Goal: Feedback & Contribution: Contribute content

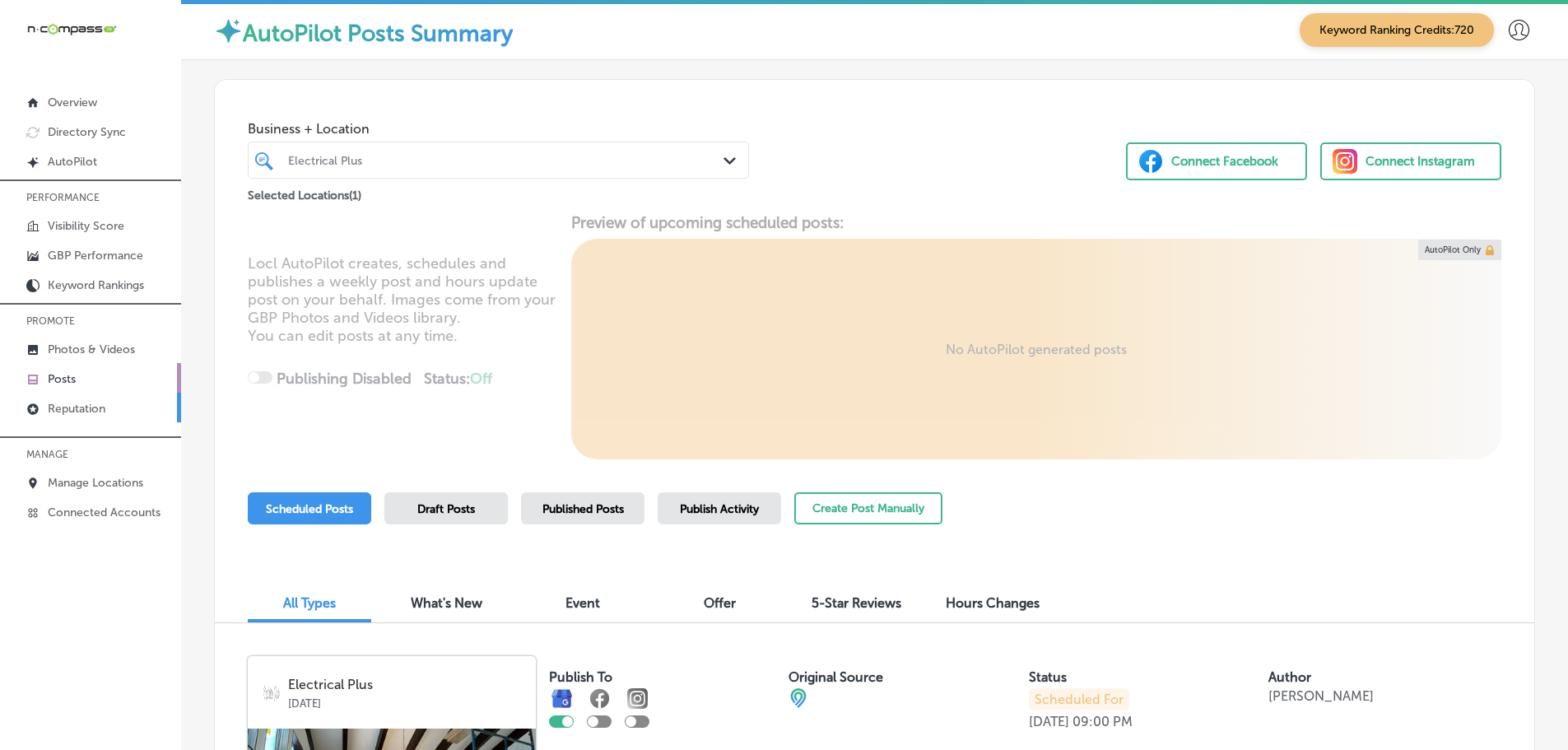
scroll to position [82, 0]
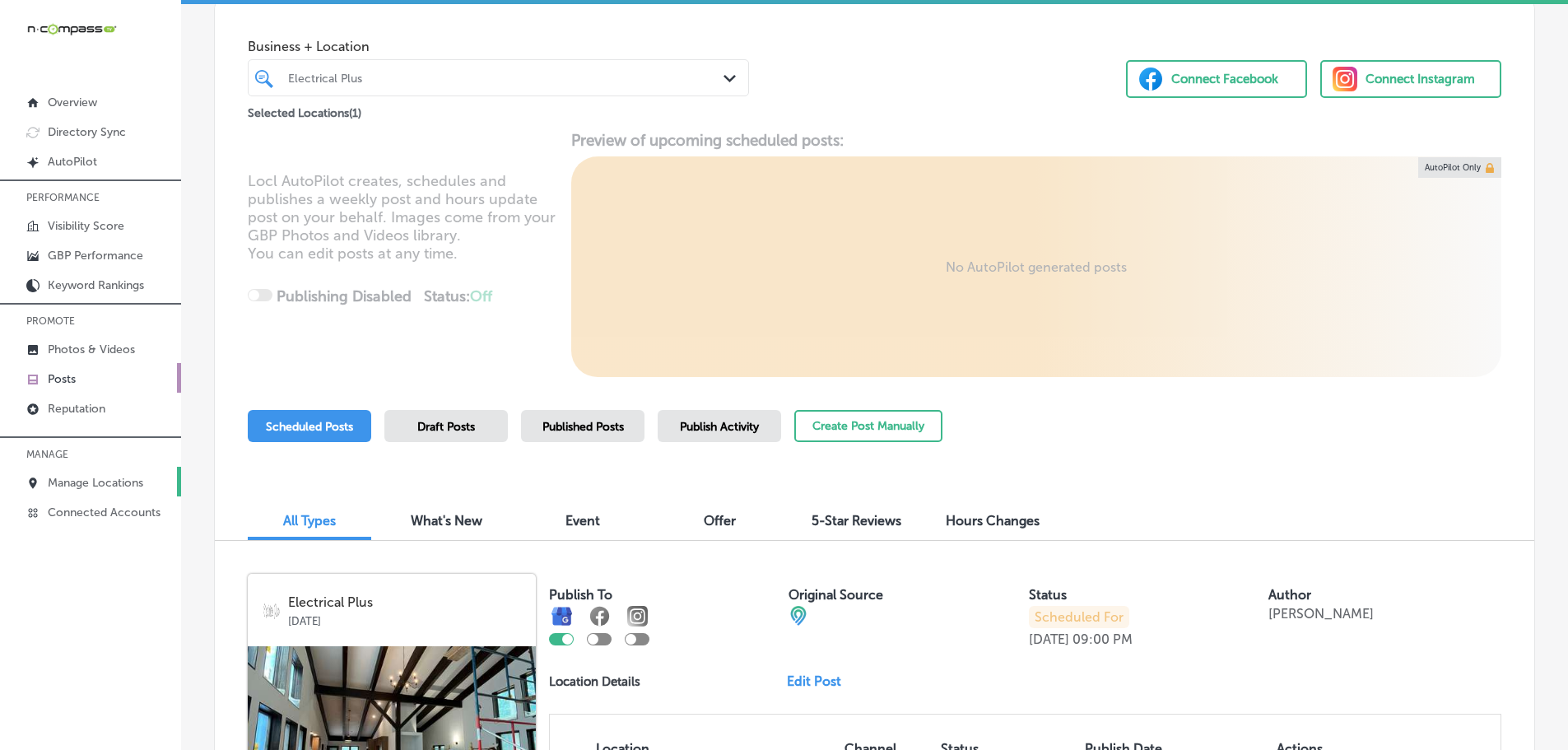
click at [87, 481] on p "Manage Locations" at bounding box center [95, 481] width 96 height 14
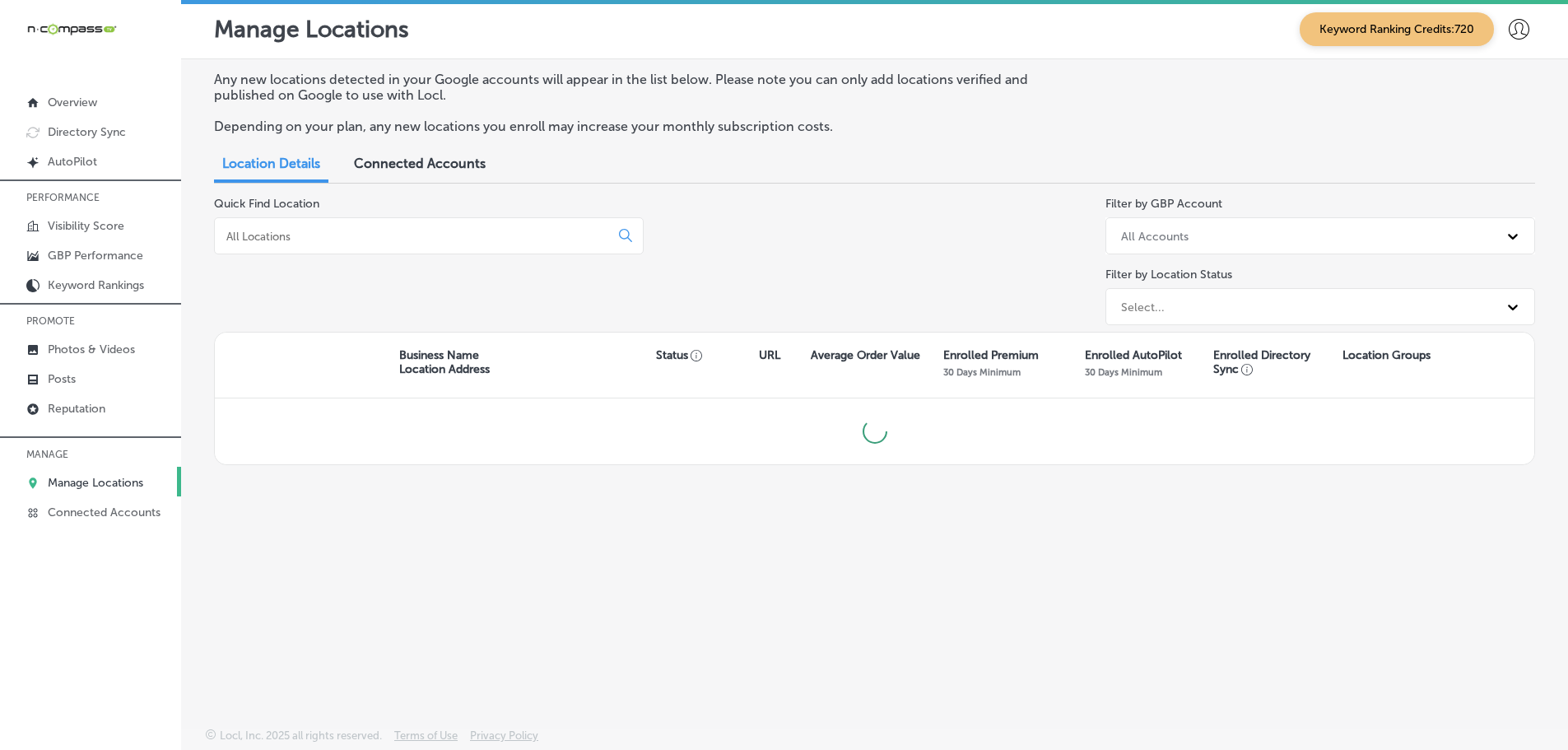
click at [481, 240] on input at bounding box center [415, 236] width 382 height 15
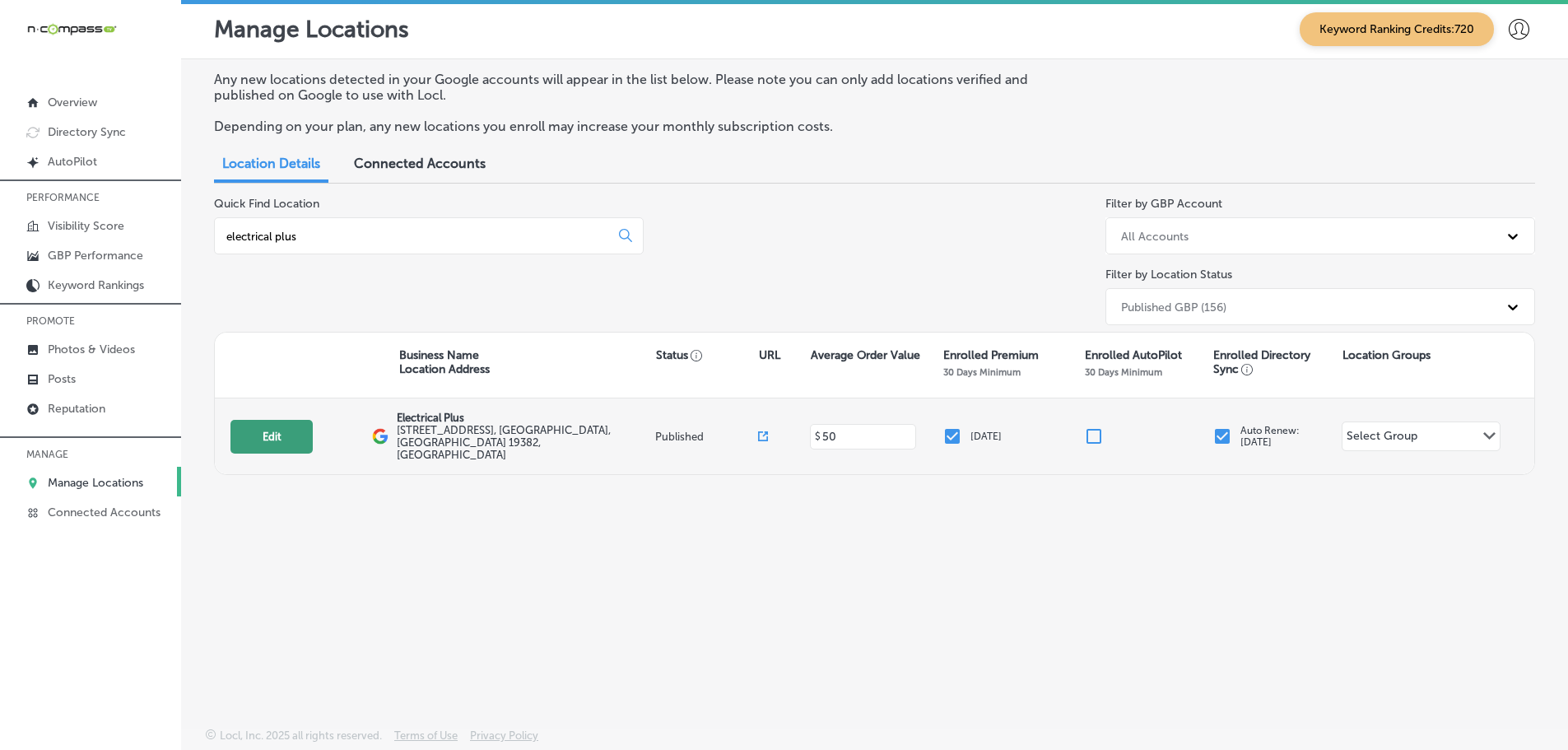
type input "electrical plus"
click at [264, 427] on button "Edit" at bounding box center [271, 436] width 82 height 34
select select "US"
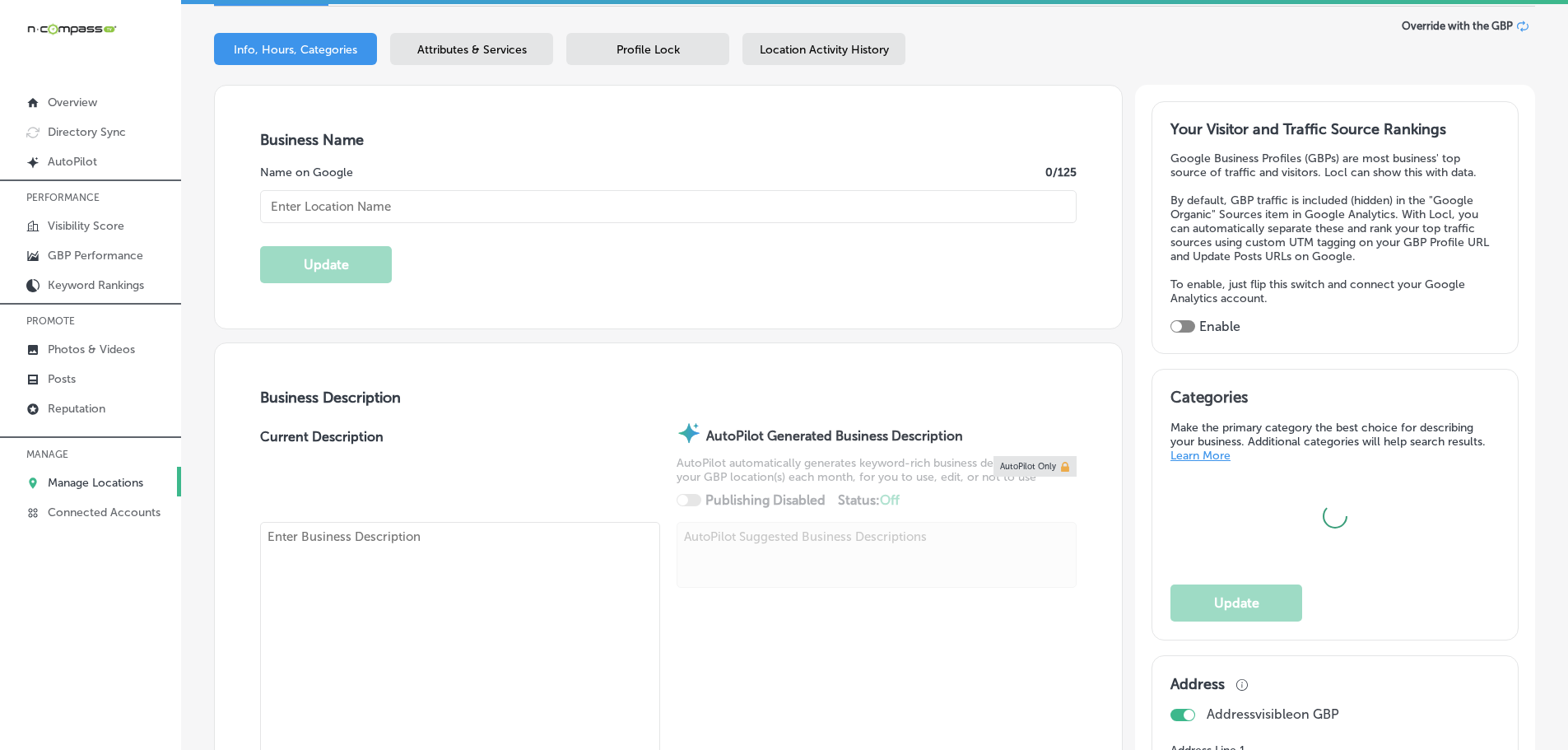
scroll to position [247, 0]
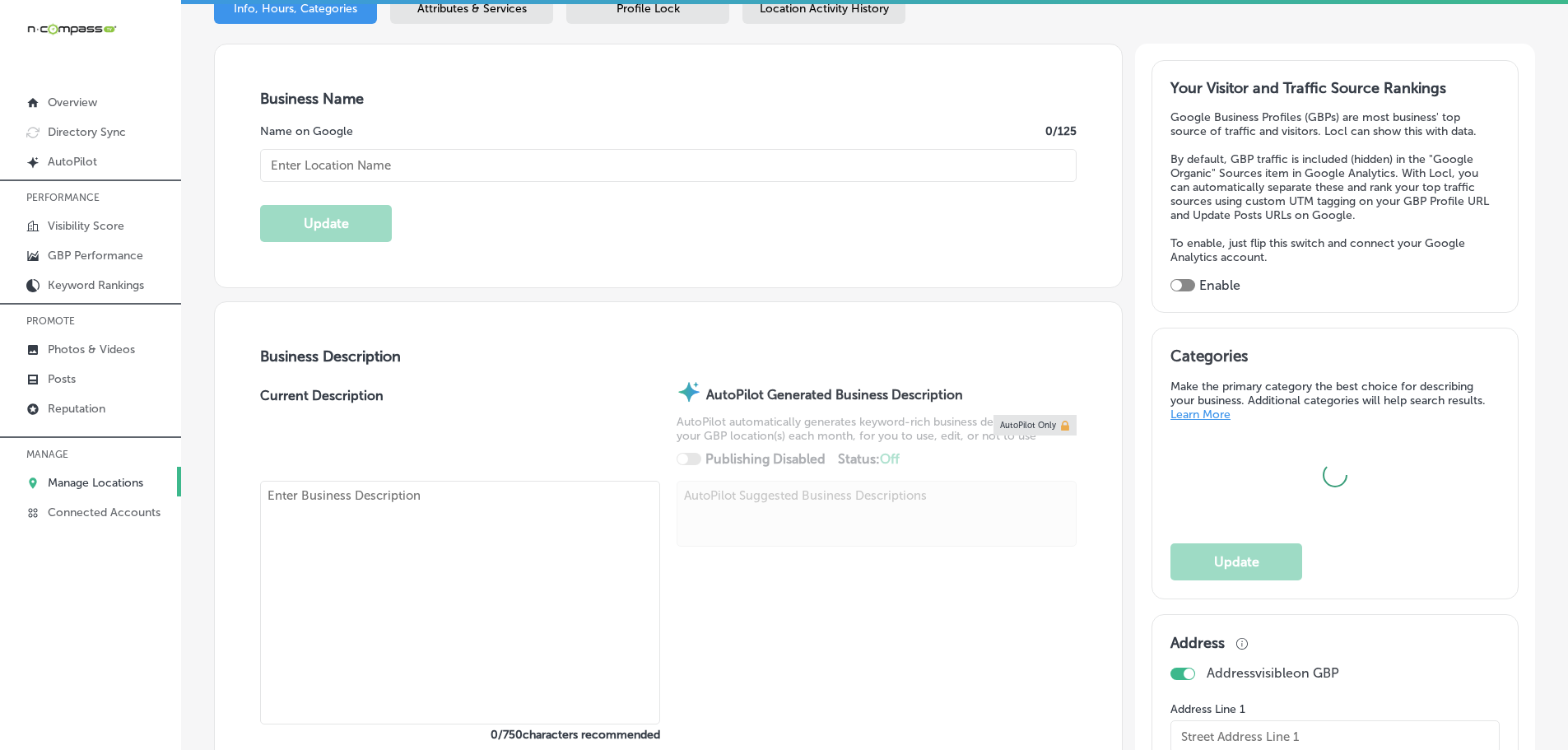
type input "Electrical Plus"
type input "[STREET_ADDRESS]"
type input "[GEOGRAPHIC_DATA][PERSON_NAME]"
type input "19382"
type input "US"
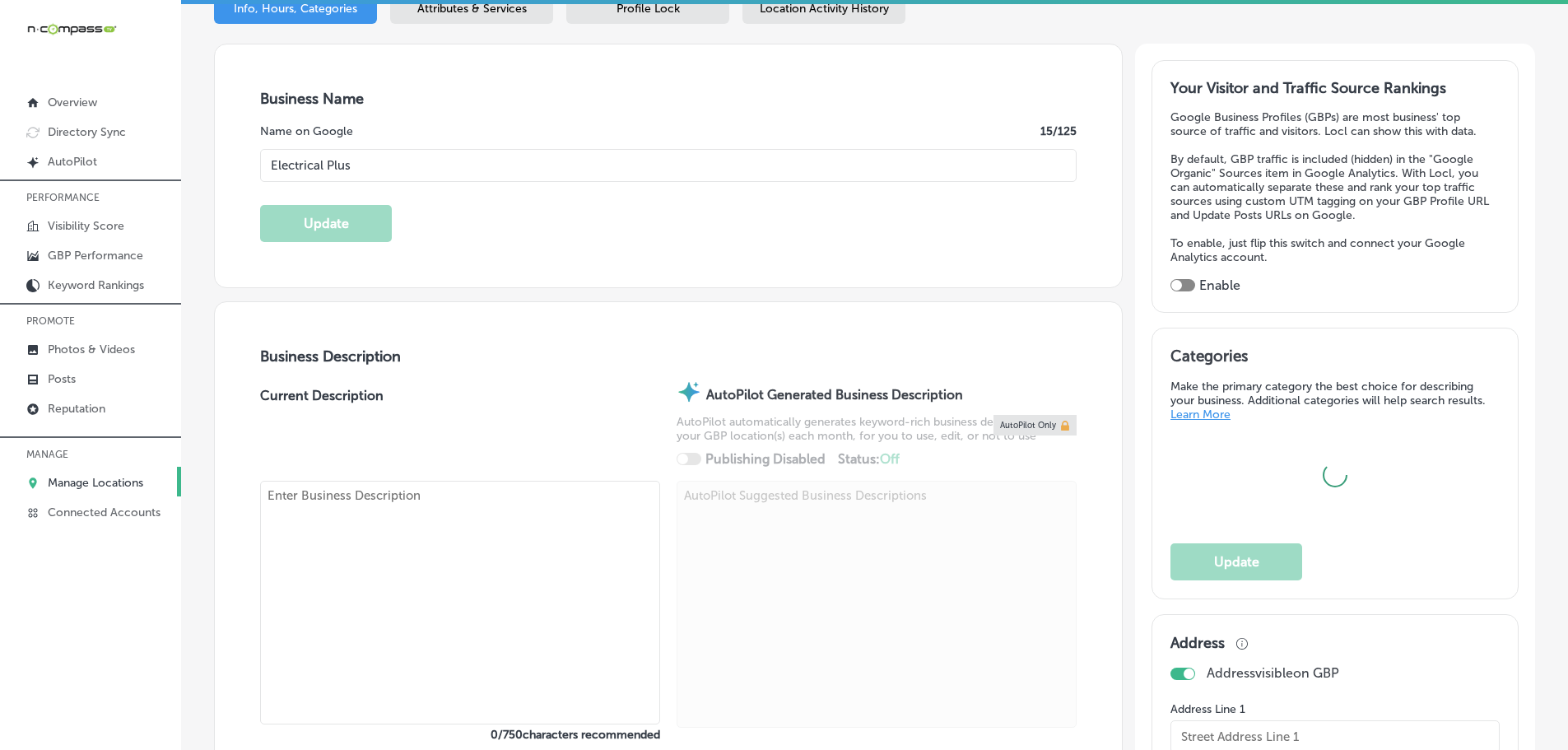
type input "http://www.electricalplus.net/"
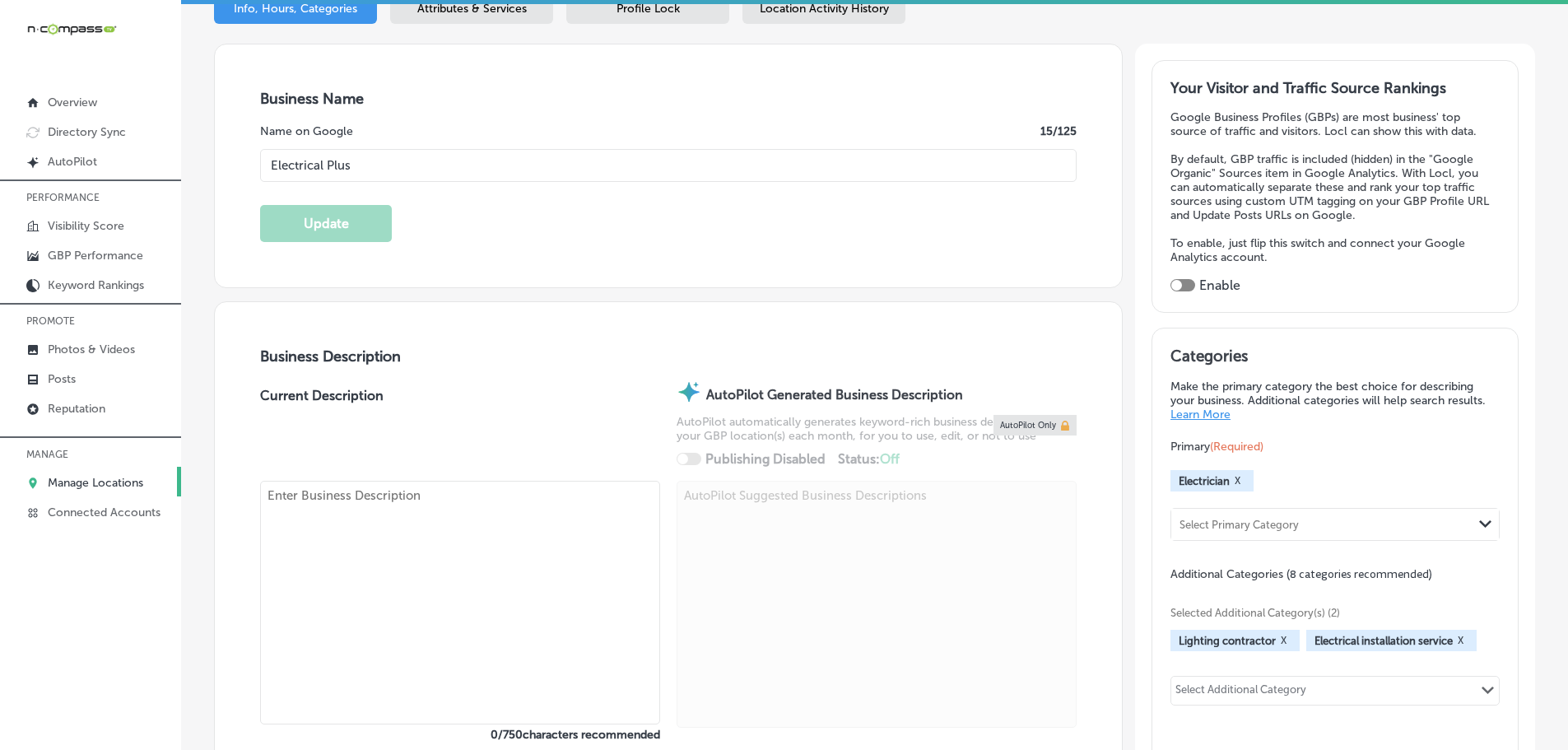
checkbox input "true"
type textarea "Electrical Plus: Chester County's #1 Trusted Electrical Experts since 2006. We'…"
type input "+1 484 459 4940"
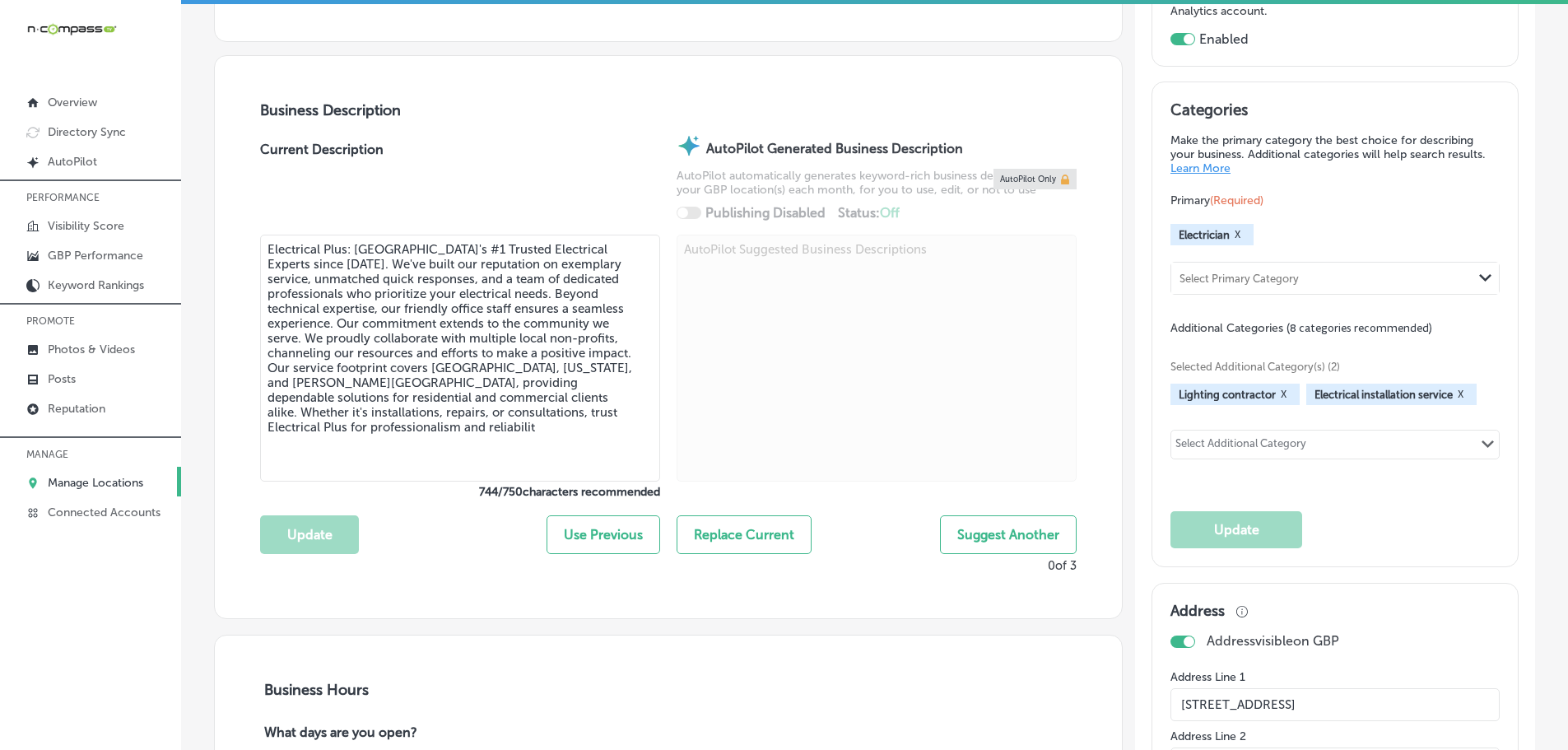
scroll to position [493, 0]
click at [510, 441] on textarea "Electrical Plus: Chester County's #1 Trusted Electrical Experts since 2006. We'…" at bounding box center [460, 357] width 400 height 247
click at [799, 425] on div at bounding box center [876, 359] width 400 height 250
click at [437, 424] on textarea "Electrical Plus: Chester County's #1 Trusted Electrical Experts since 2006. We'…" at bounding box center [460, 357] width 400 height 247
type textarea "Electrical Plus: Chester County's #1 Trusted Electrical Experts since 2006. We'…"
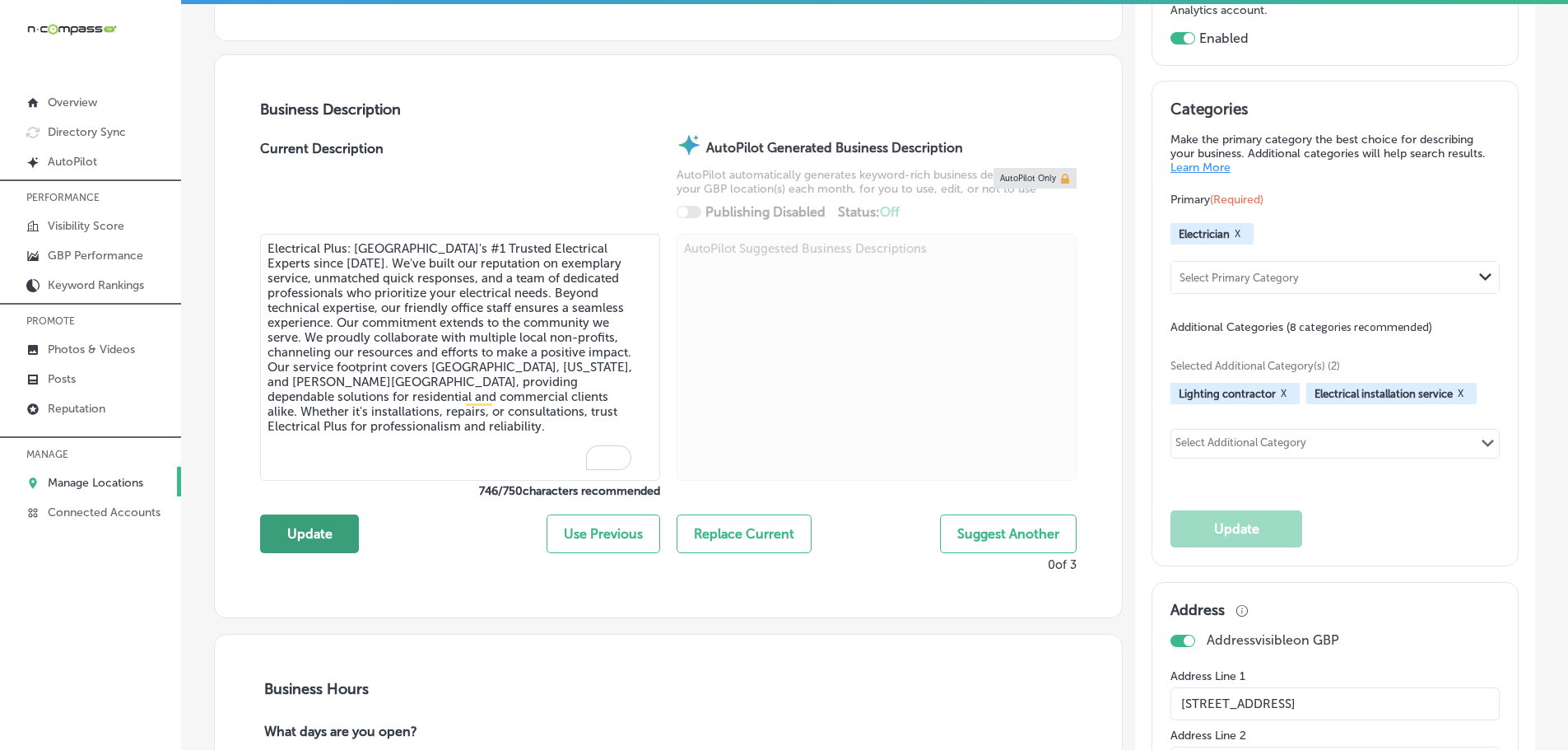
click at [320, 542] on button "Update" at bounding box center [310, 533] width 98 height 38
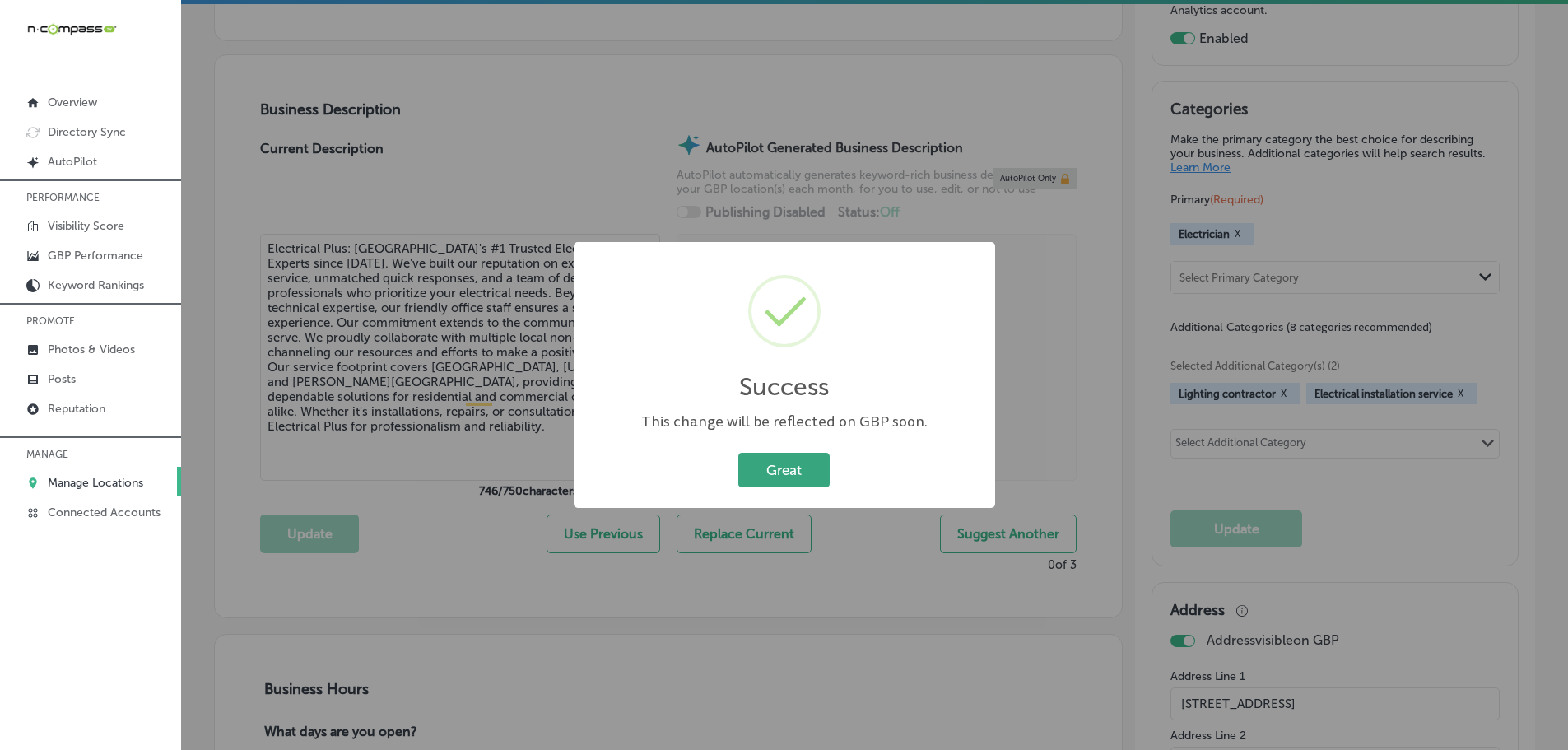
click at [810, 467] on button "Great" at bounding box center [784, 469] width 91 height 34
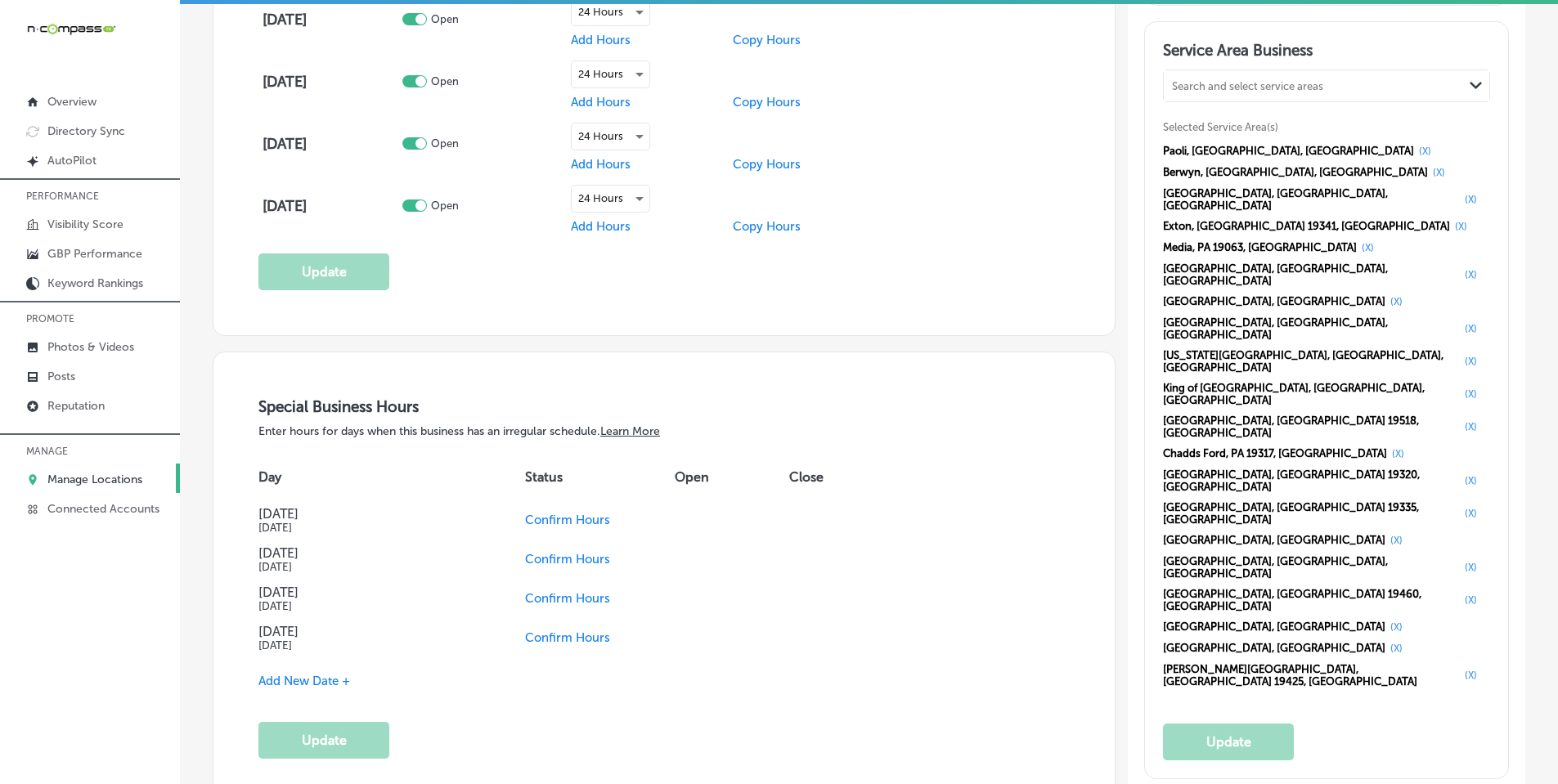
scroll to position [327, 0]
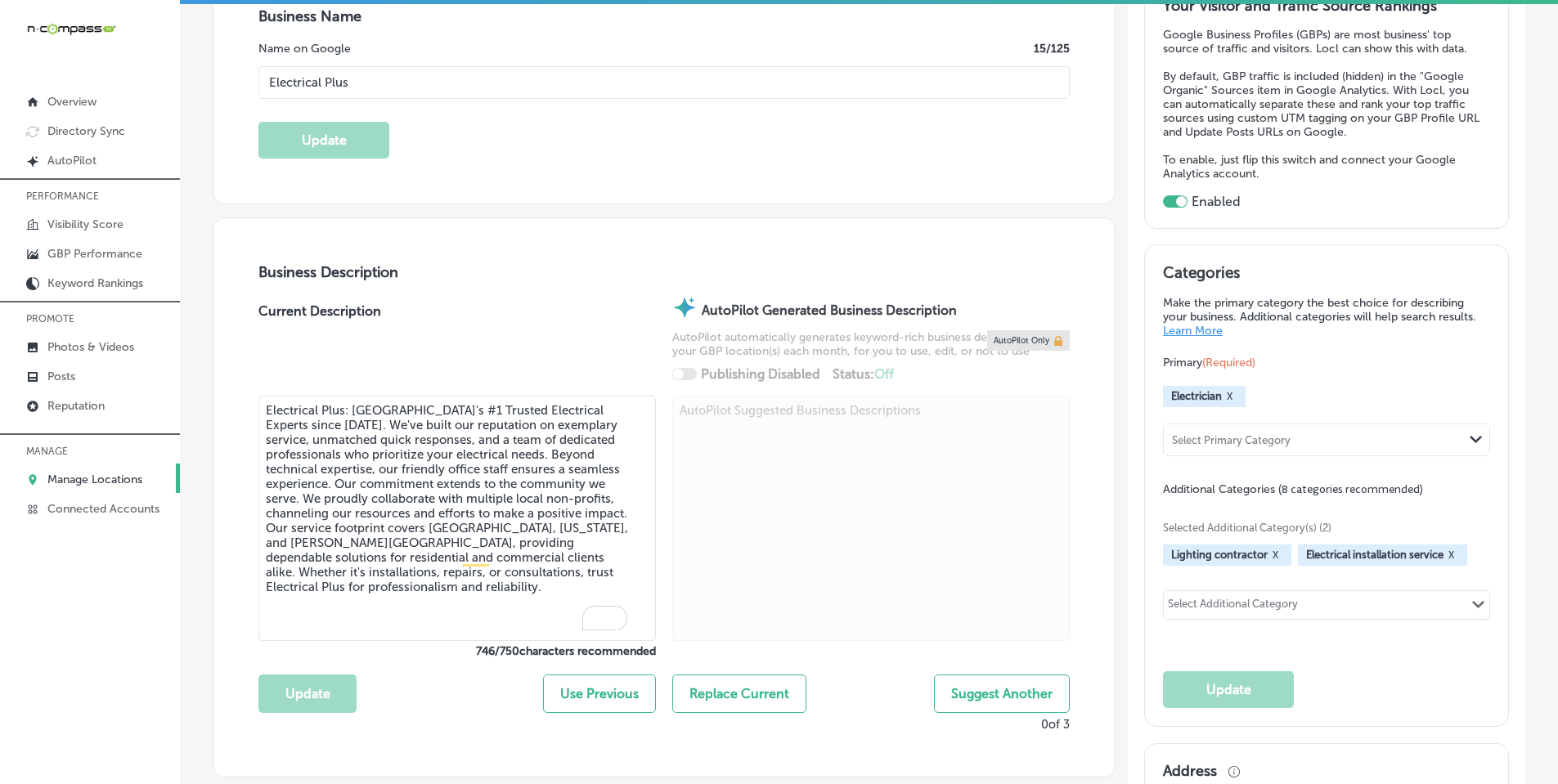
click at [81, 479] on p "Manage Locations" at bounding box center [94, 478] width 95 height 14
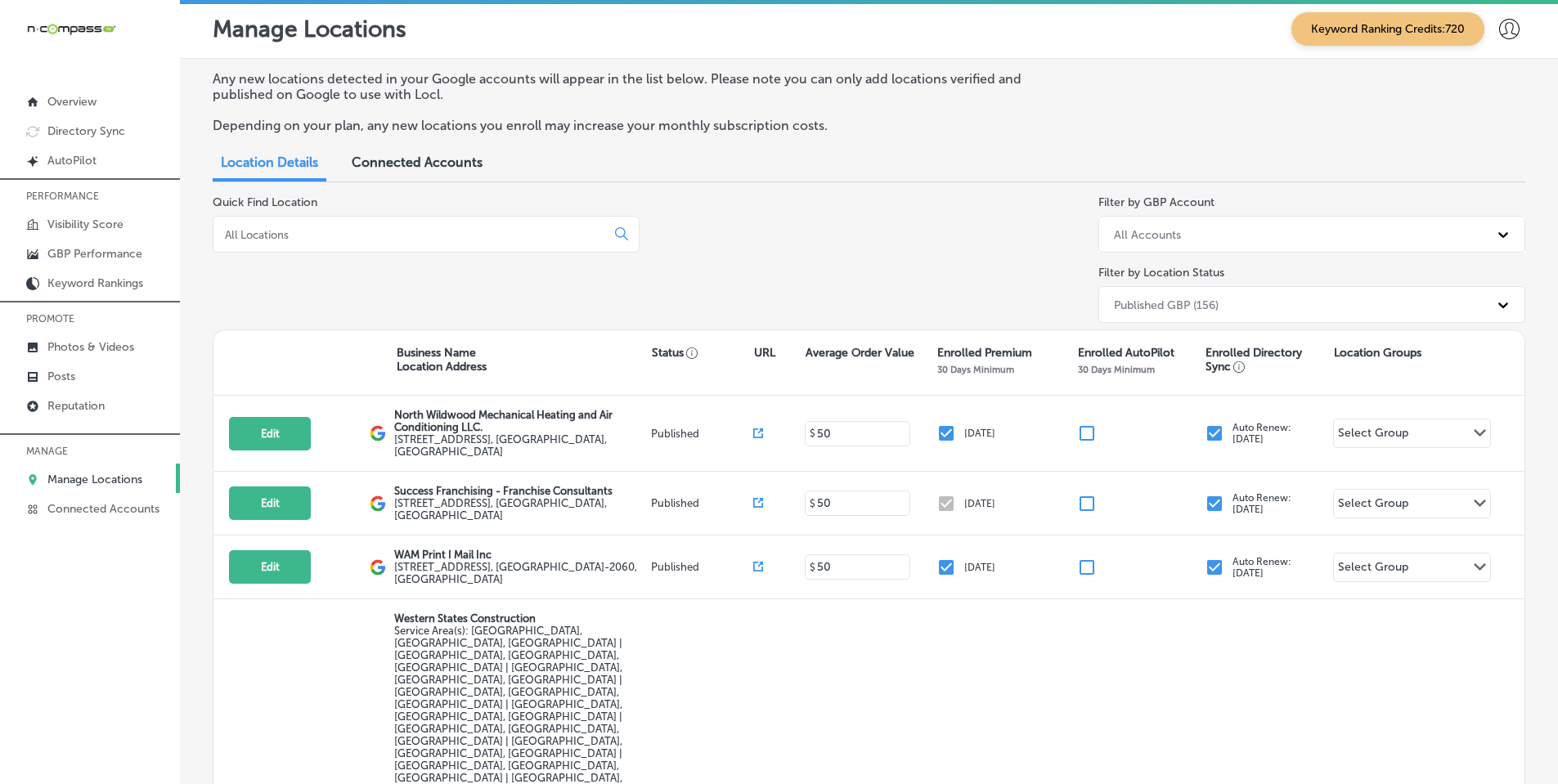
click at [380, 233] on input at bounding box center [413, 234] width 379 height 14
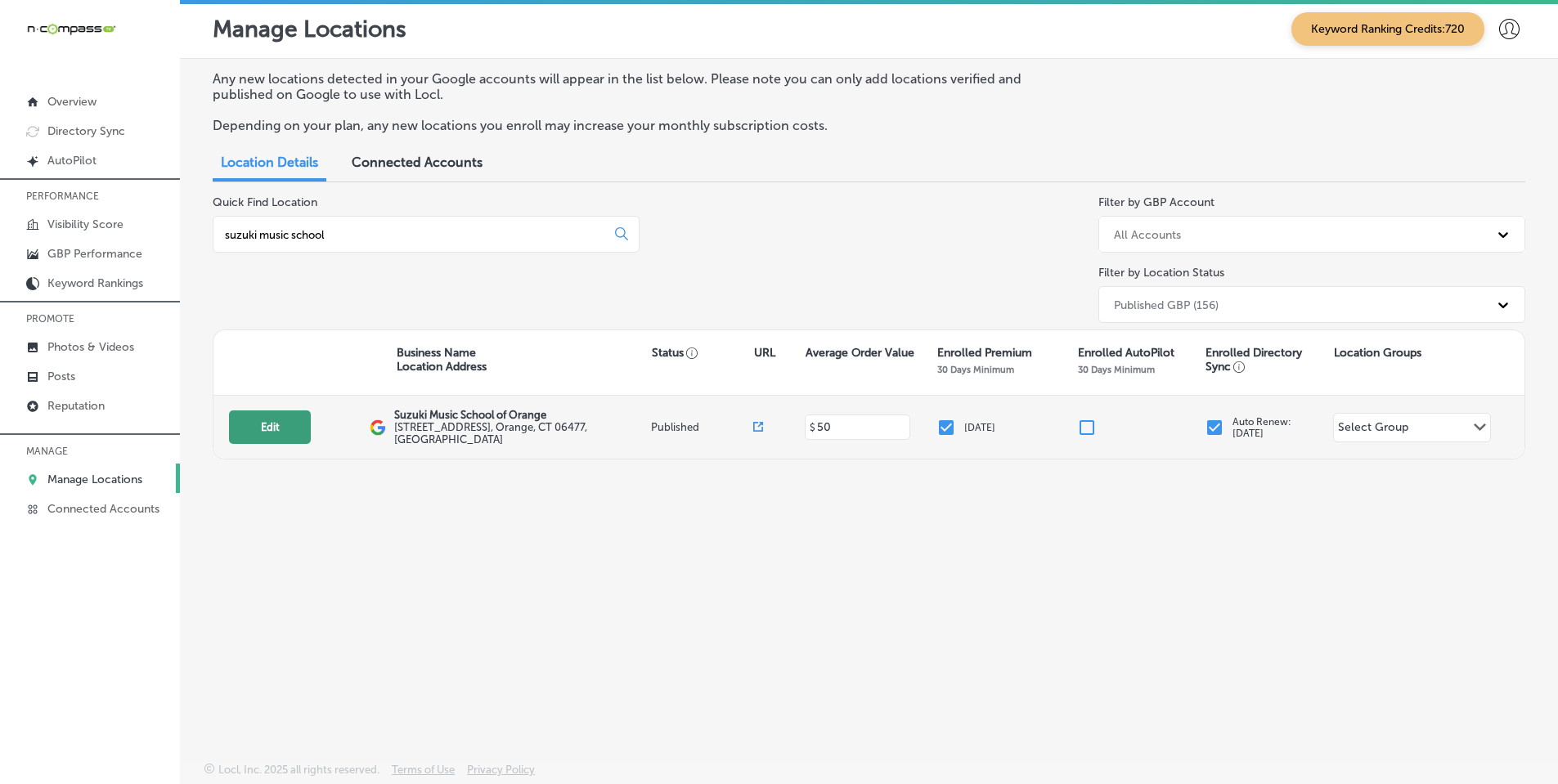
type input "suzuki music school"
click at [258, 433] on button "Edit" at bounding box center [270, 427] width 81 height 33
select select "US"
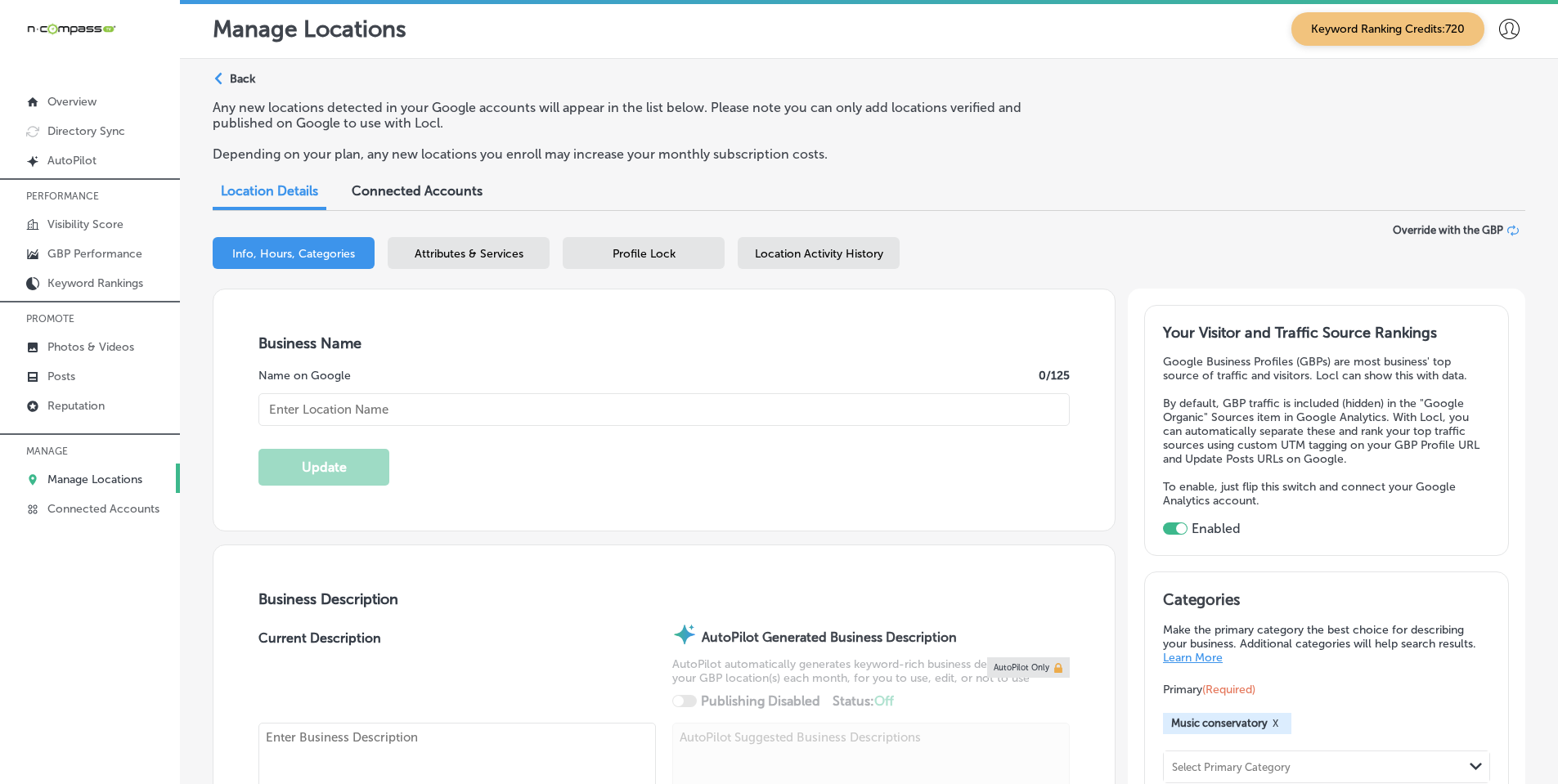
checkbox input "true"
type textarea "Suzuki Music School of Orange is a nonprofit music school offering high-quality…"
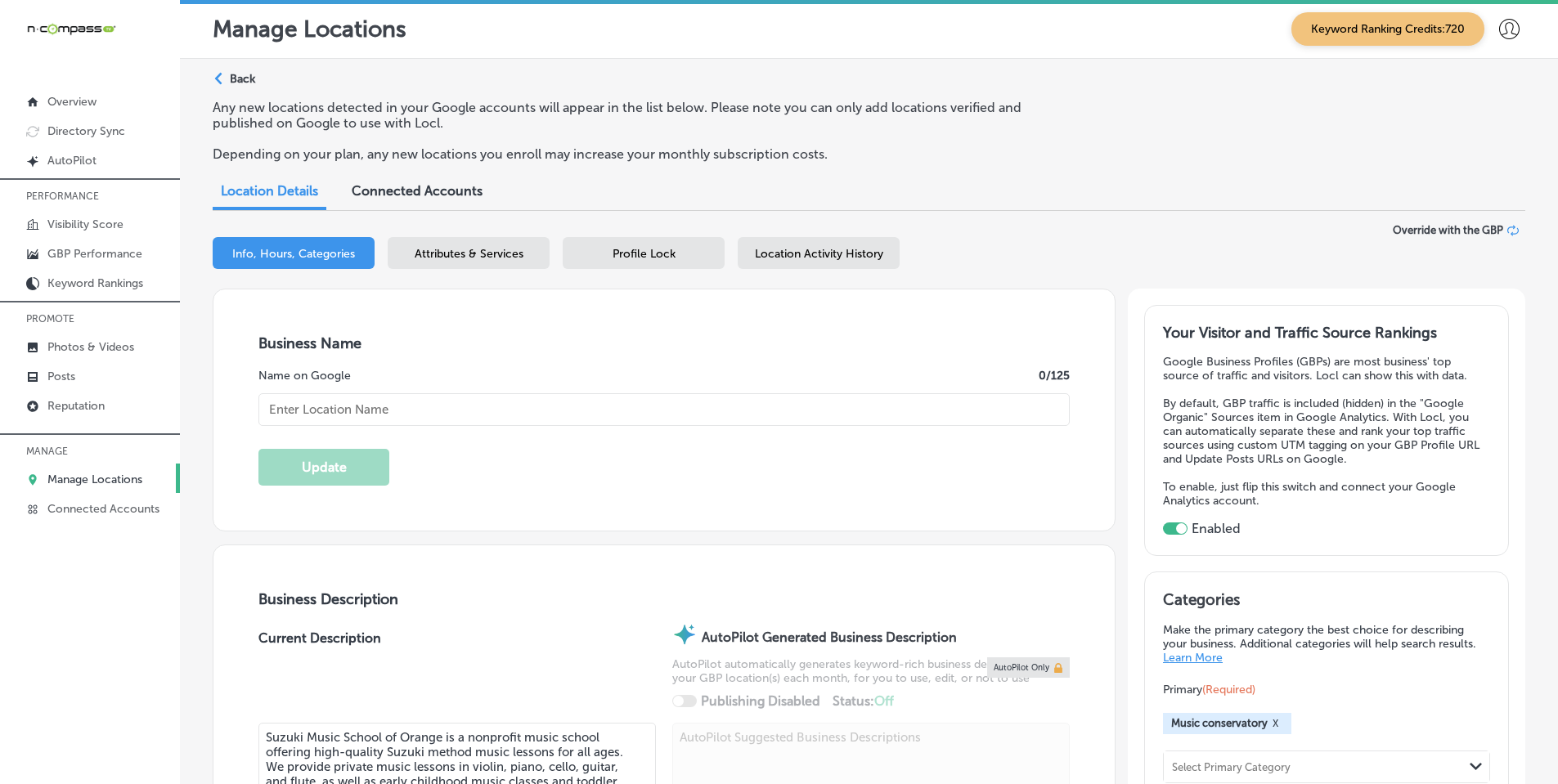
type input "Suzuki Music School of Orange"
type input "[STREET_ADDRESS]"
type input "Orange"
type input "06477"
type input "US"
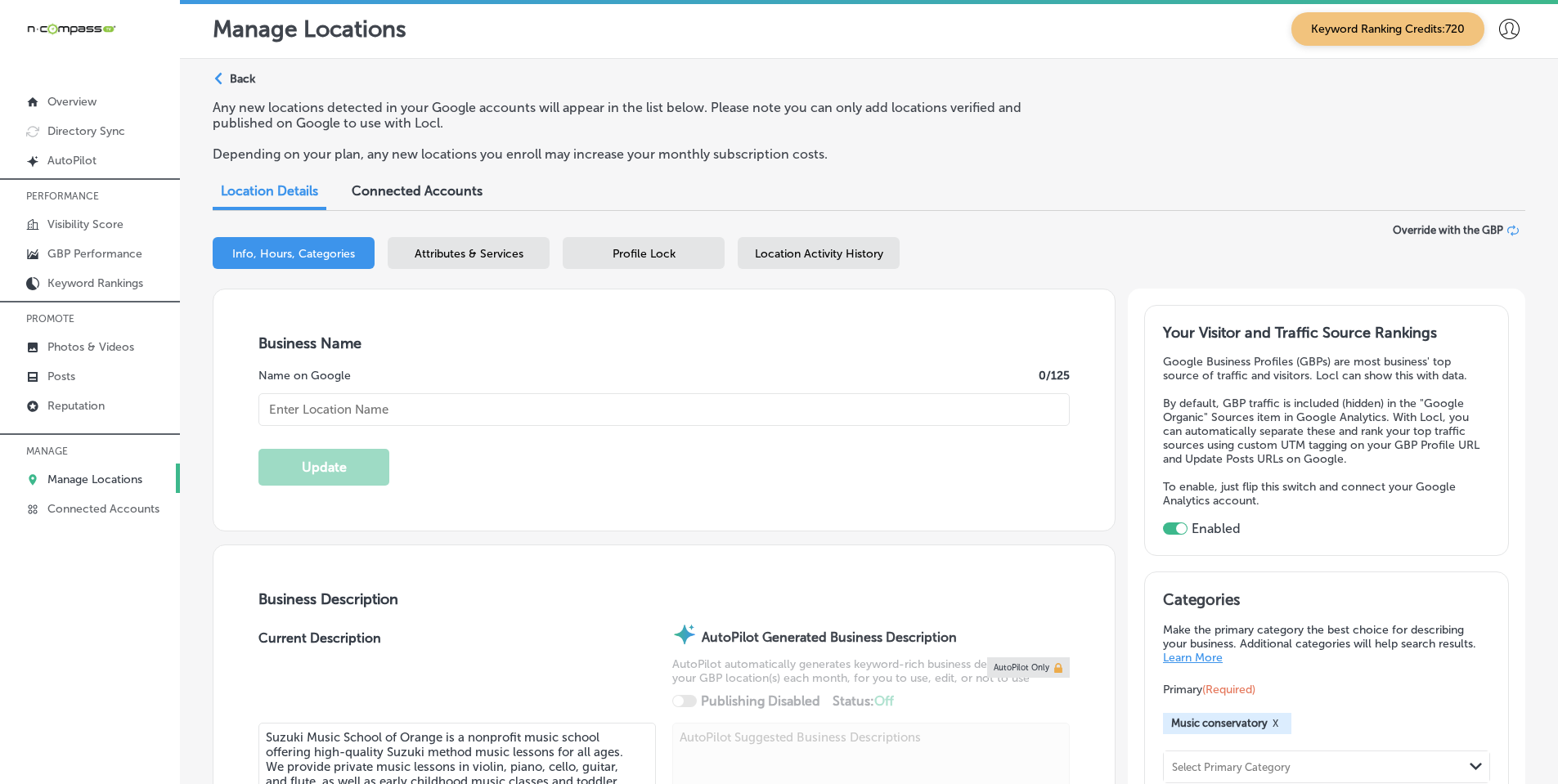
type input "http://www.suzukischools.org/"
type input "+1 203 227 9474"
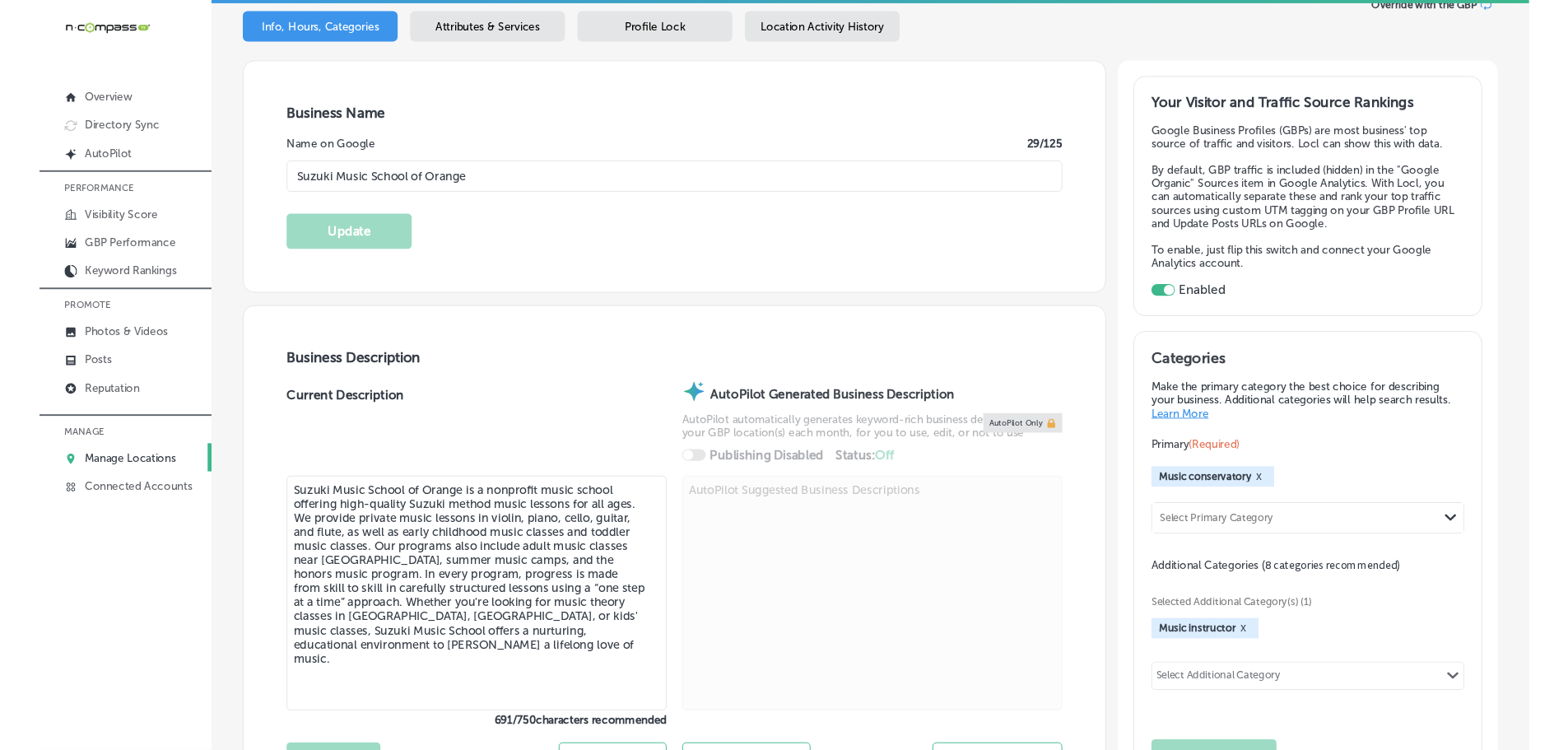
scroll to position [493, 0]
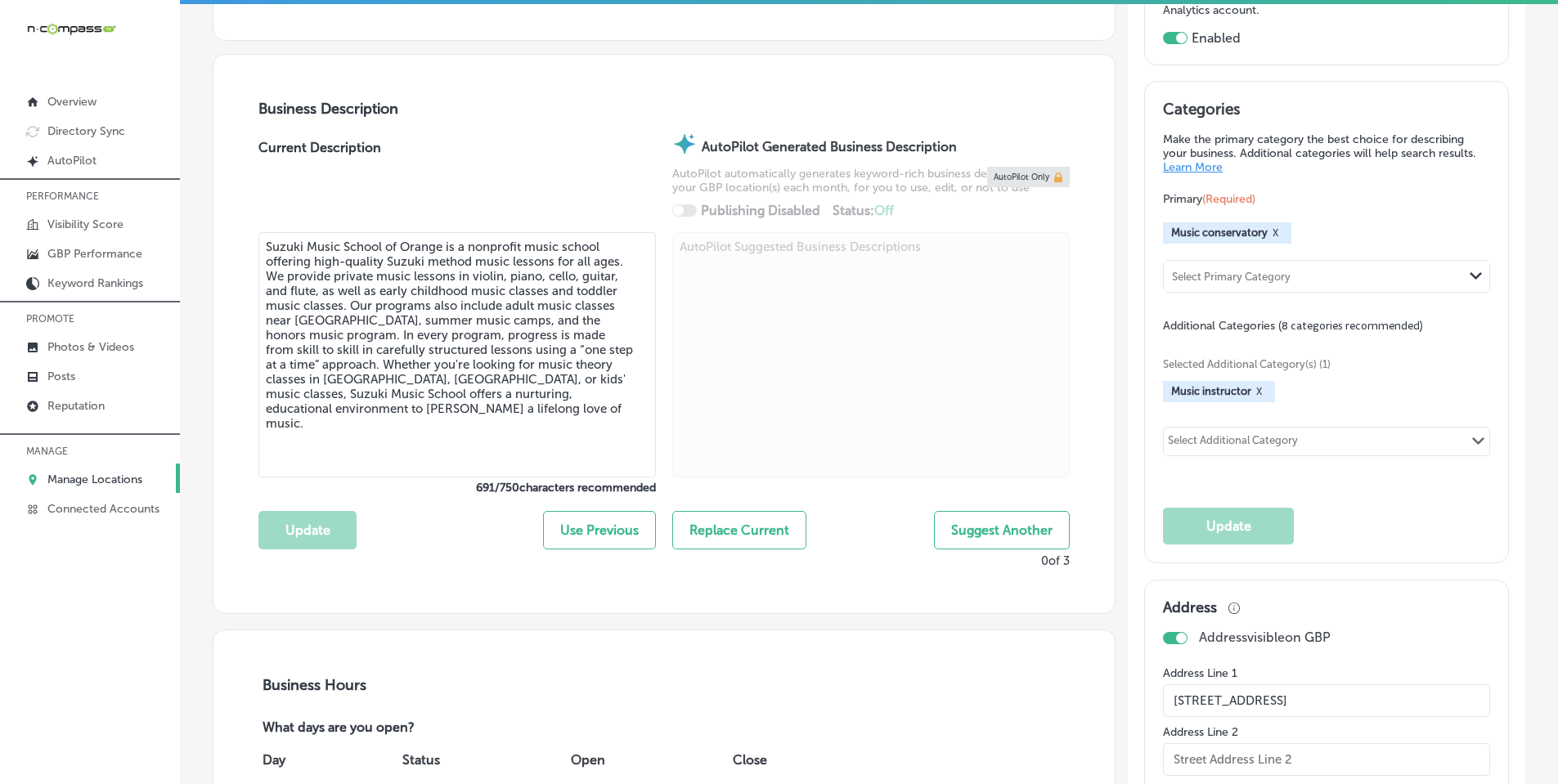
click at [1472, 440] on polygon at bounding box center [1478, 441] width 13 height 7
click at [1258, 470] on label "Concert hall" at bounding box center [1236, 475] width 70 height 14
type input "concert"
click at [1228, 540] on button "Update" at bounding box center [1228, 525] width 131 height 37
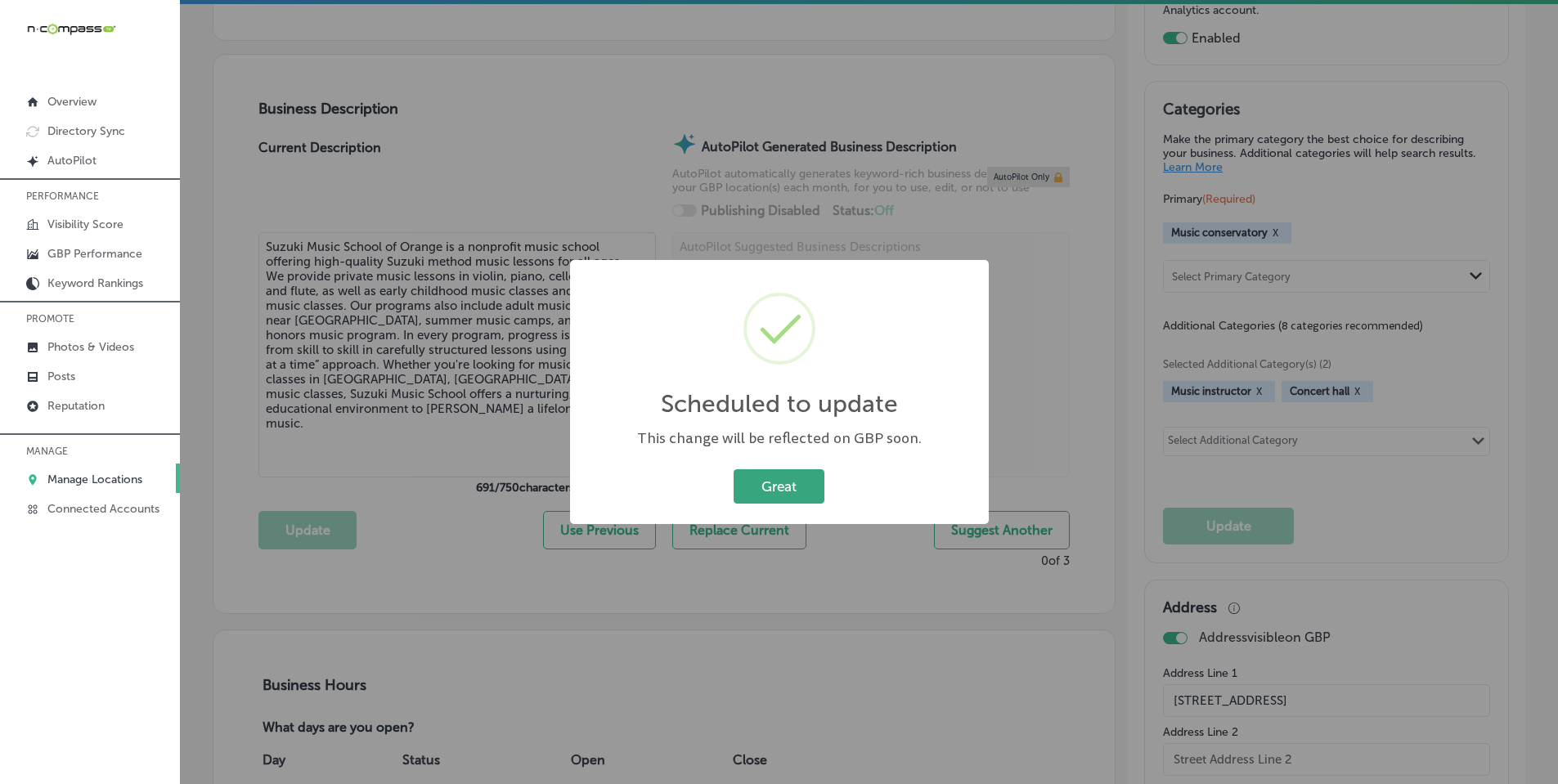
click at [768, 496] on button "Great" at bounding box center [779, 486] width 90 height 33
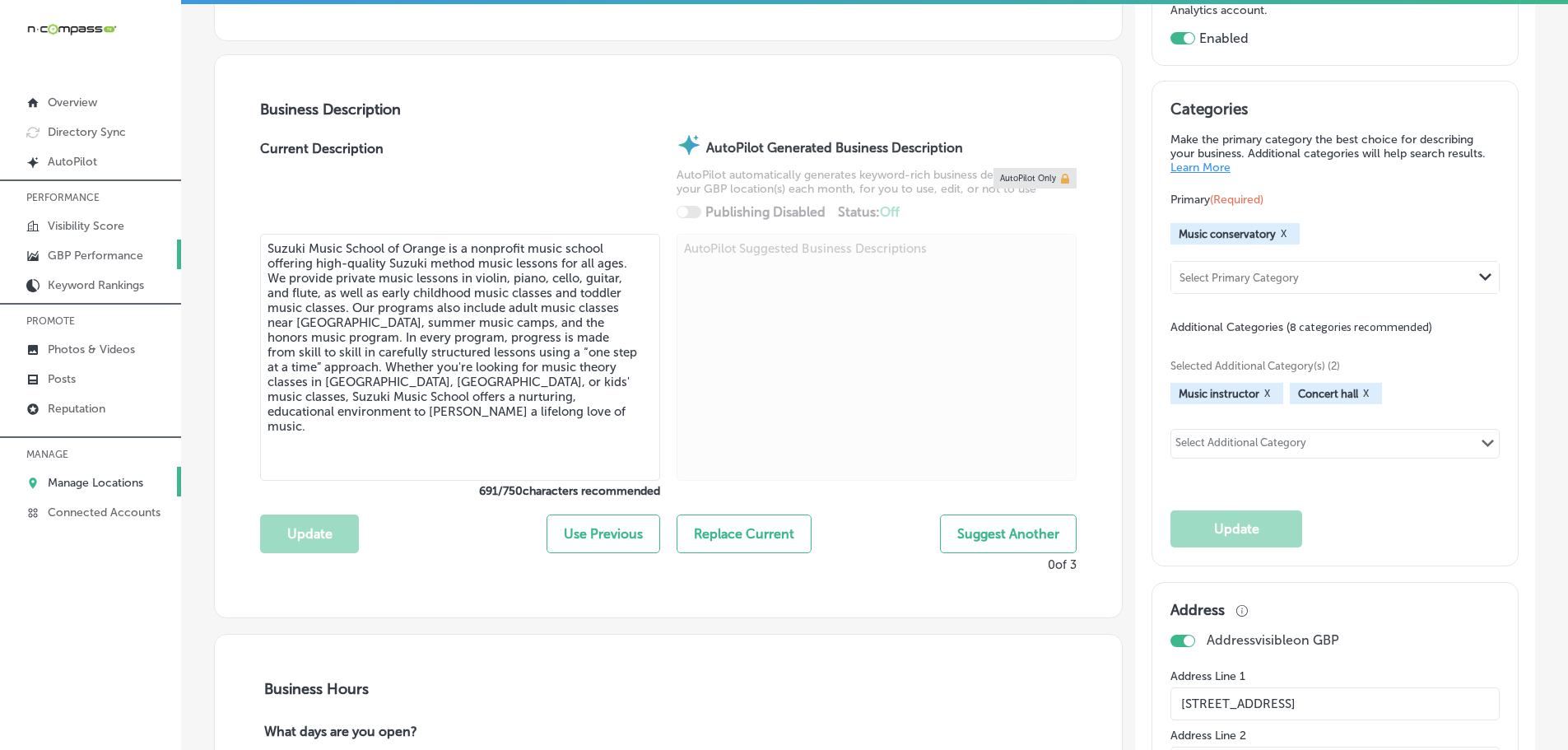
click at [87, 255] on p "GBP Performance" at bounding box center [95, 255] width 96 height 14
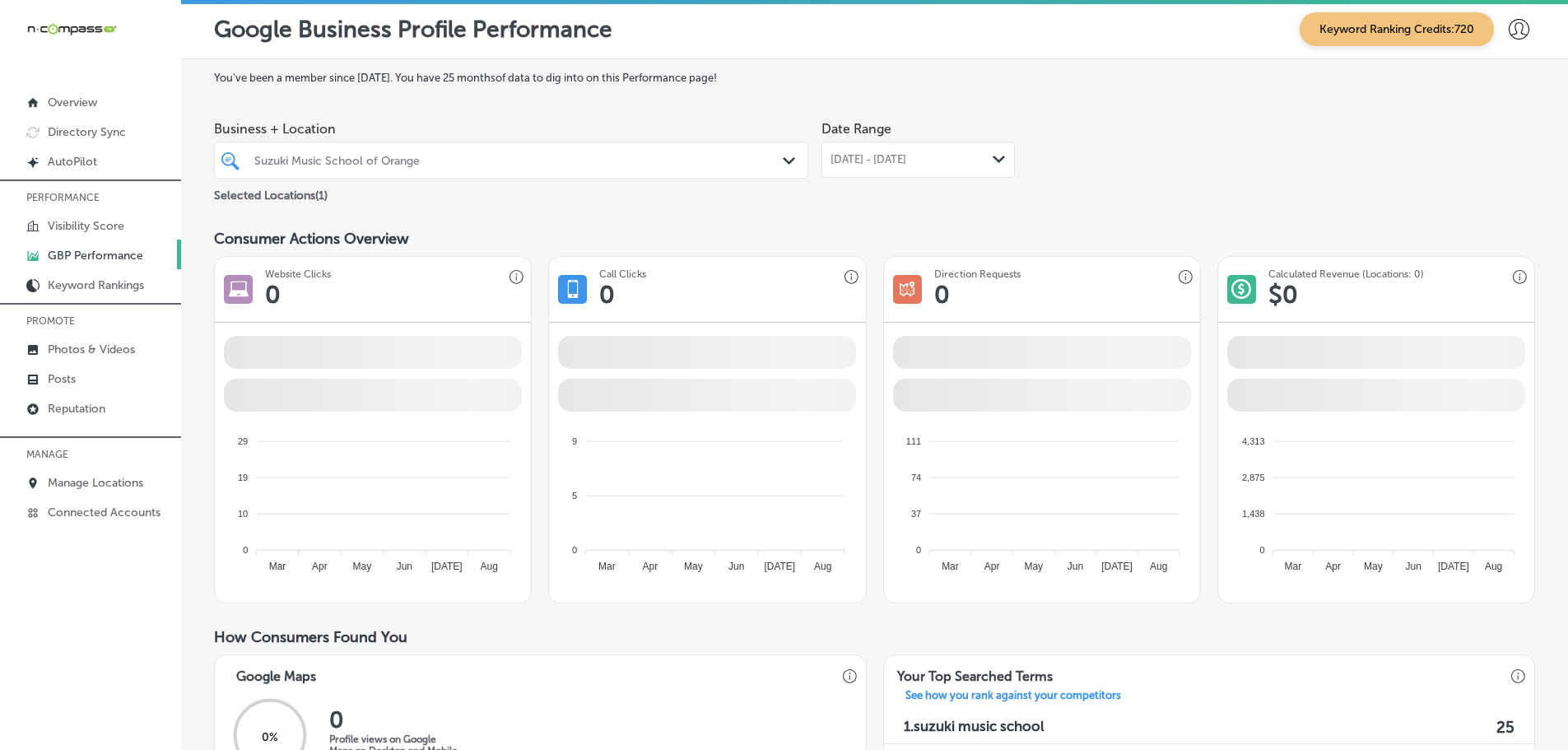
click at [783, 162] on icon "Path Created with Sketch." at bounding box center [789, 161] width 13 height 7
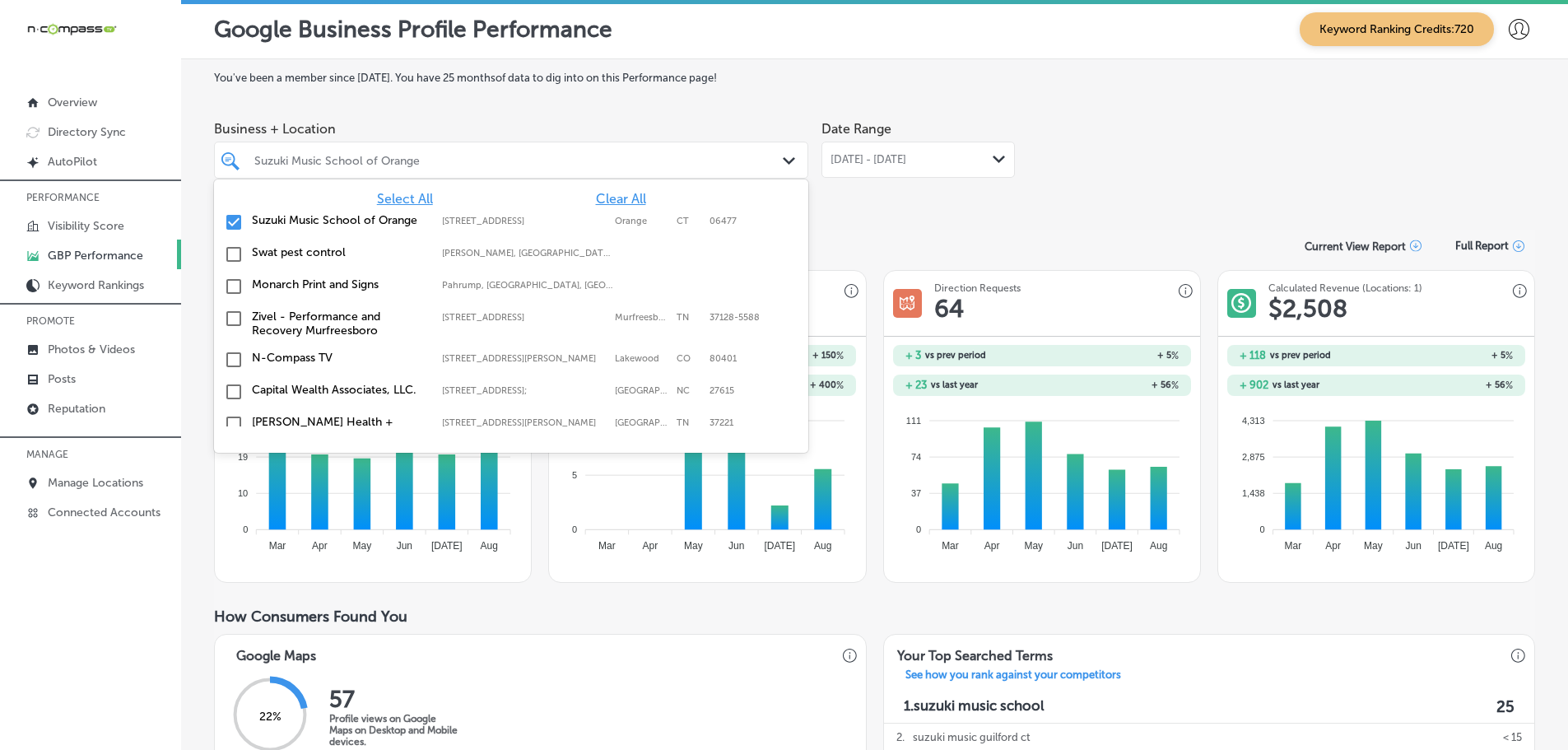
click at [606, 197] on span "Clear All" at bounding box center [620, 198] width 50 height 15
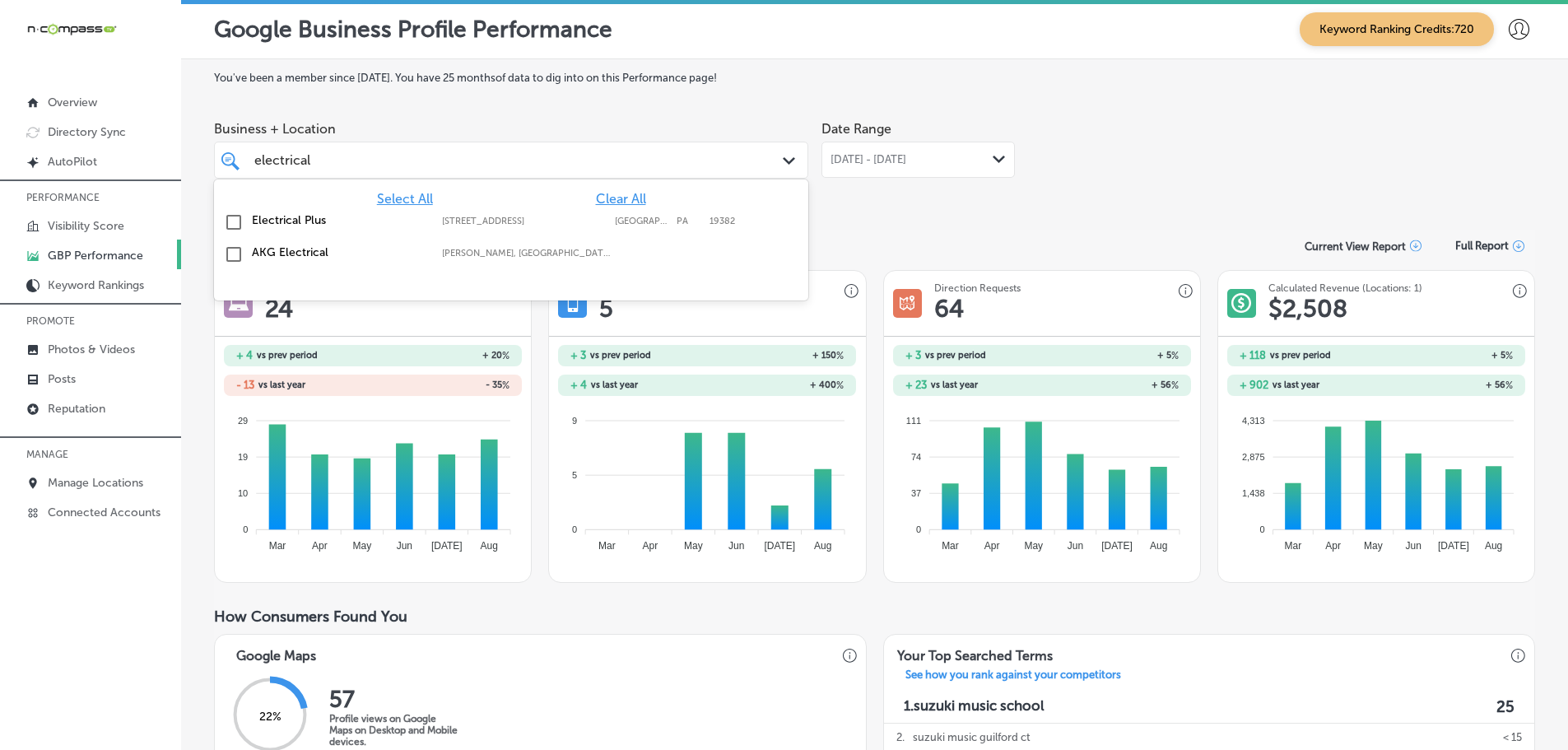
click at [312, 218] on label "Electrical Plus" at bounding box center [339, 219] width 174 height 14
type input "electrical"
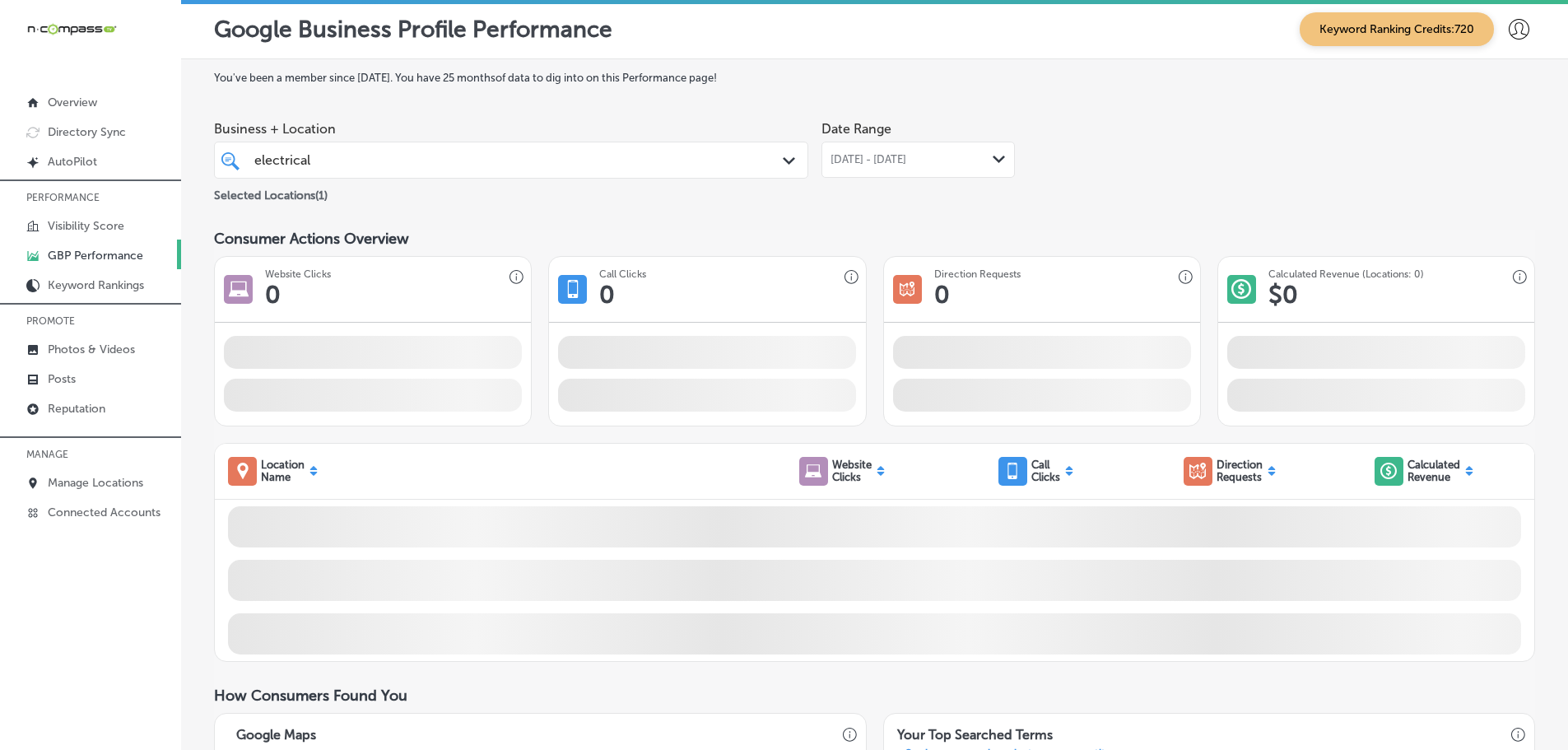
click at [994, 157] on icon "Path Created with Sketch." at bounding box center [999, 159] width 13 height 7
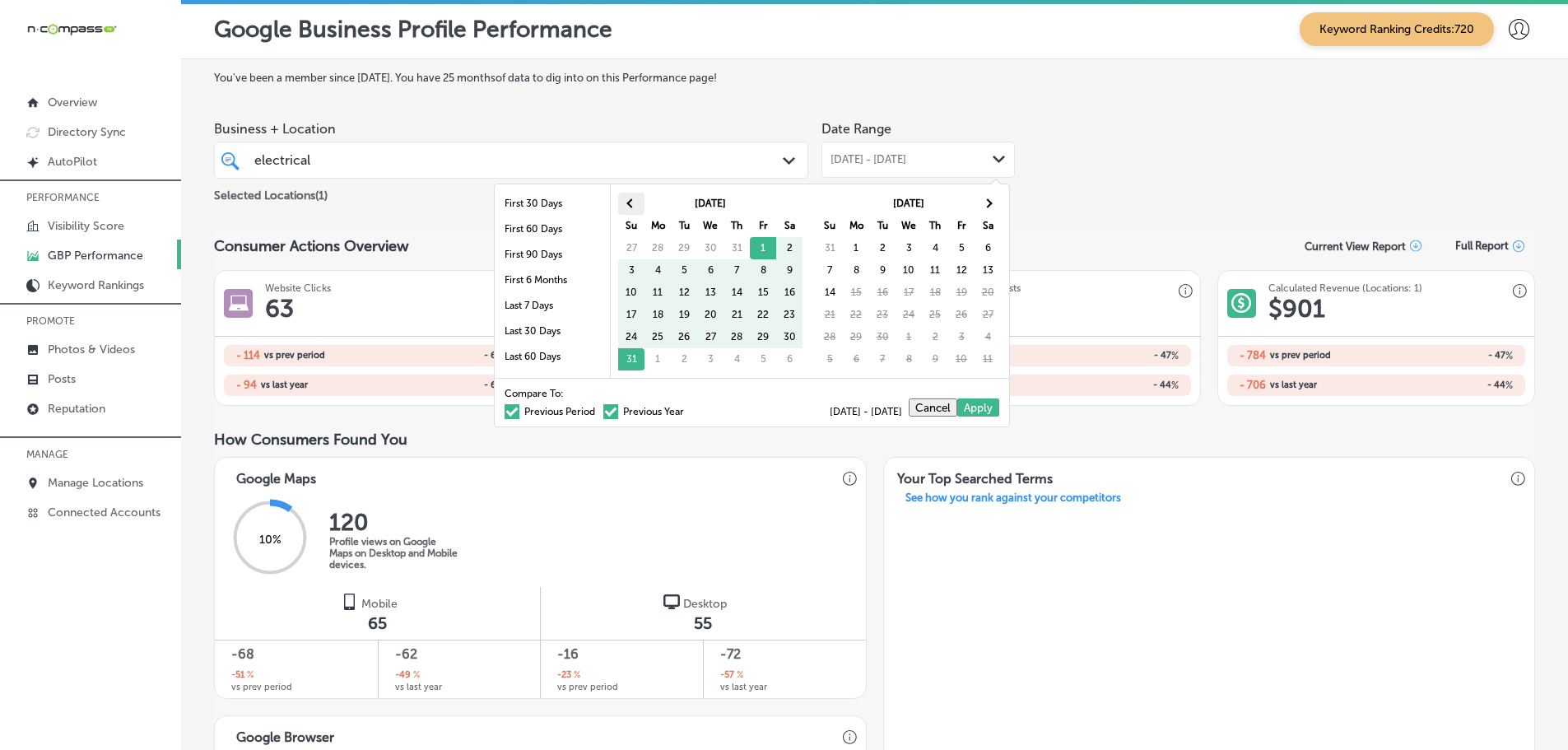
click at [634, 203] on span at bounding box center [631, 203] width 9 height 9
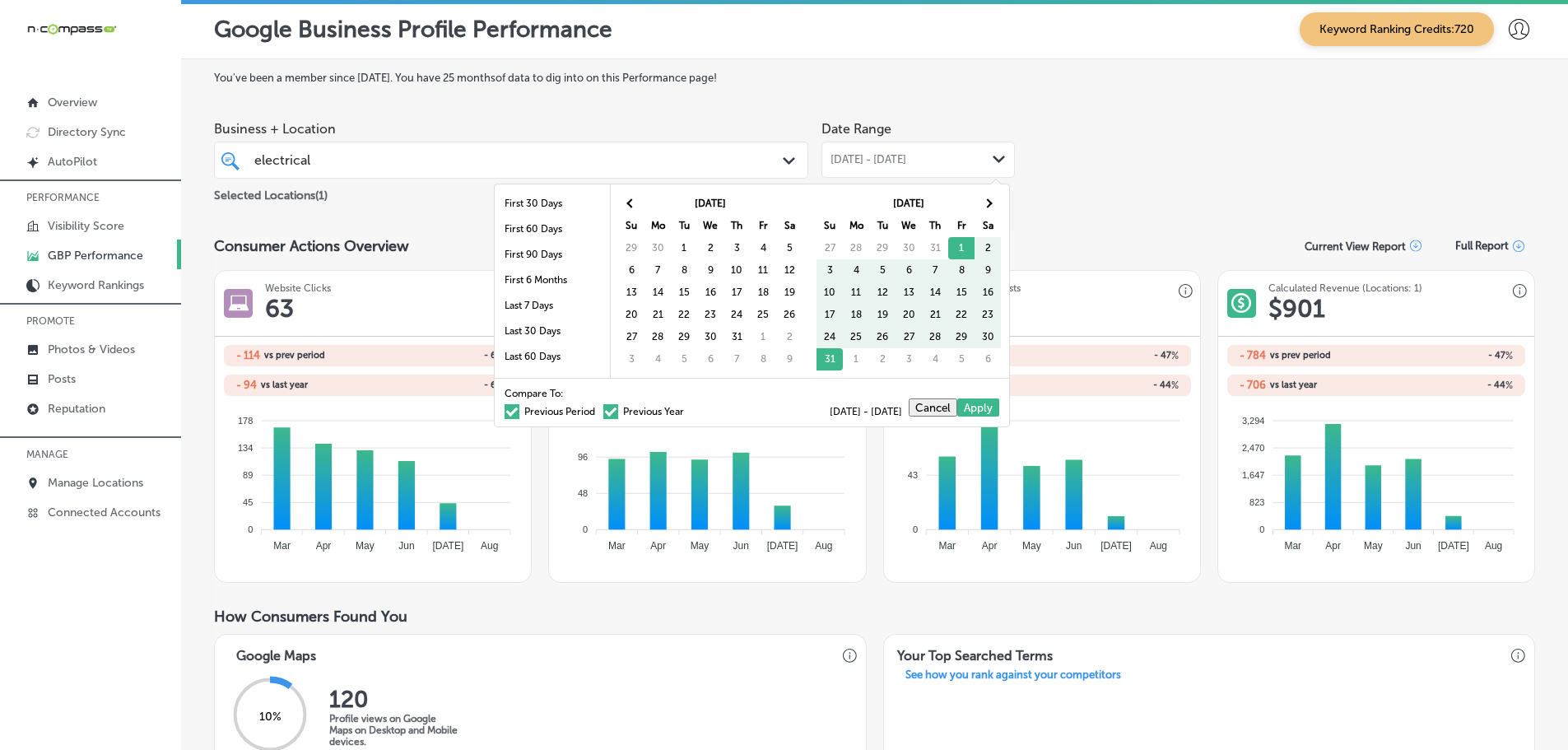
click at [634, 203] on span at bounding box center [631, 203] width 9 height 9
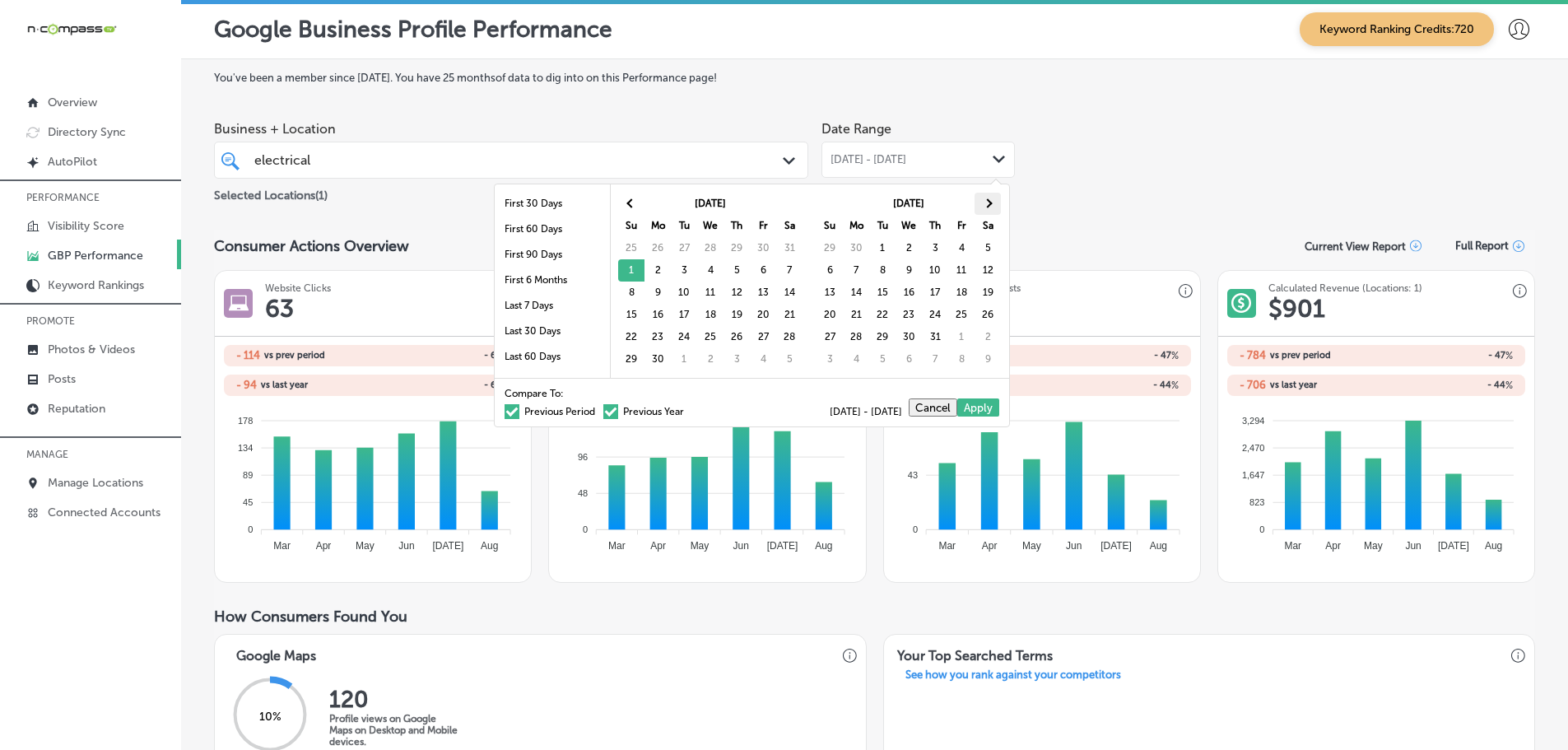
click at [993, 201] on th at bounding box center [987, 204] width 26 height 22
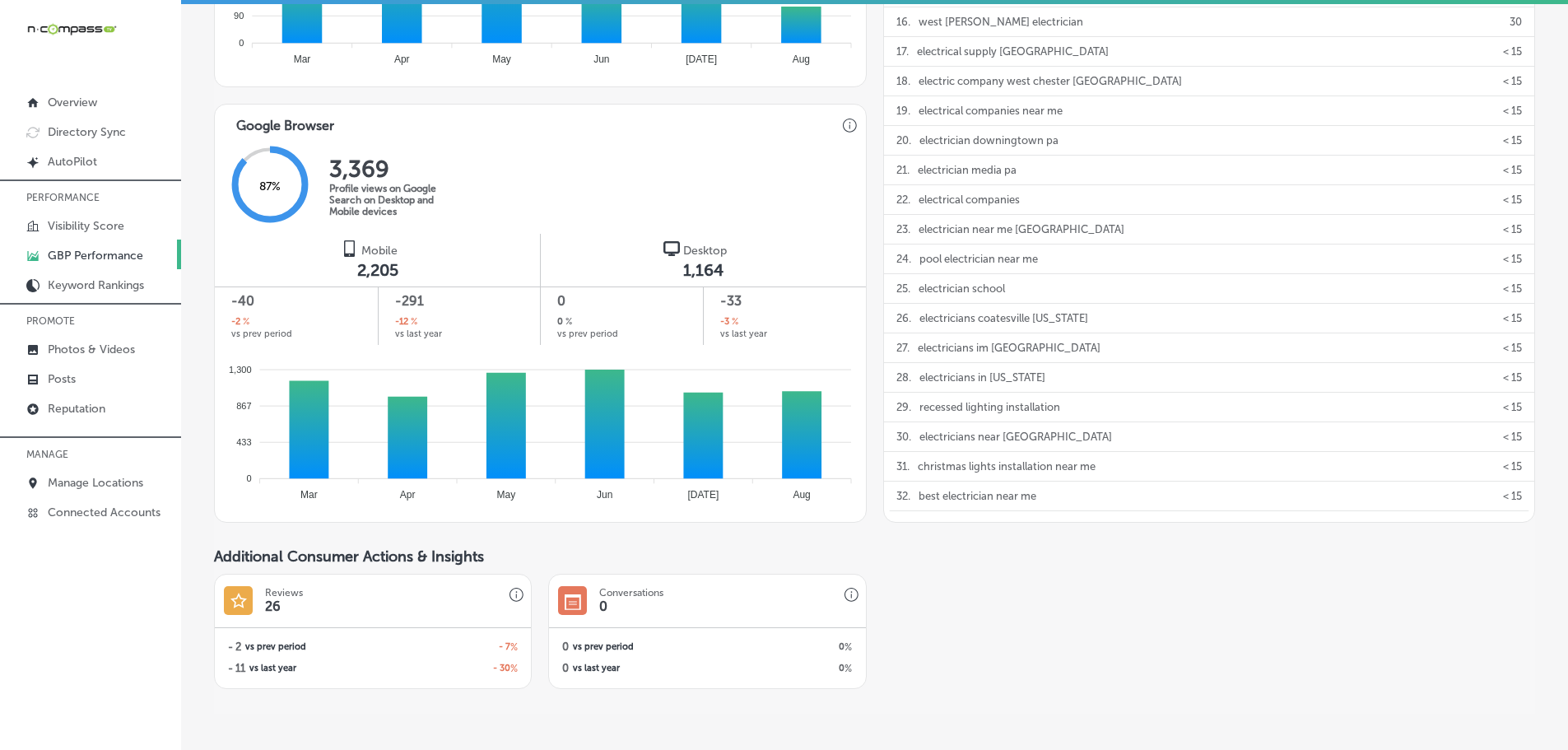
scroll to position [988, 0]
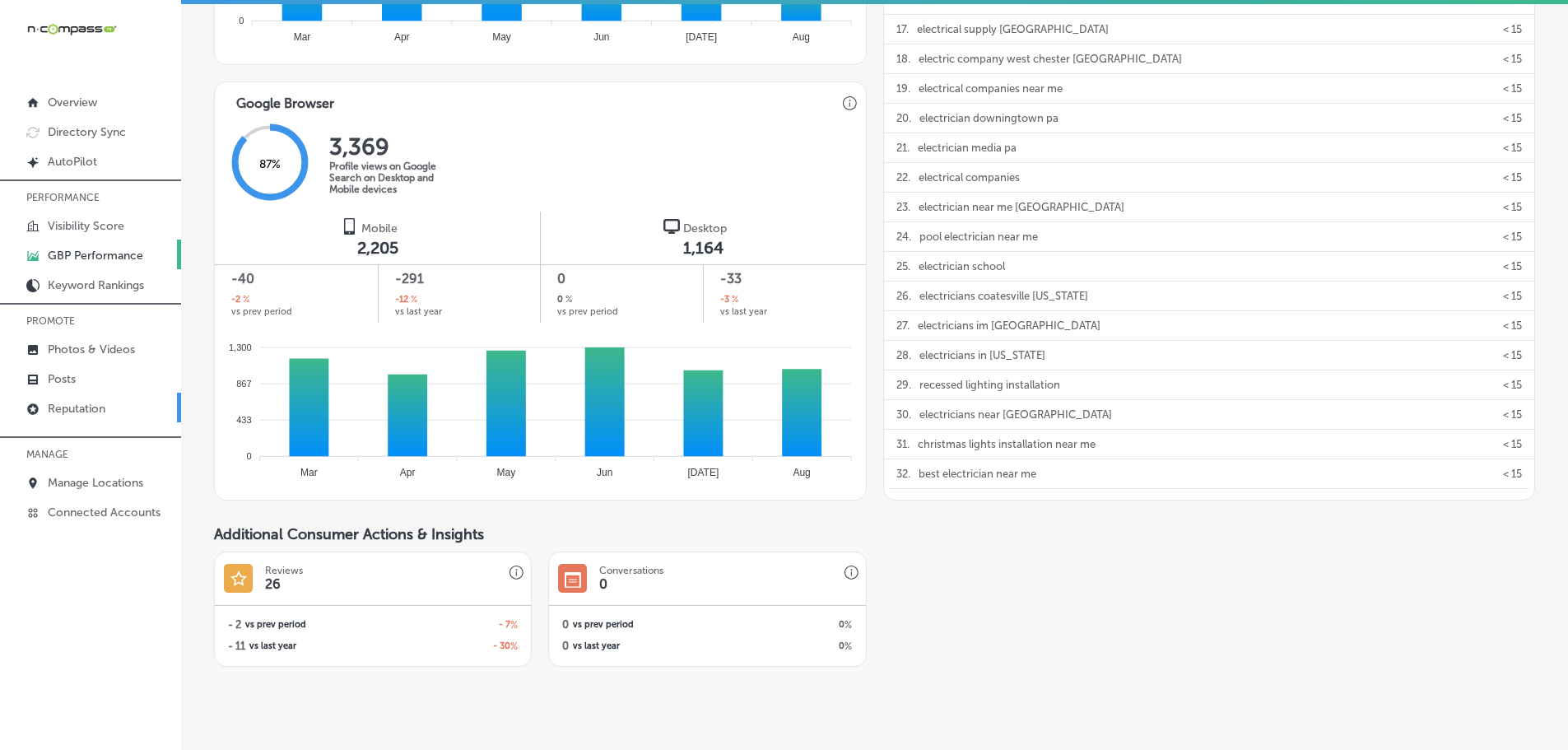
click at [76, 417] on link "Reputation" at bounding box center [90, 407] width 181 height 30
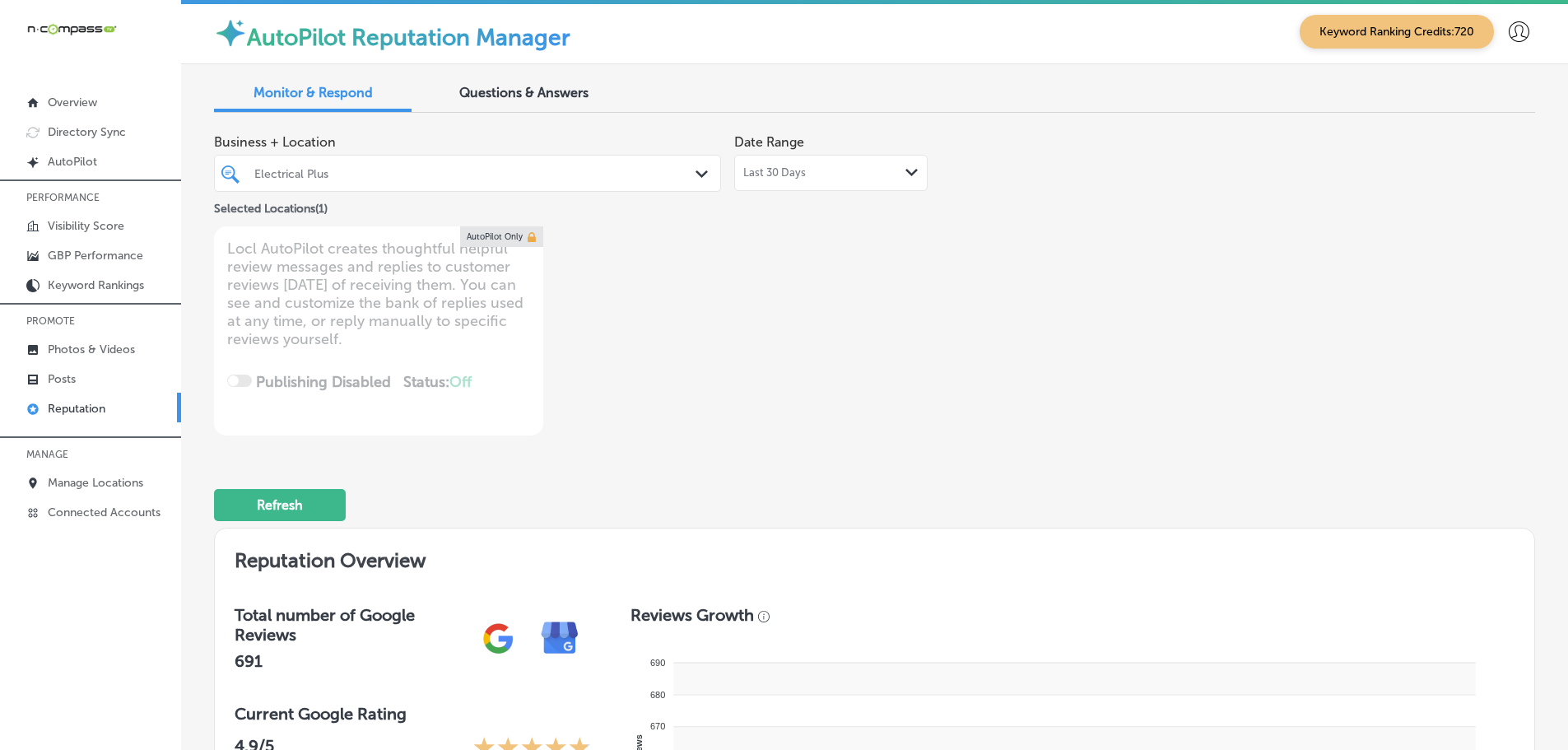
click at [905, 171] on icon "Path Created with Sketch." at bounding box center [911, 172] width 13 height 7
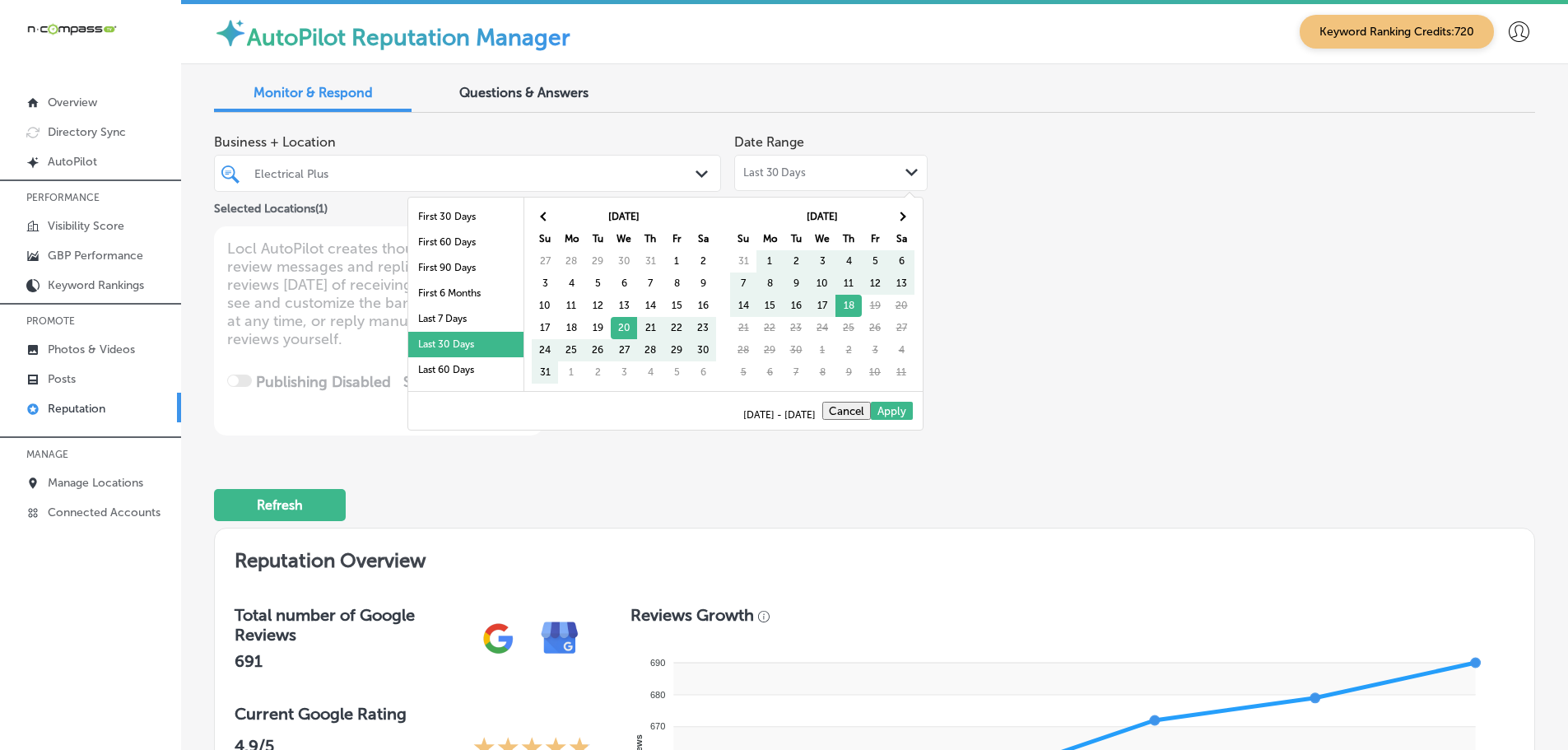
click at [462, 317] on li "Last 7 Days" at bounding box center [465, 319] width 116 height 25
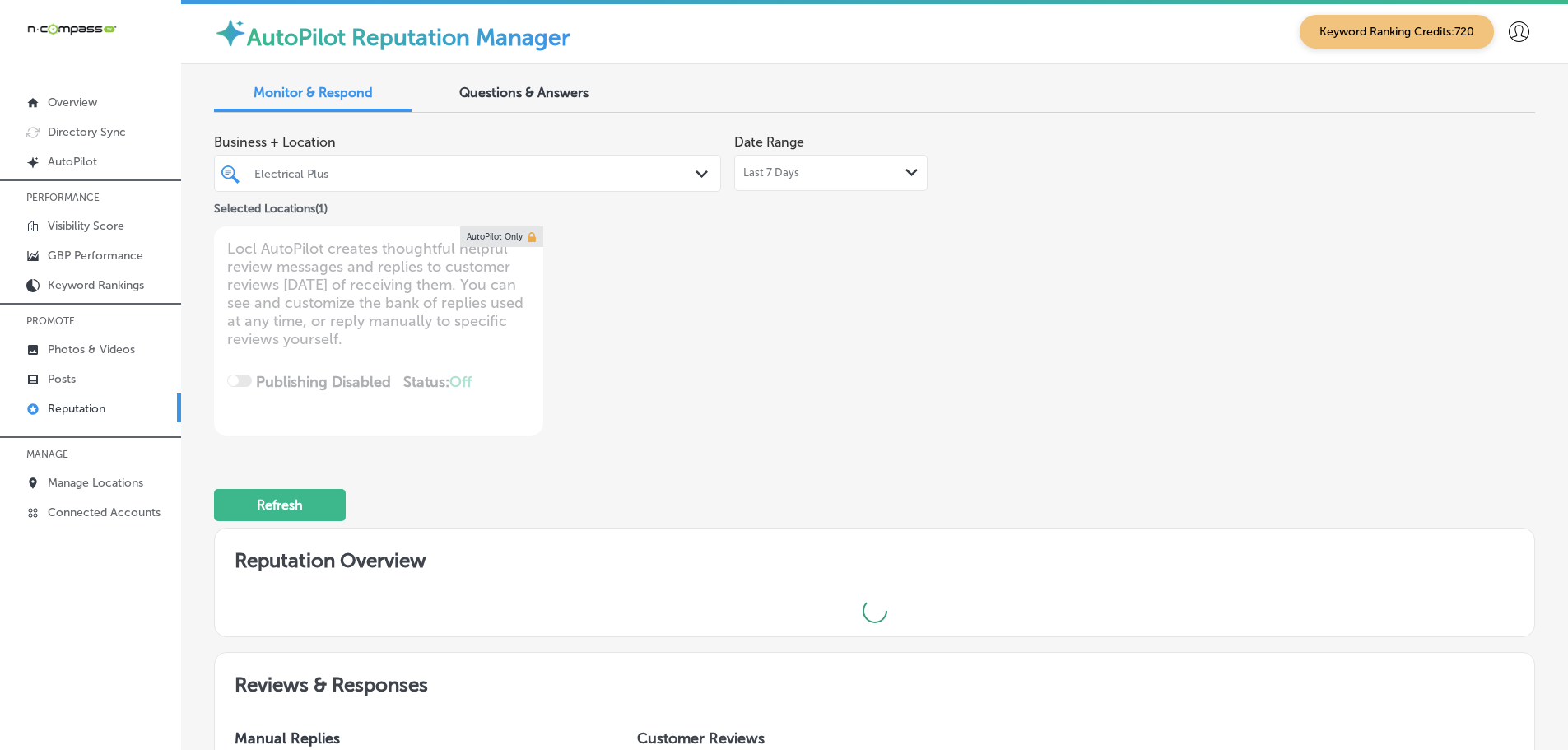
click at [677, 166] on div "Electrical Plus" at bounding box center [467, 173] width 443 height 25
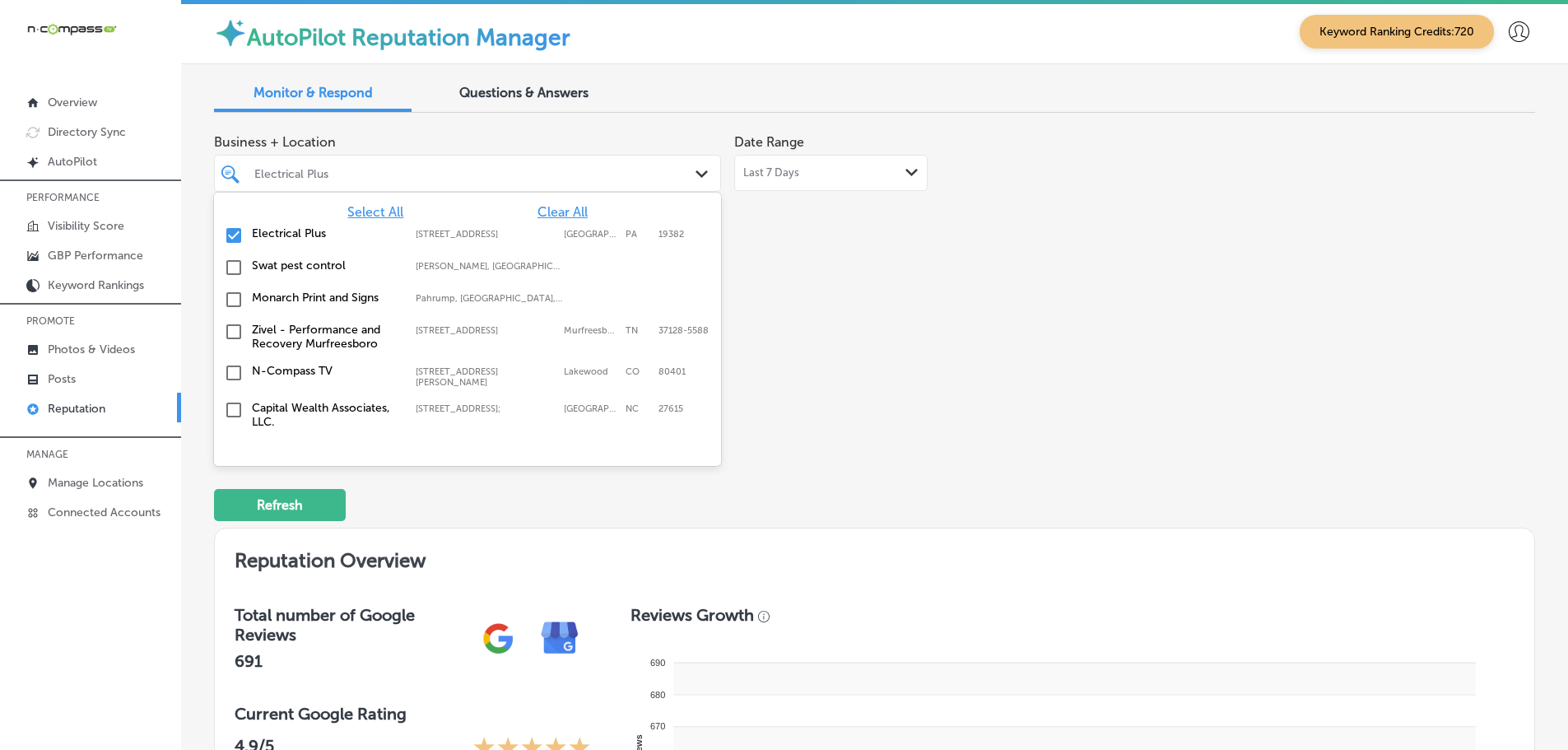
click at [545, 212] on span "Clear All" at bounding box center [562, 211] width 50 height 15
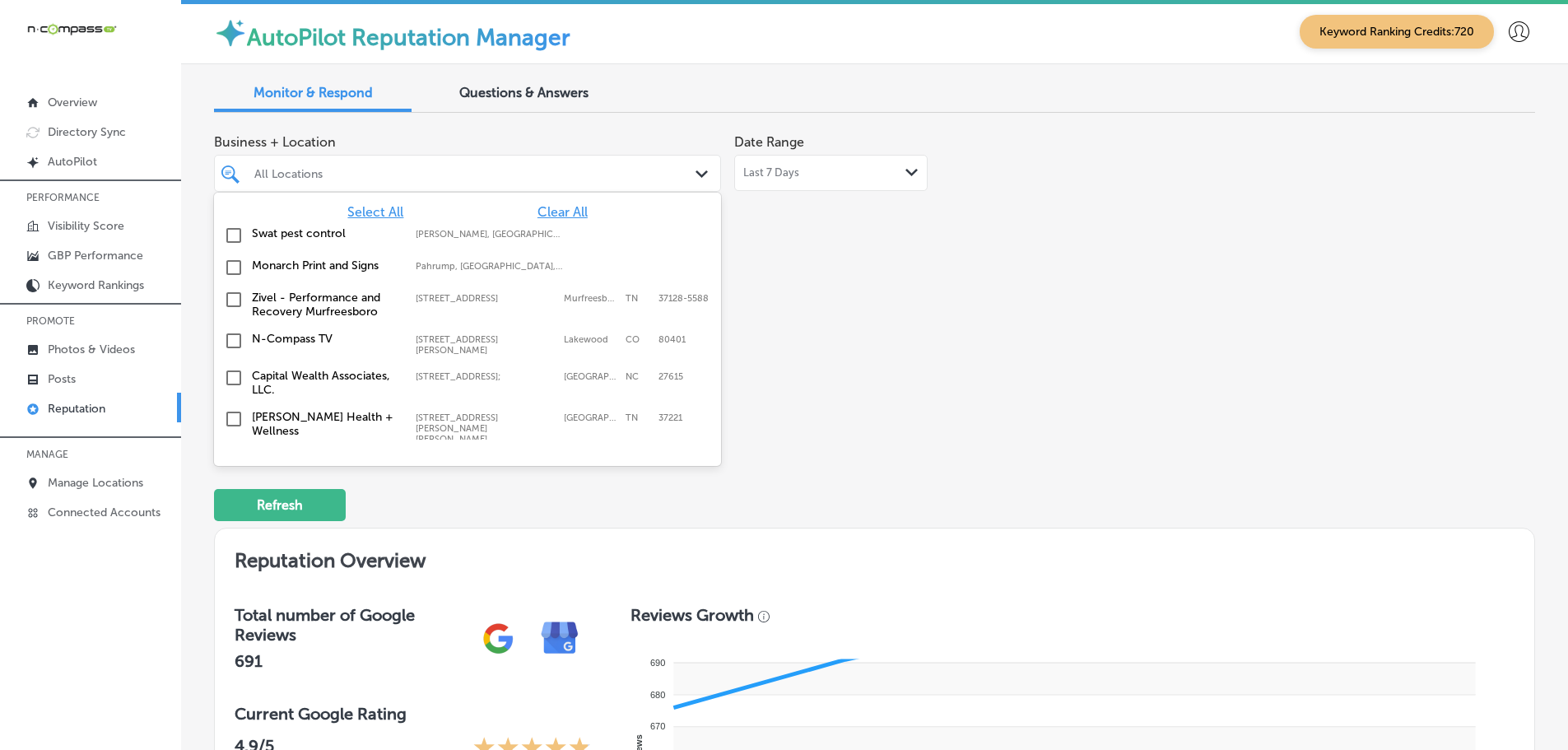
type textarea "x"
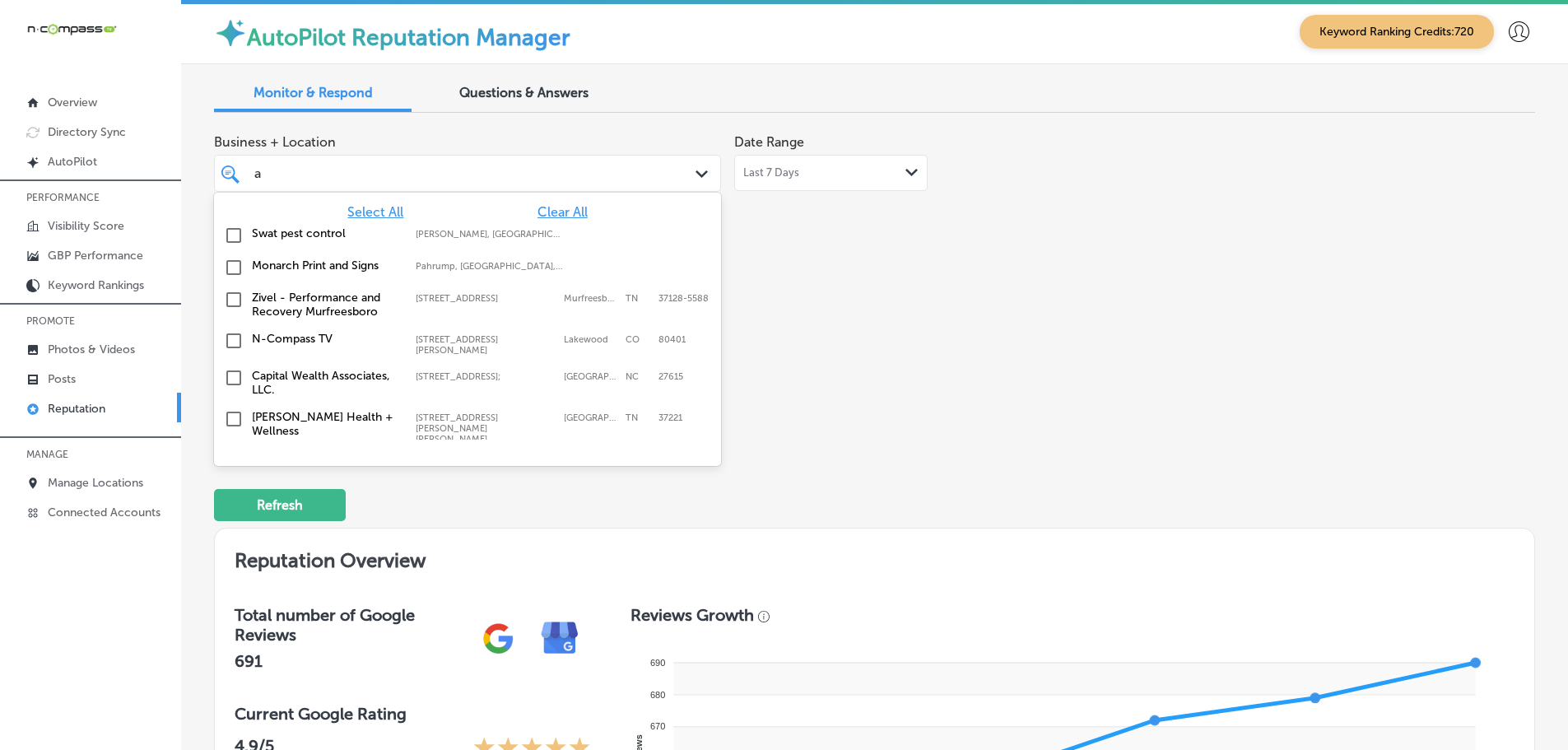
type input "a1"
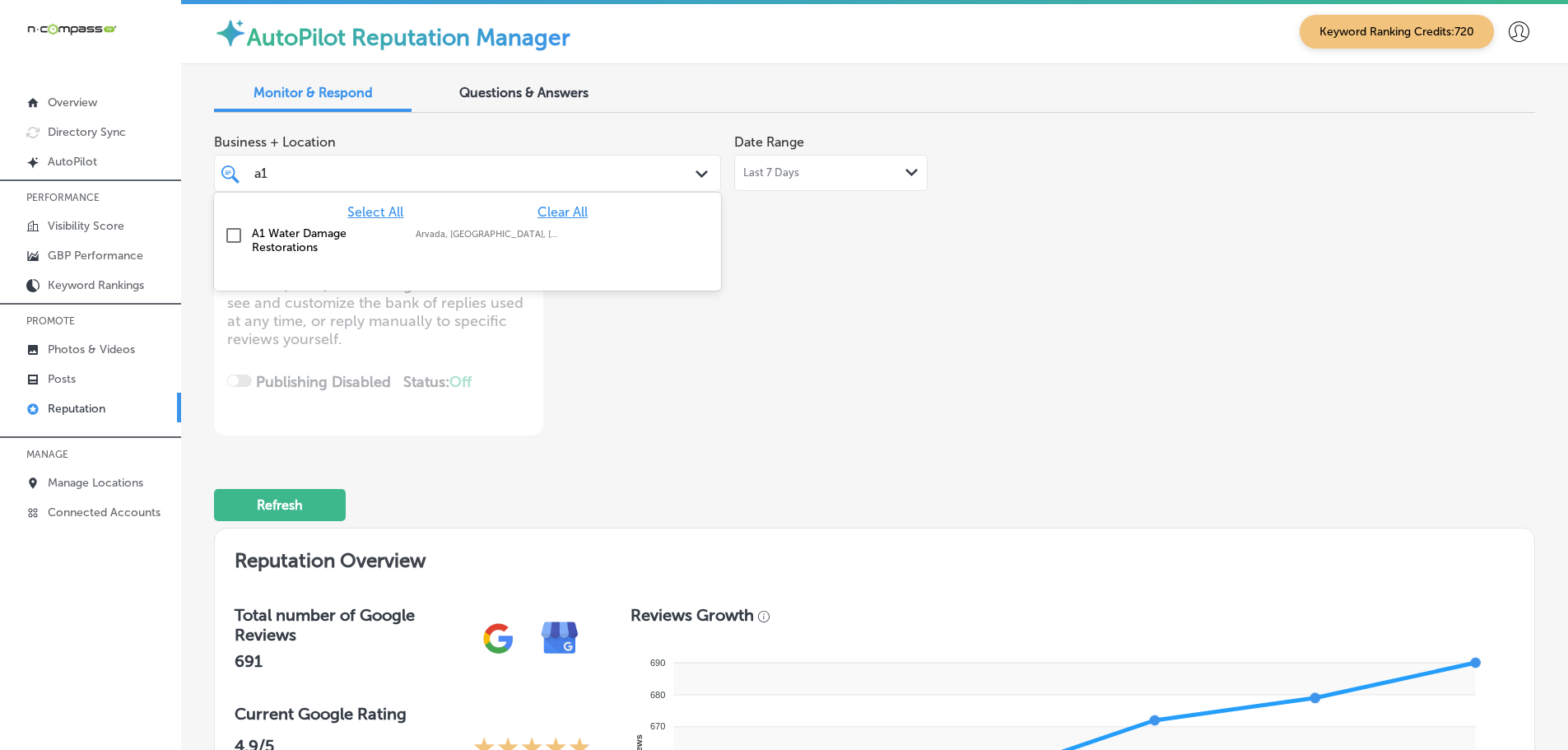
click at [518, 240] on div "A1 Water Damage Restorations Arvada, CO, USA | Aurora, CO, USA | Denv ..." at bounding box center [436, 240] width 368 height 28
type textarea "x"
type input "a1"
click at [830, 285] on div "Business + Location option focused, 2 of 149. 2 results available for search te…" at bounding box center [610, 280] width 793 height 309
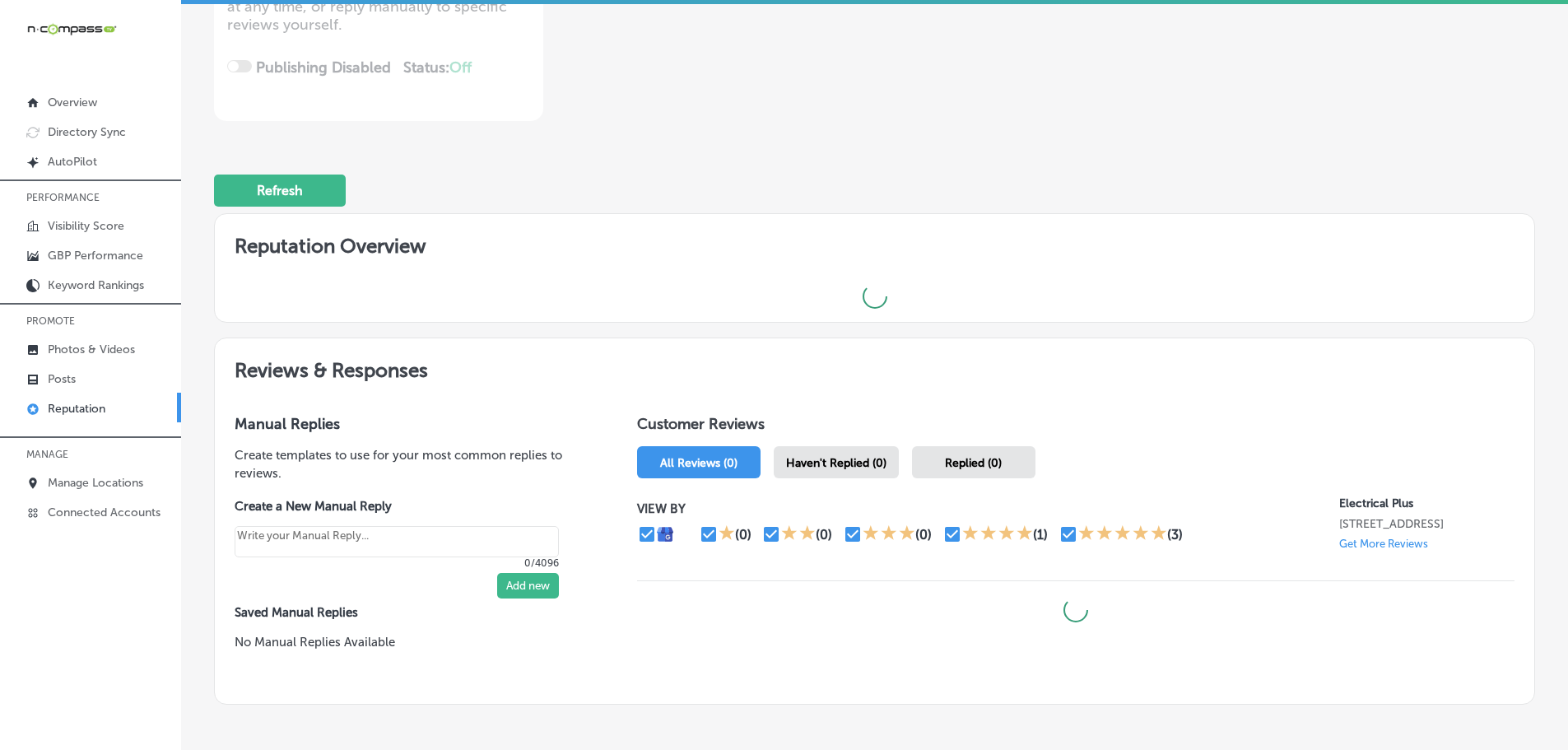
scroll to position [396, 0]
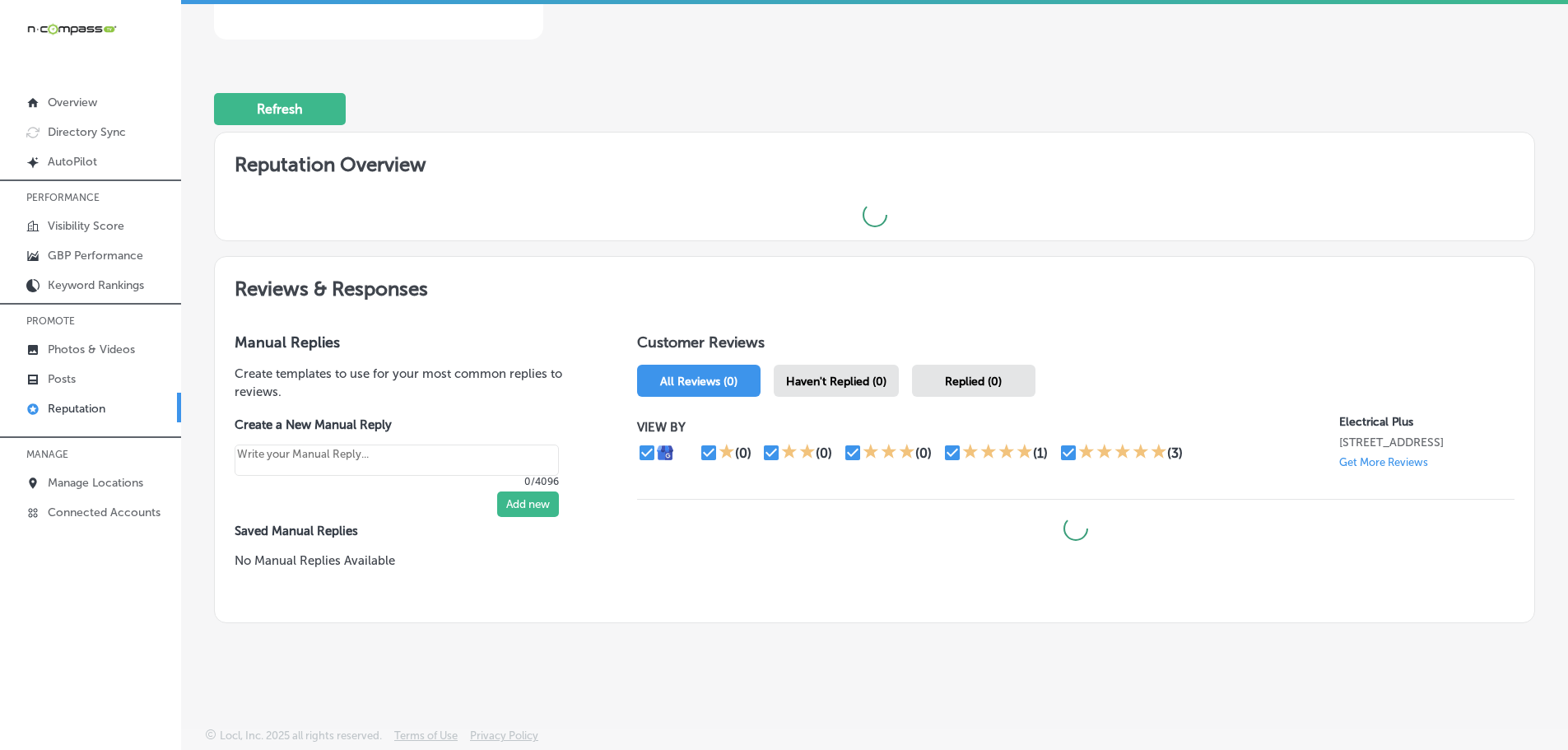
type textarea "x"
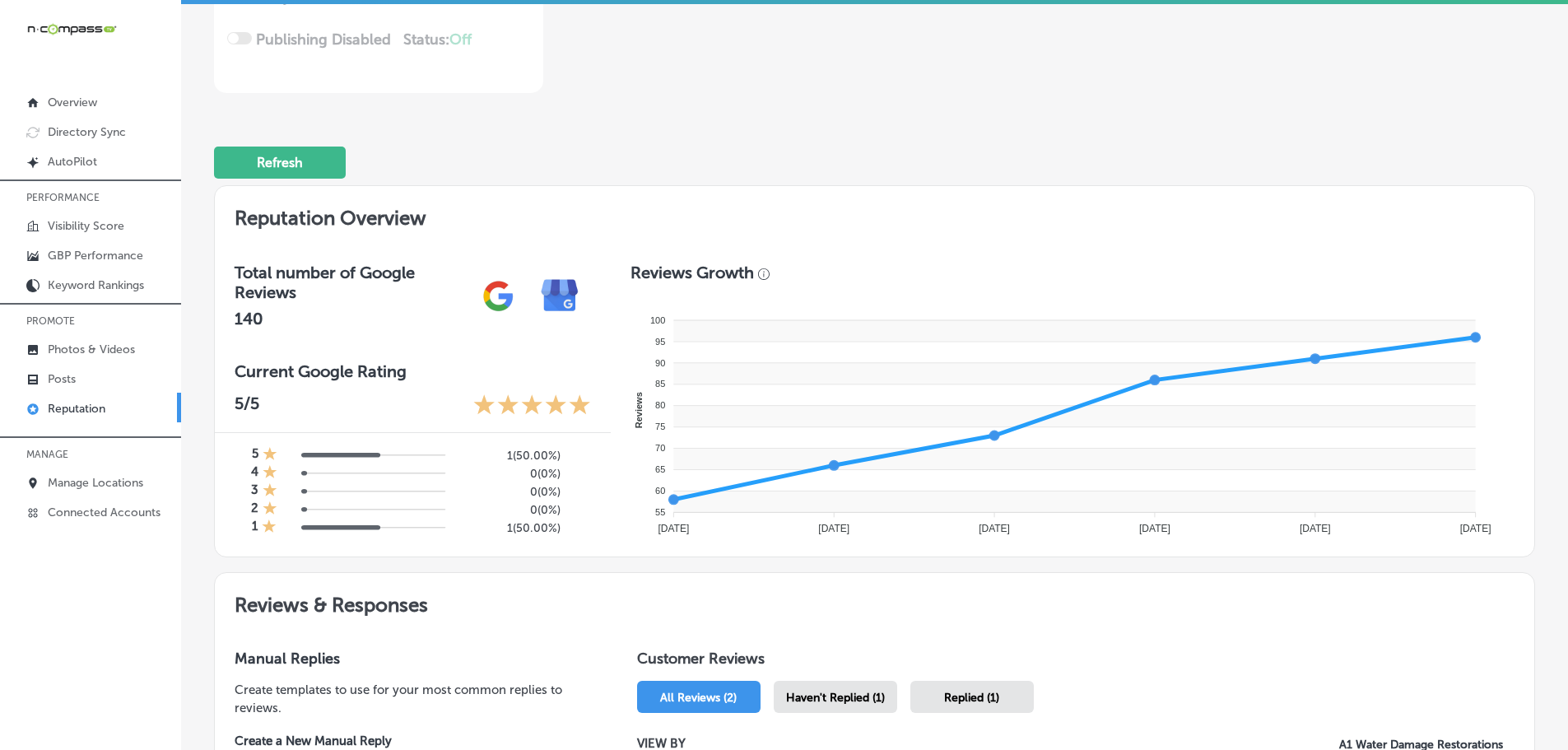
scroll to position [341, 0]
click at [60, 347] on p "Photos & Videos" at bounding box center [91, 349] width 87 height 14
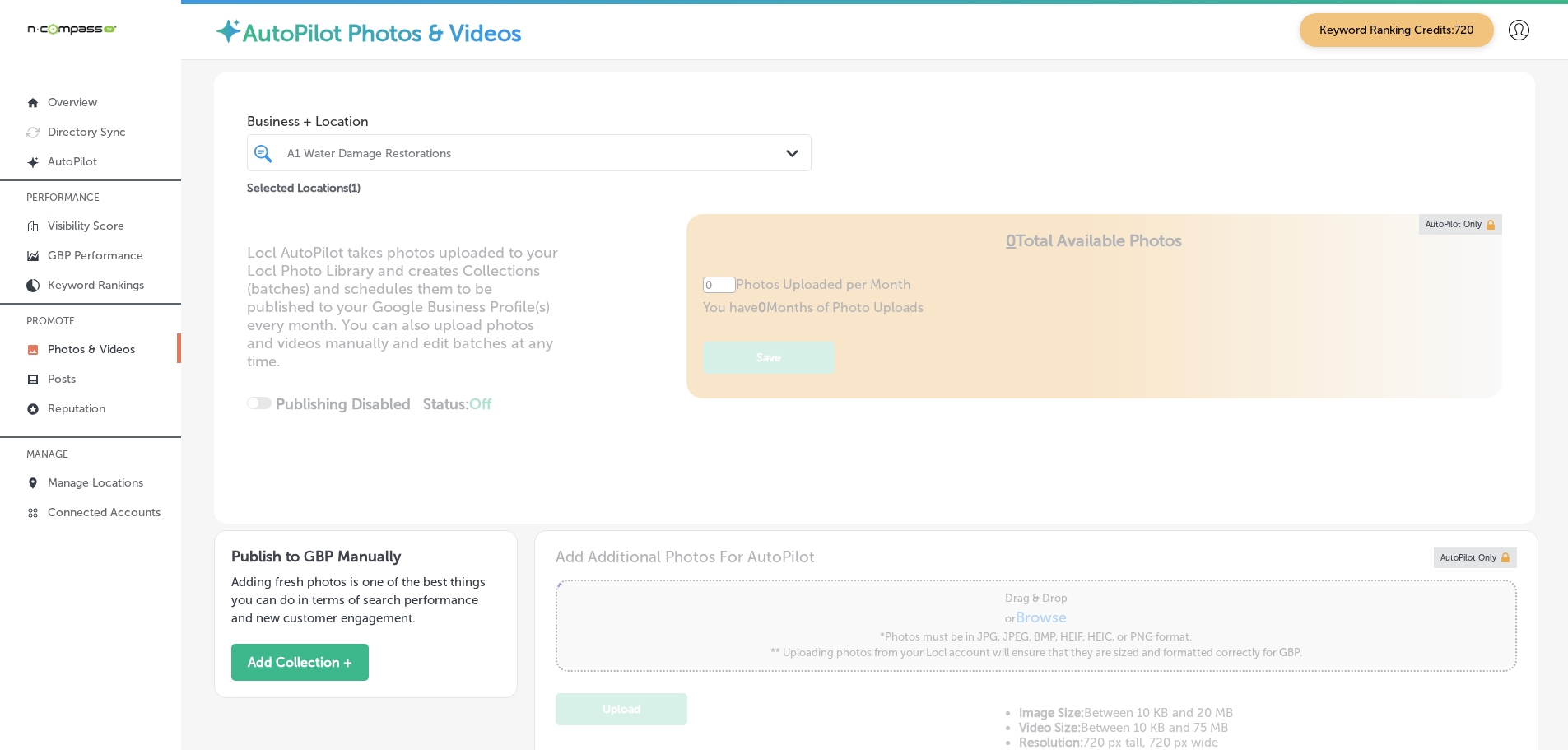
type input "5"
click at [790, 151] on polygon at bounding box center [792, 154] width 13 height 7
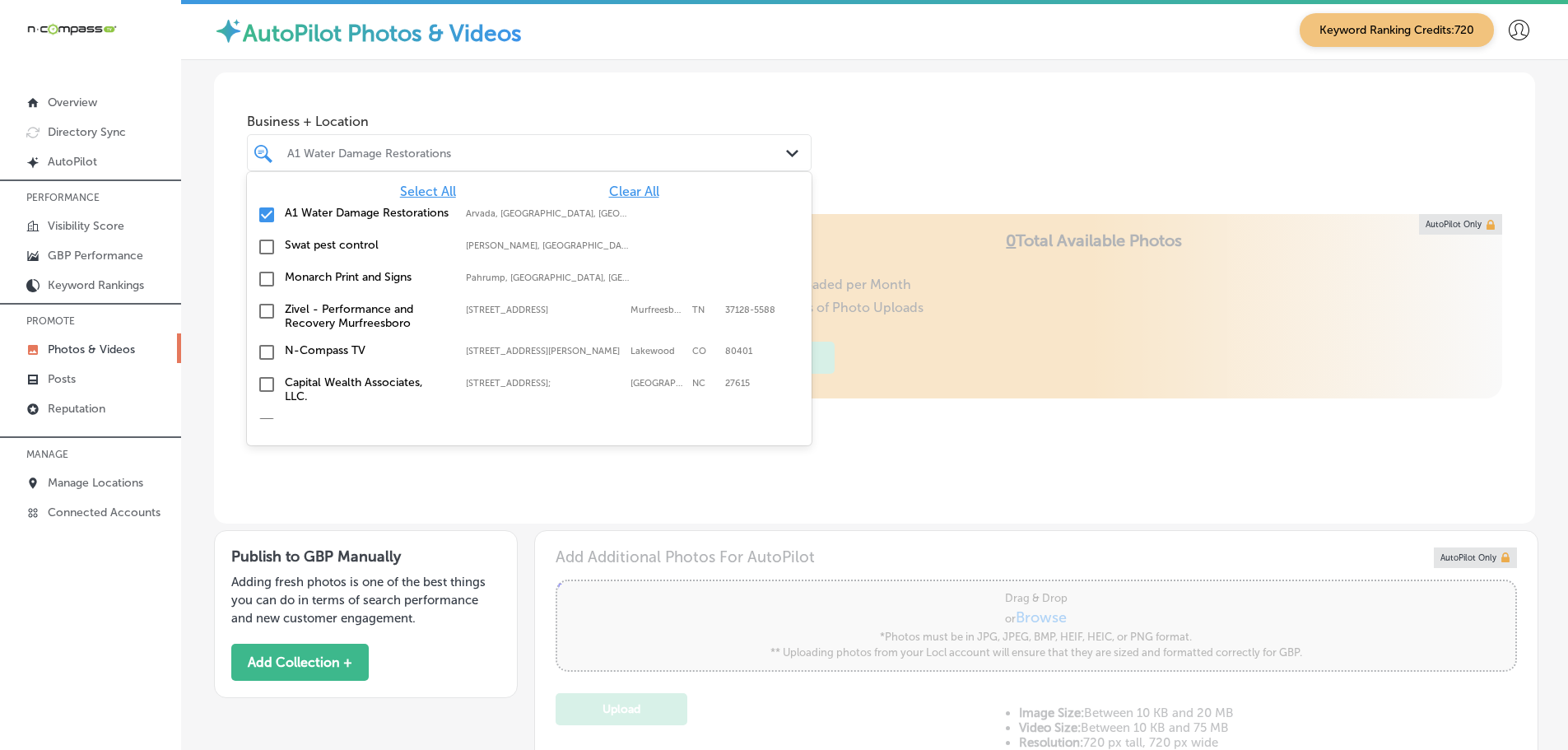
click at [621, 190] on span "Clear All" at bounding box center [634, 191] width 50 height 15
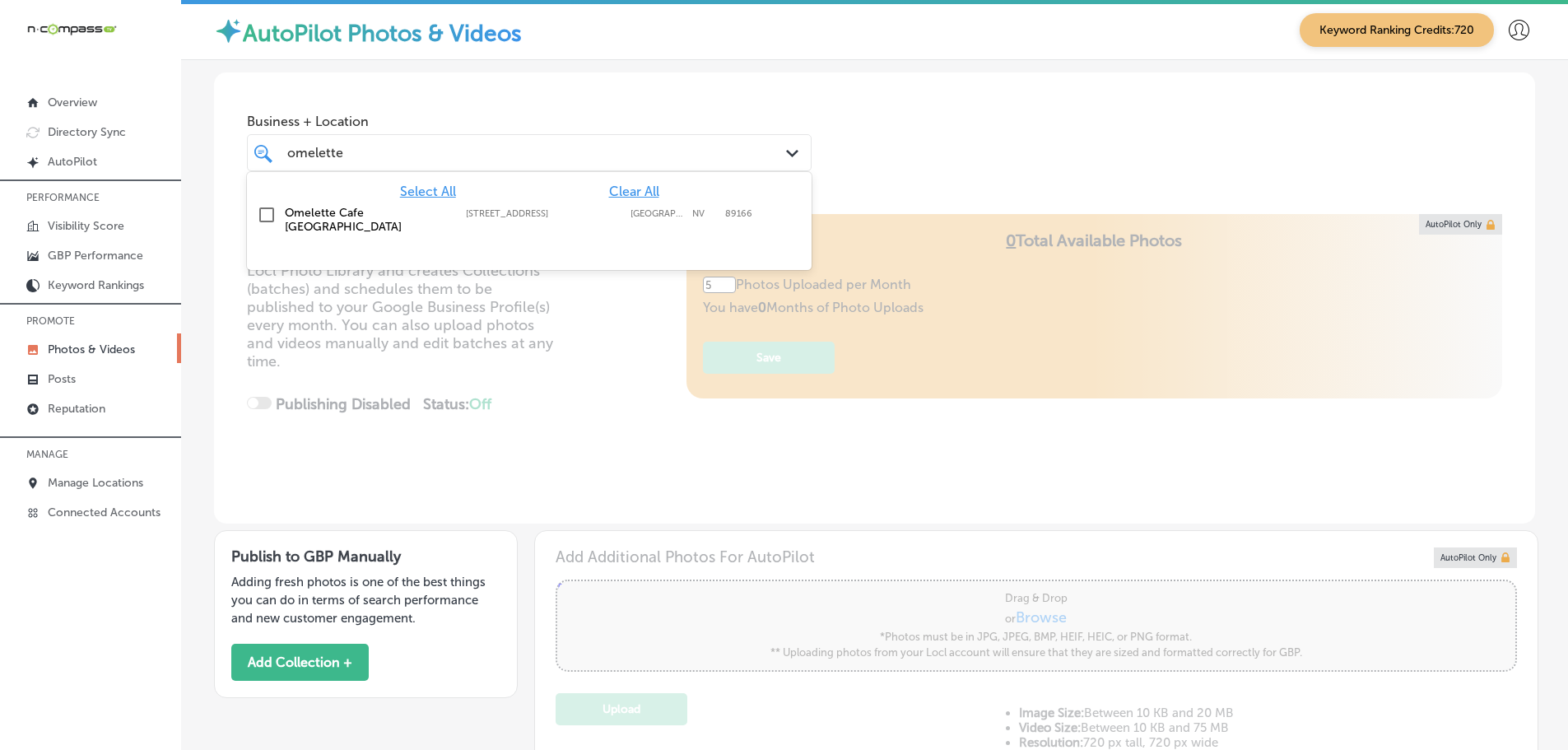
click at [410, 211] on label "Omelette Cafe [GEOGRAPHIC_DATA]" at bounding box center [367, 219] width 165 height 28
type input "omelette"
click at [921, 166] on div "Business + Location option 9670 West Skye Canyon Park Drive Suite 150, selected…" at bounding box center [874, 135] width 1321 height 125
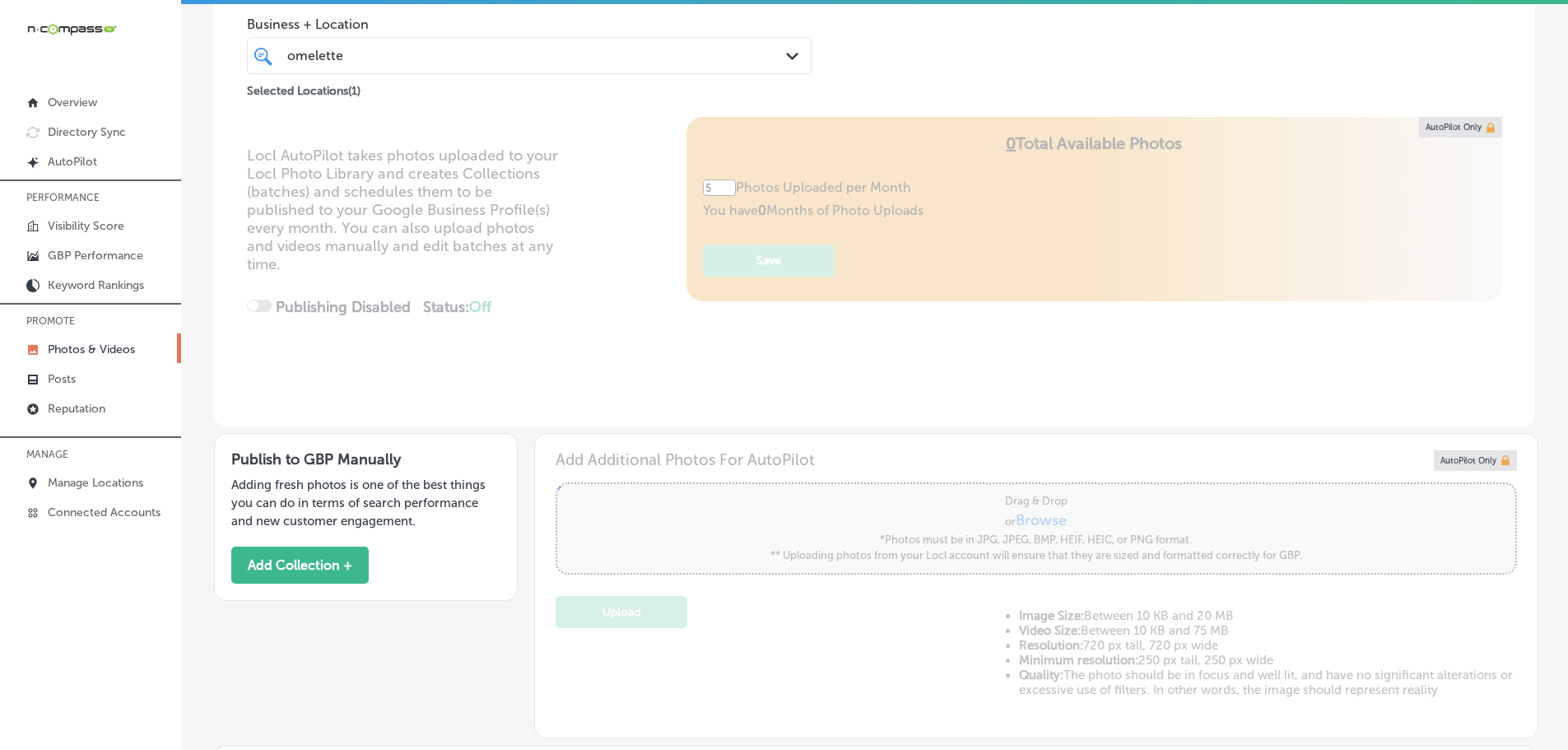
scroll to position [411, 0]
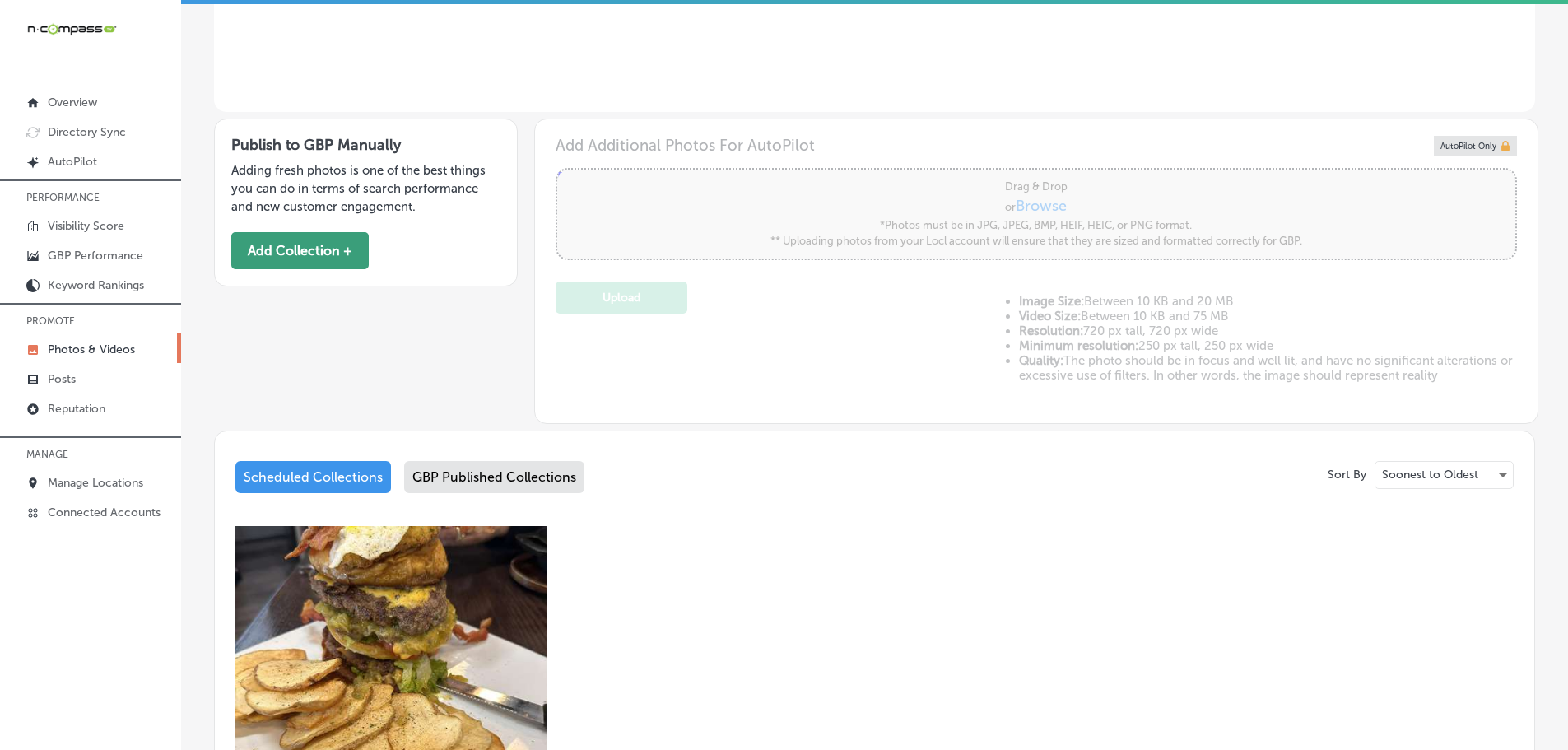
click at [315, 246] on button "Add Collection +" at bounding box center [300, 250] width 137 height 37
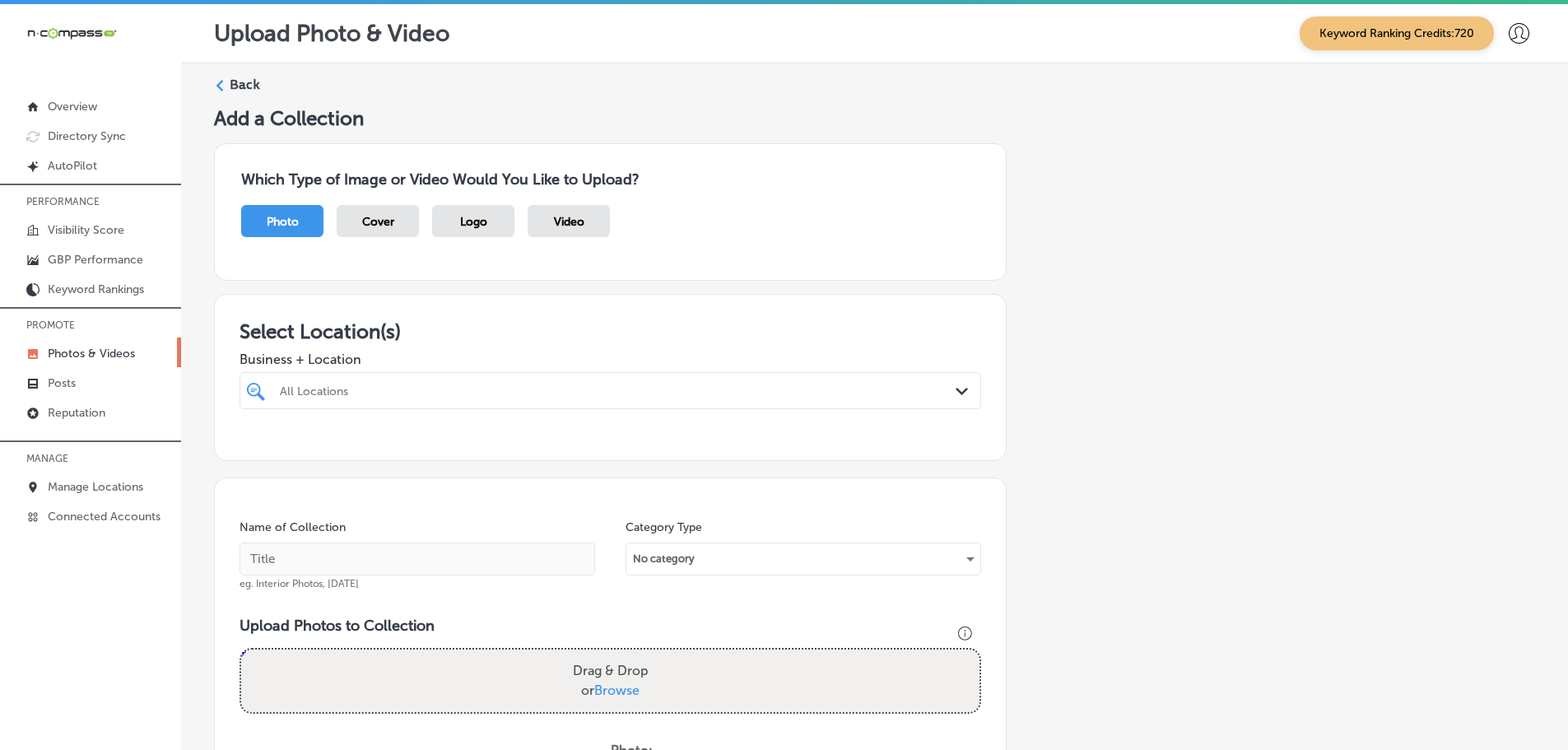
click at [944, 397] on div "All Locations Path Created with Sketch." at bounding box center [610, 390] width 740 height 25
click at [342, 449] on label "Omelette Cafe [GEOGRAPHIC_DATA]" at bounding box center [386, 450] width 218 height 14
type input "omelet"
click at [636, 330] on h3 "Select Location(s)" at bounding box center [610, 331] width 741 height 24
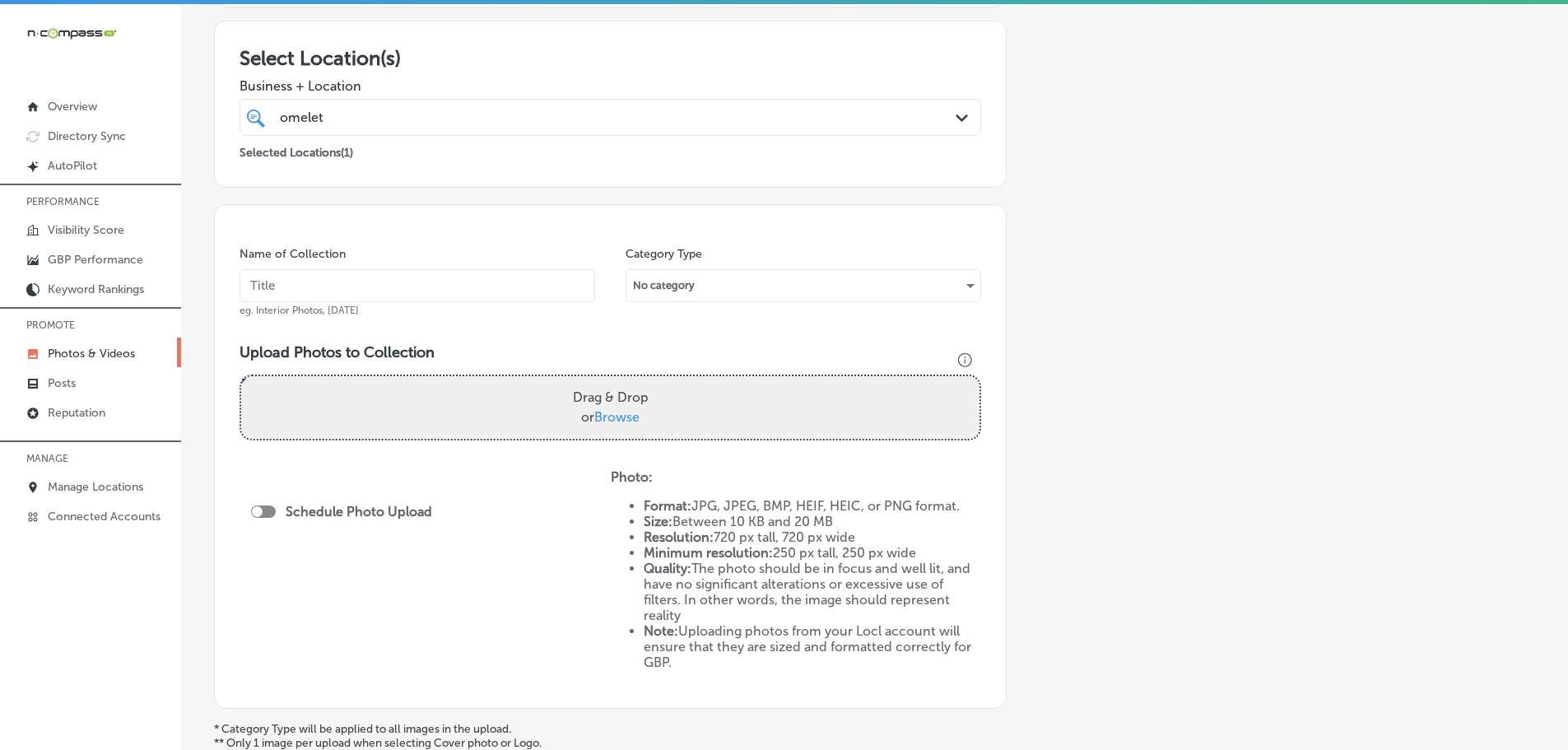
scroll to position [329, 0]
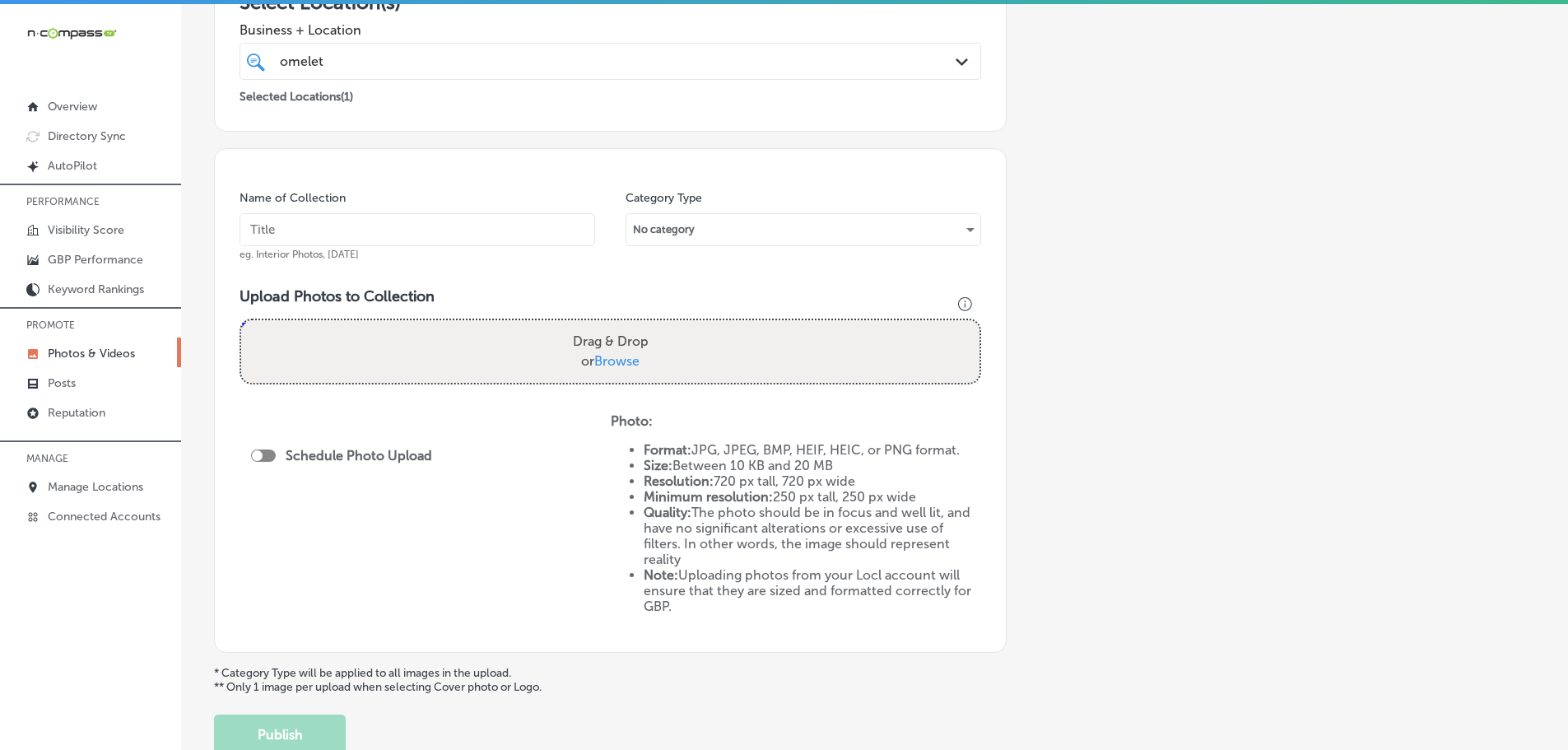
click at [616, 360] on span "Browse" at bounding box center [617, 360] width 46 height 15
click at [616, 325] on input "Drag & Drop or Browse" at bounding box center [610, 322] width 738 height 5
type input "C:\fakepath\imgi_20_498197419_18066769055504222_1746322532811763498_n.jpg"
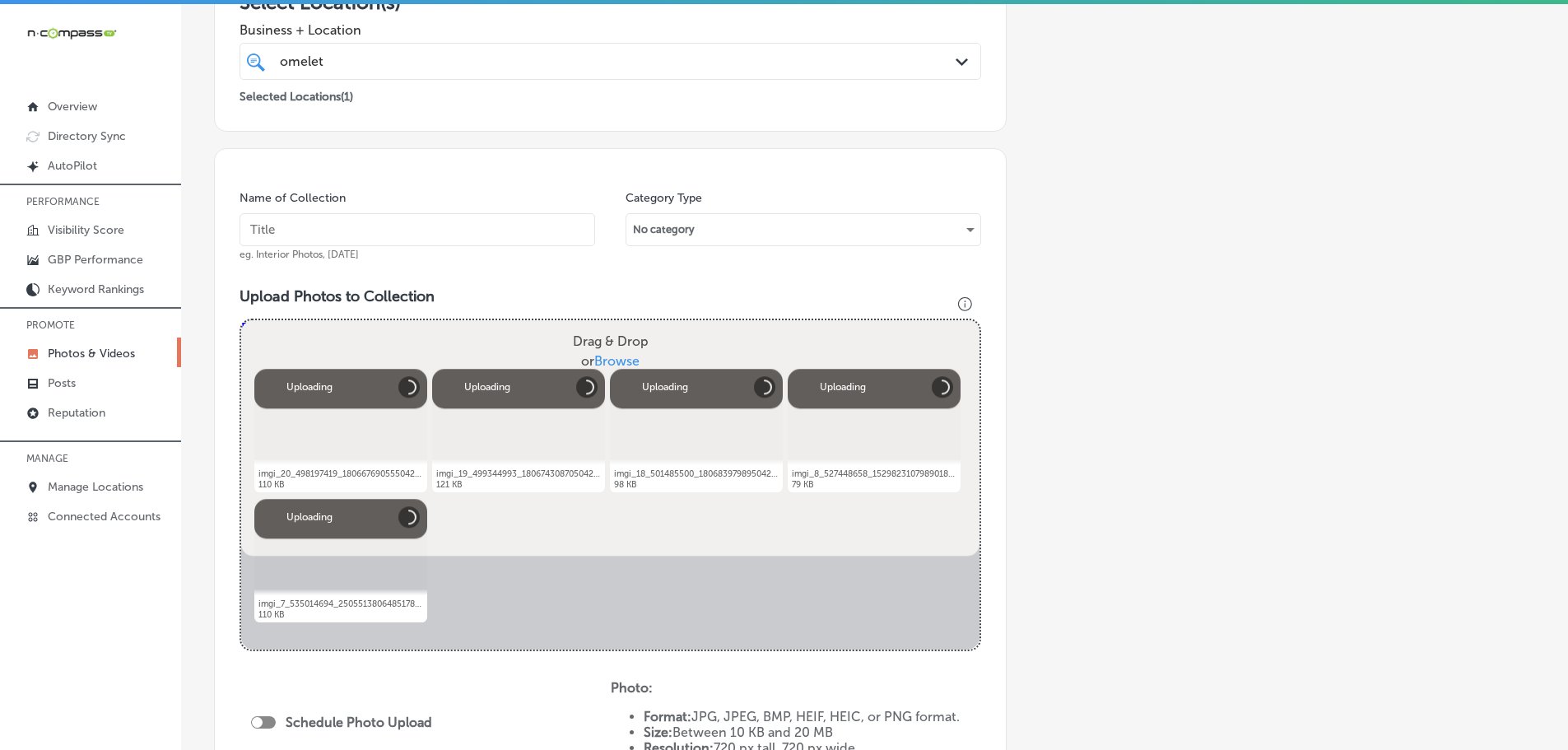
click at [431, 228] on input "text" at bounding box center [417, 229] width 356 height 33
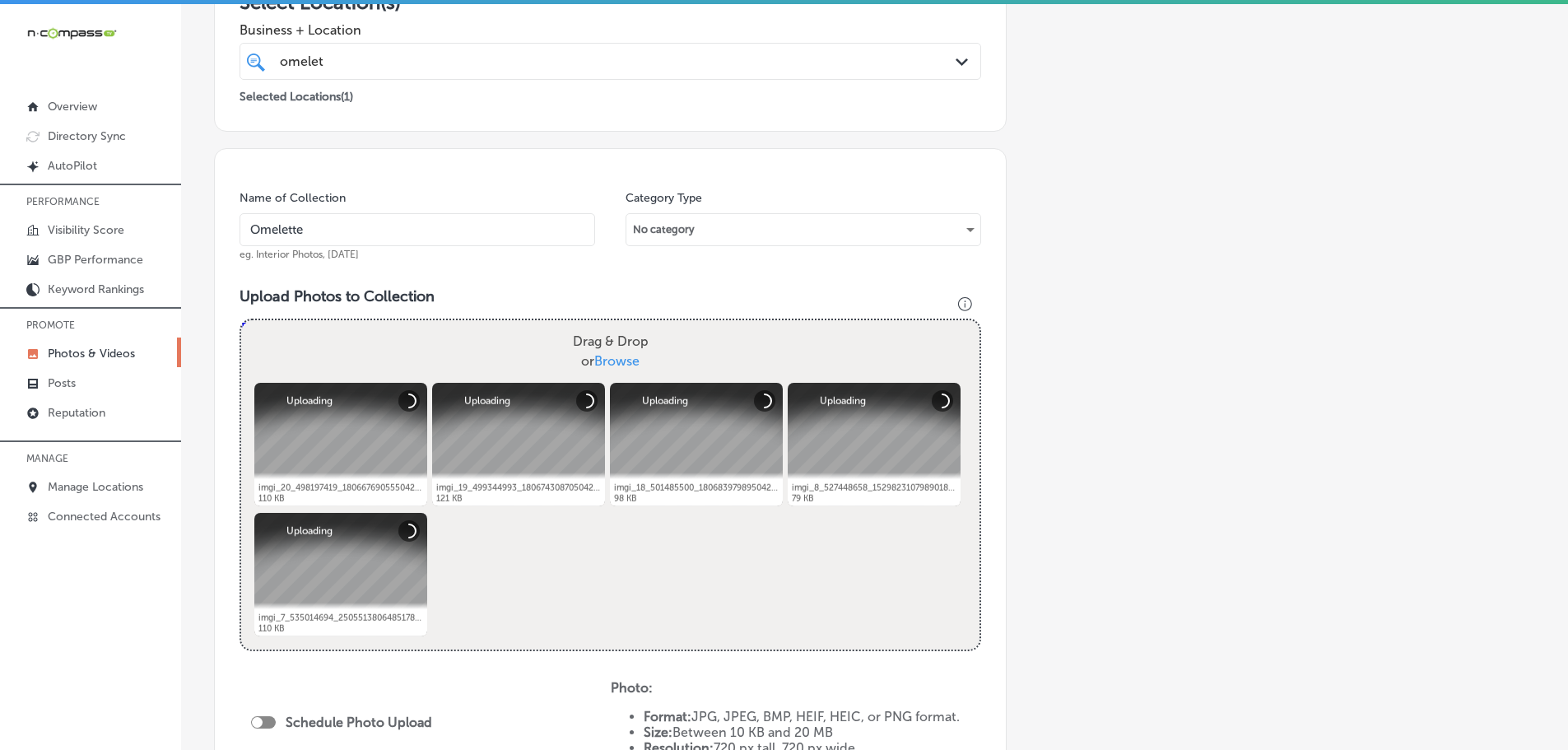
type input "Omelette Cafe Sky Canyon"
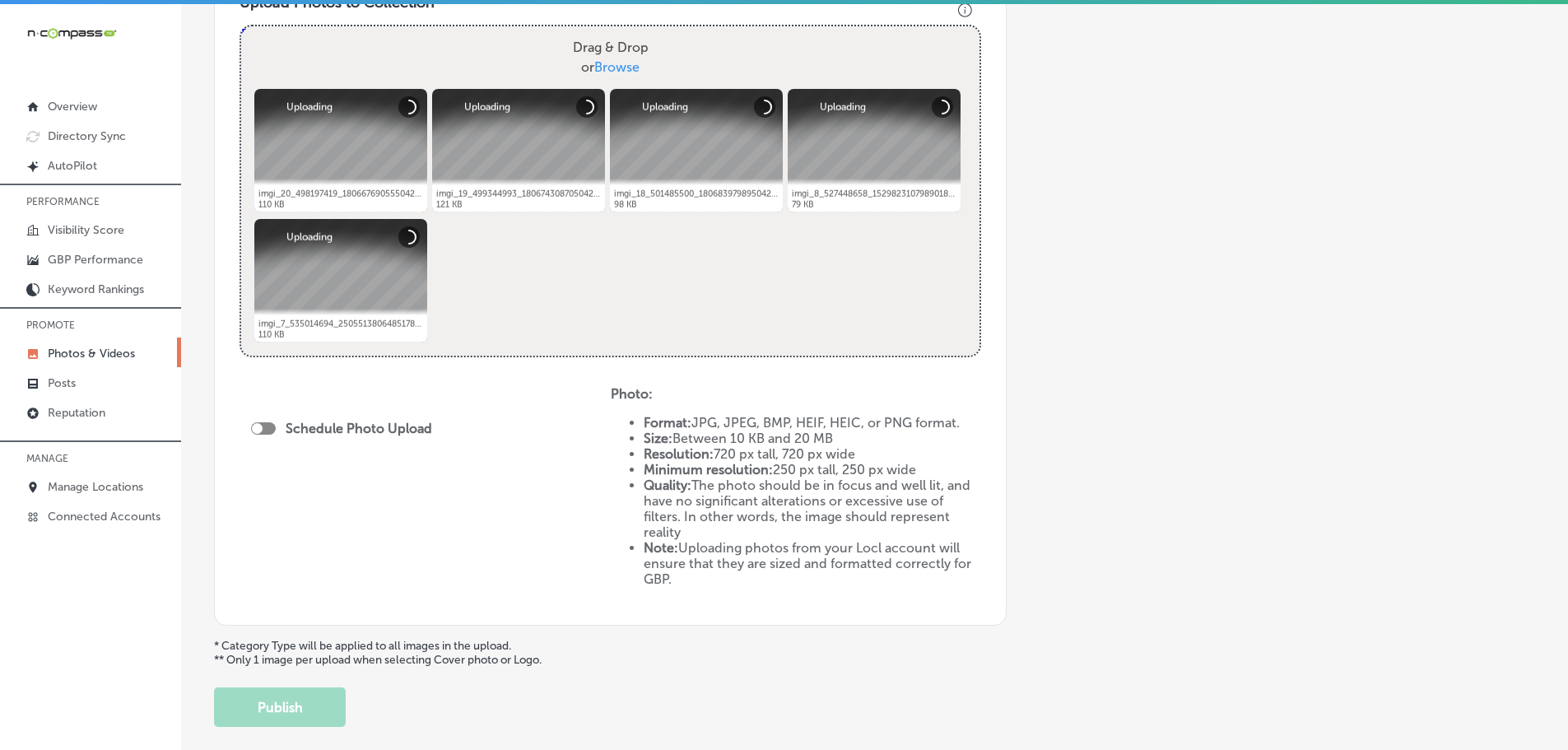
scroll to position [658, 0]
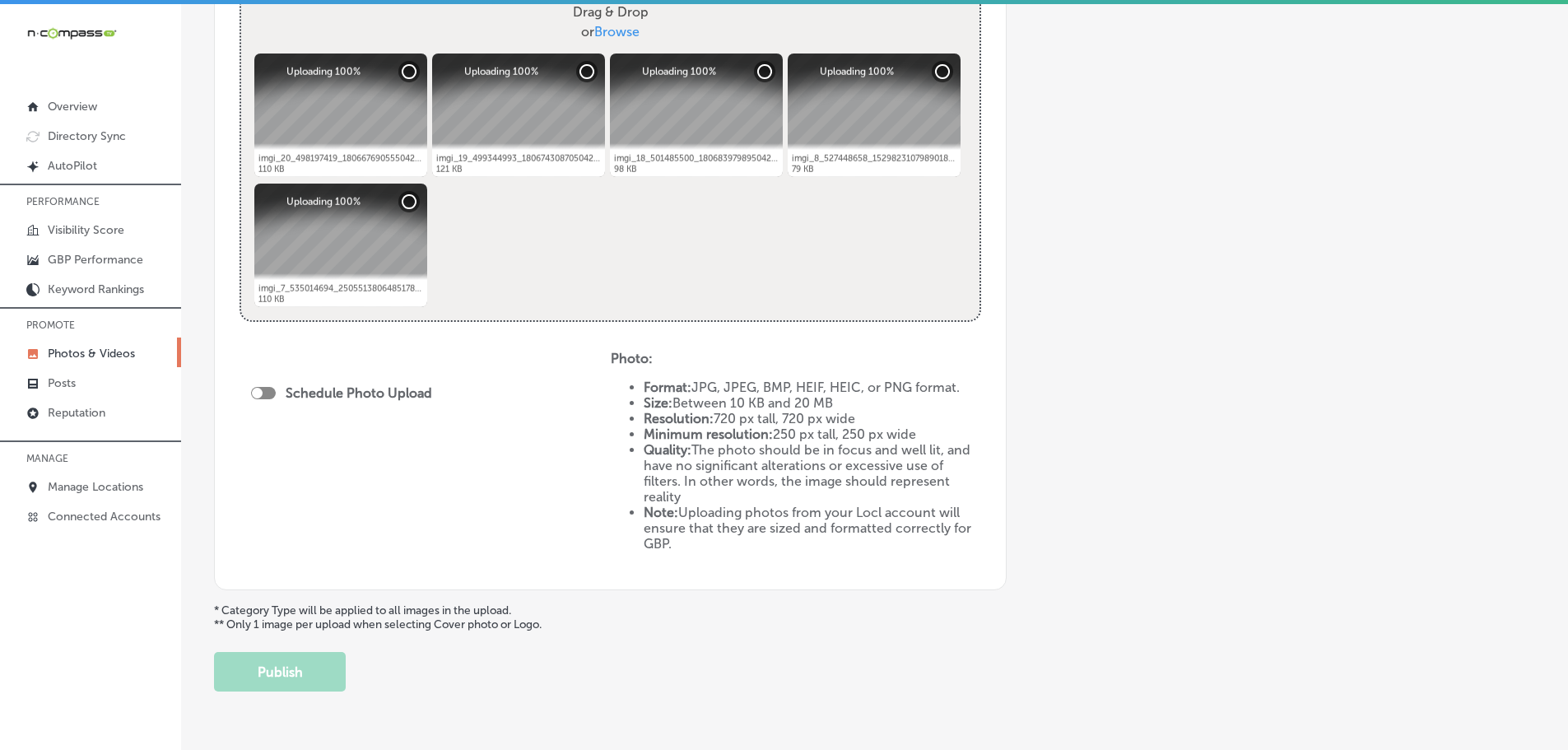
click at [270, 395] on div at bounding box center [263, 393] width 25 height 13
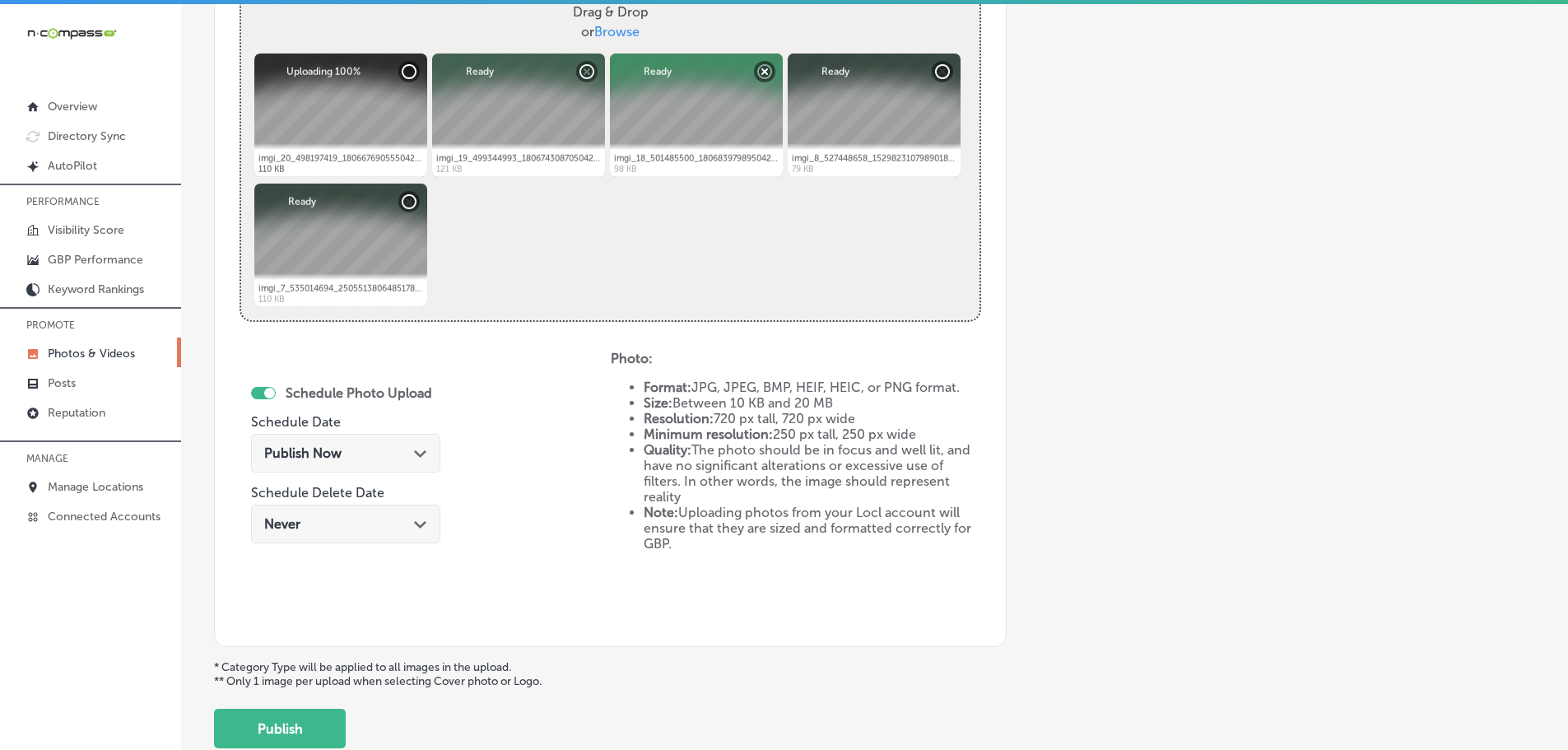
checkbox input "true"
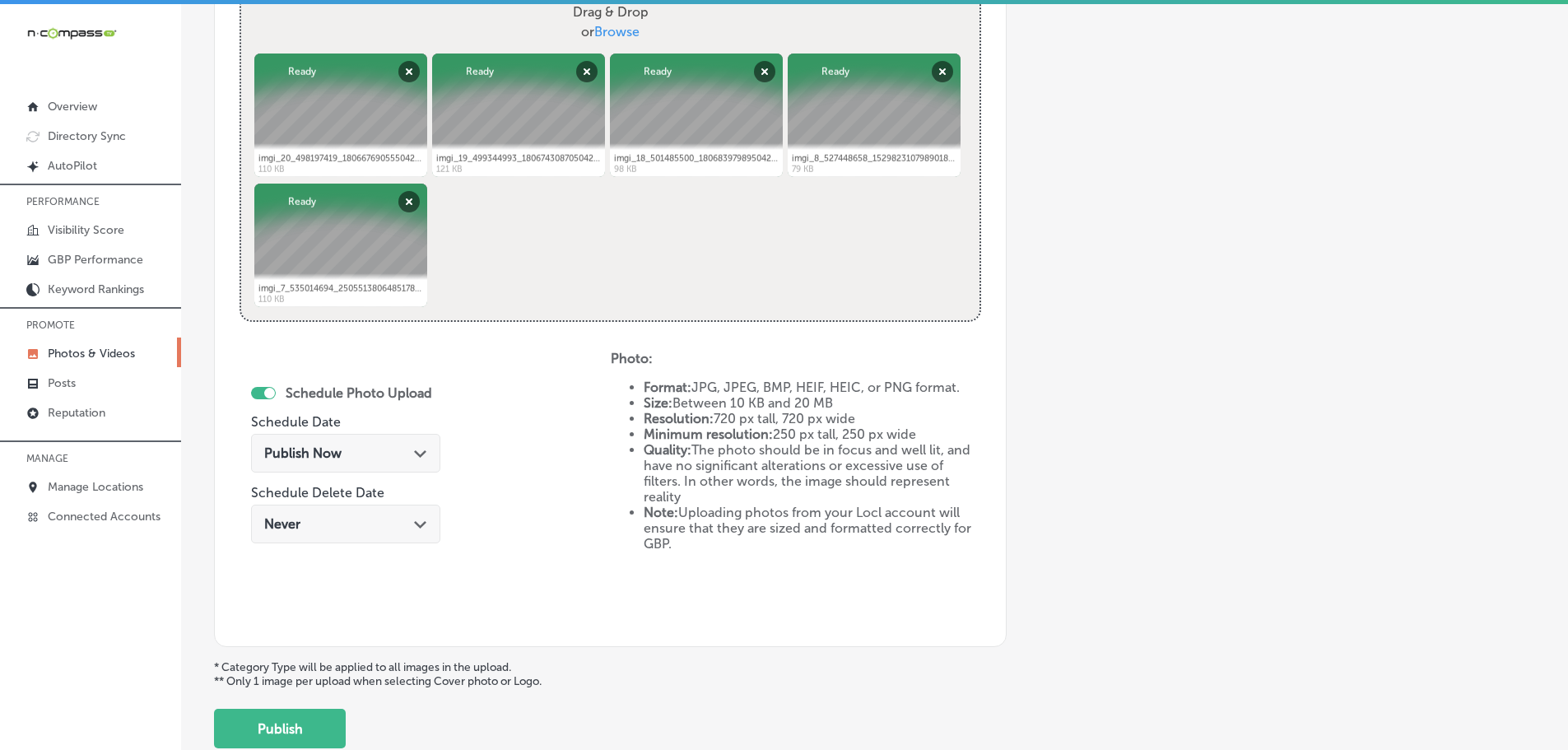
click at [415, 451] on icon "Path Created with Sketch." at bounding box center [421, 453] width 13 height 7
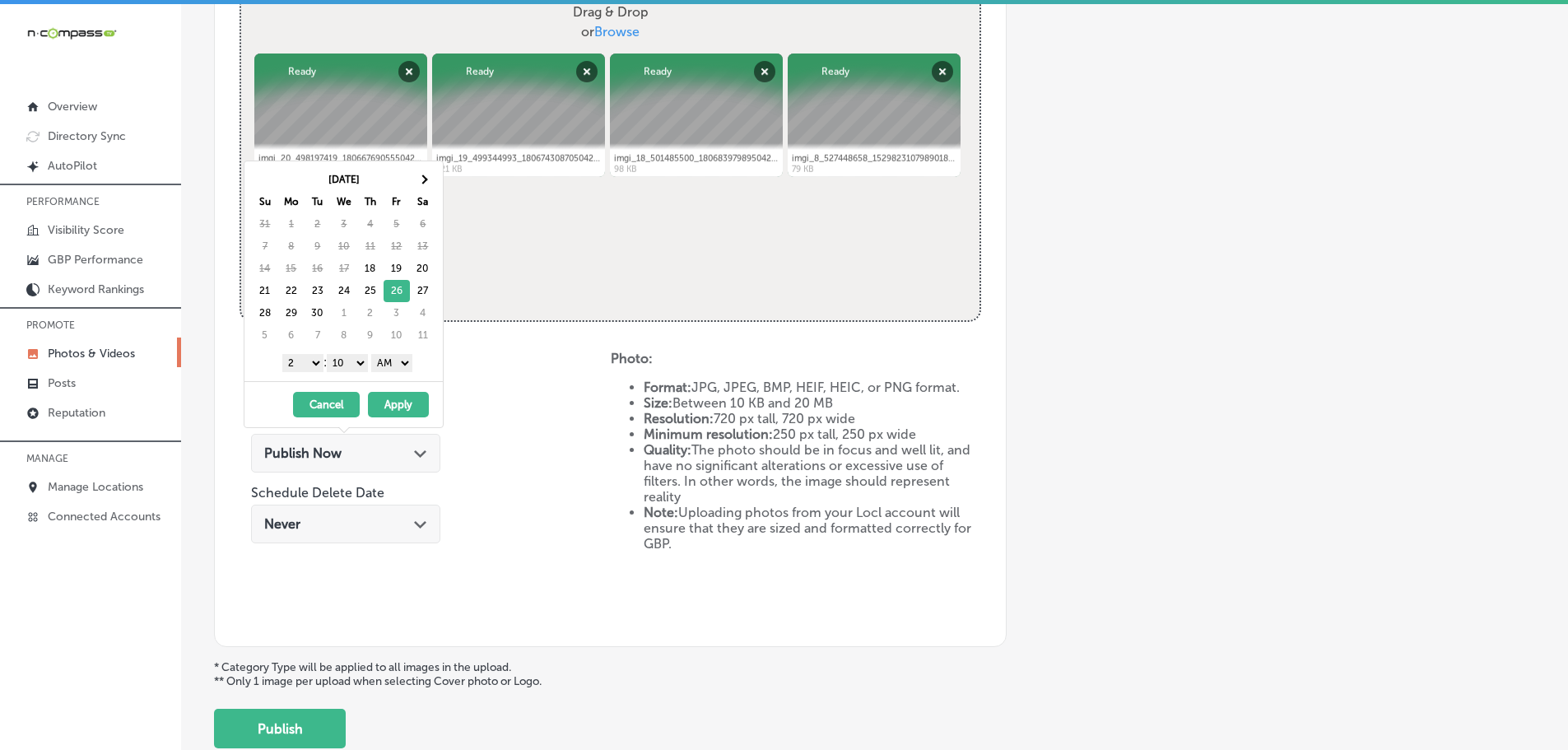
click at [297, 355] on select "1 2 3 4 5 6 7 8 9 10 11 12" at bounding box center [302, 363] width 41 height 18
click at [353, 360] on select "00 10 20 30 40 50" at bounding box center [347, 363] width 41 height 18
click at [382, 364] on select "AM PM" at bounding box center [392, 363] width 41 height 18
click at [399, 403] on button "Apply" at bounding box center [398, 404] width 61 height 25
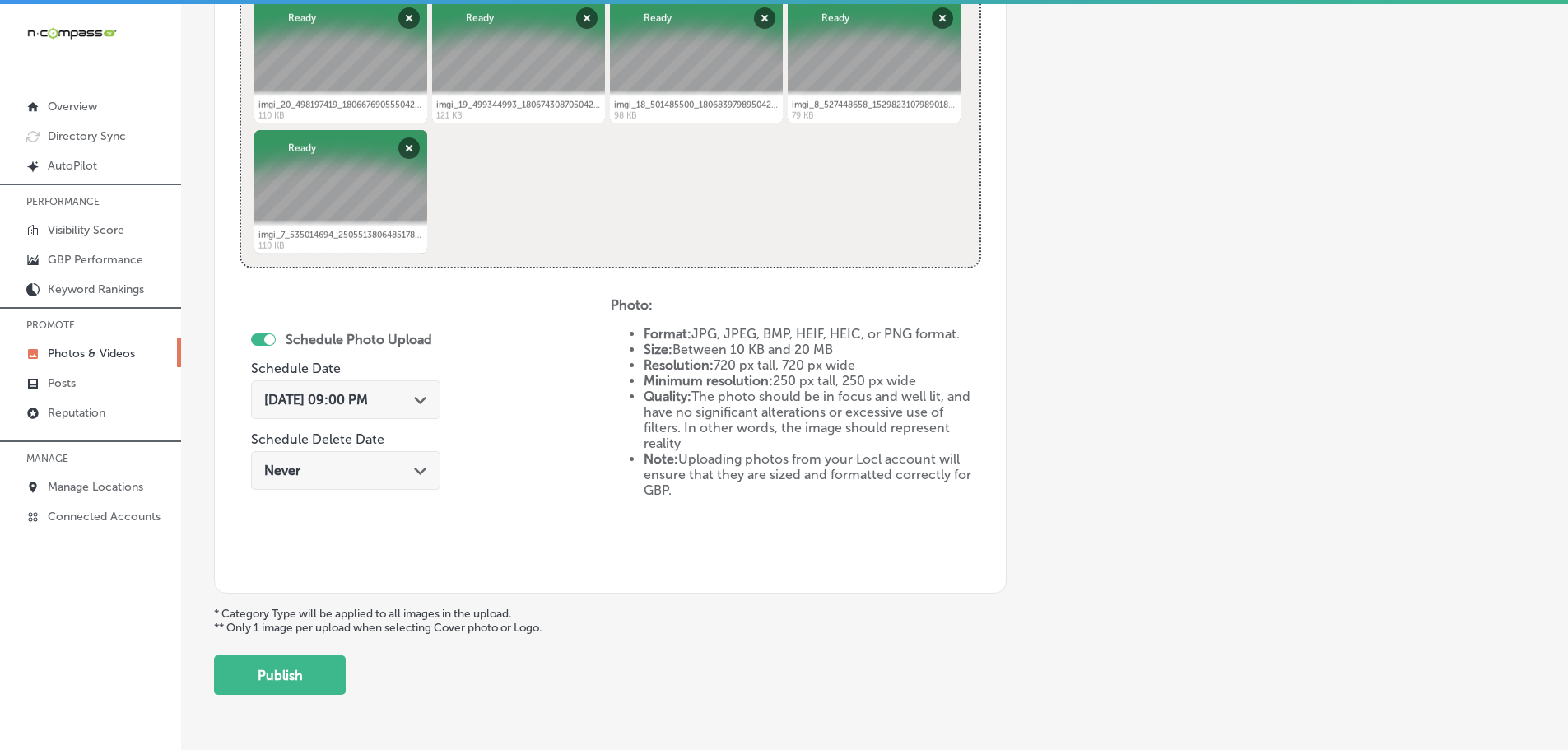
scroll to position [765, 0]
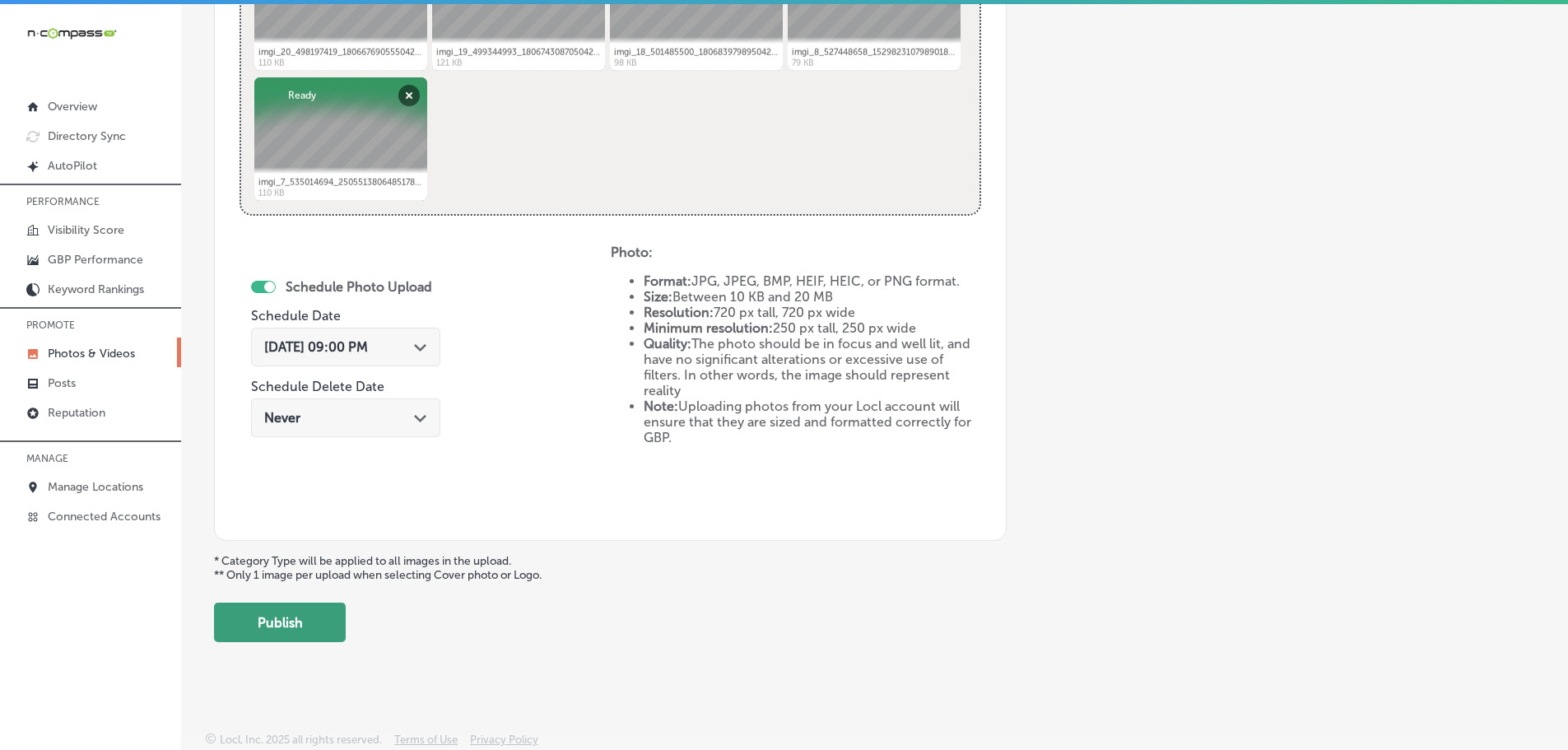
click at [314, 617] on button "Publish" at bounding box center [280, 622] width 132 height 39
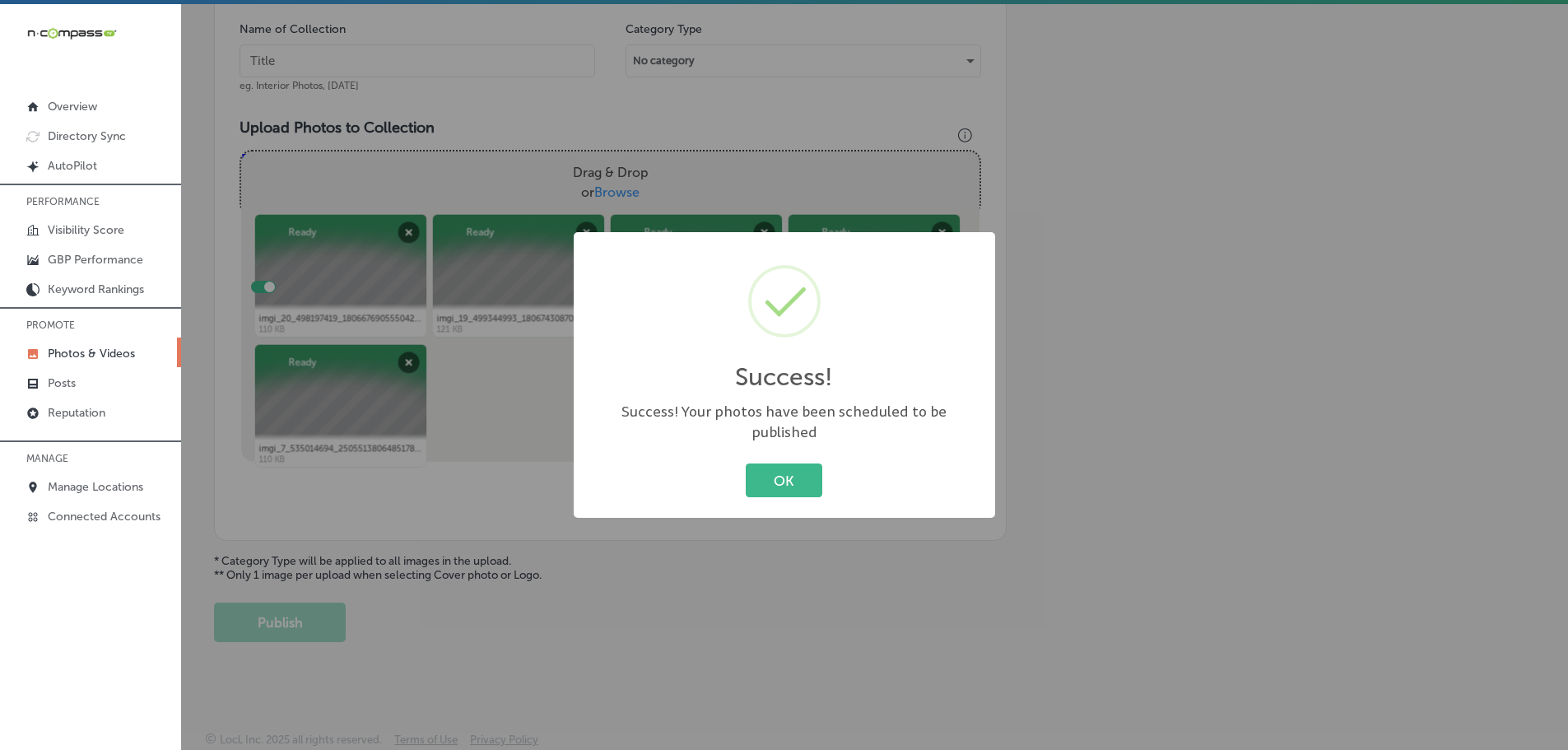
scroll to position [498, 0]
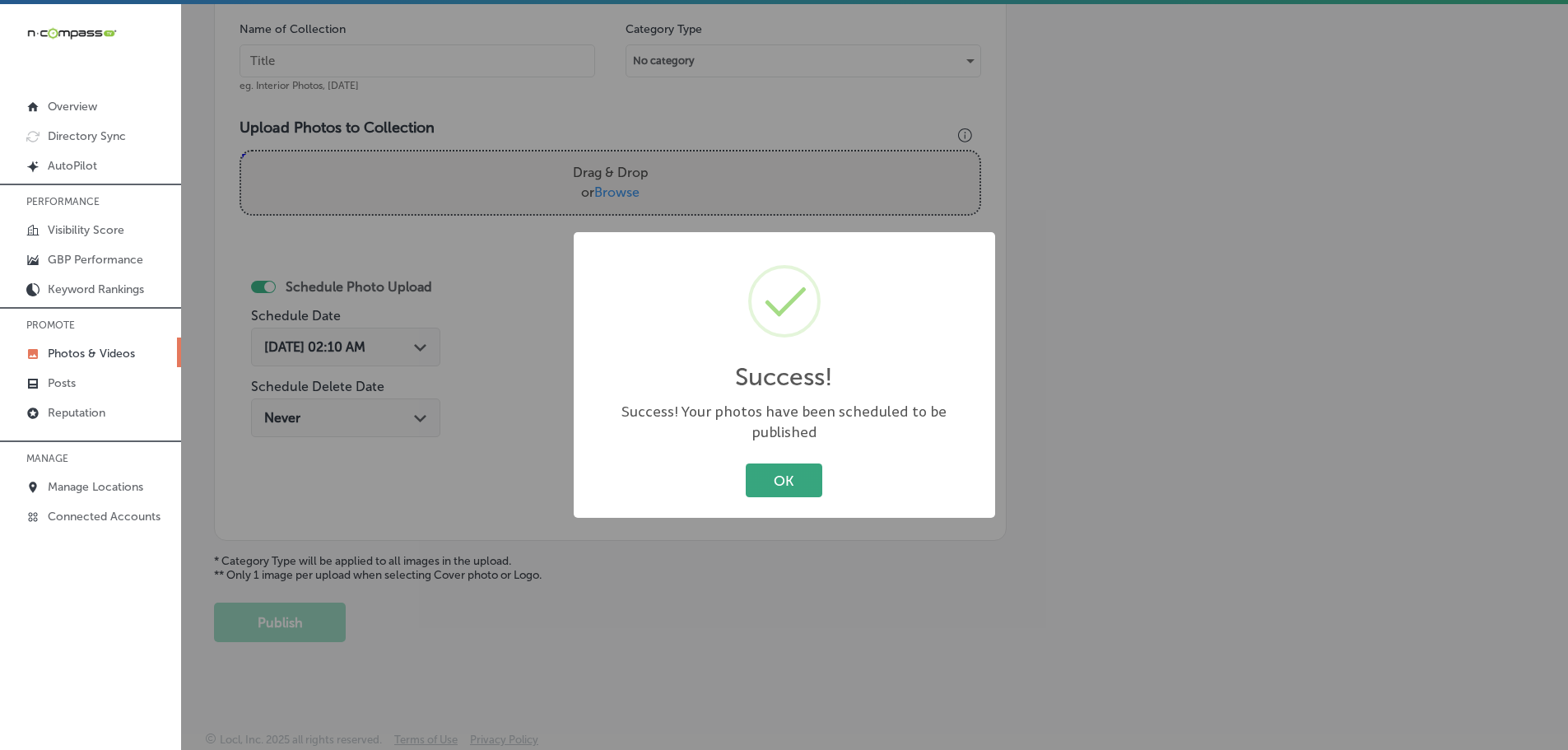
click at [767, 469] on button "OK" at bounding box center [784, 480] width 76 height 34
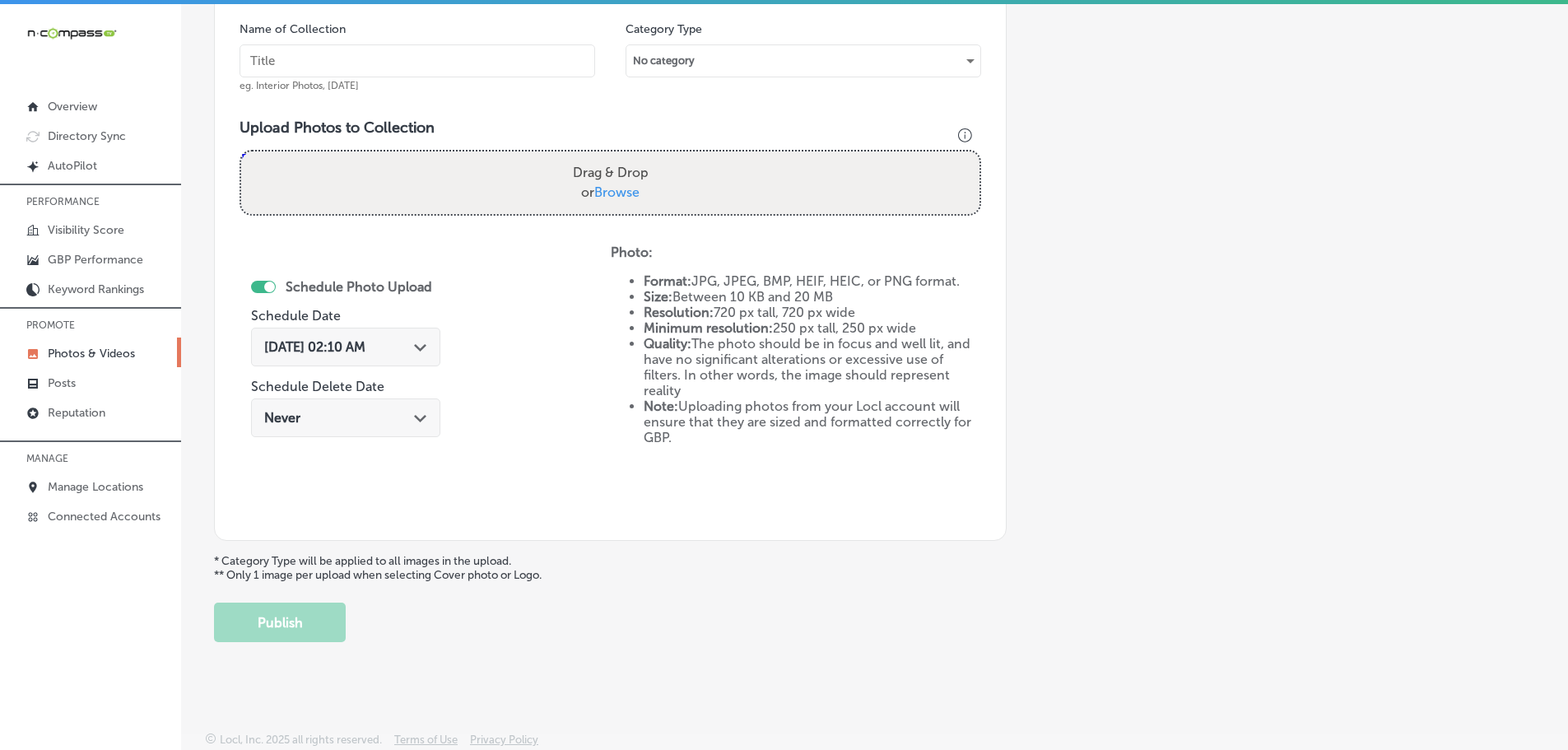
click at [608, 184] on span "Browse" at bounding box center [617, 191] width 46 height 15
click at [608, 157] on input "Drag & Drop or Browse" at bounding box center [610, 153] width 738 height 5
type input "C:\fakepath\imgi_9_528742368_1322508512720671_1851761063810737852_n.jpg"
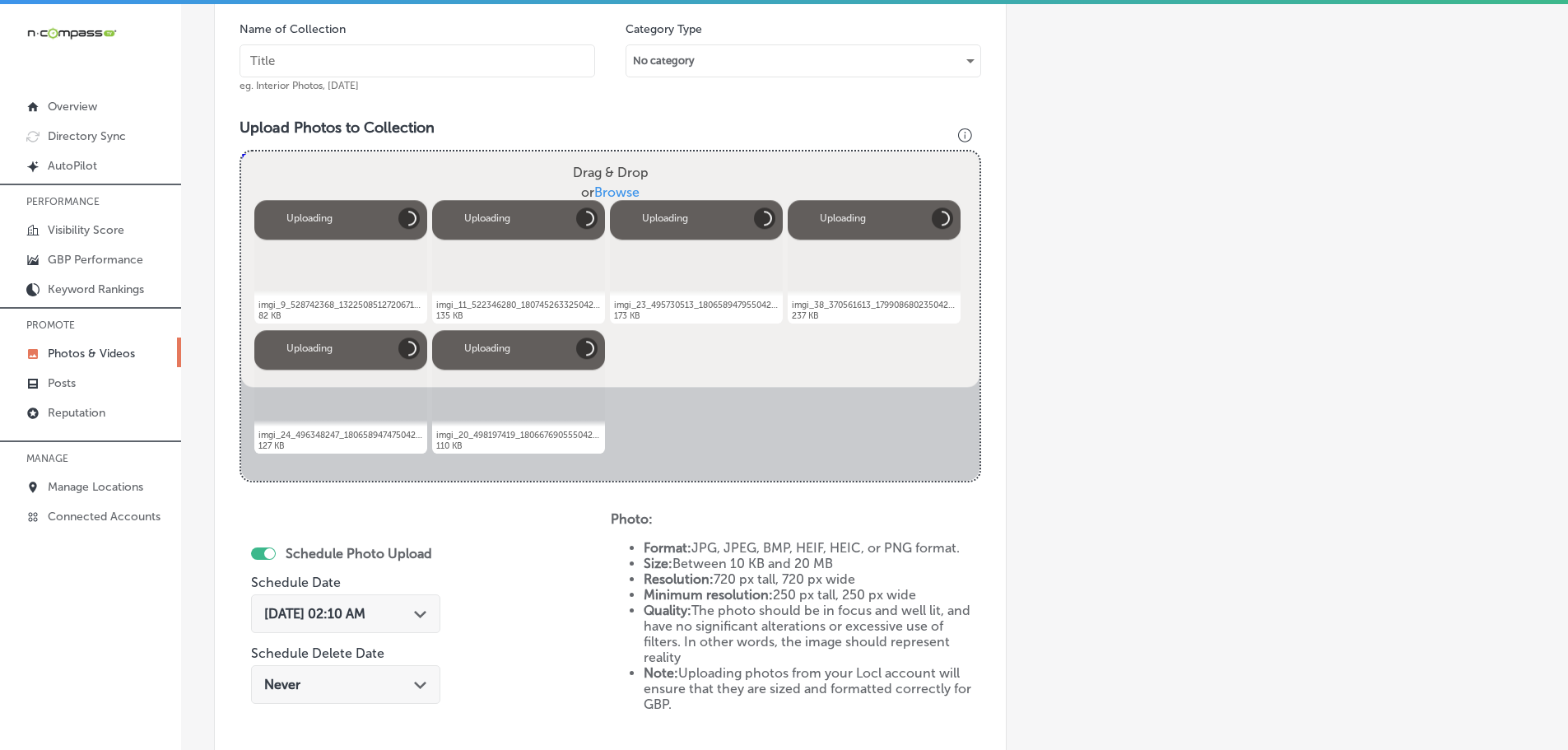
click at [452, 54] on input "text" at bounding box center [417, 61] width 356 height 33
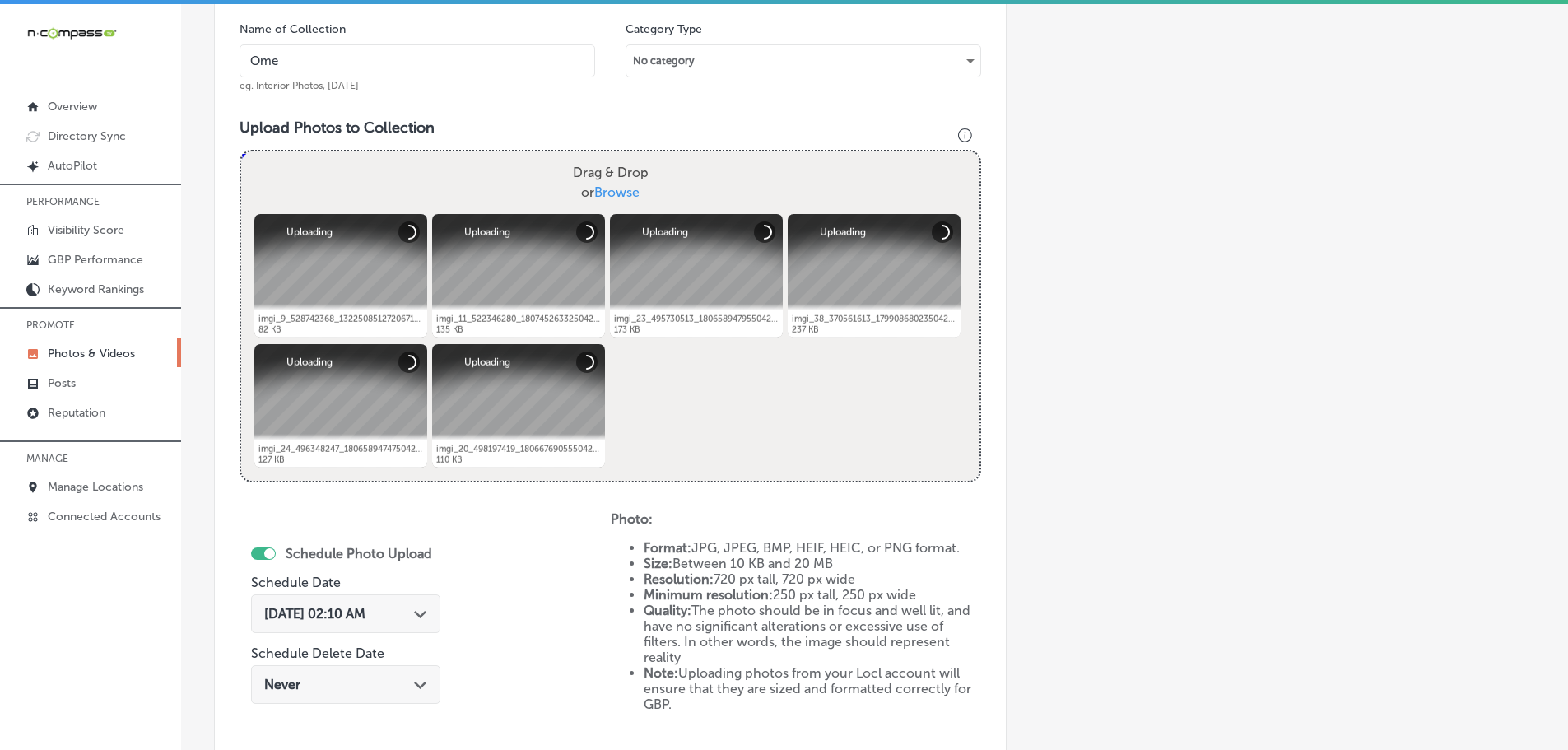
type input "Omelette Cafe Sky Canyon"
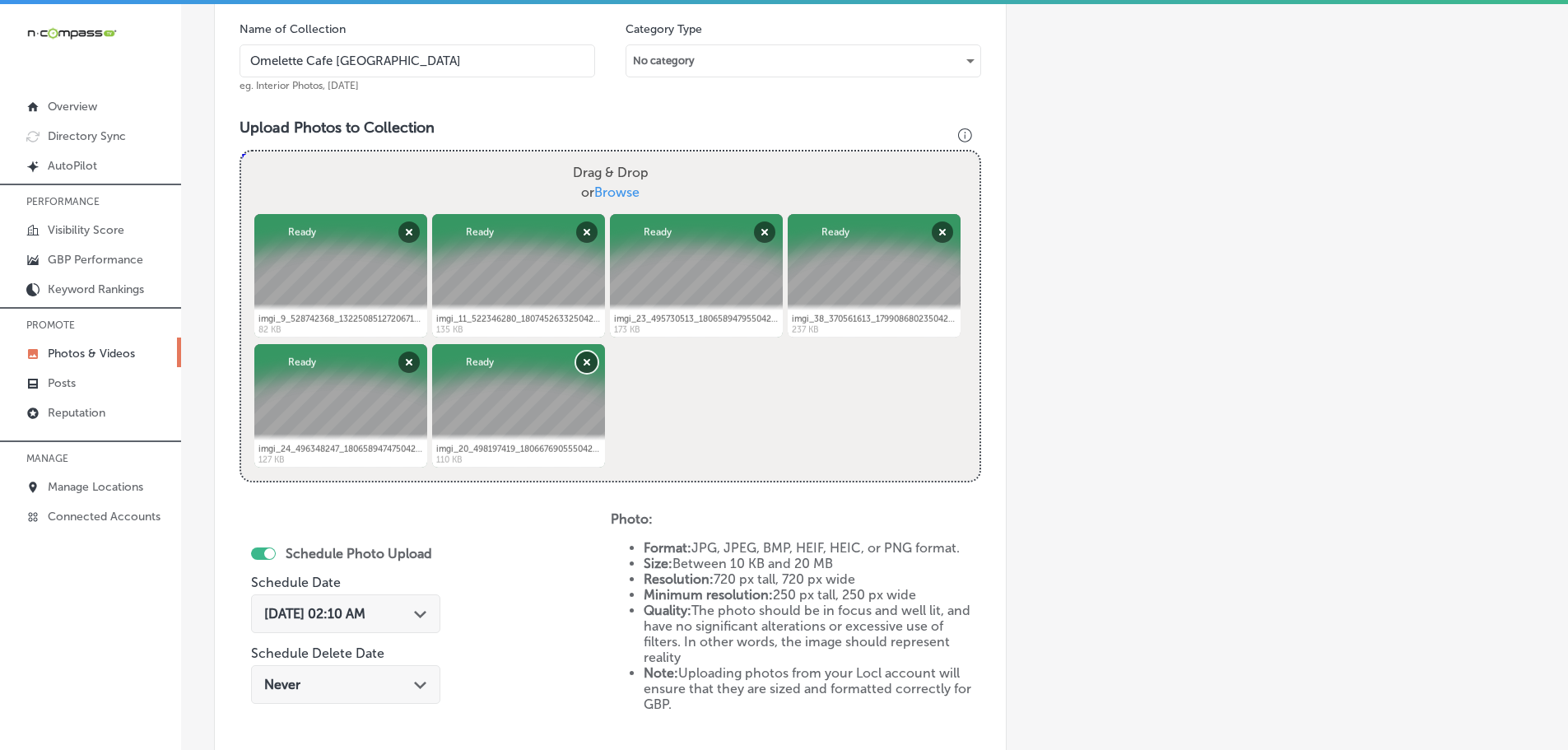
click at [584, 364] on button "Remove" at bounding box center [587, 362] width 22 height 22
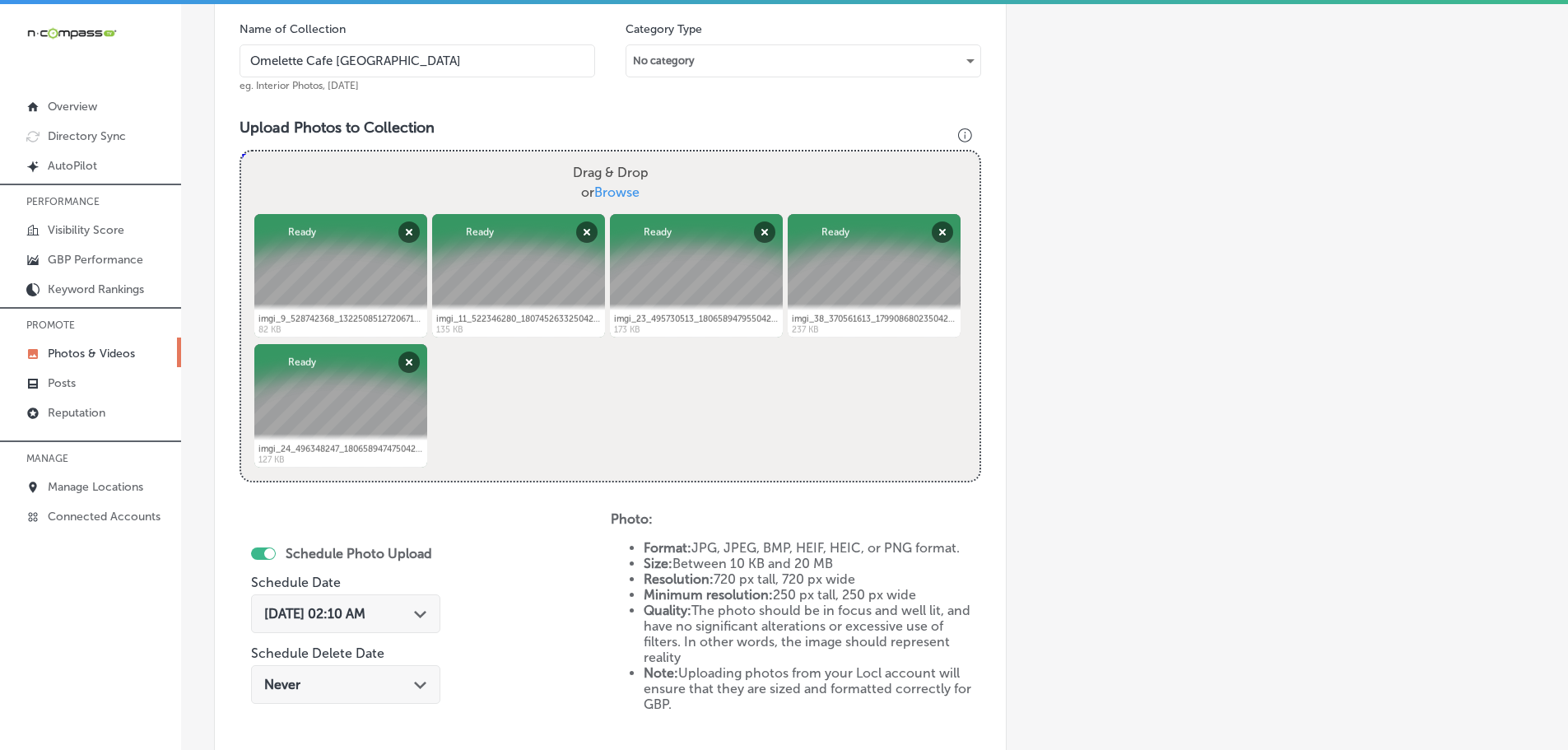
click at [420, 618] on div "Path Created with Sketch." at bounding box center [421, 612] width 13 height 13
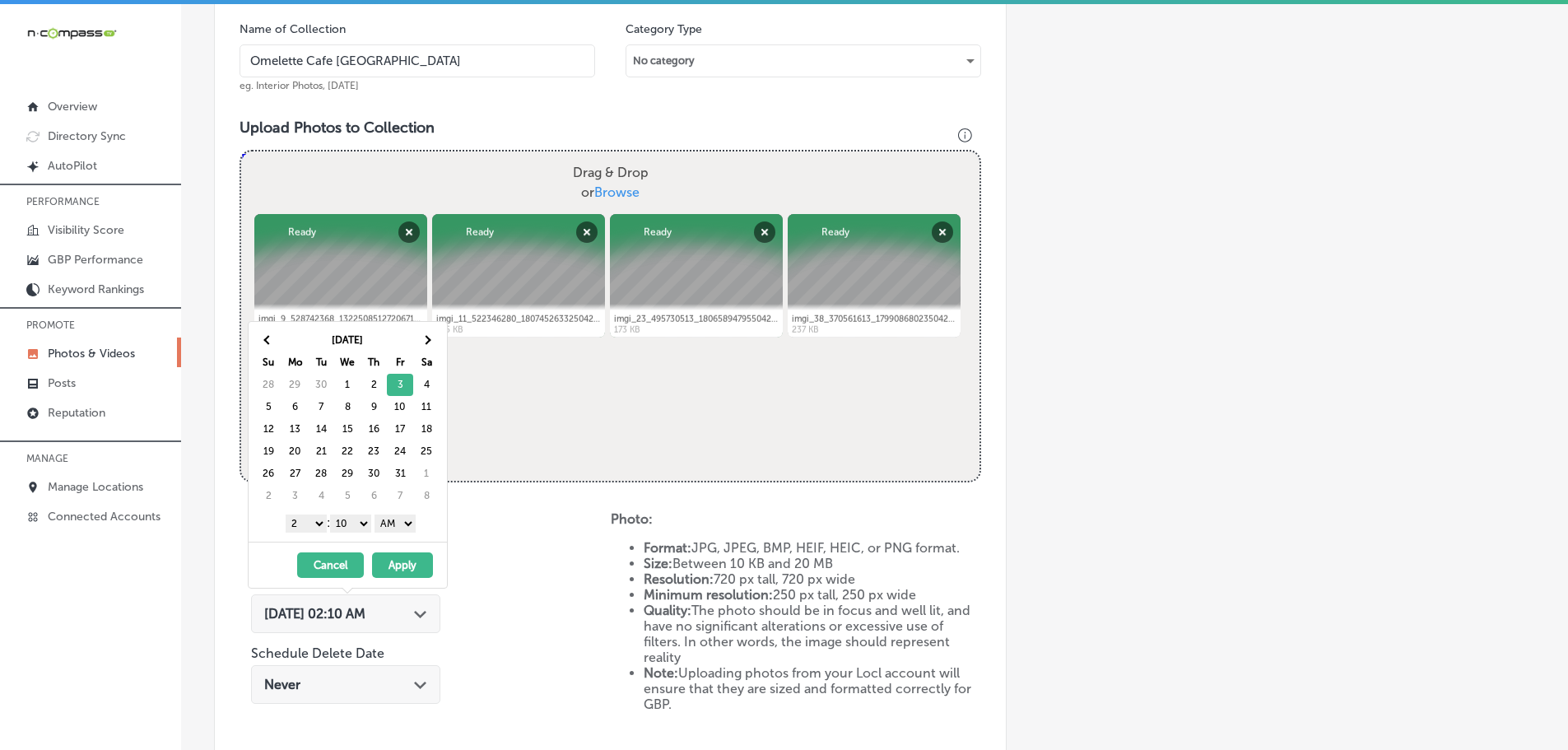
click at [309, 524] on select "1 2 3 4 5 6 7 8 9 10 11 12" at bounding box center [306, 523] width 41 height 18
click at [359, 524] on select "00 10 20 30 40 50" at bounding box center [350, 523] width 41 height 18
click at [392, 524] on select "AM PM" at bounding box center [394, 523] width 41 height 18
click at [402, 560] on button "Apply" at bounding box center [402, 565] width 61 height 25
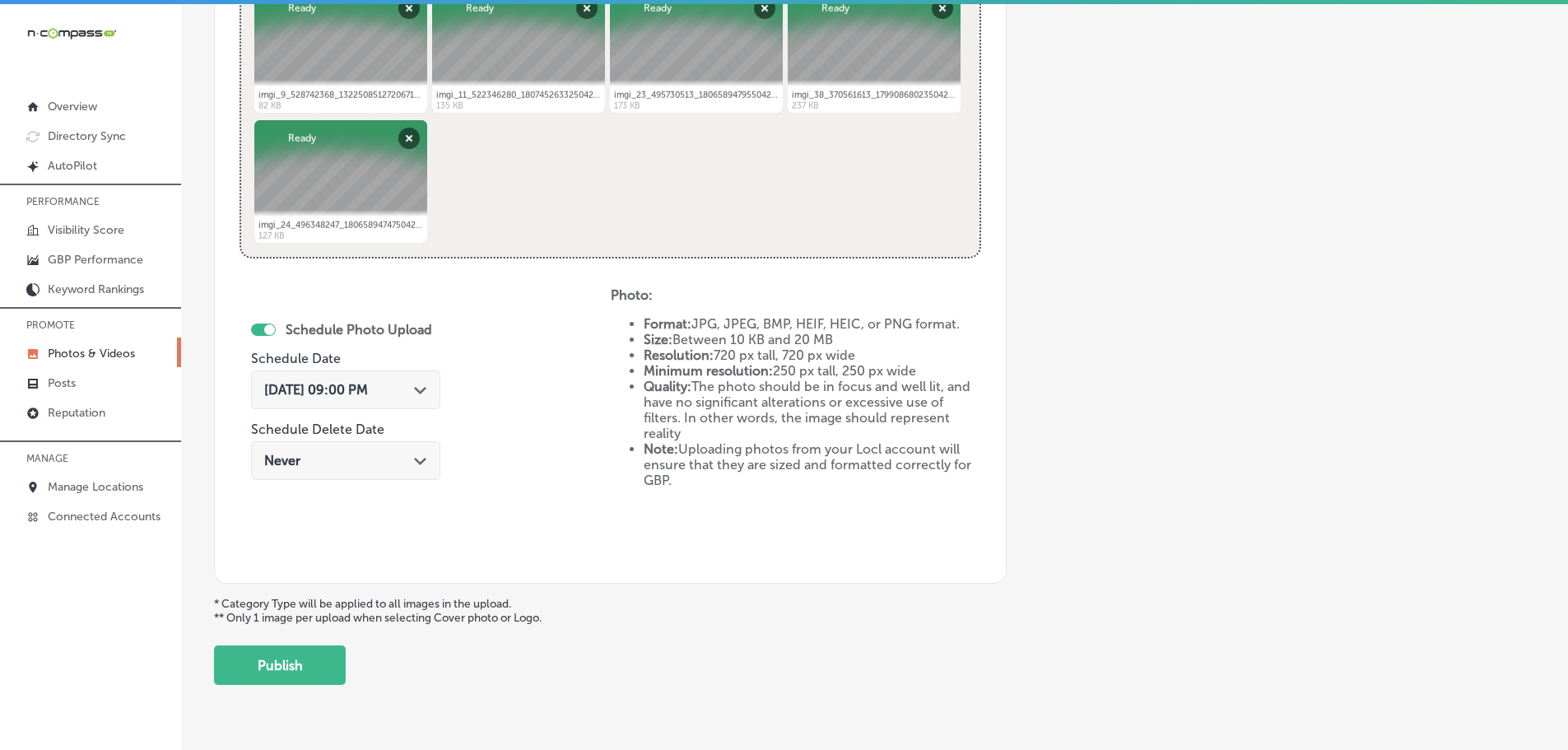
scroll to position [765, 0]
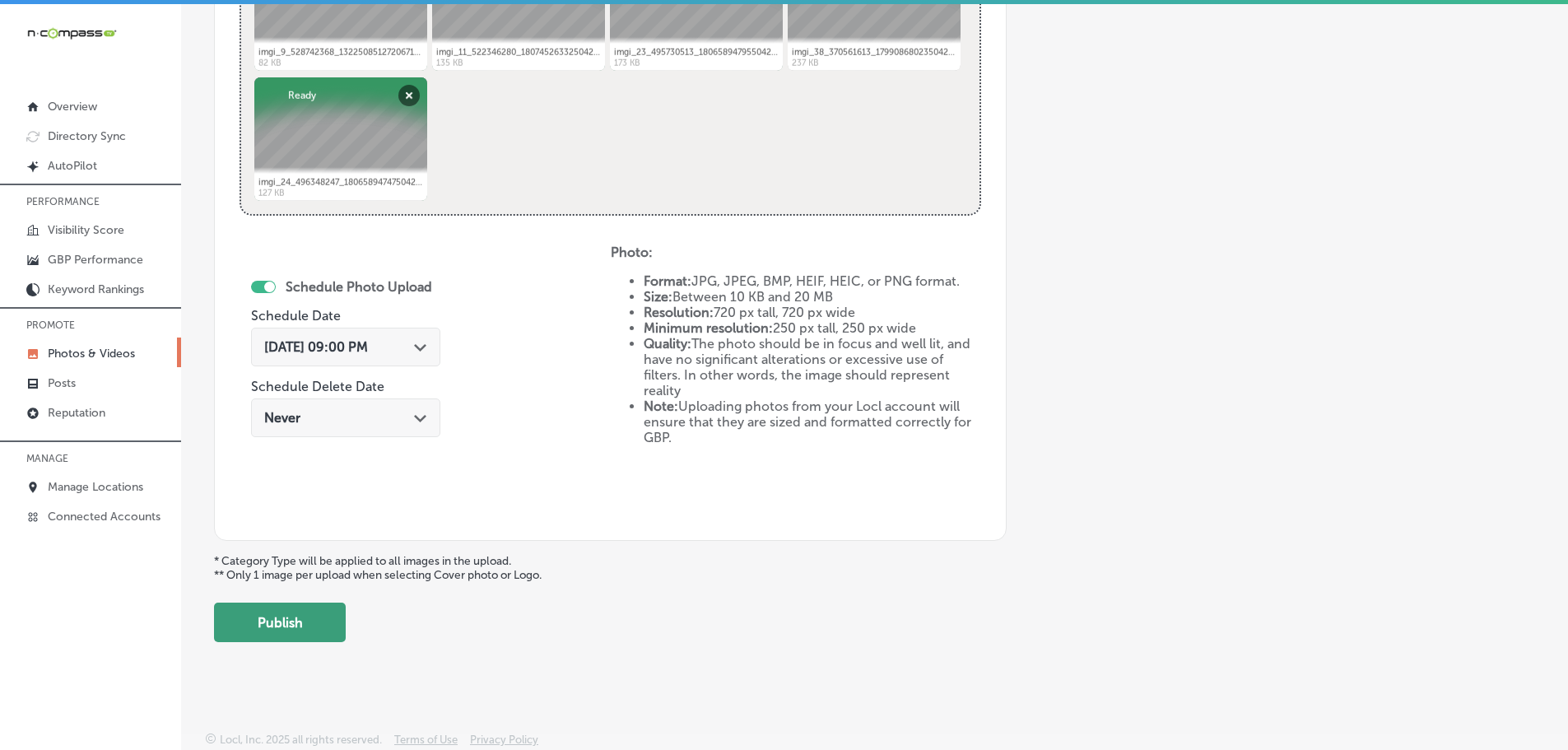
click at [321, 614] on button "Publish" at bounding box center [280, 622] width 132 height 39
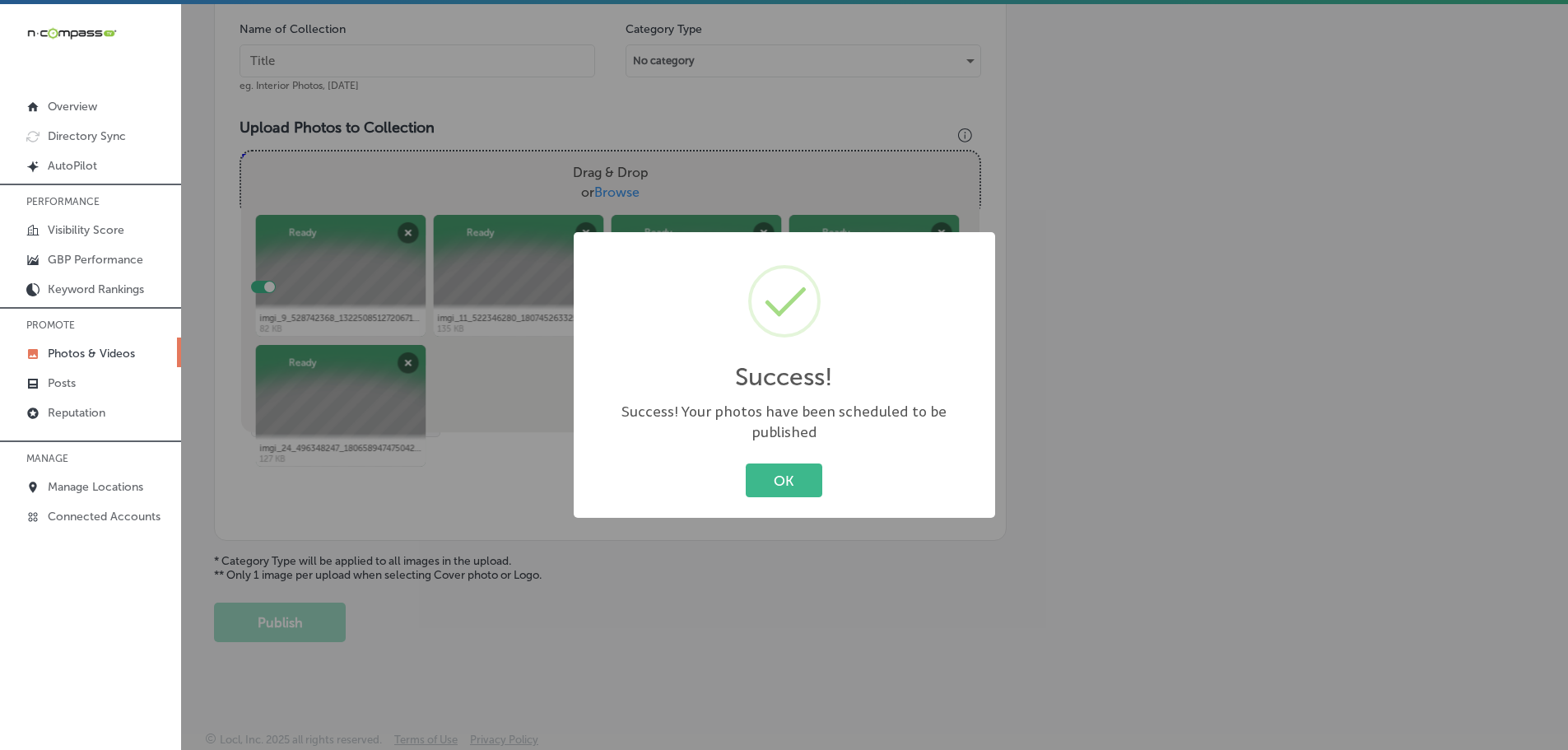
scroll to position [498, 0]
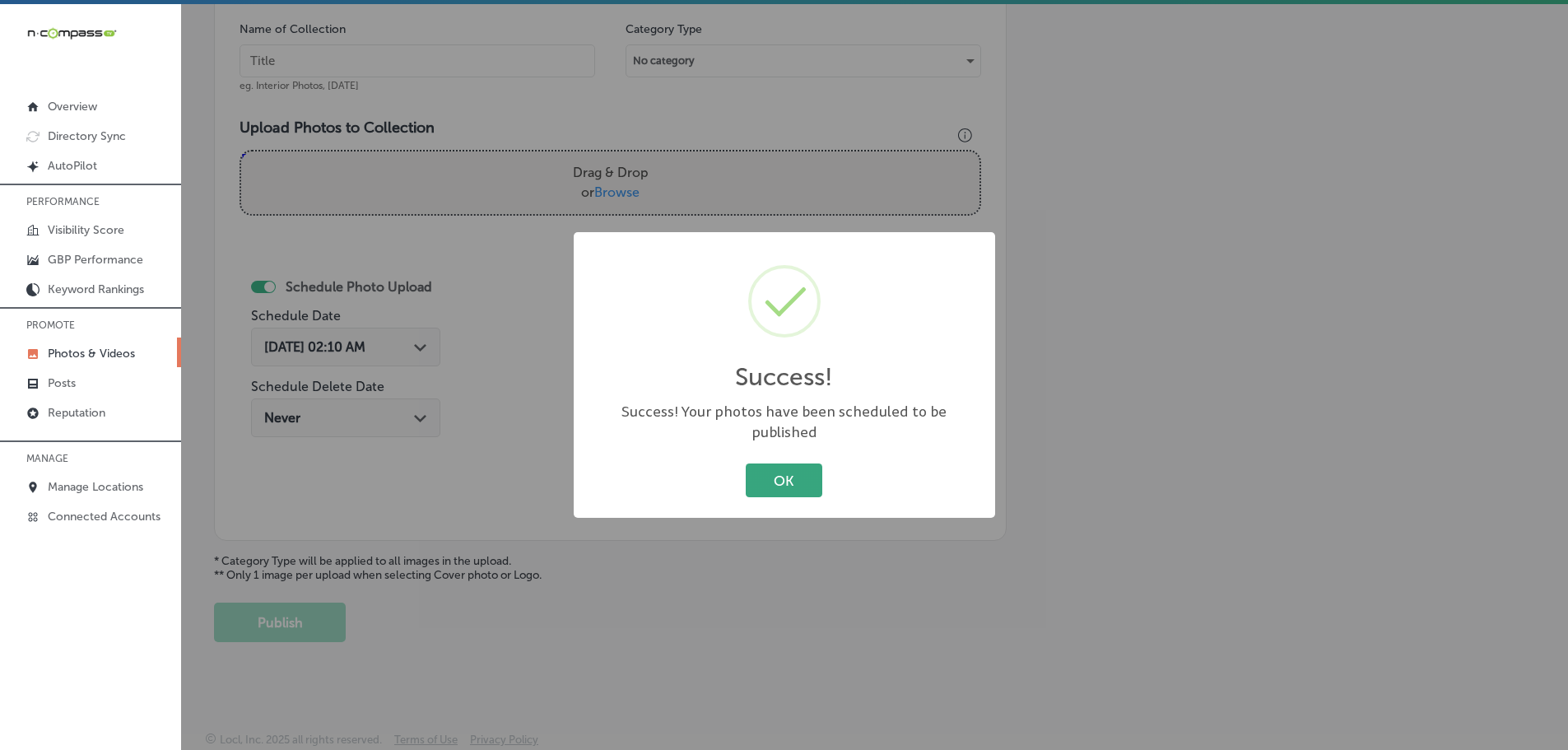
click at [783, 468] on button "OK" at bounding box center [784, 480] width 76 height 34
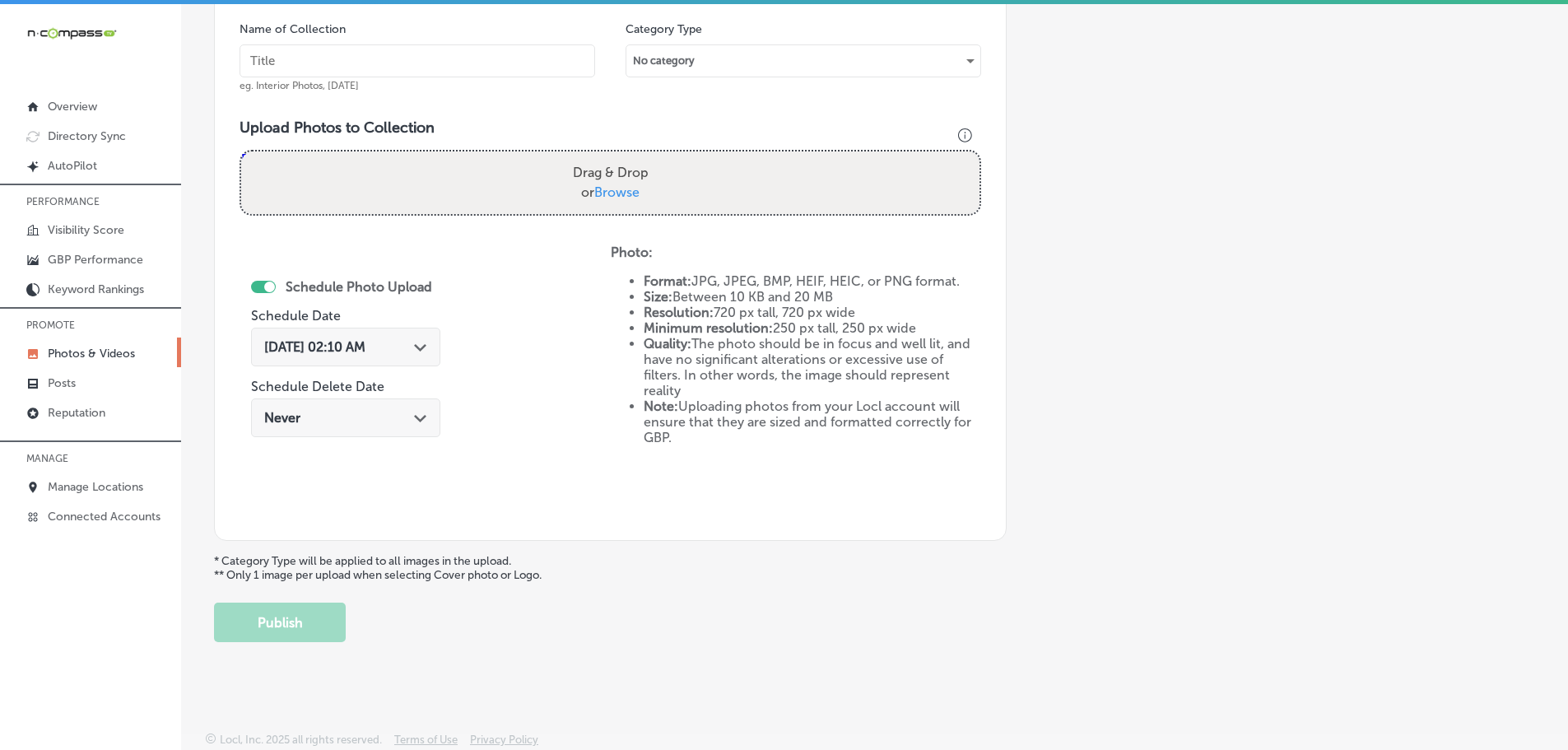
click at [622, 197] on span "Browse" at bounding box center [617, 191] width 46 height 15
click at [622, 157] on input "Drag & Drop or Browse" at bounding box center [610, 153] width 738 height 5
type input "C:\fakepath\imgi_15_509266169_18070781714504222_856169374503768294_n.jpg"
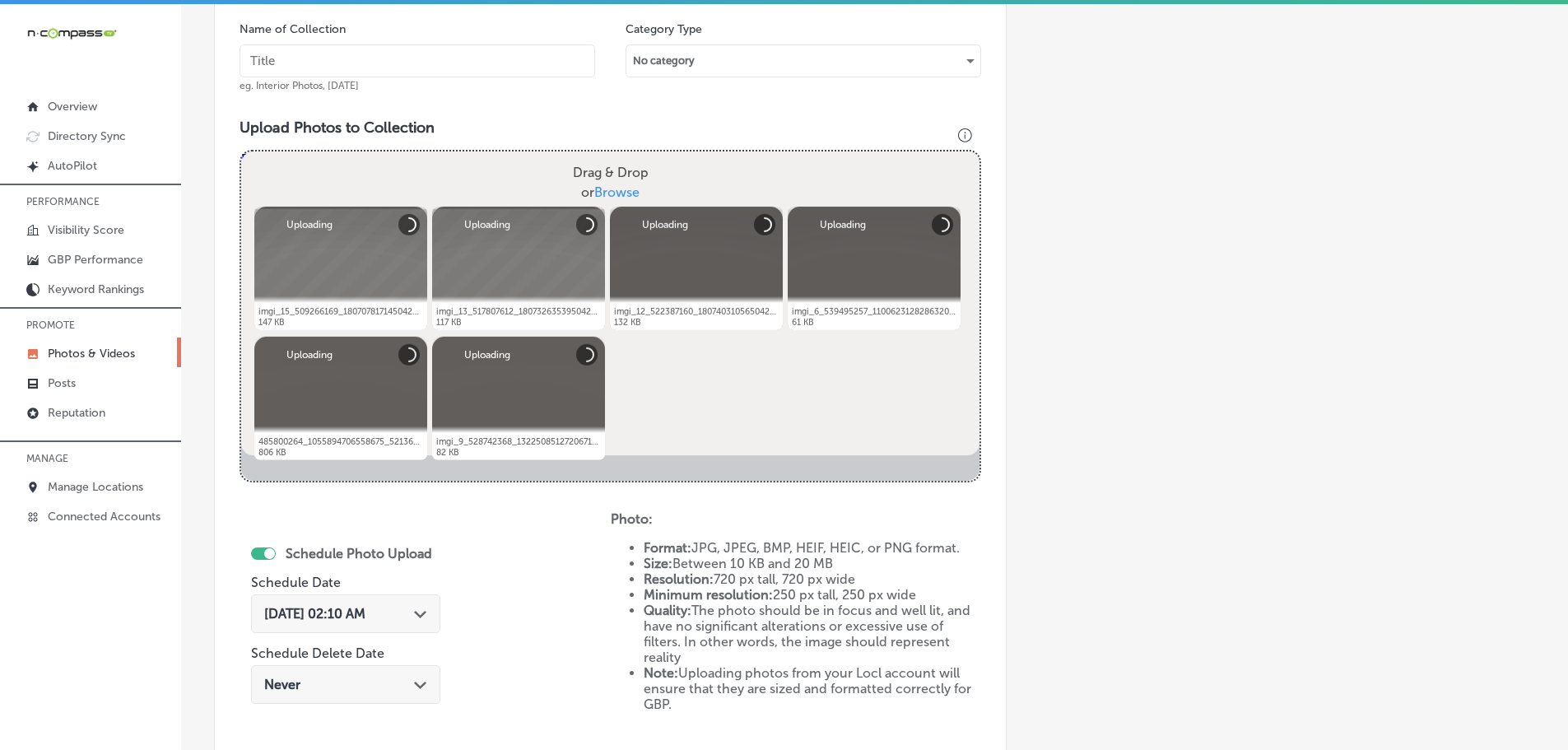
click at [424, 58] on input "text" at bounding box center [417, 61] width 356 height 33
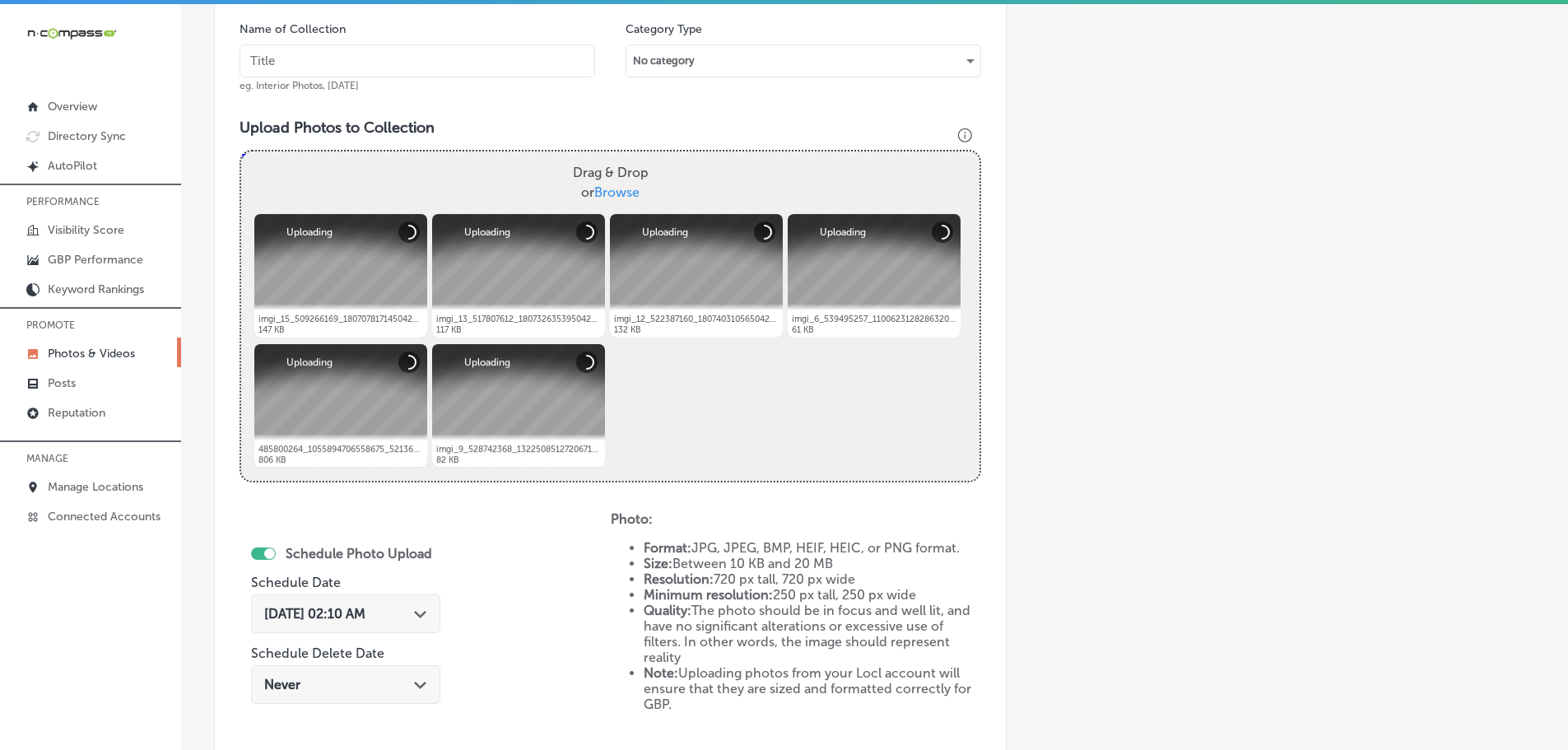
type input "I"
type input "Omelette Cafe Sky Canyon"
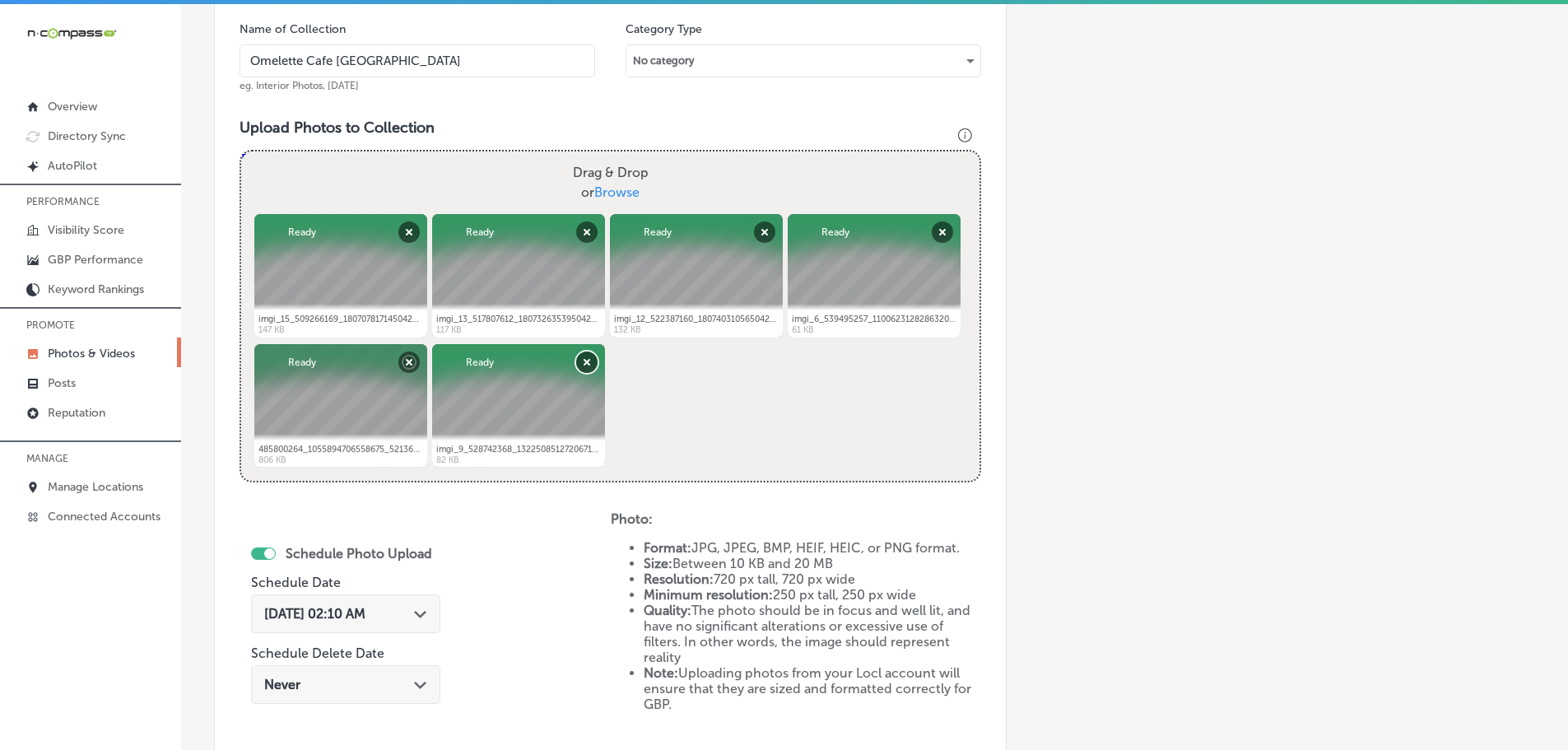
click at [579, 368] on button "Remove" at bounding box center [587, 362] width 22 height 22
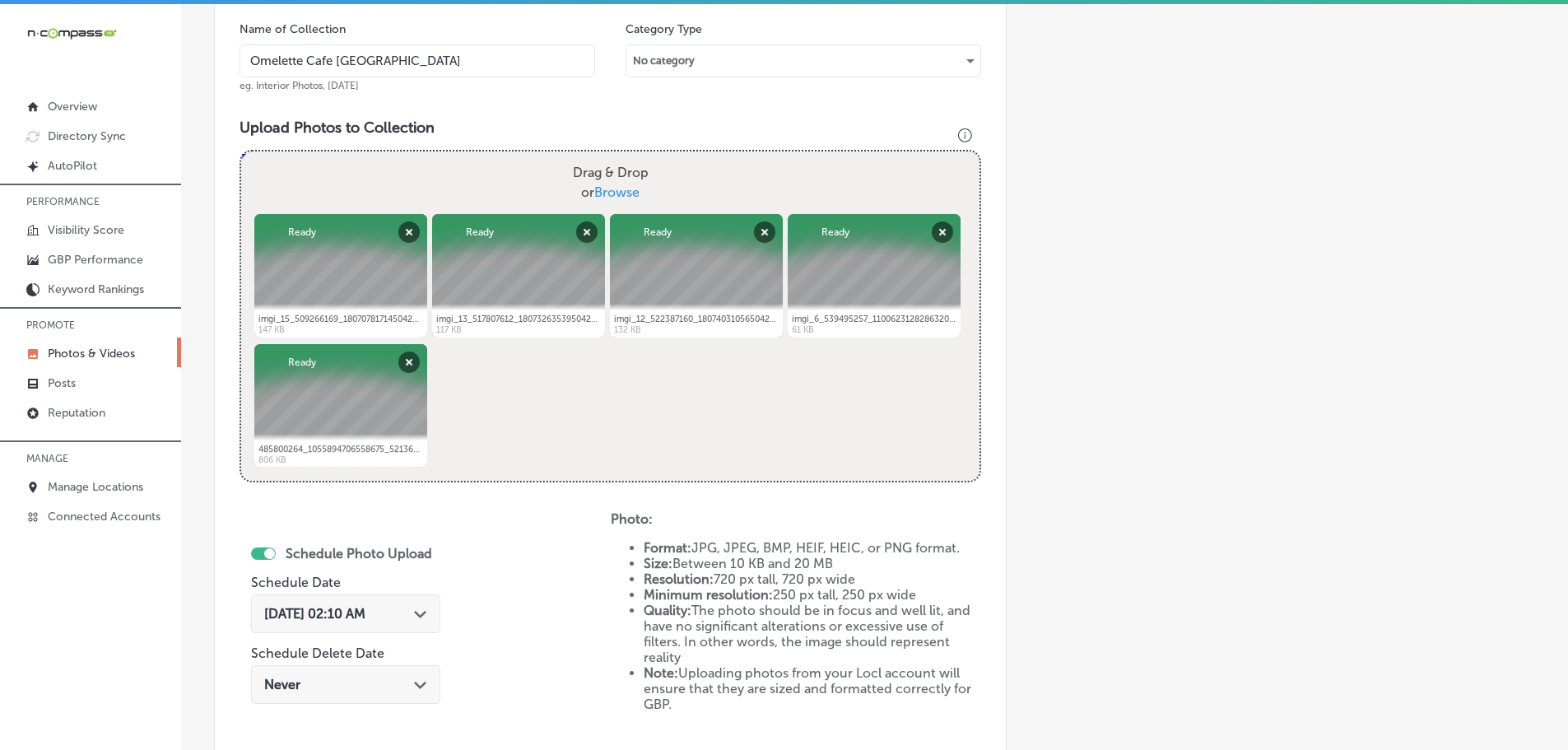
click at [424, 616] on polygon at bounding box center [421, 614] width 13 height 7
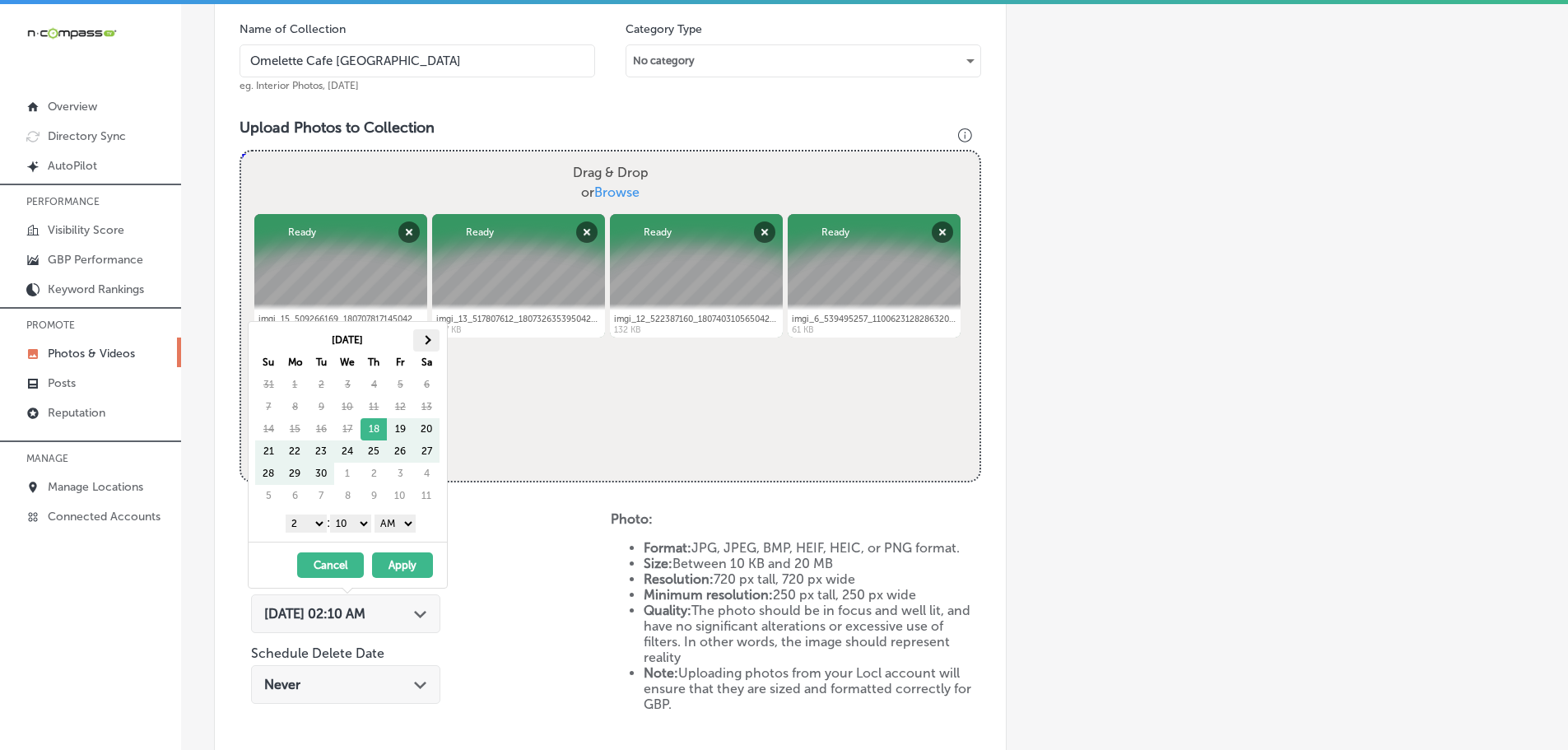
click at [428, 343] on th at bounding box center [426, 340] width 26 height 22
click at [305, 524] on select "1 2 3 4 5 6 7 8 9 10 11 12" at bounding box center [306, 523] width 41 height 18
click at [364, 523] on select "00 10 20 30 40 50" at bounding box center [350, 523] width 41 height 18
click at [394, 525] on select "AM PM" at bounding box center [394, 523] width 41 height 18
click at [402, 559] on button "Apply" at bounding box center [402, 565] width 61 height 25
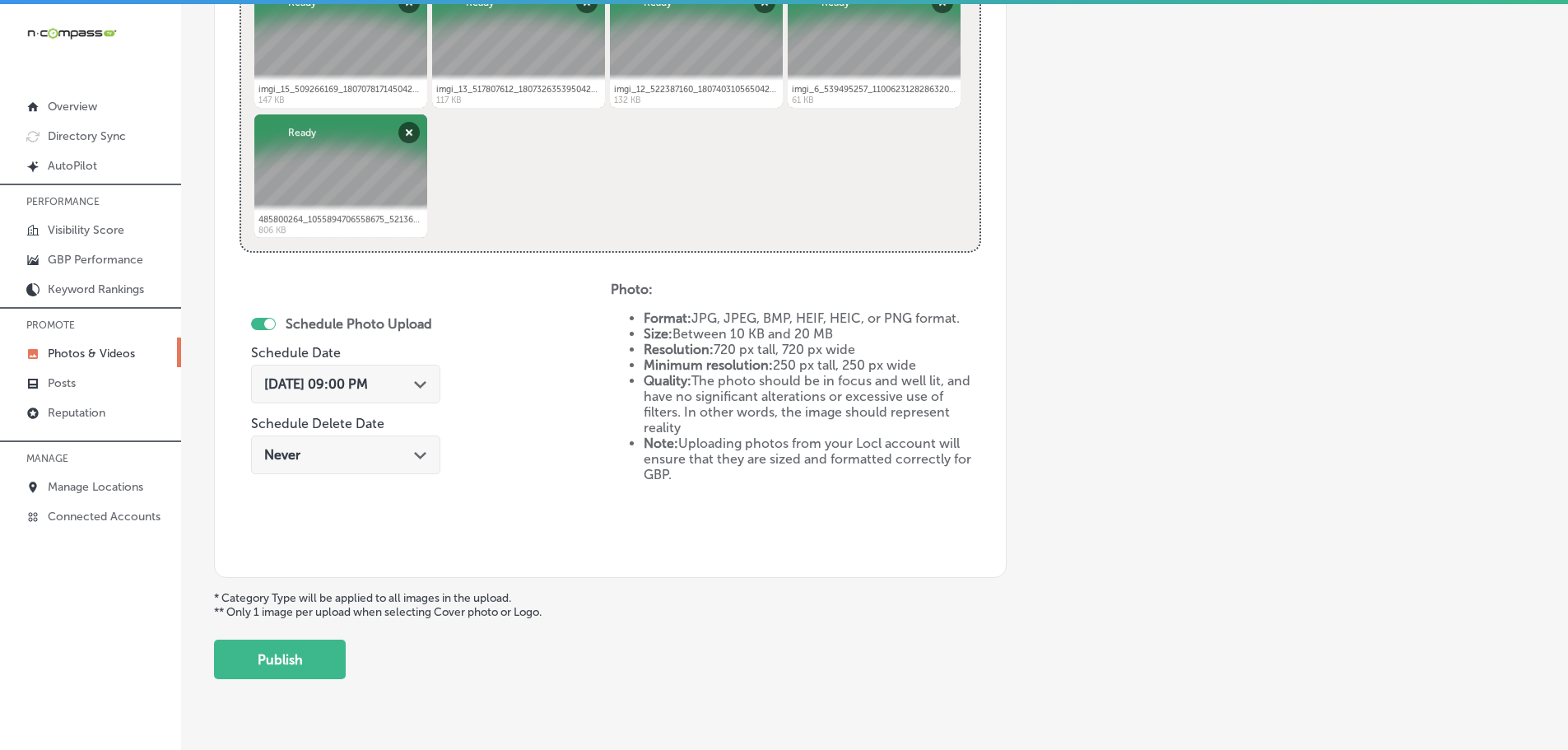
scroll to position [745, 0]
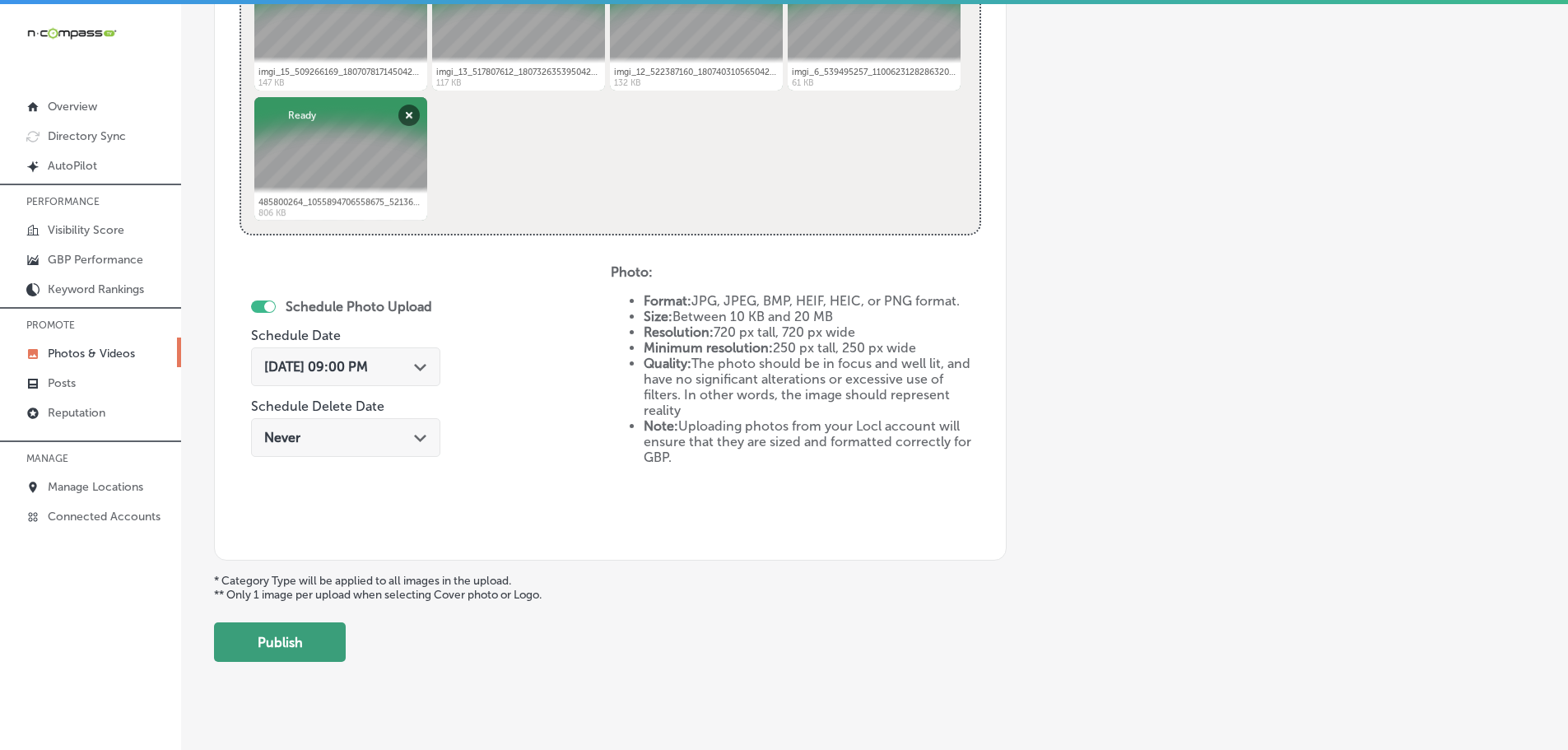
click at [297, 645] on button "Publish" at bounding box center [280, 641] width 132 height 39
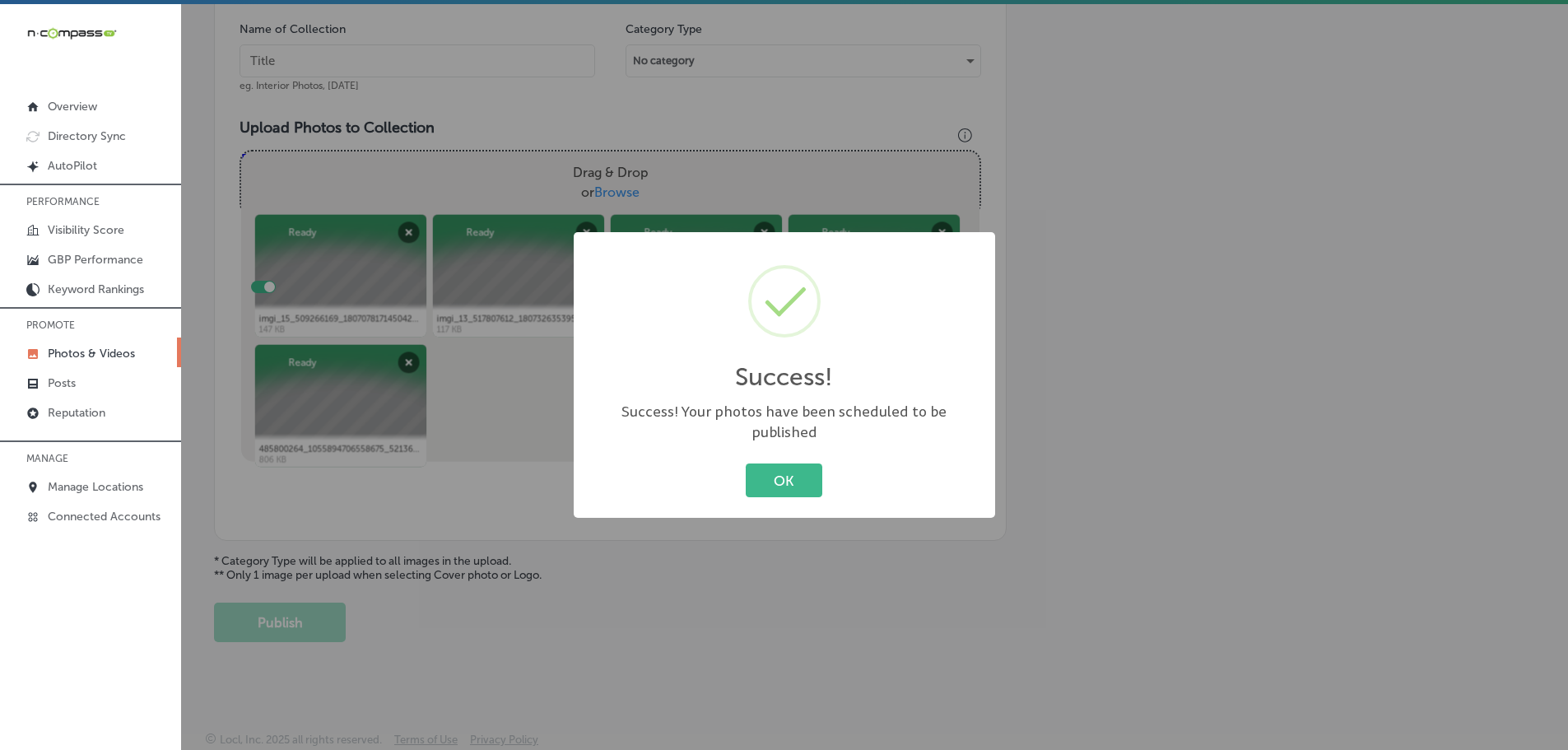
scroll to position [498, 0]
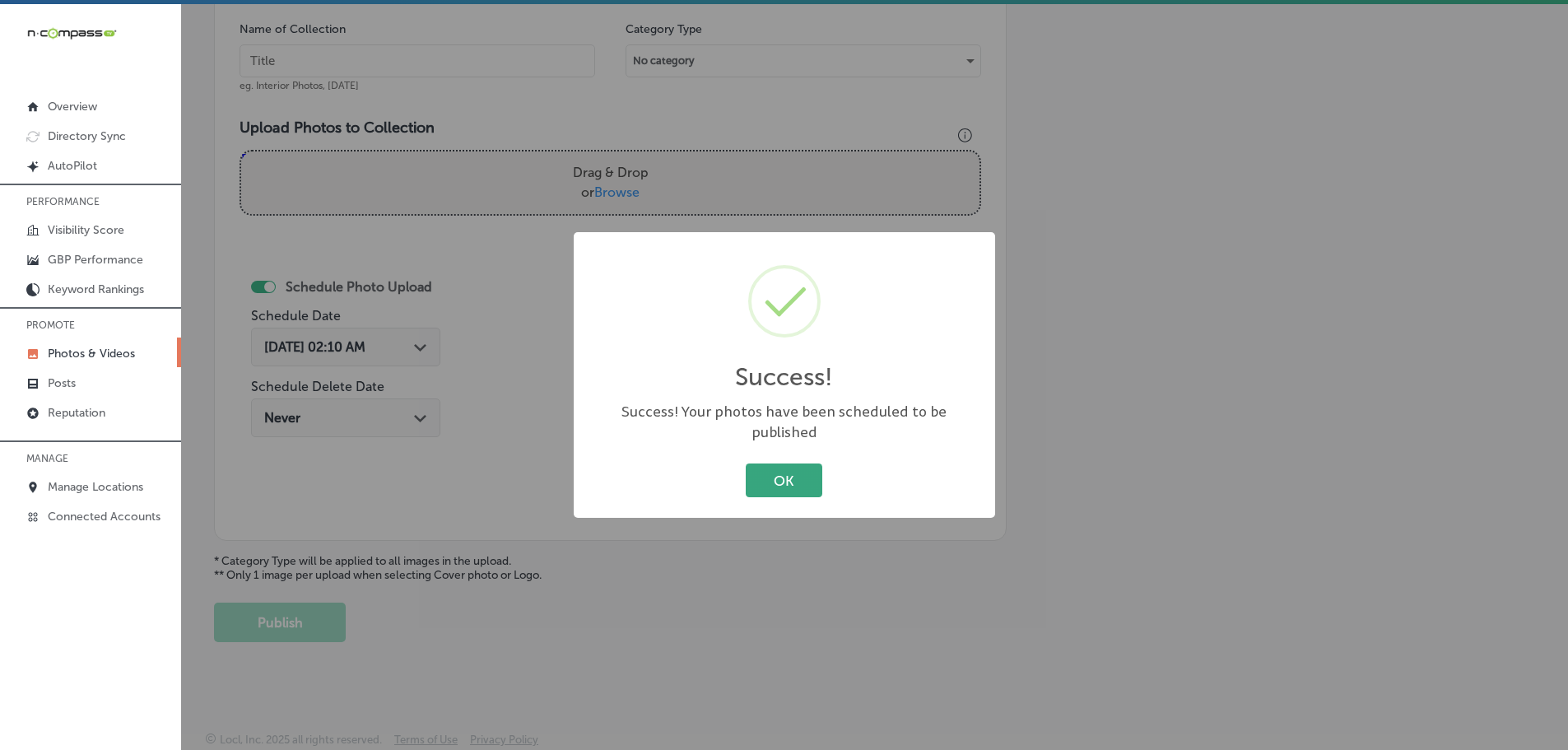
click at [803, 463] on button "OK" at bounding box center [784, 480] width 76 height 34
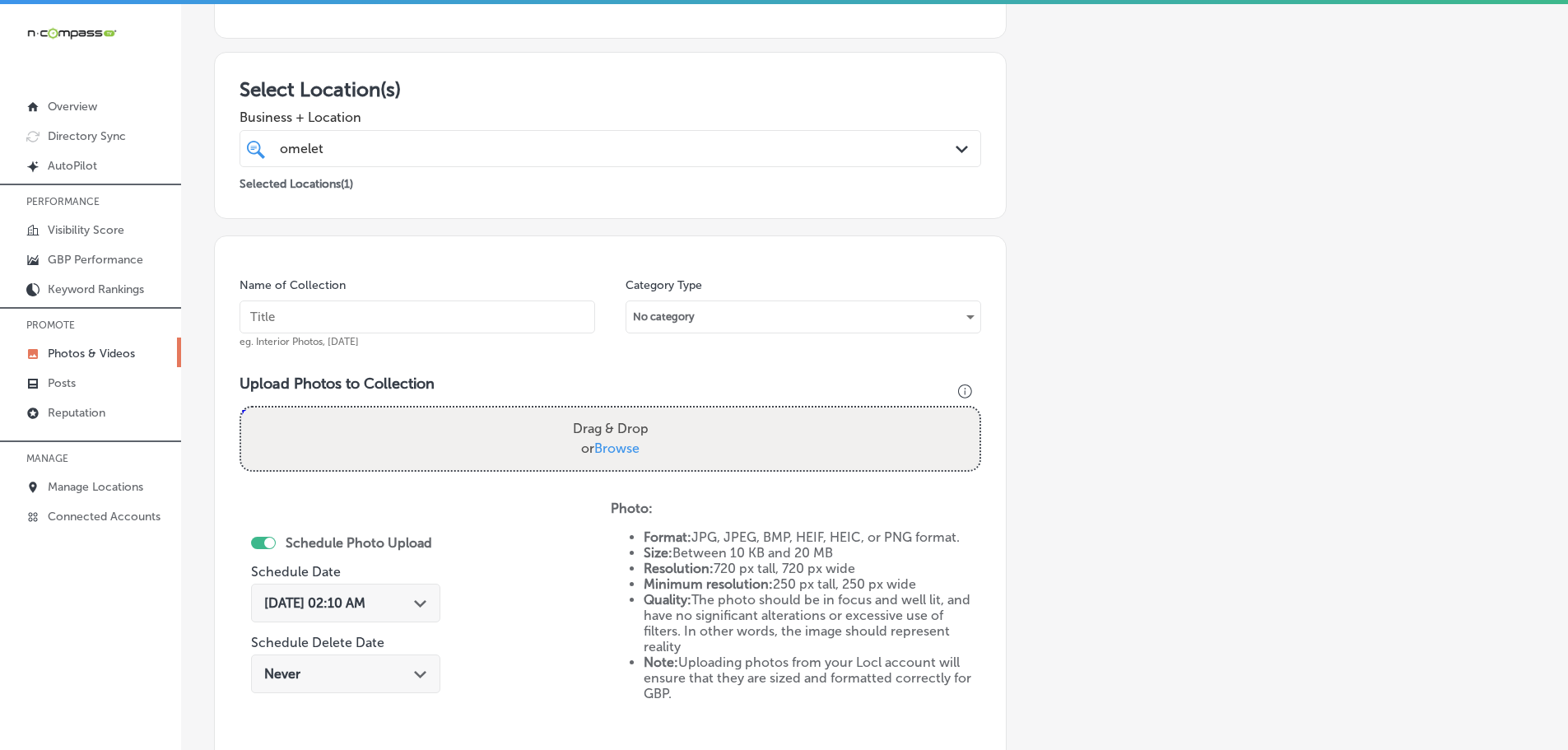
scroll to position [5, 0]
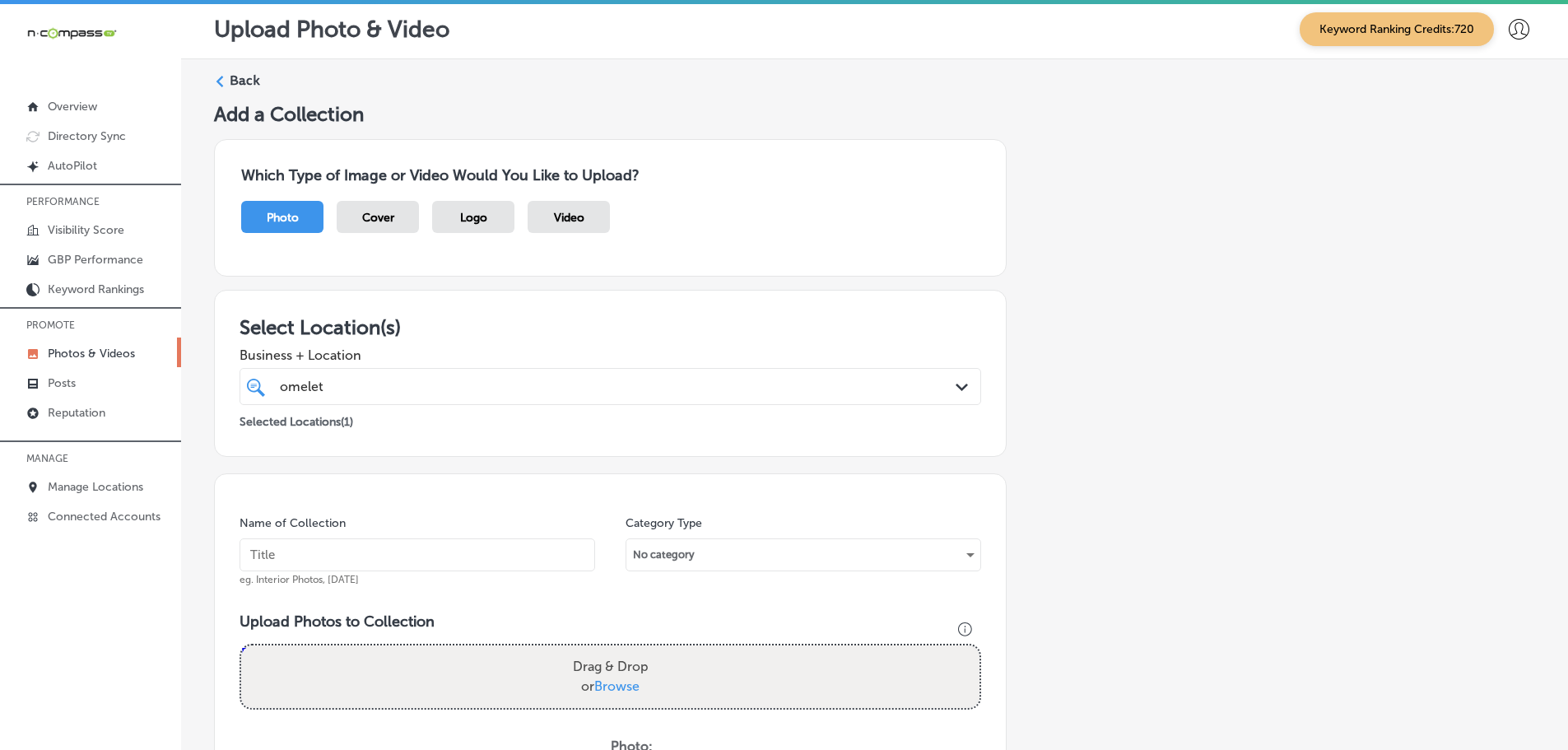
click at [229, 82] on label "Back" at bounding box center [244, 81] width 30 height 18
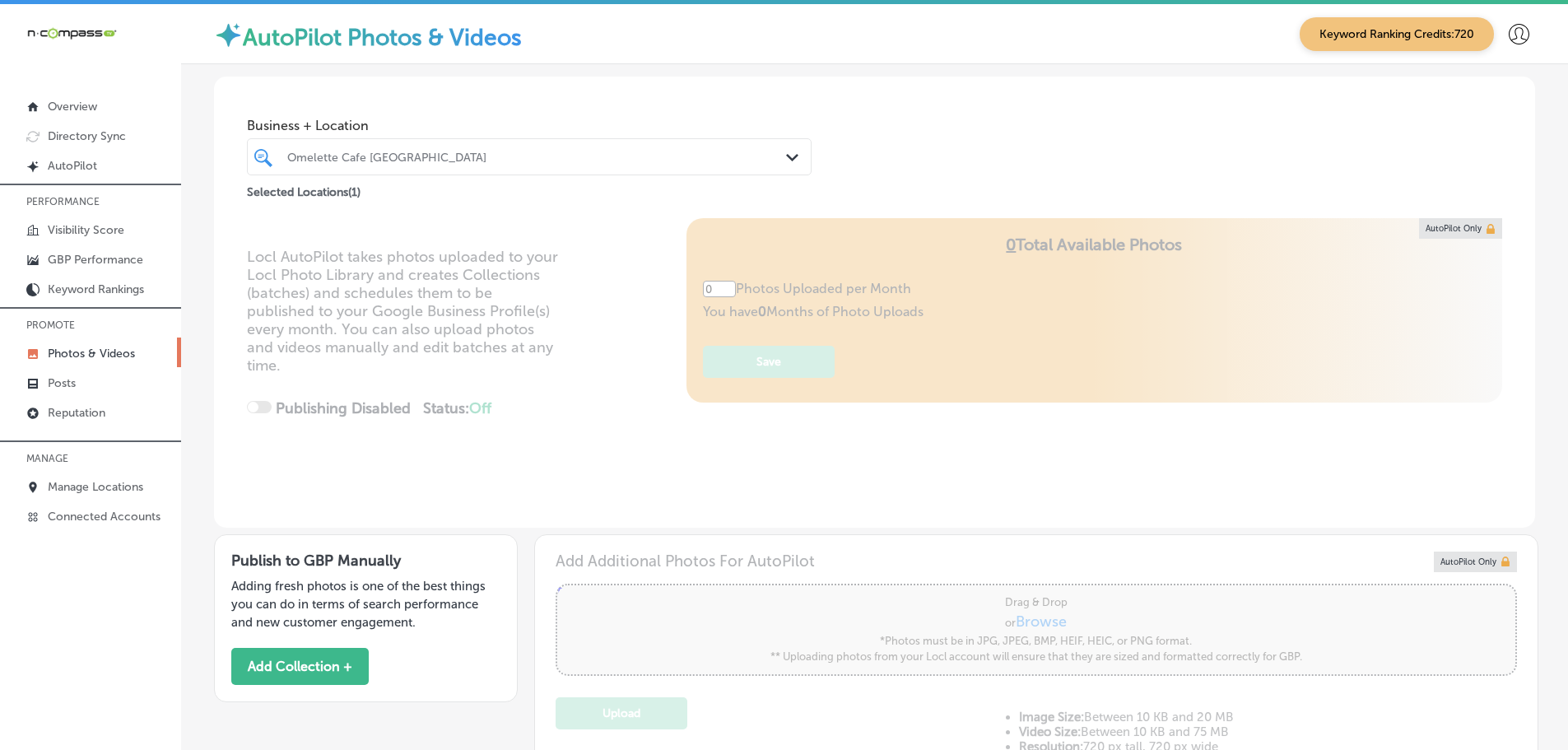
type input "5"
click at [776, 161] on div "Omelette Cafe Skye Canyon Path Created with Sketch." at bounding box center [529, 157] width 563 height 25
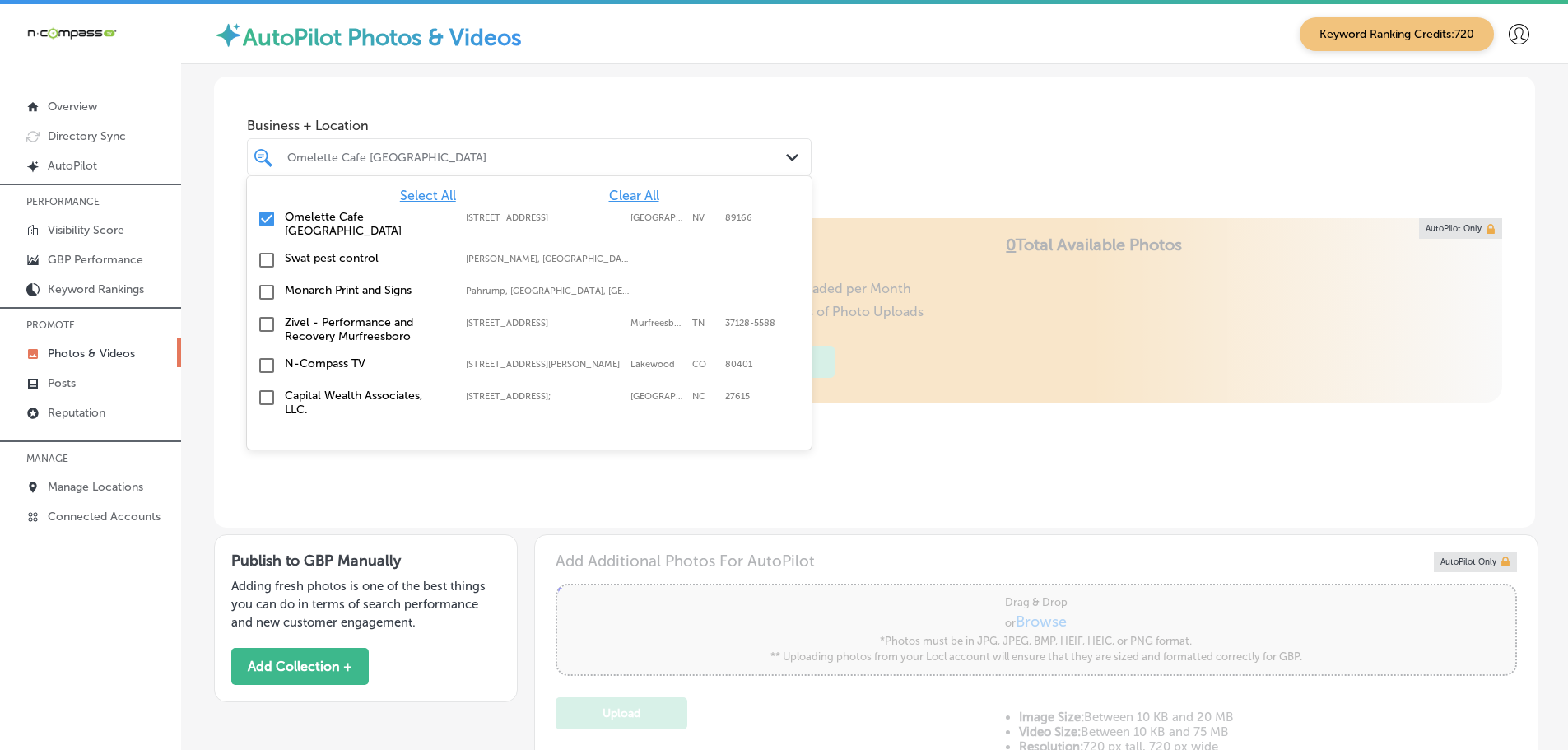
click at [627, 195] on span "Clear All" at bounding box center [634, 195] width 50 height 15
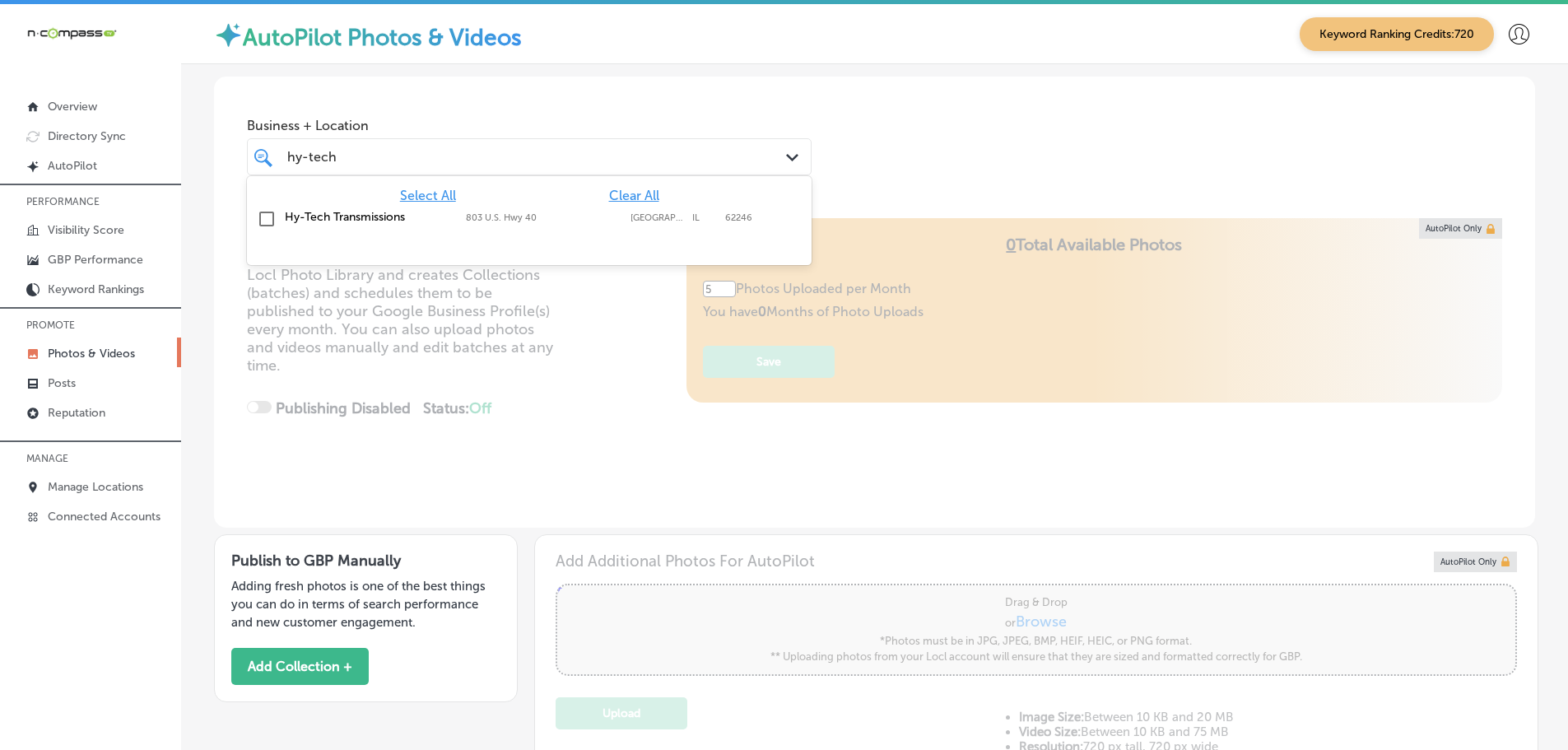
click at [440, 224] on div "Hy-Tech Transmissions 803 U.S. Hwy 40, Greenville, IL, 62246 803 U.S. Hwy 40 Gr…" at bounding box center [529, 219] width 552 height 25
type input "hy-tech"
click at [1054, 175] on div "Business + Location option 803 U.S. Hwy 40, selected. option 803 U.S. Hwy 40 fo…" at bounding box center [874, 138] width 1321 height 125
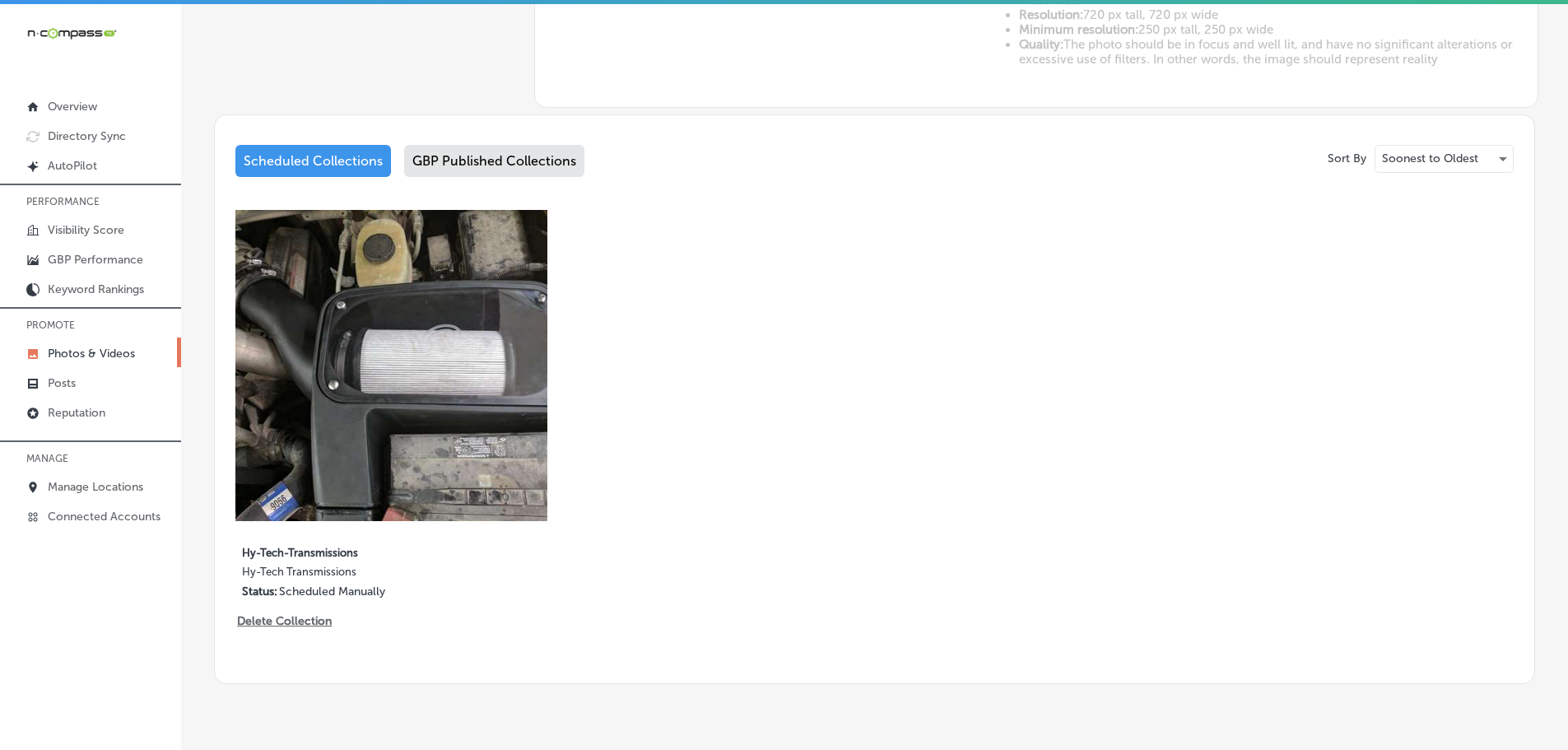
scroll to position [769, 0]
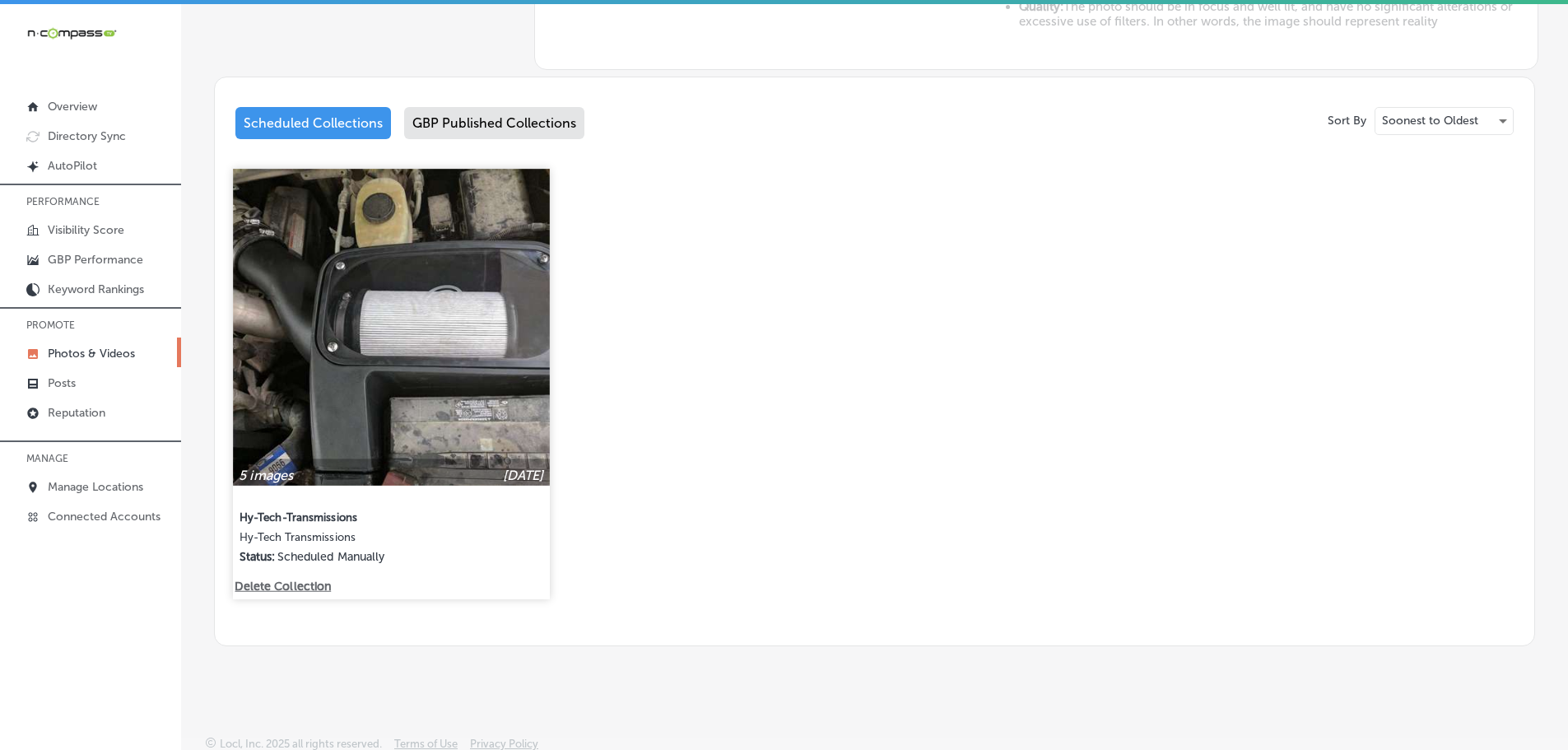
click at [527, 339] on img at bounding box center [391, 326] width 316 height 316
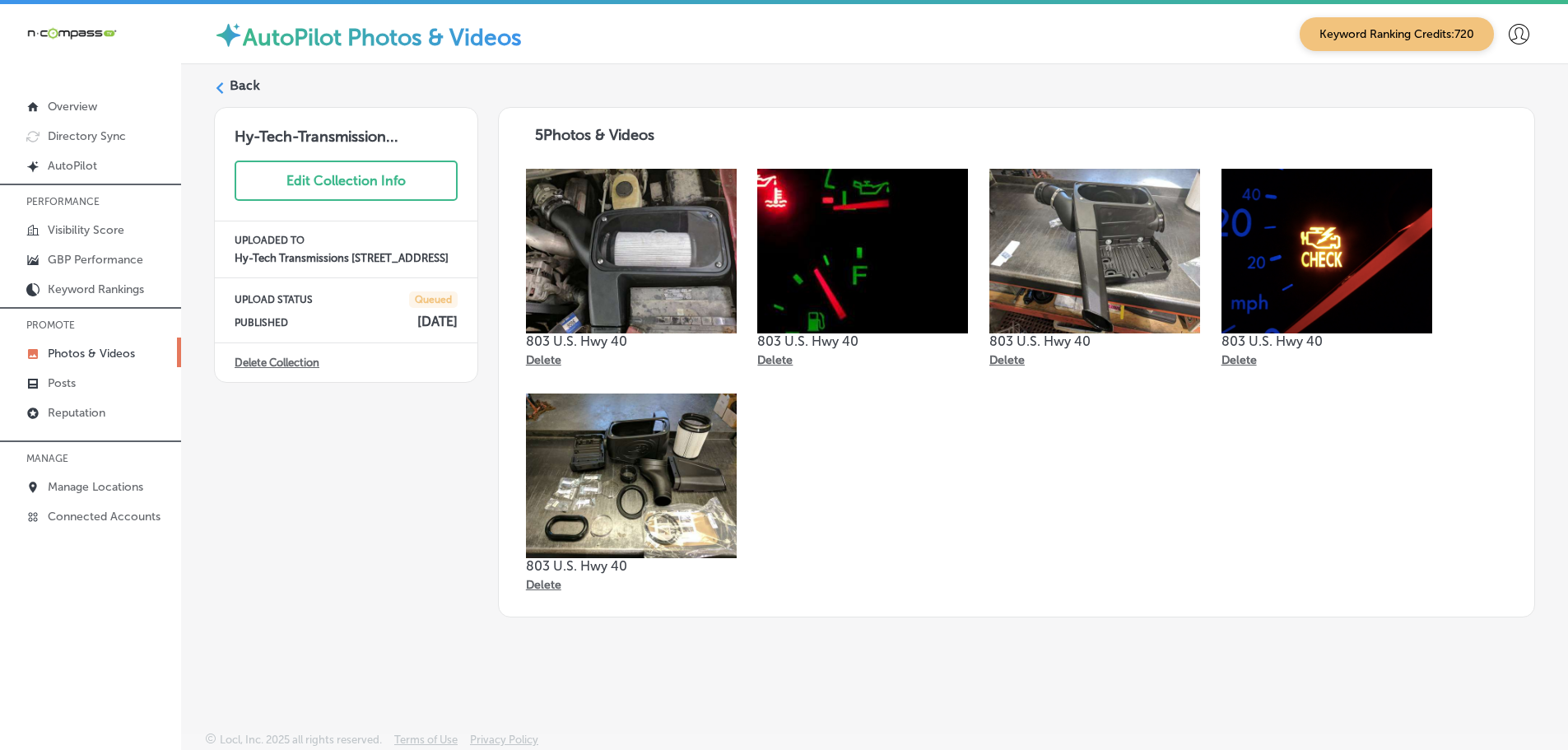
click at [239, 83] on label "Back" at bounding box center [244, 86] width 30 height 18
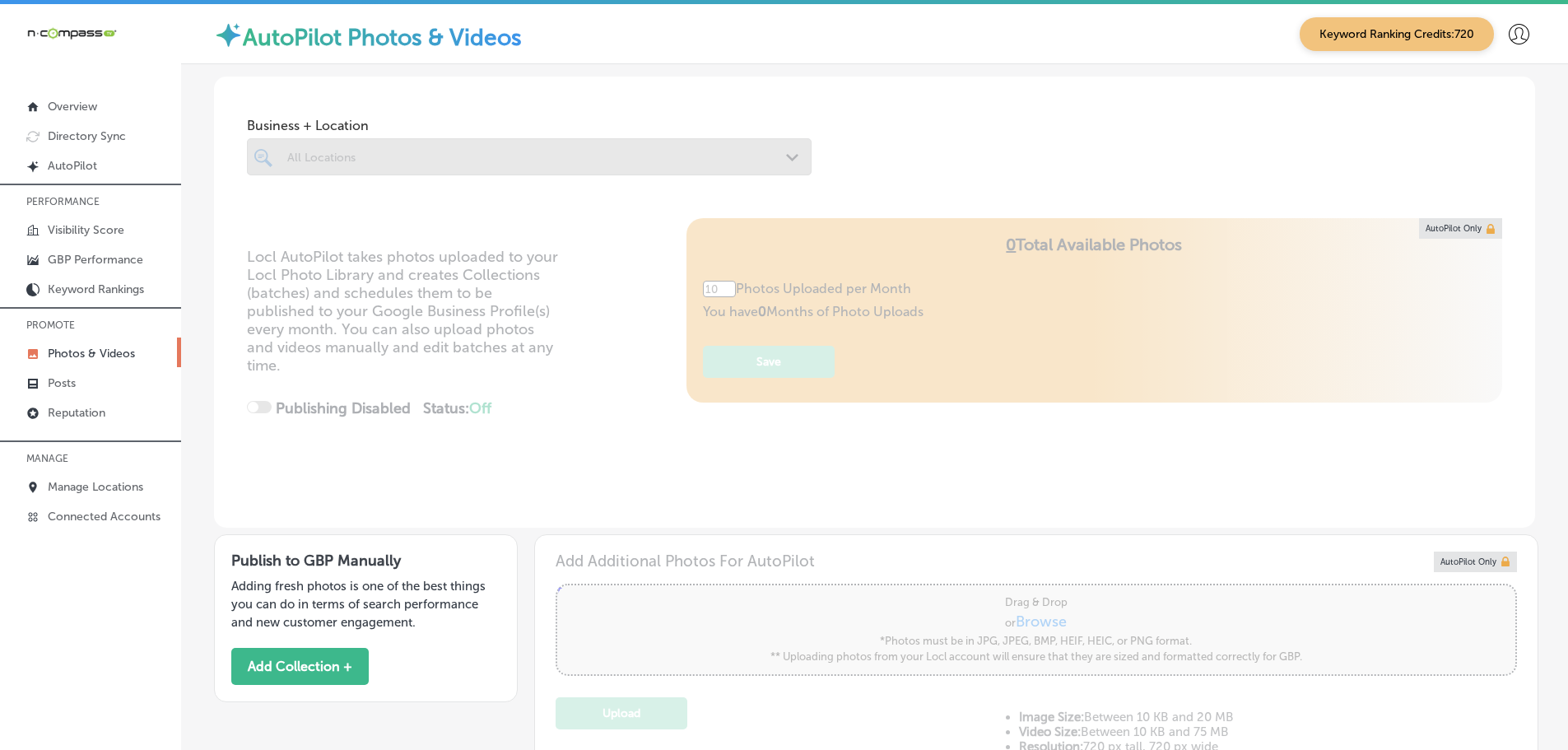
type input "5"
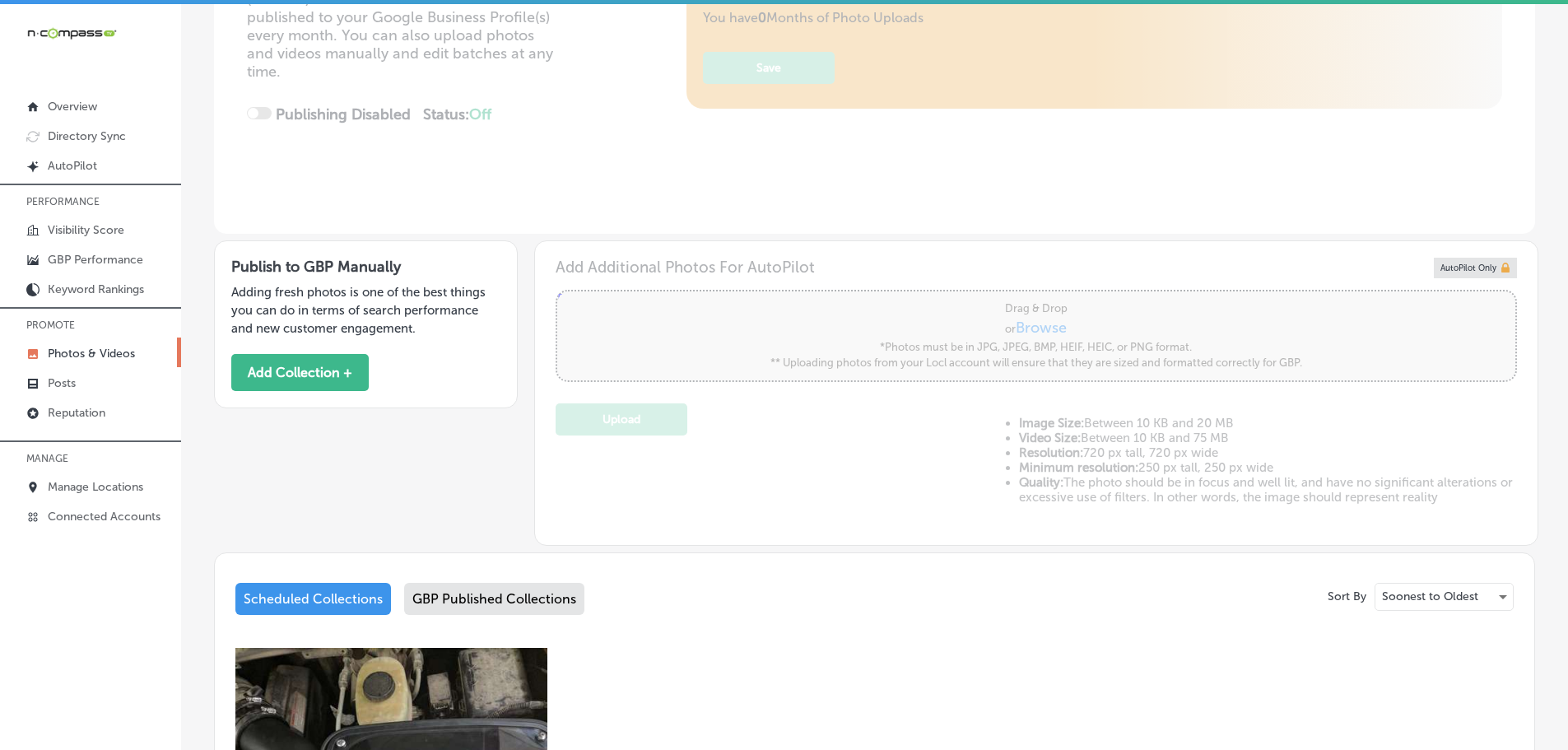
scroll to position [658, 0]
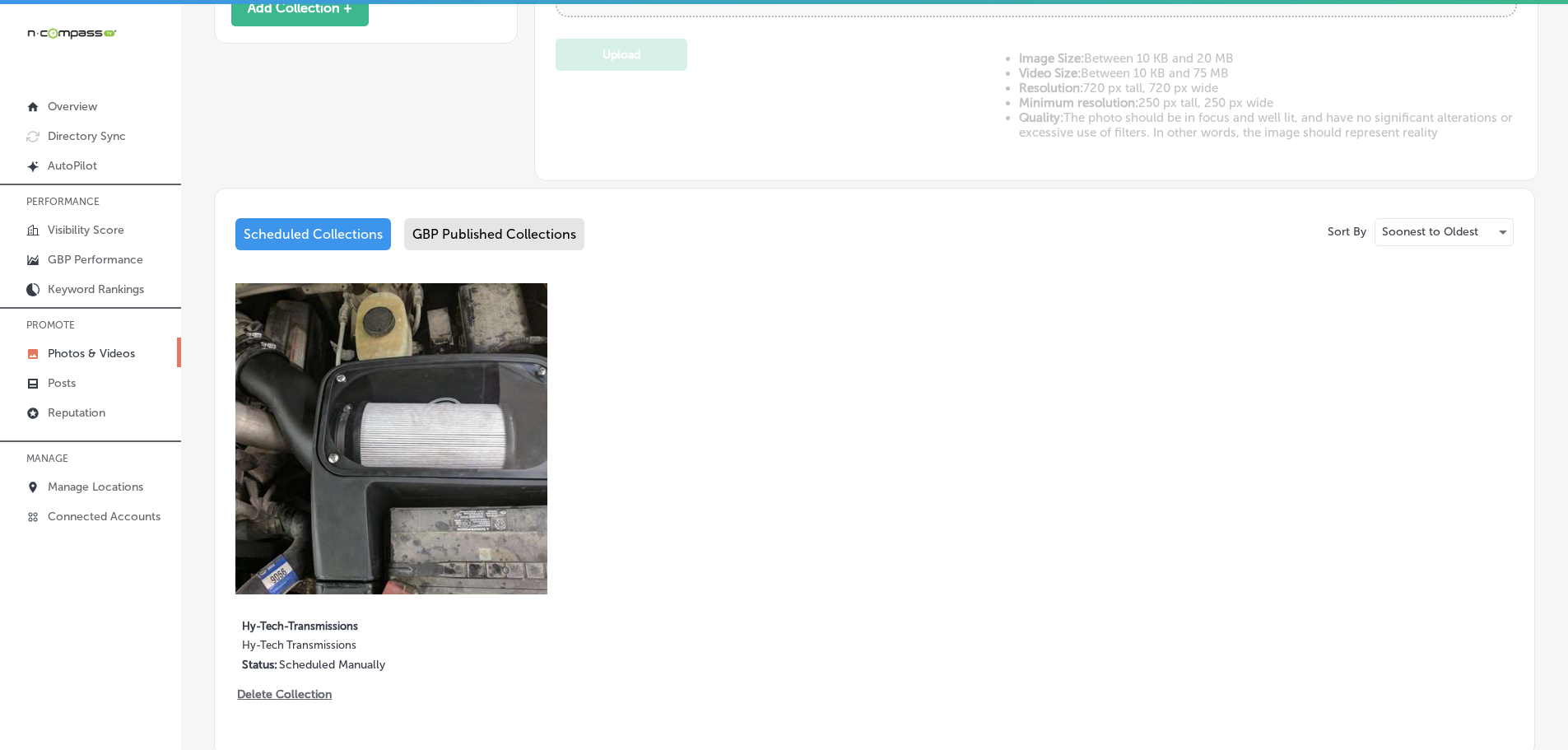
click at [484, 218] on div "Sort By Soonest to Oldest Scheduled Collections GBP Published Collections 5 ima…" at bounding box center [874, 472] width 1321 height 570
click at [484, 236] on div "GBP Published Collections" at bounding box center [494, 234] width 180 height 32
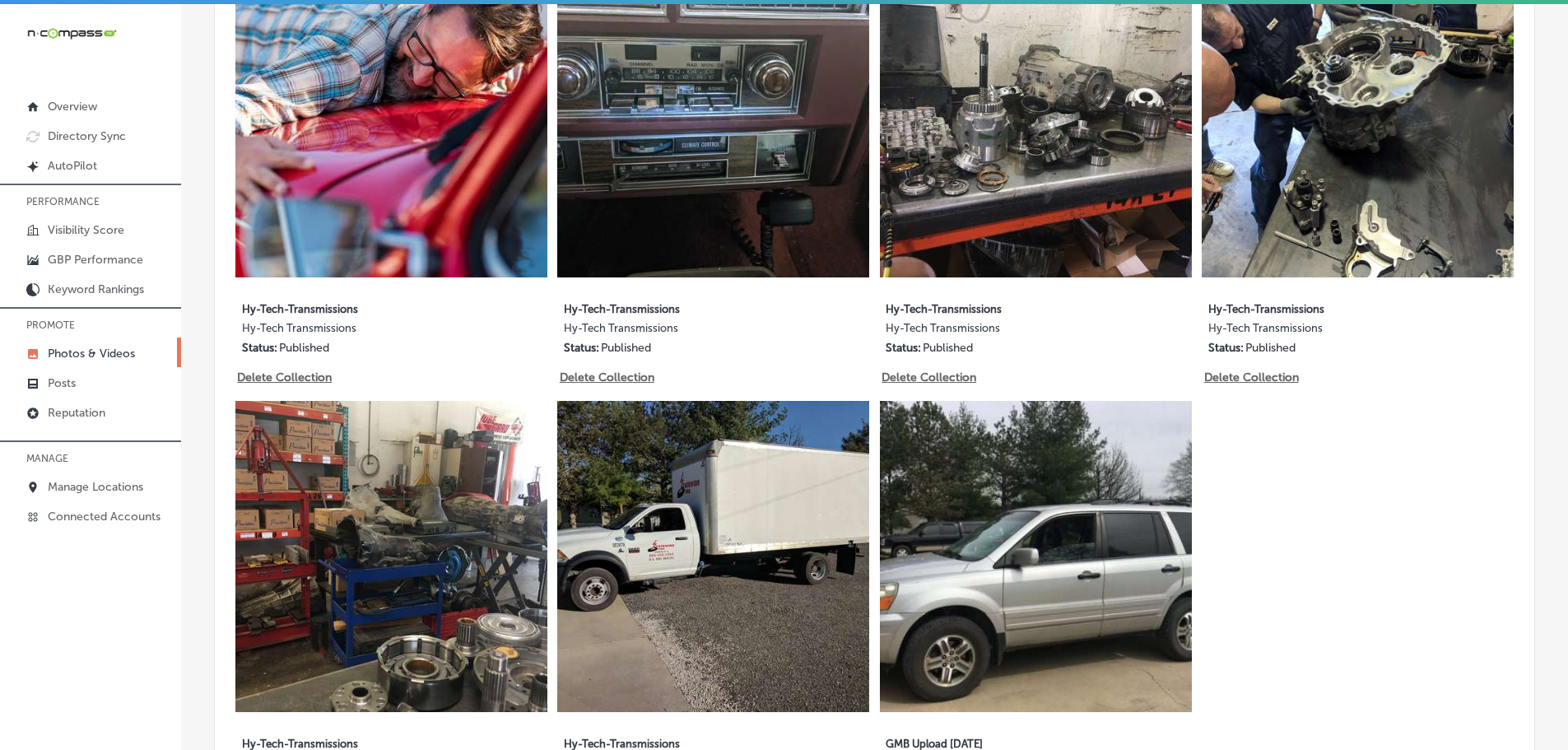
scroll to position [2495, 0]
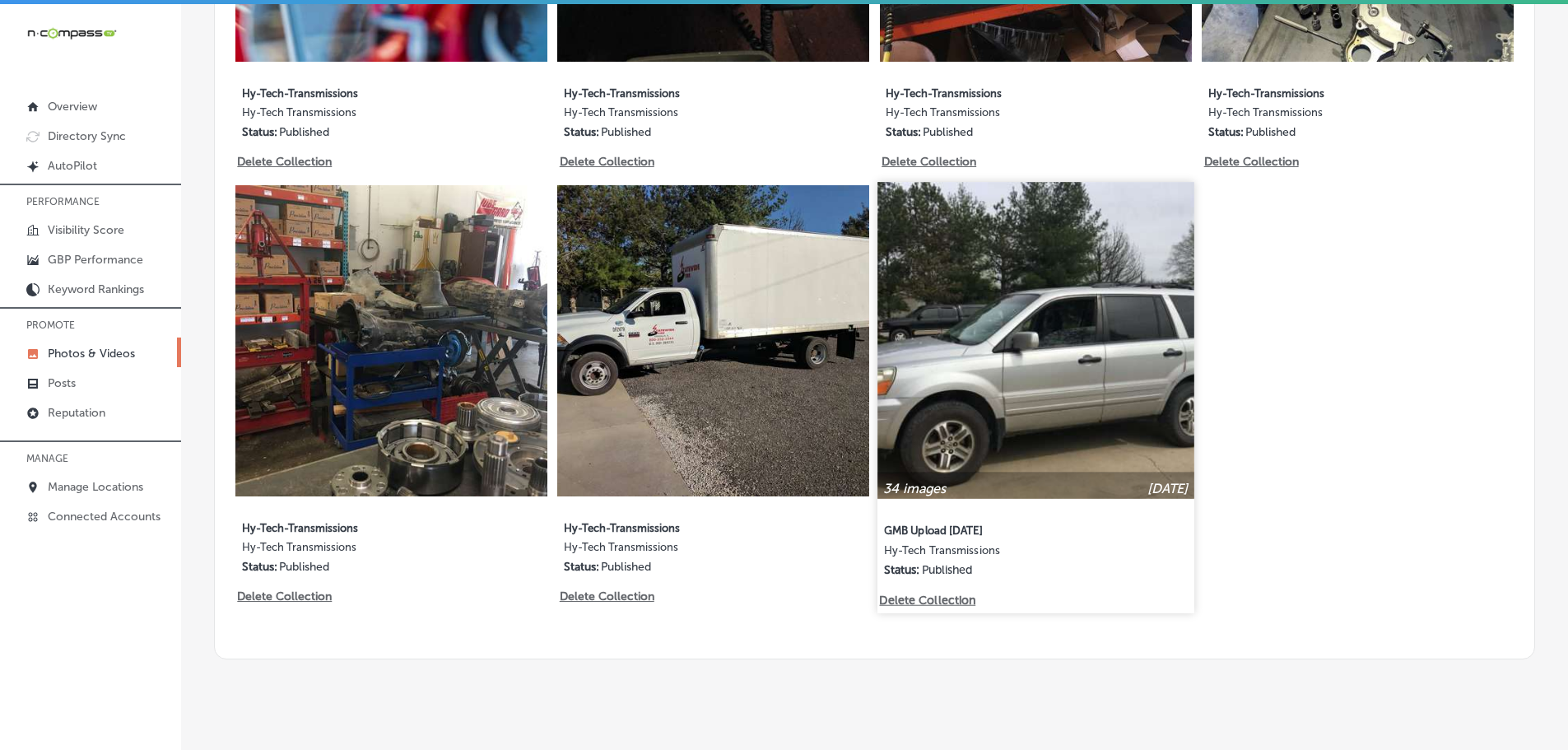
click at [983, 366] on img at bounding box center [1035, 340] width 316 height 316
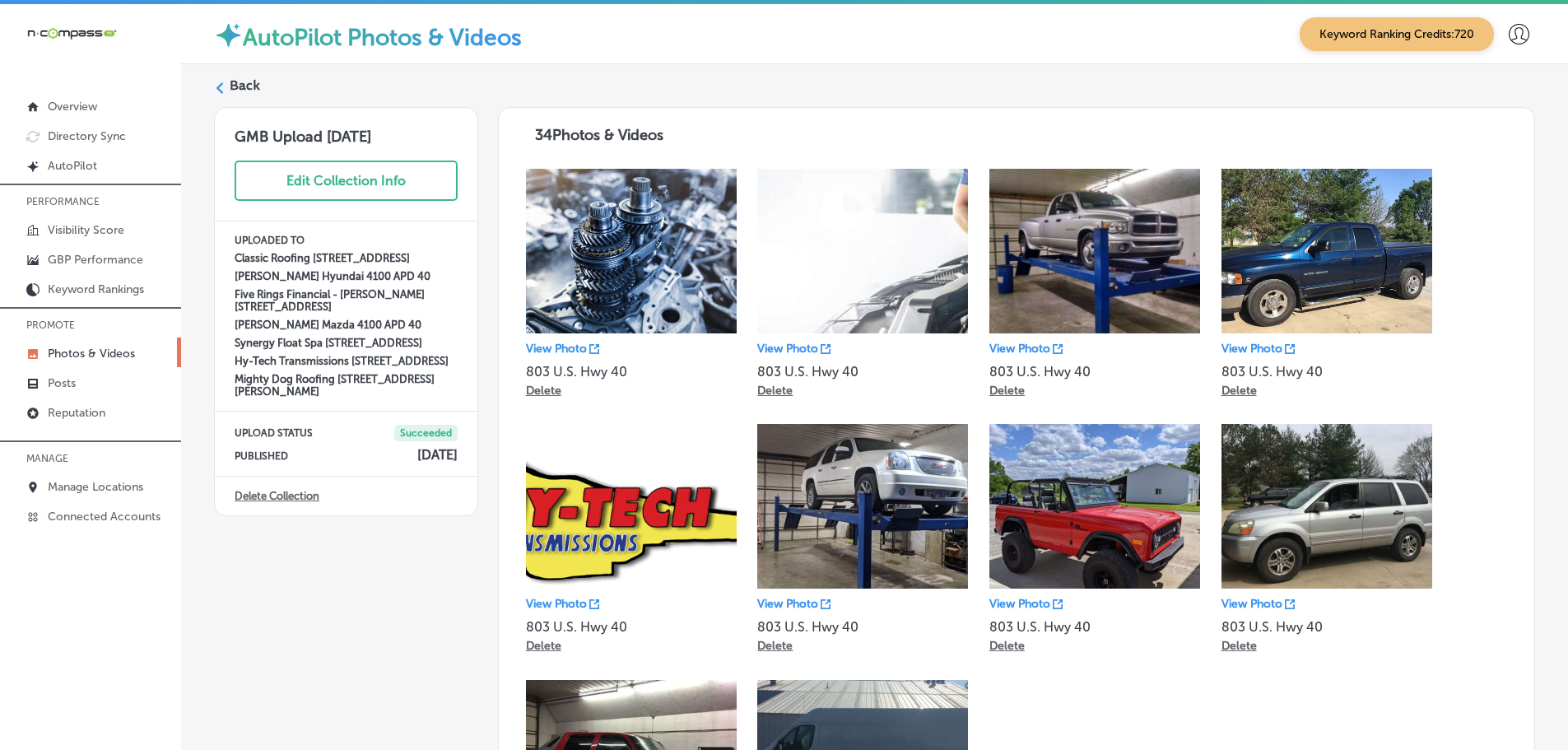
click at [241, 82] on label "Back" at bounding box center [244, 86] width 30 height 18
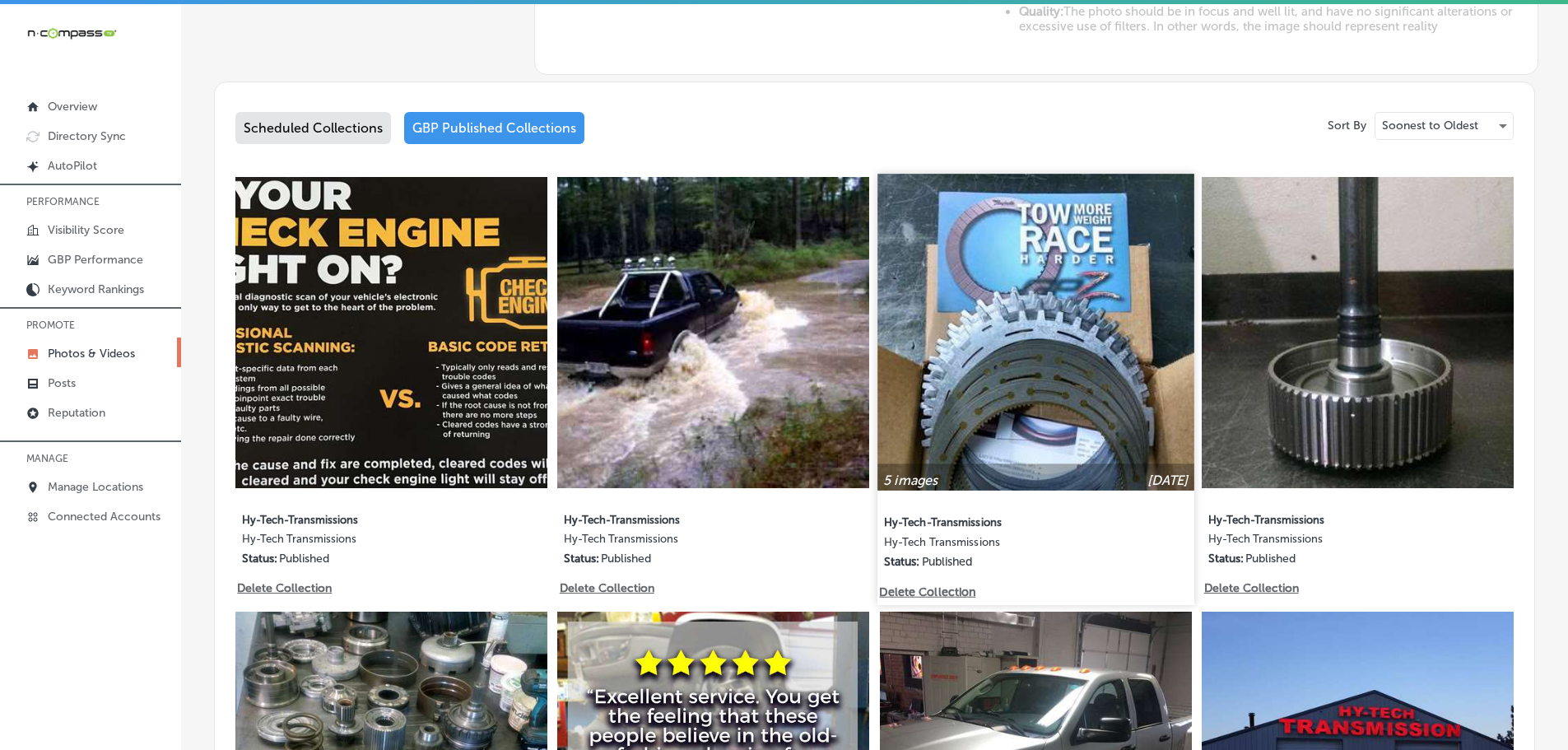
type input "5"
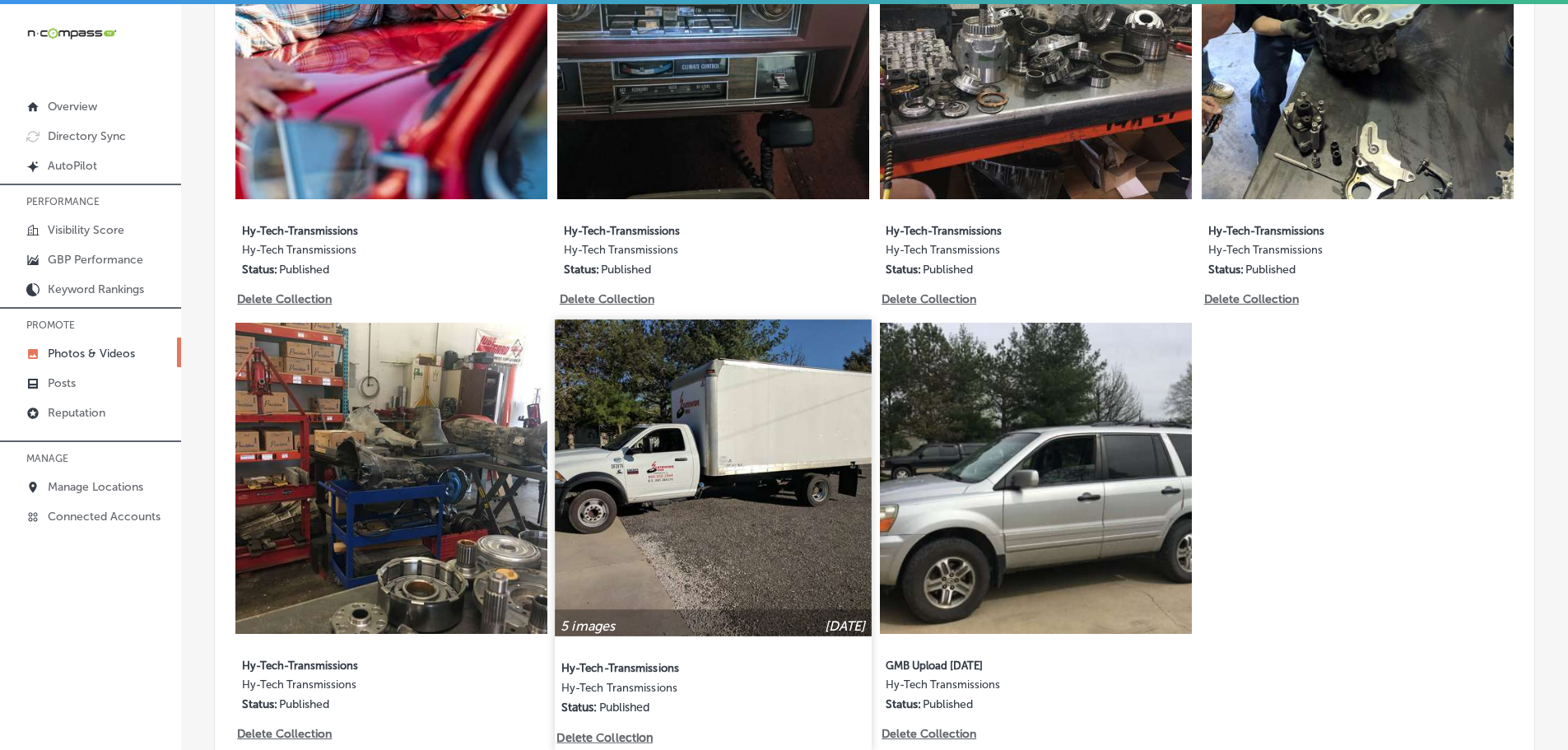
scroll to position [2387, 0]
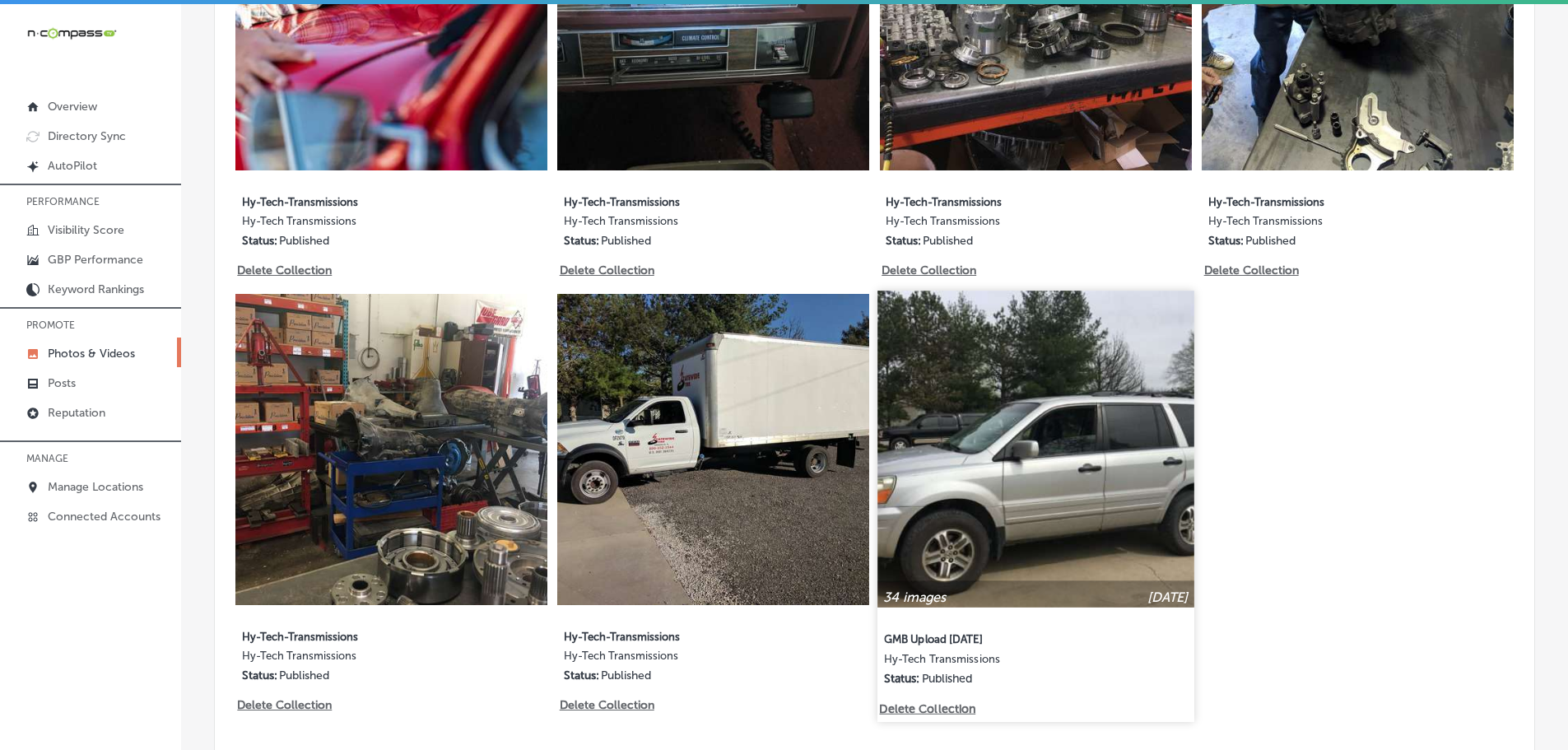
click at [1017, 532] on img at bounding box center [1035, 448] width 316 height 316
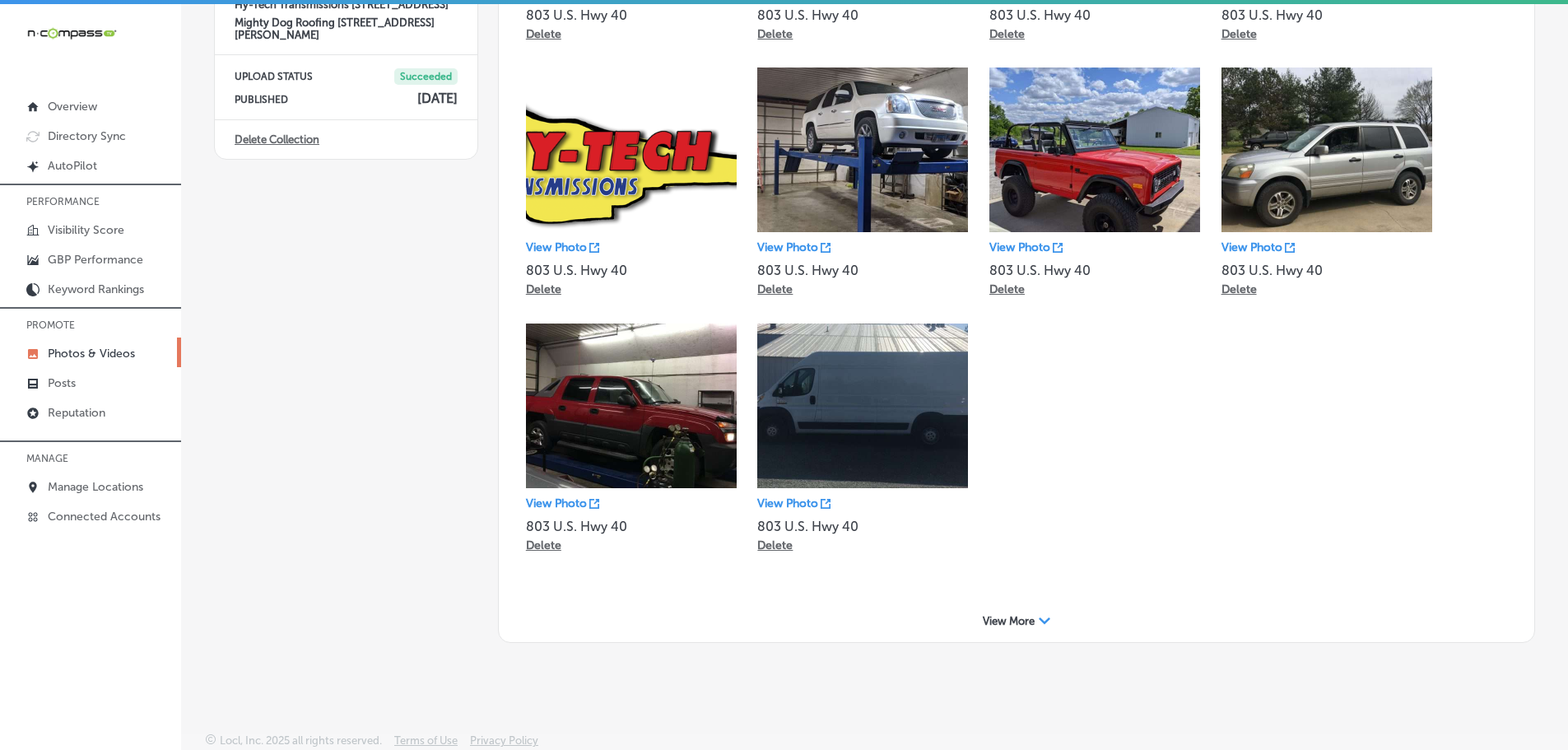
scroll to position [357, 0]
click at [1009, 614] on span "View More" at bounding box center [1008, 620] width 52 height 13
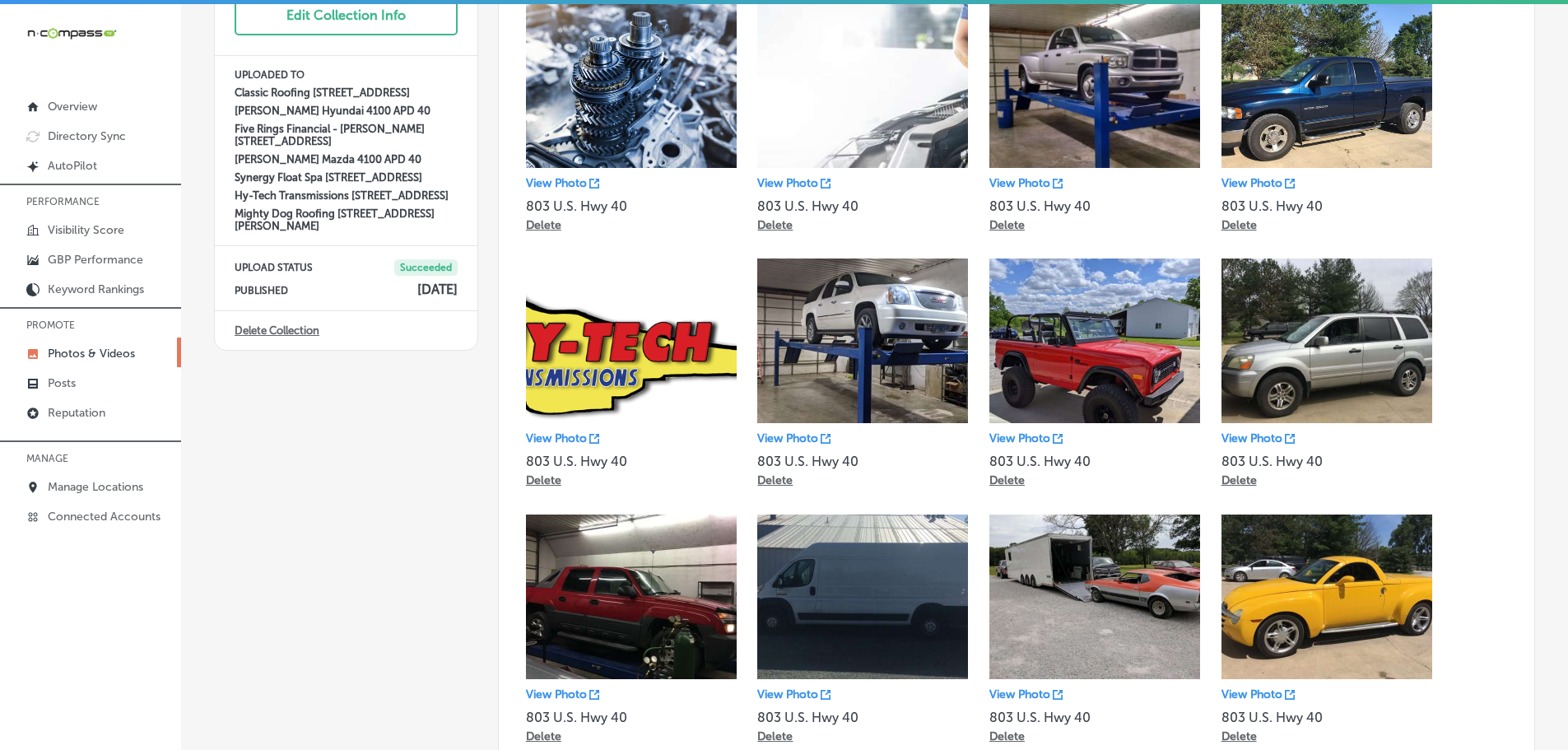
scroll to position [0, 0]
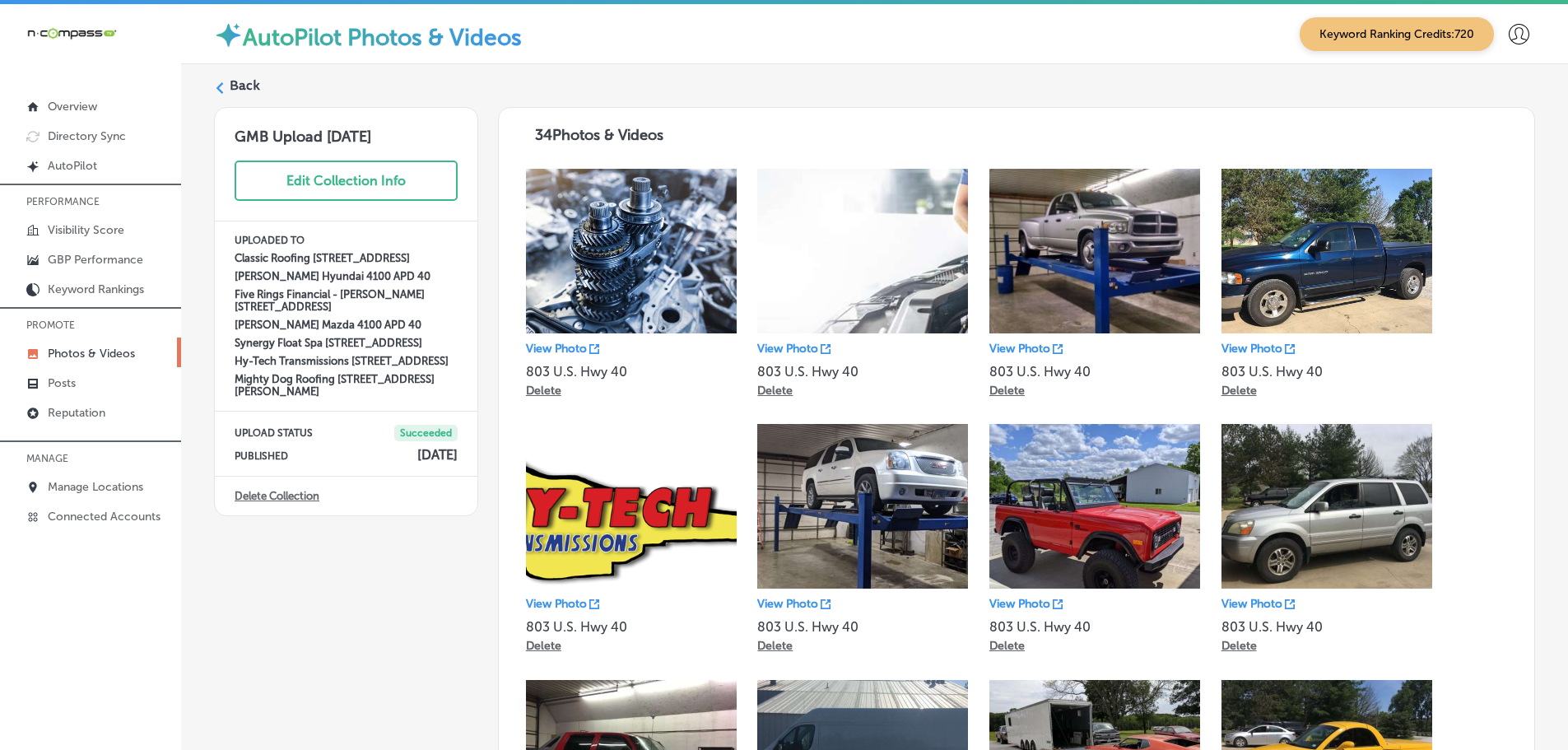
click at [287, 496] on link "Delete Collection" at bounding box center [277, 496] width 85 height 13
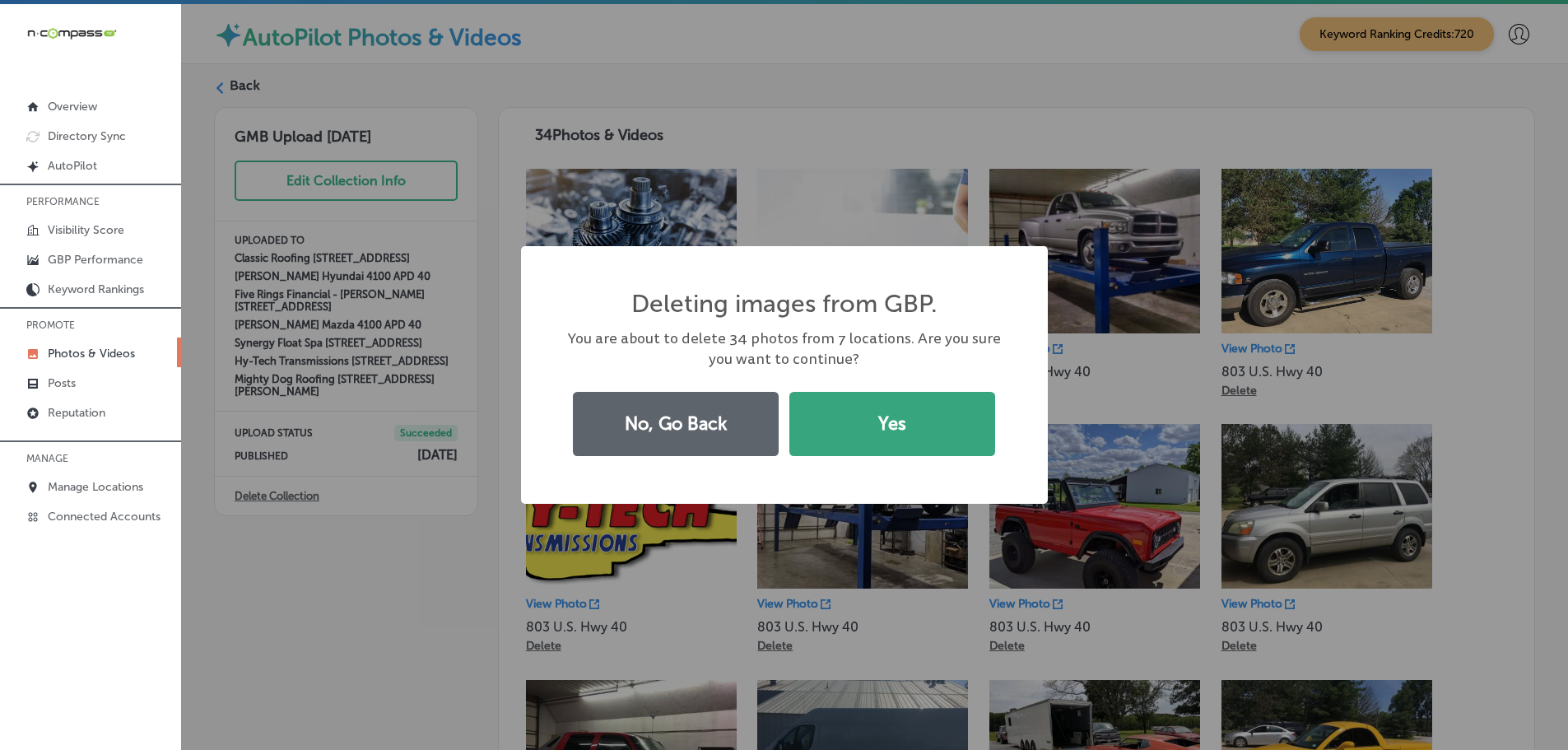
click at [799, 417] on button "Yes" at bounding box center [892, 423] width 206 height 65
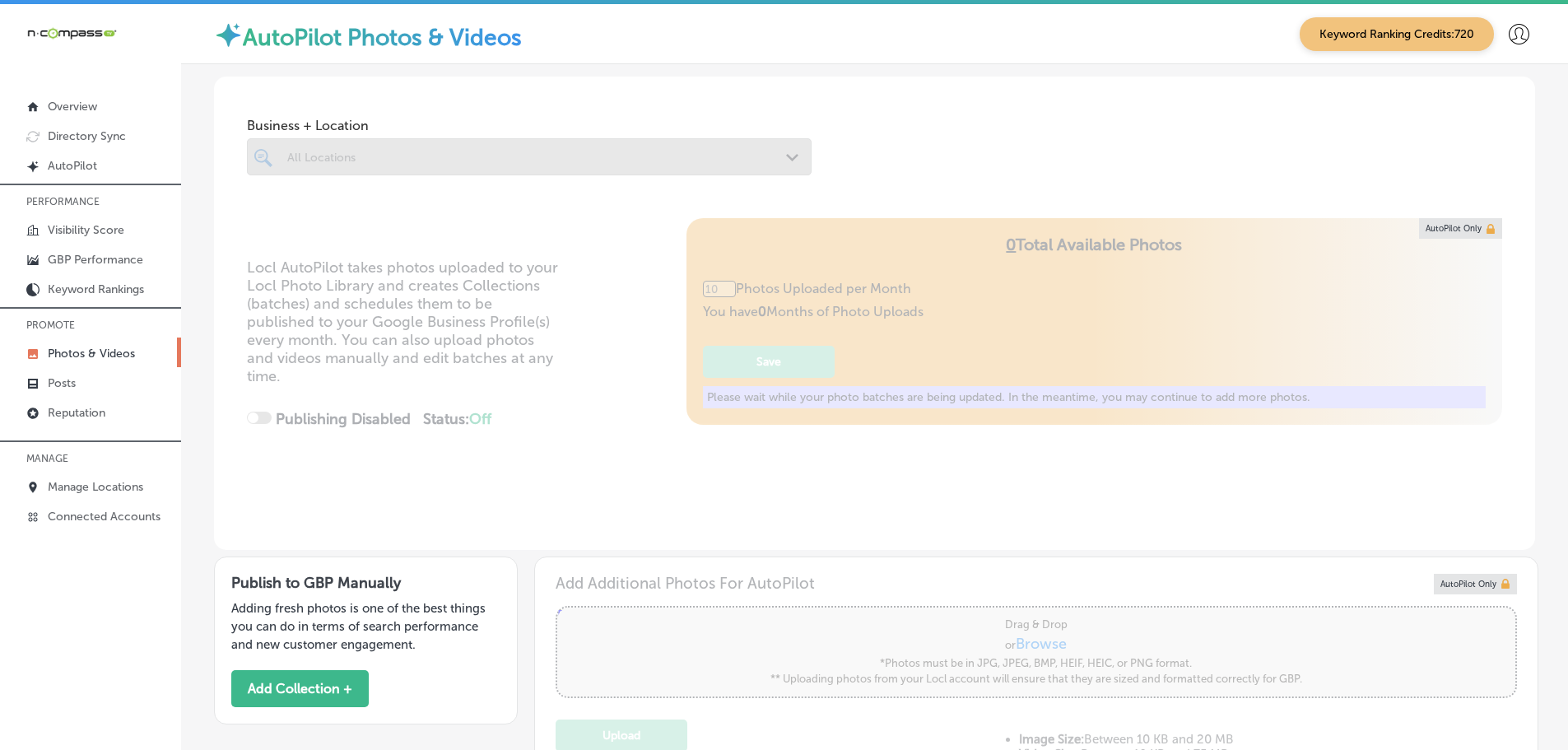
type input "5"
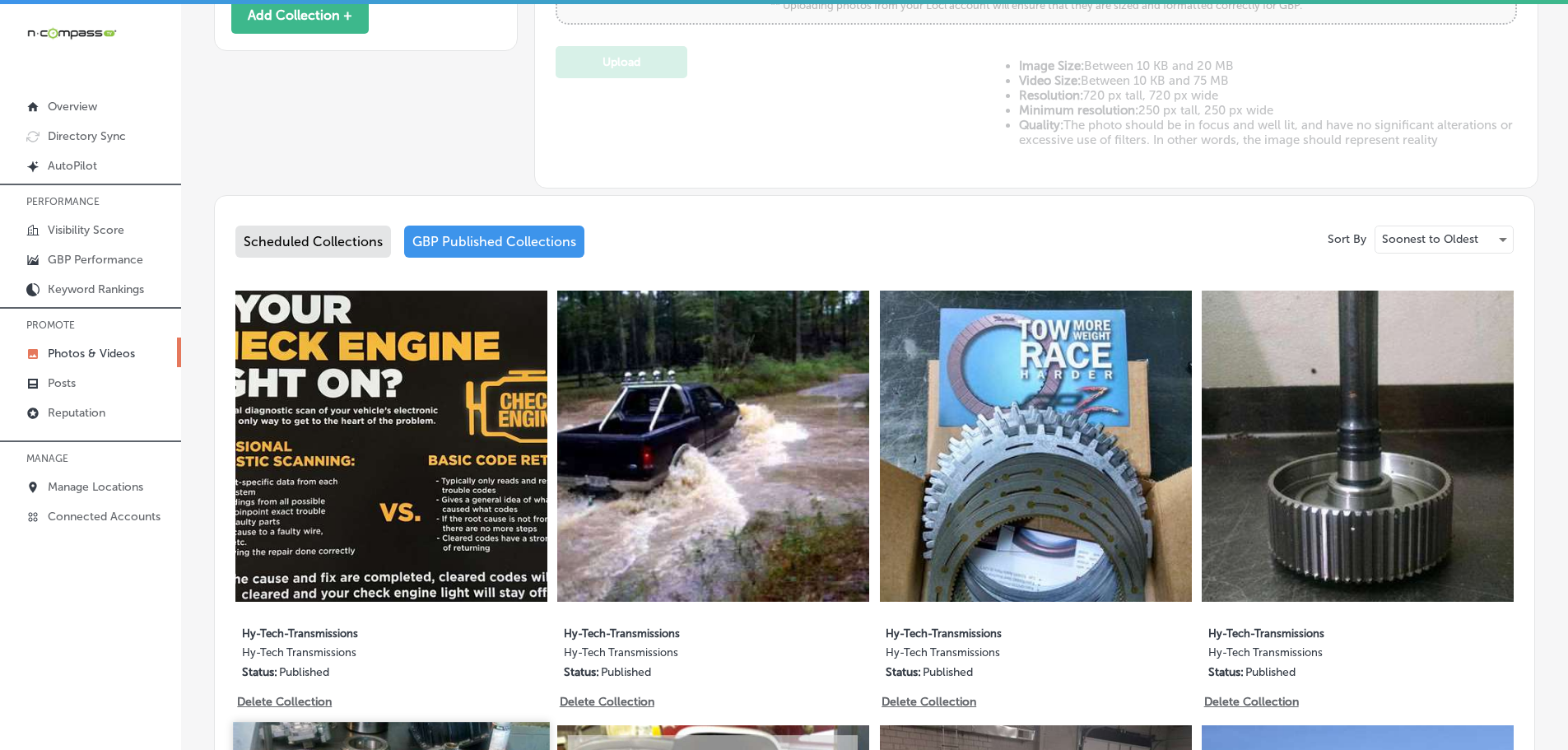
scroll to position [378, 0]
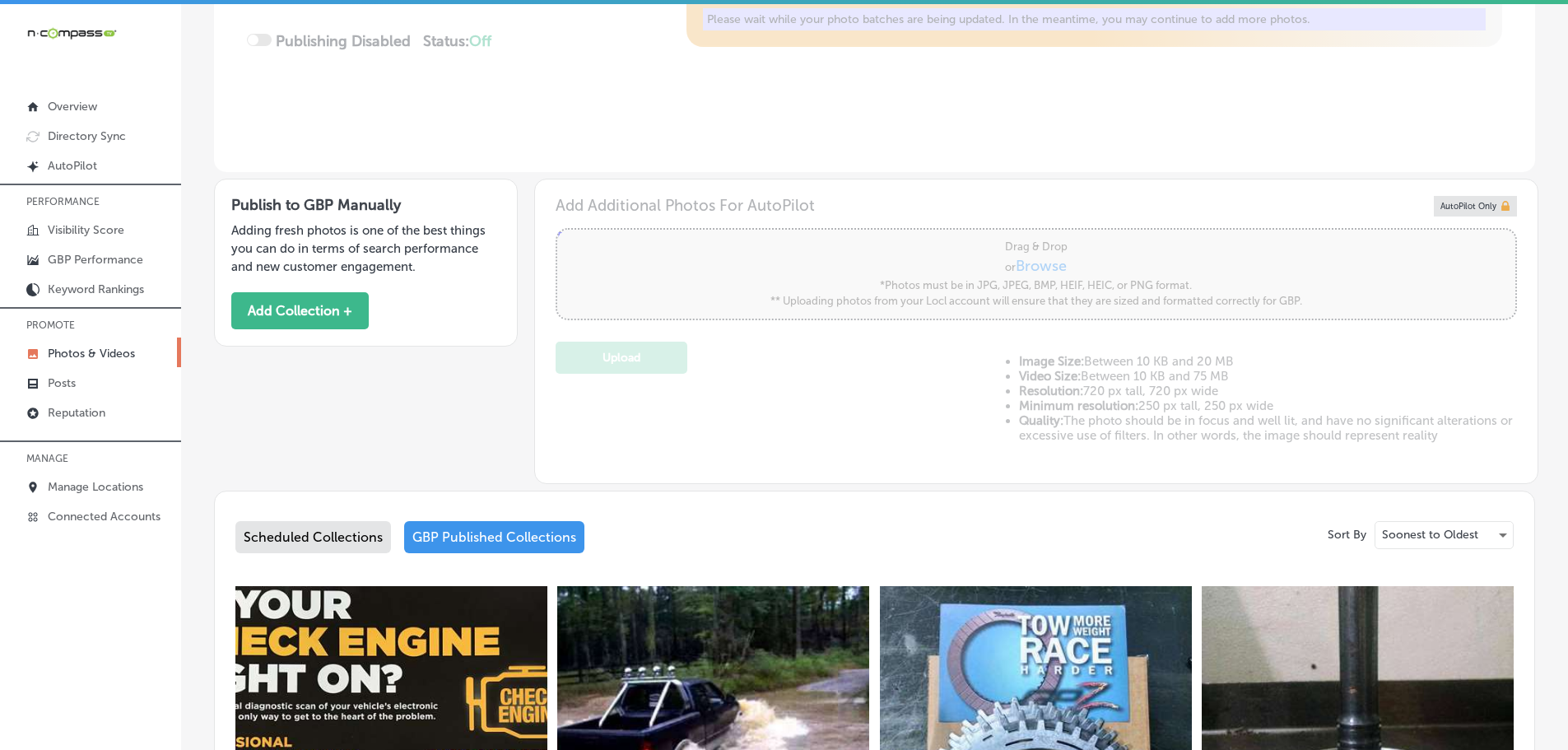
click at [304, 534] on div "Scheduled Collections" at bounding box center [313, 536] width 156 height 32
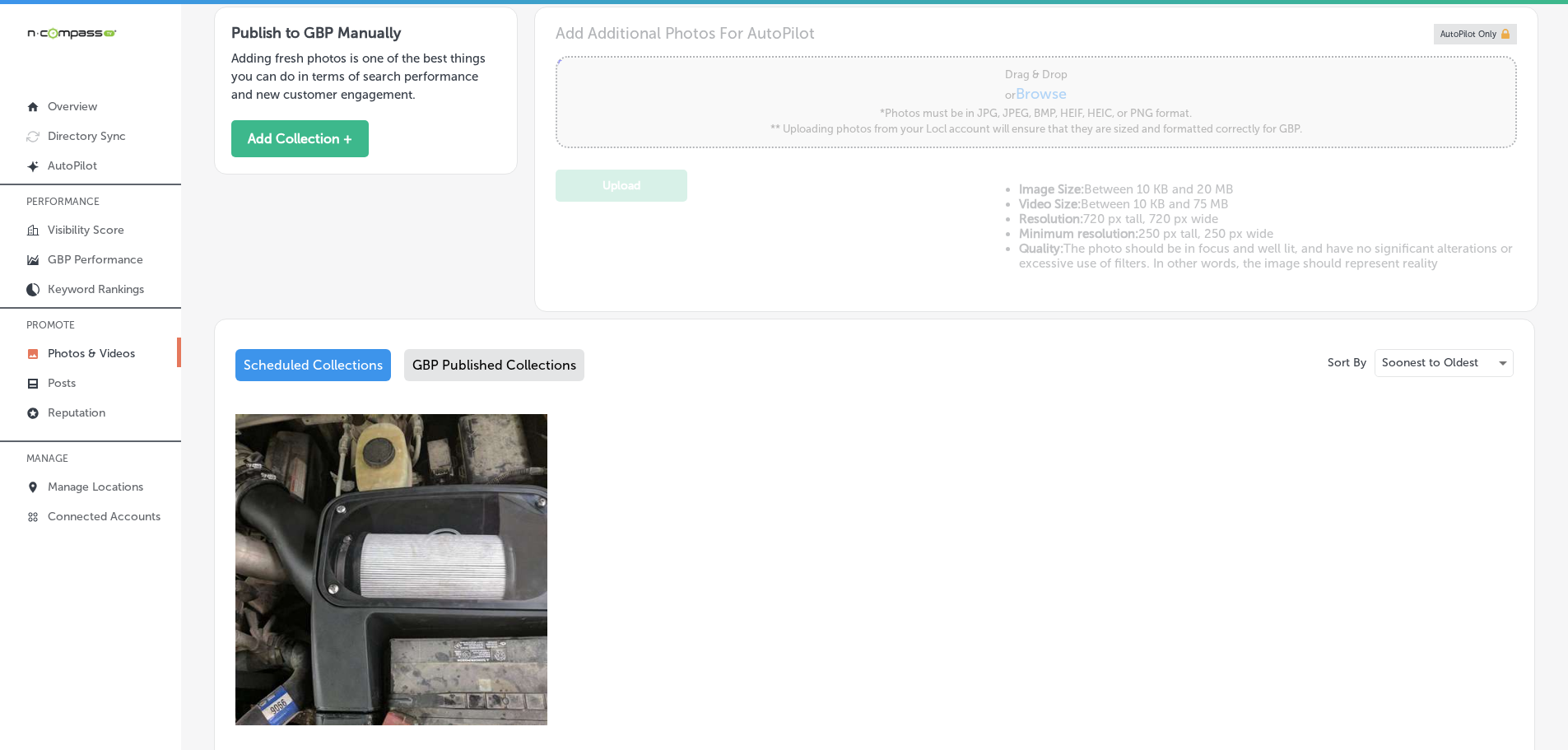
scroll to position [298, 0]
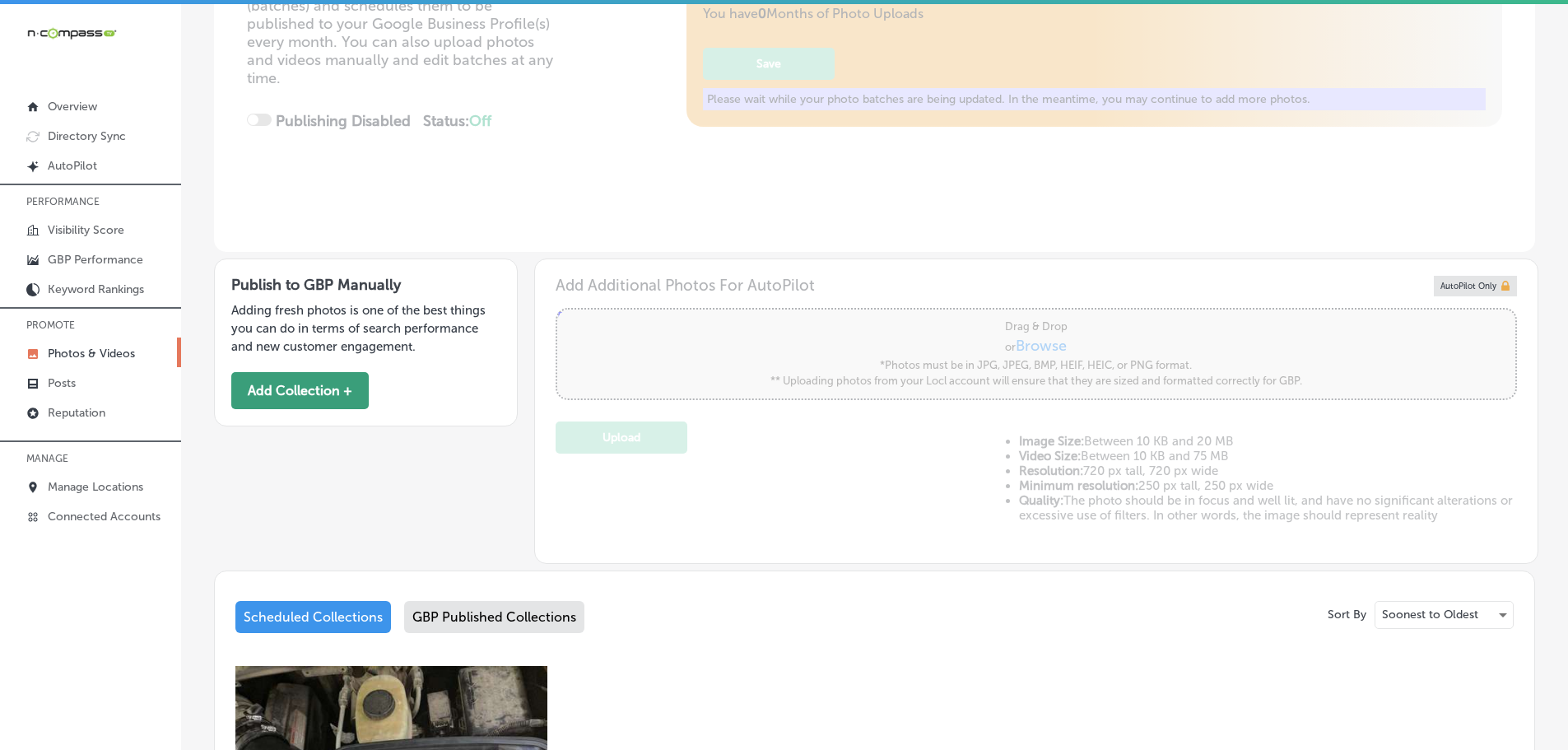
click at [331, 390] on button "Add Collection +" at bounding box center [300, 390] width 137 height 37
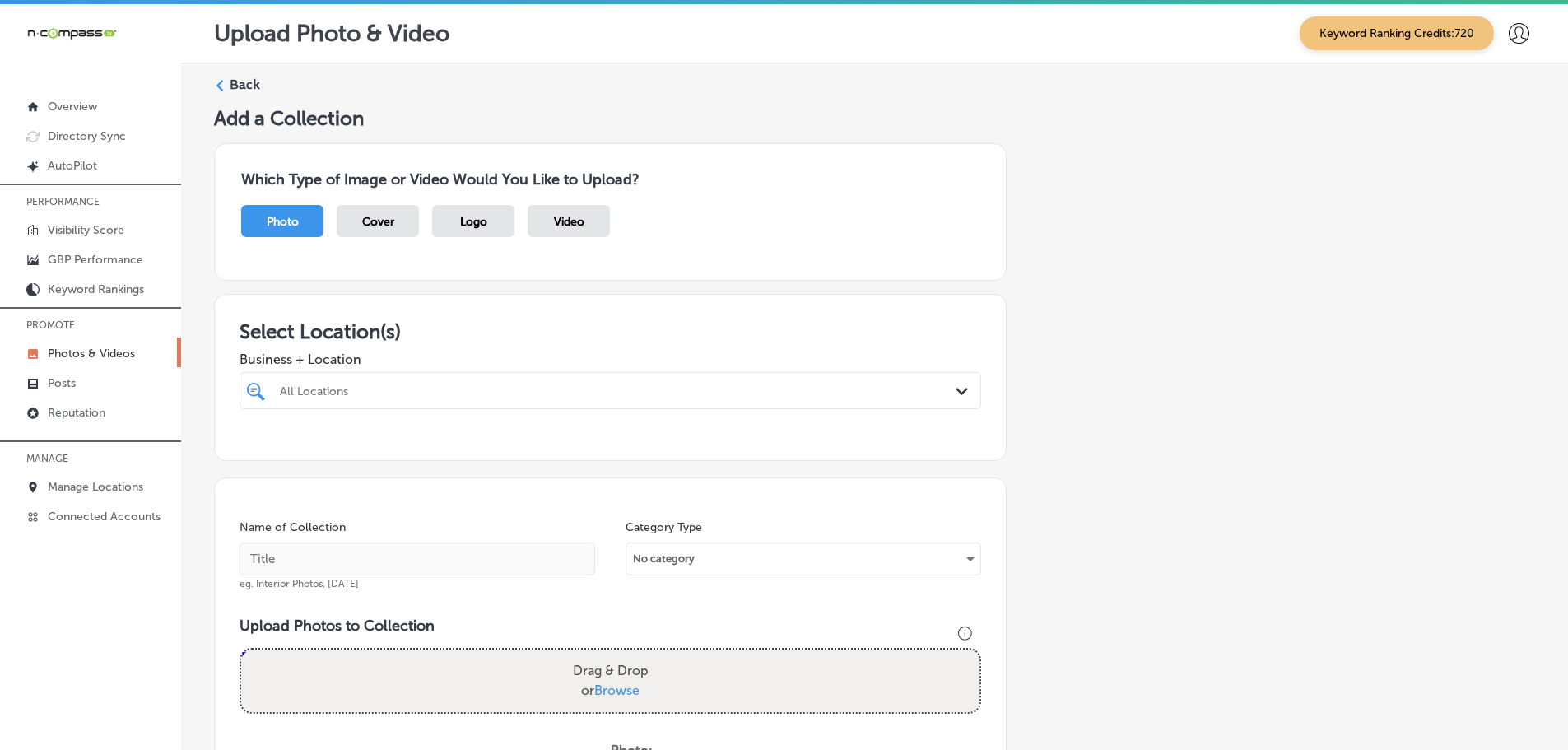
click at [939, 392] on div "All Locations" at bounding box center [618, 390] width 677 height 14
click at [319, 448] on label "Hy-Tech Transmissions" at bounding box center [386, 450] width 218 height 14
type input "hy-tech"
click at [500, 332] on h3 "Select Location(s)" at bounding box center [610, 331] width 741 height 24
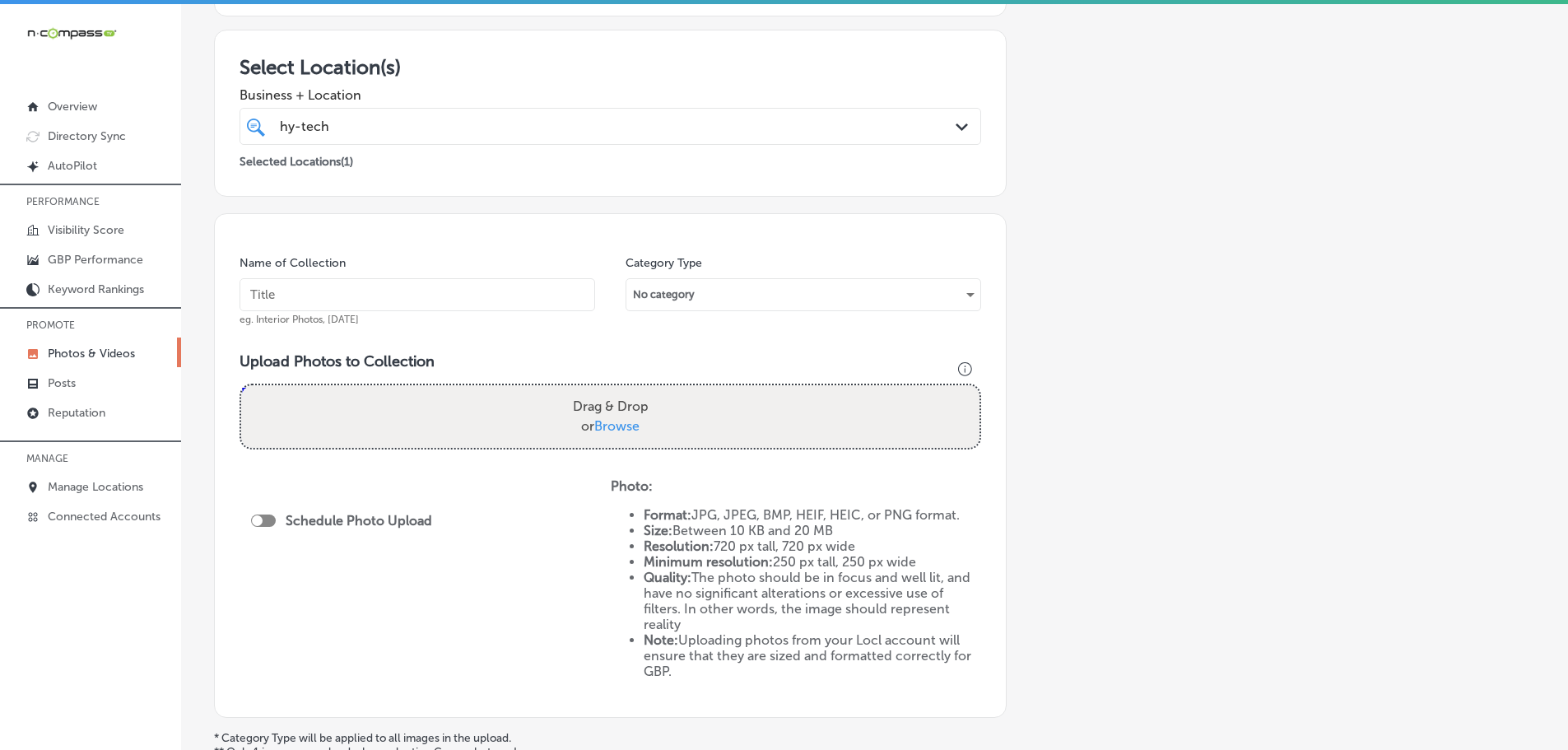
scroll to position [329, 0]
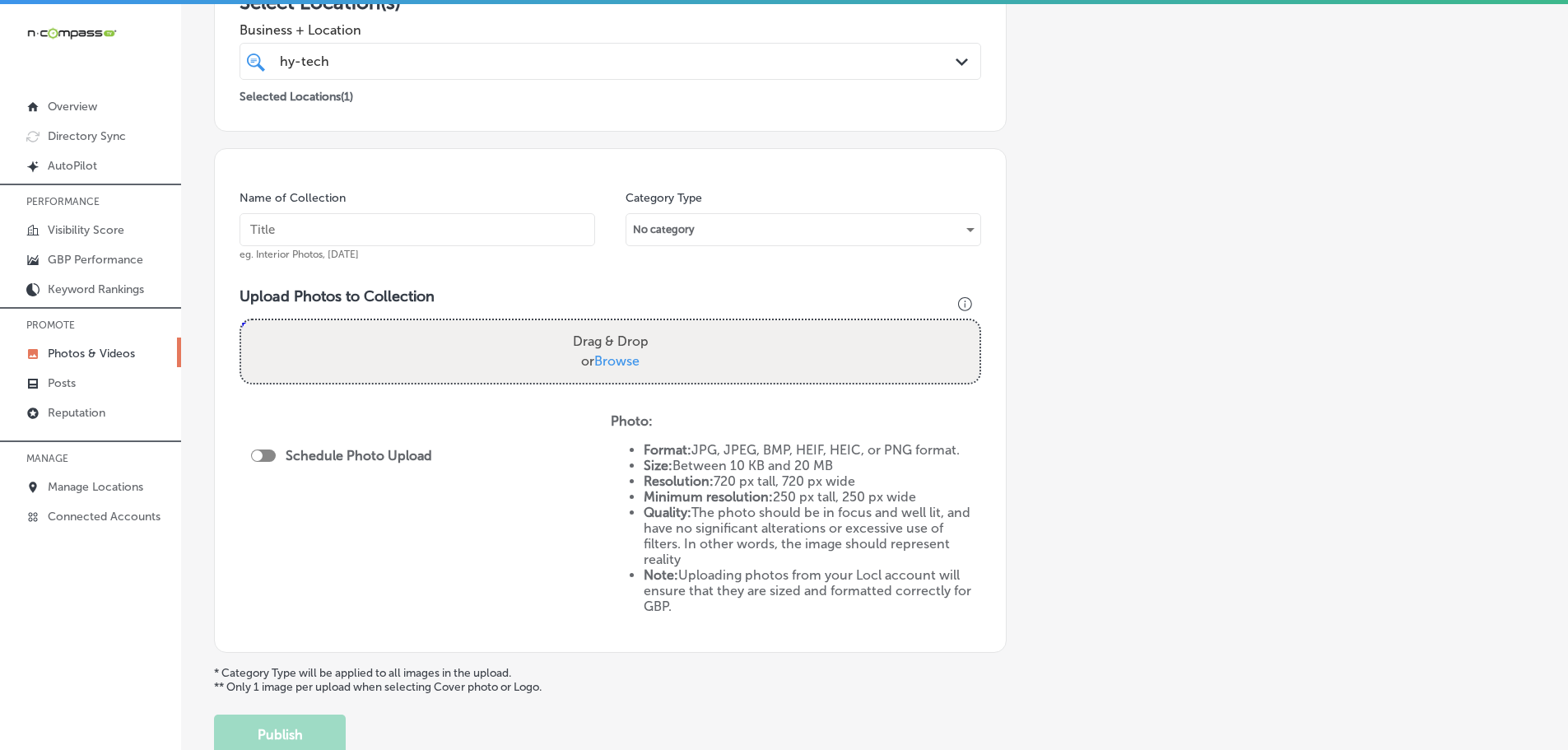
click at [609, 365] on span "Browse" at bounding box center [617, 360] width 46 height 15
click at [609, 325] on input "Drag & Drop or Browse" at bounding box center [610, 322] width 738 height 5
type input "C:\fakepath\hy-tech-fb-23-1-e1632165984703-1024x690.jpg"
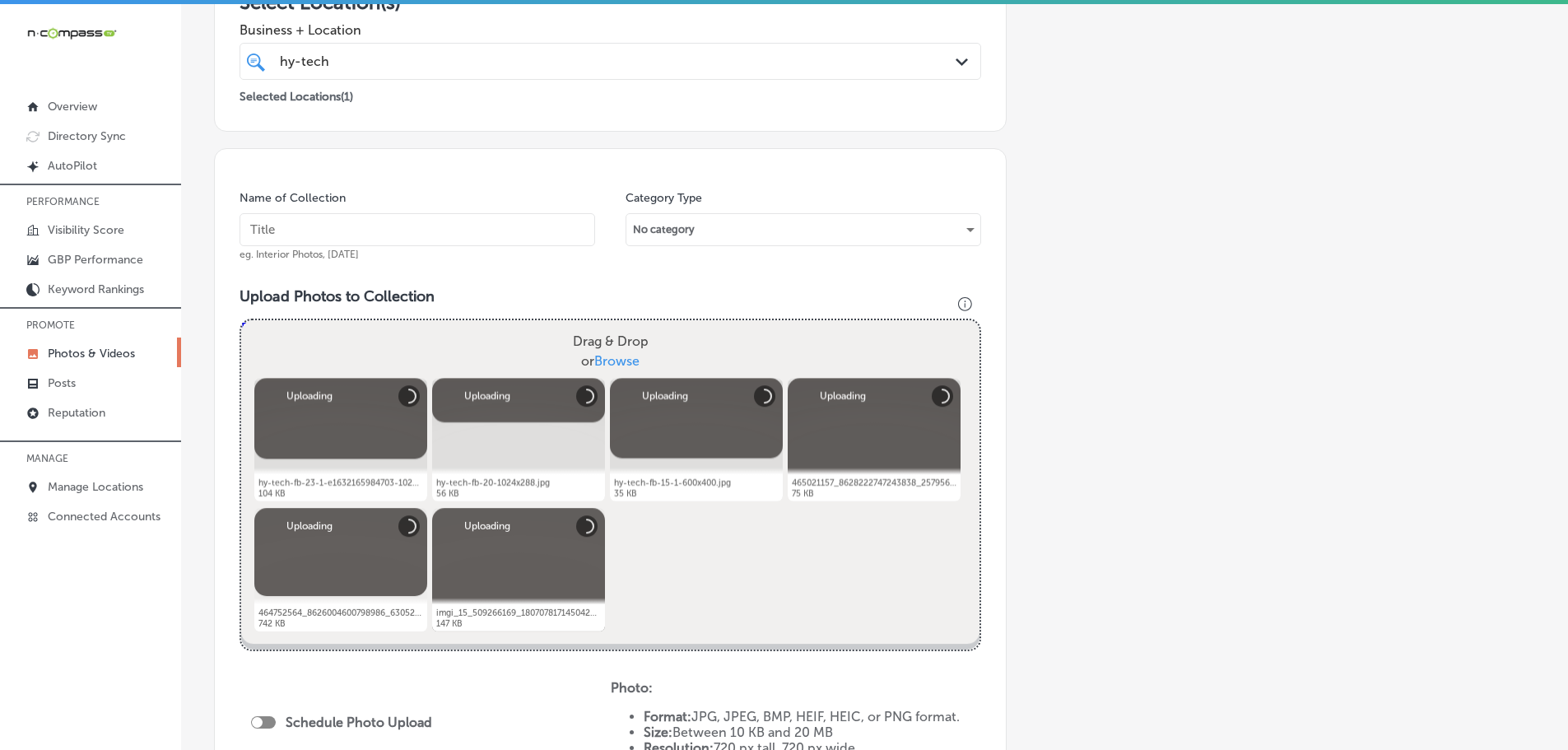
click at [368, 227] on input "text" at bounding box center [417, 229] width 356 height 33
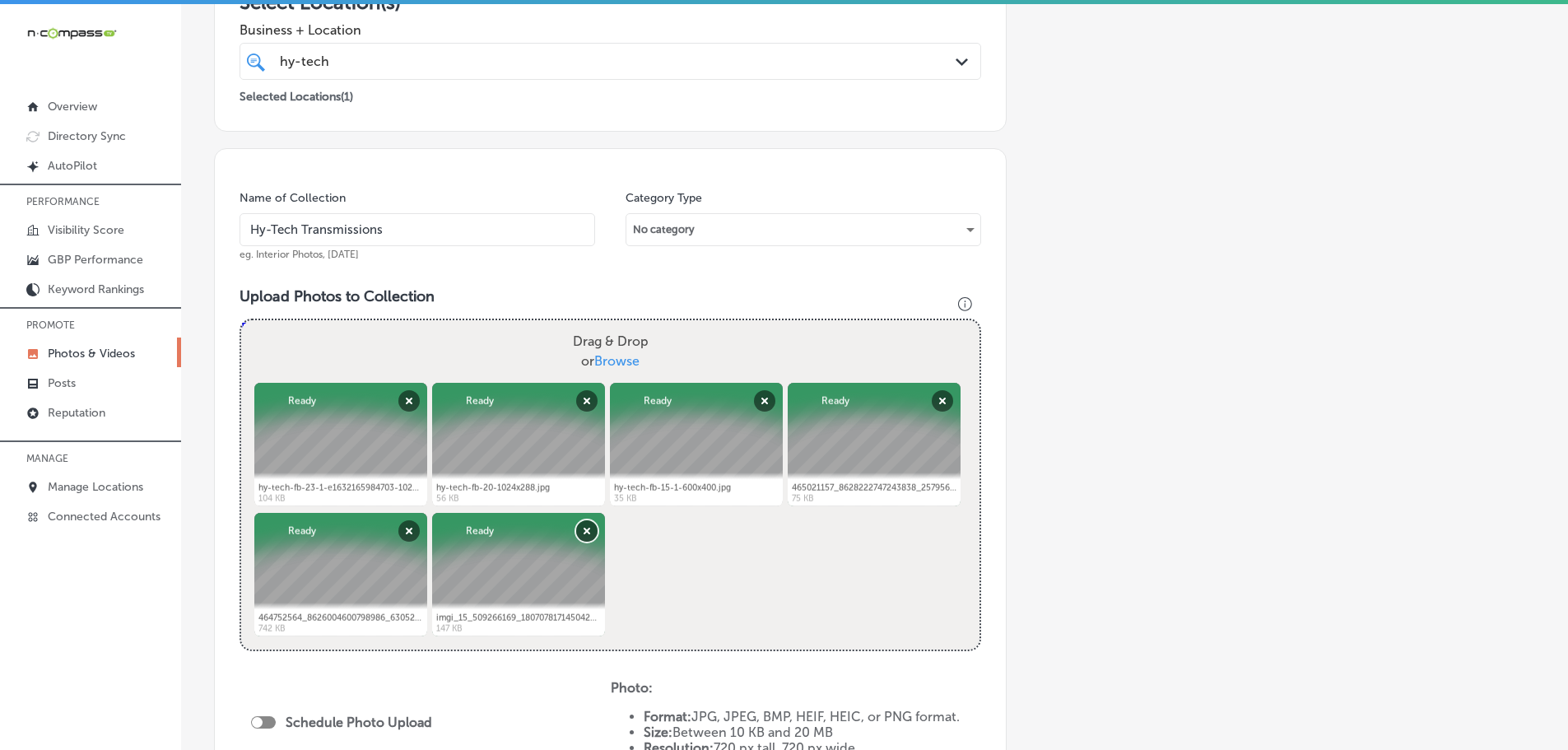
type input "Hy-Tech Transmissions"
click at [576, 524] on button "Remove" at bounding box center [587, 531] width 22 height 22
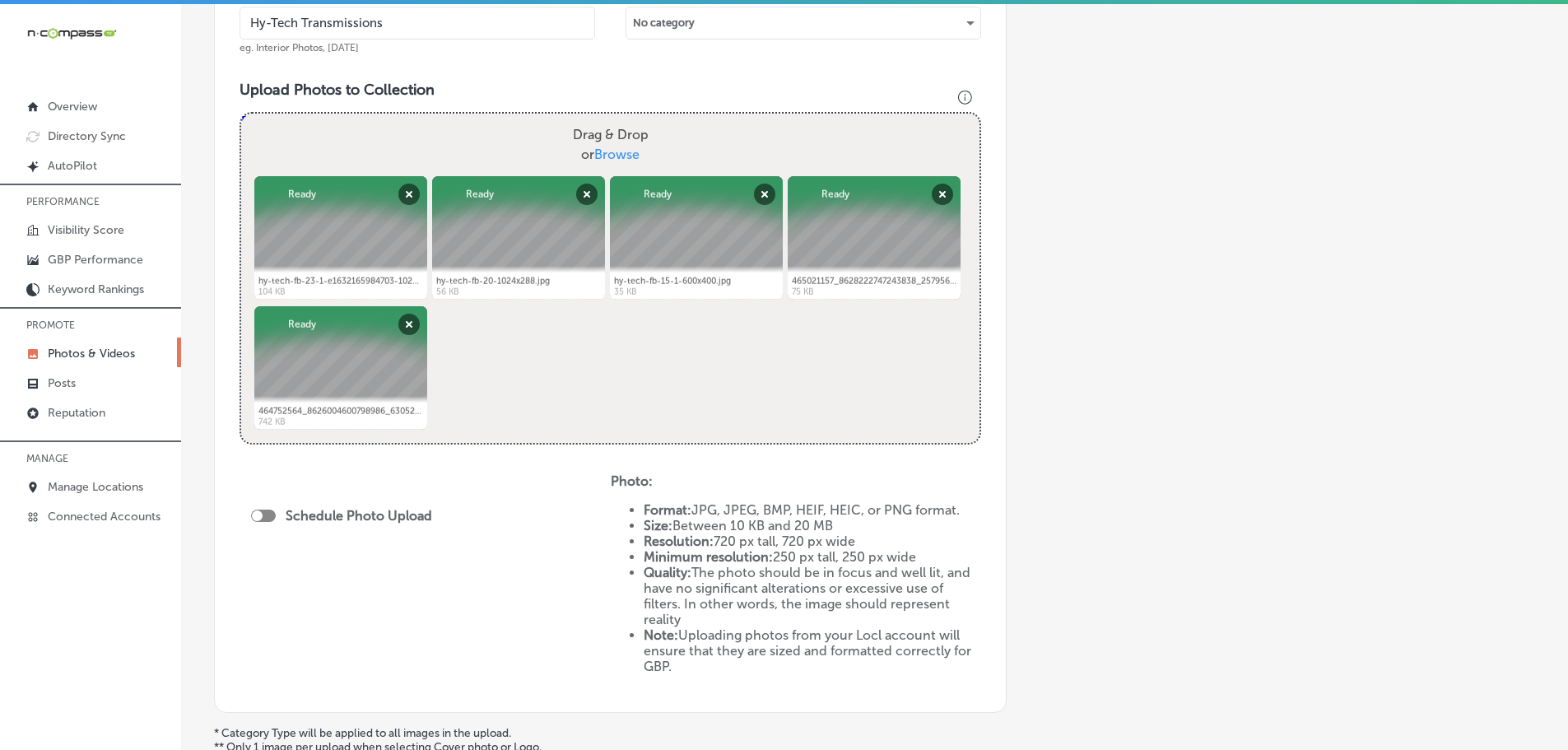
scroll to position [707, 0]
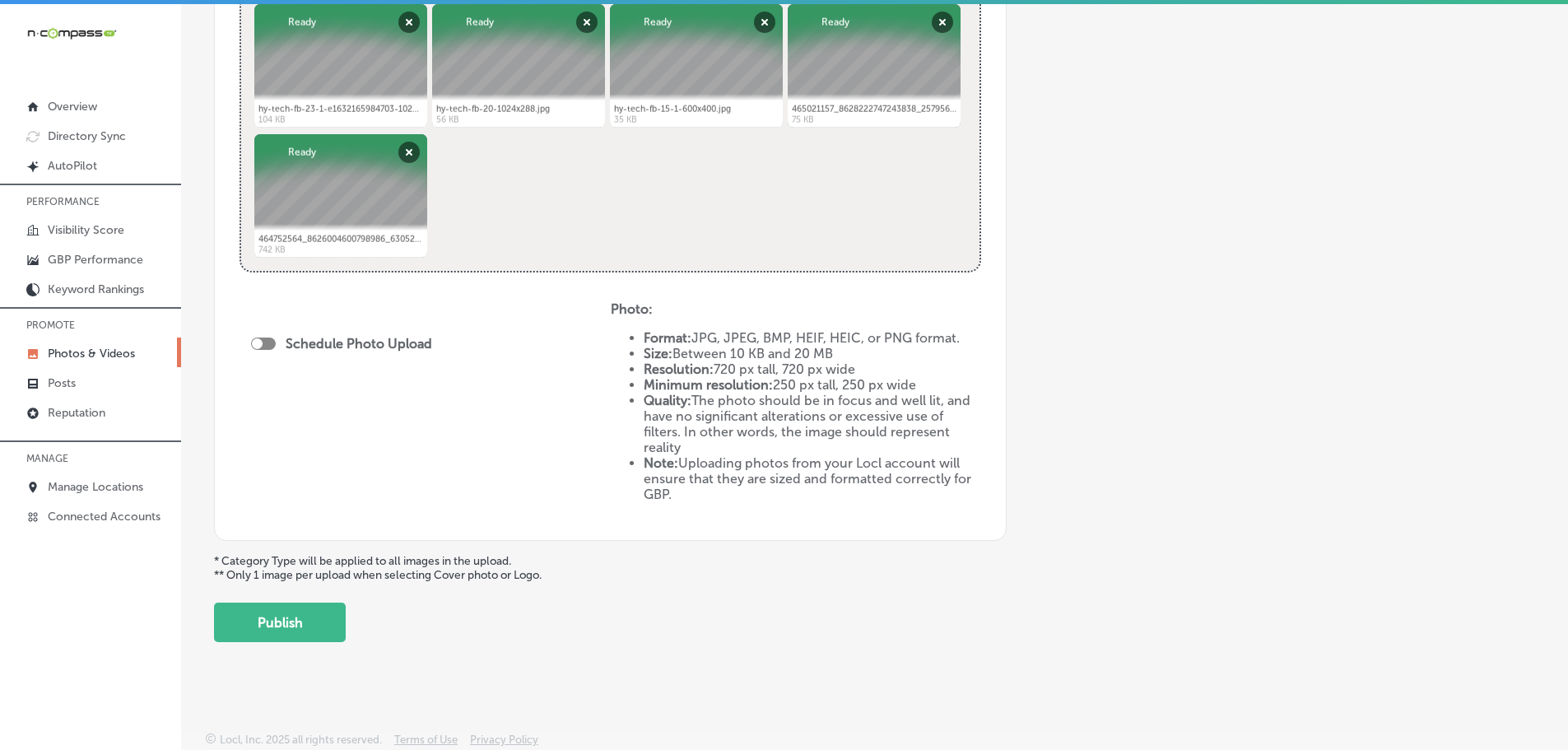
click at [261, 346] on div at bounding box center [258, 344] width 11 height 11
checkbox input "true"
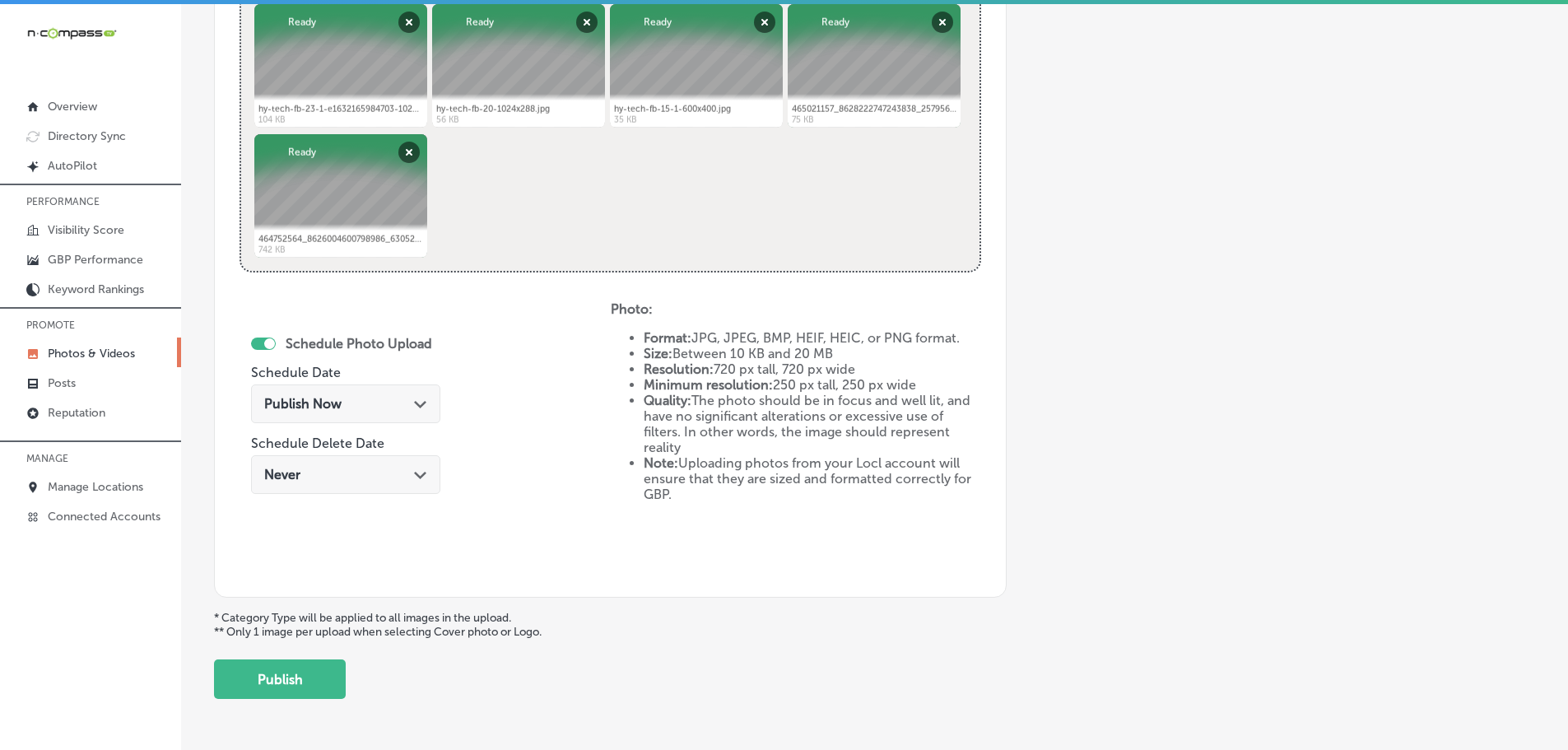
click at [414, 400] on div "Path Created with Sketch." at bounding box center [421, 402] width 13 height 13
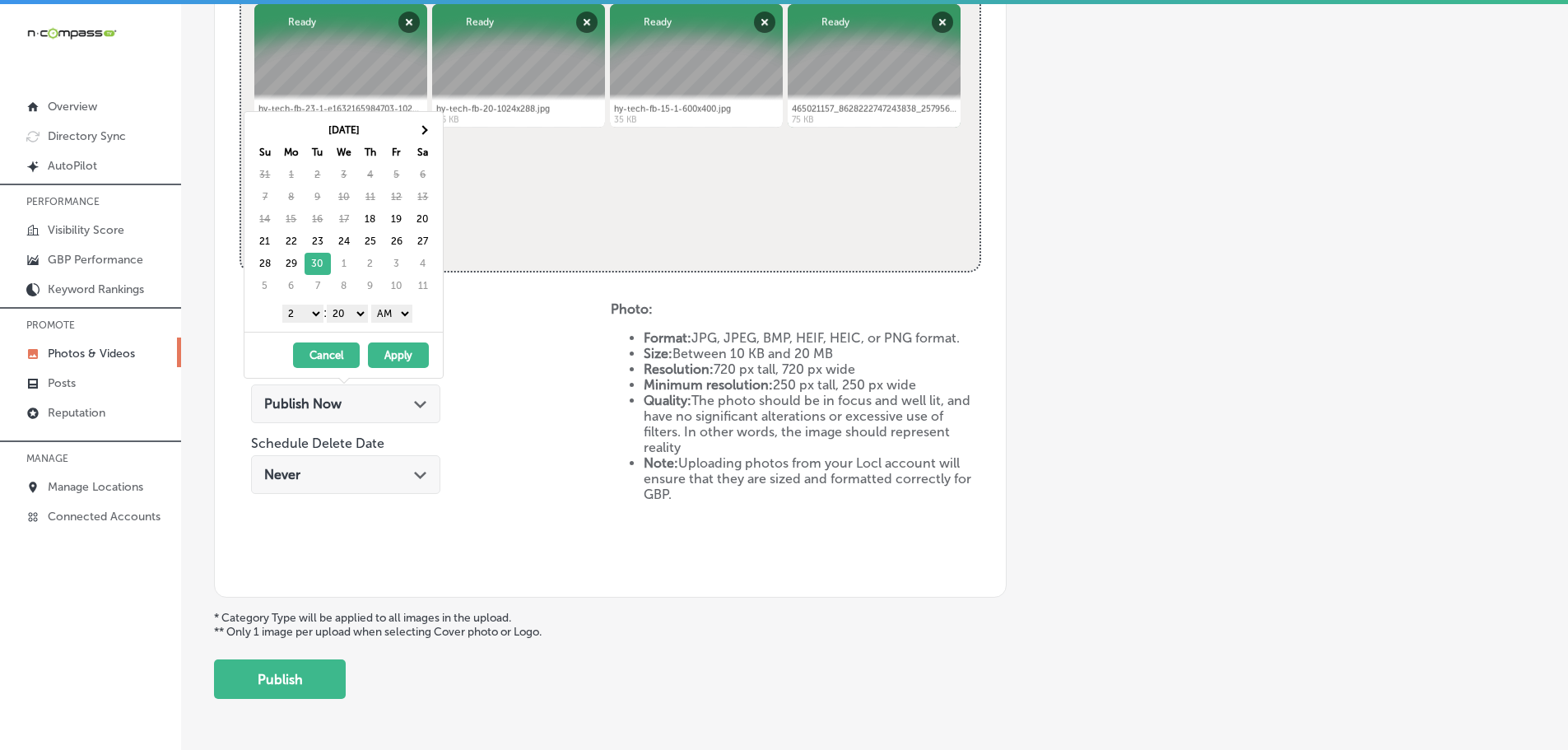
click at [308, 316] on select "1 2 3 4 5 6 7 8 9 10 11 12" at bounding box center [302, 313] width 41 height 18
click at [346, 316] on select "00 10 20 30 40 50" at bounding box center [347, 313] width 41 height 18
drag, startPoint x: 373, startPoint y: 322, endPoint x: 405, endPoint y: 321, distance: 32.0
click at [409, 315] on select "AM PM" at bounding box center [392, 313] width 41 height 18
click at [402, 356] on button "Apply" at bounding box center [398, 355] width 61 height 25
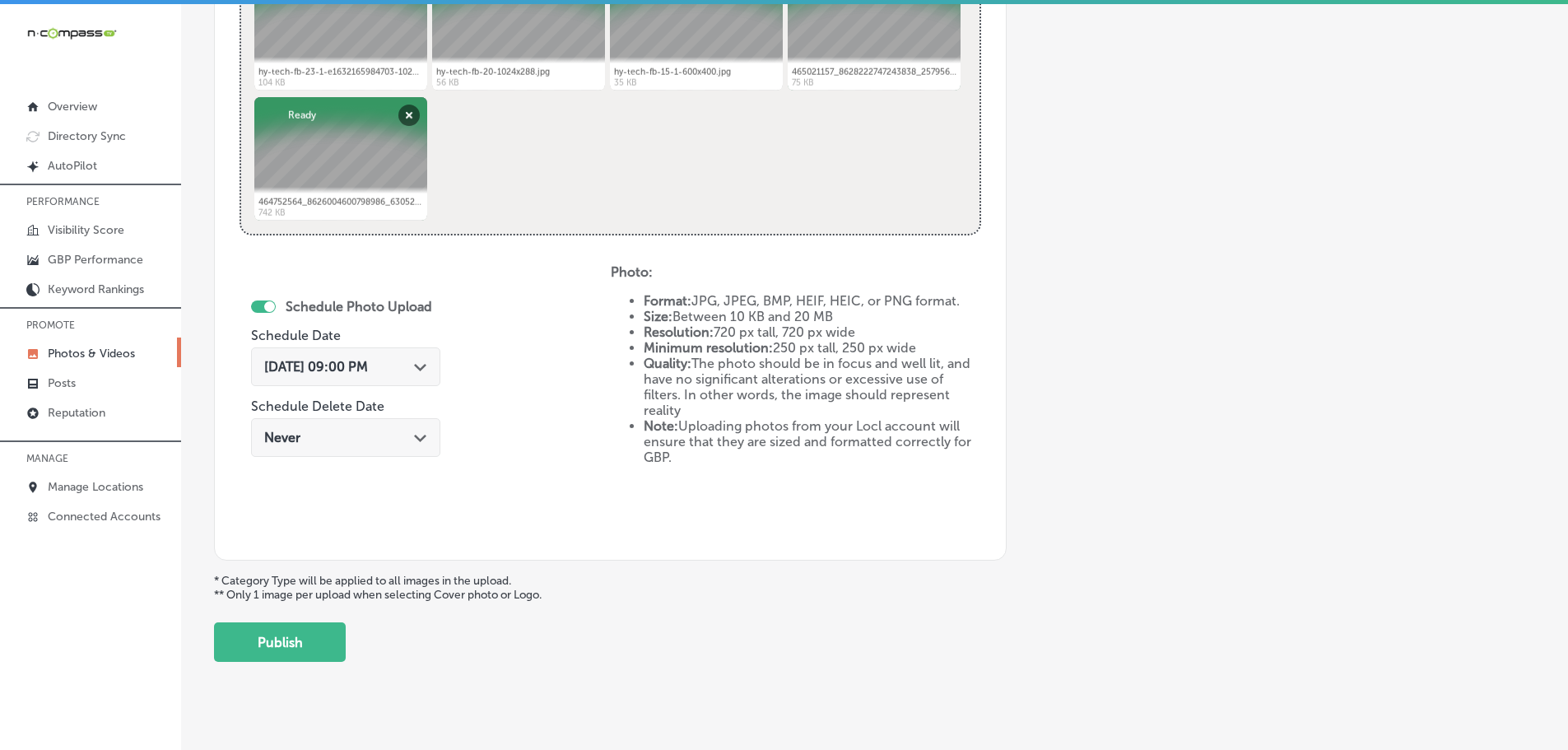
scroll to position [765, 0]
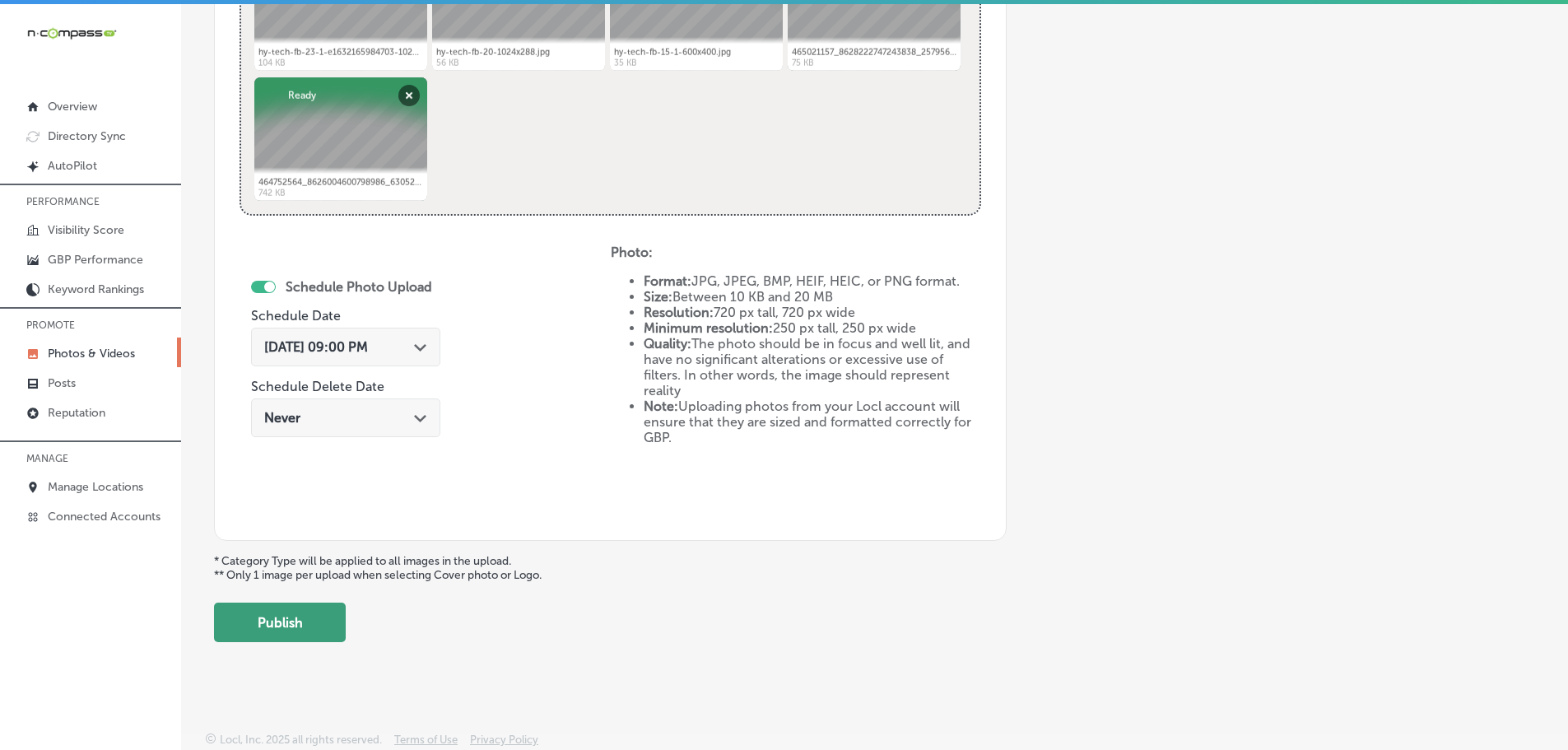
click at [312, 628] on button "Publish" at bounding box center [280, 622] width 132 height 39
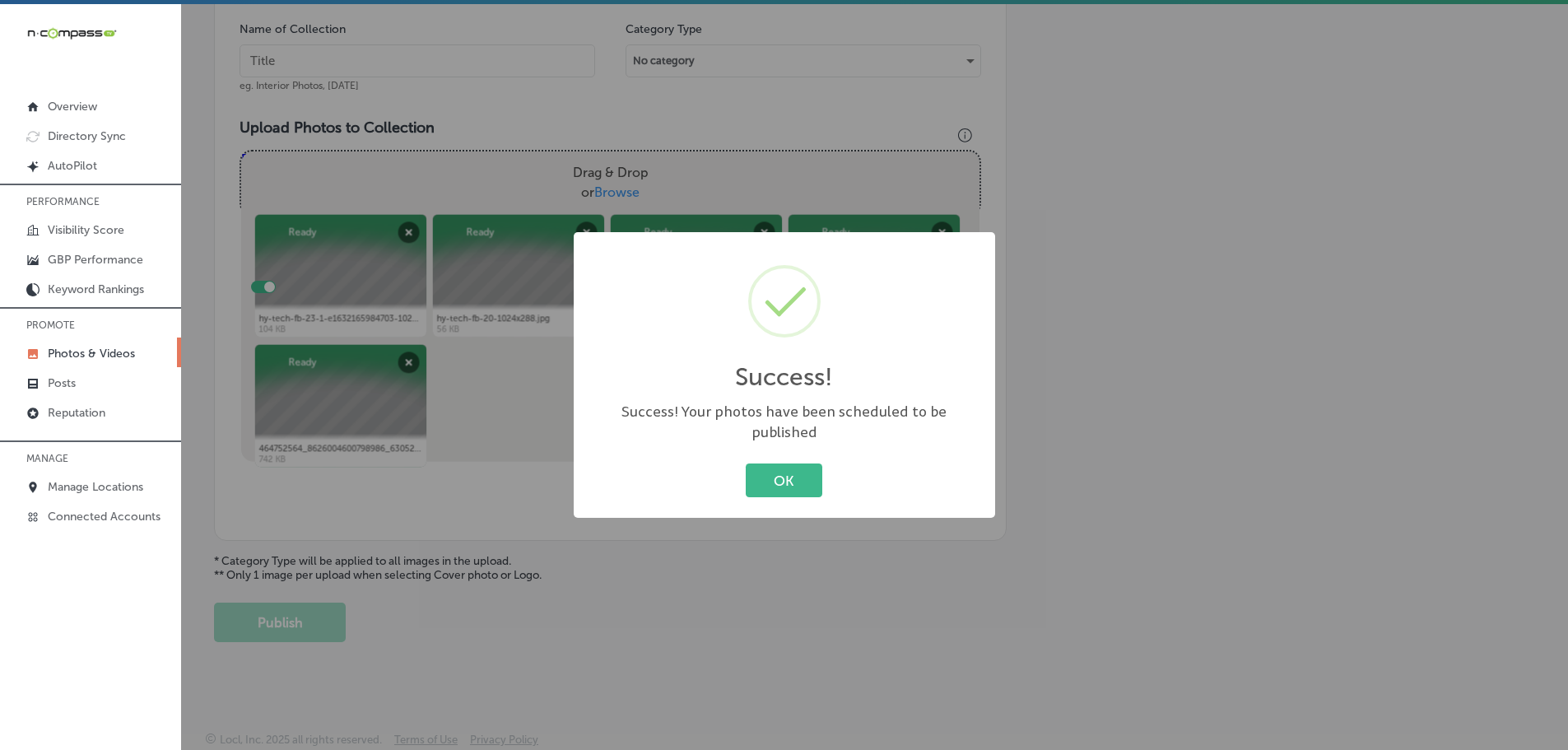
scroll to position [498, 0]
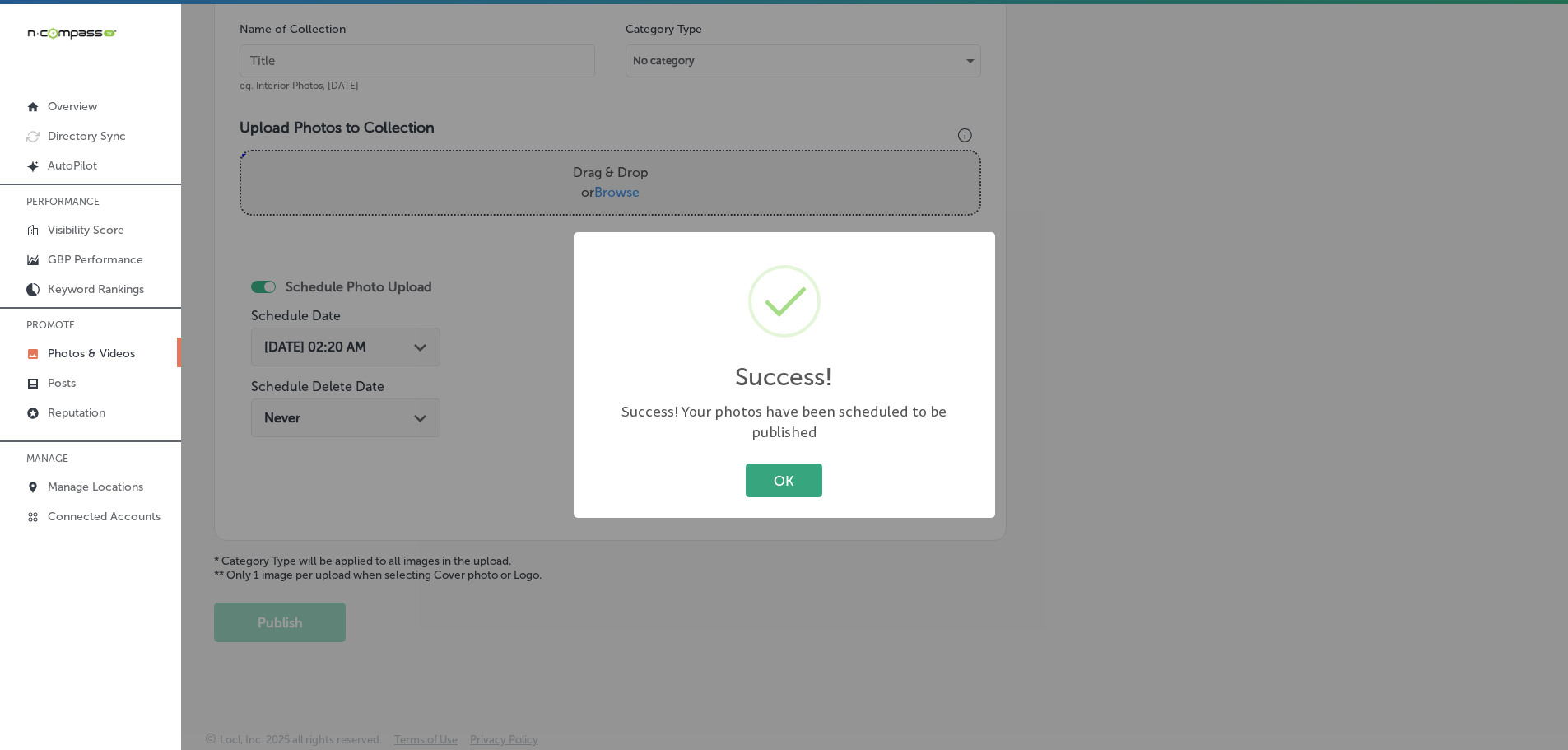
click at [794, 471] on button "OK" at bounding box center [784, 480] width 76 height 34
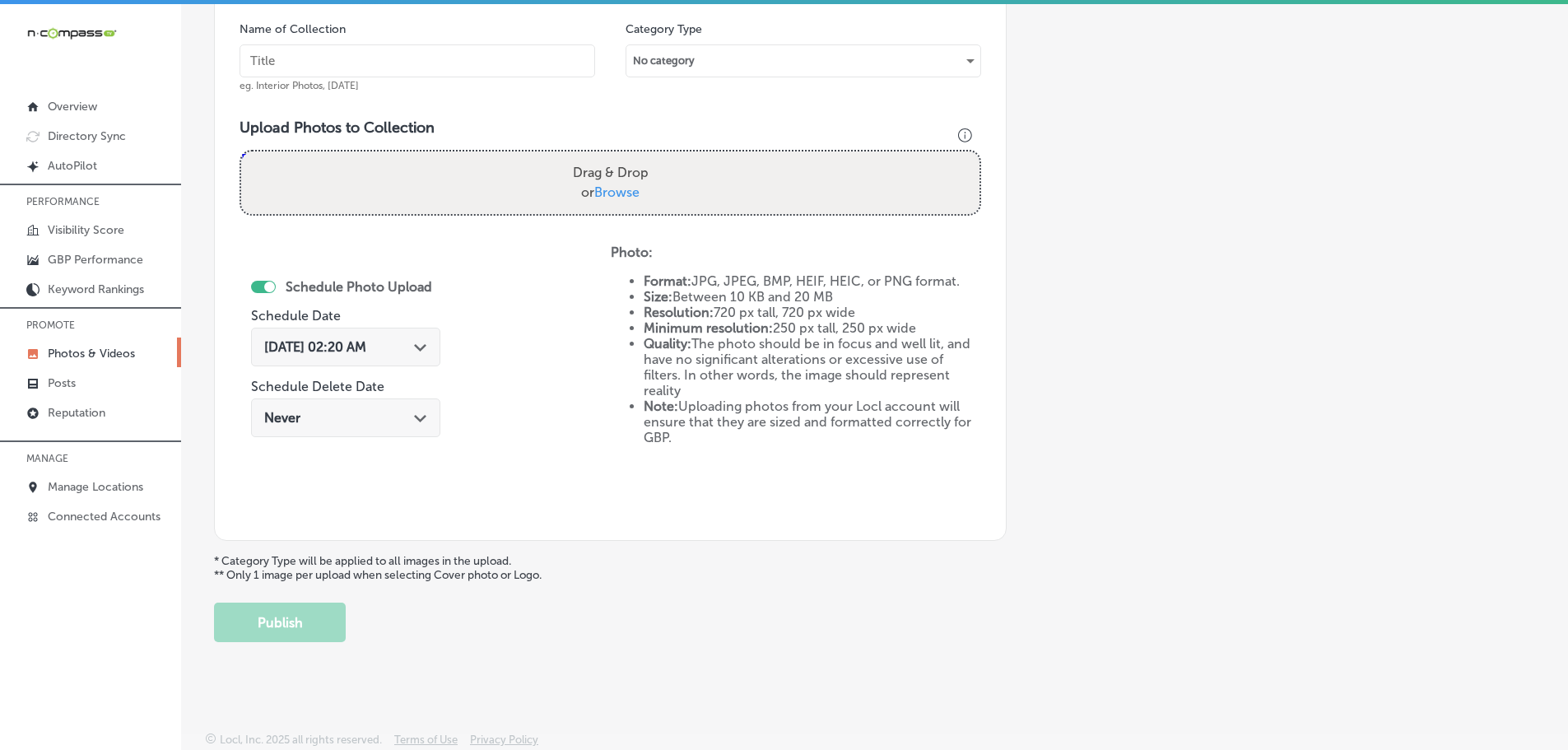
click at [605, 192] on span "Browse" at bounding box center [617, 191] width 46 height 15
click at [605, 157] on input "Drag & Drop or Browse" at bounding box center [610, 153] width 738 height 5
type input "C:\fakepath\hy-tech-fb-37-600x400.jpg"
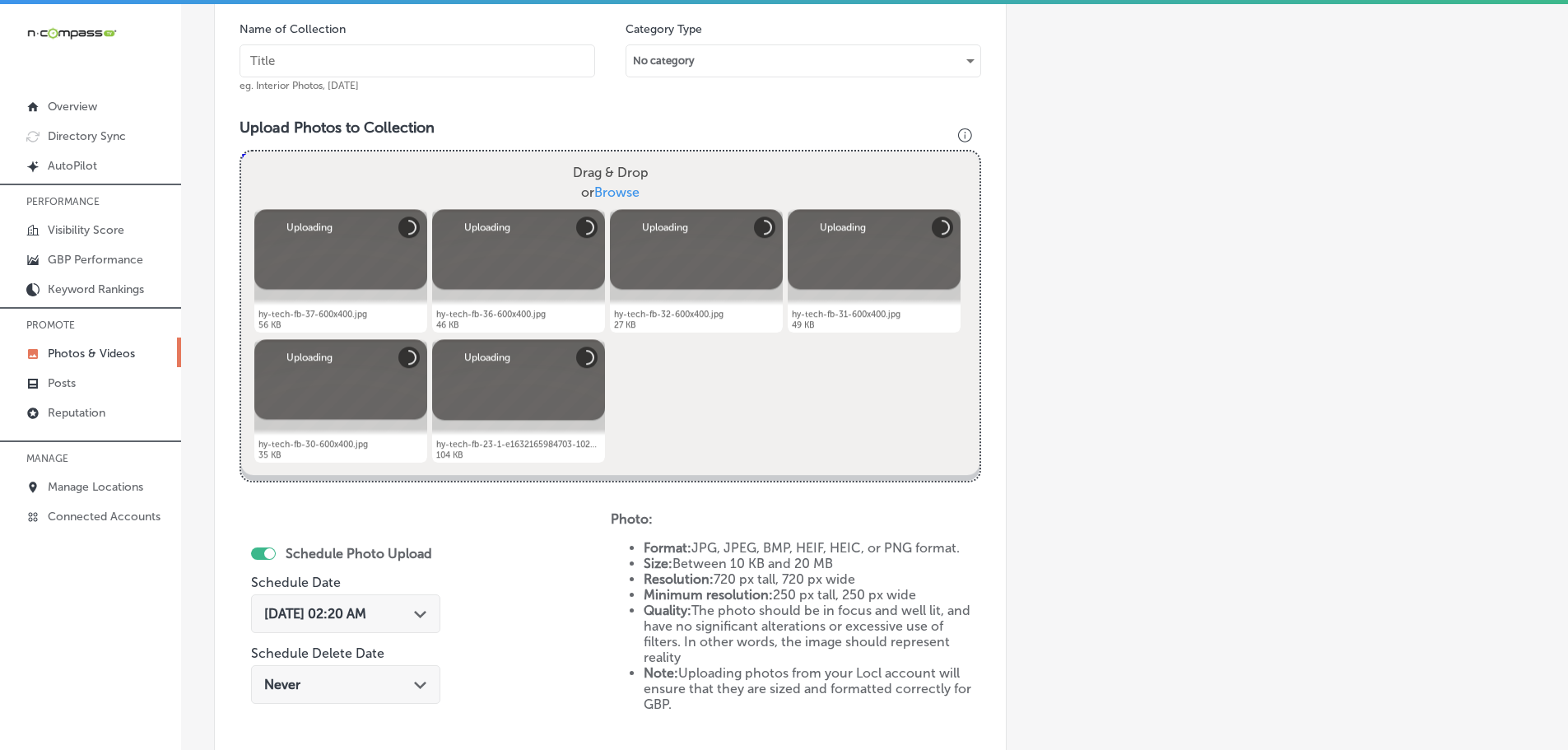
click at [454, 64] on input "text" at bounding box center [417, 61] width 356 height 33
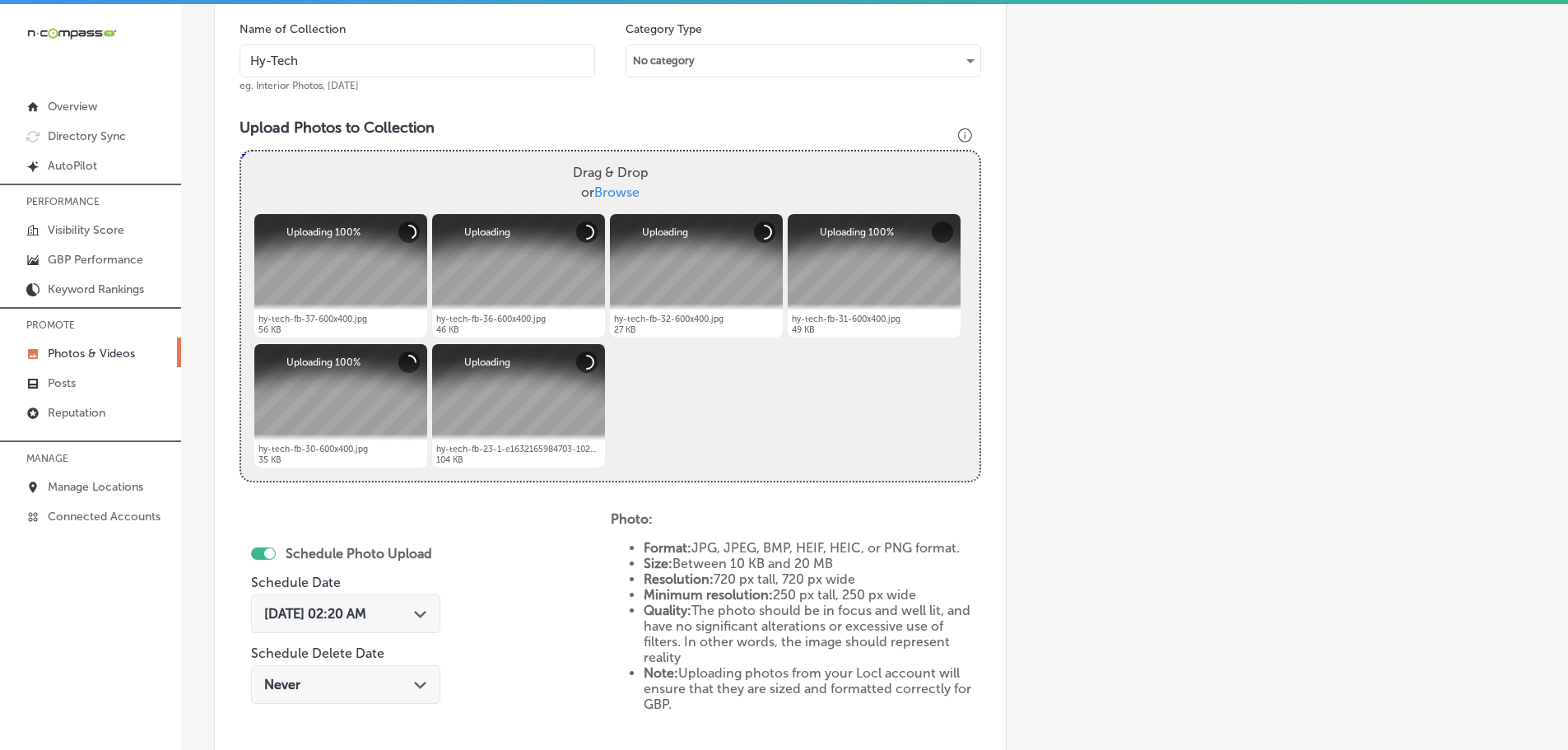
type input "Hy-Tech Transmissions"
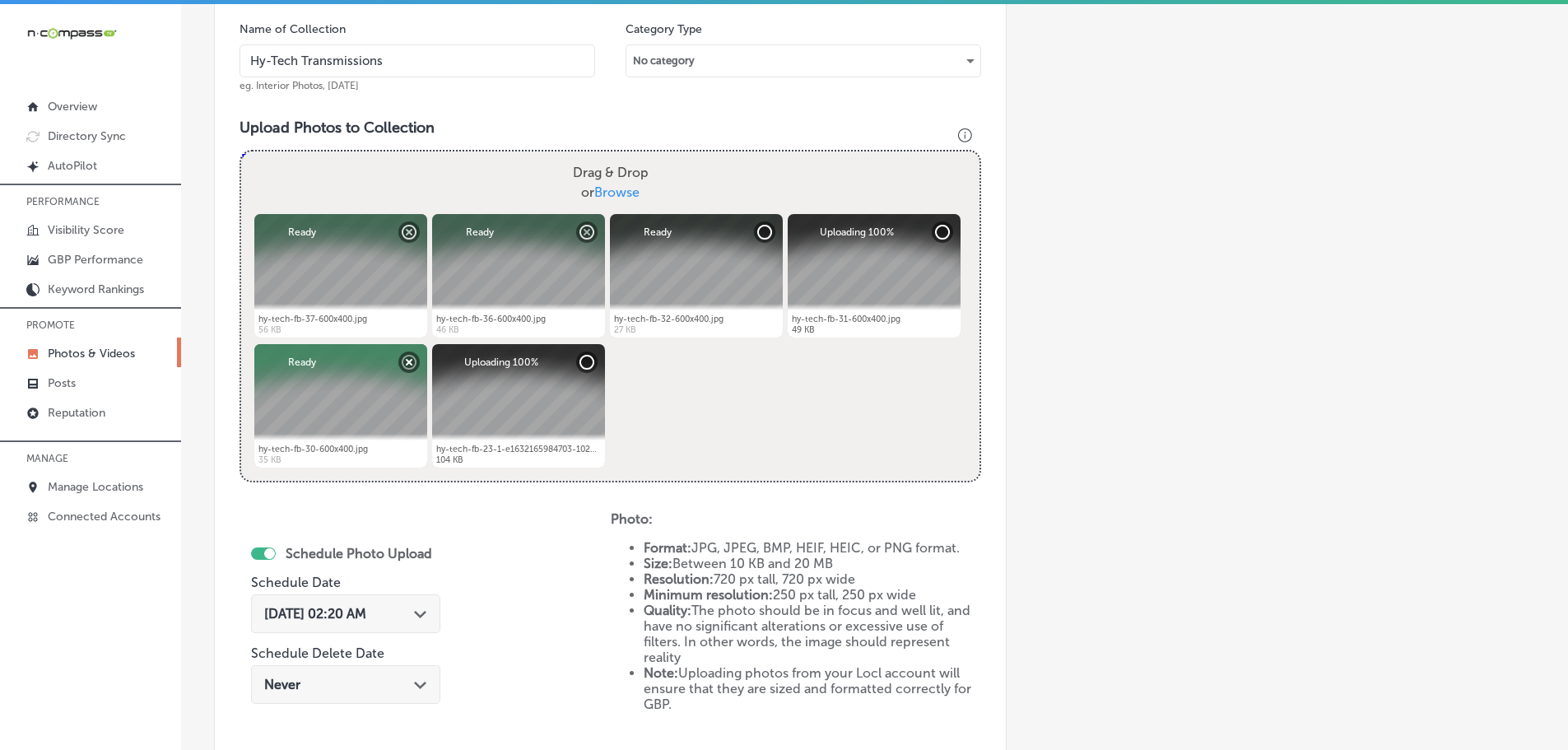
click at [420, 613] on icon "Path Created with Sketch." at bounding box center [421, 614] width 13 height 7
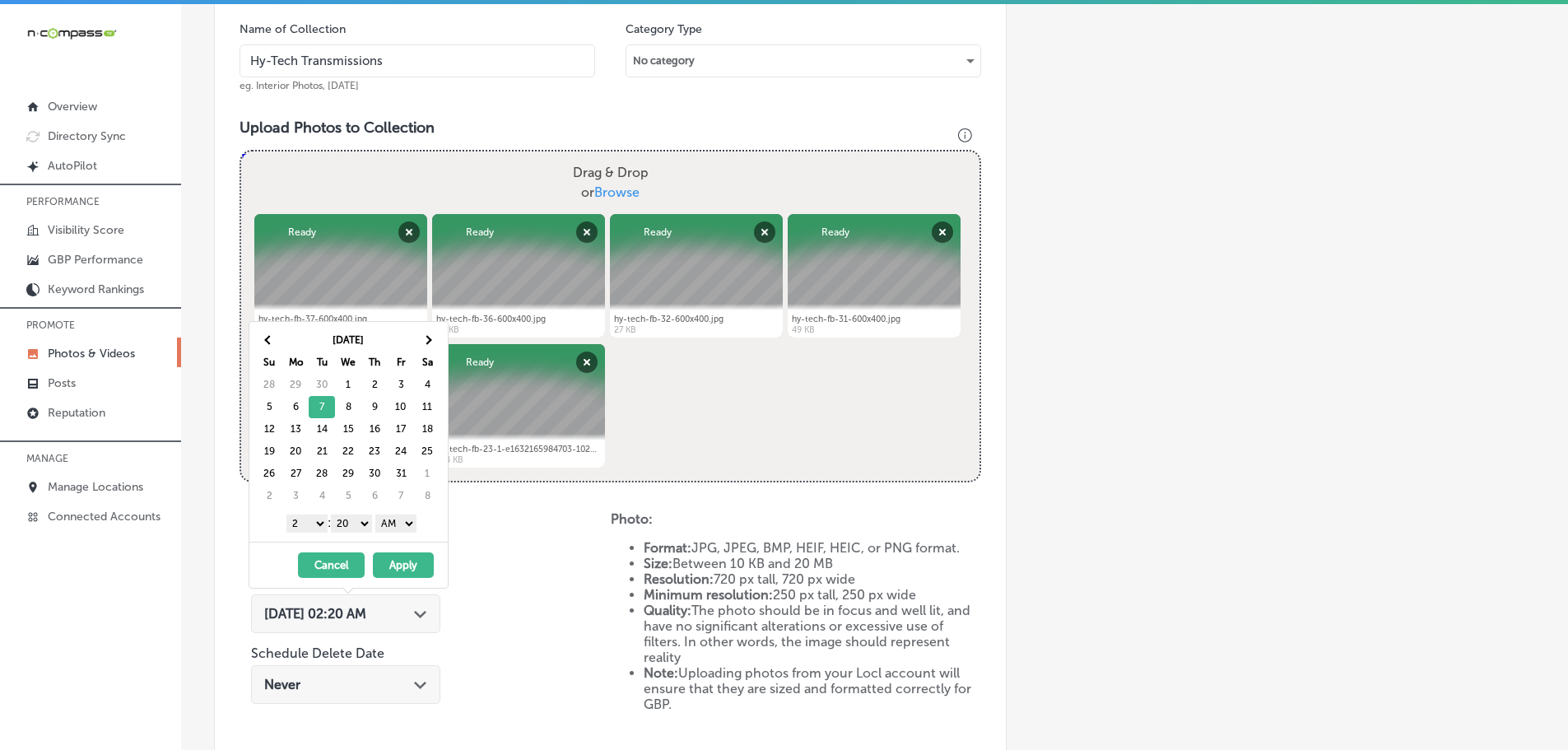
click at [302, 524] on select "1 2 3 4 5 6 7 8 9 10 11 12" at bounding box center [307, 523] width 41 height 18
click at [353, 527] on select "00 10 20 30 40 50" at bounding box center [351, 523] width 41 height 18
click at [391, 528] on select "AM PM" at bounding box center [395, 523] width 41 height 18
click at [402, 561] on button "Apply" at bounding box center [403, 565] width 61 height 25
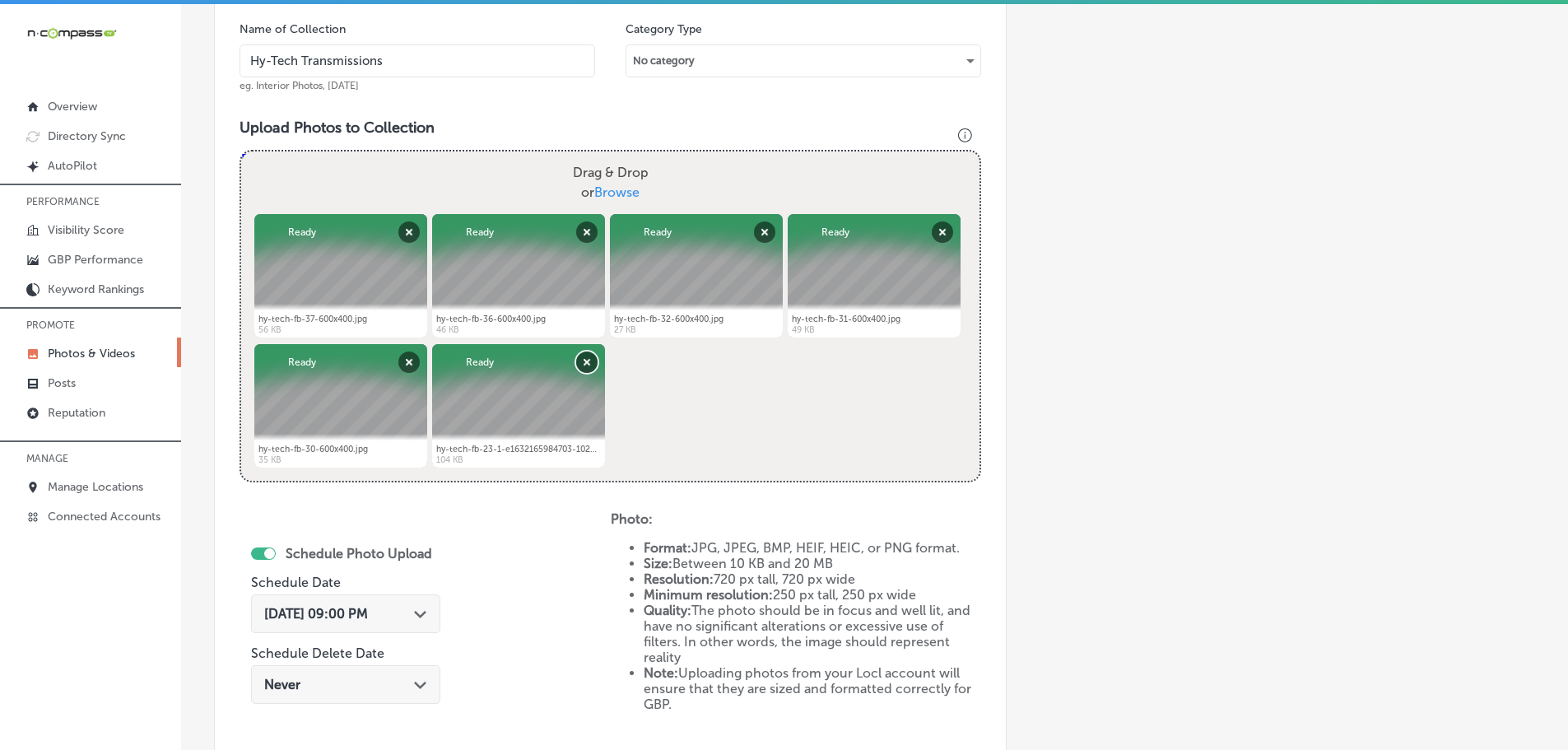
click at [583, 358] on button "Remove" at bounding box center [587, 362] width 22 height 22
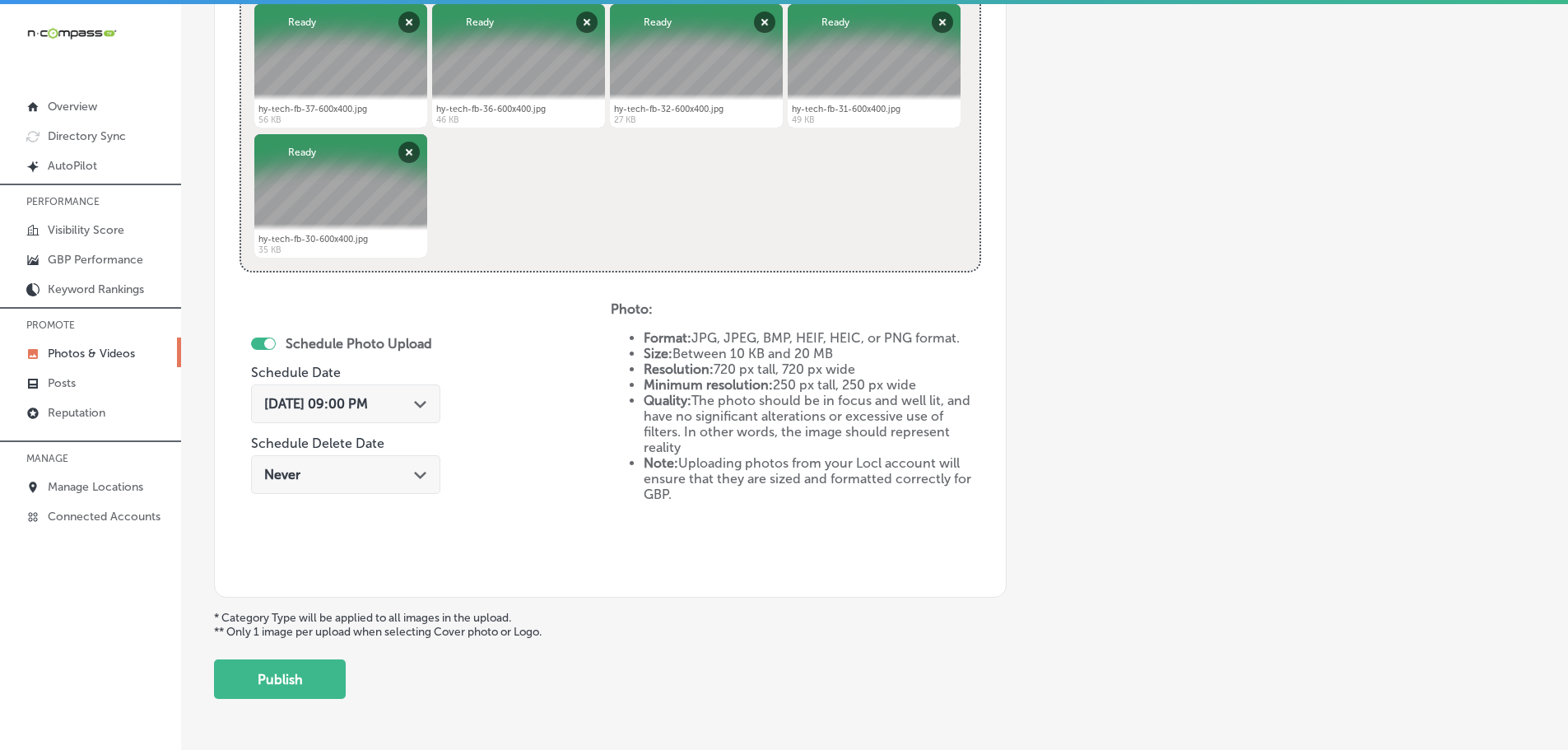
scroll to position [745, 0]
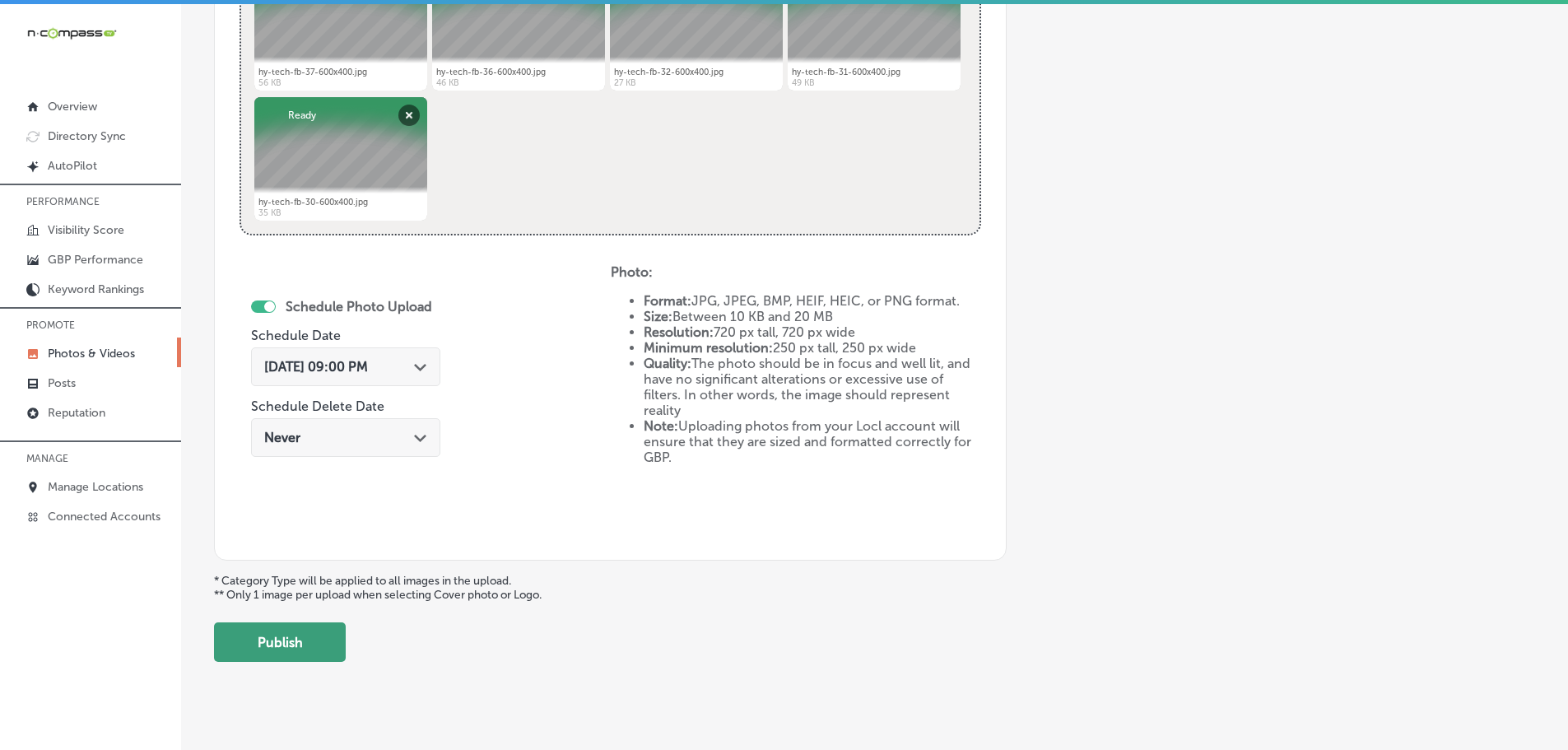
click at [308, 645] on button "Publish" at bounding box center [280, 641] width 132 height 39
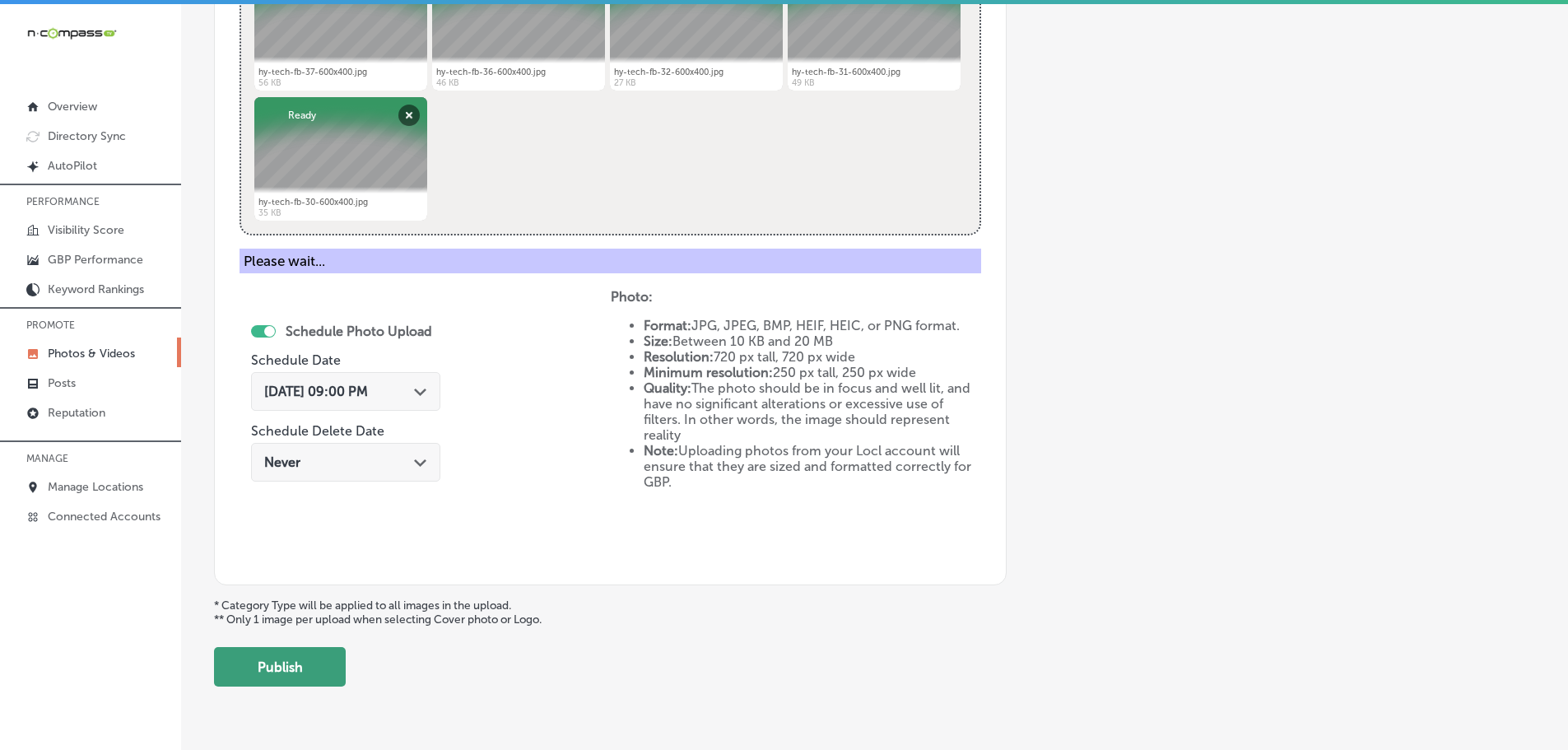
scroll to position [498, 0]
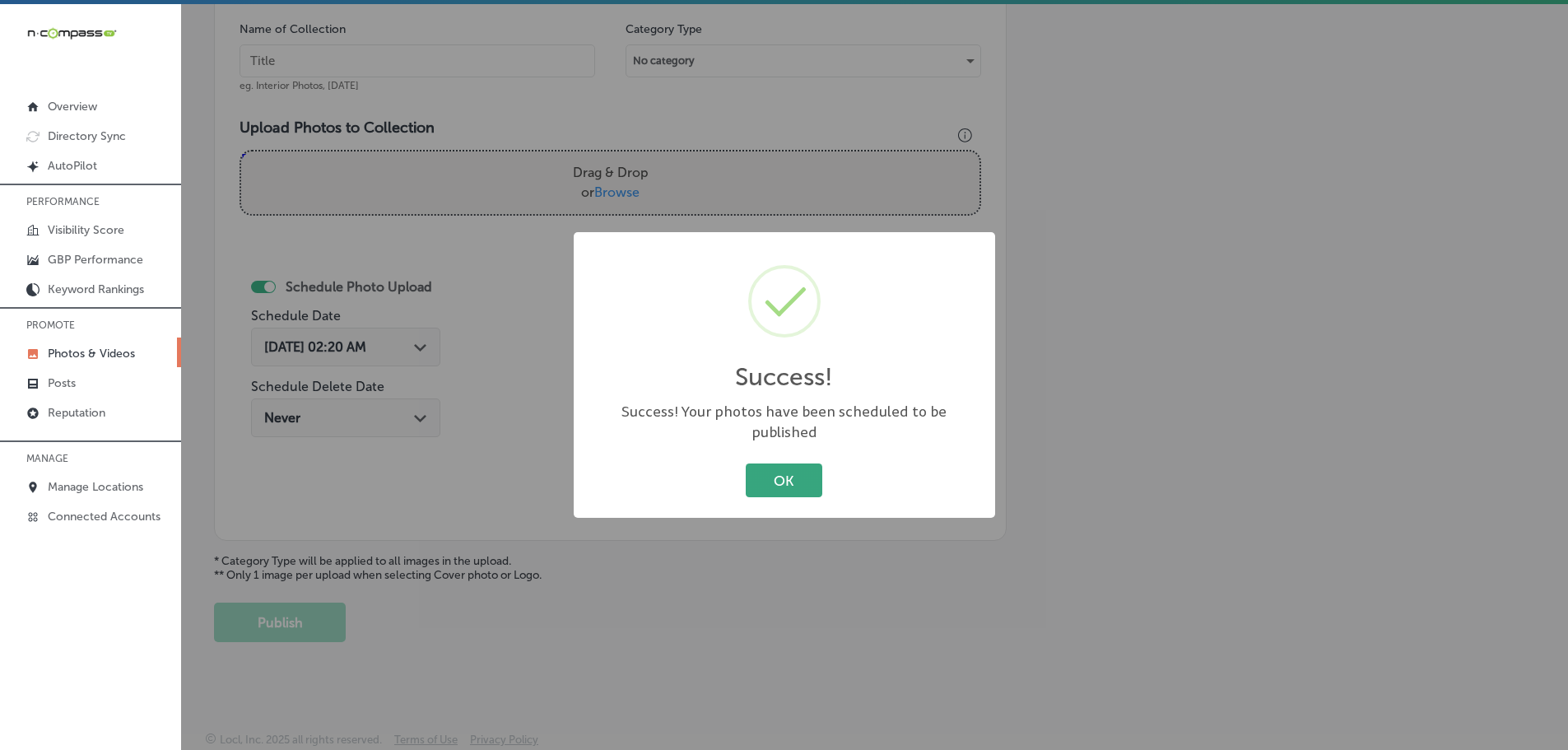
click at [759, 474] on button "OK" at bounding box center [784, 480] width 76 height 34
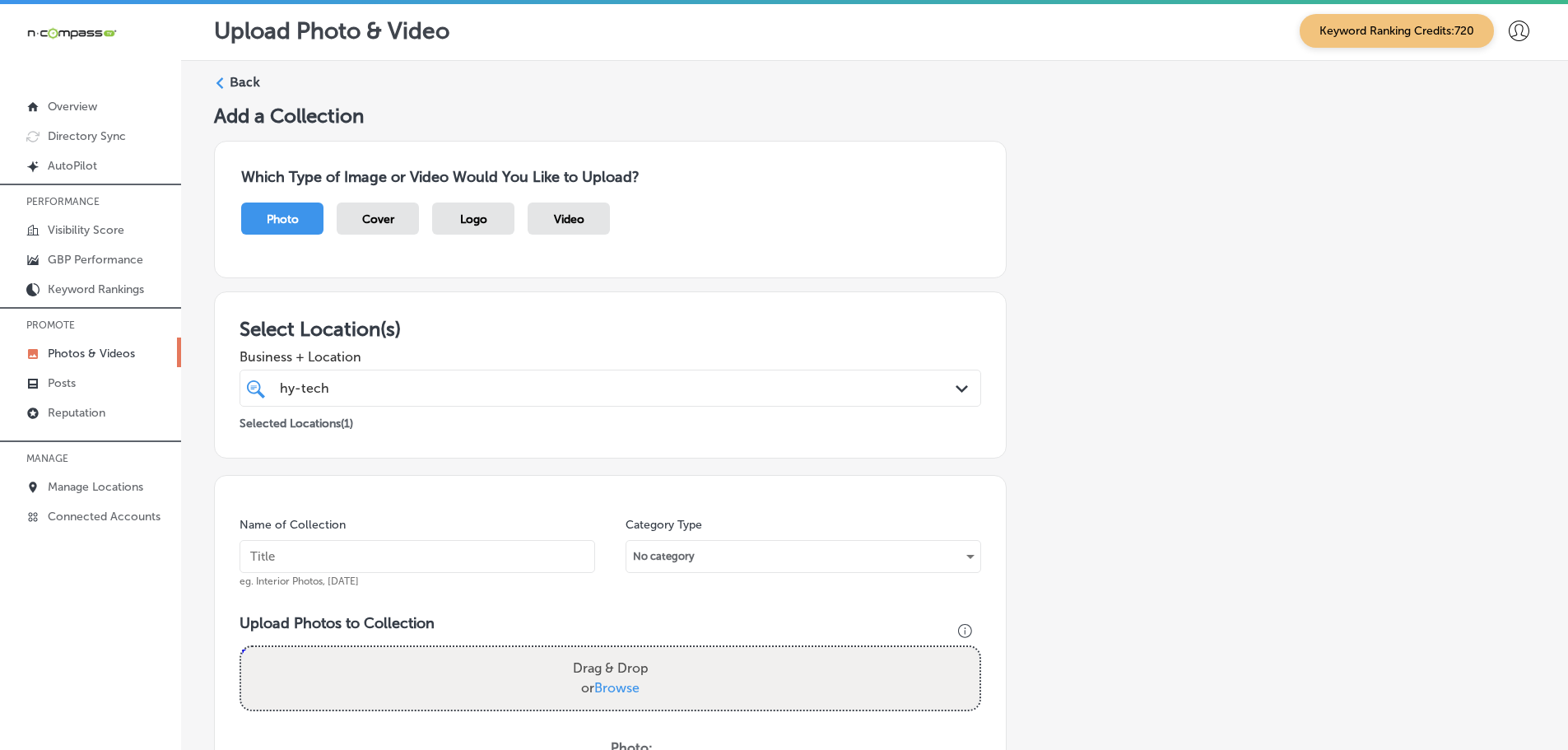
scroll to position [0, 0]
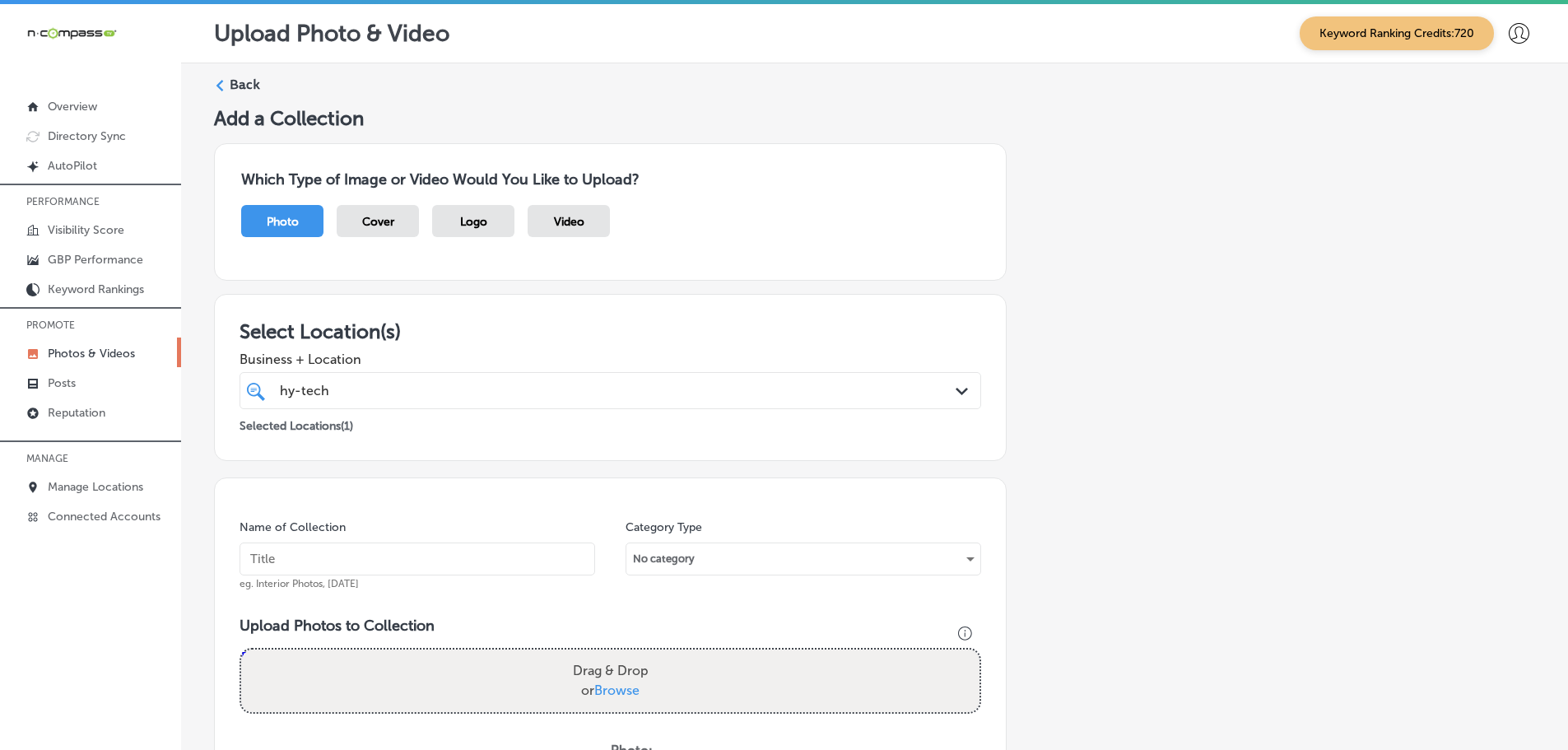
click at [217, 84] on icon at bounding box center [219, 86] width 12 height 12
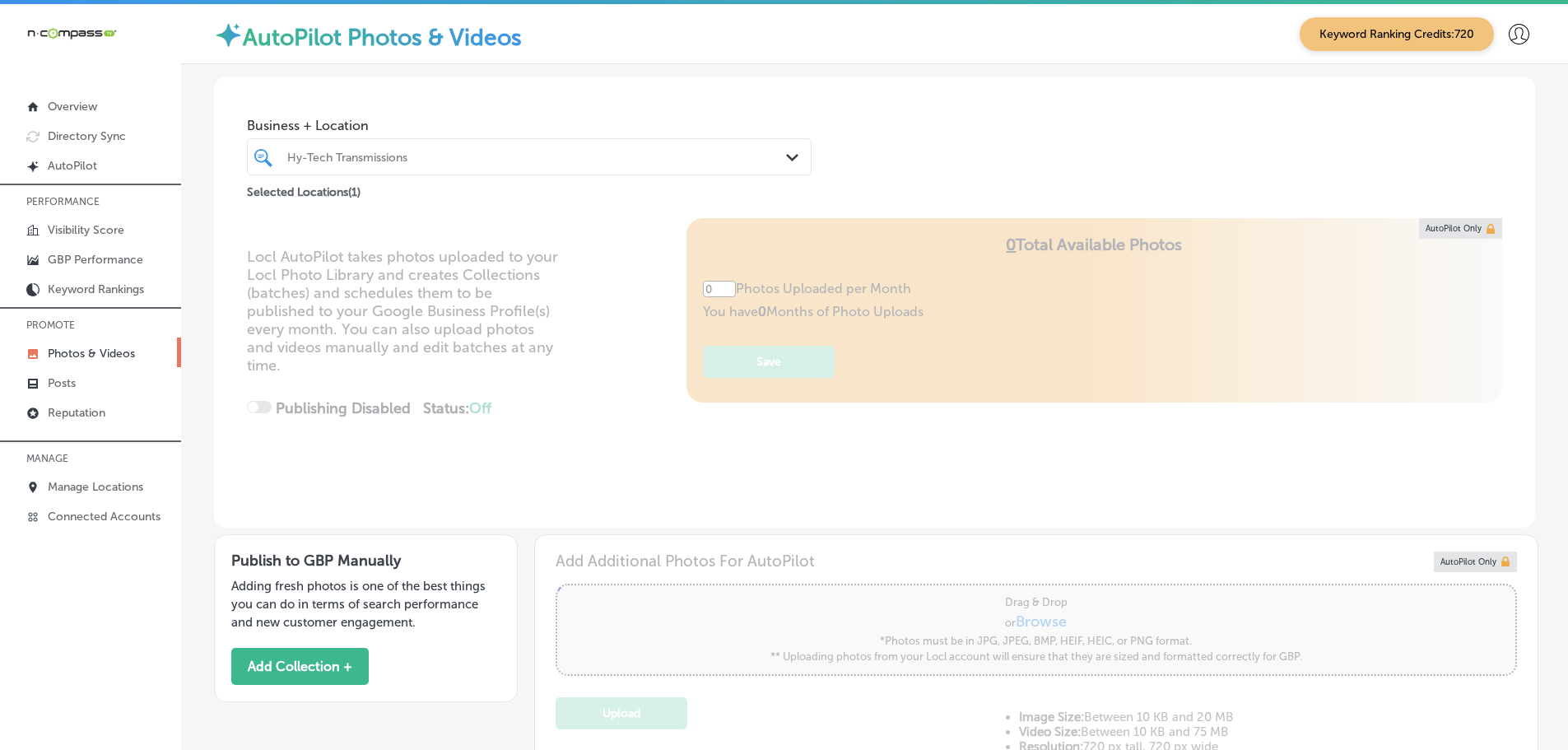
type input "5"
click at [786, 157] on polygon at bounding box center [792, 157] width 13 height 7
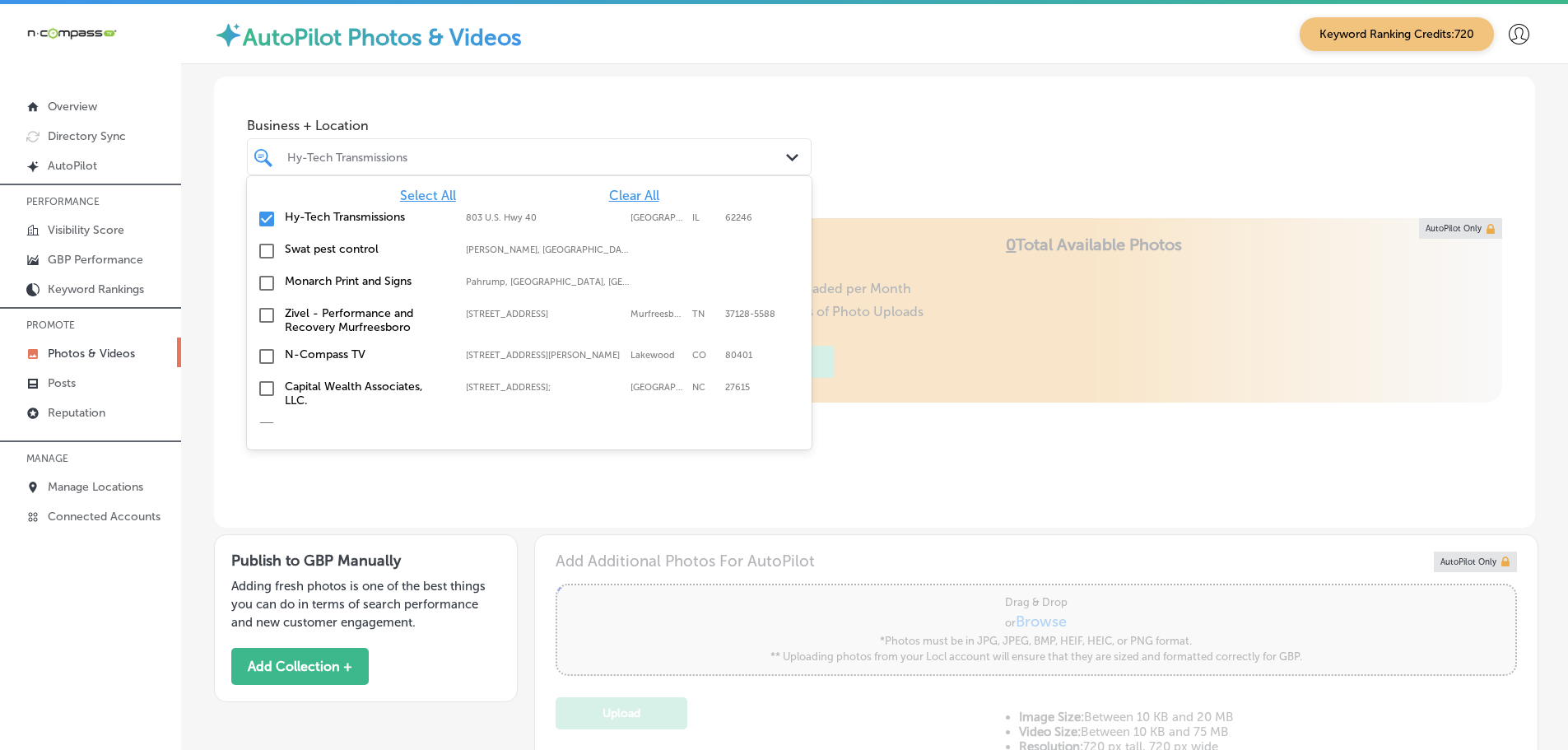
click at [626, 193] on span "Clear All" at bounding box center [634, 195] width 50 height 15
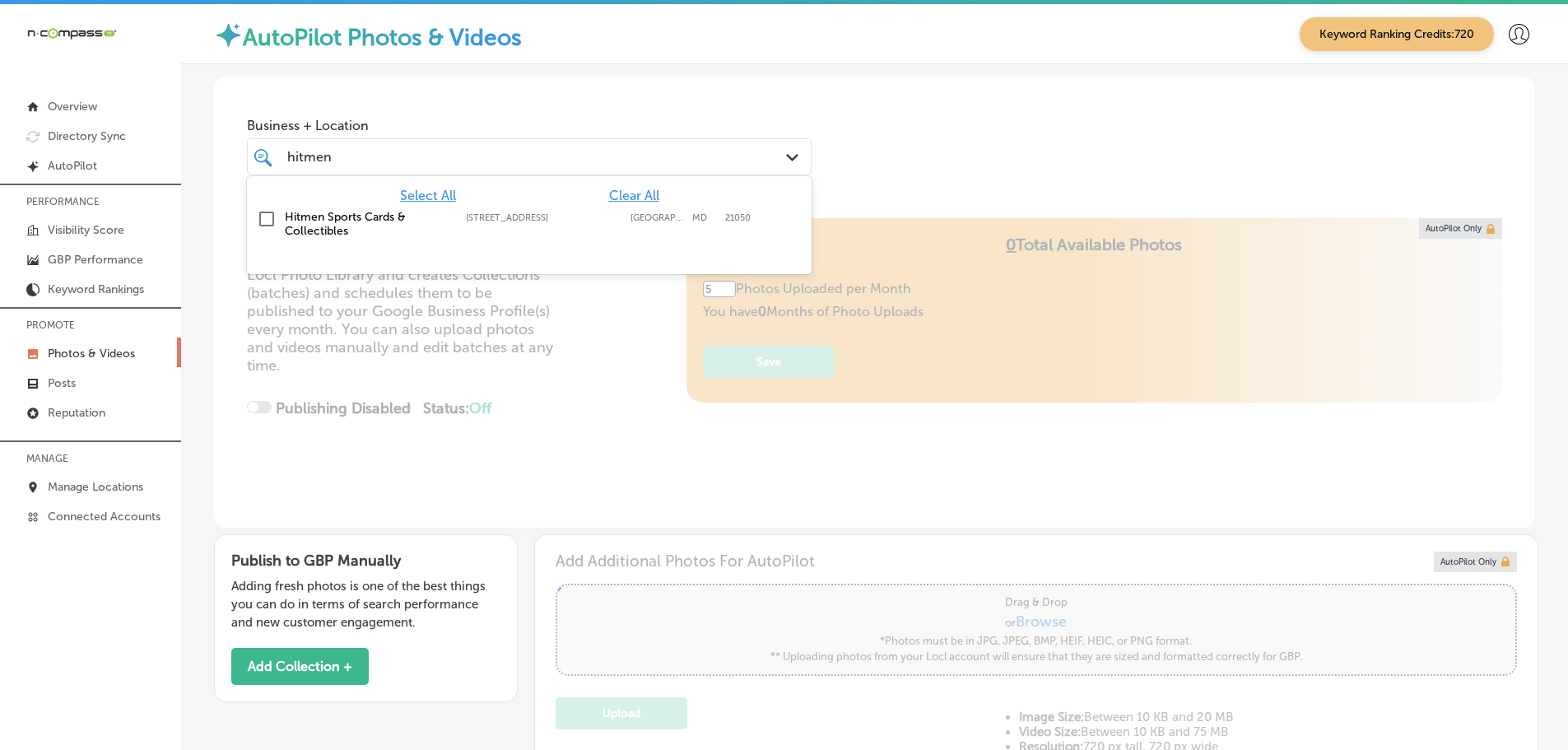
click at [325, 228] on label "Hitmen Sports Cards & Collectibles" at bounding box center [367, 224] width 165 height 28
type input "hitmen"
click at [847, 162] on div "Business + Location option 1694 Water Tower Way; Suite 105, selected. option 16…" at bounding box center [874, 138] width 1321 height 125
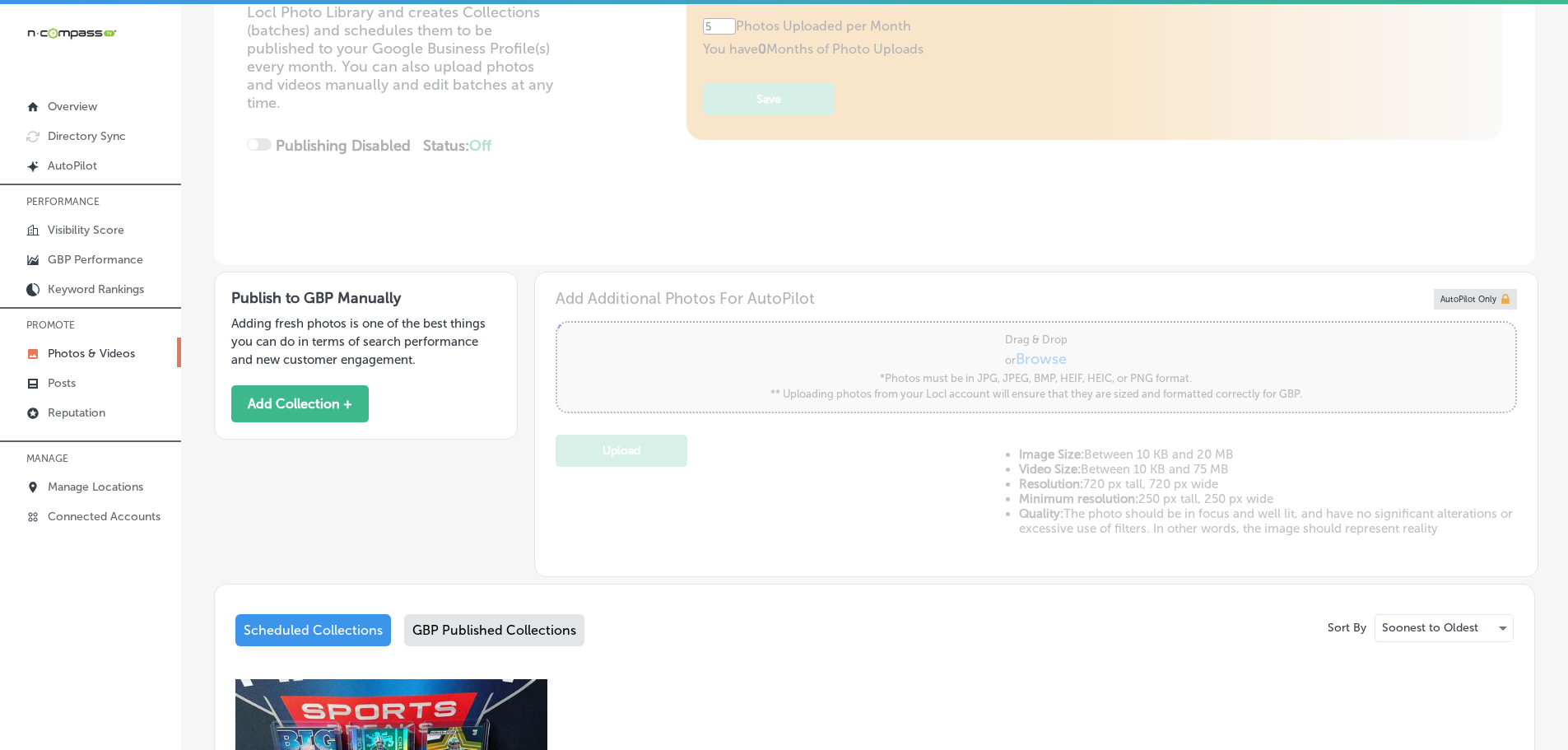
scroll to position [247, 0]
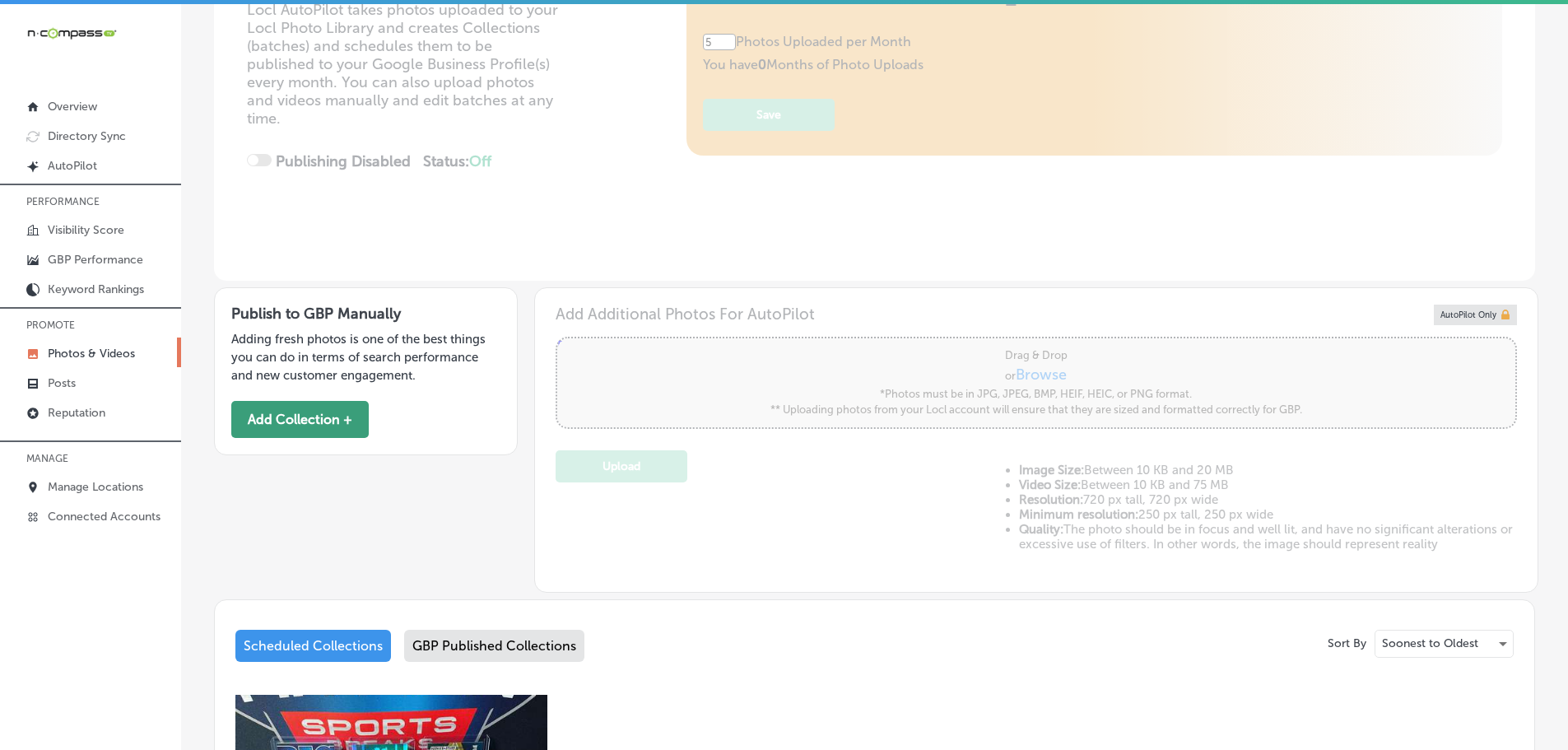
click at [328, 423] on button "Add Collection +" at bounding box center [300, 419] width 137 height 37
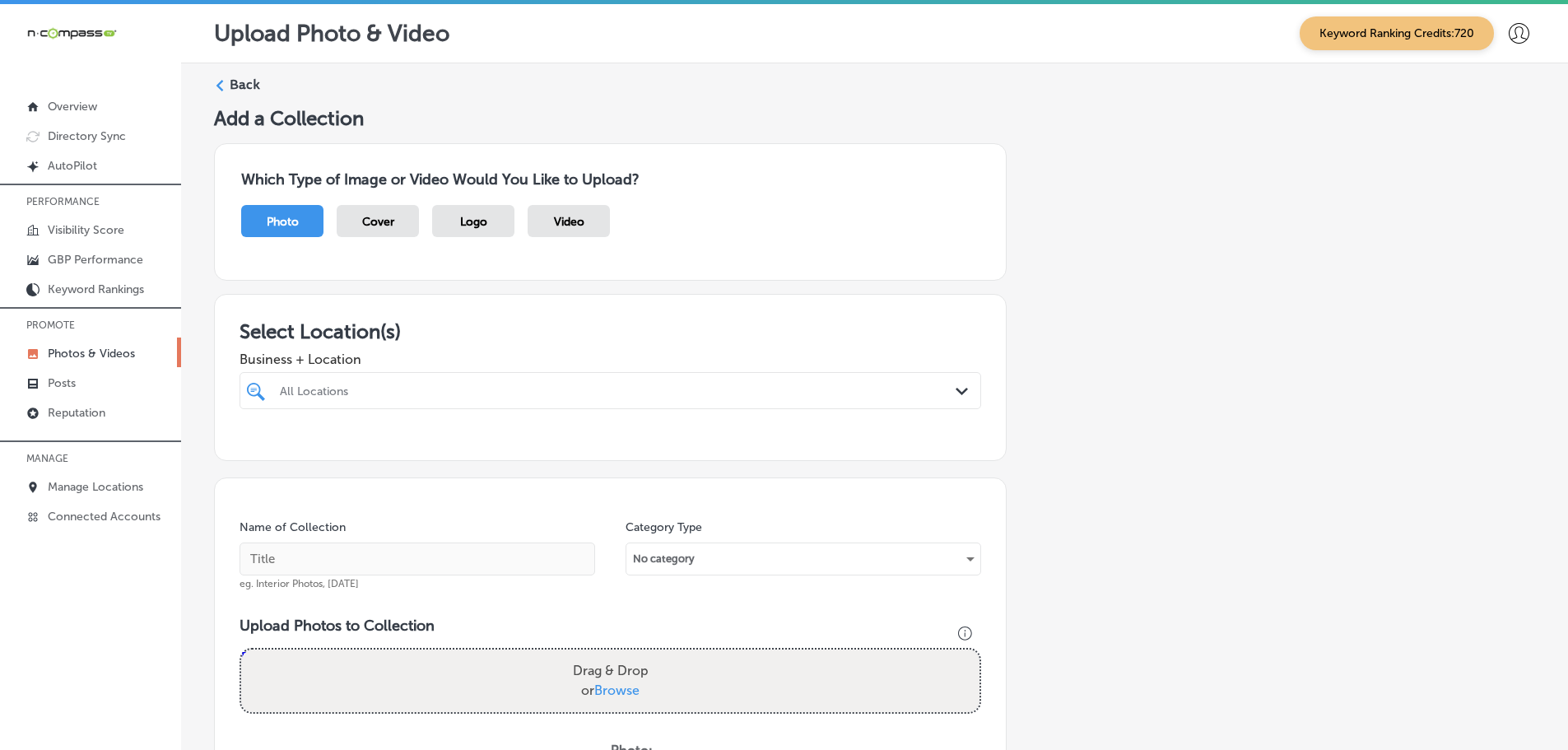
click at [929, 390] on div "All Locations" at bounding box center [618, 390] width 677 height 14
click at [442, 453] on label "Hitmen Sports Cards & Collectibles" at bounding box center [386, 450] width 218 height 14
type input "hitmen"
click at [565, 312] on div "Select Location(s) Business + Location option 1694 Water Tower Way; Suite 105, …" at bounding box center [610, 378] width 793 height 167
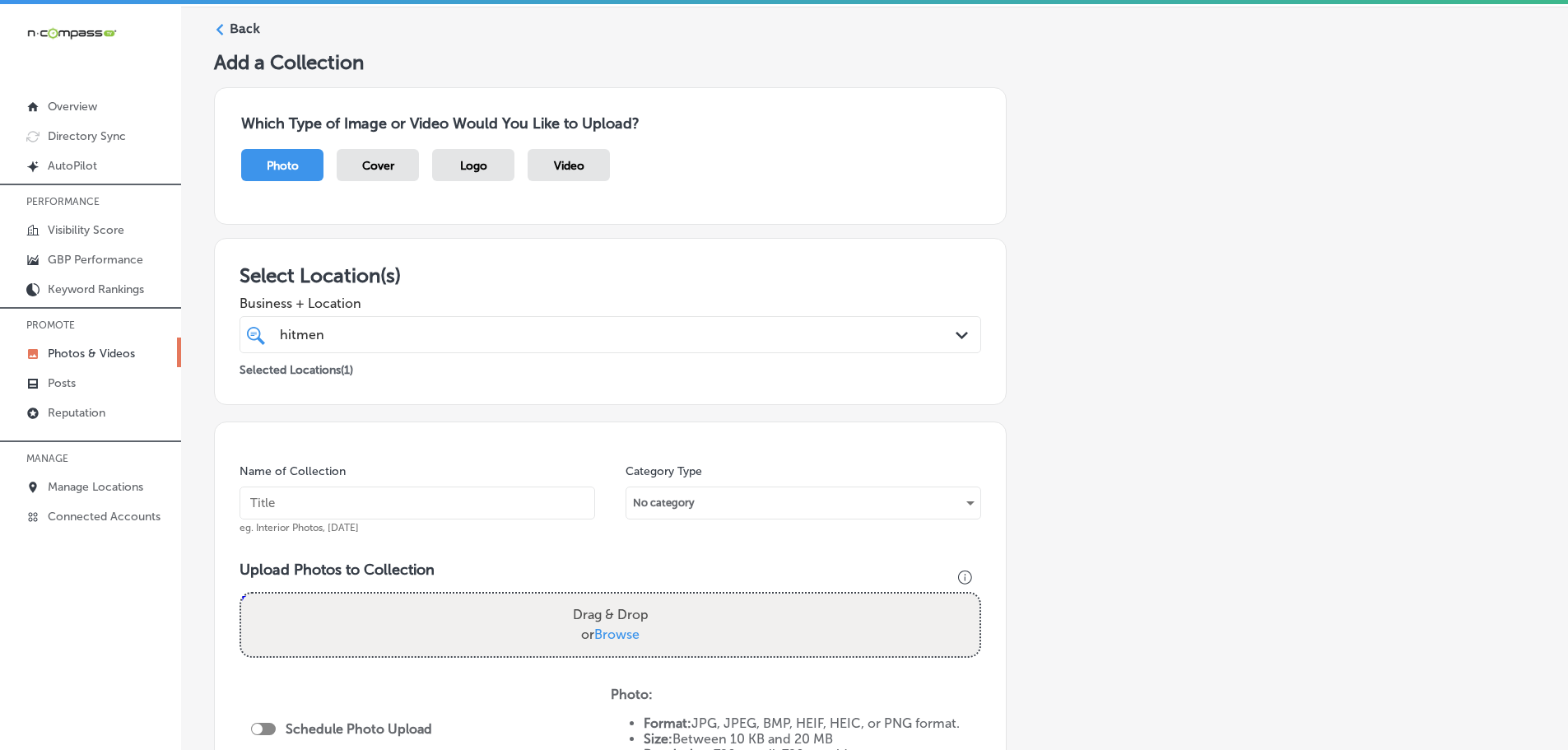
scroll to position [247, 0]
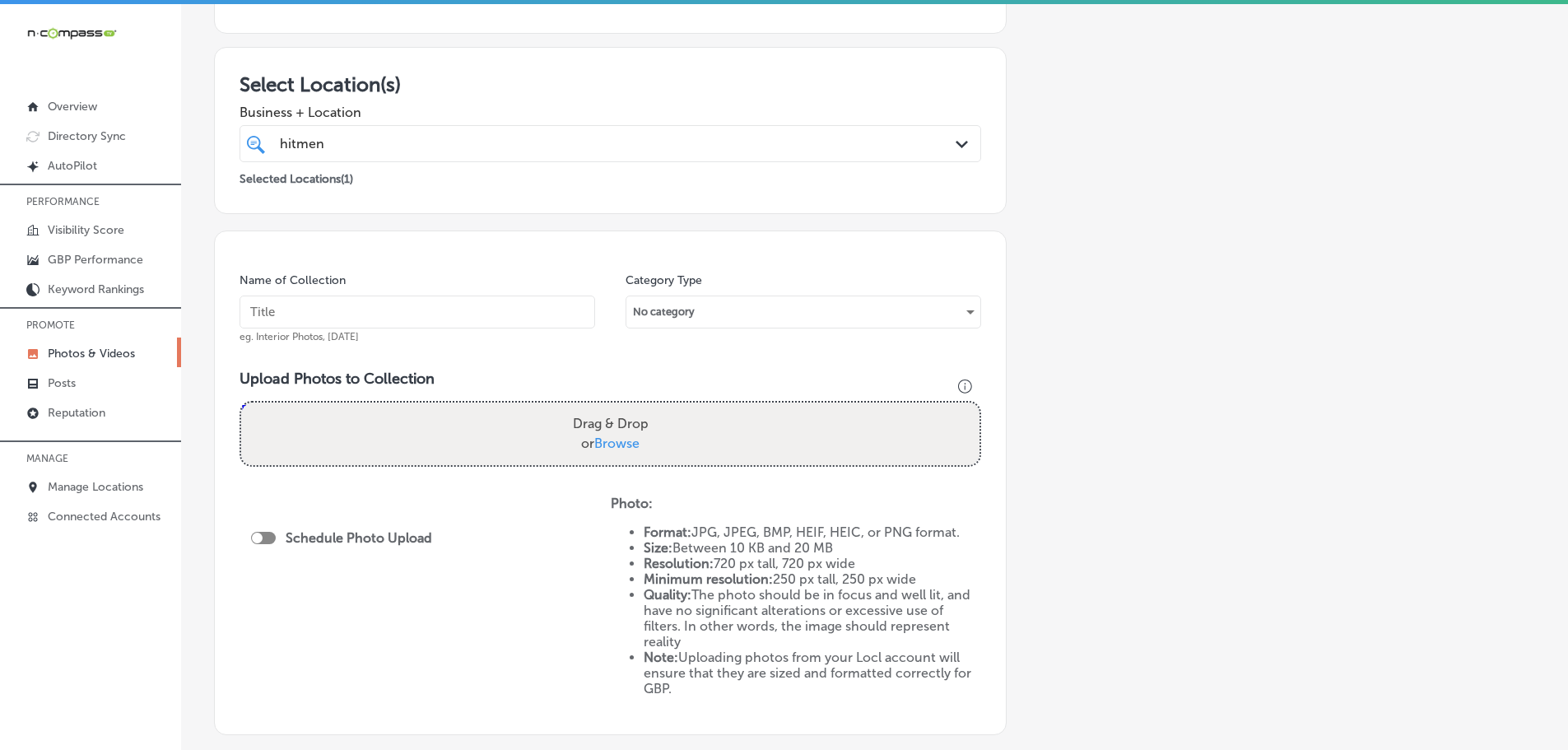
click at [637, 450] on span "Browse" at bounding box center [617, 442] width 46 height 15
click at [637, 407] on input "Drag & Drop or Browse" at bounding box center [610, 404] width 738 height 5
type input "C:\fakepath\471142874_17949575126870745_5150417626988996349_n.jpg"
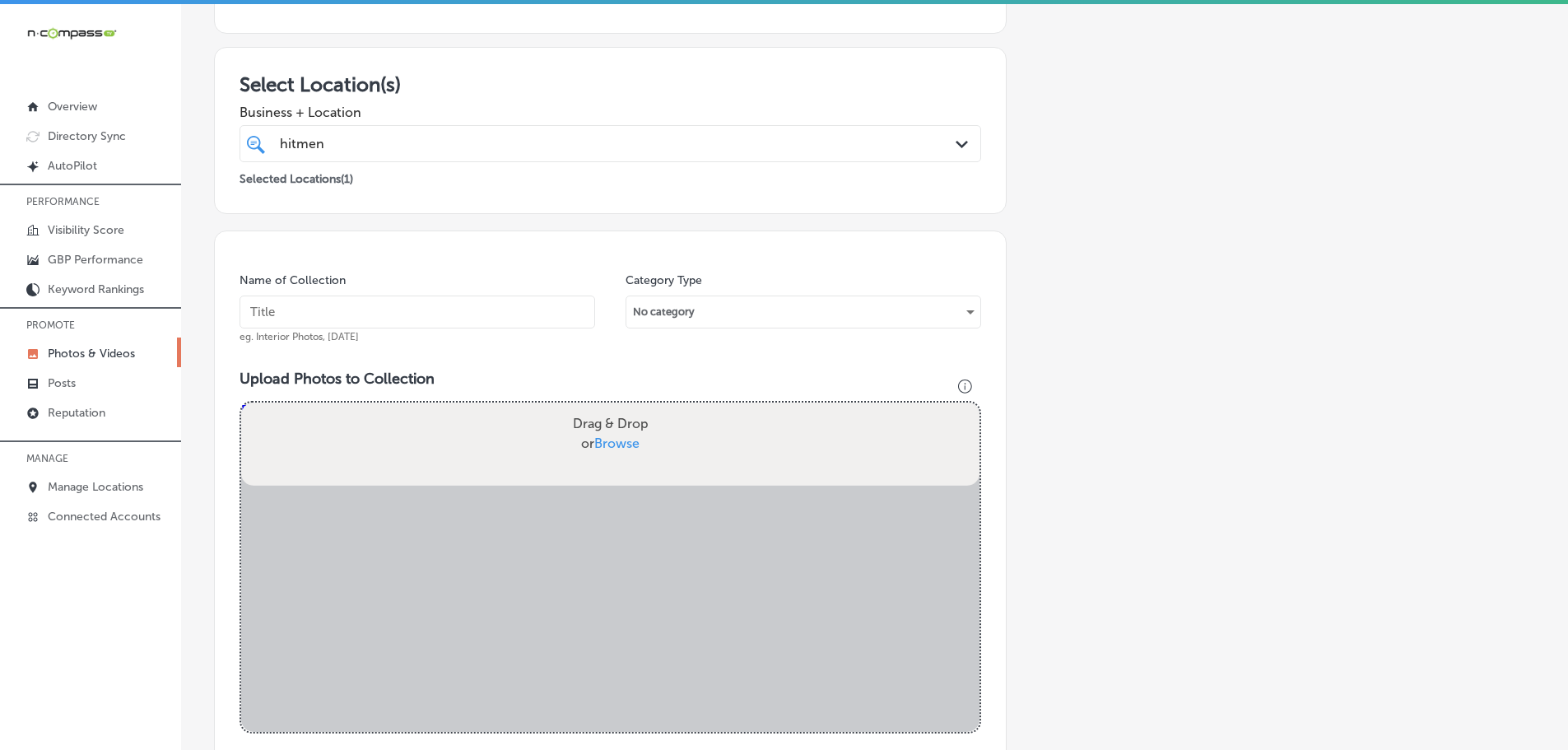
click at [439, 313] on input "text" at bounding box center [417, 312] width 356 height 33
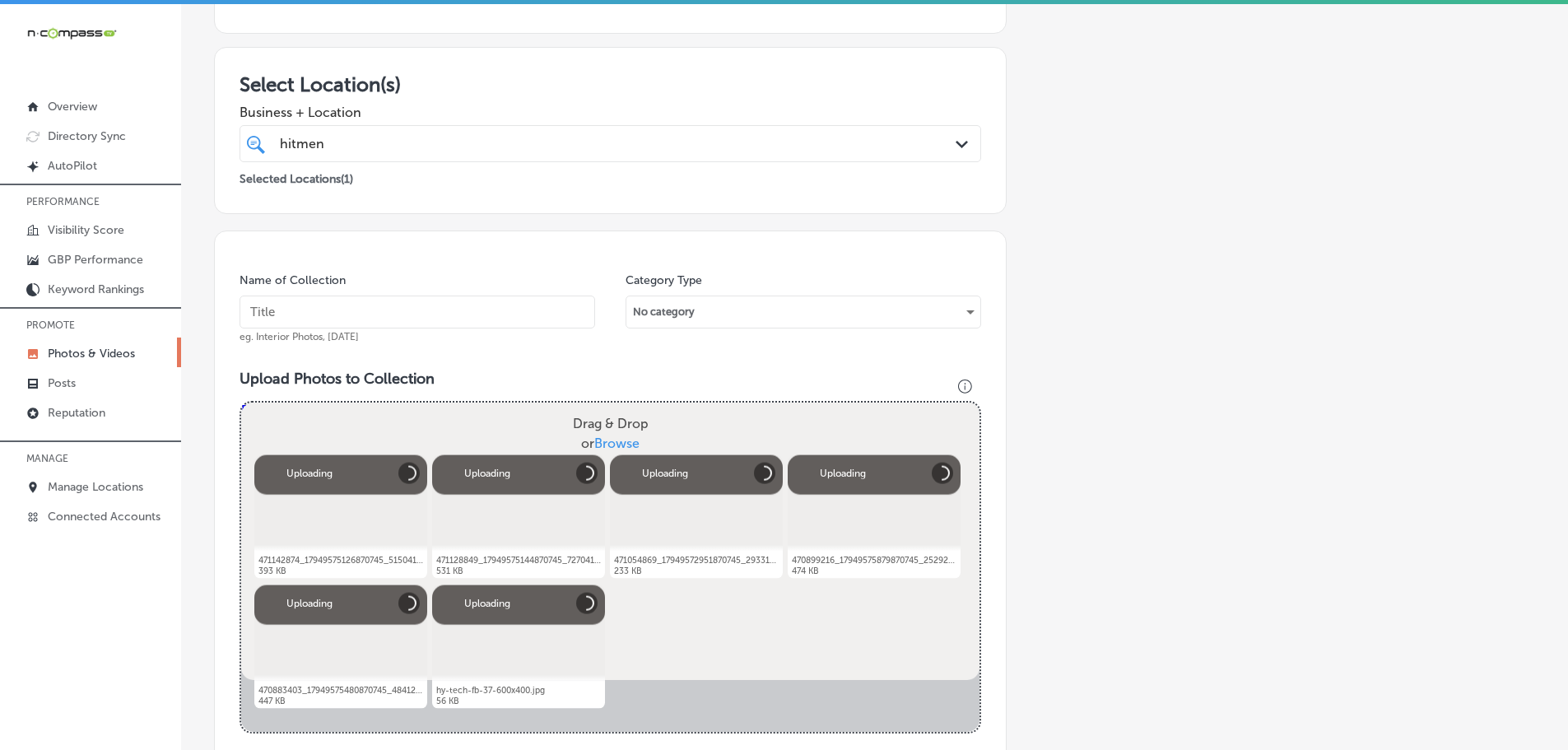
type input "J"
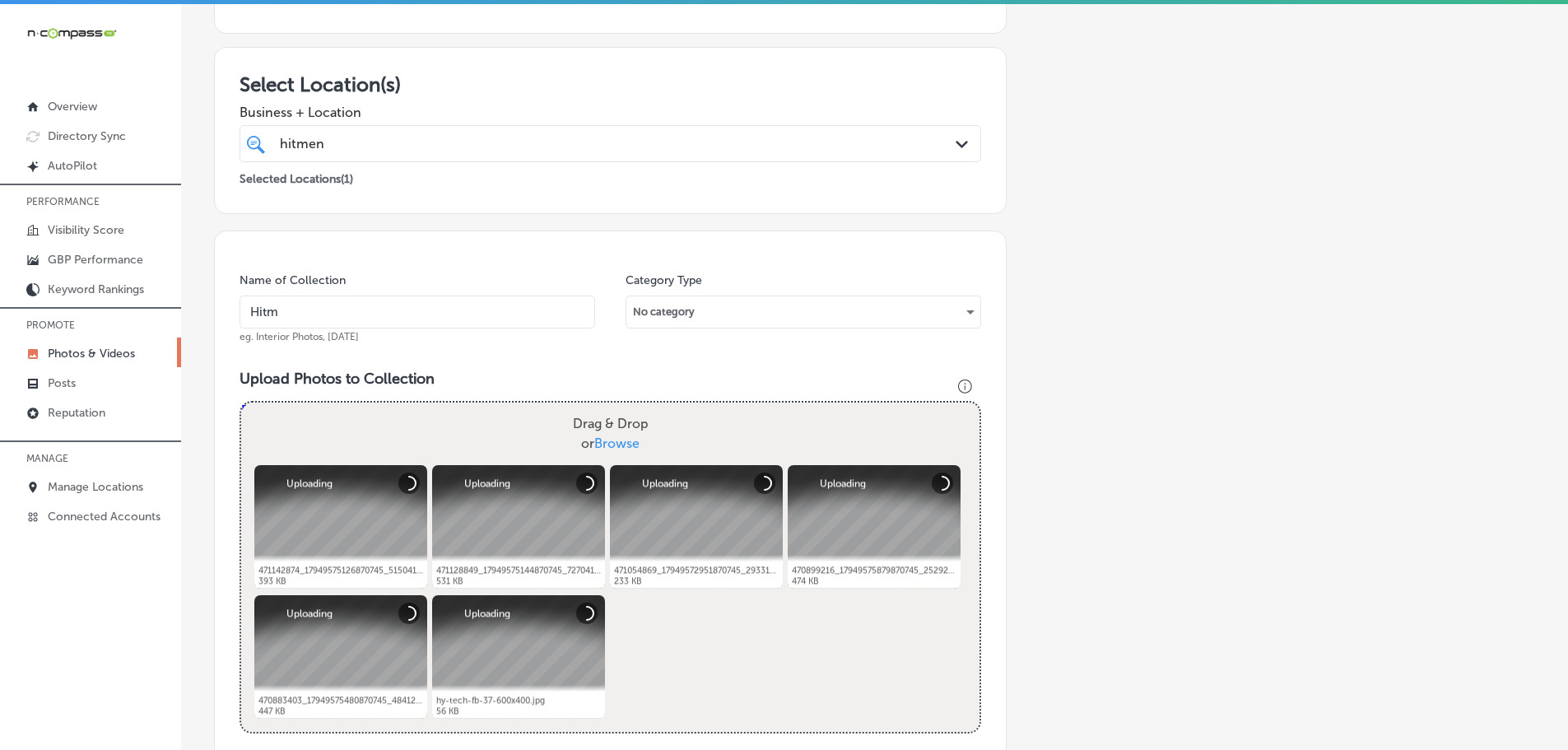
type input "Hitmen Sports Cards & Collectibles"
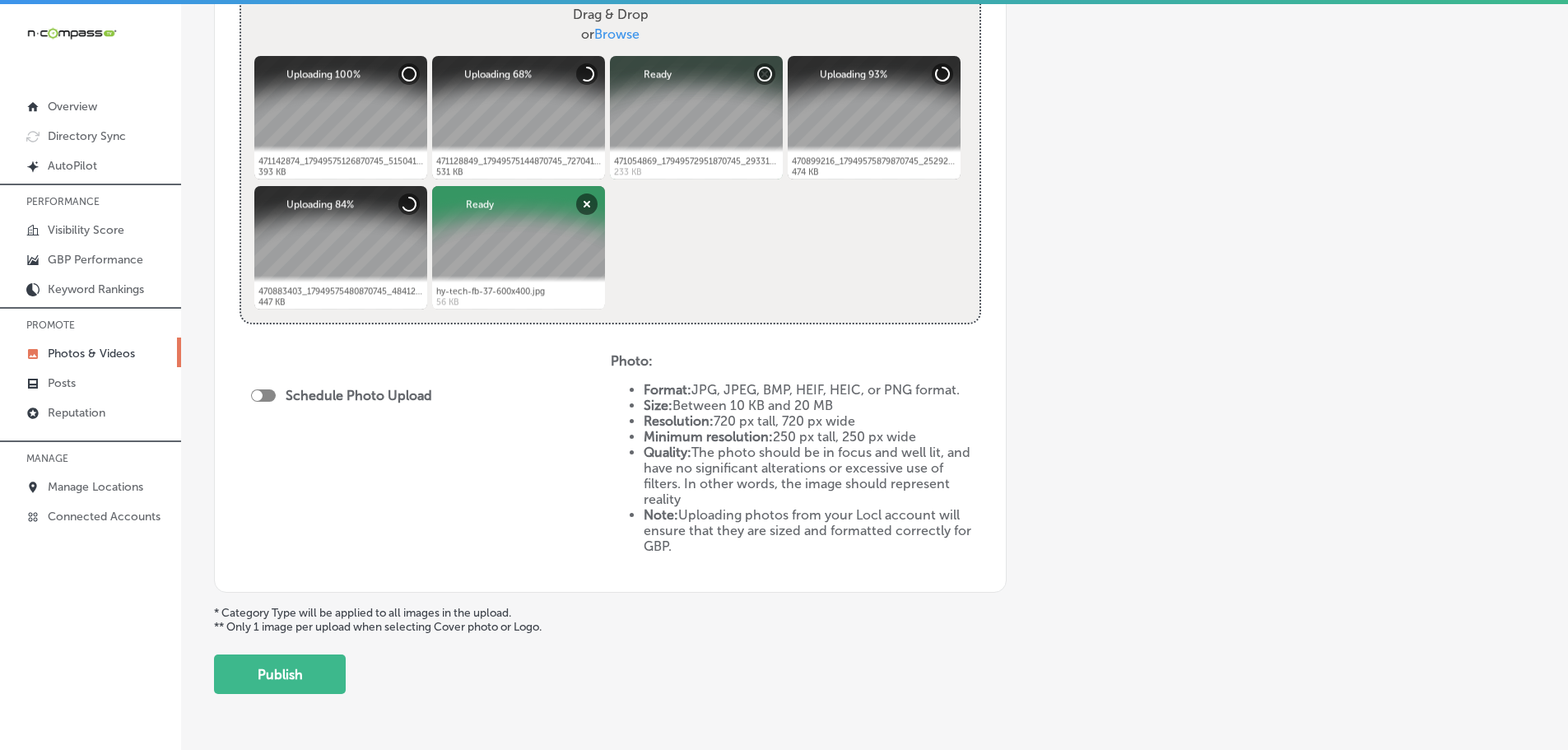
scroll to position [658, 0]
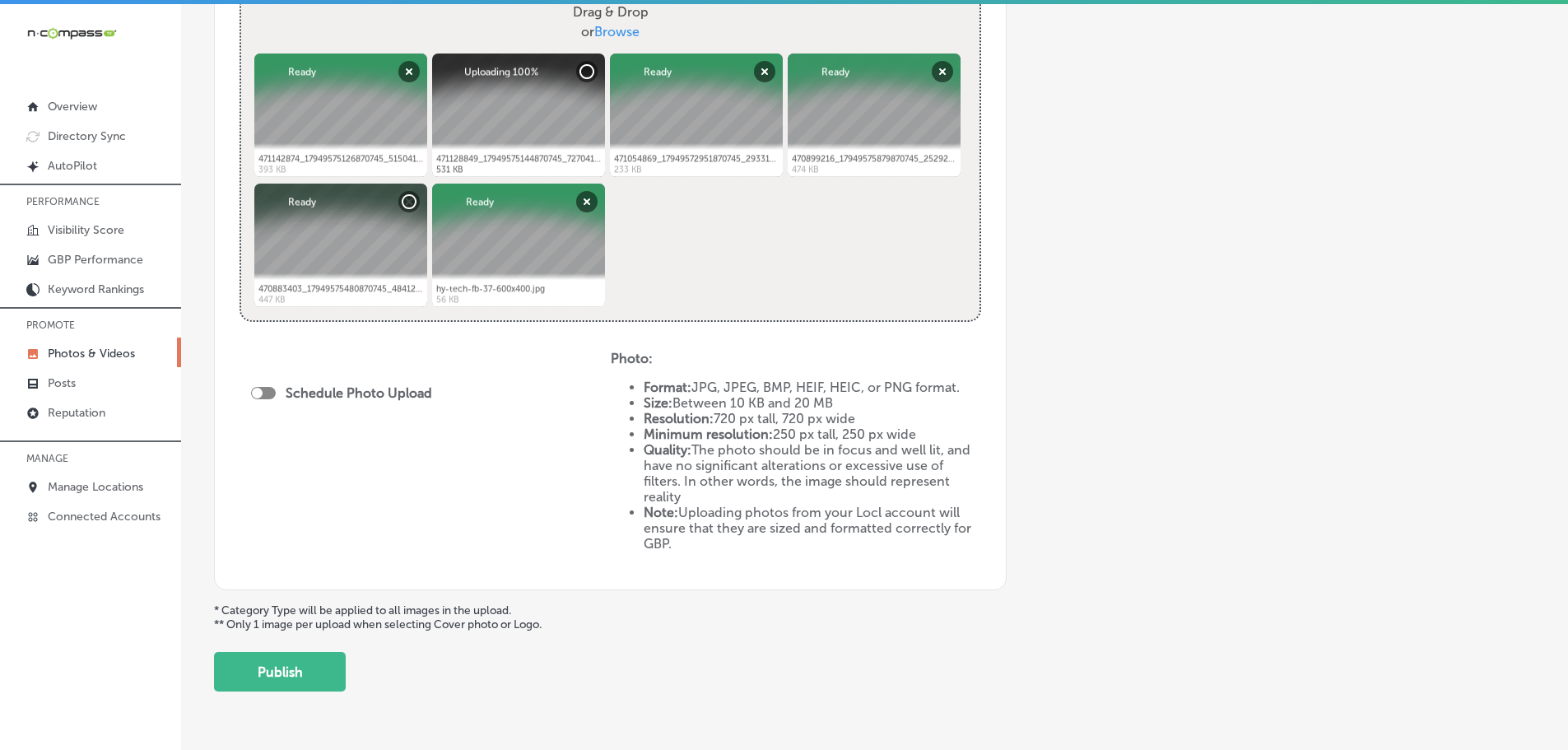
click at [264, 398] on div at bounding box center [263, 393] width 25 height 13
checkbox input "true"
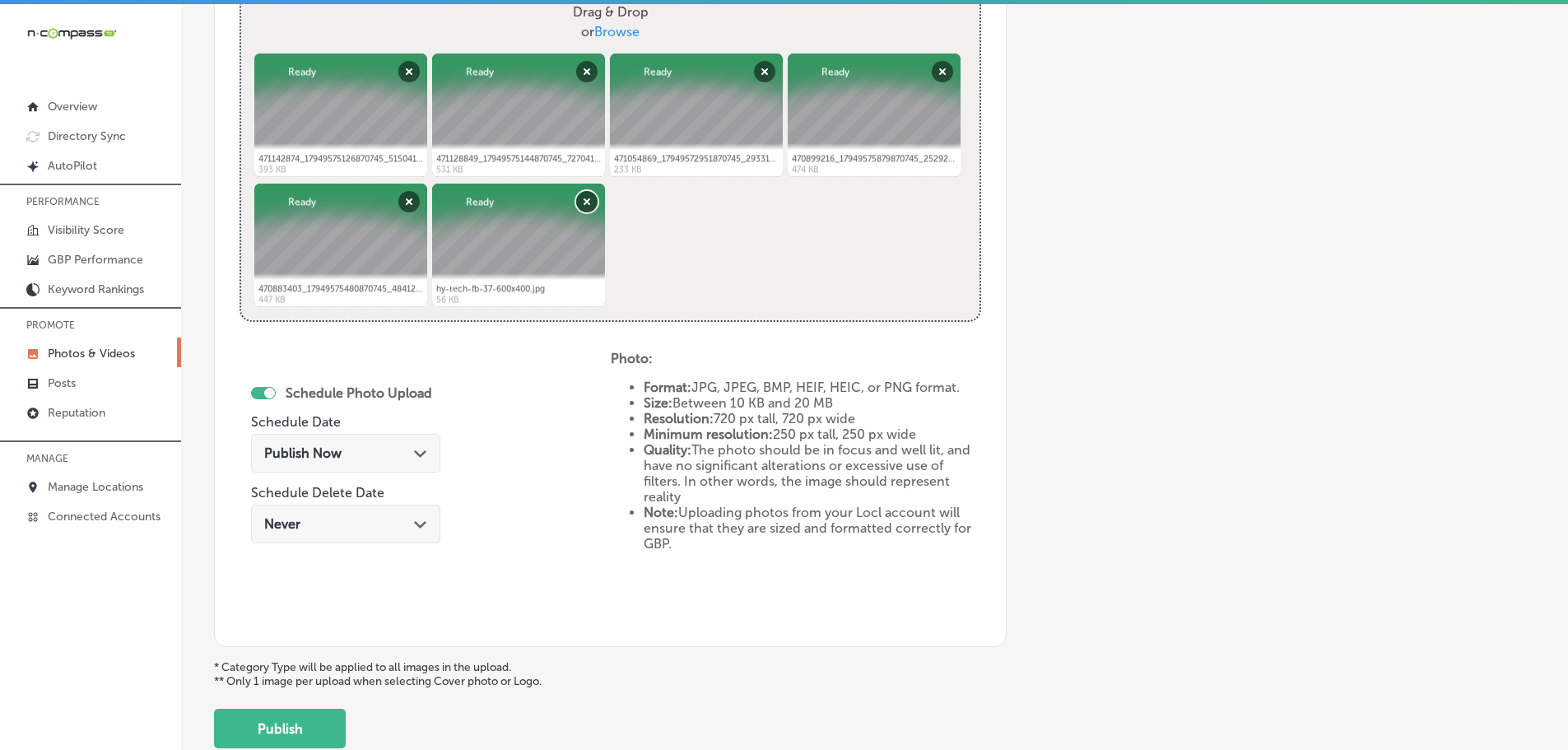
click at [578, 201] on button "Remove" at bounding box center [587, 202] width 22 height 22
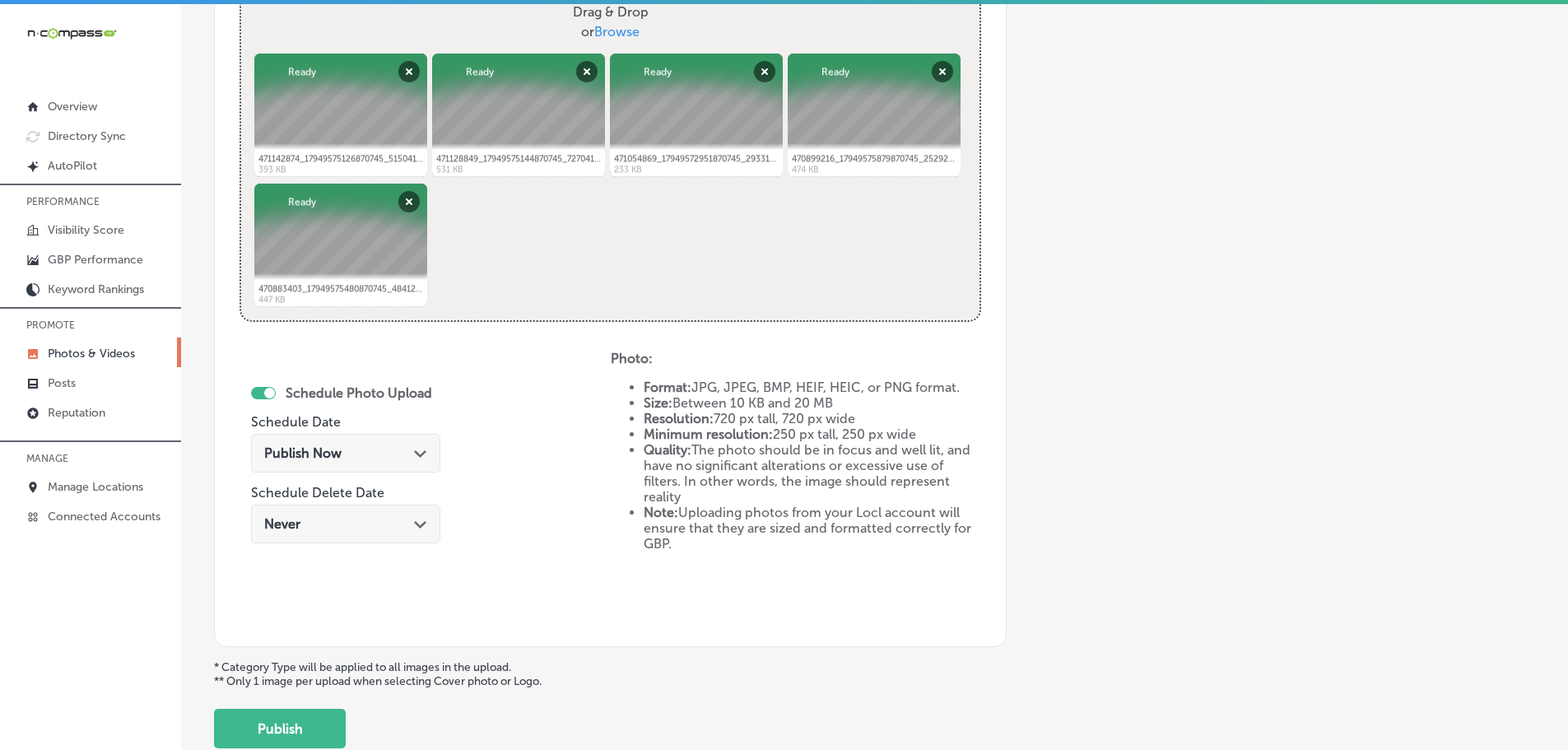
click at [410, 451] on div "Publish Now Path Created with Sketch." at bounding box center [345, 452] width 163 height 15
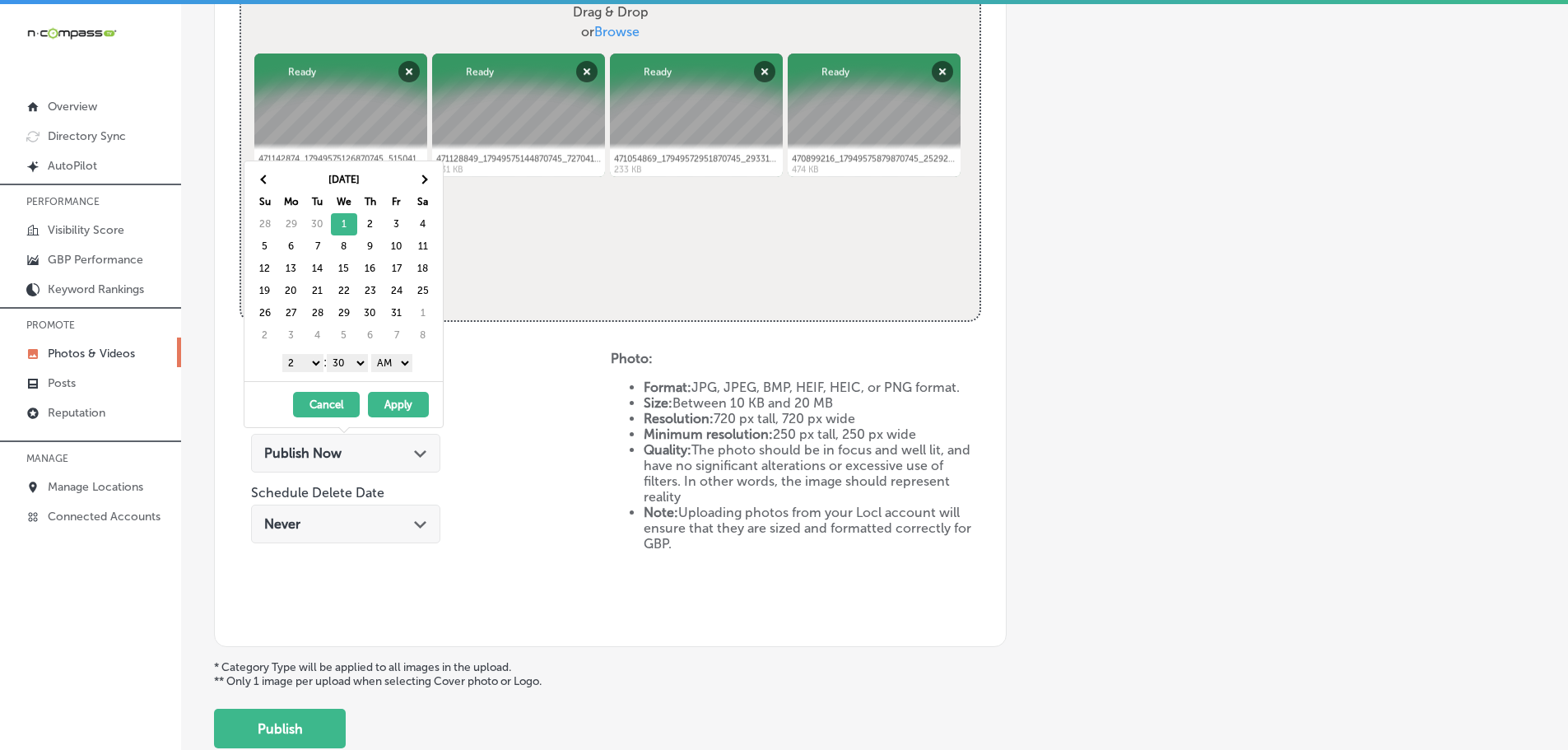
click at [306, 364] on select "1 2 3 4 5 6 7 8 9 10 11 12" at bounding box center [302, 363] width 41 height 18
click at [351, 364] on select "00 10 20 30 40 50" at bounding box center [347, 363] width 41 height 18
click at [386, 364] on select "AM PM" at bounding box center [392, 363] width 41 height 18
click at [417, 408] on button "Apply" at bounding box center [398, 404] width 61 height 25
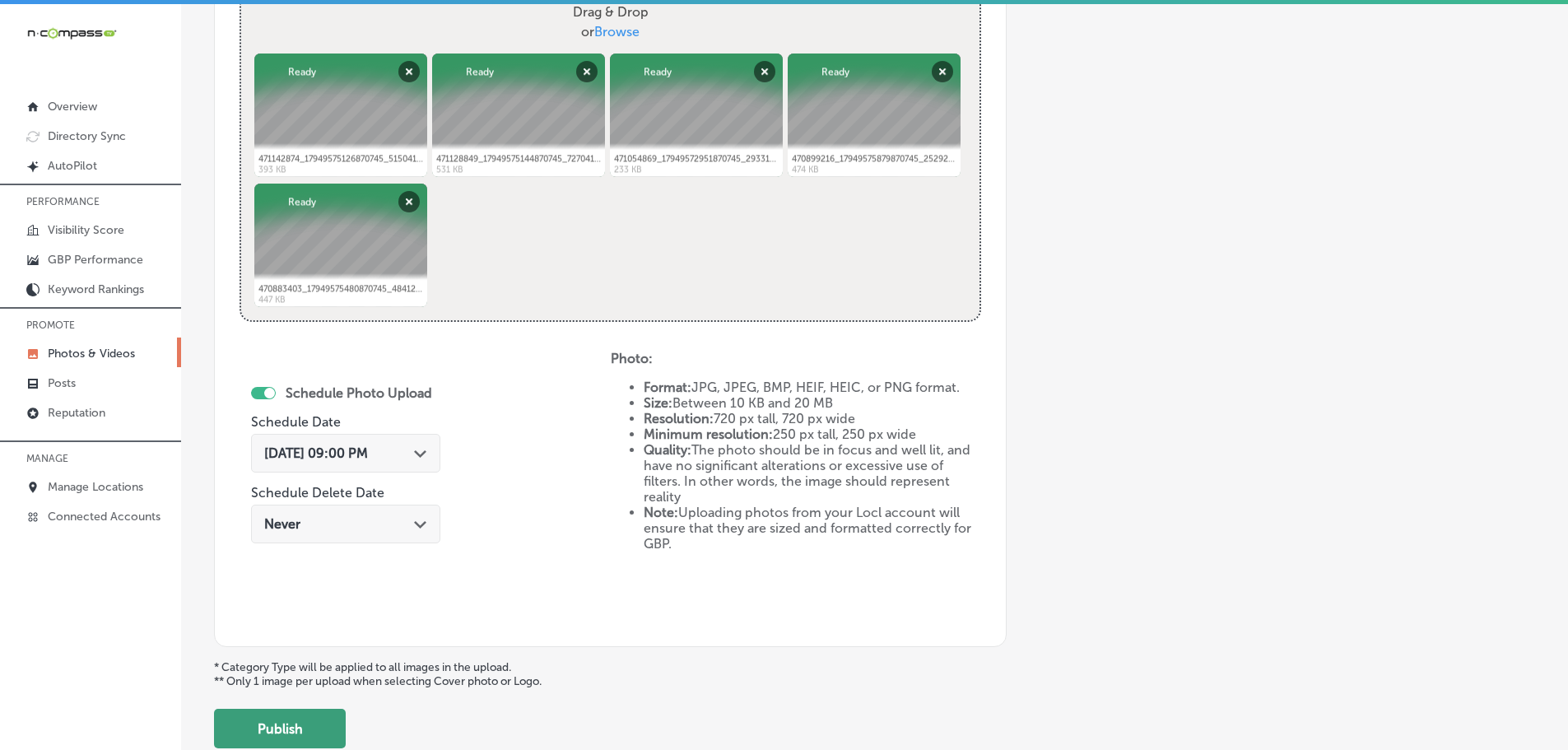
click at [313, 735] on button "Publish" at bounding box center [280, 727] width 132 height 39
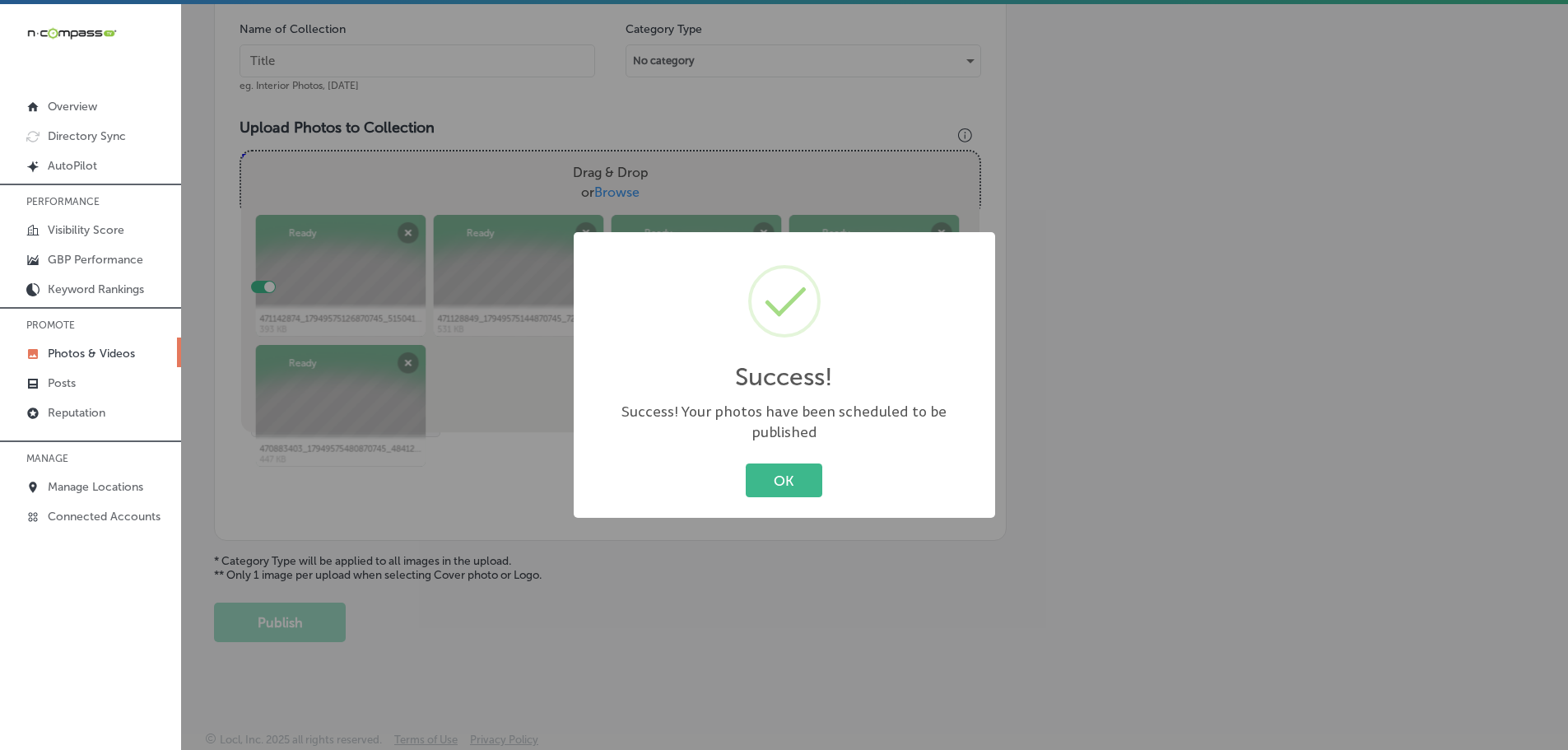
scroll to position [498, 0]
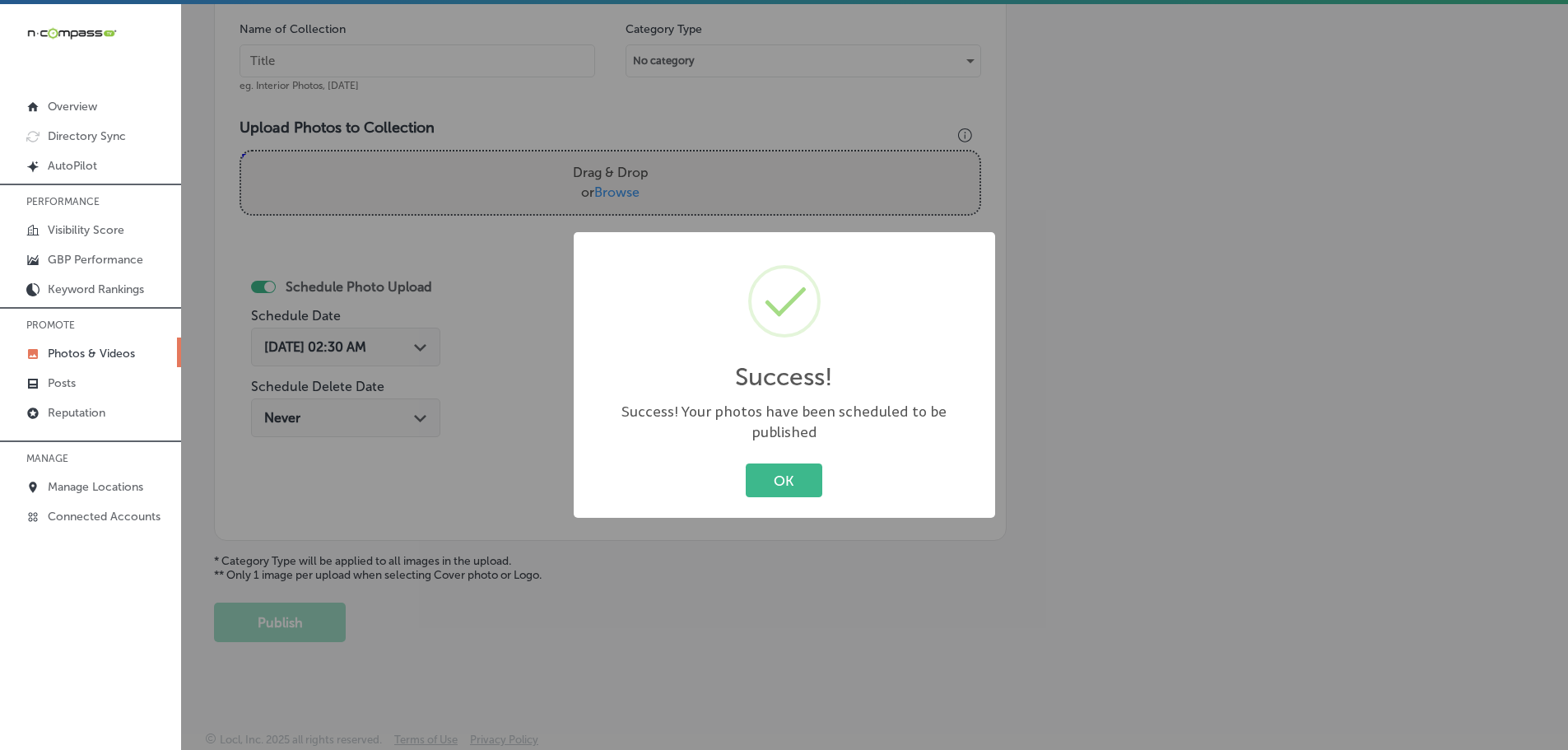
click at [777, 470] on button "OK" at bounding box center [784, 480] width 76 height 34
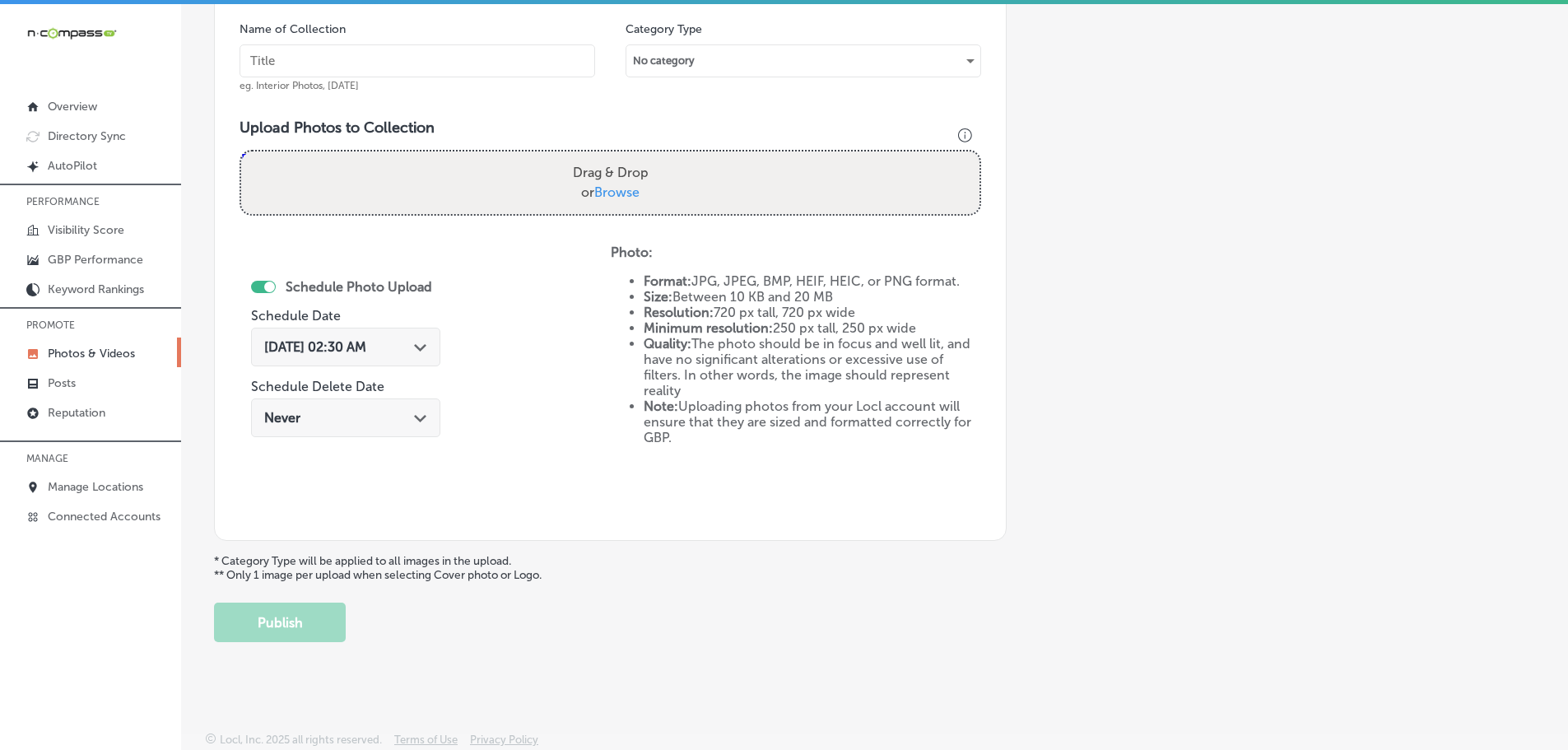
click at [618, 196] on span "Browse" at bounding box center [617, 191] width 46 height 15
click at [618, 157] on input "Drag & Drop or Browse" at bounding box center [610, 153] width 738 height 5
type input "C:\fakepath\471191423_17949575432870745_2905072457238925334_n.jpg"
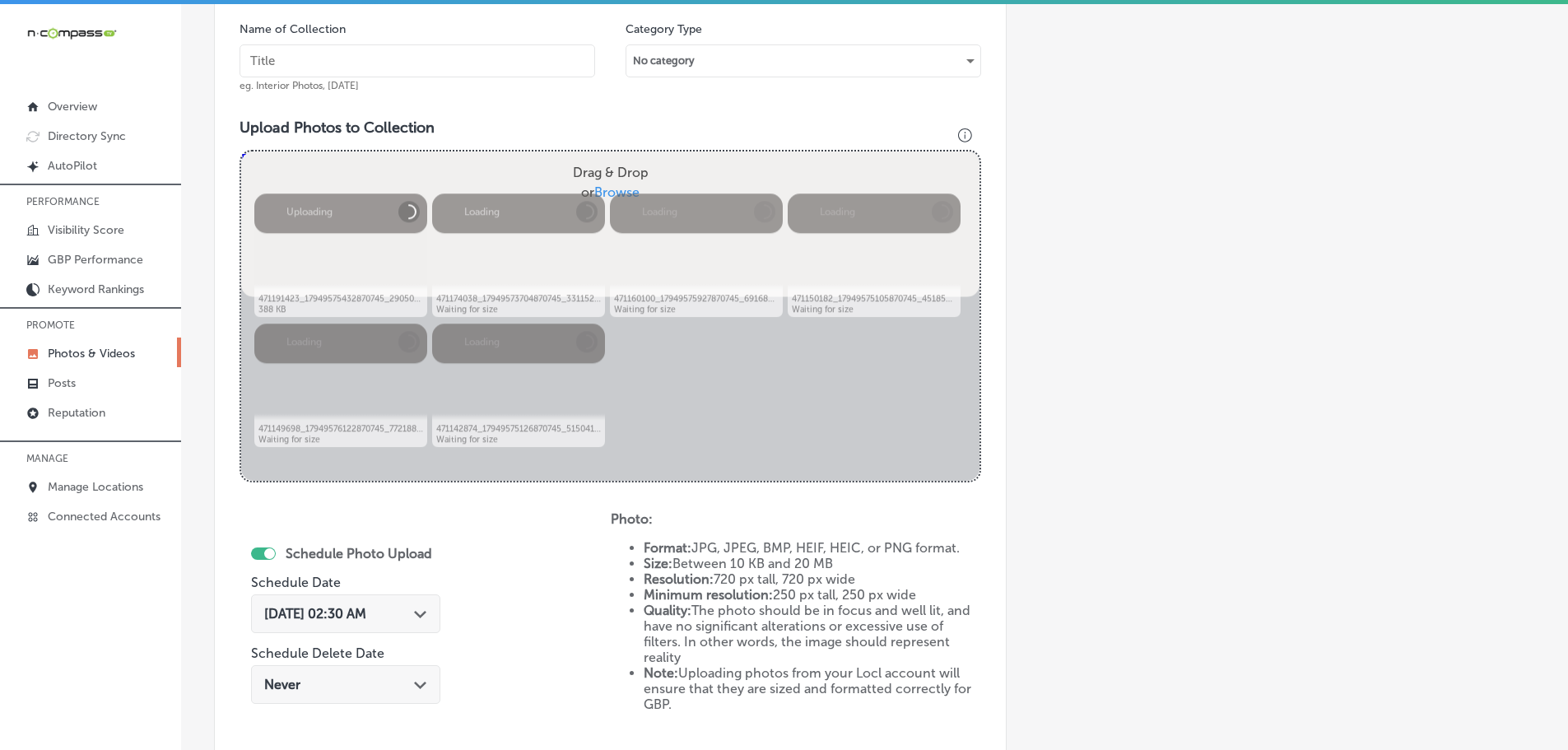
click at [490, 70] on input "text" at bounding box center [417, 61] width 356 height 33
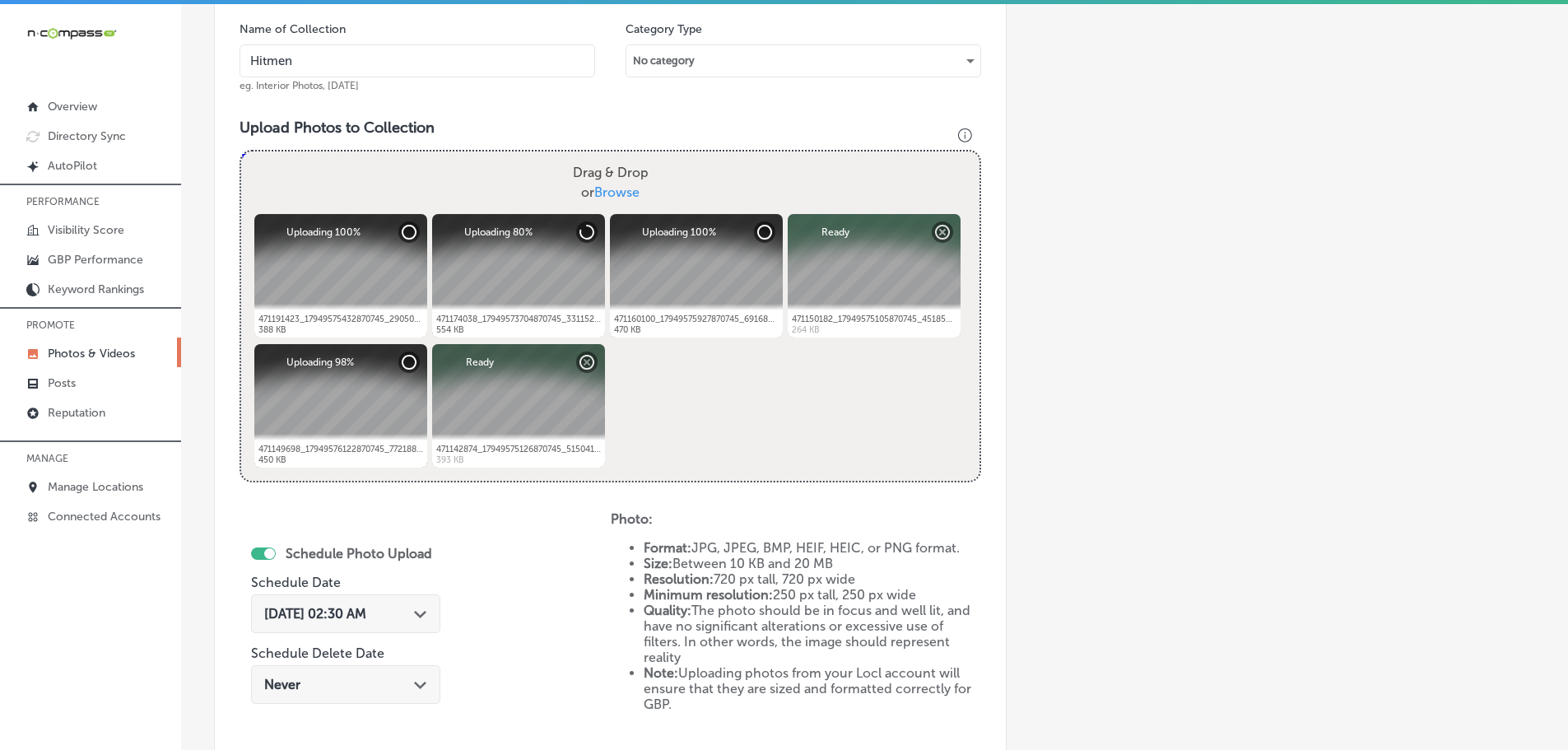
type input "Hitmen Sports Cards & Collectibles"
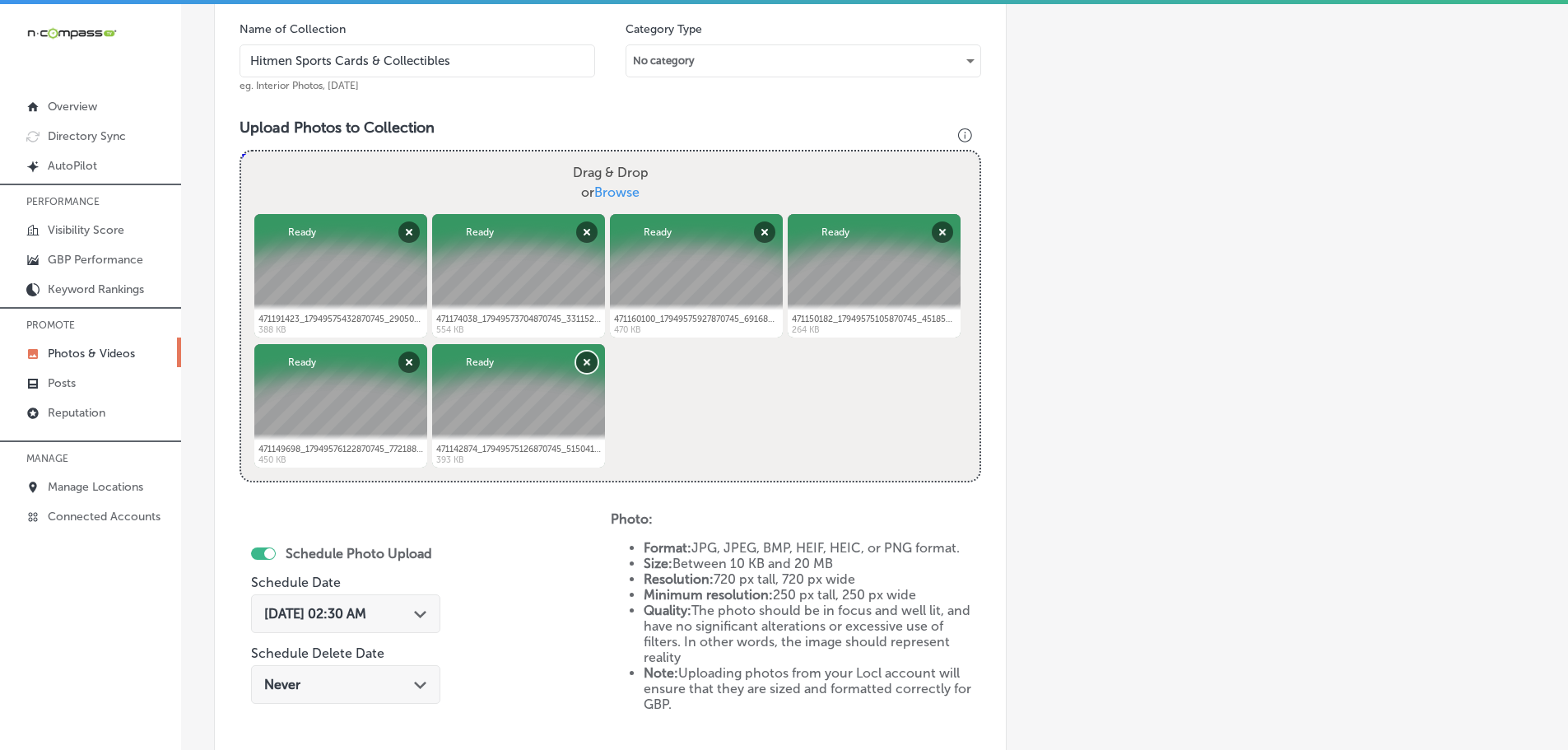
click at [591, 365] on button "Remove" at bounding box center [587, 362] width 22 height 22
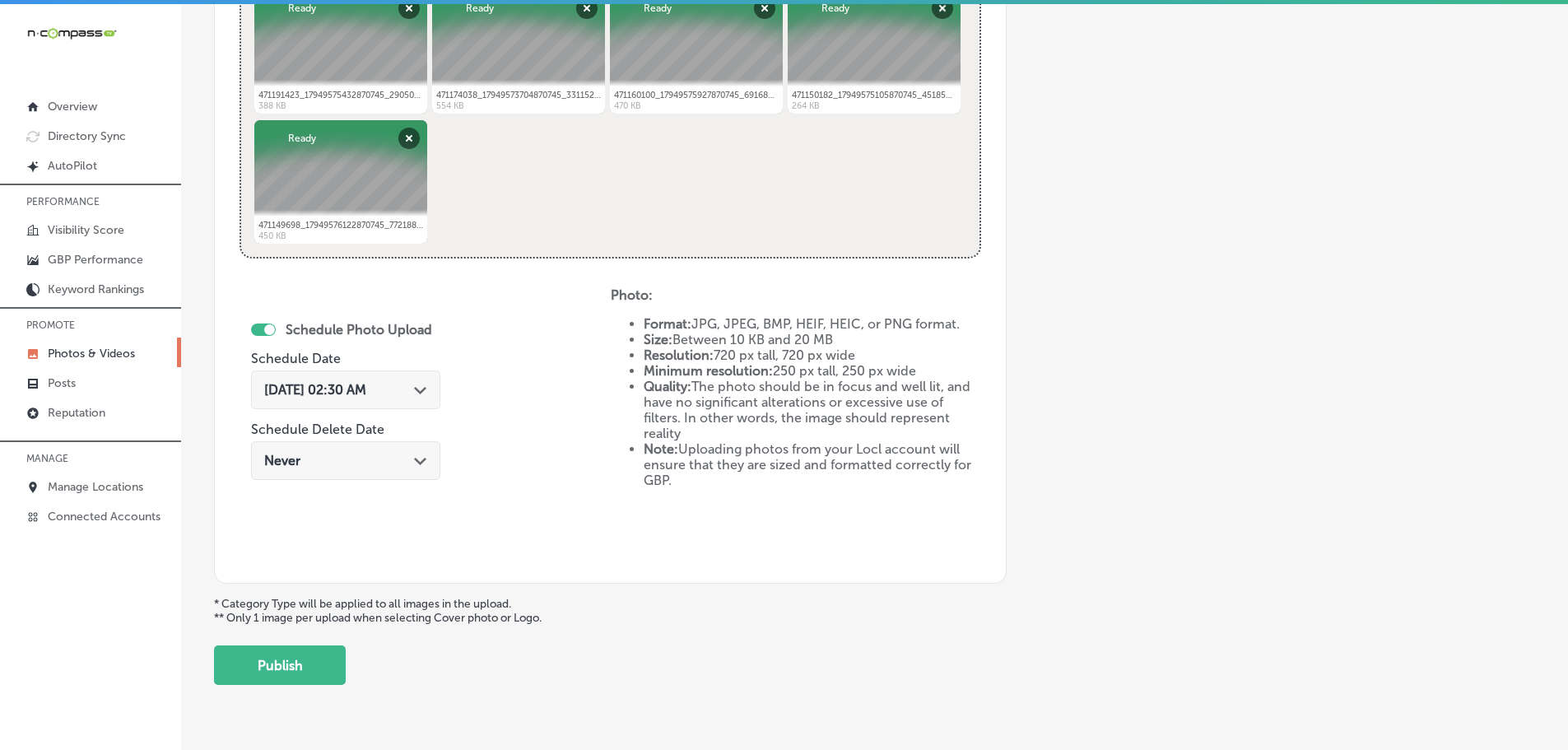
scroll to position [745, 0]
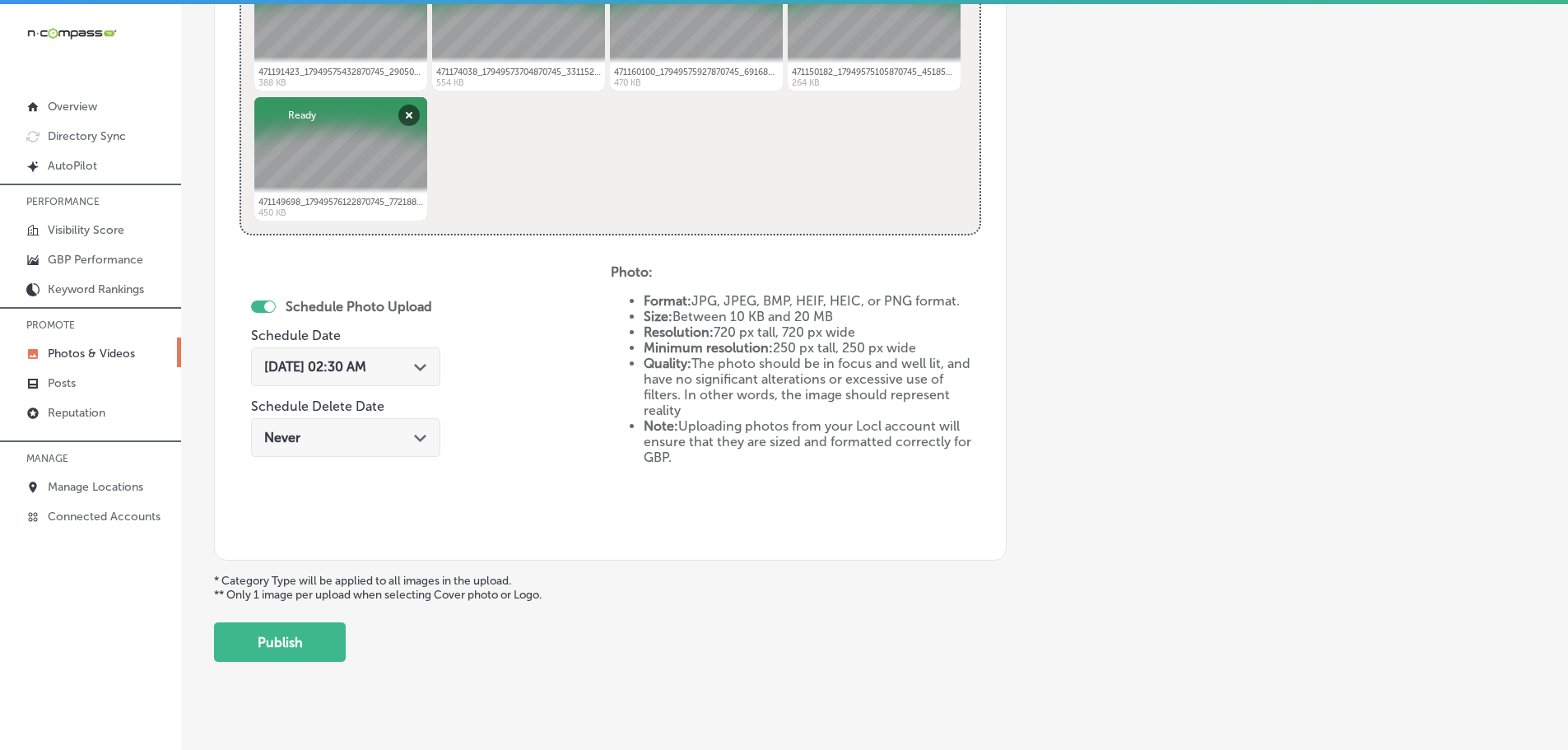
click at [434, 371] on div "[DATE] 02:30 AM Path Created with Sketch." at bounding box center [346, 366] width 189 height 38
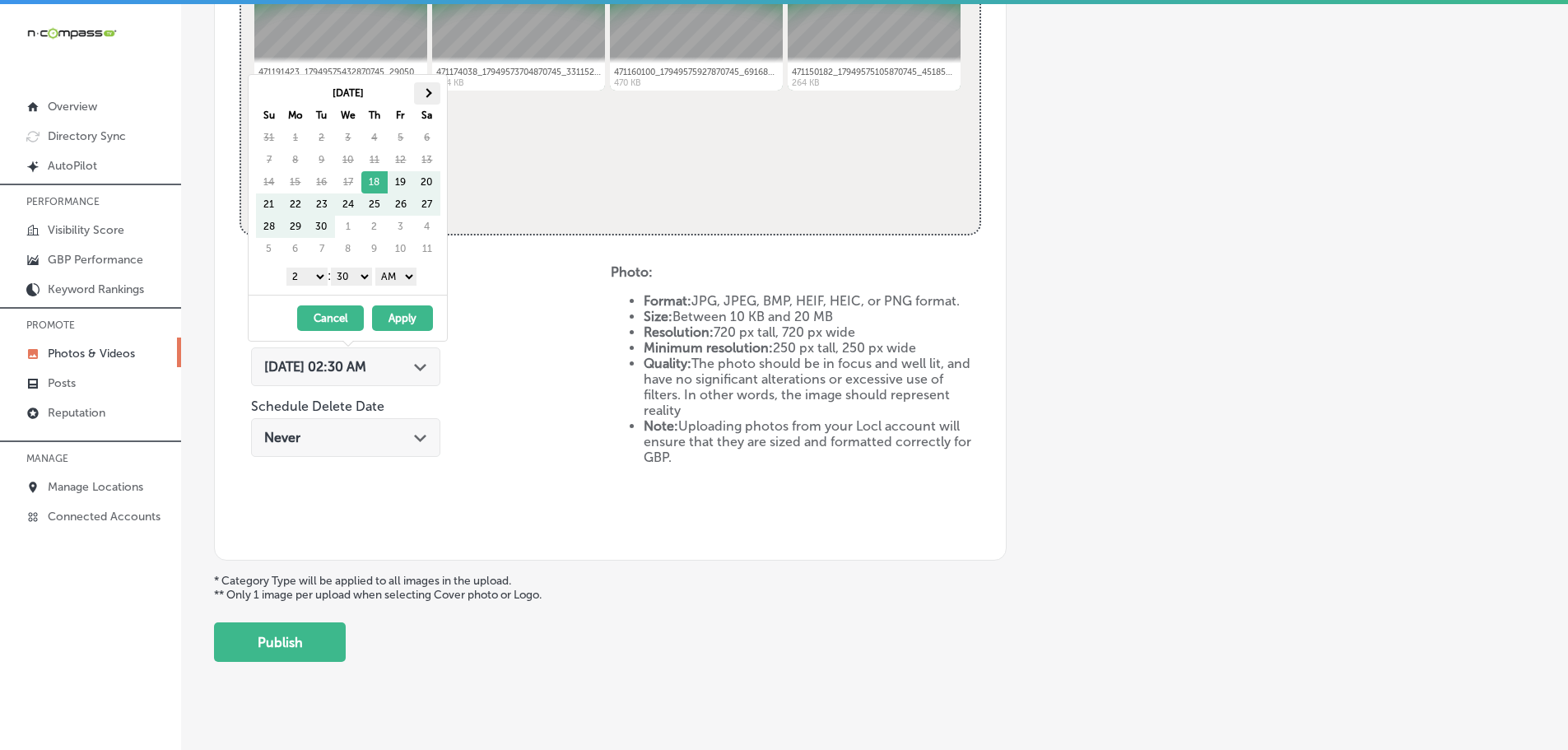
click at [421, 92] on th at bounding box center [427, 93] width 26 height 22
click at [311, 278] on select "1 2 3 4 5 6 7 8 9 10 11 12" at bounding box center [307, 277] width 41 height 18
click at [361, 270] on select "00 10 20 30 40 50" at bounding box center [351, 277] width 41 height 18
click at [398, 273] on select "AM PM" at bounding box center [395, 277] width 41 height 18
click at [407, 316] on button "Apply" at bounding box center [402, 318] width 61 height 25
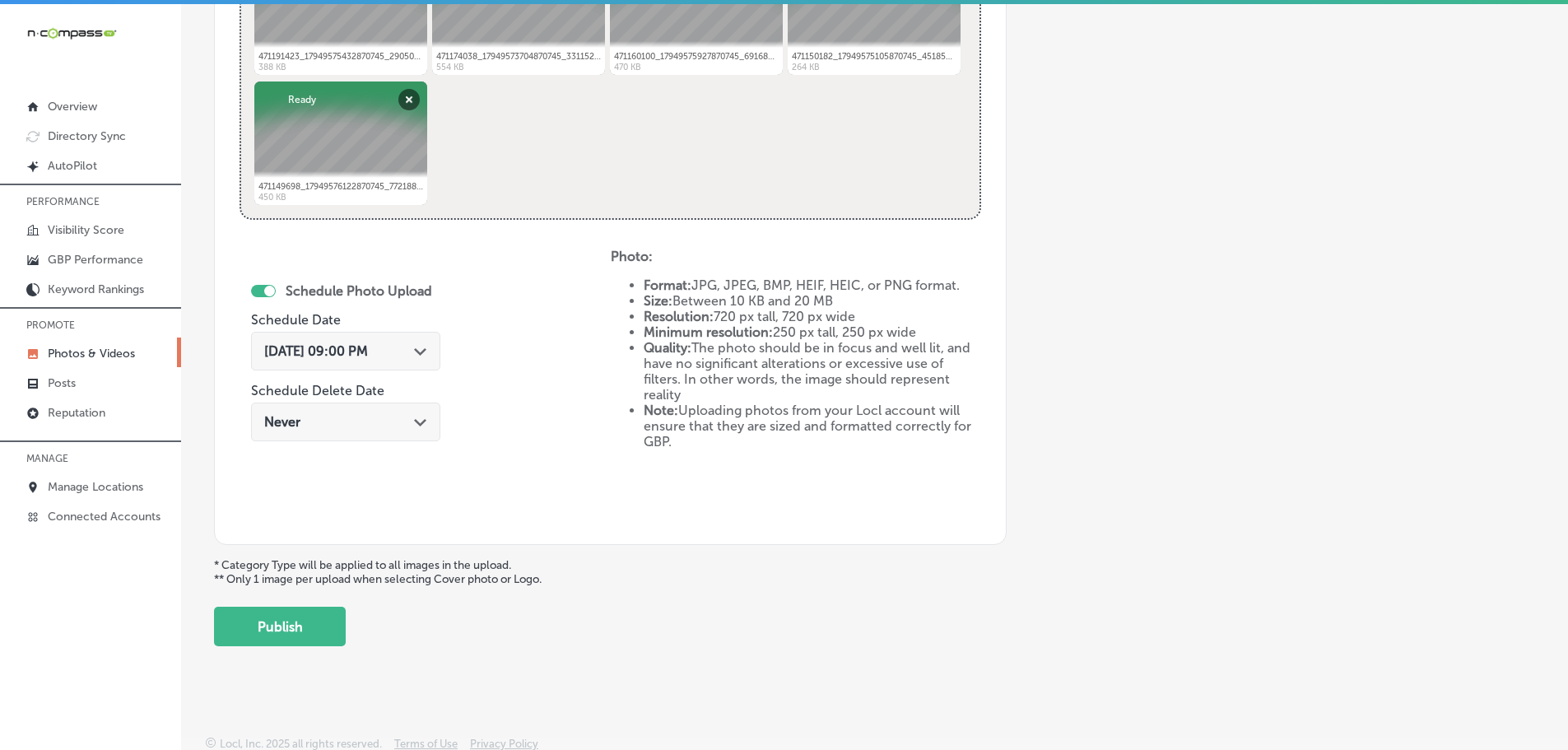
scroll to position [765, 0]
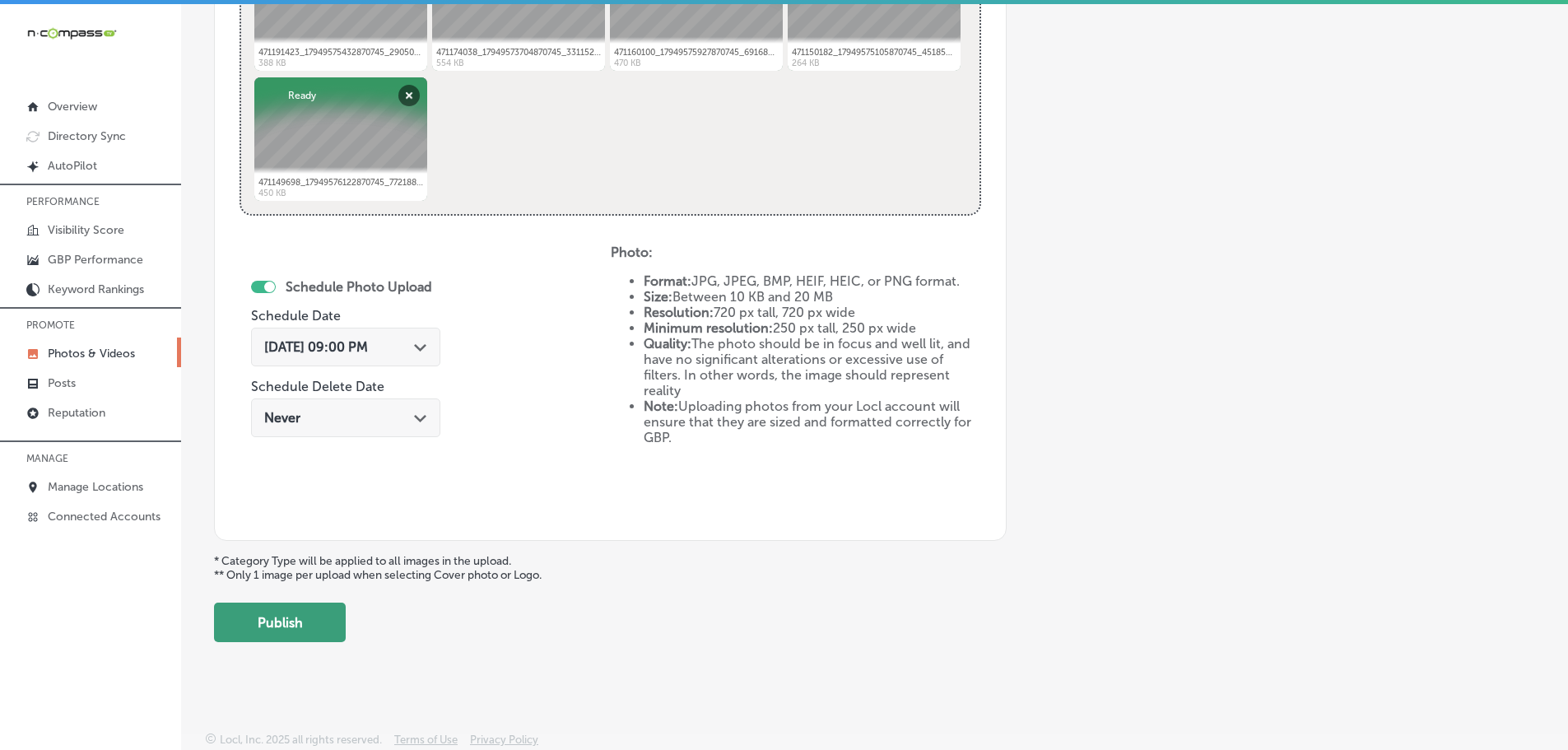
click at [321, 612] on button "Publish" at bounding box center [280, 622] width 132 height 39
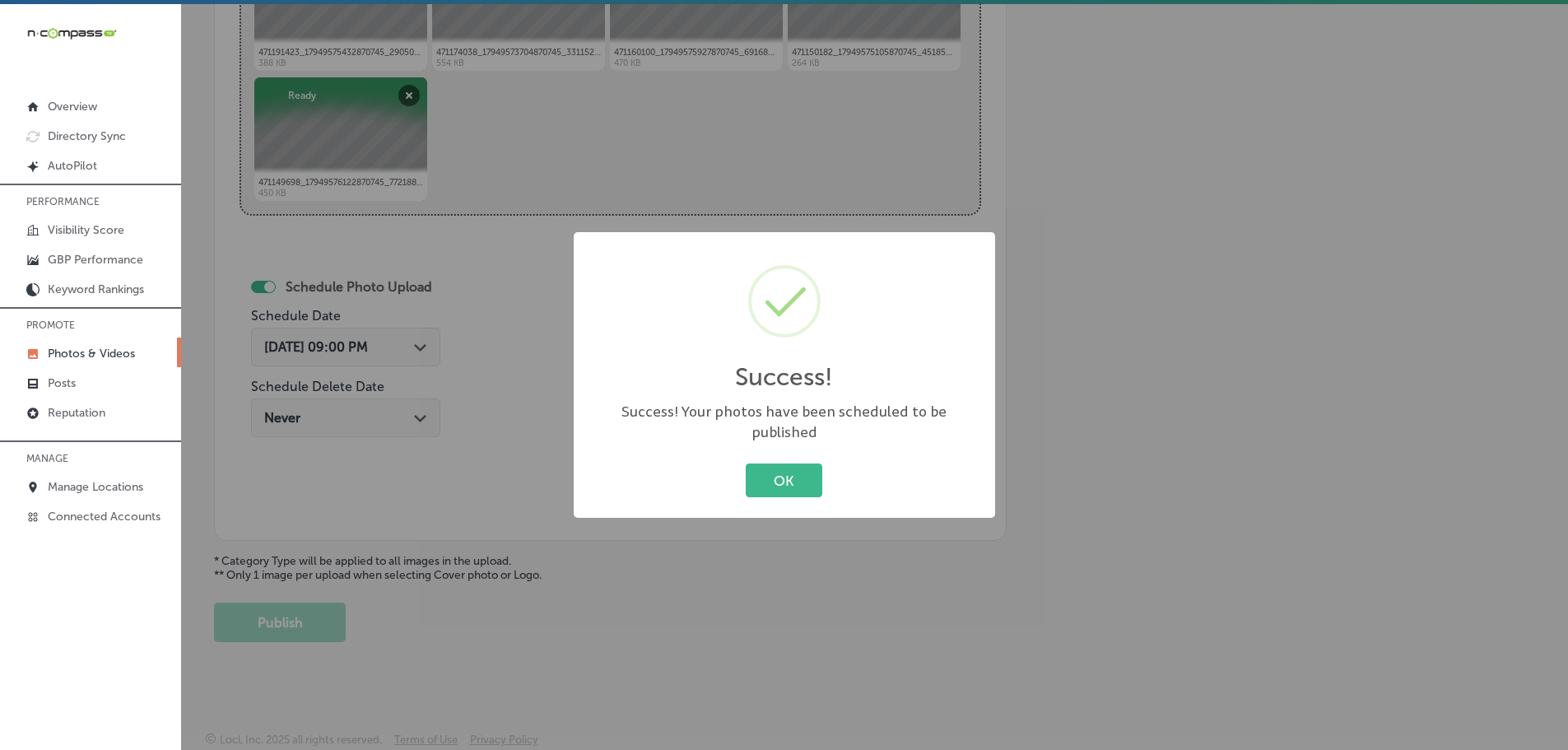
scroll to position [498, 0]
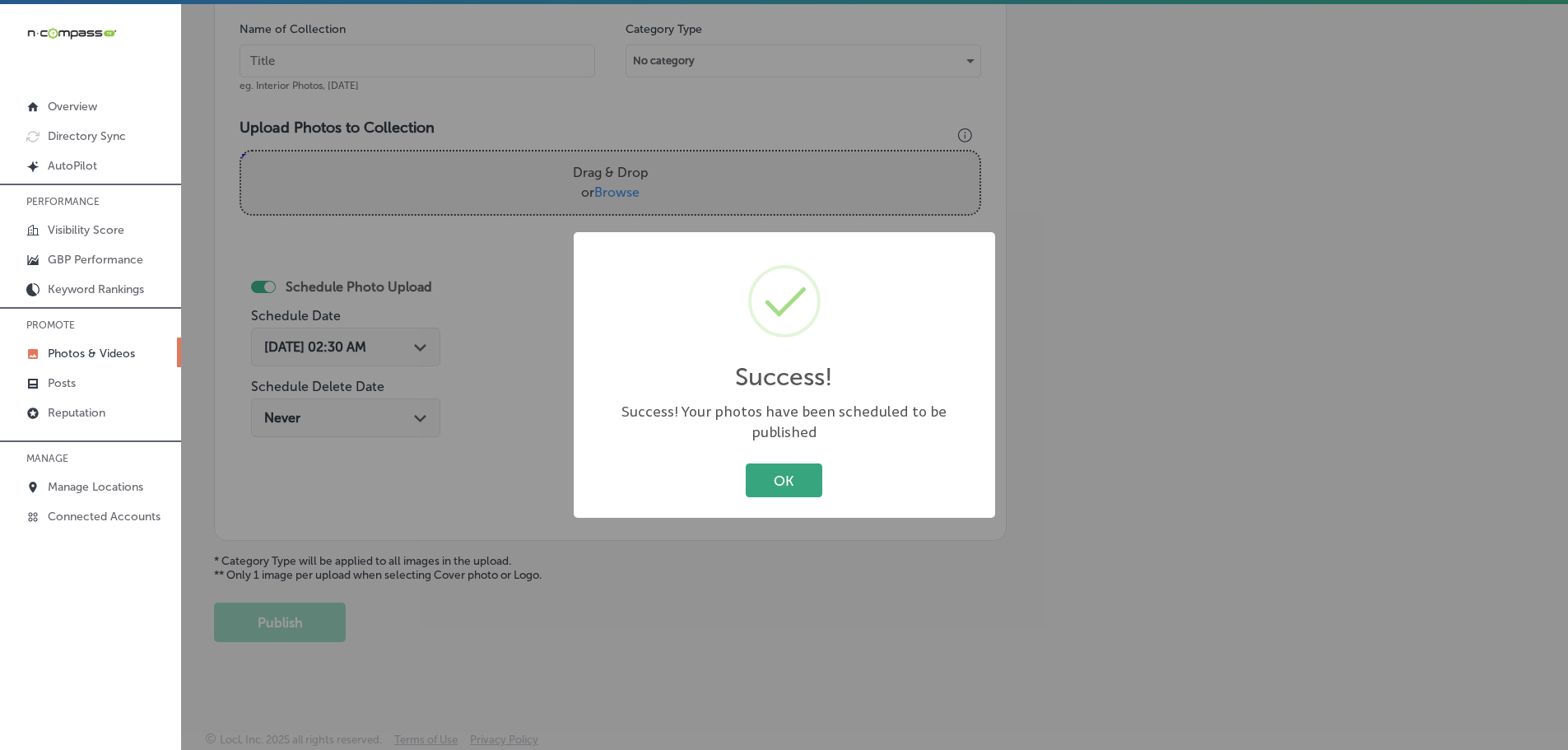
click at [784, 472] on button "OK" at bounding box center [784, 480] width 76 height 34
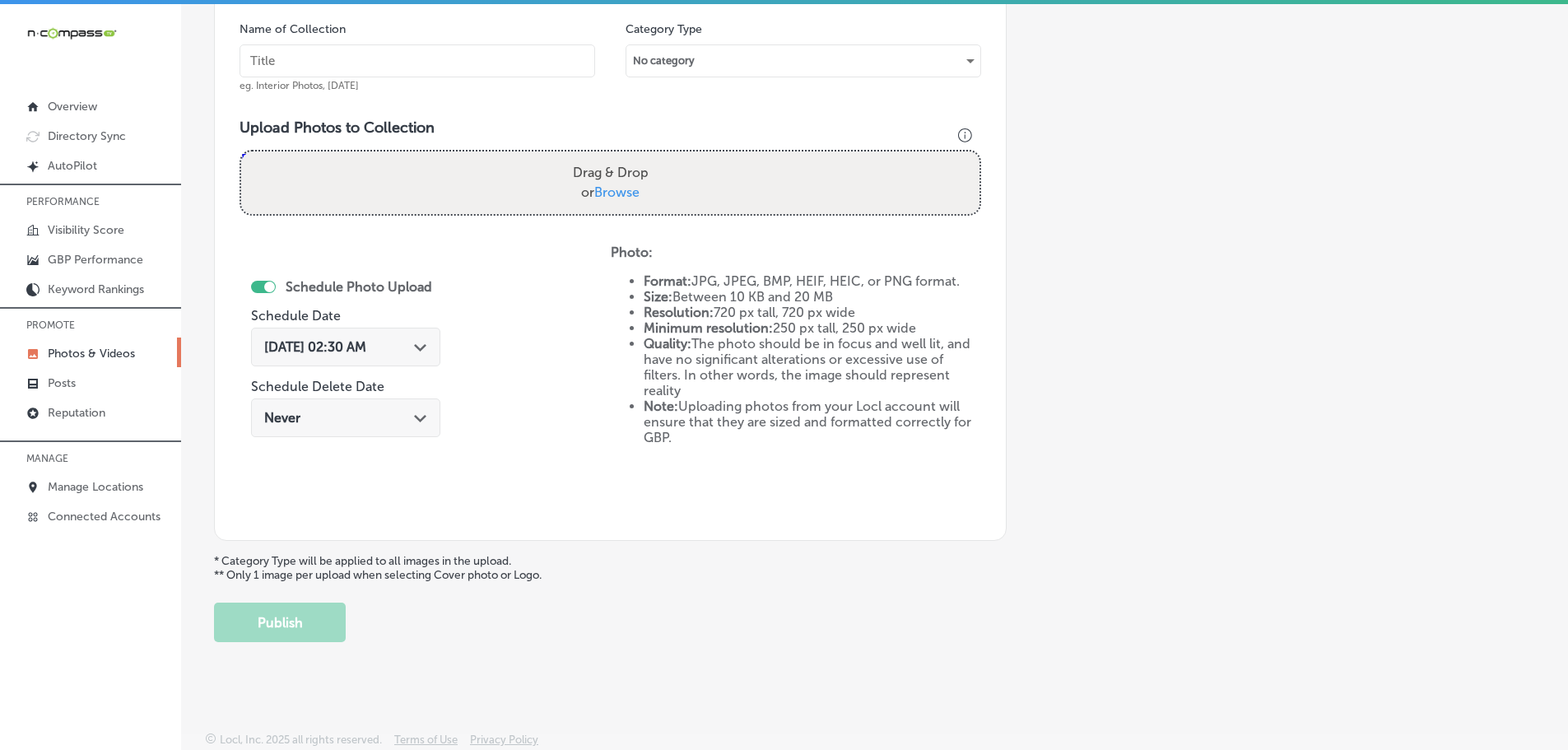
click at [610, 184] on label "Drag & Drop or Browse" at bounding box center [611, 183] width 89 height 53
click at [610, 157] on input "Drag & Drop or Browse" at bounding box center [610, 153] width 738 height 5
type input "C:\fakepath\471220191_17949575069870745_8870787529475676256_n.jpg"
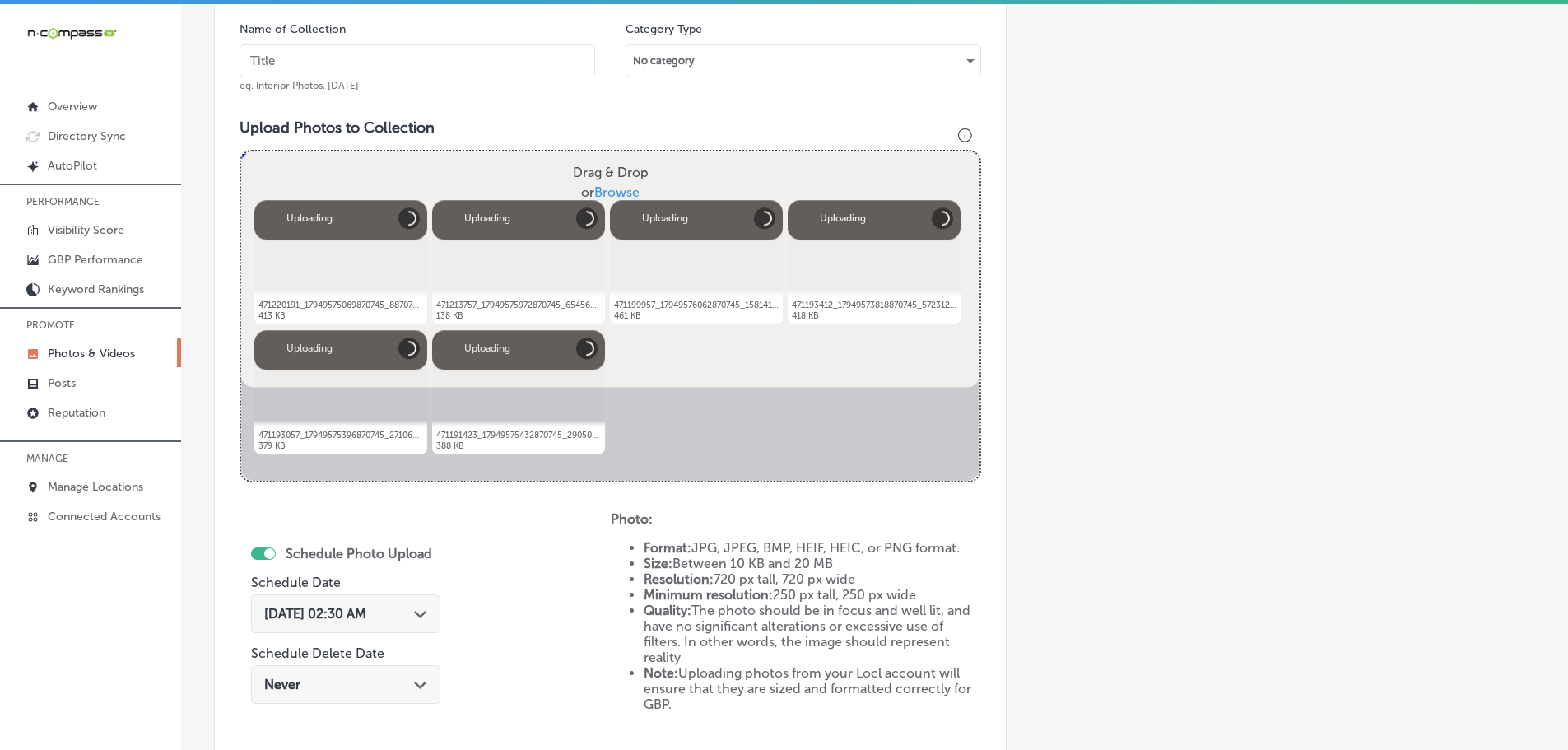
click at [467, 62] on input "text" at bounding box center [417, 61] width 356 height 33
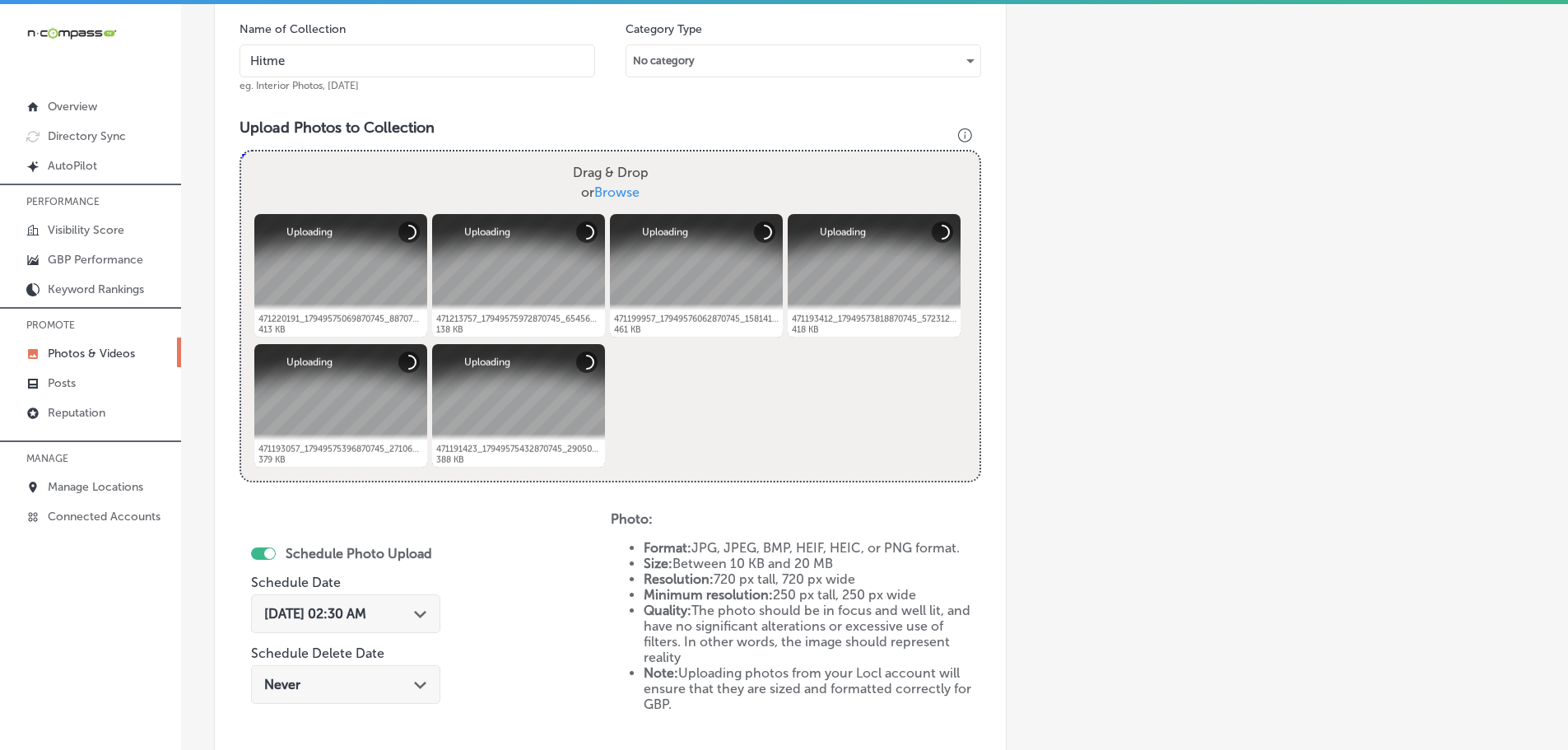
type input "Hitmen Sports Cards & Collectibles"
click at [421, 608] on div "Path Created with Sketch." at bounding box center [421, 612] width 13 height 13
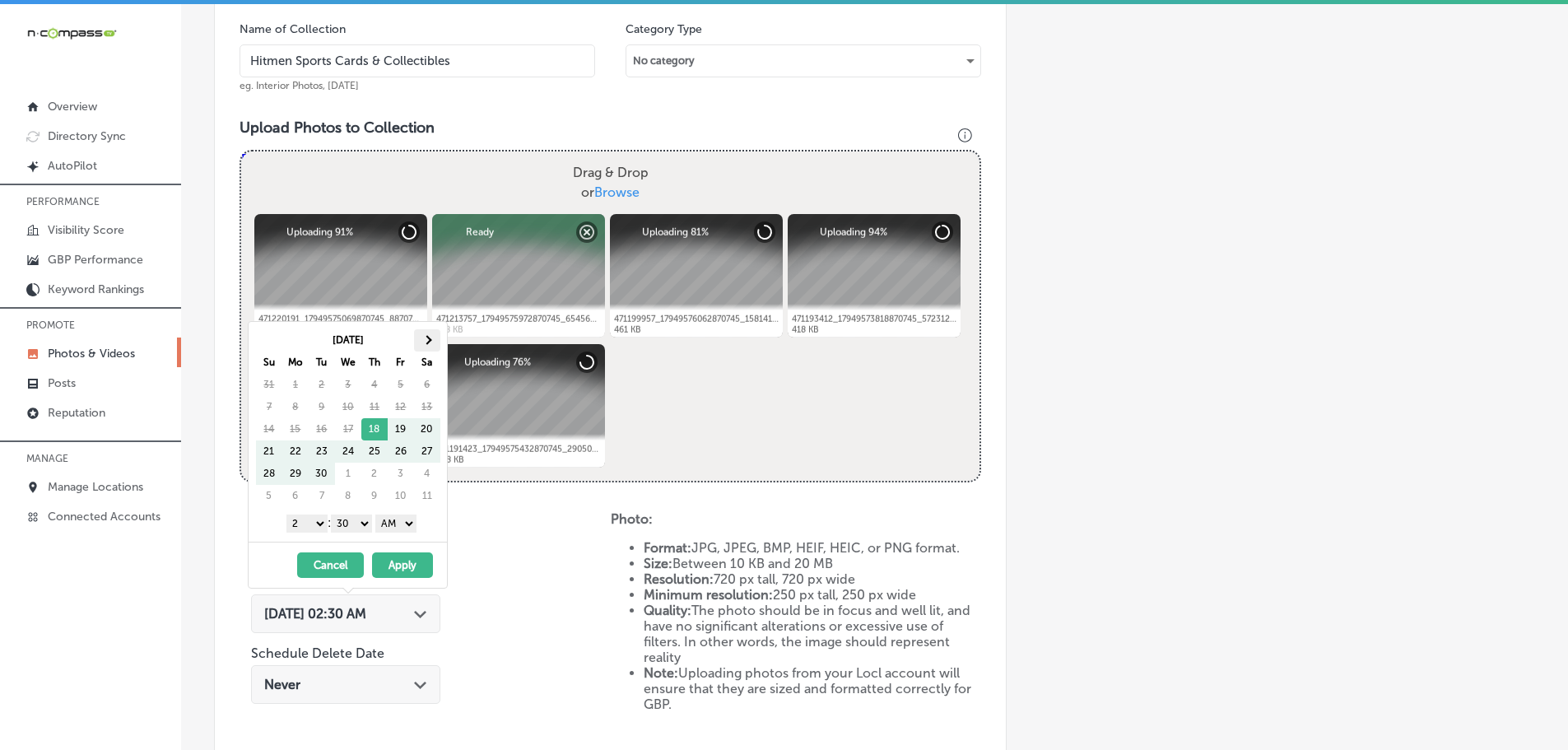
click at [422, 340] on th at bounding box center [427, 340] width 26 height 22
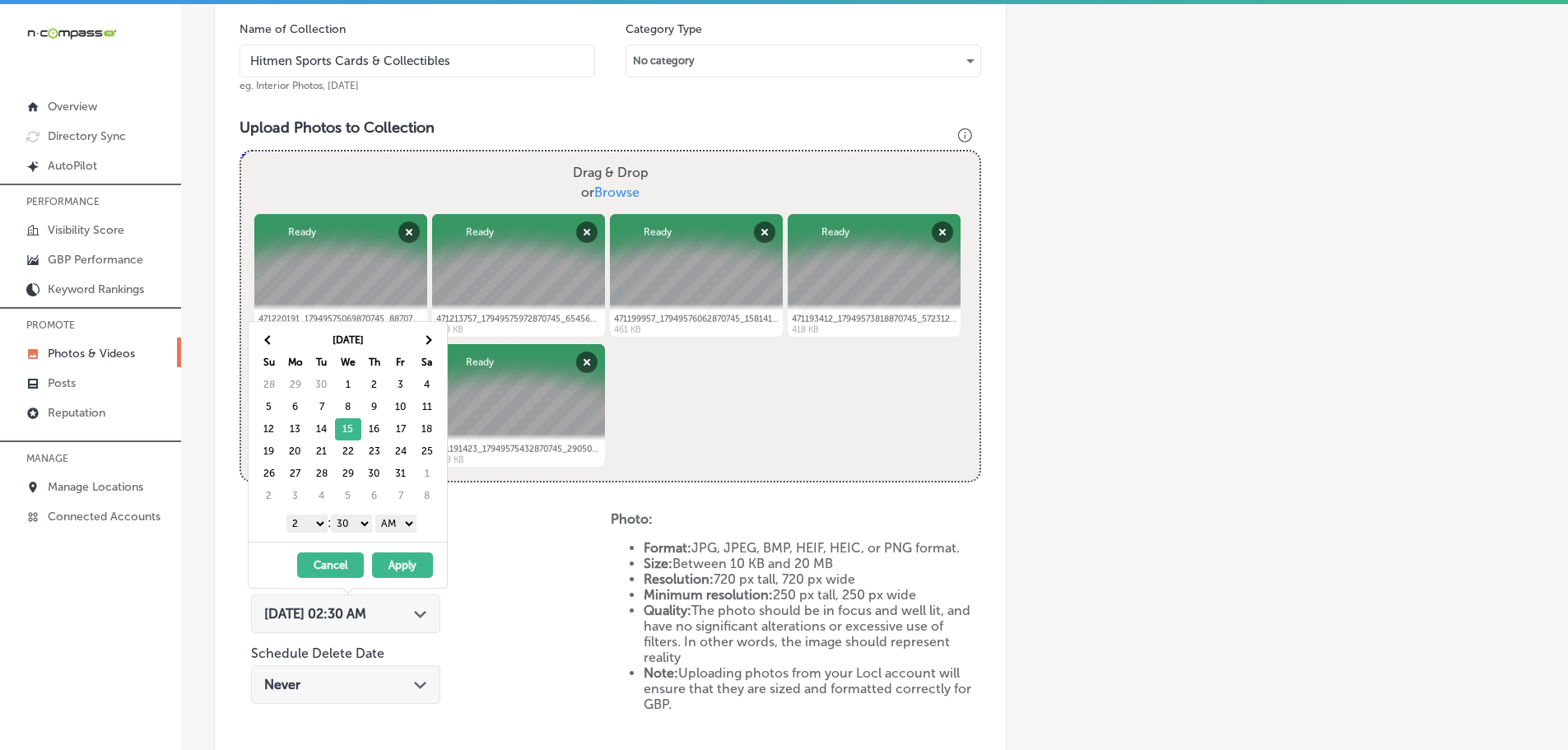
click at [311, 523] on select "1 2 3 4 5 6 7 8 9 10 11 12" at bounding box center [307, 523] width 41 height 18
click at [352, 522] on select "00 10 20 30 40 50" at bounding box center [351, 523] width 41 height 18
click at [399, 527] on select "AM PM" at bounding box center [395, 523] width 41 height 18
click at [405, 561] on button "Apply" at bounding box center [402, 565] width 61 height 25
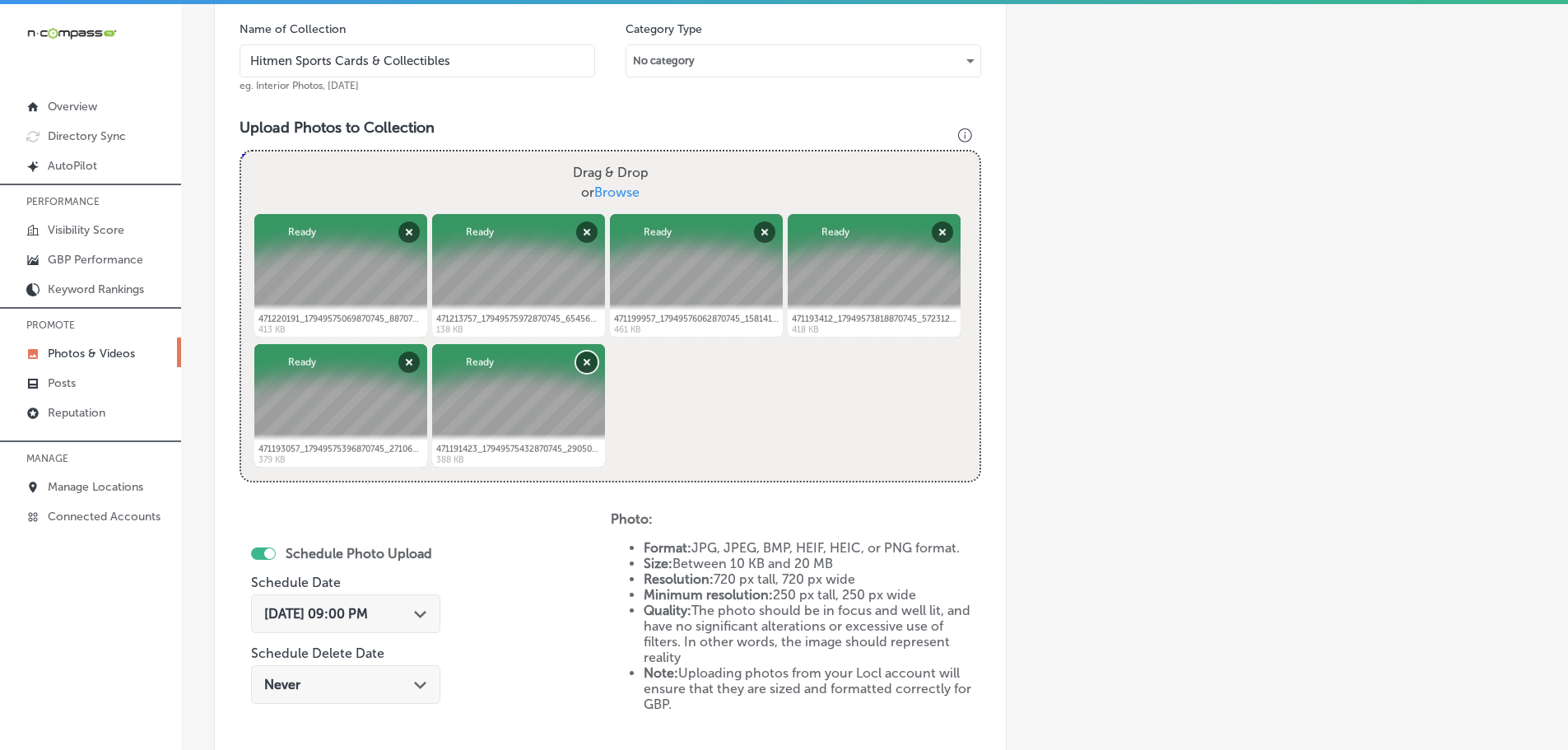
click at [585, 367] on button "Remove" at bounding box center [587, 362] width 22 height 22
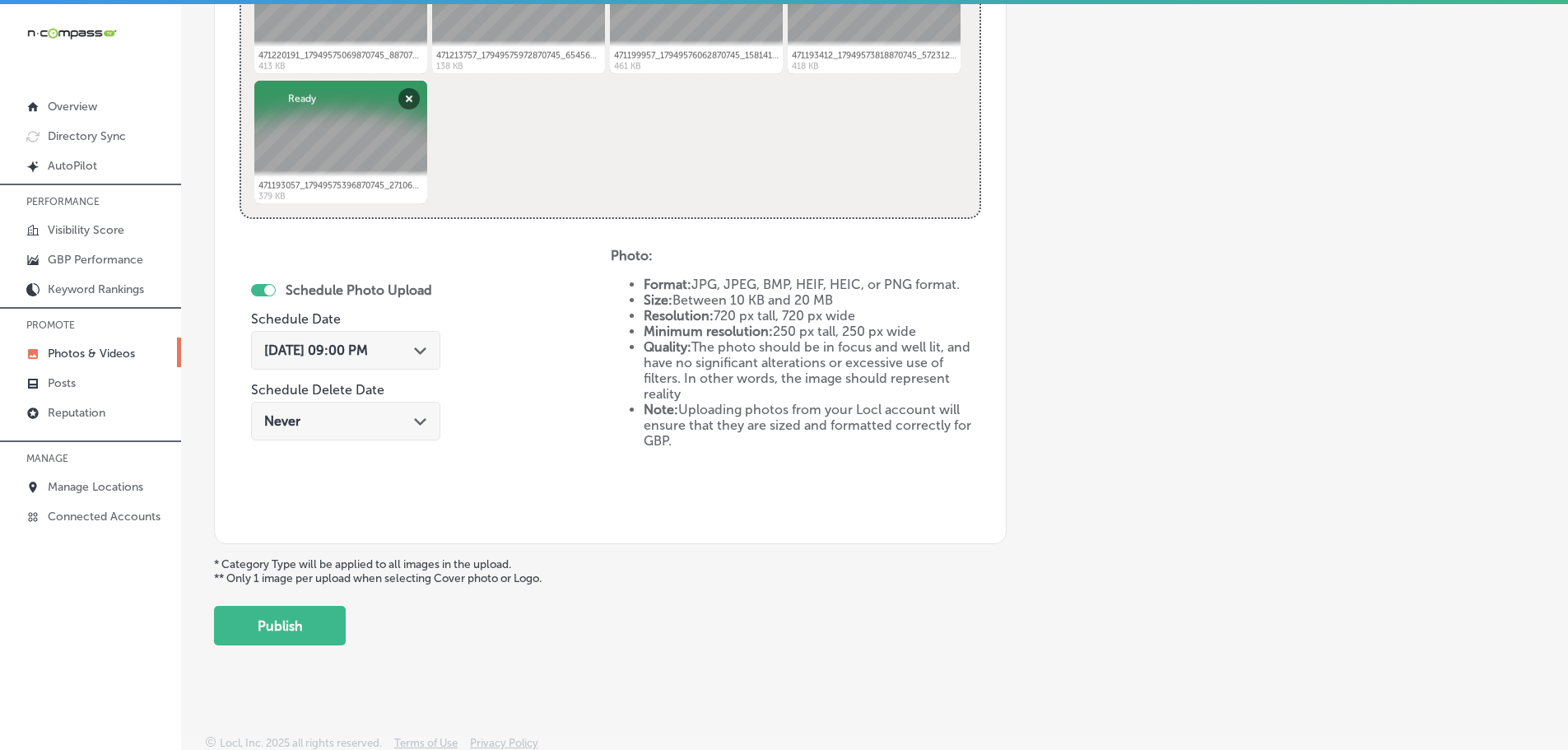
scroll to position [765, 0]
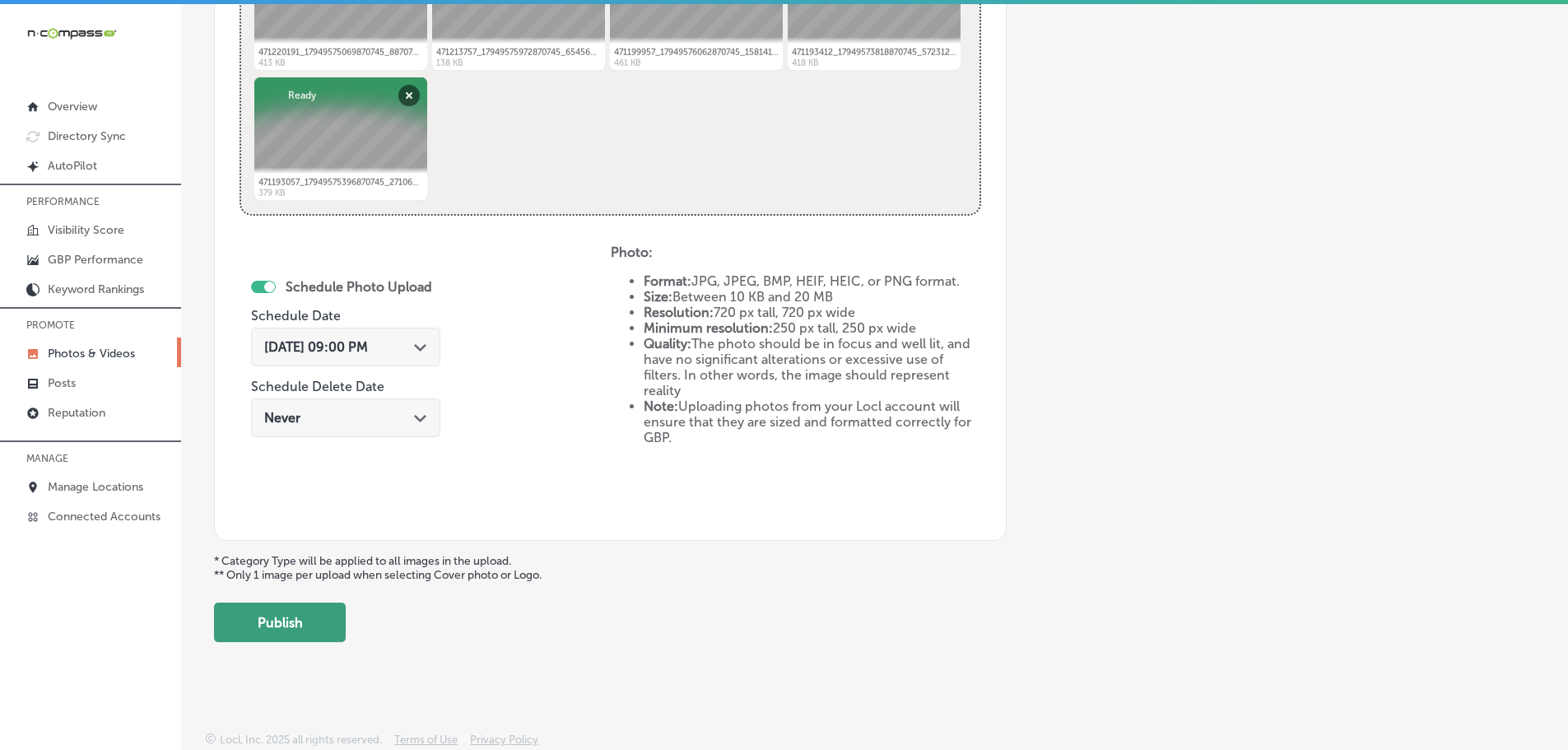
click at [329, 606] on button "Publish" at bounding box center [280, 622] width 132 height 39
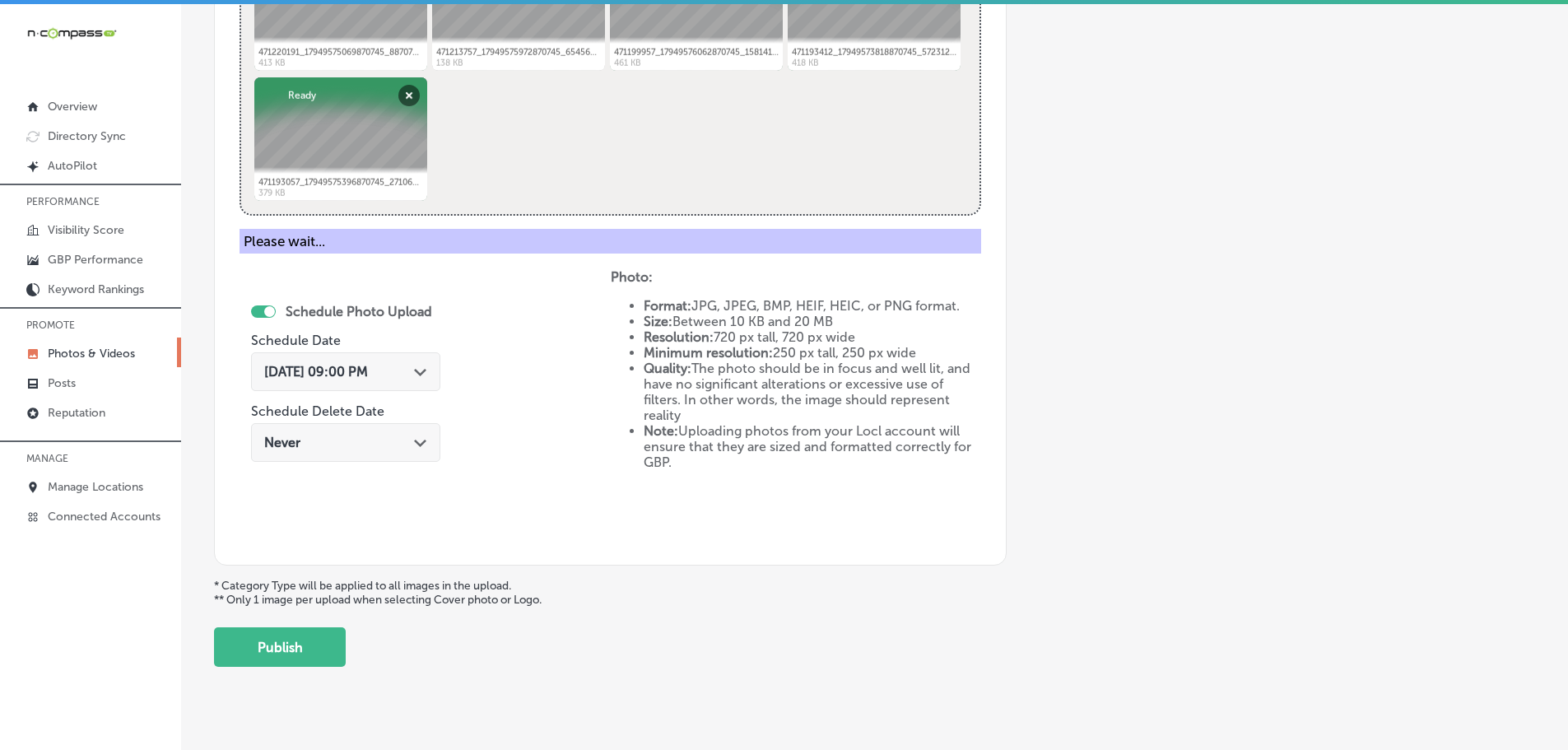
scroll to position [498, 0]
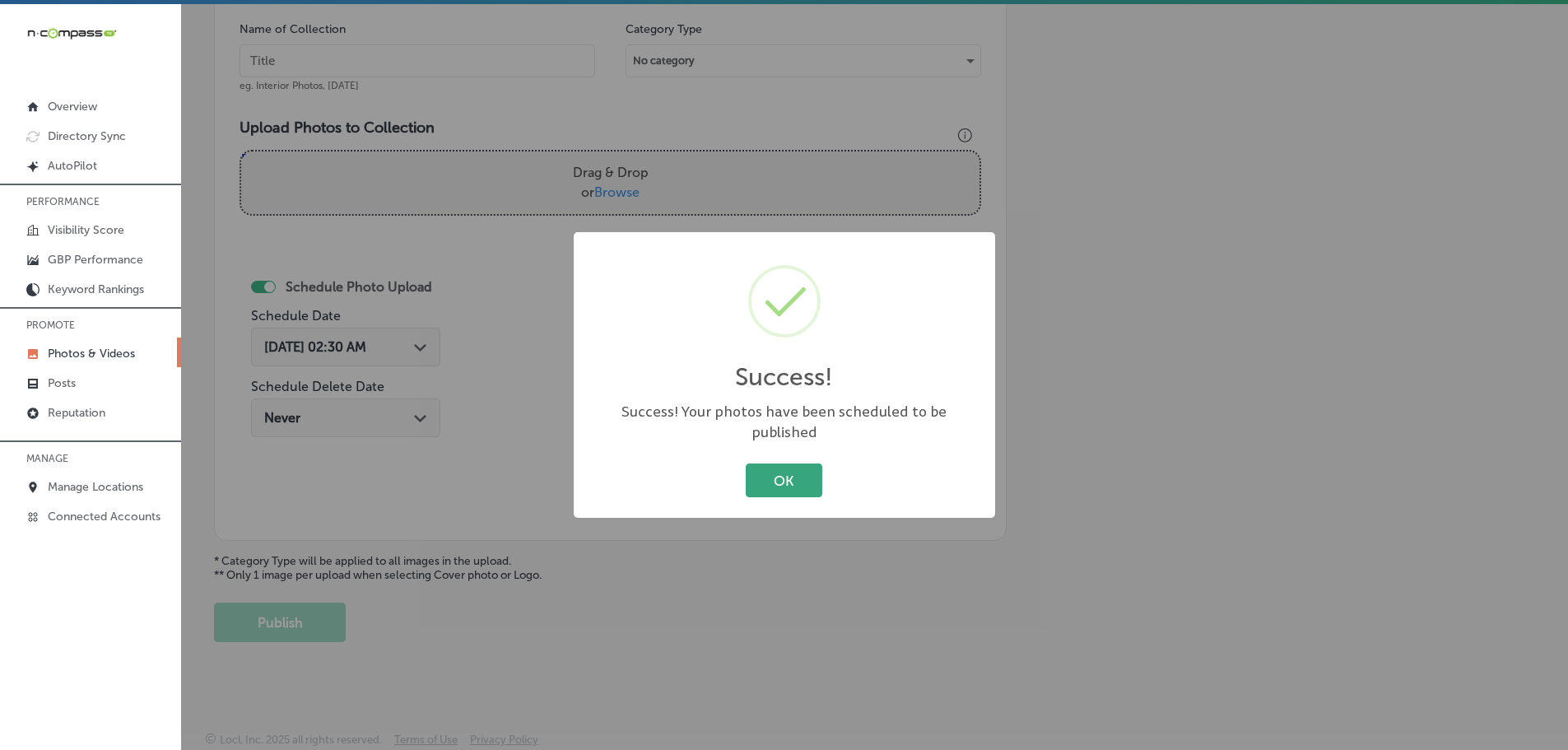
click at [790, 481] on button "OK" at bounding box center [784, 480] width 76 height 34
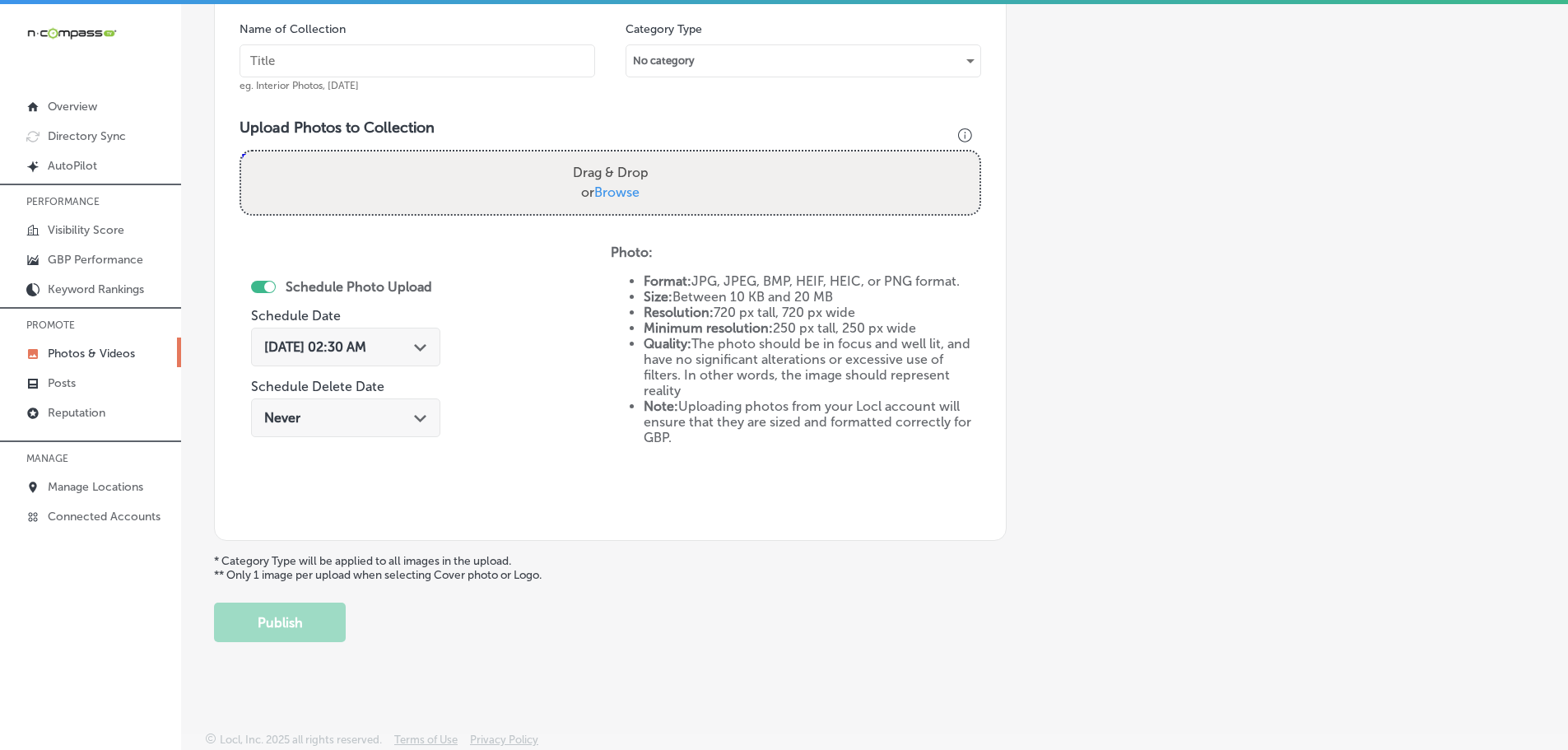
click at [619, 197] on span "Browse" at bounding box center [617, 191] width 46 height 15
click at [619, 157] on input "Drag & Drop or Browse" at bounding box center [610, 153] width 738 height 5
type input "C:\fakepath\471267835_17949575345870745_7503629355363456152_n.jpg"
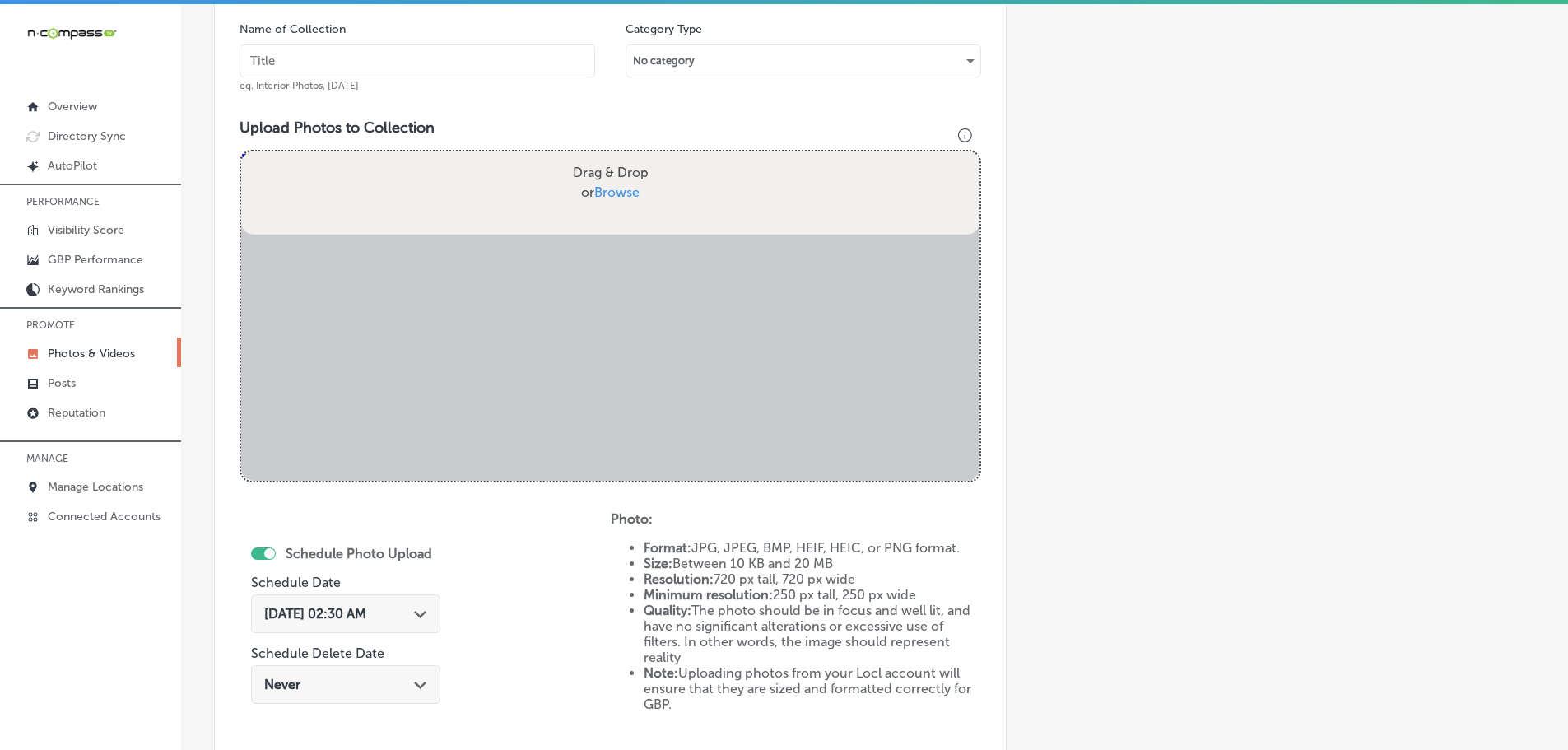
click at [468, 64] on input "text" at bounding box center [417, 61] width 356 height 33
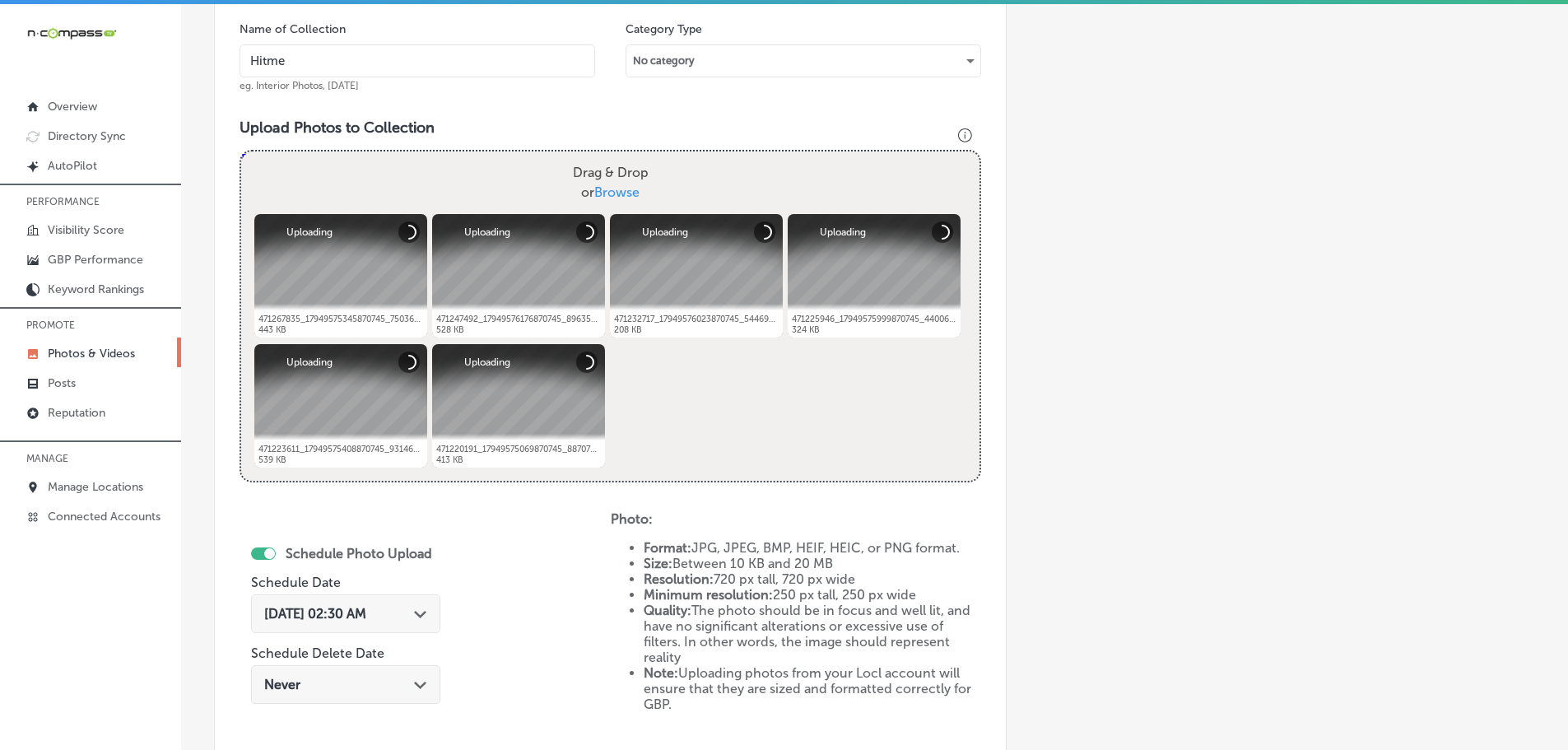
type input "Hitmen Sports Cards & Collectibles"
click at [421, 610] on div "Path Created with Sketch." at bounding box center [421, 612] width 13 height 13
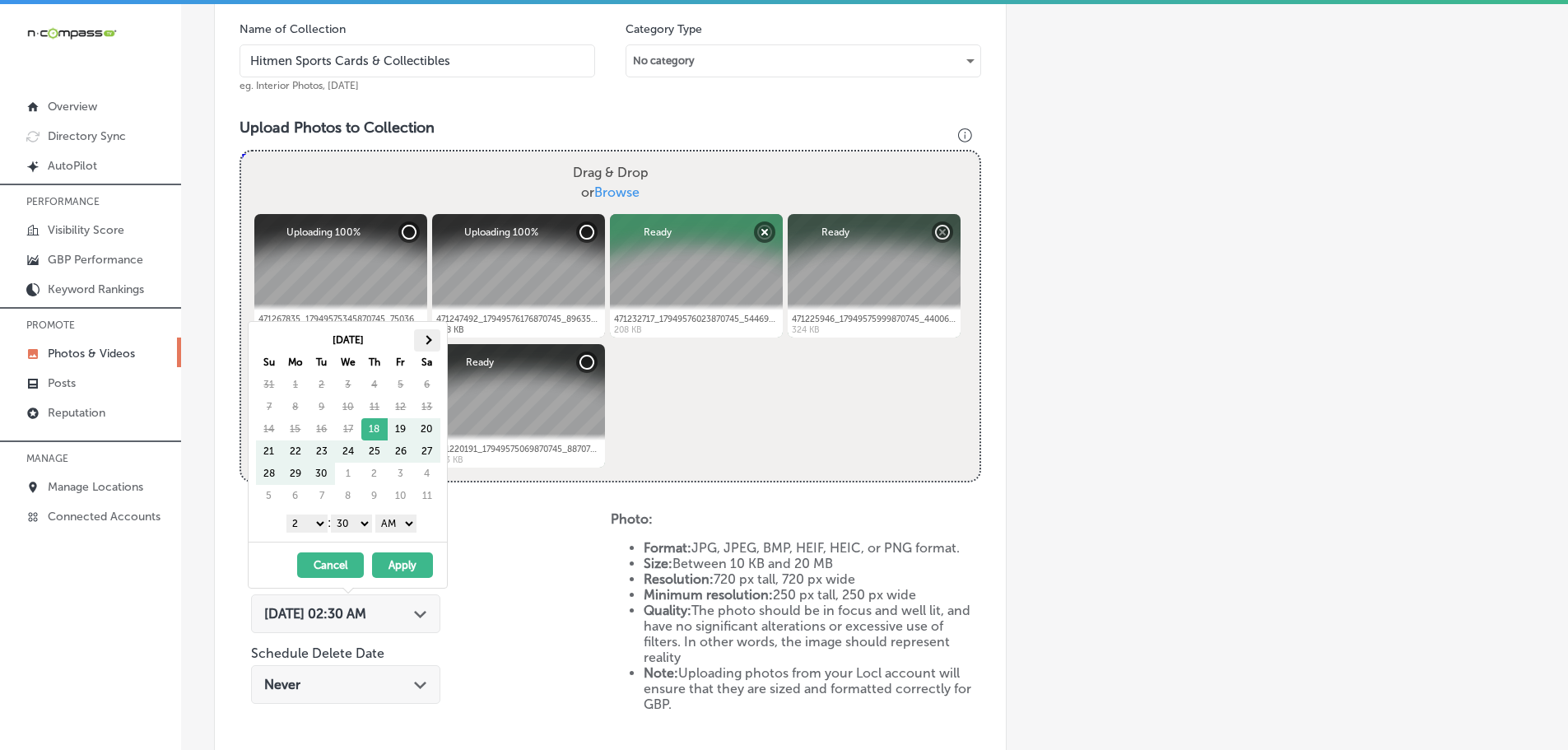
click at [431, 350] on th at bounding box center [427, 340] width 26 height 22
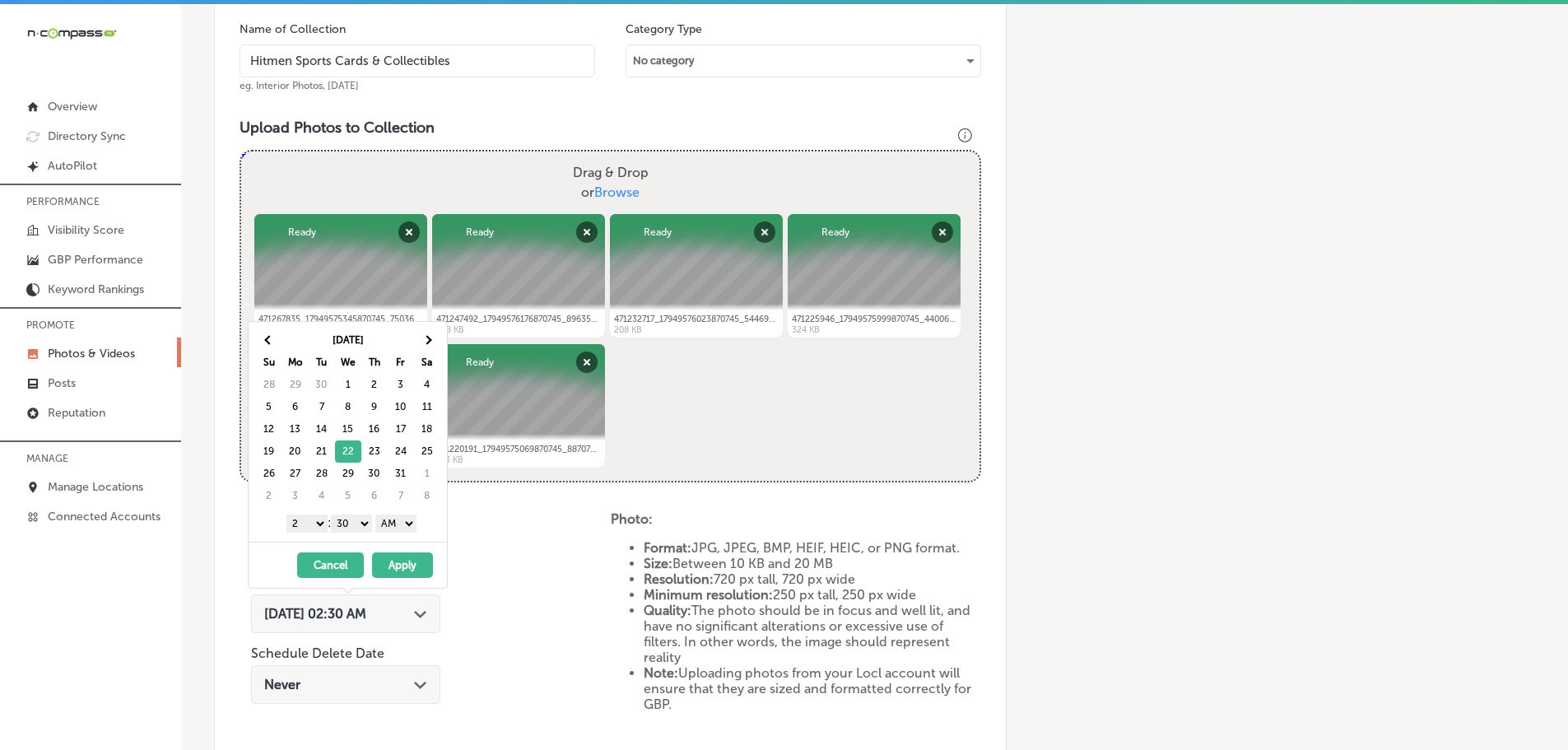
click at [300, 524] on select "1 2 3 4 5 6 7 8 9 10 11 12" at bounding box center [307, 523] width 41 height 18
click at [361, 520] on select "00 10 20 30 40 50" at bounding box center [351, 523] width 41 height 18
click at [396, 524] on select "AM PM" at bounding box center [395, 523] width 41 height 18
click at [399, 563] on button "Apply" at bounding box center [402, 565] width 61 height 25
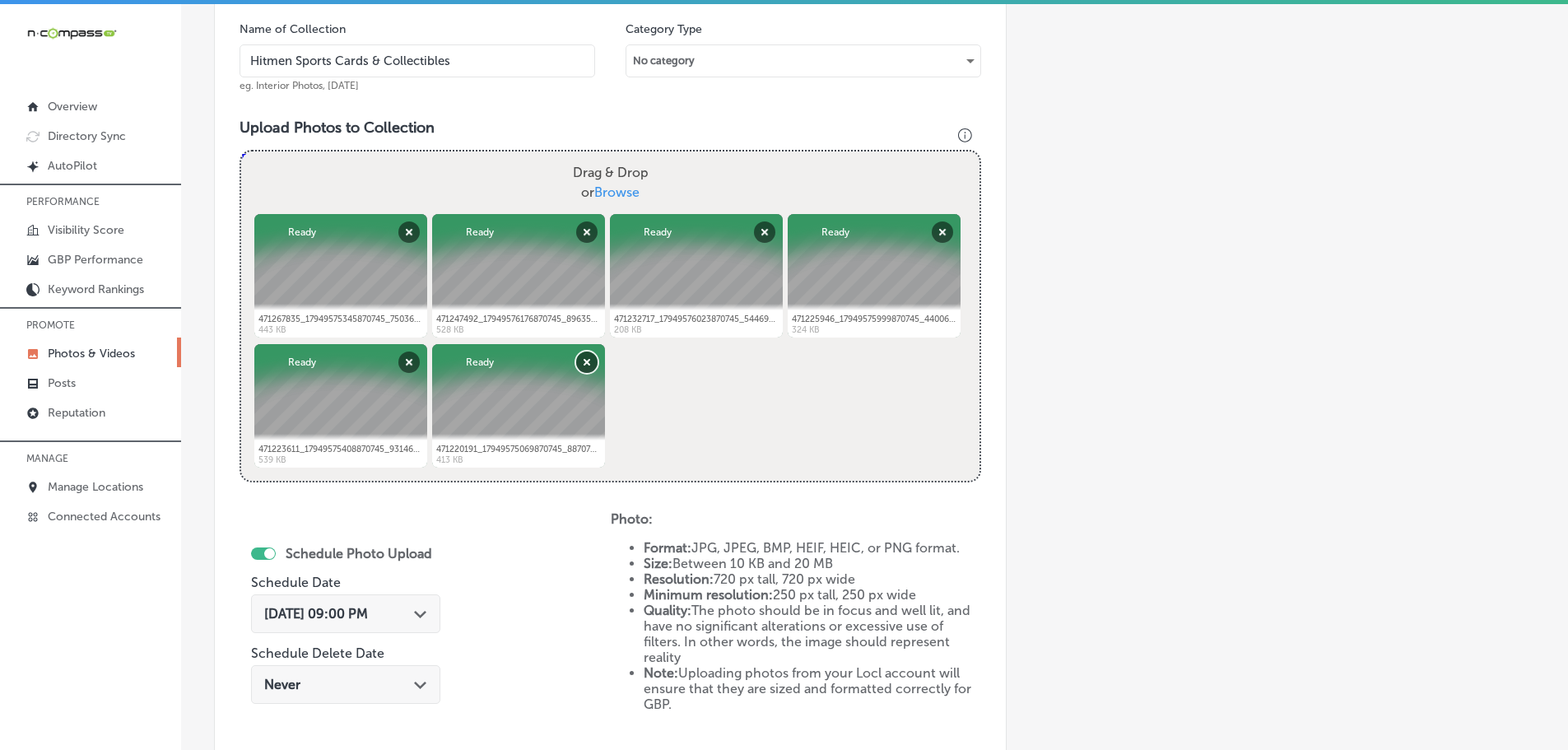
click at [578, 359] on button "Remove" at bounding box center [587, 362] width 22 height 22
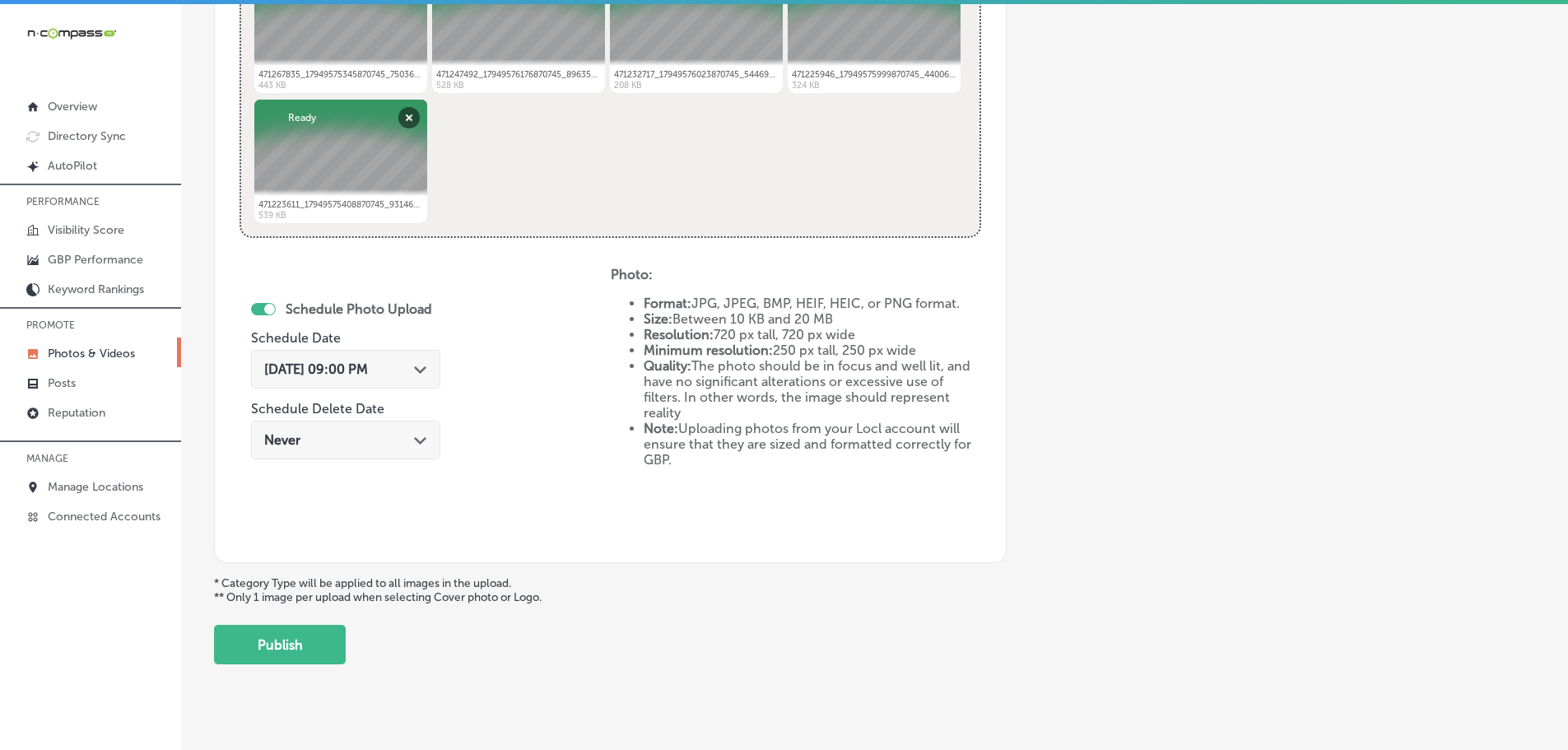
scroll to position [745, 0]
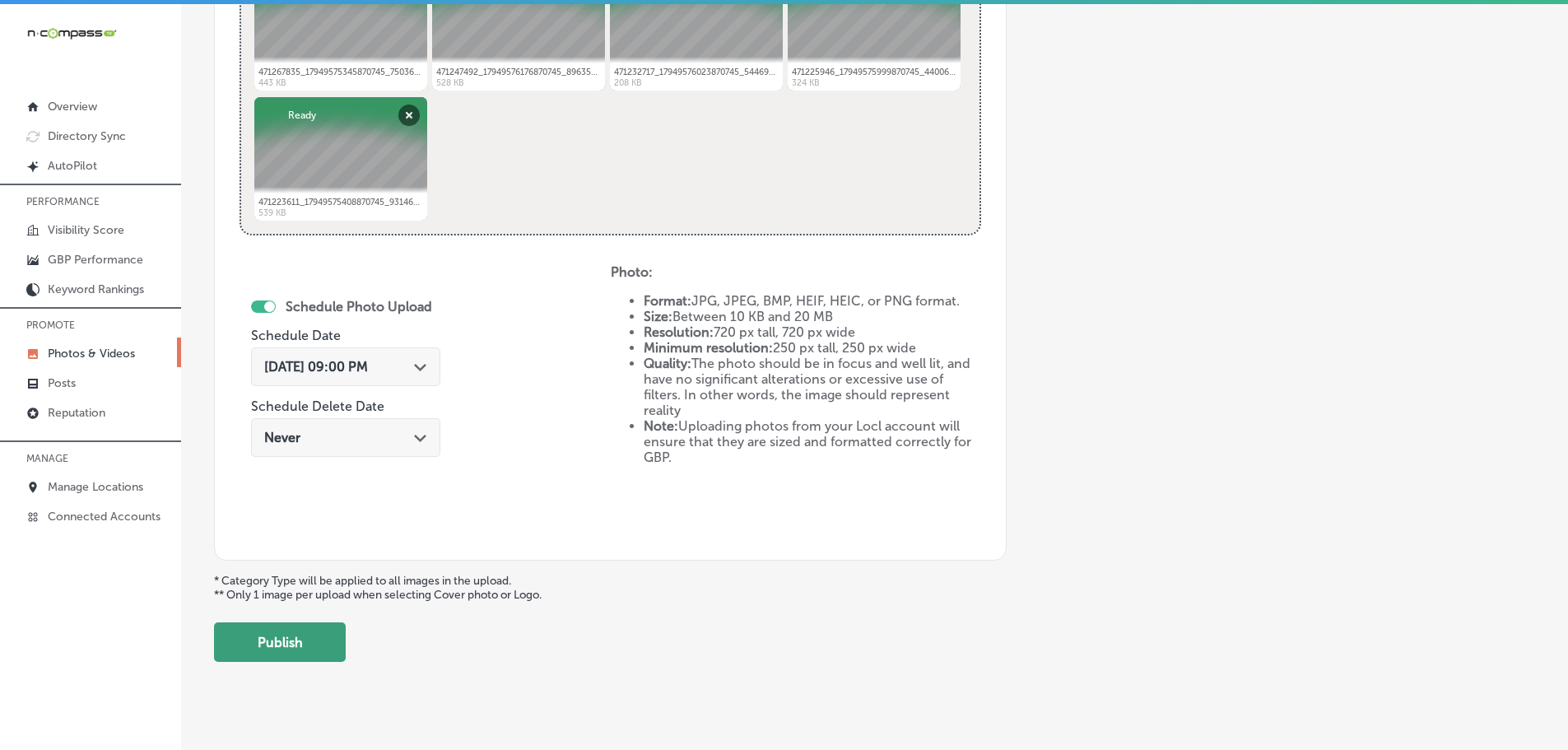
click at [306, 634] on button "Publish" at bounding box center [280, 641] width 132 height 39
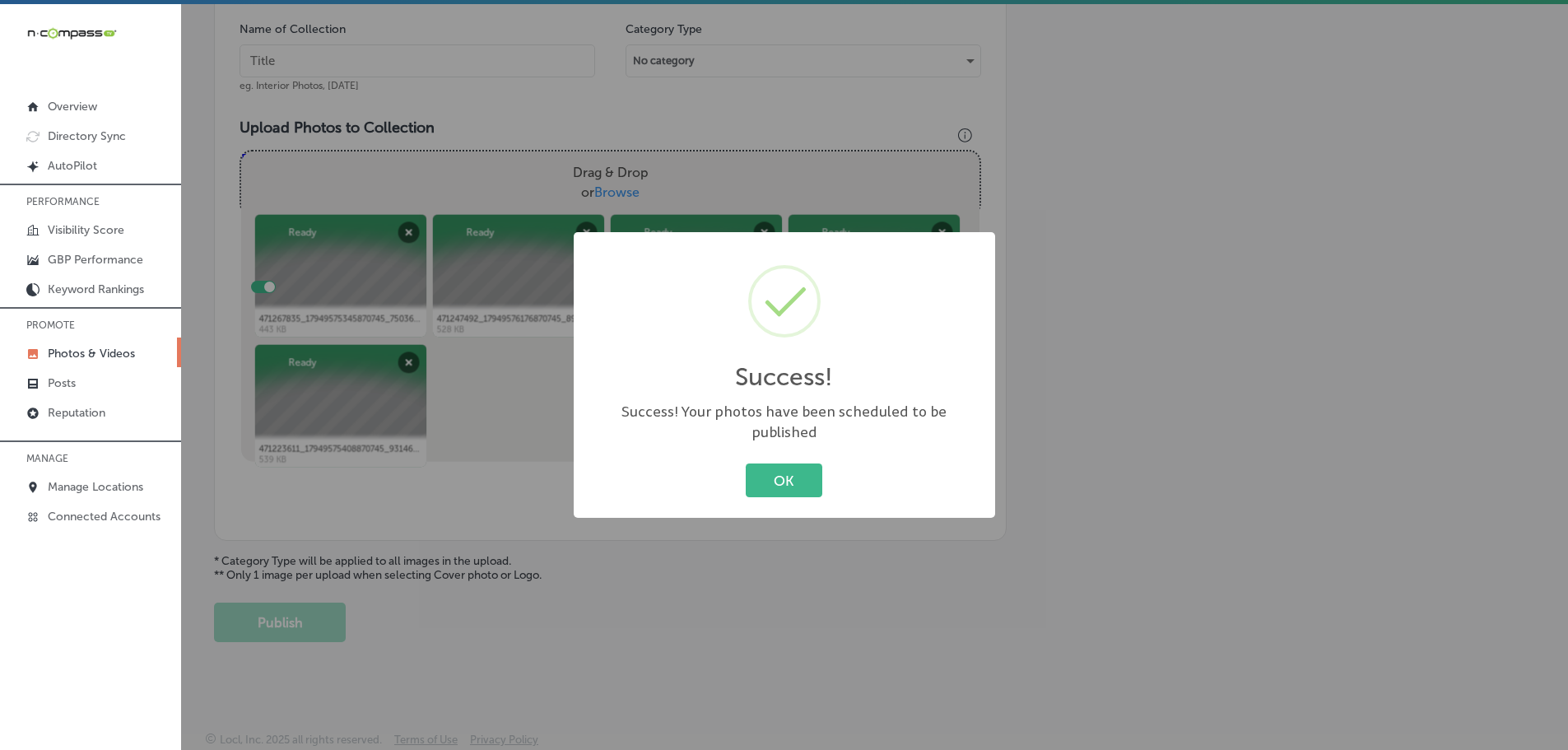
scroll to position [498, 0]
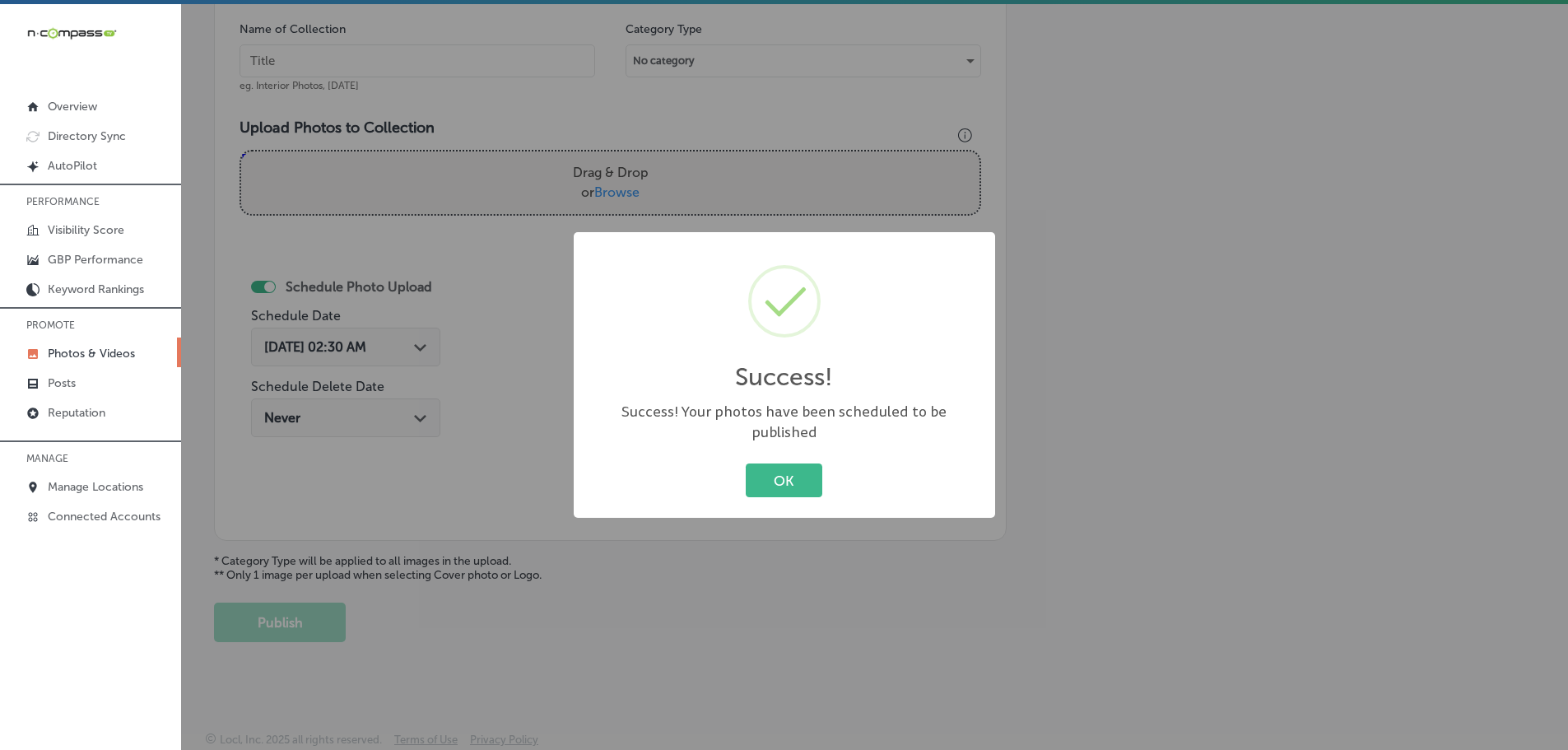
drag, startPoint x: 761, startPoint y: 452, endPoint x: 919, endPoint y: 528, distance: 175.3
click at [763, 463] on button "OK" at bounding box center [784, 480] width 76 height 34
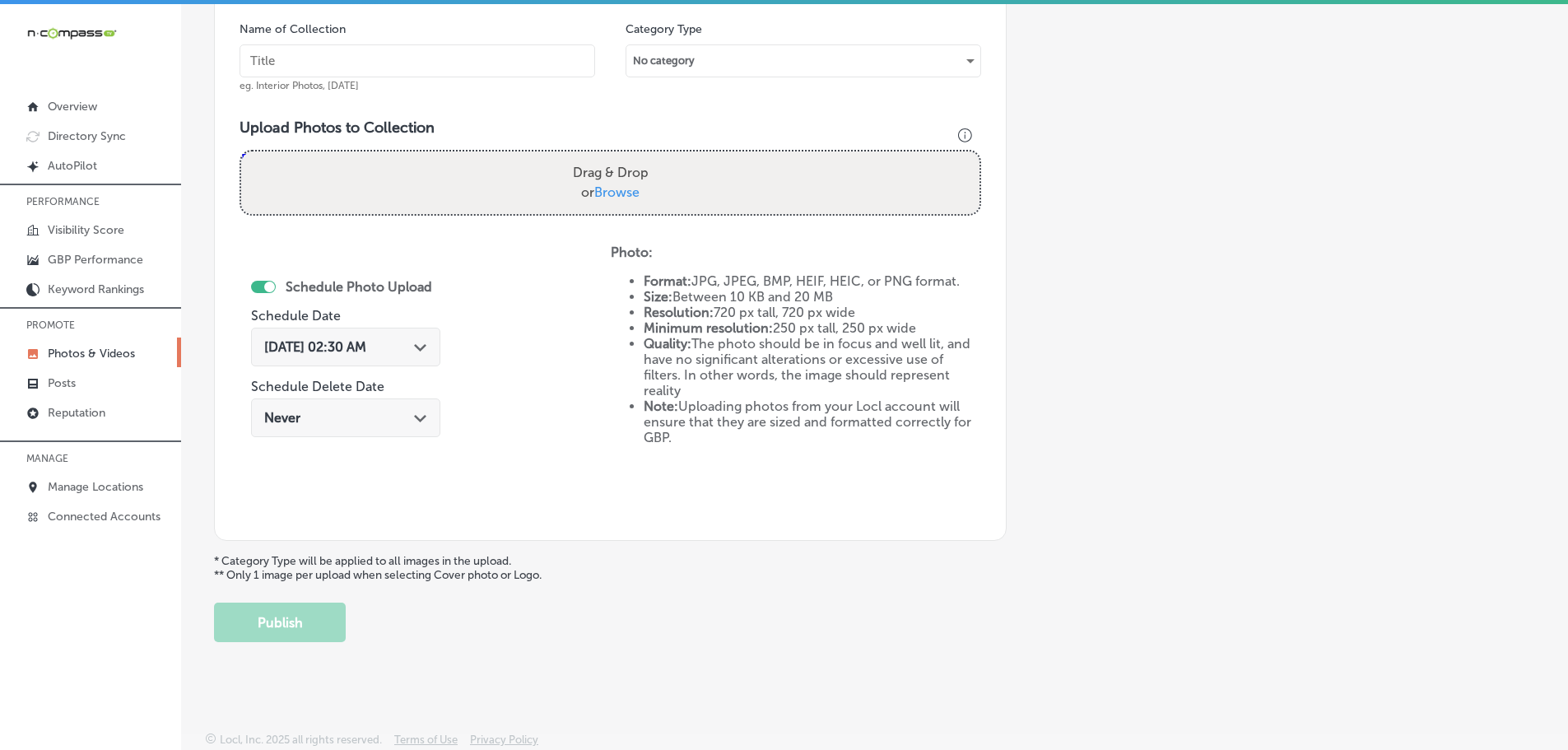
click at [613, 188] on span "Browse" at bounding box center [617, 191] width 46 height 15
click at [613, 157] on input "Drag & Drop or Browse" at bounding box center [610, 153] width 738 height 5
type input "C:\fakepath\471632251_1084199187055433_1925459993955055566_n.jpg"
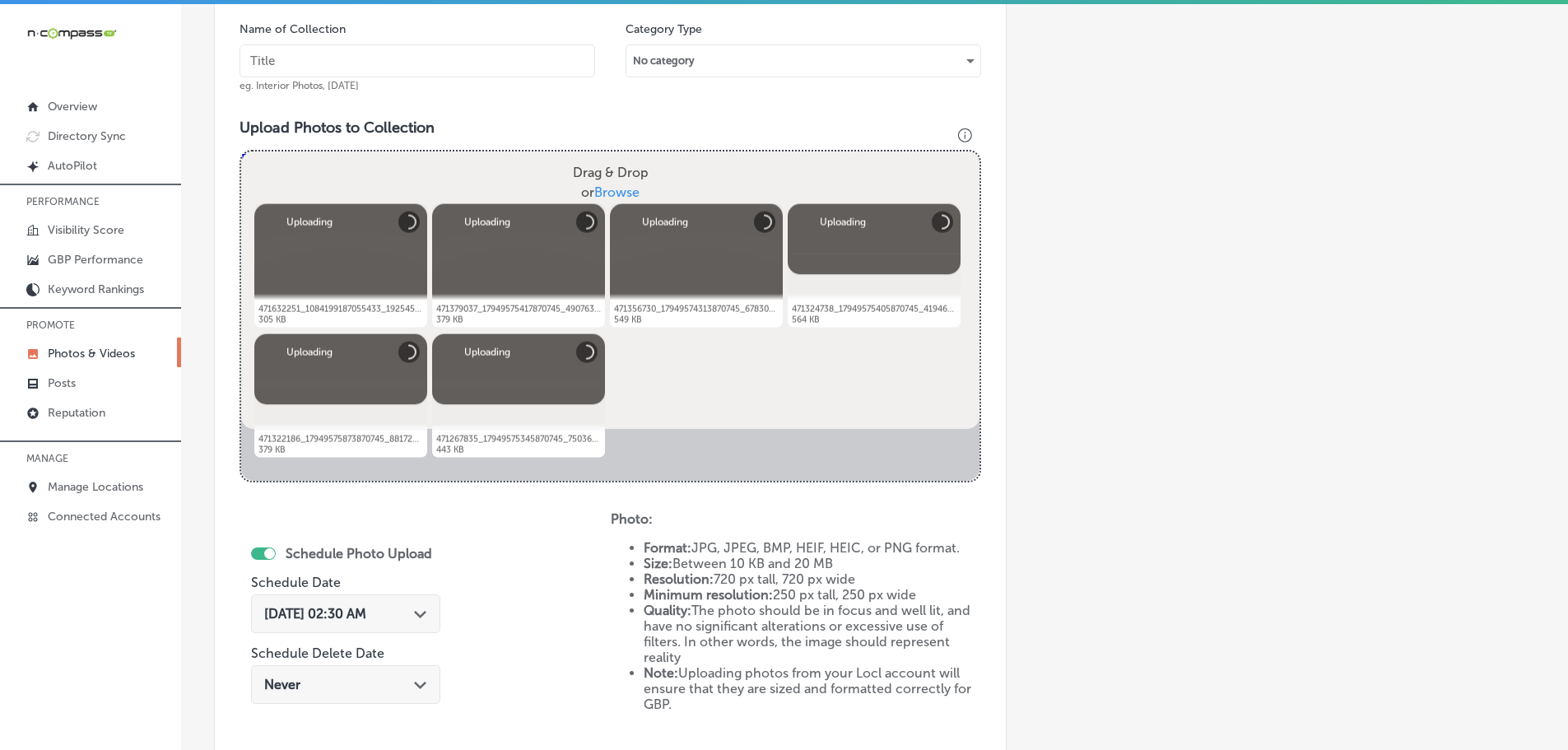
click at [426, 66] on input "text" at bounding box center [417, 61] width 356 height 33
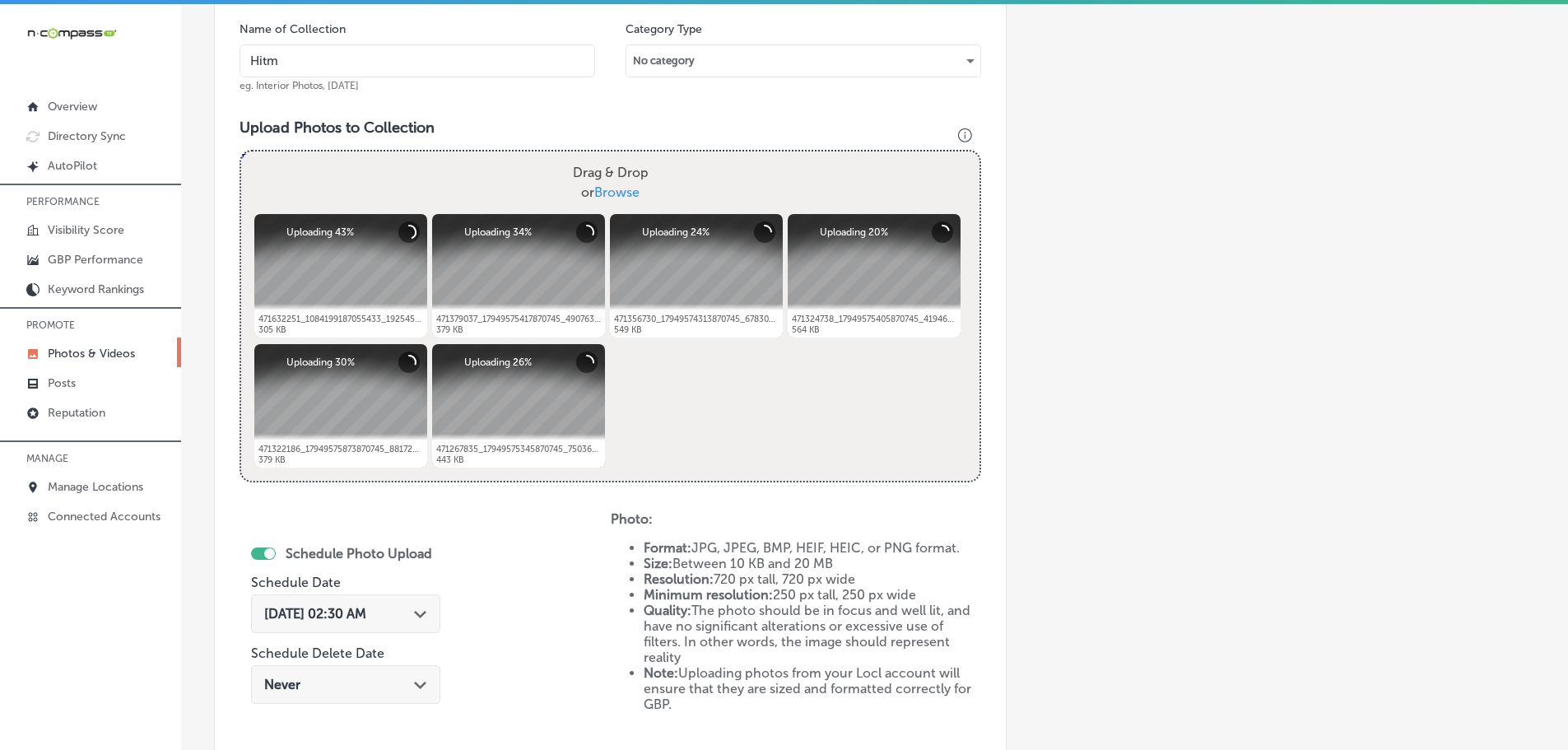
type input "Hitmen Sports Cards & Collectibles"
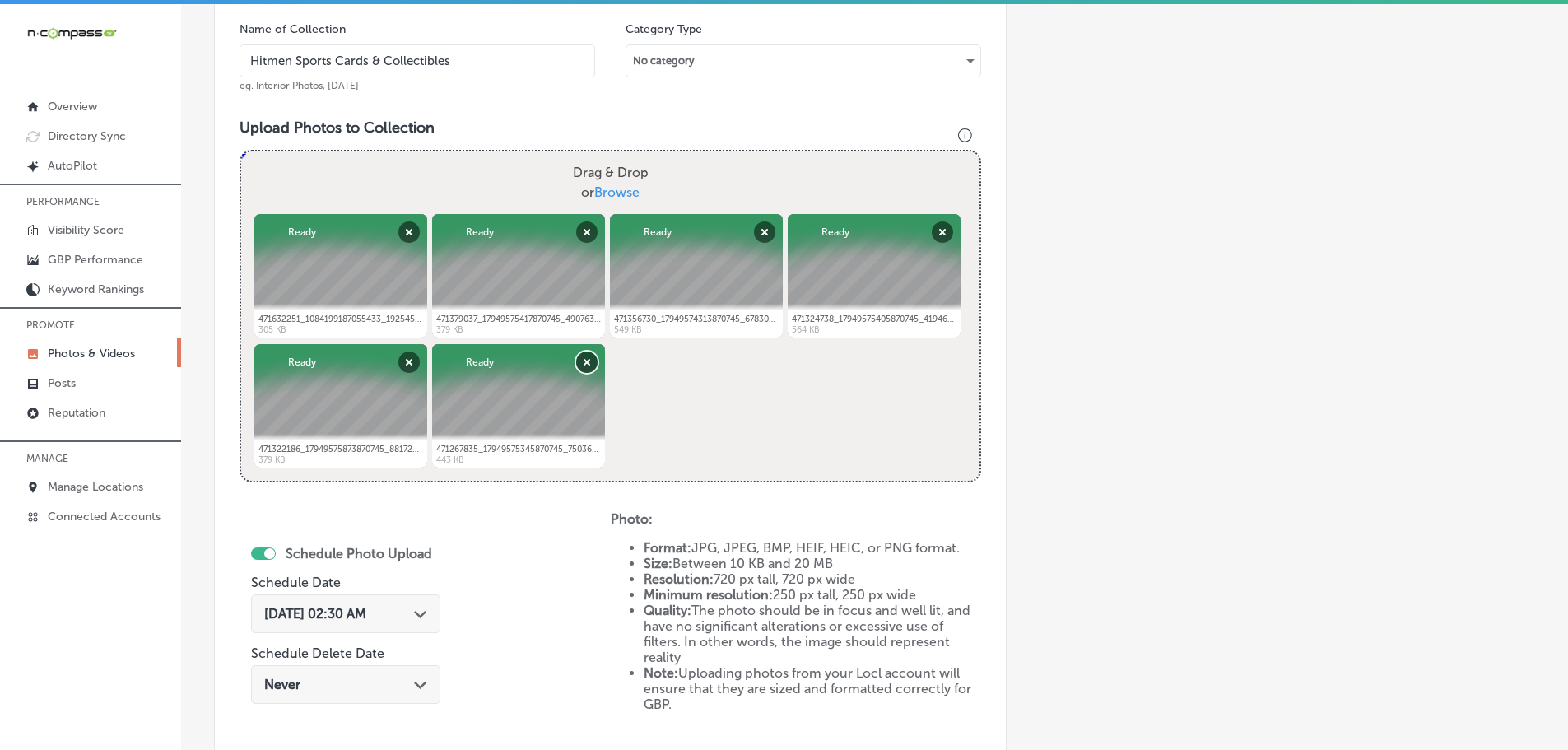
click at [585, 363] on button "Remove" at bounding box center [587, 362] width 22 height 22
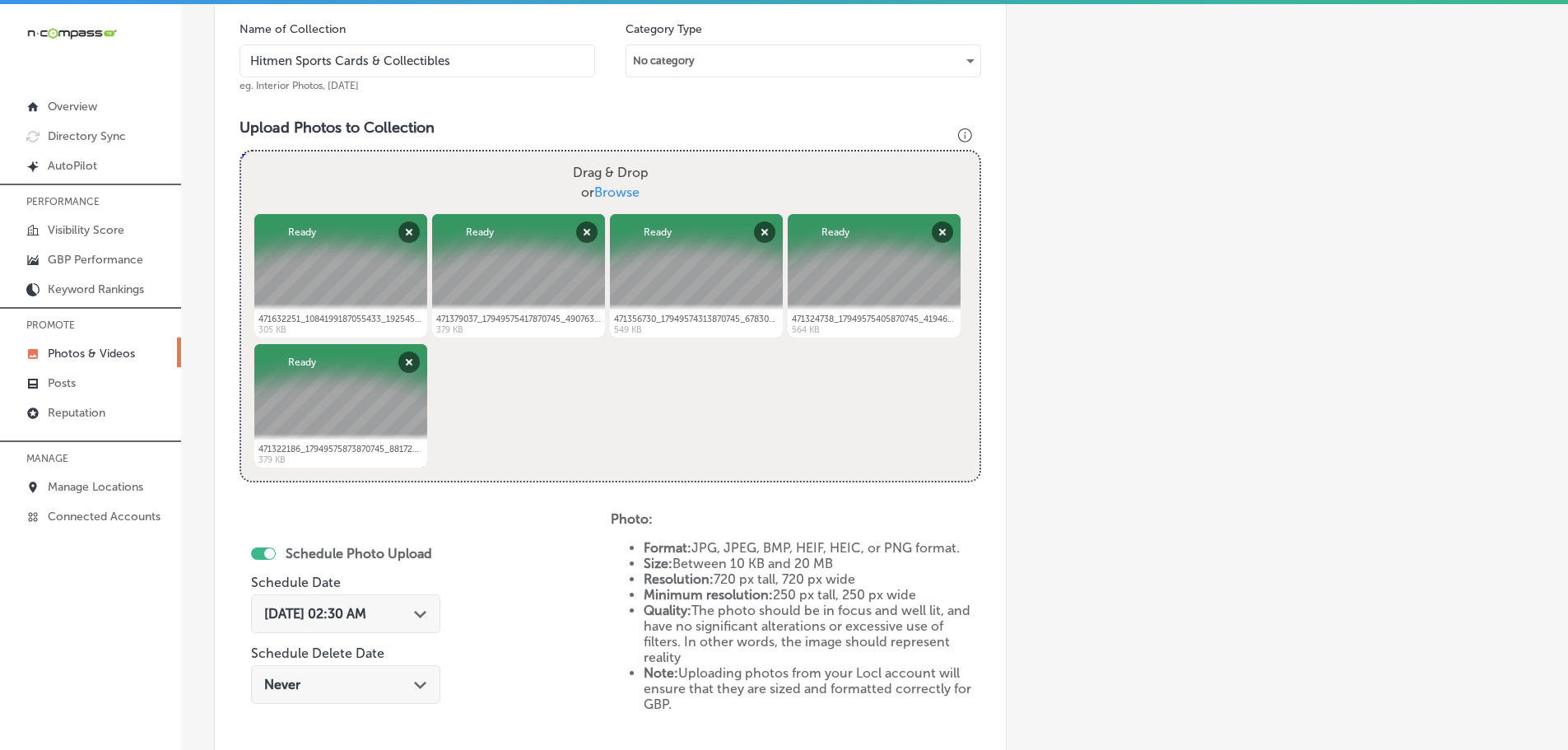
click at [428, 604] on div "[DATE] 02:30 AM Path Created with Sketch." at bounding box center [346, 613] width 189 height 38
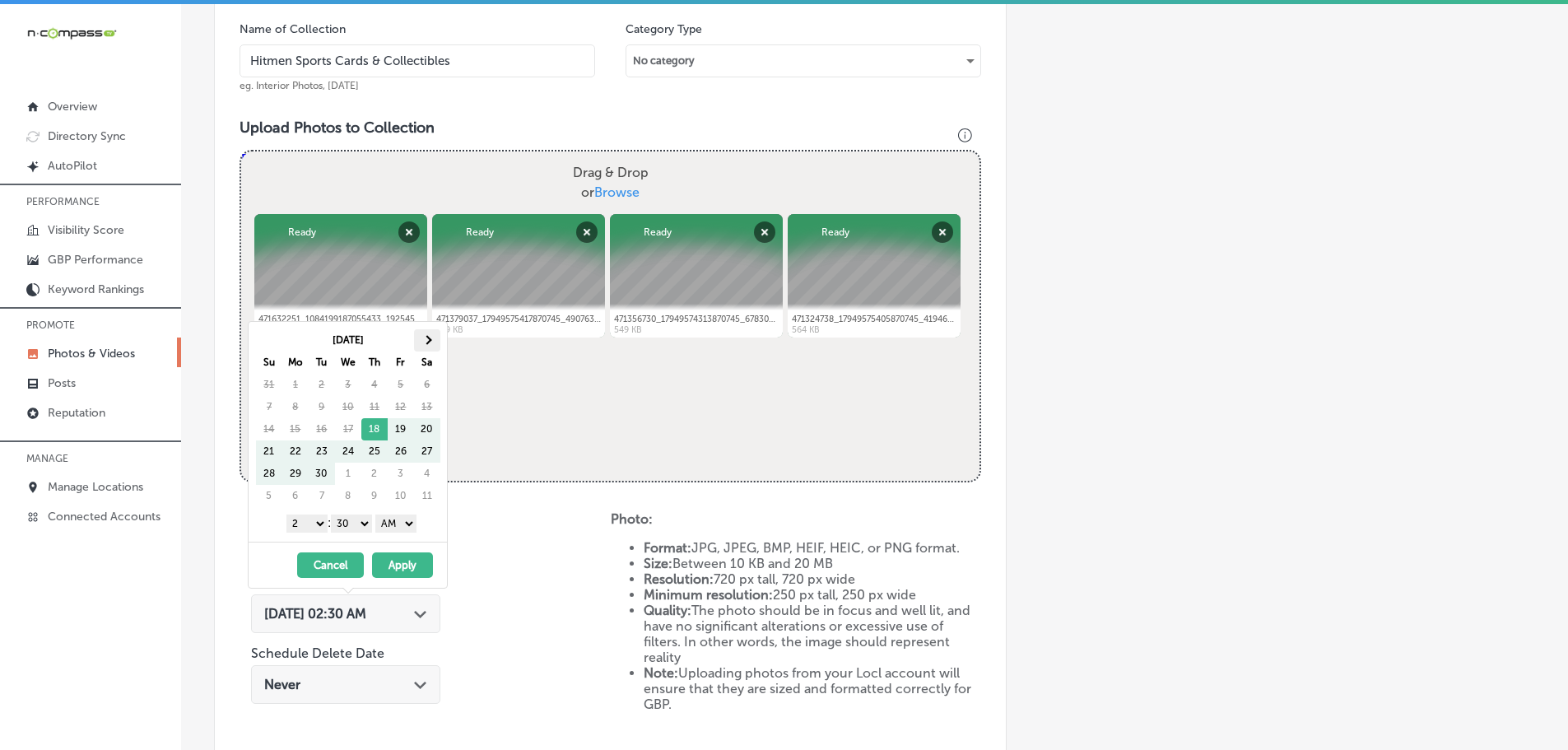
click at [424, 341] on span at bounding box center [427, 340] width 9 height 9
click at [304, 526] on select "1 2 3 4 5 6 7 8 9 10 11 12" at bounding box center [307, 523] width 41 height 18
click at [353, 522] on select "00 10 20 30 40 50" at bounding box center [351, 523] width 41 height 18
click at [389, 526] on select "AM PM" at bounding box center [395, 523] width 41 height 18
click at [400, 557] on button "Apply" at bounding box center [402, 565] width 61 height 25
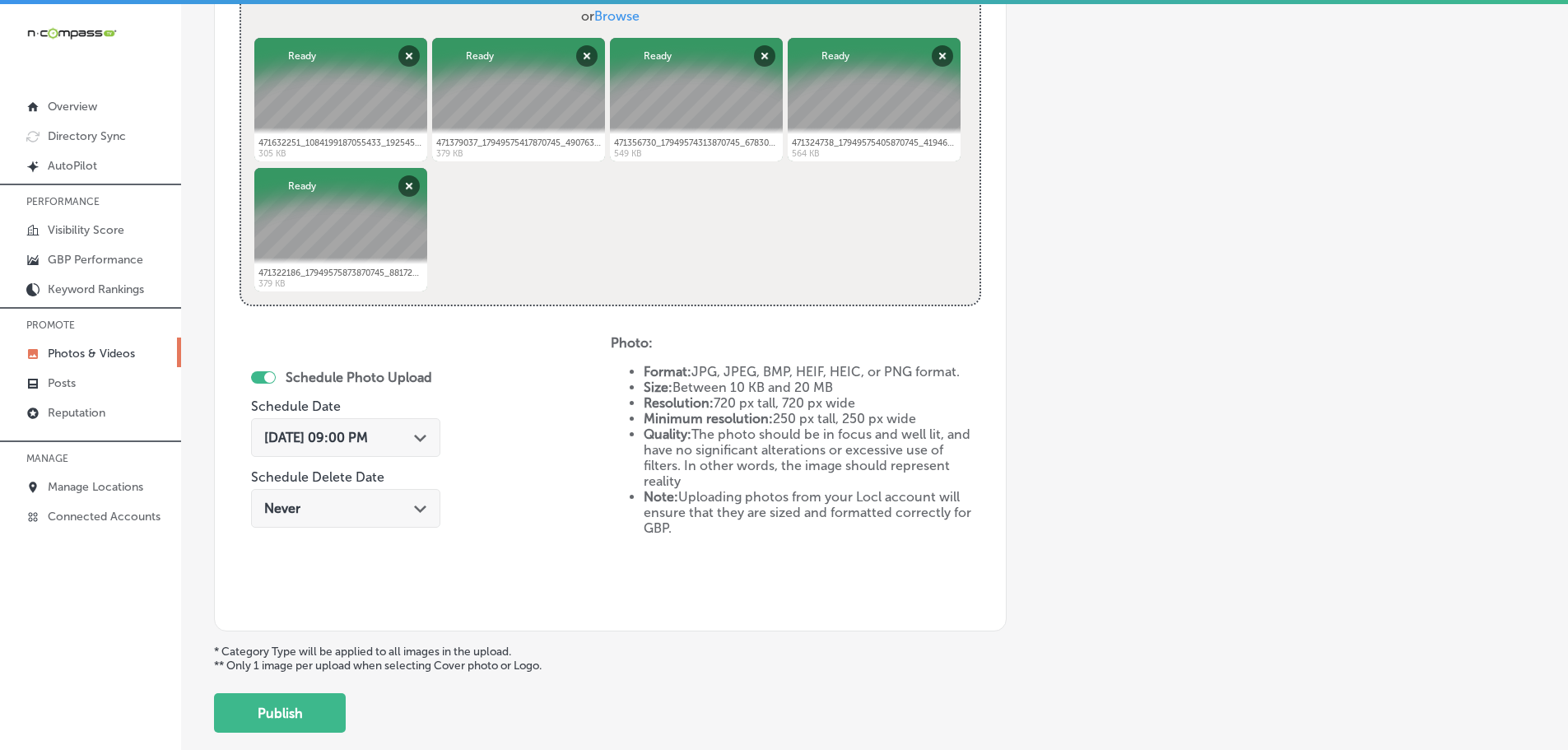
scroll to position [745, 0]
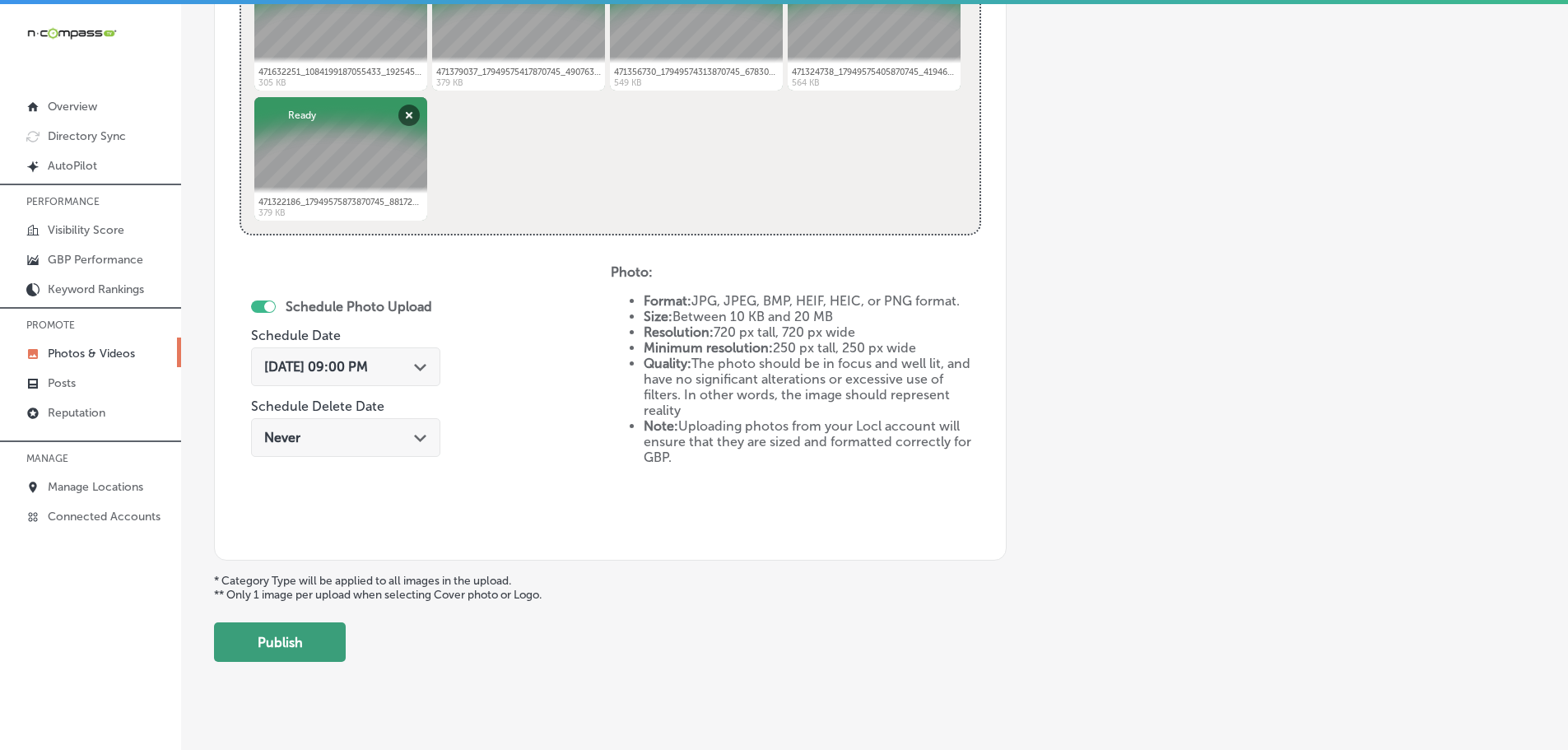
click at [306, 644] on button "Publish" at bounding box center [280, 641] width 132 height 39
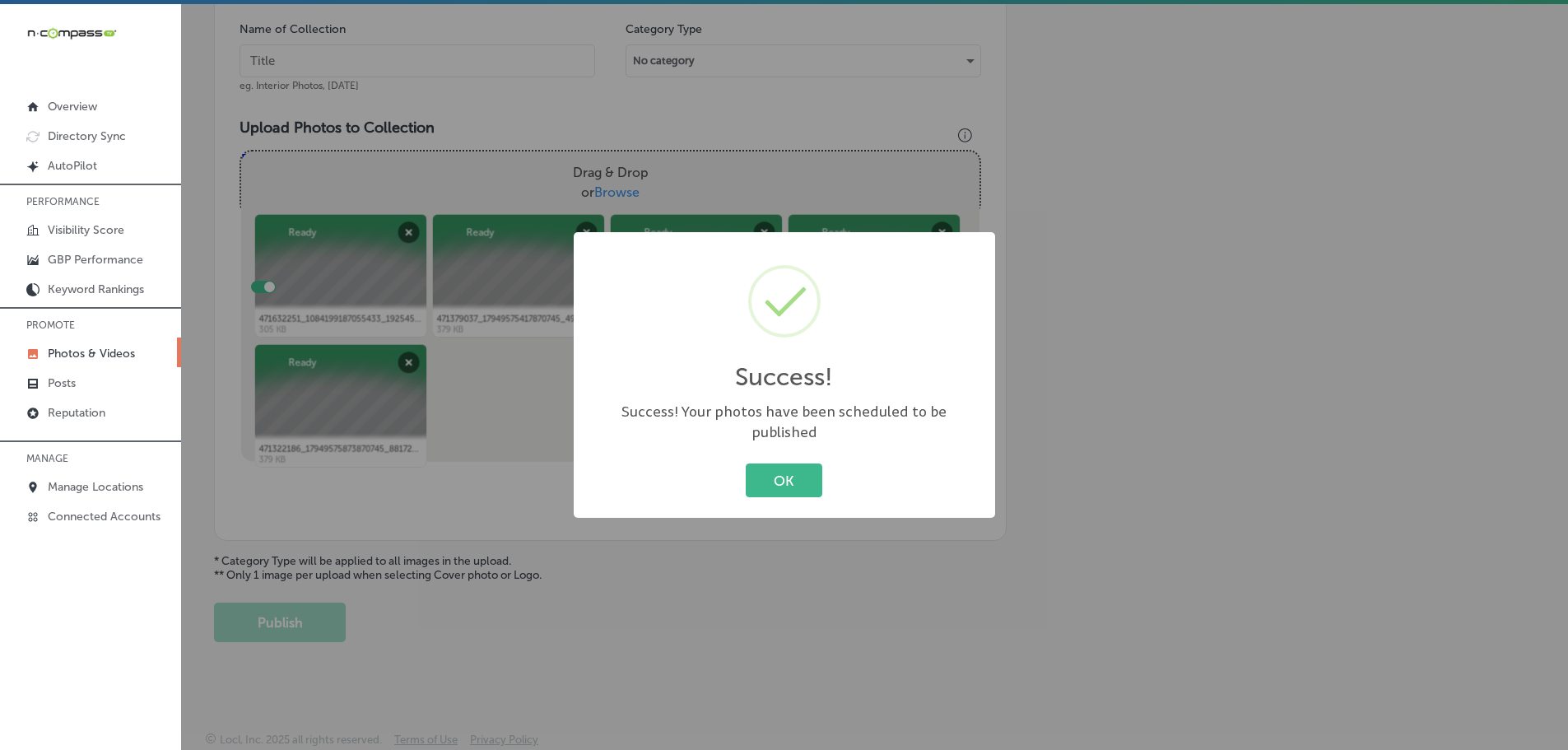
scroll to position [498, 0]
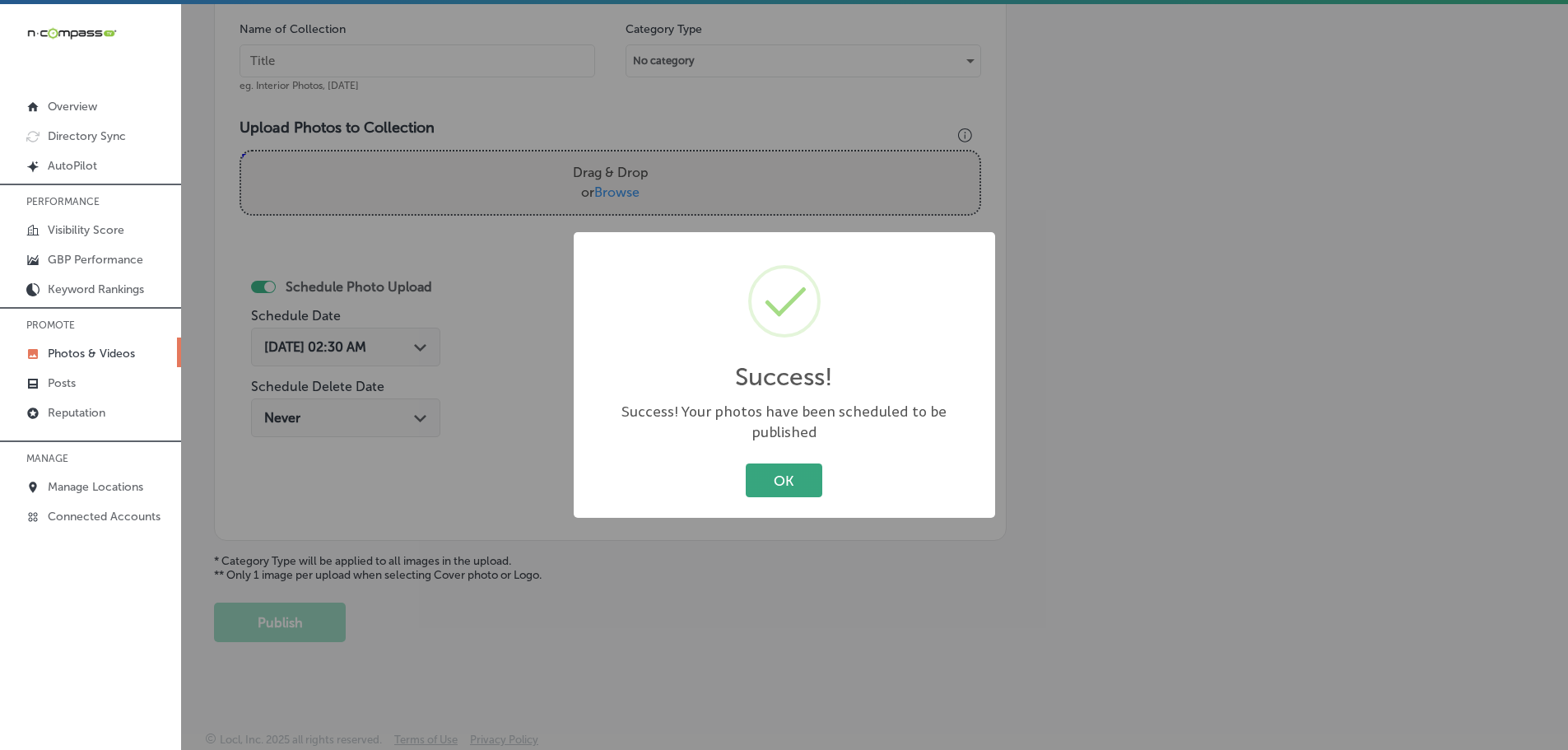
click at [759, 465] on button "OK" at bounding box center [784, 480] width 76 height 34
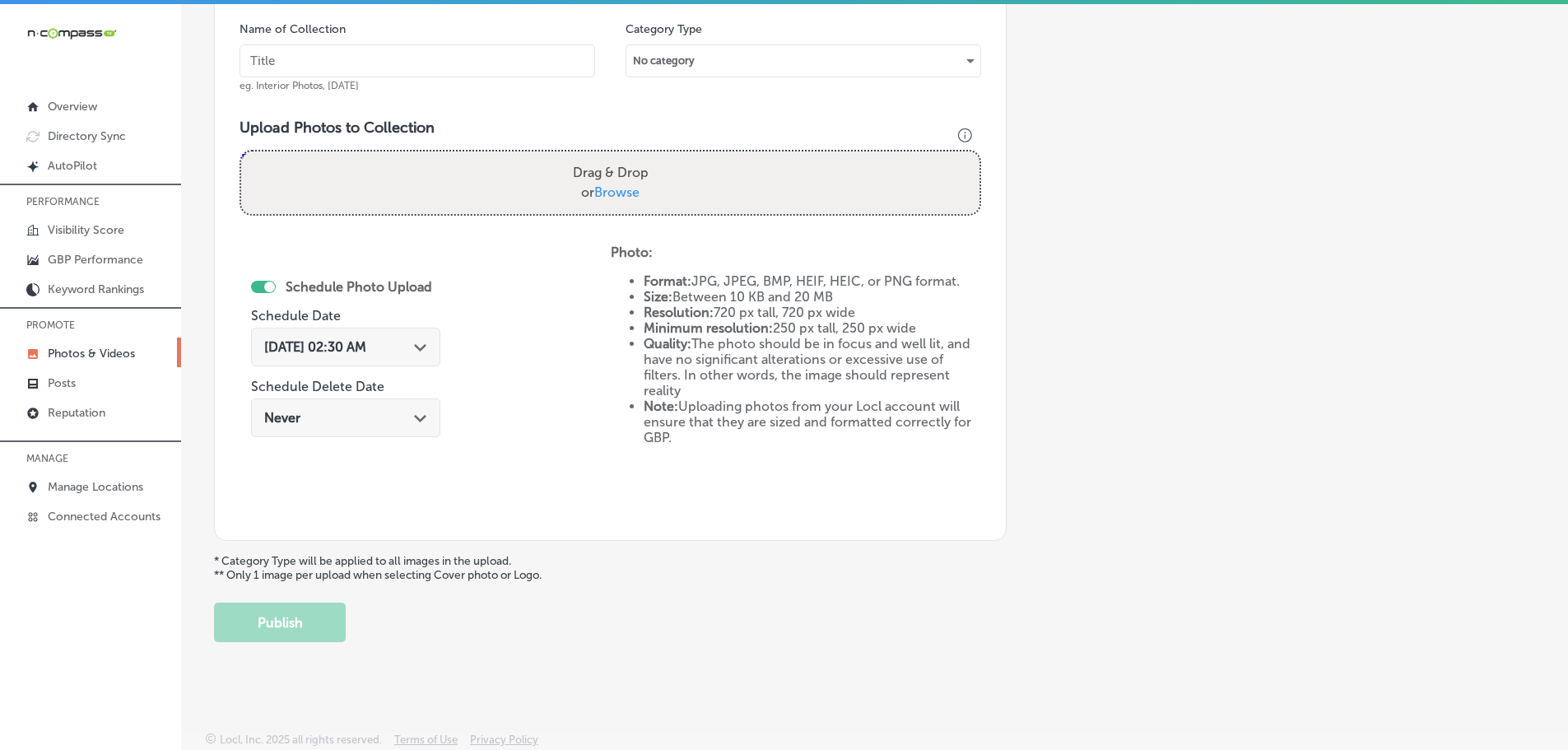
click at [619, 193] on span "Browse" at bounding box center [617, 191] width 46 height 15
click at [619, 157] on input "Drag & Drop or Browse" at bounding box center [610, 153] width 738 height 5
type input "C:\fakepath\474495790_17955560015870745_84590495227017261_n.jpg"
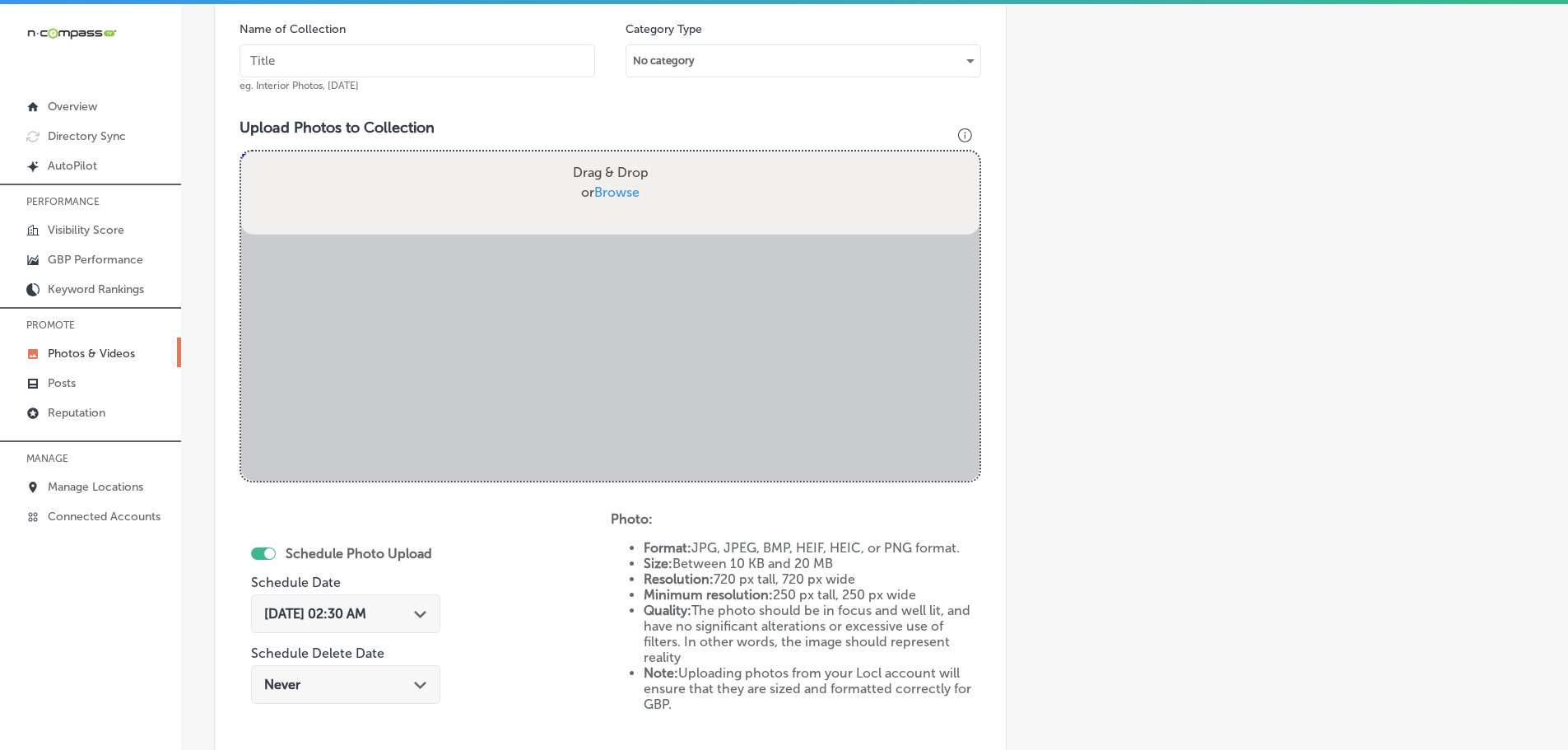
click at [515, 68] on input "text" at bounding box center [417, 61] width 356 height 33
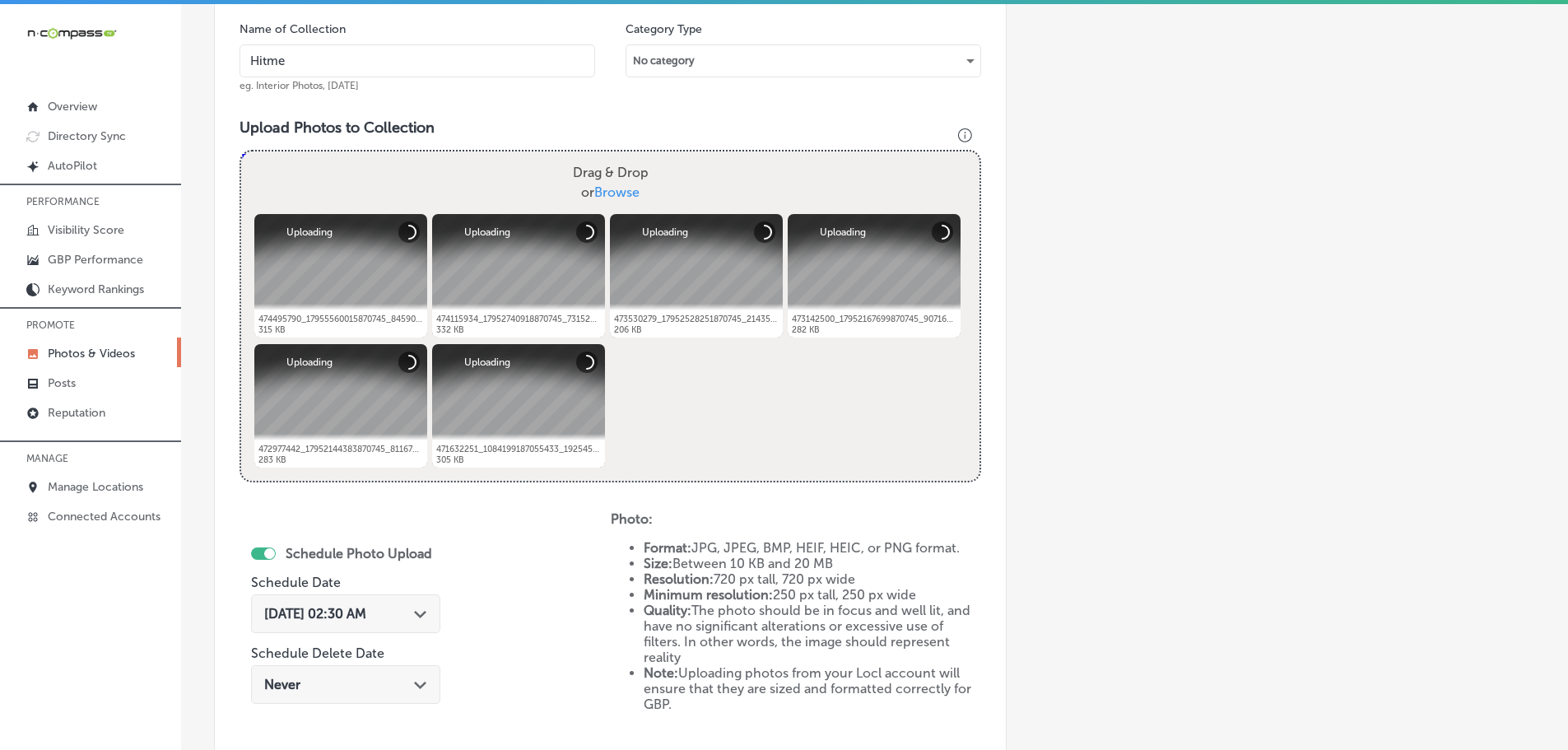
type input "Hitmen Sports Cards & Collectibles"
click at [425, 614] on icon "Path Created with Sketch." at bounding box center [421, 614] width 13 height 7
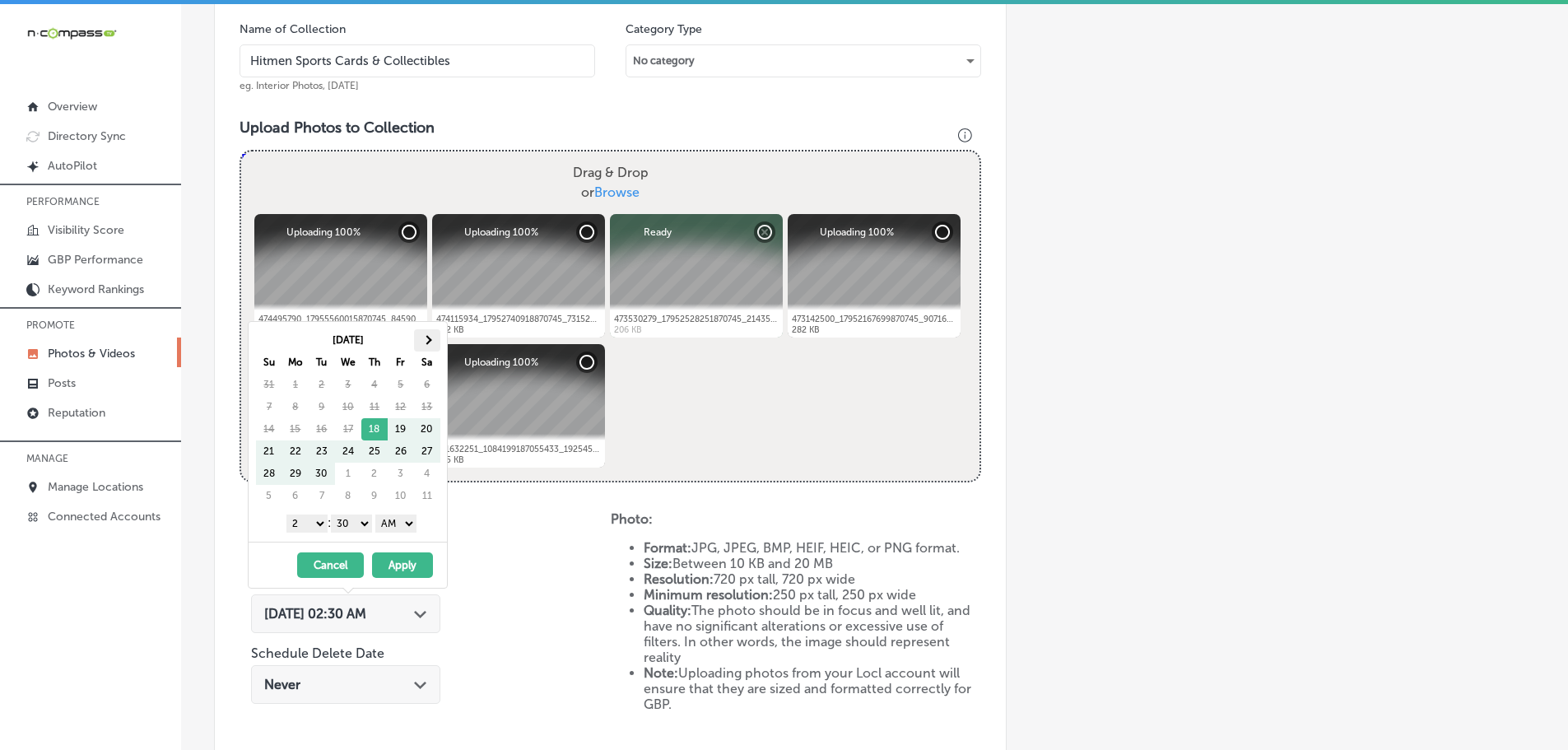
click at [433, 340] on th at bounding box center [427, 340] width 26 height 22
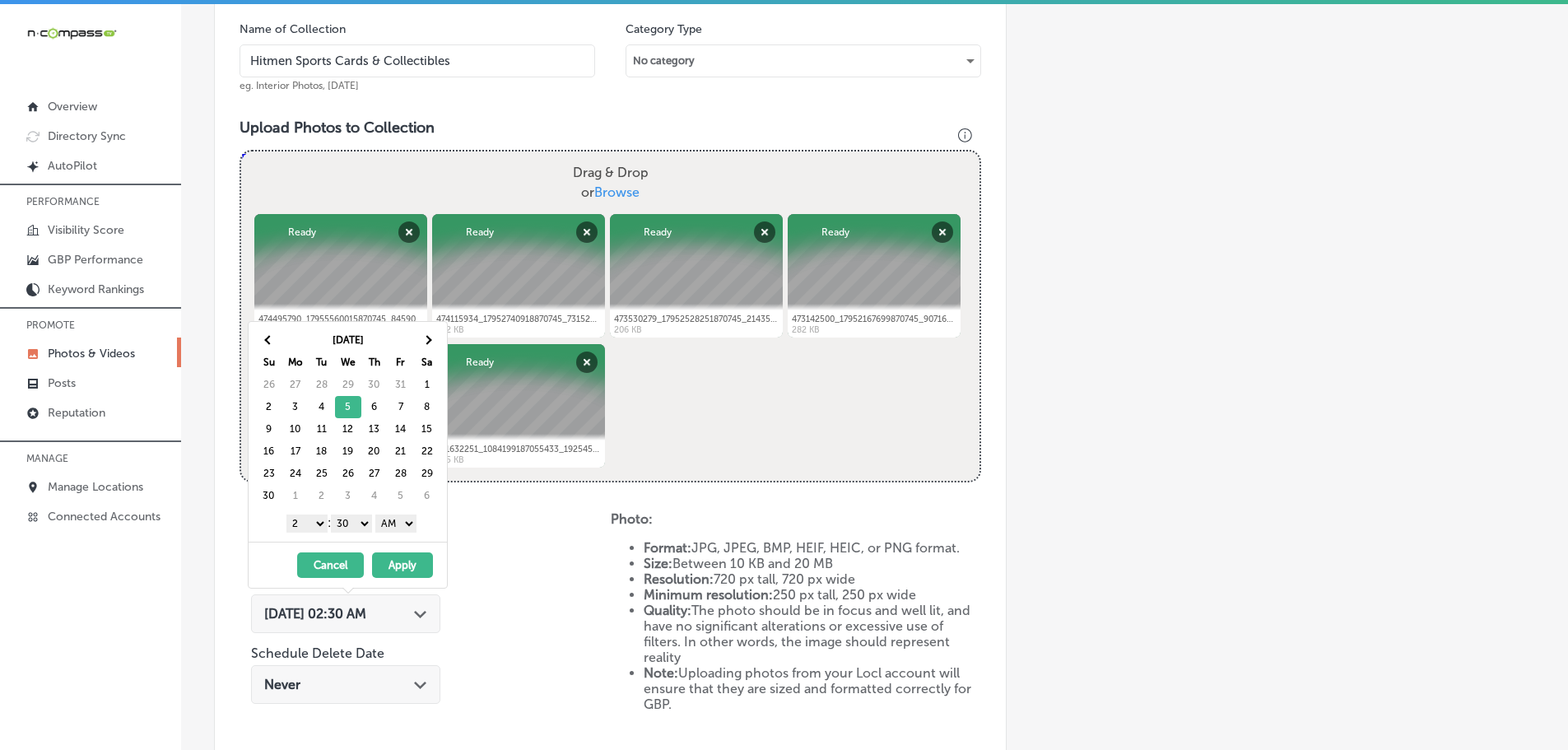
click at [310, 526] on select "1 2 3 4 5 6 7 8 9 10 11 12" at bounding box center [307, 523] width 41 height 18
click at [350, 528] on select "00 10 20 30 40 50" at bounding box center [351, 523] width 41 height 18
click at [392, 528] on select "AM PM" at bounding box center [395, 523] width 41 height 18
click at [402, 563] on button "Apply" at bounding box center [402, 565] width 61 height 25
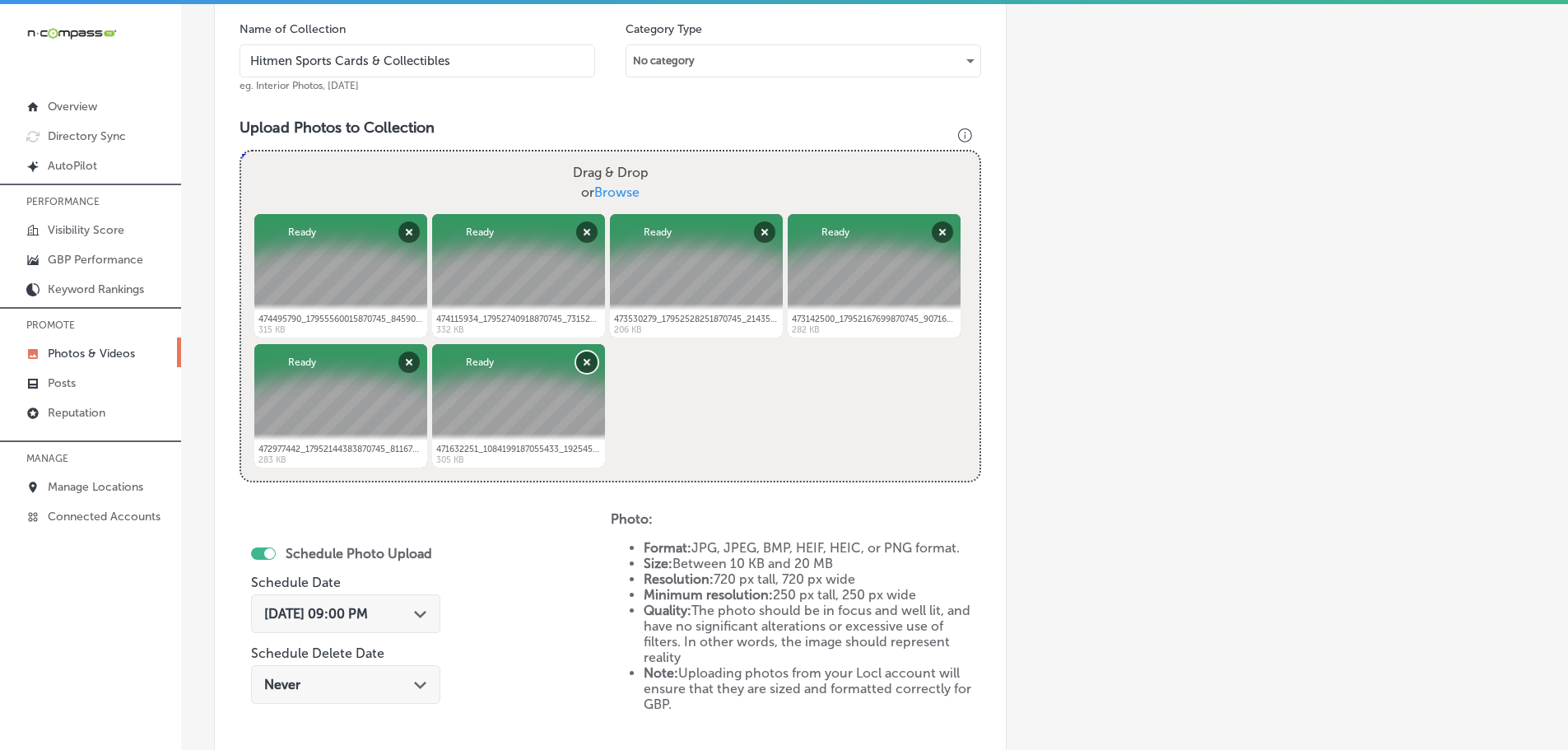
click at [584, 368] on button "Remove" at bounding box center [587, 362] width 22 height 22
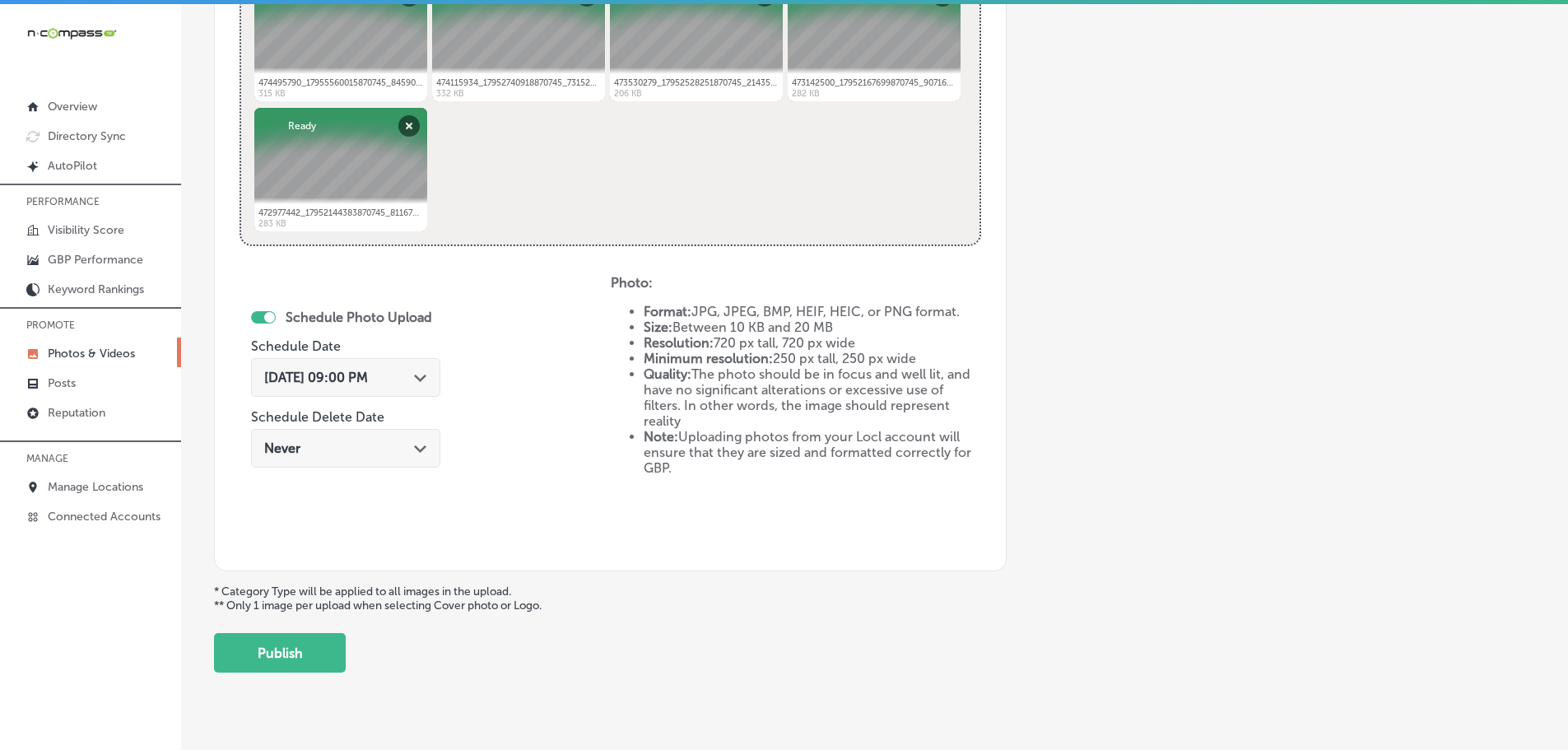
scroll to position [745, 0]
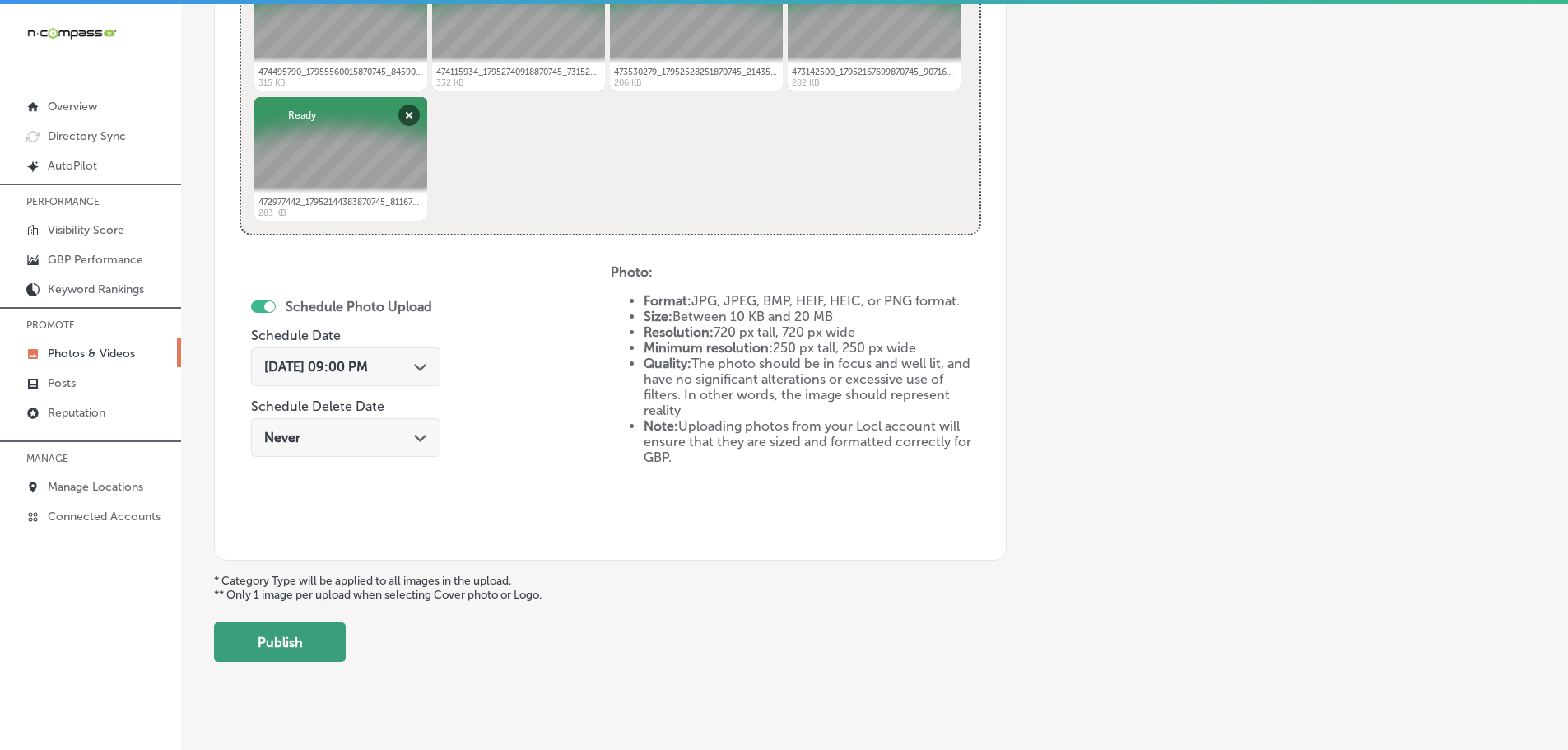
click at [304, 637] on button "Publish" at bounding box center [280, 641] width 132 height 39
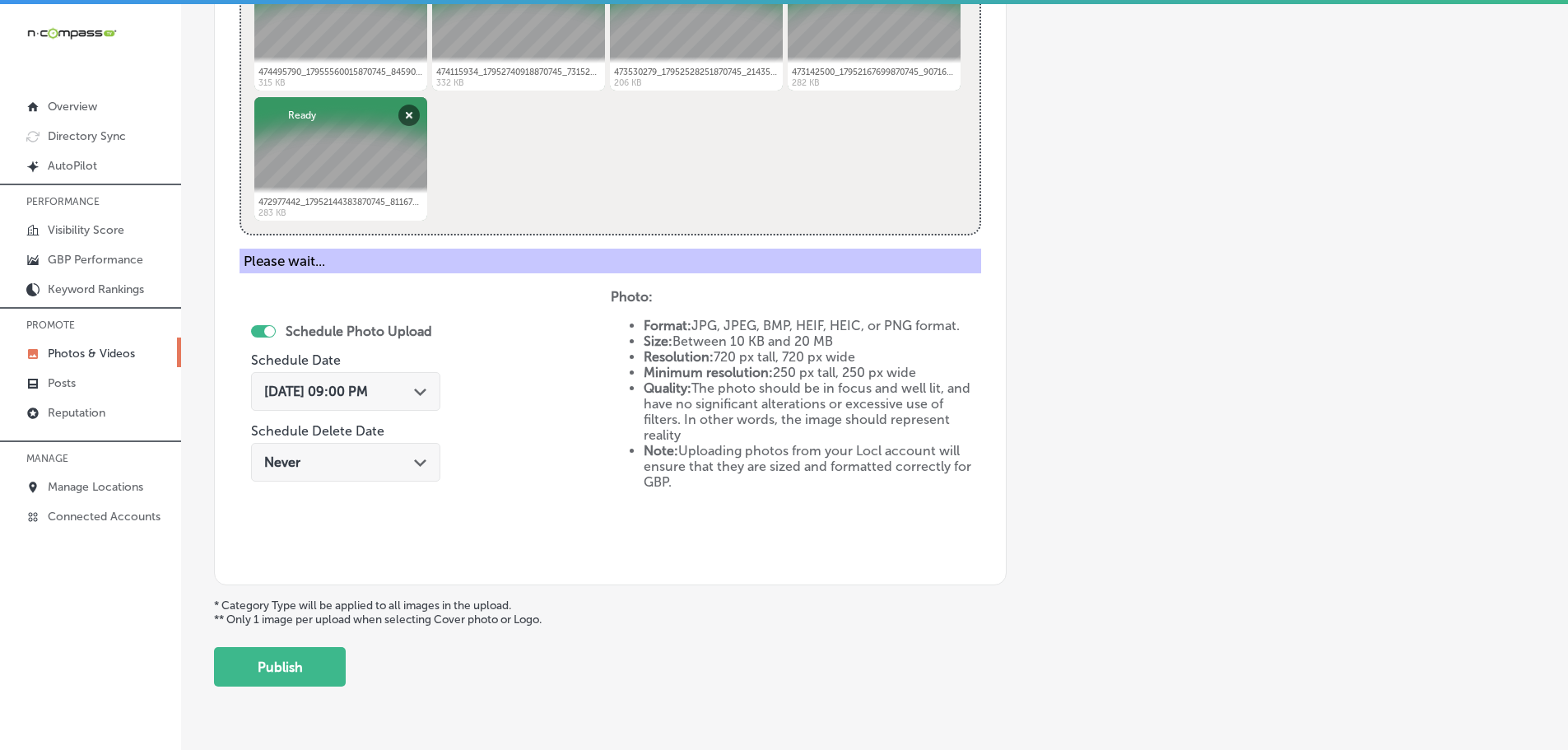
scroll to position [498, 0]
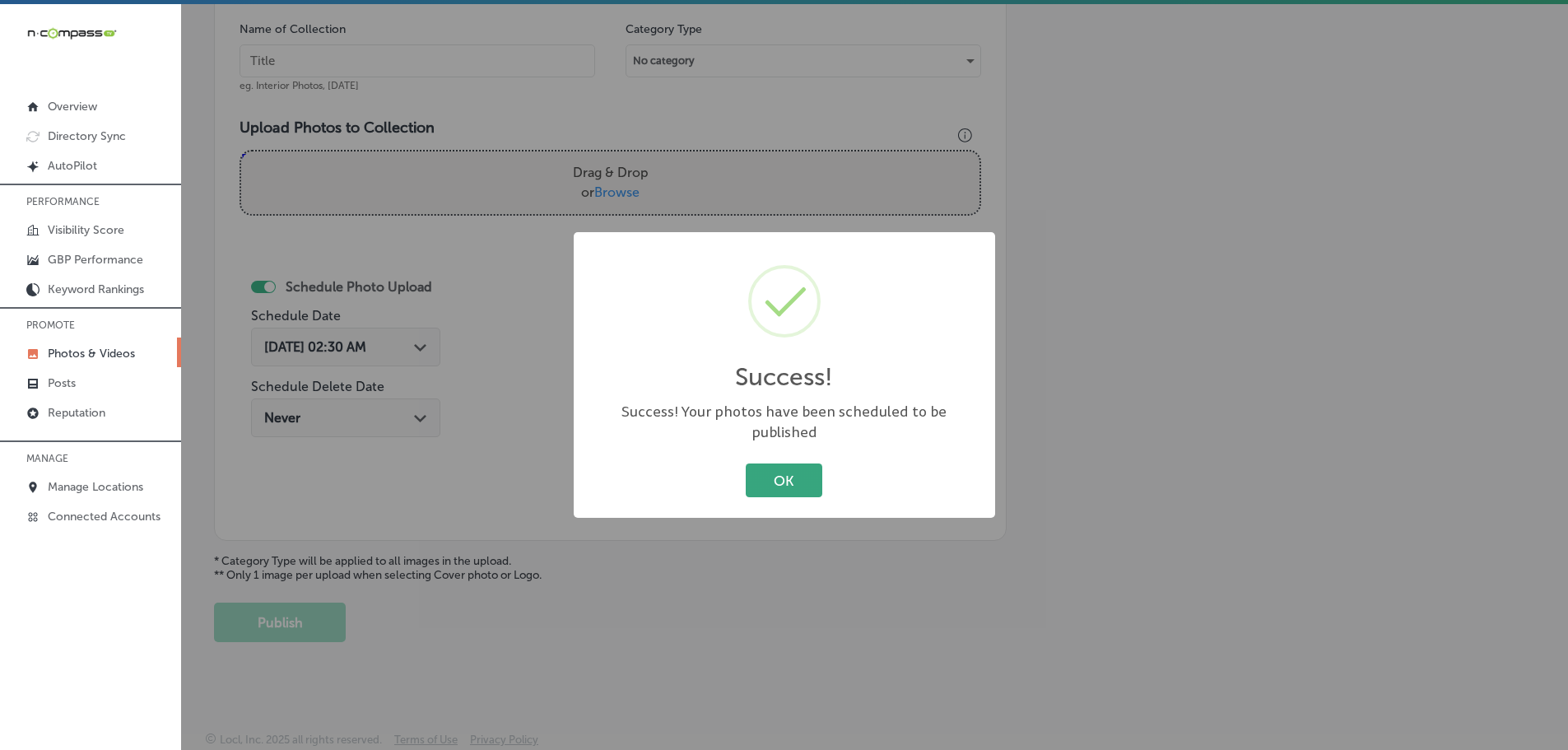
click at [768, 472] on button "OK" at bounding box center [784, 480] width 76 height 34
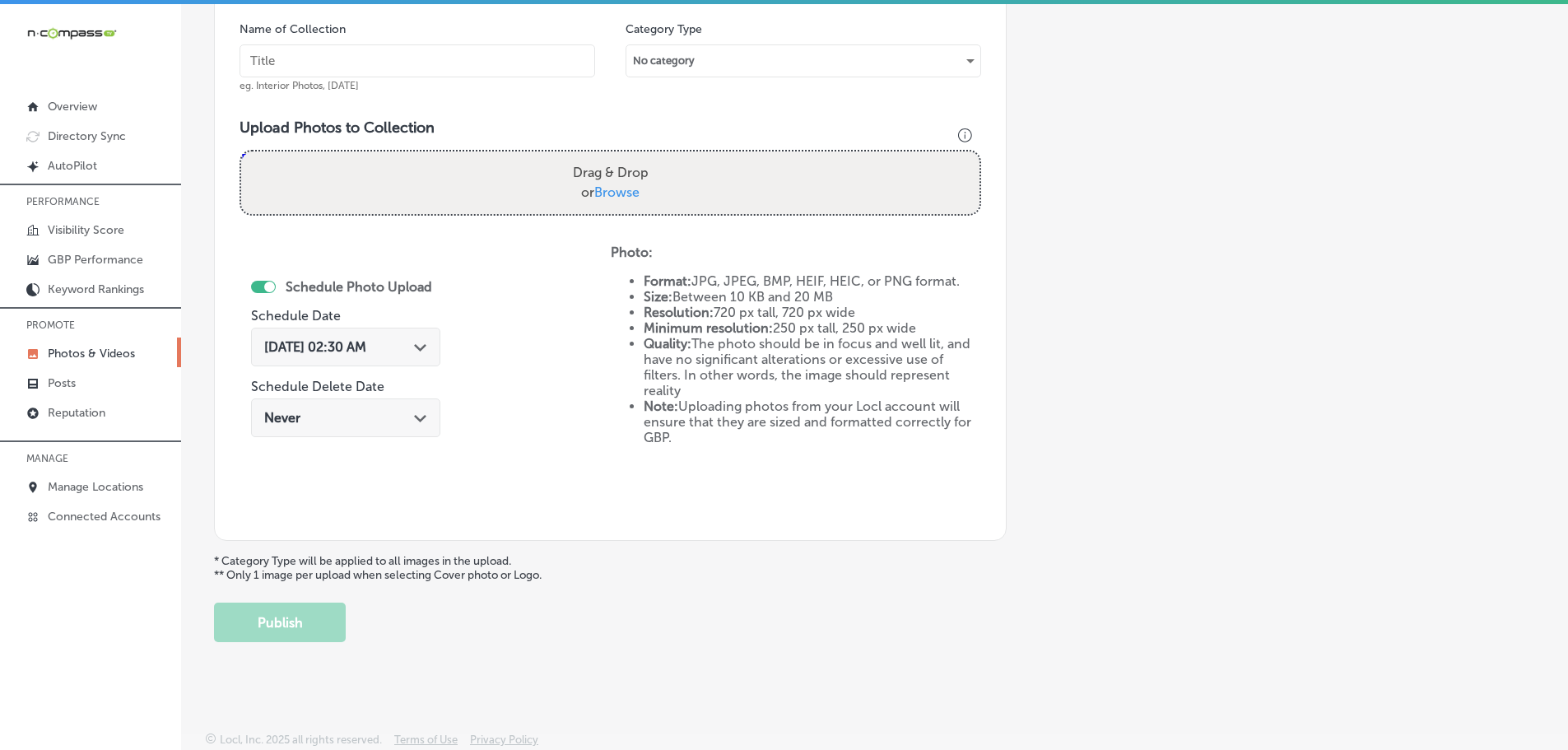
click at [611, 198] on span "Browse" at bounding box center [617, 191] width 46 height 15
click at [611, 157] on input "Drag & Drop or Browse" at bounding box center [610, 153] width 738 height 5
type input "C:\fakepath\484197658_17958861602870745_7431057831647485258_n.jpg"
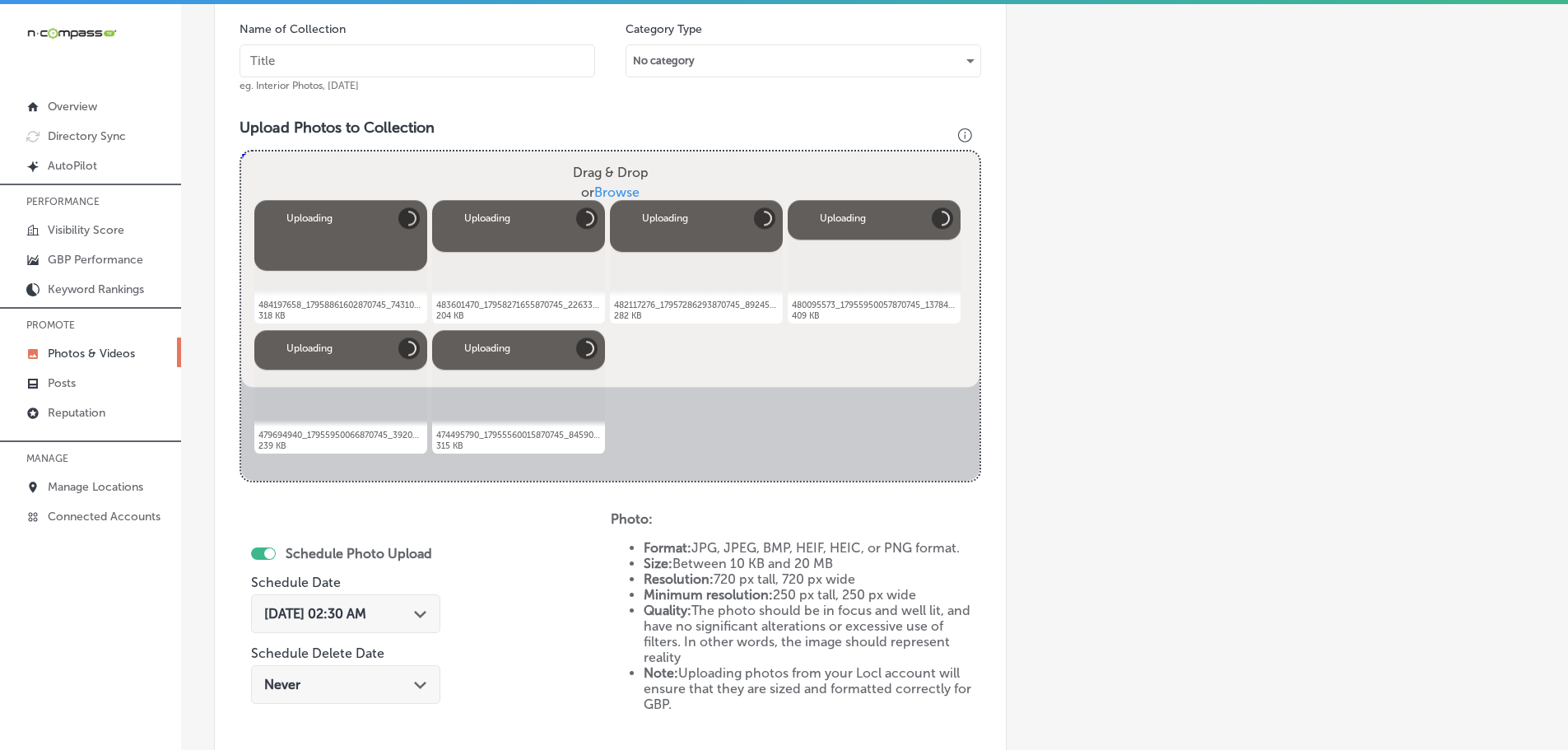
click at [421, 56] on input "text" at bounding box center [417, 61] width 356 height 33
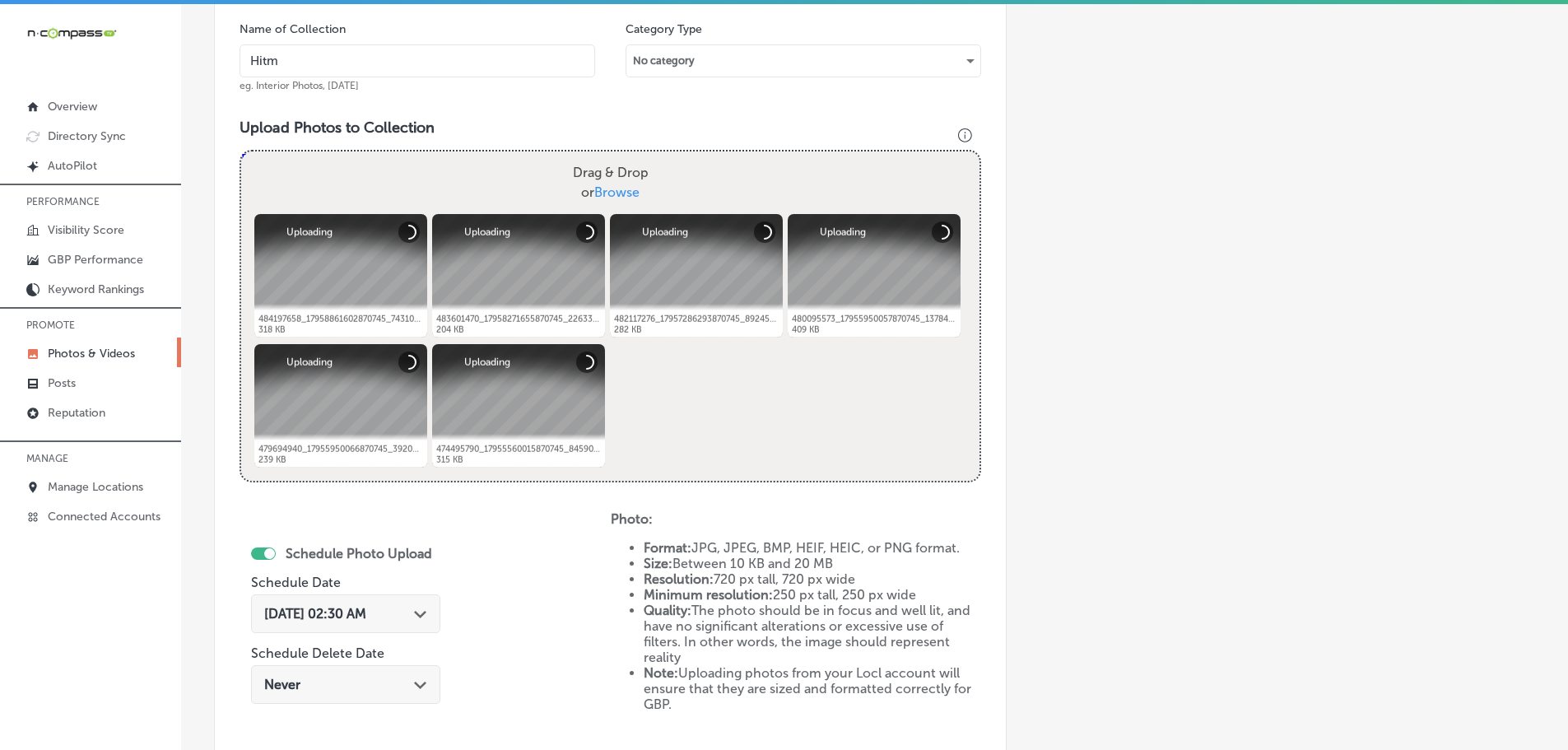
type input "Hitmen Sports Cards & Collectibles"
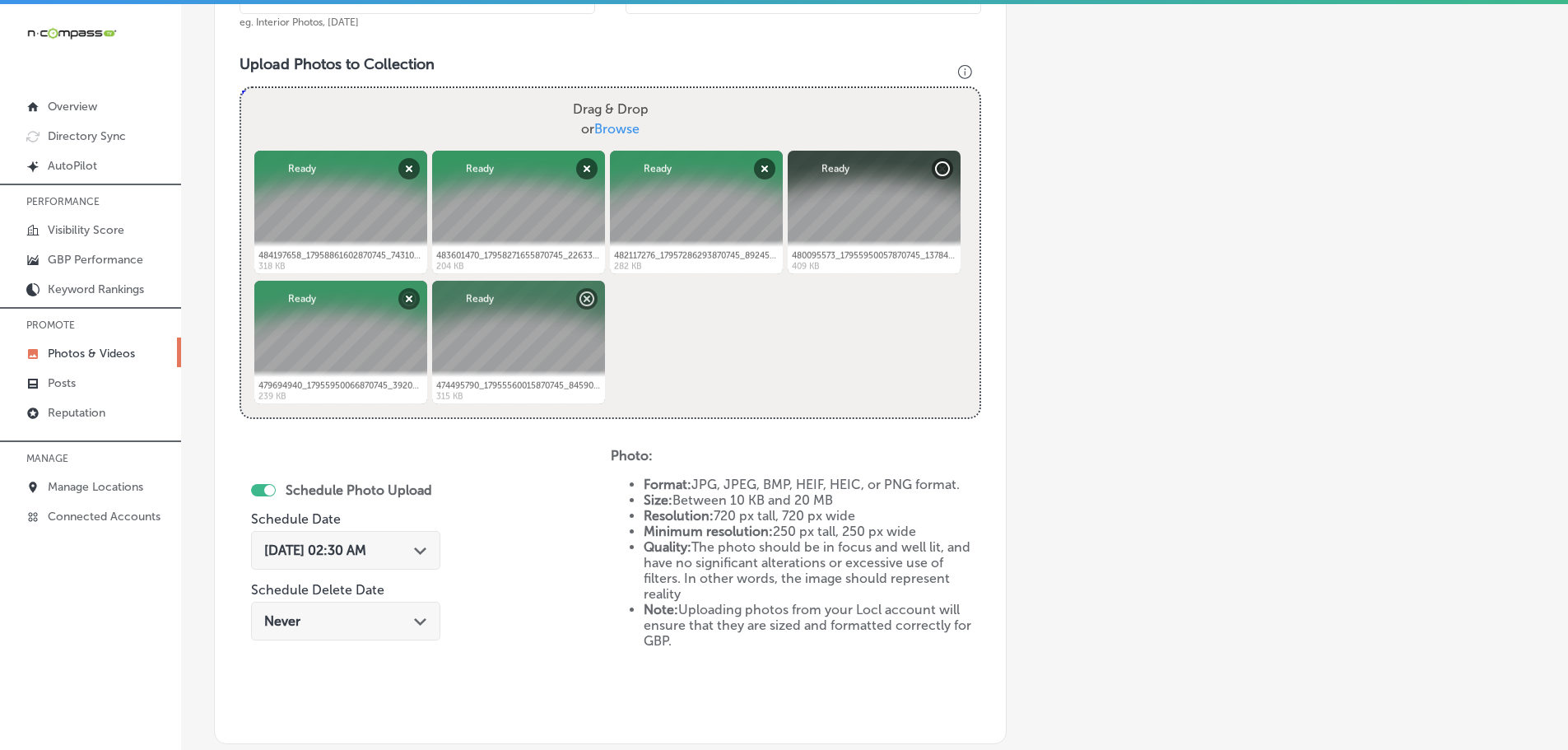
scroll to position [580, 0]
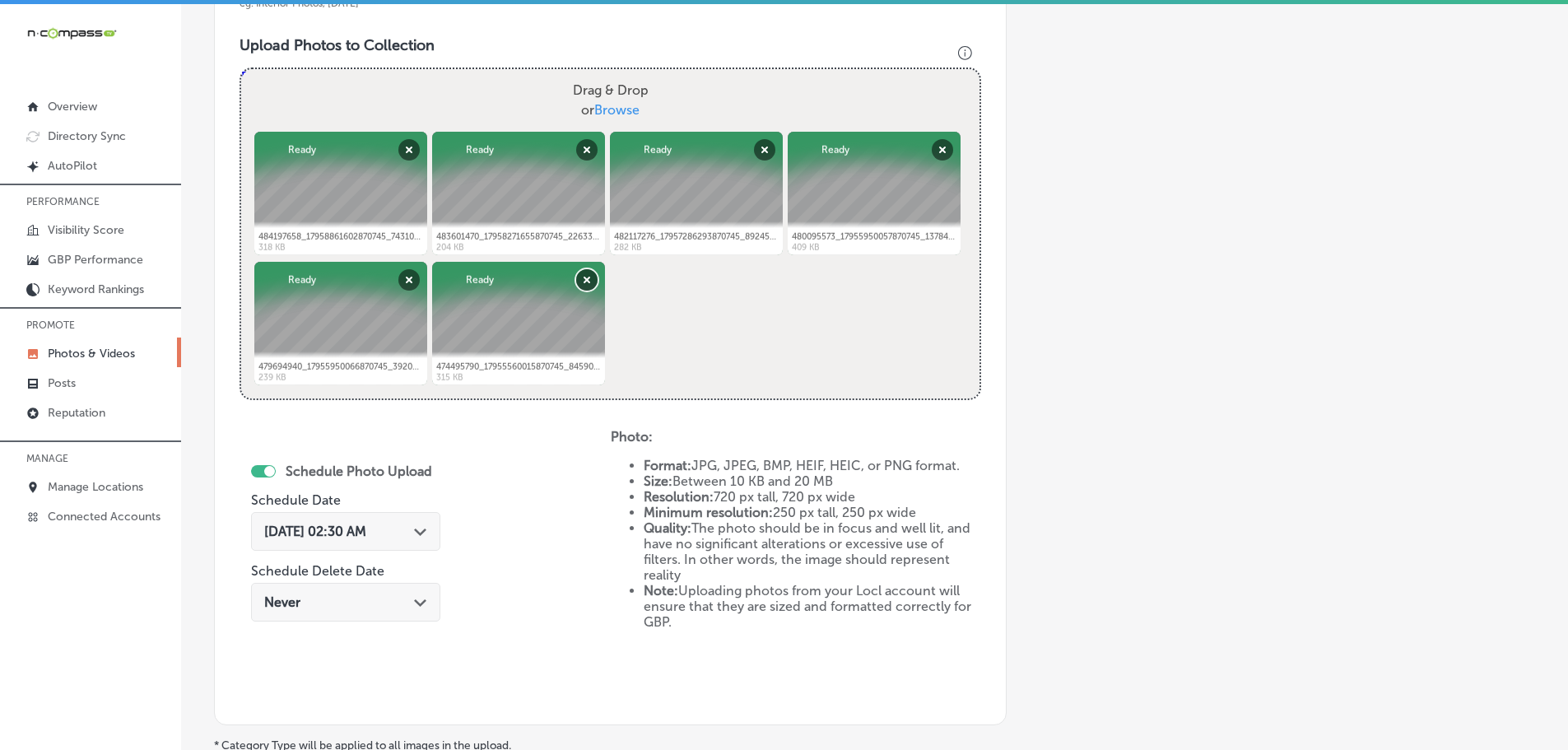
click at [582, 275] on button "Remove" at bounding box center [587, 280] width 22 height 22
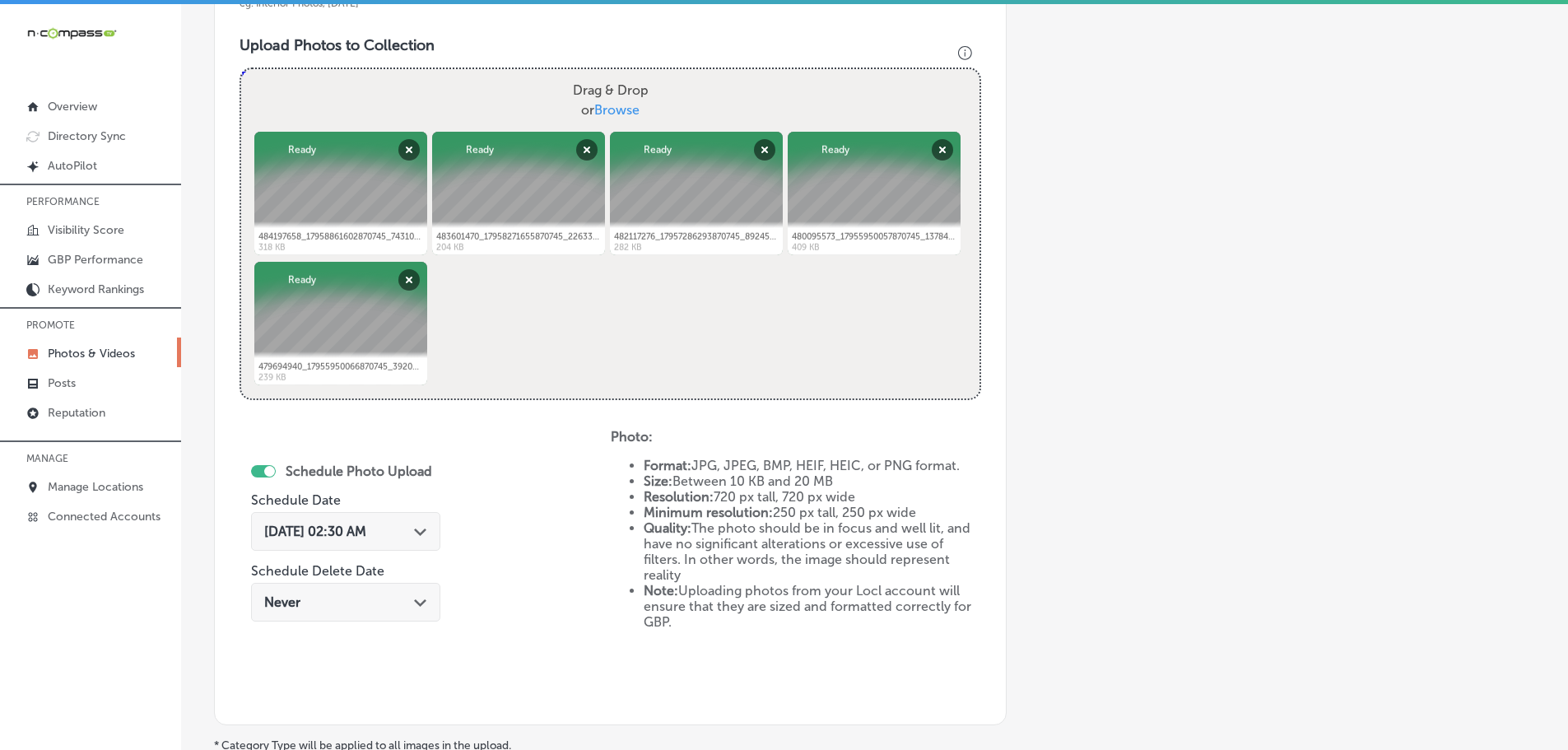
click at [420, 526] on div "Path Created with Sketch." at bounding box center [421, 530] width 13 height 13
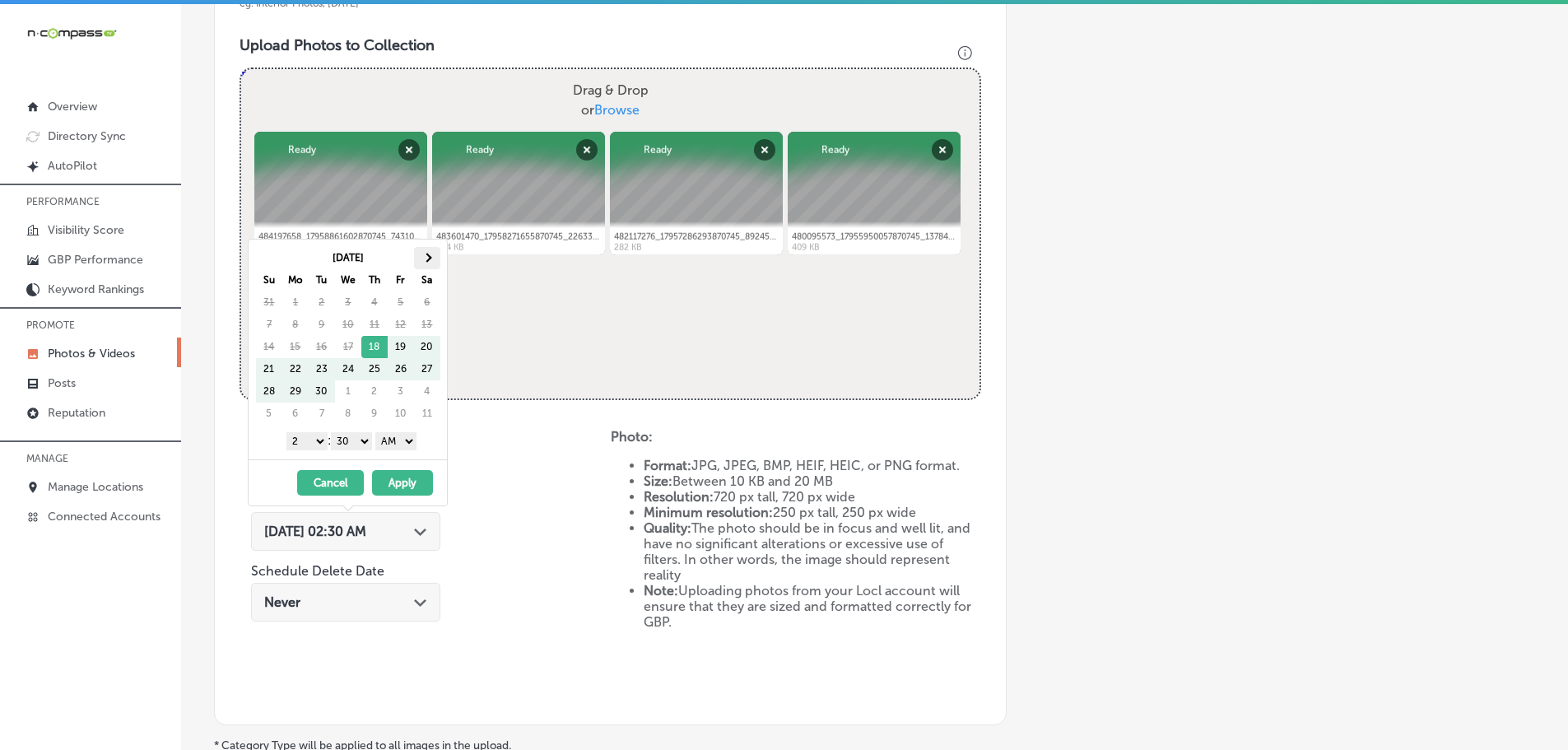
click at [430, 252] on th at bounding box center [427, 258] width 26 height 22
click at [429, 254] on span at bounding box center [427, 258] width 9 height 9
click at [309, 435] on select "1 2 3 4 5 6 7 8 9 10 11 12" at bounding box center [307, 441] width 41 height 18
click at [360, 441] on select "00 10 20 30 40 50" at bounding box center [351, 441] width 41 height 18
click at [396, 443] on select "AM PM" at bounding box center [395, 441] width 41 height 18
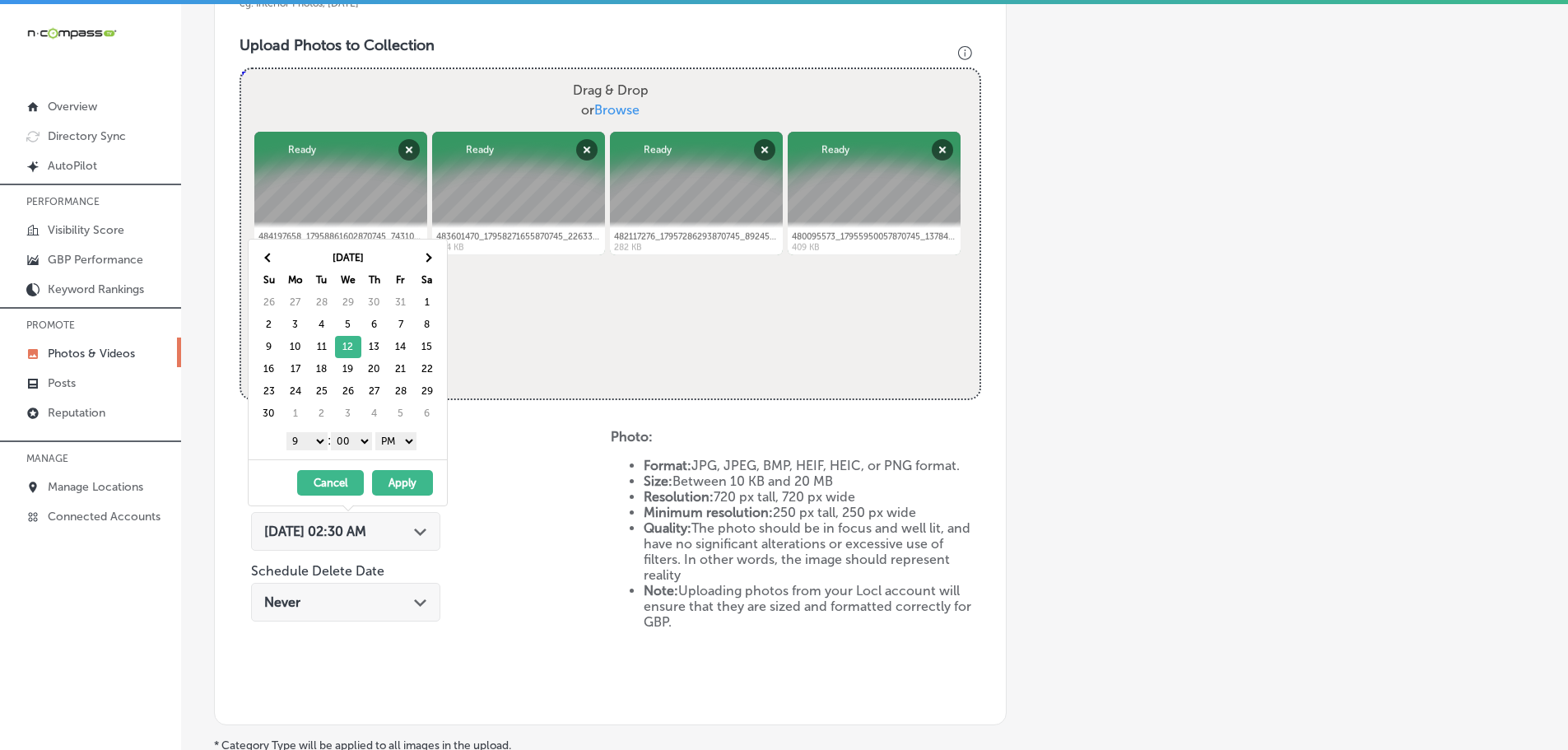
click at [409, 475] on button "Apply" at bounding box center [402, 482] width 61 height 25
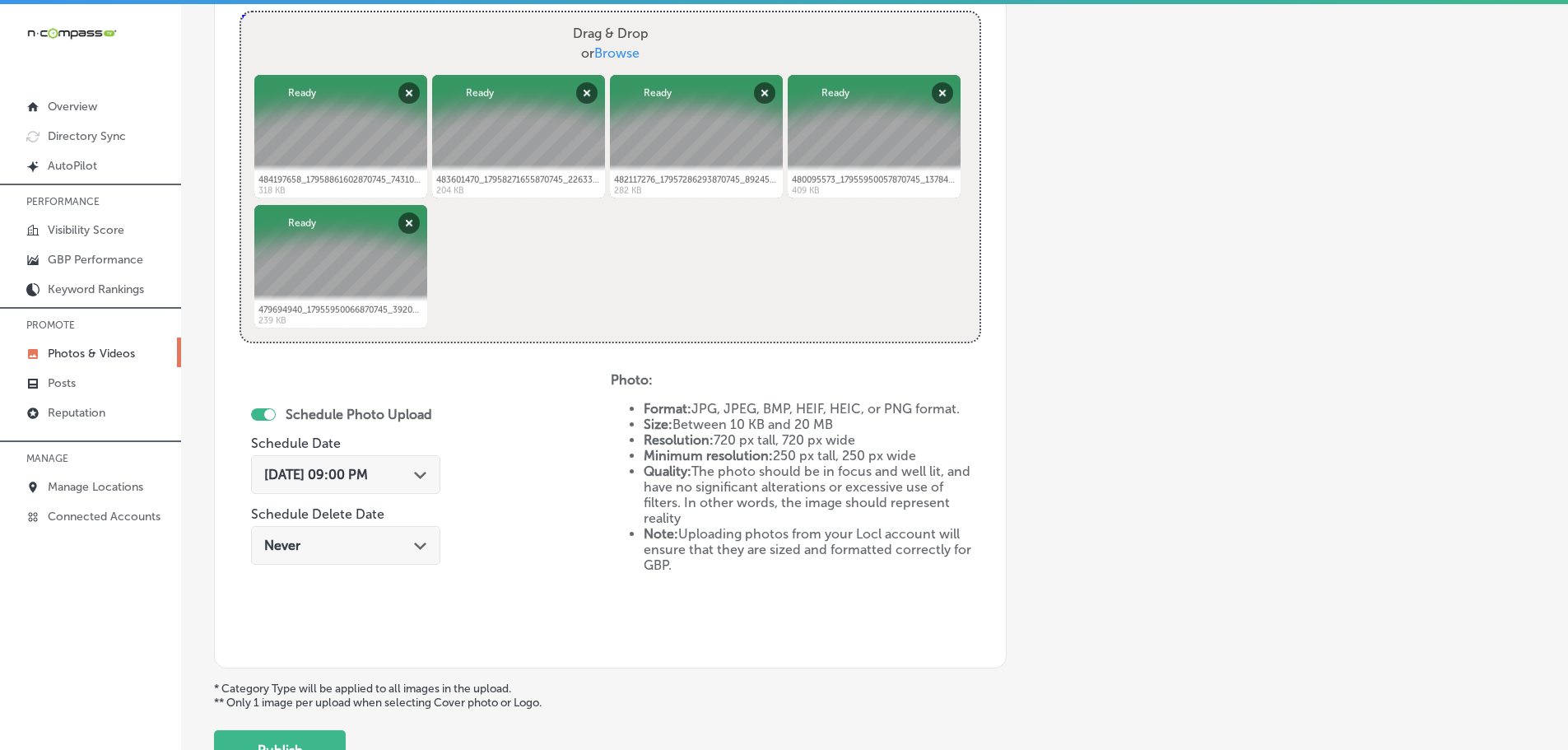
scroll to position [745, 0]
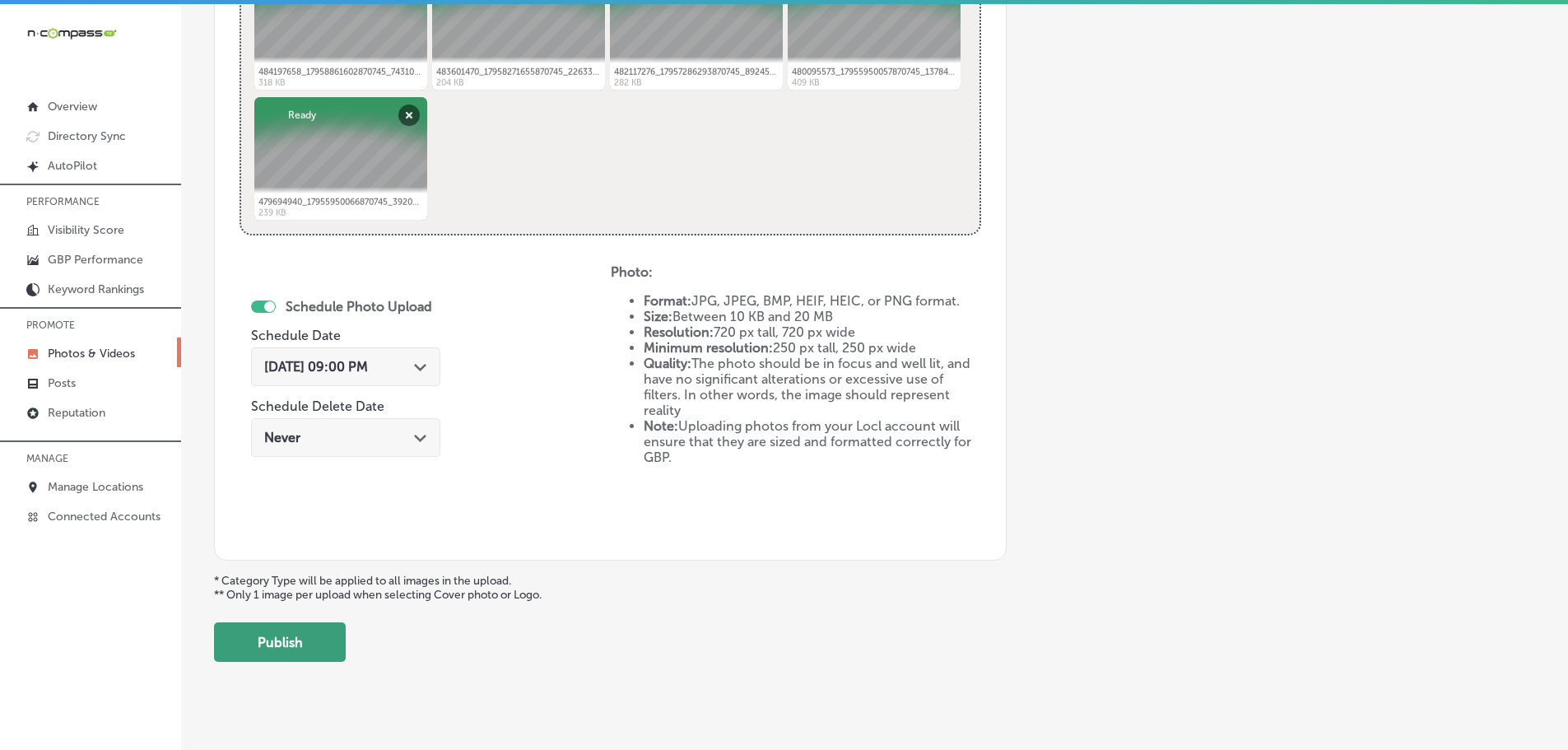
click at [264, 652] on button "Publish" at bounding box center [280, 641] width 132 height 39
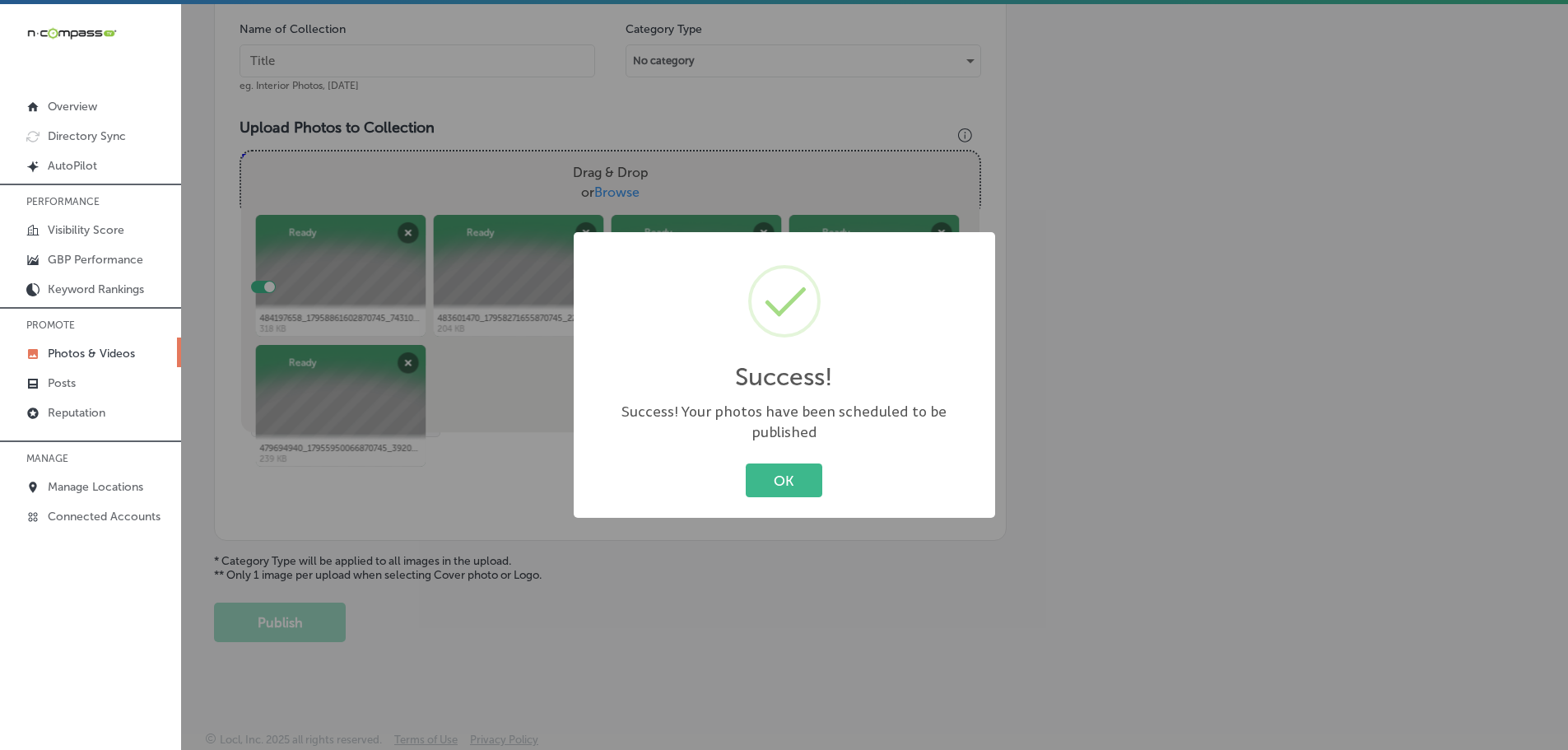
scroll to position [498, 0]
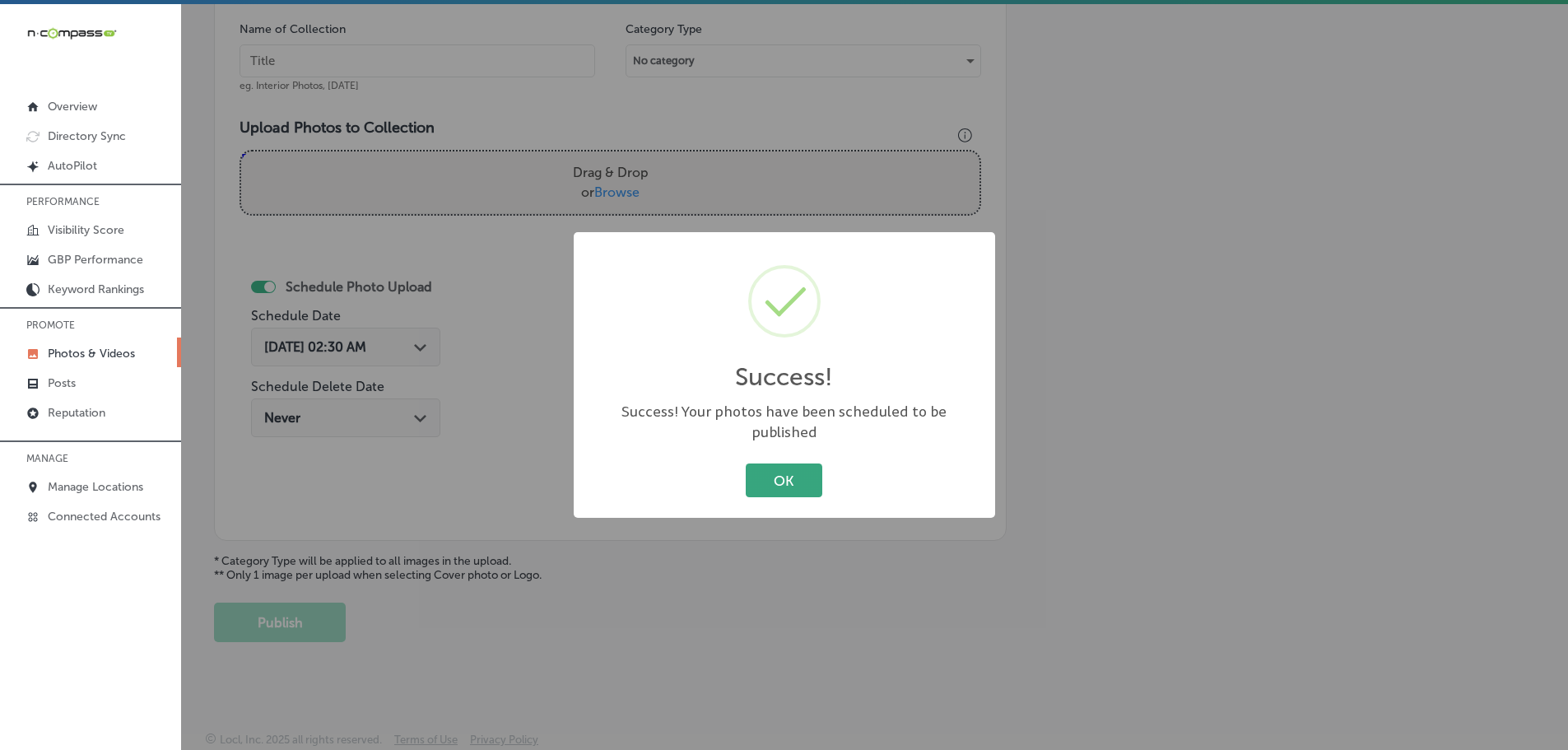
click at [787, 471] on button "OK" at bounding box center [784, 480] width 76 height 34
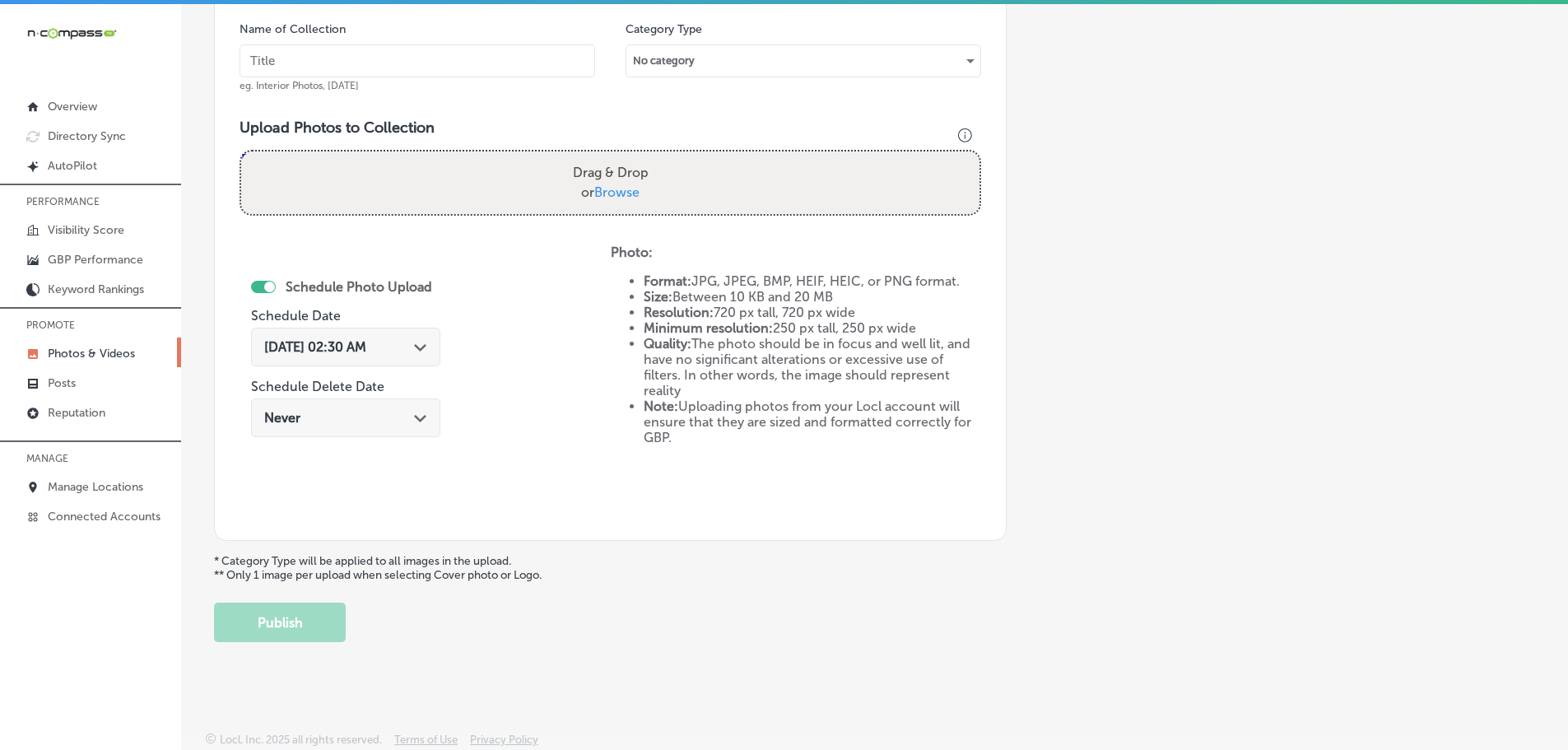
click at [605, 195] on span "Browse" at bounding box center [617, 191] width 46 height 15
click at [605, 157] on input "Drag & Drop or Browse" at bounding box center [610, 153] width 738 height 5
type input "C:\fakepath\486180180_1153521493456535_7249515865495383016_n.jpg"
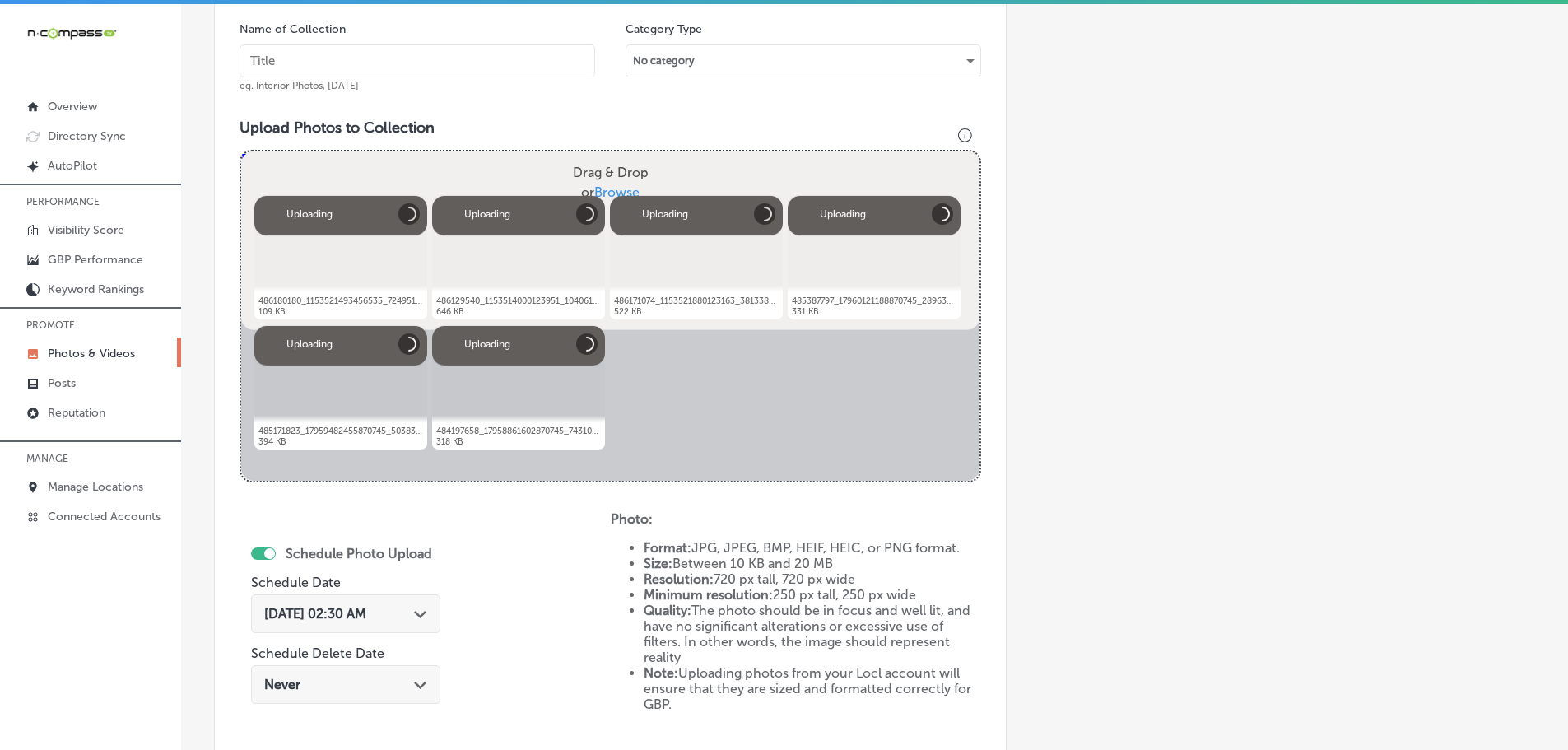
click at [460, 62] on input "text" at bounding box center [417, 61] width 356 height 33
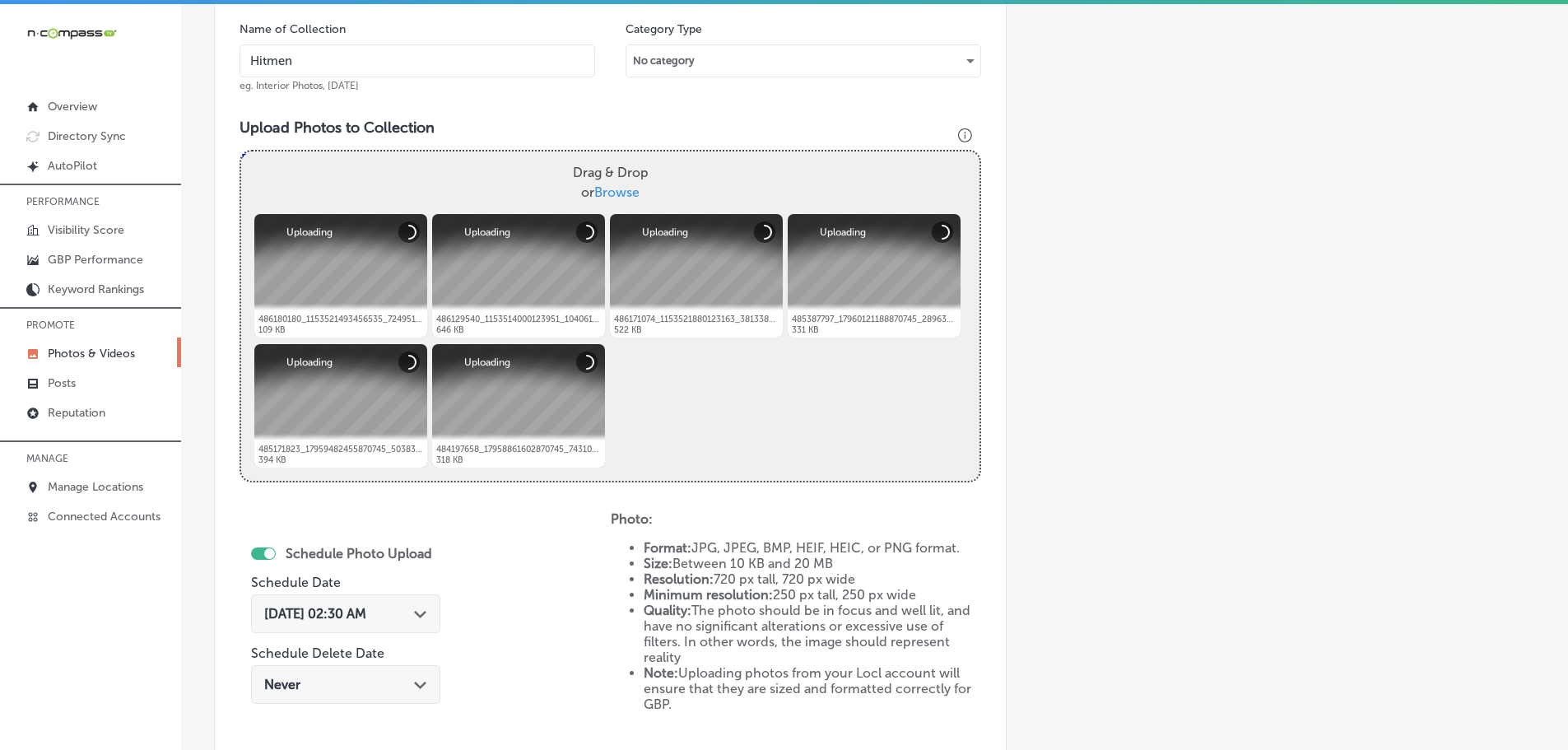
type input "Hitmen Sports Cards & Collectibles"
click at [423, 614] on polygon at bounding box center [421, 614] width 13 height 7
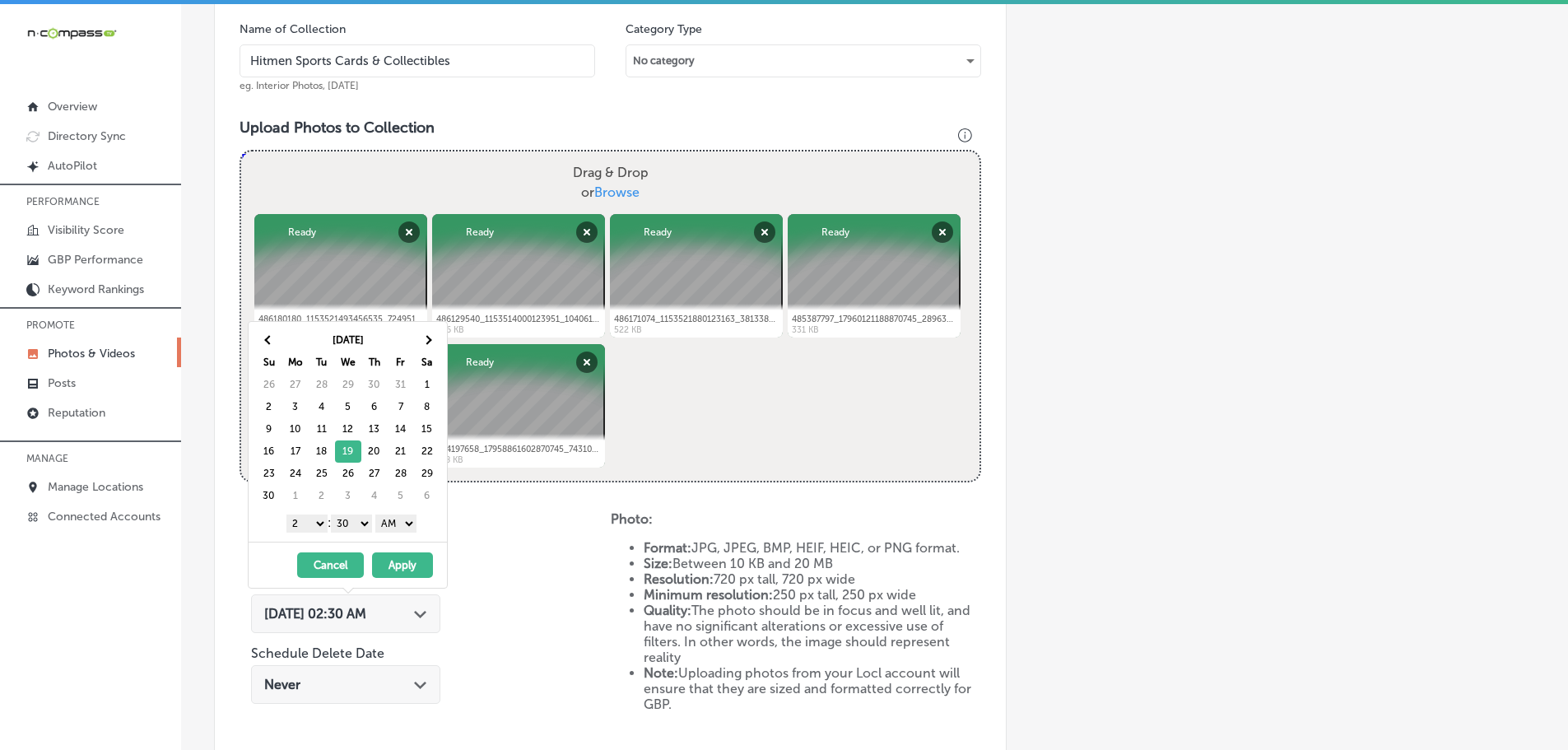
click at [308, 522] on select "1 2 3 4 5 6 7 8 9 10 11 12" at bounding box center [307, 523] width 41 height 18
click at [307, 527] on select "1 2 3 4 5 6 7 8 9 10 11 12" at bounding box center [307, 523] width 41 height 18
click at [344, 519] on select "00 10 20 30 40 50" at bounding box center [351, 523] width 41 height 18
click at [412, 527] on select "AM PM" at bounding box center [395, 523] width 41 height 18
click at [407, 561] on button "Apply" at bounding box center [402, 565] width 61 height 25
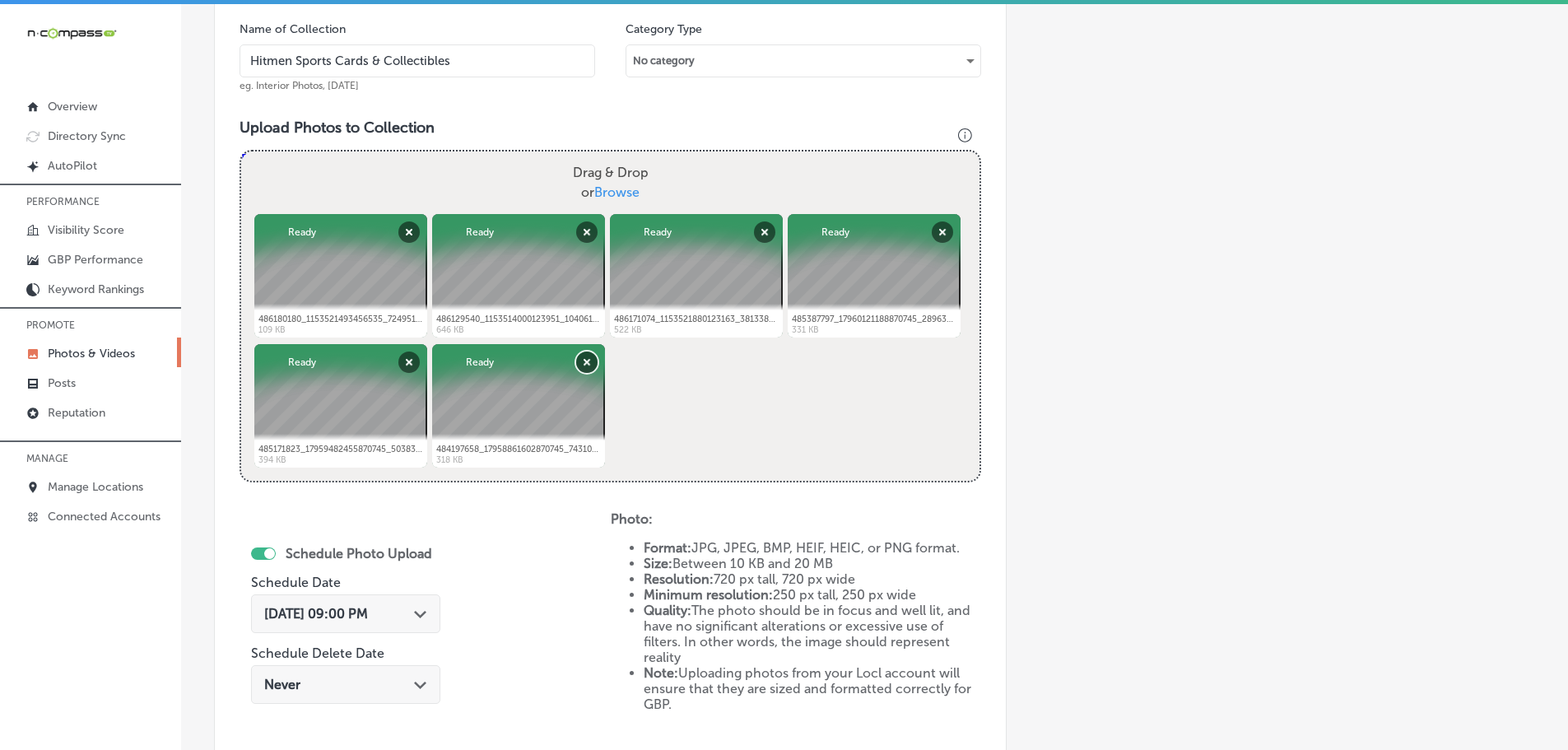
click at [583, 358] on button "Remove" at bounding box center [587, 362] width 22 height 22
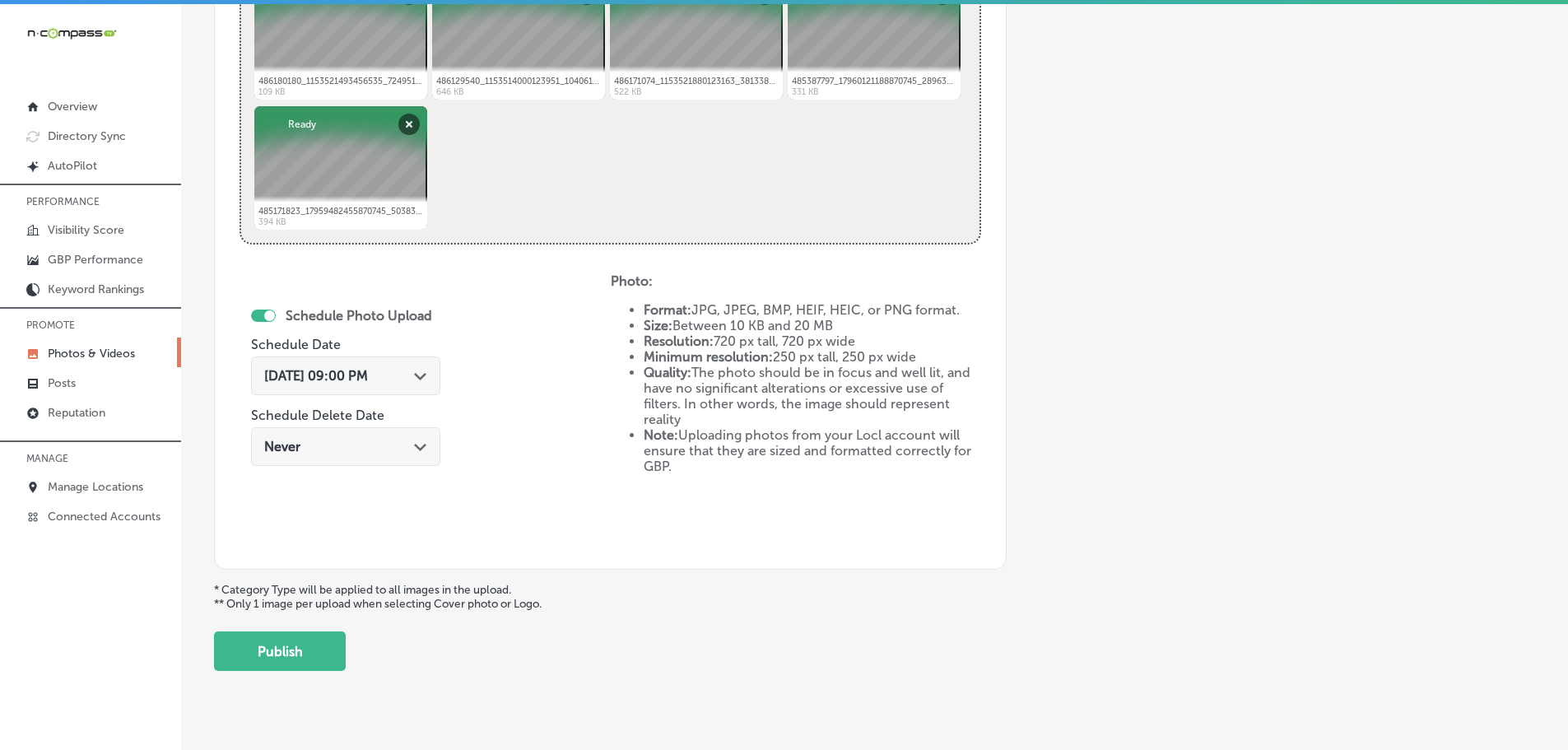
scroll to position [745, 0]
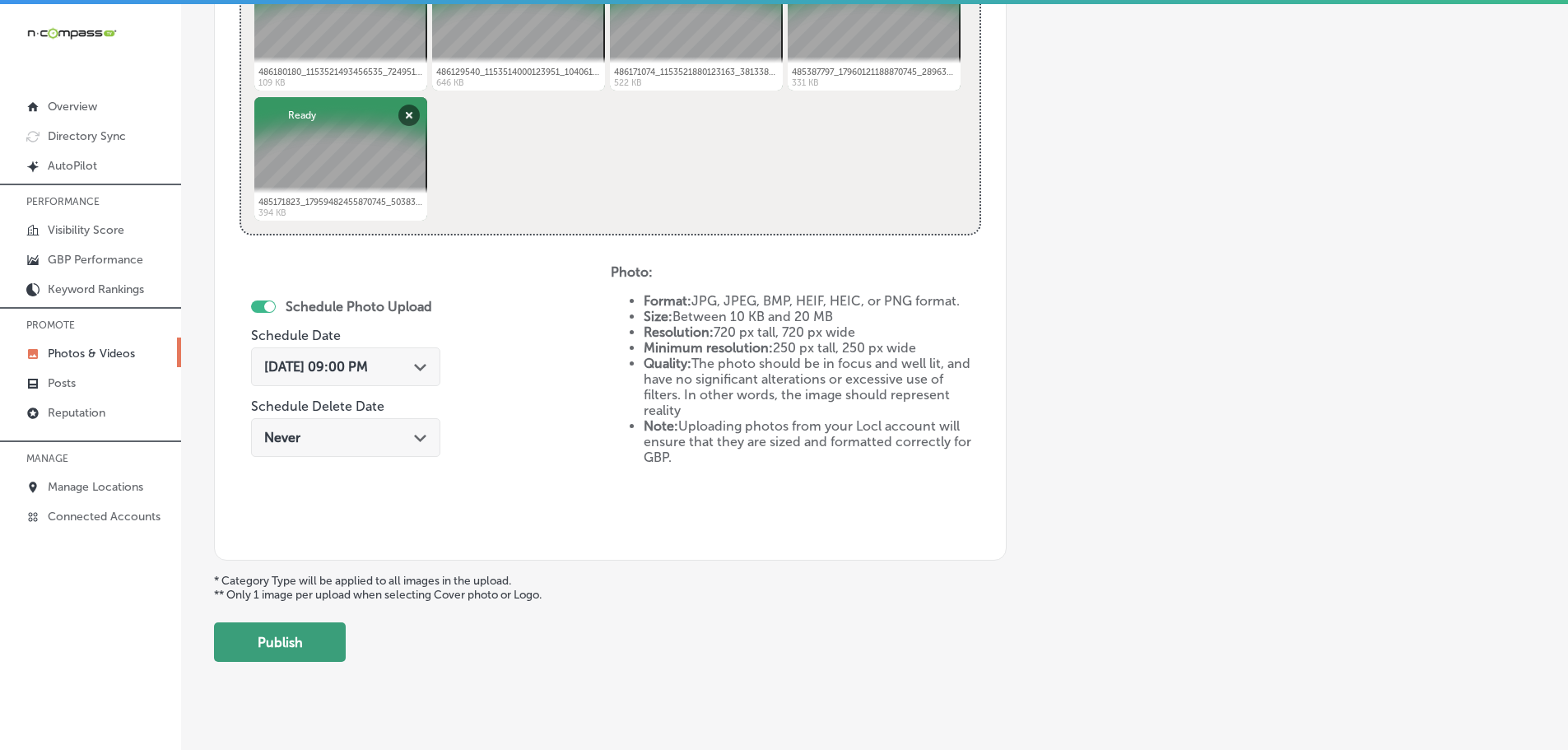
click at [332, 635] on button "Publish" at bounding box center [280, 641] width 132 height 39
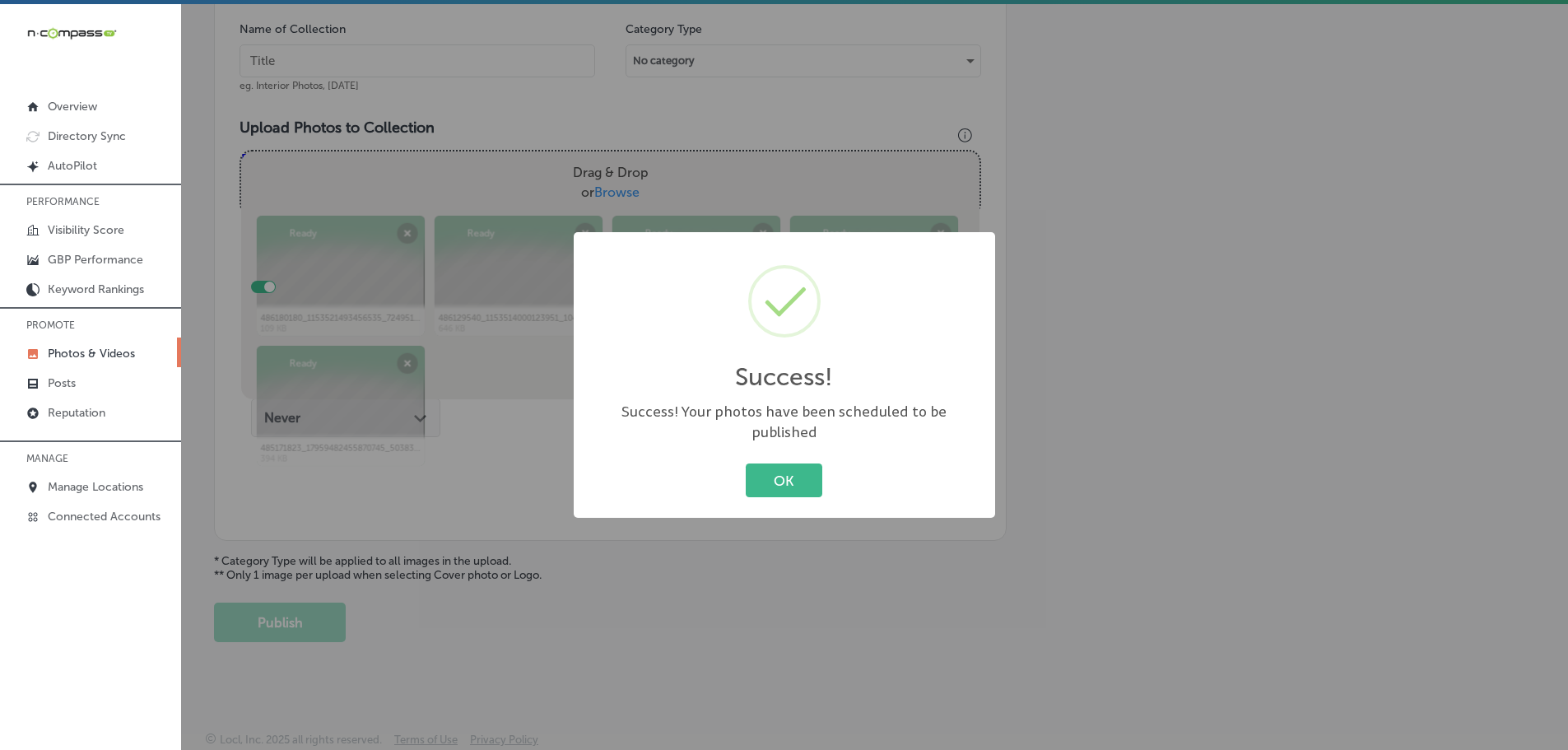
scroll to position [498, 0]
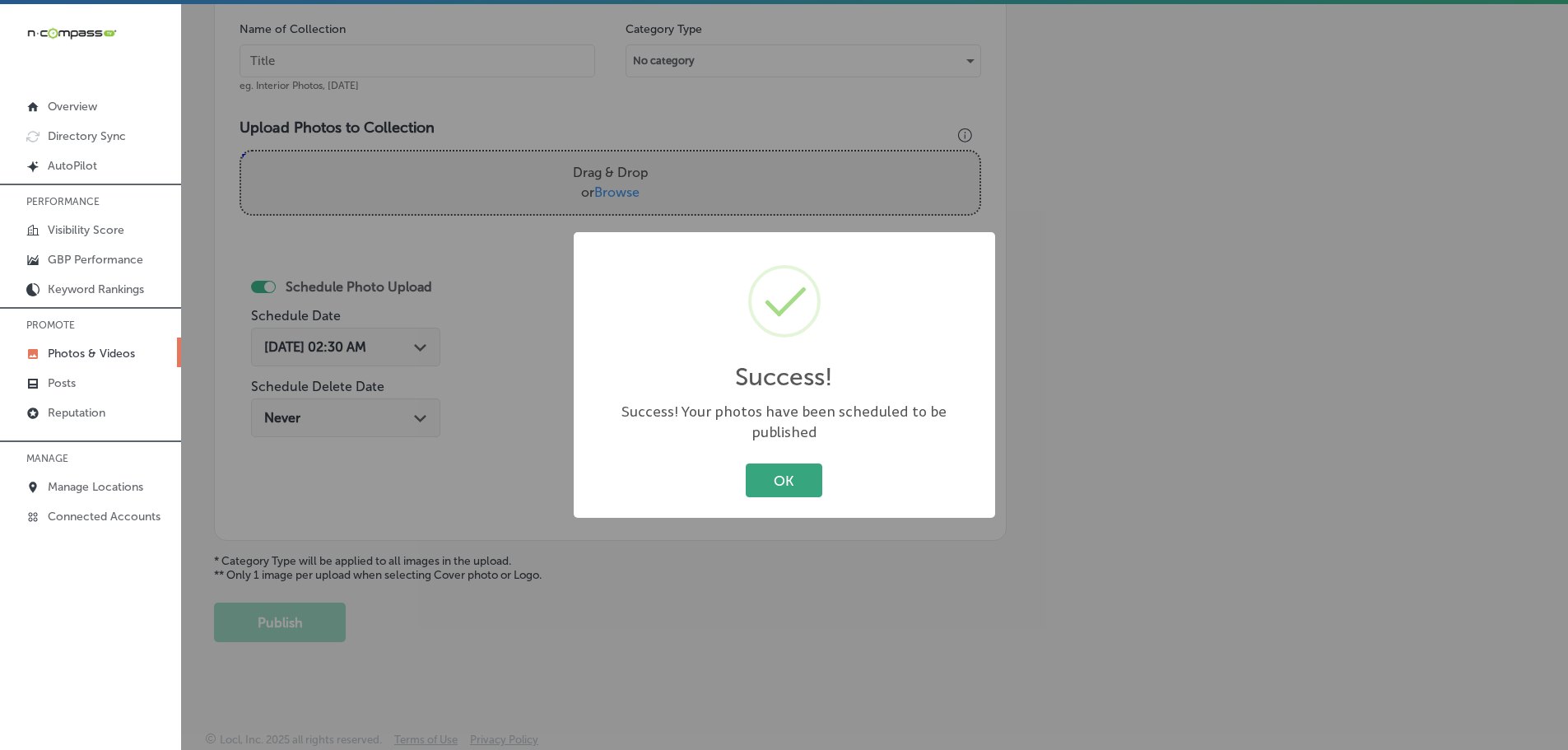
click at [754, 481] on button "OK" at bounding box center [784, 480] width 76 height 34
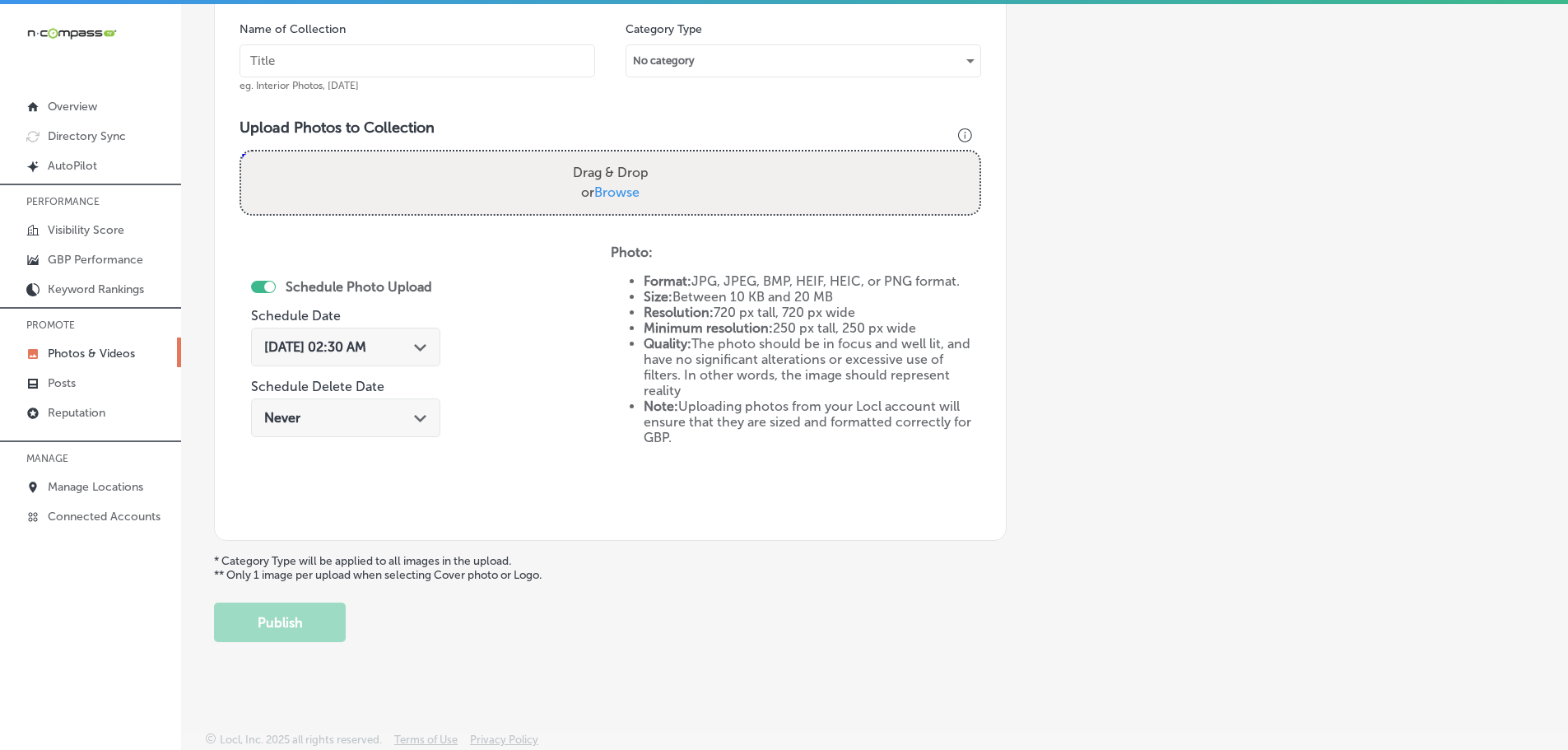
click at [615, 188] on span "Browse" at bounding box center [617, 191] width 46 height 15
click at [615, 157] on input "Drag & Drop or Browse" at bounding box center [610, 153] width 738 height 5
type input "C:\fakepath\486353733_1152882563520428_4618228815071986461_n.jpg"
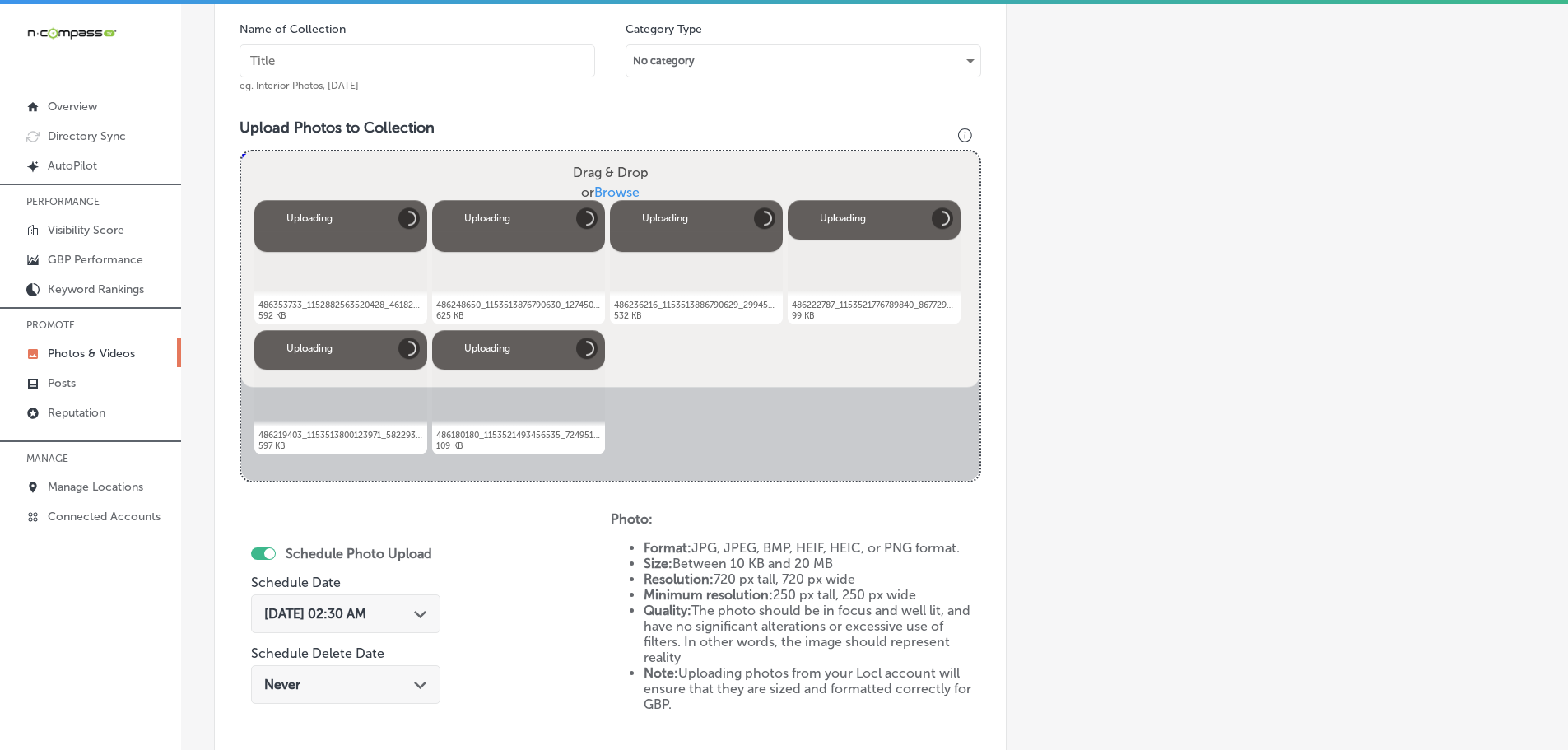
click at [414, 56] on input "text" at bounding box center [417, 61] width 356 height 33
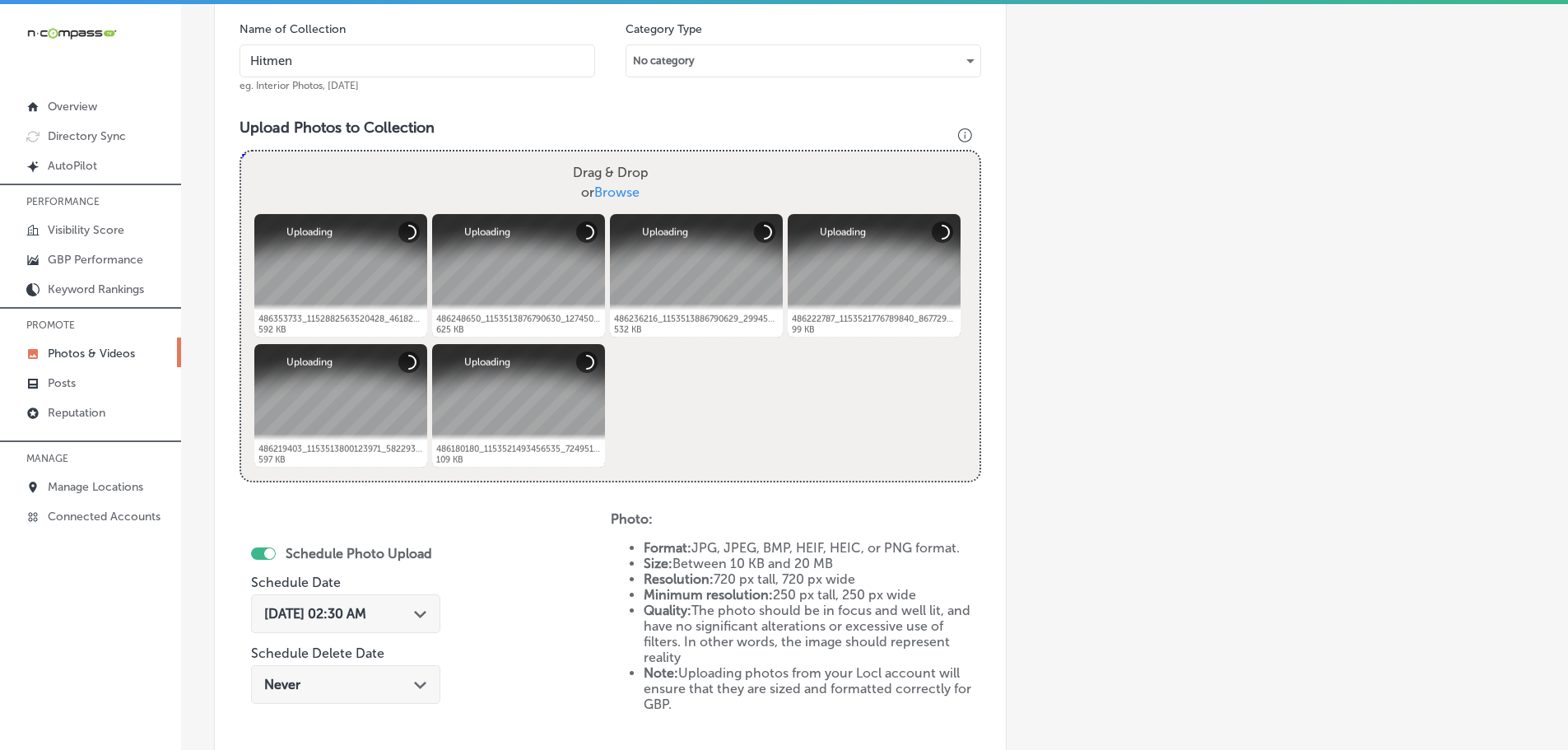
type input "Hitmen Sports Cards & Collectibles"
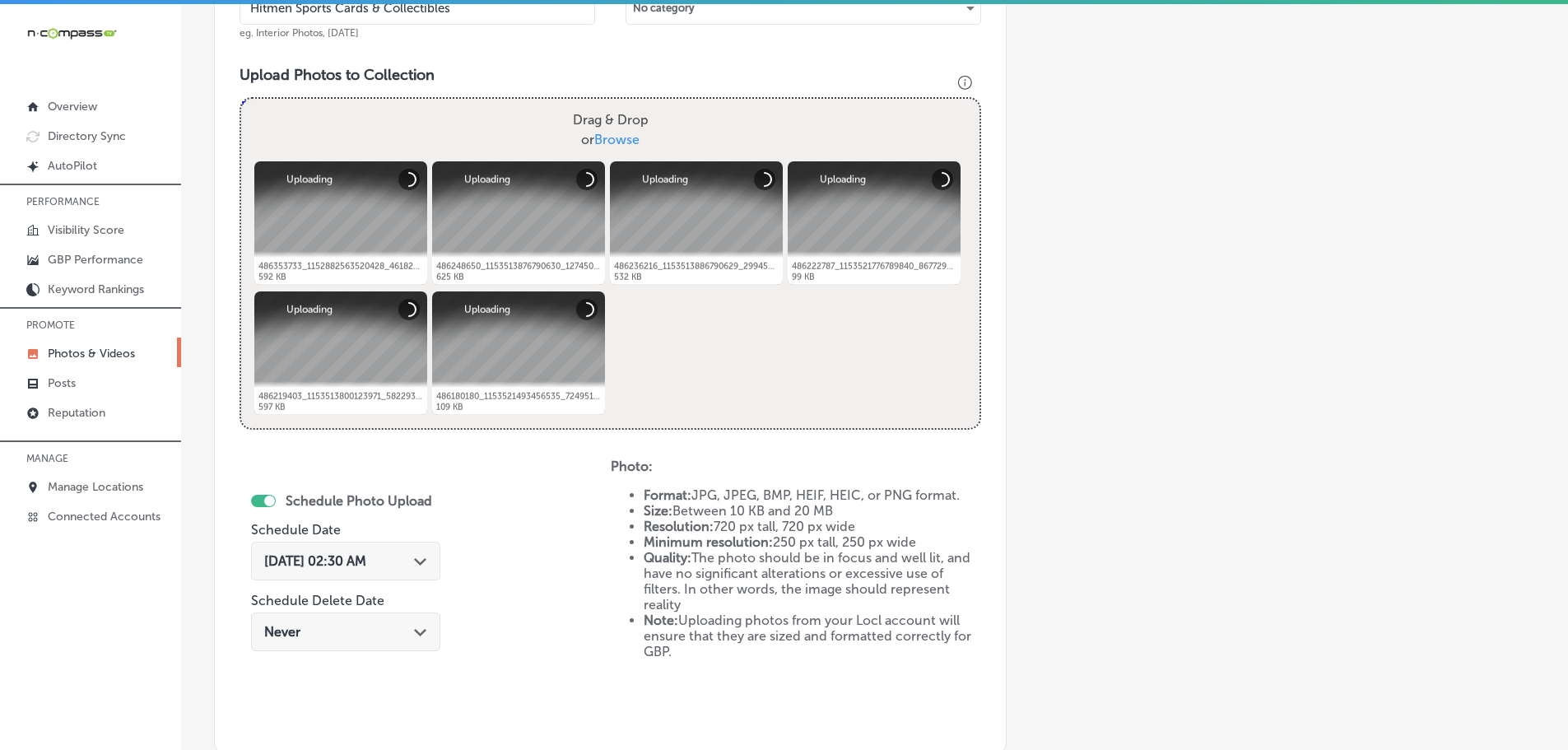
scroll to position [580, 0]
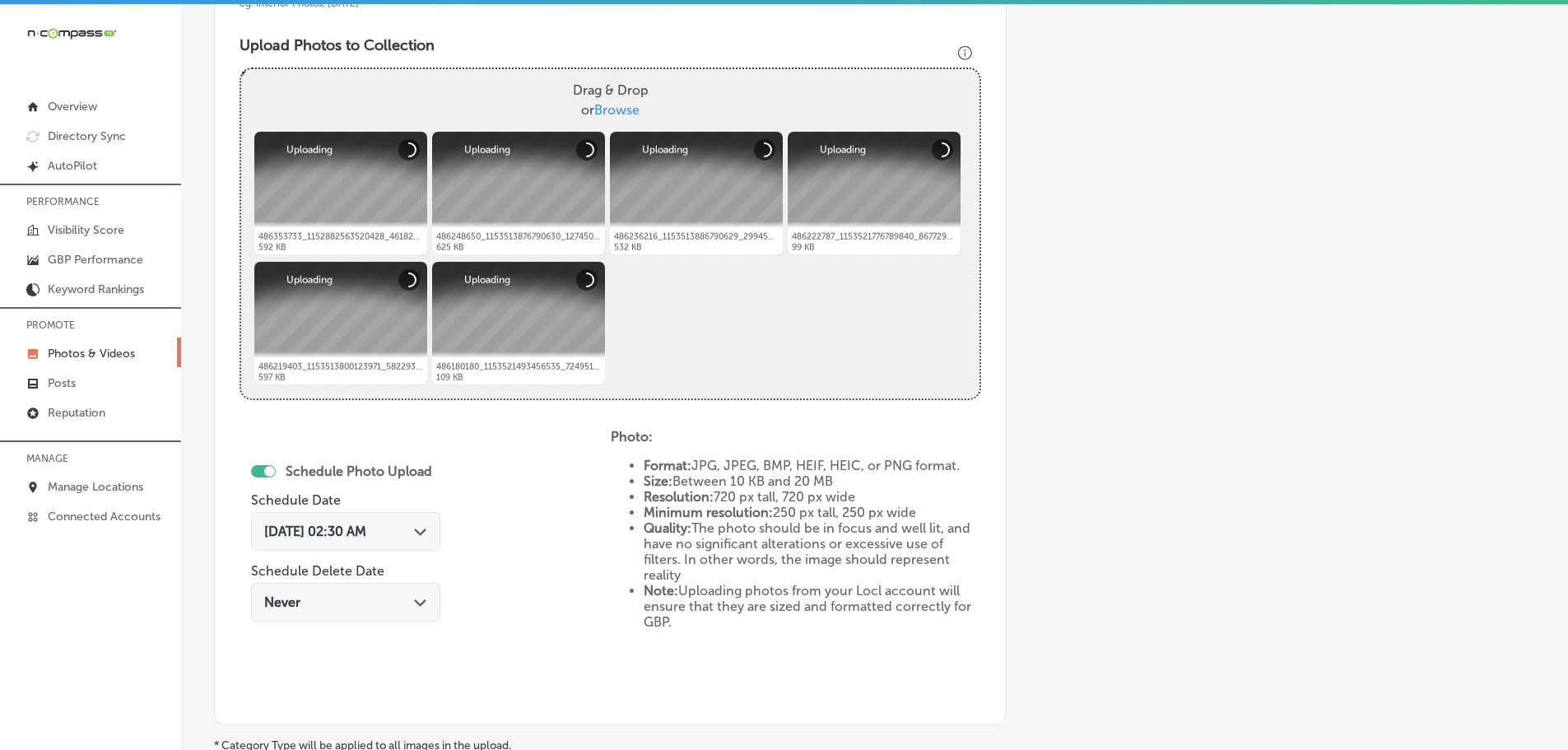
click at [422, 535] on icon "Path Created with Sketch." at bounding box center [421, 532] width 13 height 7
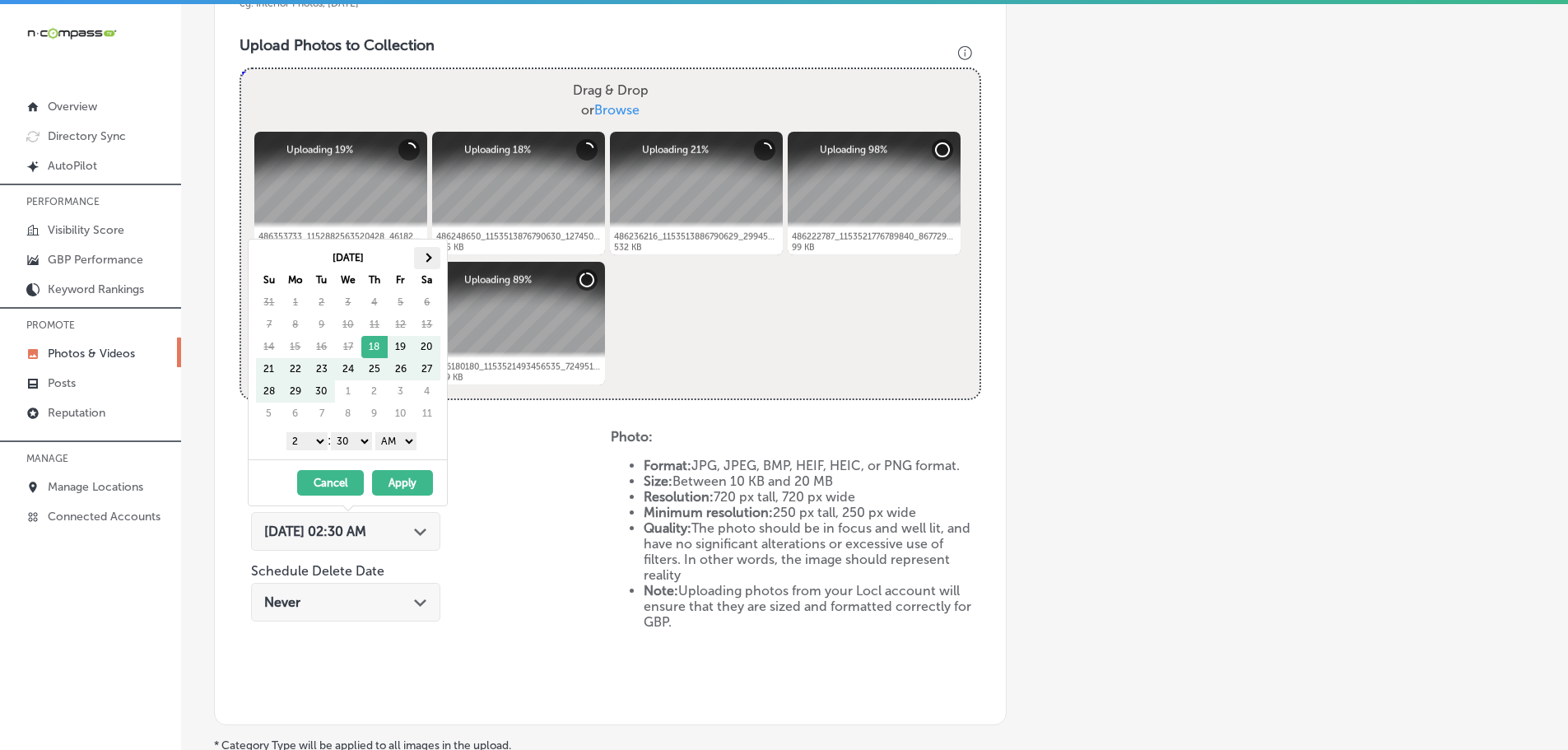
click at [427, 251] on th at bounding box center [427, 258] width 26 height 22
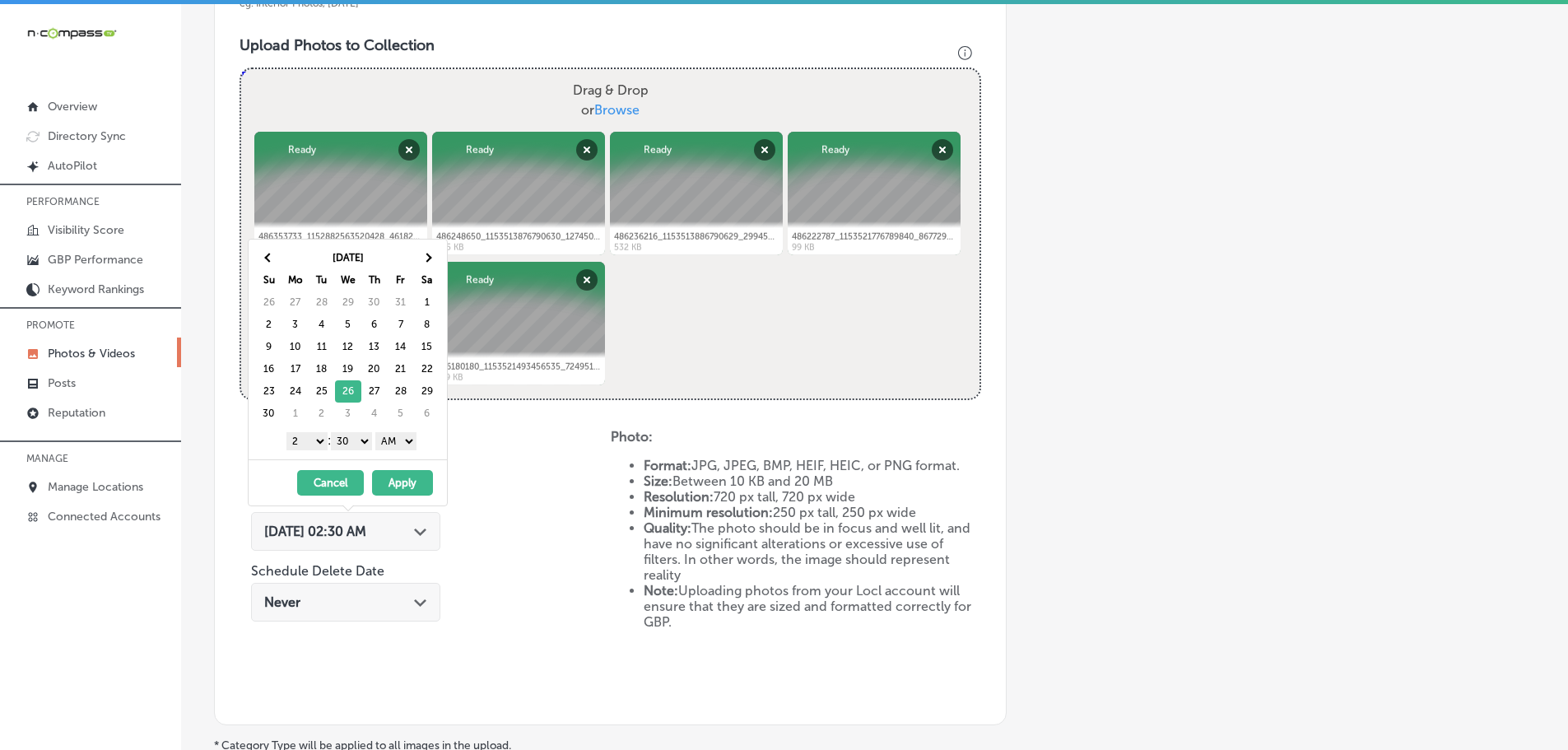
click at [300, 444] on select "1 2 3 4 5 6 7 8 9 10 11 12" at bounding box center [307, 441] width 41 height 18
click at [347, 440] on select "00 10 20 30 40 50" at bounding box center [351, 441] width 41 height 18
click at [401, 441] on select "AM PM" at bounding box center [395, 441] width 41 height 18
click at [407, 477] on button "Apply" at bounding box center [402, 482] width 61 height 25
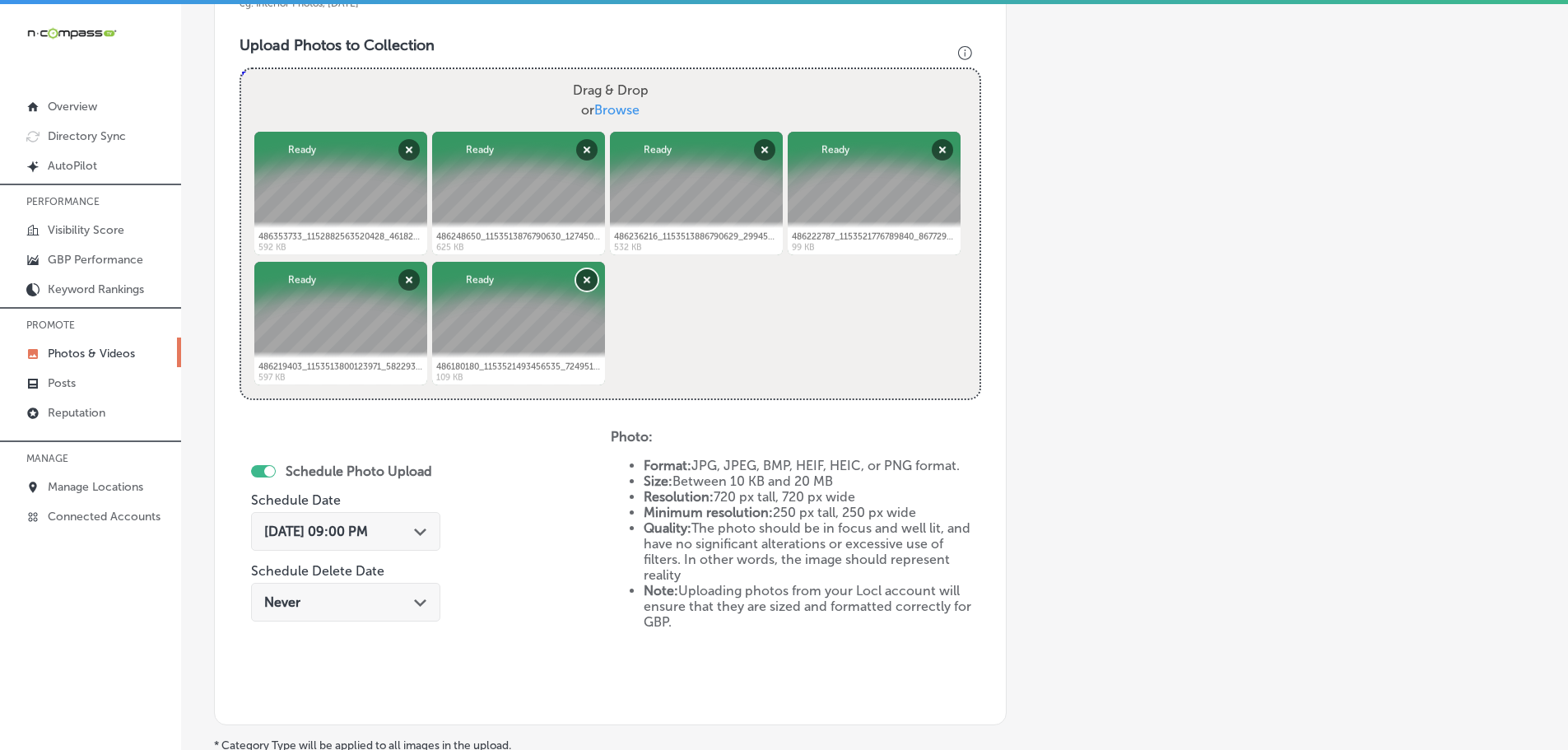
click at [587, 277] on button "Remove" at bounding box center [587, 280] width 22 height 22
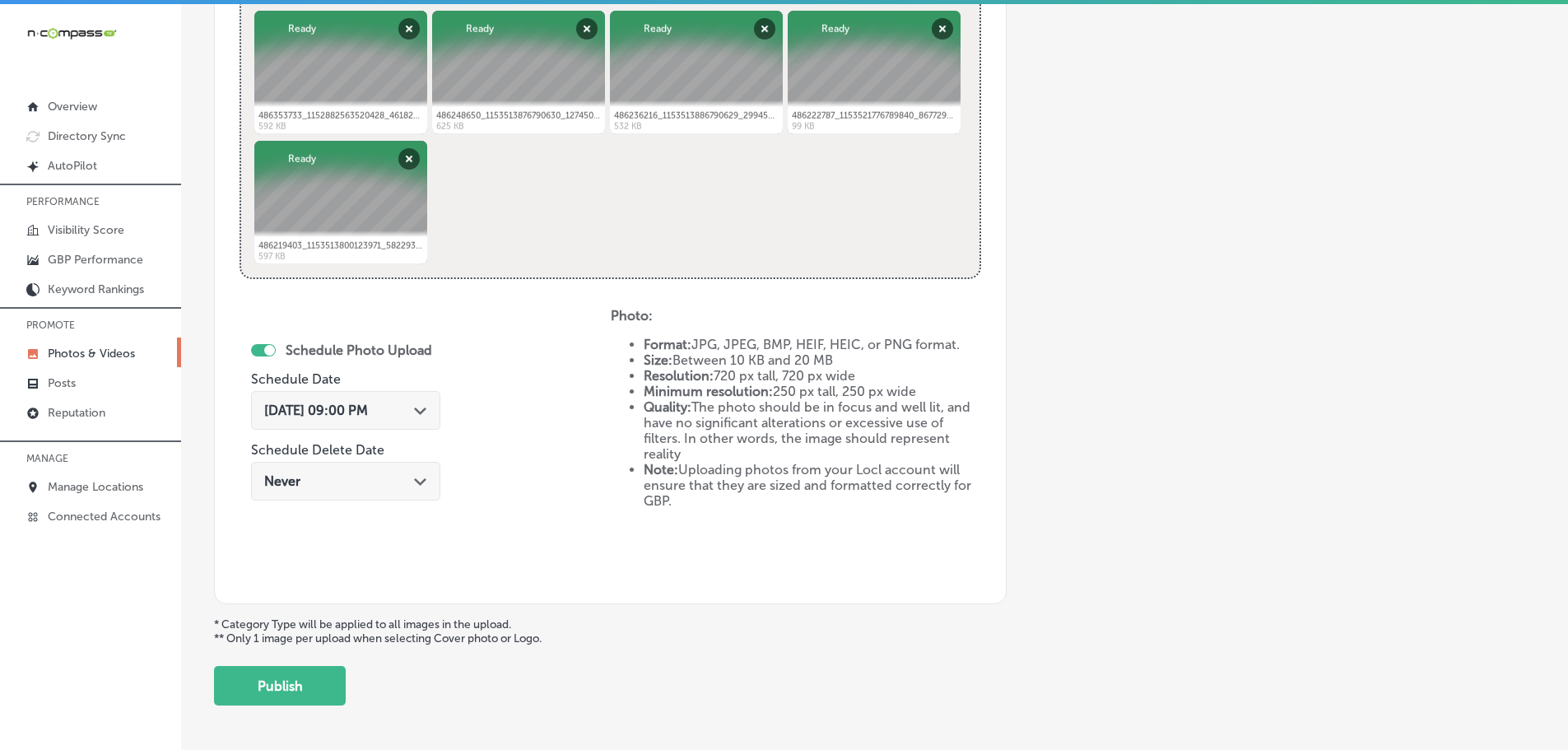
scroll to position [745, 0]
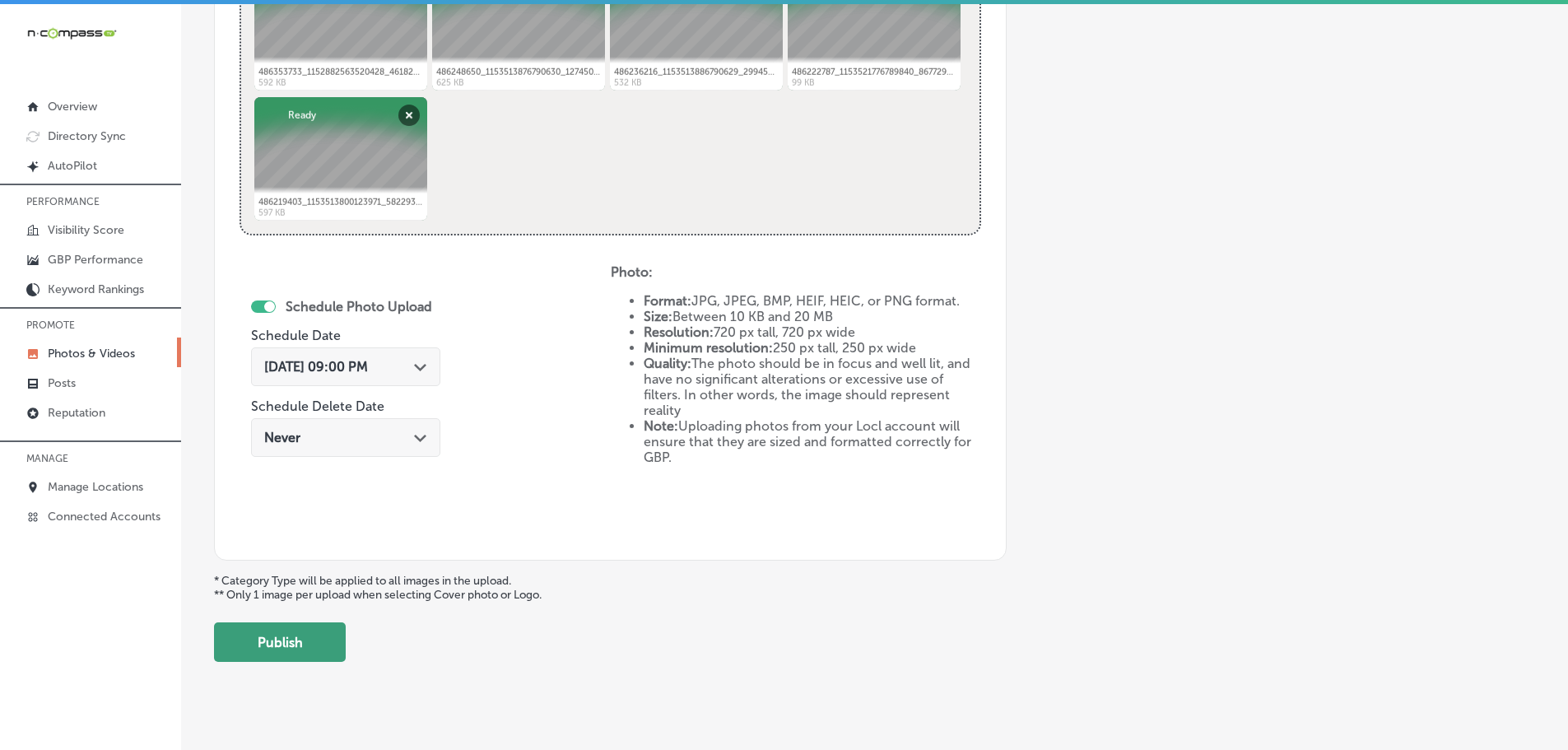
click at [300, 634] on button "Publish" at bounding box center [280, 641] width 132 height 39
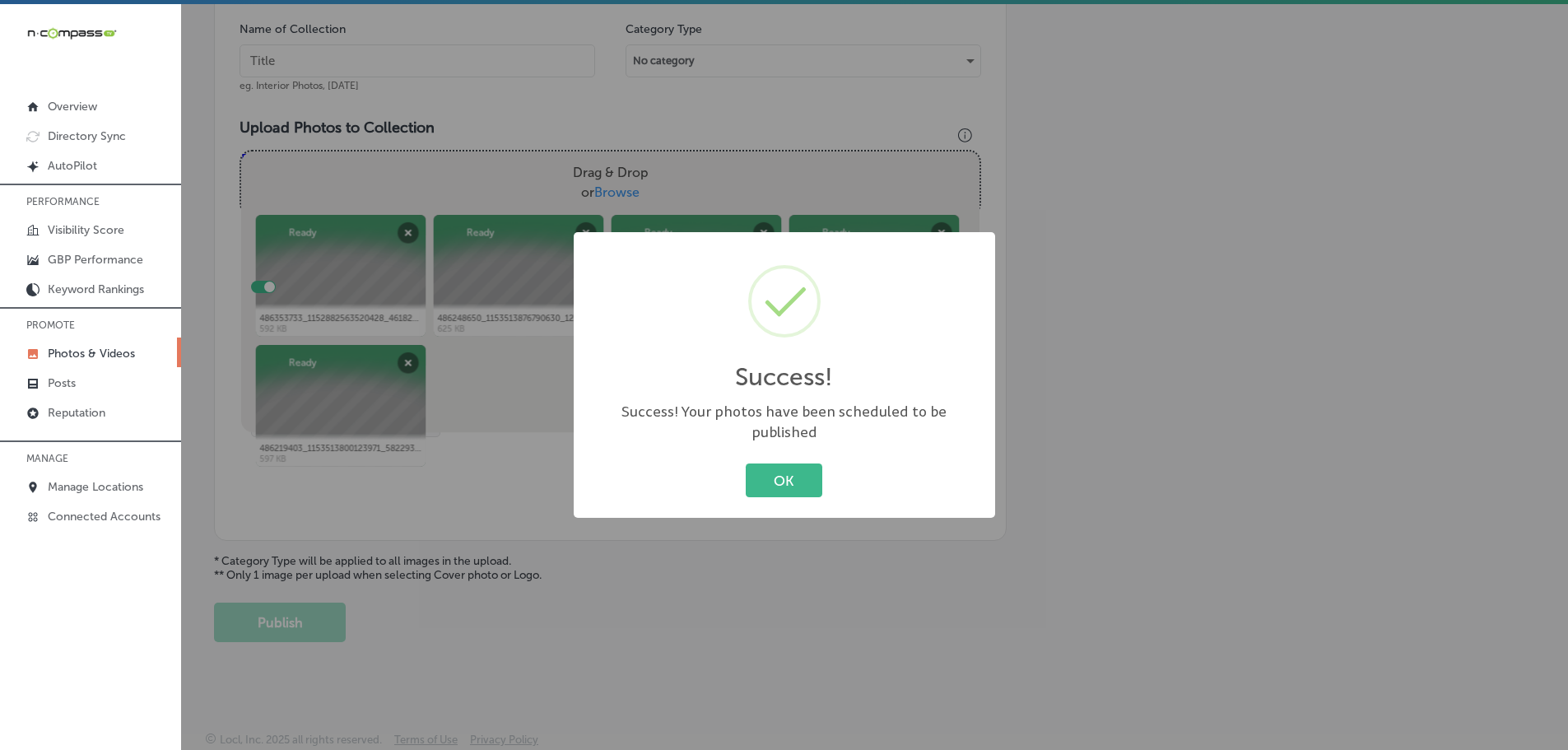
scroll to position [498, 0]
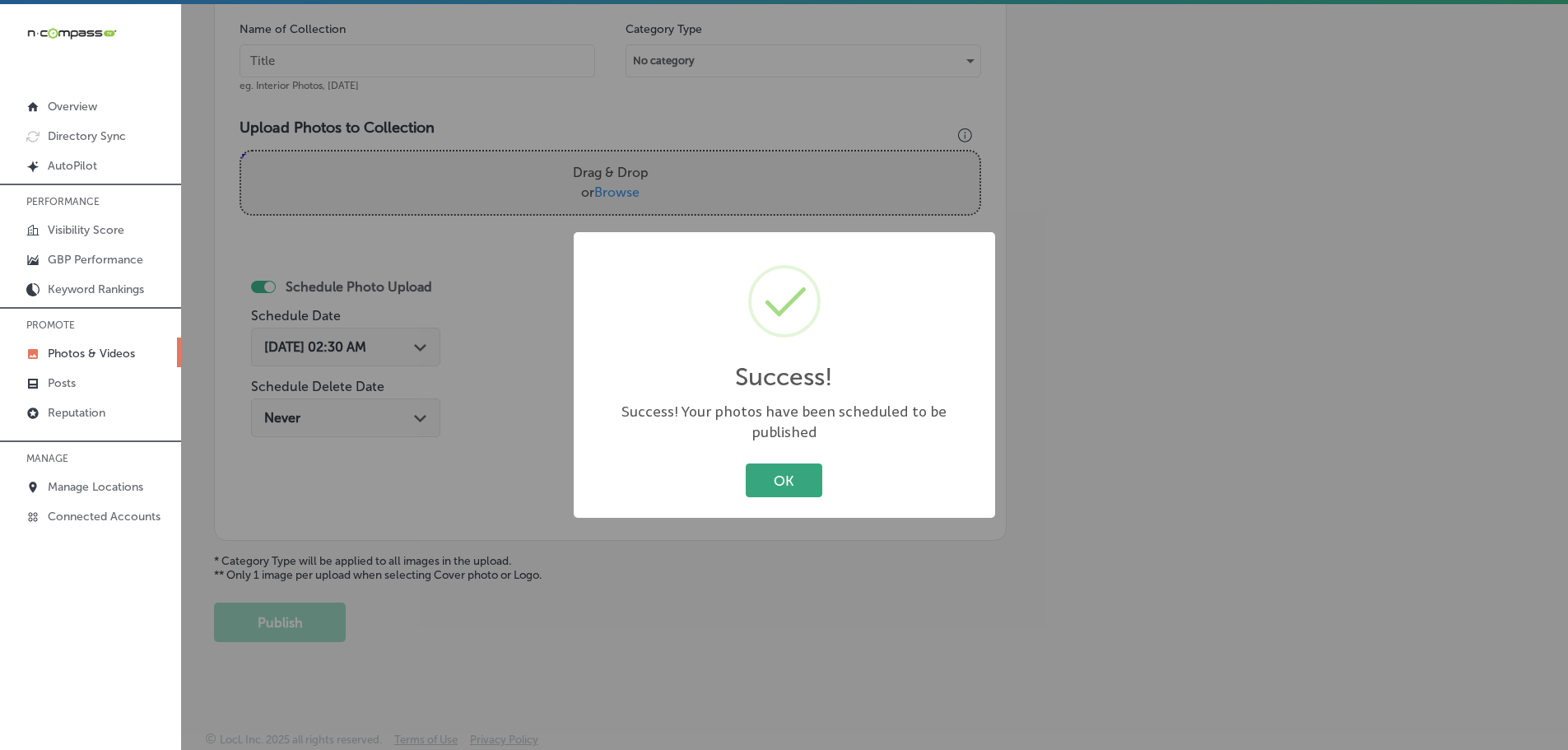
click at [784, 468] on button "OK" at bounding box center [784, 480] width 76 height 34
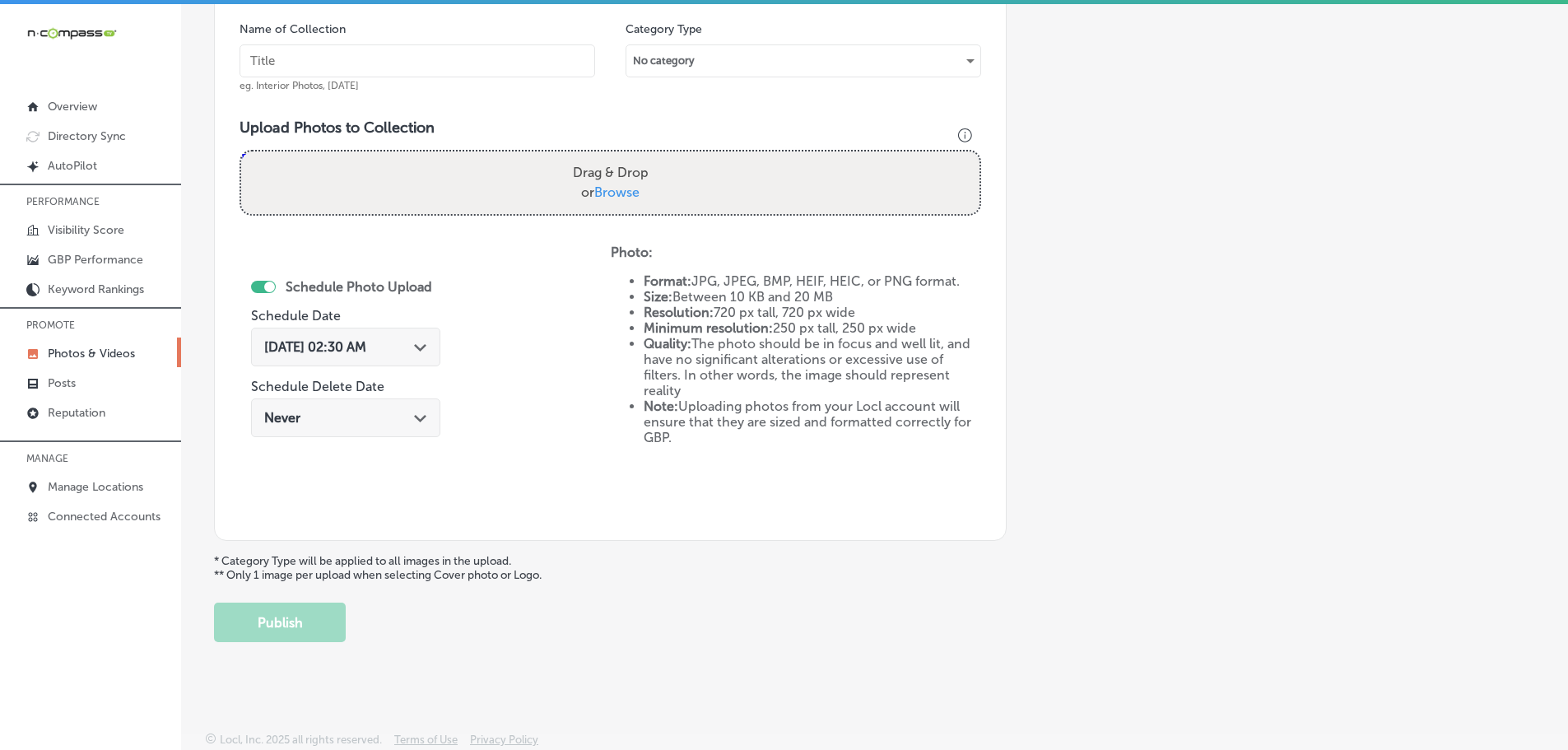
click at [610, 194] on span "Browse" at bounding box center [617, 191] width 46 height 15
click at [610, 157] on input "Drag & Drop or Browse" at bounding box center [610, 153] width 738 height 5
type input "C:\fakepath\486382629_1153098800165471_9011998833463491791_n.jpg"
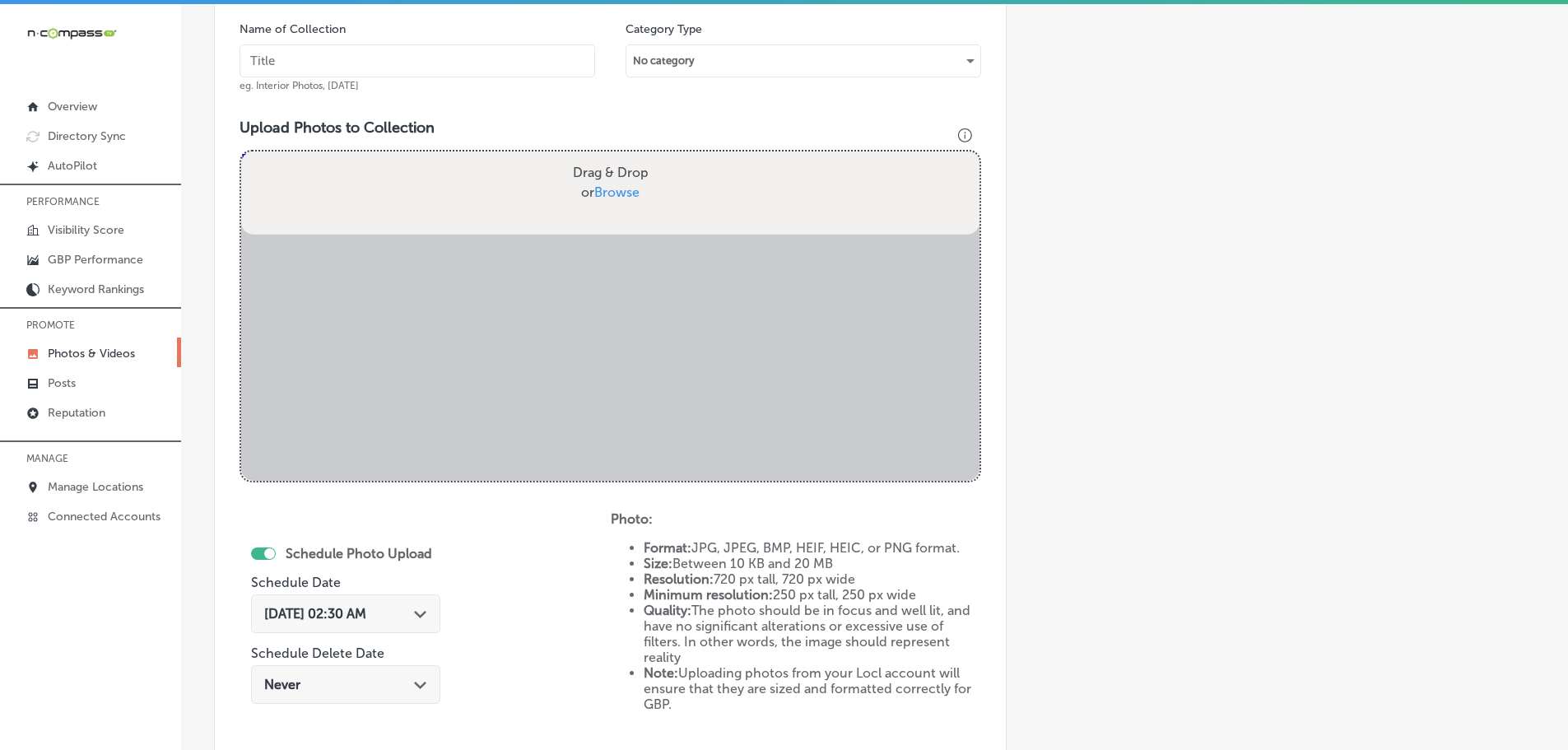
click at [480, 57] on input "text" at bounding box center [417, 61] width 356 height 33
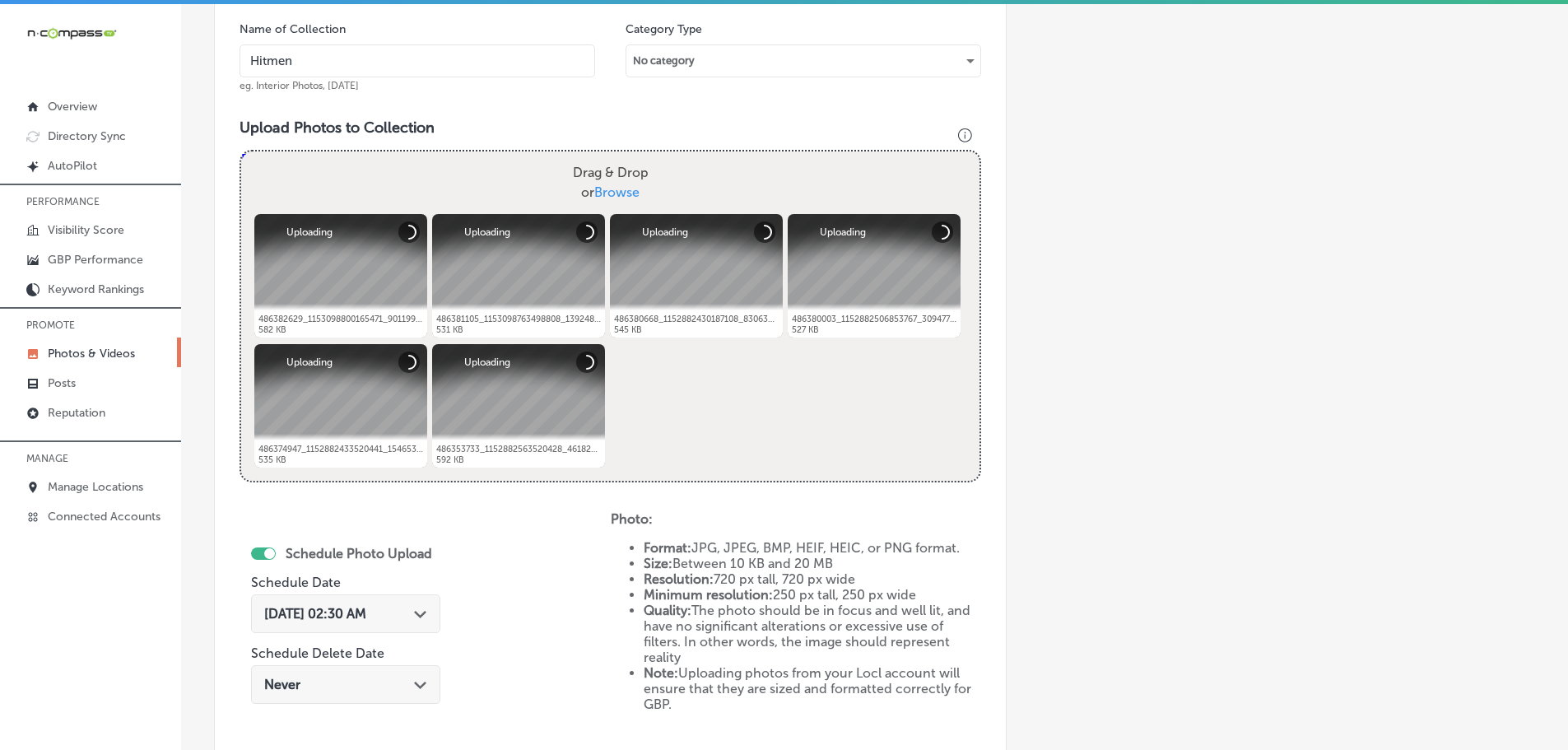
type input "Hitmen Sports Cards & Collectibles"
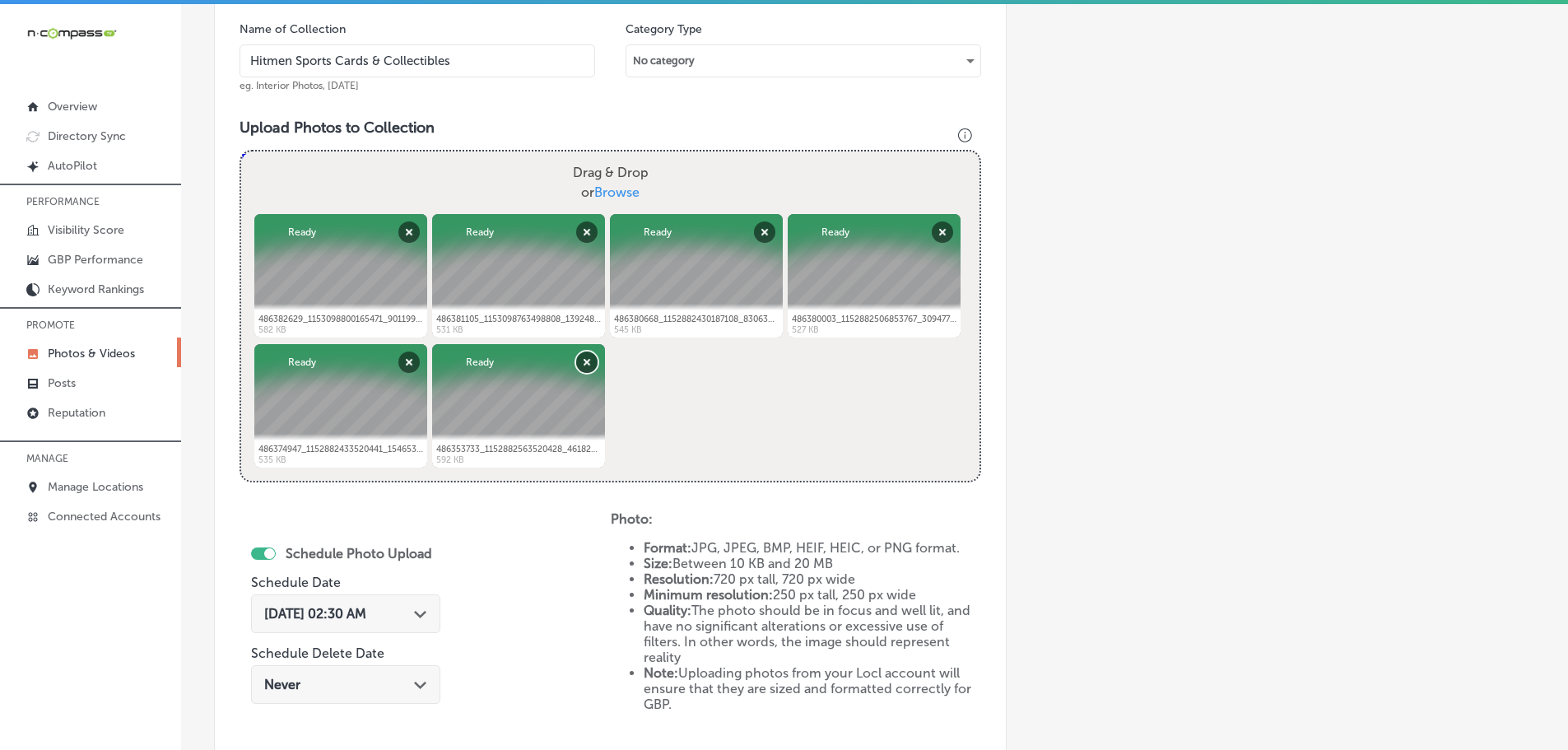
click at [587, 360] on button "Remove" at bounding box center [587, 362] width 22 height 22
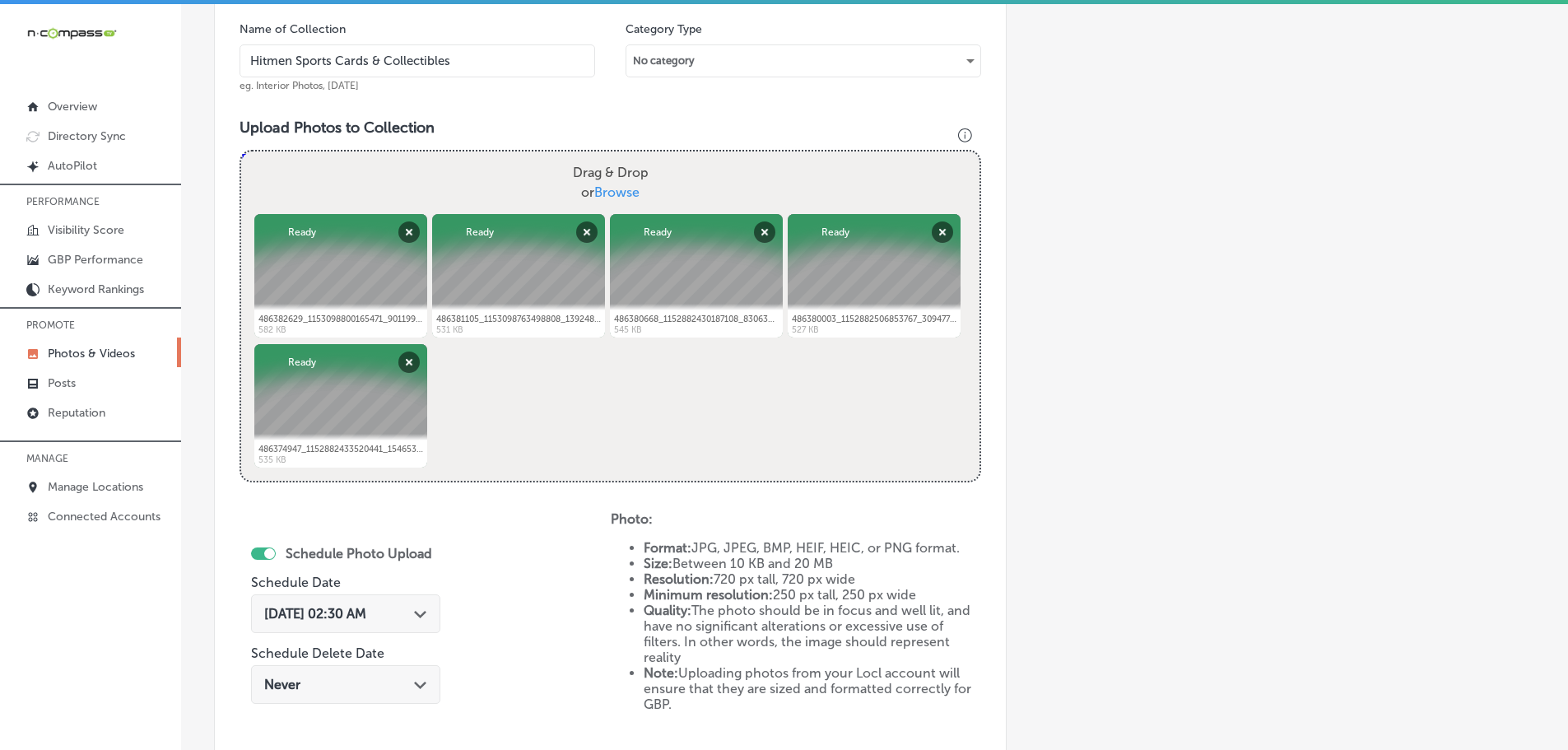
click at [427, 607] on div "Path Created with Sketch." at bounding box center [421, 612] width 13 height 13
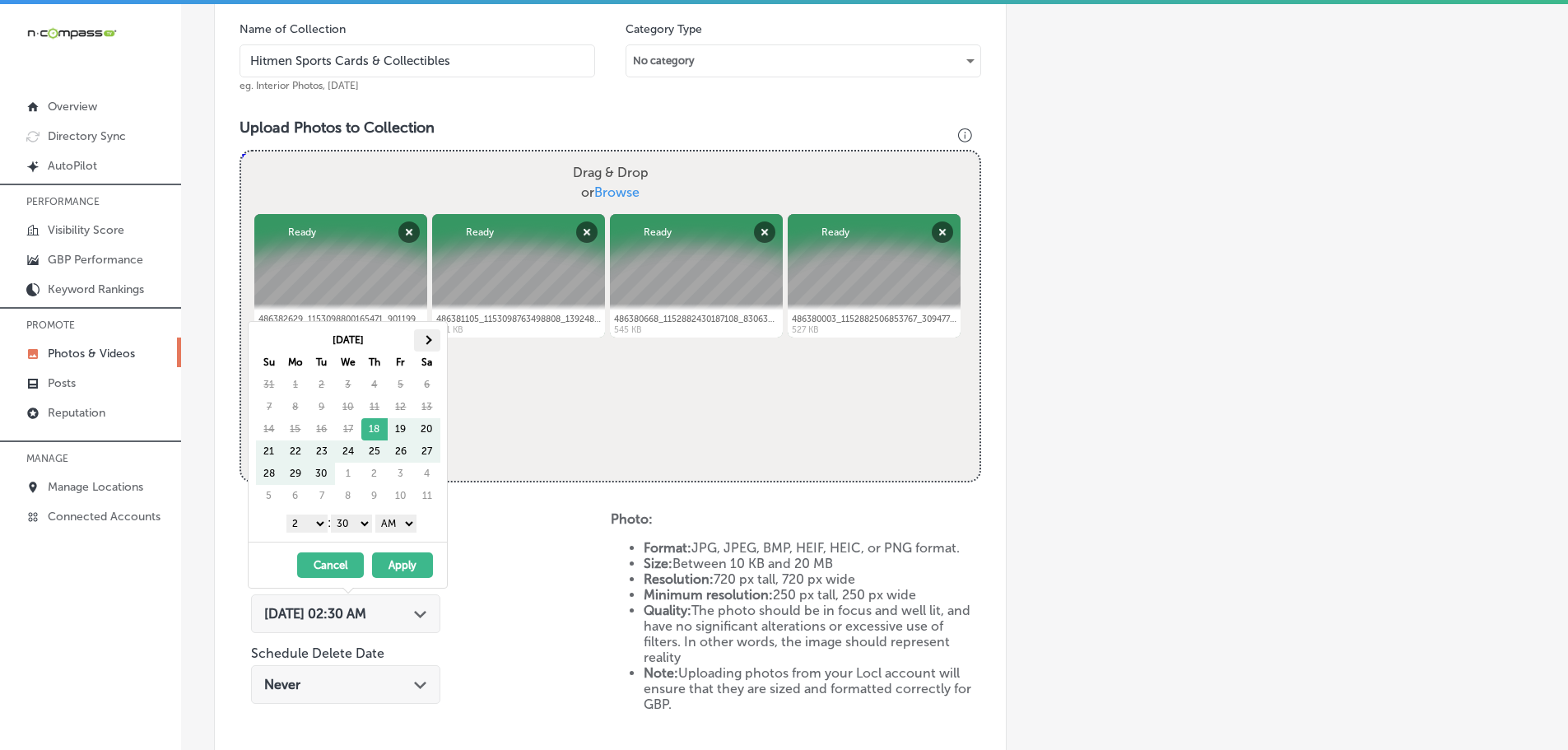
click at [437, 341] on th at bounding box center [427, 340] width 26 height 22
click at [434, 341] on th at bounding box center [427, 340] width 26 height 22
click at [309, 523] on select "1 2 3 4 5 6 7 8 9 10 11 12" at bounding box center [307, 523] width 41 height 18
click at [354, 523] on select "00 10 20 30 40 50" at bounding box center [351, 523] width 41 height 18
click at [399, 527] on select "AM PM" at bounding box center [395, 523] width 41 height 18
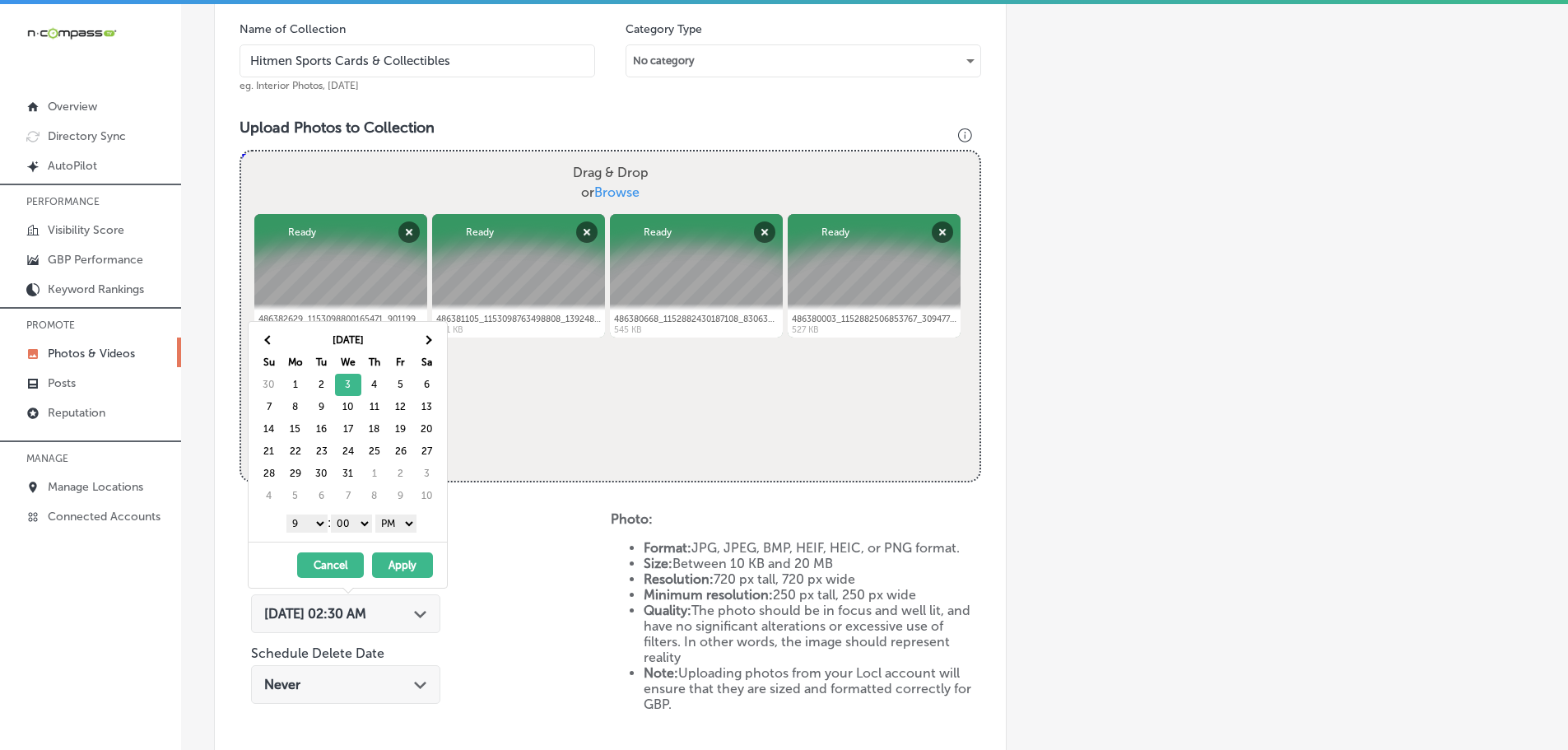
click at [407, 561] on button "Apply" at bounding box center [402, 565] width 61 height 25
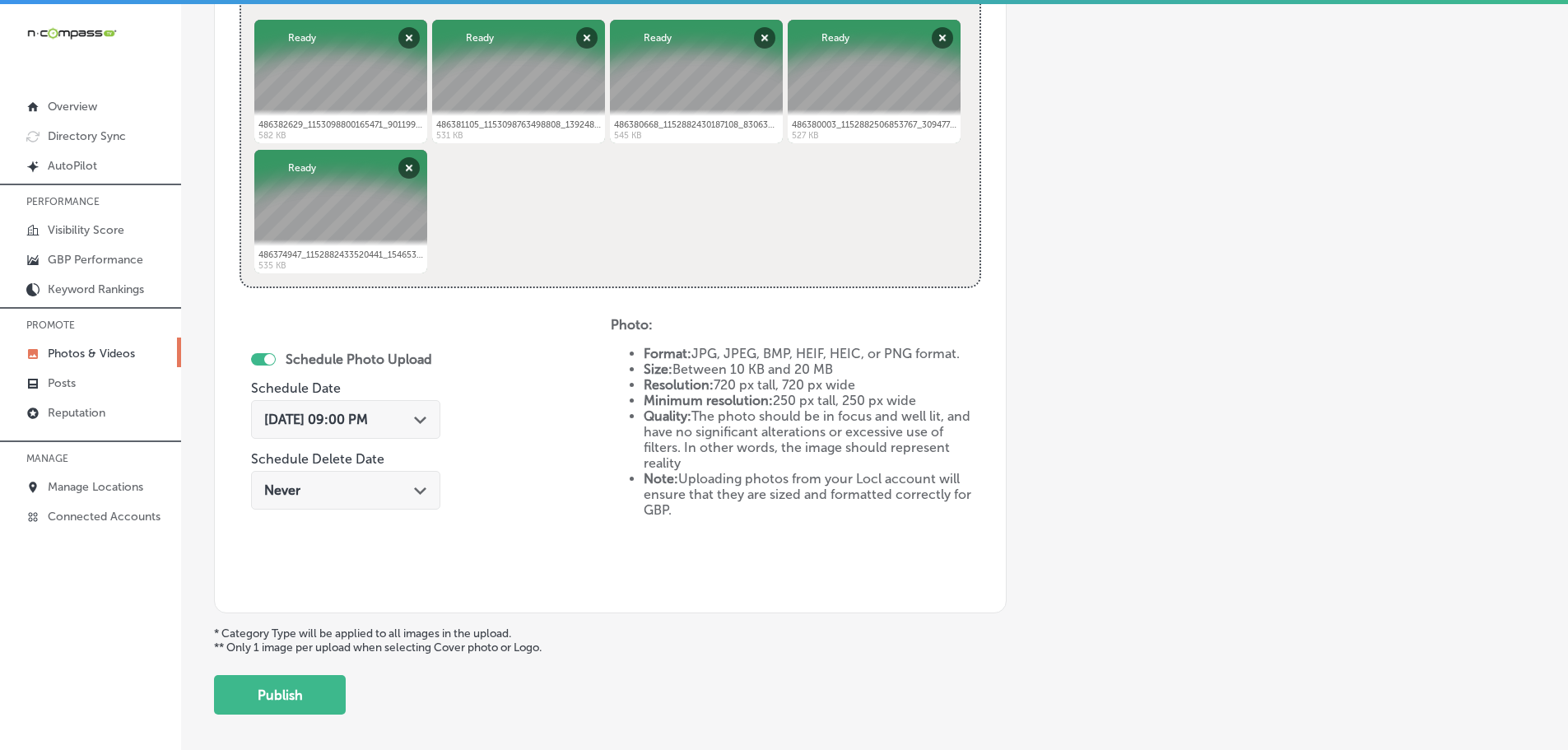
scroll to position [745, 0]
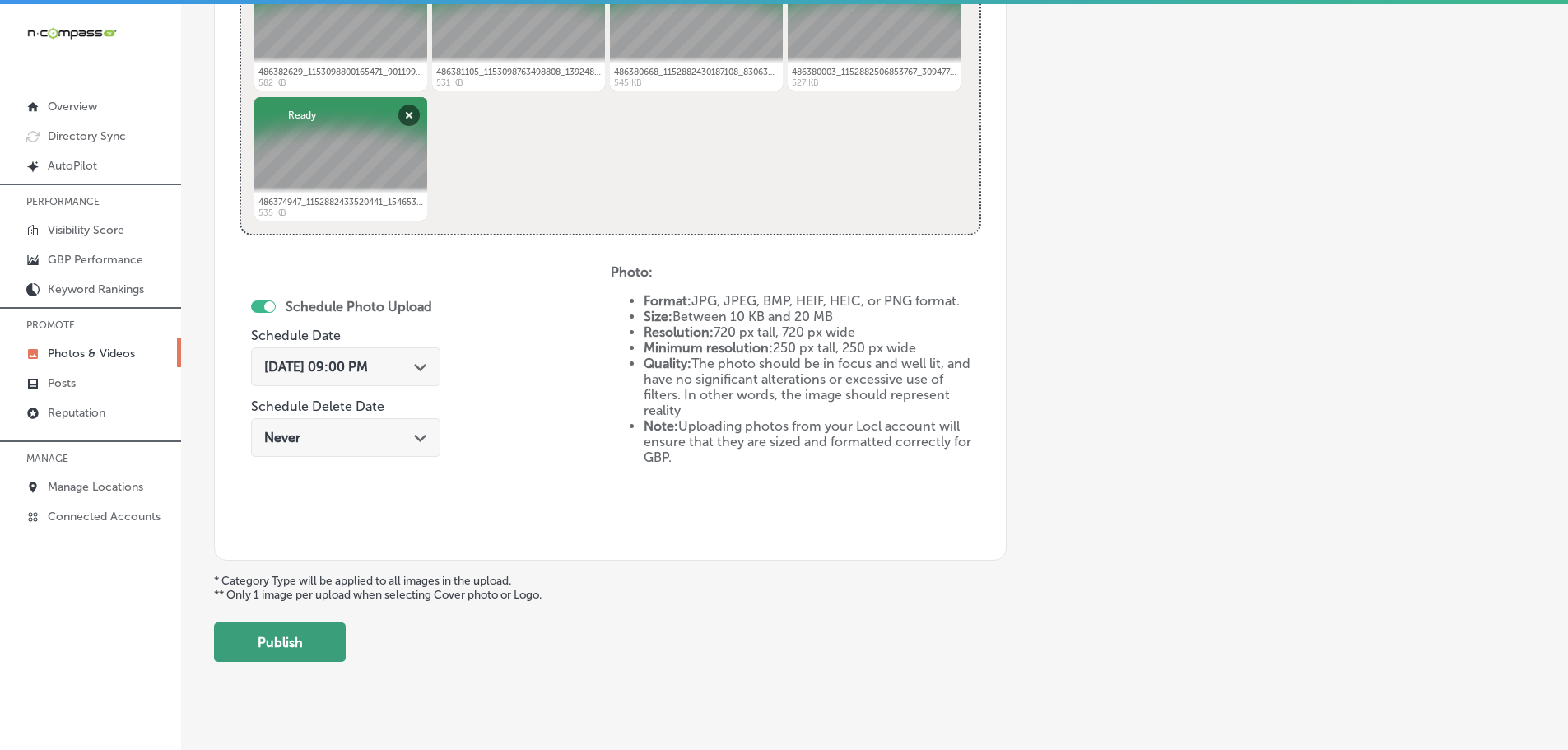
click at [305, 656] on button "Publish" at bounding box center [280, 641] width 132 height 39
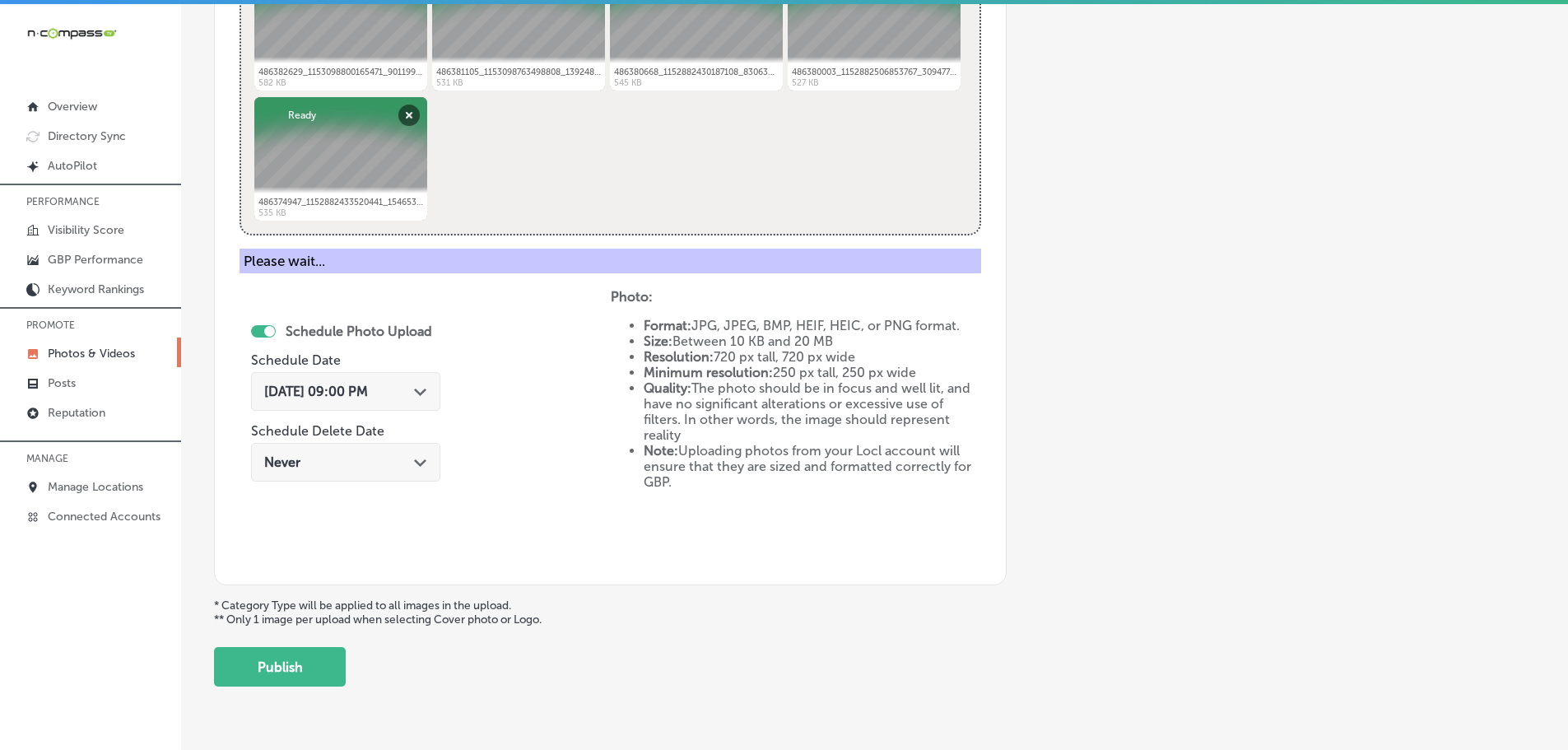
scroll to position [498, 0]
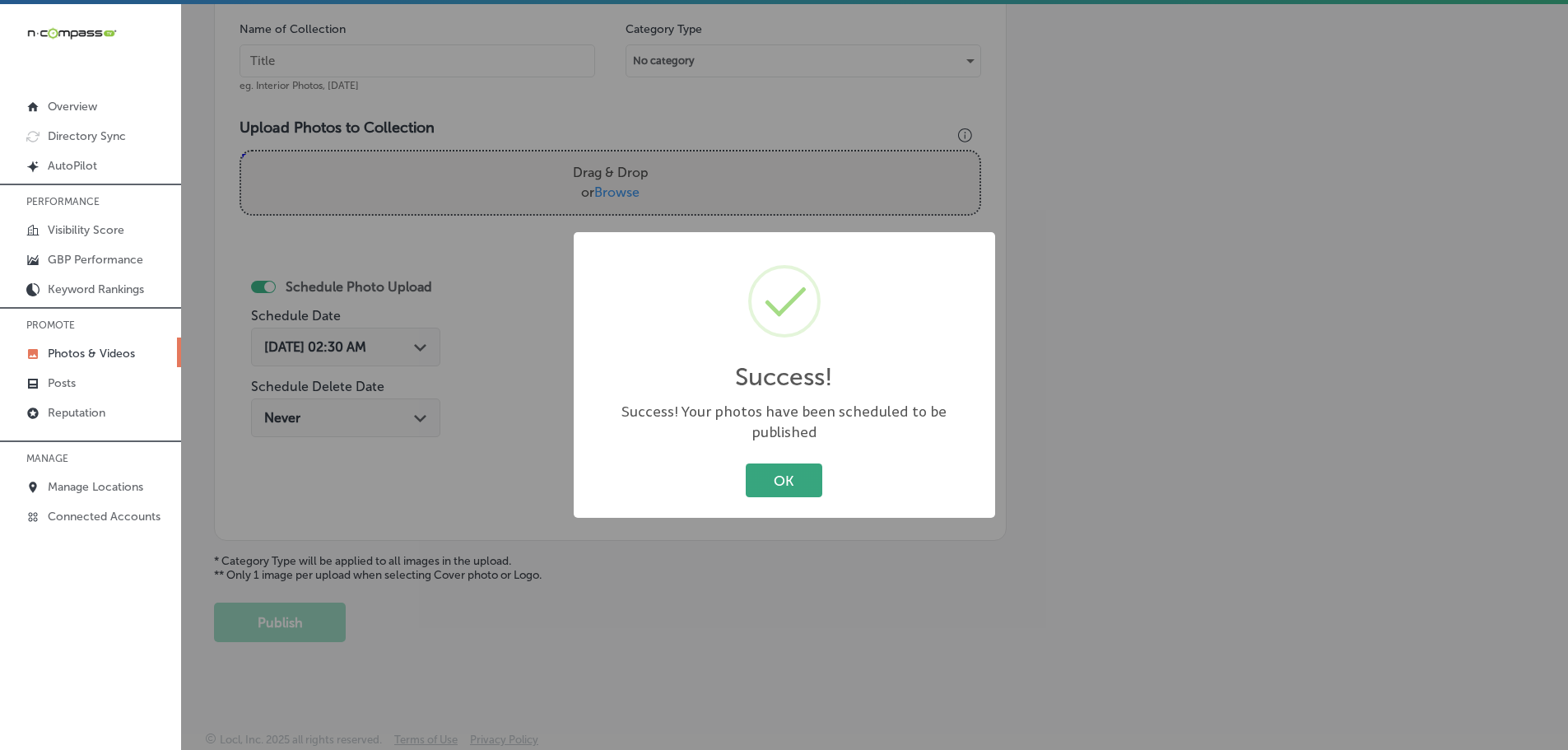
click at [775, 476] on button "OK" at bounding box center [784, 480] width 76 height 34
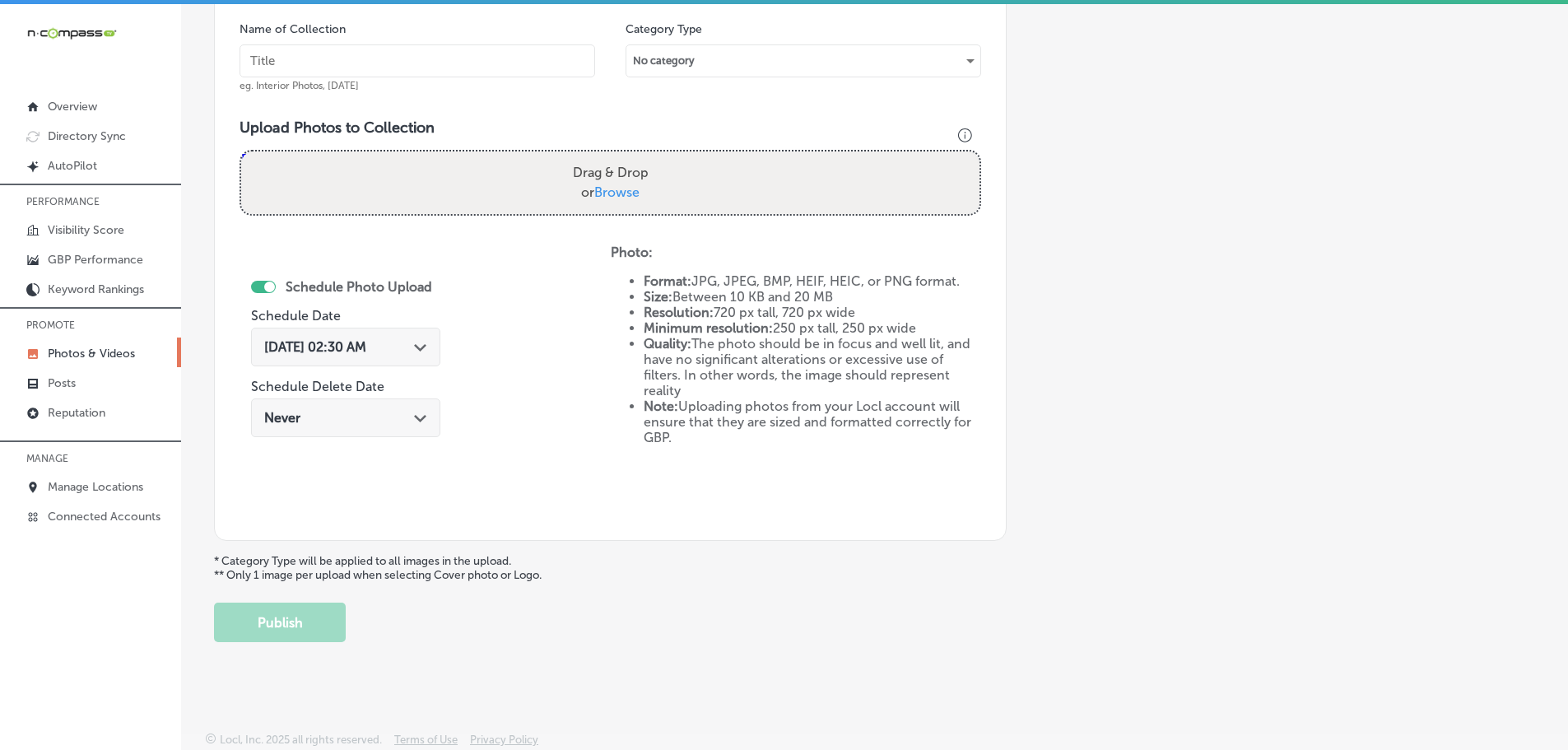
click at [613, 191] on span "Browse" at bounding box center [617, 191] width 46 height 15
click at [613, 157] on input "Drag & Drop or Browse" at bounding box center [610, 153] width 738 height 5
type input "C:\fakepath\486448953_1153098623498822_2915592132167617935_n.jpg"
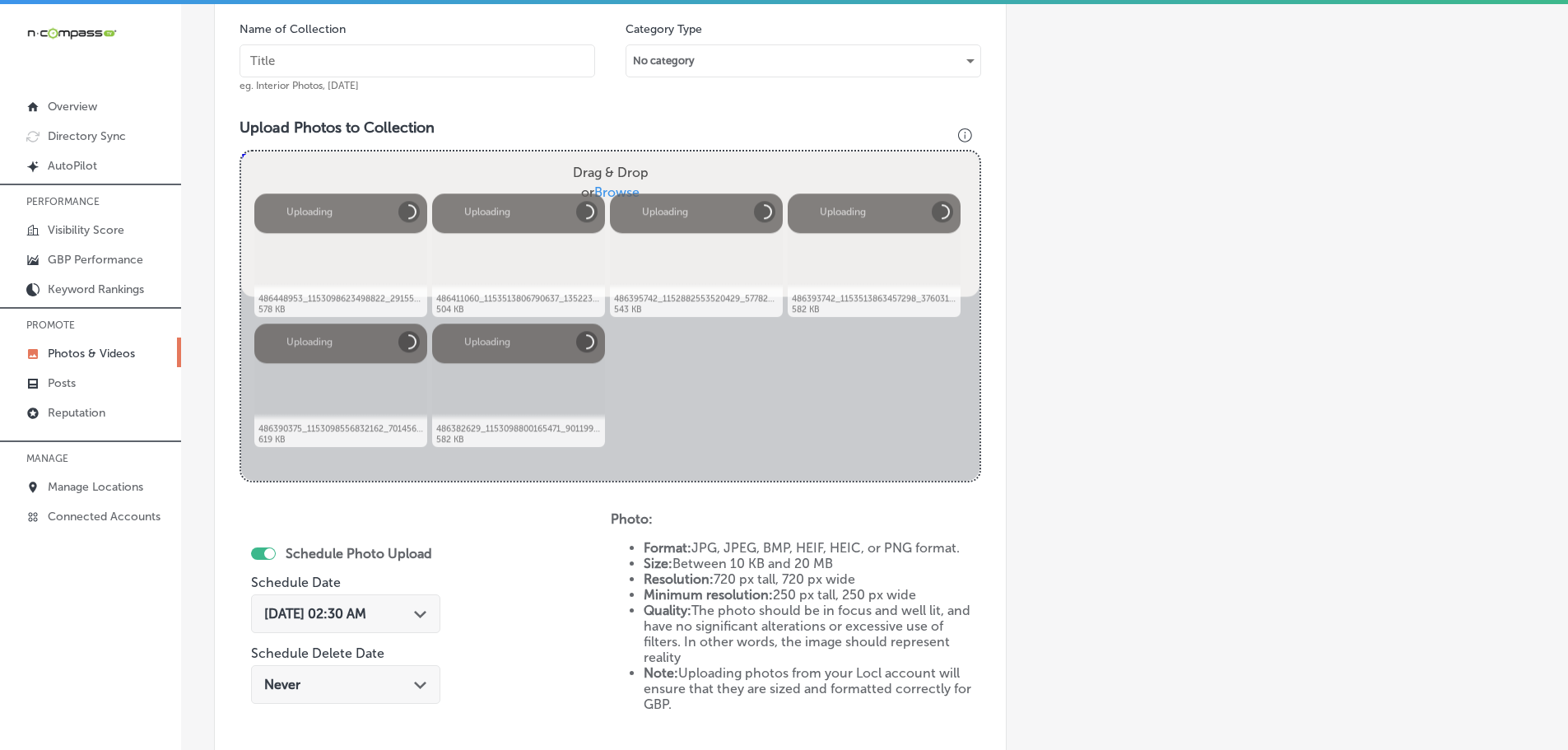
click at [443, 67] on input "text" at bounding box center [417, 61] width 356 height 33
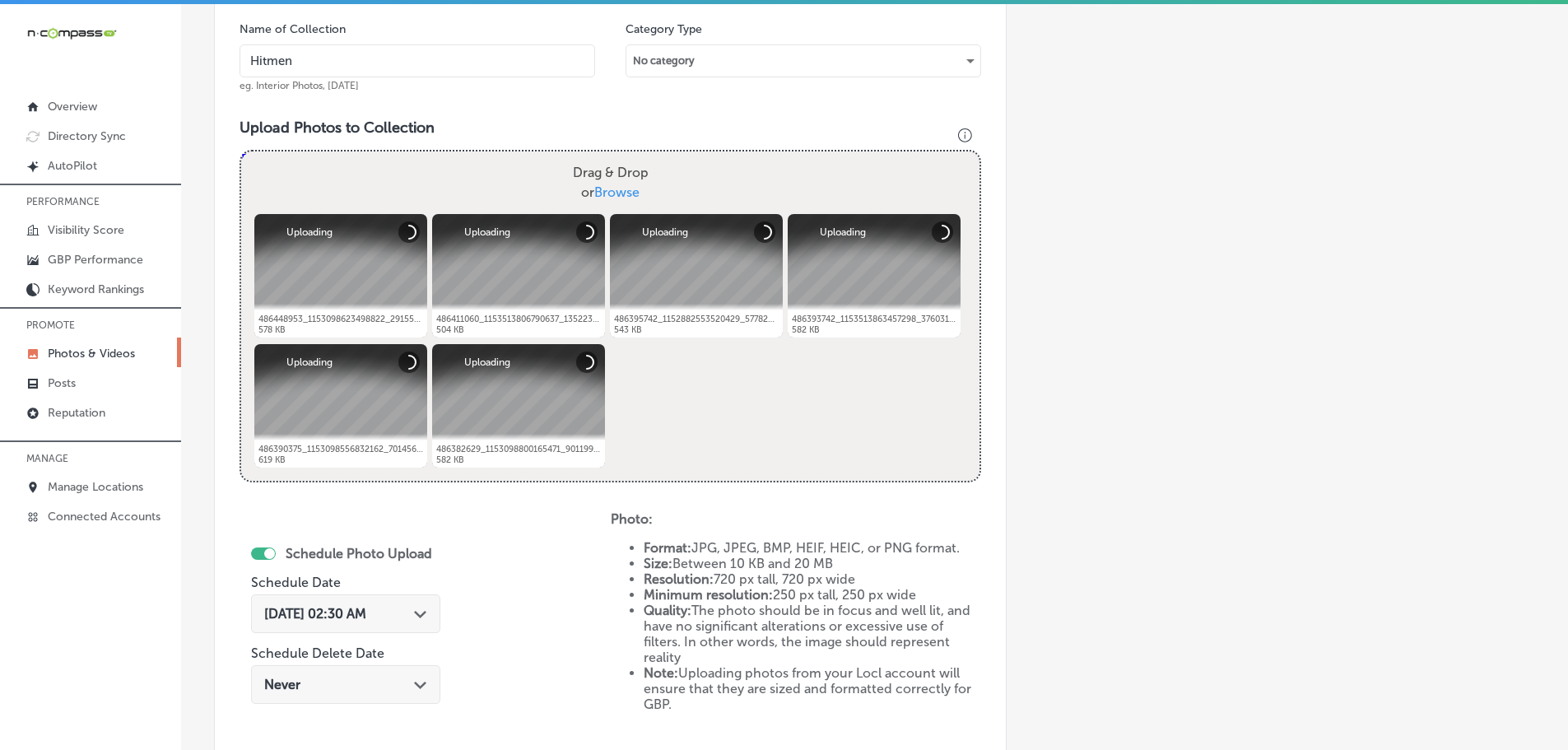
type input "Hitmen Sports Cards & Collectibles"
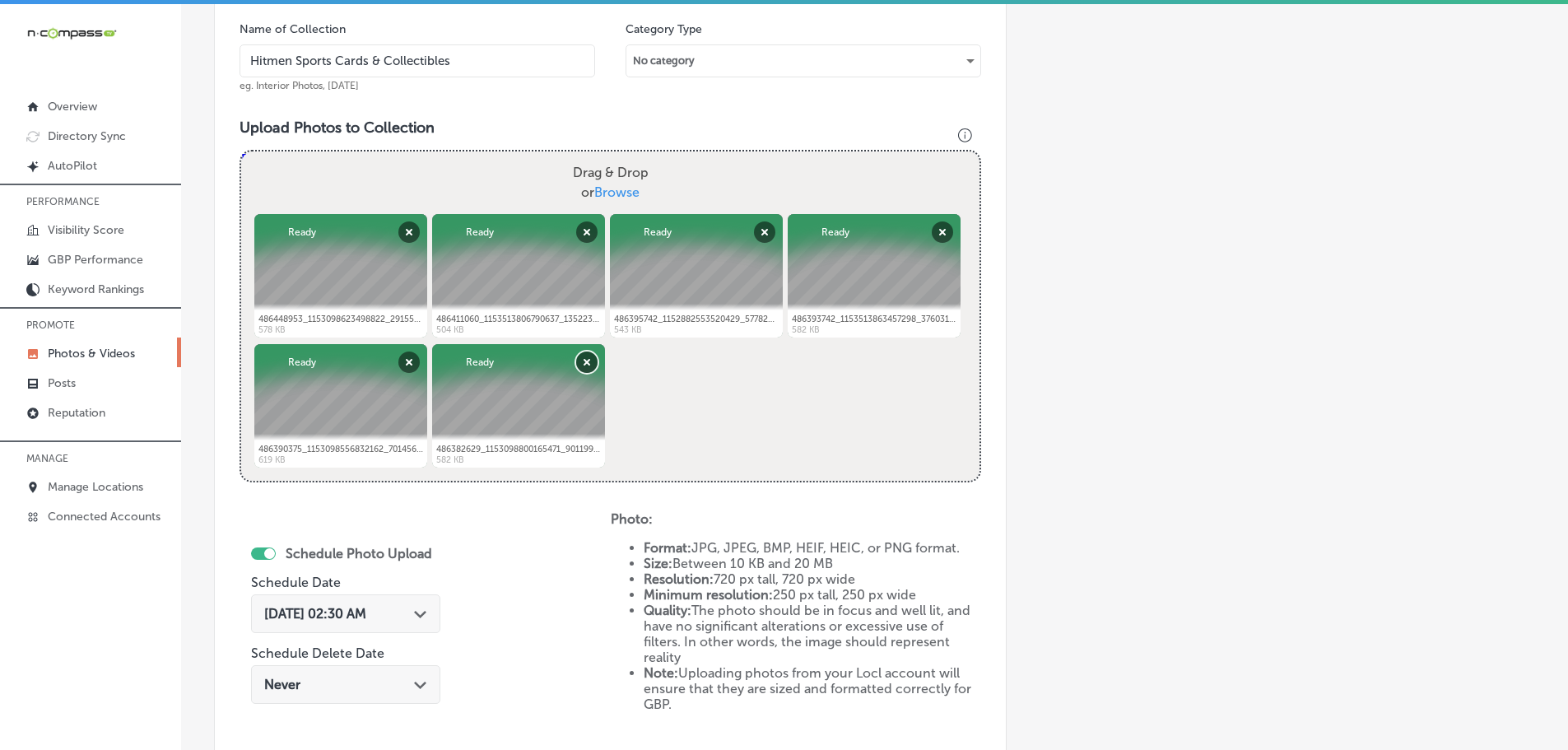
click at [592, 356] on button "Remove" at bounding box center [587, 362] width 22 height 22
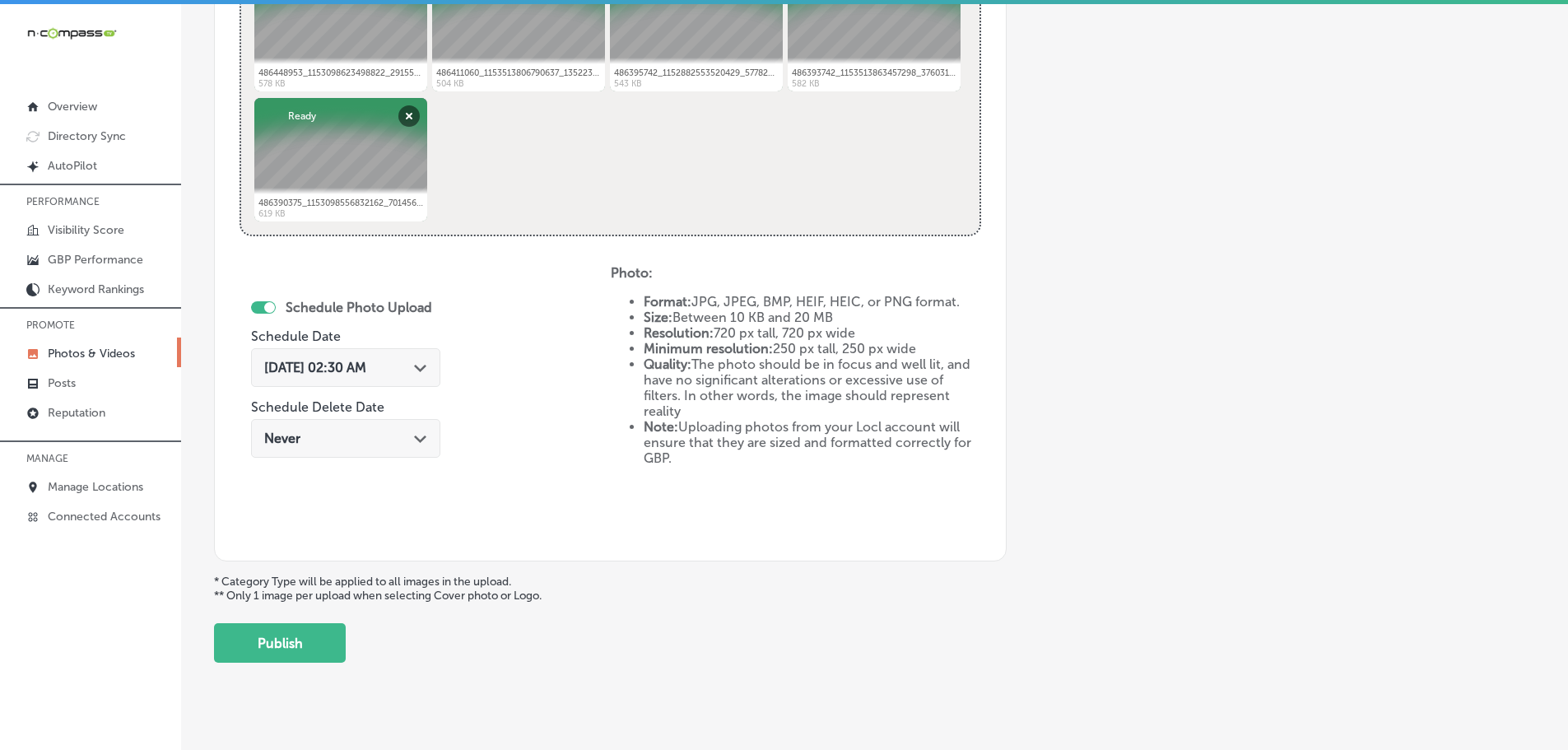
scroll to position [745, 0]
click at [423, 366] on polygon at bounding box center [421, 368] width 13 height 7
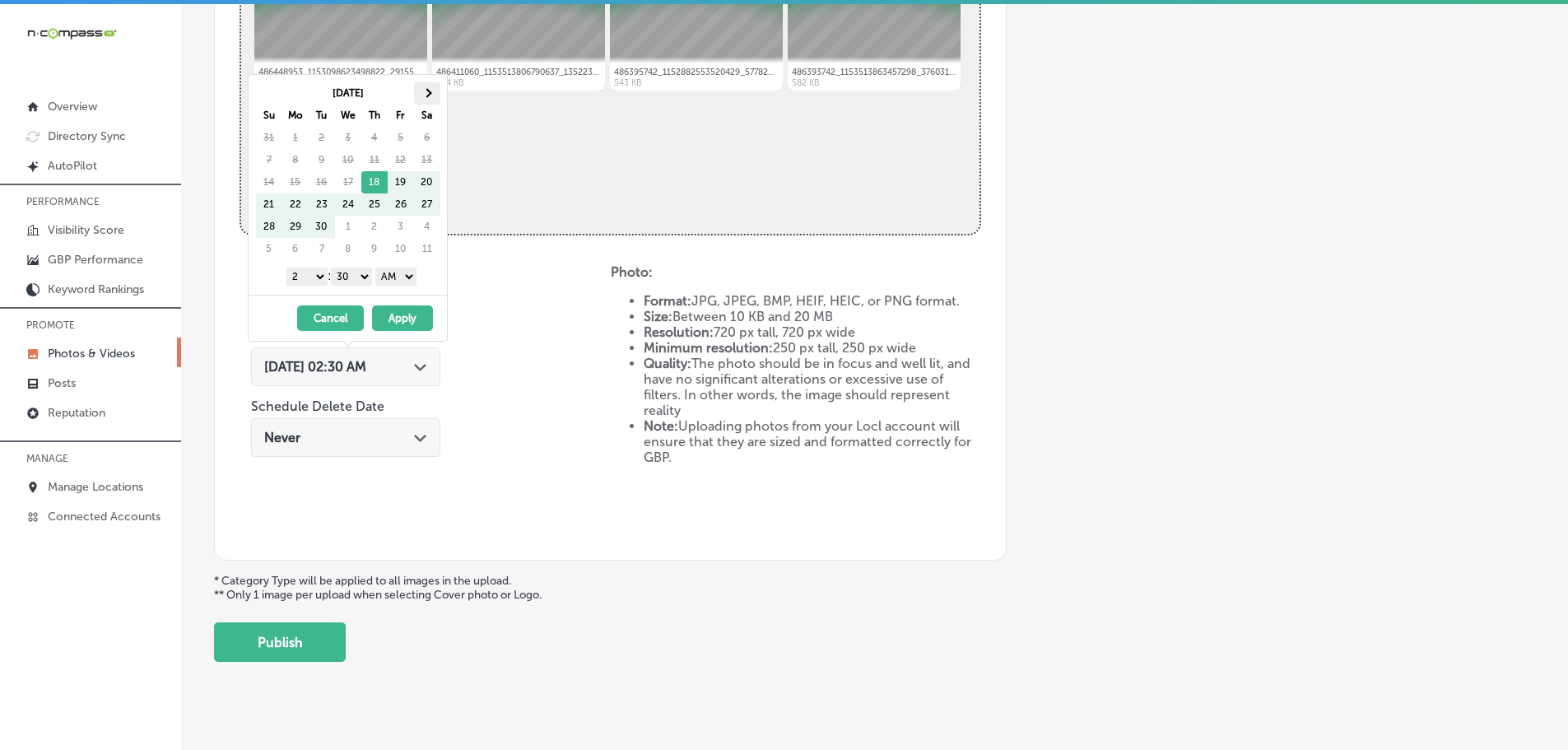
click at [426, 90] on span at bounding box center [427, 93] width 9 height 9
click at [307, 275] on select "1 2 3 4 5 6 7 8 9 10 11 12" at bounding box center [307, 277] width 41 height 18
click at [363, 279] on select "00 10 20 30 40 50" at bounding box center [351, 277] width 41 height 18
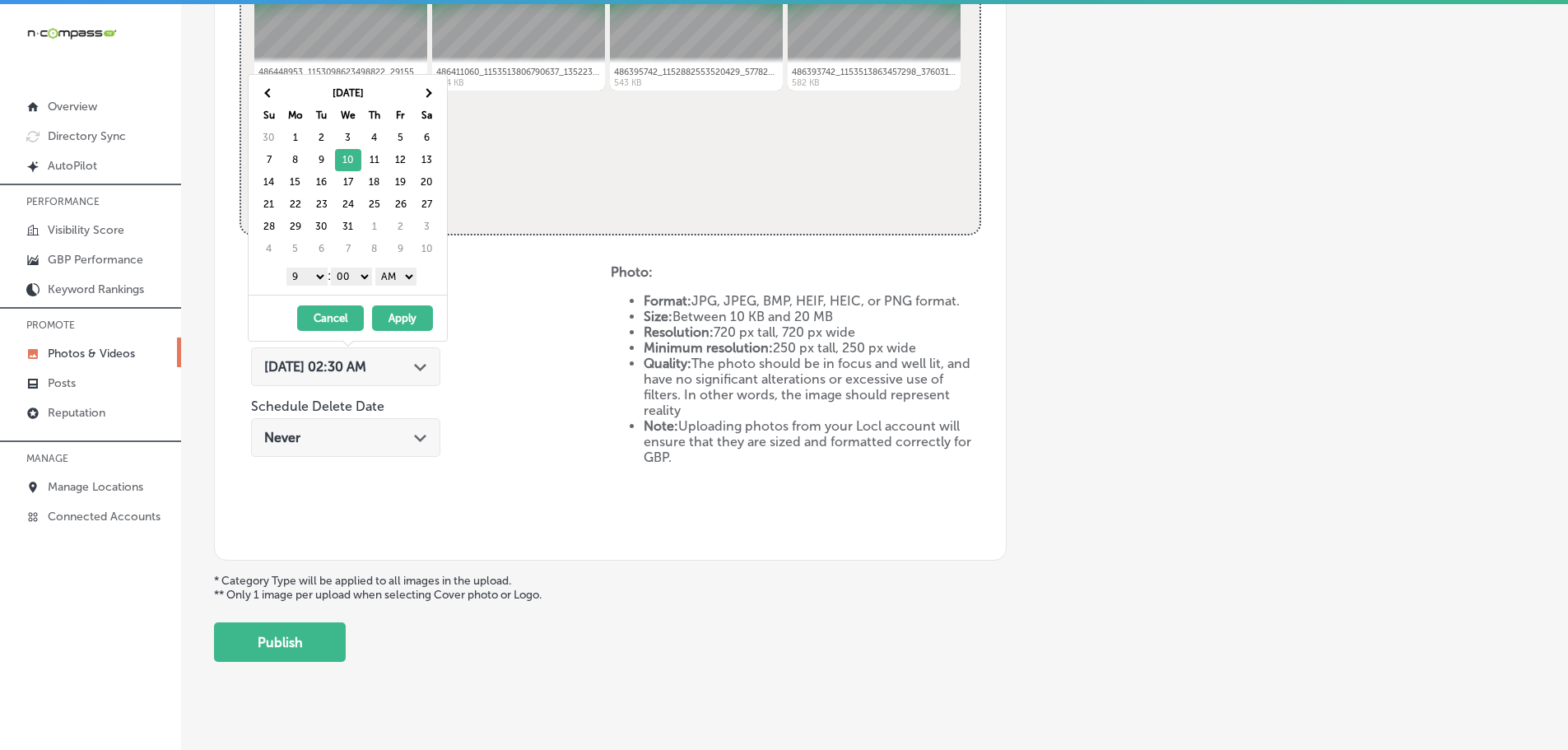
click at [392, 280] on select "AM PM" at bounding box center [395, 277] width 41 height 18
click at [421, 321] on button "Apply" at bounding box center [402, 318] width 61 height 25
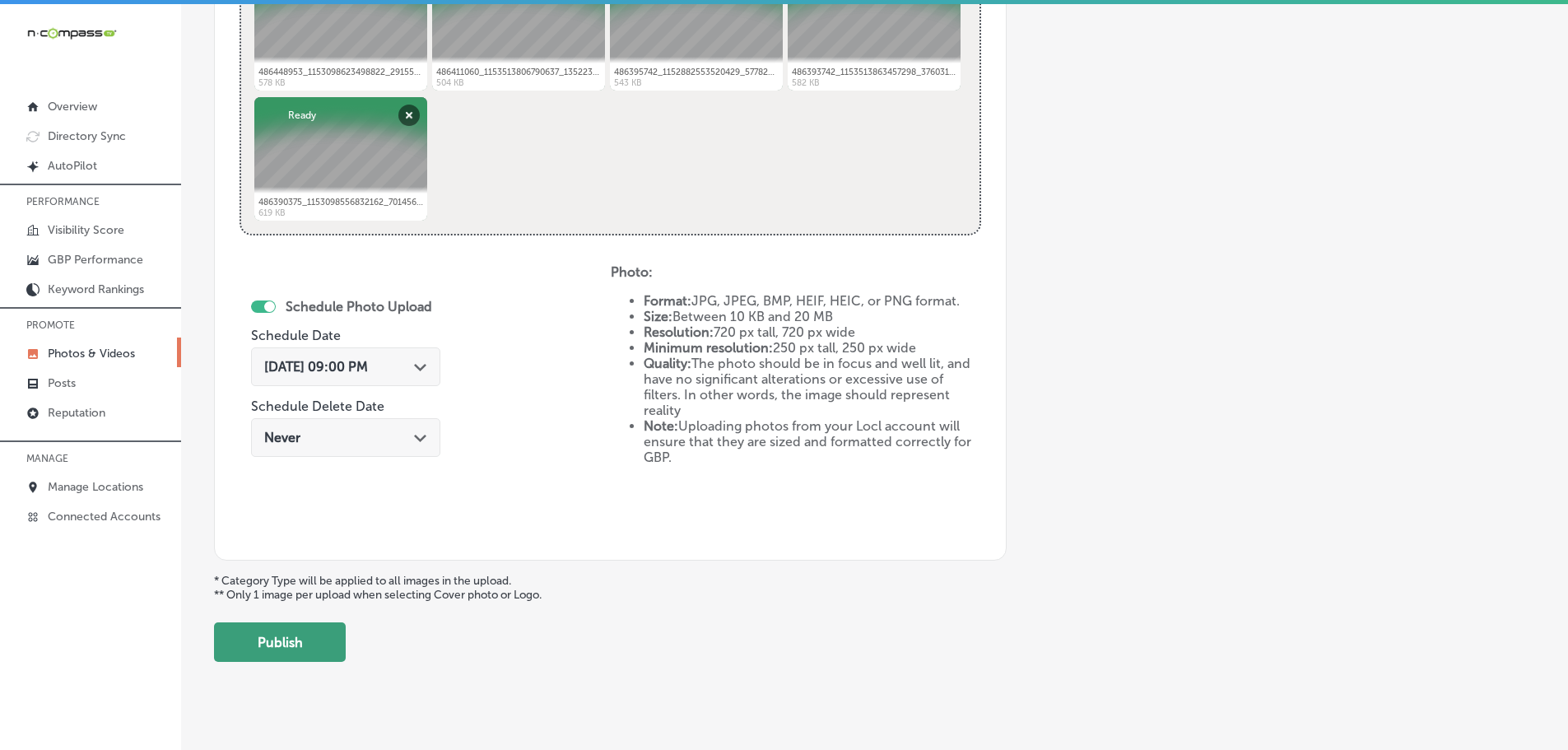
click at [309, 638] on button "Publish" at bounding box center [280, 641] width 132 height 39
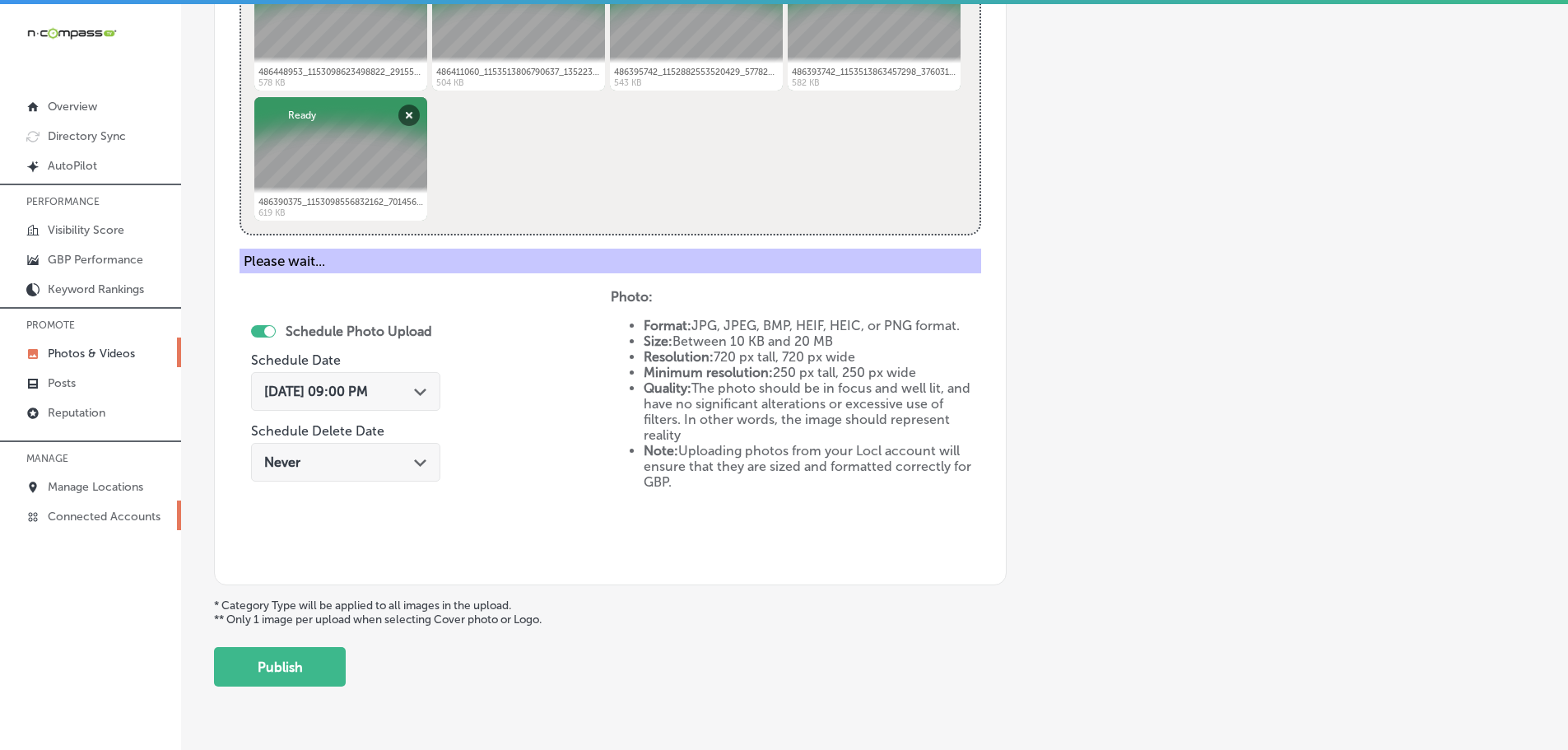
scroll to position [498, 0]
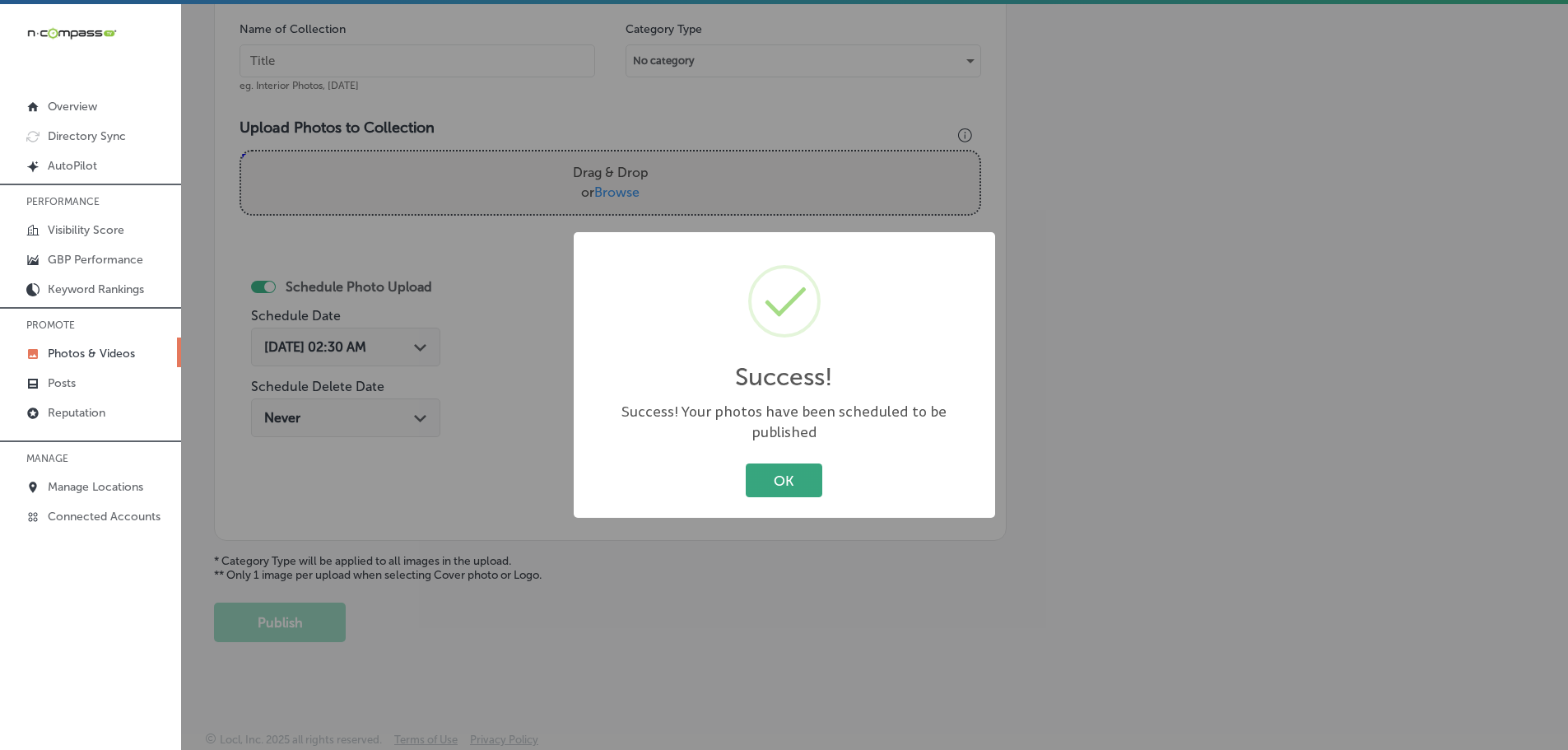
click at [789, 472] on button "OK" at bounding box center [784, 480] width 76 height 34
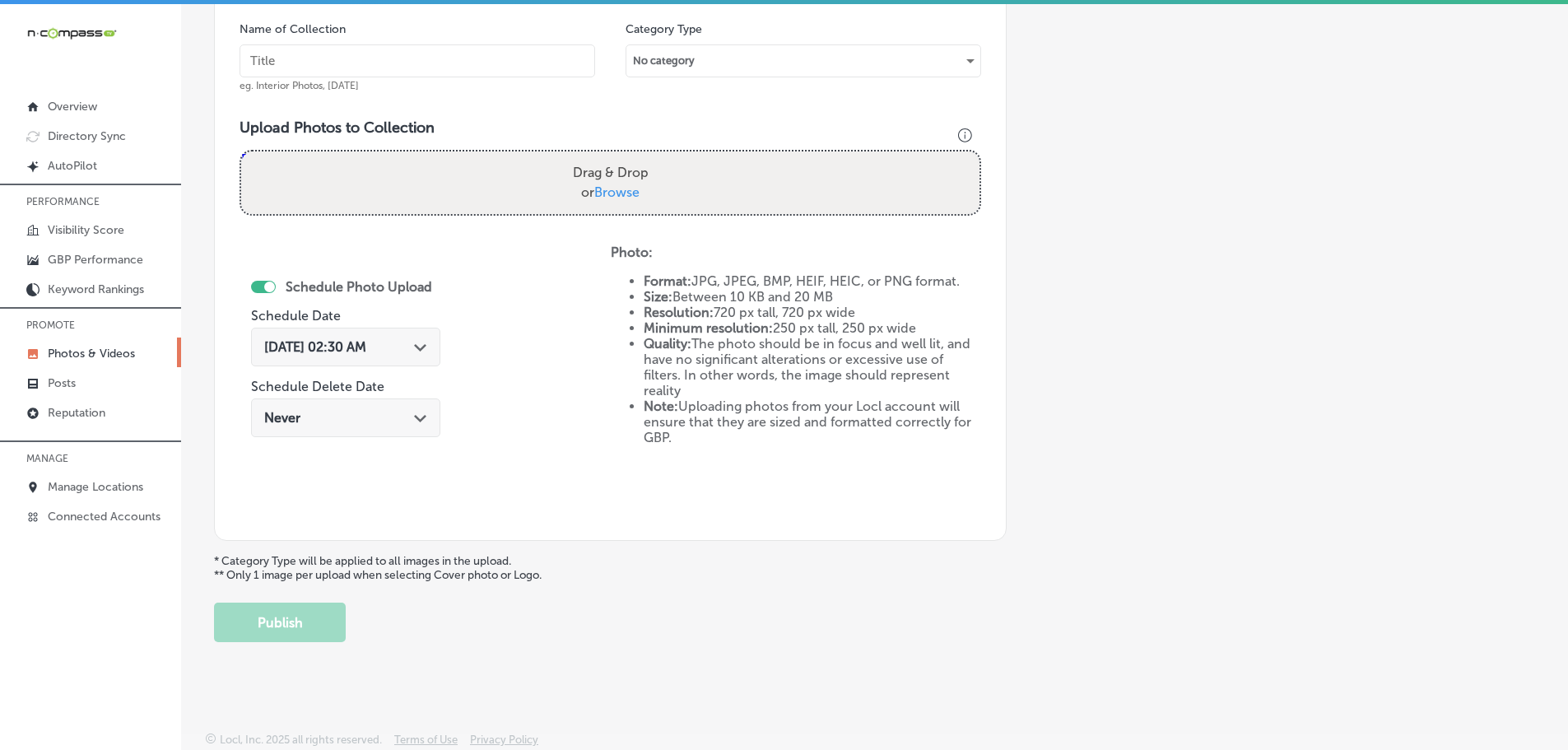
click at [626, 188] on span "Browse" at bounding box center [617, 191] width 46 height 15
click at [626, 157] on input "Drag & Drop or Browse" at bounding box center [610, 153] width 738 height 5
type input "C:\fakepath\486489052_1153513860123965_7081012255499138705_n.jpg"
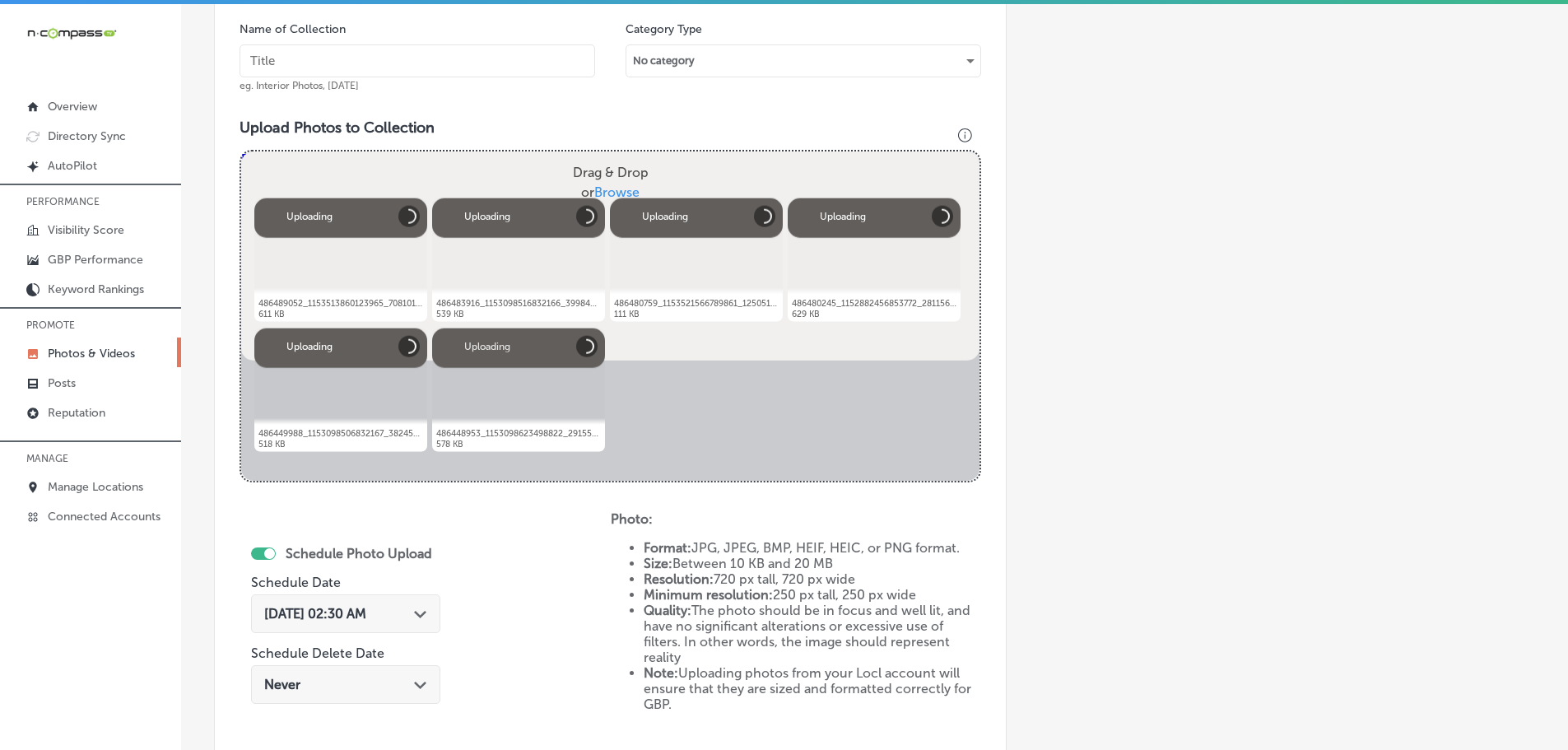
click at [513, 64] on input "text" at bounding box center [417, 61] width 356 height 33
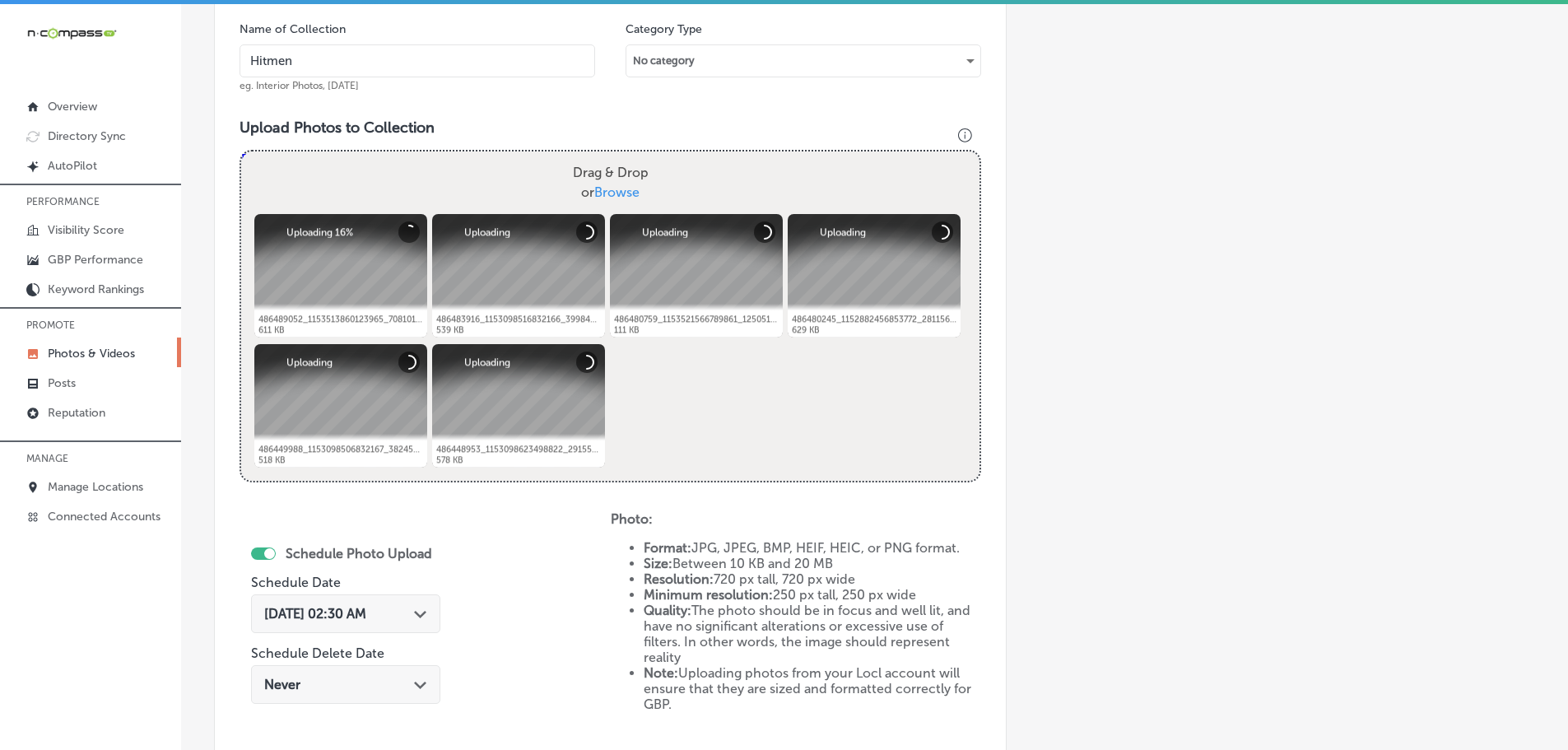
type input "Hitmen Sports Cards & Collectibles"
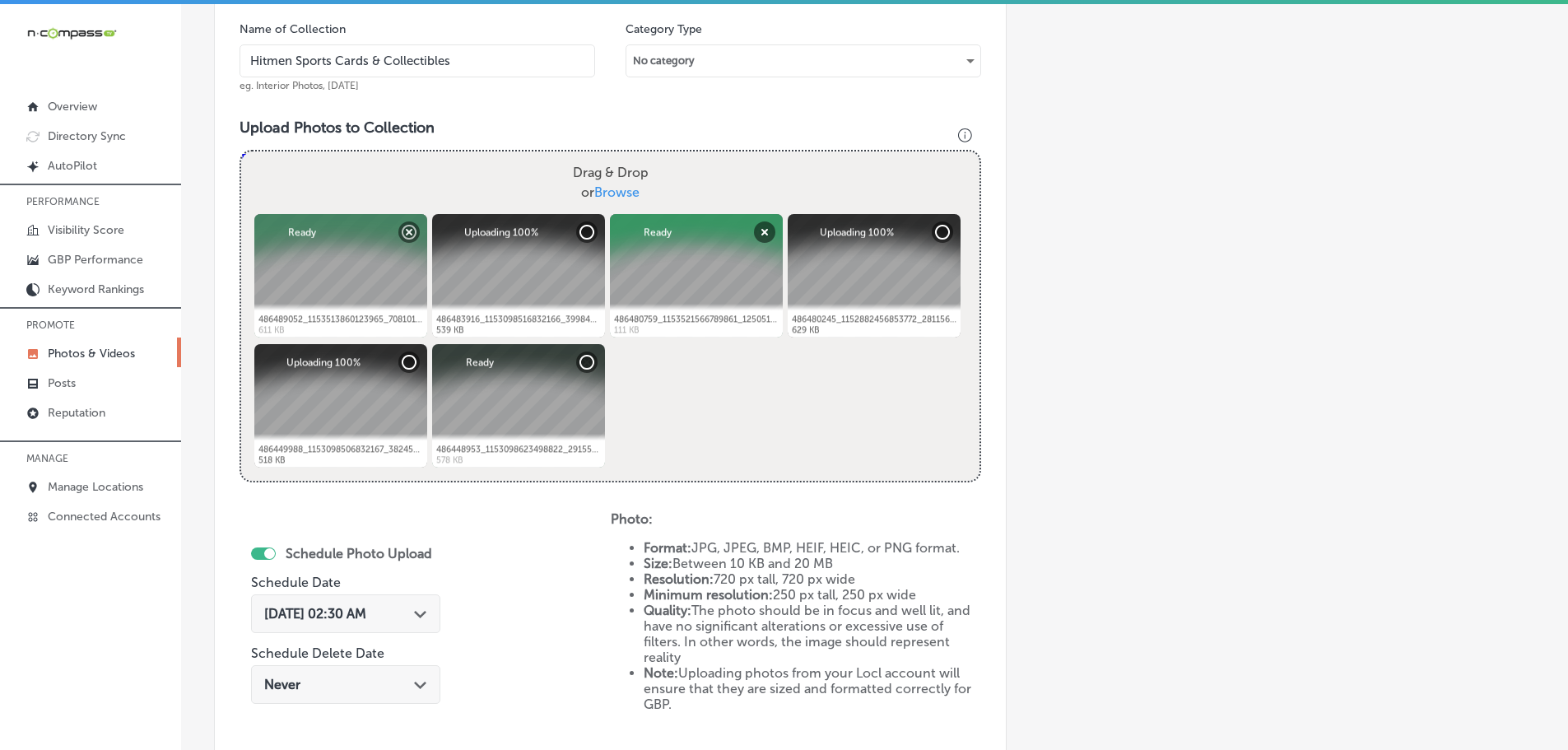
click at [416, 606] on div "[DATE] 02:30 AM Path Created with Sketch." at bounding box center [345, 613] width 163 height 15
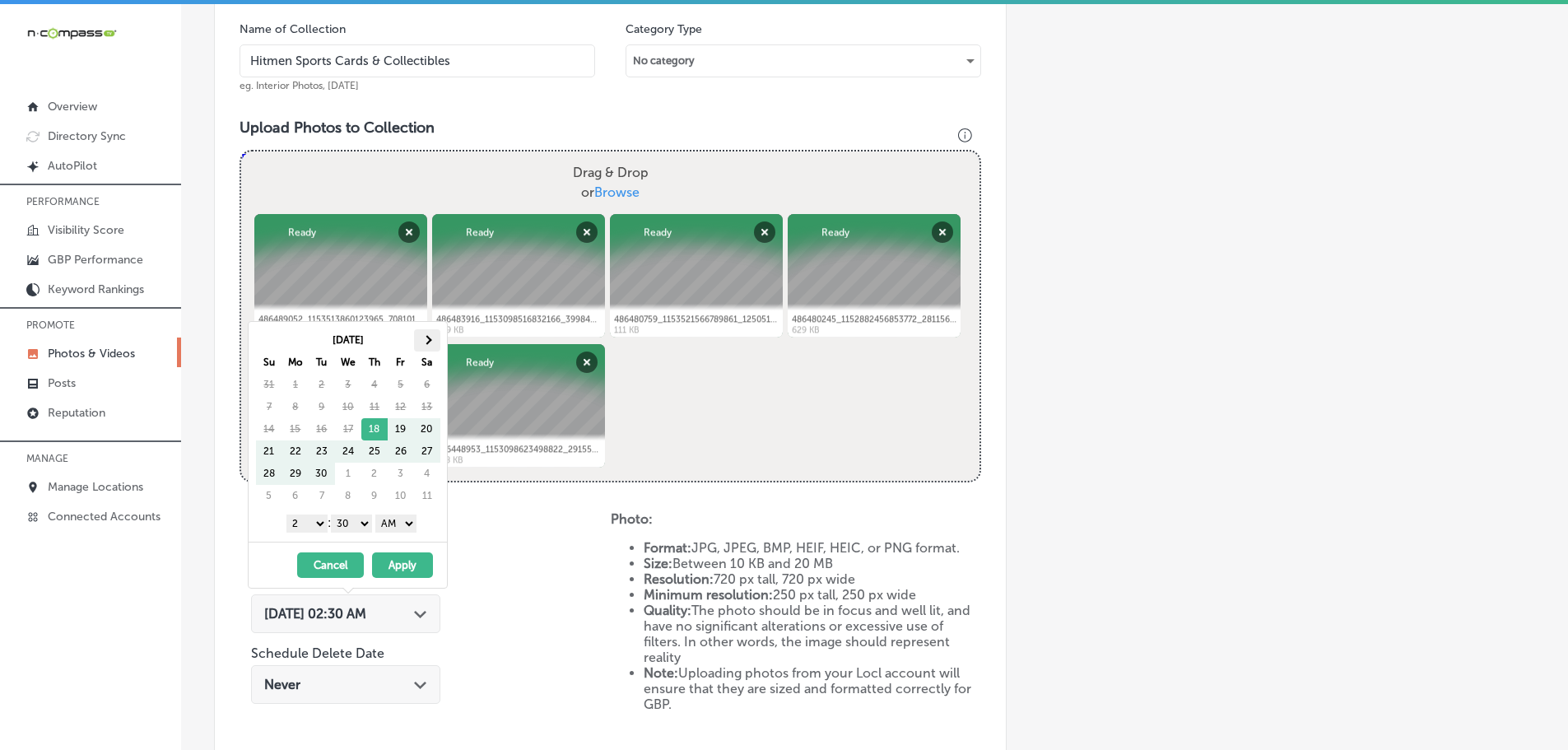
click at [423, 339] on th at bounding box center [427, 340] width 26 height 22
click at [423, 335] on th at bounding box center [427, 340] width 26 height 22
click at [304, 524] on select "1 2 3 4 5 6 7 8 9 10 11 12" at bounding box center [307, 523] width 41 height 18
click at [363, 521] on select "00 10 20 30 40 50" at bounding box center [351, 523] width 41 height 18
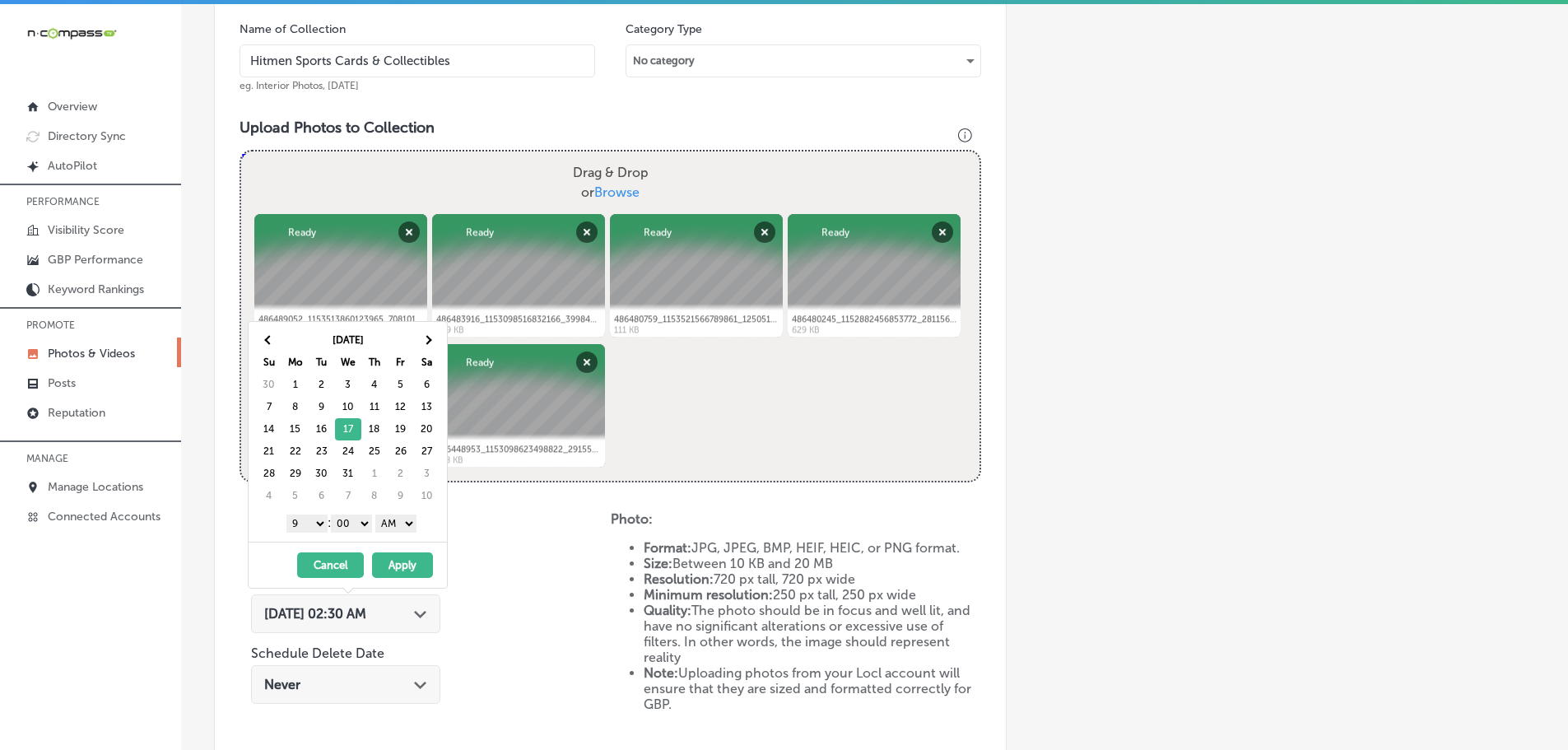
click at [391, 522] on select "AM PM" at bounding box center [395, 523] width 41 height 18
click at [406, 561] on button "Apply" at bounding box center [402, 565] width 61 height 25
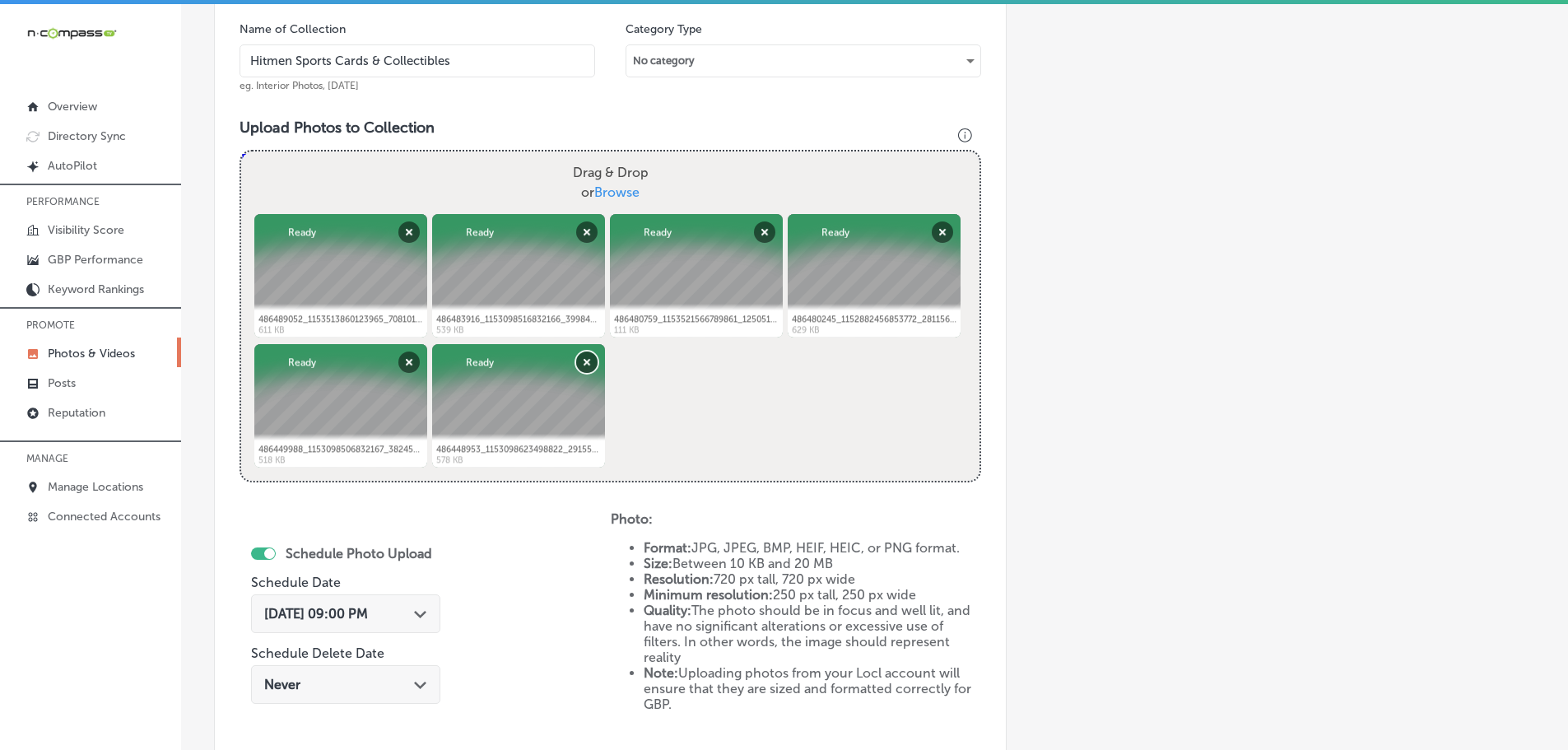
click at [585, 361] on button "Remove" at bounding box center [587, 362] width 22 height 22
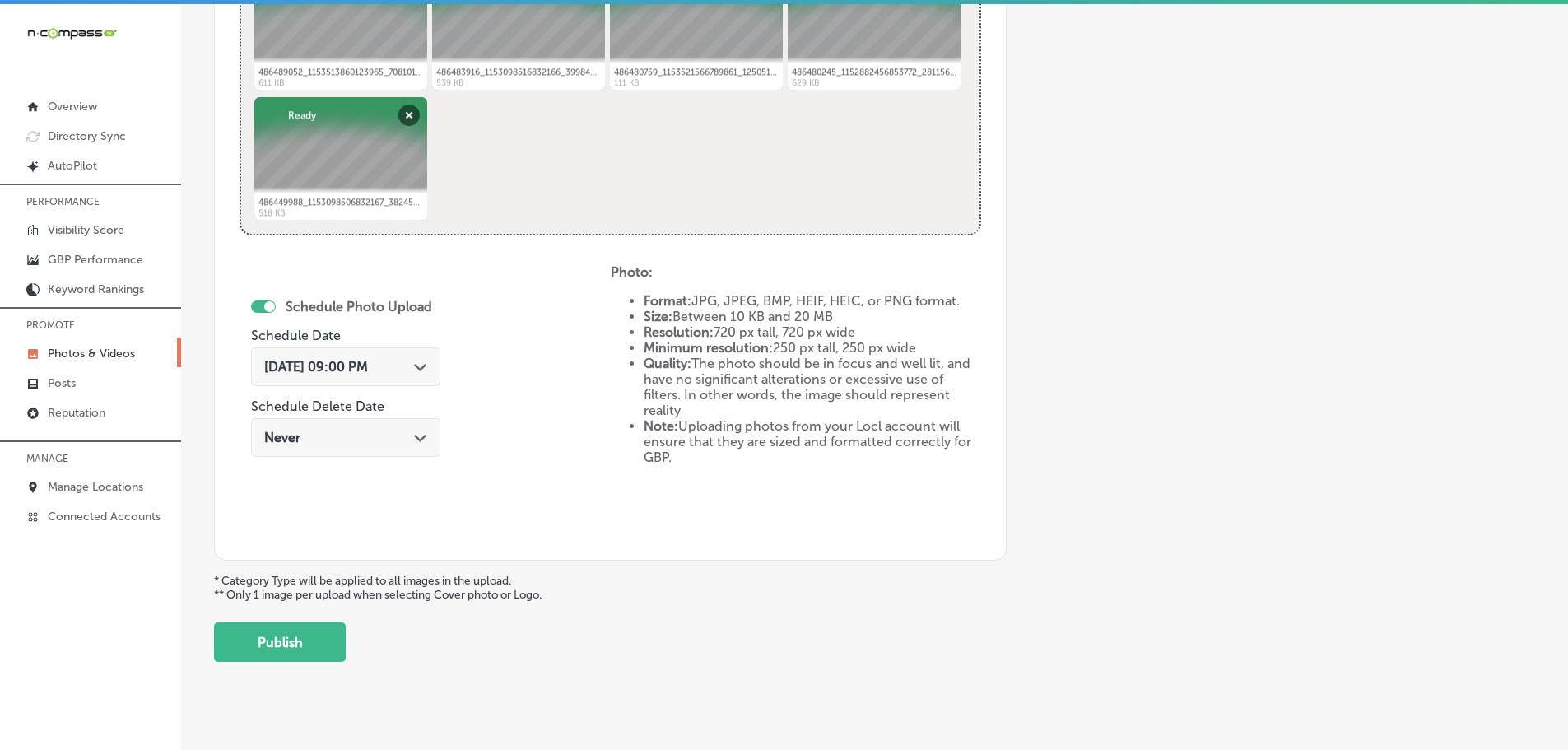
scroll to position [765, 0]
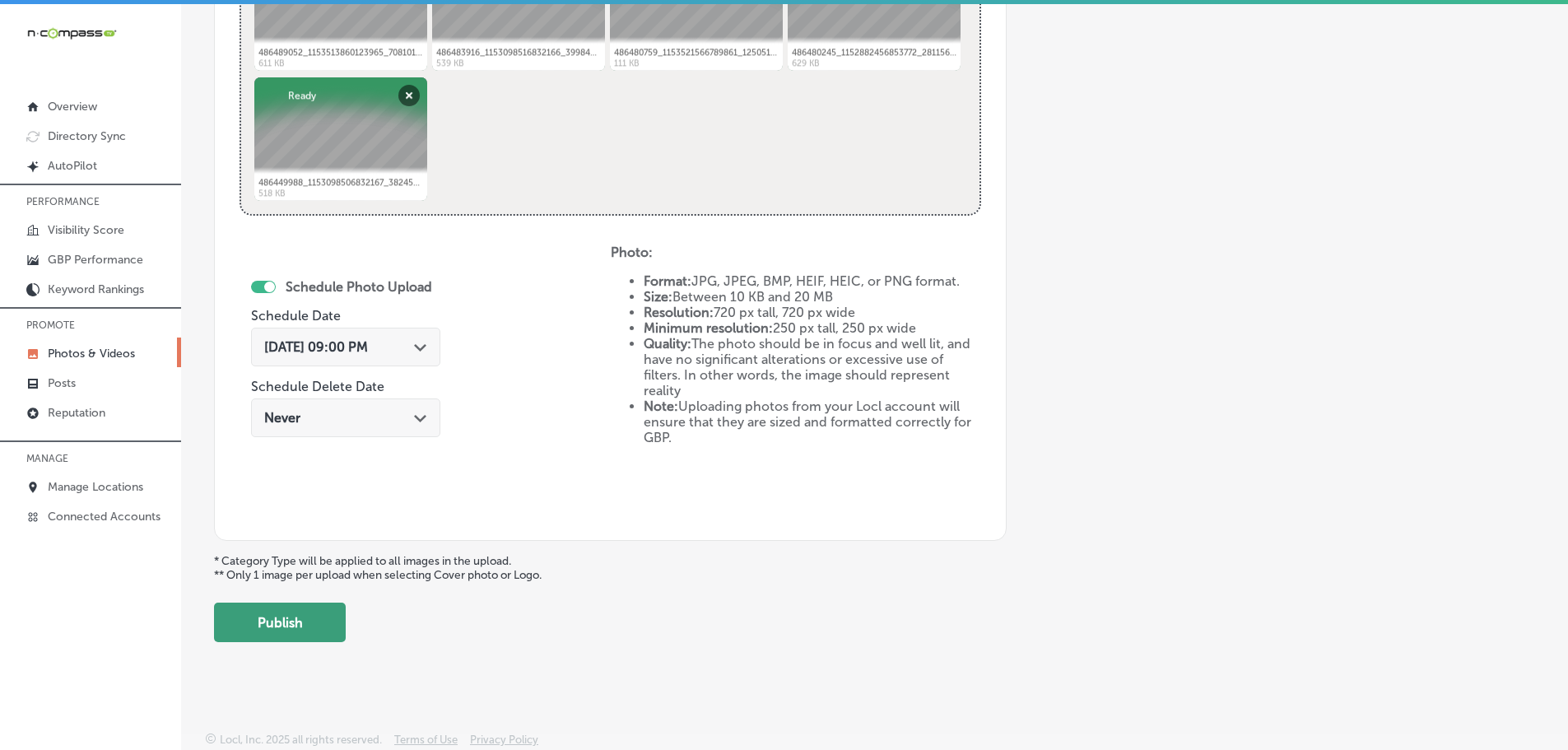
click at [287, 613] on button "Publish" at bounding box center [280, 622] width 132 height 39
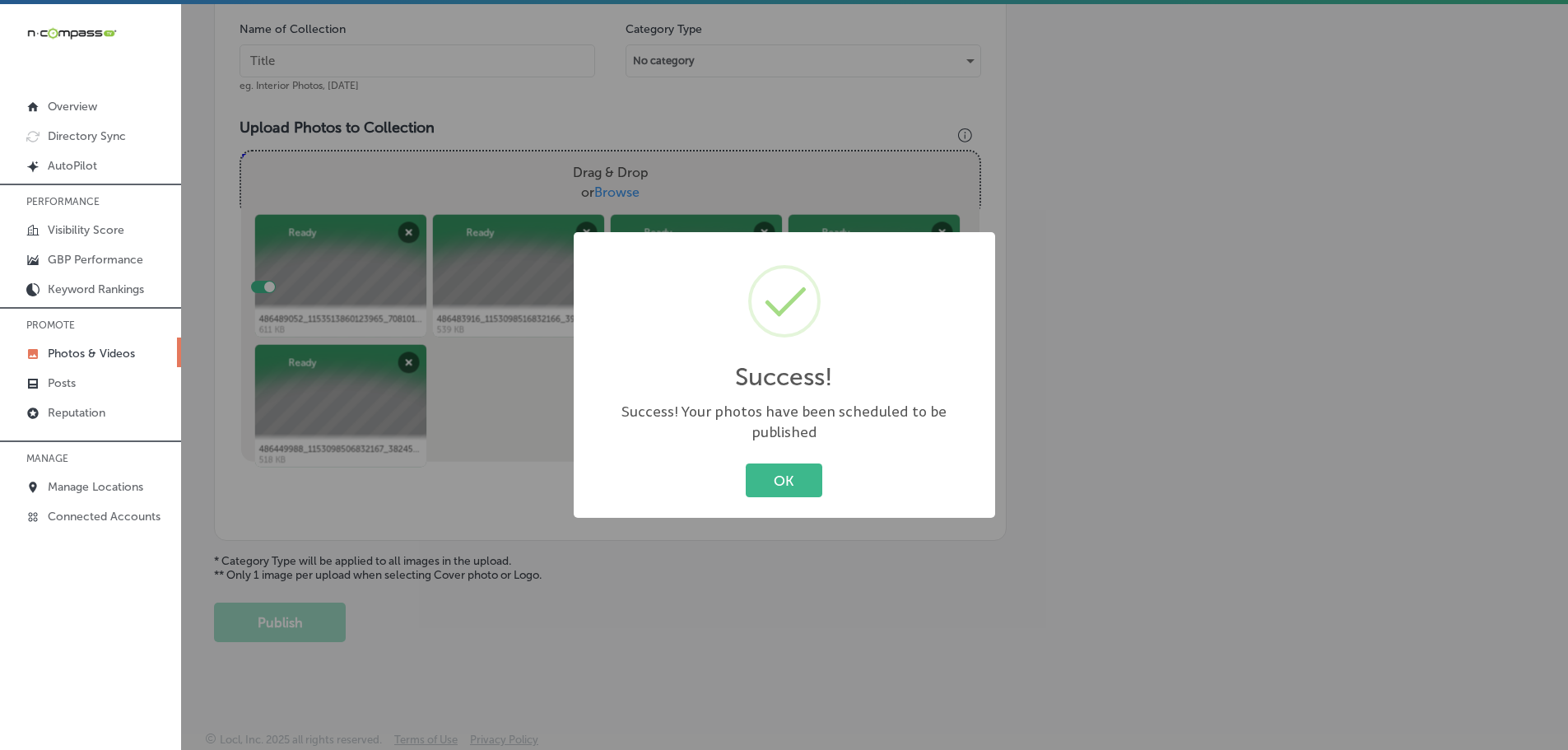
scroll to position [498, 0]
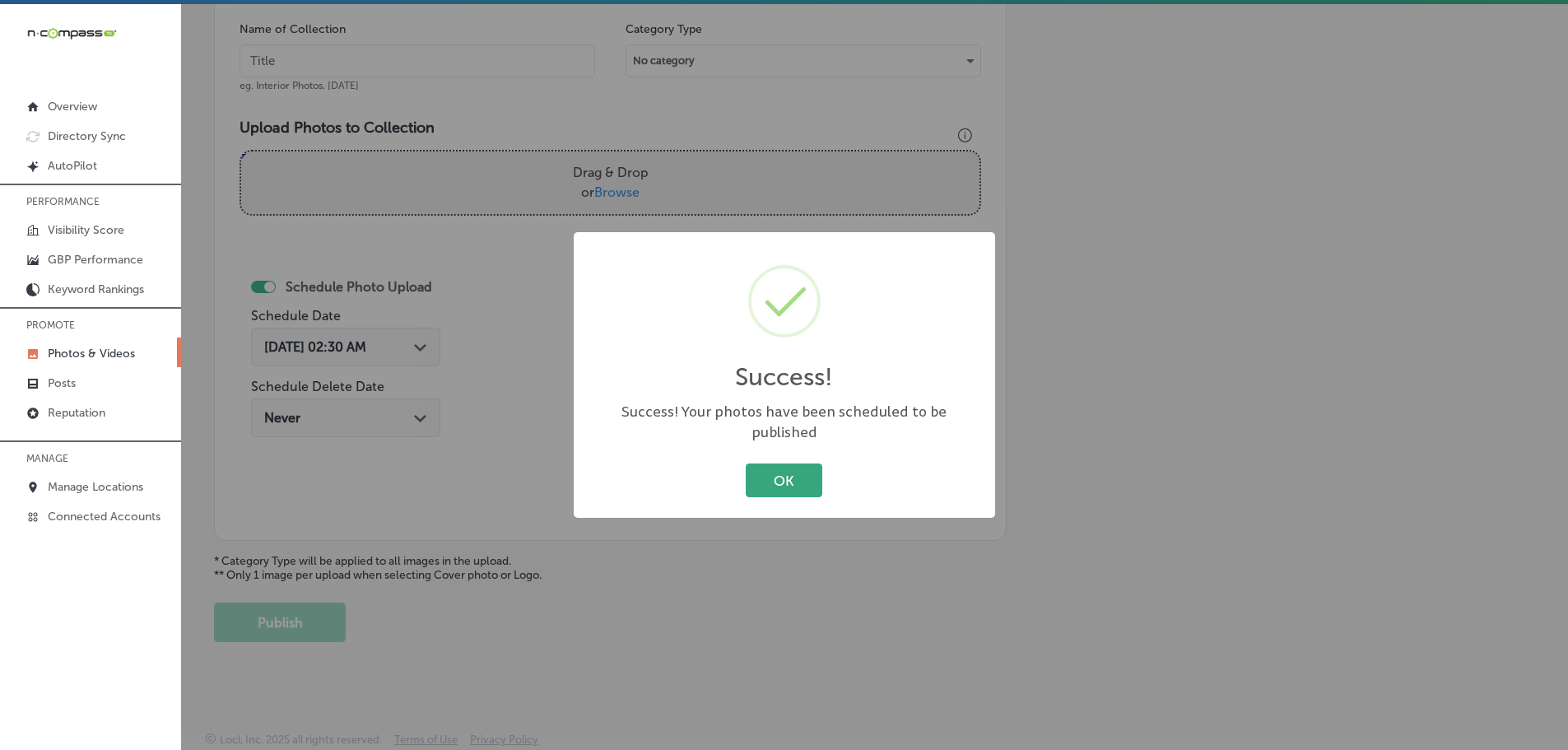
click at [787, 471] on button "OK" at bounding box center [784, 480] width 76 height 34
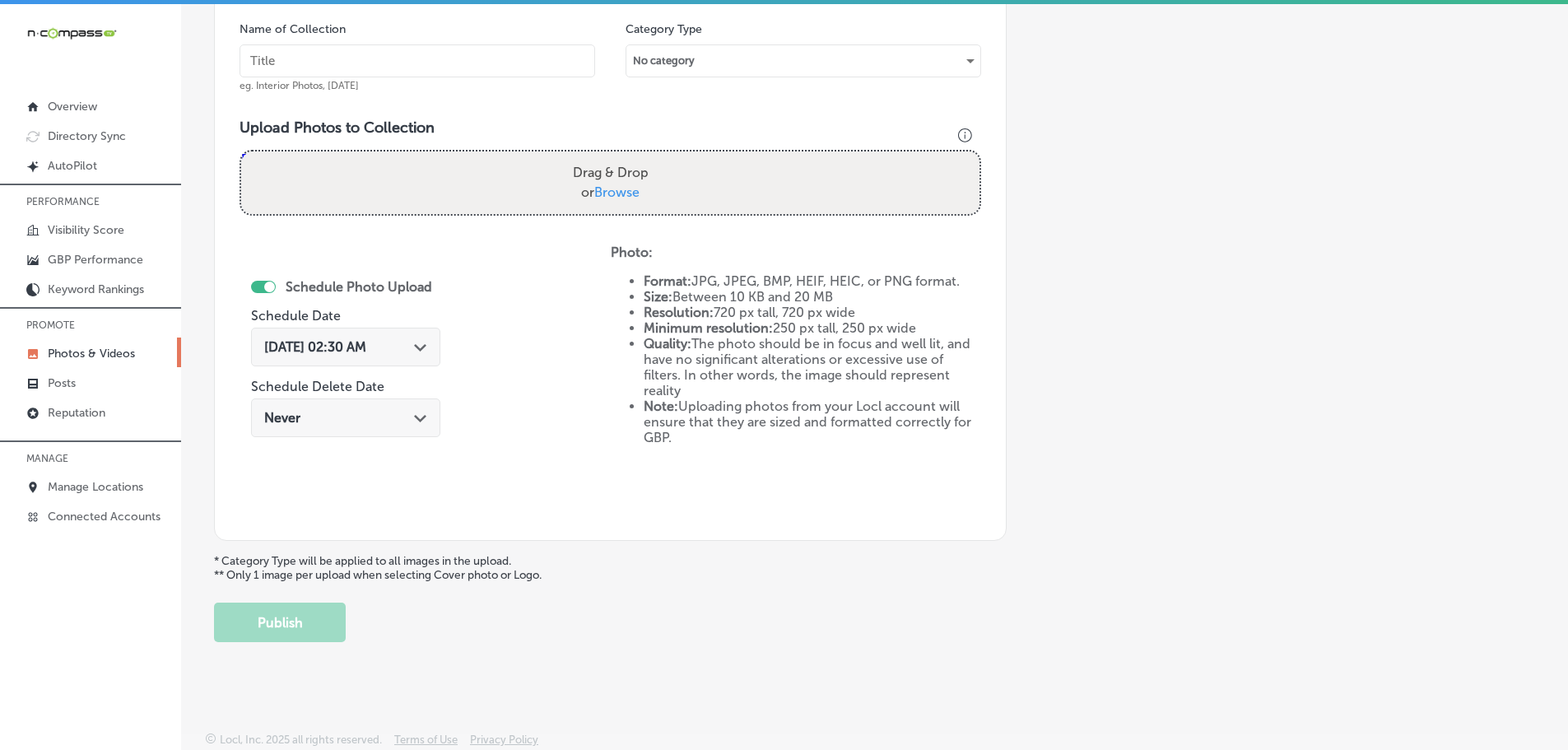
click at [605, 177] on label "Drag & Drop or Browse" at bounding box center [611, 183] width 89 height 53
click at [605, 157] on input "Drag & Drop or Browse" at bounding box center [610, 153] width 738 height 5
type input "C:\fakepath\486536328_1153513993457285_800057493318681400_n.jpg"
click at [516, 65] on input "text" at bounding box center [417, 61] width 356 height 33
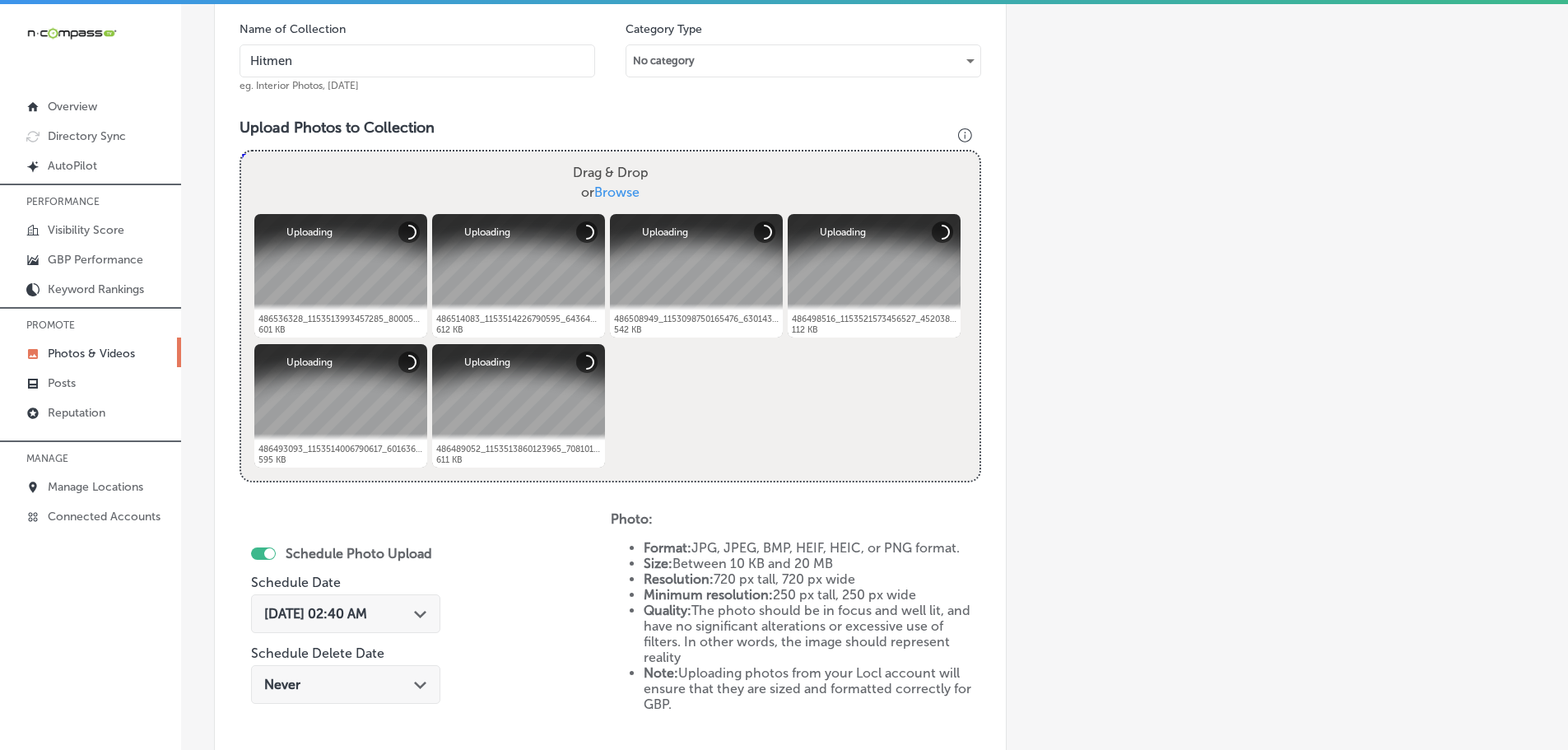
type input "Hitmen Sports Cards & Collectibles"
click at [415, 613] on div "[DATE] 02:40 AM Path Created with Sketch." at bounding box center [345, 613] width 163 height 15
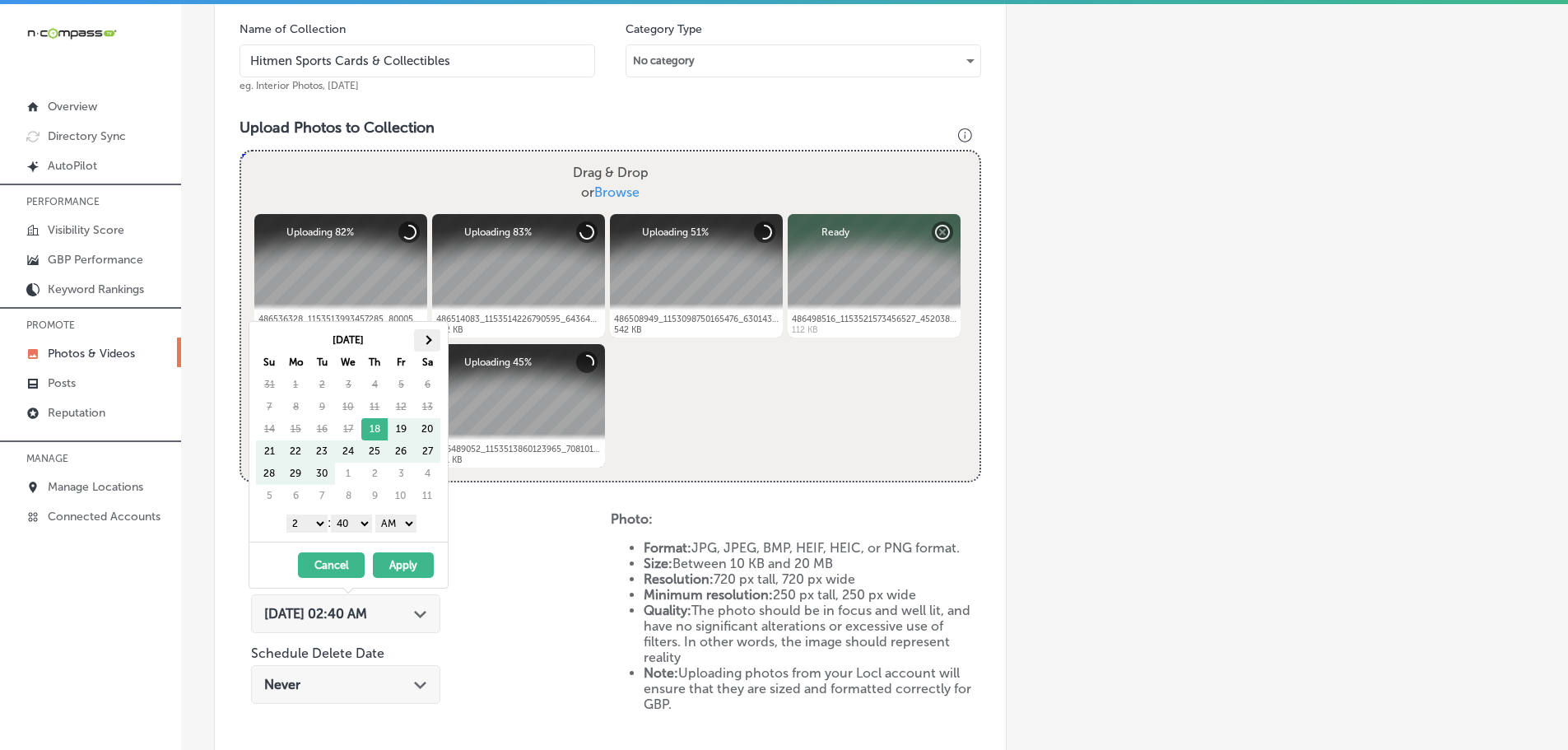
click at [425, 334] on th at bounding box center [427, 340] width 26 height 22
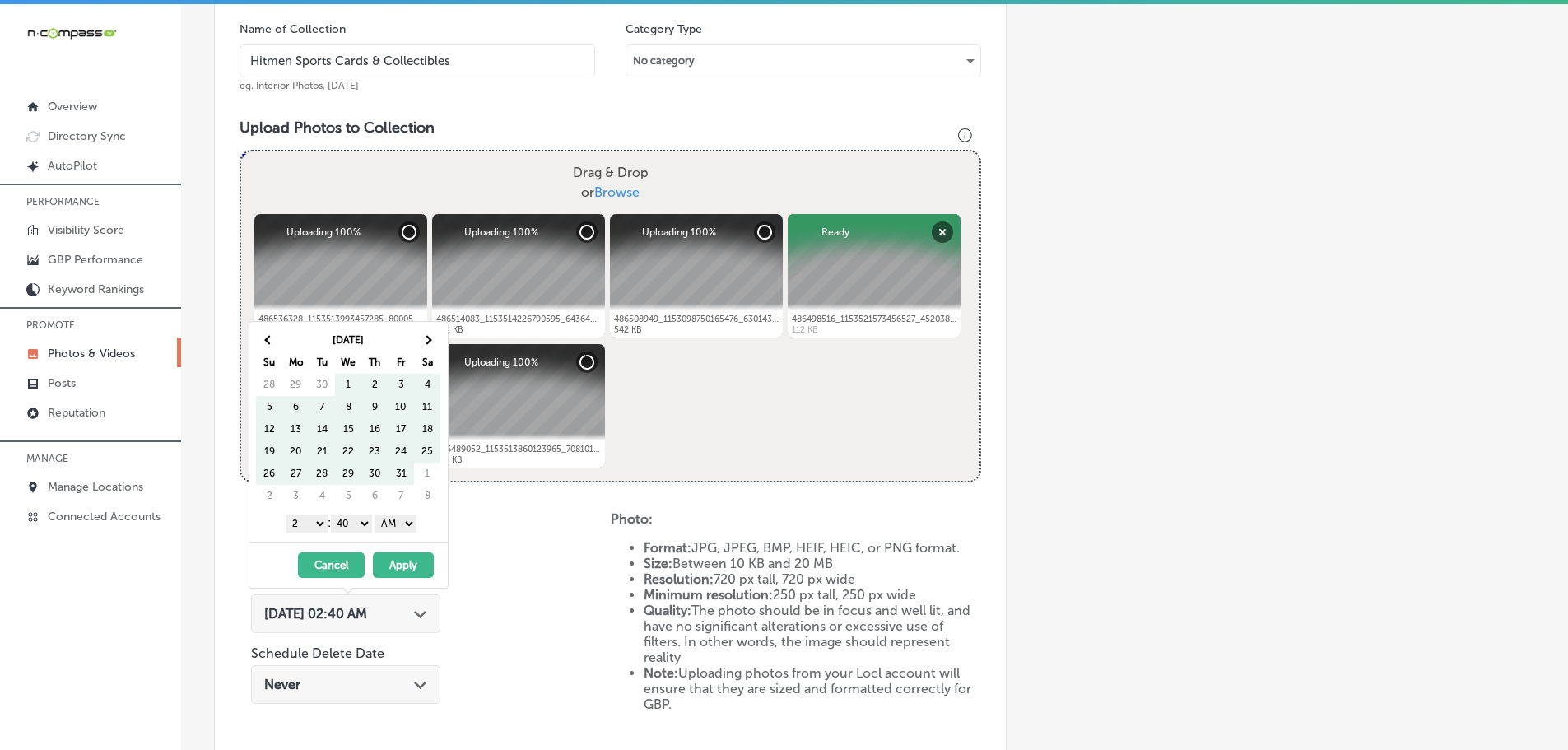
click at [425, 334] on th at bounding box center [427, 340] width 26 height 22
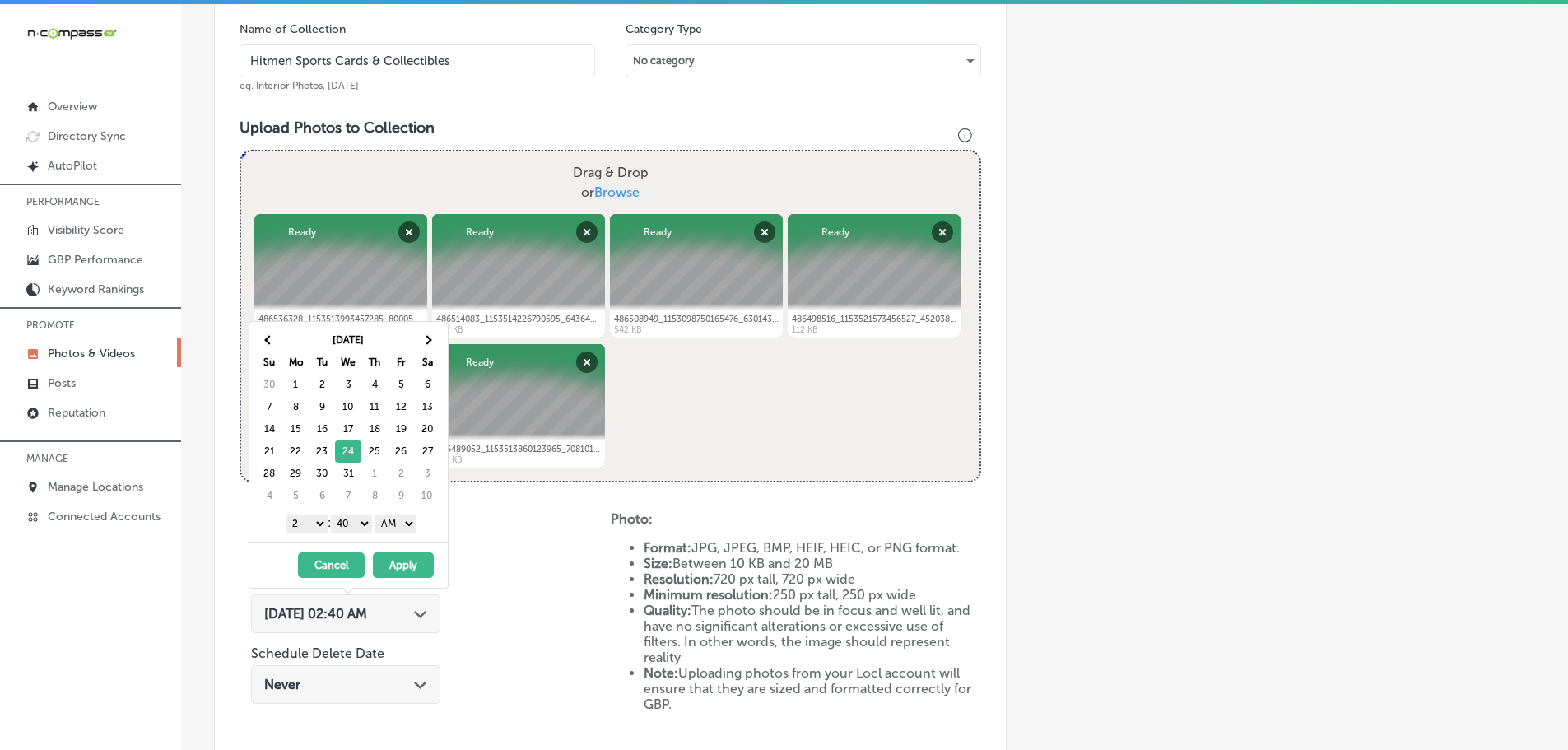
click at [310, 525] on select "1 2 3 4 5 6 7 8 9 10 11 12" at bounding box center [307, 523] width 41 height 18
click at [360, 528] on select "00 10 20 30 40 50" at bounding box center [351, 523] width 41 height 18
click at [398, 527] on select "AM PM" at bounding box center [395, 523] width 41 height 18
click at [407, 557] on button "Apply" at bounding box center [403, 565] width 61 height 25
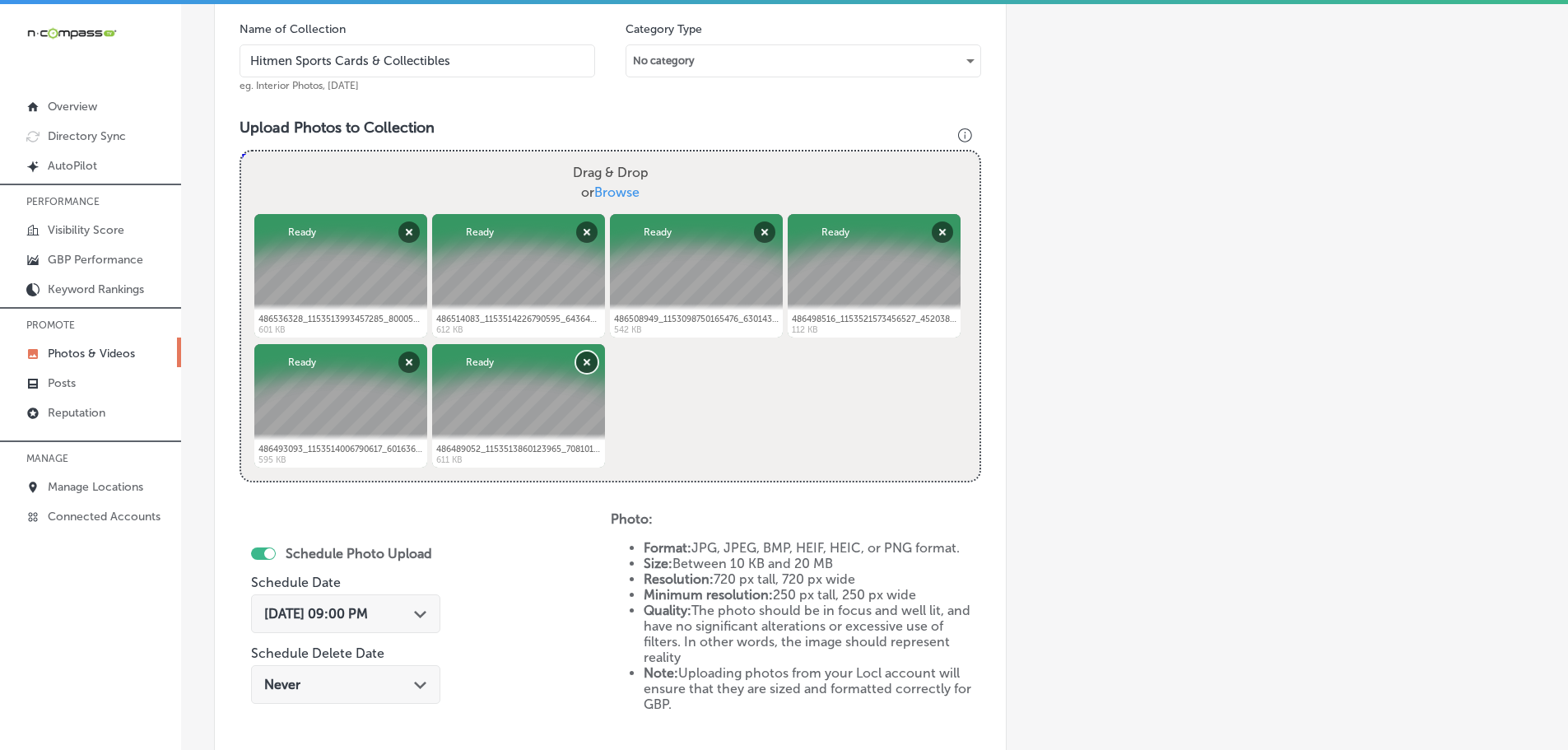
click at [581, 366] on button "Remove" at bounding box center [587, 362] width 22 height 22
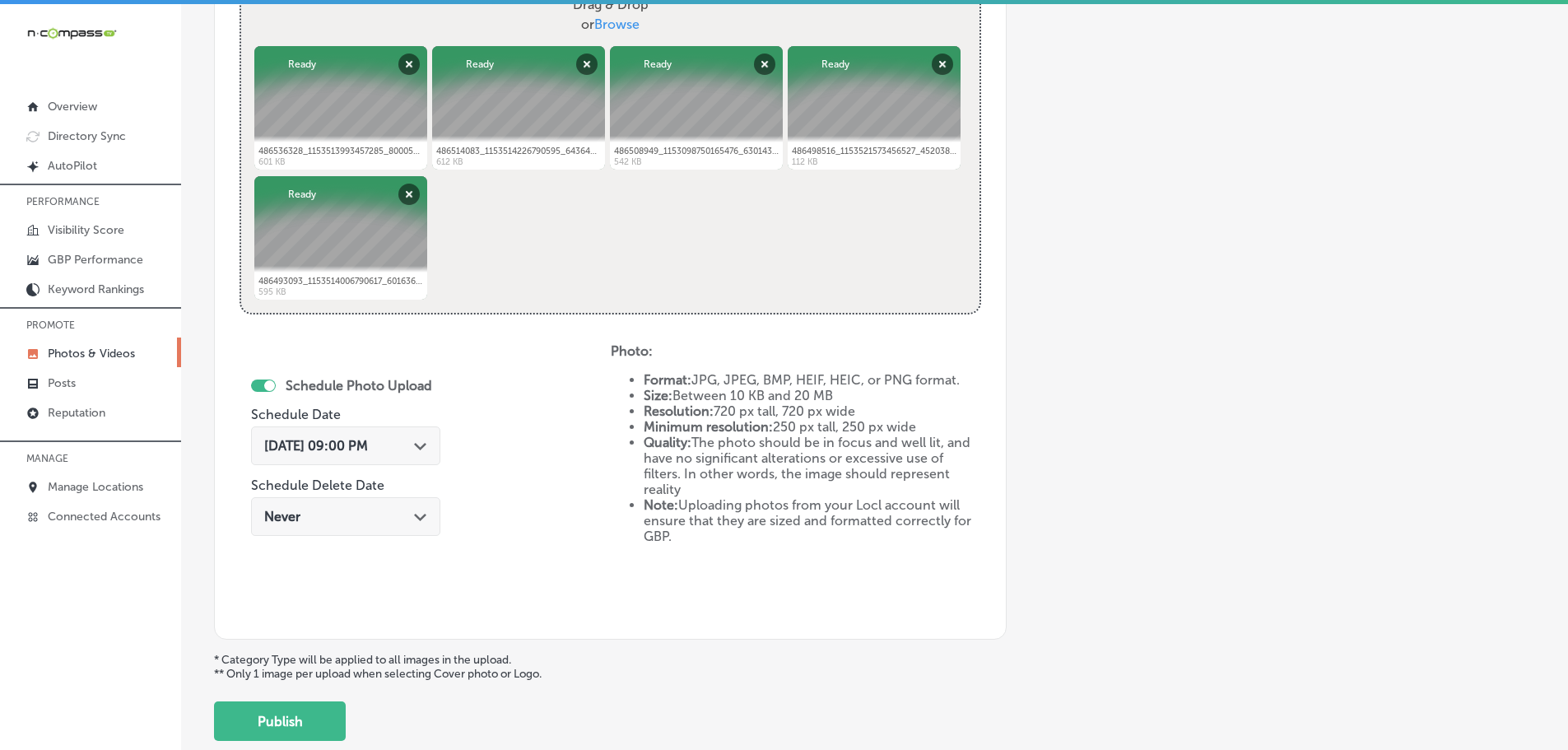
scroll to position [745, 0]
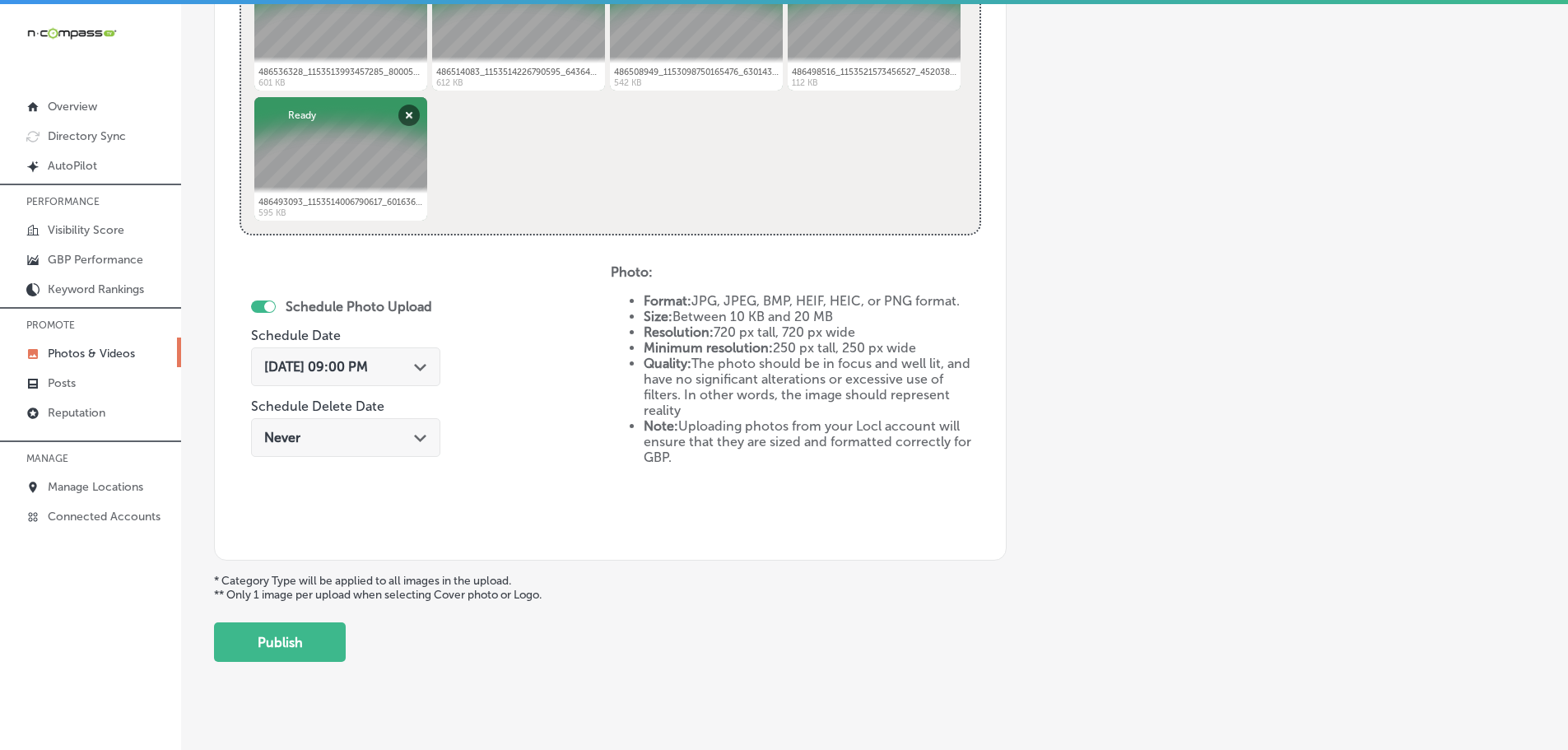
click at [286, 642] on button "Publish" at bounding box center [280, 641] width 132 height 39
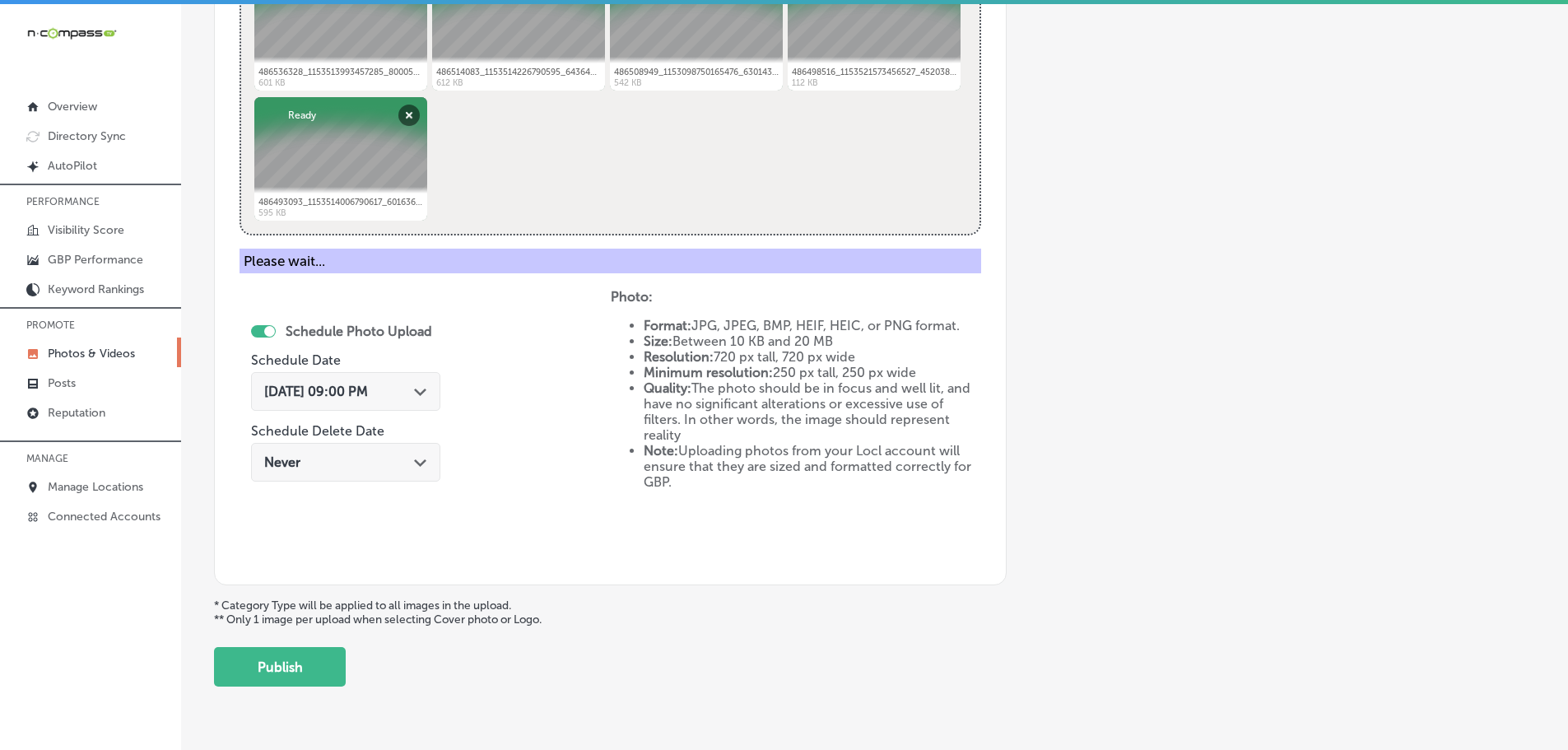
scroll to position [498, 0]
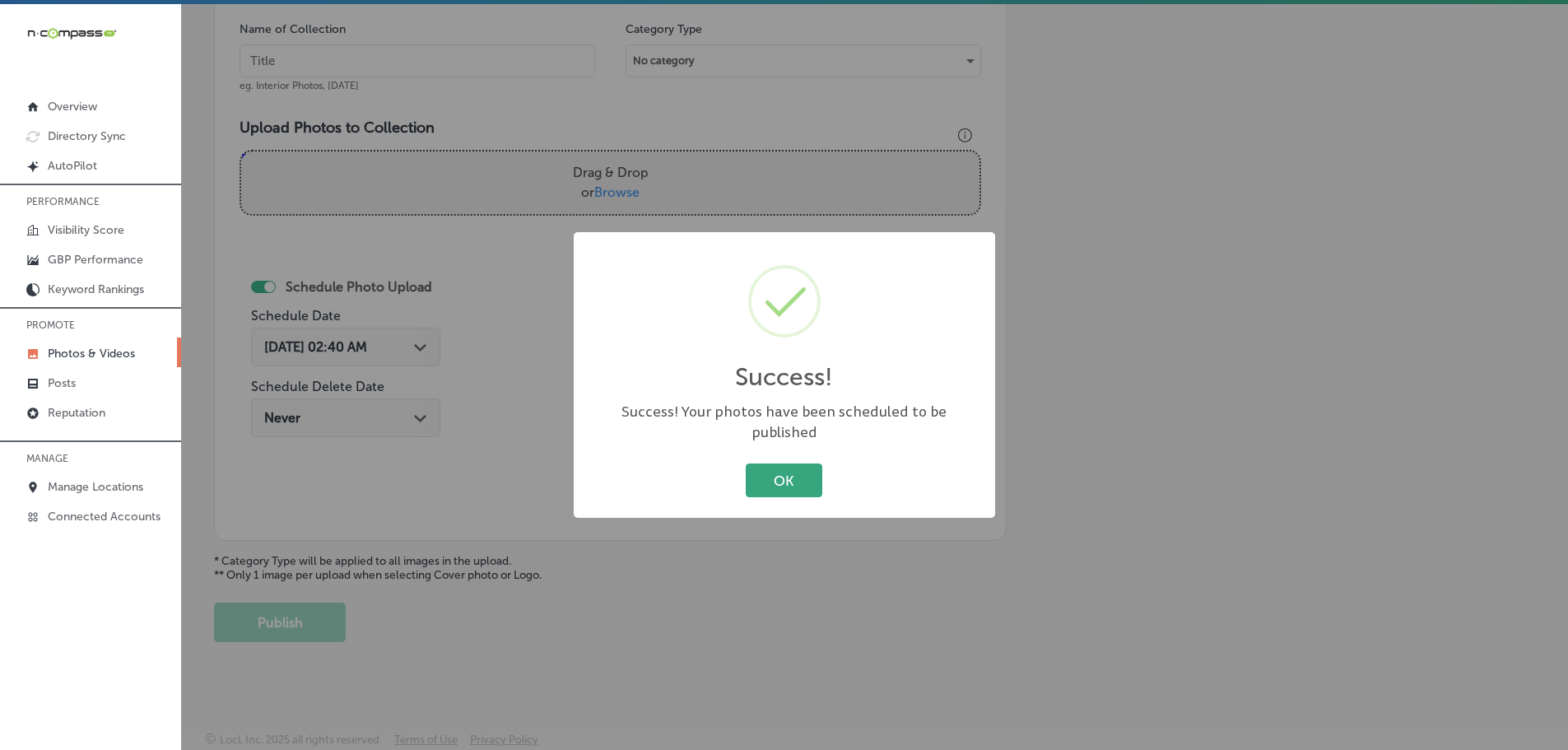
click at [779, 475] on button "OK" at bounding box center [784, 480] width 76 height 34
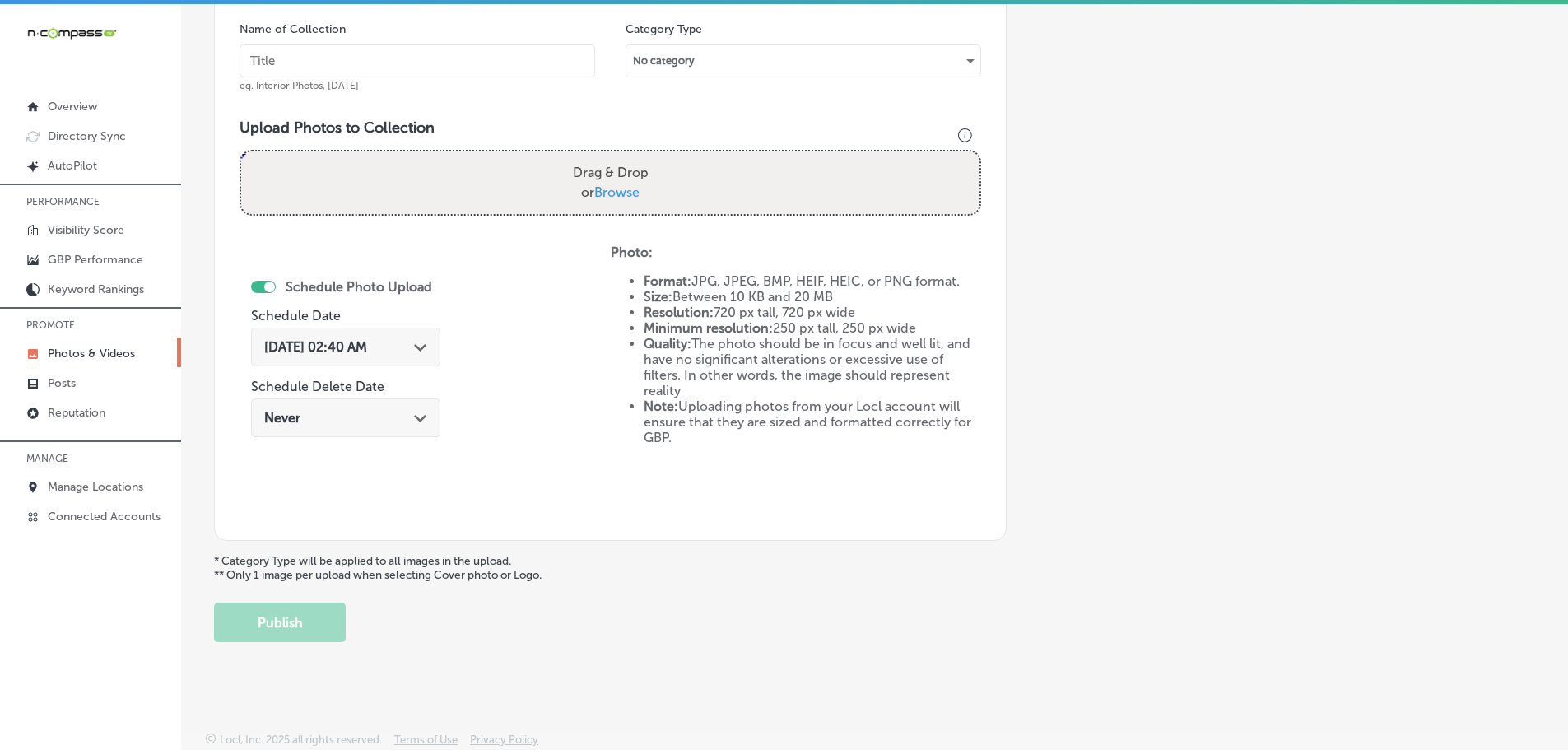
click at [602, 193] on span "Browse" at bounding box center [617, 191] width 46 height 15
click at [602, 157] on input "Drag & Drop or Browse" at bounding box center [610, 153] width 738 height 5
type input "C:\fakepath\486556511_1153521553456529_9212129481326976295_n.jpg"
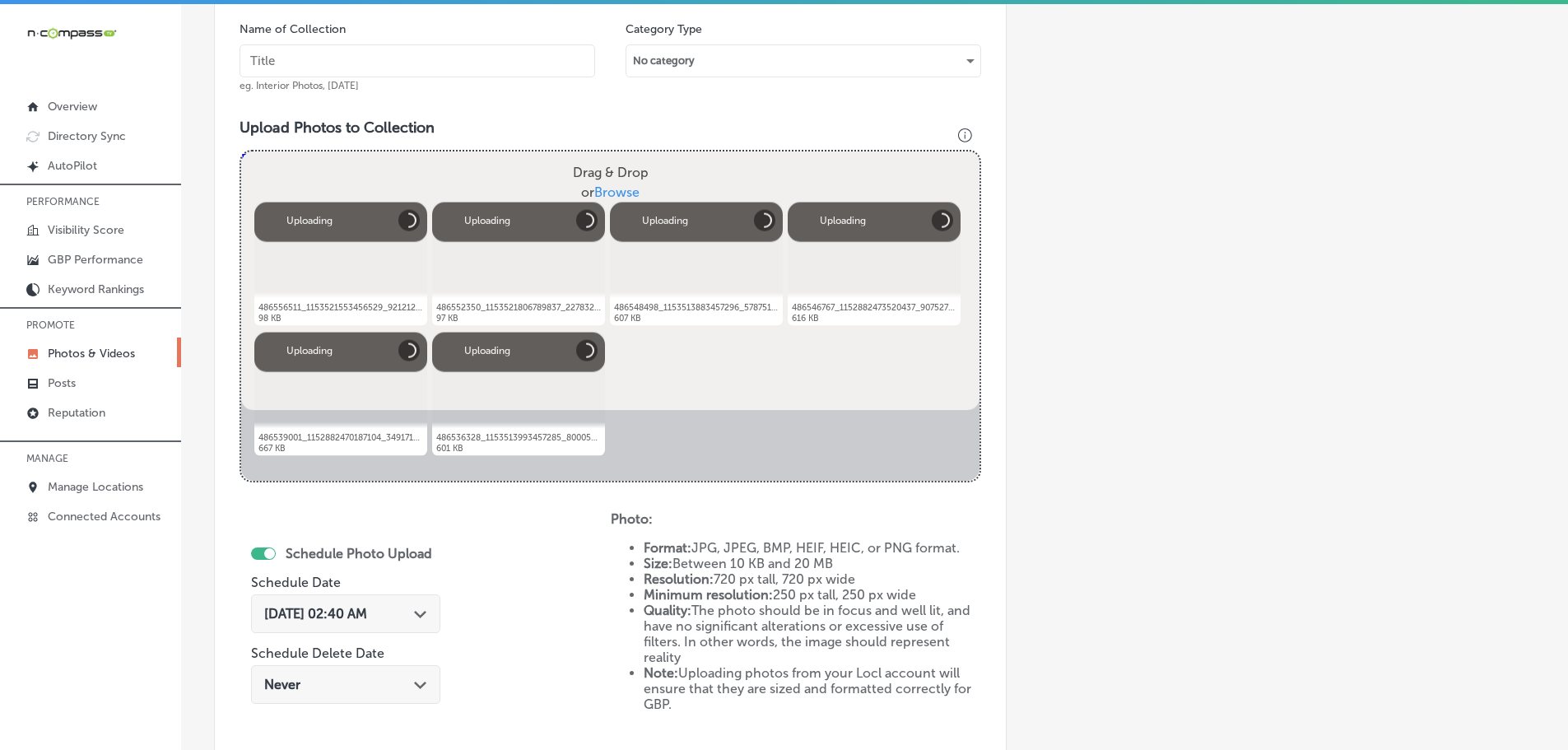
click at [414, 65] on input "text" at bounding box center [417, 61] width 356 height 33
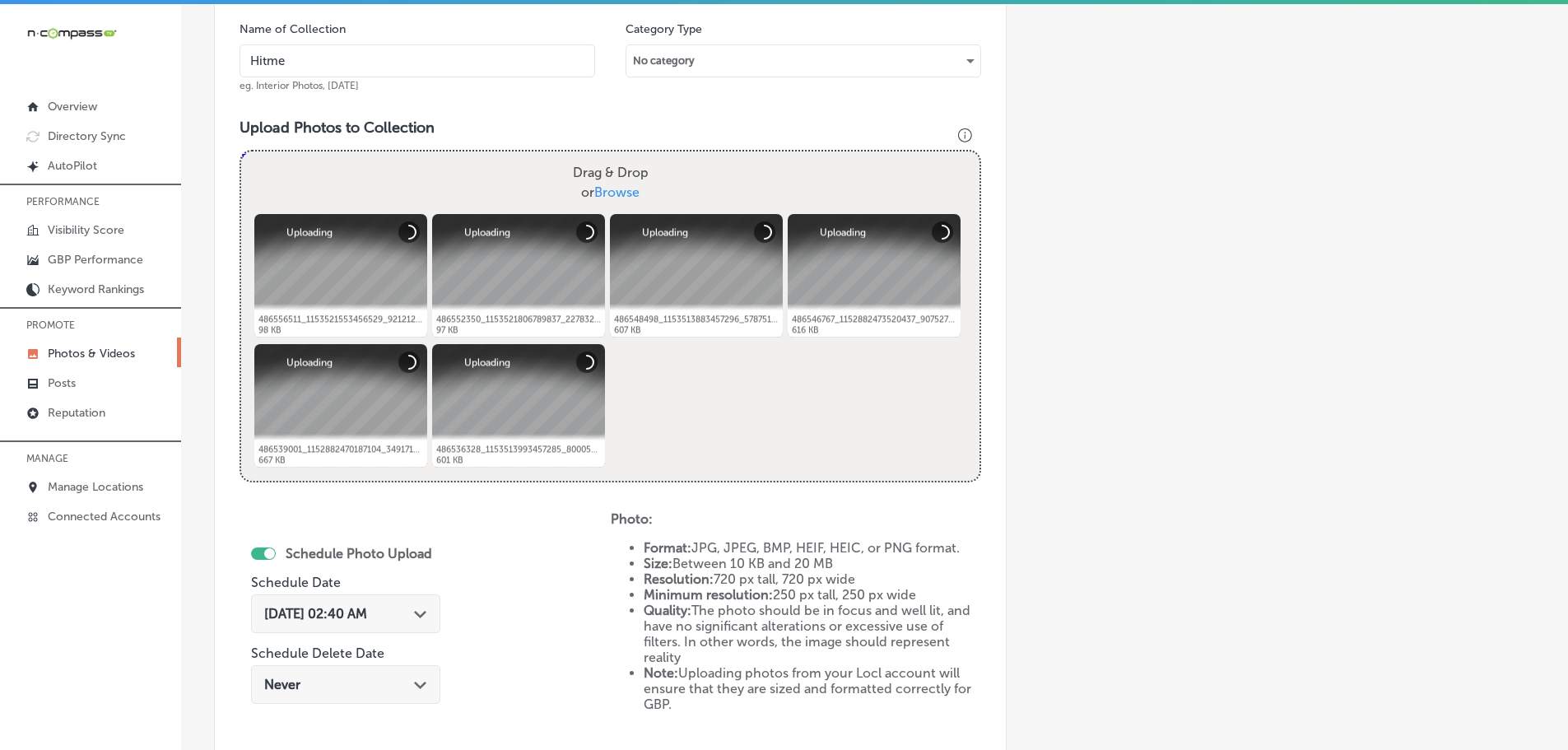
type input "Hitmen Sports Cards & Collectibles"
click at [420, 615] on icon "Path Created with Sketch." at bounding box center [421, 614] width 13 height 7
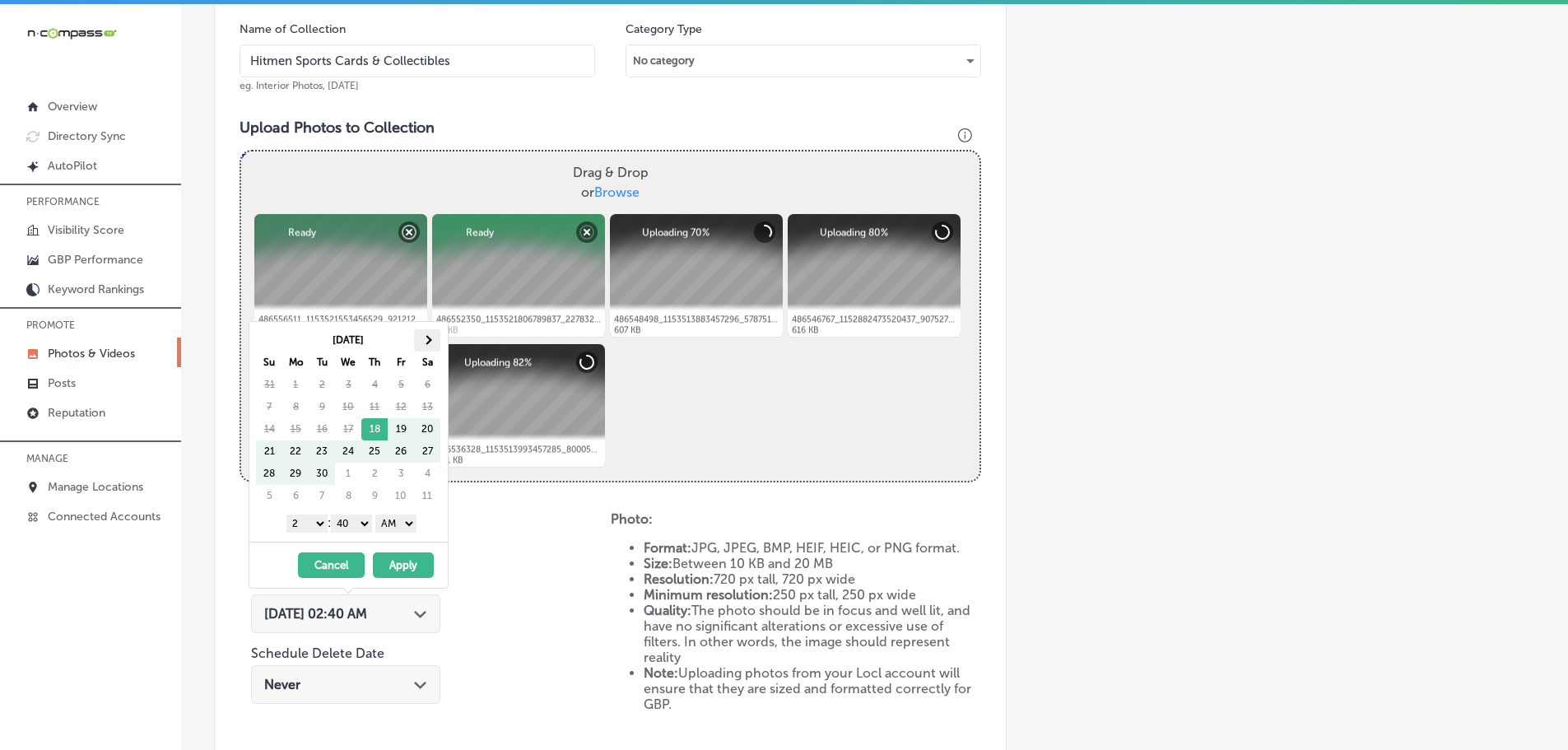
click at [426, 339] on span at bounding box center [428, 340] width 9 height 9
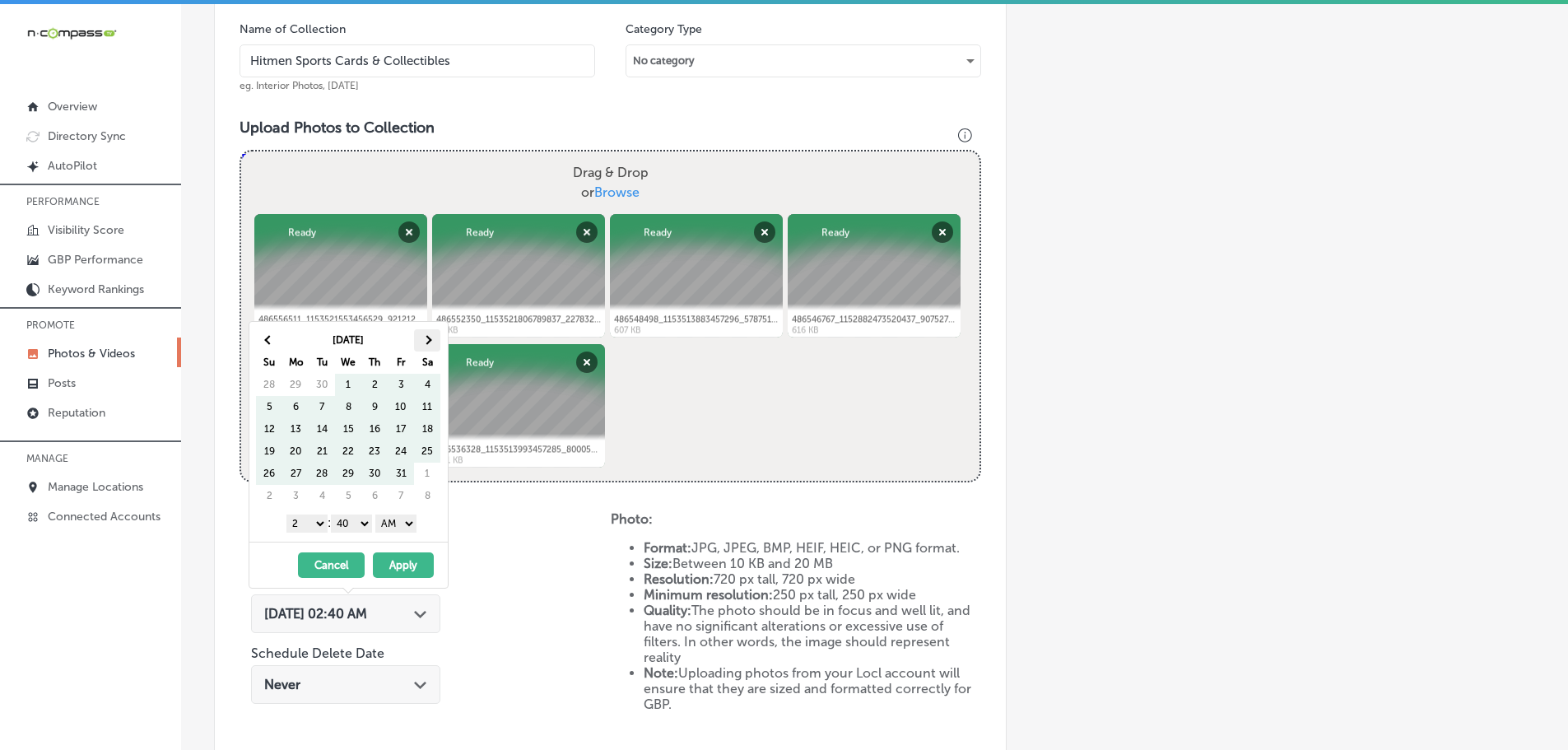
click at [424, 340] on span at bounding box center [428, 340] width 9 height 9
click at [424, 340] on span at bounding box center [428, 340] width 9 height 9
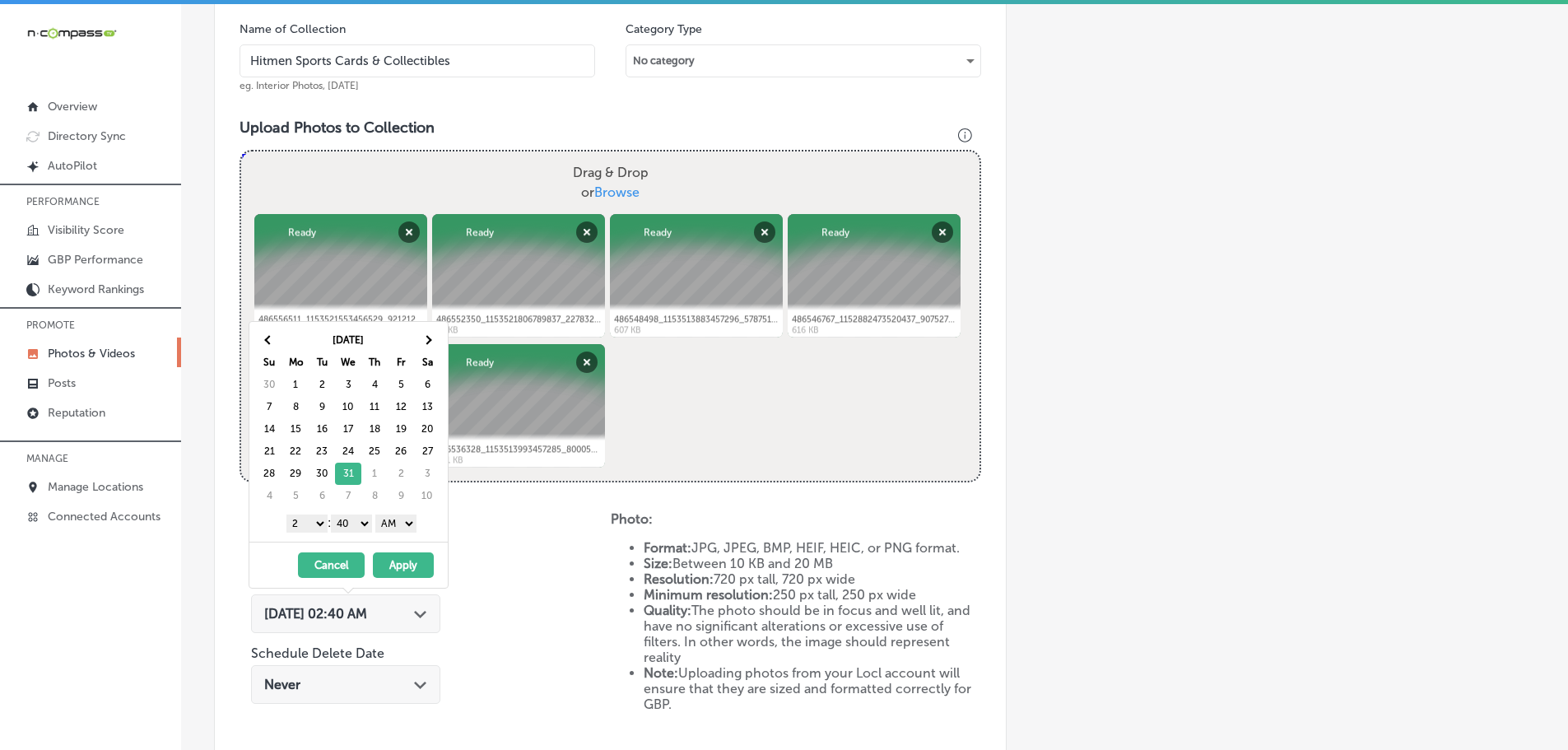
click at [302, 521] on select "1 2 3 4 5 6 7 8 9 10 11 12" at bounding box center [307, 523] width 41 height 18
drag, startPoint x: 348, startPoint y: 519, endPoint x: 354, endPoint y: 530, distance: 12.5
click at [348, 519] on select "00 10 20 30 40 50" at bounding box center [351, 523] width 41 height 18
click at [390, 527] on select "AM PM" at bounding box center [395, 523] width 41 height 18
click at [403, 562] on button "Apply" at bounding box center [403, 565] width 61 height 25
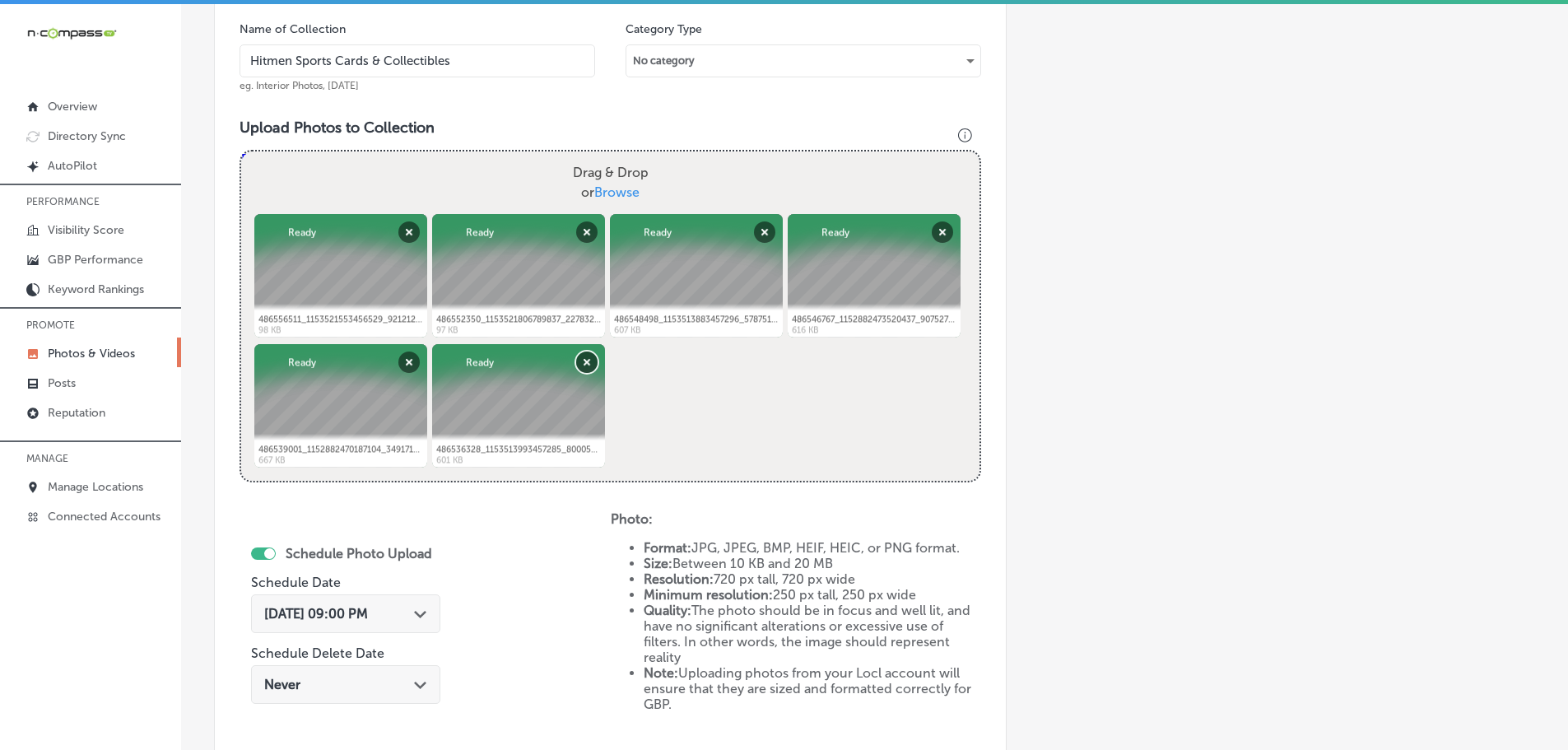
click at [594, 368] on button "Remove" at bounding box center [587, 362] width 22 height 22
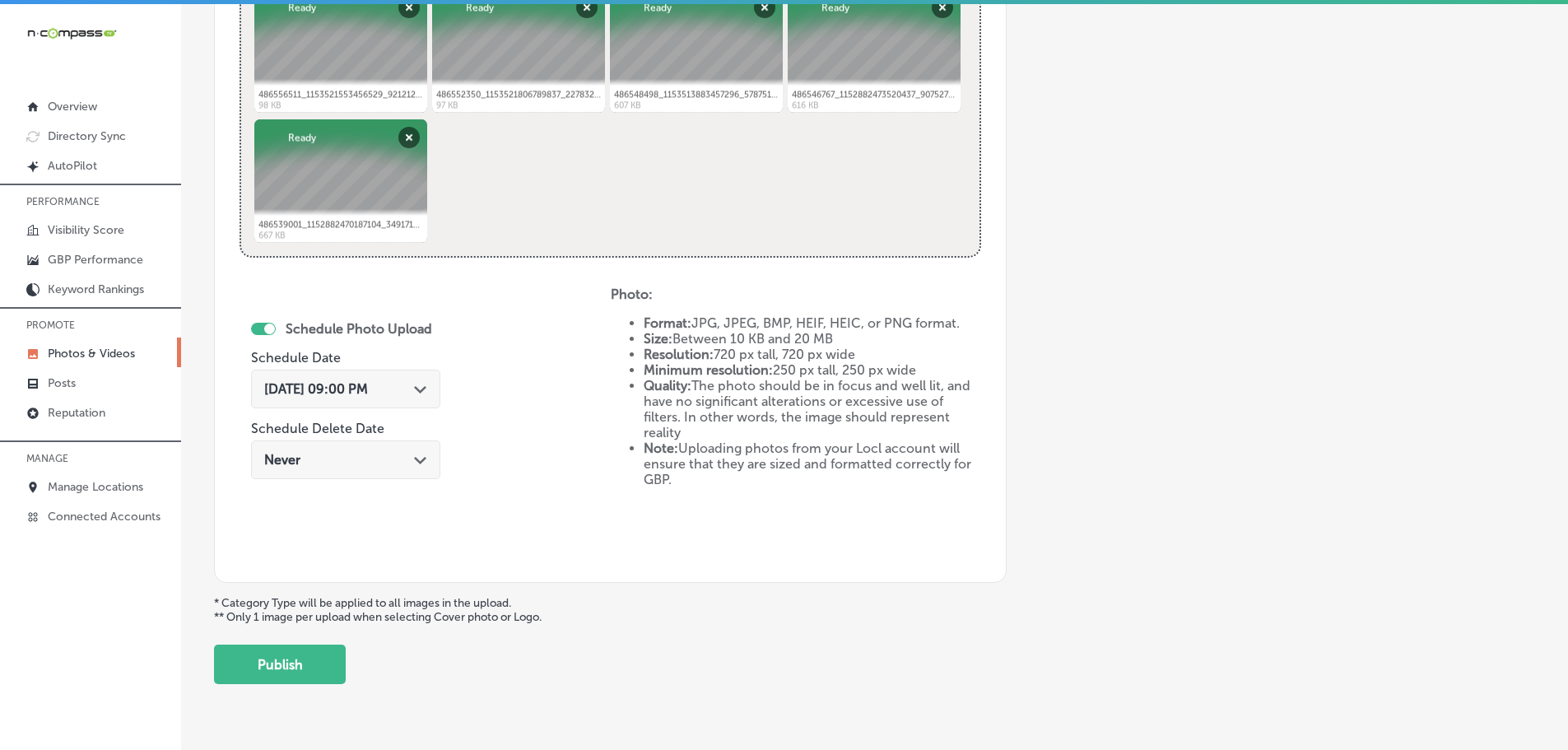
scroll to position [765, 0]
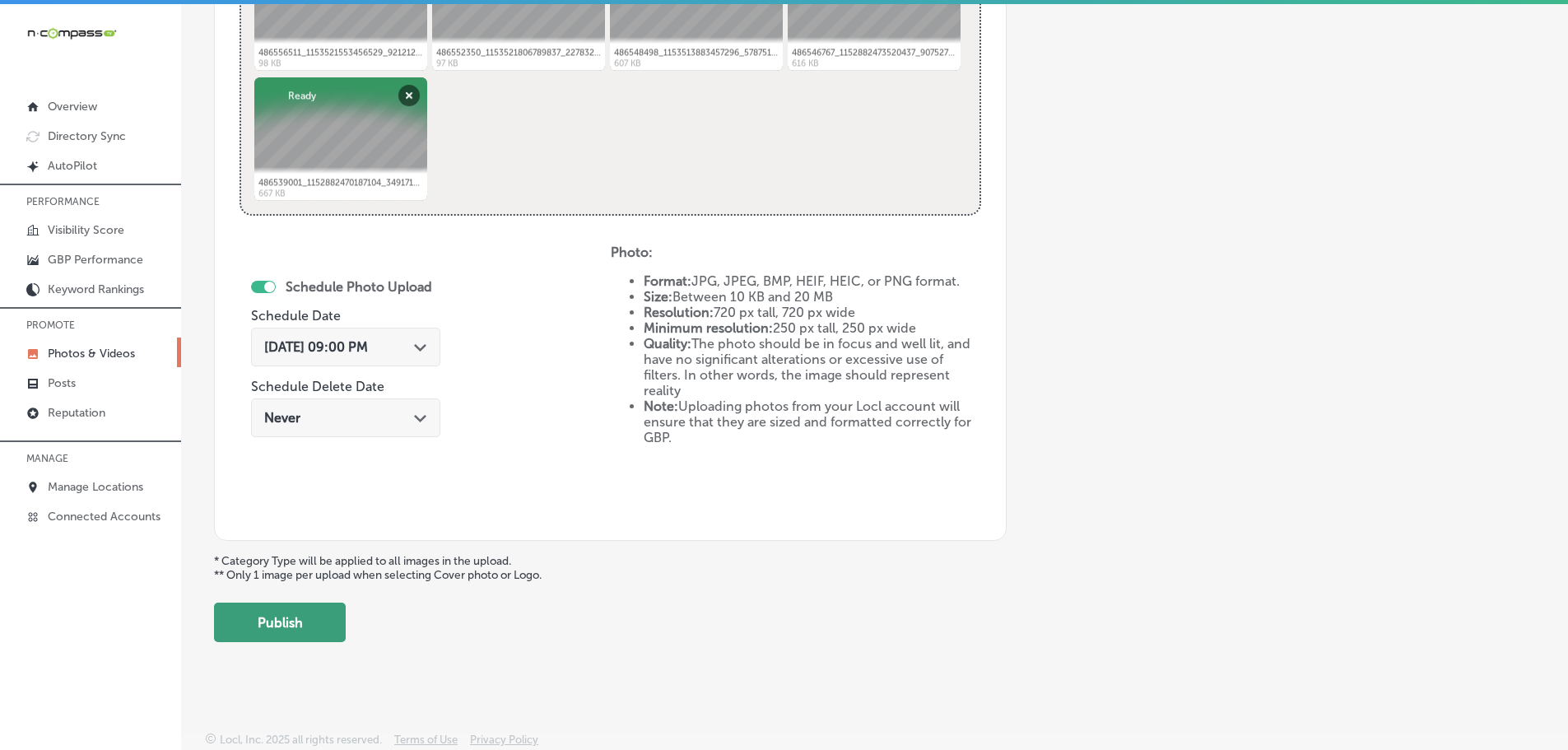
click at [317, 630] on button "Publish" at bounding box center [280, 622] width 132 height 39
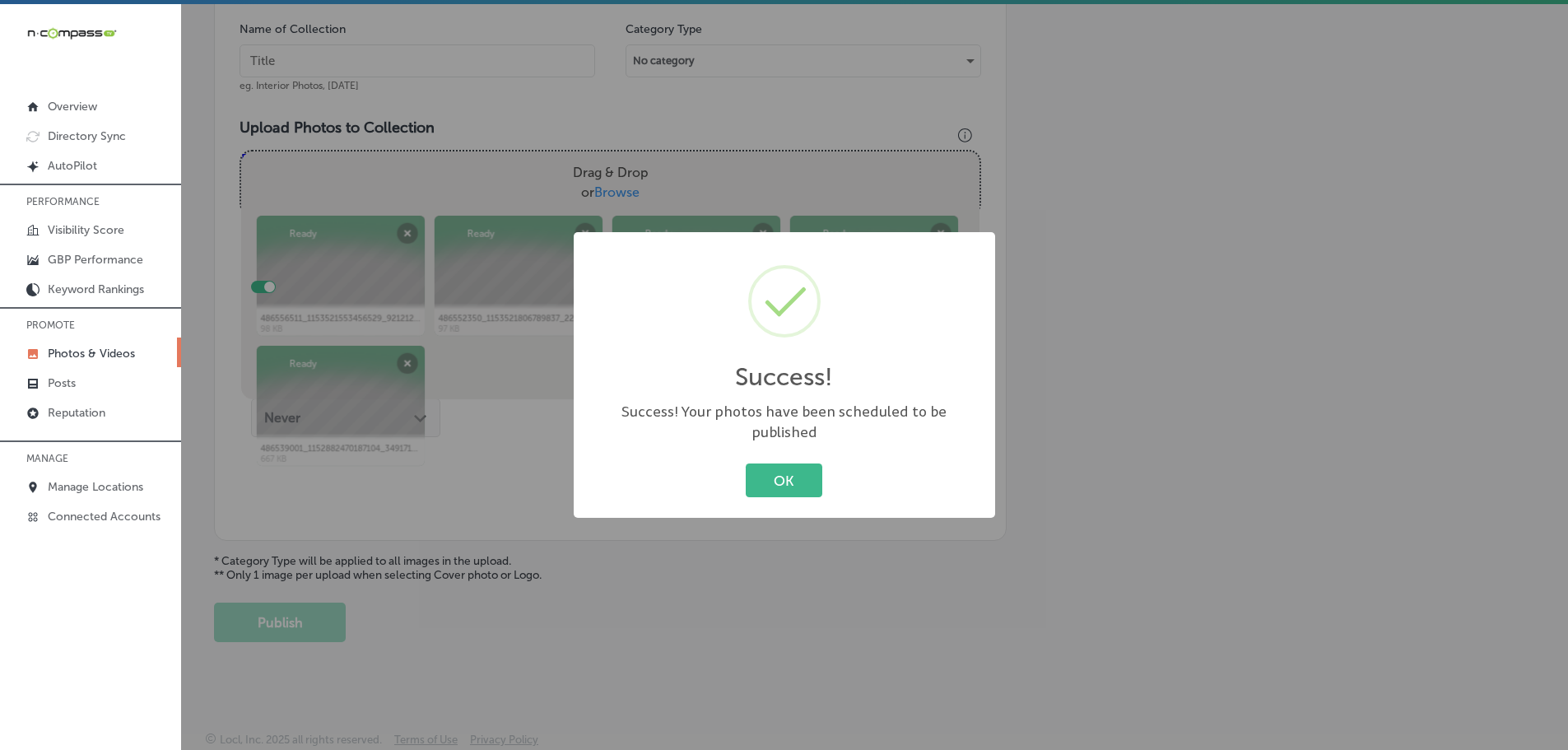
scroll to position [498, 0]
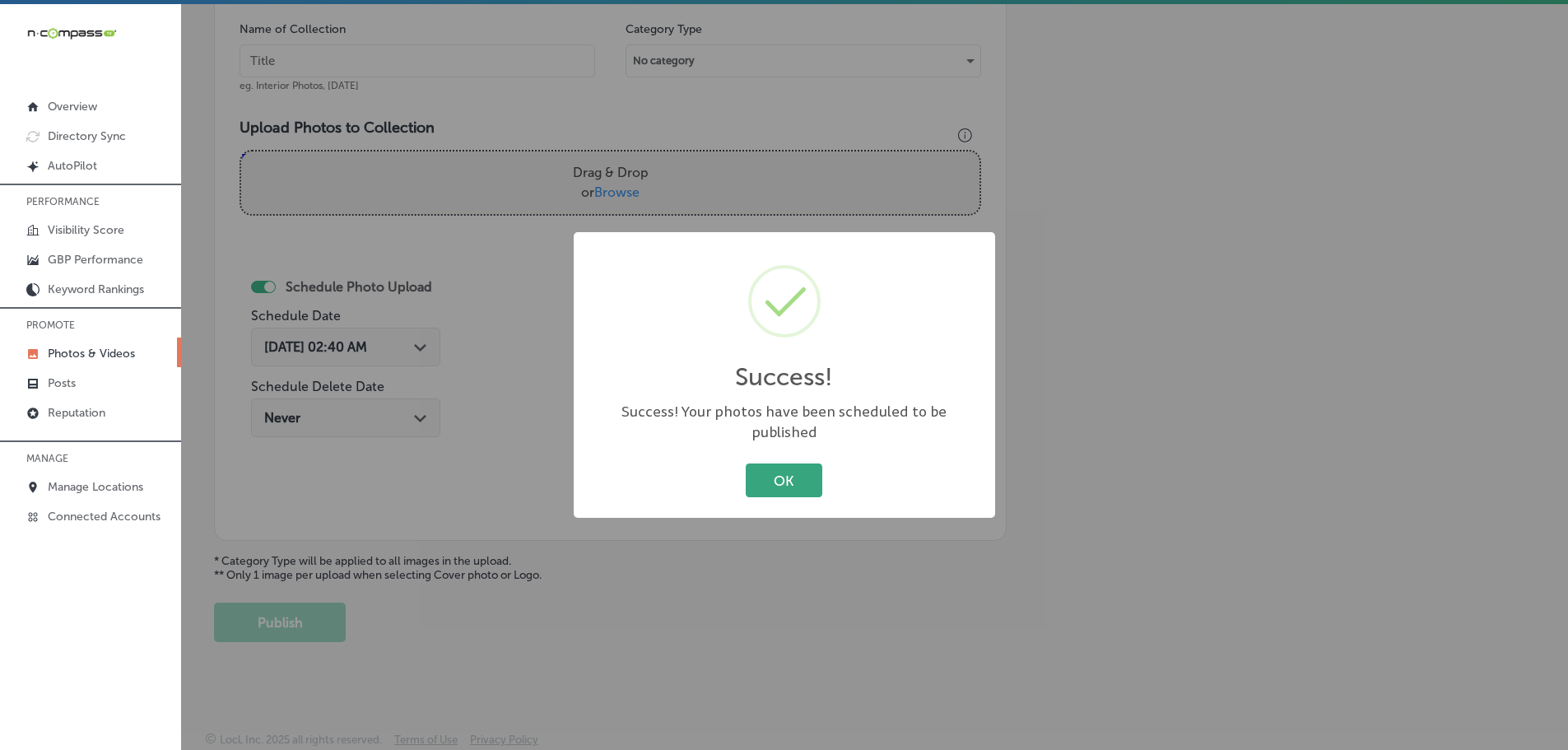
click at [790, 476] on button "OK" at bounding box center [784, 480] width 76 height 34
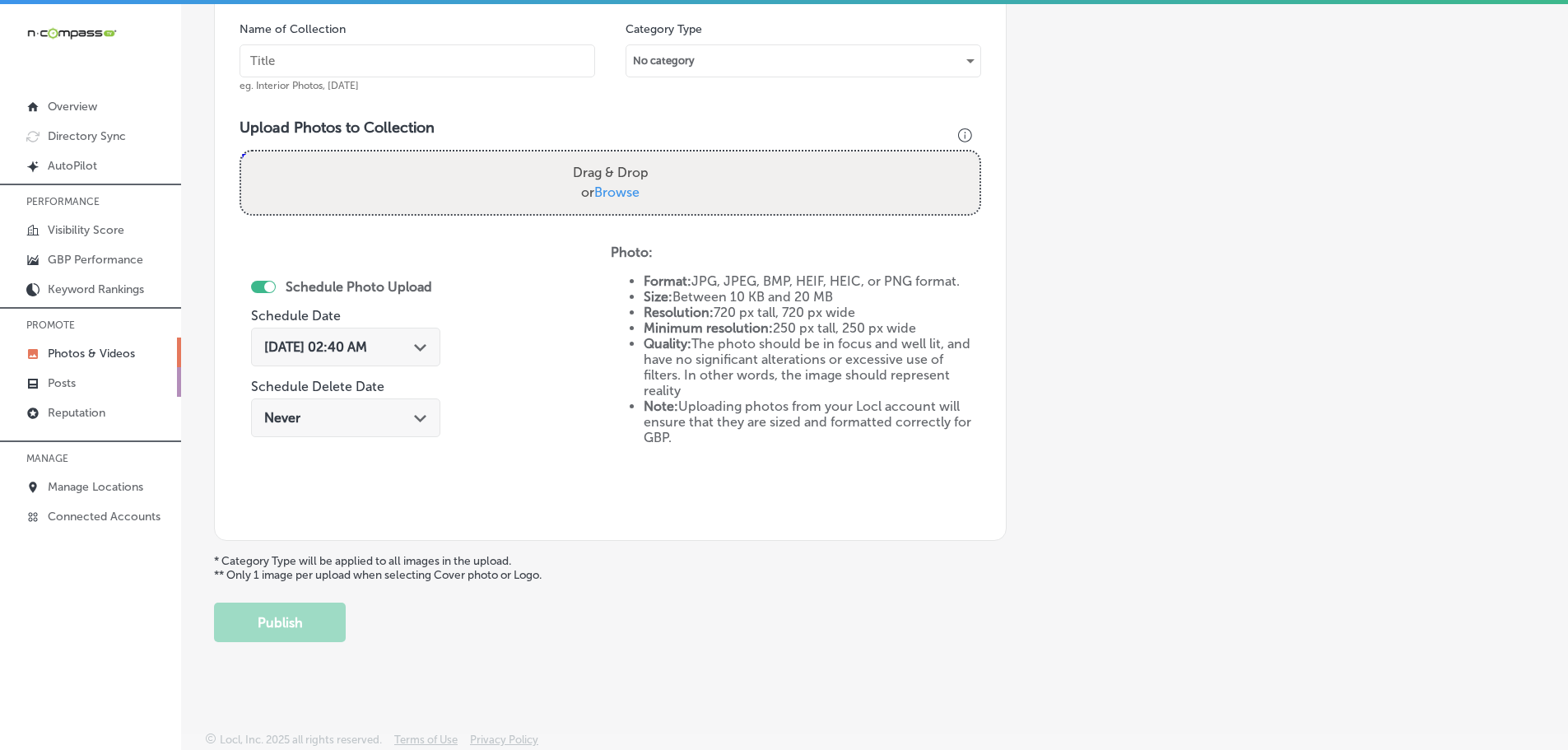
click at [58, 382] on p "Posts" at bounding box center [61, 382] width 28 height 14
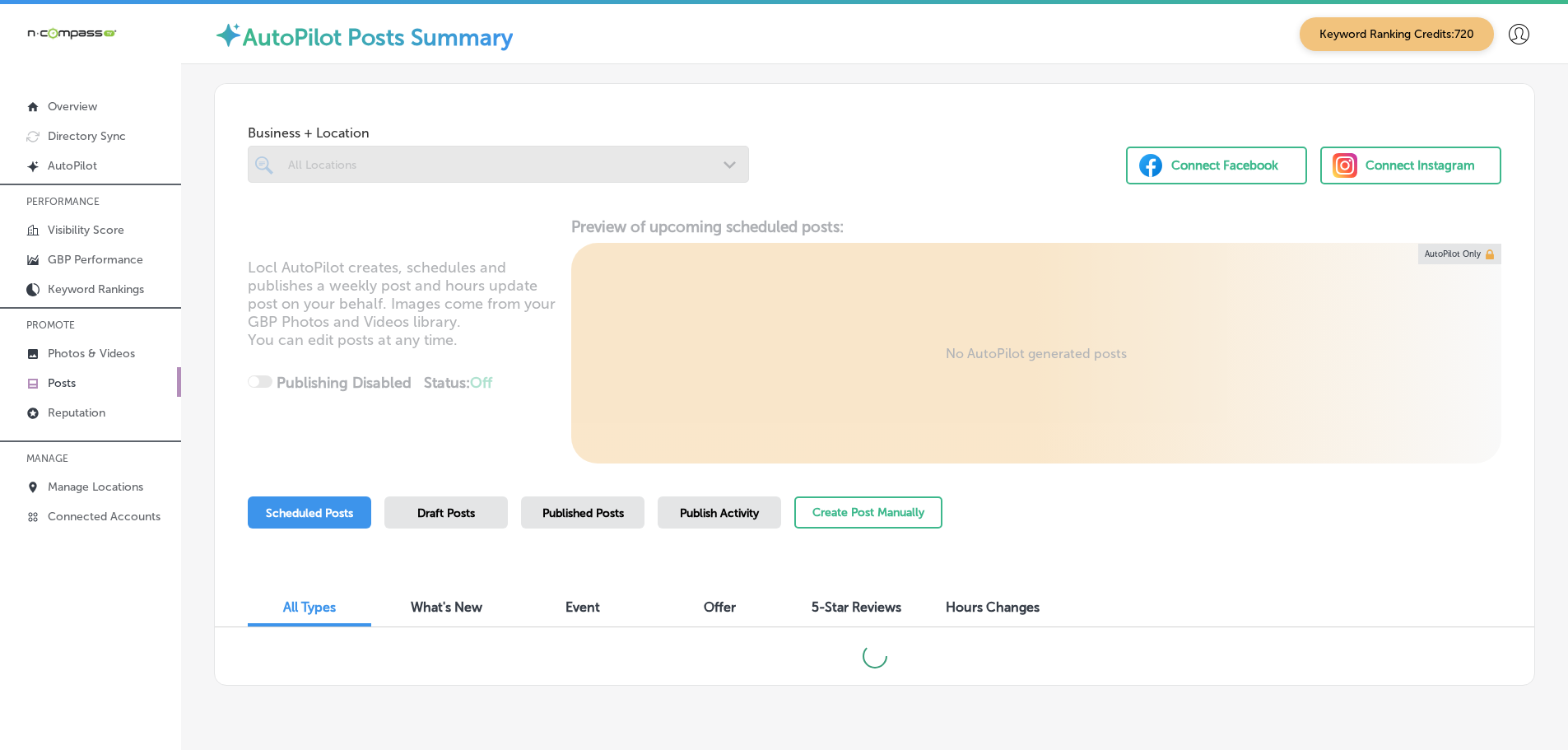
click at [725, 164] on div at bounding box center [498, 164] width 502 height 37
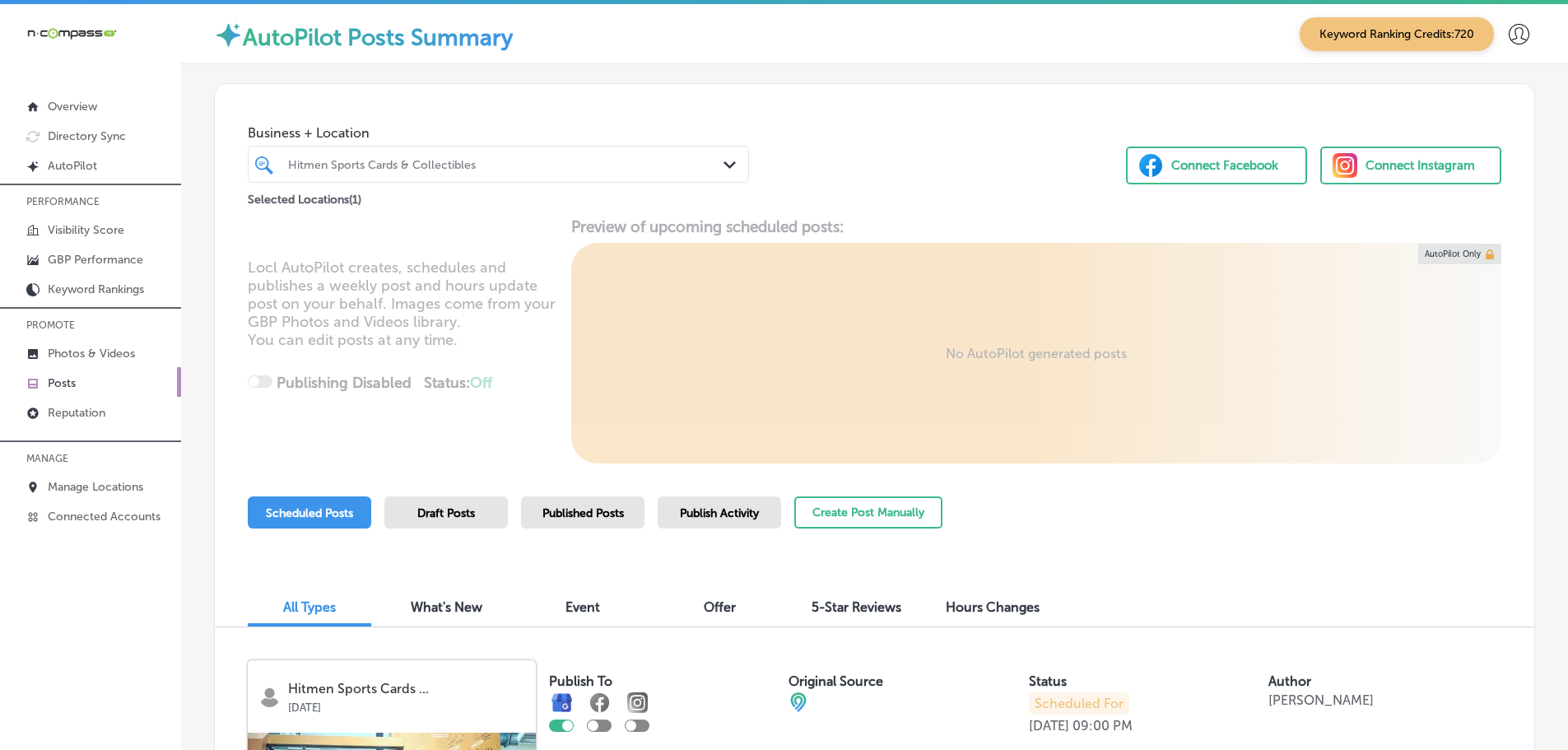
click at [724, 160] on div "Path Created with Sketch." at bounding box center [733, 166] width 18 height 18
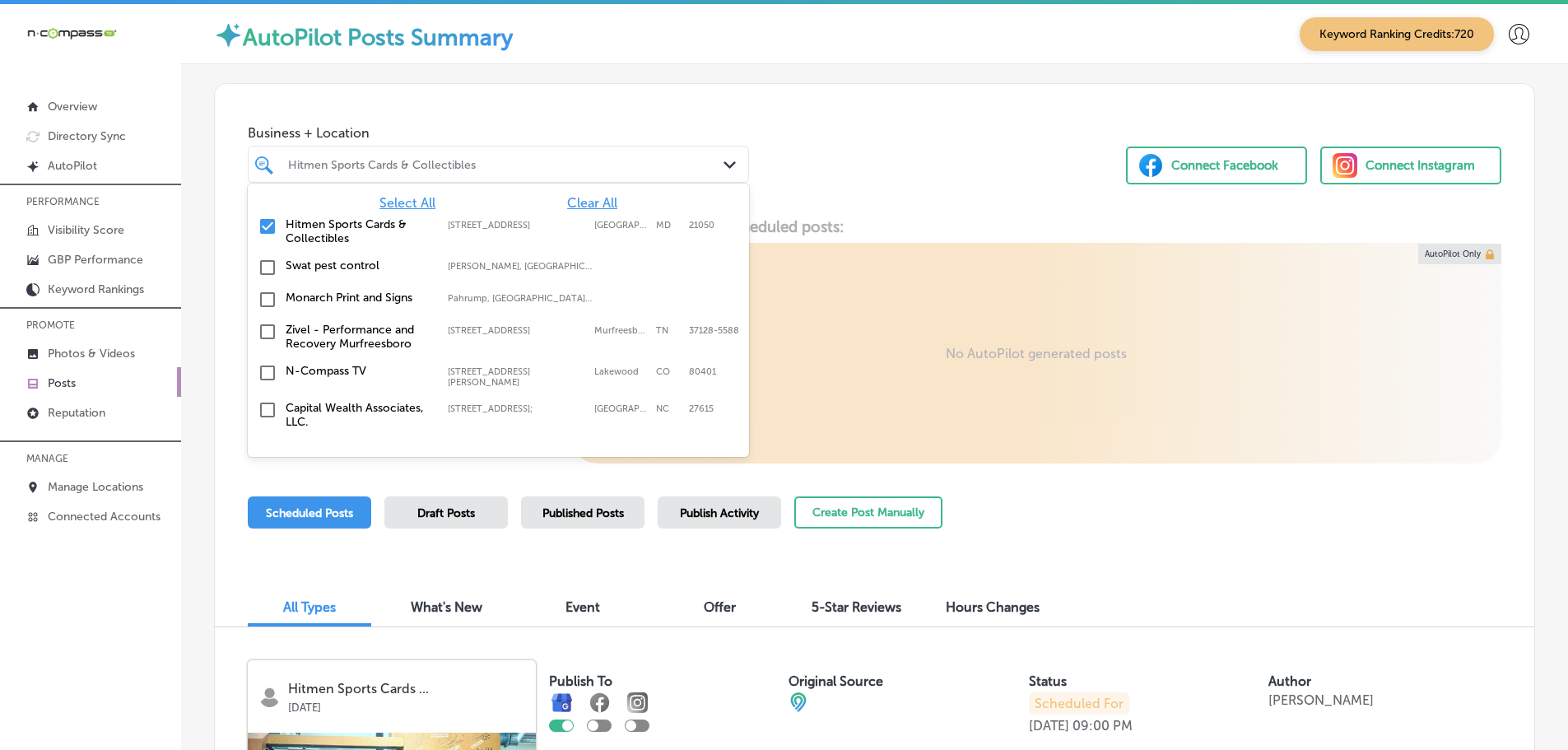
click at [588, 203] on span "Clear All" at bounding box center [592, 202] width 50 height 15
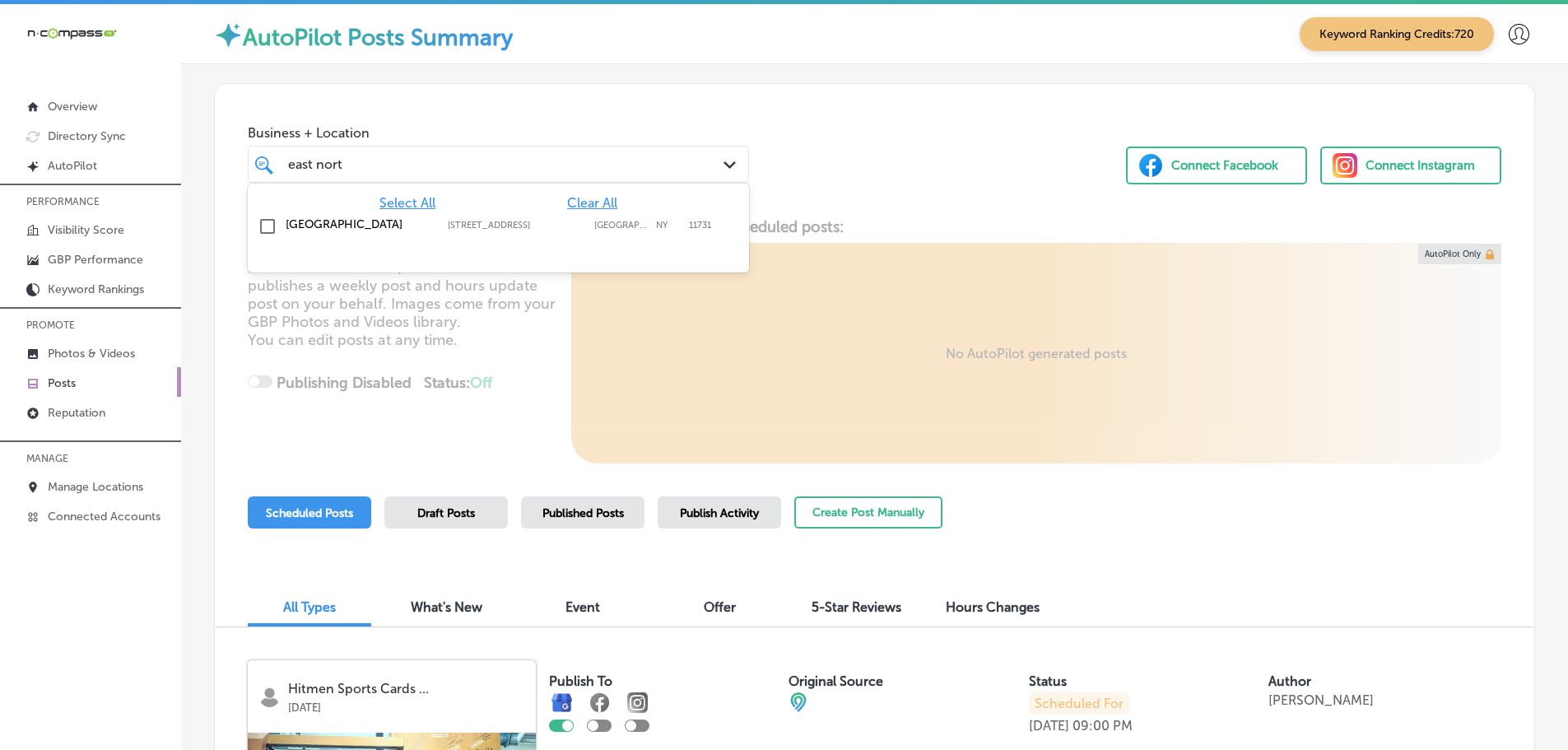
click at [484, 230] on div "[GEOGRAPHIC_DATA] [STREET_ADDRESS] [STREET_ADDRESS]" at bounding box center [468, 224] width 364 height 14
type input "east nort"
click at [888, 193] on div "Business + Location option [STREET_ADDRESS]. option [STREET_ADDRESS]. 2 results…" at bounding box center [874, 146] width 1319 height 125
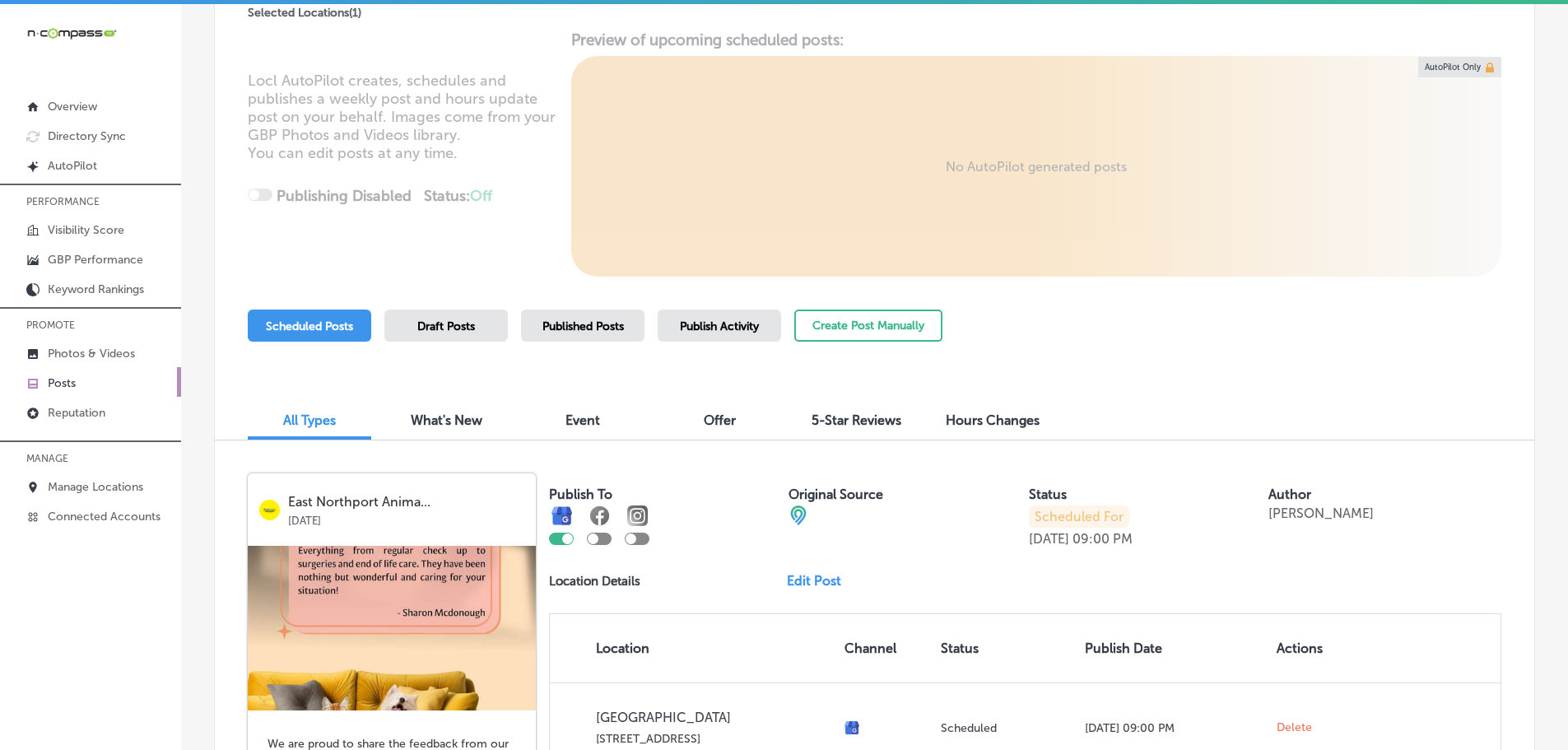
scroll to position [290, 0]
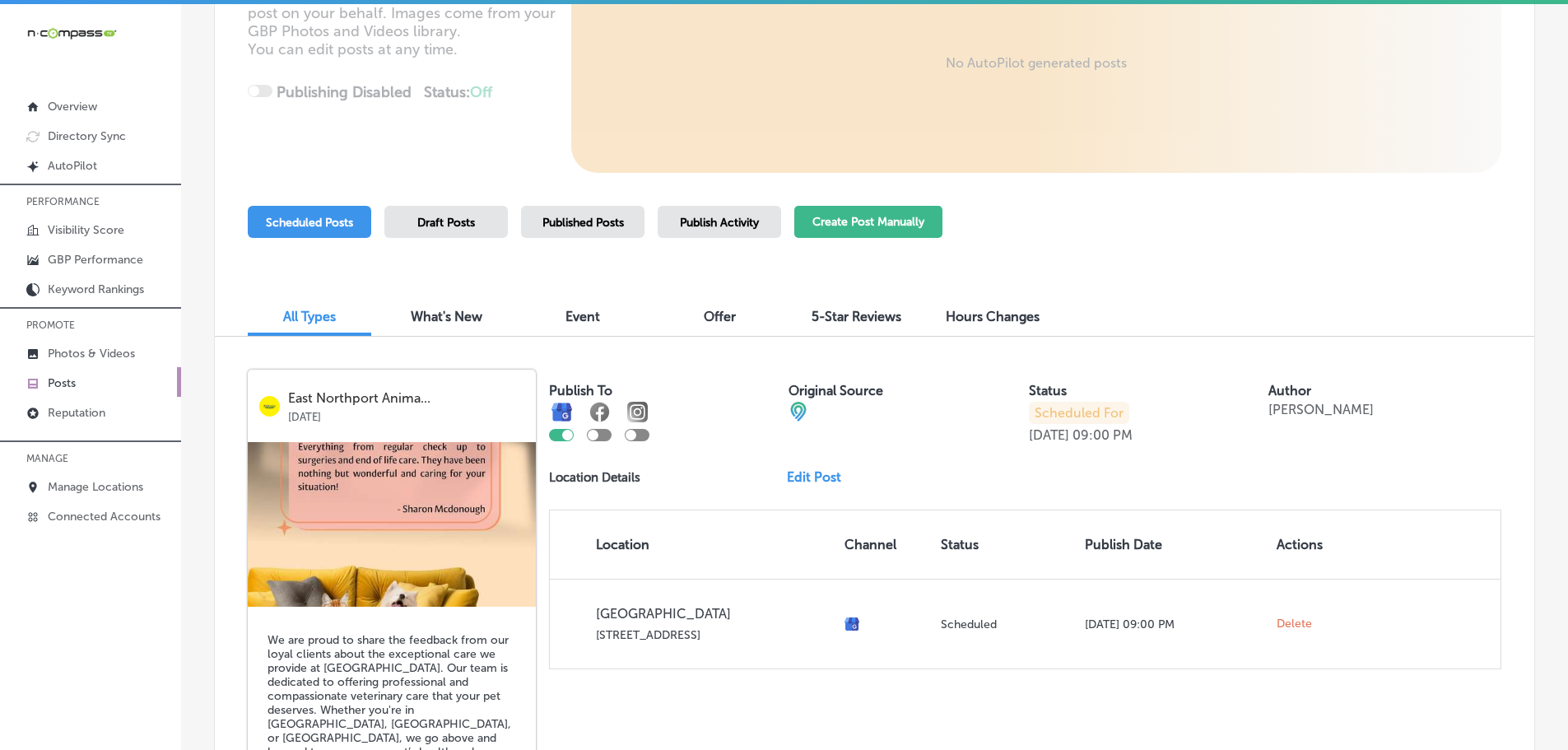
click at [884, 218] on button "Create Post Manually" at bounding box center [868, 221] width 148 height 32
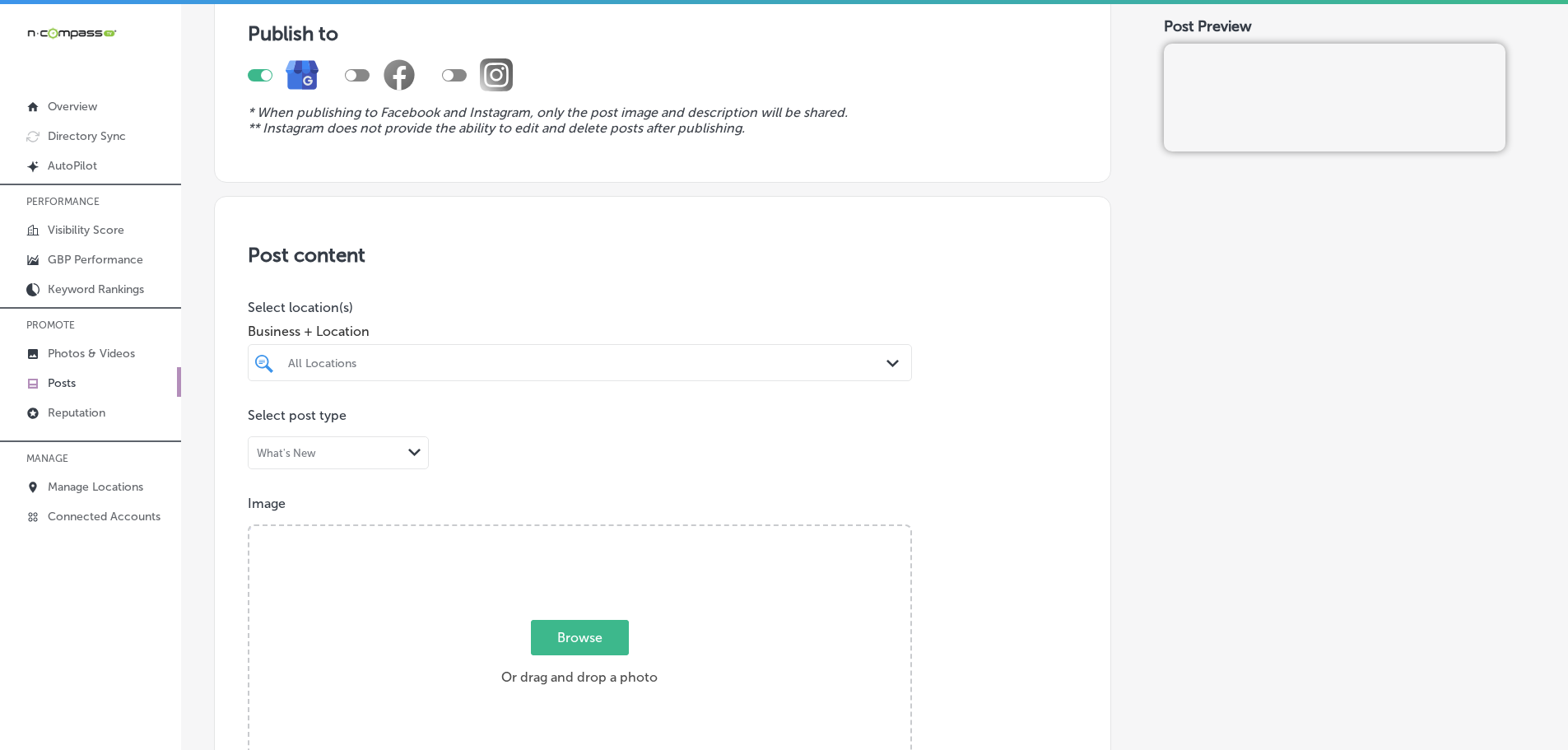
scroll to position [165, 0]
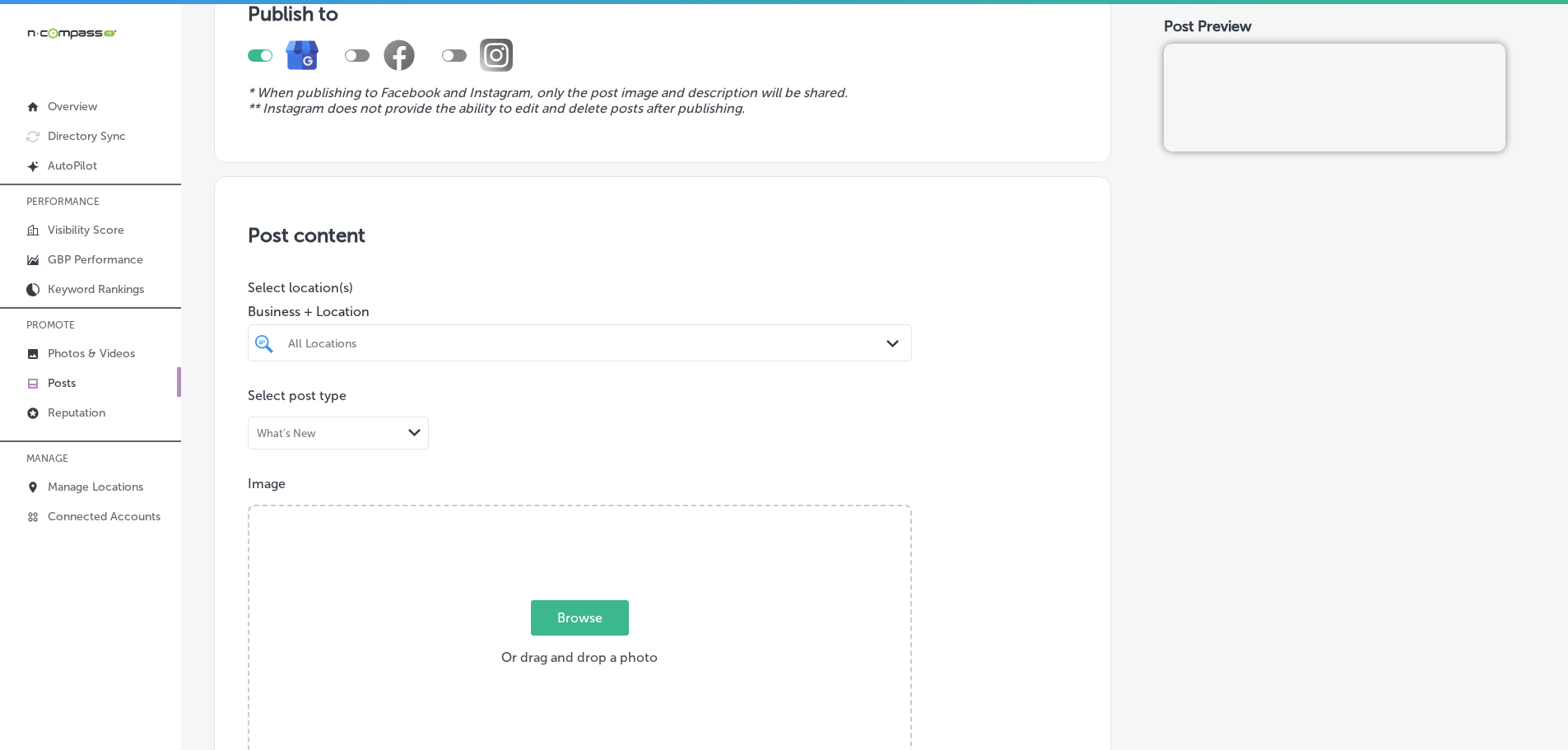
click at [887, 350] on div "Path Created with Sketch." at bounding box center [896, 344] width 18 height 18
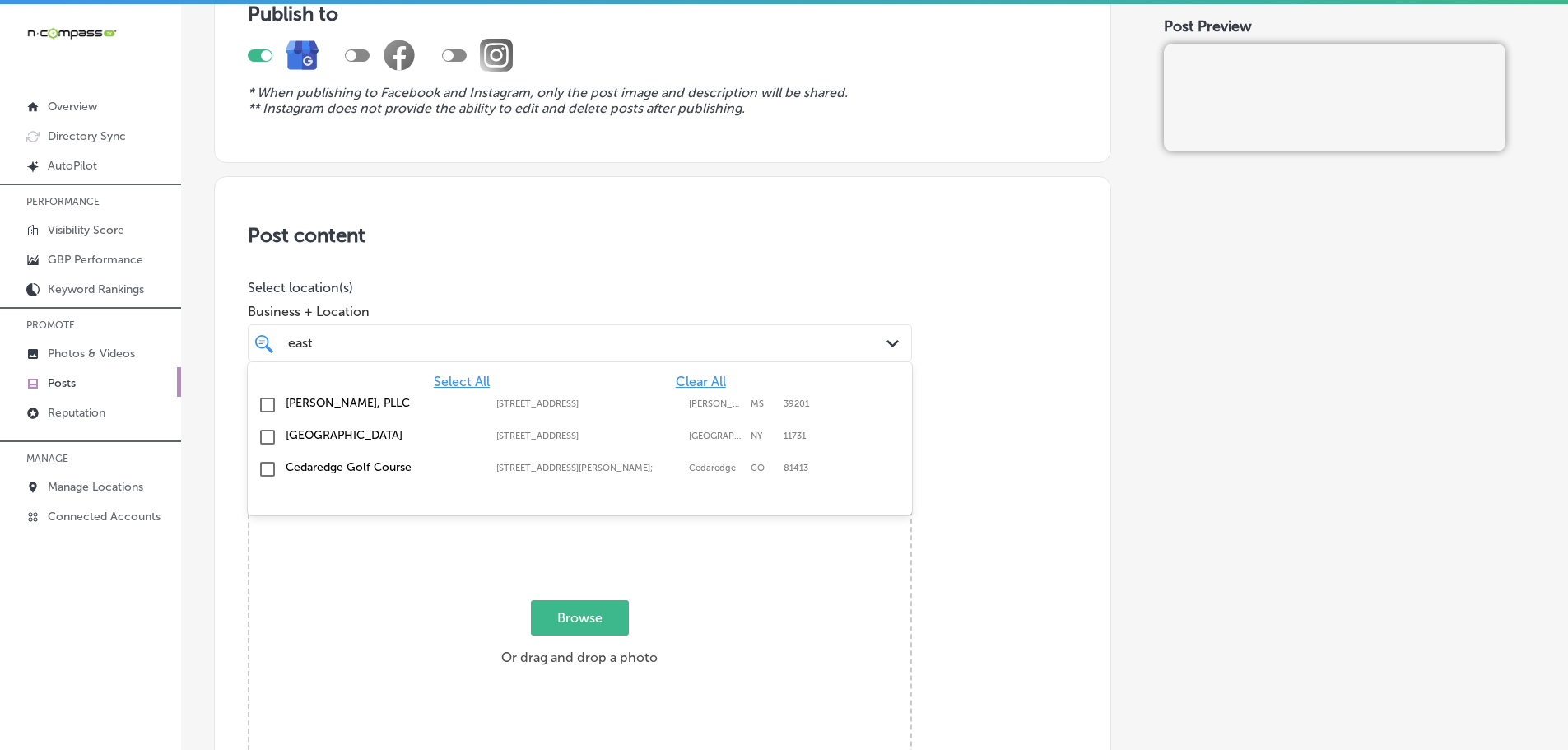
click at [484, 440] on div "[GEOGRAPHIC_DATA] [STREET_ADDRESS] [STREET_ADDRESS]" at bounding box center [528, 434] width 485 height 14
type input "east"
click at [596, 301] on div "Business + Location option [STREET_ADDRESS]. option [STREET_ADDRESS]. 4 results…" at bounding box center [580, 329] width 665 height 66
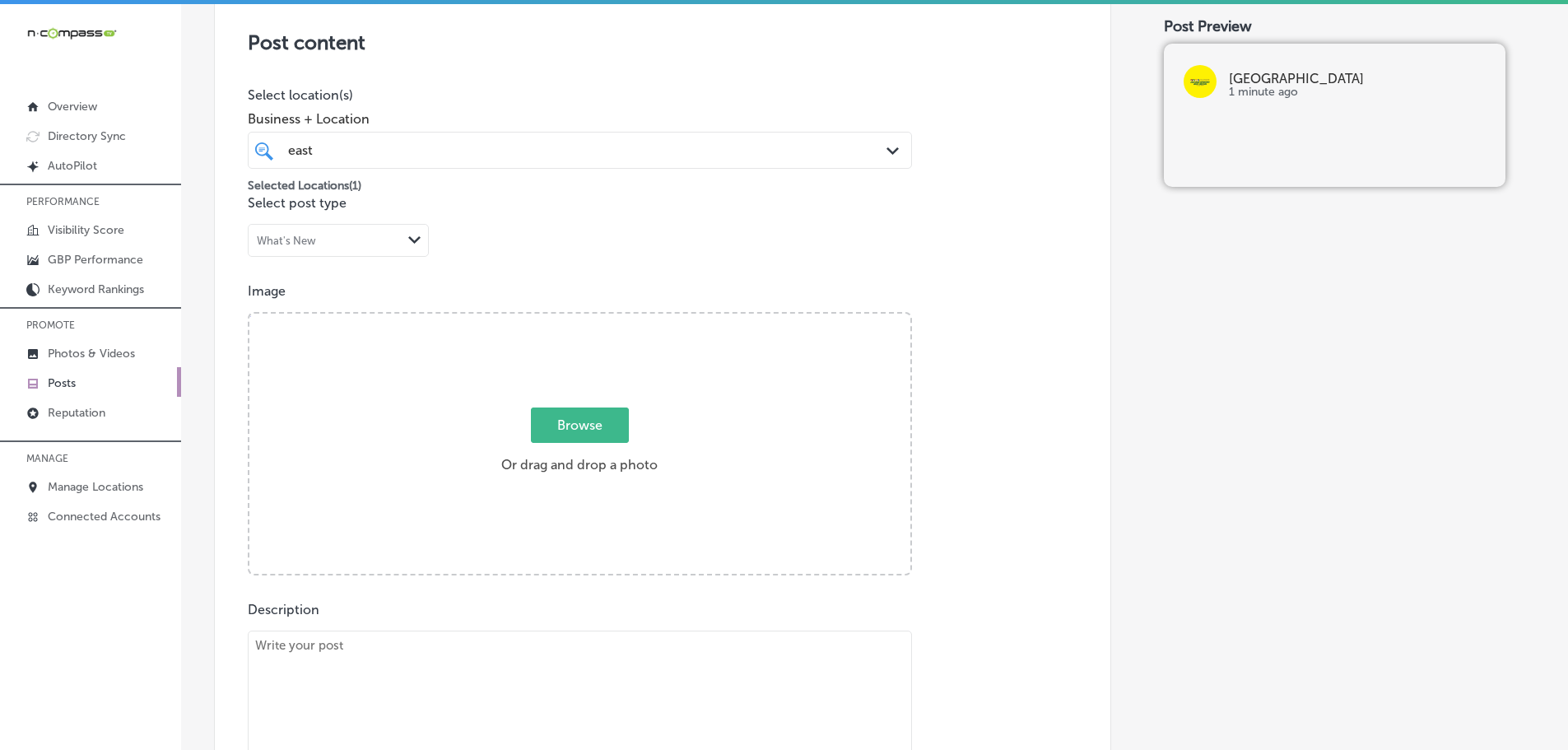
scroll to position [411, 0]
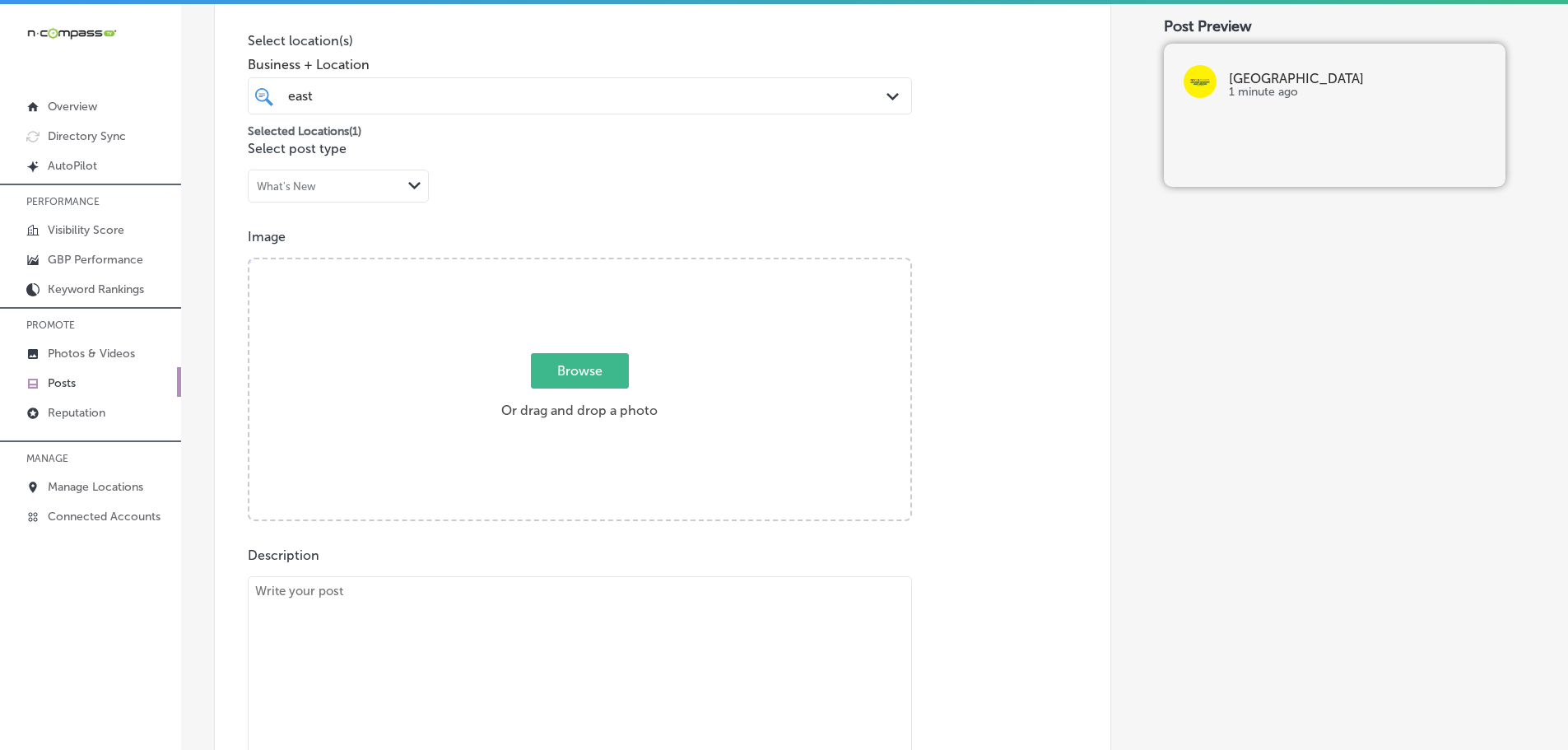
click at [598, 370] on span "Browse" at bounding box center [580, 370] width 98 height 35
click at [598, 264] on input "Browse Or drag and drop a photo" at bounding box center [580, 261] width 661 height 5
type input "C:\fakepath\ENAH (1)-8.png"
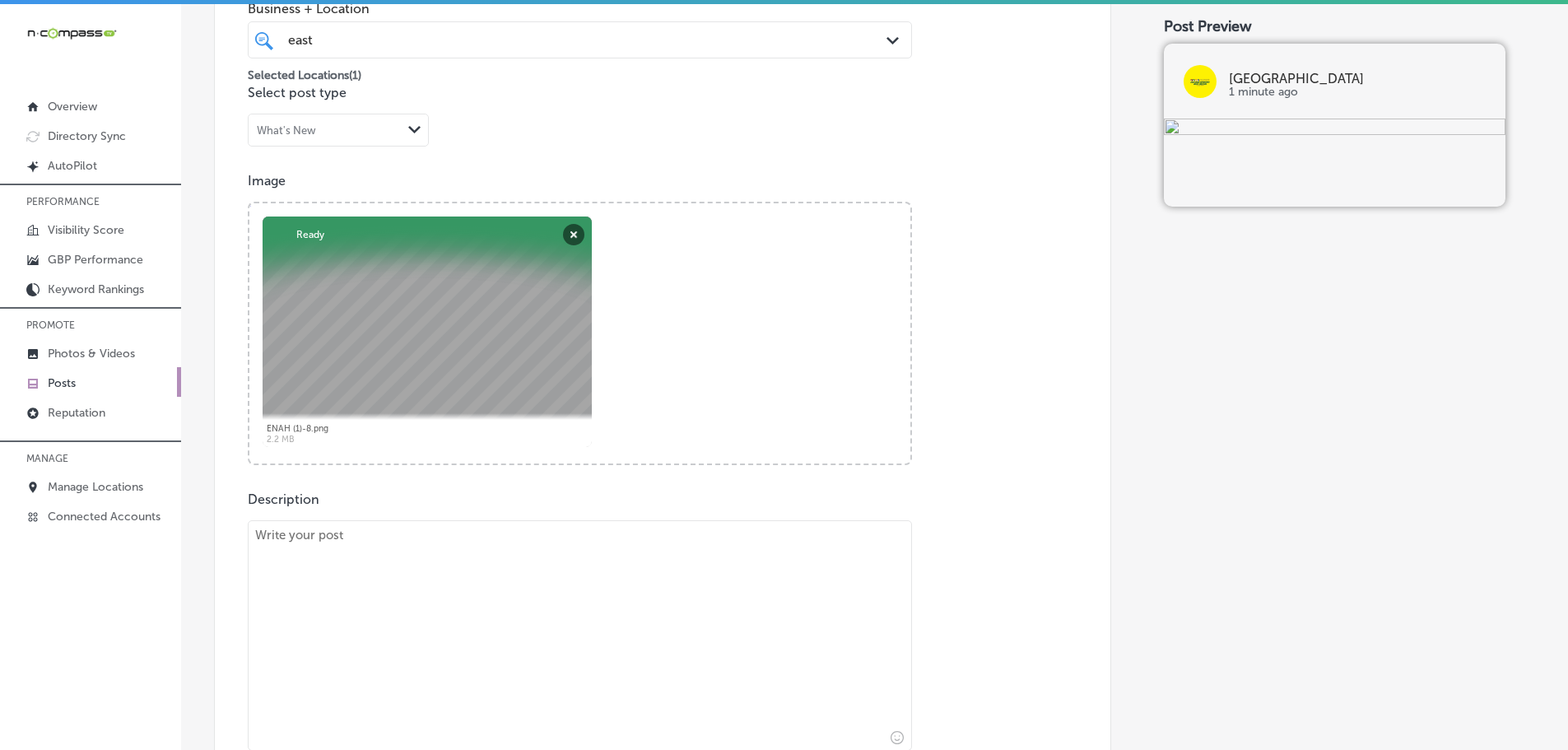
scroll to position [576, 0]
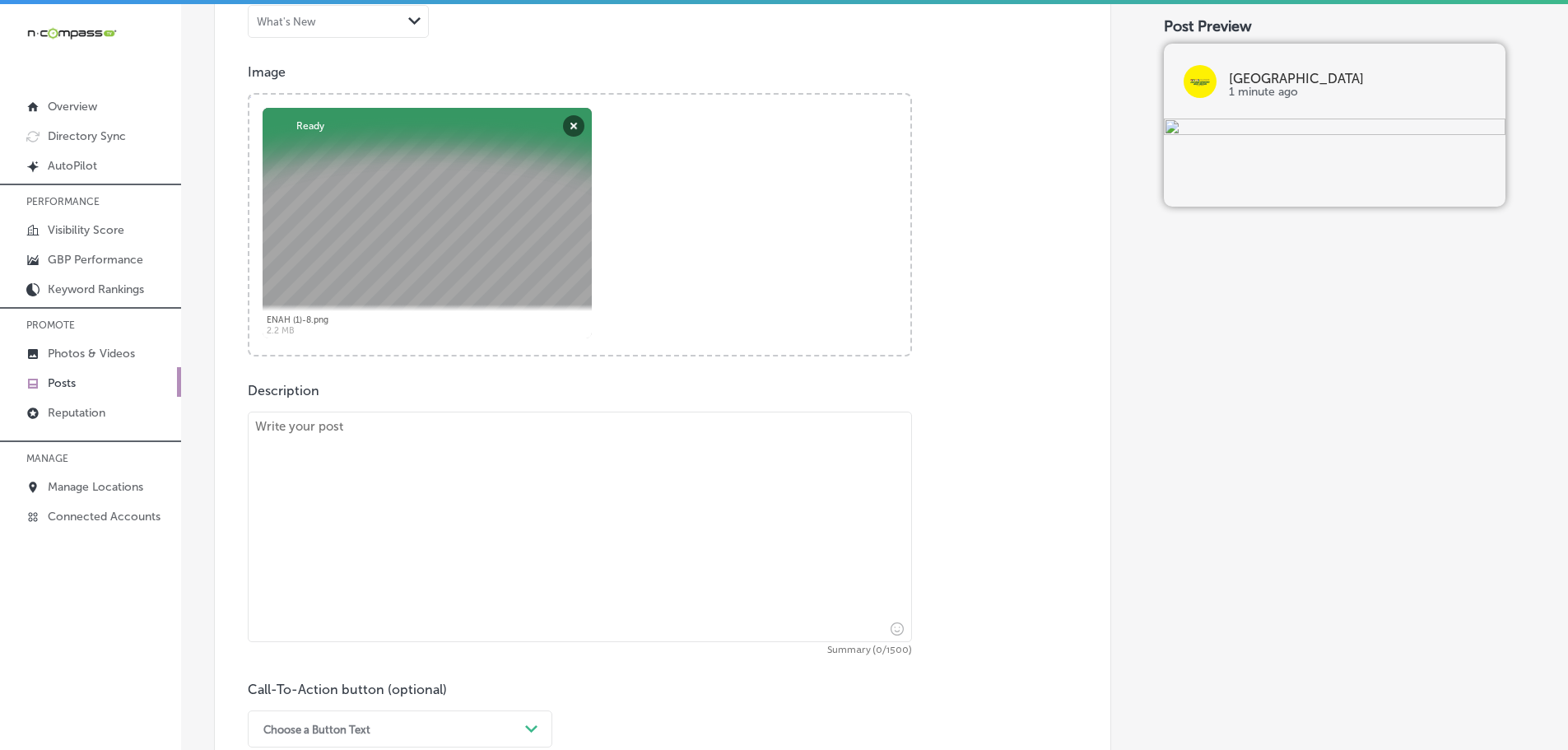
click at [411, 421] on textarea at bounding box center [580, 526] width 665 height 230
paste textarea "[DEMOGRAPHIC_DATA] marks the beginning of the [DEMOGRAPHIC_DATA] New Year, a ti…"
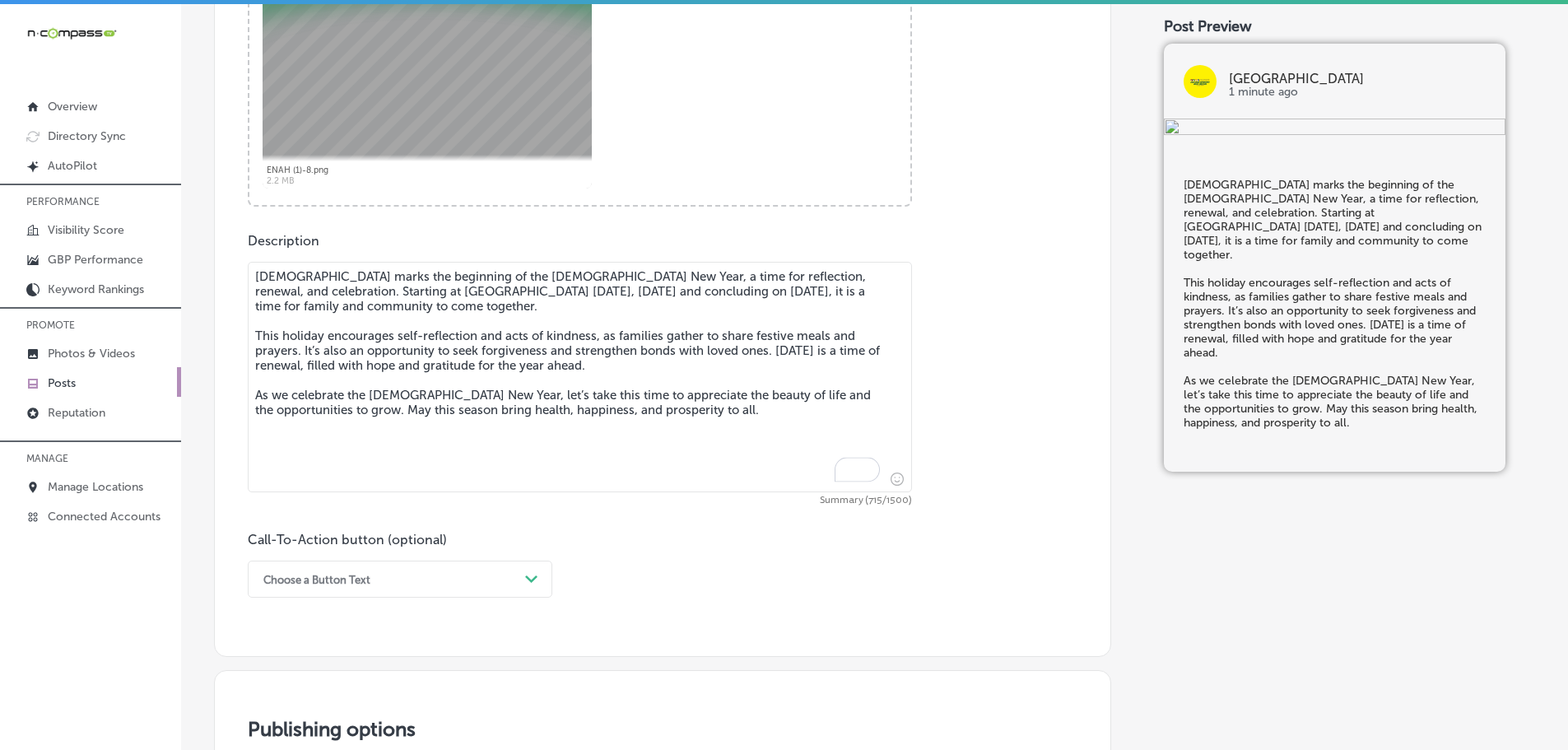
scroll to position [905, 0]
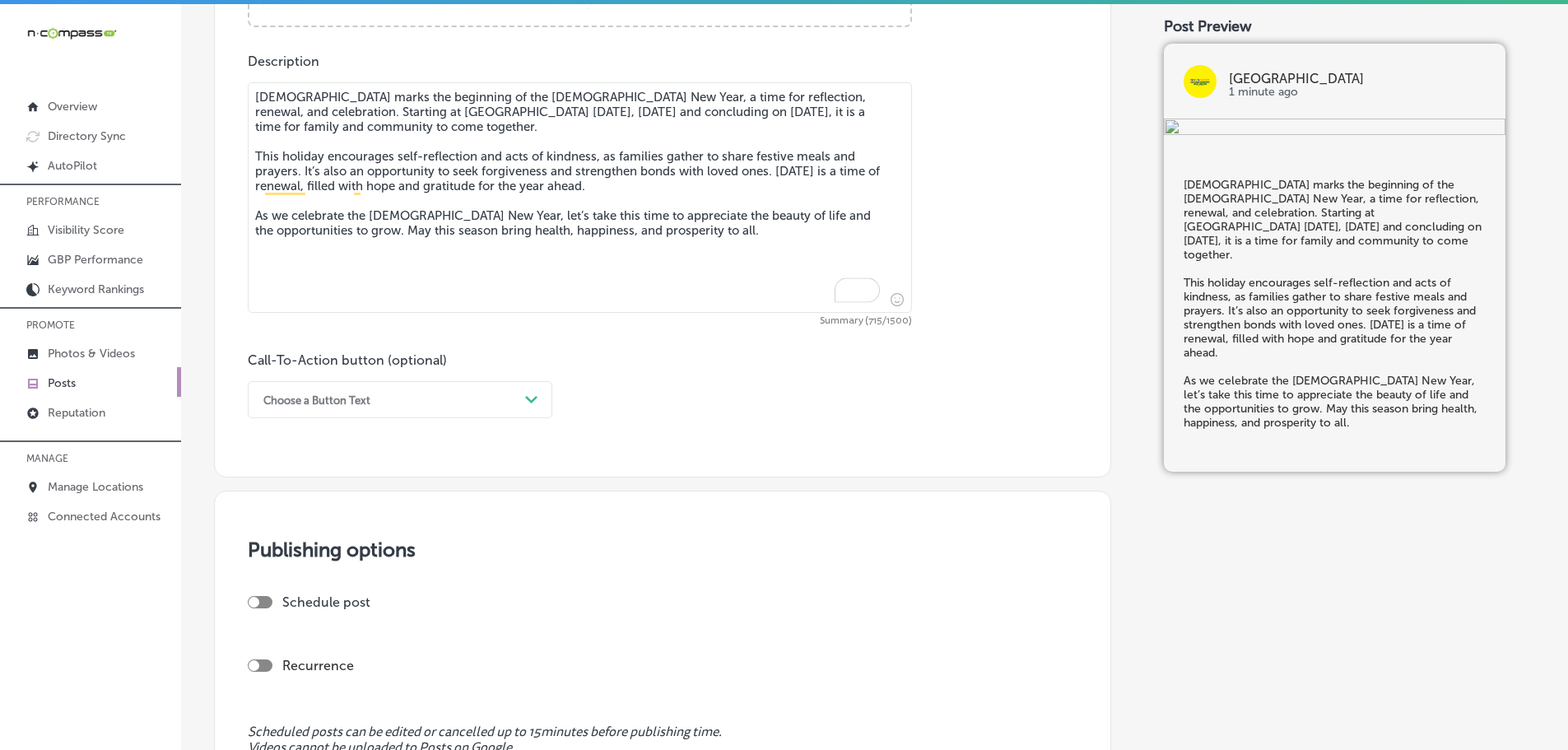
type textarea "[DEMOGRAPHIC_DATA] marks the beginning of the [DEMOGRAPHIC_DATA] New Year, a ti…"
click at [521, 394] on div "Path Created with Sketch." at bounding box center [532, 400] width 26 height 26
click at [670, 407] on div "Call-To-Action button (optional) Choose a Button Text Path Created with Sketch." at bounding box center [662, 385] width 830 height 66
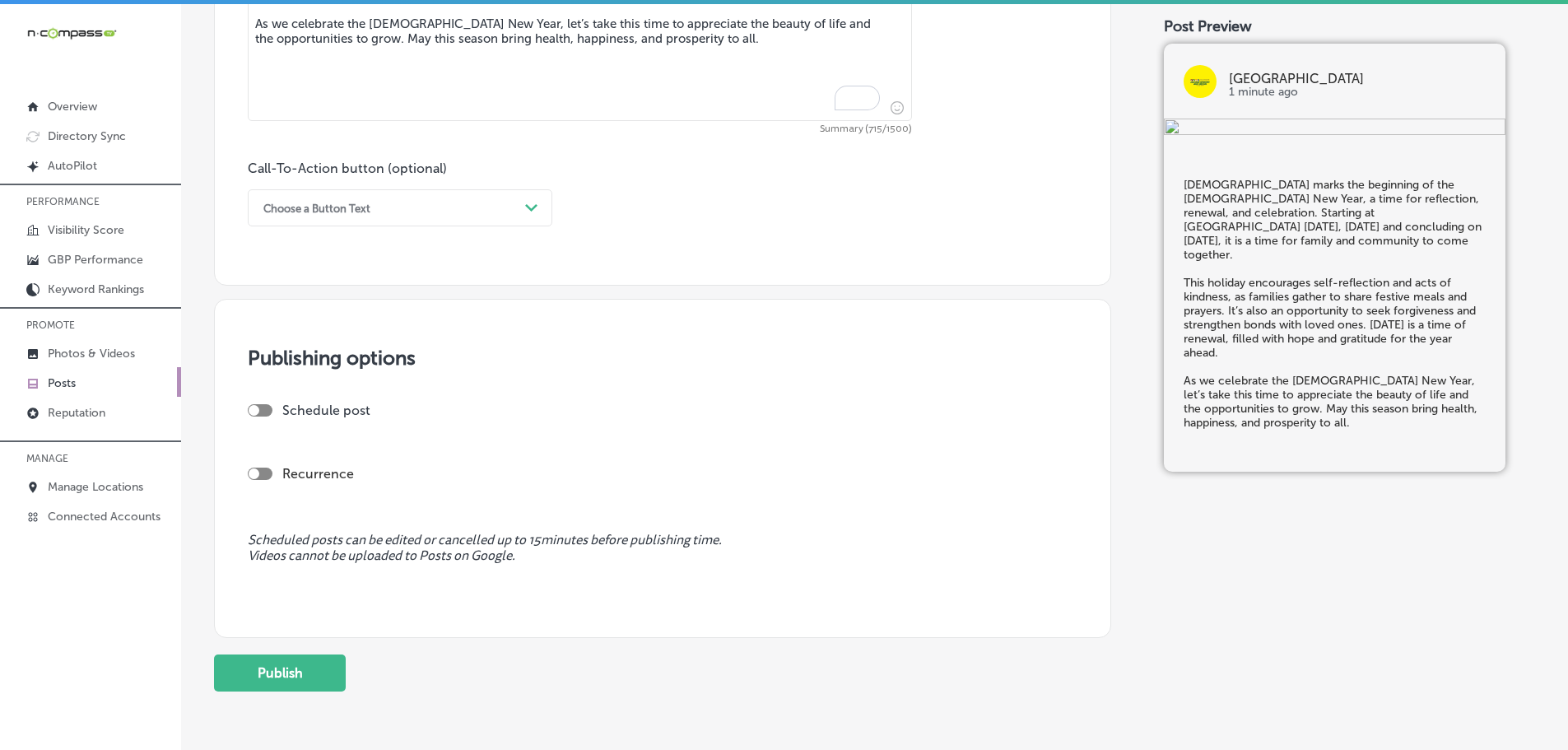
scroll to position [1152, 0]
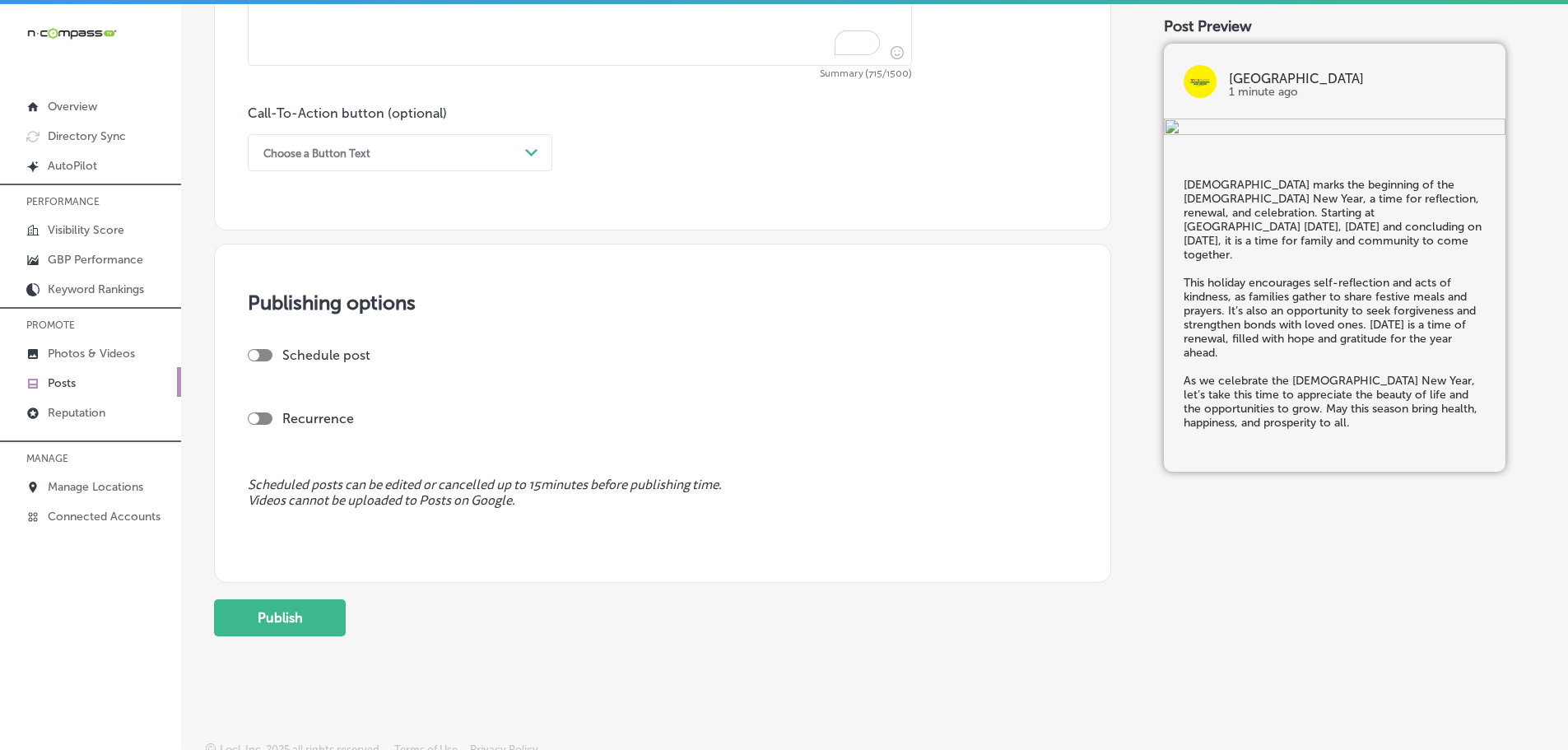
click at [265, 352] on div at bounding box center [260, 355] width 25 height 13
checkbox input "true"
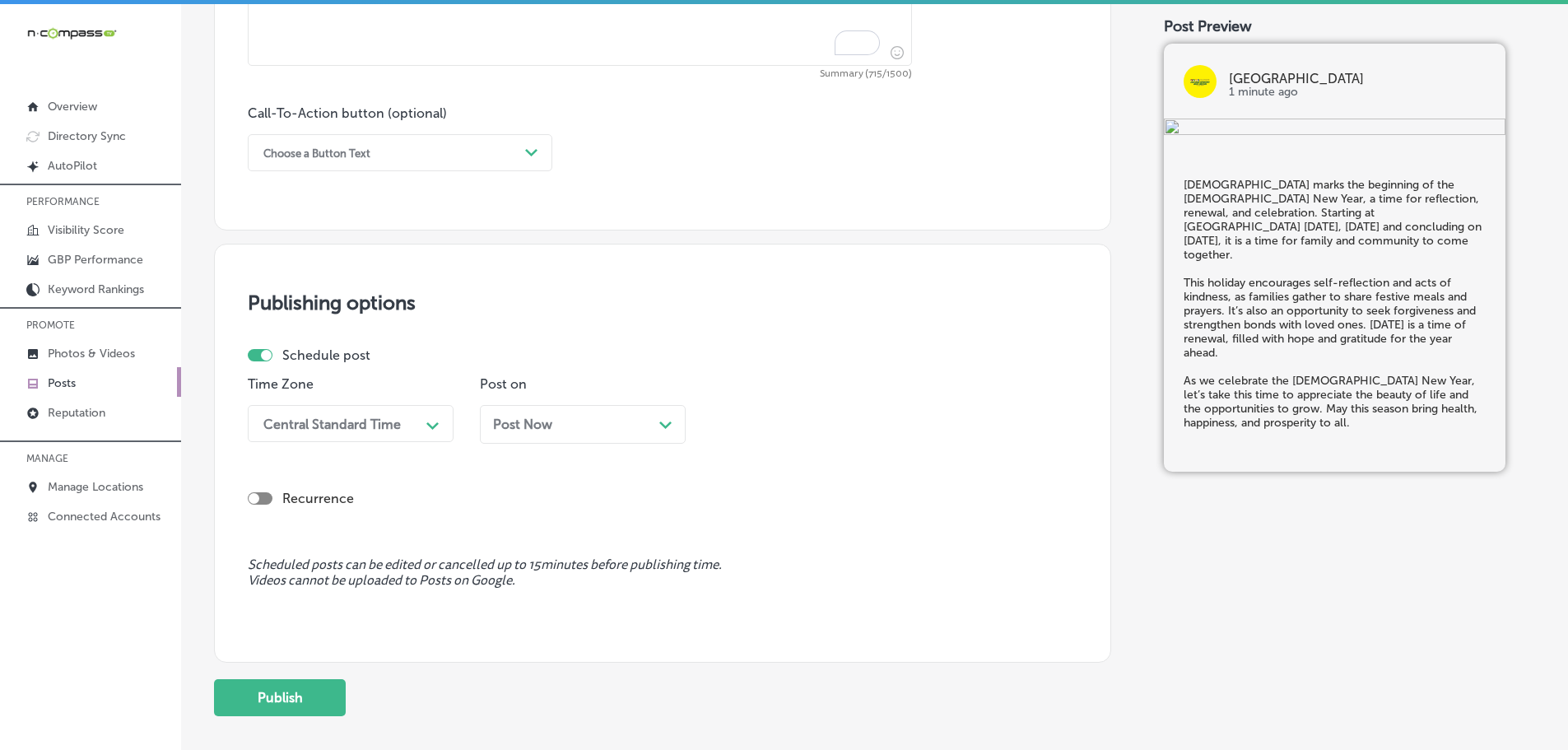
click at [415, 420] on div "Central Standard Time" at bounding box center [337, 423] width 165 height 29
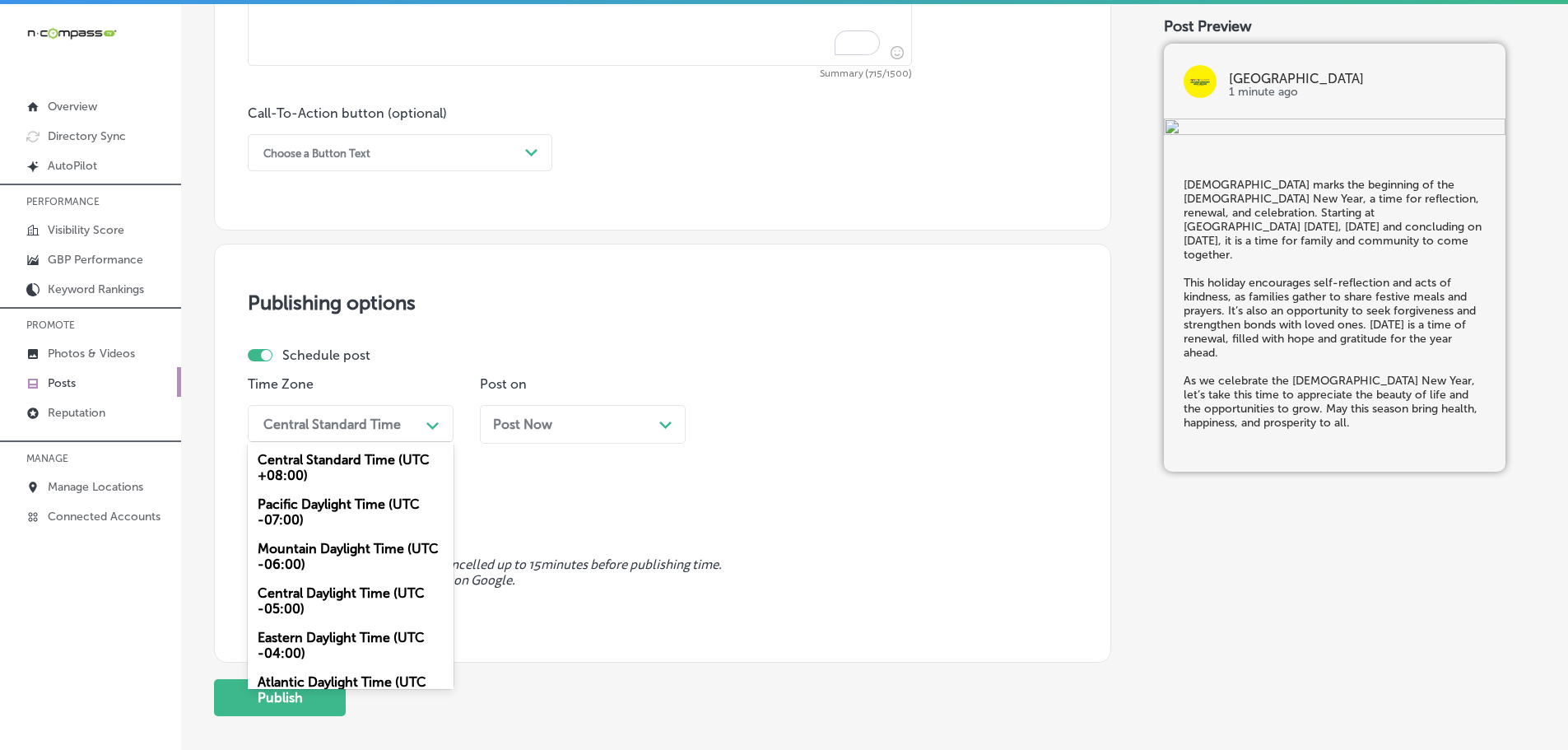
click at [343, 552] on div "Mountain Daylight Time (UTC -06:00)" at bounding box center [351, 556] width 206 height 45
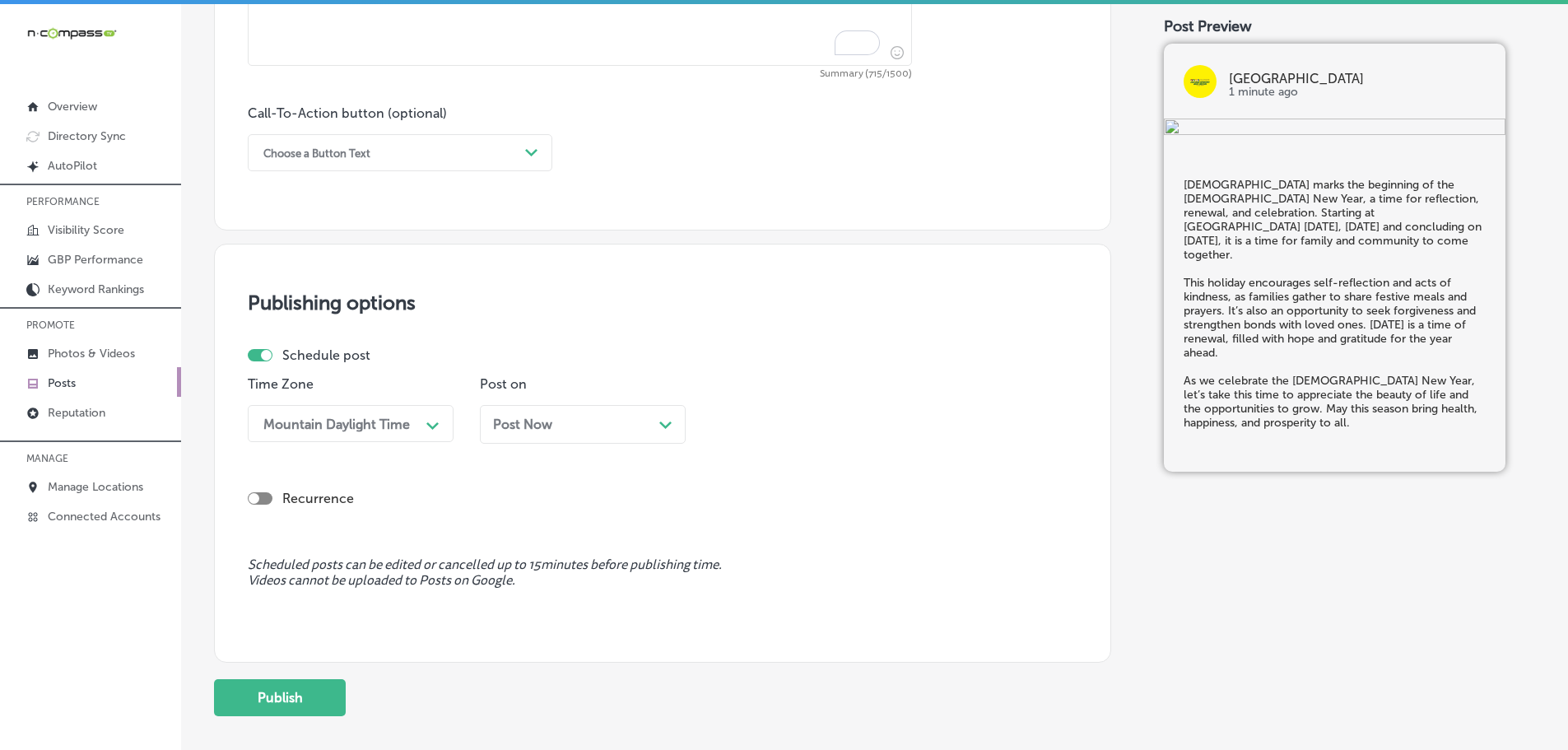
click at [663, 424] on polygon at bounding box center [666, 425] width 13 height 7
click at [885, 416] on div "Path Created with Sketch." at bounding box center [897, 423] width 26 height 26
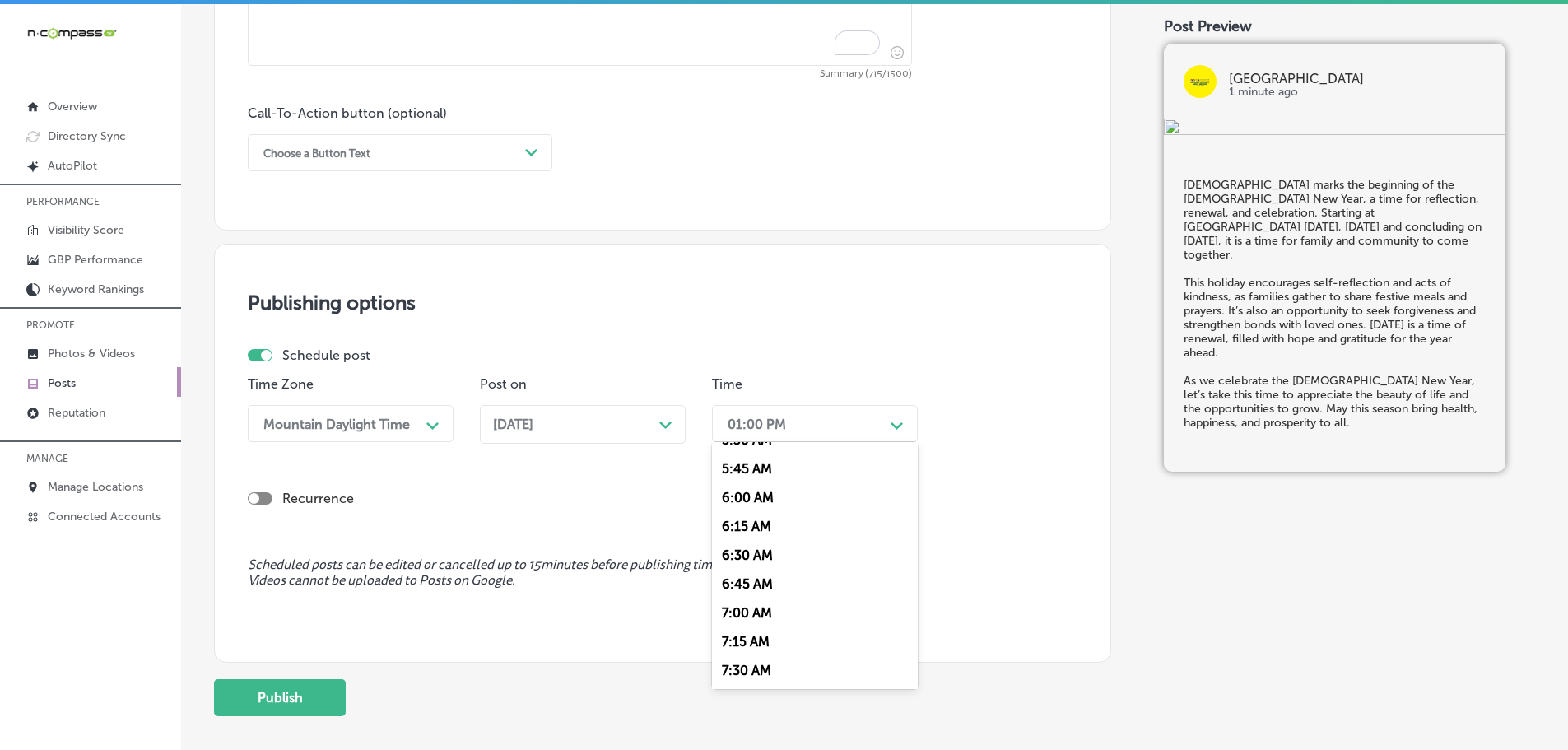
scroll to position [741, 0]
click at [755, 525] on div "7:00 AM" at bounding box center [815, 525] width 206 height 29
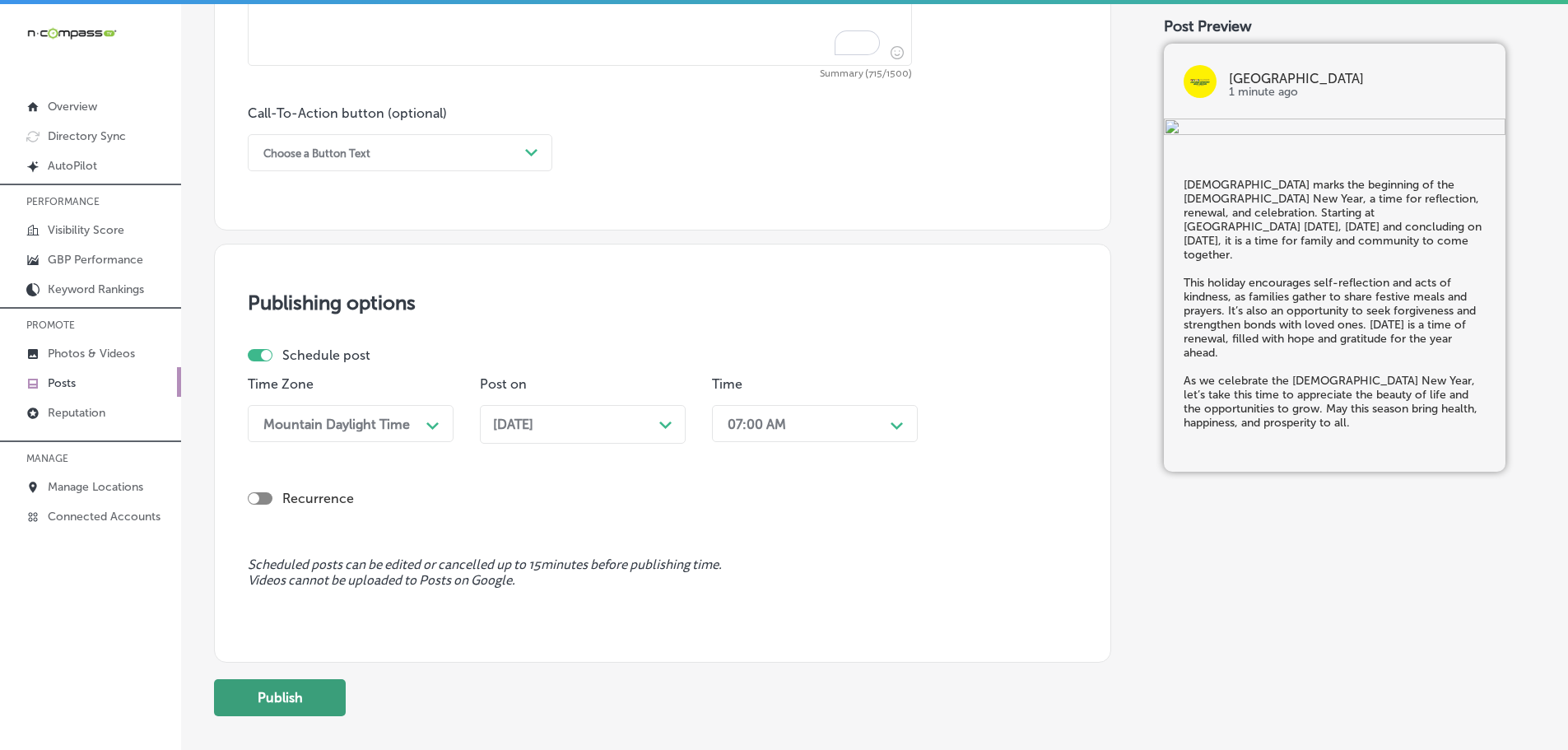
click at [306, 698] on button "Publish" at bounding box center [280, 697] width 132 height 37
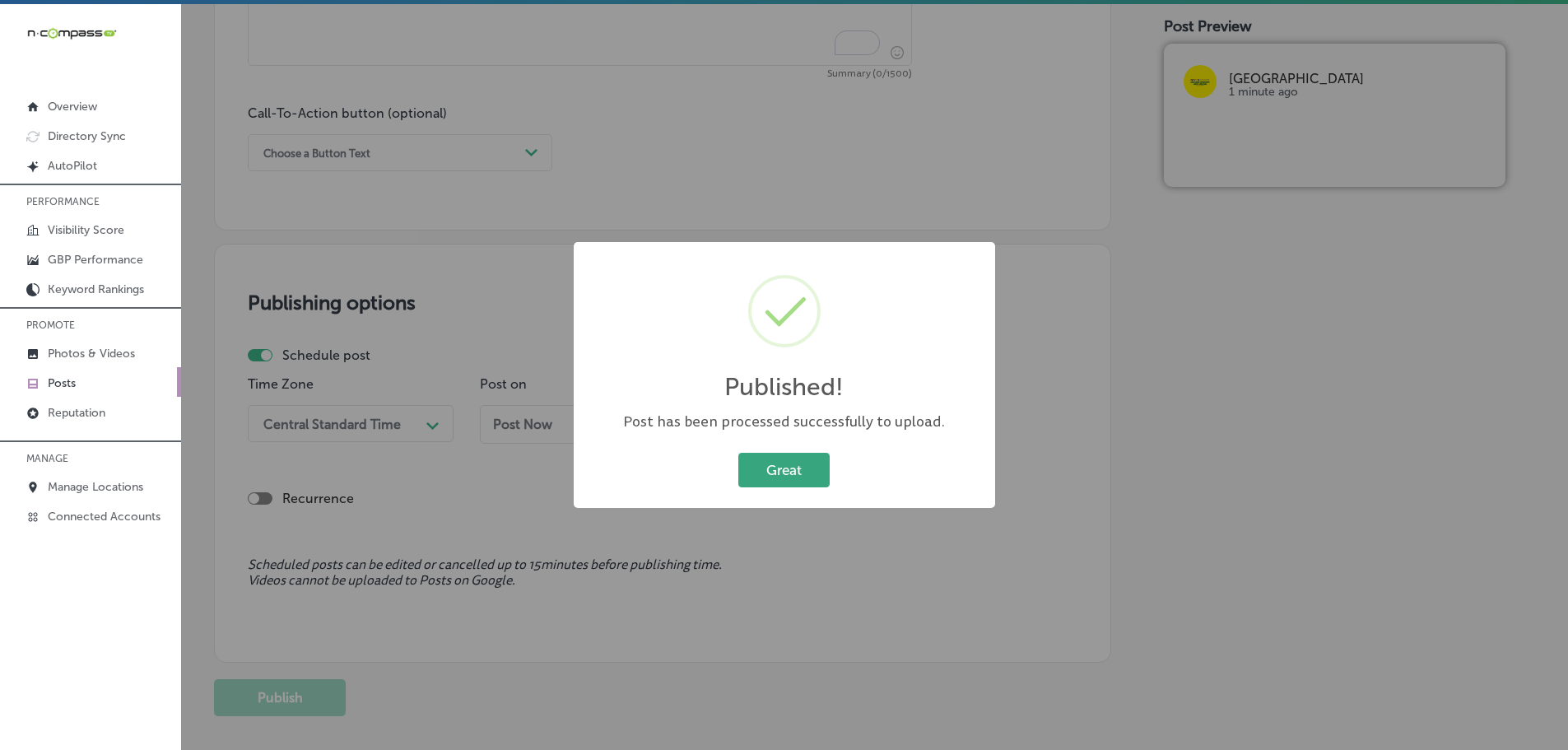
click at [758, 470] on button "Great" at bounding box center [784, 469] width 91 height 34
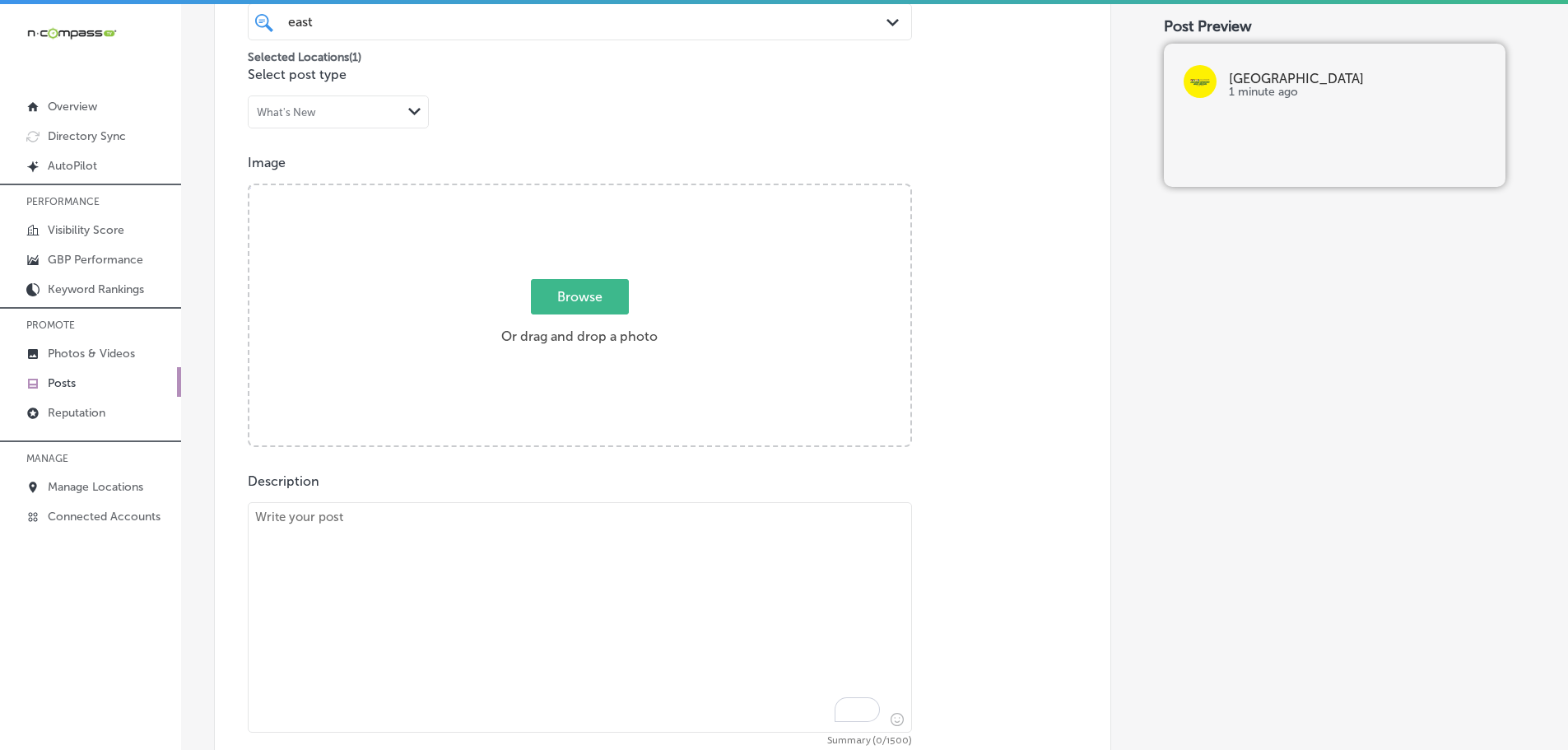
scroll to position [329, 0]
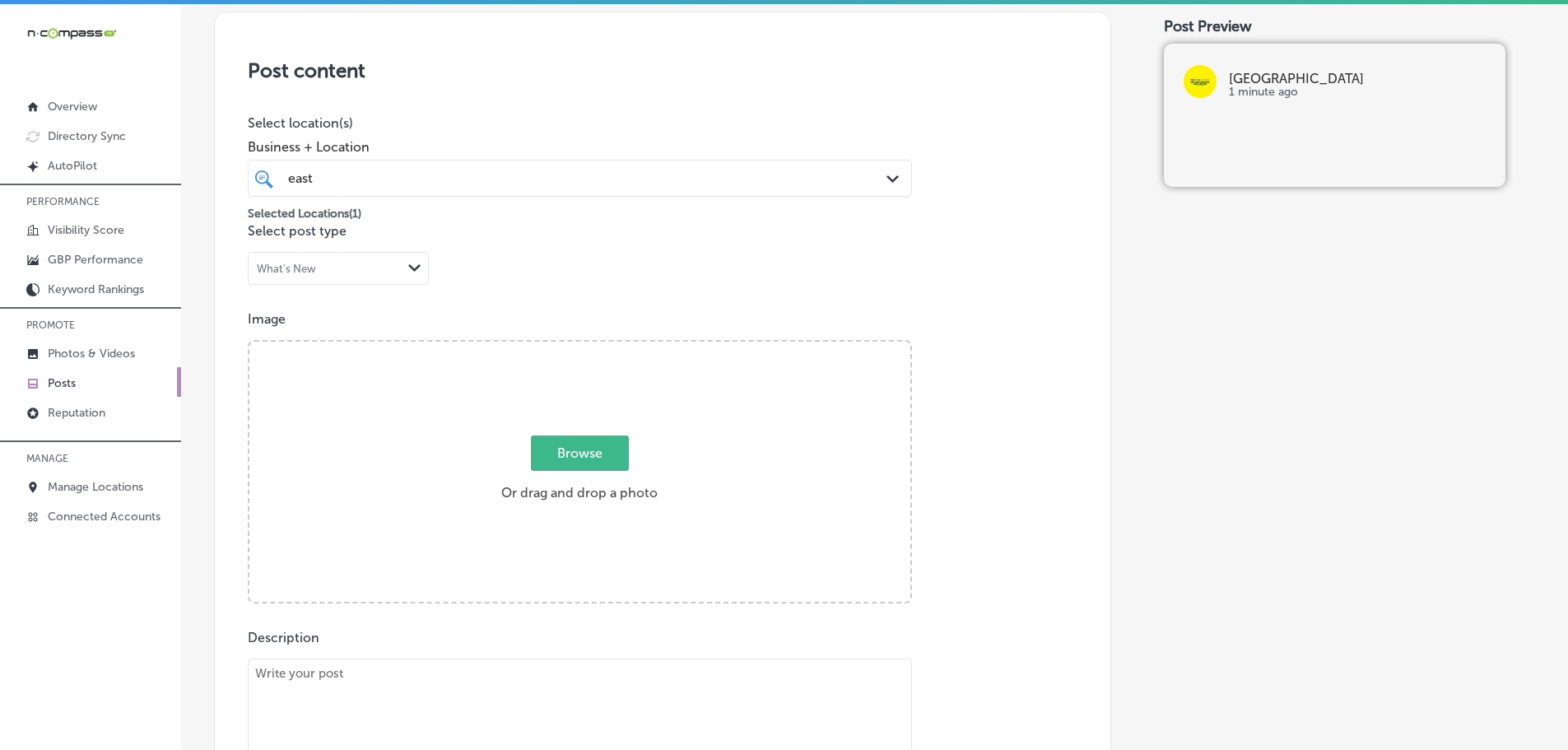
paste textarea "[DATE], the Day of Atonement, begins on the evening of [DATE] and concludes on …"
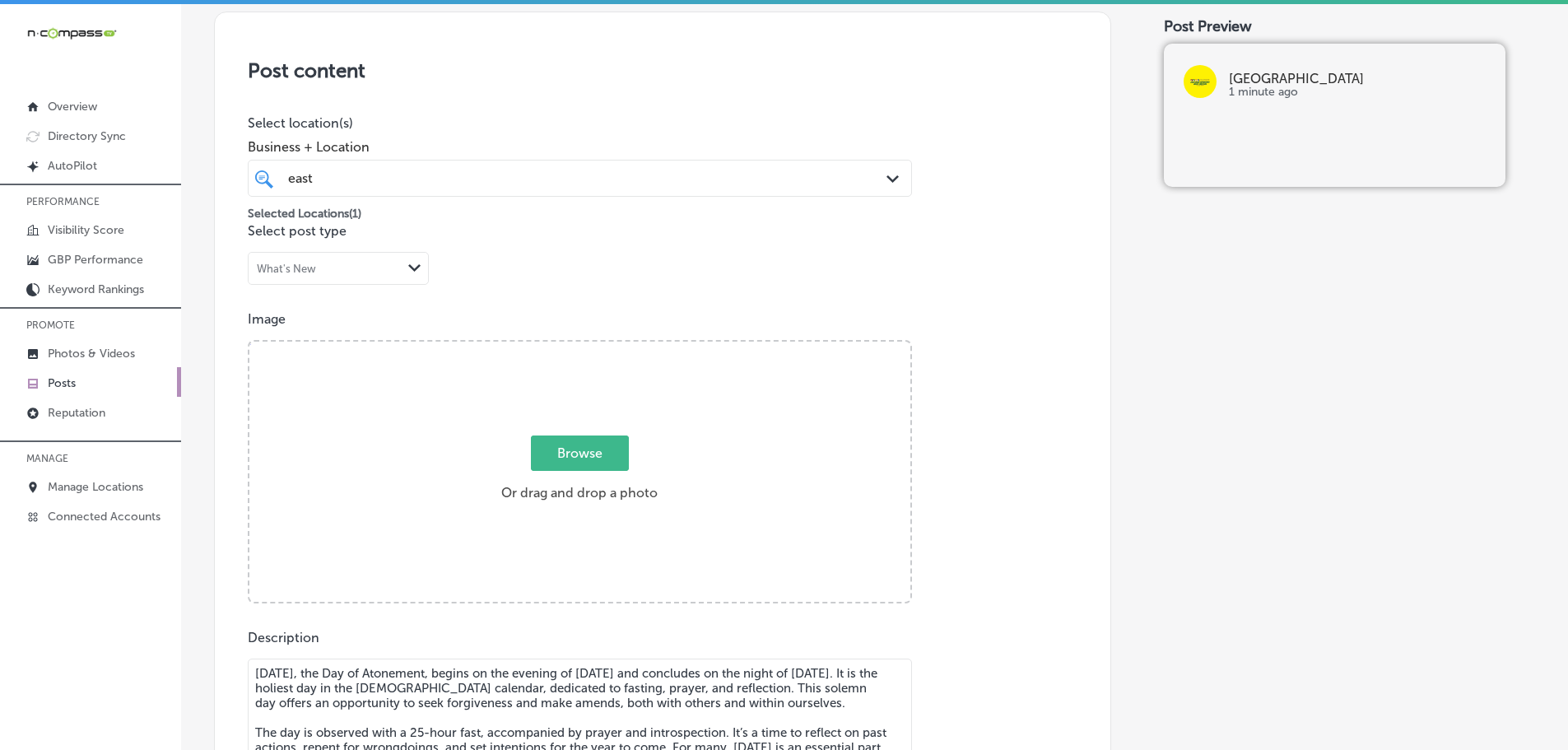
scroll to position [5, 0]
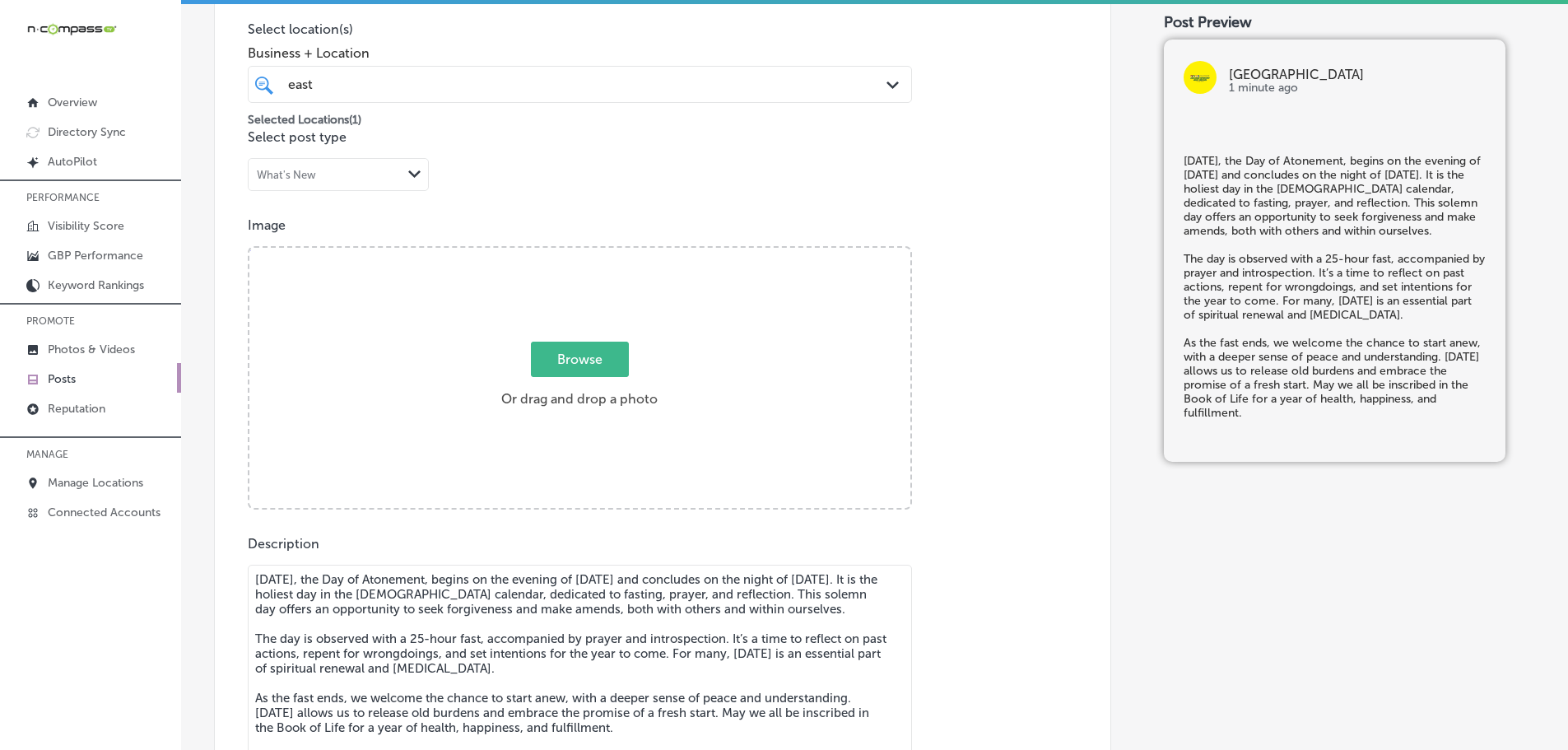
type textarea "[DATE], the Day of Atonement, begins on the evening of [DATE] and concludes on …"
click at [580, 356] on span "Browse" at bounding box center [580, 359] width 98 height 35
click at [580, 253] on input "Browse Or drag and drop a photo" at bounding box center [580, 249] width 661 height 5
type input "C:\fakepath\ENAH (1)-9.png"
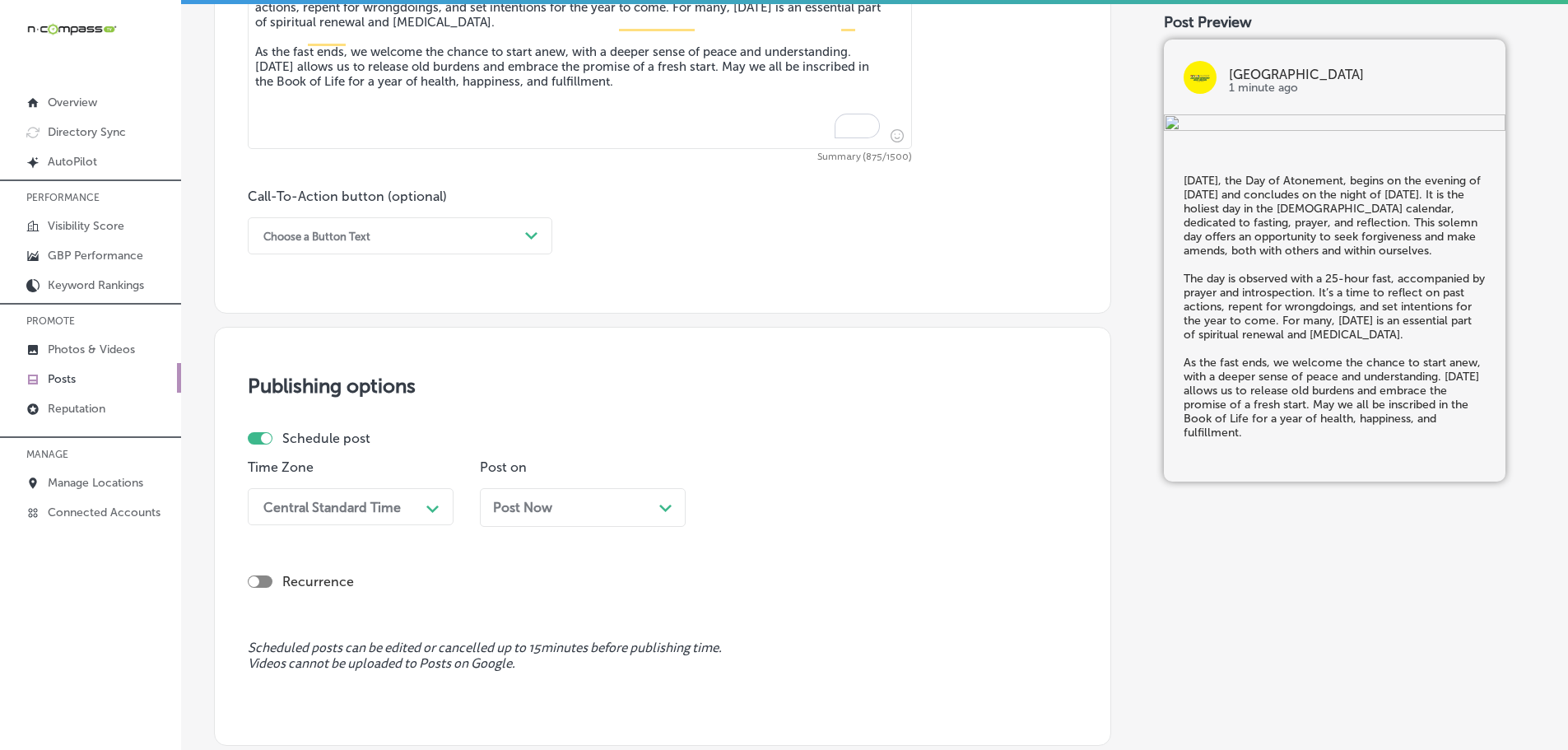
scroll to position [1160, 0]
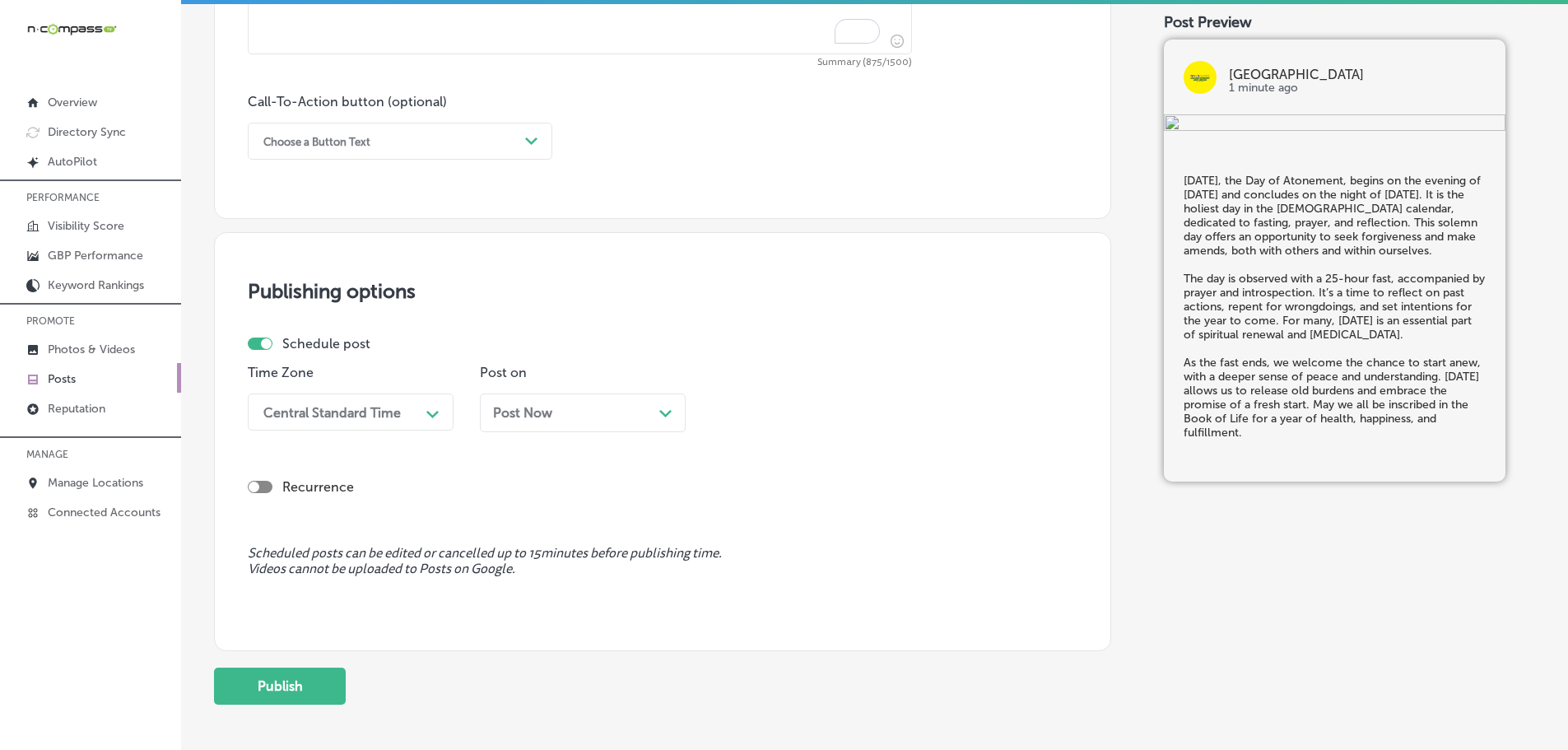
click at [408, 402] on div "Central Standard Time" at bounding box center [337, 412] width 165 height 29
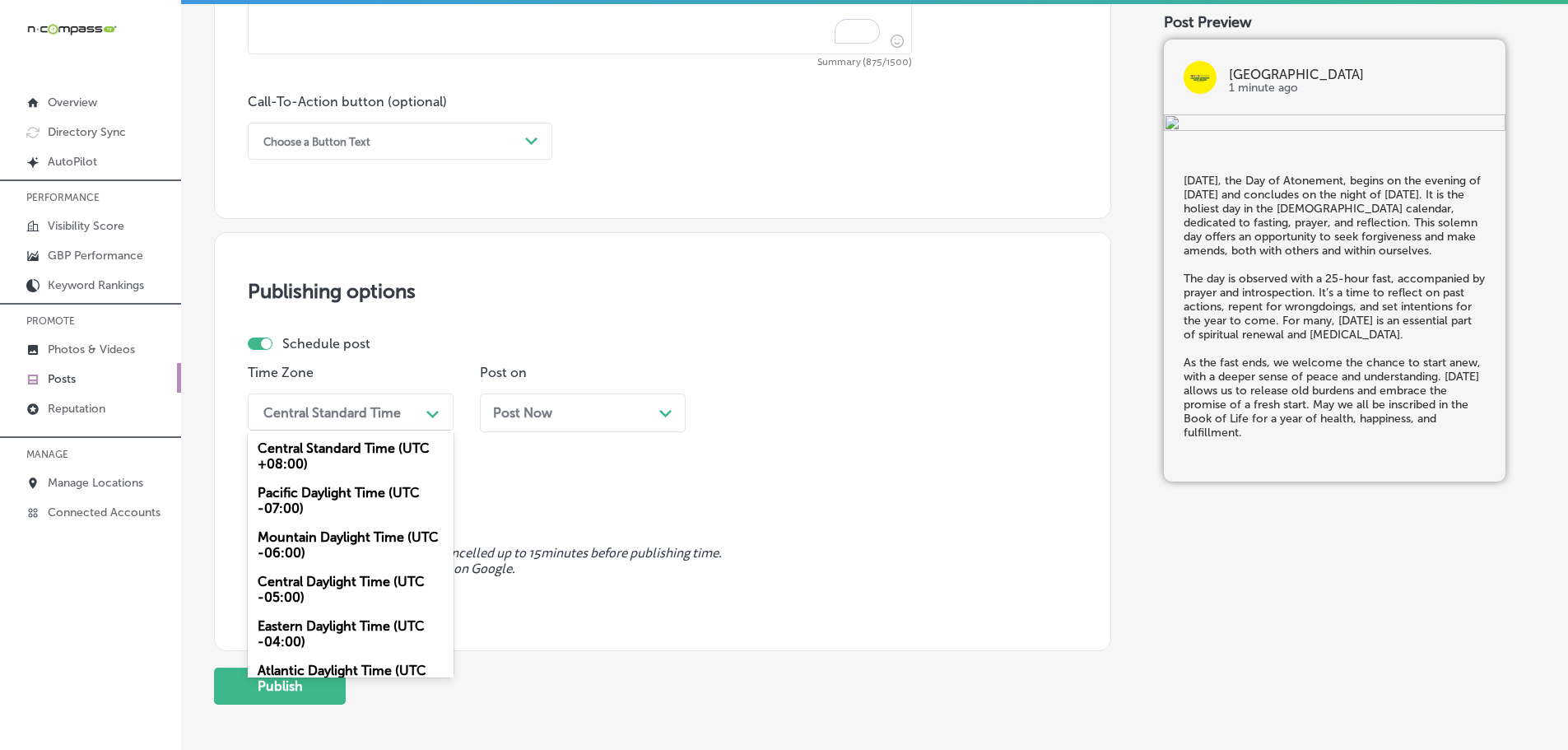
click at [335, 542] on div "Mountain Daylight Time (UTC -06:00)" at bounding box center [351, 544] width 206 height 45
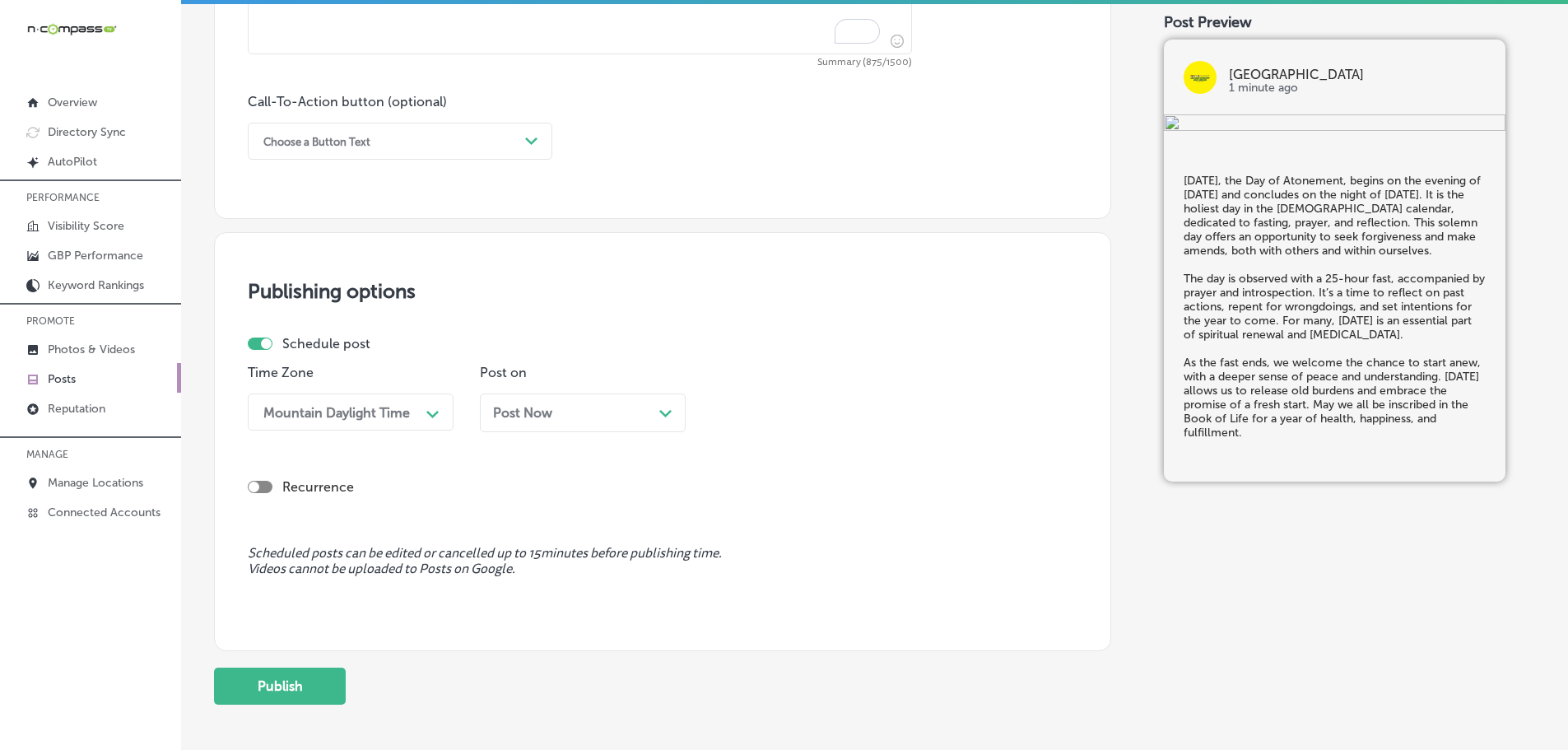
click at [656, 413] on div "Post Now Path Created with Sketch." at bounding box center [582, 412] width 179 height 15
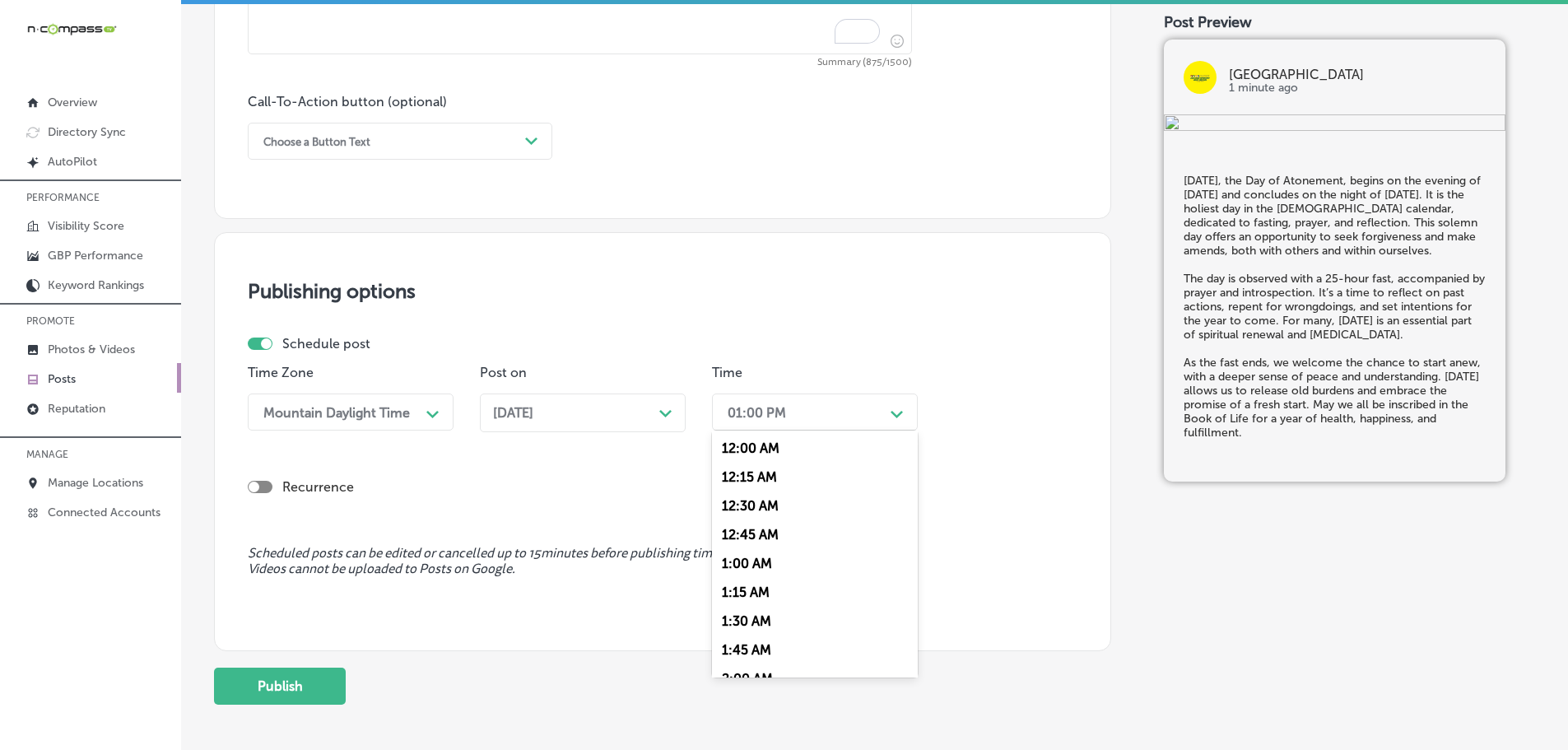
click at [877, 413] on div "01:00 PM" at bounding box center [801, 412] width 165 height 29
click at [755, 593] on div "7:00 AM" at bounding box center [815, 596] width 206 height 29
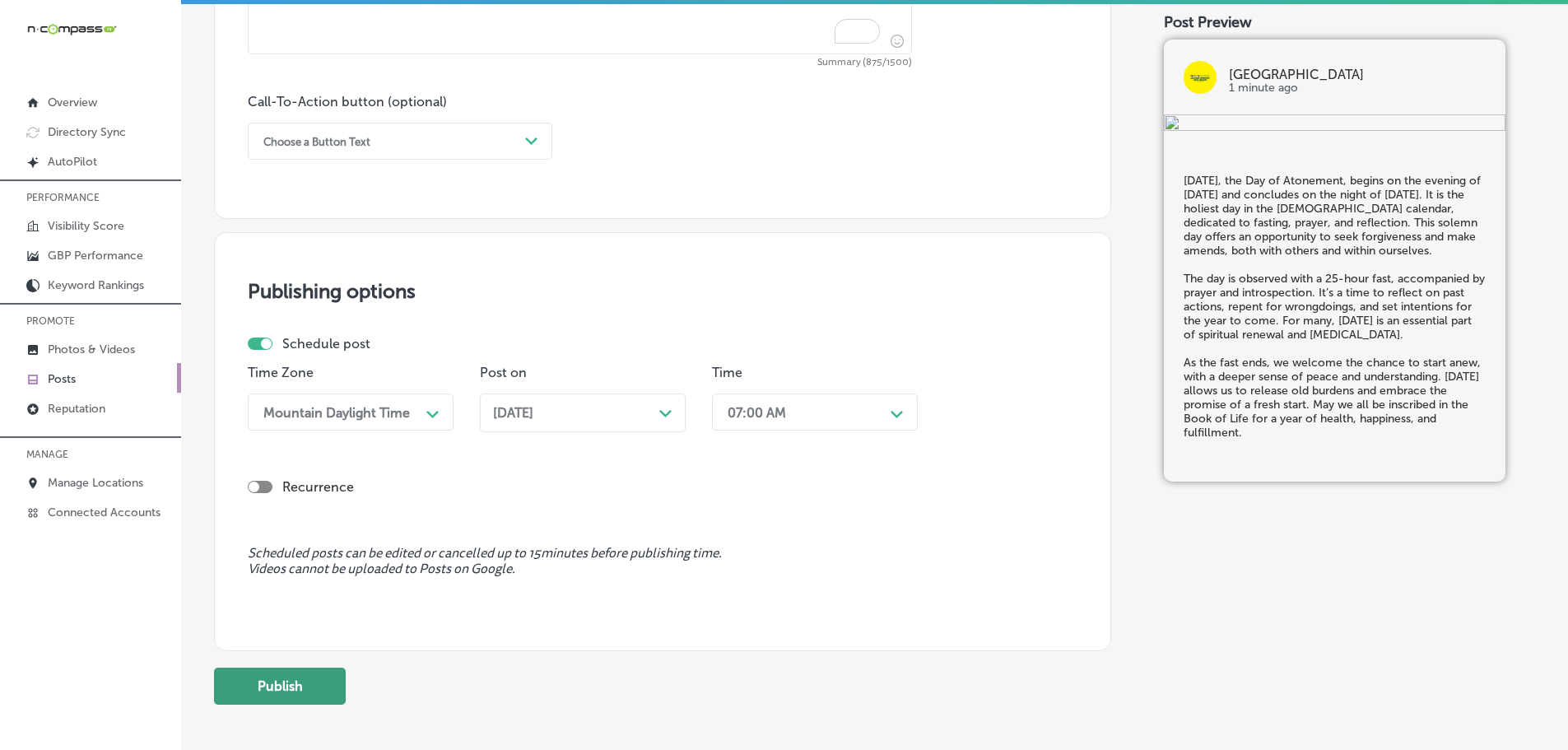
click at [321, 684] on button "Publish" at bounding box center [280, 685] width 132 height 37
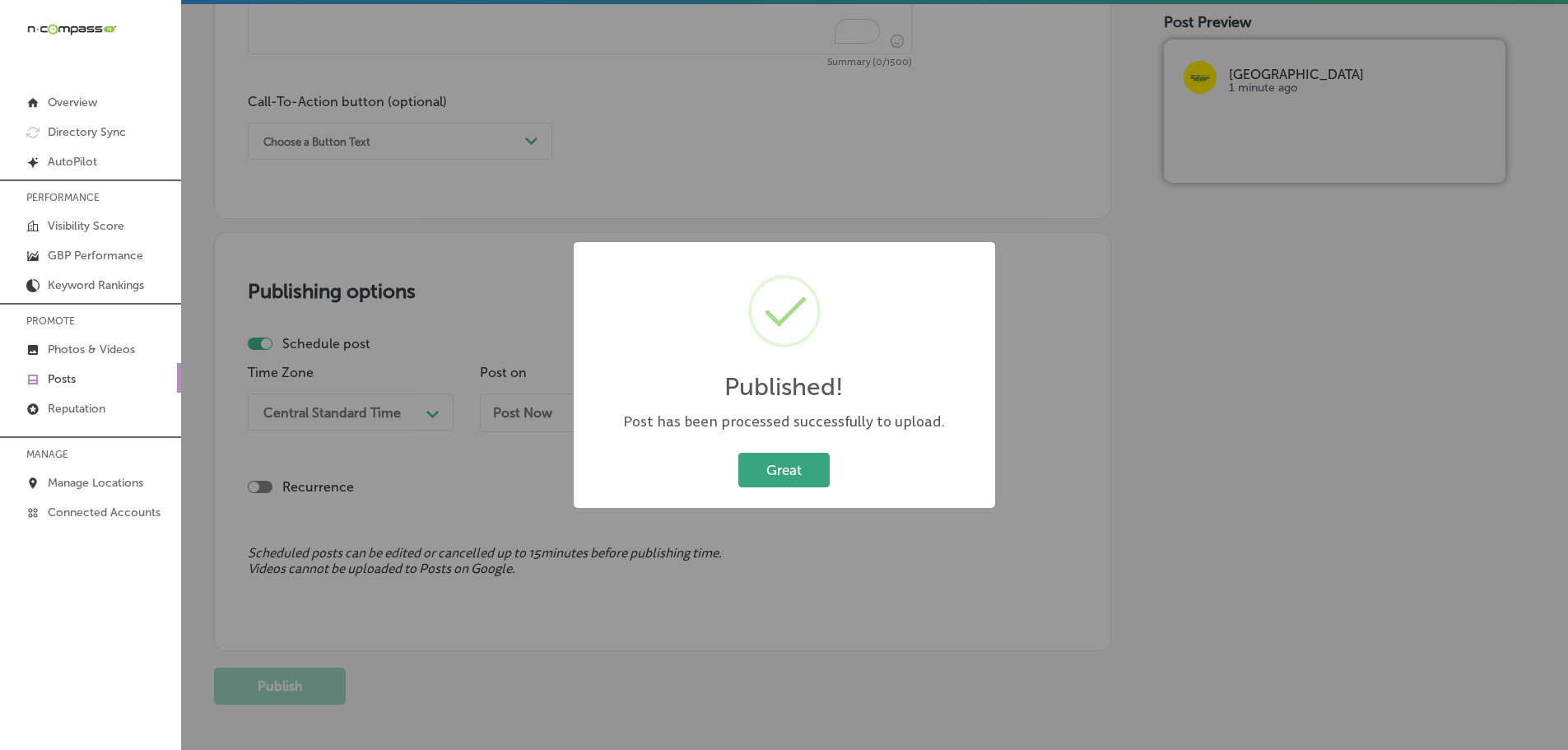
click at [803, 476] on button "Great" at bounding box center [784, 469] width 91 height 34
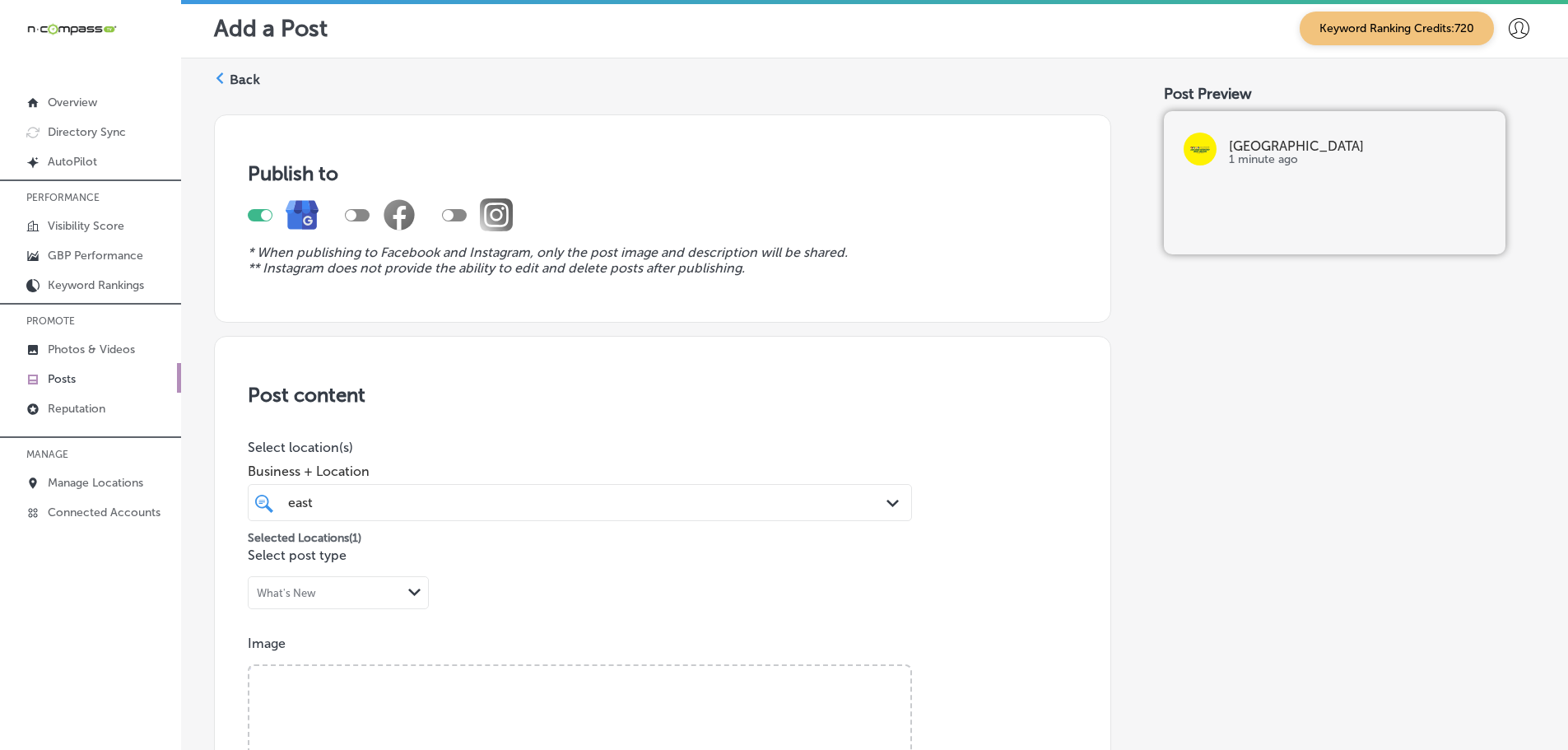
scroll to position [0, 0]
click at [233, 77] on label "Back" at bounding box center [244, 81] width 30 height 18
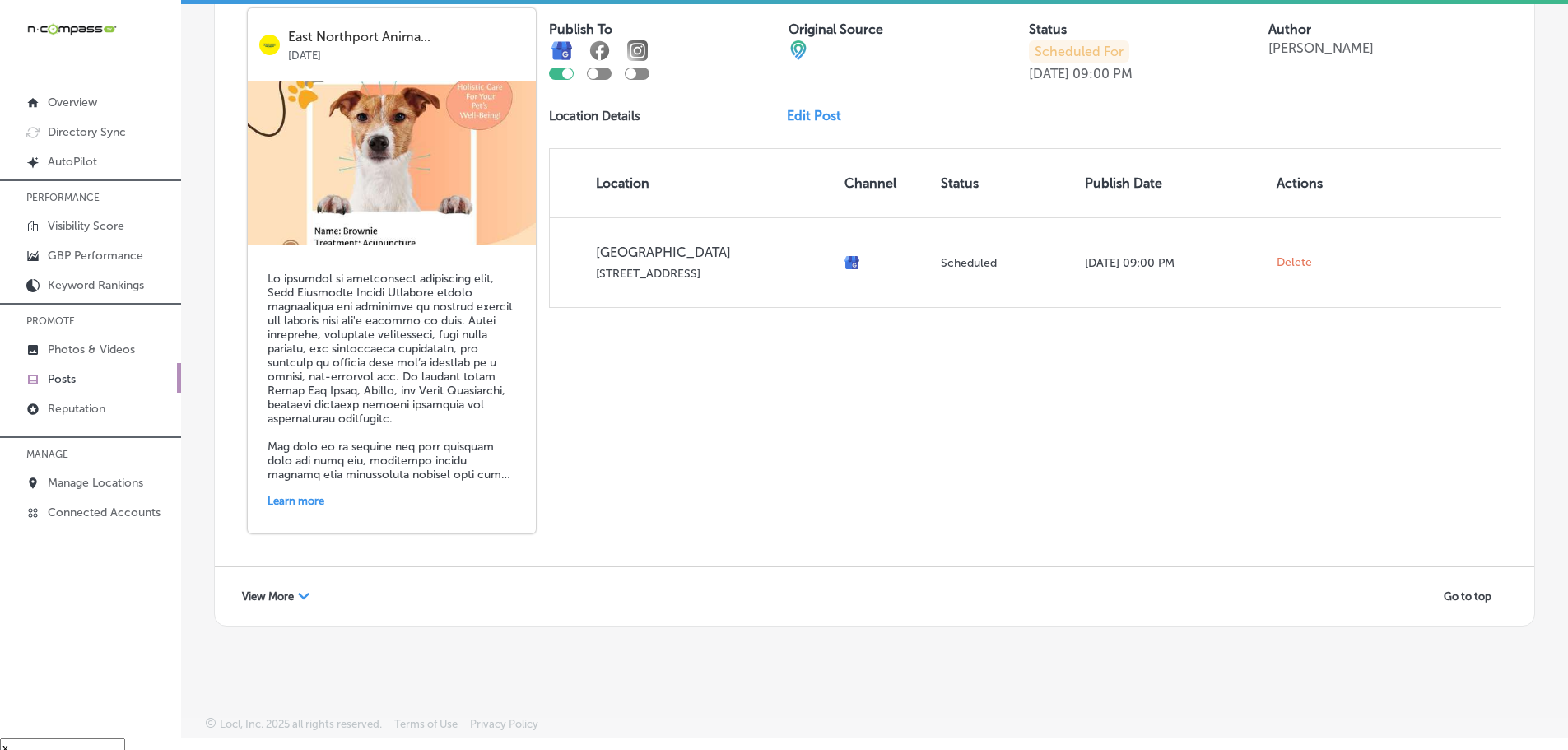
scroll to position [24, 0]
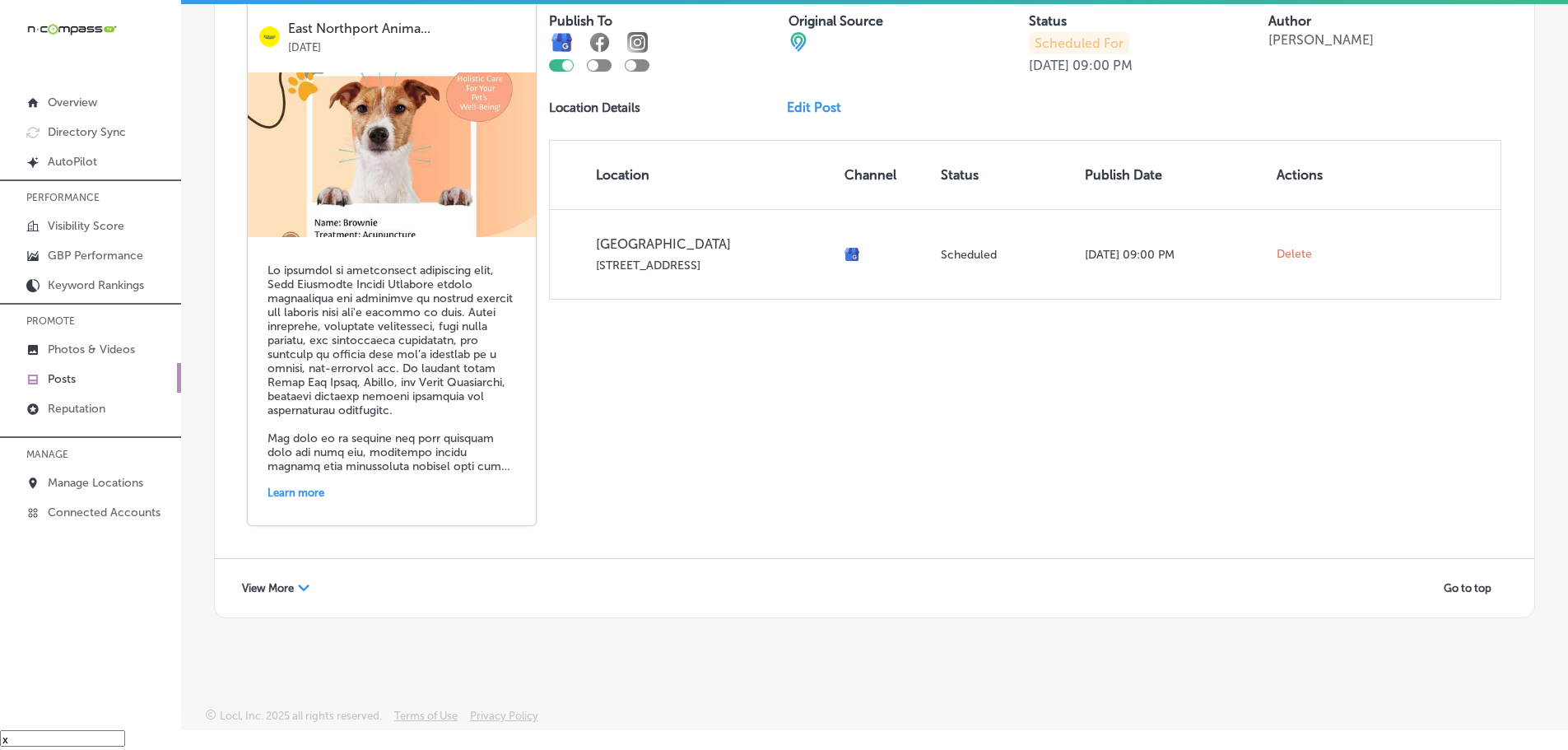
click at [270, 590] on span "View More" at bounding box center [268, 588] width 52 height 13
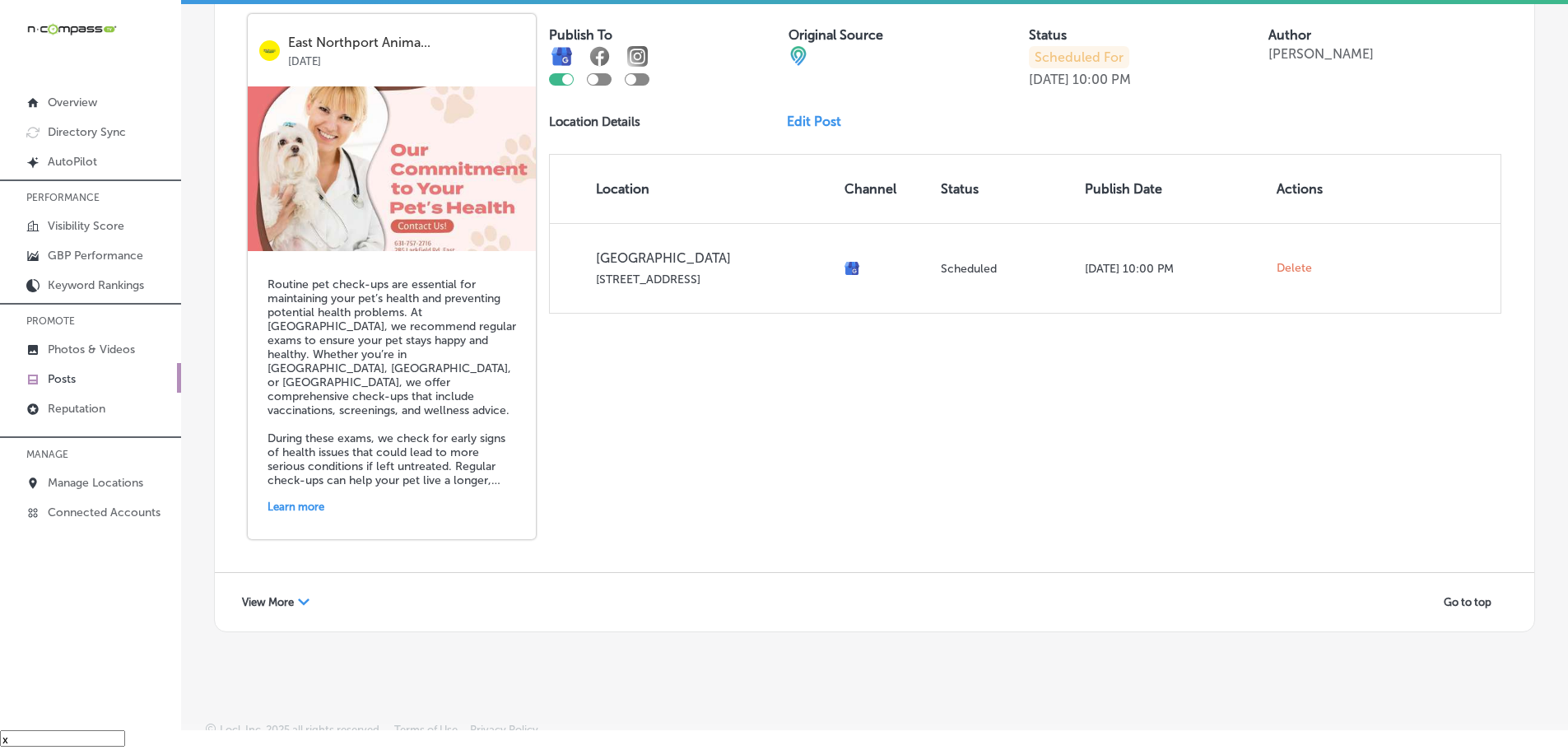
scroll to position [7079, 0]
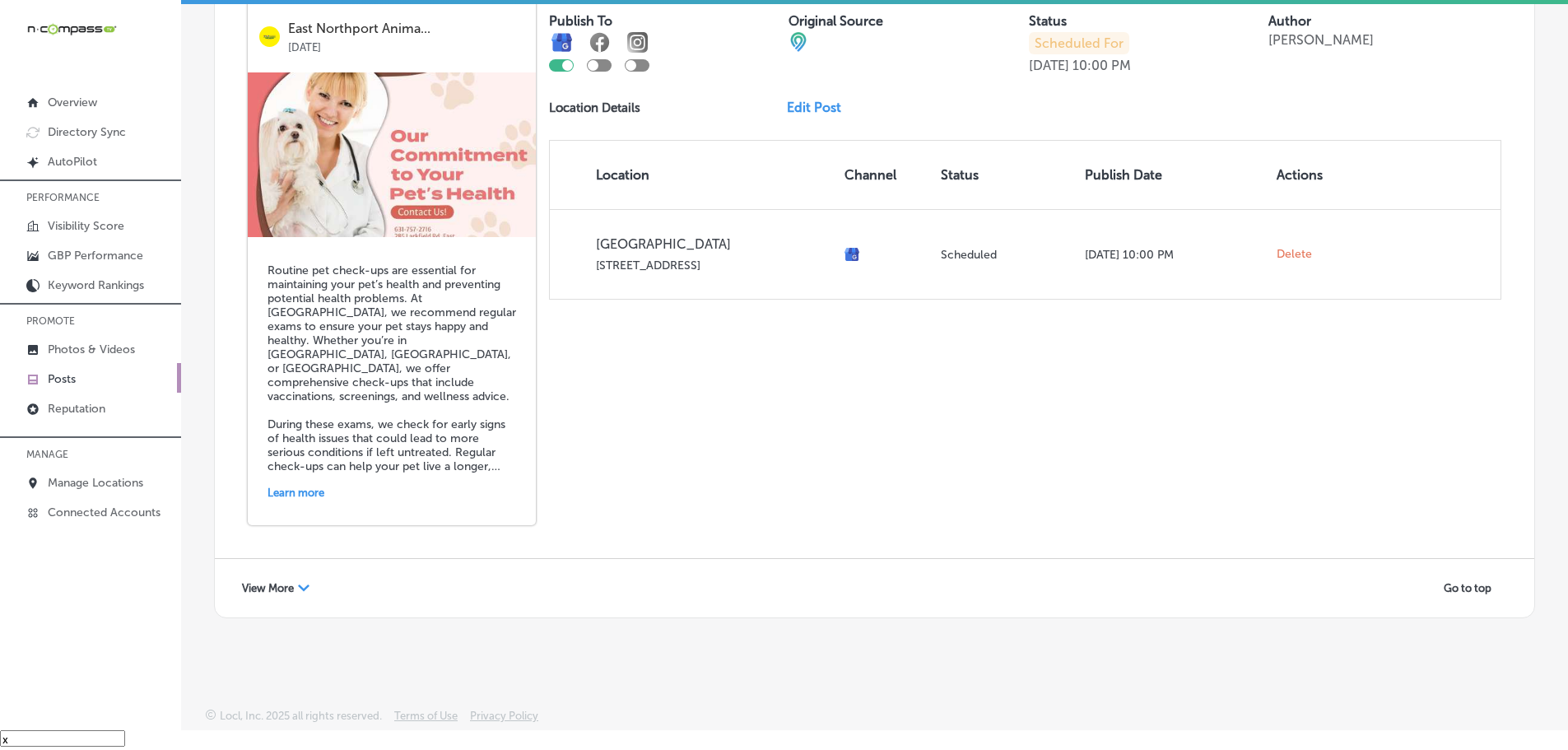
click at [273, 580] on div "View More Path Created with Sketch." at bounding box center [276, 588] width 89 height 25
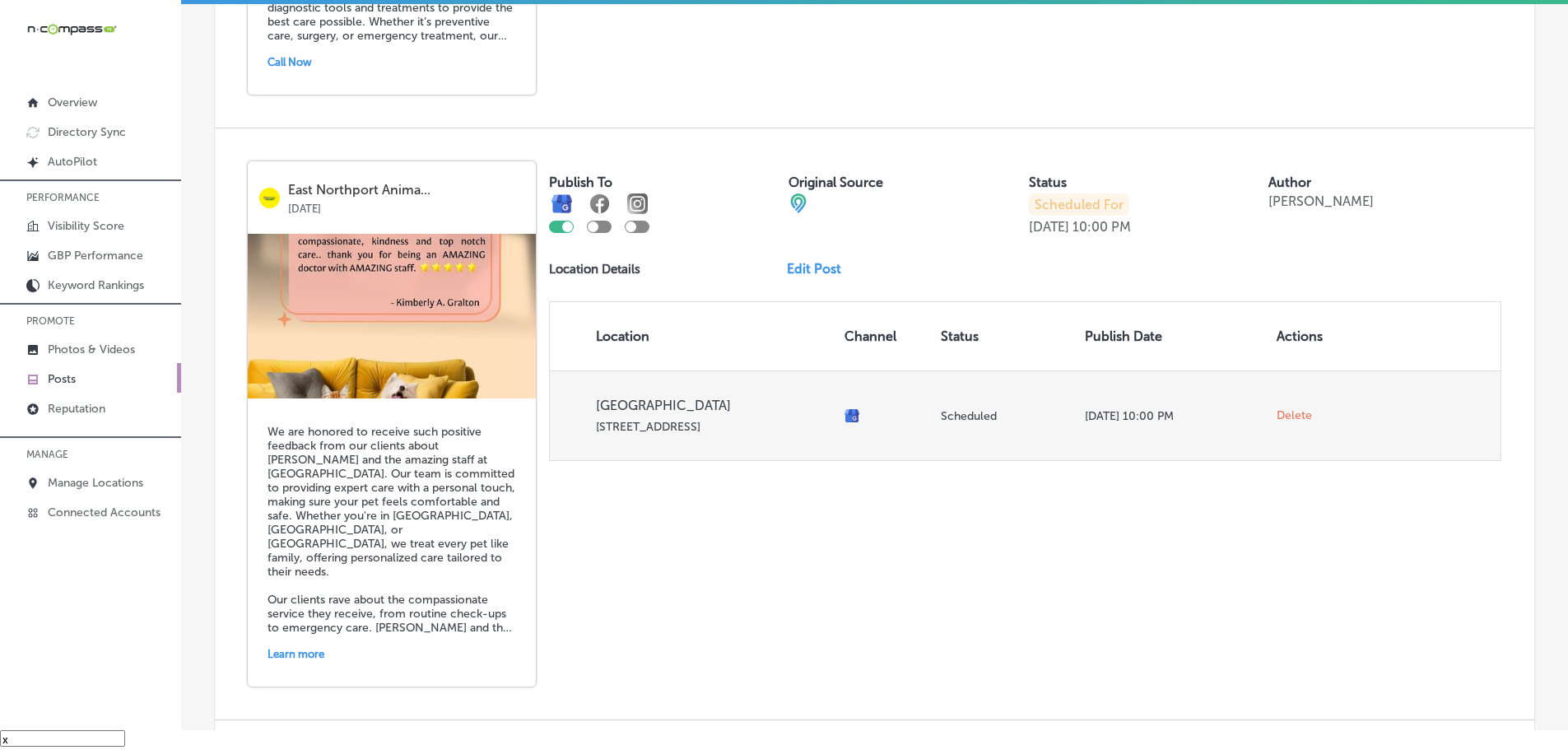
scroll to position [8098, 0]
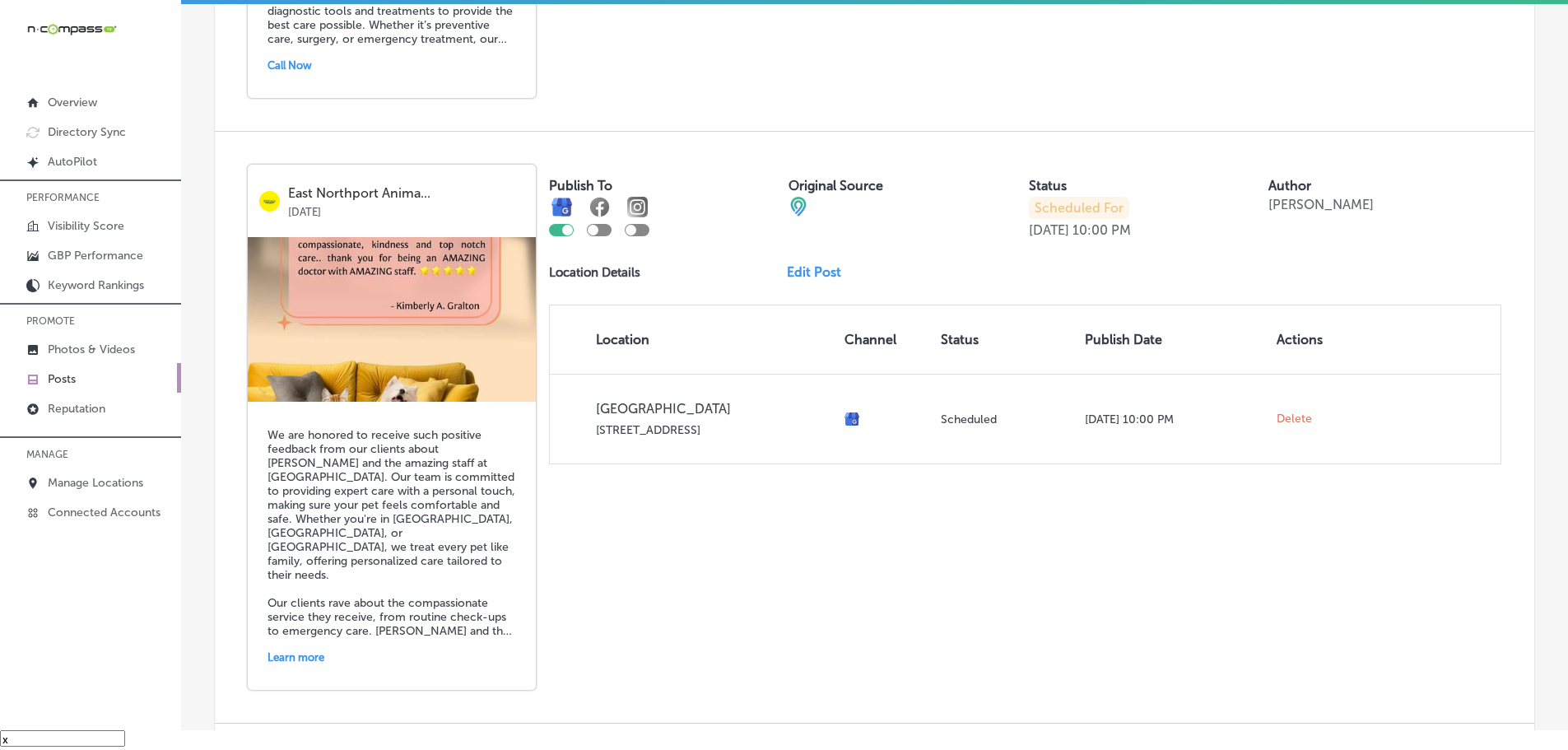
click at [817, 274] on link "Edit Post" at bounding box center [820, 271] width 67 height 15
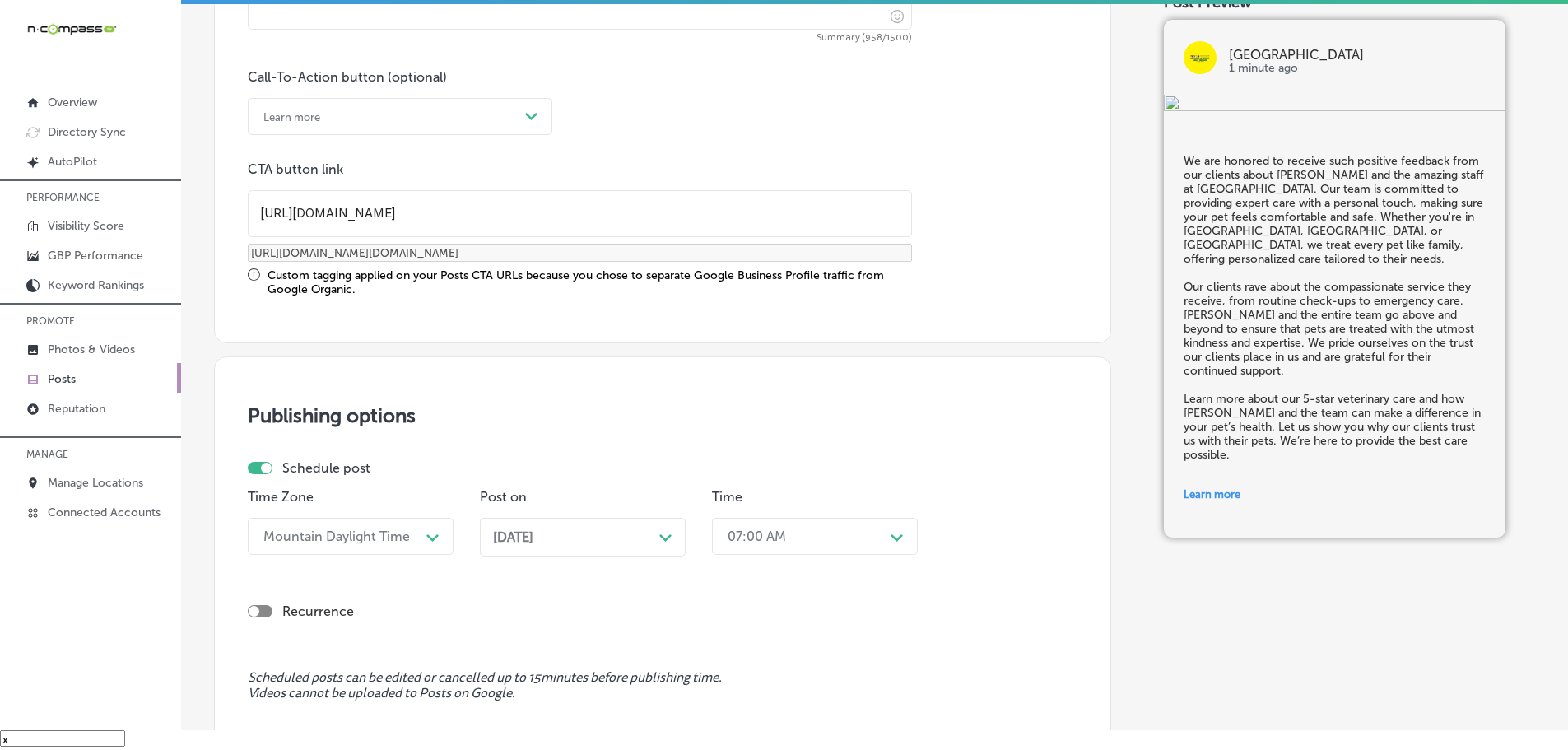
scroll to position [1316, 0]
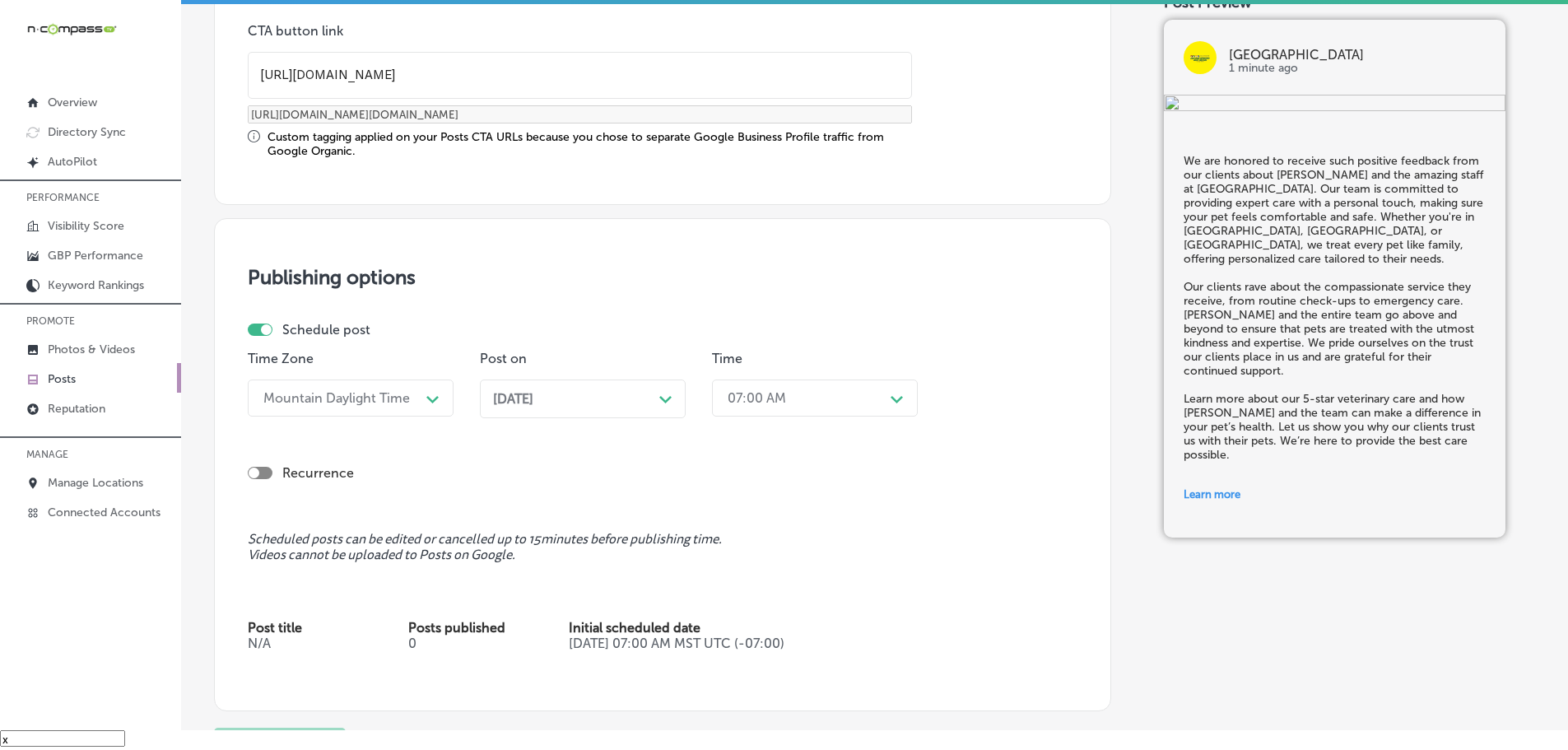
click at [664, 401] on icon "Path Created with Sketch." at bounding box center [666, 400] width 13 height 7
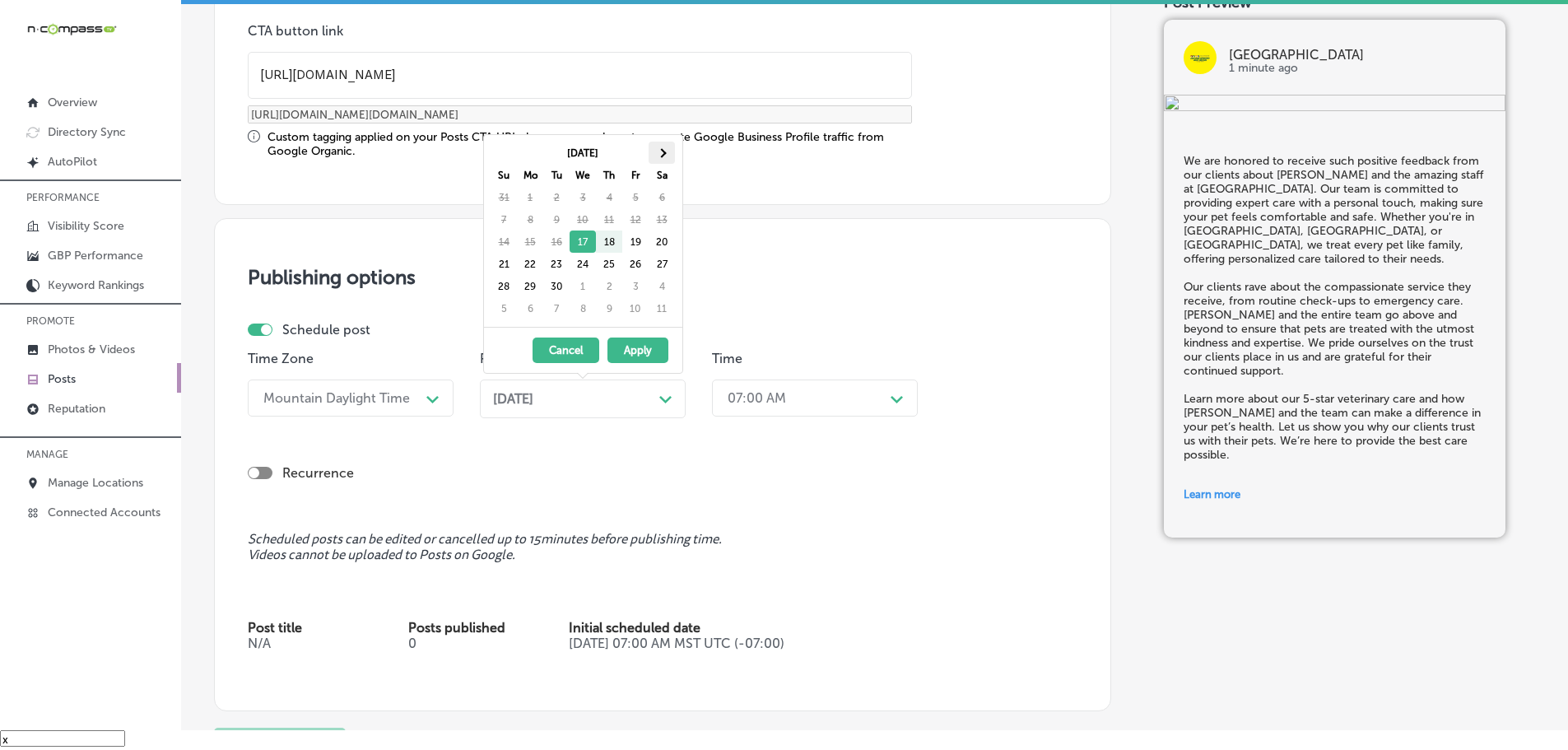
click at [669, 145] on th at bounding box center [661, 152] width 26 height 22
click at [668, 151] on th at bounding box center [661, 152] width 26 height 22
click at [667, 154] on th at bounding box center [661, 152] width 26 height 22
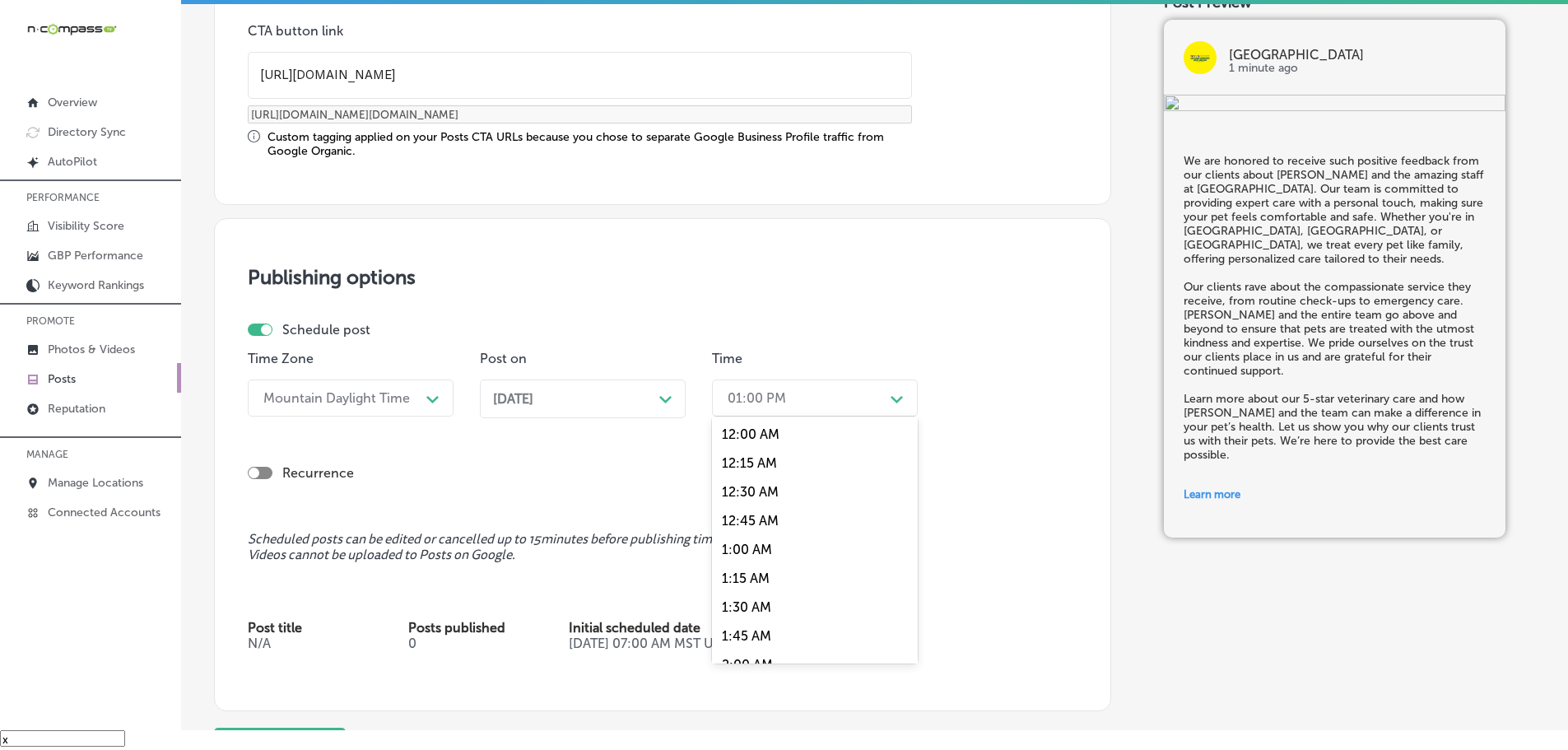
click at [879, 395] on div "01:00 PM" at bounding box center [801, 398] width 165 height 29
click at [762, 578] on div "7:00 AM" at bounding box center [815, 583] width 206 height 29
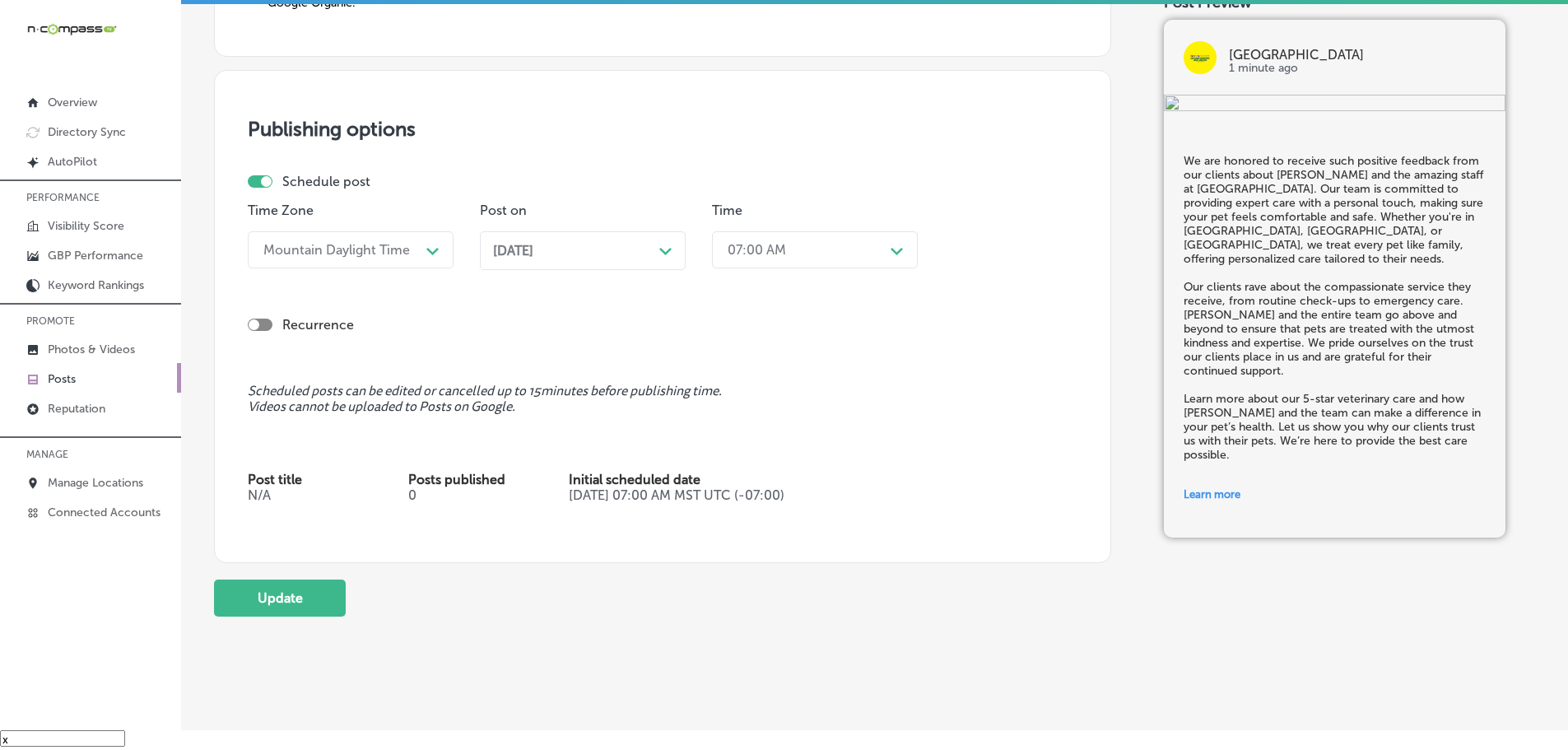
scroll to position [1495, 0]
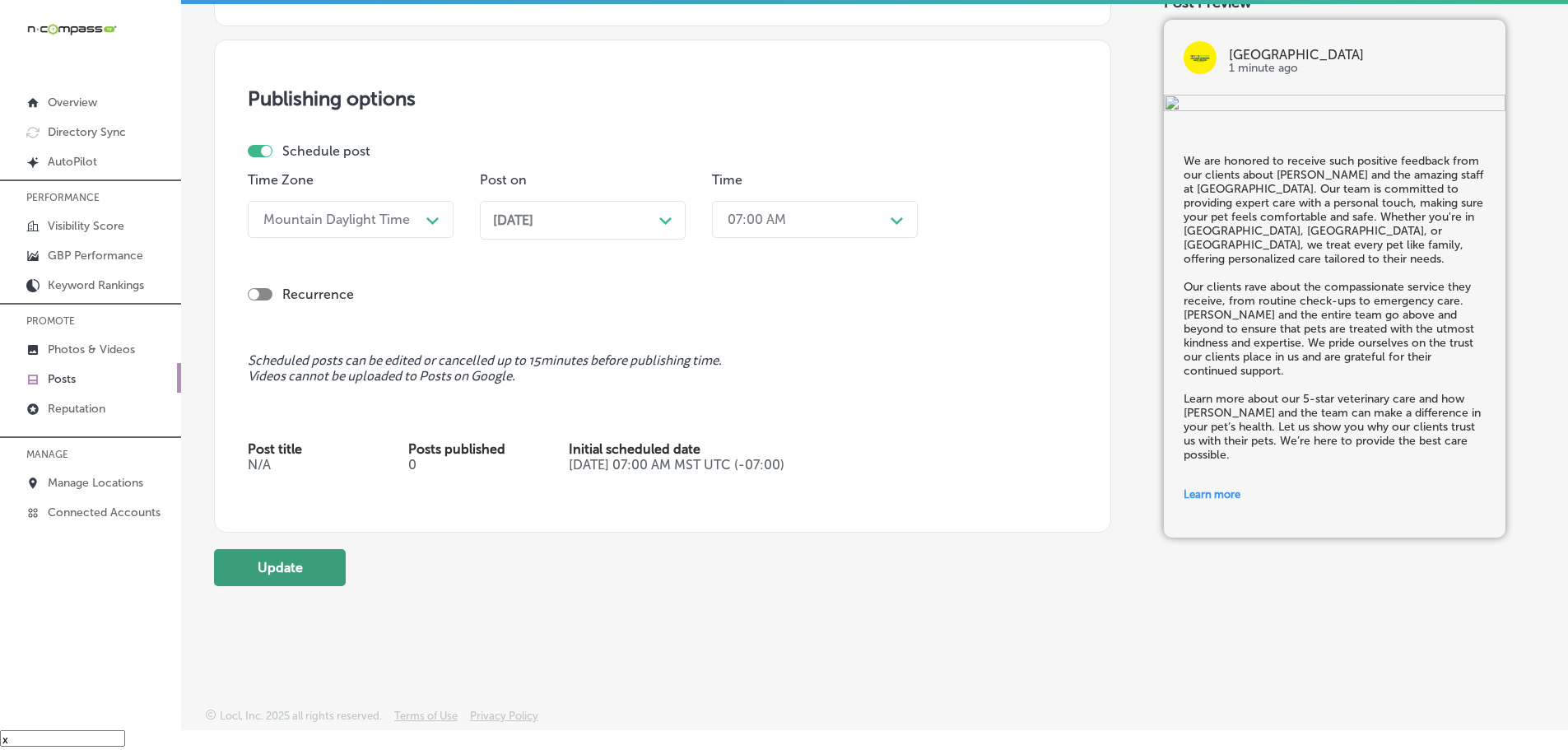
click at [287, 565] on button "Update" at bounding box center [280, 567] width 132 height 37
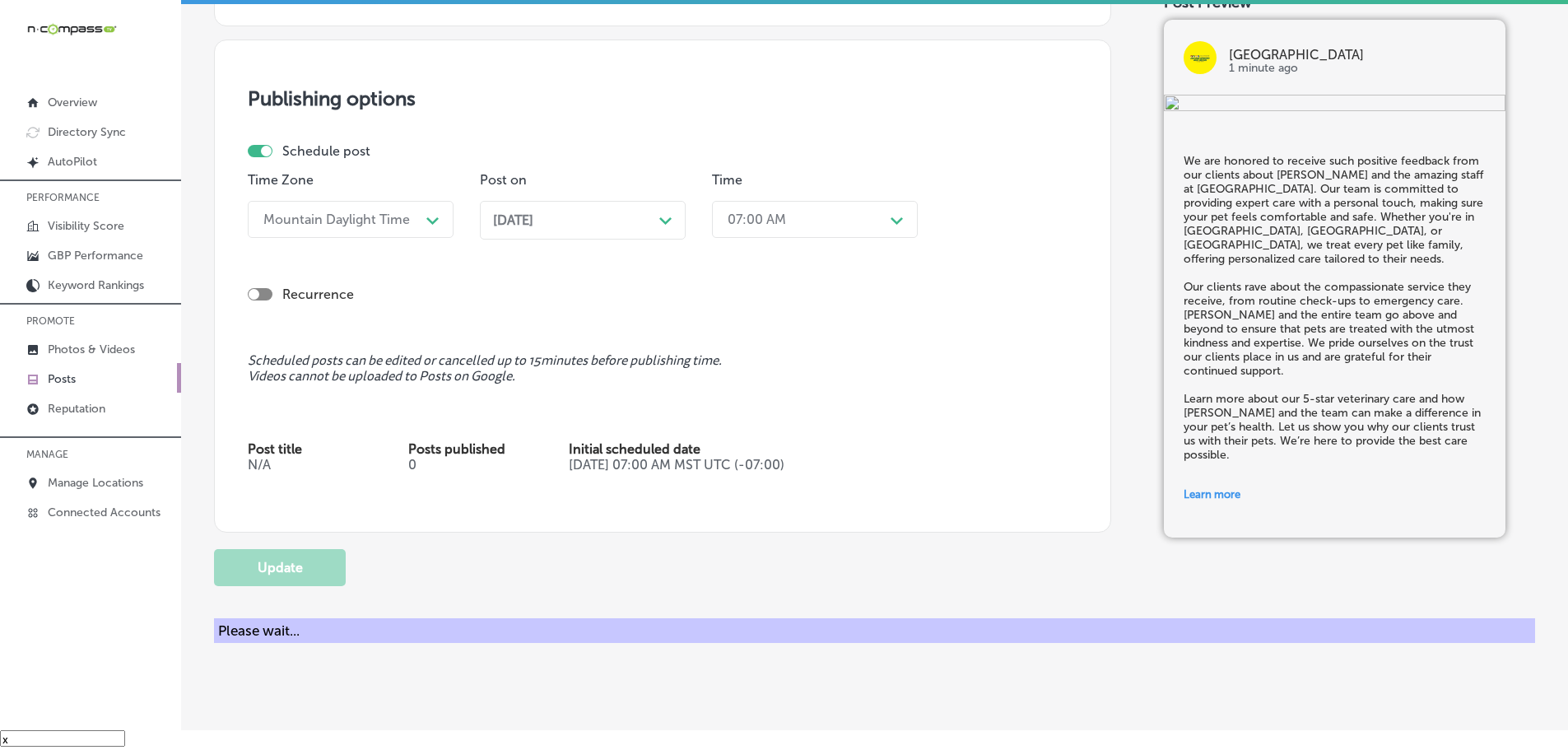
checkbox input "true"
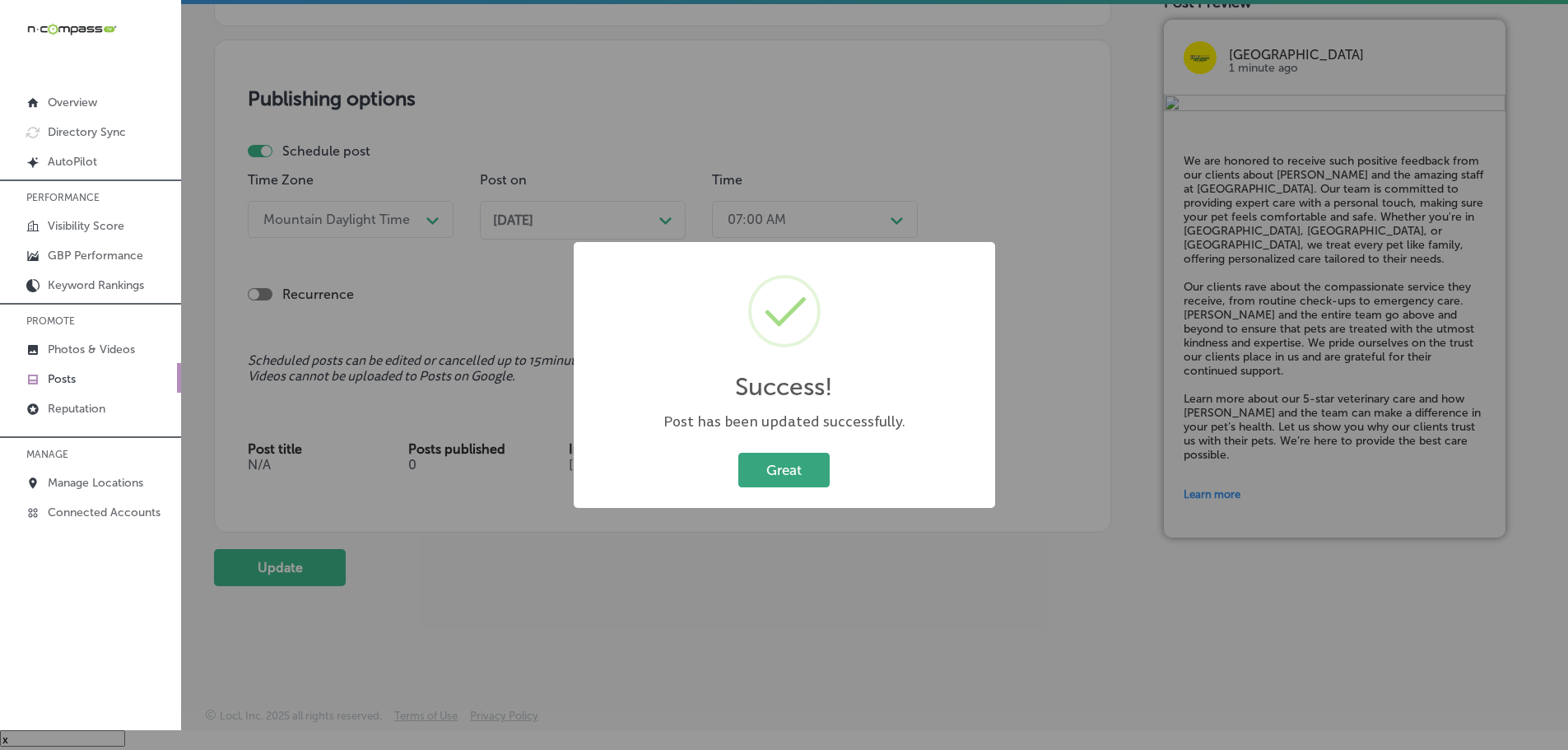
click at [771, 458] on button "Great" at bounding box center [784, 469] width 91 height 34
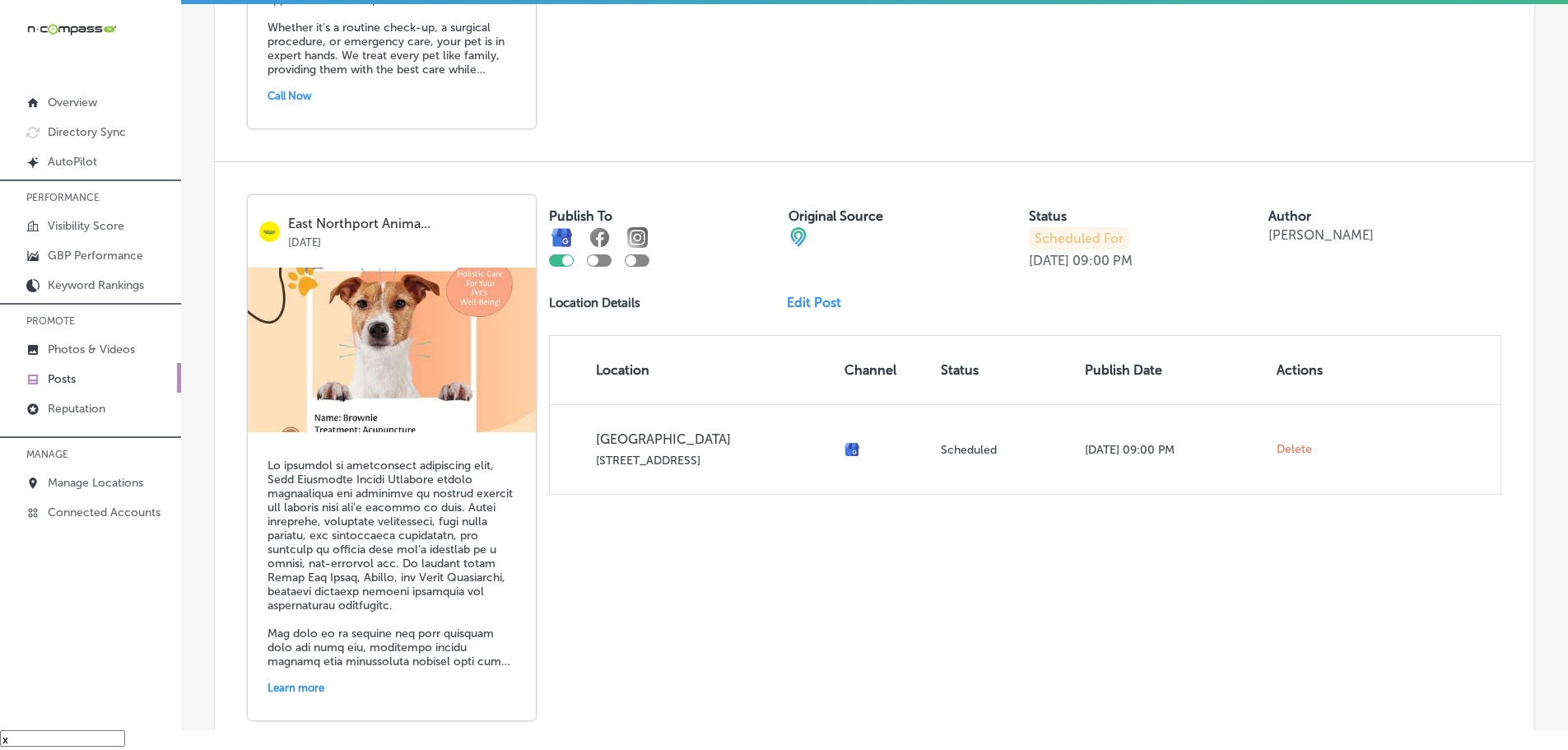
scroll to position [3530, 0]
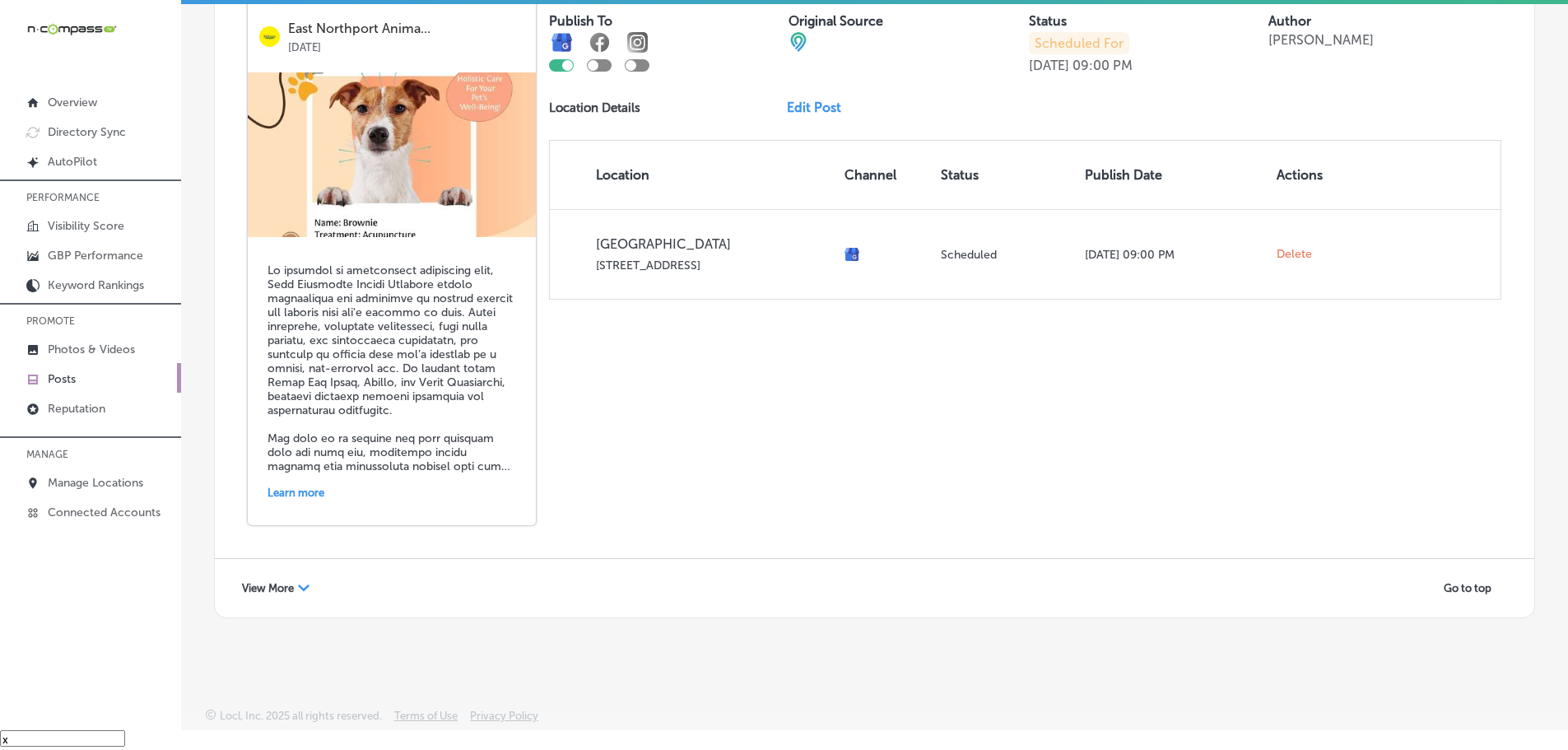
click at [294, 585] on span "View More" at bounding box center [268, 588] width 52 height 13
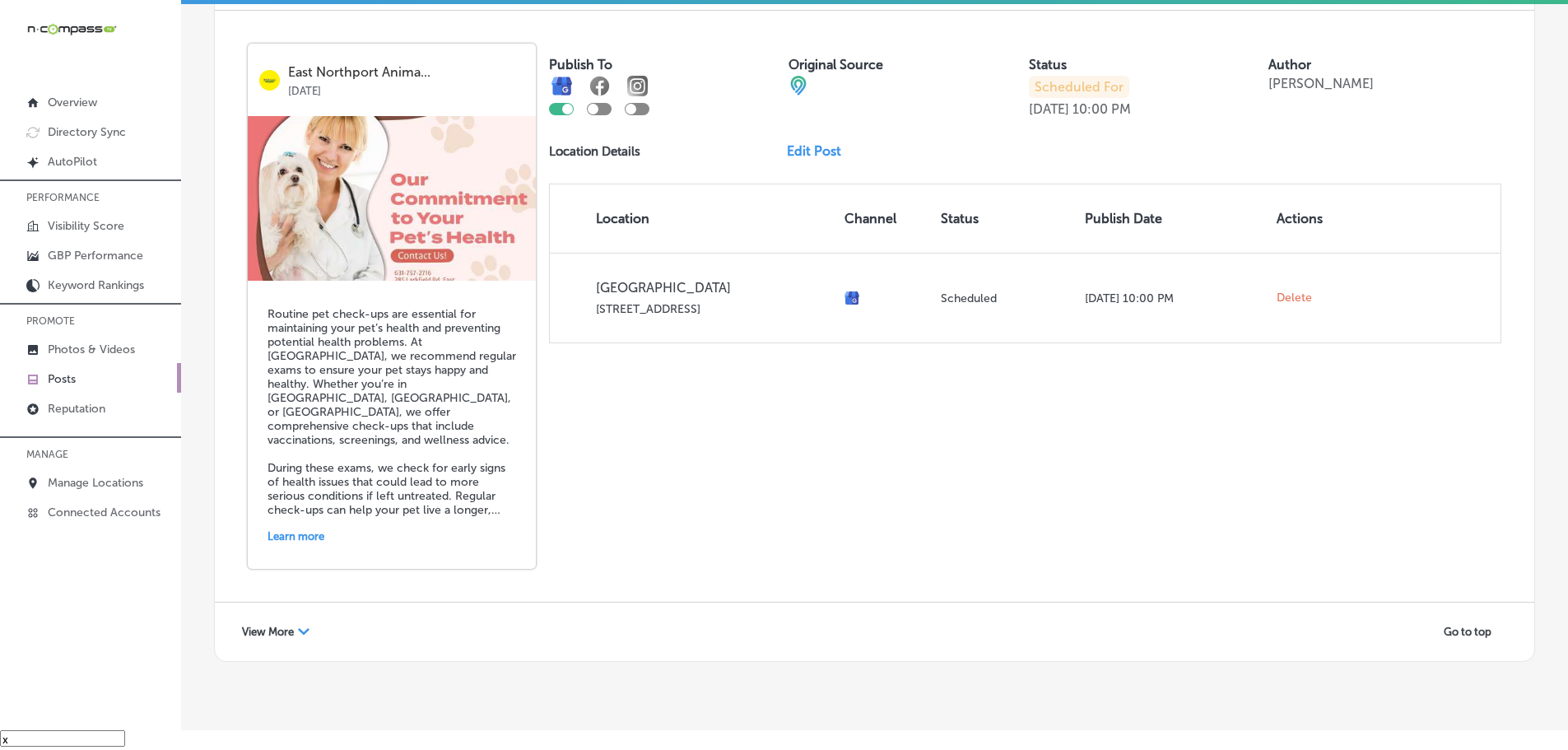
scroll to position [7079, 0]
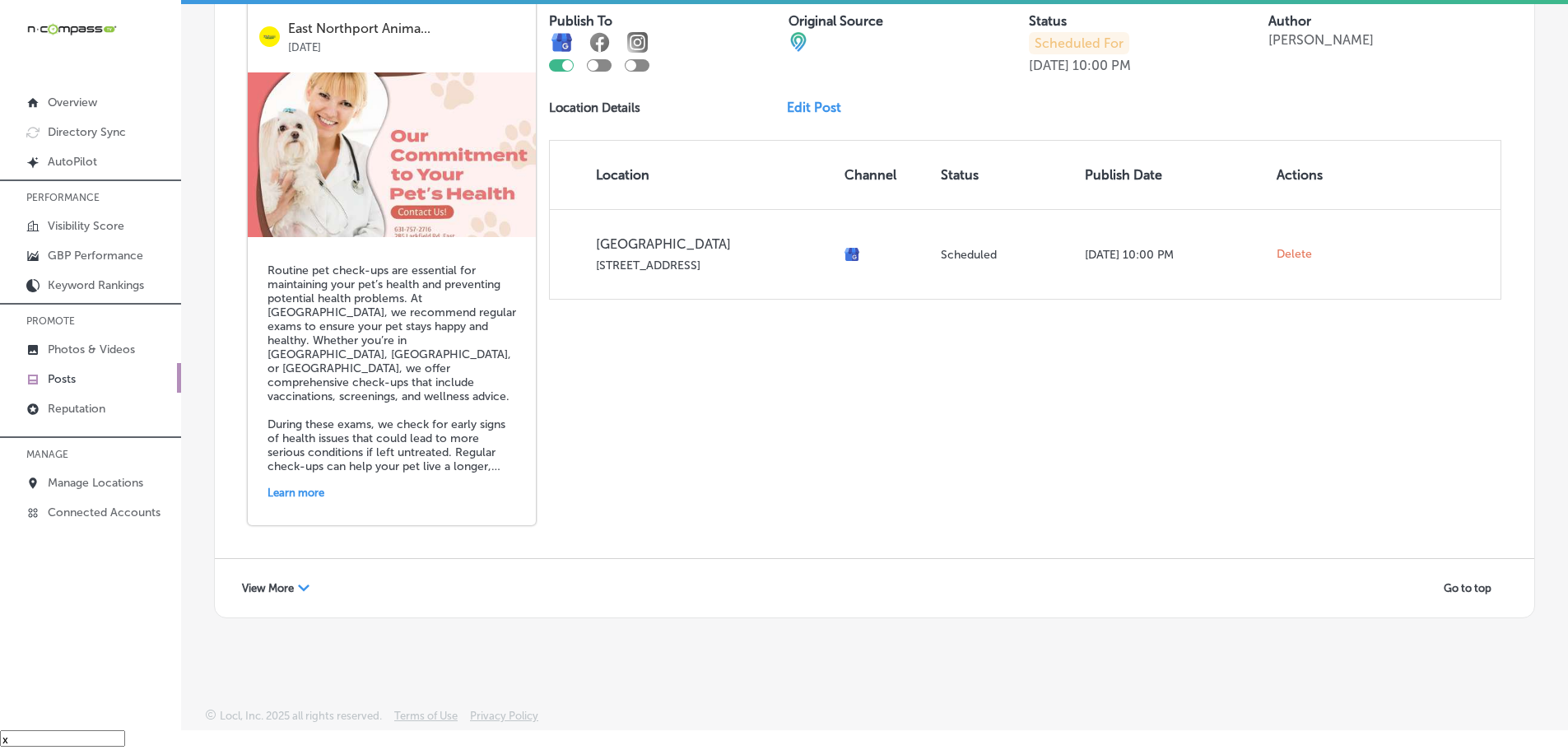
click at [257, 583] on span "View More" at bounding box center [268, 588] width 52 height 13
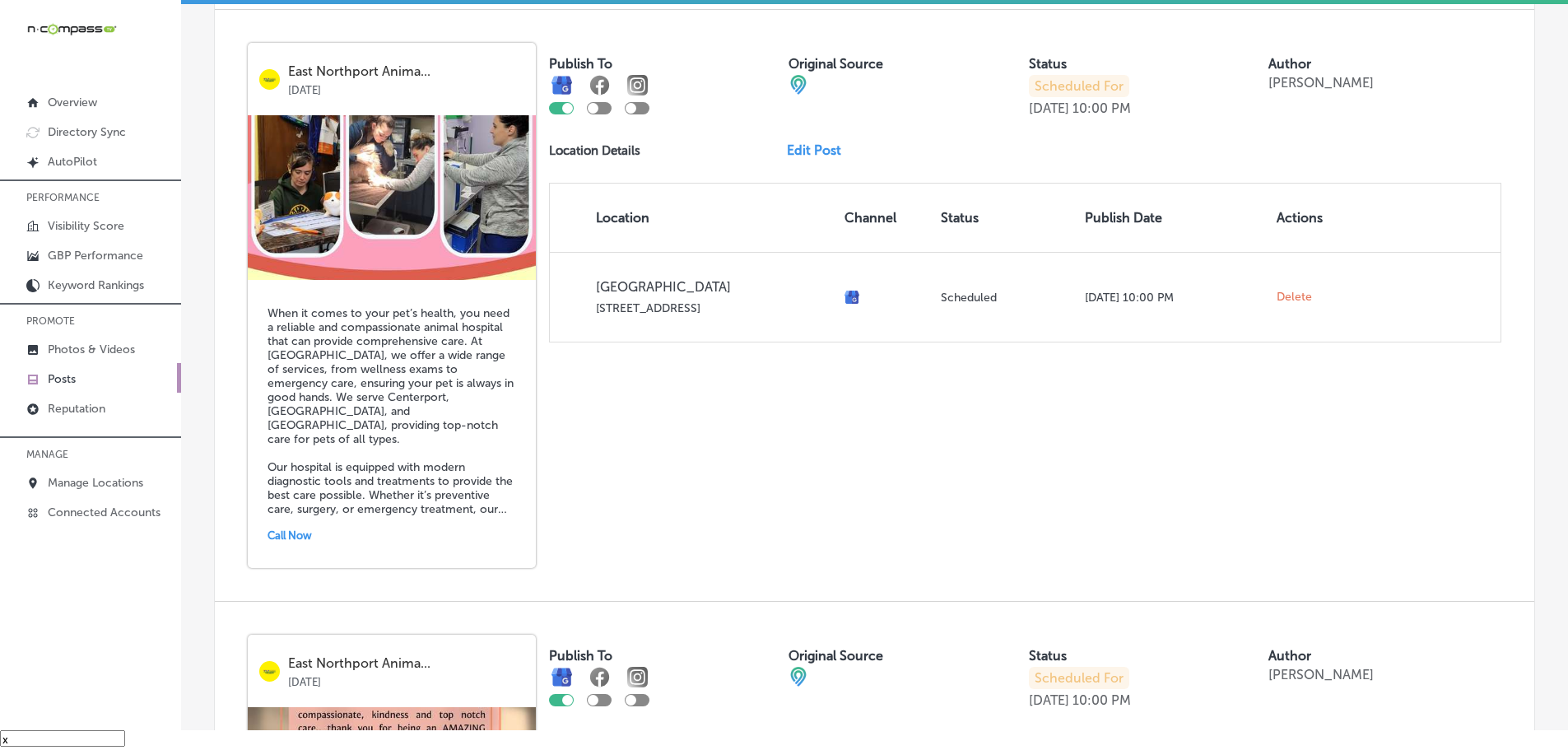
scroll to position [7605, 0]
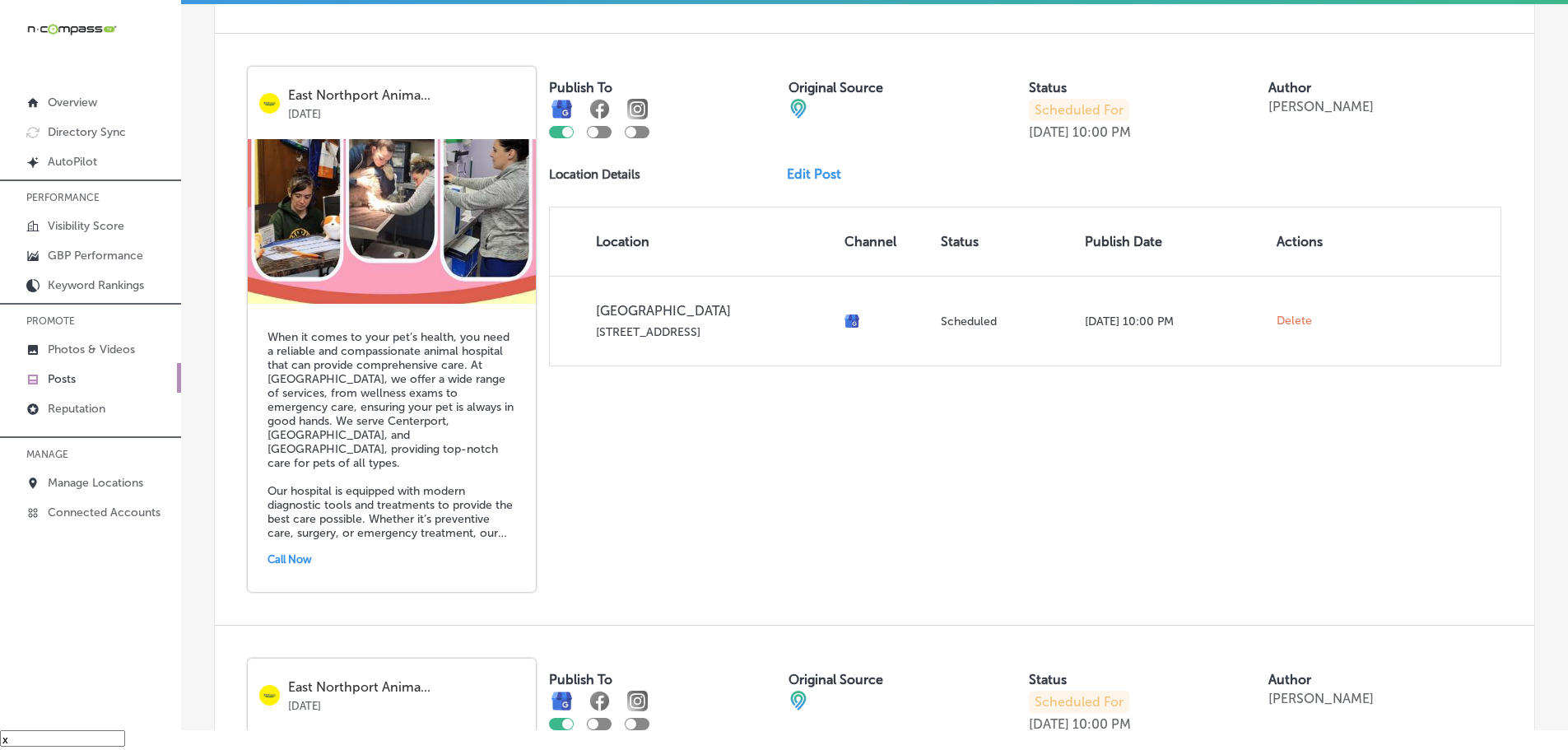
click at [824, 177] on link "Edit Post" at bounding box center [820, 174] width 67 height 15
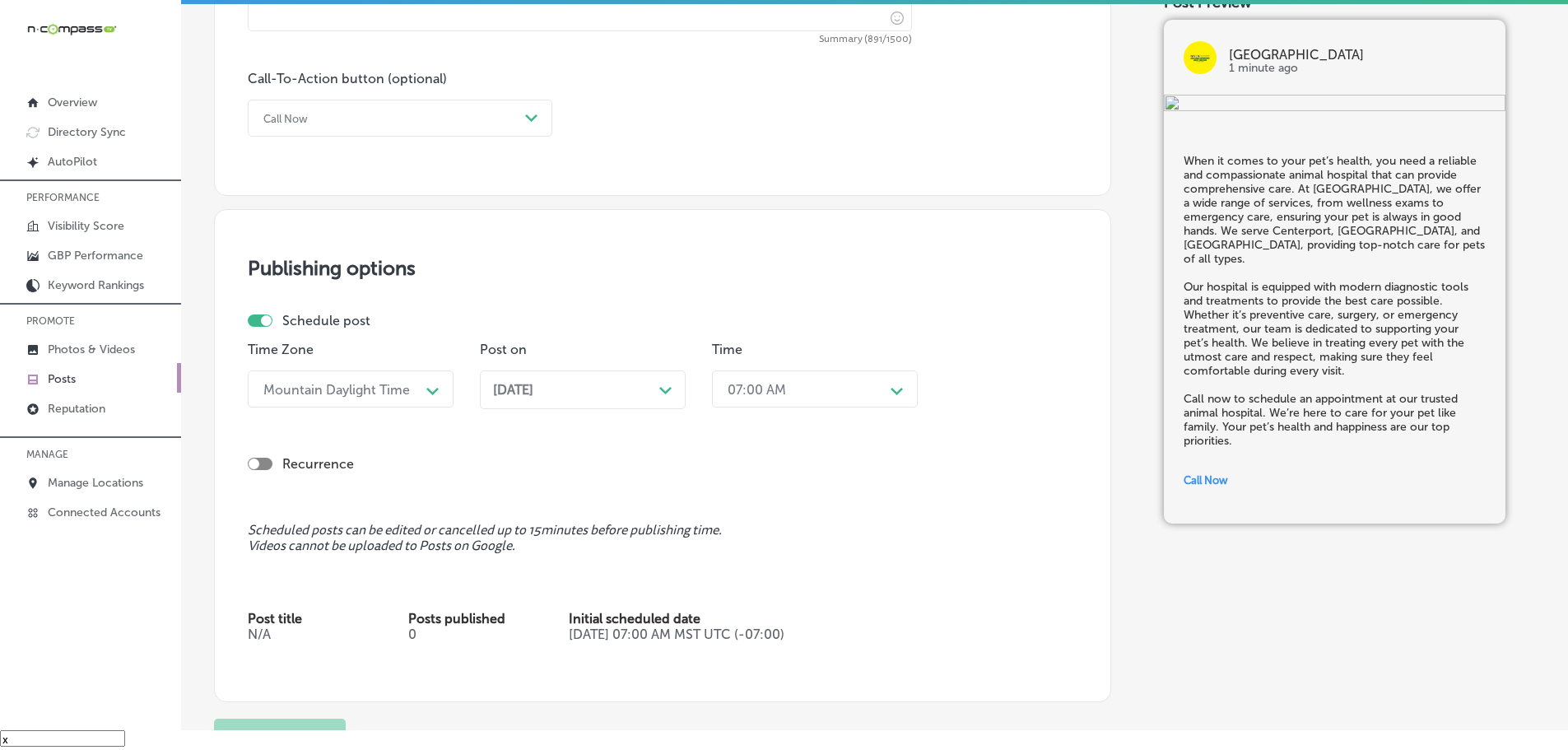
scroll to position [1234, 0]
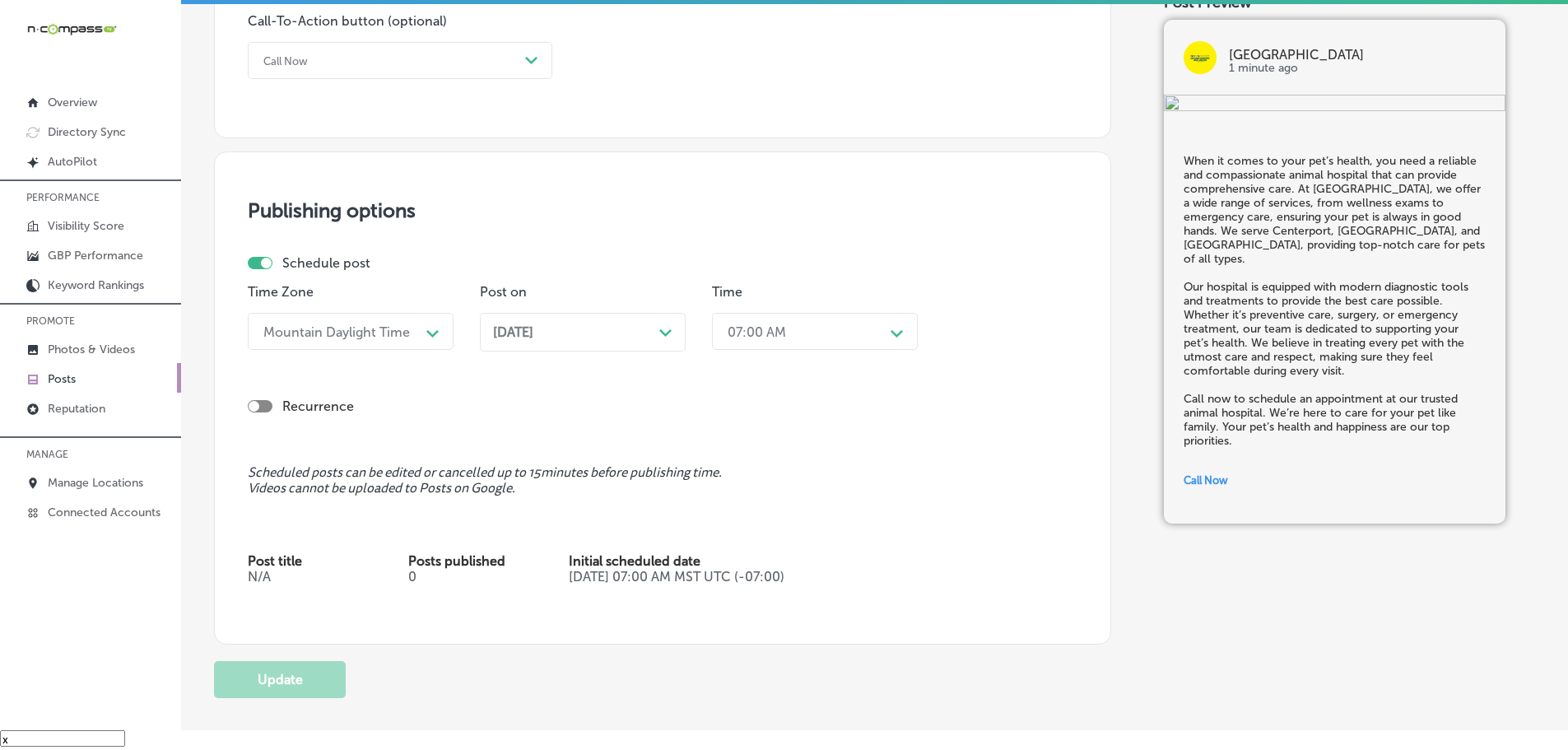
click at [643, 335] on div "[DATE] Path Created with Sketch." at bounding box center [582, 331] width 179 height 15
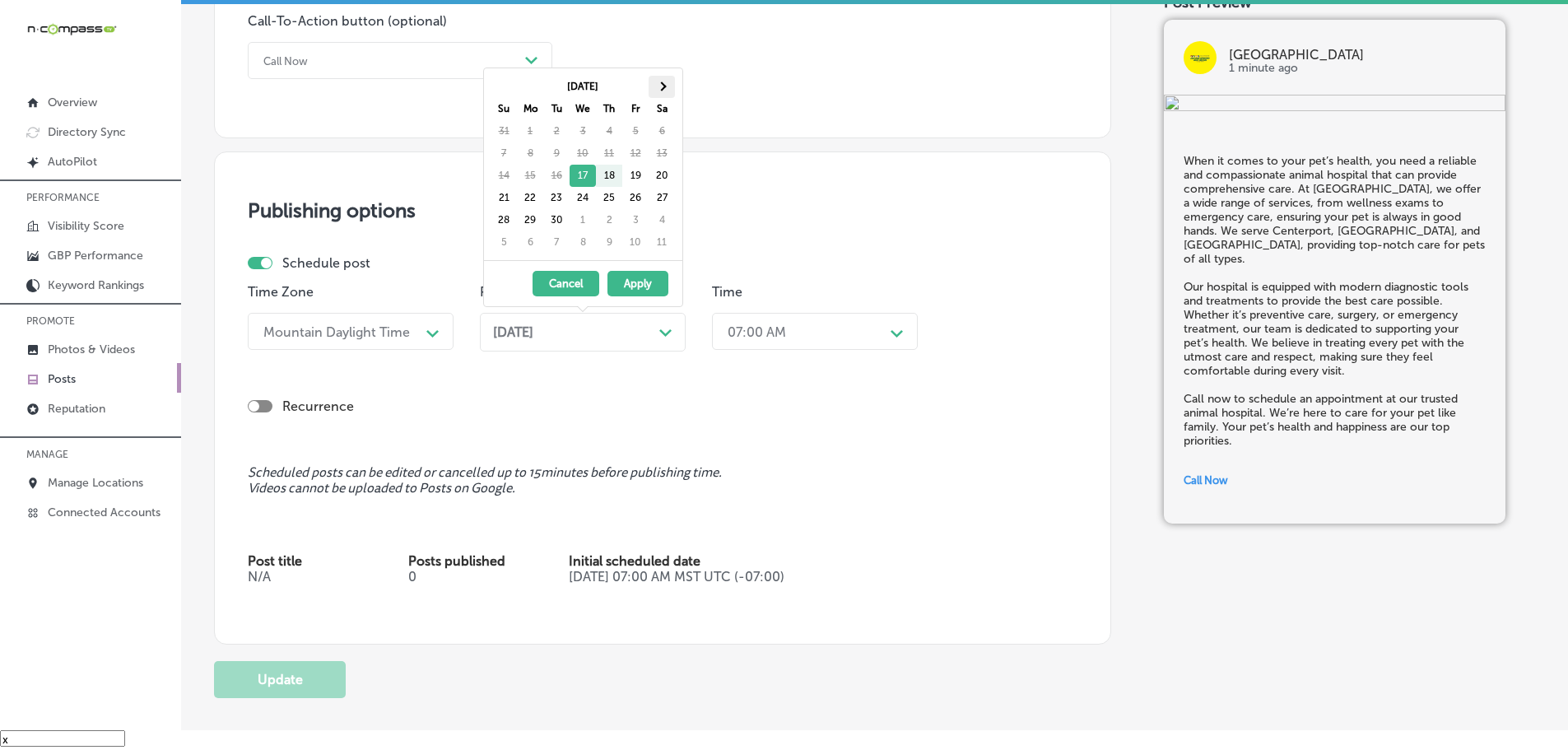
click at [670, 86] on th at bounding box center [661, 86] width 26 height 22
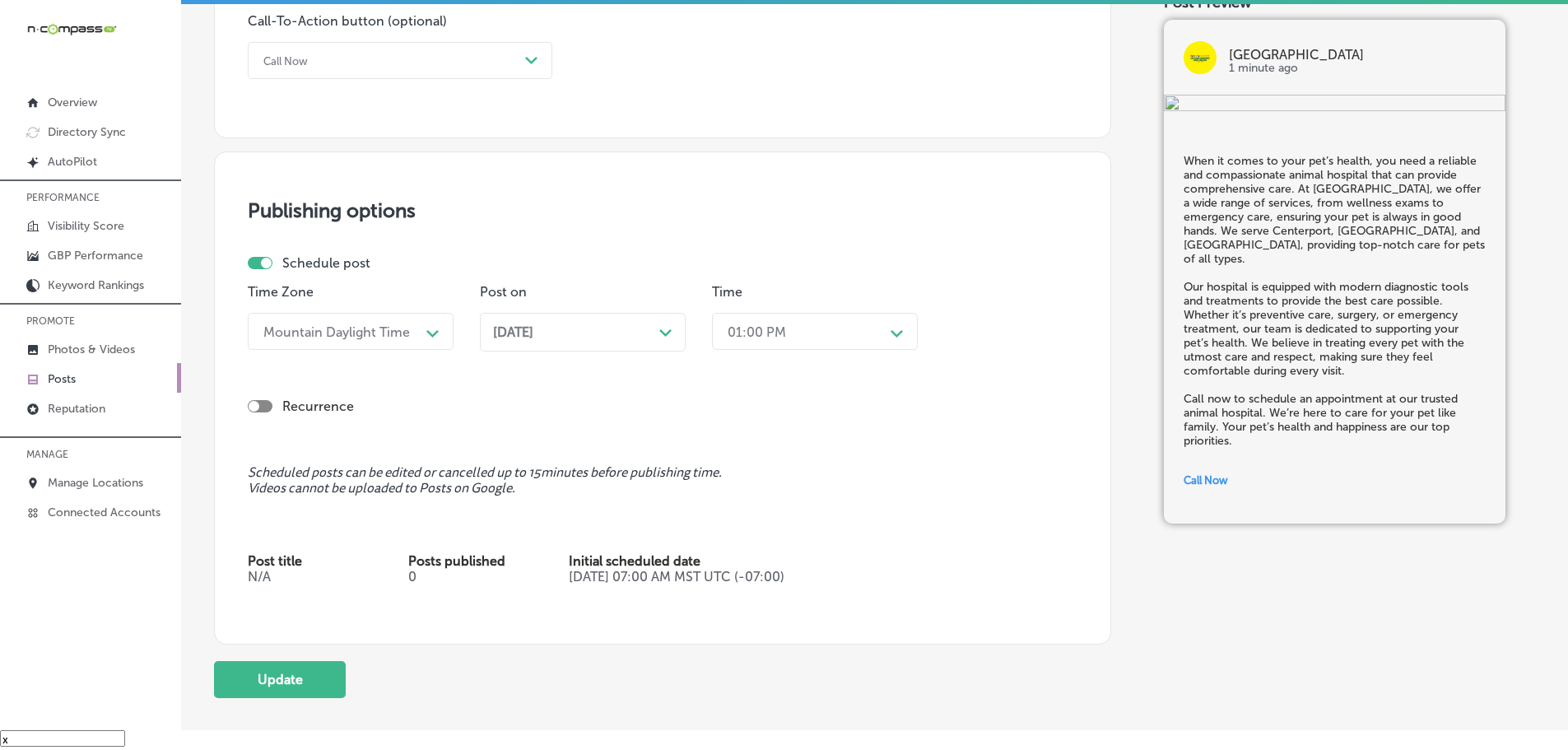
click at [870, 335] on div "01:00 PM" at bounding box center [801, 331] width 165 height 29
click at [729, 431] on div "7:00 AM" at bounding box center [815, 433] width 206 height 29
click at [299, 682] on button "Update" at bounding box center [280, 679] width 132 height 37
checkbox input "true"
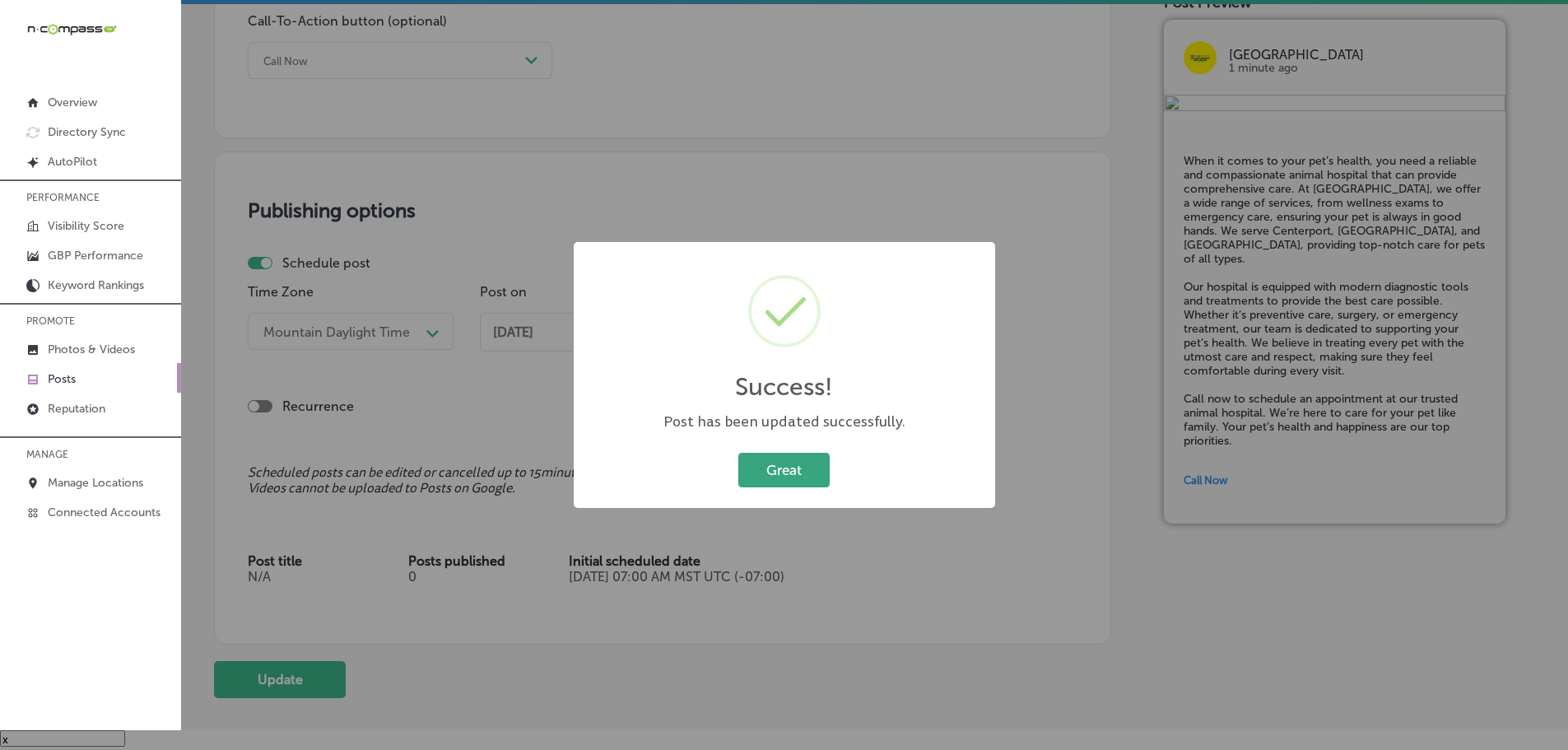
click at [823, 479] on button "Great" at bounding box center [784, 469] width 91 height 34
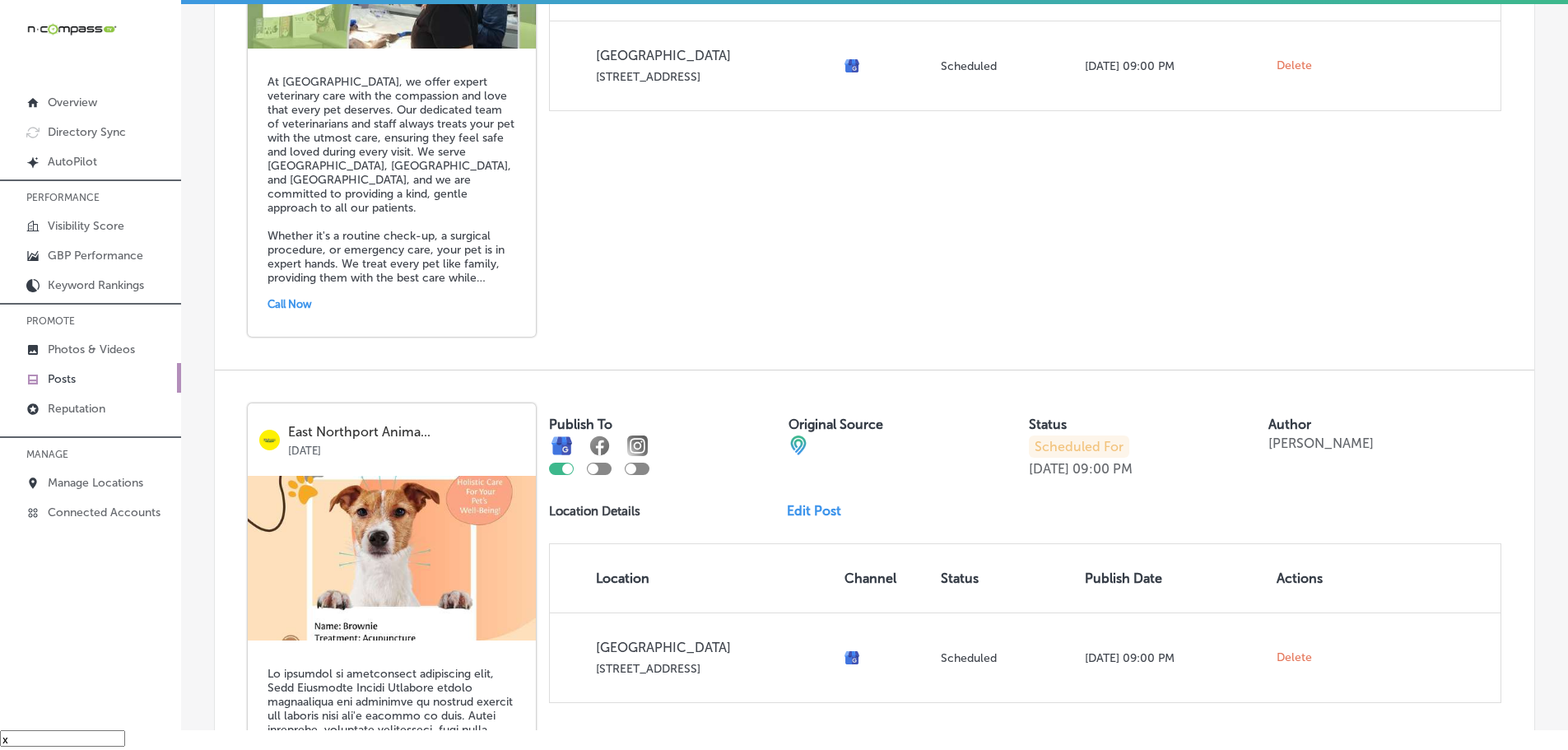
scroll to position [3530, 0]
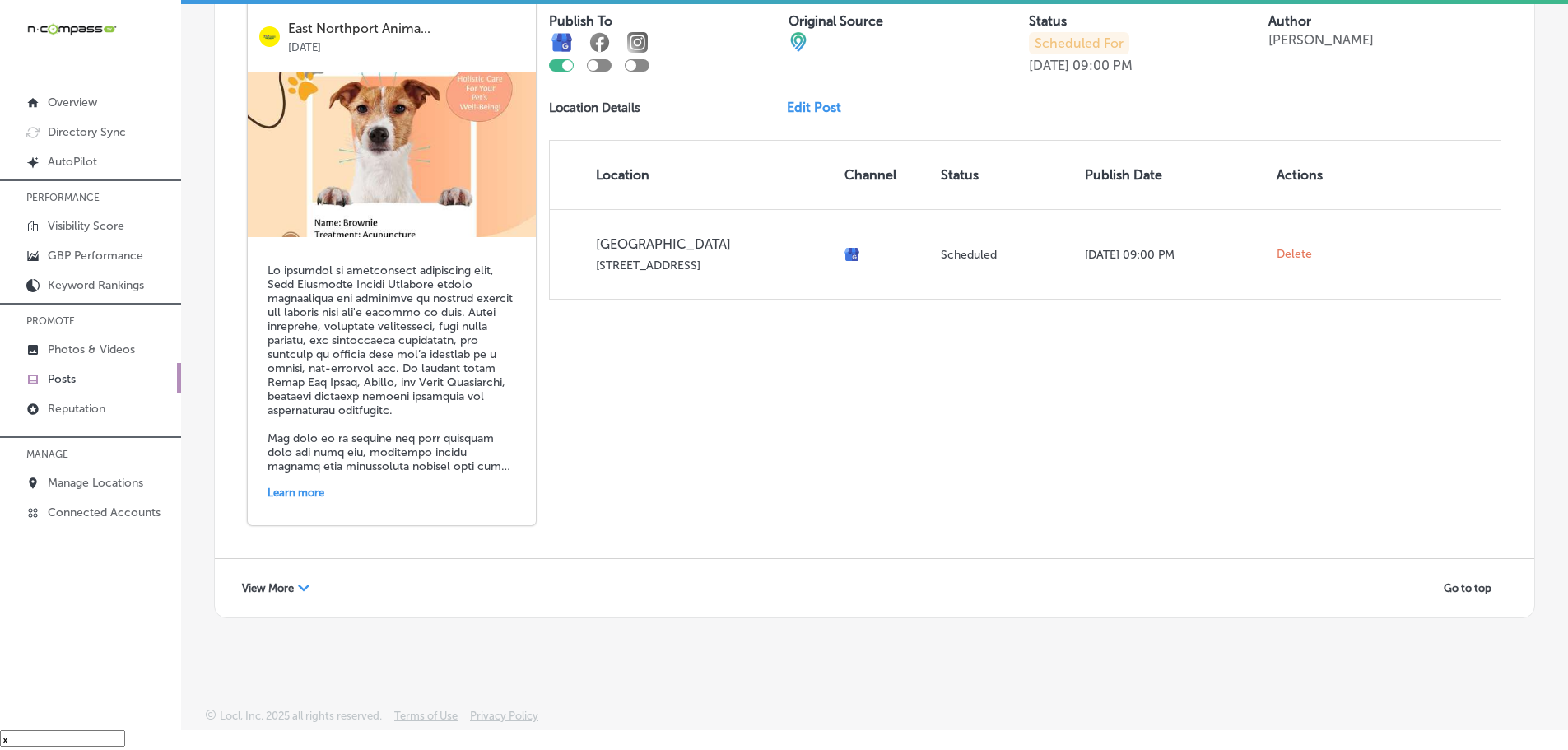
click at [278, 583] on span "View More" at bounding box center [268, 588] width 52 height 13
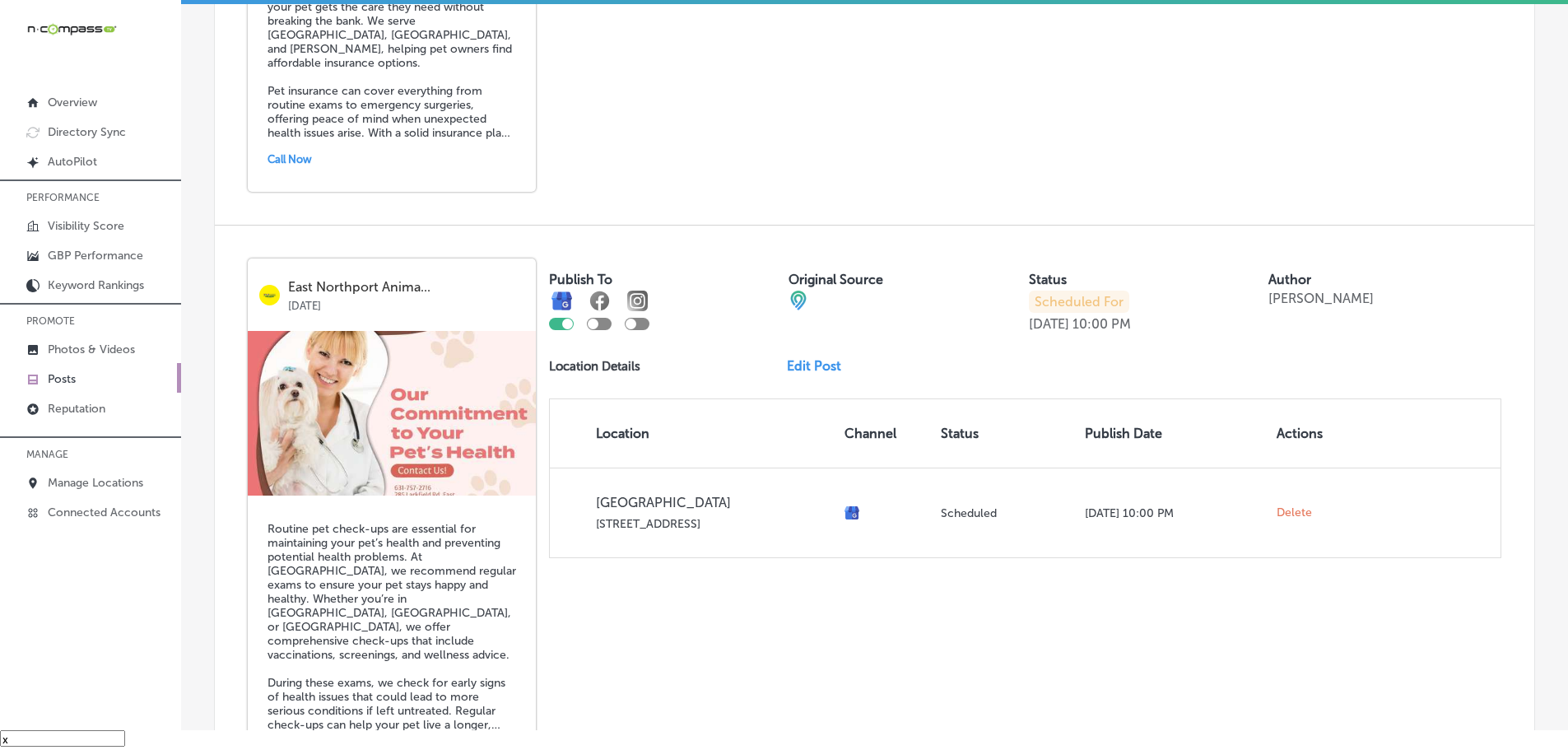
scroll to position [7079, 0]
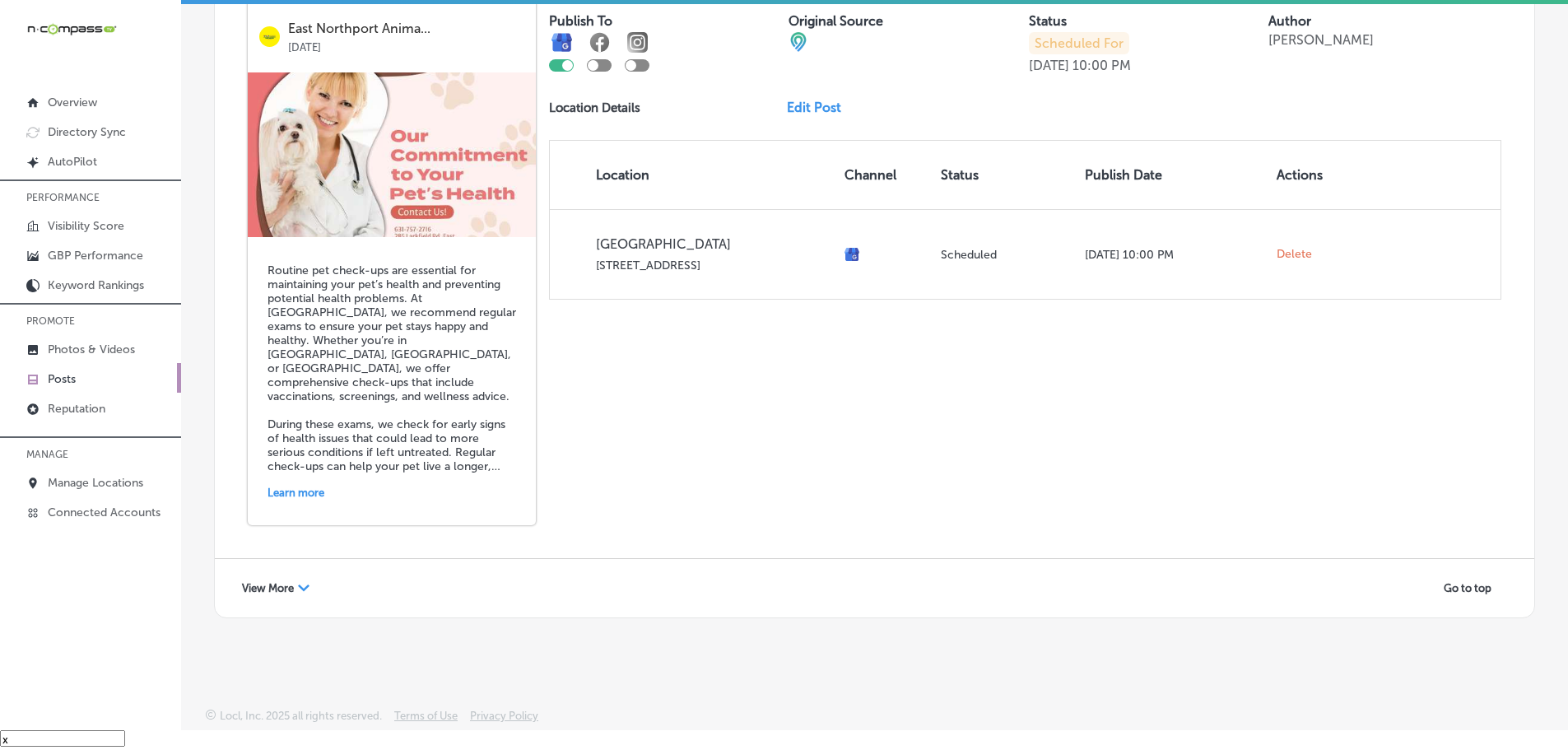
click at [270, 592] on span "View More" at bounding box center [268, 588] width 52 height 13
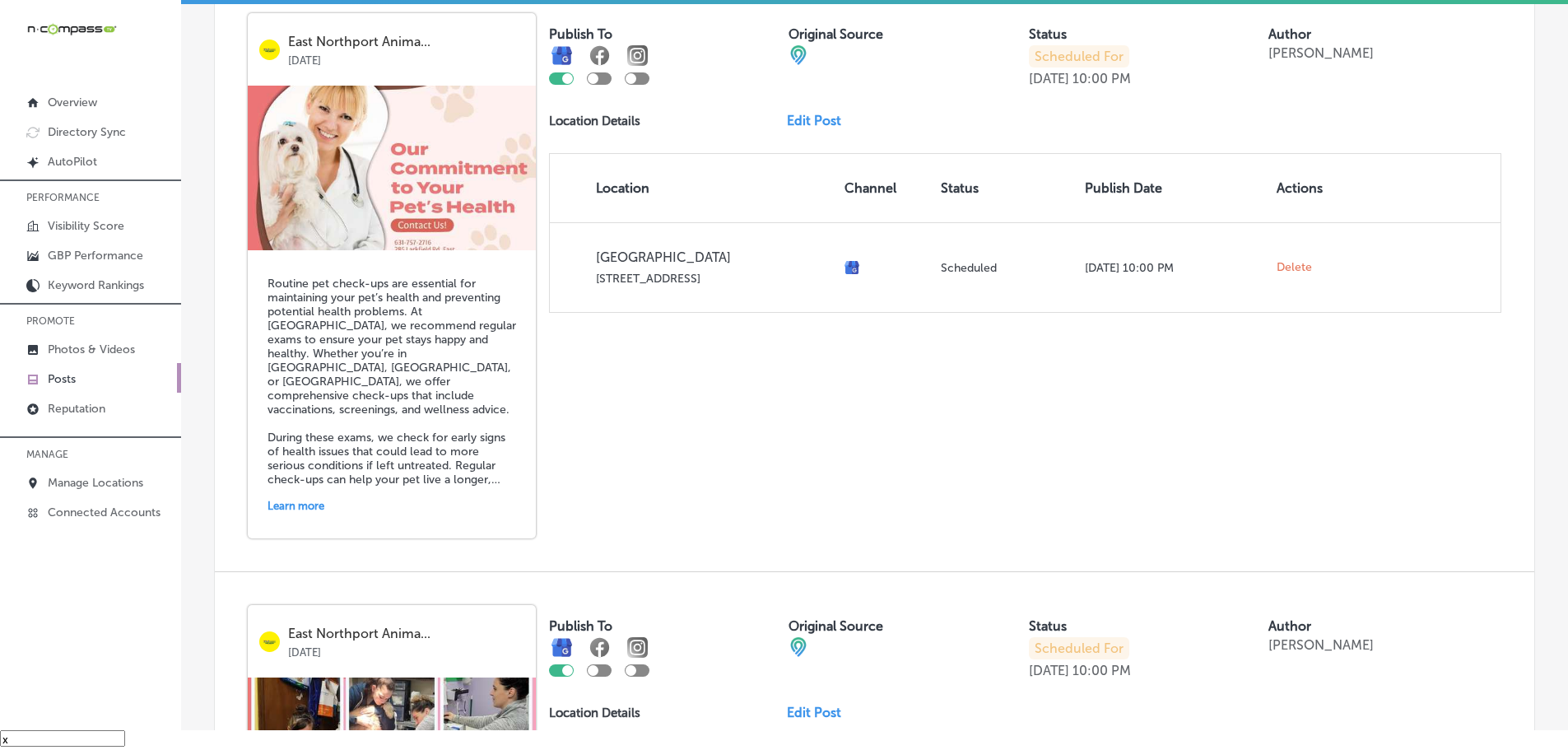
scroll to position [7029, 0]
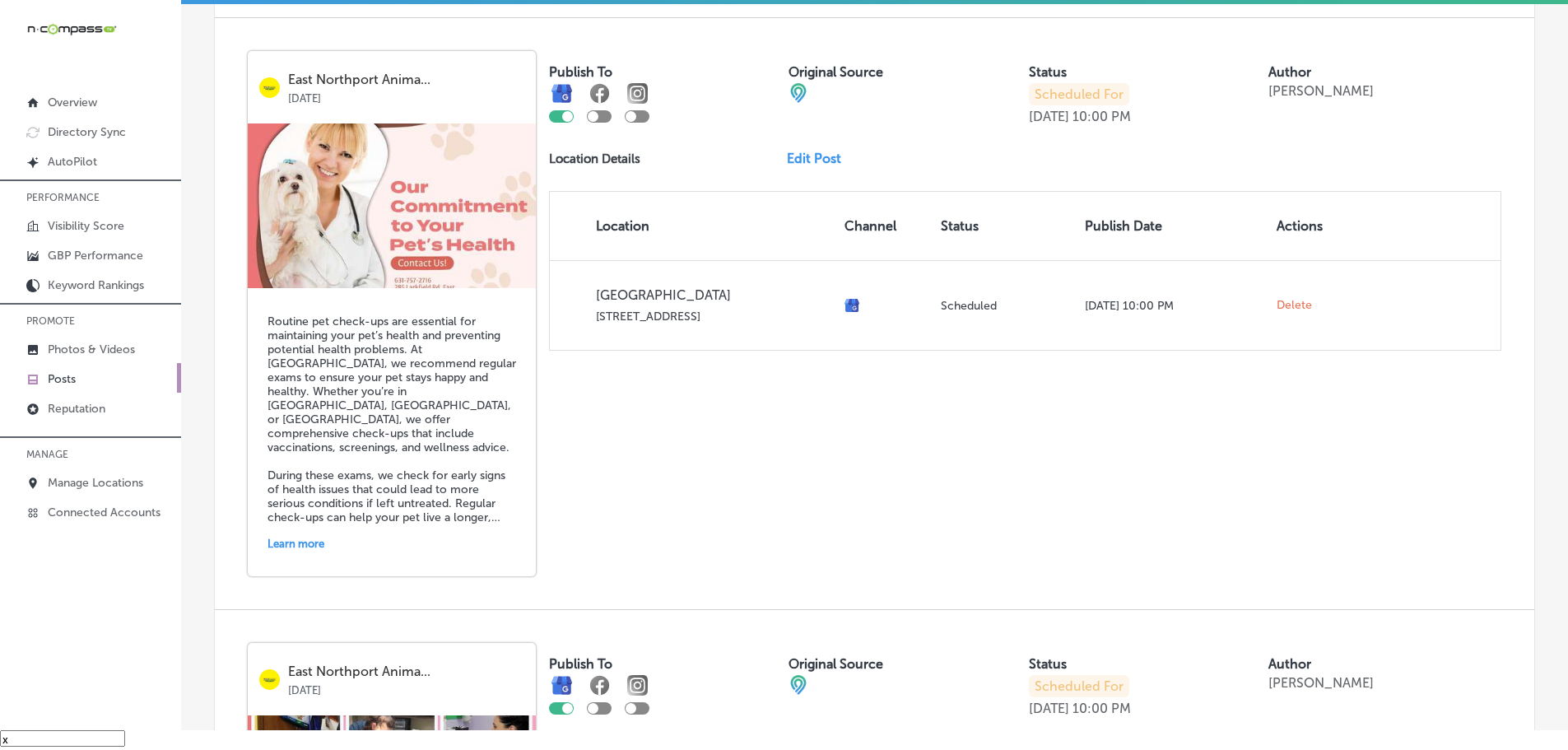
click at [827, 162] on link "Edit Post" at bounding box center [820, 157] width 67 height 15
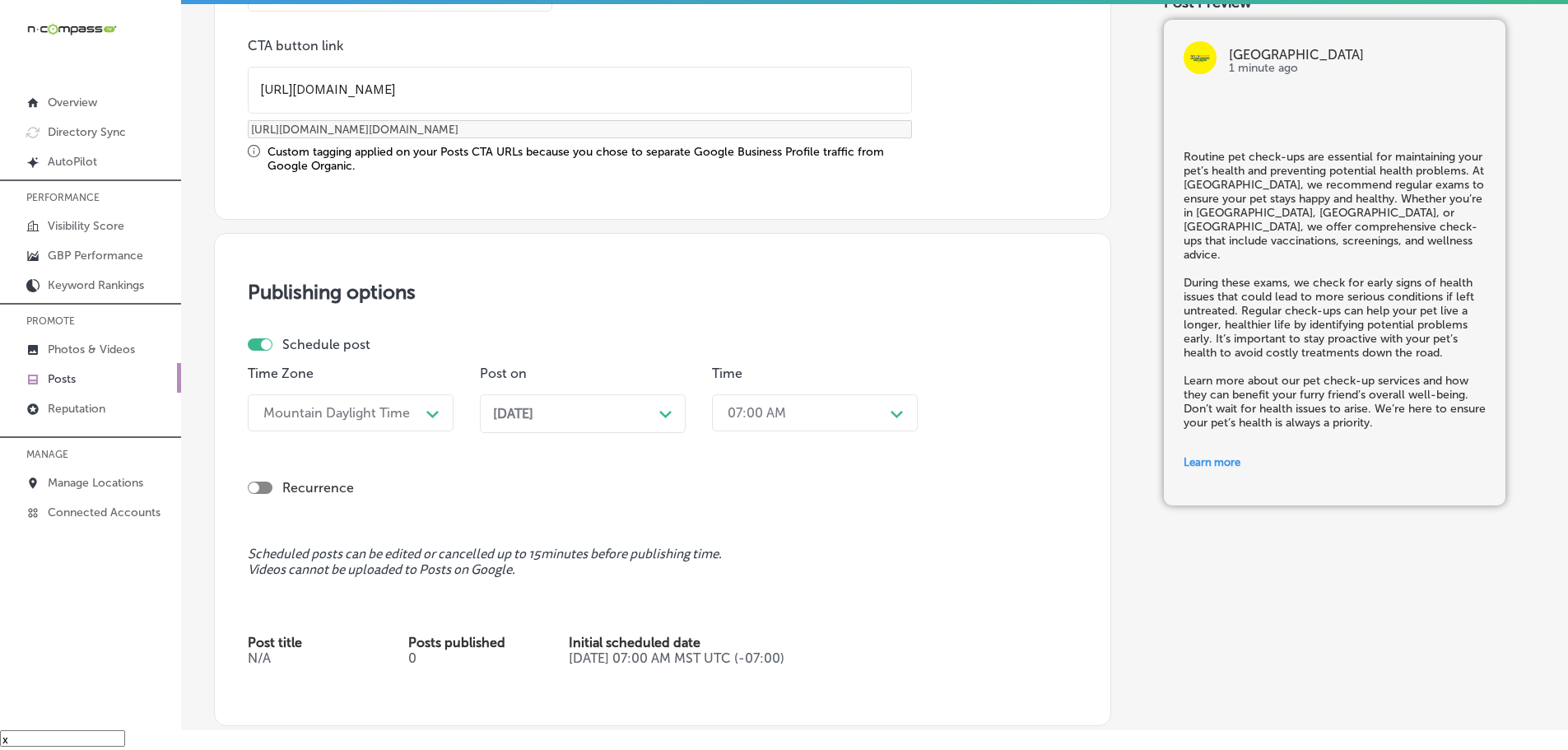
scroll to position [1316, 0]
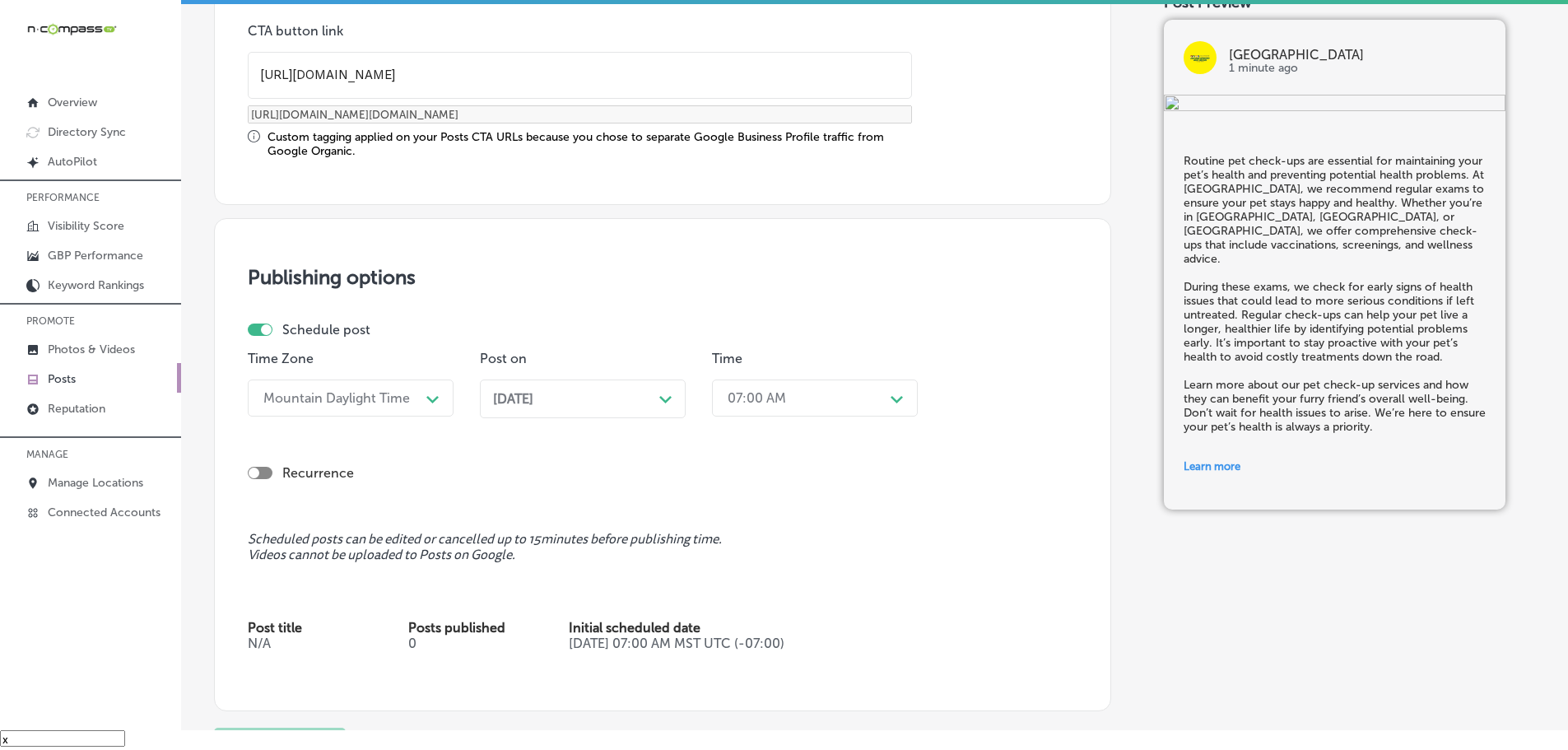
click at [663, 390] on div "[DATE] Path Created with Sketch." at bounding box center [583, 399] width 206 height 38
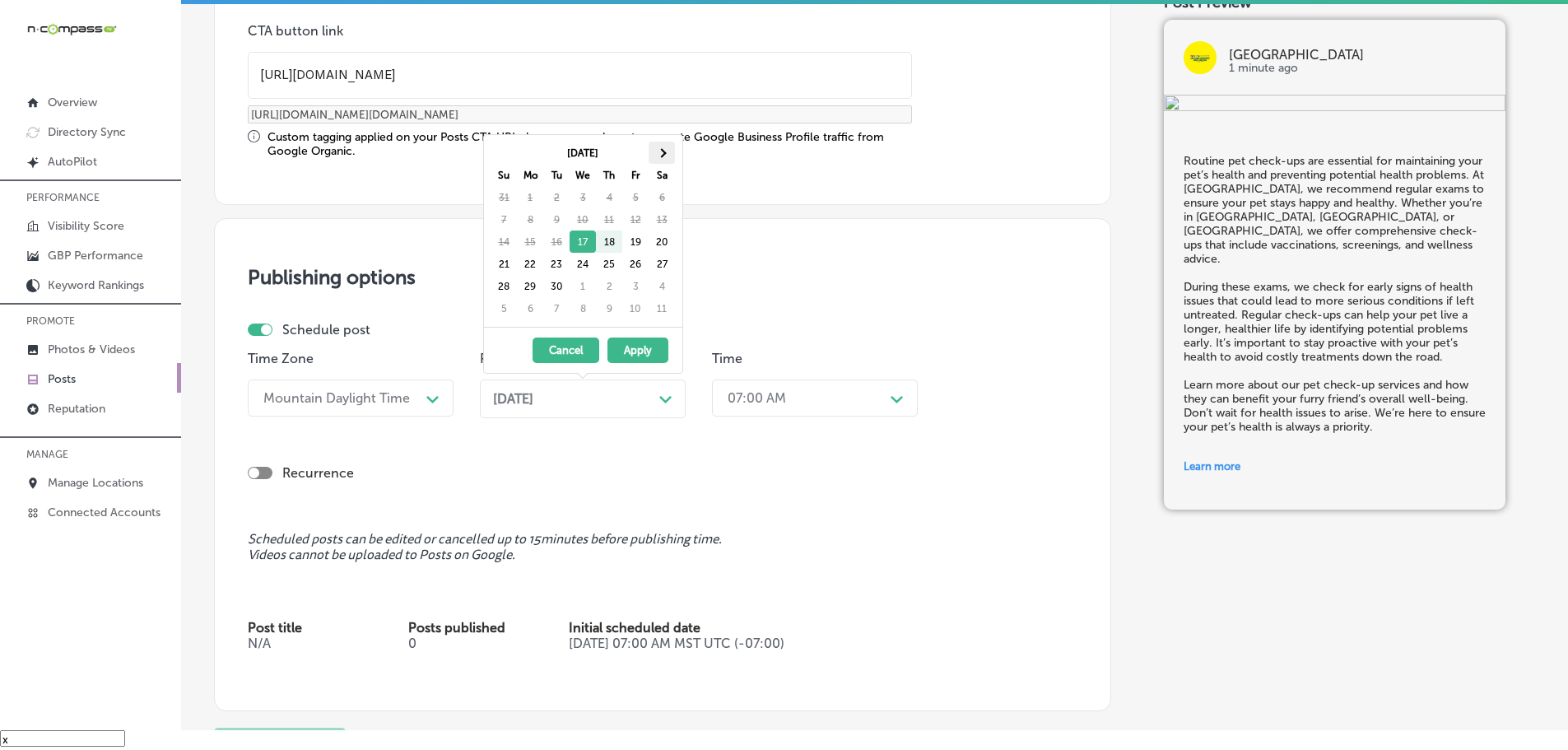
click at [661, 157] on span at bounding box center [661, 153] width 9 height 9
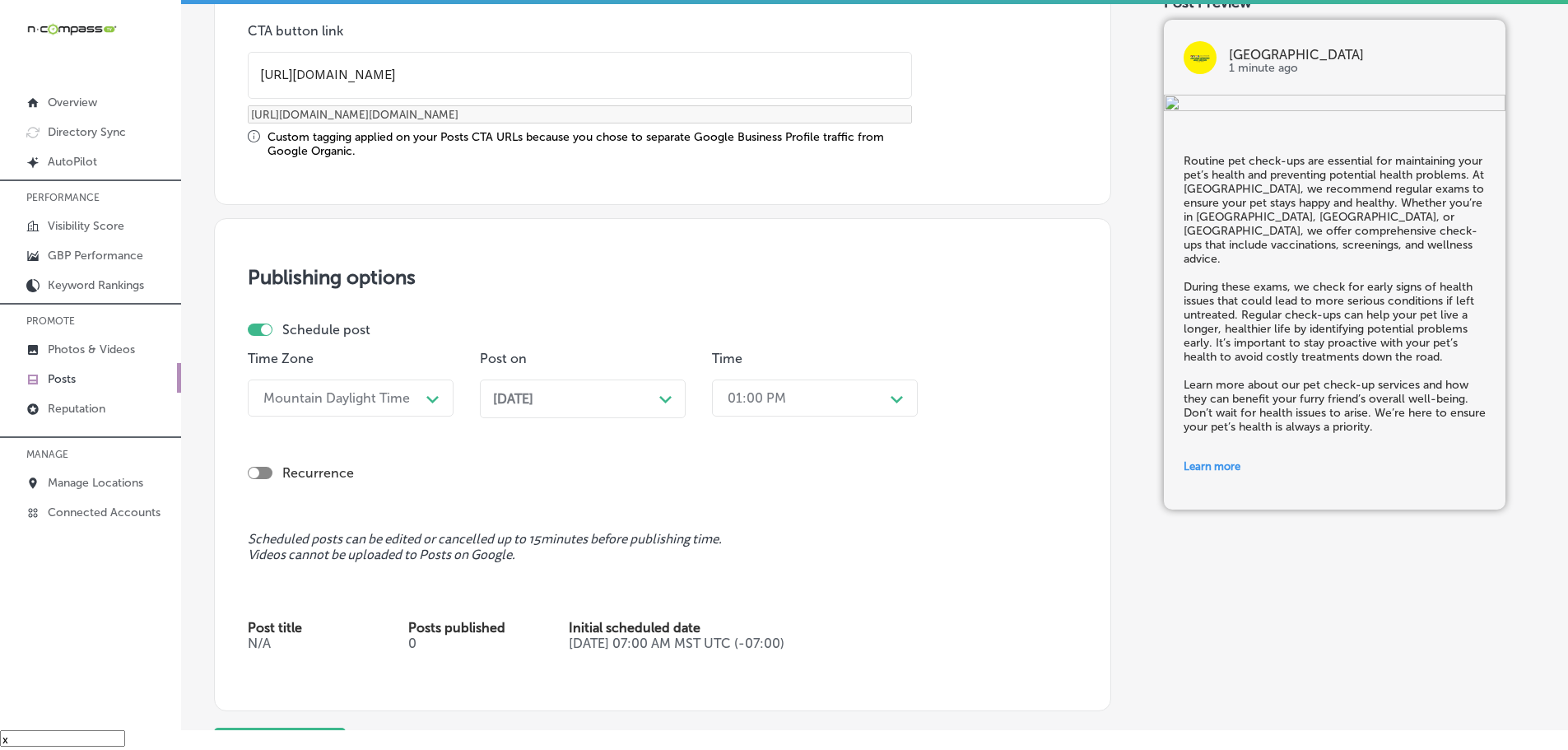
click at [843, 392] on div "01:00 PM" at bounding box center [801, 398] width 165 height 29
click at [753, 502] on div "7:00 AM" at bounding box center [815, 500] width 206 height 29
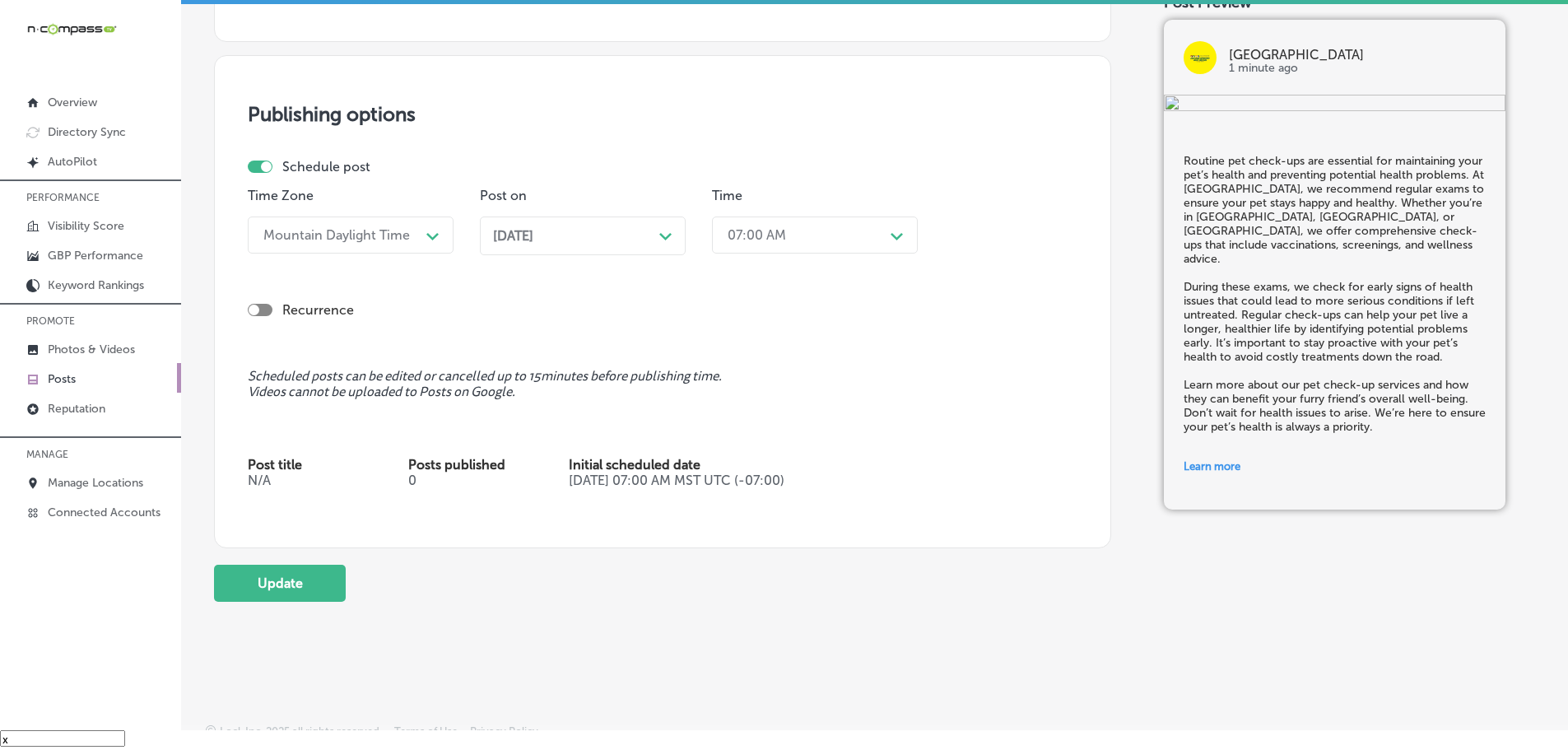
scroll to position [1481, 0]
click at [261, 593] on button "Update" at bounding box center [280, 581] width 132 height 37
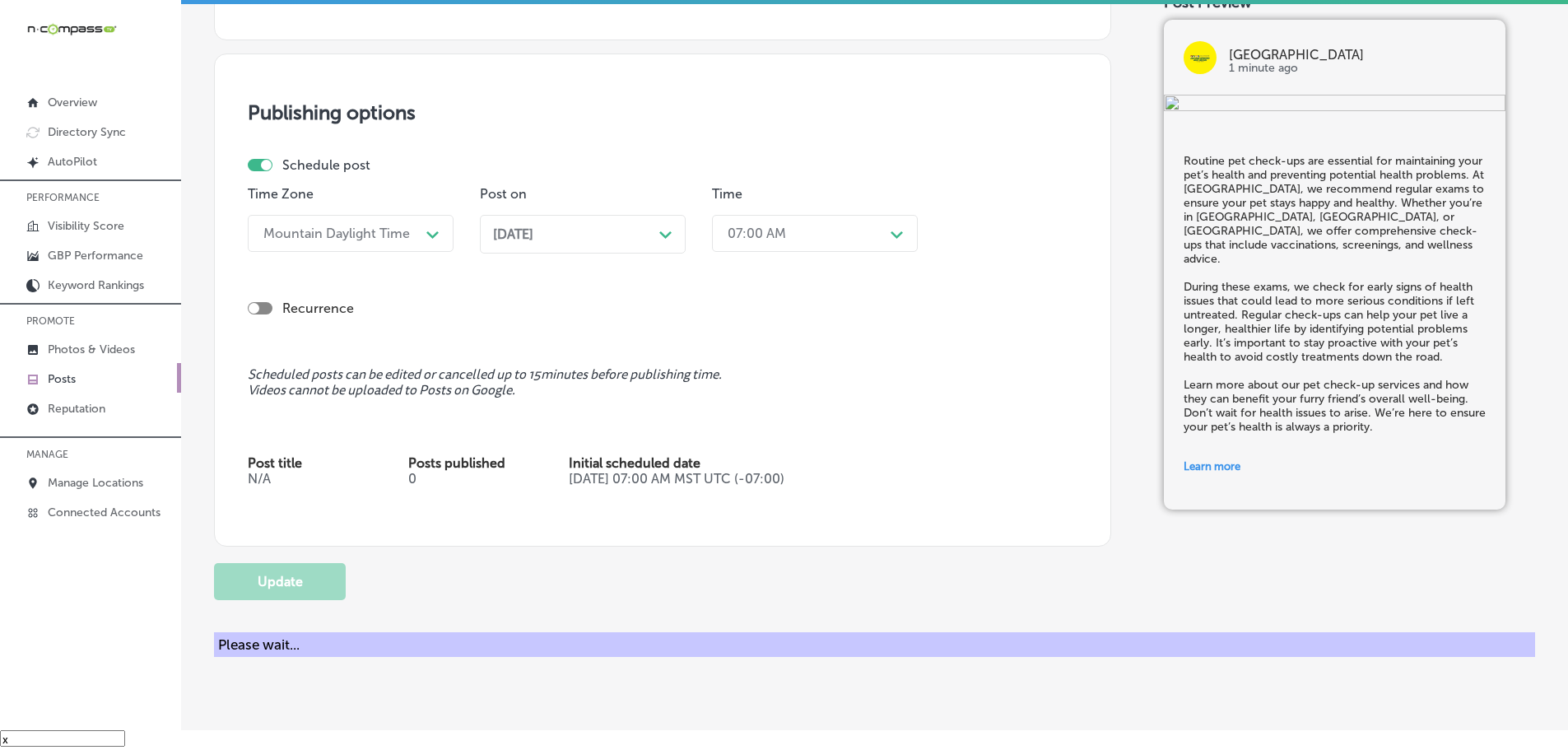
checkbox input "true"
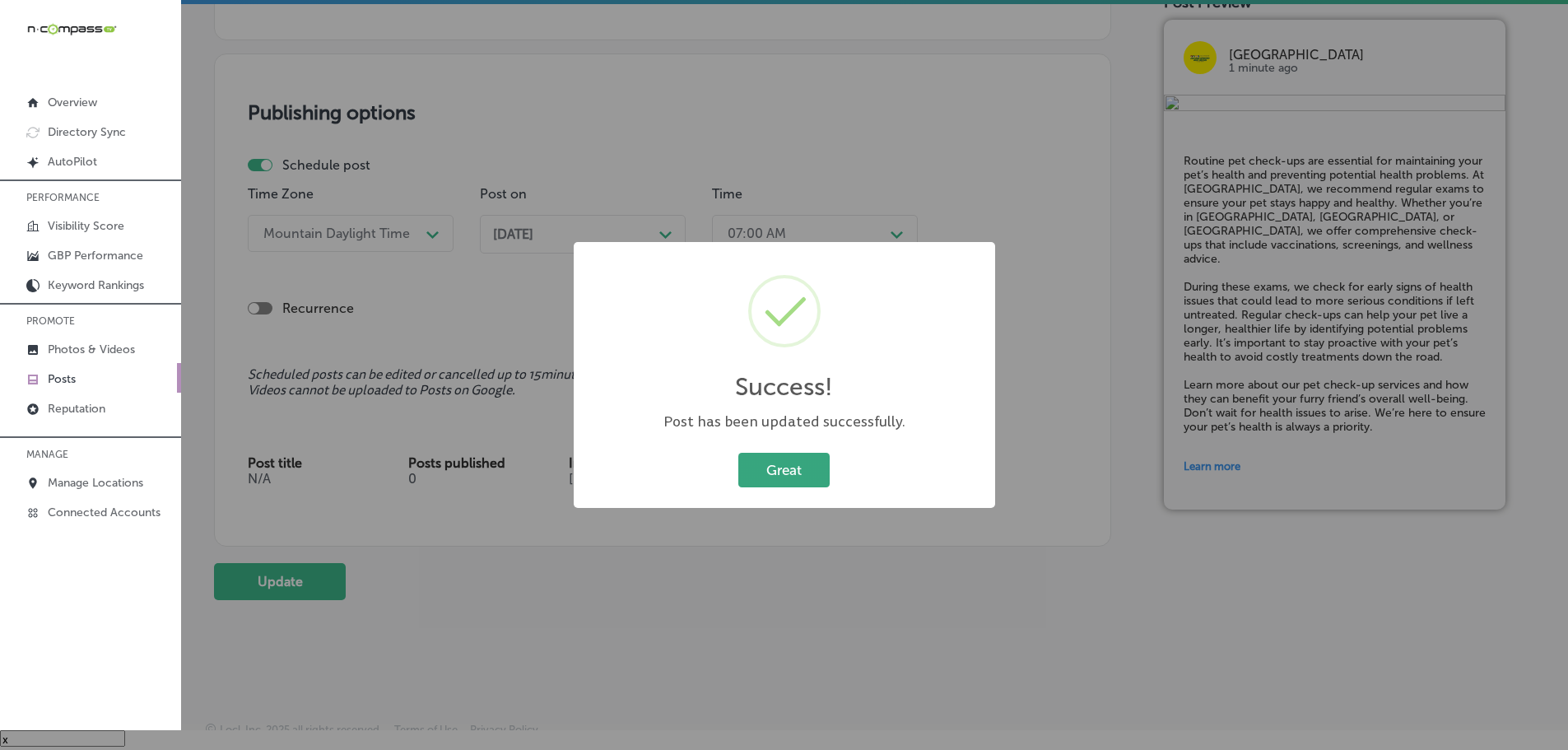
click at [786, 477] on button "Great" at bounding box center [784, 469] width 91 height 34
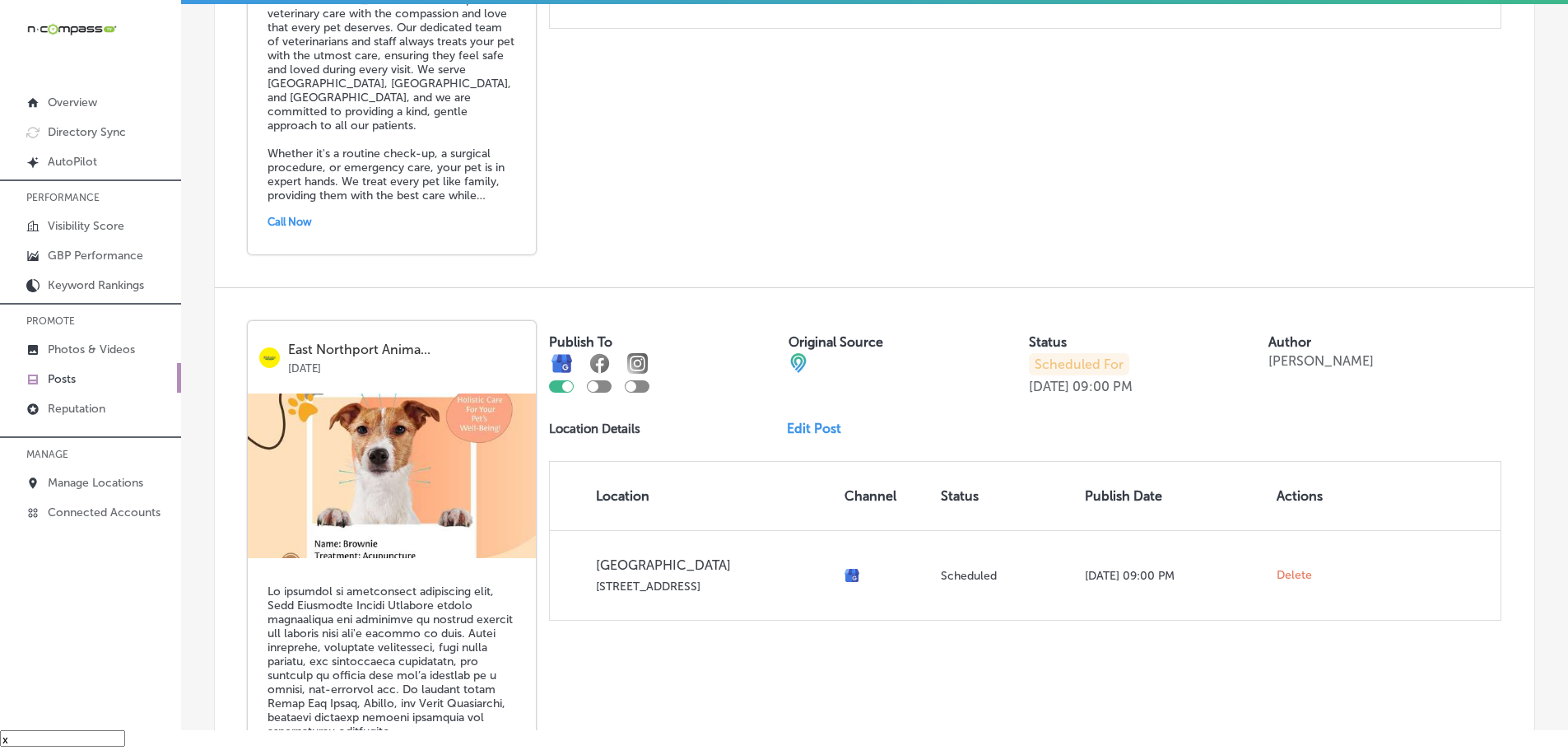
scroll to position [3530, 0]
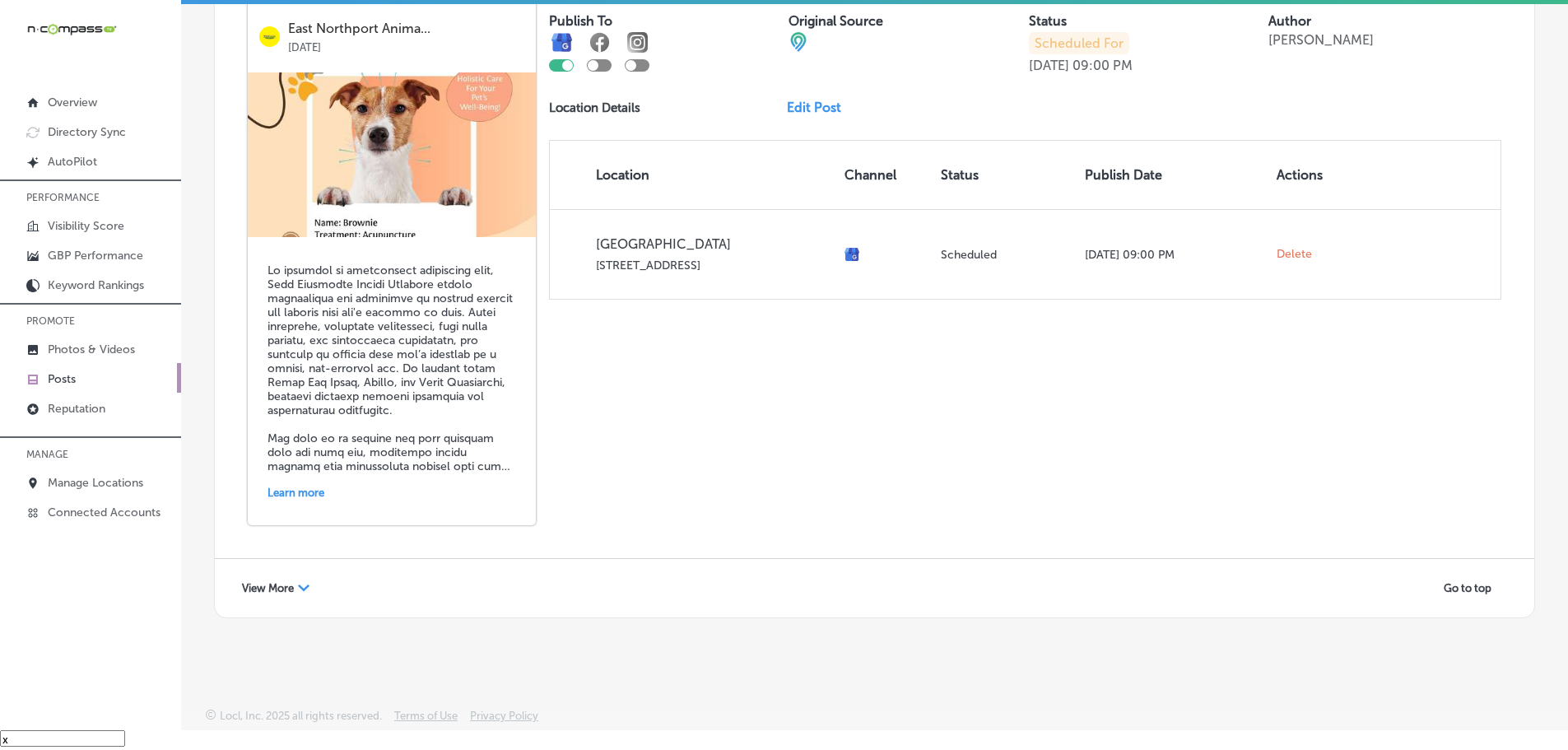
click at [270, 578] on div "View More Path Created with Sketch." at bounding box center [276, 588] width 89 height 25
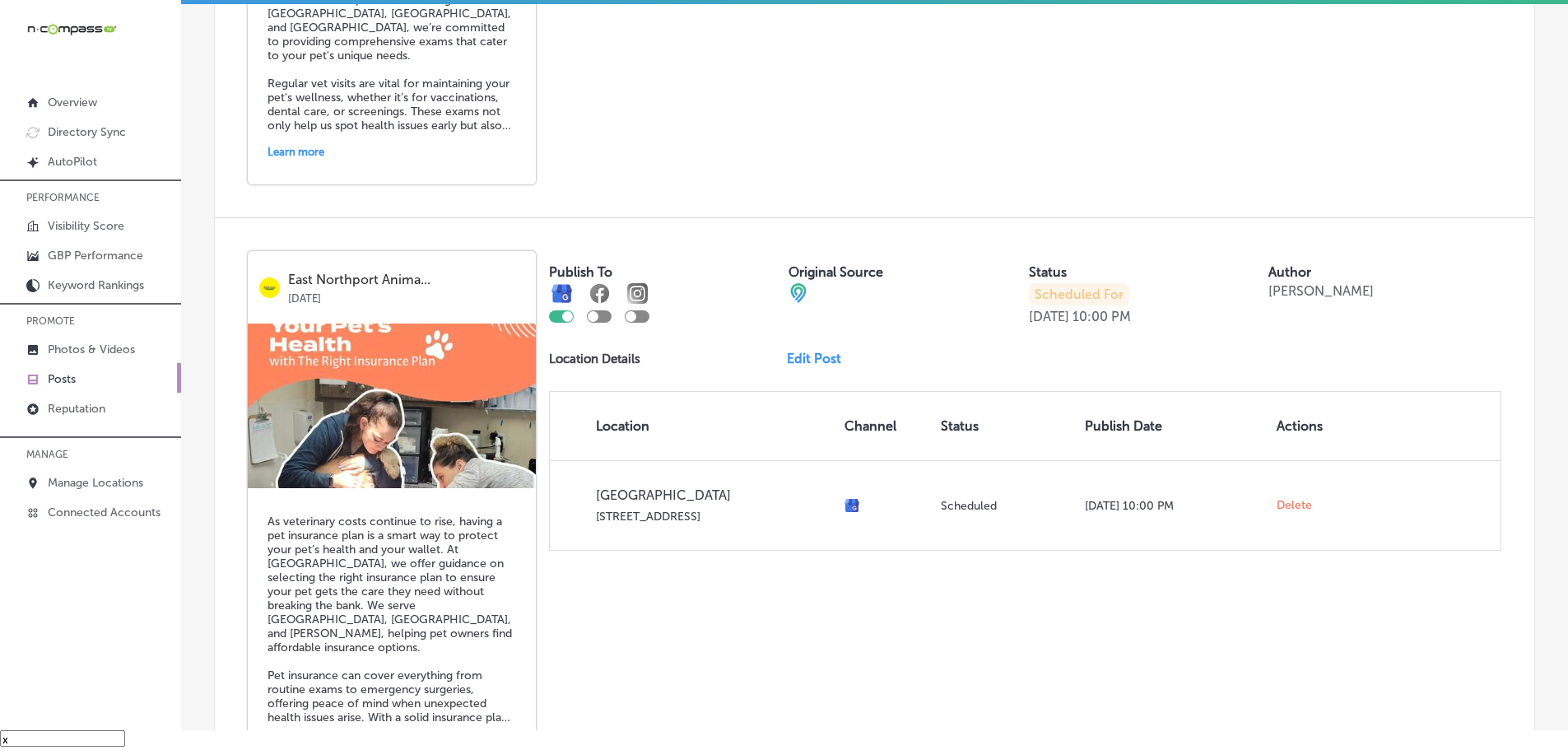
scroll to position [6163, 0]
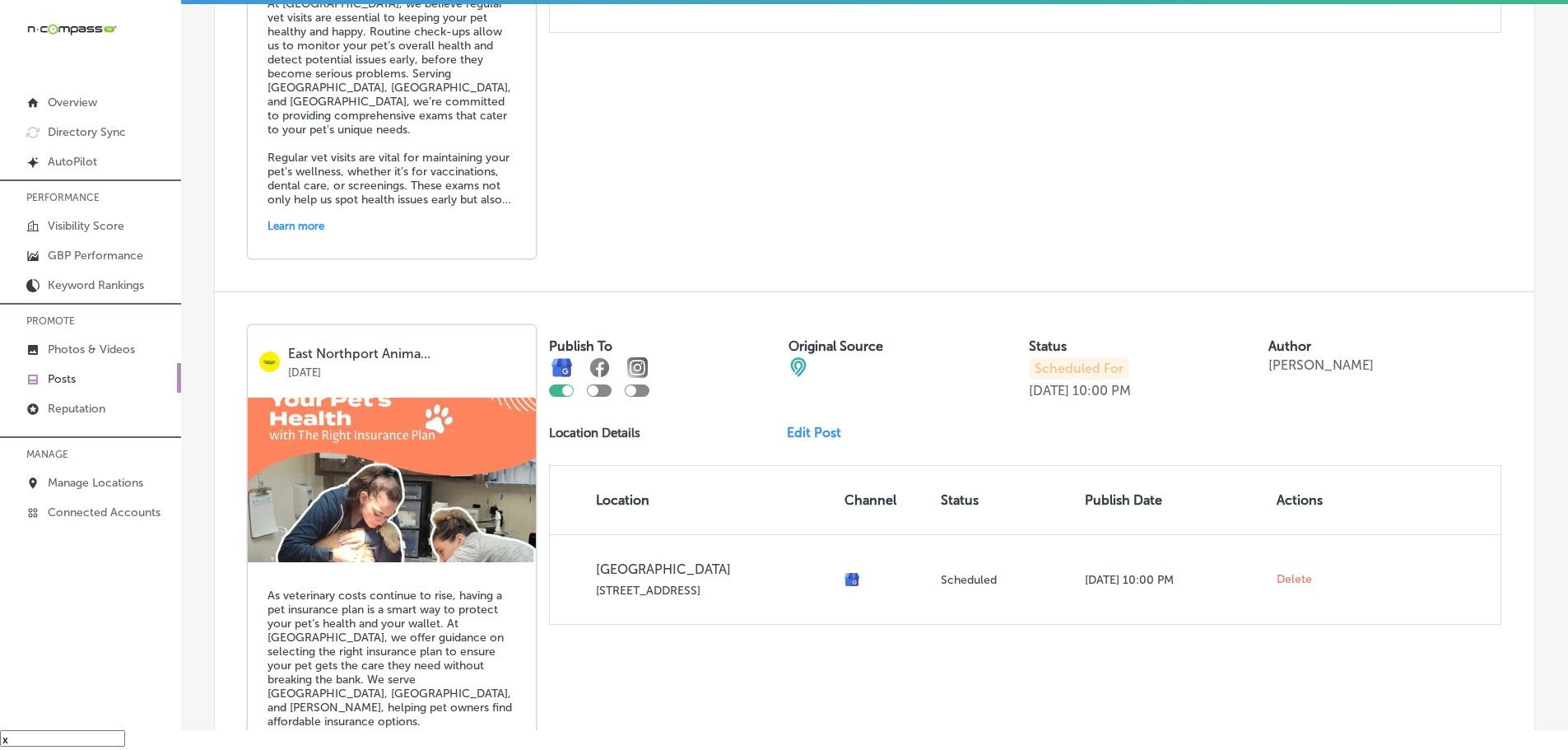
click at [806, 431] on link "Edit Post" at bounding box center [820, 431] width 67 height 15
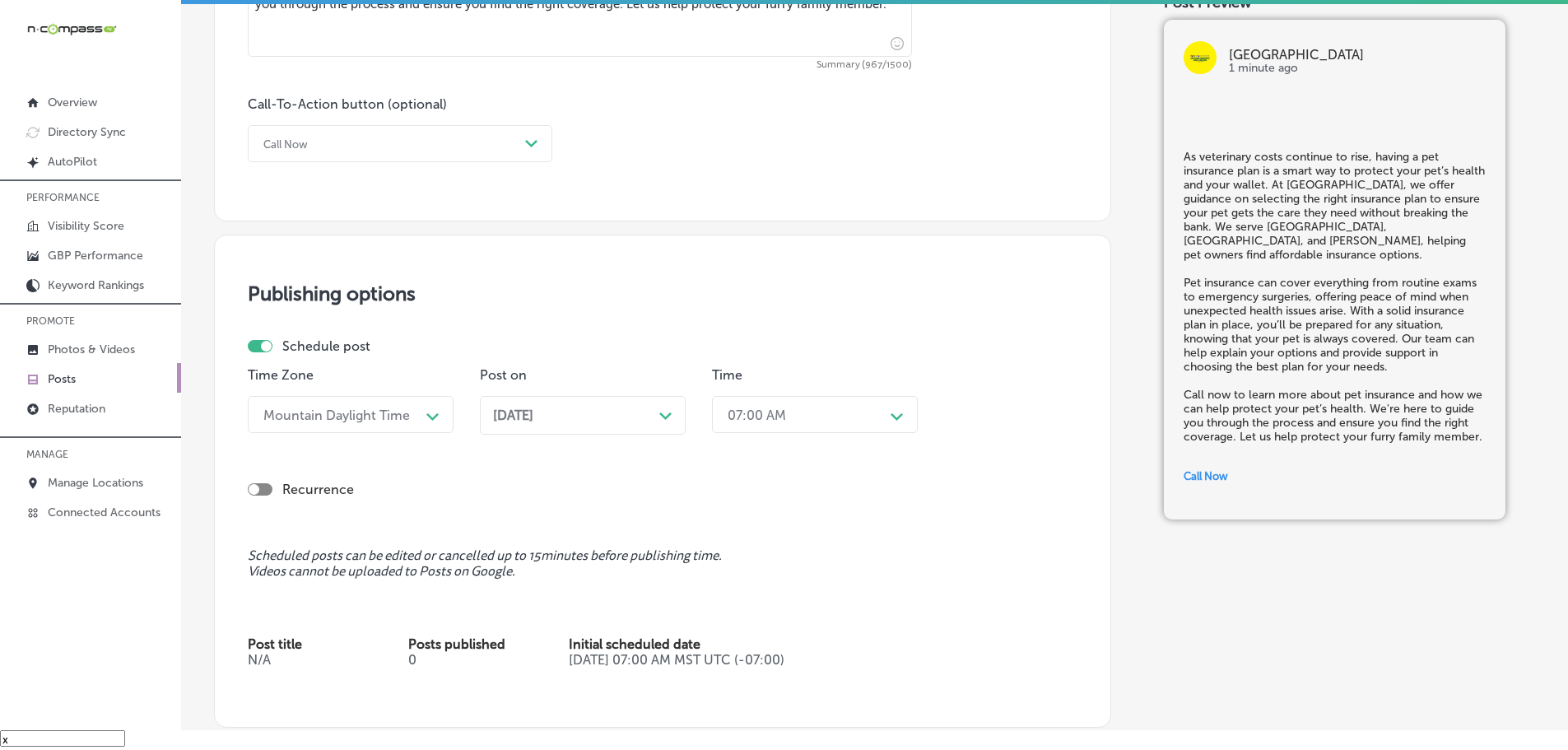
scroll to position [1152, 0]
click at [648, 414] on div "[DATE] Path Created with Sketch." at bounding box center [582, 414] width 179 height 15
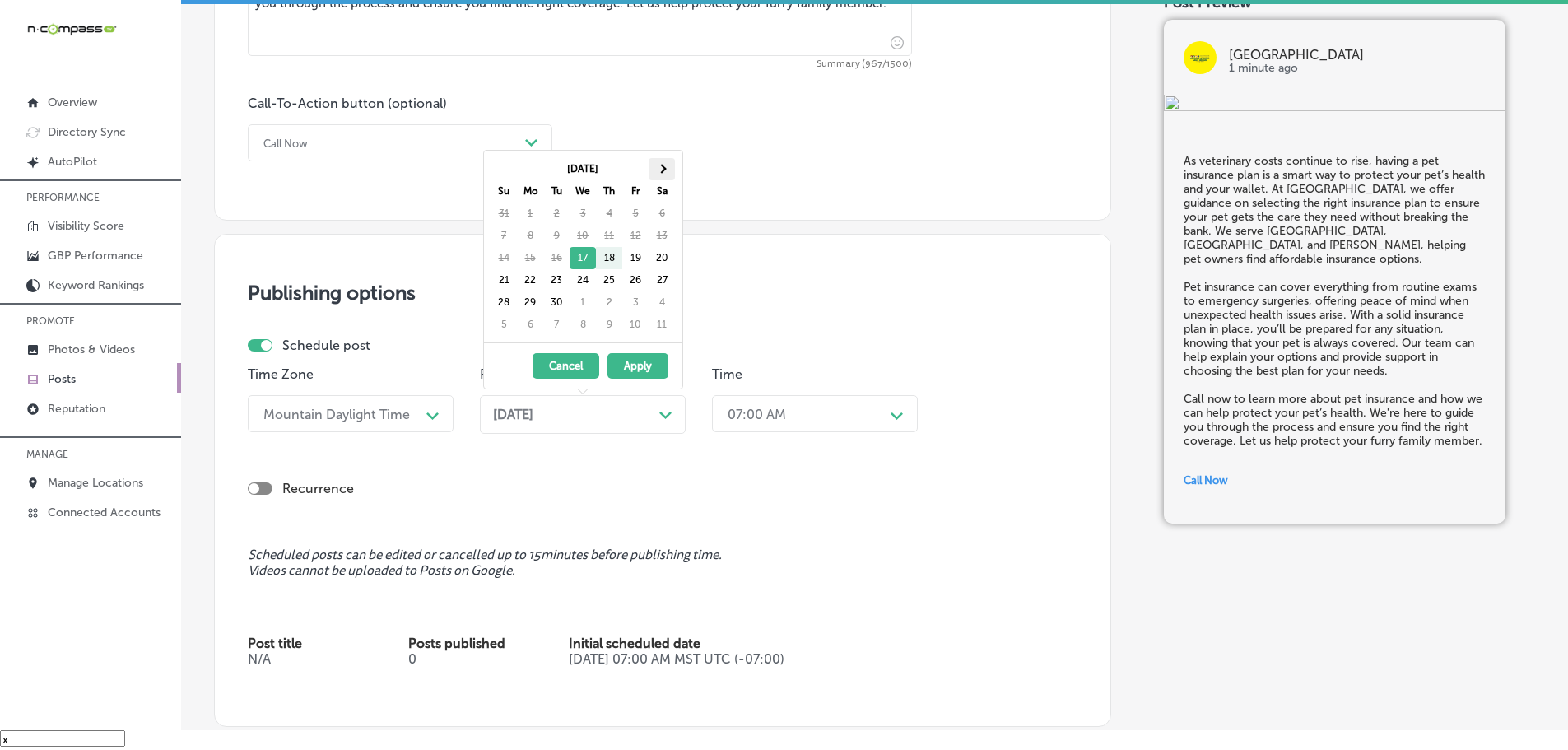
click at [657, 167] on span at bounding box center [661, 168] width 9 height 9
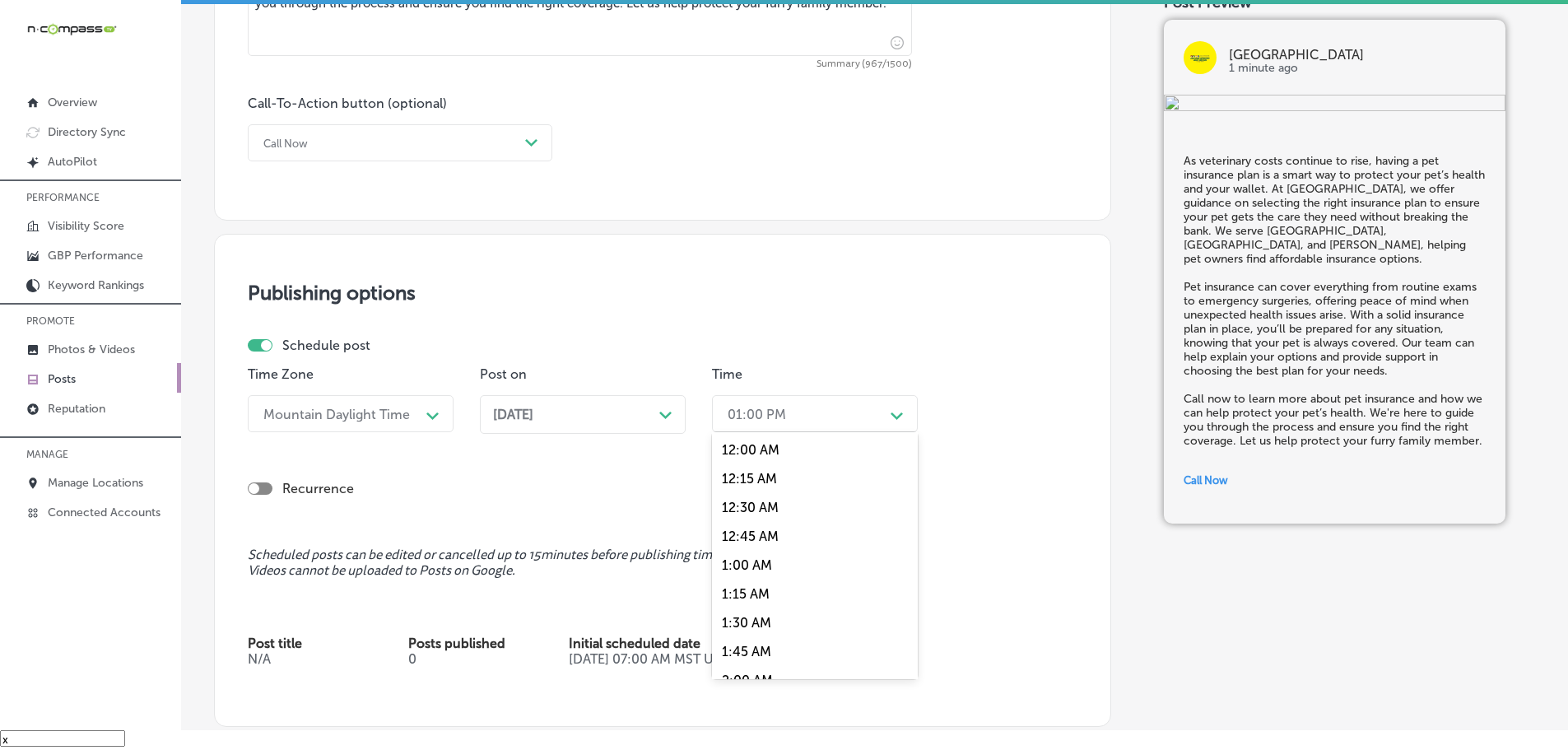
click at [842, 418] on div "01:00 PM" at bounding box center [801, 413] width 165 height 29
click at [758, 593] on div "7:00 AM" at bounding box center [815, 598] width 206 height 29
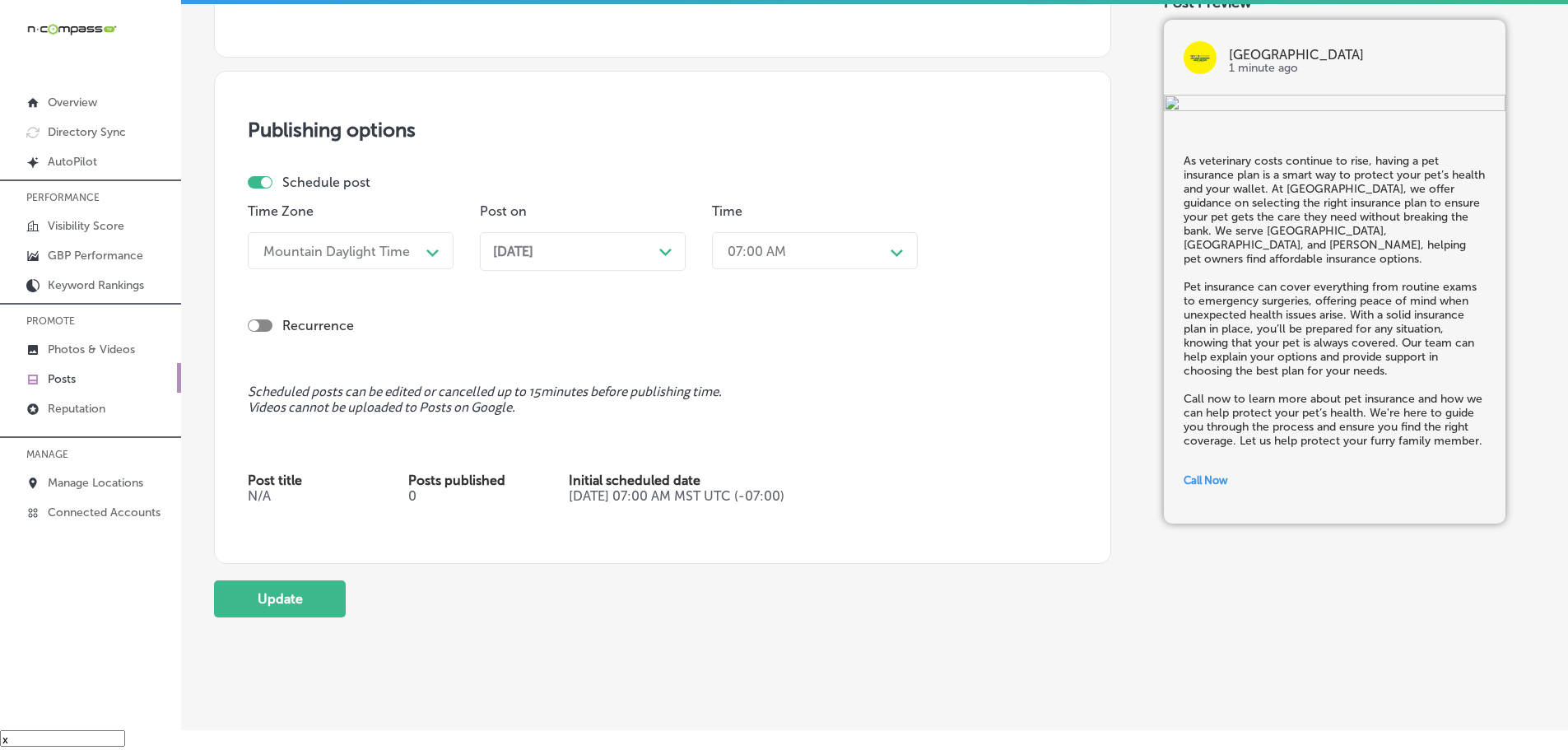
scroll to position [1346, 0]
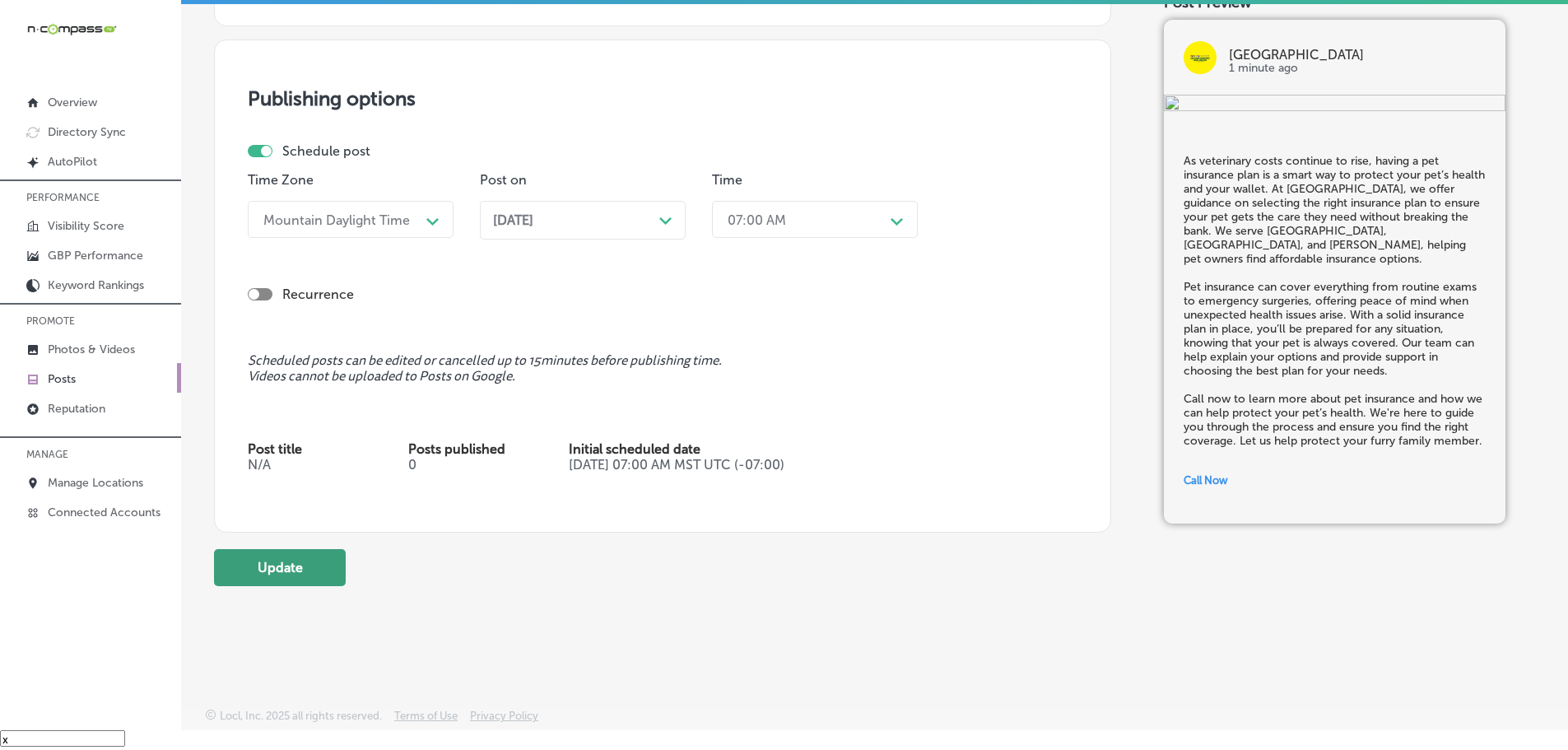
click at [249, 573] on button "Update" at bounding box center [280, 567] width 132 height 37
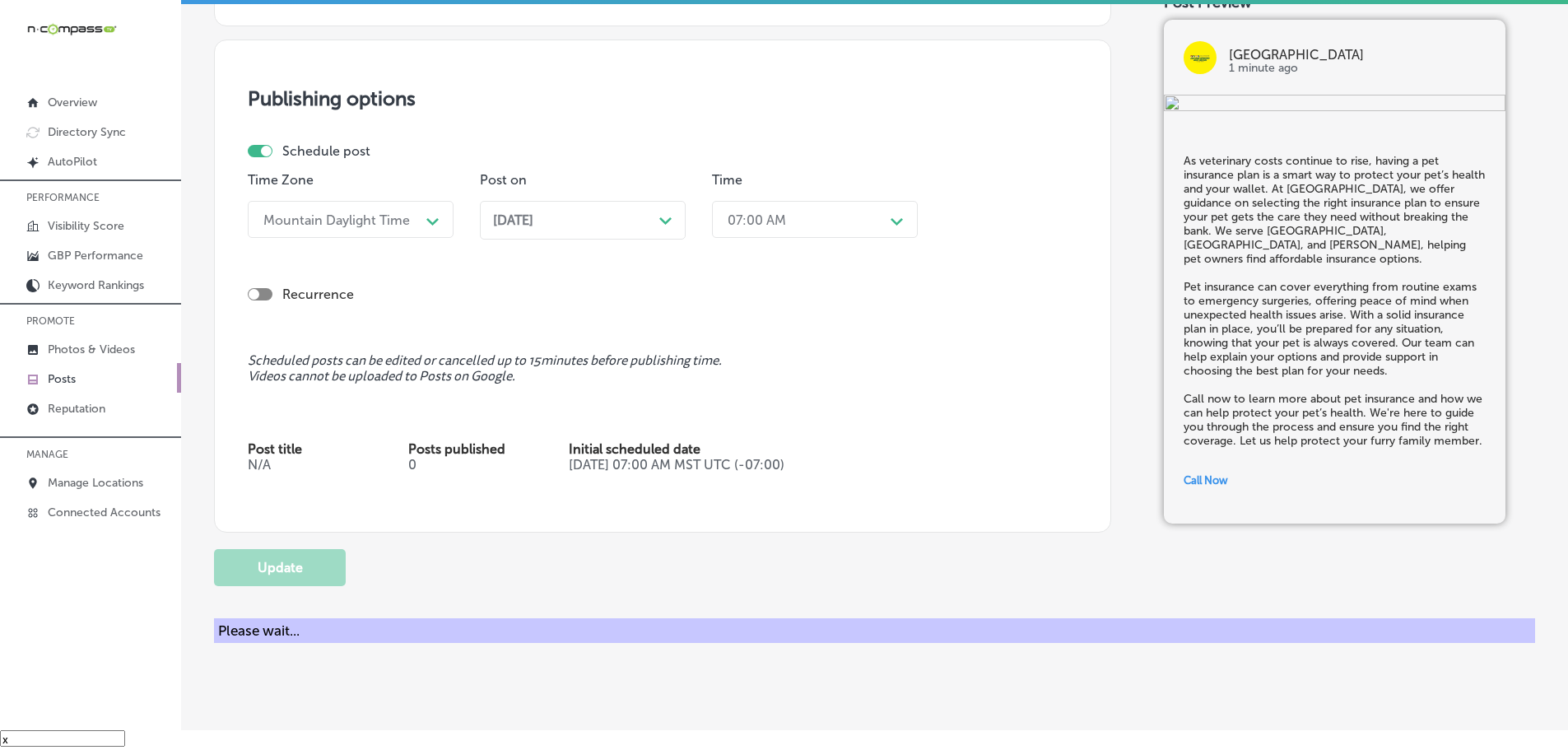
checkbox input "true"
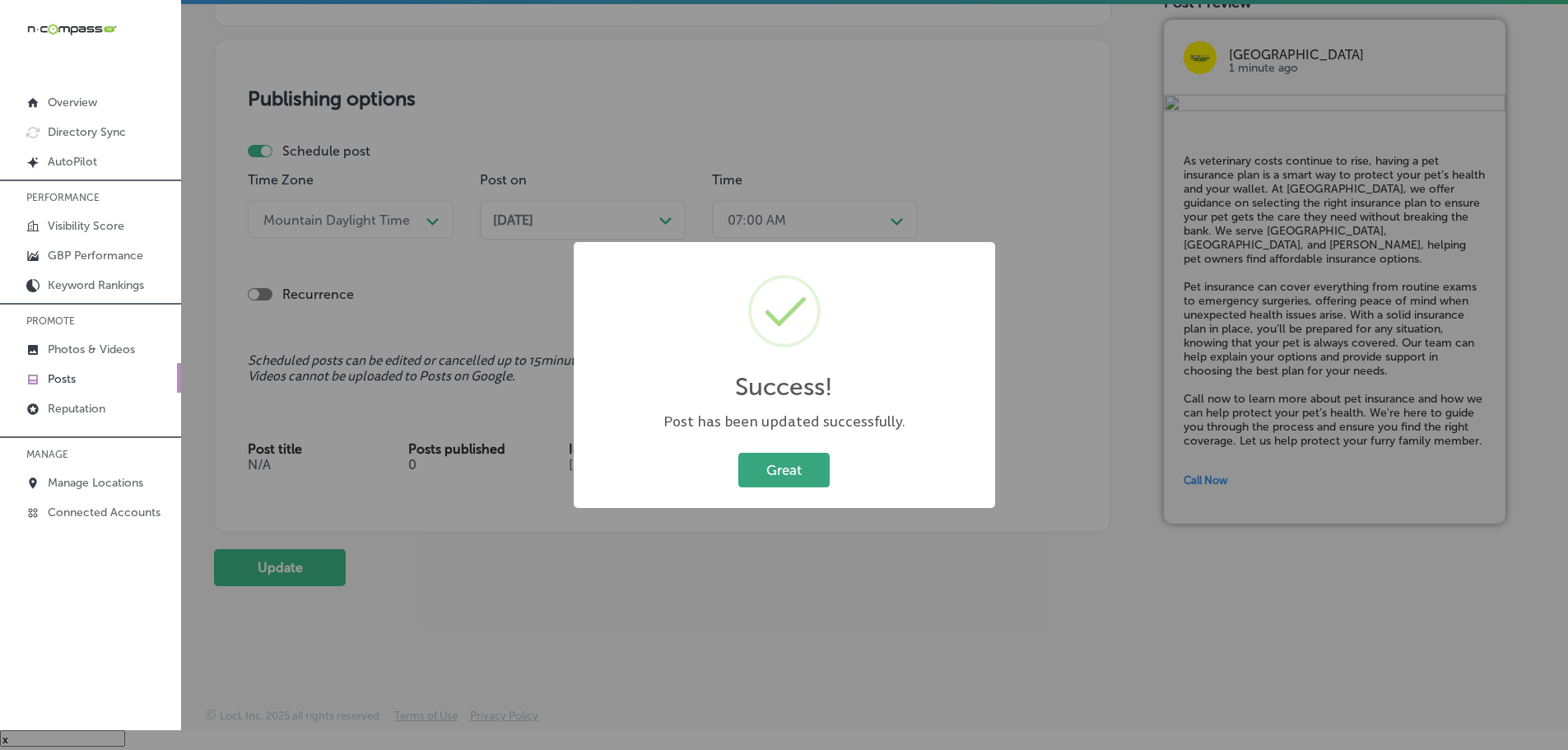
click at [768, 471] on button "Great" at bounding box center [784, 469] width 91 height 34
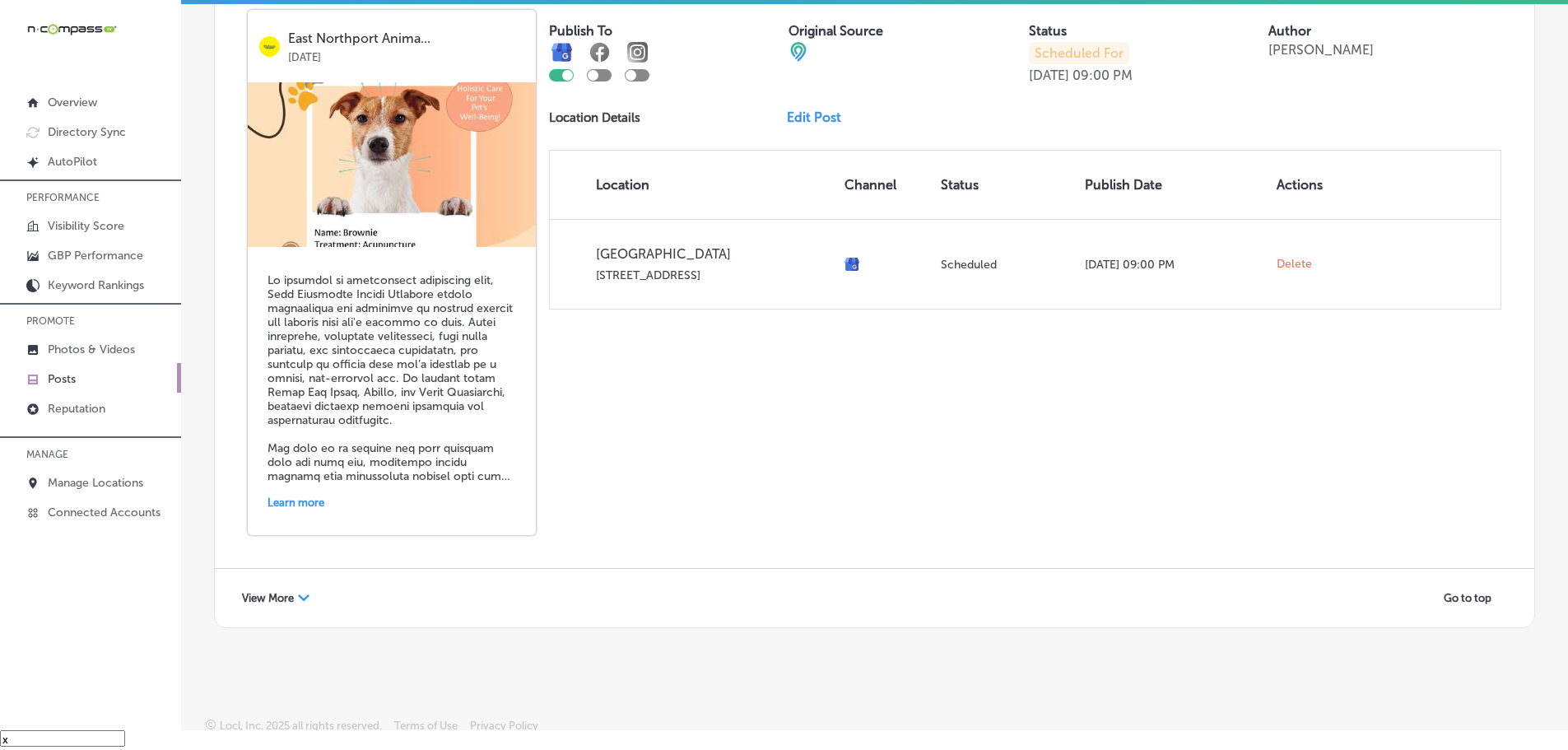
scroll to position [3530, 0]
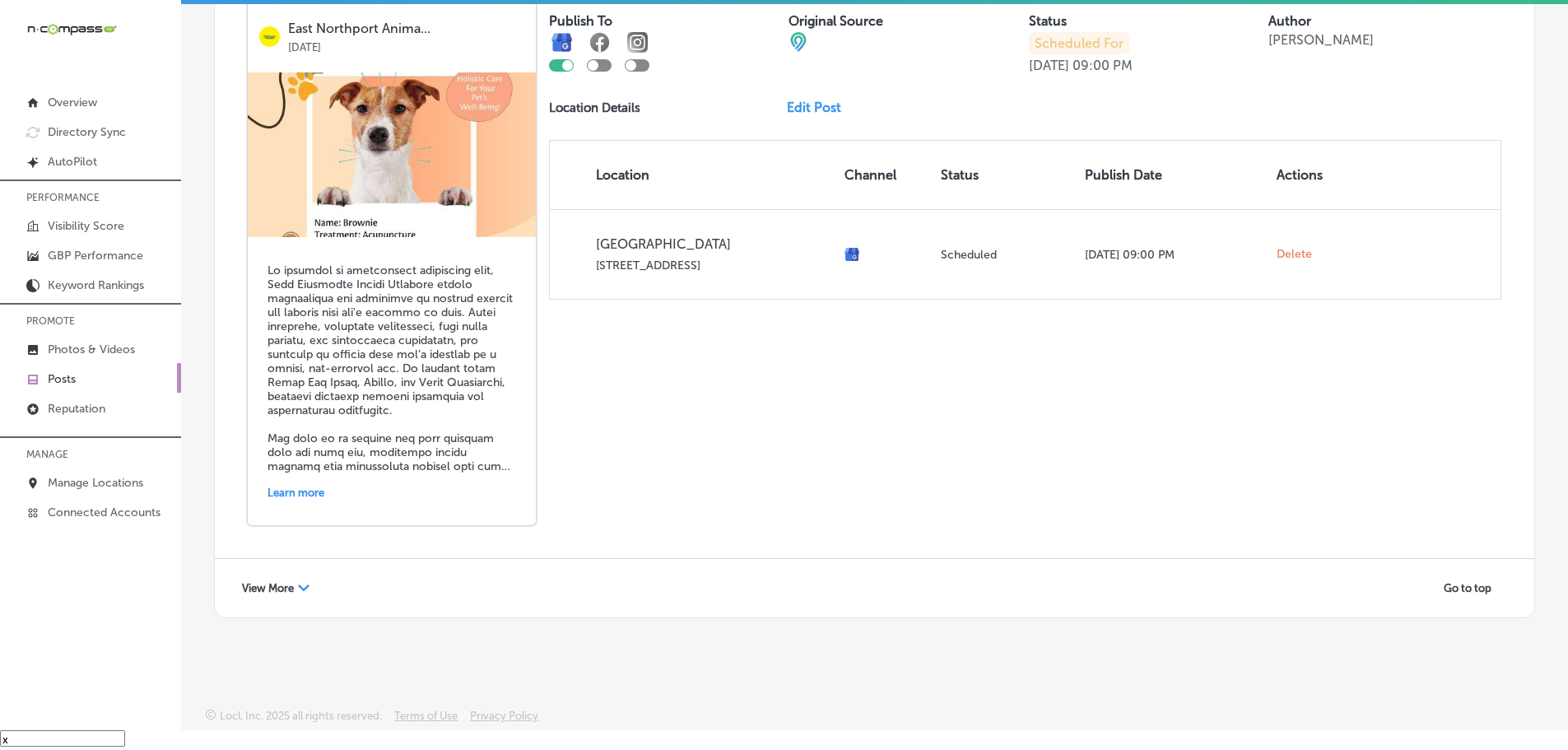
click at [274, 593] on span "View More" at bounding box center [268, 588] width 52 height 13
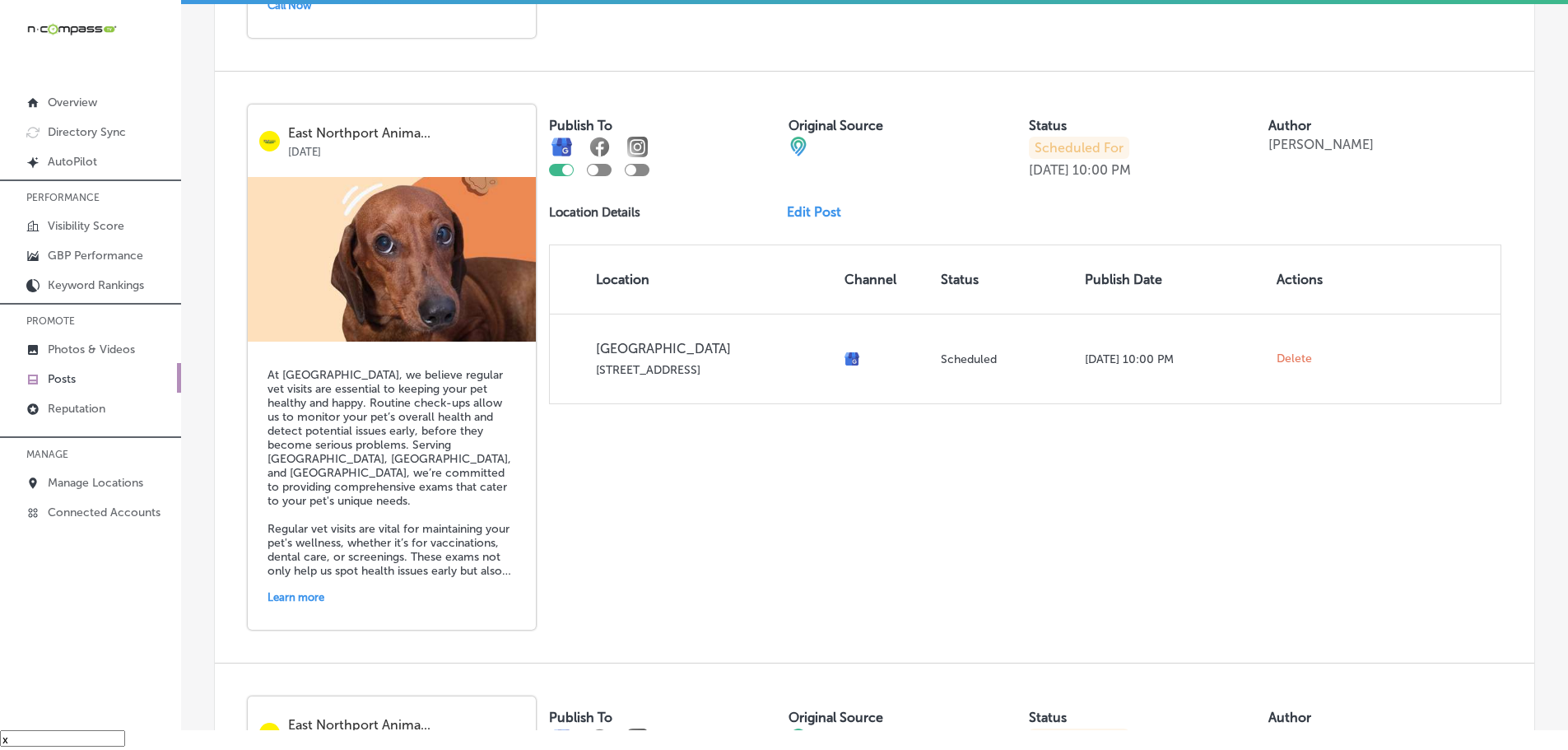
scroll to position [5752, 0]
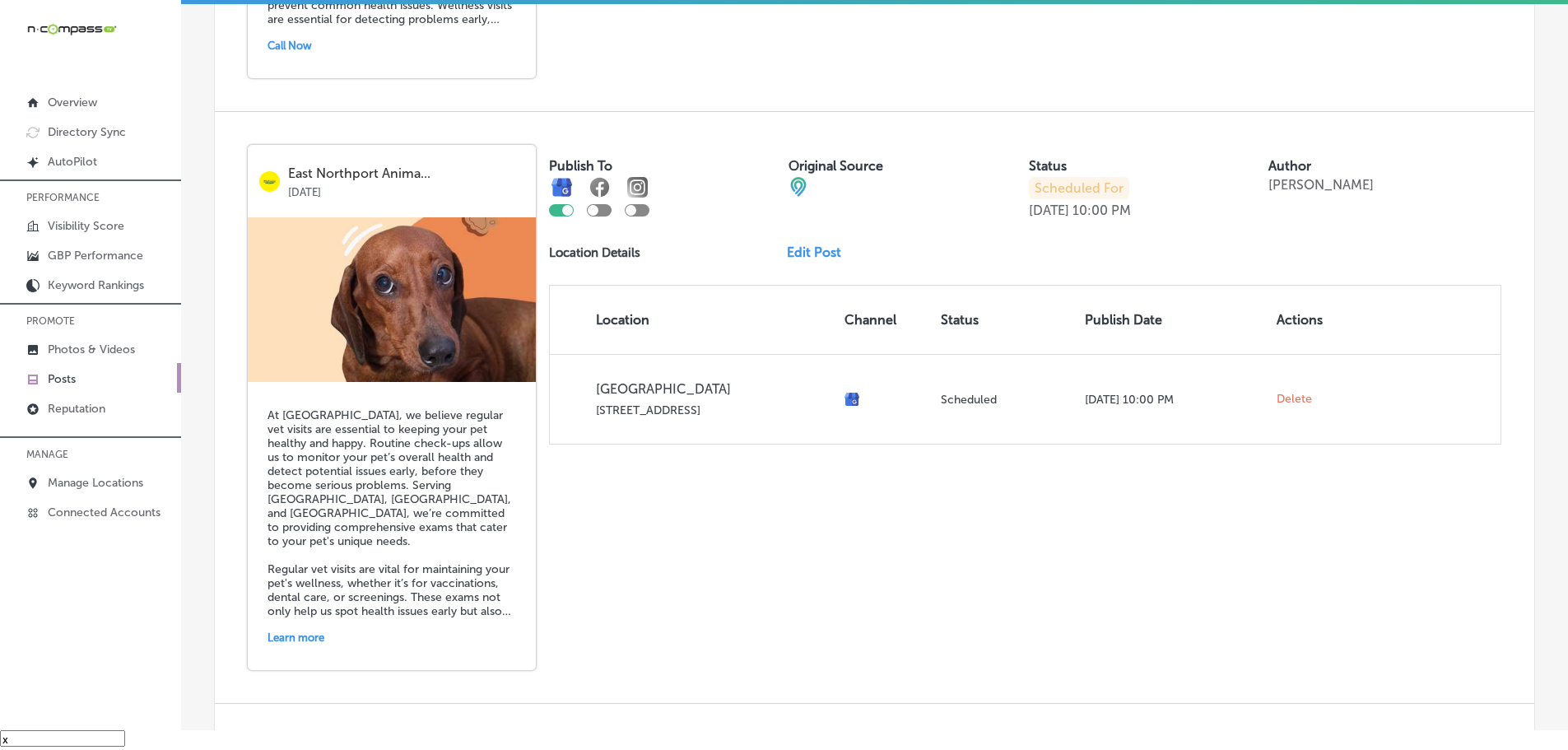
click at [813, 253] on link "Edit Post" at bounding box center [820, 251] width 67 height 15
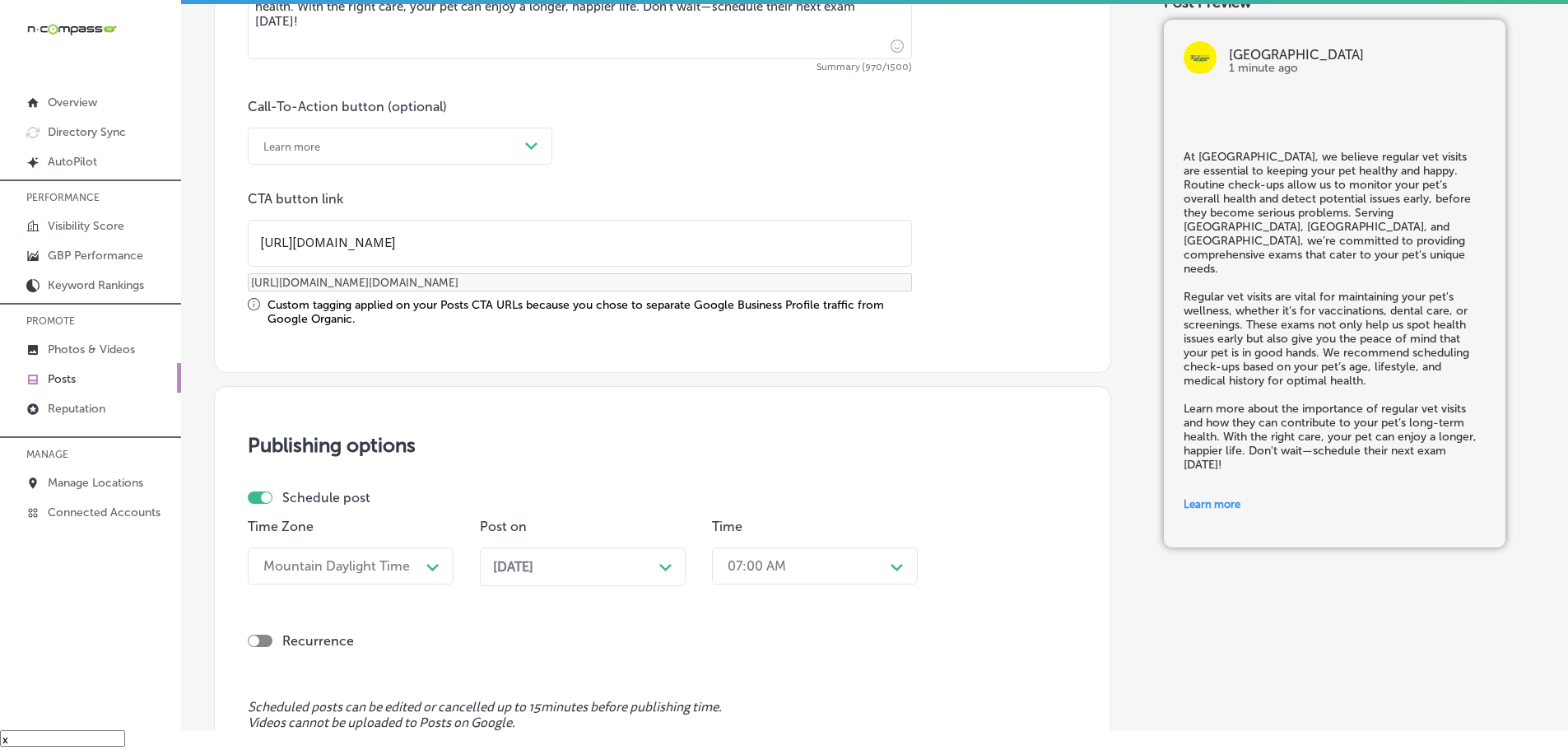
scroll to position [1152, 0]
click at [656, 558] on div "[DATE] Path Created with Sketch." at bounding box center [582, 562] width 179 height 15
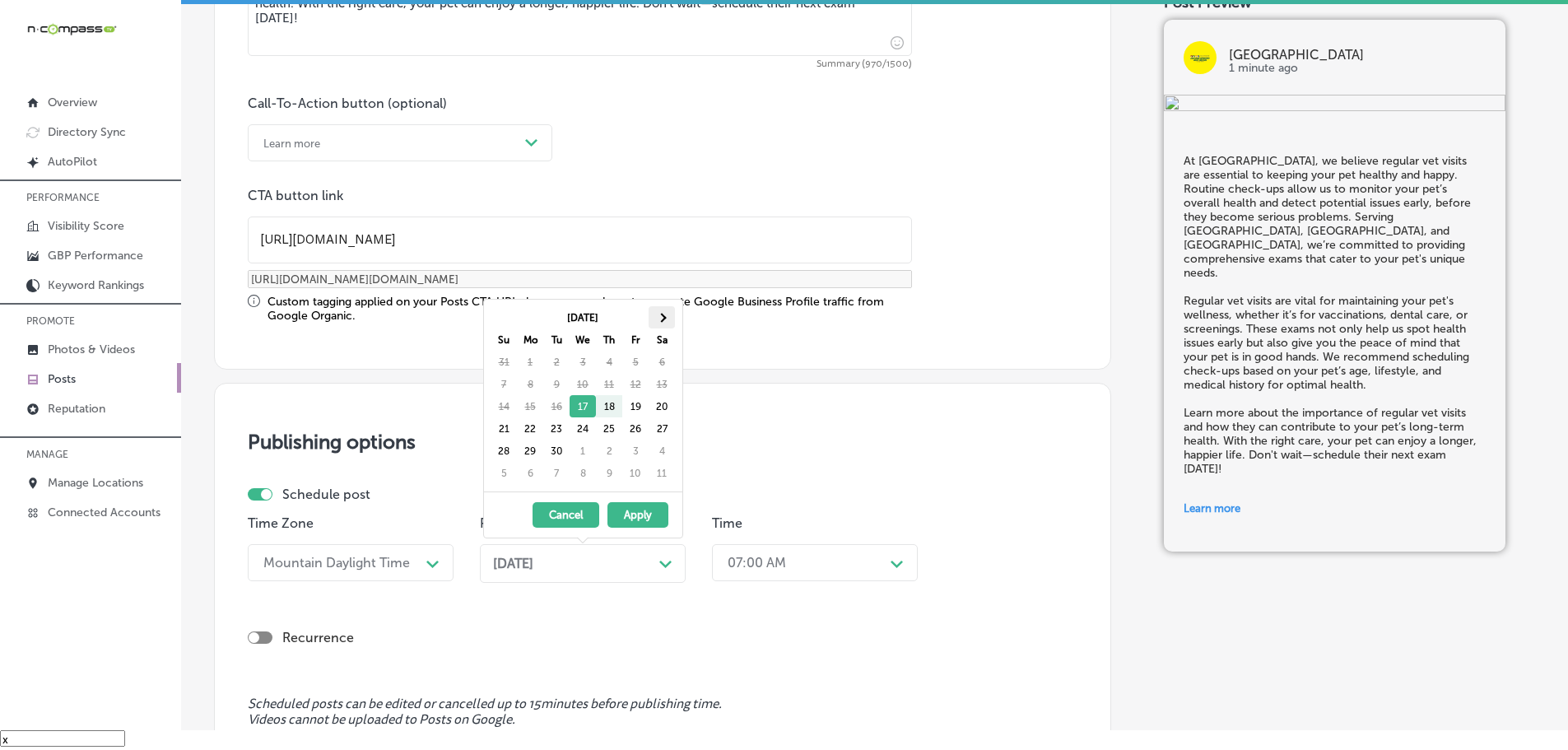
click at [665, 316] on span at bounding box center [661, 318] width 9 height 9
click at [664, 318] on span at bounding box center [661, 318] width 9 height 9
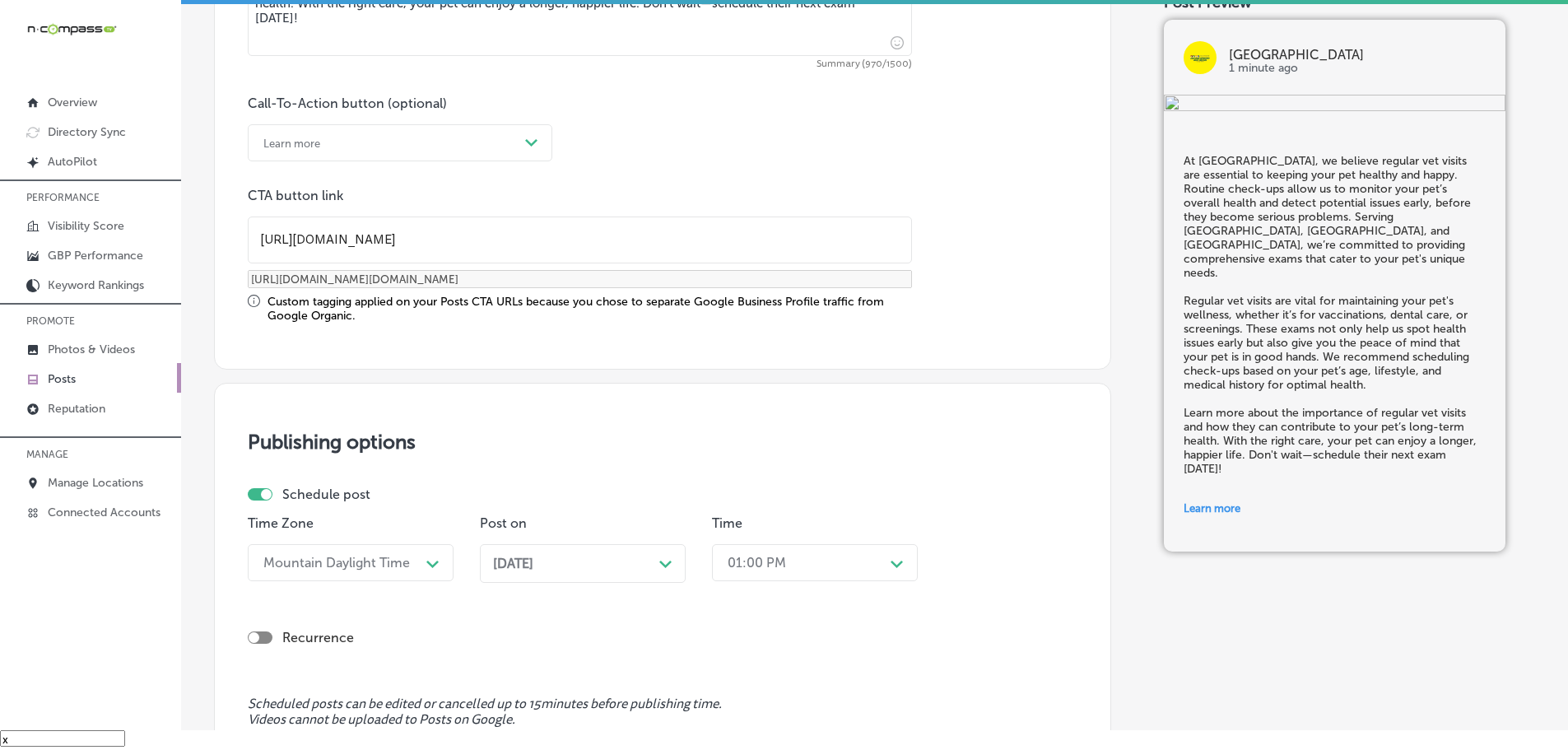
click at [868, 560] on div "01:00 PM Path Created with Sketch." at bounding box center [815, 562] width 206 height 37
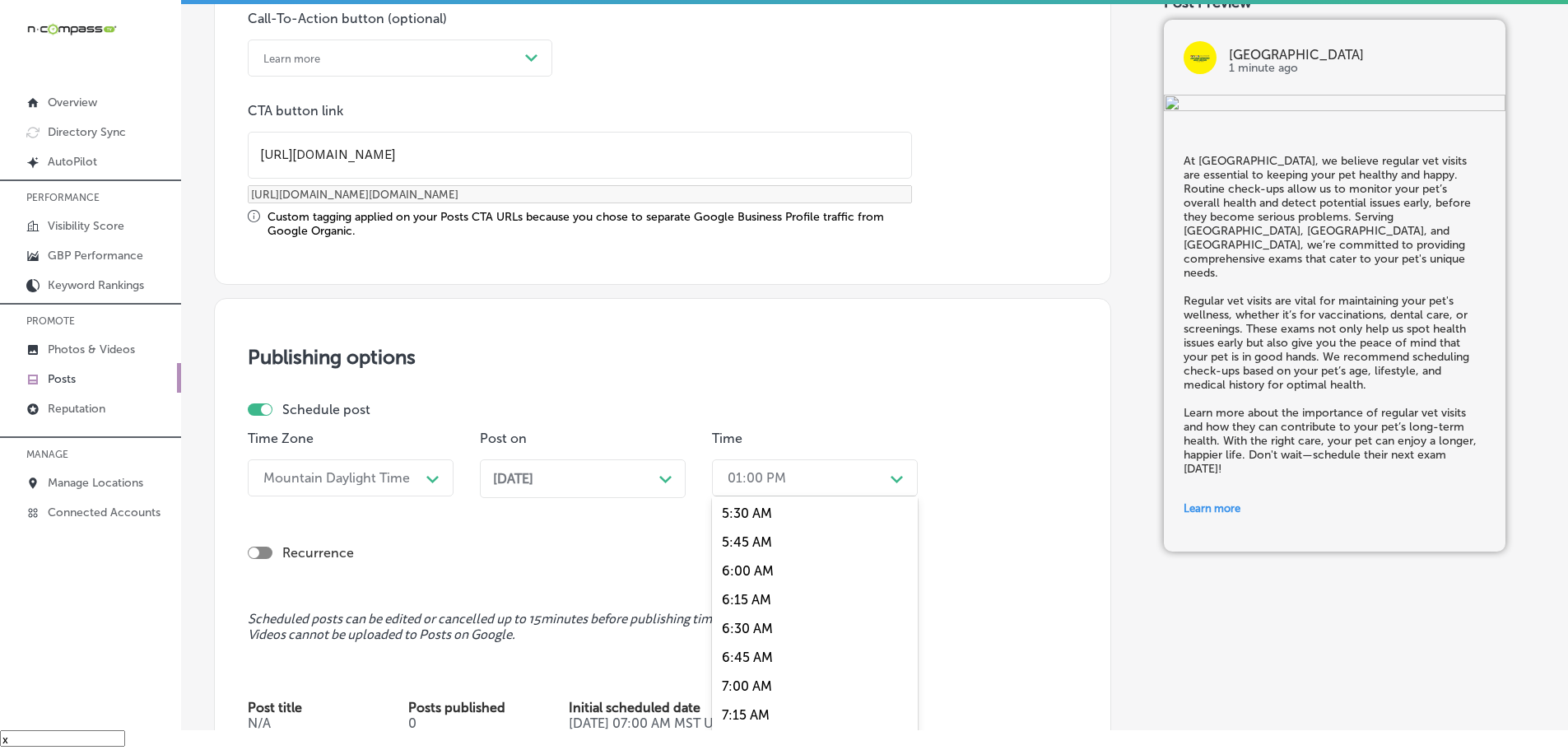
scroll to position [658, 0]
click at [730, 653] on div "7:00 AM" at bounding box center [815, 662] width 206 height 29
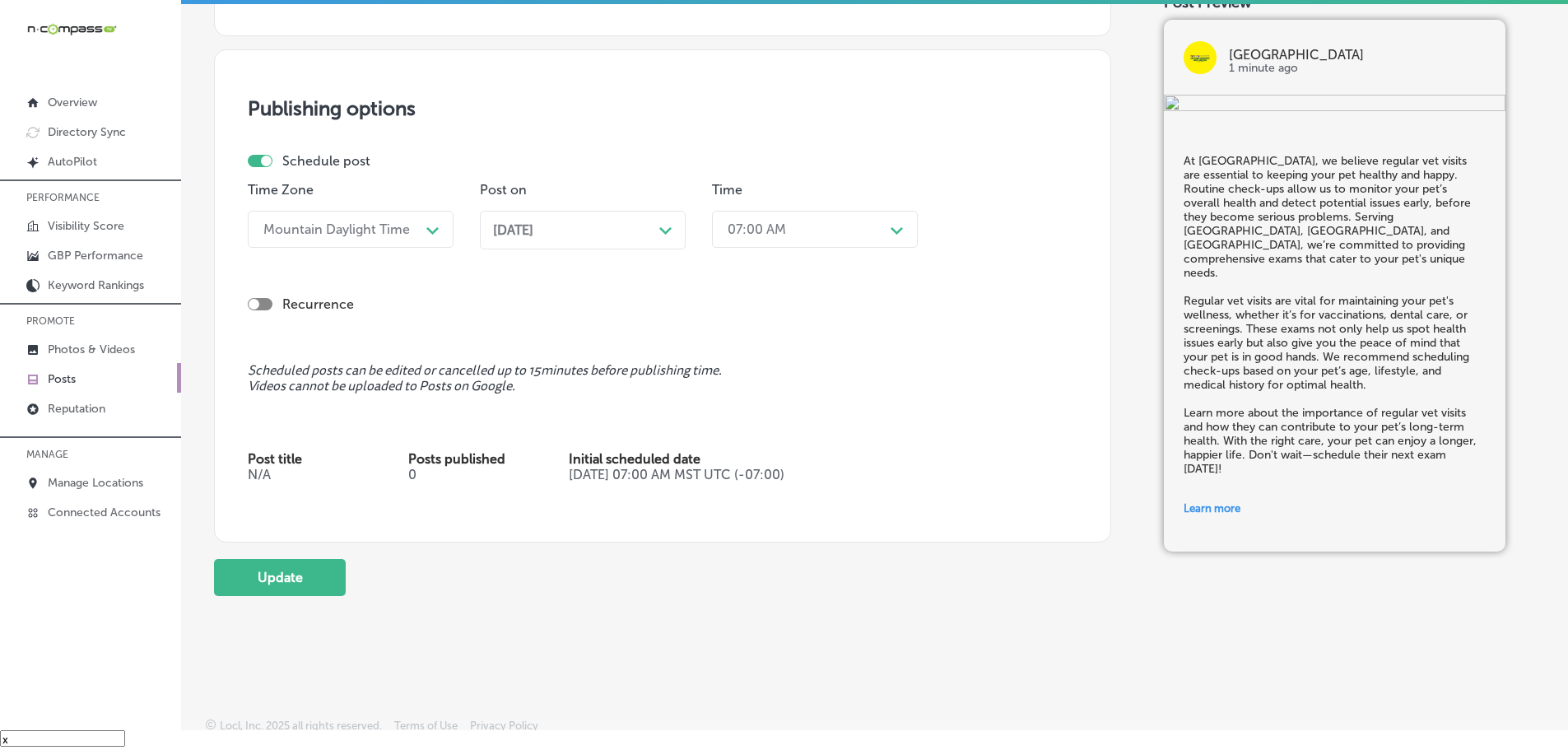
scroll to position [1495, 0]
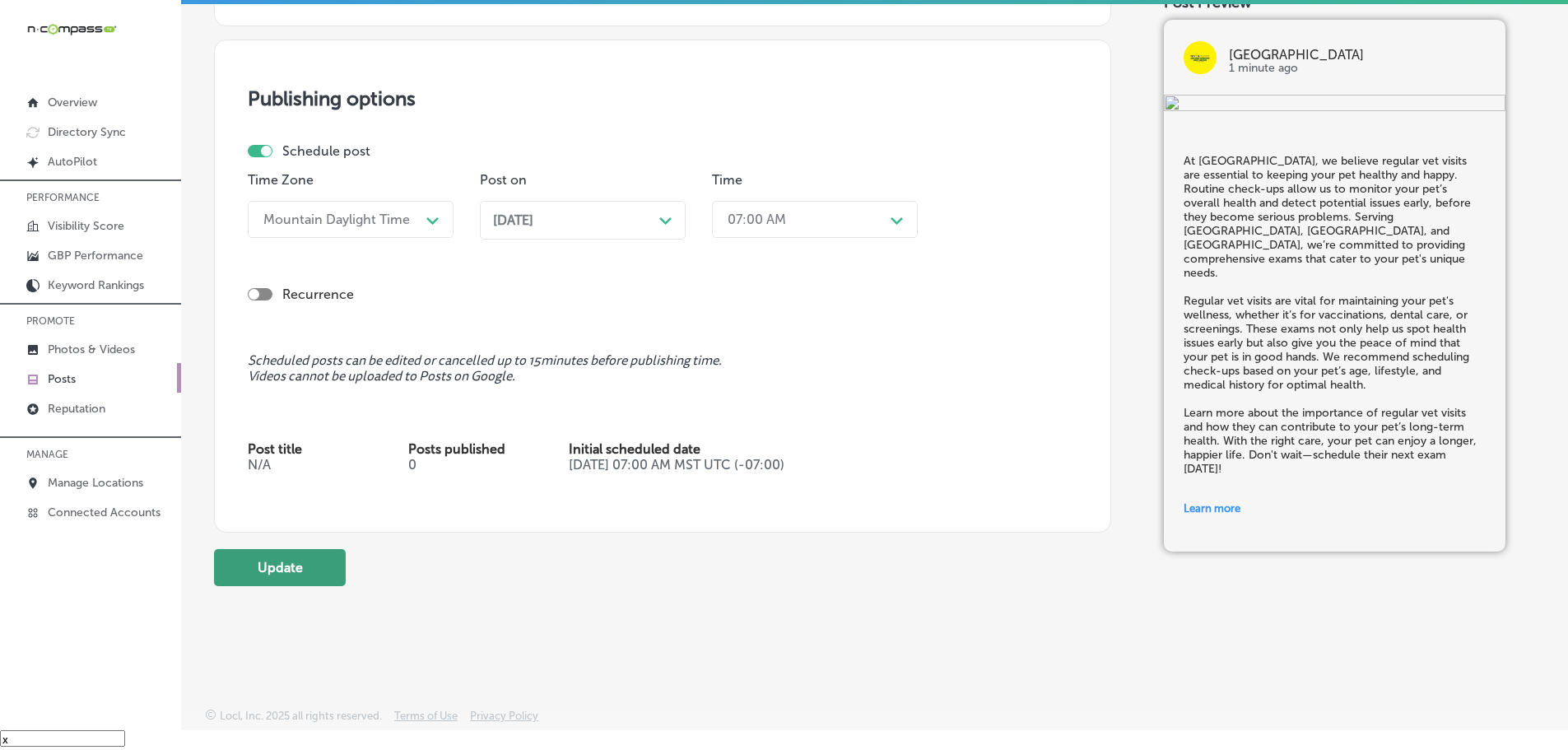
click at [309, 566] on button "Update" at bounding box center [280, 567] width 132 height 37
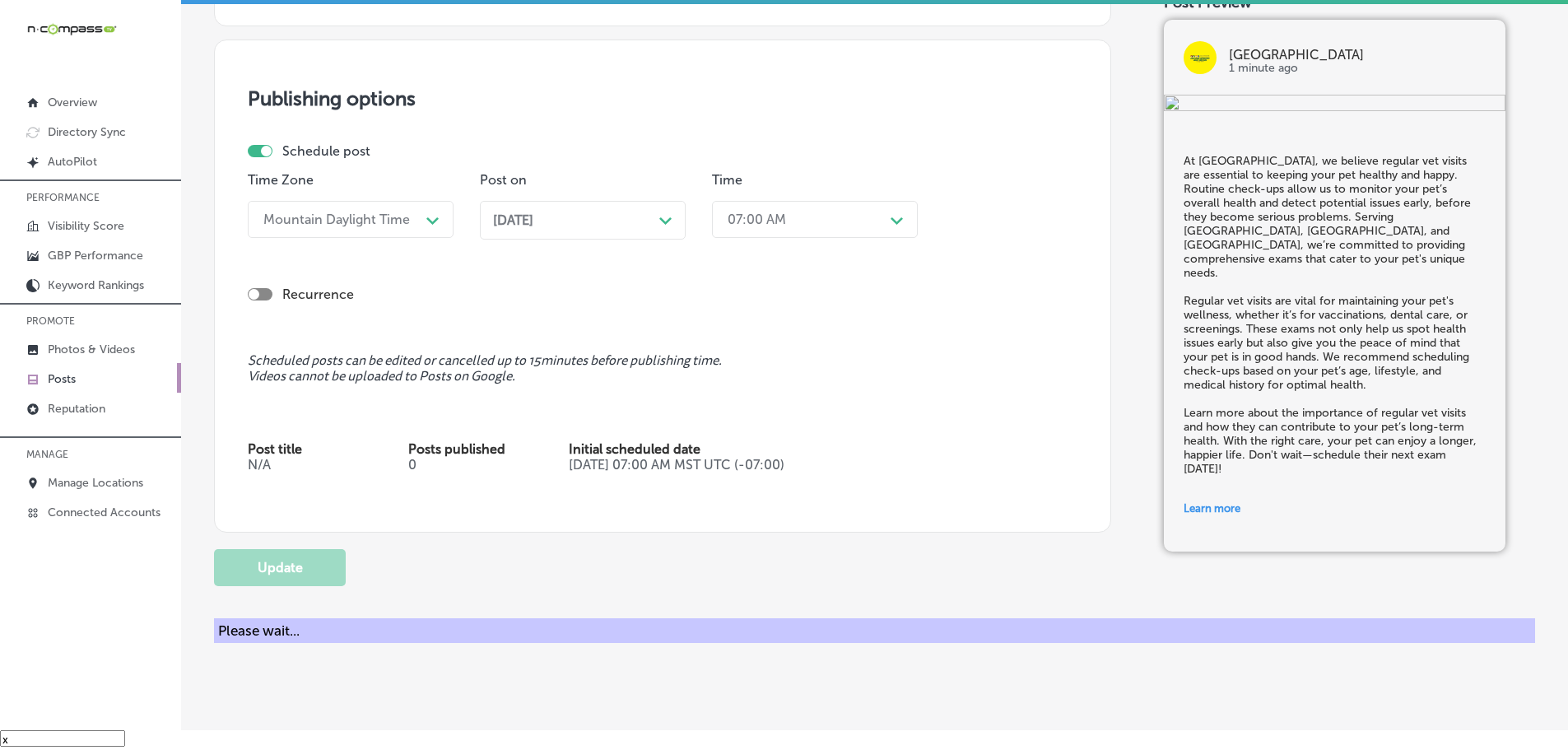
checkbox input "true"
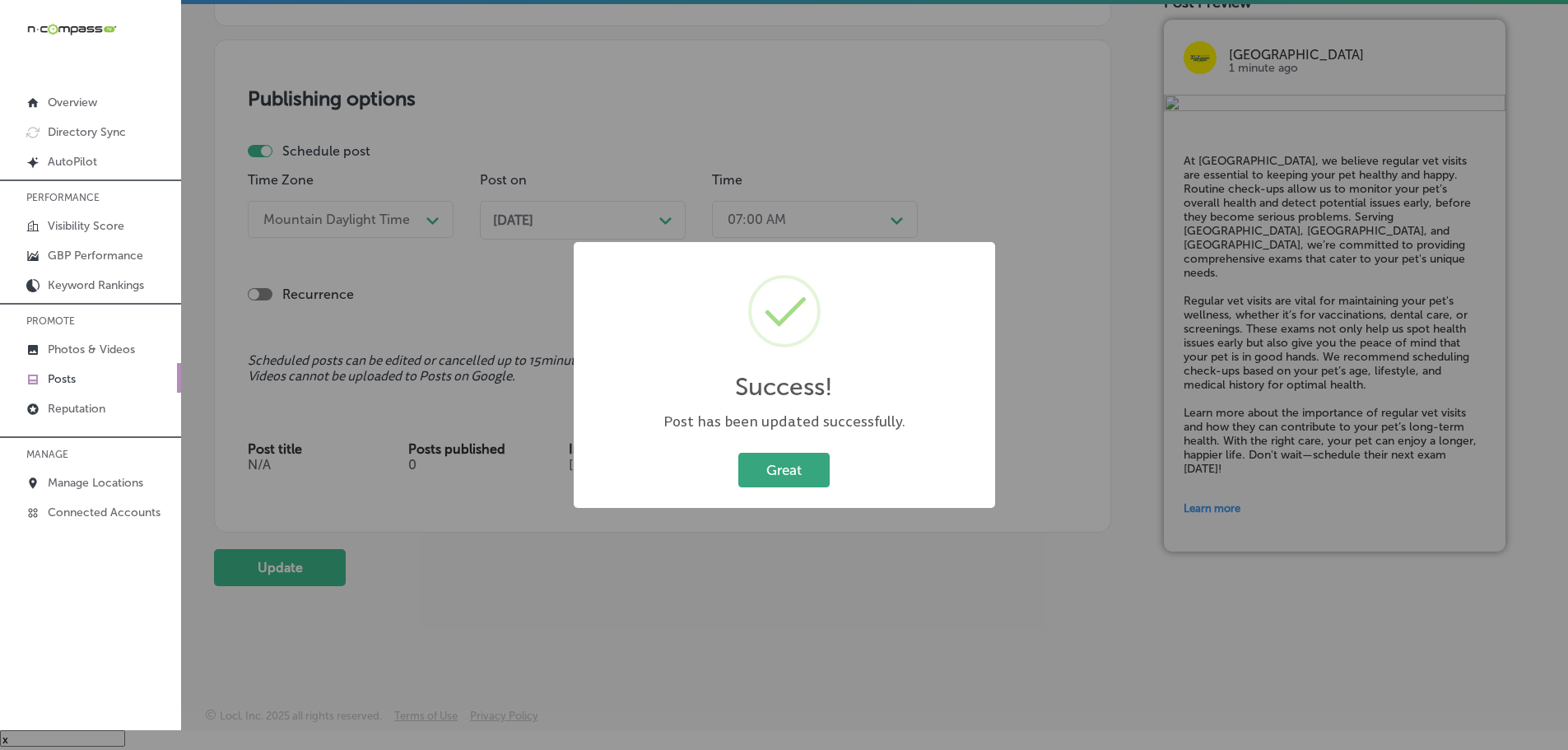
click at [795, 476] on button "Great" at bounding box center [784, 469] width 91 height 34
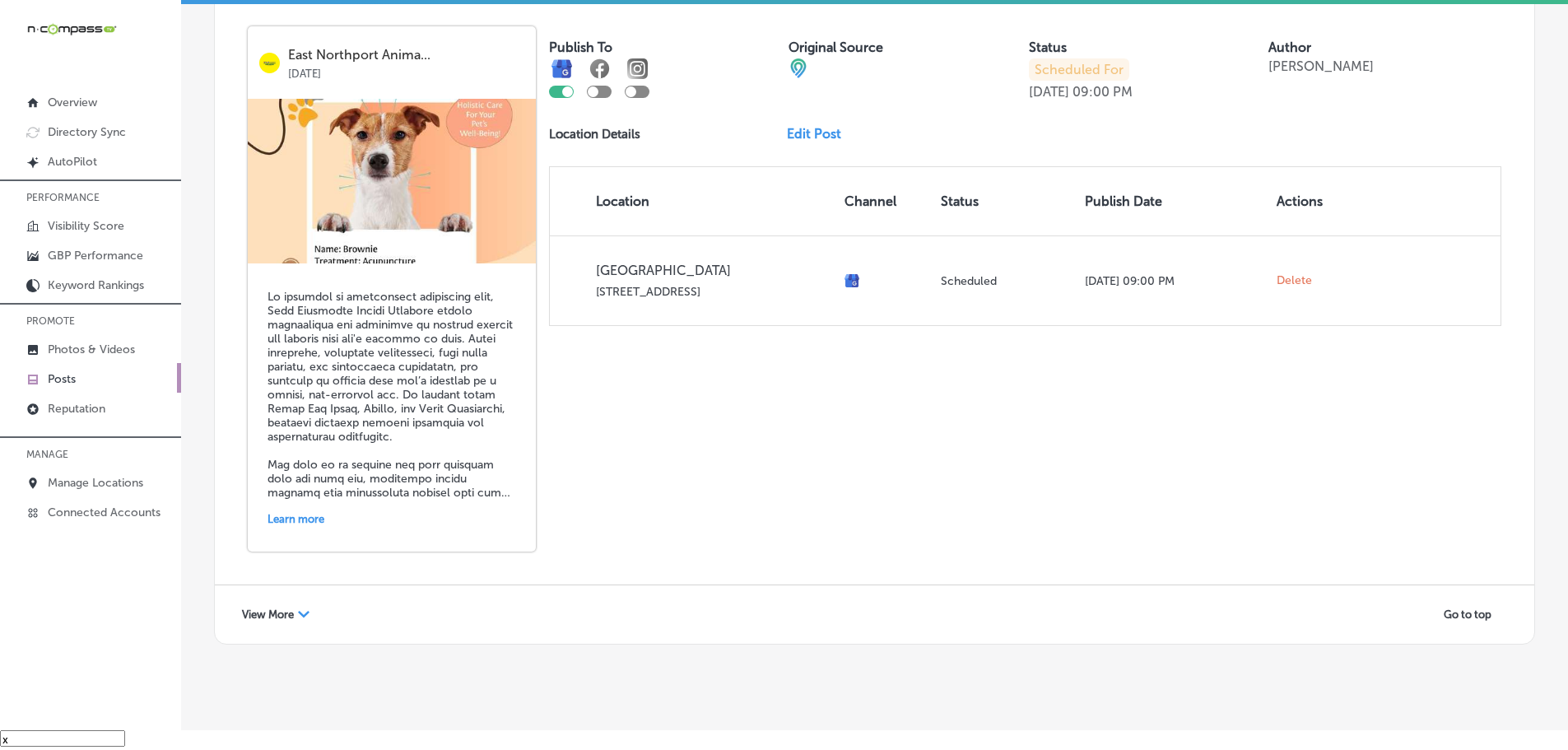
scroll to position [3530, 0]
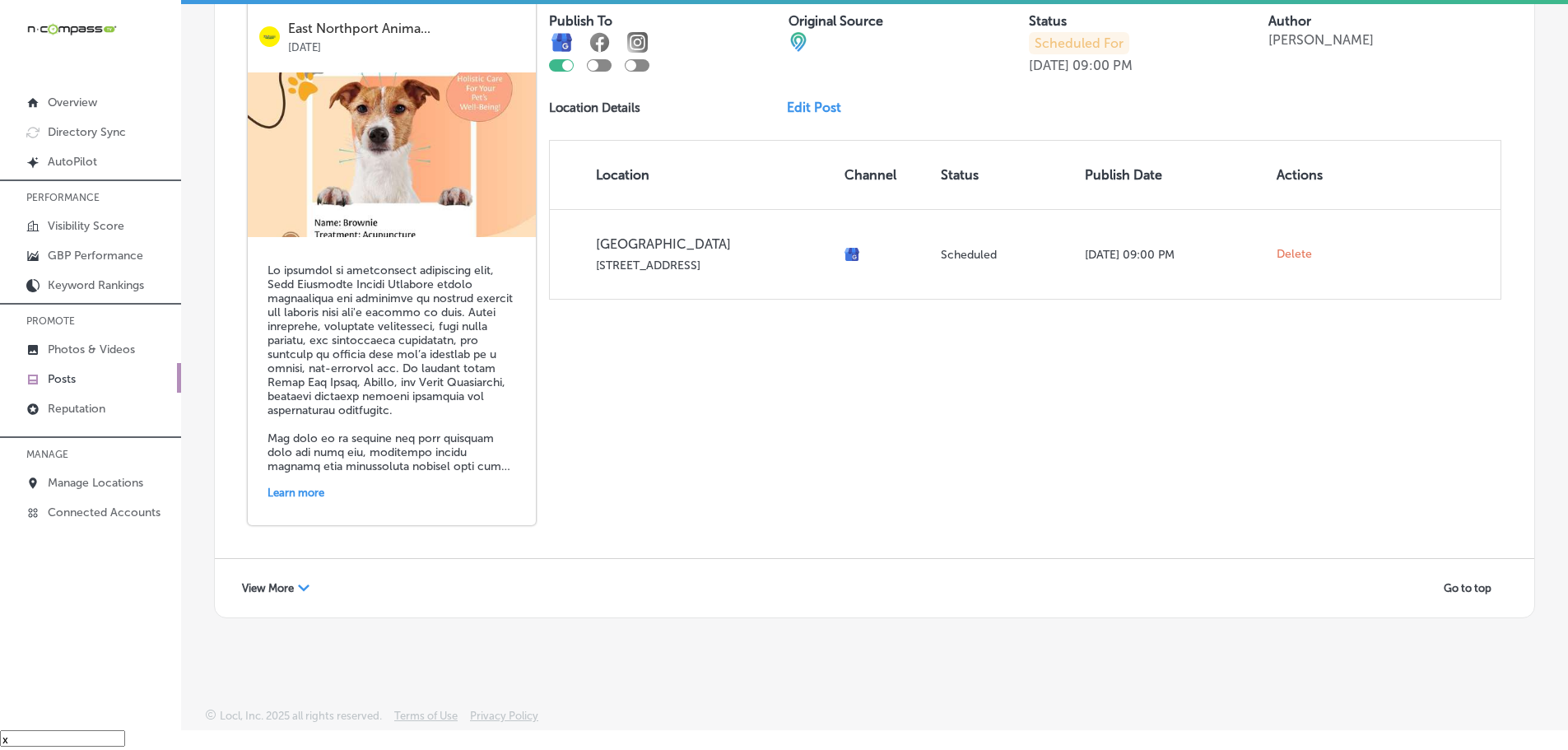
click at [250, 588] on span "View More" at bounding box center [268, 588] width 52 height 13
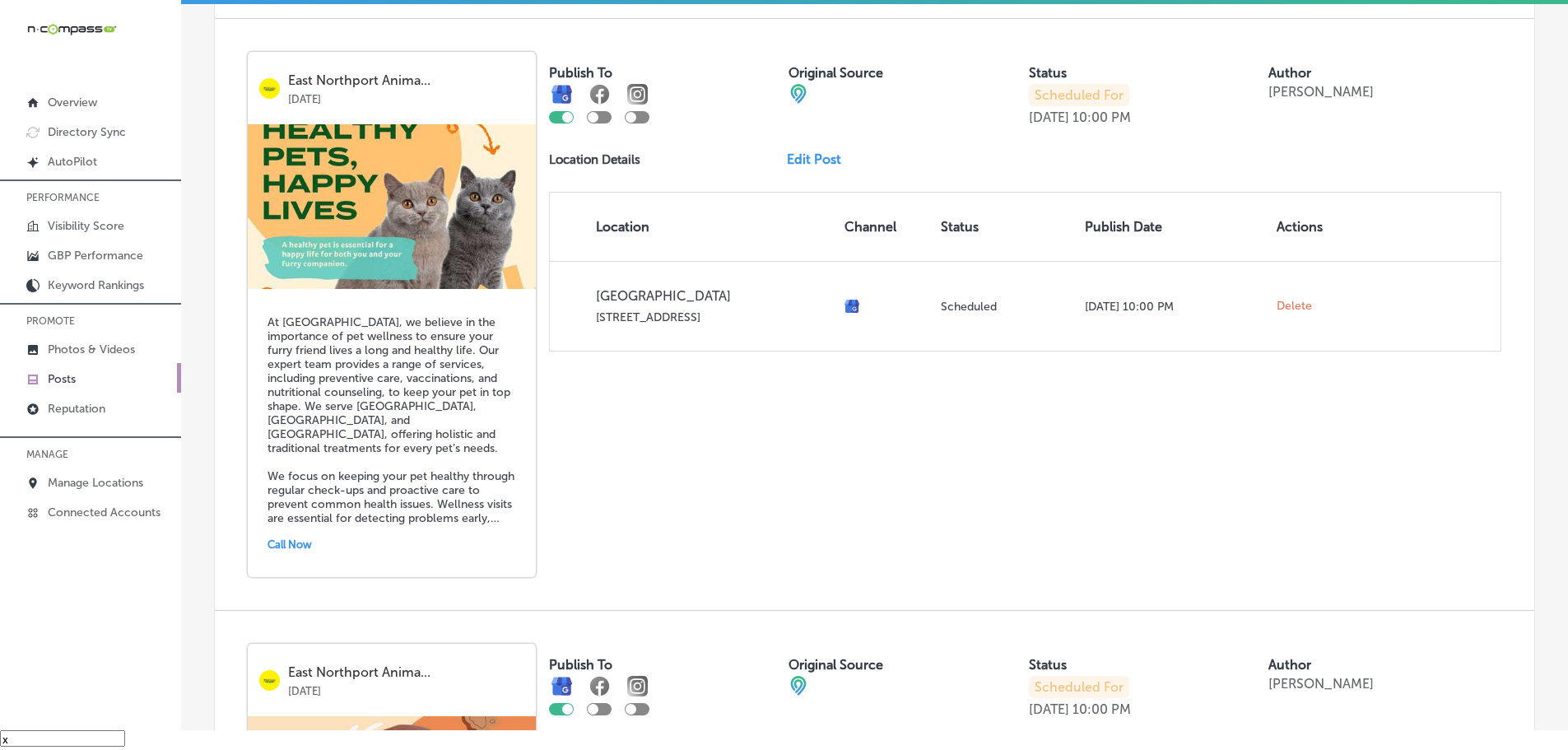
scroll to position [5175, 0]
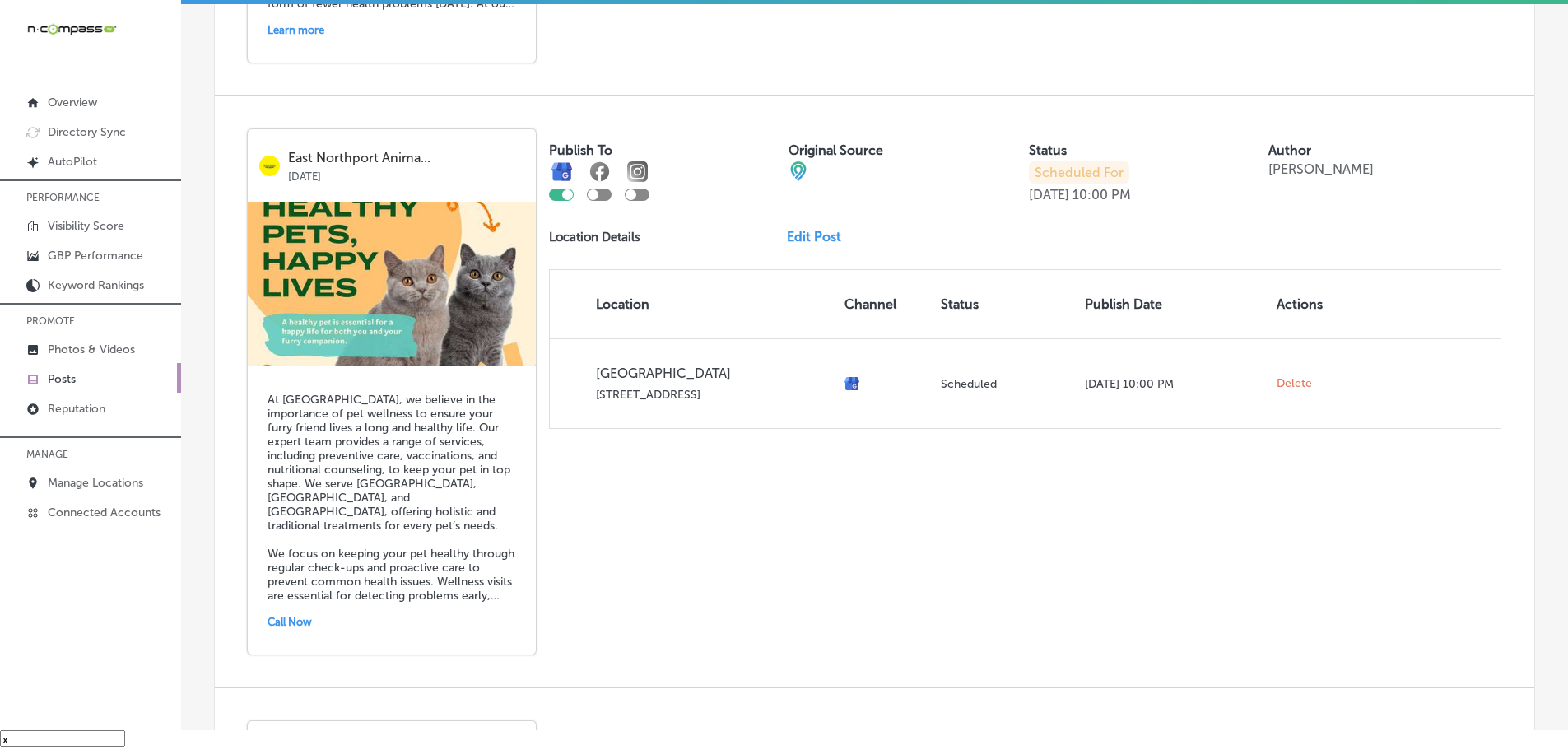
click at [800, 236] on link "Edit Post" at bounding box center [820, 236] width 67 height 15
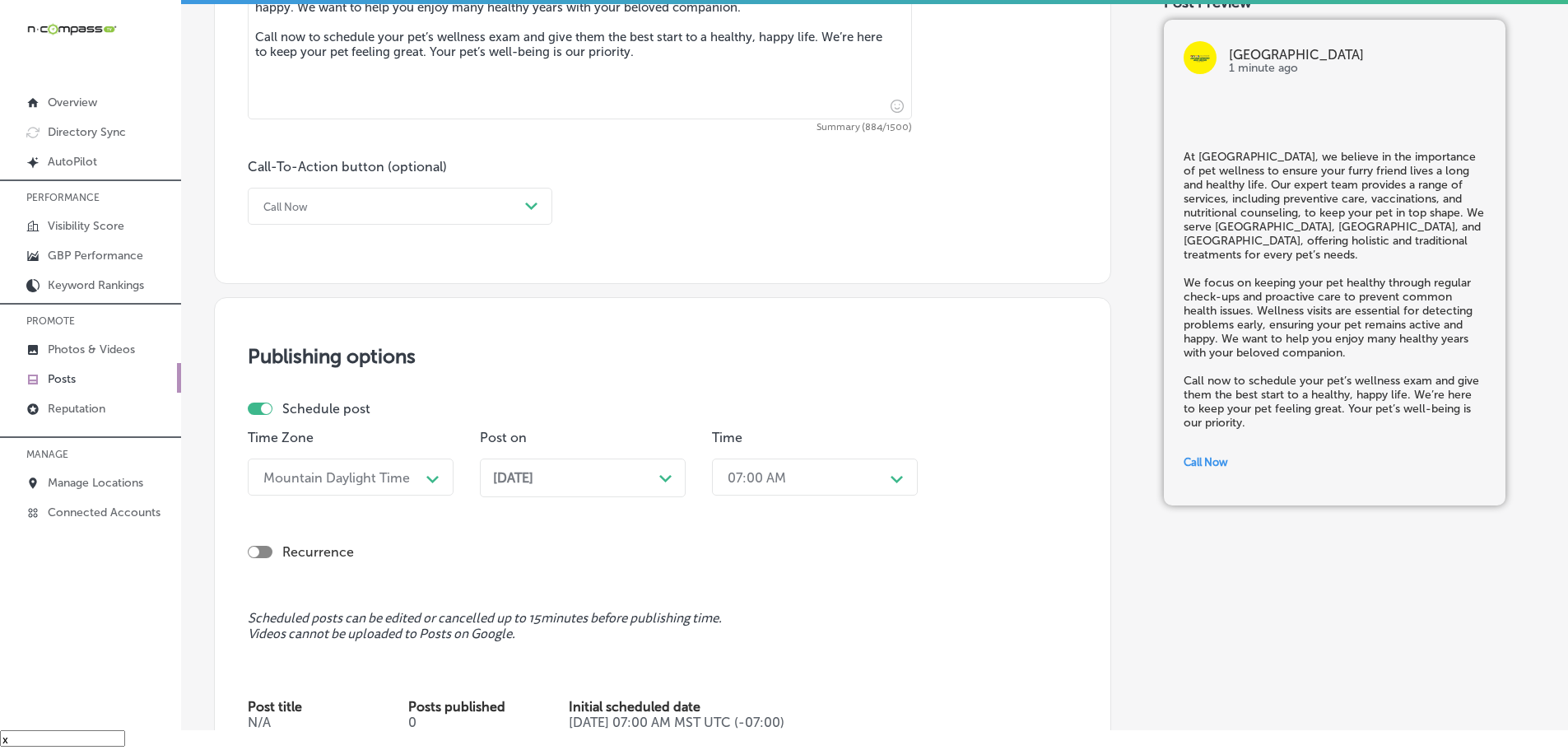
scroll to position [1152, 0]
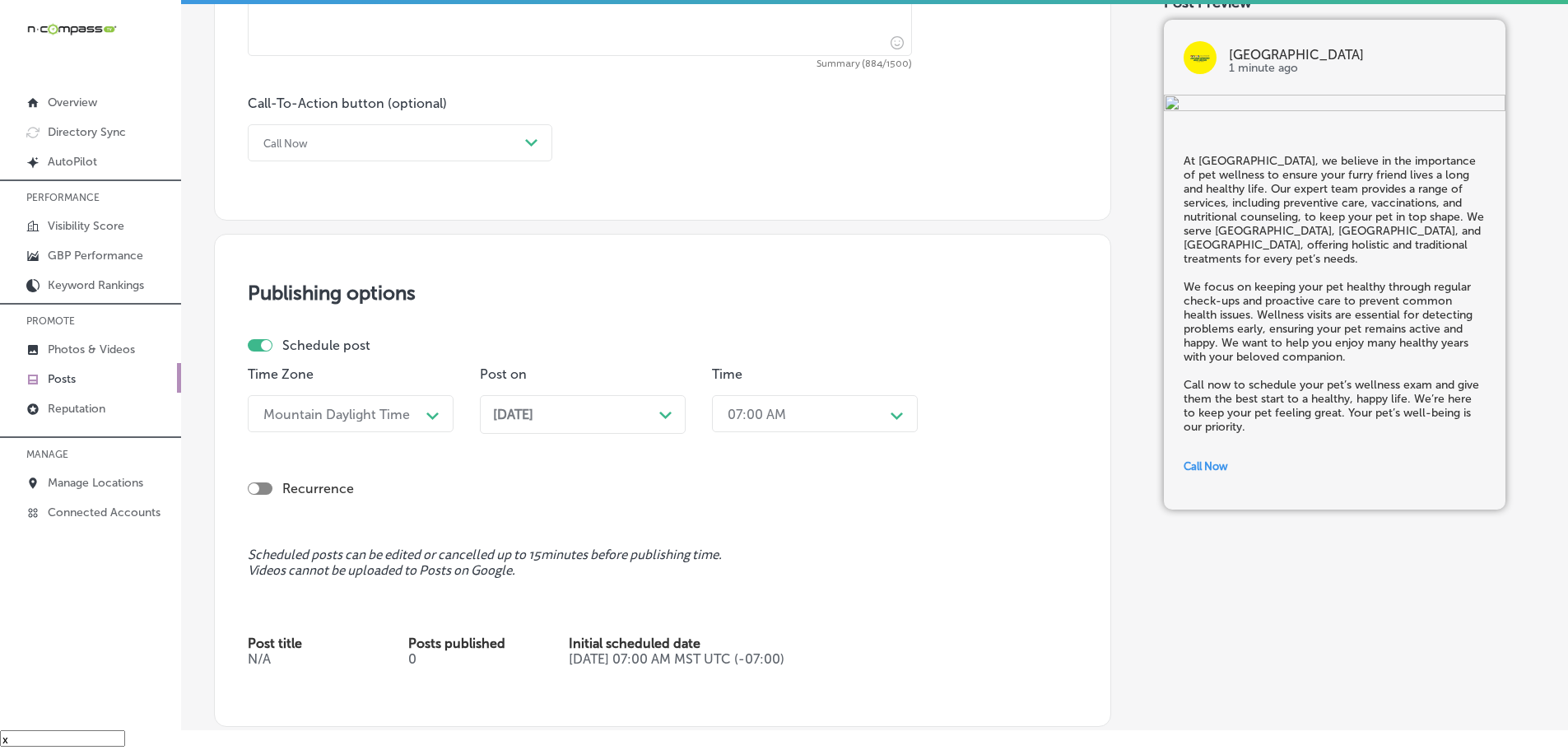
click at [655, 424] on div "[DATE] Path Created with Sketch." at bounding box center [583, 414] width 206 height 38
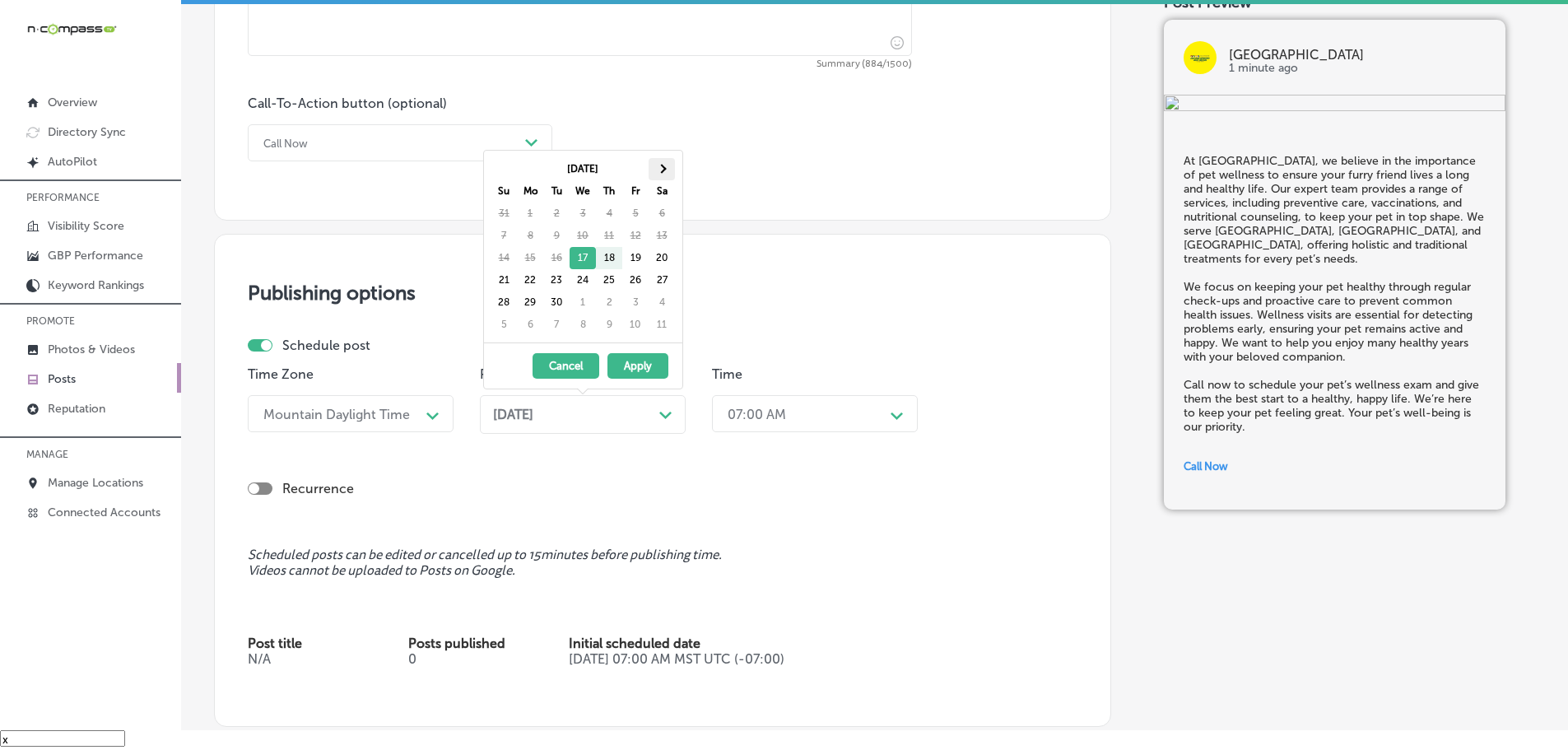
click at [669, 167] on th at bounding box center [661, 169] width 26 height 22
click at [668, 172] on th at bounding box center [661, 169] width 26 height 22
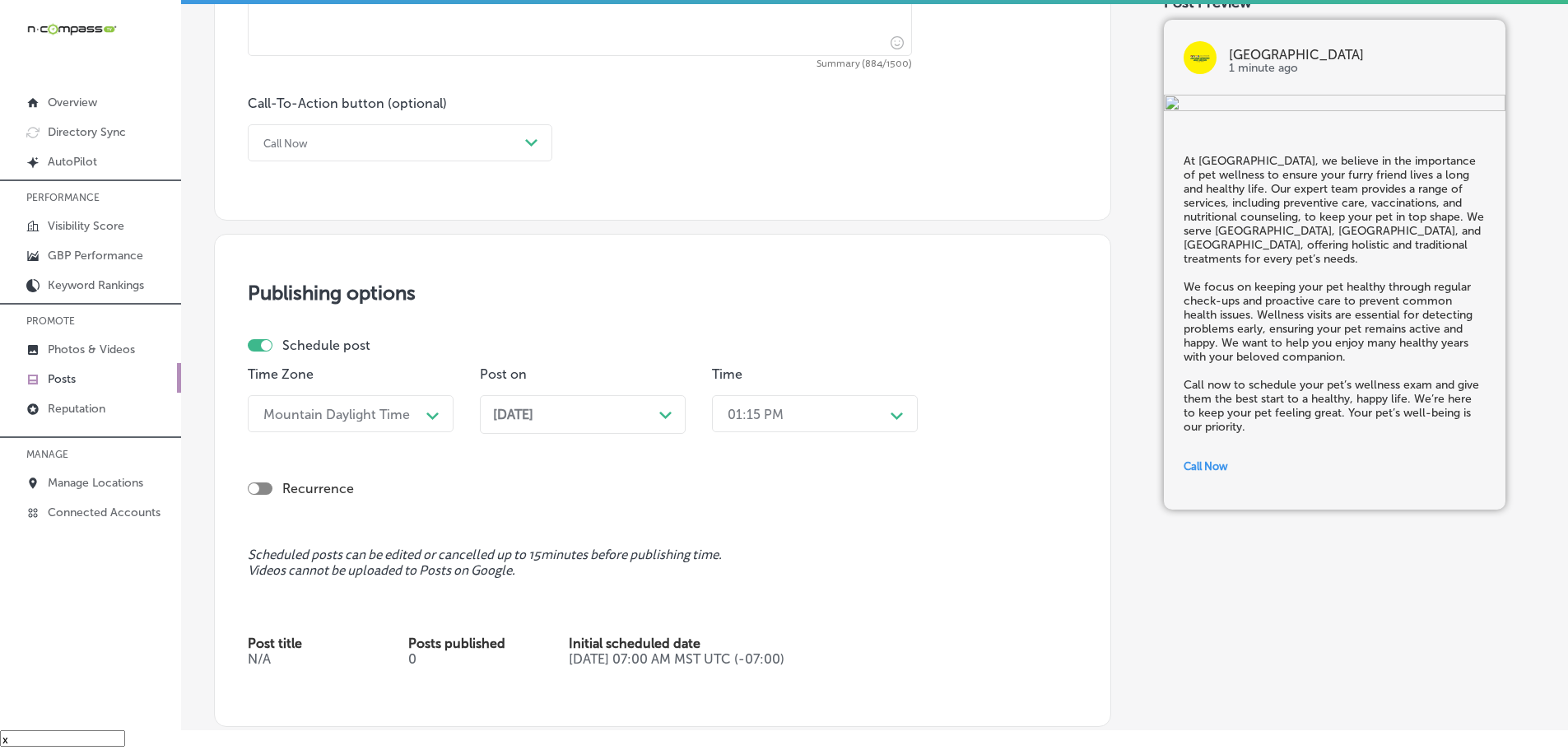
click at [828, 416] on div "01:15 PM" at bounding box center [801, 413] width 165 height 29
click at [759, 515] on div "7:00 AM" at bounding box center [815, 516] width 206 height 29
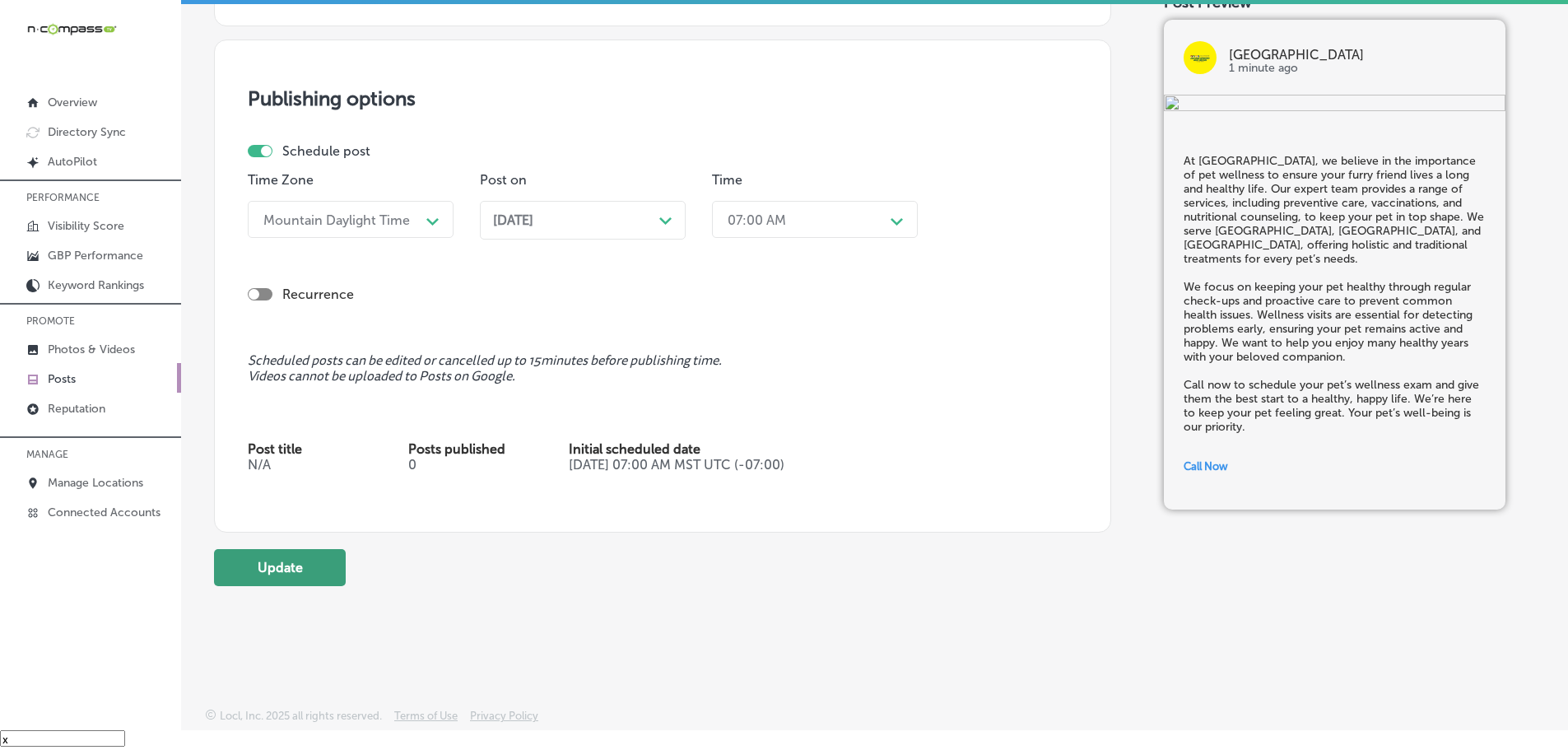
click at [275, 552] on button "Update" at bounding box center [280, 567] width 132 height 37
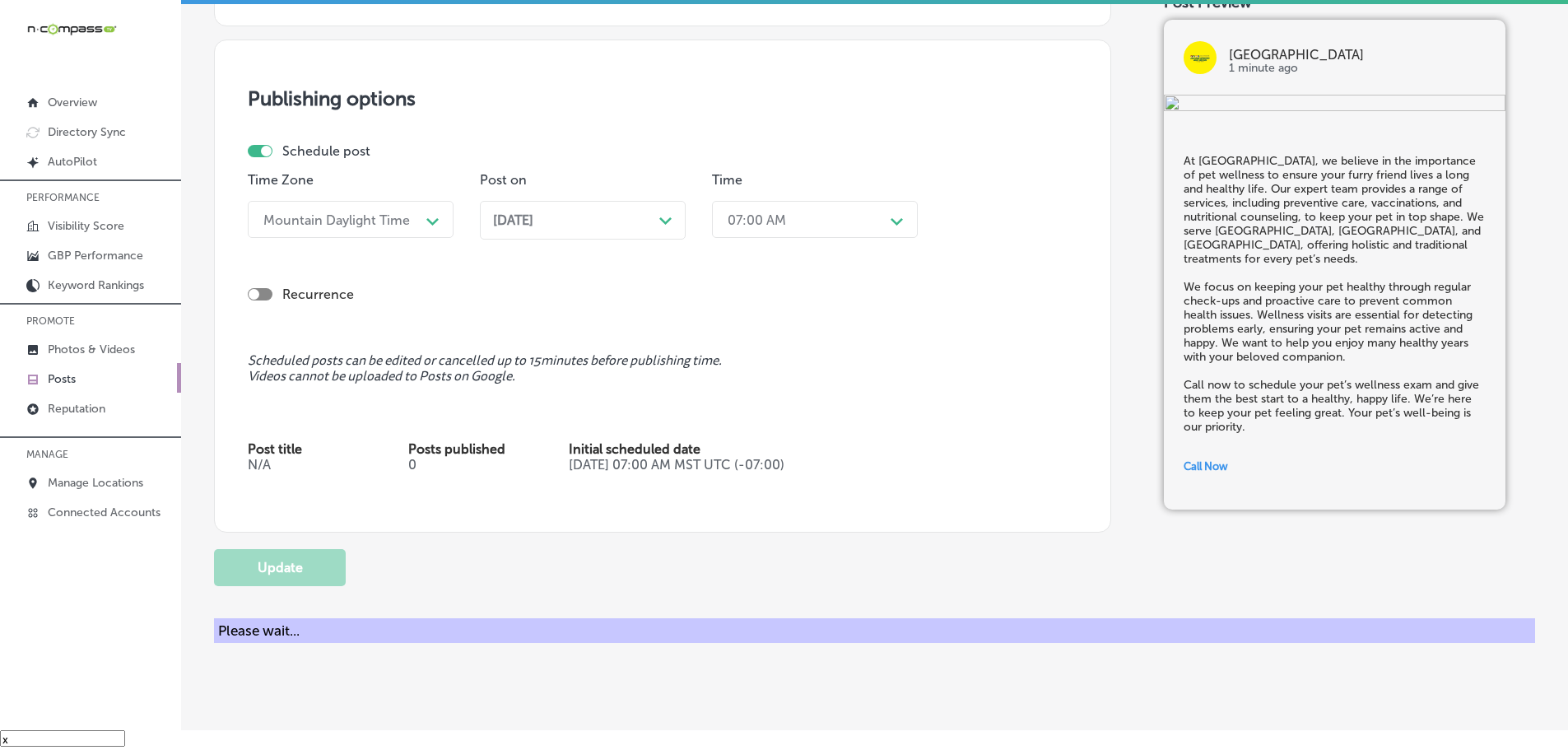
checkbox input "true"
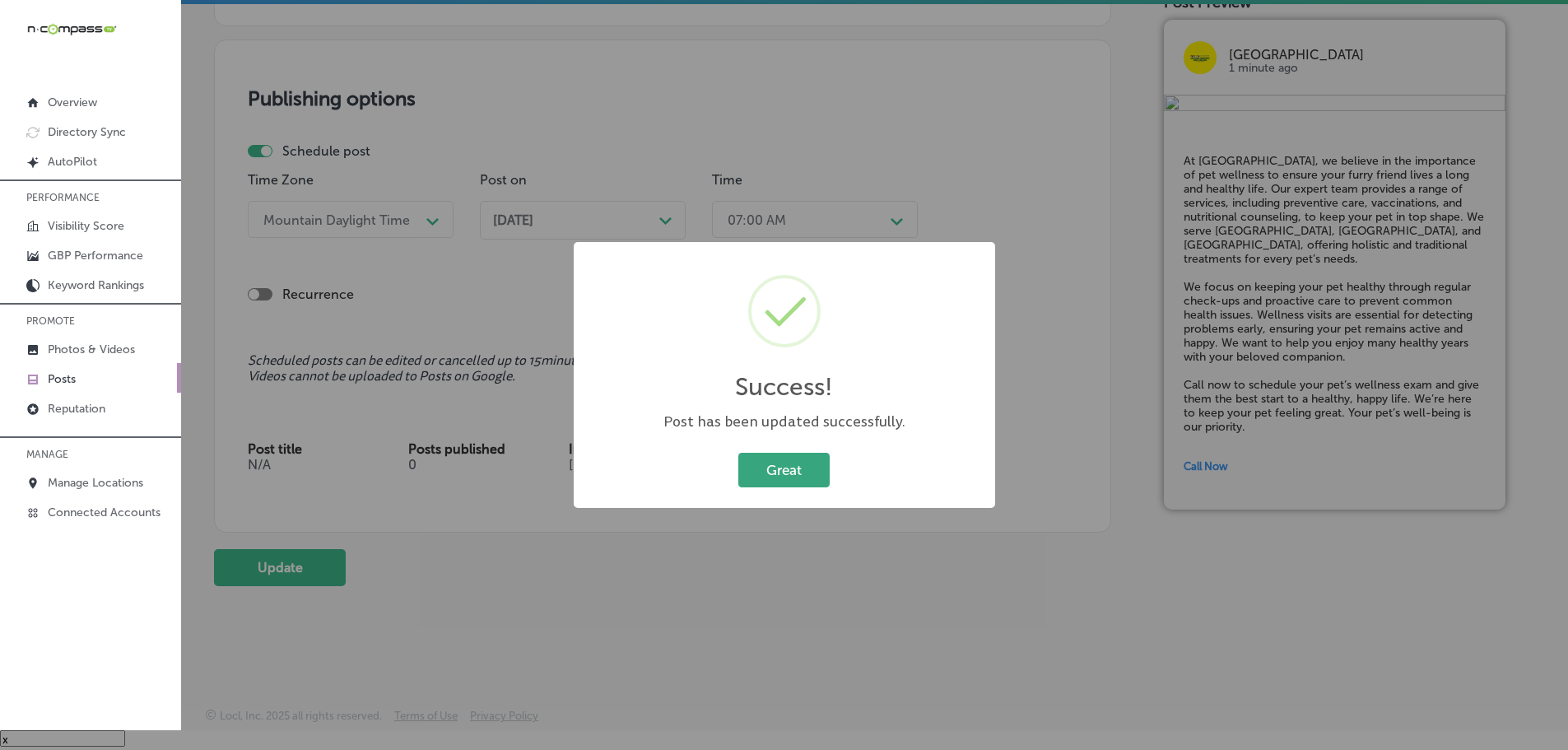
click at [777, 478] on button "Great" at bounding box center [784, 469] width 91 height 34
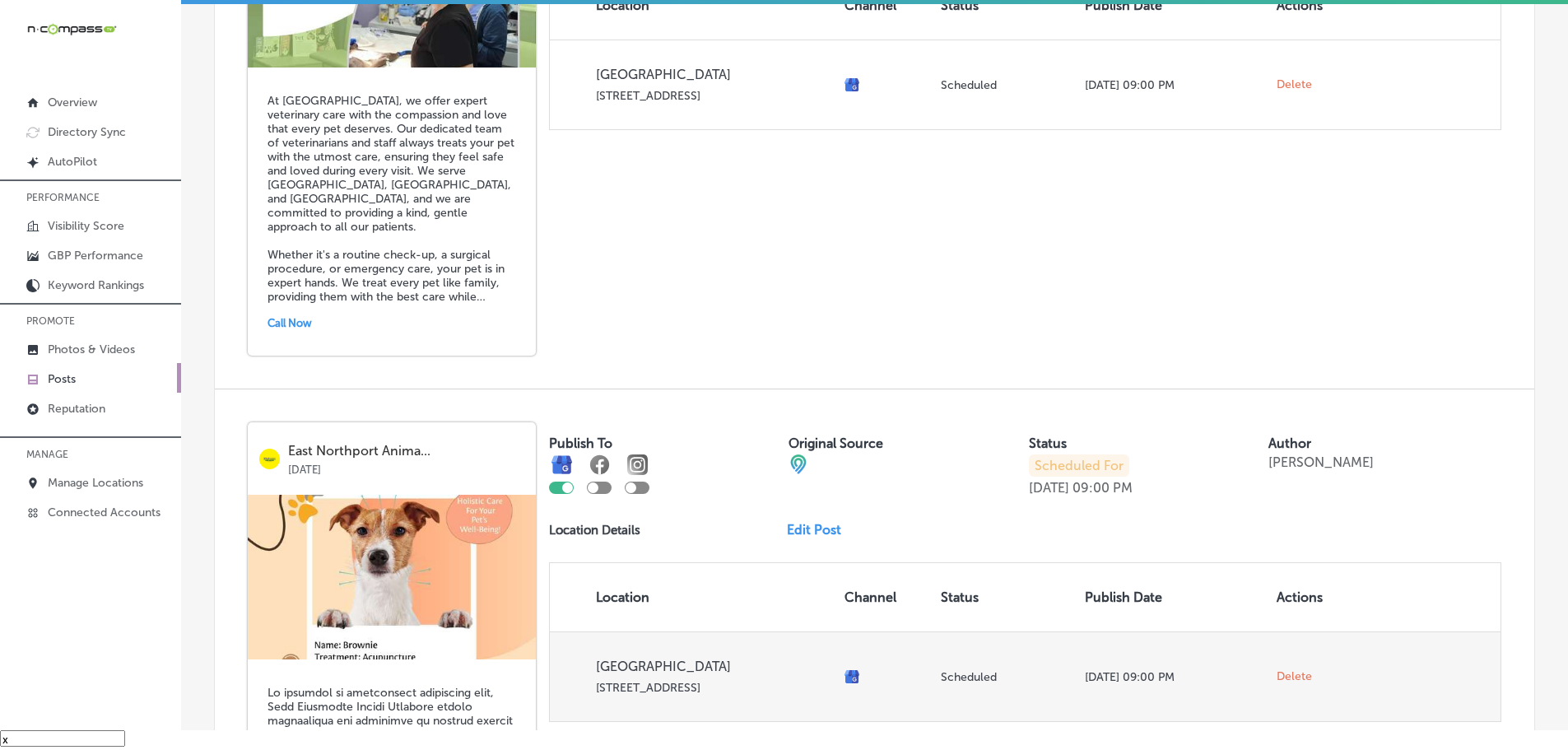
scroll to position [3417, 0]
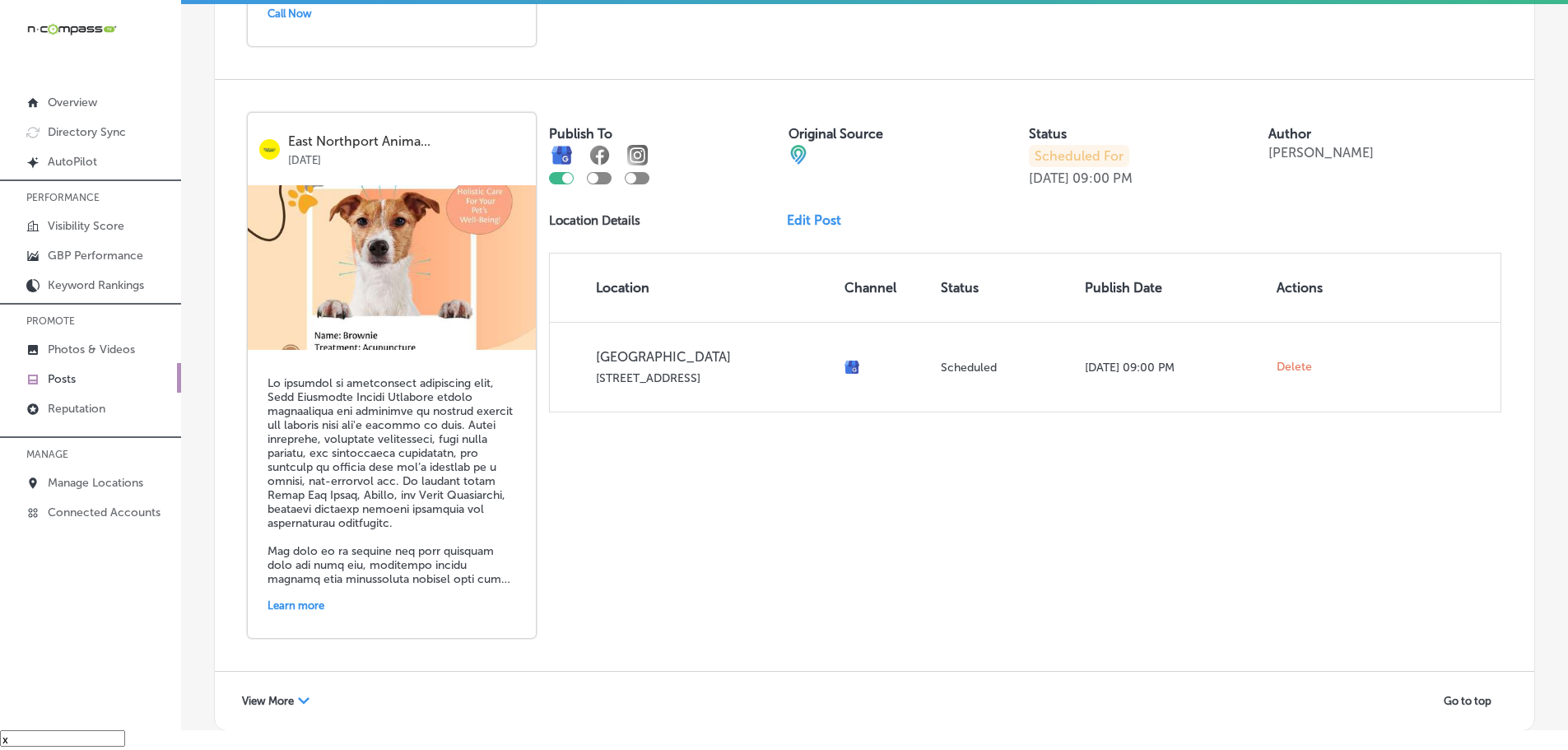
click at [291, 703] on span "View More" at bounding box center [268, 701] width 52 height 13
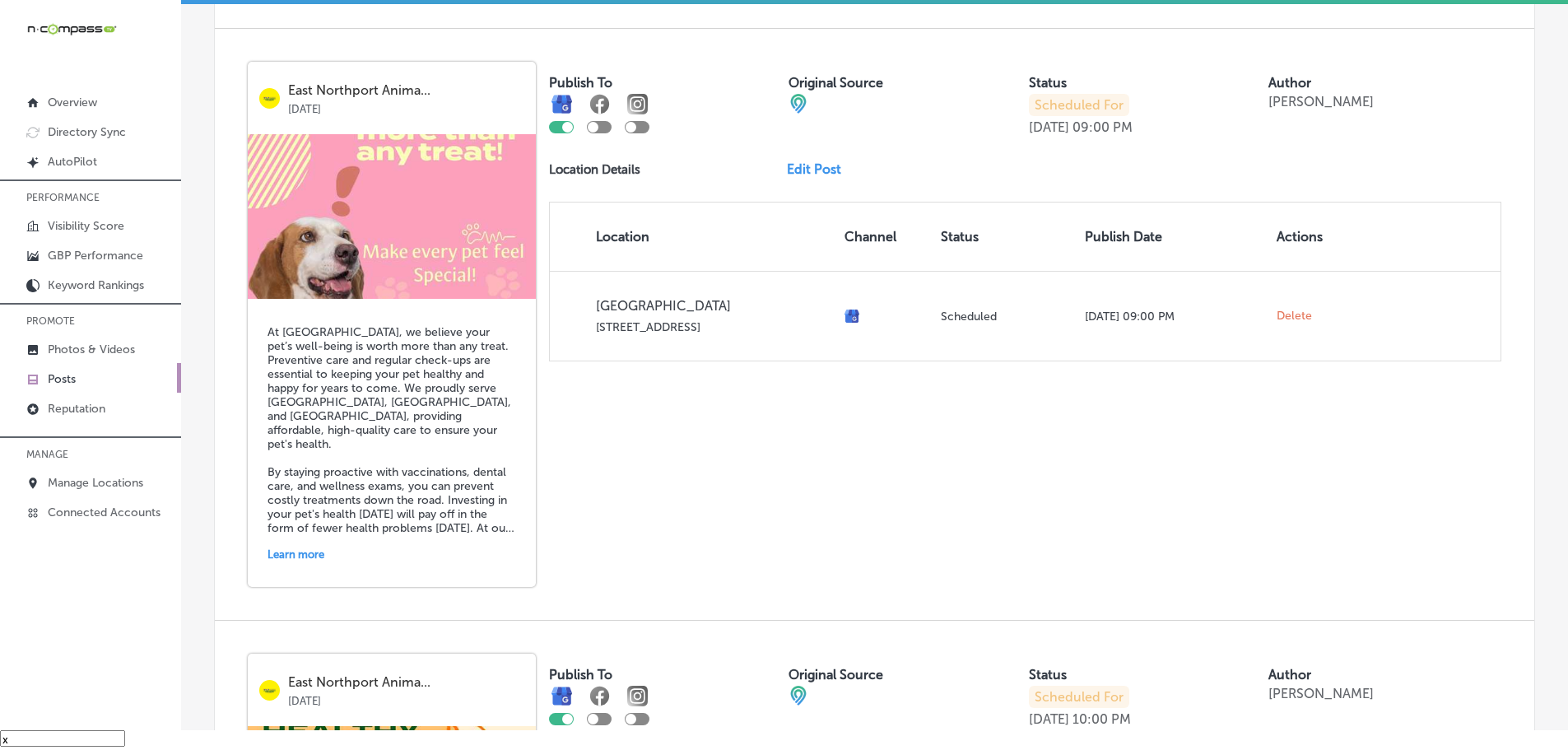
scroll to position [4569, 0]
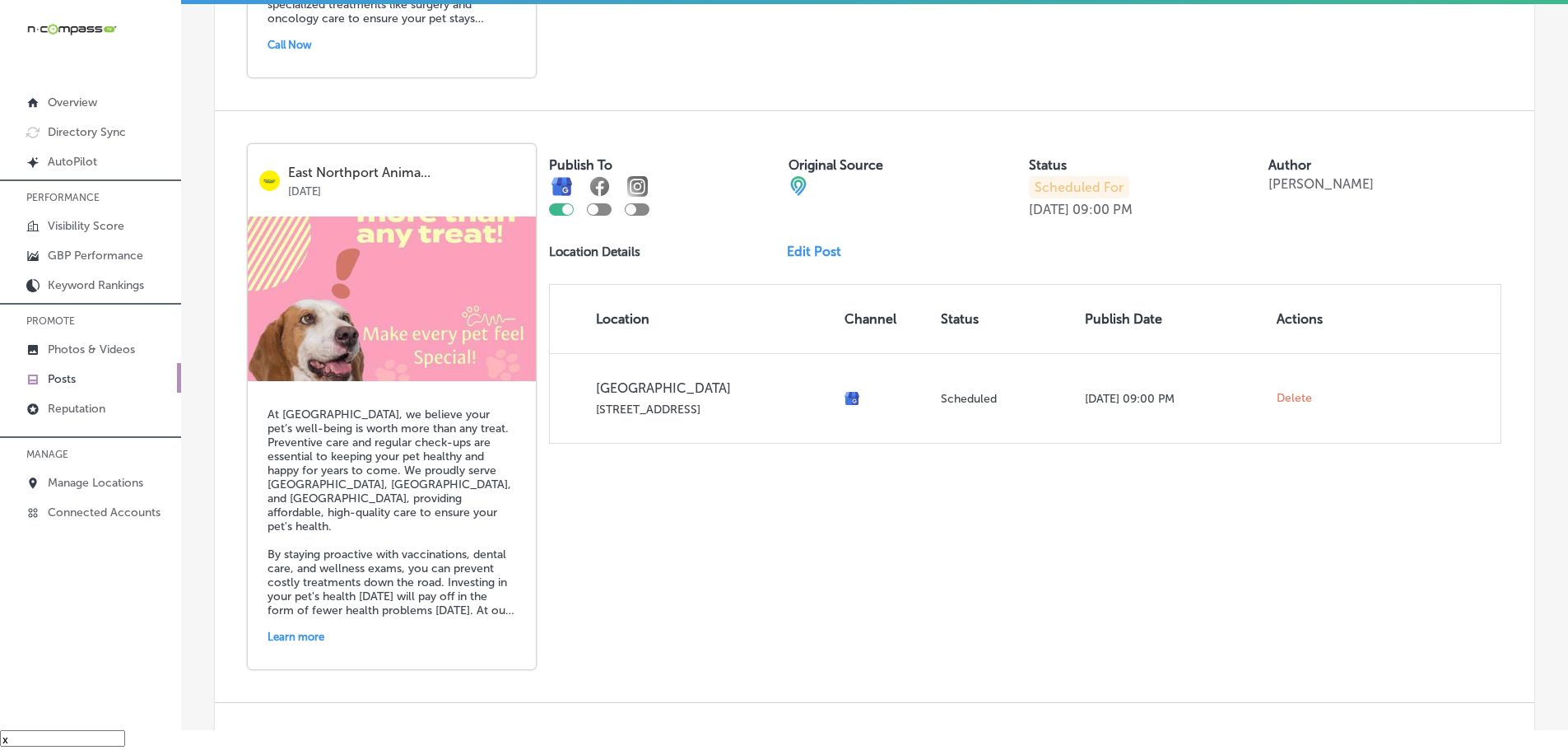
click at [810, 253] on link "Edit Post" at bounding box center [820, 251] width 67 height 15
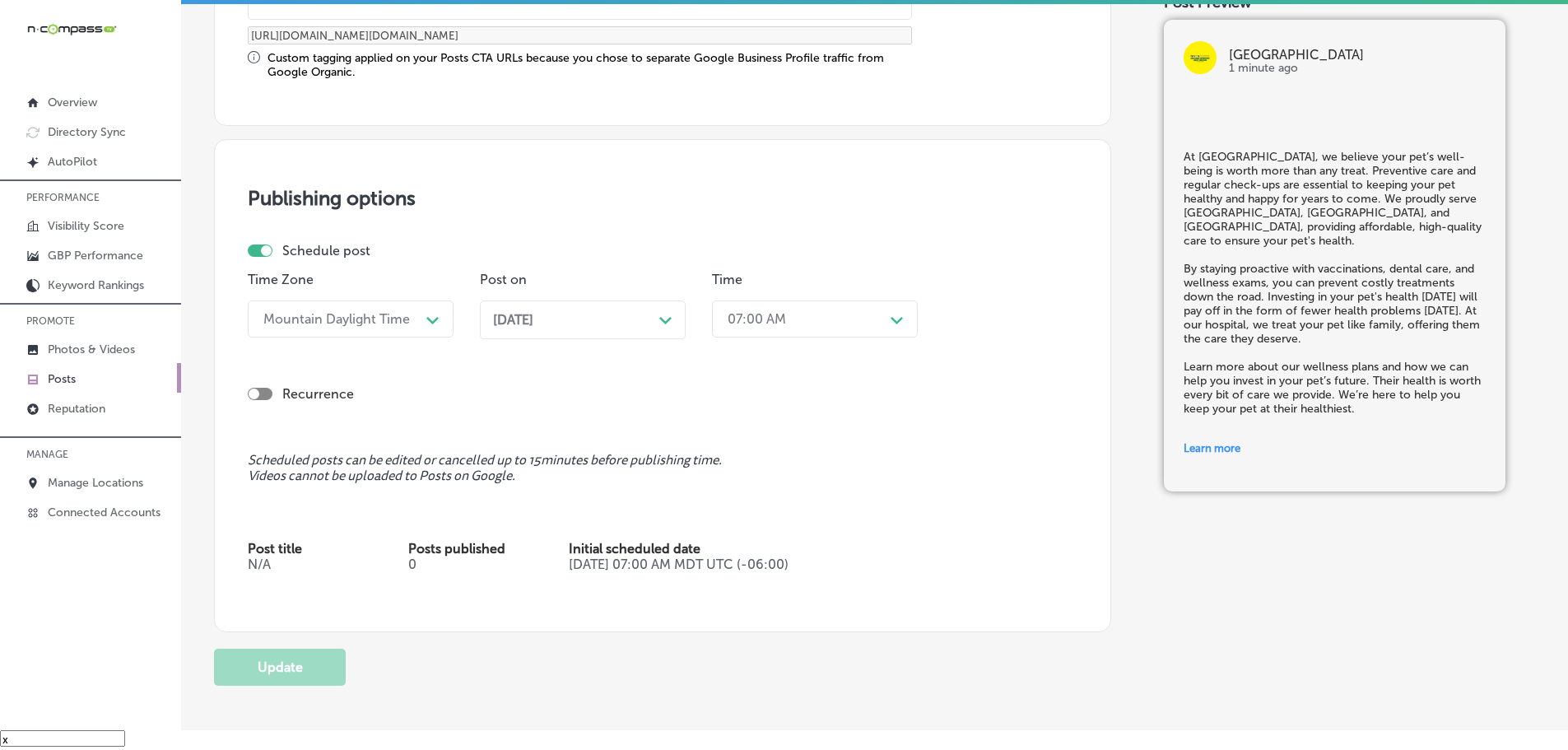
scroll to position [1399, 0]
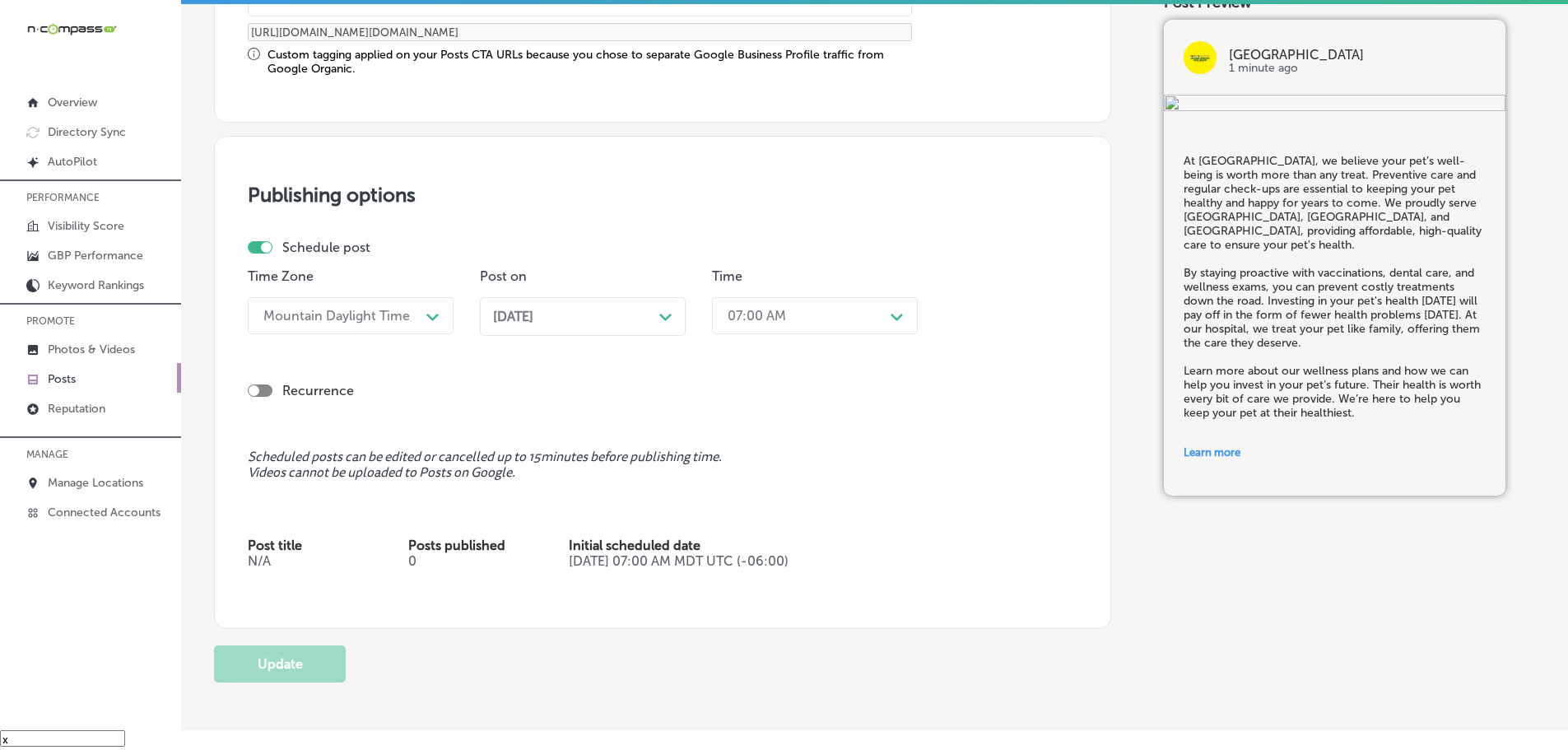
click at [668, 307] on div "[DATE] Path Created with Sketch." at bounding box center [583, 316] width 206 height 38
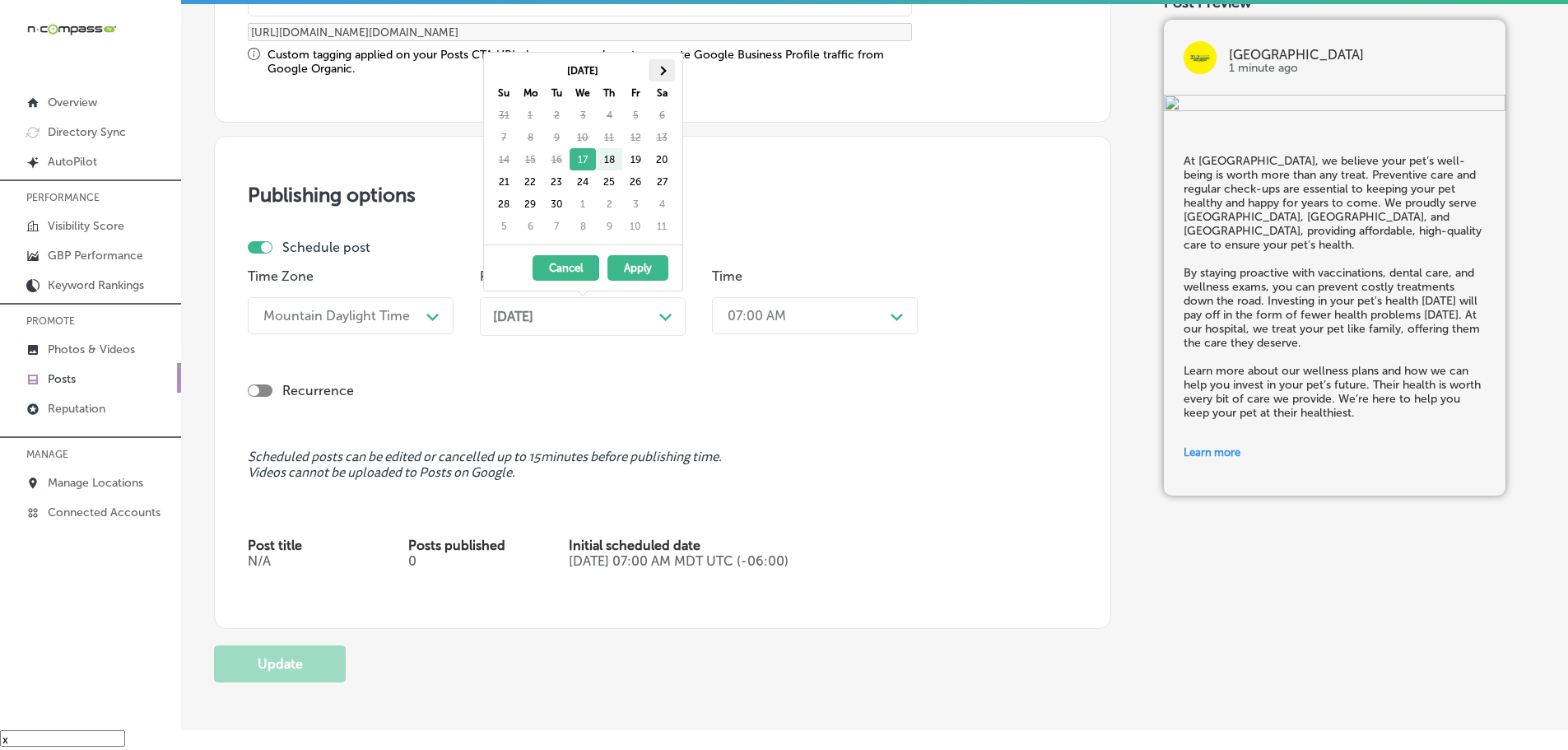
click at [667, 68] on th at bounding box center [661, 70] width 26 height 22
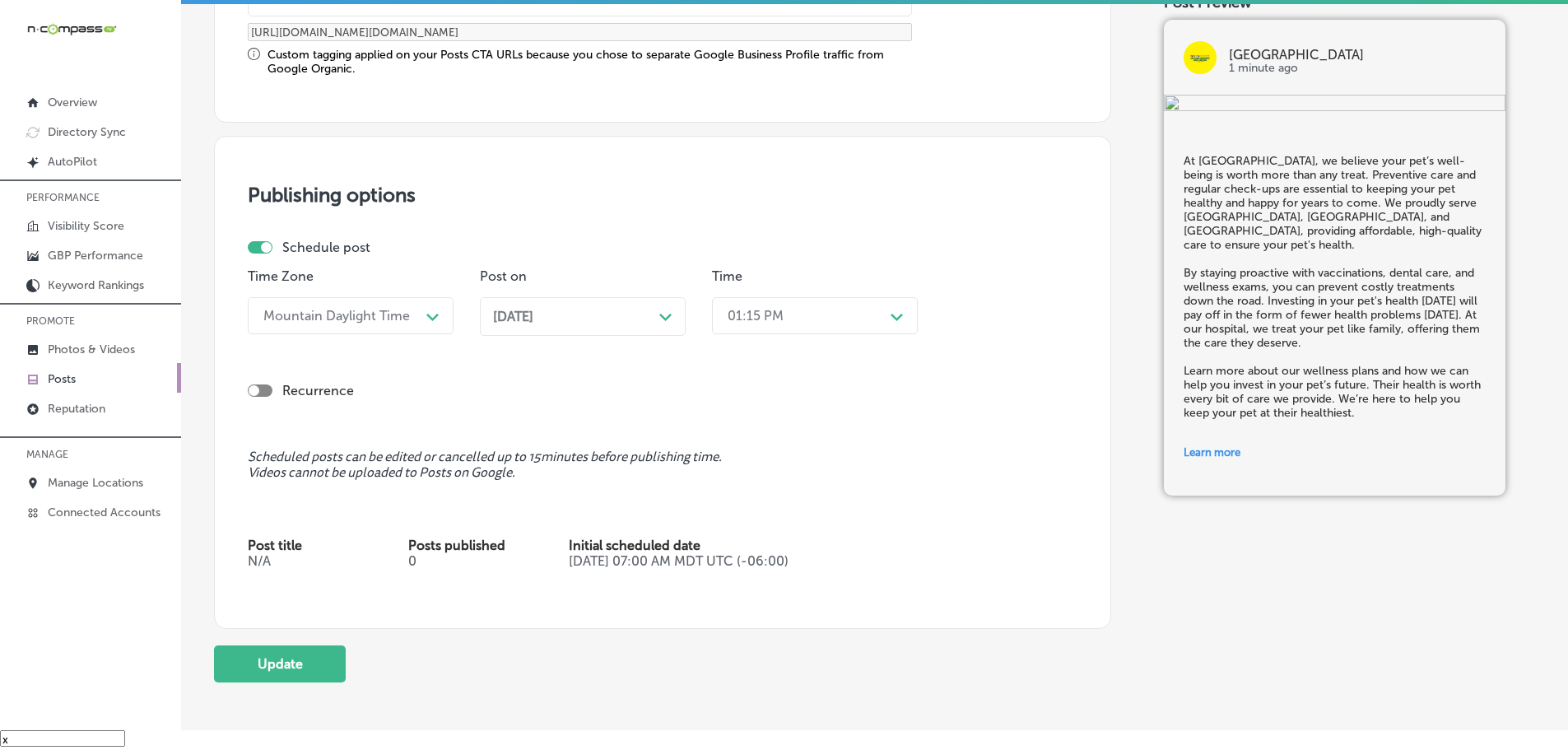
click at [866, 320] on div "01:15 PM" at bounding box center [801, 316] width 165 height 29
click at [752, 416] on div "7:00 AM" at bounding box center [815, 418] width 206 height 29
click at [298, 669] on button "Update" at bounding box center [280, 664] width 132 height 37
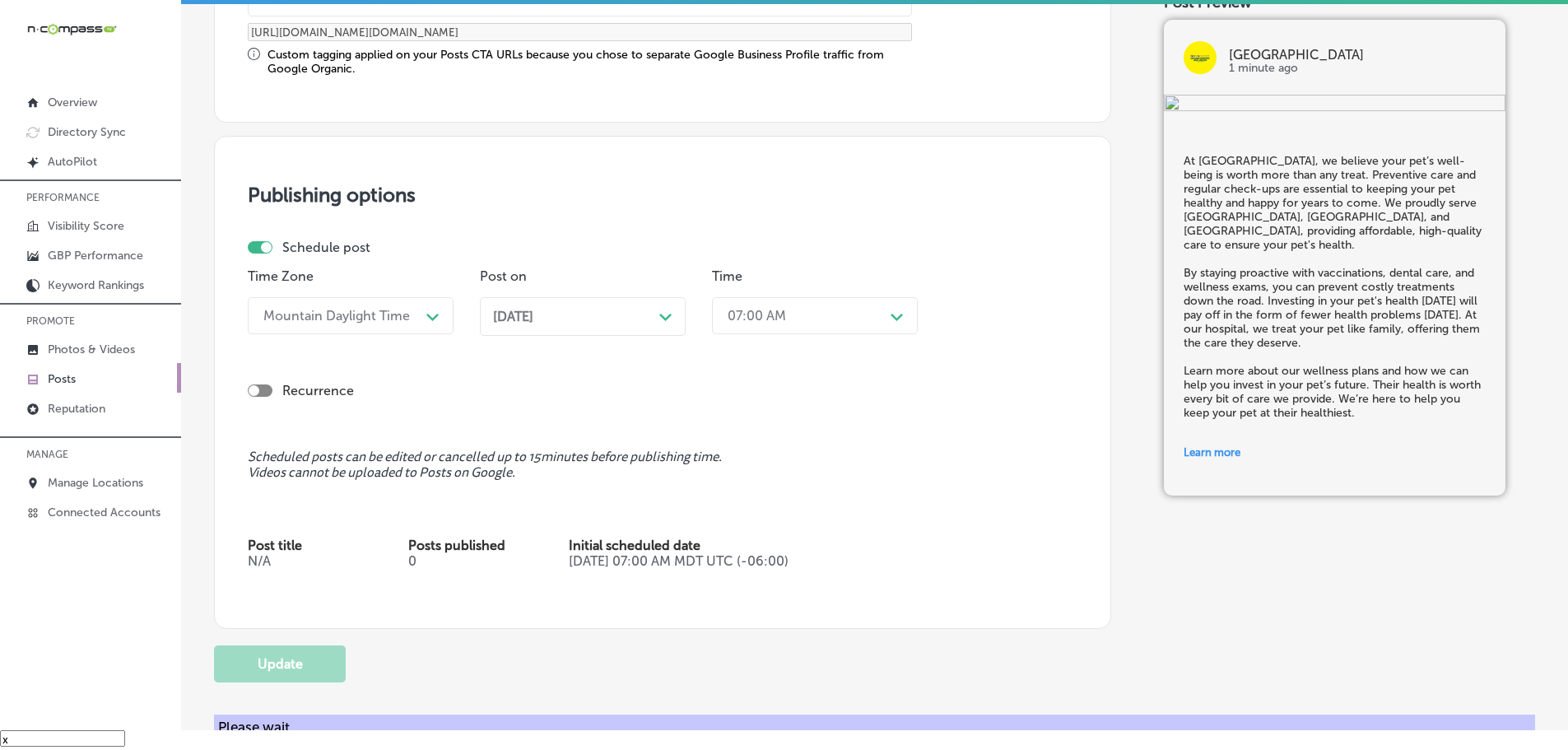
checkbox input "true"
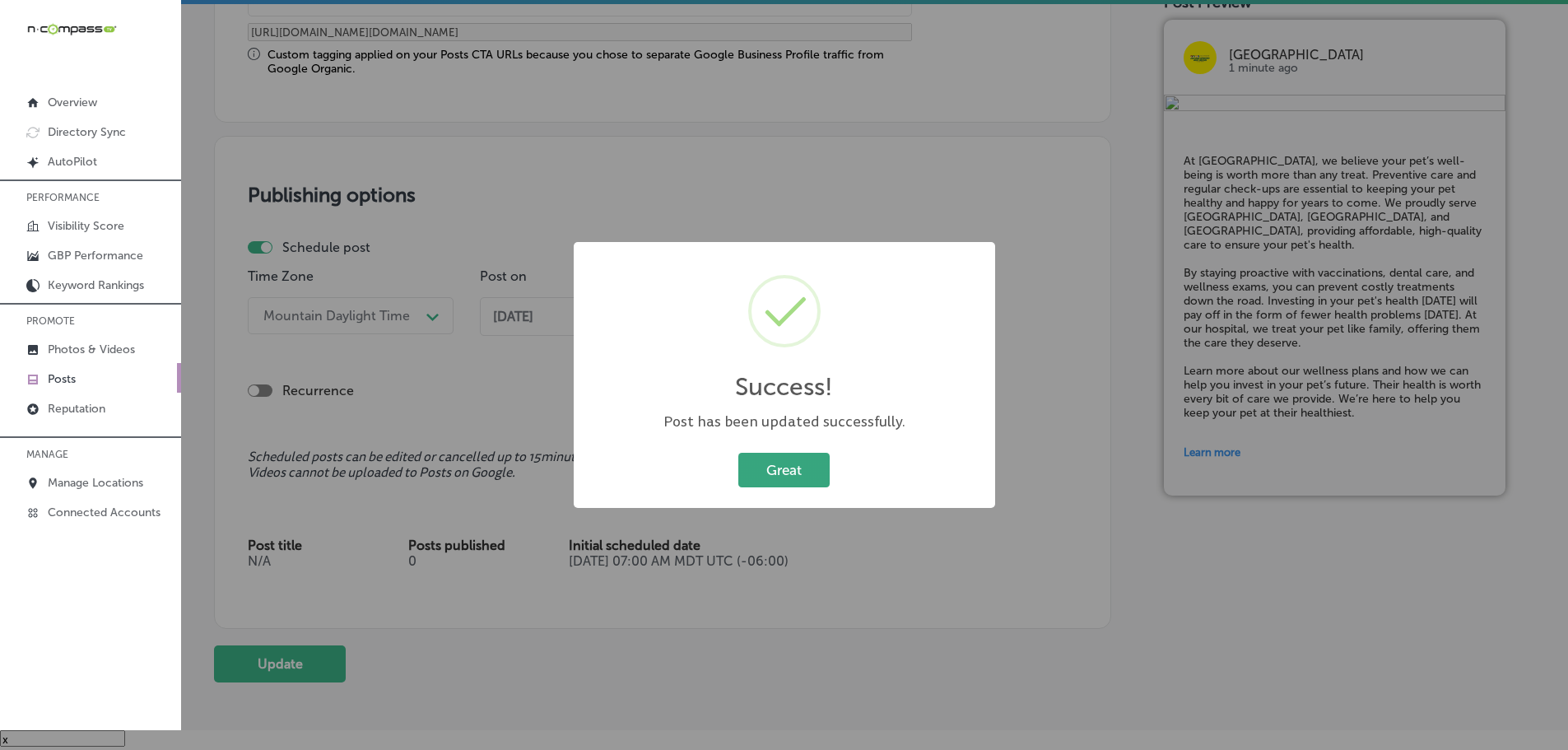
click at [795, 461] on button "Great" at bounding box center [784, 469] width 91 height 34
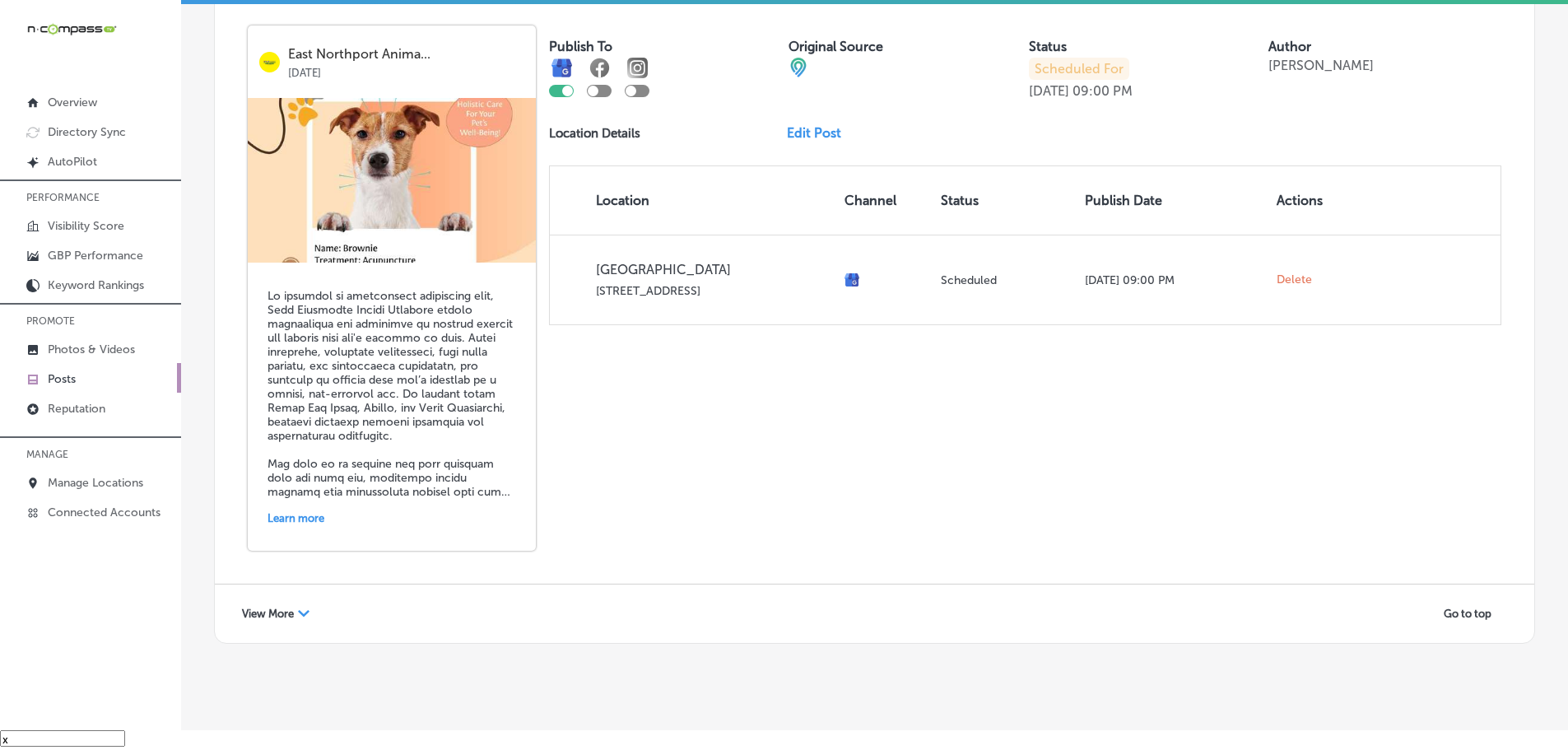
scroll to position [3530, 0]
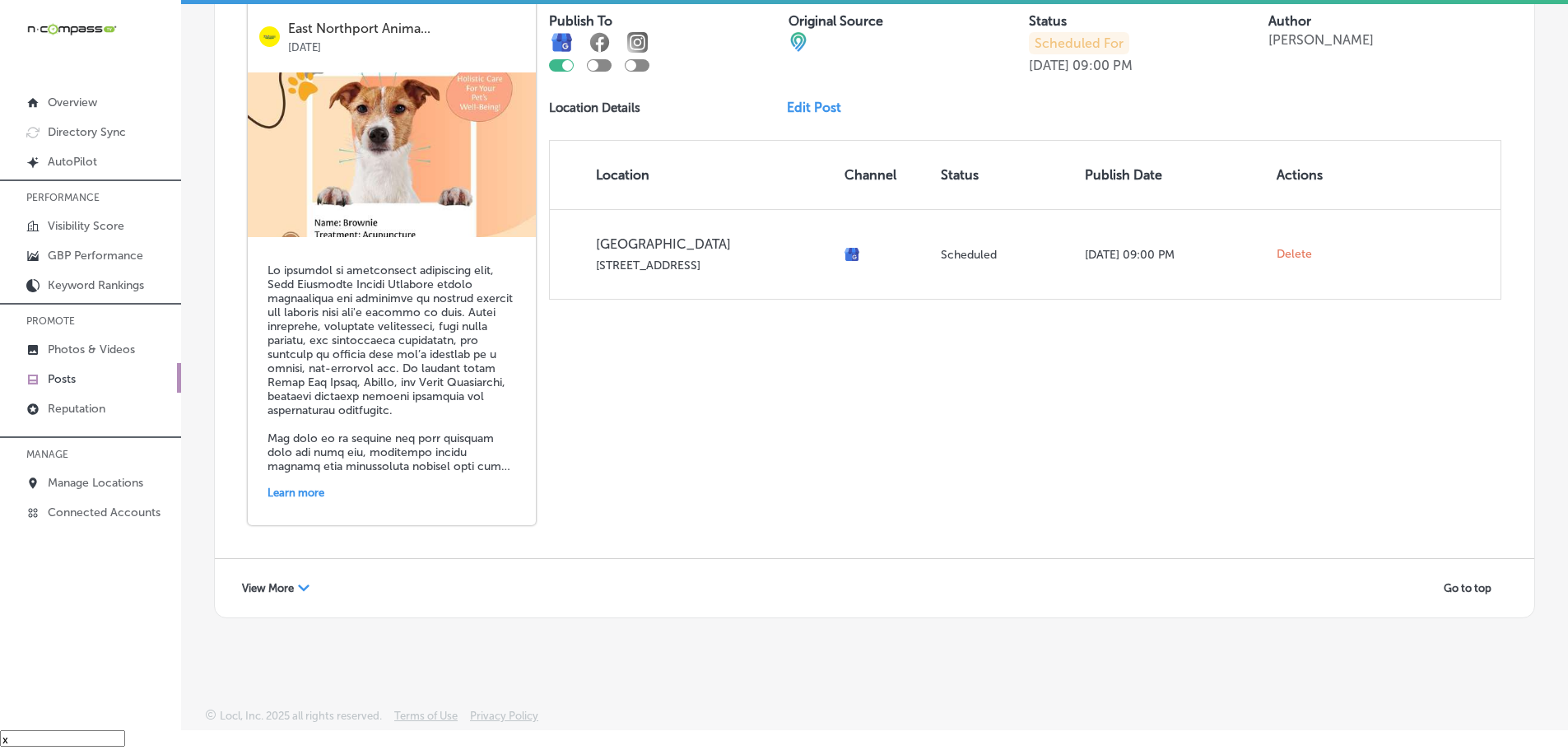
click at [281, 583] on span "View More" at bounding box center [268, 588] width 52 height 13
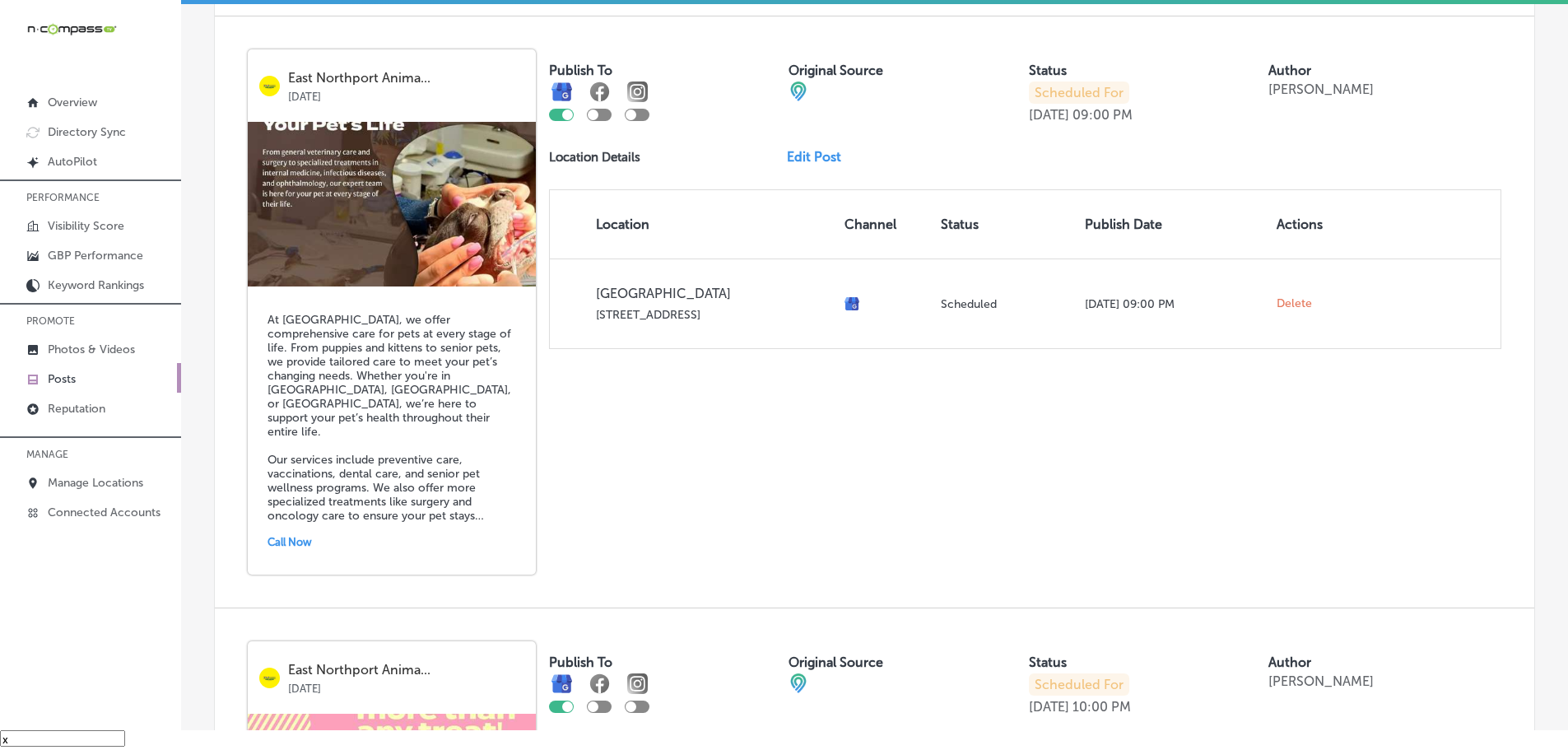
scroll to position [4023, 0]
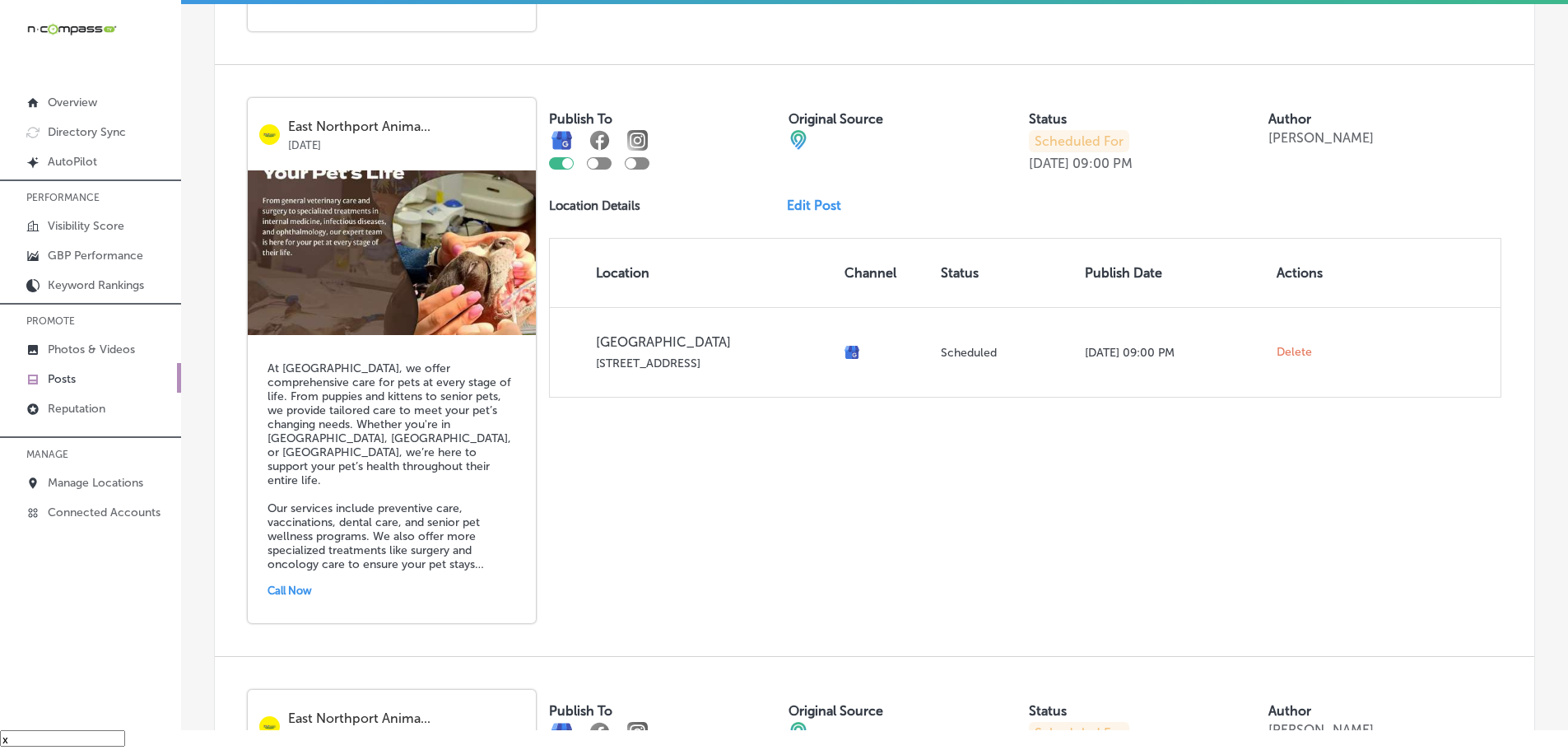
click at [828, 206] on link "Edit Post" at bounding box center [820, 205] width 67 height 15
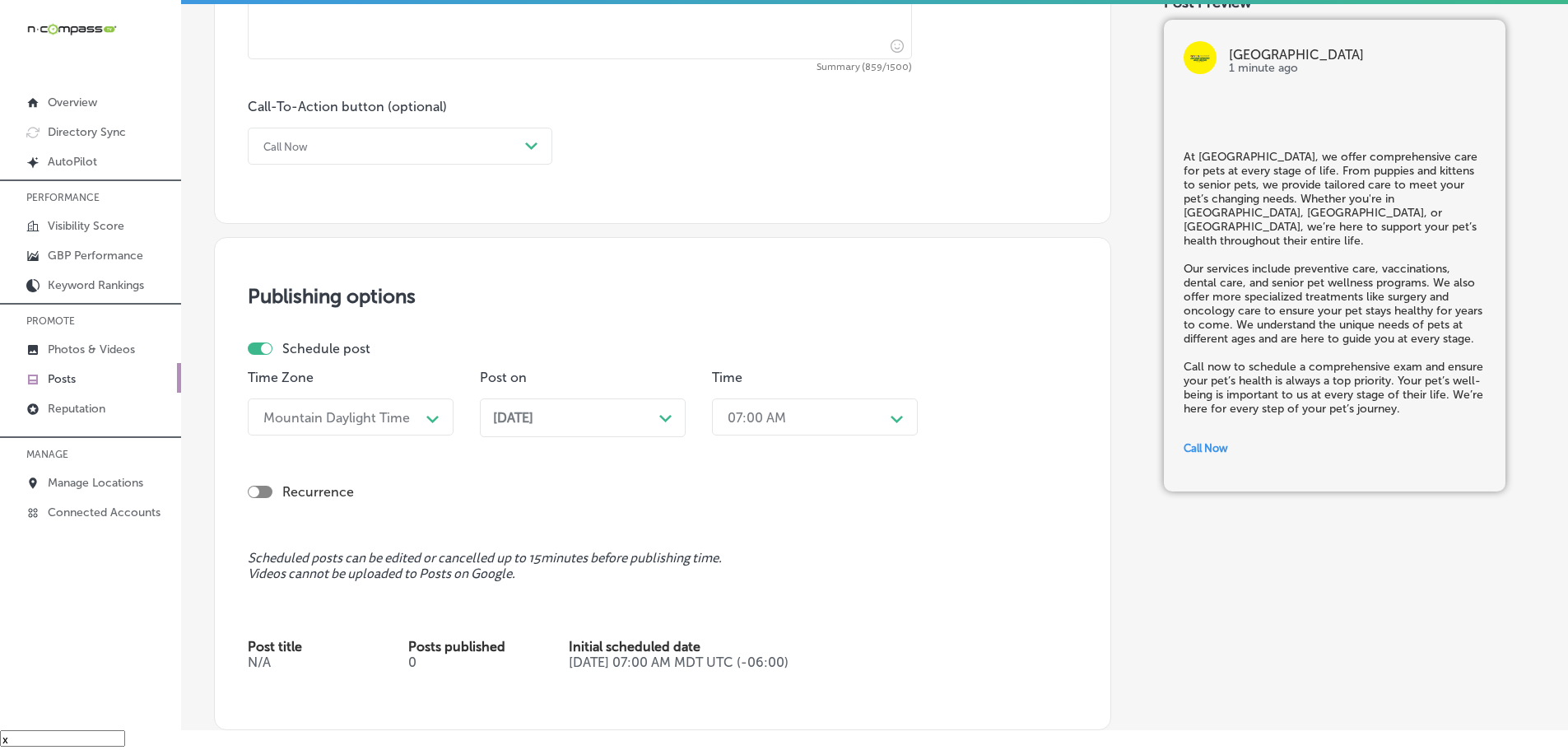
scroll to position [1152, 0]
click at [667, 412] on icon "Path Created with Sketch." at bounding box center [666, 415] width 13 height 7
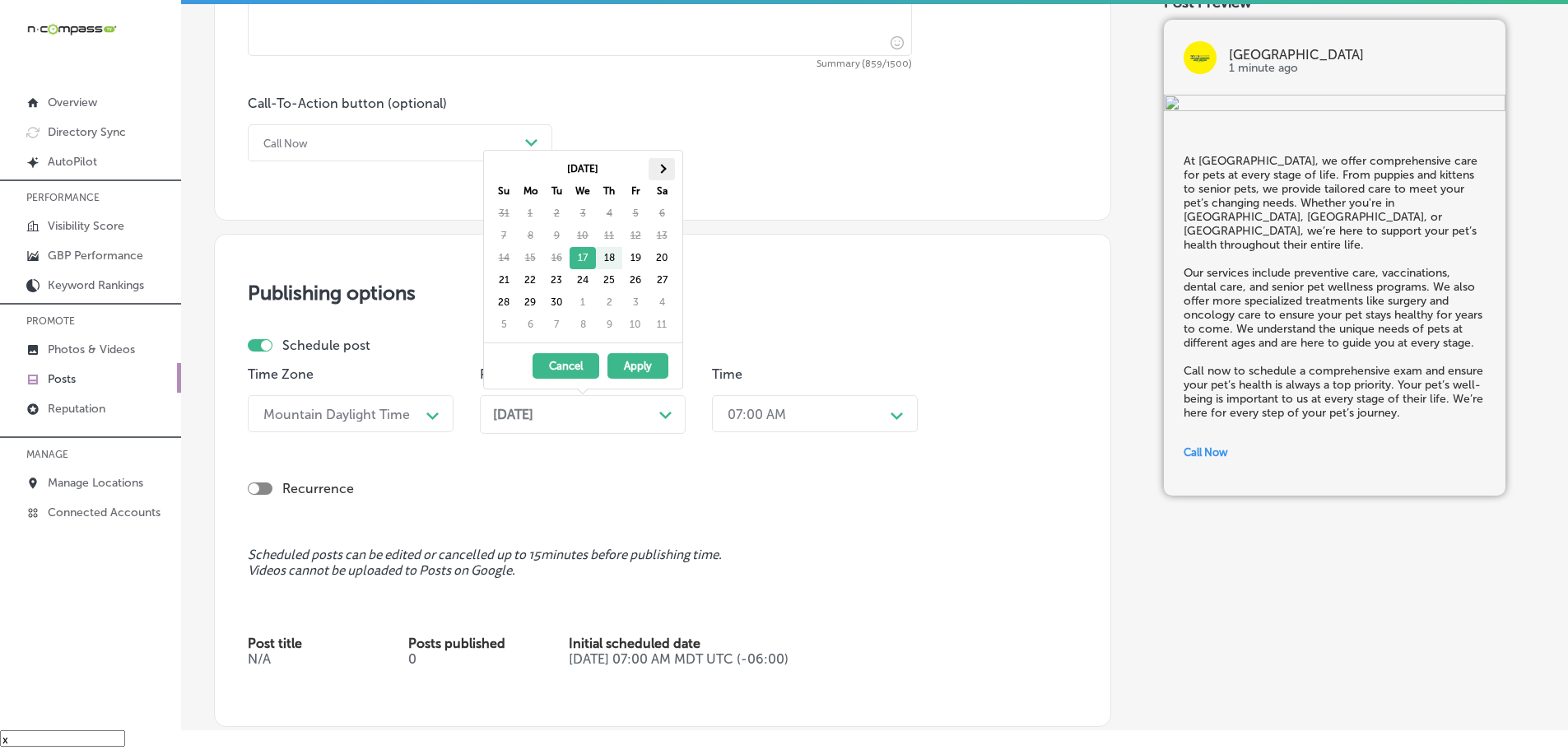
click at [663, 169] on span at bounding box center [661, 168] width 9 height 9
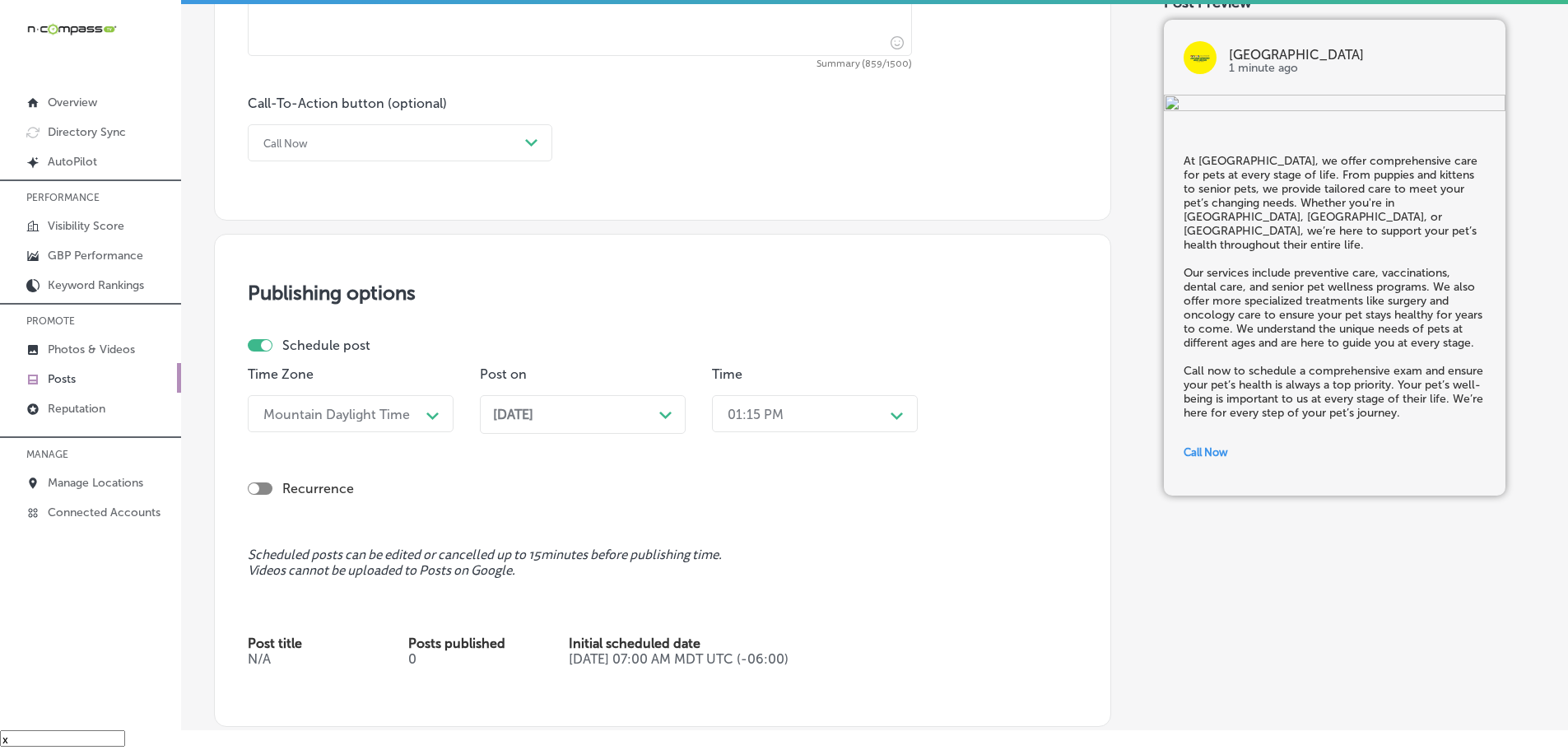
click at [824, 416] on div "01:15 PM" at bounding box center [801, 413] width 165 height 29
click at [752, 593] on div "7:00 AM" at bounding box center [815, 598] width 206 height 29
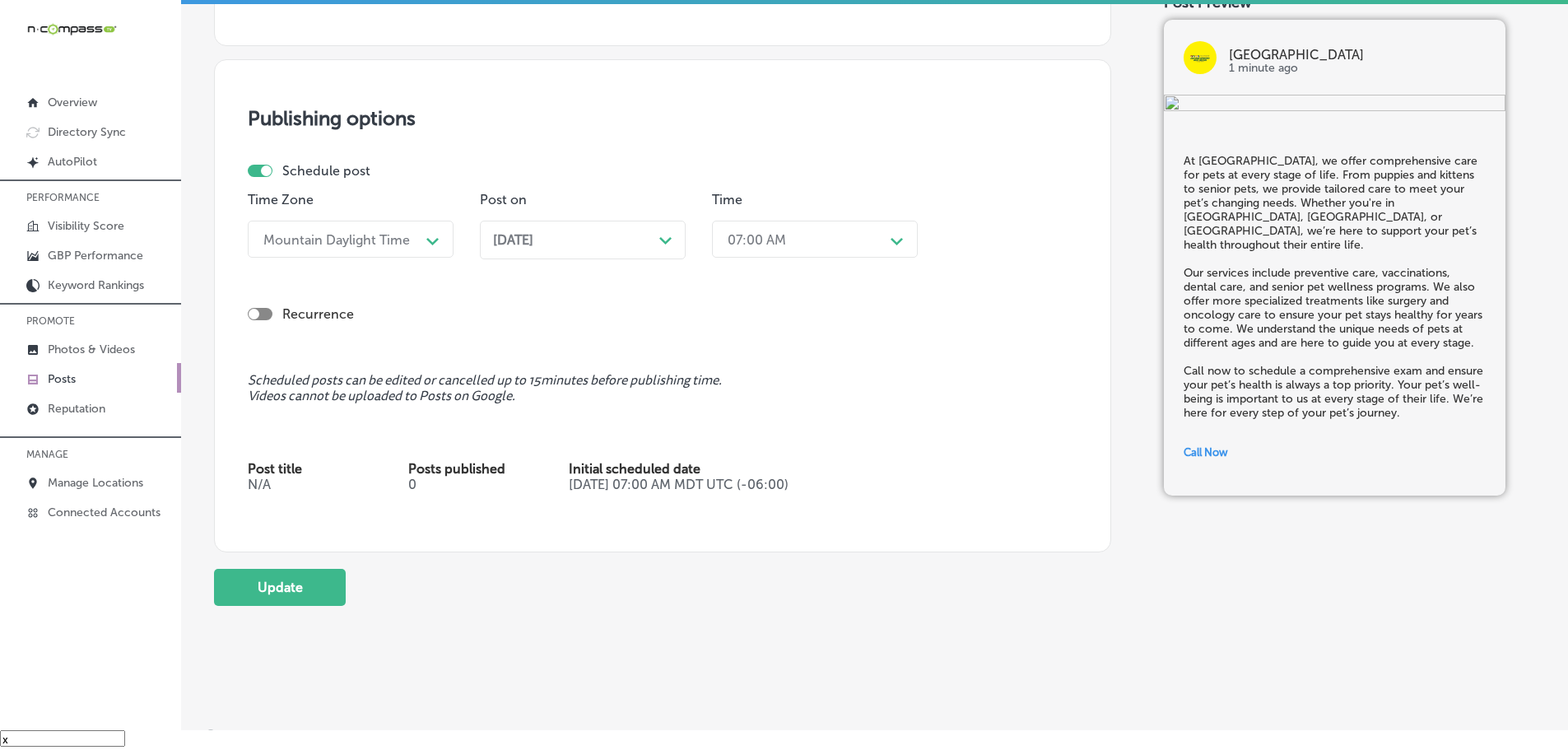
scroll to position [1346, 0]
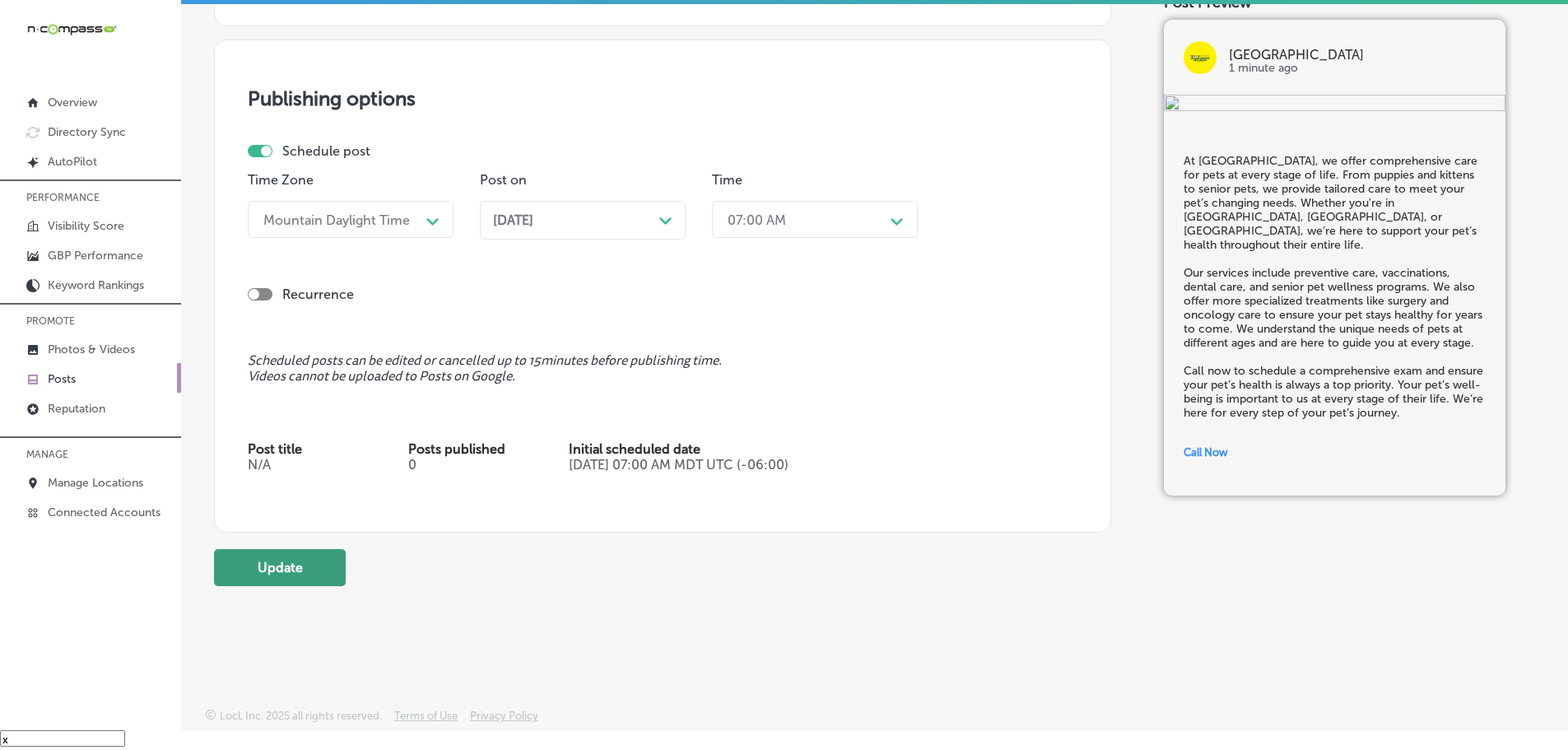
click at [255, 579] on button "Update" at bounding box center [280, 567] width 132 height 37
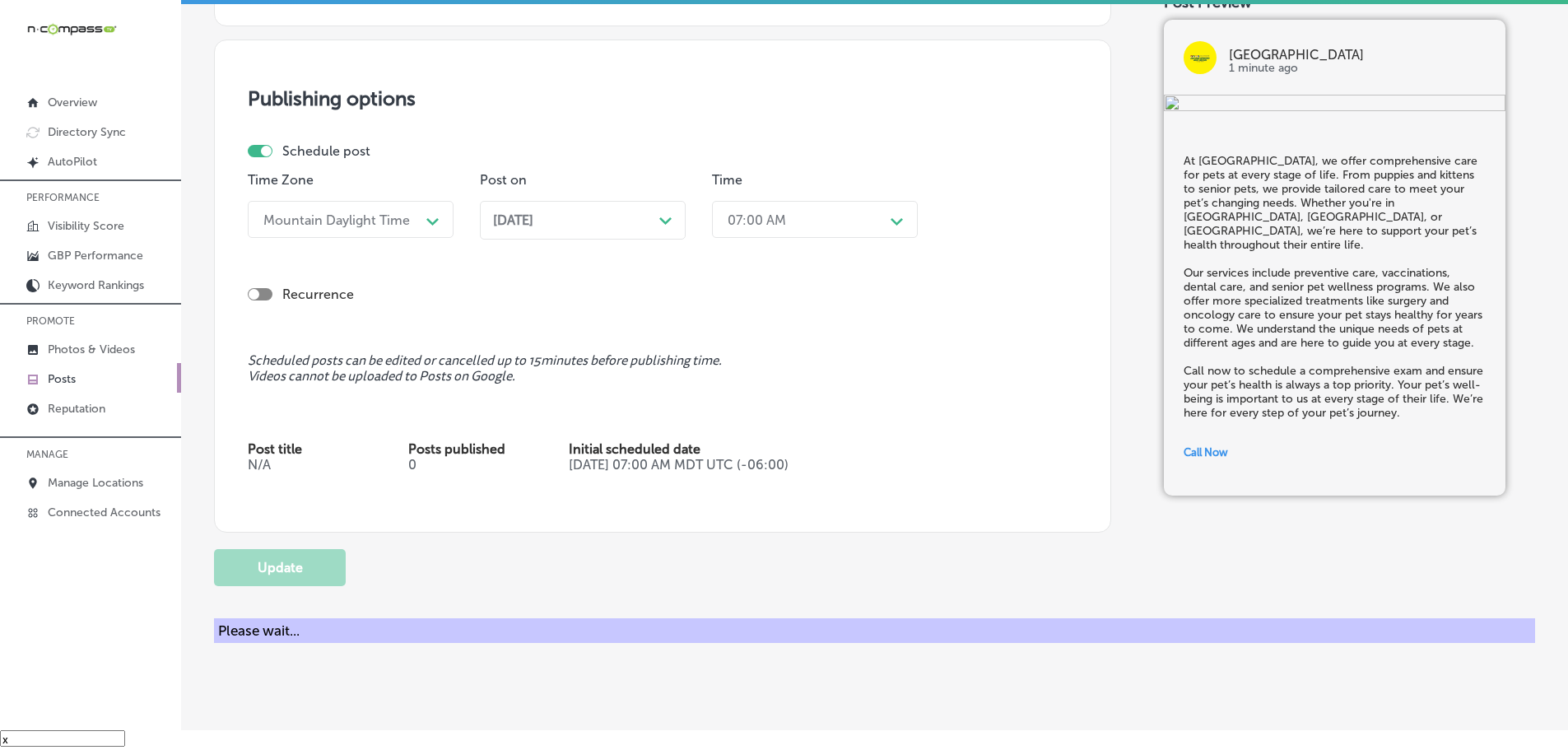
checkbox input "true"
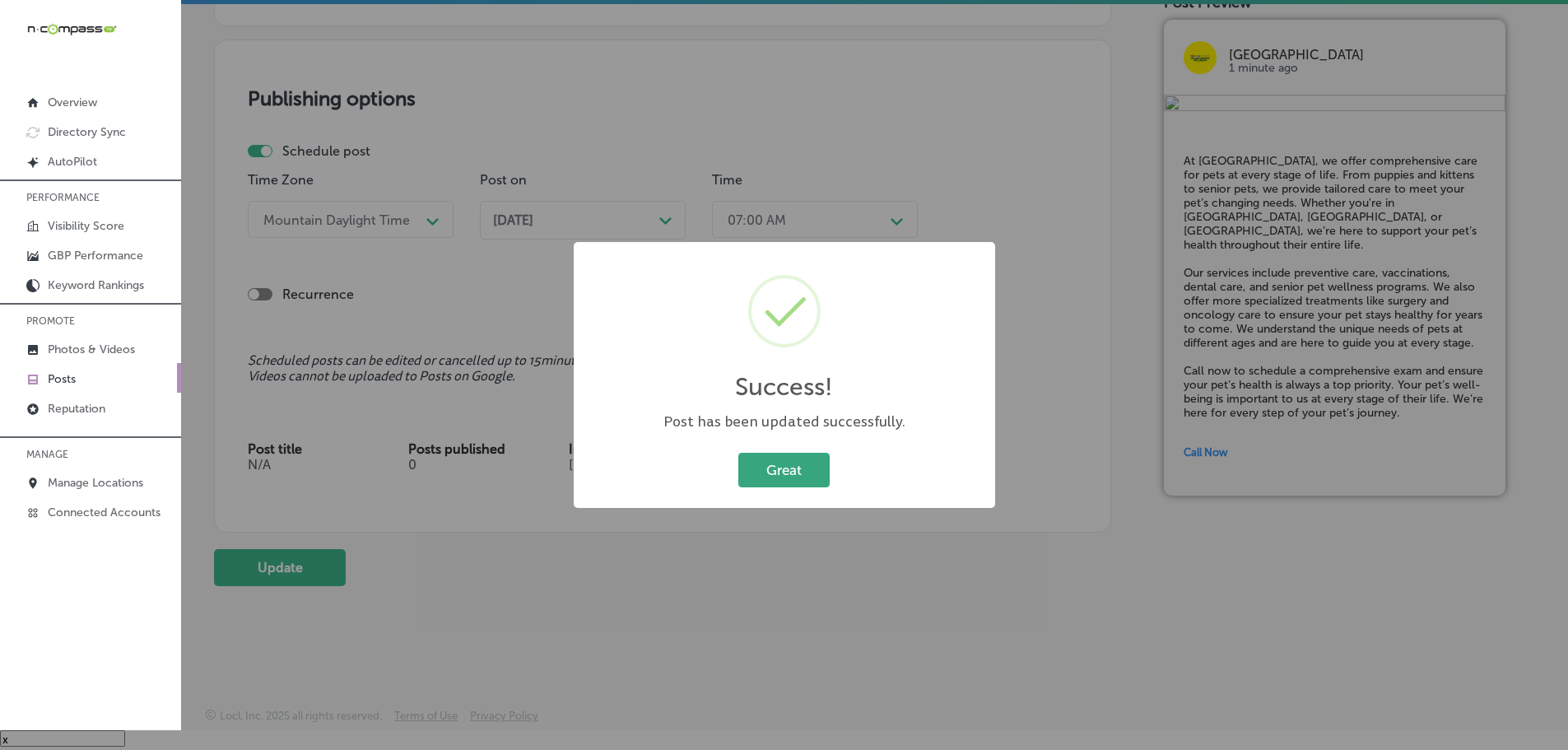
click at [789, 459] on button "Great" at bounding box center [784, 469] width 91 height 34
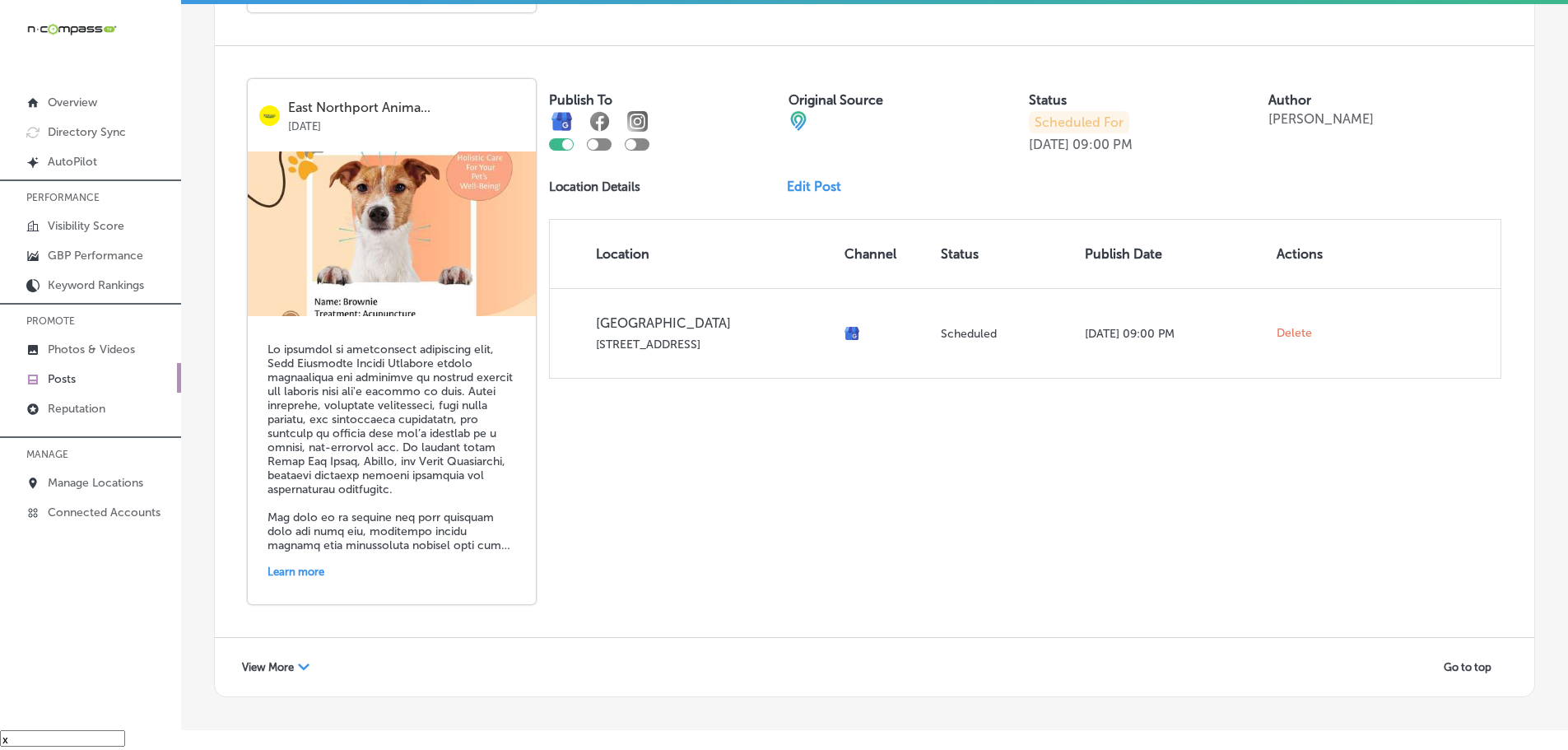
scroll to position [3456, 0]
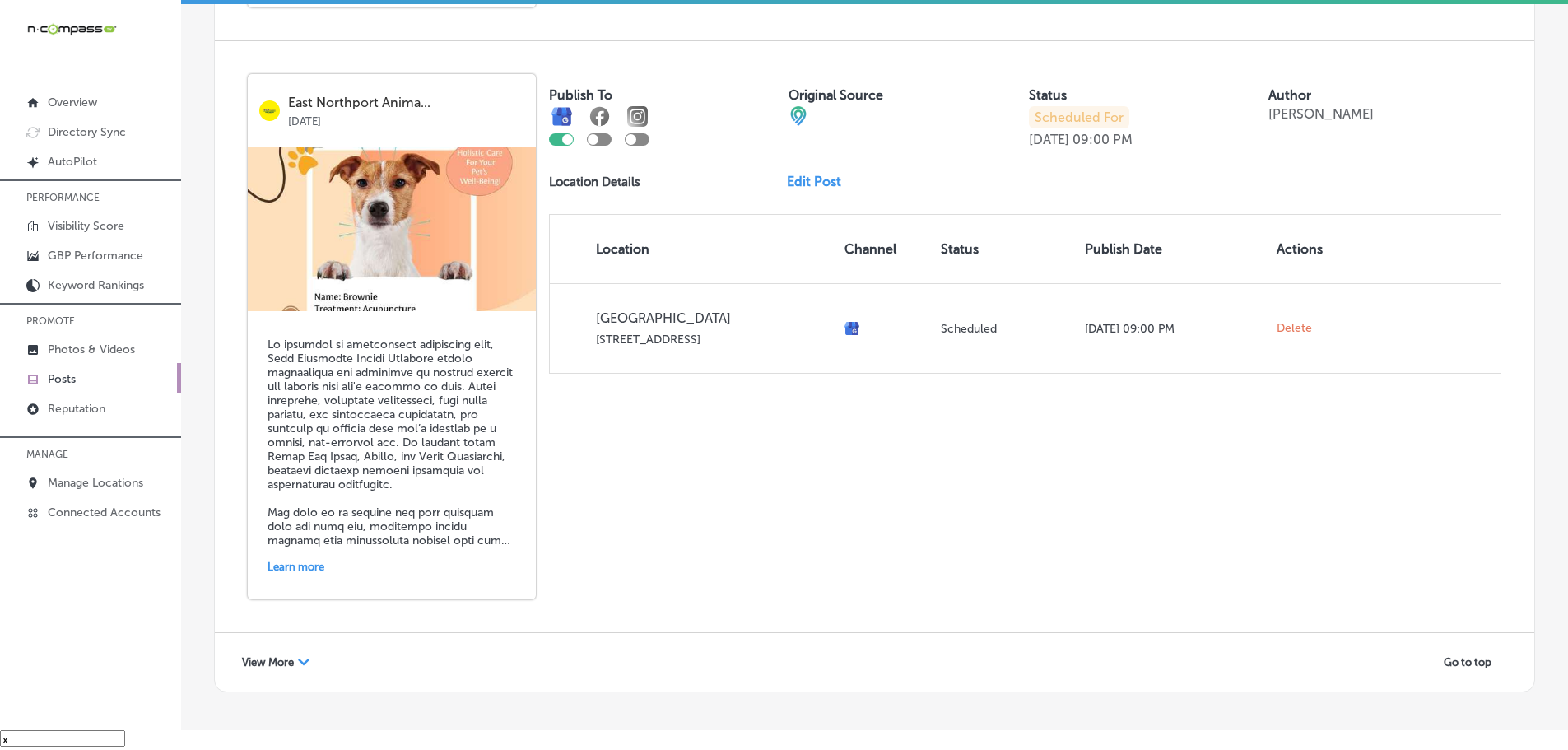
click at [271, 665] on span "View More" at bounding box center [268, 662] width 52 height 13
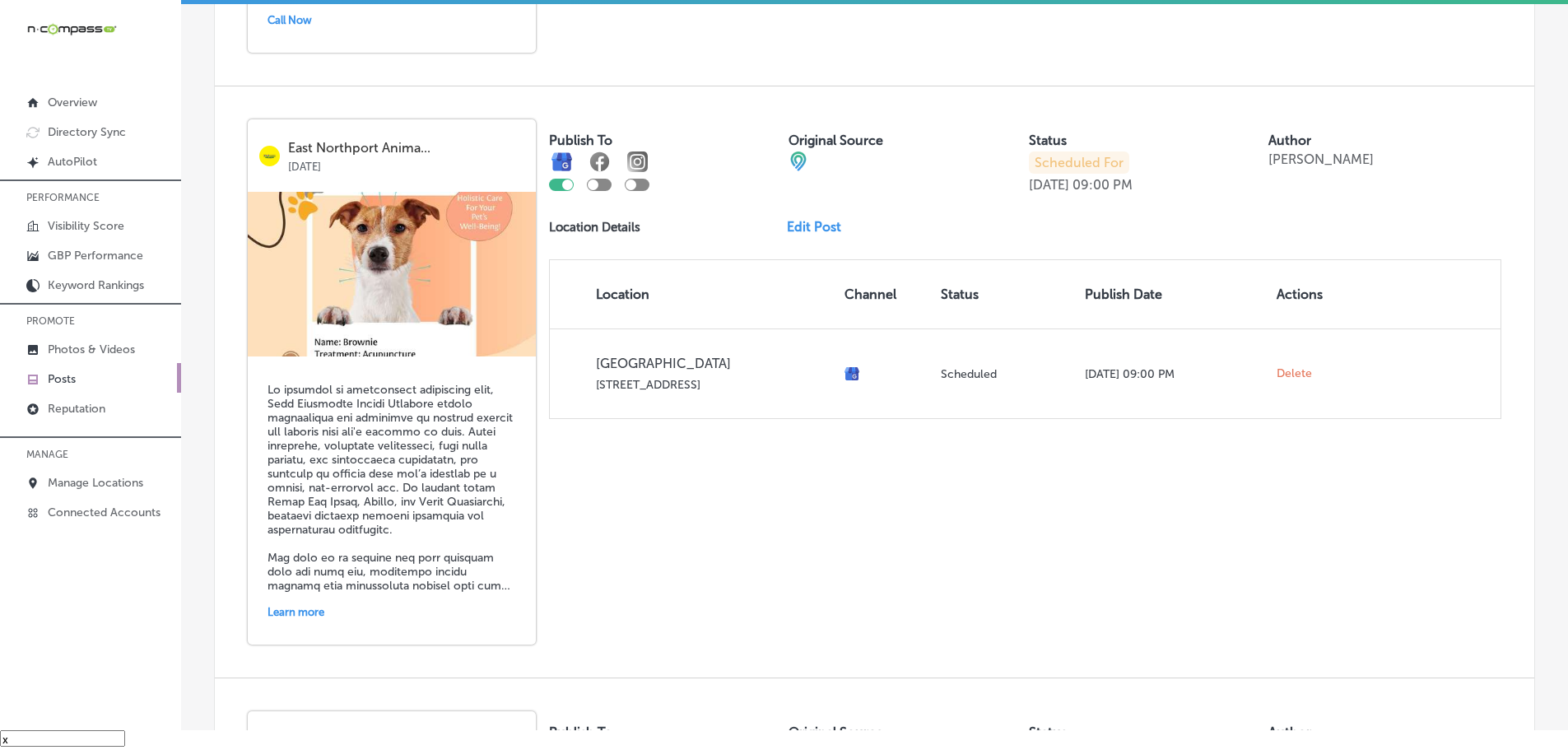
scroll to position [3291, 0]
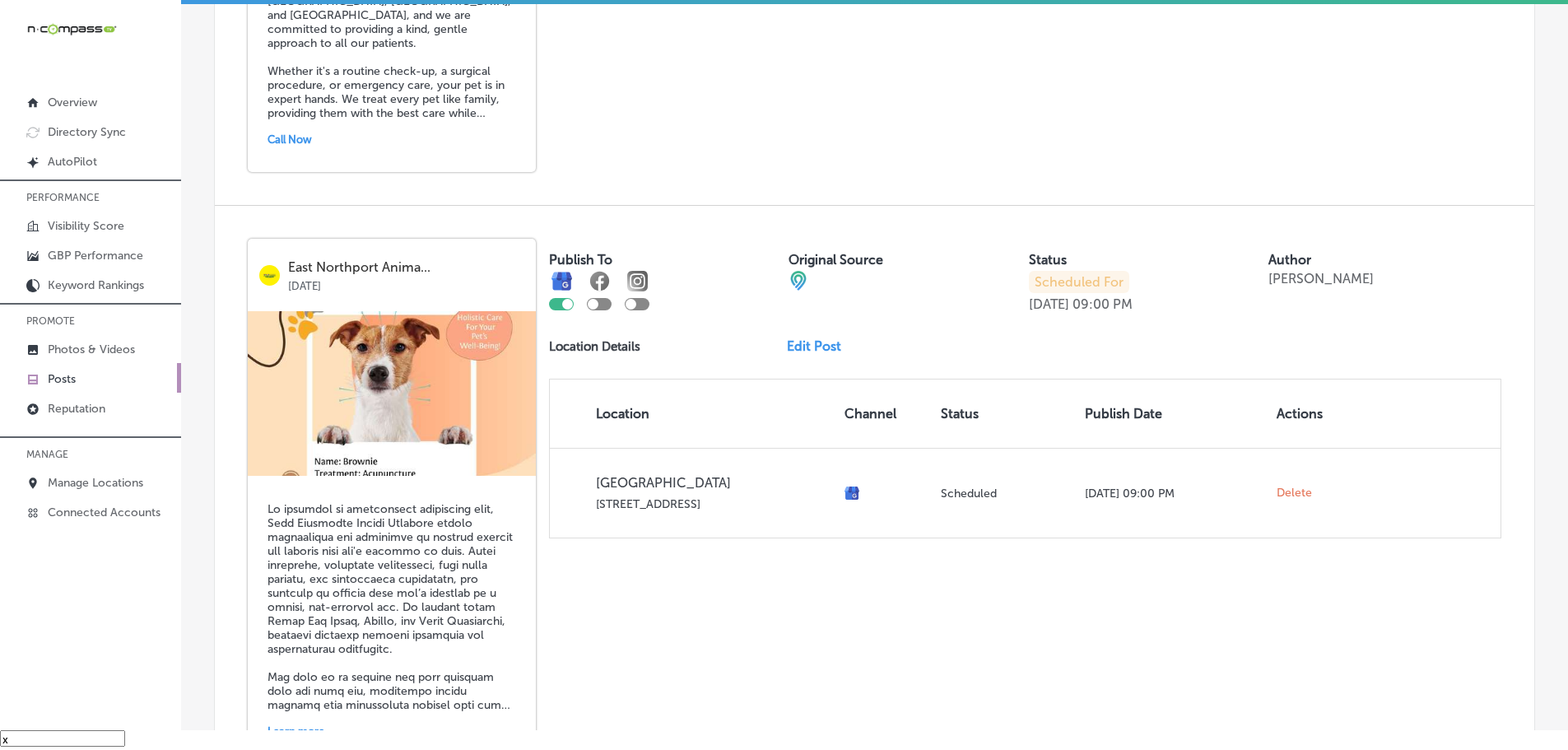
click at [825, 350] on link "Edit Post" at bounding box center [820, 346] width 67 height 15
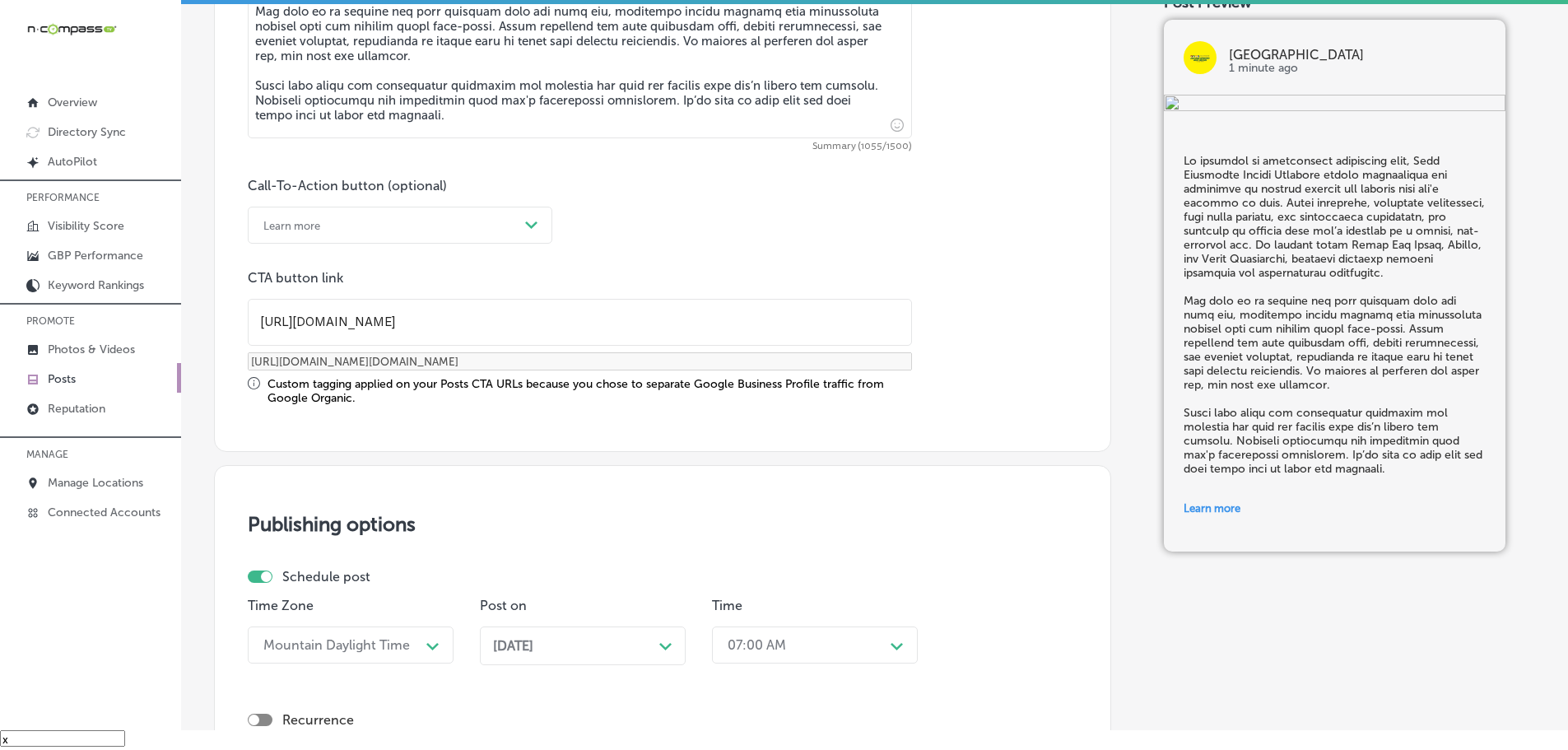
scroll to position [1316, 0]
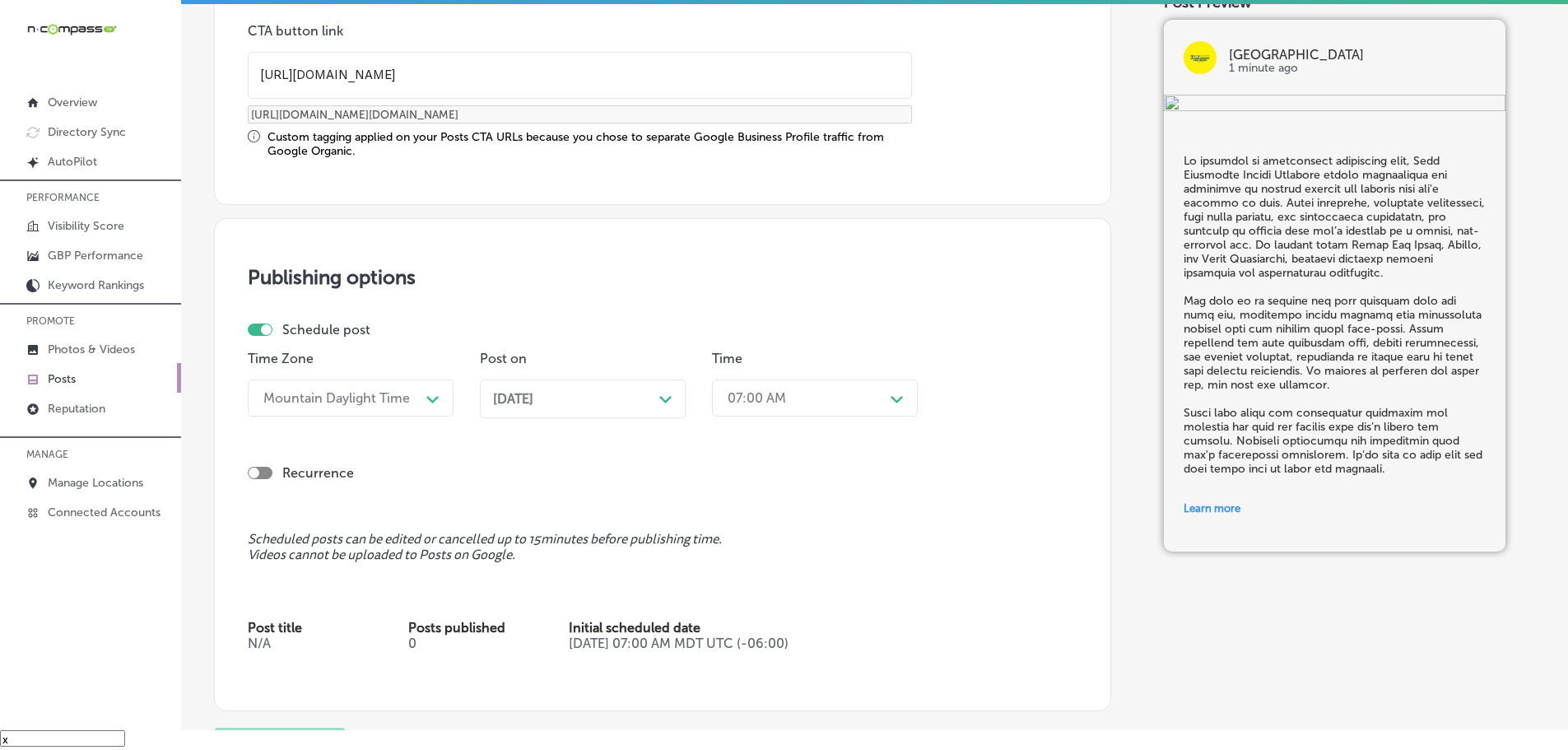
click at [658, 400] on div "[DATE] Path Created with Sketch." at bounding box center [582, 398] width 179 height 15
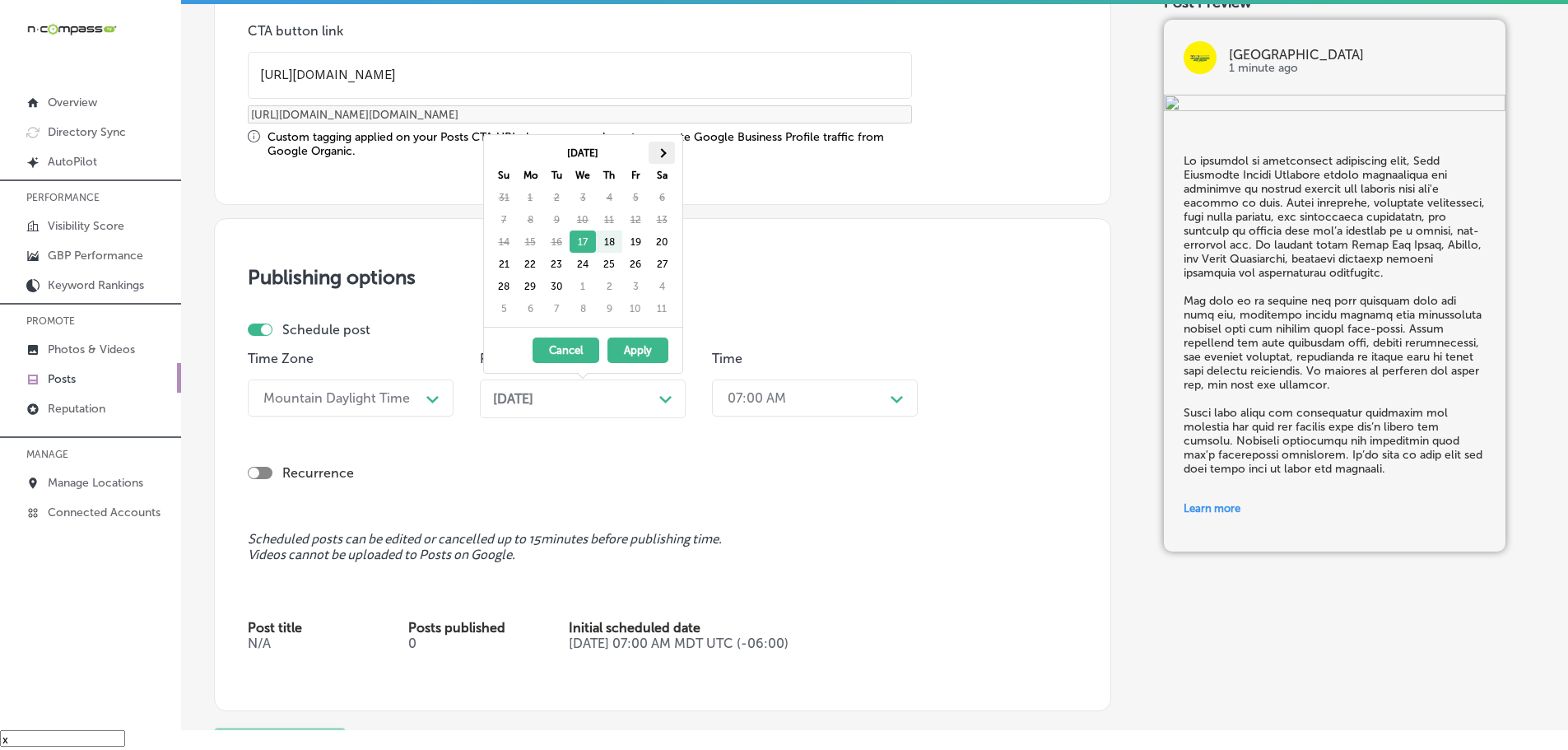
click at [660, 150] on span at bounding box center [661, 153] width 9 height 9
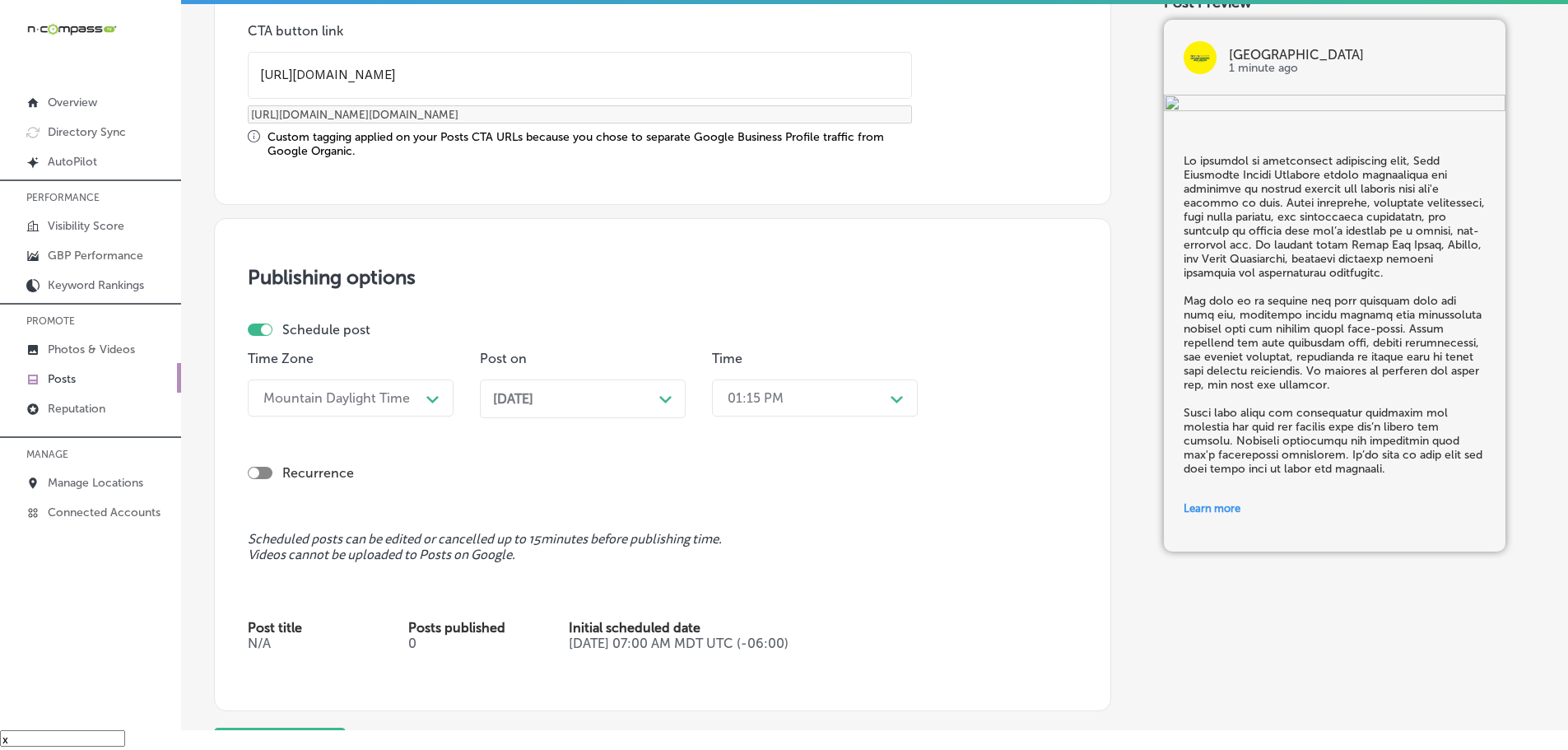
click at [852, 390] on div "01:15 PM" at bounding box center [801, 398] width 165 height 29
click at [769, 578] on div "7:00 AM" at bounding box center [815, 583] width 206 height 29
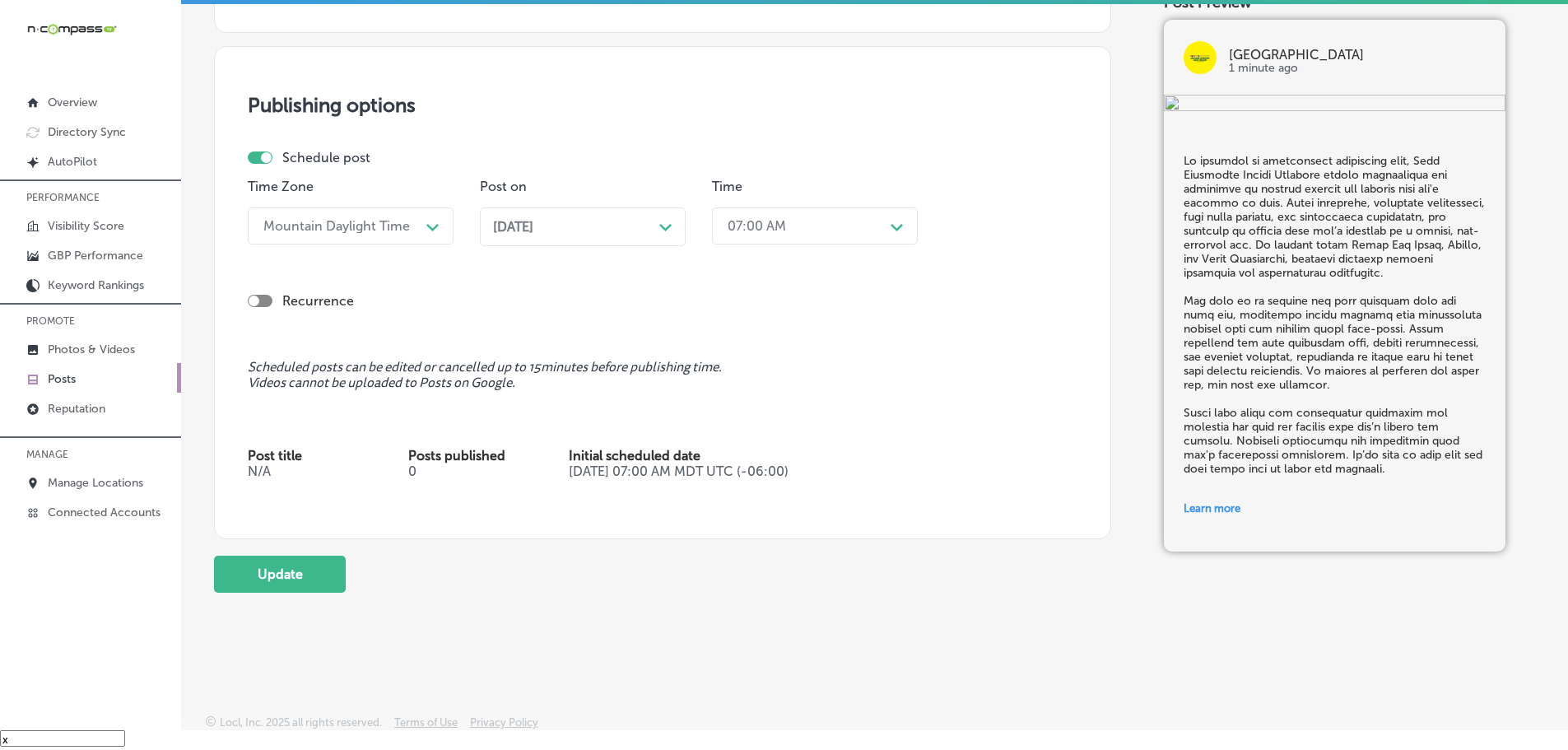
scroll to position [1495, 0]
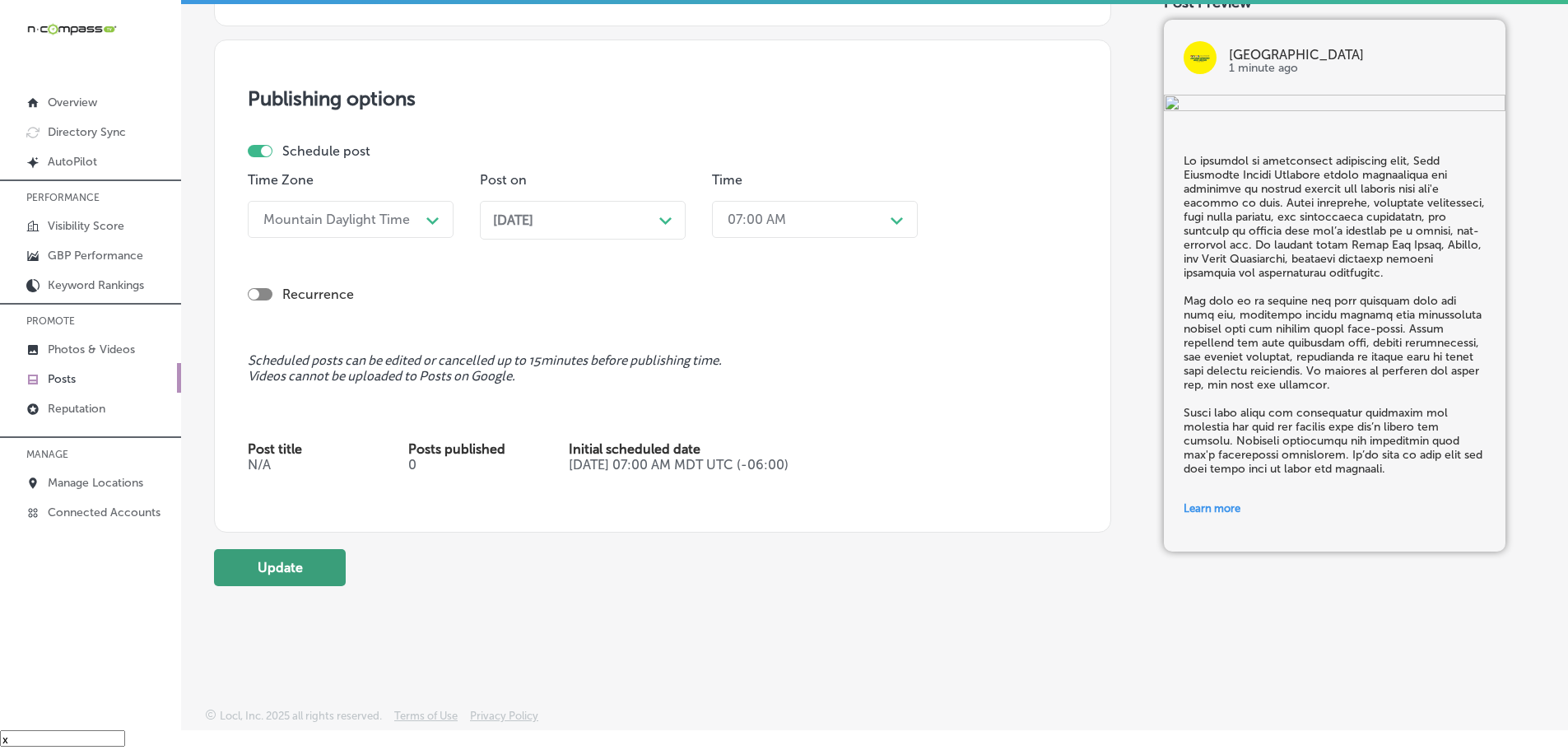
click at [280, 570] on button "Update" at bounding box center [280, 567] width 132 height 37
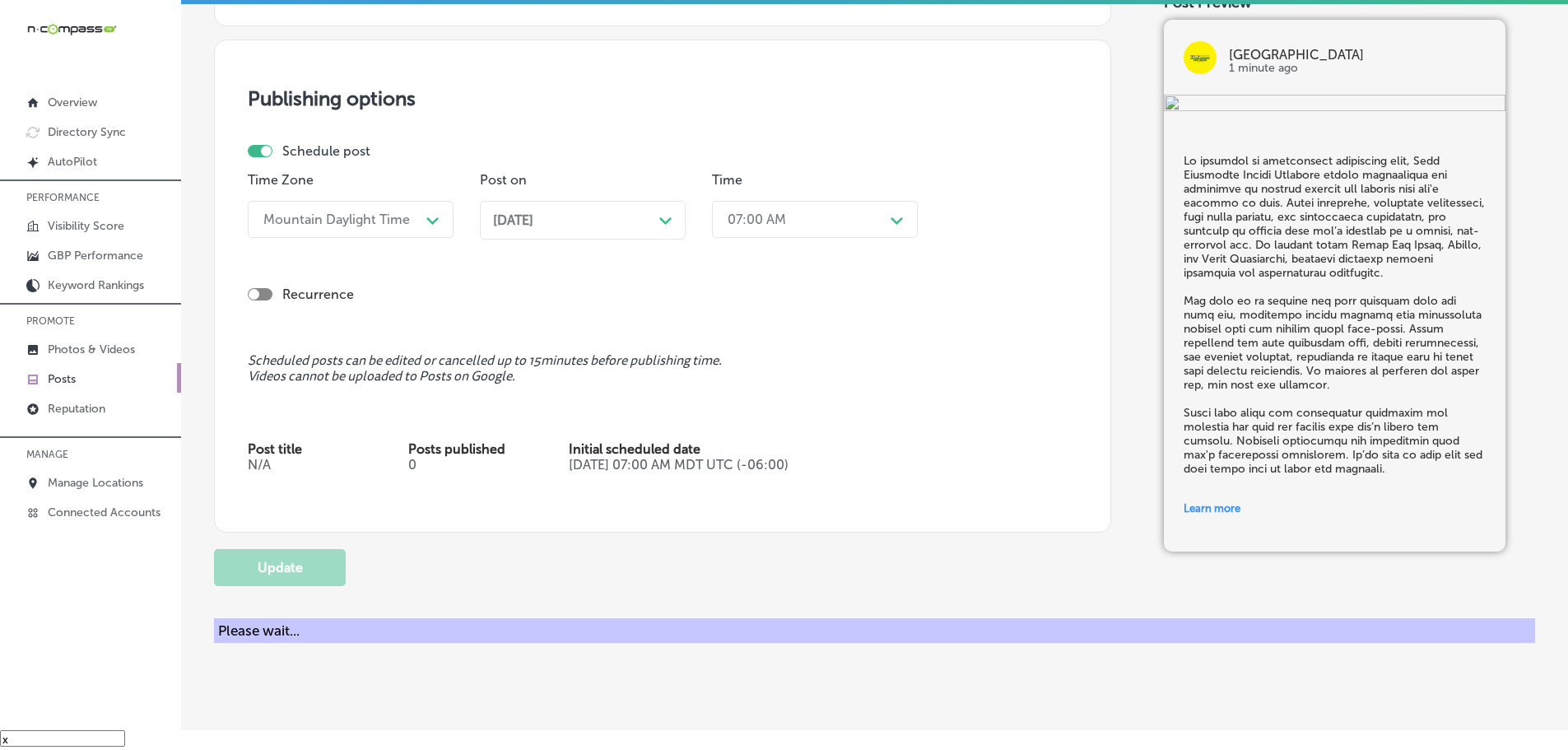
checkbox input "true"
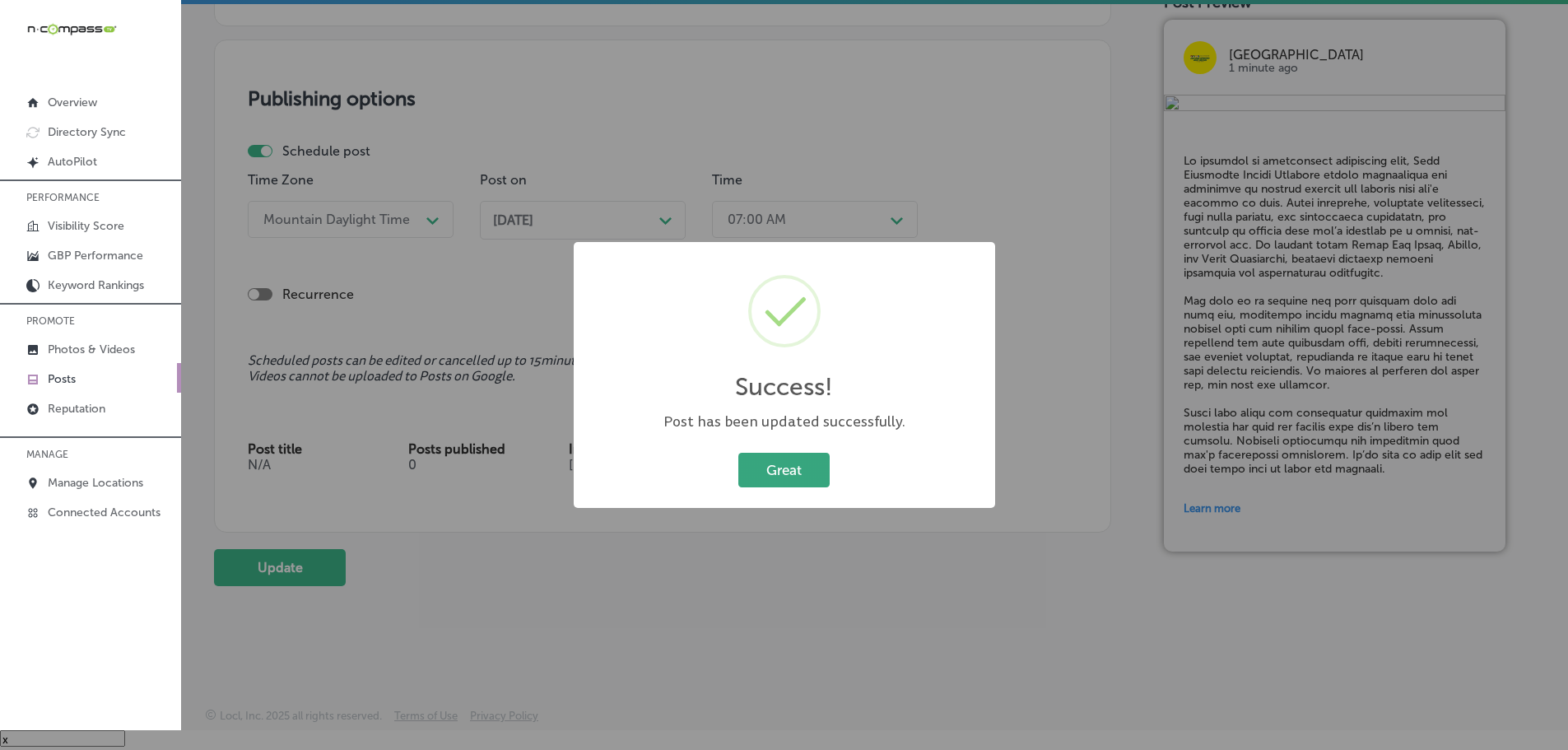
click at [791, 470] on button "Great" at bounding box center [784, 469] width 91 height 34
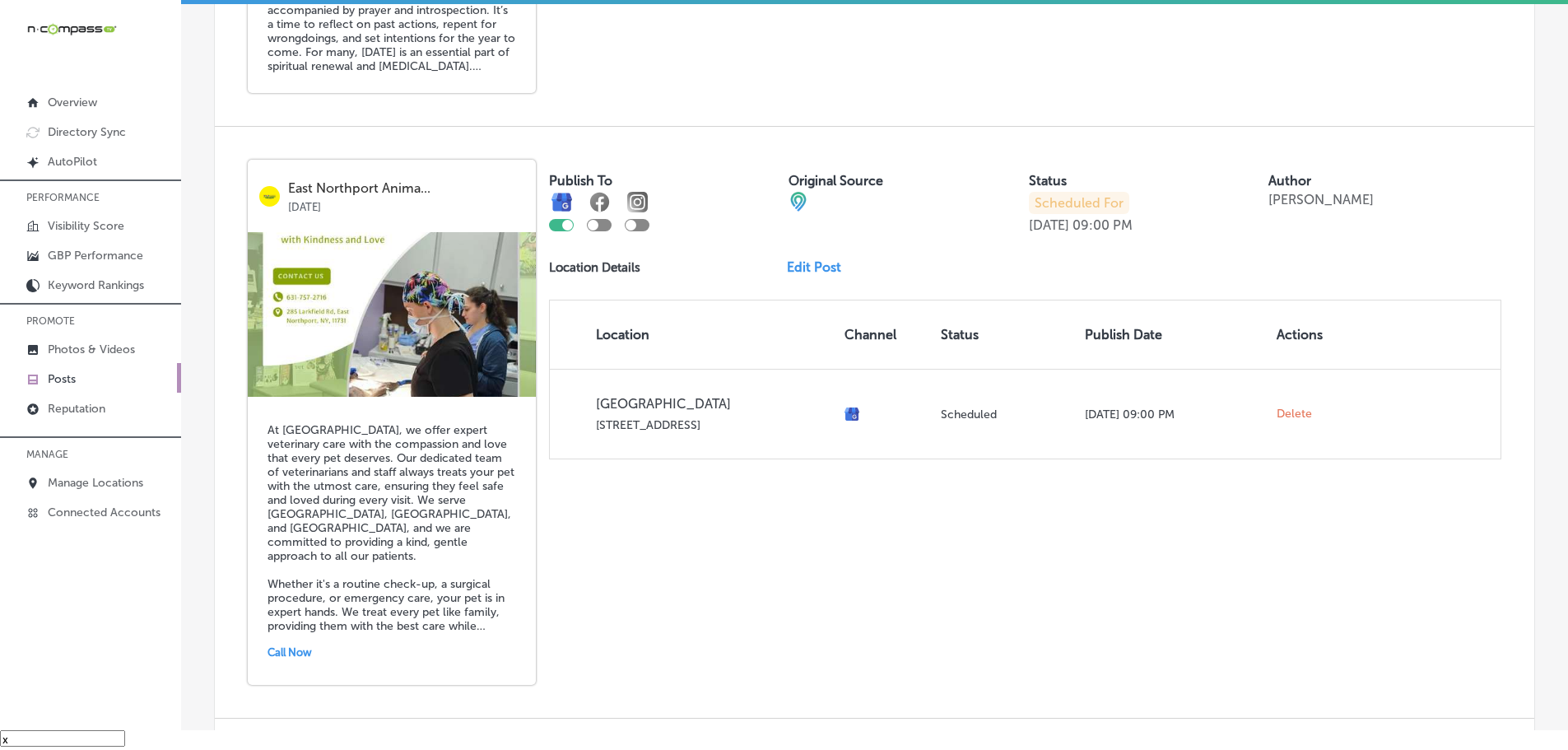
scroll to position [2759, 0]
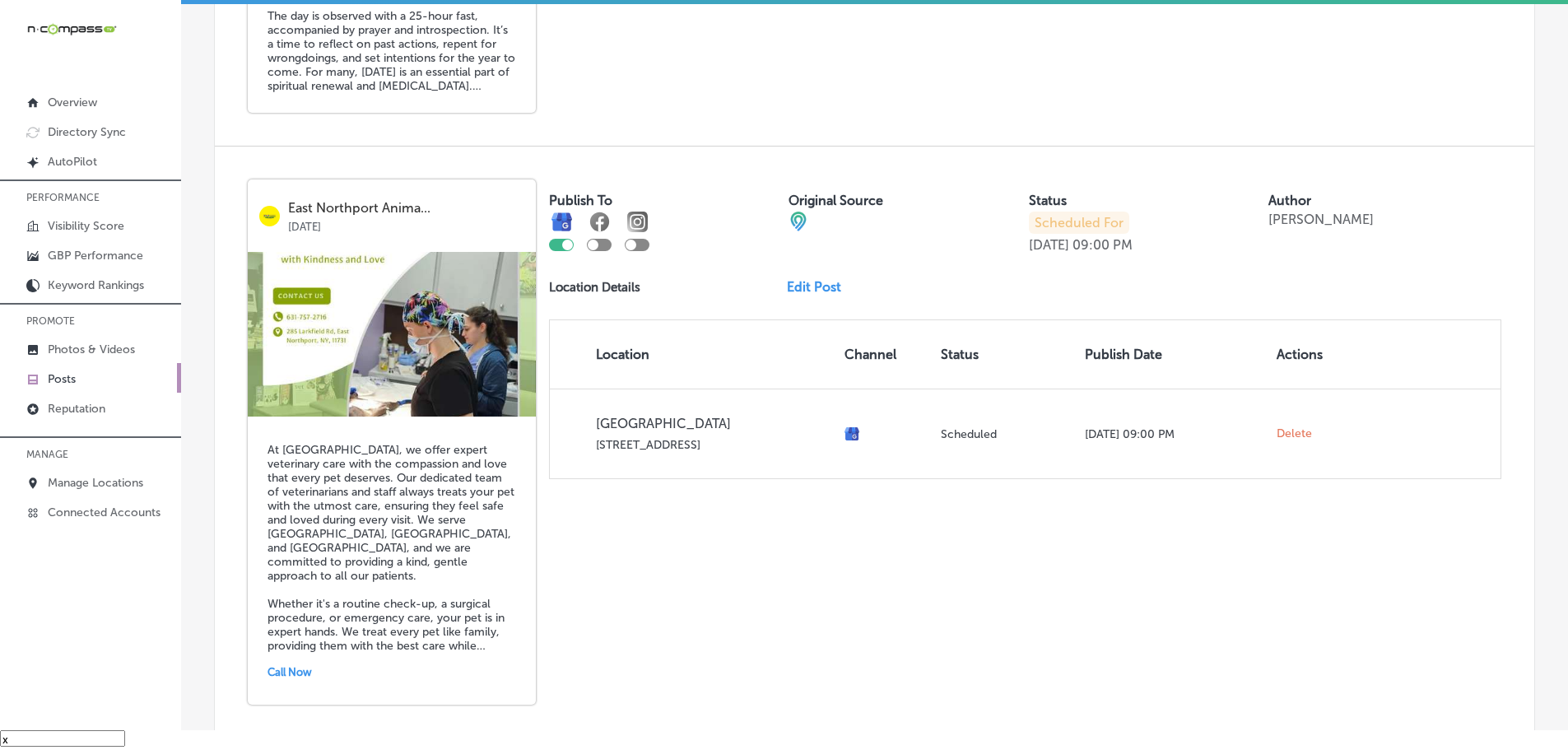
click at [797, 284] on link "Edit Post" at bounding box center [820, 286] width 67 height 15
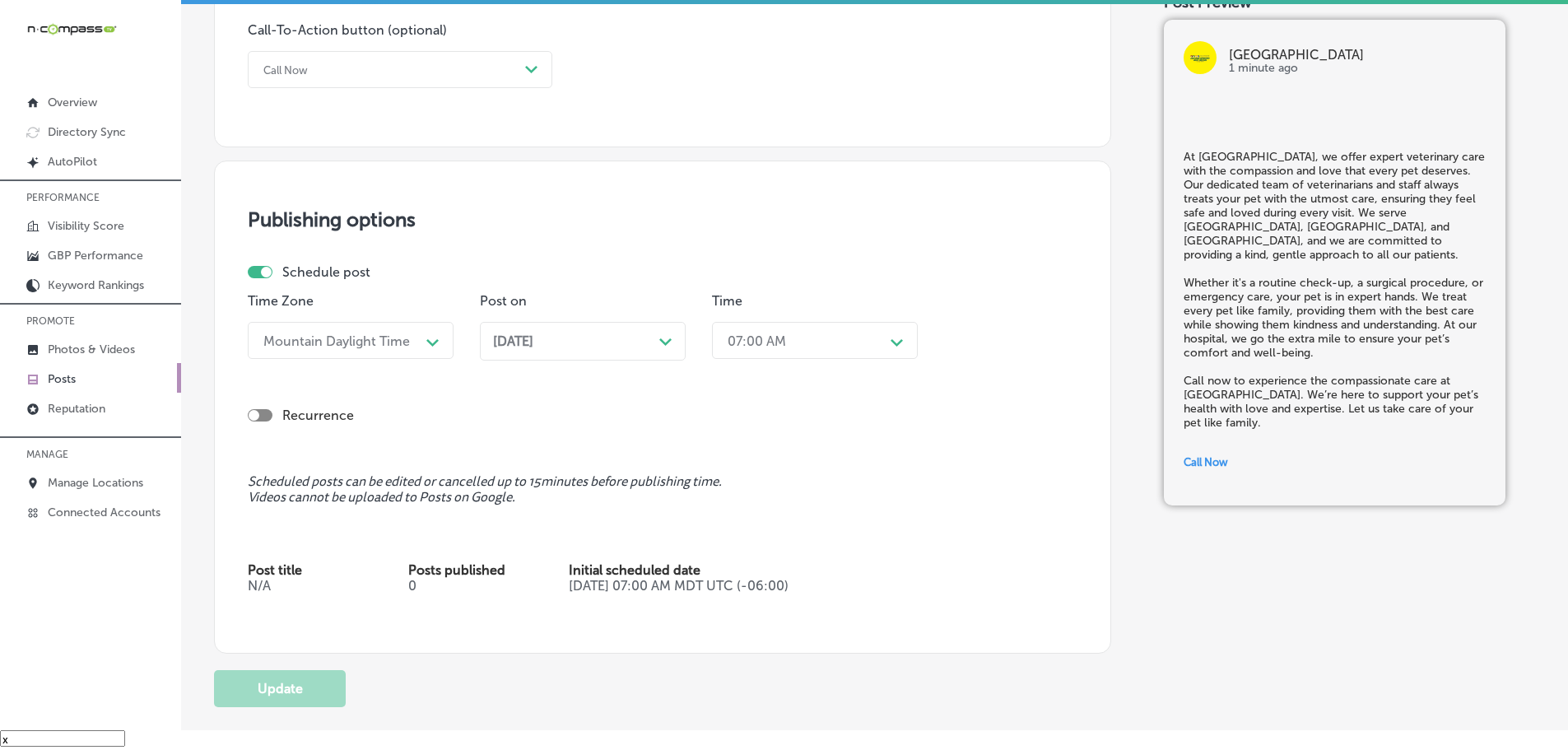
scroll to position [1234, 0]
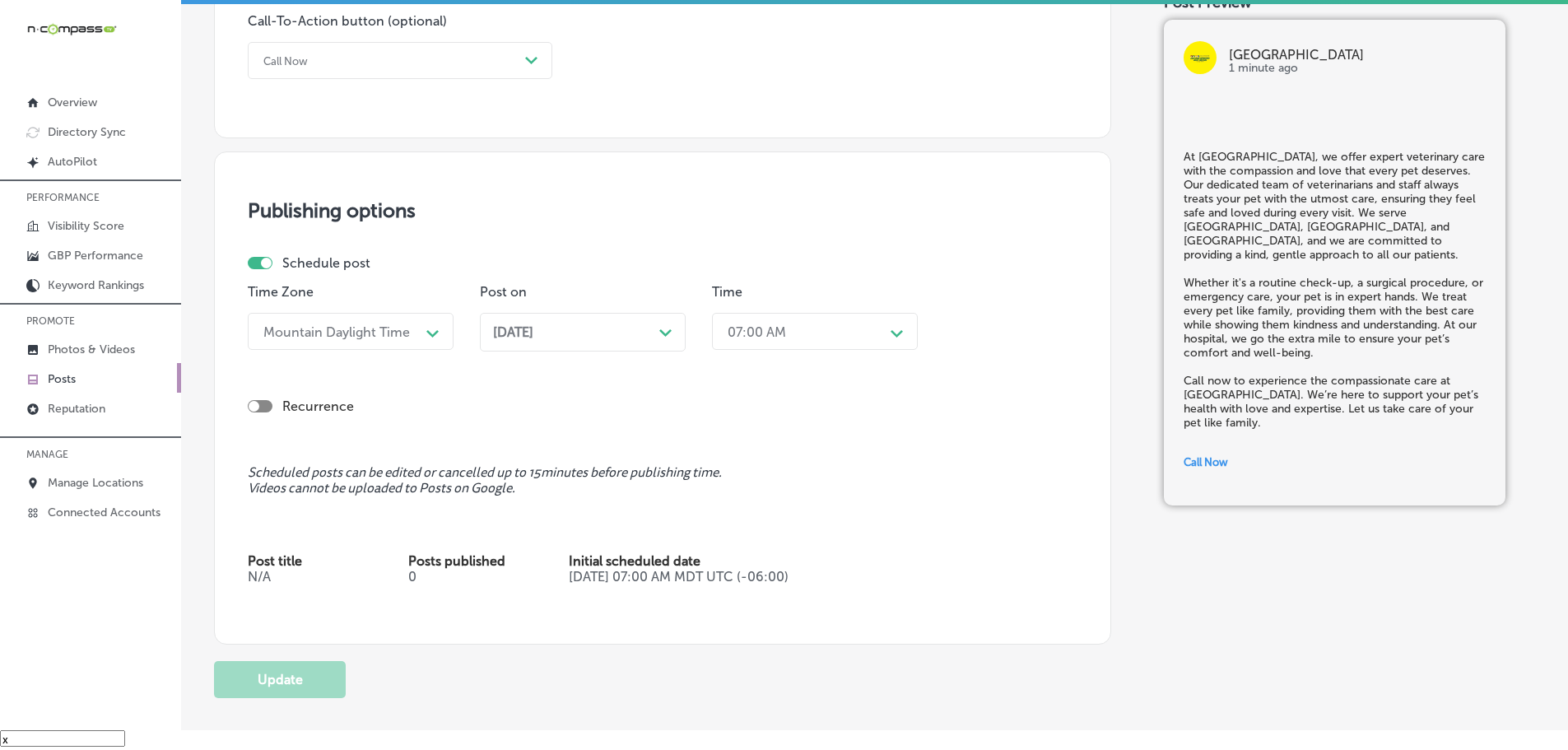
click at [671, 337] on div "Path Created with Sketch." at bounding box center [666, 330] width 13 height 13
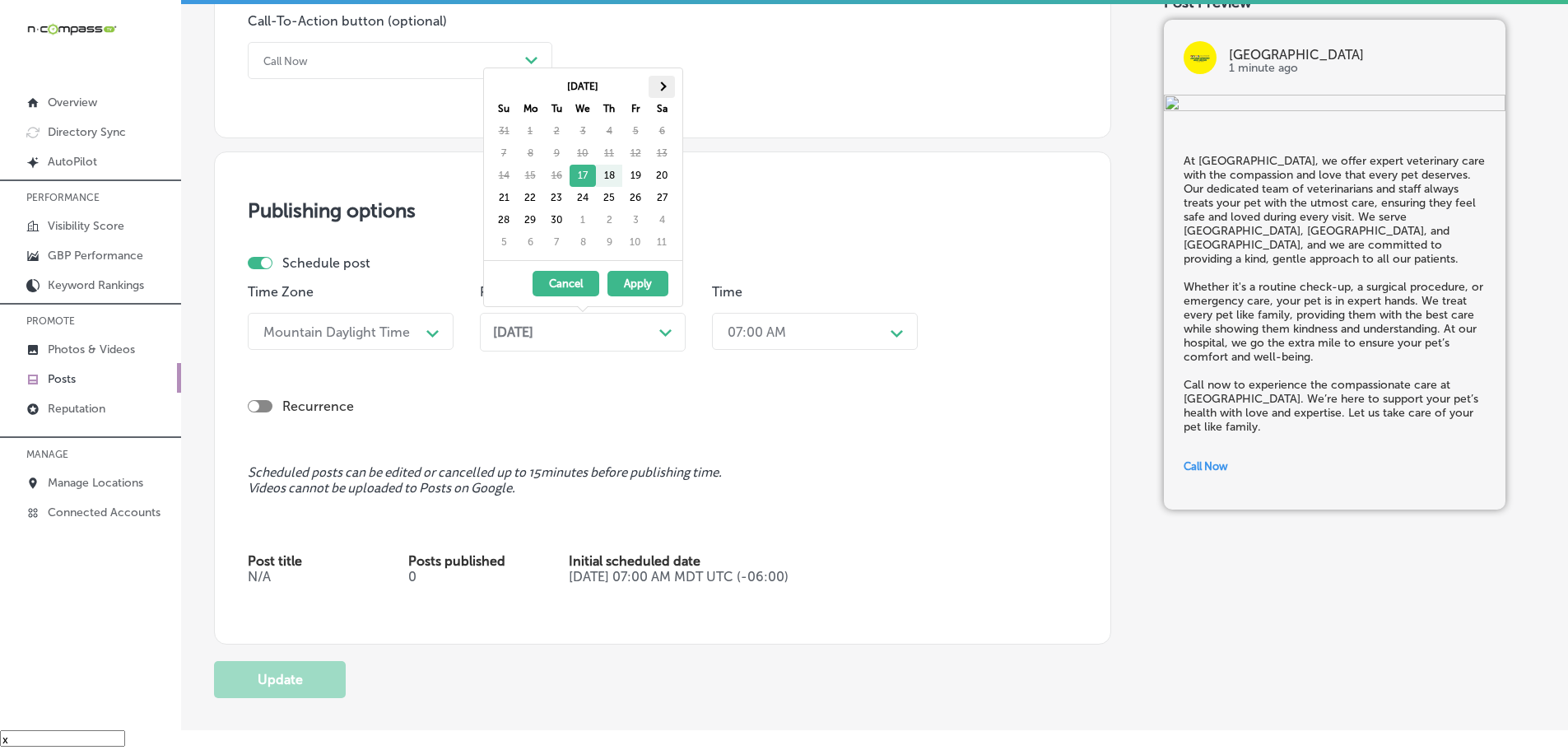
click at [673, 81] on th at bounding box center [661, 86] width 26 height 22
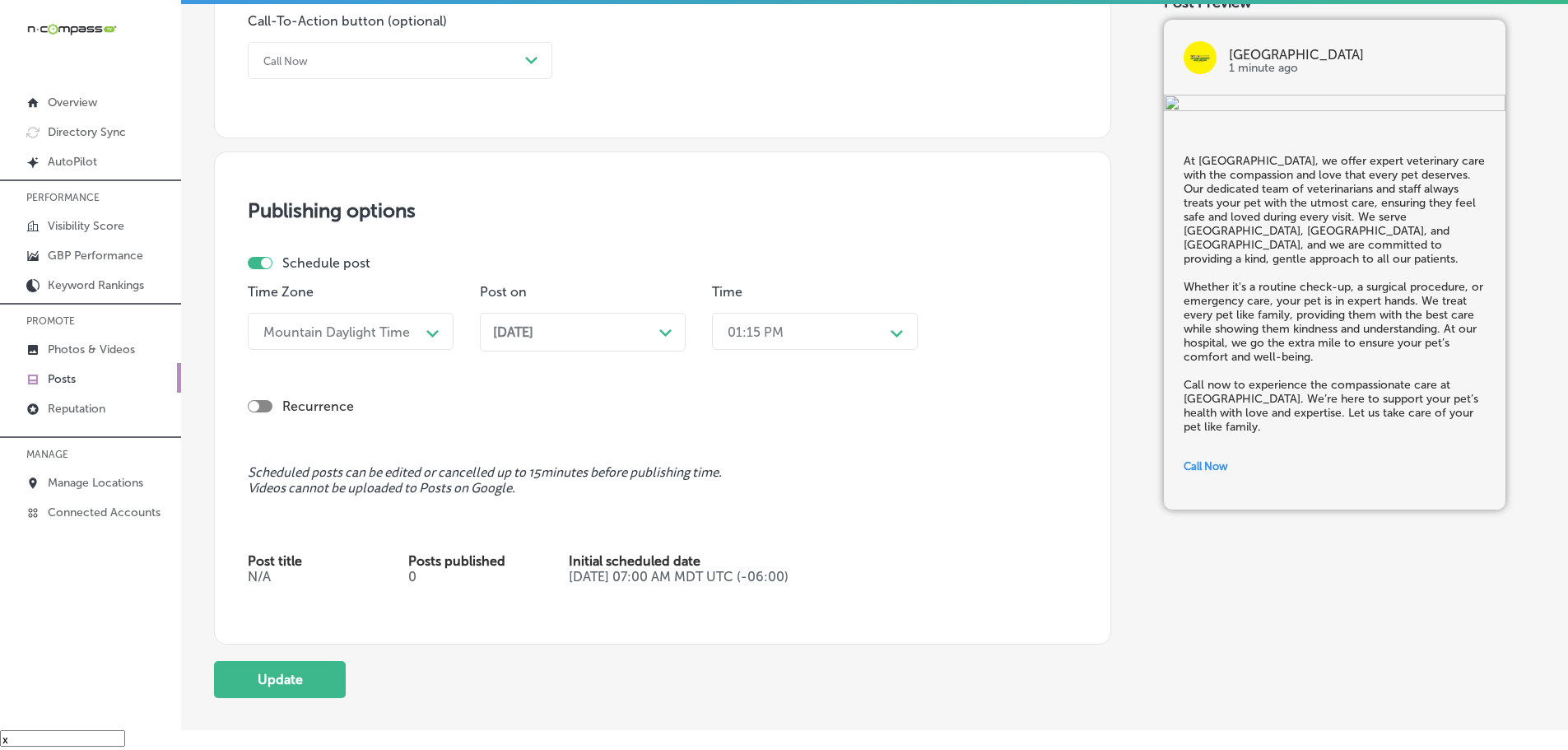
click at [840, 331] on div "01:15 PM" at bounding box center [801, 331] width 165 height 29
click at [733, 421] on div "7:00 AM" at bounding box center [815, 433] width 206 height 29
click at [281, 674] on button "Update" at bounding box center [280, 679] width 132 height 37
checkbox input "true"
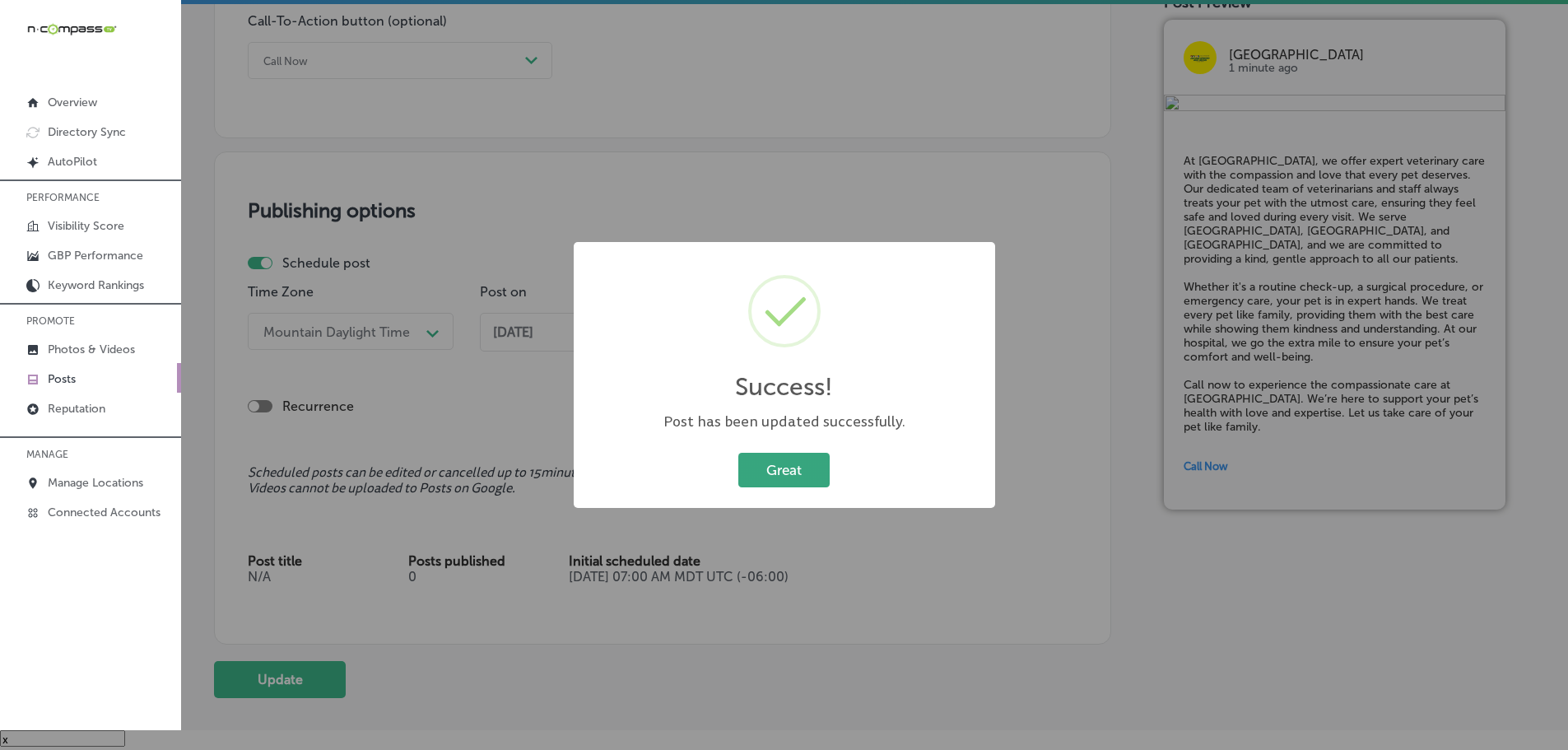
click at [787, 476] on button "Great" at bounding box center [784, 469] width 91 height 34
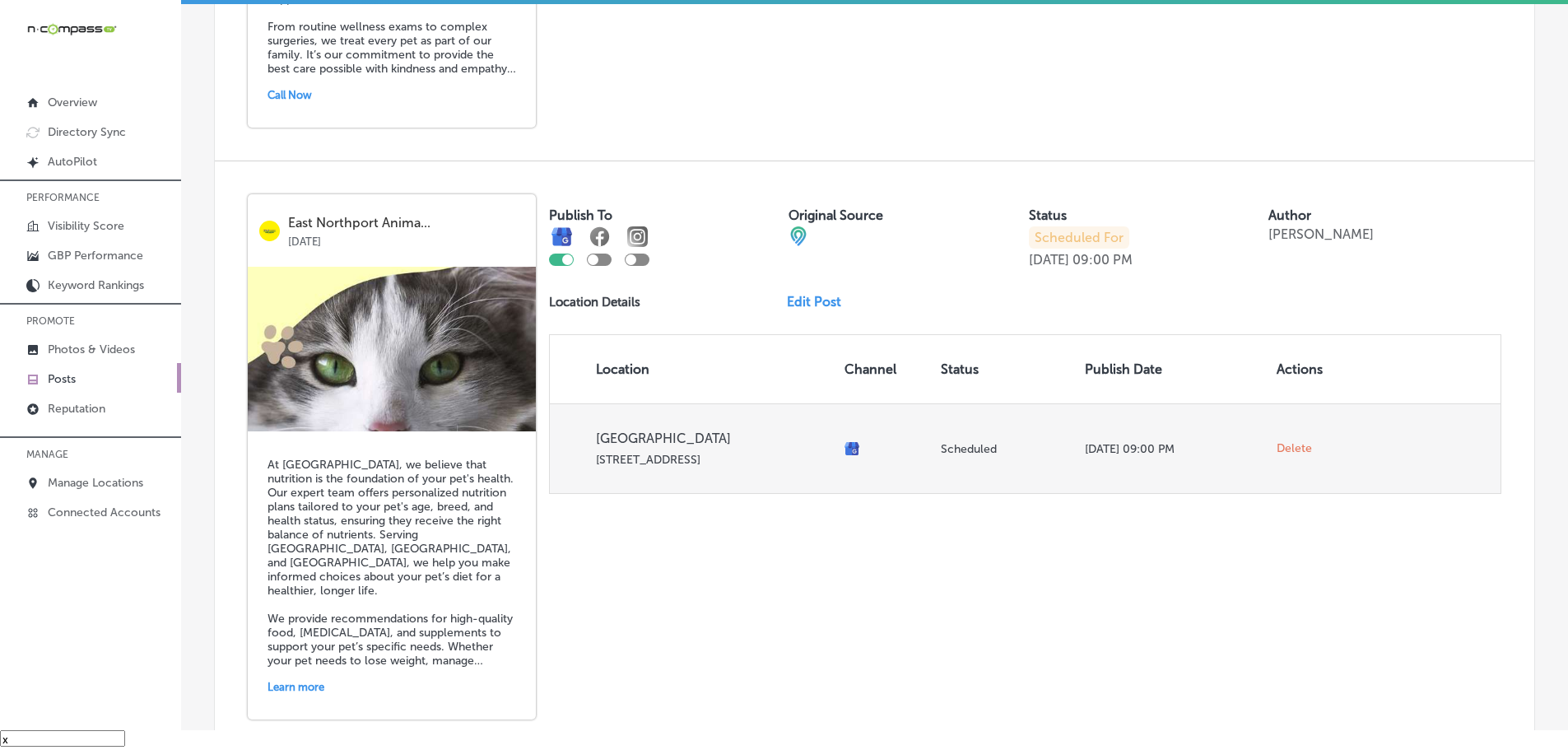
scroll to position [1564, 0]
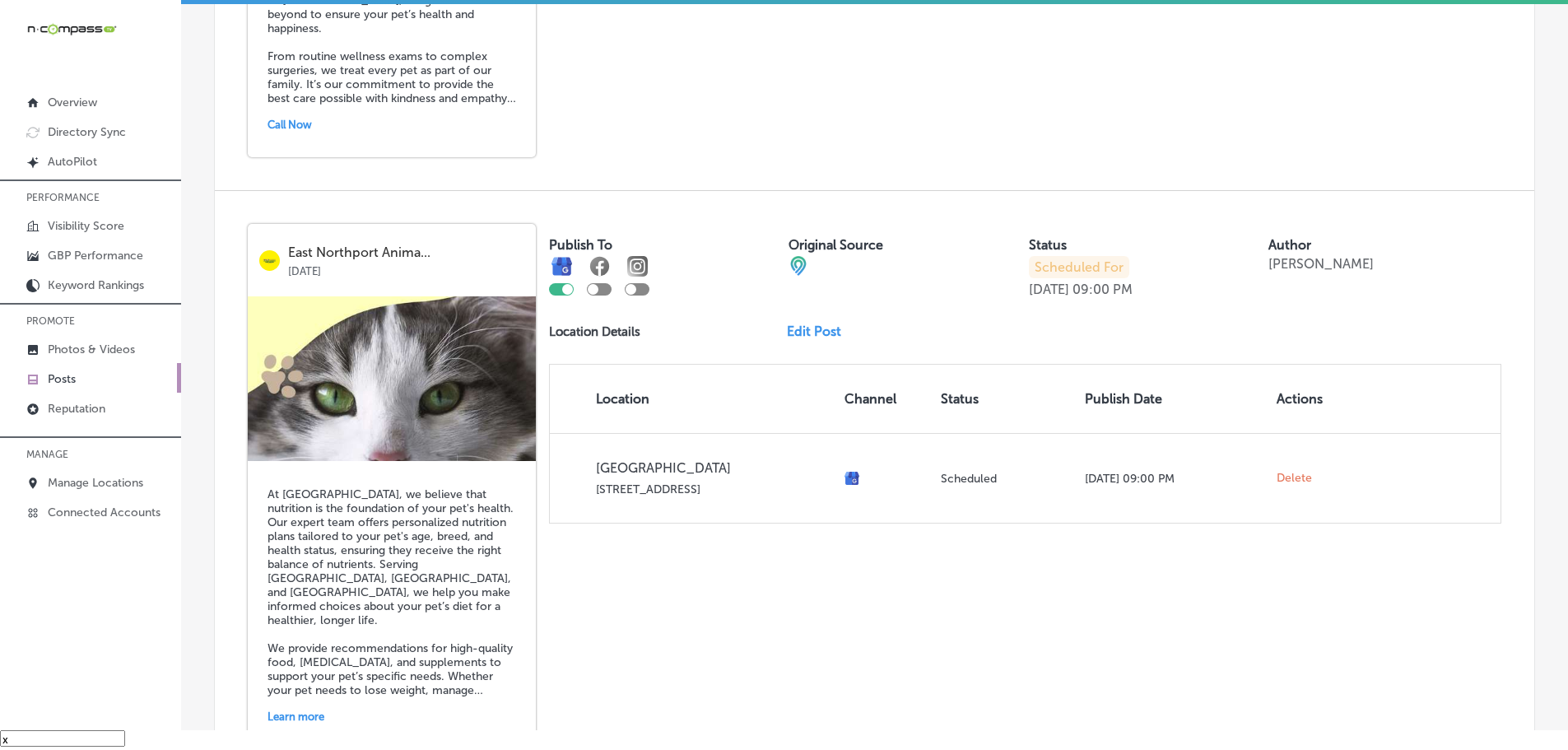
click at [811, 335] on link "Edit Post" at bounding box center [820, 330] width 67 height 15
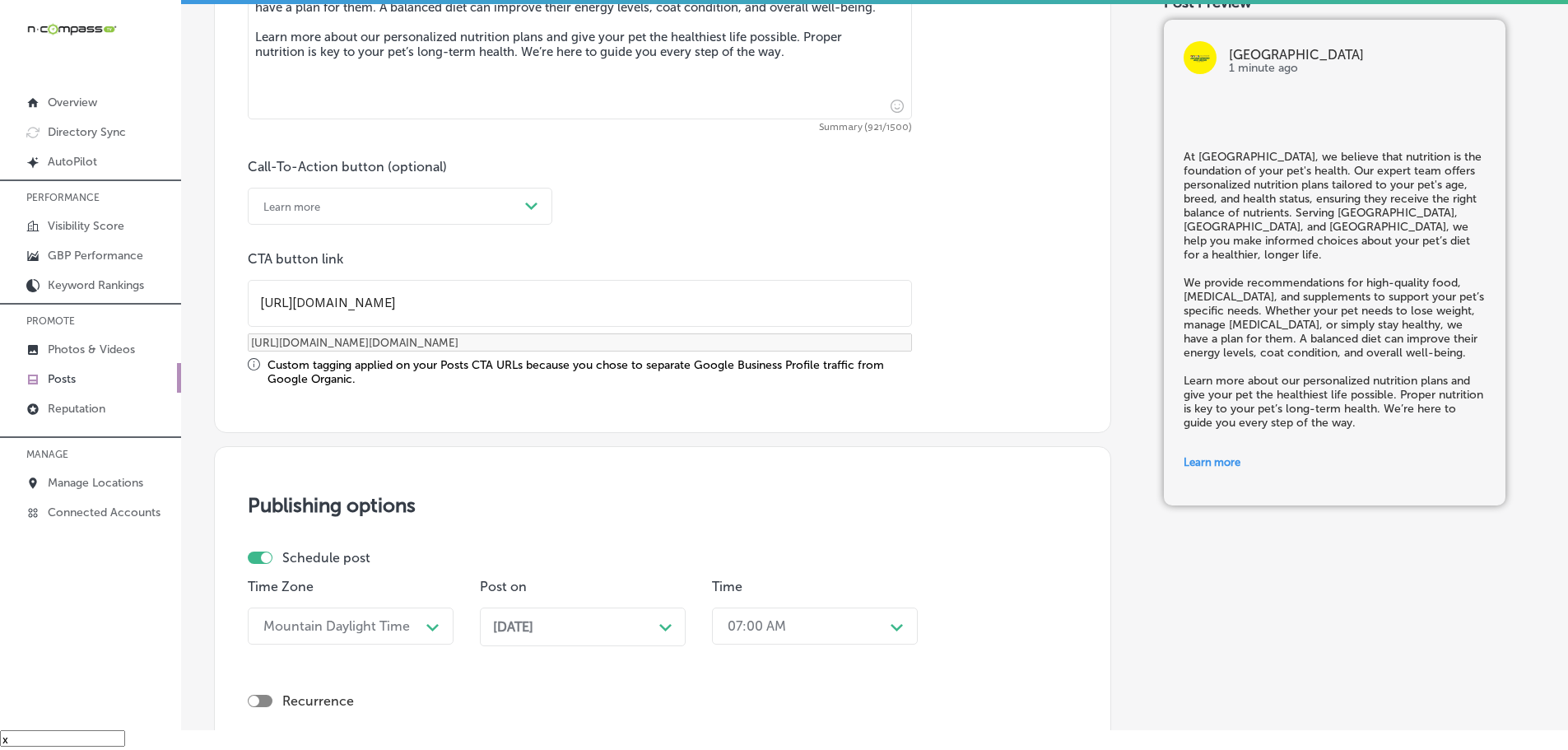
scroll to position [1234, 0]
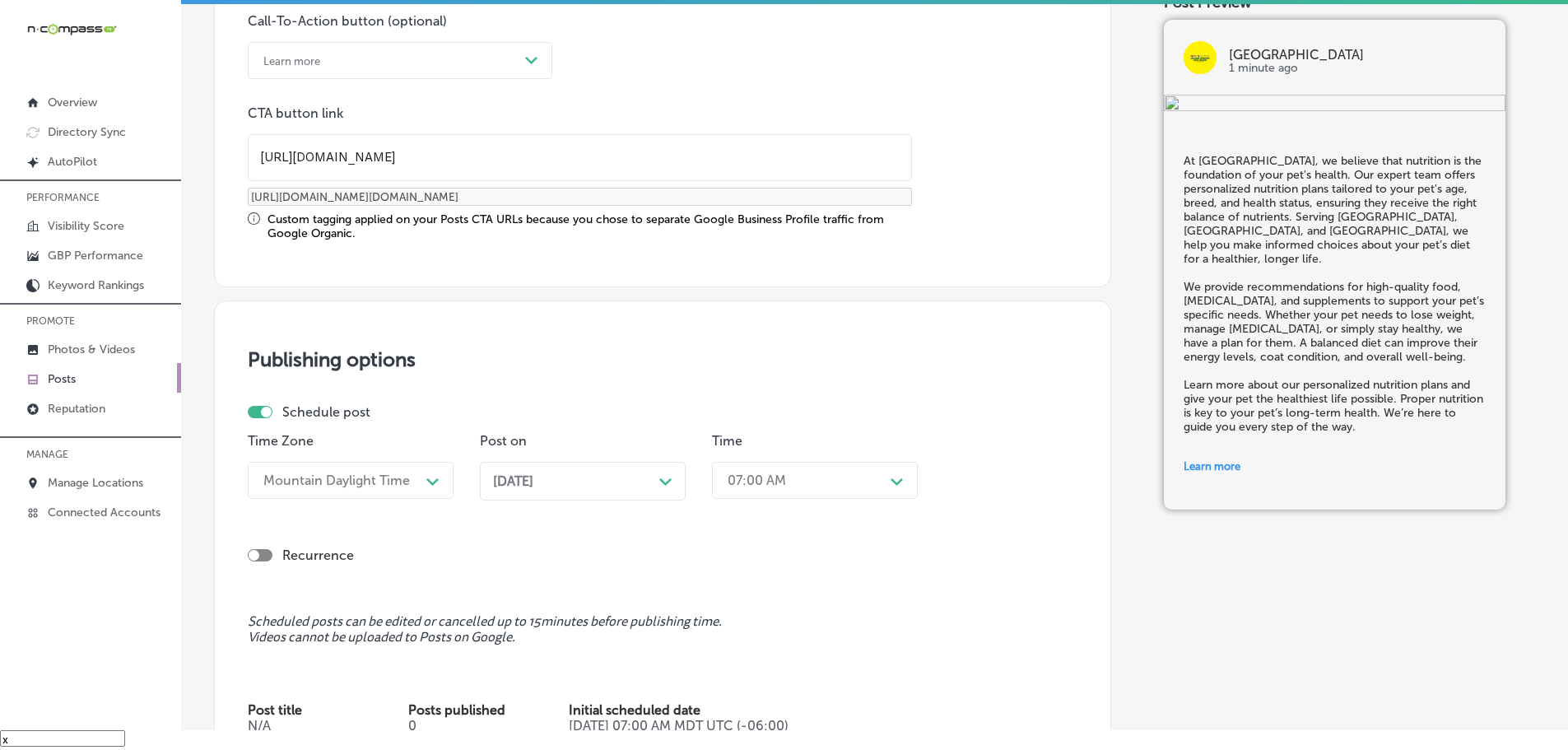
click at [657, 477] on div "[DATE] Path Created with Sketch." at bounding box center [582, 481] width 179 height 15
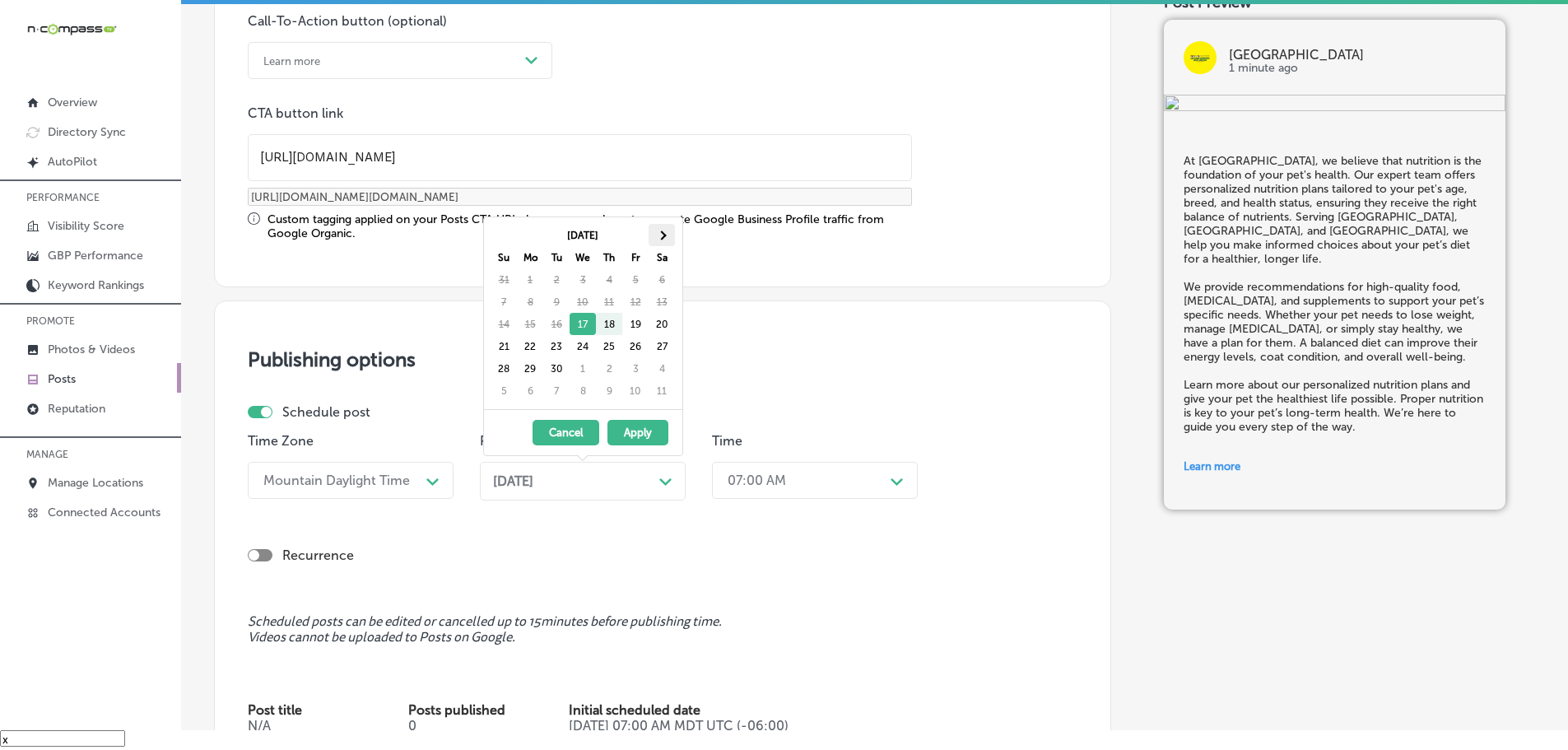
click at [667, 238] on th at bounding box center [661, 235] width 26 height 22
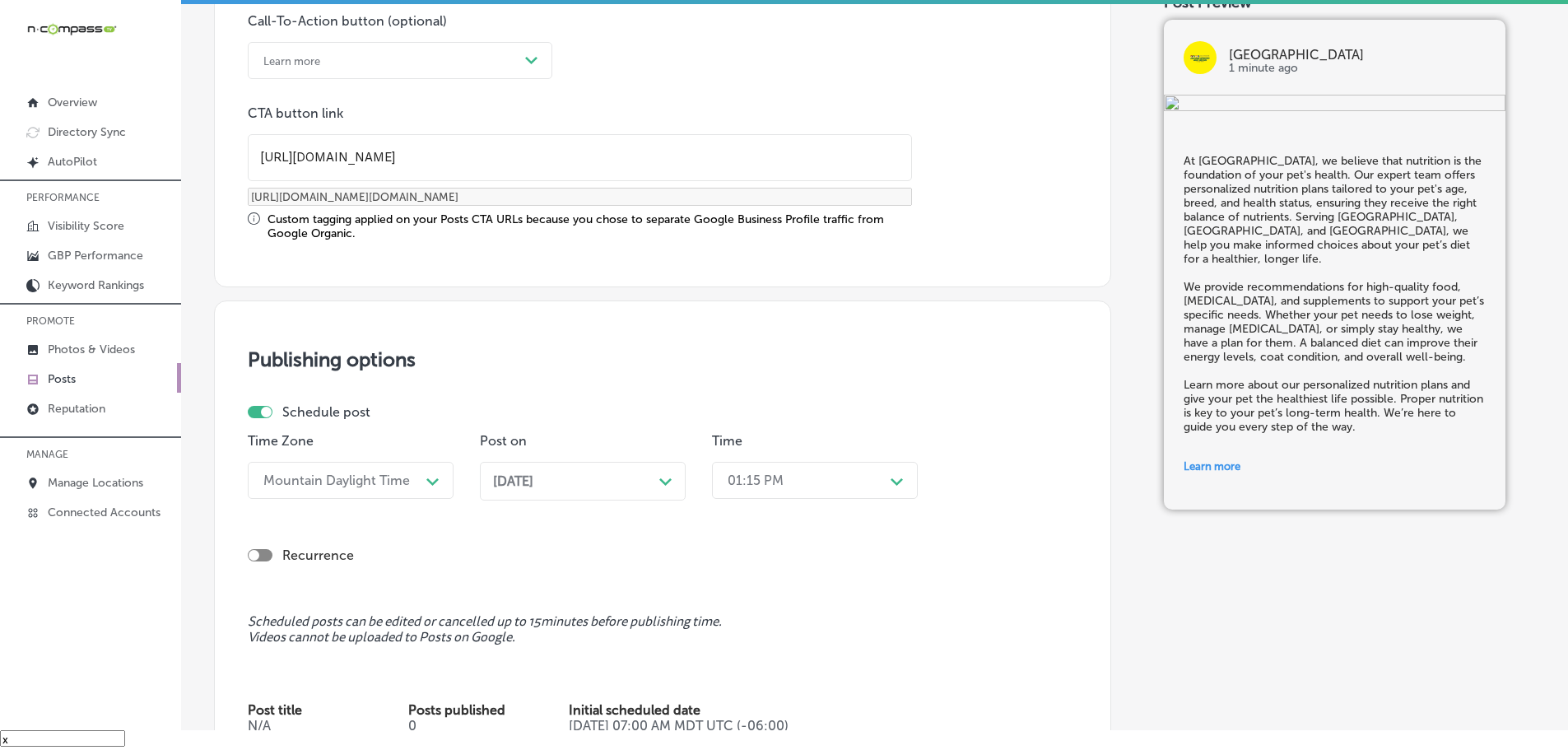
click at [845, 481] on div "01:15 PM" at bounding box center [801, 481] width 165 height 29
click at [739, 662] on div "7:00 AM" at bounding box center [815, 664] width 206 height 29
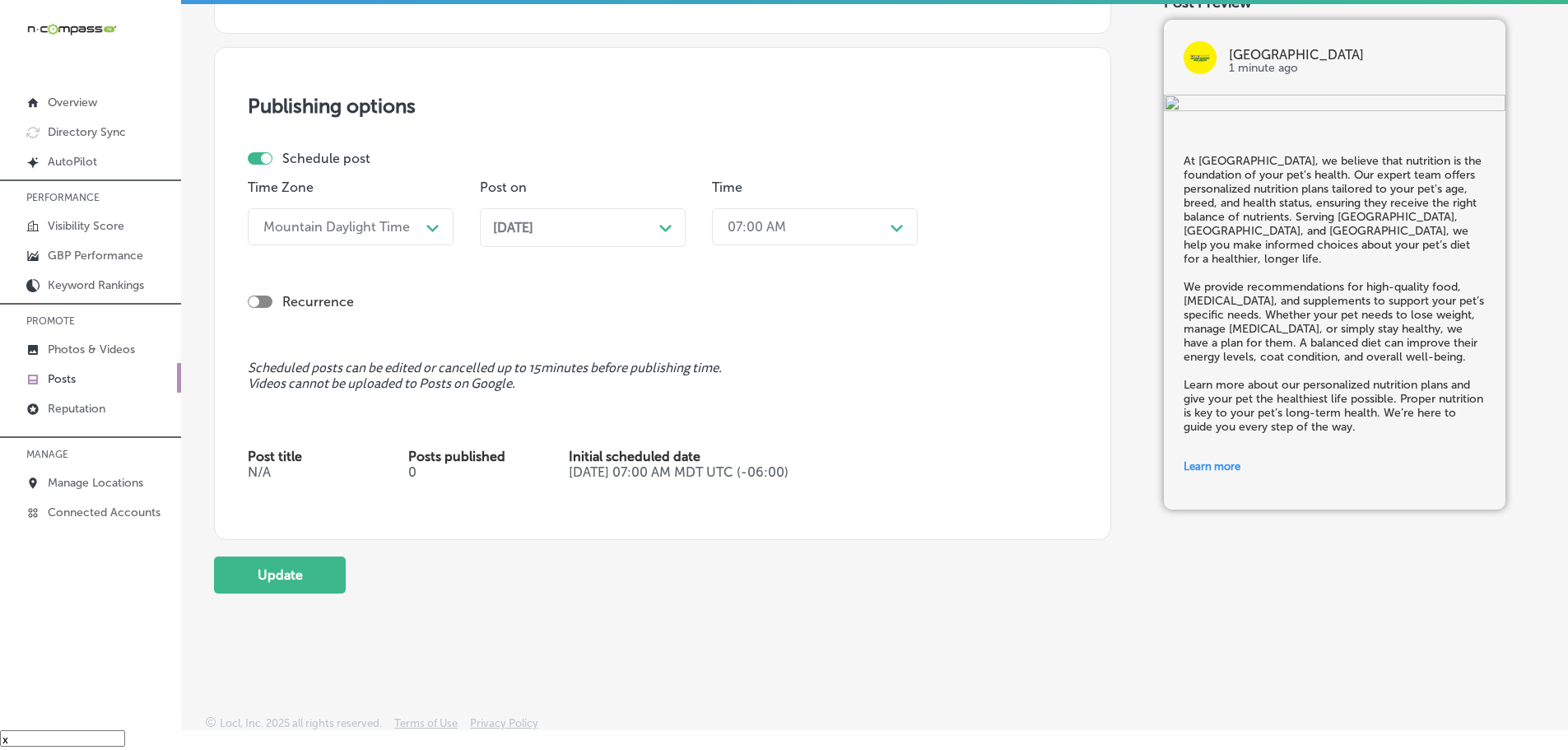
scroll to position [1495, 0]
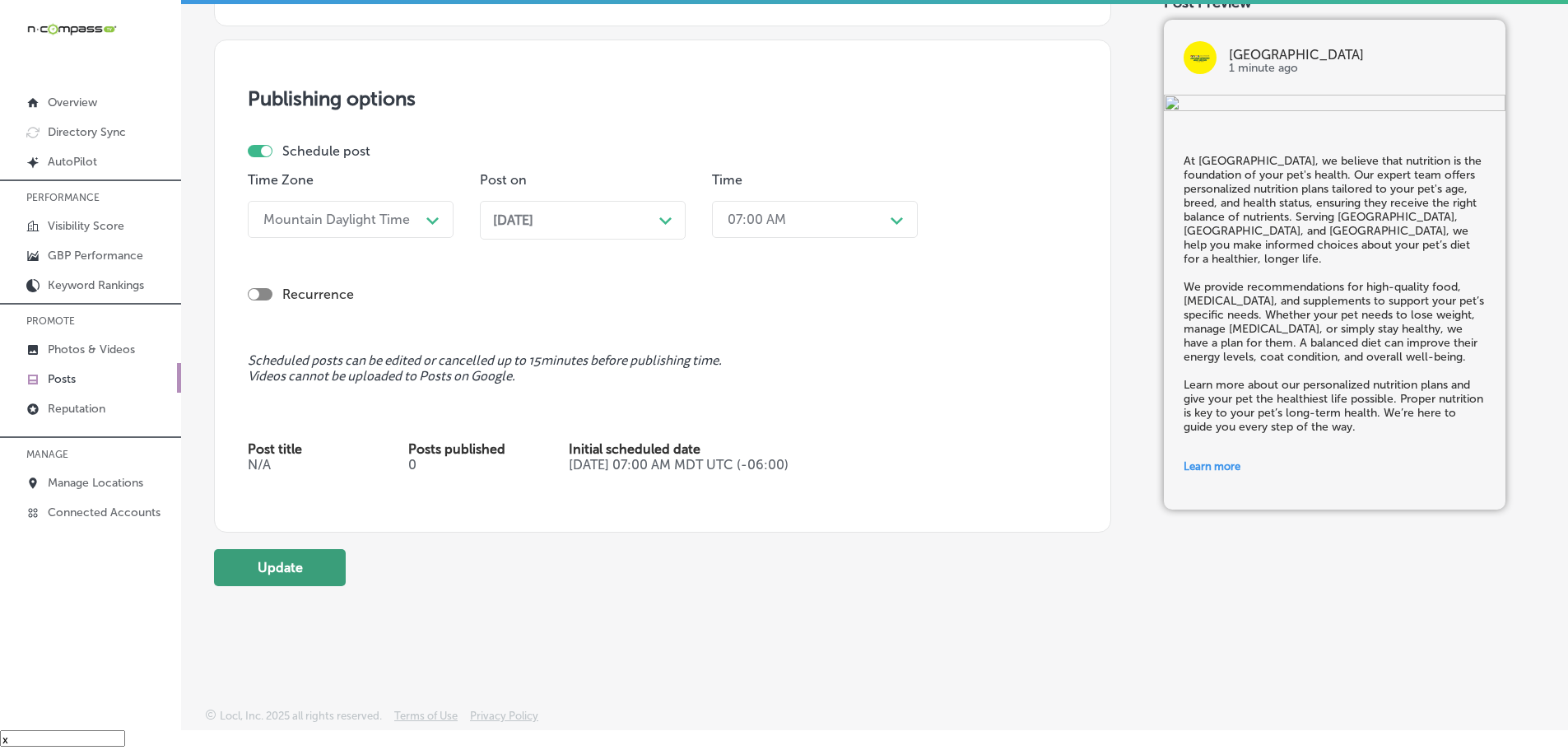
click at [325, 582] on button "Update" at bounding box center [280, 567] width 132 height 37
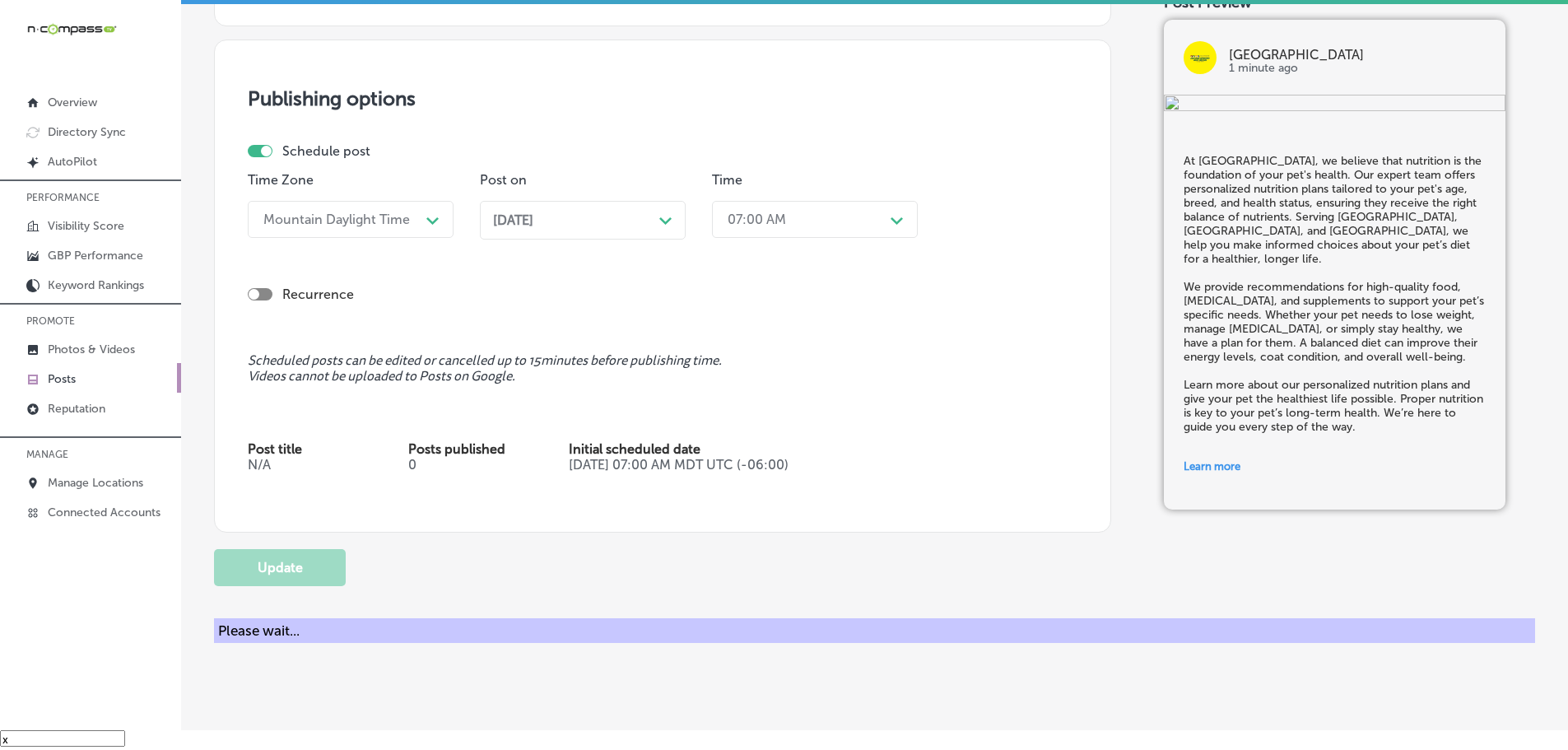
checkbox input "true"
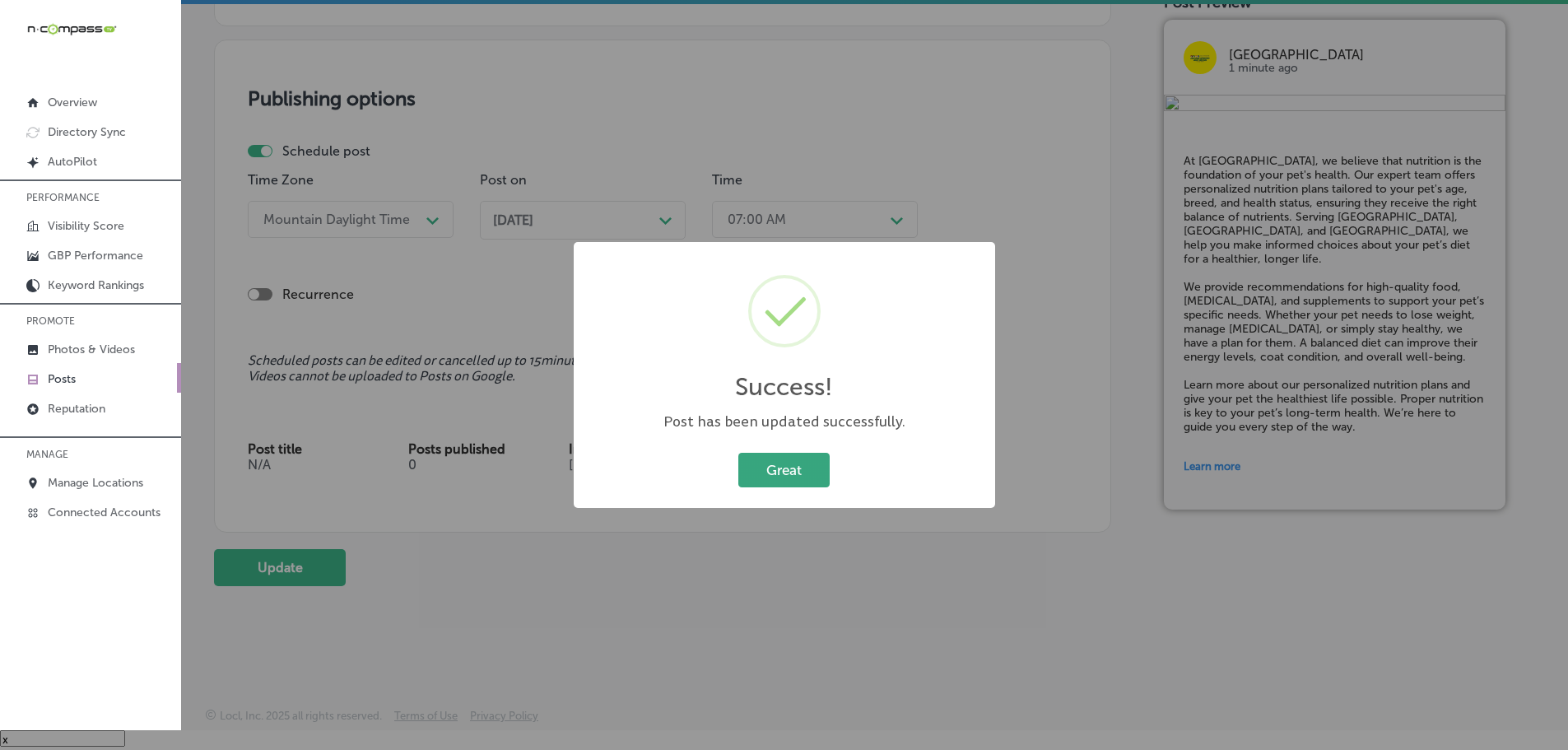
click at [784, 466] on button "Great" at bounding box center [784, 469] width 91 height 34
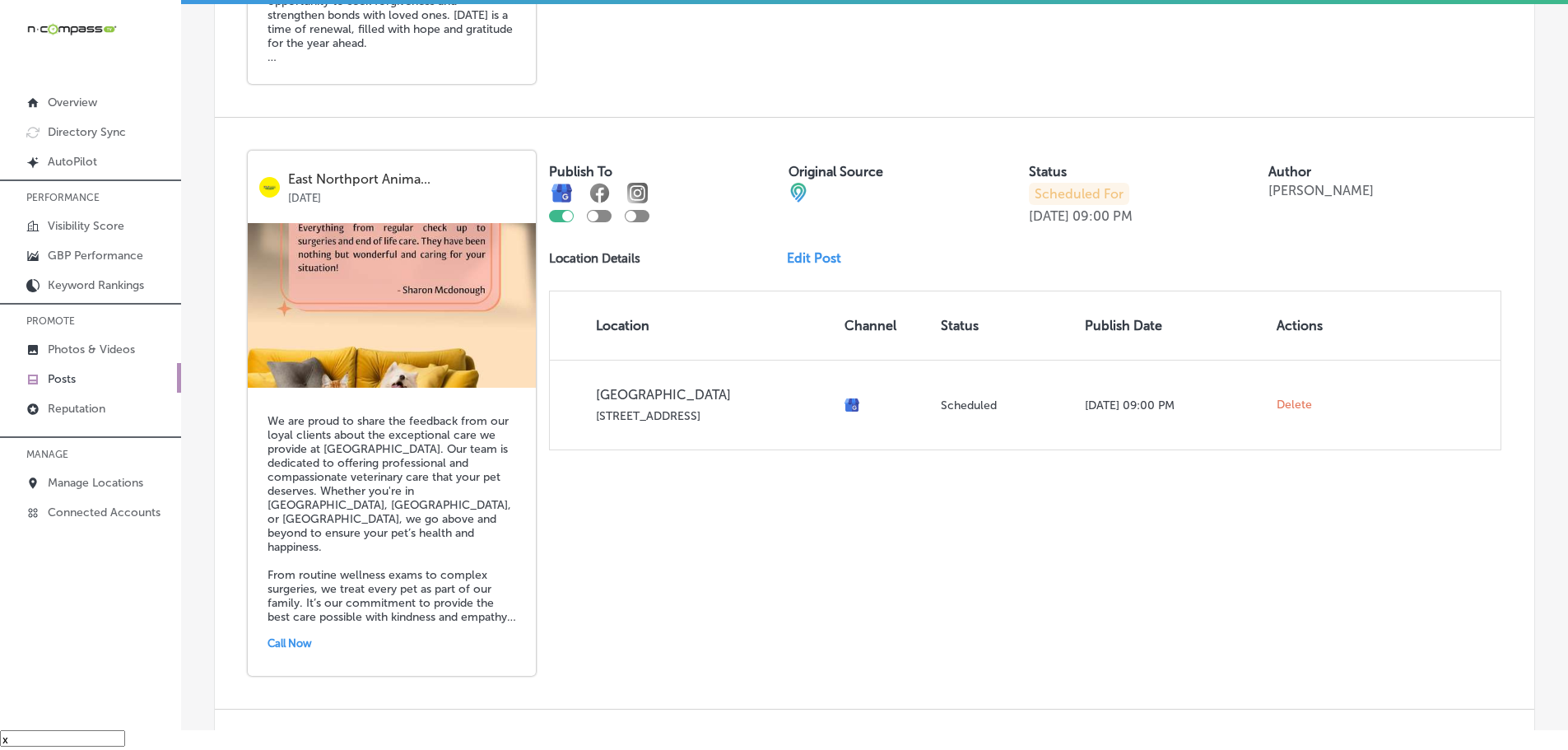
scroll to position [1031, 0]
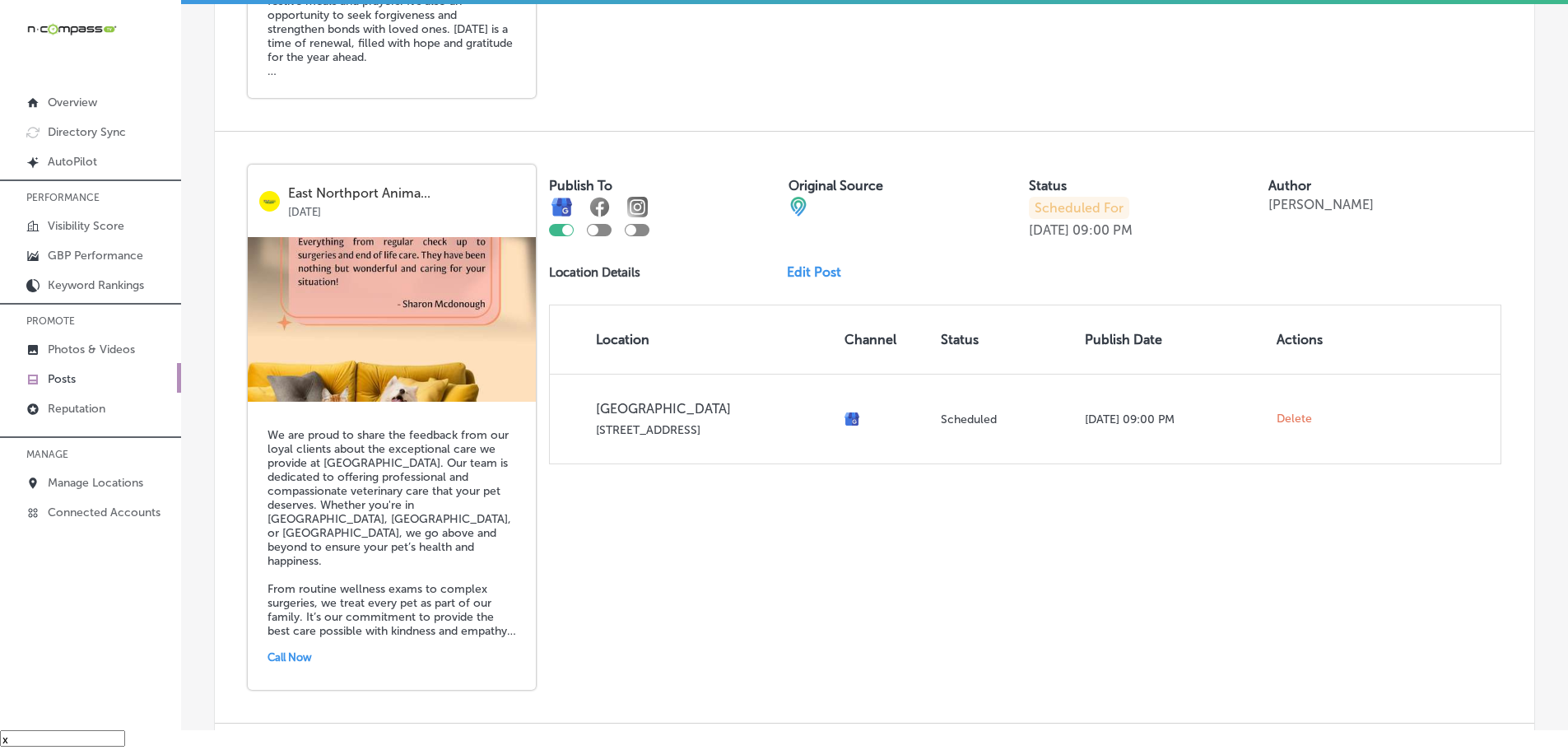
click at [821, 271] on link "Edit Post" at bounding box center [820, 271] width 67 height 15
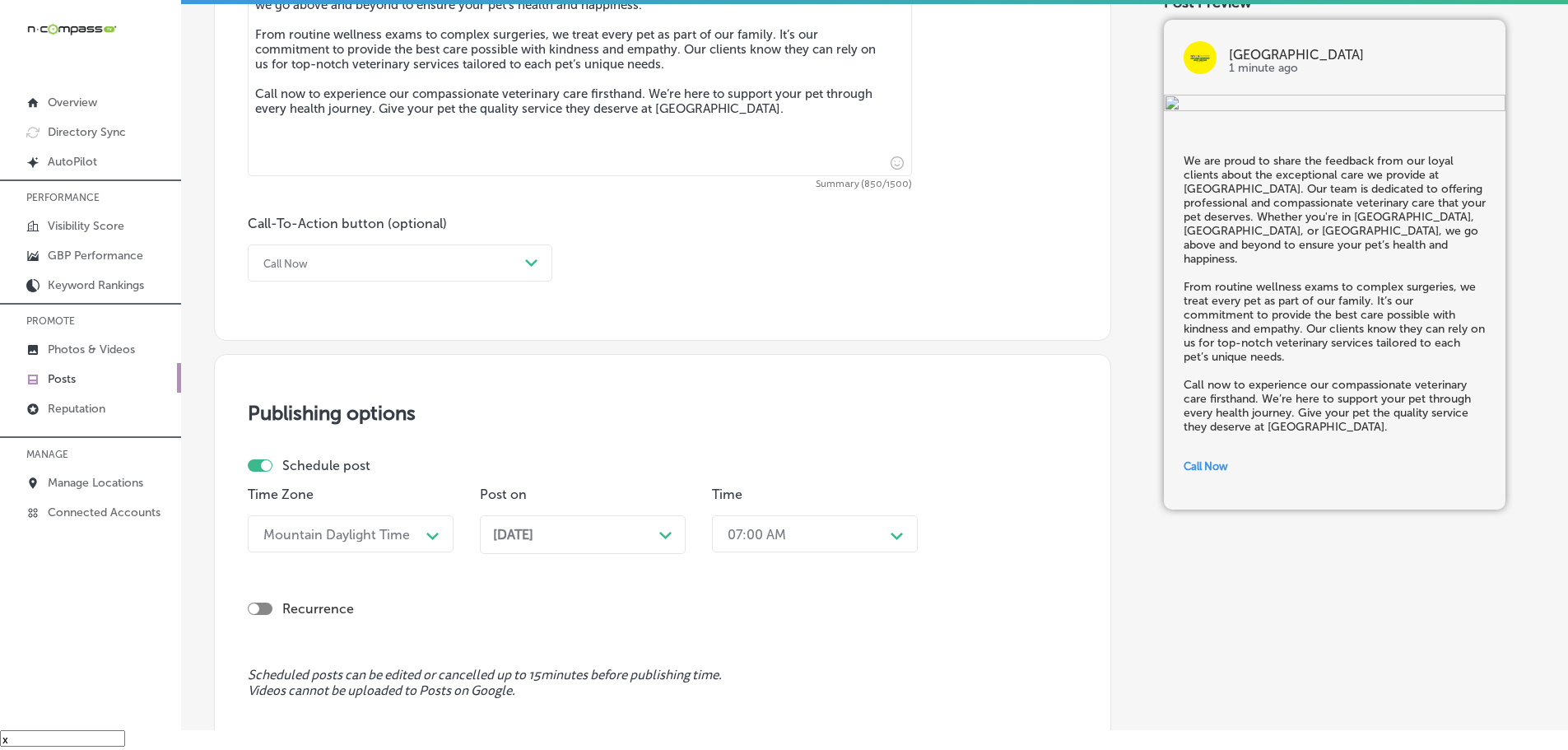
scroll to position [1152, 0]
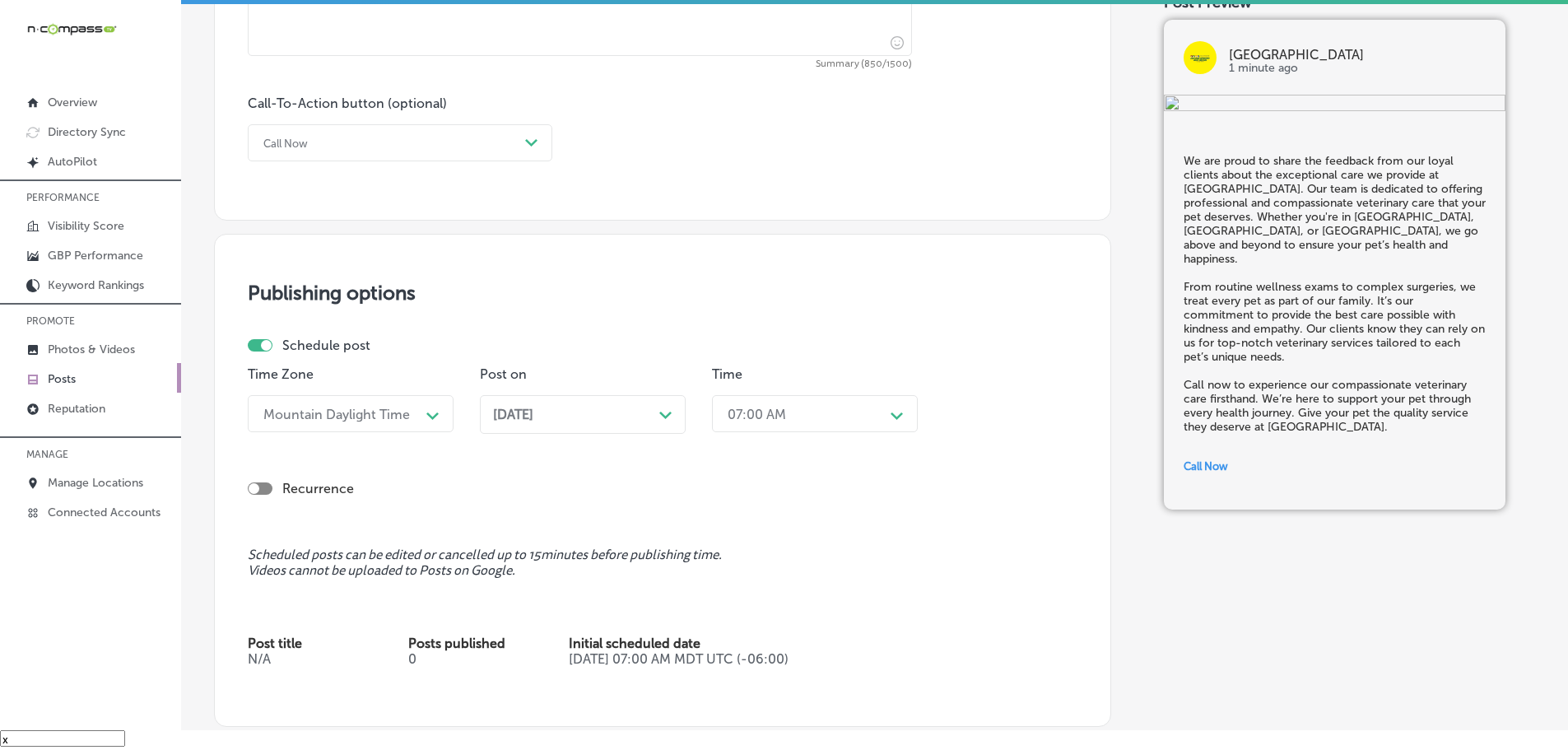
click at [647, 413] on div "[DATE] Path Created with Sketch." at bounding box center [582, 414] width 179 height 15
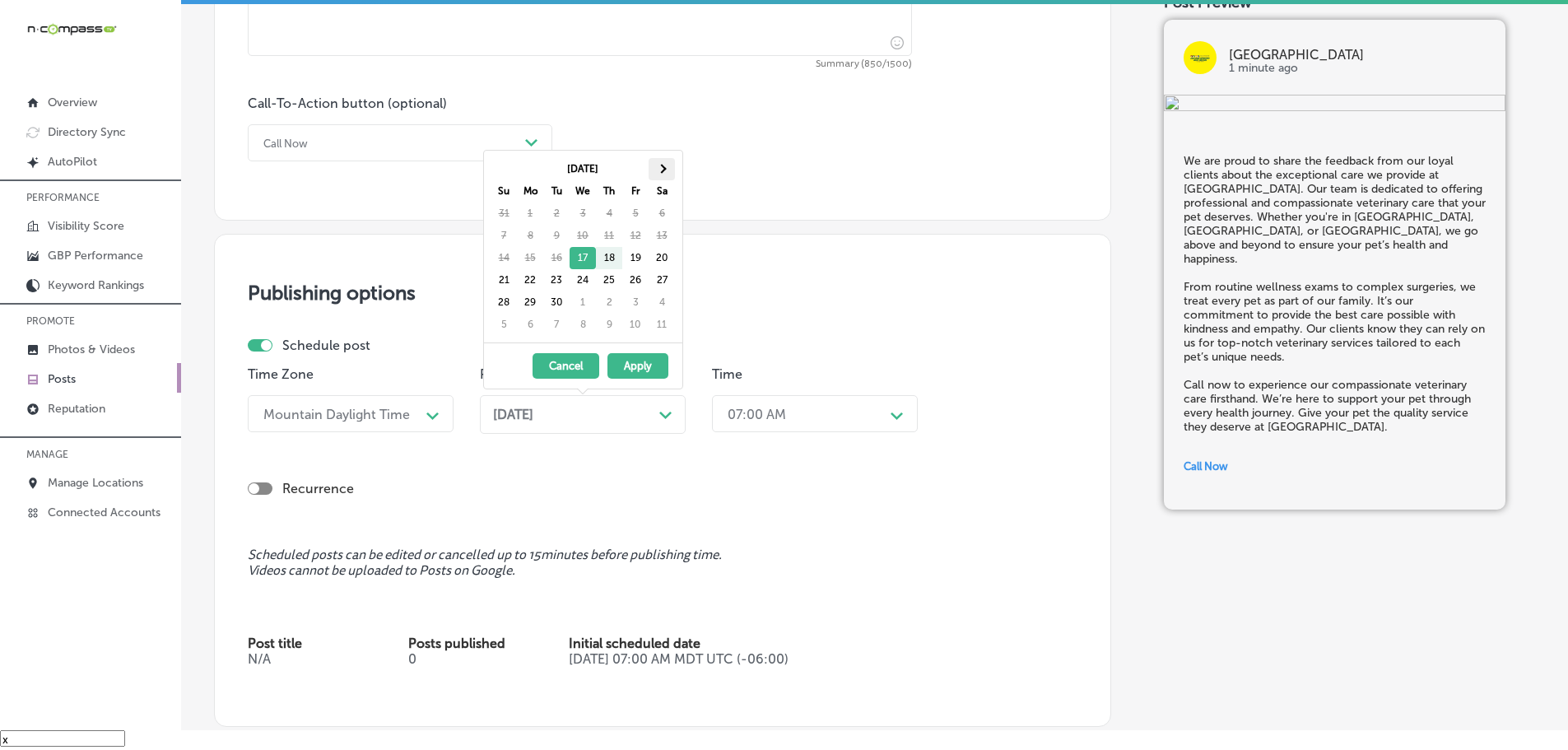
click at [665, 174] on th at bounding box center [661, 169] width 26 height 22
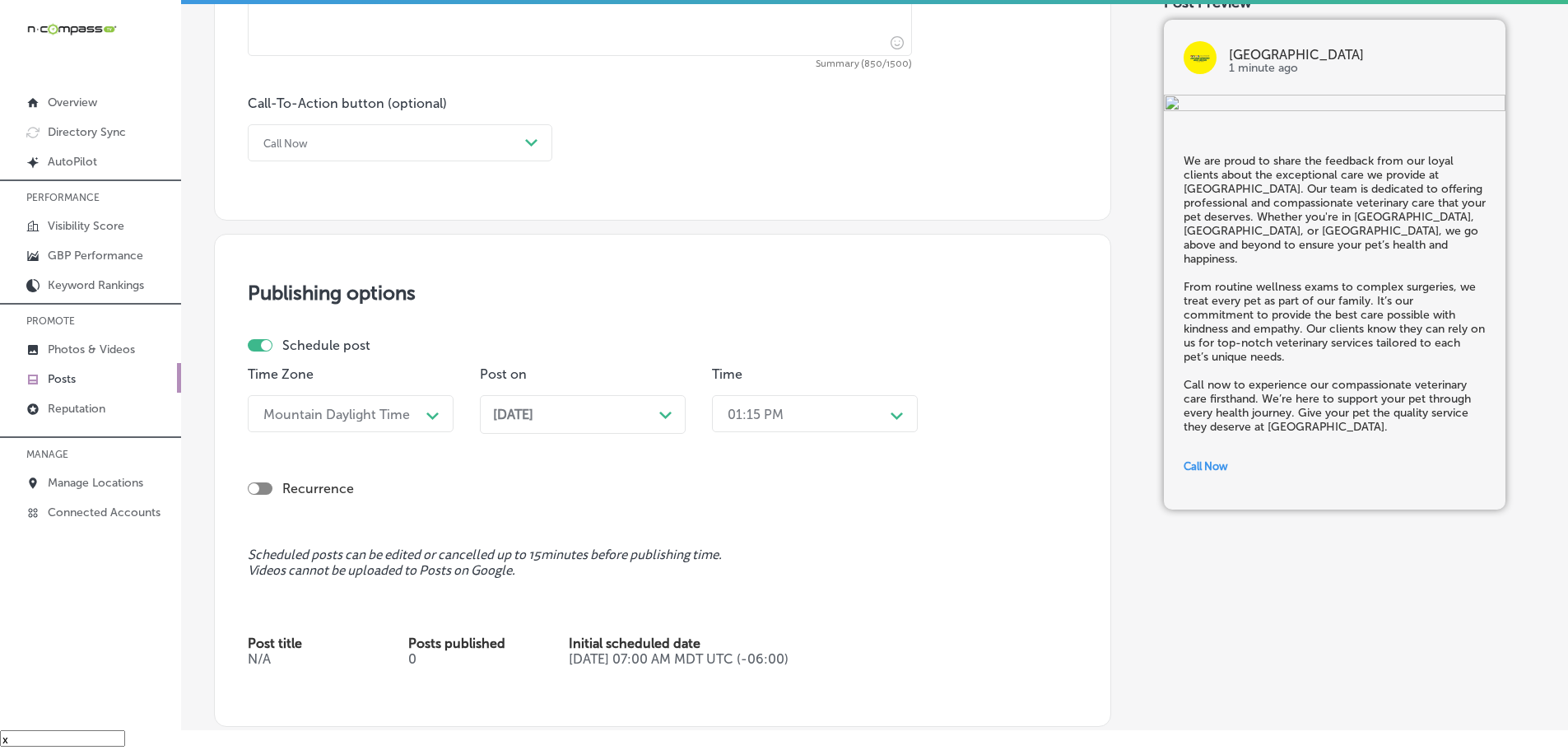
click at [862, 411] on div "01:15 PM" at bounding box center [801, 413] width 165 height 29
drag, startPoint x: 756, startPoint y: 593, endPoint x: 830, endPoint y: 573, distance: 76.7
click at [757, 593] on div "7:00 AM" at bounding box center [815, 598] width 206 height 29
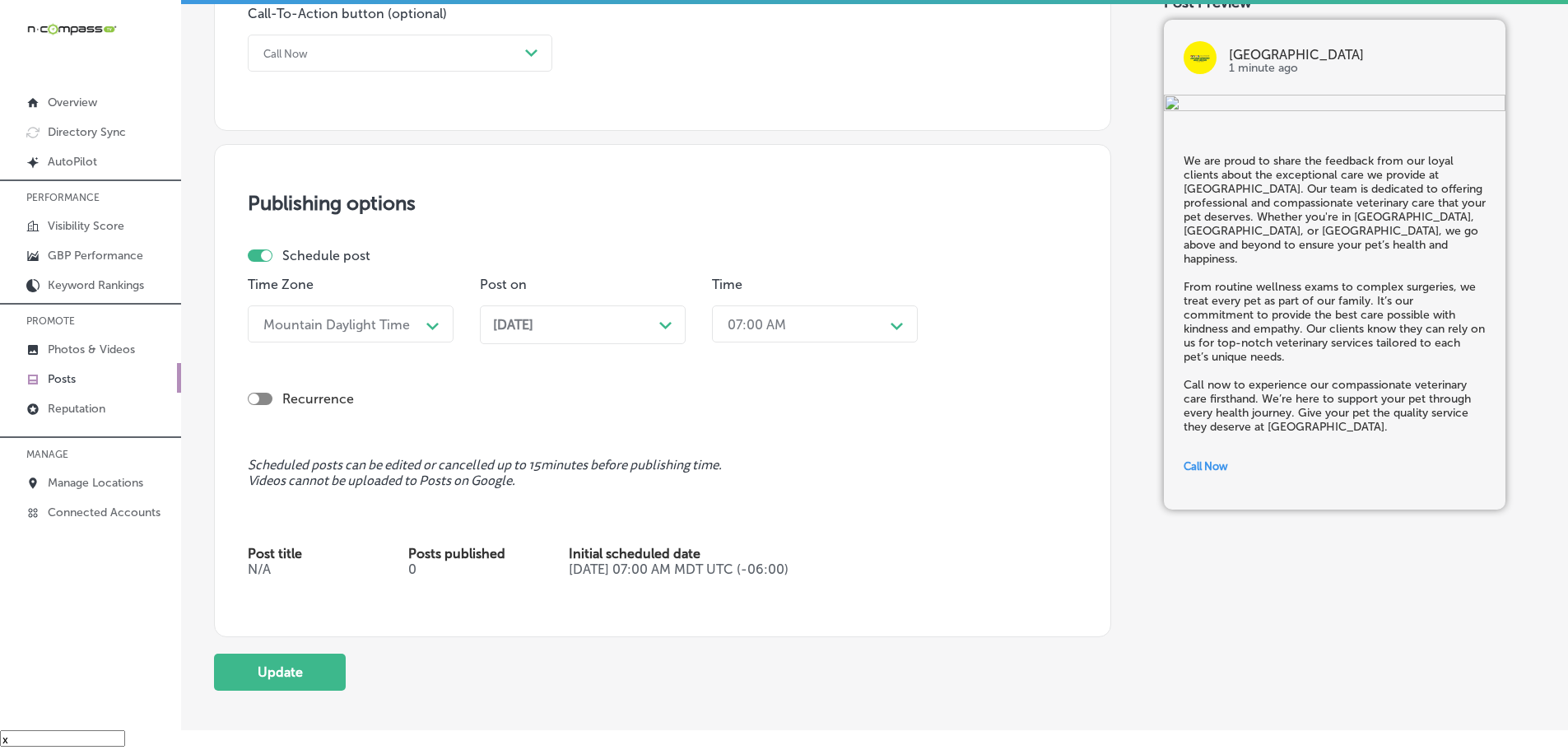
scroll to position [1346, 0]
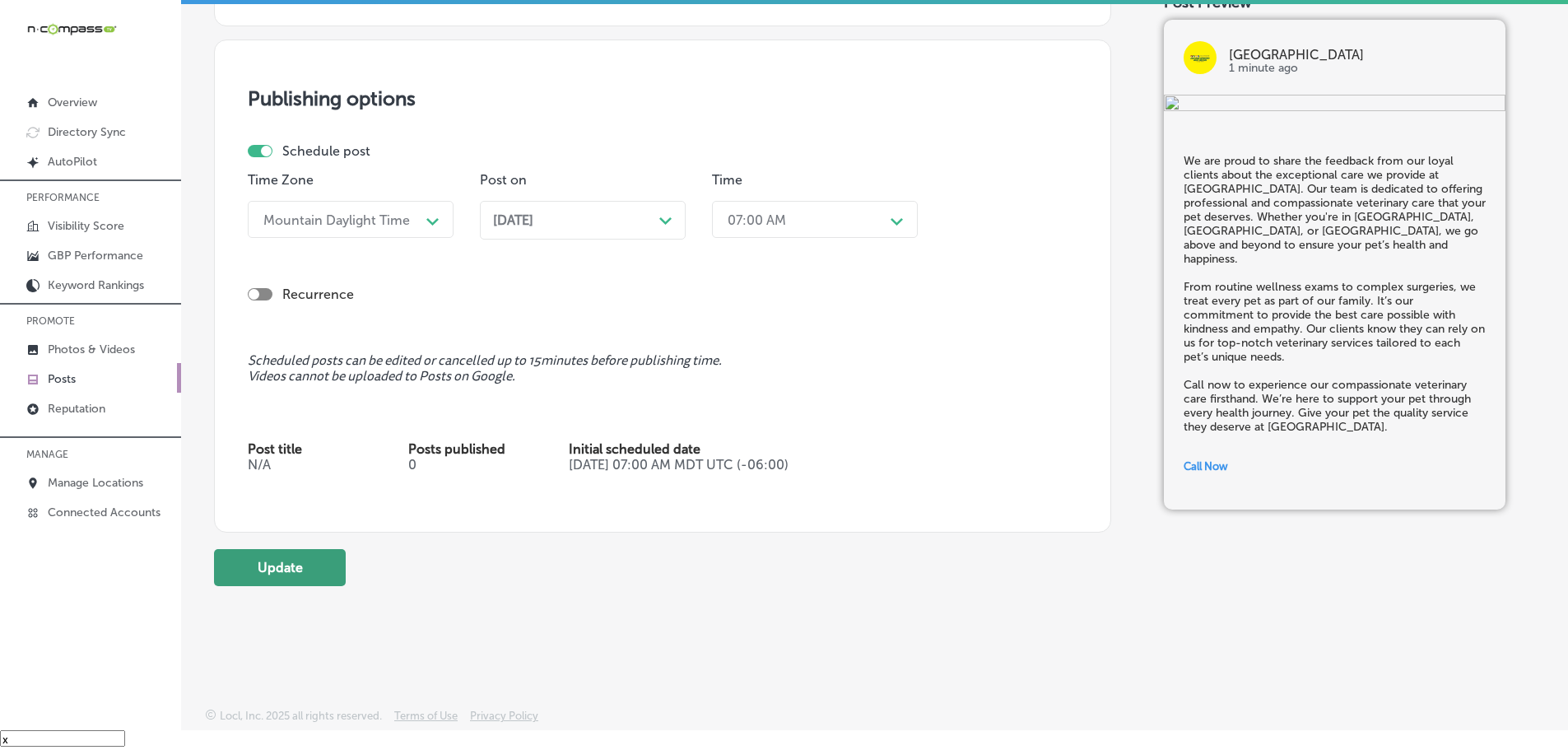
click at [270, 578] on button "Update" at bounding box center [280, 567] width 132 height 37
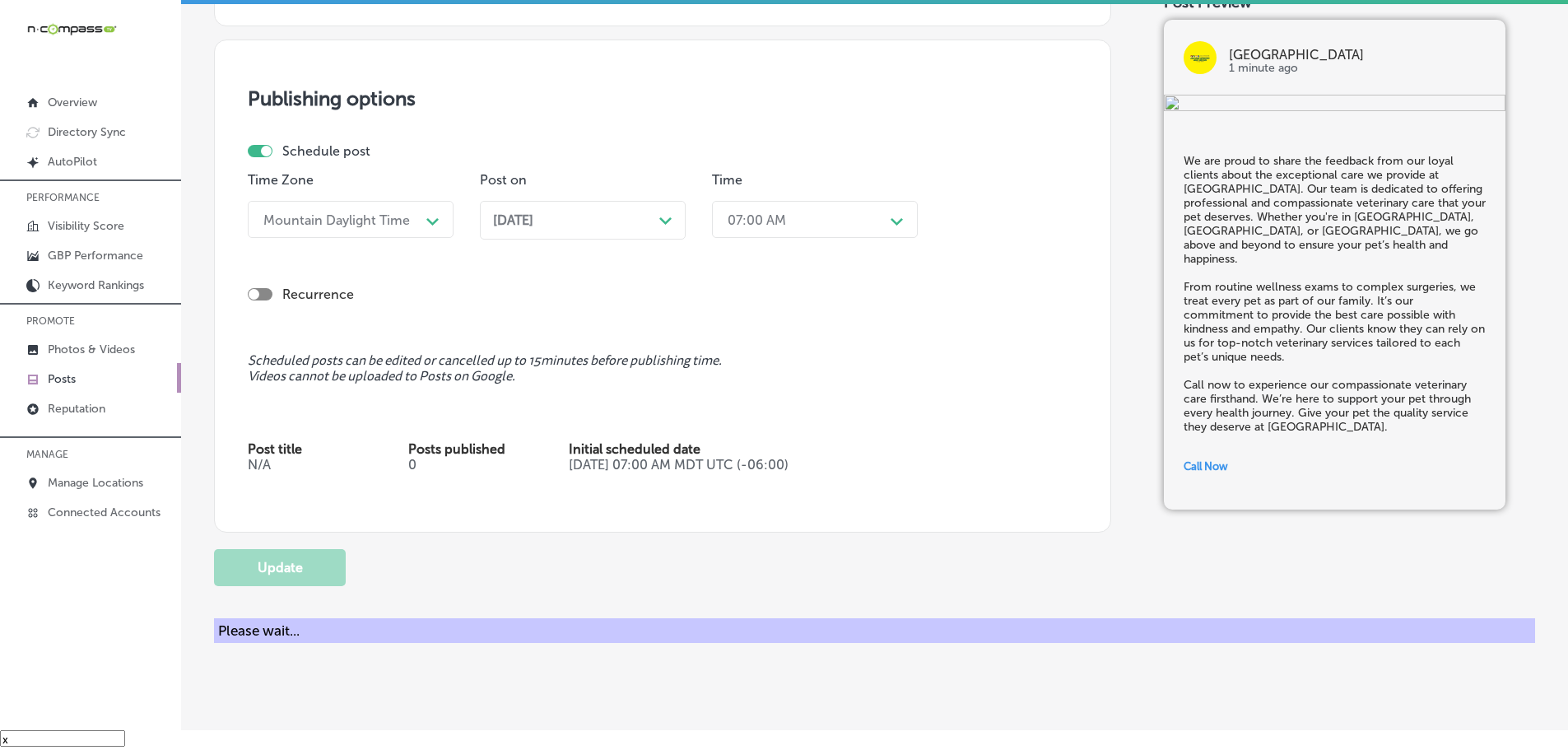
checkbox input "true"
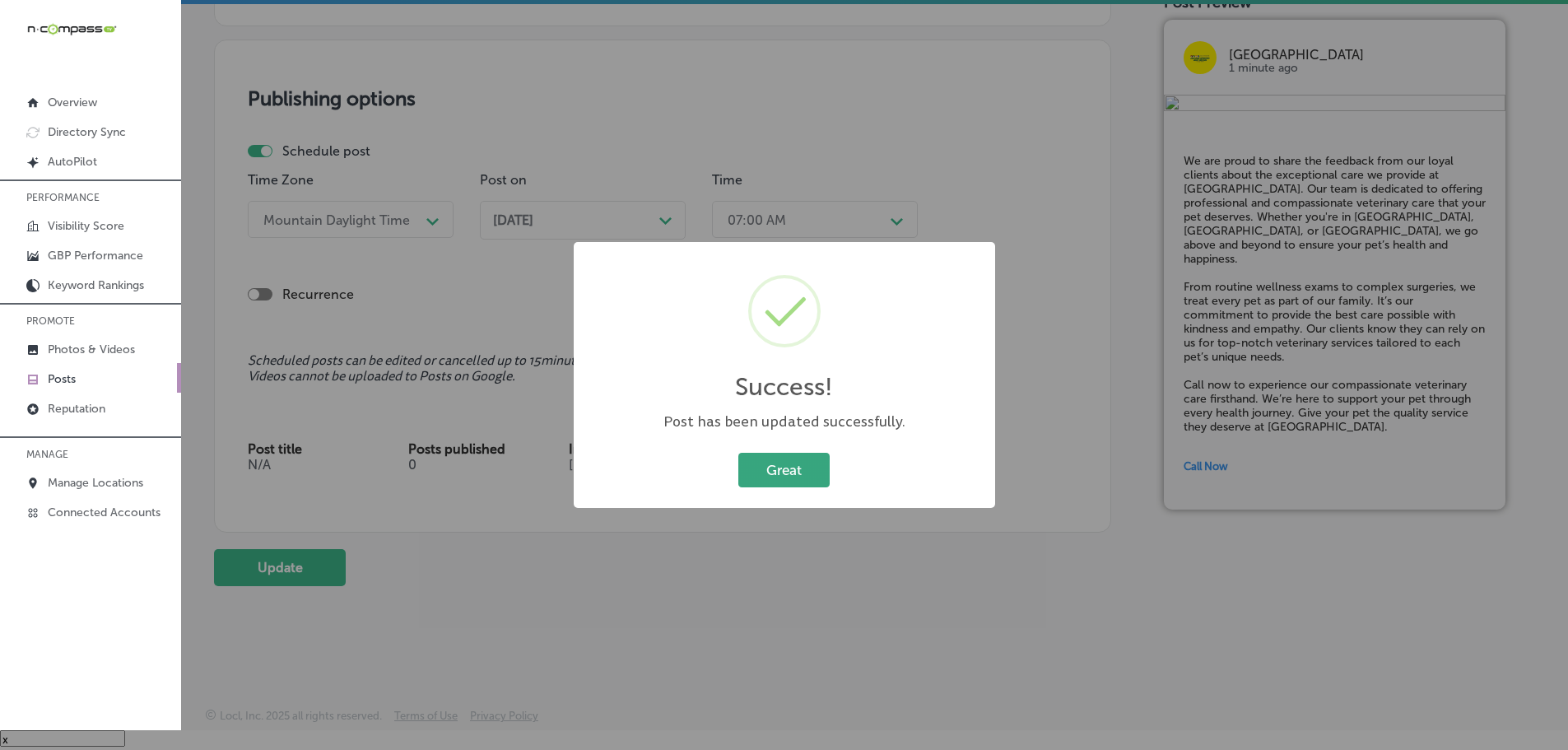
click at [792, 481] on button "Great" at bounding box center [784, 469] width 91 height 34
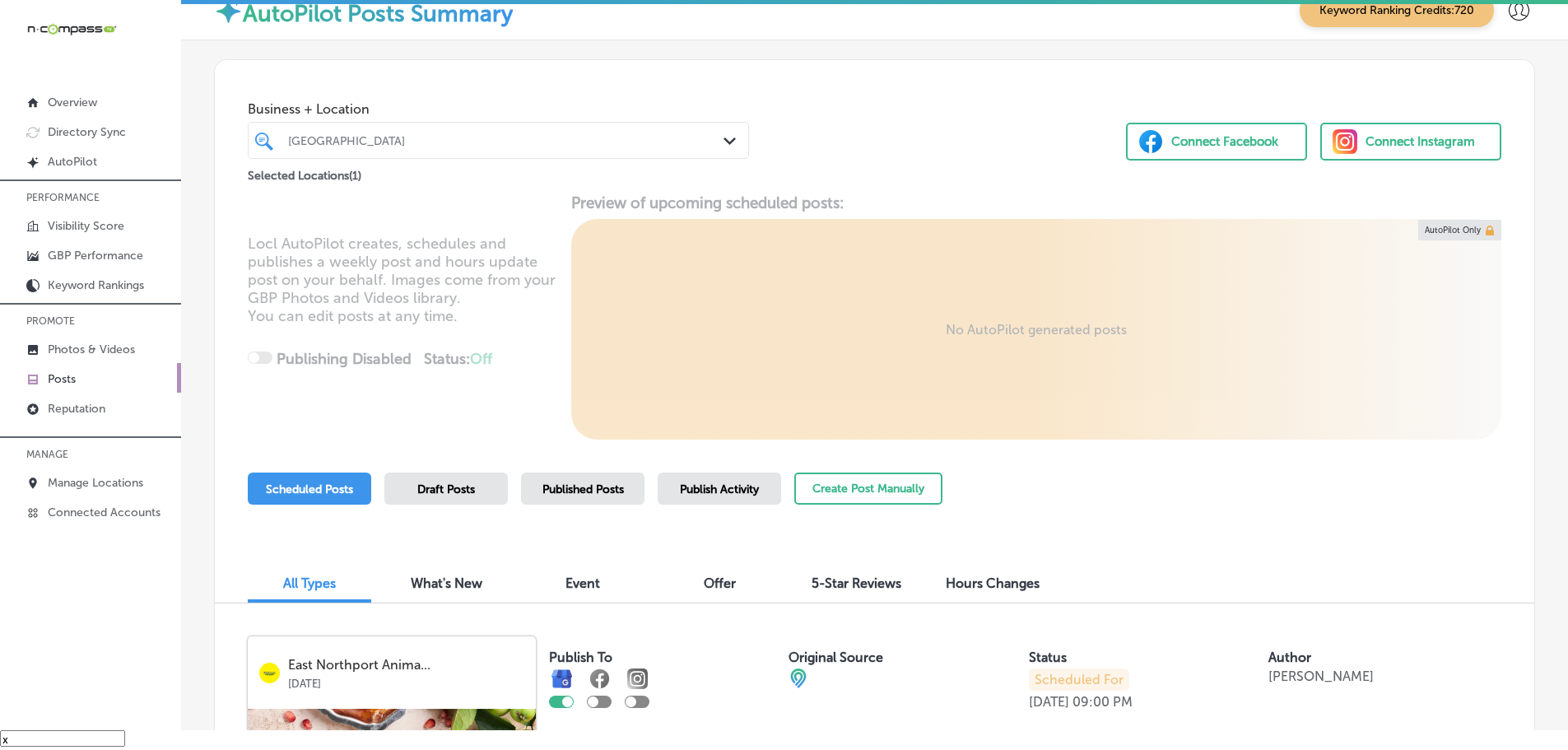
click at [724, 147] on div "Path Created with Sketch." at bounding box center [733, 142] width 18 height 18
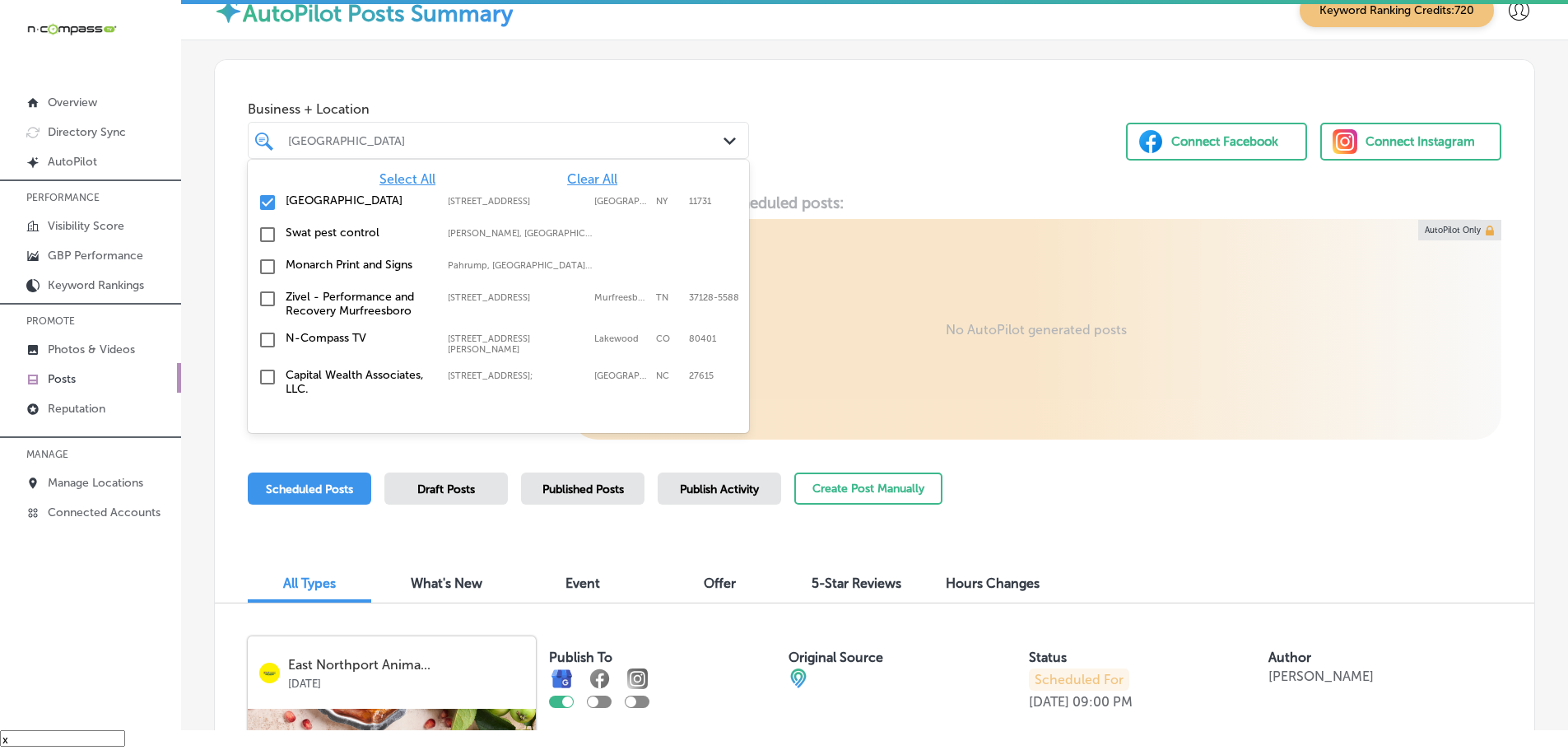
click at [585, 177] on span "Clear All" at bounding box center [592, 178] width 50 height 15
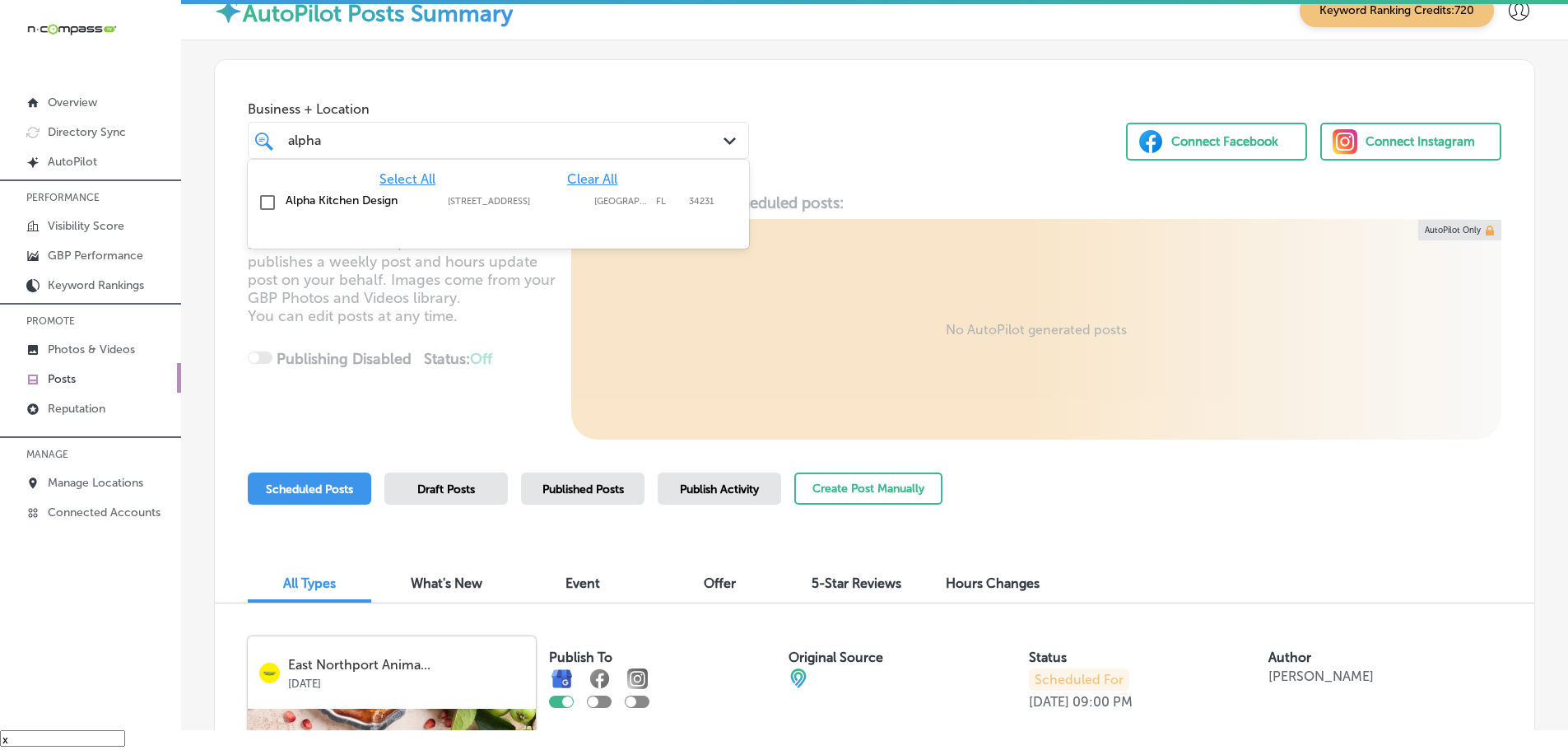
click at [565, 197] on label "[STREET_ADDRESS]" at bounding box center [517, 201] width 138 height 11
click at [742, 143] on div "alpha alpha Path Created with Sketch." at bounding box center [498, 140] width 500 height 25
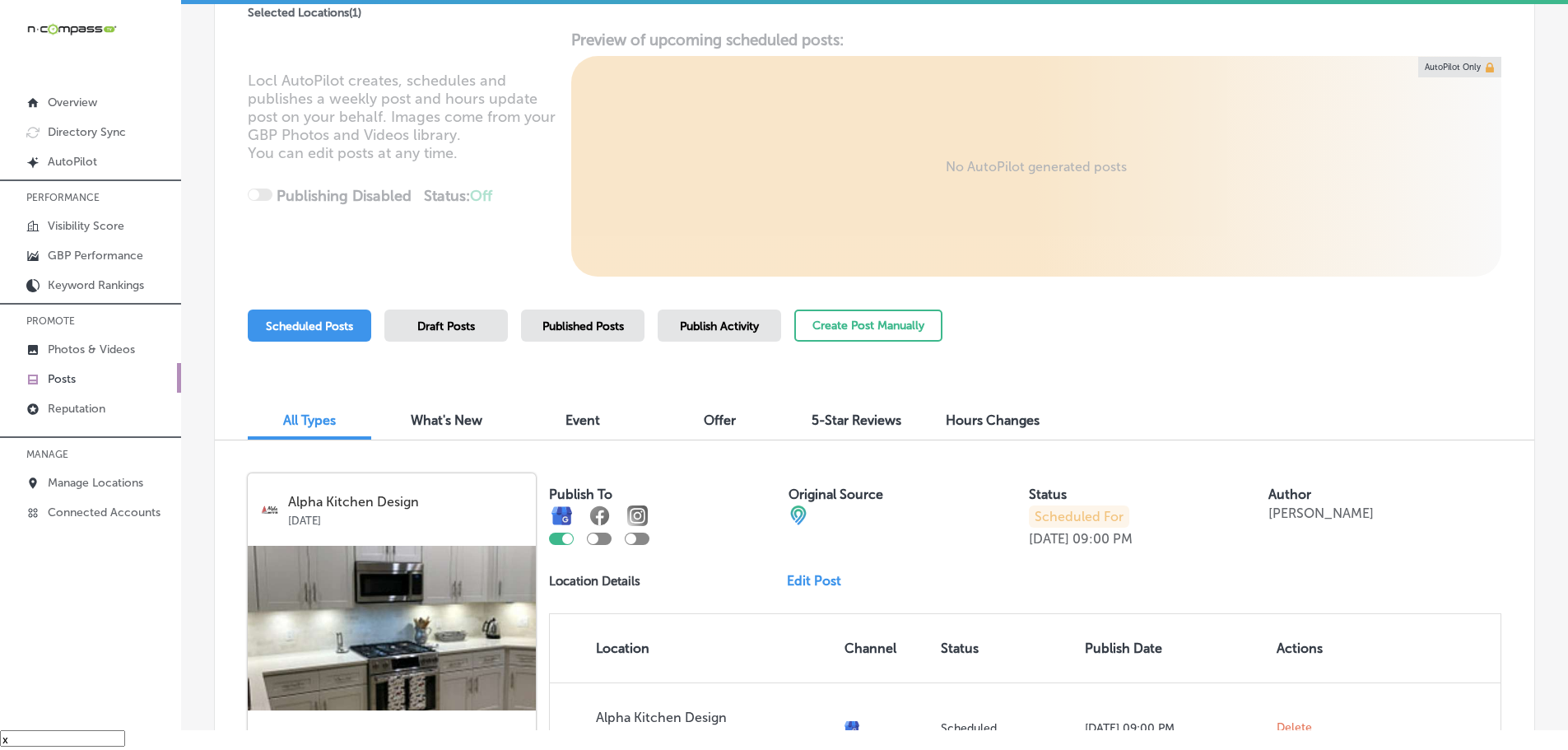
scroll to position [133, 0]
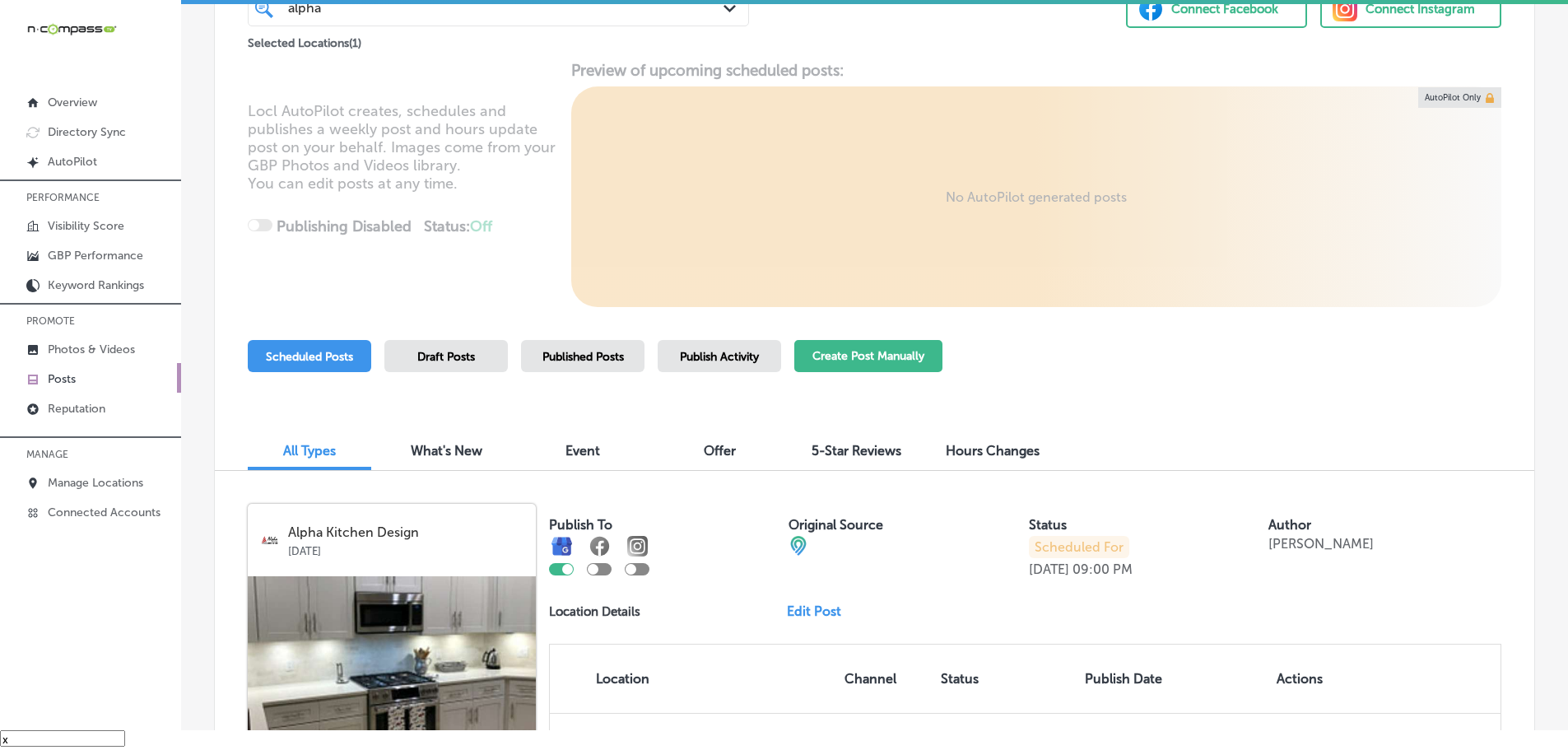
type input "alpha"
click at [909, 354] on button "Create Post Manually" at bounding box center [868, 355] width 148 height 32
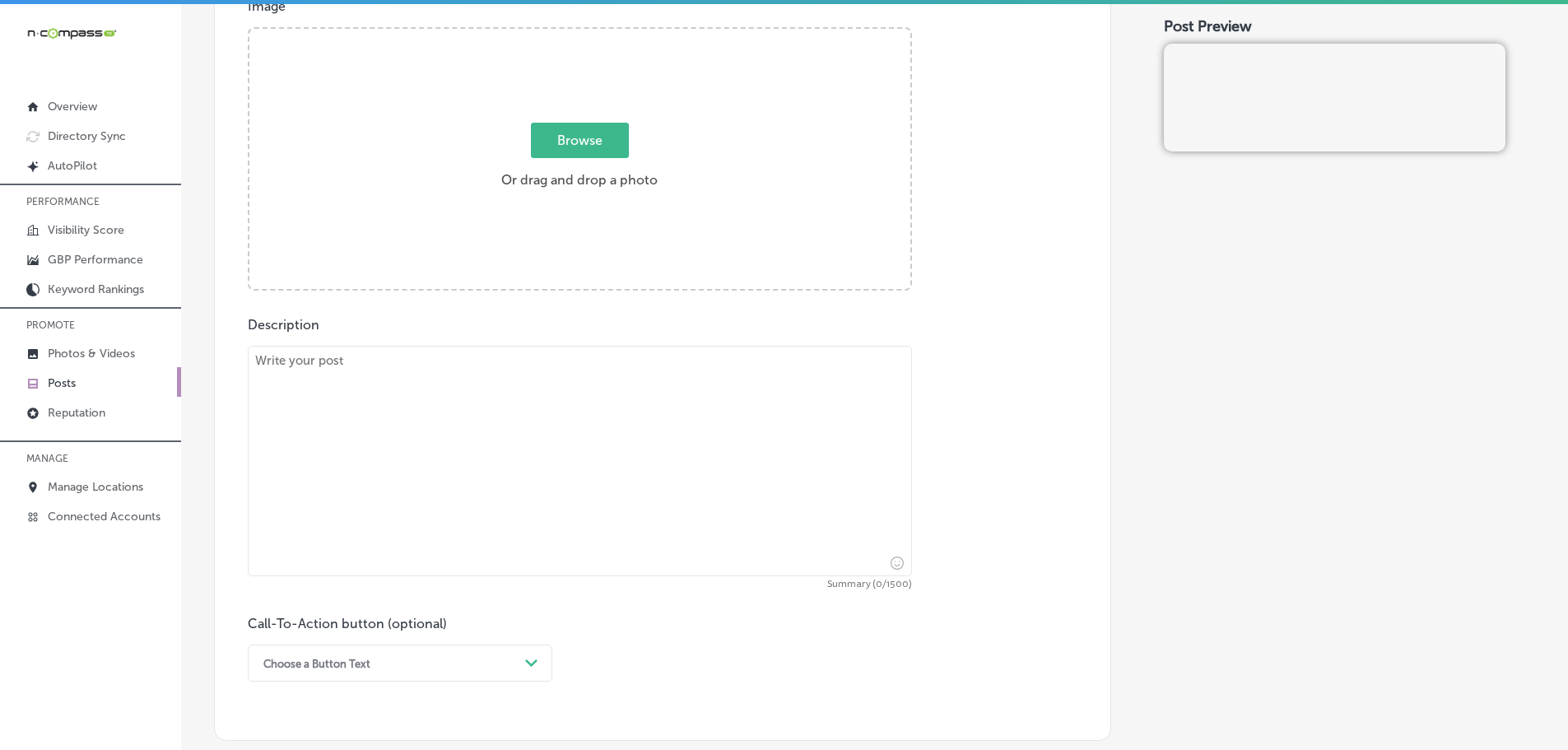
scroll to position [658, 0]
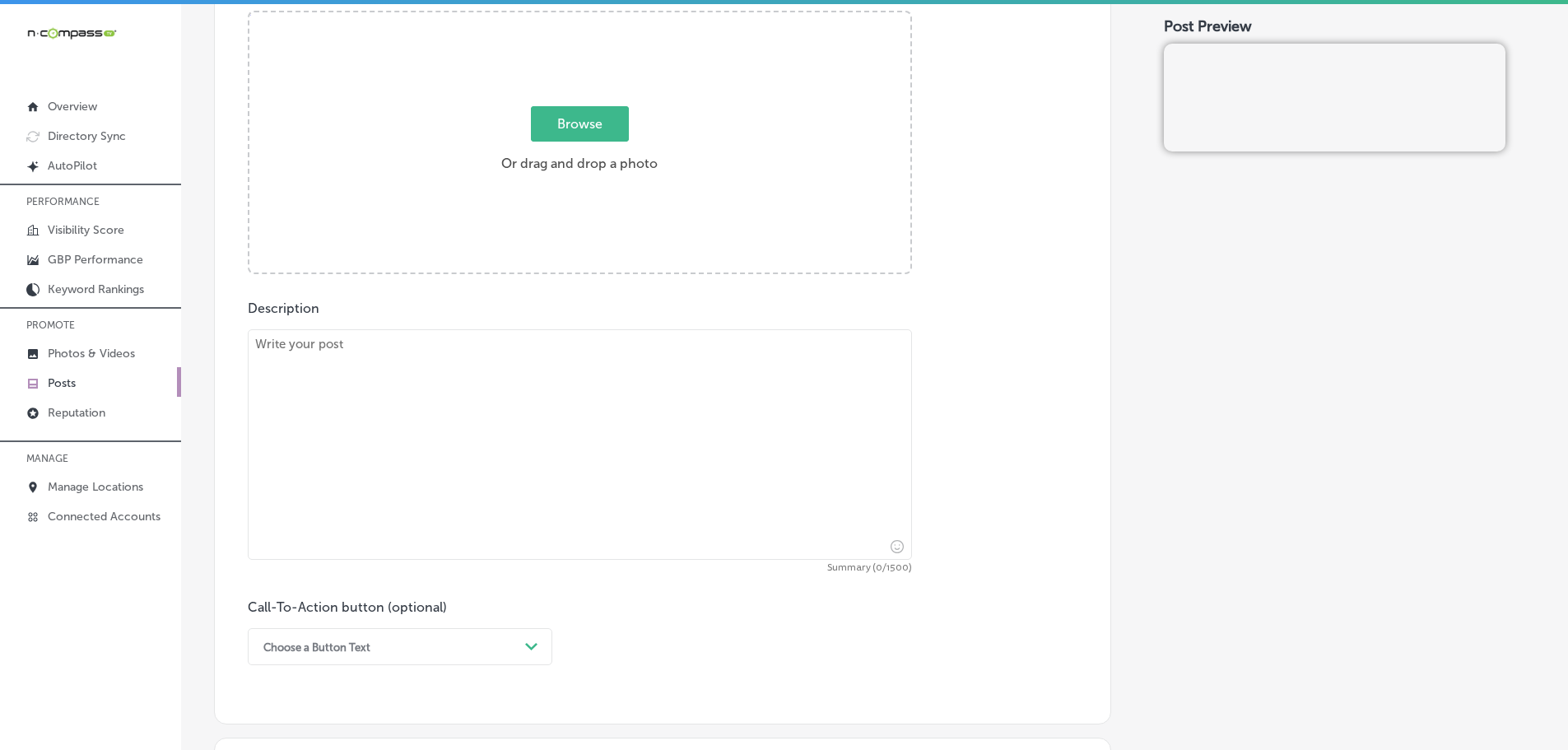
click at [483, 415] on textarea at bounding box center [580, 444] width 665 height 230
paste textarea "Transform your backyard into a chef’s paradise with a custom outdoor kitchen! W…"
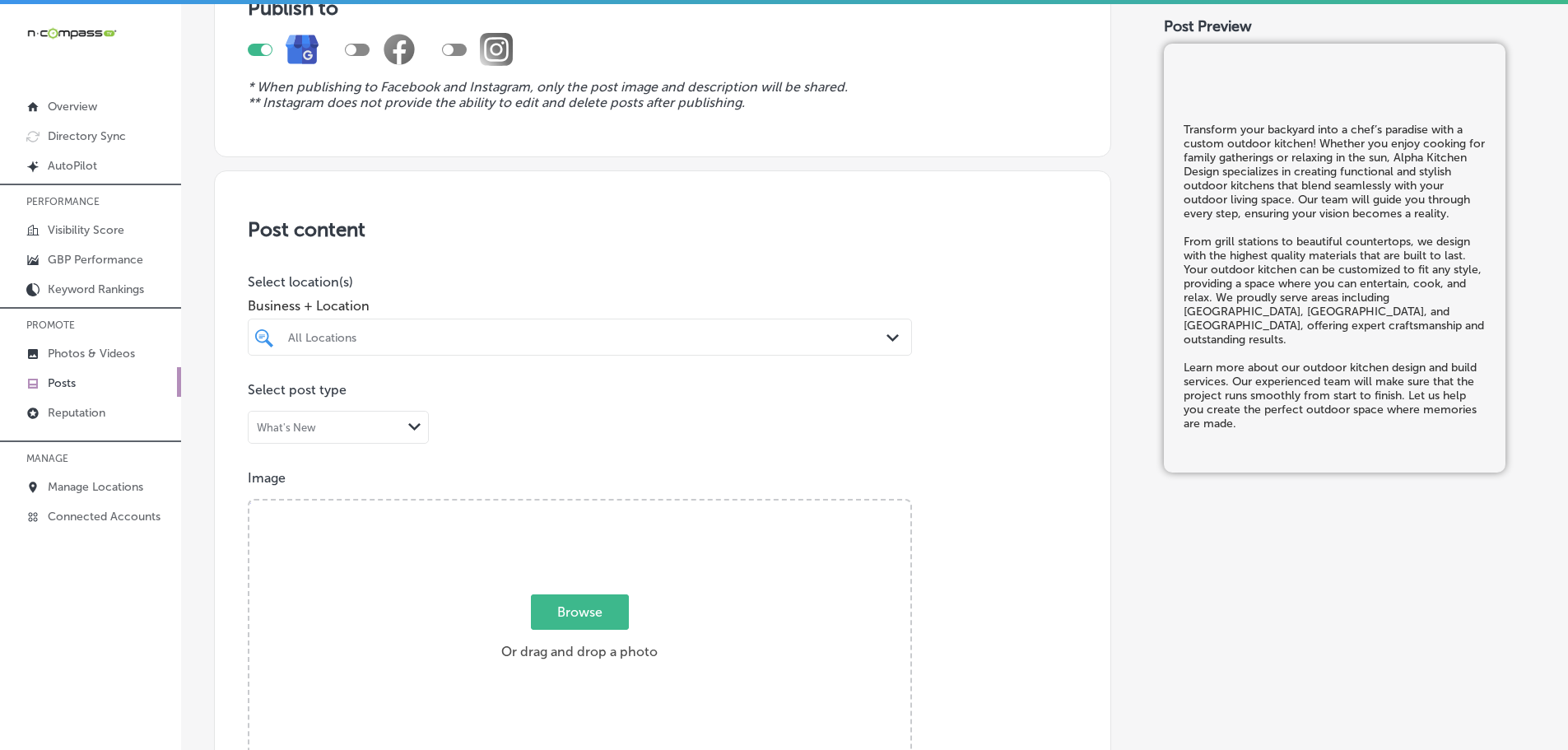
scroll to position [165, 0]
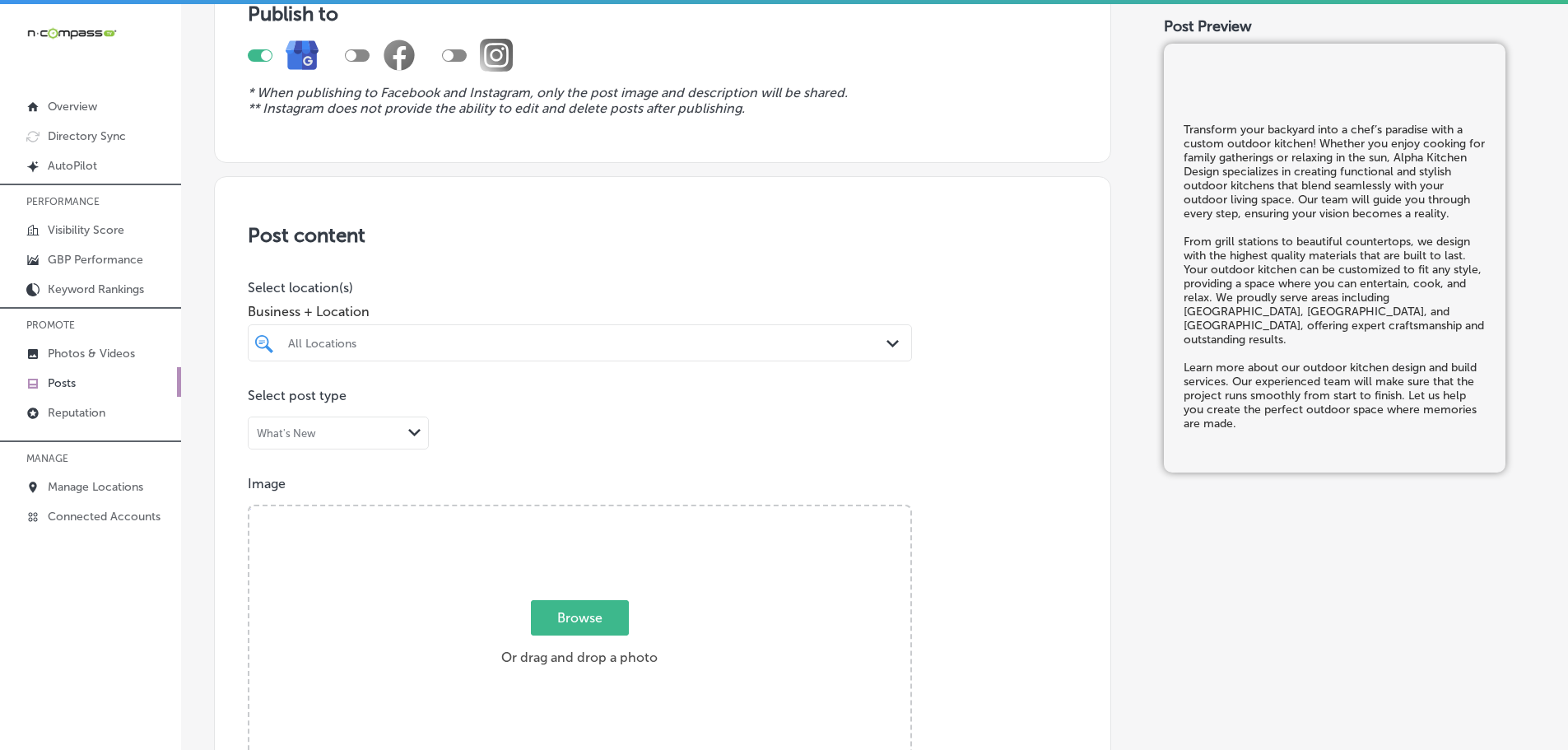
type textarea "Transform your backyard into a chef’s paradise with a custom outdoor kitchen! W…"
click at [555, 337] on div "All Locations" at bounding box center [587, 342] width 600 height 14
click at [447, 400] on label "Alpha Kitchen Design" at bounding box center [382, 402] width 194 height 14
type input "alpha"
click at [638, 266] on div "Post content Select location(s) Business + Location alpha alpha Path Created wi…" at bounding box center [662, 696] width 897 height 1041
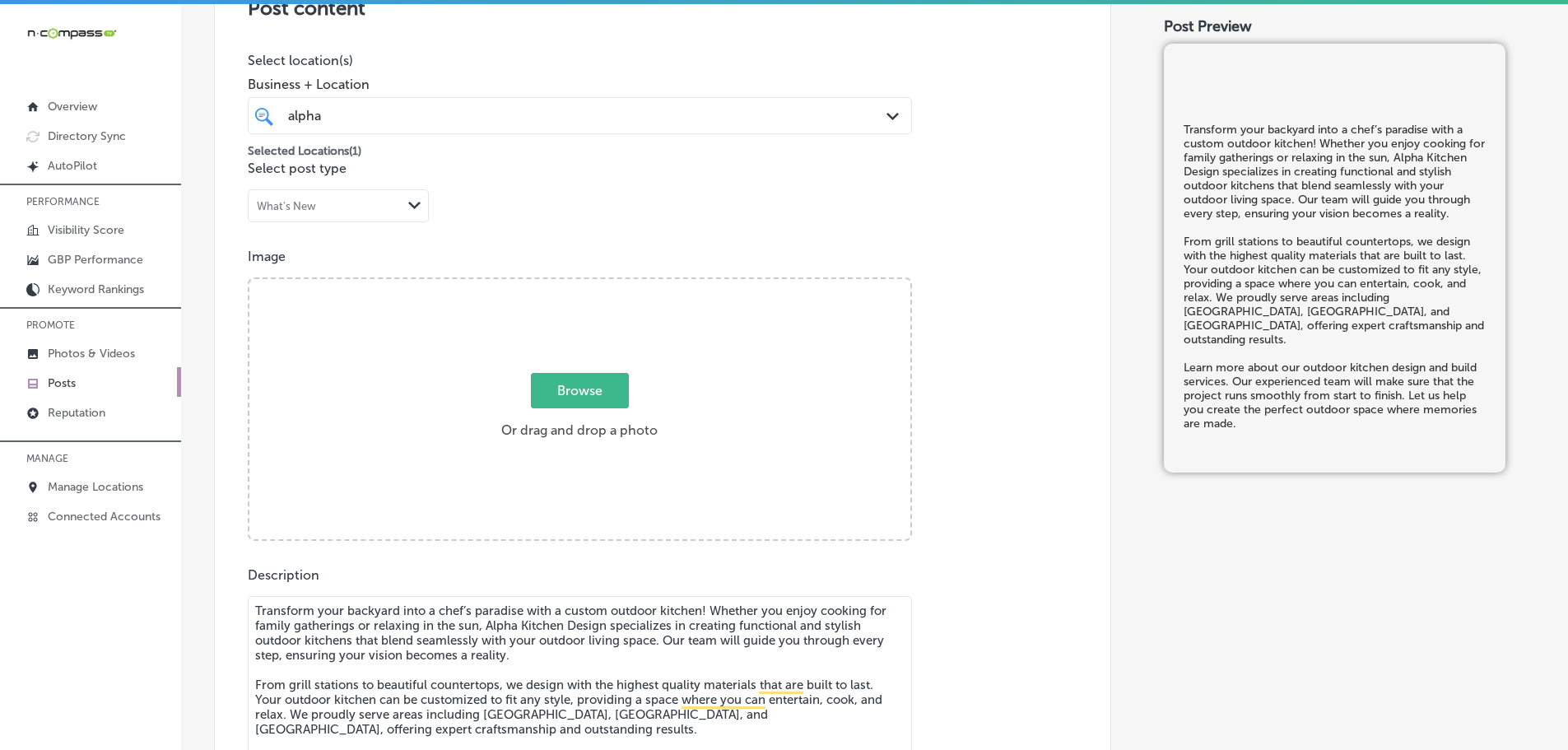
scroll to position [411, 0]
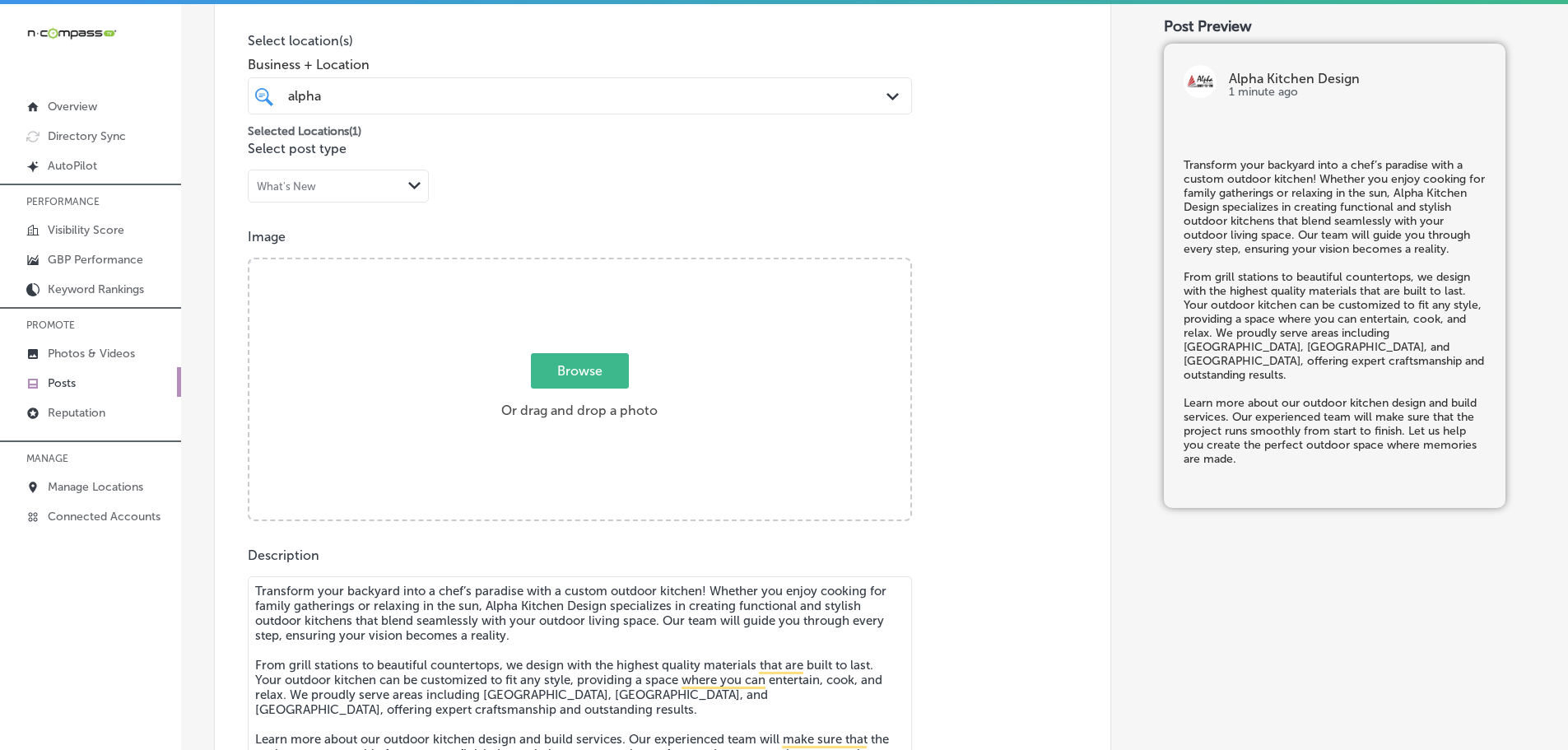
click at [601, 370] on span "Browse" at bounding box center [580, 370] width 98 height 35
click at [601, 264] on input "Browse Or drag and drop a photo" at bounding box center [580, 261] width 661 height 5
click at [578, 372] on span "Browse" at bounding box center [580, 370] width 98 height 35
click at [578, 264] on input "Browse Or drag and drop a photo" at bounding box center [580, 261] width 661 height 5
type input "C:\fakepath\WhatsApp-Image-2021-02-19-at-11.54.40 (1).jpg"
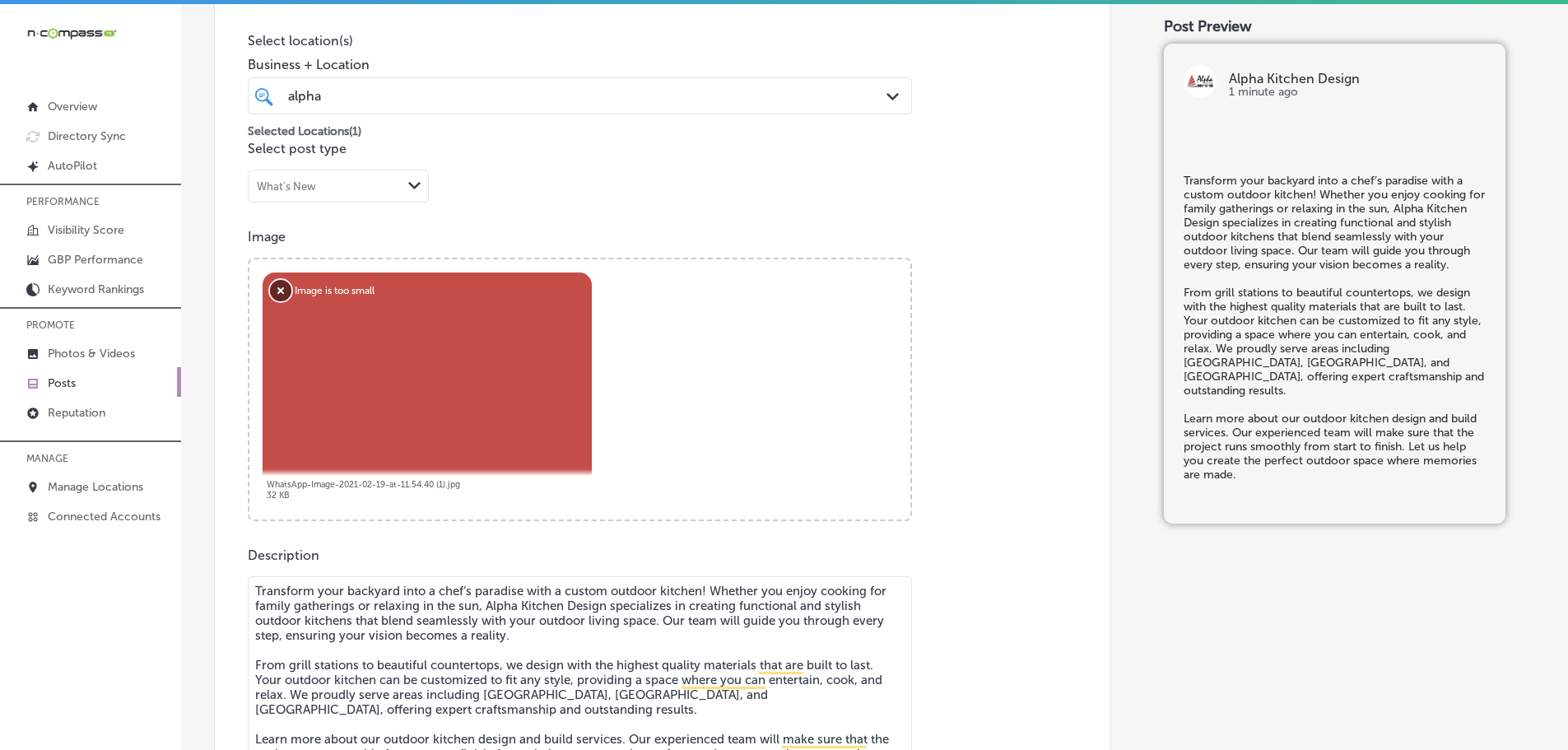
click at [278, 287] on button "Remove" at bounding box center [281, 290] width 22 height 22
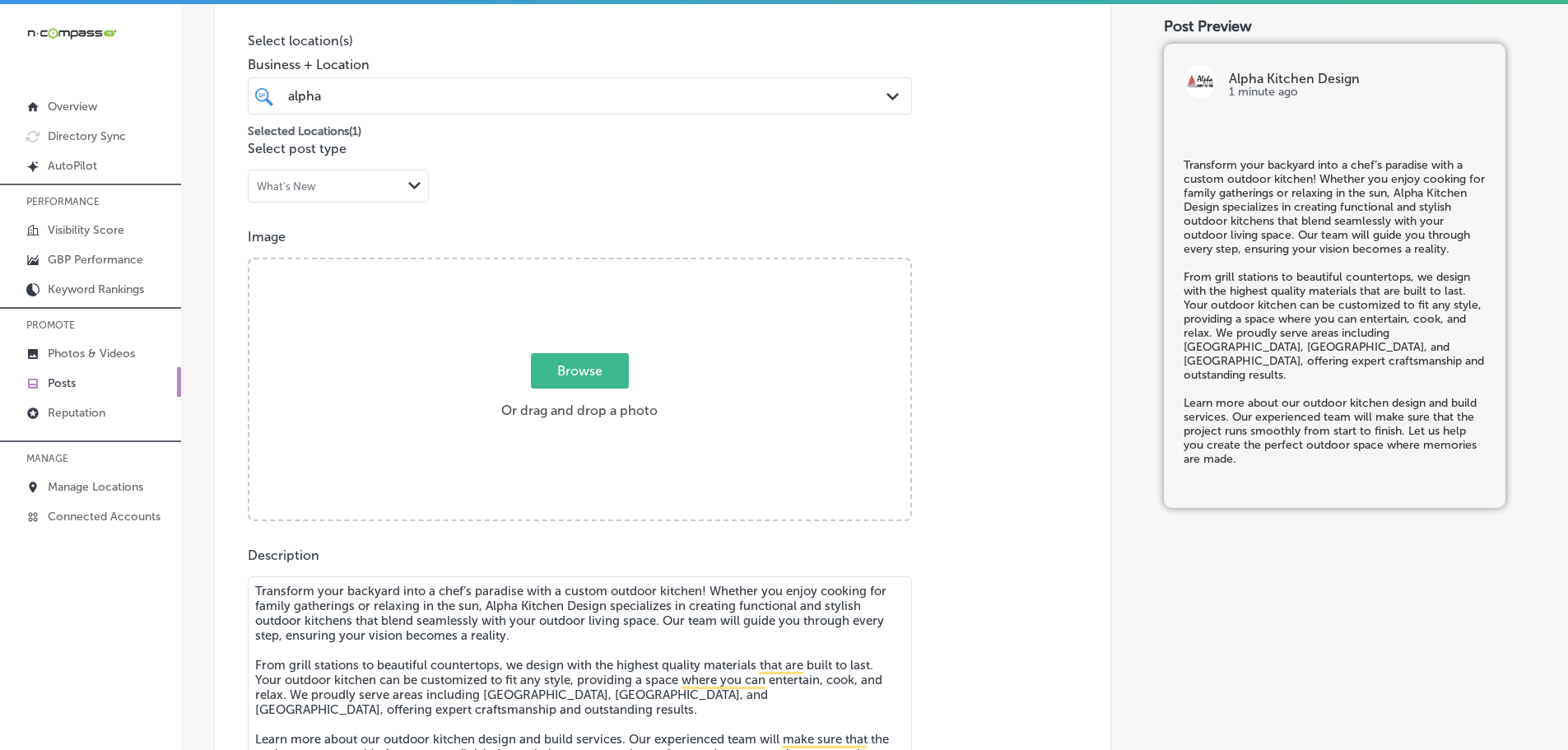
click at [564, 380] on span "Browse" at bounding box center [580, 370] width 98 height 35
click at [564, 264] on input "Browse Or drag and drop a photo" at bounding box center [580, 261] width 661 height 5
type input "C:\fakepath\WhatsApp-Image-2021-02-19-at-11.54.40 (1).png"
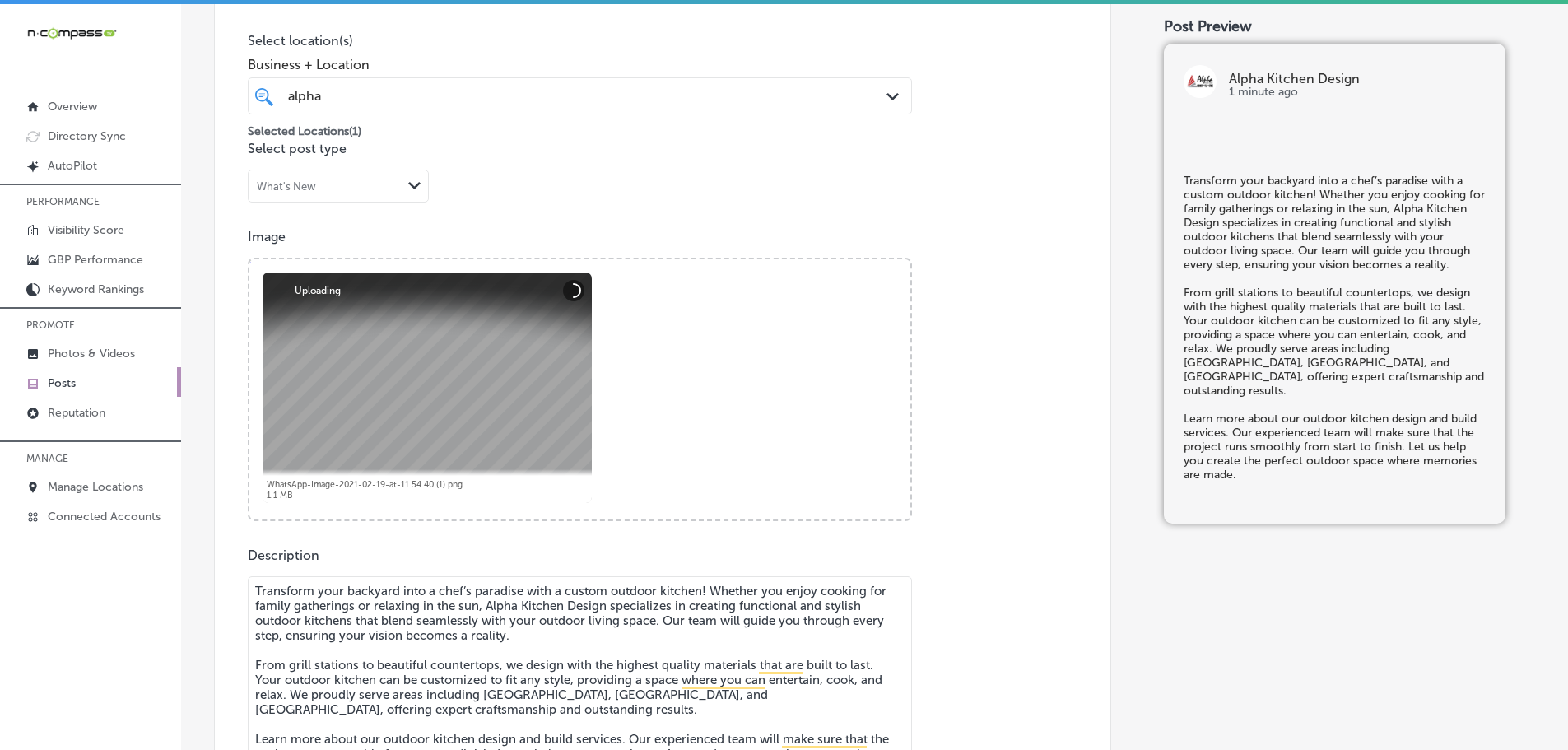
scroll to position [823, 0]
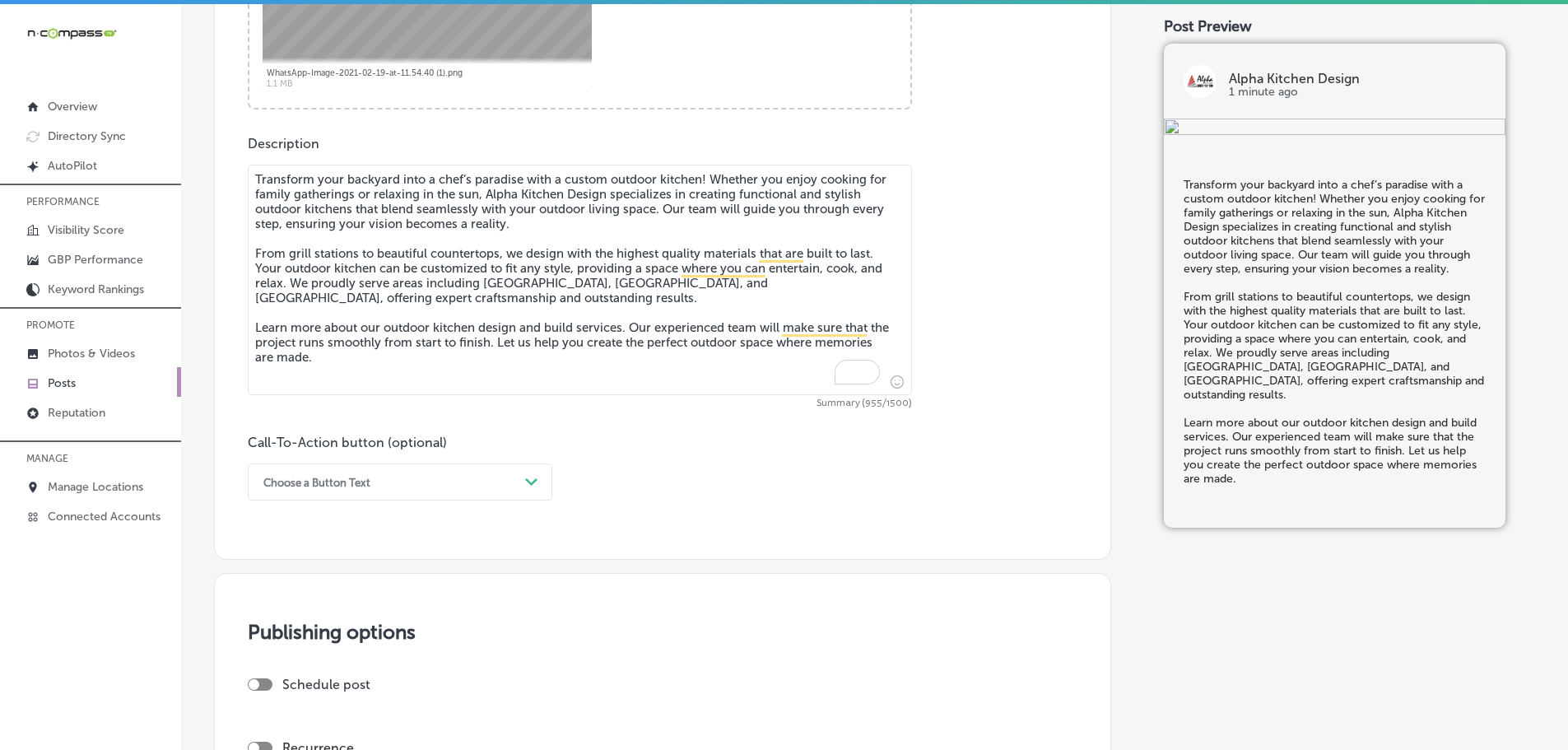
click at [527, 484] on icon "Path Created with Sketch." at bounding box center [532, 481] width 13 height 7
click at [306, 626] on div "Learn more" at bounding box center [400, 633] width 304 height 29
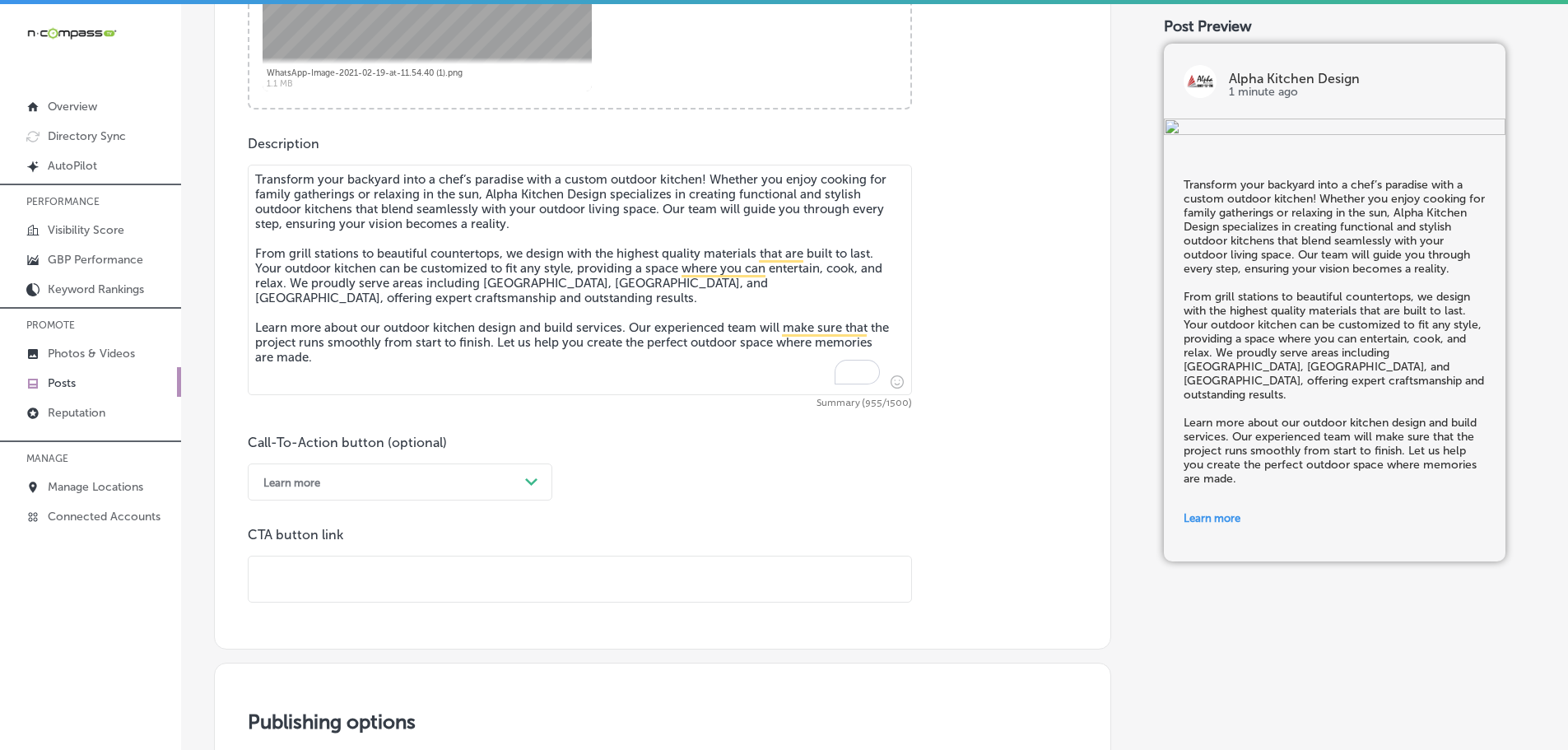
click at [372, 570] on input "text" at bounding box center [580, 579] width 663 height 46
paste input "[URL][DOMAIN_NAME]"
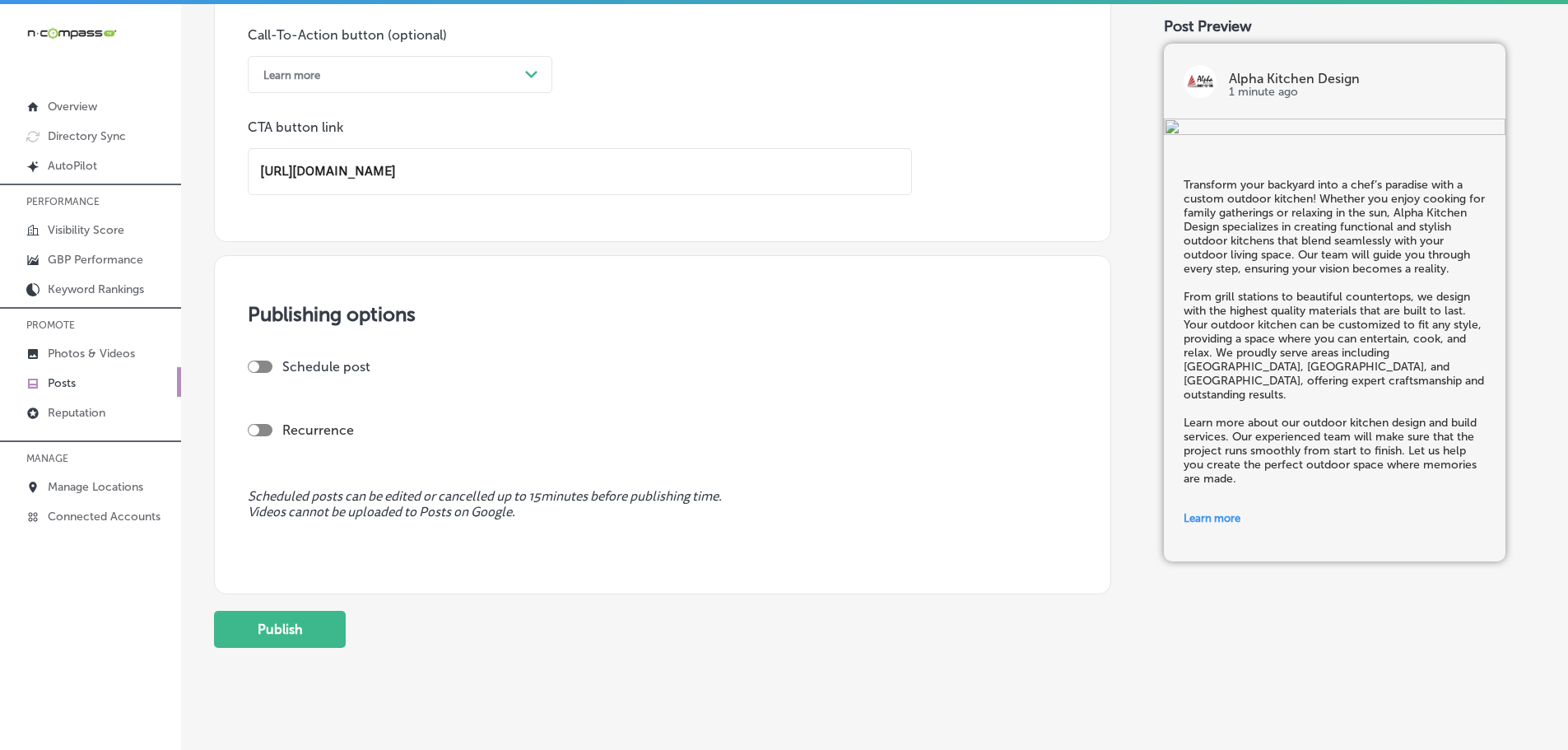
scroll to position [1234, 0]
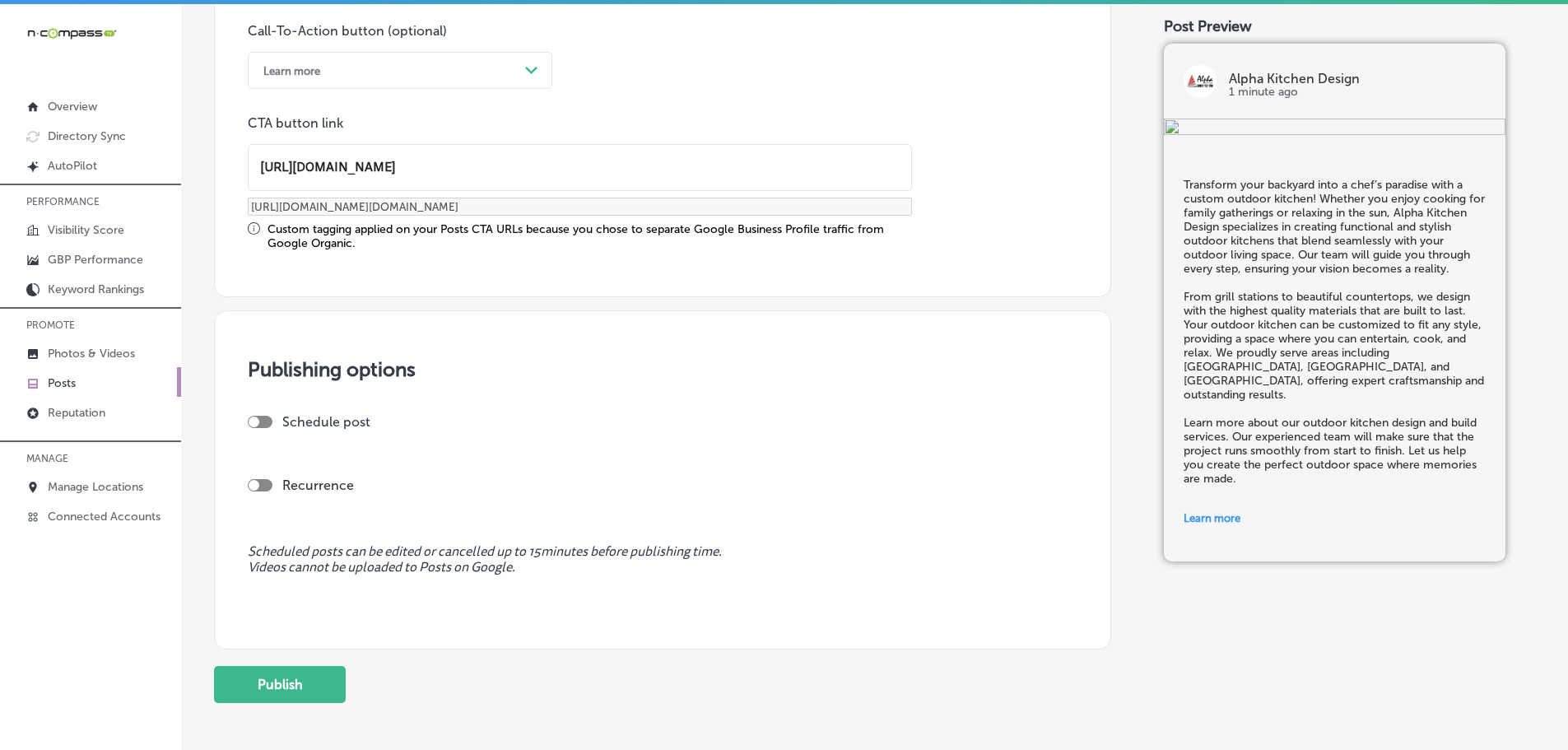
type input "[URL][DOMAIN_NAME]"
click at [261, 423] on div at bounding box center [260, 422] width 25 height 13
checkbox input "true"
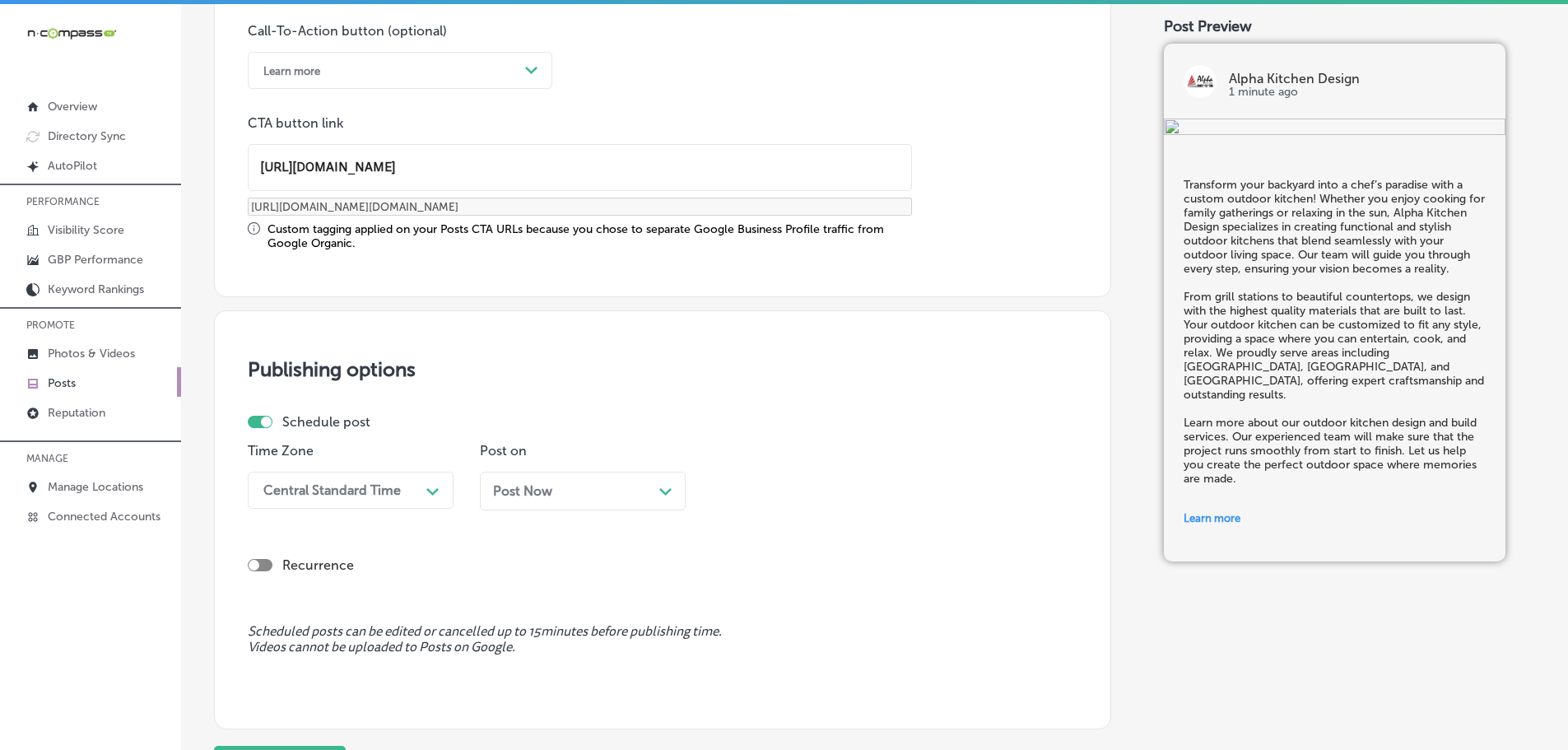
click at [431, 496] on div "Central Standard Time Path Created with Sketch." at bounding box center [351, 490] width 206 height 37
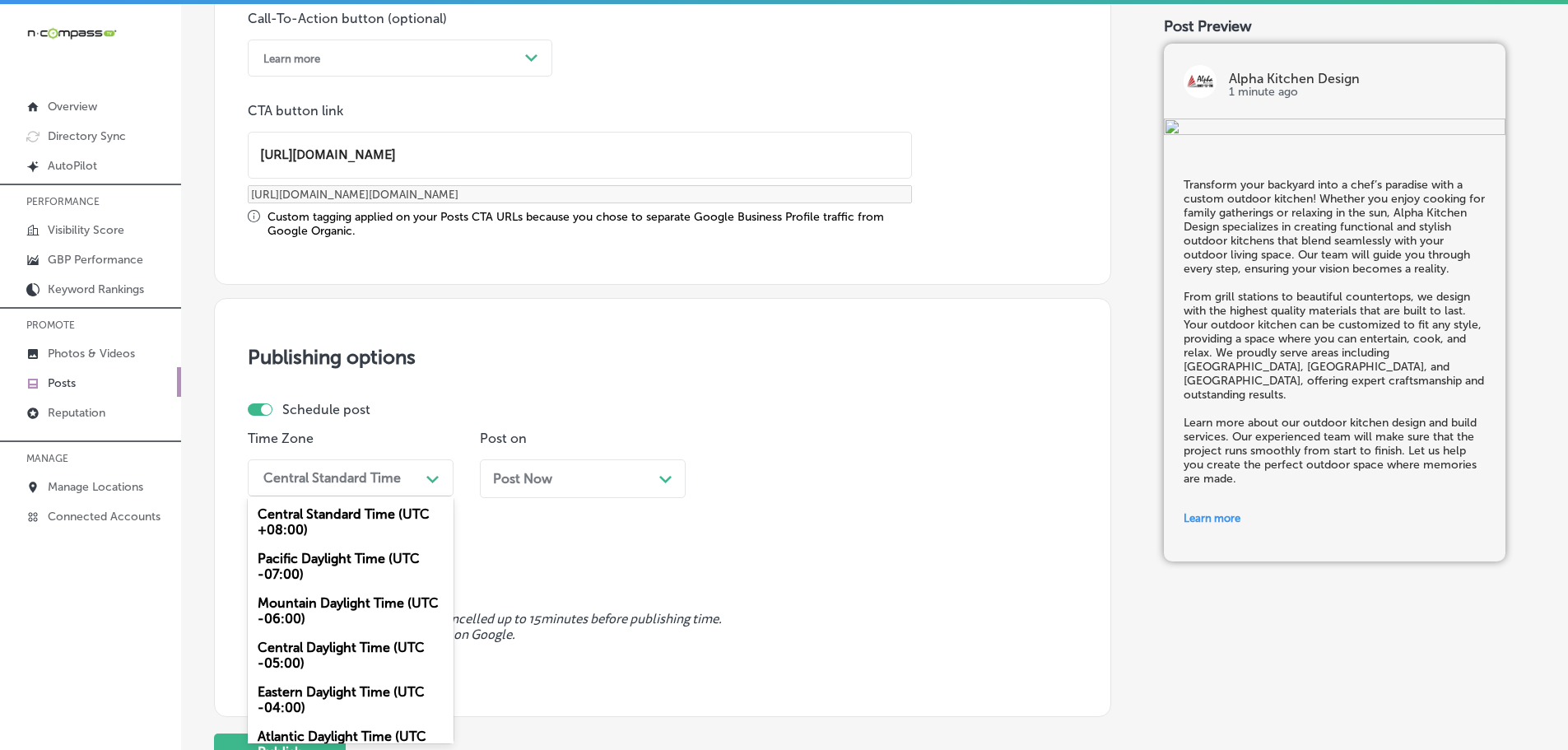
click at [337, 614] on div "Mountain Daylight Time (UTC -06:00)" at bounding box center [351, 610] width 206 height 45
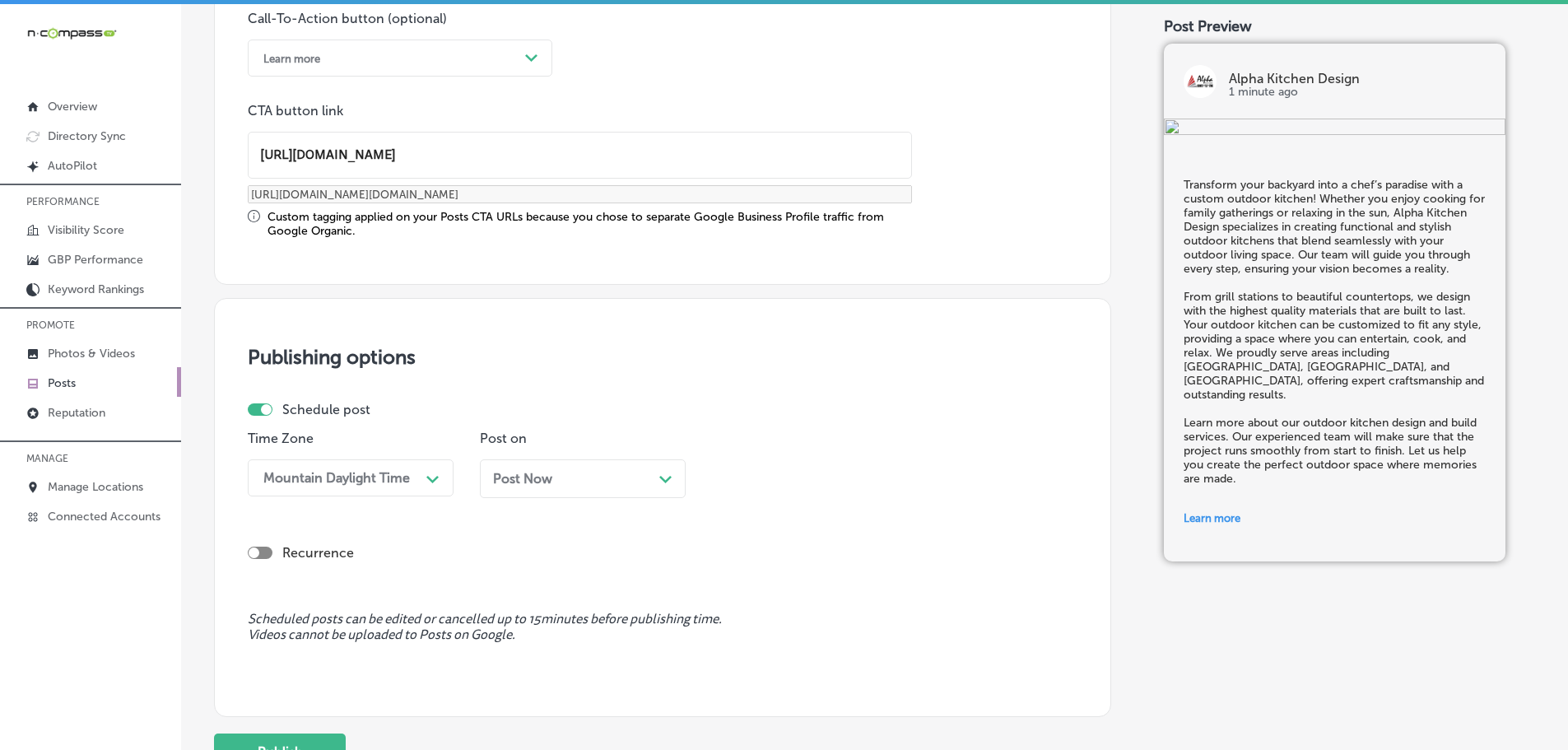
click at [663, 479] on polygon at bounding box center [666, 479] width 13 height 7
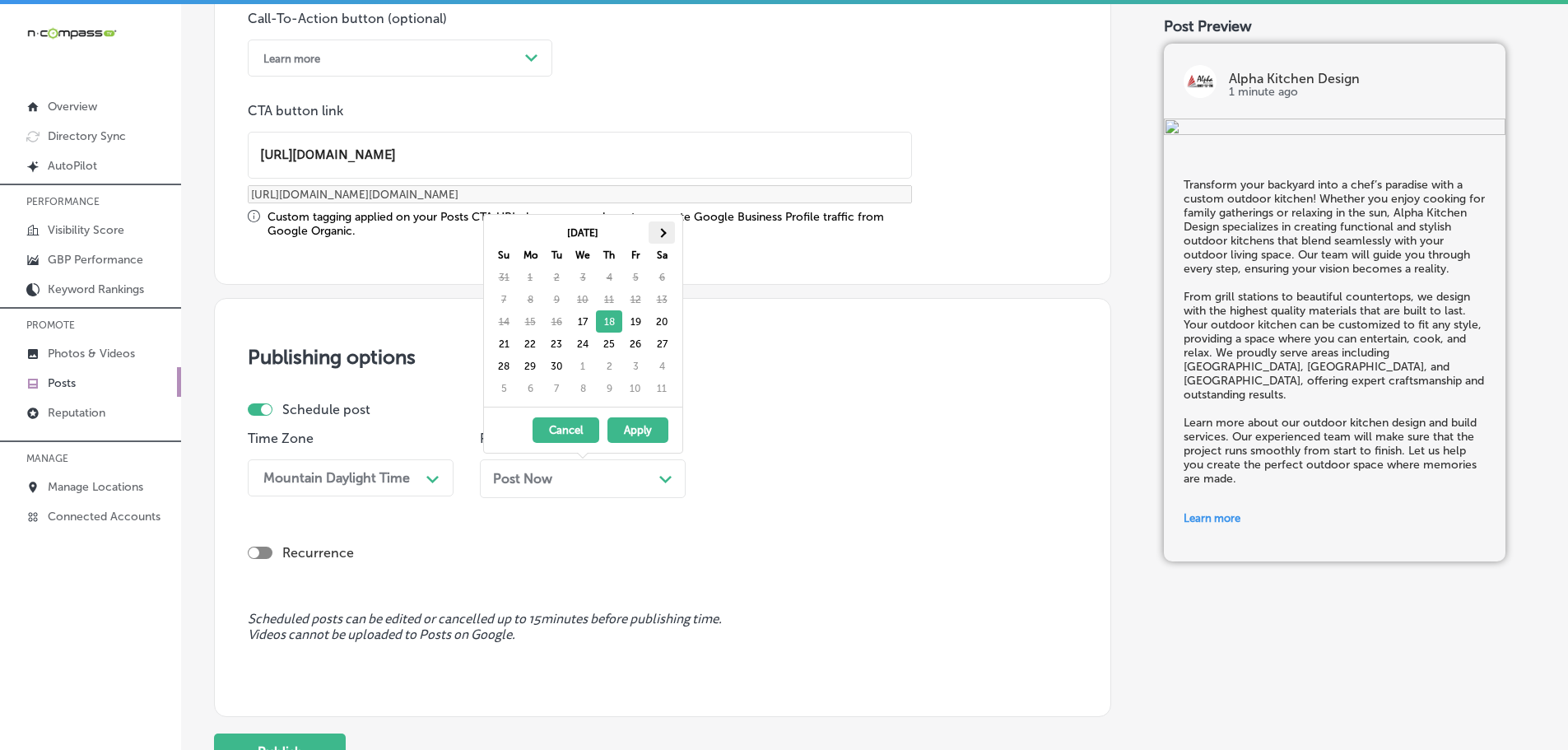
click at [667, 228] on th at bounding box center [661, 232] width 26 height 22
drag, startPoint x: 535, startPoint y: 301, endPoint x: 613, endPoint y: 400, distance: 126.0
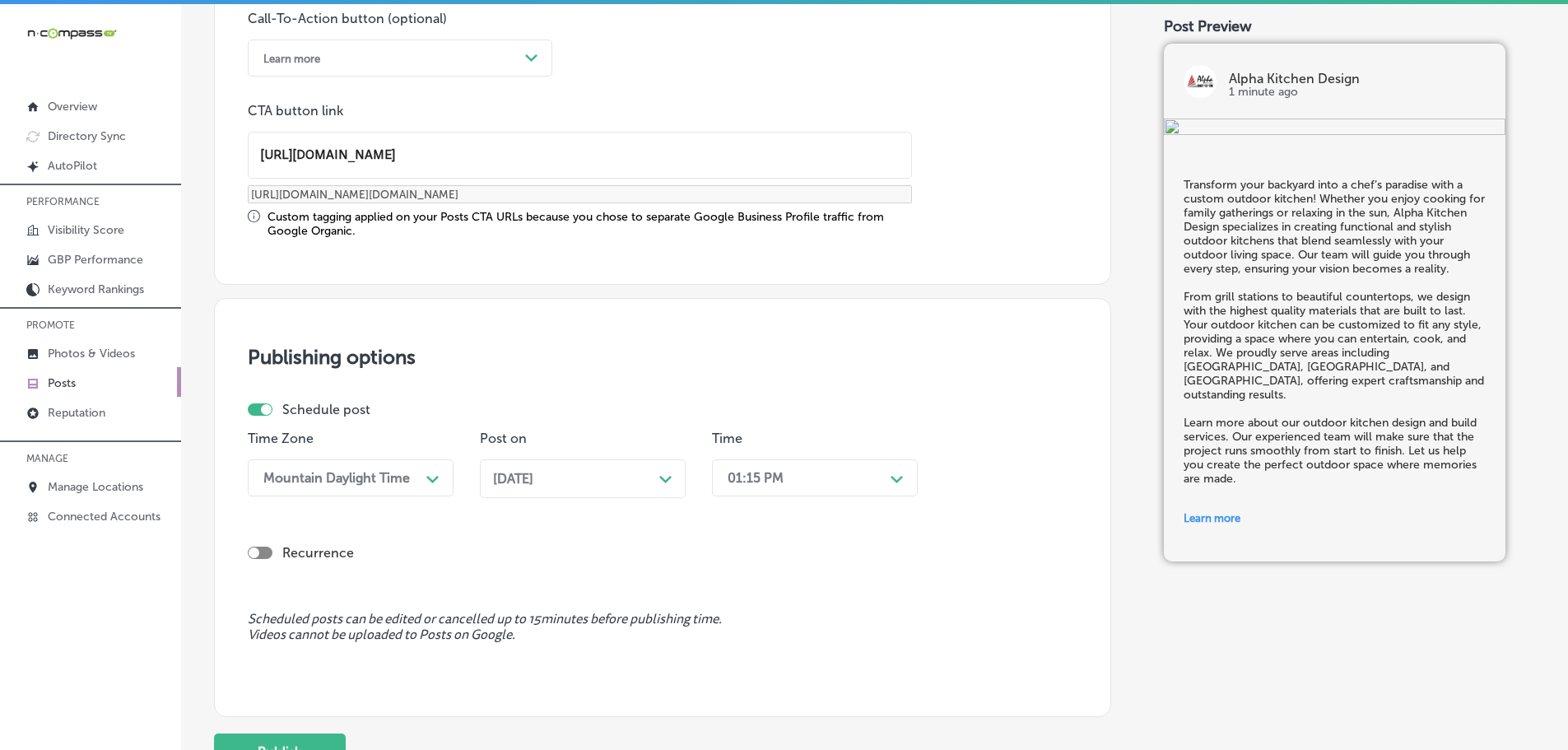
click at [880, 476] on div "01:15 PM" at bounding box center [801, 478] width 165 height 29
click at [770, 663] on div "7:00 AM" at bounding box center [815, 662] width 206 height 29
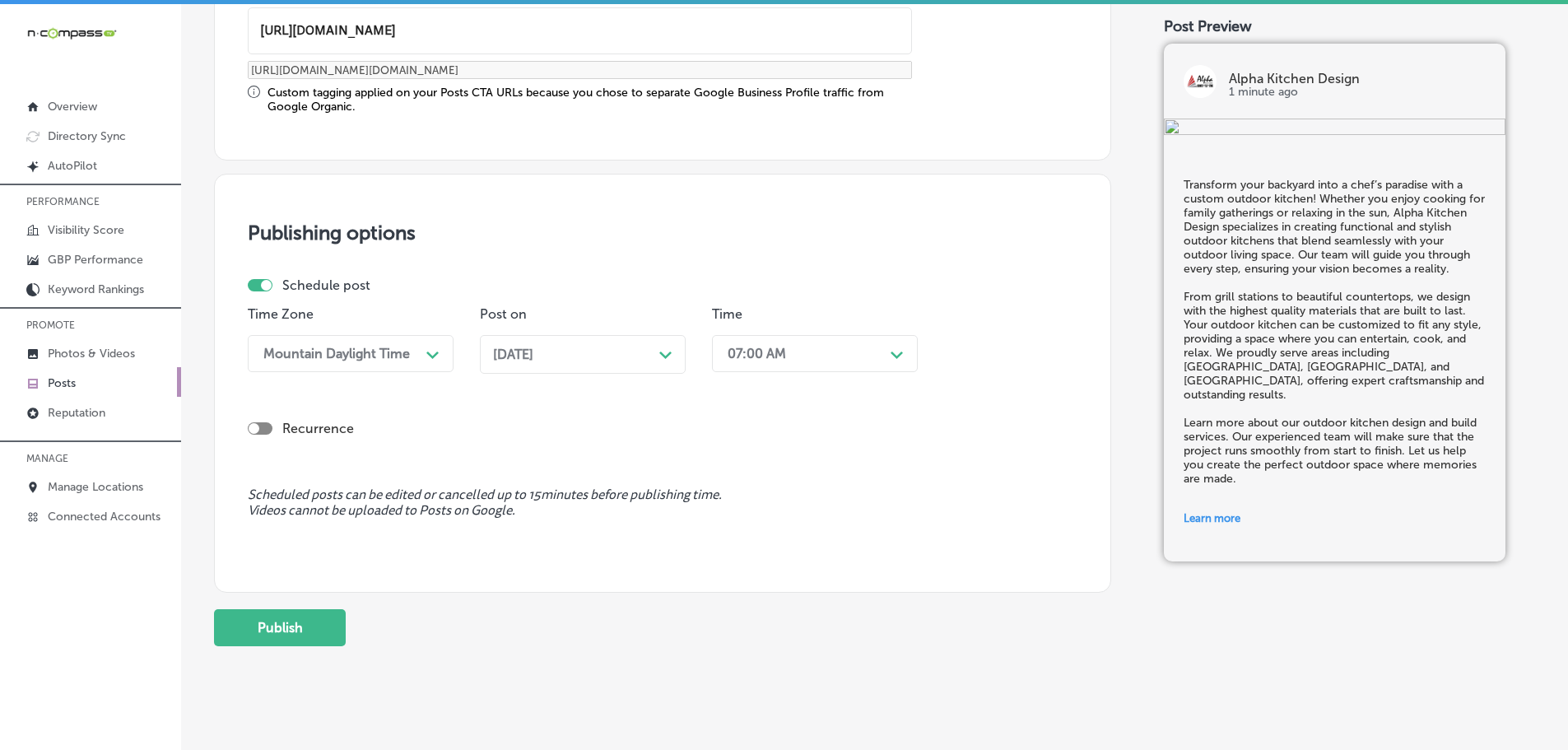
scroll to position [1391, 0]
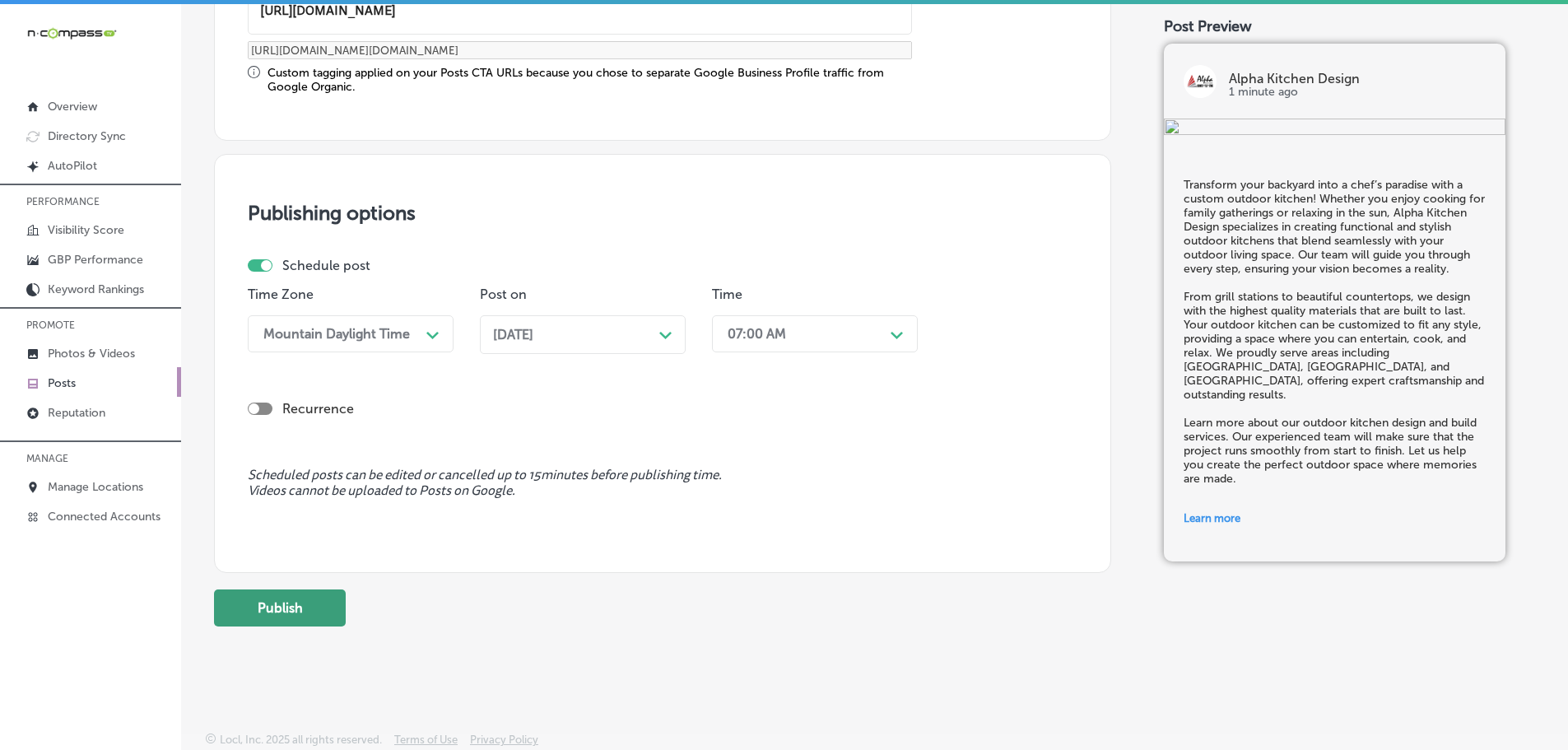
click at [318, 606] on button "Publish" at bounding box center [280, 607] width 132 height 37
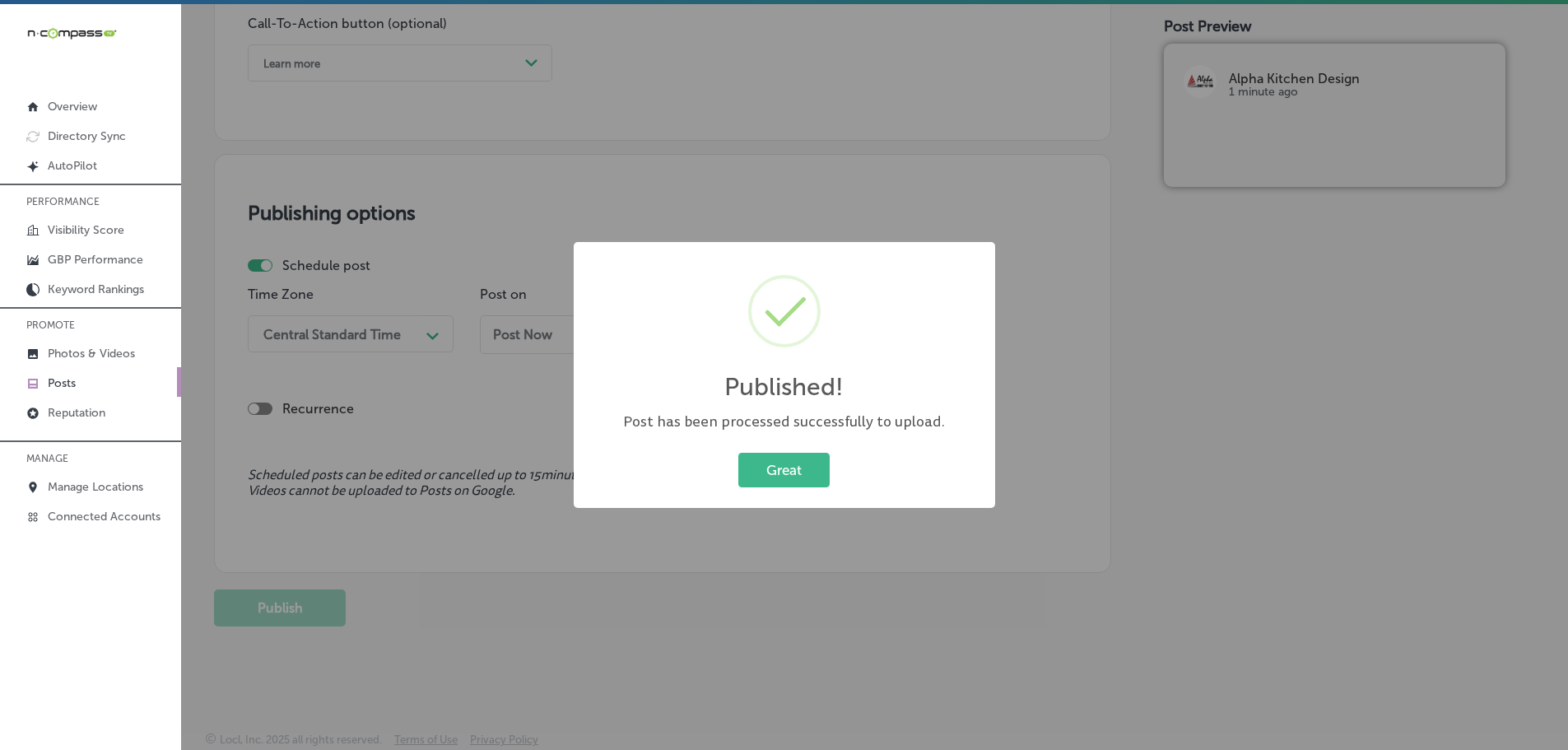
scroll to position [1242, 0]
click at [774, 479] on button "Great" at bounding box center [784, 469] width 91 height 34
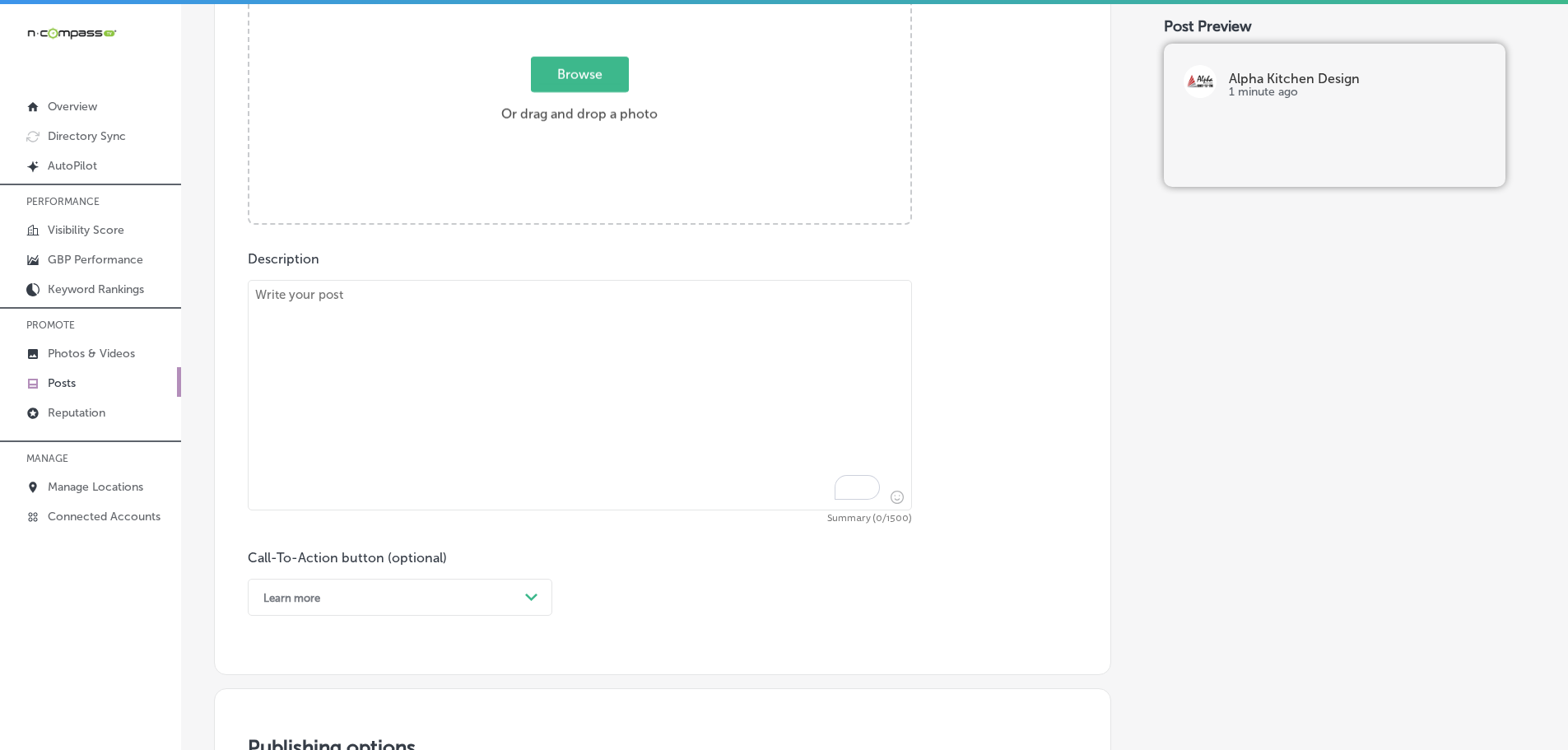
scroll to position [665, 0]
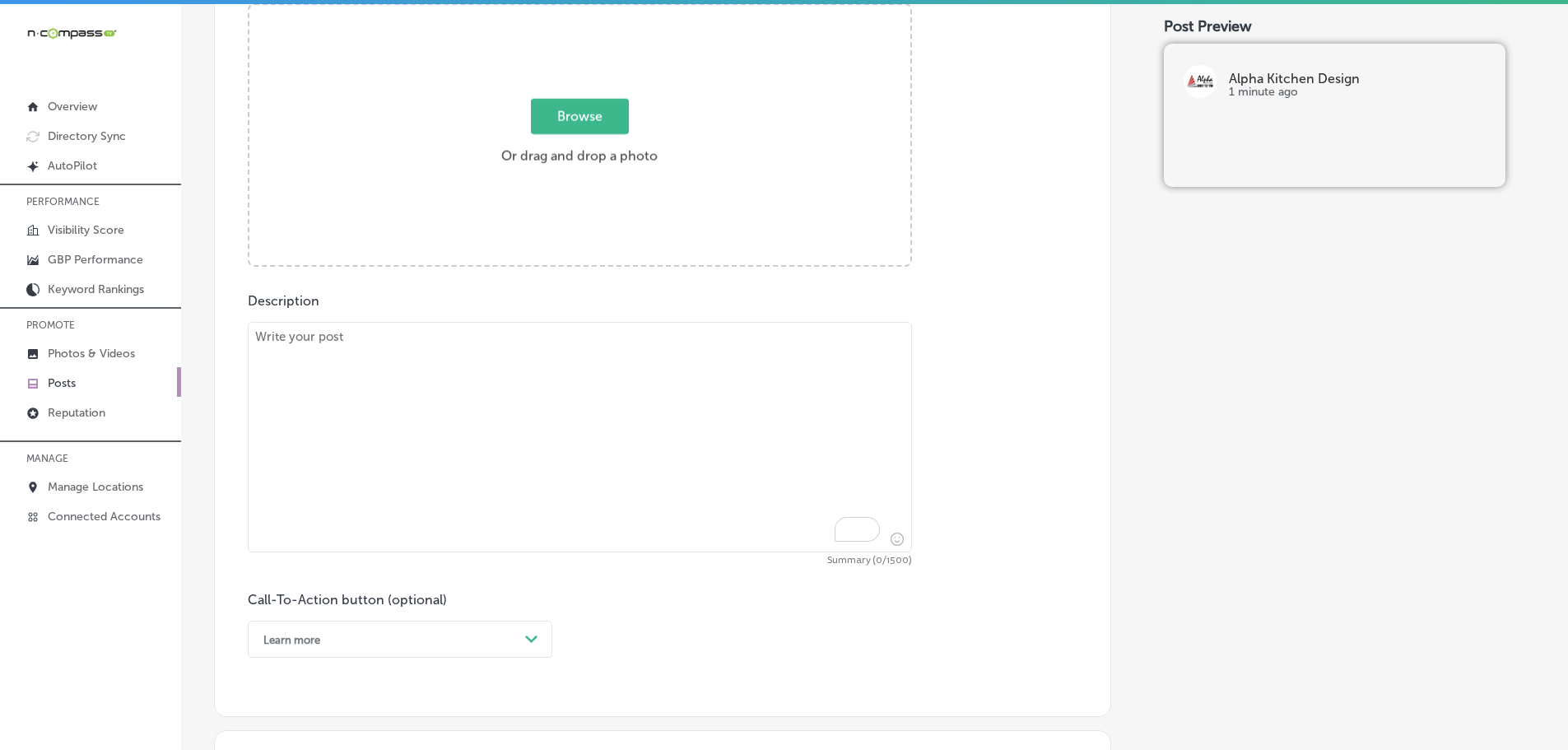
click at [459, 399] on textarea "To enrich screen reader interactions, please activate Accessibility in Grammarl…" at bounding box center [580, 436] width 665 height 230
paste textarea "When it comes to remodeling your kitchen or bathroom, choosing the right counte…"
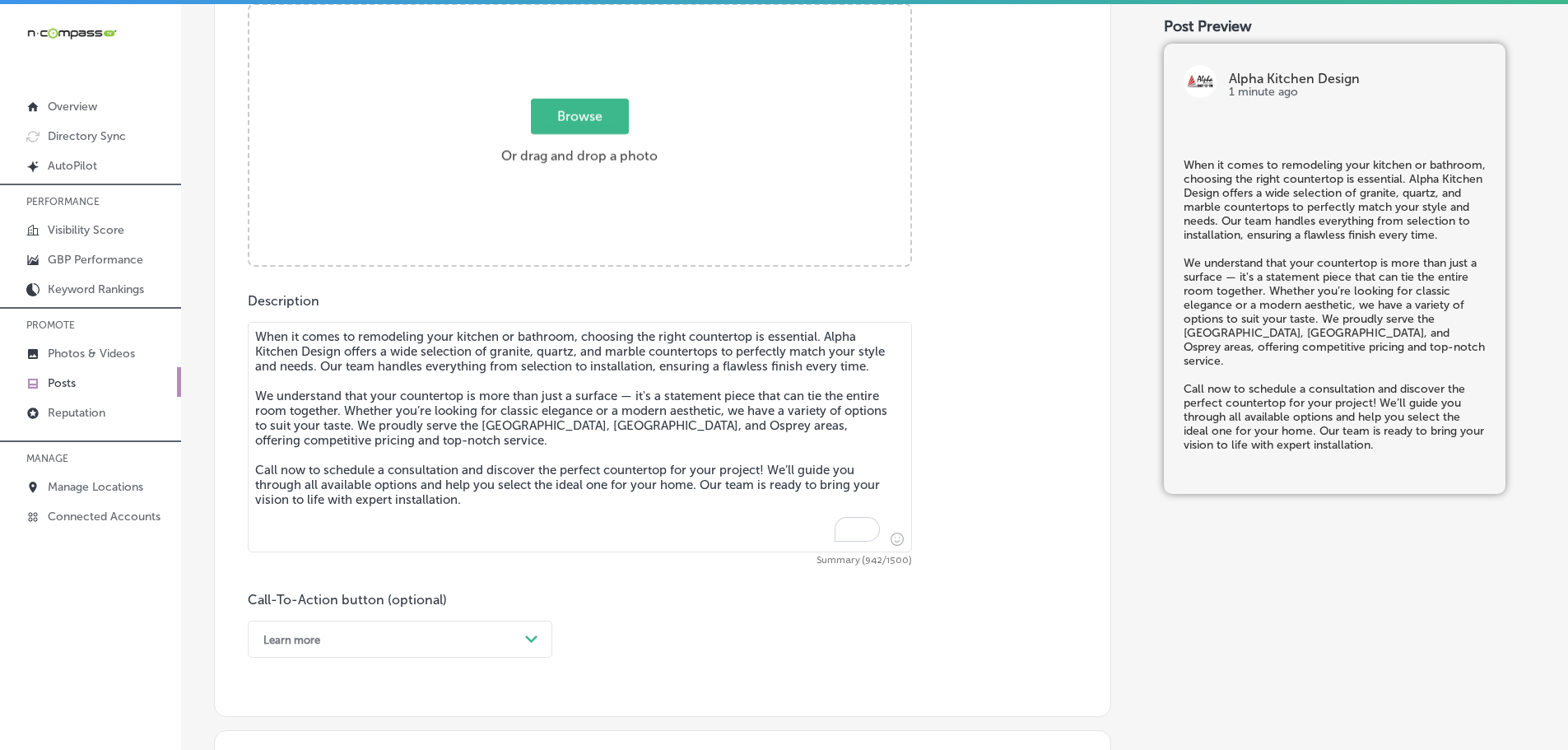
type textarea "When it comes to remodeling your kitchen or bathroom, choosing the right counte…"
click at [585, 117] on span "Browse" at bounding box center [580, 116] width 98 height 35
click at [585, 10] on input "Browse Or drag and drop a photo" at bounding box center [580, 6] width 661 height 5
type input "C:\fakepath\Screenshot [DATE] 014911 (1).png"
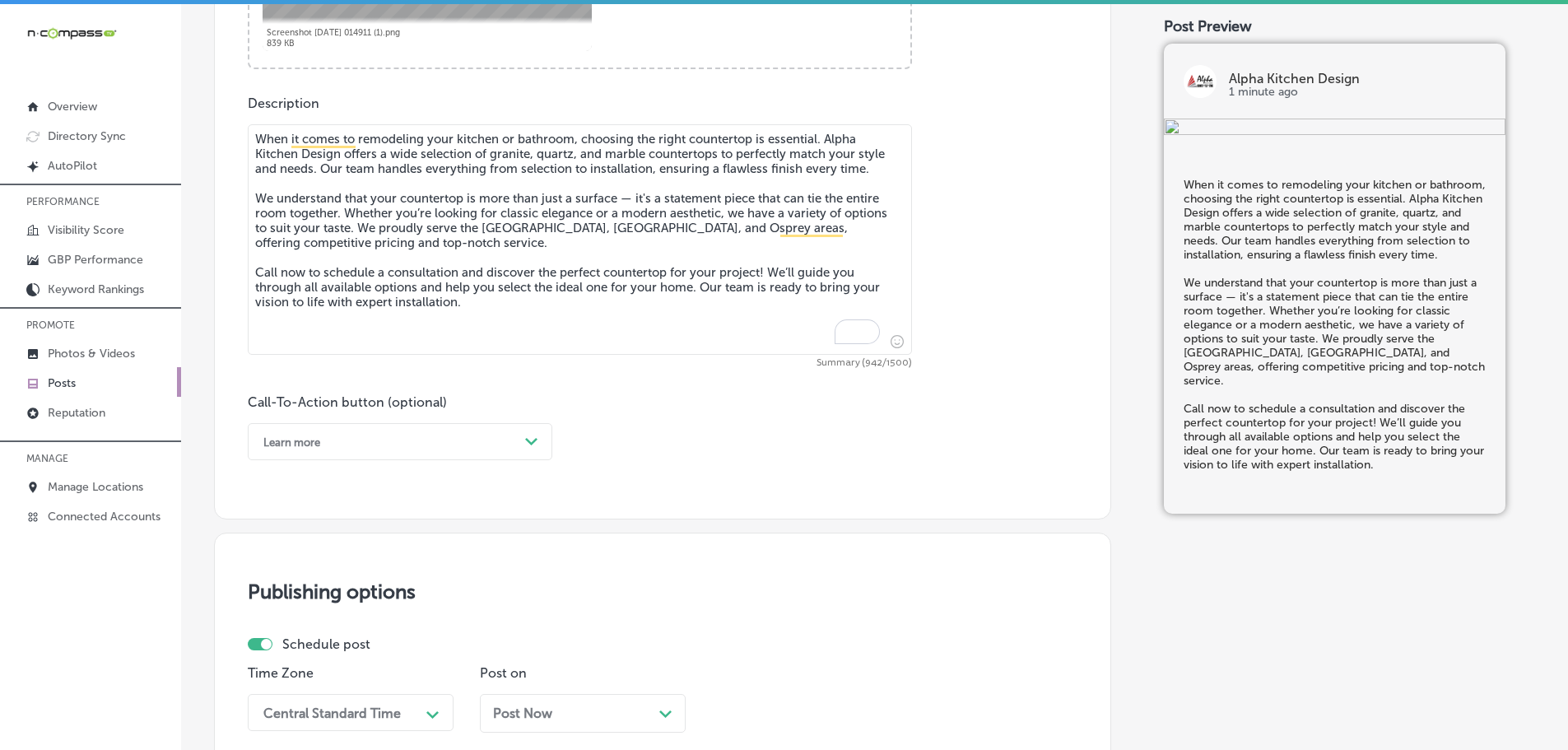
scroll to position [913, 0]
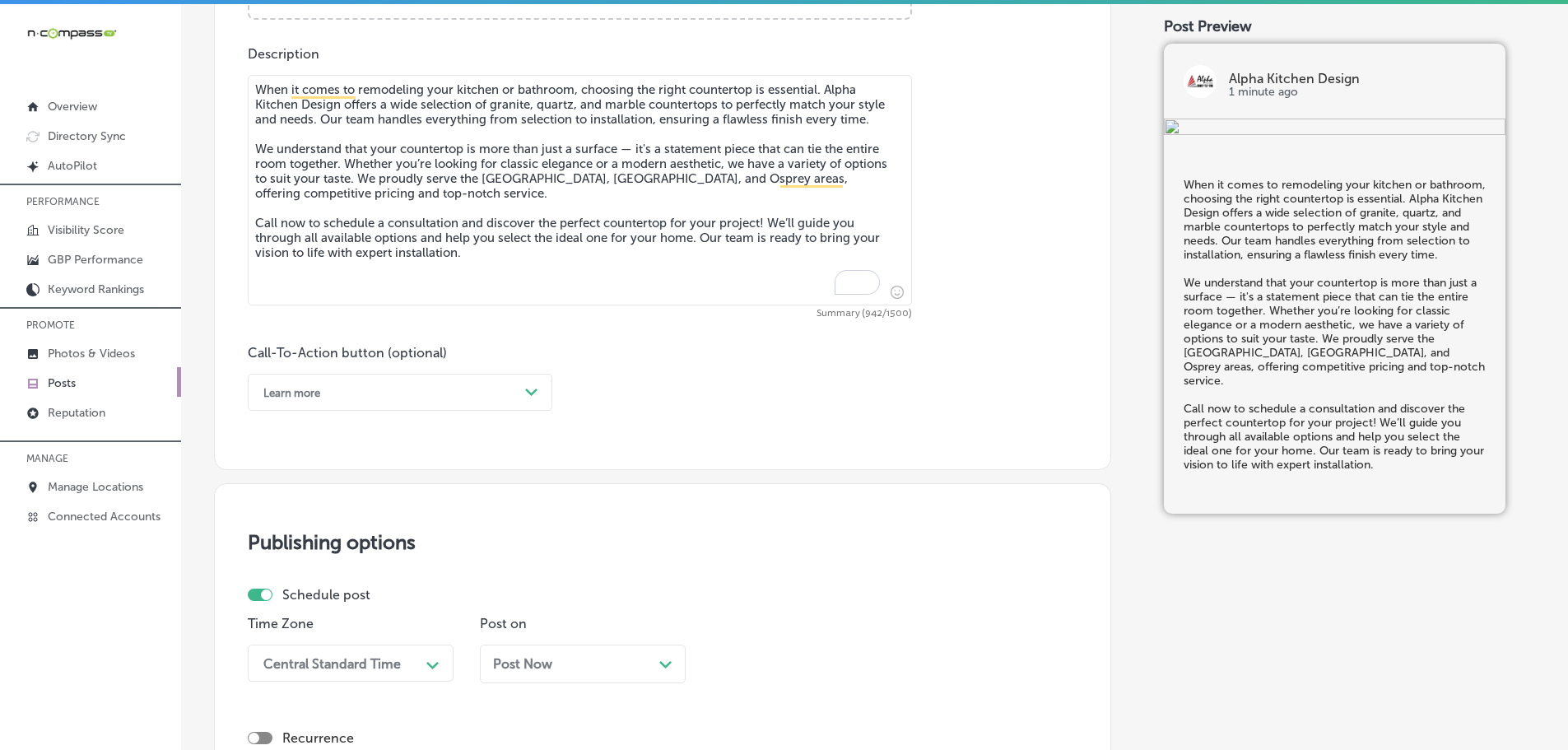
click at [515, 390] on div "Learn more" at bounding box center [386, 392] width 263 height 25
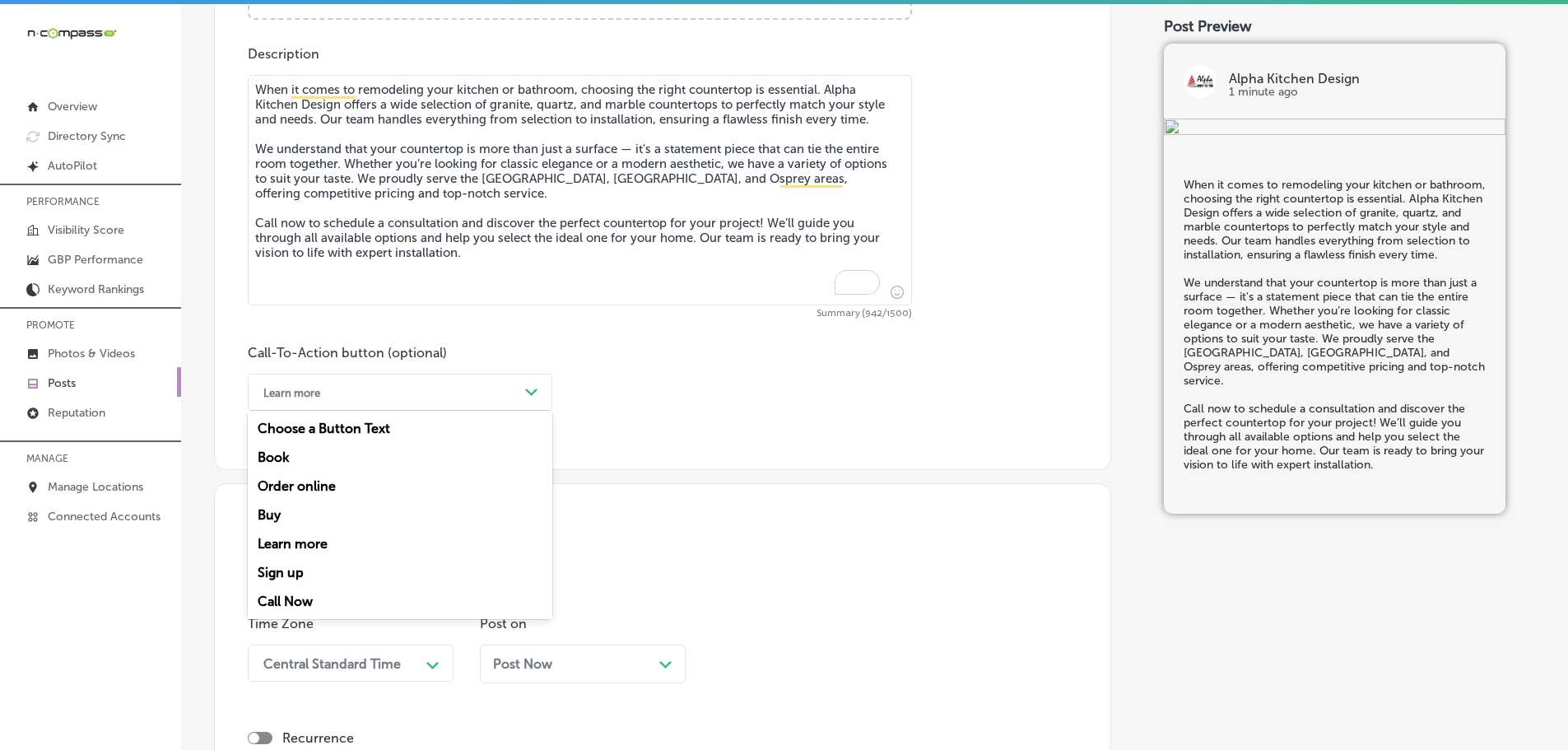
click at [276, 594] on div "Call Now" at bounding box center [400, 602] width 304 height 29
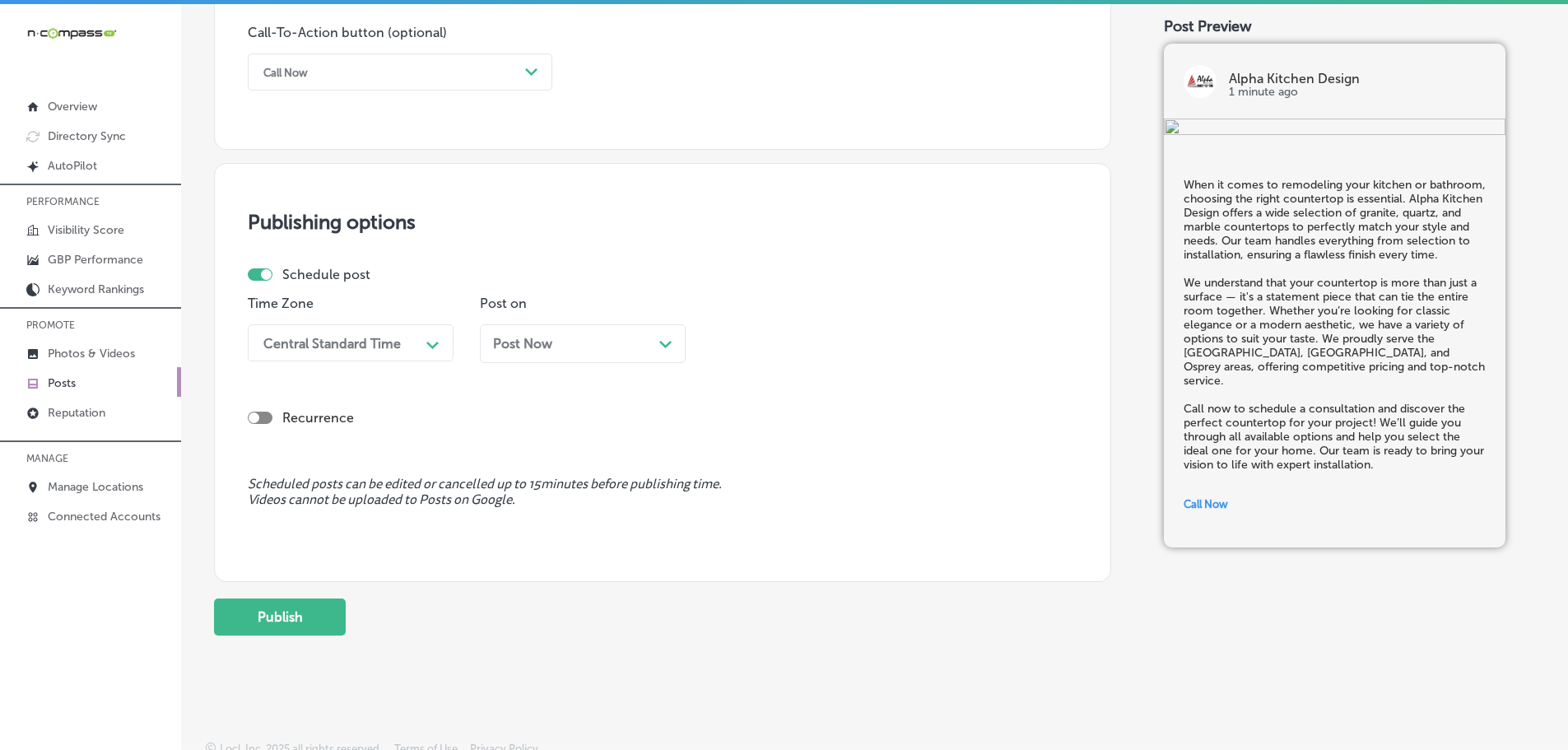
scroll to position [1242, 0]
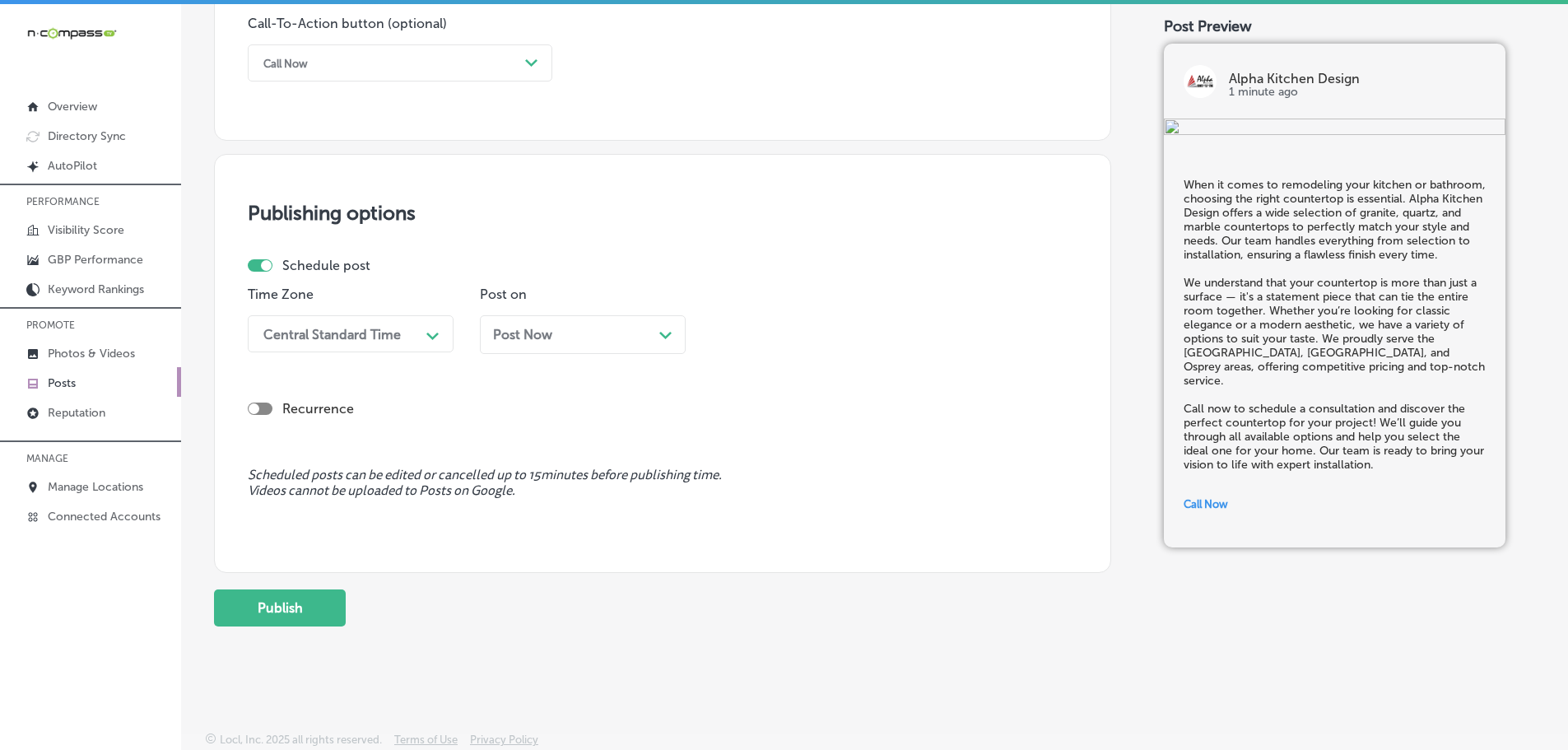
click at [403, 337] on div "Central Standard Time" at bounding box center [337, 334] width 165 height 29
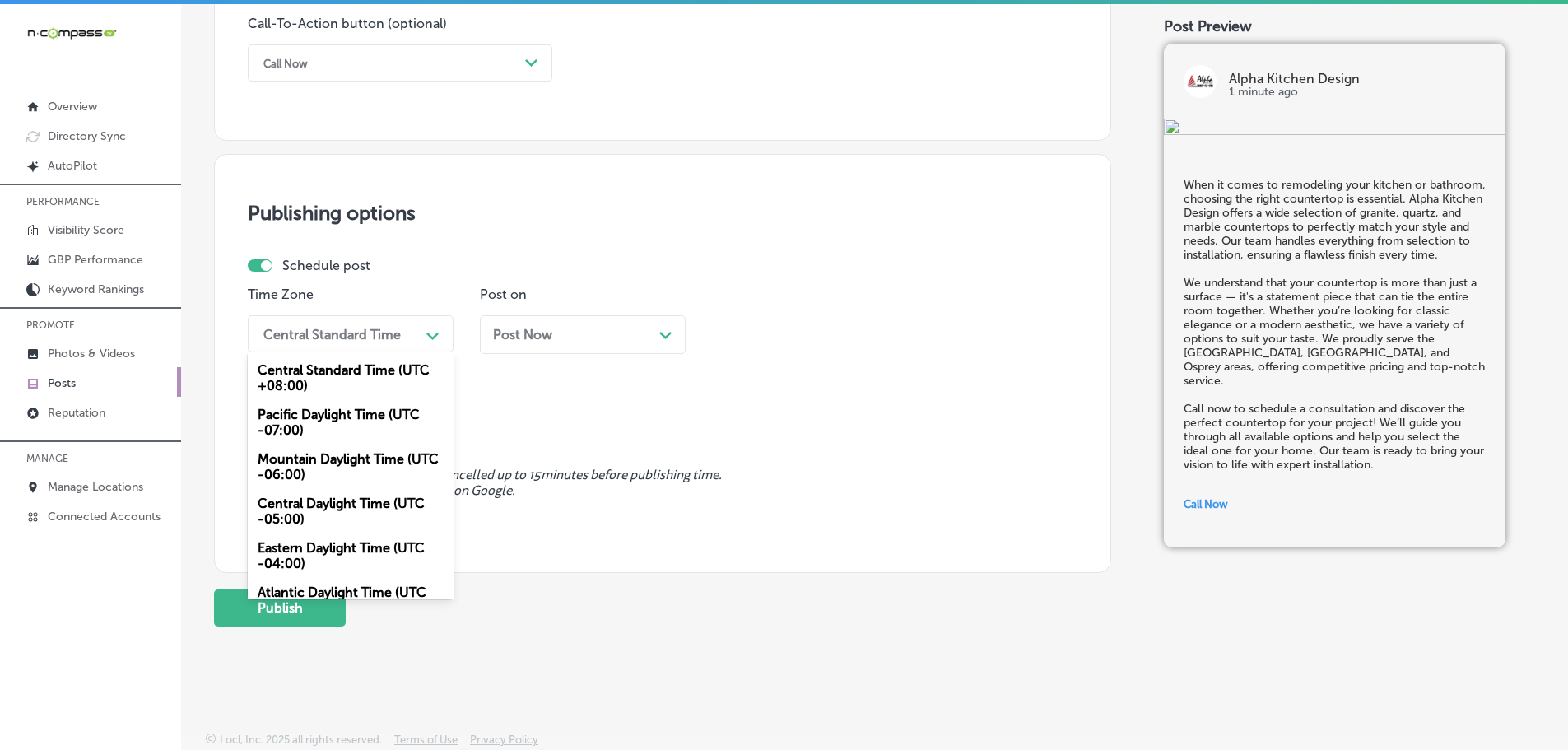
click at [314, 461] on div "Mountain Daylight Time (UTC -06:00)" at bounding box center [351, 466] width 206 height 45
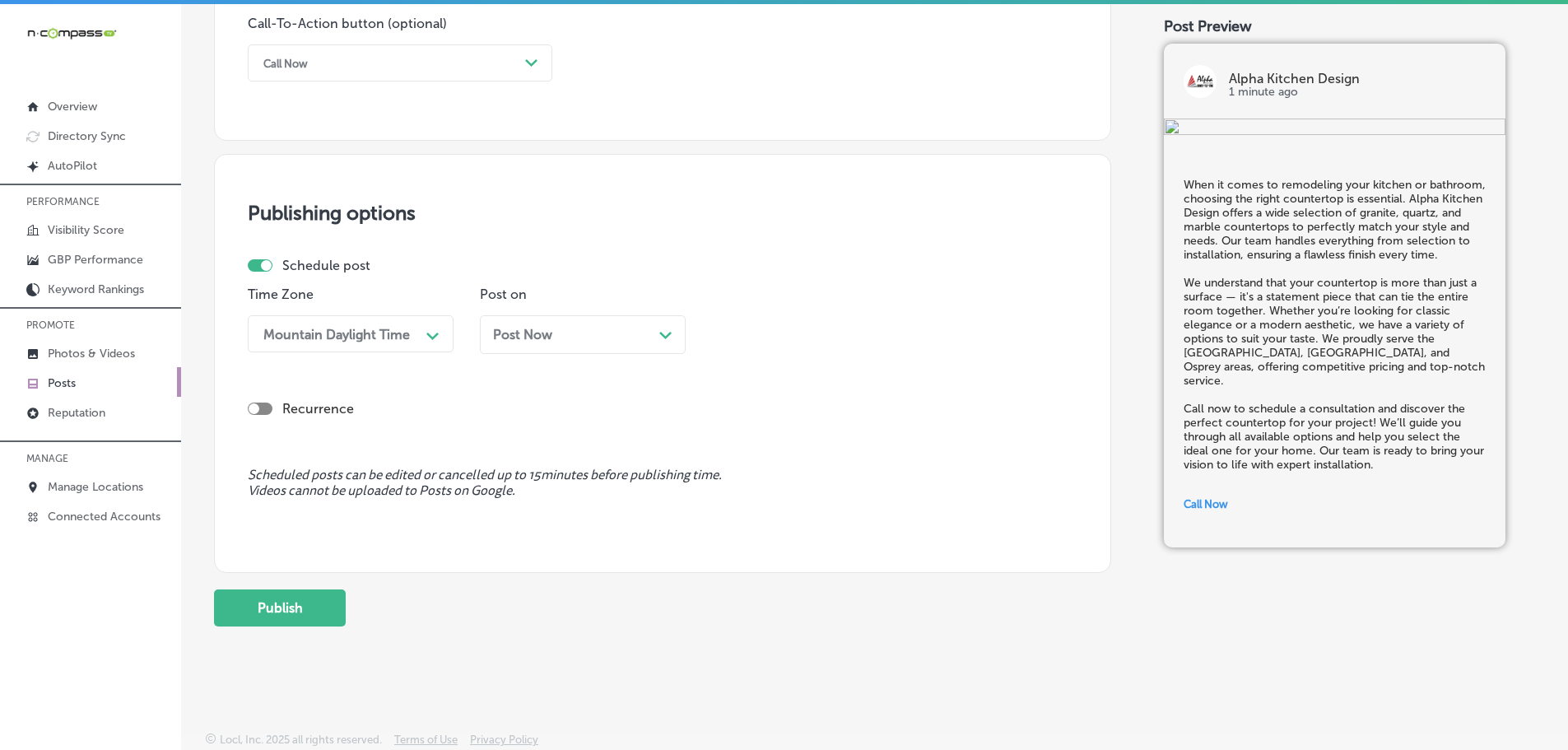
click at [664, 342] on div "Post Now Path Created with Sketch." at bounding box center [583, 334] width 206 height 38
click at [921, 329] on div "Time Zone Mountain Daylight Time Path Created with Sketch. Post on [DATE] Path …" at bounding box center [656, 327] width 817 height 80
click at [890, 334] on div "Path Created with Sketch." at bounding box center [897, 334] width 26 height 26
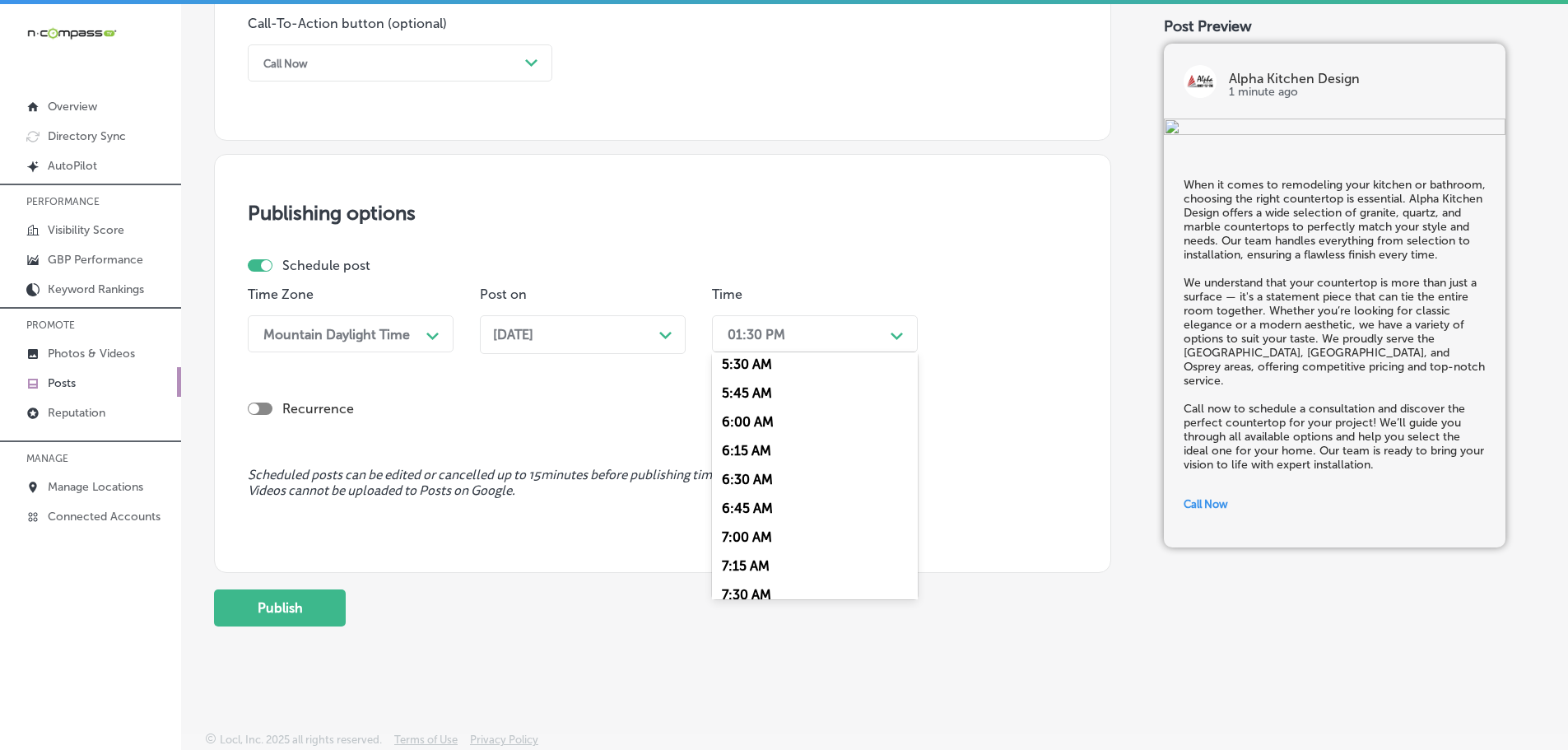
scroll to position [658, 0]
click at [774, 512] on div "7:00 AM" at bounding box center [815, 518] width 206 height 29
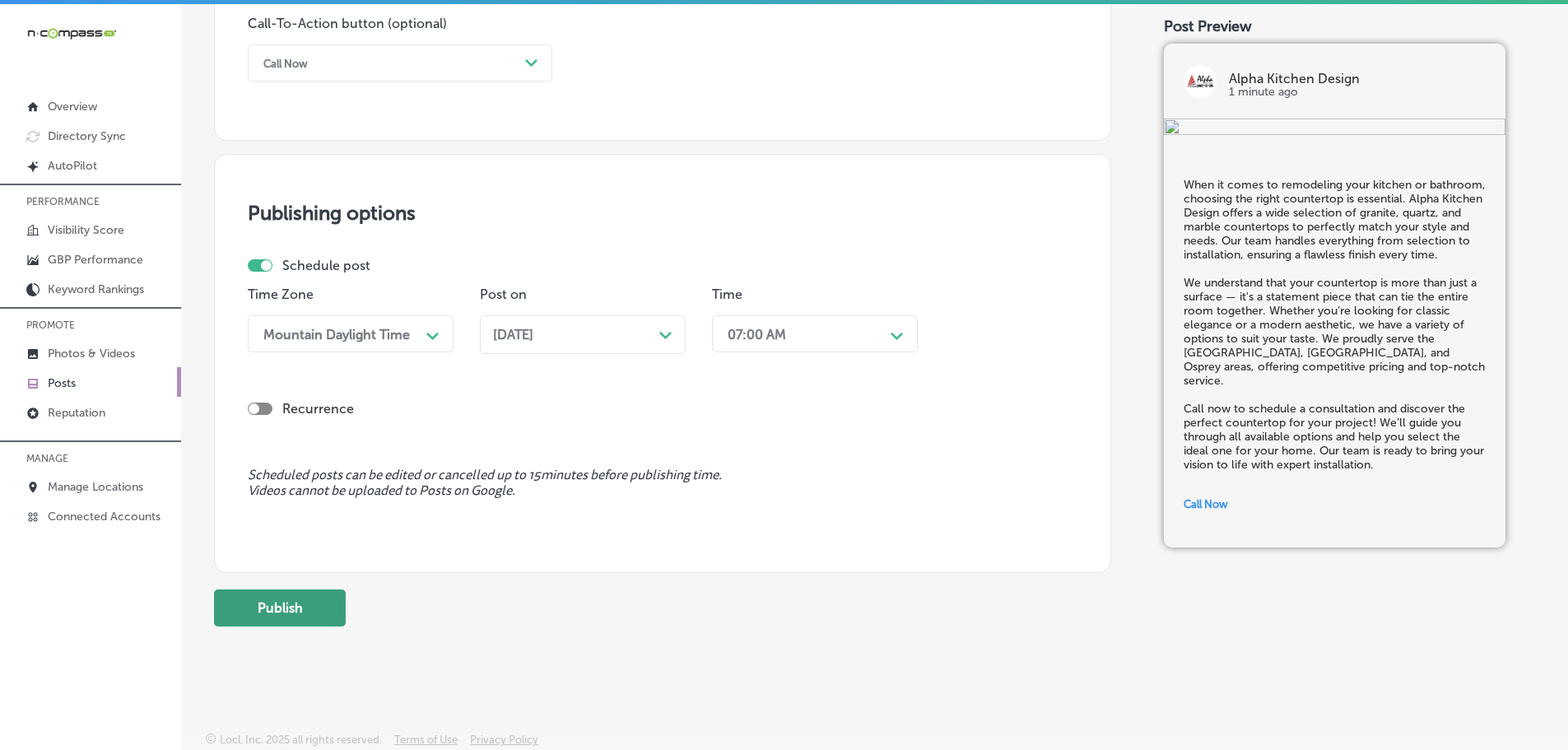
click at [255, 604] on button "Publish" at bounding box center [280, 607] width 132 height 37
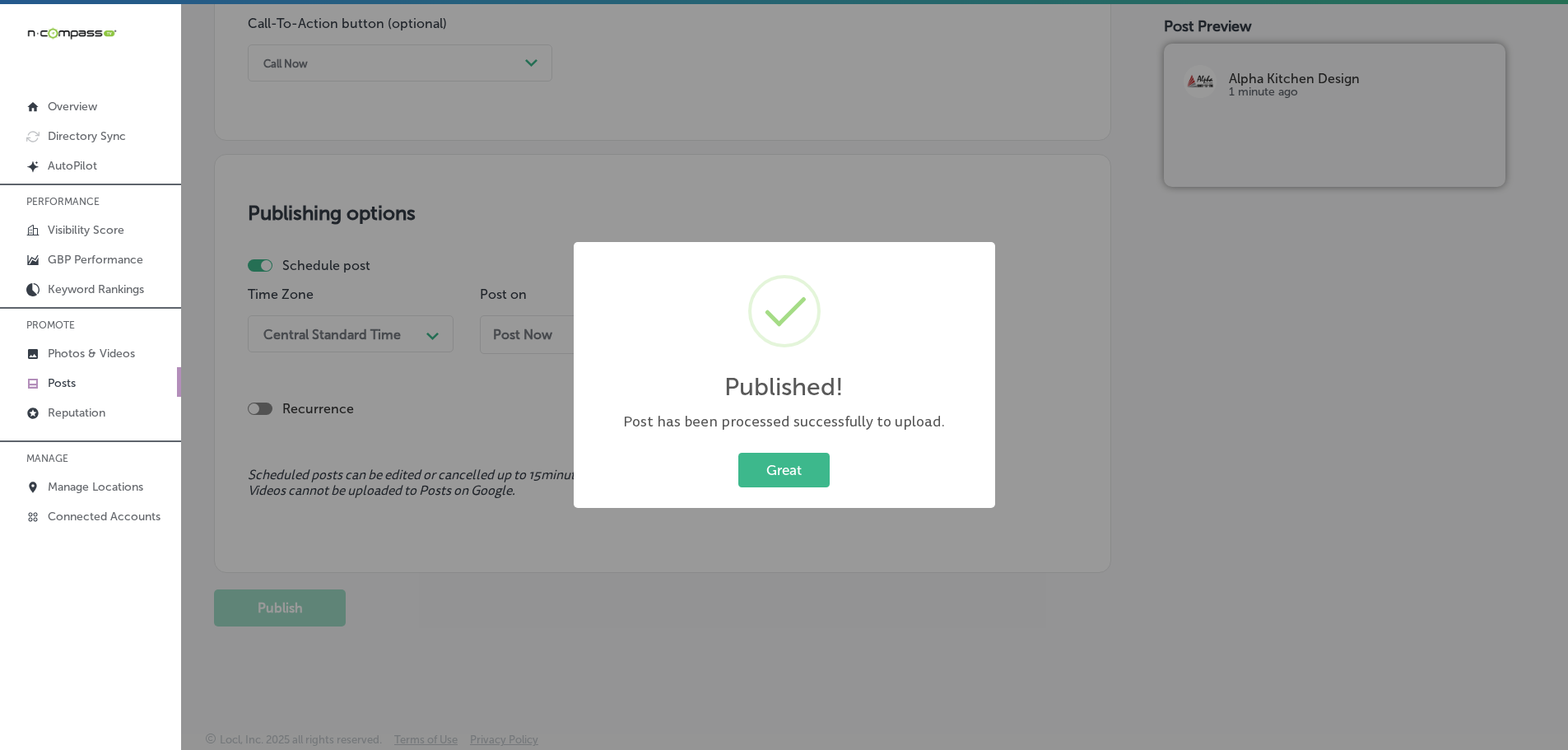
click at [783, 482] on button "Great" at bounding box center [784, 469] width 91 height 34
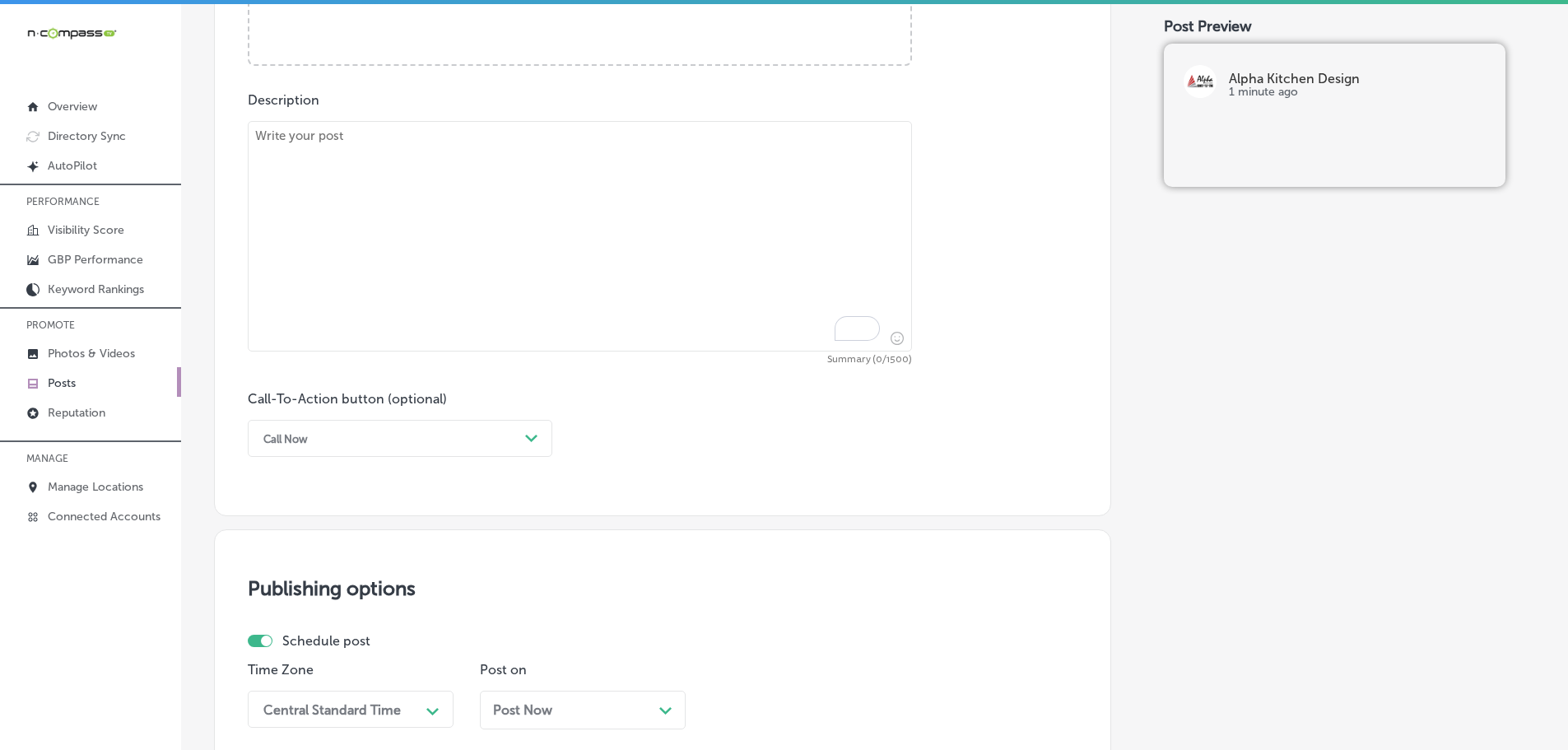
scroll to position [830, 0]
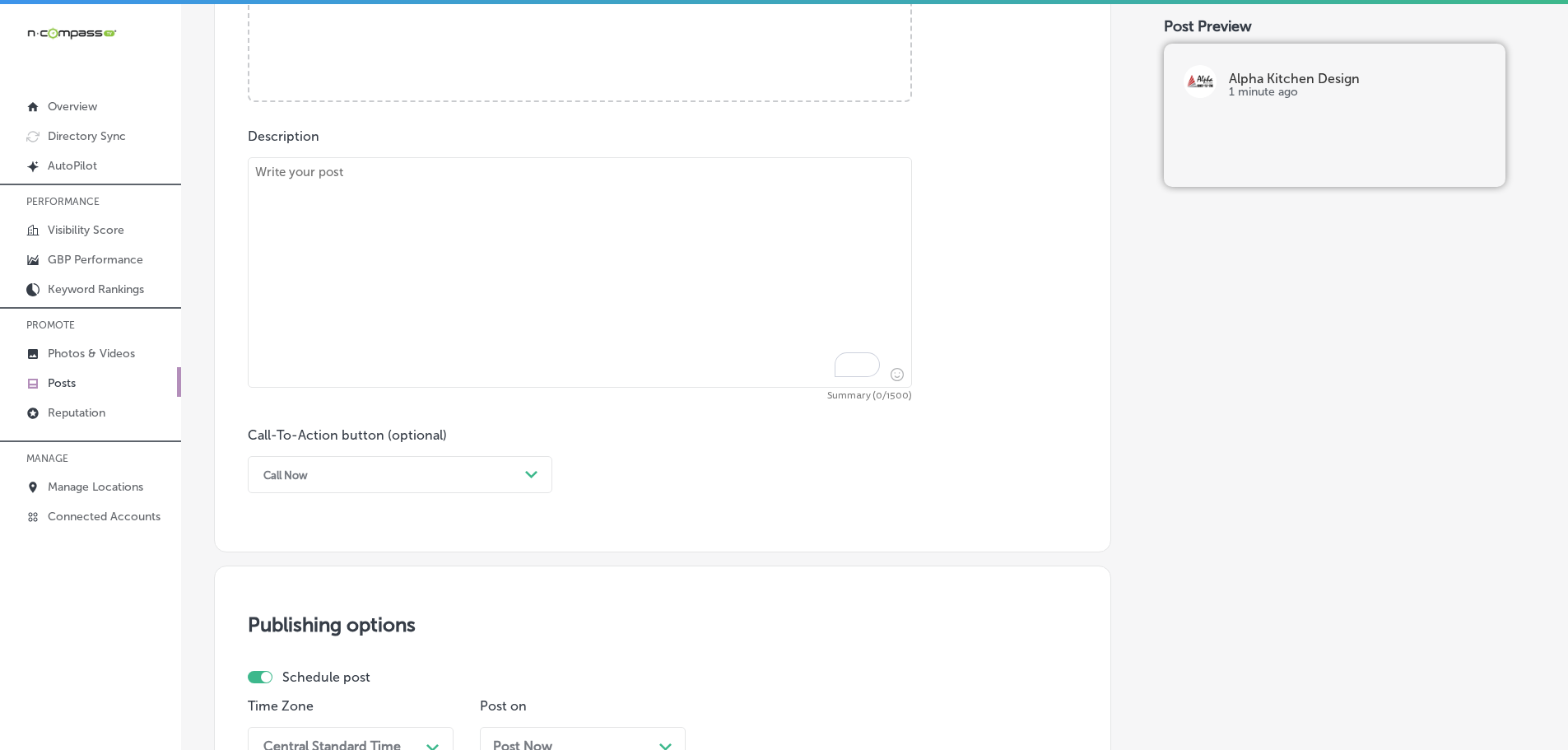
click at [509, 223] on textarea "To enrich screen reader interactions, please activate Accessibility in Grammarl…" at bounding box center [580, 272] width 665 height 230
paste textarea "Are you dreaming of a bathroom that feels like a spa? Our bathroom remodeling s…"
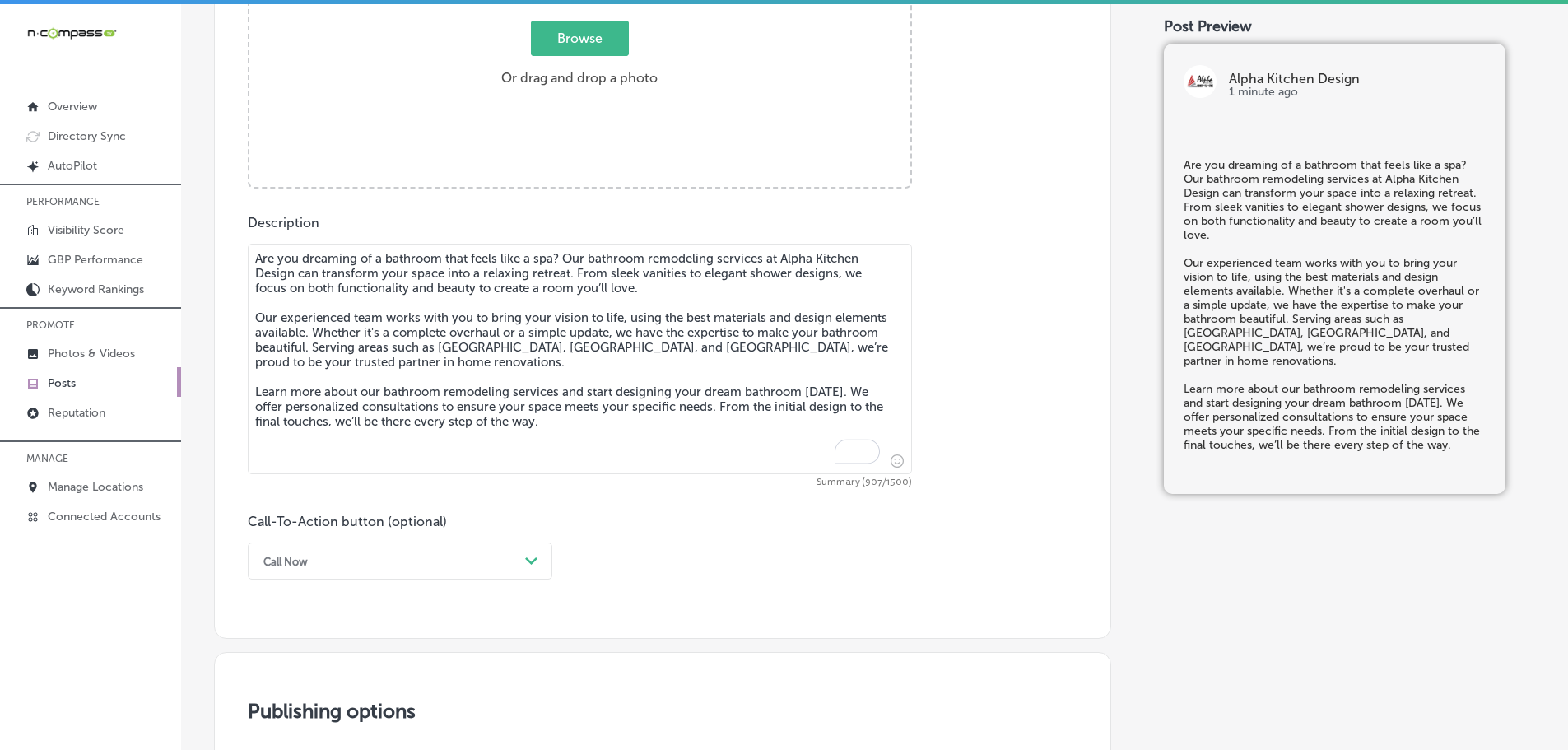
scroll to position [583, 0]
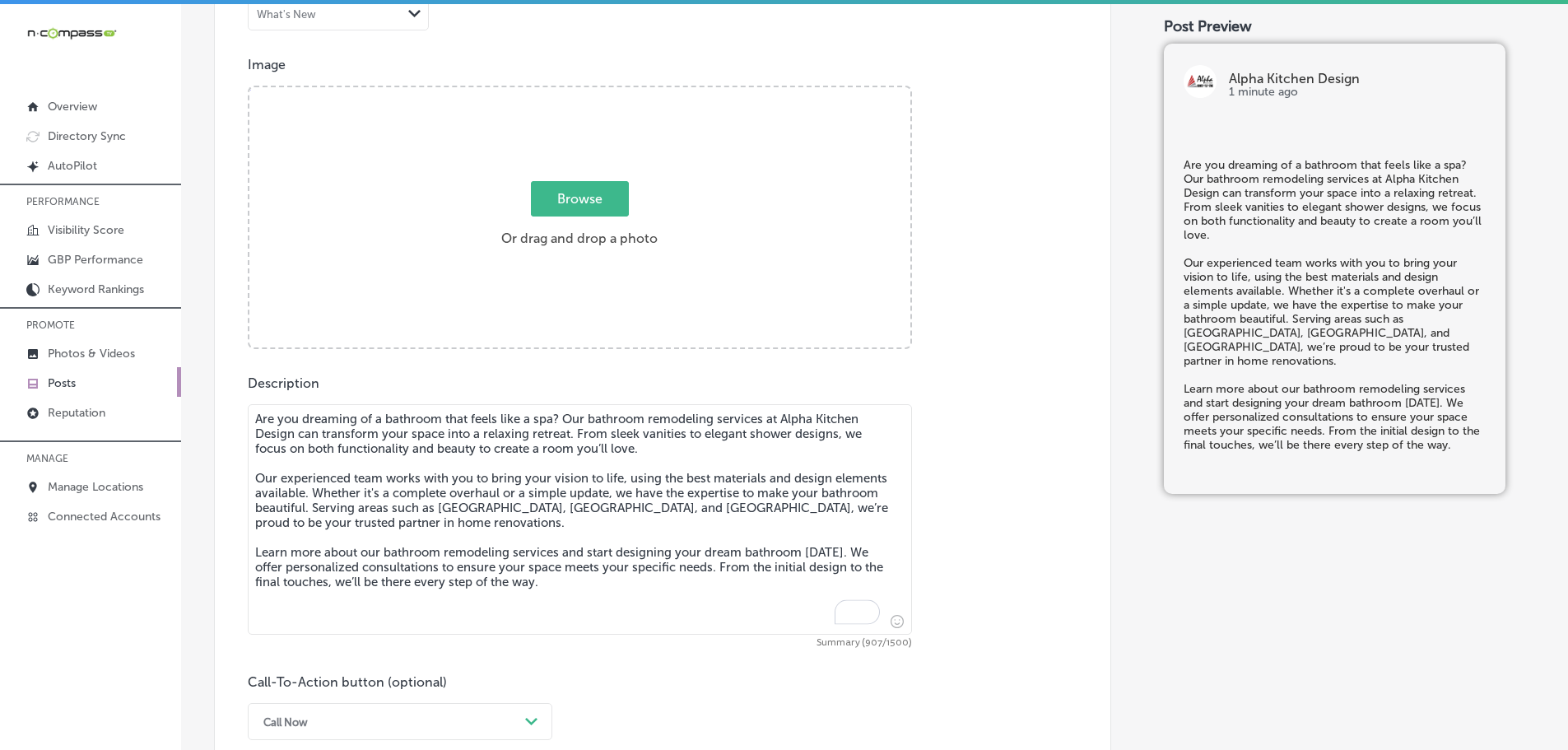
type textarea "Are you dreaming of a bathroom that feels like a spa? Our bathroom remodeling s…"
click at [570, 198] on span "Browse" at bounding box center [580, 198] width 98 height 35
click at [570, 92] on input "Browse Or drag and drop a photo" at bounding box center [580, 89] width 661 height 5
type input "C:\fakepath\95928034_2250244601951057_1943110451013353472_n (1).jpg"
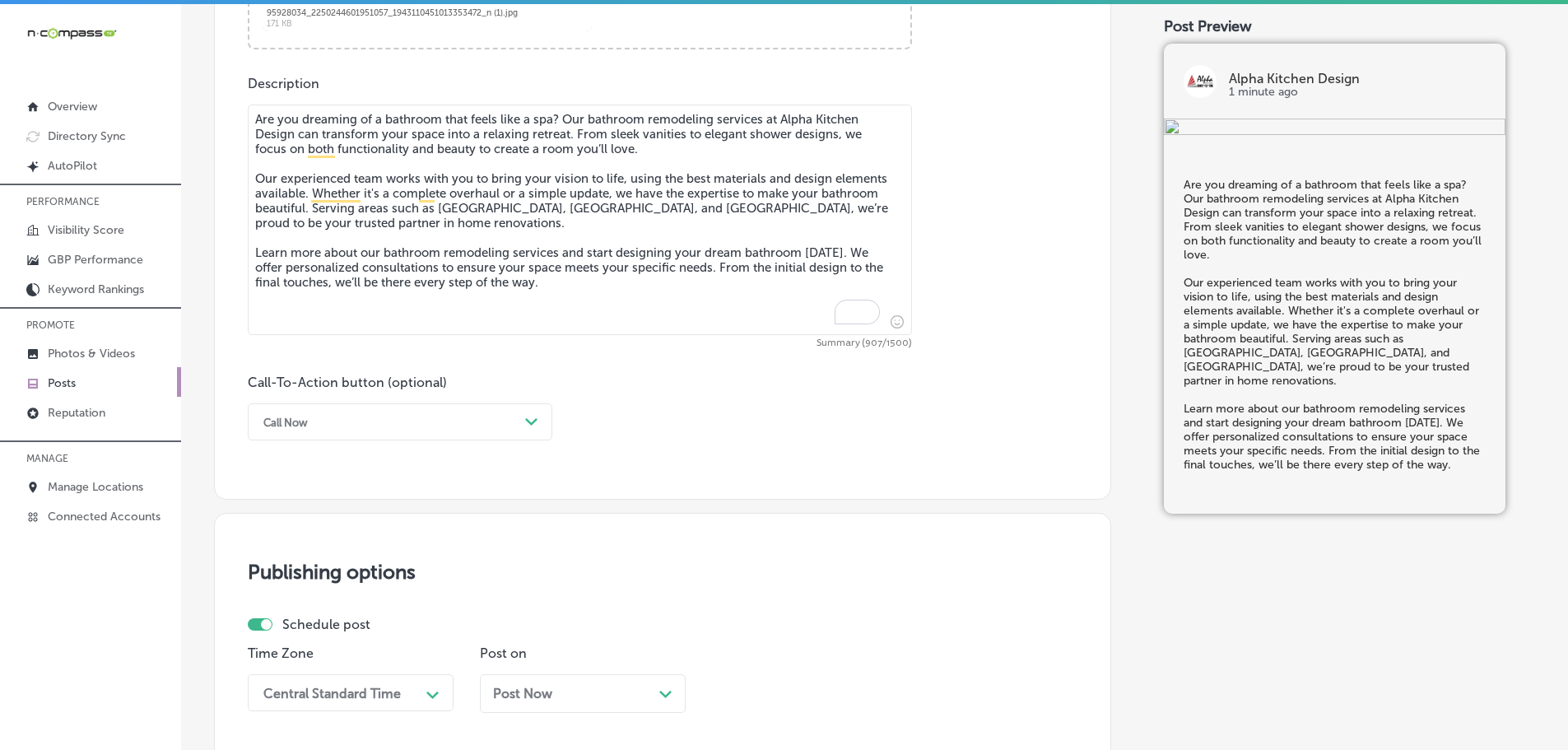
scroll to position [913, 0]
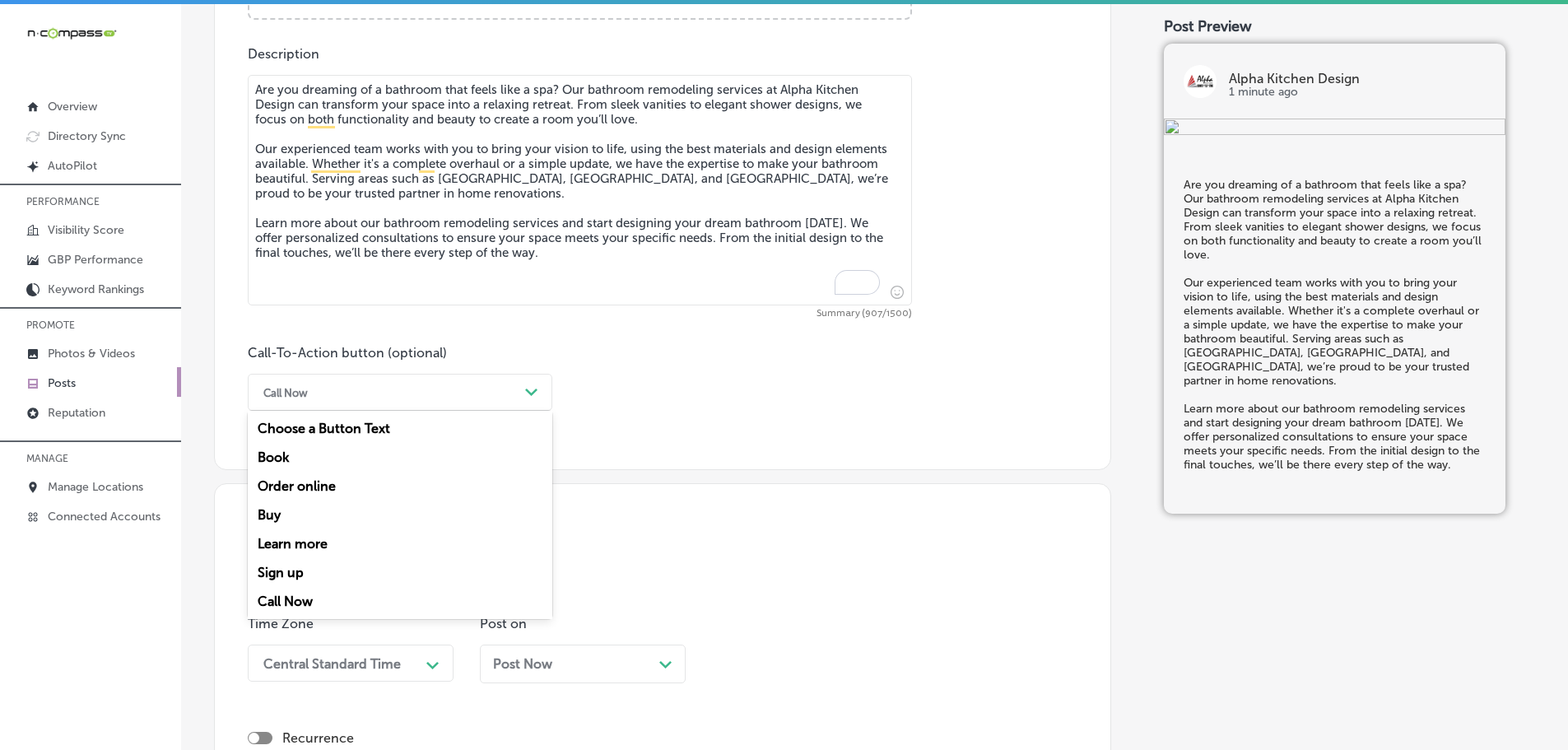
click at [510, 395] on div "Call Now" at bounding box center [386, 392] width 263 height 25
click at [278, 539] on div "Learn more" at bounding box center [400, 543] width 304 height 29
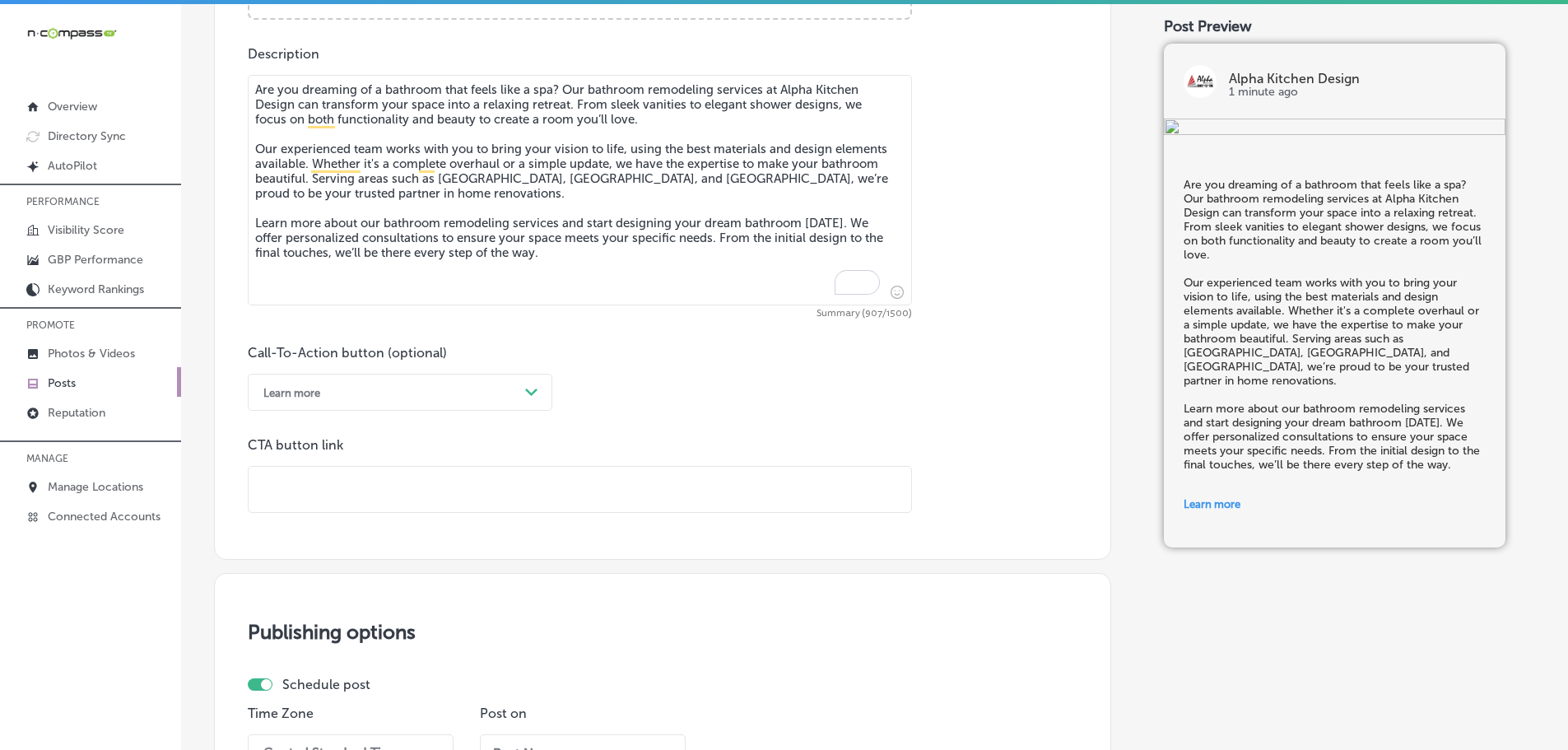
click at [326, 486] on input "text" at bounding box center [580, 490] width 663 height 46
paste input "[URL][DOMAIN_NAME]"
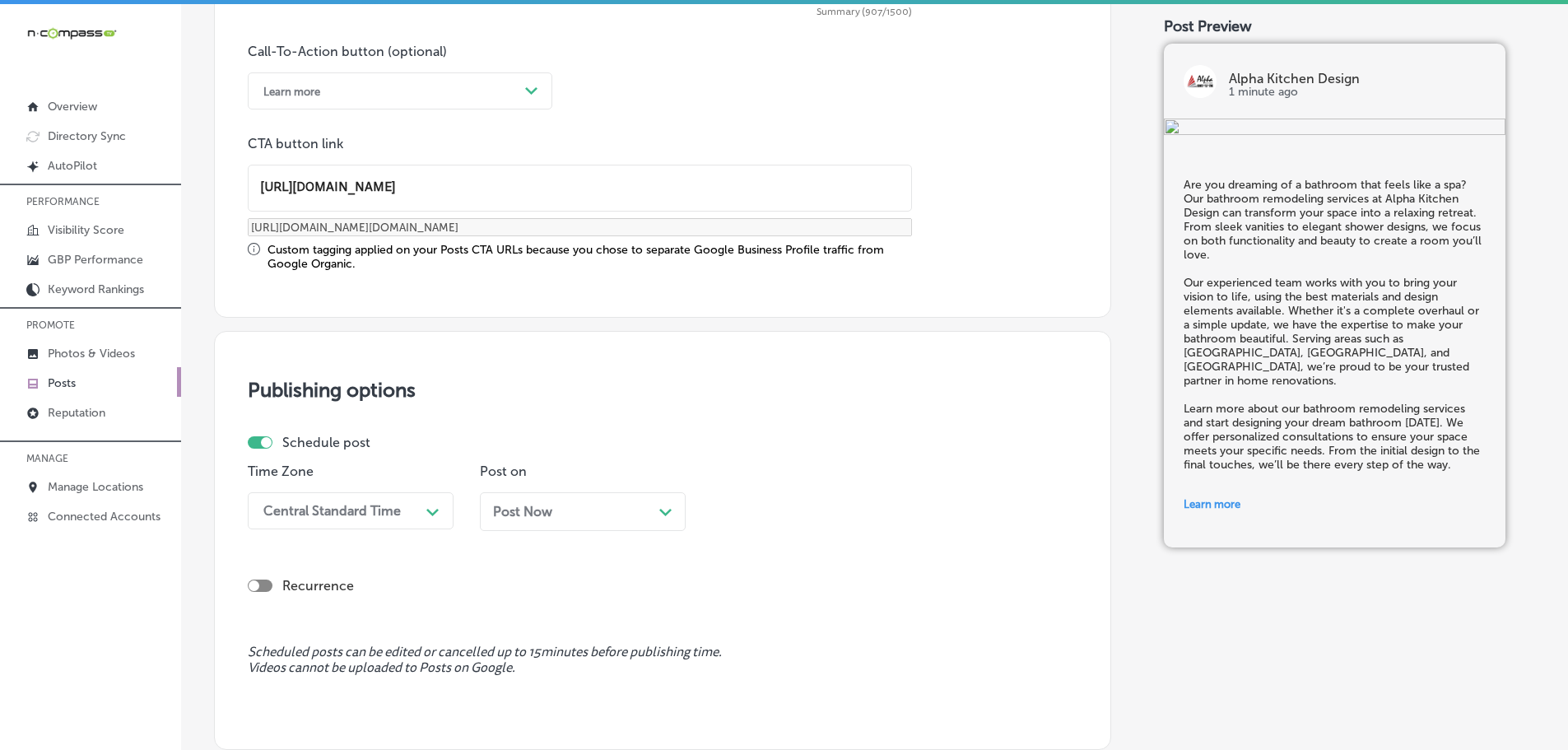
scroll to position [1242, 0]
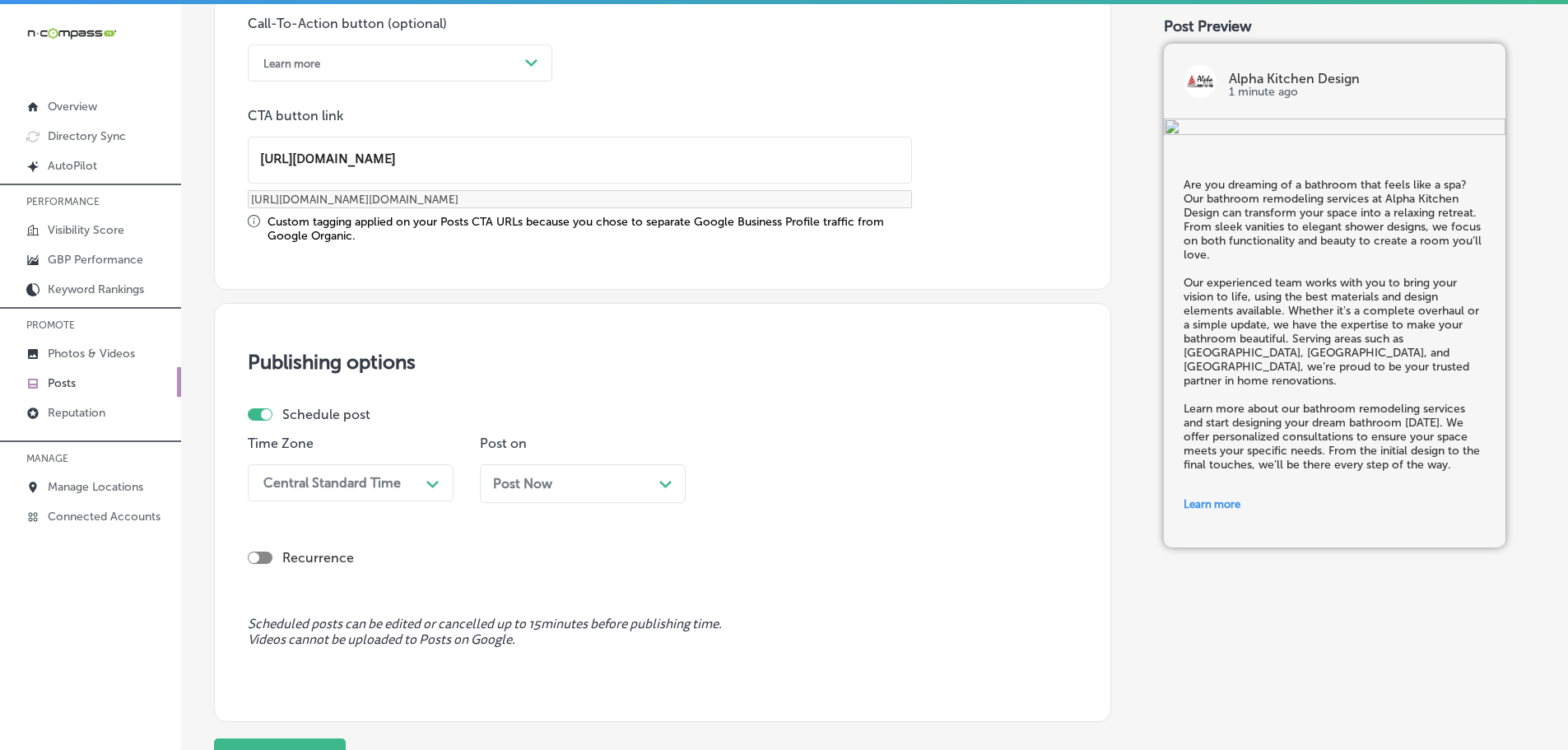
type input "[URL][DOMAIN_NAME]"
click at [423, 478] on div "Path Created with Sketch." at bounding box center [433, 481] width 26 height 26
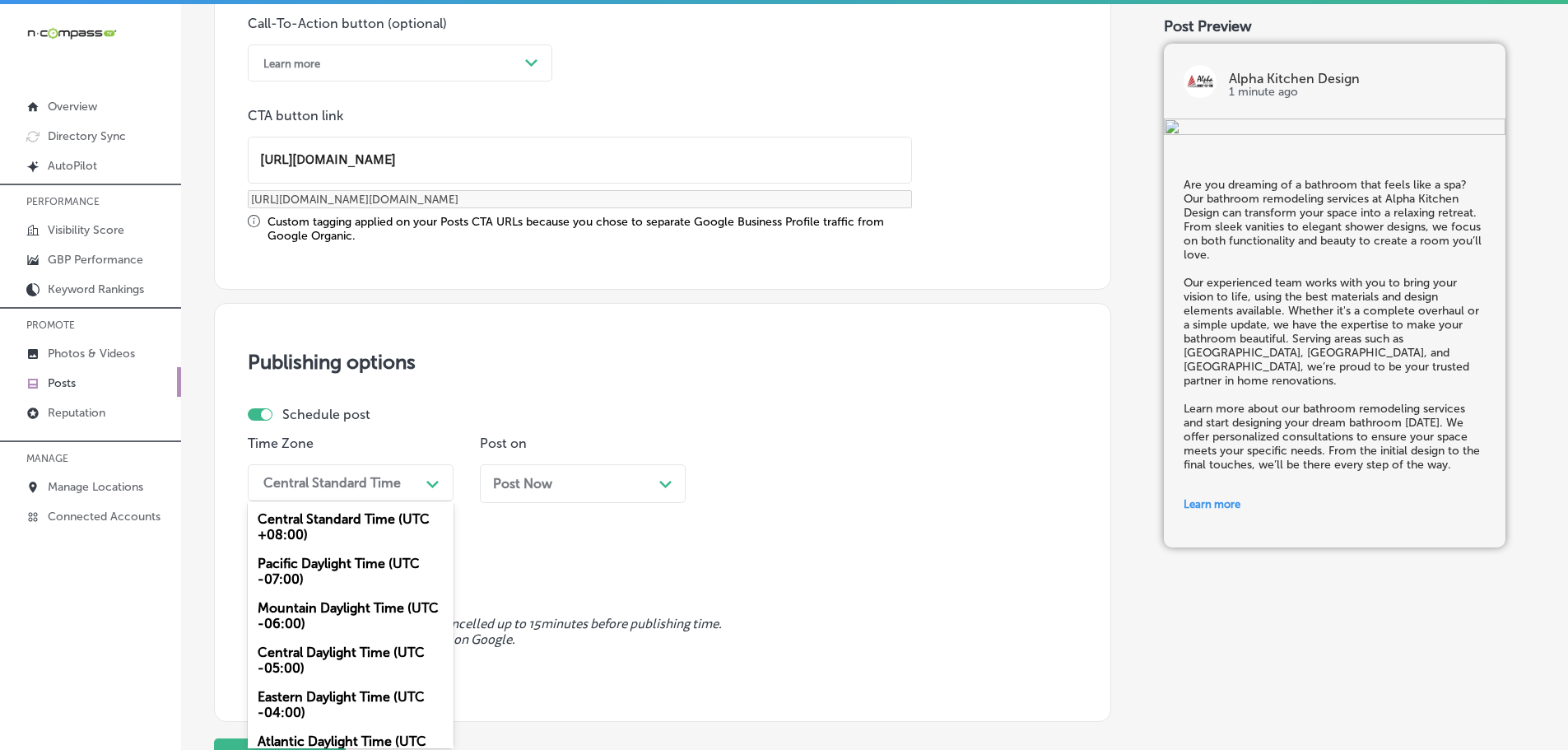
drag, startPoint x: 330, startPoint y: 613, endPoint x: 424, endPoint y: 561, distance: 107.4
click at [330, 612] on div "Mountain Daylight Time (UTC -06:00)" at bounding box center [351, 615] width 206 height 45
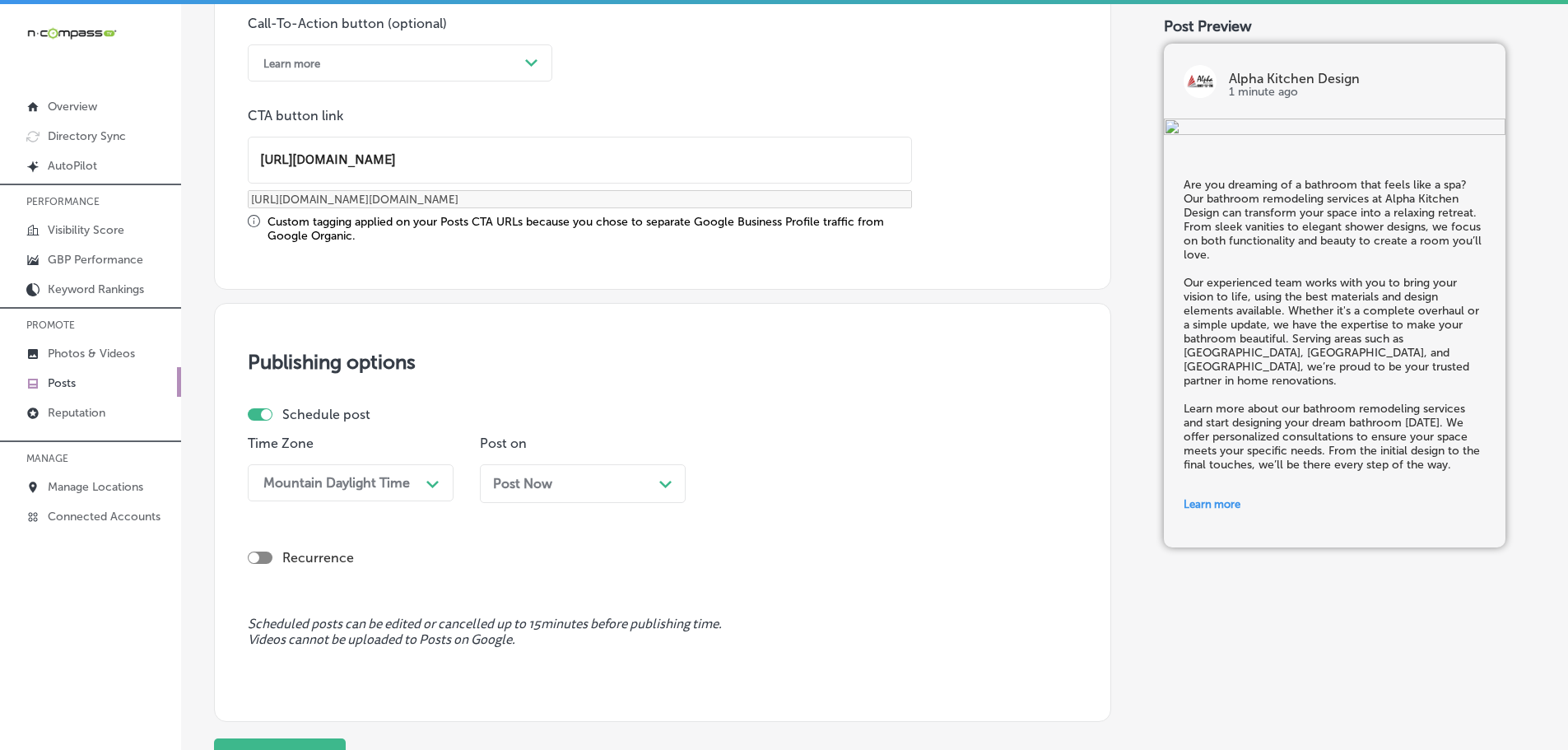
click at [656, 474] on div "Post Now Path Created with Sketch." at bounding box center [583, 483] width 206 height 38
click at [883, 481] on div "01:30 PM" at bounding box center [801, 482] width 165 height 29
click at [756, 660] on div "7:00 AM" at bounding box center [815, 667] width 206 height 29
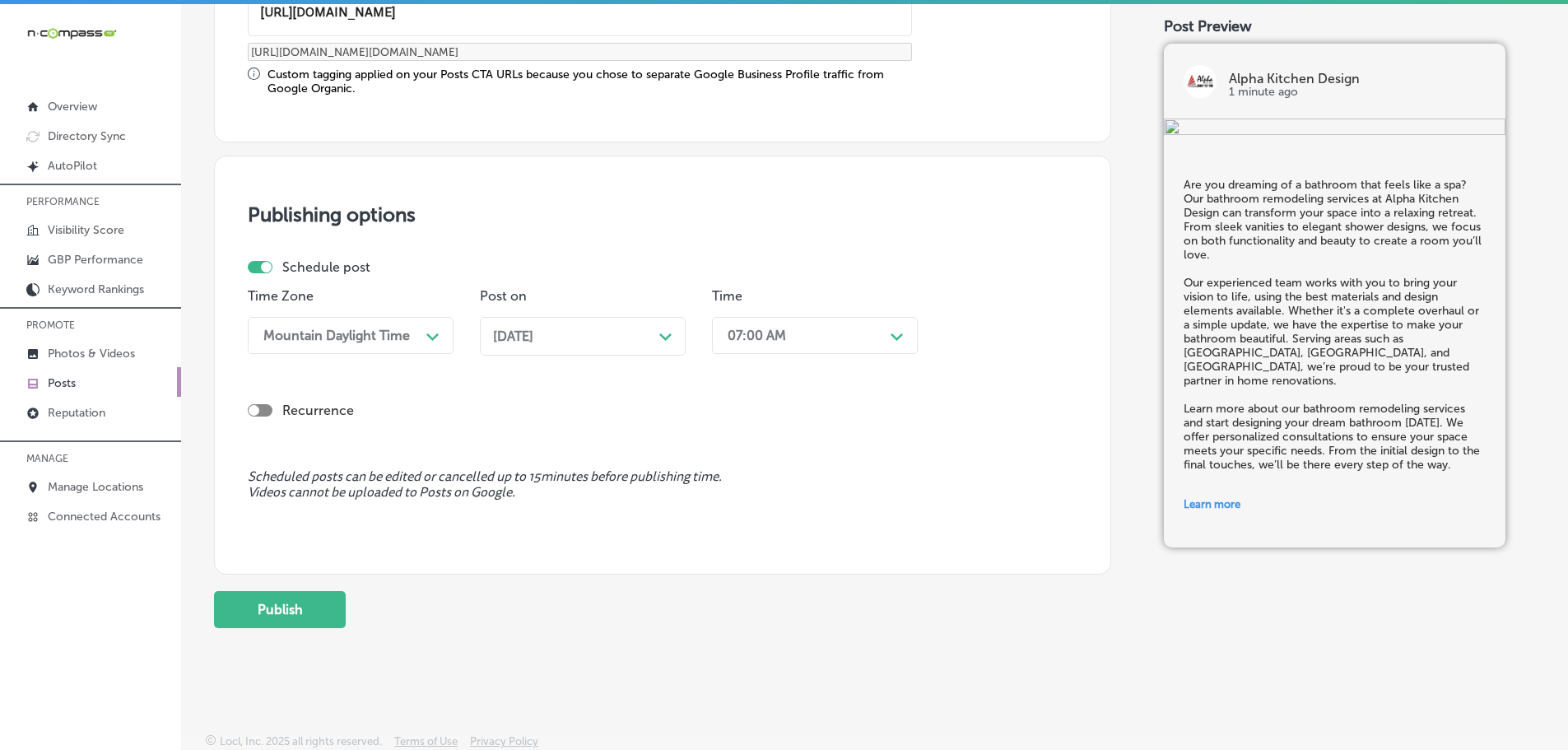
scroll to position [1391, 0]
click at [287, 600] on button "Publish" at bounding box center [280, 607] width 132 height 37
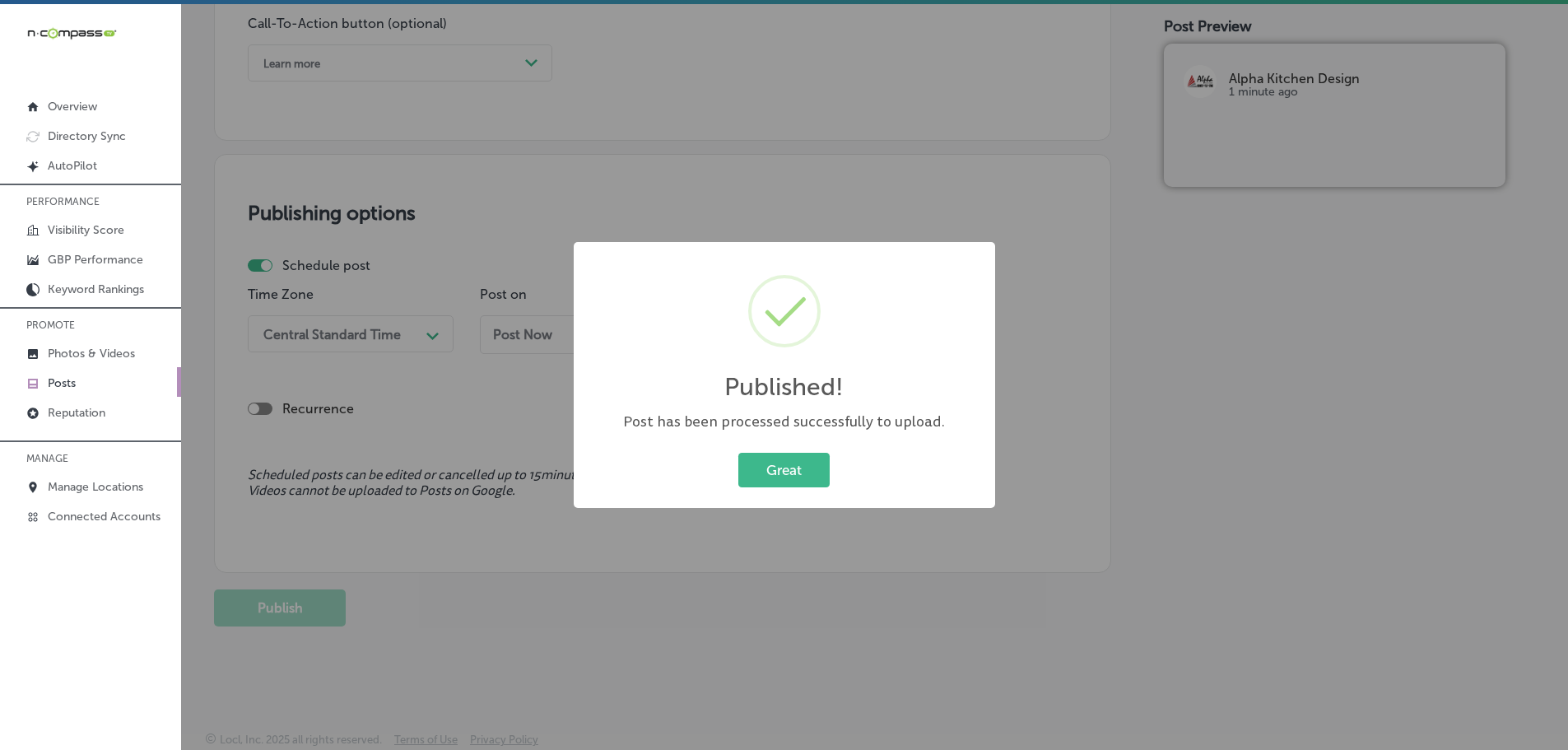
scroll to position [1242, 0]
drag, startPoint x: 767, startPoint y: 471, endPoint x: 771, endPoint y: 485, distance: 14.6
click at [767, 471] on button "Great" at bounding box center [784, 469] width 91 height 34
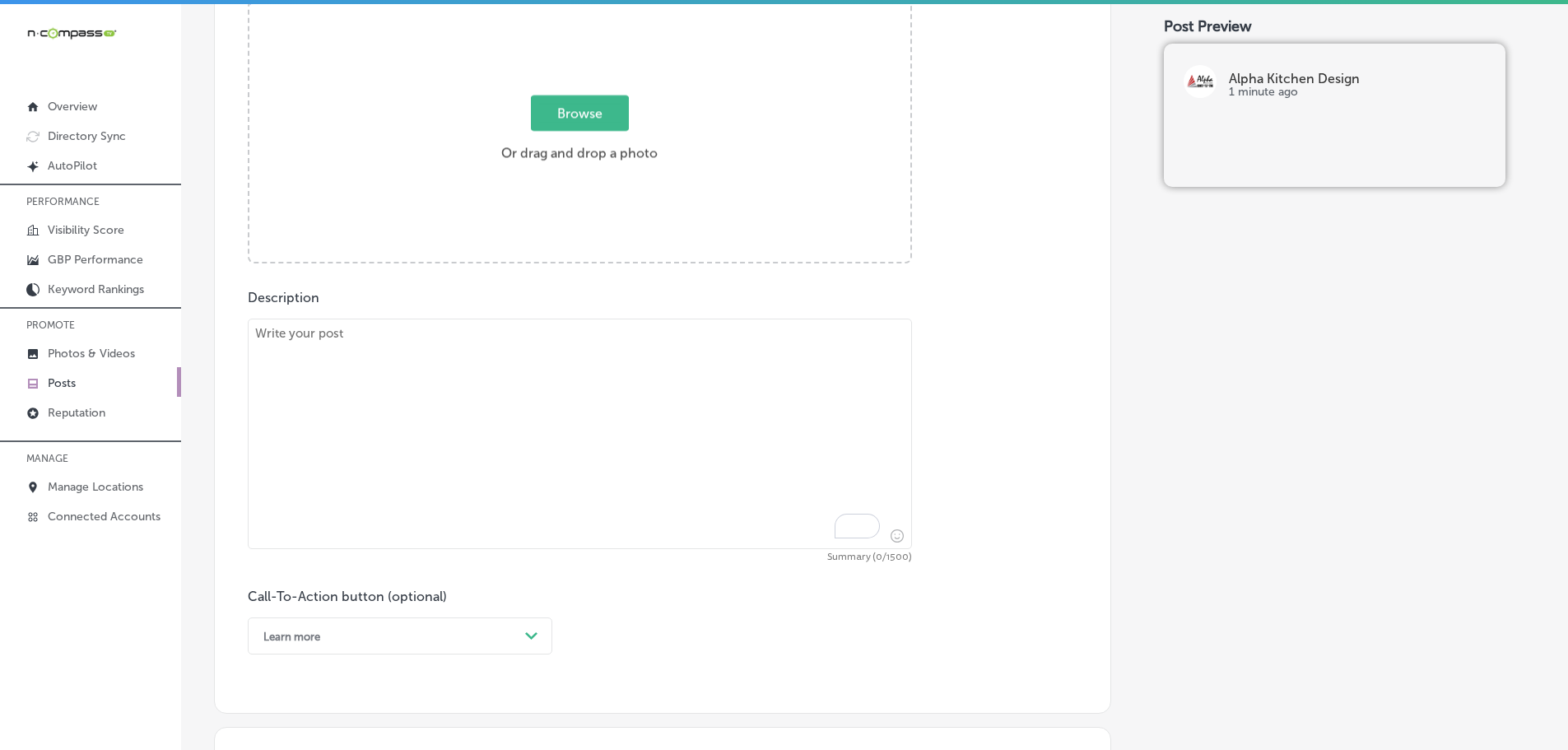
scroll to position [665, 0]
click at [508, 361] on textarea "To enrich screen reader interactions, please activate Accessibility in Grammarl…" at bounding box center [580, 436] width 665 height 230
paste textarea "When it comes to remodeling your home, trust is everything. Alpha Kitchen Desig…"
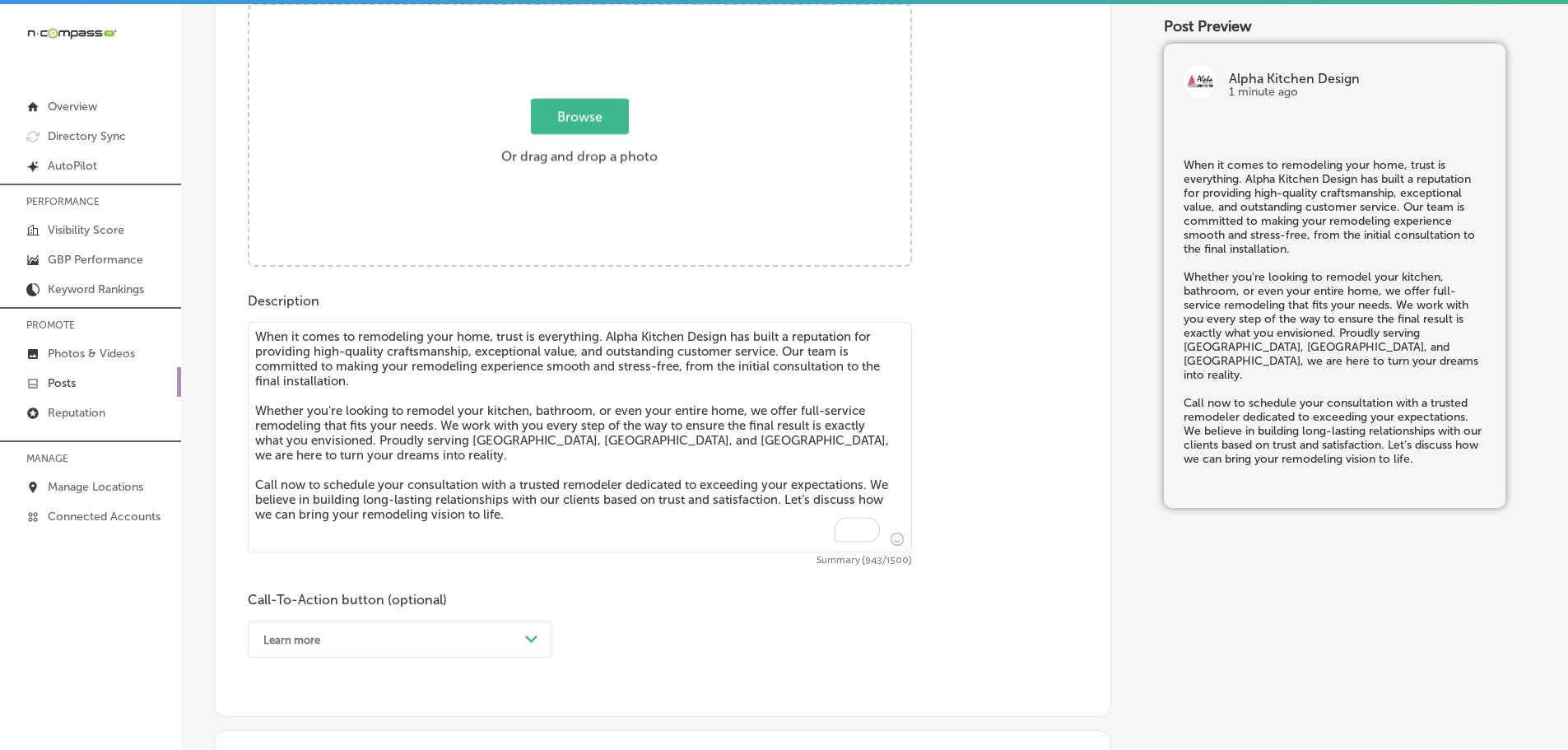
type textarea "When it comes to remodeling your home, trust is everything. Alpha Kitchen Desig…"
click at [573, 118] on span "Browse" at bounding box center [580, 116] width 98 height 35
click at [573, 10] on input "Browse Or drag and drop a photo" at bounding box center [580, 6] width 661 height 5
type input "C:\fakepath\96248400_2250255775283273_8121693426279251968_n (1).jpg"
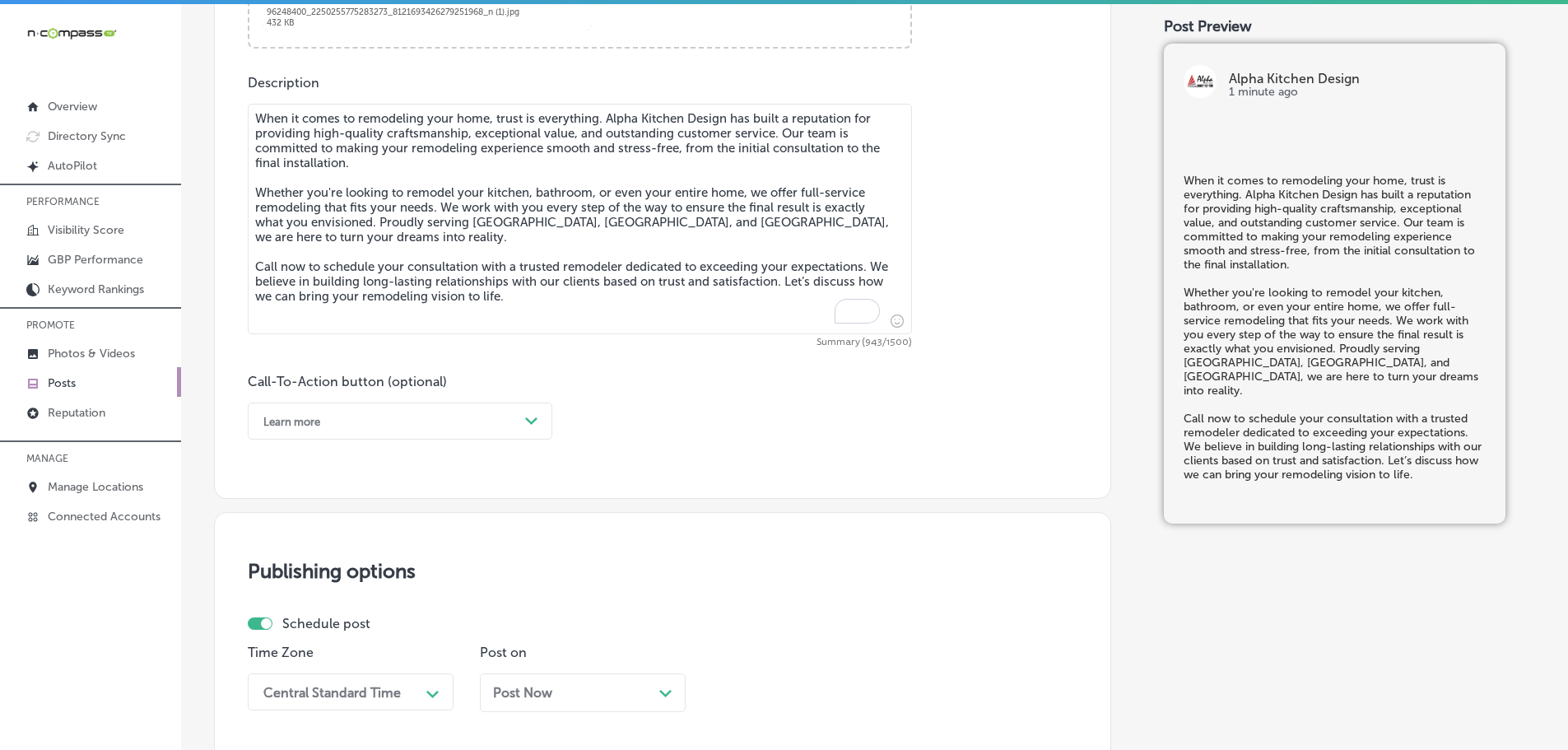
scroll to position [995, 0]
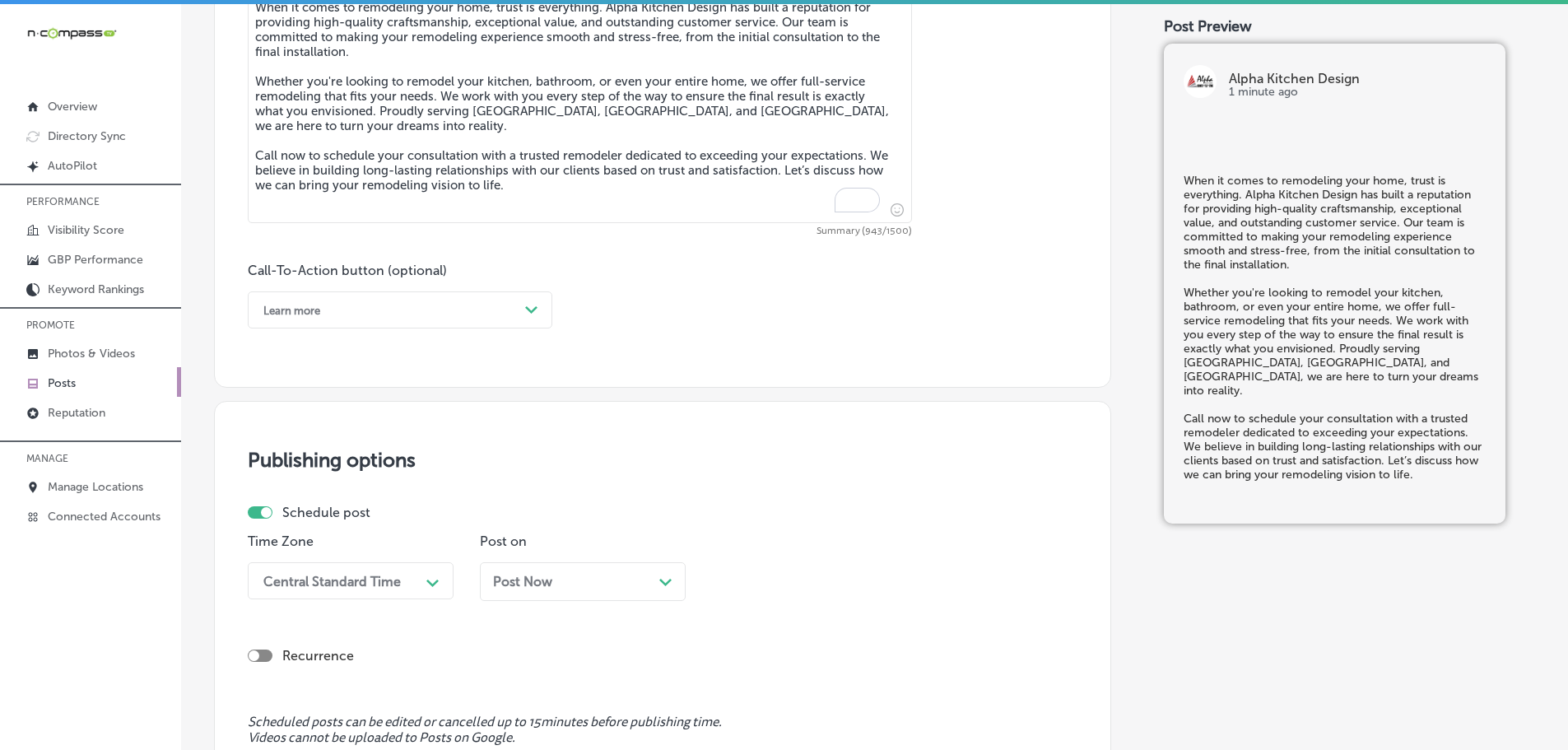
click at [493, 311] on div "Learn more" at bounding box center [386, 309] width 263 height 25
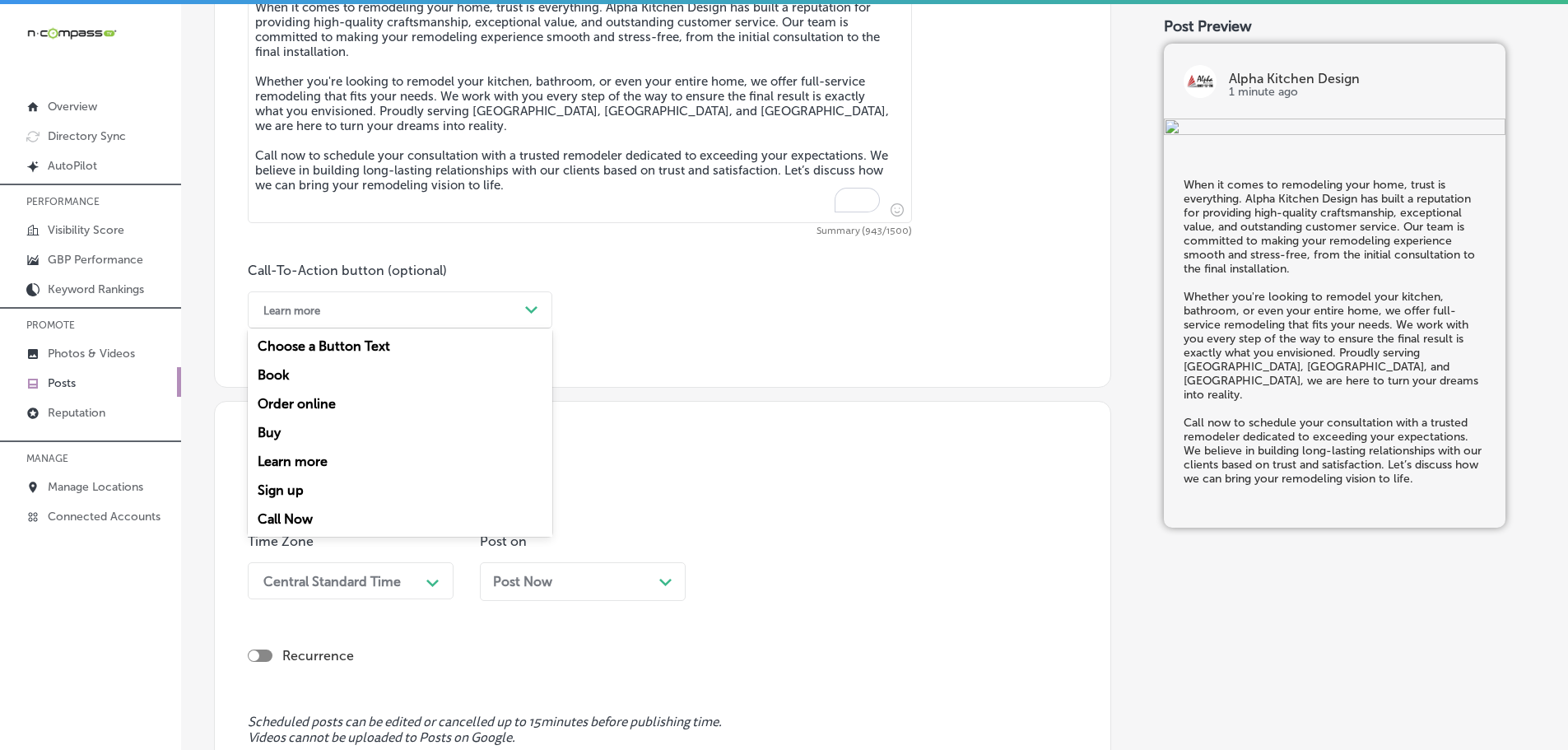
click at [311, 522] on div "Call Now" at bounding box center [400, 519] width 304 height 29
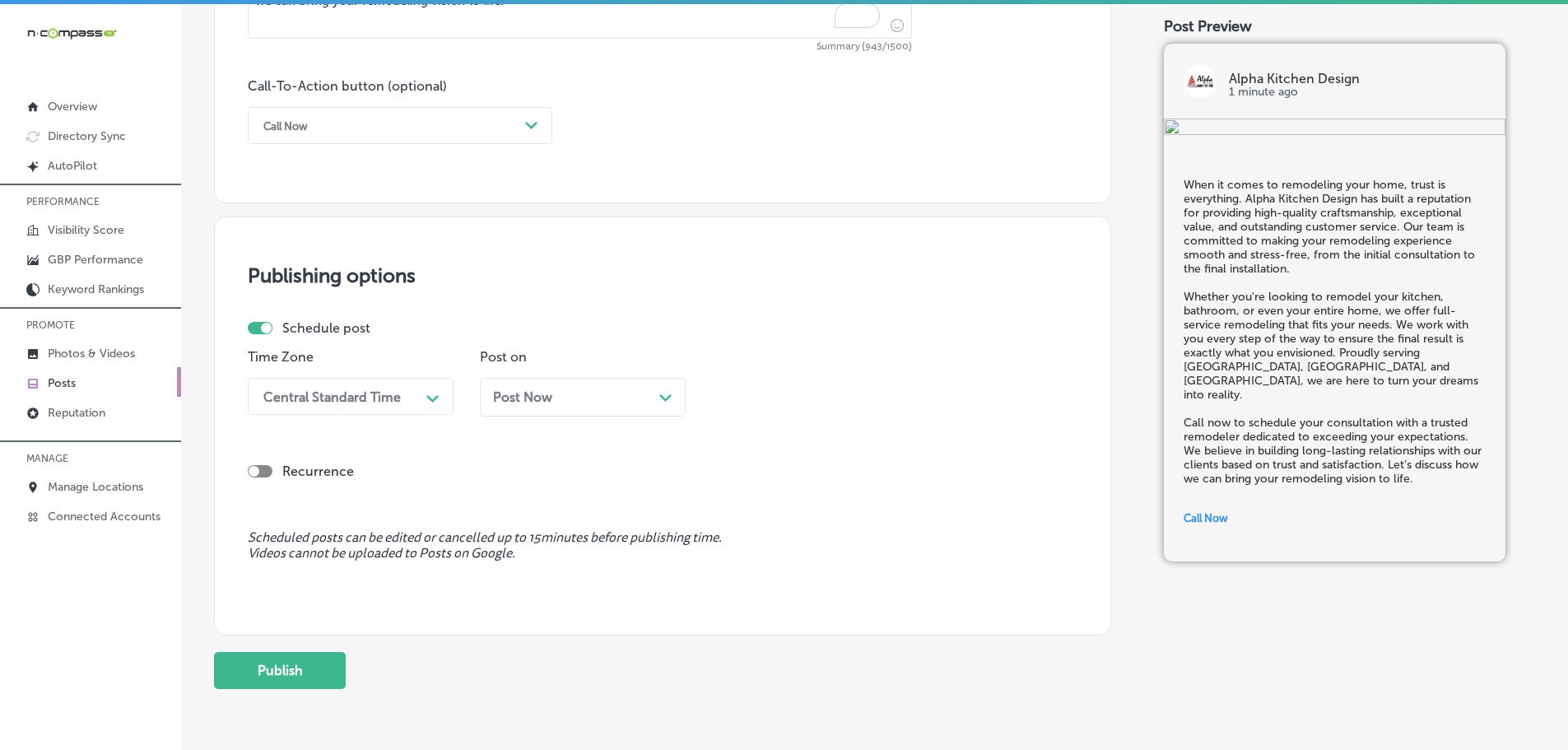
scroll to position [1242, 0]
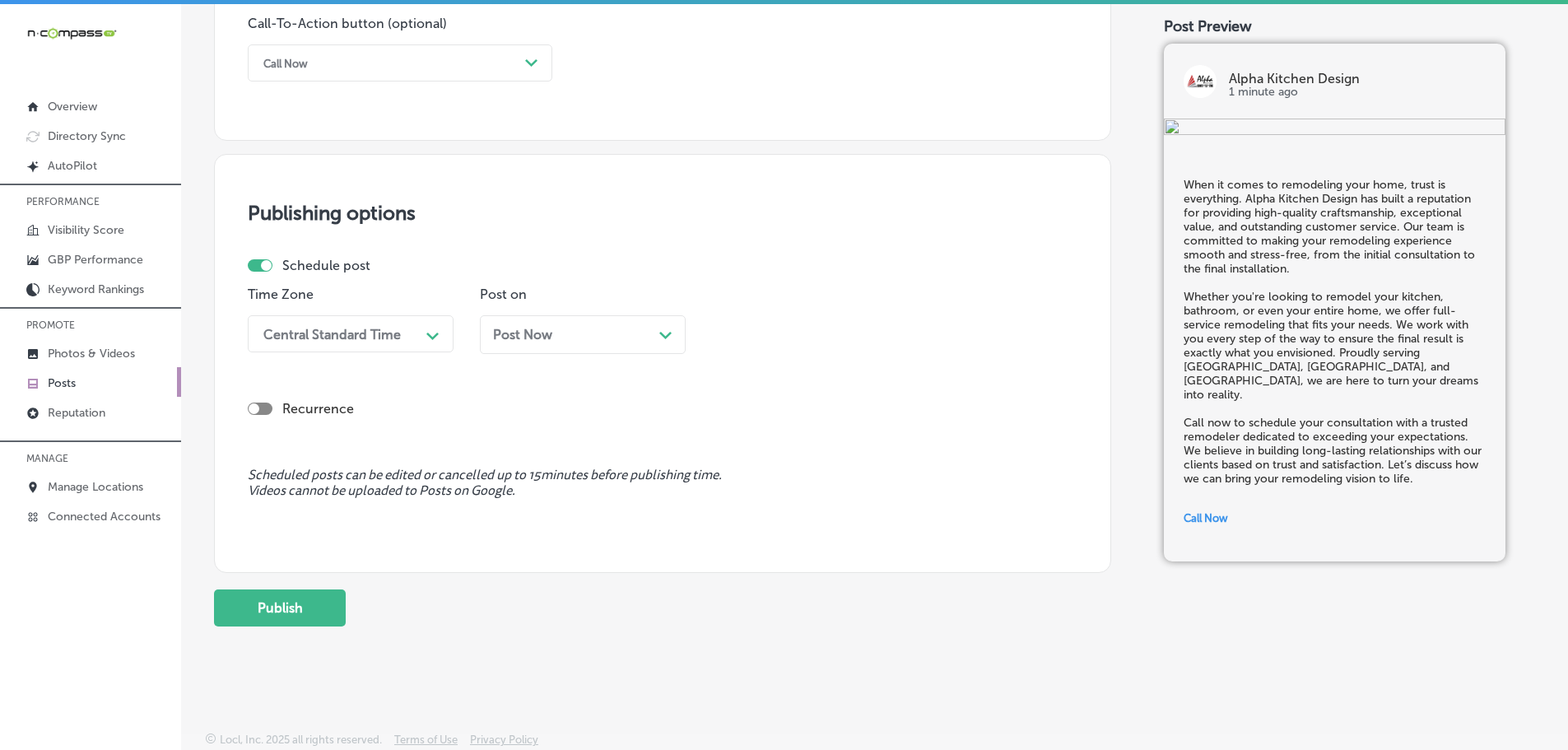
click at [381, 329] on div "Central Standard Time" at bounding box center [331, 333] width 137 height 15
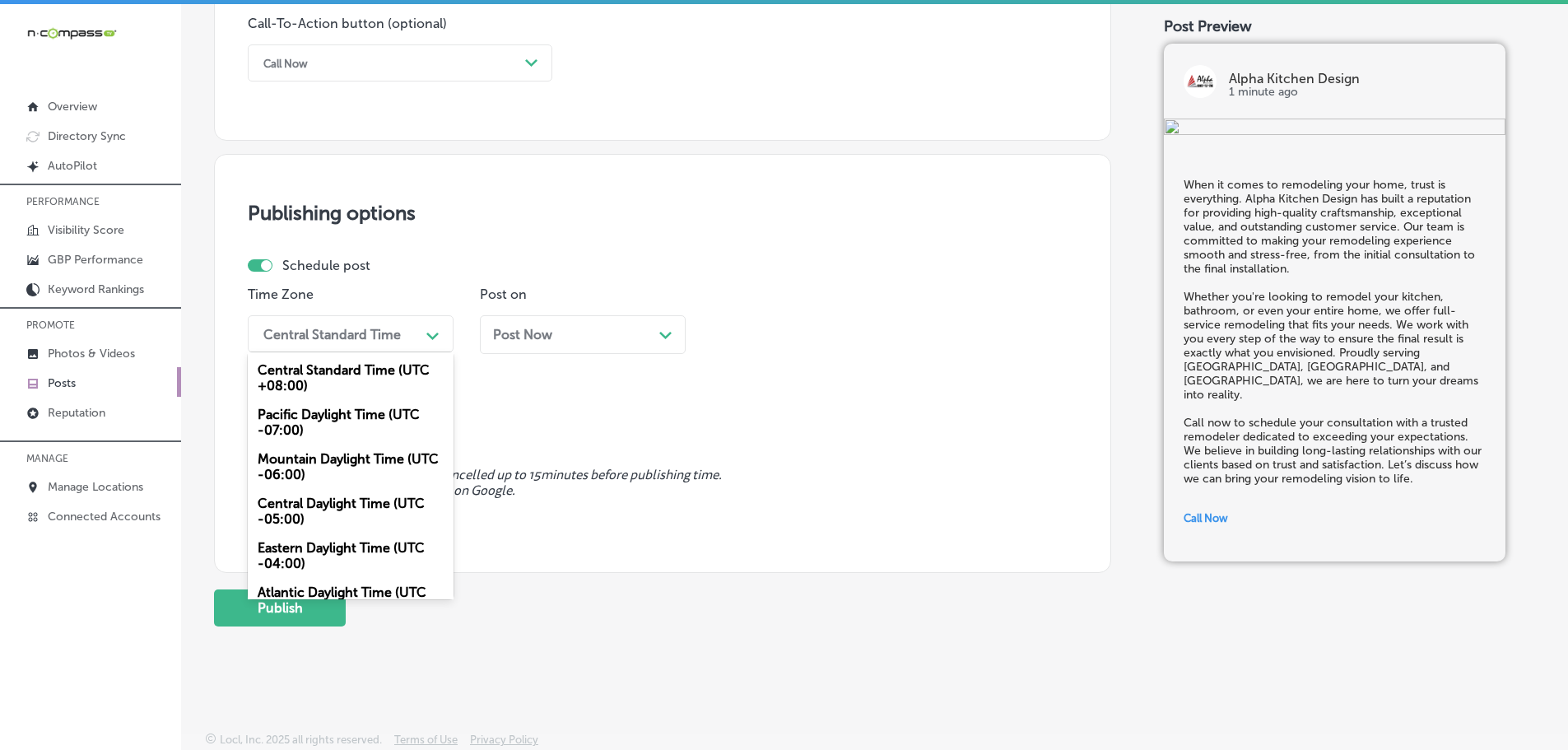
click at [350, 462] on div "Mountain Daylight Time (UTC -06:00)" at bounding box center [351, 466] width 206 height 45
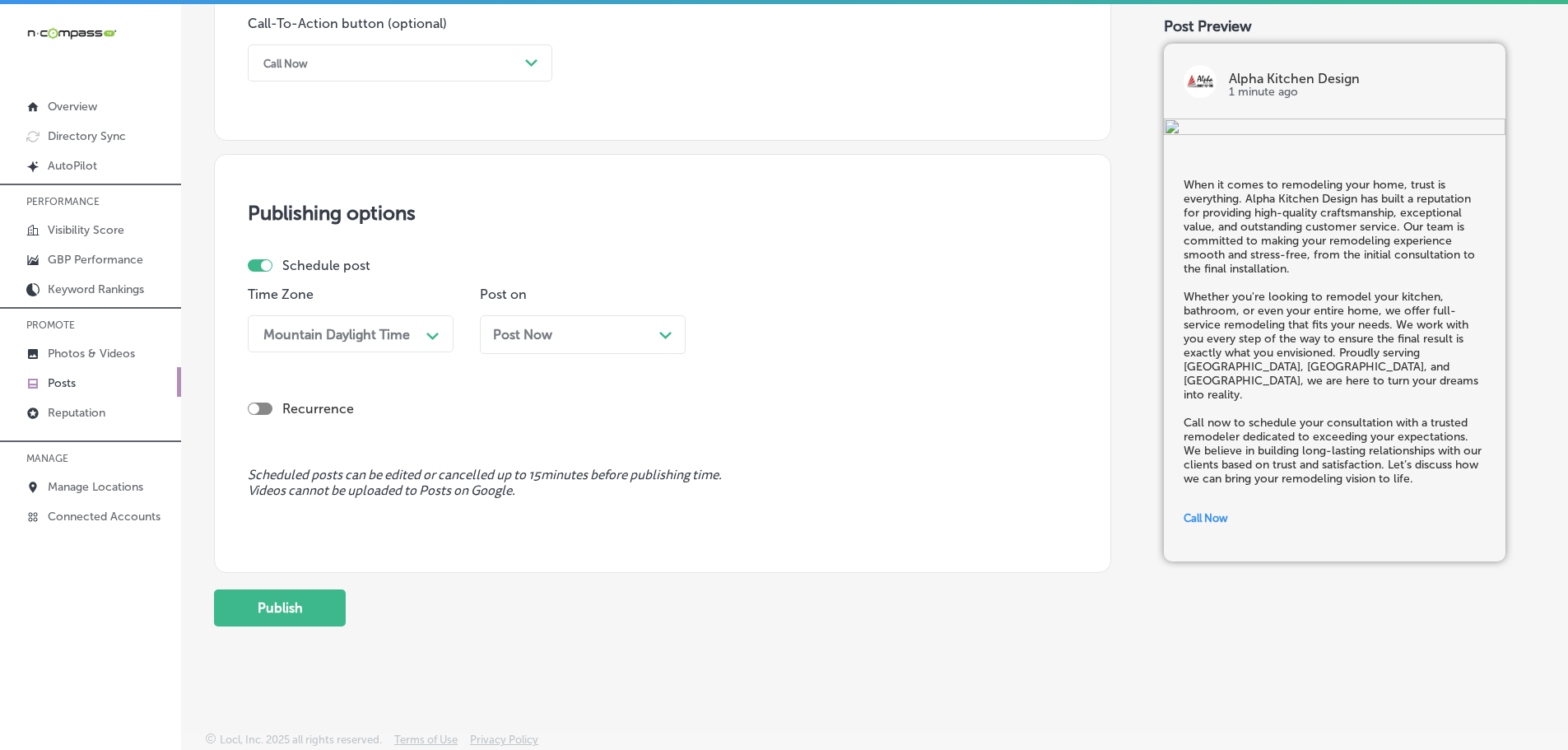
click at [670, 324] on div "Post Now Path Created with Sketch." at bounding box center [583, 334] width 206 height 38
click at [876, 329] on div "01:30 PM" at bounding box center [801, 334] width 165 height 29
click at [783, 515] on div "7:00 AM" at bounding box center [815, 518] width 206 height 29
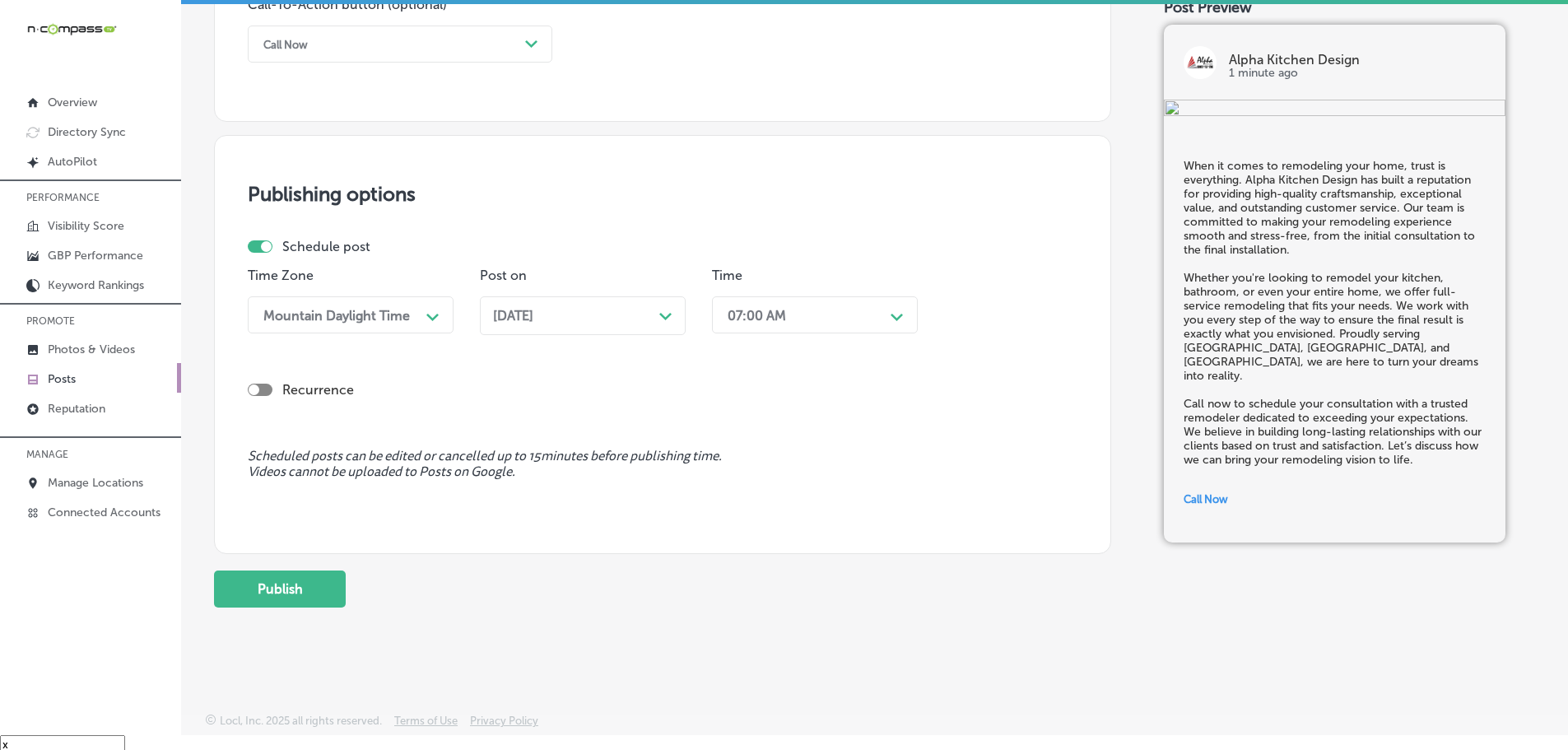
scroll to position [24, 0]
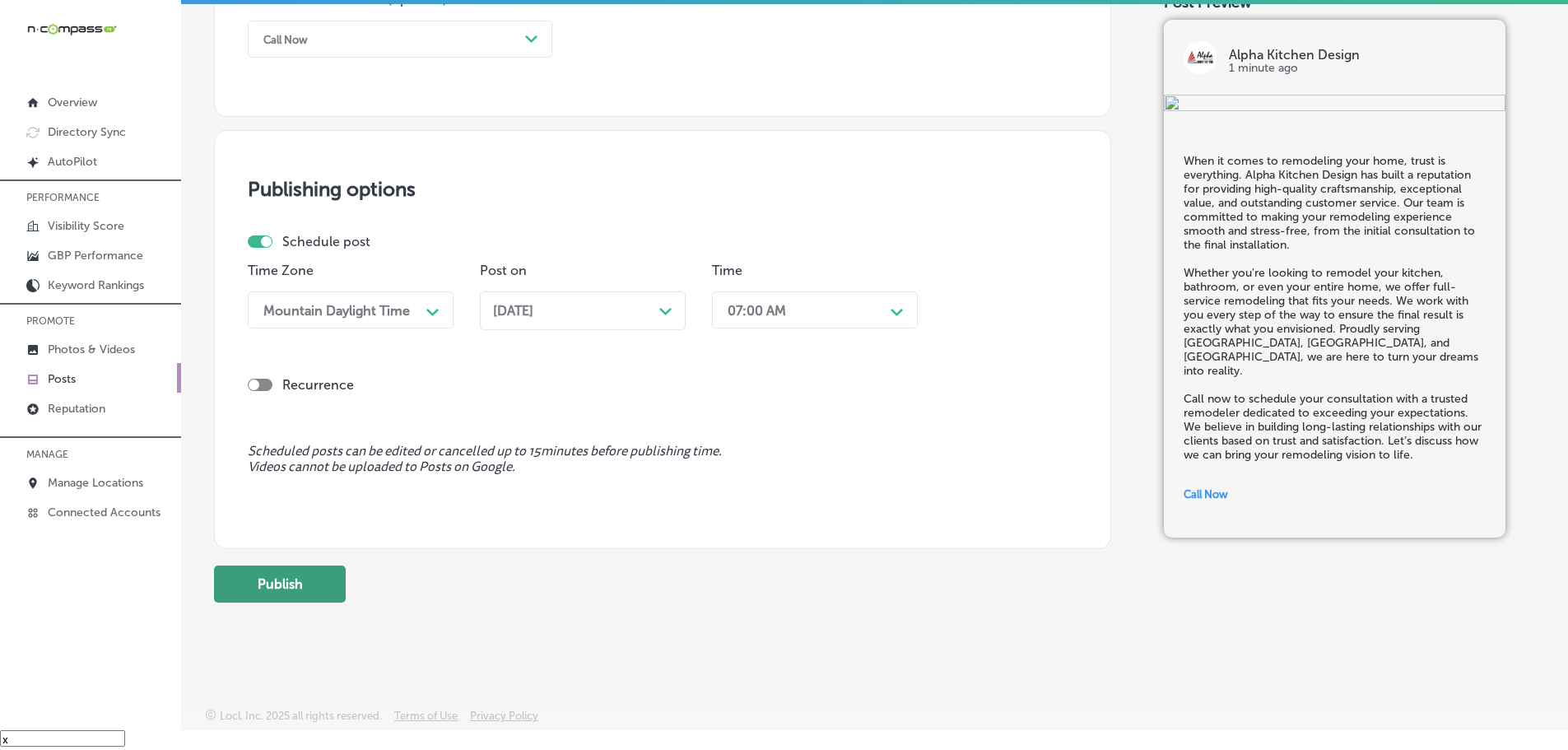
click at [318, 586] on button "Publish" at bounding box center [280, 583] width 132 height 37
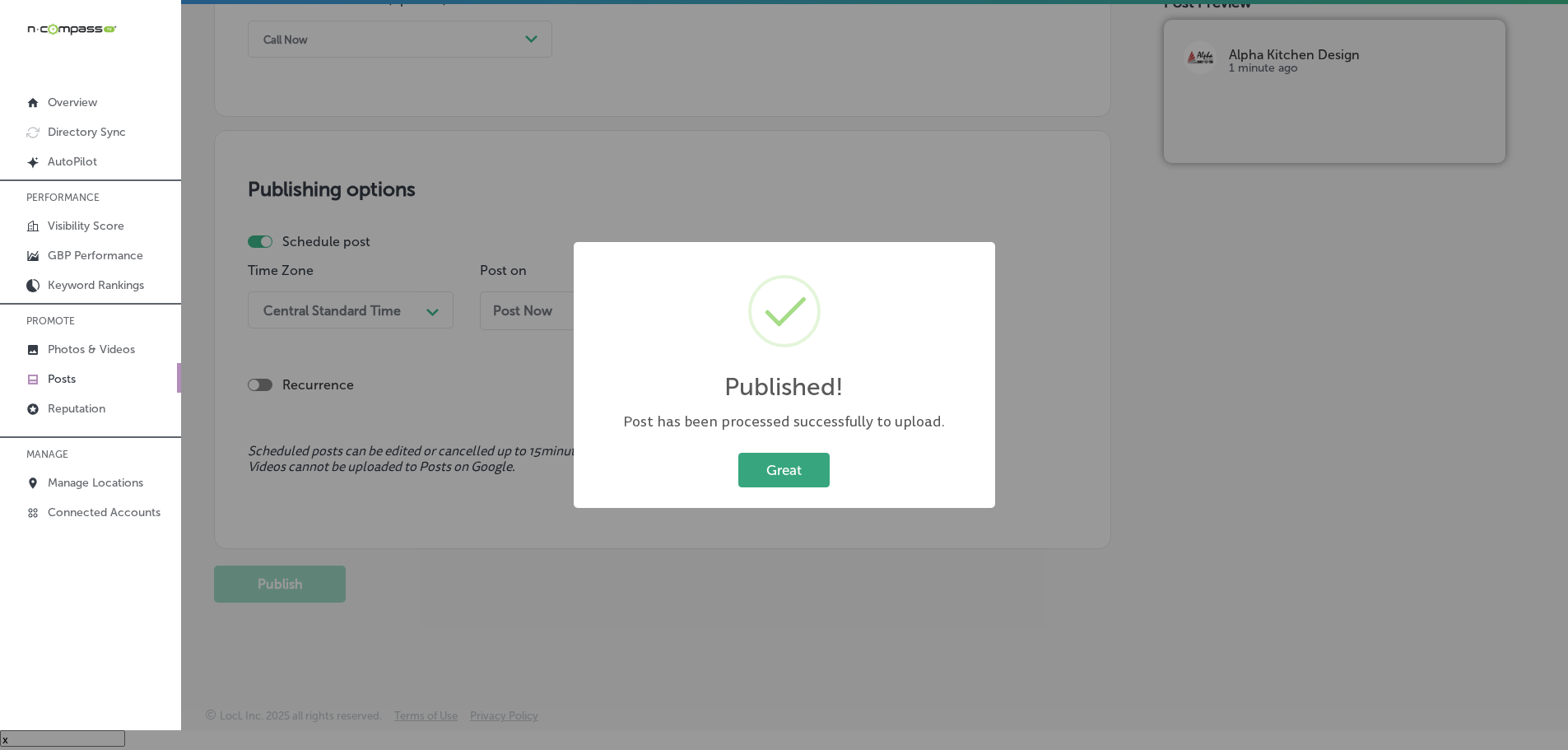
click at [787, 462] on button "Great" at bounding box center [784, 469] width 91 height 34
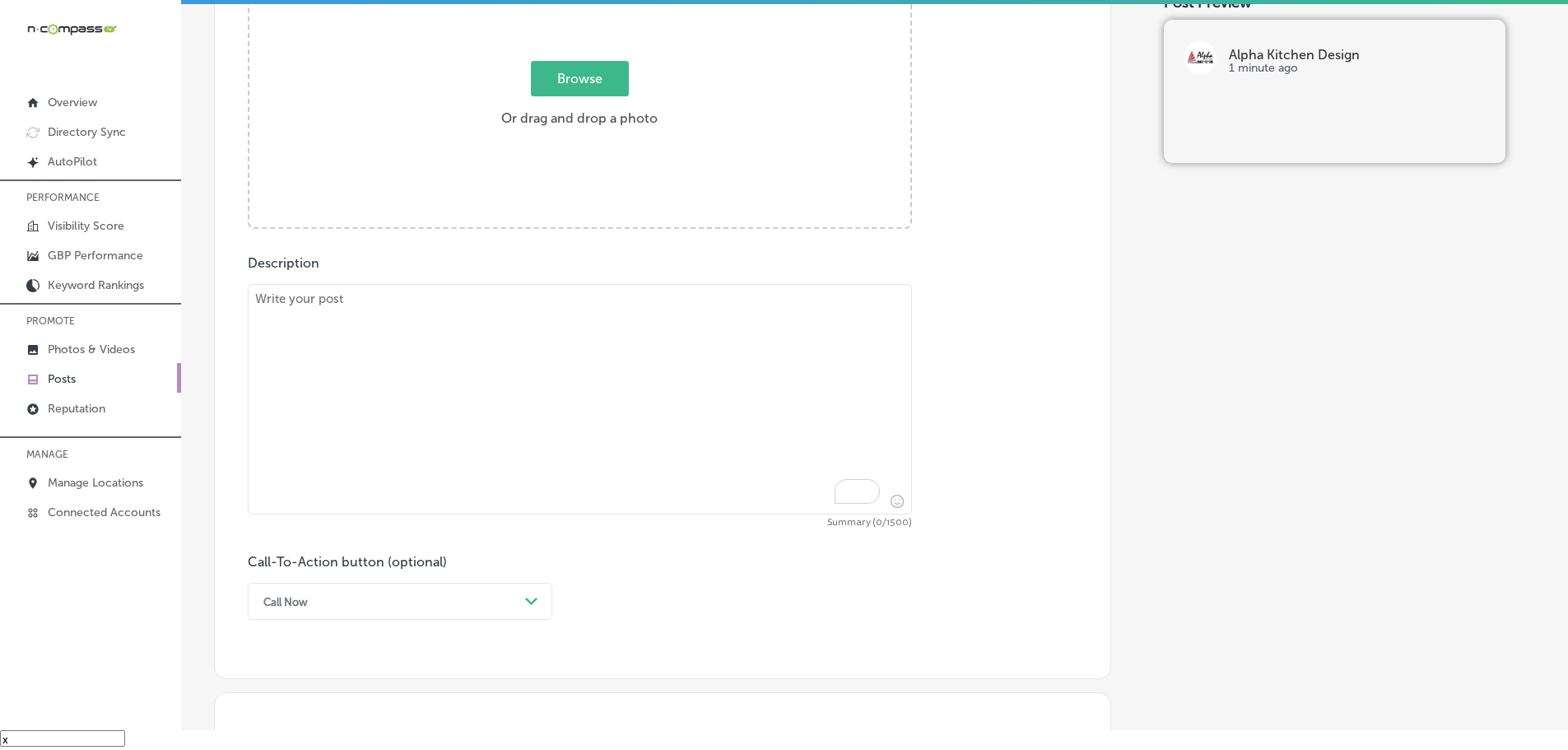
scroll to position [665, 0]
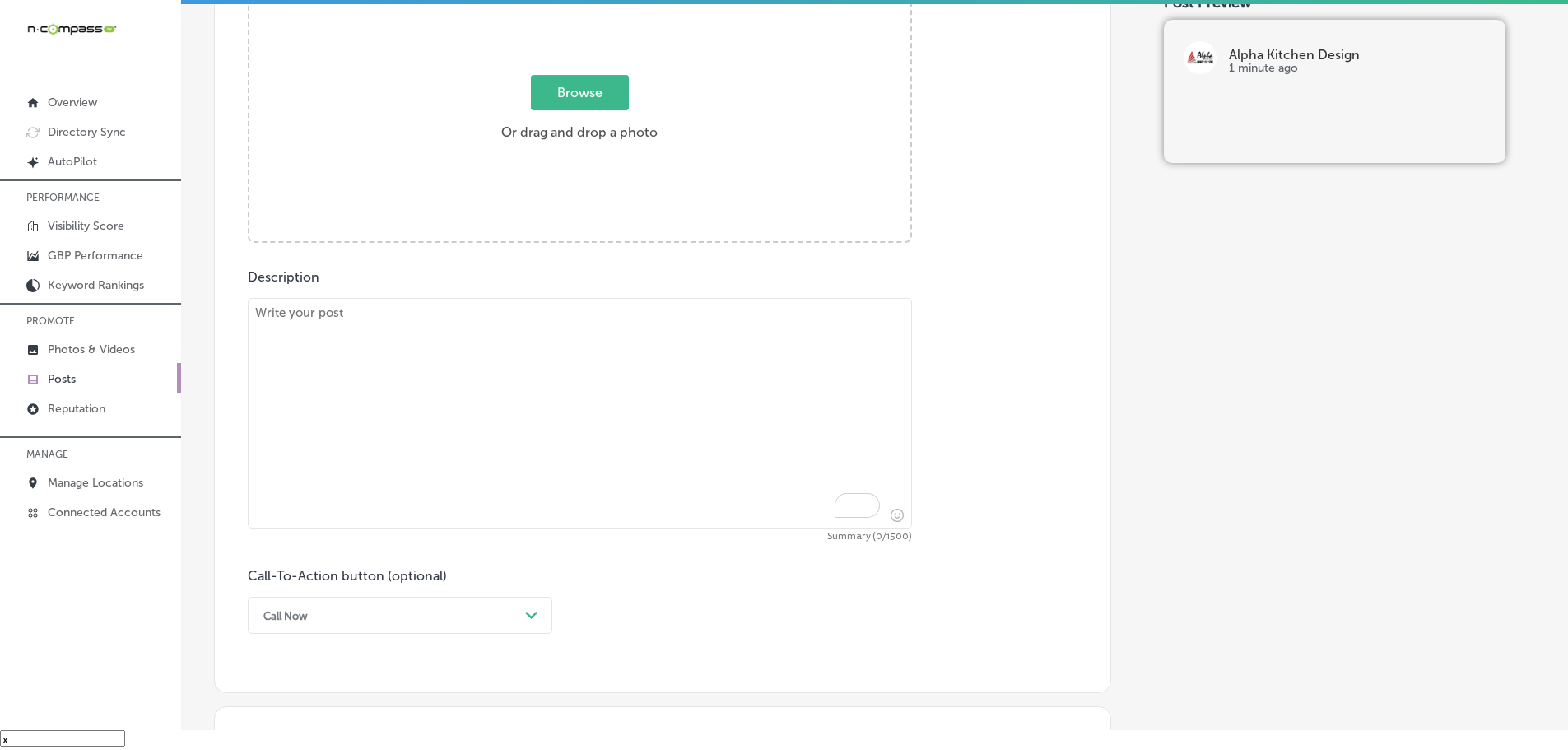
click at [399, 337] on textarea "To enrich screen reader interactions, please activate Accessibility in Grammarl…" at bounding box center [580, 412] width 665 height 230
paste textarea "A custom kitchen remodel can completely transform the heart of your home. At [G…"
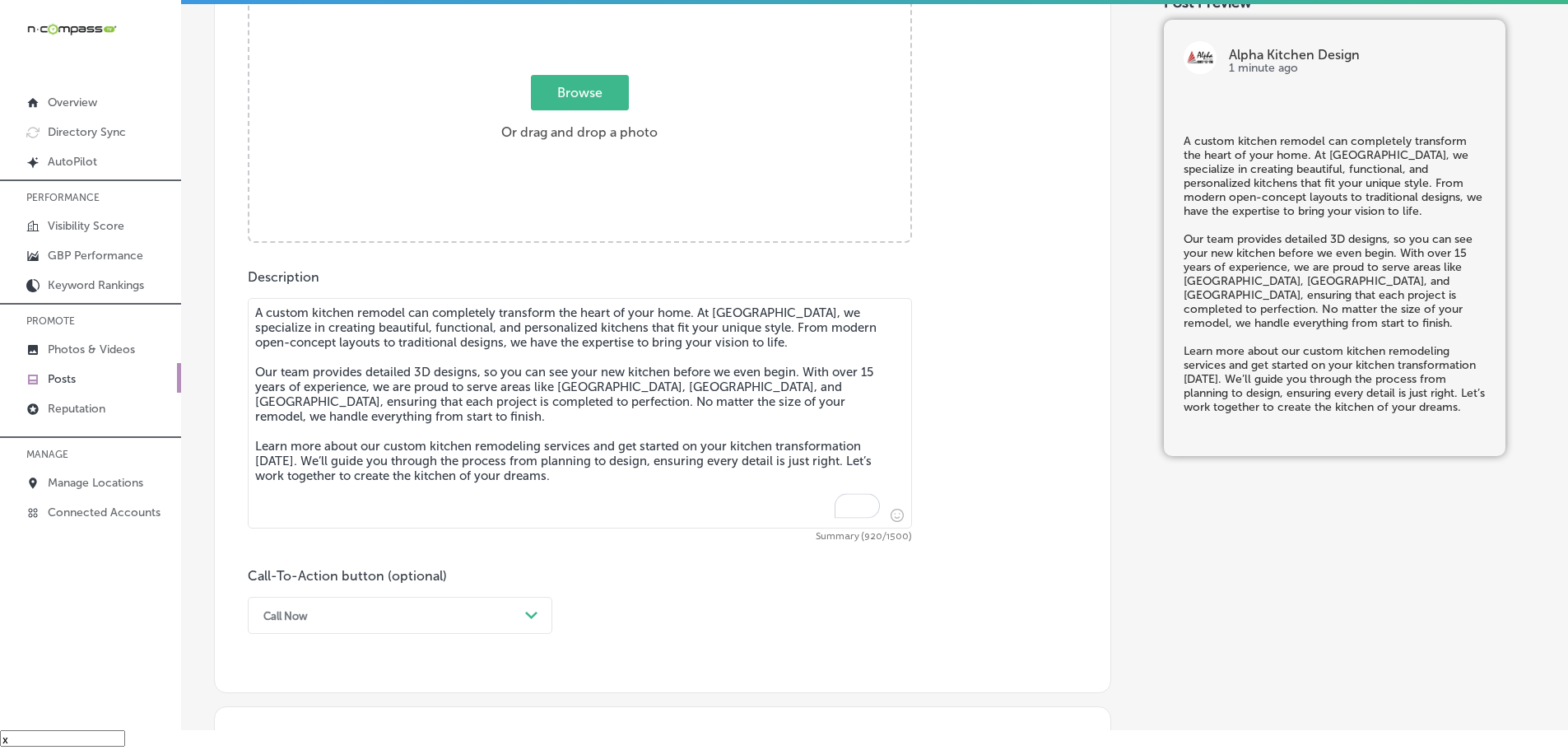
type textarea "A custom kitchen remodel can completely transform the heart of your home. At [G…"
click at [556, 97] on span "Browse" at bounding box center [580, 92] width 98 height 35
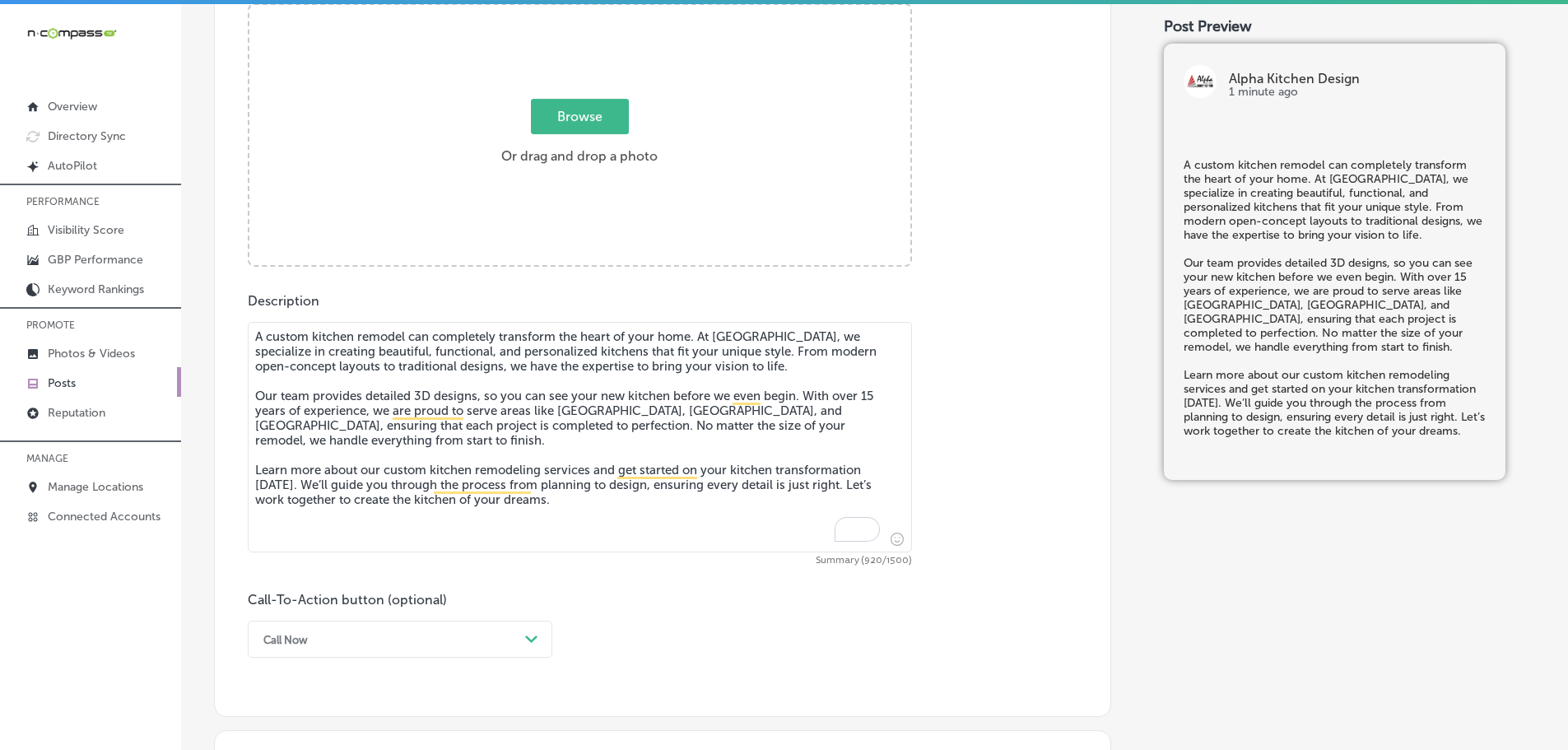
type input "C:\fakepath\95962703_2250266671948850_1007315361583857664_n (1).jpg"
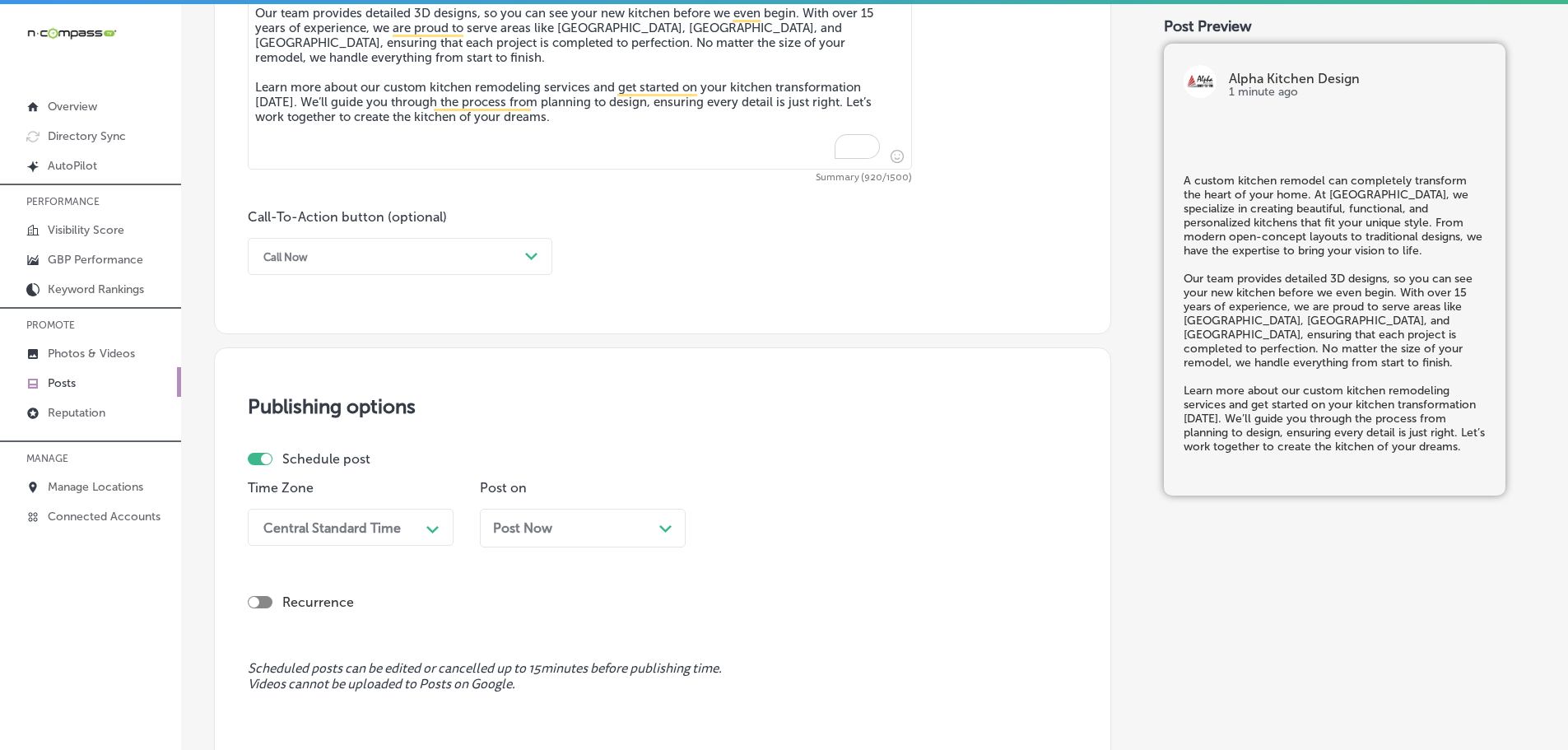
scroll to position [1077, 0]
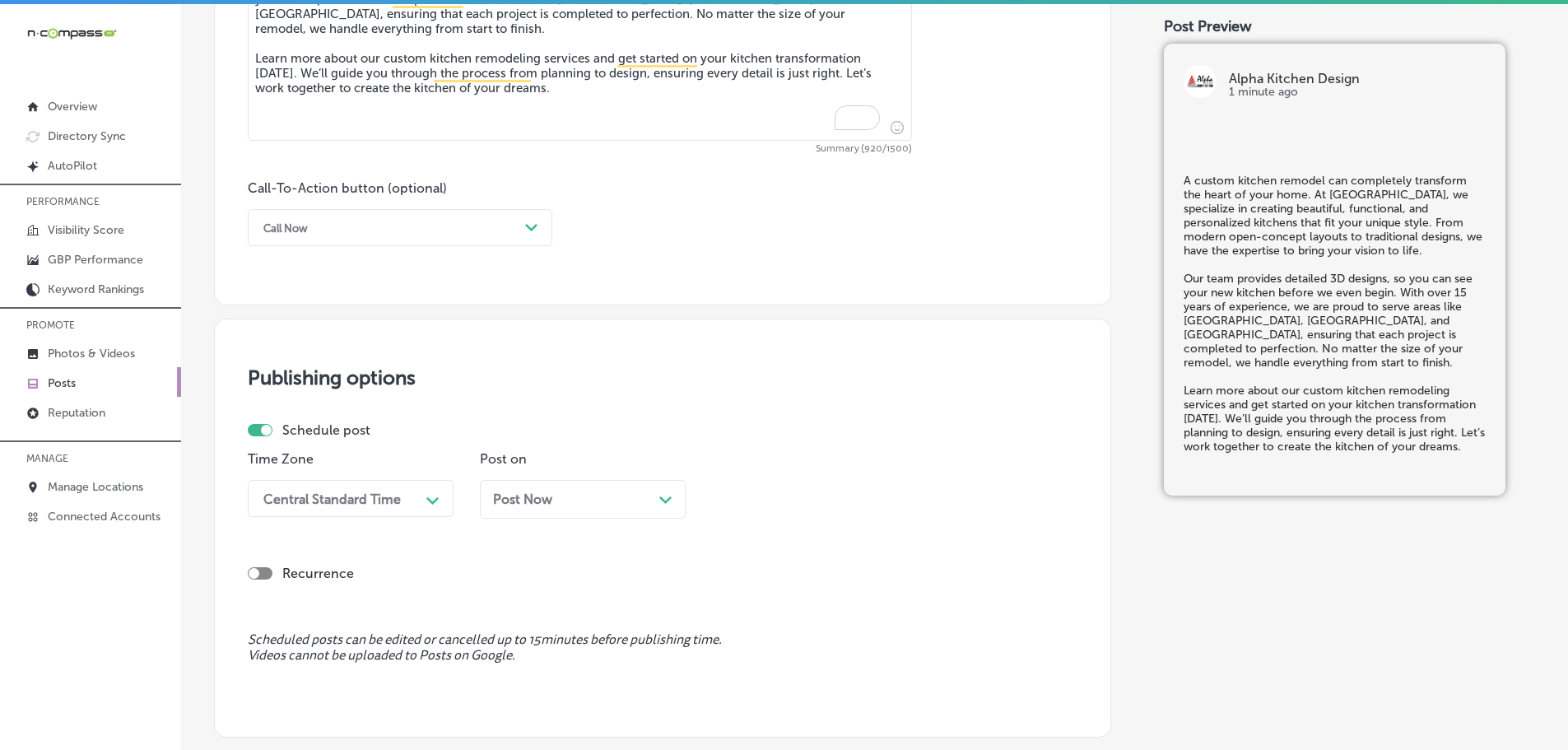
click at [484, 228] on div "Call Now" at bounding box center [386, 228] width 263 height 25
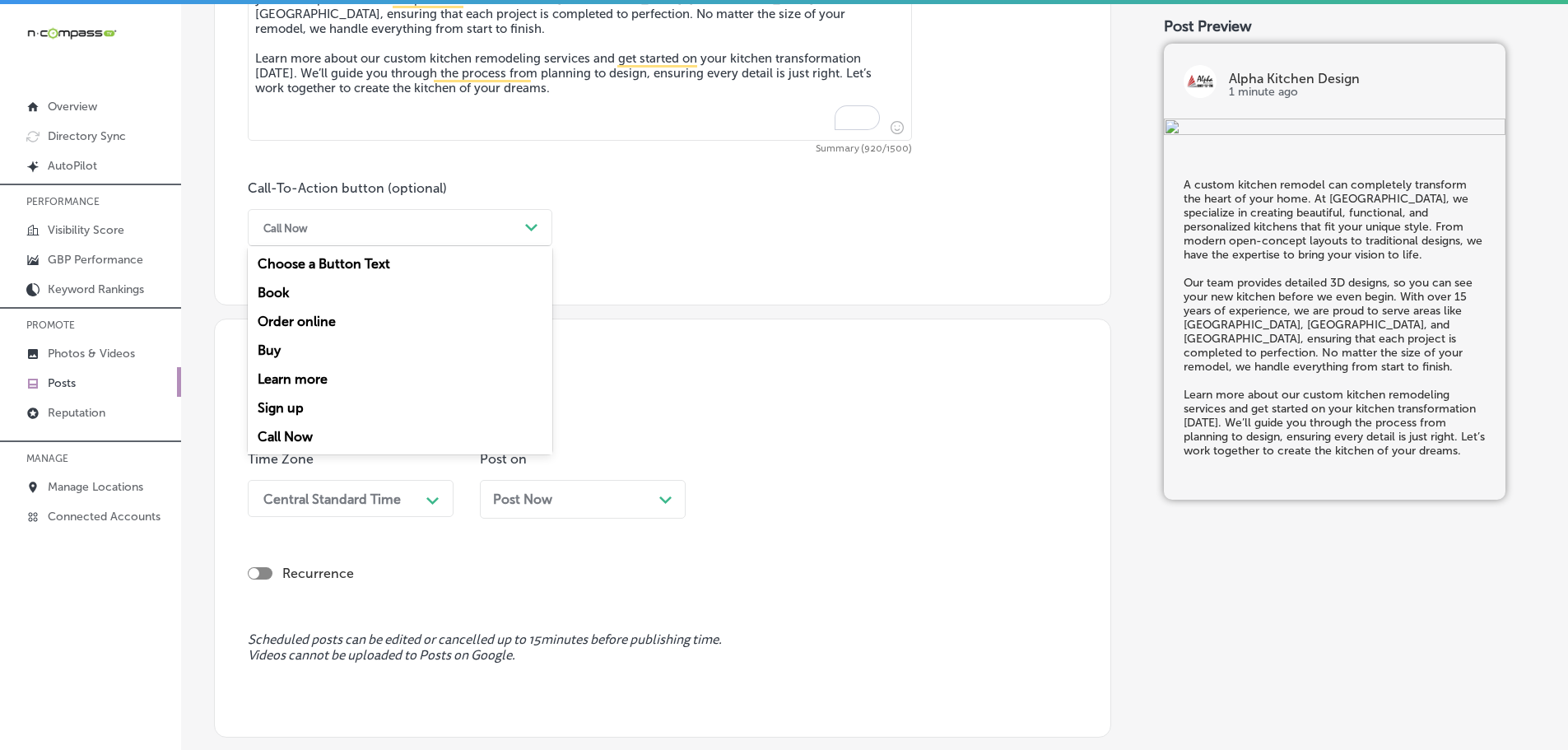
click at [319, 374] on div "Learn more" at bounding box center [400, 379] width 304 height 29
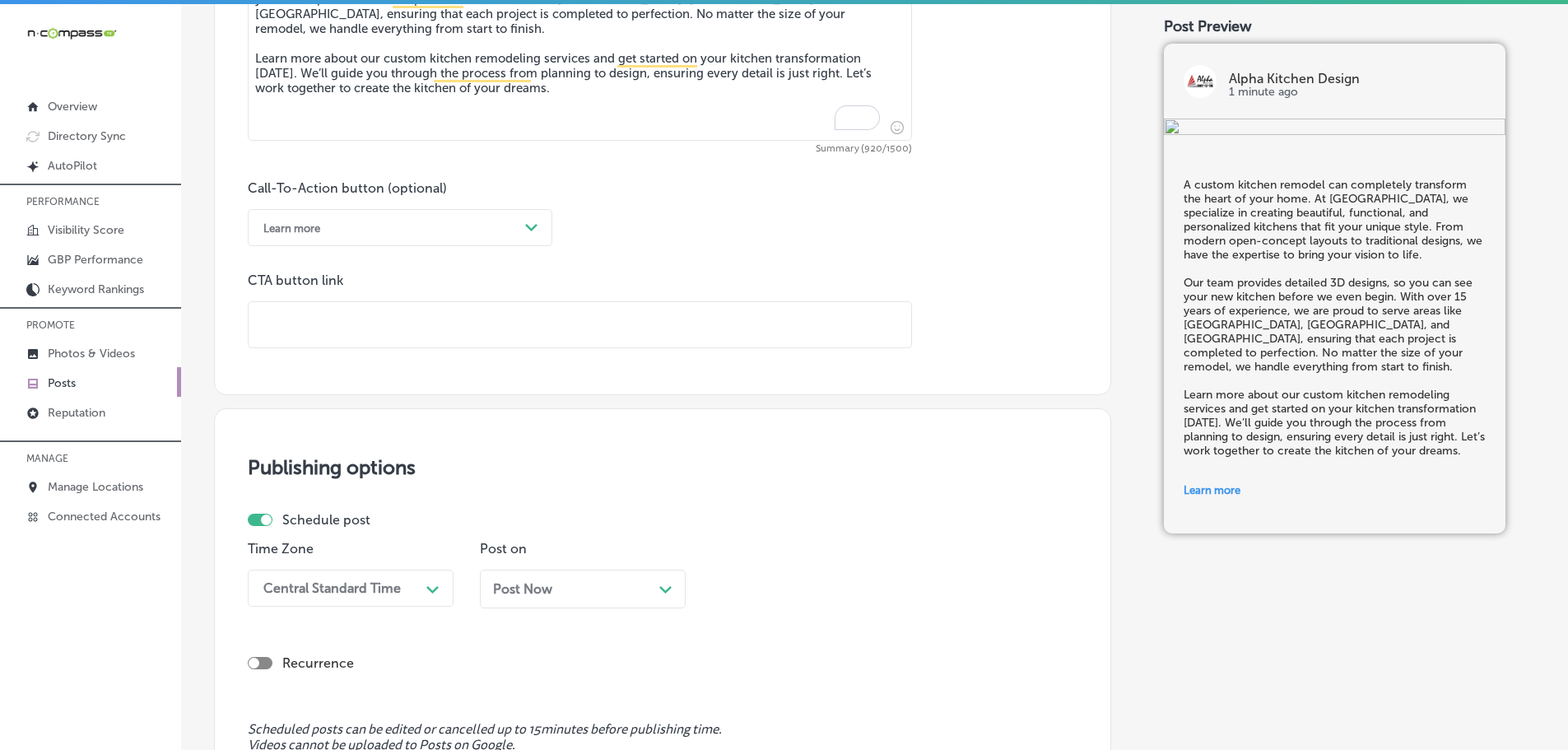
click at [400, 321] on input "text" at bounding box center [580, 325] width 663 height 46
paste input "[URL][DOMAIN_NAME]"
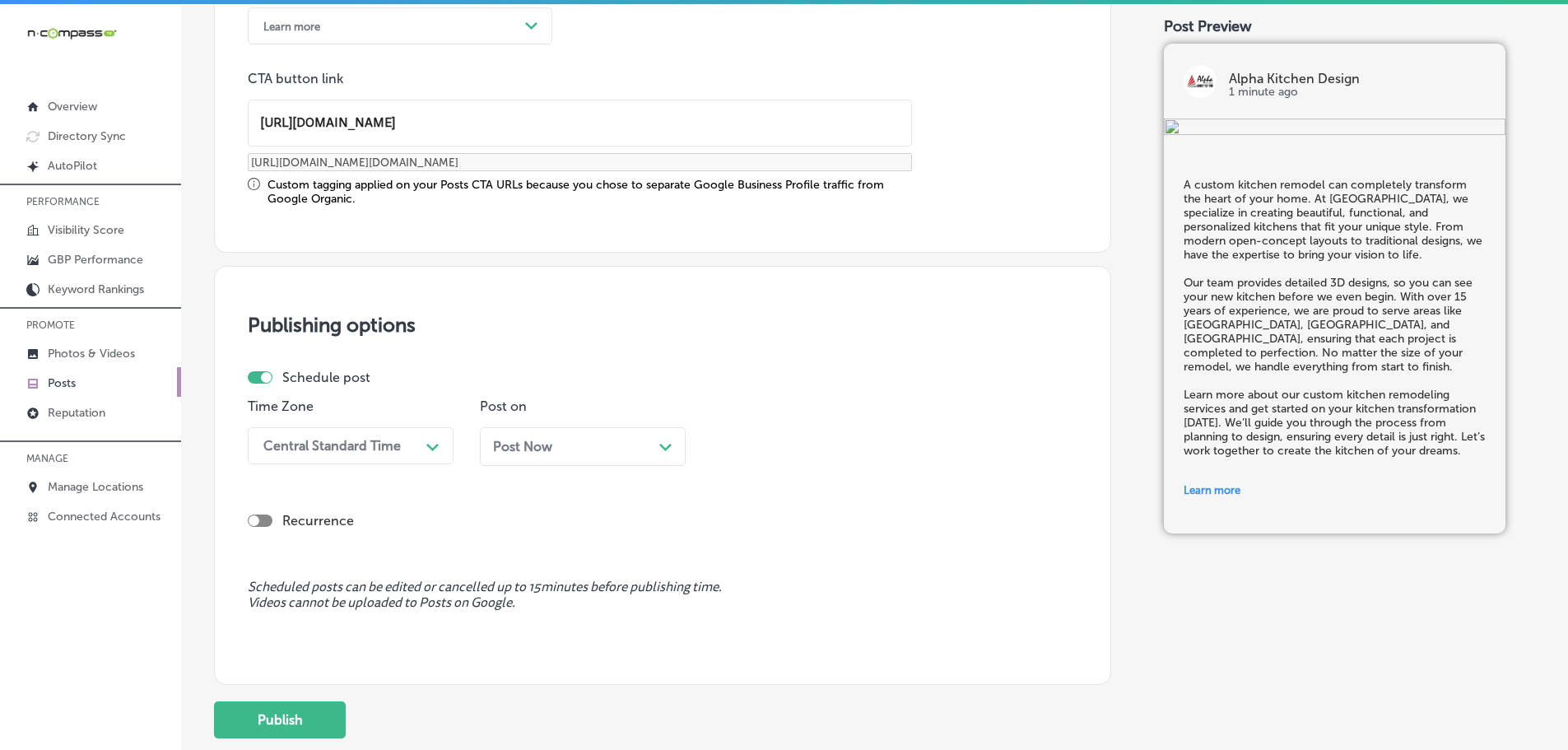
scroll to position [1391, 0]
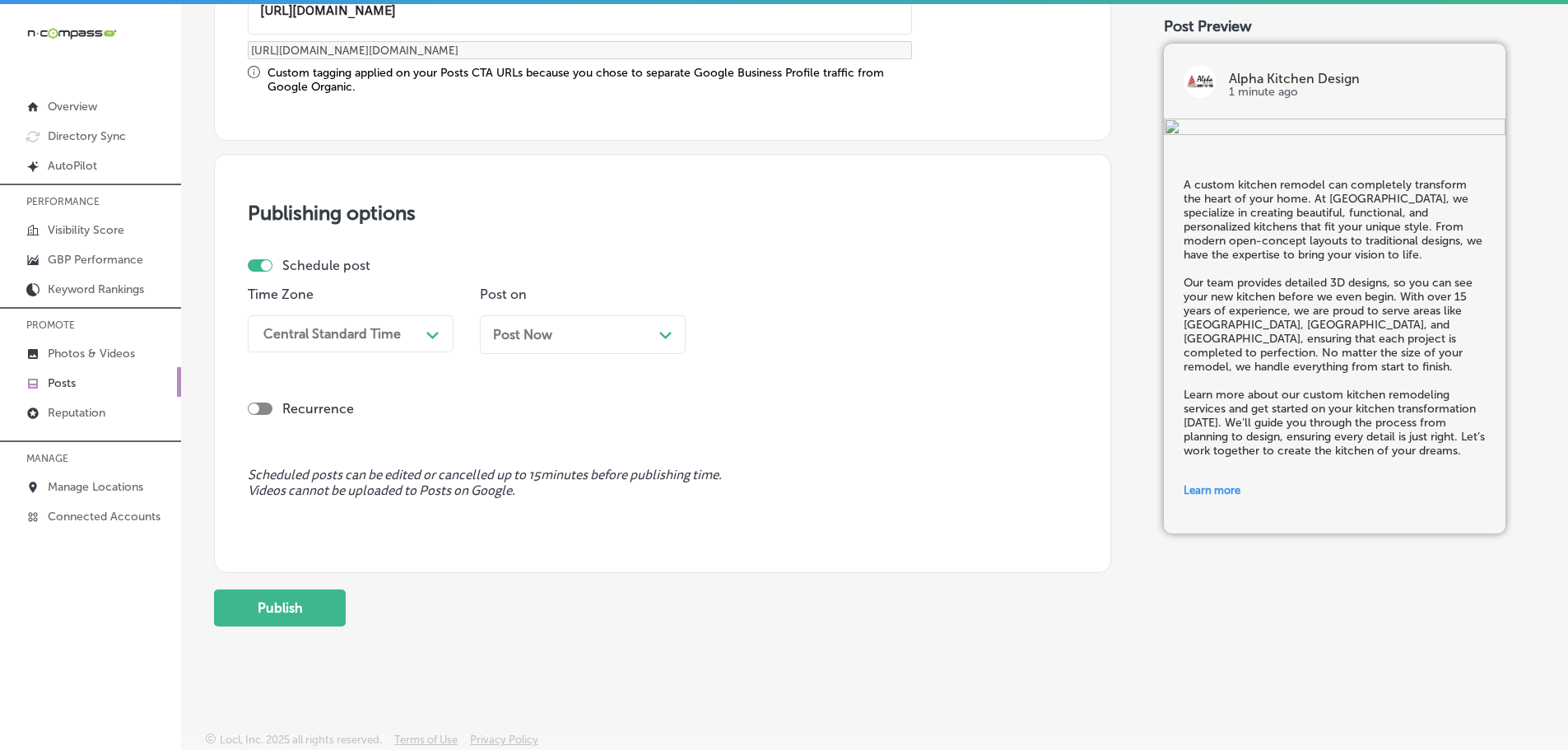
type input "[URL][DOMAIN_NAME]"
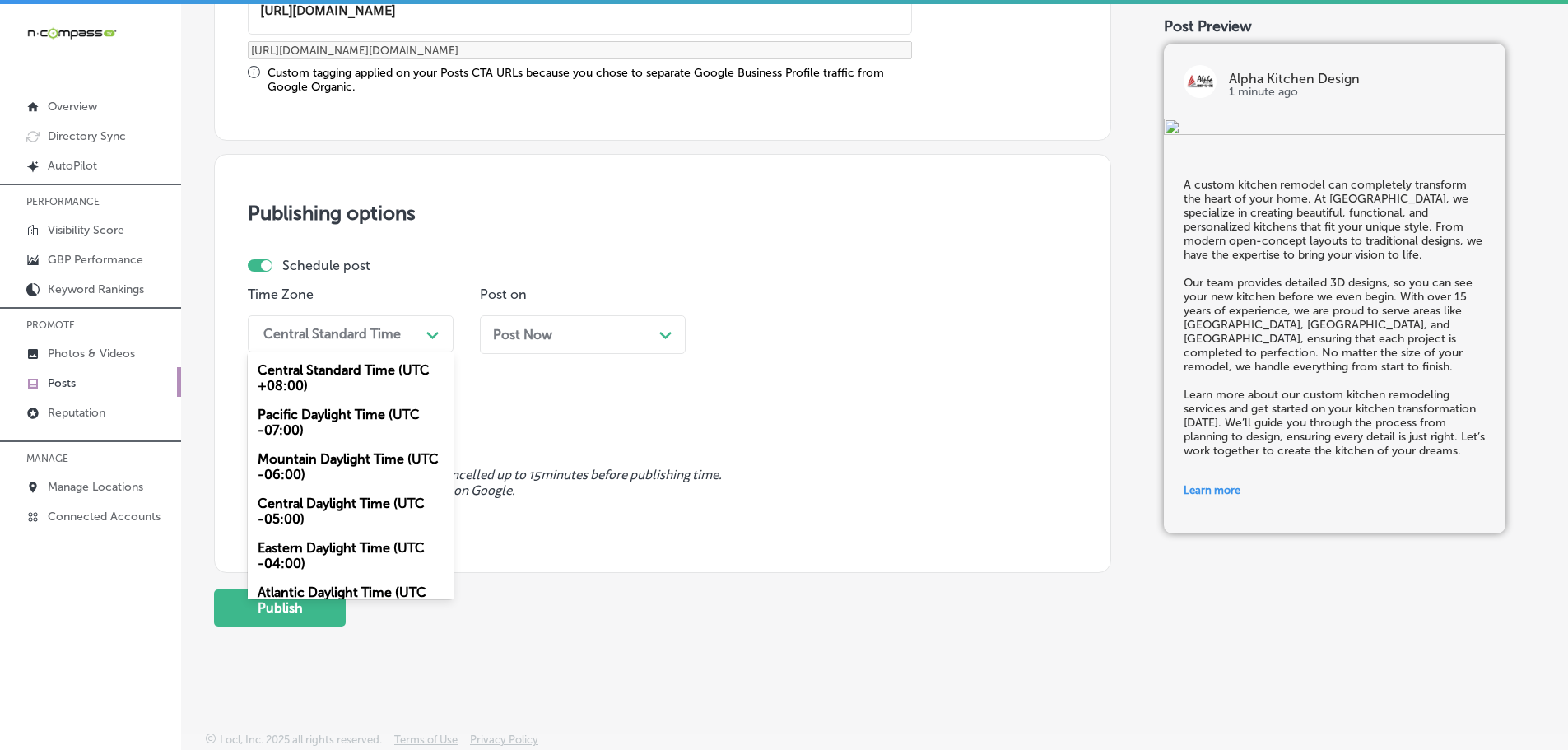
click at [399, 339] on div "Central Standard Time" at bounding box center [331, 333] width 137 height 15
click at [345, 461] on div "Mountain Daylight Time (UTC -06:00)" at bounding box center [351, 466] width 206 height 45
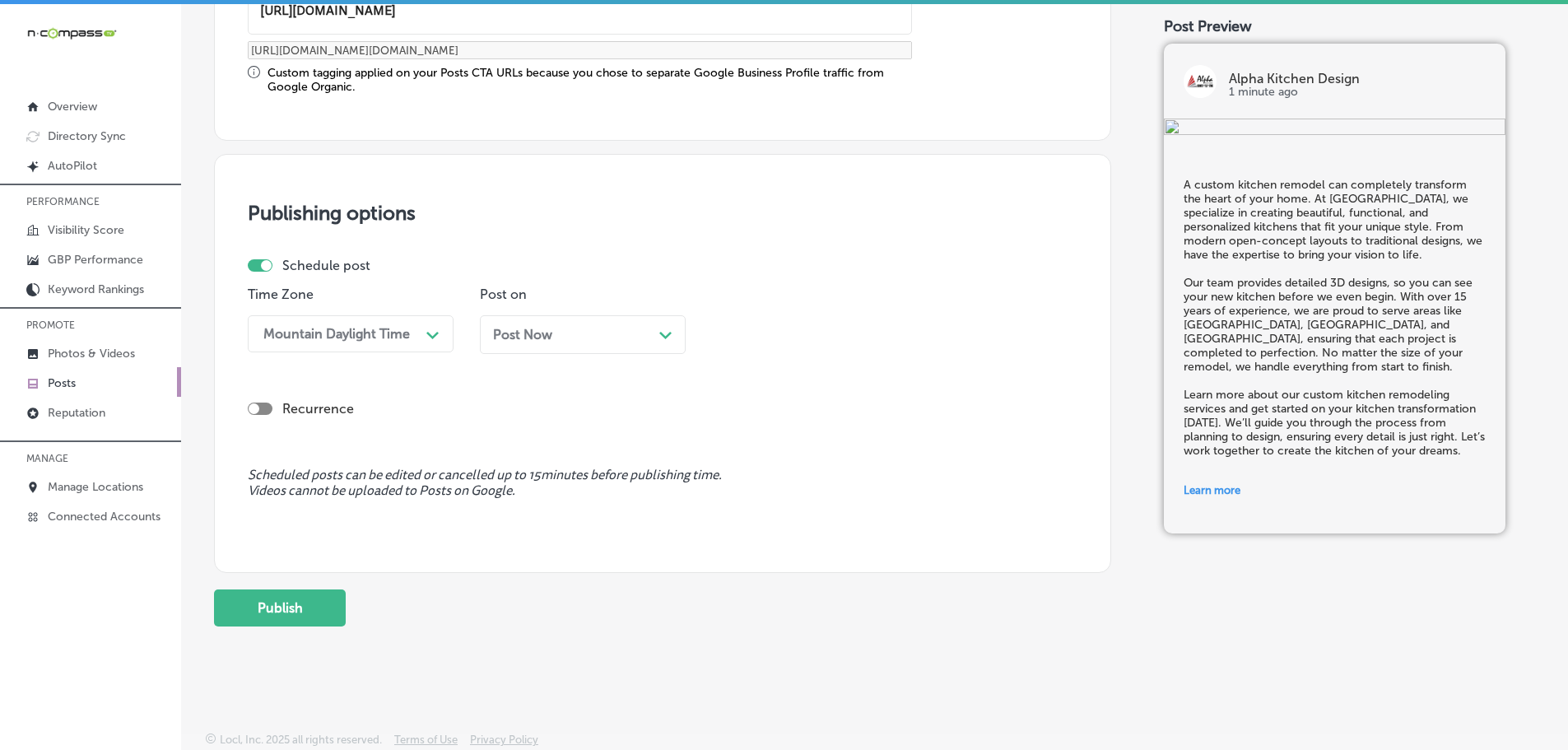
click at [657, 333] on div "Post Now Path Created with Sketch." at bounding box center [582, 334] width 179 height 15
click at [870, 338] on div "01:30 PM" at bounding box center [801, 334] width 165 height 29
click at [756, 514] on div "7:00 AM" at bounding box center [815, 518] width 206 height 29
click at [293, 599] on button "Publish" at bounding box center [280, 607] width 132 height 37
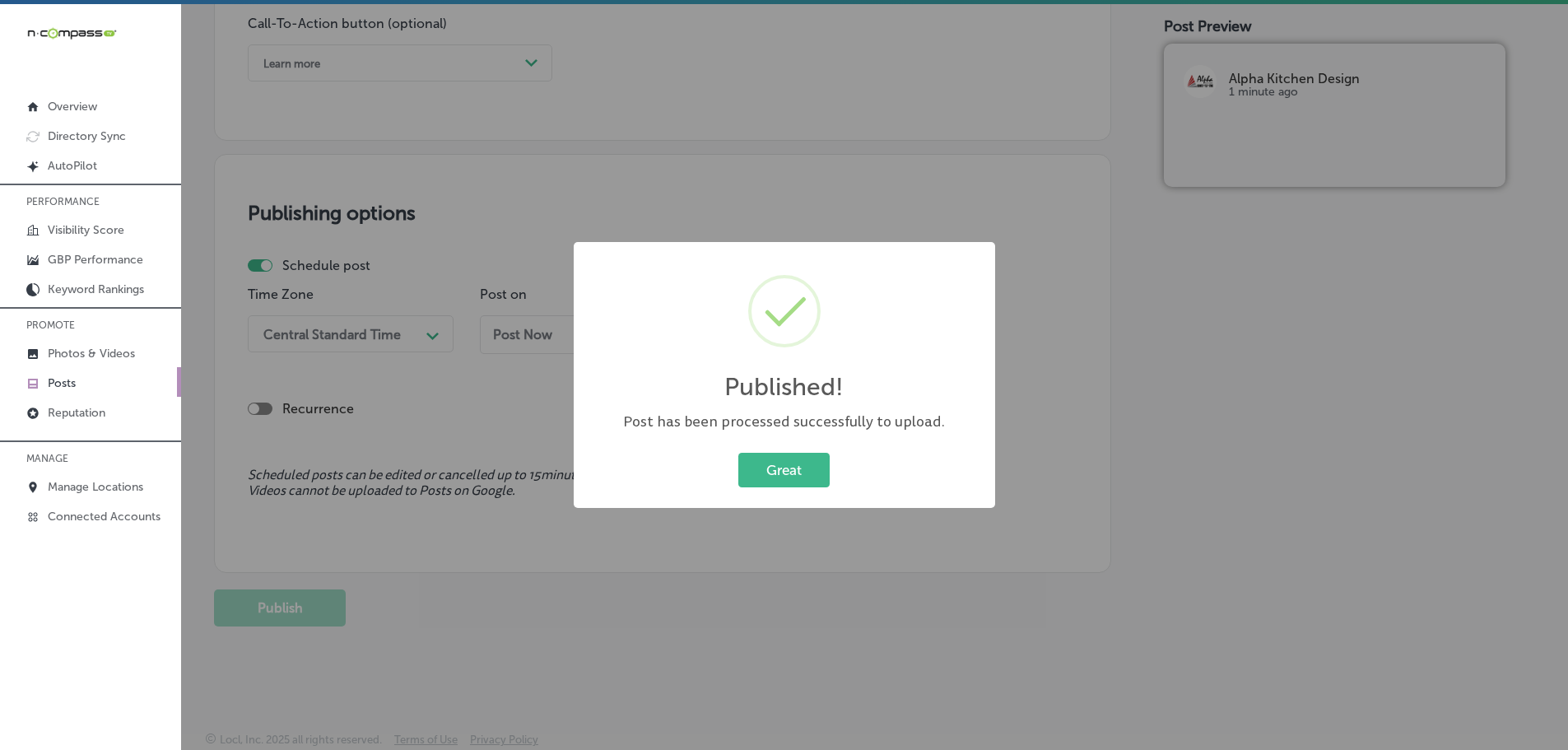
scroll to position [1242, 0]
click at [779, 471] on button "Great" at bounding box center [784, 469] width 91 height 34
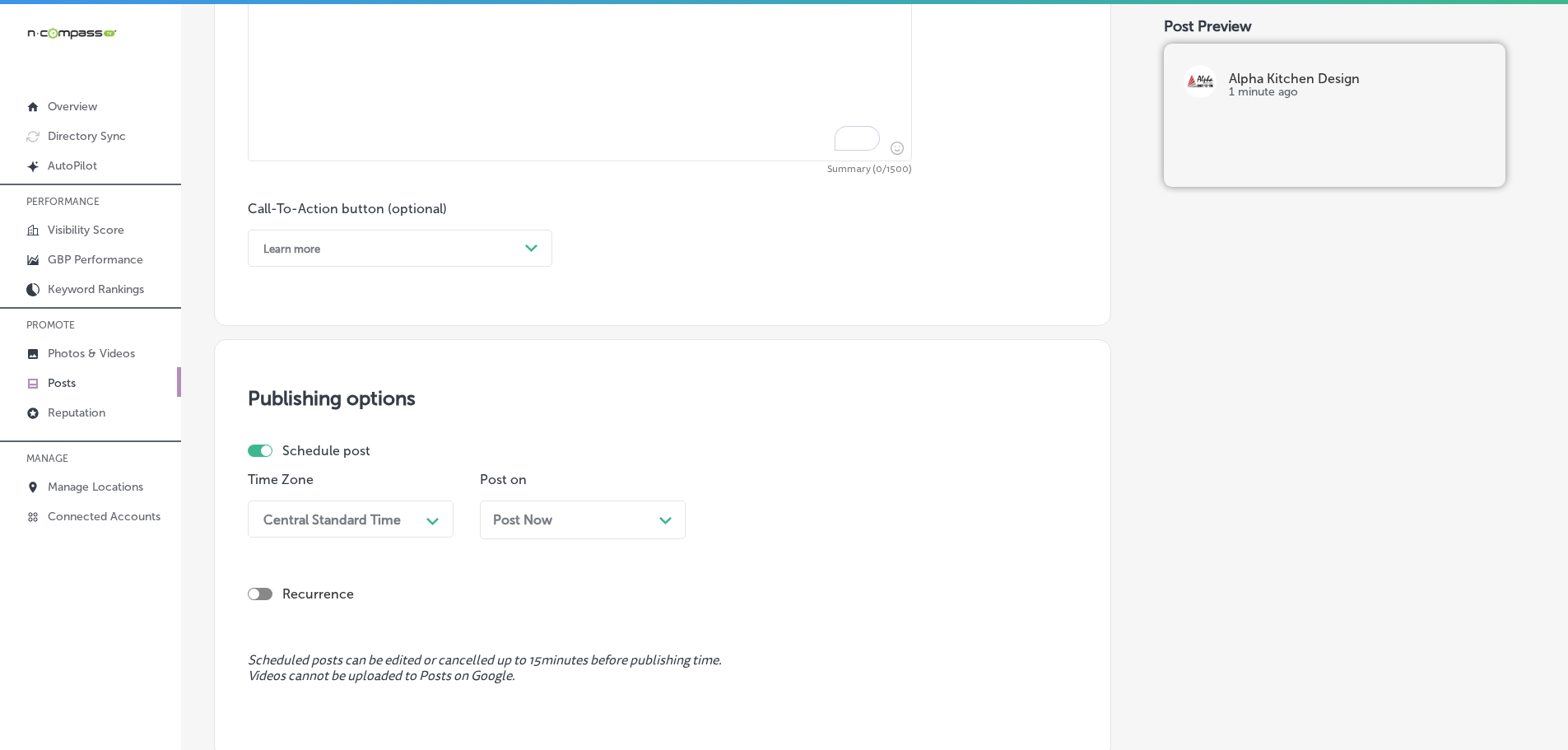
scroll to position [830, 0]
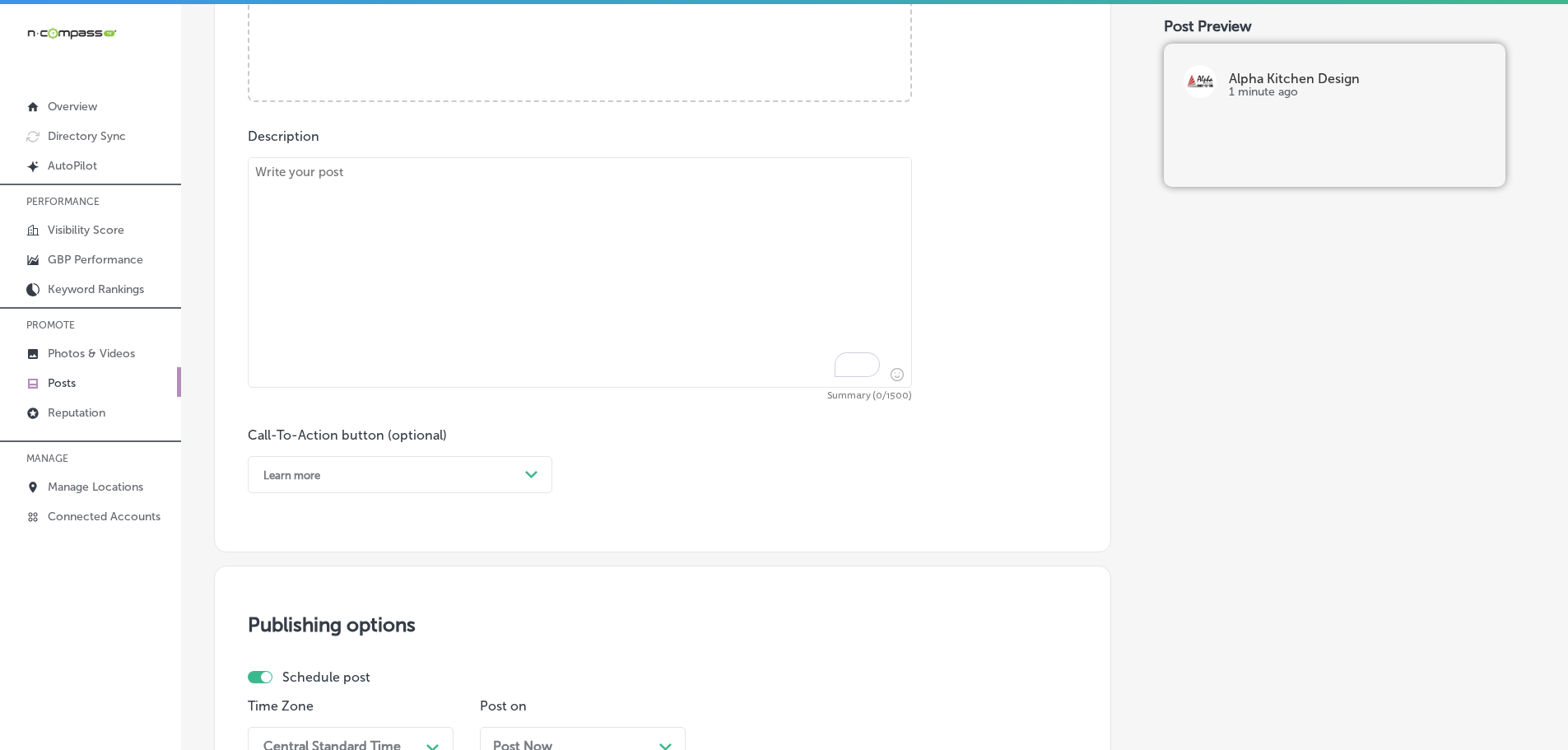
click at [420, 287] on textarea "To enrich screen reader interactions, please activate Accessibility in Grammarl…" at bounding box center [580, 272] width 665 height 230
paste textarea "You don’t have to break the bank to have a beautiful bathroom. Alpha Kitchen De…"
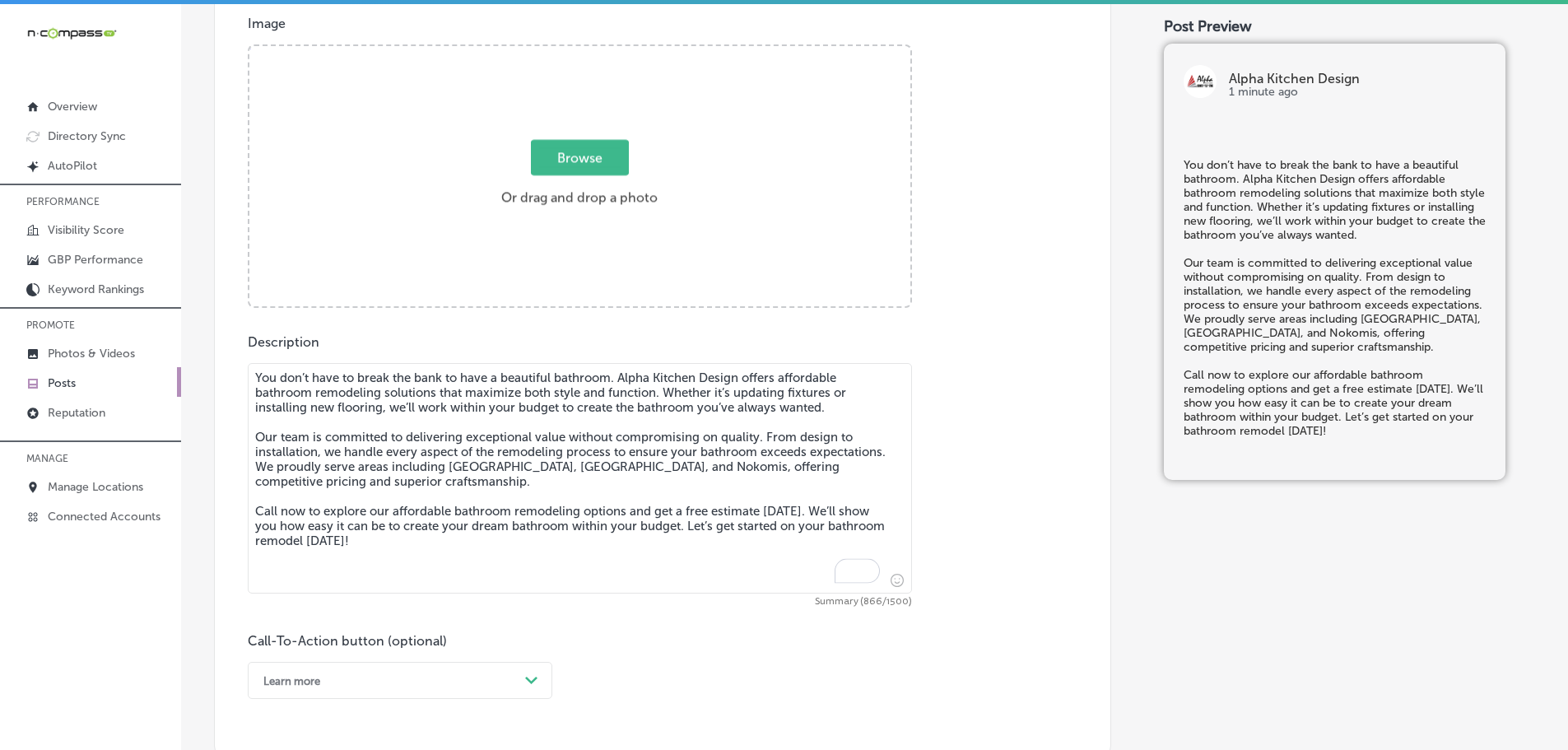
scroll to position [583, 0]
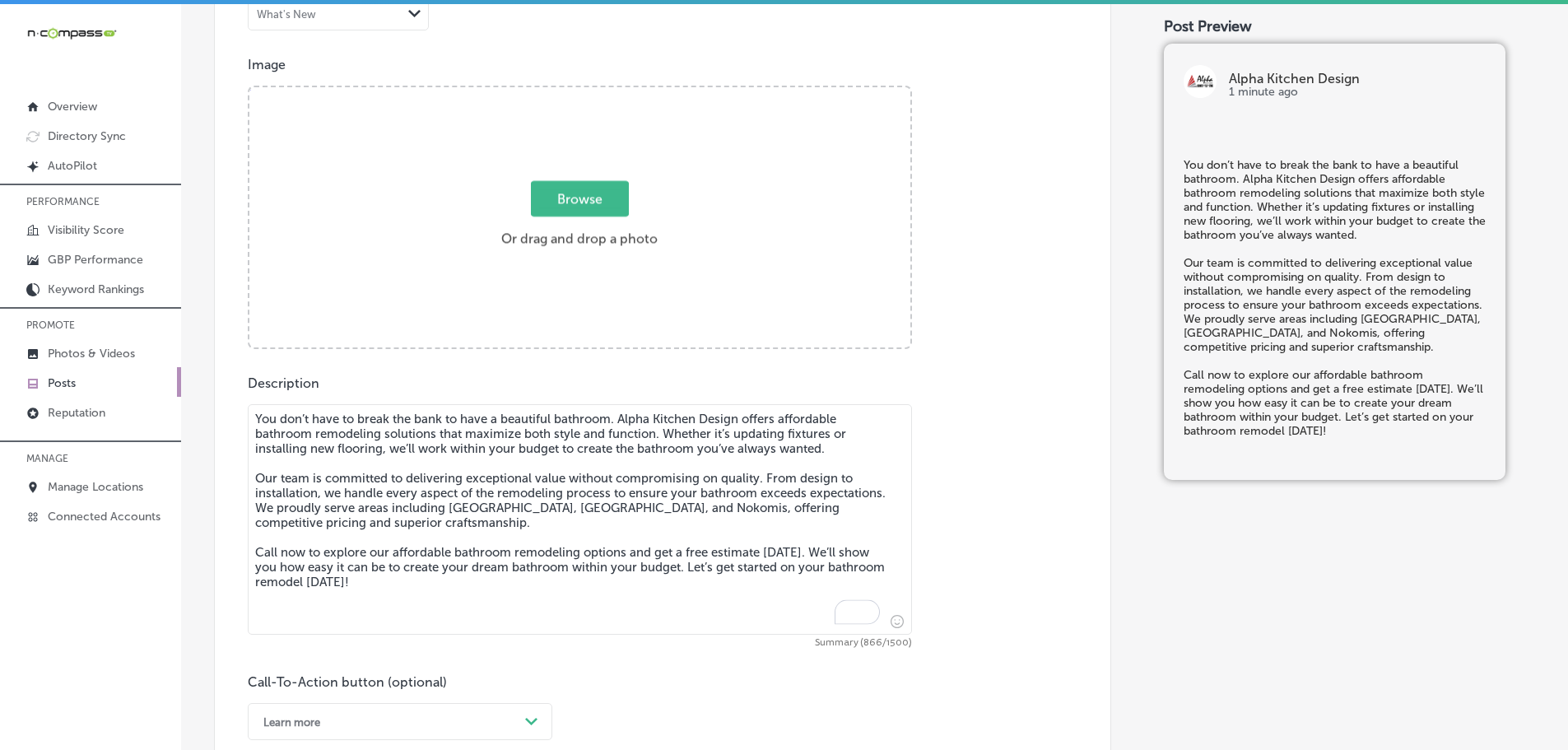
type textarea "You don’t have to break the bank to have a beautiful bathroom. Alpha Kitchen De…"
click at [557, 203] on span "Browse" at bounding box center [580, 198] width 98 height 35
click at [557, 92] on input "Browse Or drag and drop a photo" at bounding box center [580, 89] width 661 height 5
type input "C:\fakepath\95982747_2250244645284386_5544270993465278464_n (1).jpg"
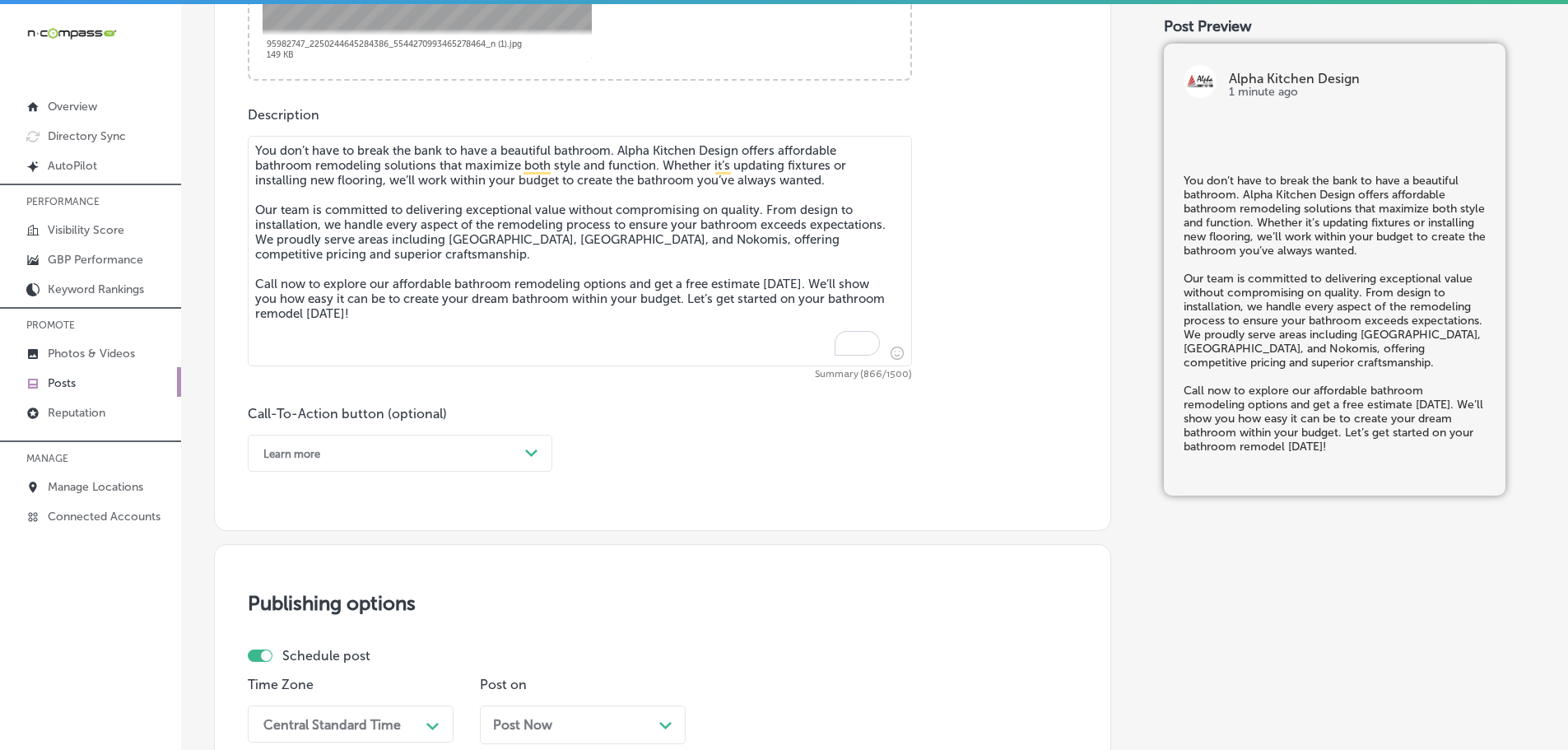
scroll to position [913, 0]
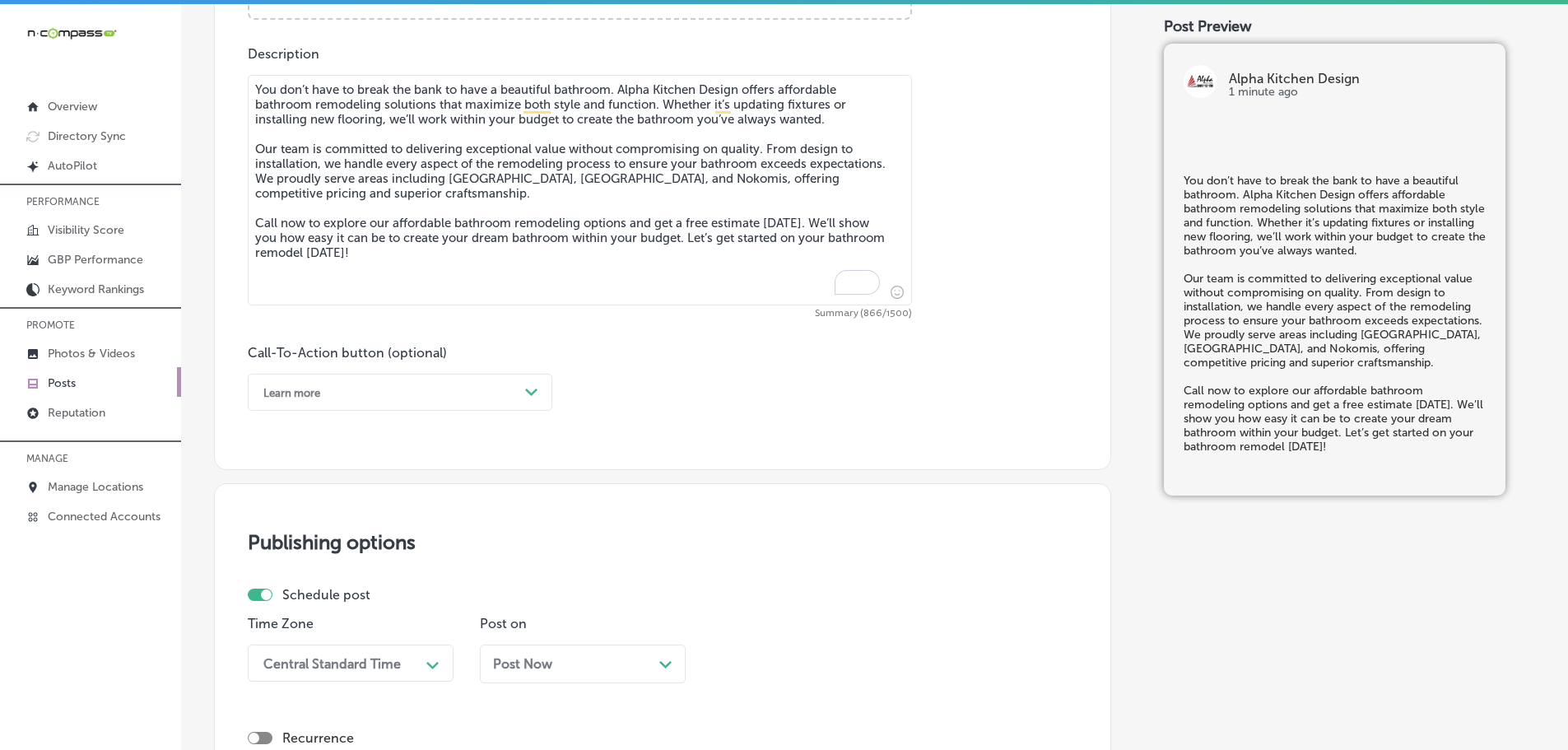
click at [482, 398] on div "Learn more" at bounding box center [386, 392] width 263 height 25
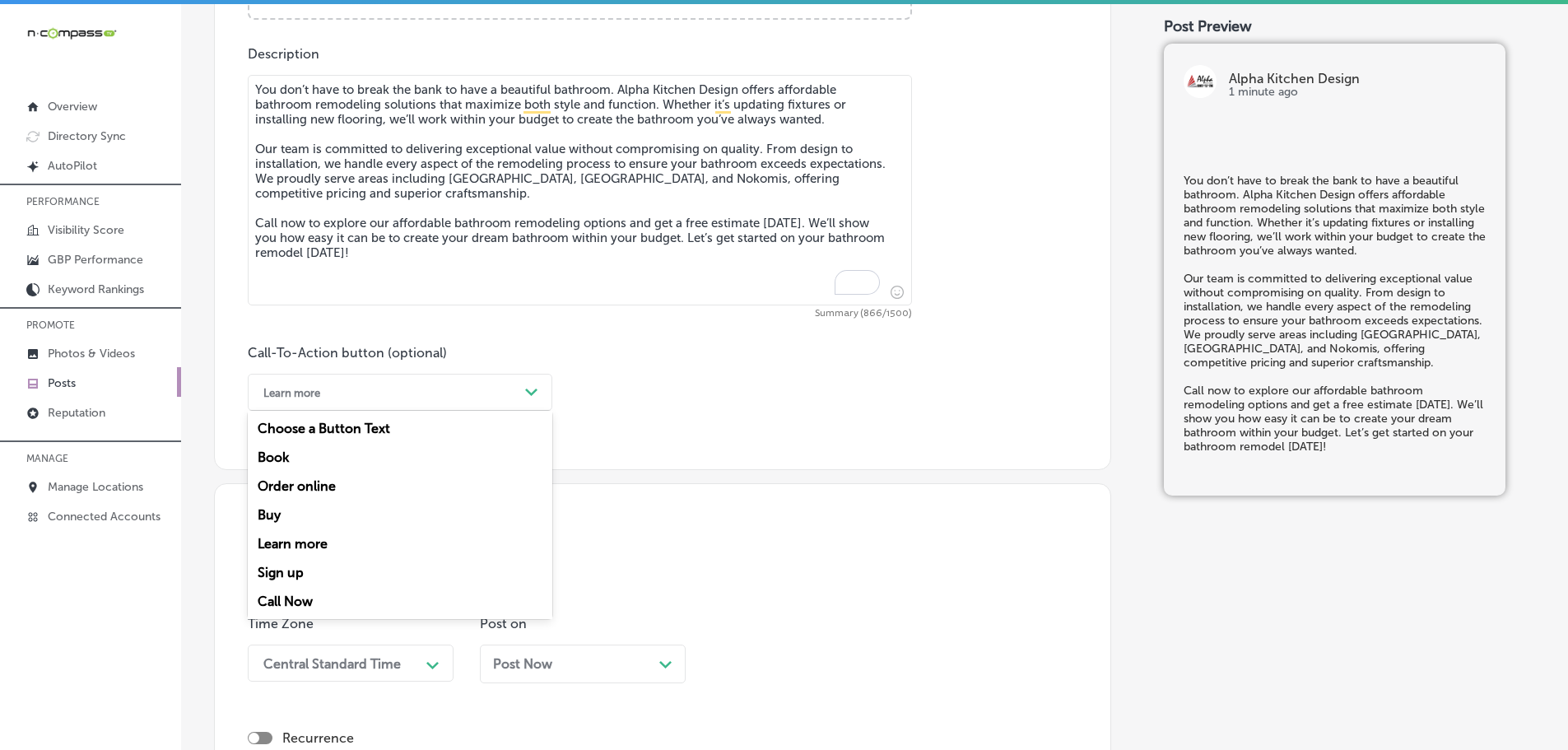
click at [317, 596] on div "Call Now" at bounding box center [400, 602] width 304 height 29
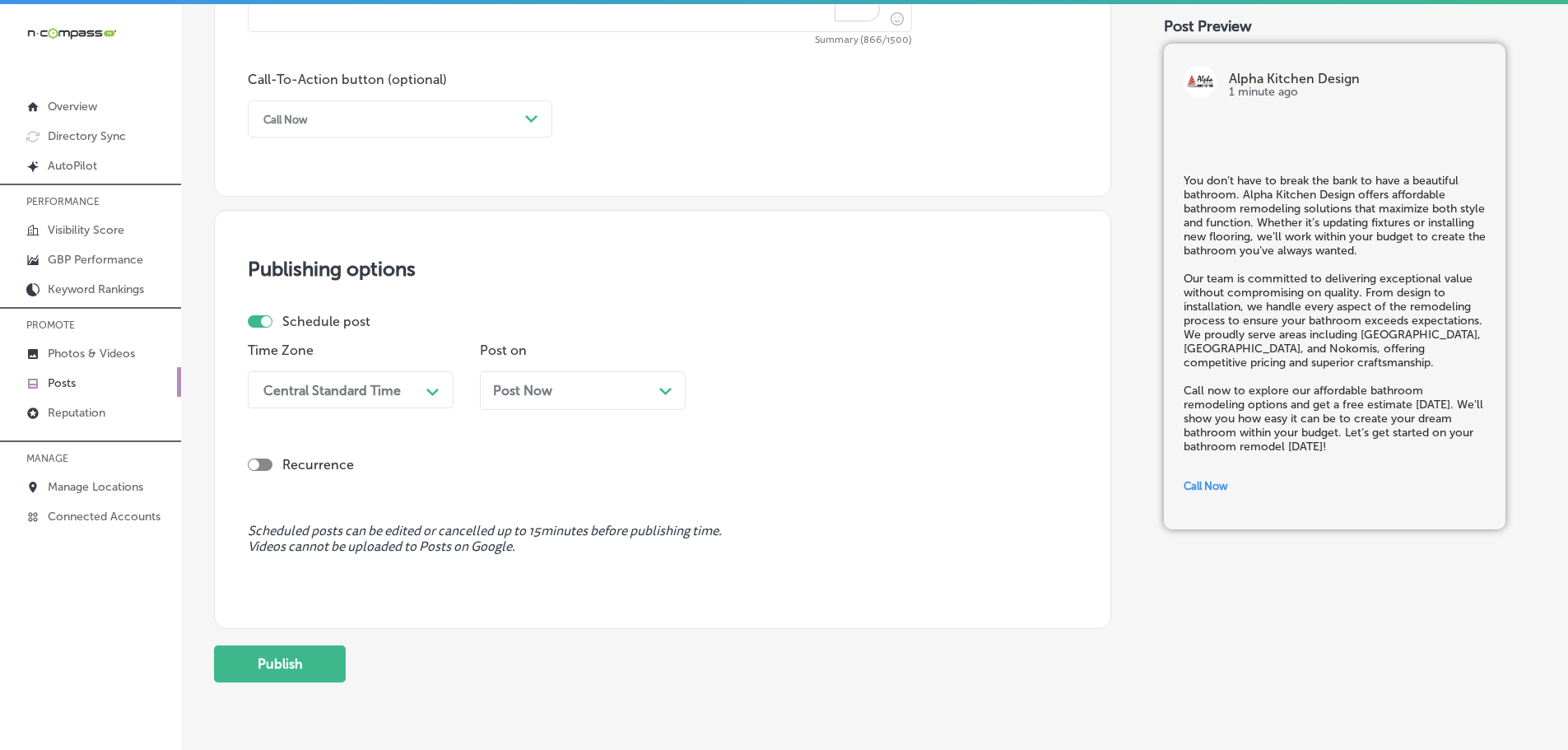
scroll to position [1242, 0]
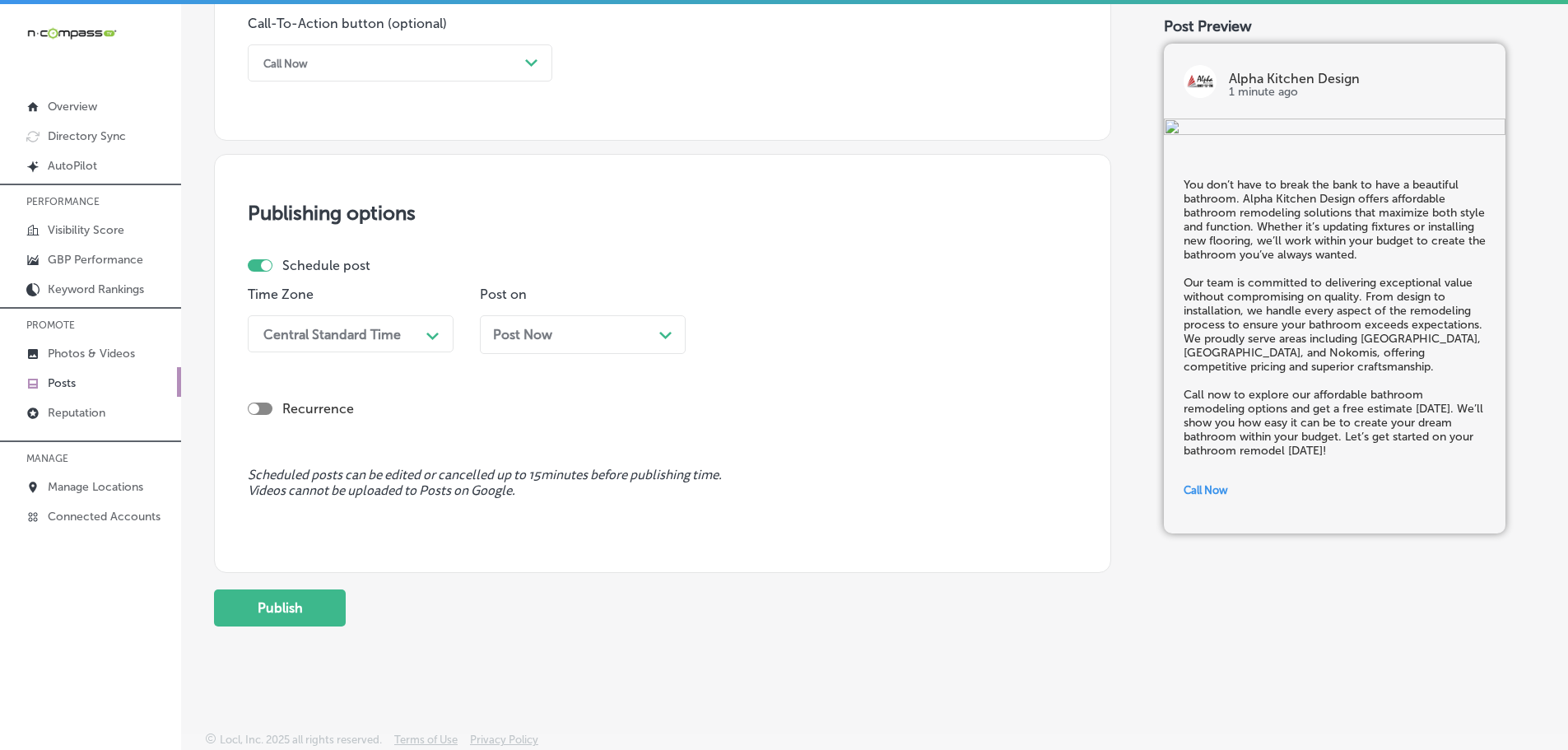
click at [427, 332] on icon "Path Created with Sketch." at bounding box center [433, 336] width 13 height 7
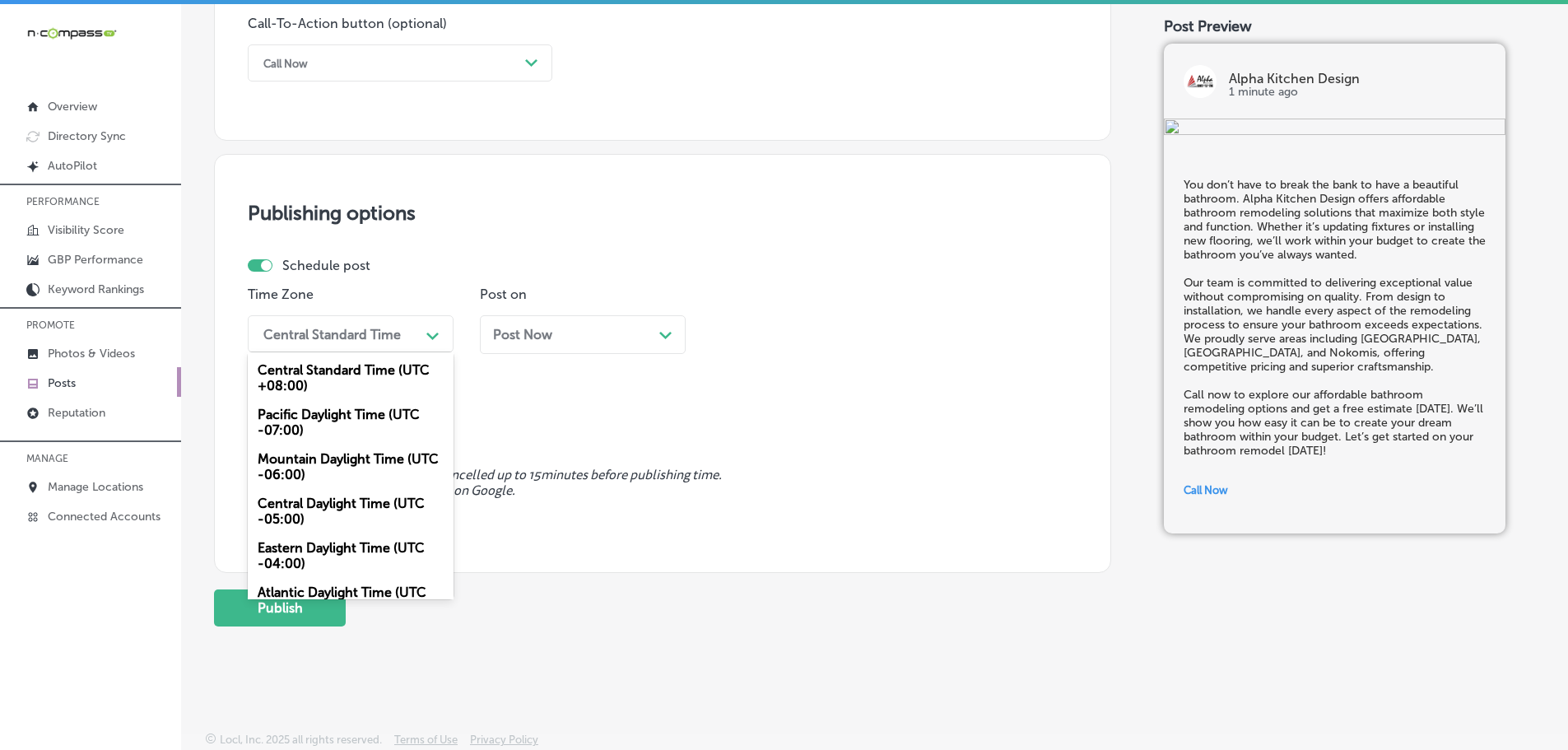
drag, startPoint x: 332, startPoint y: 465, endPoint x: 494, endPoint y: 393, distance: 177.3
click at [335, 464] on div "Mountain Daylight Time (UTC -06:00)" at bounding box center [351, 466] width 206 height 45
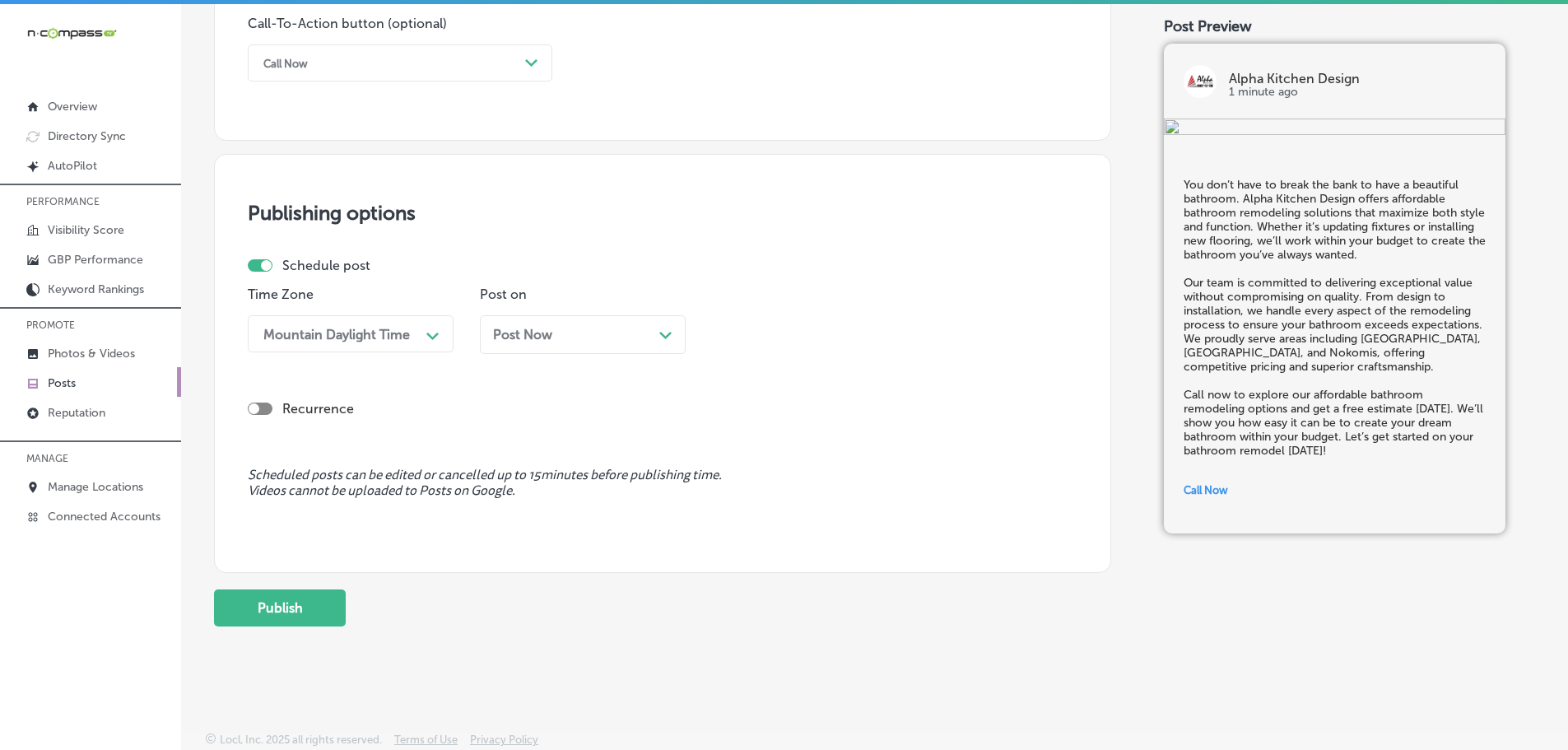
click at [665, 331] on icon "Path Created with Sketch." at bounding box center [666, 335] width 13 height 7
click at [891, 340] on div "Path Created with Sketch." at bounding box center [897, 334] width 13 height 13
drag, startPoint x: 776, startPoint y: 514, endPoint x: 761, endPoint y: 510, distance: 15.5
click at [776, 513] on div "7:00 AM" at bounding box center [815, 518] width 206 height 29
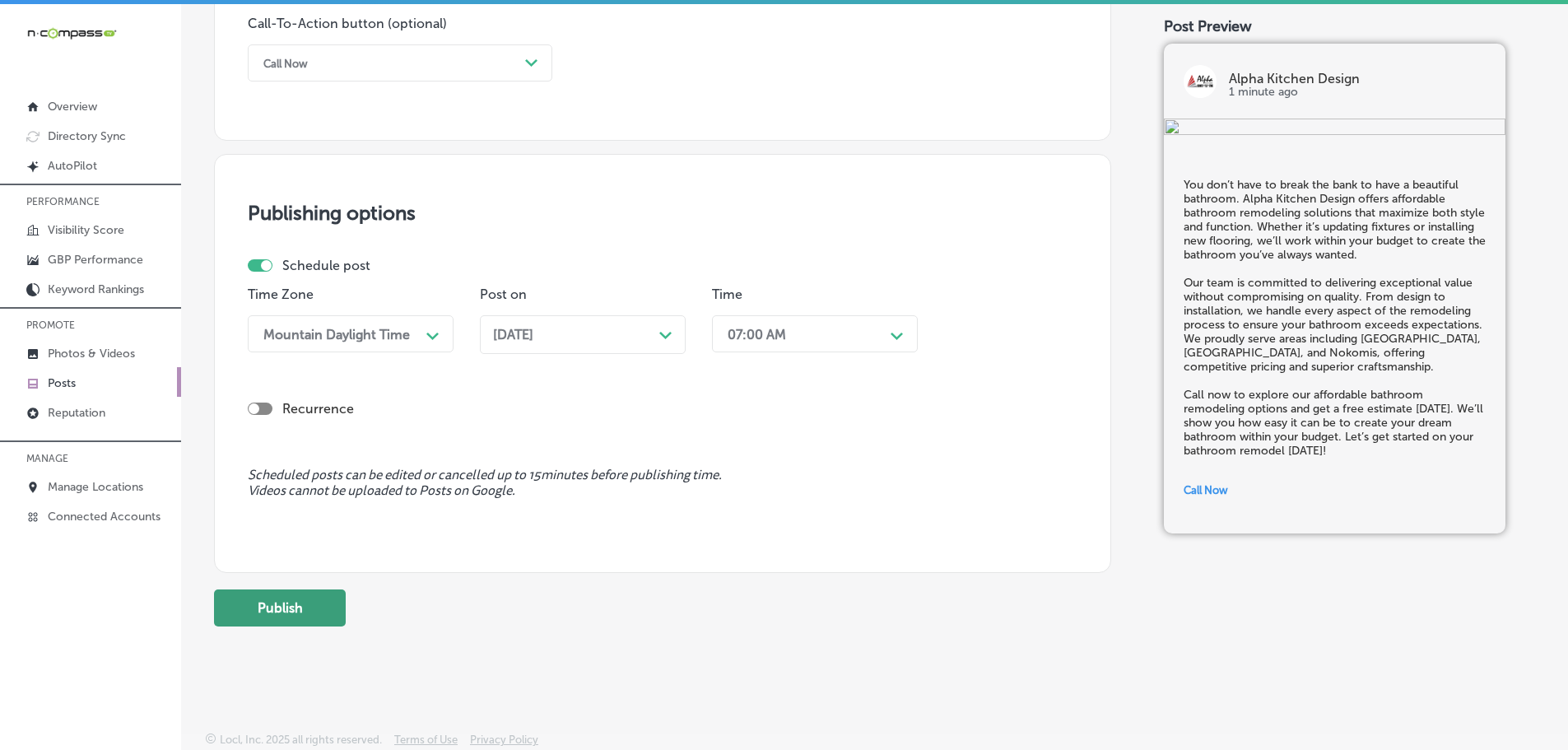
click at [291, 600] on button "Publish" at bounding box center [280, 607] width 132 height 37
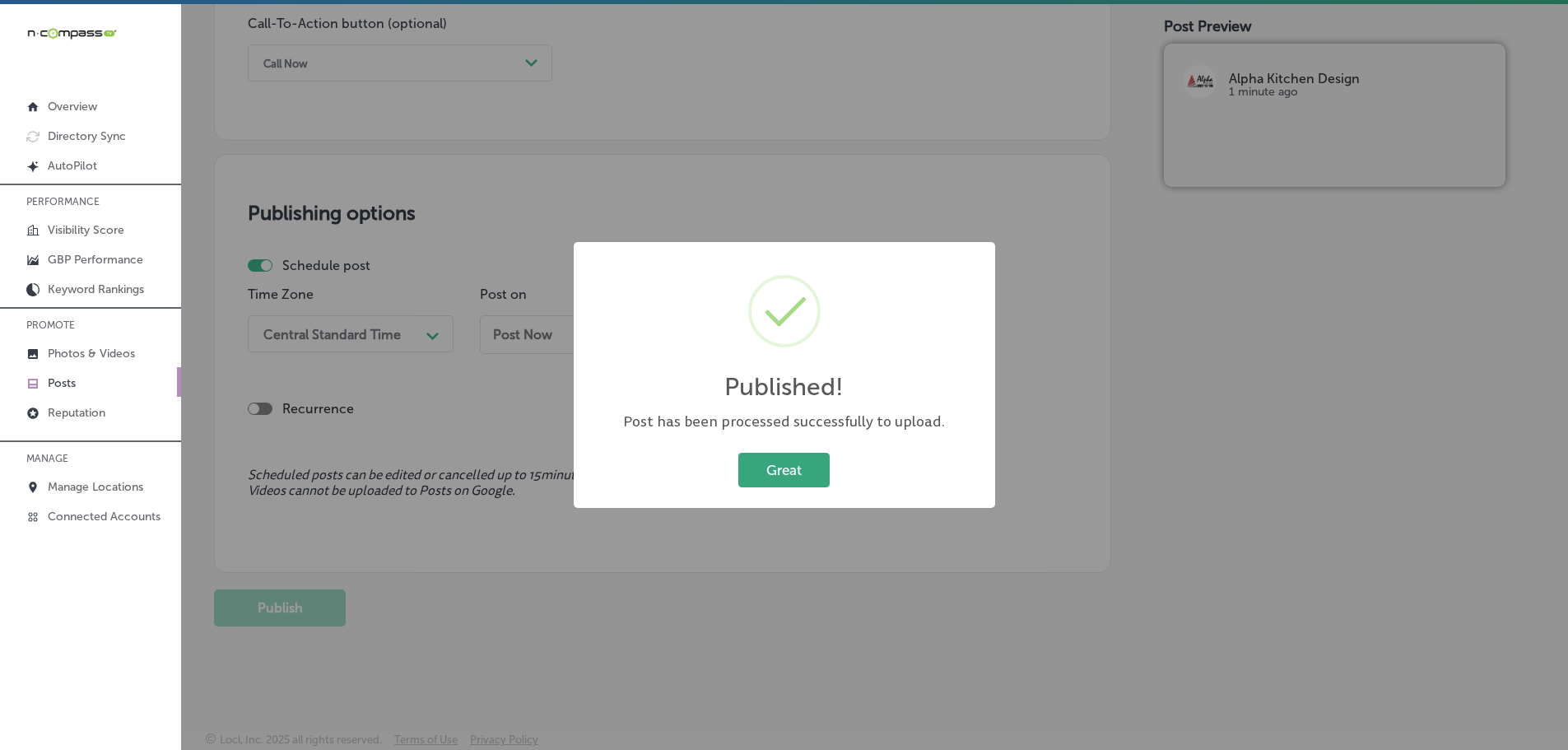
click at [767, 466] on button "Great" at bounding box center [784, 469] width 91 height 34
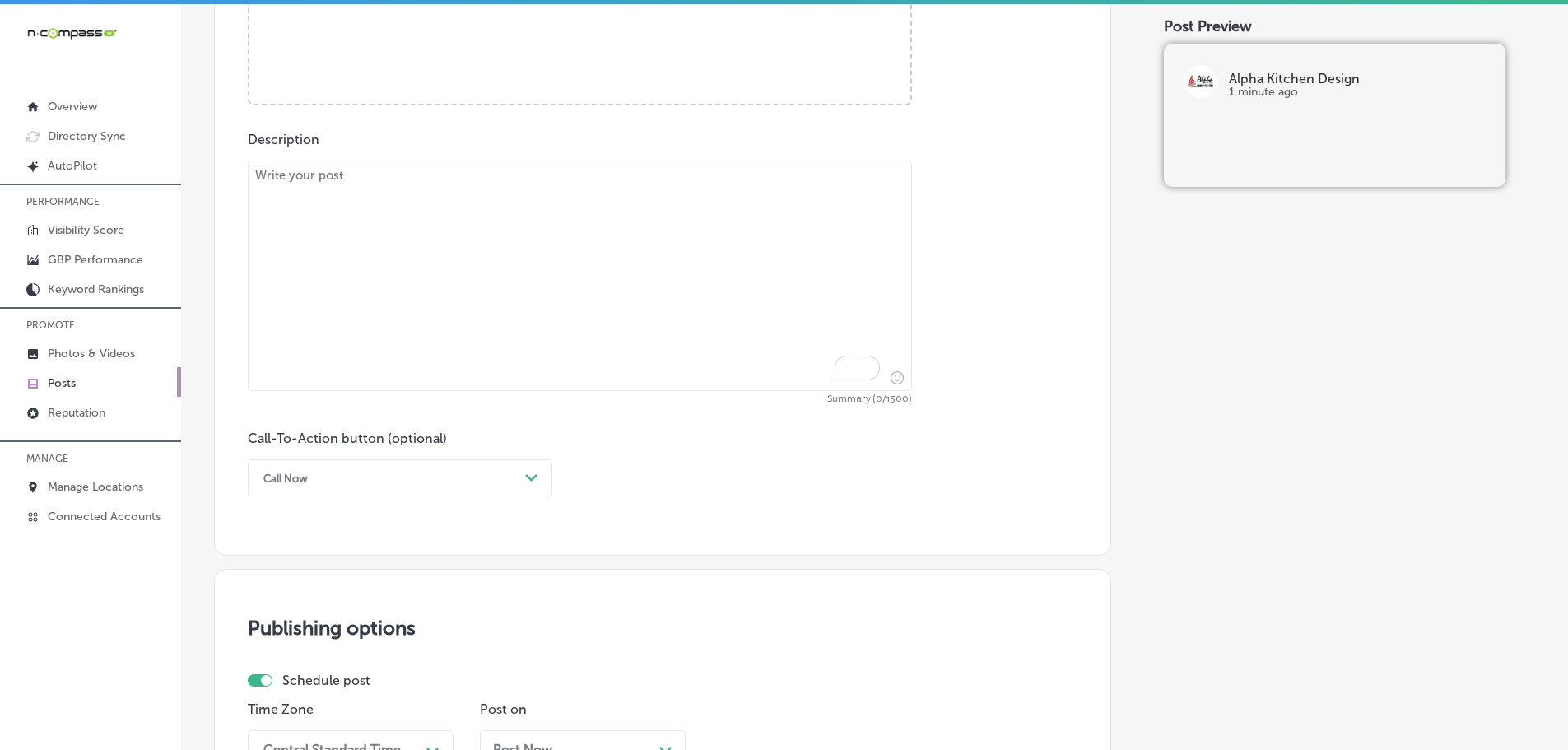
scroll to position [748, 0]
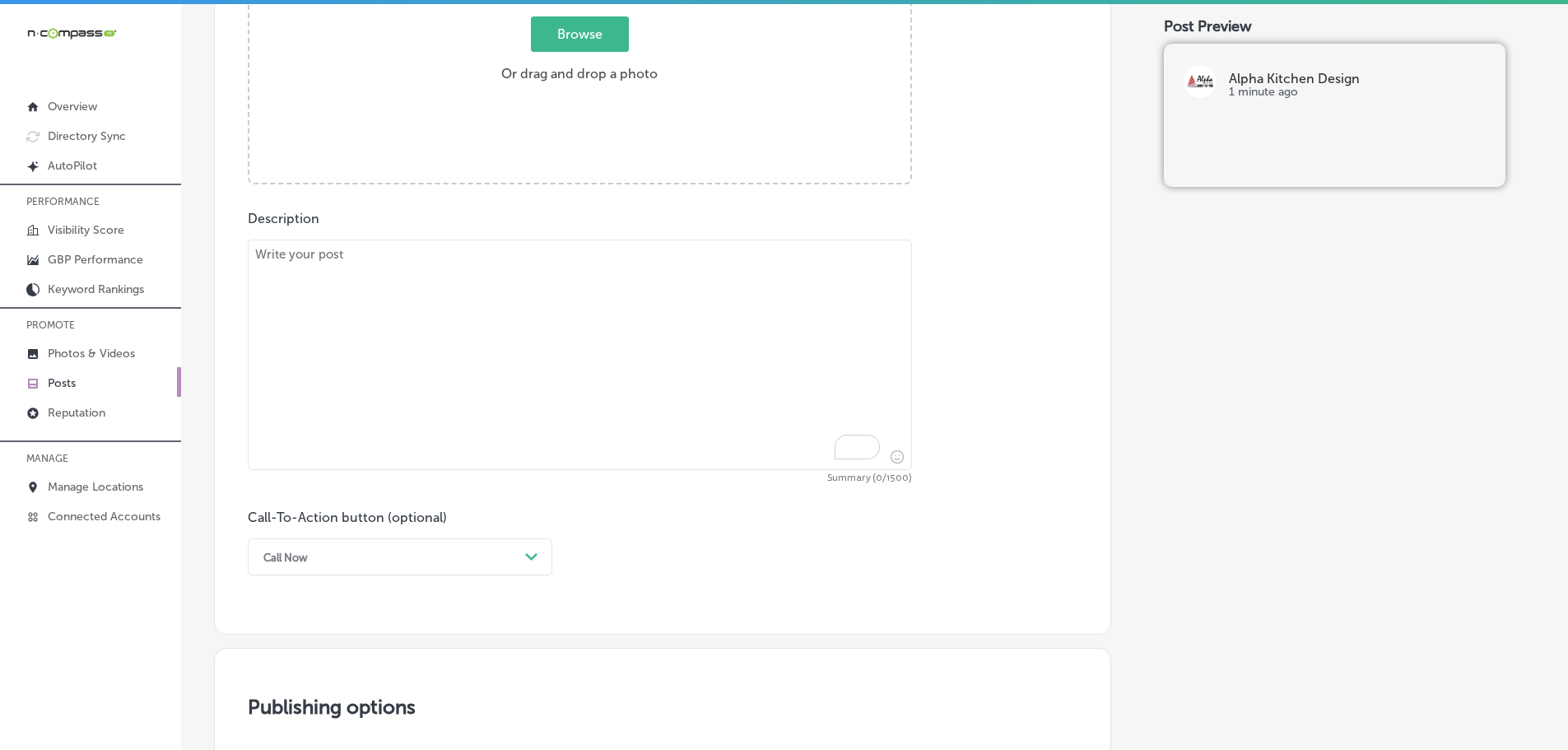
click at [438, 279] on textarea "To enrich screen reader interactions, please activate Accessibility in Grammarl…" at bounding box center [580, 354] width 665 height 230
paste textarea "Looking for a contractor who can handle every aspect of your home remodeling pr…"
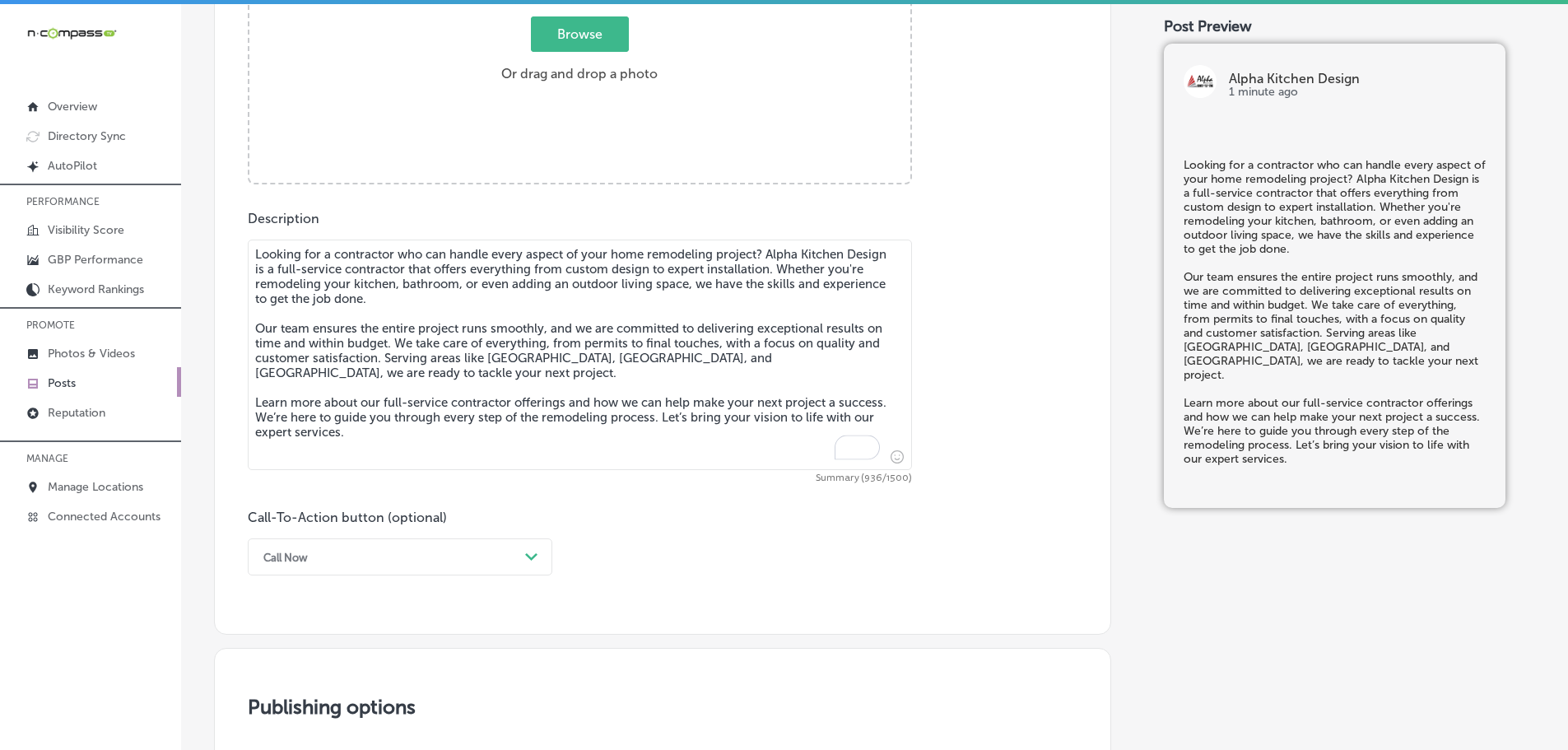
type textarea "Looking for a contractor who can handle every aspect of your home remodeling pr…"
click at [577, 36] on span "Browse" at bounding box center [580, 34] width 98 height 35
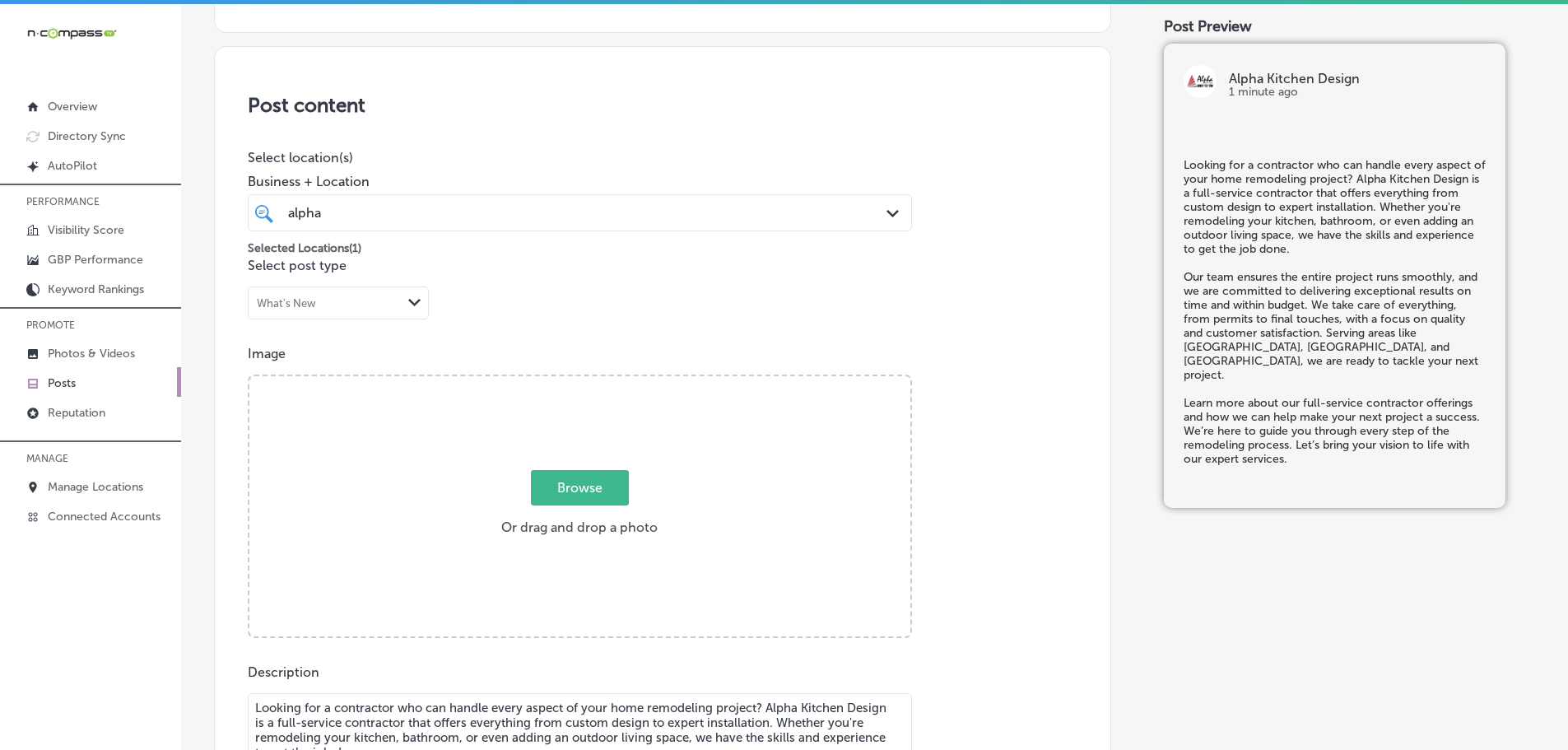
type input "C:\fakepath\96358260_2250255548616629_5134898857116696576_n (1).jpg"
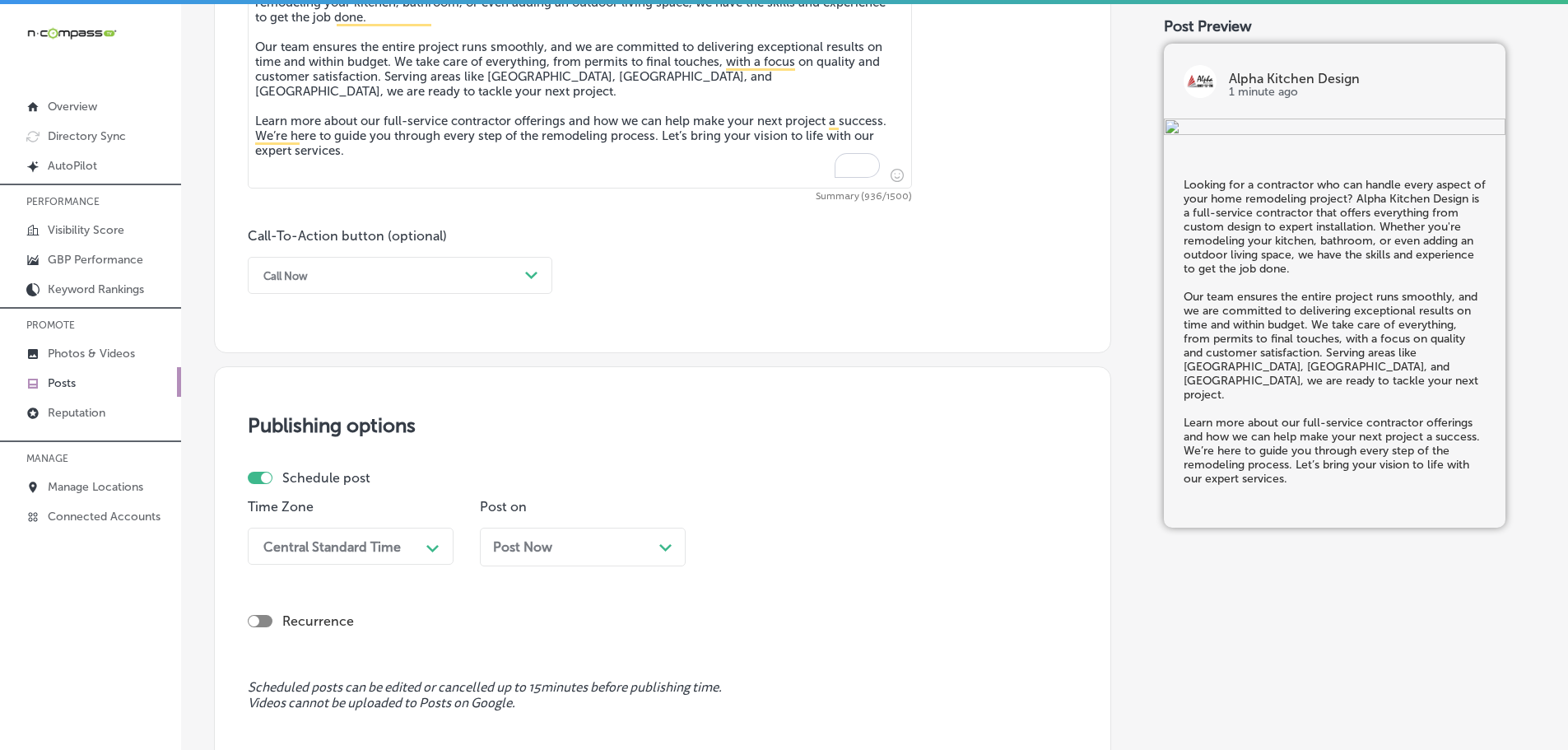
scroll to position [1035, 0]
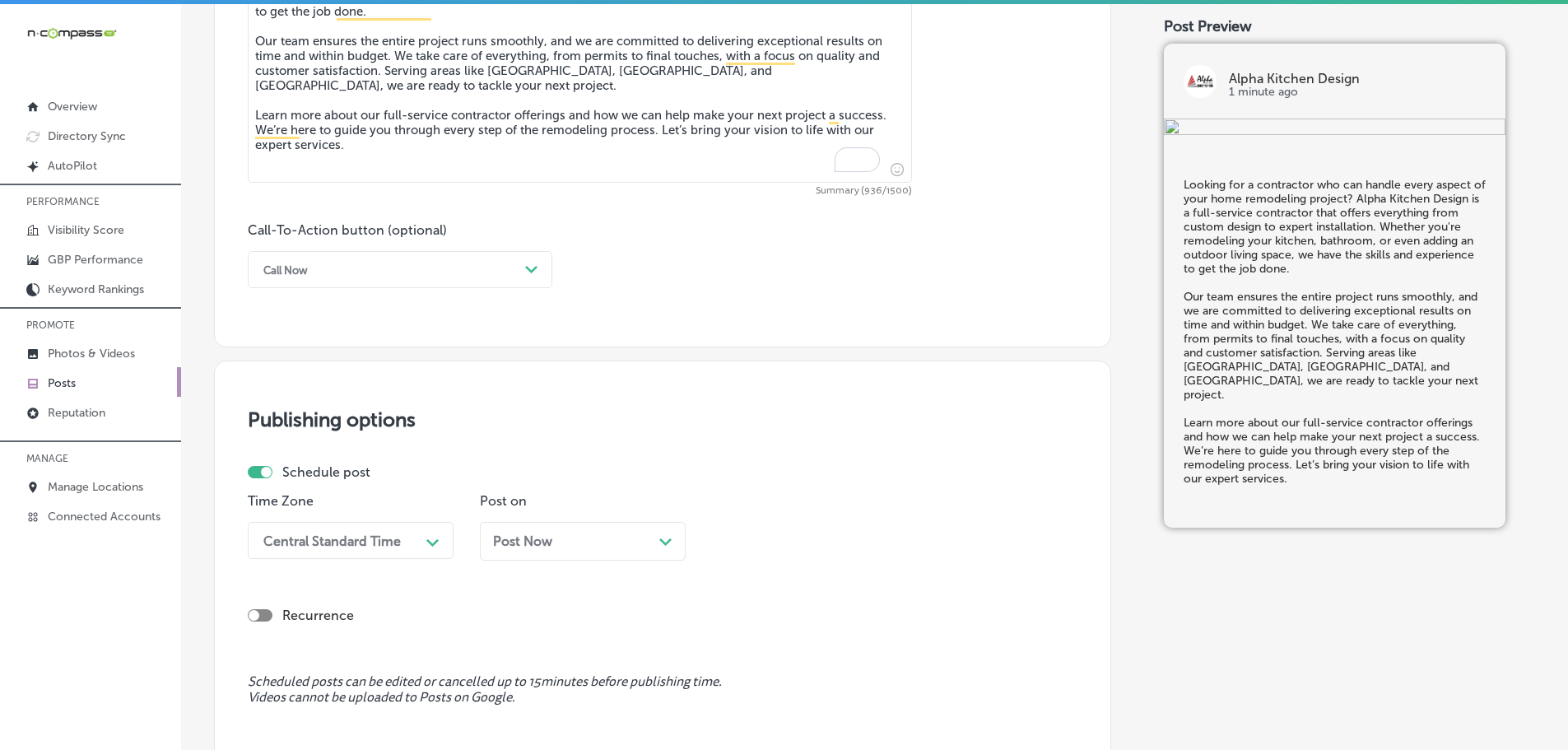
click at [519, 265] on div "Path Created with Sketch." at bounding box center [532, 269] width 26 height 26
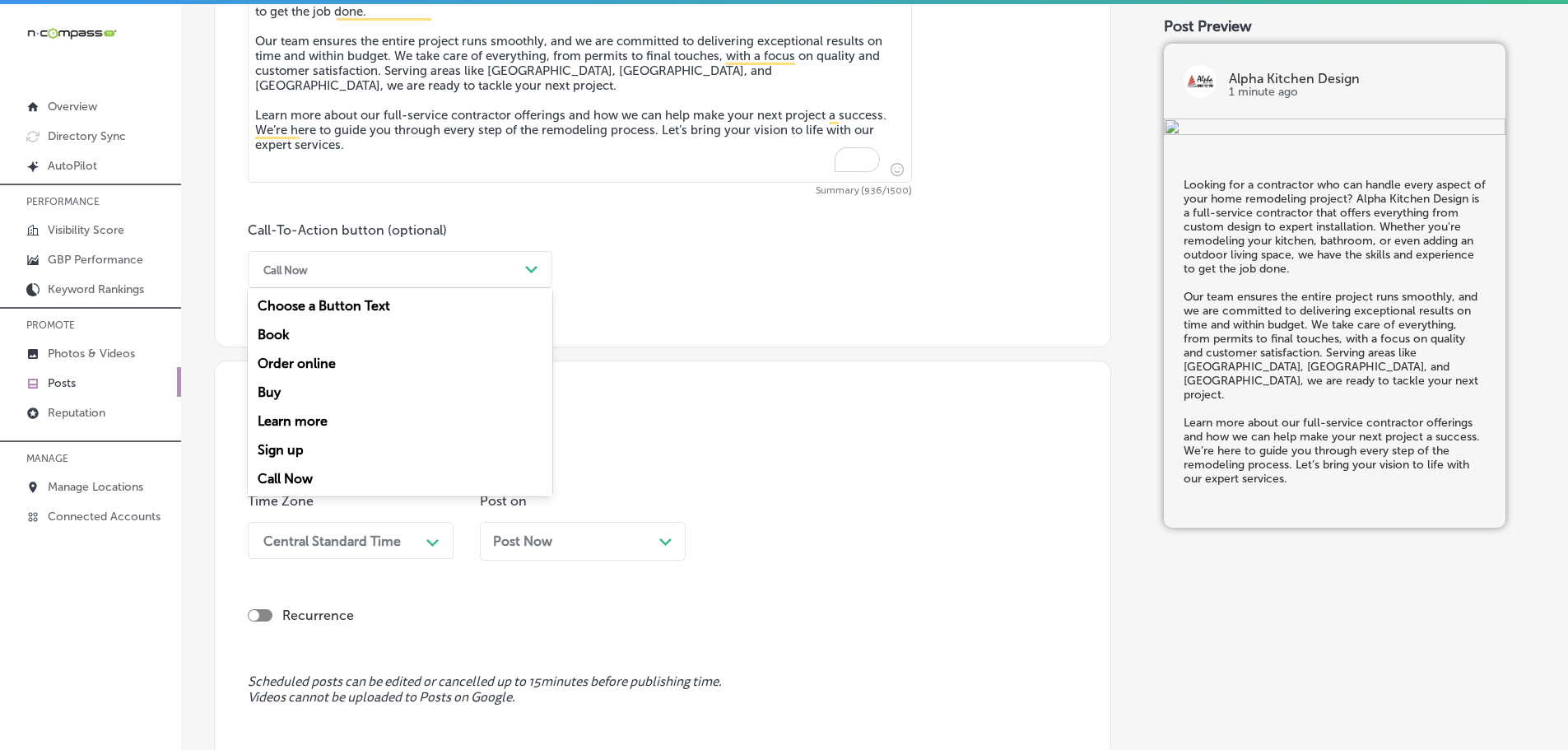
drag, startPoint x: 303, startPoint y: 420, endPoint x: 326, endPoint y: 403, distance: 28.6
click at [304, 420] on div "Learn more" at bounding box center [400, 421] width 304 height 29
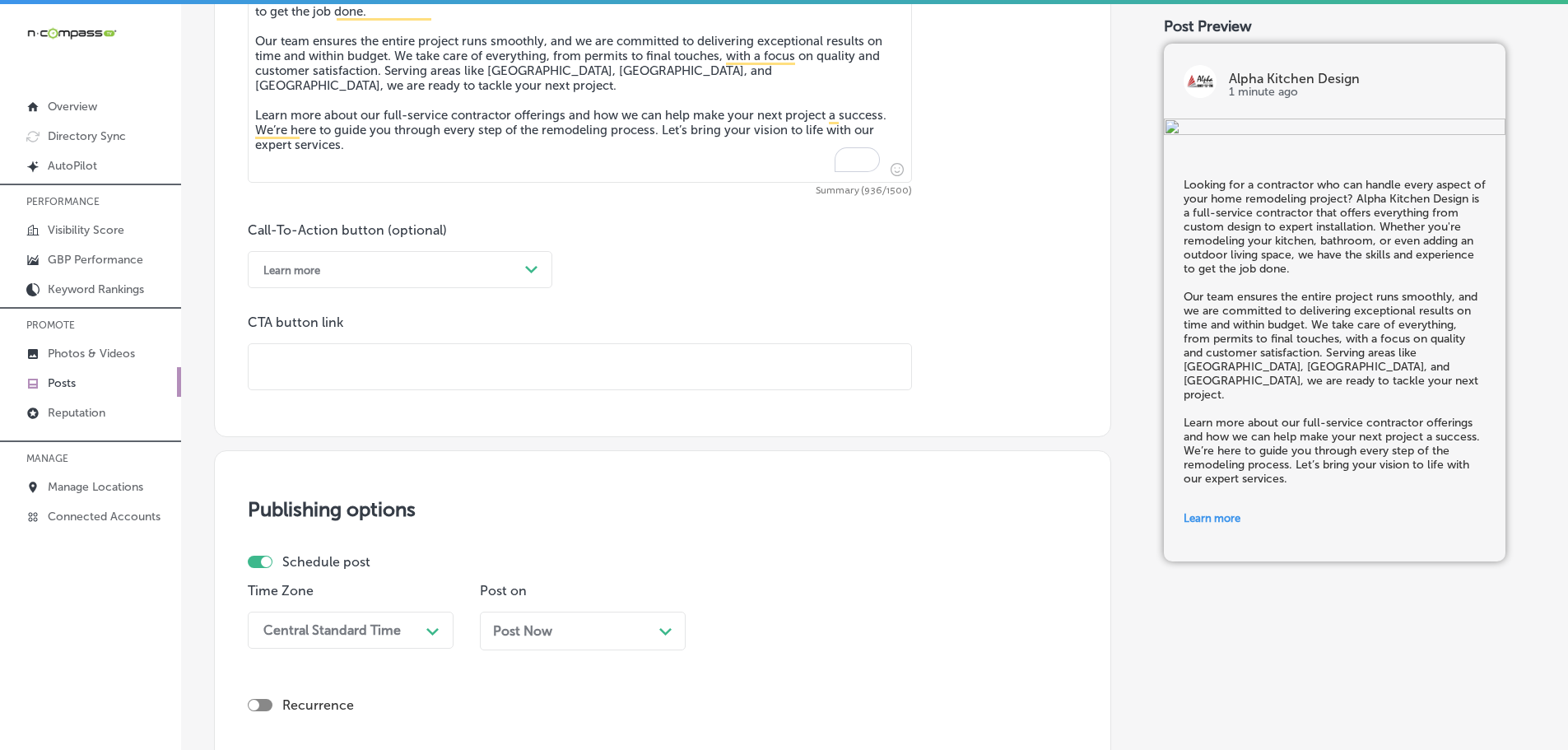
click at [361, 372] on input "text" at bounding box center [580, 367] width 663 height 46
paste input "[URL][DOMAIN_NAME]"
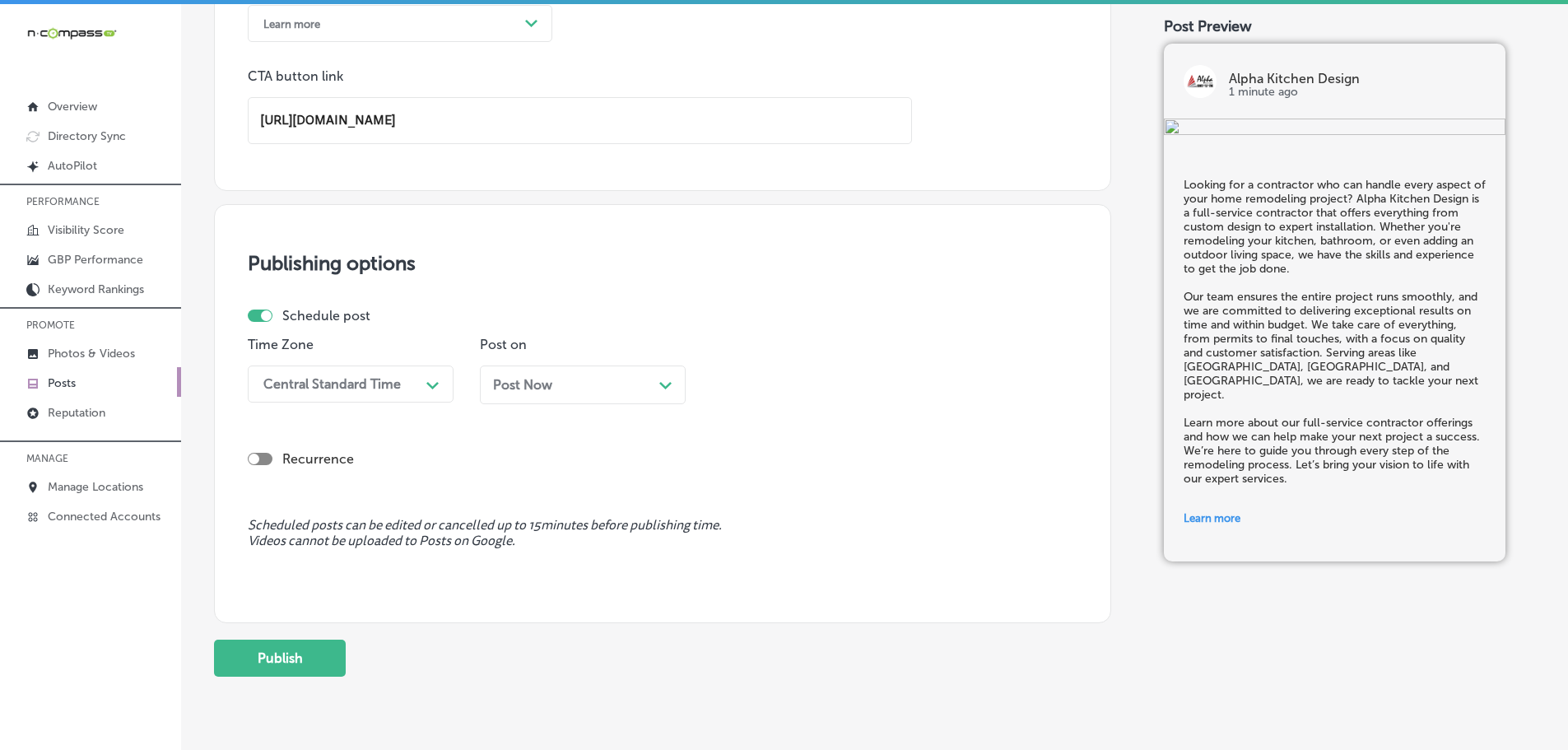
scroll to position [1282, 0]
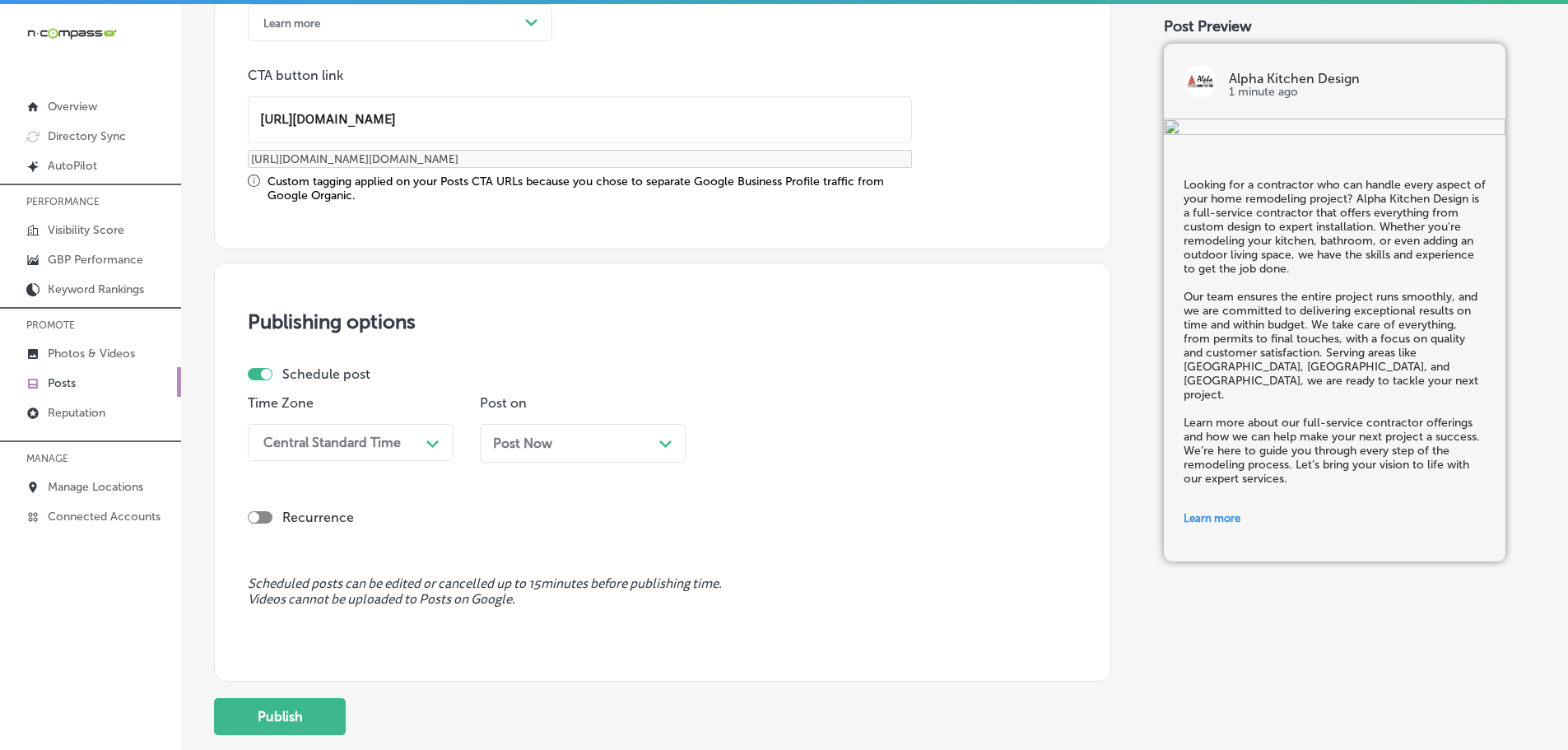
type input "[URL][DOMAIN_NAME]"
click at [407, 390] on div "Schedule post Time Zone Central Standard Time Path Created with Sketch. Post on…" at bounding box center [656, 420] width 817 height 108
click at [420, 439] on div "Path Created with Sketch." at bounding box center [433, 441] width 26 height 26
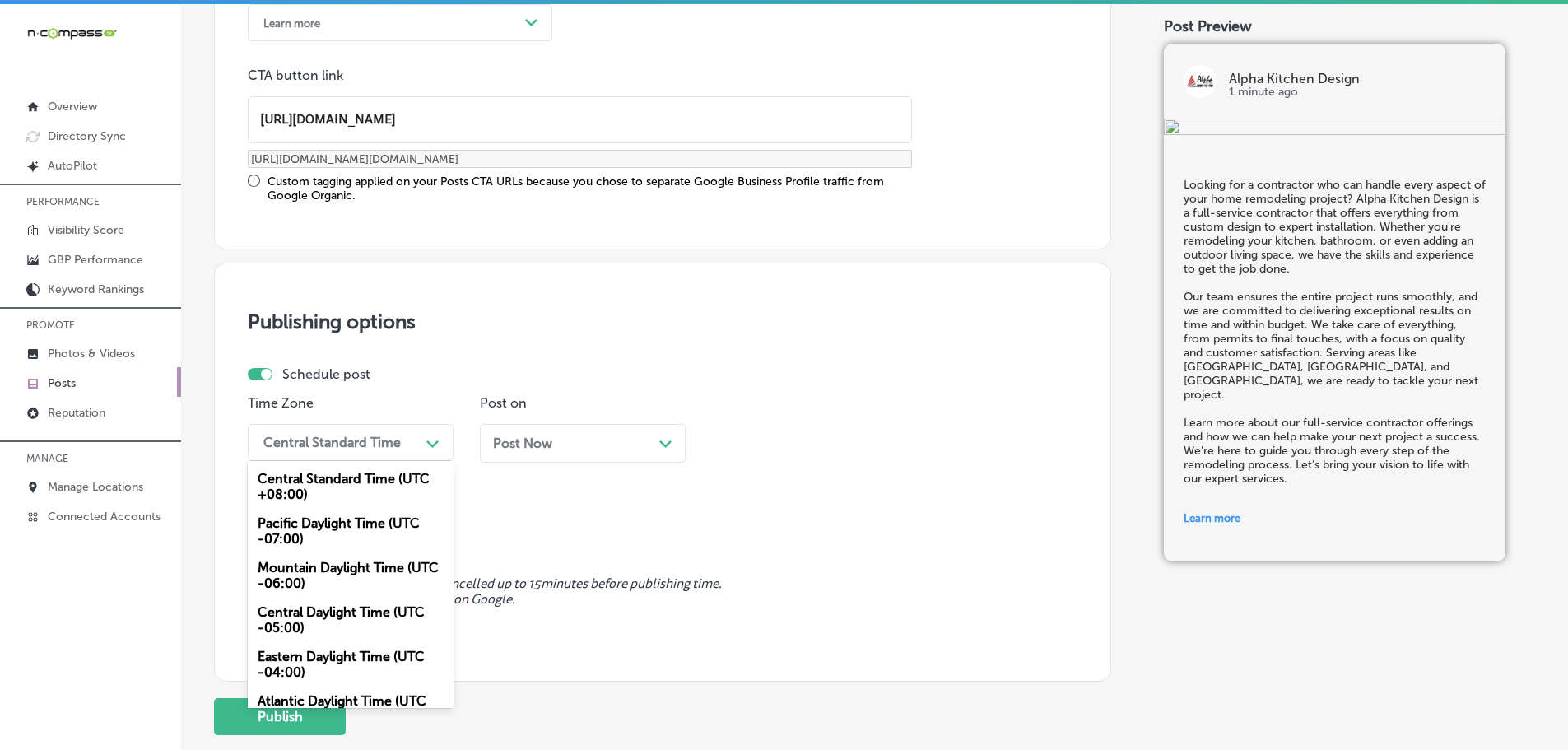
drag, startPoint x: 321, startPoint y: 567, endPoint x: 340, endPoint y: 558, distance: 21.0
click at [323, 566] on div "Mountain Daylight Time (UTC -06:00)" at bounding box center [351, 574] width 206 height 45
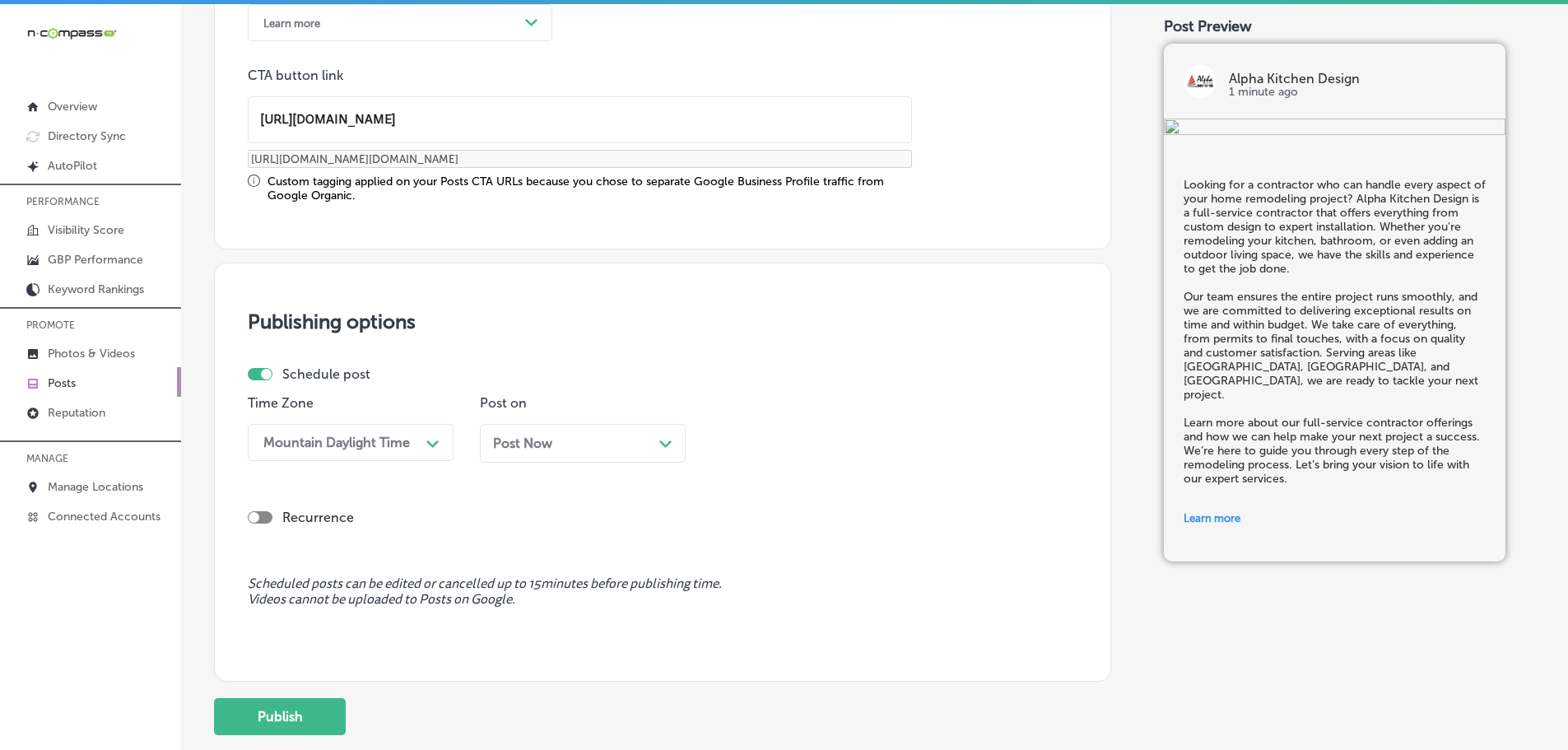
click at [656, 441] on div "Post Now Path Created with Sketch." at bounding box center [582, 442] width 179 height 15
click at [887, 441] on div "Path Created with Sketch." at bounding box center [897, 441] width 26 height 26
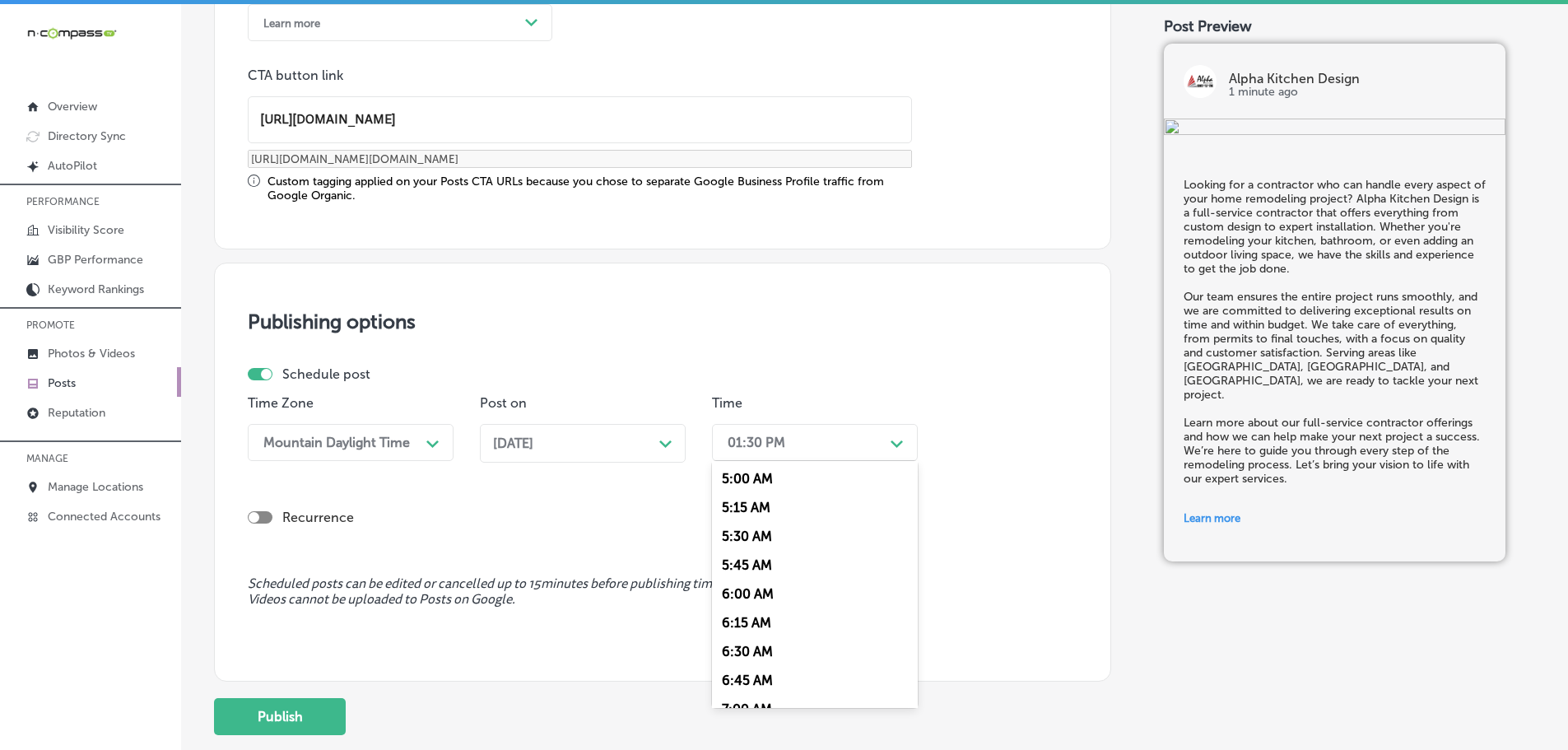
scroll to position [658, 0]
drag, startPoint x: 759, startPoint y: 622, endPoint x: 768, endPoint y: 601, distance: 22.8
click at [759, 622] on div "7:00 AM" at bounding box center [815, 627] width 206 height 29
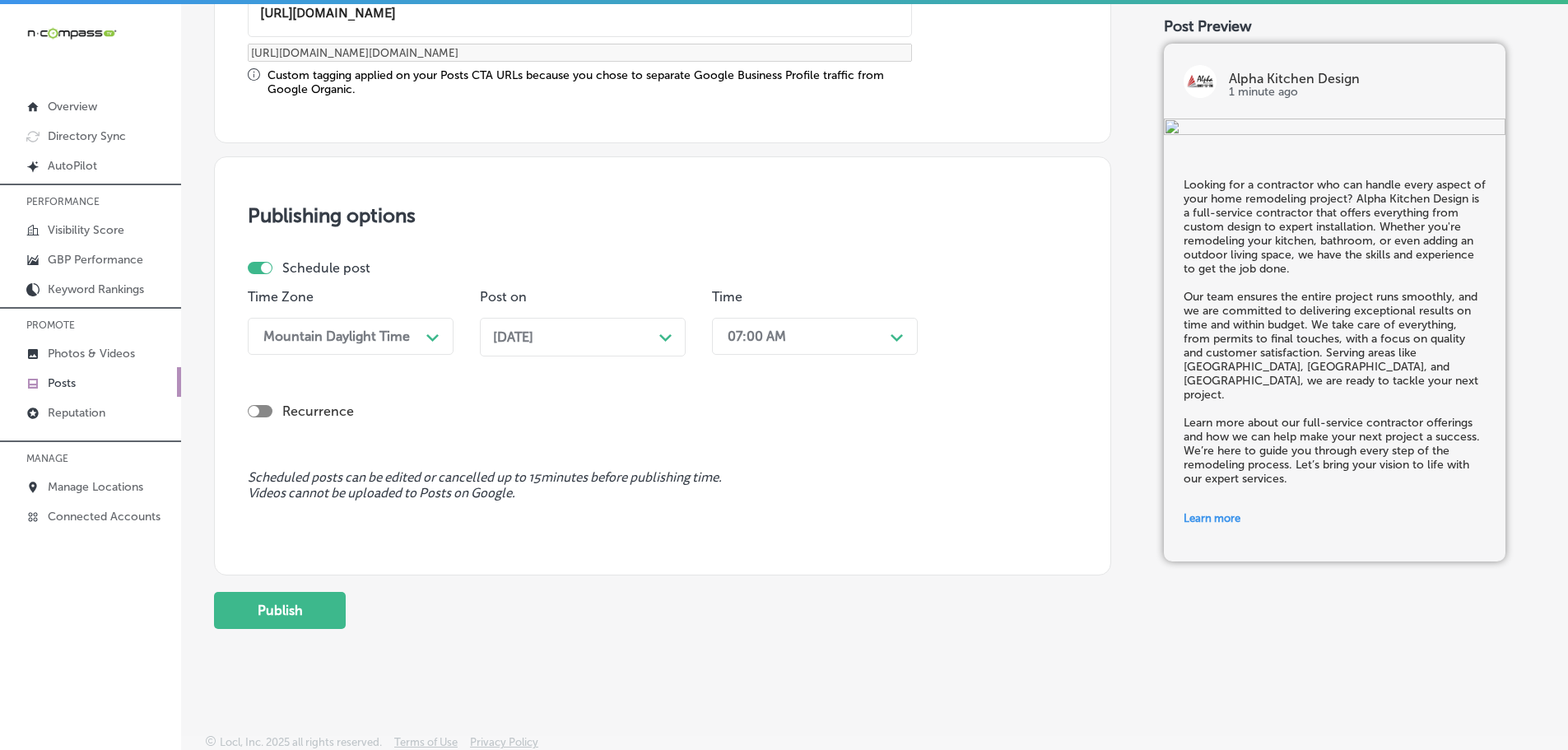
scroll to position [1391, 0]
click at [296, 608] on button "Publish" at bounding box center [280, 607] width 132 height 37
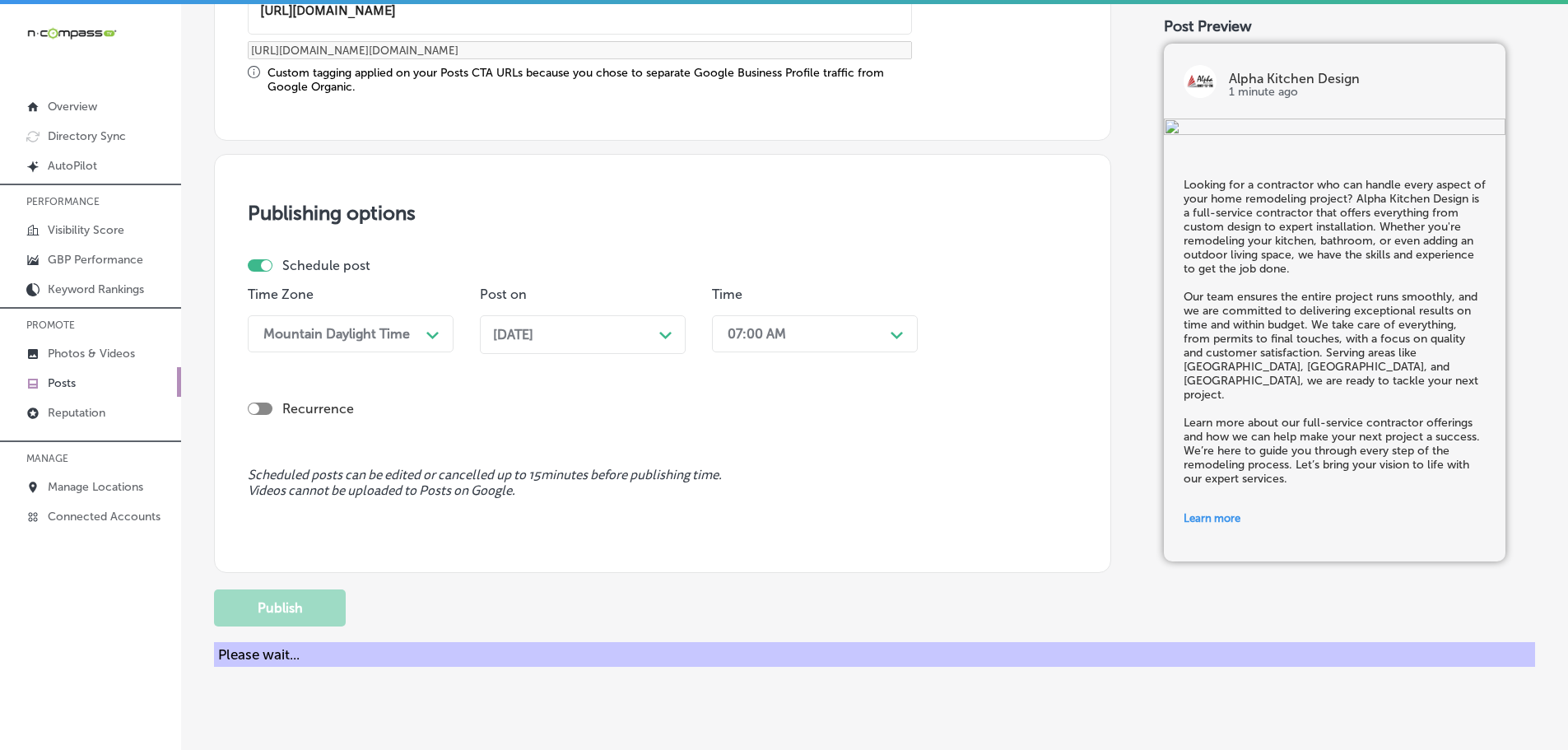
scroll to position [1242, 0]
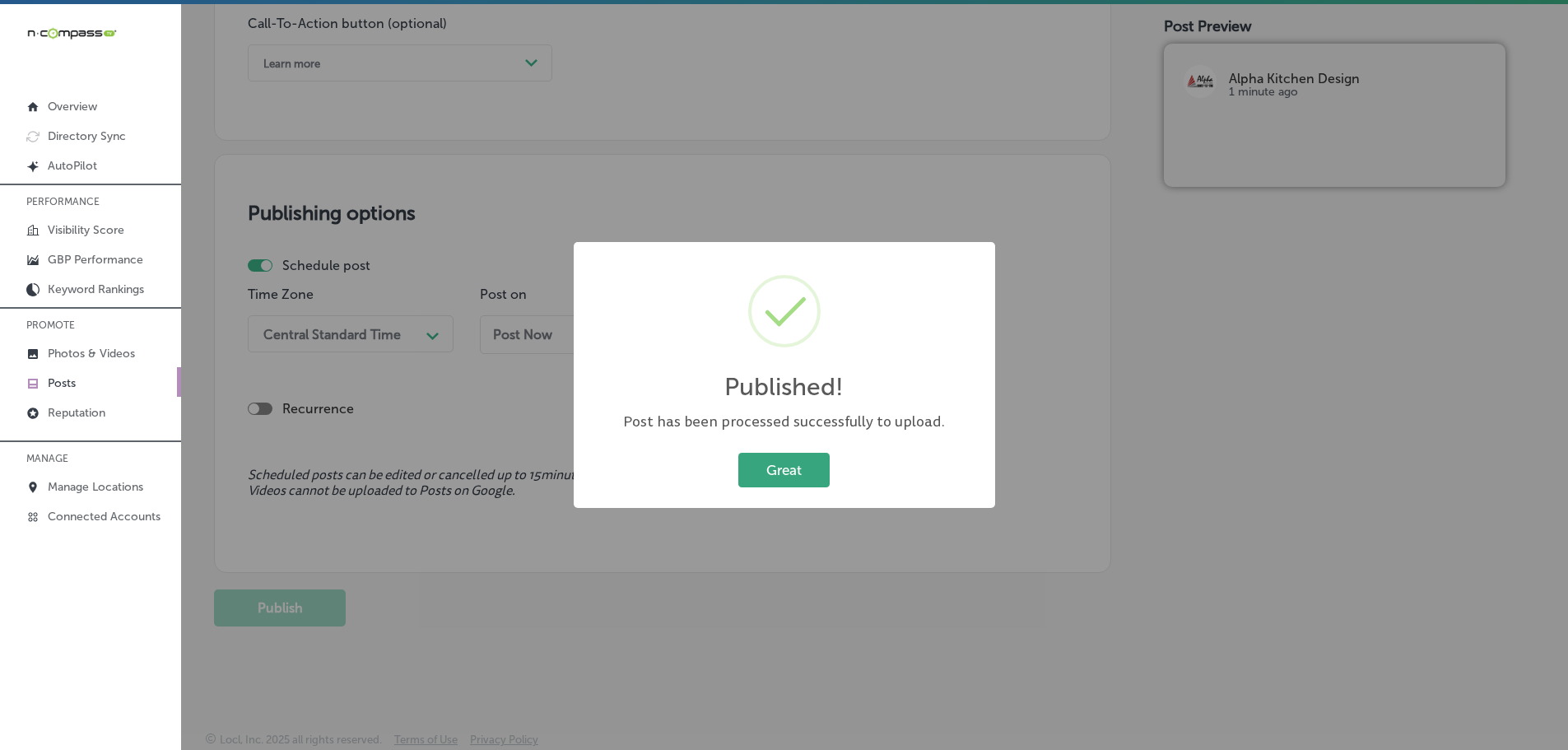
click at [769, 466] on button "Great" at bounding box center [784, 469] width 91 height 34
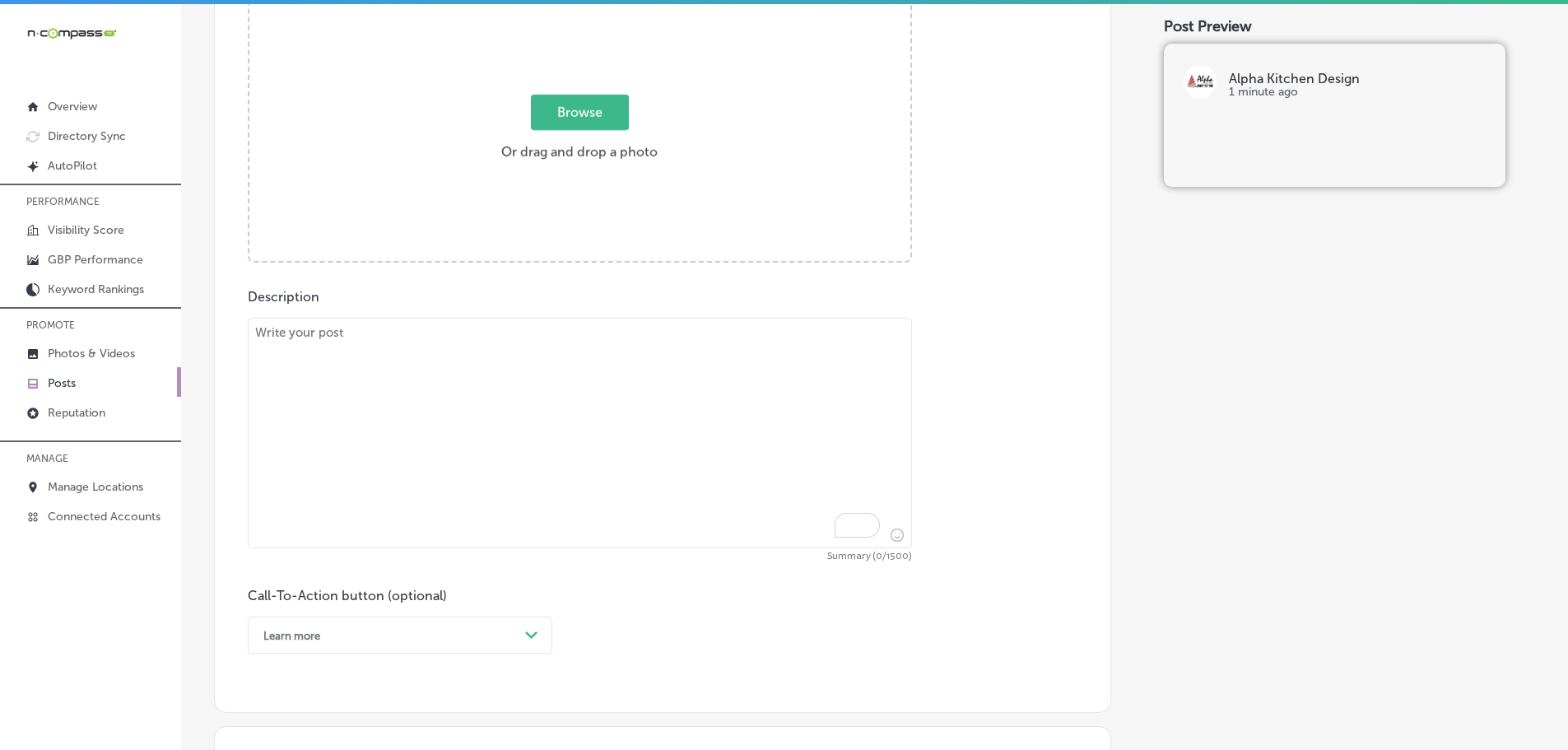
scroll to position [665, 0]
click at [532, 356] on textarea "To enrich screen reader interactions, please activate Accessibility in Grammarl…" at bounding box center [580, 436] width 665 height 230
paste textarea "Ready to transform your kitchen into a modern, functional space? Alpha Kitchen …"
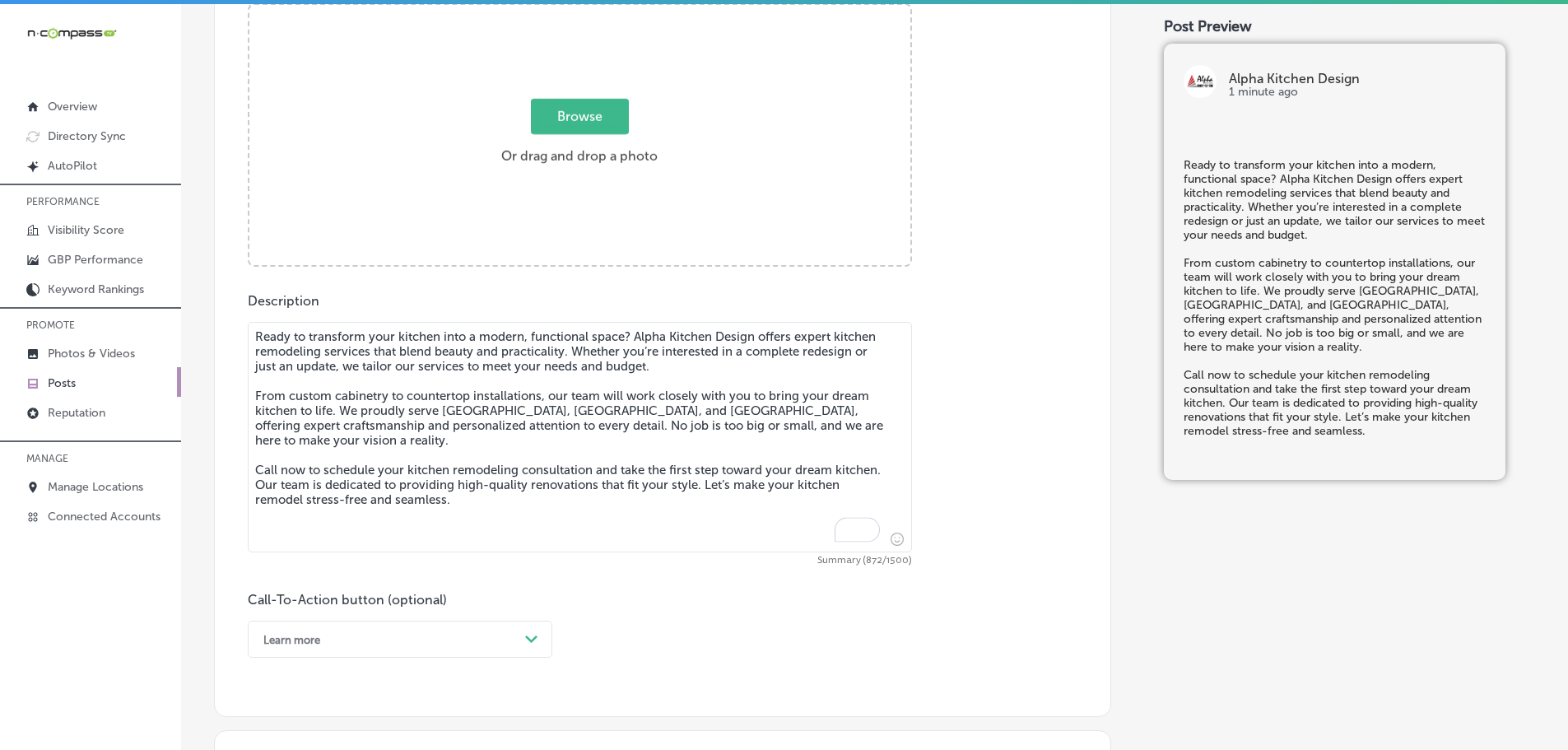
type textarea "Ready to transform your kitchen into a modern, functional space? Alpha Kitchen …"
click at [591, 116] on span "Browse" at bounding box center [580, 116] width 98 height 35
click at [591, 10] on input "Browse Or drag and drop a photo" at bounding box center [580, 6] width 661 height 5
type input "C:\fakepath\96231706_2250283531947164_5943311001867780096_n (1).jpg"
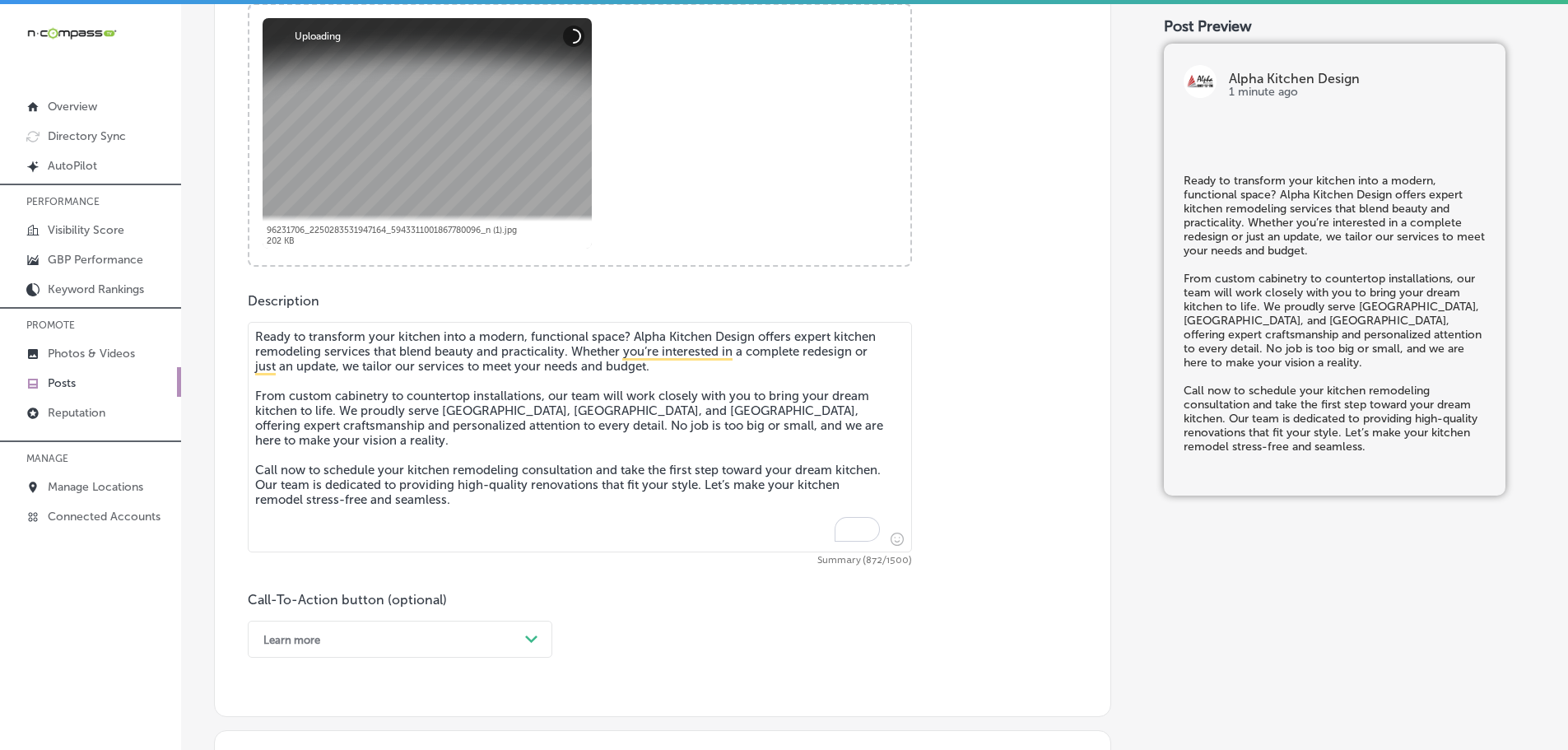
scroll to position [1077, 0]
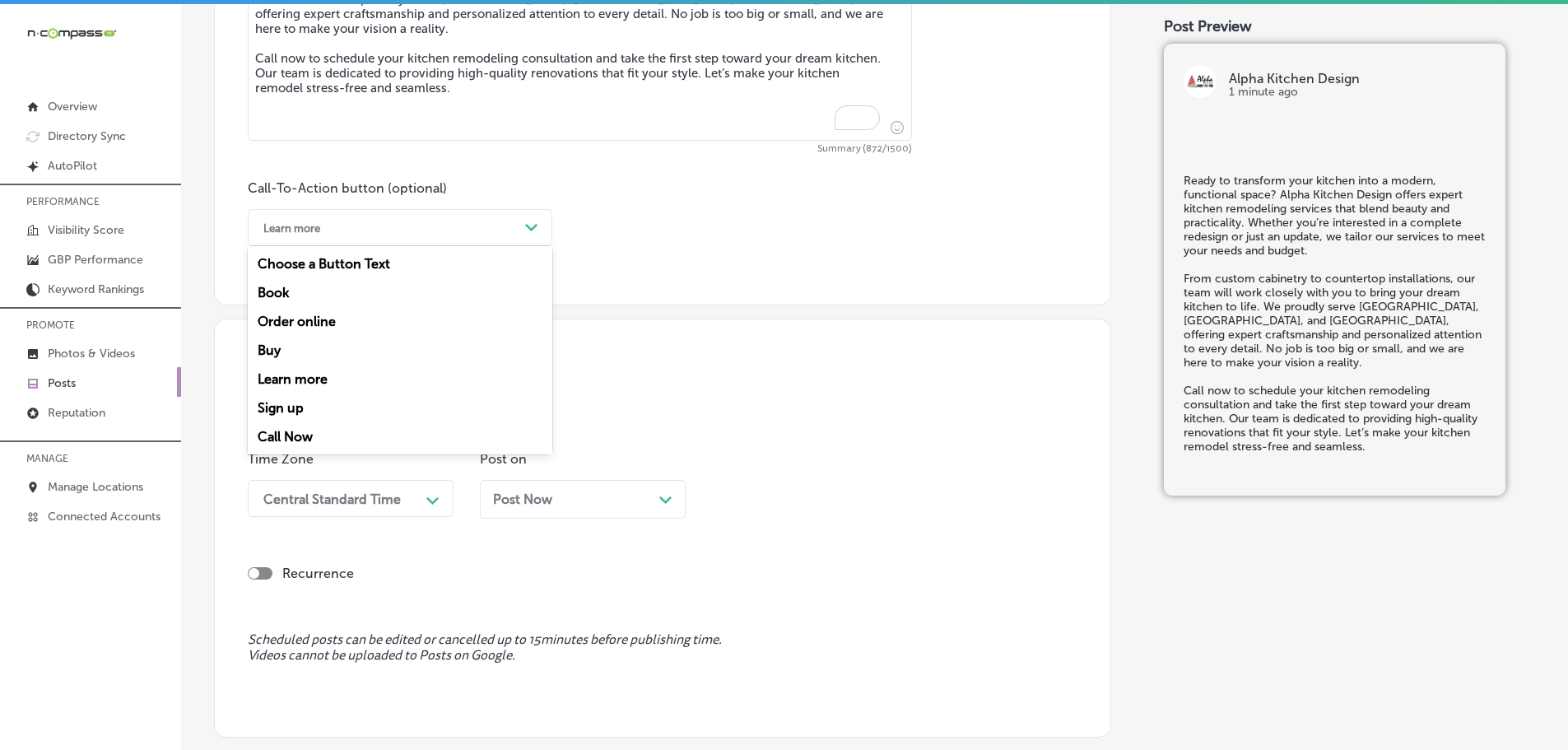
click at [511, 222] on div "Learn more" at bounding box center [386, 228] width 263 height 25
click at [310, 431] on div "Call Now" at bounding box center [400, 437] width 304 height 29
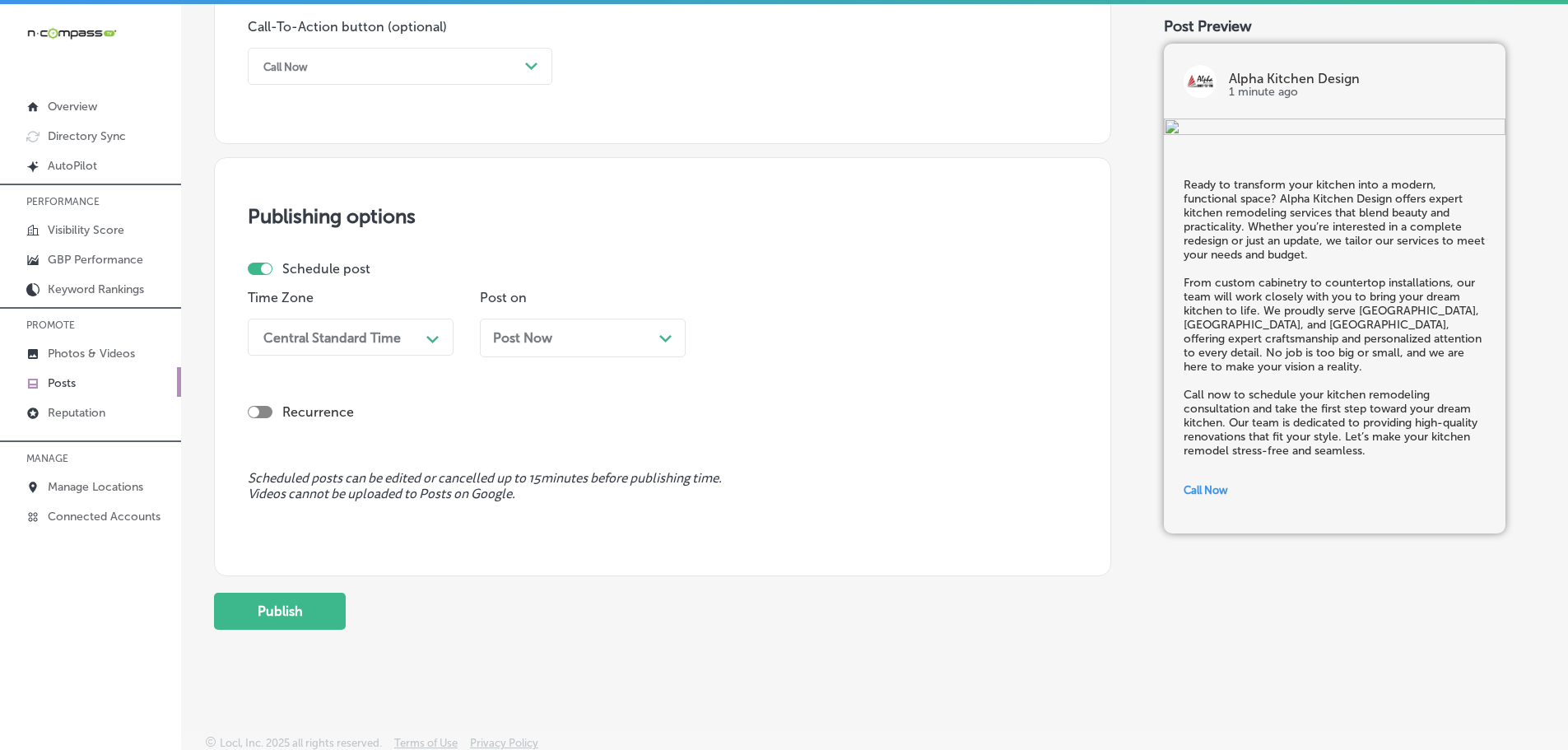
scroll to position [1242, 0]
click at [423, 340] on div "Path Created with Sketch." at bounding box center [433, 334] width 26 height 26
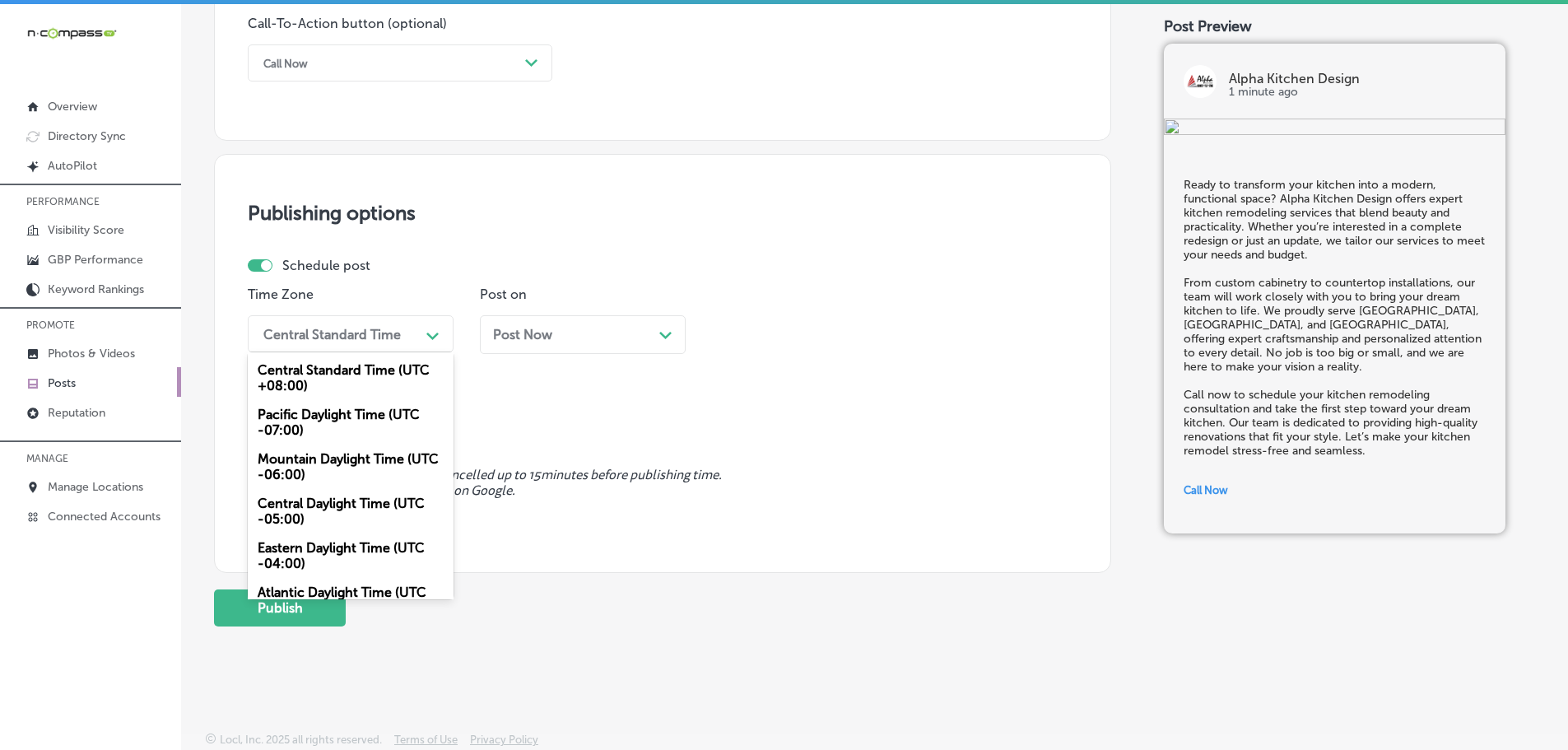
click at [355, 462] on div "Mountain Daylight Time (UTC -06:00)" at bounding box center [351, 466] width 206 height 45
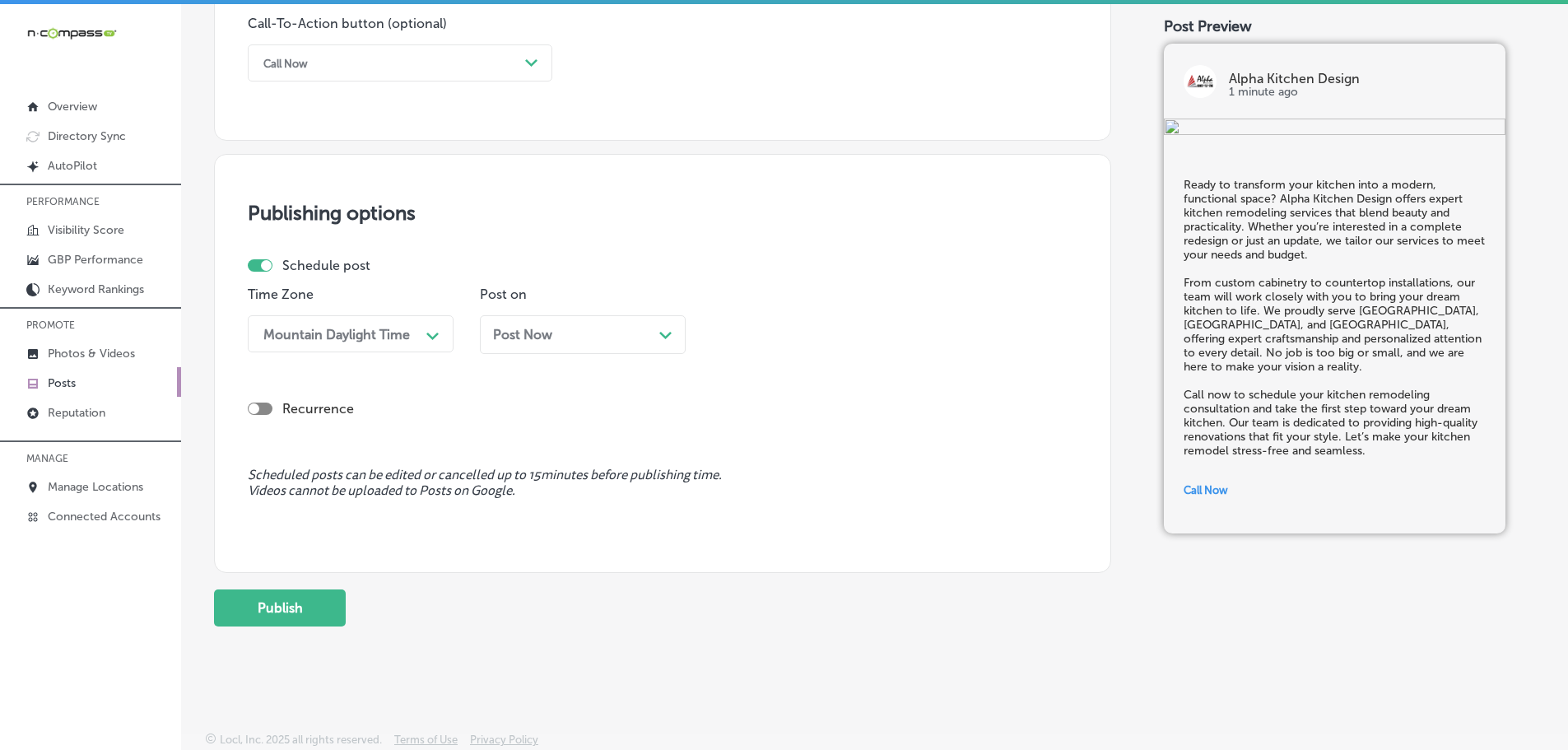
click at [669, 327] on div "Path Created with Sketch." at bounding box center [666, 333] width 13 height 13
click at [892, 325] on div "Path Created with Sketch." at bounding box center [897, 334] width 26 height 26
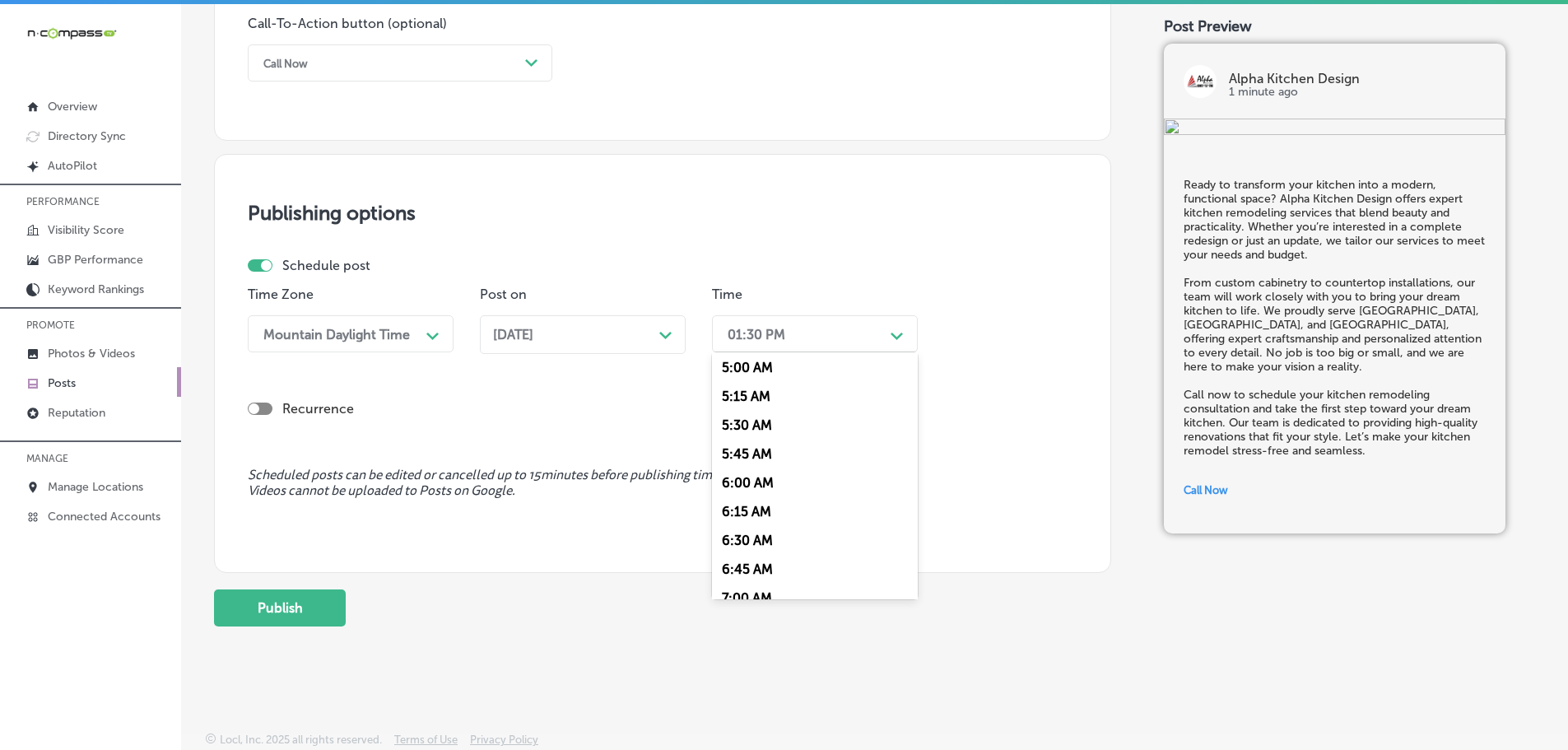
scroll to position [658, 0]
click at [766, 514] on div "7:00 AM" at bounding box center [815, 518] width 206 height 29
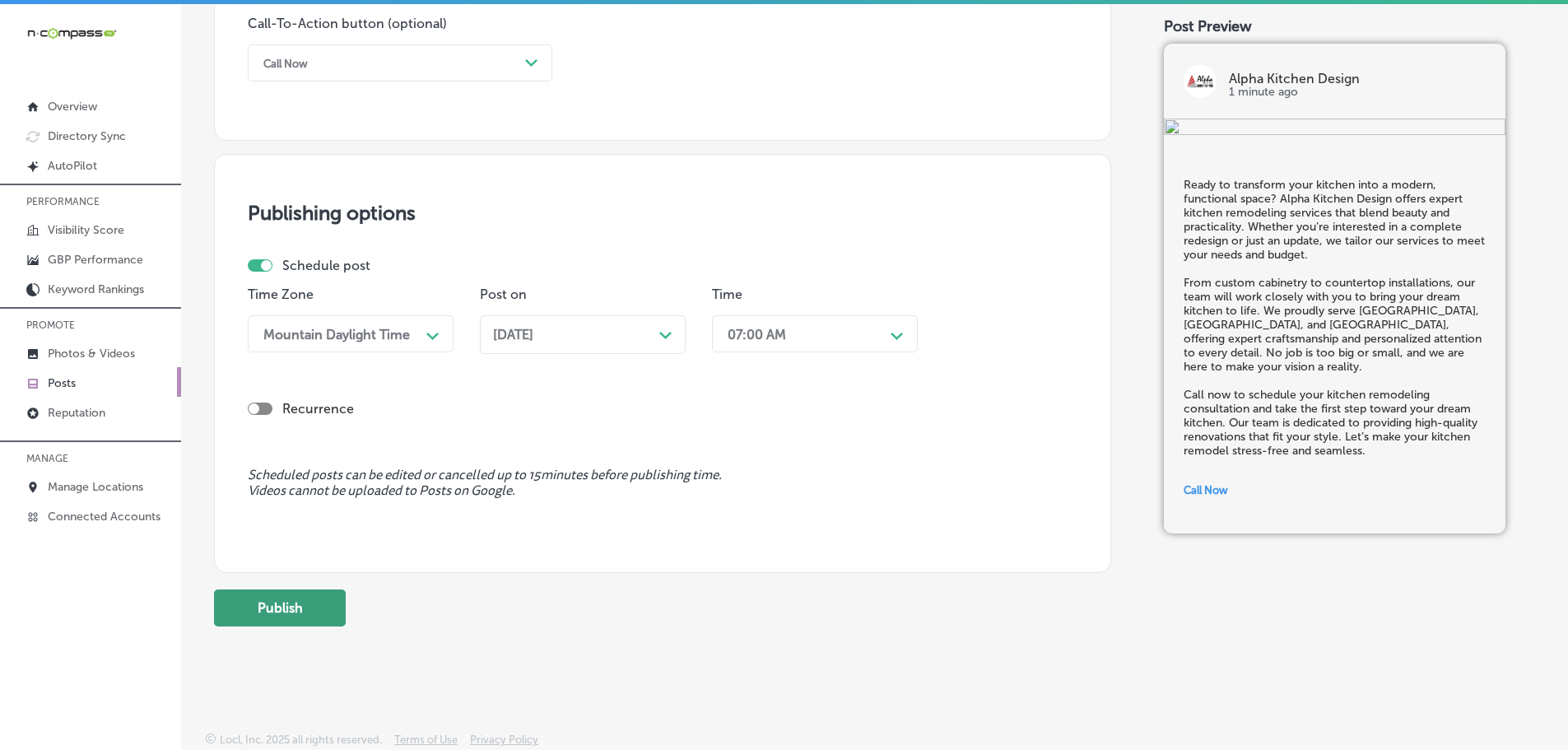
click at [300, 616] on button "Publish" at bounding box center [280, 607] width 132 height 37
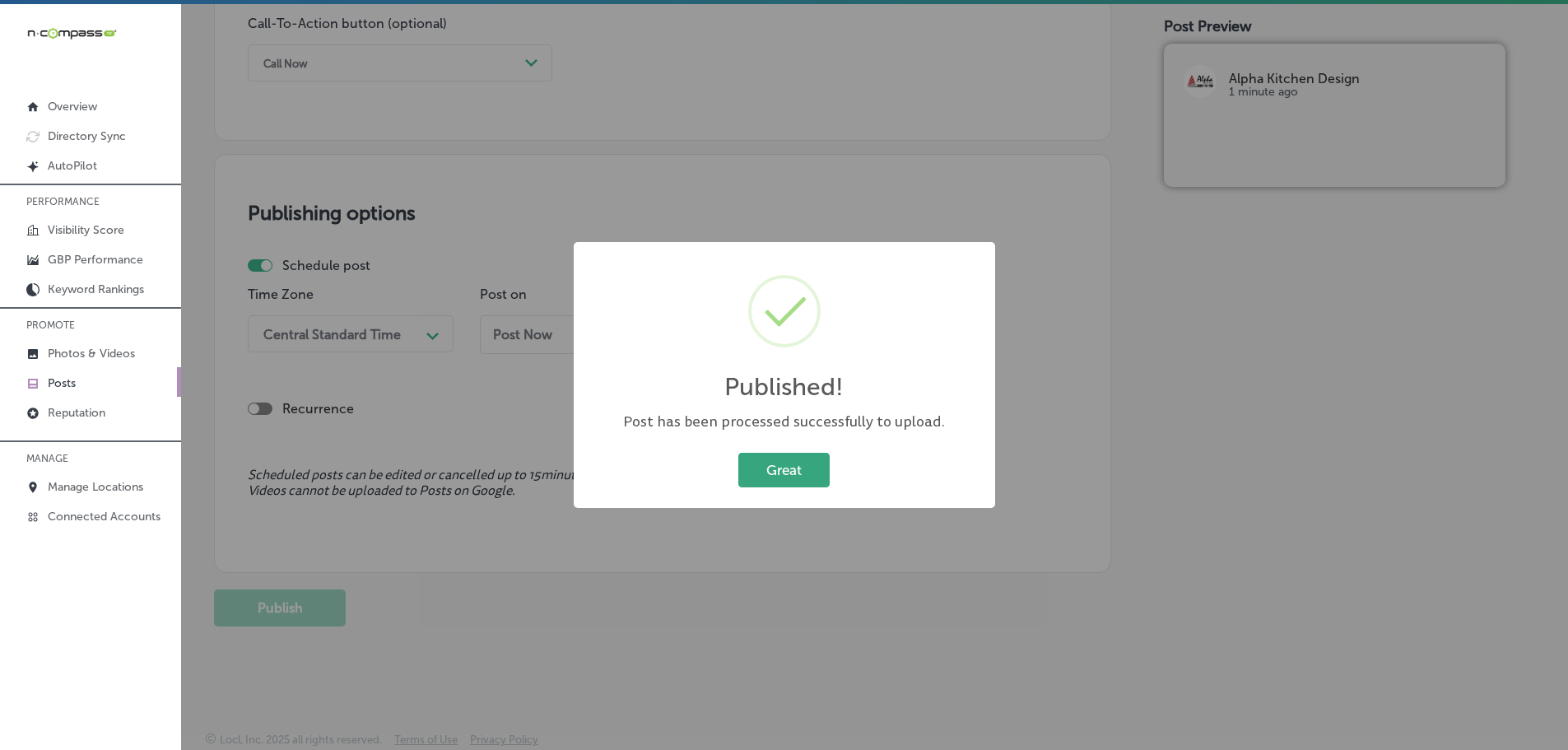
click at [769, 462] on button "Great" at bounding box center [784, 469] width 91 height 34
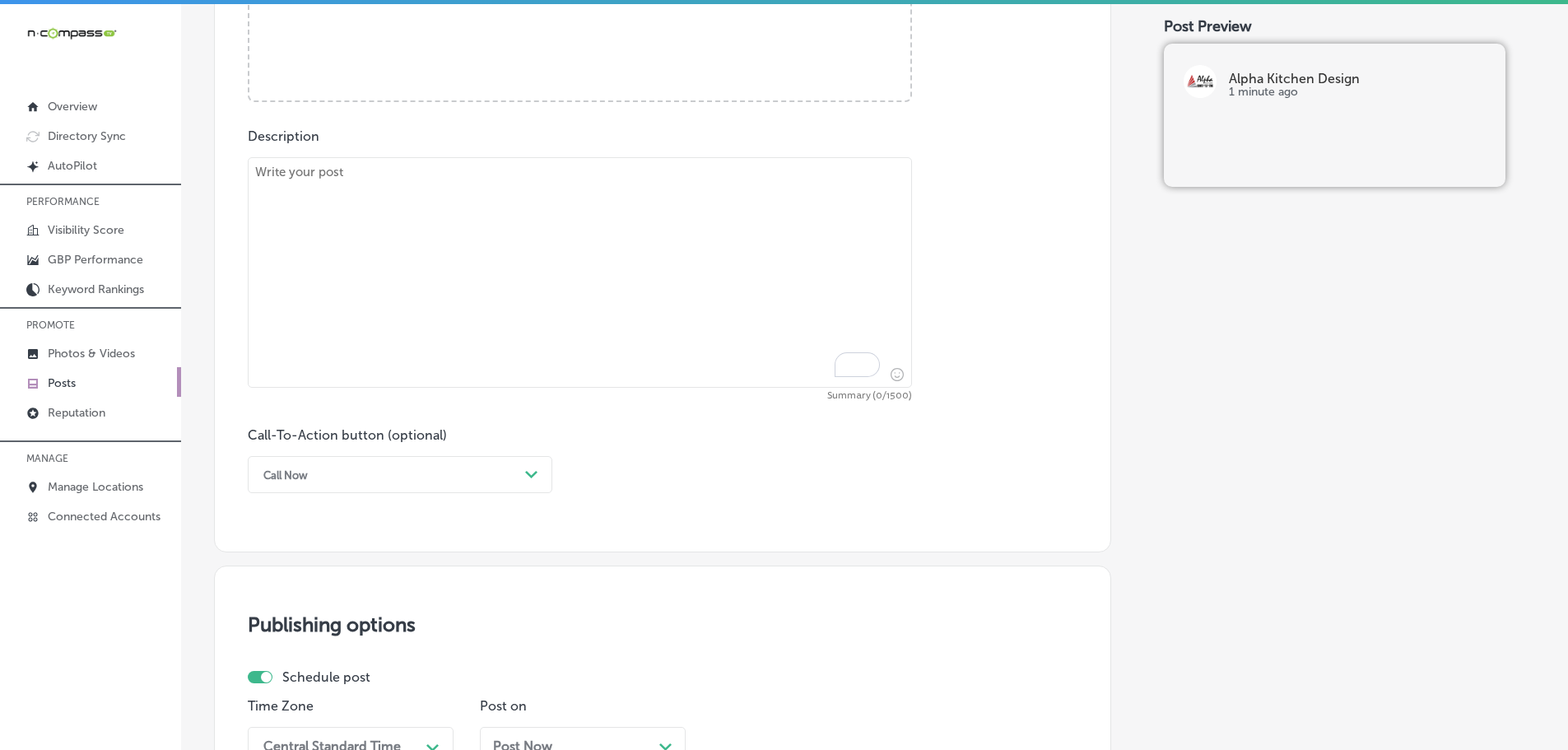
scroll to position [748, 0]
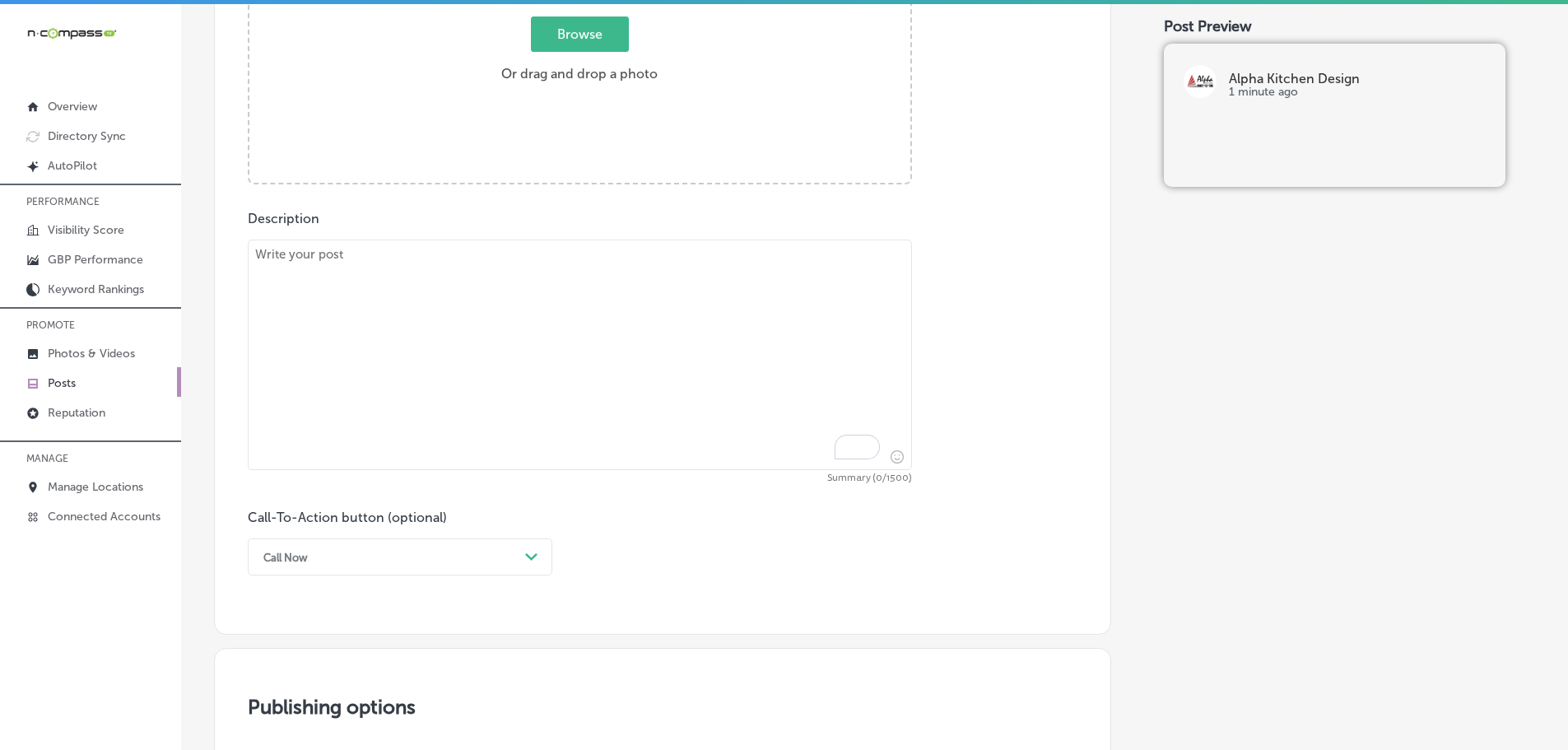
click at [479, 300] on textarea "To enrich screen reader interactions, please activate Accessibility in Grammarl…" at bounding box center [580, 354] width 665 height 230
paste textarea "Alpha Kitchen Design is your go-to source for full-service kitchen remodeling i…"
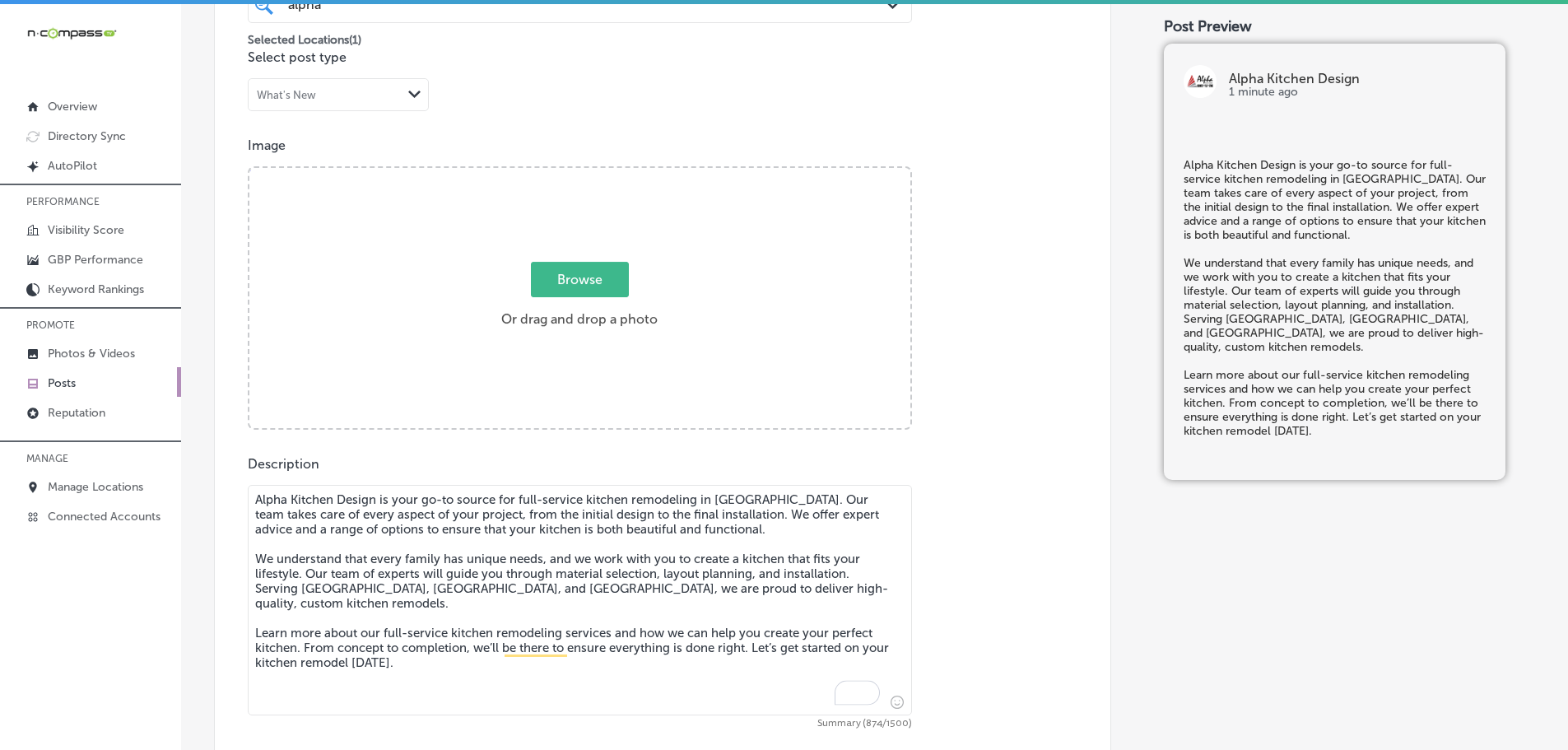
scroll to position [502, 0]
type textarea "Alpha Kitchen Design is your go-to source for full-service kitchen remodeling i…"
click at [578, 270] on span "Browse" at bounding box center [580, 280] width 98 height 35
click at [578, 175] on input "Browse Or drag and drop a photo" at bounding box center [580, 171] width 661 height 5
type input "C:\fakepath\95809528_2250263915282459_6813543132055994368_n (1).jpg"
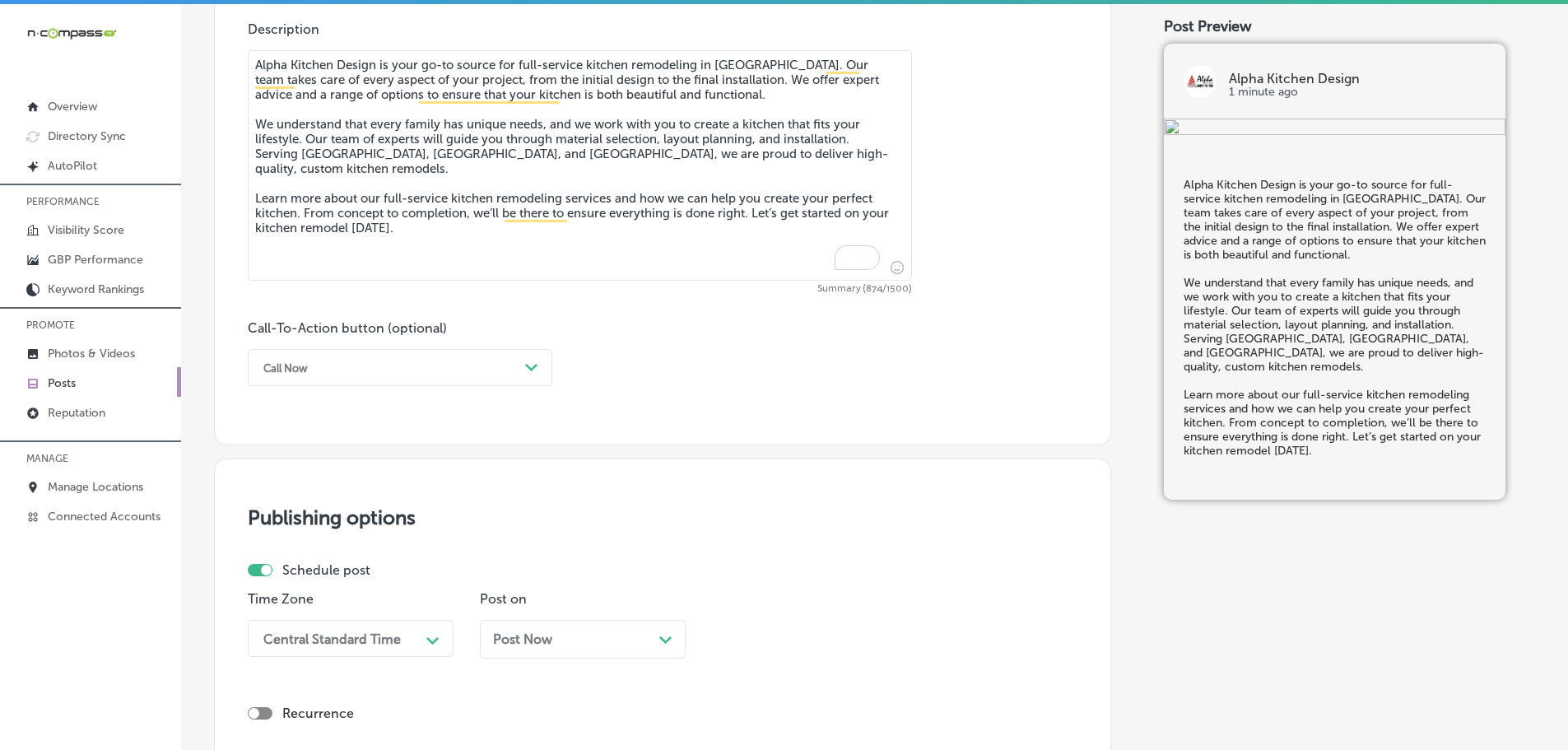
scroll to position [988, 0]
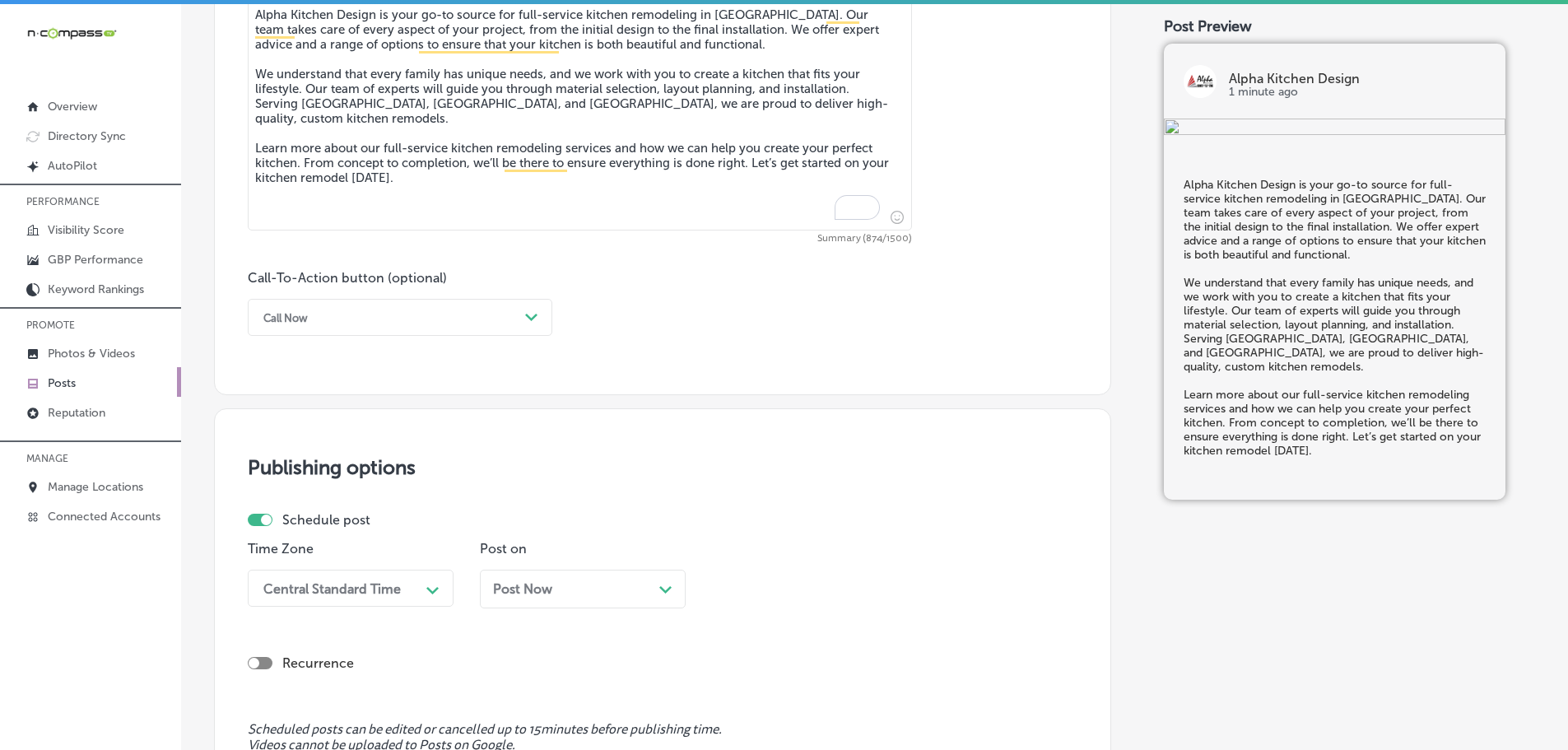
click at [534, 317] on polygon at bounding box center [532, 317] width 13 height 7
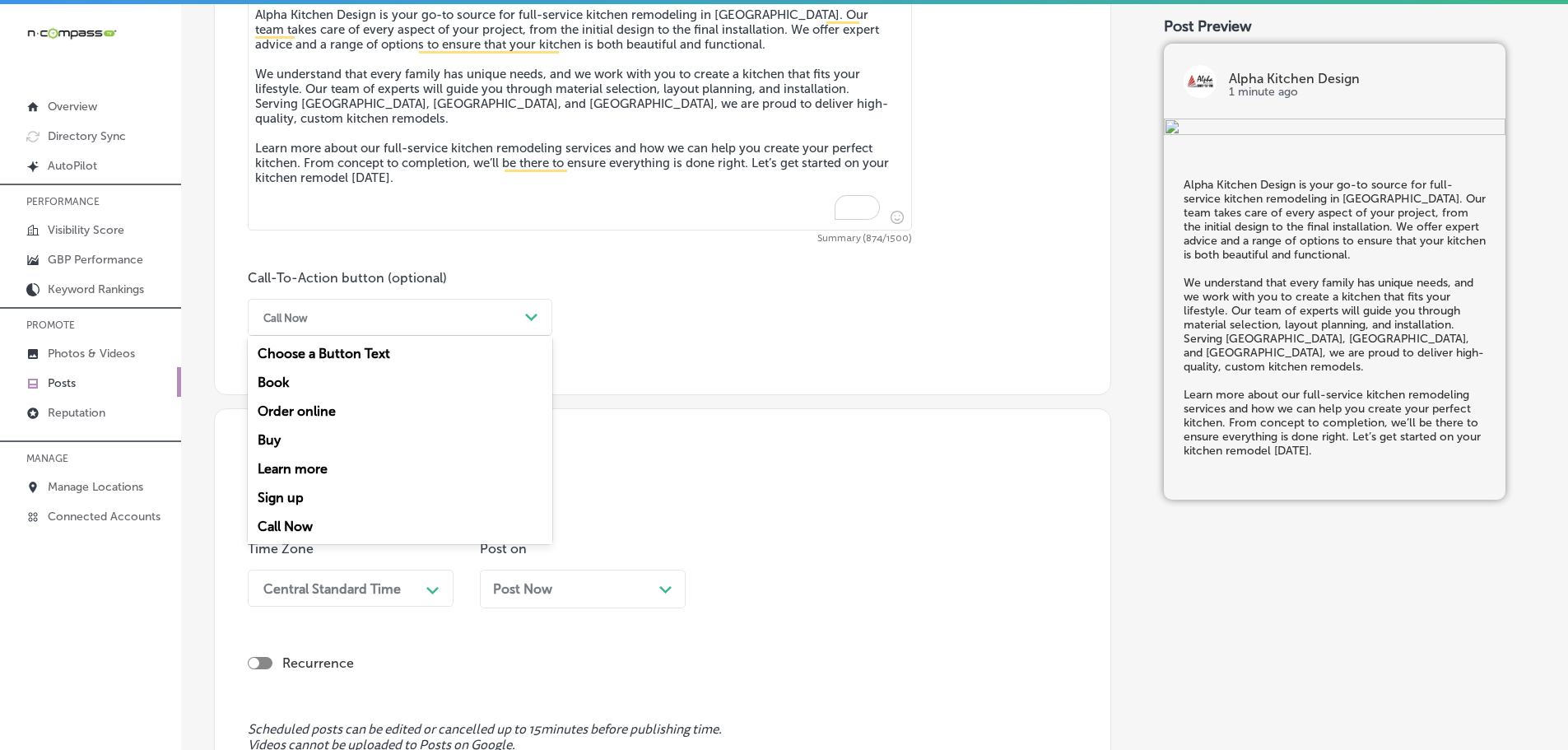
click at [289, 462] on div "Learn more" at bounding box center [400, 469] width 304 height 29
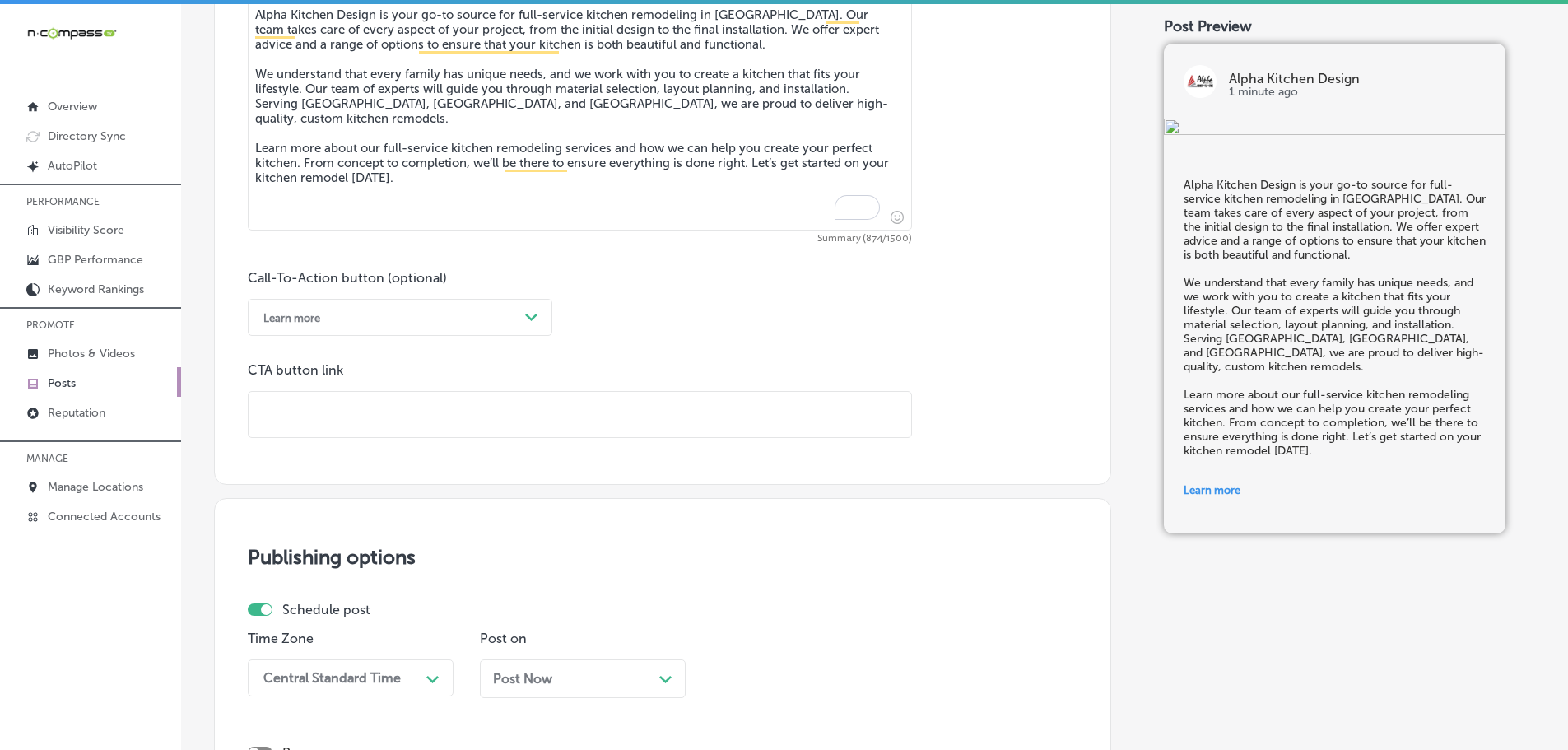
click at [364, 413] on input "text" at bounding box center [580, 414] width 663 height 46
paste input "[URL][DOMAIN_NAME]"
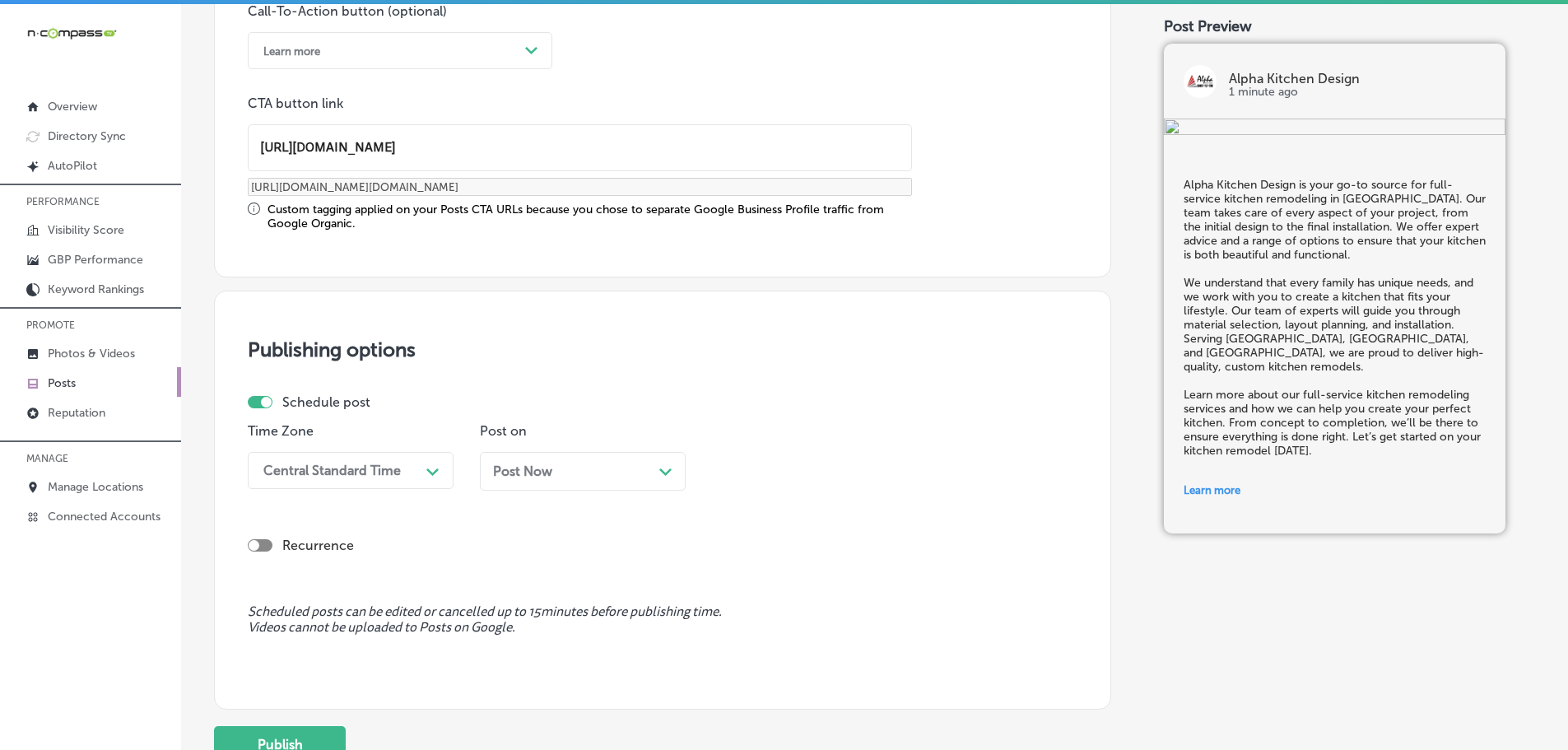
scroll to position [1316, 0]
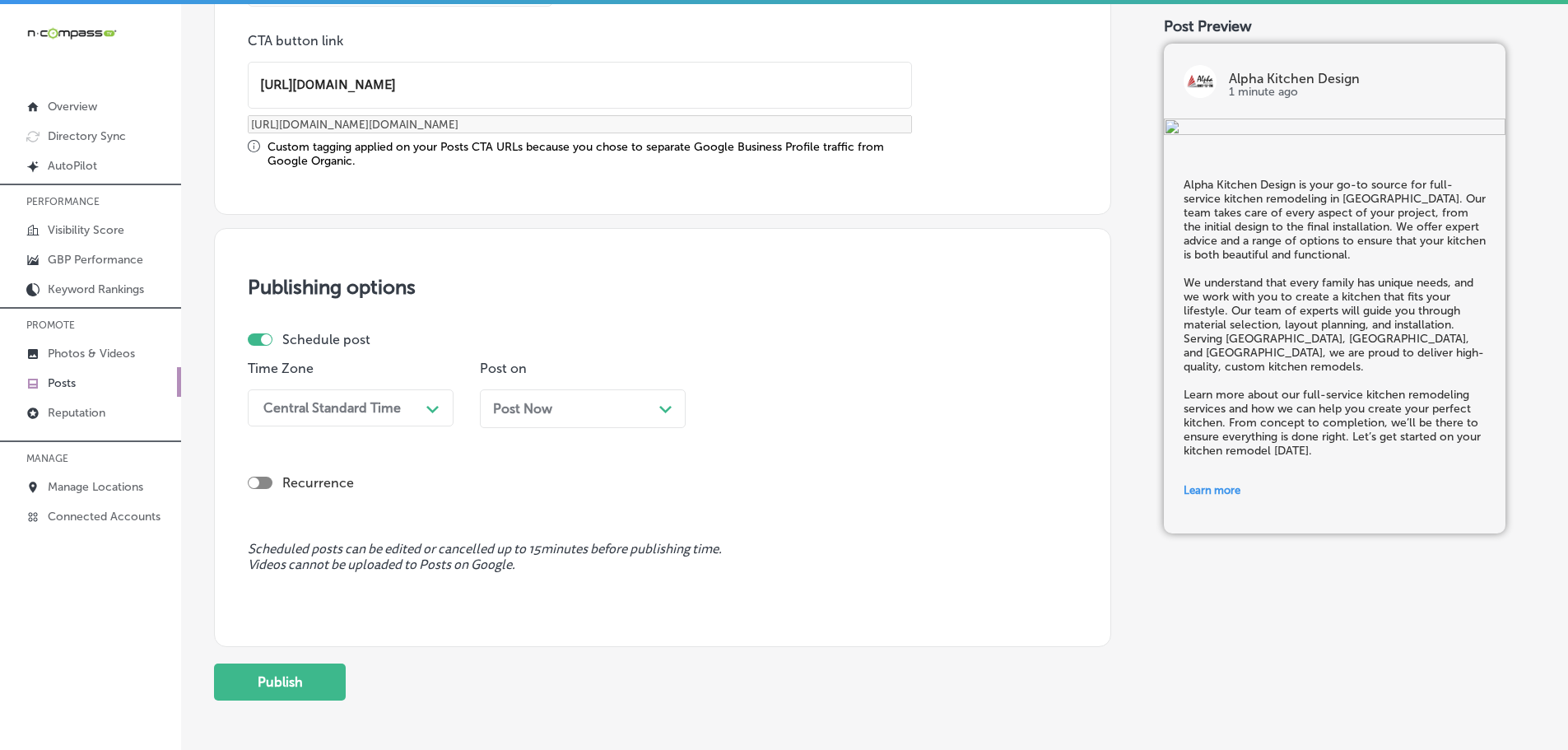
type input "[URL][DOMAIN_NAME]"
click at [386, 406] on div "Central Standard Time" at bounding box center [331, 407] width 137 height 15
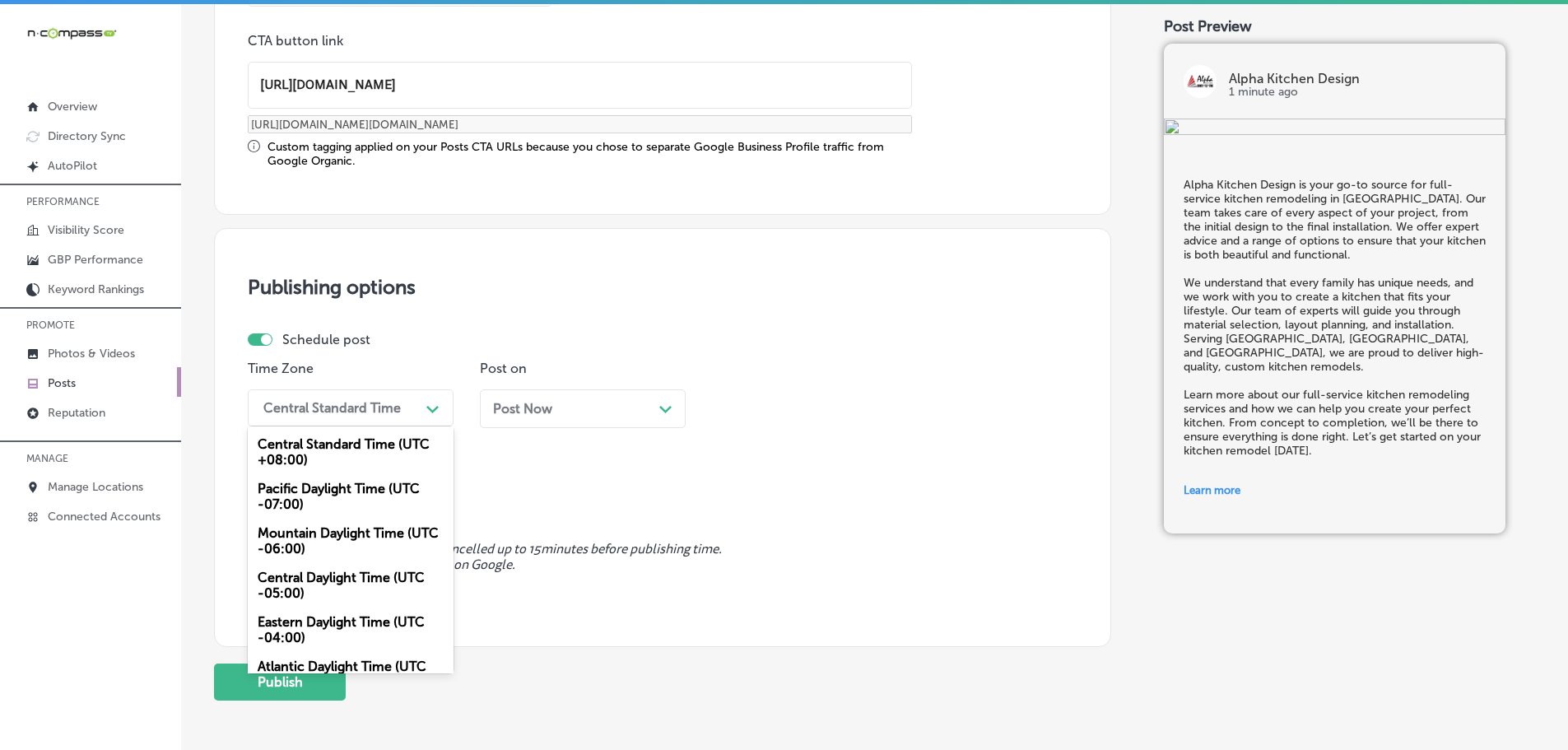
click at [312, 532] on div "Mountain Daylight Time (UTC -06:00)" at bounding box center [351, 541] width 206 height 45
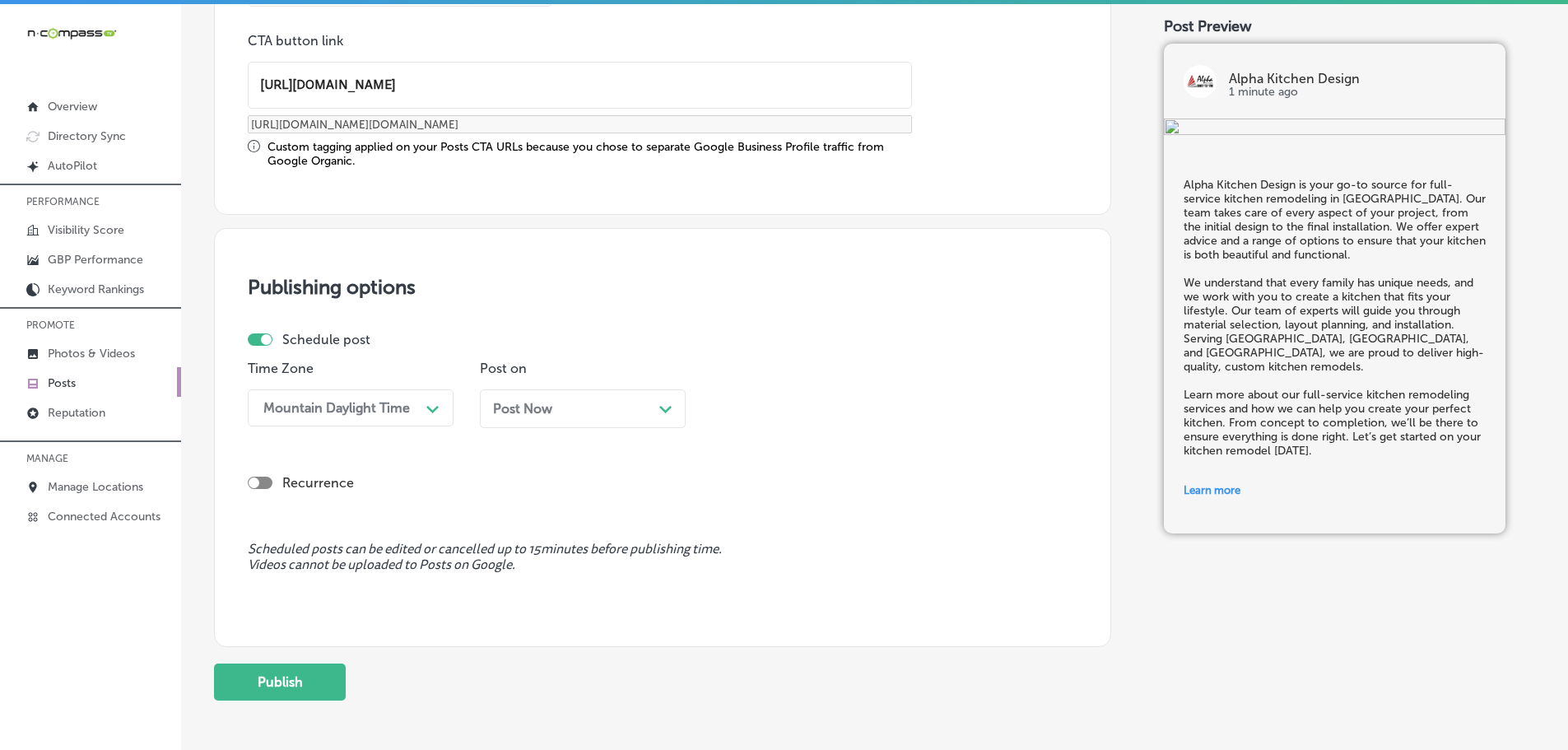
click at [657, 407] on div "Post Now Path Created with Sketch." at bounding box center [582, 408] width 179 height 15
click at [890, 415] on div "Path Created with Sketch." at bounding box center [897, 407] width 26 height 26
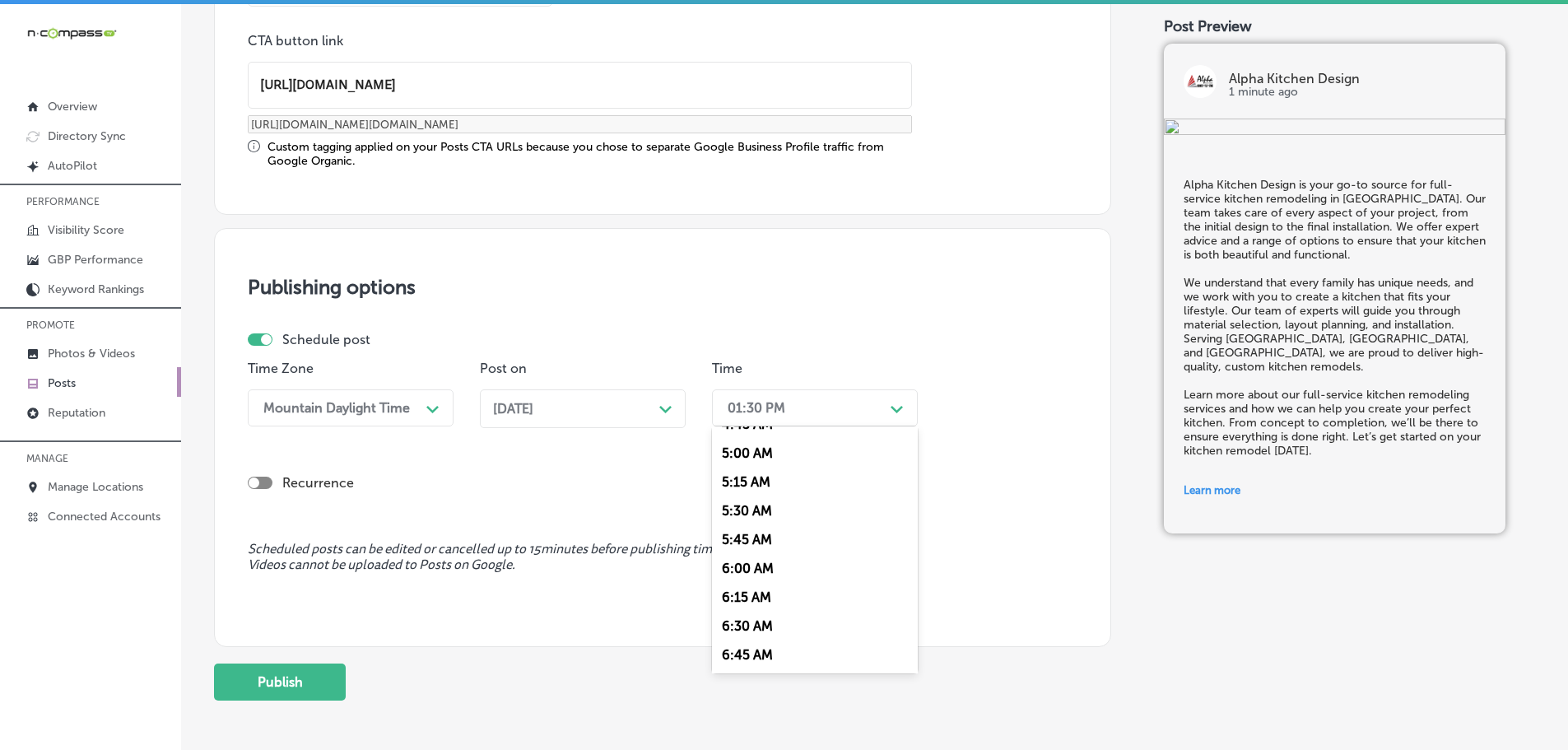
scroll to position [658, 0]
click at [770, 581] on div "7:00 AM" at bounding box center [815, 593] width 206 height 29
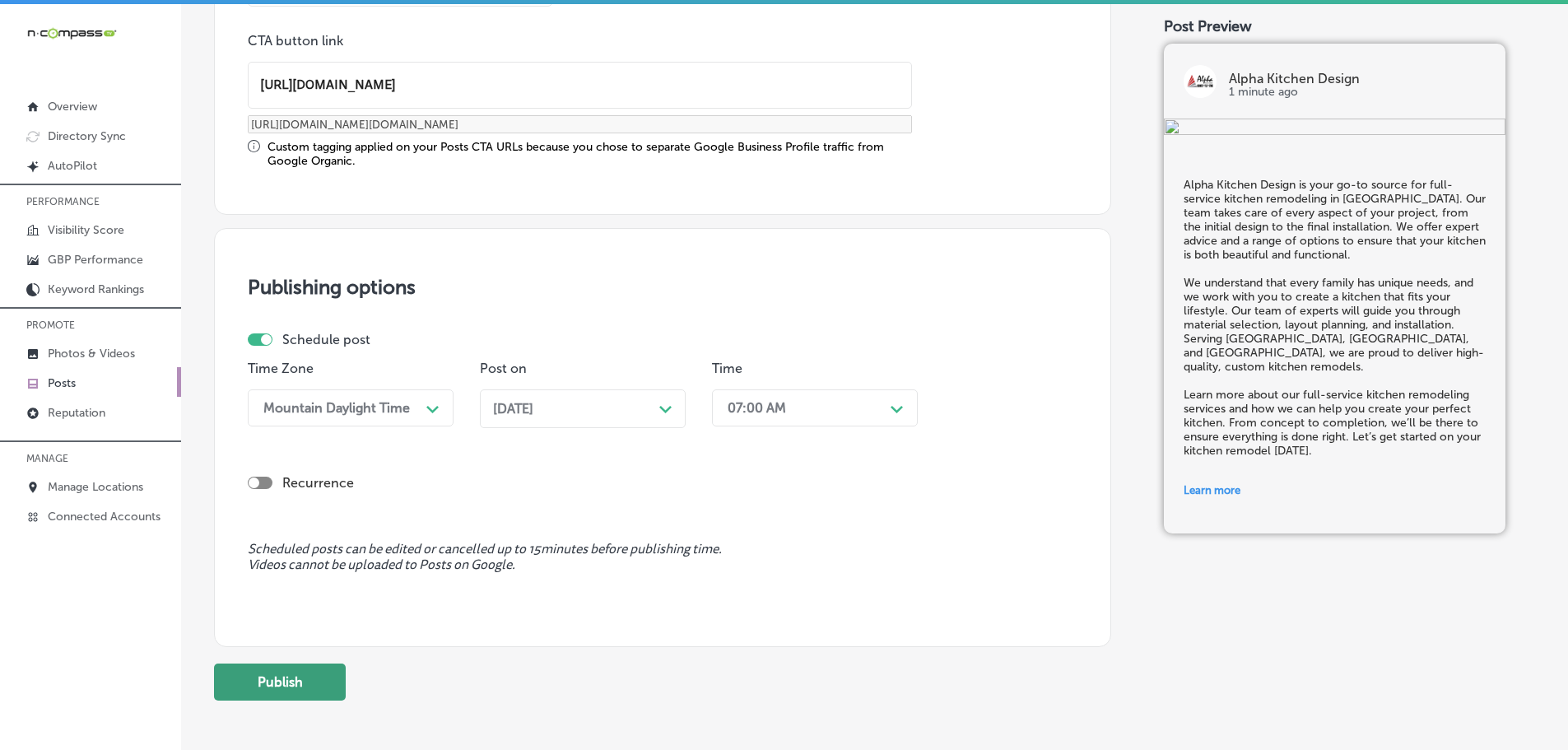
click at [293, 684] on button "Publish" at bounding box center [280, 682] width 132 height 37
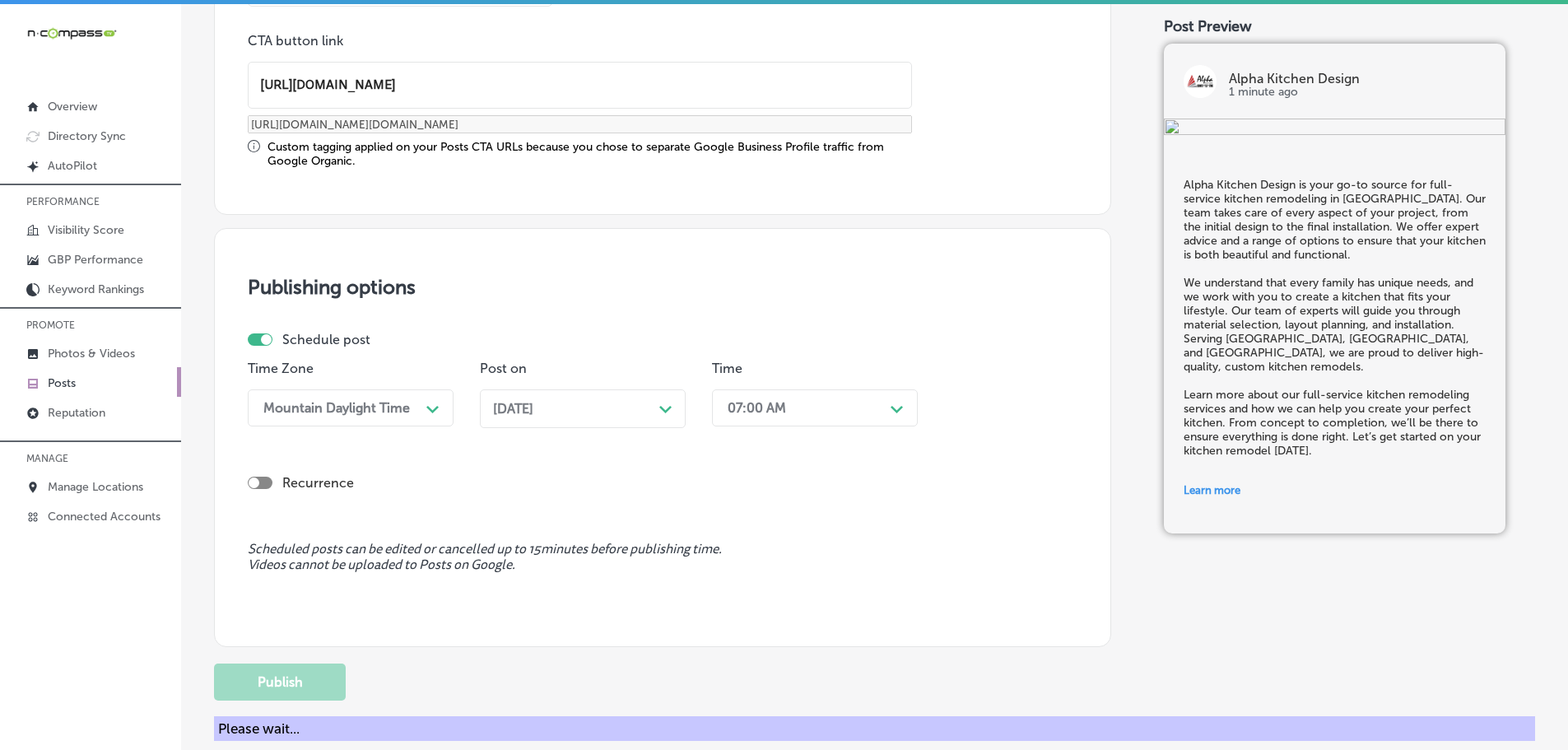
scroll to position [1242, 0]
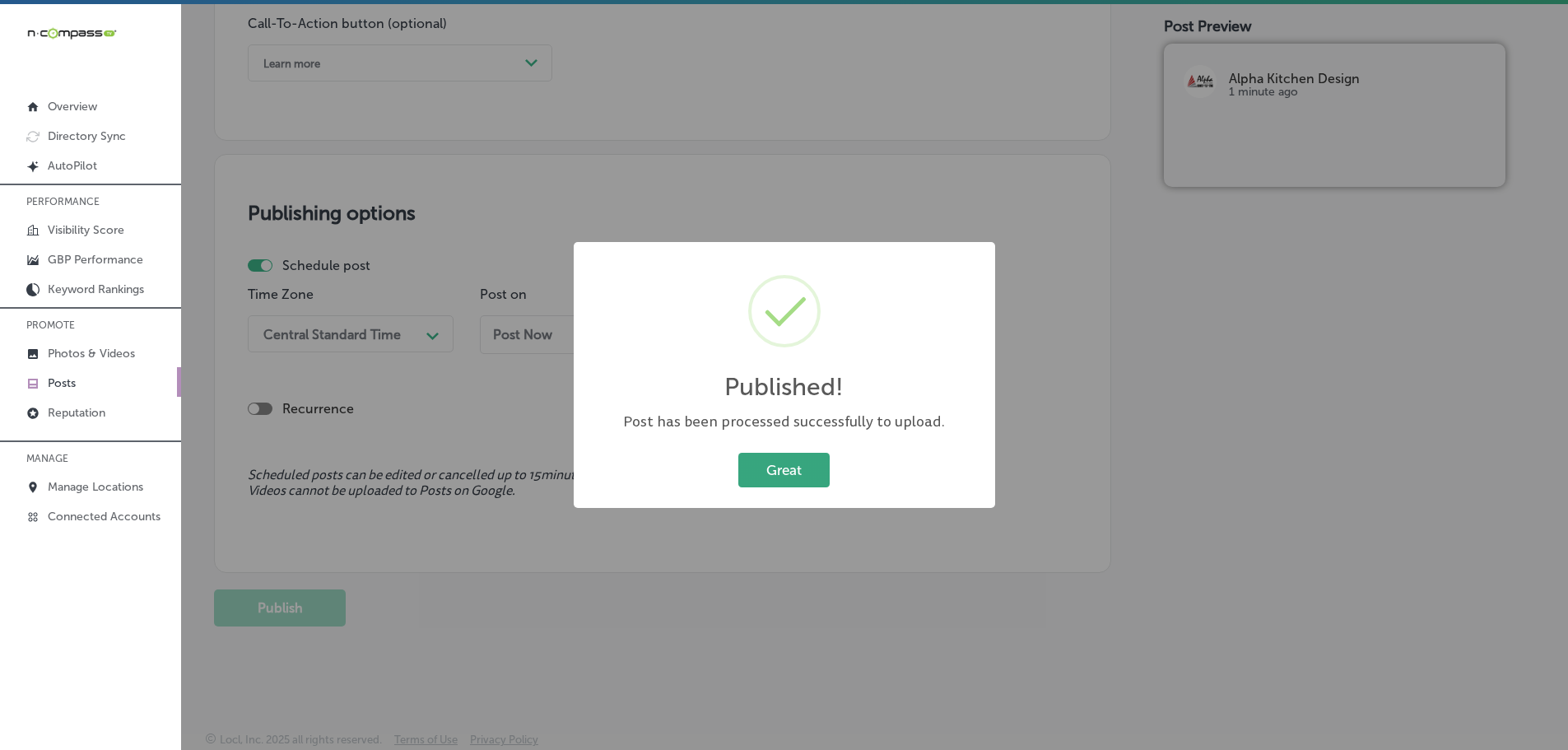
click at [804, 472] on button "Great" at bounding box center [784, 469] width 91 height 34
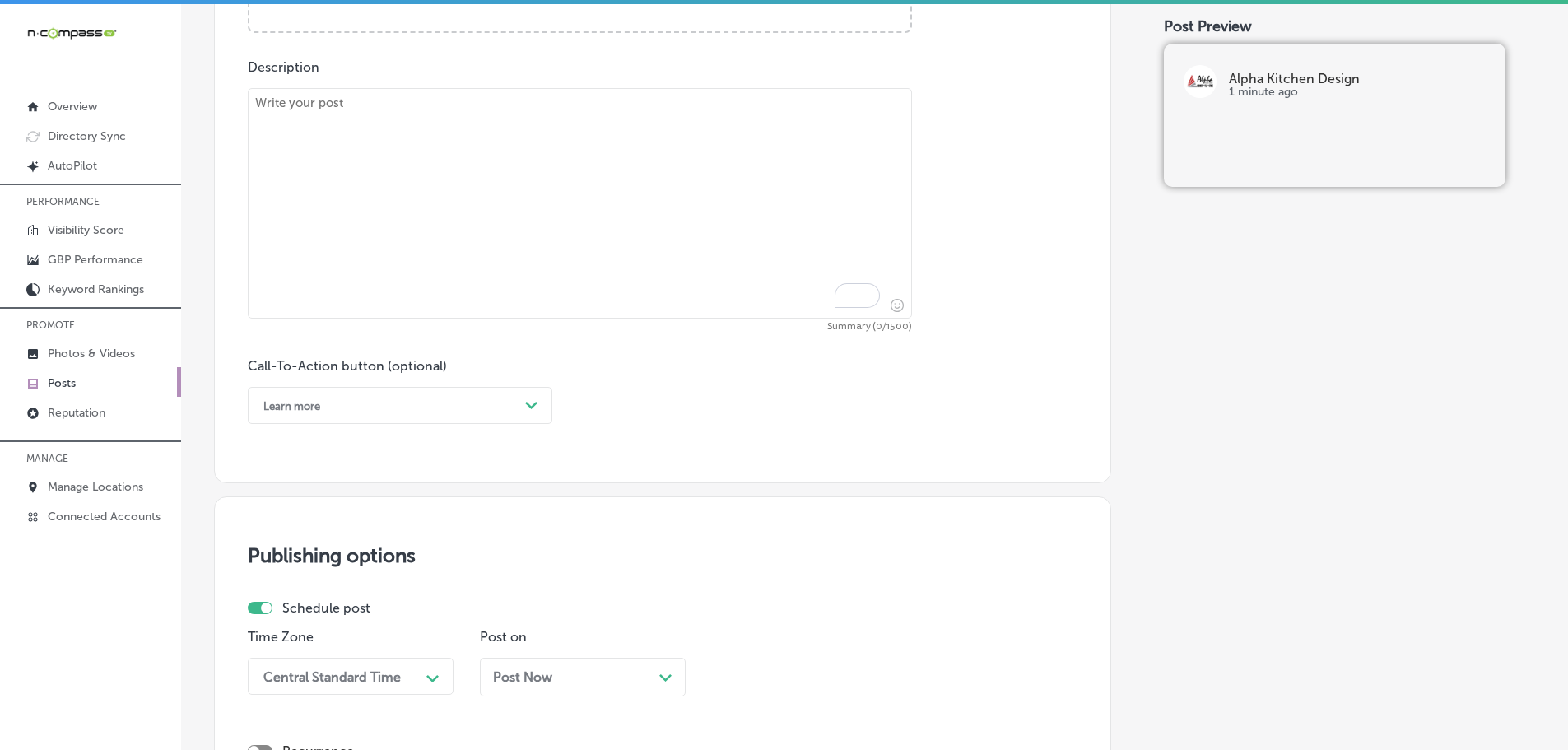
scroll to position [830, 0]
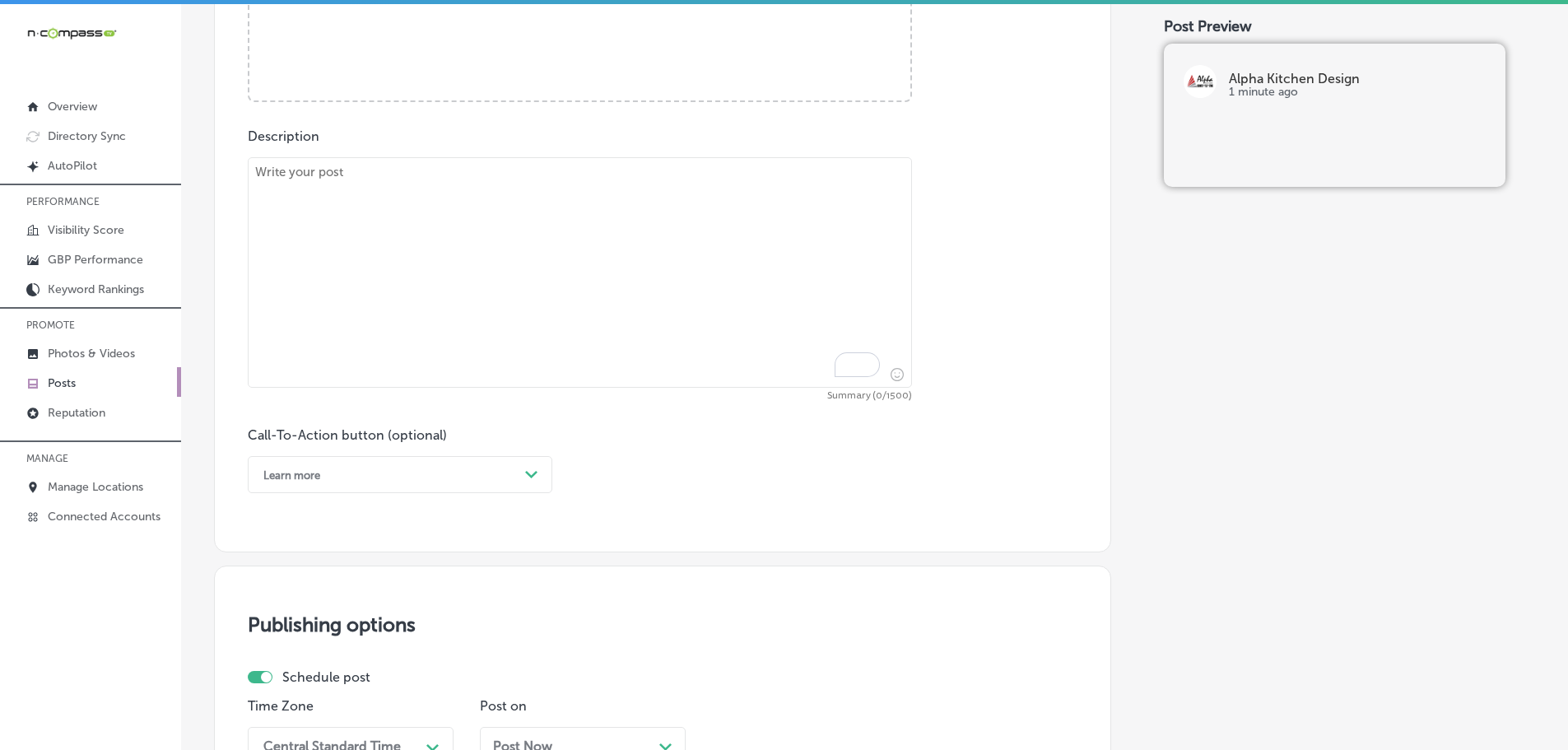
click at [454, 200] on textarea "To enrich screen reader interactions, please activate Accessibility in Grammarl…" at bounding box center [580, 272] width 665 height 230
paste textarea "Add a touch of elegance to your home with marble countertops from Alpha Kitchen…"
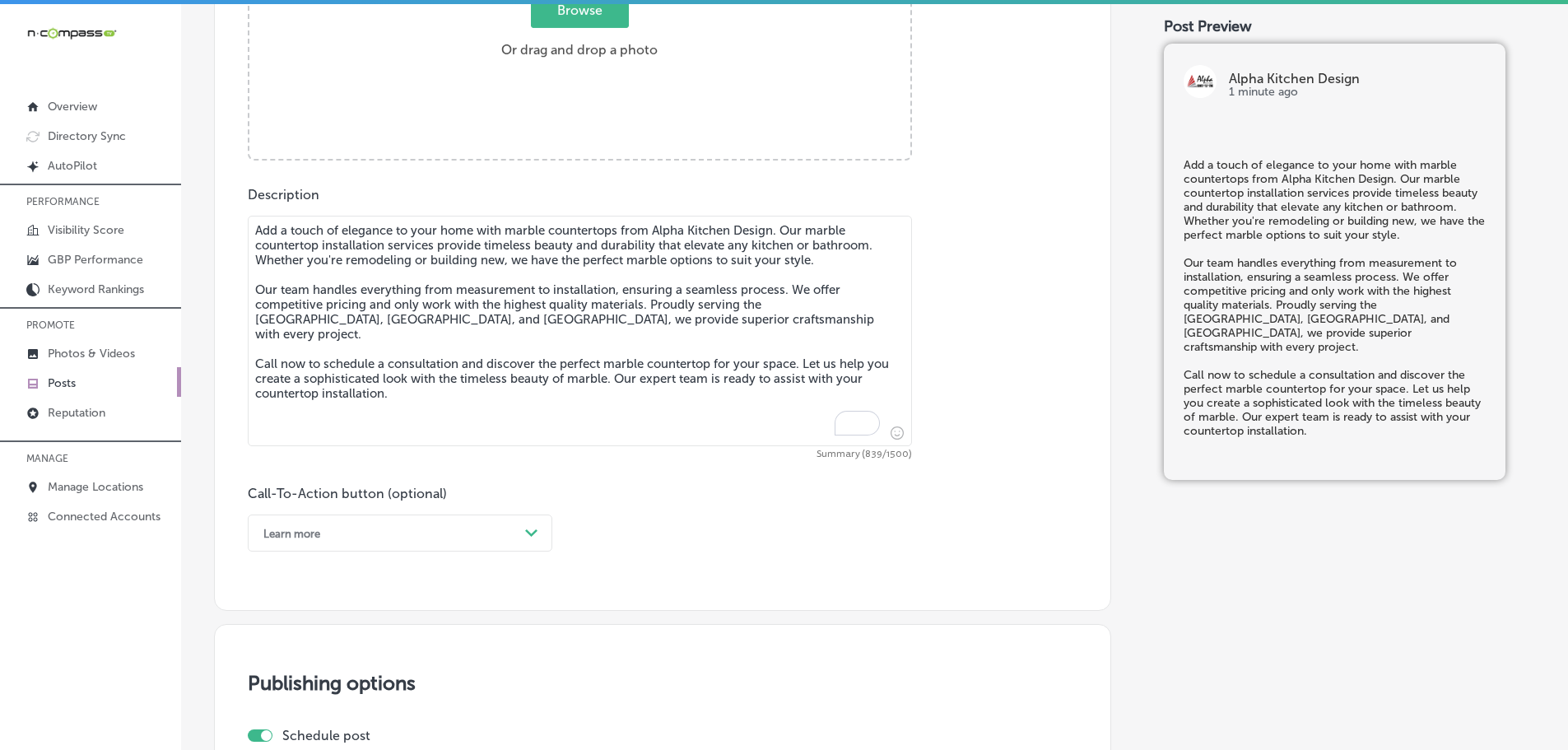
scroll to position [665, 0]
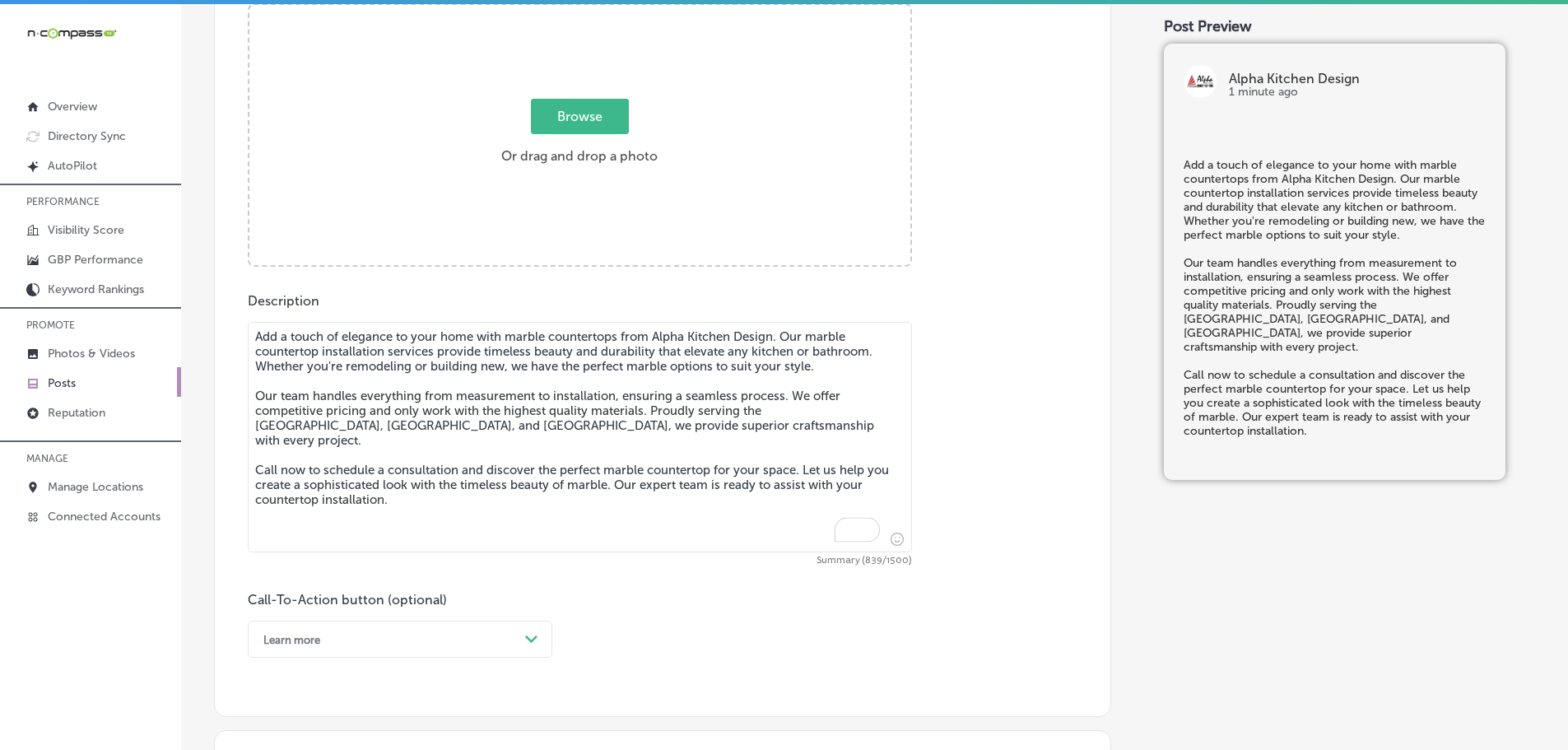
type textarea "Add a touch of elegance to your home with marble countertops from Alpha Kitchen…"
click at [556, 114] on span "Browse" at bounding box center [580, 116] width 98 height 35
click at [556, 10] on input "Browse Or drag and drop a photo" at bounding box center [580, 6] width 661 height 5
type input "C:\fakepath\95392782_2250270045281846_2154175524874747904_n (1).jpg"
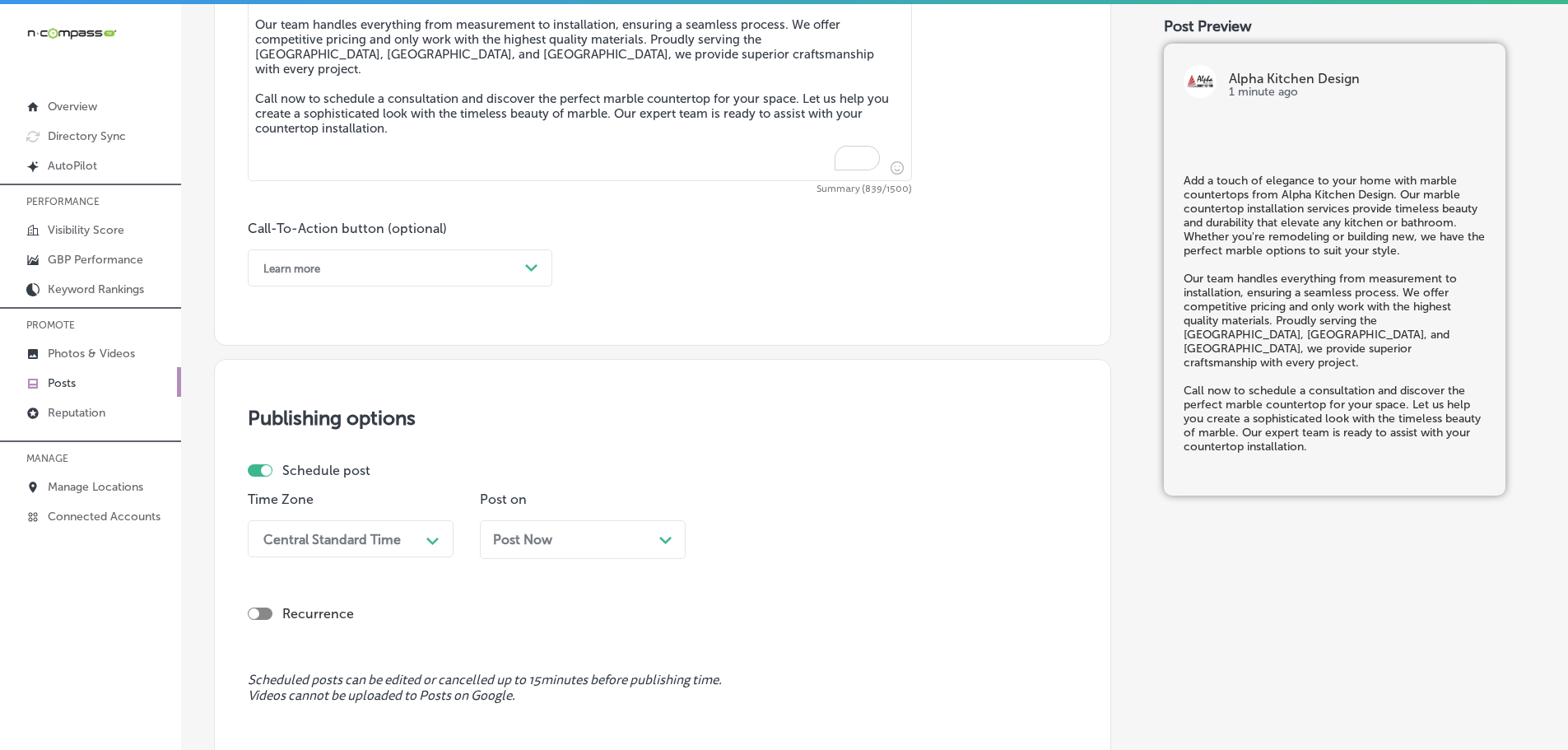
scroll to position [1077, 0]
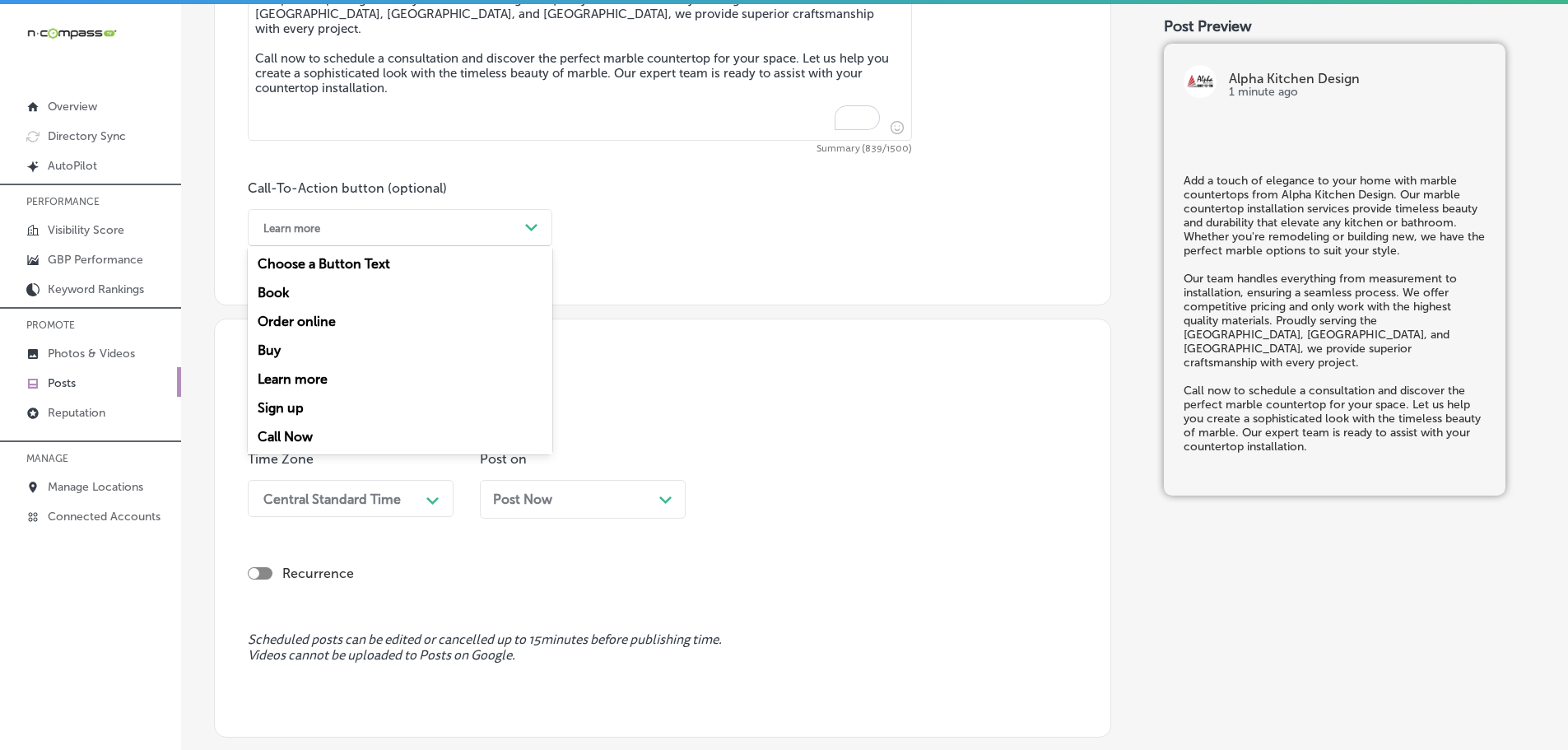
click at [493, 228] on div "Learn more" at bounding box center [386, 228] width 263 height 25
click at [290, 429] on div "Call Now" at bounding box center [400, 437] width 304 height 29
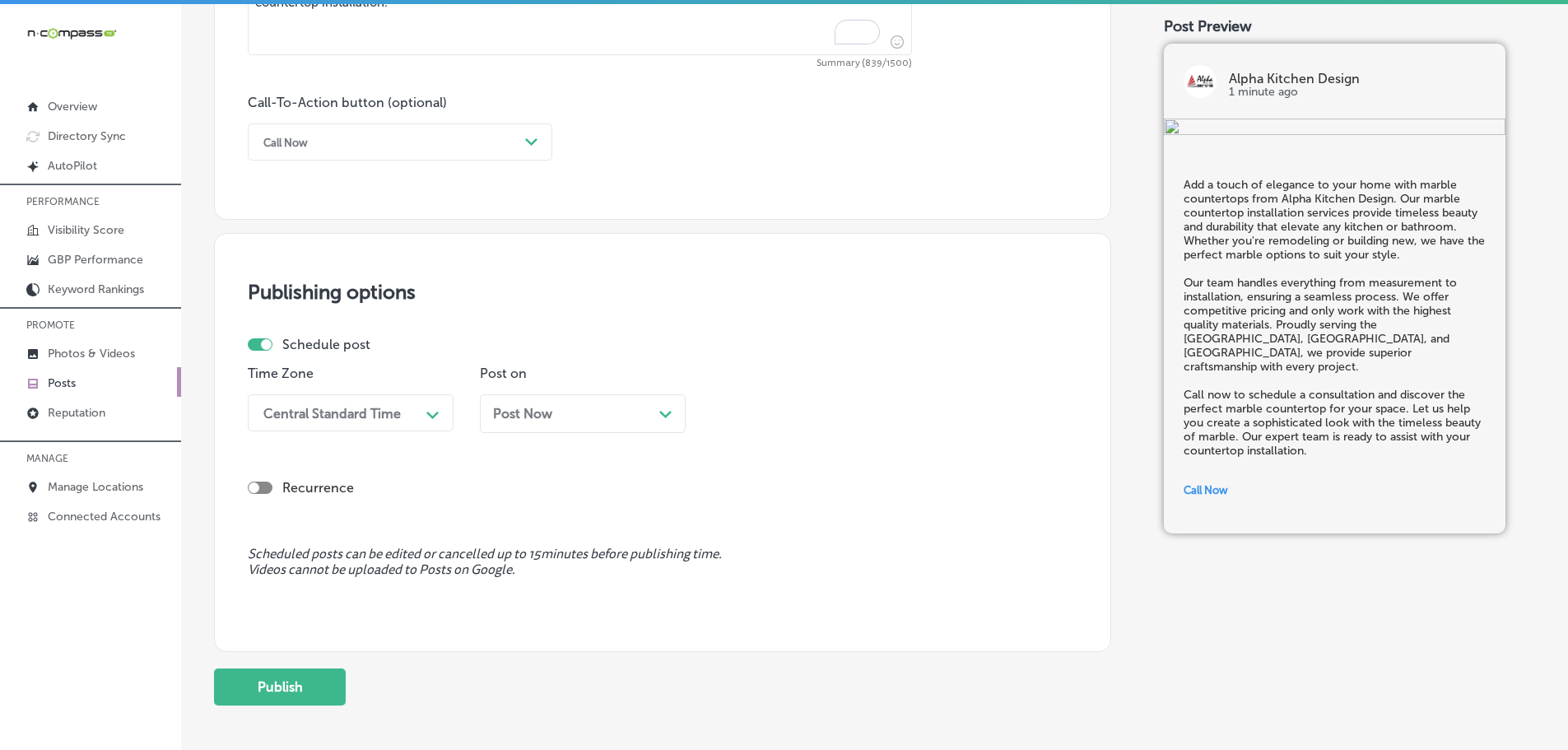
scroll to position [1242, 0]
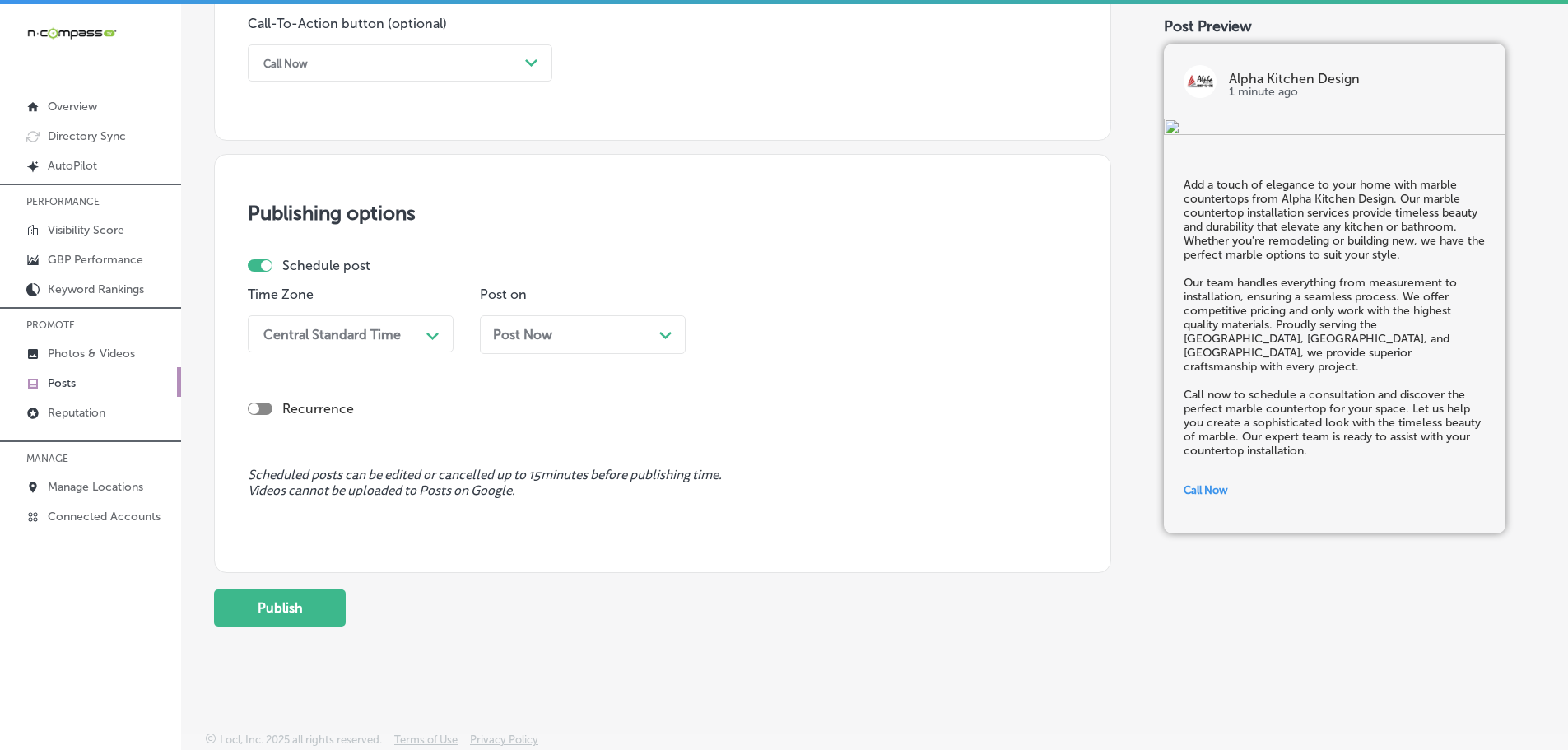
click at [403, 332] on div "Central Standard Time" at bounding box center [337, 334] width 165 height 29
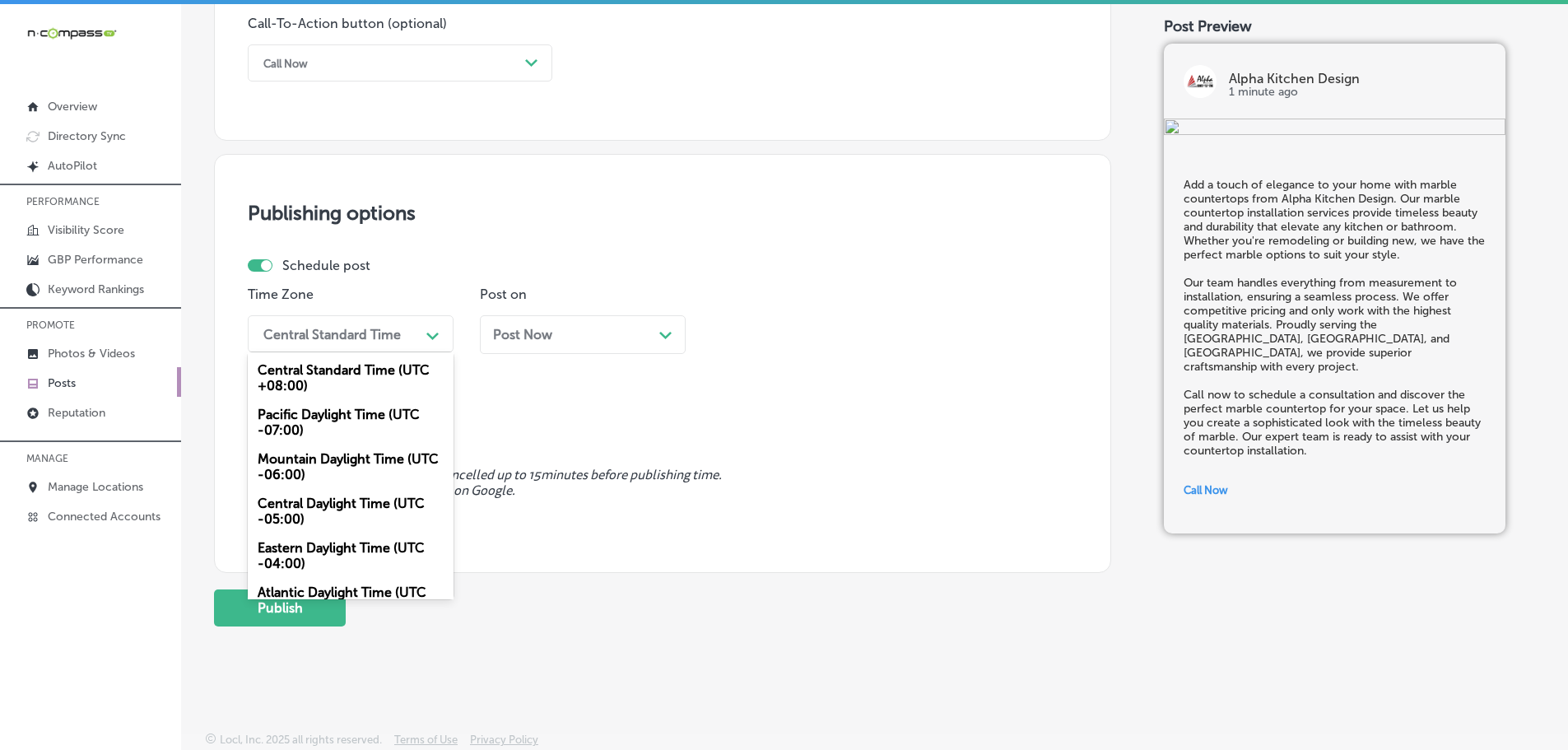
drag, startPoint x: 314, startPoint y: 461, endPoint x: 336, endPoint y: 443, distance: 28.4
click at [316, 459] on div "Mountain Daylight Time (UTC -06:00)" at bounding box center [351, 466] width 206 height 45
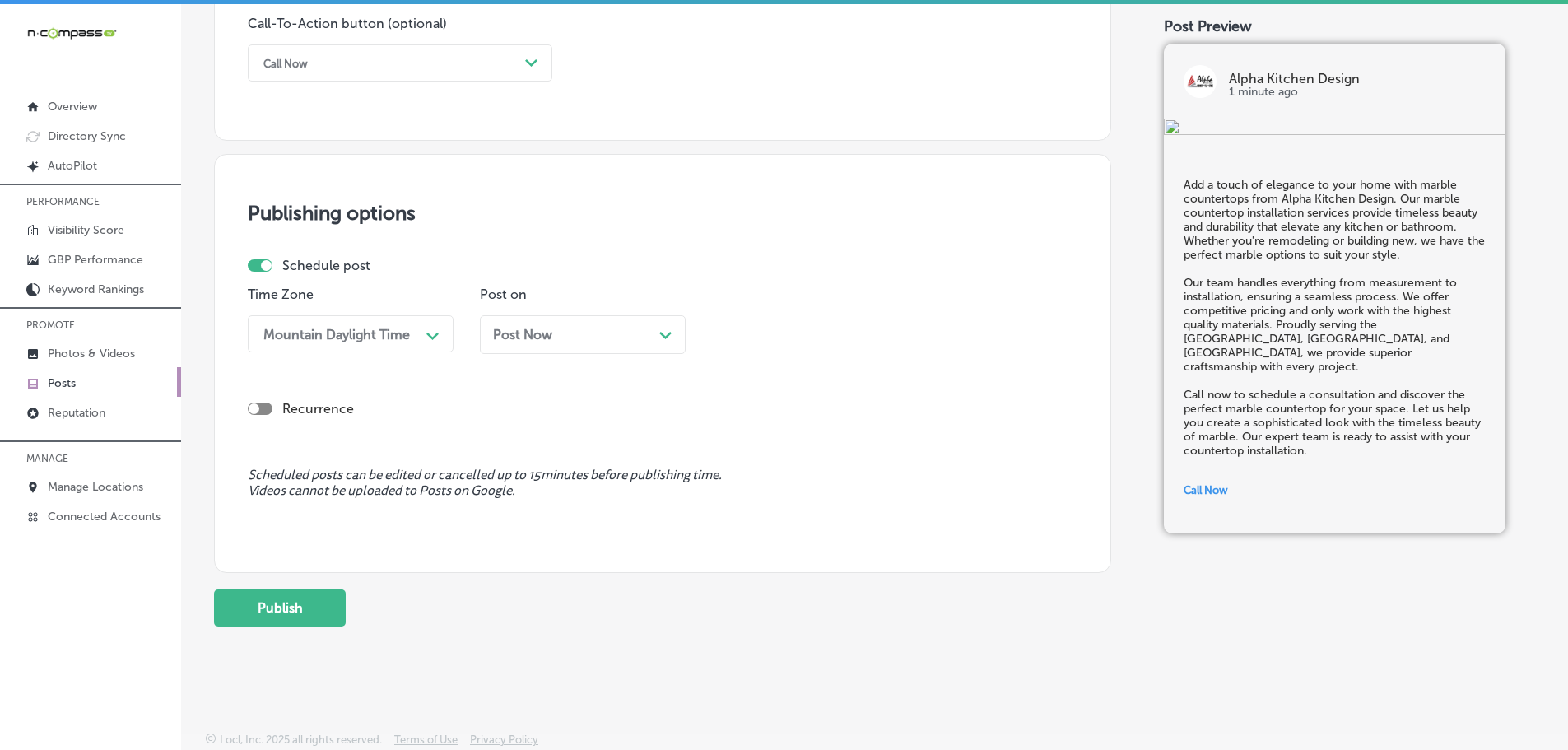
click at [661, 337] on icon "Path Created with Sketch." at bounding box center [666, 335] width 13 height 7
click at [863, 337] on div "01:30 PM" at bounding box center [801, 334] width 165 height 29
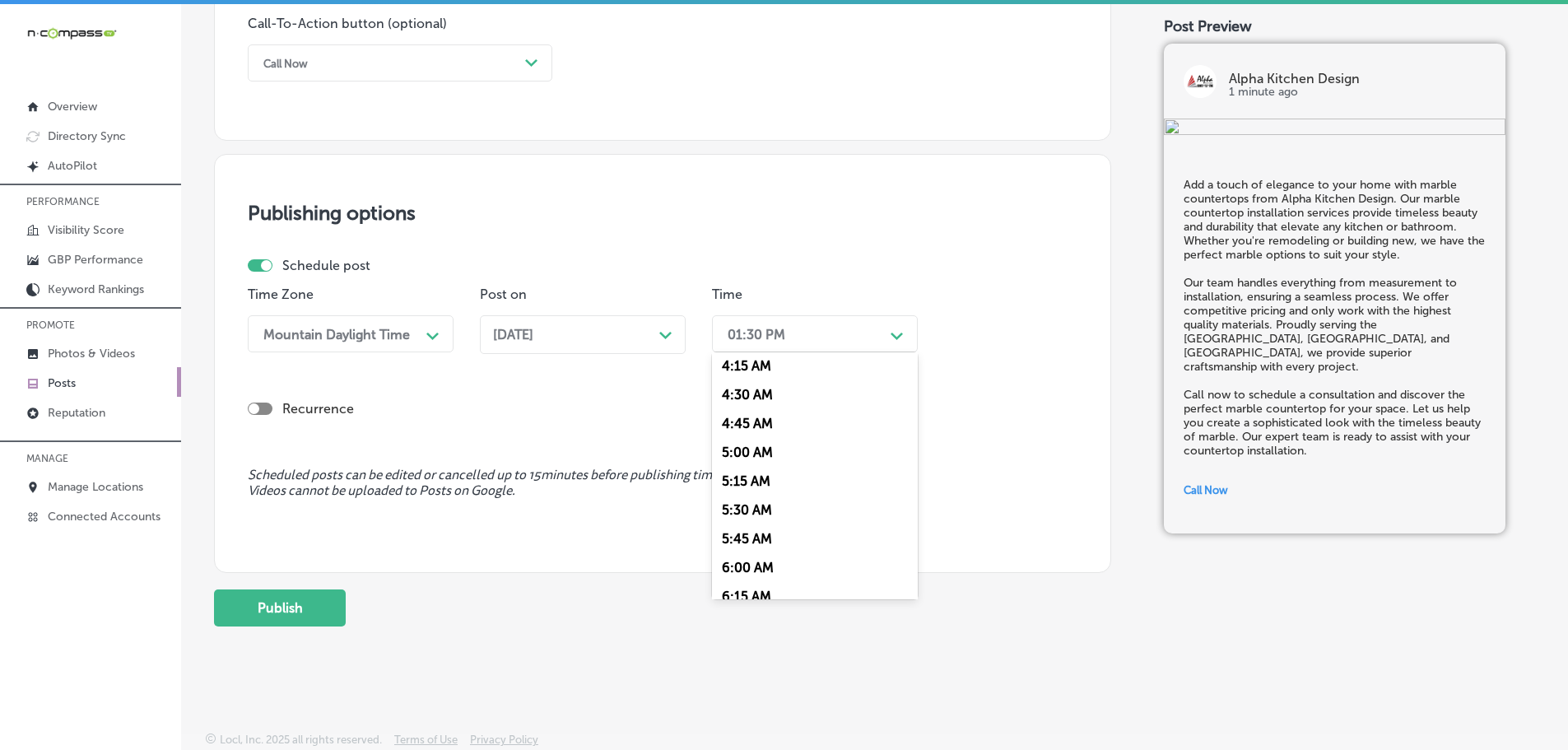
scroll to position [658, 0]
click at [759, 515] on div "7:00 AM" at bounding box center [815, 518] width 206 height 29
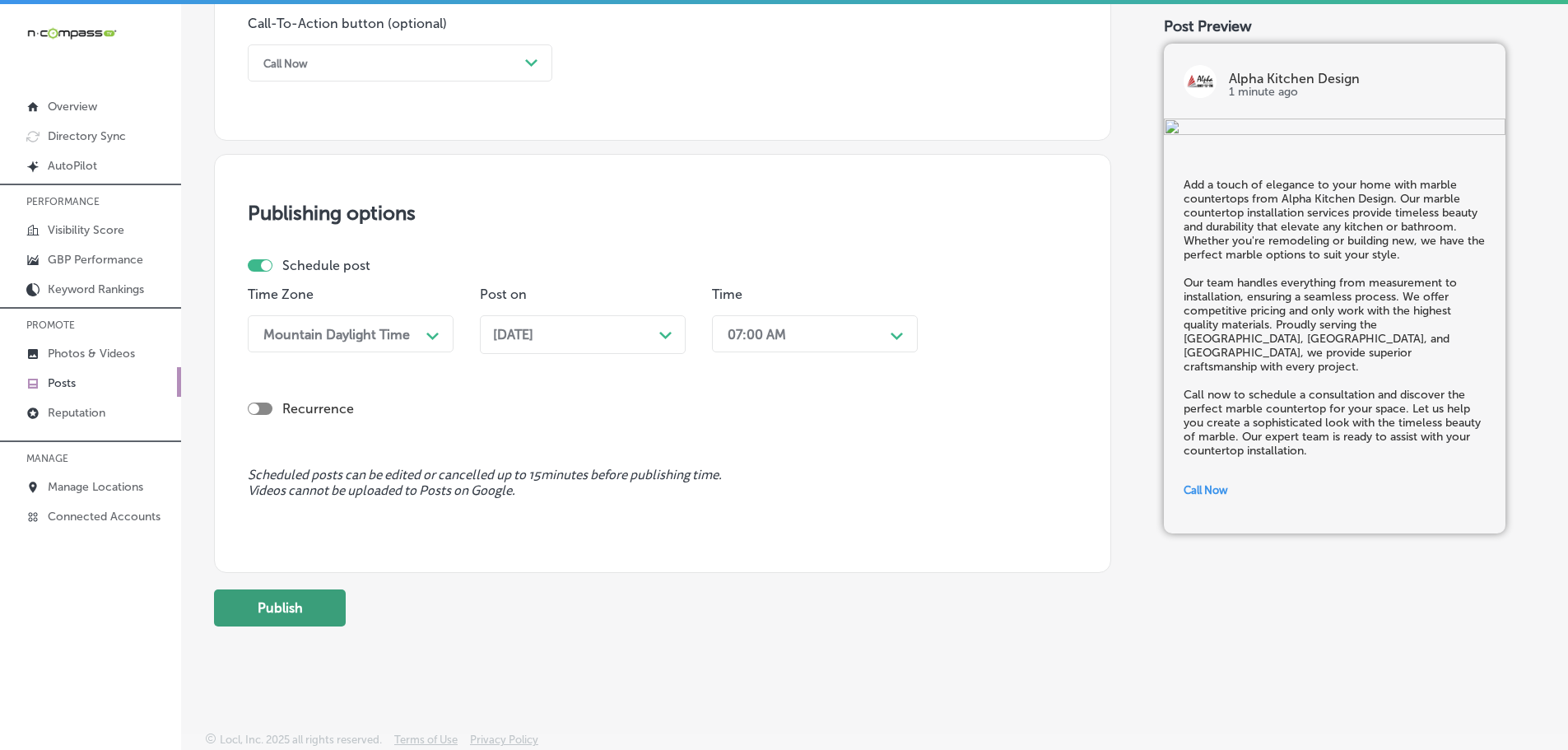
click at [235, 606] on button "Publish" at bounding box center [280, 607] width 132 height 37
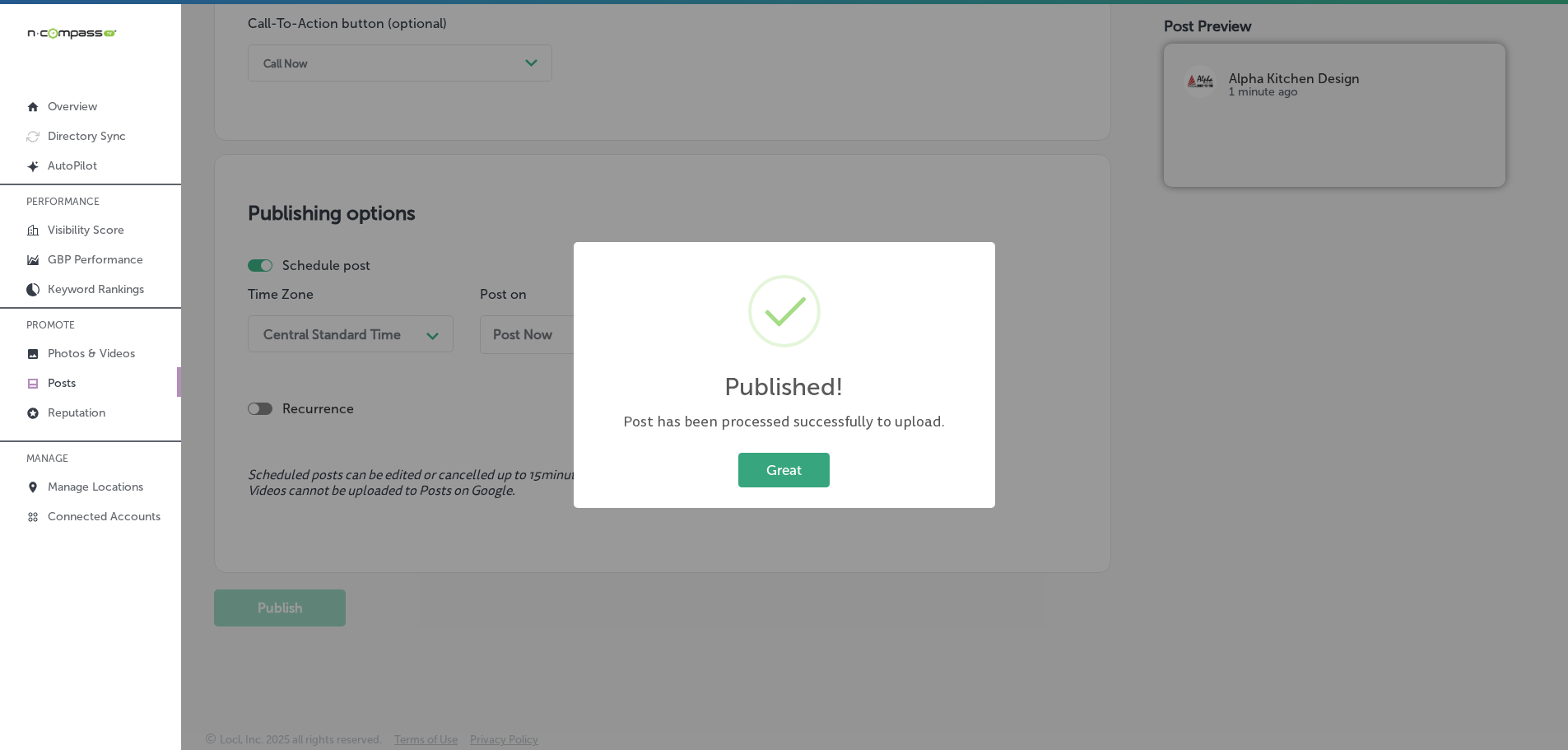
click at [803, 461] on button "Great" at bounding box center [784, 469] width 91 height 34
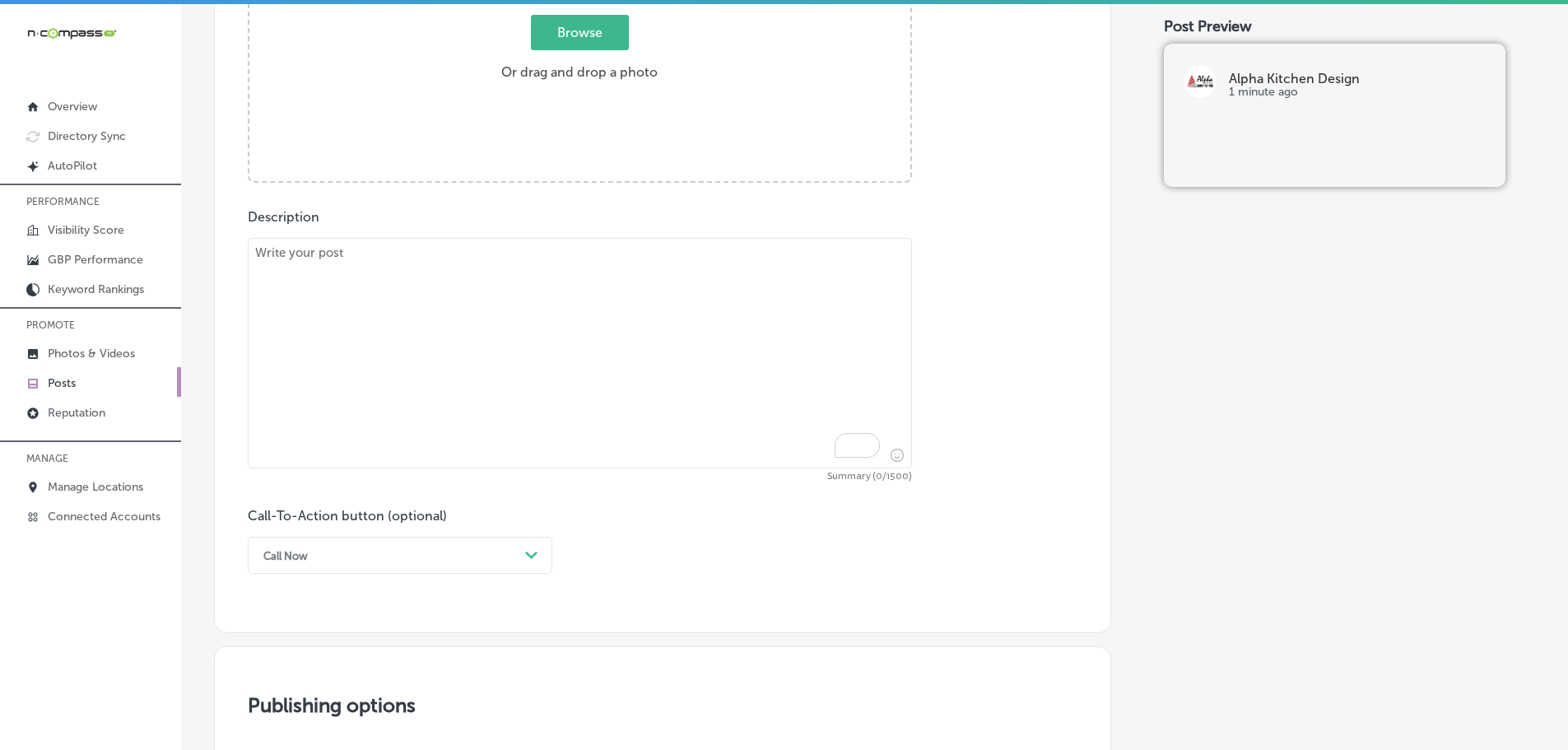
scroll to position [748, 0]
click at [462, 301] on textarea "To enrich screen reader interactions, please activate Accessibility in Grammarl…" at bounding box center [580, 354] width 665 height 230
paste textarea "Looking for a truly unique remodel? At [GEOGRAPHIC_DATA], we specialize in cust…"
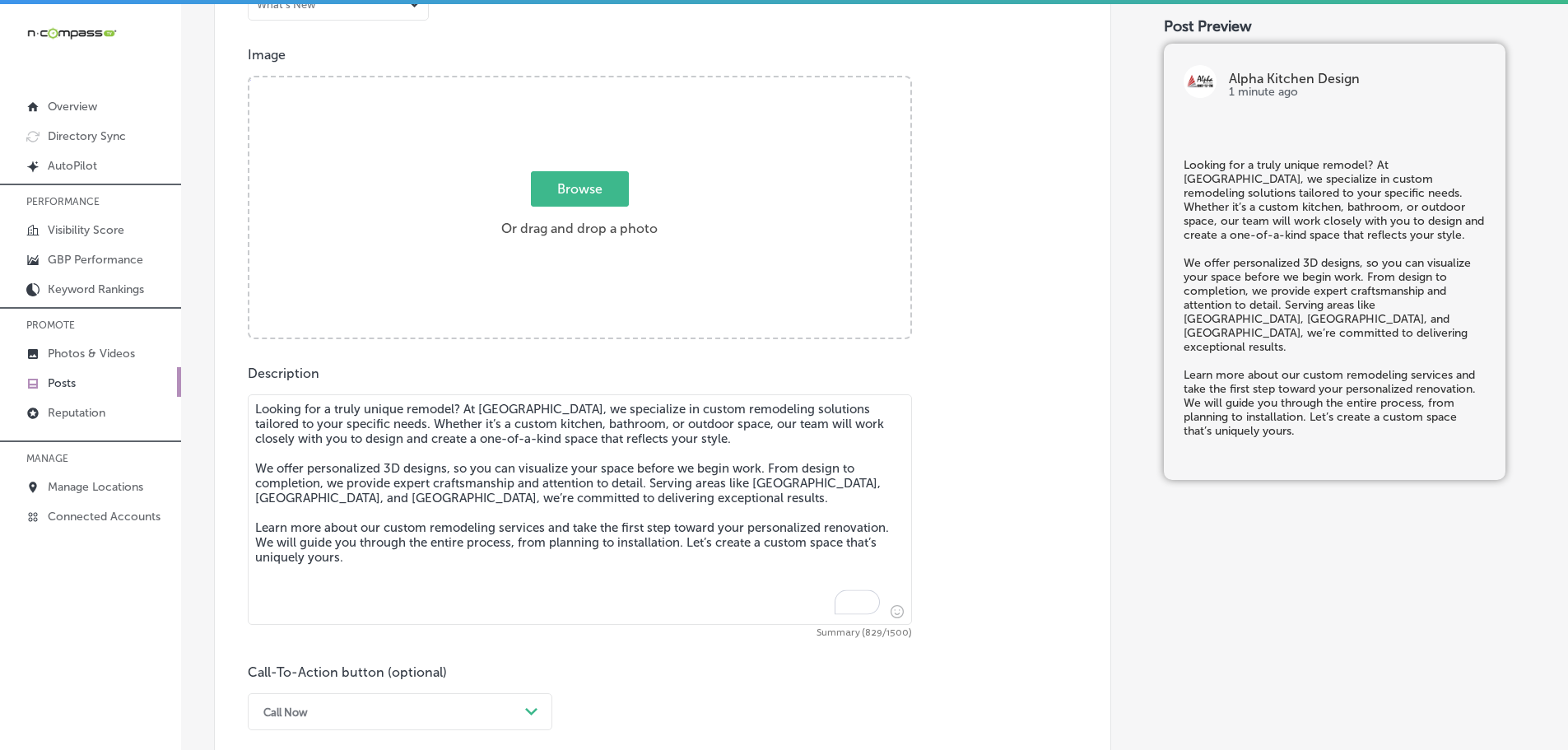
scroll to position [583, 0]
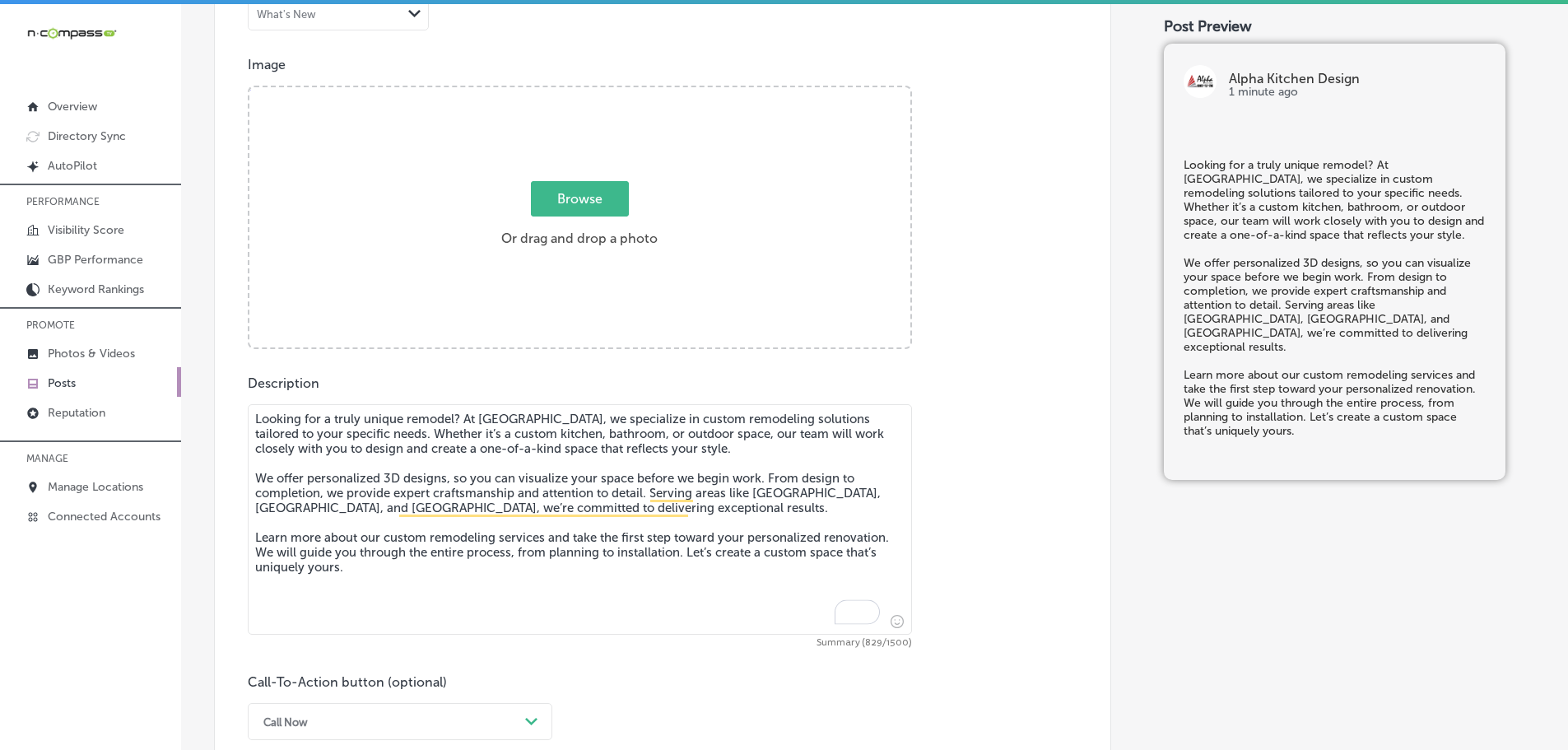
type textarea "Looking for a truly unique remodel? At [GEOGRAPHIC_DATA], we specialize in cust…"
click at [562, 204] on span "Browse" at bounding box center [580, 198] width 98 height 35
click at [562, 92] on input "Browse Or drag and drop a photo" at bounding box center [580, 89] width 661 height 5
type input "C:\fakepath\96531345_2250251085283742_6932073376043237376_n (1).jpg"
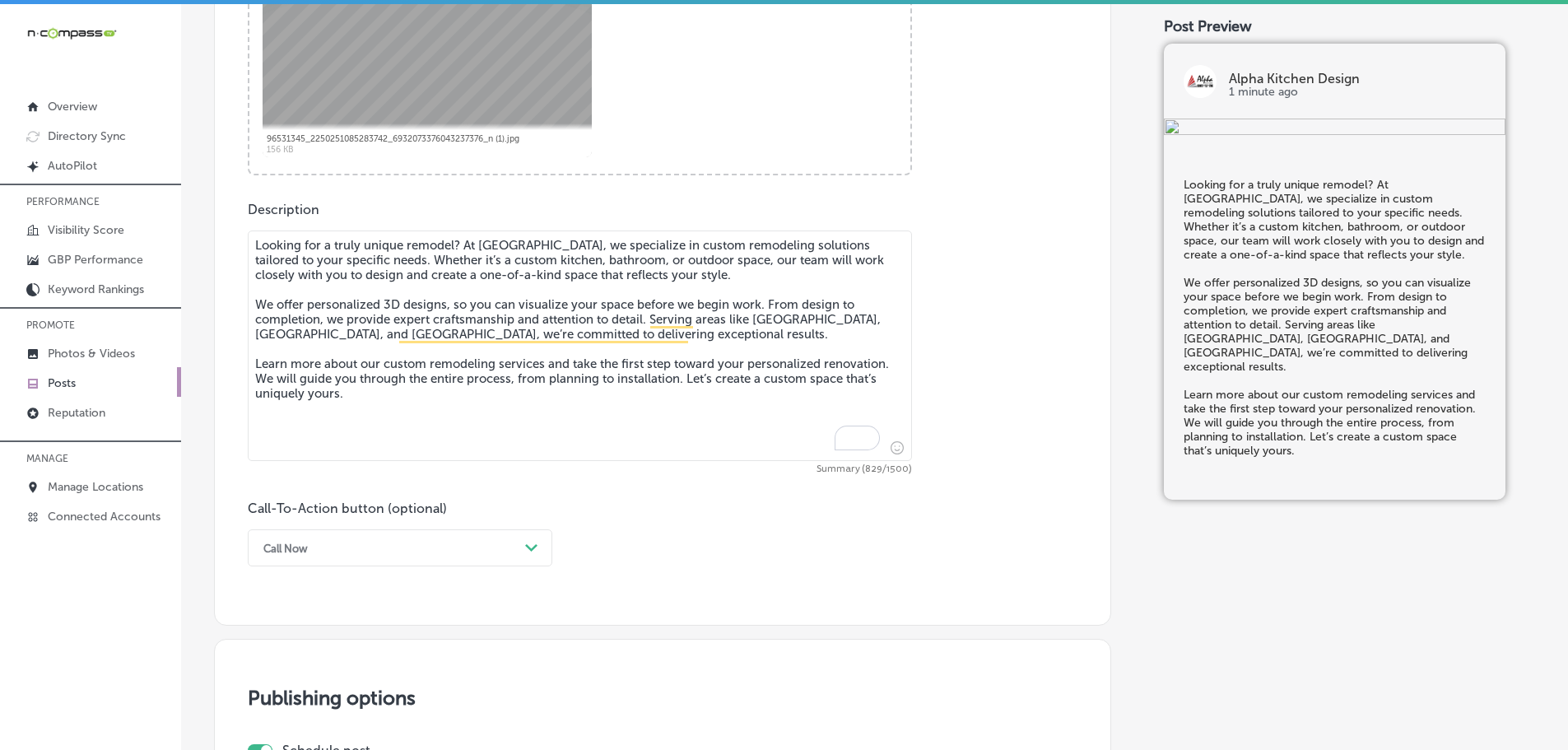
scroll to position [995, 0]
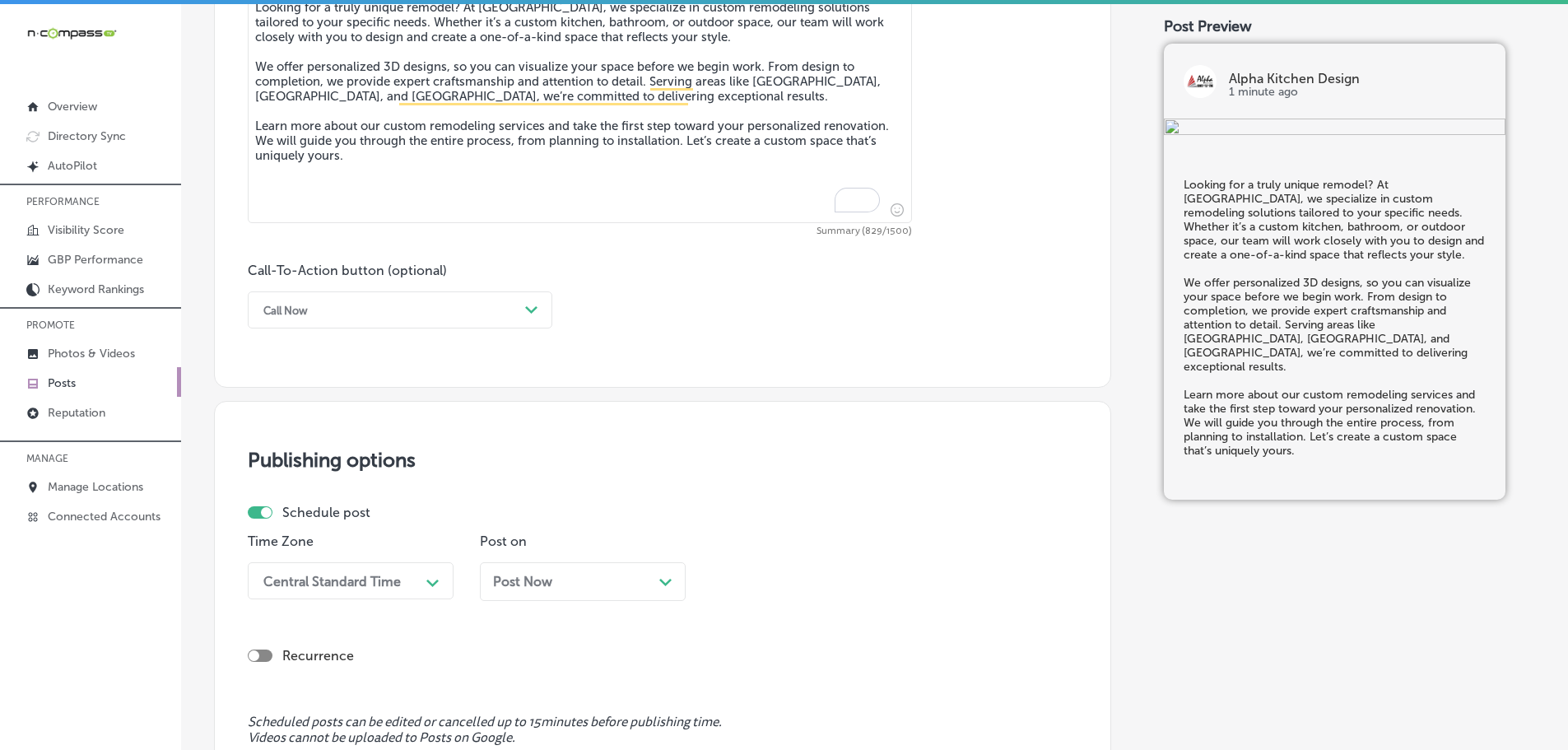
click at [513, 313] on div "Call Now" at bounding box center [386, 309] width 263 height 25
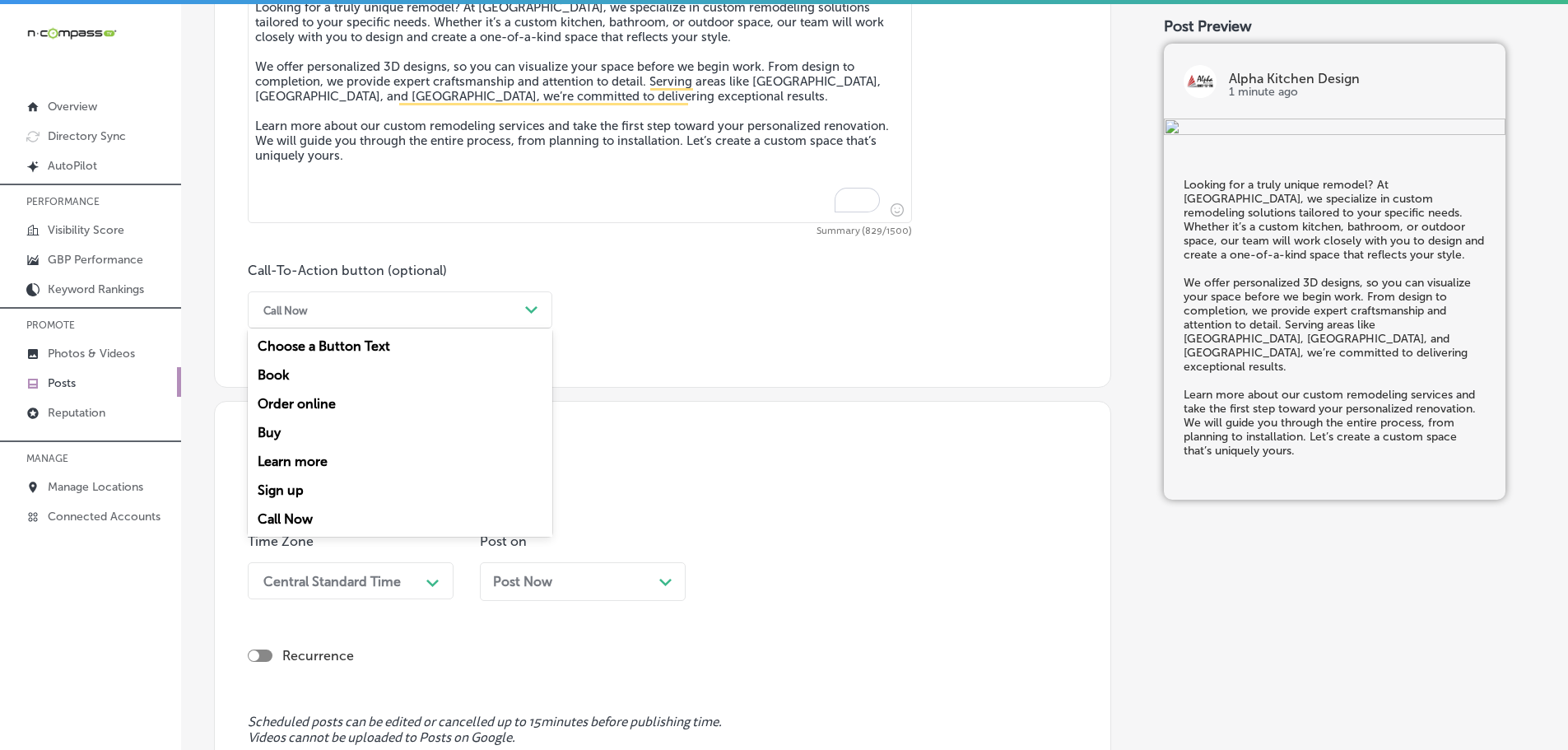
click at [300, 457] on div "Learn more" at bounding box center [400, 461] width 304 height 29
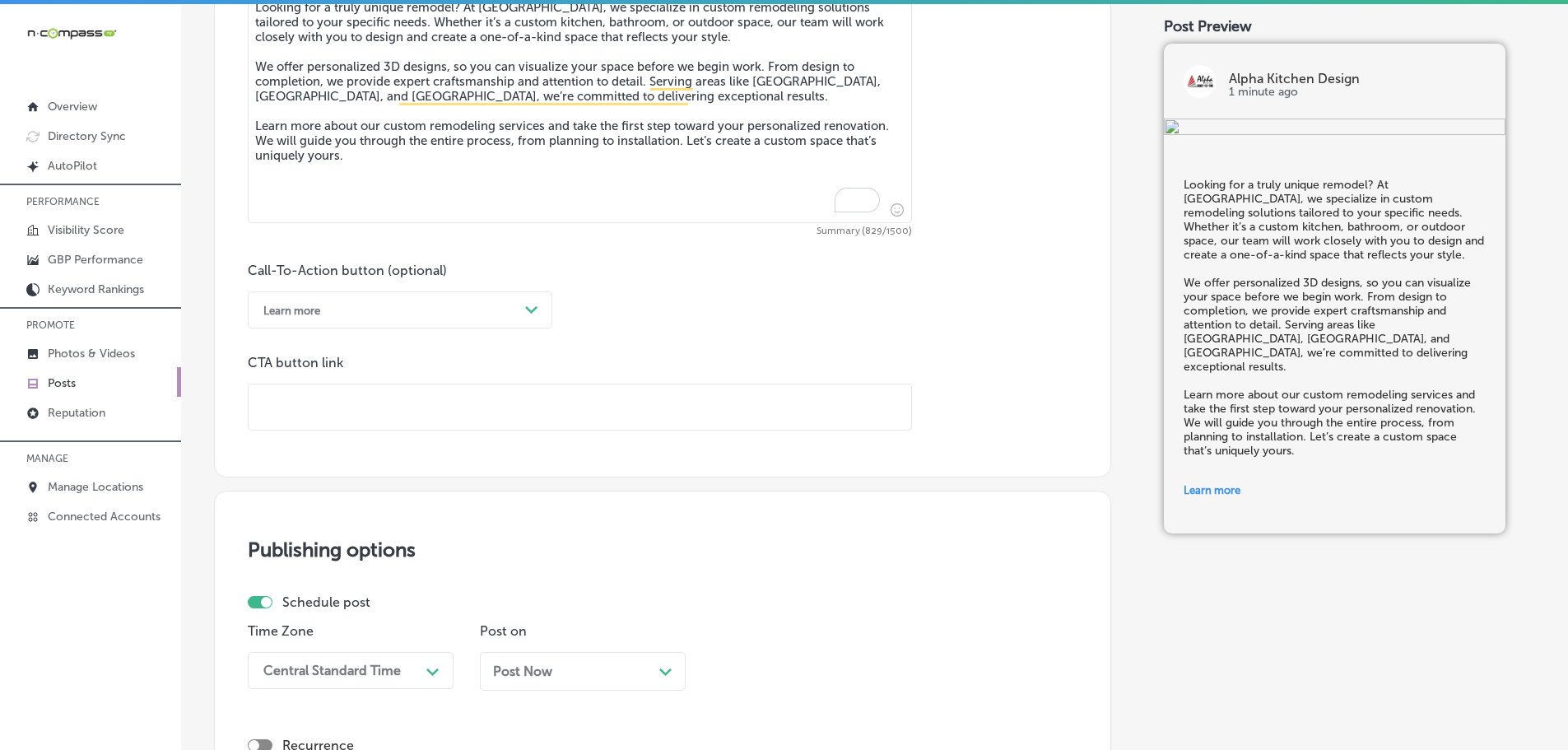
click at [362, 404] on input "text" at bounding box center [580, 407] width 663 height 46
paste input "[URL][DOMAIN_NAME]"
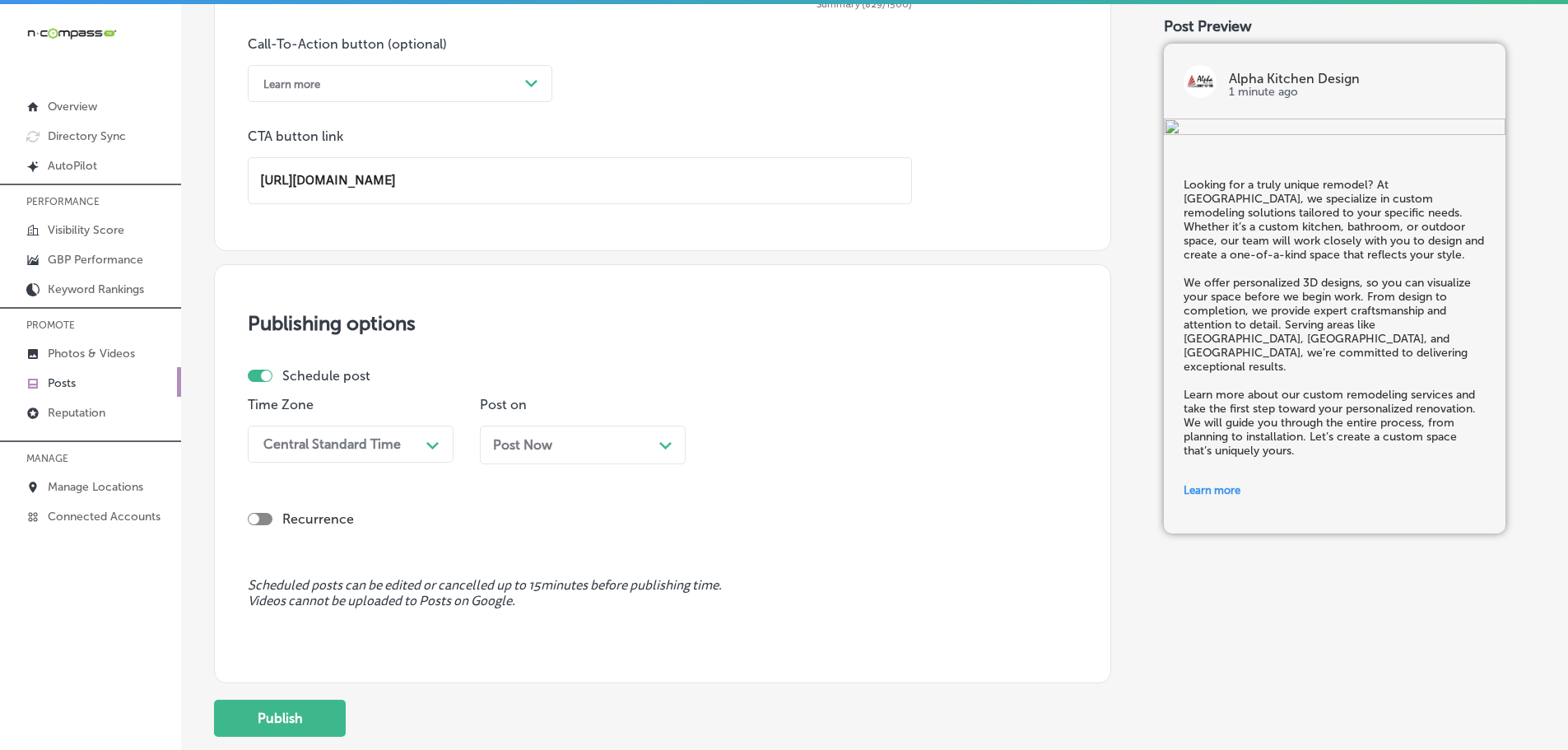
scroll to position [1323, 0]
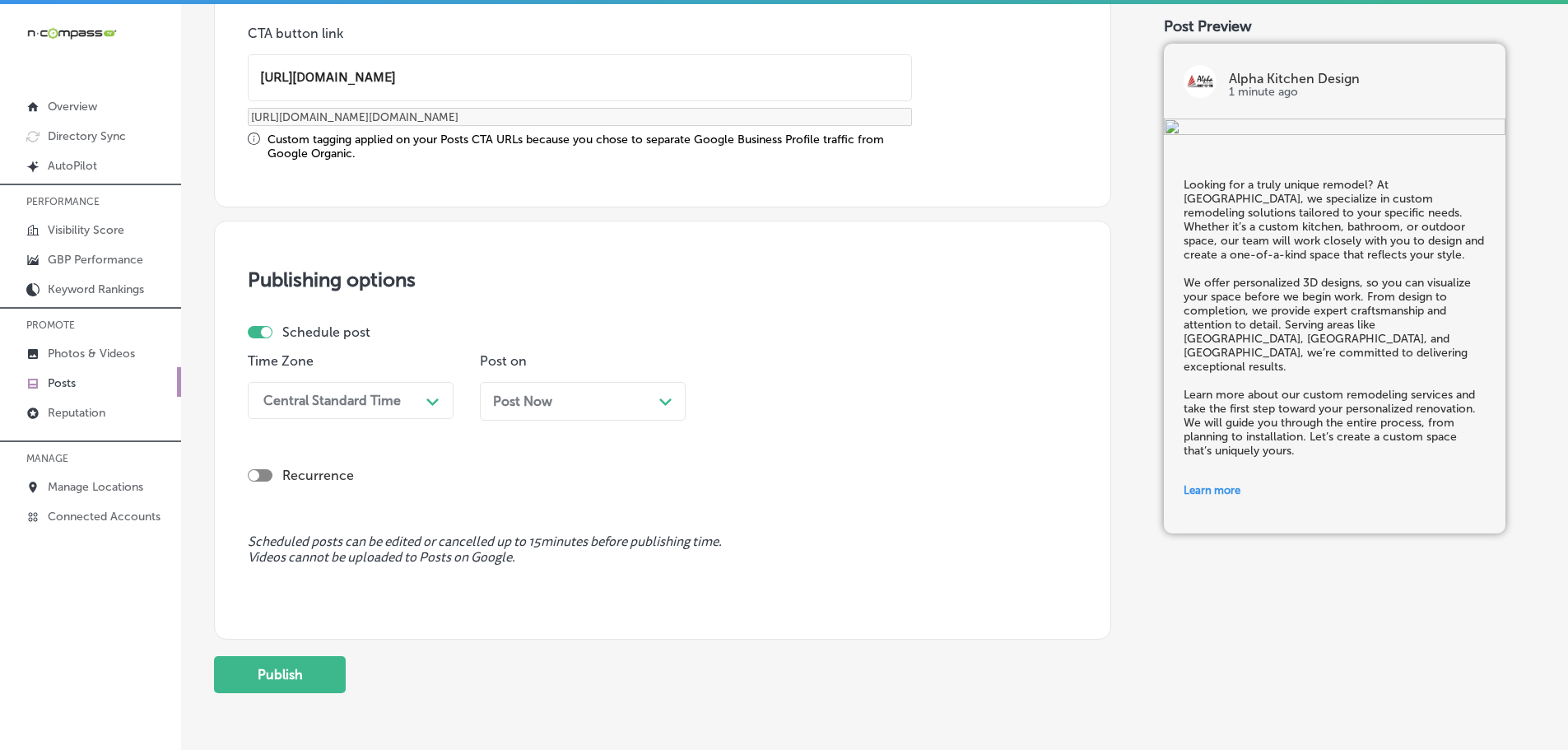
type input "[URL][DOMAIN_NAME]"
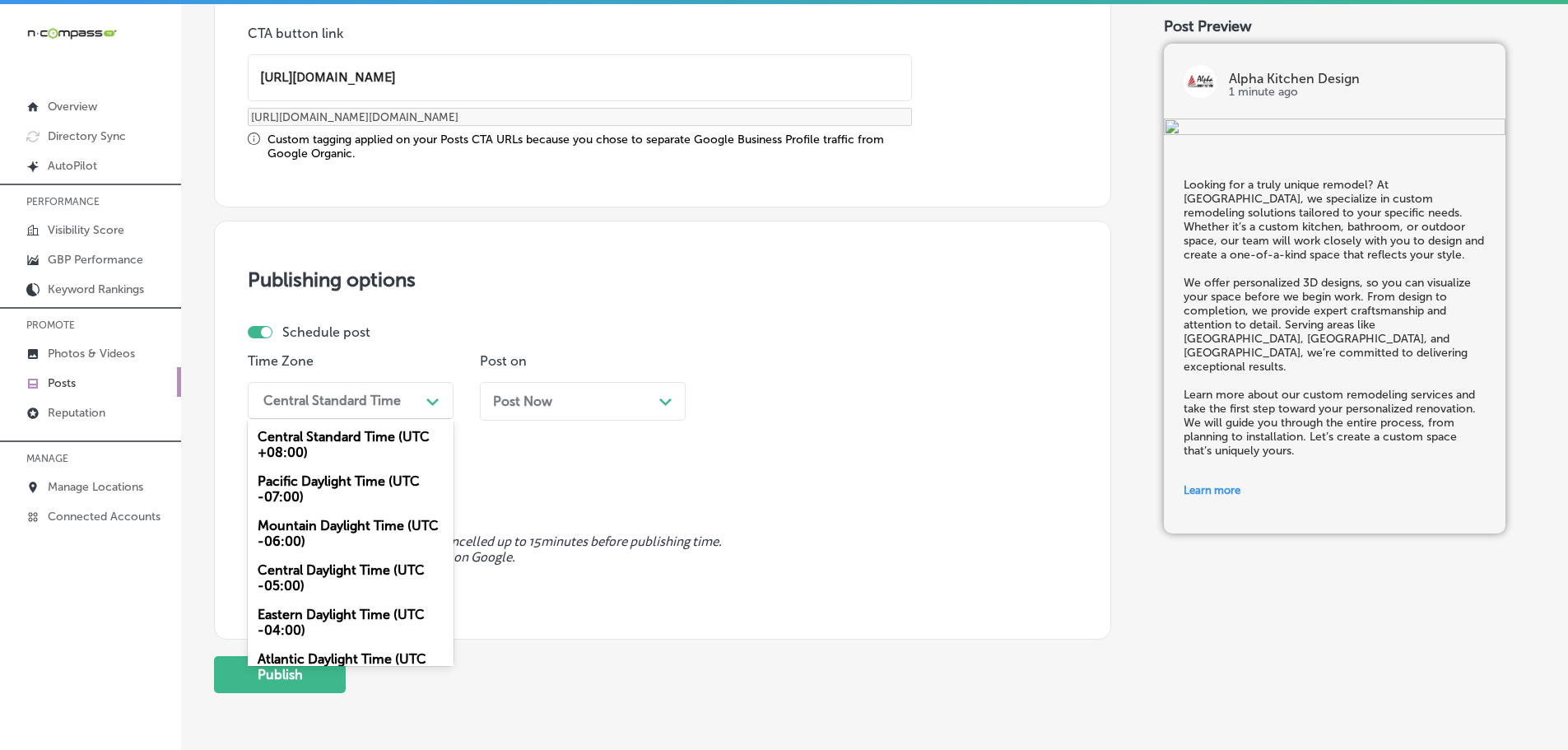
click at [415, 403] on div "Central Standard Time" at bounding box center [337, 400] width 165 height 29
click at [347, 533] on div "Mountain Daylight Time (UTC -06:00)" at bounding box center [351, 532] width 206 height 45
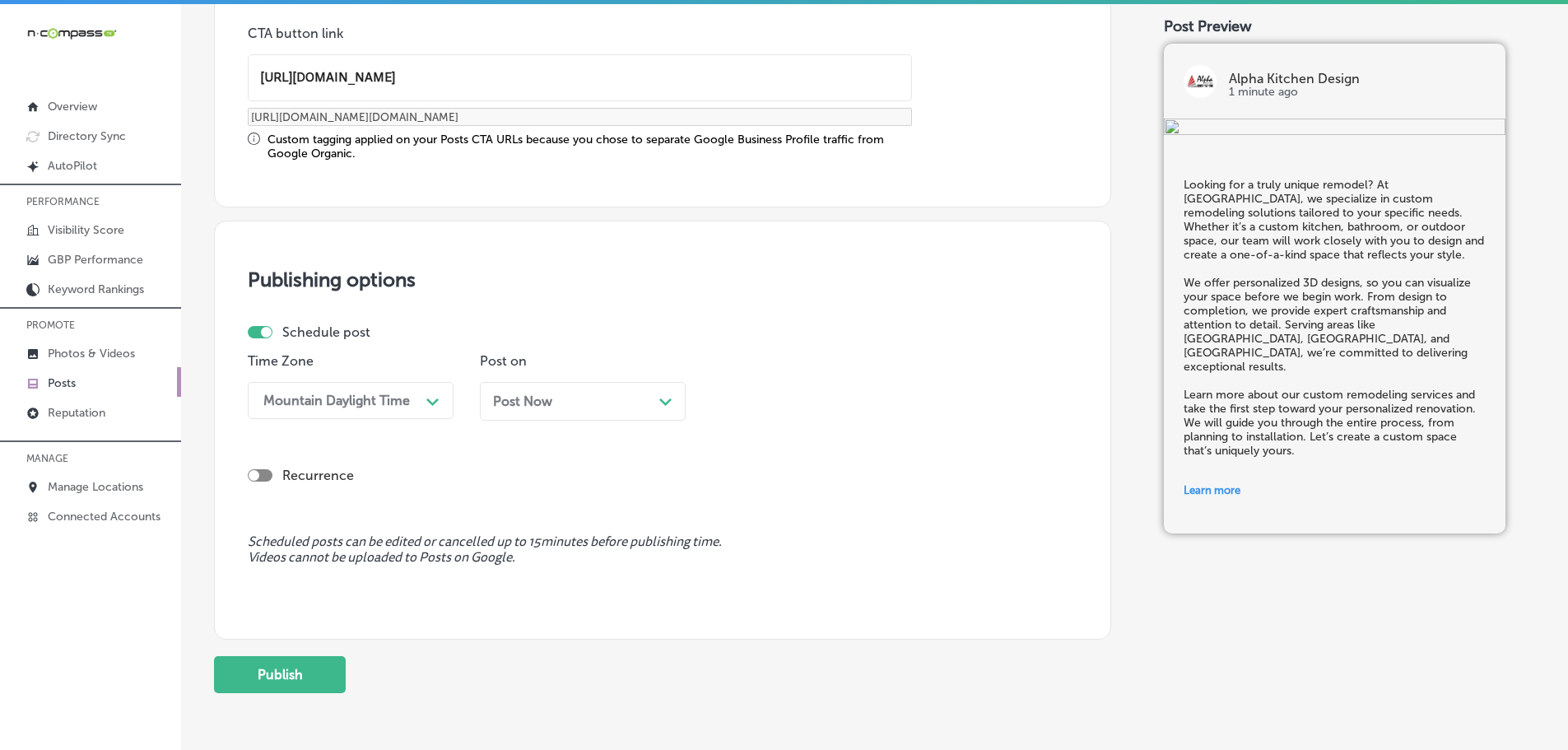
click at [660, 395] on div "Path Created with Sketch." at bounding box center [666, 400] width 13 height 13
click at [908, 396] on div "Path Created with Sketch." at bounding box center [897, 400] width 26 height 26
click at [756, 576] on div "7:00 AM" at bounding box center [815, 584] width 206 height 29
click at [276, 673] on button "Publish" at bounding box center [280, 674] width 132 height 37
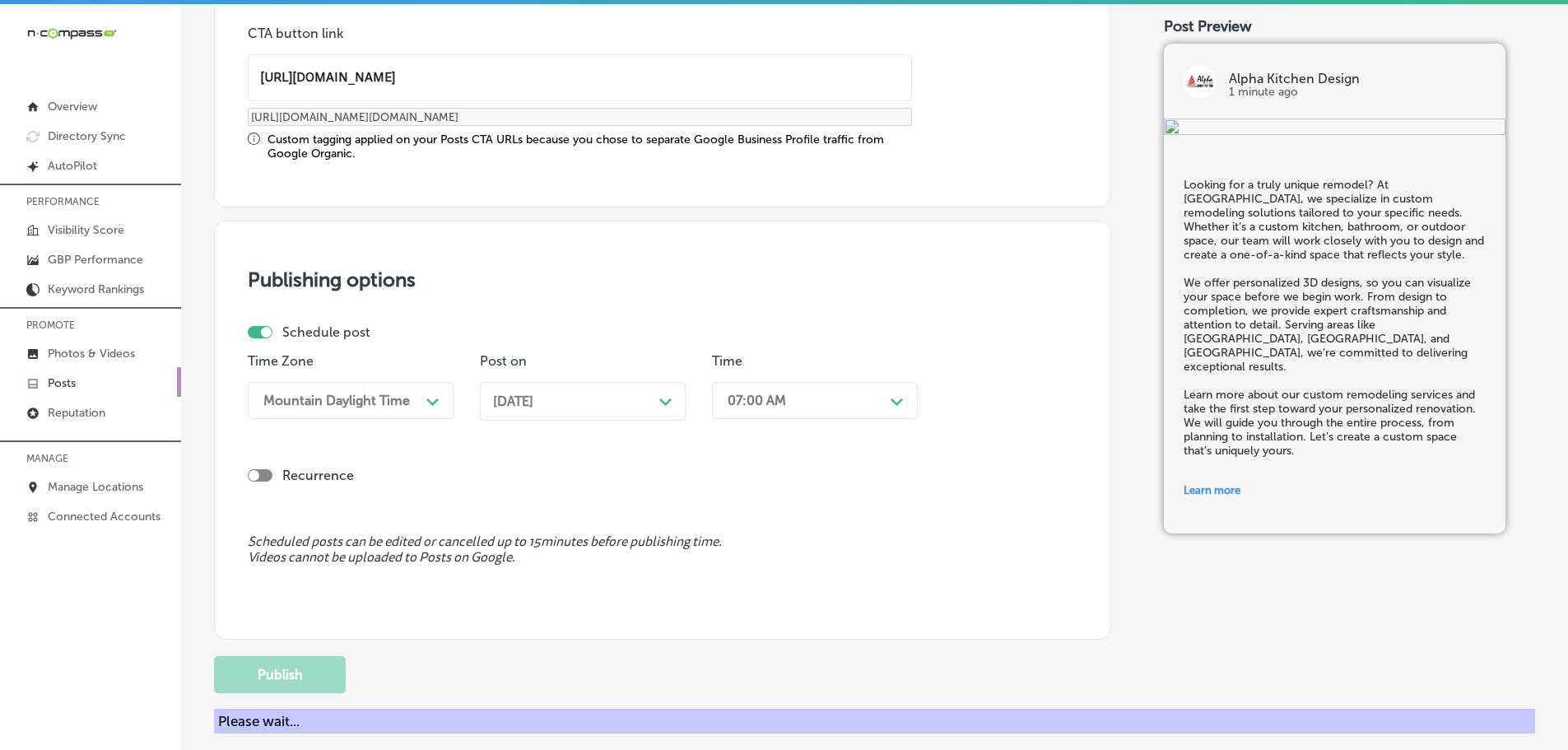
scroll to position [1242, 0]
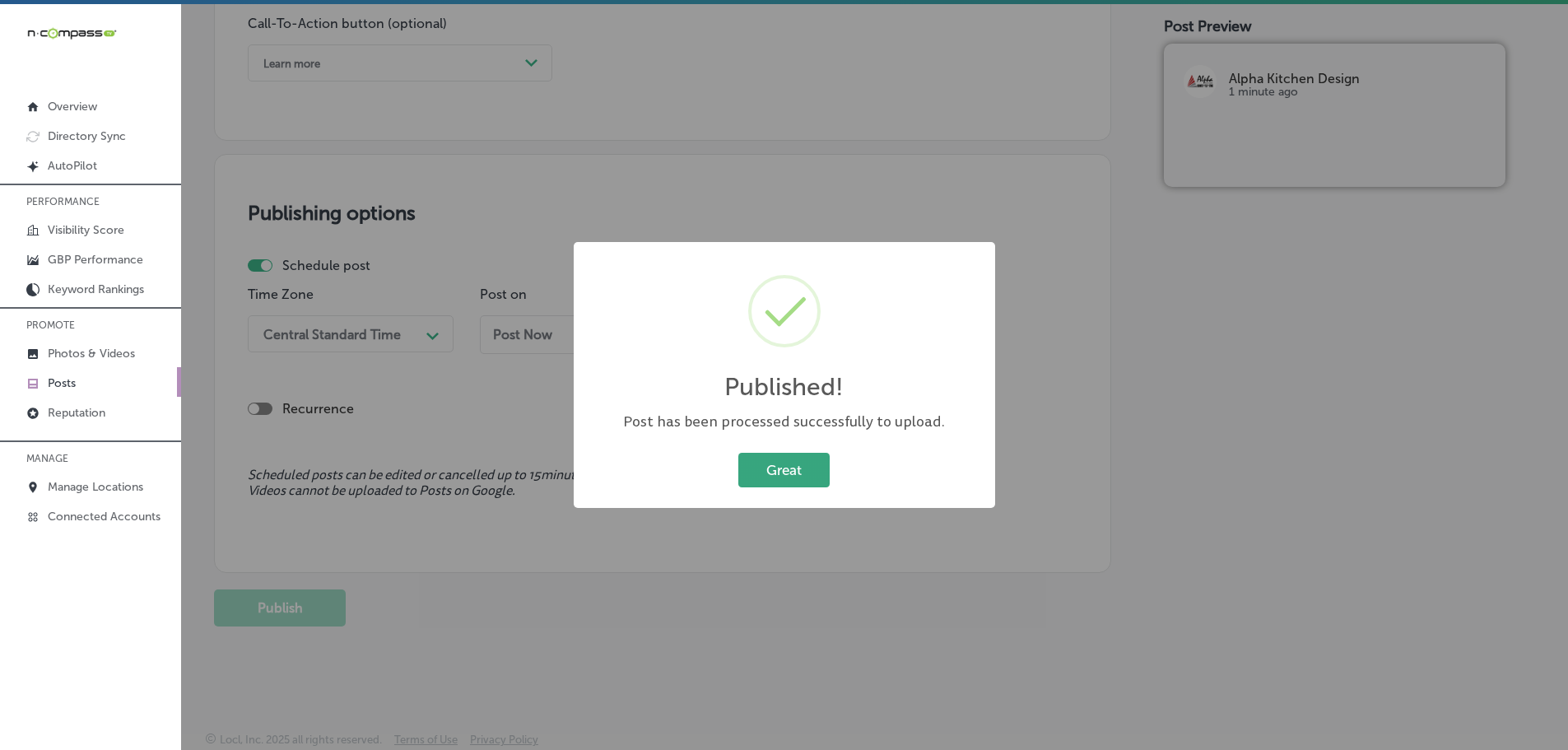
click at [803, 463] on button "Great" at bounding box center [784, 469] width 91 height 34
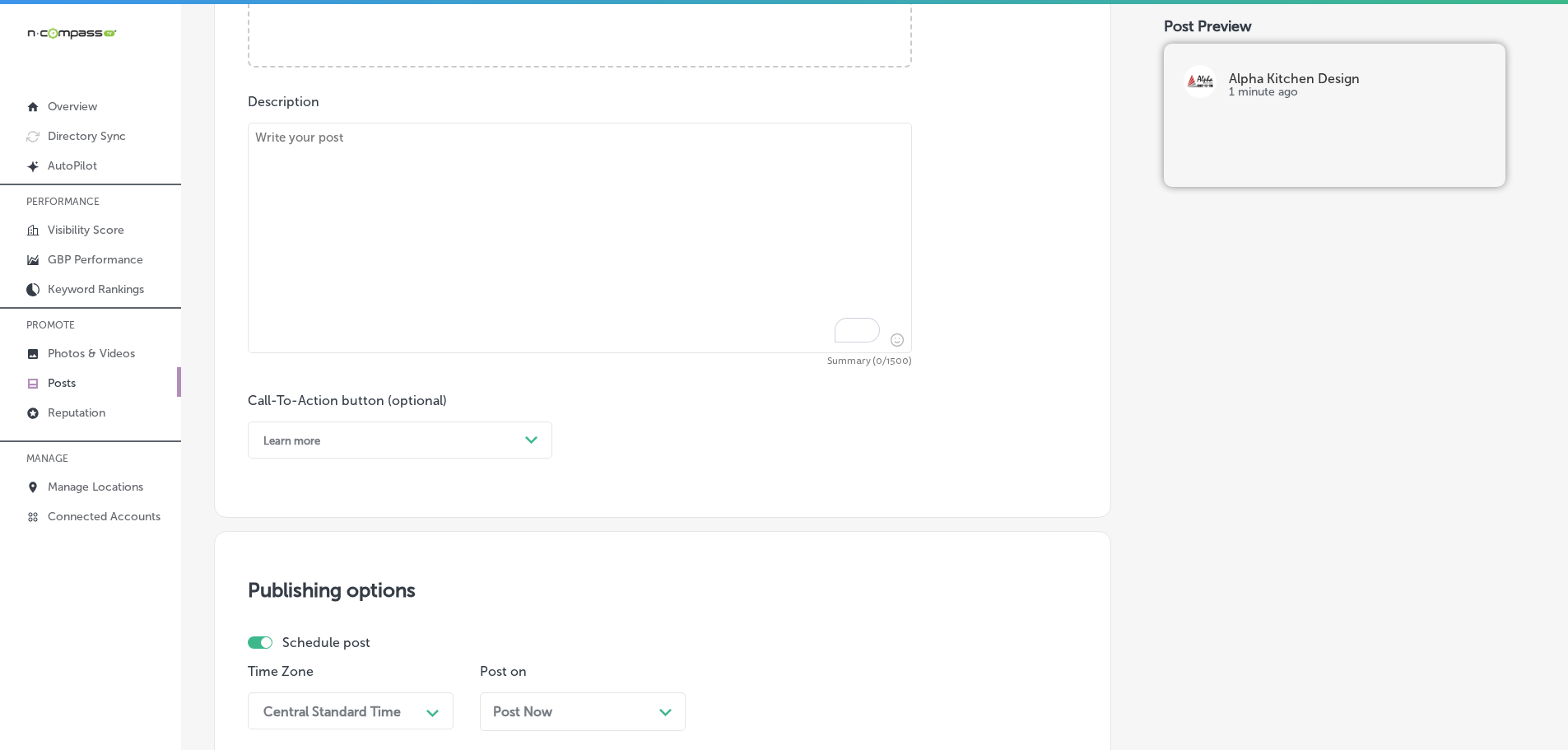
scroll to position [748, 0]
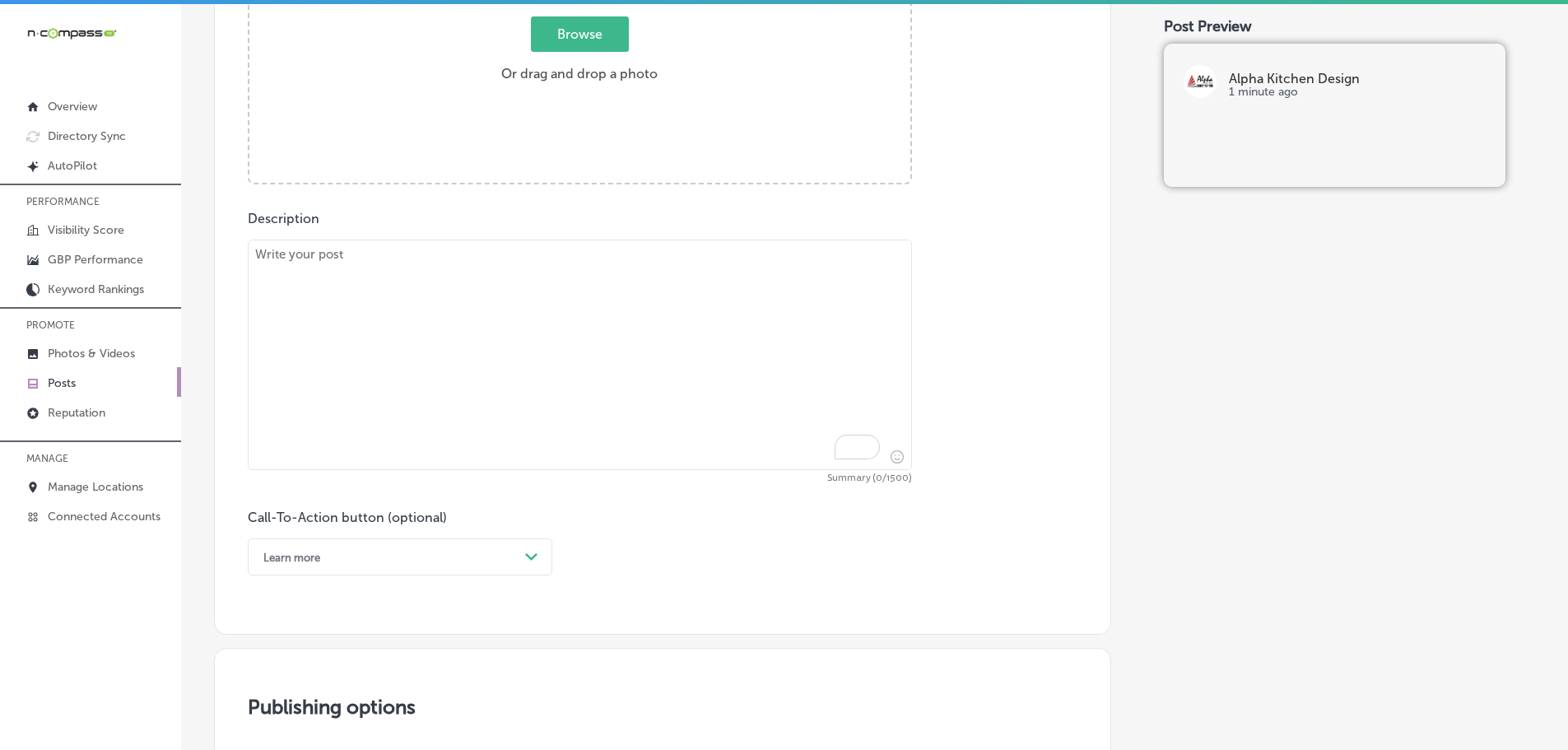
click at [399, 279] on textarea "To enrich screen reader interactions, please activate Accessibility in Grammarl…" at bounding box center [580, 354] width 665 height 230
paste textarea "Custom cabinets are a great way to maximize space and elevate the look of any r…"
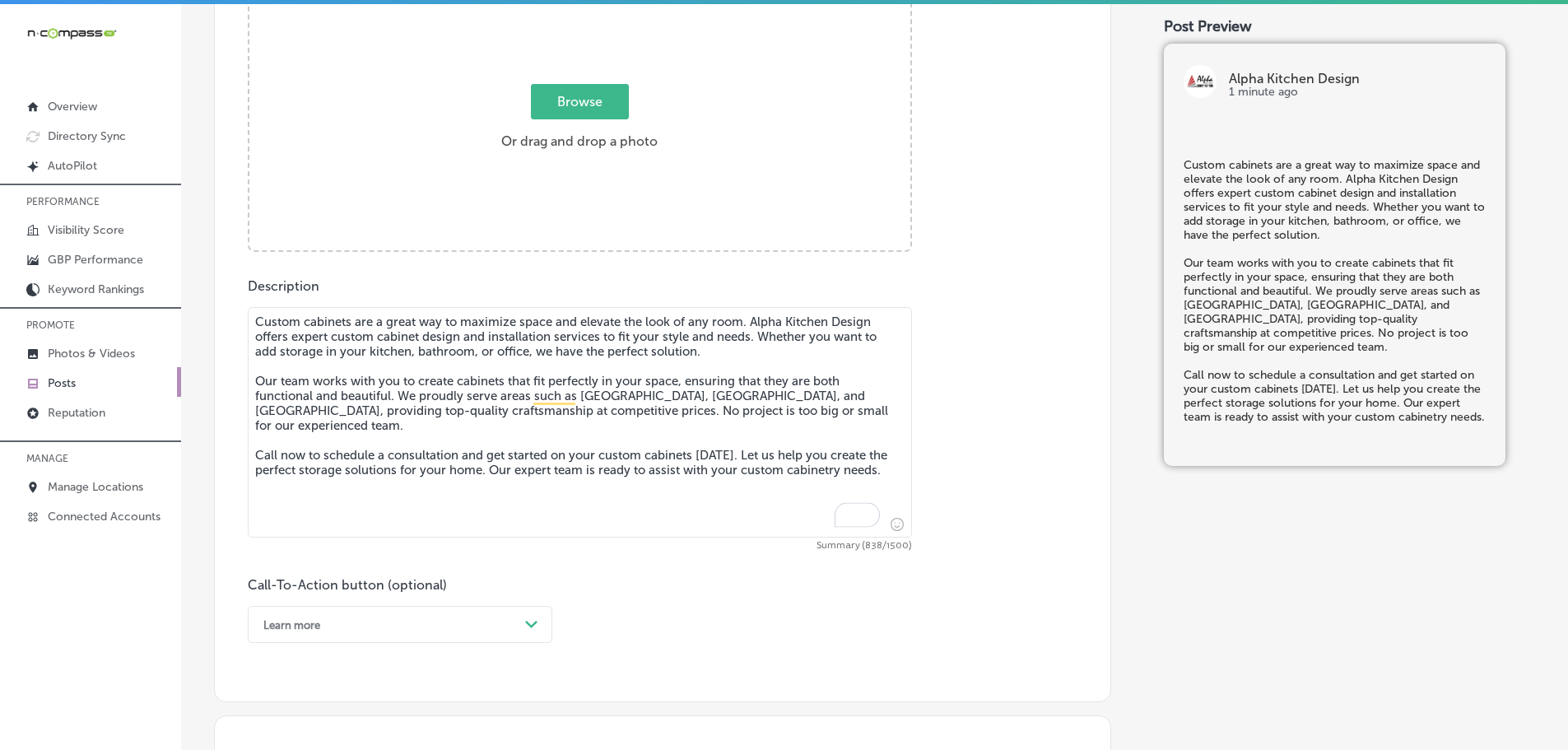
scroll to position [583, 0]
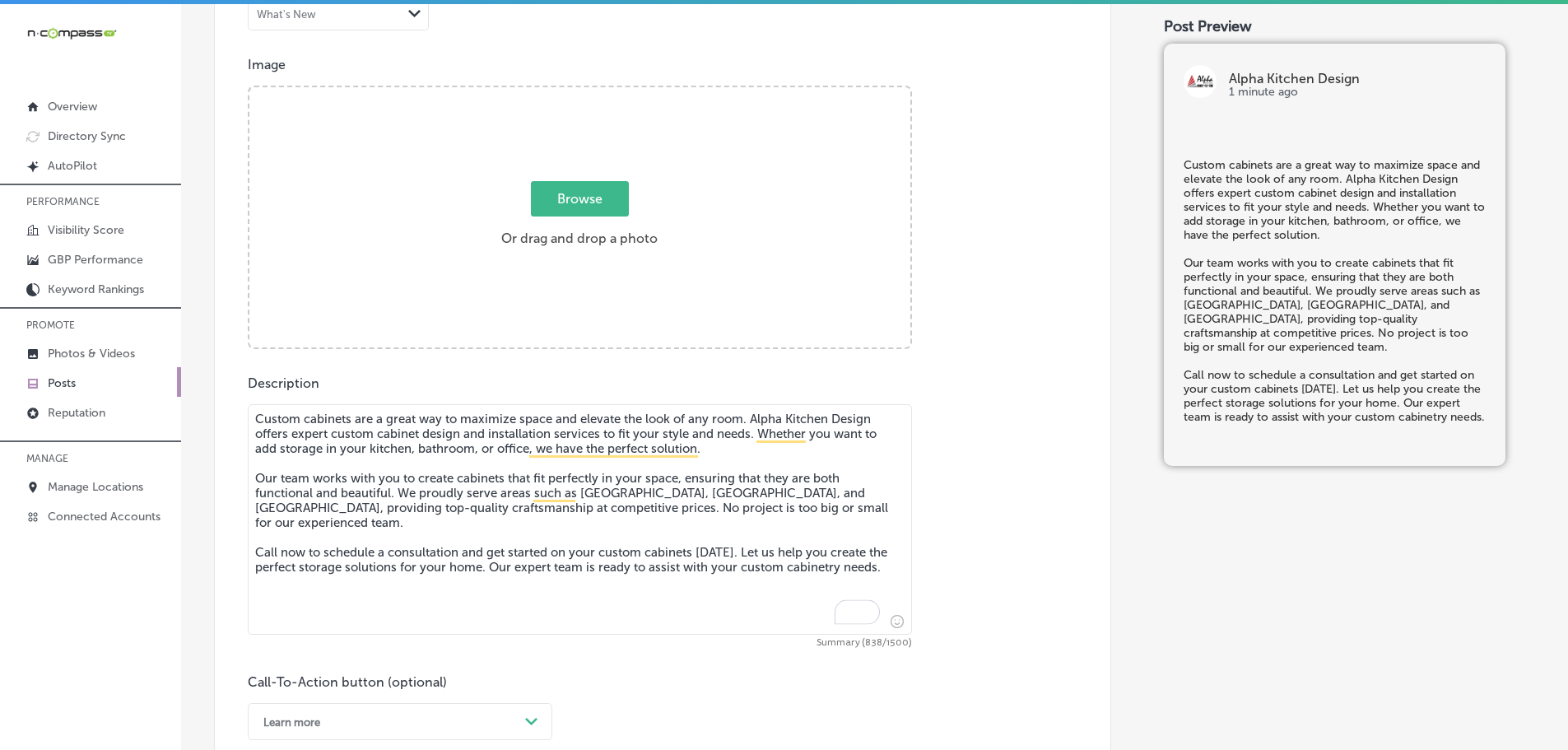
type textarea "Custom cabinets are a great way to maximize space and elevate the look of any r…"
click at [570, 189] on span "Browse" at bounding box center [580, 198] width 98 height 35
click at [570, 92] on input "Browse Or drag and drop a photo" at bounding box center [580, 89] width 661 height 5
type input "C:\fakepath\96801177_2250276215281229_3083835223457136640_n (1).jpg"
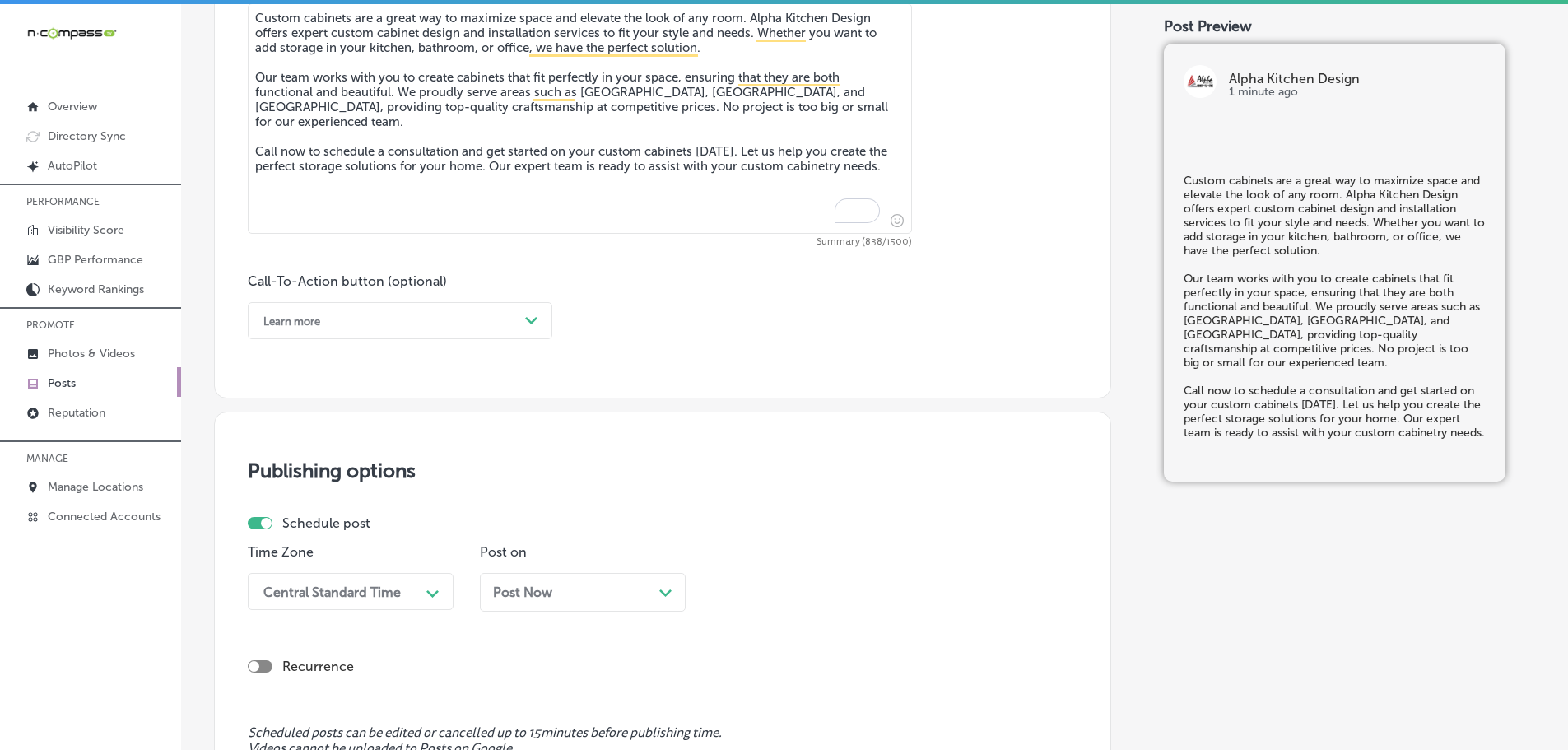
scroll to position [1077, 0]
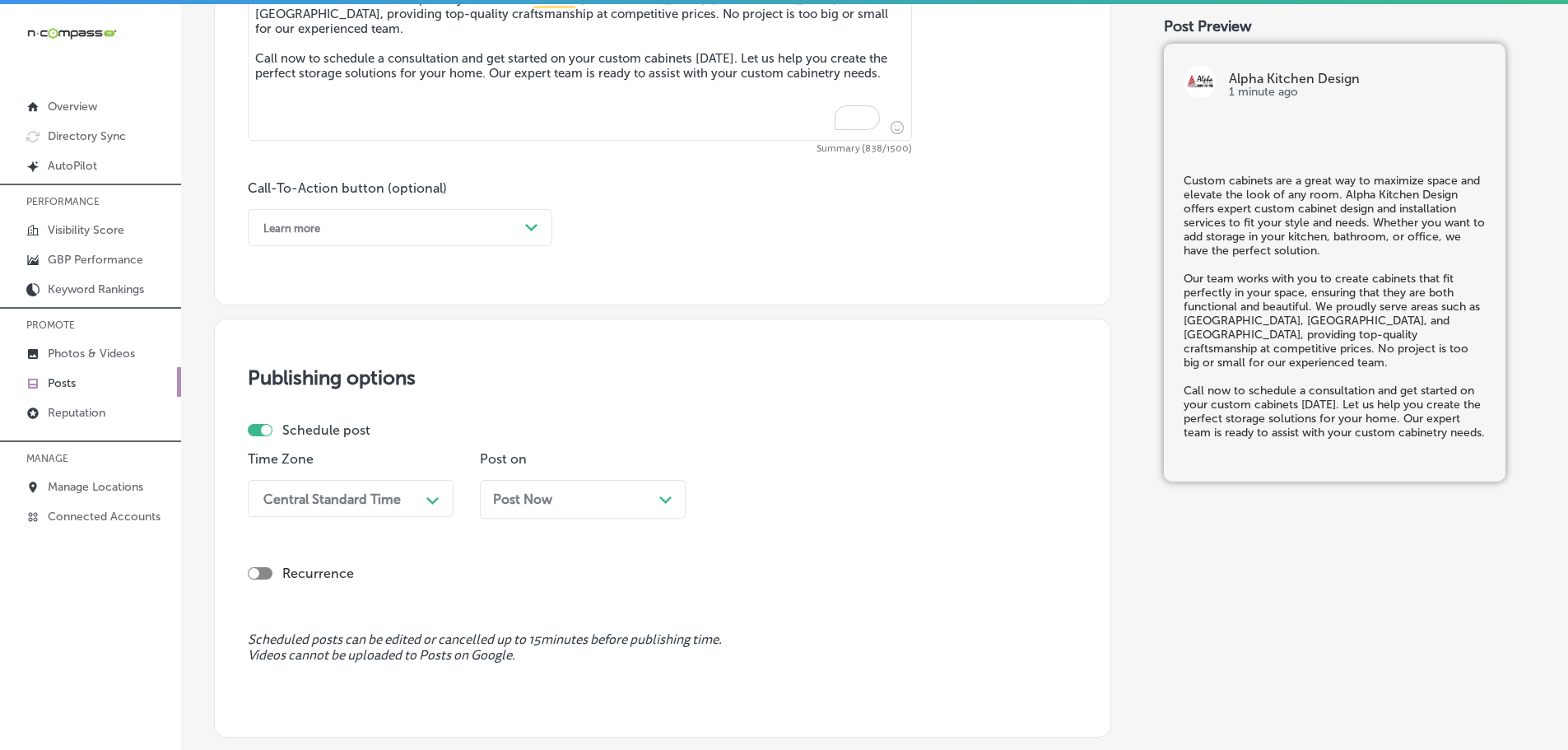
click at [526, 229] on icon "Path Created with Sketch." at bounding box center [532, 228] width 13 height 7
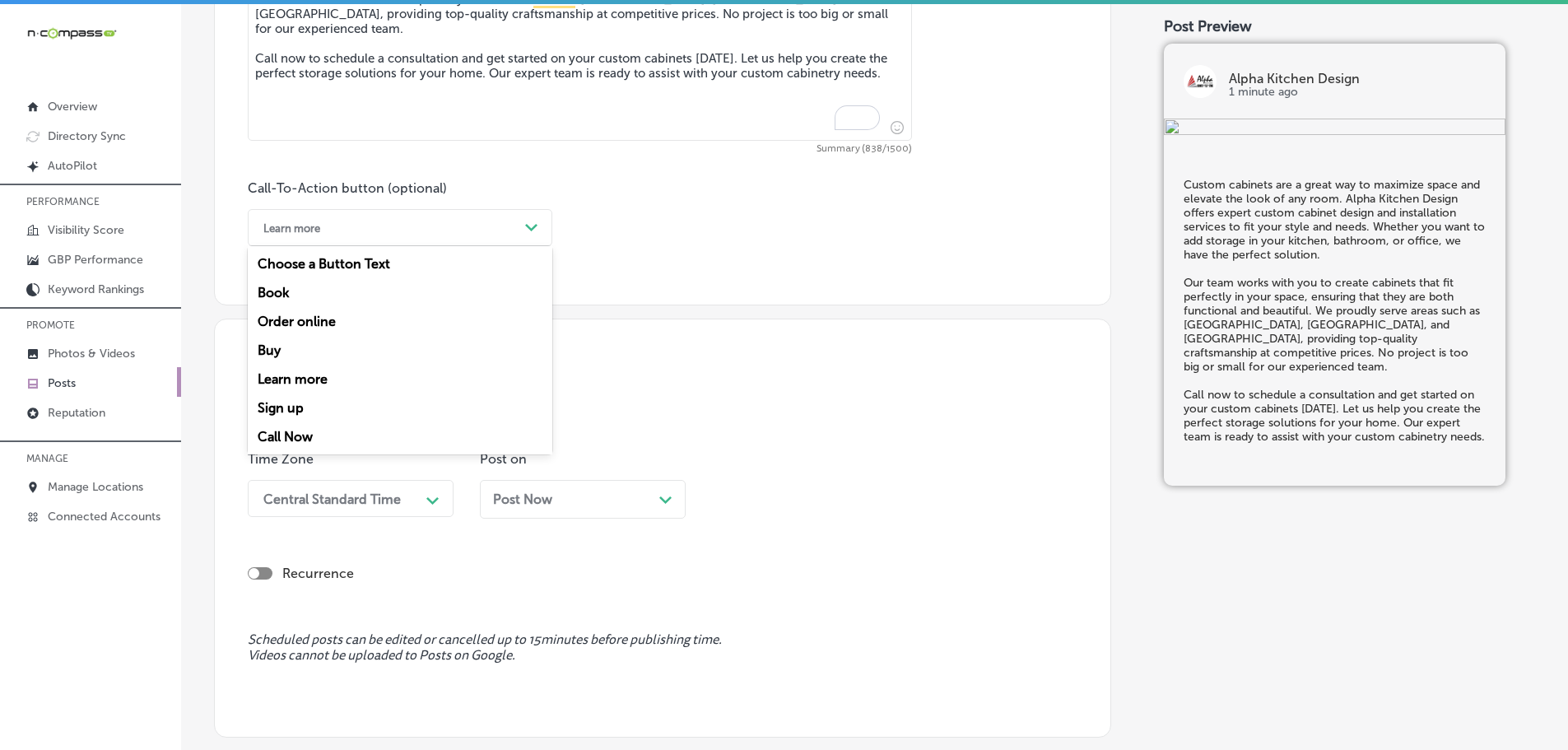
click at [296, 433] on div "Call Now" at bounding box center [400, 437] width 304 height 29
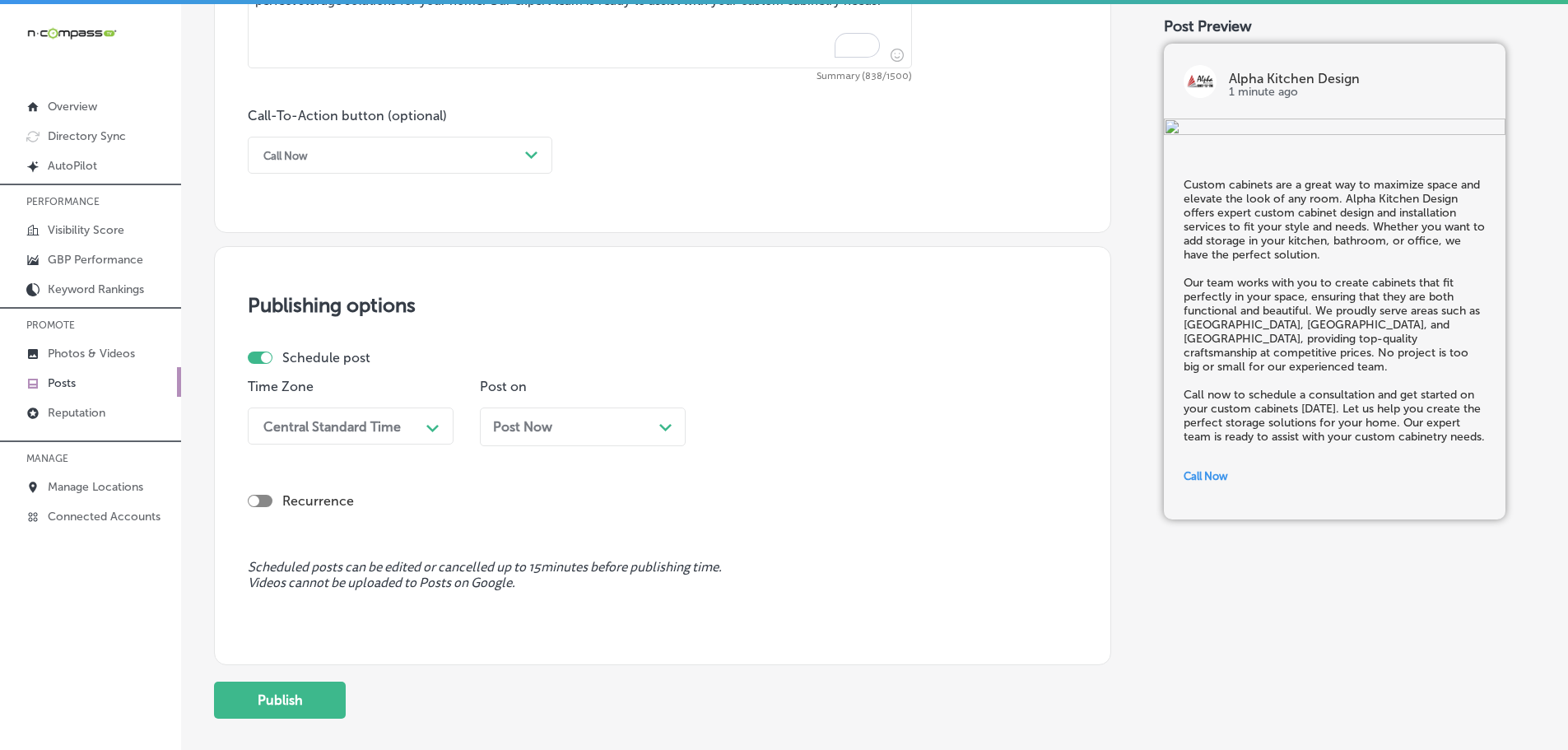
scroll to position [1242, 0]
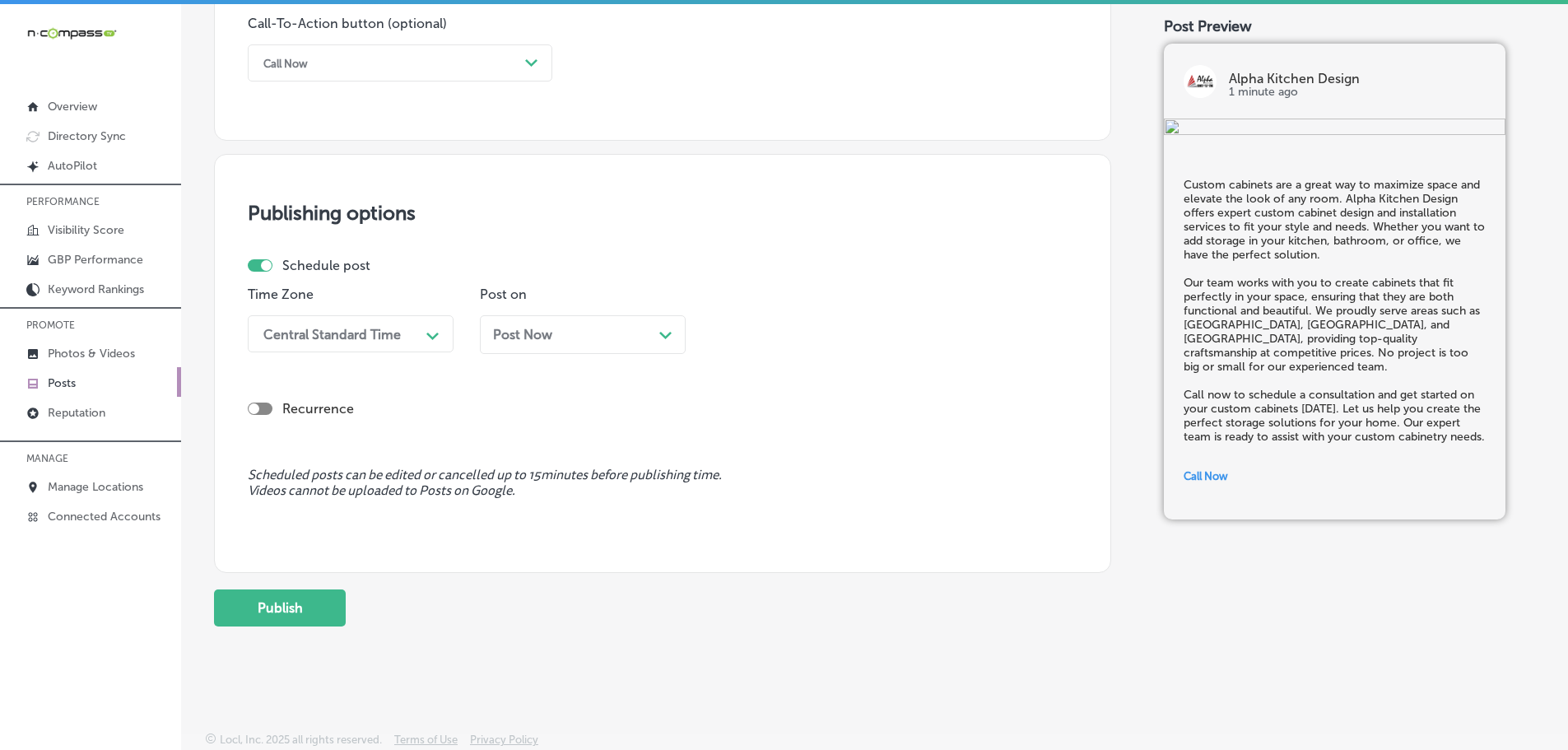
click at [407, 345] on div "Central Standard Time" at bounding box center [337, 334] width 165 height 29
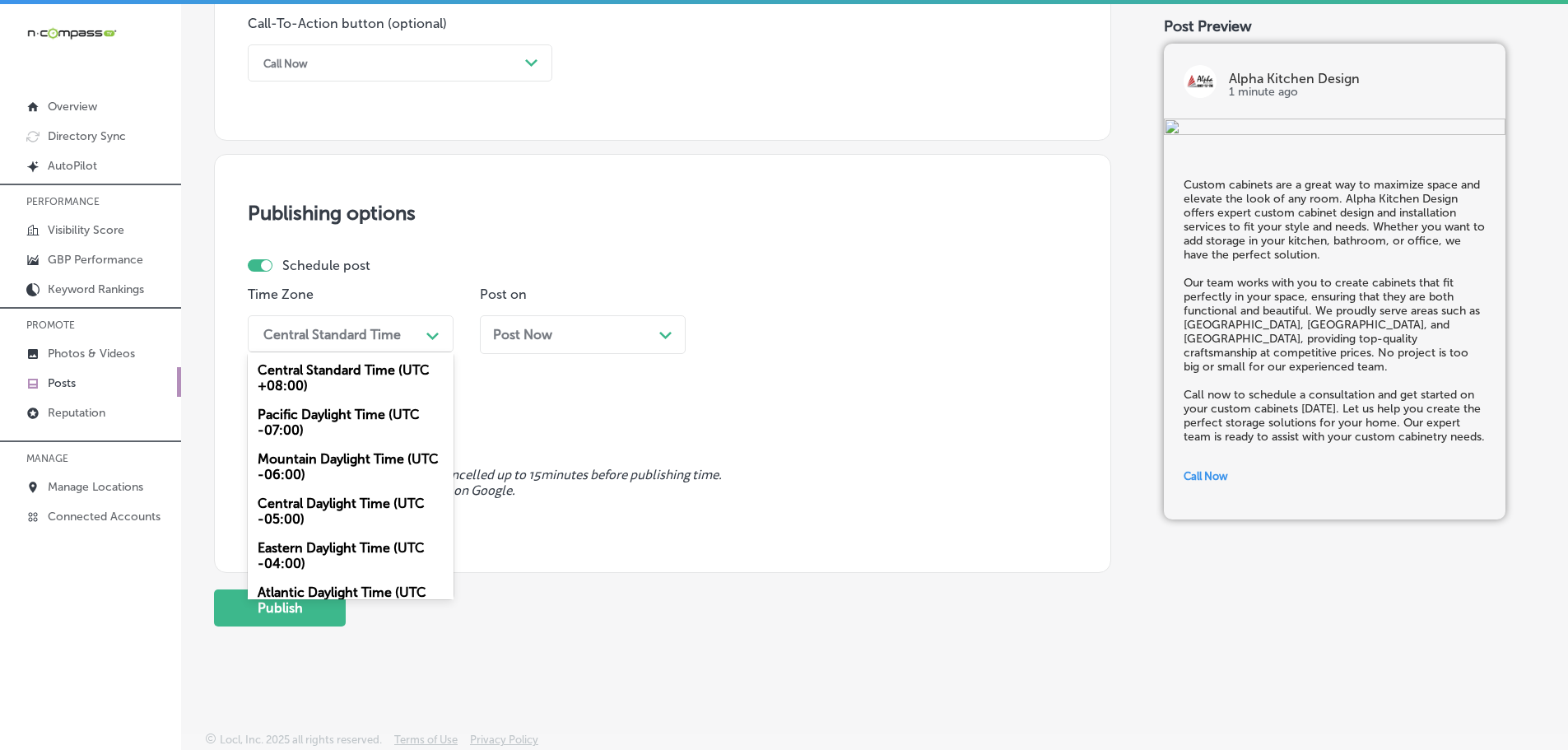
click at [344, 468] on div "Mountain Daylight Time (UTC -06:00)" at bounding box center [351, 466] width 206 height 45
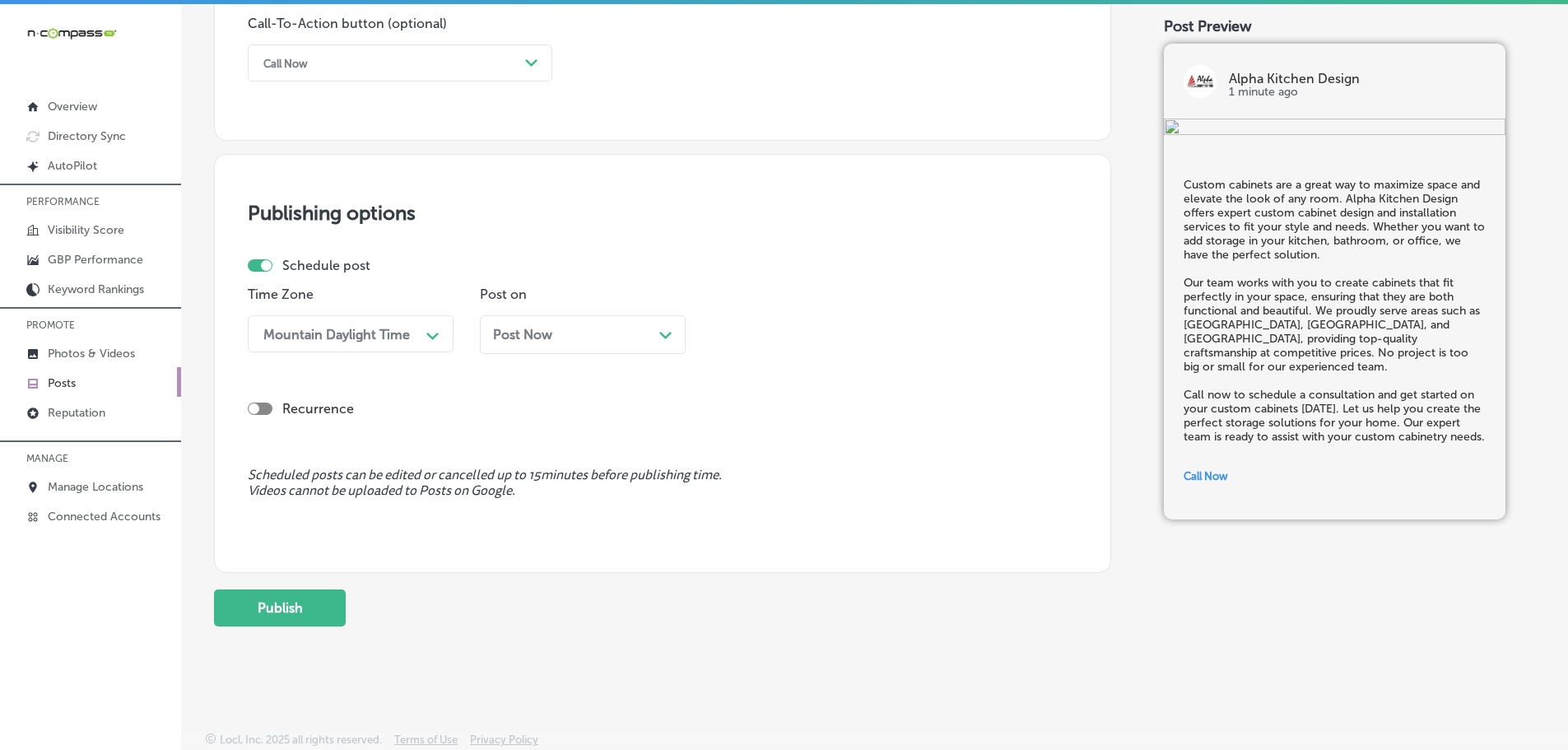
click at [659, 332] on icon "Path Created with Sketch." at bounding box center [666, 335] width 13 height 7
click at [901, 328] on div "Path Created with Sketch." at bounding box center [897, 334] width 13 height 13
click at [752, 432] on div "7:00 AM" at bounding box center [815, 436] width 206 height 29
click at [315, 611] on button "Publish" at bounding box center [280, 607] width 132 height 37
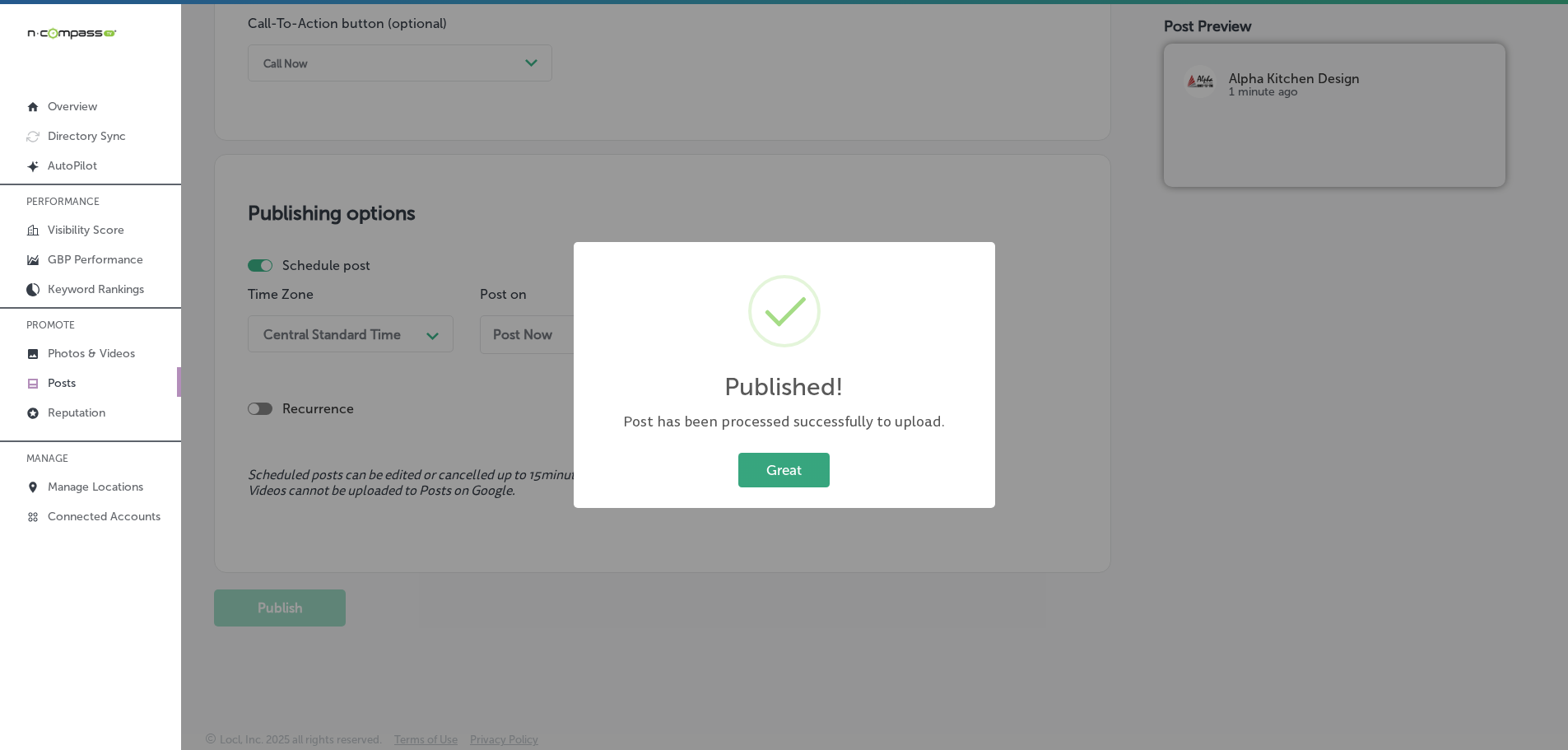
click at [759, 475] on button "Great" at bounding box center [784, 469] width 91 height 34
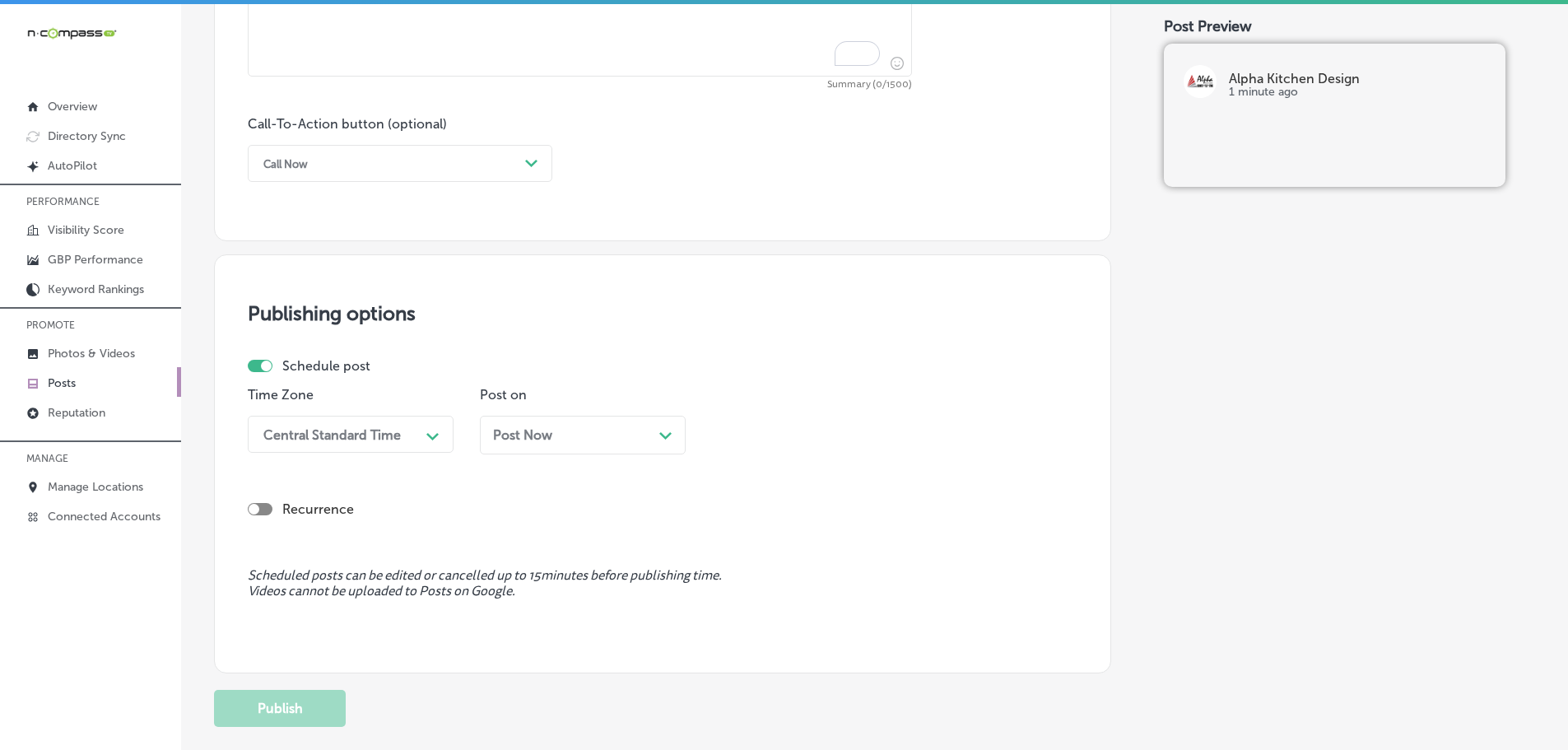
scroll to position [748, 0]
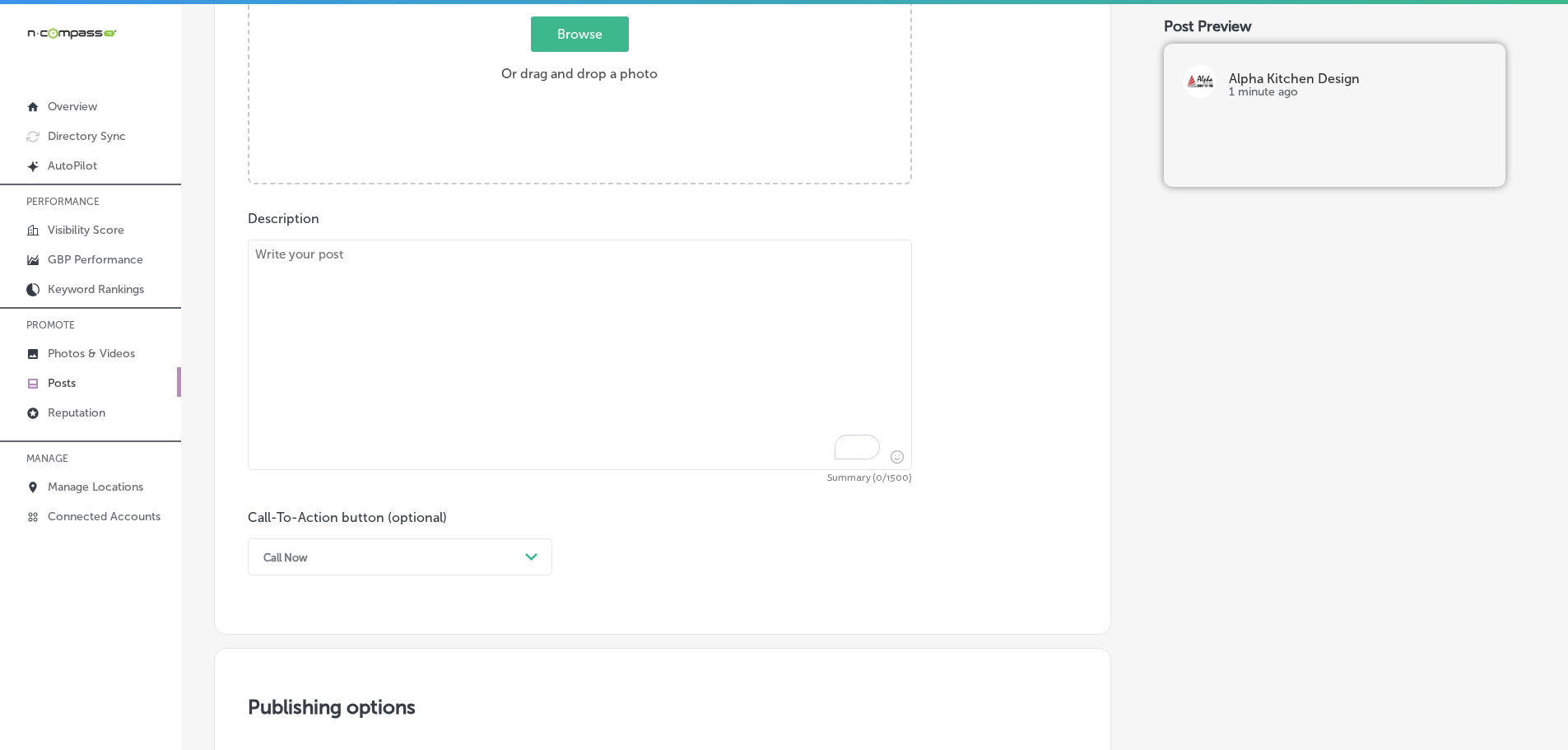
click at [435, 277] on textarea "To enrich screen reader interactions, please activate Accessibility in Grammarl…" at bounding box center [580, 354] width 665 height 230
paste textarea "Bring your vision of the perfect outdoor kitchen to life with Alpha Kitchen Des…"
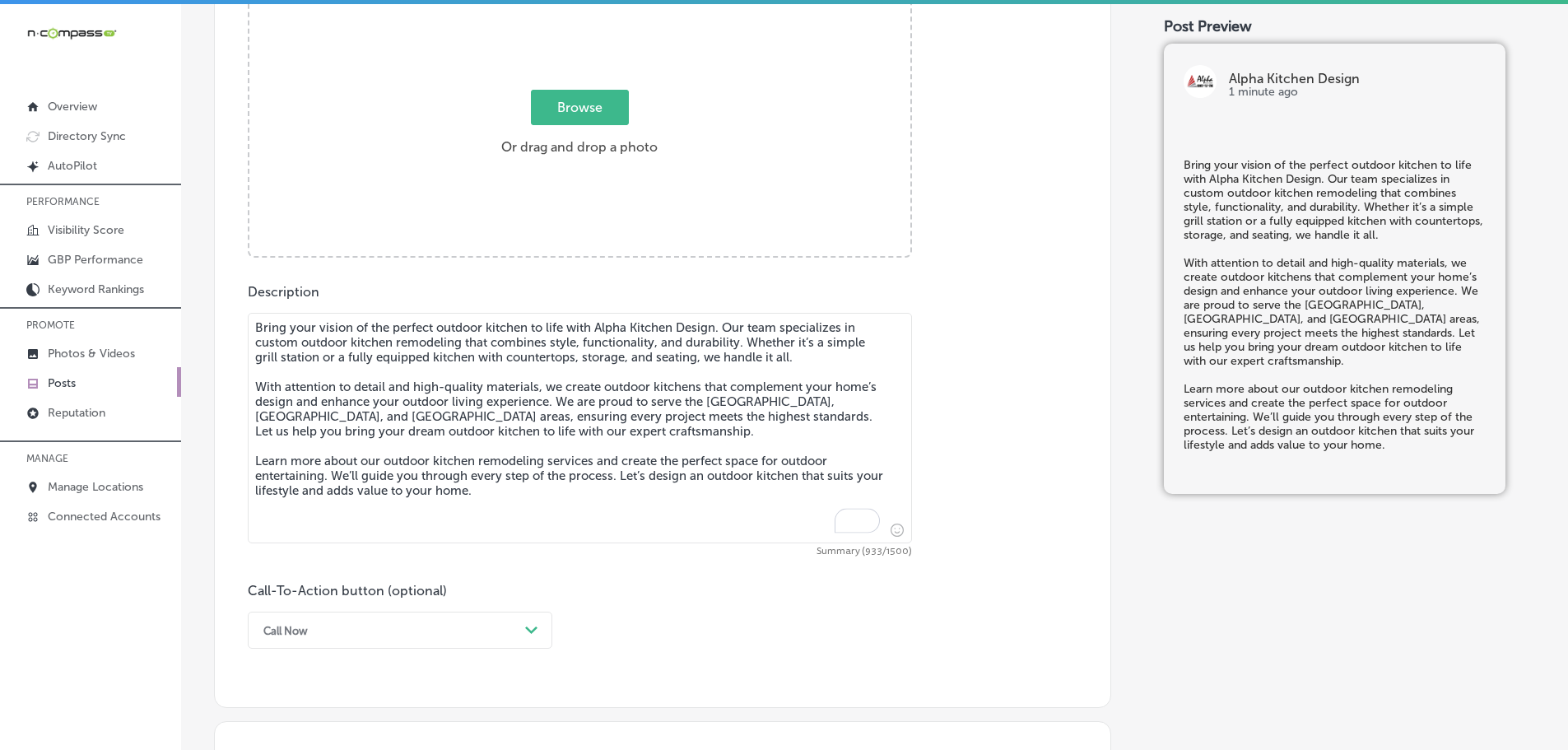
scroll to position [583, 0]
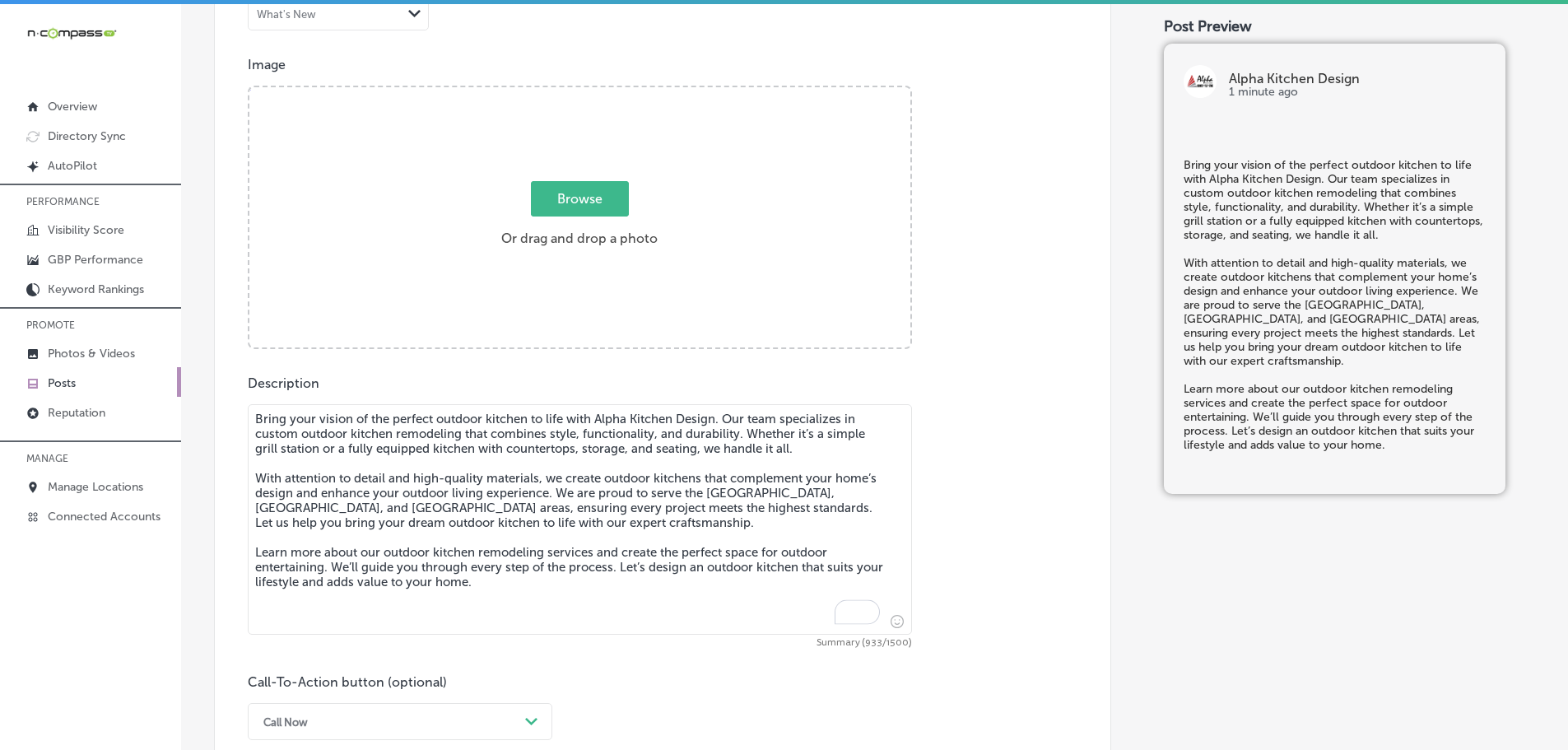
type textarea "Bring your vision of the perfect outdoor kitchen to life with Alpha Kitchen Des…"
click at [577, 198] on span "Browse" at bounding box center [580, 198] width 98 height 35
click at [577, 92] on input "Browse Or drag and drop a photo" at bounding box center [580, 89] width 661 height 5
type input "C:\fakepath\WhatsApp-Image-2021-02-19-at-11.55.57 (1).jpg"
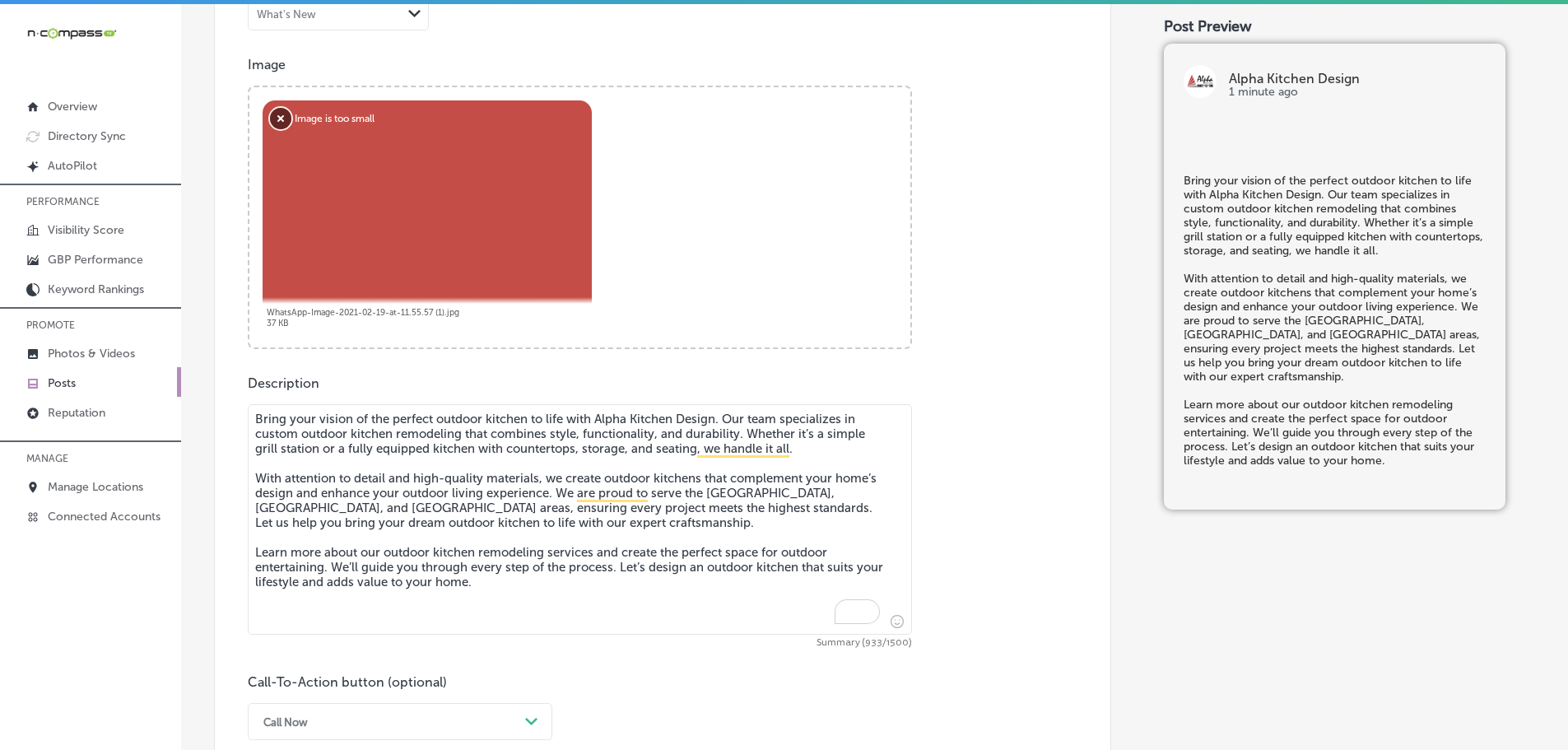
click at [277, 116] on button "Remove" at bounding box center [281, 118] width 22 height 22
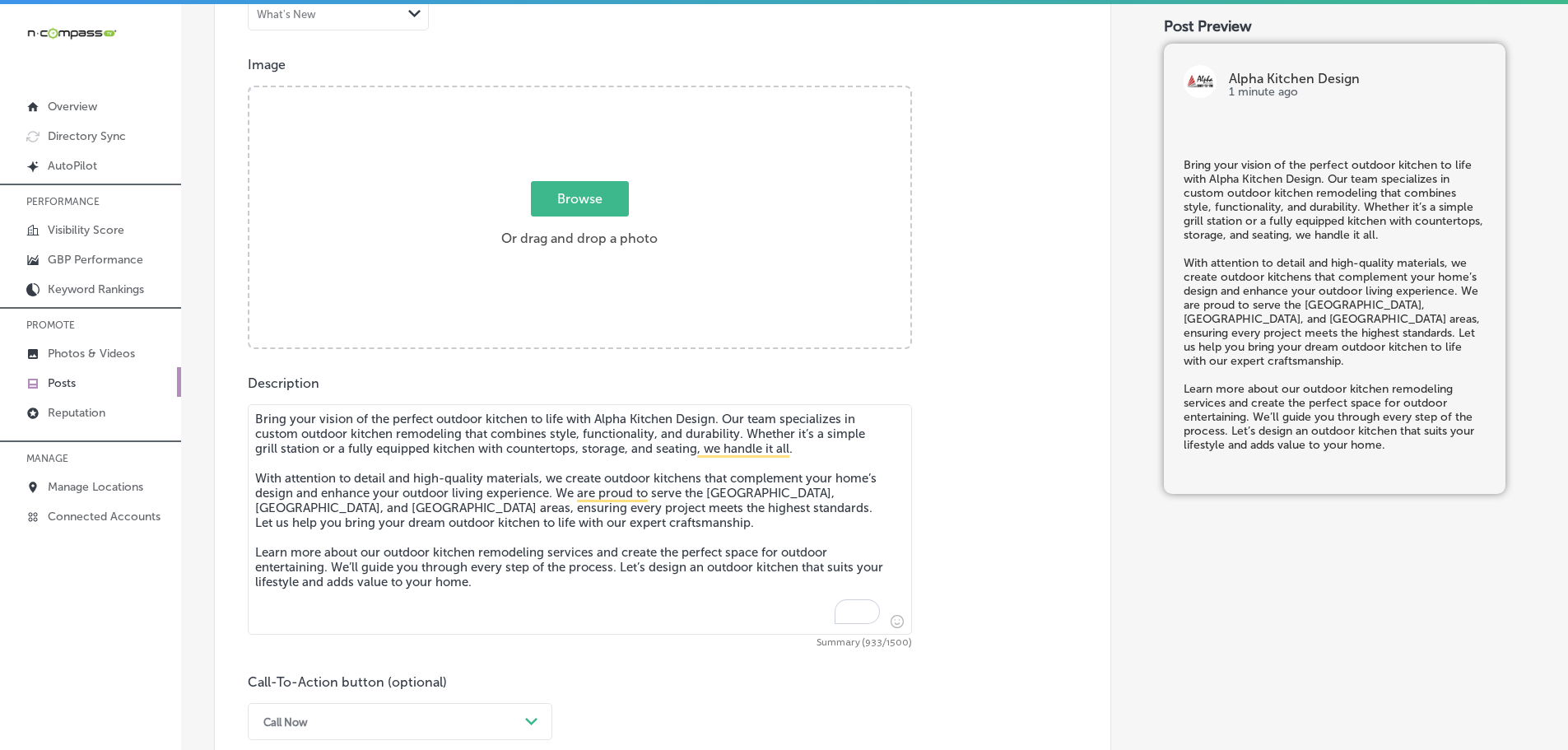
scroll to position [502, 0]
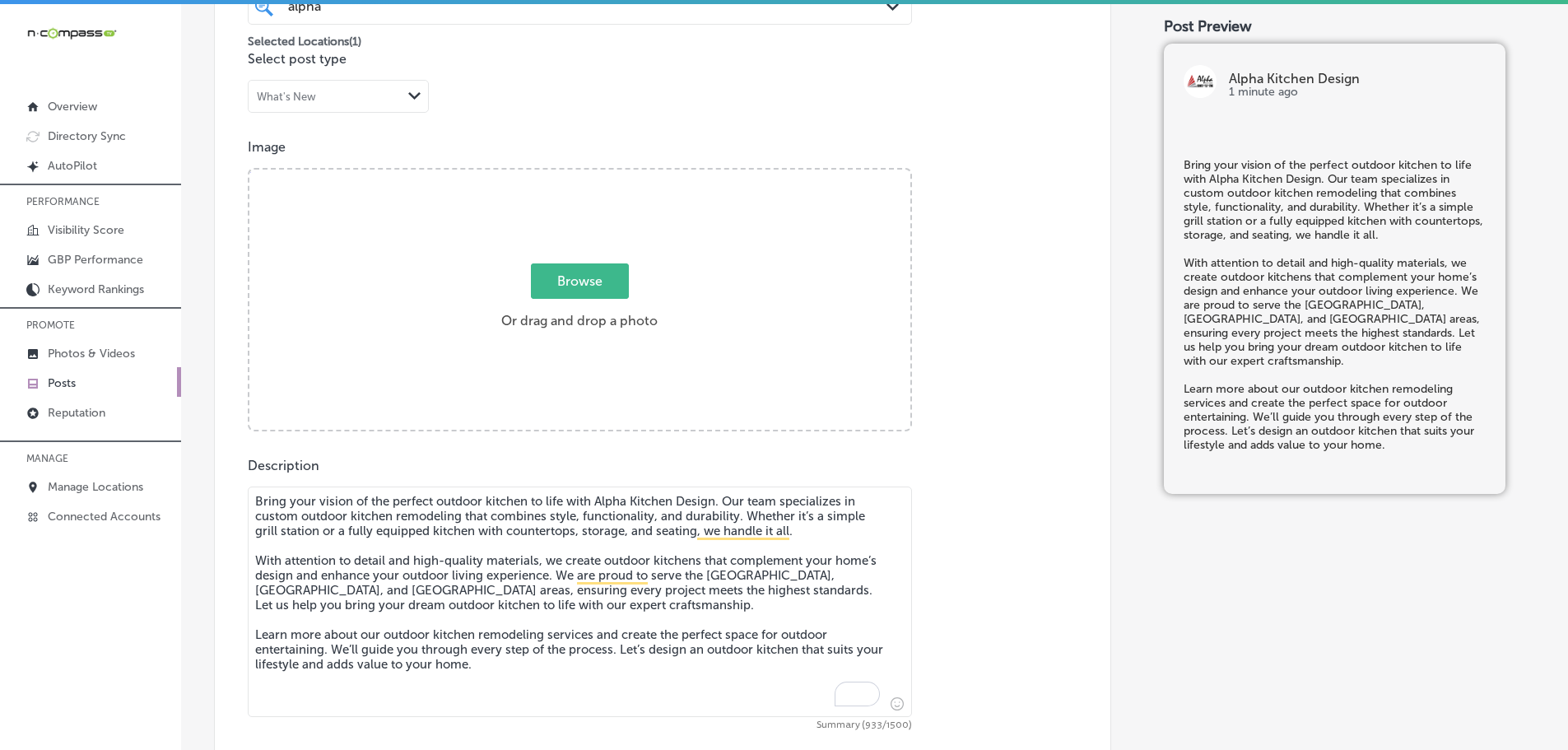
click at [574, 284] on span "Browse" at bounding box center [580, 280] width 98 height 35
click at [574, 175] on input "Browse Or drag and drop a photo" at bounding box center [580, 171] width 661 height 5
type input "C:\fakepath\WhatsApp-Image-2021-02-19-at-11.55.57 (1).png"
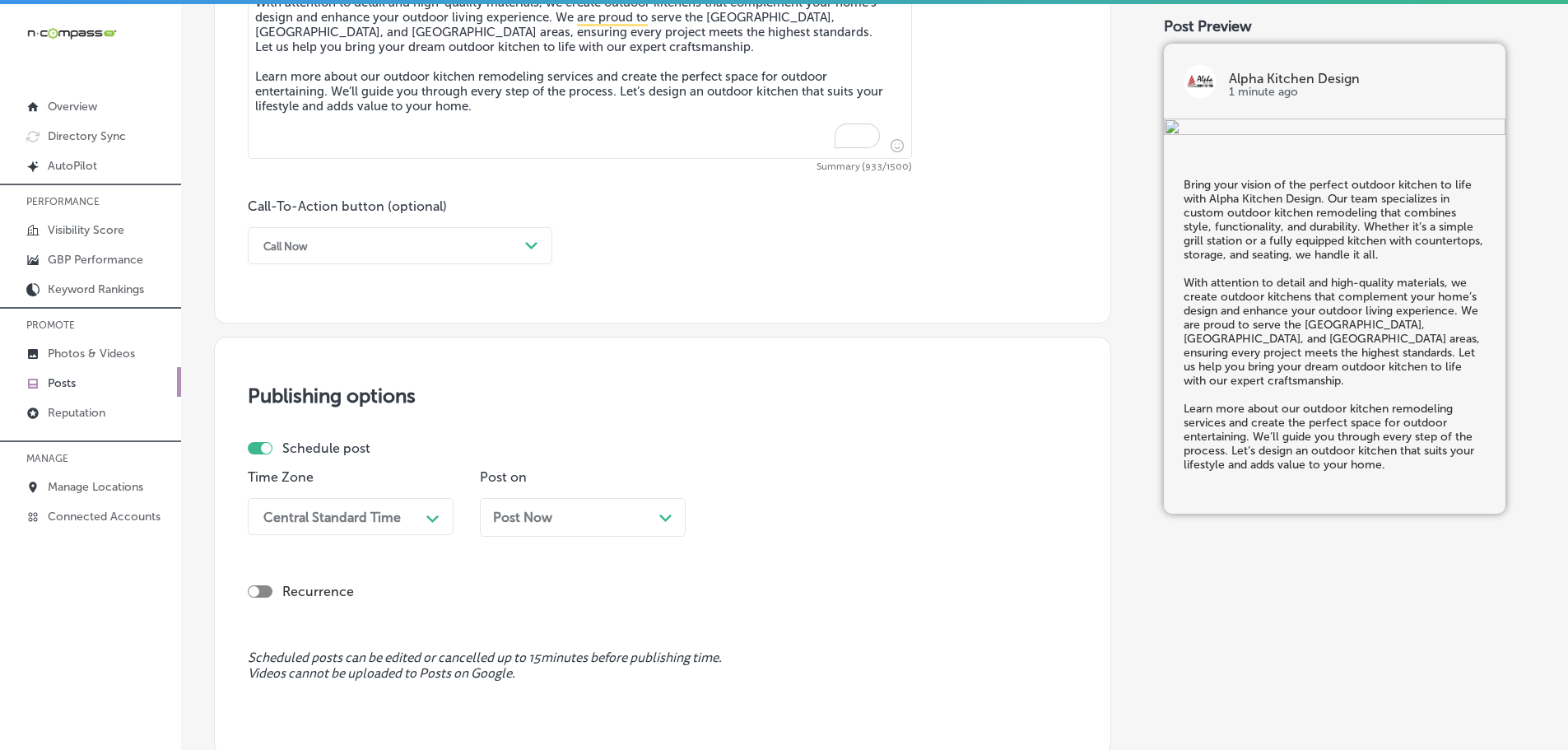
scroll to position [1160, 0]
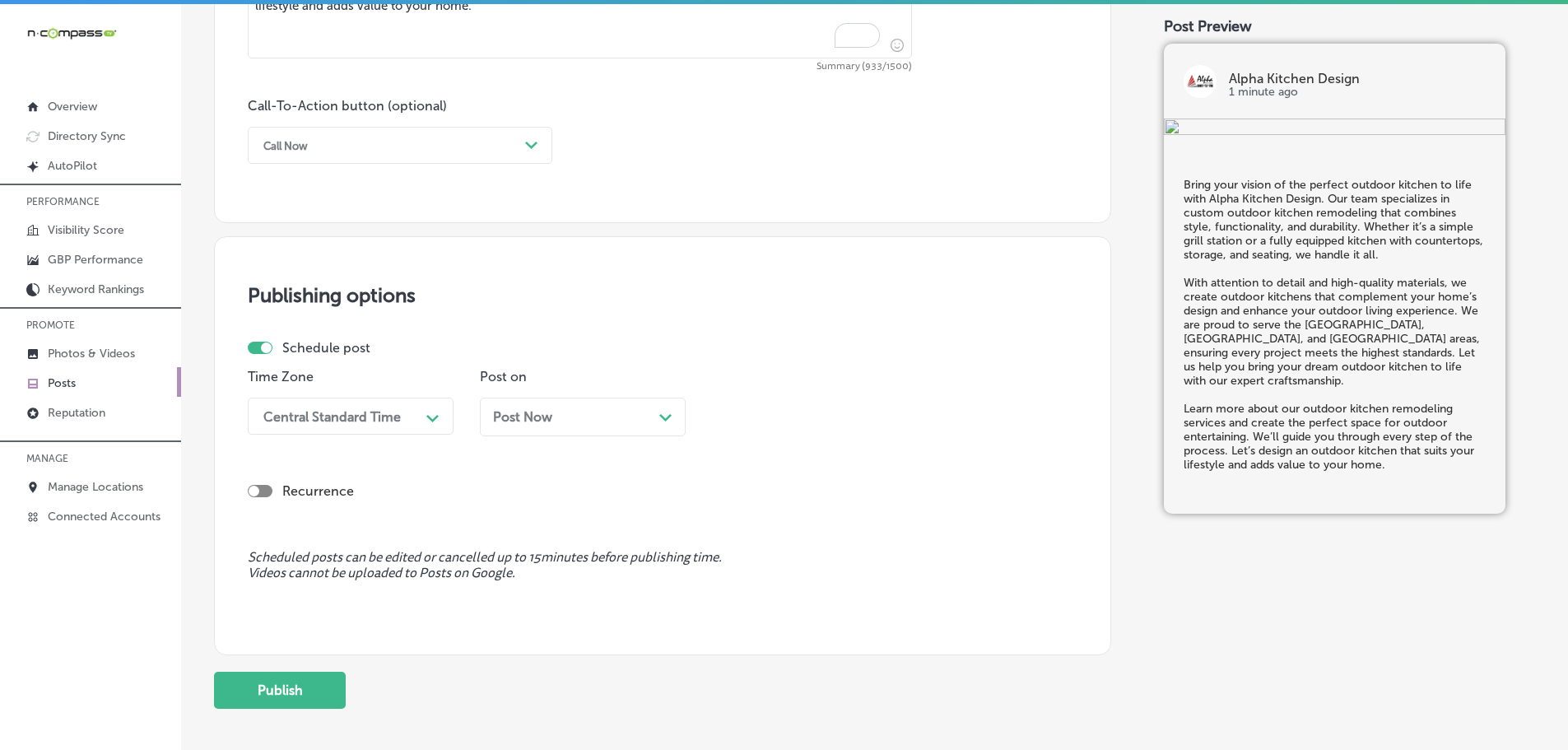
click at [529, 137] on div "Path Created with Sketch." at bounding box center [532, 146] width 26 height 26
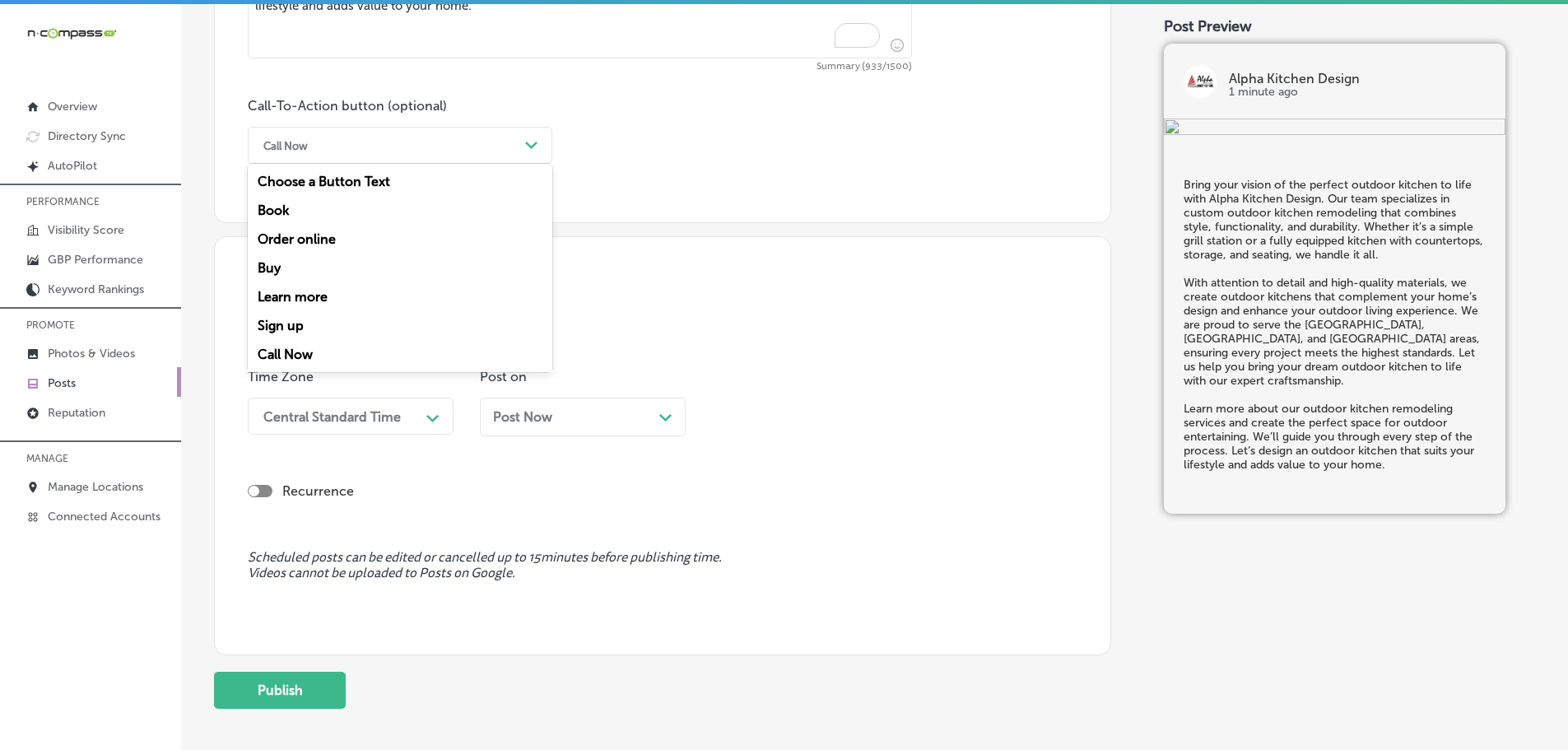
click at [312, 296] on div "Learn more" at bounding box center [400, 297] width 304 height 29
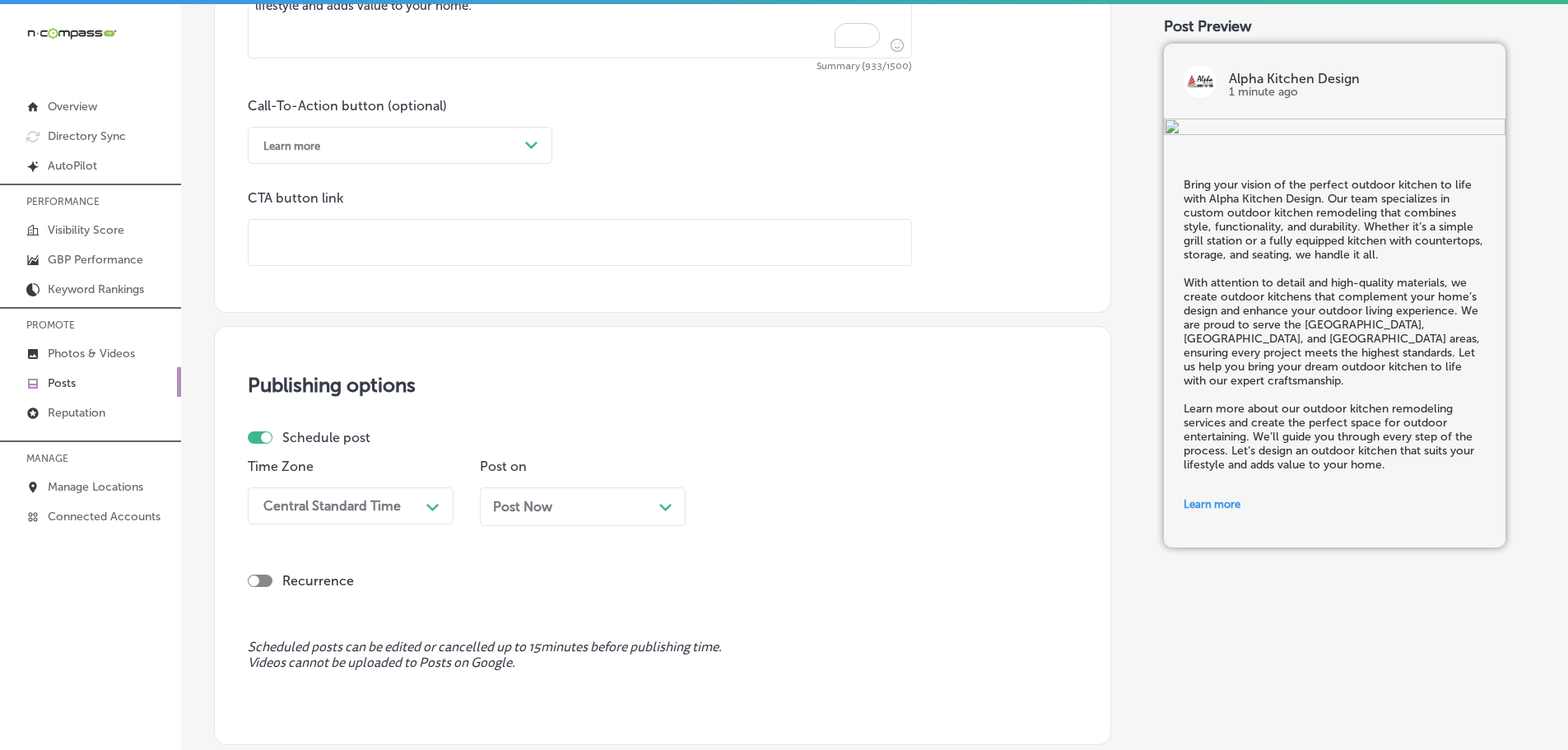
click at [341, 242] on input "text" at bounding box center [580, 242] width 663 height 46
paste input "[URL][DOMAIN_NAME]"
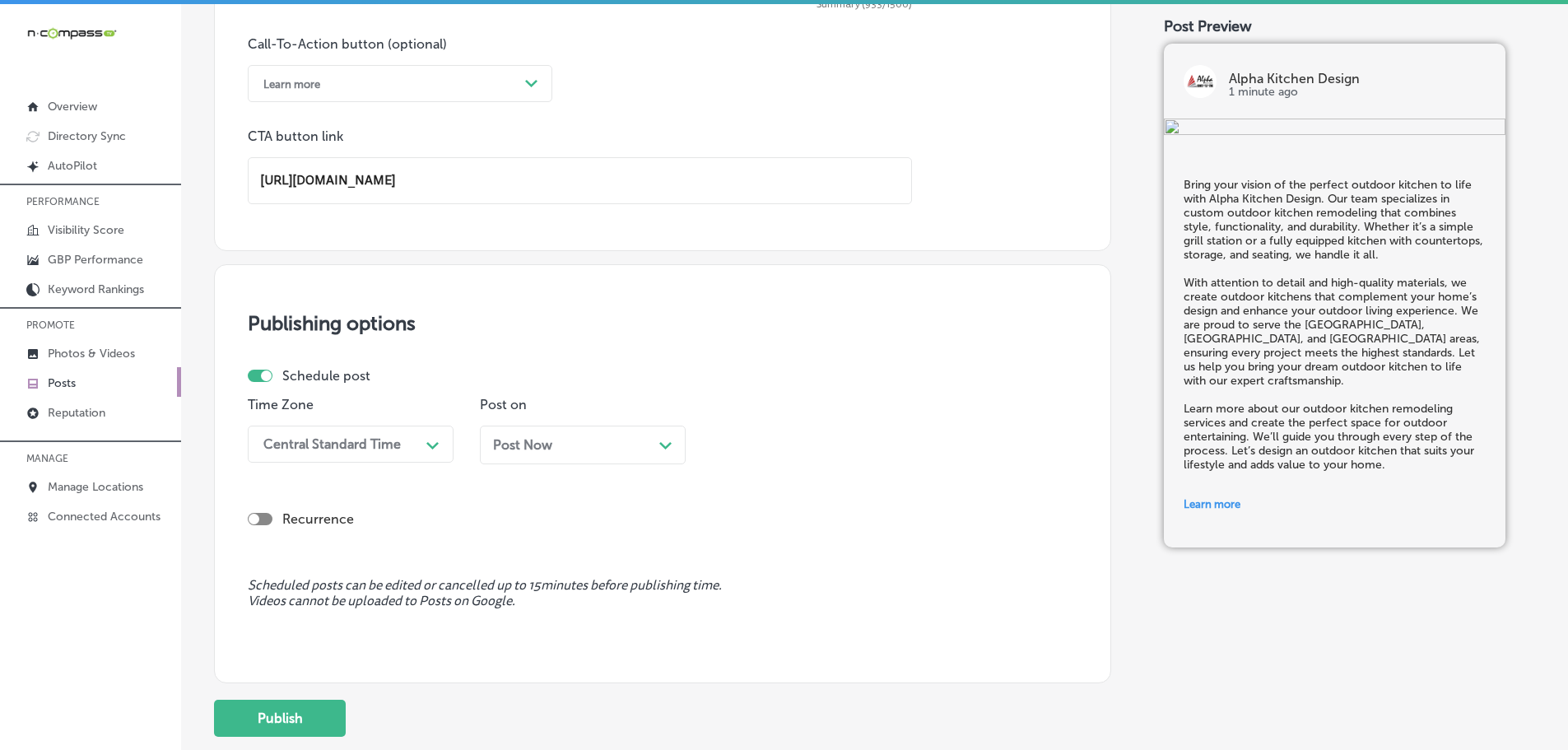
scroll to position [1332, 0]
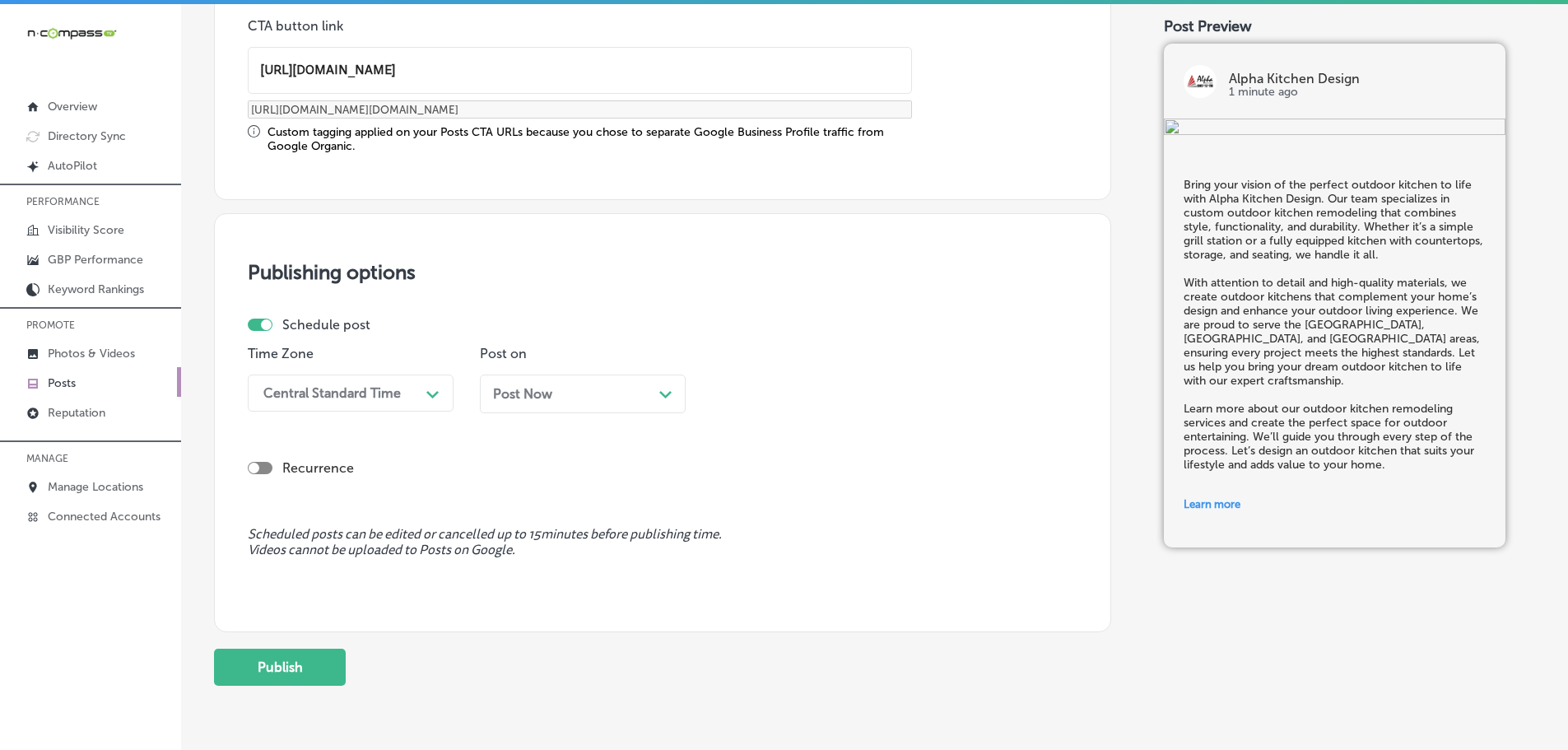
type input "[URL][DOMAIN_NAME]"
click at [418, 390] on div "Central Standard Time" at bounding box center [337, 393] width 165 height 29
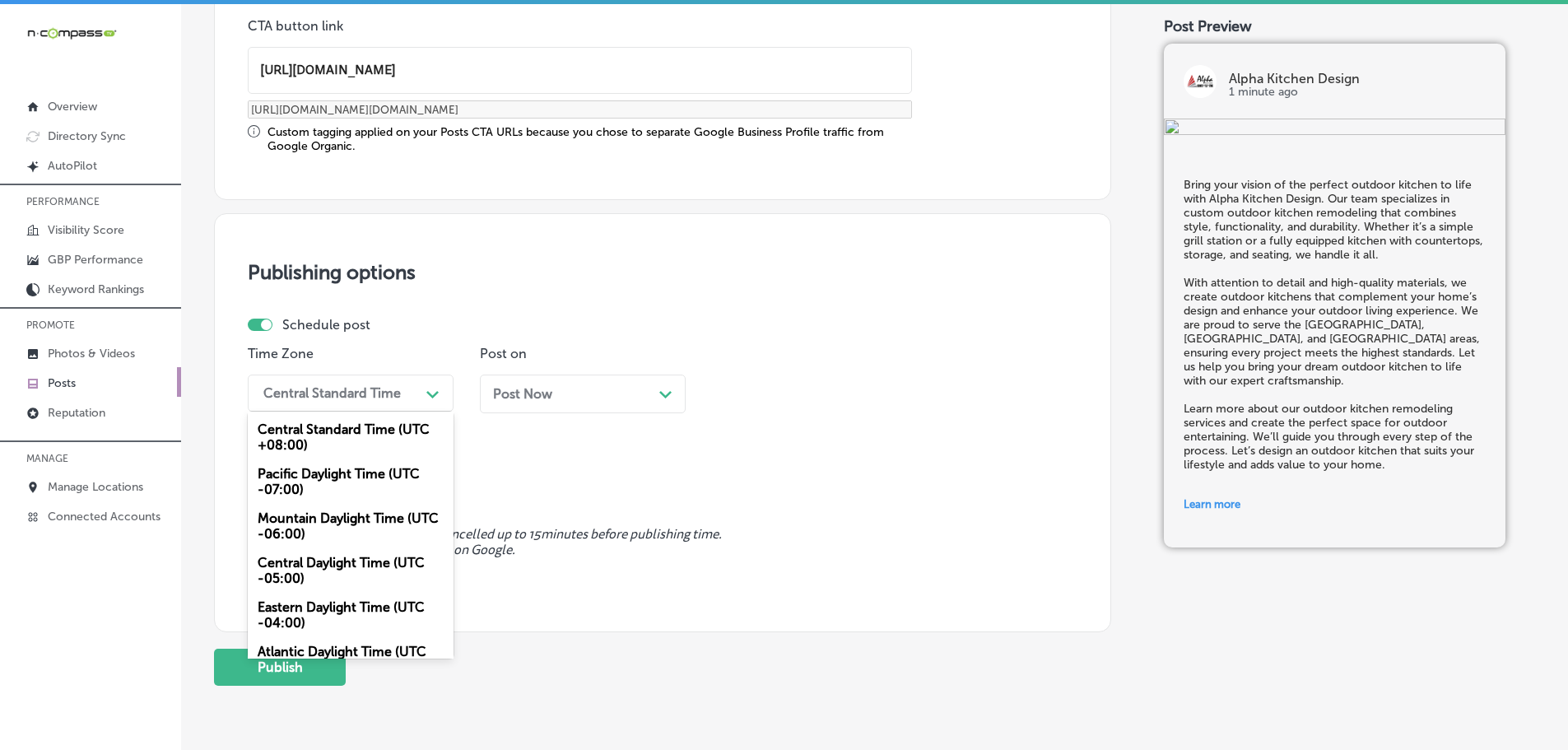
click at [345, 523] on div "Mountain Daylight Time (UTC -06:00)" at bounding box center [351, 525] width 206 height 45
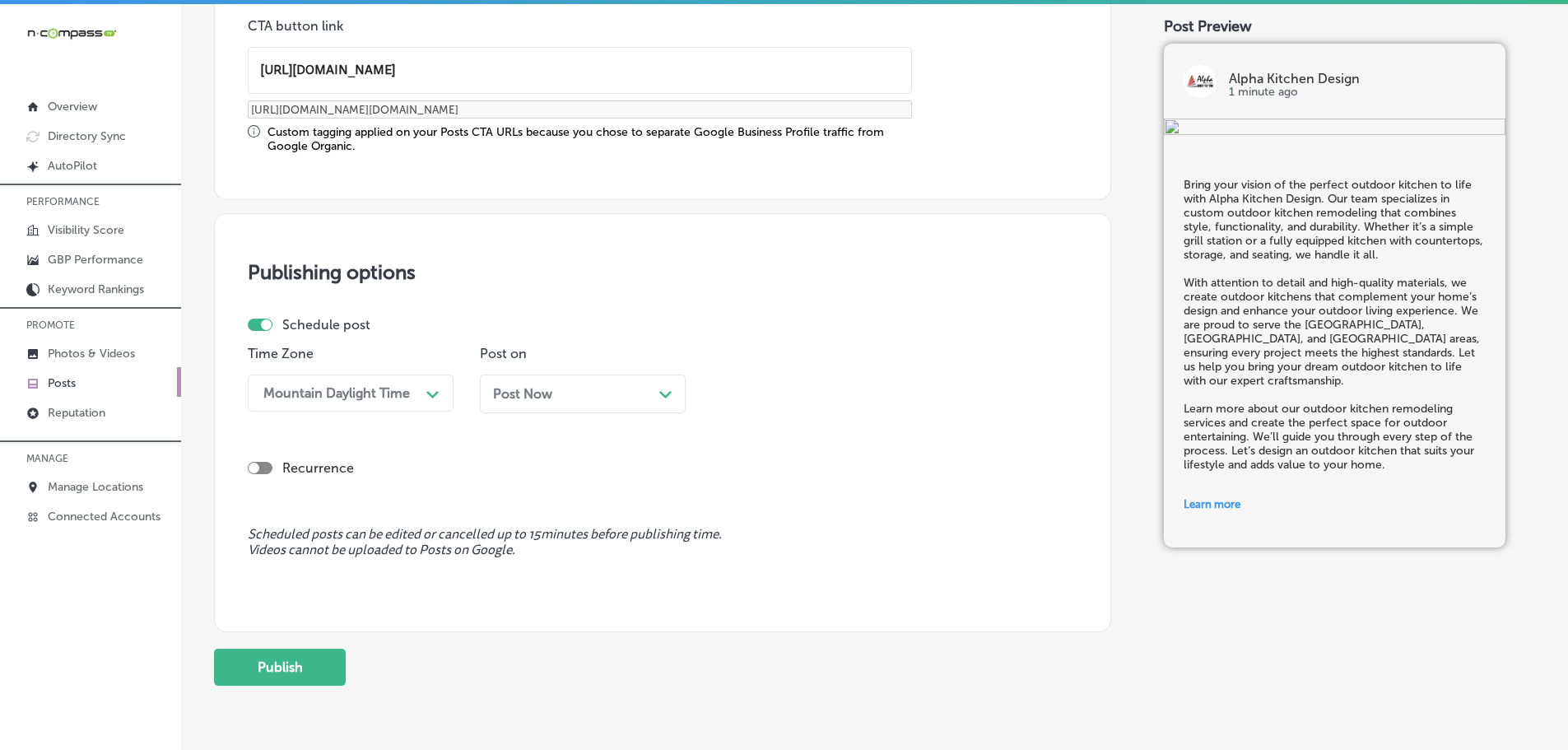
click at [661, 395] on icon "Path Created with Sketch." at bounding box center [666, 394] width 13 height 7
click at [868, 399] on div "01:30 PM" at bounding box center [801, 393] width 165 height 29
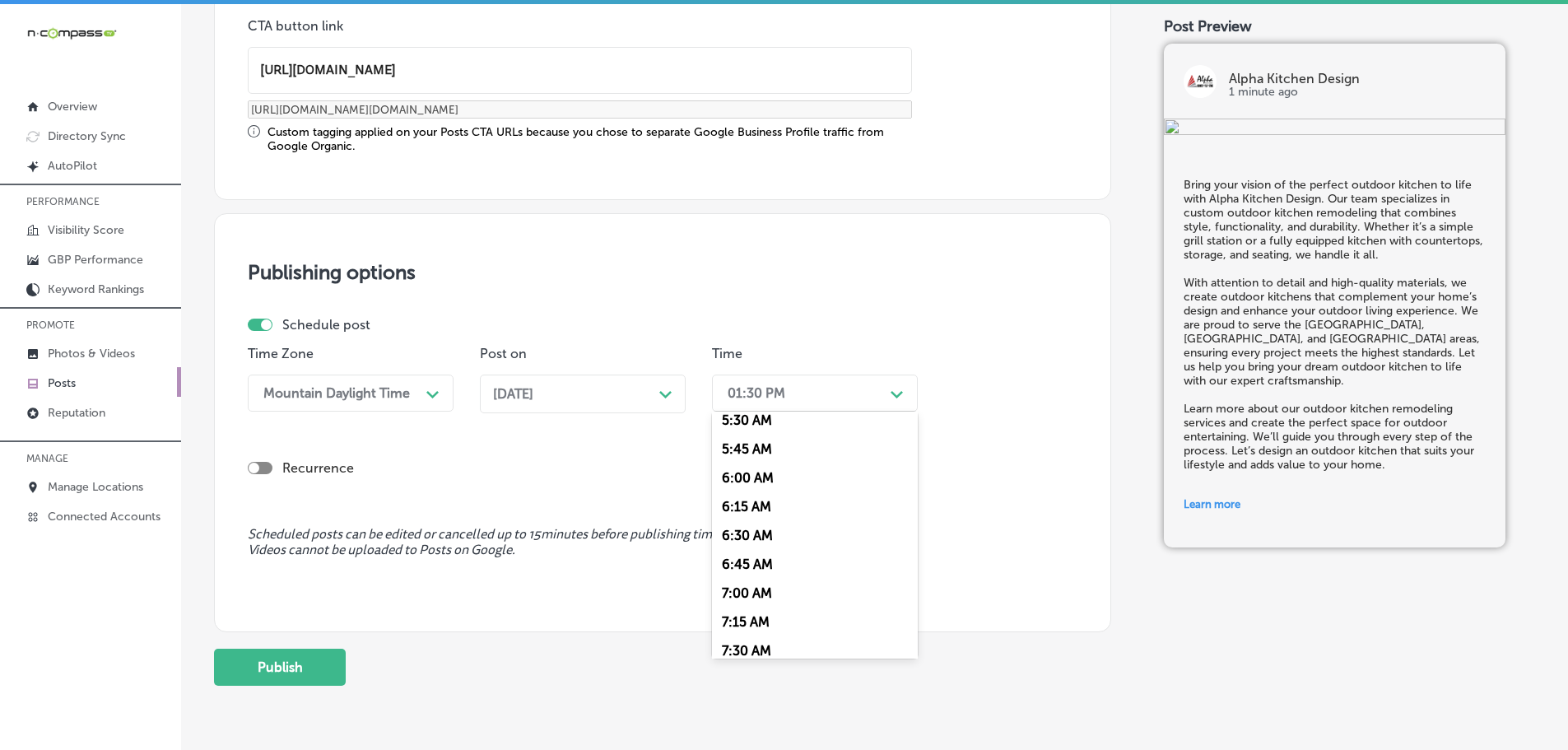
scroll to position [658, 0]
click at [759, 574] on div "7:00 AM" at bounding box center [815, 577] width 206 height 29
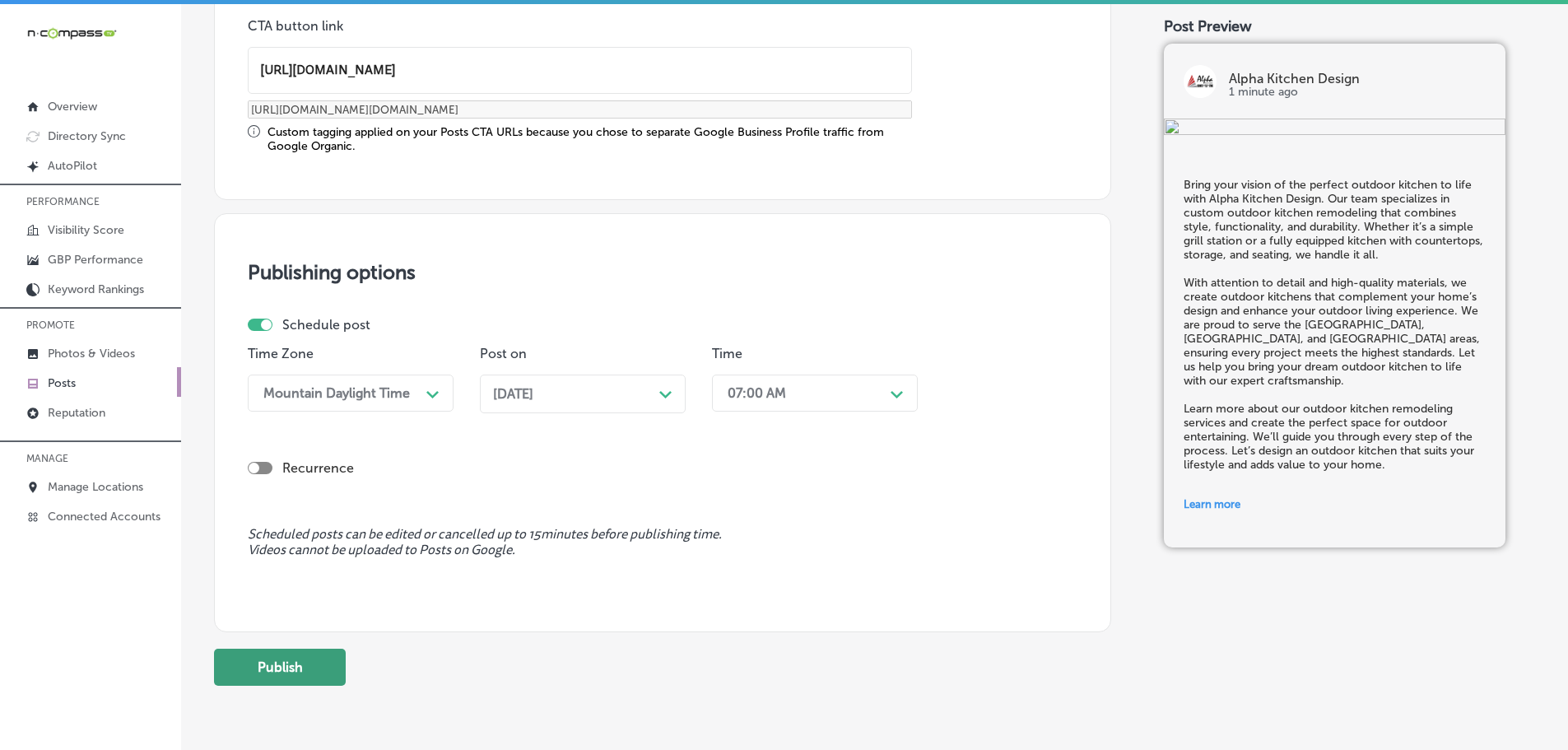
click at [319, 676] on button "Publish" at bounding box center [280, 666] width 132 height 37
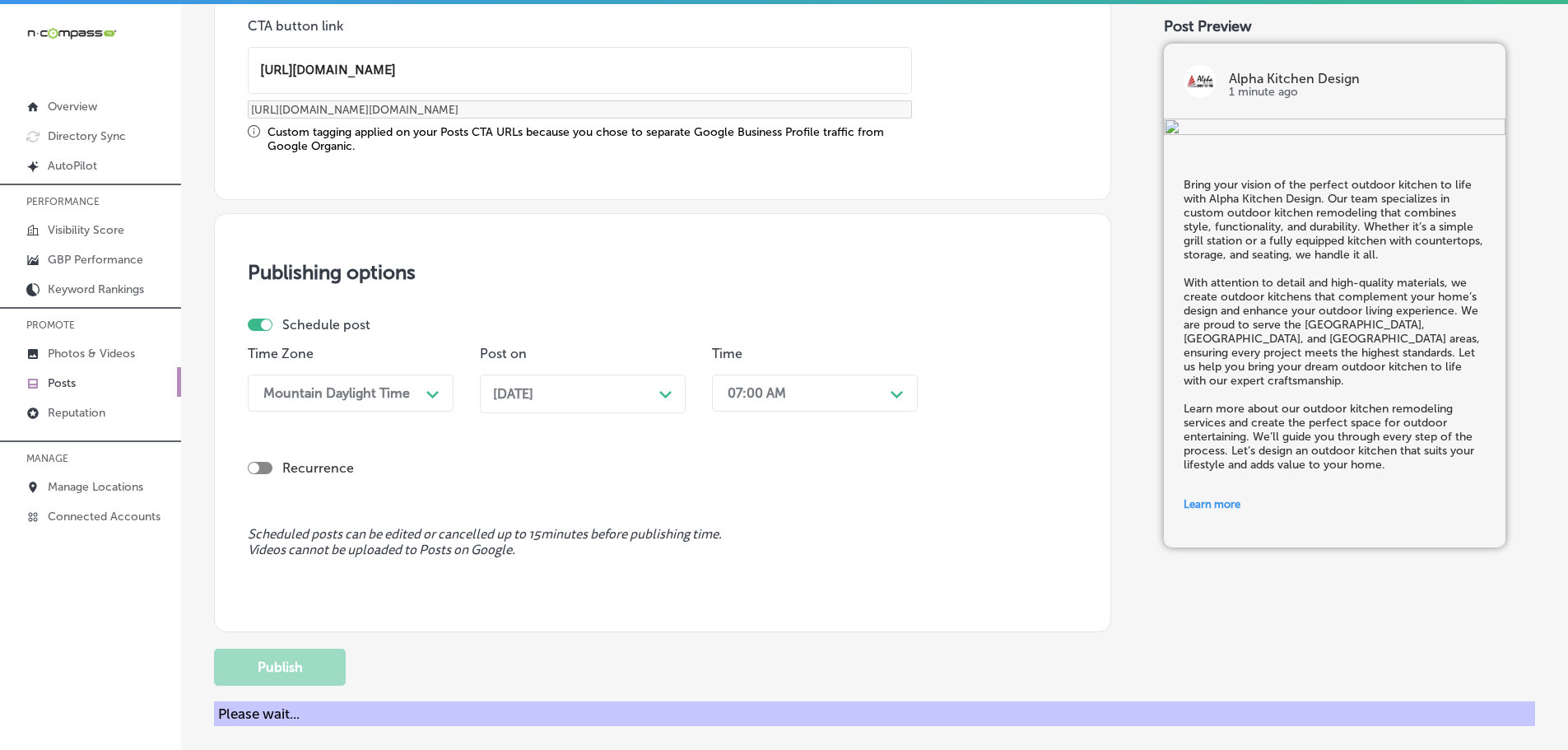
scroll to position [1242, 0]
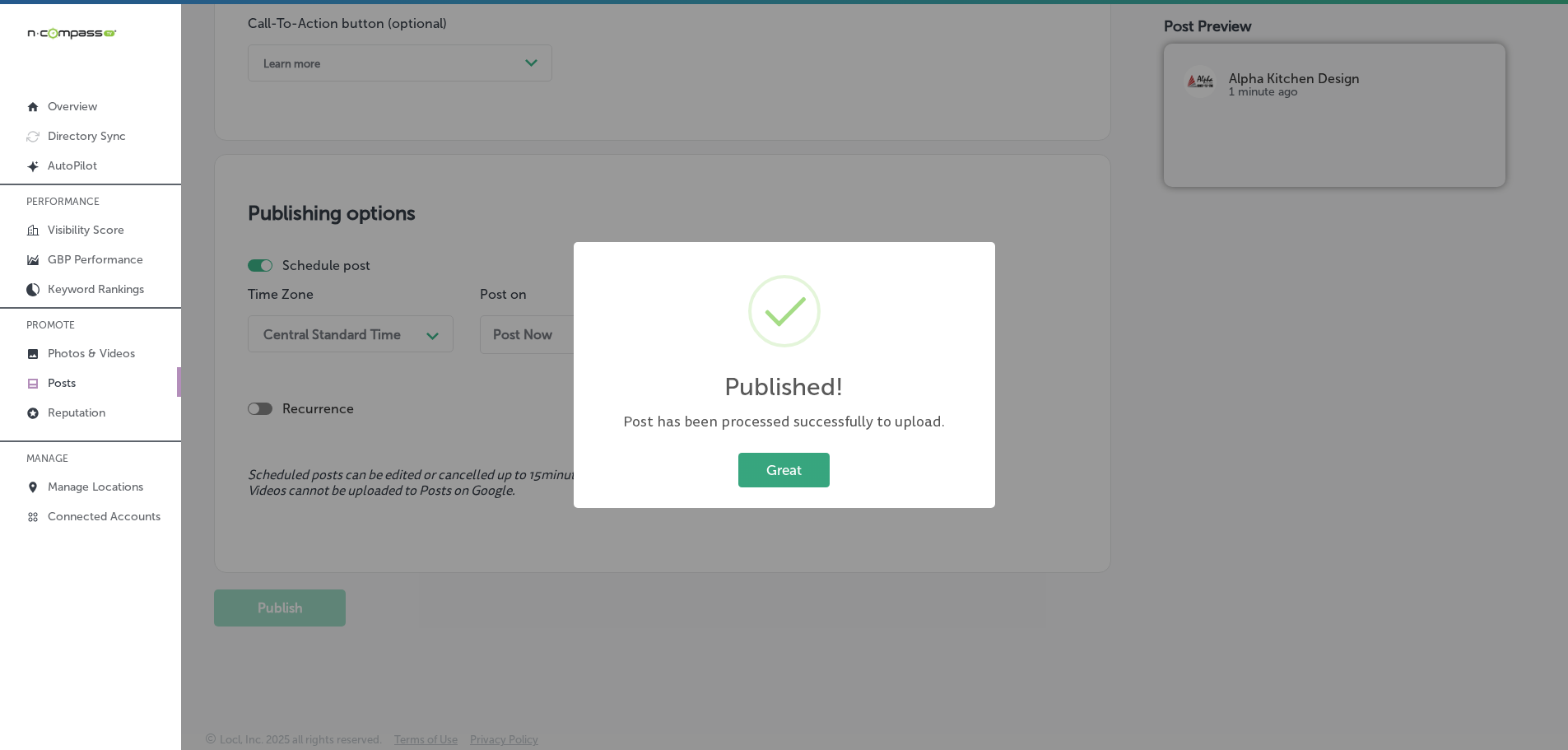
click at [797, 465] on button "Great" at bounding box center [784, 469] width 91 height 34
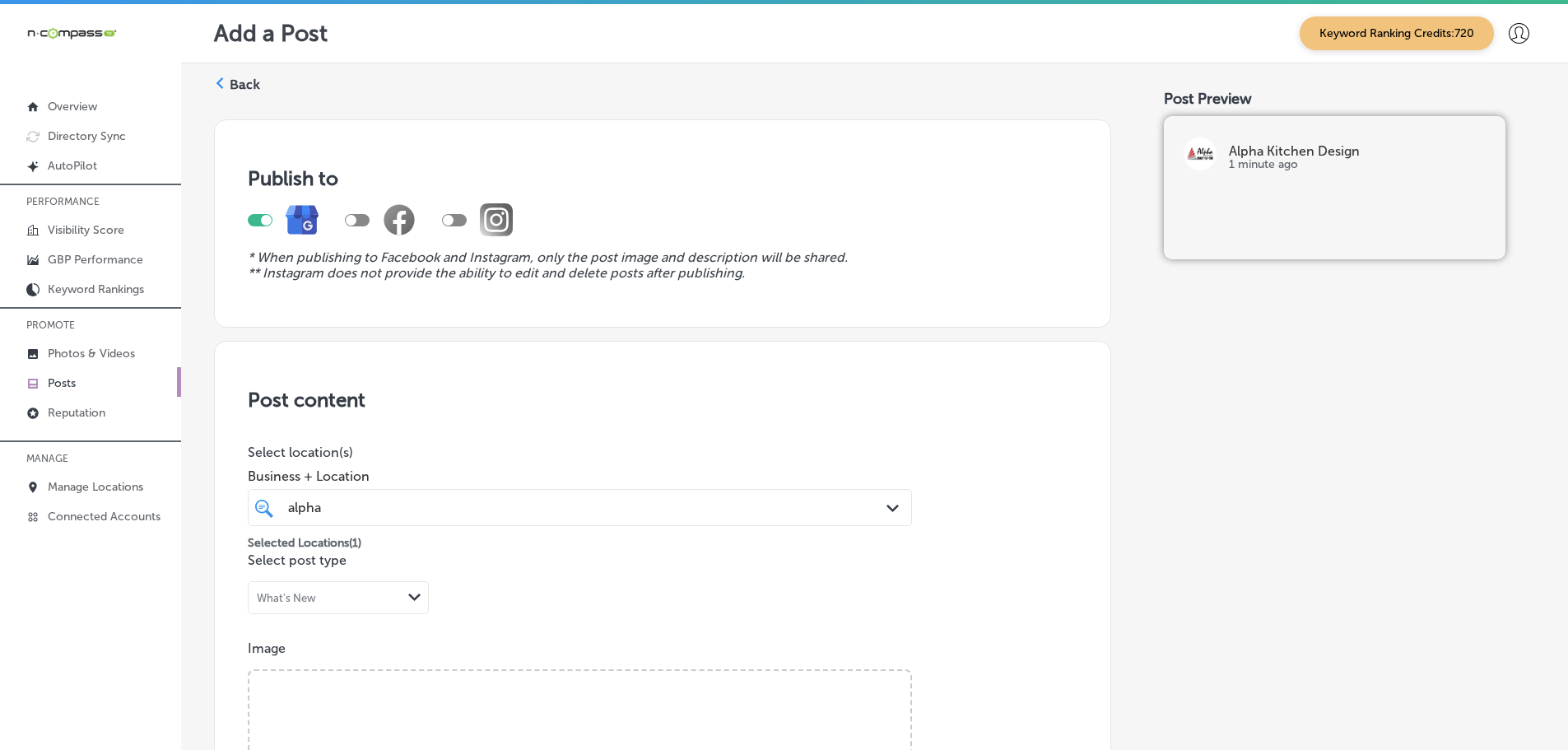
click at [236, 87] on label "Back" at bounding box center [244, 85] width 30 height 18
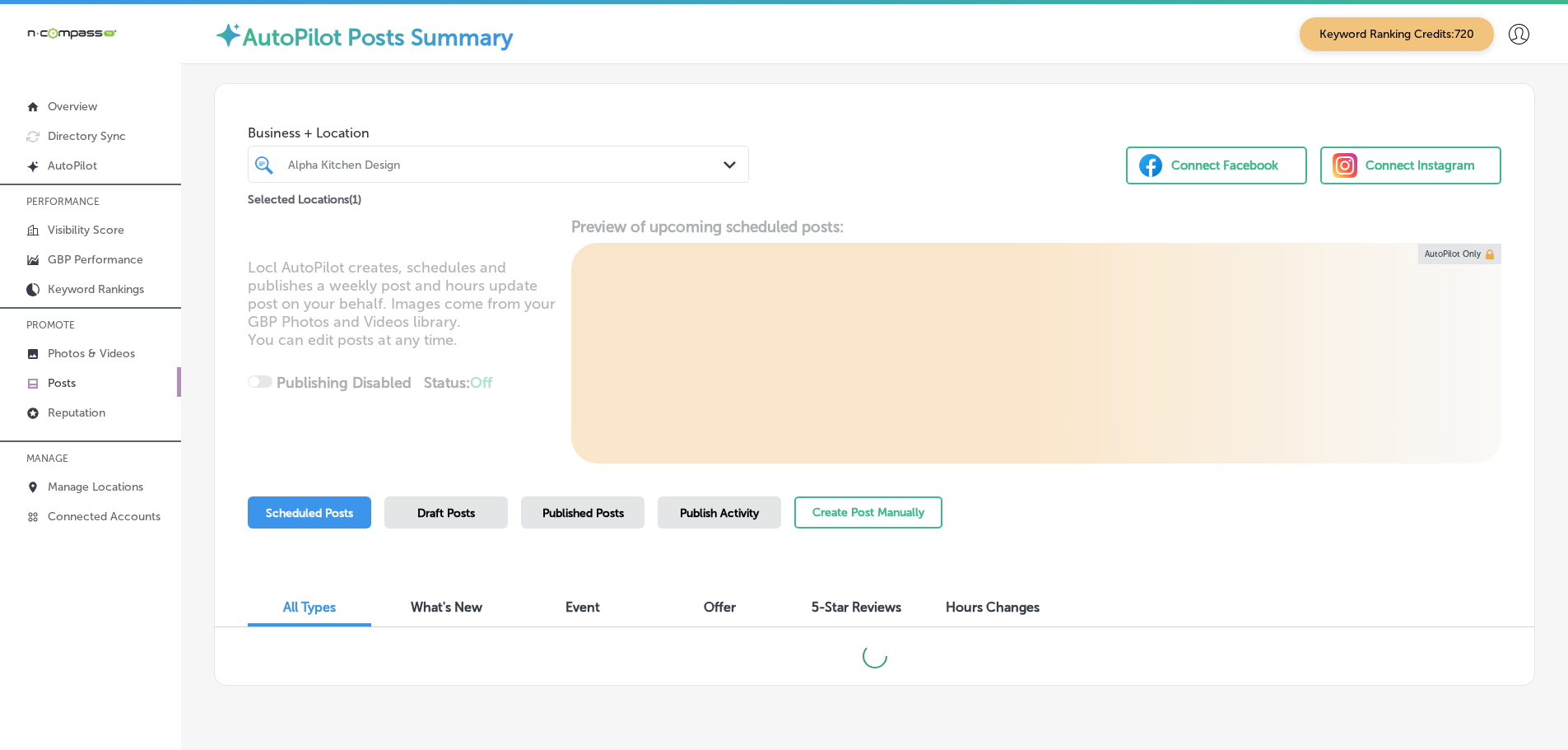
click at [605, 167] on div "Alpha Kitchen Design" at bounding box center [506, 164] width 437 height 14
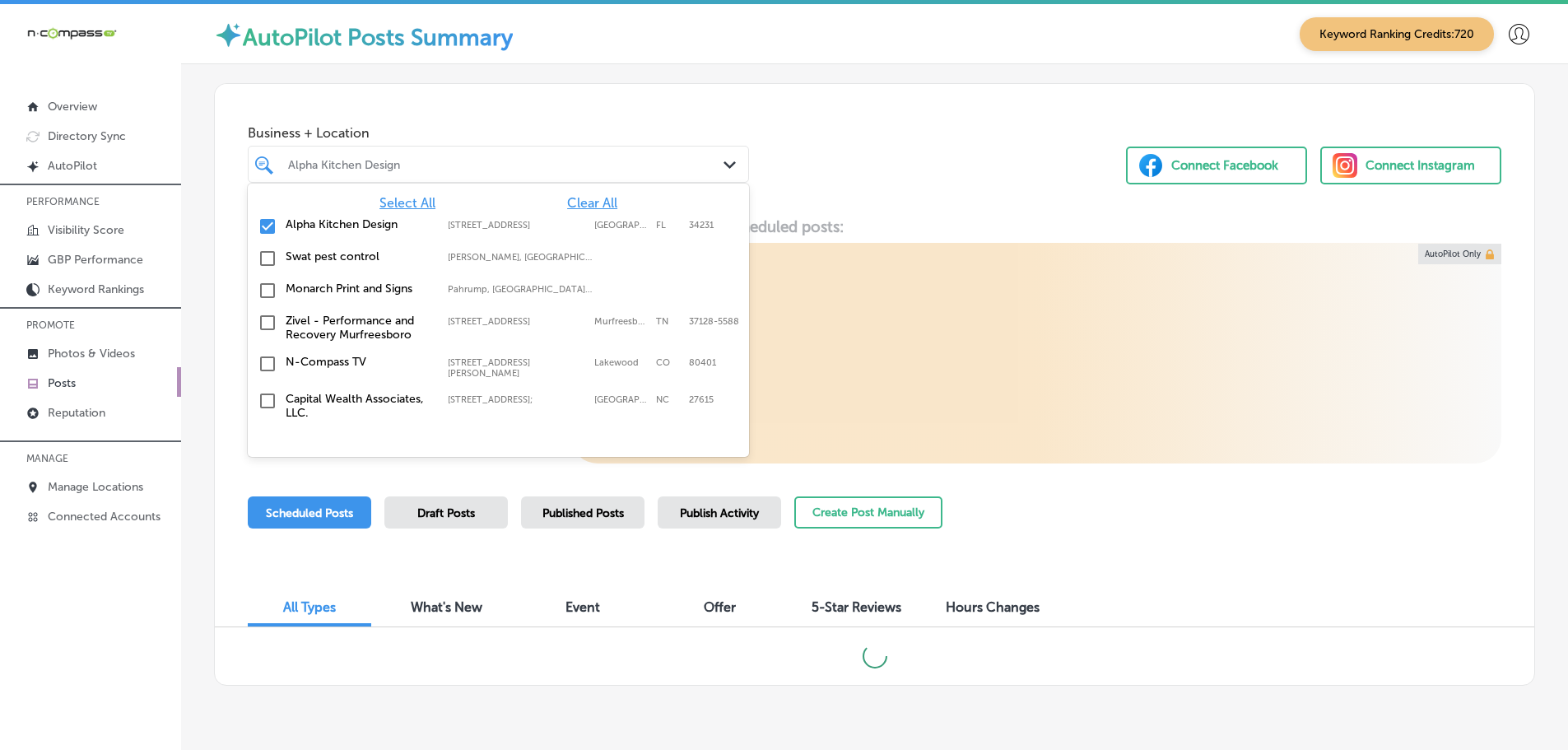
click at [585, 204] on span "Clear All" at bounding box center [592, 202] width 50 height 15
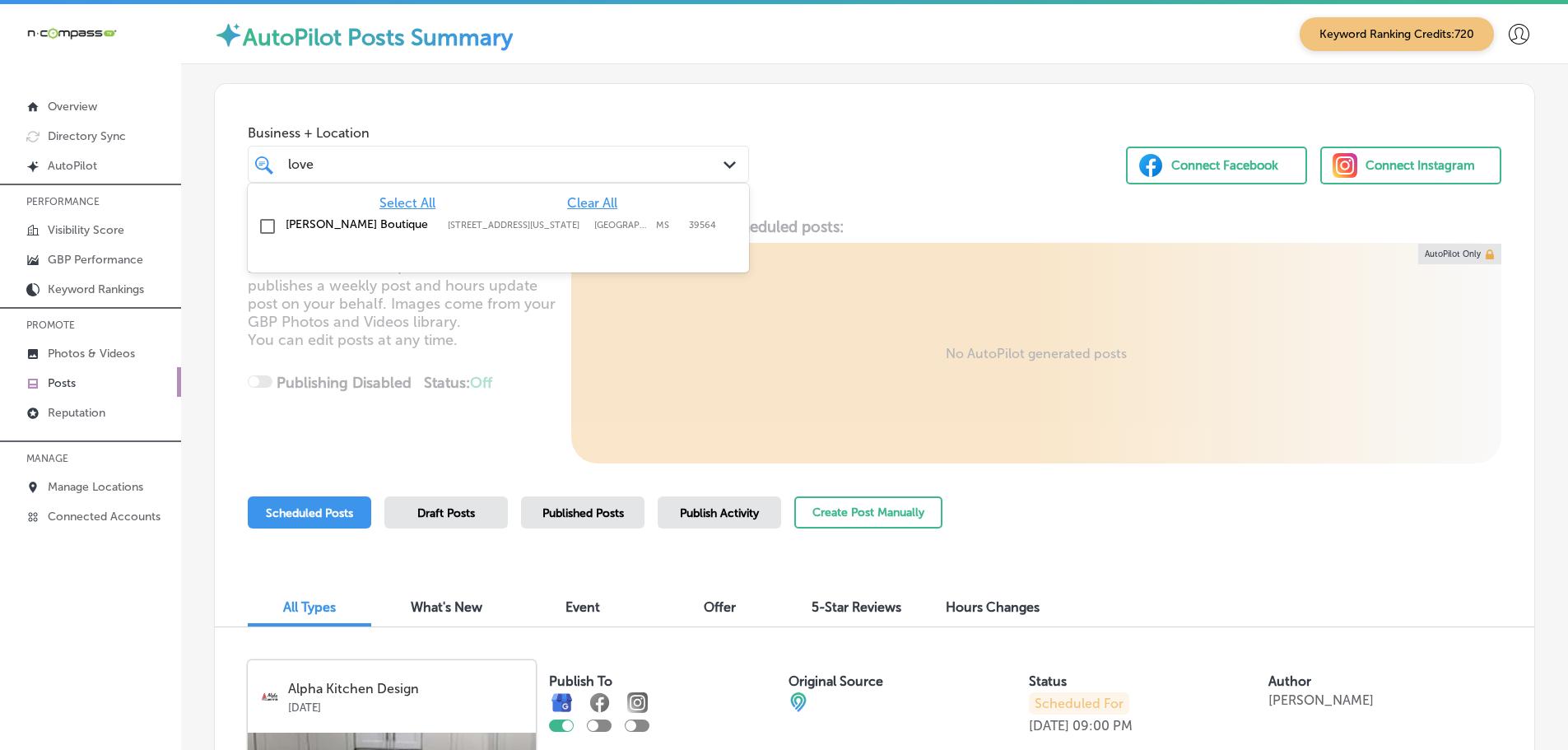
click at [515, 218] on div "Love, Ivy Boutique 914 Washington Ave, Ocean Springs, MS, 39564 914 Washington …" at bounding box center [468, 224] width 364 height 14
type input "love"
click at [954, 141] on div "Business + Location option 914 Washington Ave, selected. option 914 Washington …" at bounding box center [874, 146] width 1319 height 125
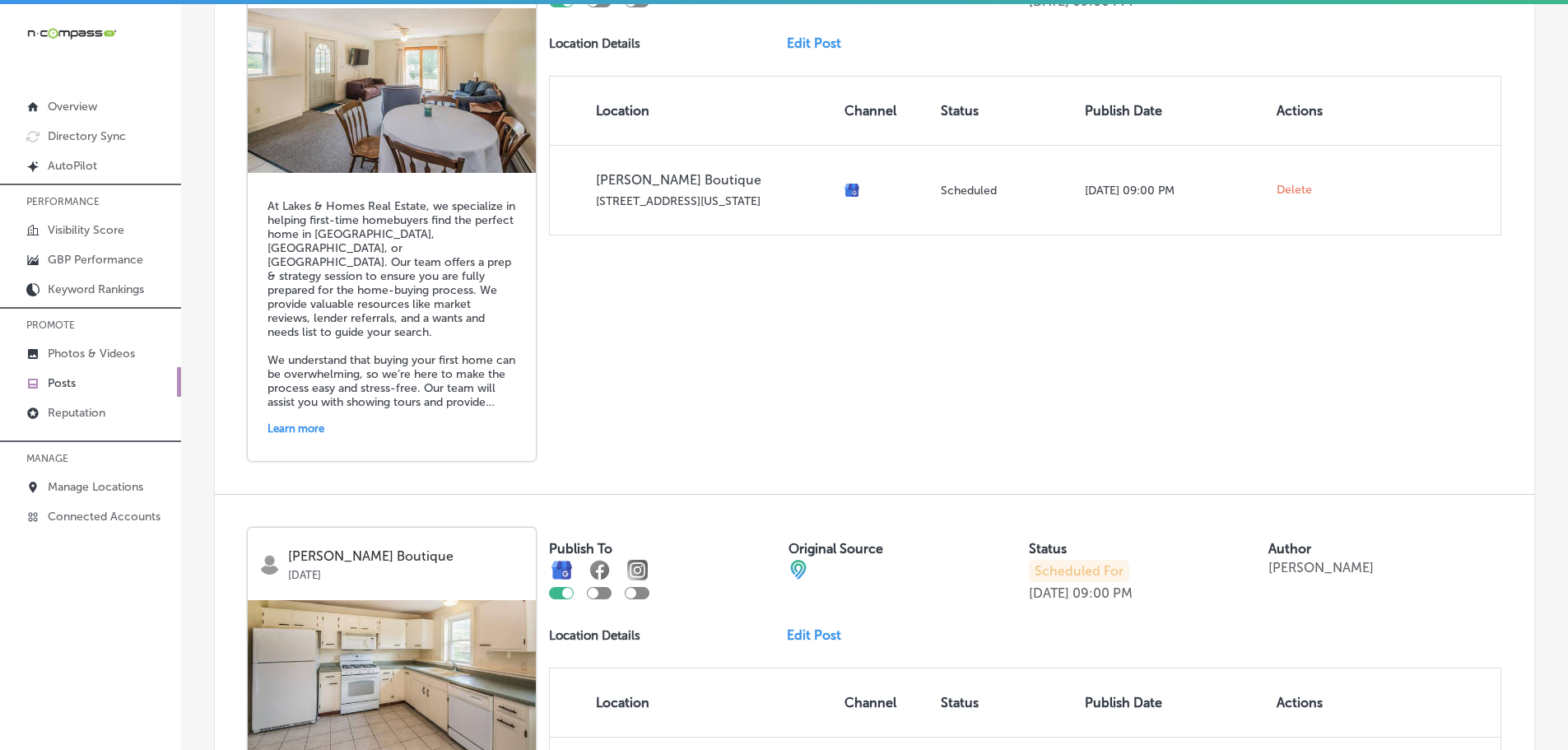
scroll to position [1825, 0]
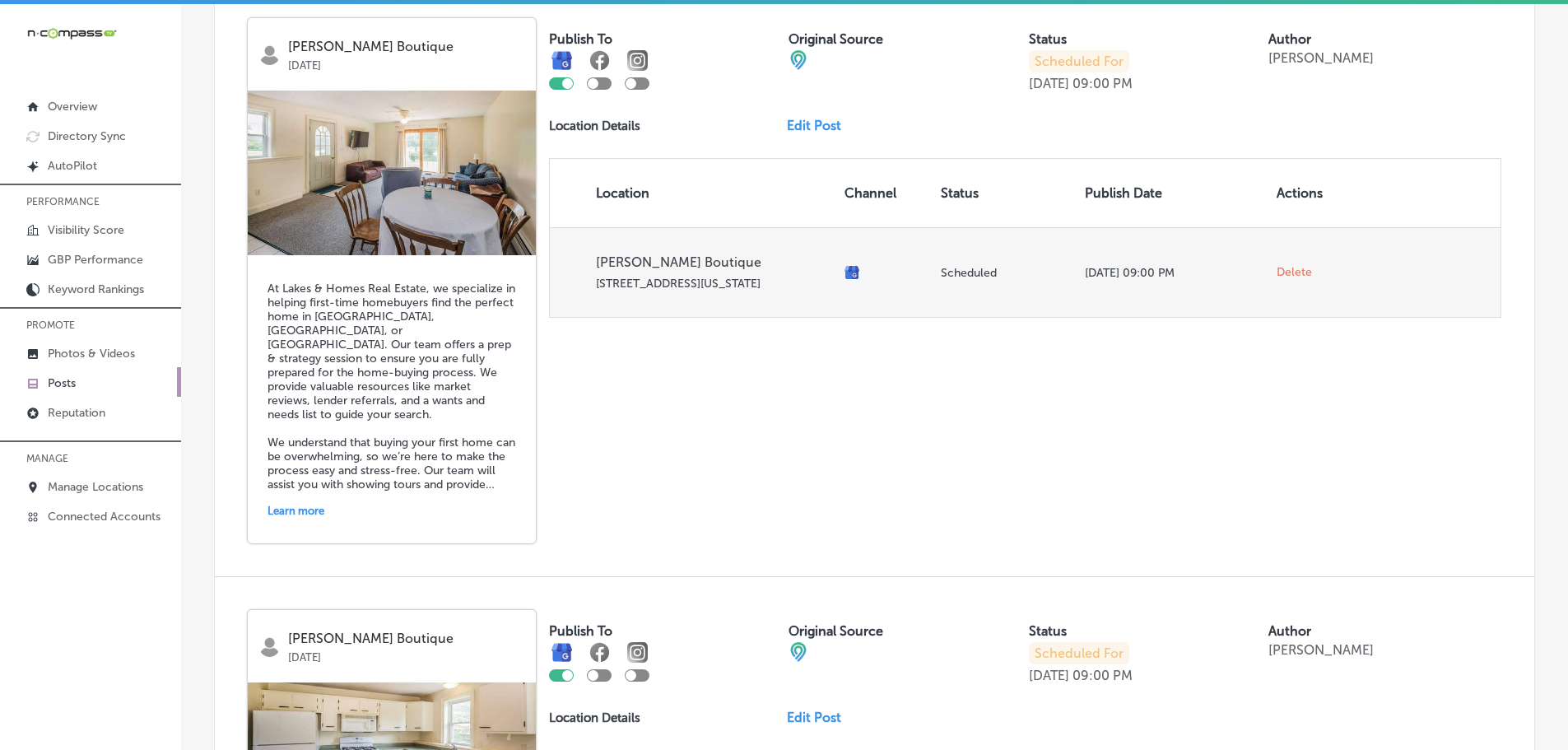
click at [1277, 278] on span "Delete" at bounding box center [1294, 272] width 36 height 15
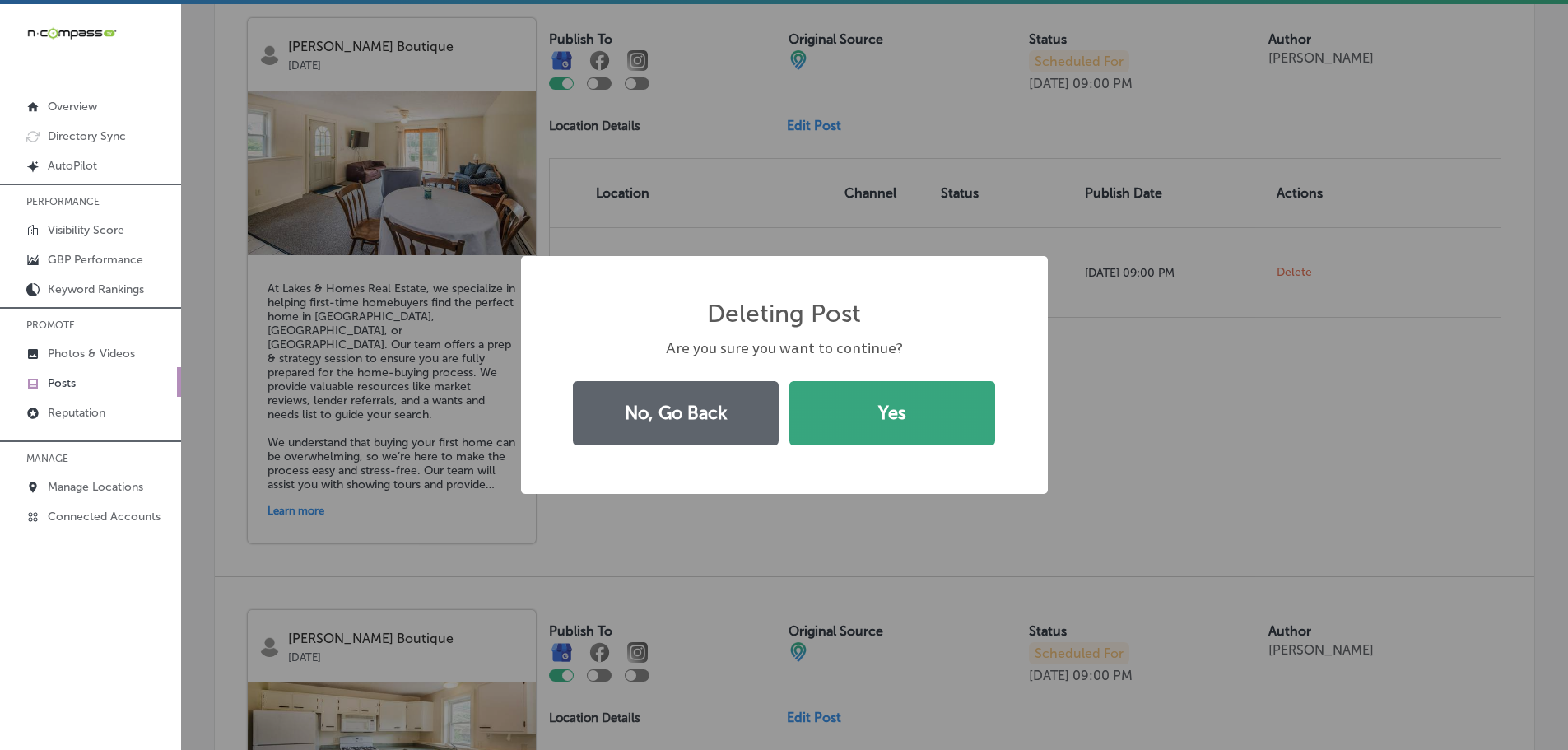
click at [895, 406] on button "Yes" at bounding box center [892, 413] width 206 height 65
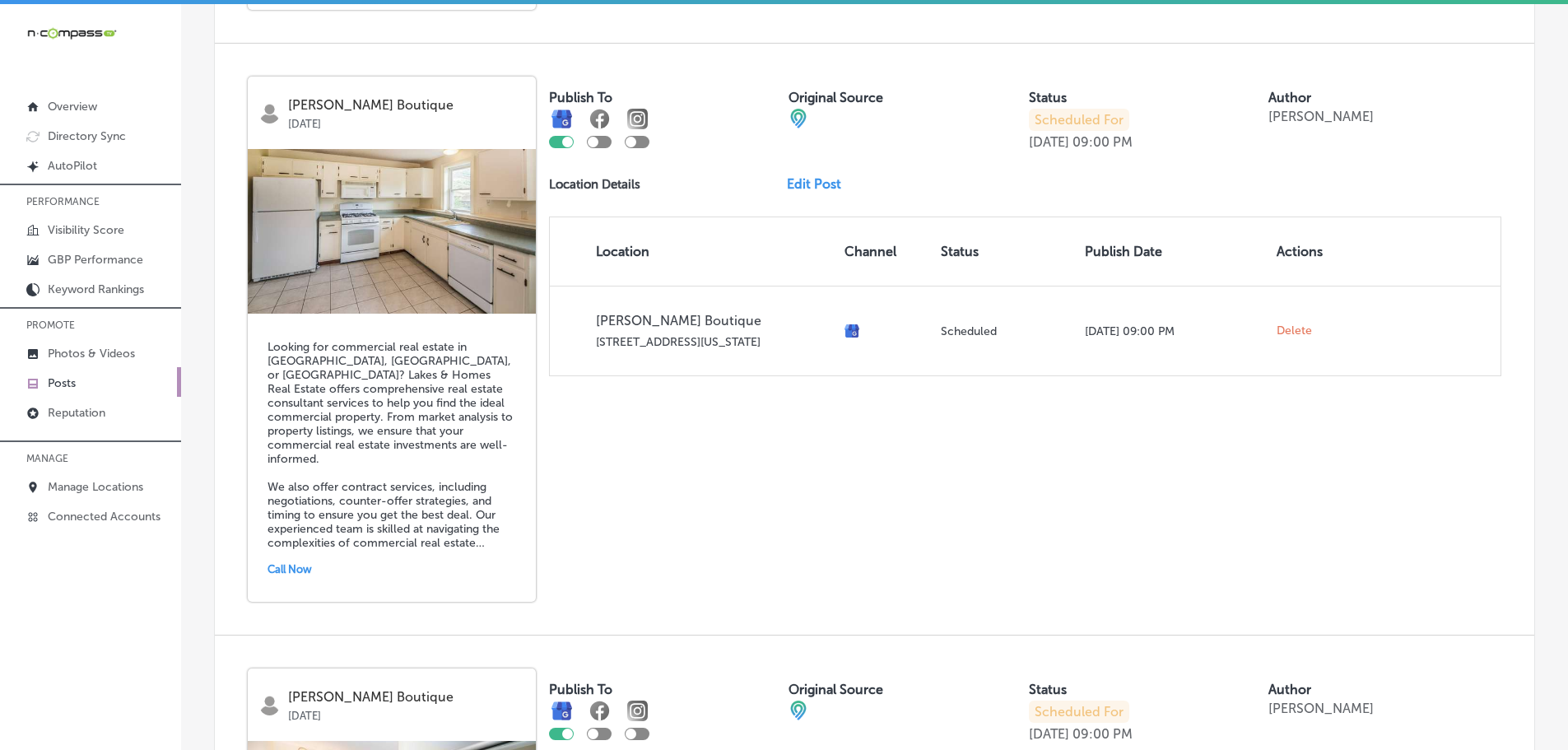
scroll to position [1809, 0]
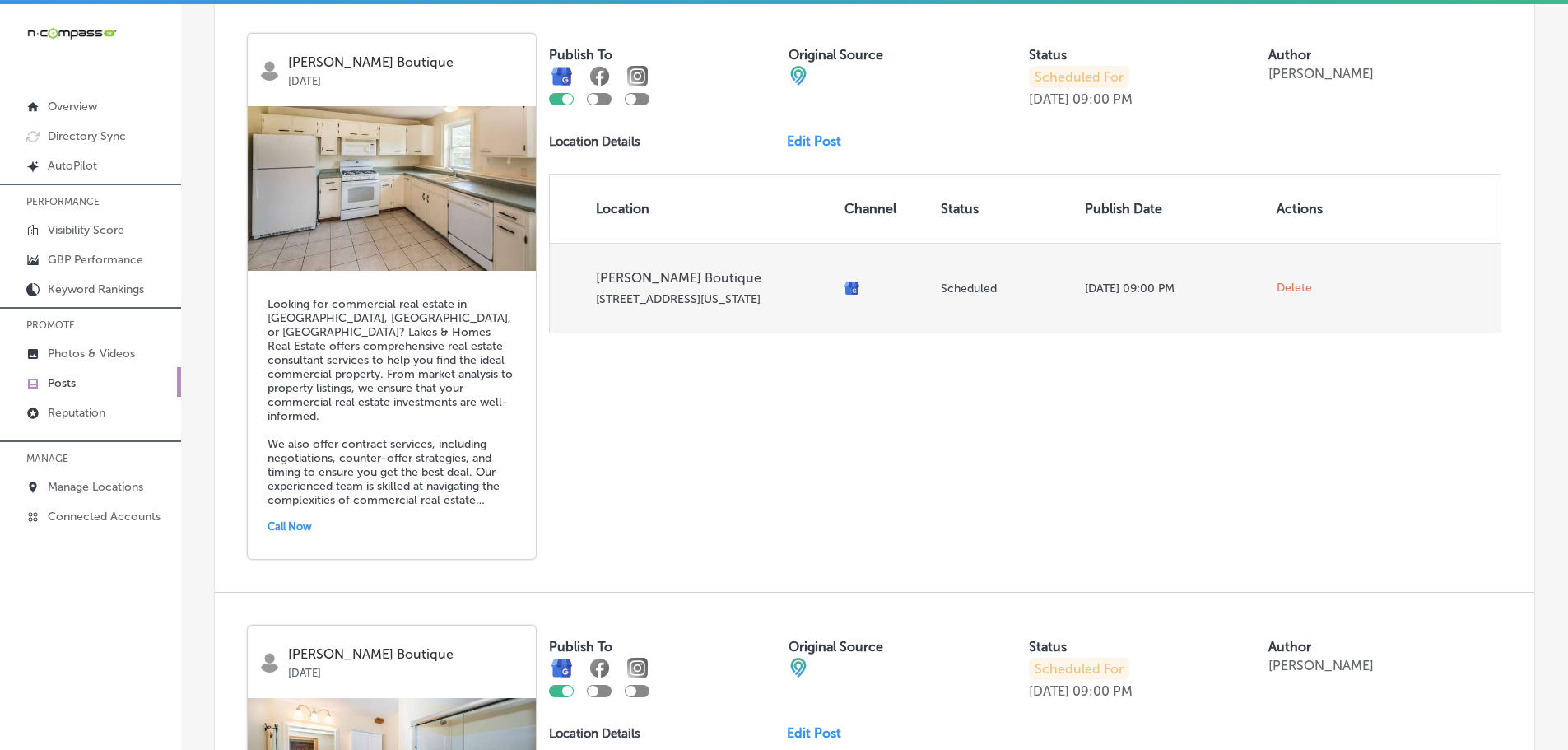
click at [1292, 293] on span "Delete" at bounding box center [1294, 288] width 36 height 15
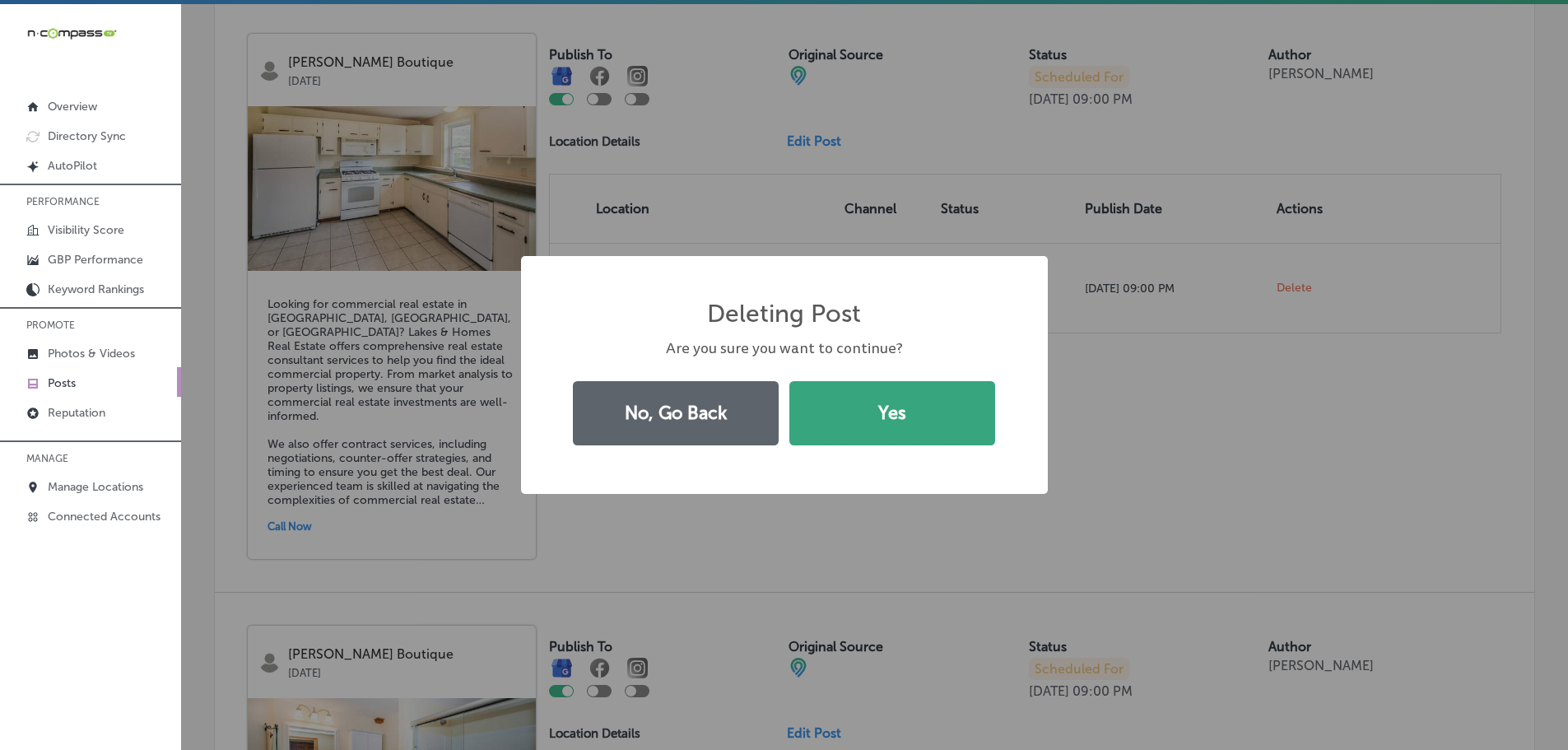
drag, startPoint x: 901, startPoint y: 451, endPoint x: 907, endPoint y: 441, distance: 11.7
click at [901, 451] on div "Deleting Post × Are you sure you want to continue? No, Go Back Yes" at bounding box center [784, 374] width 527 height 238
click at [916, 426] on button "Yes" at bounding box center [892, 413] width 206 height 65
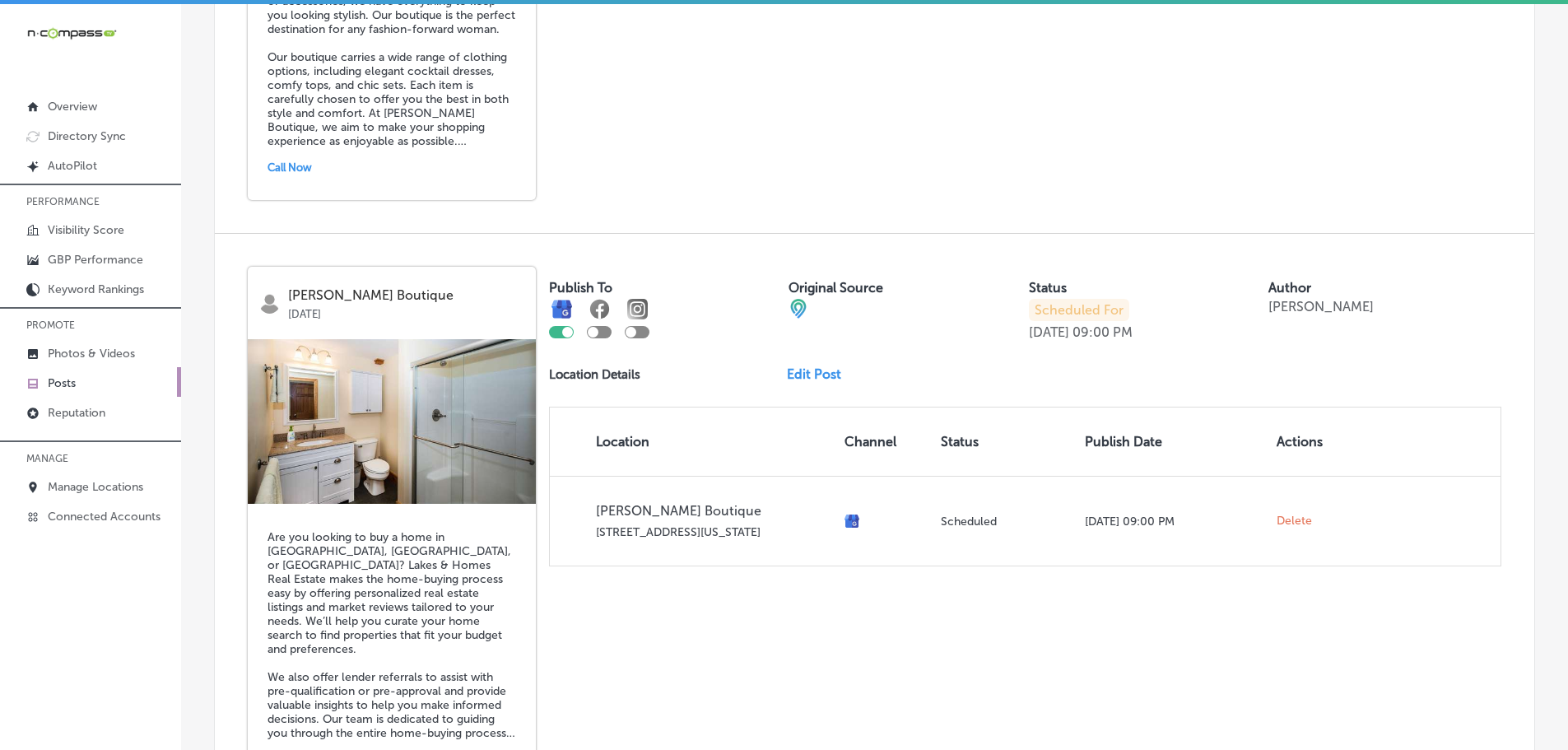
scroll to position [1711, 0]
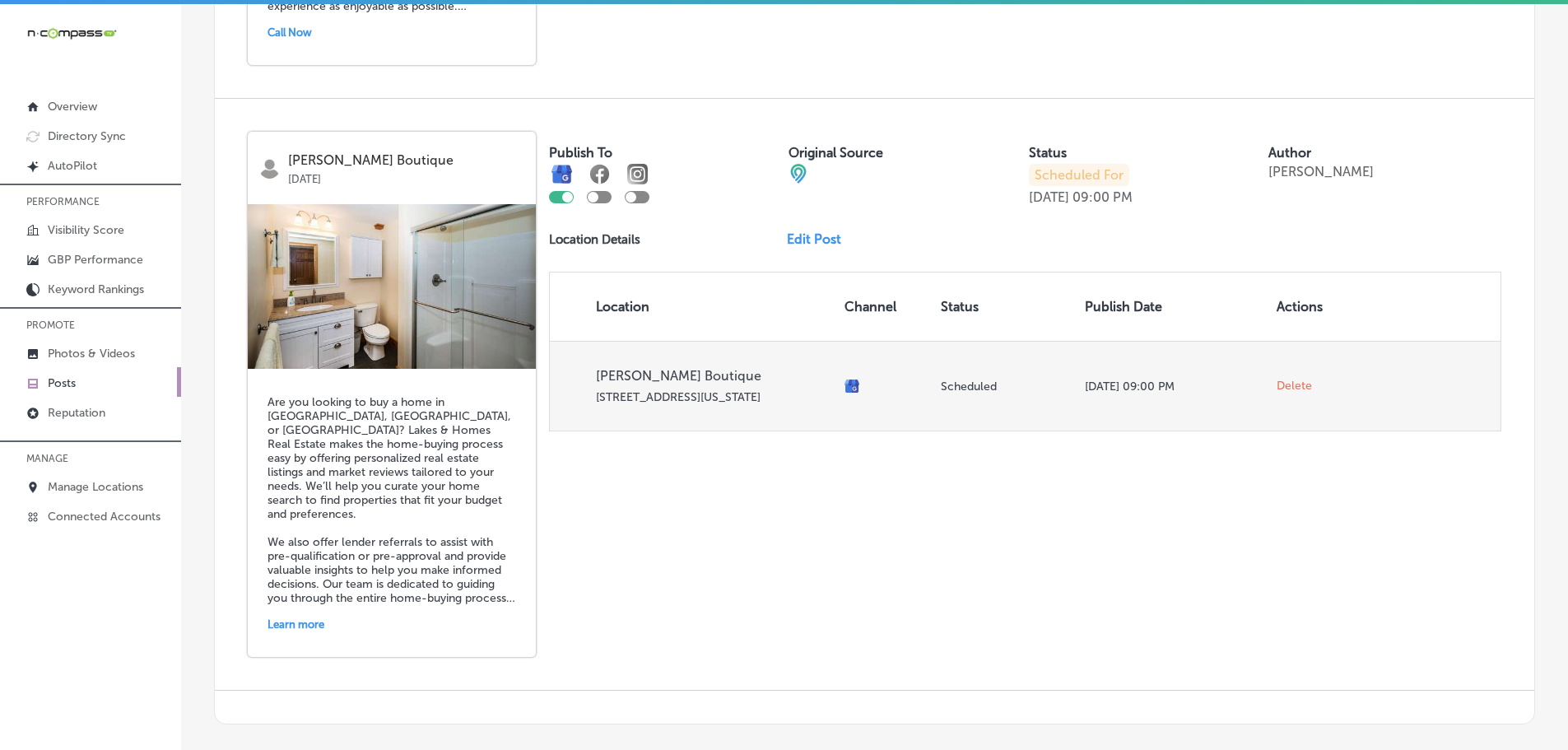
click at [1278, 382] on span "Delete" at bounding box center [1294, 386] width 36 height 15
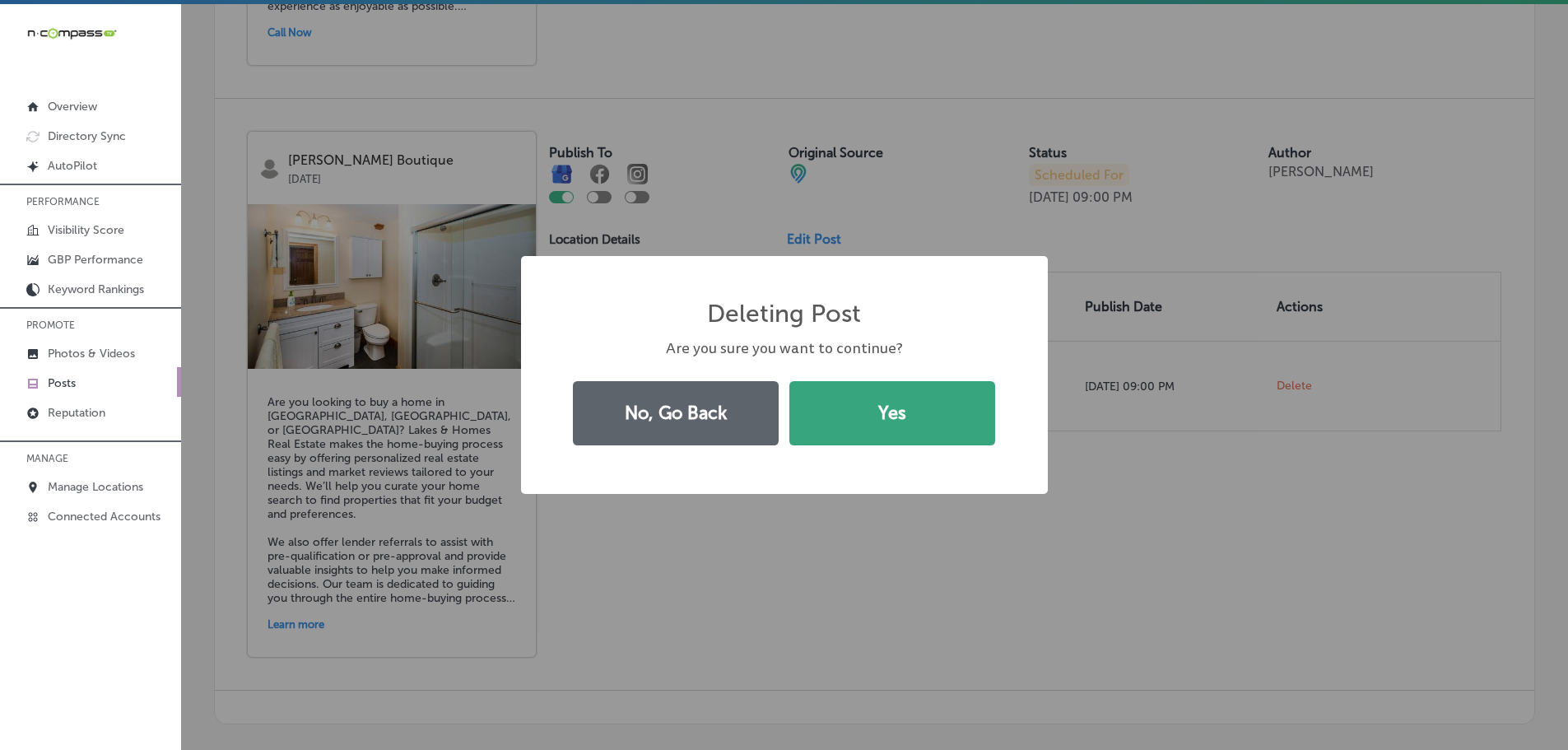
click at [895, 433] on button "Yes" at bounding box center [892, 413] width 206 height 65
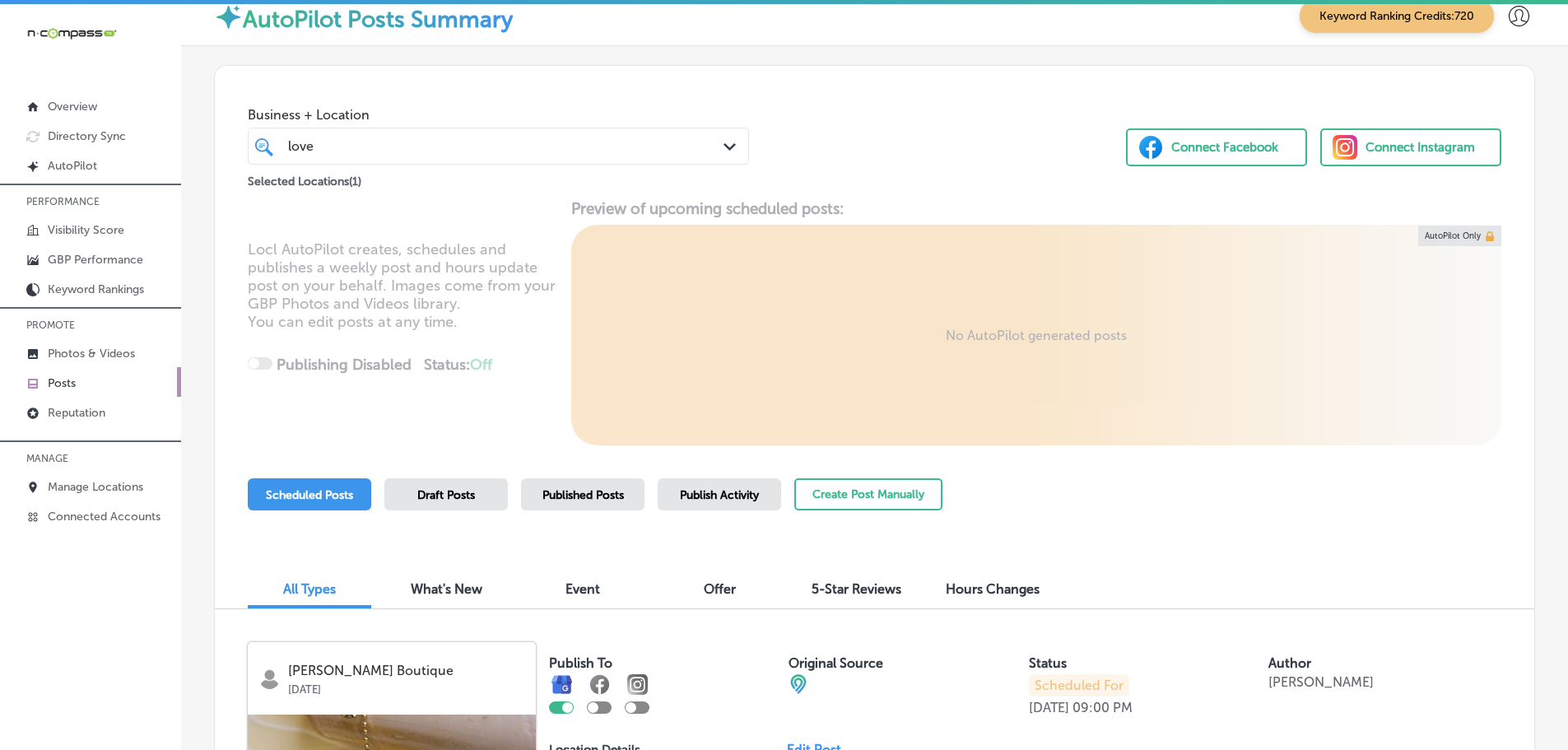
scroll to position [0, 0]
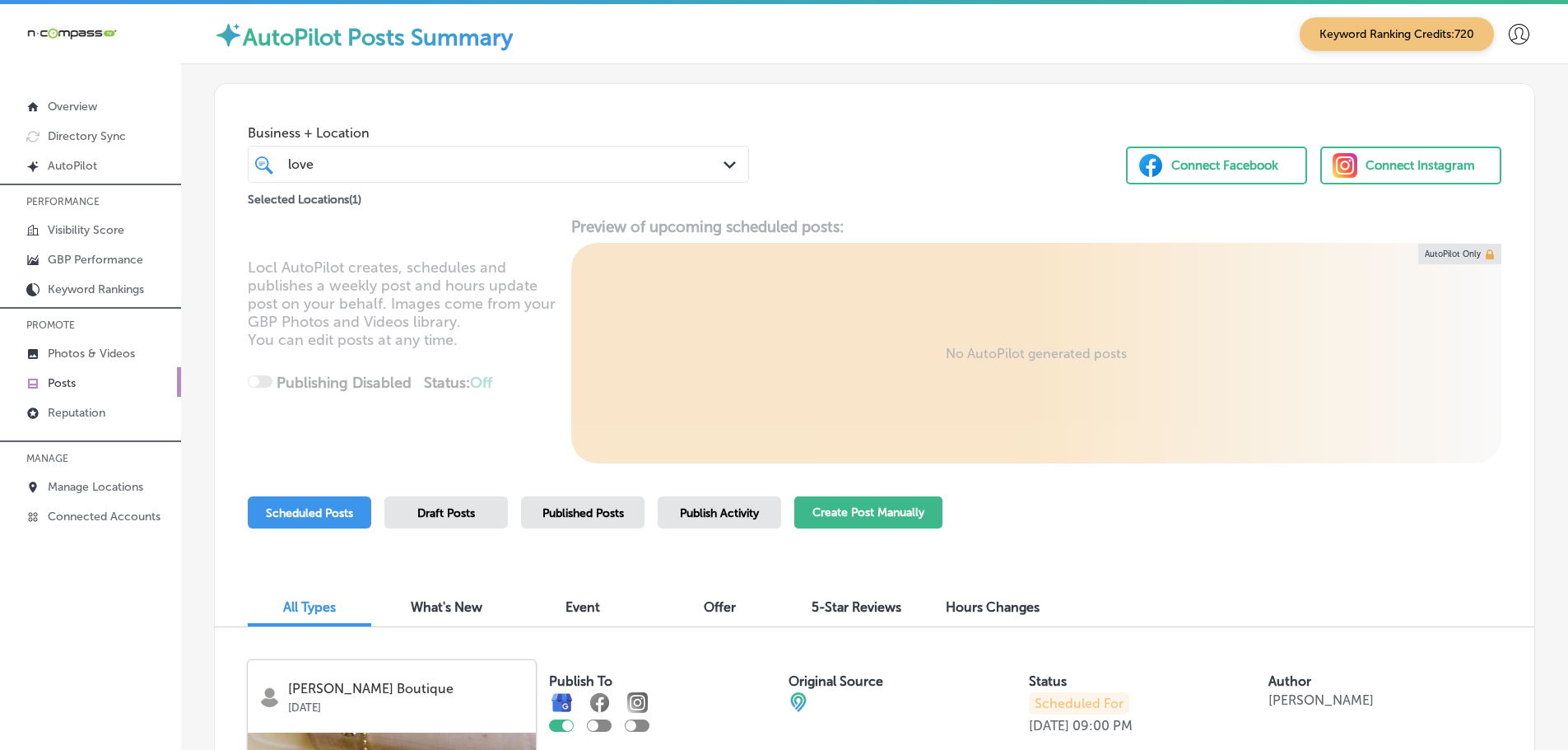
click at [871, 518] on button "Create Post Manually" at bounding box center [868, 512] width 148 height 32
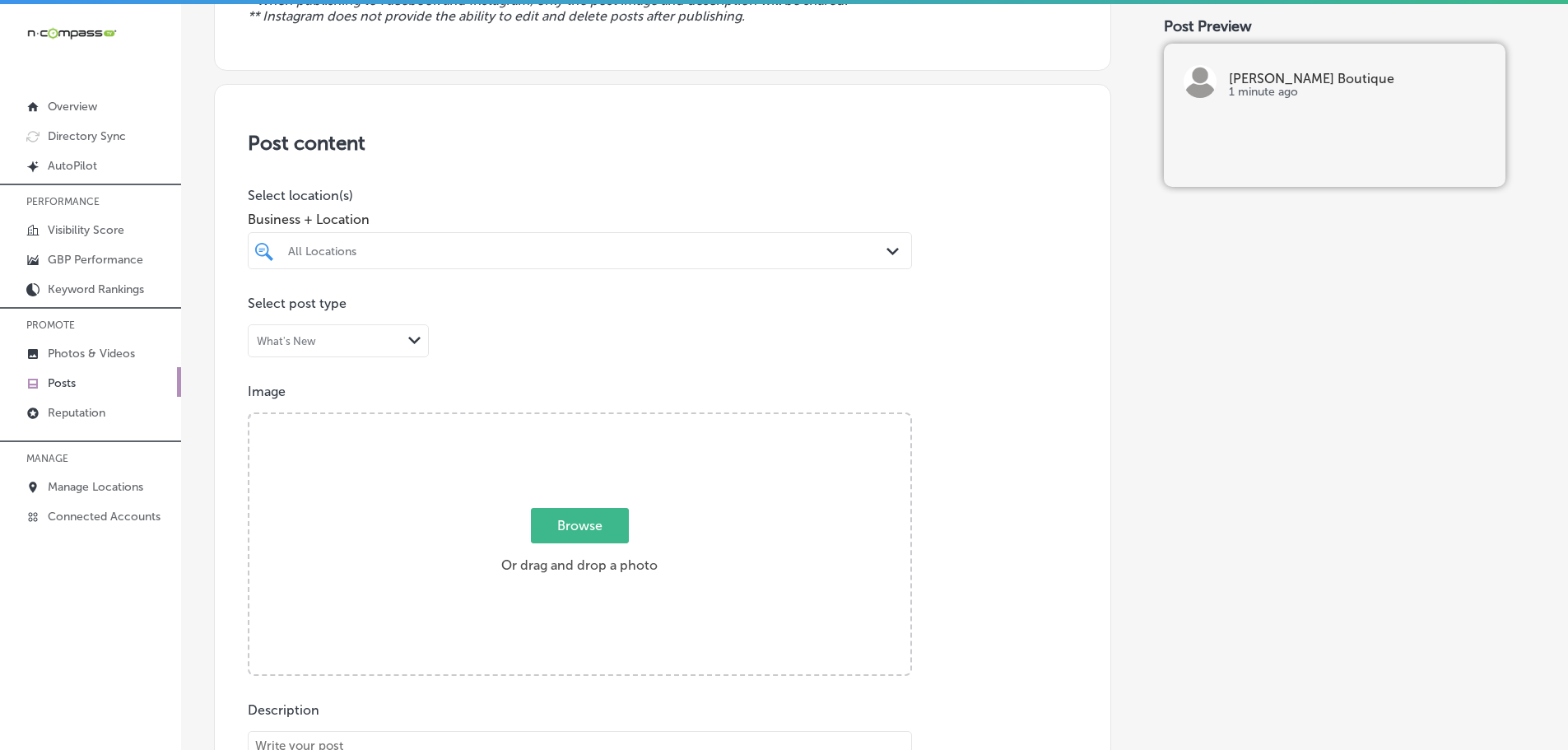
scroll to position [329, 0]
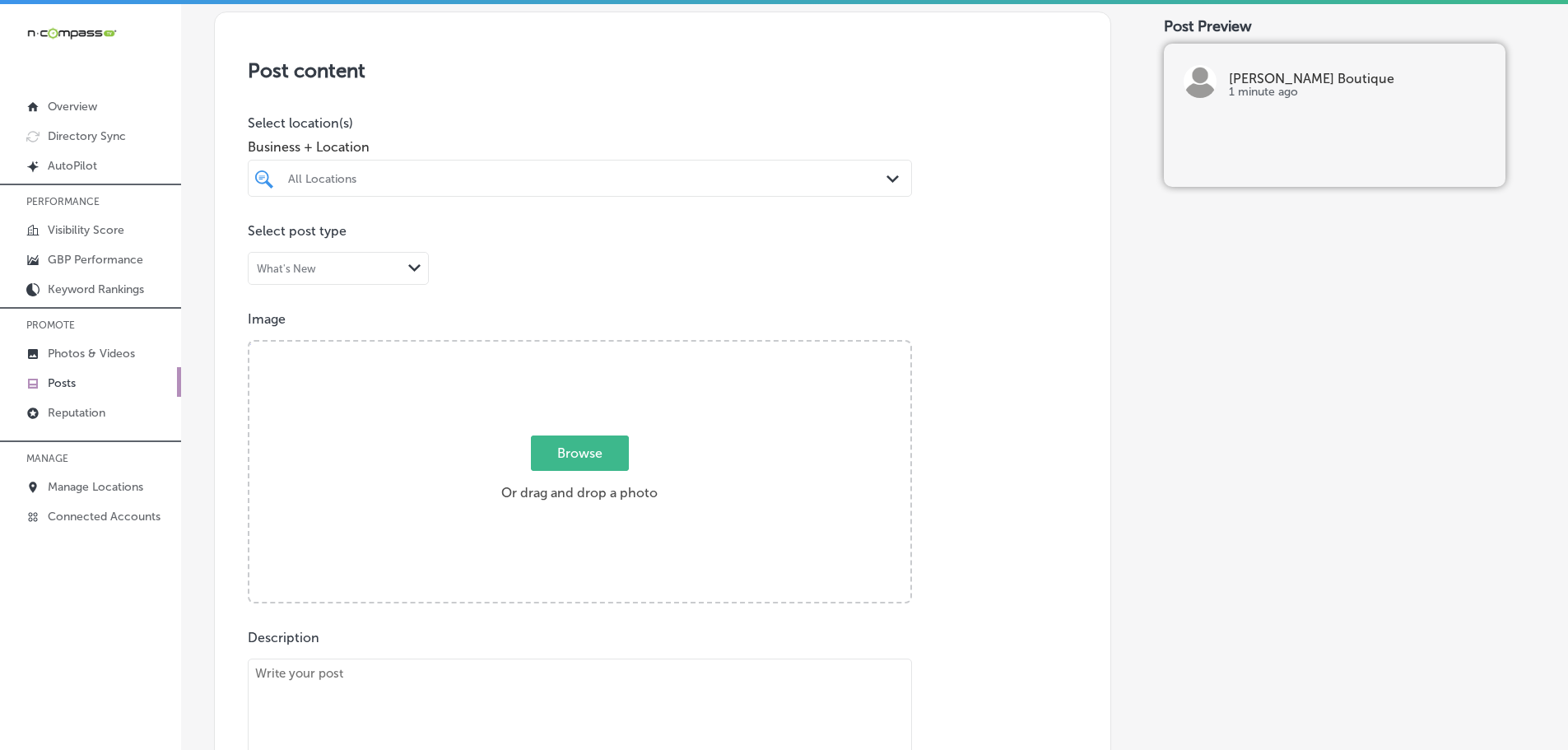
click at [833, 174] on div "All Locations" at bounding box center [587, 177] width 600 height 14
click at [586, 237] on label "[STREET_ADDRESS][US_STATE]" at bounding box center [588, 239] width 184 height 11
type input "love"
click at [647, 118] on p "Select location(s)" at bounding box center [580, 123] width 665 height 15
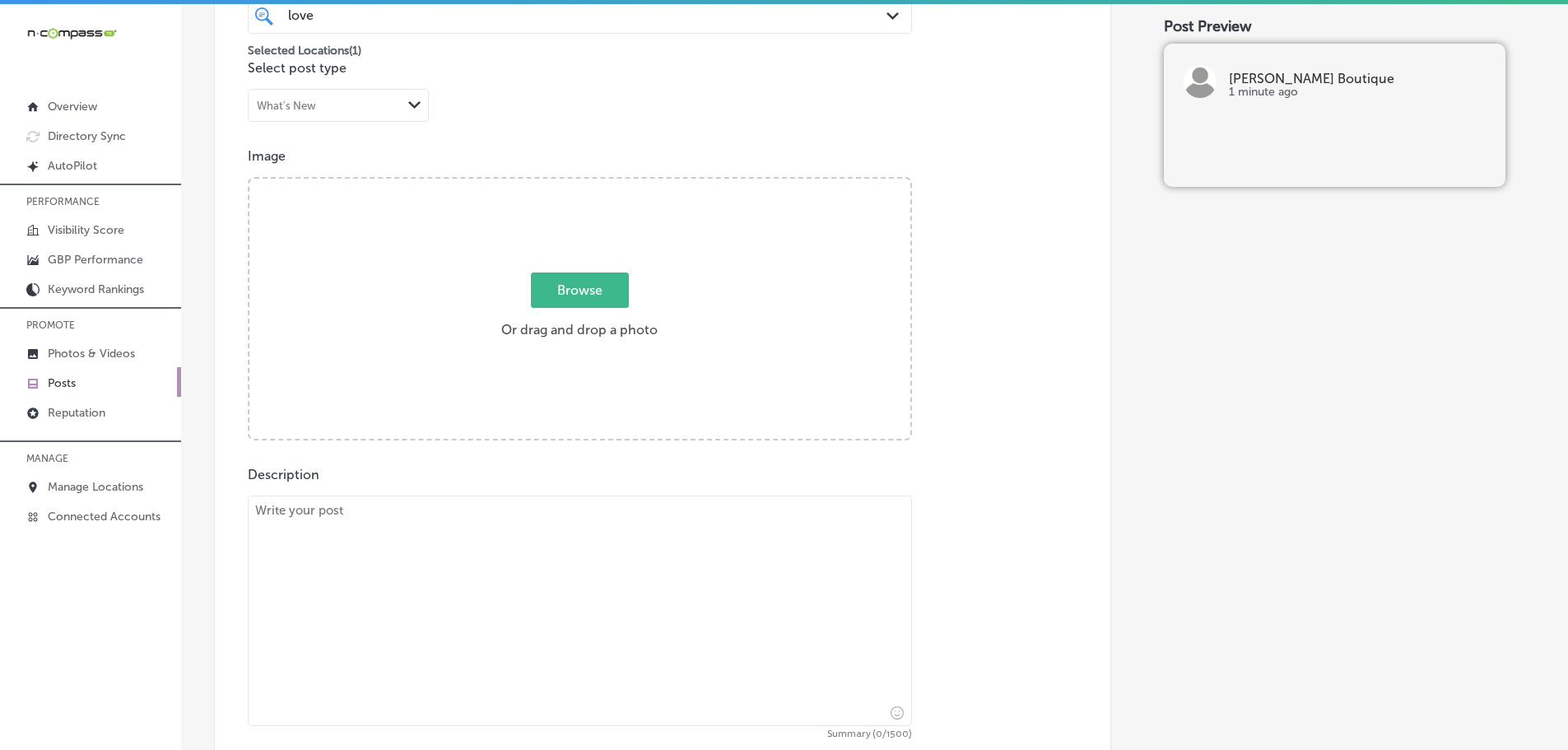
scroll to position [493, 0]
click at [493, 550] on textarea at bounding box center [580, 608] width 665 height 230
paste textarea "At Love, Ivy Boutique, we offer a wide variety of stylish clothing for every oc…"
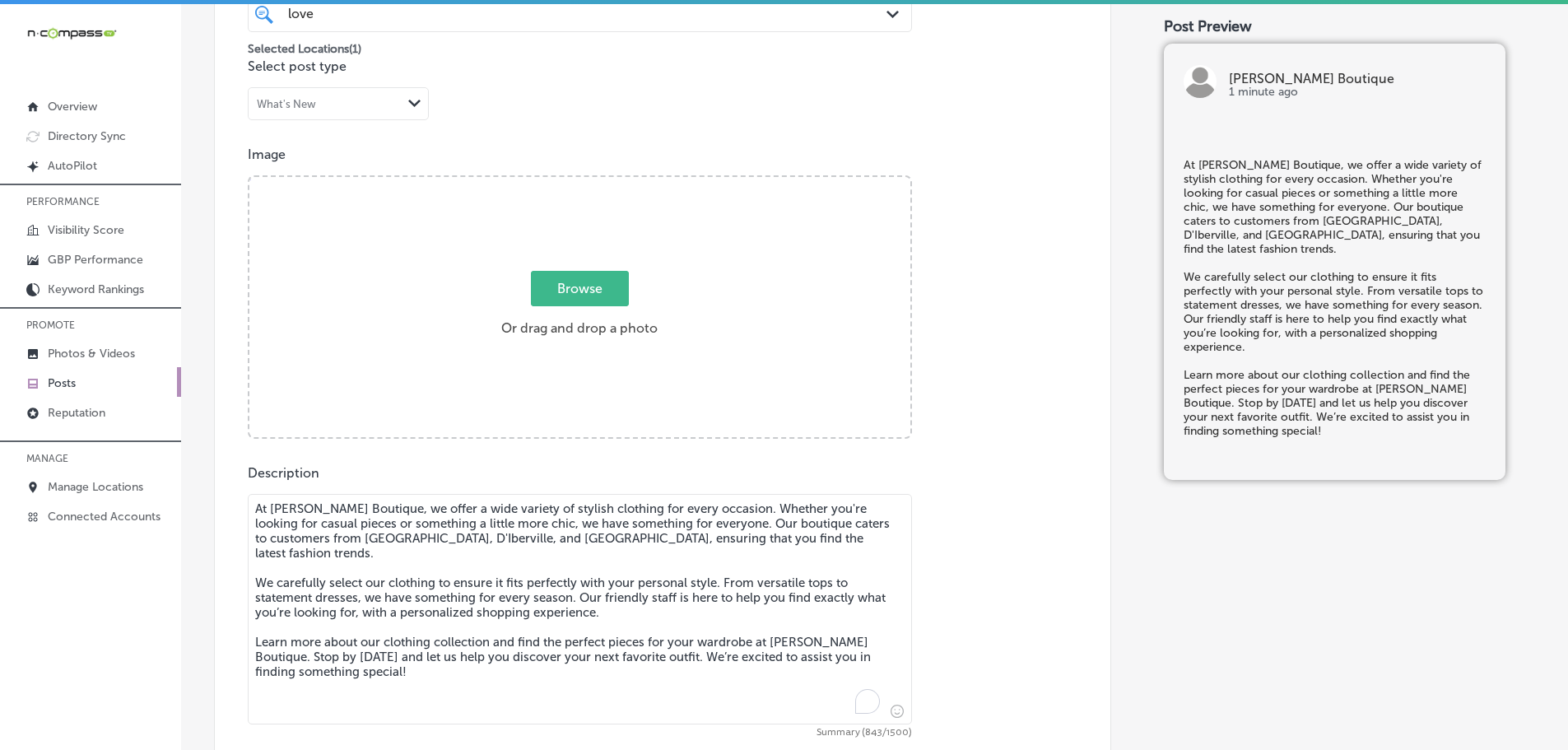
type textarea "At Love, Ivy Boutique, we offer a wide variety of stylish clothing for every oc…"
click at [567, 279] on span "Browse" at bounding box center [580, 288] width 98 height 35
click at [567, 182] on input "Browse Or drag and drop a photo" at bounding box center [580, 178] width 661 height 5
type input "C:\fakepath\515977766_18506689138001847_8487809743311836097_n (1).jpg"
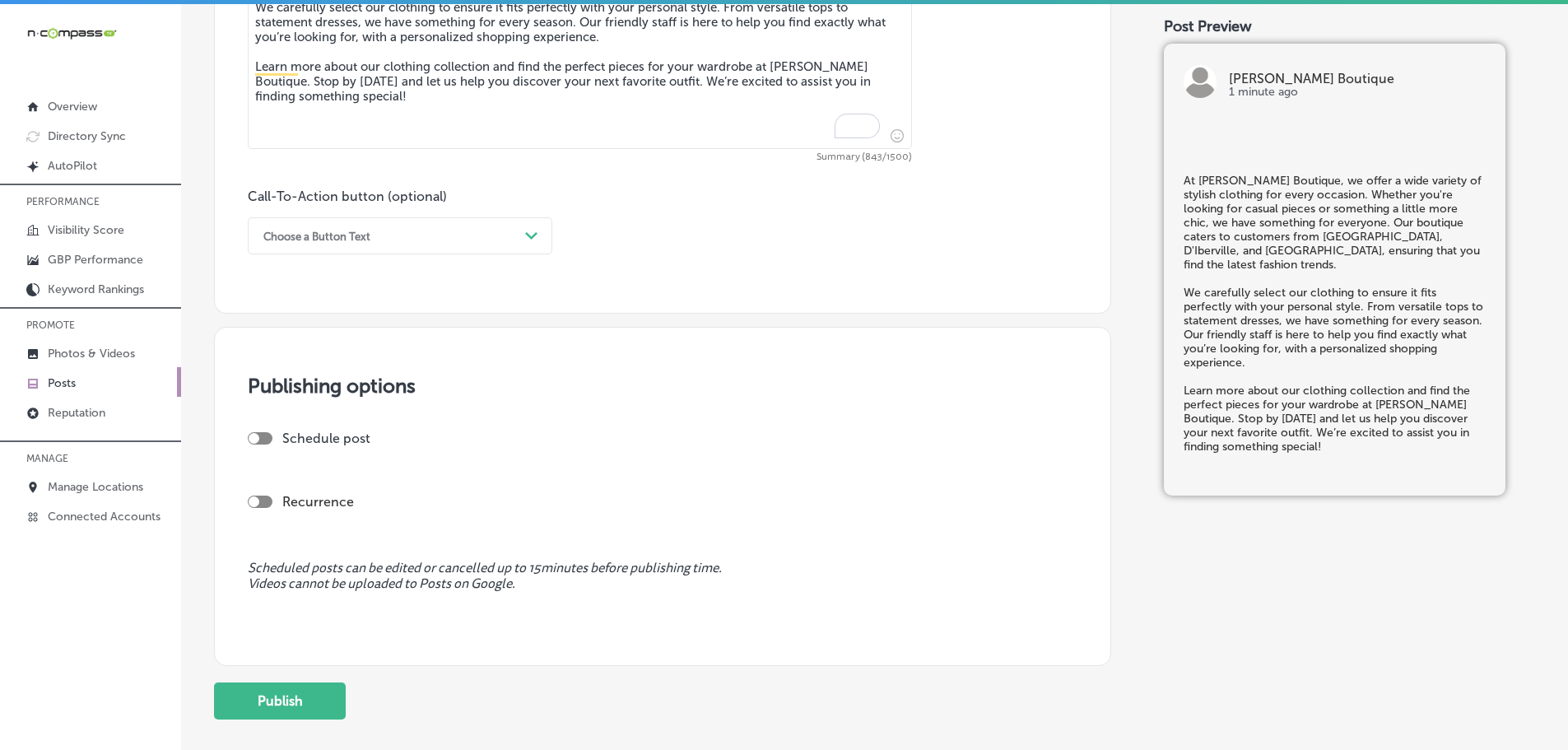
scroll to position [1069, 0]
click at [527, 236] on icon "Path Created with Sketch." at bounding box center [532, 235] width 13 height 7
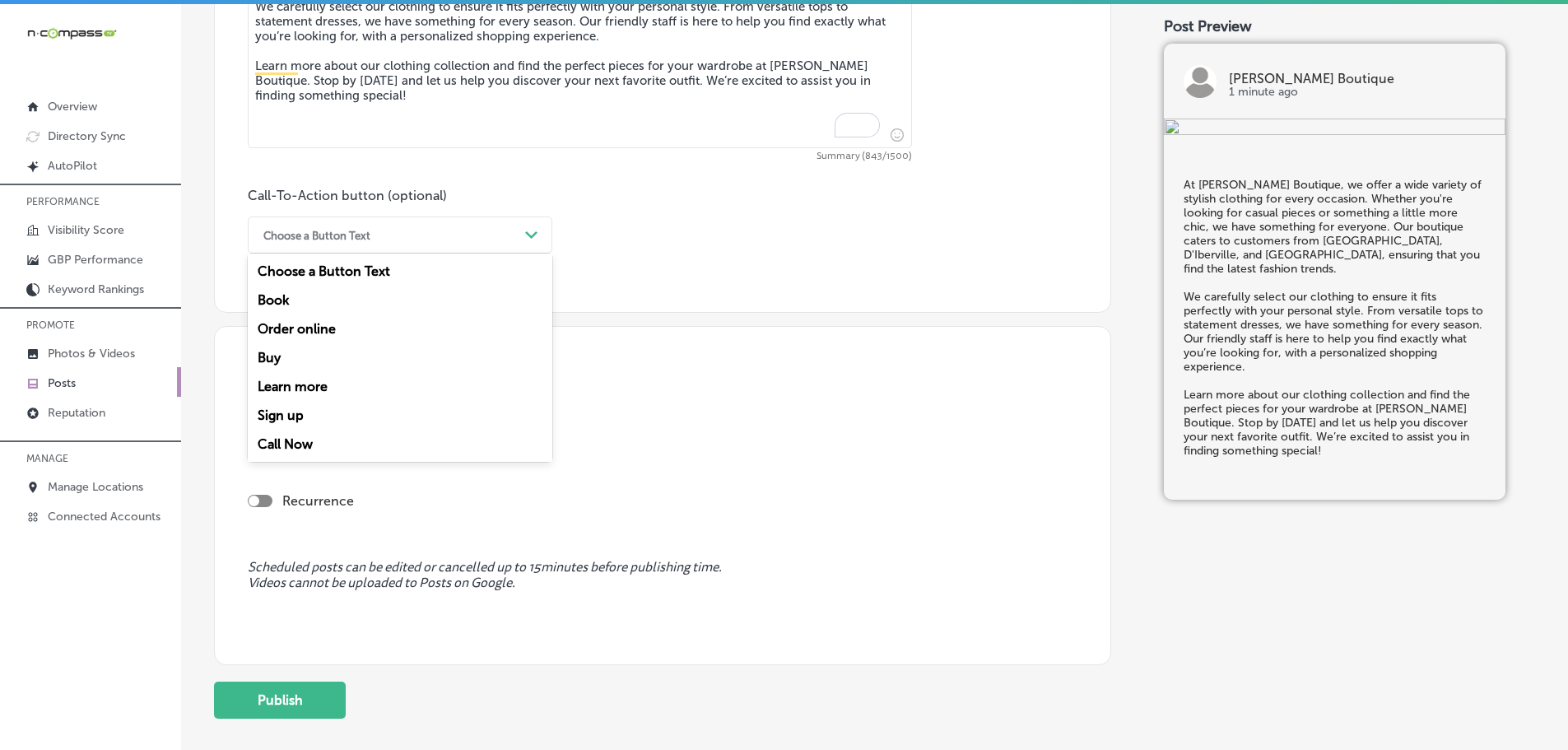
click at [277, 379] on div "Learn more" at bounding box center [400, 387] width 304 height 29
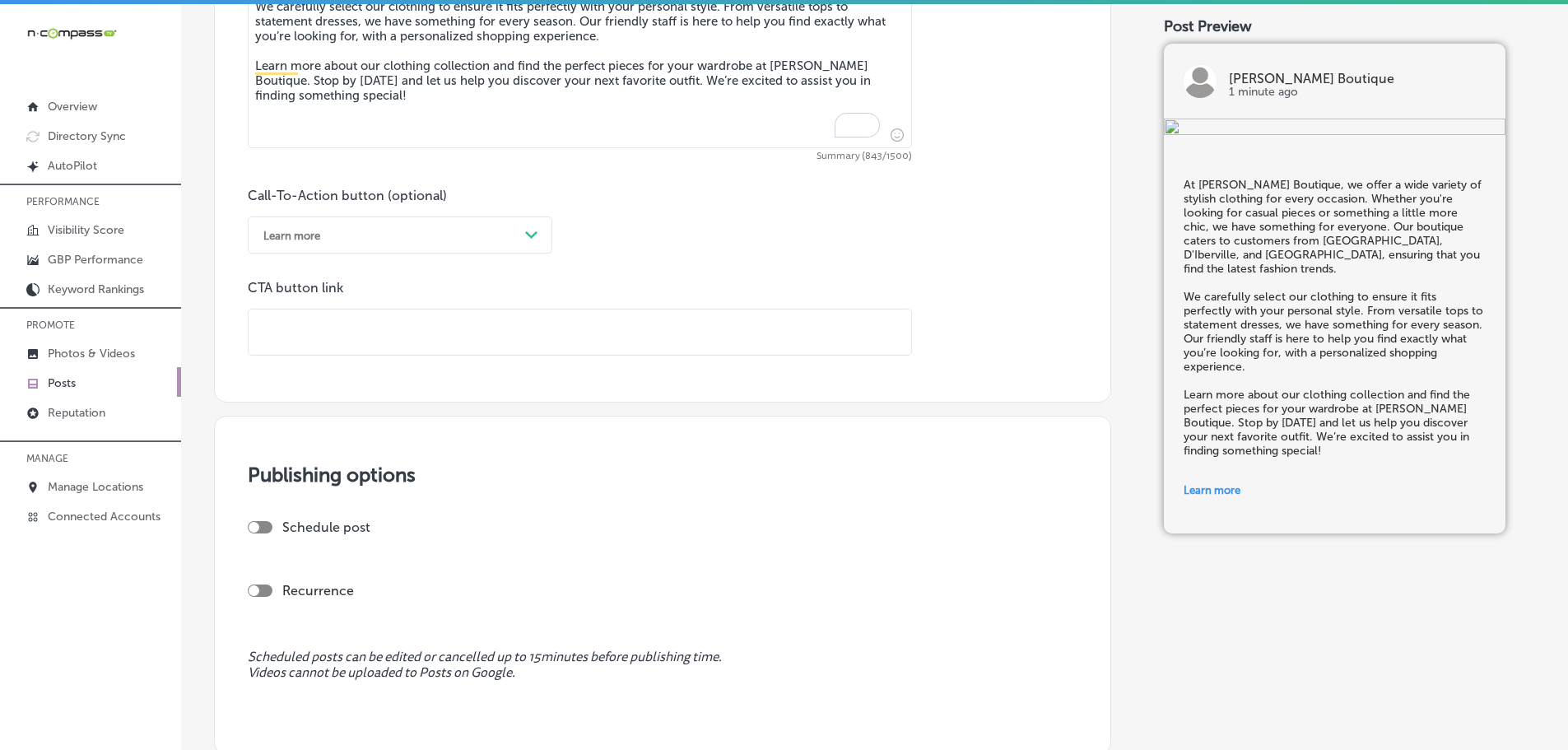
click at [356, 333] on input "text" at bounding box center [580, 332] width 663 height 46
paste input "https://loveivyboutique.com/"
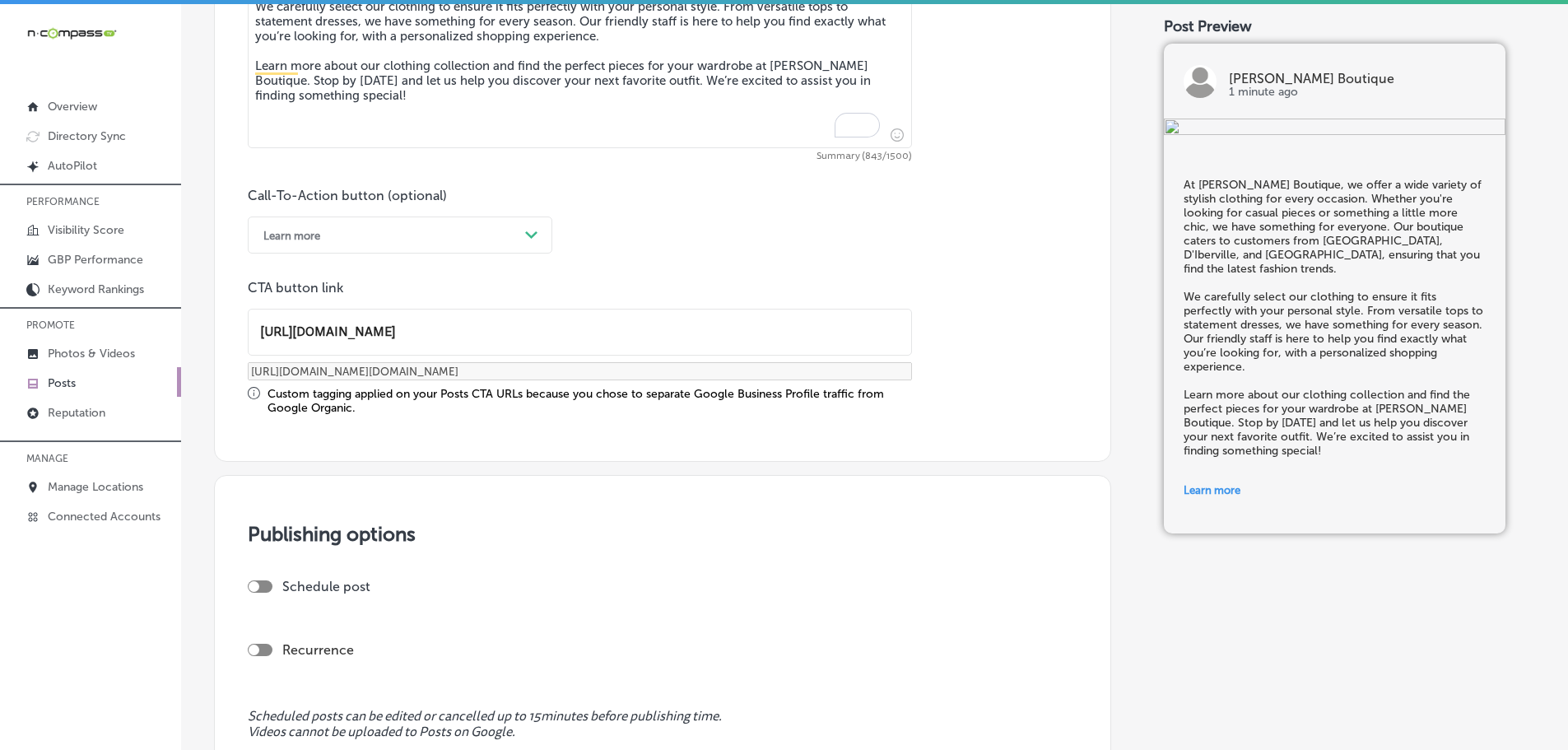
type input "https://loveivyboutique.com/"
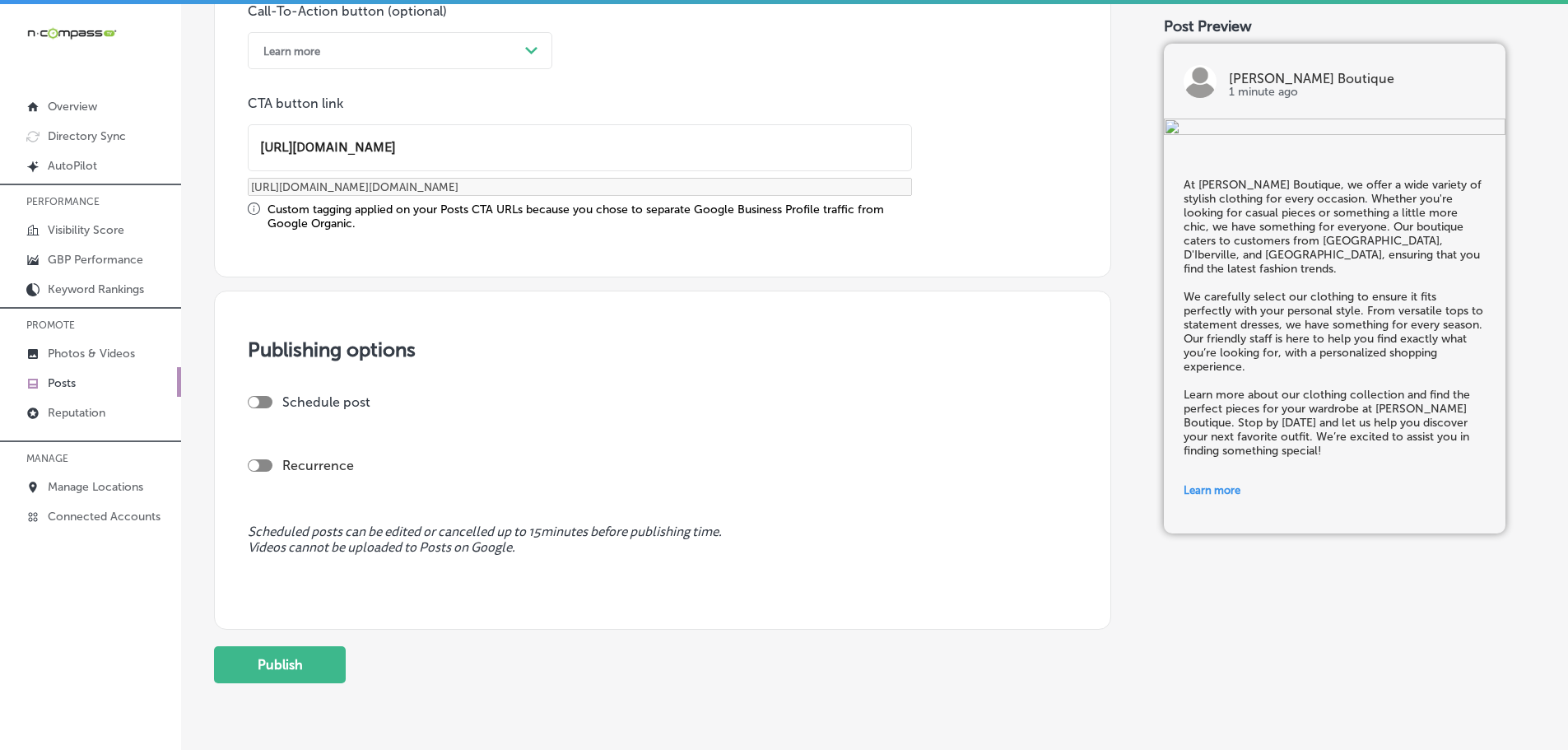
scroll to position [1311, 0]
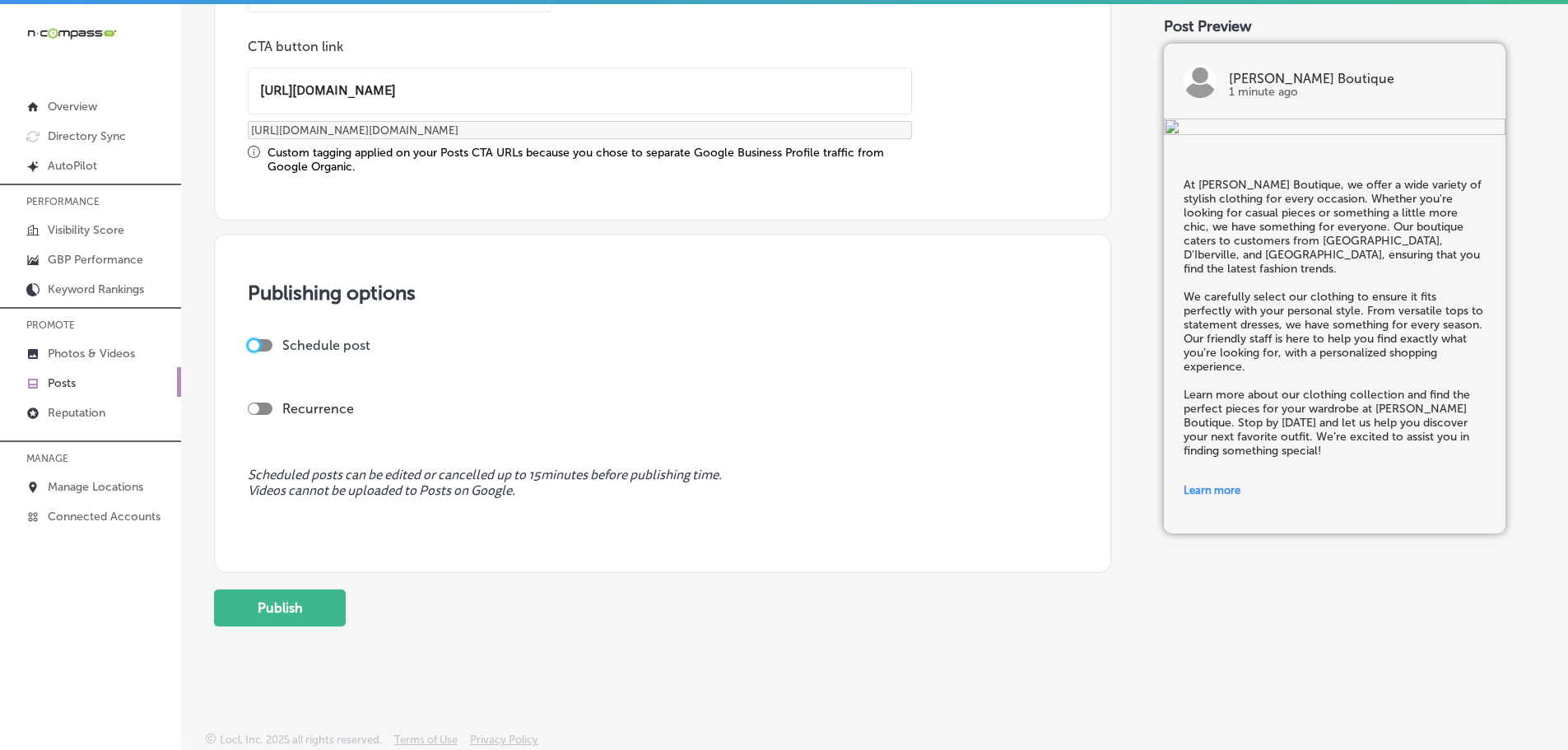
click at [252, 345] on div at bounding box center [254, 345] width 11 height 11
checkbox input "true"
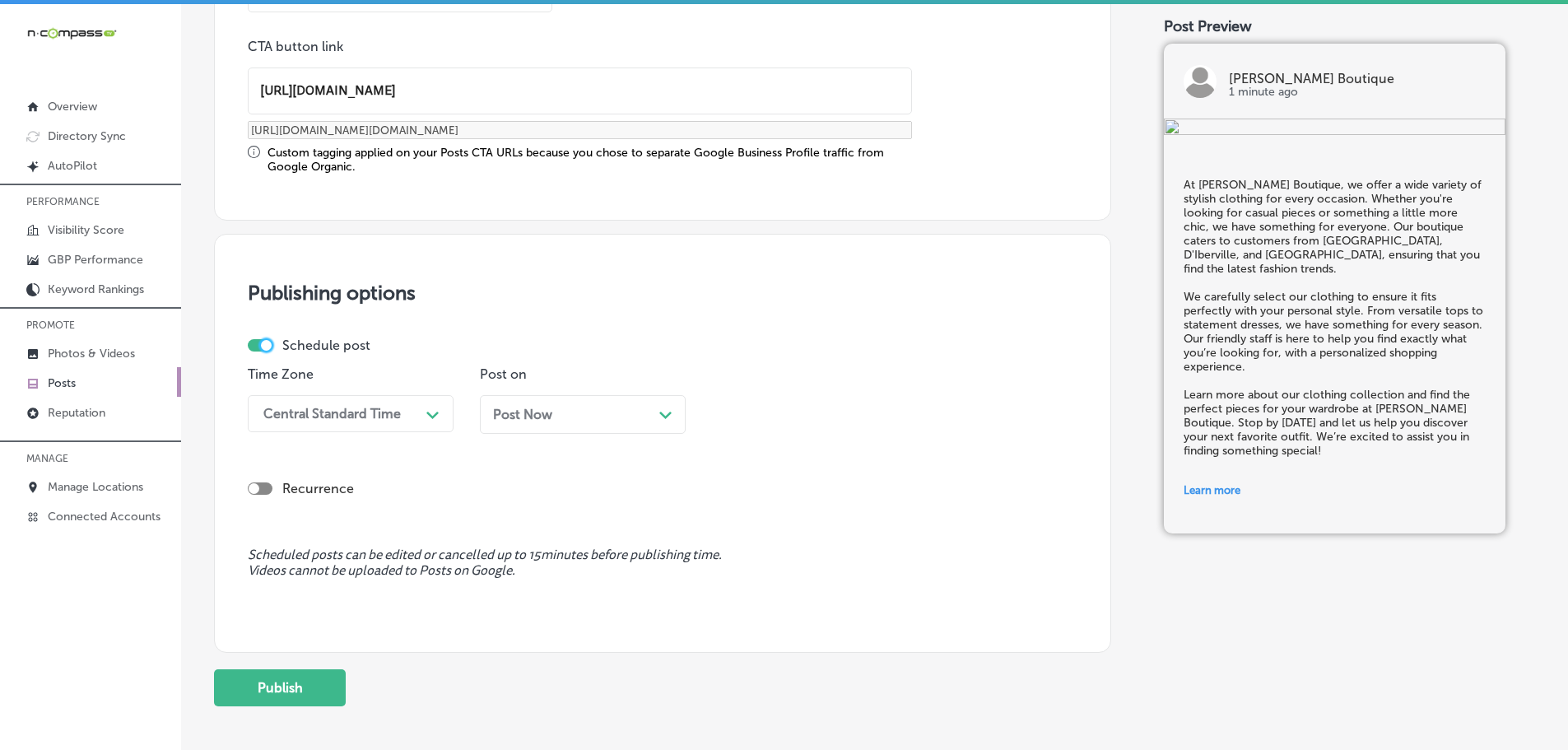
click at [433, 414] on icon "Path Created with Sketch." at bounding box center [433, 415] width 13 height 7
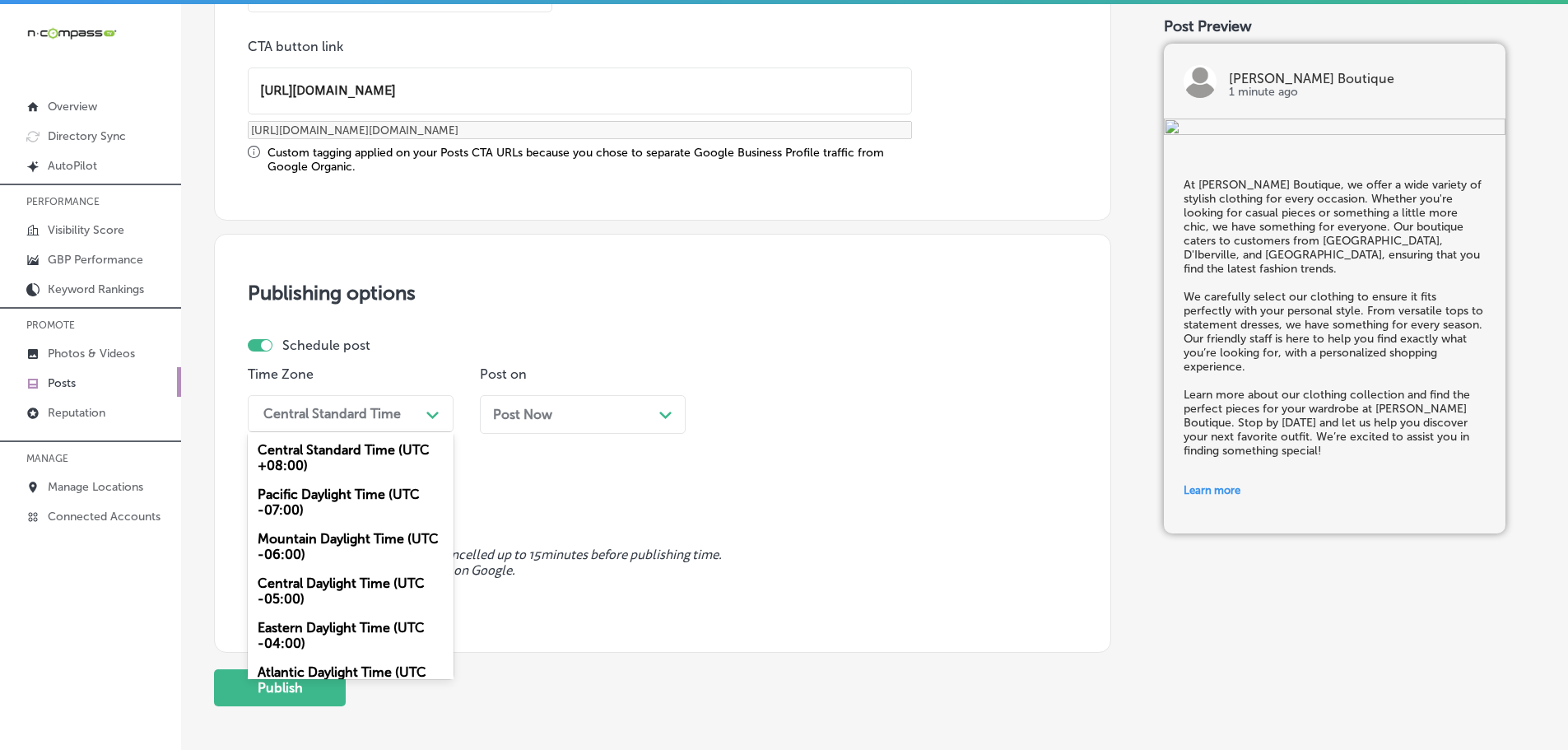
click at [341, 536] on div "Mountain Daylight Time (UTC -06:00)" at bounding box center [351, 546] width 206 height 45
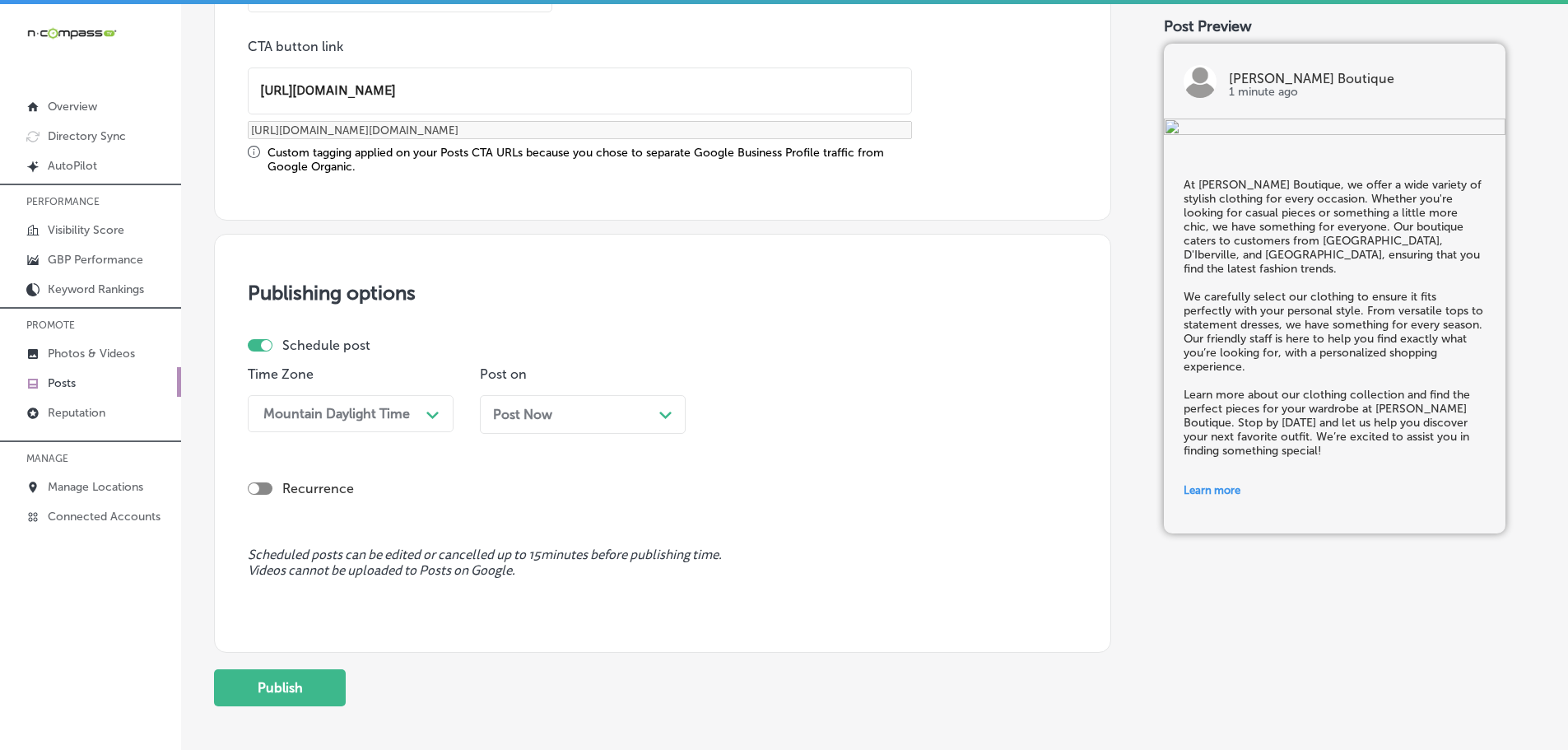
click at [667, 407] on div "Path Created with Sketch." at bounding box center [666, 413] width 13 height 13
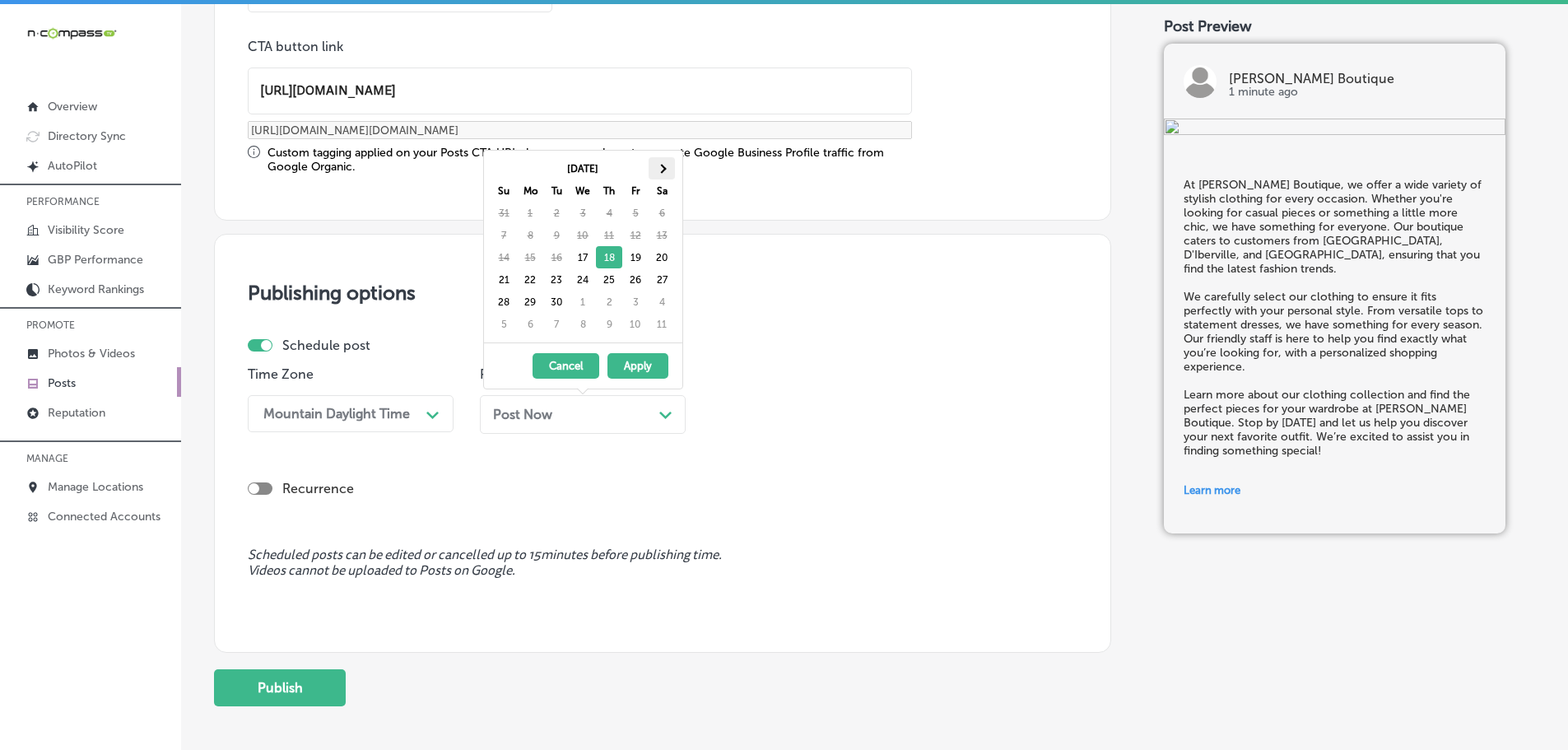
click at [660, 176] on th at bounding box center [661, 168] width 26 height 22
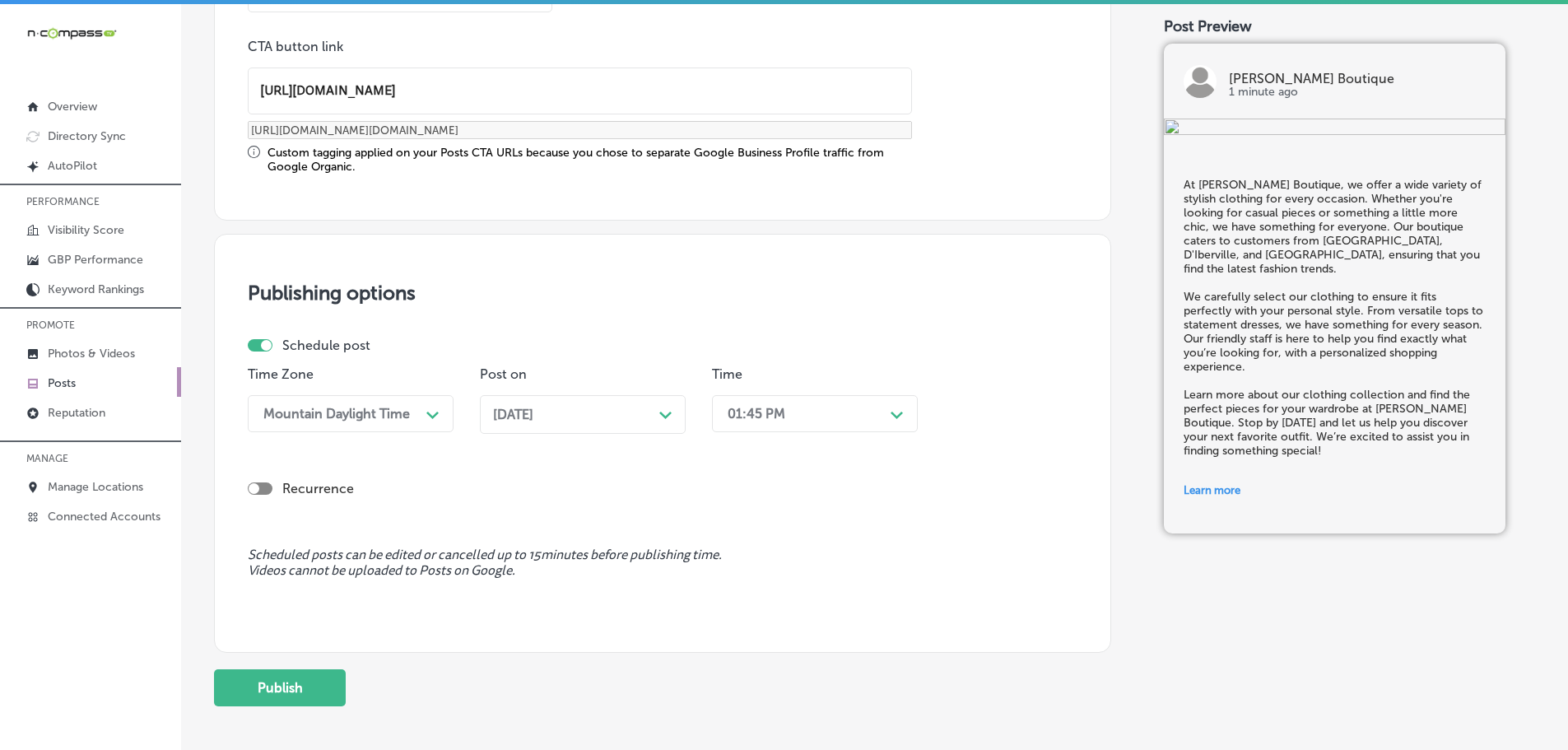
click at [878, 420] on div "01:45 PM" at bounding box center [801, 413] width 165 height 29
click at [745, 586] on div "7:00 AM" at bounding box center [815, 598] width 206 height 29
click at [285, 689] on button "Publish" at bounding box center [280, 687] width 132 height 37
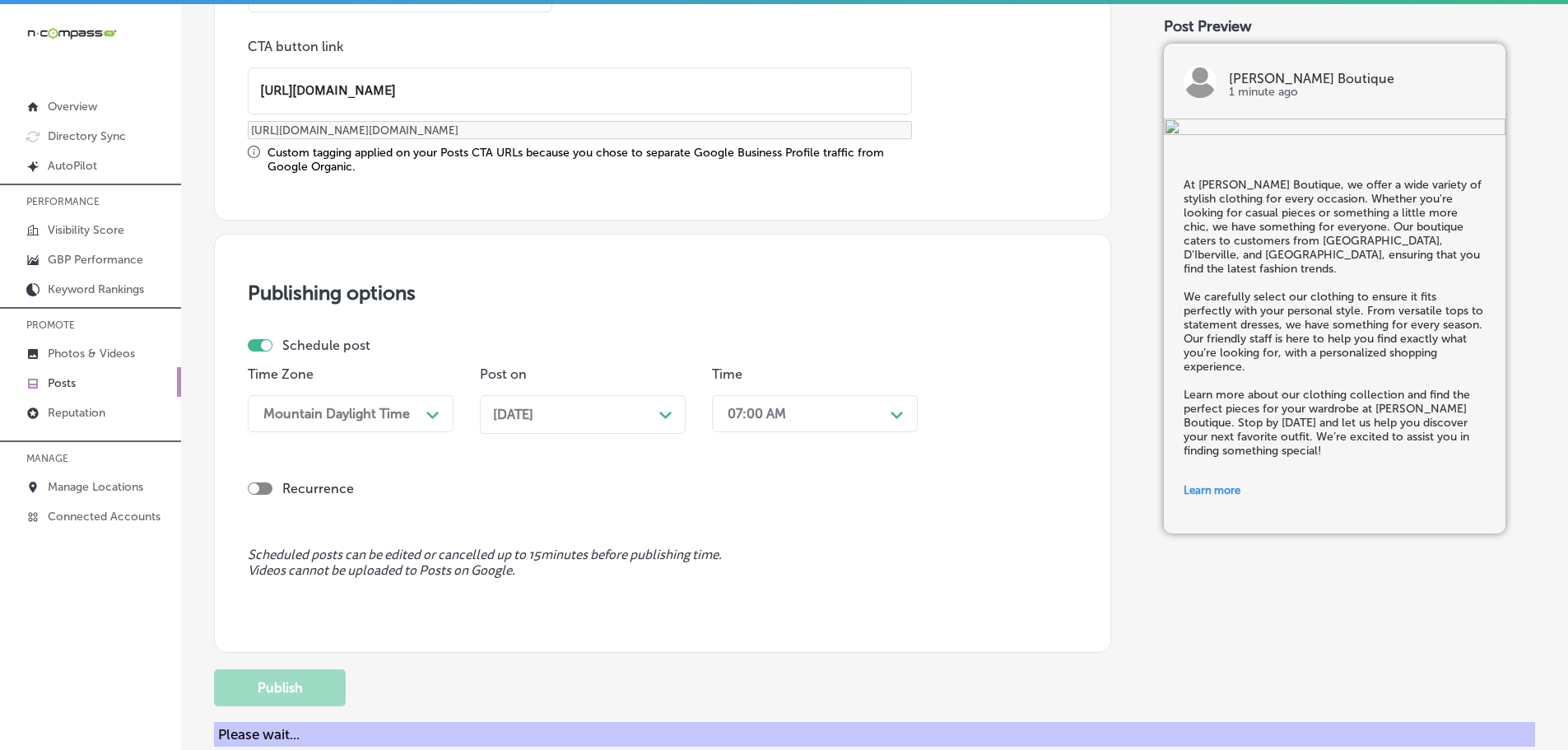
scroll to position [1242, 0]
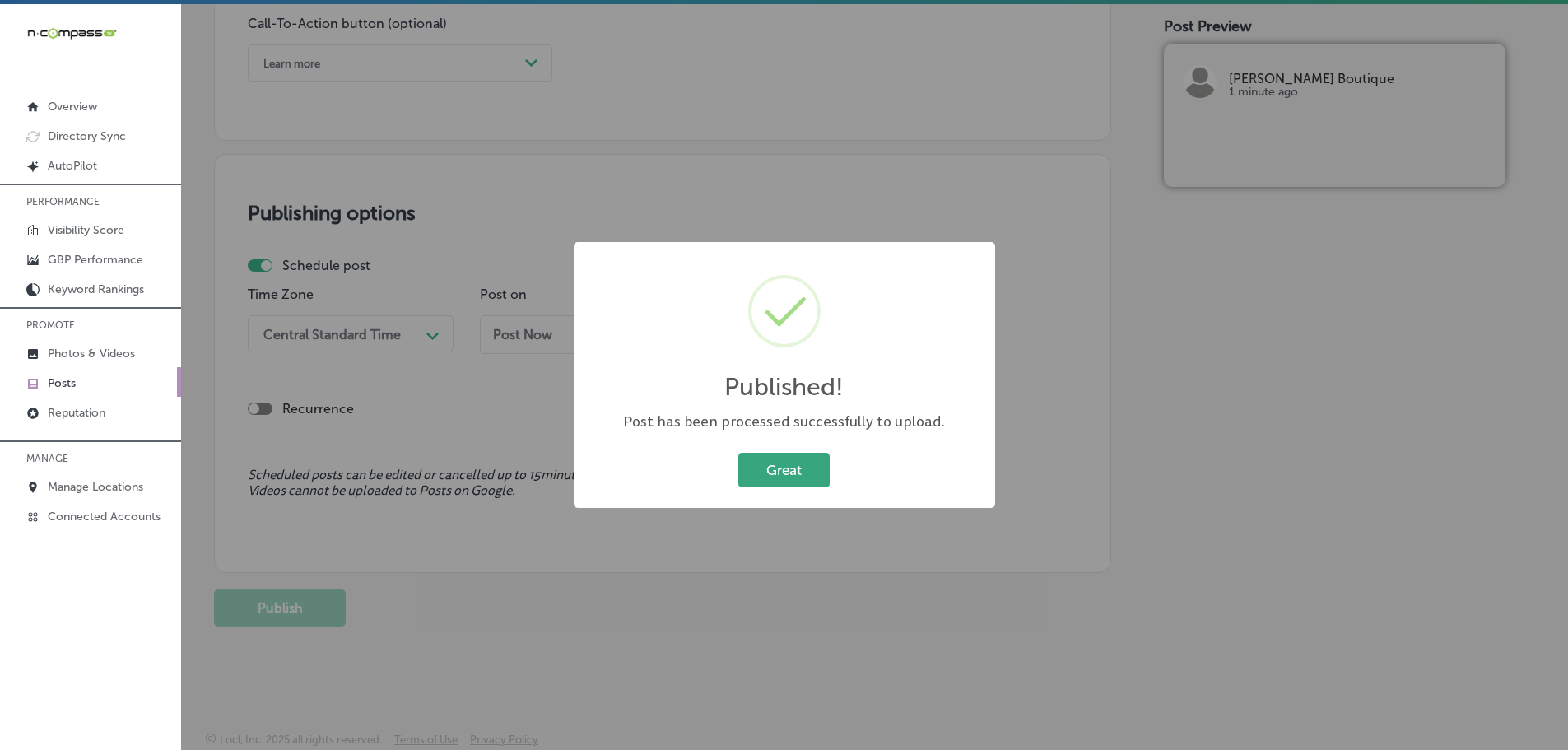
click at [765, 459] on button "Great" at bounding box center [784, 469] width 91 height 34
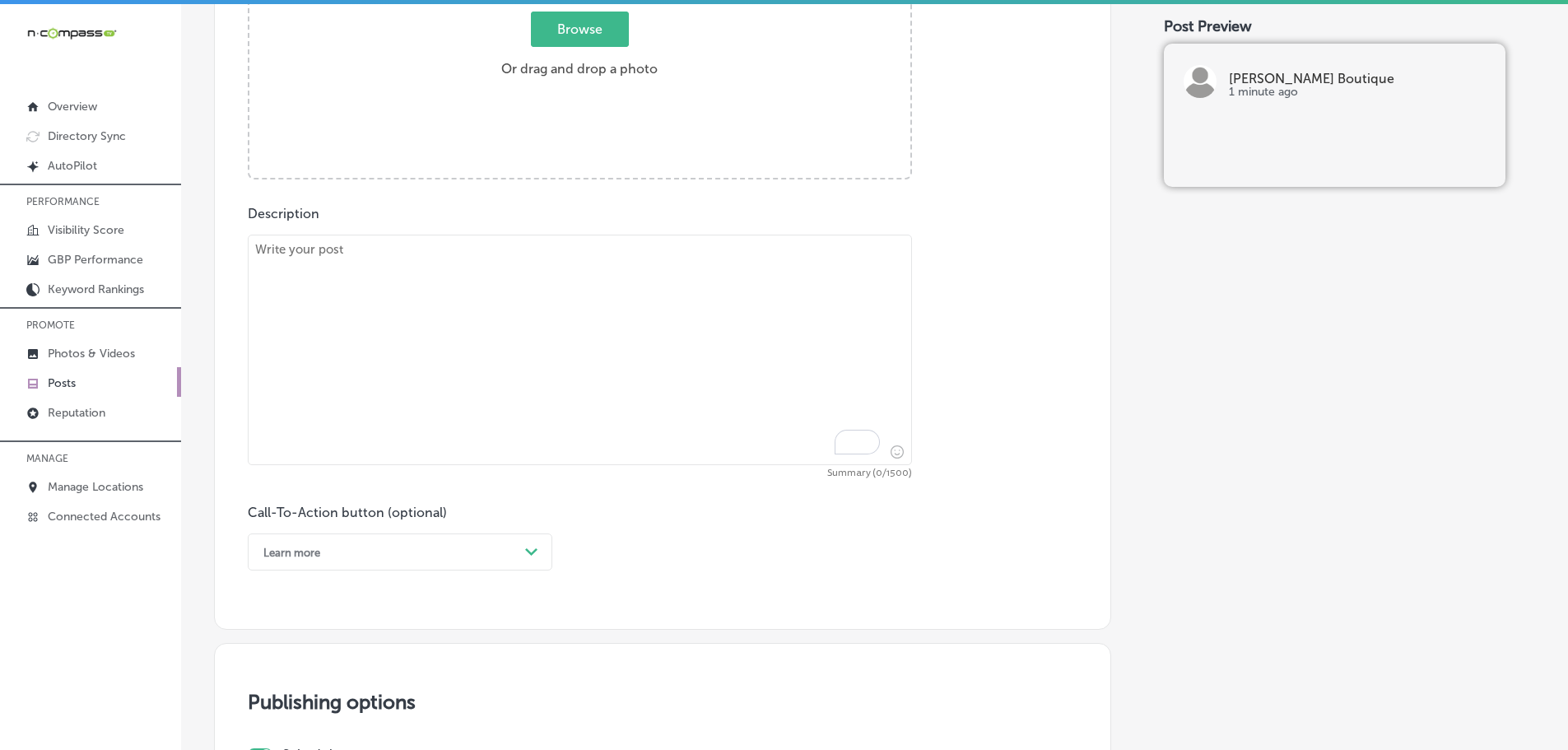
scroll to position [748, 0]
click at [397, 288] on textarea "To enrich screen reader interactions, please activate Accessibility in Grammarl…" at bounding box center [580, 354] width 665 height 230
paste textarea "If you're in the mood for something chic and stylish, Love, Ivy Boutique is the…"
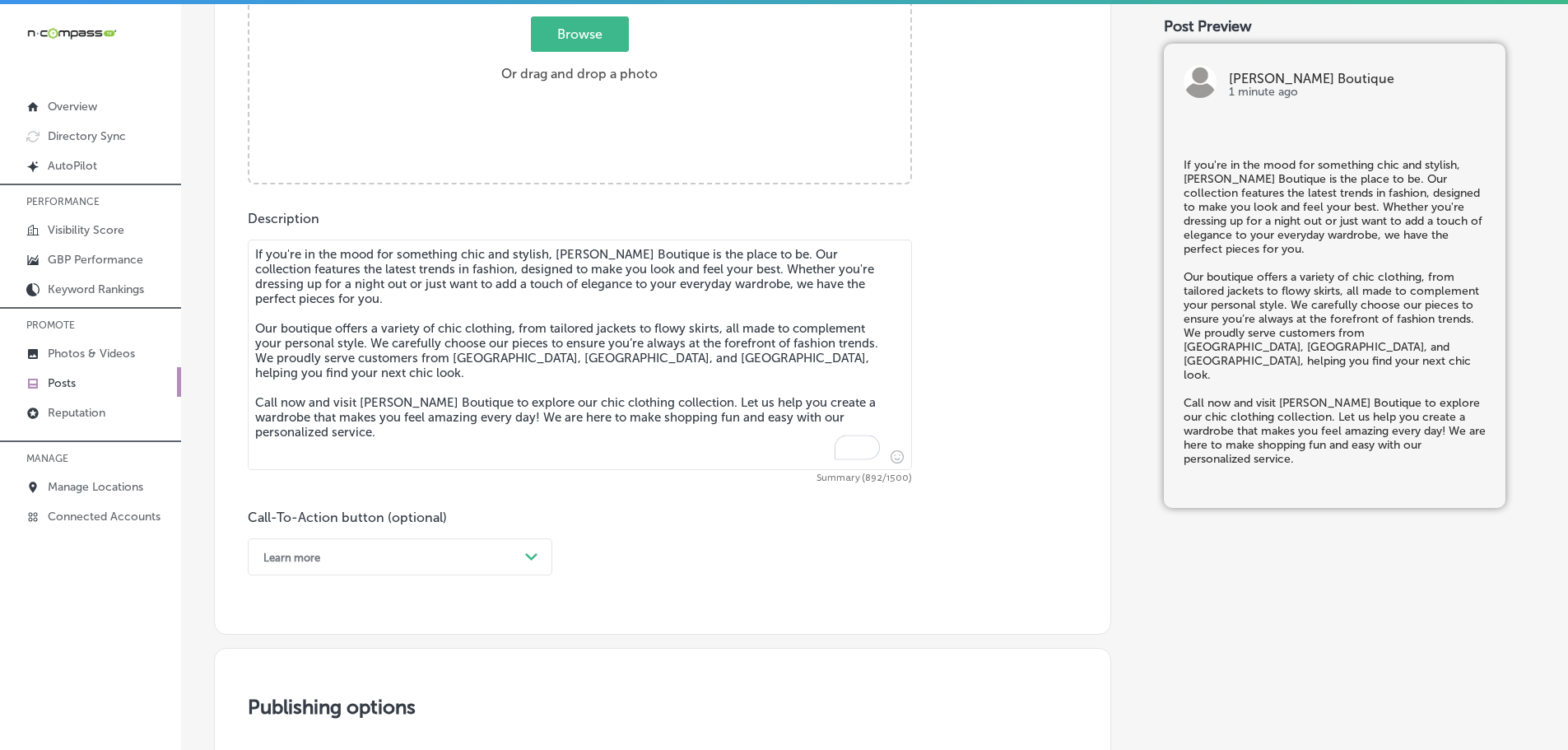
type textarea "If you're in the mood for something chic and stylish, Love, Ivy Boutique is the…"
click at [587, 33] on span "Browse" at bounding box center [580, 34] width 98 height 35
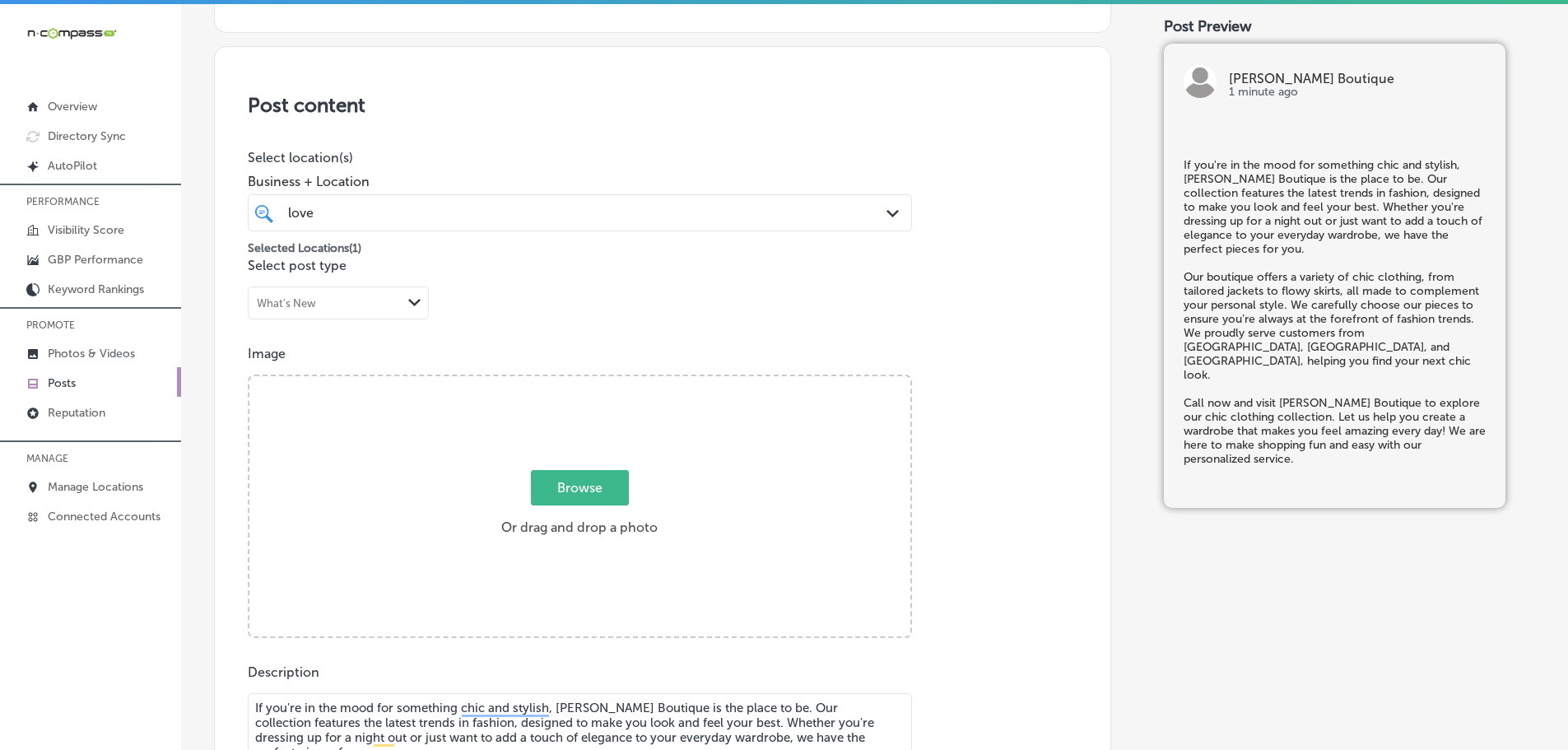
type input "C:\fakepath\516098330_18506538895001847_2740638936504922124_n (1).jpg"
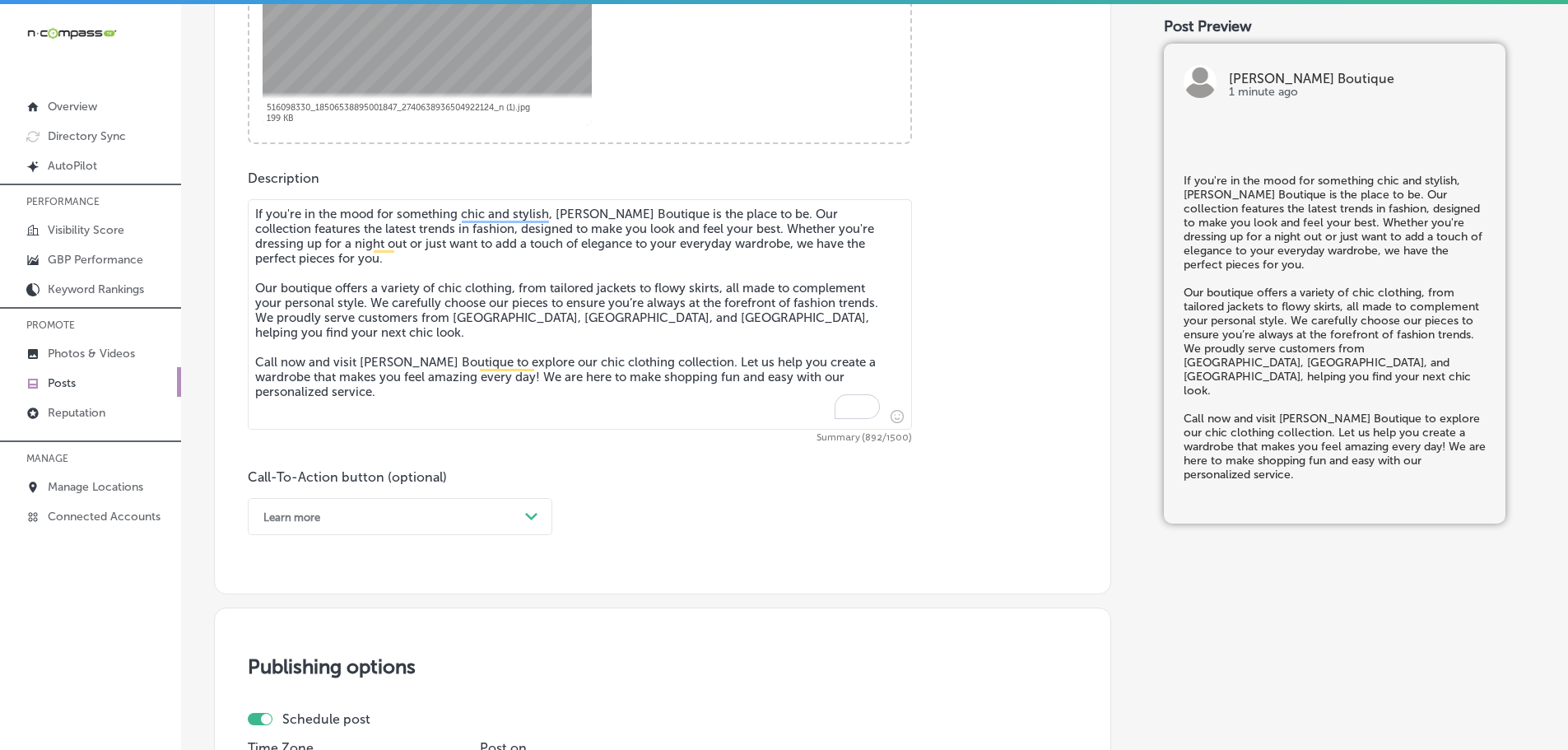
scroll to position [1118, 0]
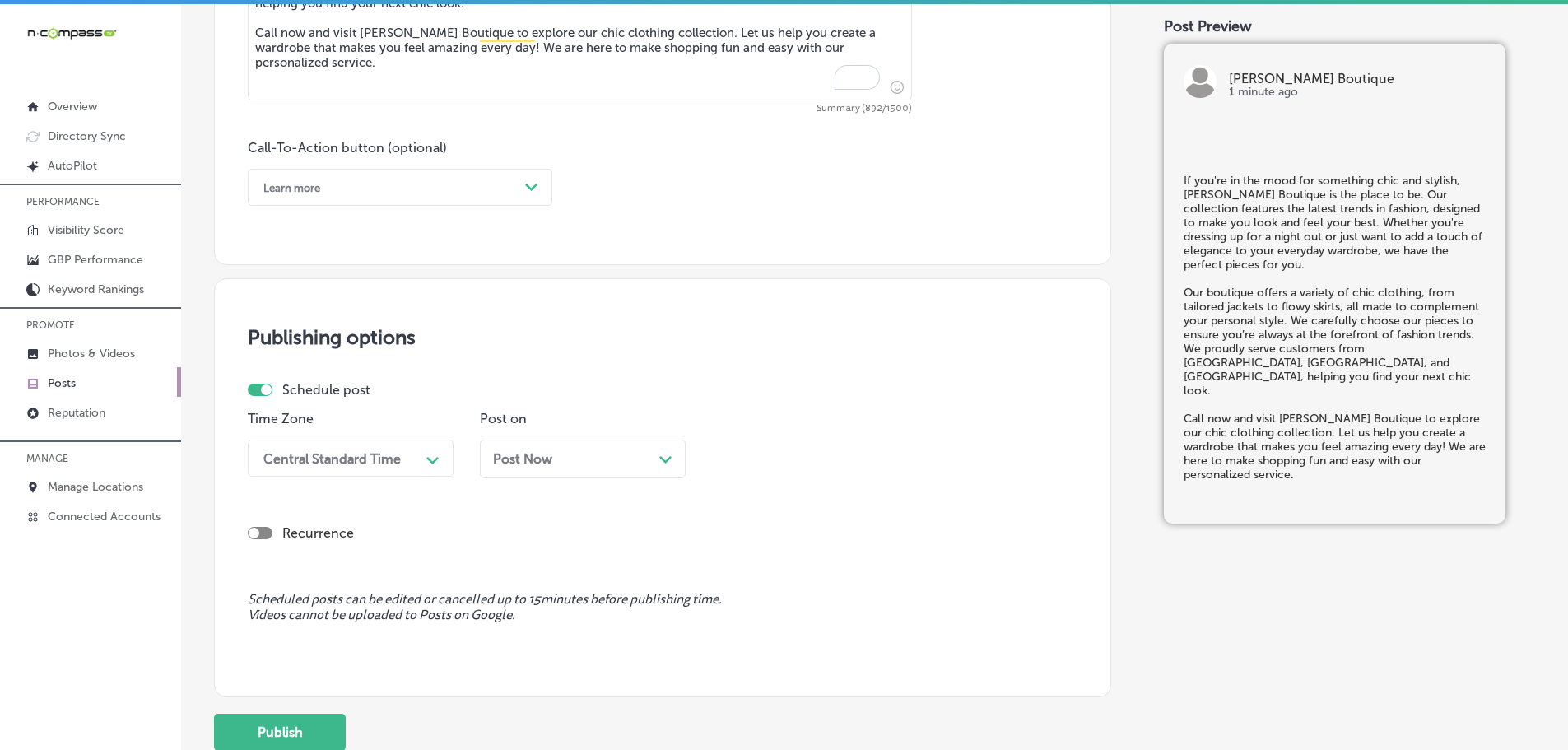
click at [530, 184] on icon "Path Created with Sketch." at bounding box center [532, 188] width 13 height 7
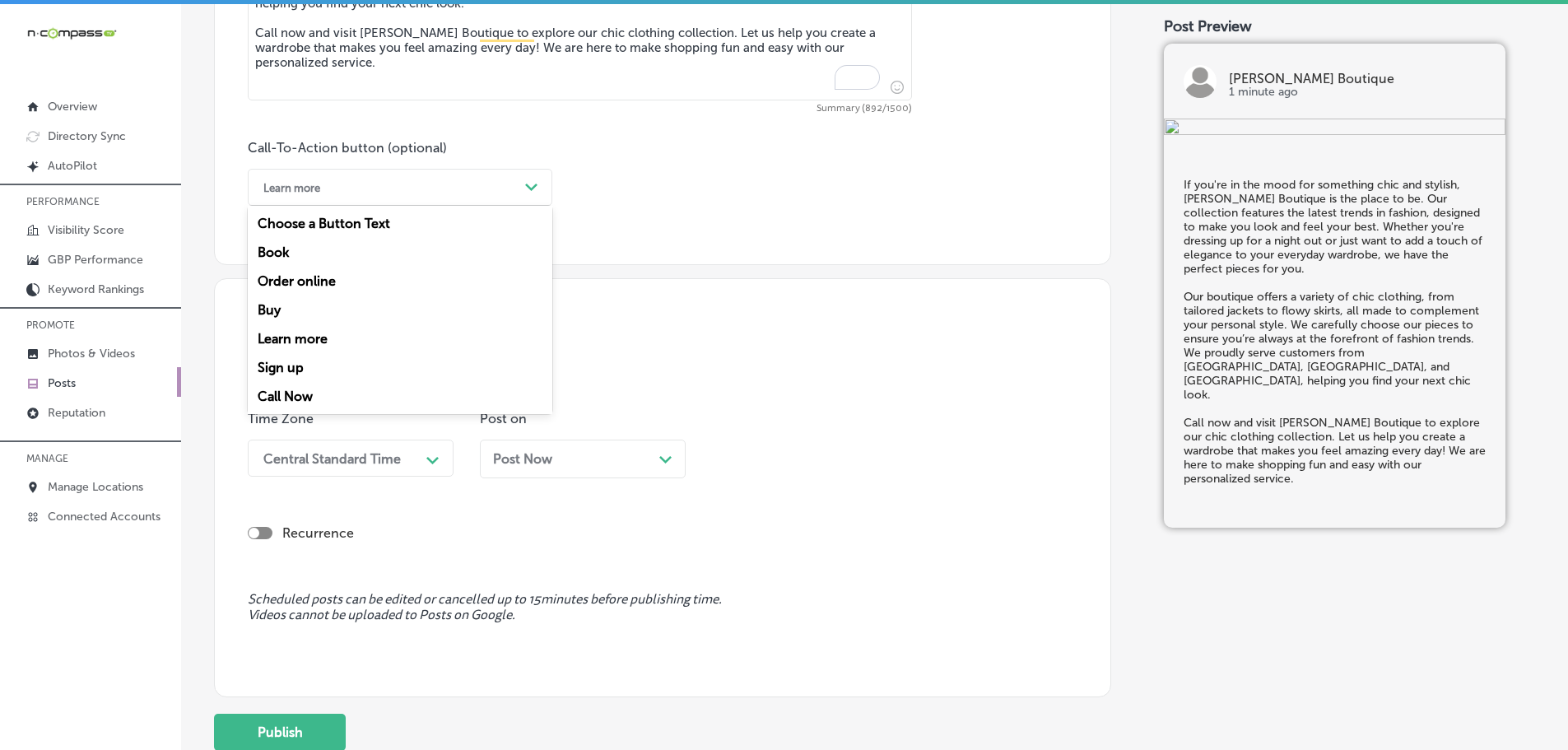
click at [288, 388] on div "Call Now" at bounding box center [400, 396] width 304 height 29
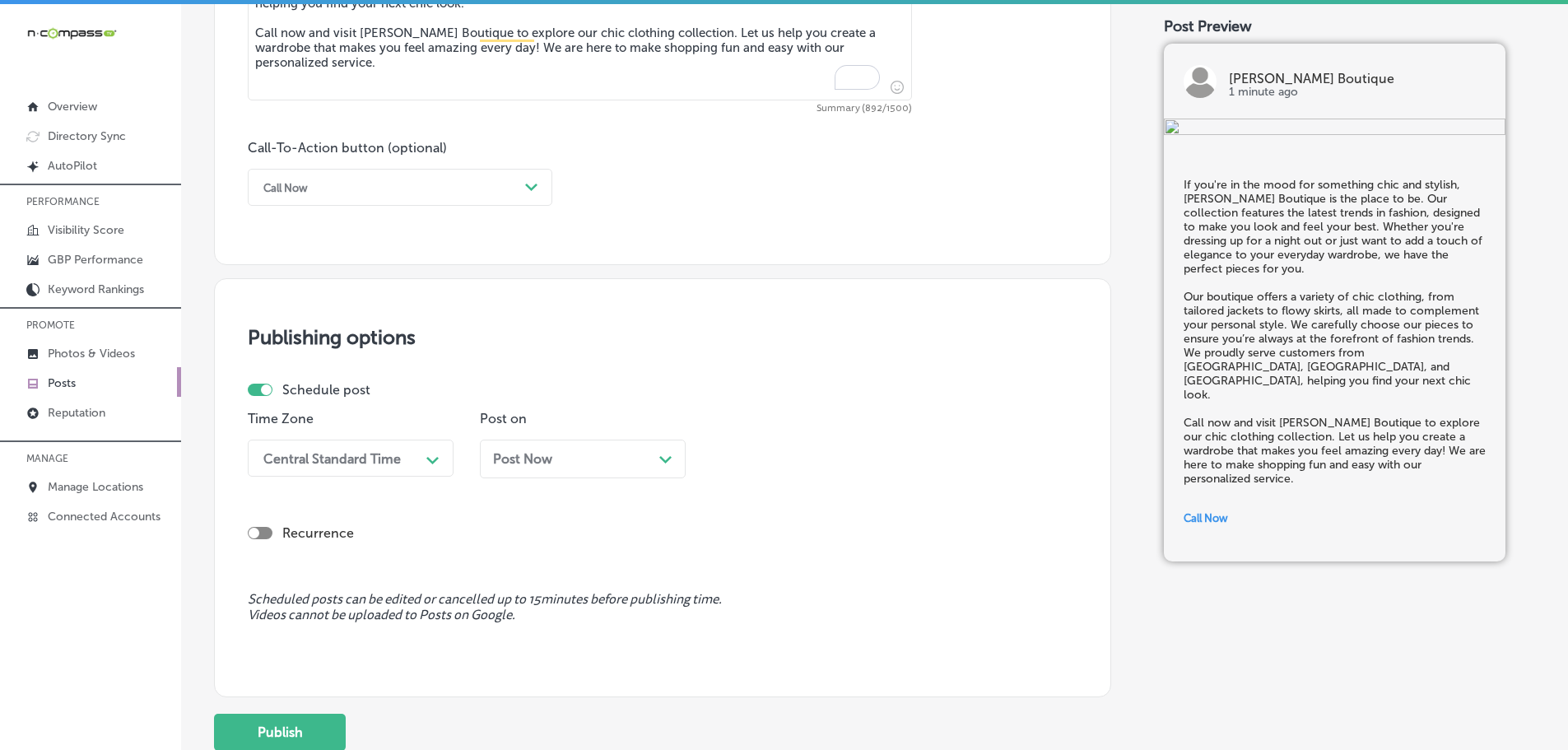
click at [421, 460] on div "Path Created with Sketch." at bounding box center [433, 458] width 26 height 26
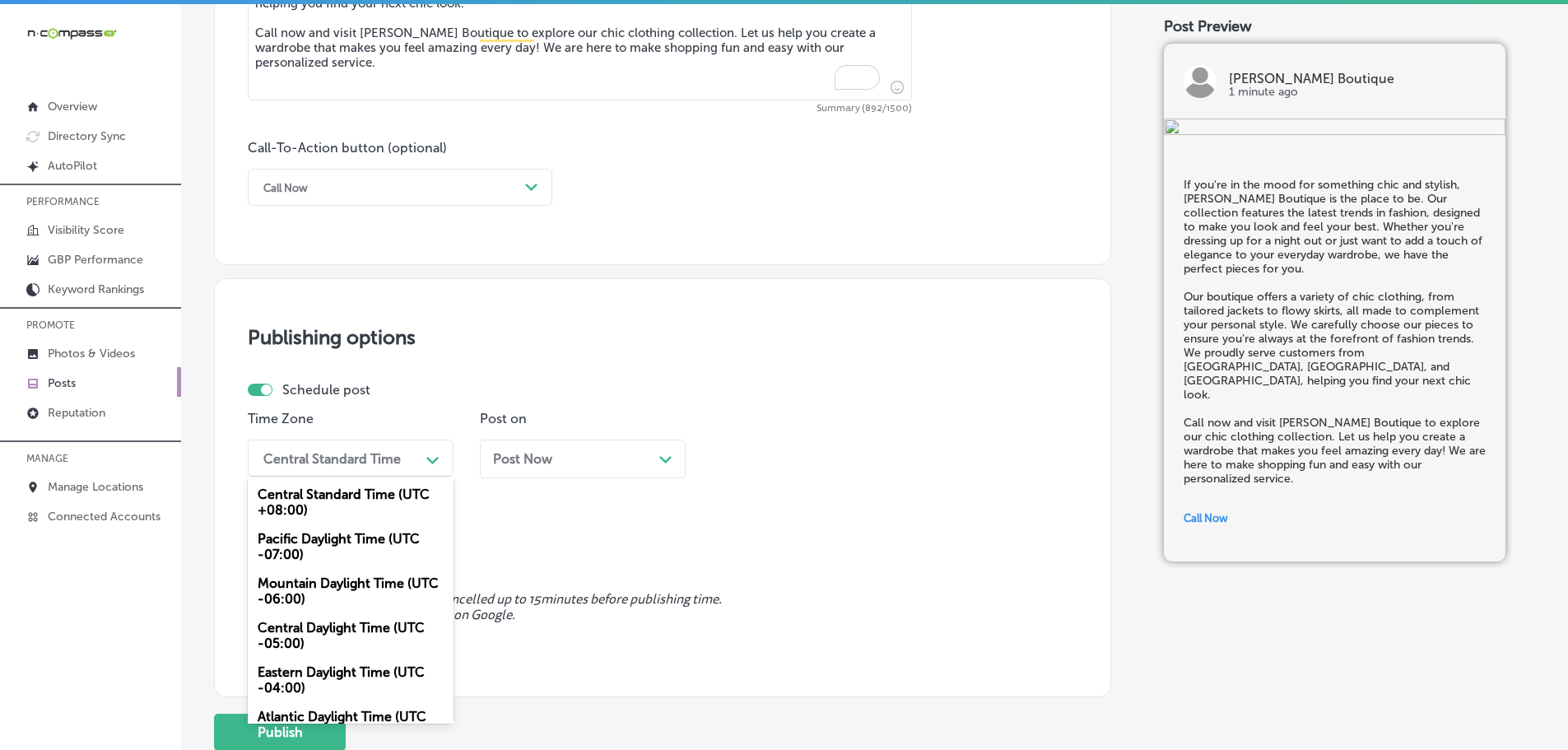
click at [322, 597] on div "Mountain Daylight Time (UTC -06:00)" at bounding box center [351, 591] width 206 height 45
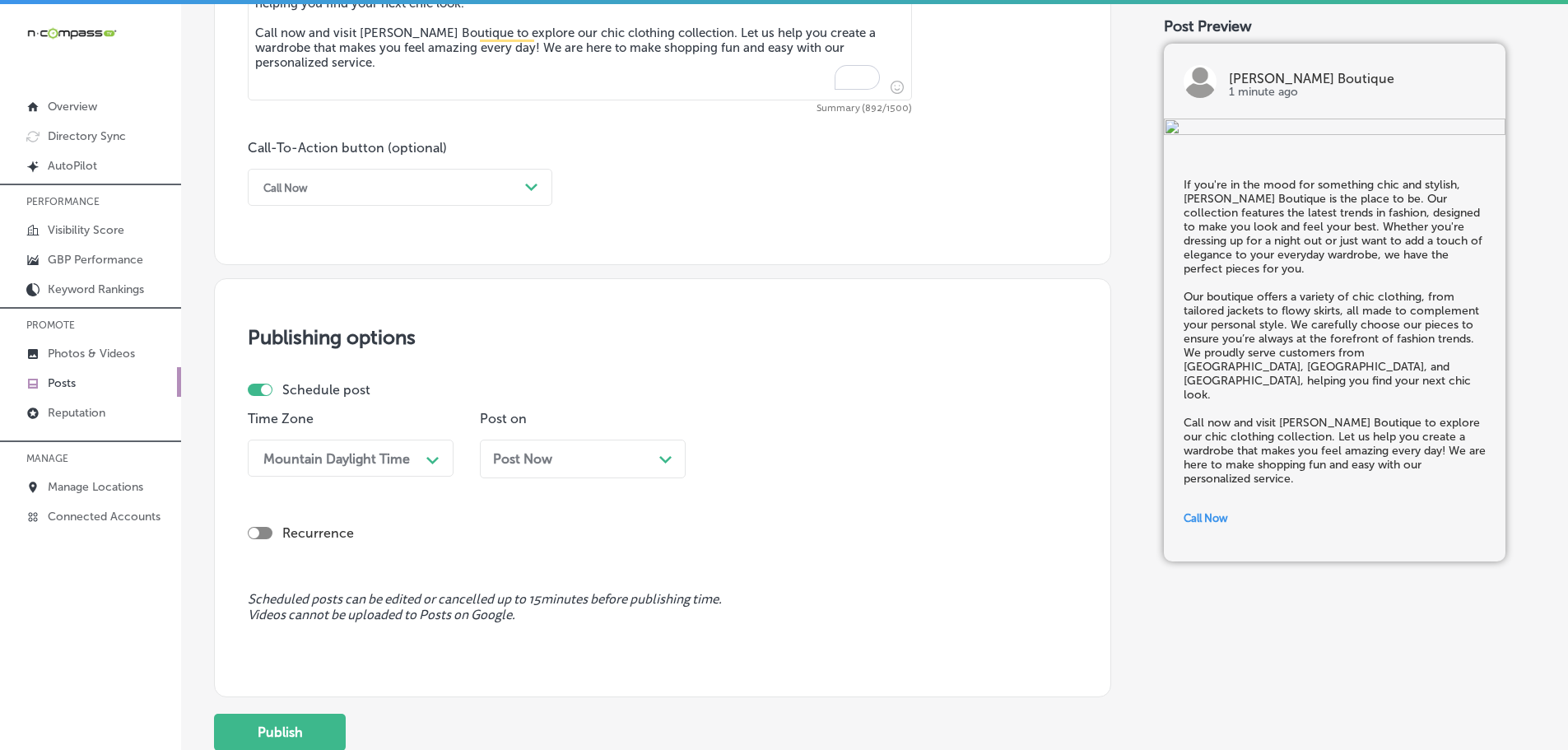
click at [664, 461] on polygon at bounding box center [666, 460] width 13 height 7
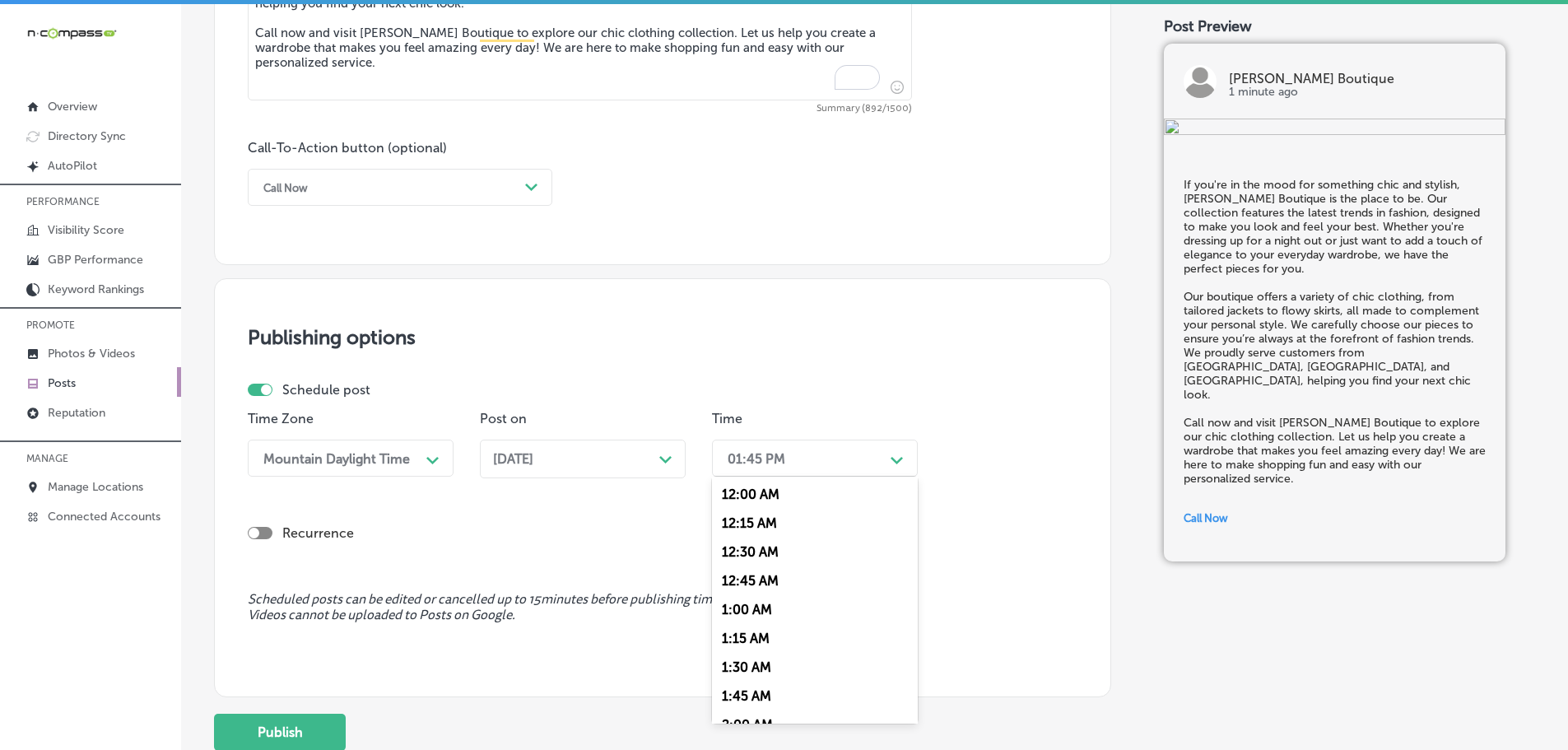
click at [897, 460] on icon "Path Created with Sketch." at bounding box center [897, 461] width 13 height 7
click at [768, 641] on div "7:00 AM" at bounding box center [815, 643] width 206 height 29
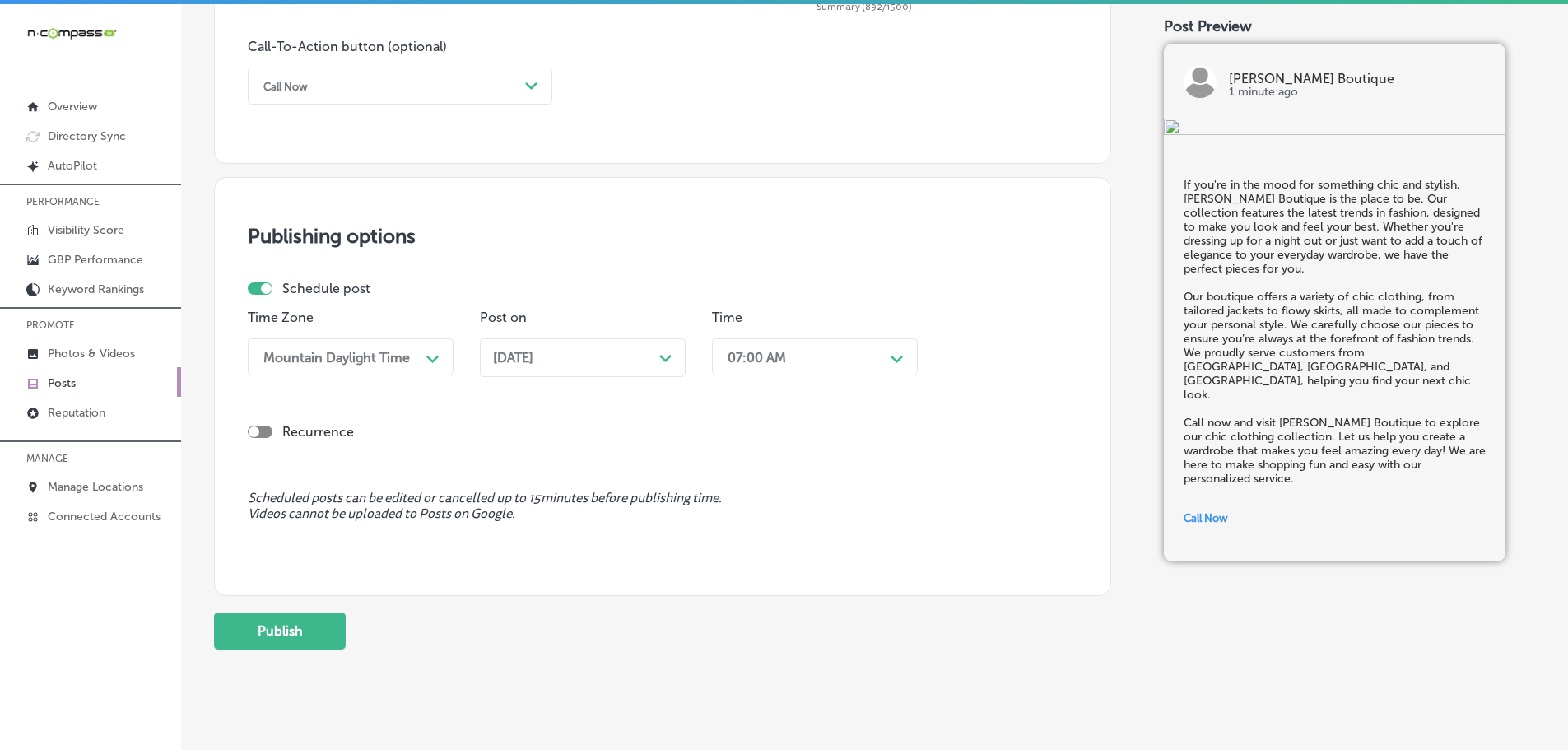
scroll to position [1242, 0]
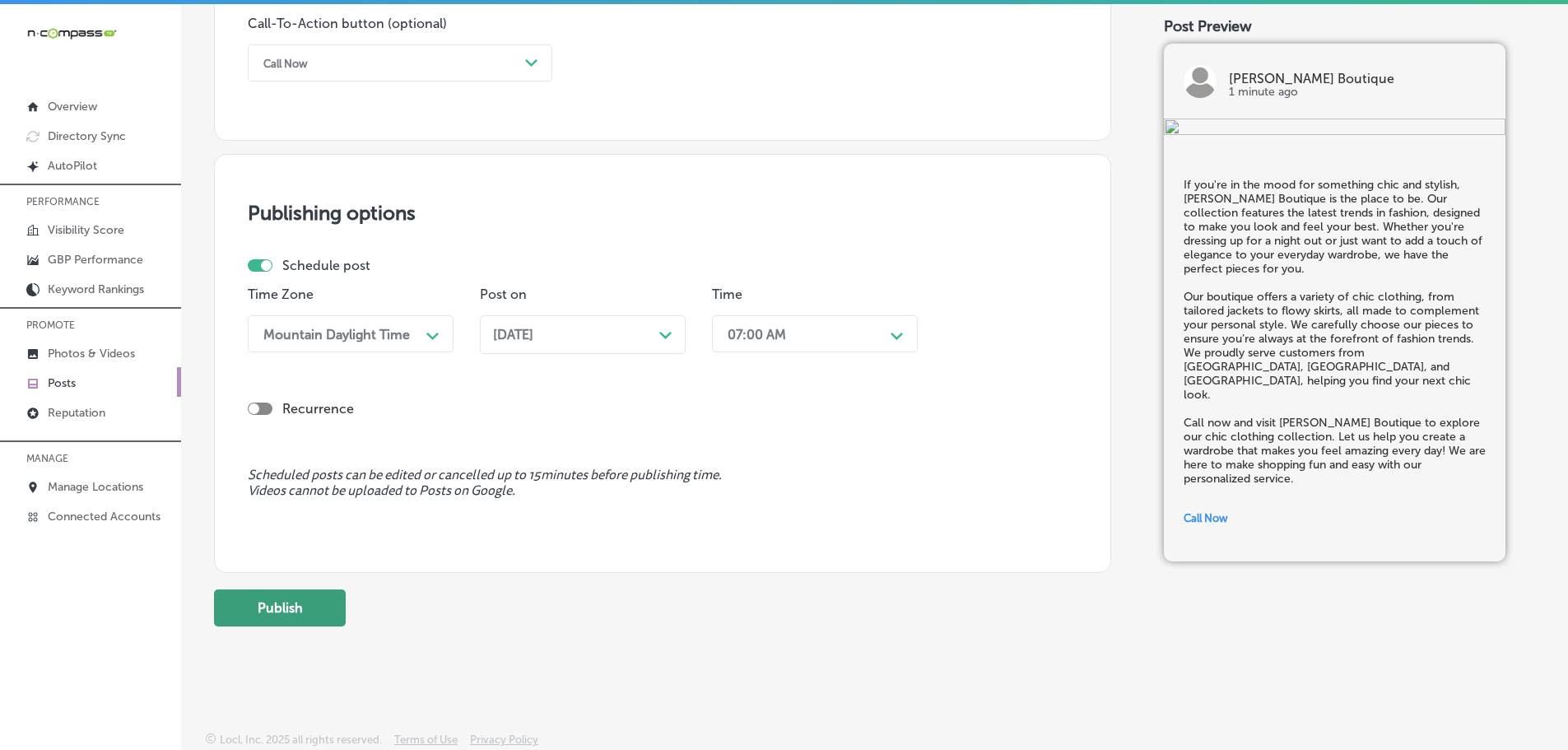
click at [297, 613] on button "Publish" at bounding box center [280, 607] width 132 height 37
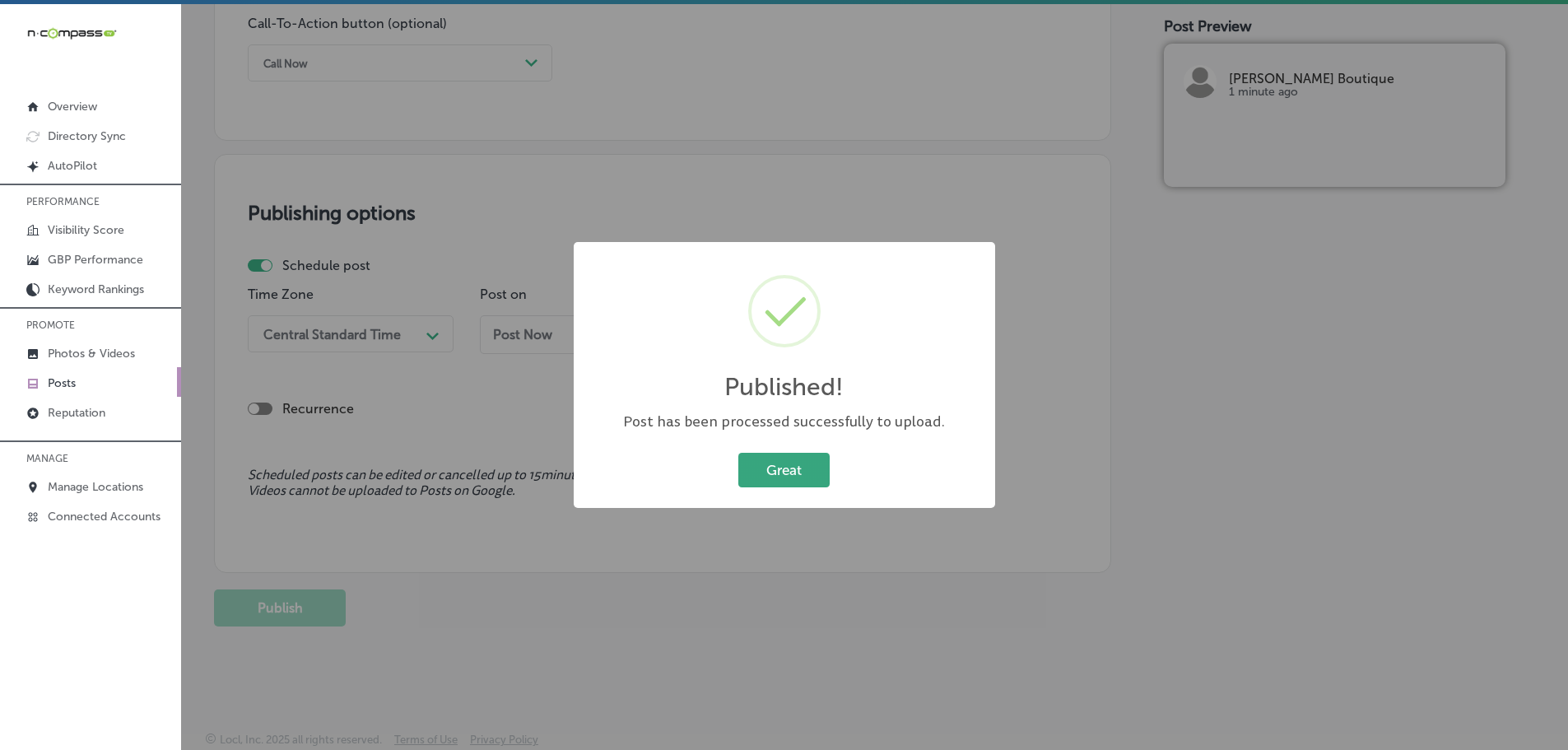
drag, startPoint x: 799, startPoint y: 461, endPoint x: 904, endPoint y: 545, distance: 134.5
click at [800, 460] on button "Great" at bounding box center [784, 469] width 91 height 34
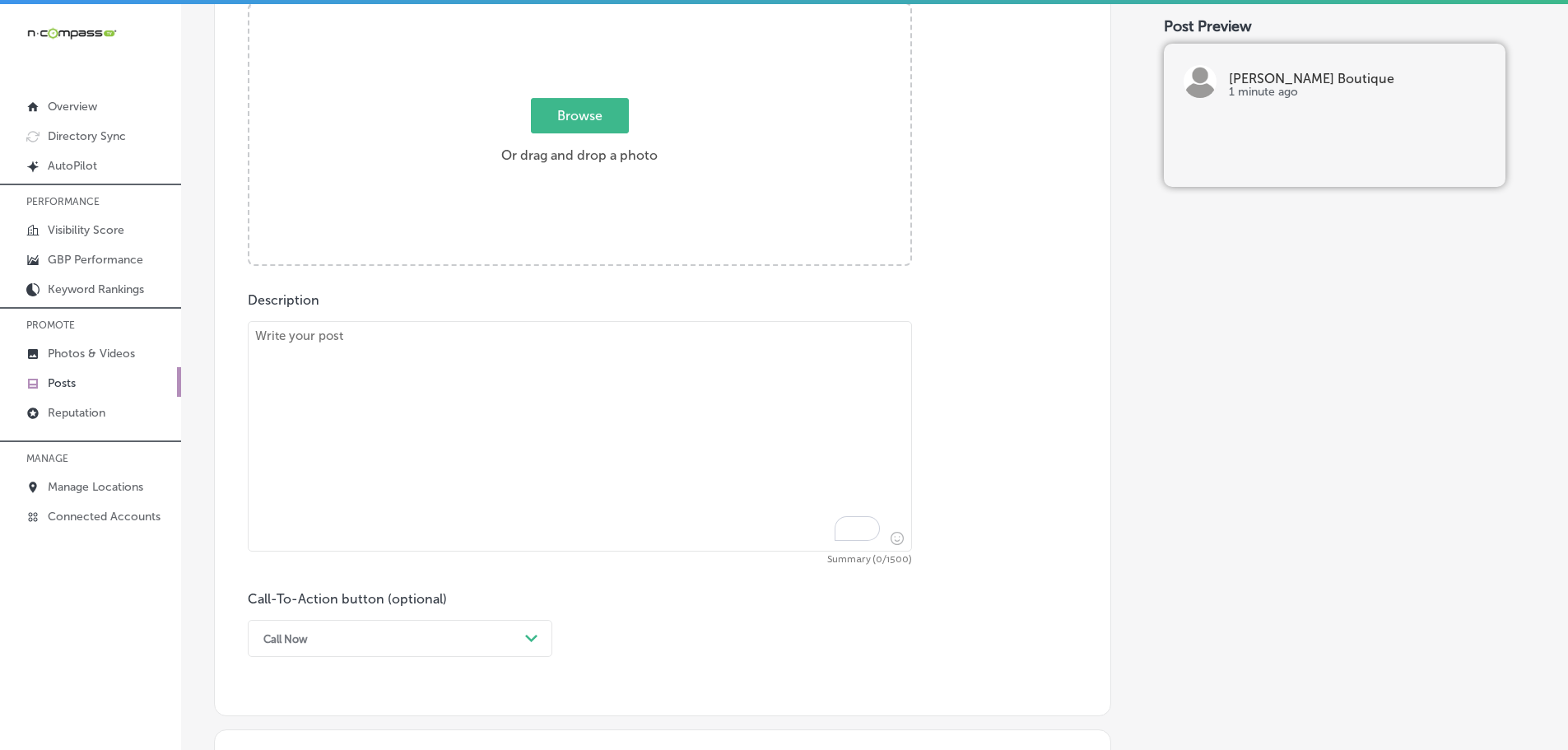
scroll to position [665, 0]
click at [484, 351] on textarea "To enrich screen reader interactions, please activate Accessibility in Grammarl…" at bounding box center [580, 436] width 665 height 230
paste textarea "Looking for the perfect tumbler to enjoy your beverages in style? Check out our…"
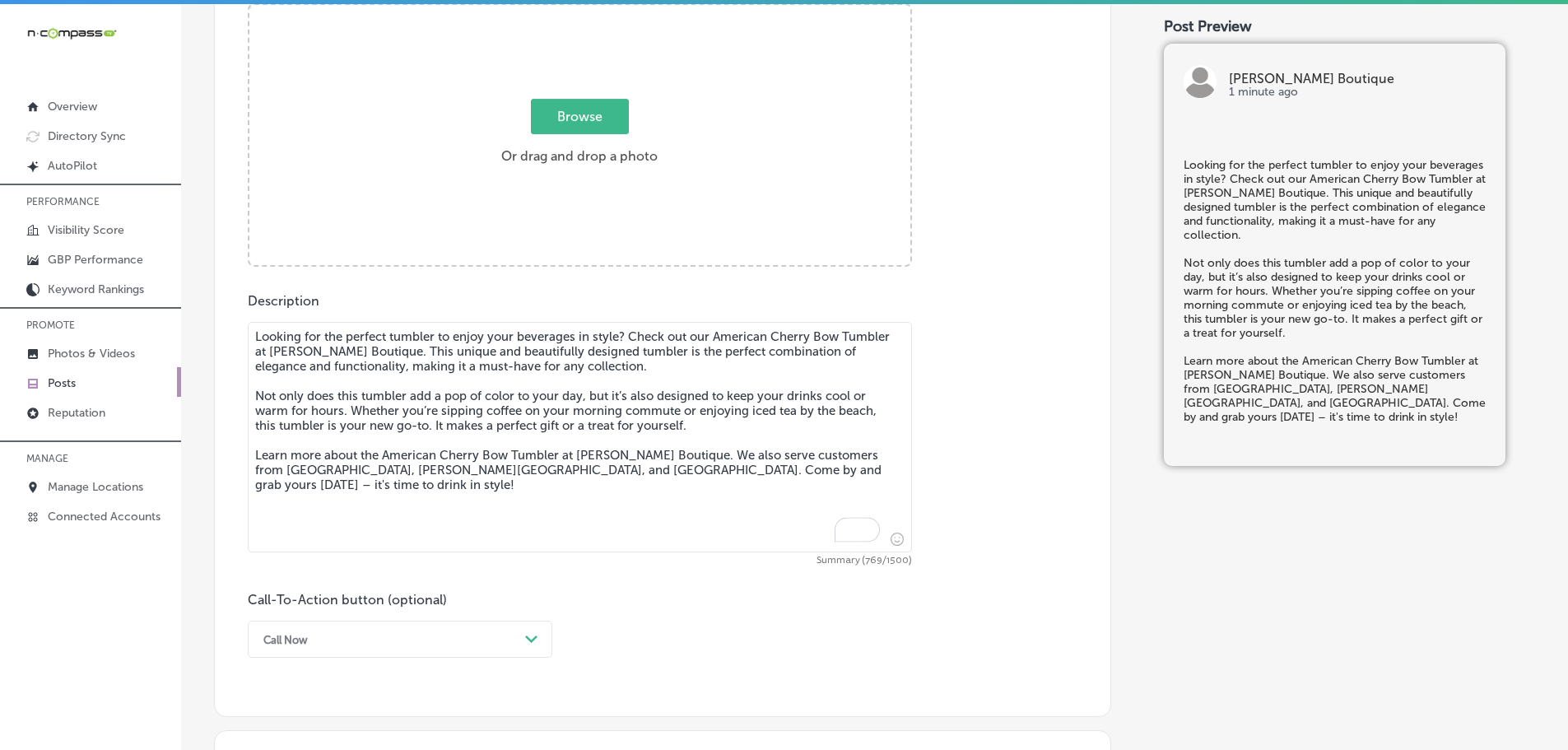
type textarea "Looking for the perfect tumbler to enjoy your beverages in style? Check out our…"
click at [626, 98] on div "Browse Or drag and drop a photo" at bounding box center [580, 136] width 661 height 263
click at [249, 5] on input "Browse Or drag and drop a photo" at bounding box center [580, 6] width 661 height 5
type input "C:\fakepath\515895915_18506697253001847_394370484406599168_n (1).jpg"
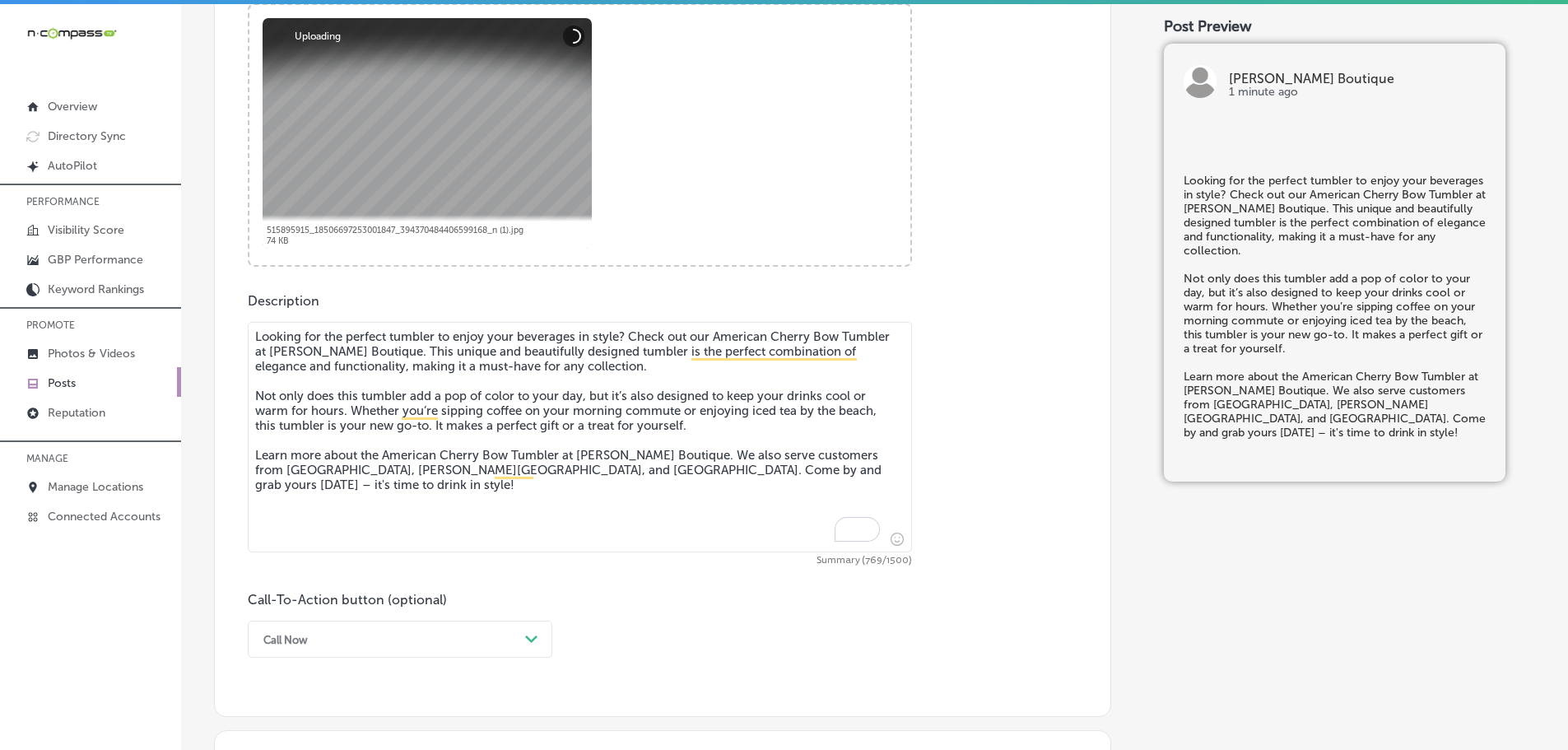
scroll to position [913, 0]
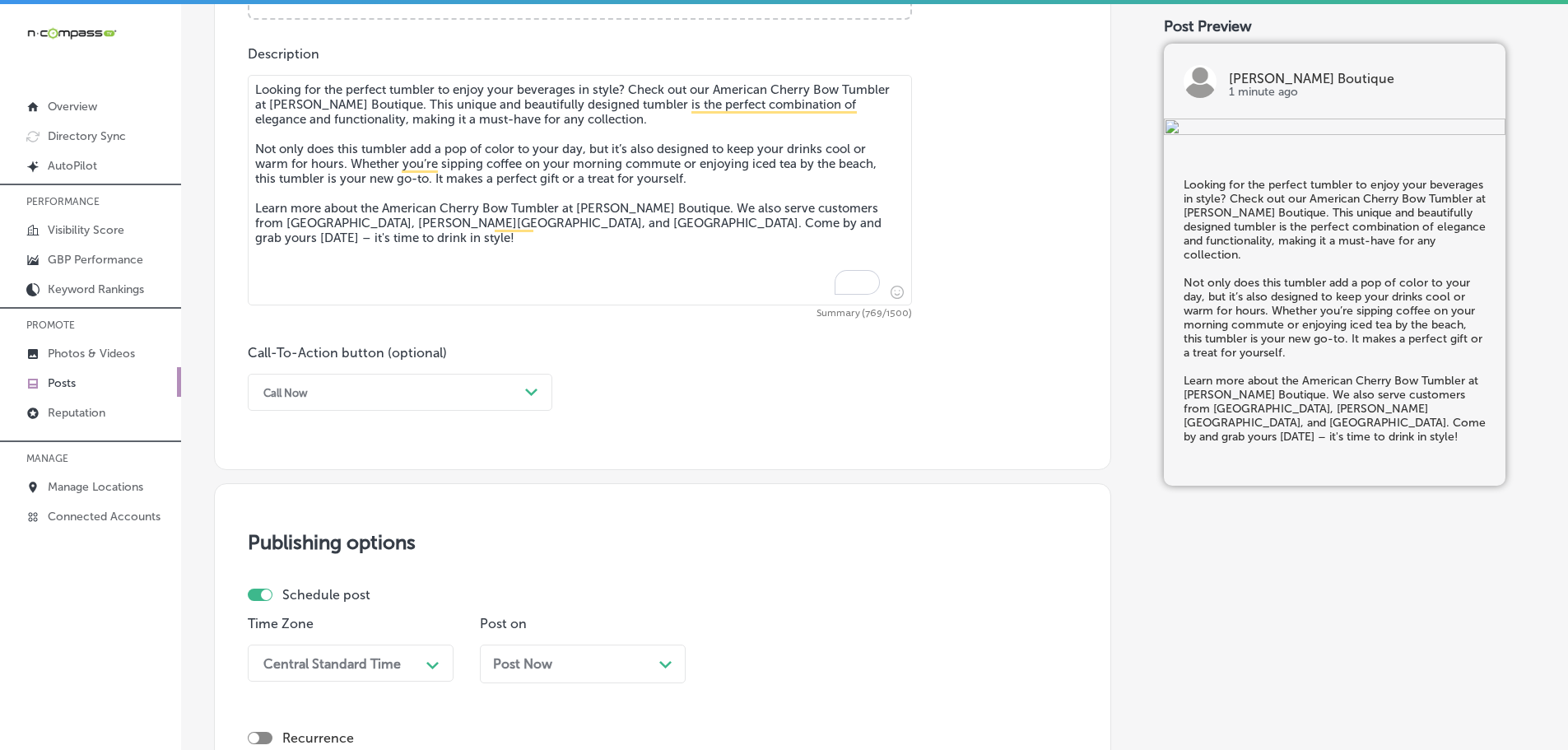
click at [481, 398] on div "Call Now" at bounding box center [386, 392] width 263 height 25
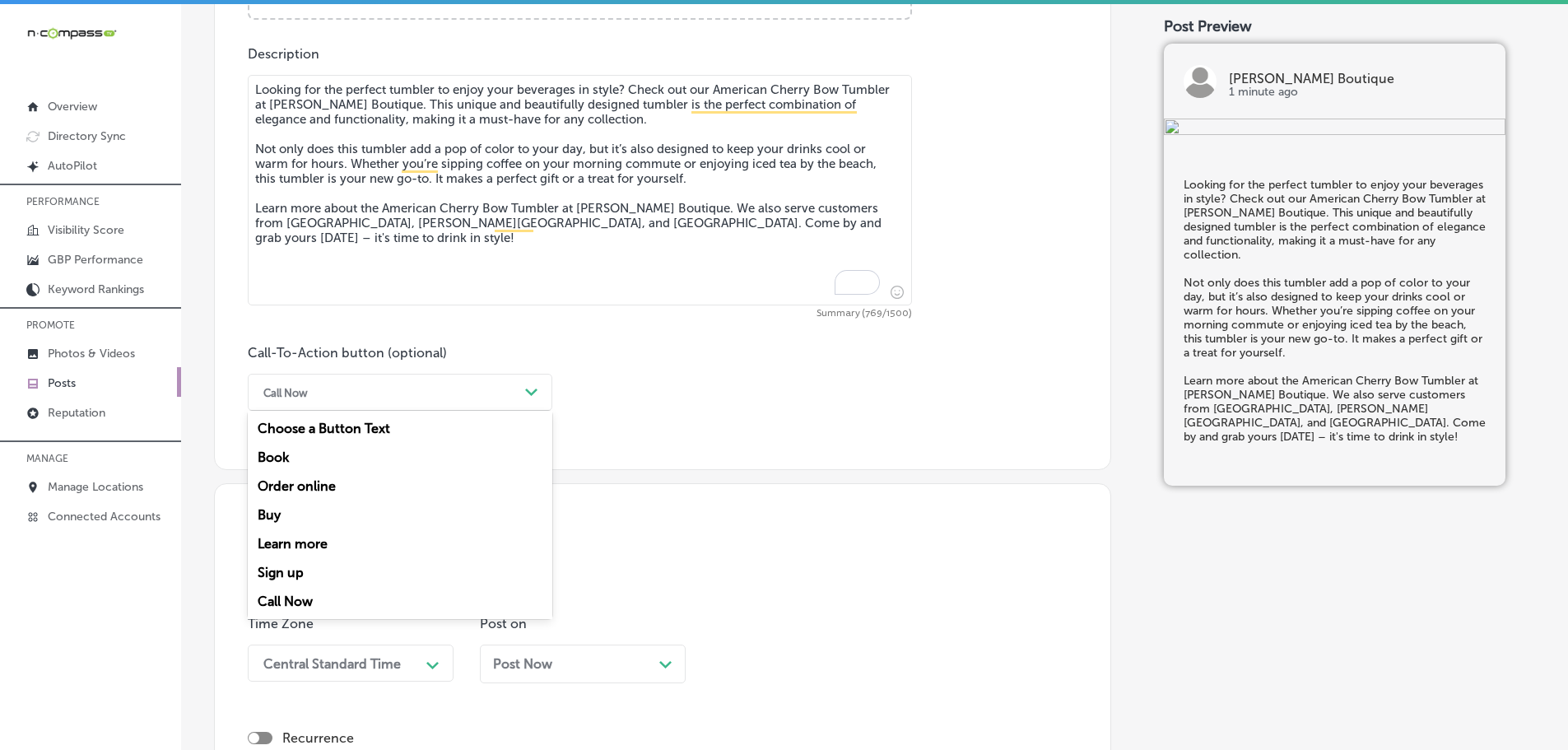
click at [290, 542] on div "Learn more" at bounding box center [400, 543] width 304 height 29
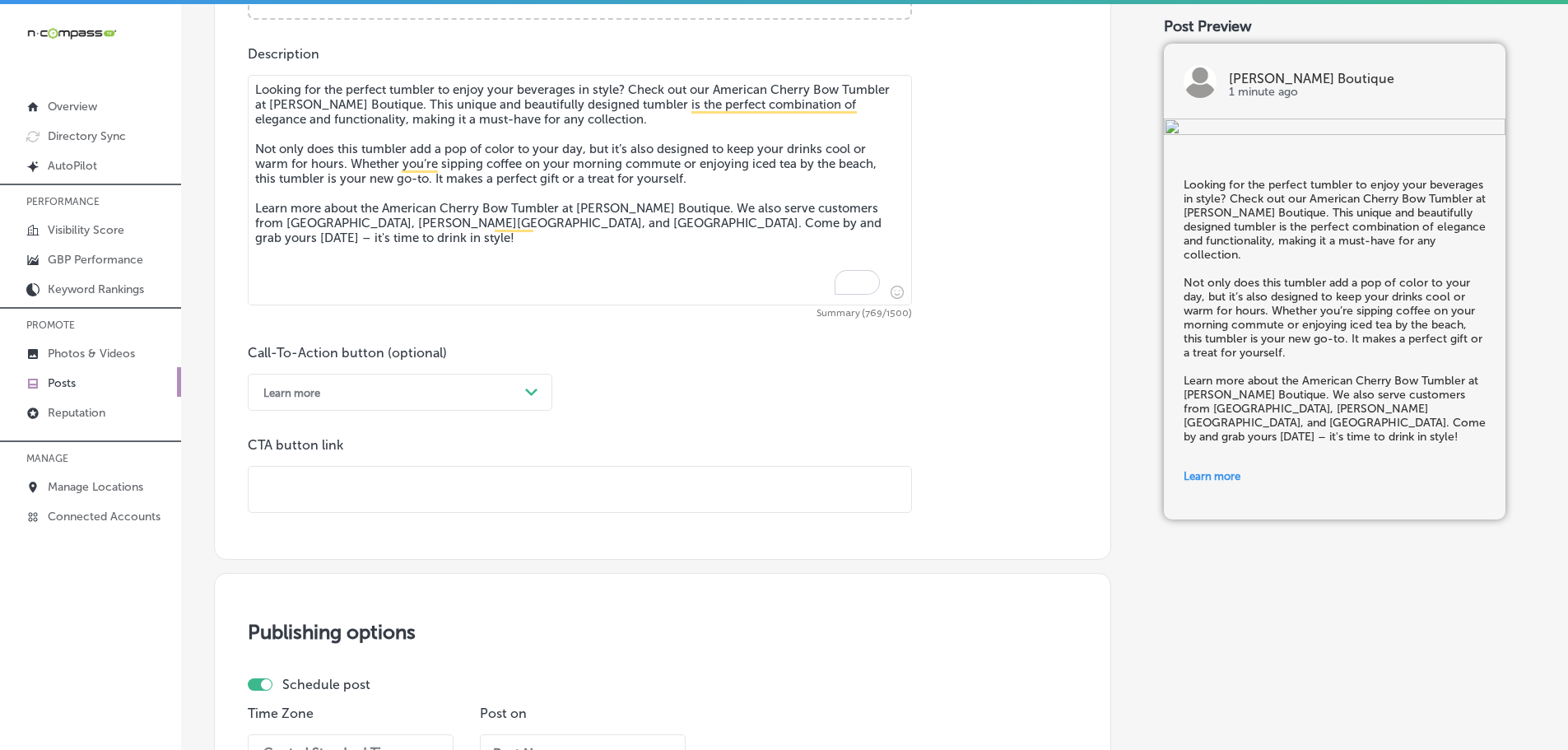
click at [349, 498] on input "text" at bounding box center [580, 490] width 663 height 46
paste input "https://loveivyboutique.com/"
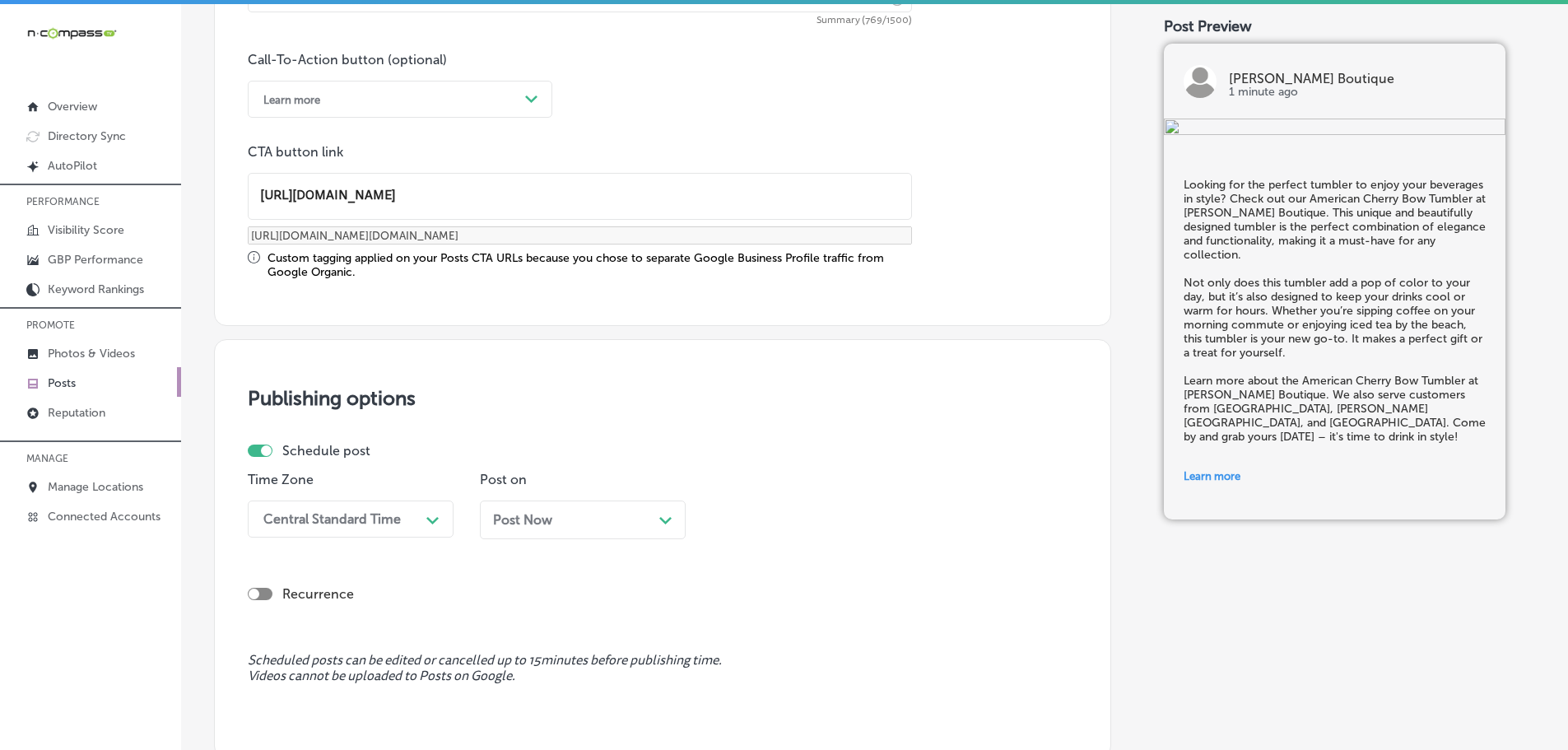
scroll to position [1242, 0]
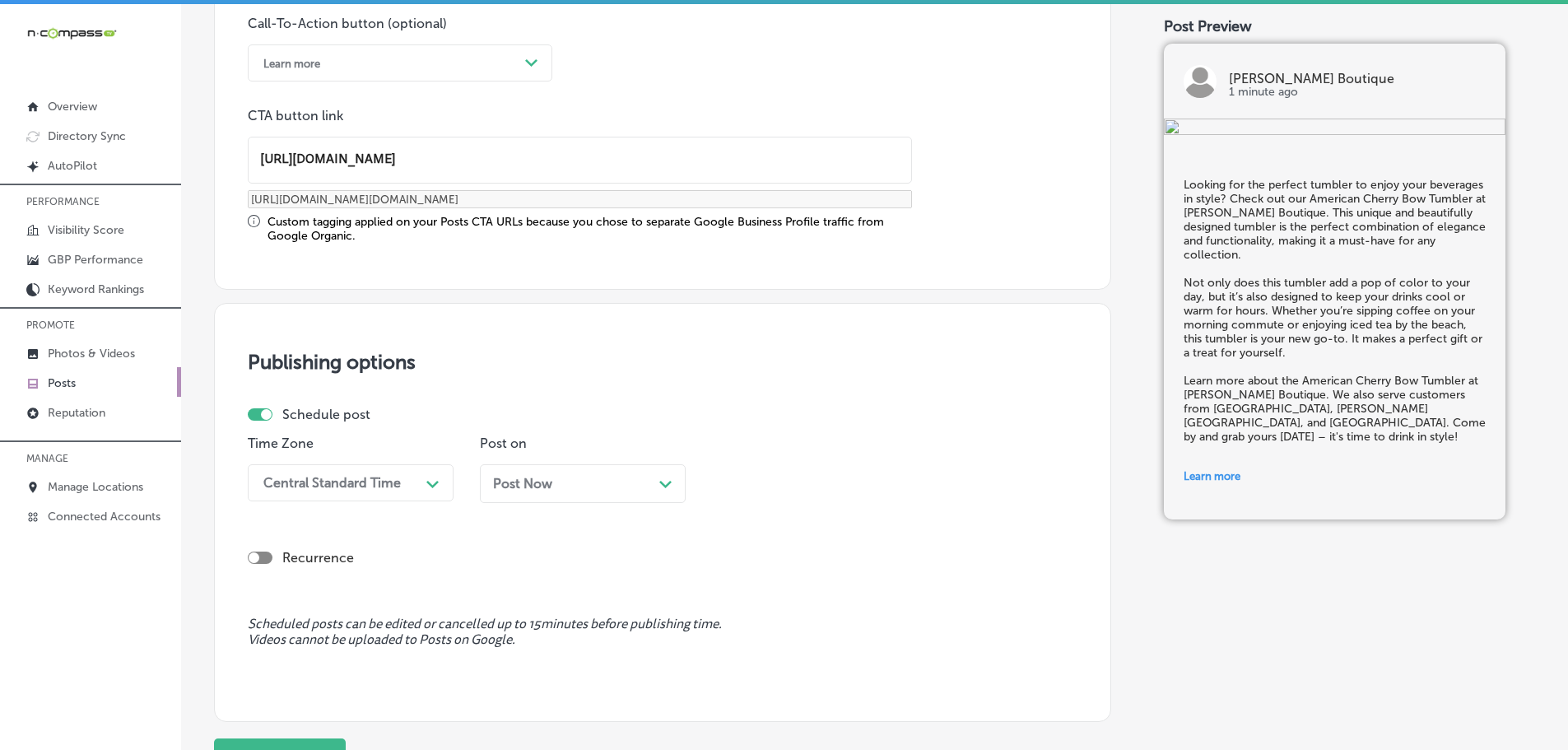
type input "https://loveivyboutique.com/"
click at [409, 488] on div "Central Standard Time" at bounding box center [337, 482] width 165 height 29
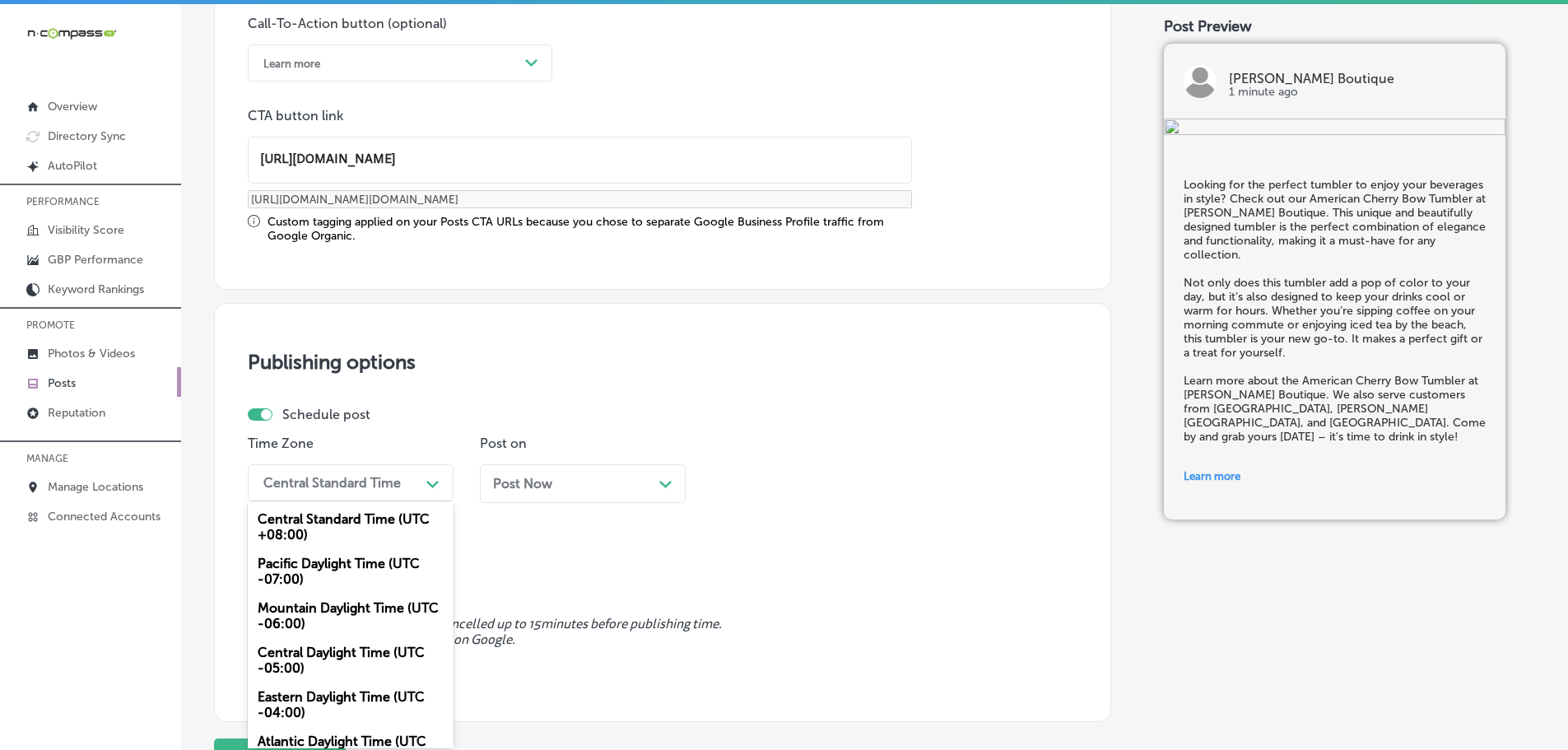
scroll to position [0, 0]
click at [309, 606] on div "Mountain Daylight Time (UTC -06:00)" at bounding box center [351, 615] width 206 height 45
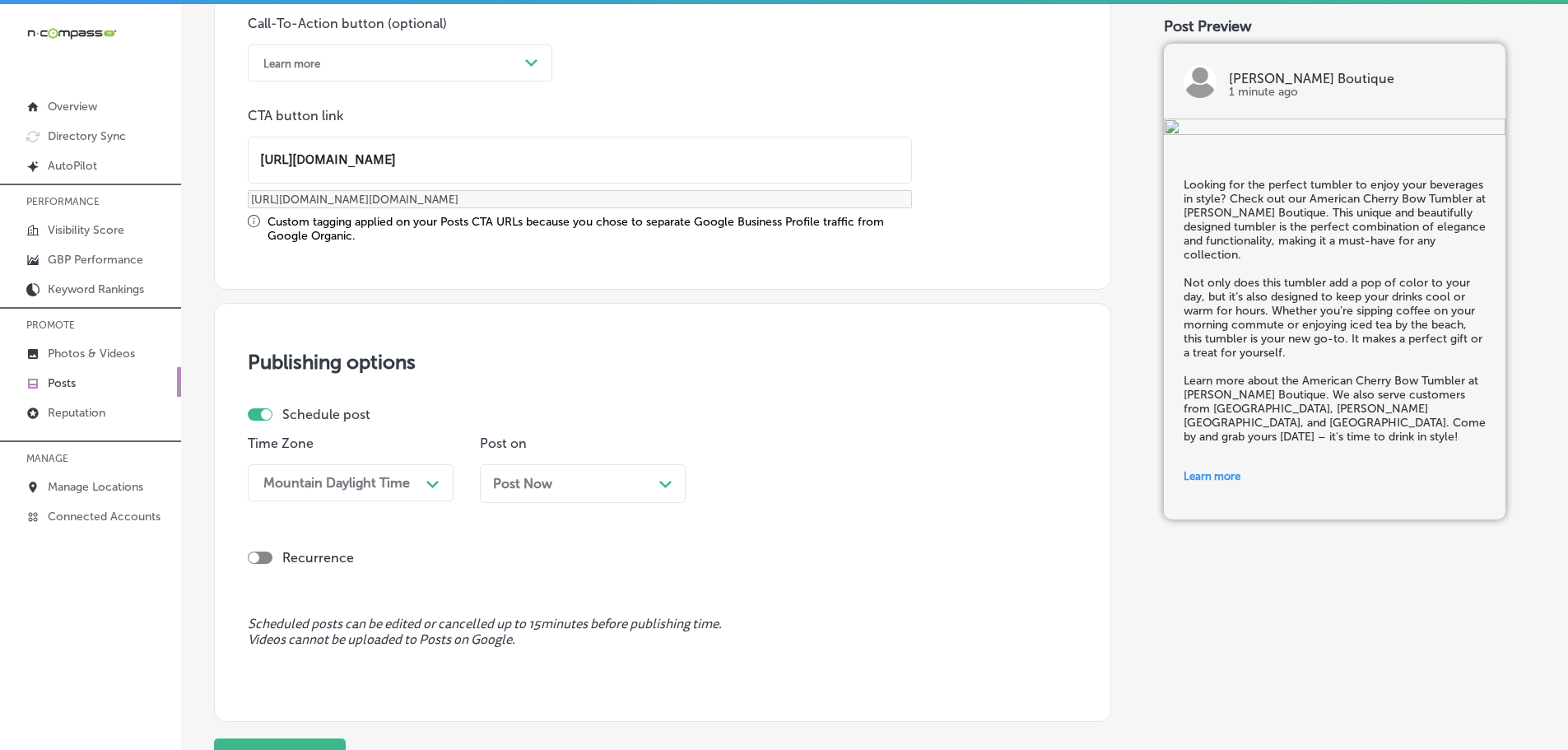
click at [670, 485] on icon "Path Created with Sketch." at bounding box center [666, 484] width 13 height 7
click at [869, 476] on div "01:45 PM" at bounding box center [801, 482] width 165 height 29
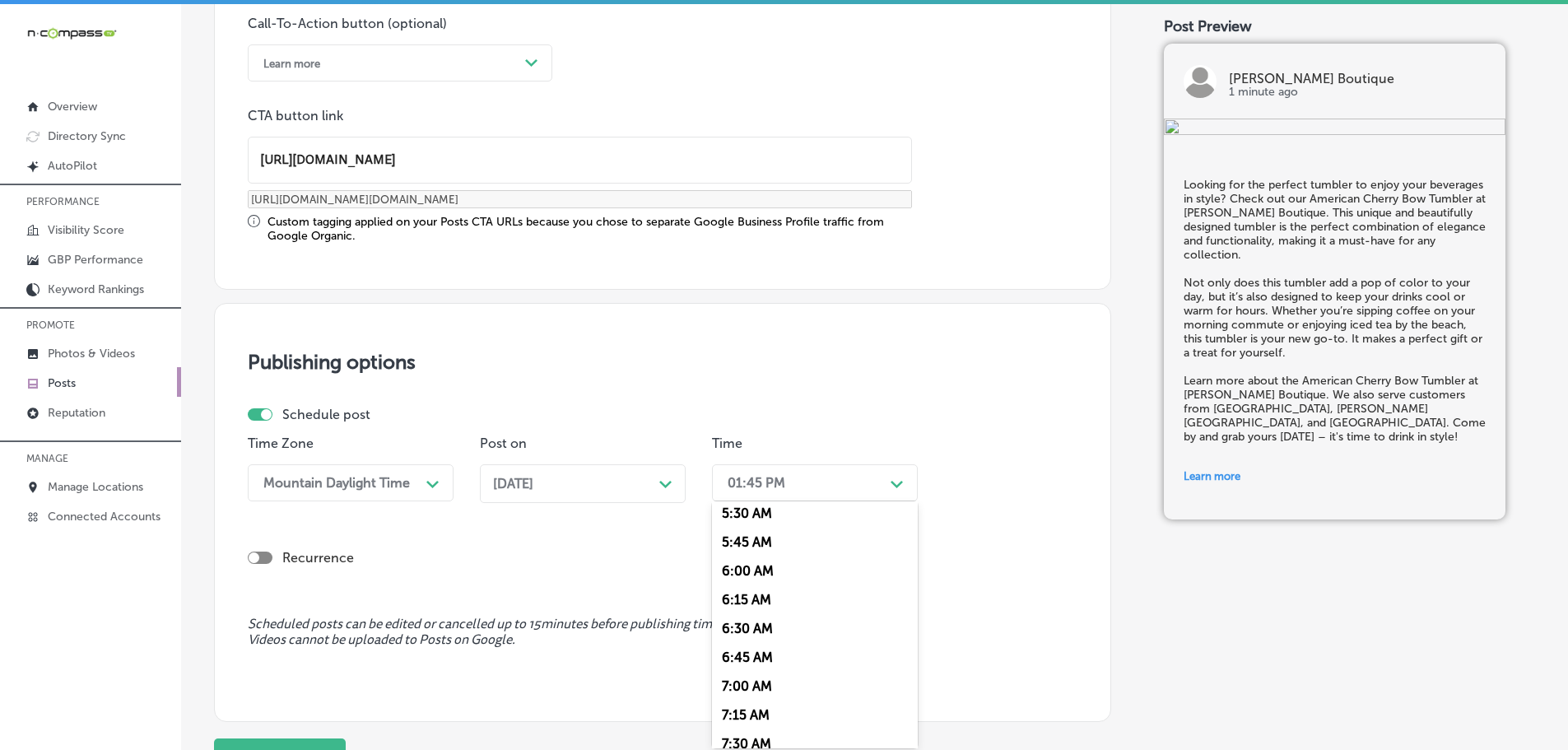
scroll to position [658, 0]
click at [759, 665] on div "7:00 AM" at bounding box center [815, 667] width 206 height 29
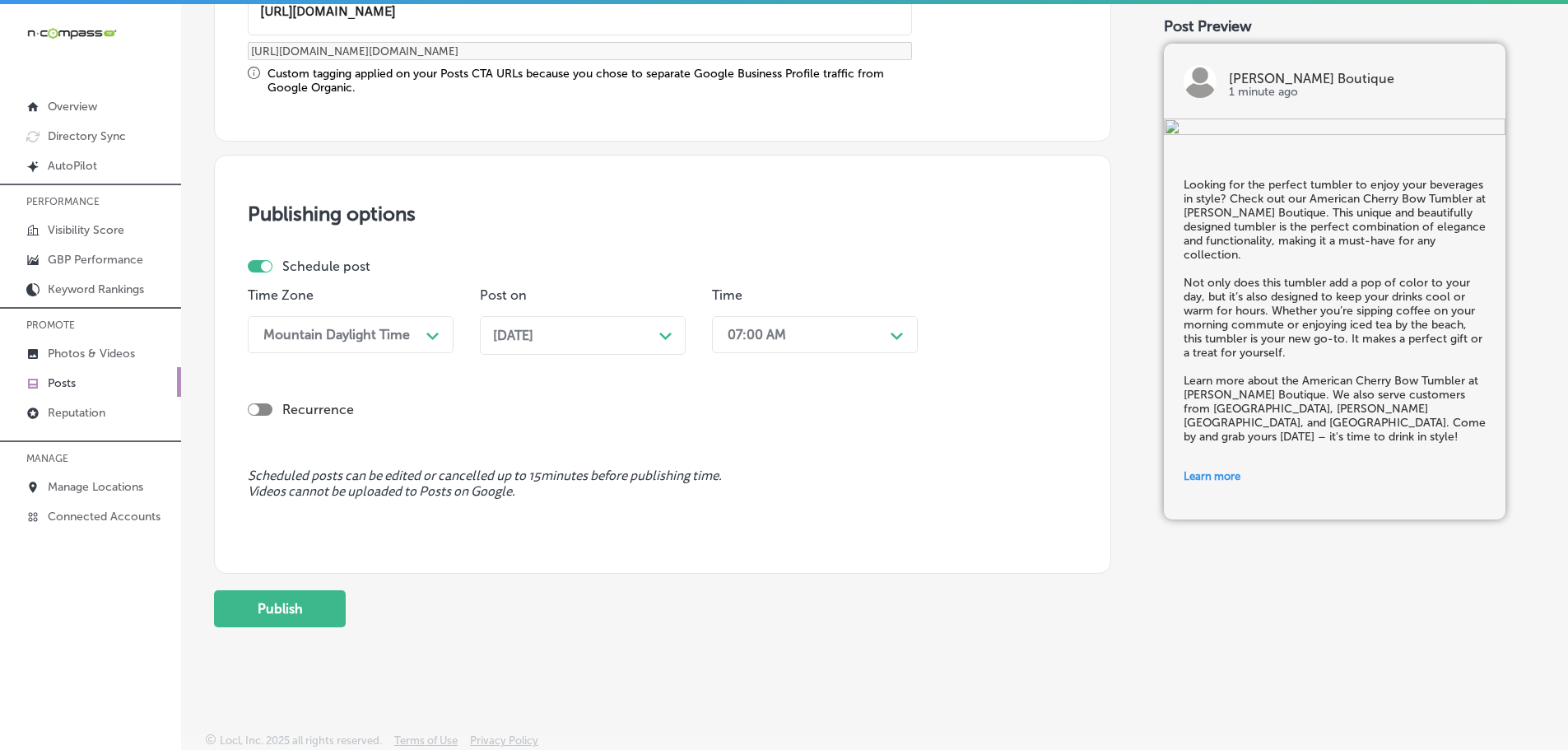
scroll to position [1391, 0]
click at [291, 615] on button "Publish" at bounding box center [280, 607] width 132 height 37
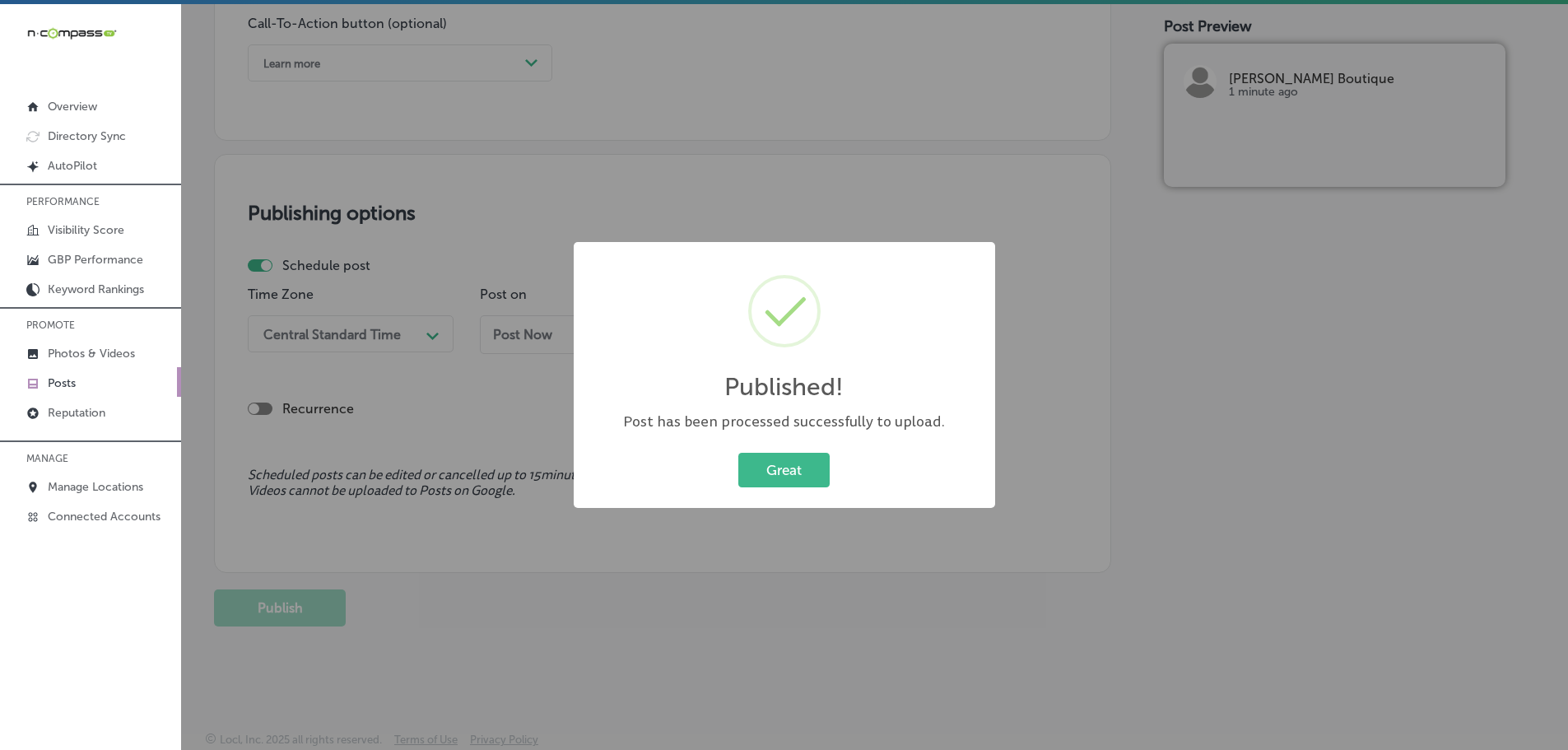
scroll to position [1242, 0]
click at [793, 464] on button "Great" at bounding box center [784, 469] width 91 height 34
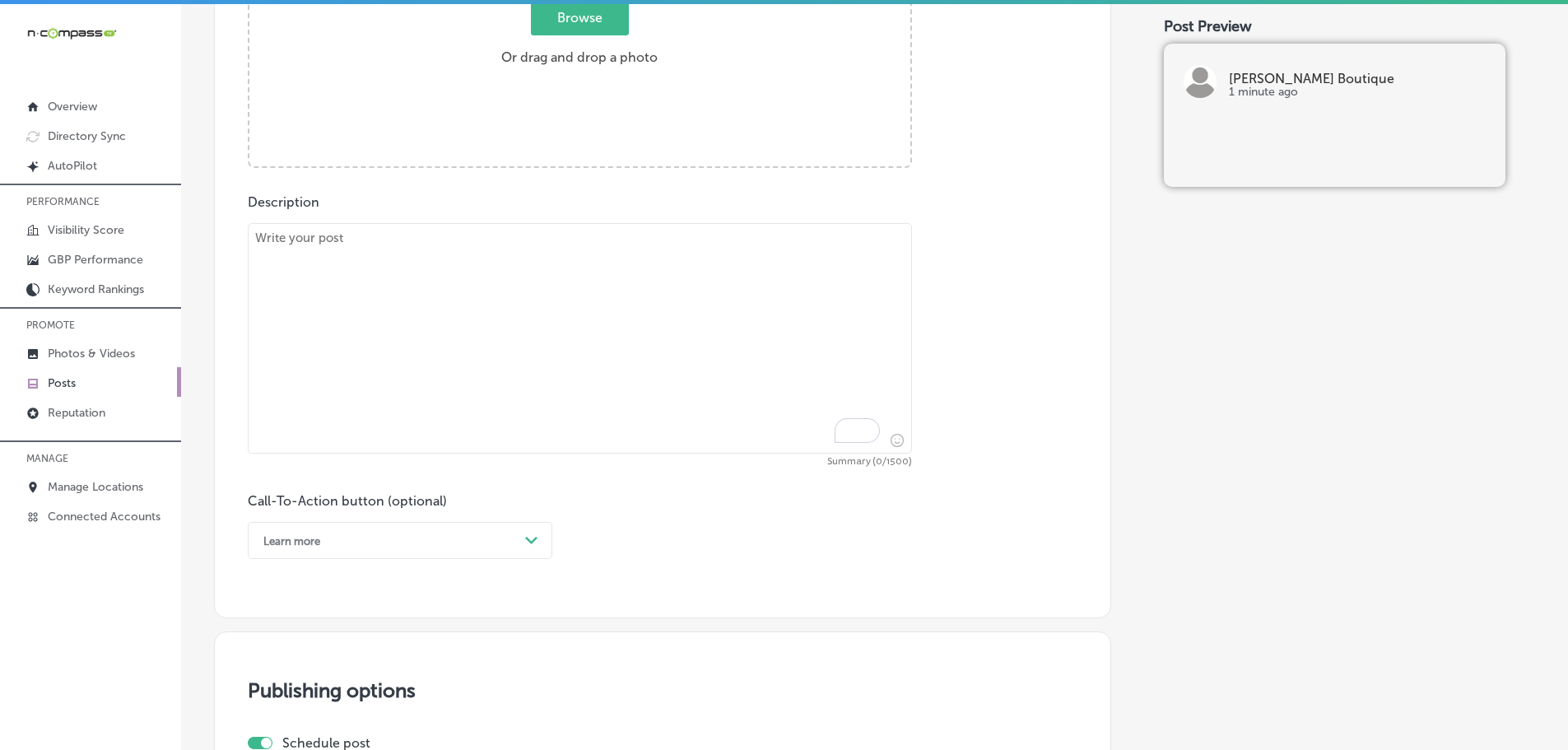
scroll to position [748, 0]
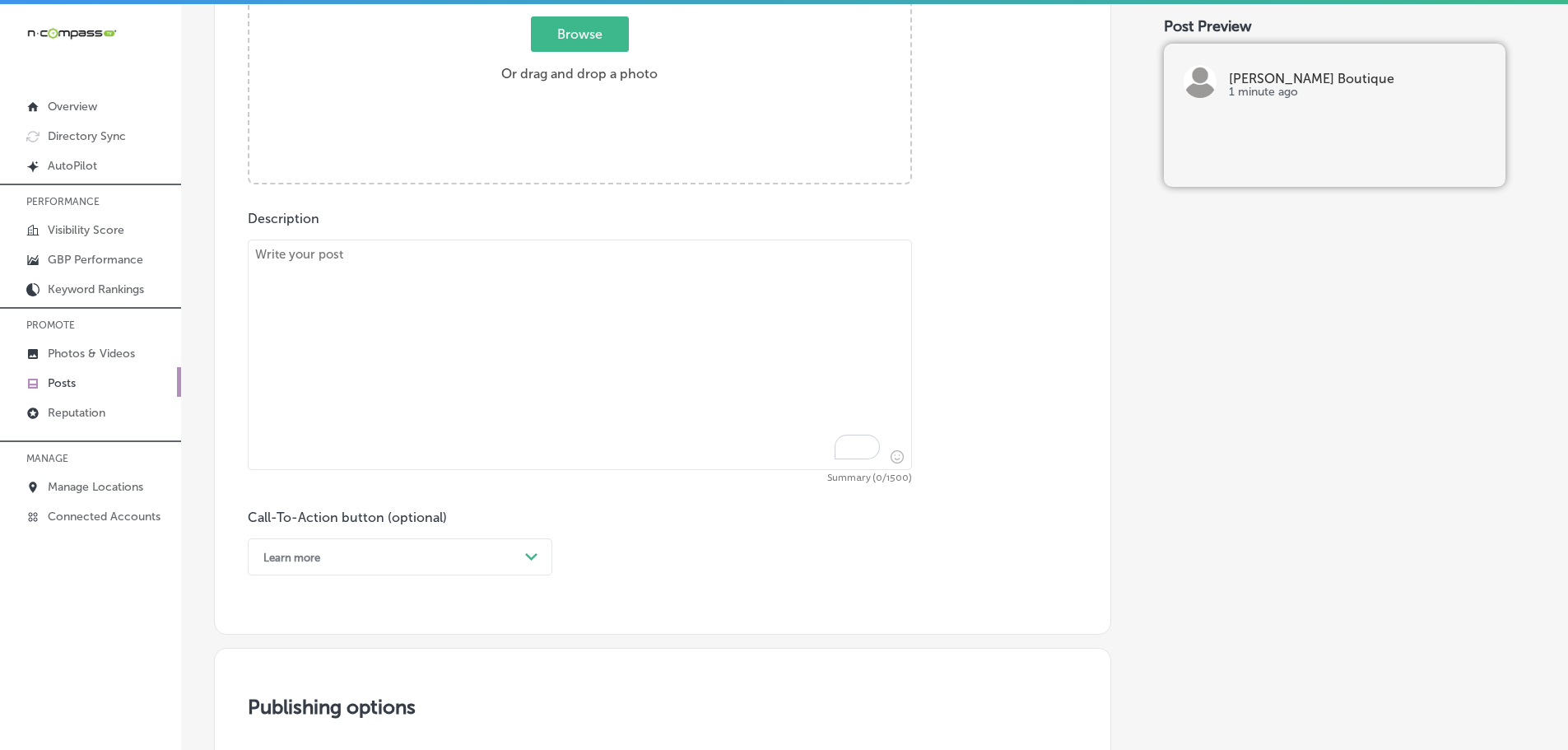
click at [488, 326] on textarea "To enrich screen reader interactions, please activate Accessibility in Grammarl…" at bounding box center [580, 354] width 665 height 230
paste textarea "At Love, Ivy Boutique, we have a stunning selection of dresses for women, perfe…"
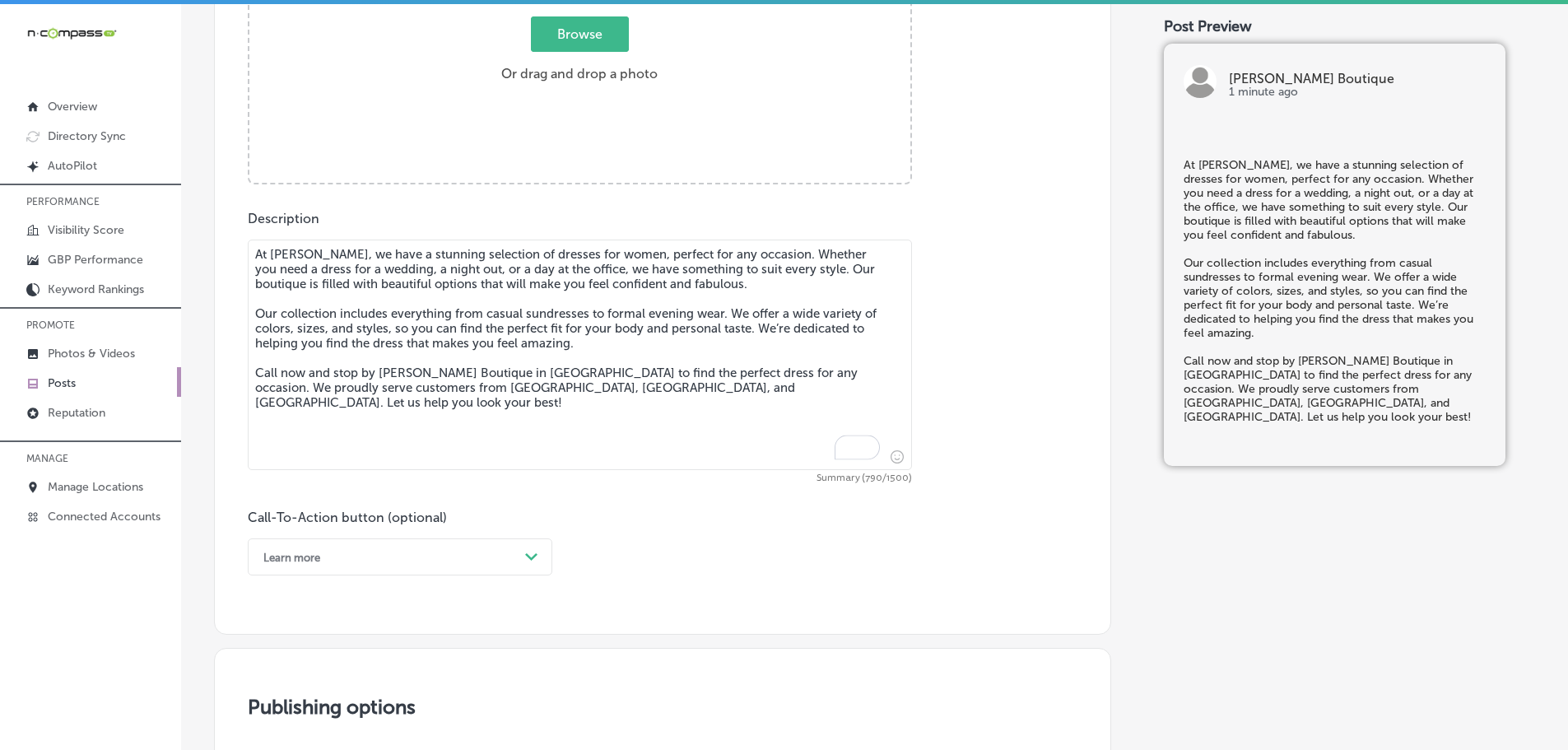
type textarea "At Love, Ivy Boutique, we have a stunning selection of dresses for women, perfe…"
click at [573, 57] on label "Browse Or drag and drop a photo" at bounding box center [579, 55] width 169 height 73
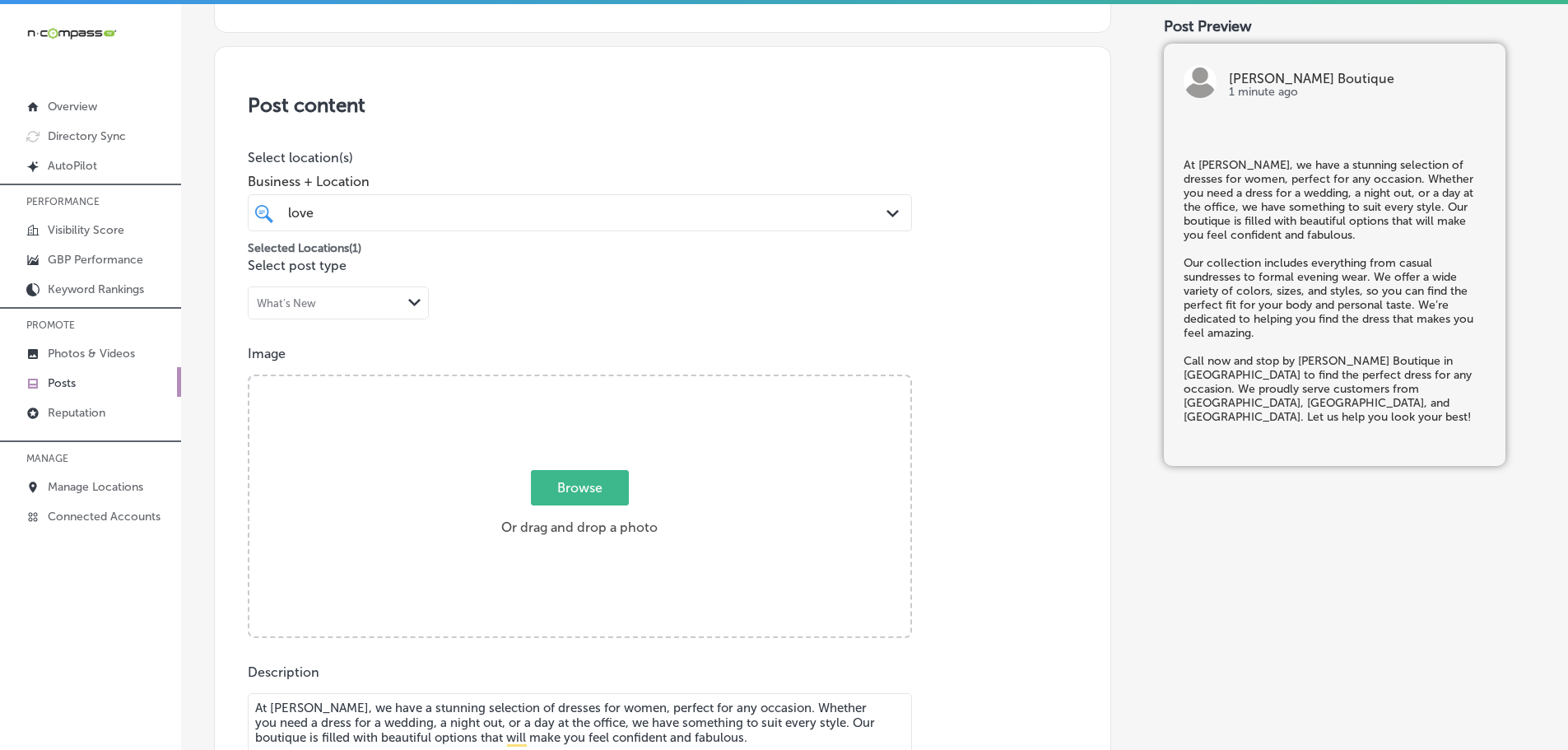
type input "C:\fakepath\515984726_18507285721001847_6406813778164177983_n (1).jpg"
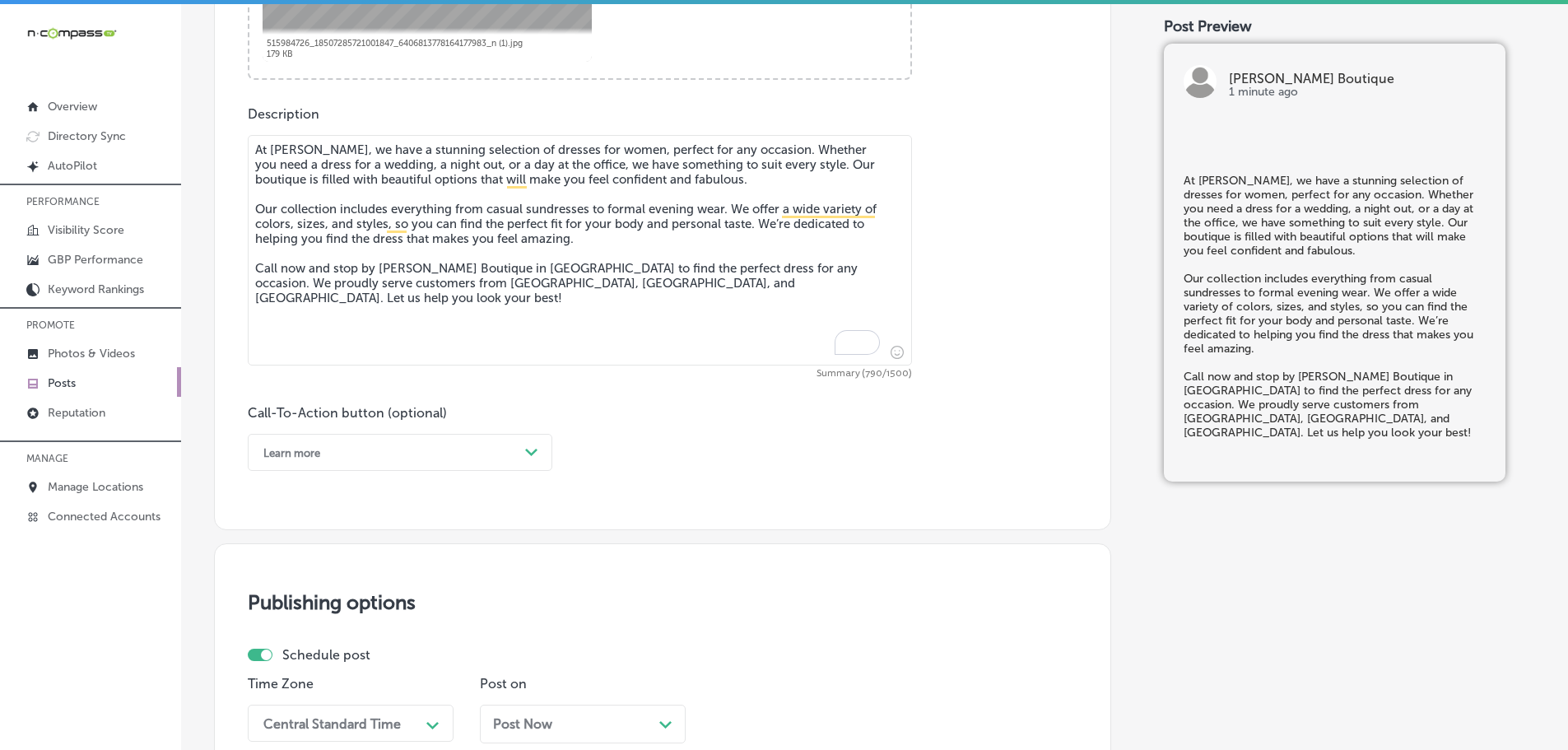
scroll to position [953, 0]
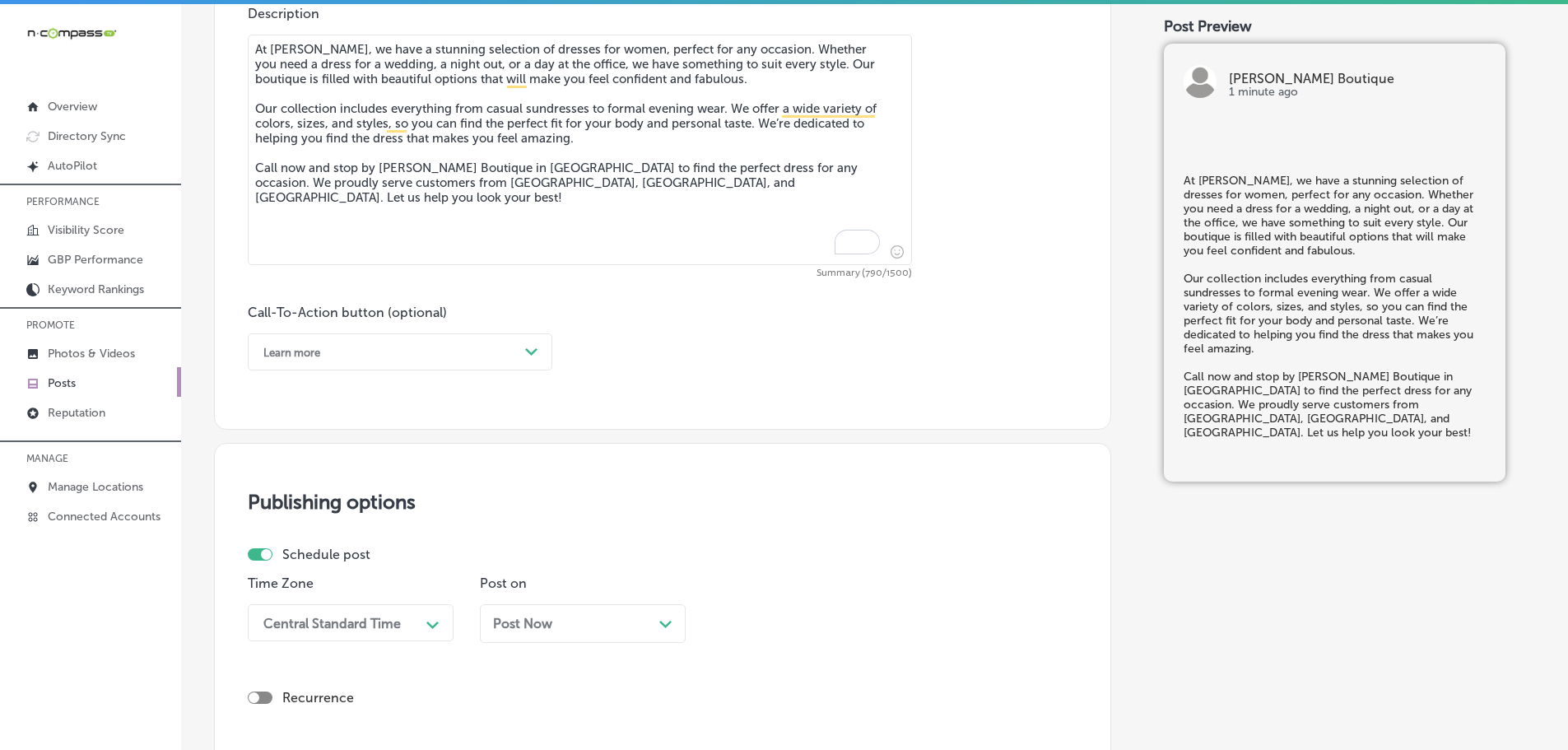
click at [502, 353] on div "Learn more" at bounding box center [386, 351] width 263 height 25
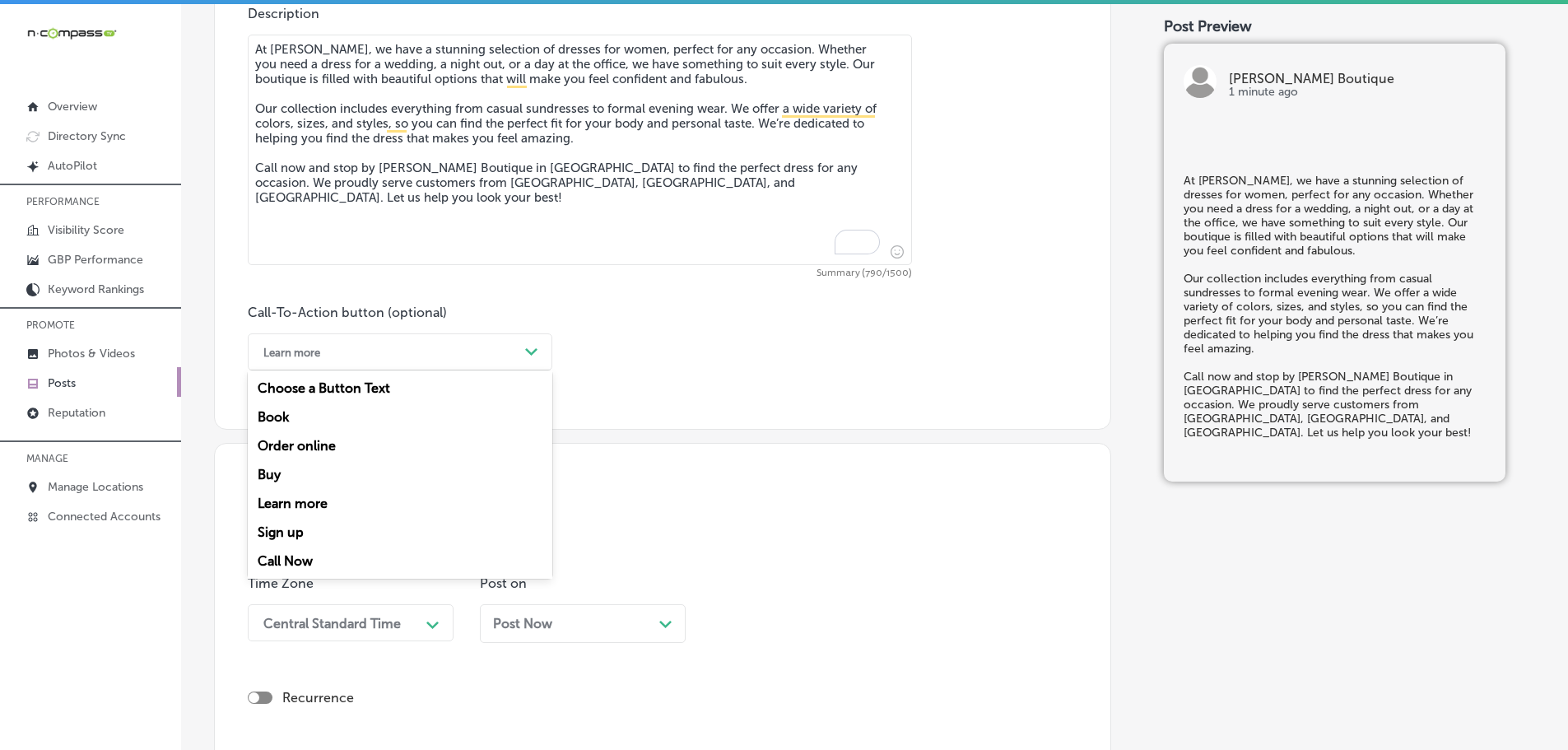
click at [290, 560] on div "Call Now" at bounding box center [400, 561] width 304 height 29
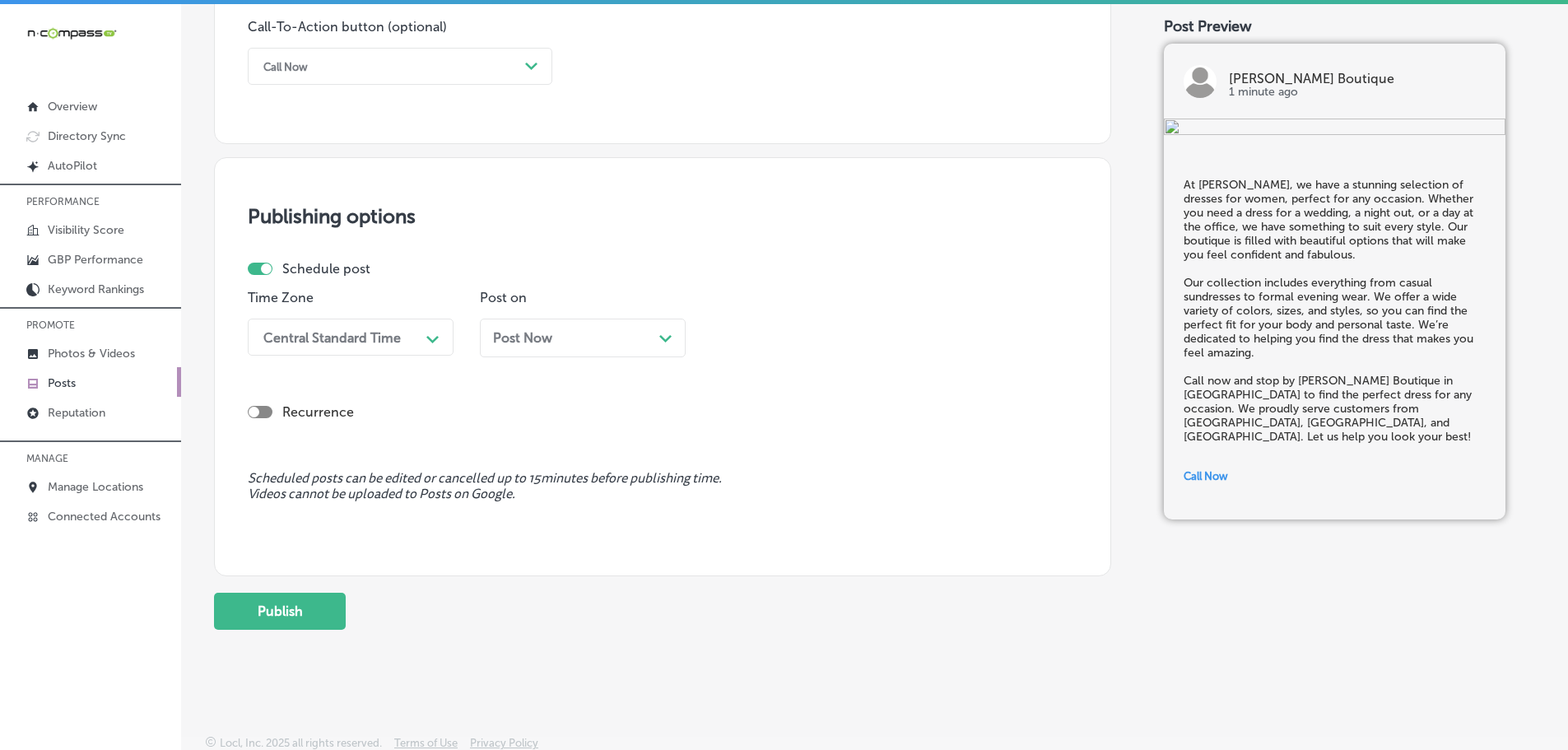
scroll to position [1242, 0]
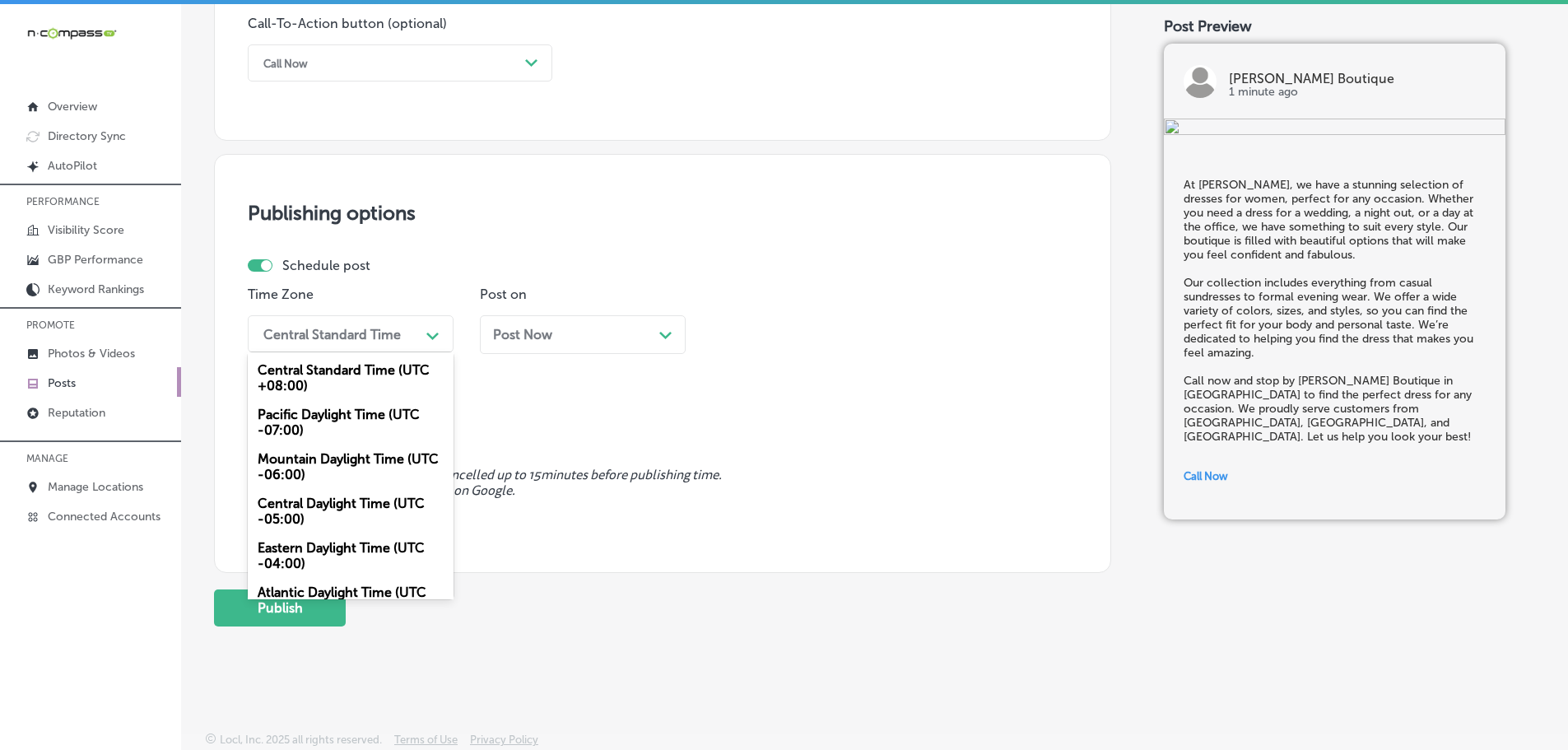
click at [405, 341] on div "Central Standard Time" at bounding box center [337, 334] width 165 height 29
click at [350, 471] on div "Mountain Daylight Time (UTC -06:00)" at bounding box center [351, 466] width 206 height 45
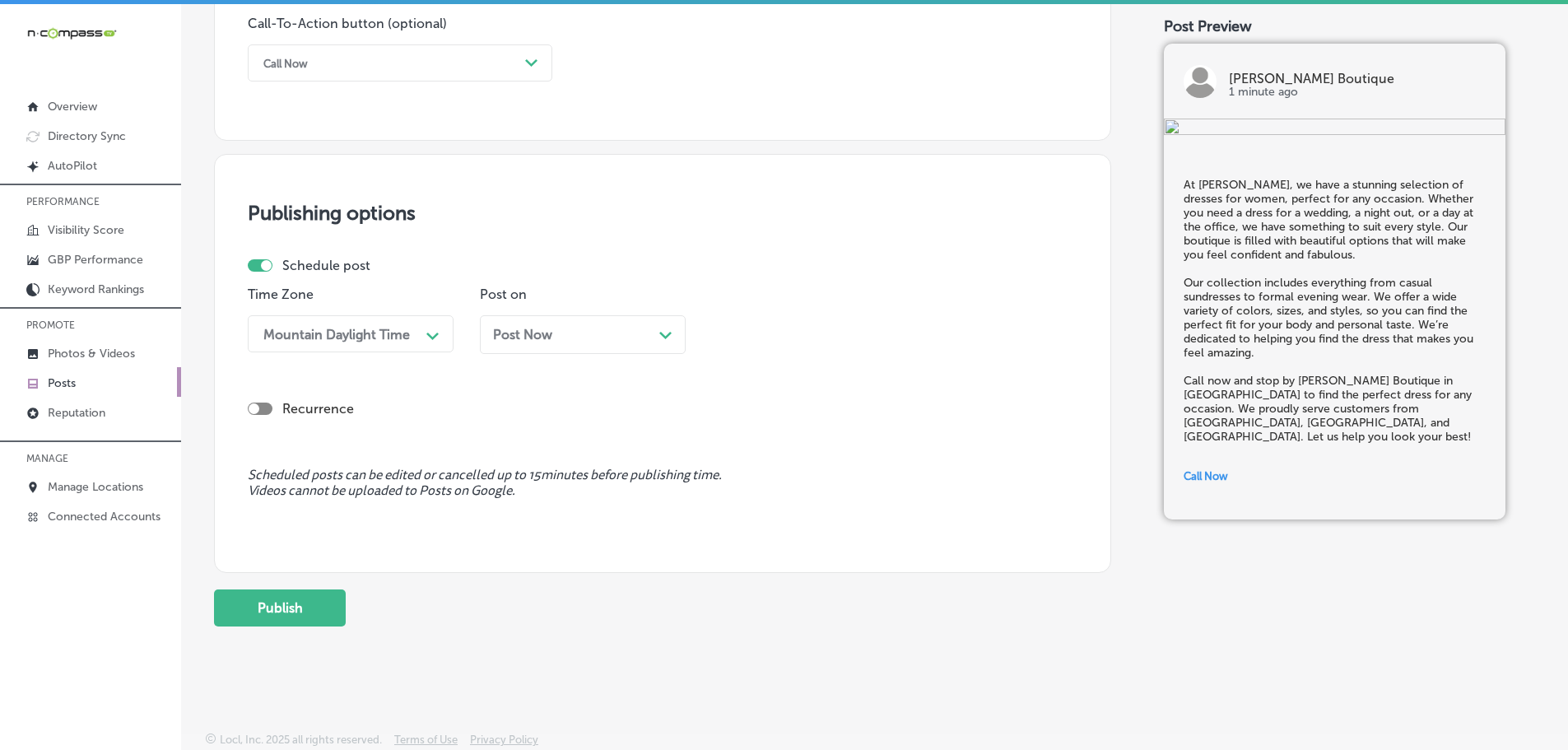
click at [697, 334] on div "Time Zone option Mountain Daylight Time (UTC -06:00), selected. 0 results avail…" at bounding box center [656, 327] width 817 height 80
click at [642, 331] on div "Post Now Path Created with Sketch." at bounding box center [582, 334] width 179 height 15
click at [860, 332] on div "01:45 PM" at bounding box center [801, 334] width 165 height 29
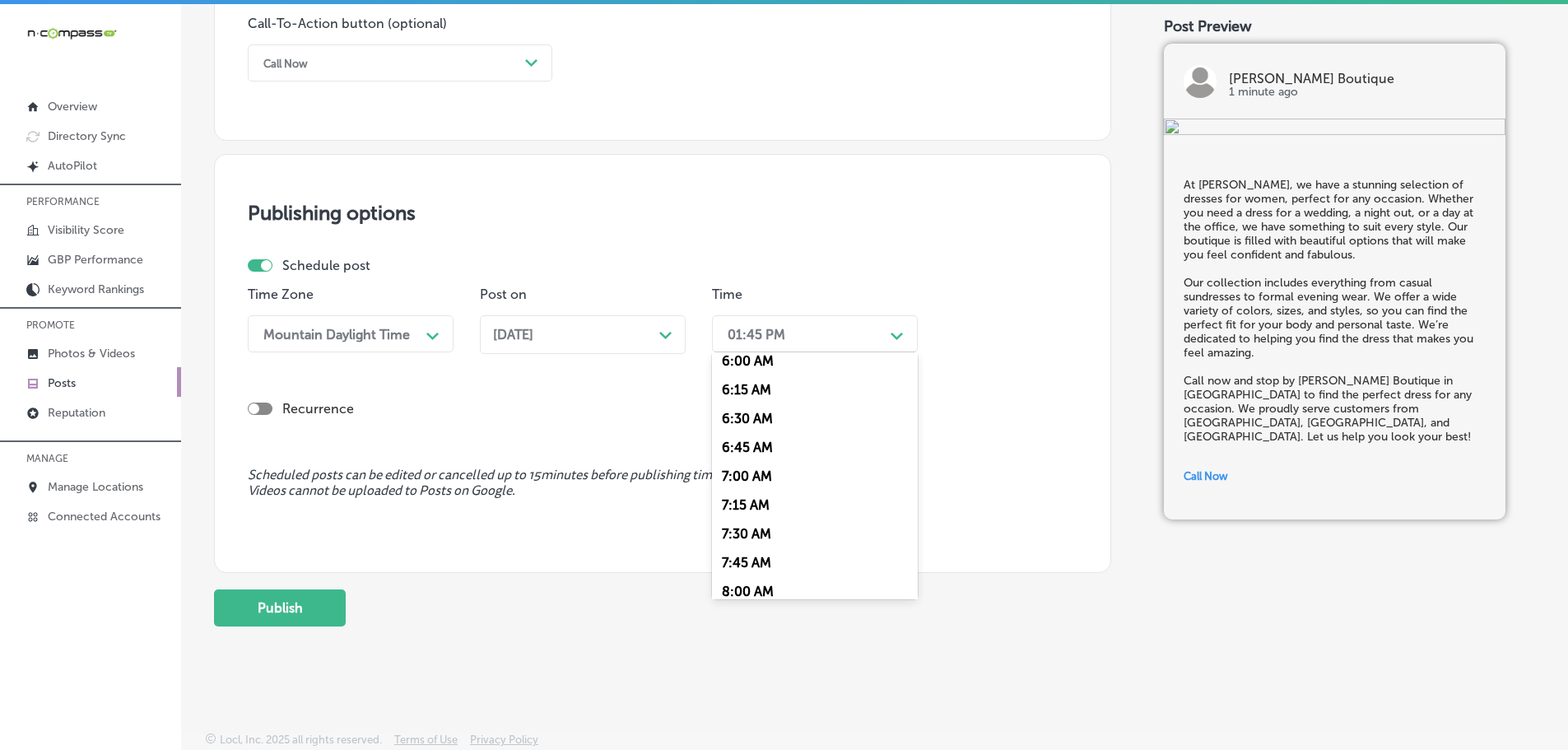
scroll to position [741, 0]
click at [762, 432] on div "7:00 AM" at bounding box center [815, 436] width 206 height 29
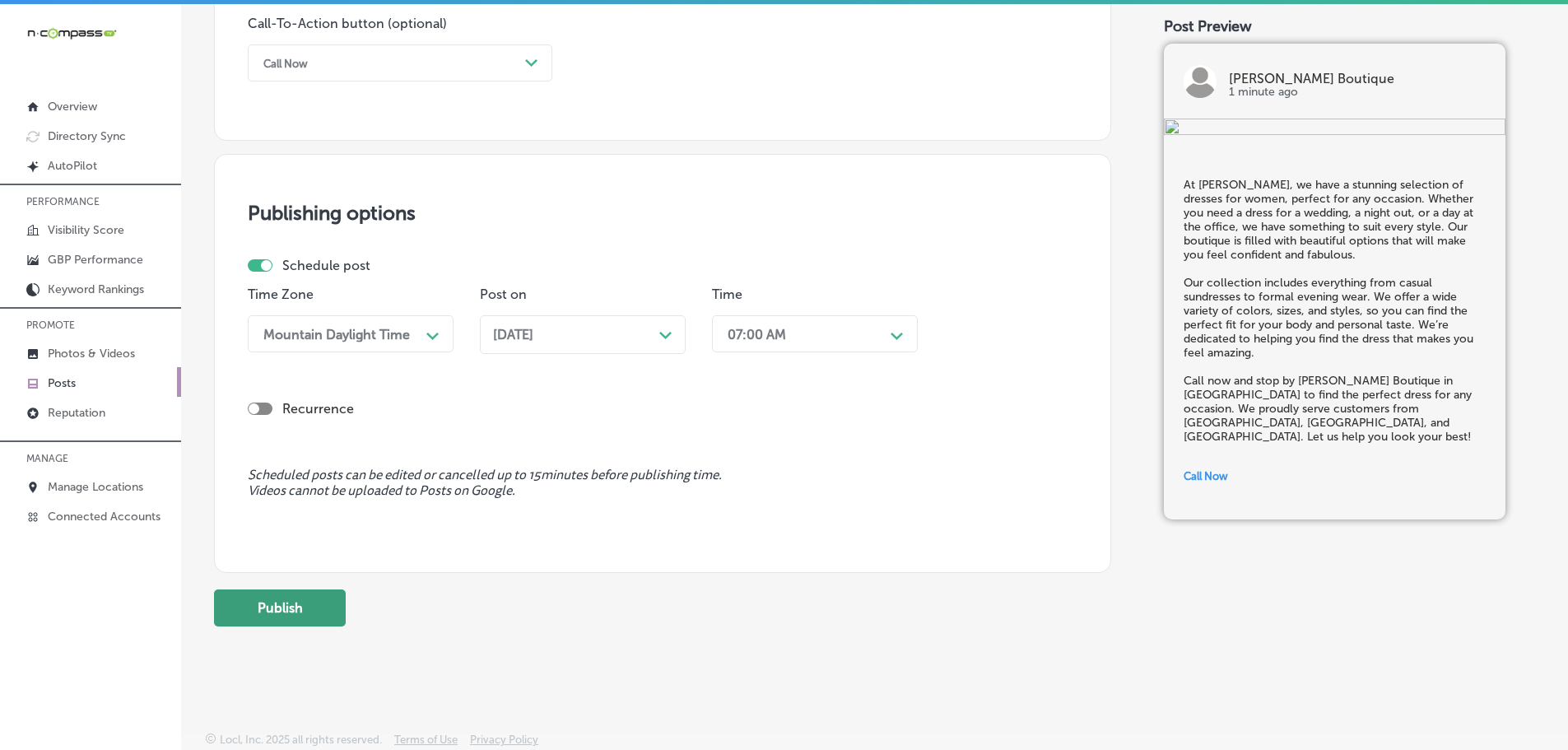
click at [302, 602] on button "Publish" at bounding box center [280, 607] width 132 height 37
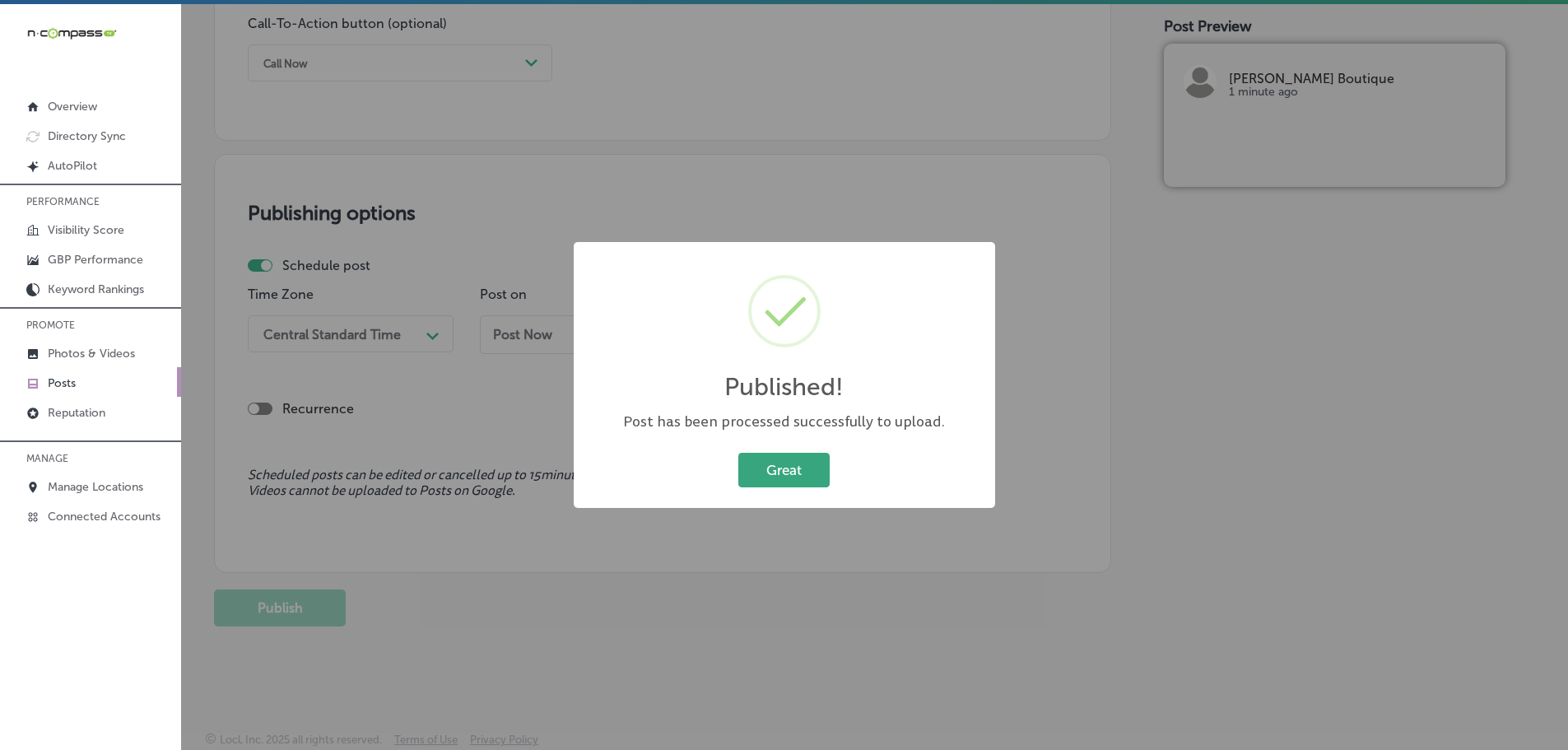
click at [796, 474] on button "Great" at bounding box center [784, 469] width 91 height 34
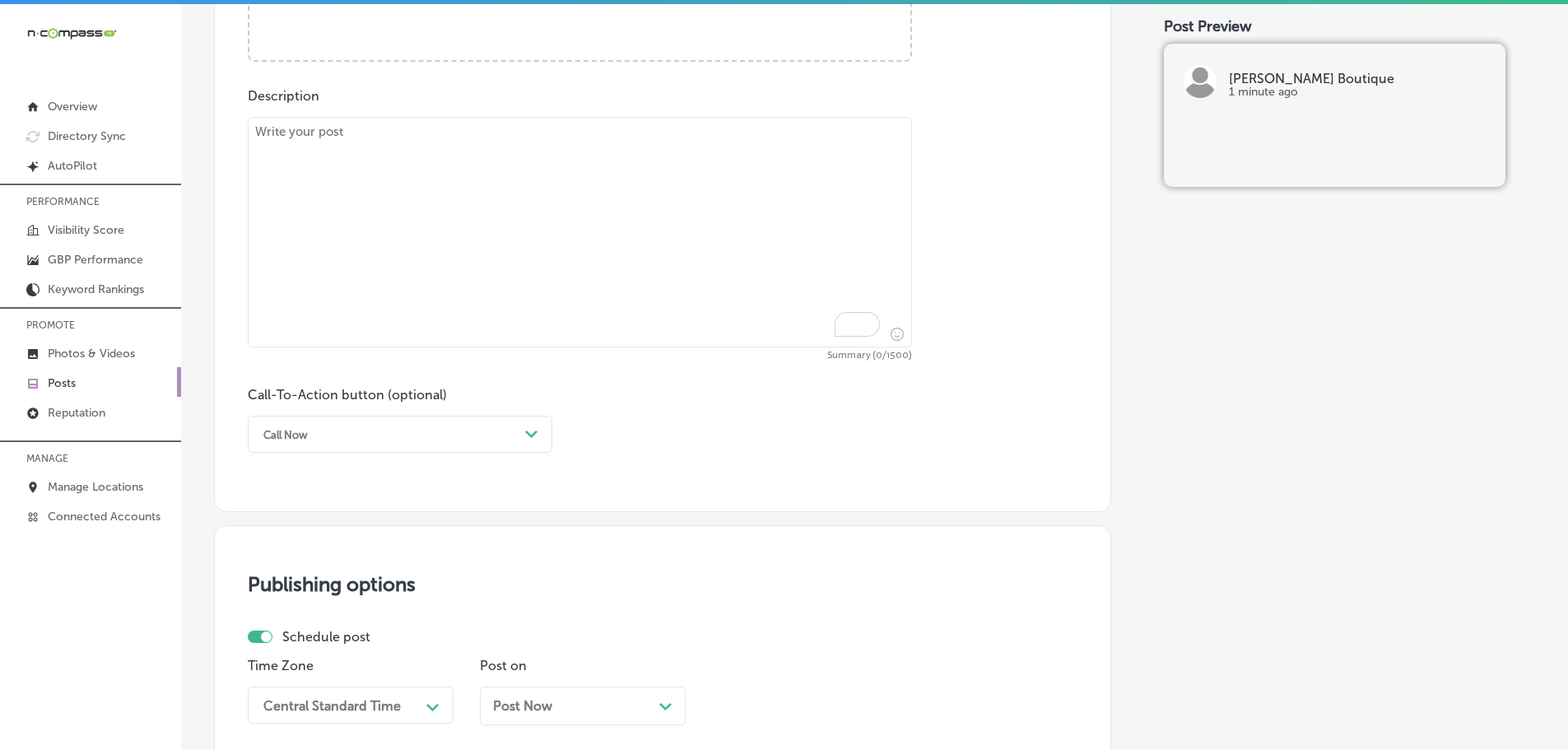
scroll to position [665, 0]
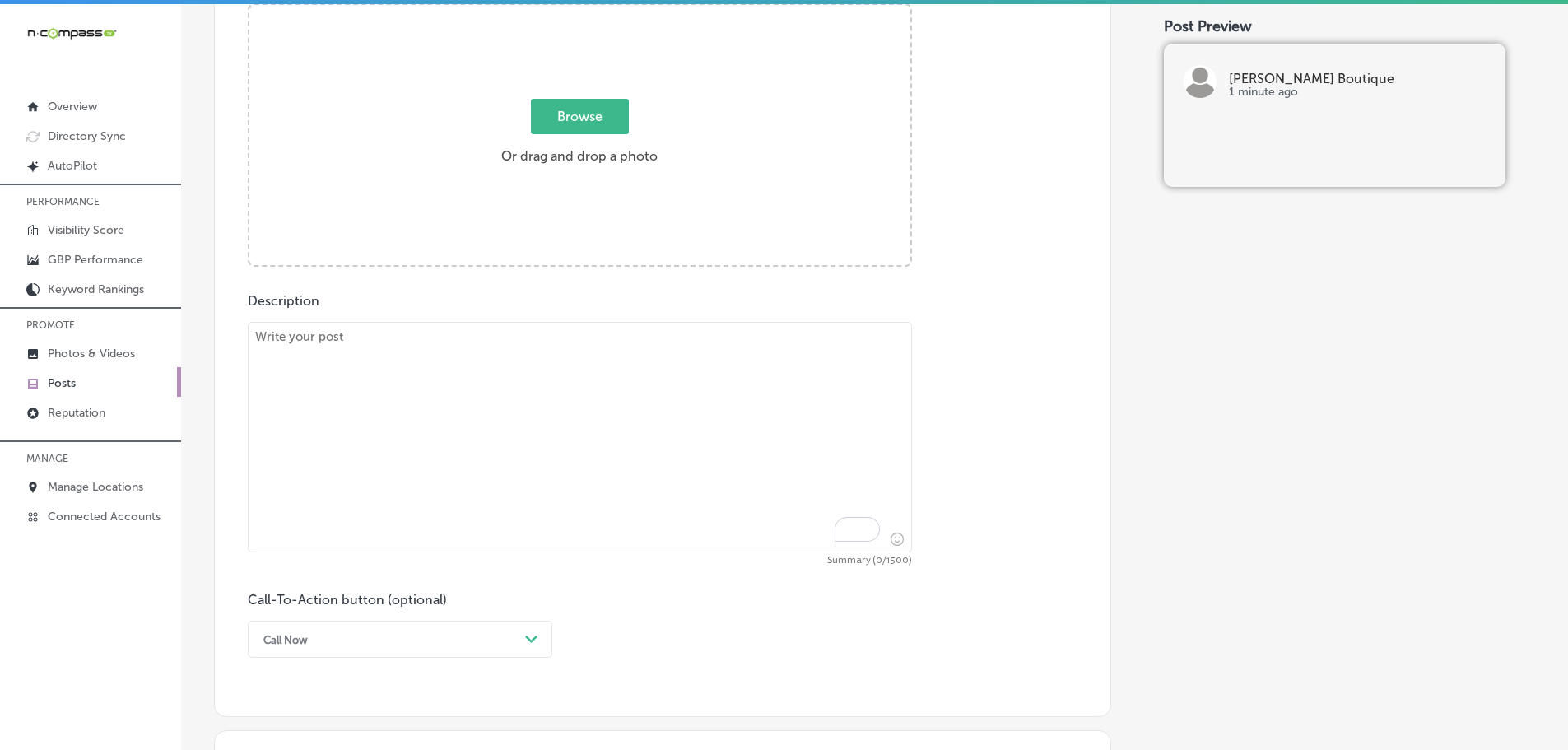
click at [424, 353] on textarea "To enrich screen reader interactions, please activate Accessibility in Grammarl…" at bounding box center [580, 436] width 665 height 230
paste textarea "Step into style with the perfect pair of shoes from Love, Ivy Boutique. We offe…"
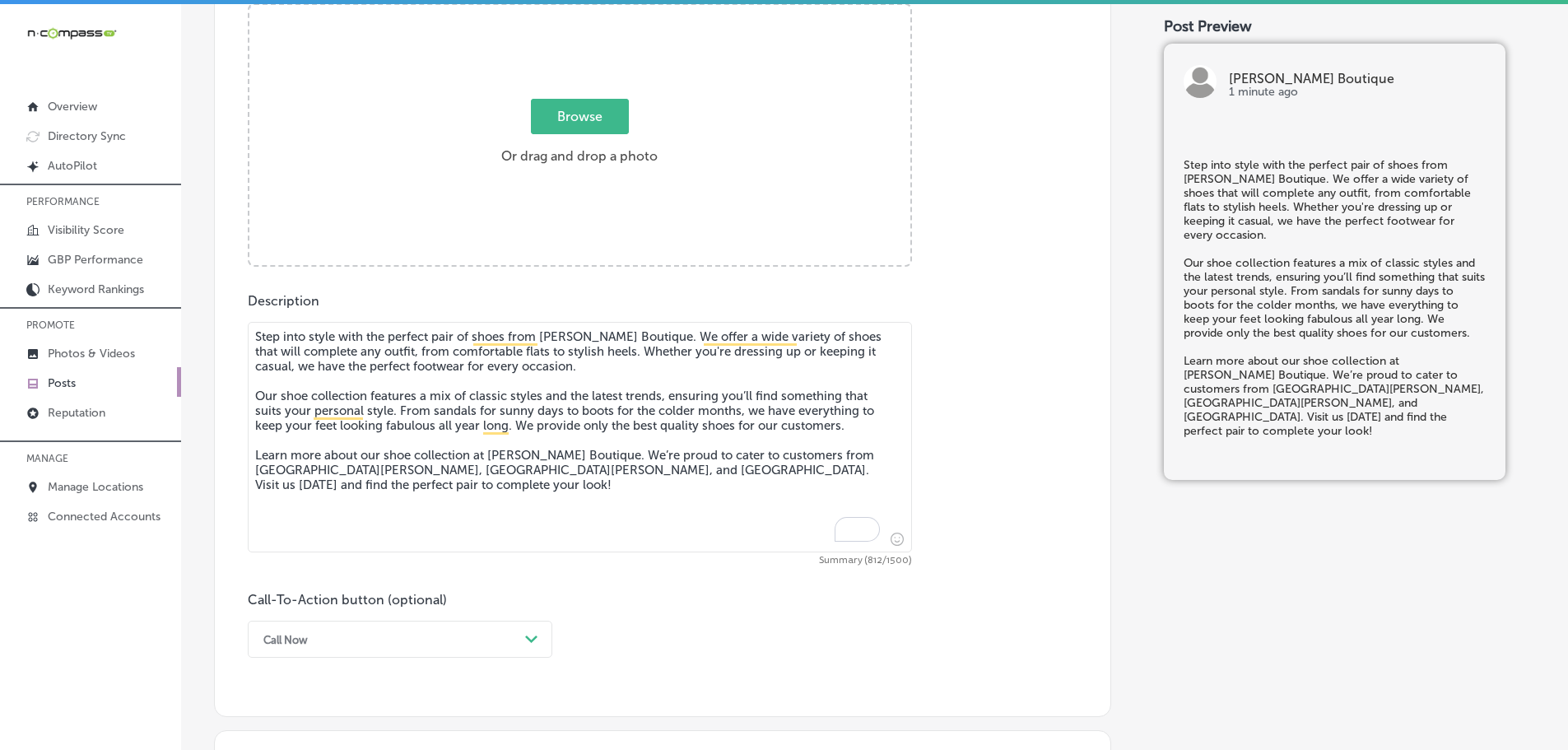
type textarea "Step into style with the perfect pair of shoes from Love, Ivy Boutique. We offe…"
click at [571, 112] on span "Browse" at bounding box center [580, 116] width 98 height 35
click at [571, 10] on input "Browse Or drag and drop a photo" at bounding box center [580, 6] width 661 height 5
type input "C:\fakepath\AC6C5064-C749-45D1-808C-5ADFBD06D92E_1598x2400_crop_center (1).jpg"
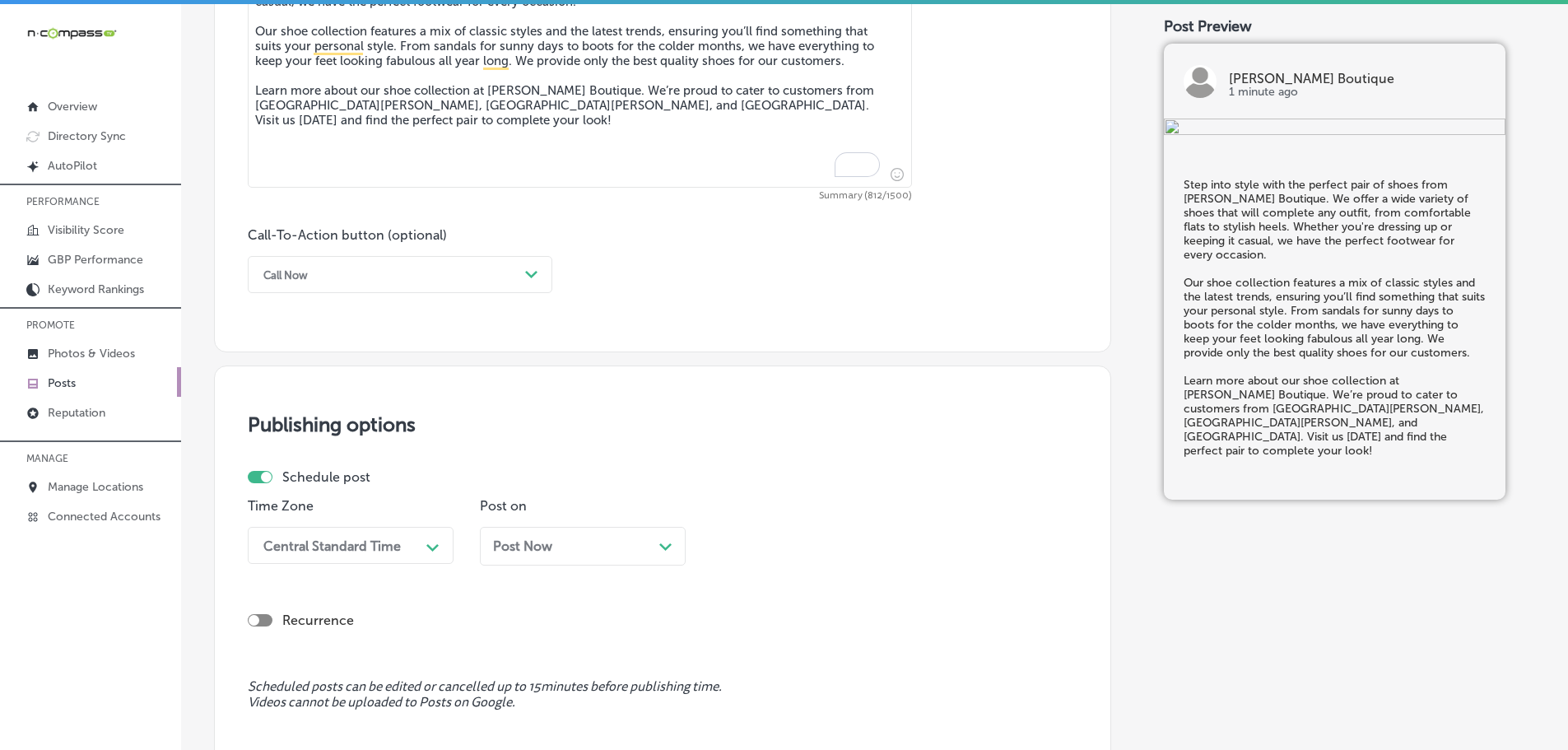
scroll to position [1077, 0]
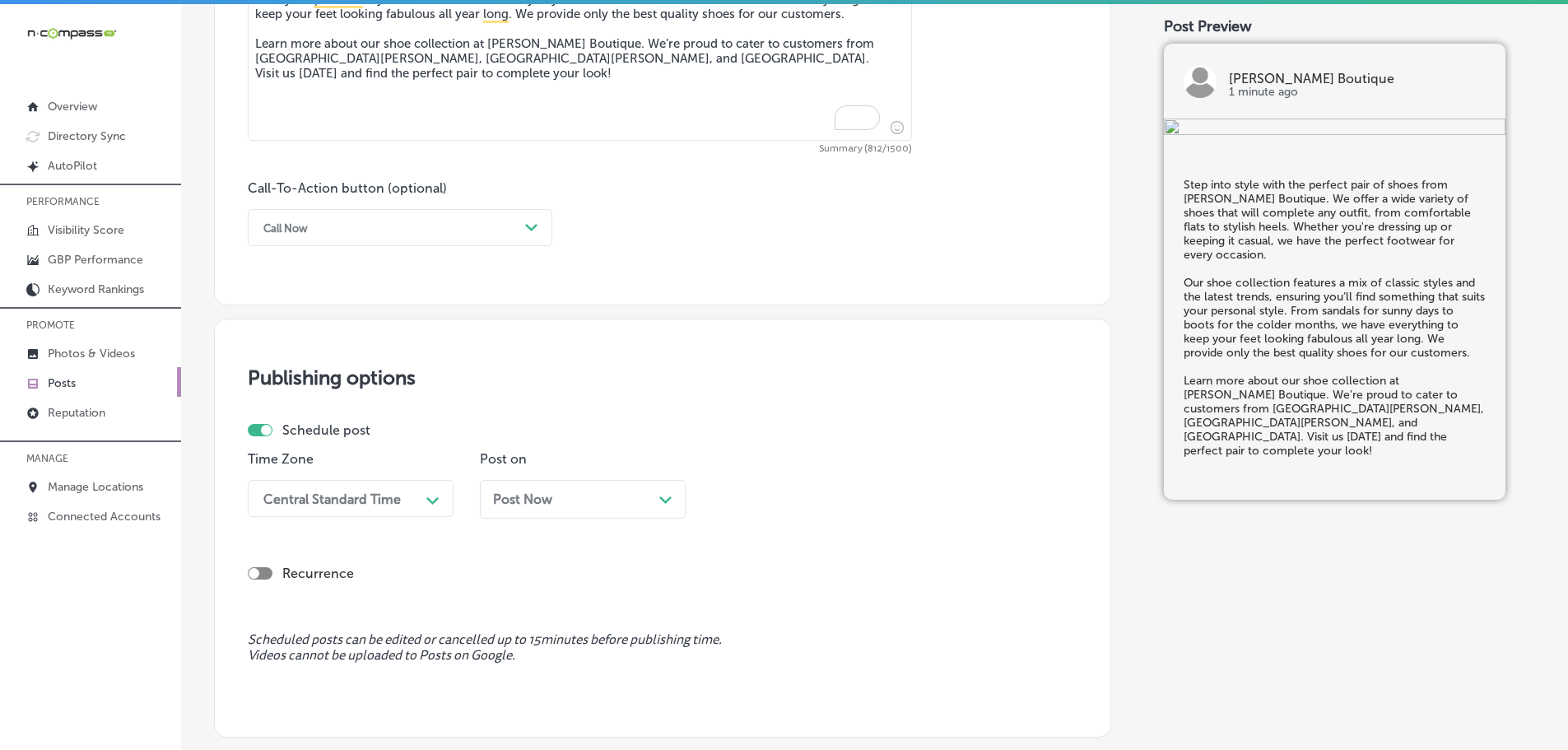
click at [508, 227] on div "Call Now" at bounding box center [386, 228] width 263 height 25
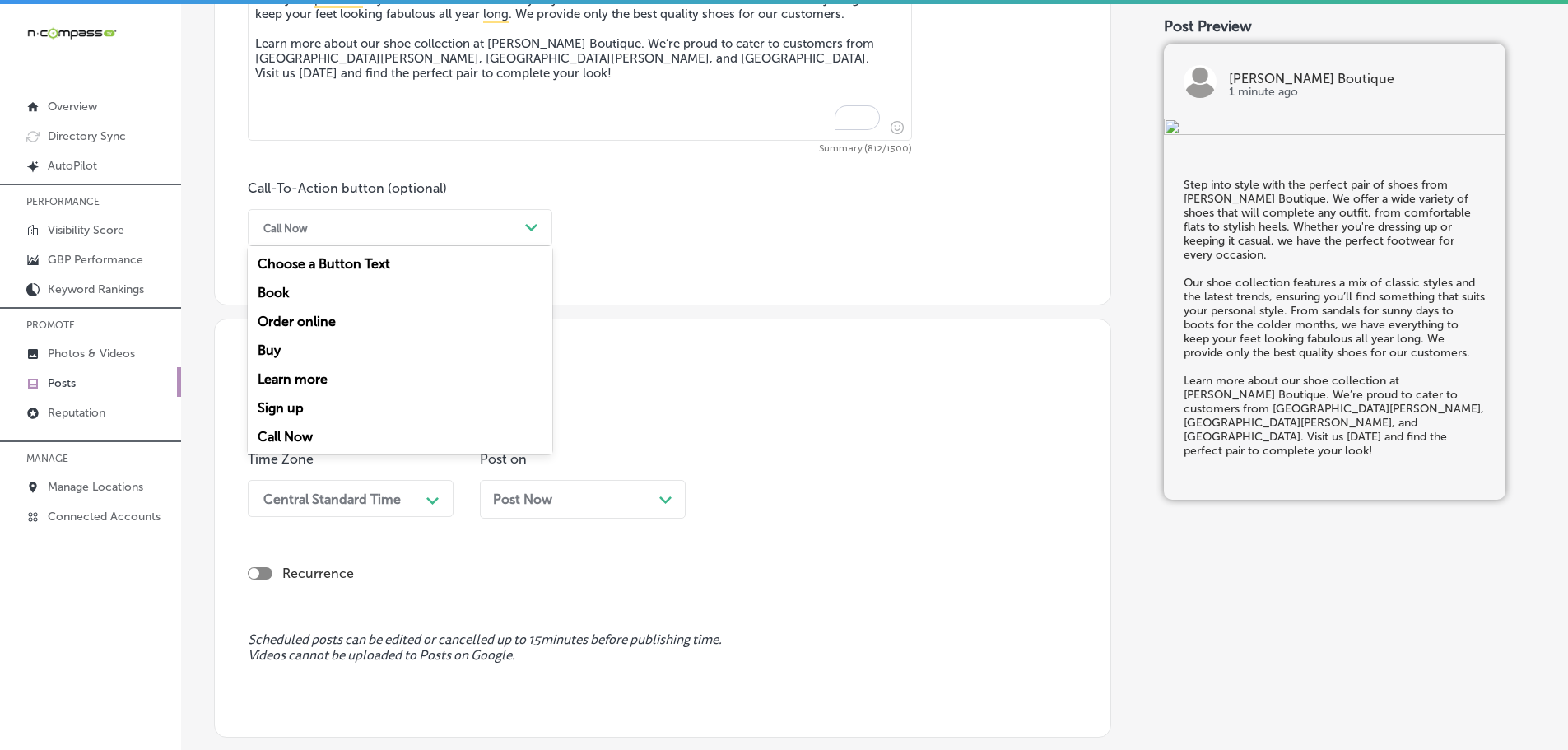
drag, startPoint x: 320, startPoint y: 377, endPoint x: 328, endPoint y: 371, distance: 10.0
click at [320, 377] on div "Learn more" at bounding box center [400, 379] width 304 height 29
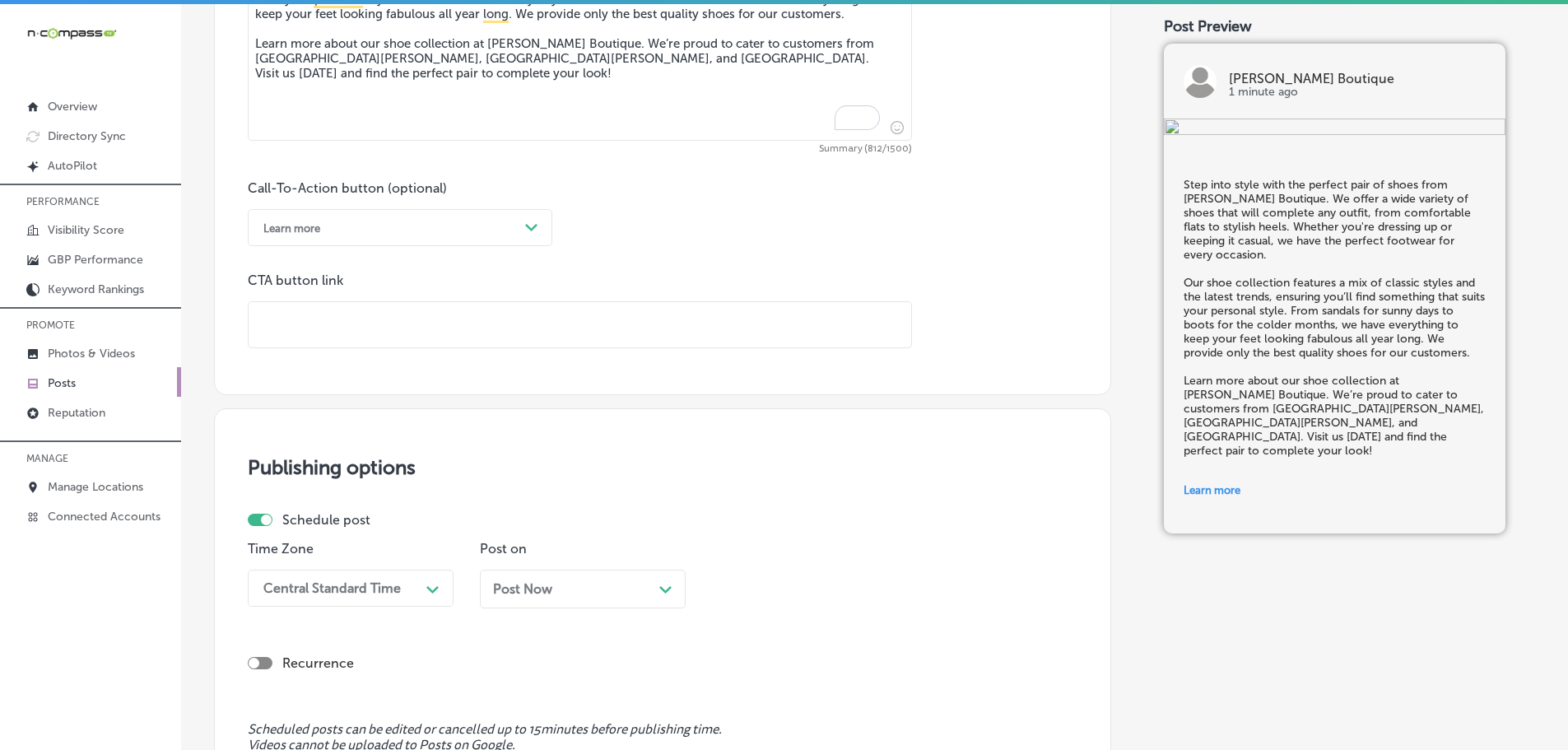
click at [372, 333] on input "text" at bounding box center [580, 325] width 663 height 46
paste input "https://loveivyboutique.com/"
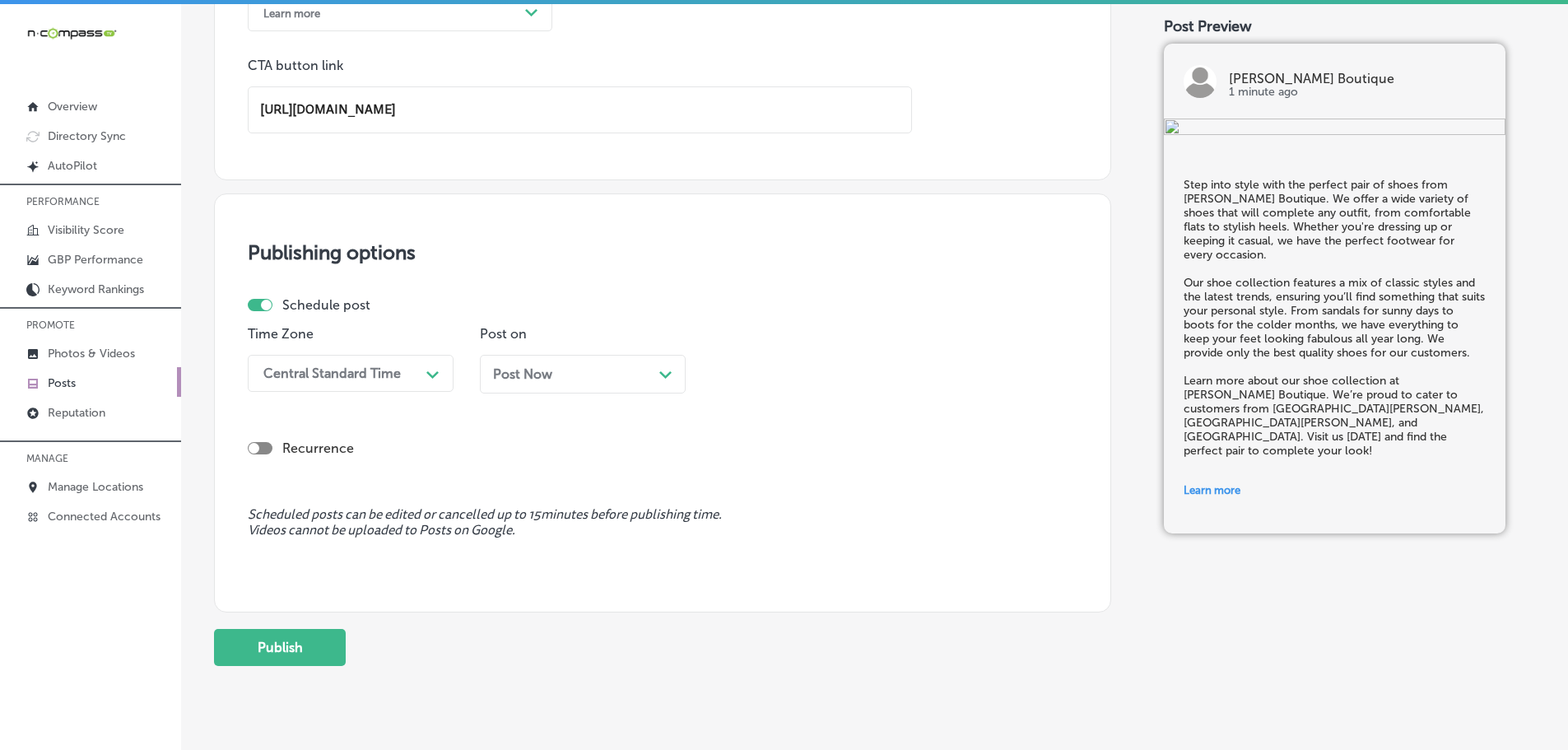
scroll to position [1332, 0]
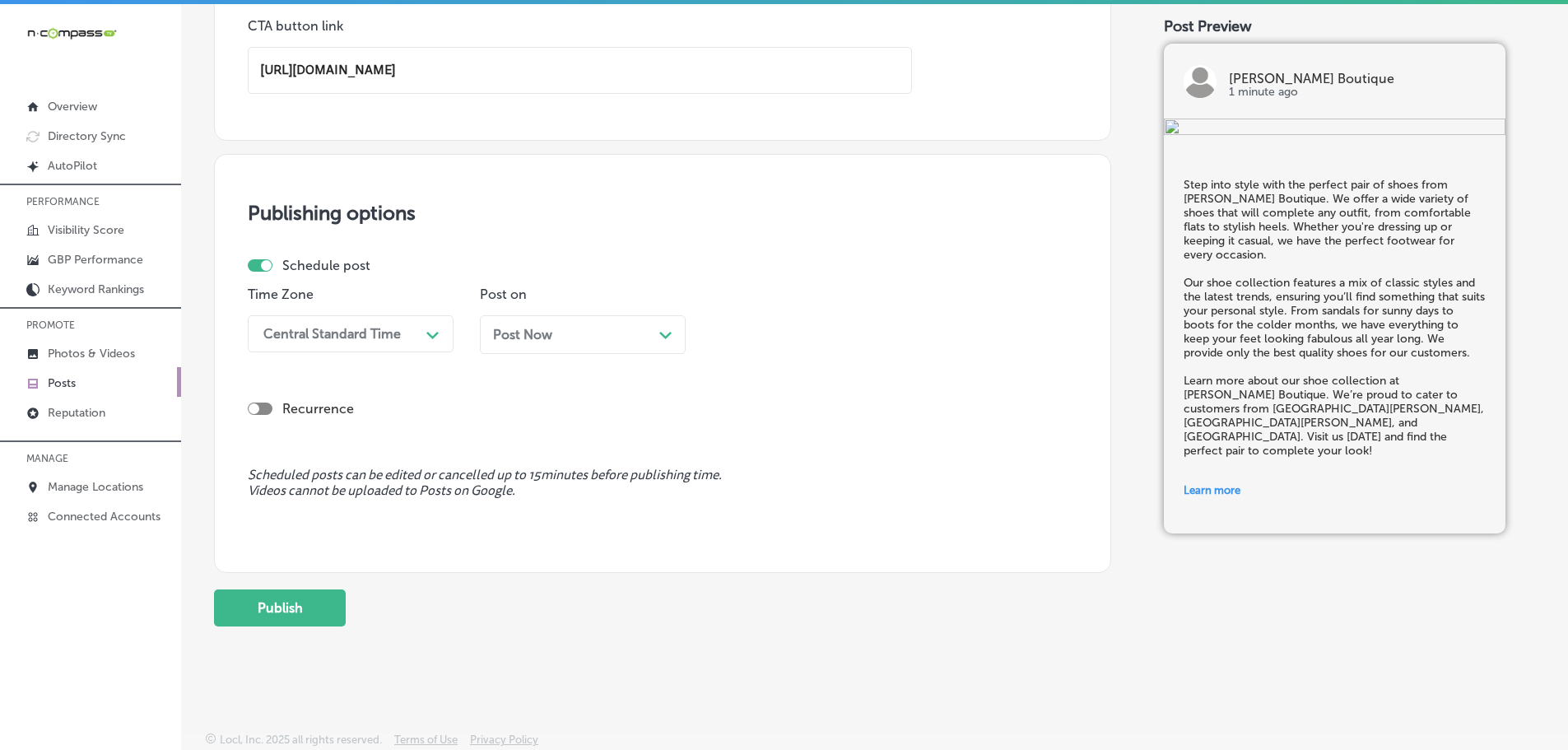
type input "https://loveivyboutique.com/"
click at [397, 336] on div "Central Standard Time" at bounding box center [331, 333] width 137 height 15
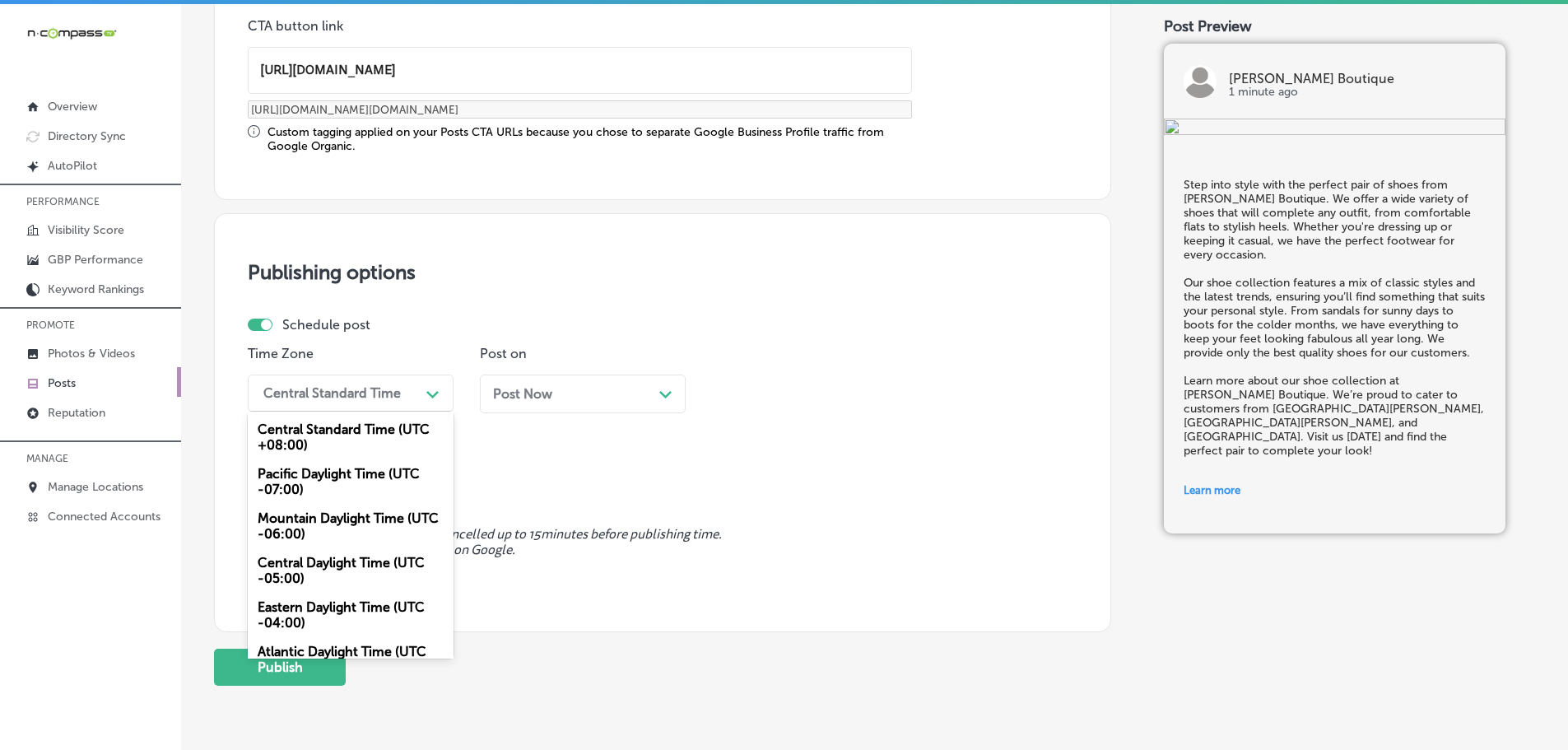
click at [318, 535] on div "Mountain Daylight Time (UTC -06:00)" at bounding box center [351, 525] width 206 height 45
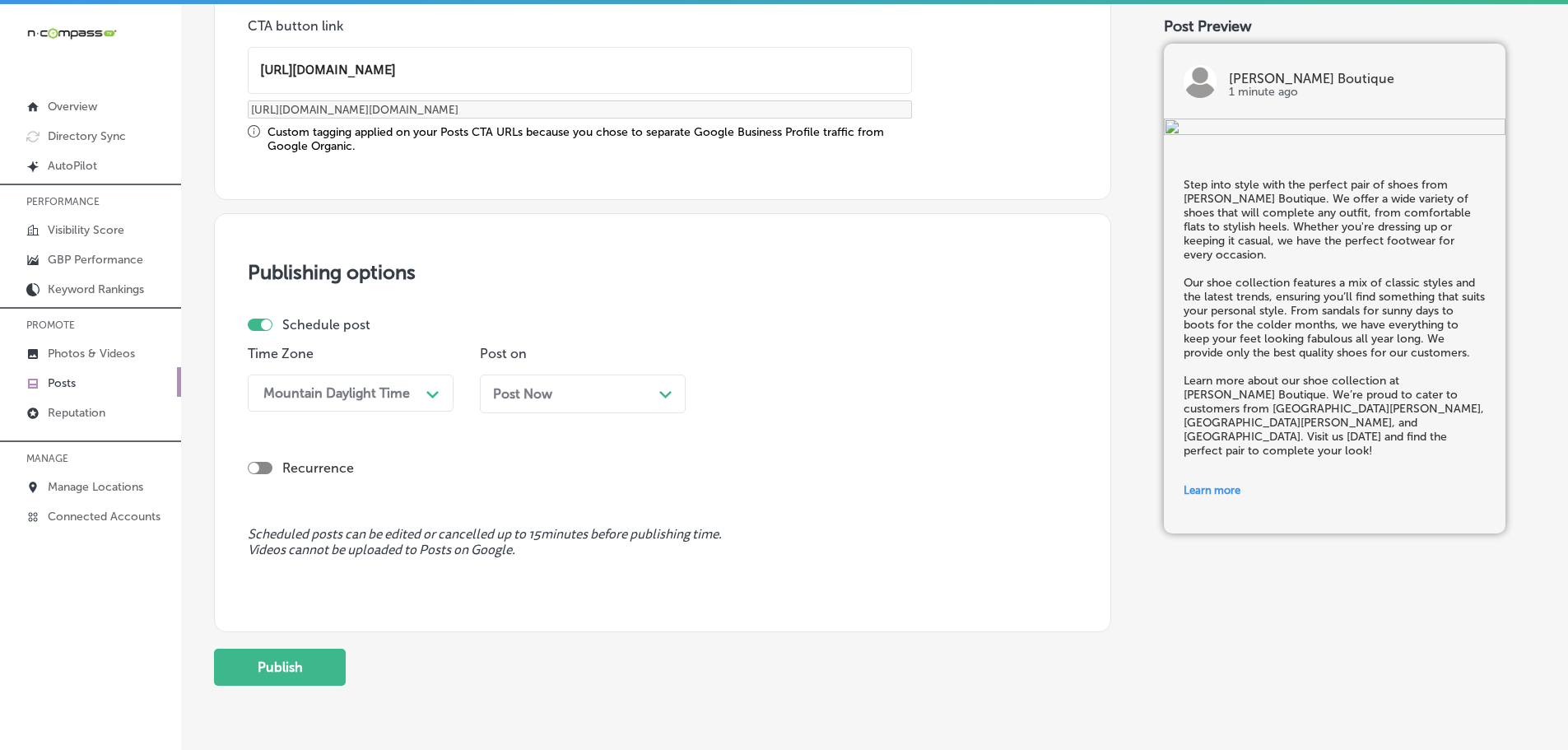
click at [655, 393] on div "Post Now Path Created with Sketch." at bounding box center [582, 393] width 179 height 15
click at [890, 398] on div "Path Created with Sketch." at bounding box center [897, 392] width 26 height 26
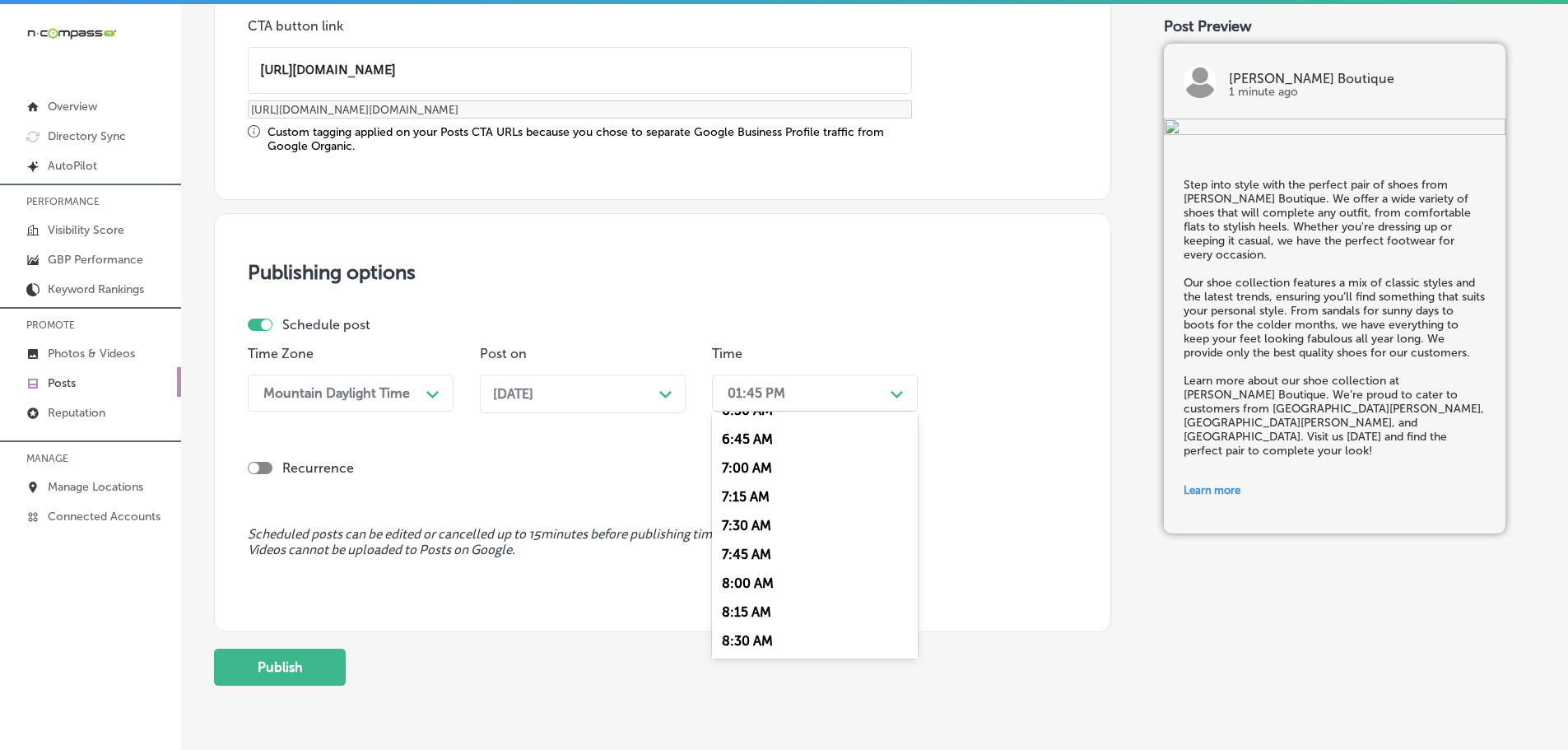
scroll to position [741, 0]
click at [768, 492] on div "7:00 AM" at bounding box center [815, 495] width 206 height 29
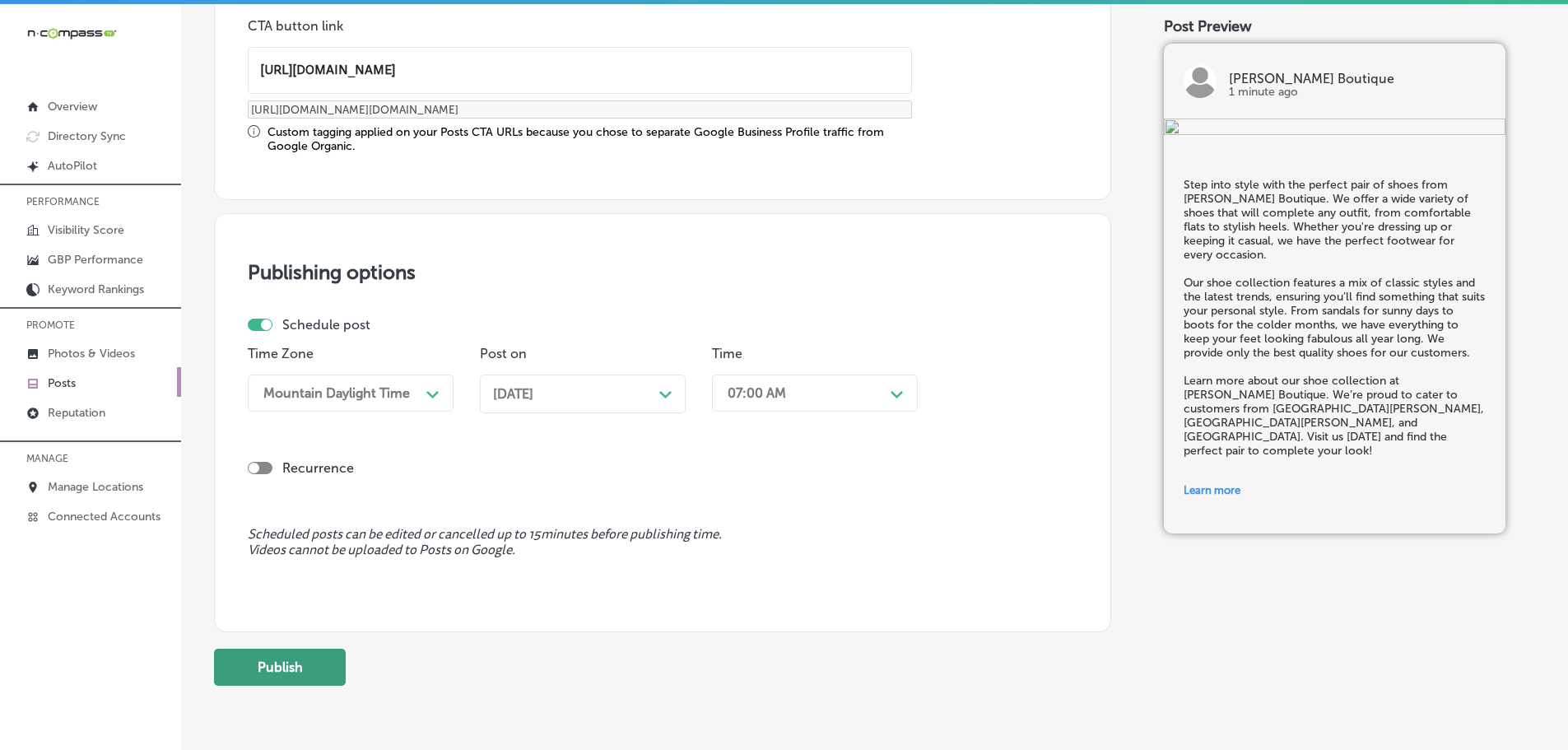
click at [272, 664] on button "Publish" at bounding box center [280, 666] width 132 height 37
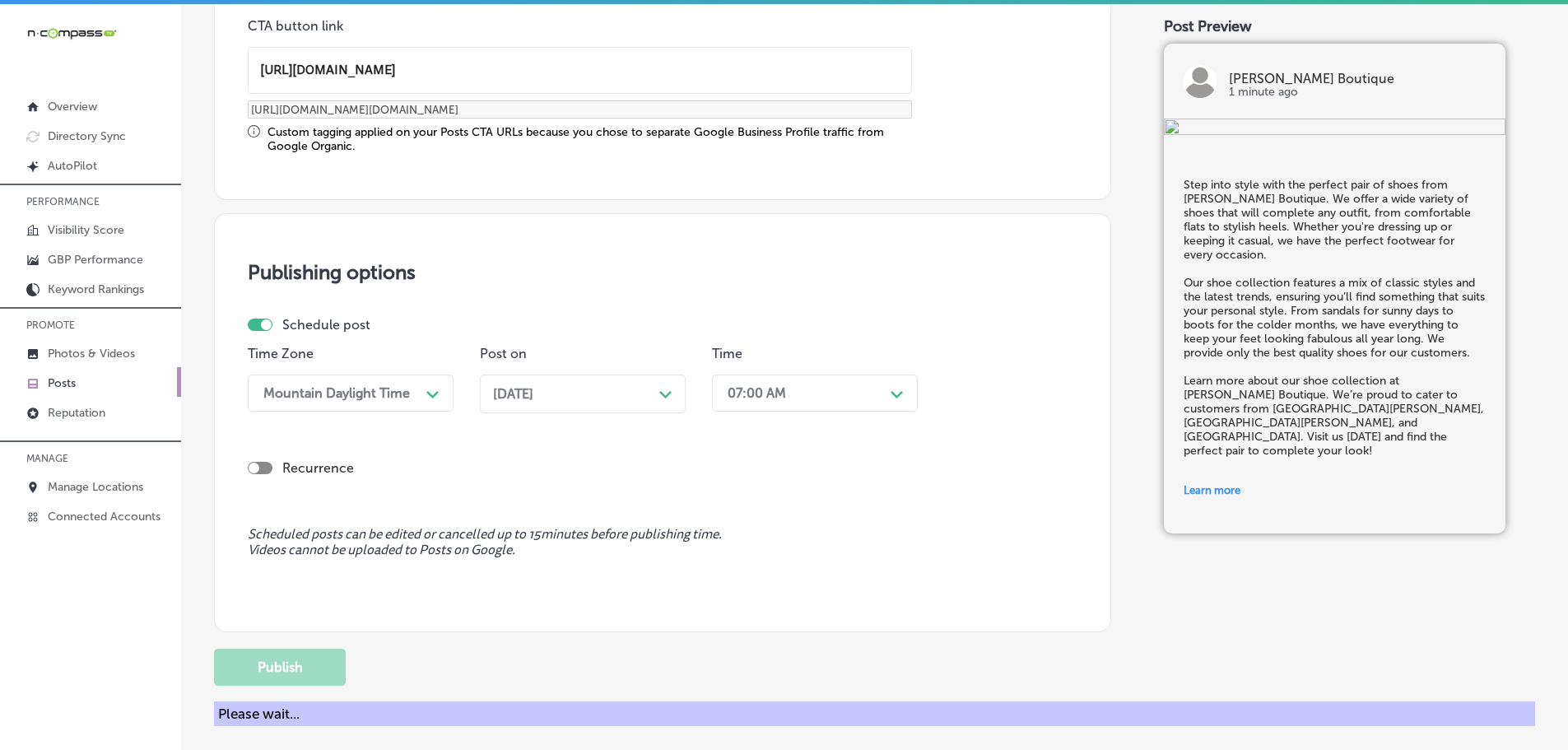
scroll to position [1242, 0]
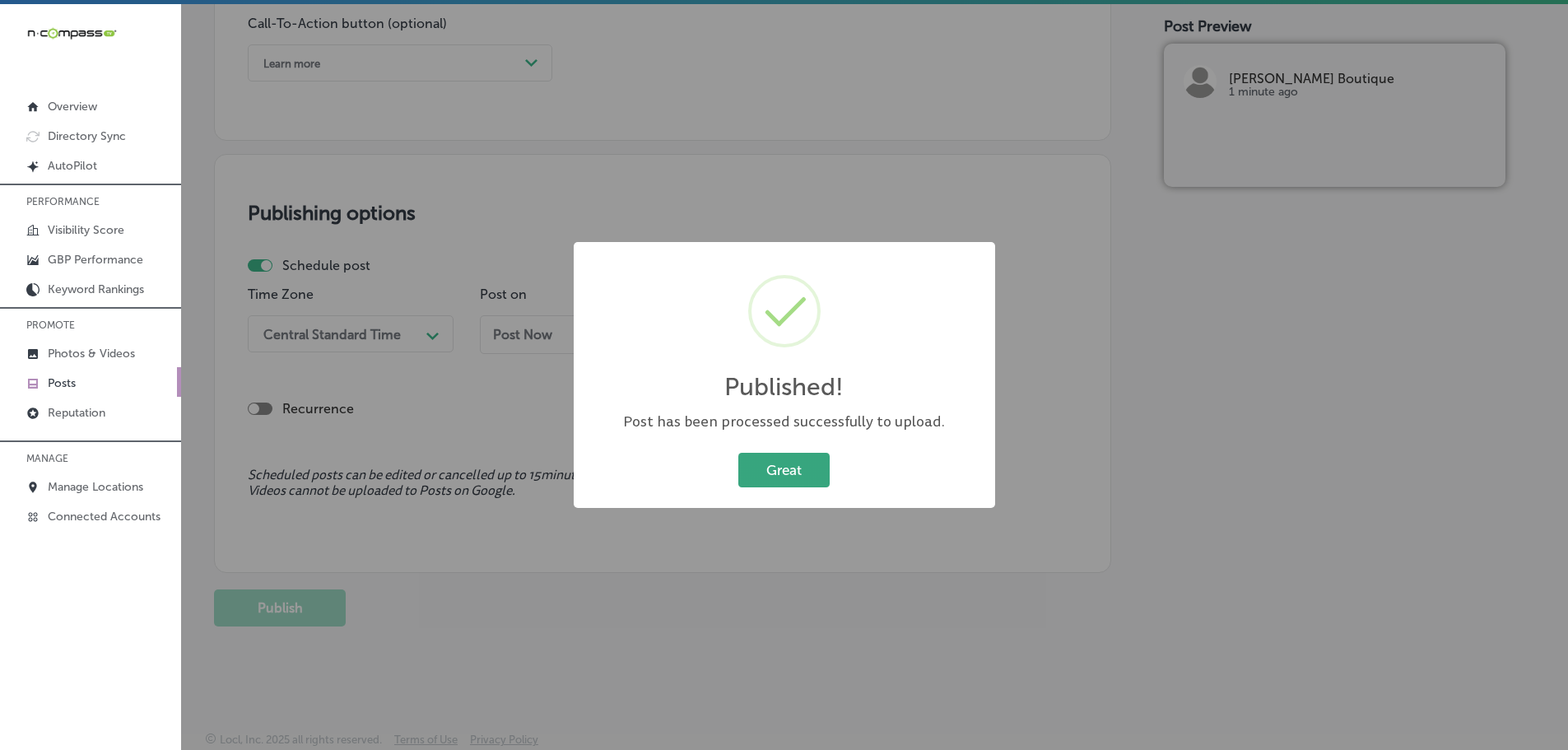
click at [810, 470] on button "Great" at bounding box center [784, 469] width 91 height 34
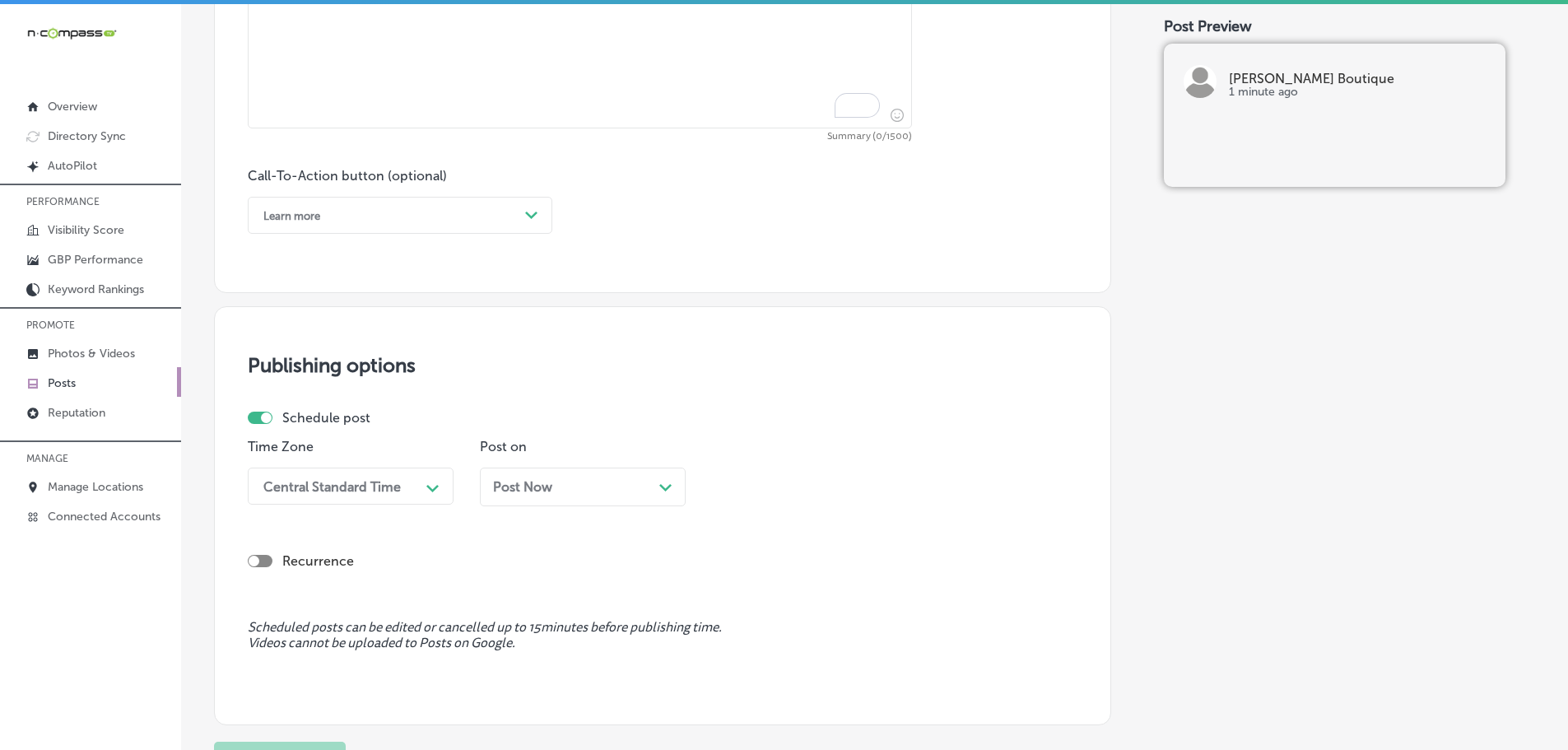
scroll to position [748, 0]
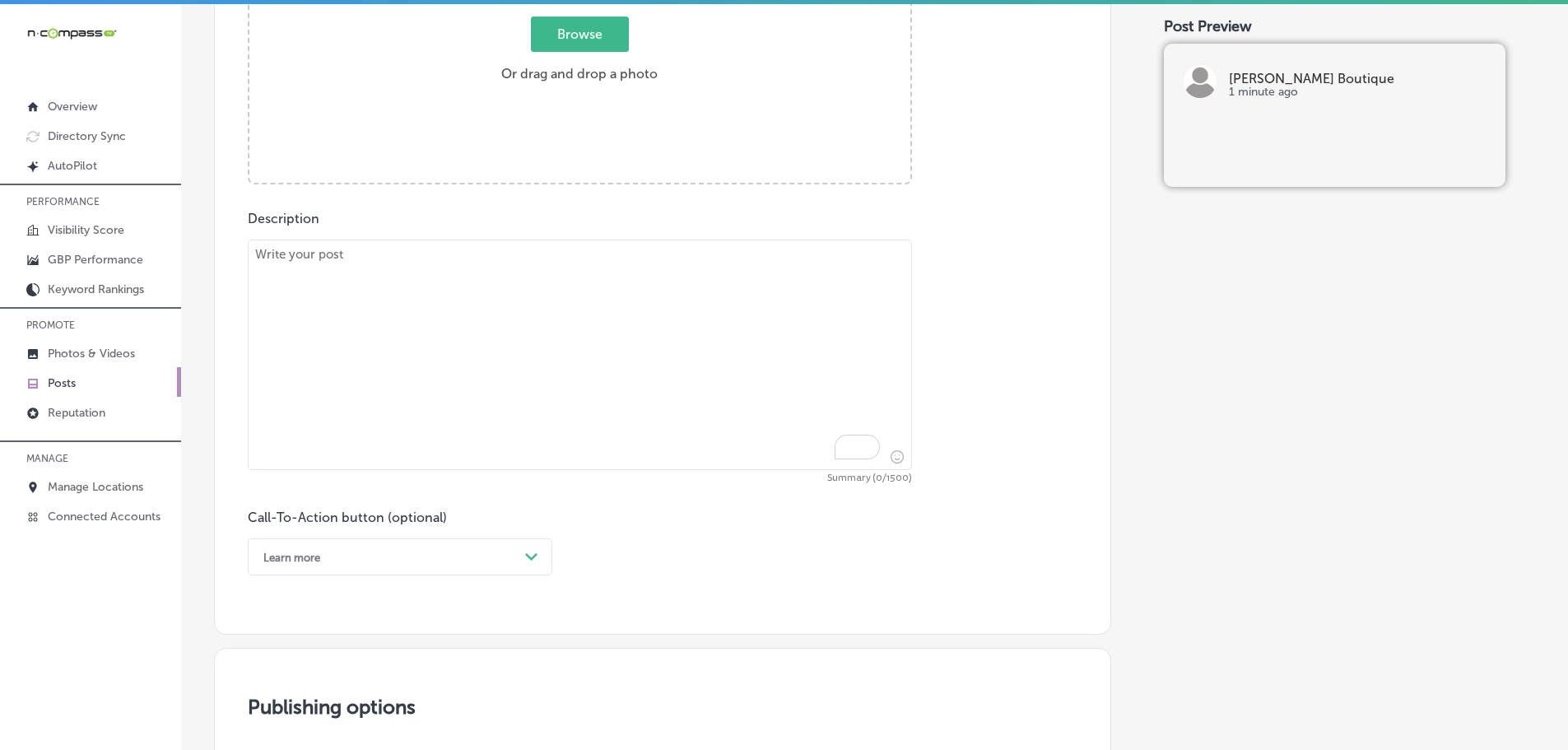
click at [504, 259] on textarea "To enrich screen reader interactions, please activate Accessibility in Grammarl…" at bounding box center [580, 354] width 665 height 230
paste textarea "Love, Ivy Boutique is a stylish boutique that offers a curated selection of clo…"
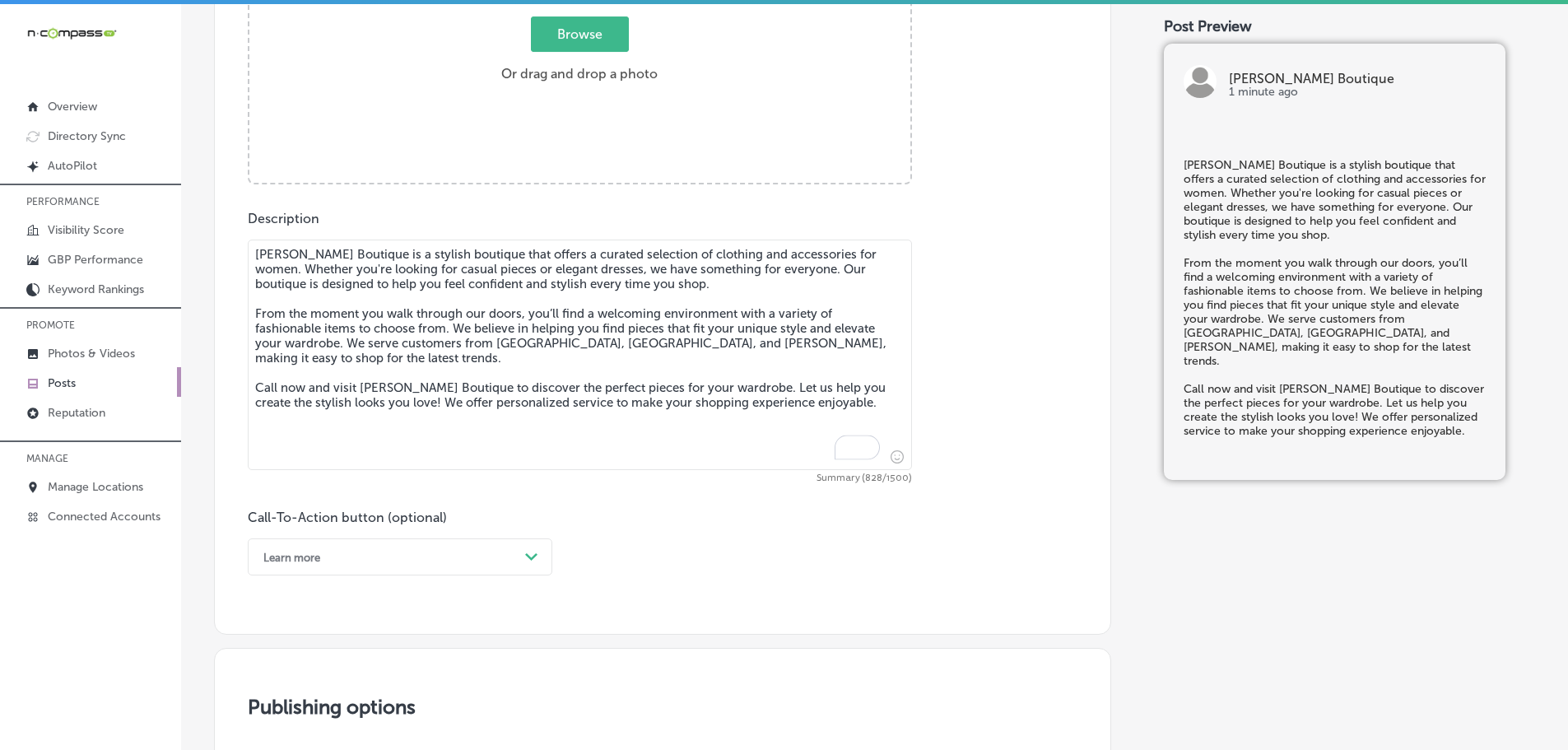
type textarea "Love, Ivy Boutique is a stylish boutique that offers a curated selection of clo…"
click at [589, 22] on span "Browse" at bounding box center [580, 34] width 98 height 35
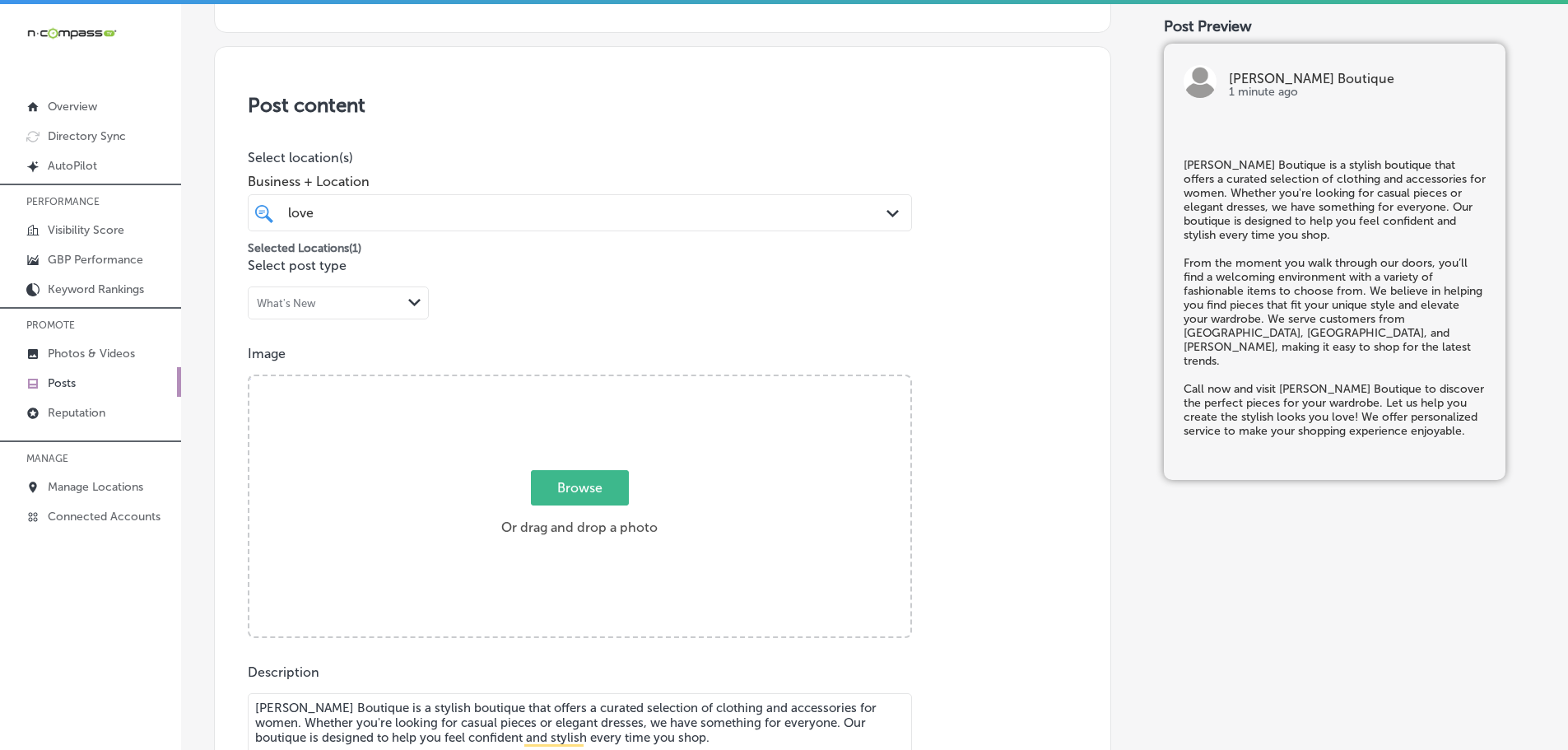
type input "C:\fakepath\516516369_18507285832001847_7326926157629106074_n (1).jpg"
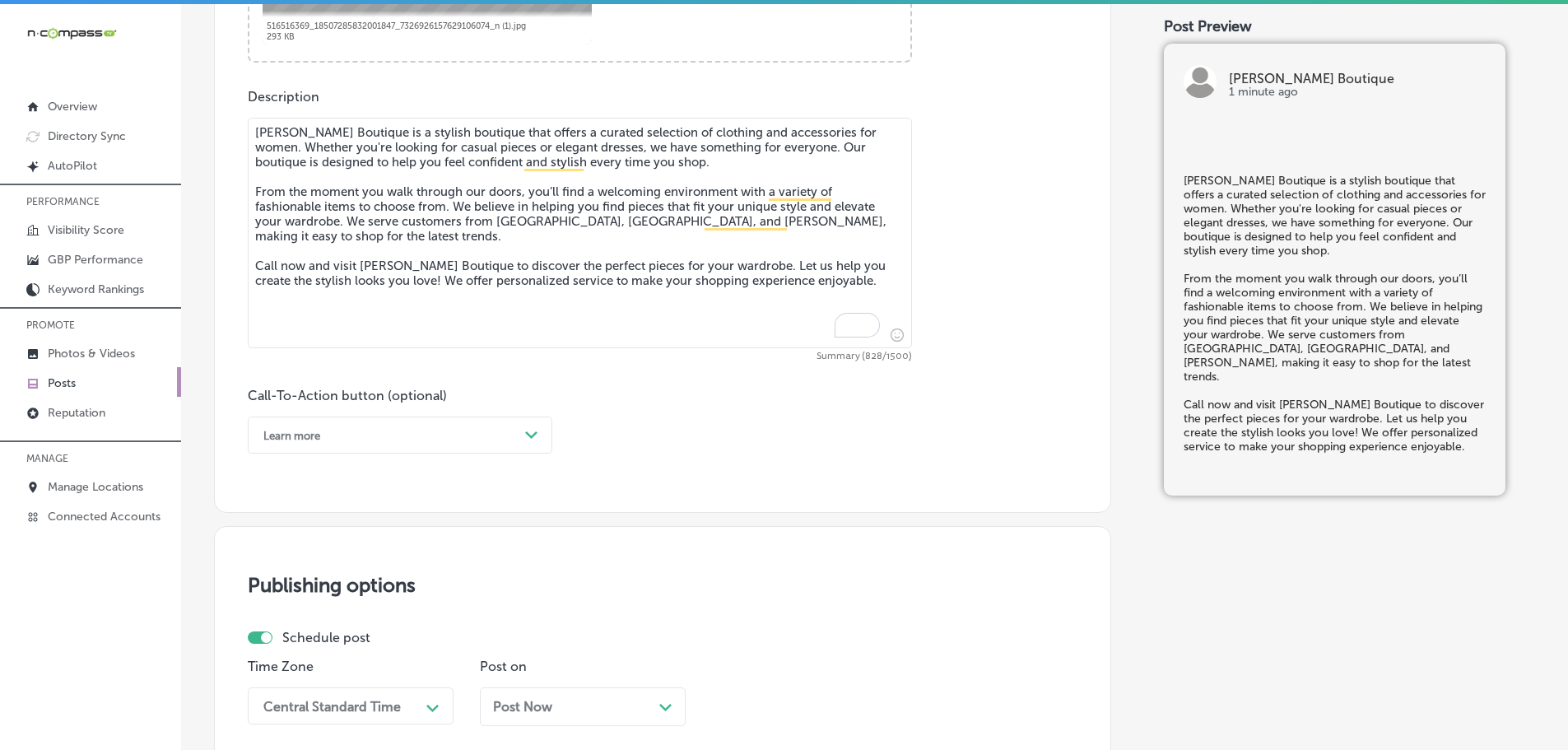
scroll to position [870, 0]
click at [489, 435] on div "Learn more" at bounding box center [386, 434] width 263 height 25
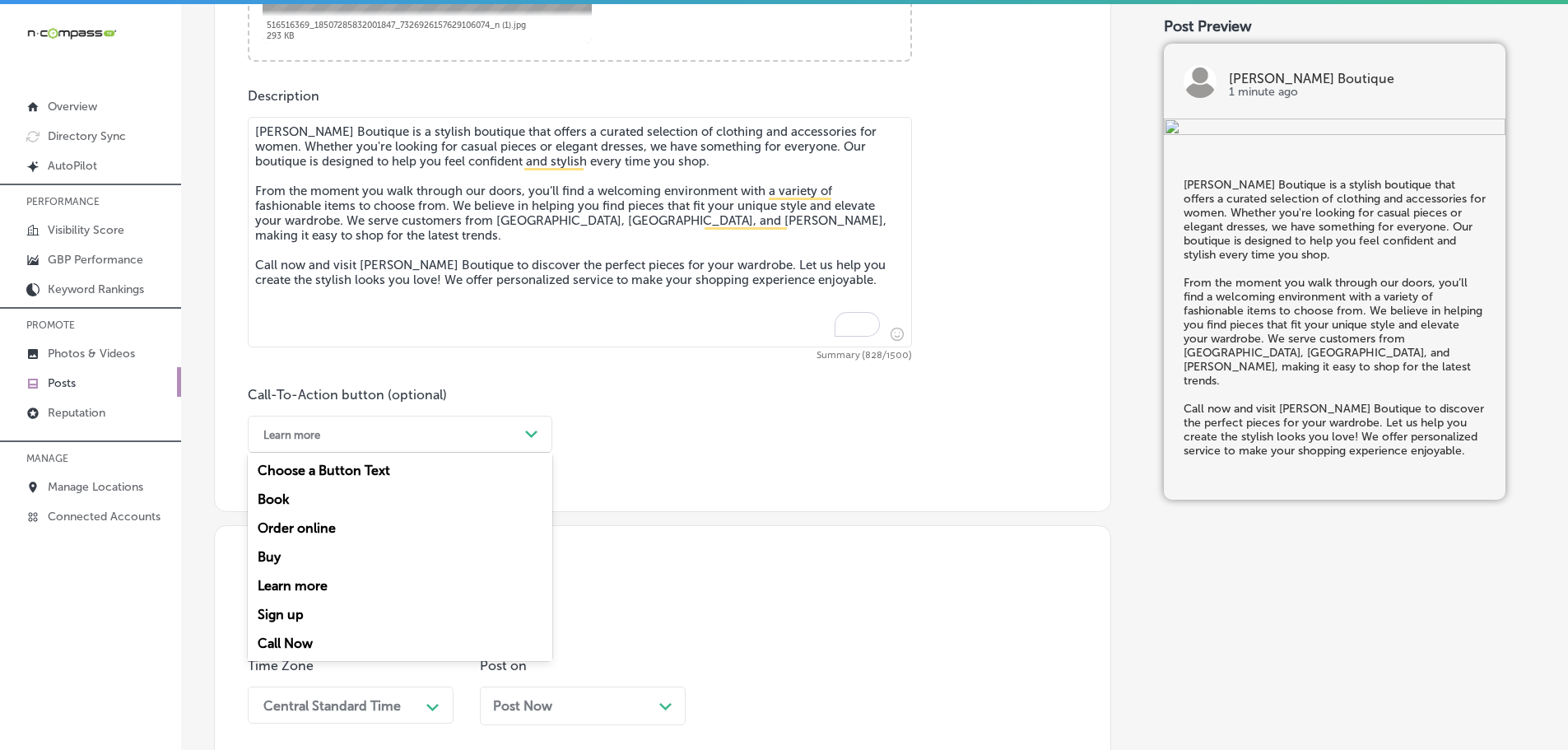
click at [302, 640] on div "Call Now" at bounding box center [400, 644] width 304 height 29
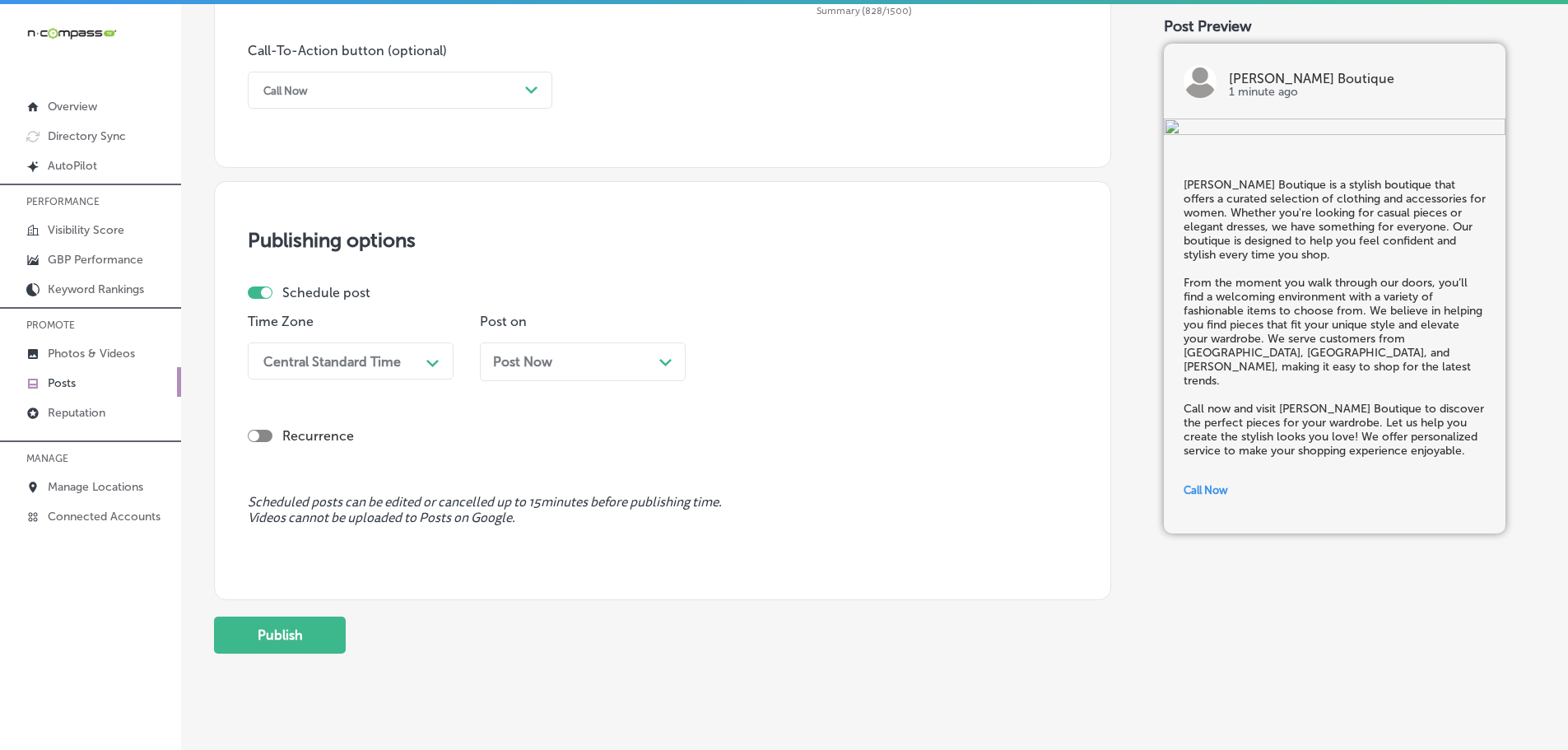
scroll to position [1242, 0]
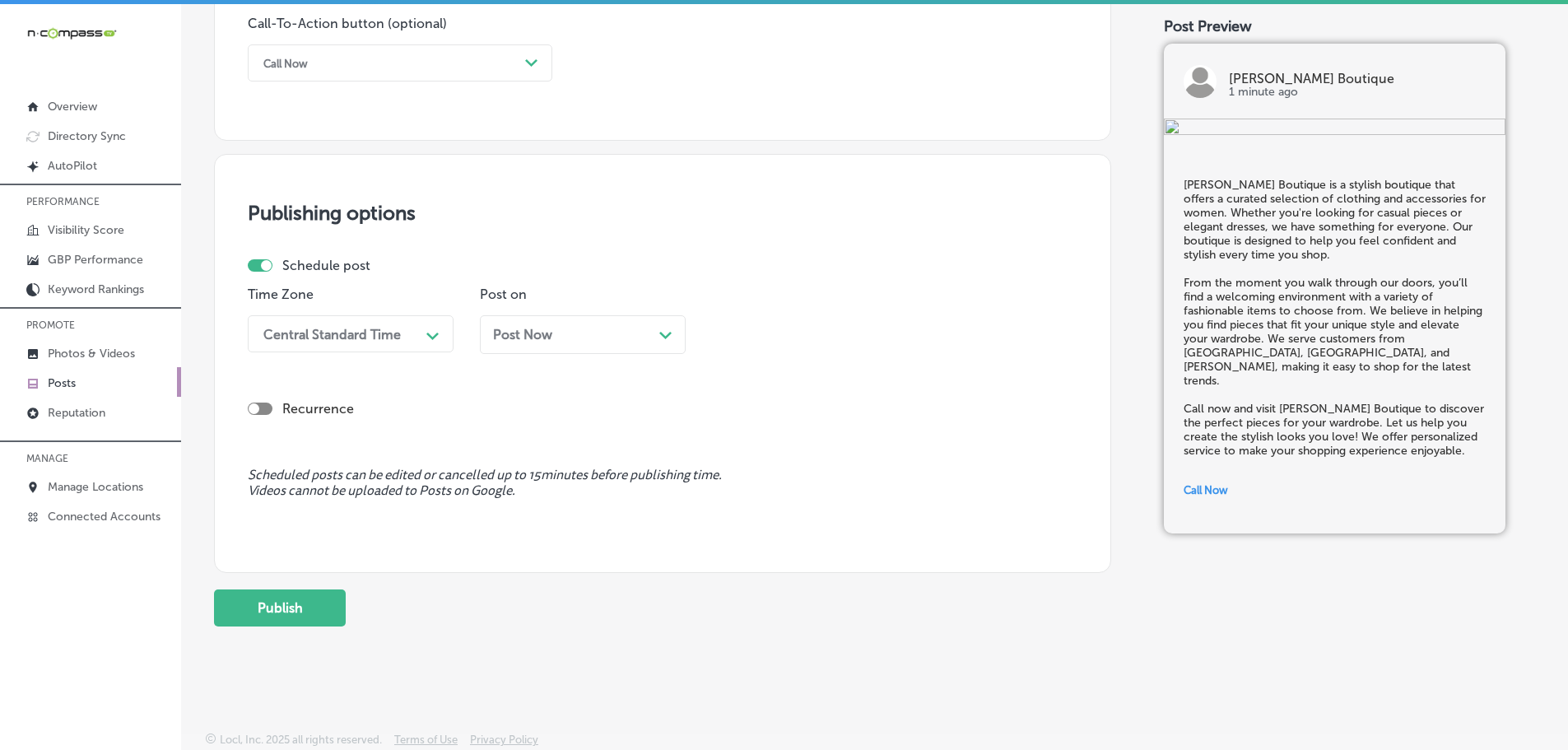
click at [415, 334] on div "Central Standard Time" at bounding box center [337, 334] width 165 height 29
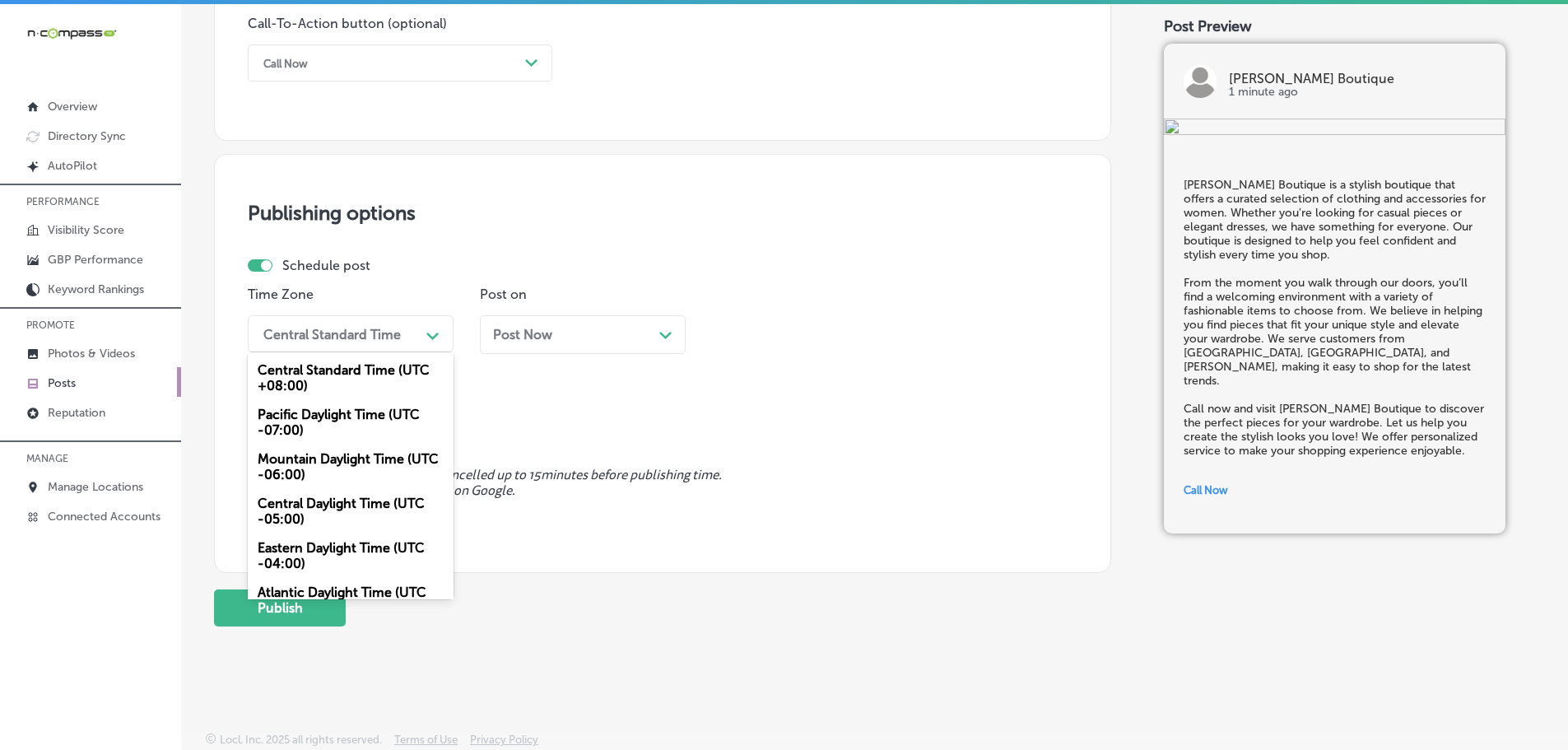
drag, startPoint x: 287, startPoint y: 474, endPoint x: 321, endPoint y: 456, distance: 38.5
click at [290, 469] on div "Mountain Daylight Time (UTC -06:00)" at bounding box center [351, 466] width 206 height 45
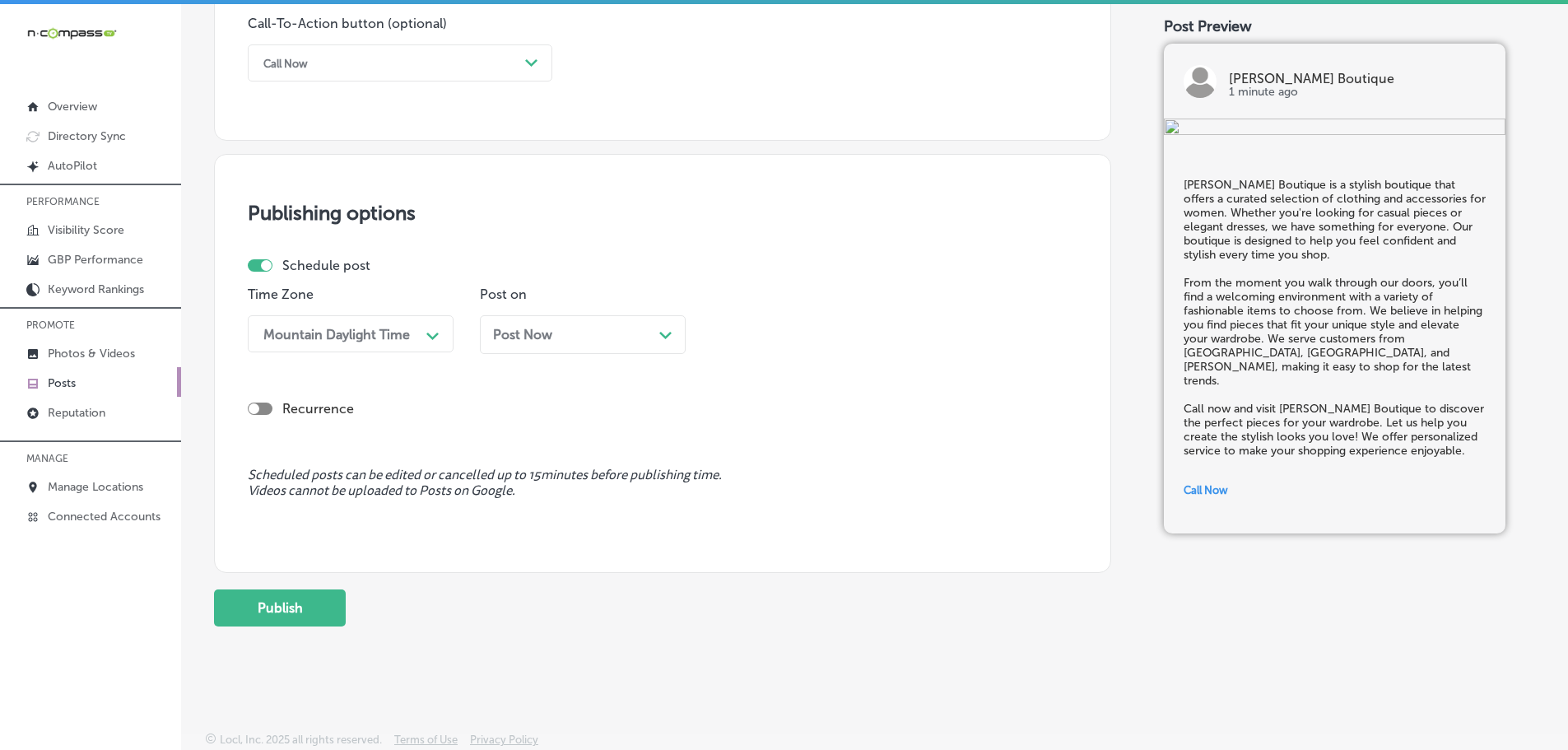
click at [664, 332] on icon "Path Created with Sketch." at bounding box center [666, 335] width 13 height 7
click at [794, 334] on div "01:45 PM" at bounding box center [801, 334] width 165 height 29
click at [761, 437] on div "7:00 AM" at bounding box center [815, 436] width 206 height 29
click at [283, 603] on button "Publish" at bounding box center [280, 607] width 132 height 37
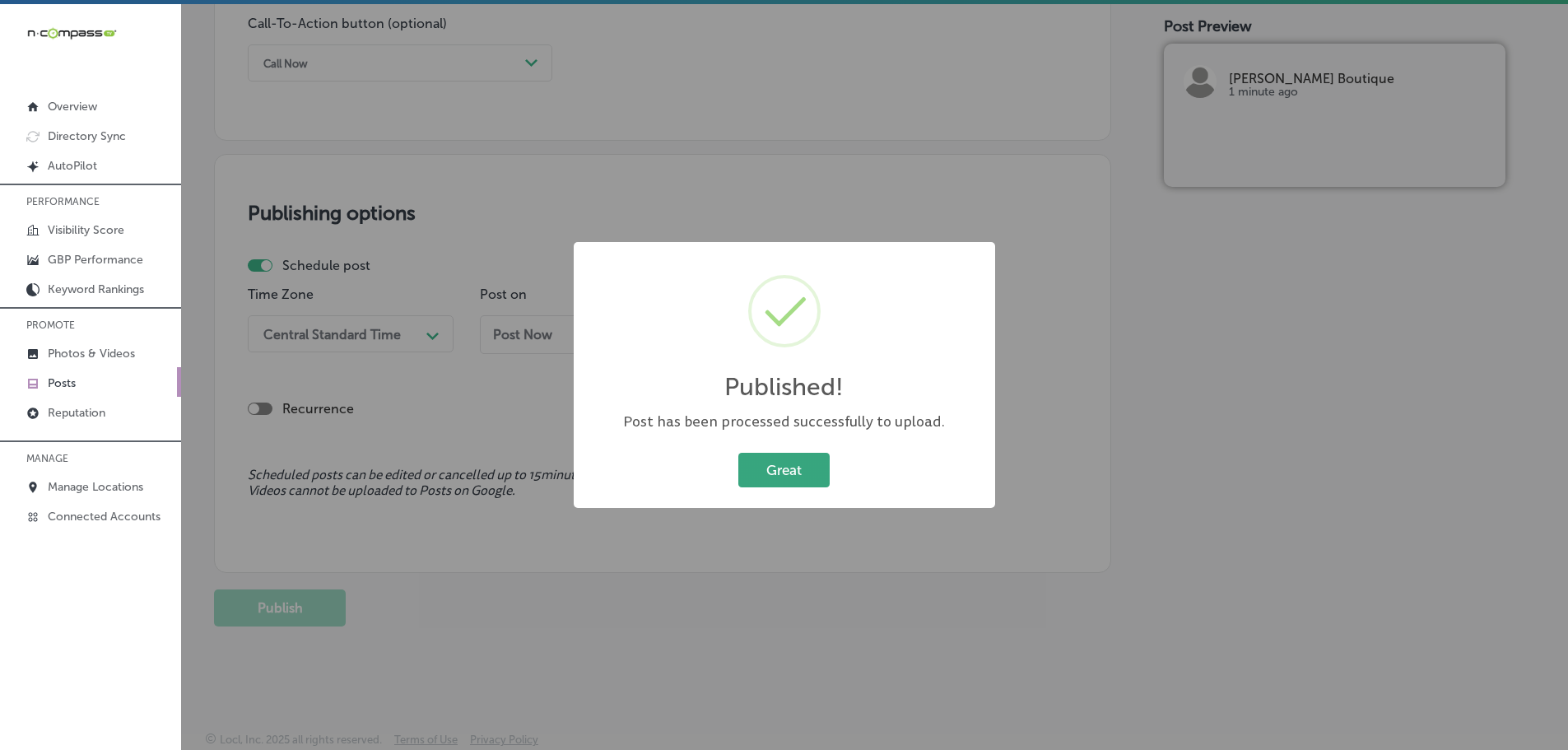
click at [759, 465] on button "Great" at bounding box center [784, 469] width 91 height 34
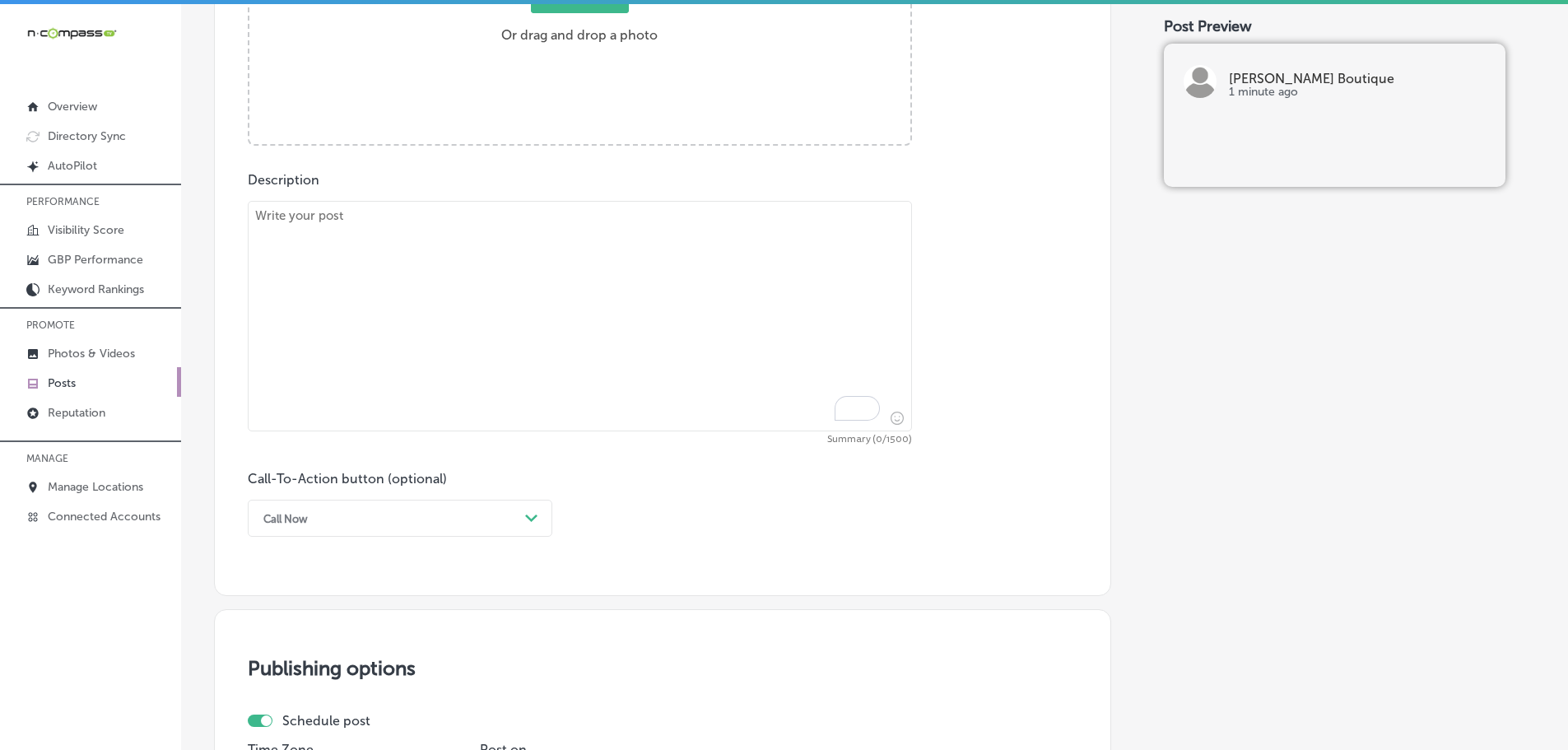
scroll to position [748, 0]
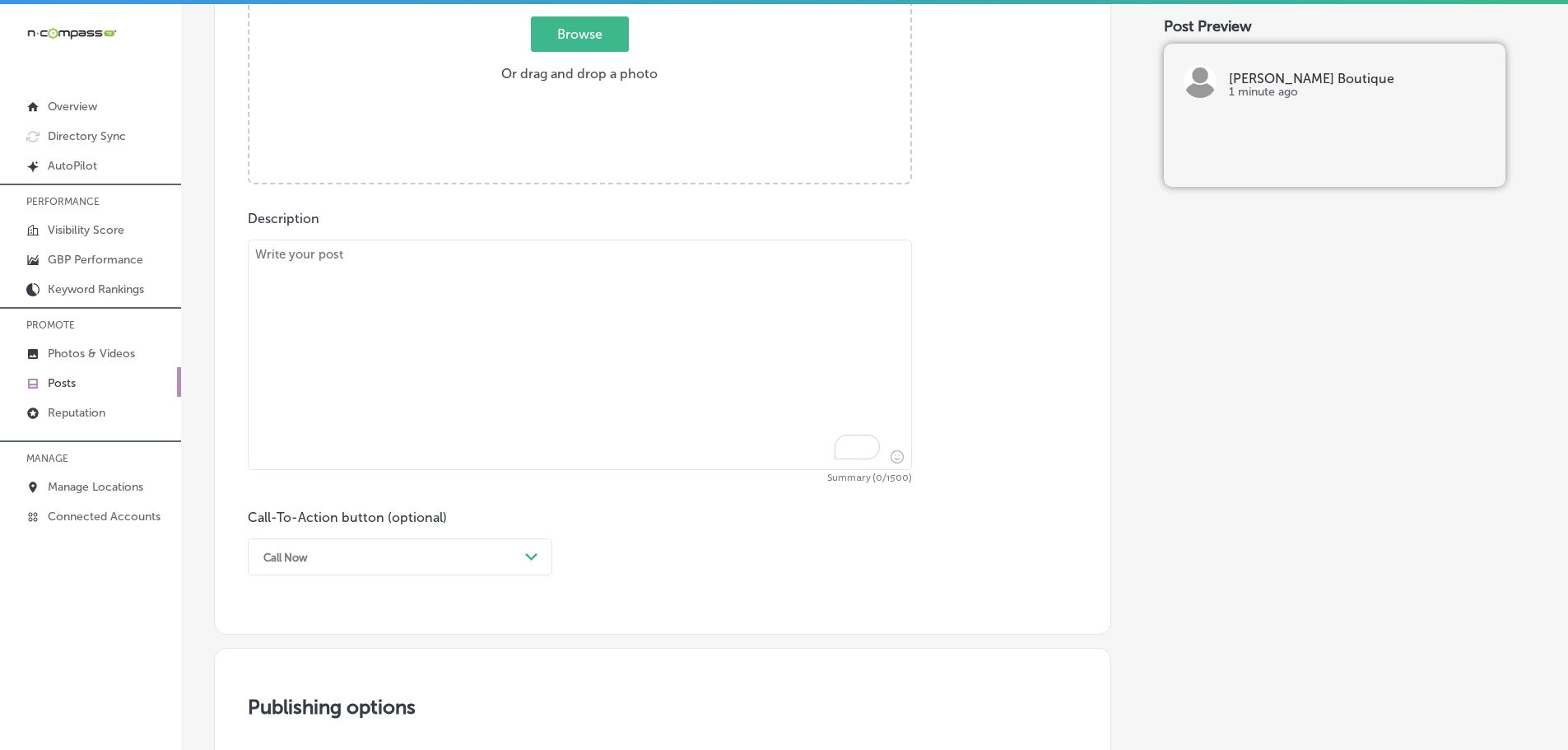
click at [414, 262] on textarea "To enrich screen reader interactions, please activate Accessibility in Grammarl…" at bounding box center [580, 354] width 665 height 230
paste textarea "Shopping at Love, Ivy Boutique is a fun and exciting experience! Our boutique o…"
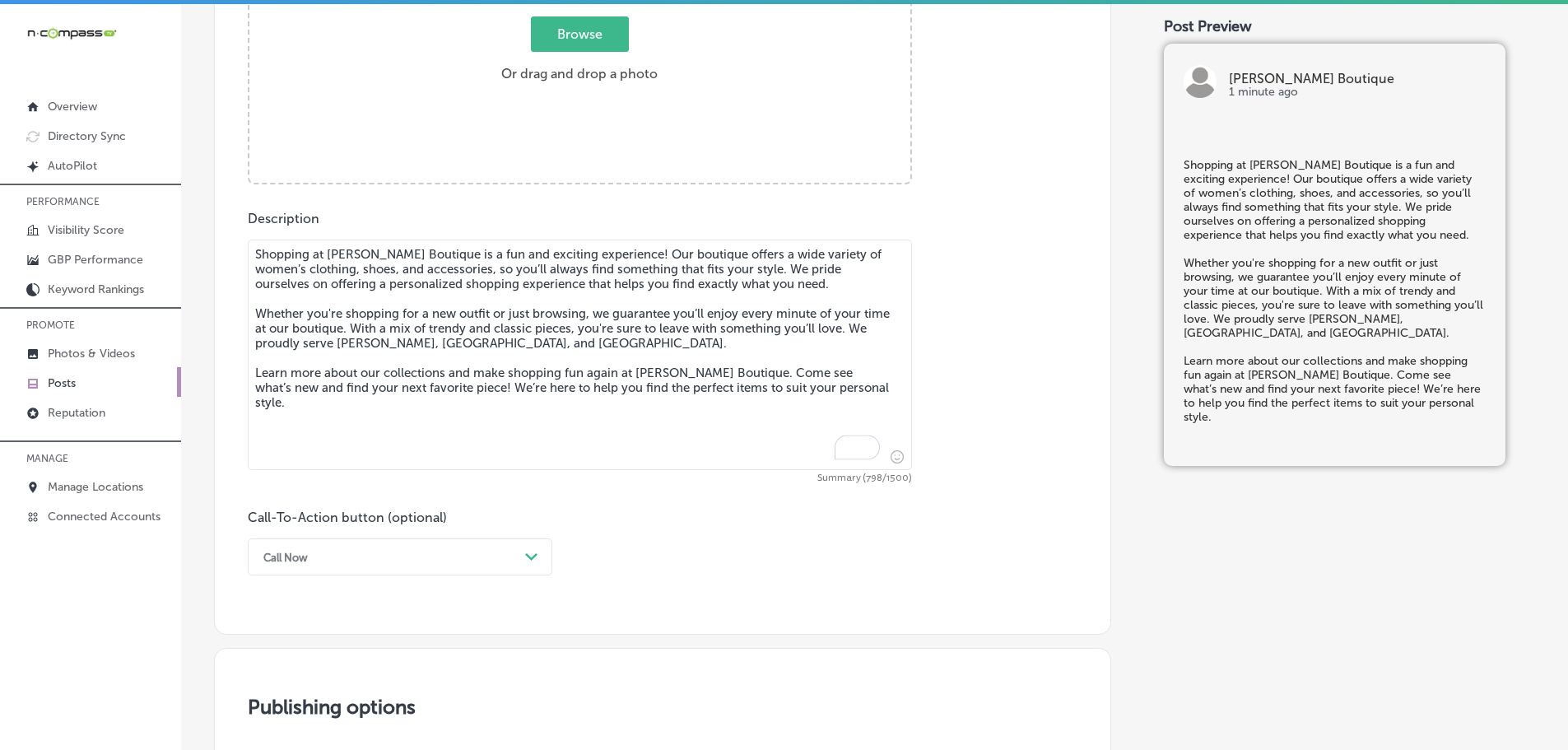
type textarea "Shopping at Love, Ivy Boutique is a fun and exciting experience! Our boutique o…"
click at [563, 30] on span "Browse" at bounding box center [580, 34] width 98 height 35
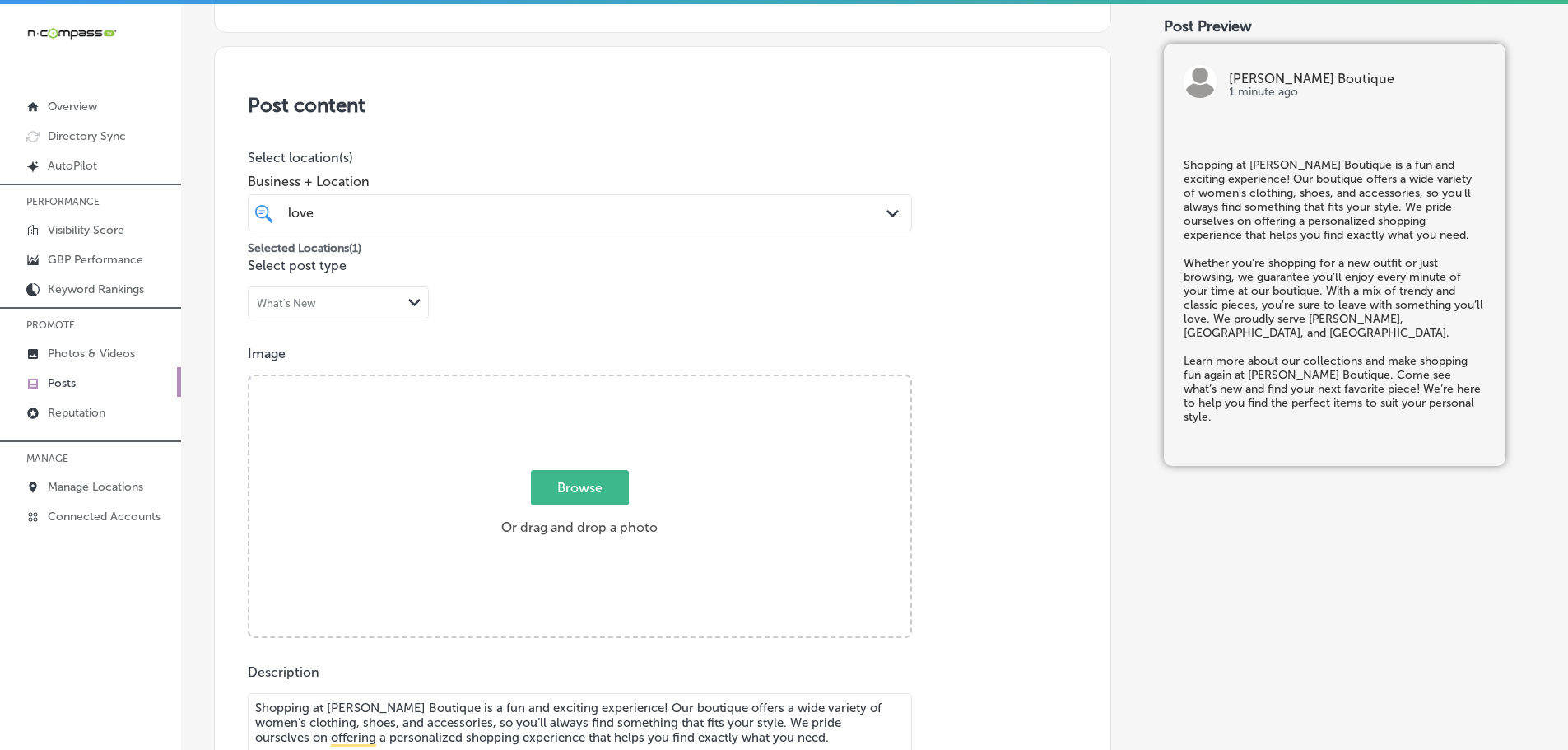
type input "C:\fakepath\516517700_18507285685001847_509085772618450913_n (1).jpg"
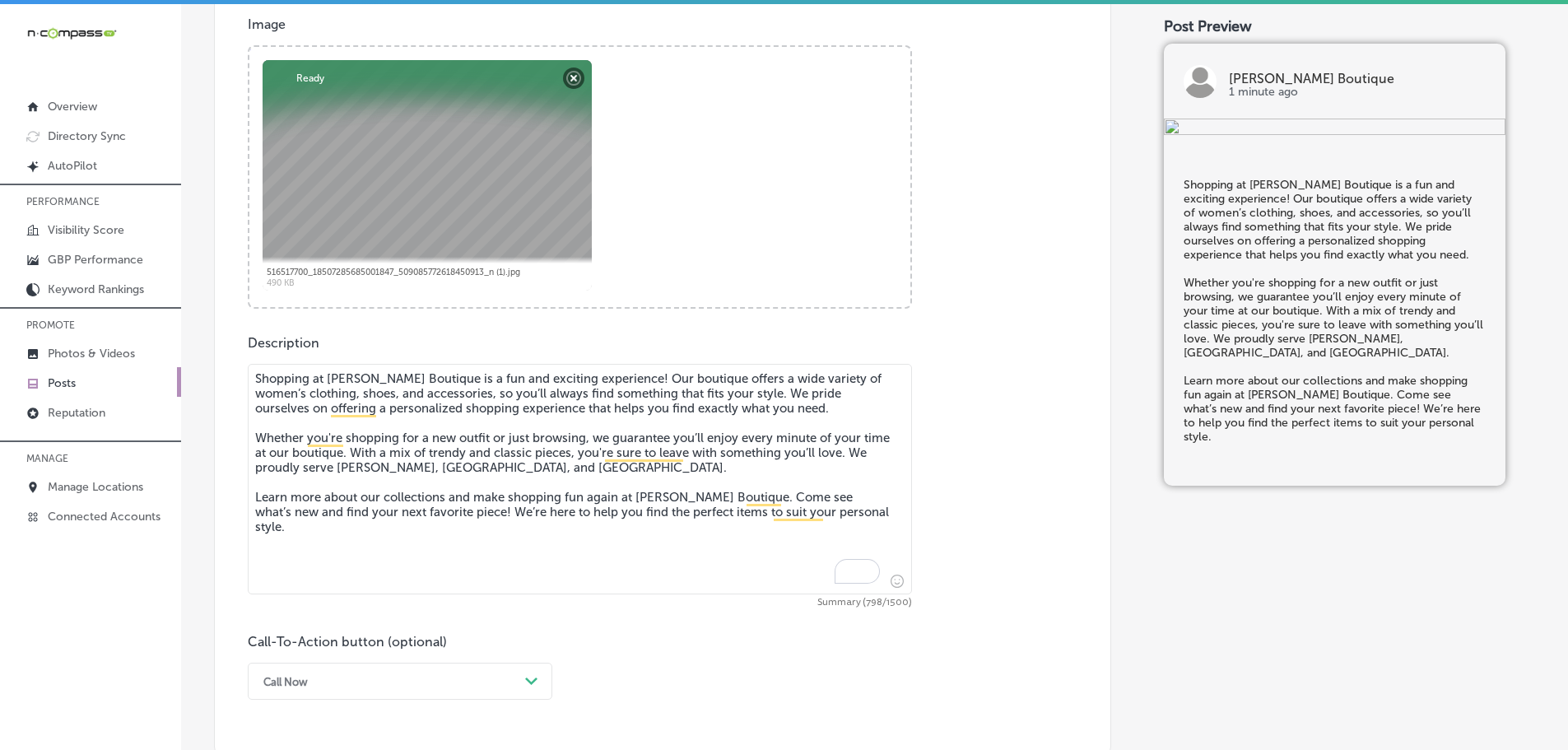
scroll to position [870, 0]
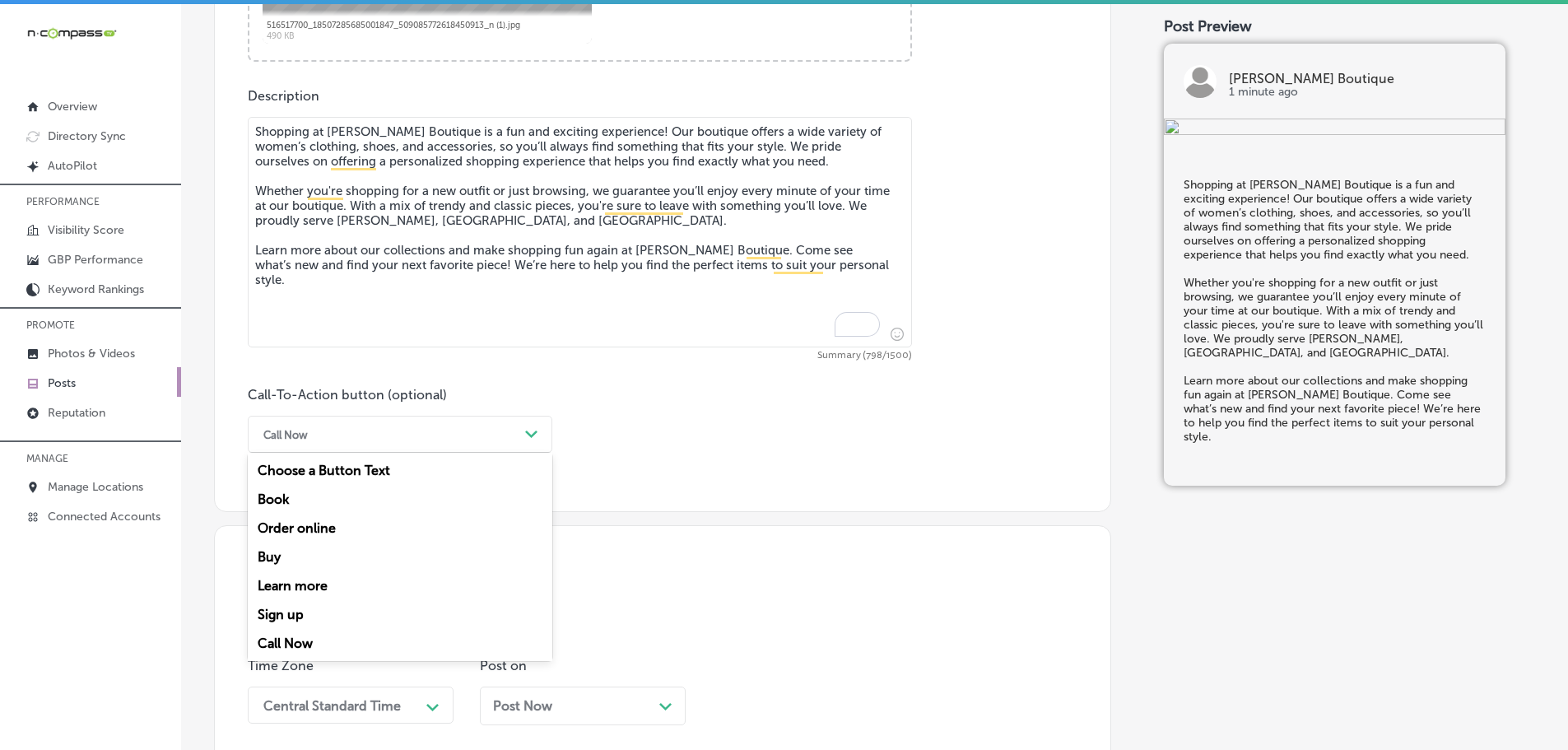
click at [504, 433] on div "Call Now" at bounding box center [386, 434] width 263 height 25
click at [293, 579] on div "Learn more" at bounding box center [400, 585] width 304 height 29
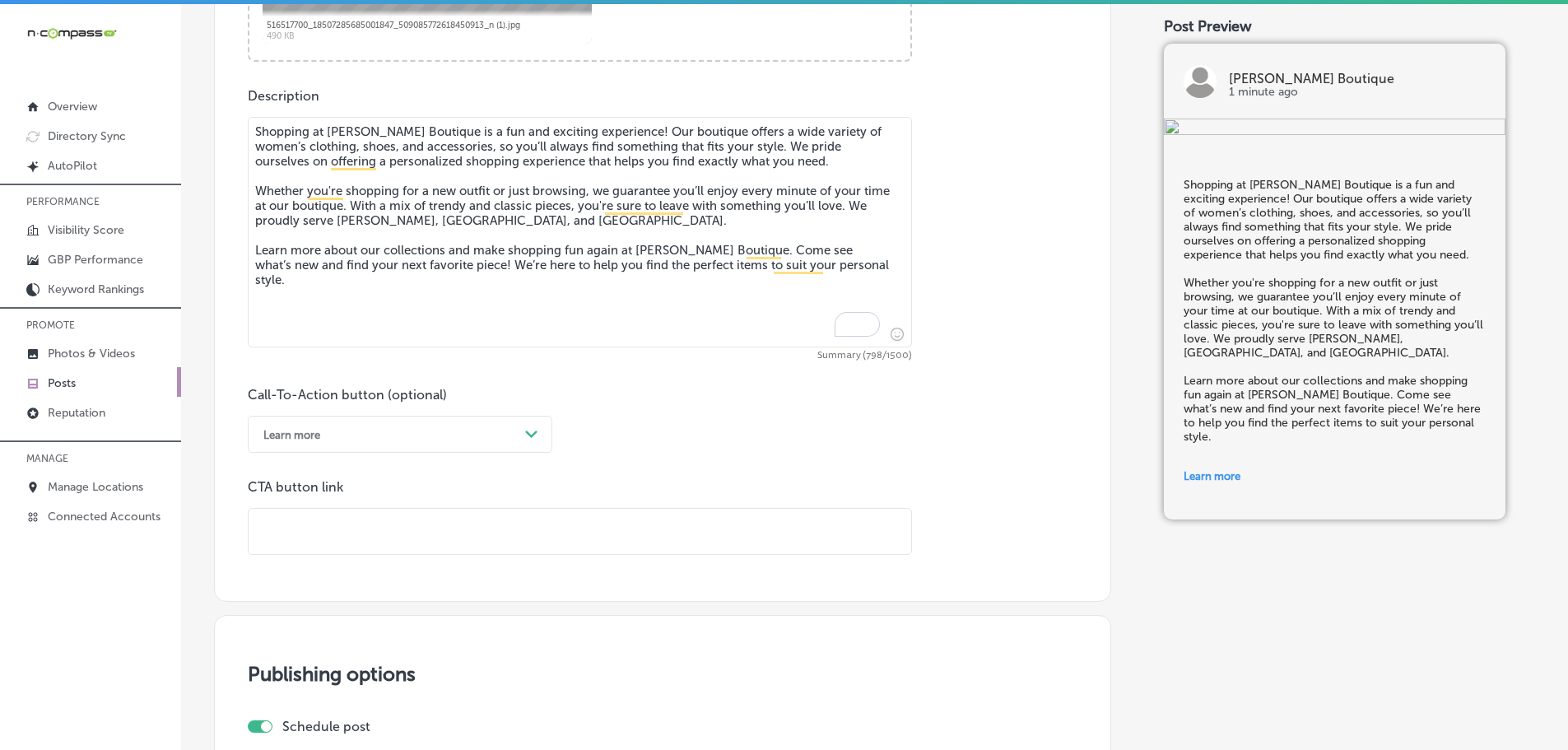
click at [371, 532] on input "text" at bounding box center [580, 532] width 663 height 46
paste input "https://loveivyboutique.com/"
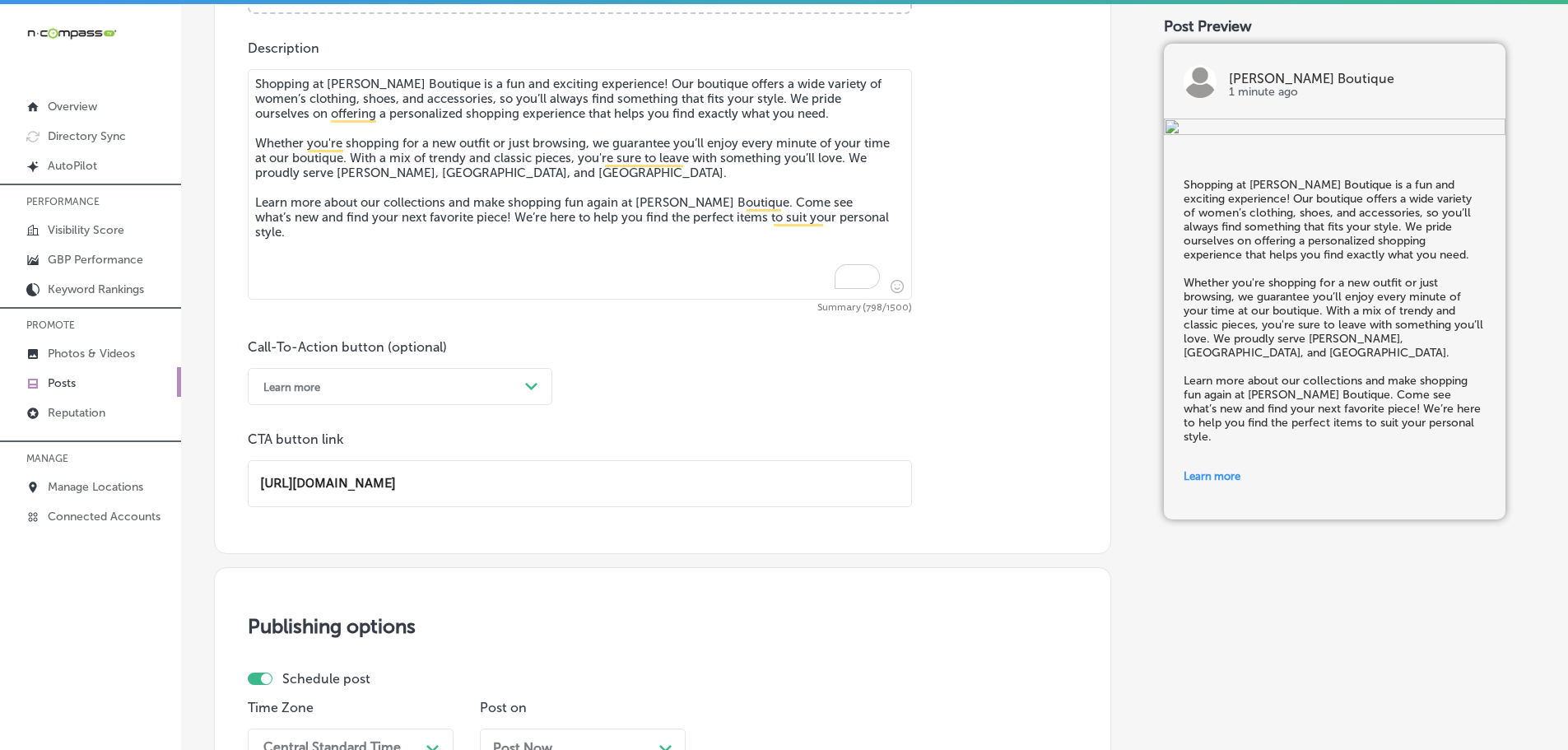
scroll to position [1282, 0]
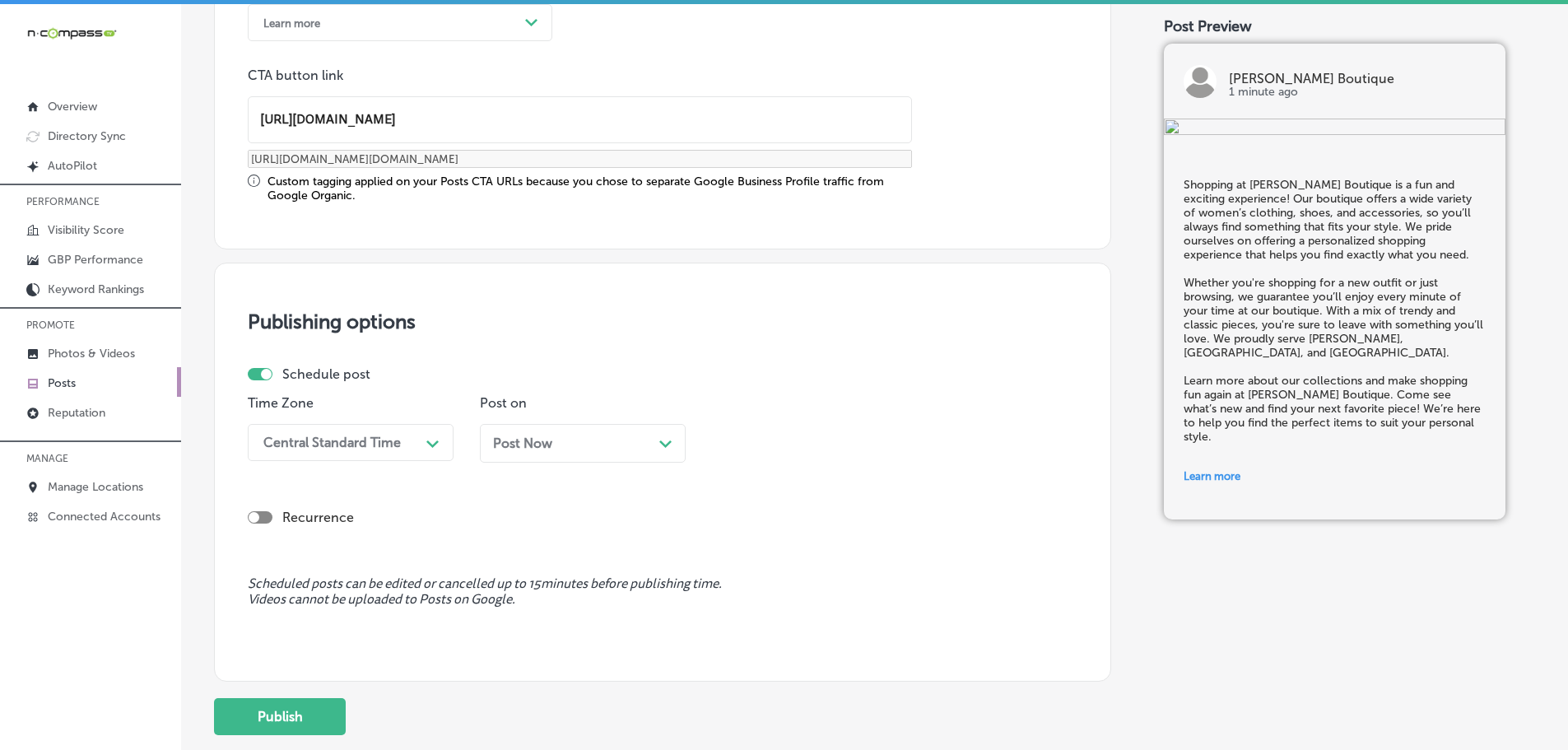
type input "https://loveivyboutique.com/"
click at [382, 452] on div "Central Standard Time" at bounding box center [337, 442] width 165 height 29
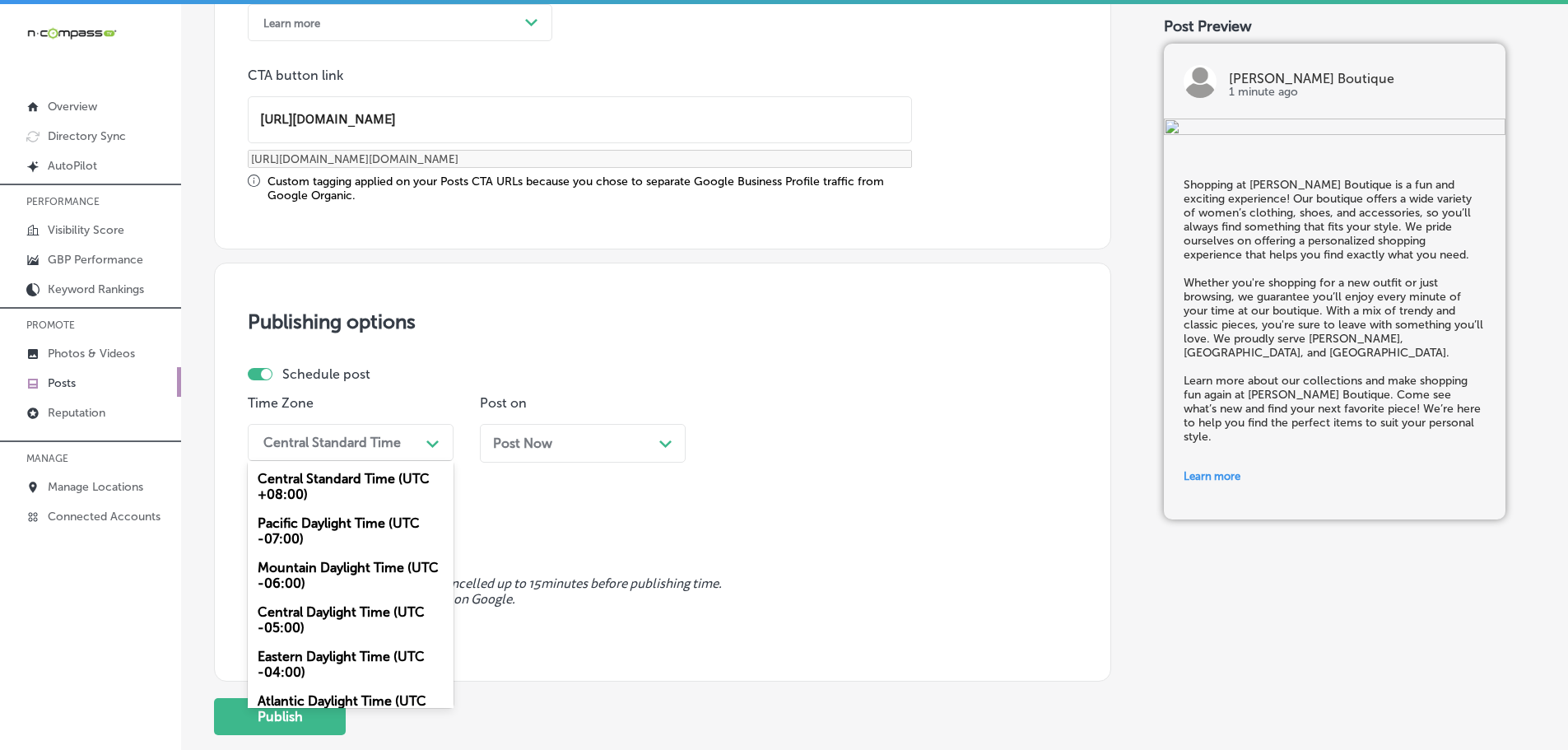
click at [319, 565] on div "Mountain Daylight Time (UTC -06:00)" at bounding box center [351, 574] width 206 height 45
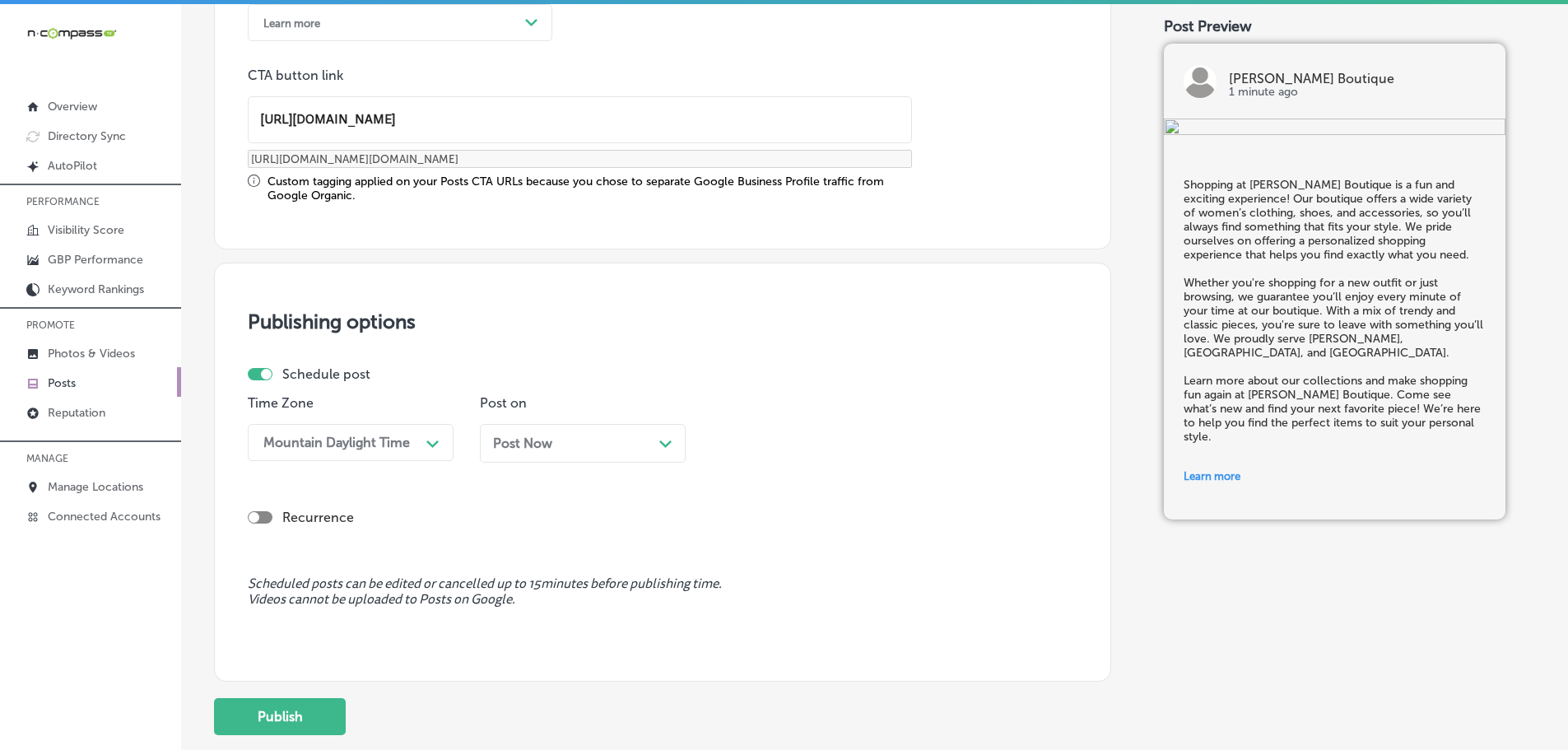
click at [657, 436] on div "Post Now Path Created with Sketch." at bounding box center [582, 442] width 179 height 15
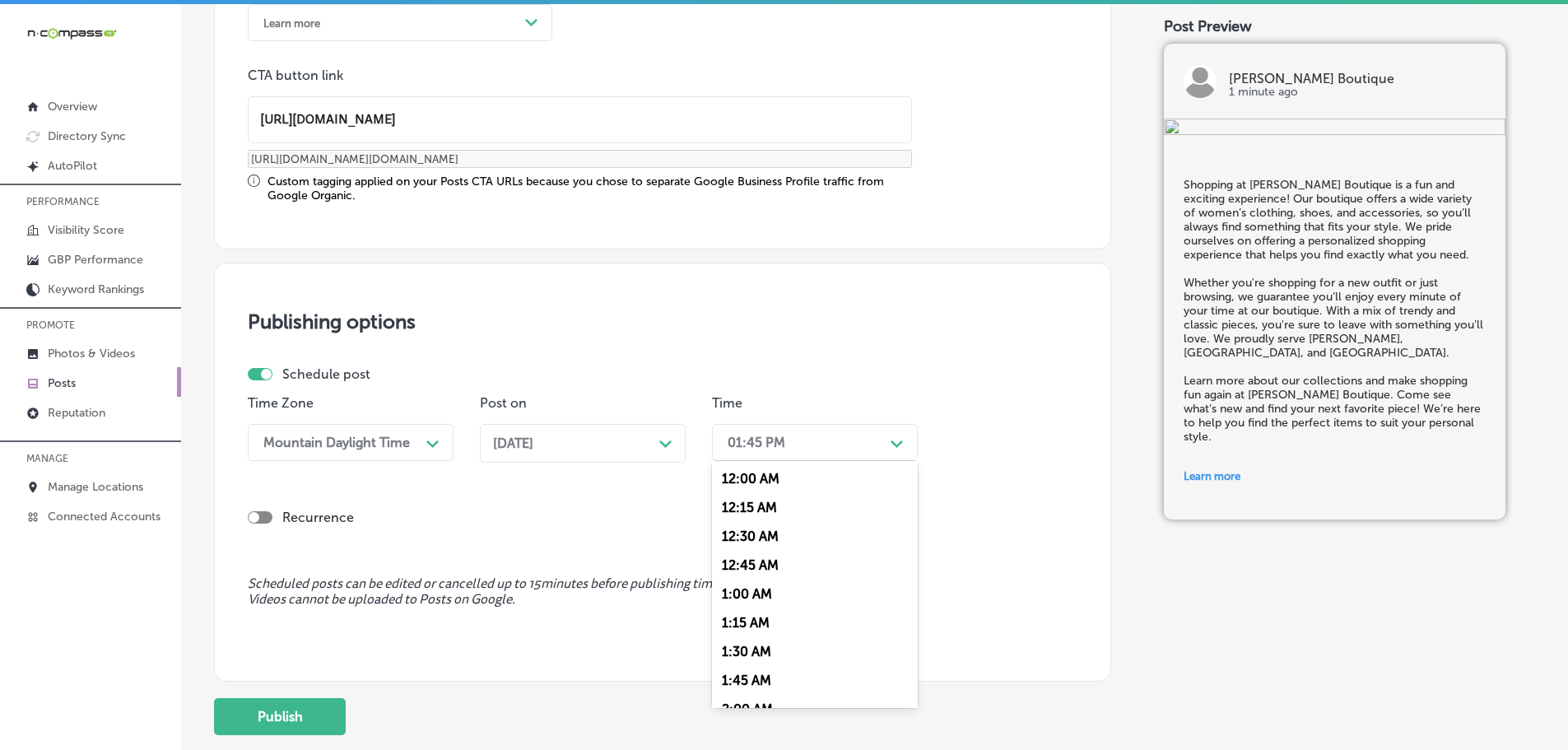
click at [871, 442] on div "01:45 PM" at bounding box center [801, 442] width 165 height 29
click at [758, 542] on div "7:00 AM" at bounding box center [815, 544] width 206 height 29
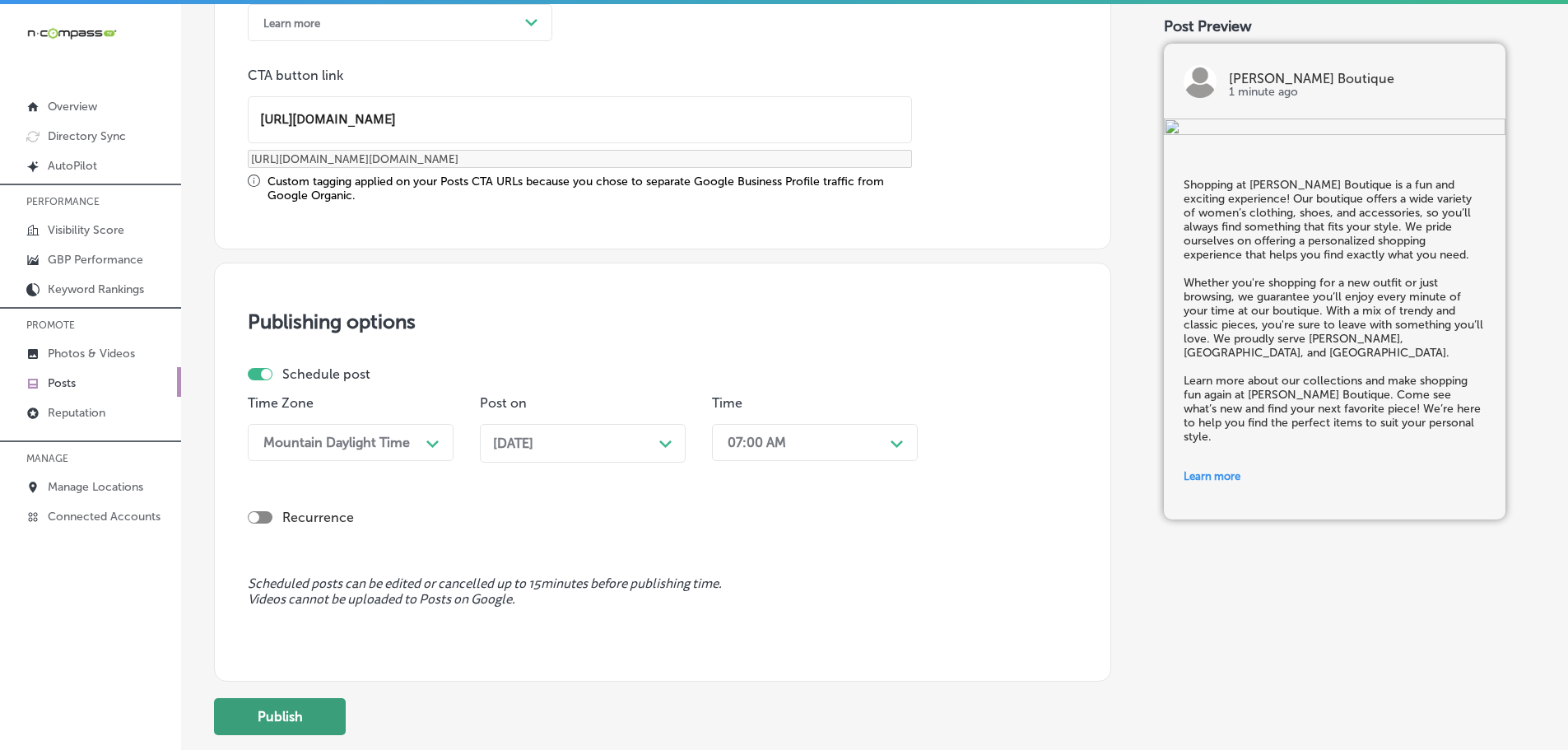
click at [313, 713] on button "Publish" at bounding box center [280, 716] width 132 height 37
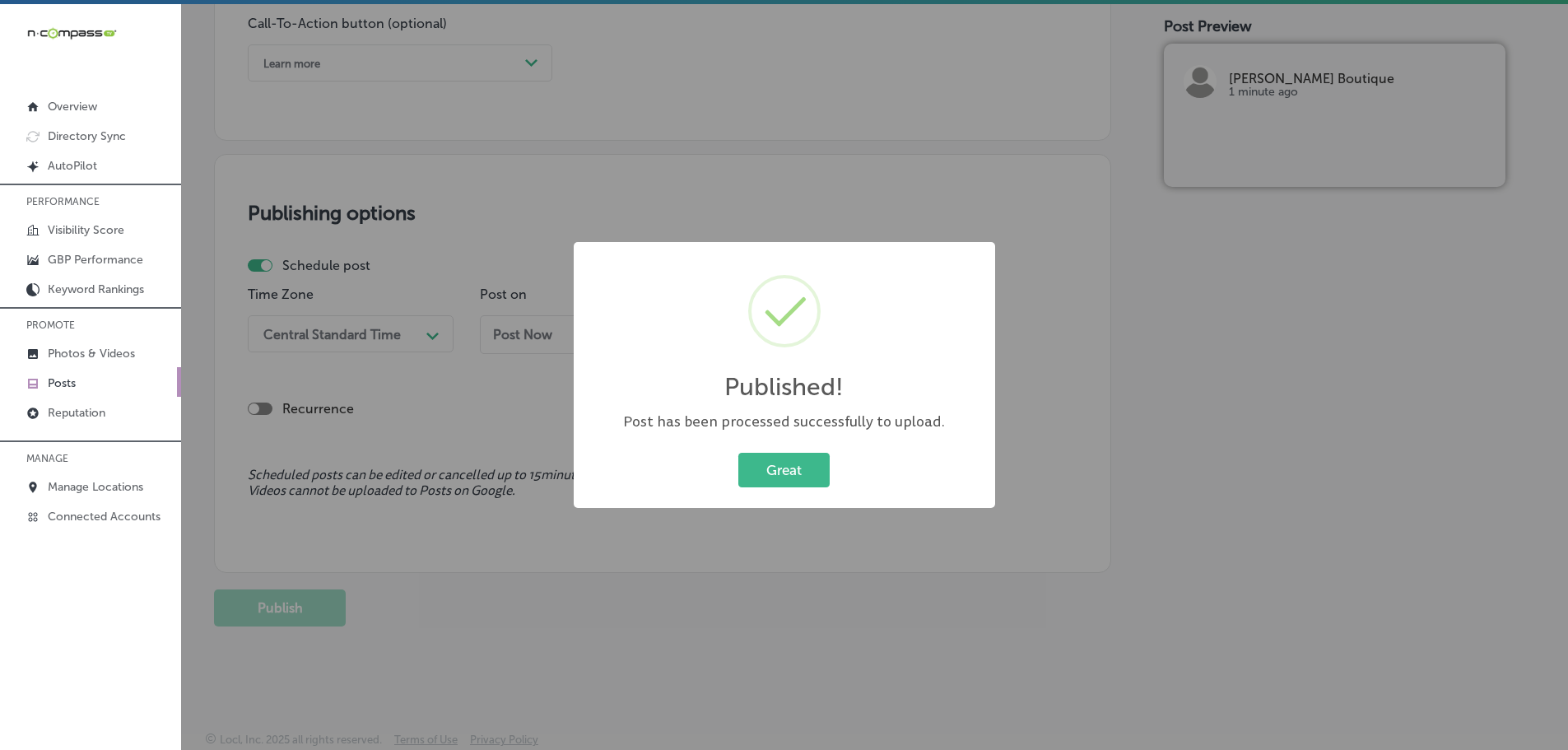
scroll to position [1242, 0]
click at [770, 475] on button "Great" at bounding box center [784, 469] width 91 height 34
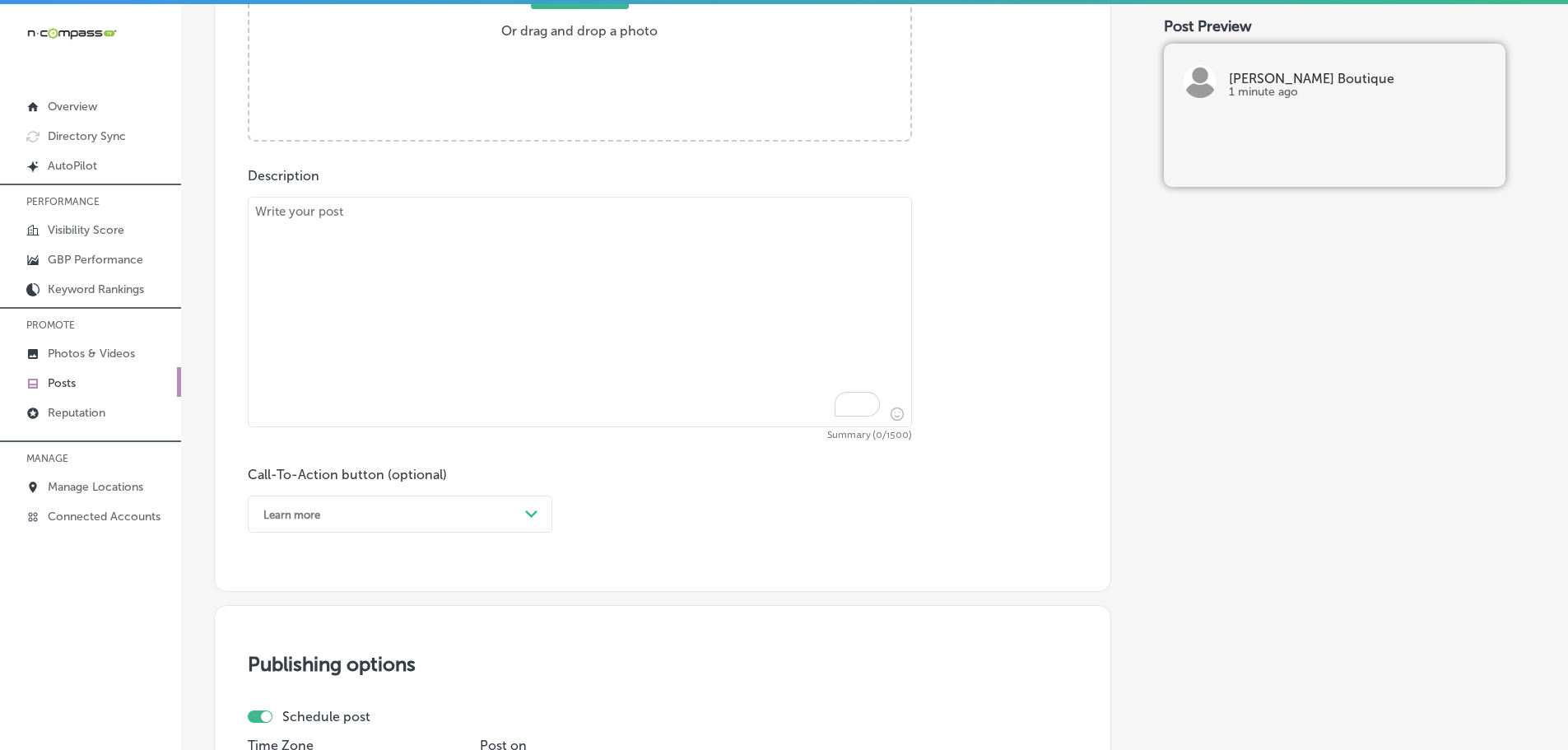
scroll to position [748, 0]
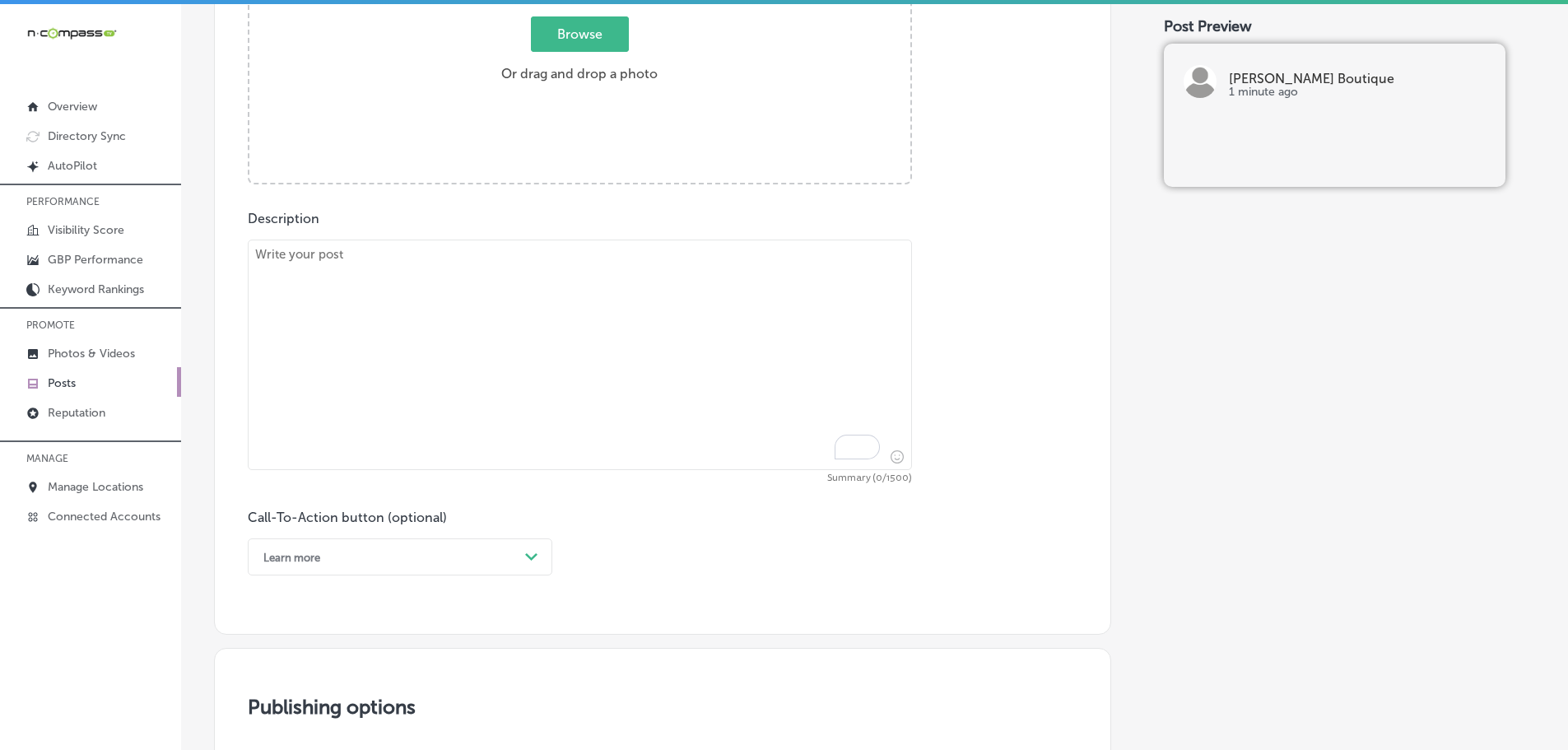
click at [438, 314] on textarea "To enrich screen reader interactions, please activate Accessibility in Grammarl…" at bounding box center [580, 354] width 665 height 230
paste textarea "Get ready for your next event with a stunning cocktail dress from Love, Ivy Bou…"
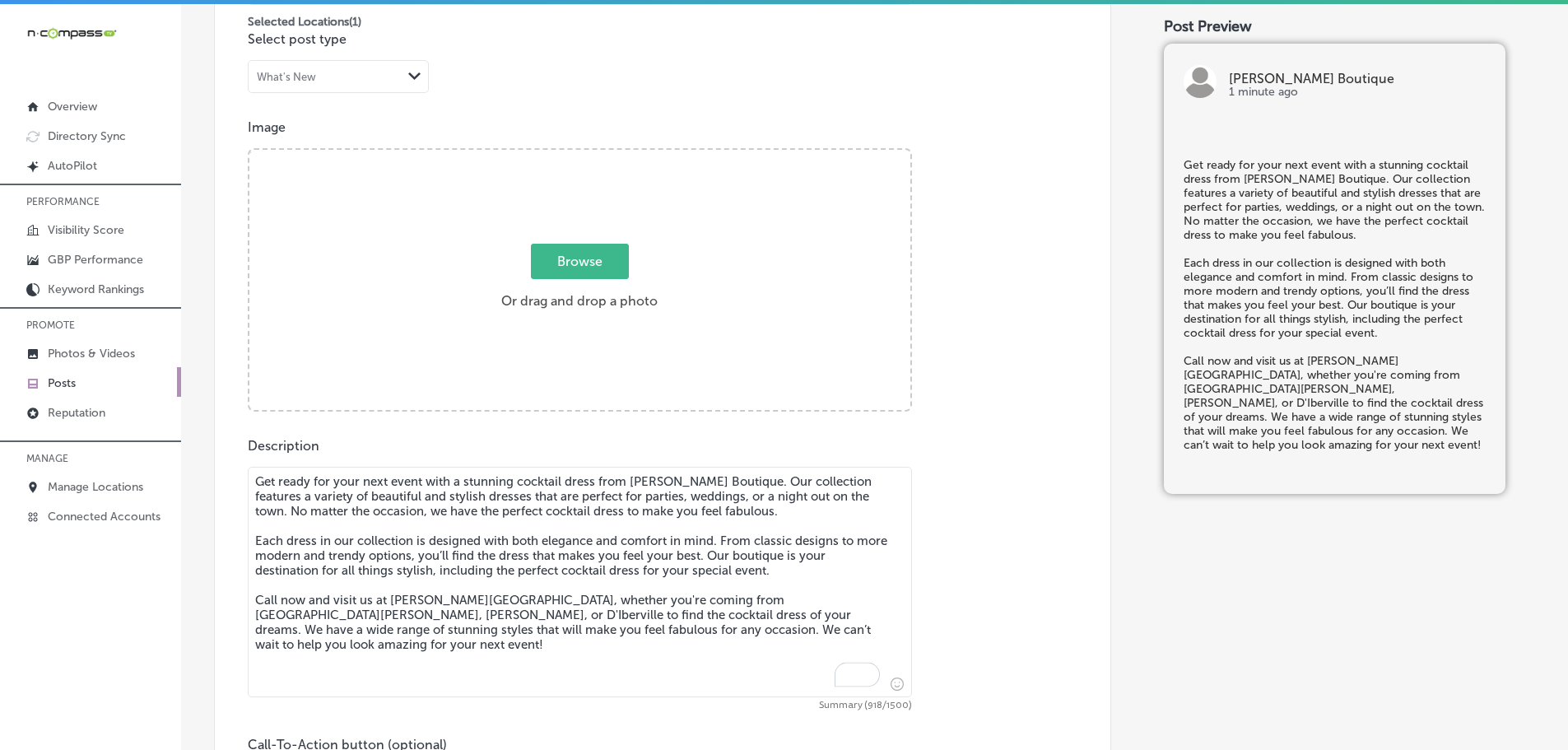
scroll to position [419, 0]
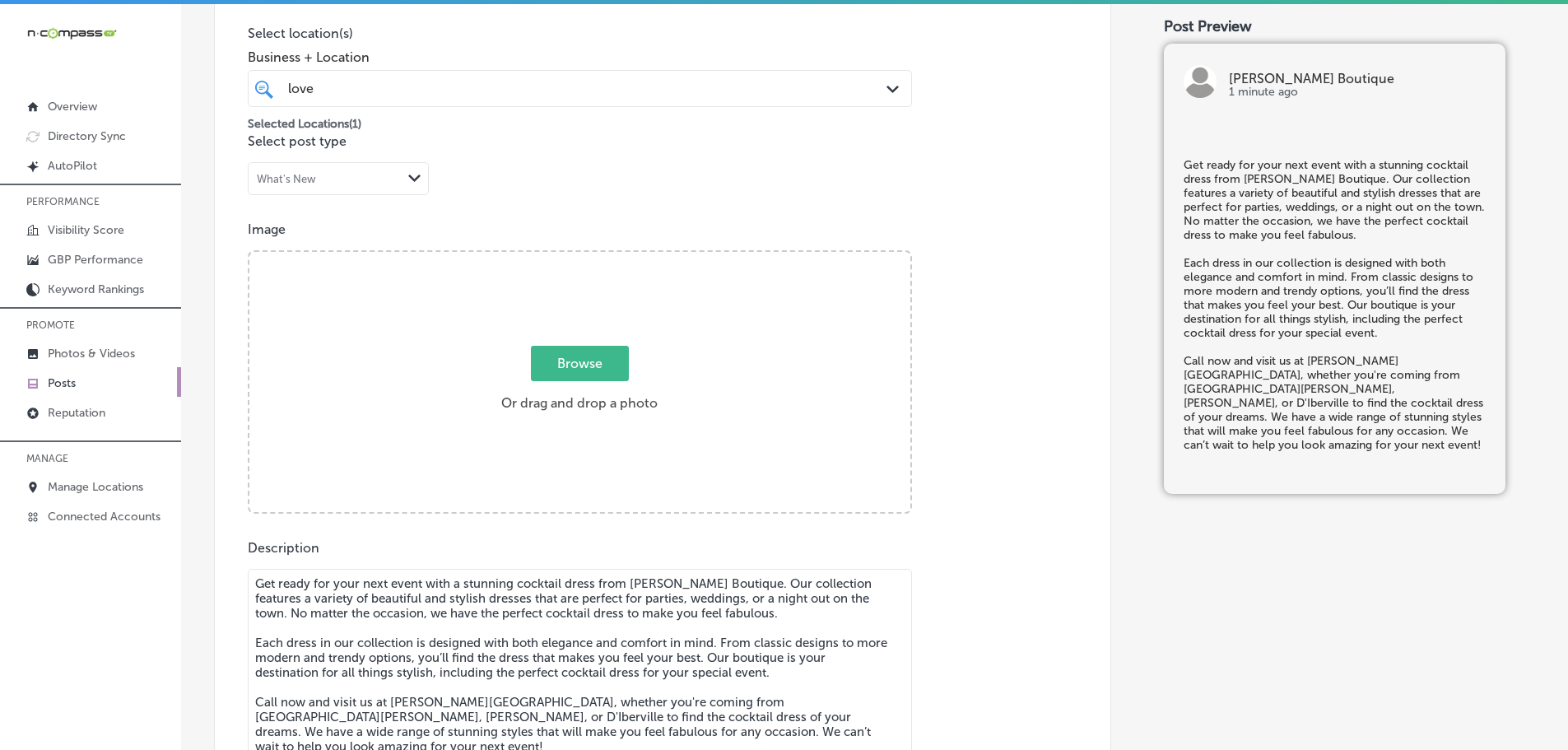
type textarea "Get ready for your next event with a stunning cocktail dress from Love, Ivy Bou…"
click at [580, 345] on div "Browse Or drag and drop a photo" at bounding box center [580, 383] width 661 height 263
click at [249, 252] on input "Browse Or drag and drop a photo" at bounding box center [580, 254] width 661 height 5
type input "C:\fakepath\516401382_18506539006001847_4946853794175500427_n (1).jpg"
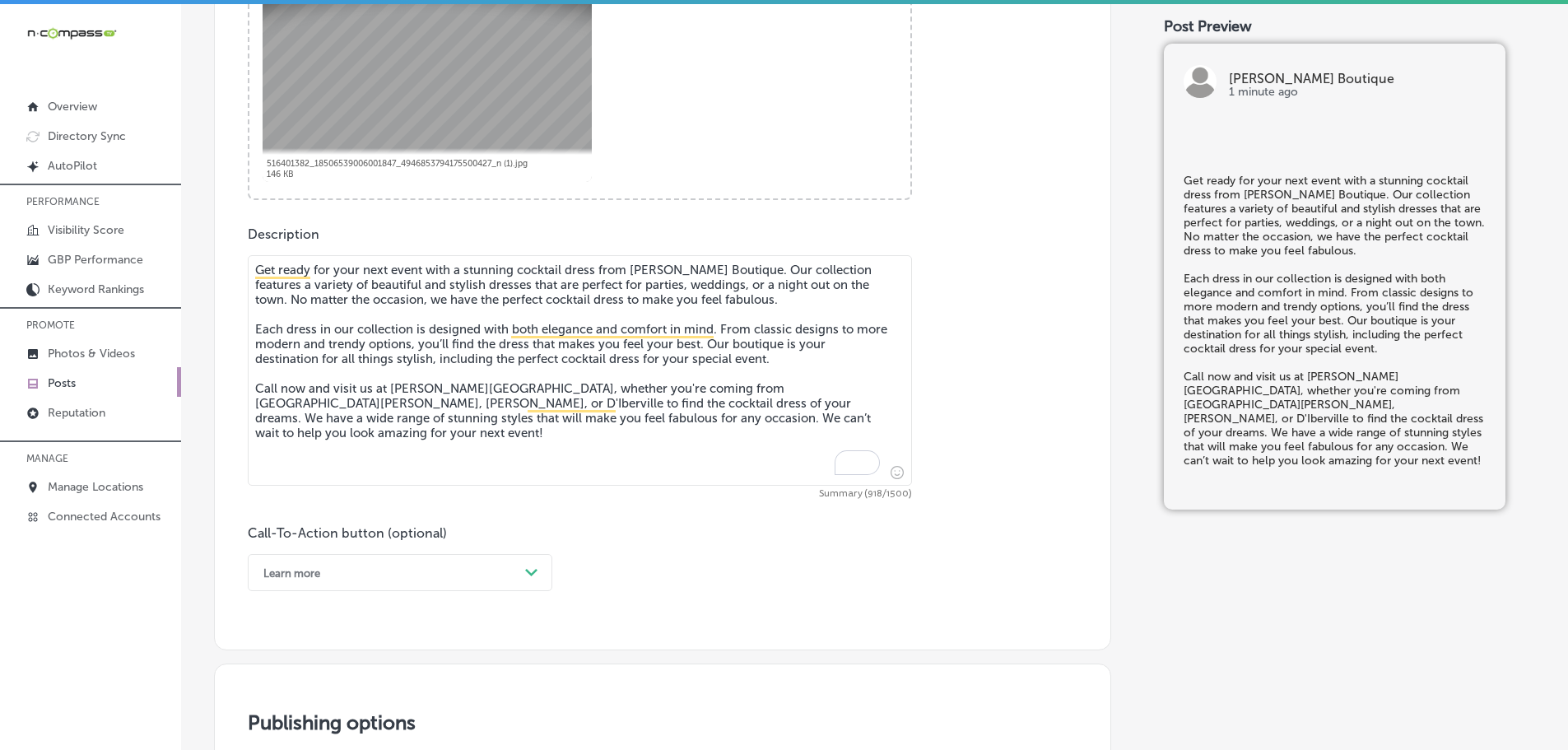
scroll to position [995, 0]
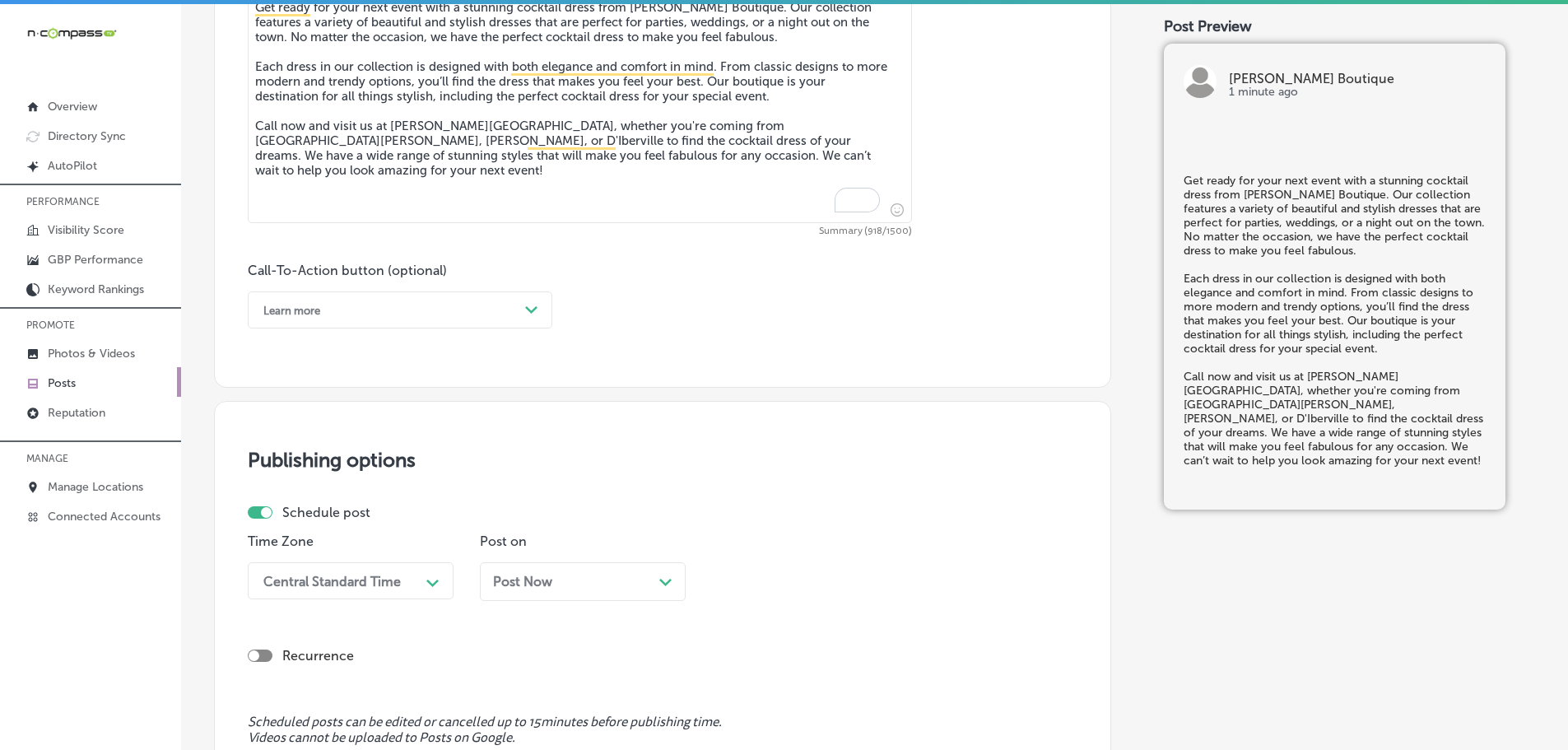
click at [519, 319] on div "Path Created with Sketch." at bounding box center [532, 309] width 26 height 26
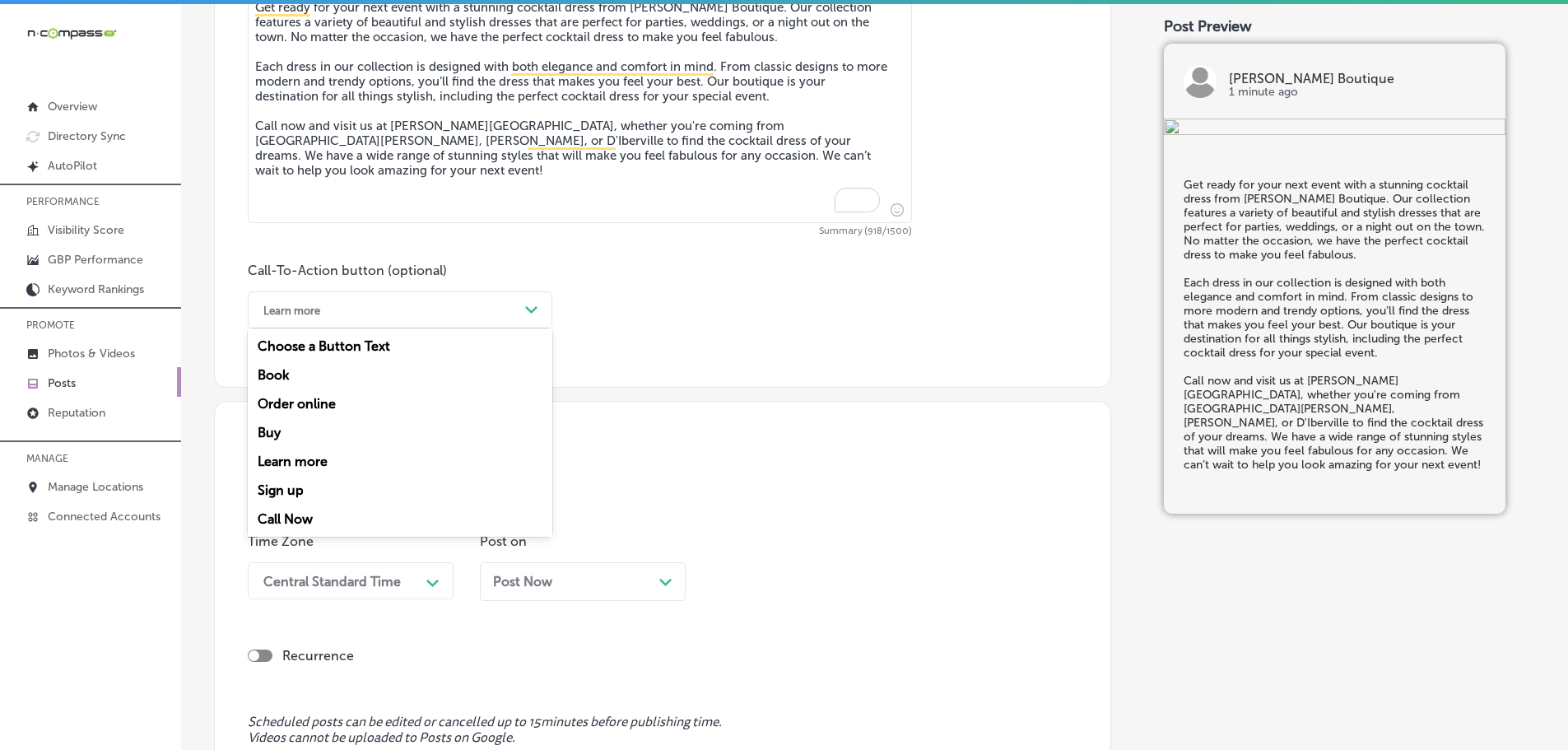
click at [291, 510] on div "Call Now" at bounding box center [400, 519] width 304 height 29
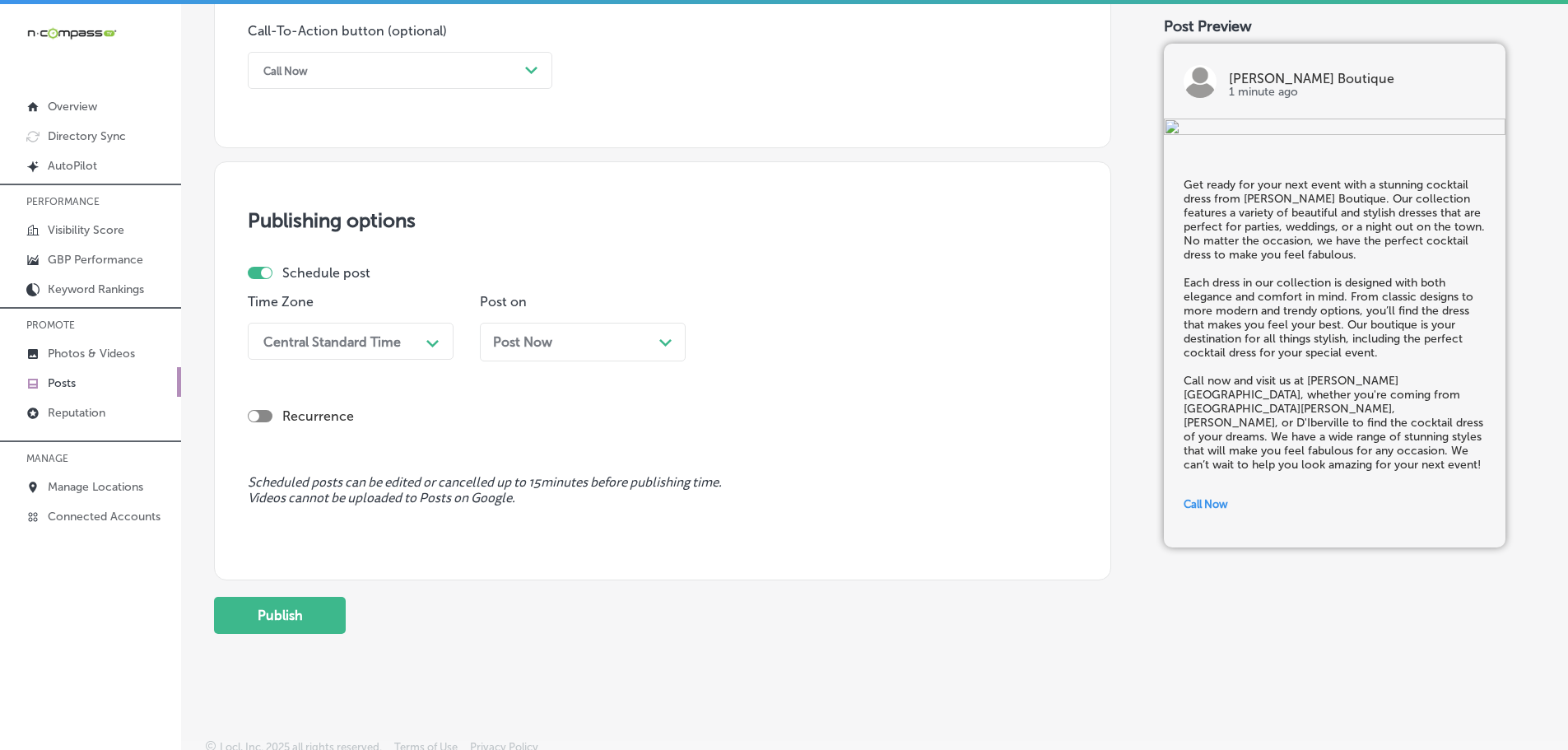
scroll to position [1242, 0]
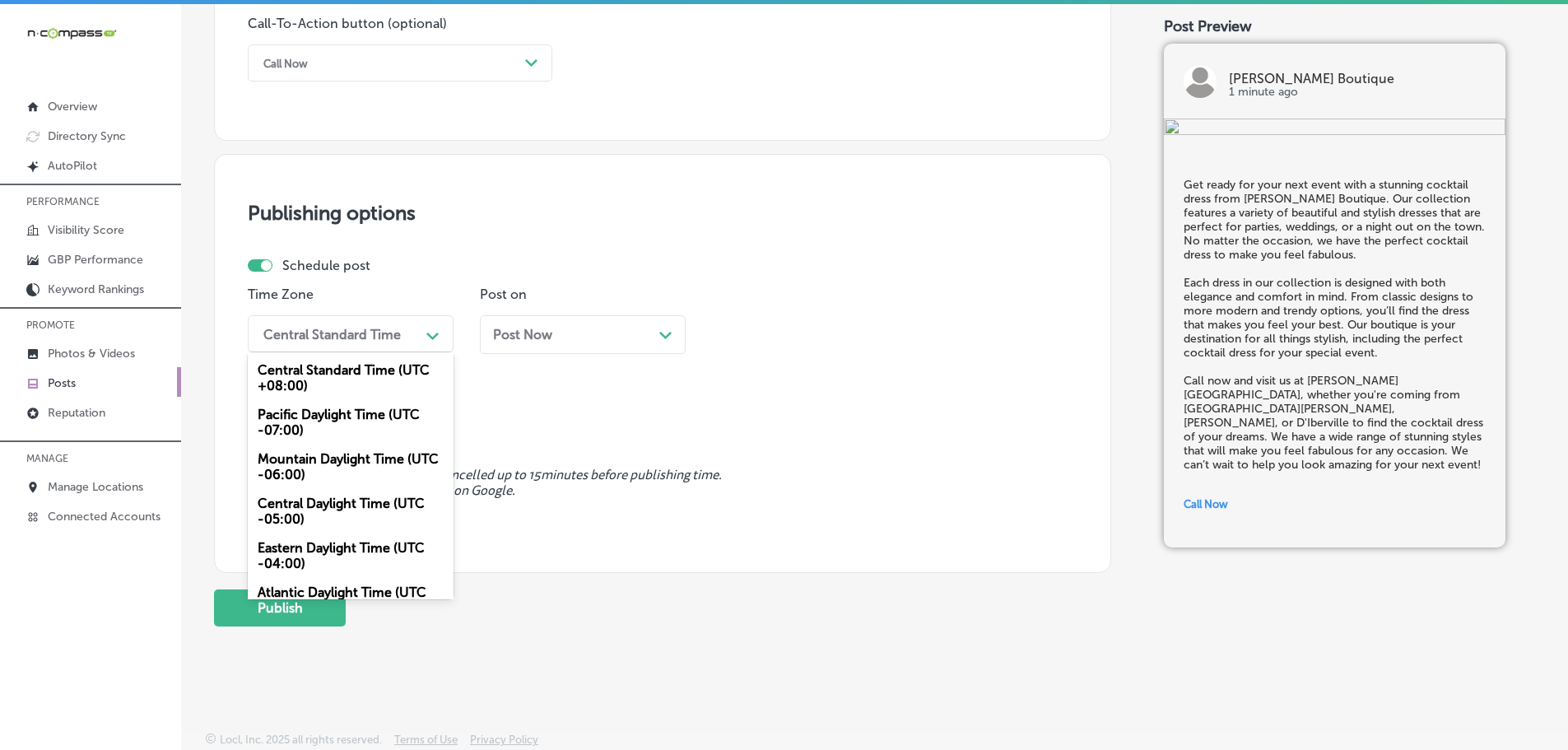
click at [383, 337] on div "Central Standard Time" at bounding box center [331, 333] width 137 height 15
drag, startPoint x: 336, startPoint y: 460, endPoint x: 341, endPoint y: 452, distance: 9.4
click at [338, 456] on div "Mountain Daylight Time (UTC -06:00)" at bounding box center [351, 466] width 206 height 45
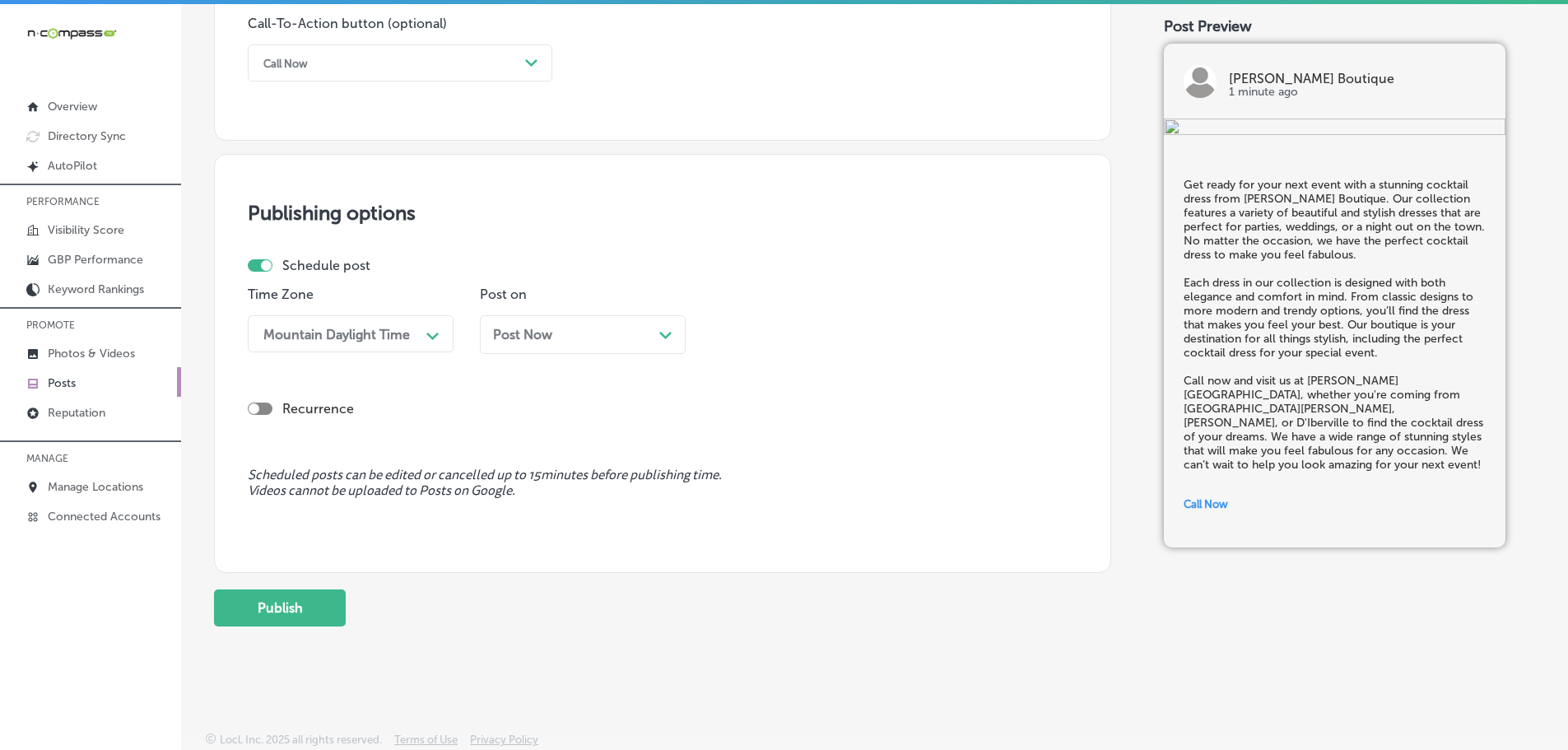
click at [661, 329] on div "Path Created with Sketch." at bounding box center [666, 333] width 13 height 13
click at [883, 332] on div "01:45 PM" at bounding box center [801, 334] width 165 height 29
click at [779, 515] on div "7:00 AM" at bounding box center [815, 518] width 206 height 29
click at [266, 612] on button "Publish" at bounding box center [280, 607] width 132 height 37
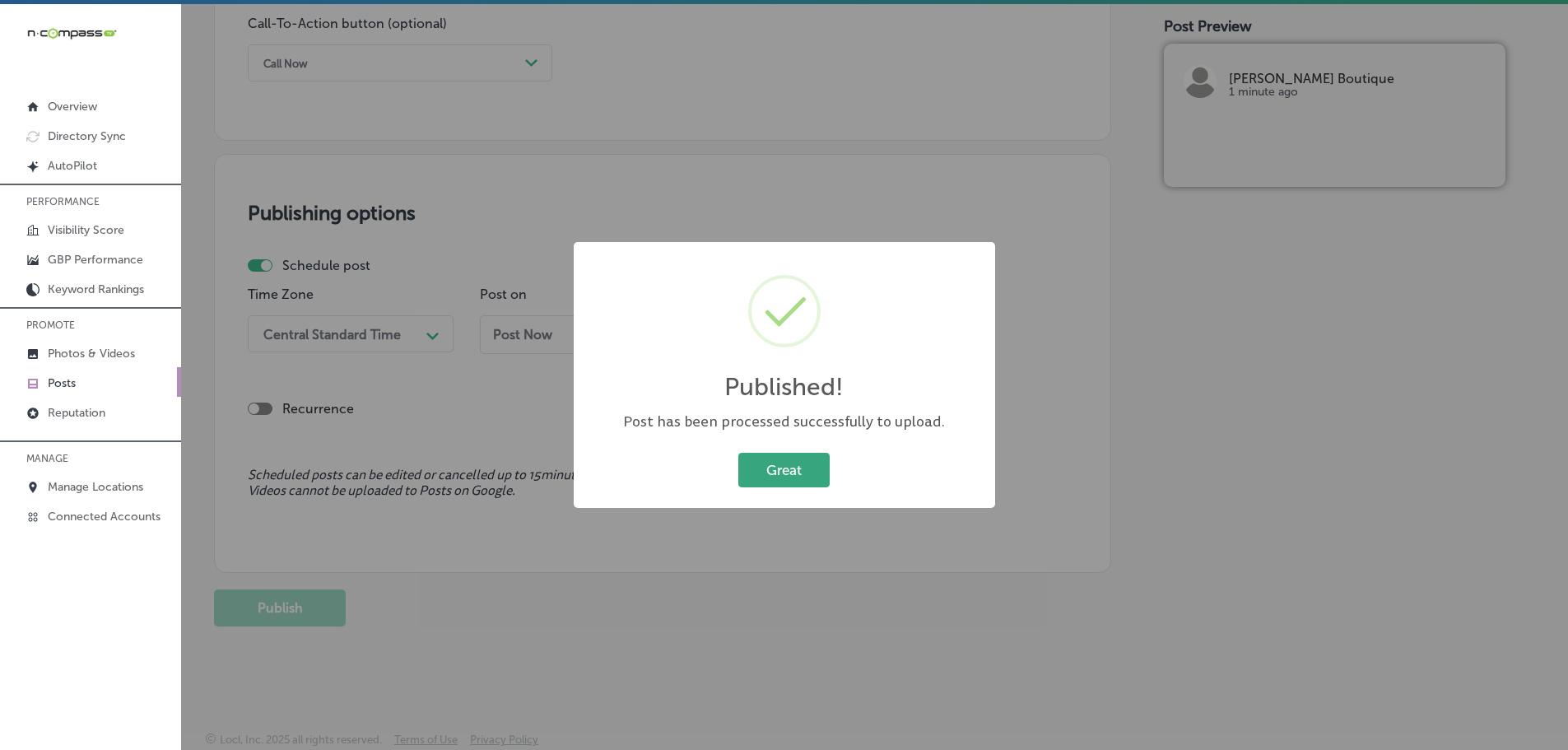
click at [811, 466] on button "Great" at bounding box center [784, 469] width 91 height 34
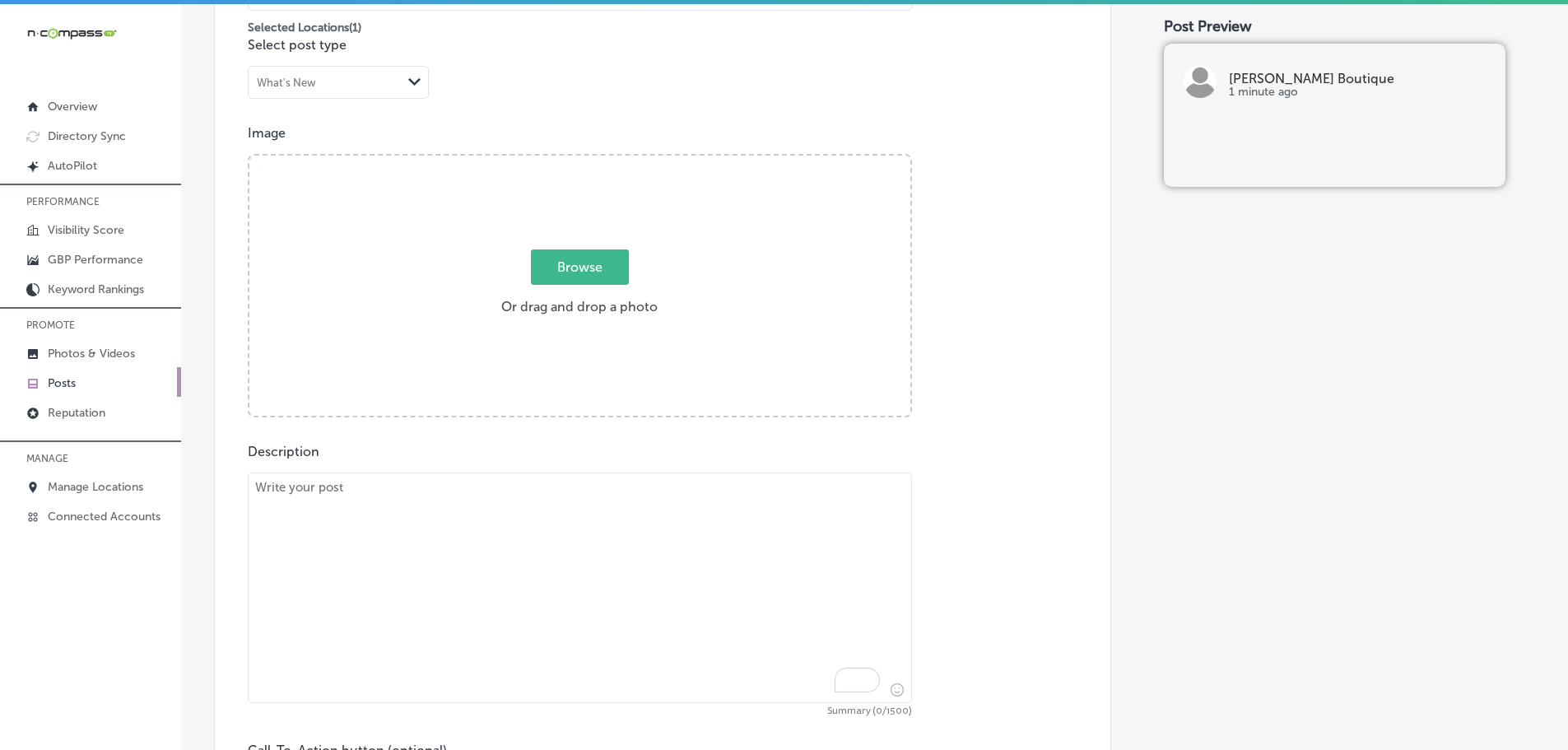
scroll to position [502, 0]
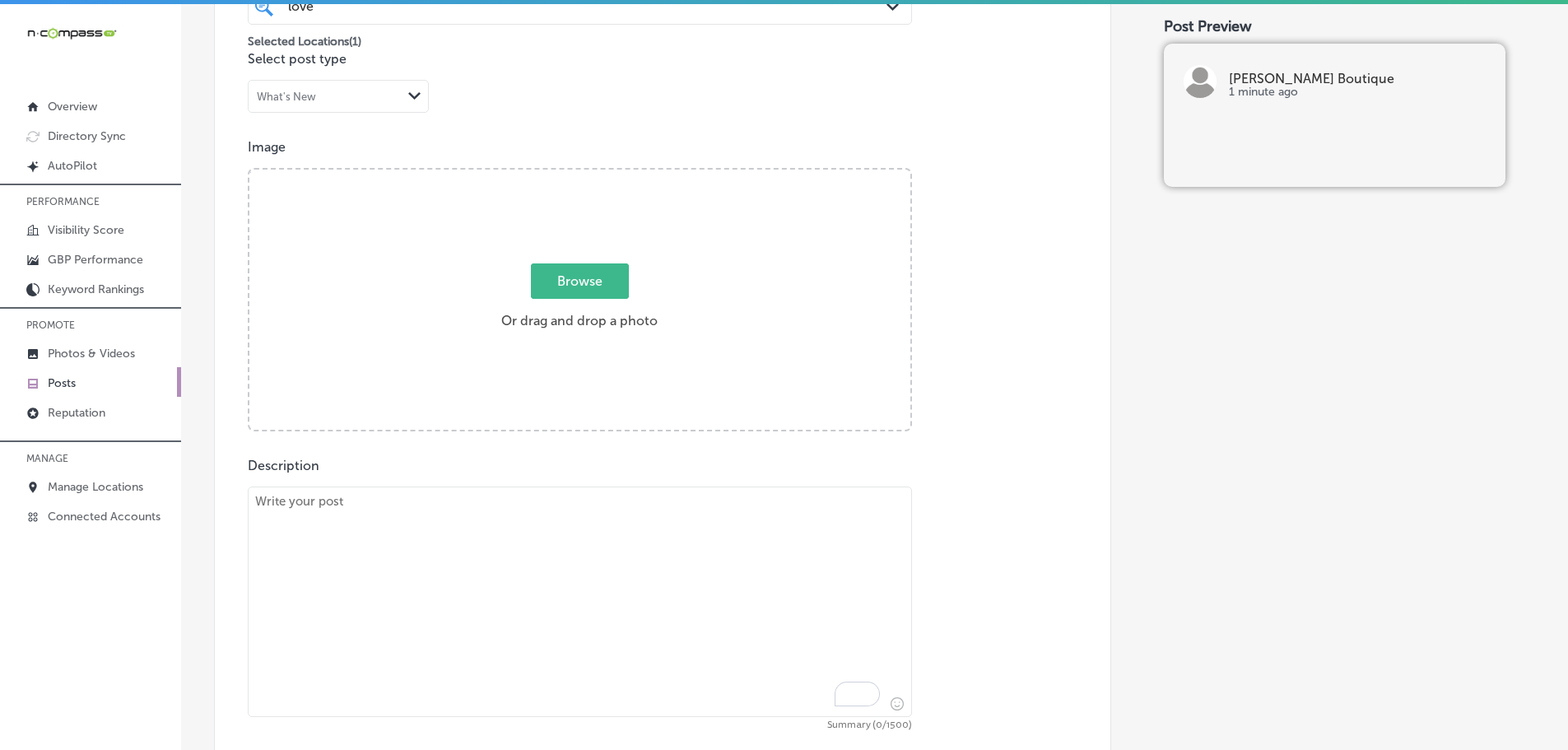
click at [405, 529] on textarea "To enrich screen reader interactions, please activate Accessibility in Grammarl…" at bounding box center [580, 601] width 665 height 230
paste textarea "Love, Ivy Boutique is the ultimate accessories store, offering everything you n…"
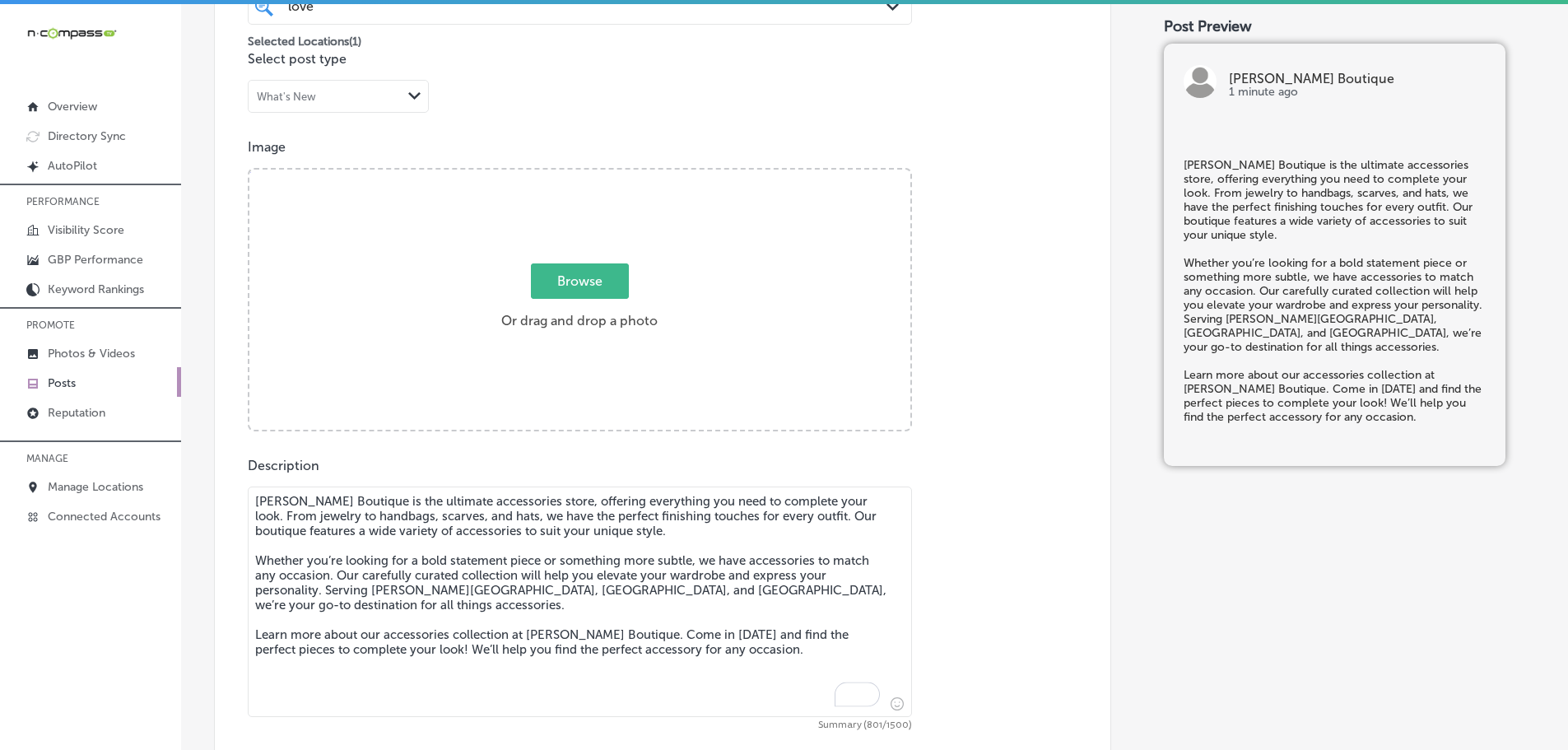
type textarea "Love, Ivy Boutique is the ultimate accessories store, offering everything you n…"
click at [575, 283] on span "Browse" at bounding box center [580, 280] width 98 height 35
click at [575, 175] on input "Browse Or drag and drop a photo" at bounding box center [580, 171] width 661 height 5
type input "C:\fakepath\515448422_18506338174001847_7773517926837805555_n (1).jpg"
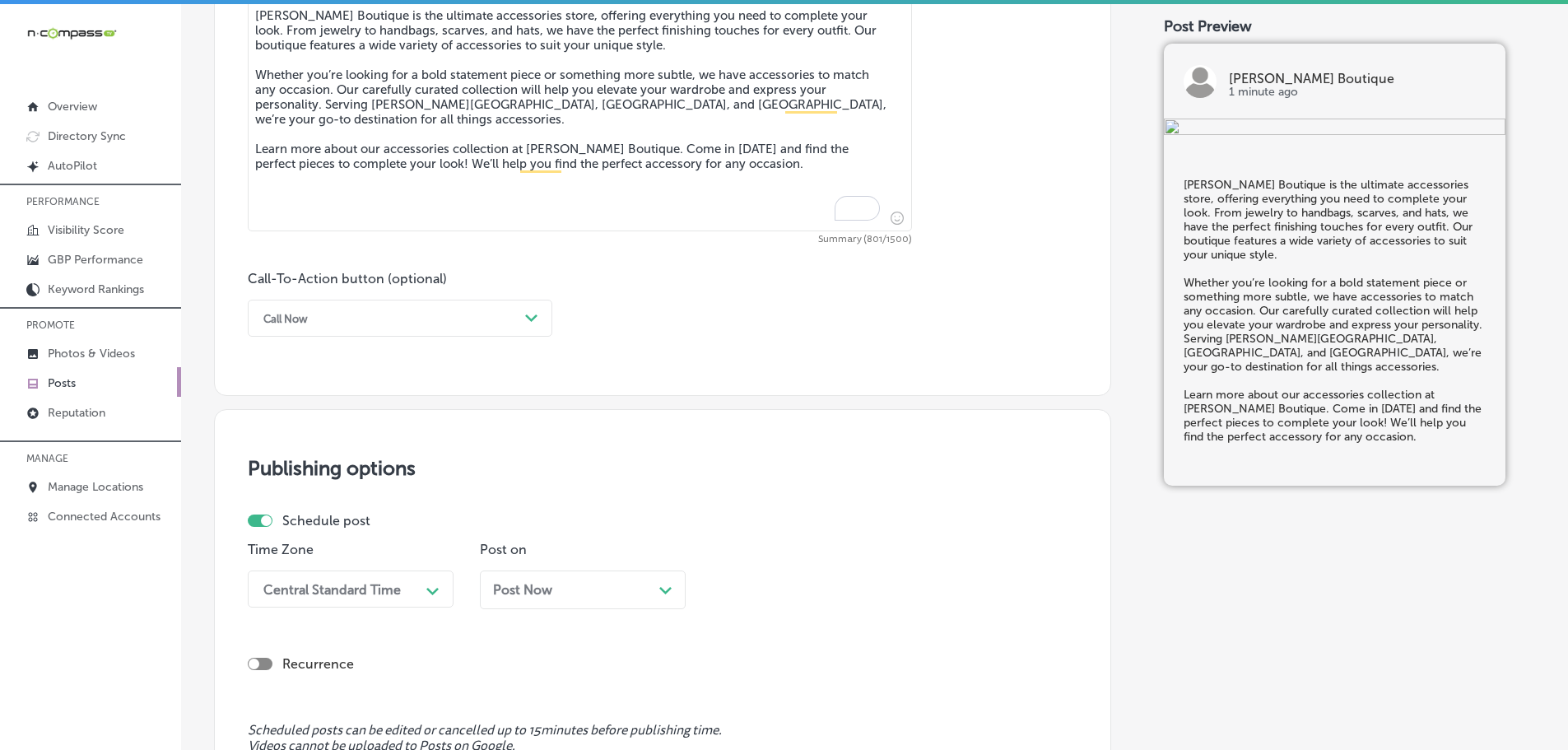
scroll to position [995, 0]
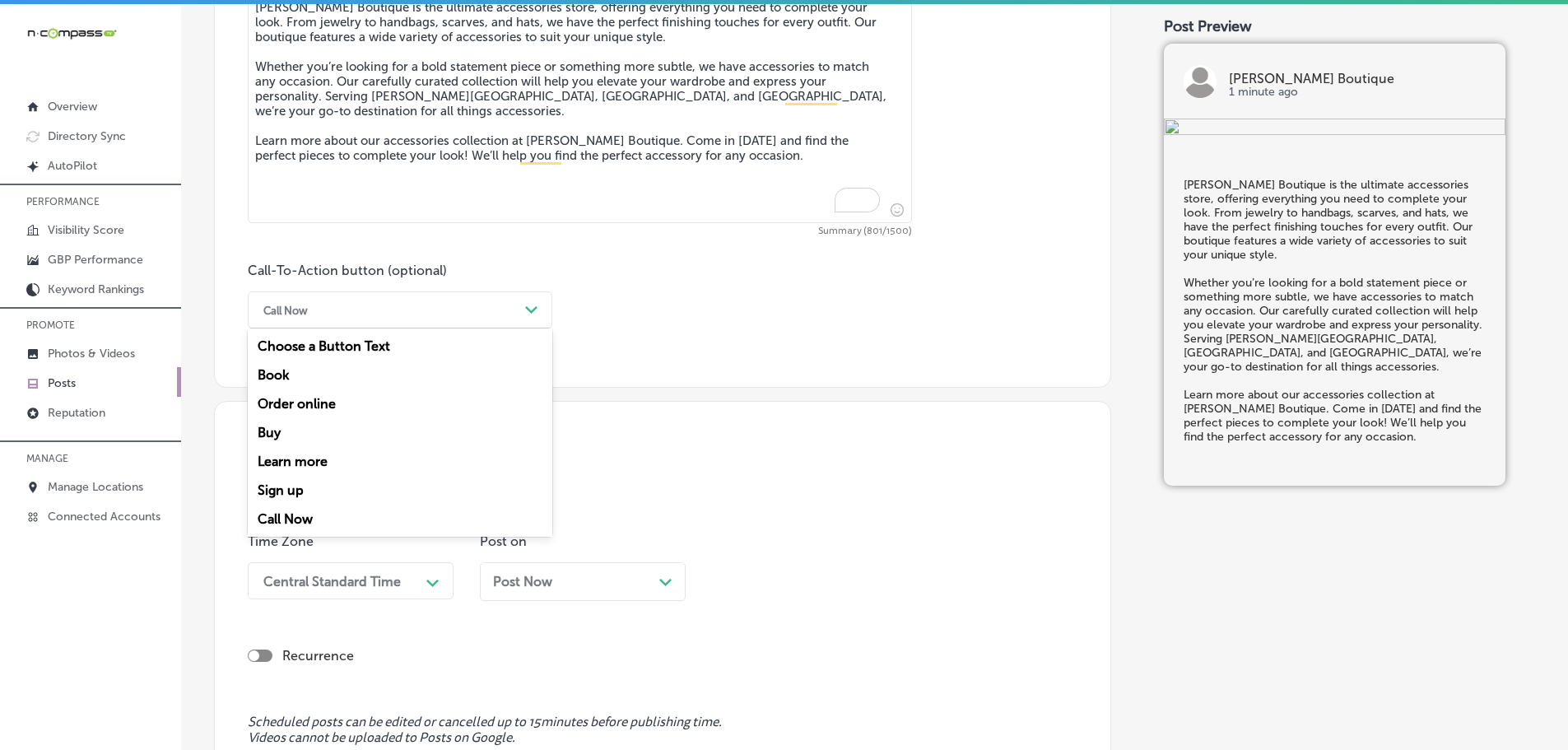
click at [518, 309] on div "Call Now" at bounding box center [386, 309] width 263 height 25
click at [286, 463] on div "Learn more" at bounding box center [400, 461] width 304 height 29
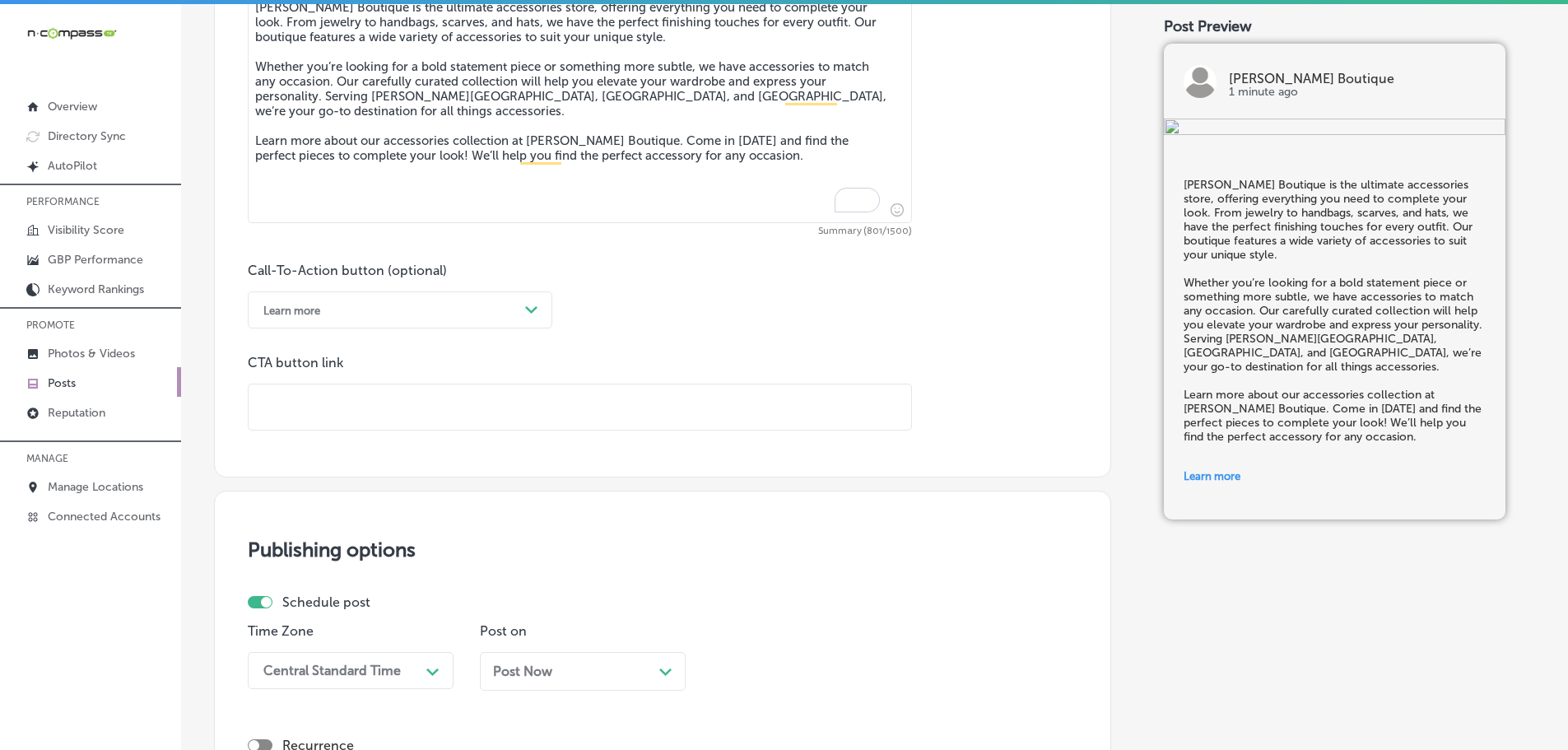
click at [357, 416] on input "text" at bounding box center [580, 407] width 663 height 46
paste input "https://loveivyboutique.com/"
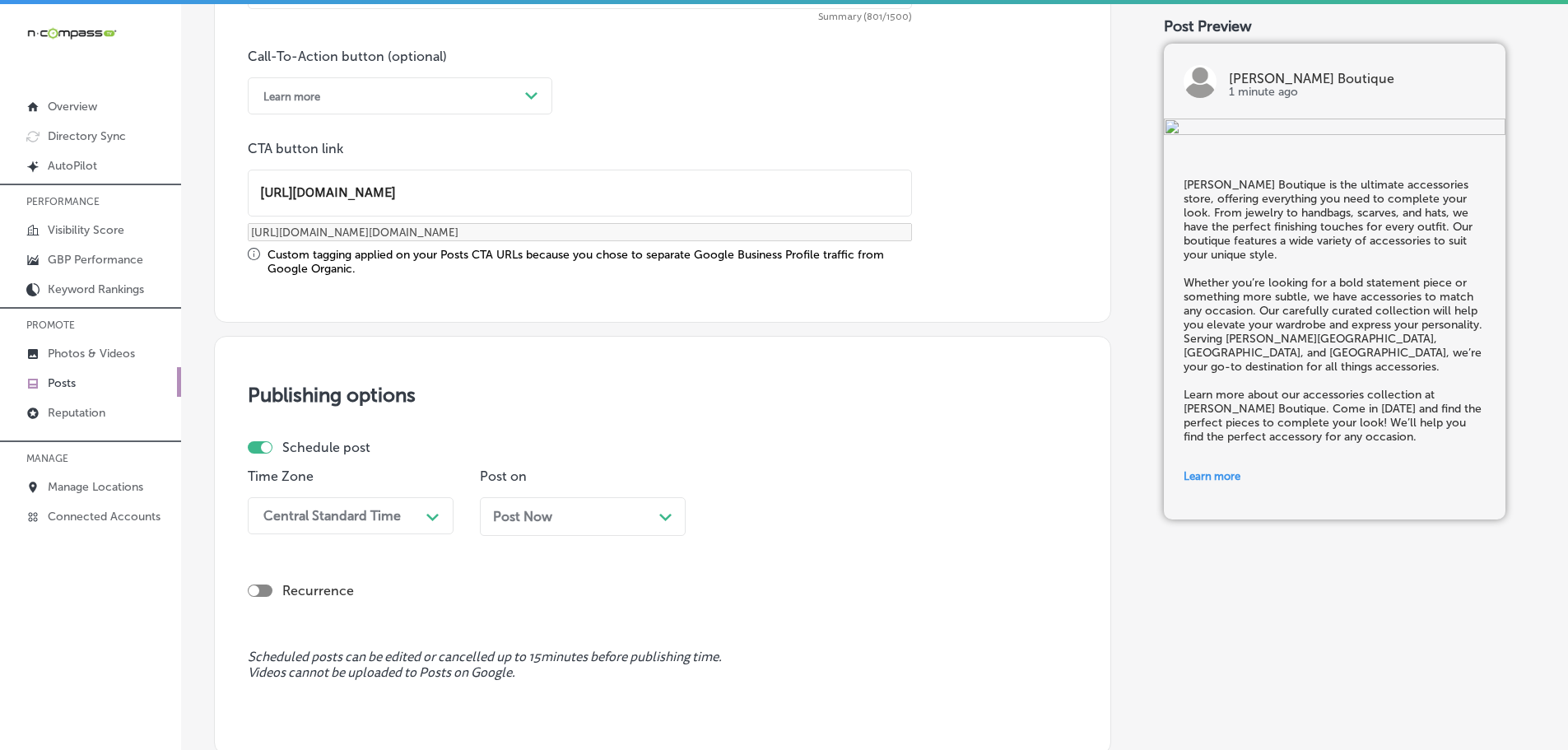
scroll to position [1391, 0]
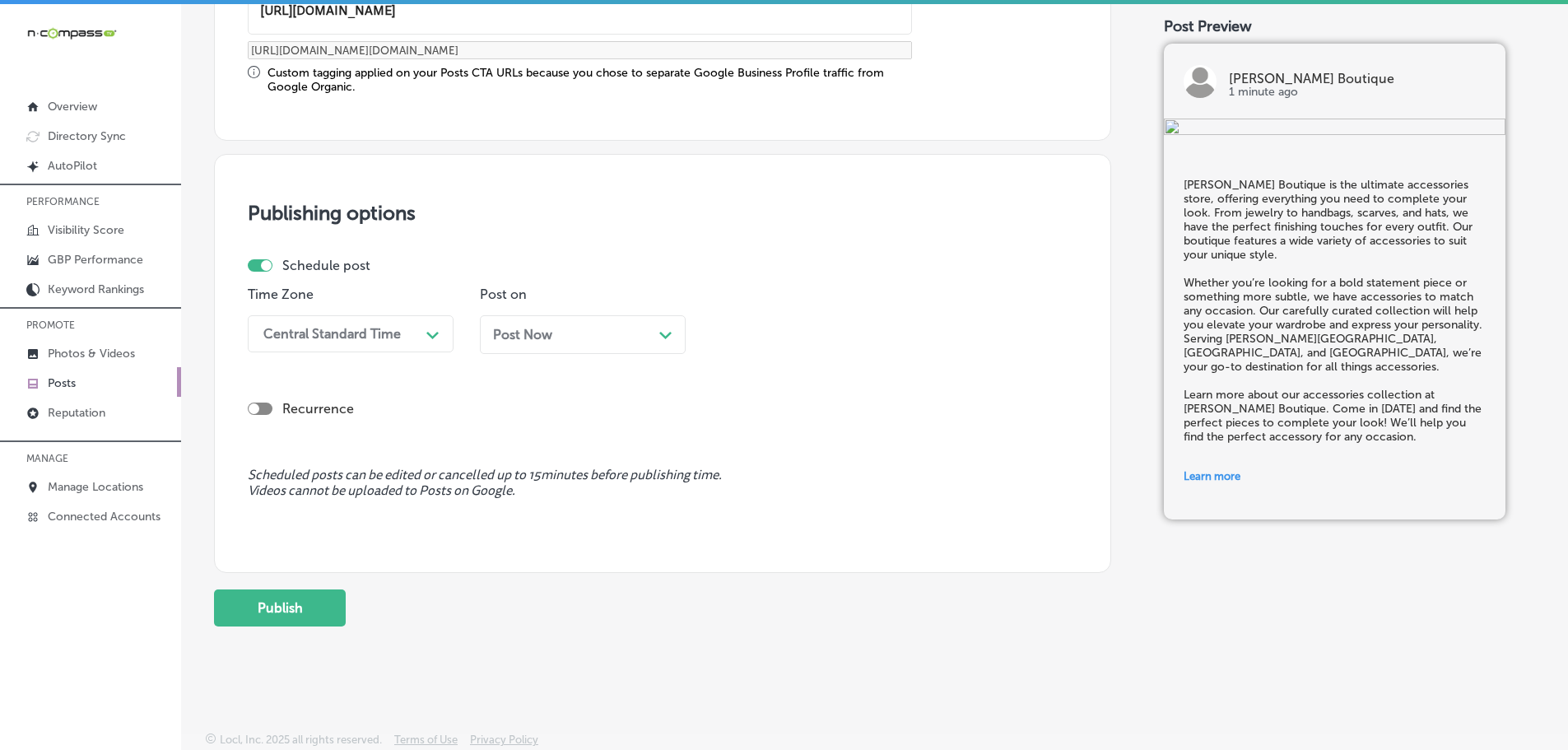
type input "https://loveivyboutique.com/"
click at [403, 329] on div "Central Standard Time" at bounding box center [337, 334] width 165 height 29
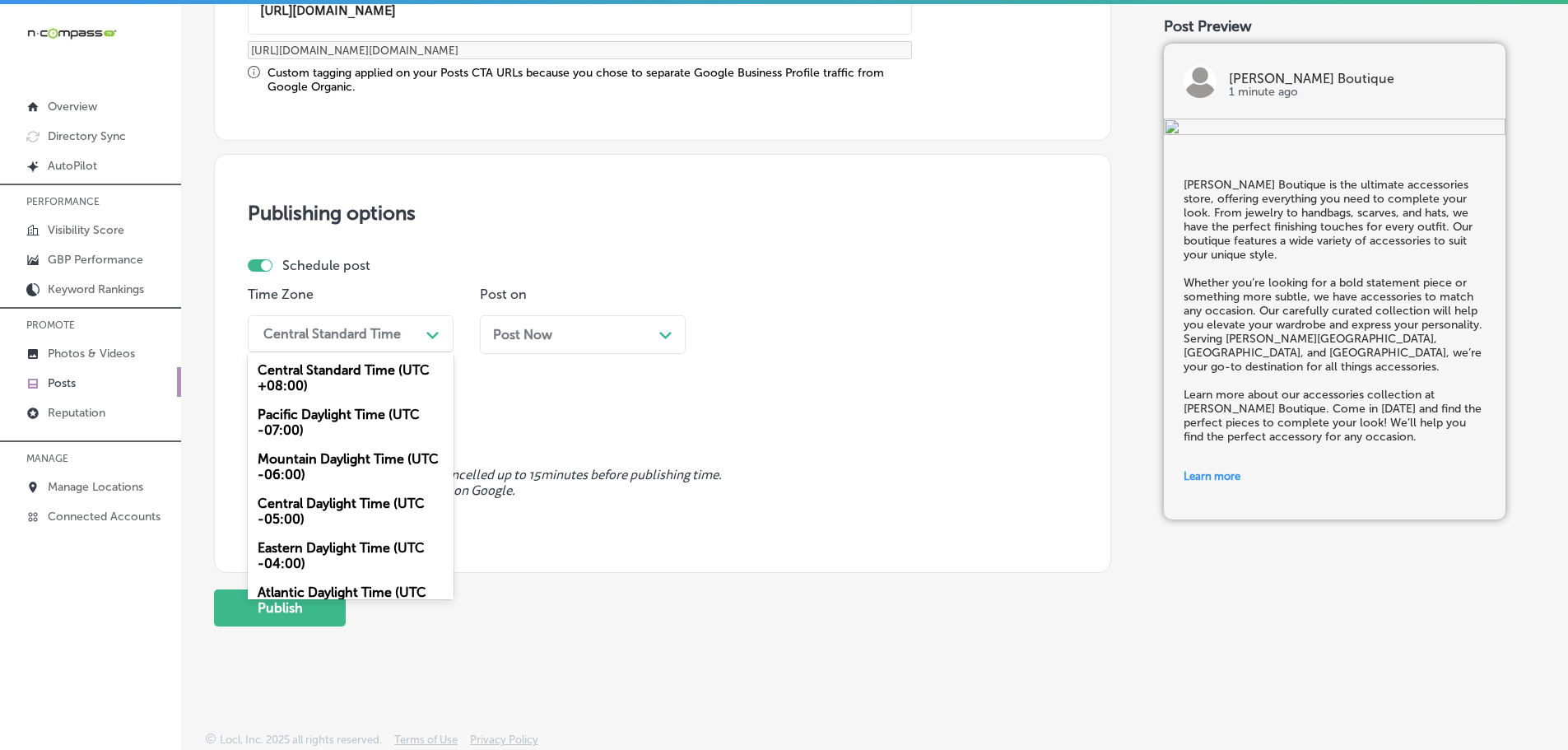
click at [333, 450] on div "Mountain Daylight Time (UTC -06:00)" at bounding box center [351, 466] width 206 height 45
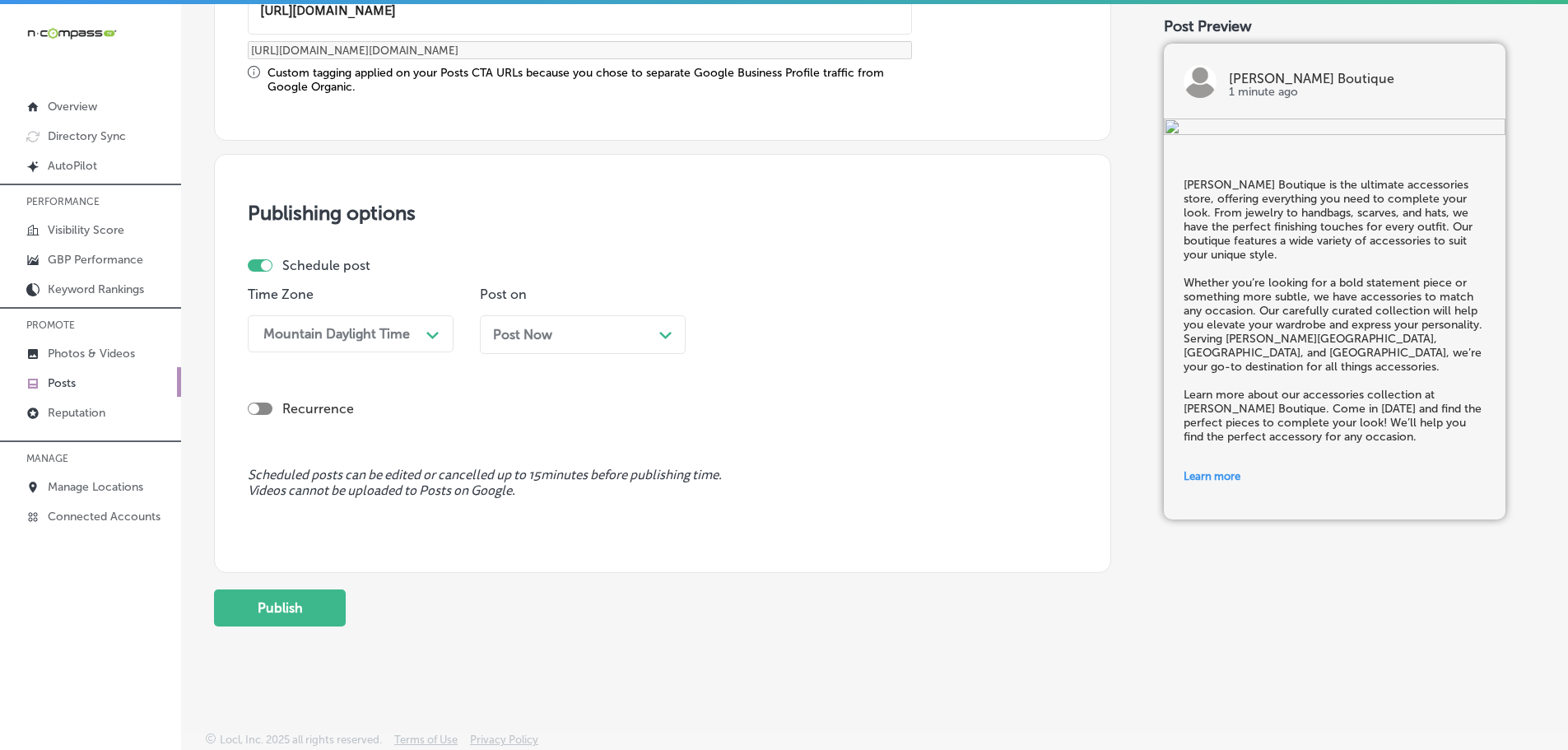
click at [667, 331] on icon "Path Created with Sketch." at bounding box center [666, 335] width 13 height 7
click at [865, 340] on div "01:45 PM" at bounding box center [801, 334] width 165 height 29
click at [759, 509] on div "7:00 AM" at bounding box center [815, 518] width 206 height 29
click at [285, 611] on button "Publish" at bounding box center [280, 607] width 132 height 37
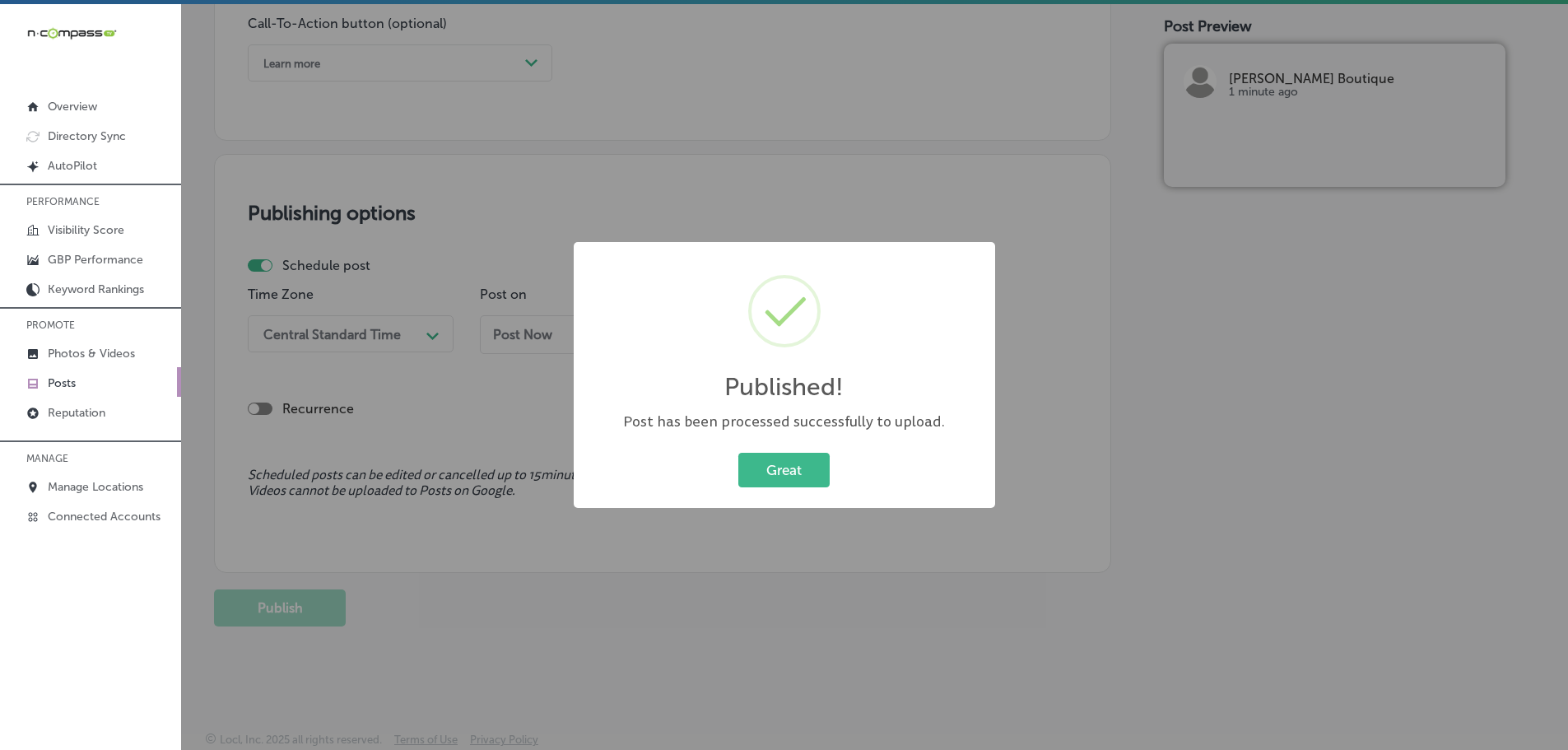
scroll to position [1242, 0]
click at [776, 474] on button "Great" at bounding box center [784, 469] width 91 height 34
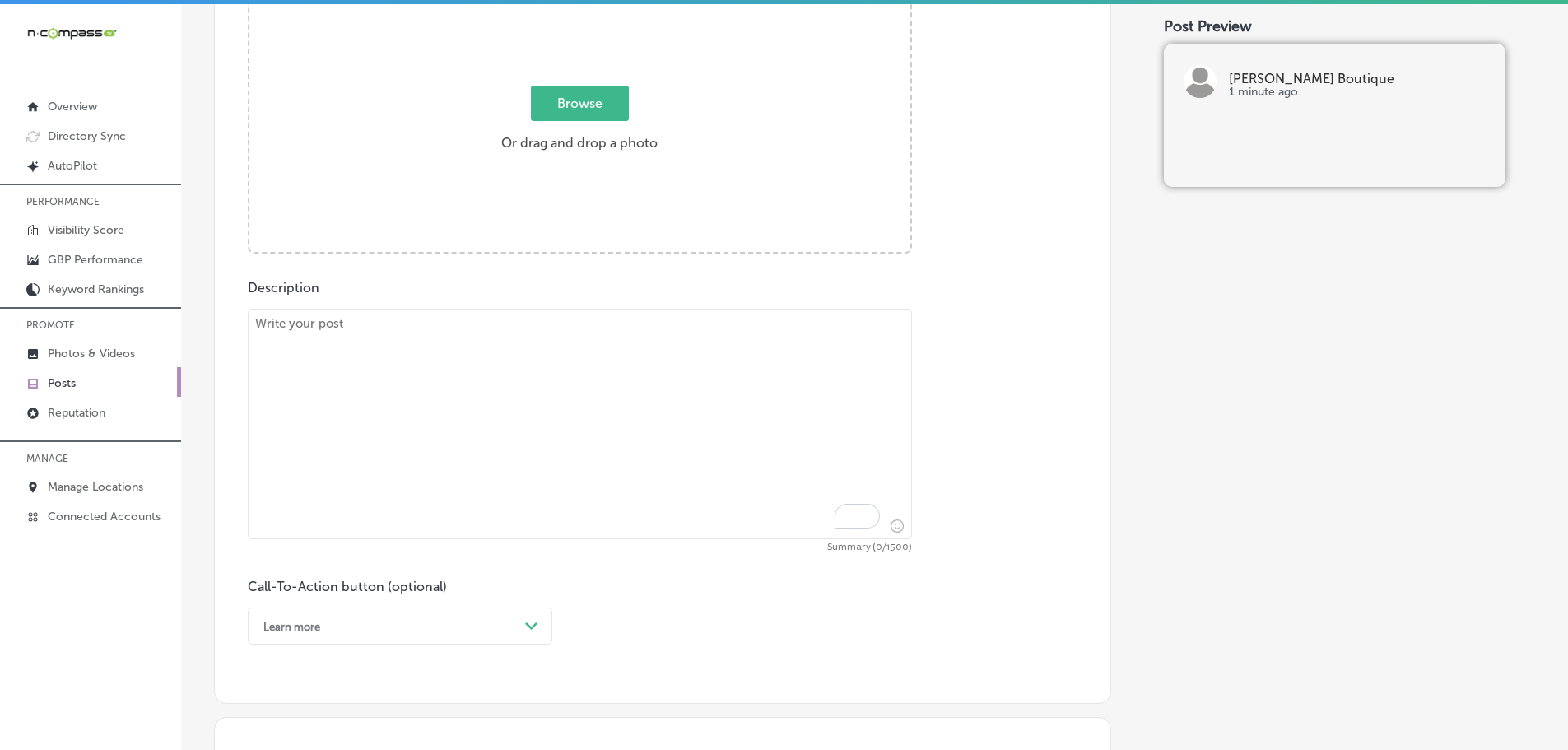
scroll to position [665, 0]
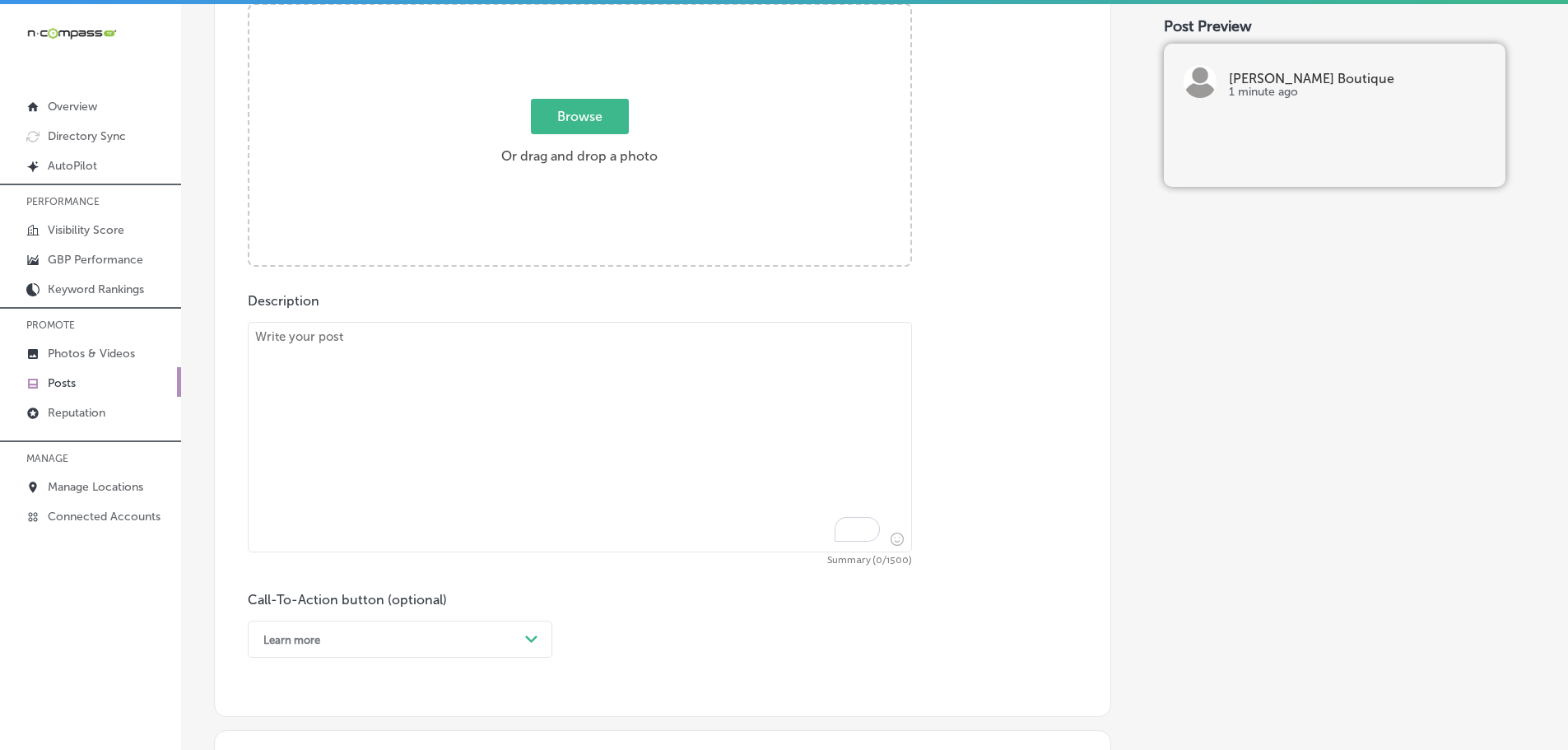
click at [421, 340] on textarea "To enrich screen reader interactions, please activate Accessibility in Grammarl…" at bounding box center [580, 436] width 665 height 230
paste textarea "Looking for comfortable and stylish casual clothing? Love, Ivy Boutique has a v…"
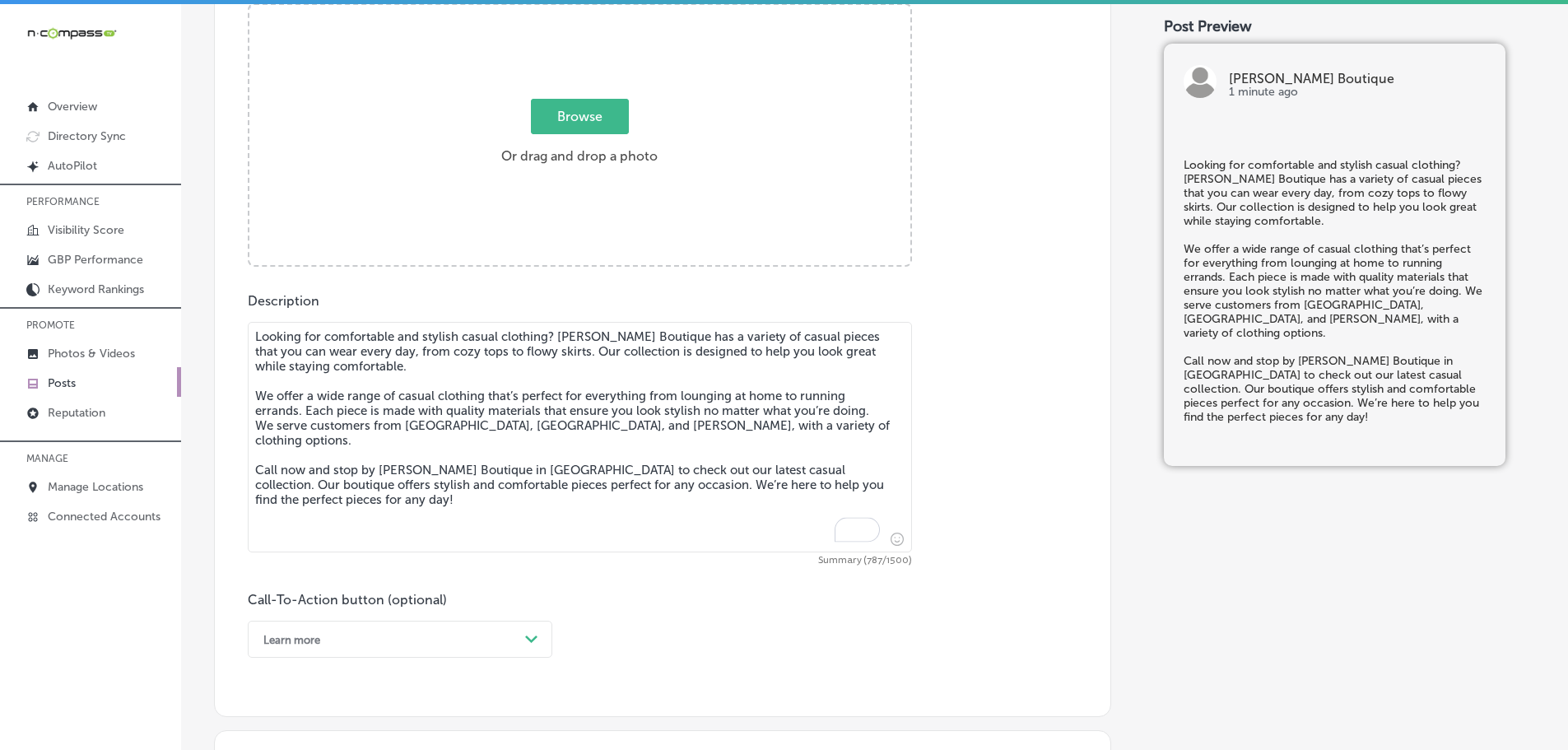
type textarea "Looking for comfortable and stylish casual clothing? Love, Ivy Boutique has a v…"
click at [575, 106] on span "Browse" at bounding box center [580, 116] width 98 height 35
click at [575, 10] on input "Browse Or drag and drop a photo" at bounding box center [580, 6] width 661 height 5
type input "C:\fakepath\515422373_18506539051001847_3521930920743200874_n (1).jpg"
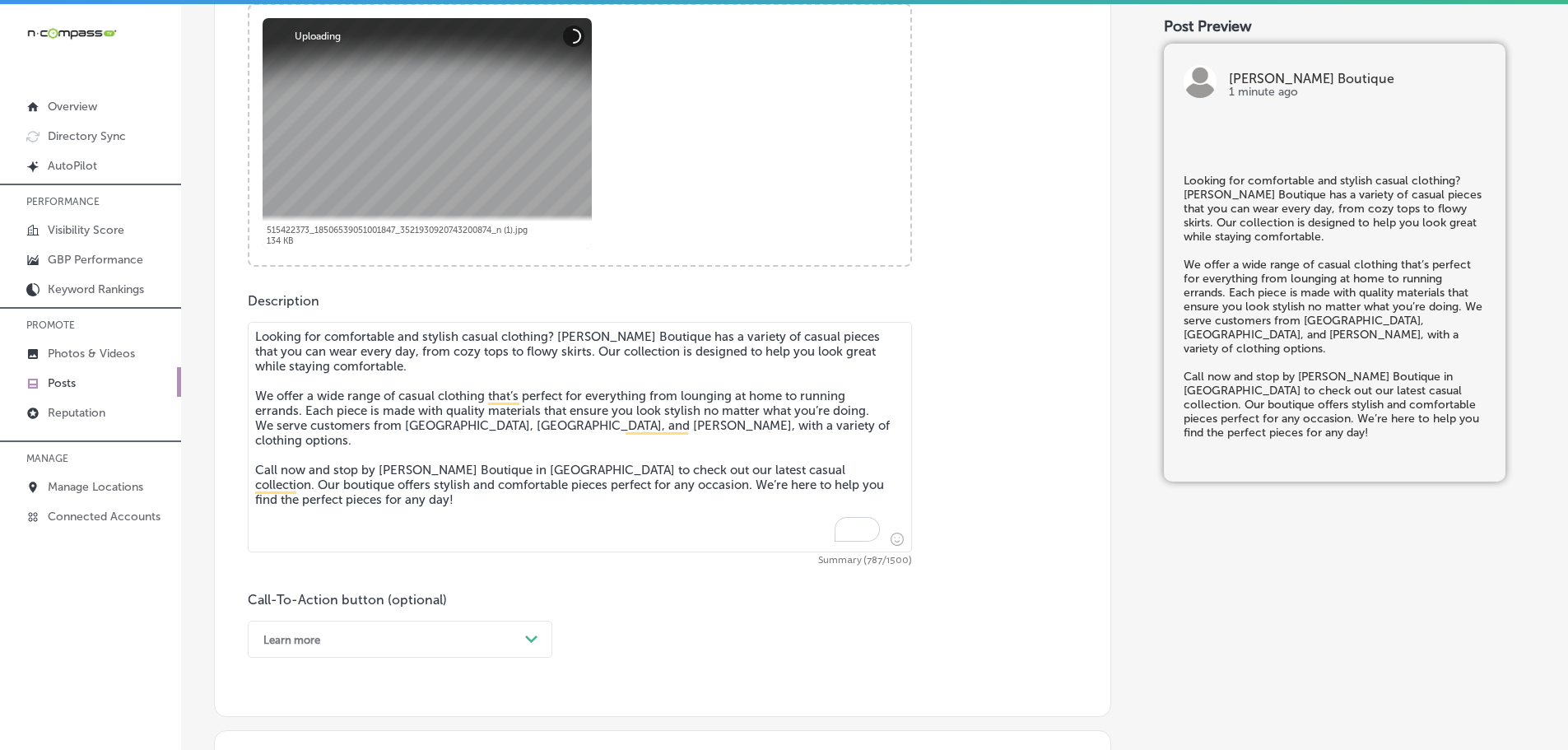
scroll to position [913, 0]
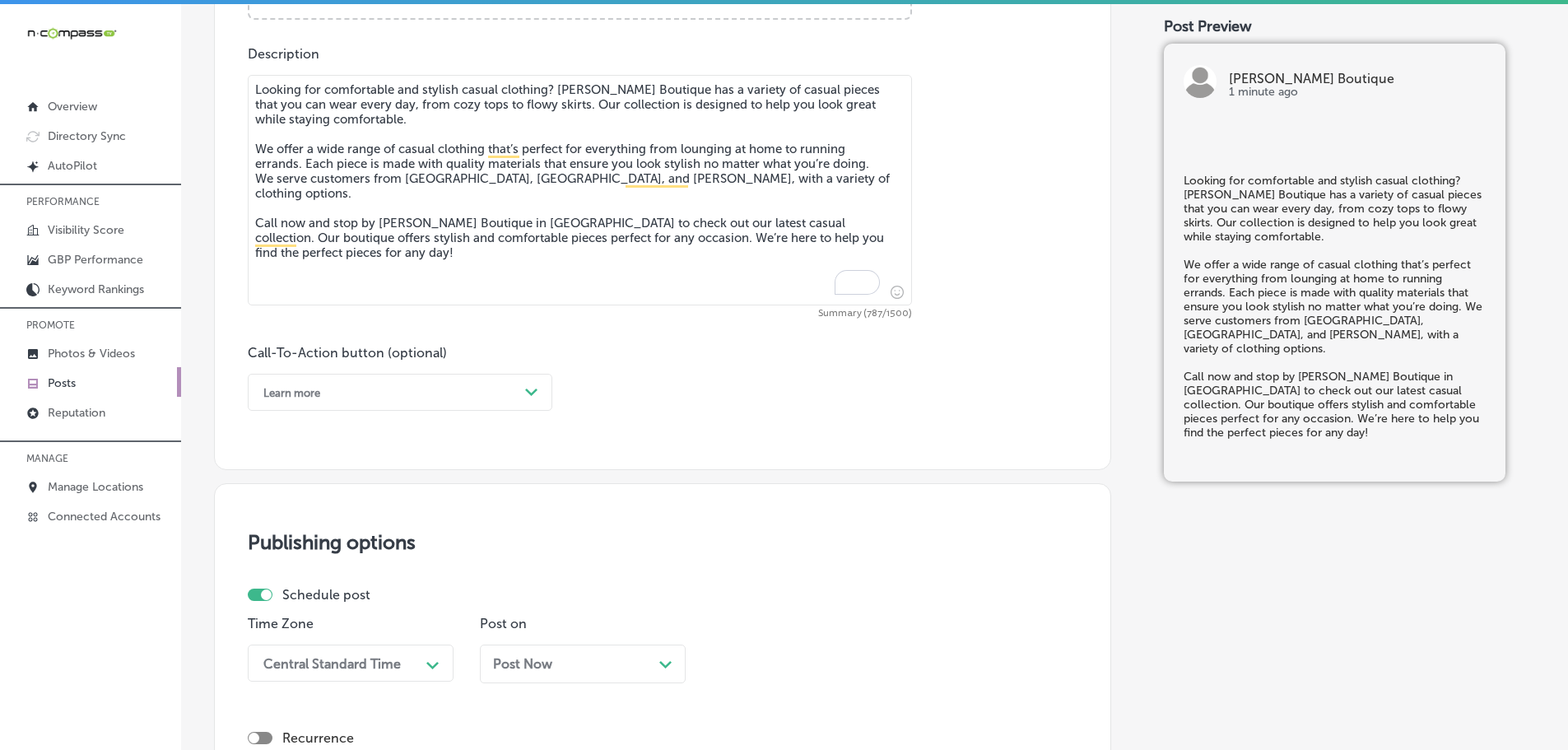
click at [499, 392] on div "Learn more" at bounding box center [386, 392] width 263 height 25
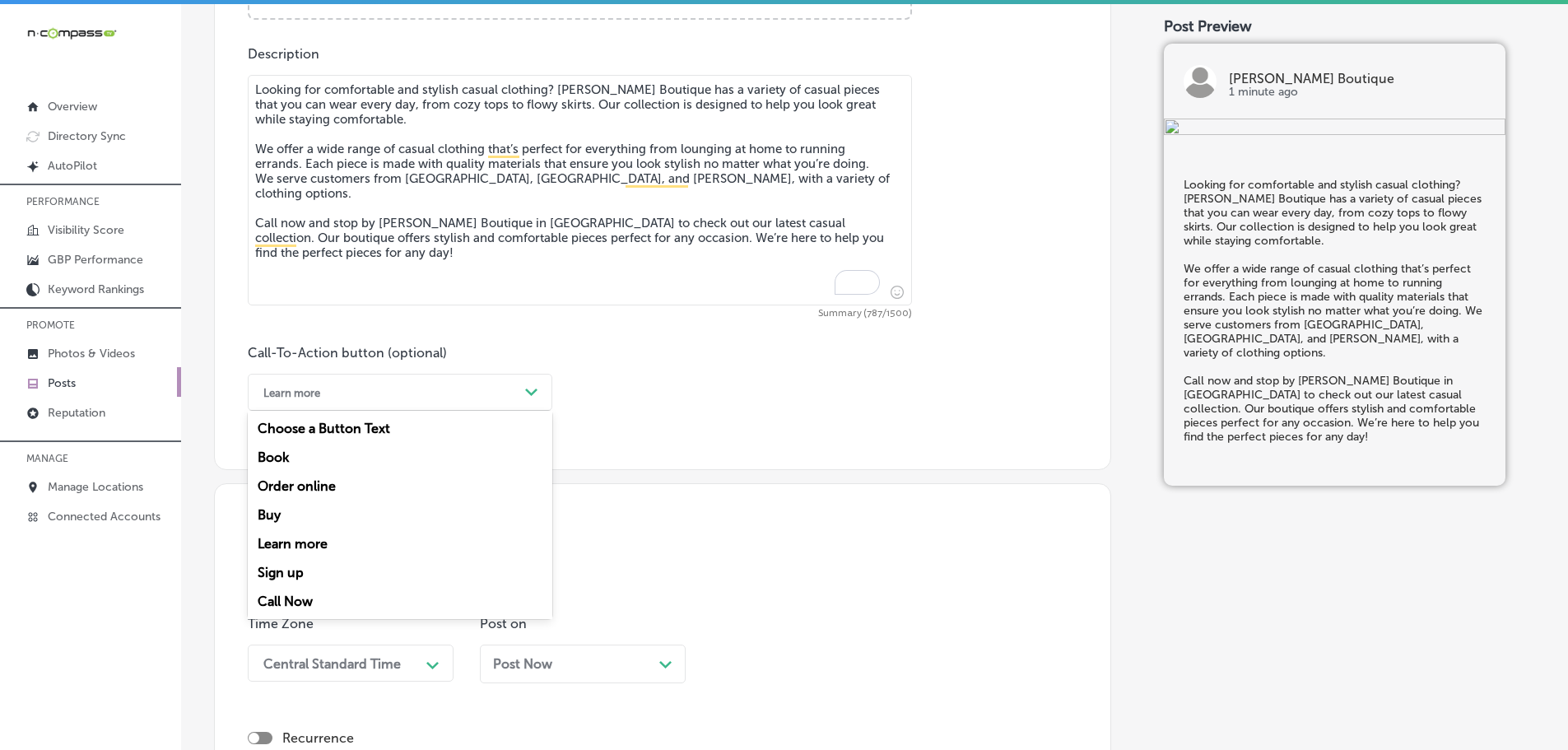
click at [300, 600] on div "Call Now" at bounding box center [400, 602] width 304 height 29
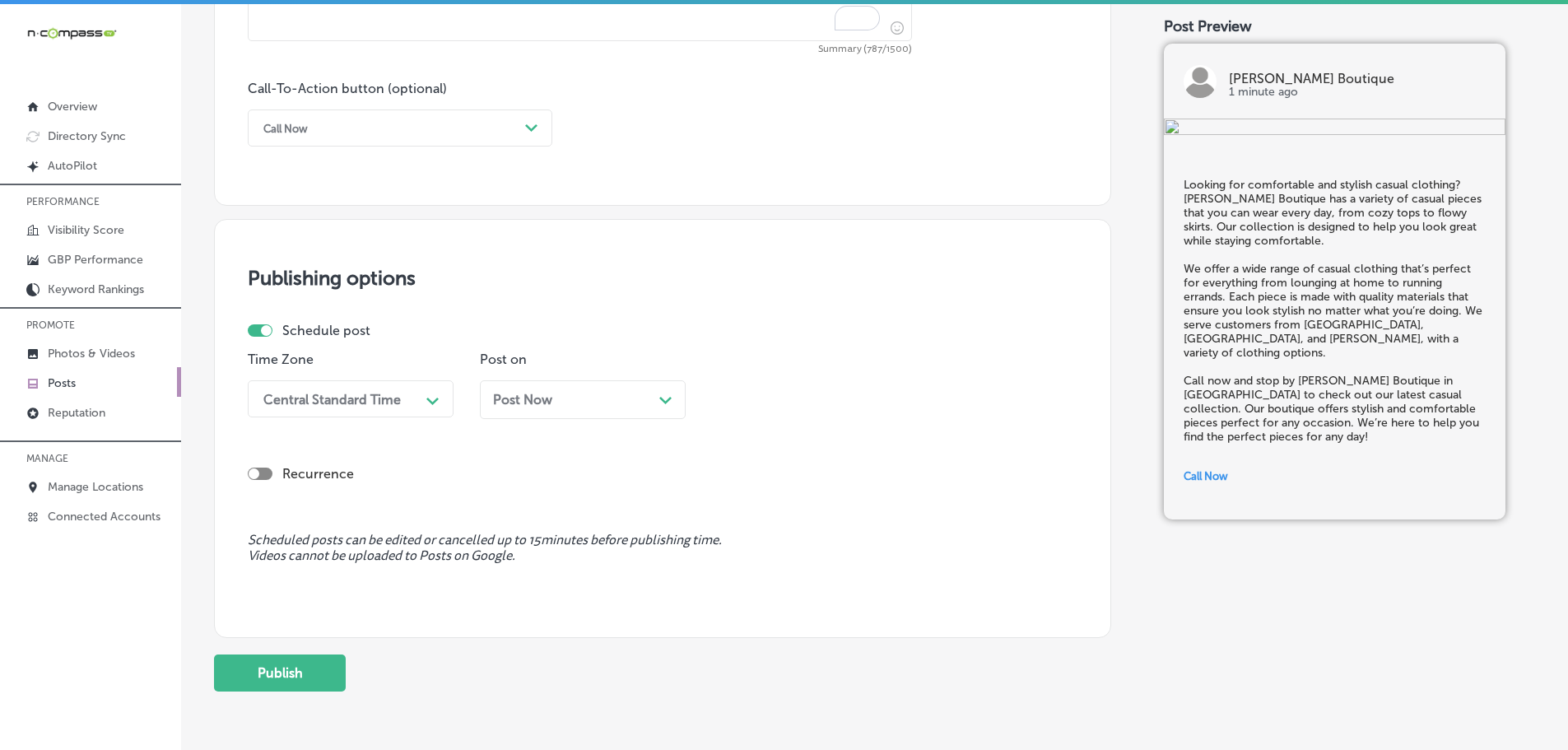
scroll to position [1242, 0]
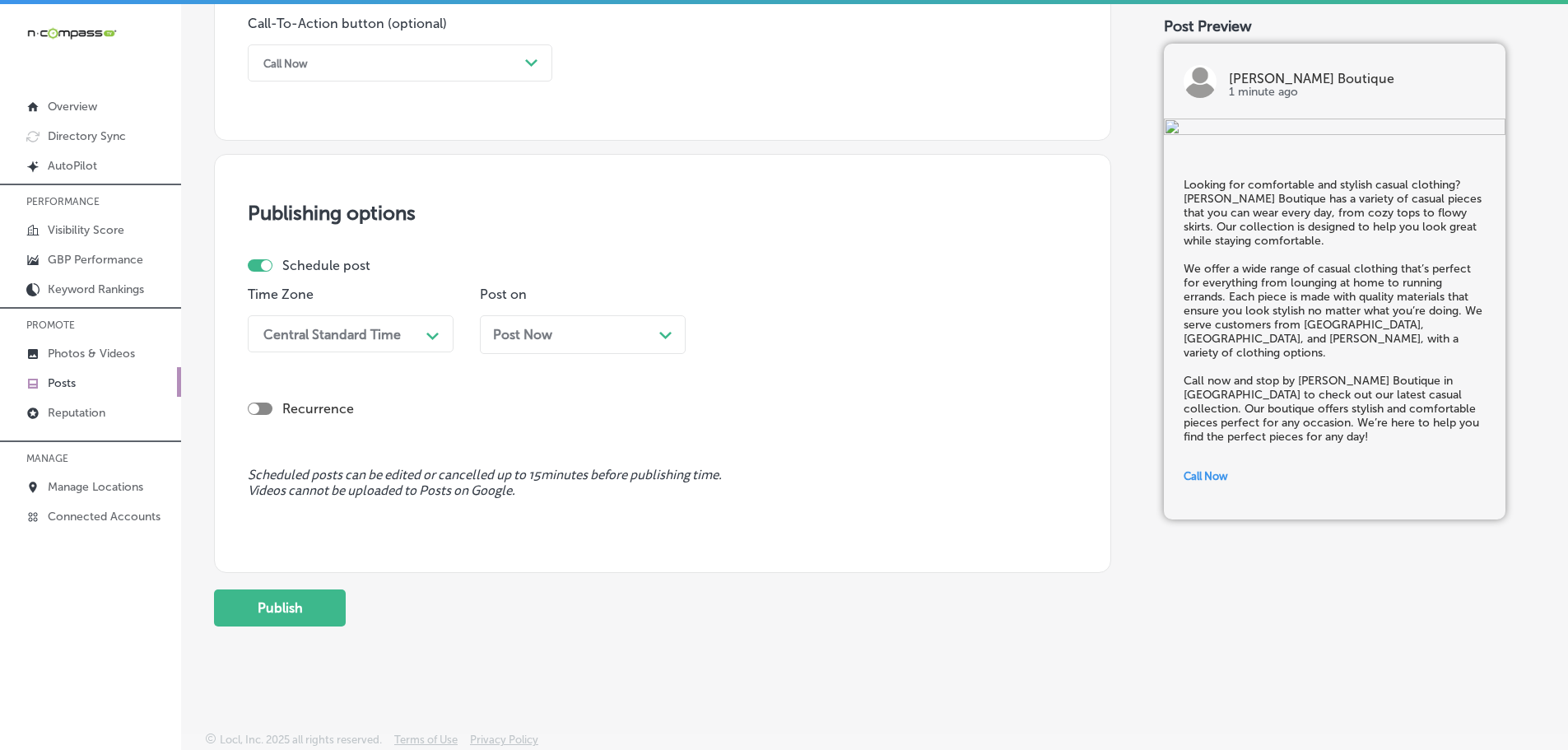
click at [374, 331] on div "Central Standard Time" at bounding box center [331, 333] width 137 height 15
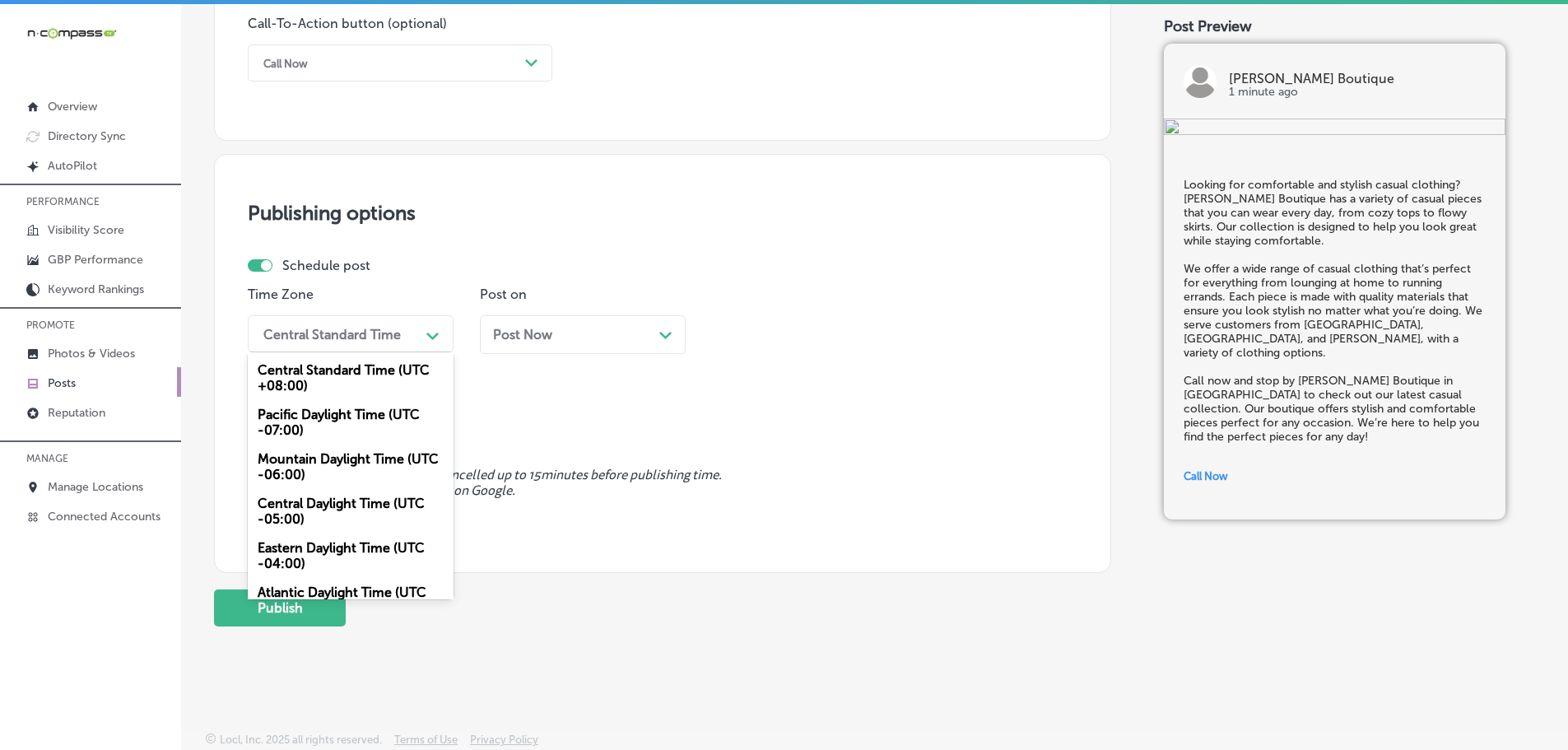
click at [318, 467] on div "Mountain Daylight Time (UTC -06:00)" at bounding box center [351, 466] width 206 height 45
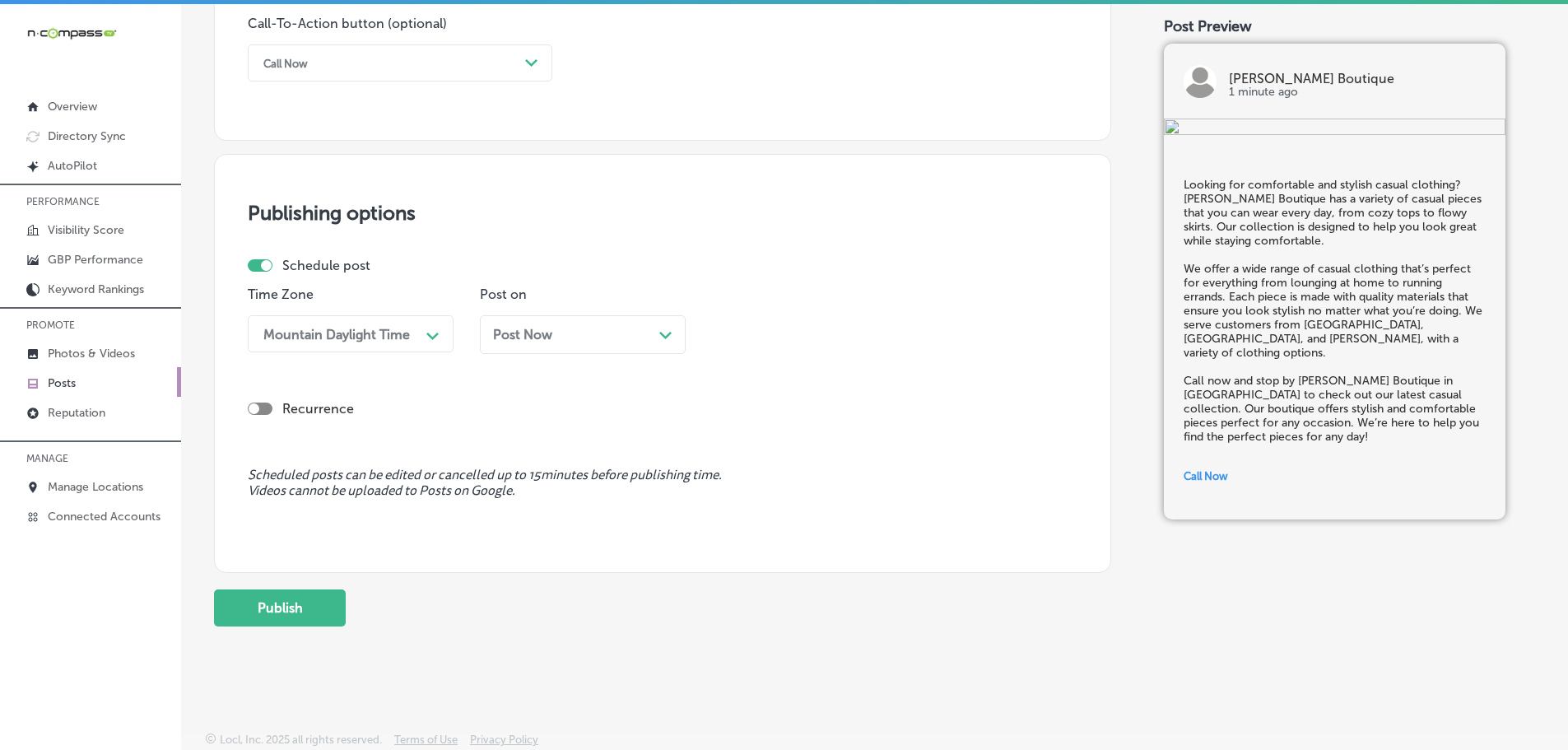
click at [664, 333] on icon "Path Created with Sketch." at bounding box center [666, 335] width 13 height 7
click at [827, 343] on div "01:45 PM" at bounding box center [801, 334] width 165 height 29
click at [759, 515] on div "7:00 AM" at bounding box center [815, 518] width 206 height 29
click at [287, 607] on button "Publish" at bounding box center [280, 607] width 132 height 37
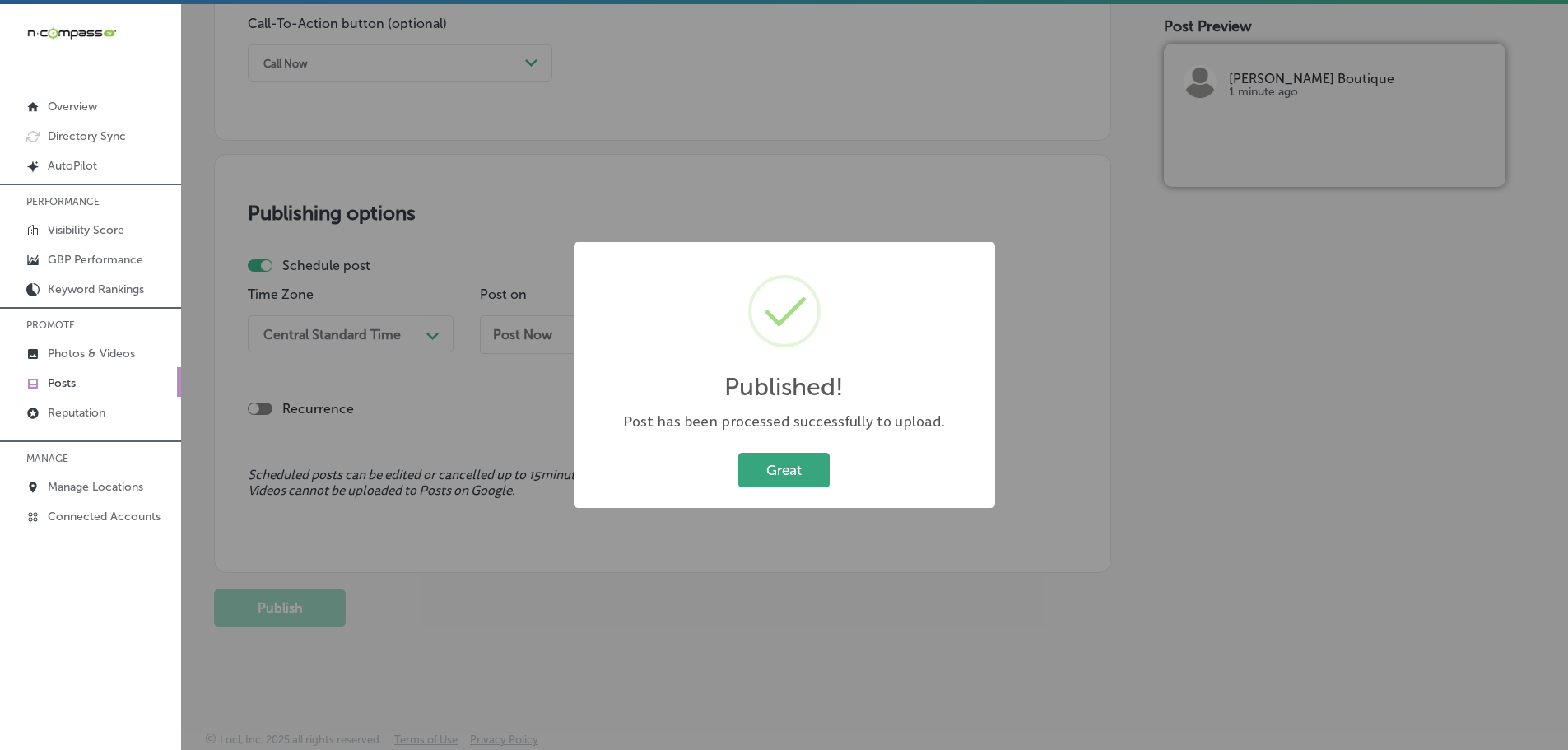
click at [808, 468] on button "Great" at bounding box center [784, 469] width 91 height 34
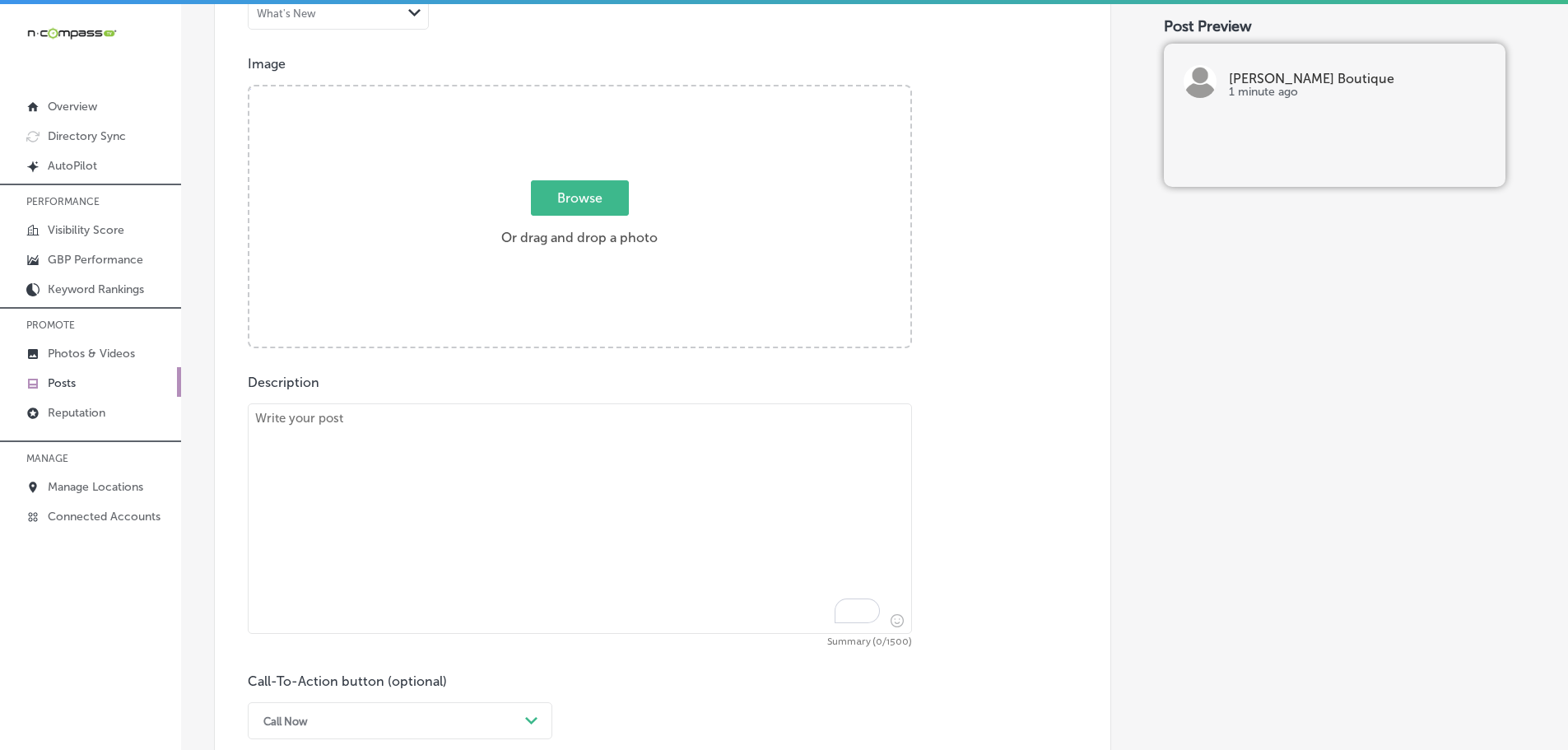
scroll to position [583, 0]
click at [410, 445] on textarea "To enrich screen reader interactions, please activate Accessibility in Grammarl…" at bounding box center [580, 519] width 665 height 230
paste textarea "At Love, Ivy Boutique, we offer an eclectic mix of clothing and accessories to …"
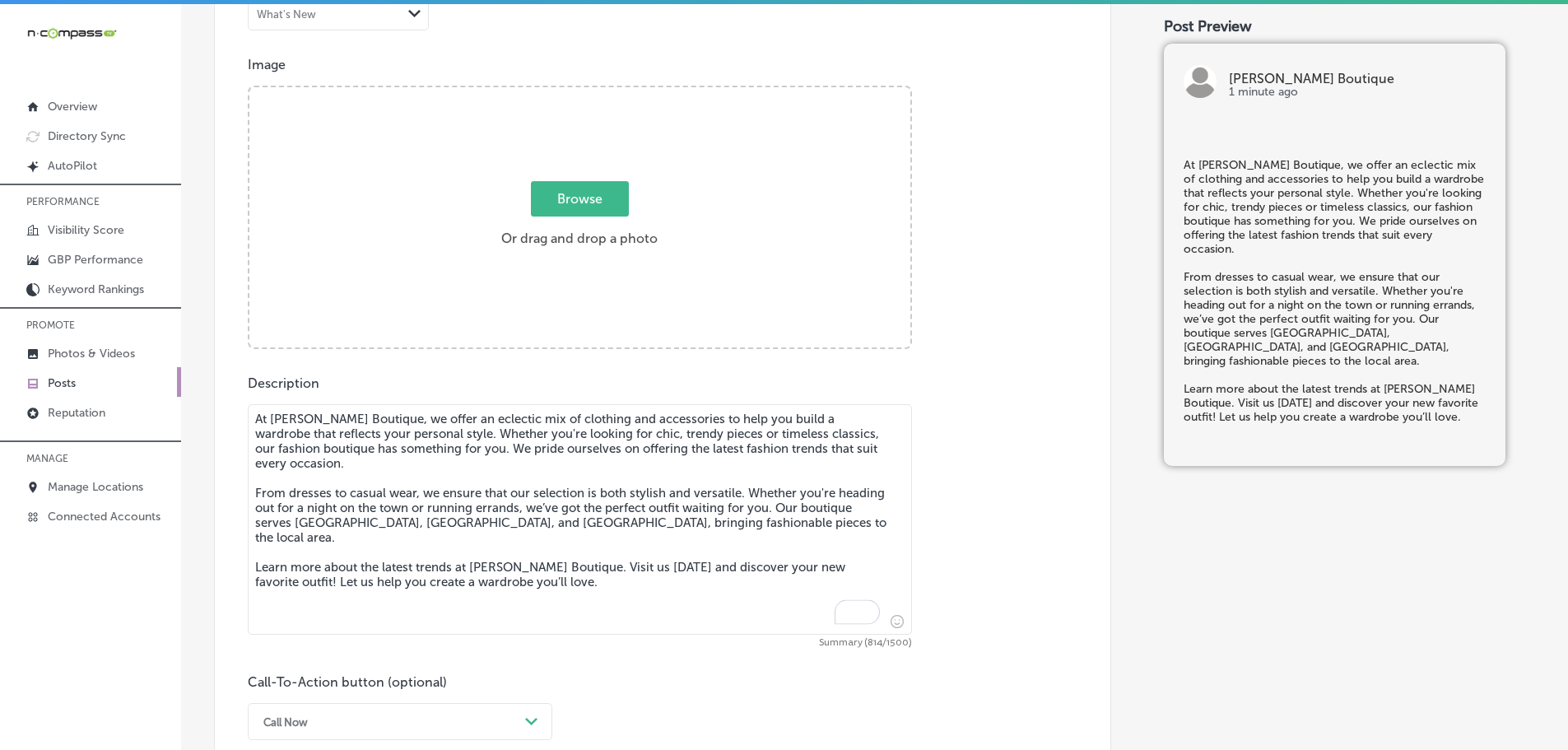
type textarea "At Love, Ivy Boutique, we offer an eclectic mix of clothing and accessories to …"
click at [586, 195] on span "Browse" at bounding box center [580, 198] width 98 height 35
click at [586, 92] on input "Browse Or drag and drop a photo" at bounding box center [580, 89] width 661 height 5
type input "C:\fakepath\515381153_18506689162001847_174226333635627592_n (1).jpg"
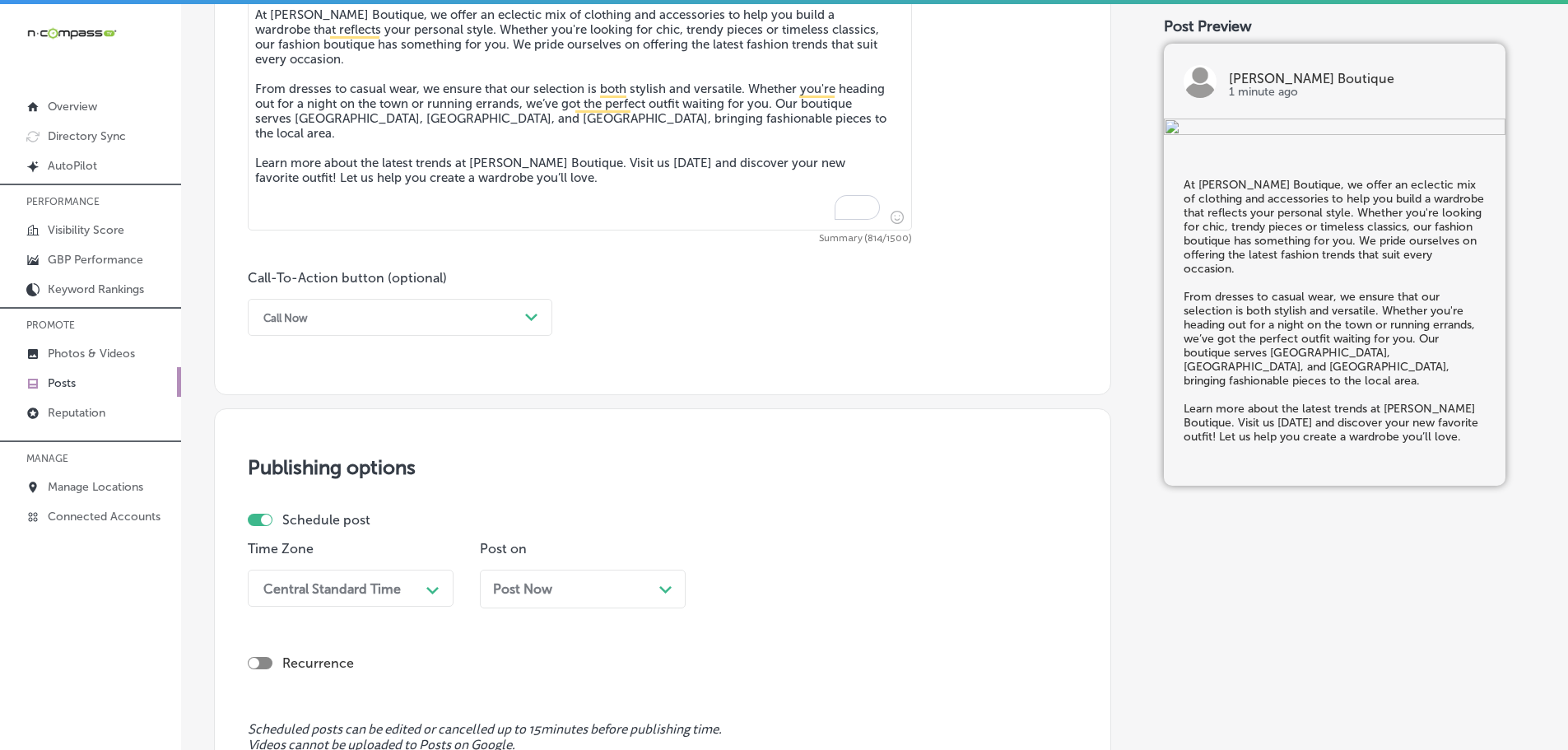
scroll to position [995, 0]
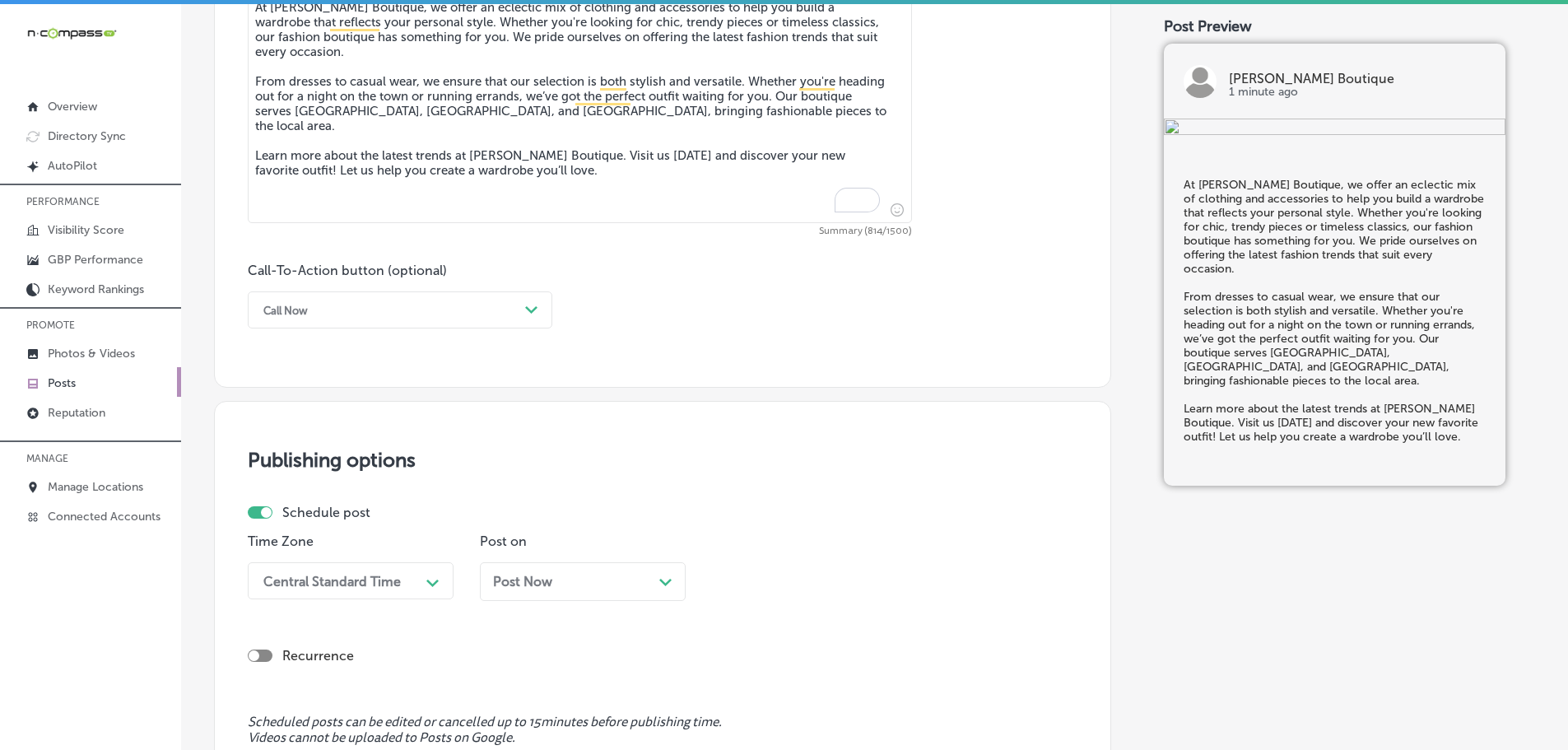
click at [505, 302] on div "Call Now" at bounding box center [386, 309] width 263 height 25
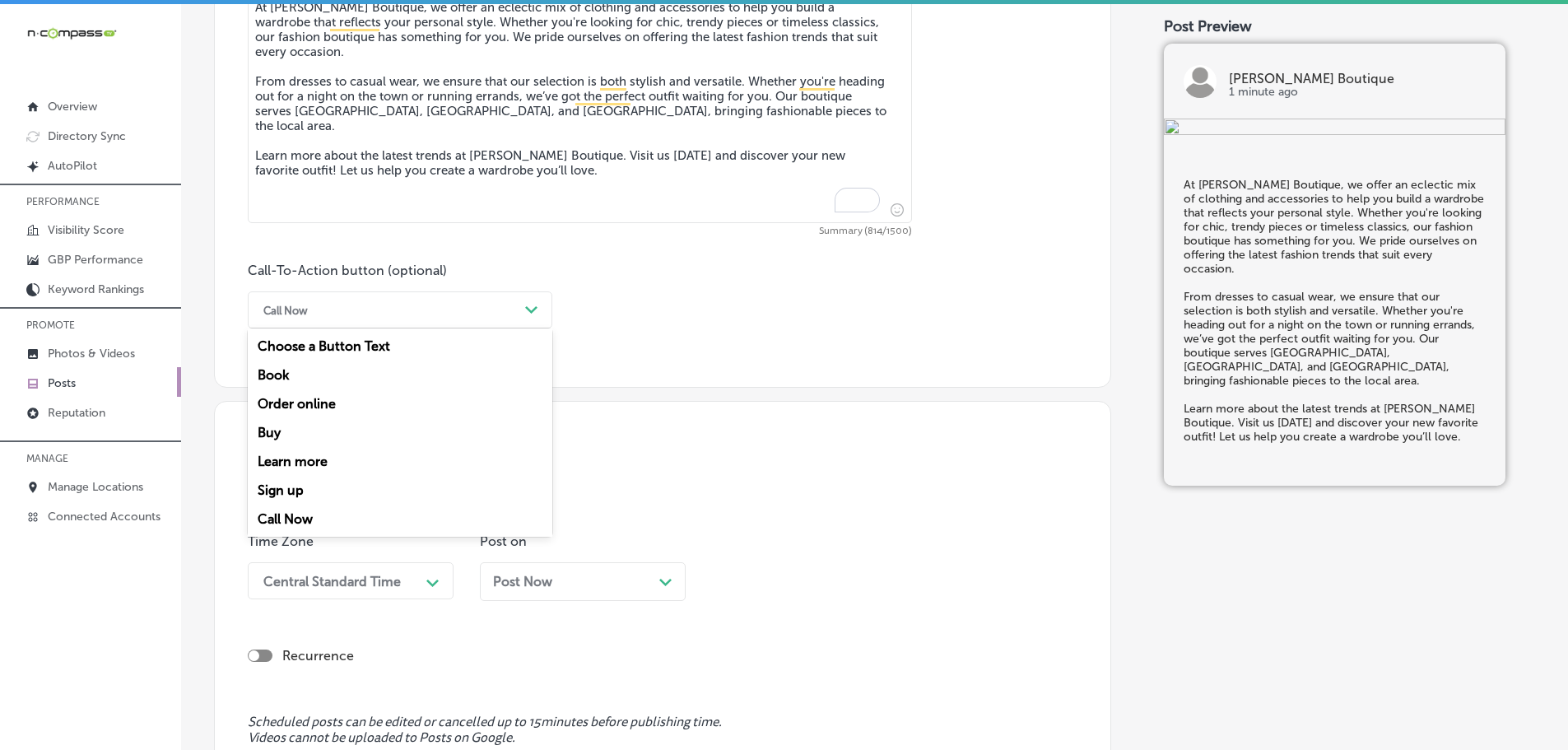
click at [293, 460] on div "Learn more" at bounding box center [400, 461] width 304 height 29
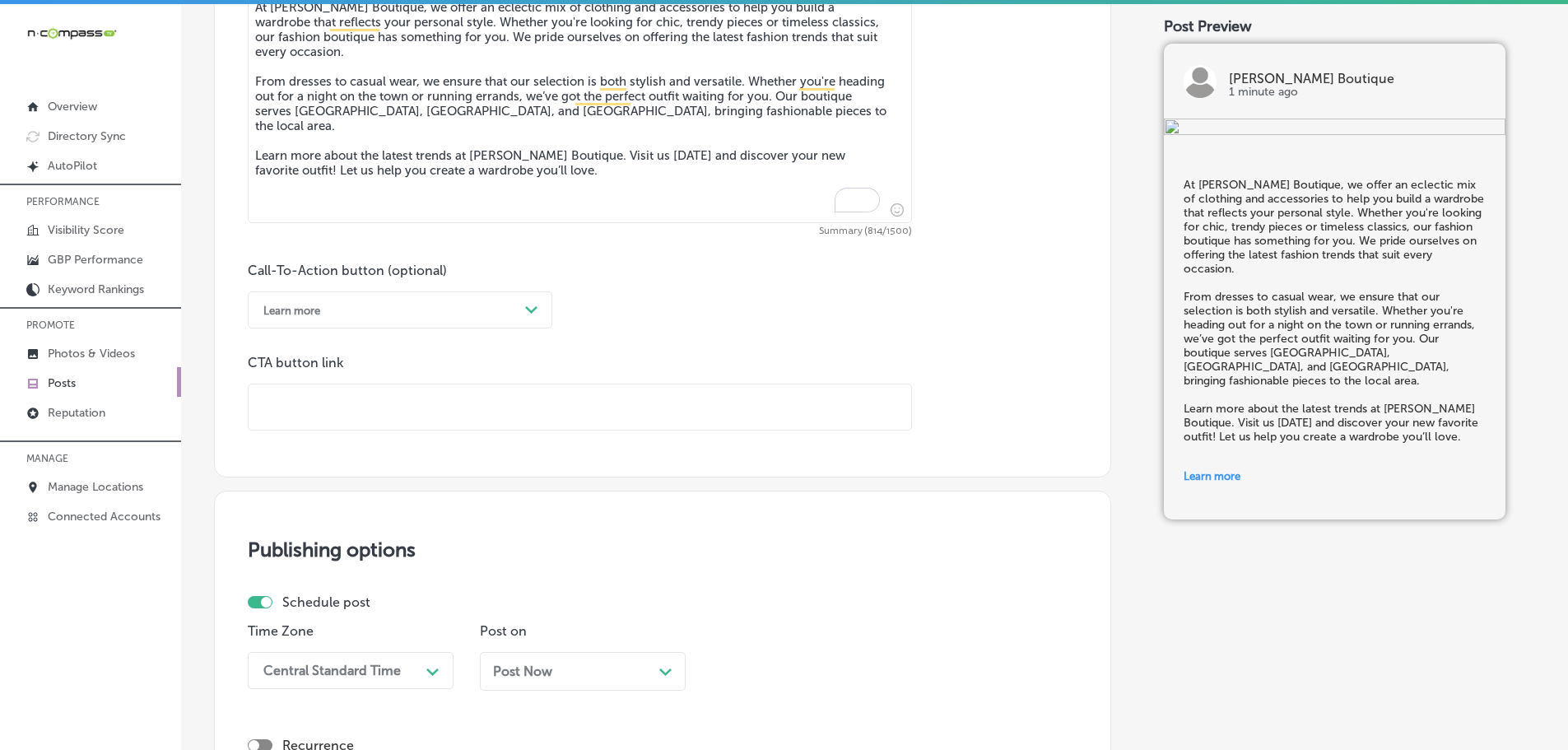
click at [348, 410] on input "text" at bounding box center [580, 407] width 663 height 46
paste input "https://loveivyboutique.com/"
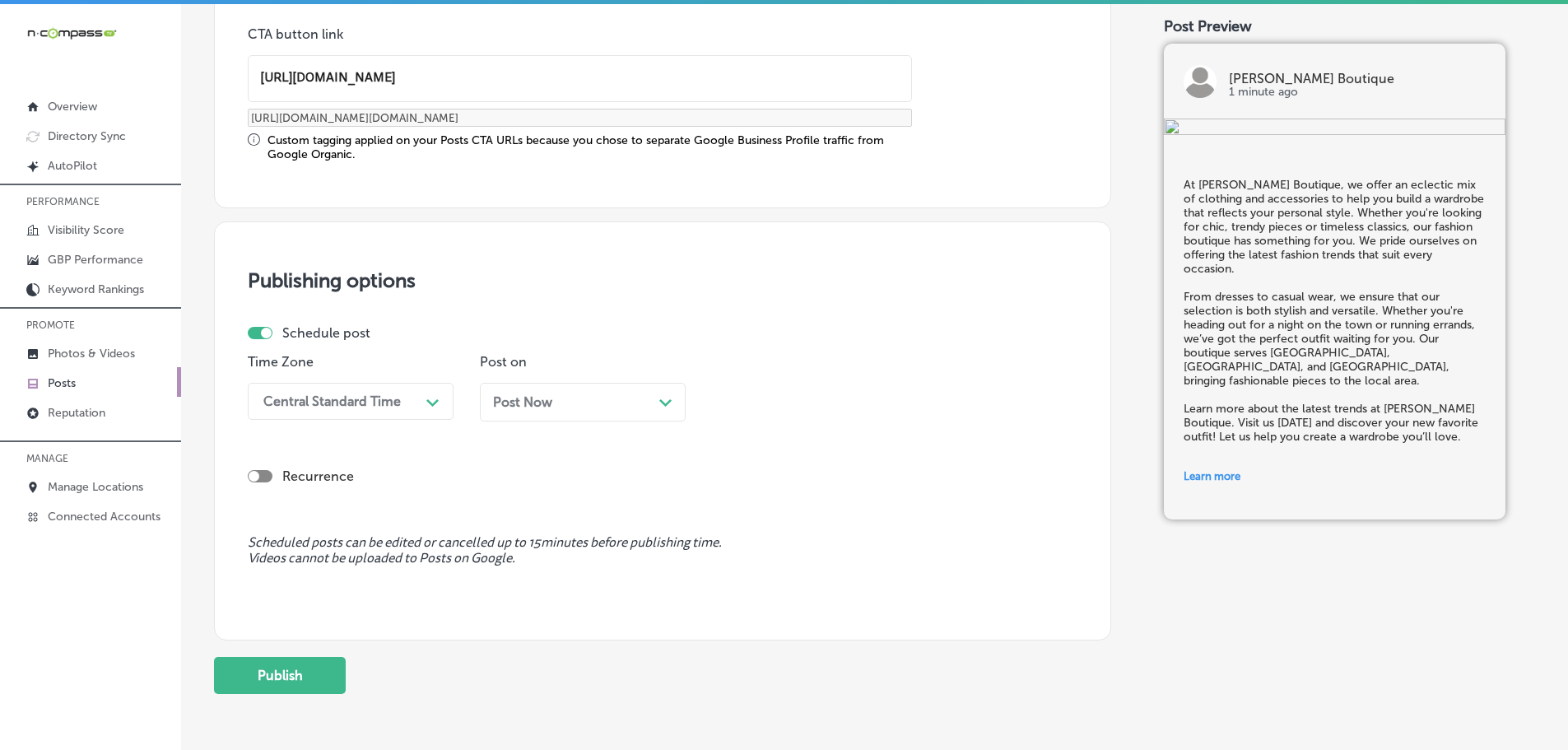
scroll to position [1323, 0]
type input "https://loveivyboutique.com/"
click at [395, 399] on div "Central Standard Time" at bounding box center [331, 400] width 137 height 15
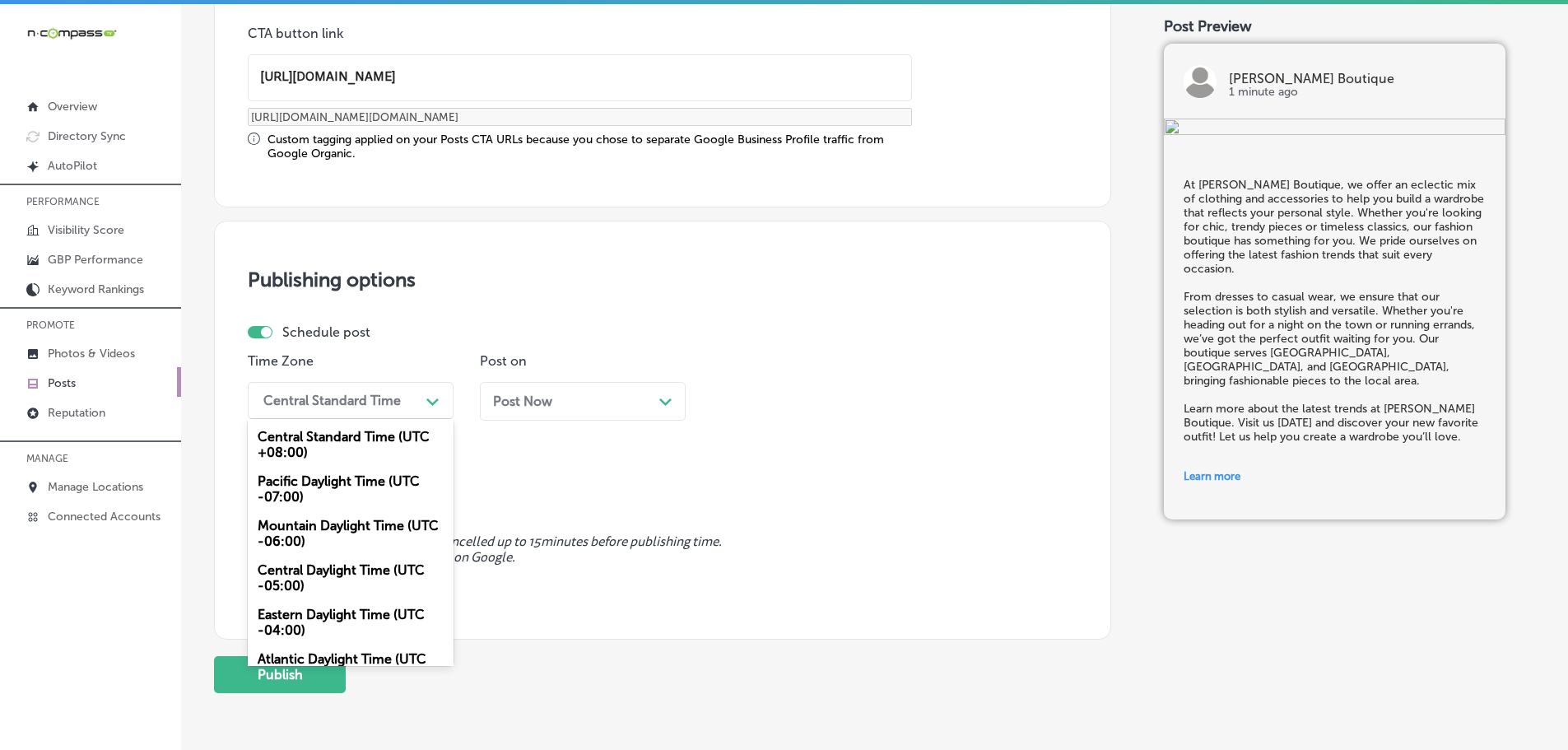
scroll to position [0, 0]
drag, startPoint x: 334, startPoint y: 525, endPoint x: 407, endPoint y: 494, distance: 79.3
click at [333, 525] on div "Mountain Daylight Time (UTC -06:00)" at bounding box center [351, 532] width 206 height 45
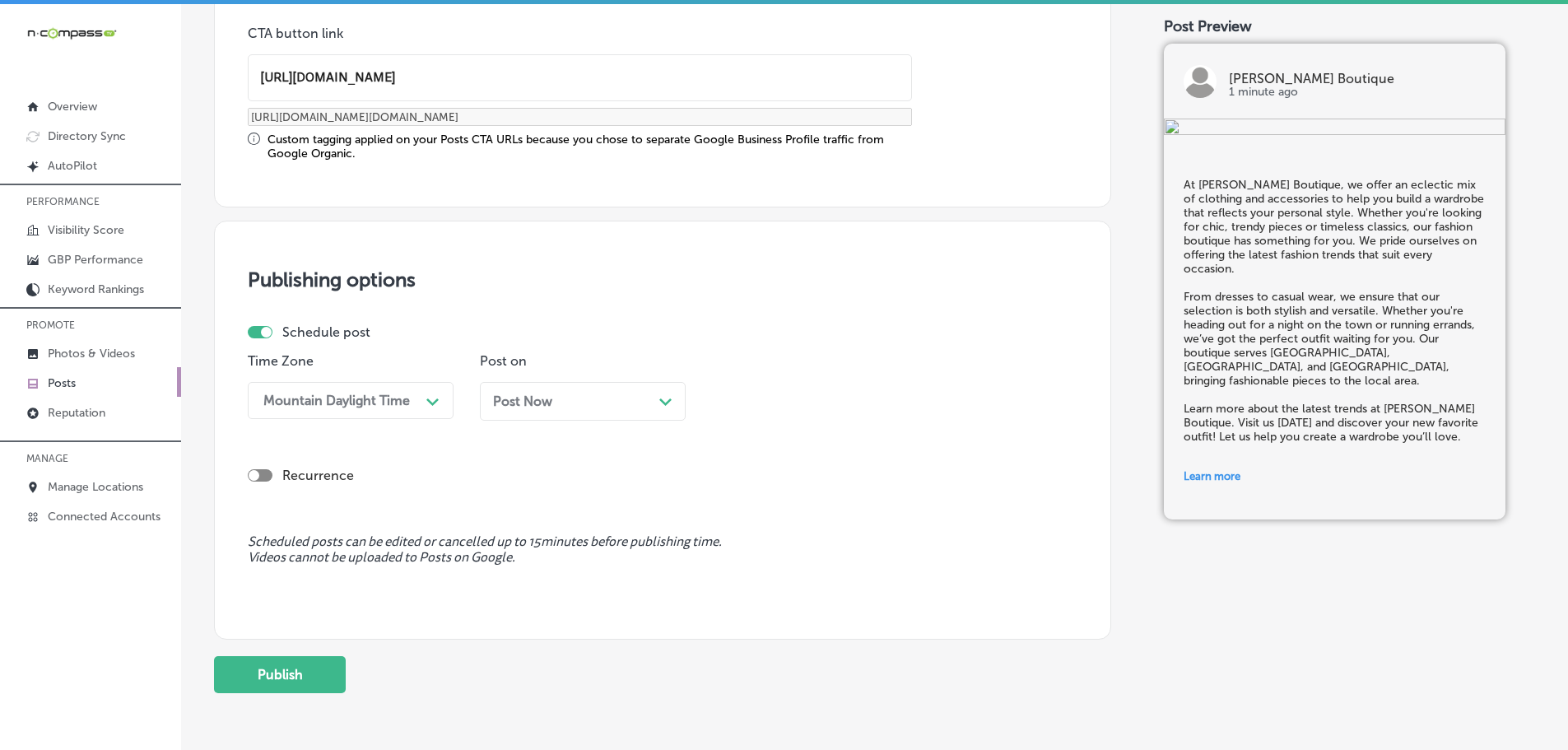
click at [661, 401] on icon "Path Created with Sketch." at bounding box center [666, 402] width 13 height 7
click at [898, 393] on div "Path Created with Sketch." at bounding box center [897, 400] width 13 height 13
click at [764, 577] on div "7:00 AM" at bounding box center [815, 584] width 206 height 29
click at [298, 668] on button "Publish" at bounding box center [280, 674] width 132 height 37
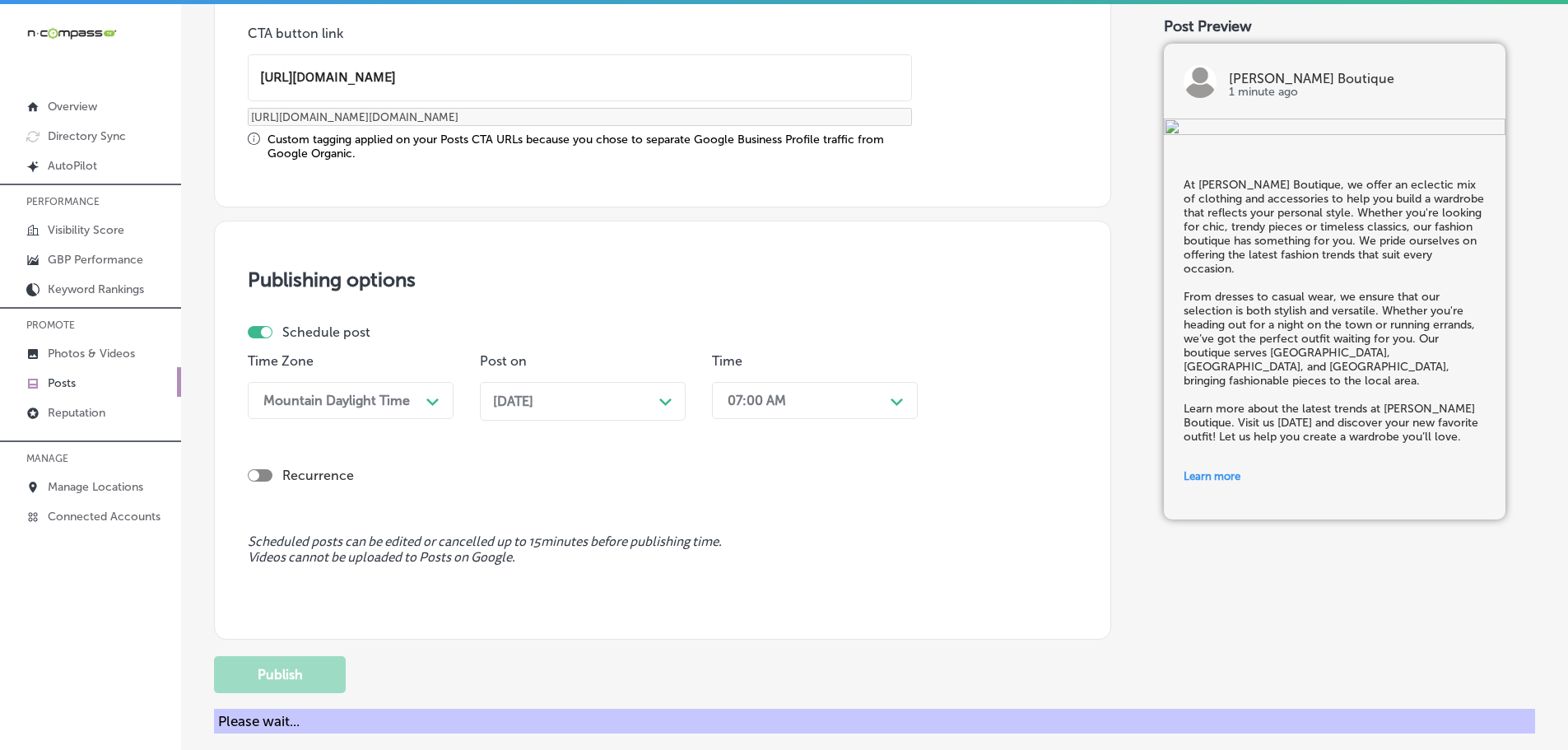
scroll to position [1242, 0]
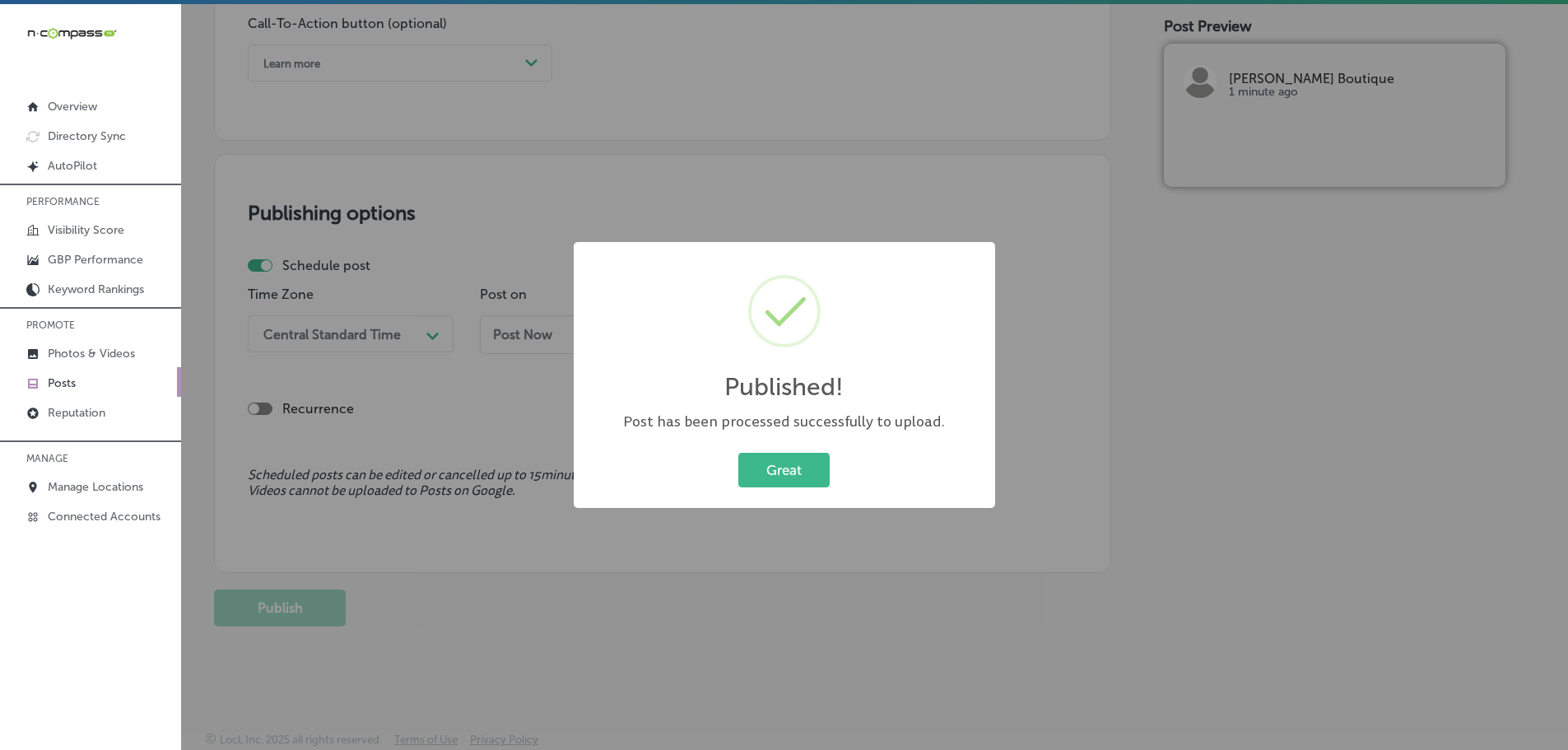
drag, startPoint x: 799, startPoint y: 462, endPoint x: 827, endPoint y: 483, distance: 35.0
click at [799, 461] on button "Great" at bounding box center [784, 469] width 91 height 34
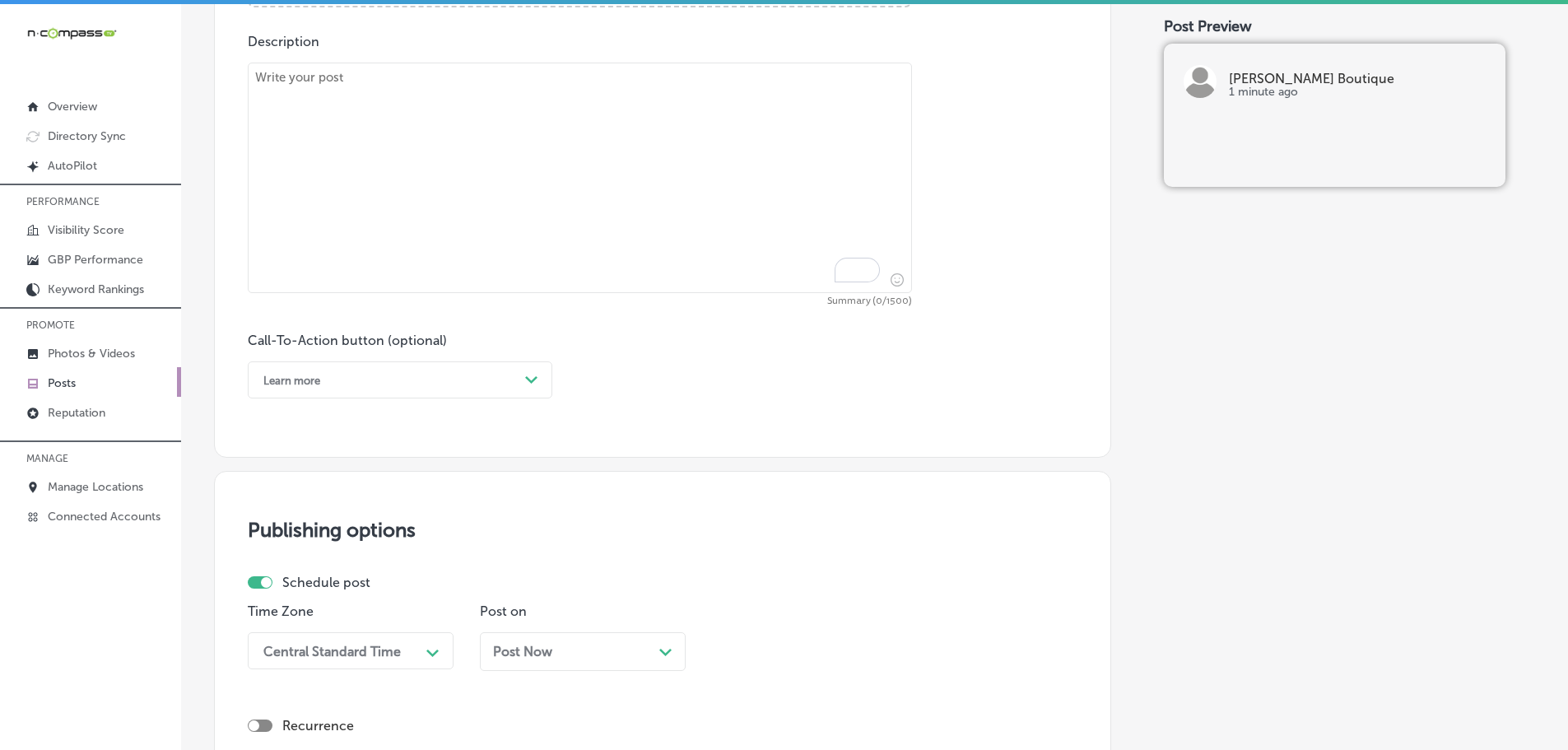
scroll to position [830, 0]
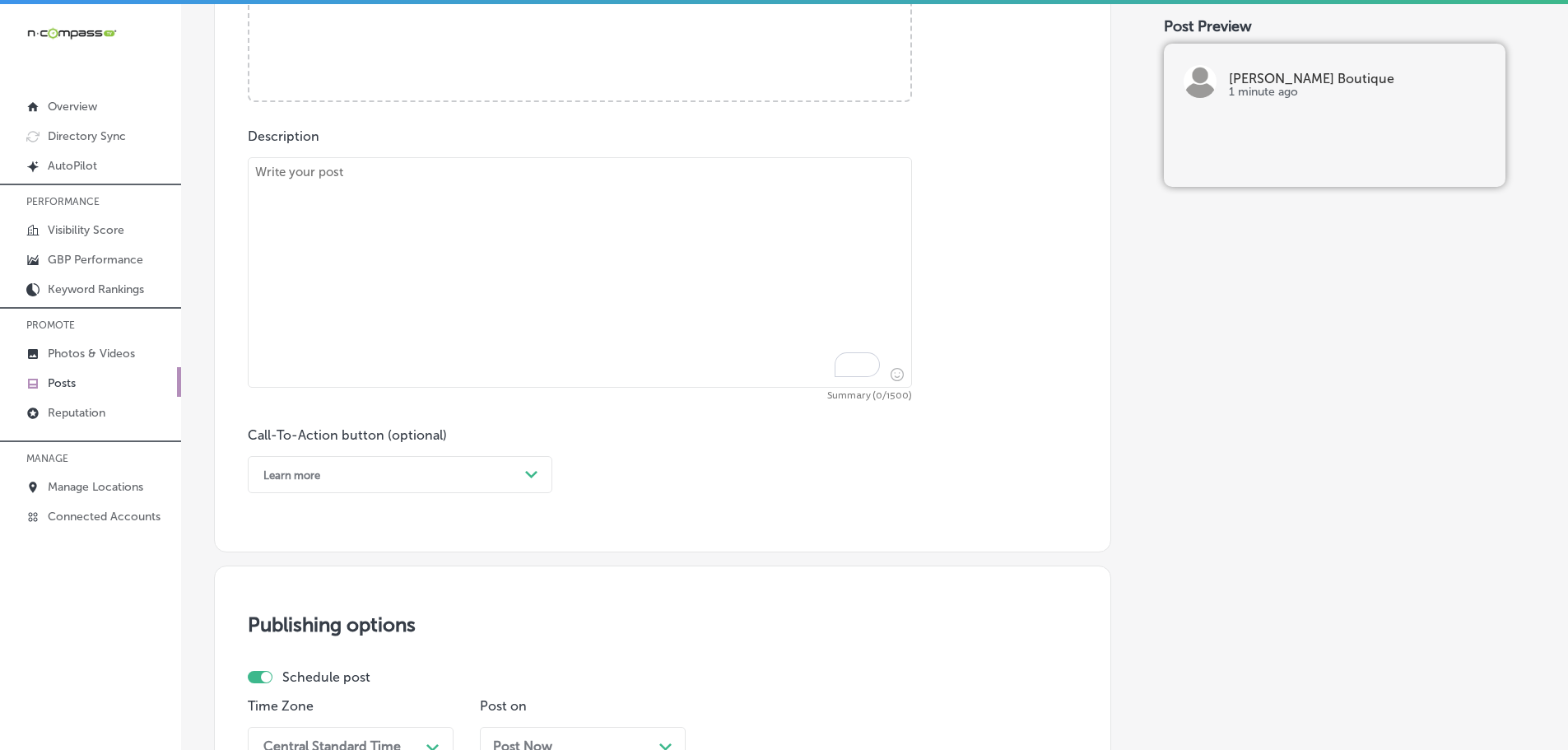
click at [437, 245] on textarea "To enrich screen reader interactions, please activate Accessibility in Grammarl…" at bounding box center [580, 272] width 665 height 230
paste textarea "Explore the latest in women’s fashion at Love, Ivy Boutique. Our collection fea…"
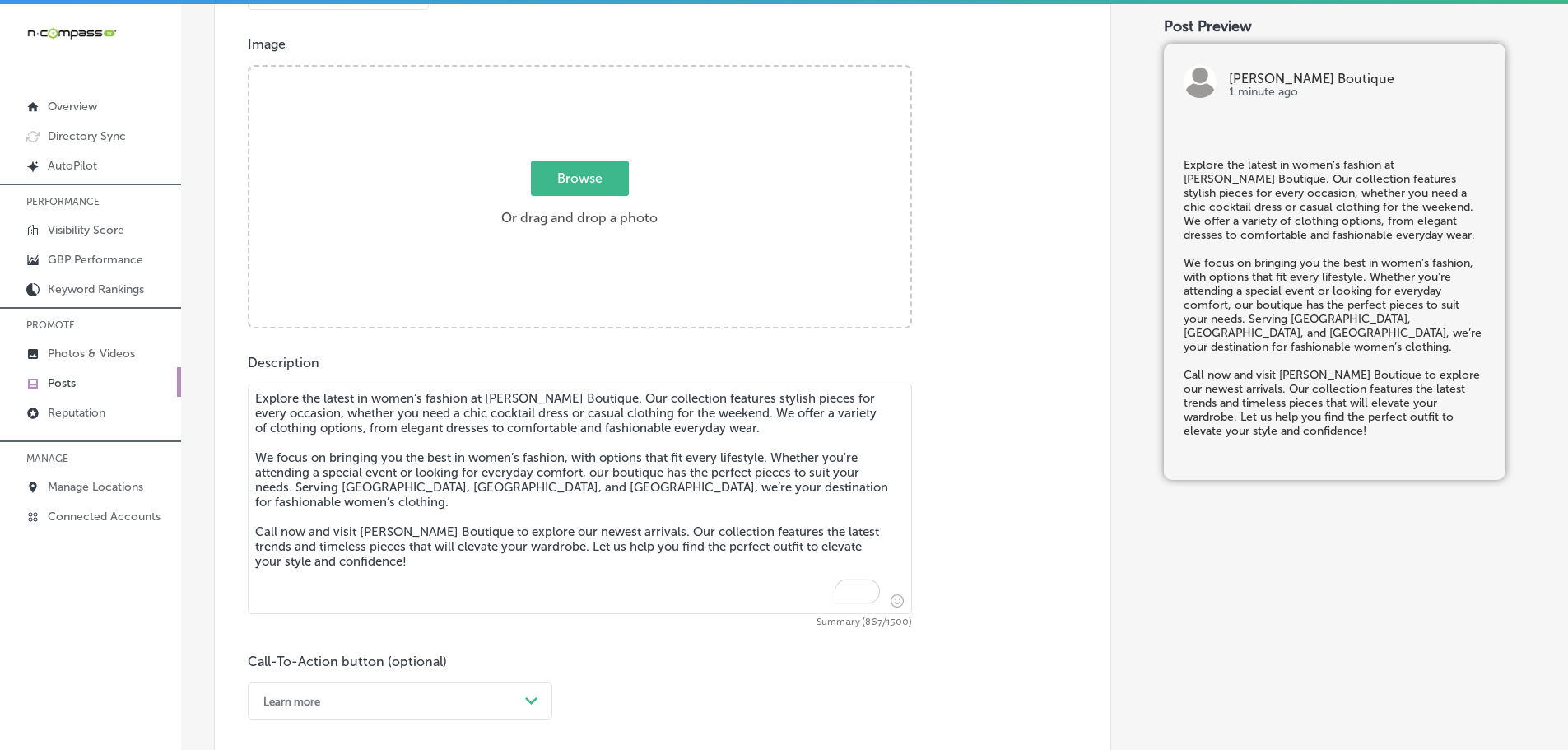
scroll to position [583, 0]
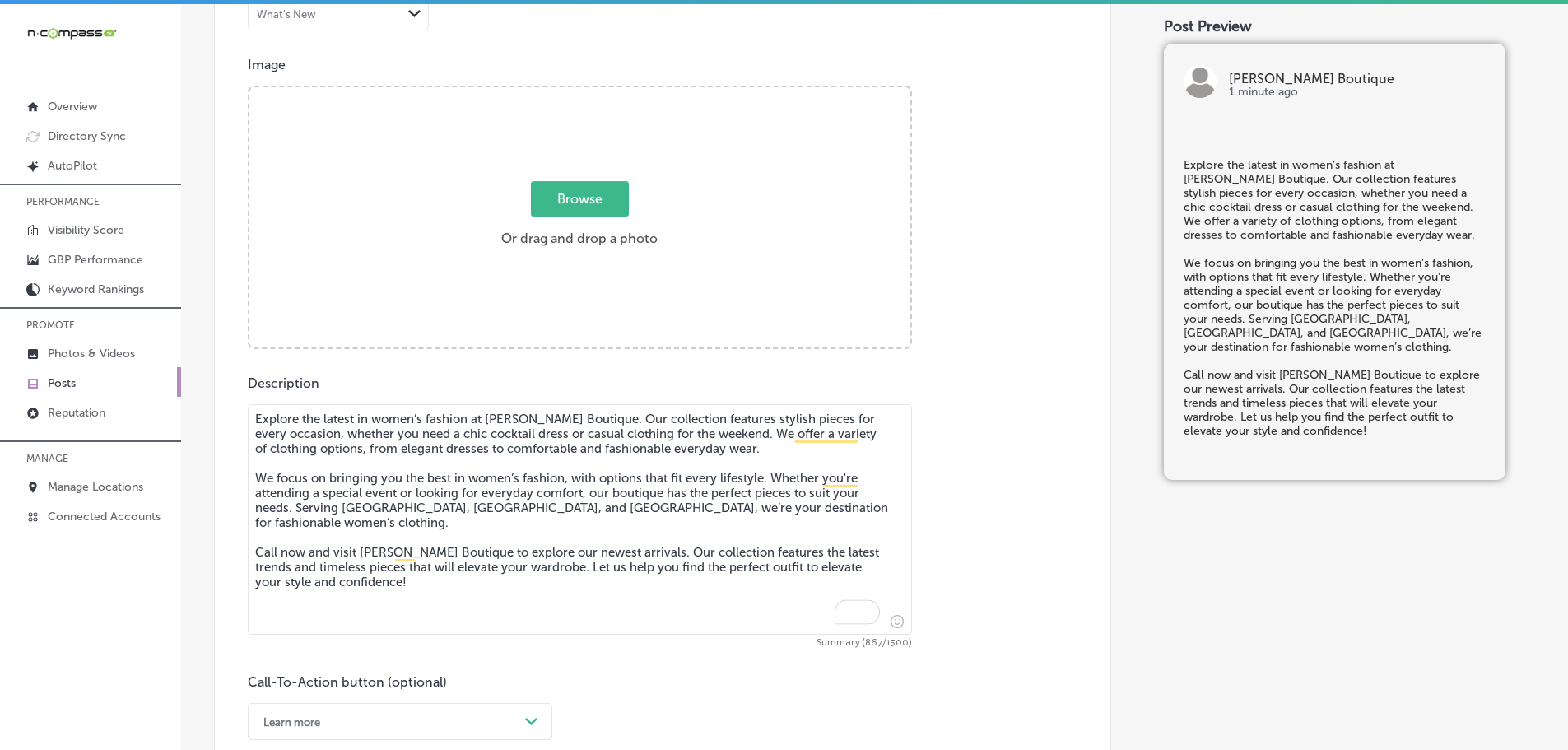
type textarea "Explore the latest in women’s fashion at Love, Ivy Boutique. Our collection fea…"
click at [548, 194] on span "Browse" at bounding box center [580, 198] width 98 height 35
click at [548, 92] on input "Browse Or drag and drop a photo" at bounding box center [580, 89] width 661 height 5
type input "C:\fakepath\516551565_18507270187001847_7265071707727248110_n (1).jpg"
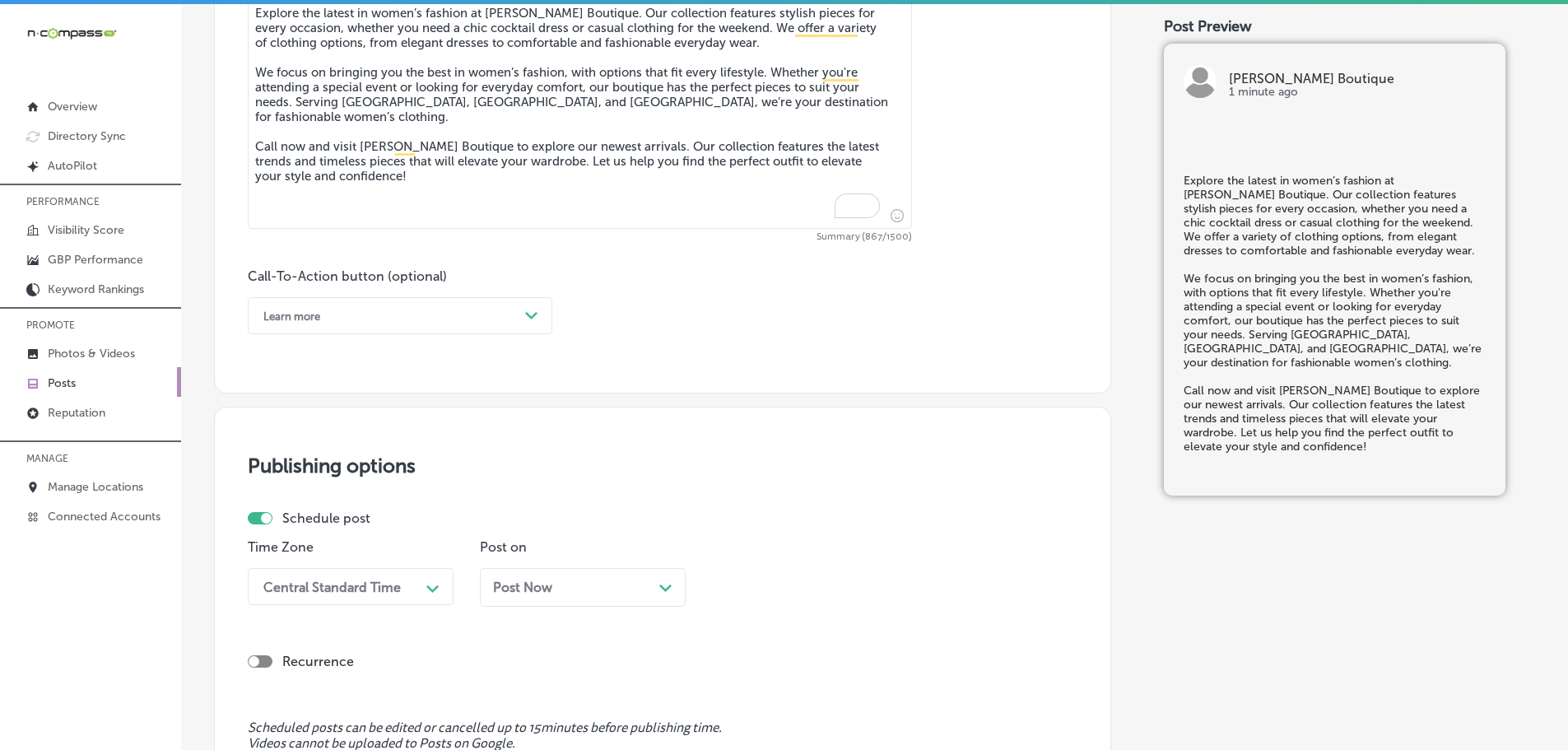
scroll to position [995, 0]
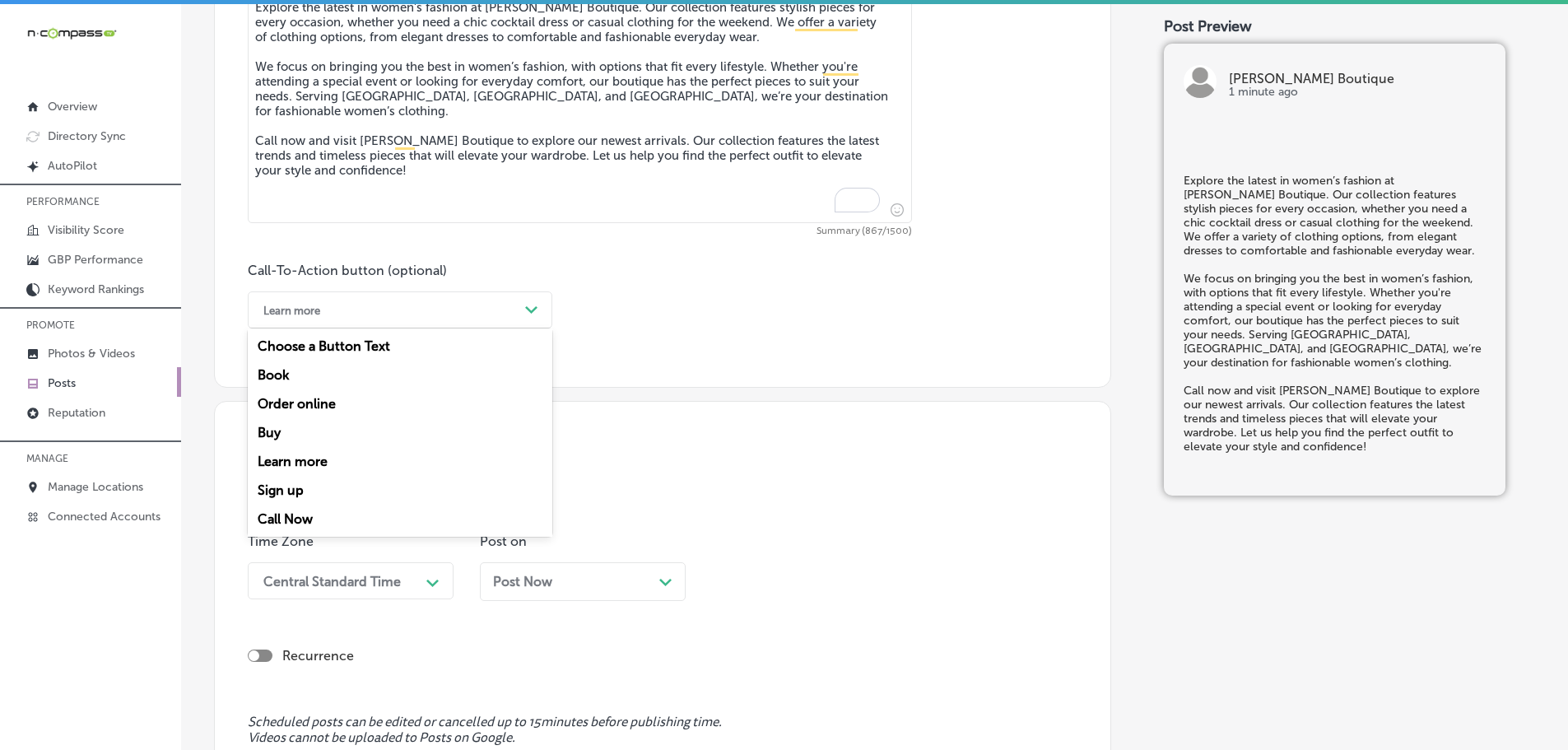
click at [516, 310] on div "Learn more" at bounding box center [386, 309] width 263 height 25
click at [287, 515] on div "Call Now" at bounding box center [400, 519] width 304 height 29
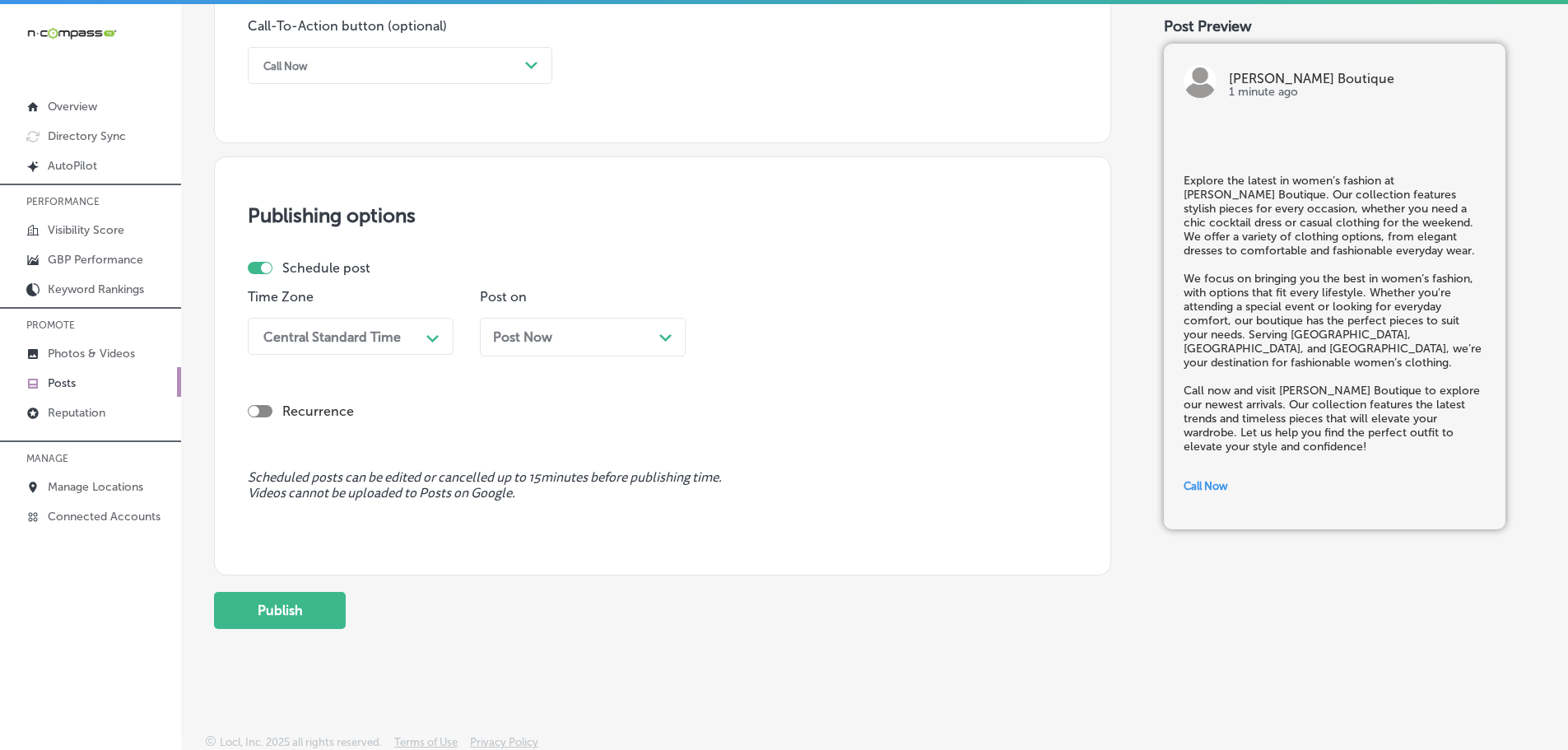
scroll to position [1242, 0]
click at [399, 335] on div "Central Standard Time" at bounding box center [331, 333] width 137 height 15
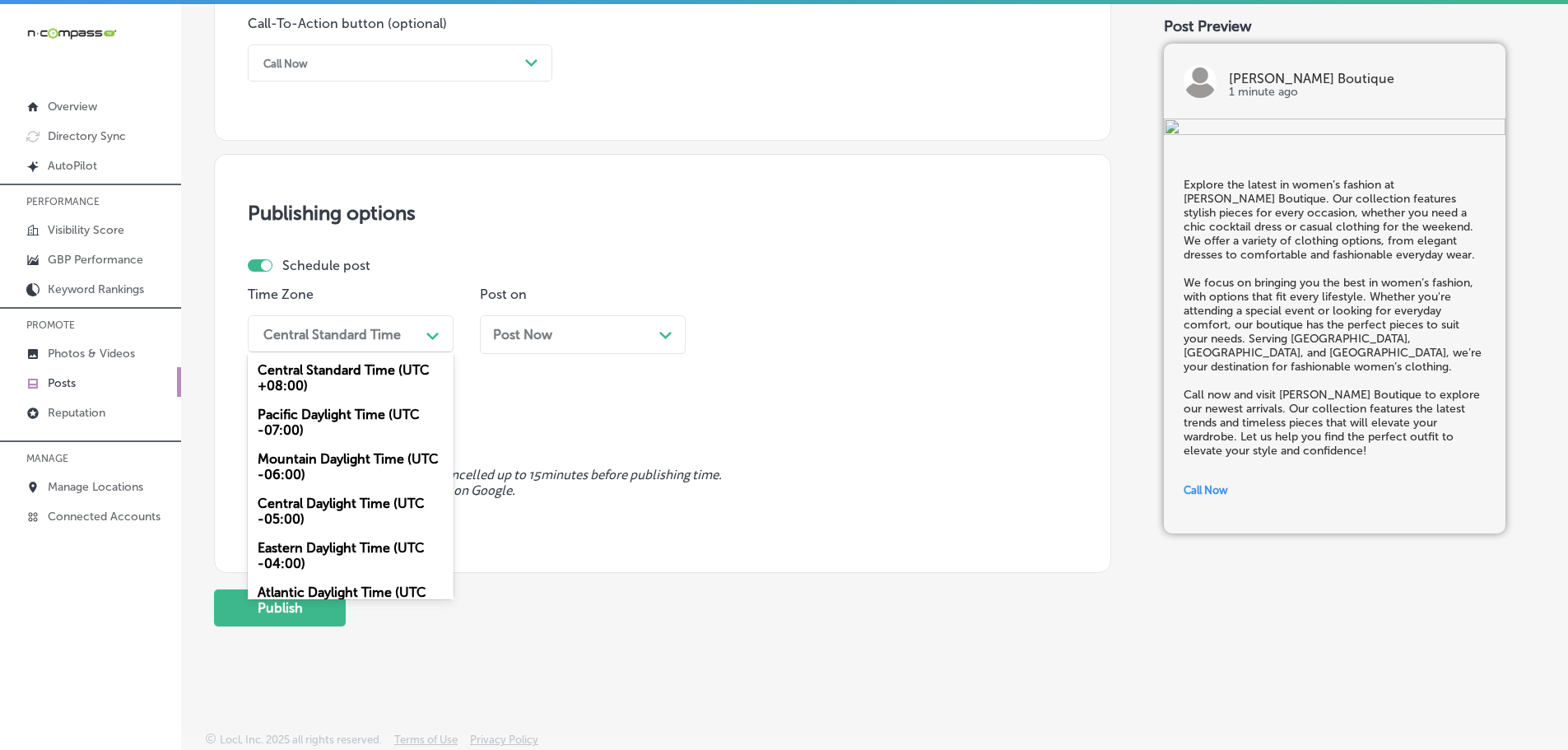
click at [321, 467] on div "Mountain Daylight Time (UTC -06:00)" at bounding box center [351, 466] width 206 height 45
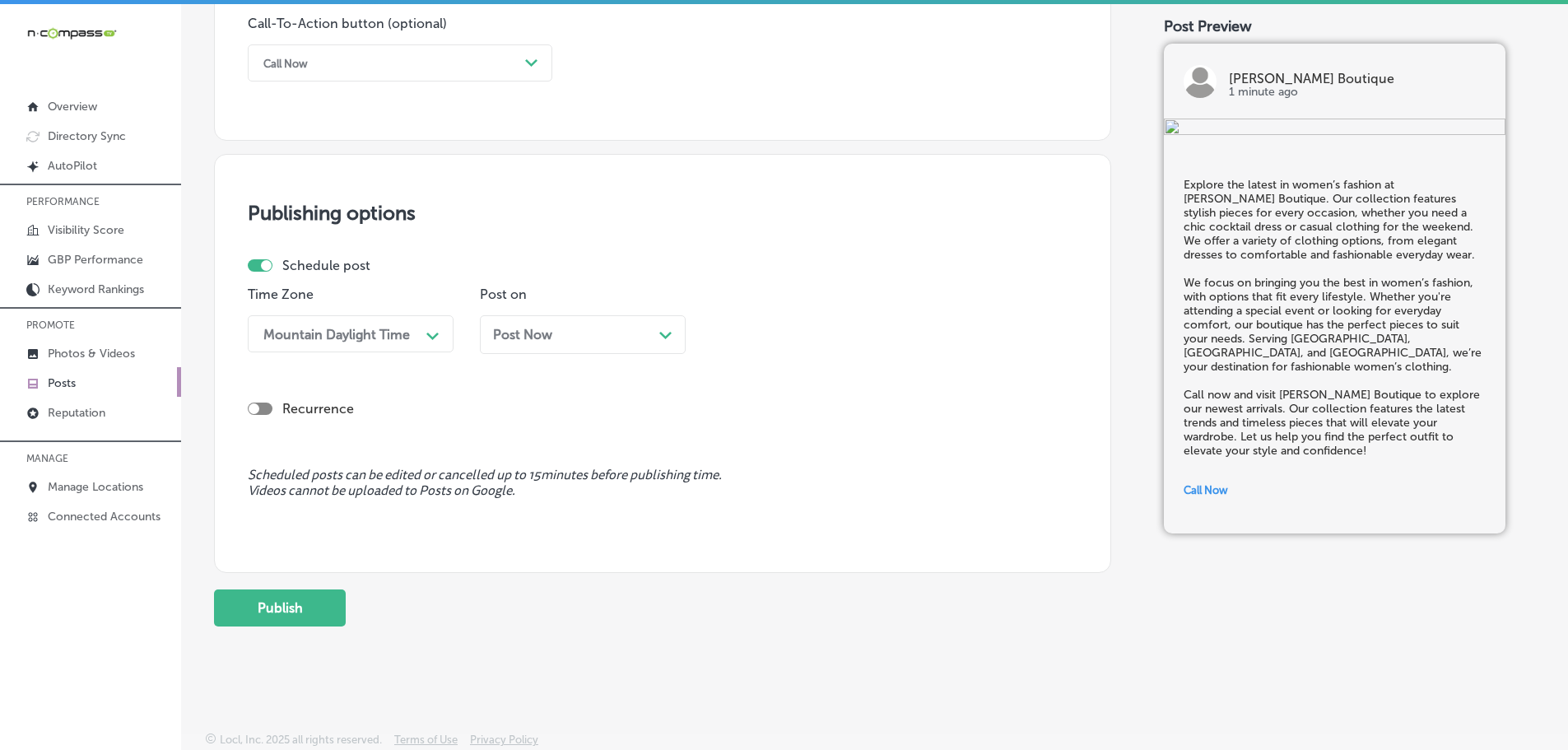
click at [672, 337] on div "Path Created with Sketch." at bounding box center [666, 333] width 13 height 13
click at [881, 338] on div "01:45 PM" at bounding box center [801, 334] width 165 height 29
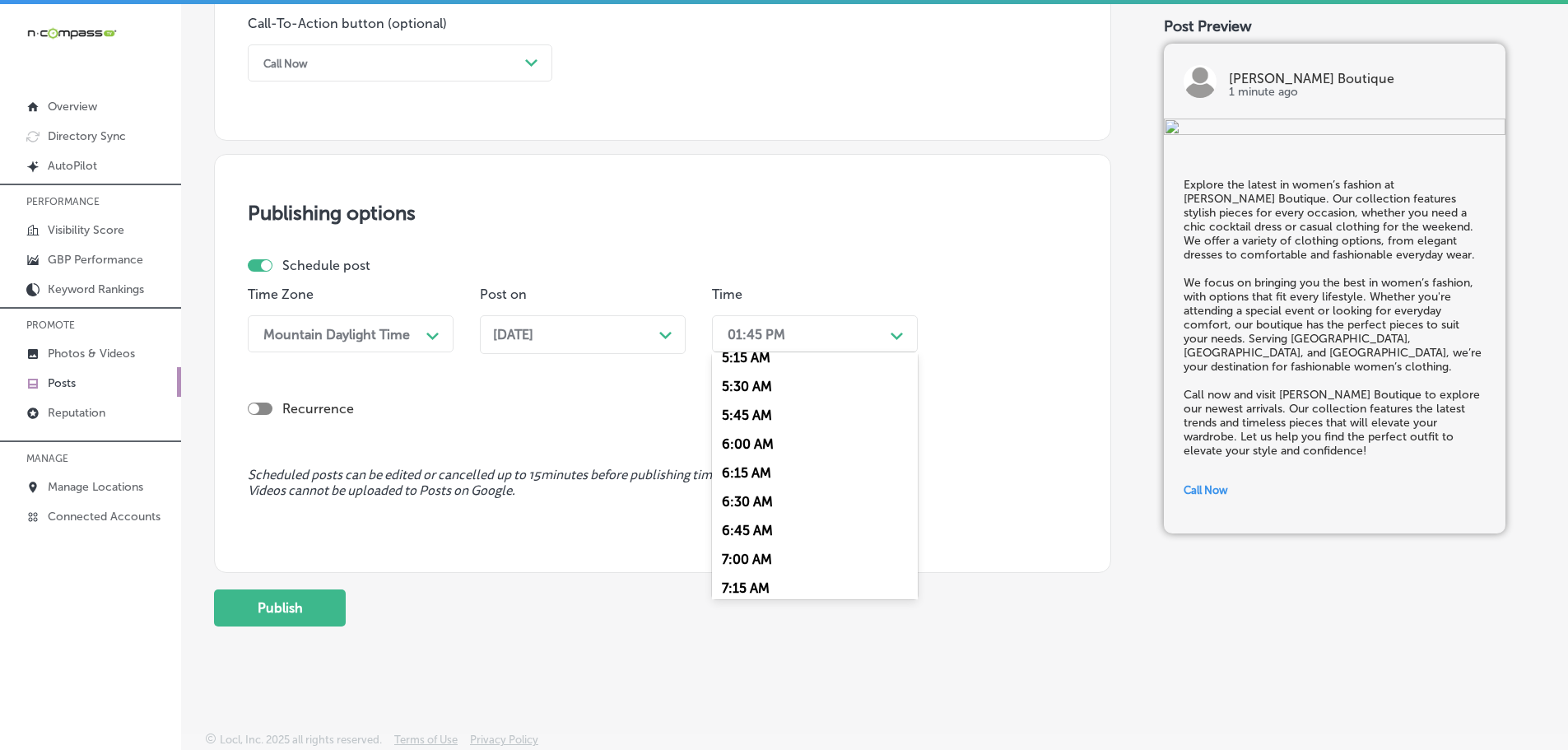
scroll to position [658, 0]
click at [769, 512] on div "7:00 AM" at bounding box center [815, 518] width 206 height 29
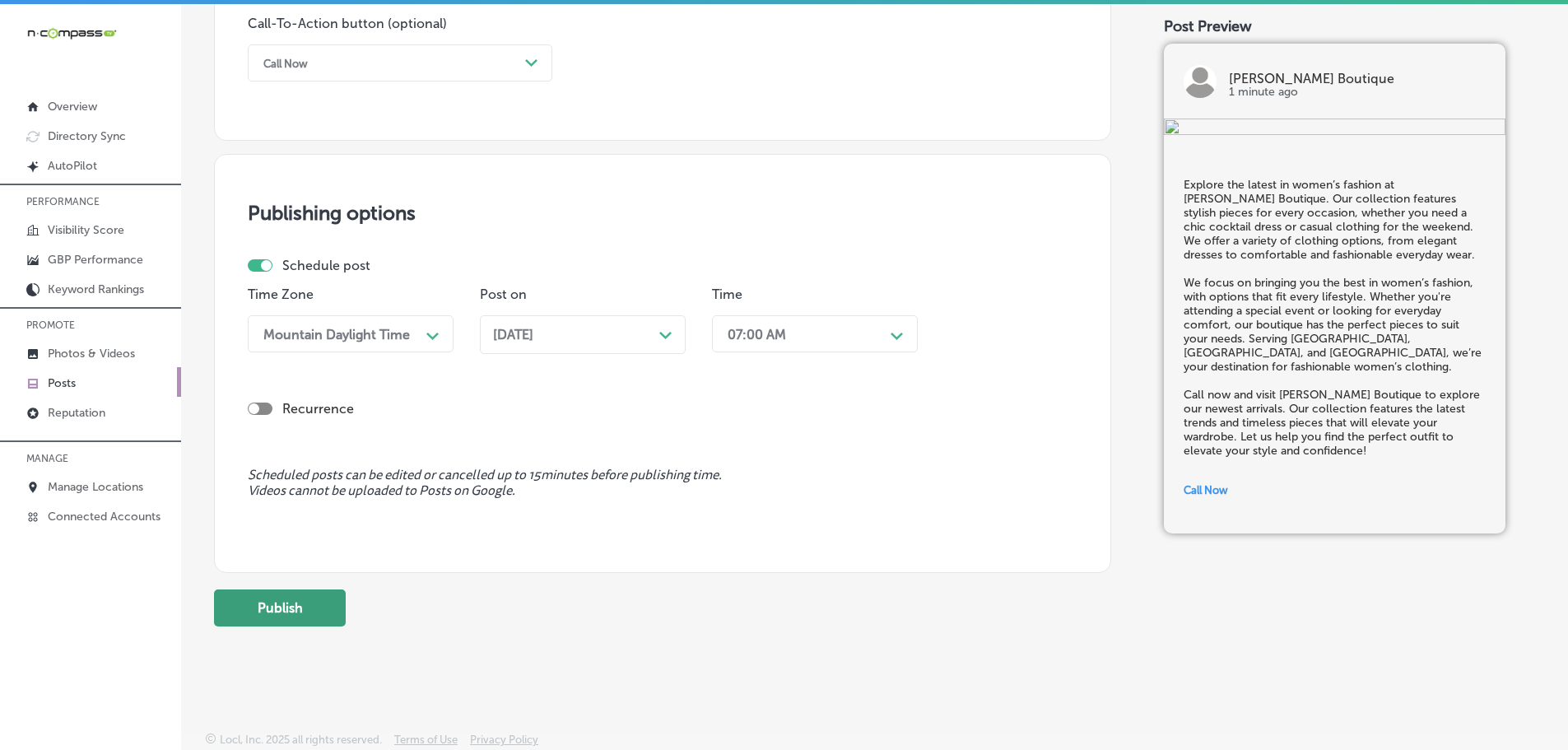
click at [301, 608] on button "Publish" at bounding box center [280, 607] width 132 height 37
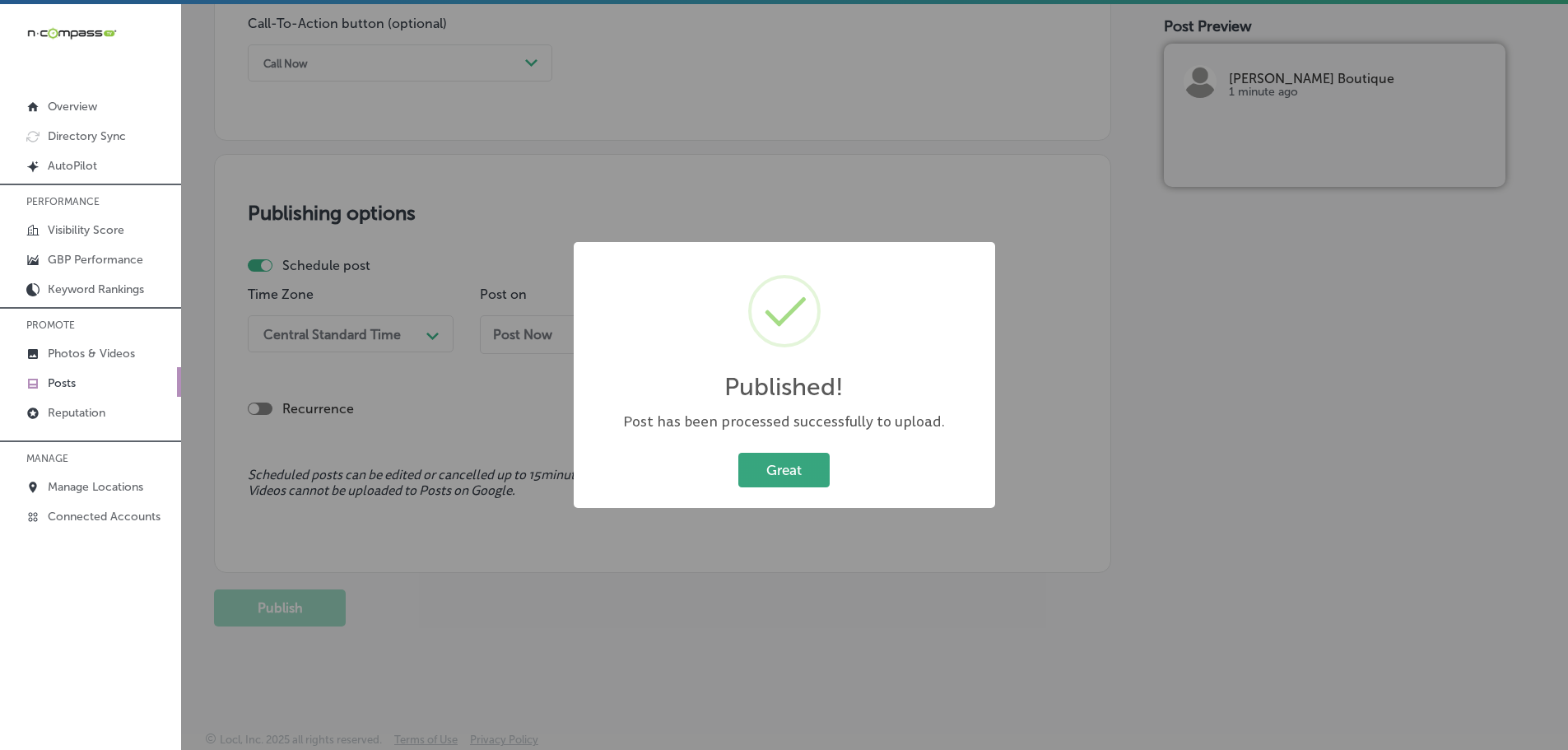
click at [789, 471] on button "Great" at bounding box center [784, 469] width 91 height 34
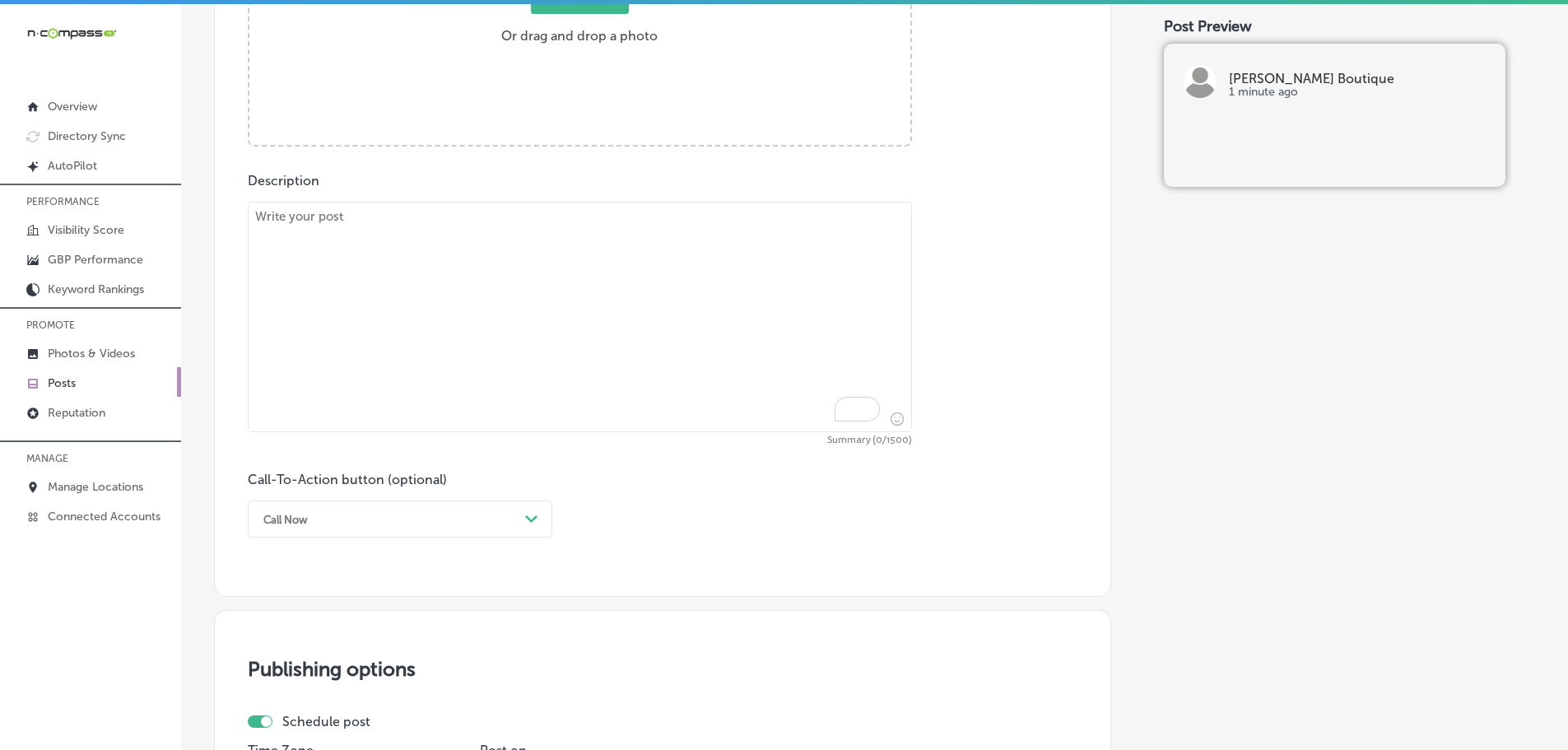
scroll to position [748, 0]
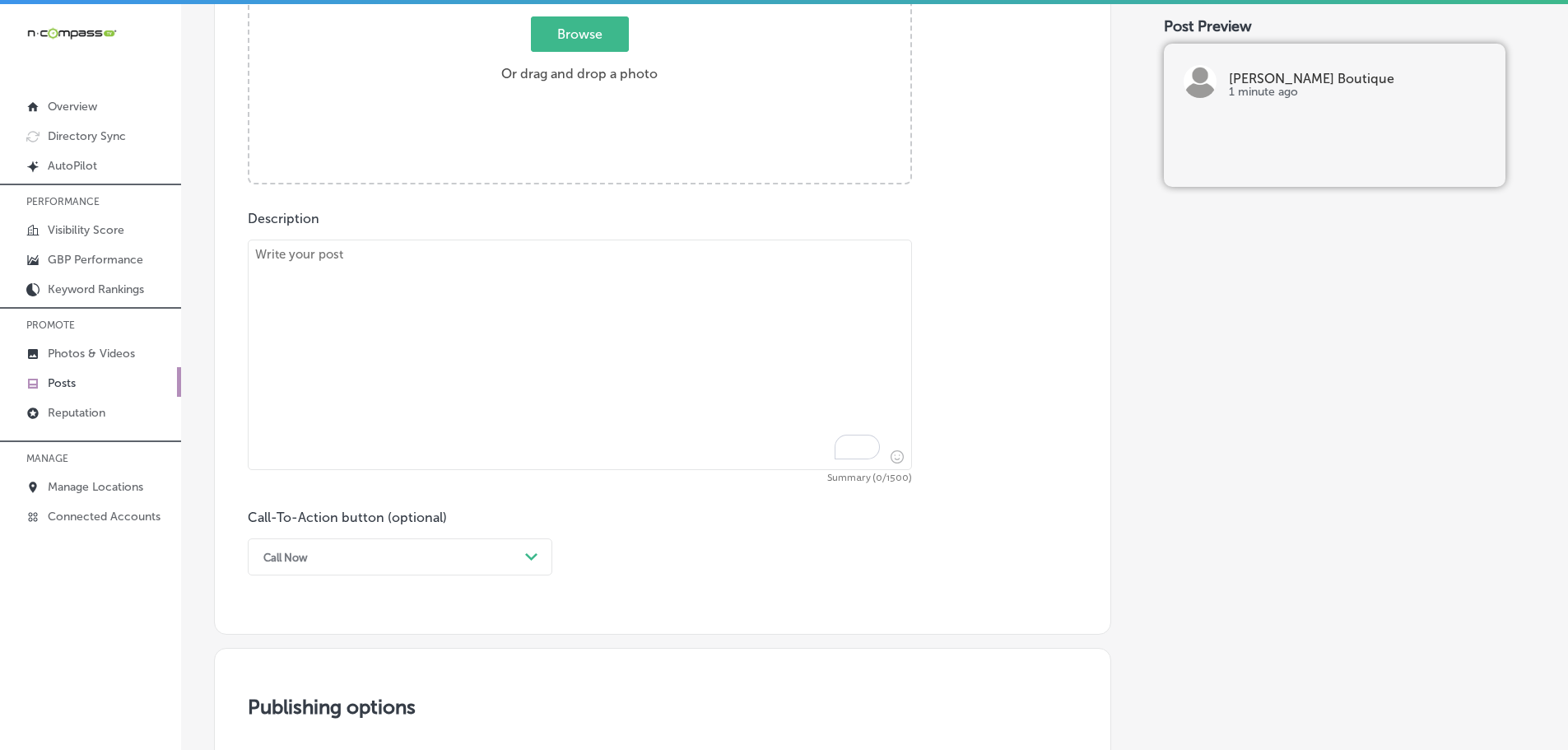
click at [419, 262] on textarea "To enrich screen reader interactions, please activate Accessibility in Grammarl…" at bounding box center [580, 354] width 665 height 230
paste textarea "A stylish tote bag is a must-have accessory, and Love, Ivy Boutique has a colle…"
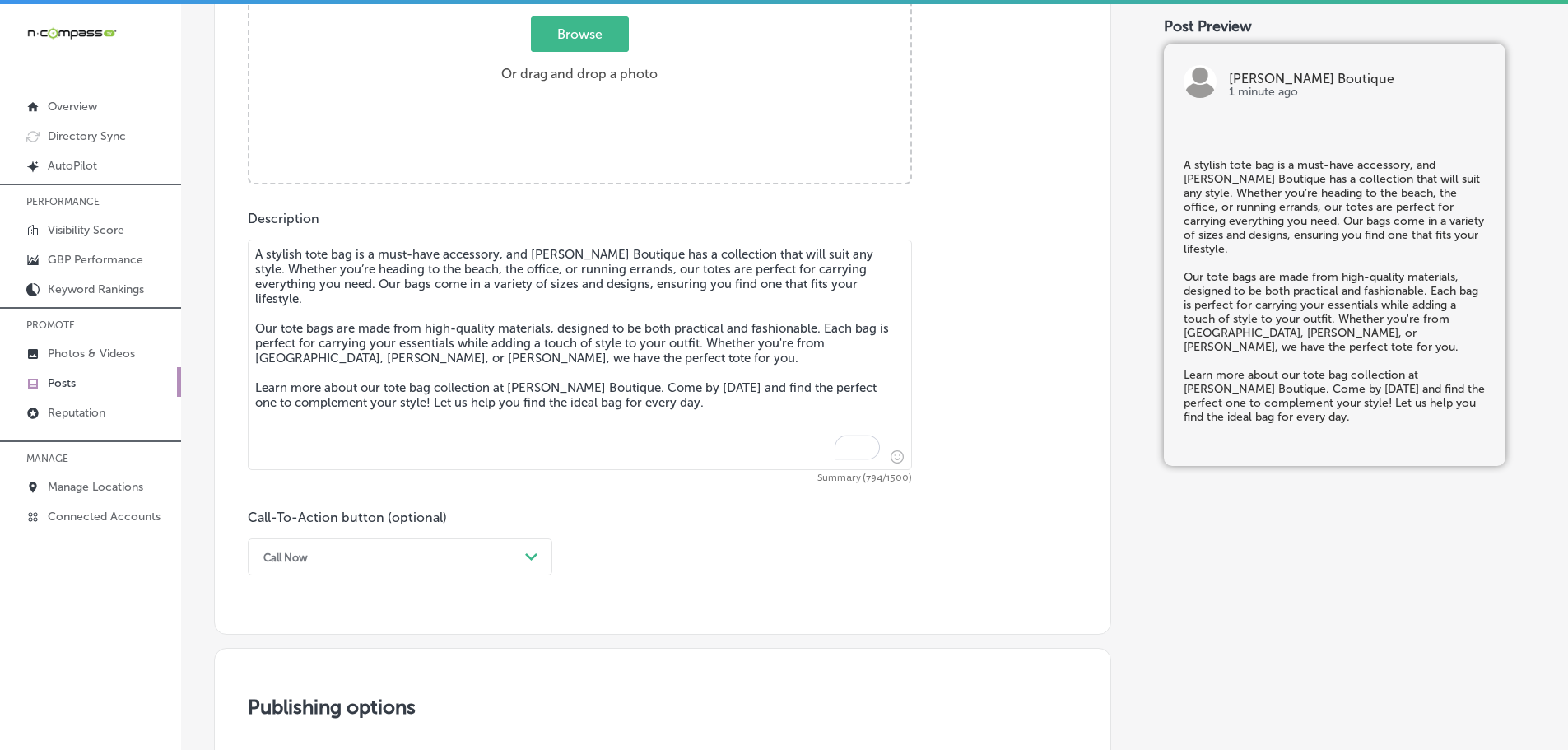
type textarea "A stylish tote bag is a must-have accessory, and Love, Ivy Boutique has a colle…"
click at [539, 39] on span "Browse" at bounding box center [580, 34] width 98 height 35
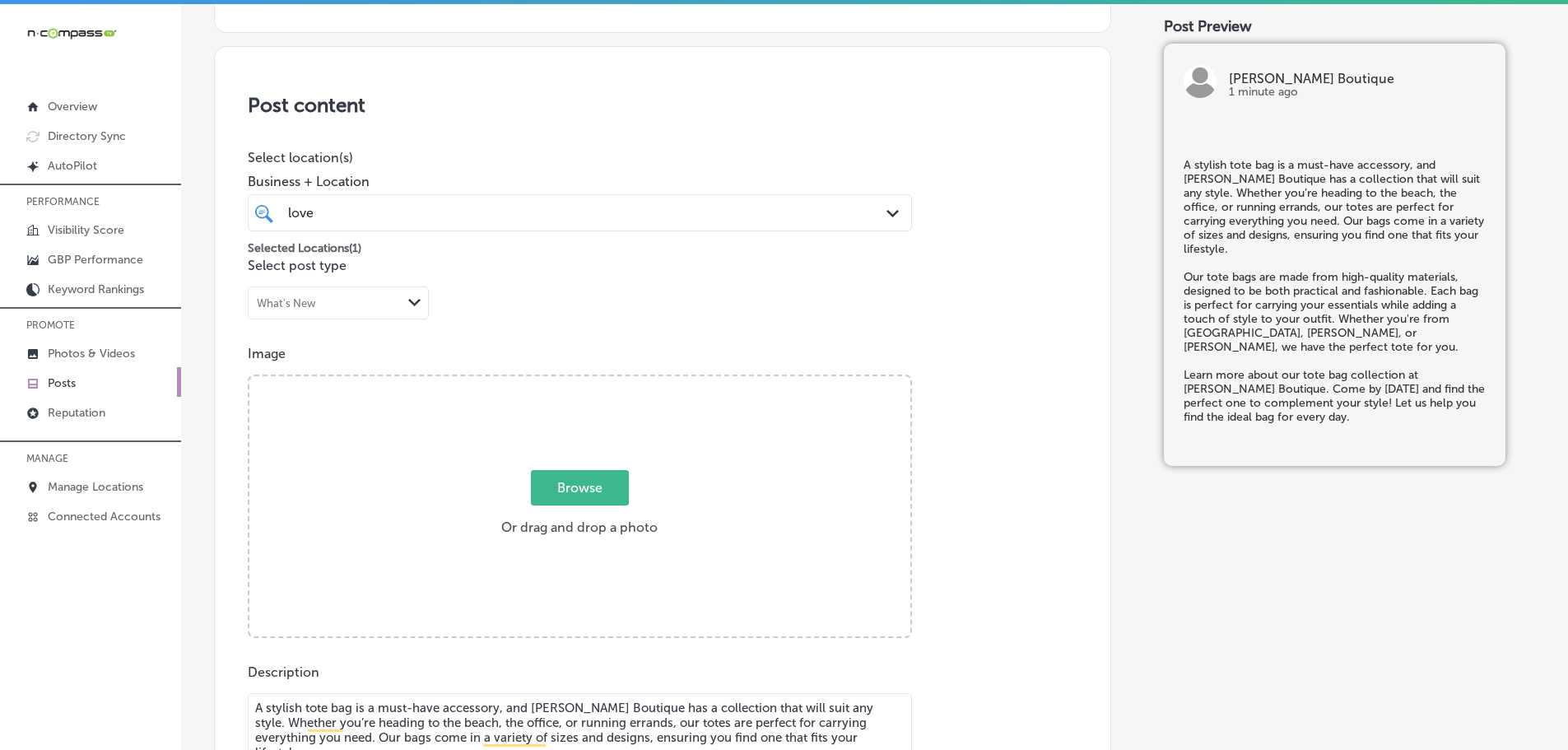
type input "C:\fakepath\image_d1a5616e-3936-4c89-8c87-5dc38c1cf0af_800x1200_crop_center (1)…"
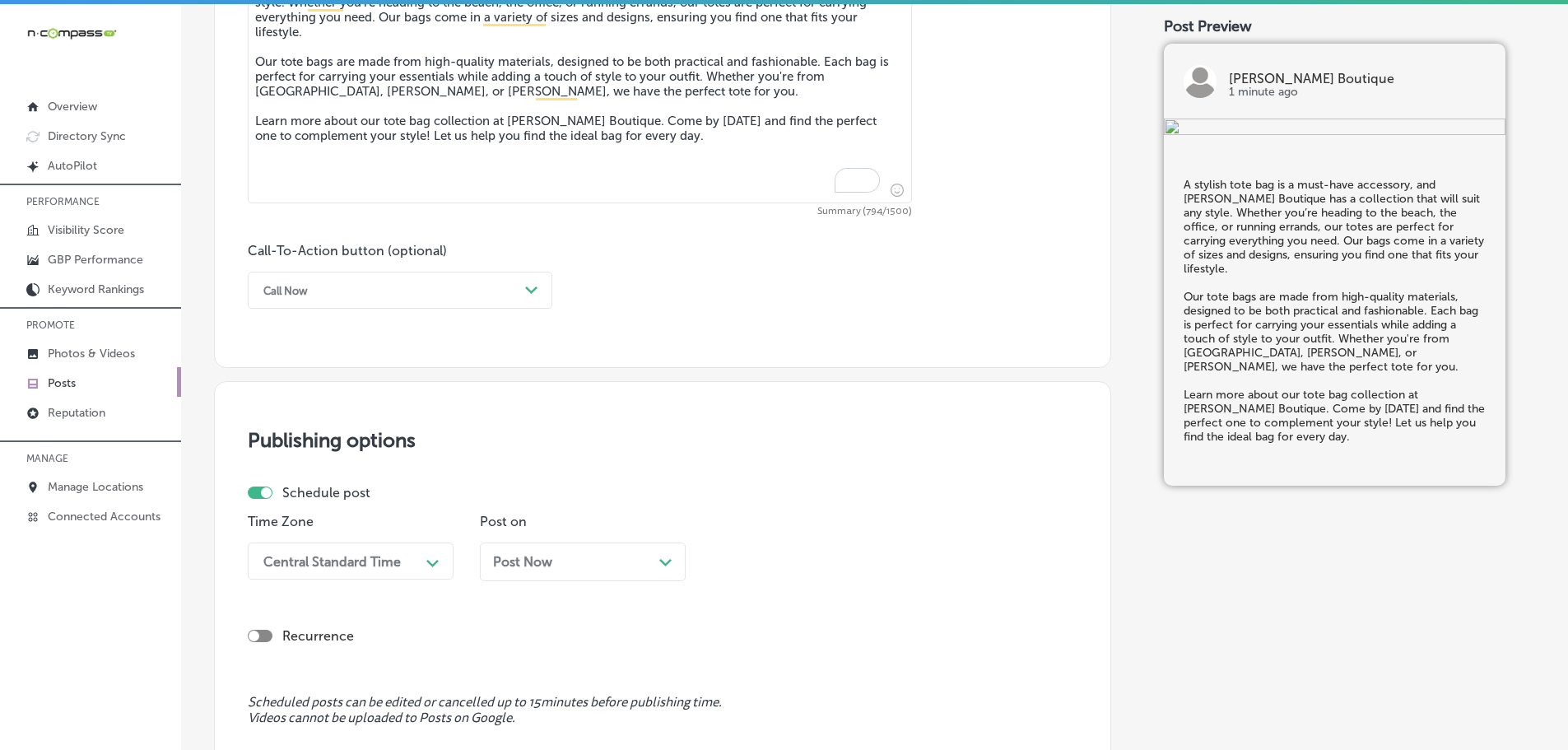
scroll to position [1118, 0]
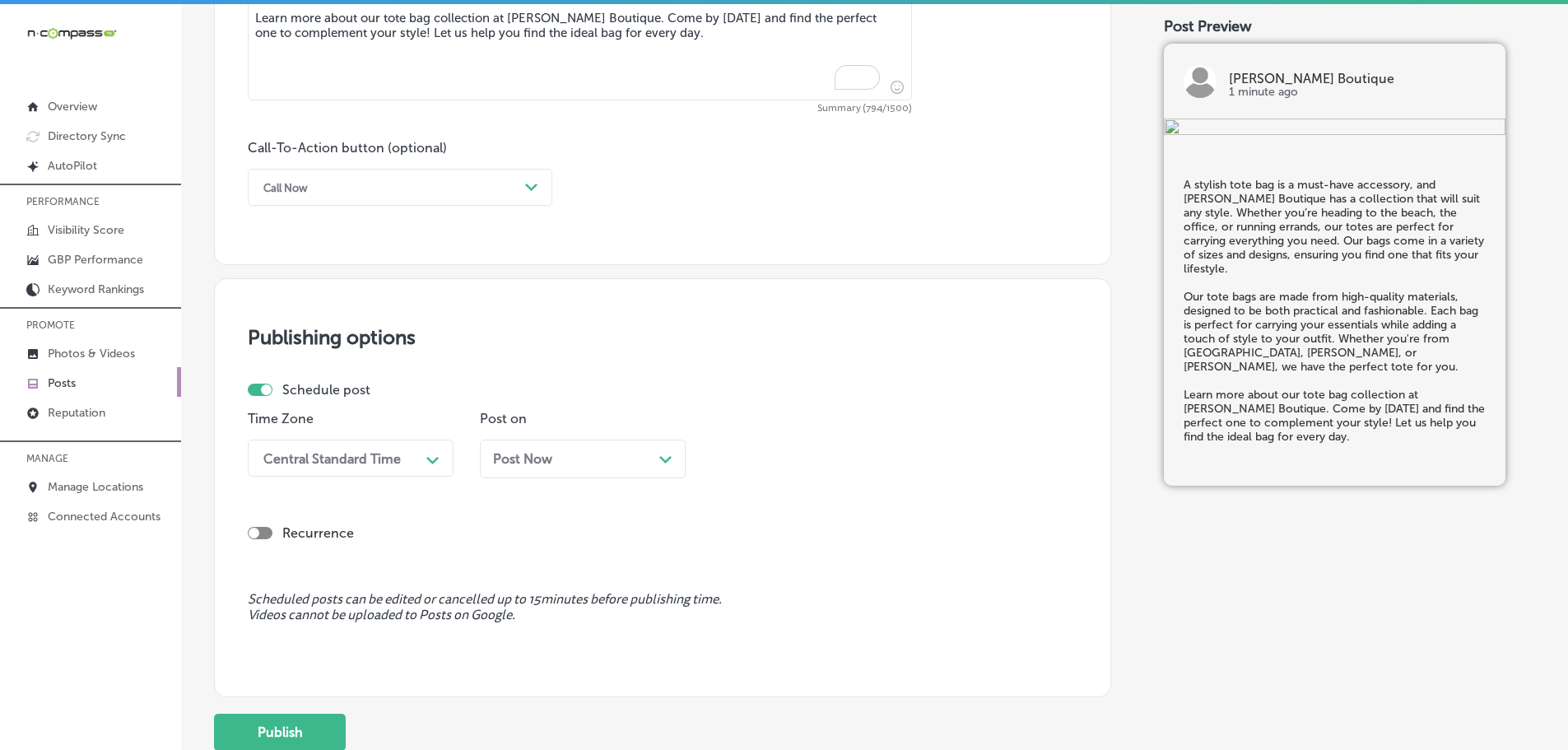
click at [447, 181] on div "Call Now" at bounding box center [386, 188] width 263 height 25
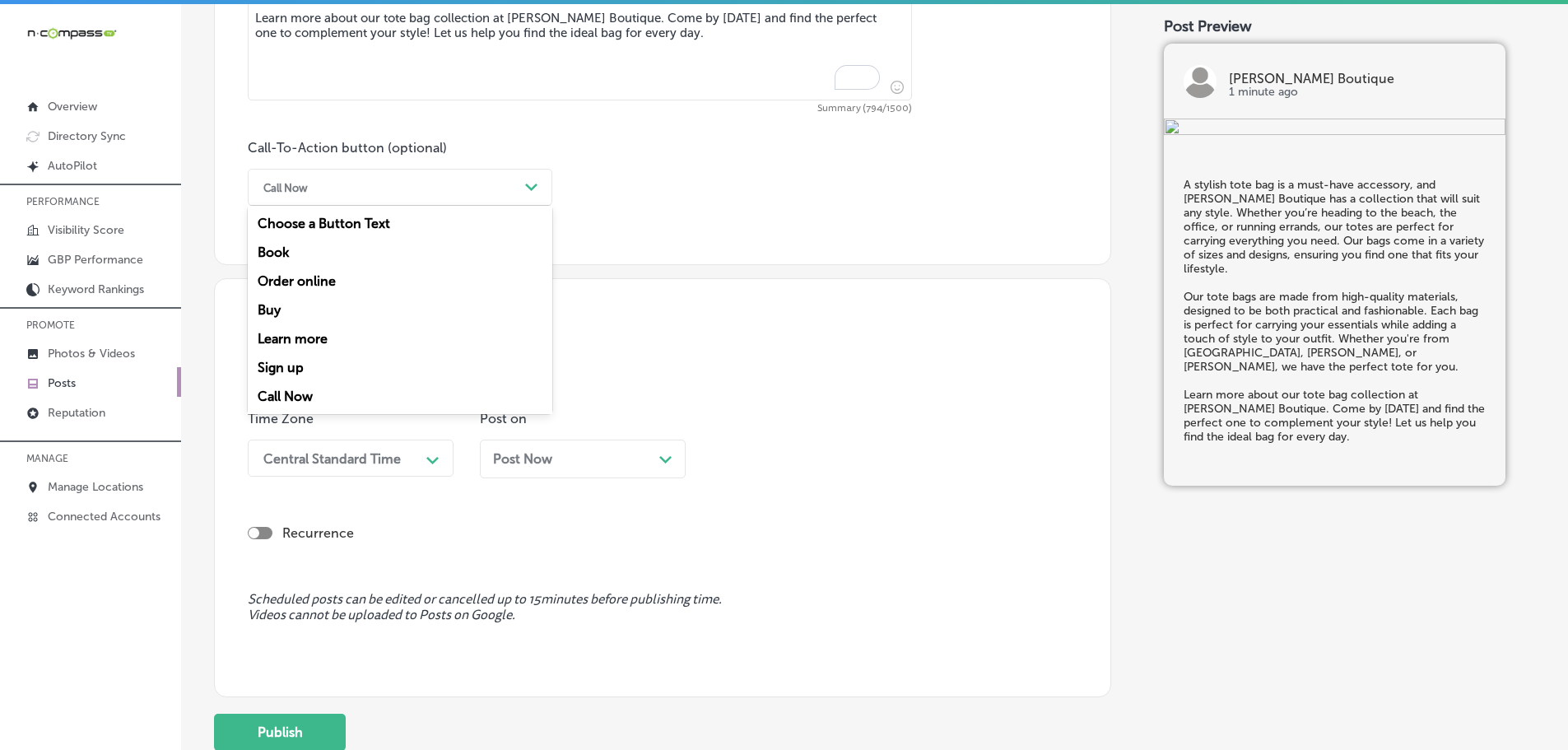
click at [299, 331] on div "Learn more" at bounding box center [400, 339] width 304 height 29
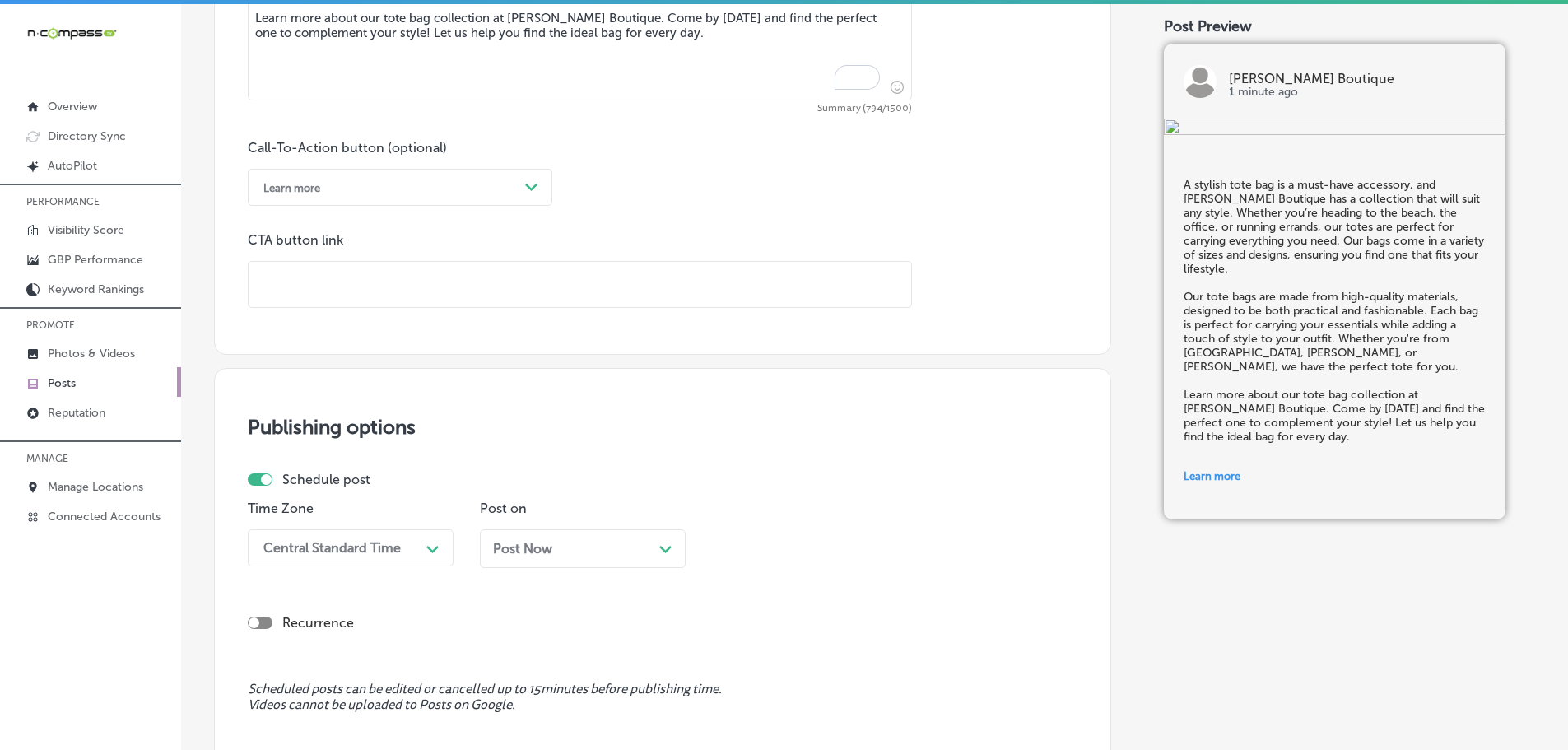
click at [377, 280] on input "text" at bounding box center [580, 284] width 663 height 46
paste input "https://loveivyboutique.com/"
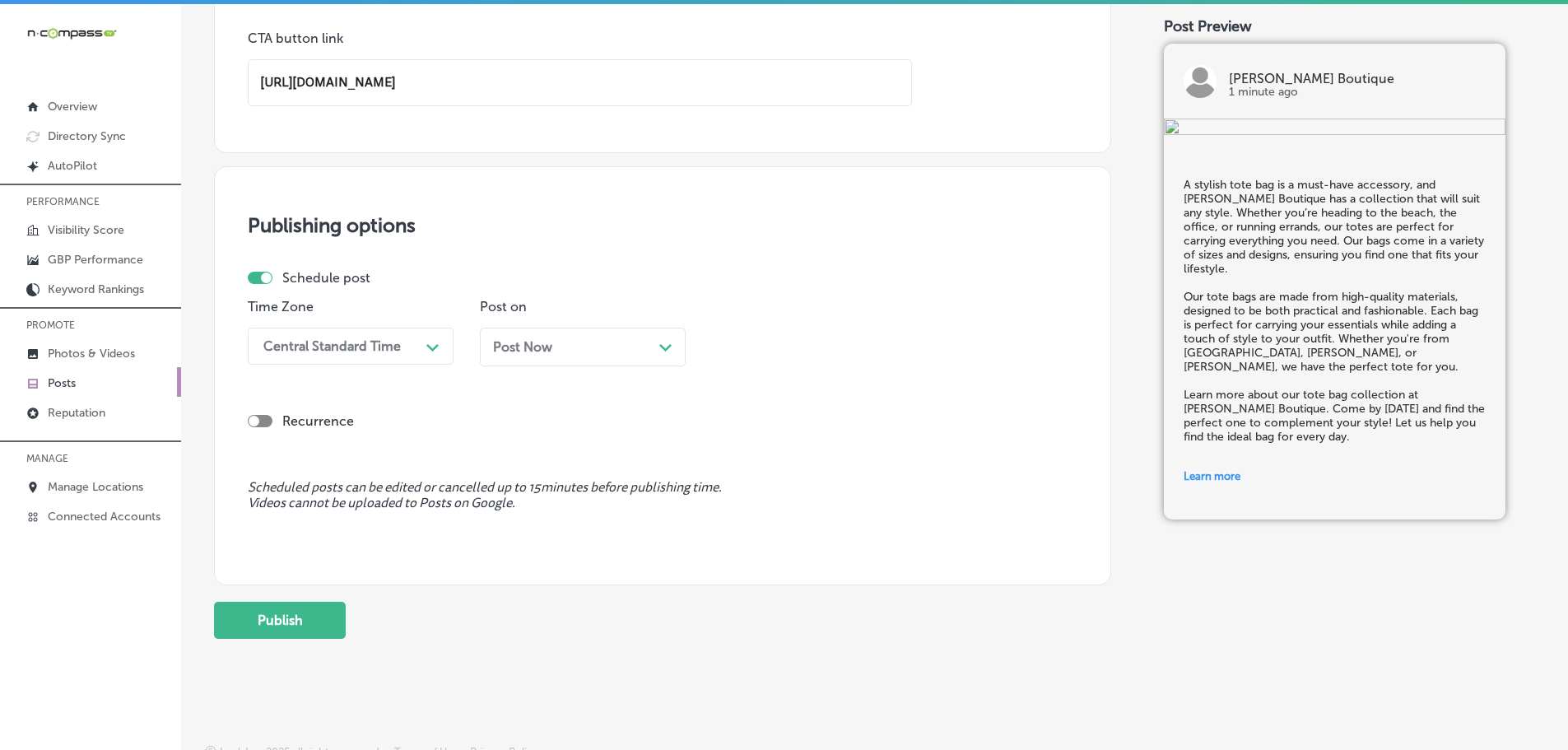
scroll to position [1332, 0]
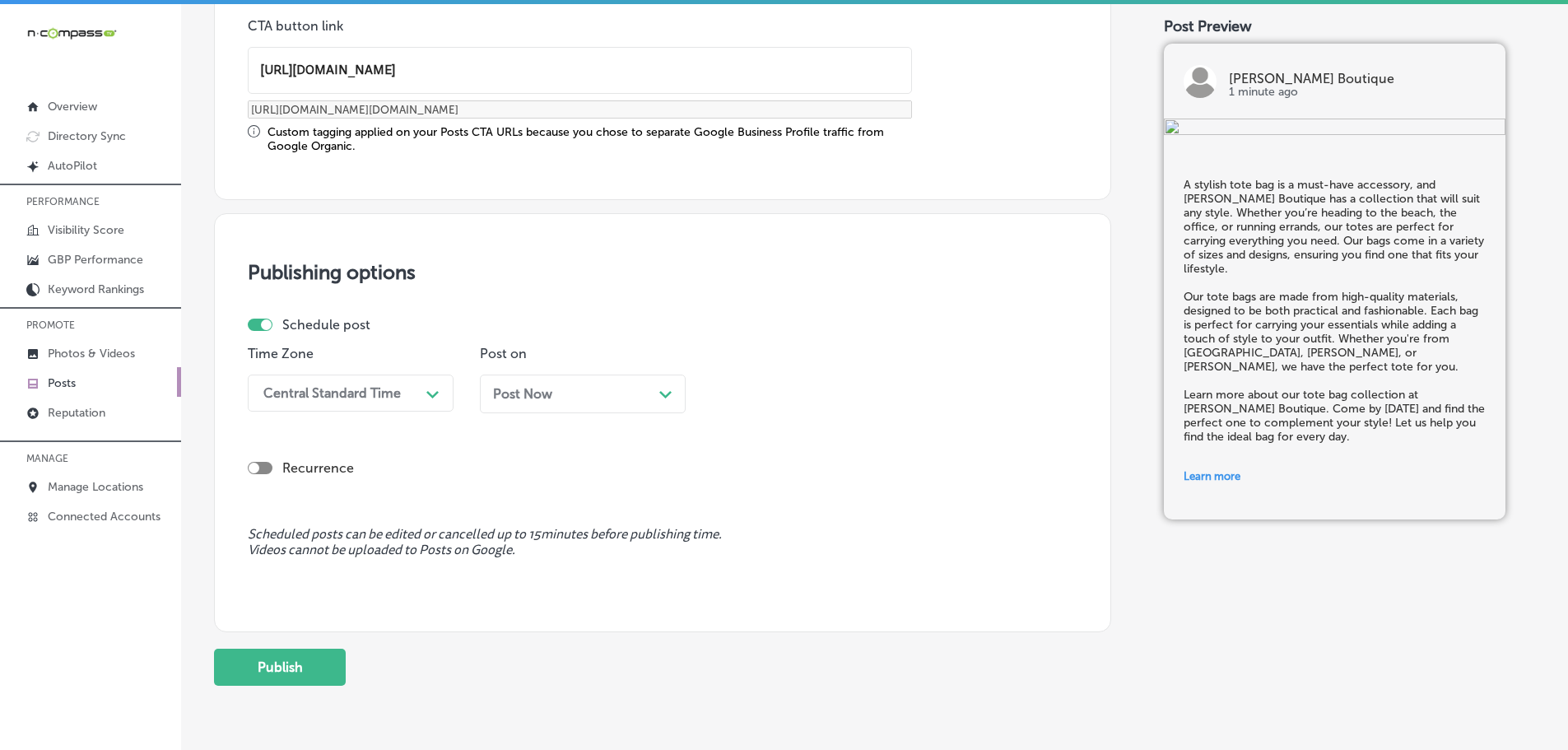
type input "https://loveivyboutique.com/"
click at [393, 397] on div "Central Standard Time" at bounding box center [331, 392] width 137 height 15
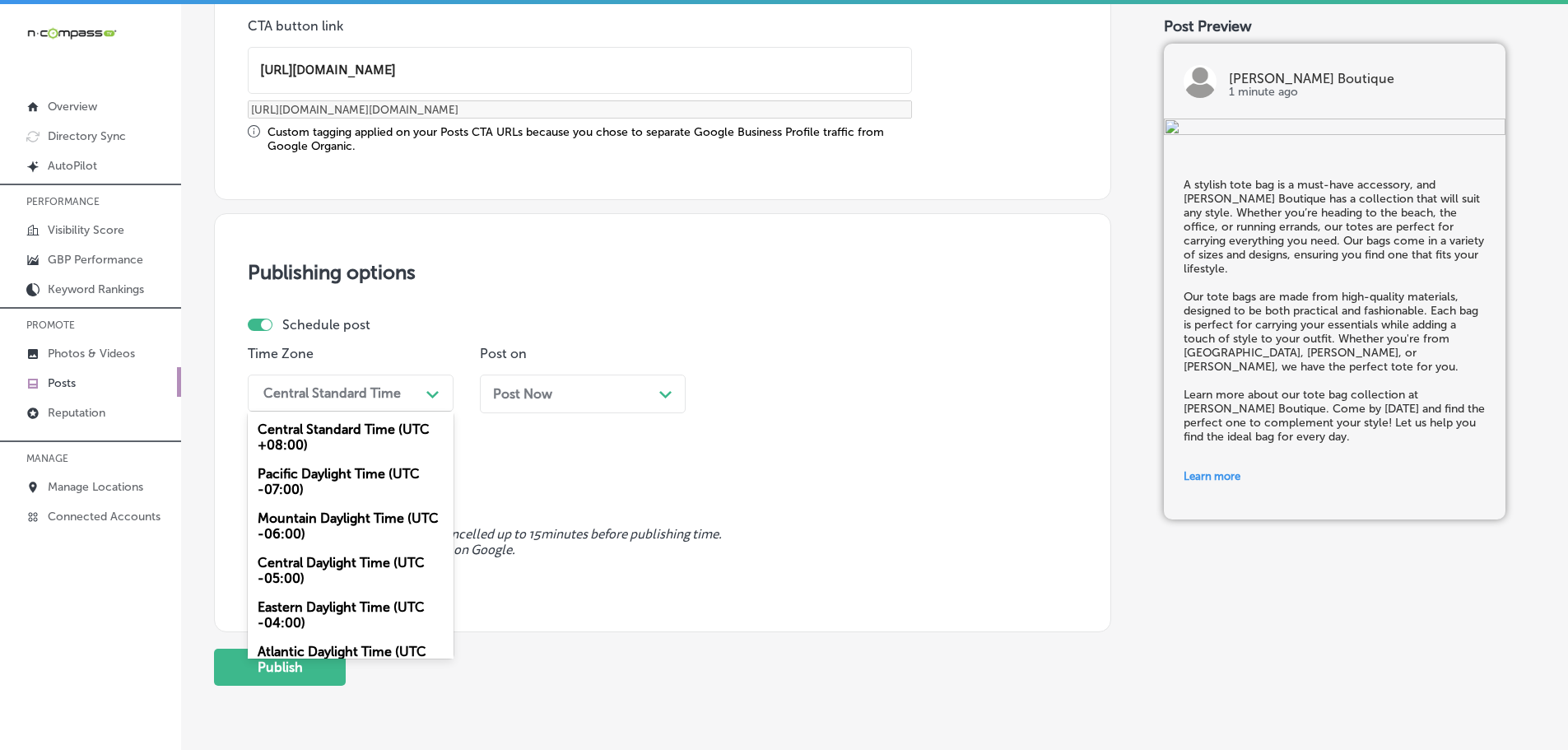
drag, startPoint x: 311, startPoint y: 523, endPoint x: 380, endPoint y: 506, distance: 71.1
click at [312, 523] on div "Mountain Daylight Time (UTC -06:00)" at bounding box center [351, 525] width 206 height 45
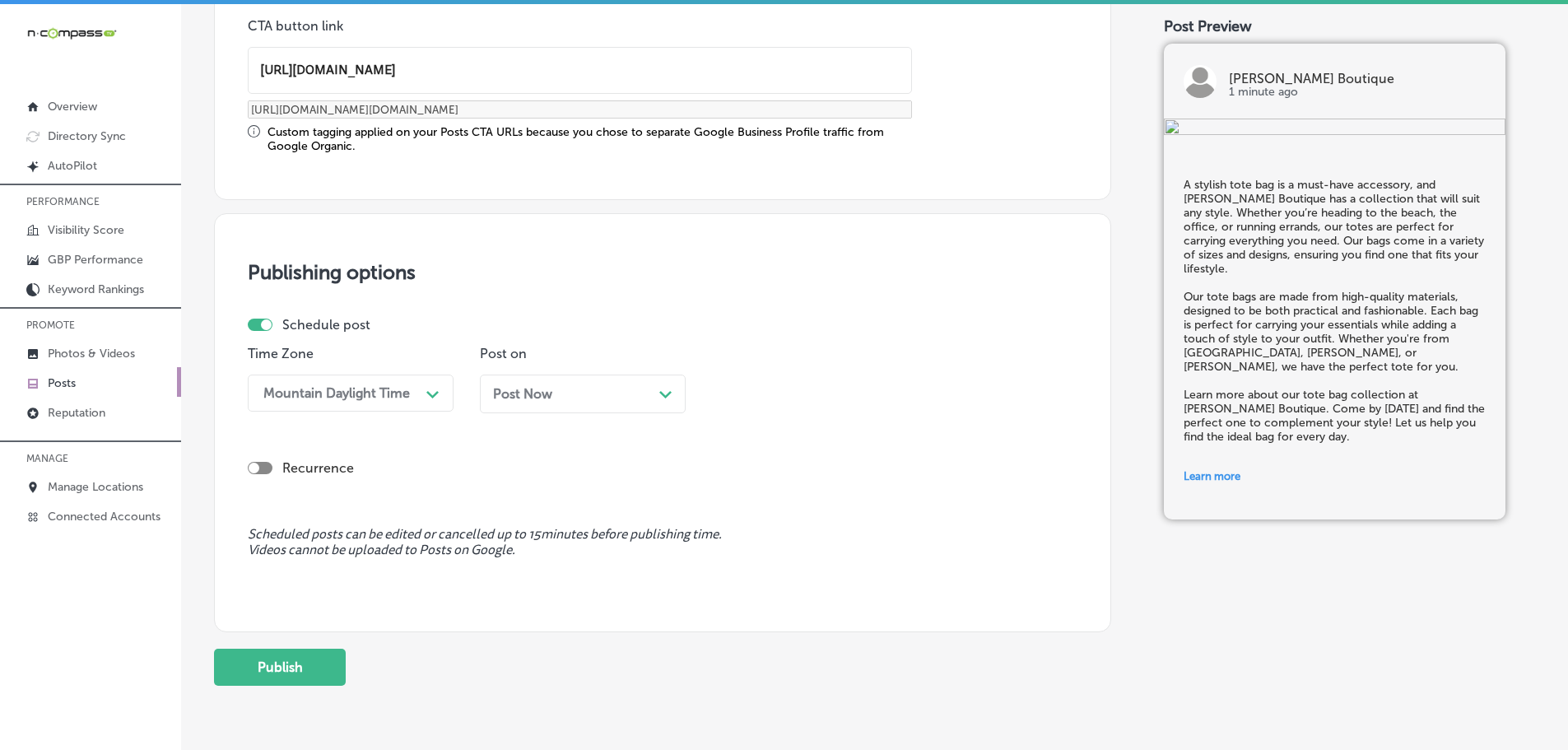
click at [666, 390] on icon "Path Created with Sketch." at bounding box center [666, 394] width 13 height 7
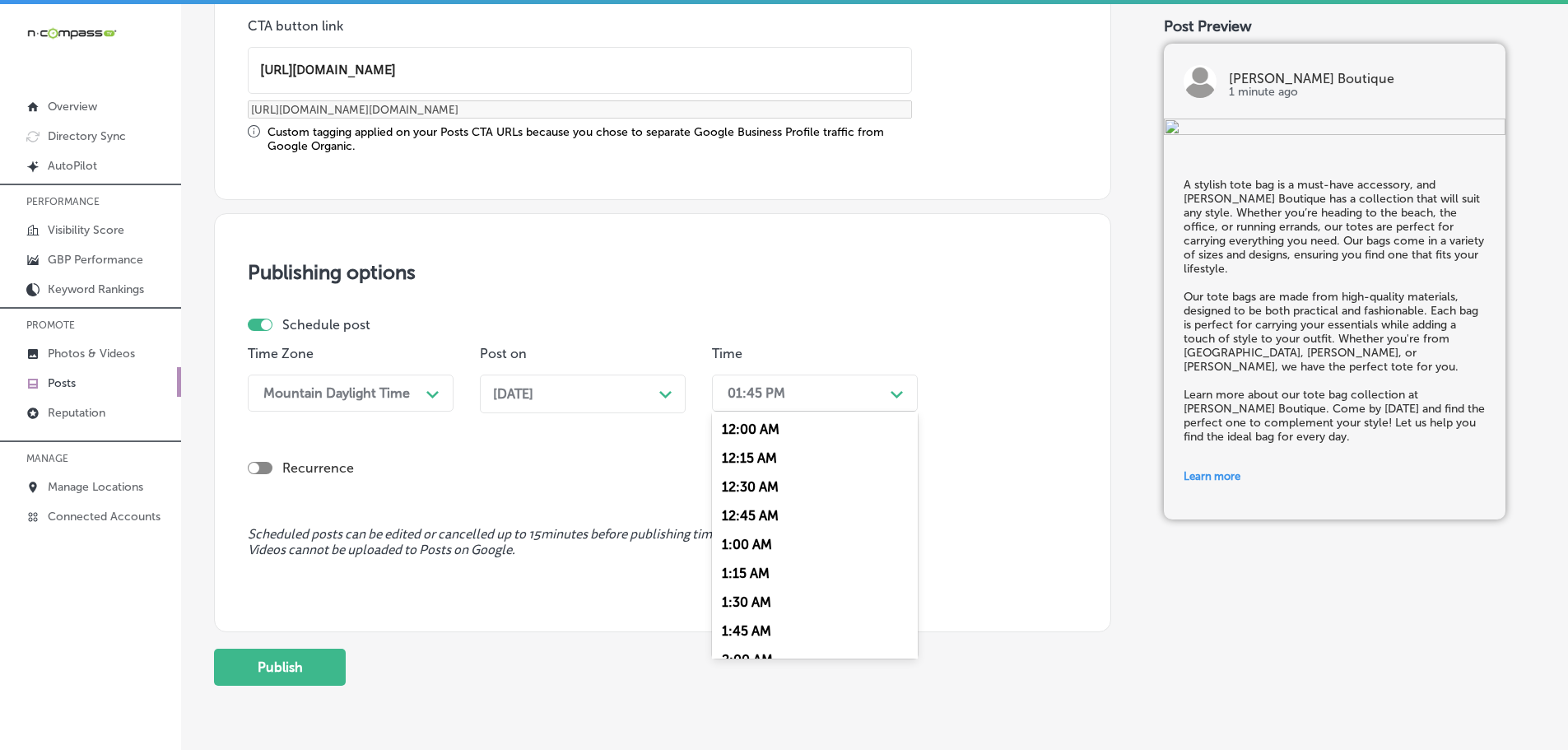
click at [837, 382] on div "01:45 PM" at bounding box center [801, 393] width 165 height 29
click at [762, 484] on div "7:00 AM" at bounding box center [815, 495] width 206 height 29
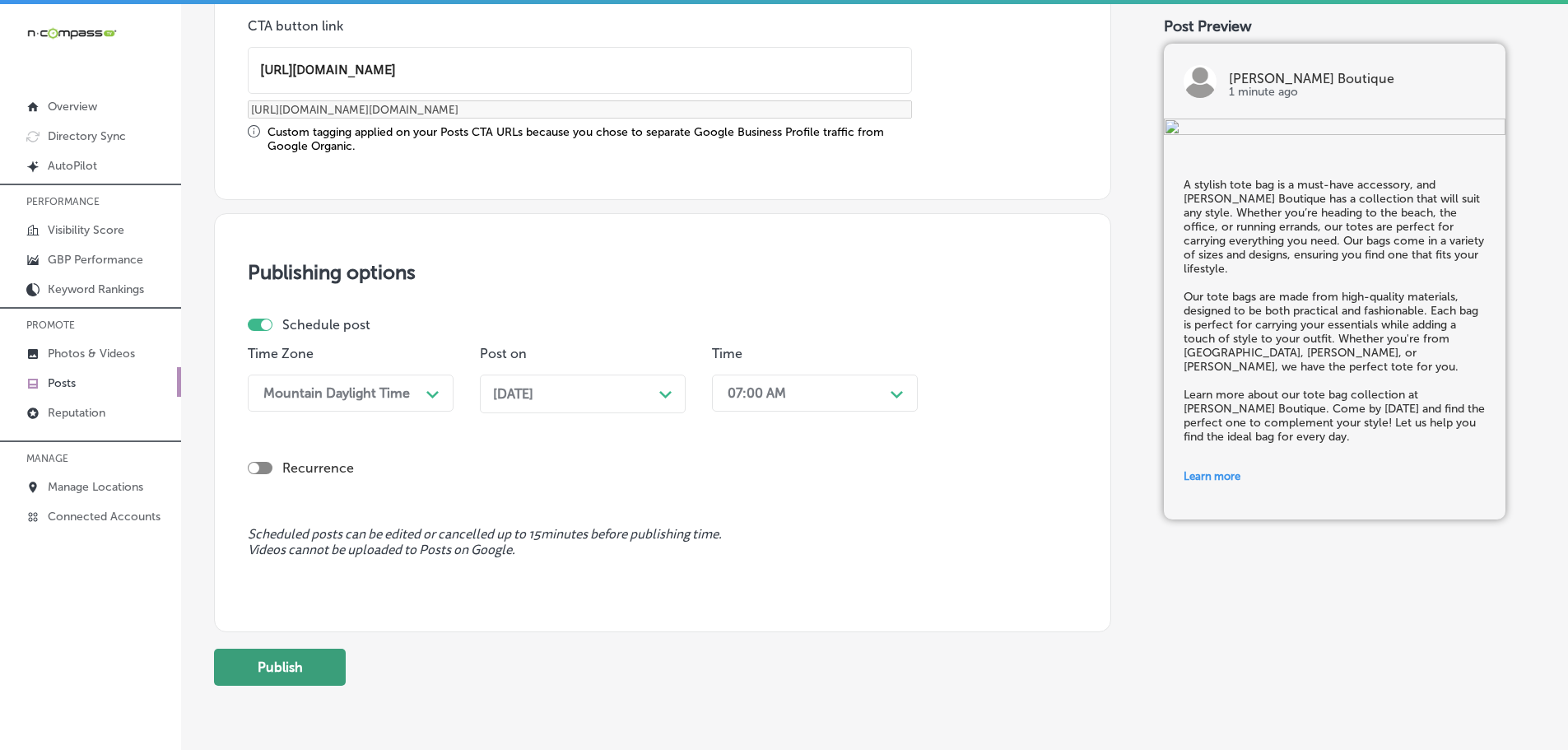
click at [270, 664] on button "Publish" at bounding box center [280, 666] width 132 height 37
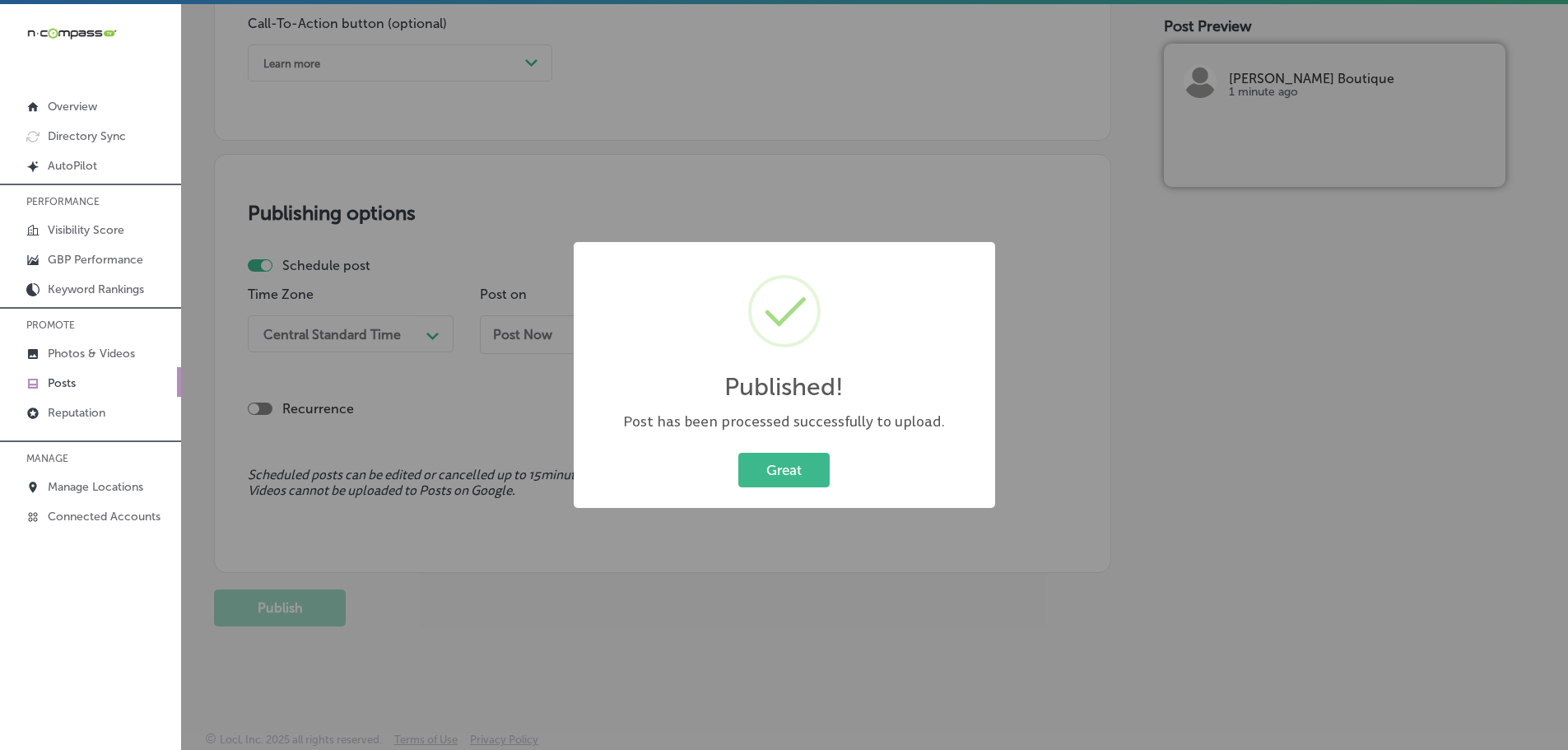
scroll to position [1242, 0]
click at [770, 473] on button "Great" at bounding box center [784, 469] width 91 height 34
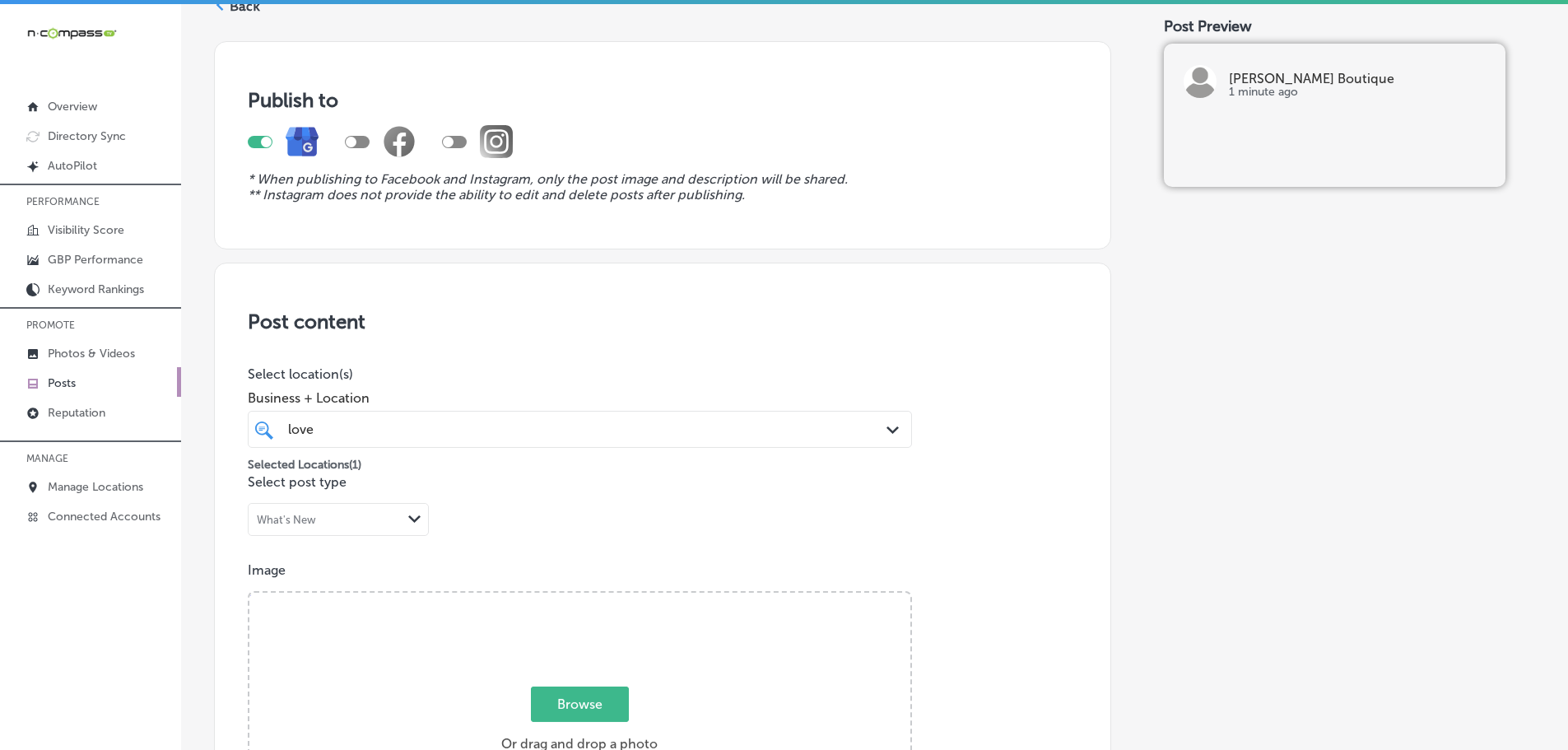
scroll to position [0, 0]
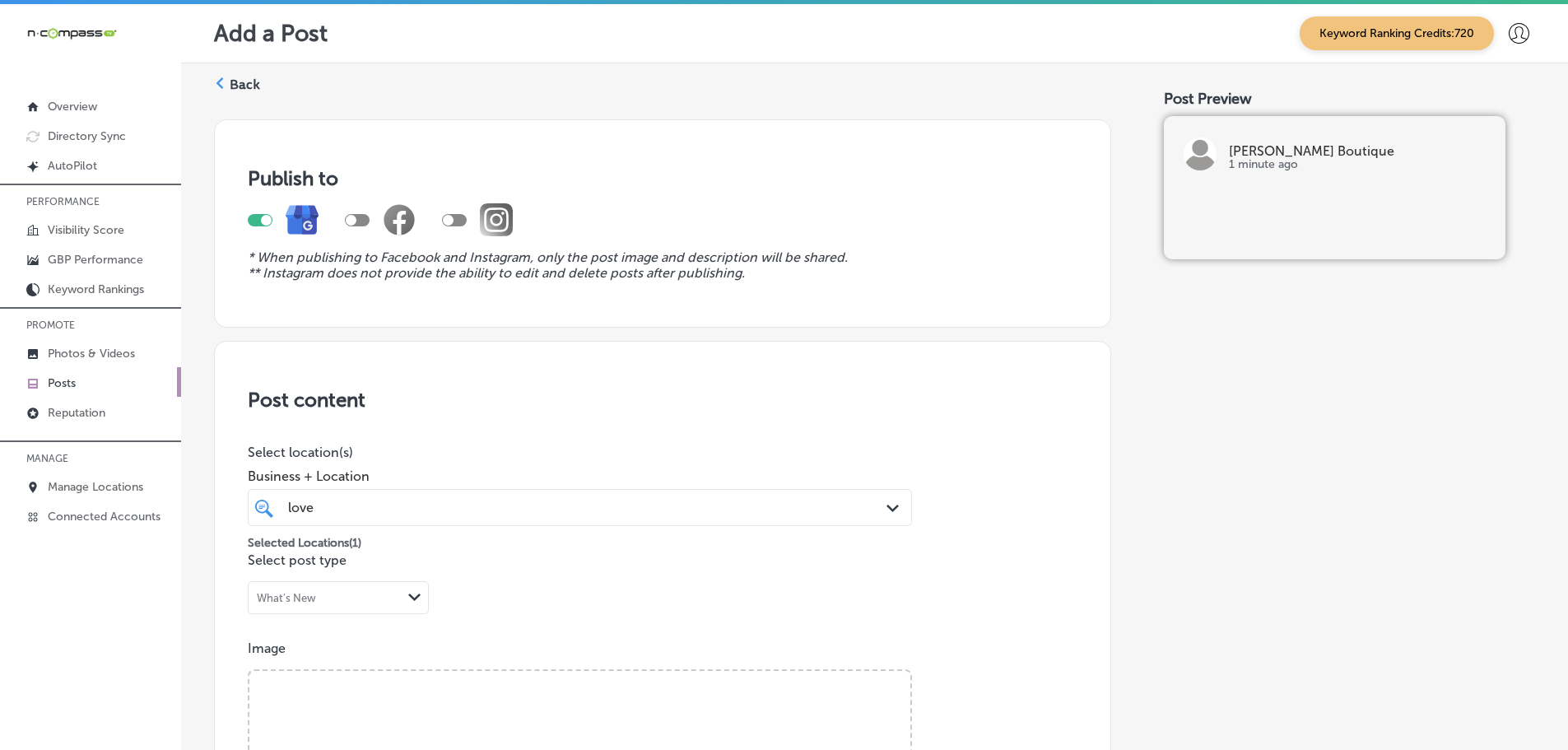
click at [239, 88] on label "Back" at bounding box center [244, 85] width 30 height 18
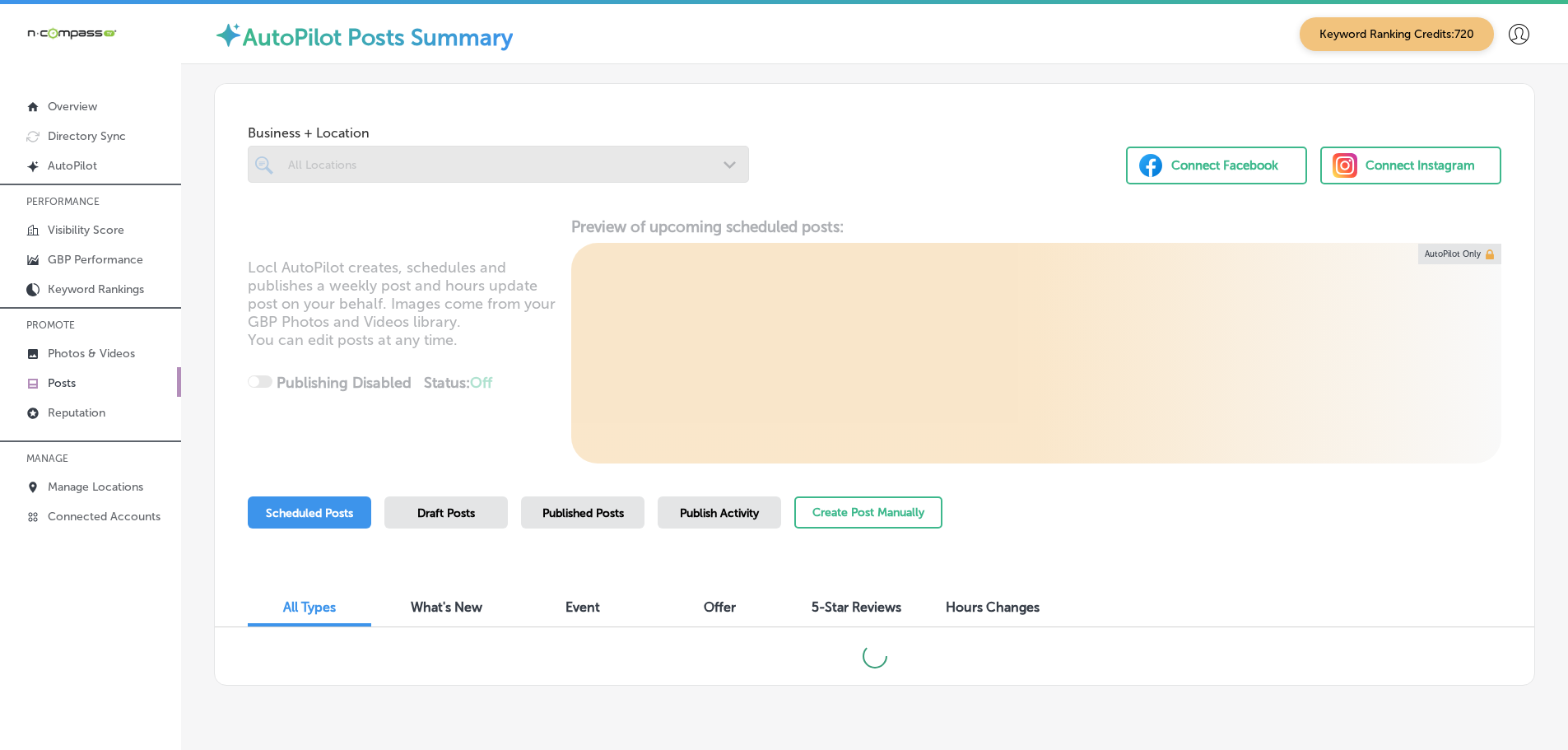
click at [726, 167] on polygon at bounding box center [730, 165] width 13 height 7
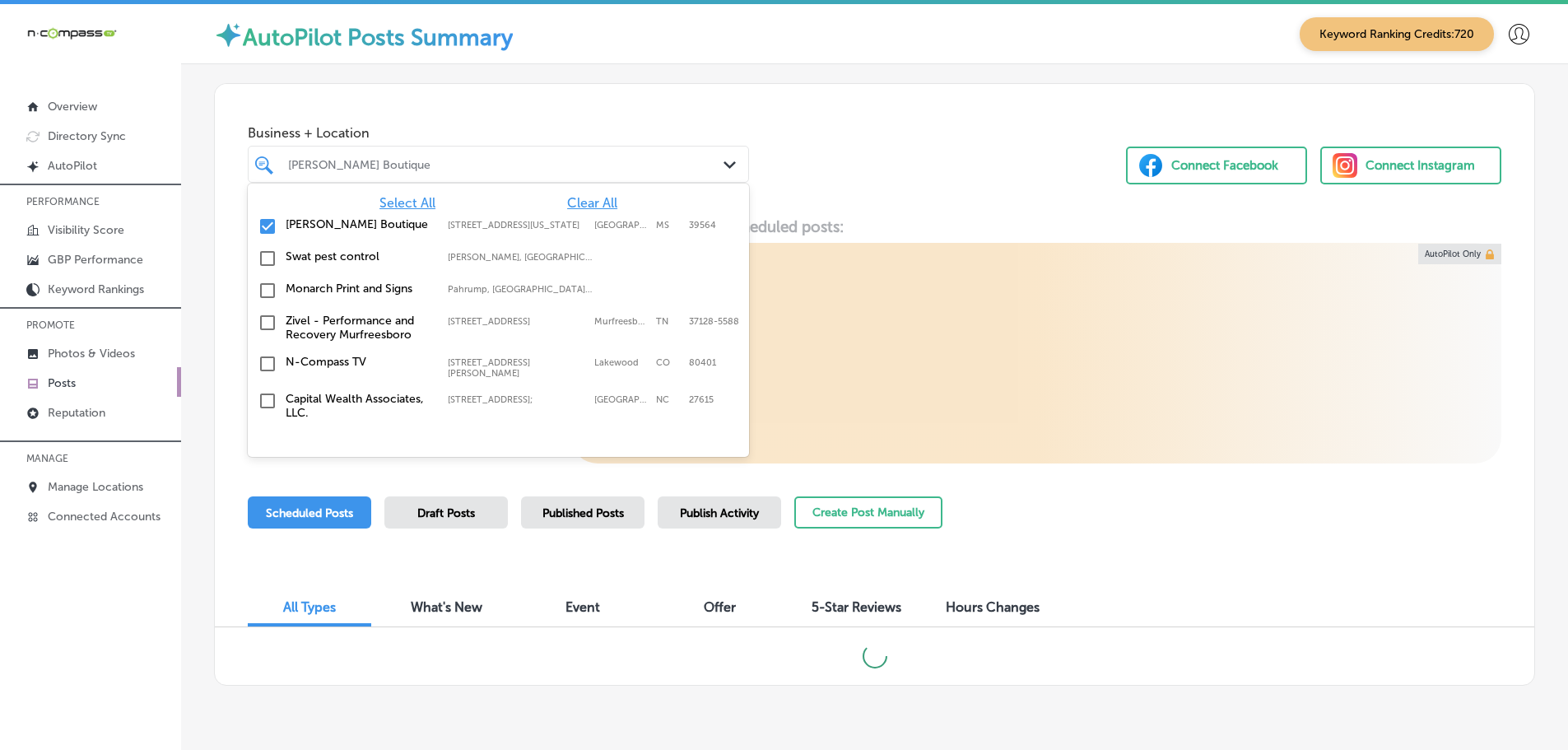
click at [580, 201] on span "Clear All" at bounding box center [592, 202] width 50 height 15
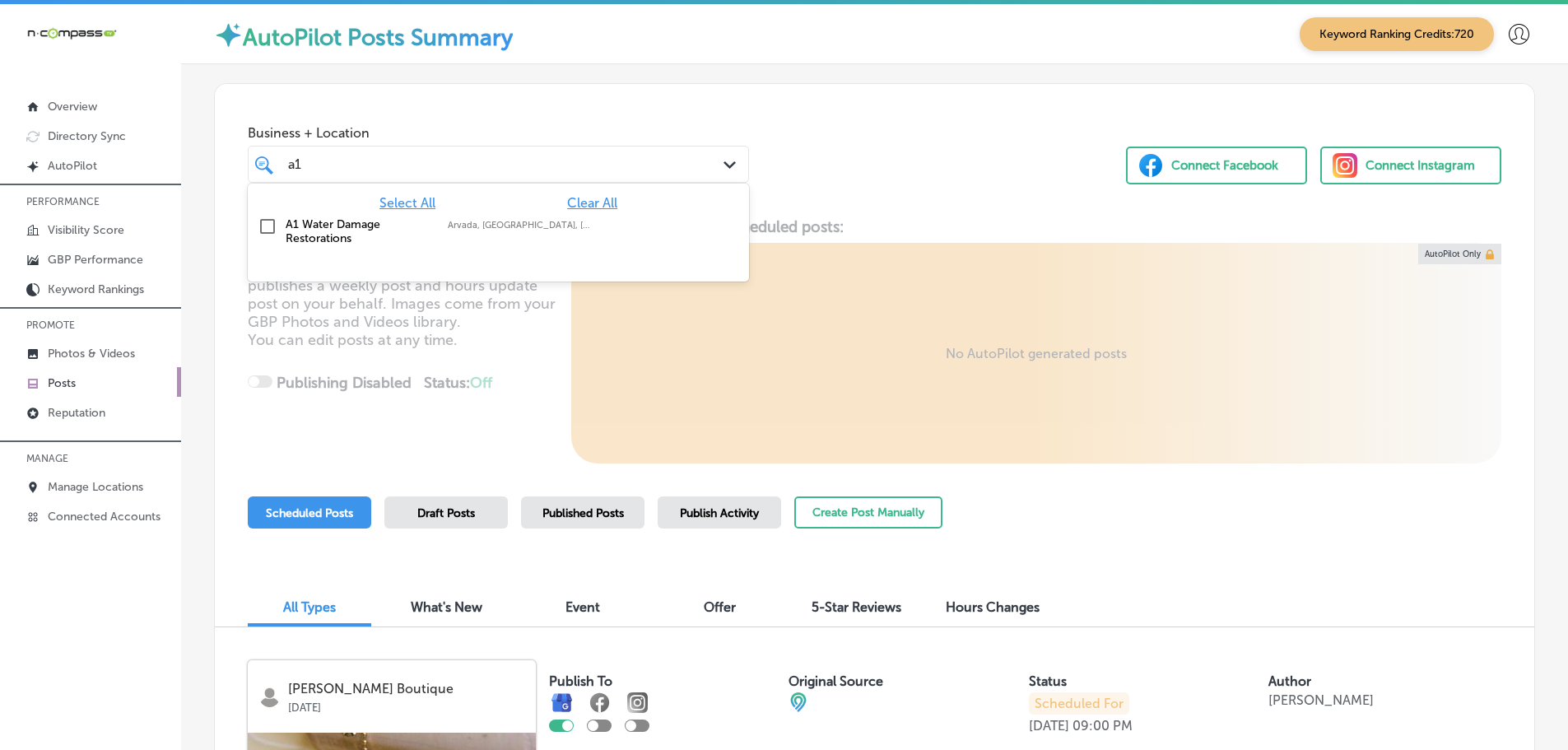
click at [551, 229] on label "Arvada, CO, USA | Aurora, CO, USA | Denv ..." at bounding box center [521, 225] width 146 height 11
type input "a1"
click at [925, 150] on div "Business + Location option focused, 2 of 149. 2 results available for search te…" at bounding box center [874, 146] width 1319 height 125
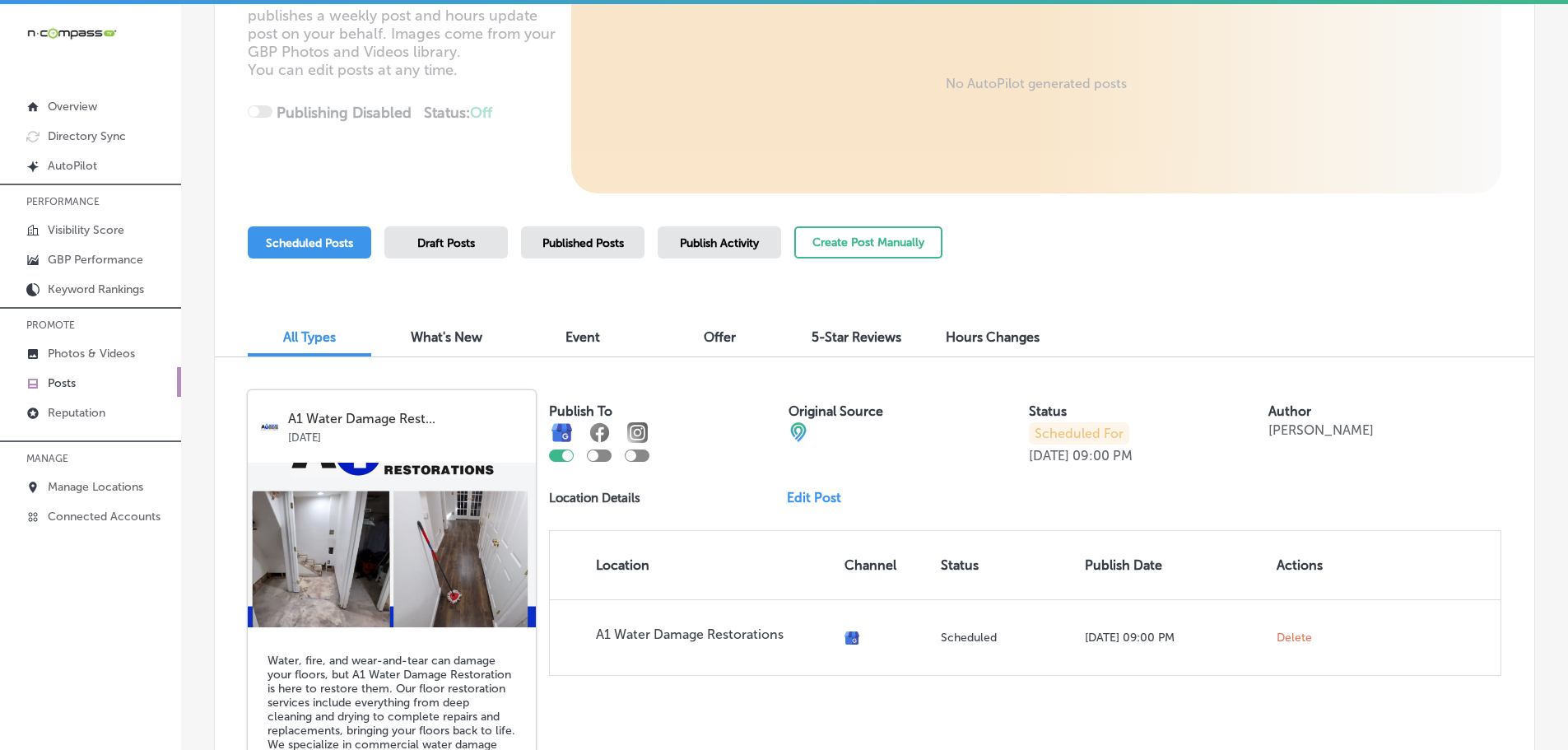
scroll to position [329, 0]
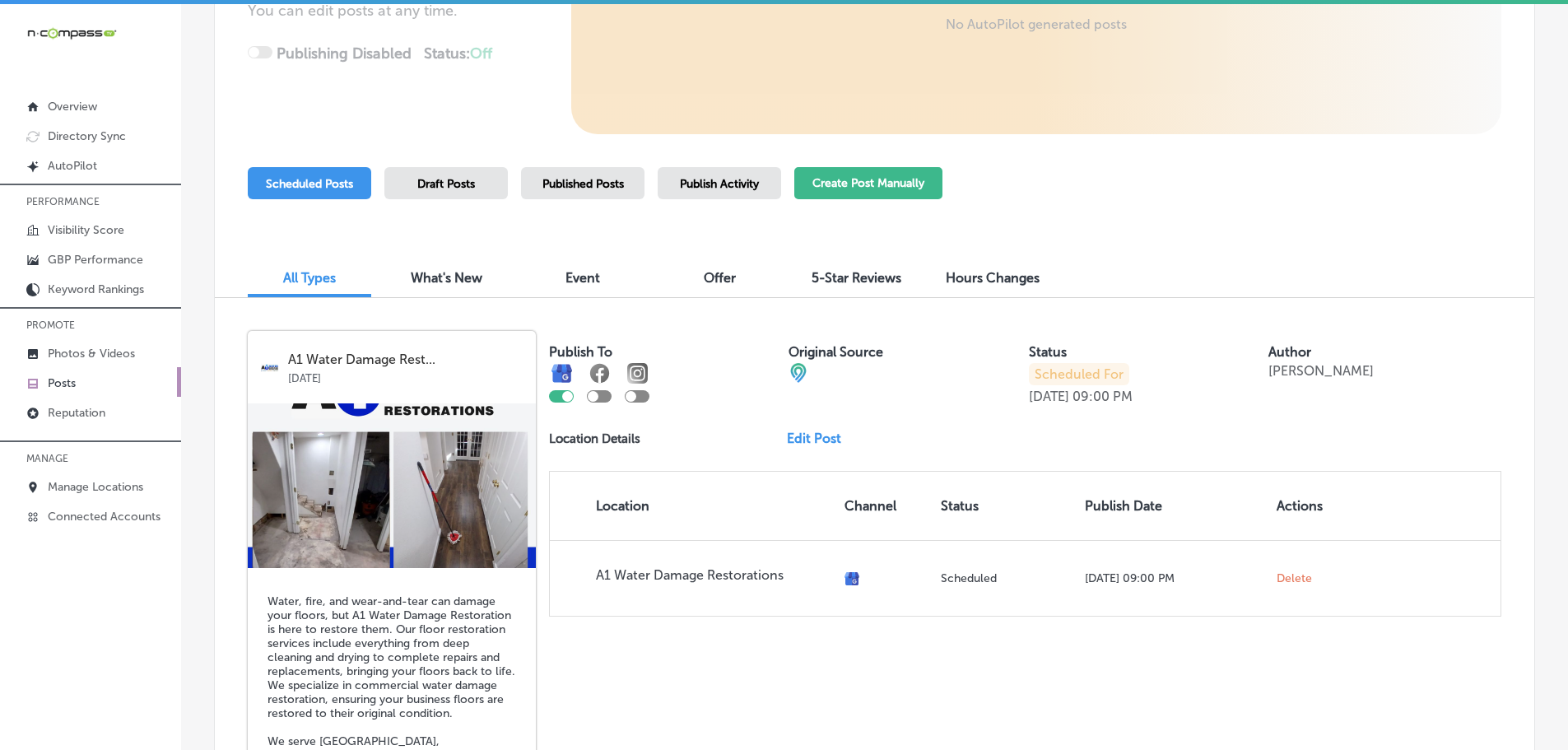
click at [881, 177] on button "Create Post Manually" at bounding box center [868, 183] width 148 height 32
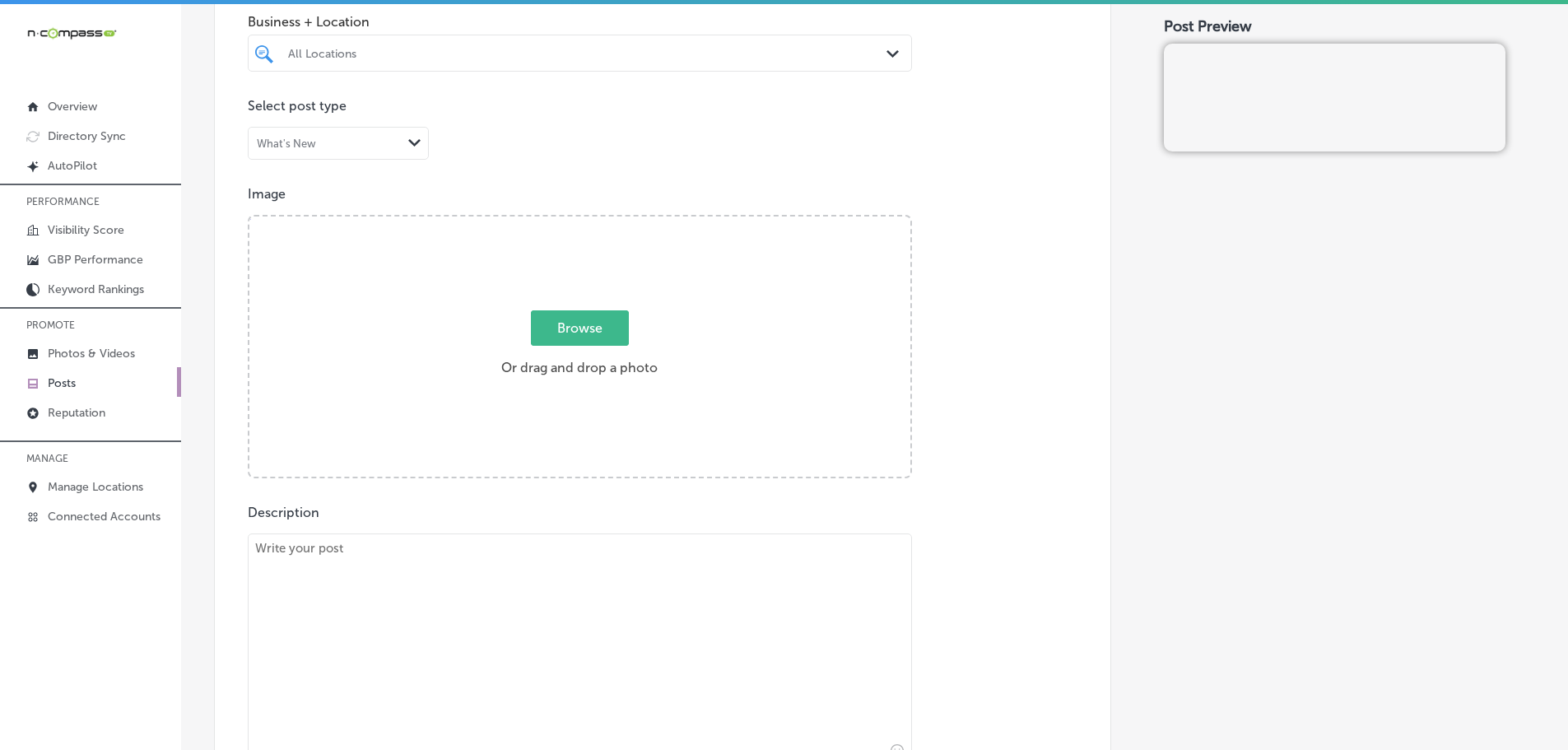
scroll to position [658, 0]
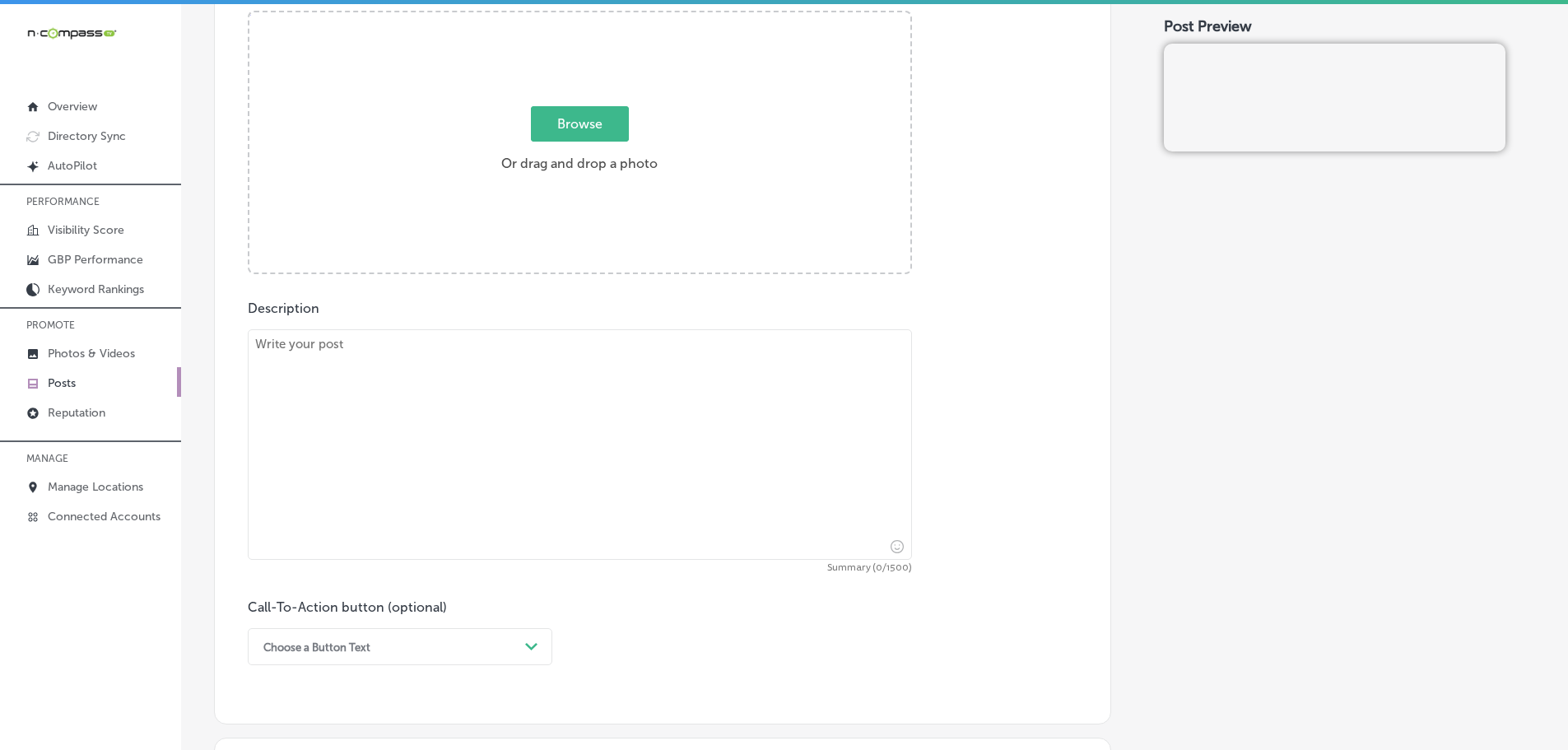
click at [596, 390] on textarea at bounding box center [580, 444] width 665 height 230
paste textarea "At A1 Water Damage Restoration, our team is proud to be IICRC-certified, ensuri…"
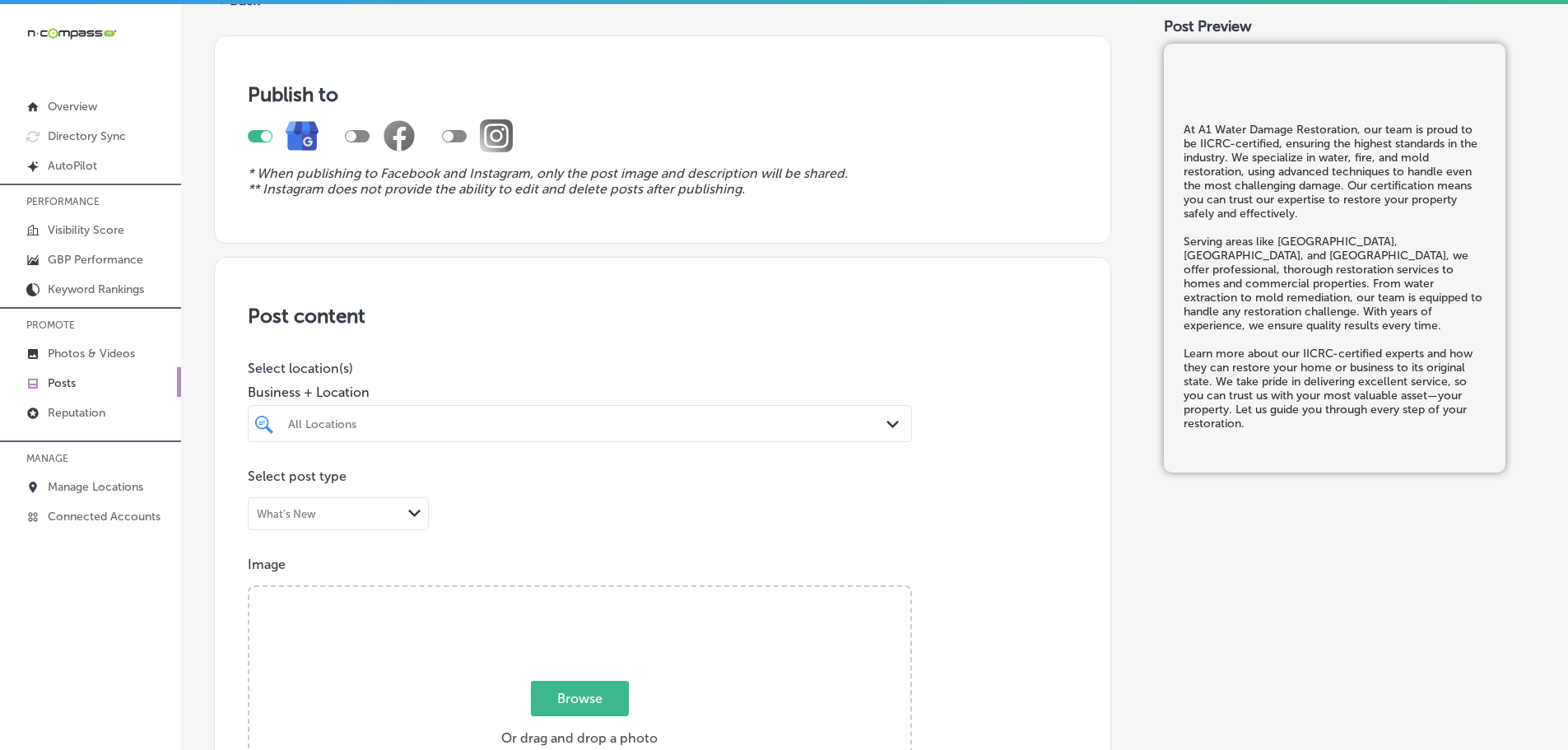
scroll to position [82, 0]
type textarea "At A1 Water Damage Restoration, our team is proud to be IICRC-certified, ensuri…"
click at [686, 424] on div "All Locations" at bounding box center [587, 424] width 600 height 14
click at [617, 484] on label "Arvada, CO, USA | Aurora, CO, USA | Denv ..." at bounding box center [593, 486] width 194 height 11
type input "a1"
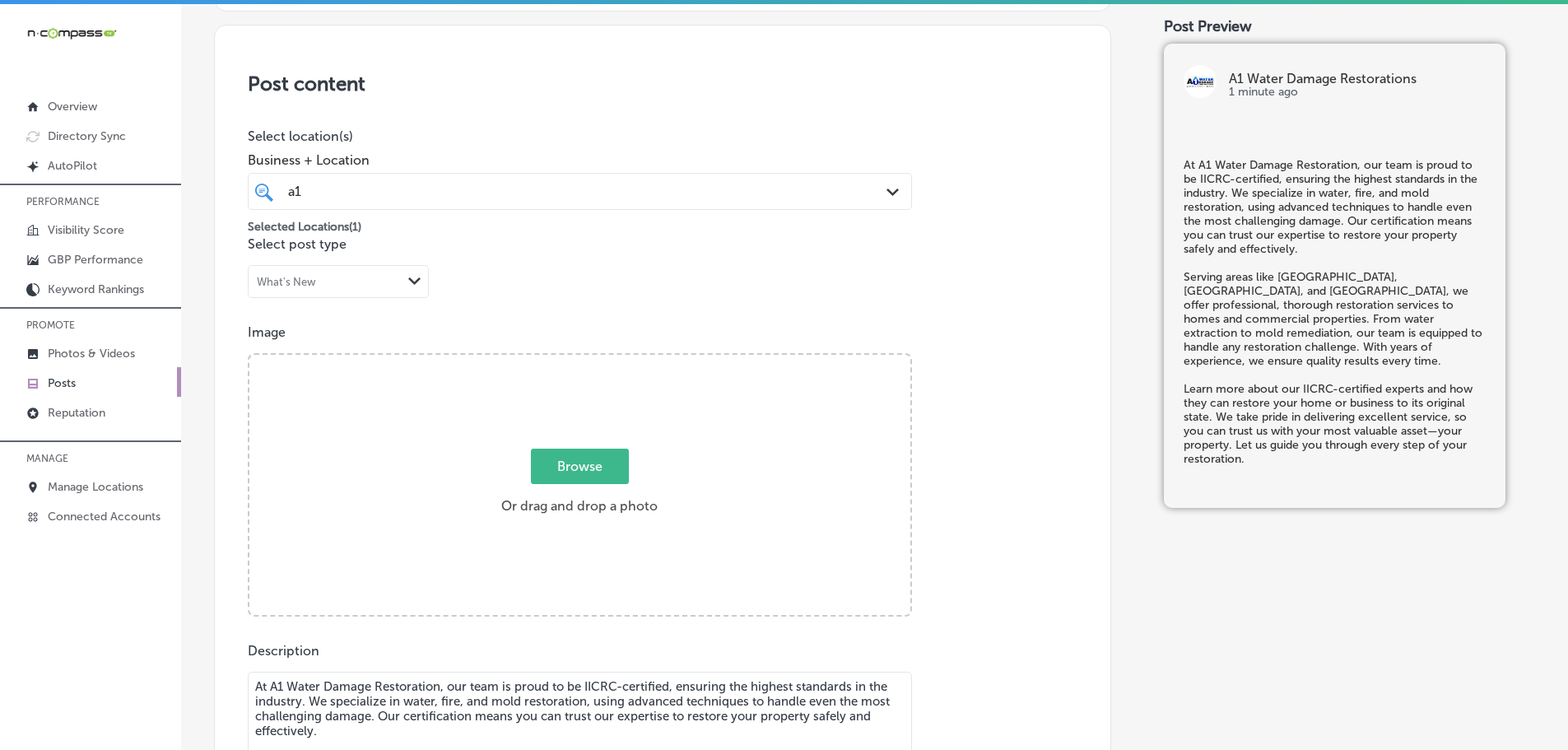
scroll to position [411, 0]
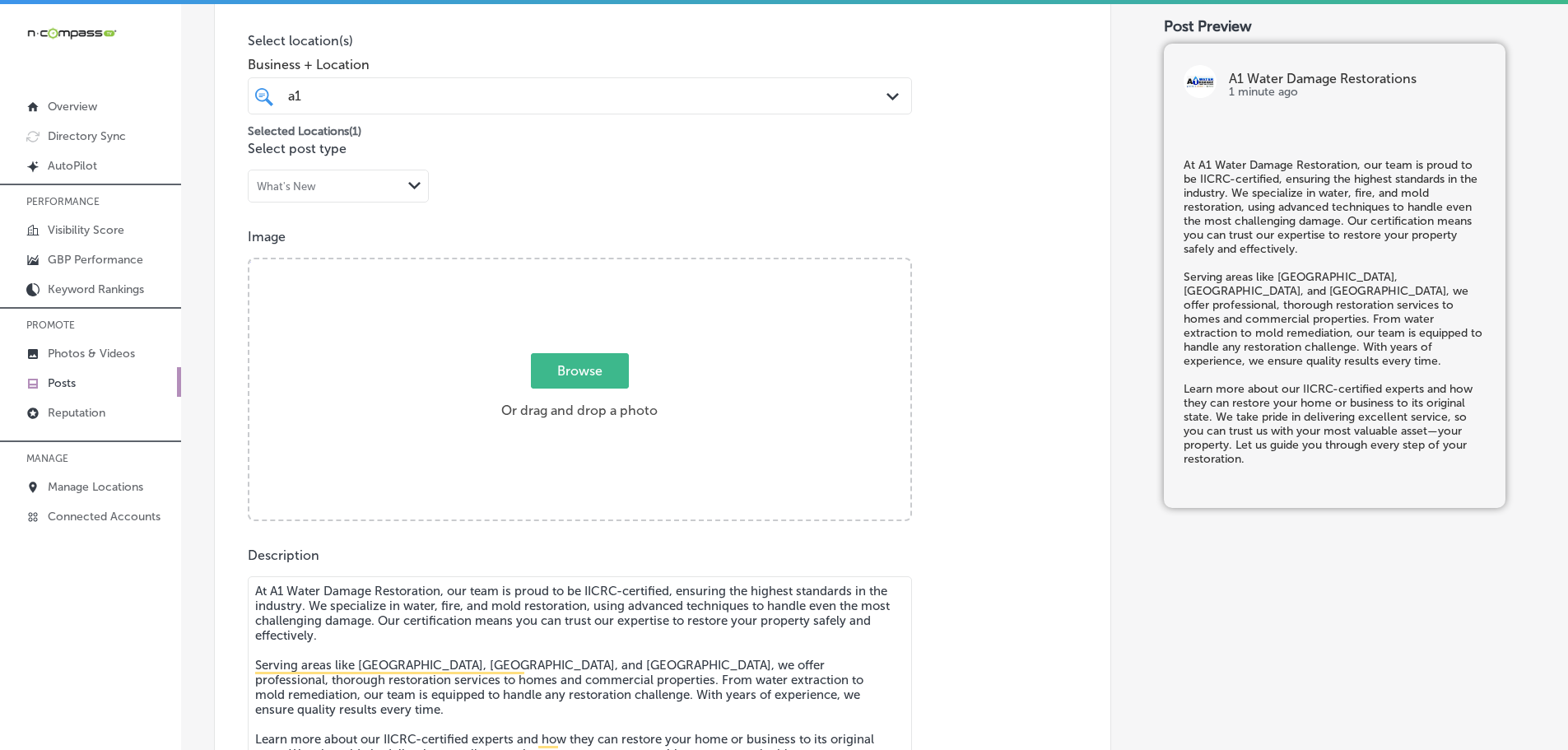
click at [585, 370] on span "Browse" at bounding box center [580, 370] width 98 height 35
click at [585, 264] on input "Browse Or drag and drop a photo" at bounding box center [580, 261] width 661 height 5
click at [598, 382] on span "Browse" at bounding box center [580, 370] width 98 height 35
click at [598, 264] on input "Browse Or drag and drop a photo" at bounding box center [580, 261] width 661 height 5
type input "C:\fakepath\happy-with-dogs-768x576 (1).png"
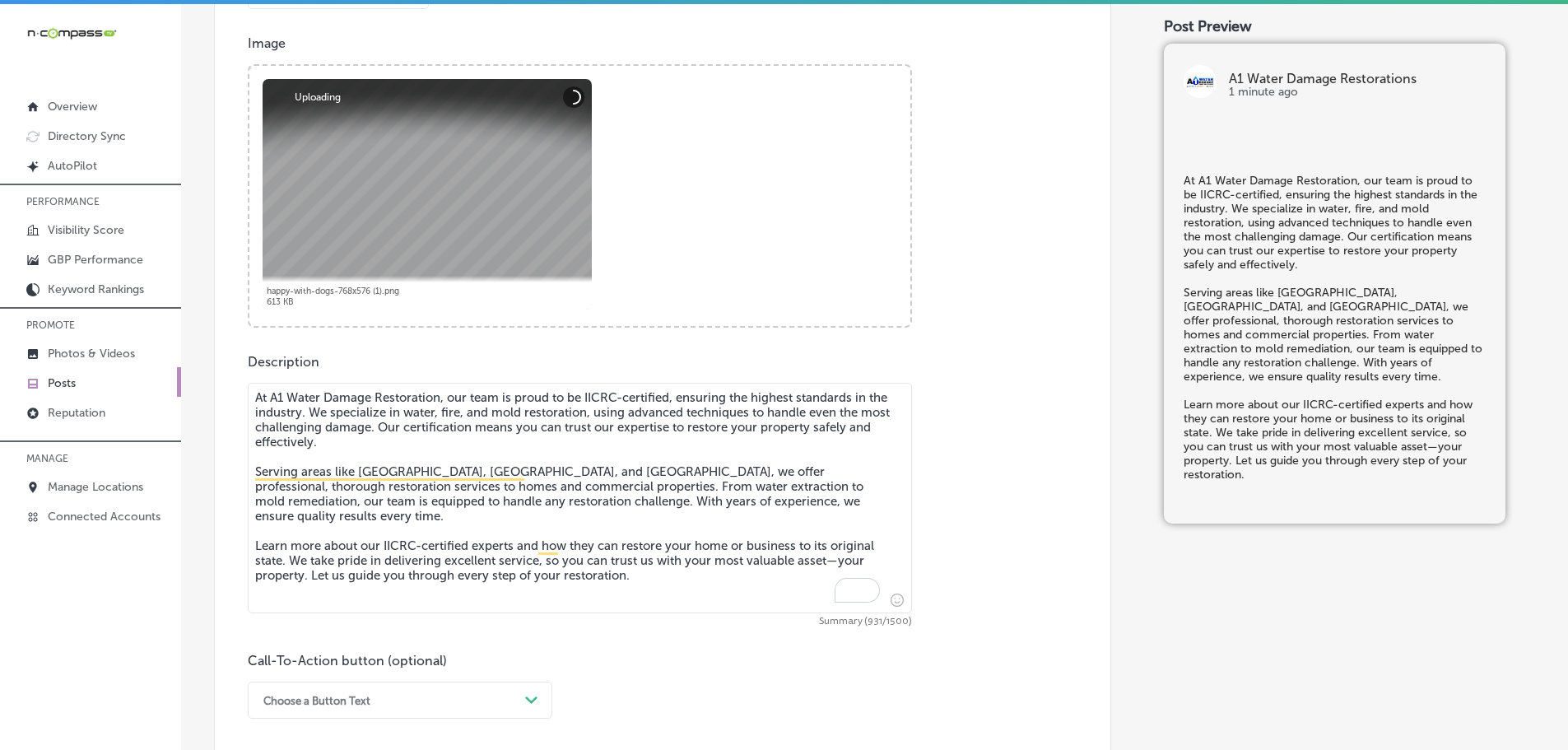
scroll to position [823, 0]
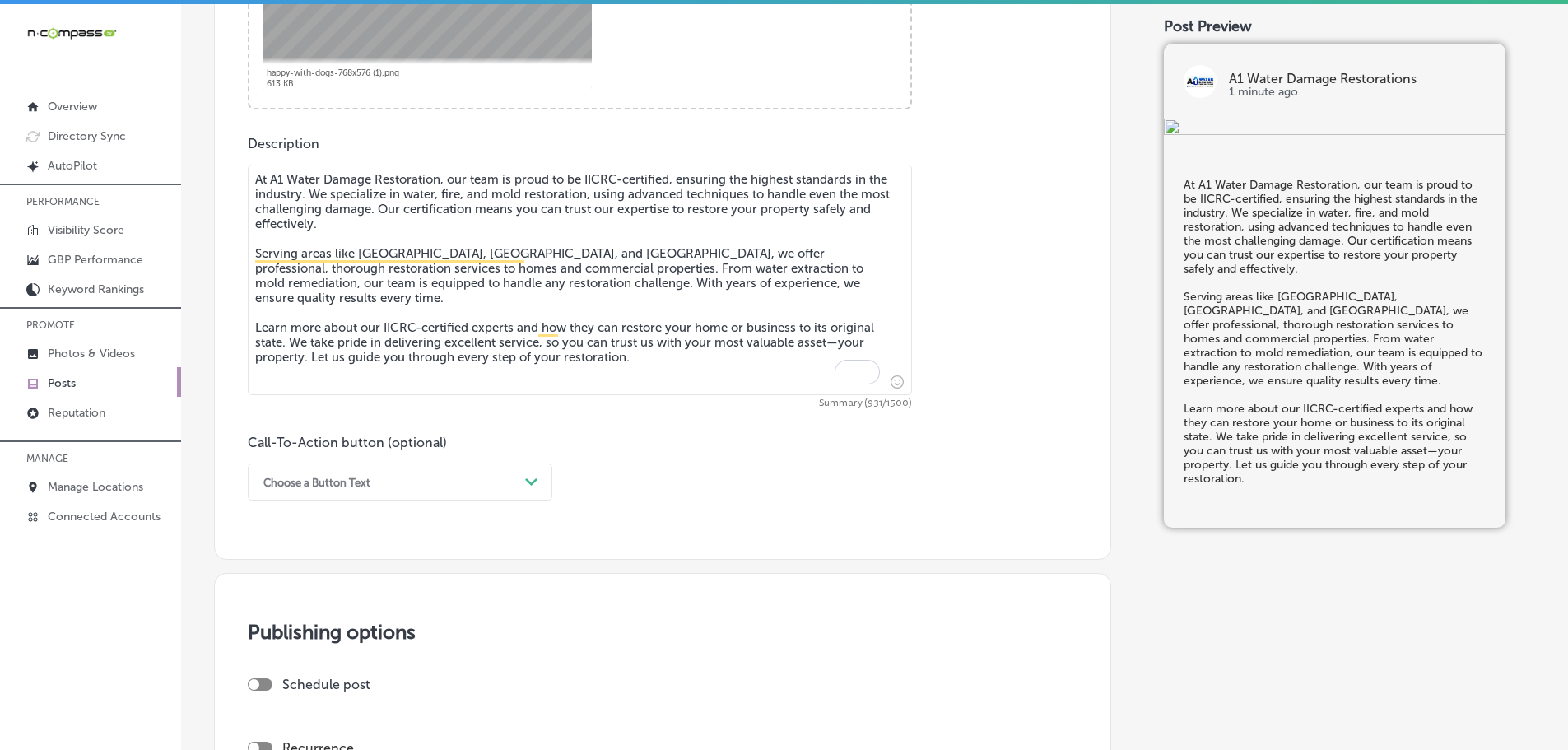
click at [489, 488] on div "Choose a Button Text" at bounding box center [386, 481] width 263 height 25
click at [311, 627] on div "Learn more" at bounding box center [400, 633] width 304 height 29
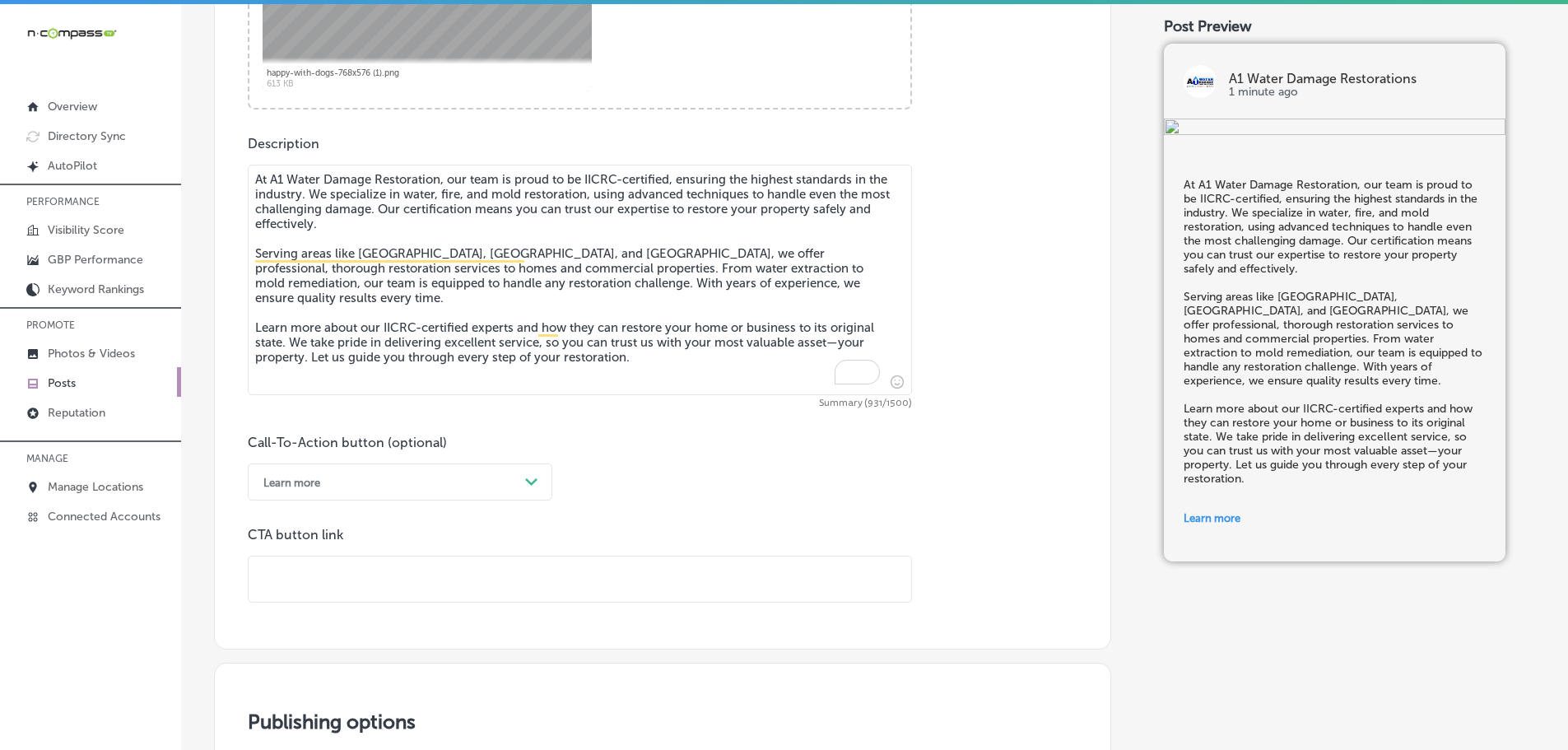
click at [340, 587] on input "text" at bounding box center [580, 579] width 663 height 46
paste input "https://a1waterdamagerestorations.com/"
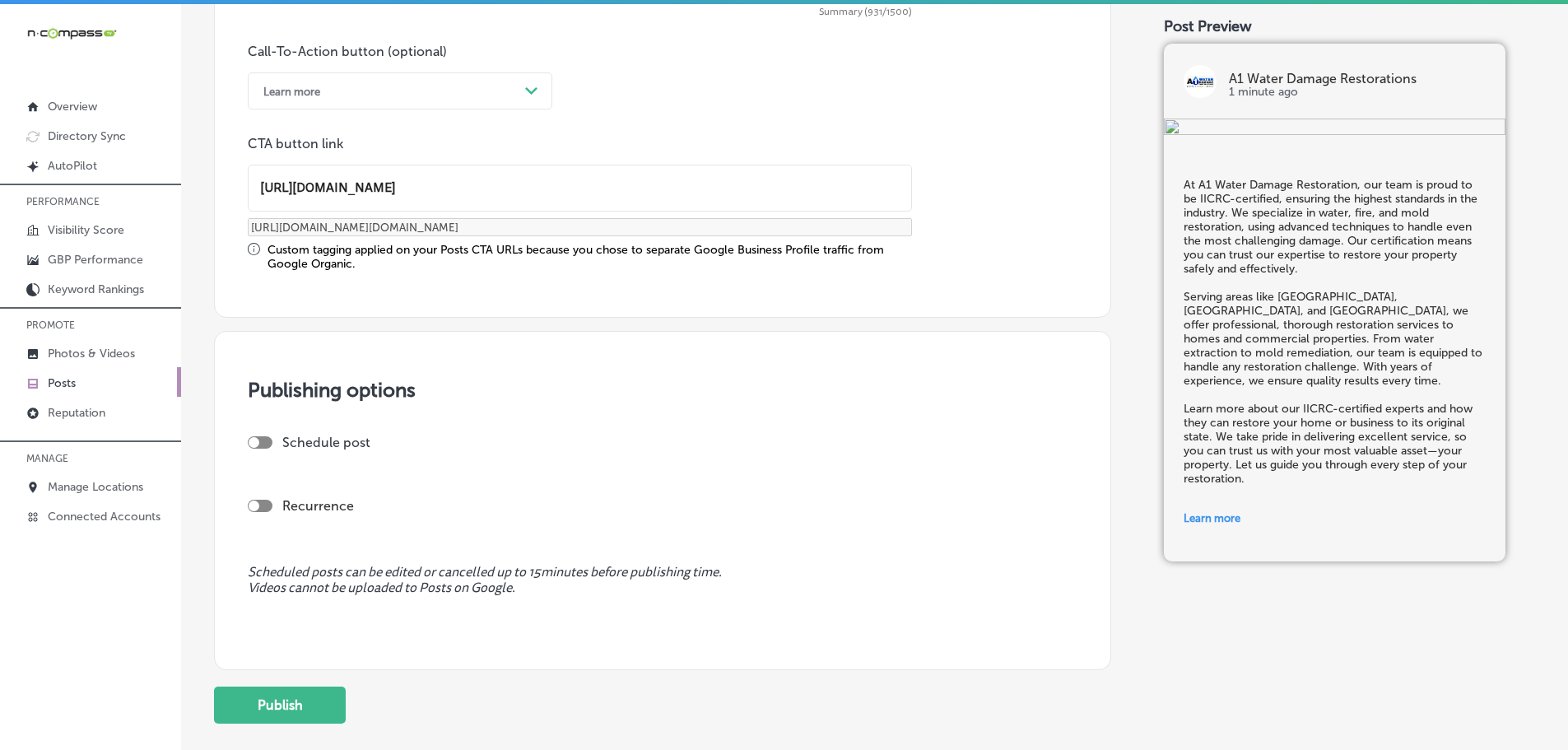
scroll to position [1311, 0]
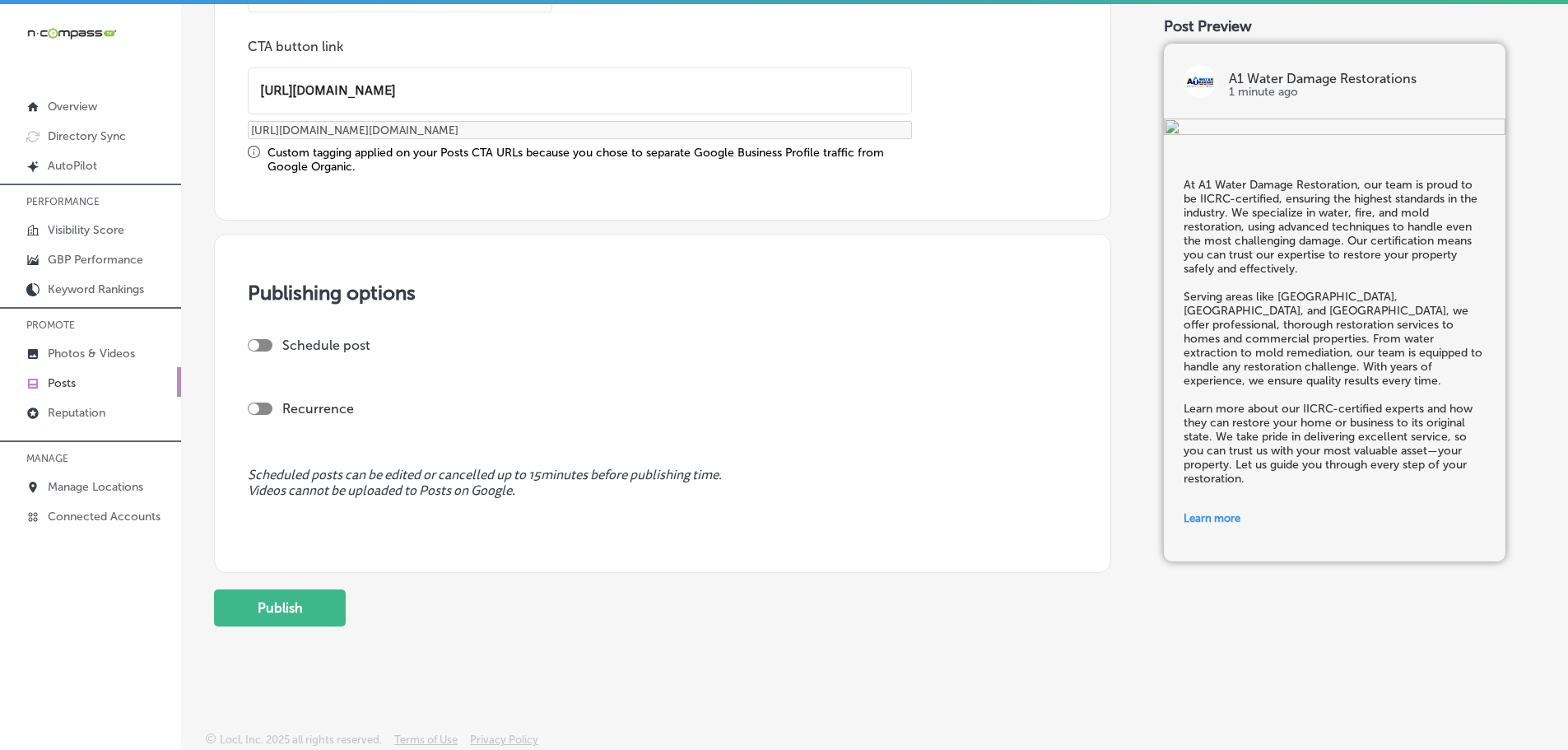
type input "https://a1waterdamagerestorations.com/"
click at [259, 347] on div at bounding box center [254, 345] width 11 height 11
checkbox input "true"
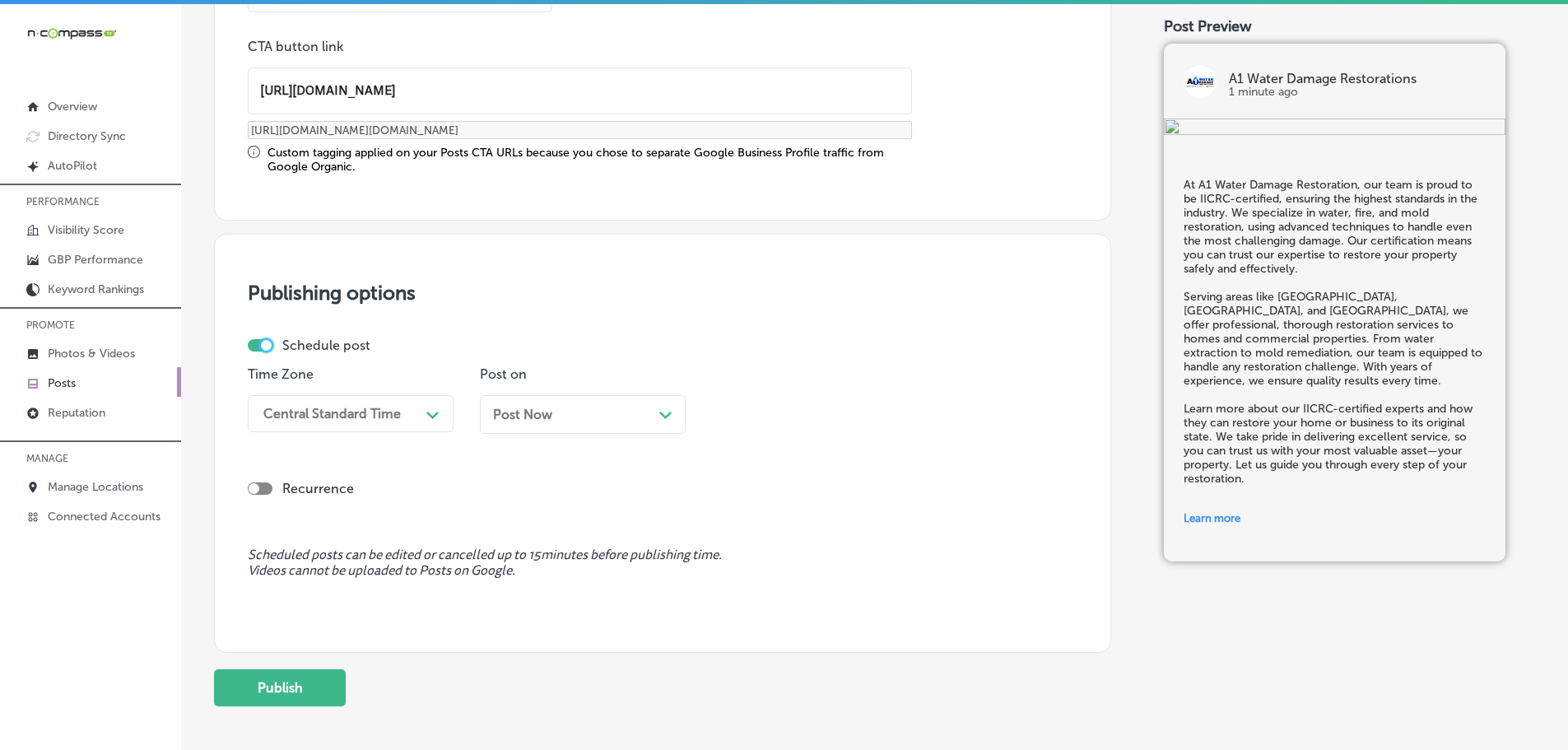
click at [396, 415] on div "Central Standard Time" at bounding box center [331, 413] width 137 height 15
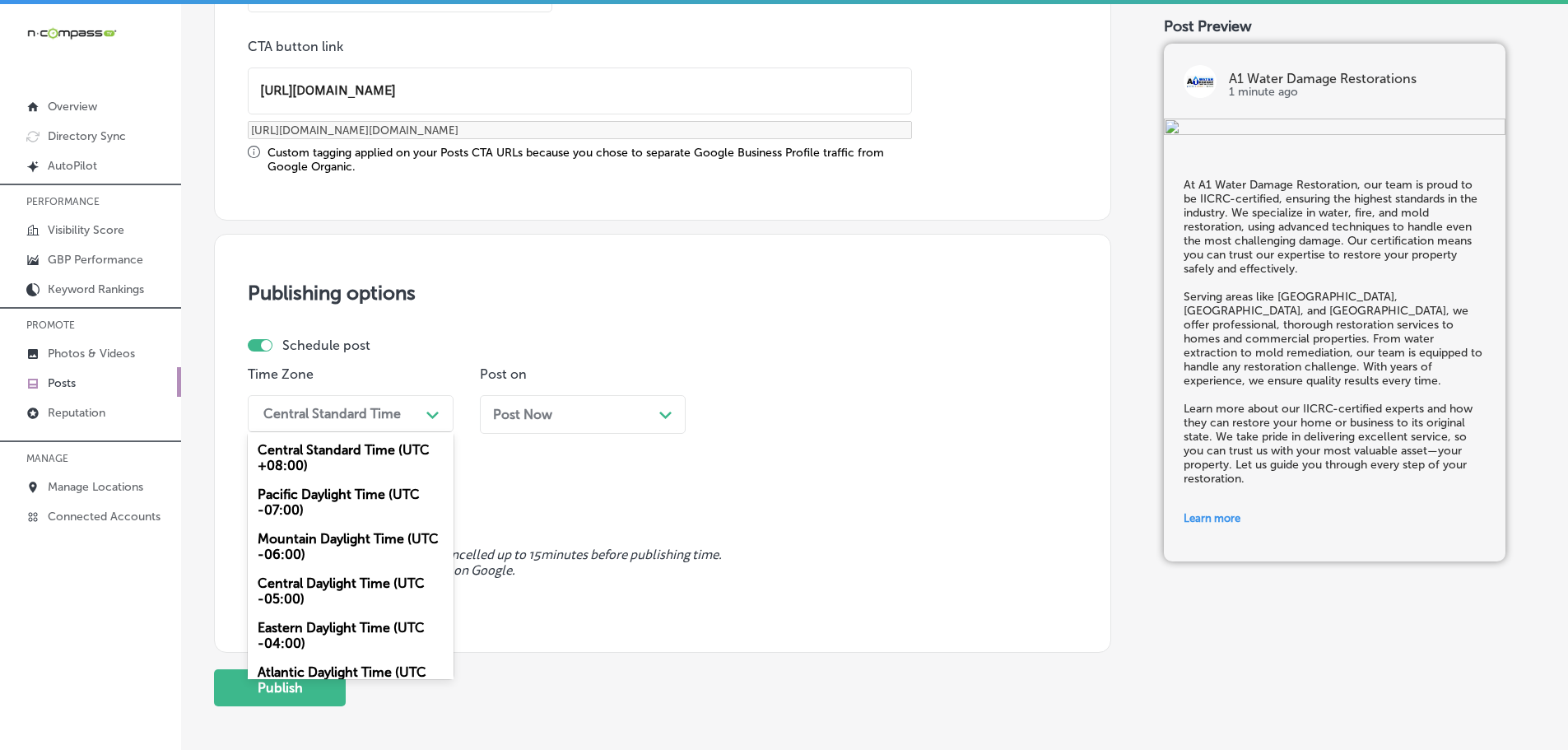
click at [341, 542] on div "Mountain Daylight Time (UTC -06:00)" at bounding box center [351, 546] width 206 height 45
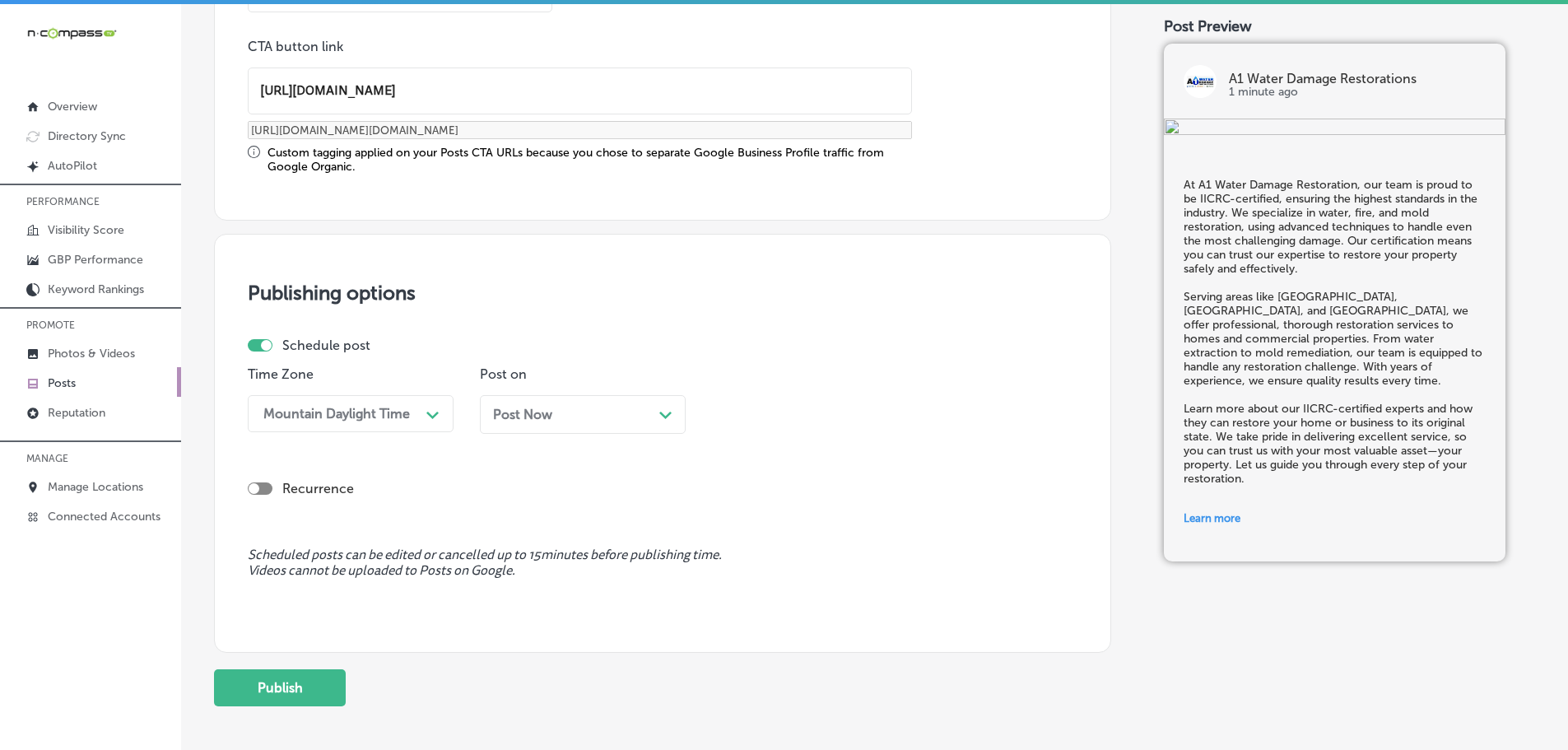
click at [666, 411] on icon "Path Created with Sketch." at bounding box center [666, 415] width 13 height 7
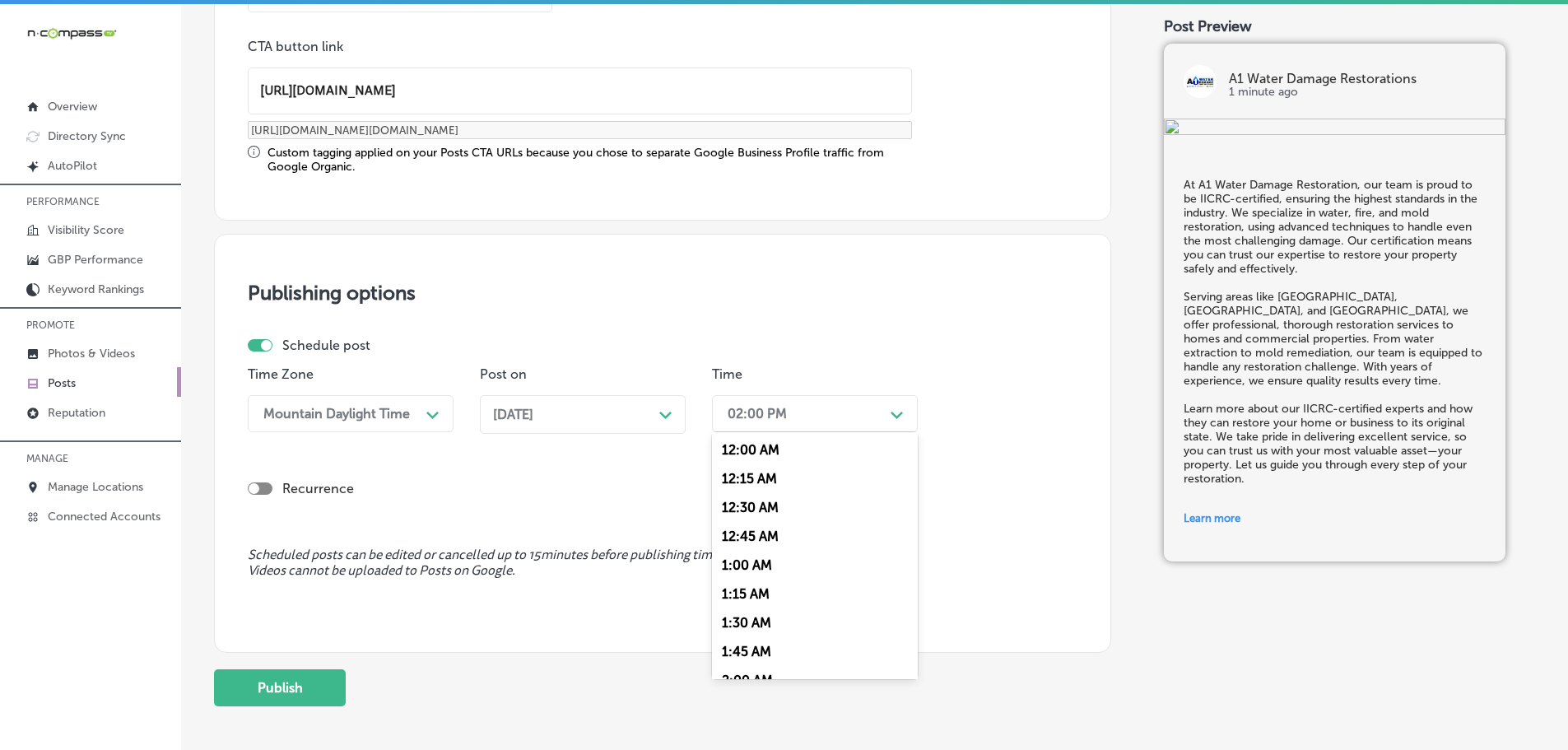
click at [839, 421] on div "02:00 PM" at bounding box center [801, 413] width 165 height 29
click at [768, 588] on div "7:00 AM" at bounding box center [815, 598] width 206 height 29
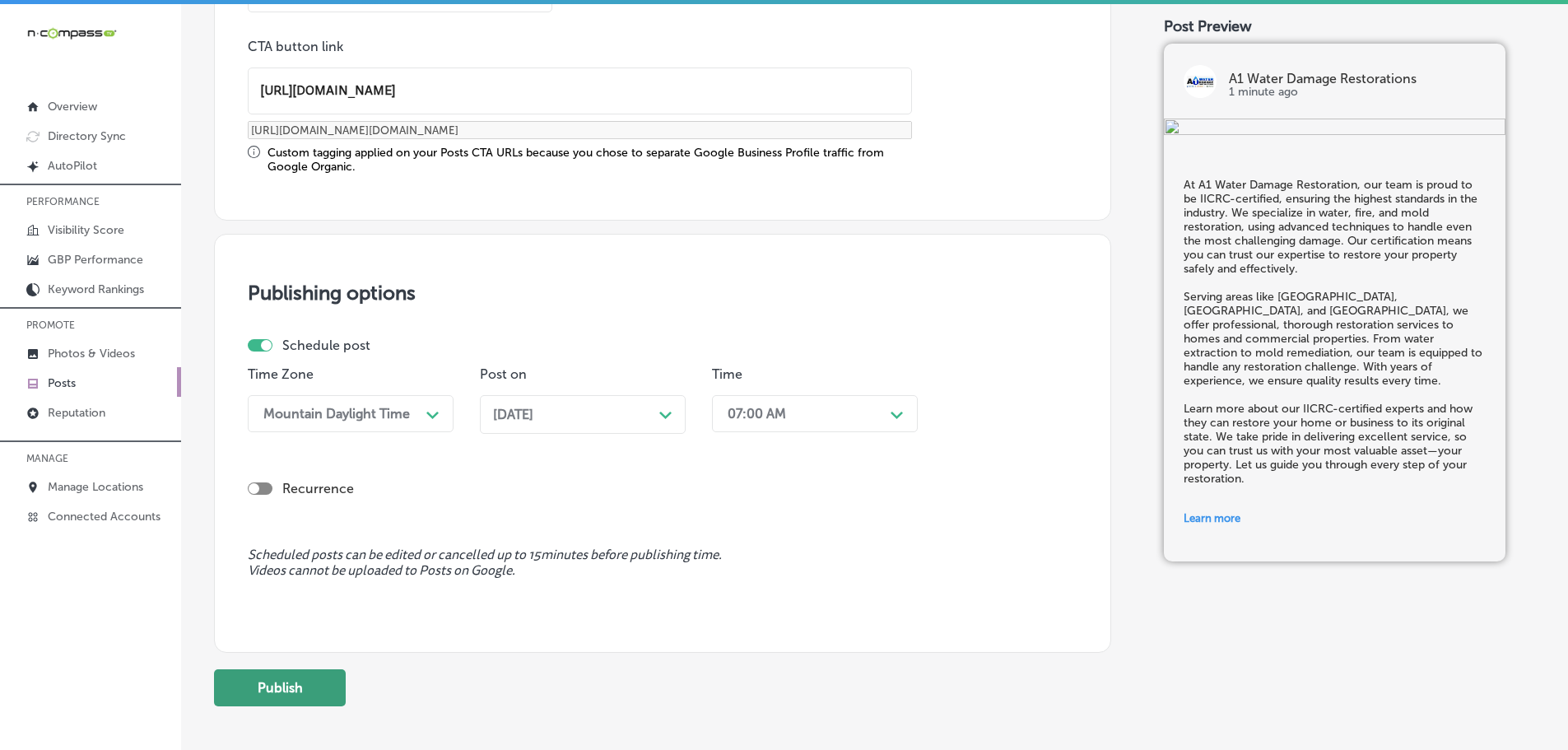
click at [286, 692] on button "Publish" at bounding box center [280, 687] width 132 height 37
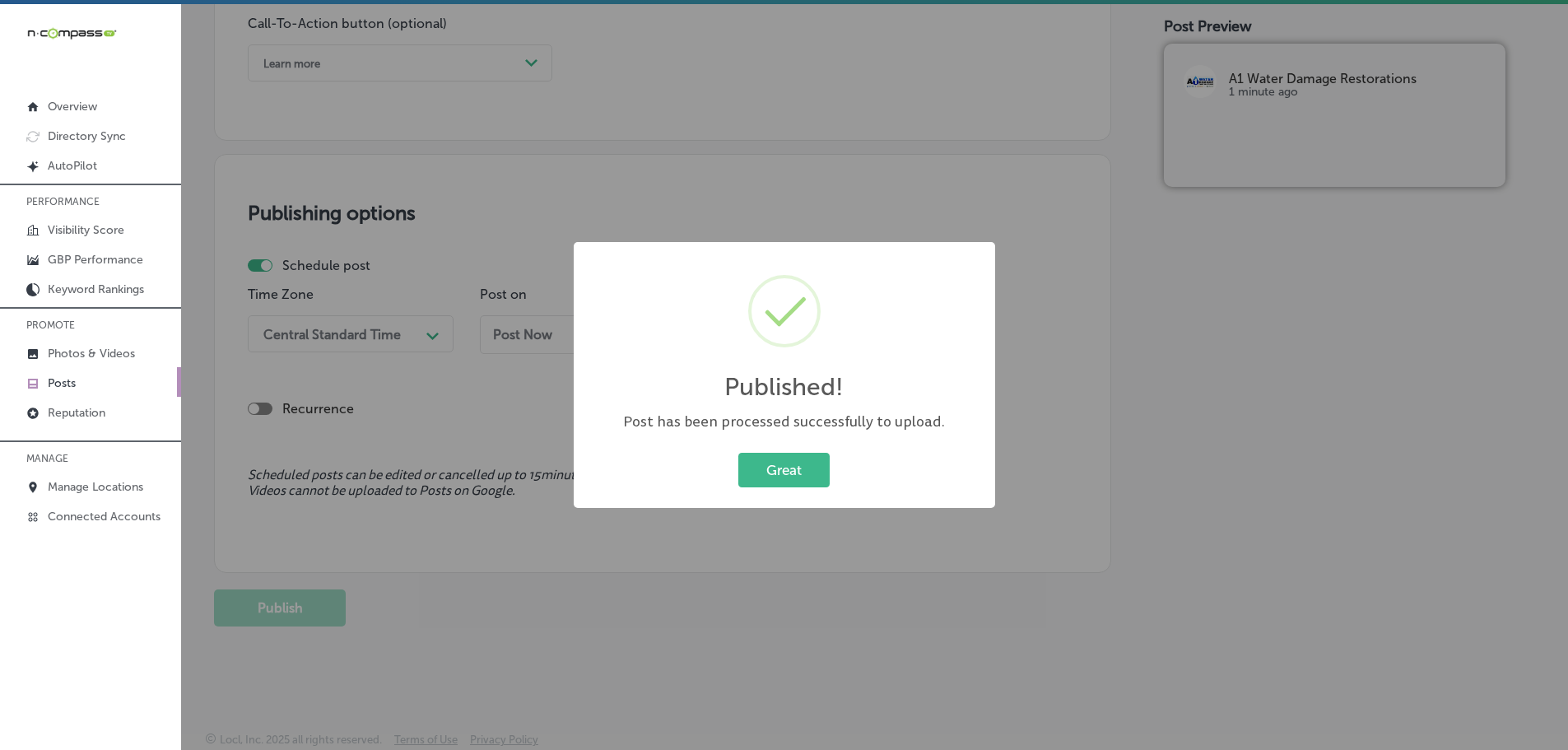
scroll to position [1242, 0]
click at [770, 478] on button "Great" at bounding box center [784, 469] width 91 height 34
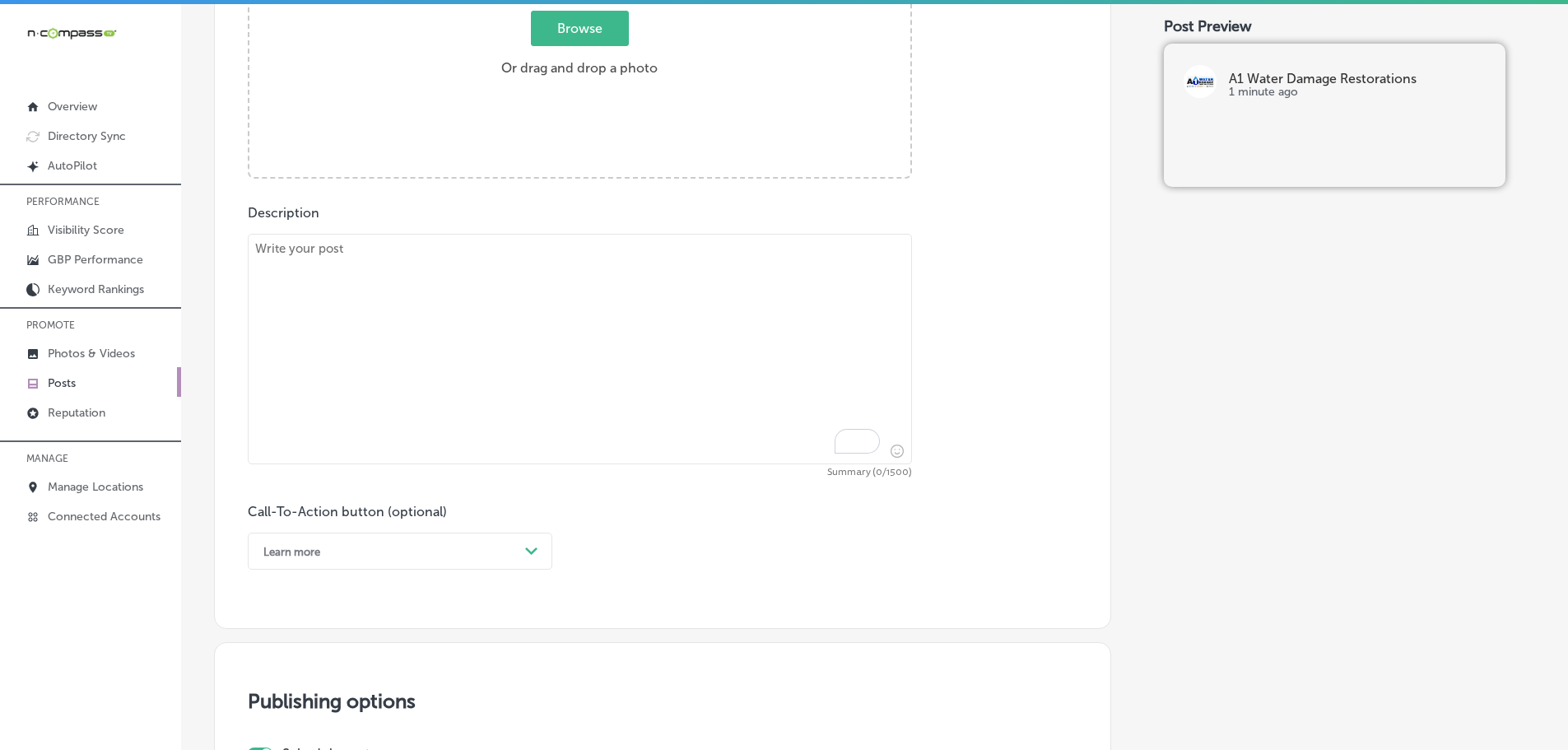
scroll to position [748, 0]
click at [535, 282] on textarea "To enrich screen reader interactions, please activate Accessibility in Grammarl…" at bounding box center [580, 354] width 665 height 230
paste textarea "We provide expert water damage restoration services for homes and commercial pr…"
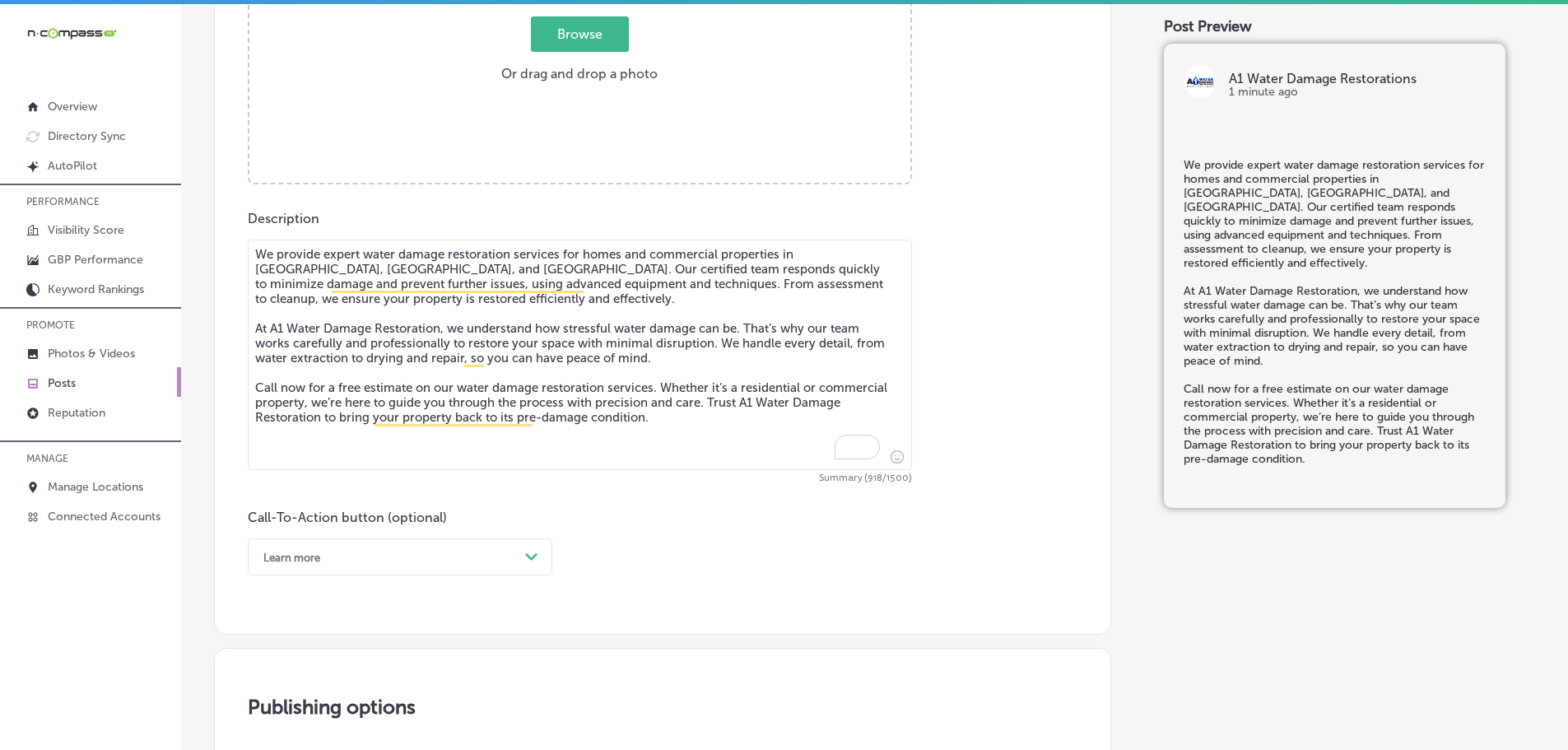
type textarea "We provide expert water damage restoration services for homes and commercial pr…"
click at [598, 33] on span "Browse" at bounding box center [580, 34] width 98 height 35
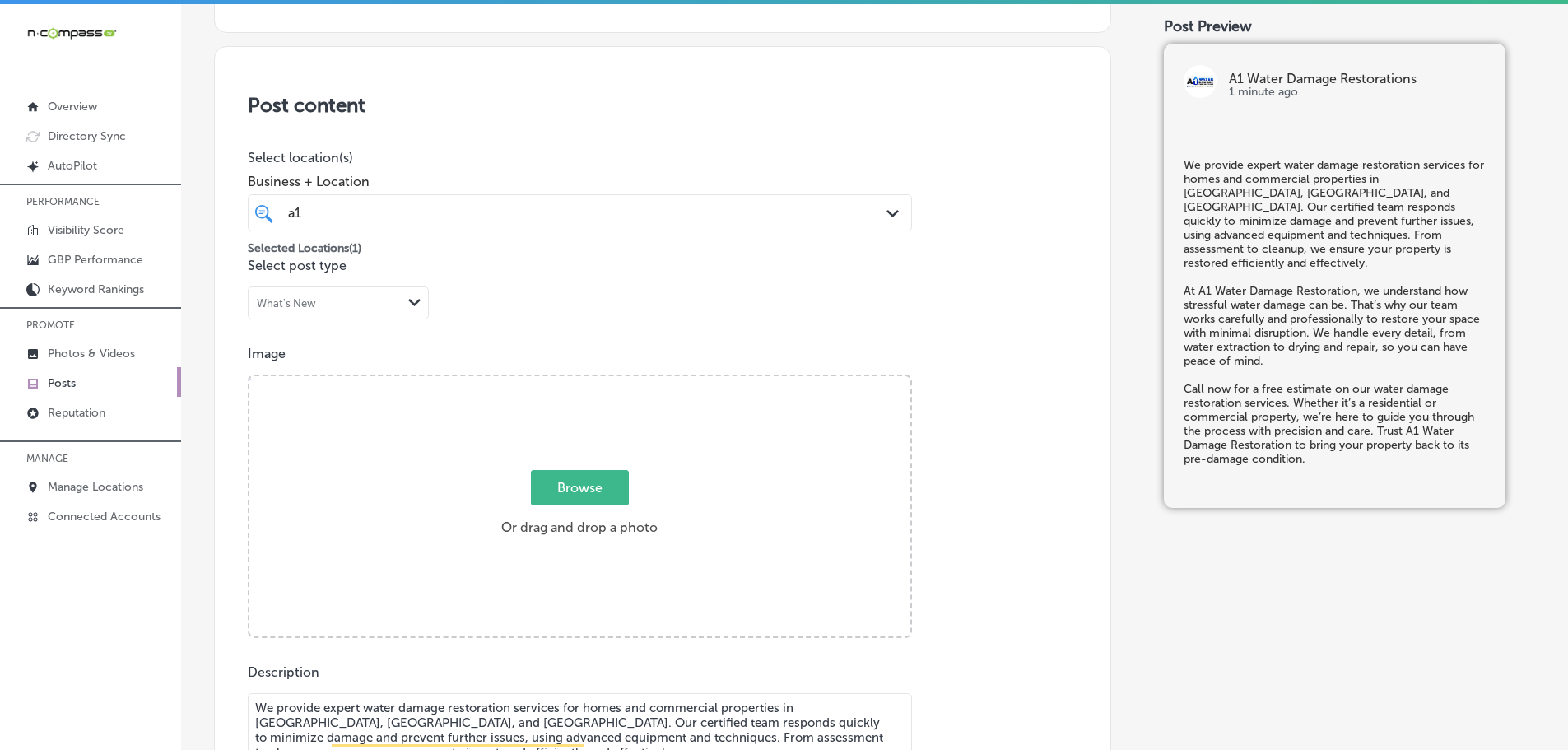
type input "C:\fakepath\11.jpg"
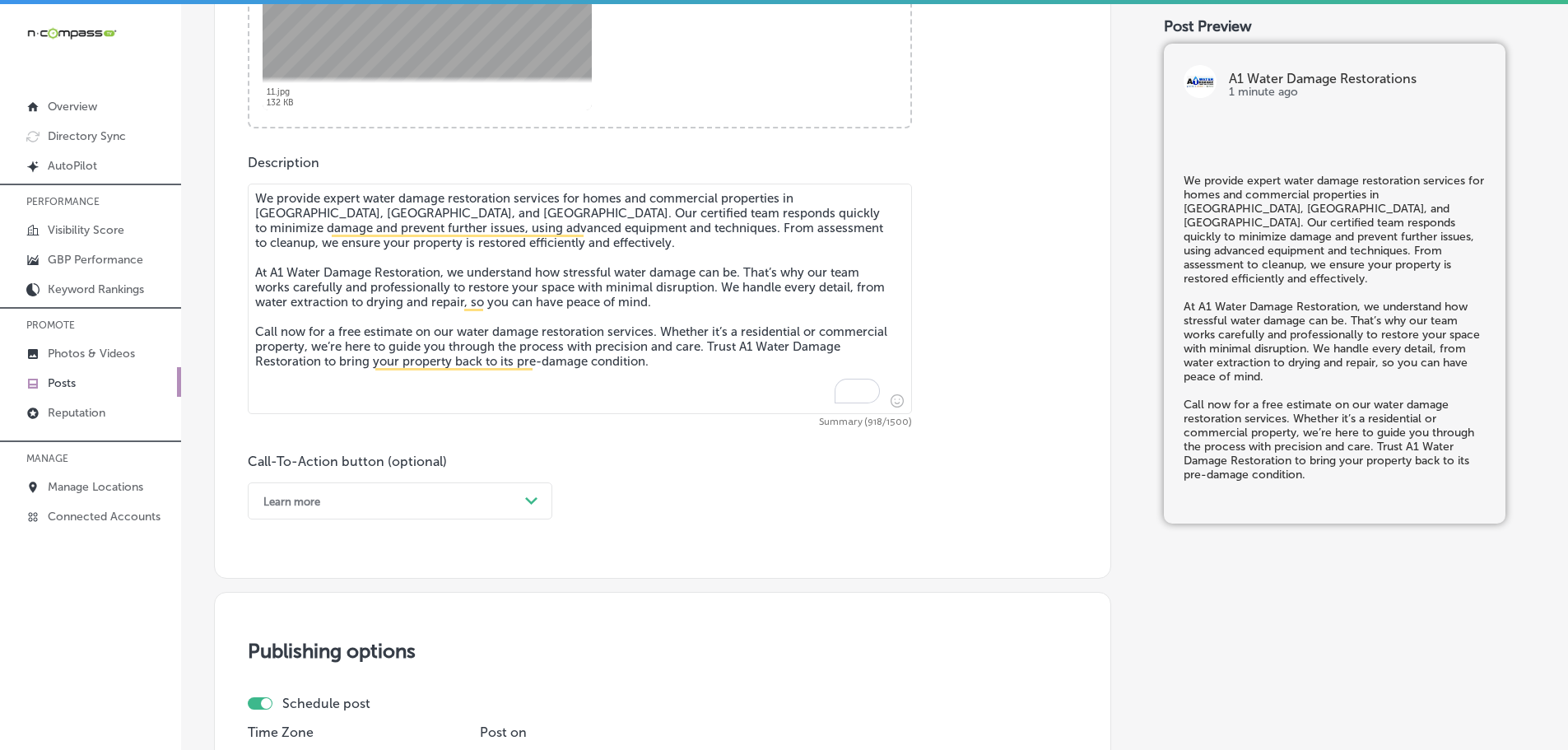
scroll to position [953, 0]
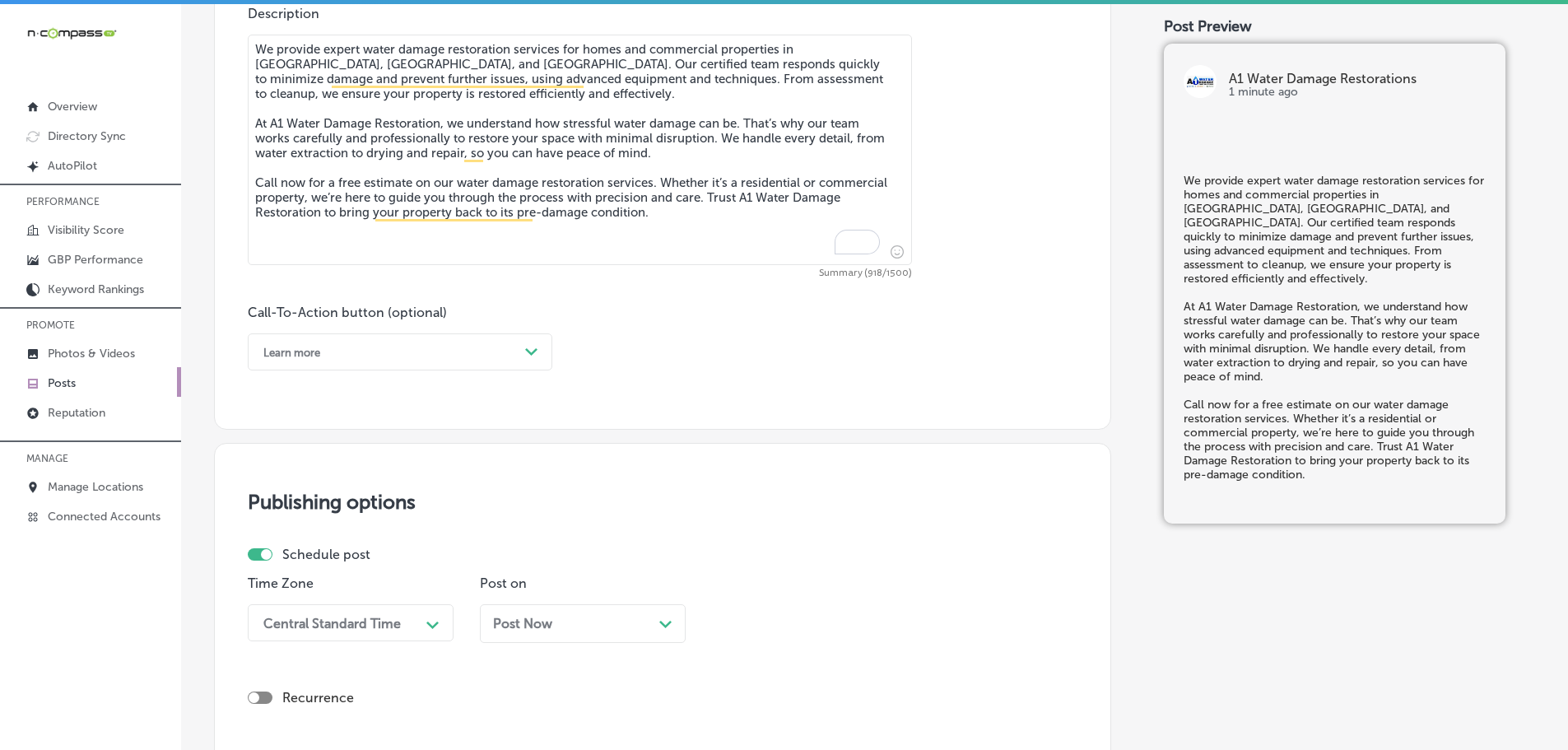
click at [528, 360] on div "Path Created with Sketch." at bounding box center [532, 351] width 26 height 26
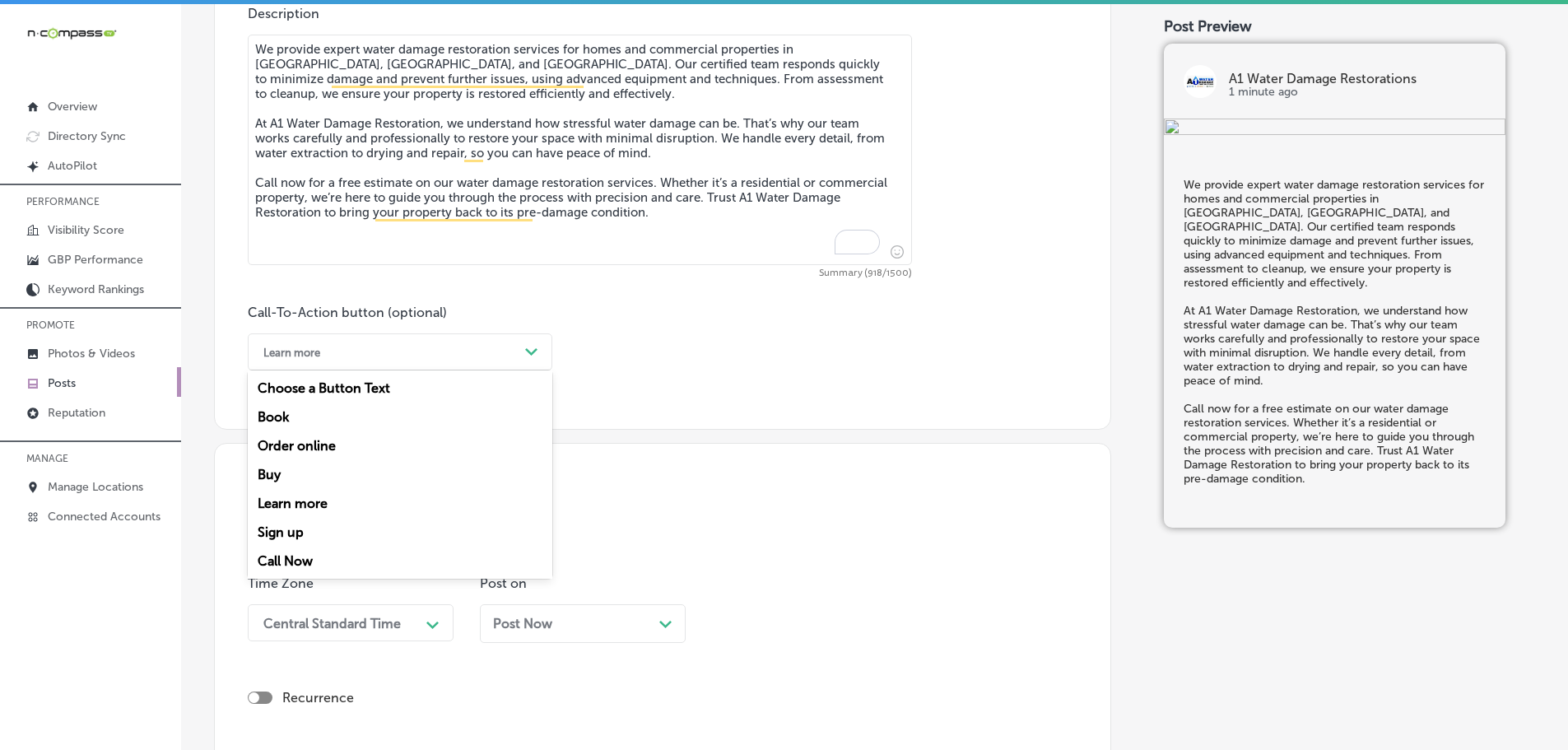
click at [299, 555] on div "Call Now" at bounding box center [400, 561] width 304 height 29
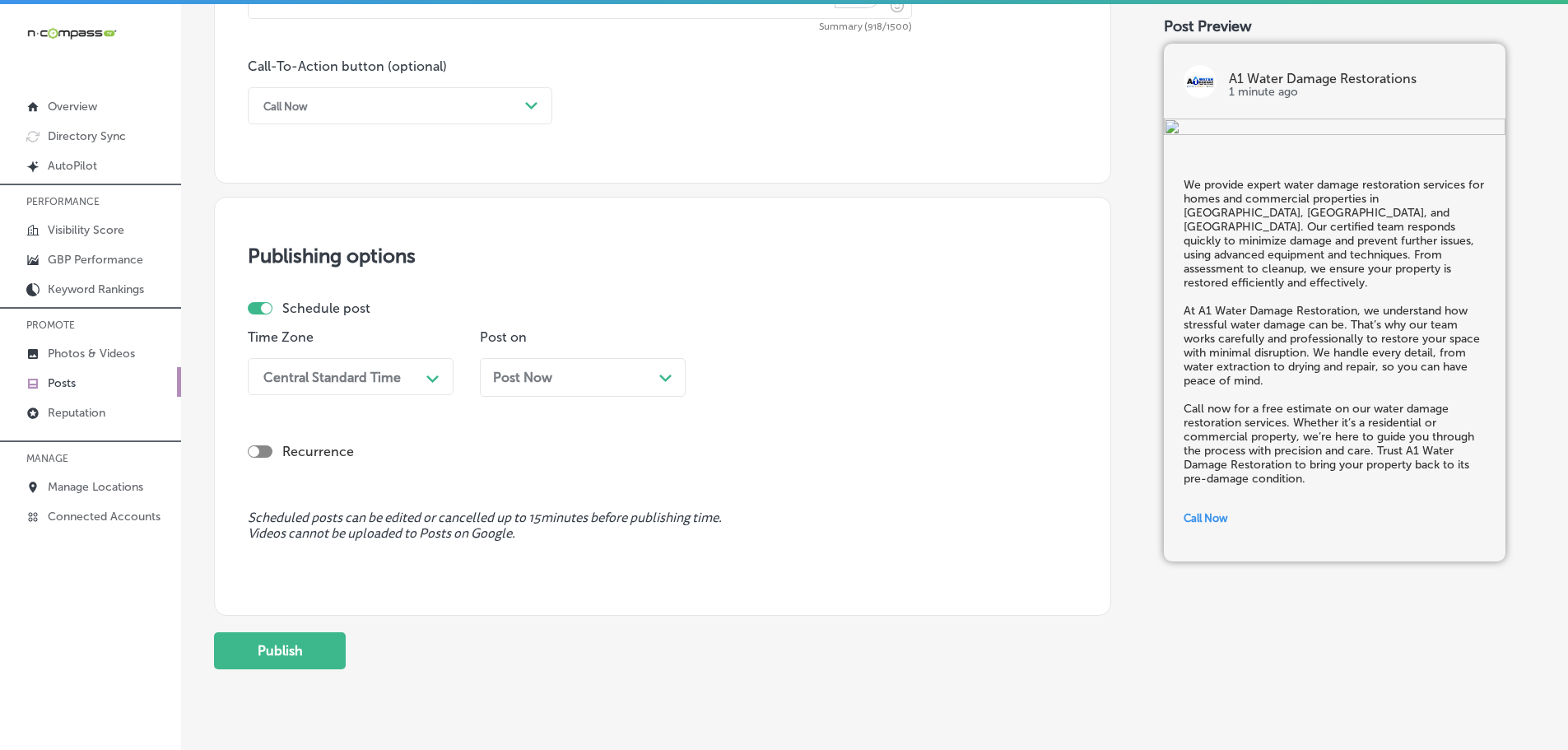
scroll to position [1242, 0]
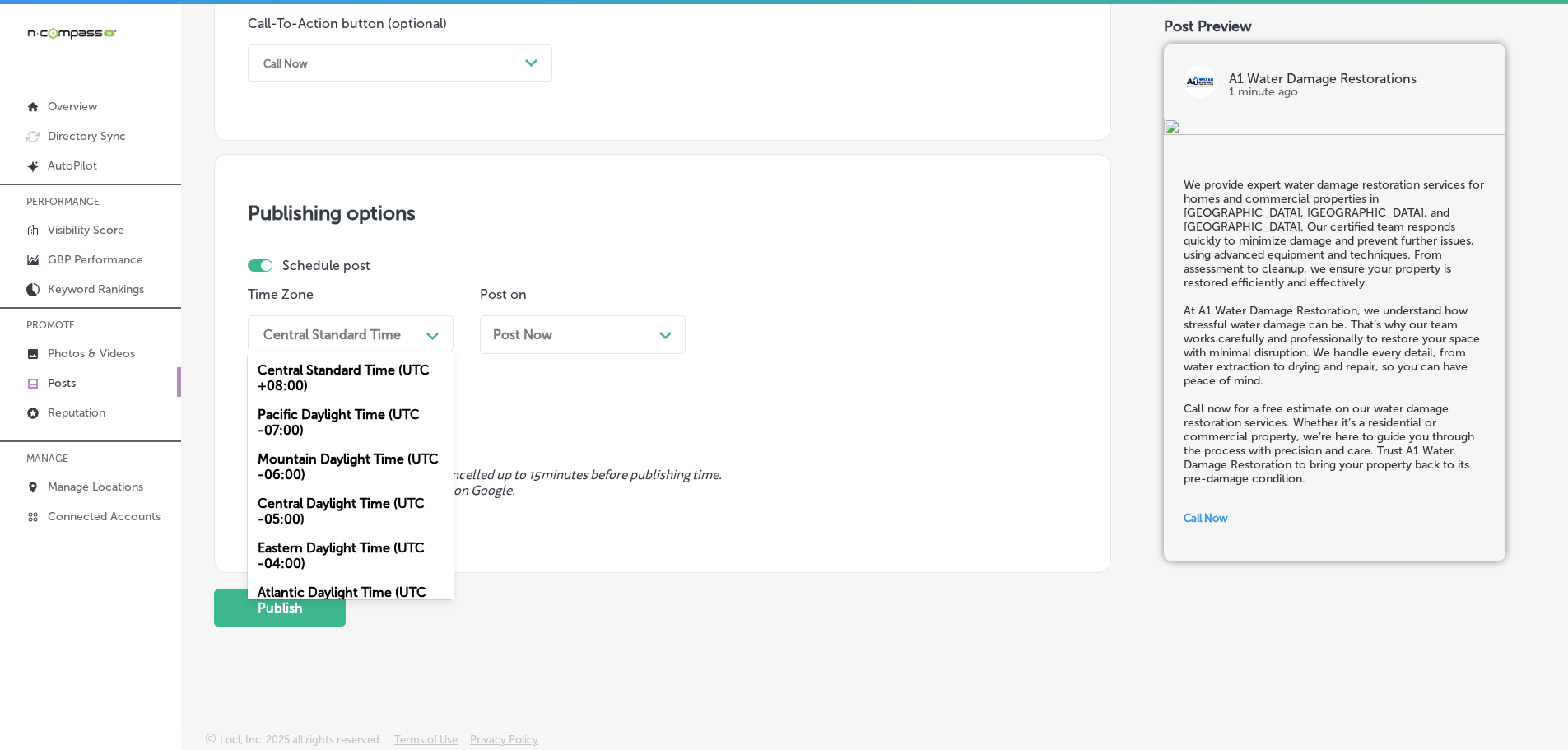
click at [404, 343] on div "Central Standard Time" at bounding box center [337, 334] width 165 height 29
click at [339, 461] on div "Mountain Daylight Time (UTC -06:00)" at bounding box center [351, 466] width 206 height 45
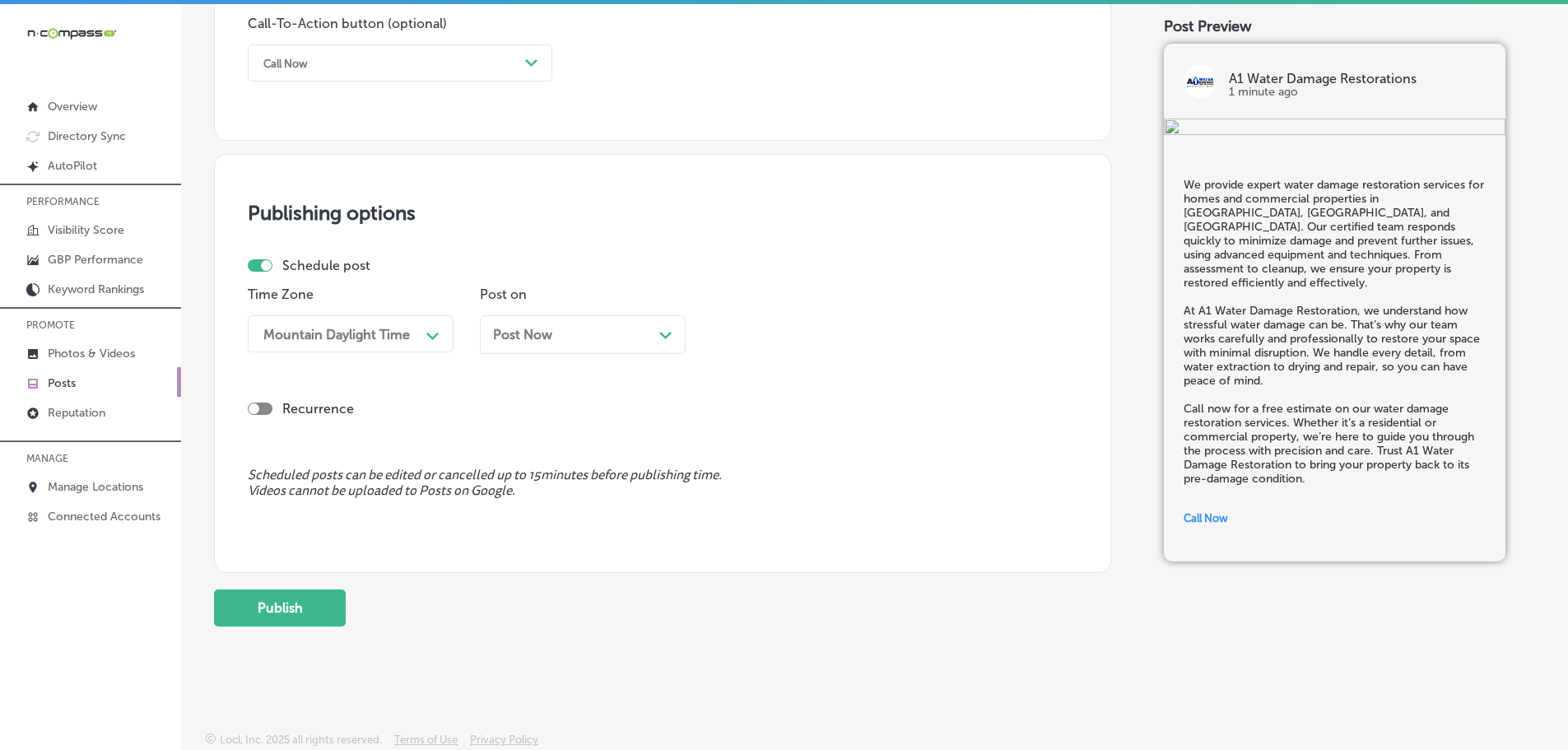
click at [667, 339] on icon "Path Created with Sketch." at bounding box center [666, 335] width 13 height 7
click at [880, 339] on div "02:00 PM" at bounding box center [801, 334] width 165 height 29
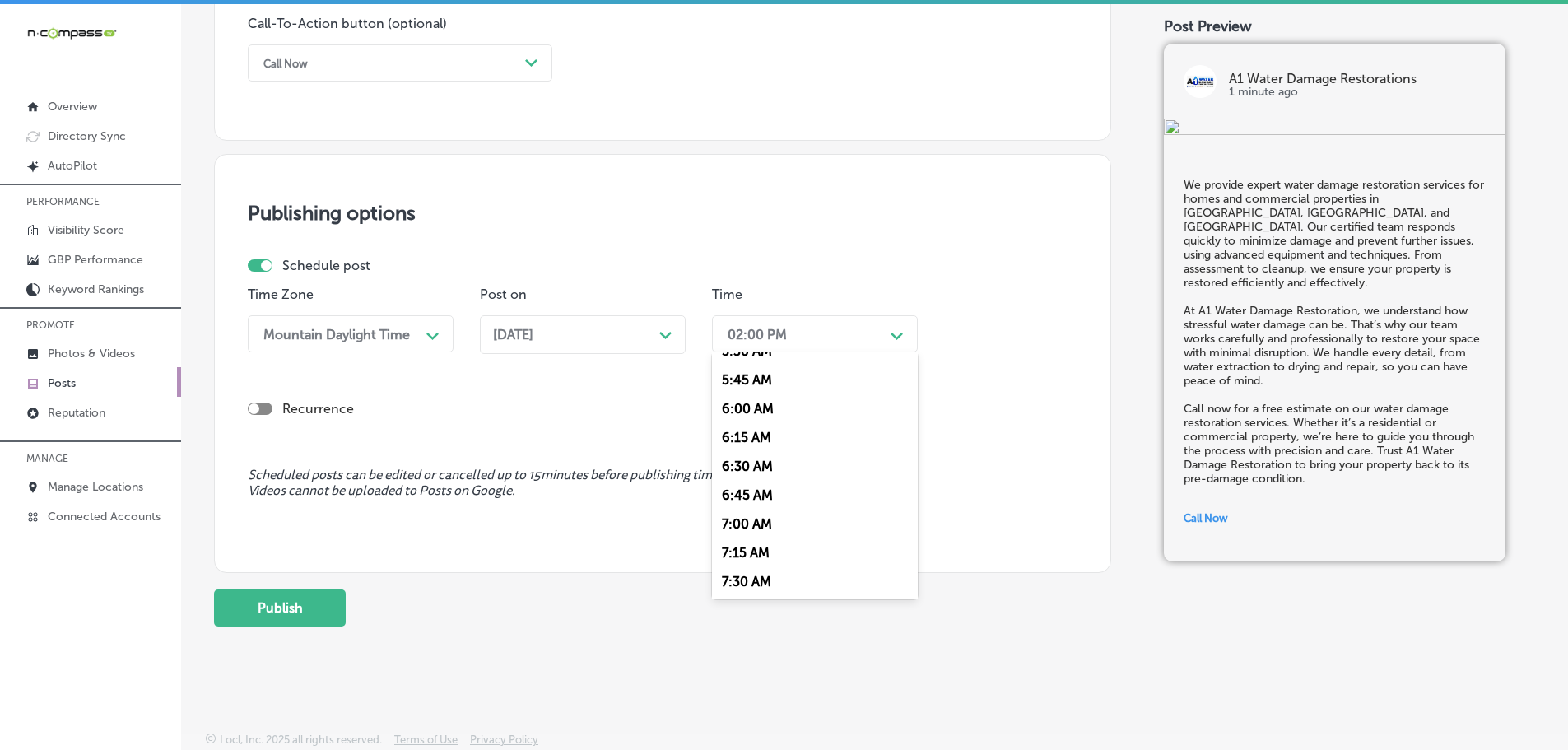
scroll to position [658, 0]
click at [758, 518] on div "7:00 AM" at bounding box center [815, 518] width 206 height 29
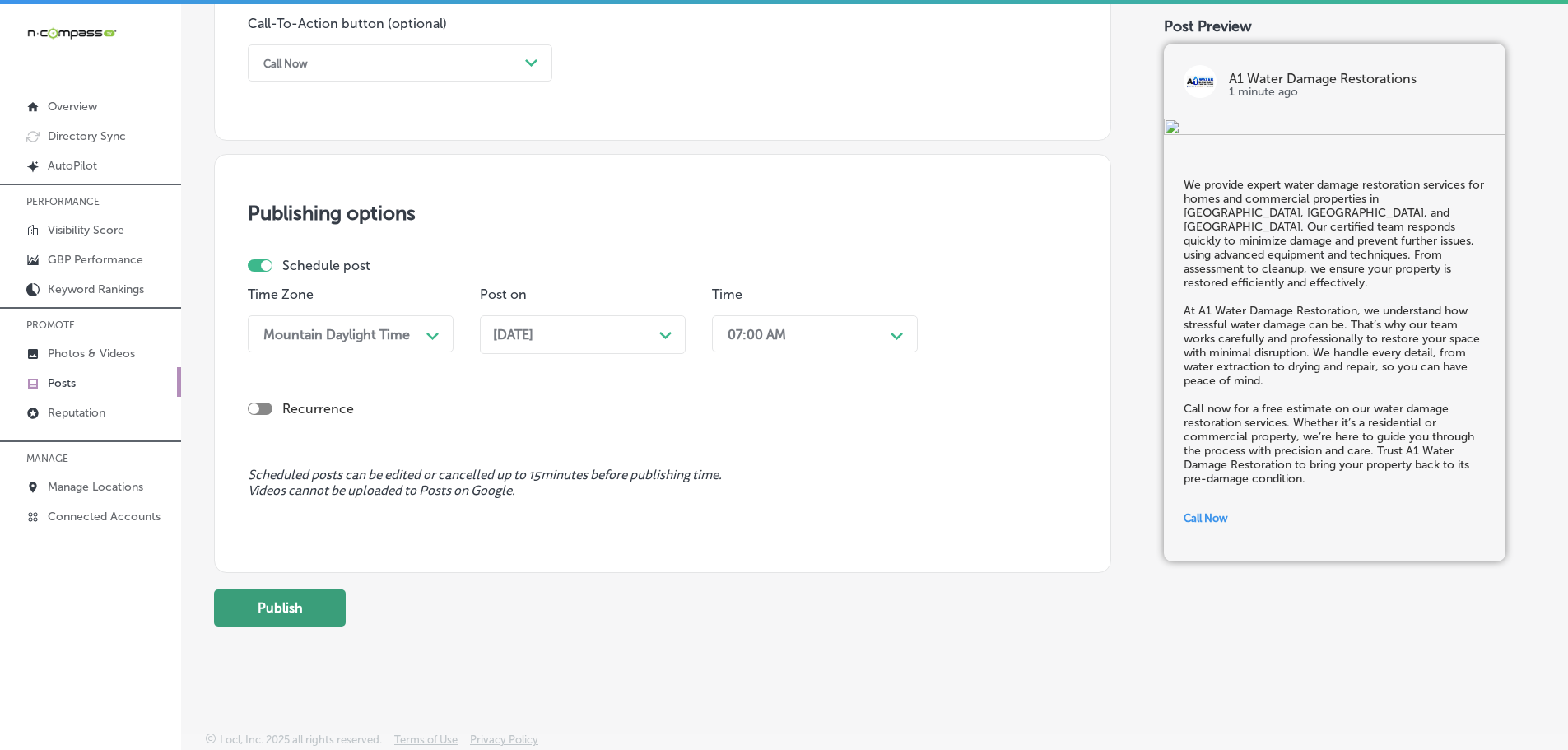
click at [313, 609] on button "Publish" at bounding box center [280, 607] width 132 height 37
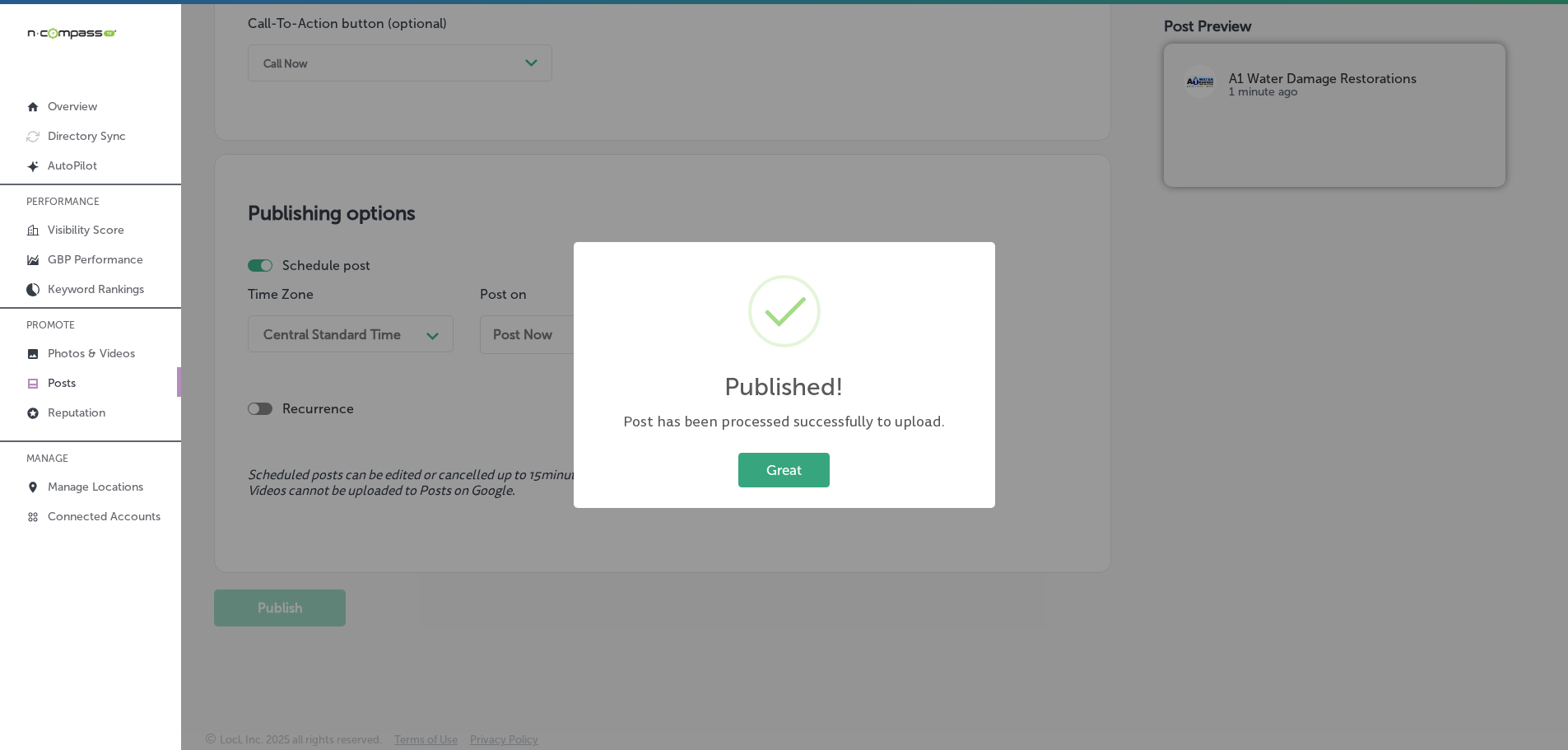
click at [801, 484] on button "Great" at bounding box center [784, 469] width 91 height 34
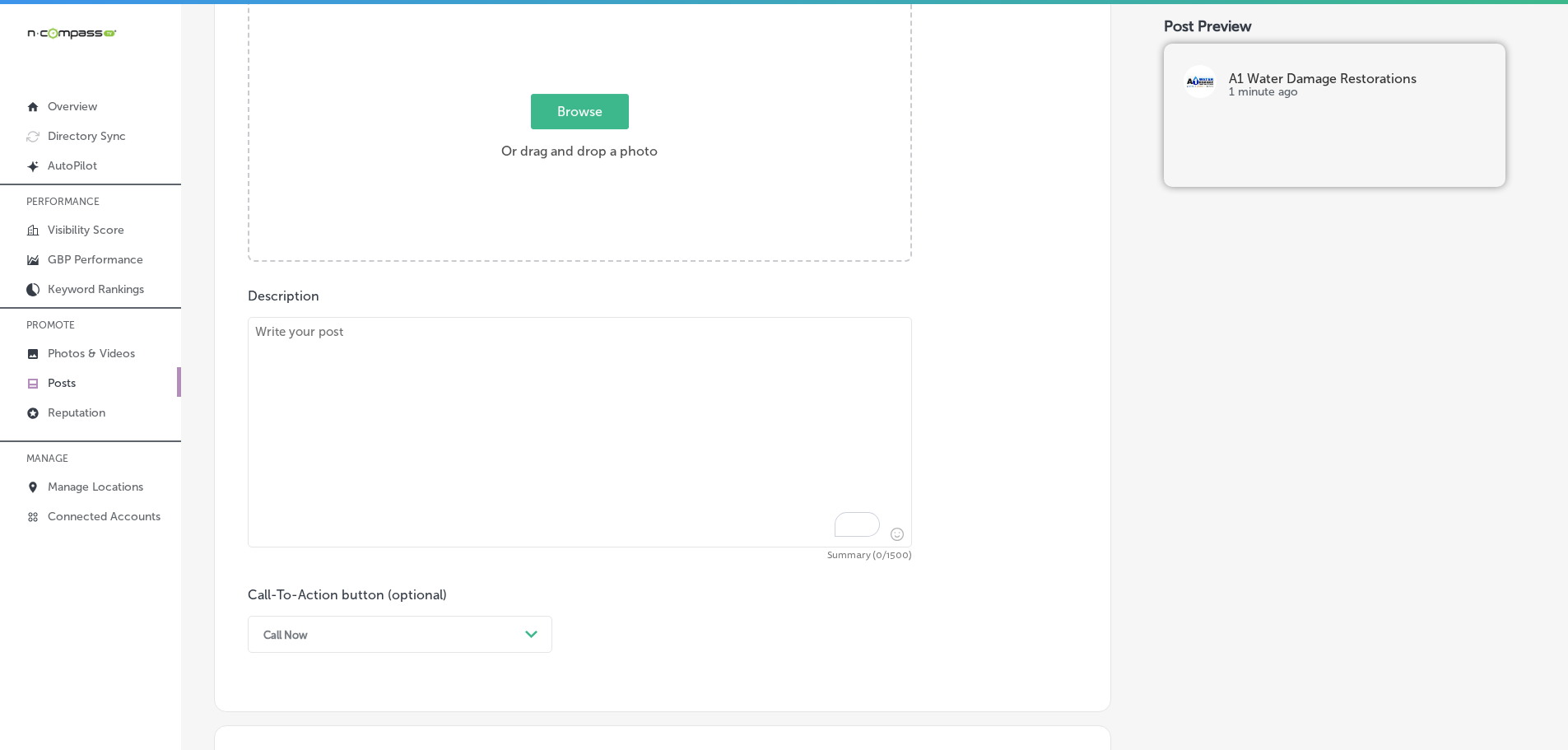
scroll to position [665, 0]
click at [561, 369] on textarea "To enrich screen reader interactions, please activate Accessibility in Grammarl…" at bounding box center [580, 436] width 665 height 230
paste textarea "Flood damage can disrupt your business operations, but A1 Water Damage Restorat…"
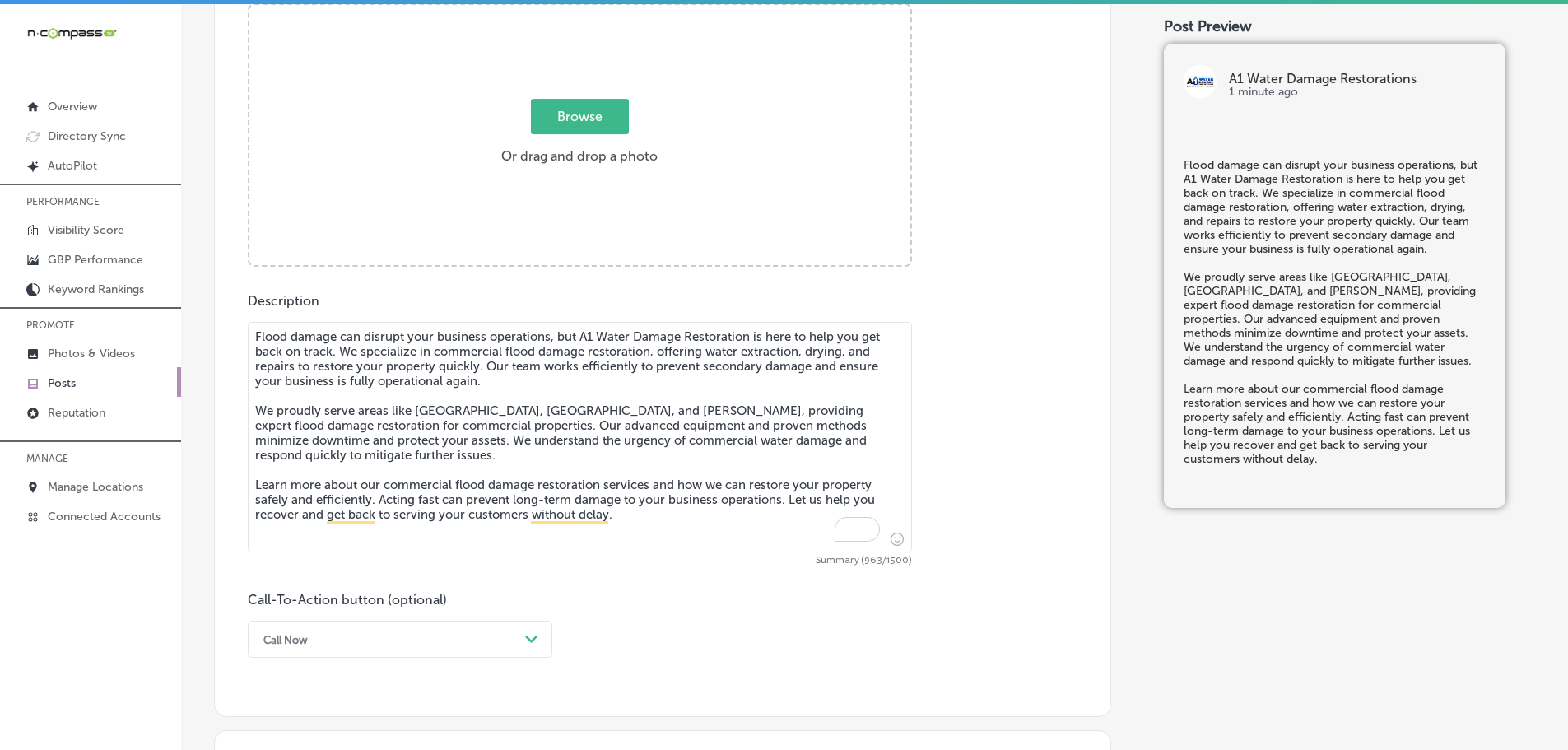
type textarea "Flood damage can disrupt your business operations, but A1 Water Damage Restorat…"
click at [577, 129] on span "Browse" at bounding box center [580, 116] width 98 height 35
click at [577, 10] on input "Browse Or drag and drop a photo" at bounding box center [580, 6] width 661 height 5
type input "C:\fakepath\our-team-water-damage-Recovered.png"
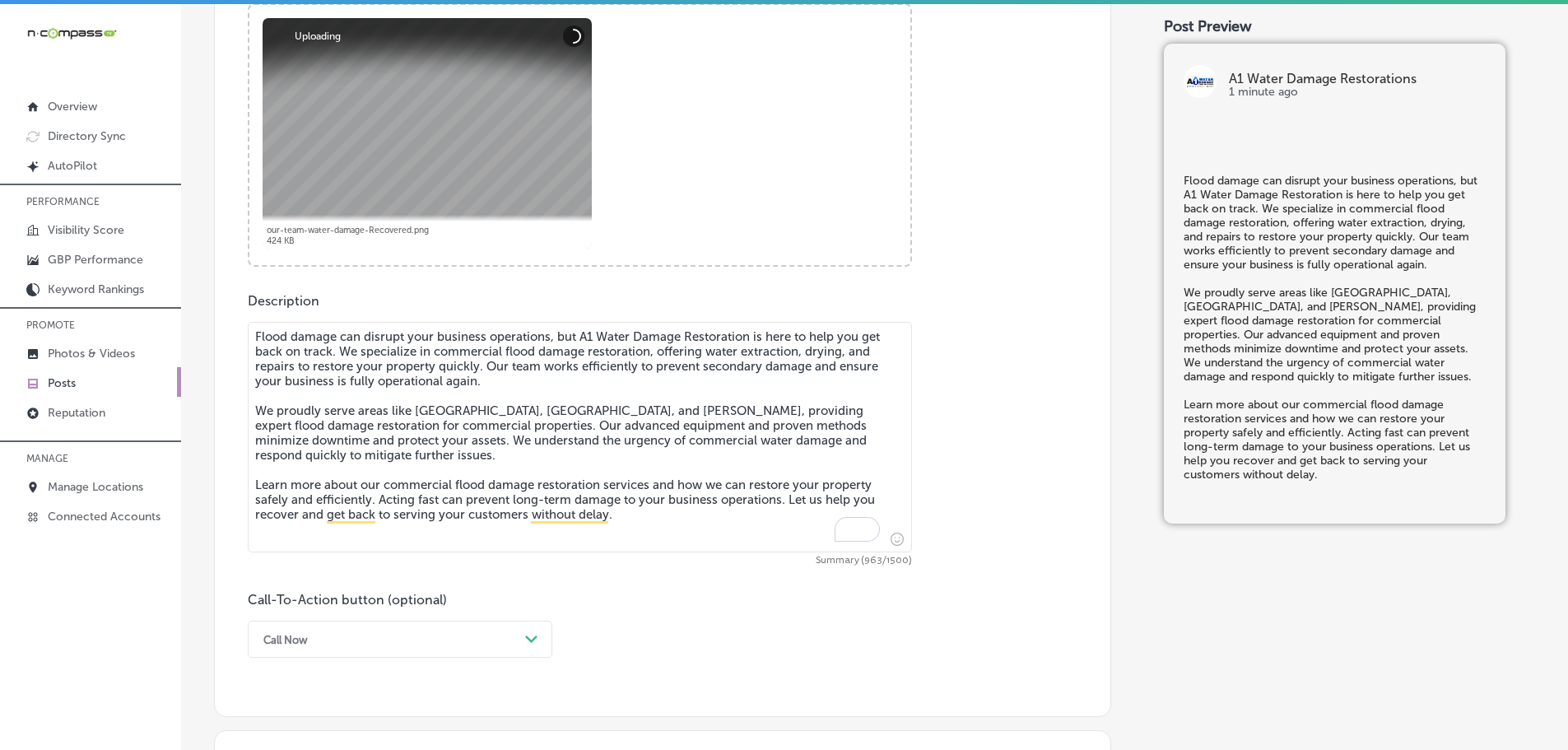
scroll to position [995, 0]
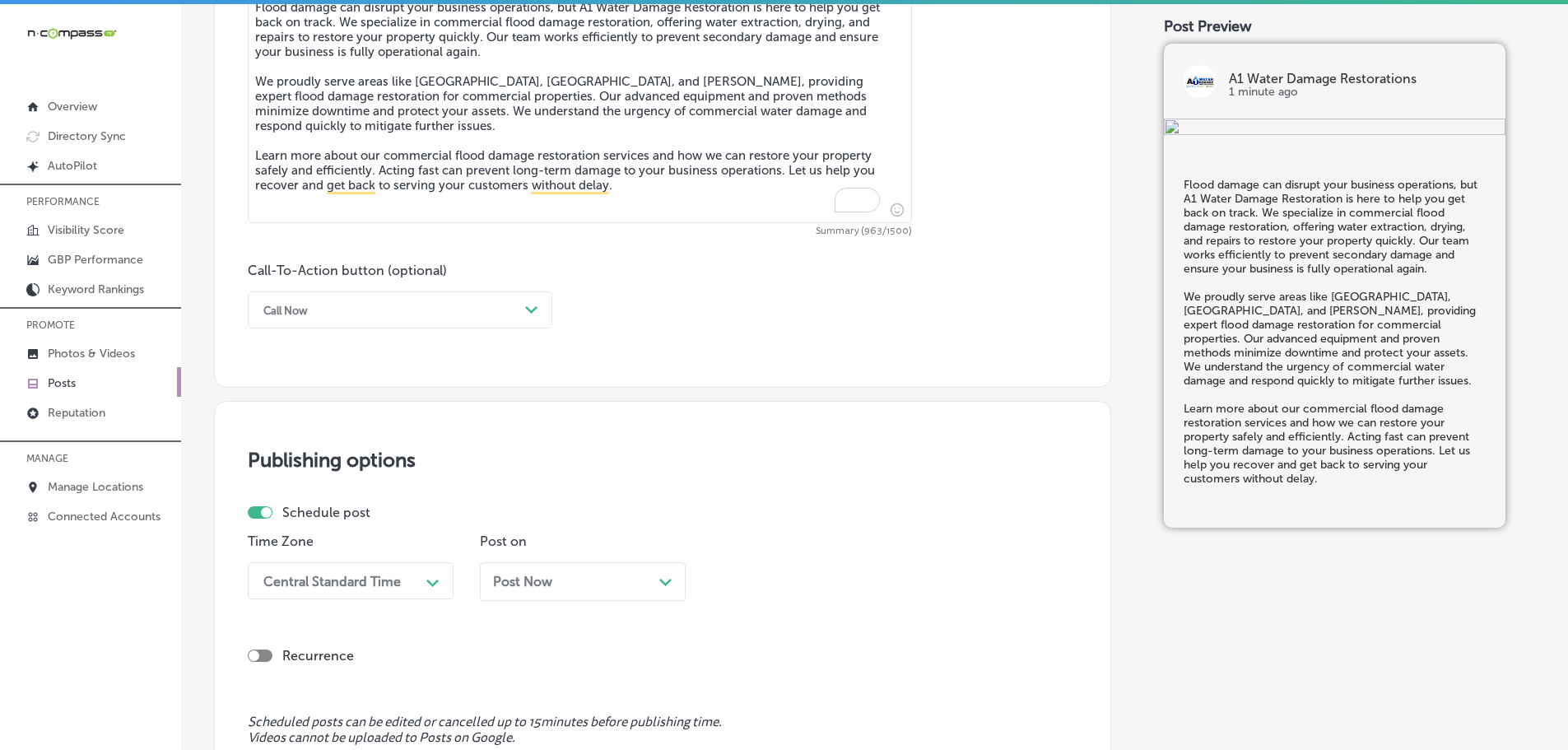
click at [489, 317] on div "Call Now" at bounding box center [386, 309] width 263 height 25
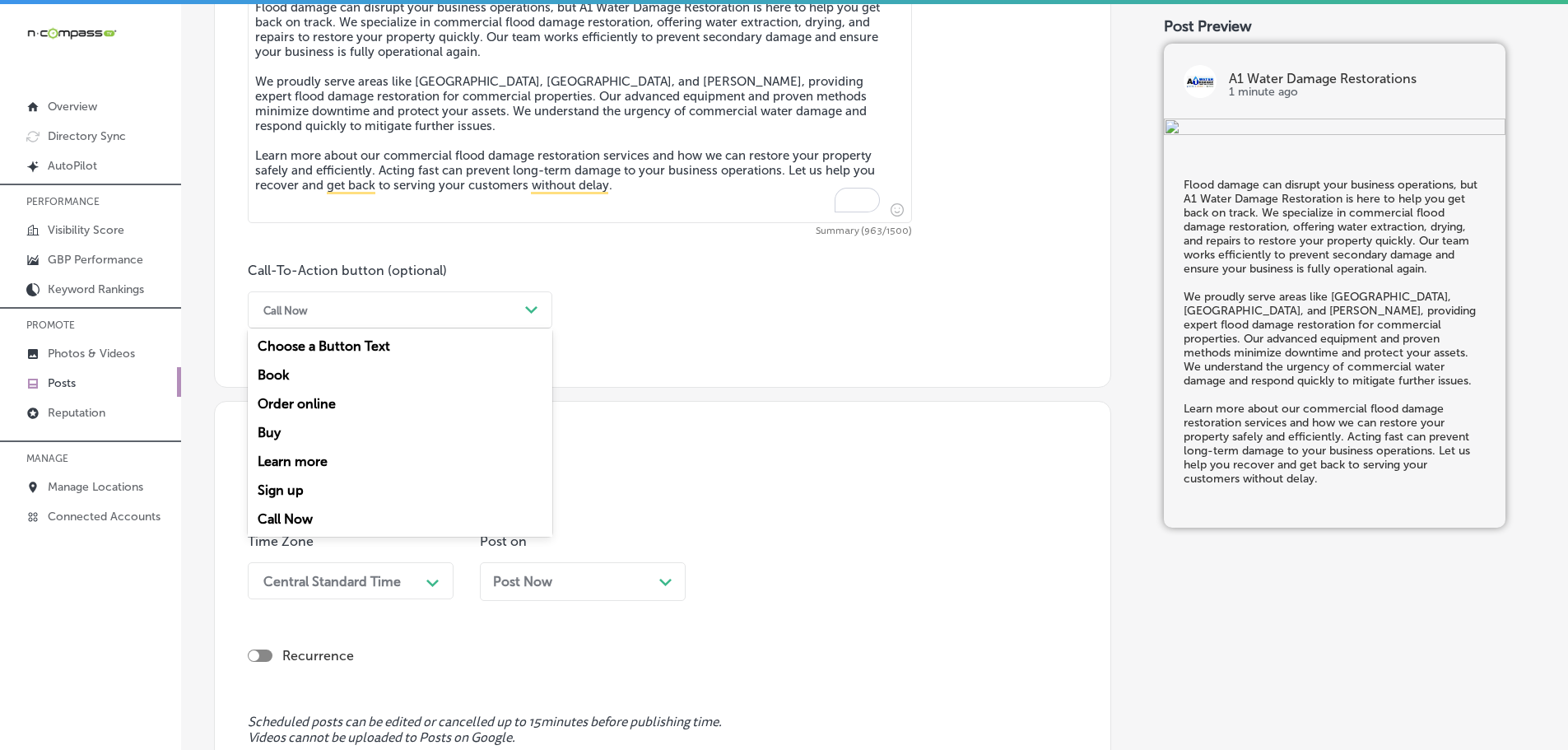
click at [314, 458] on div "Learn more" at bounding box center [400, 461] width 304 height 29
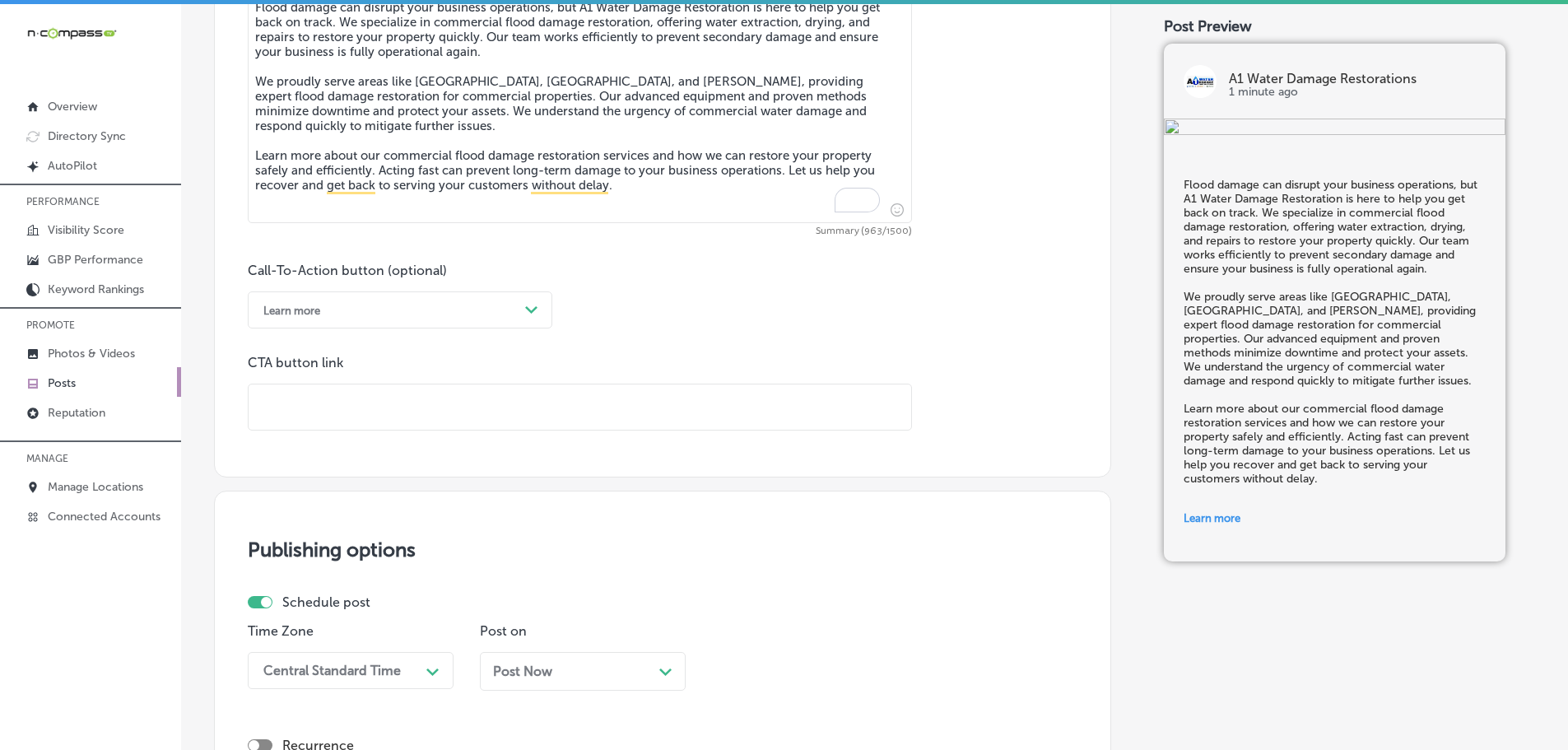
click at [365, 410] on input "text" at bounding box center [580, 407] width 663 height 46
paste input "https://a1waterdamagerestorations.com/"
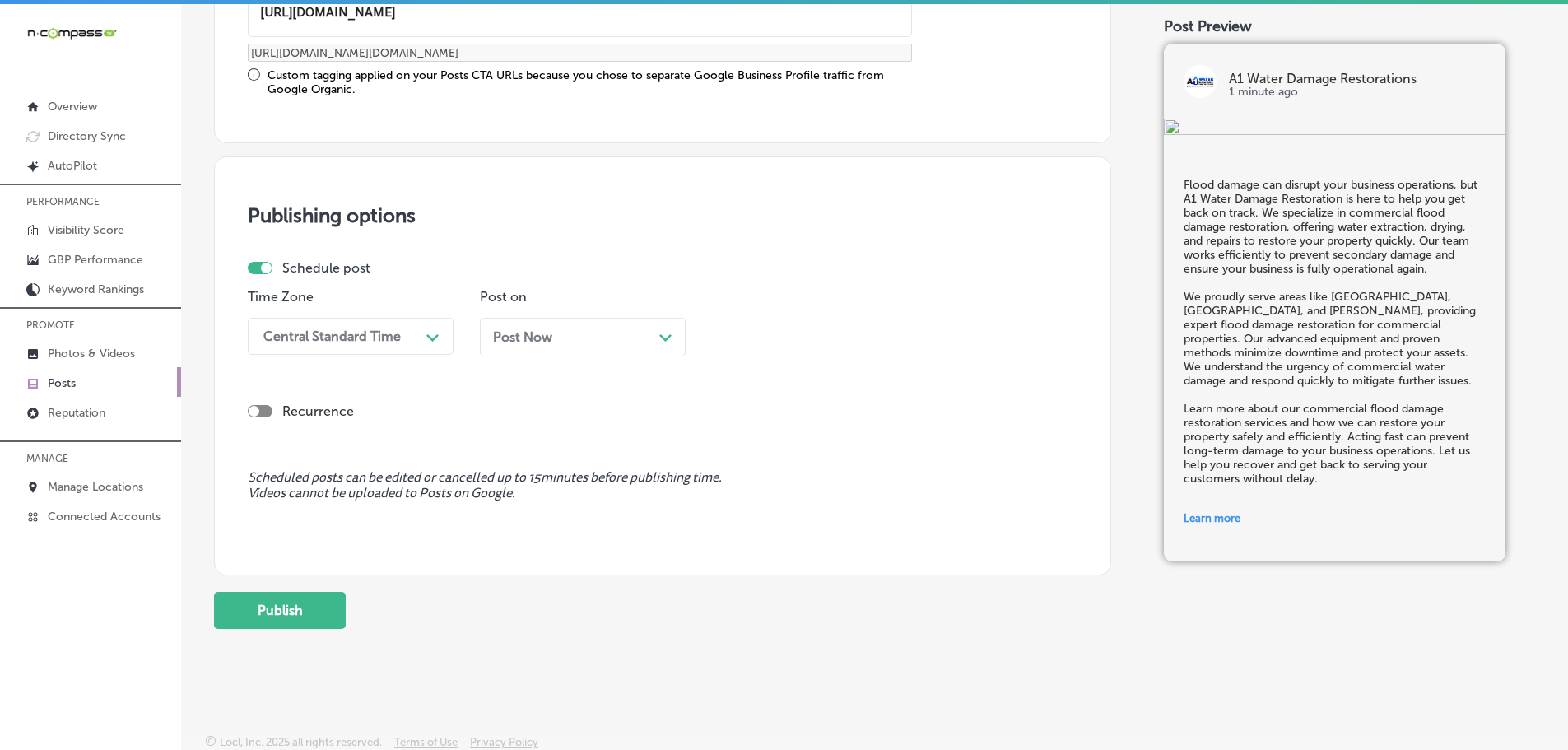
scroll to position [1391, 0]
type input "https://a1waterdamagerestorations.com/"
click at [401, 337] on div "Central Standard Time" at bounding box center [337, 334] width 165 height 29
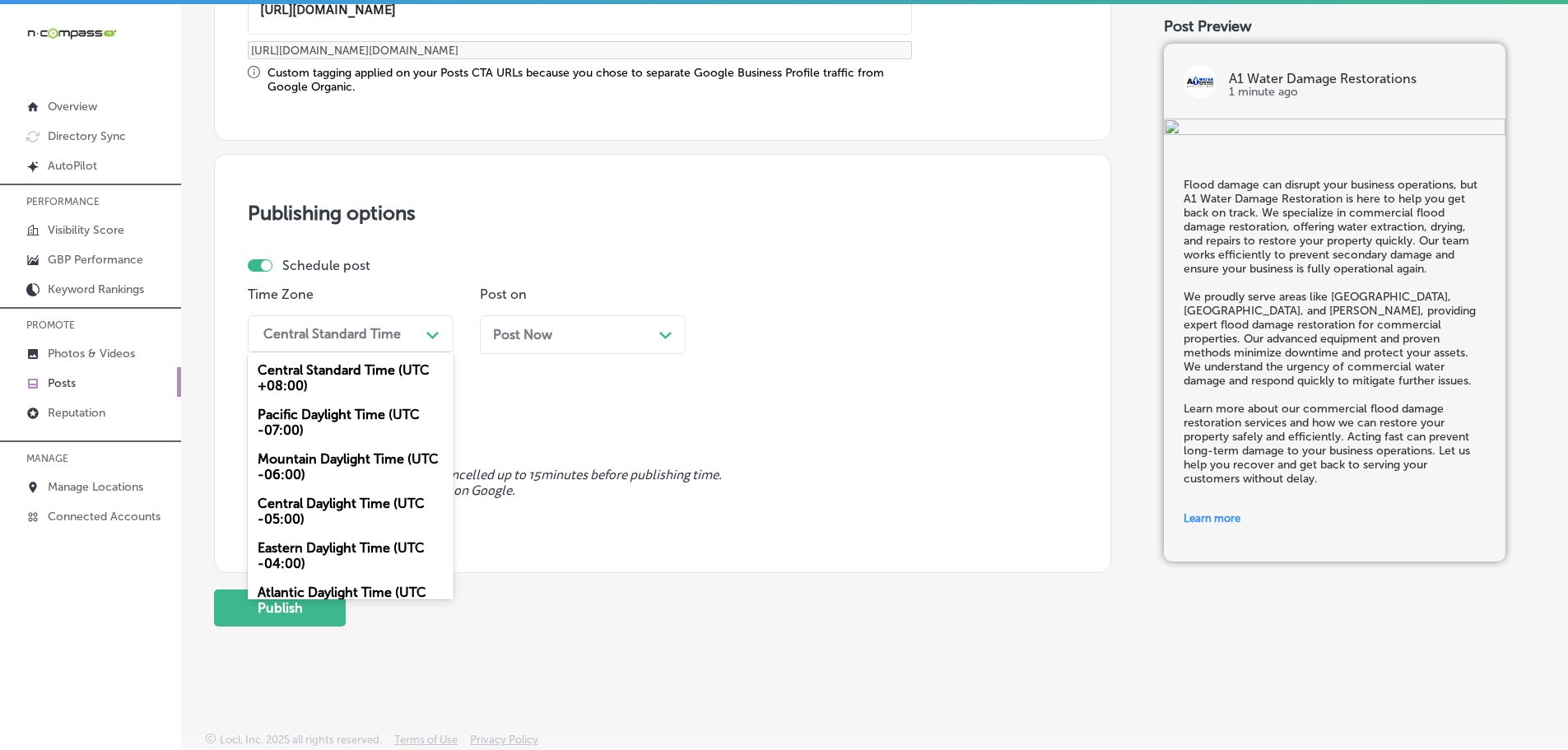
scroll to position [0, 0]
drag, startPoint x: 331, startPoint y: 457, endPoint x: 424, endPoint y: 413, distance: 102.9
click at [332, 457] on div "Mountain Daylight Time (UTC -06:00)" at bounding box center [351, 466] width 206 height 45
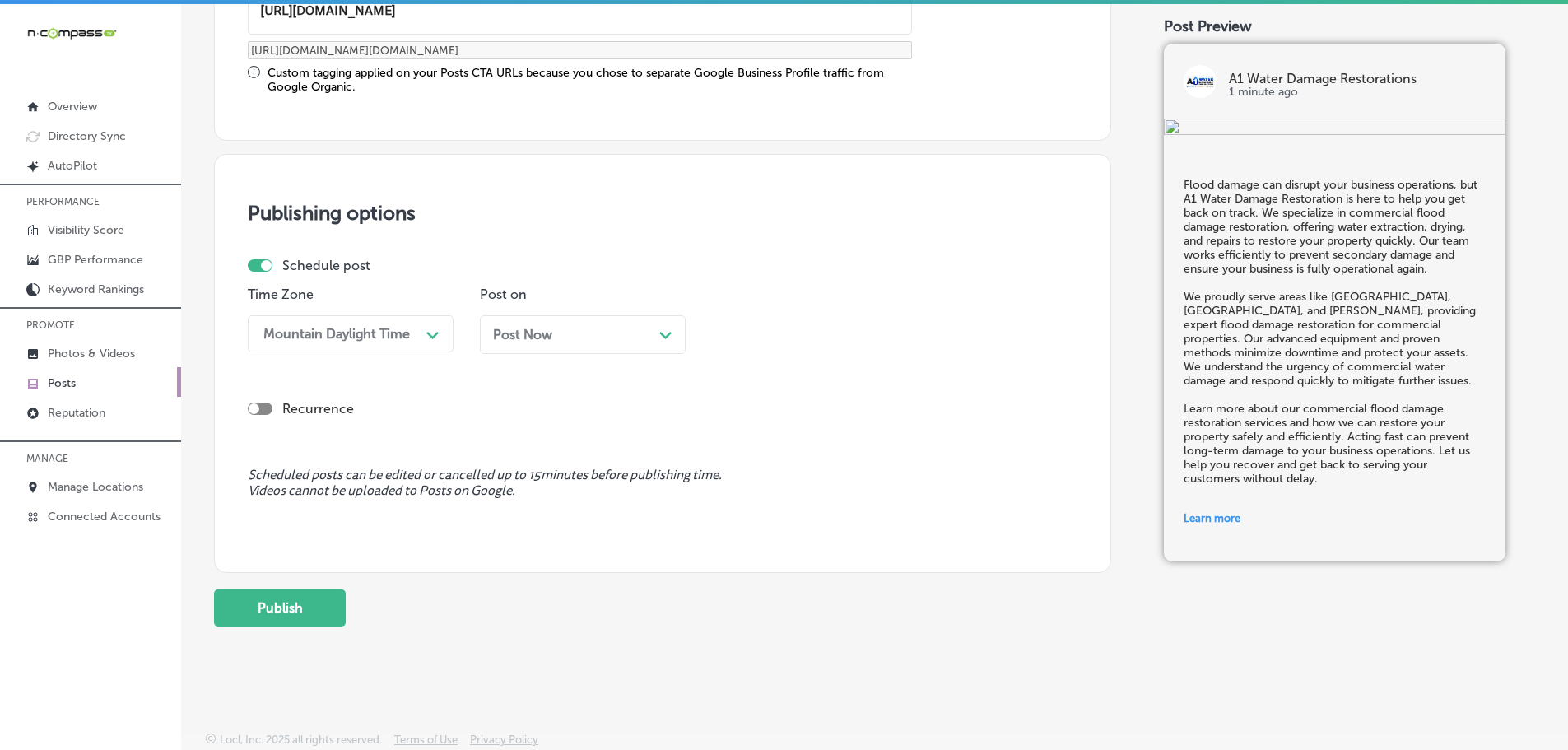
click at [667, 336] on polygon at bounding box center [666, 335] width 13 height 7
click at [851, 335] on div "02:00 PM" at bounding box center [801, 334] width 165 height 29
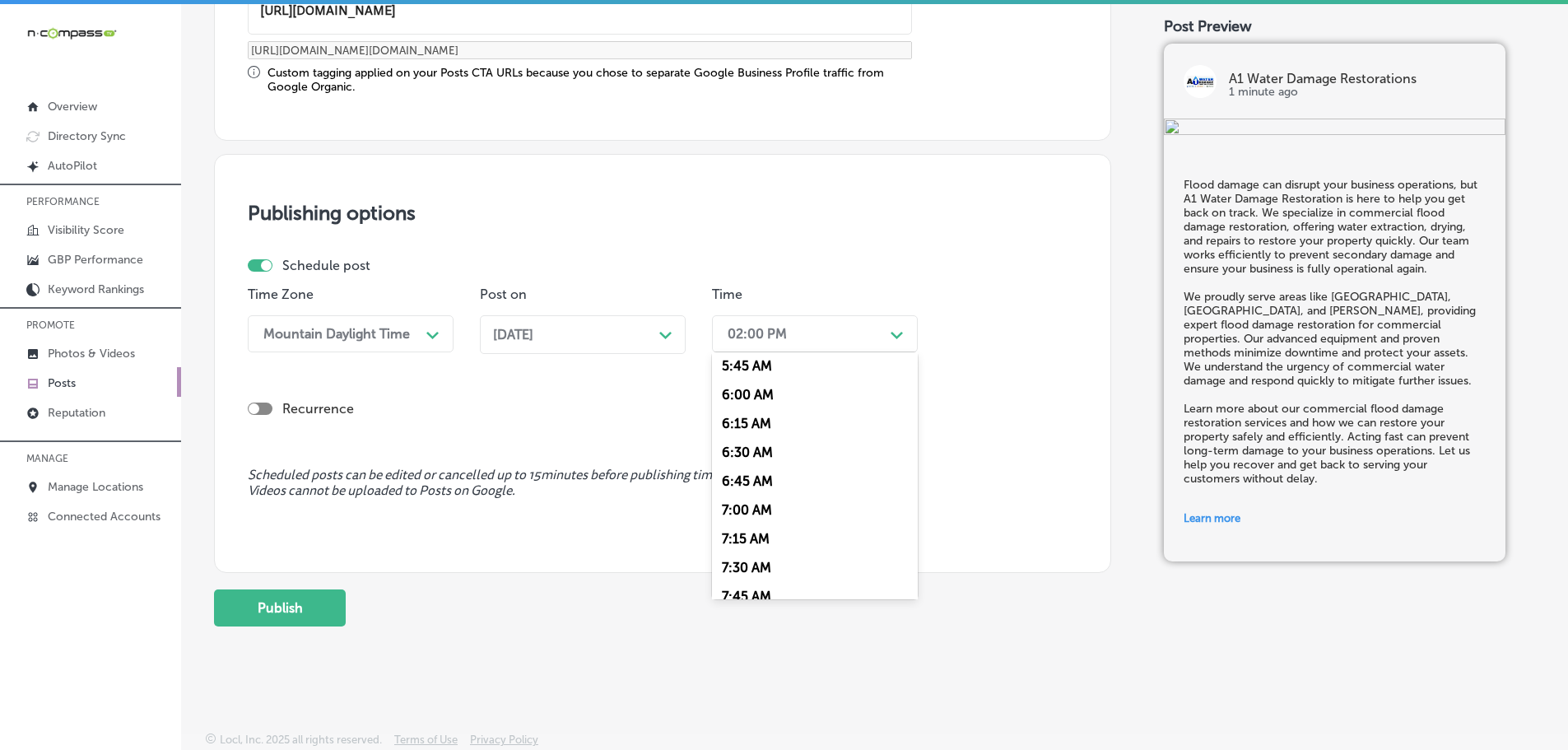
scroll to position [741, 0]
click at [758, 436] on div "7:00 AM" at bounding box center [815, 436] width 206 height 29
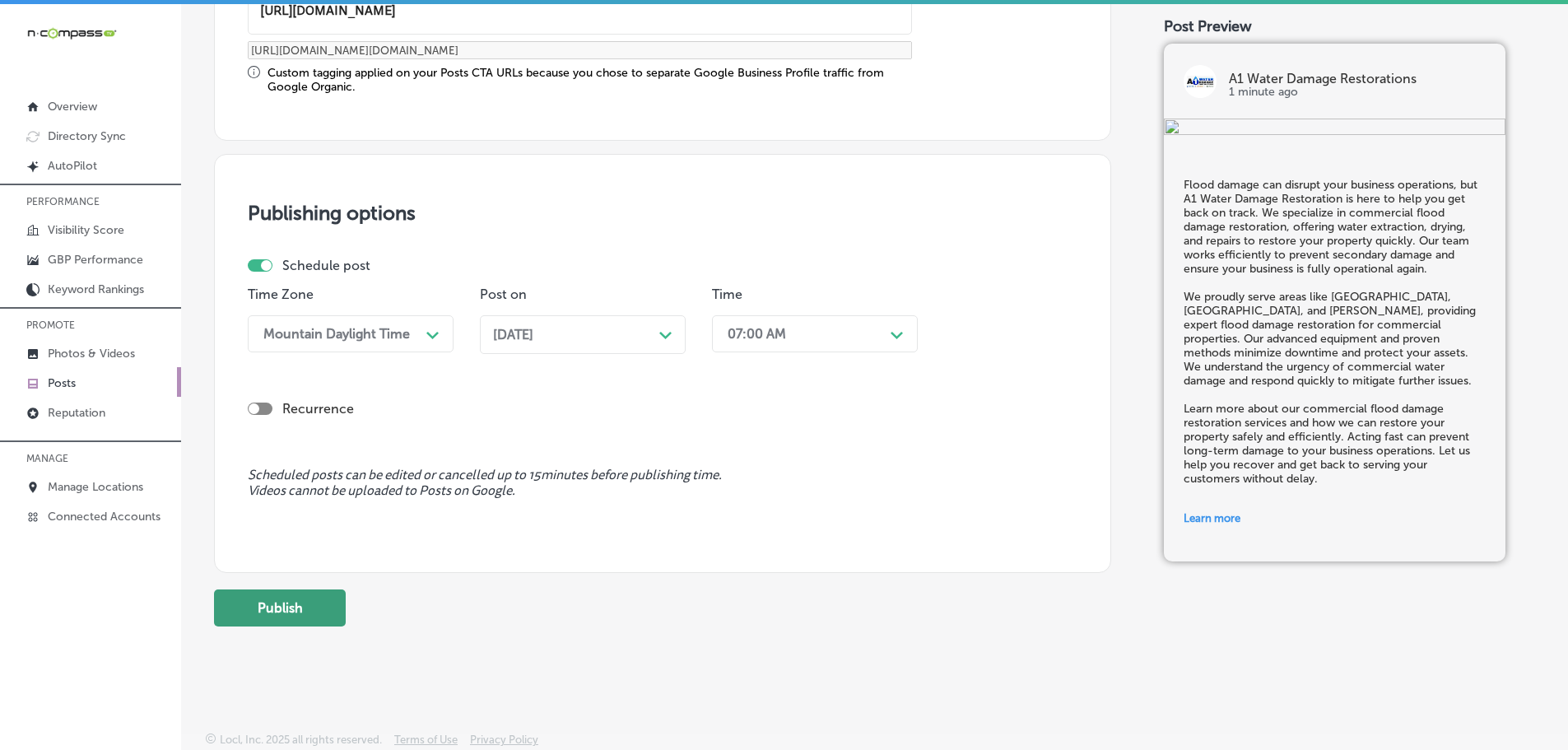
click at [323, 597] on button "Publish" at bounding box center [280, 607] width 132 height 37
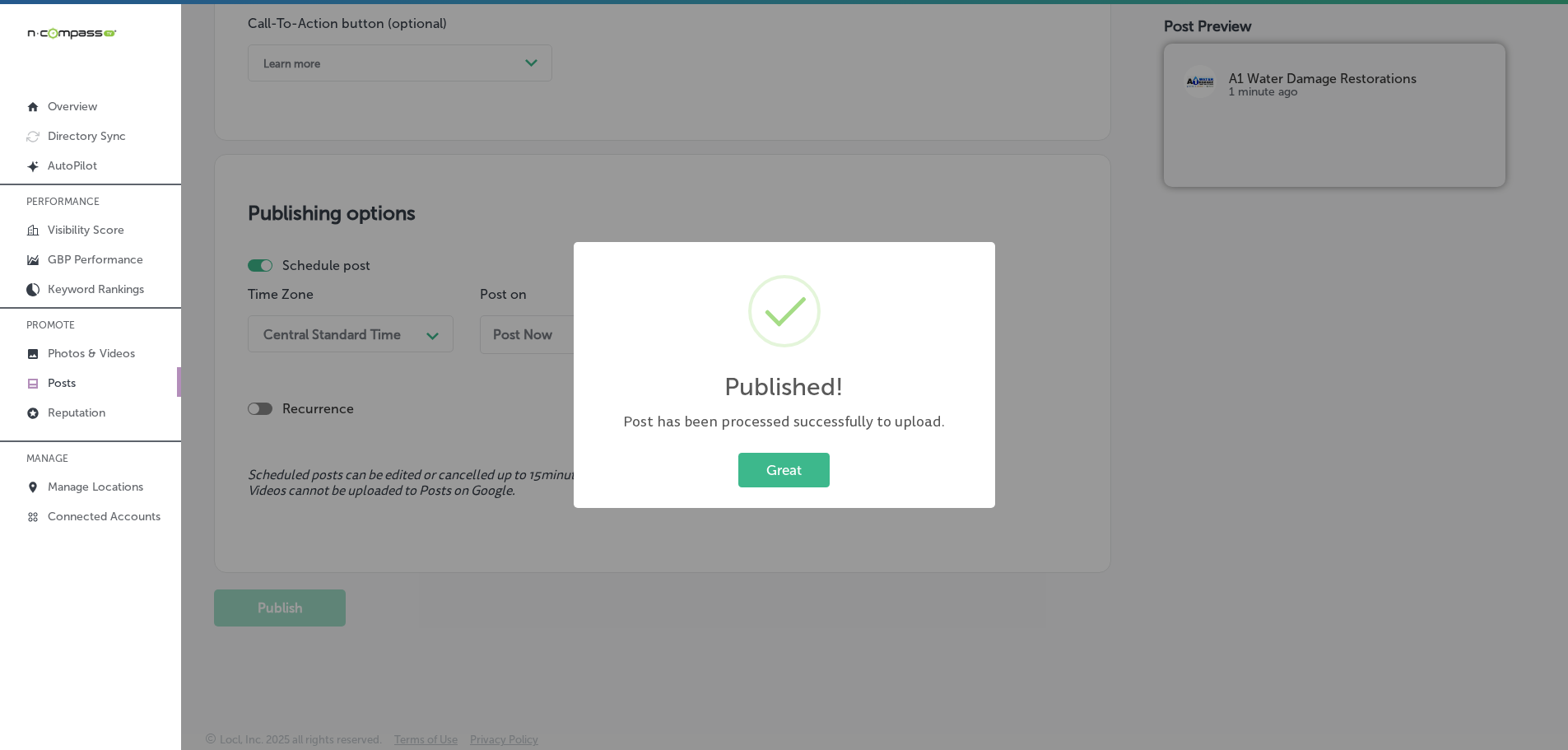
scroll to position [1242, 0]
click at [761, 481] on button "Great" at bounding box center [784, 469] width 91 height 34
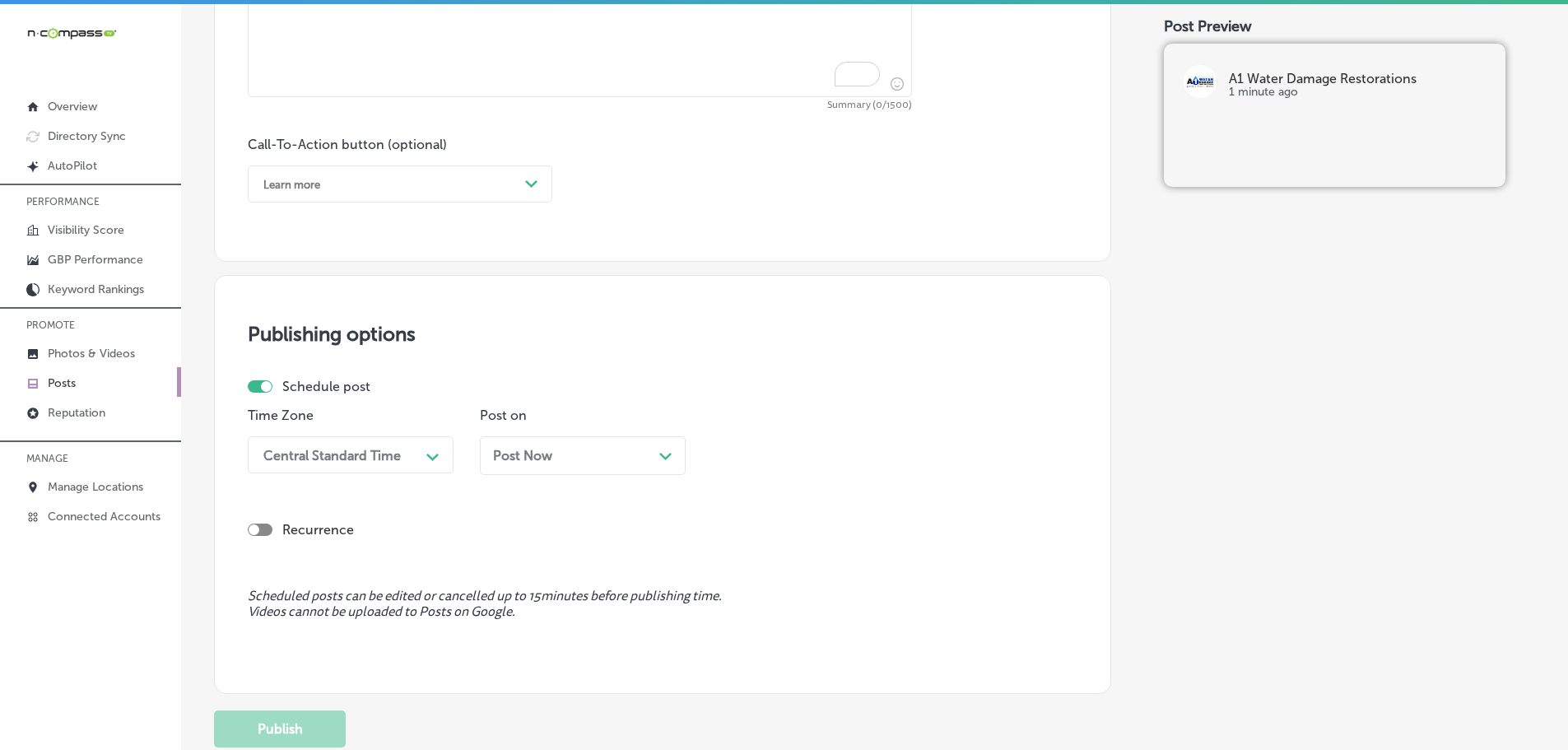
scroll to position [665, 0]
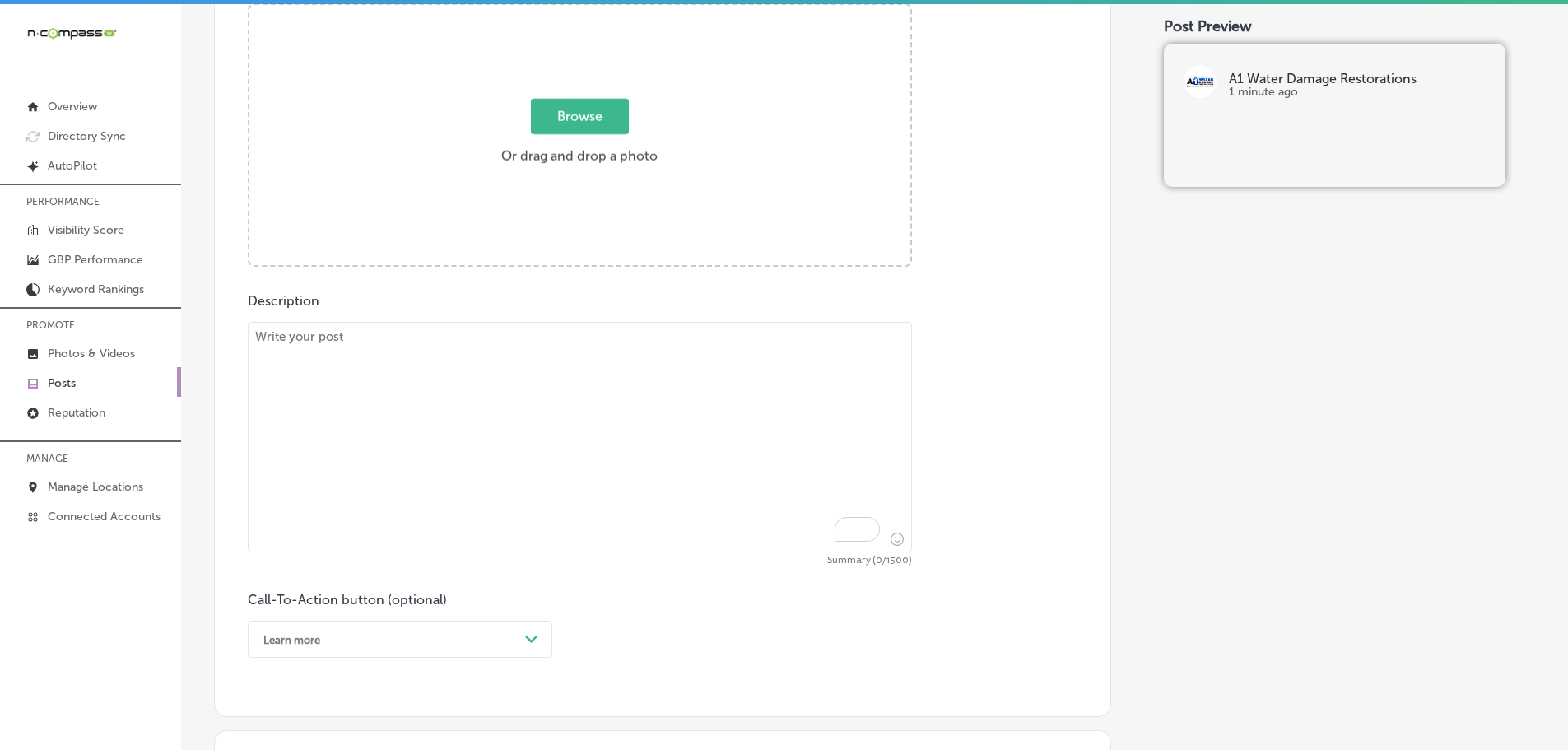
click at [562, 350] on textarea "To enrich screen reader interactions, please activate Accessibility in Grammarl…" at bounding box center [580, 436] width 665 height 230
paste textarea "When disaster strikes, A1 Water Damage Restoration is ready to help with disast…"
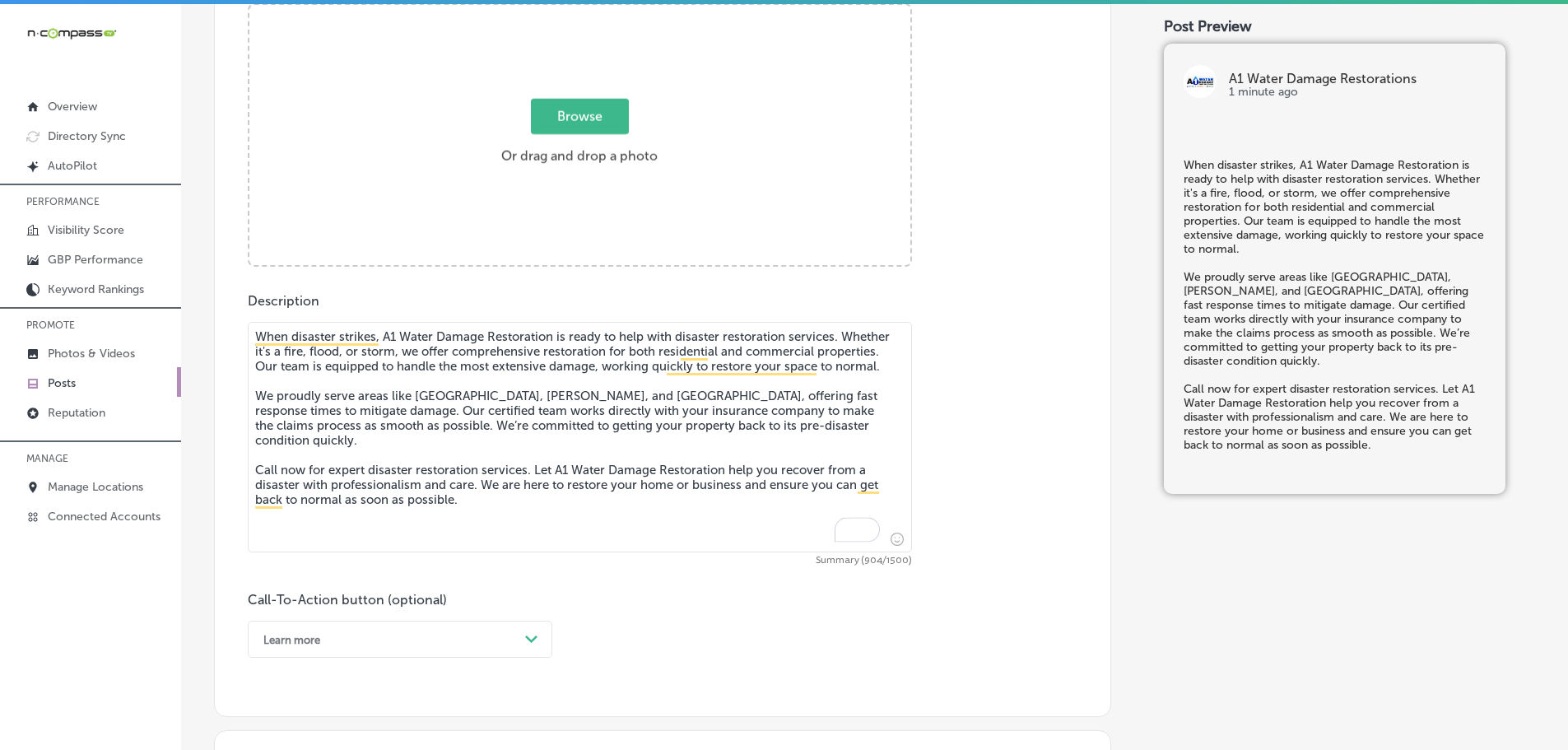
type textarea "When disaster strikes, A1 Water Damage Restoration is ready to help with disast…"
click at [579, 120] on span "Browse" at bounding box center [580, 116] width 98 height 35
click at [579, 10] on input "Browse Or drag and drop a photo" at bounding box center [580, 6] width 661 height 5
type input "C:\fakepath\20.png"
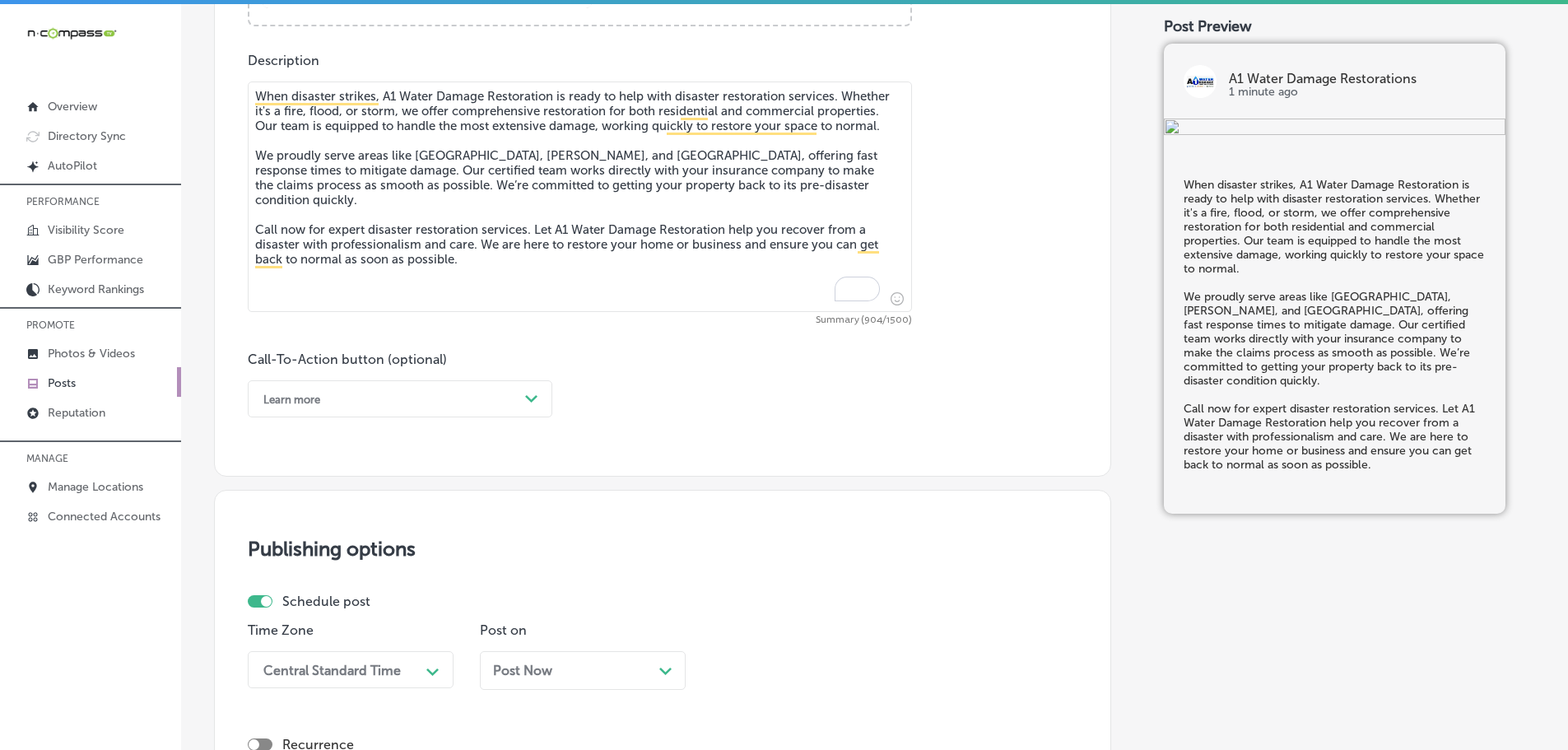
scroll to position [913, 0]
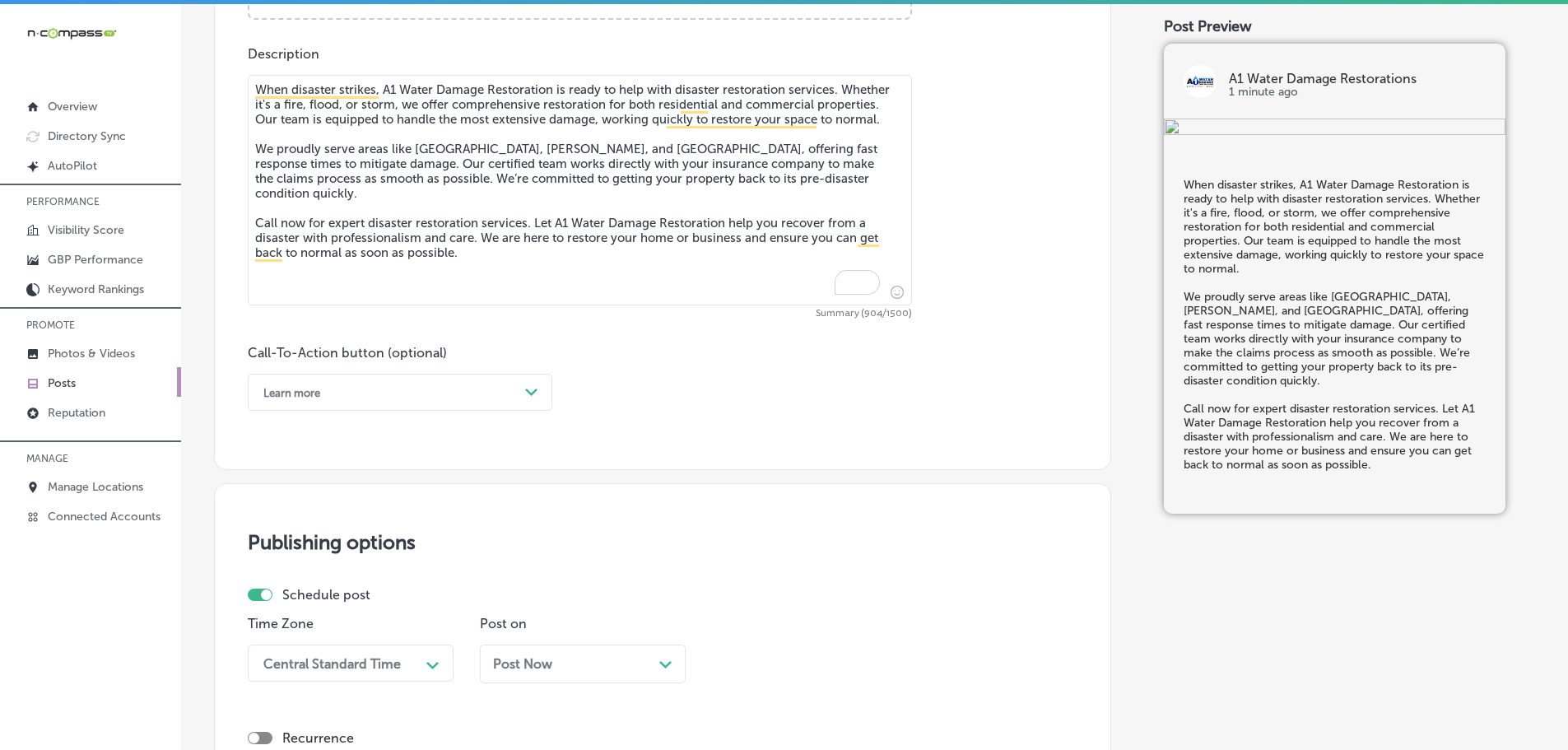
click at [510, 392] on div "Learn more" at bounding box center [386, 392] width 263 height 25
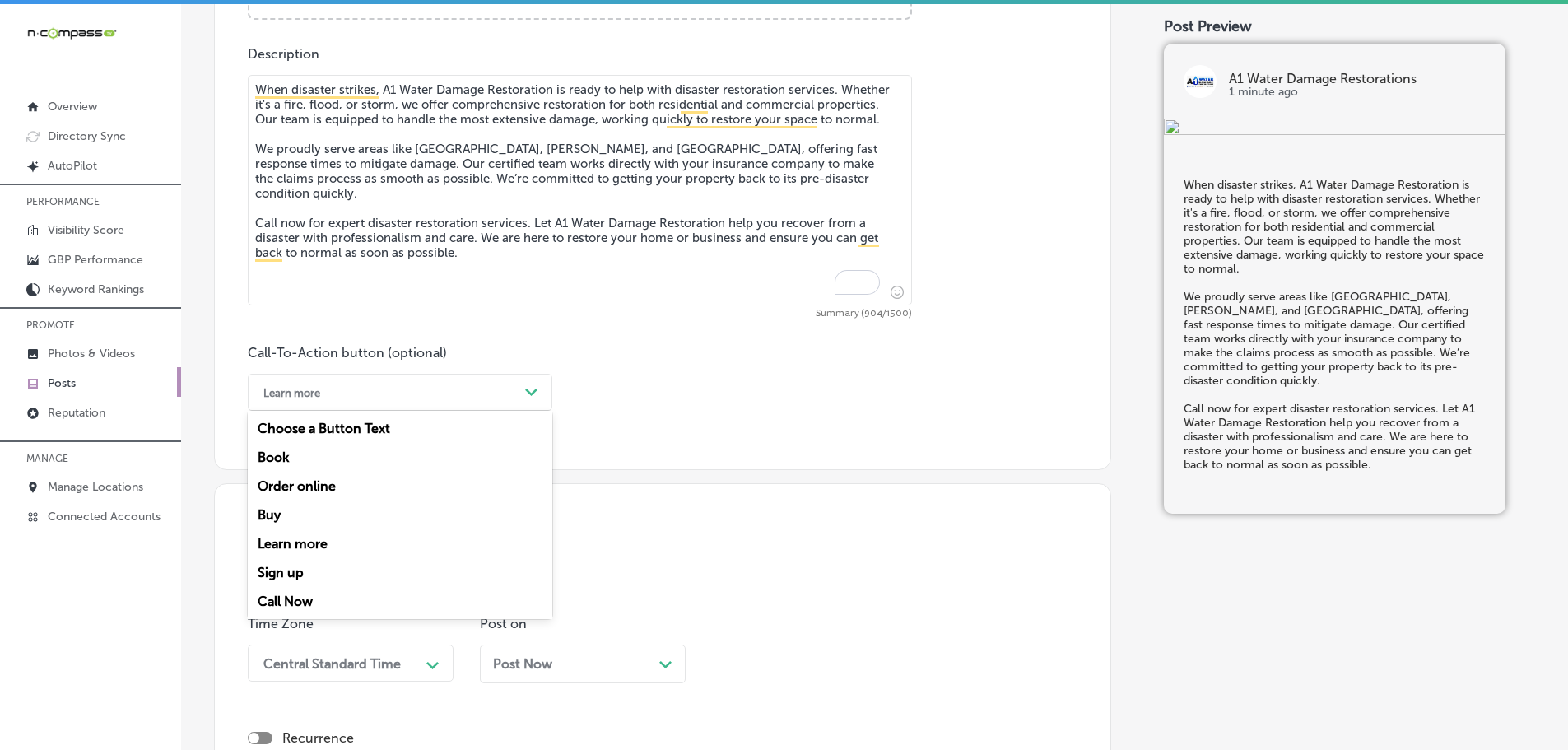
click at [293, 599] on div "Call Now" at bounding box center [400, 602] width 304 height 29
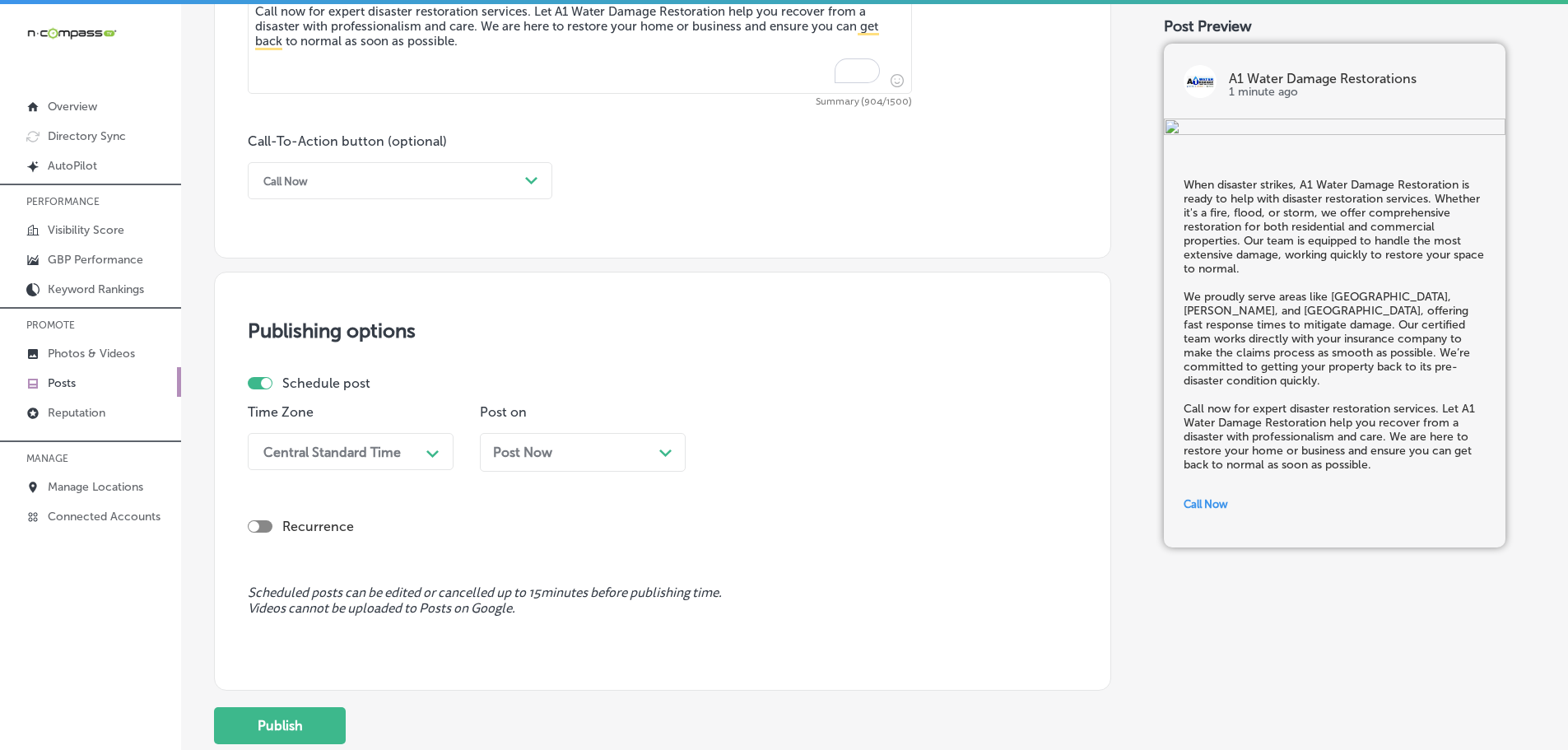
scroll to position [1160, 0]
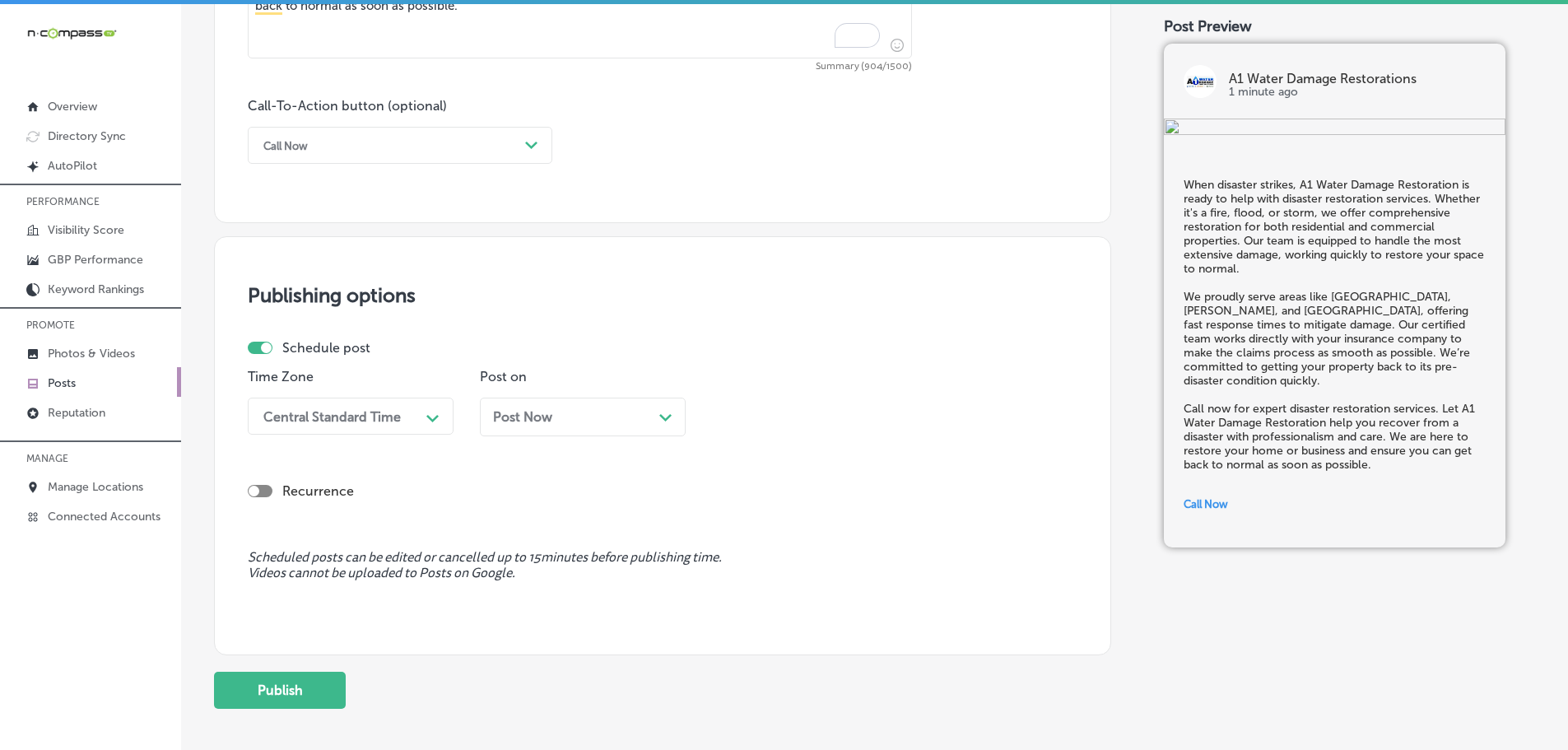
click at [387, 406] on div "Central Standard Time" at bounding box center [337, 416] width 165 height 29
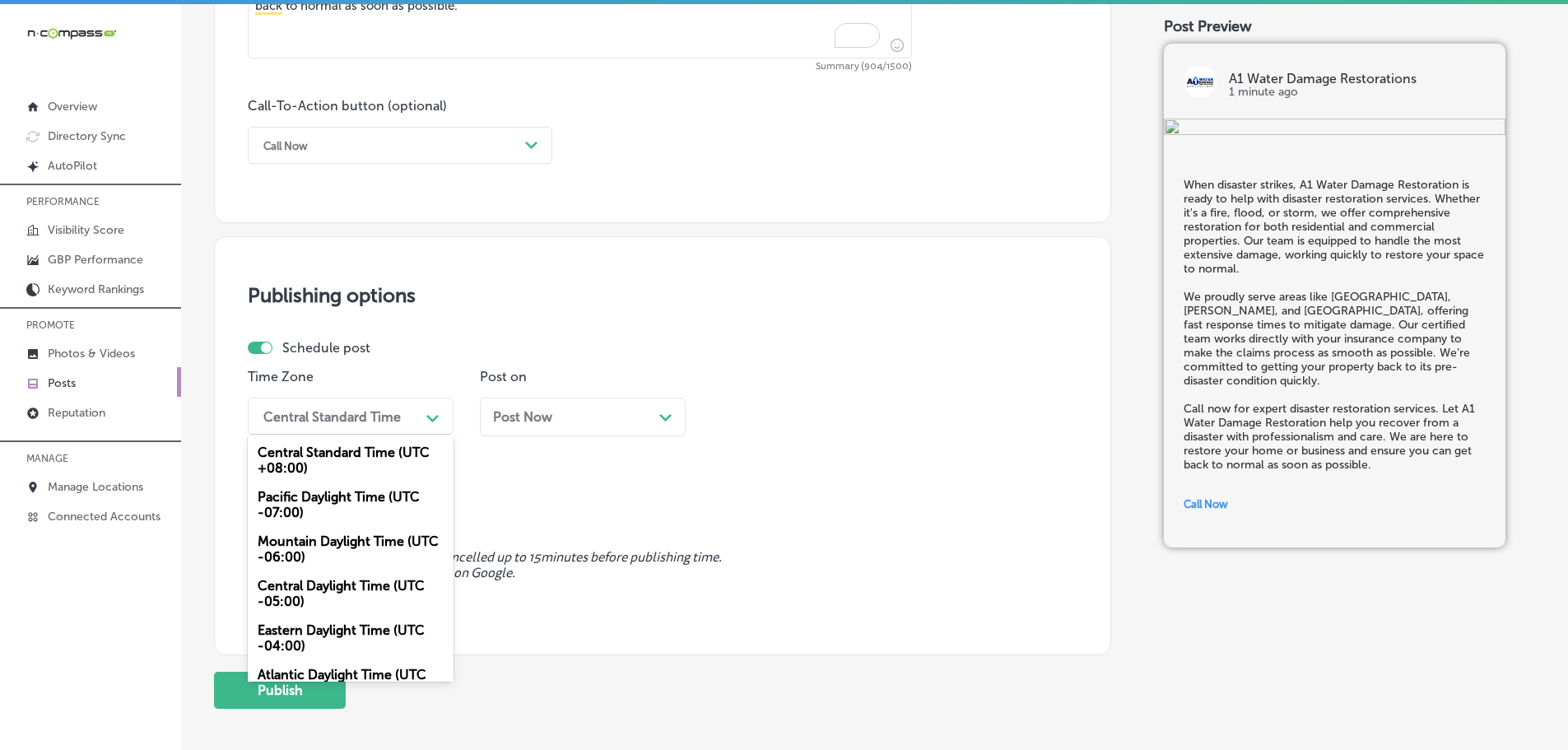
click at [332, 544] on div "Mountain Daylight Time (UTC -06:00)" at bounding box center [351, 549] width 206 height 45
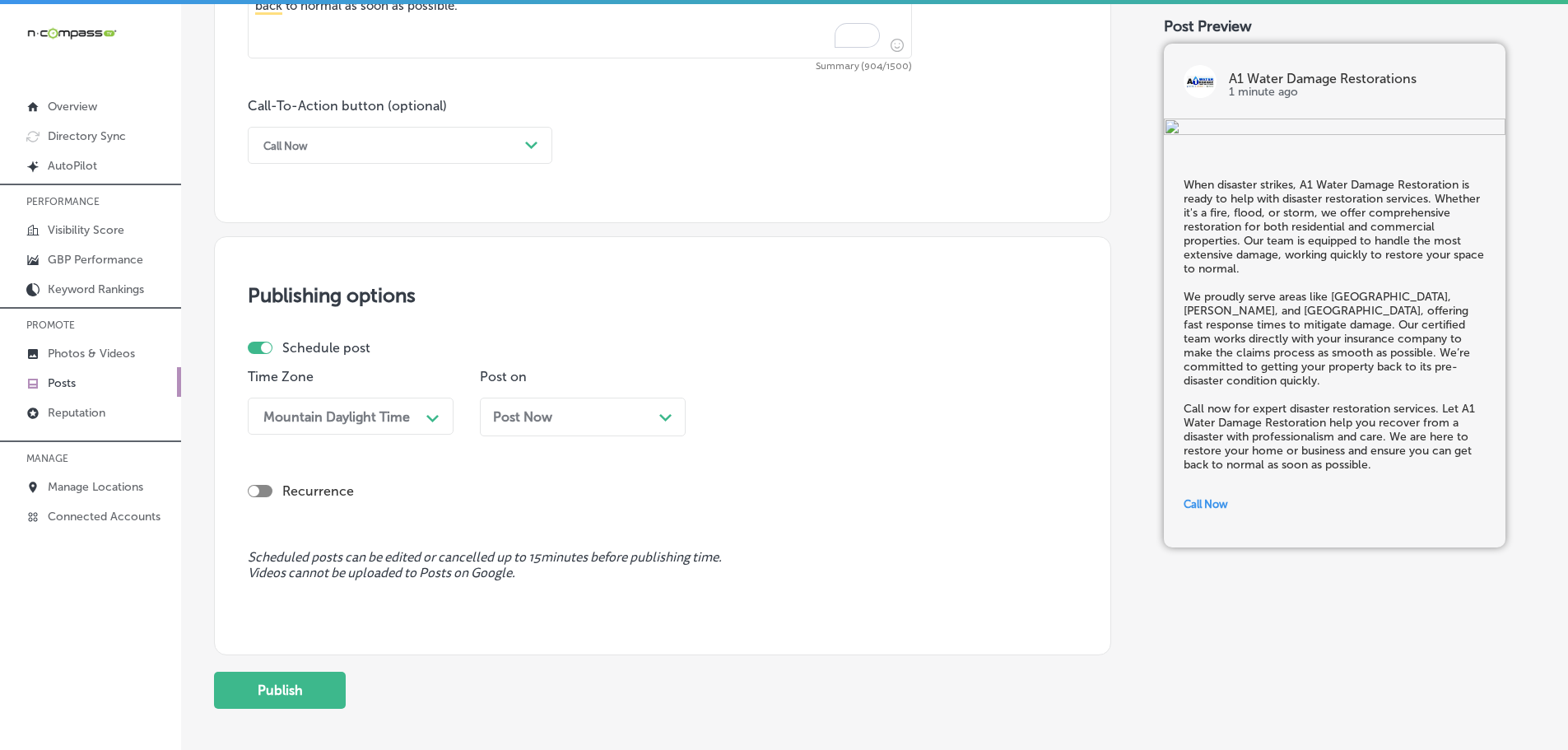
click at [650, 416] on div "Post Now Path Created with Sketch." at bounding box center [582, 416] width 179 height 15
click at [901, 419] on icon "Path Created with Sketch." at bounding box center [897, 419] width 13 height 7
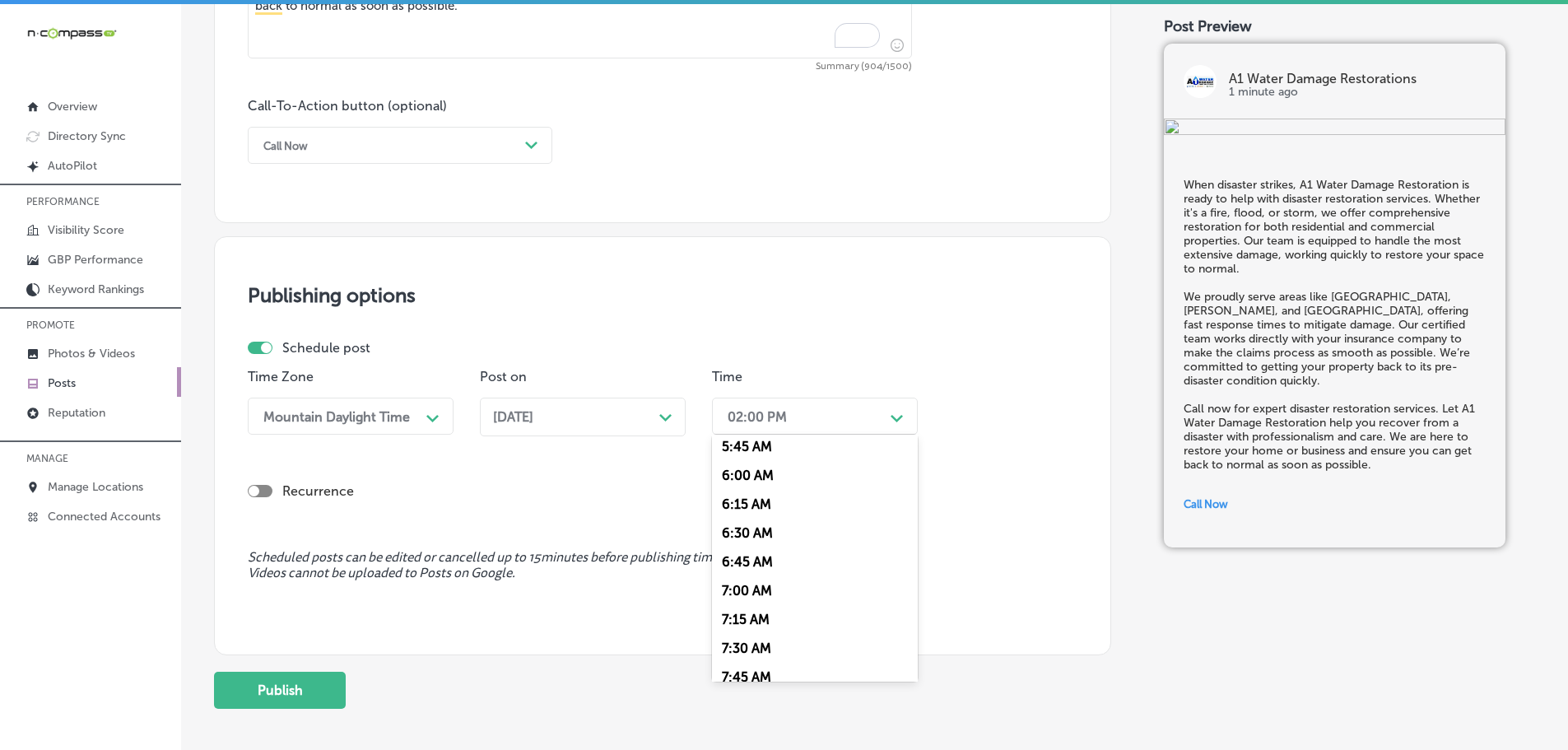
scroll to position [741, 0]
click at [755, 516] on div "7:00 AM" at bounding box center [815, 518] width 206 height 29
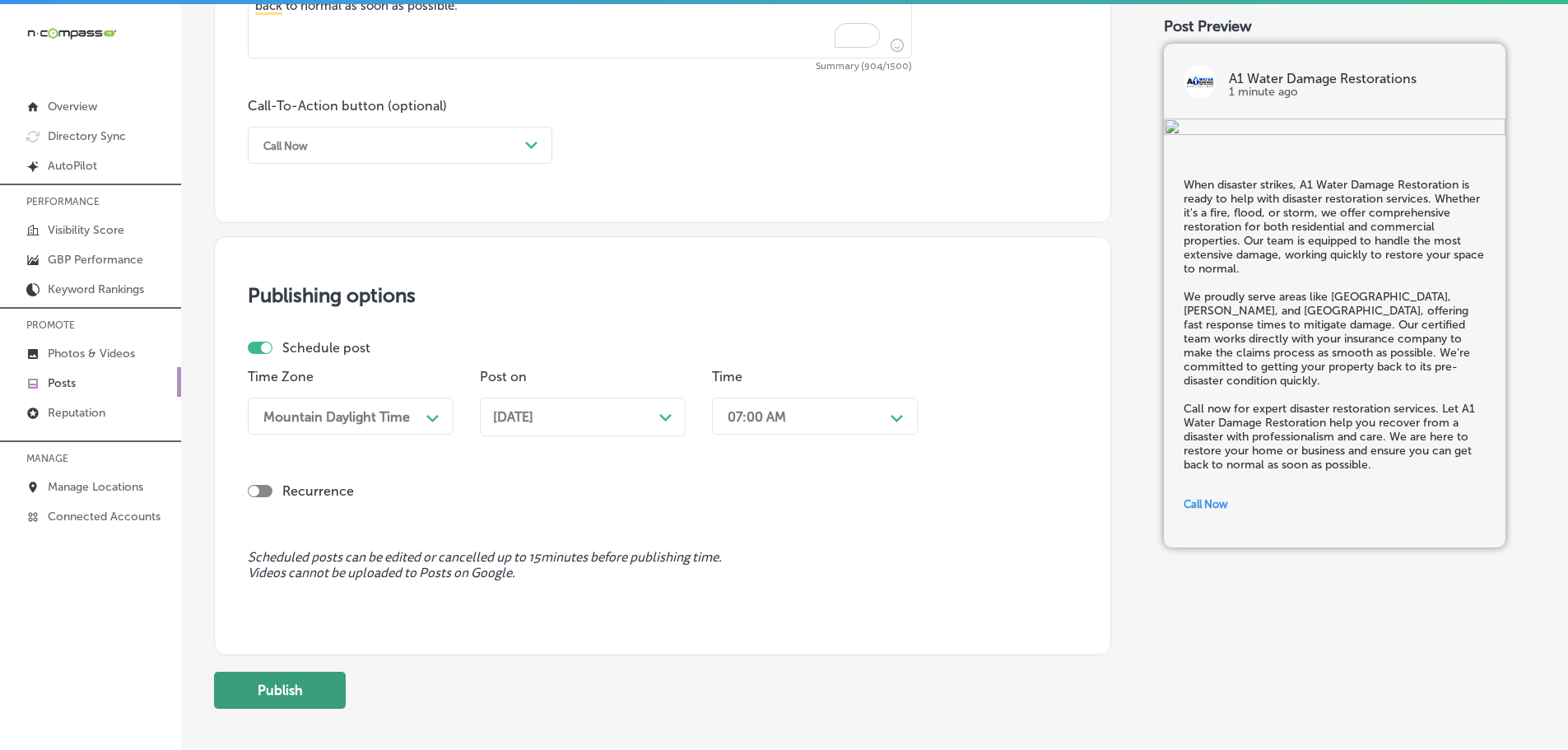
click at [296, 684] on button "Publish" at bounding box center [280, 690] width 132 height 37
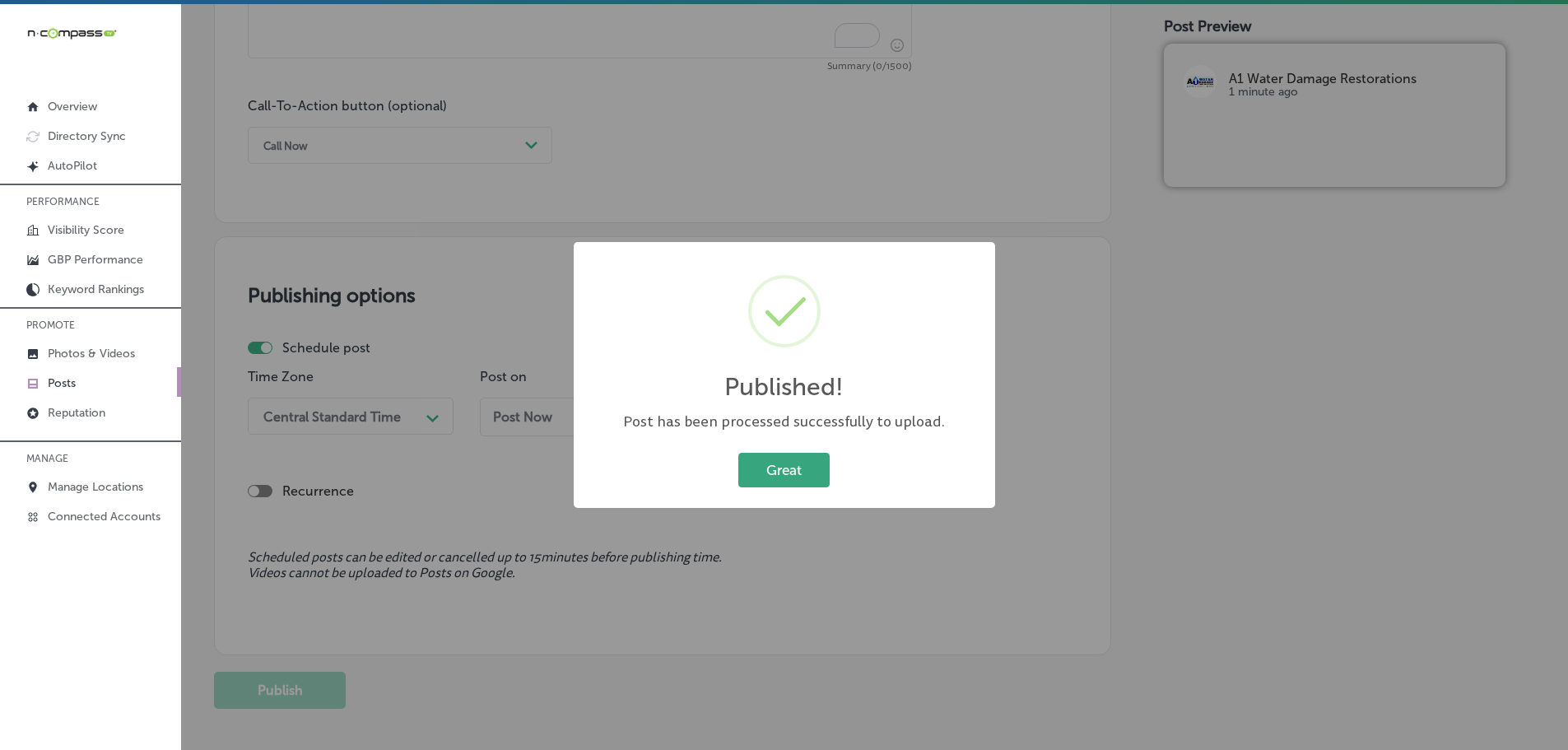
click at [760, 469] on button "Great" at bounding box center [784, 469] width 91 height 34
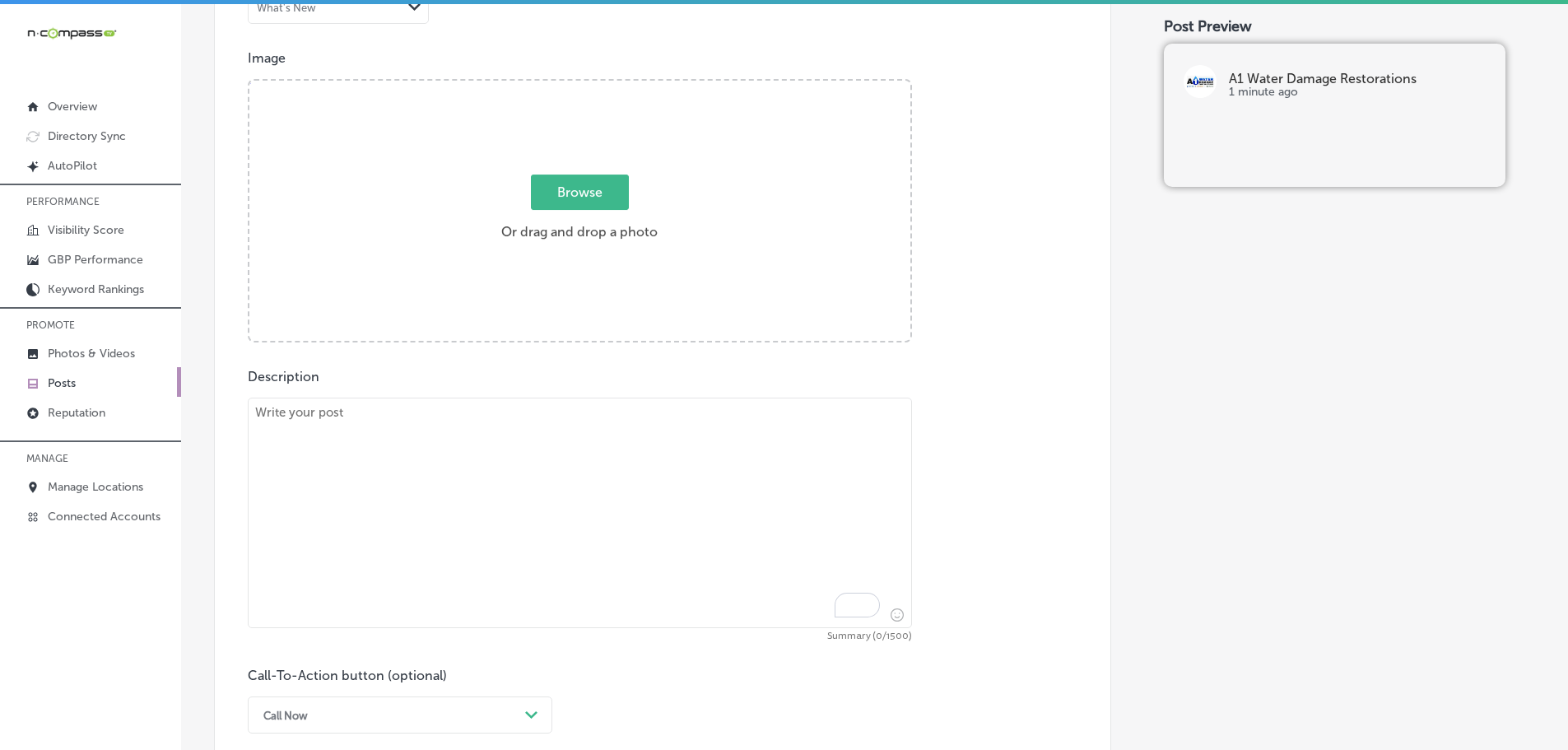
scroll to position [583, 0]
click at [468, 448] on textarea "To enrich screen reader interactions, please activate Accessibility in Grammarl…" at bounding box center [580, 519] width 665 height 230
paste textarea "Mold can grow quickly, causing damage to your property and health. A1 Water Dam…"
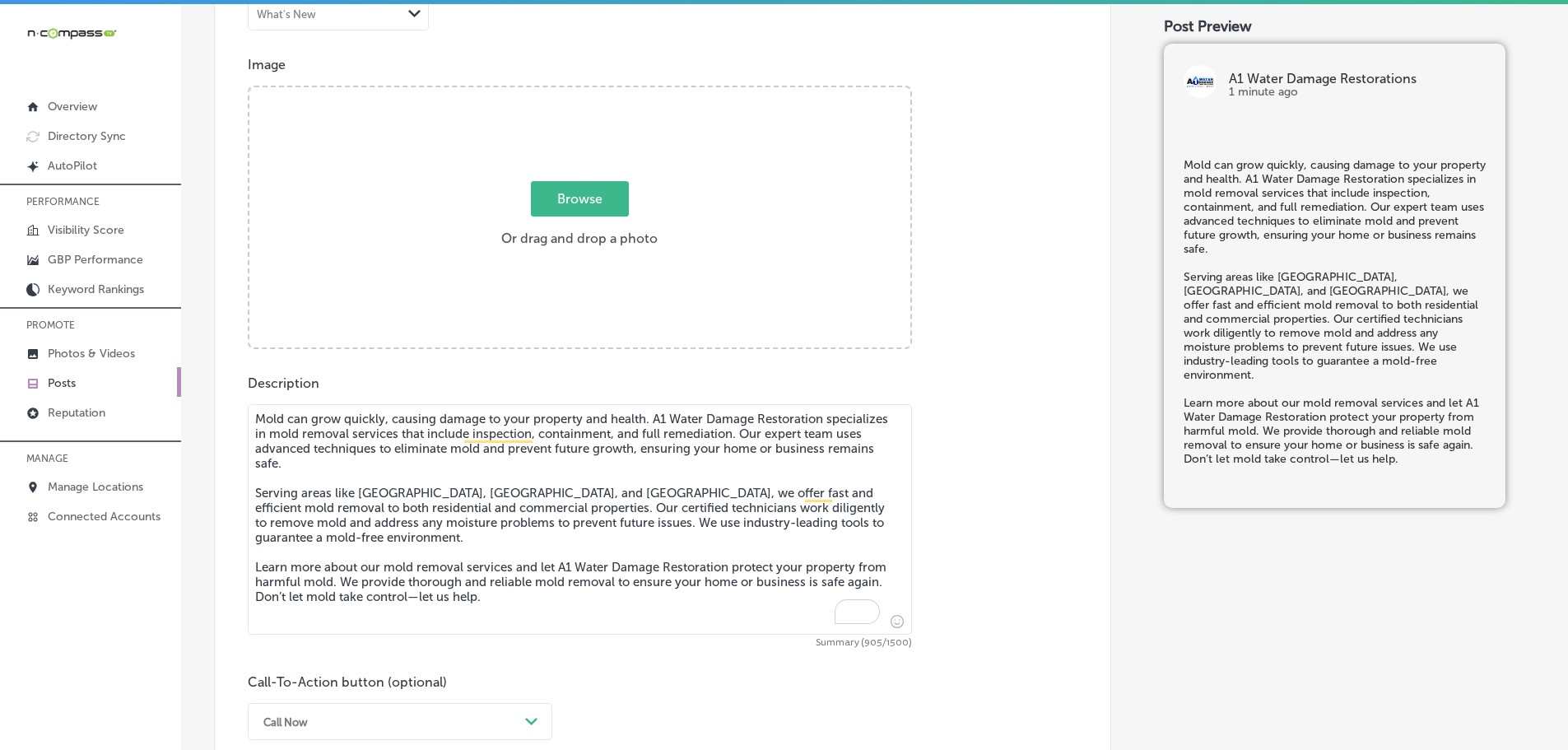
type textarea "Mold can grow quickly, causing damage to your property and health. A1 Water Dam…"
click at [596, 190] on span "Browse" at bounding box center [580, 198] width 98 height 35
click at [596, 92] on input "Browse Or drag and drop a photo" at bounding box center [580, 89] width 661 height 5
type input "C:\fakepath\lady-removing-mould.png"
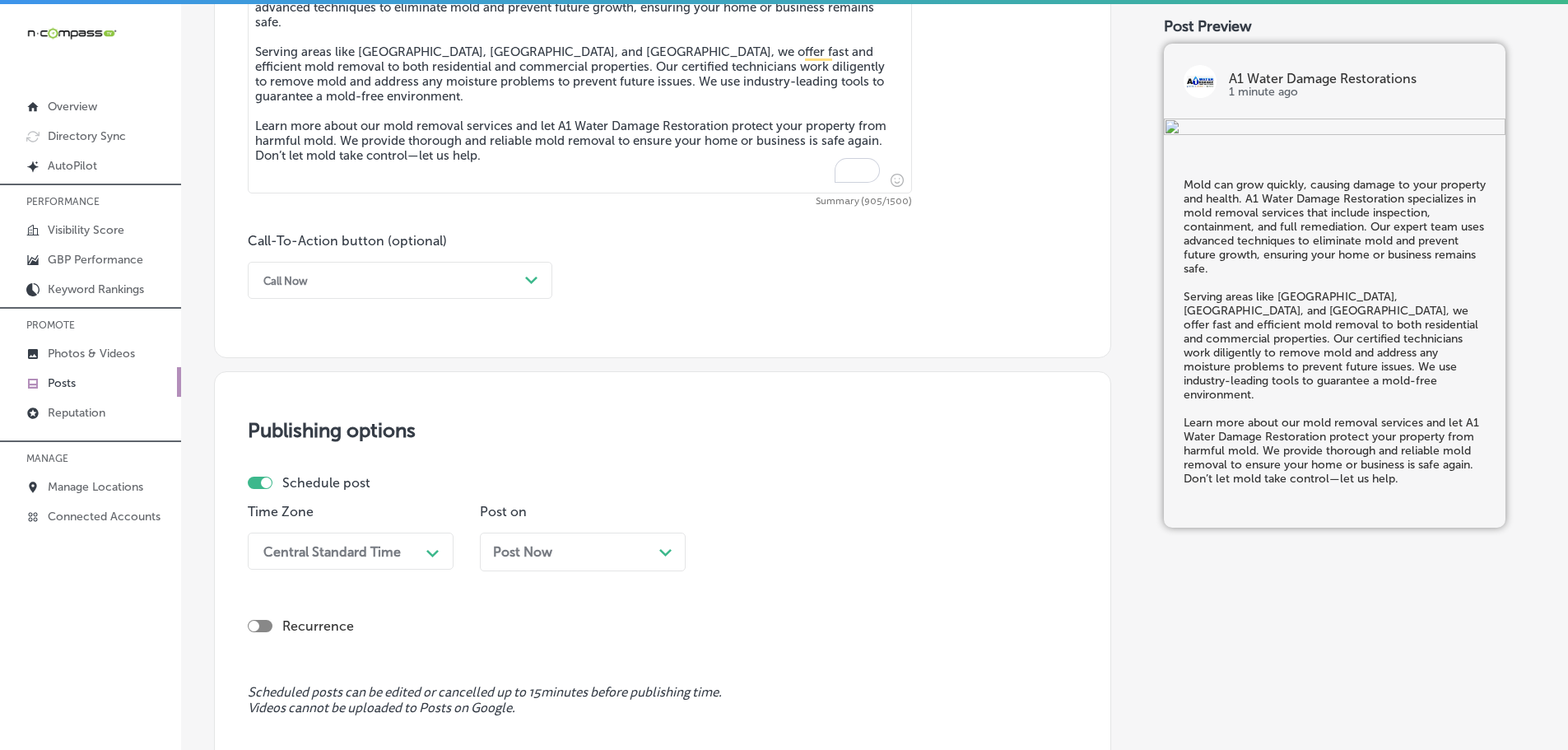
scroll to position [1077, 0]
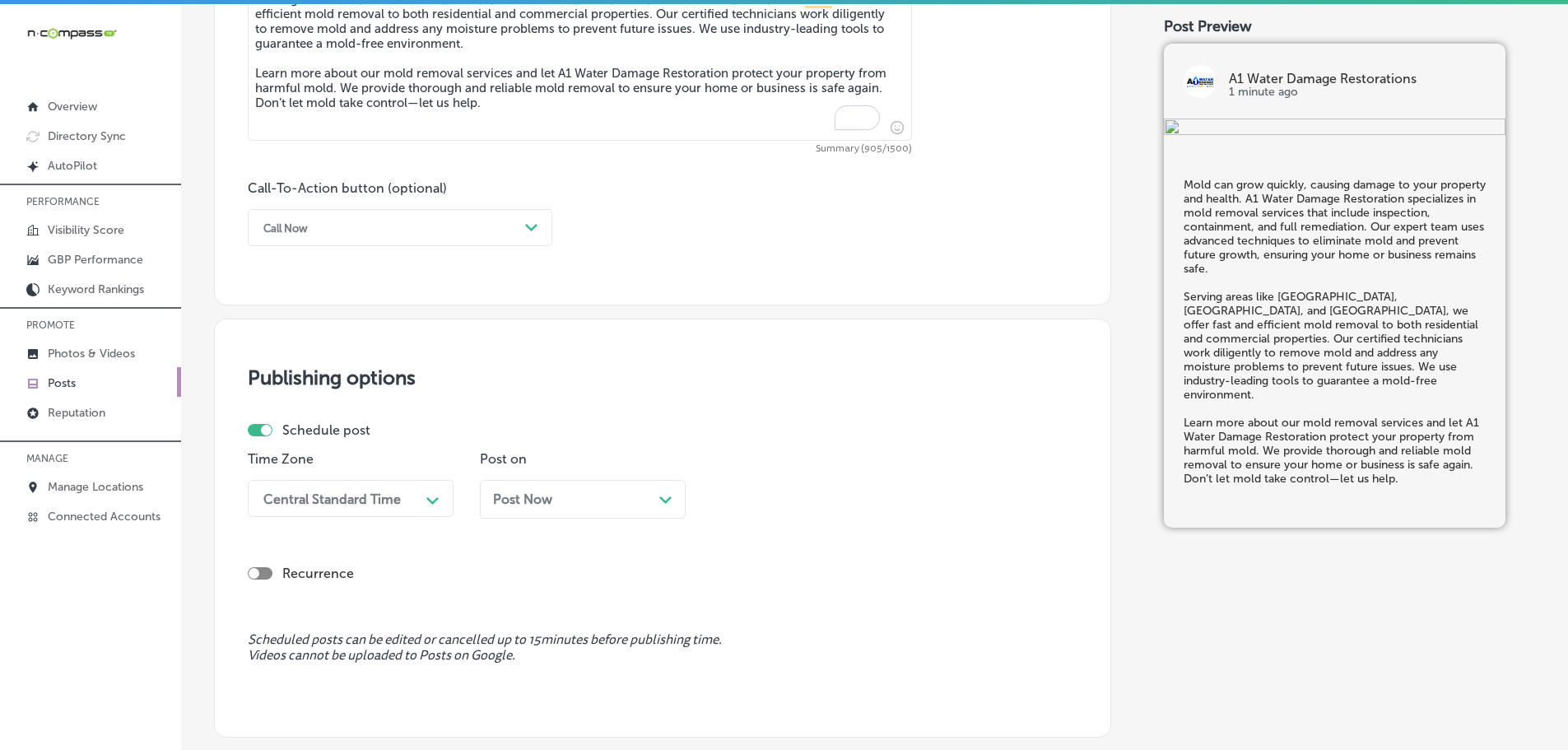
click at [500, 223] on div "Call Now" at bounding box center [386, 228] width 263 height 25
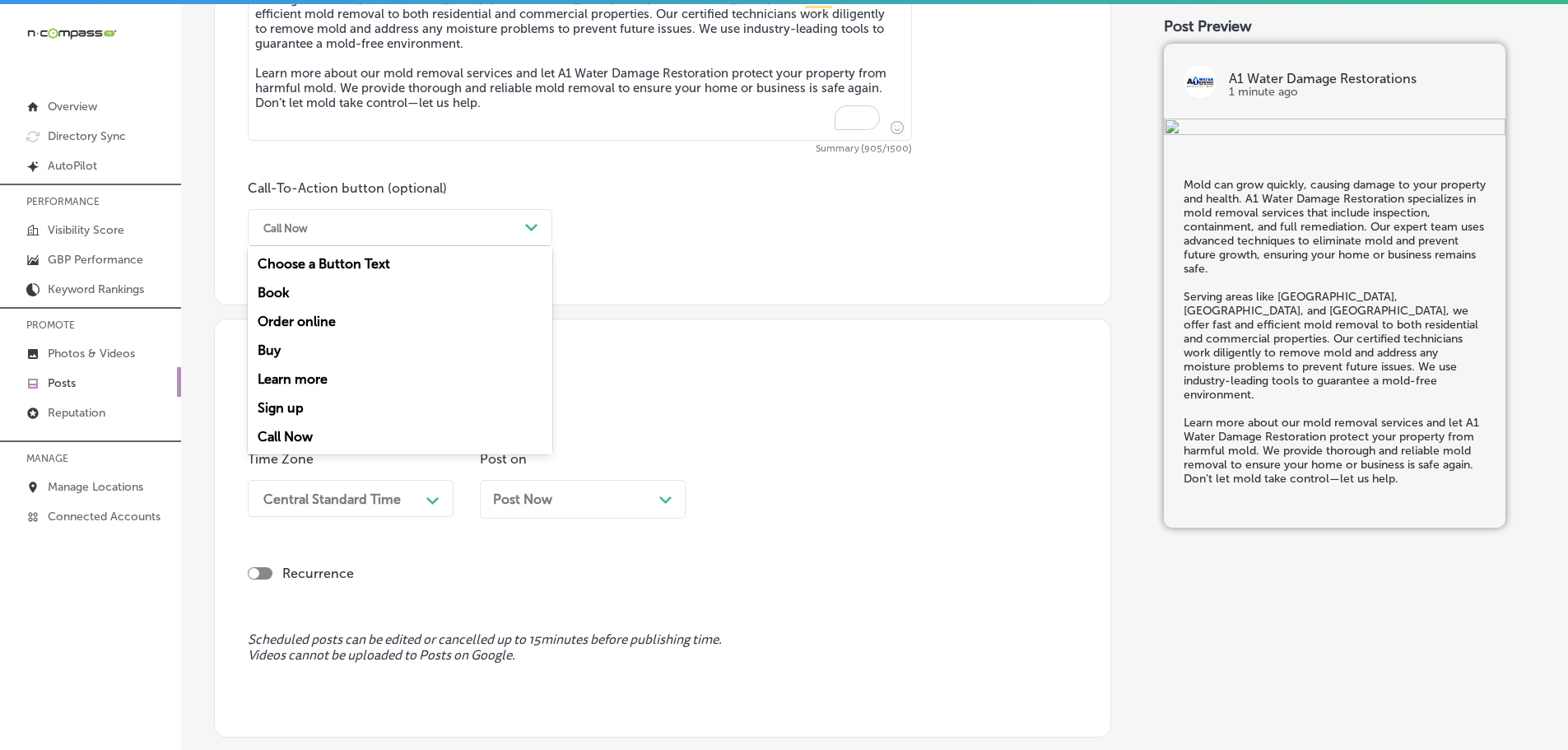
drag, startPoint x: 296, startPoint y: 380, endPoint x: 308, endPoint y: 361, distance: 22.5
click at [297, 380] on div "Learn more" at bounding box center [400, 379] width 304 height 29
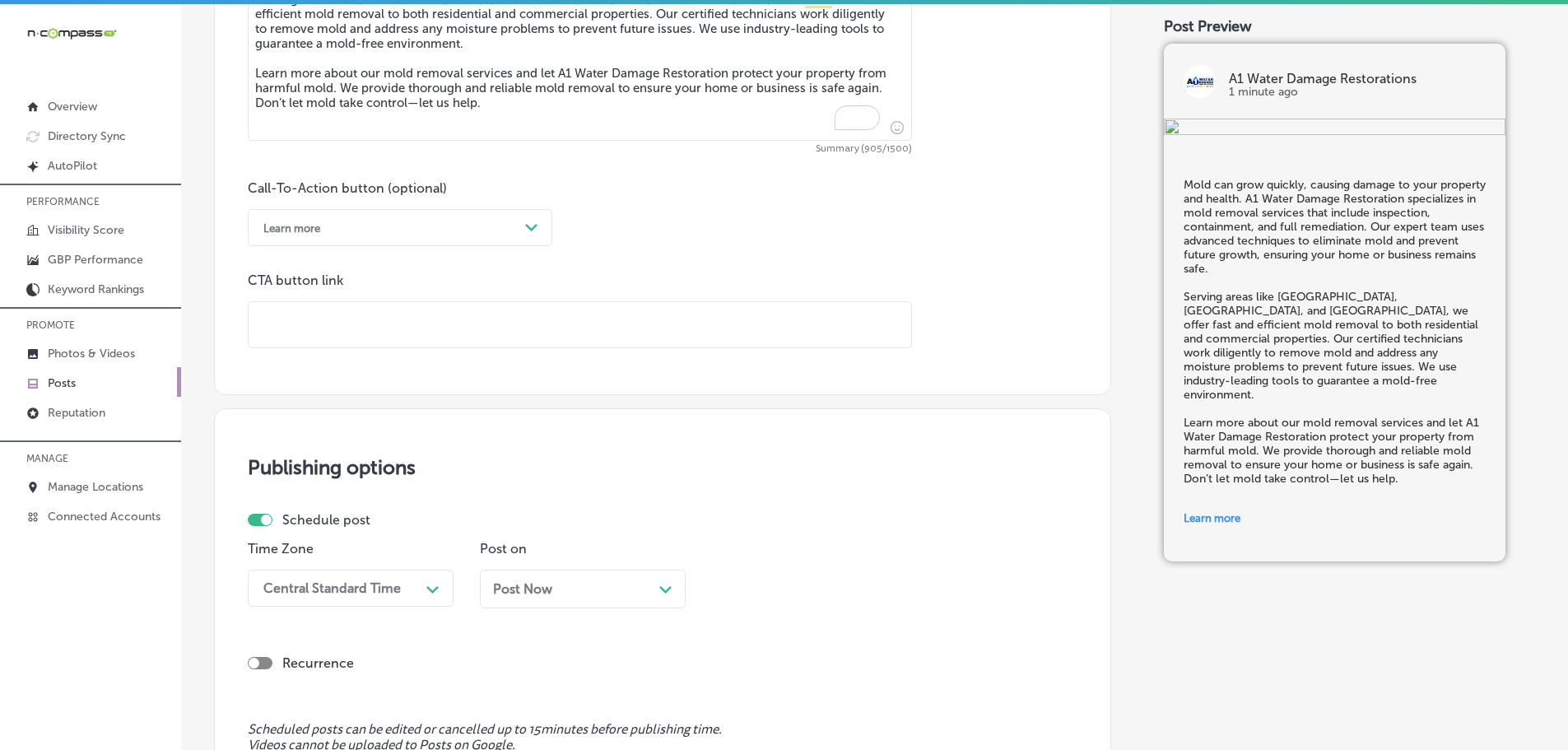
click at [344, 330] on input "text" at bounding box center [580, 325] width 663 height 46
paste input "https://a1waterdamagerestorations.com/"
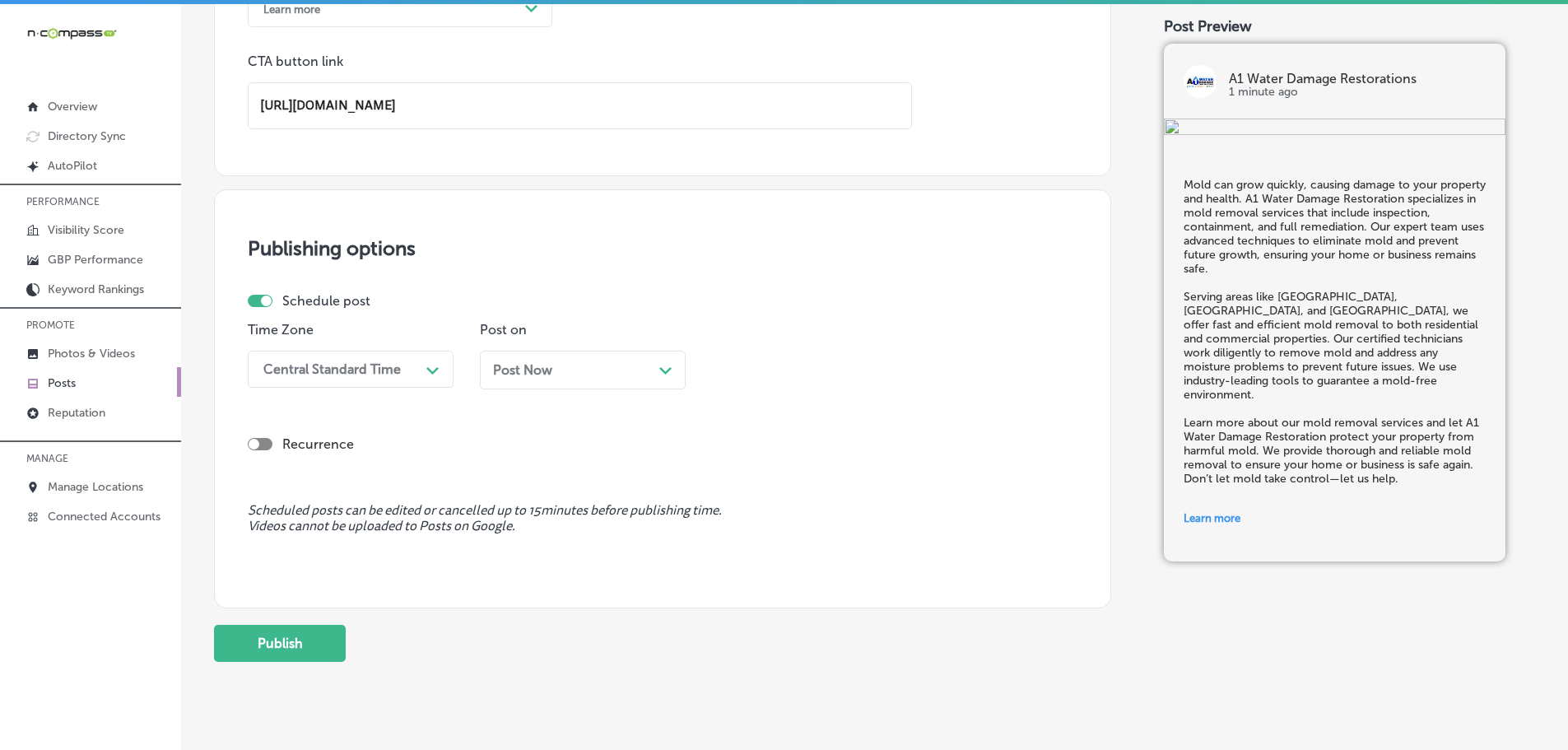
scroll to position [1332, 0]
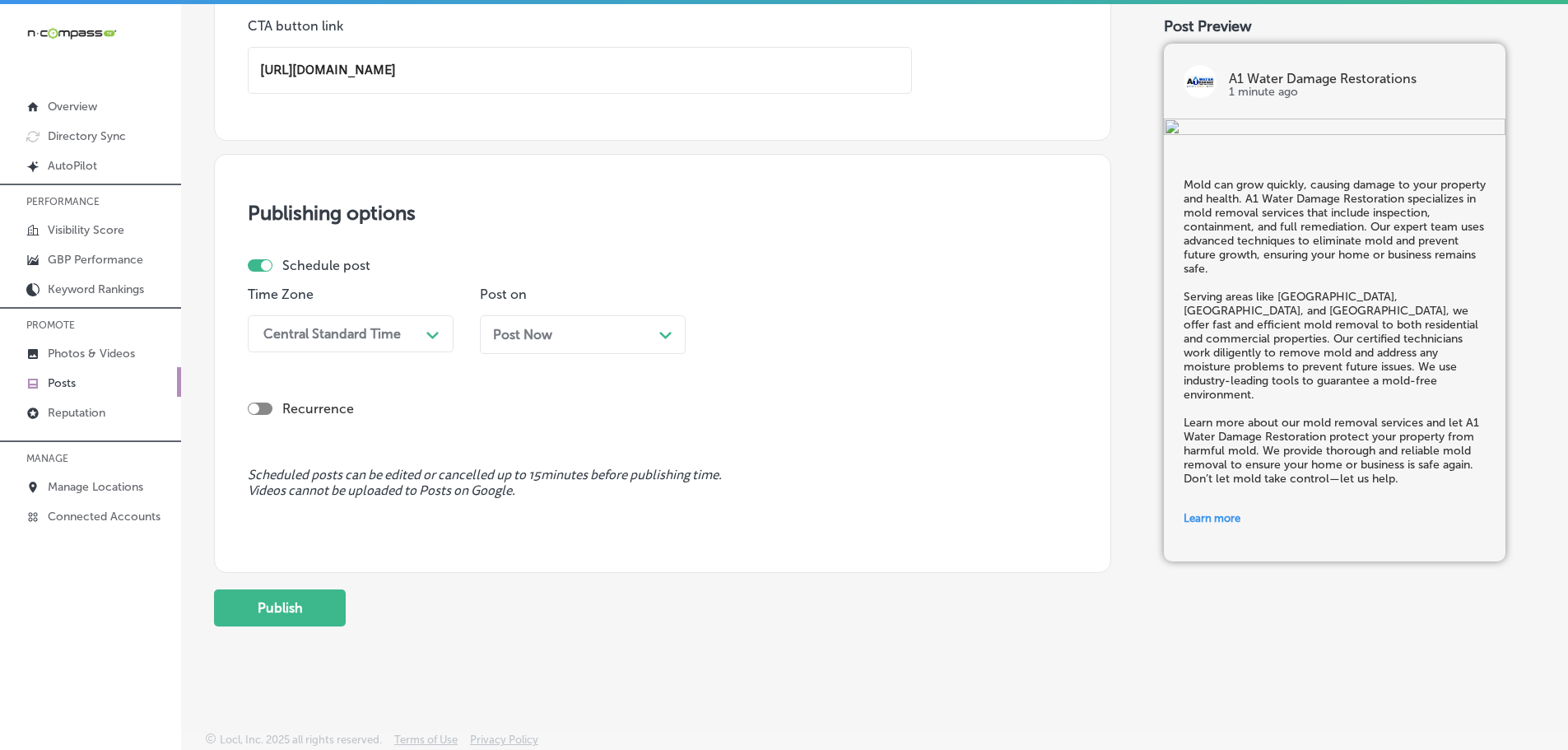
type input "https://a1waterdamagerestorations.com/"
click at [402, 345] on div "Central Standard Time" at bounding box center [337, 334] width 165 height 29
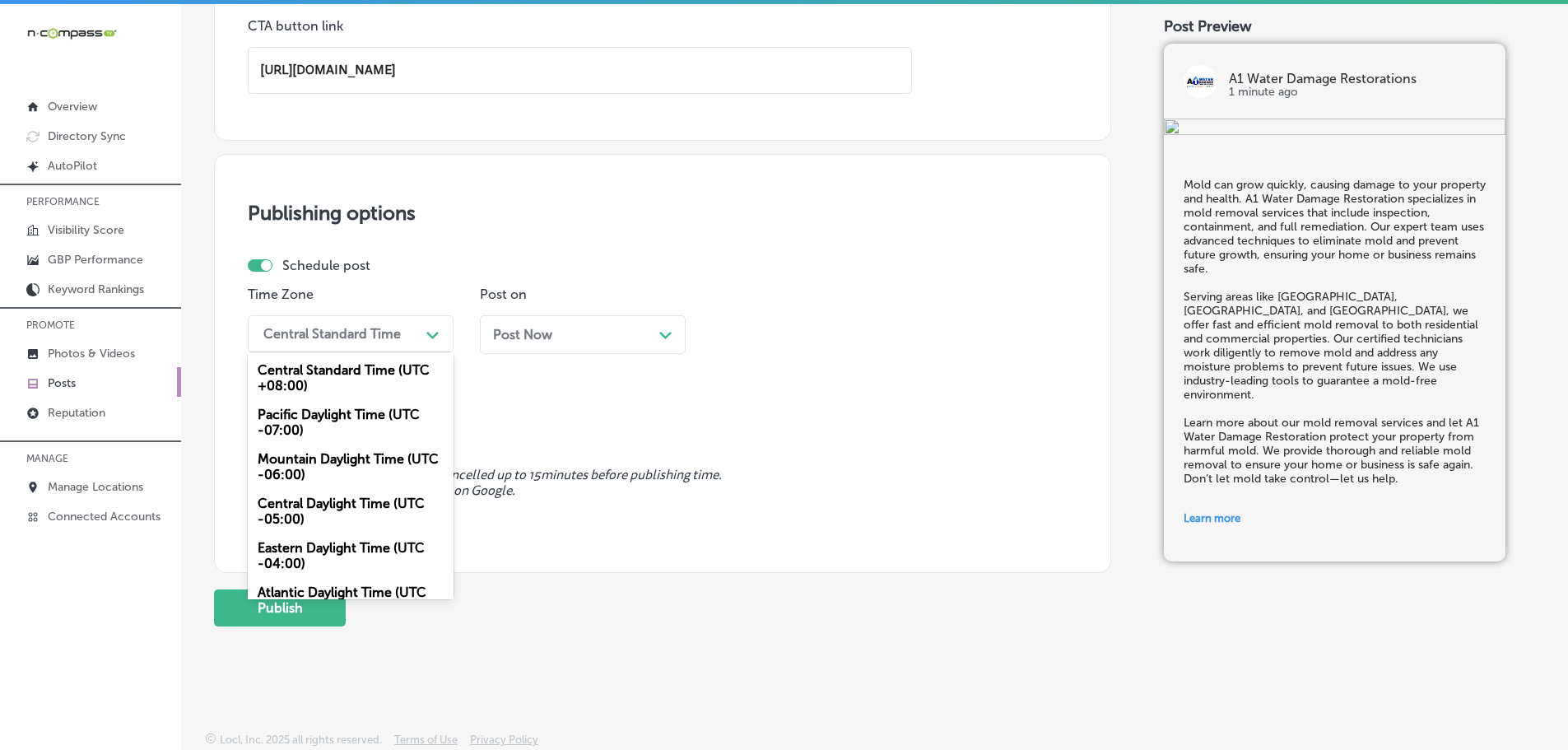
click at [321, 454] on div "Mountain Daylight Time (UTC -06:00)" at bounding box center [351, 466] width 206 height 45
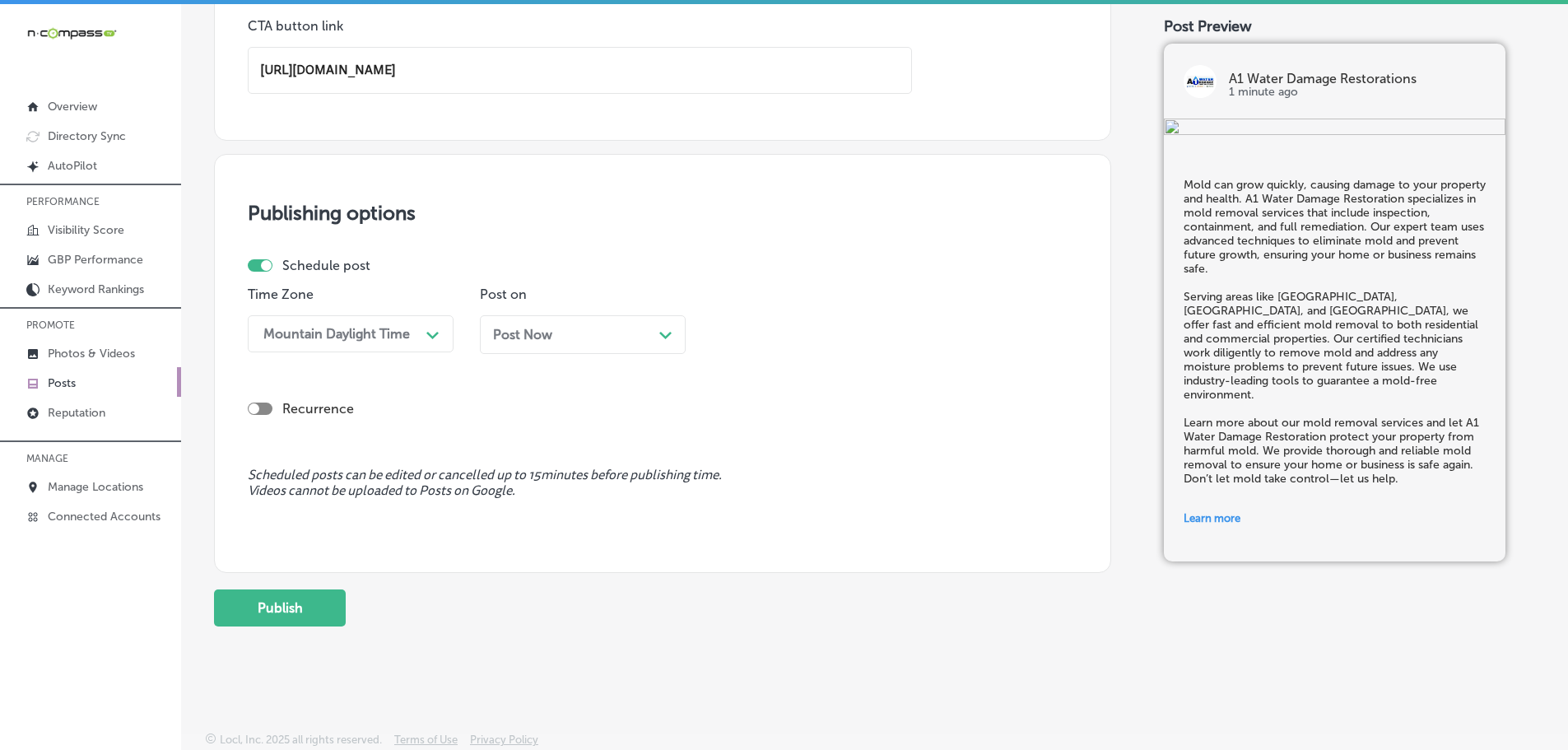
click at [655, 330] on div "Post Now Path Created with Sketch." at bounding box center [582, 334] width 179 height 15
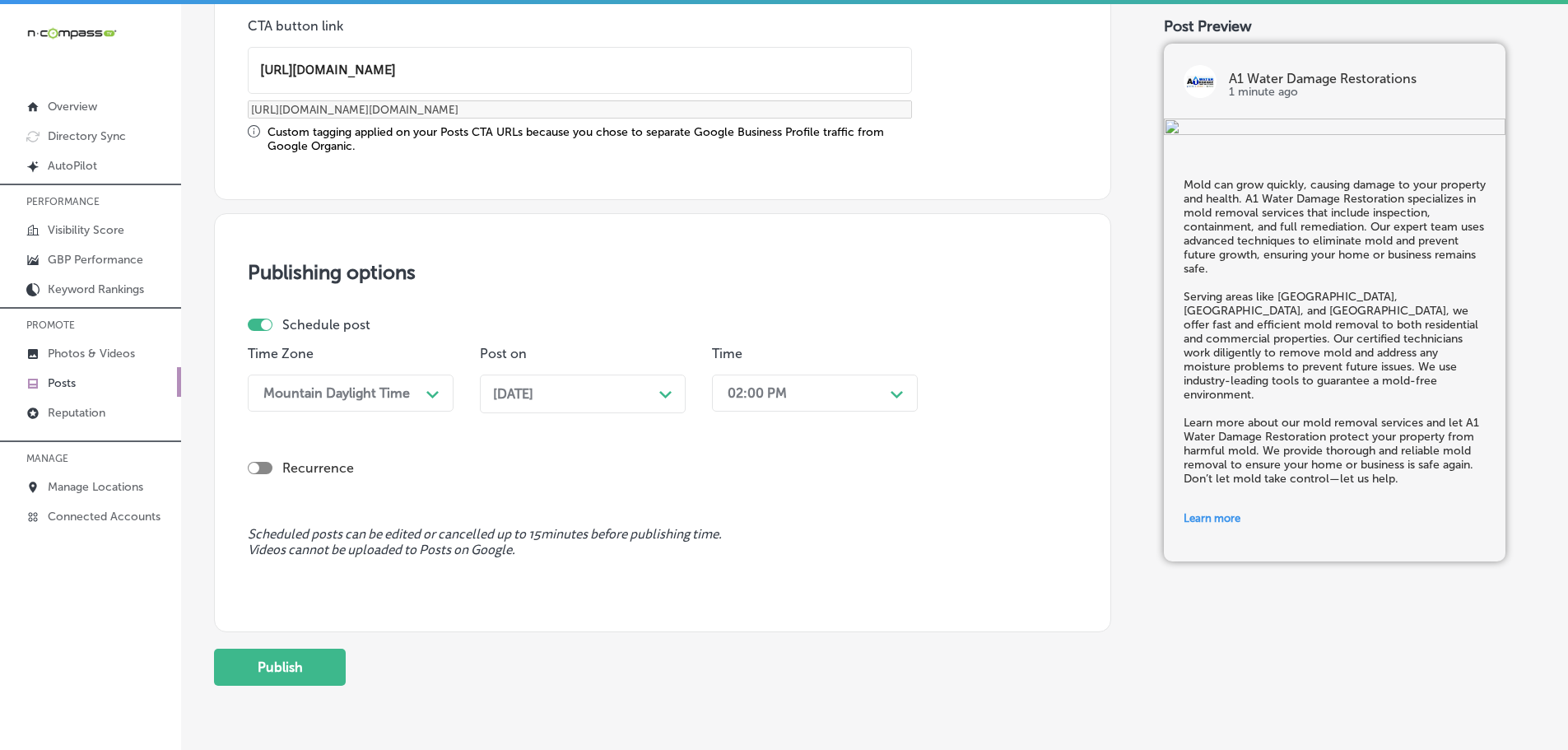
click at [873, 394] on div "02:00 PM" at bounding box center [801, 393] width 165 height 29
click at [730, 574] on div "7:00 AM" at bounding box center [815, 577] width 206 height 29
click at [264, 664] on button "Publish" at bounding box center [280, 666] width 132 height 37
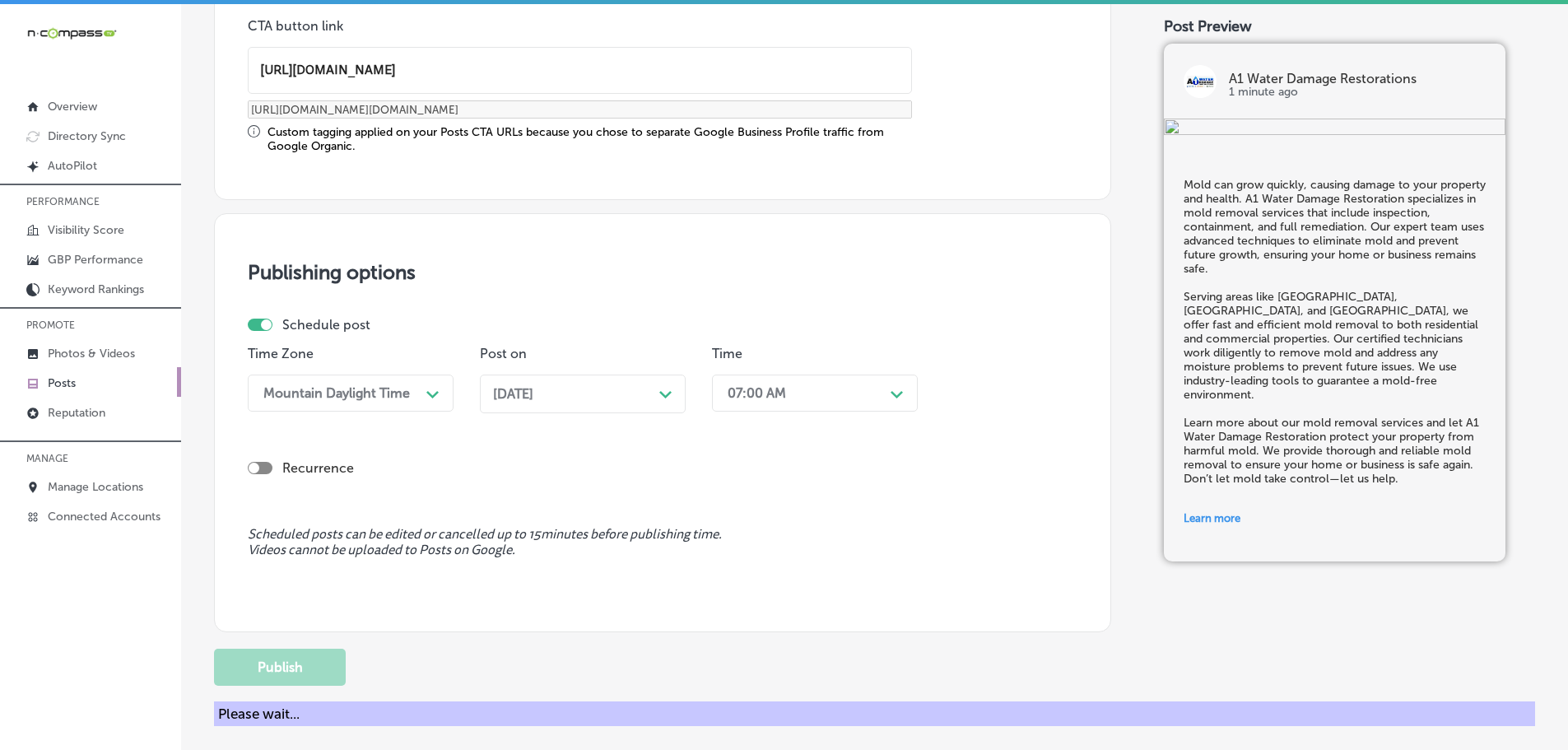
scroll to position [1242, 0]
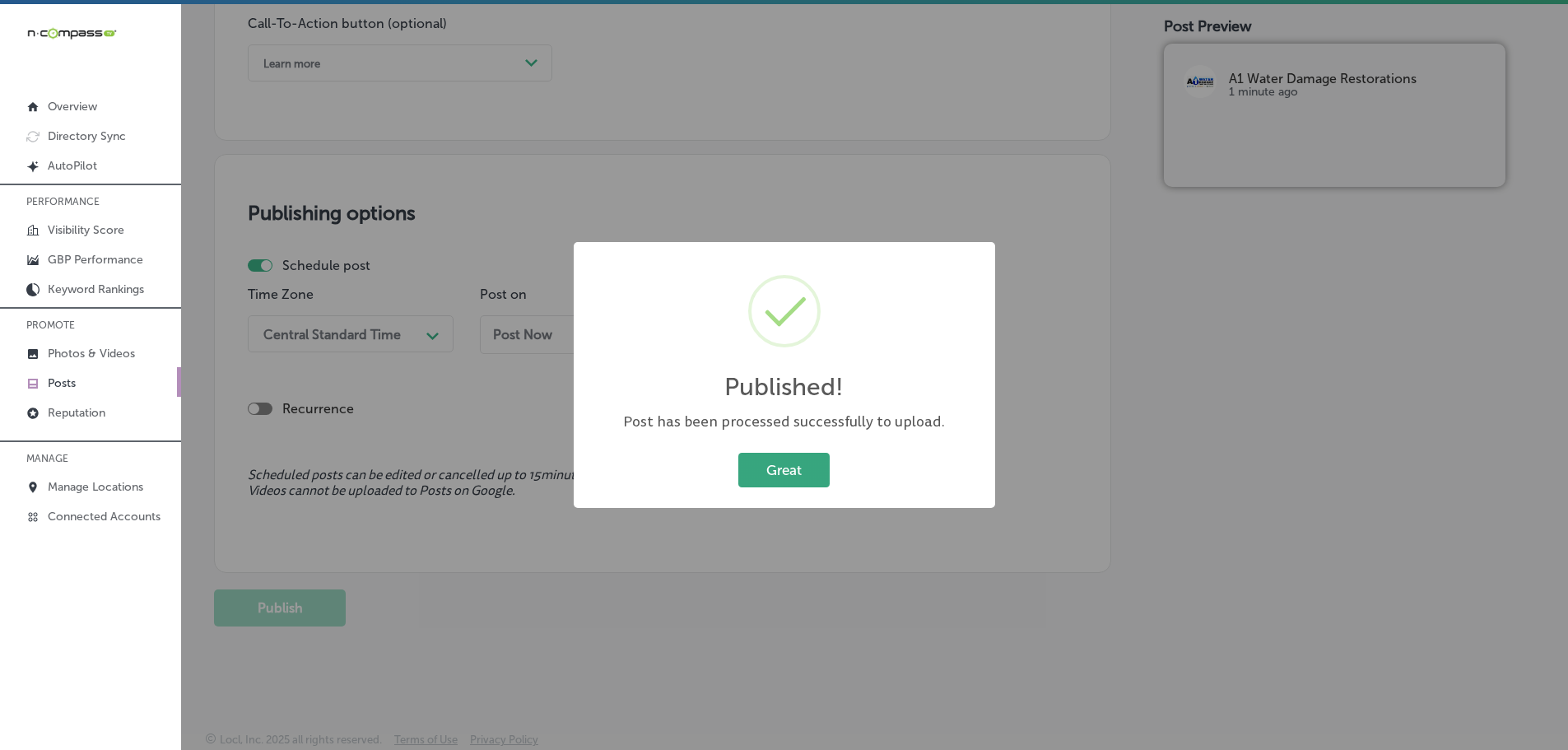
click at [798, 477] on button "Great" at bounding box center [784, 469] width 91 height 34
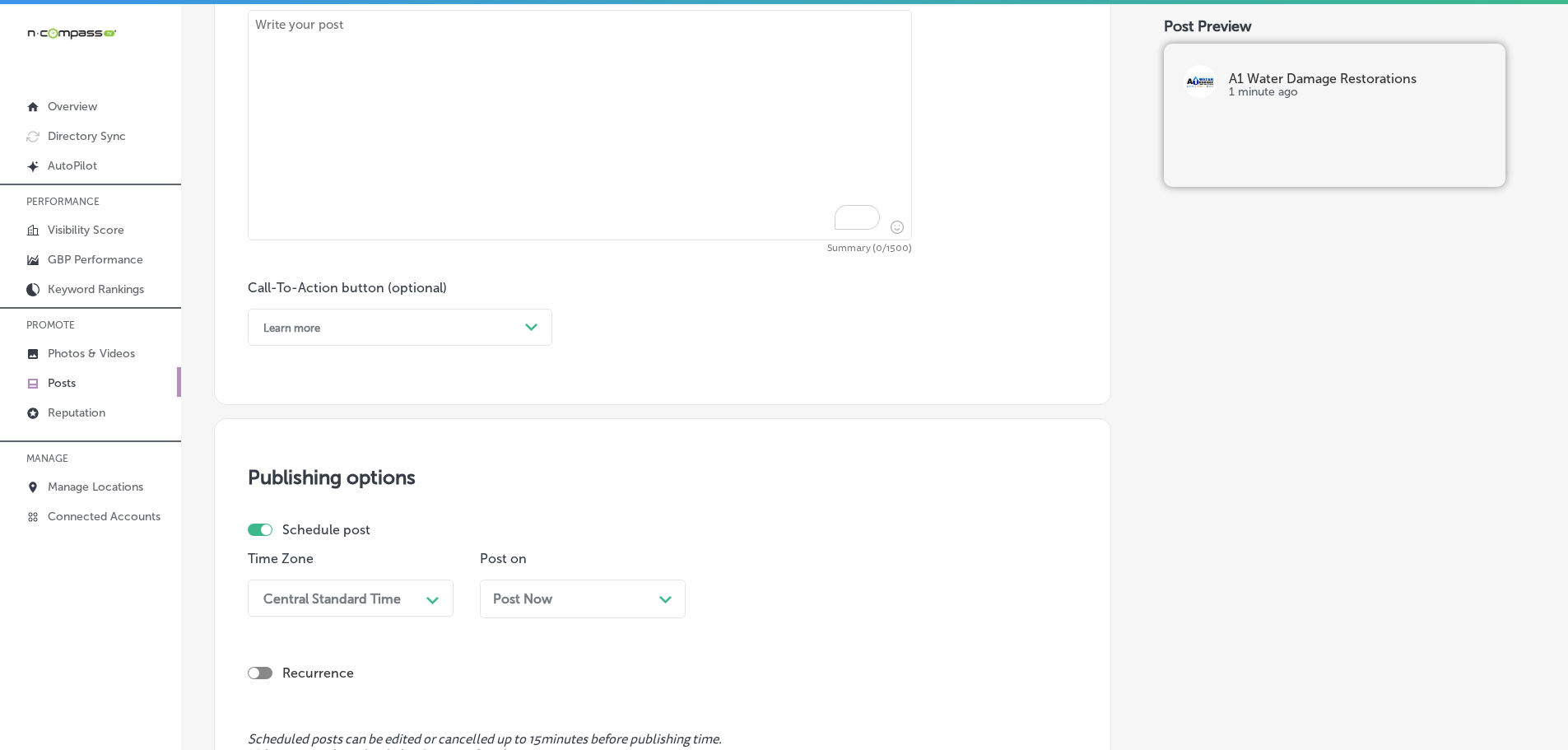
scroll to position [748, 0]
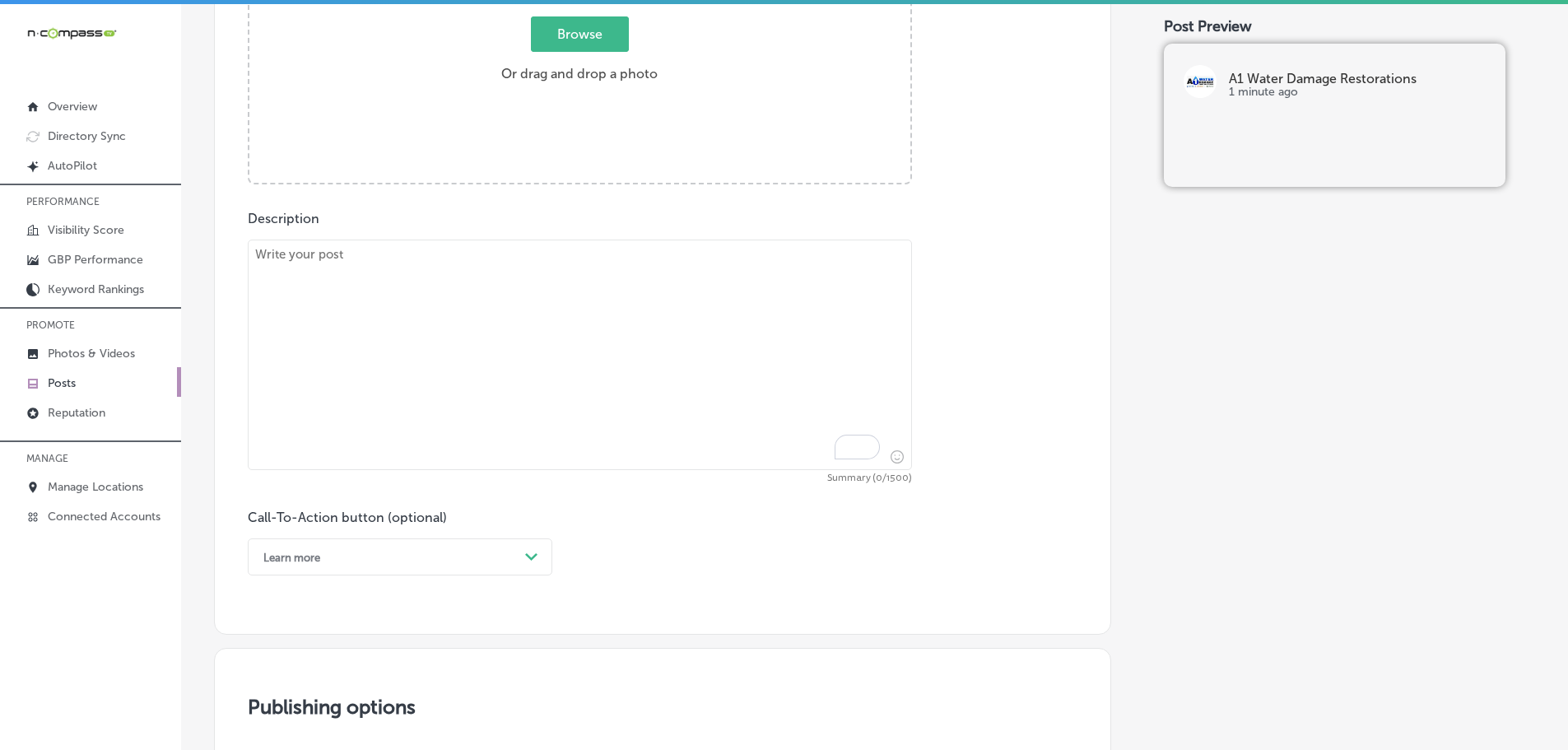
click at [455, 263] on textarea "To enrich screen reader interactions, please activate Accessibility in Grammarl…" at bounding box center [580, 354] width 665 height 230
paste textarea "At A1 Water Damage Restoration, we have certified mold remediation experts who …"
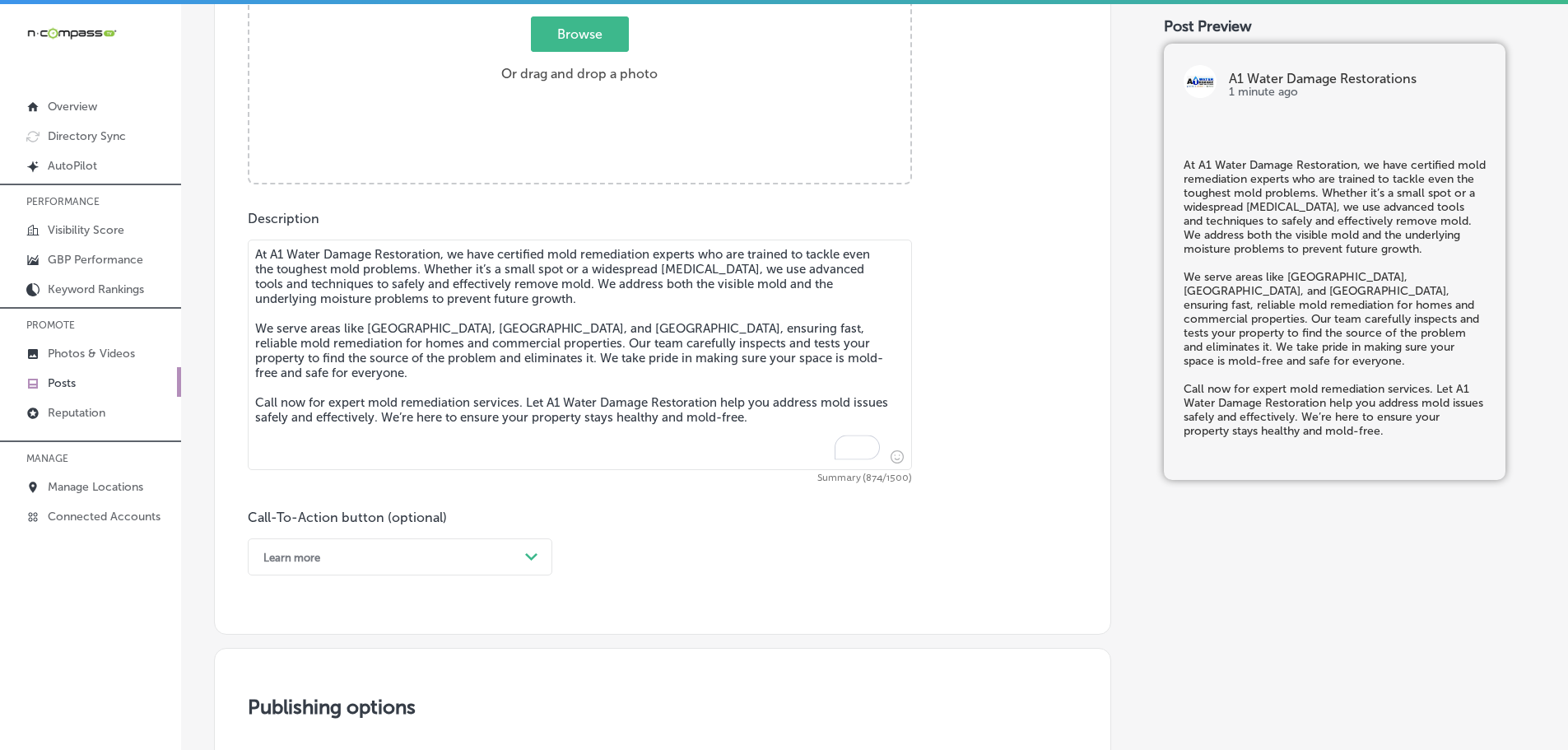
type textarea "At A1 Water Damage Restoration, we have certified mold remediation experts who …"
click at [532, 39] on span "Browse" at bounding box center [580, 34] width 98 height 35
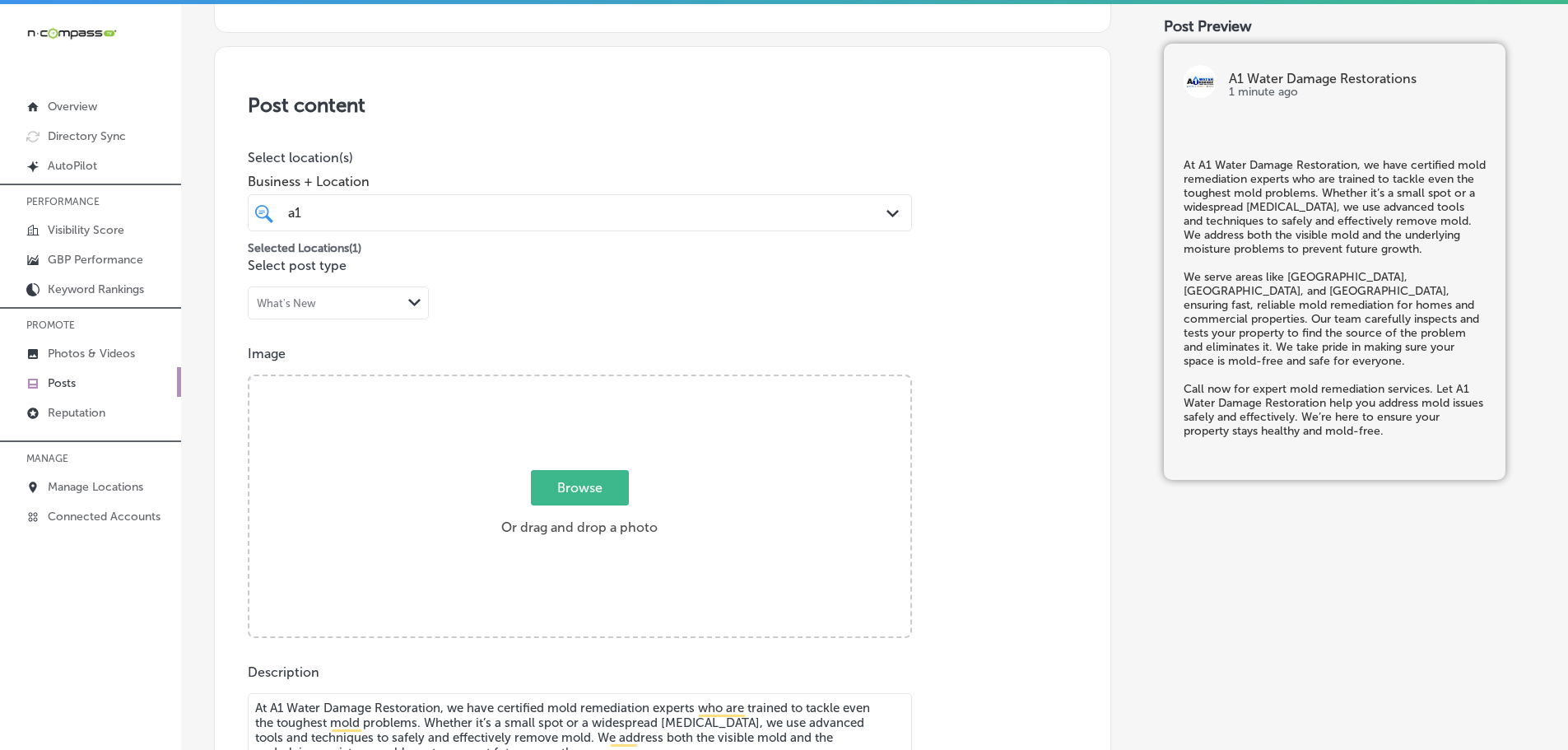
type input "C:\fakepath\469509901_1104737921114294_5848713497904217268_n.jpg"
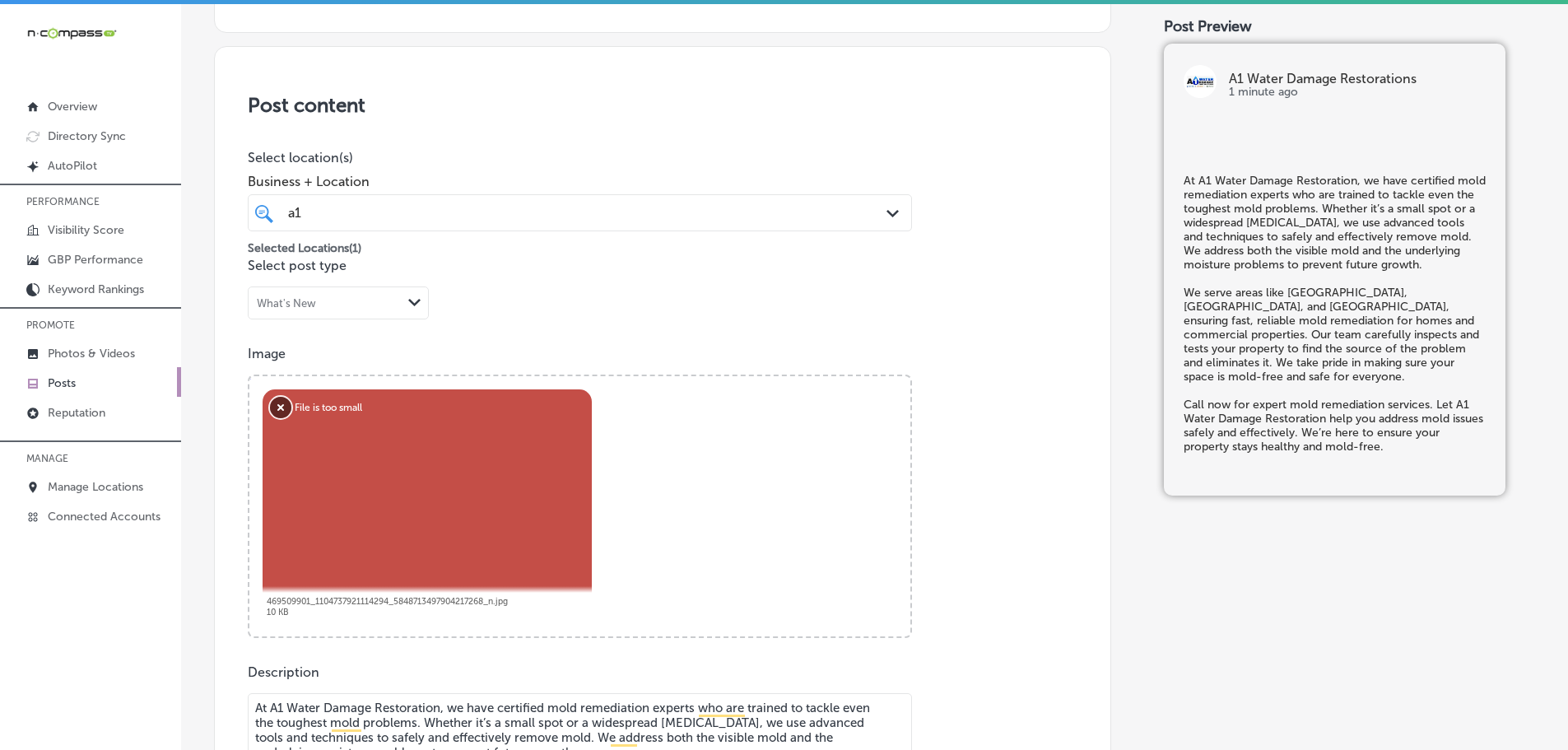
click at [280, 406] on button "Remove" at bounding box center [281, 408] width 22 height 22
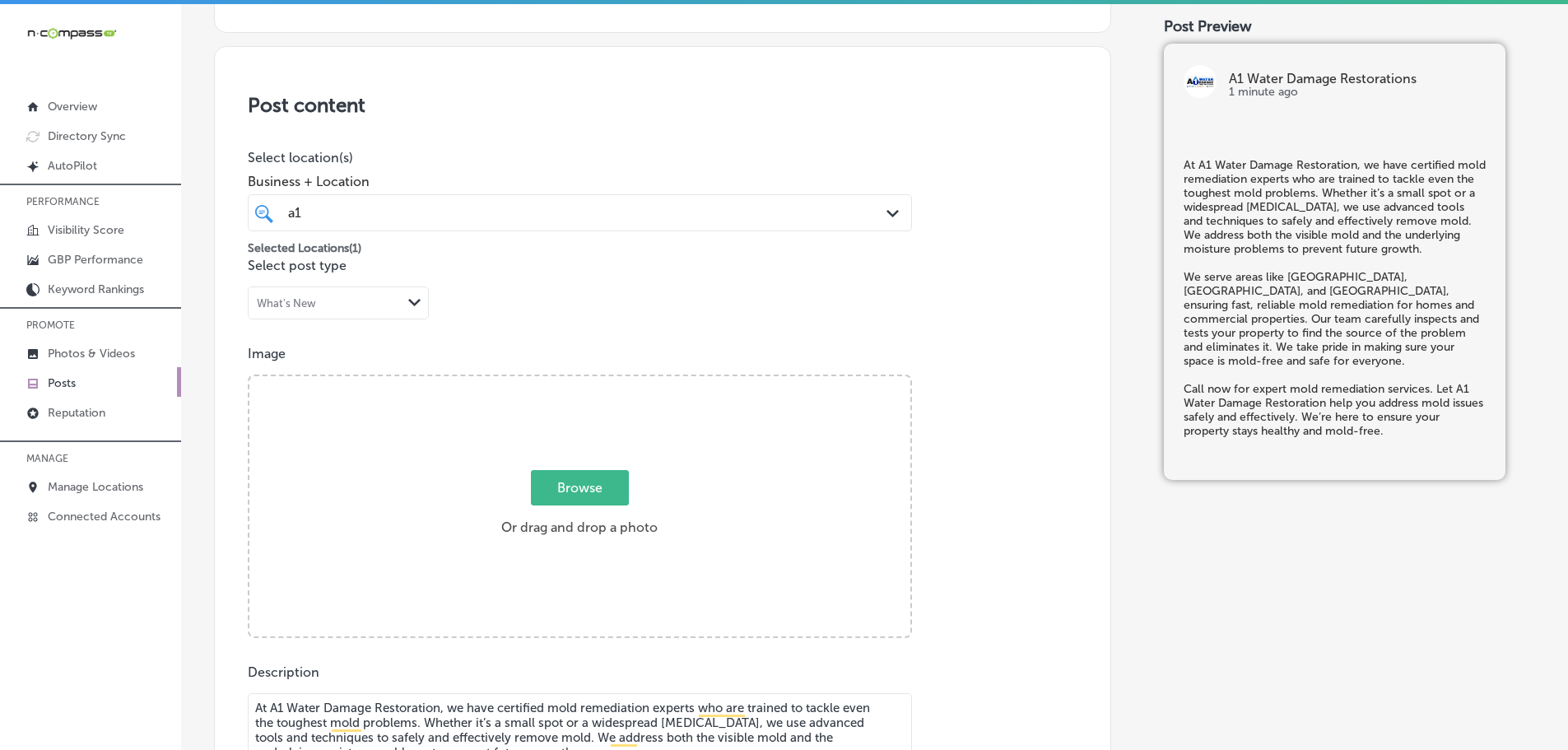
click at [602, 506] on label "Browse Or drag and drop a photo" at bounding box center [579, 508] width 169 height 73
click at [602, 381] on input "Browse Or drag and drop a photo" at bounding box center [580, 378] width 661 height 5
type input "C:\fakepath\469509901_1104737921114294_5848713497904217268_n.png"
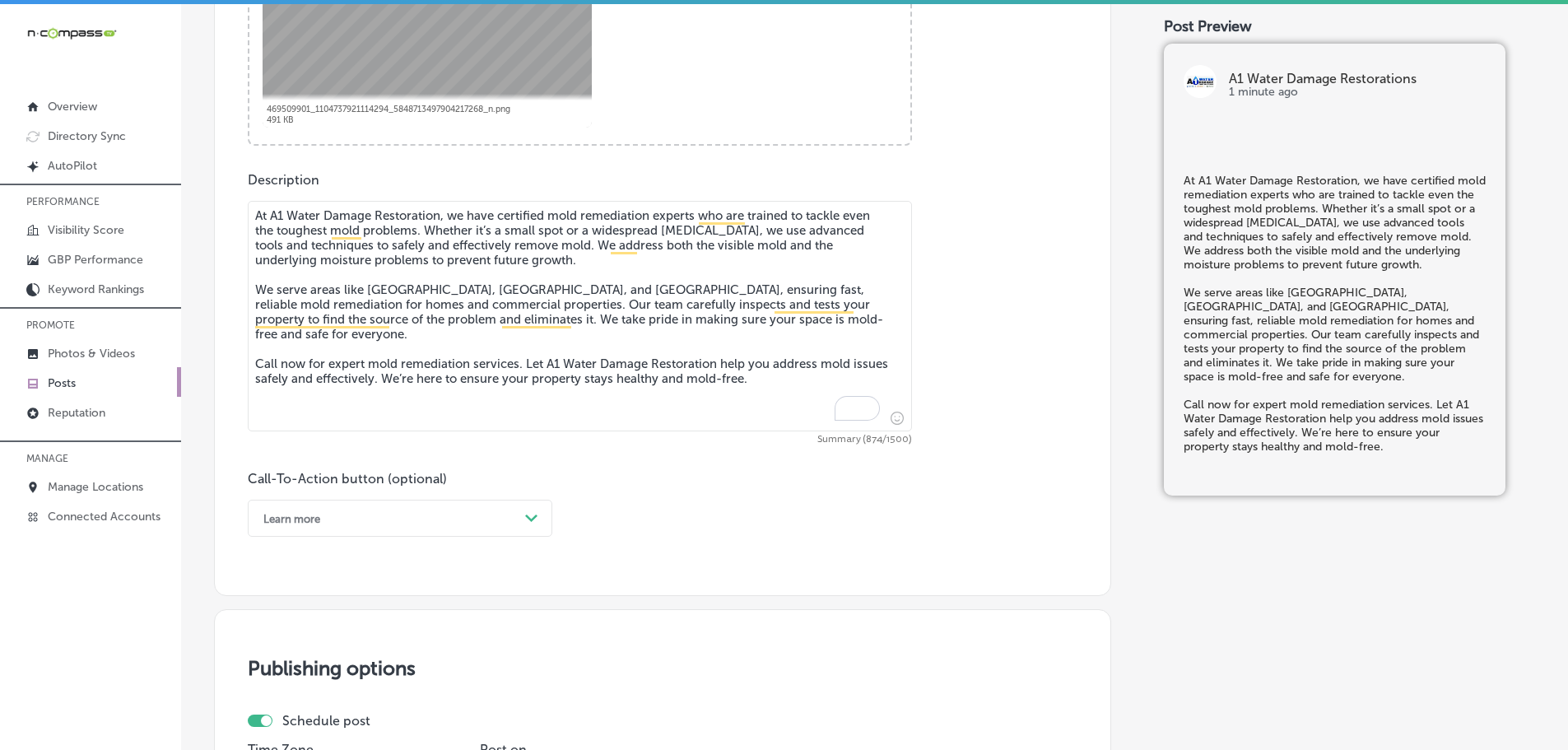
scroll to position [870, 0]
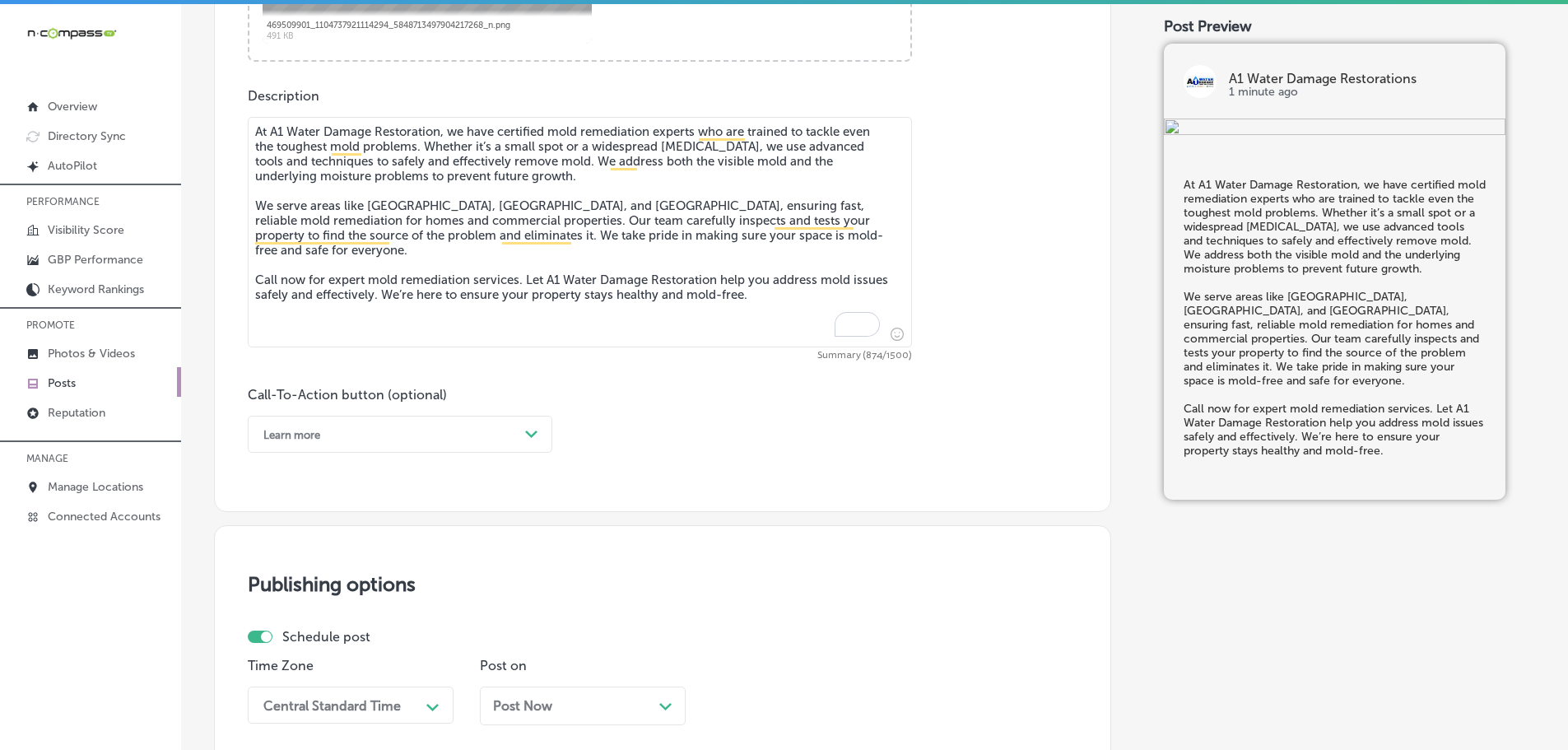
click at [534, 425] on div "Path Created with Sketch." at bounding box center [532, 434] width 26 height 26
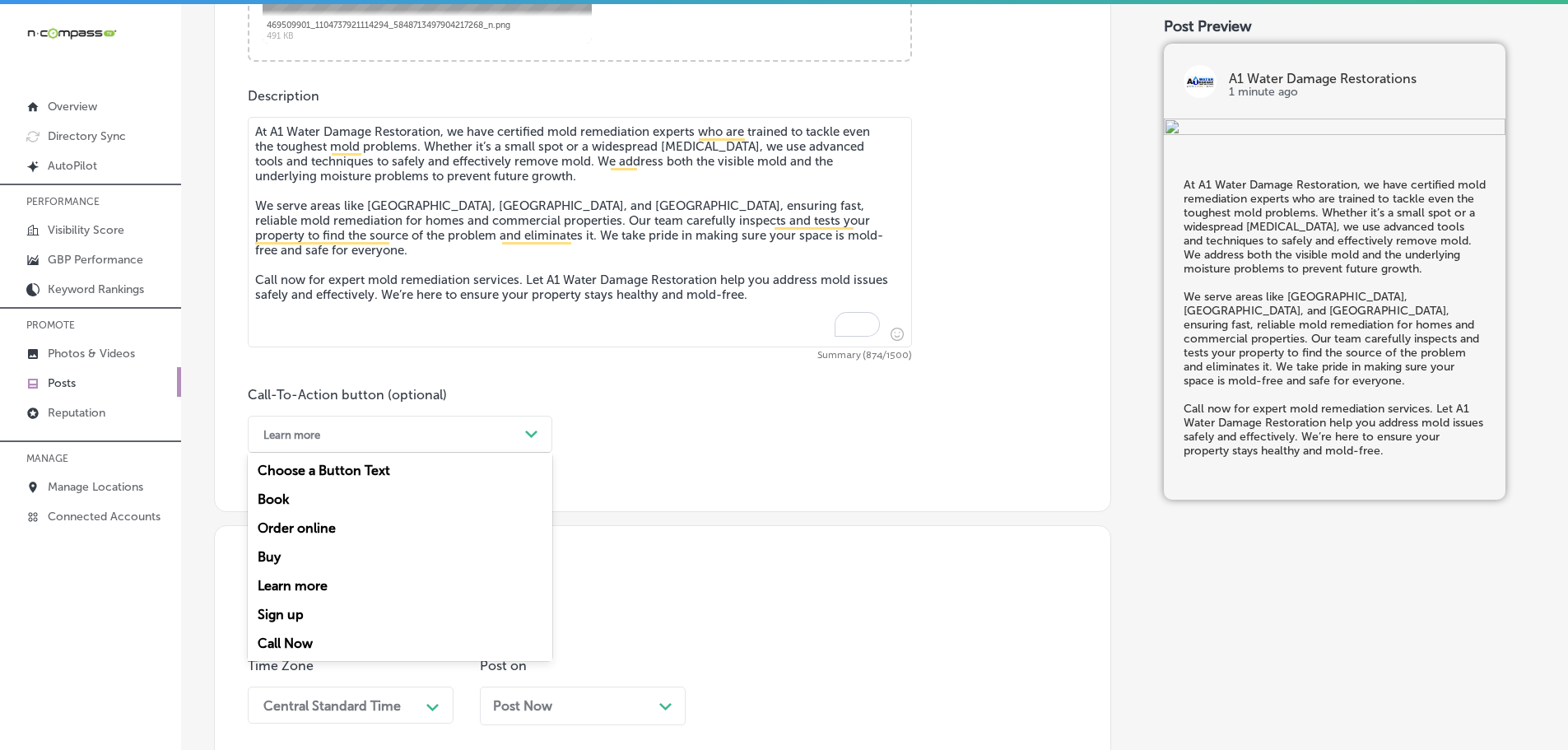
click at [304, 641] on div "Call Now" at bounding box center [400, 644] width 304 height 29
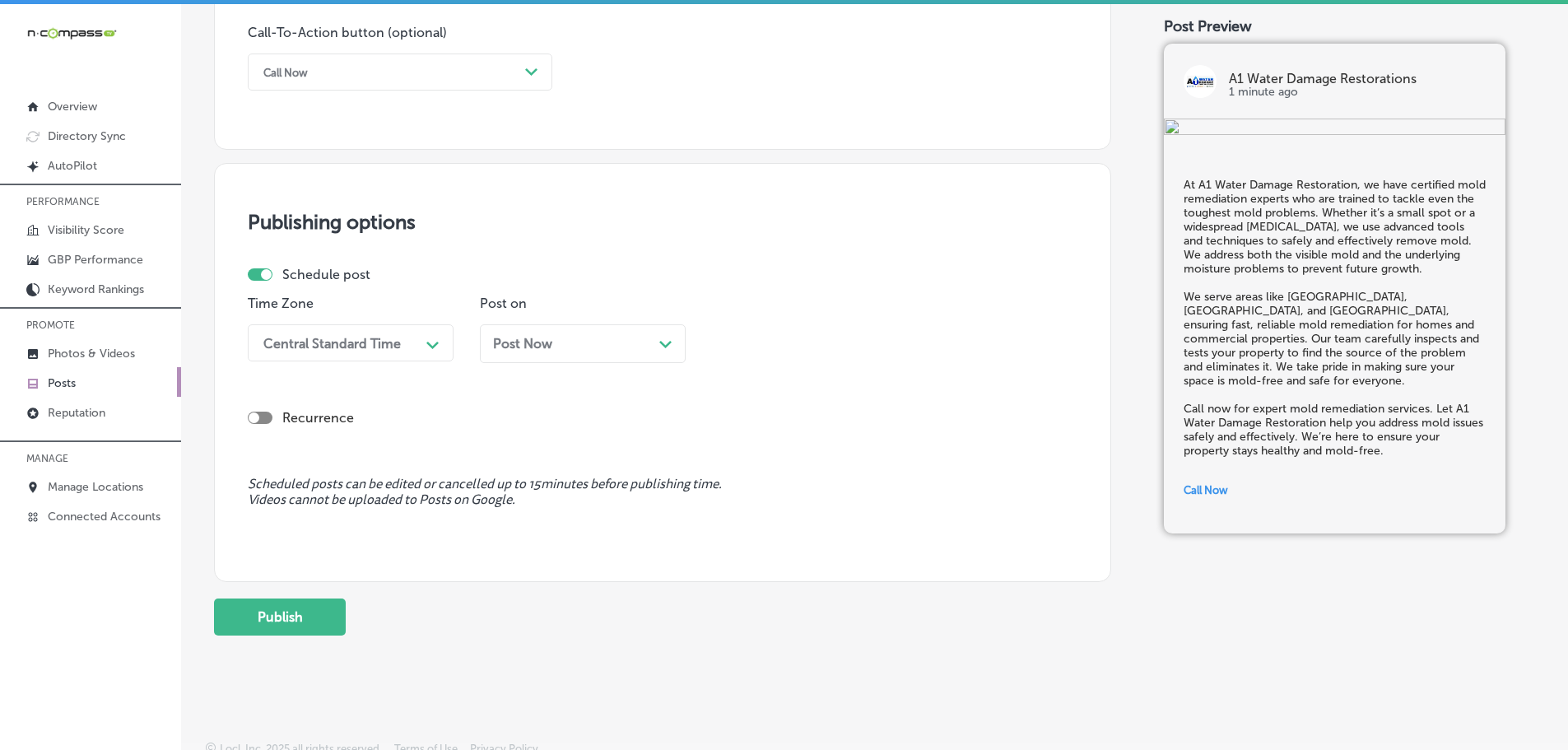
scroll to position [1242, 0]
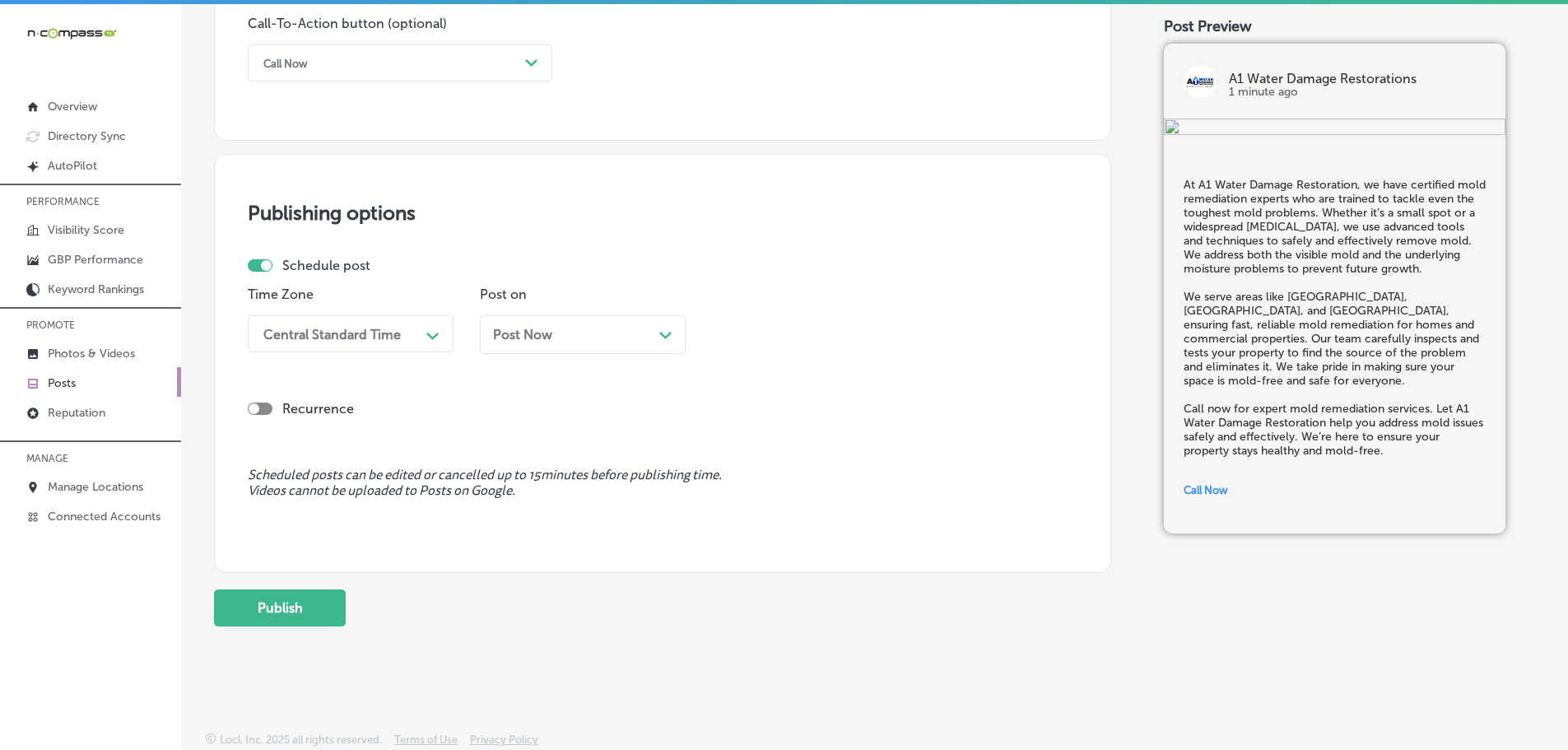
click at [385, 316] on div "Central Standard Time Path Created with Sketch." at bounding box center [351, 333] width 206 height 37
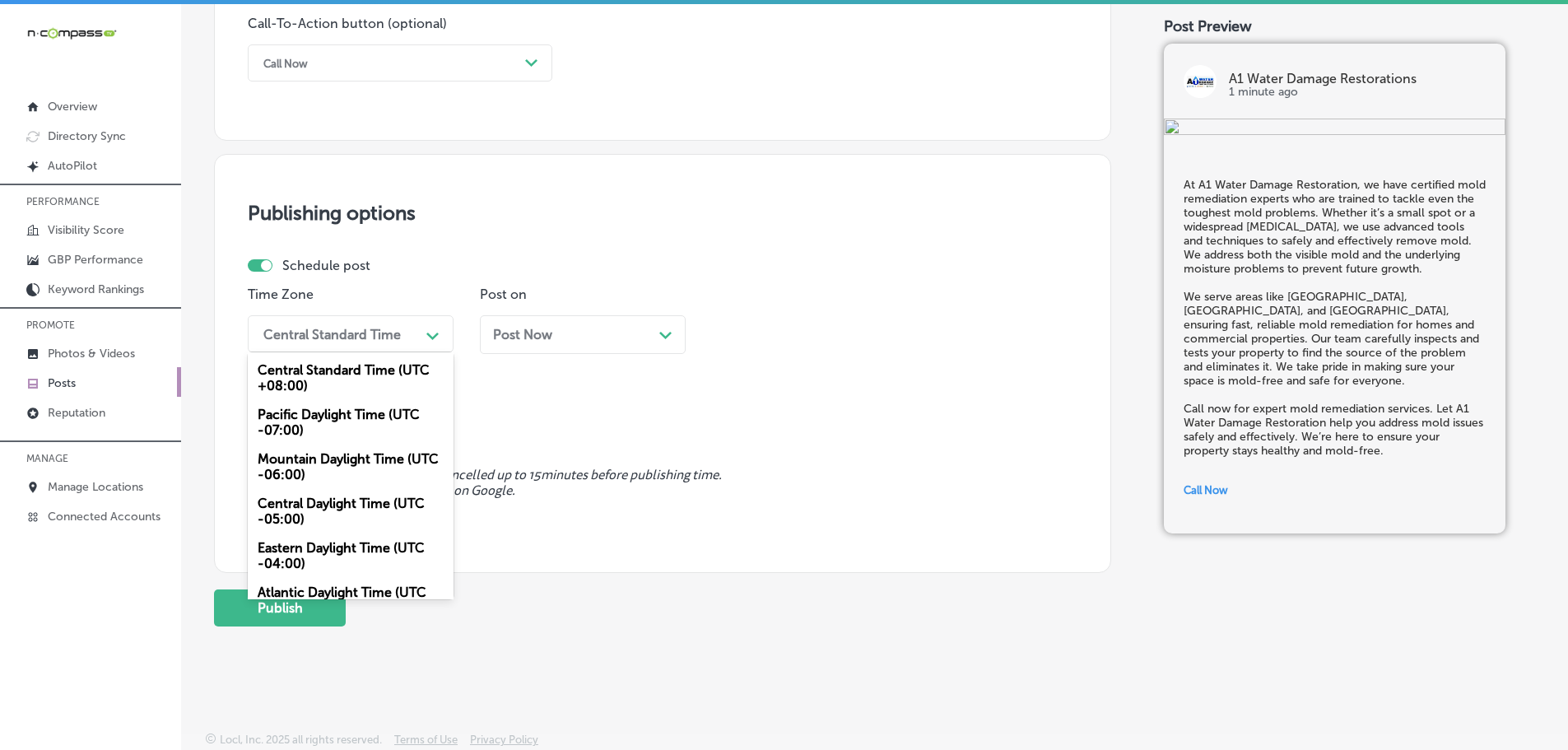
click at [347, 467] on div "Mountain Daylight Time (UTC -06:00)" at bounding box center [351, 466] width 206 height 45
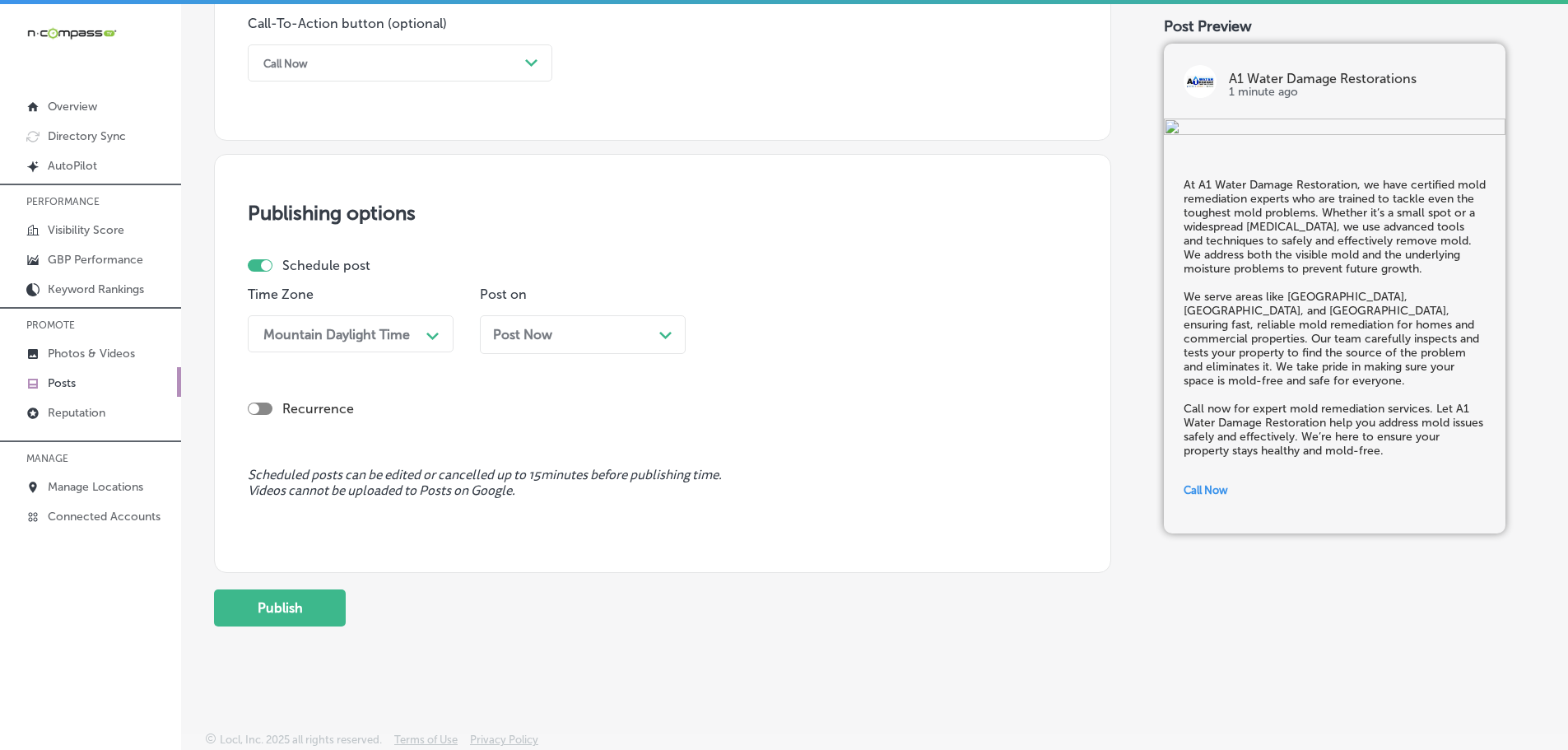
click at [666, 330] on div "Path Created with Sketch." at bounding box center [666, 333] width 13 height 13
click at [820, 326] on div "02:00 PM" at bounding box center [801, 334] width 165 height 29
click at [780, 426] on div "7:00 AM" at bounding box center [815, 436] width 206 height 29
click at [311, 601] on button "Publish" at bounding box center [280, 607] width 132 height 37
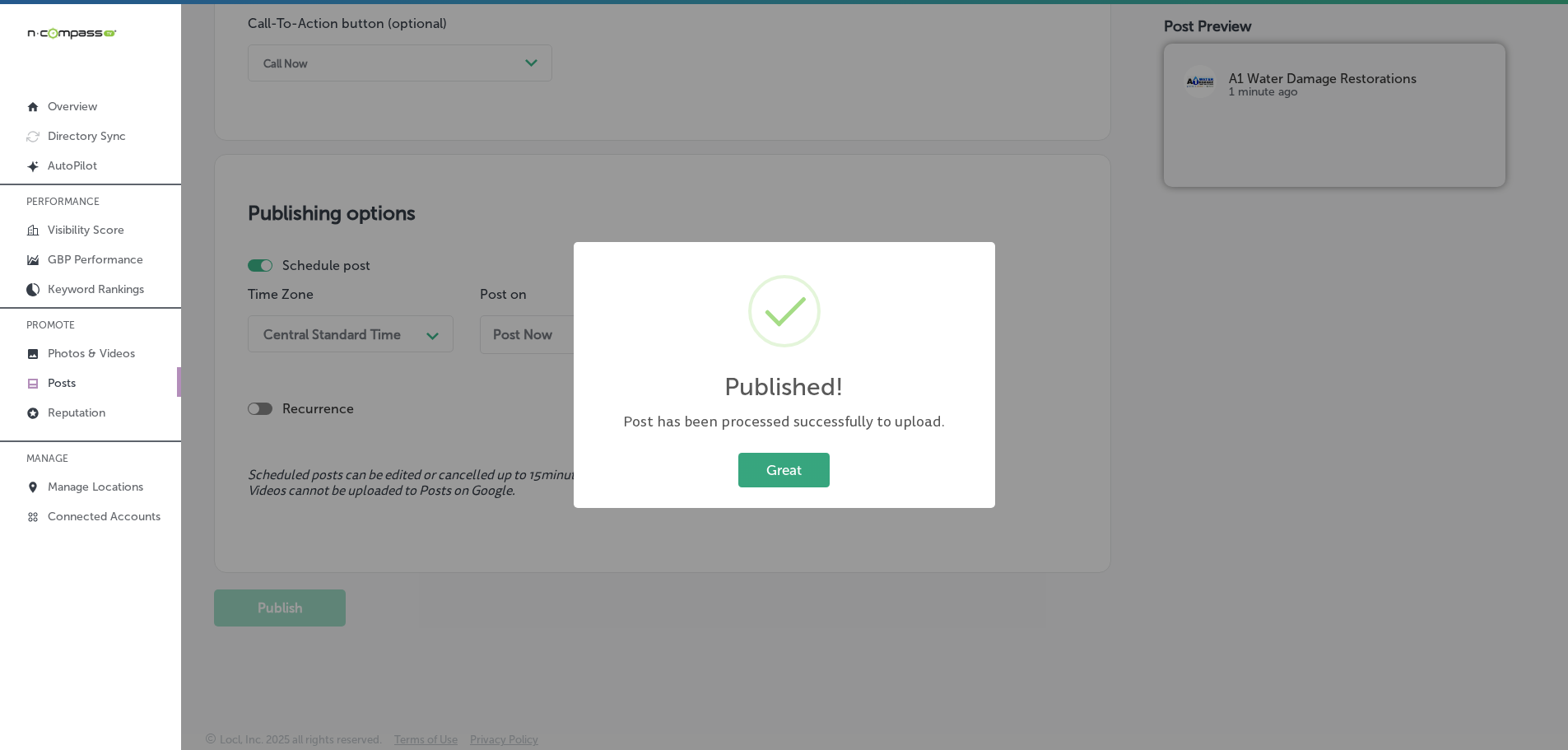
click at [793, 481] on button "Great" at bounding box center [784, 469] width 91 height 34
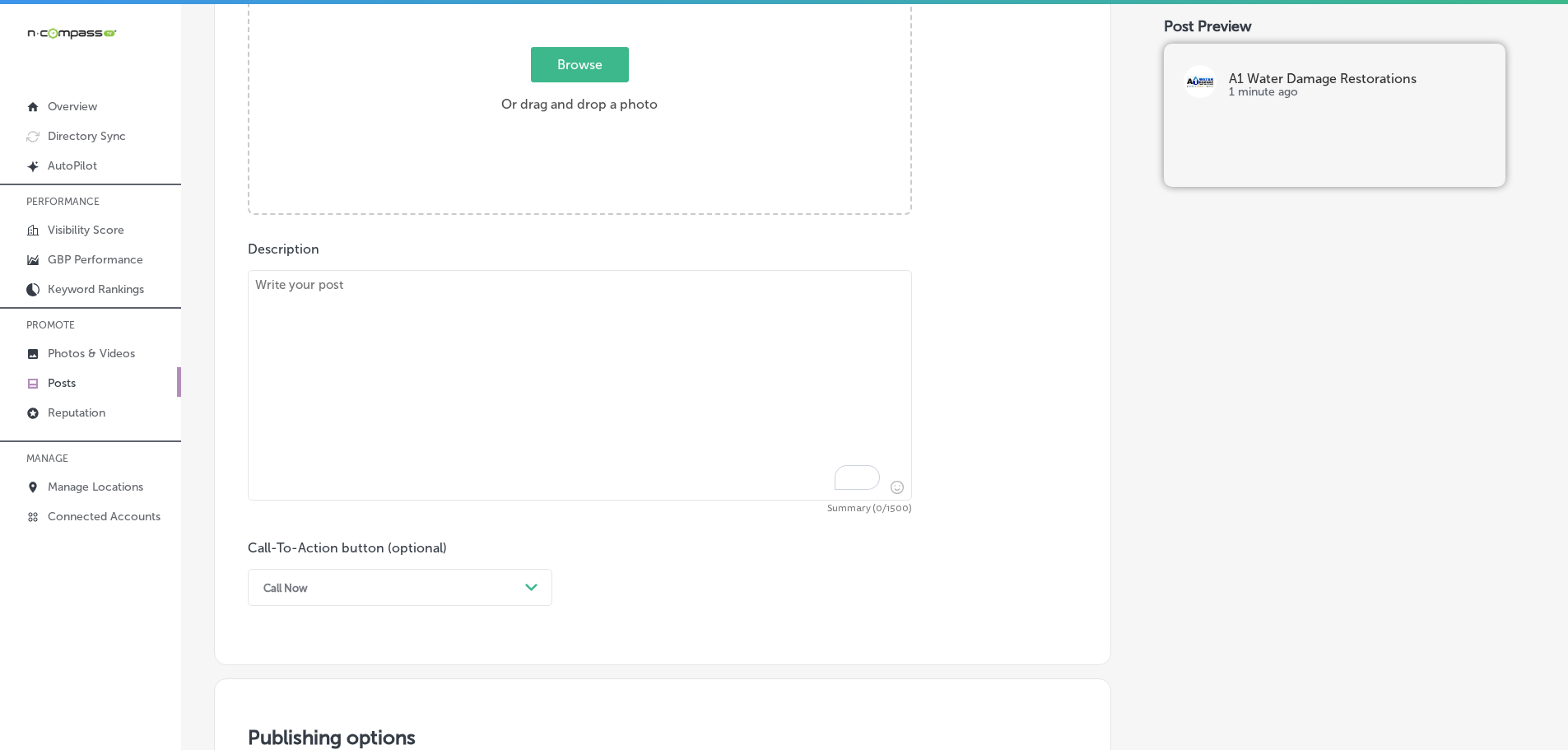
scroll to position [665, 0]
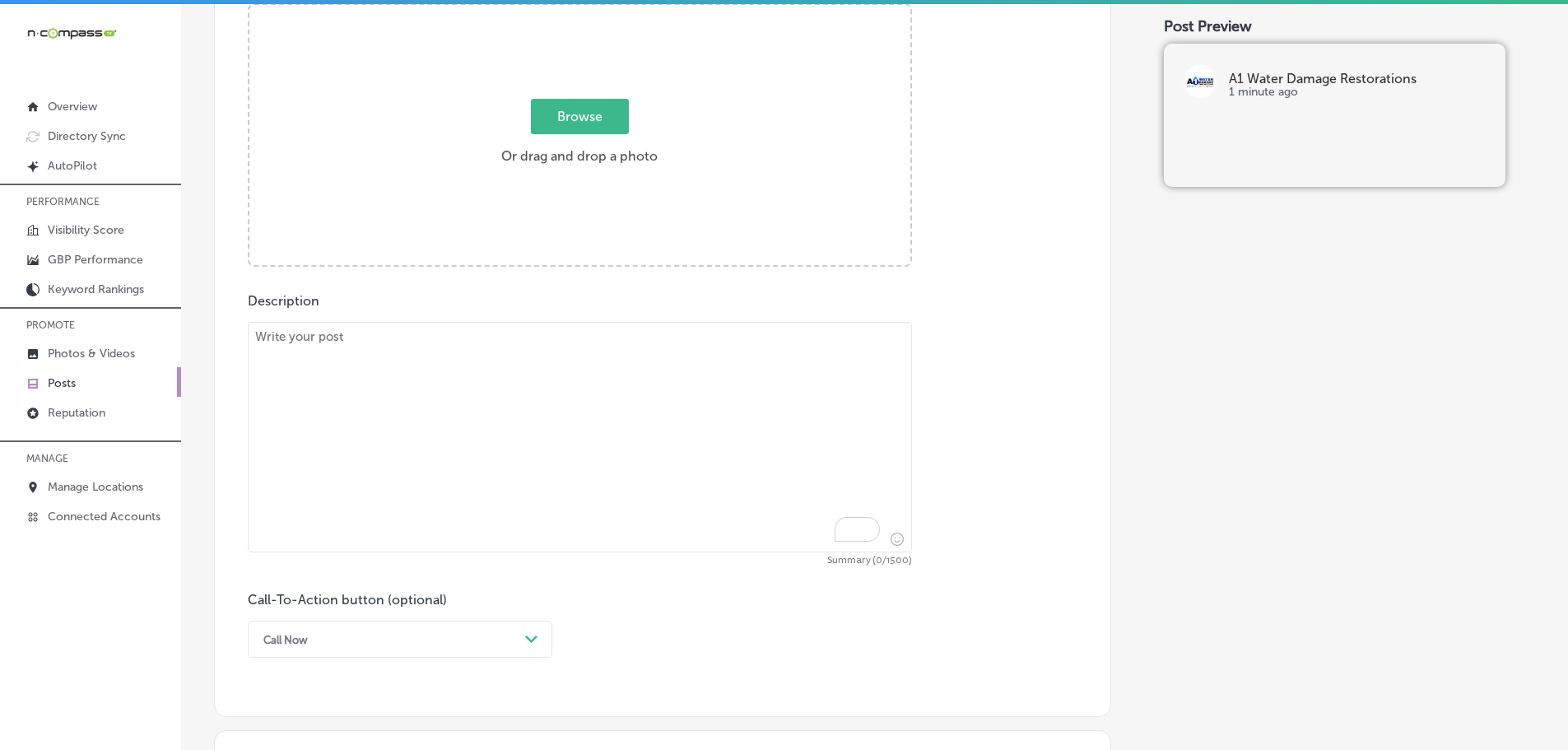
click at [552, 363] on textarea "To enrich screen reader interactions, please activate Accessibility in Grammarl…" at bounding box center [580, 436] width 665 height 230
paste textarea "When disaster strikes, you need help fast. At A1 Water Damage Restoration, we o…"
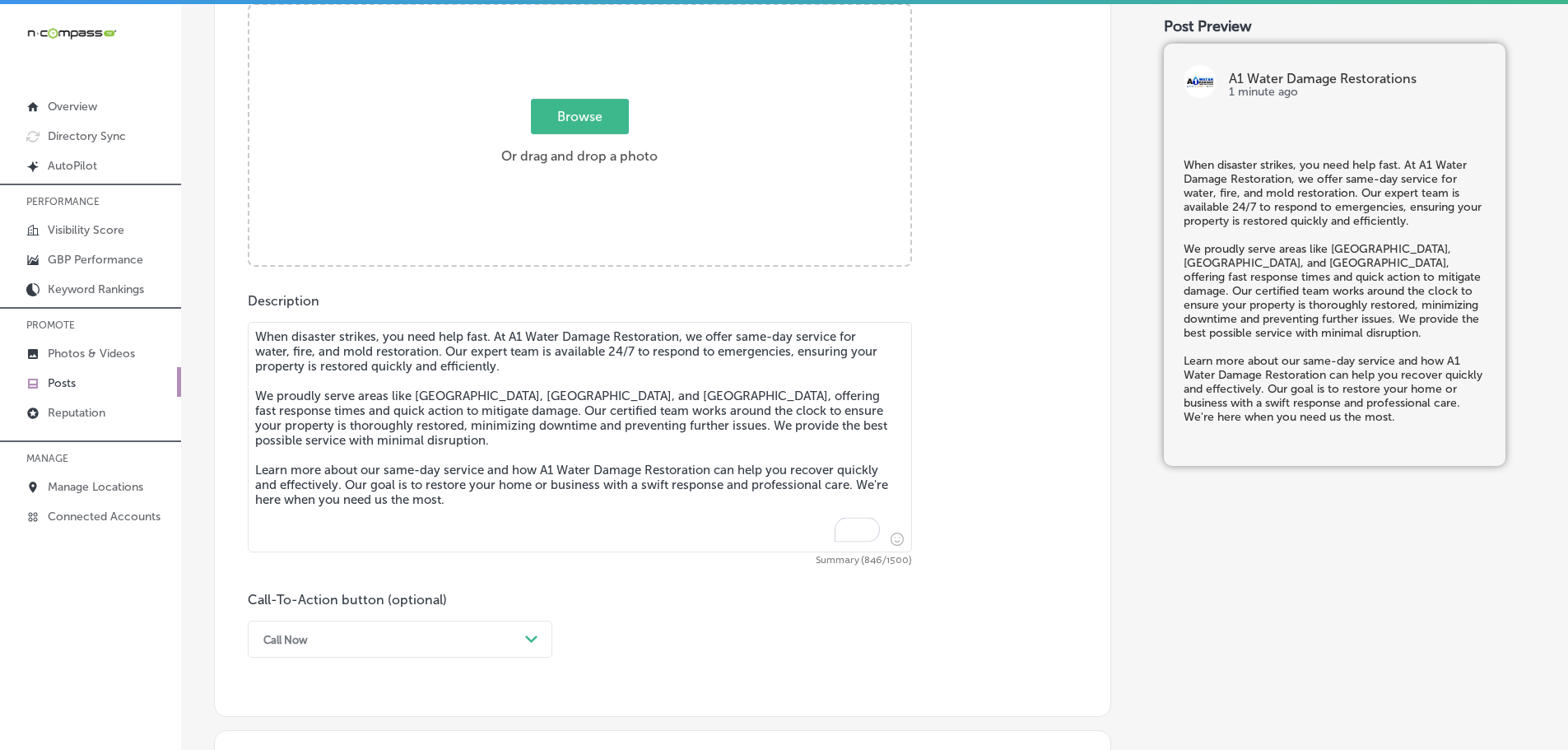
type textarea "When disaster strikes, you need help fast. At A1 Water Damage Restoration, we o…"
click at [585, 124] on span "Browse" at bounding box center [580, 116] width 98 height 35
click at [585, 10] on input "Browse Or drag and drop a photo" at bounding box center [580, 6] width 661 height 5
type input "C:\fakepath\12.jpg"
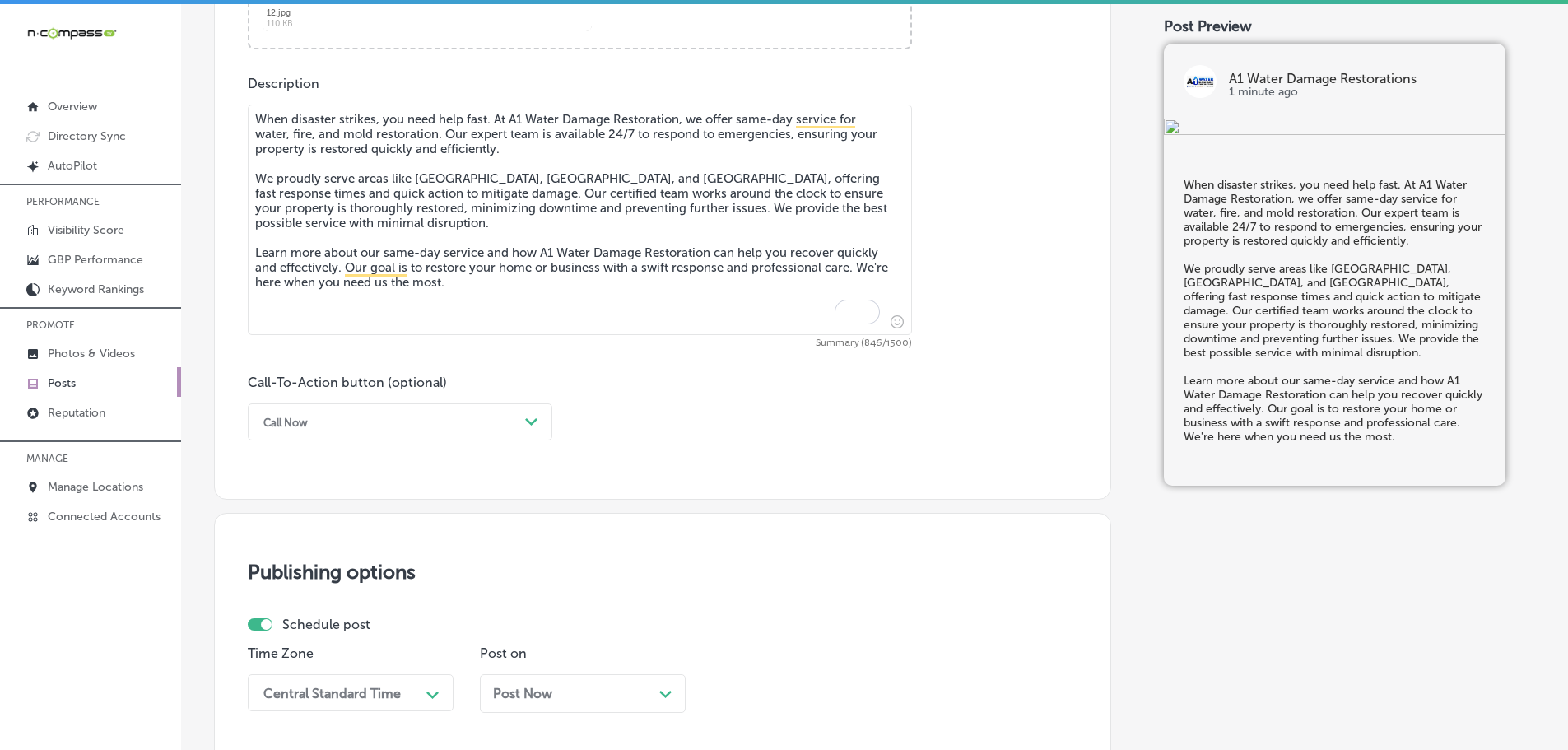
scroll to position [913, 0]
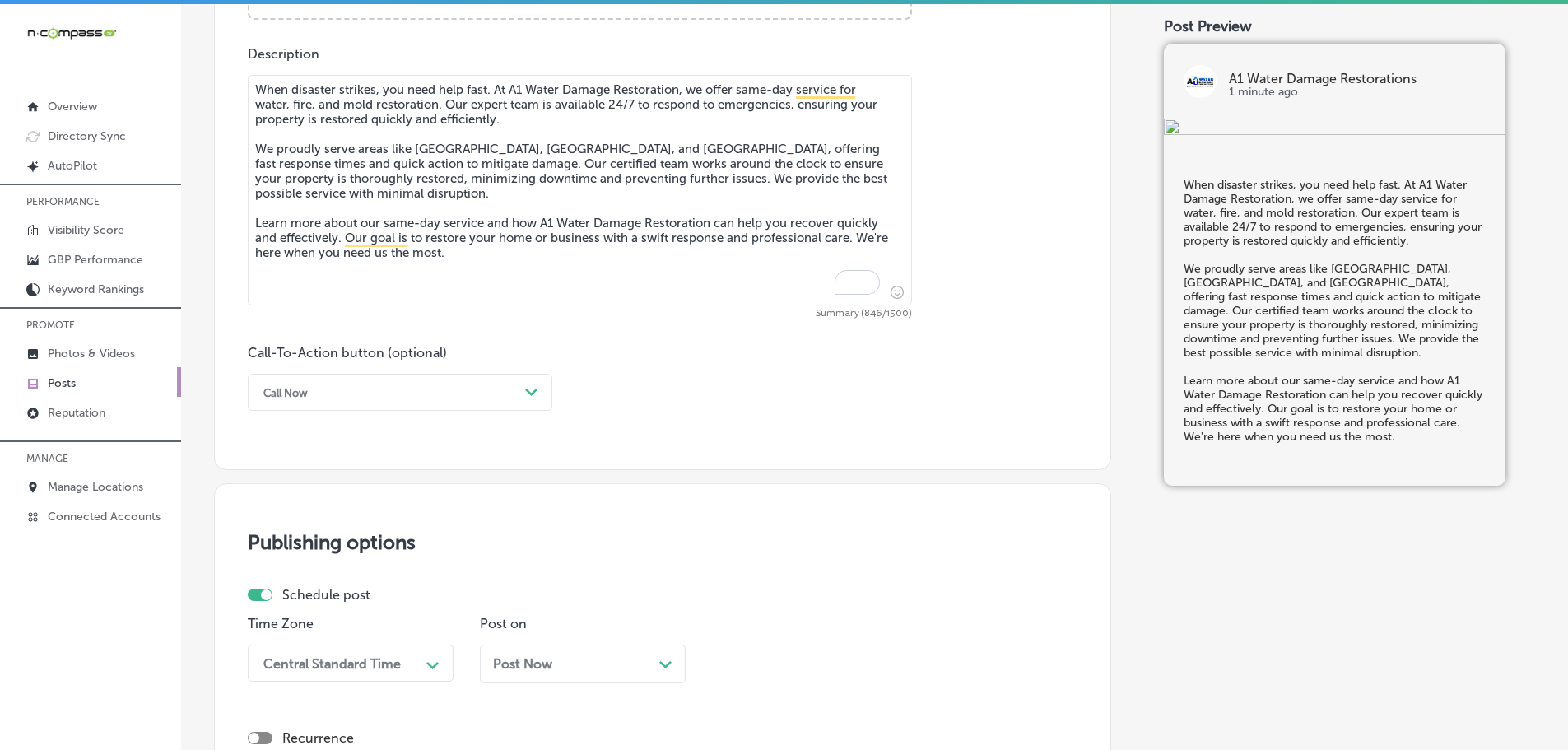
click at [502, 382] on div "Call Now" at bounding box center [386, 392] width 263 height 25
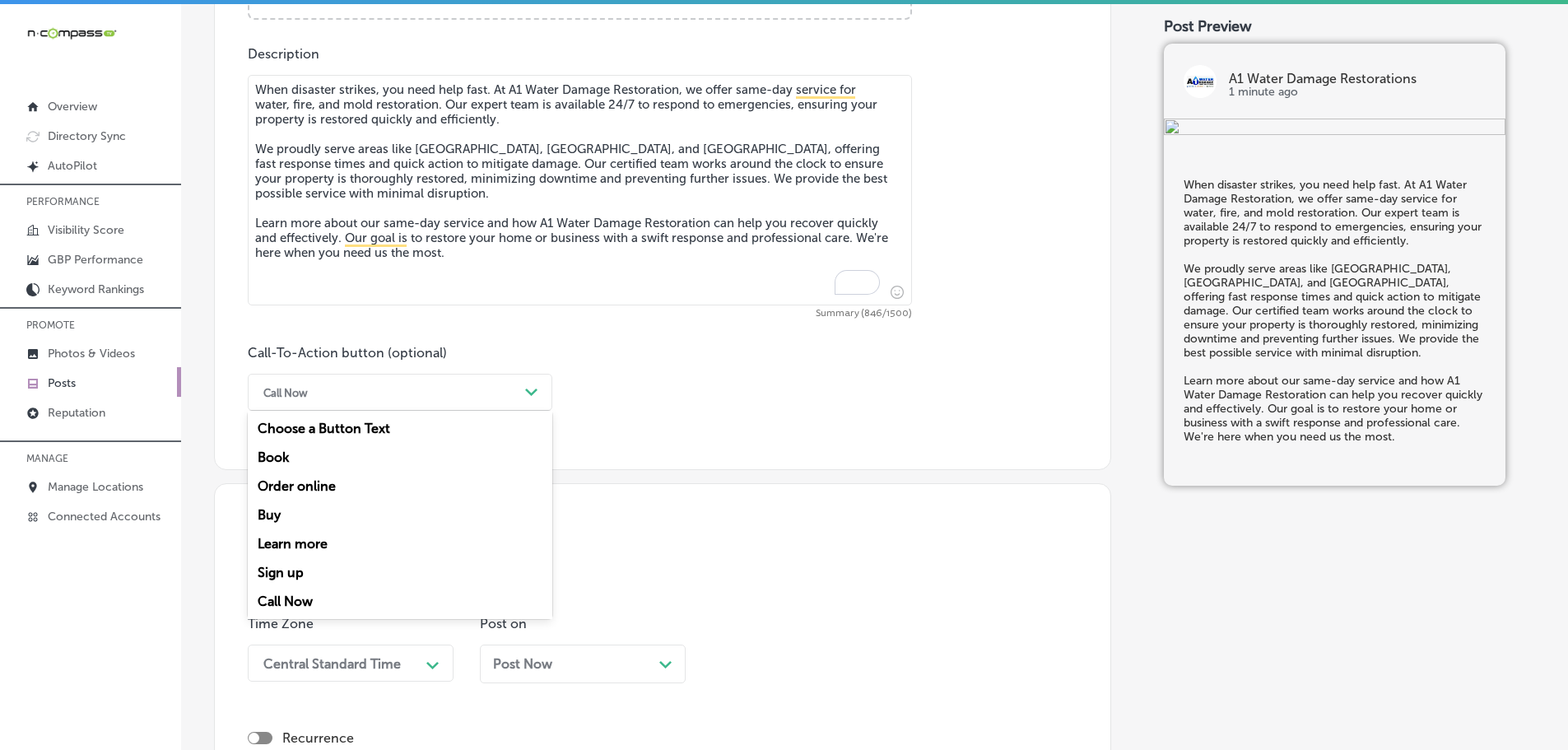
click at [280, 543] on div "Learn more" at bounding box center [400, 543] width 304 height 29
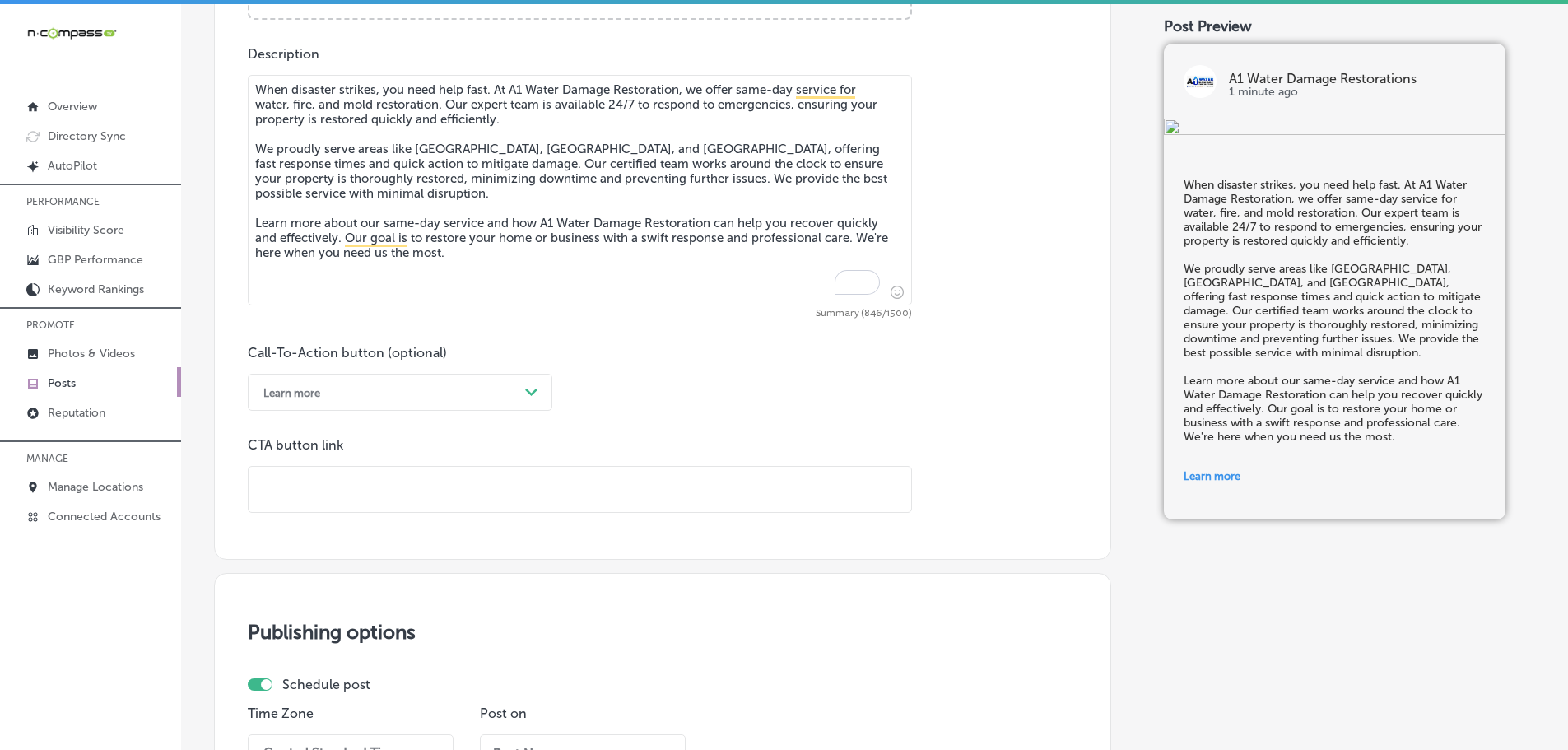
click at [347, 492] on input "text" at bounding box center [580, 490] width 663 height 46
paste input "https://a1waterdamagerestorations.com/"
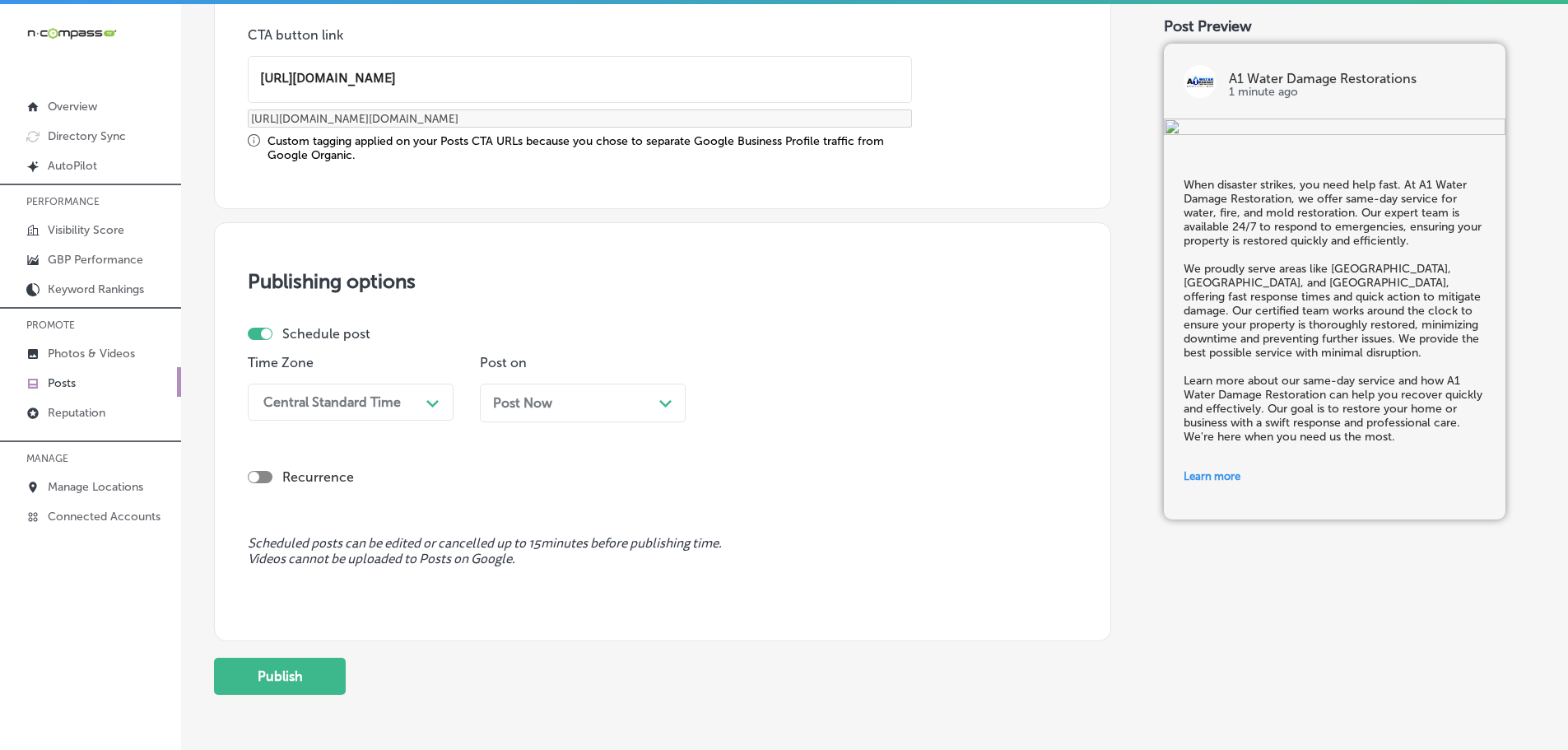
scroll to position [1323, 0]
type input "https://a1waterdamagerestorations.com/"
click at [357, 397] on div "Central Standard Time" at bounding box center [331, 400] width 137 height 15
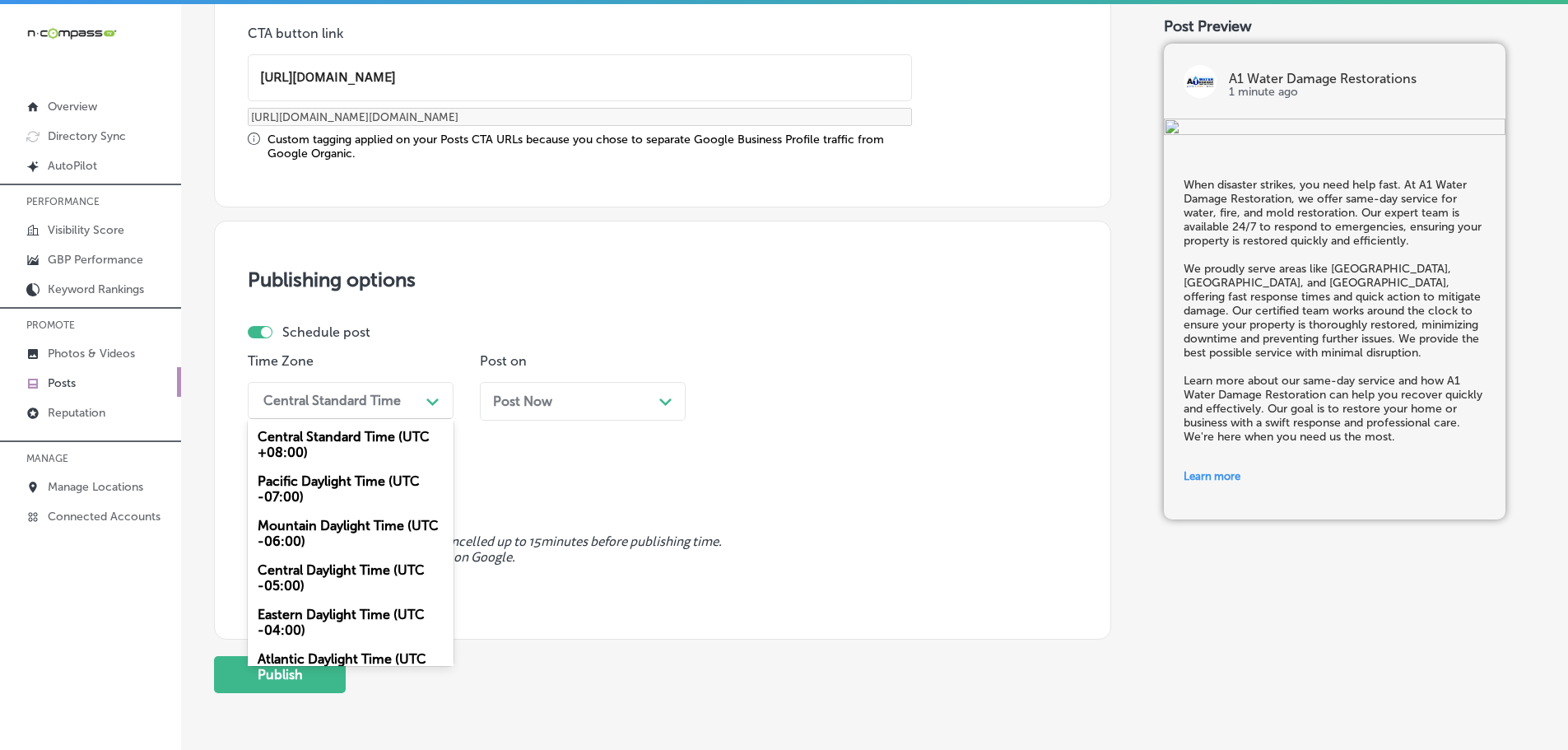
click at [316, 530] on div "Mountain Daylight Time (UTC -06:00)" at bounding box center [351, 532] width 206 height 45
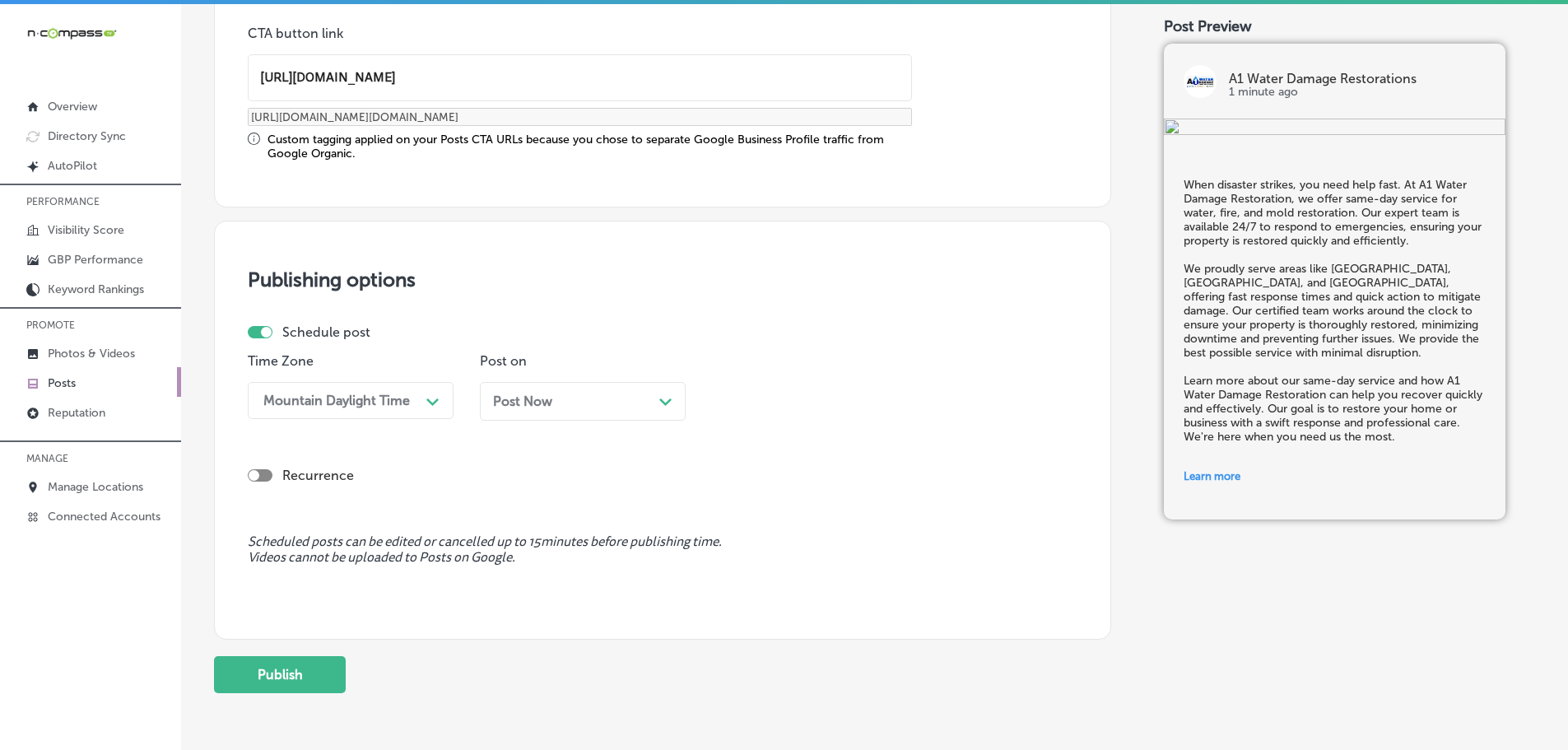
click at [661, 402] on icon "Path Created with Sketch." at bounding box center [666, 402] width 13 height 7
click at [825, 391] on div "02:00 PM" at bounding box center [801, 400] width 165 height 29
click at [753, 496] on div "7:00 AM" at bounding box center [815, 502] width 206 height 29
click at [287, 671] on button "Publish" at bounding box center [280, 674] width 132 height 37
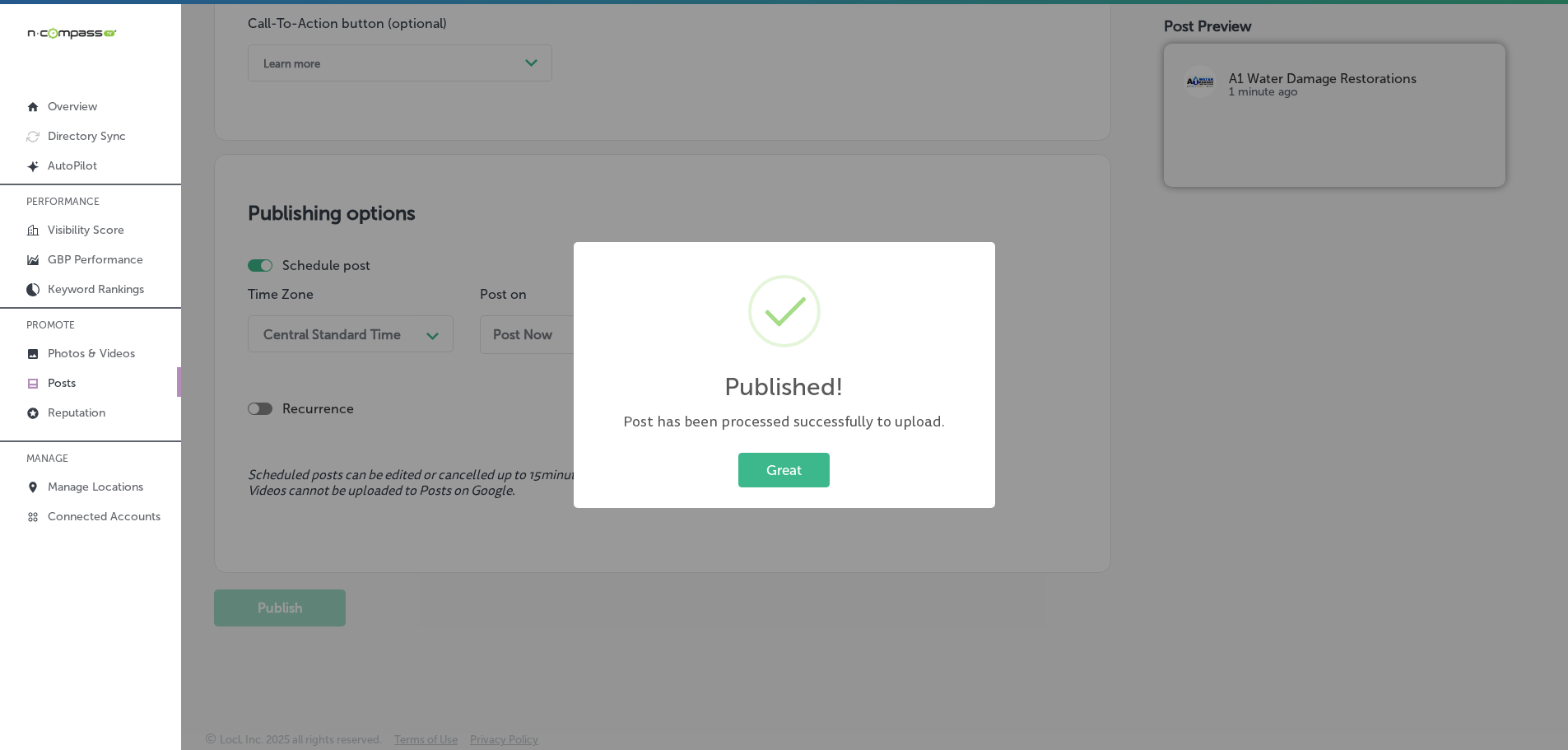
scroll to position [1242, 0]
drag, startPoint x: 799, startPoint y: 478, endPoint x: 871, endPoint y: 530, distance: 88.8
click at [799, 477] on button "Great" at bounding box center [784, 469] width 91 height 34
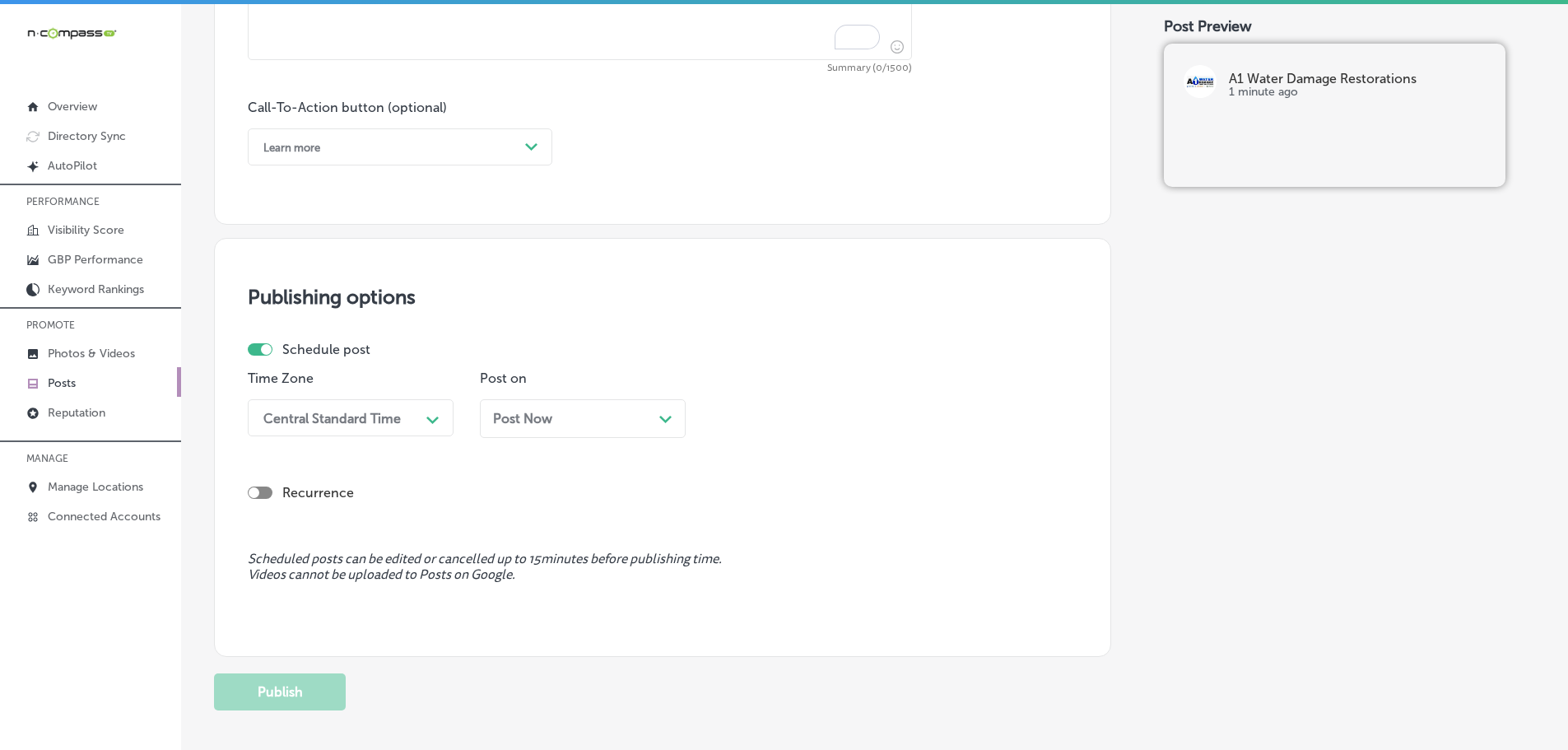
scroll to position [748, 0]
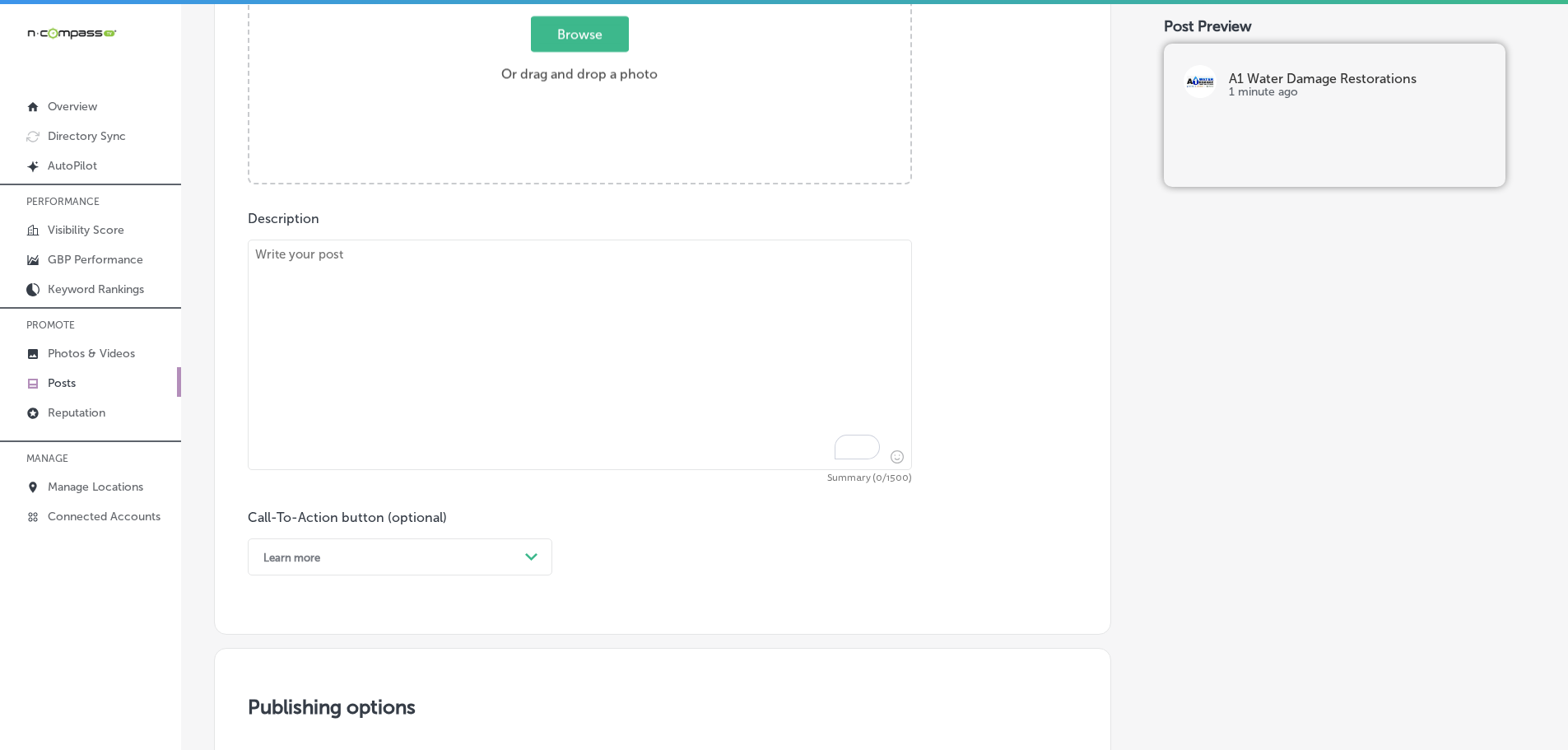
click at [635, 338] on textarea "To enrich screen reader interactions, please activate Accessibility in Grammarl…" at bounding box center [580, 354] width 665 height 230
paste textarea "When water damage strikes your business, time is critical. A1 Water Damage Rest…"
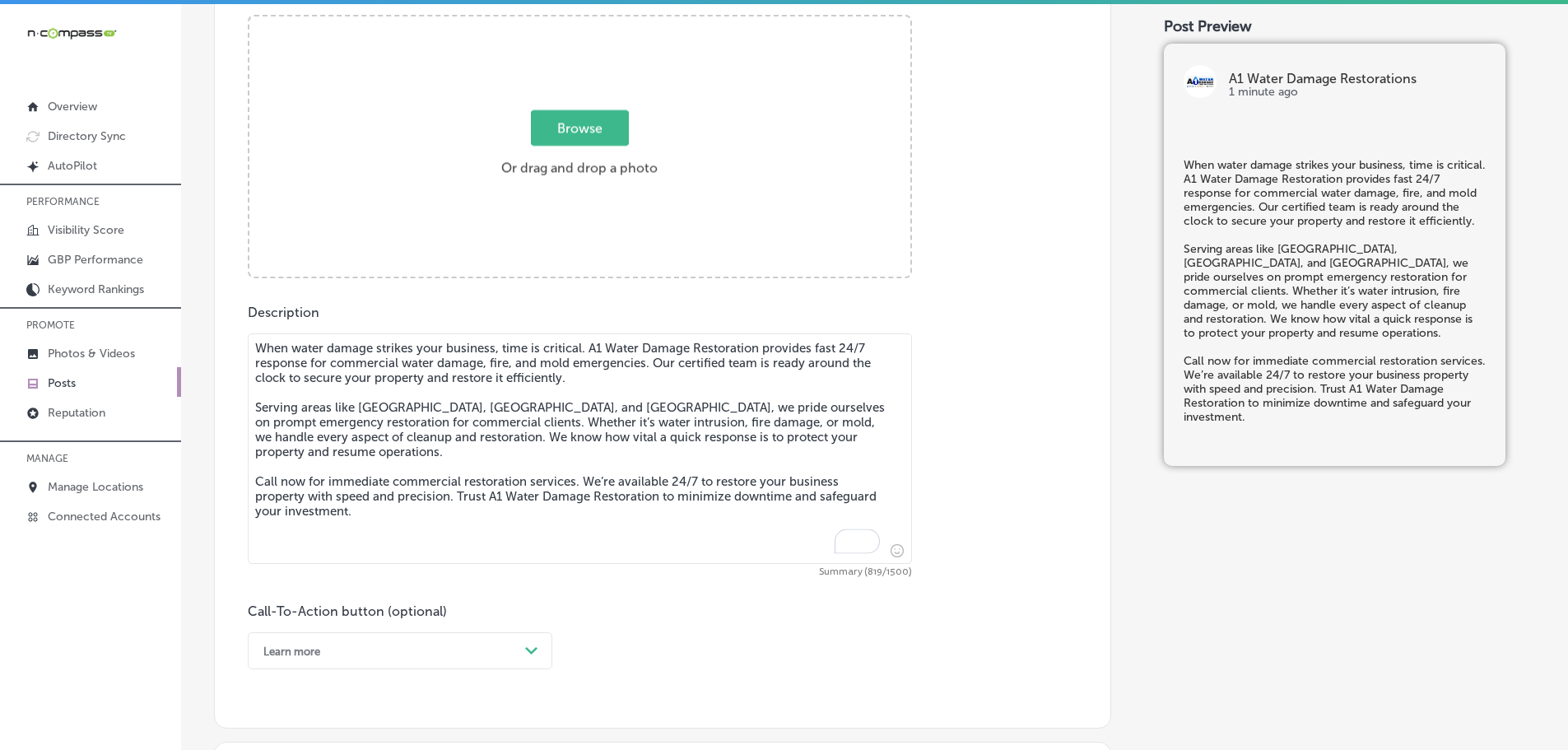
scroll to position [583, 0]
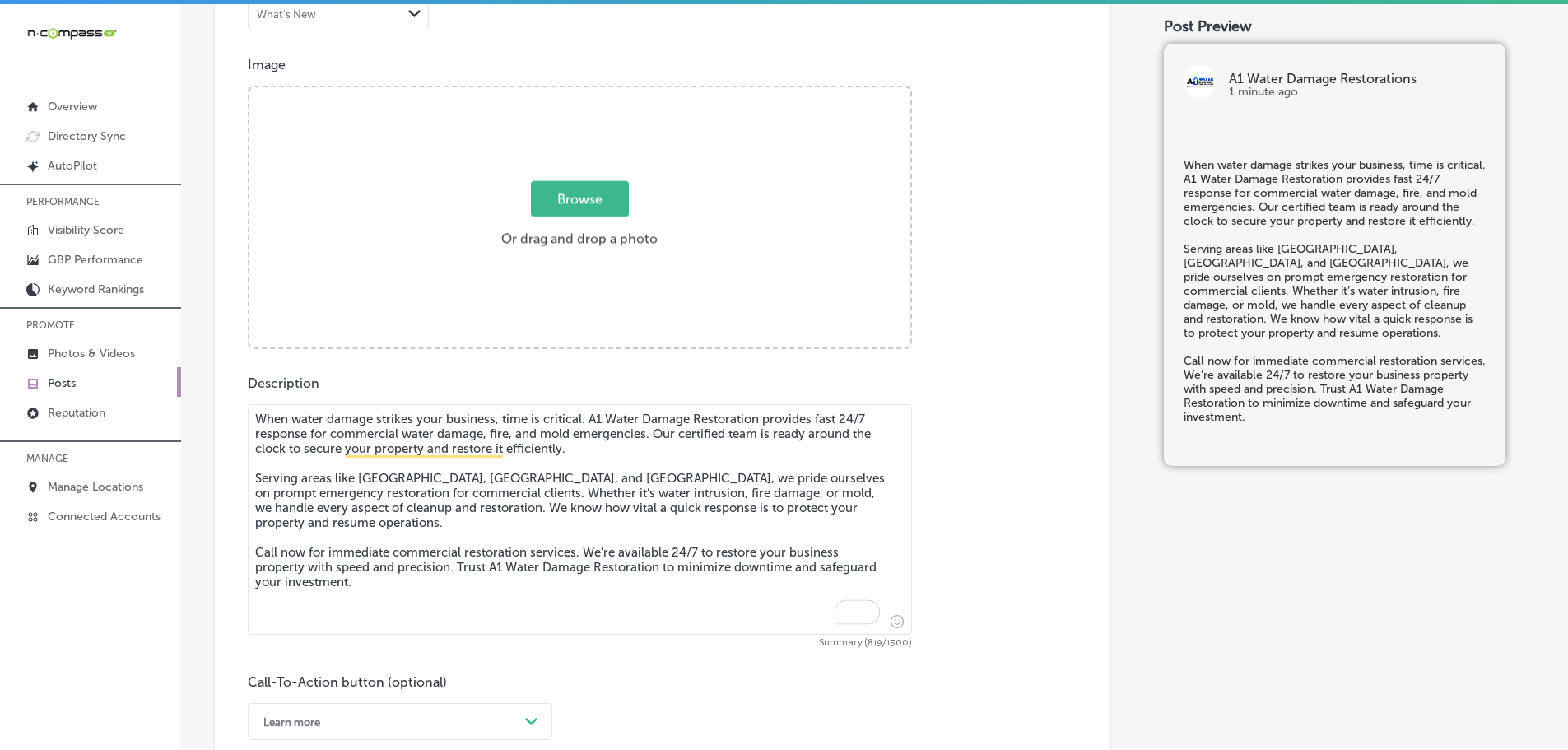
type textarea "When water damage strikes your business, time is critical. A1 Water Damage Rest…"
click at [596, 208] on span "Browse" at bounding box center [580, 198] width 98 height 35
click at [596, 92] on input "Browse Or drag and drop a photo" at bounding box center [580, 89] width 661 height 5
type input "C:\fakepath\Green Emergency Hotline Instagram Post (1).jpg"
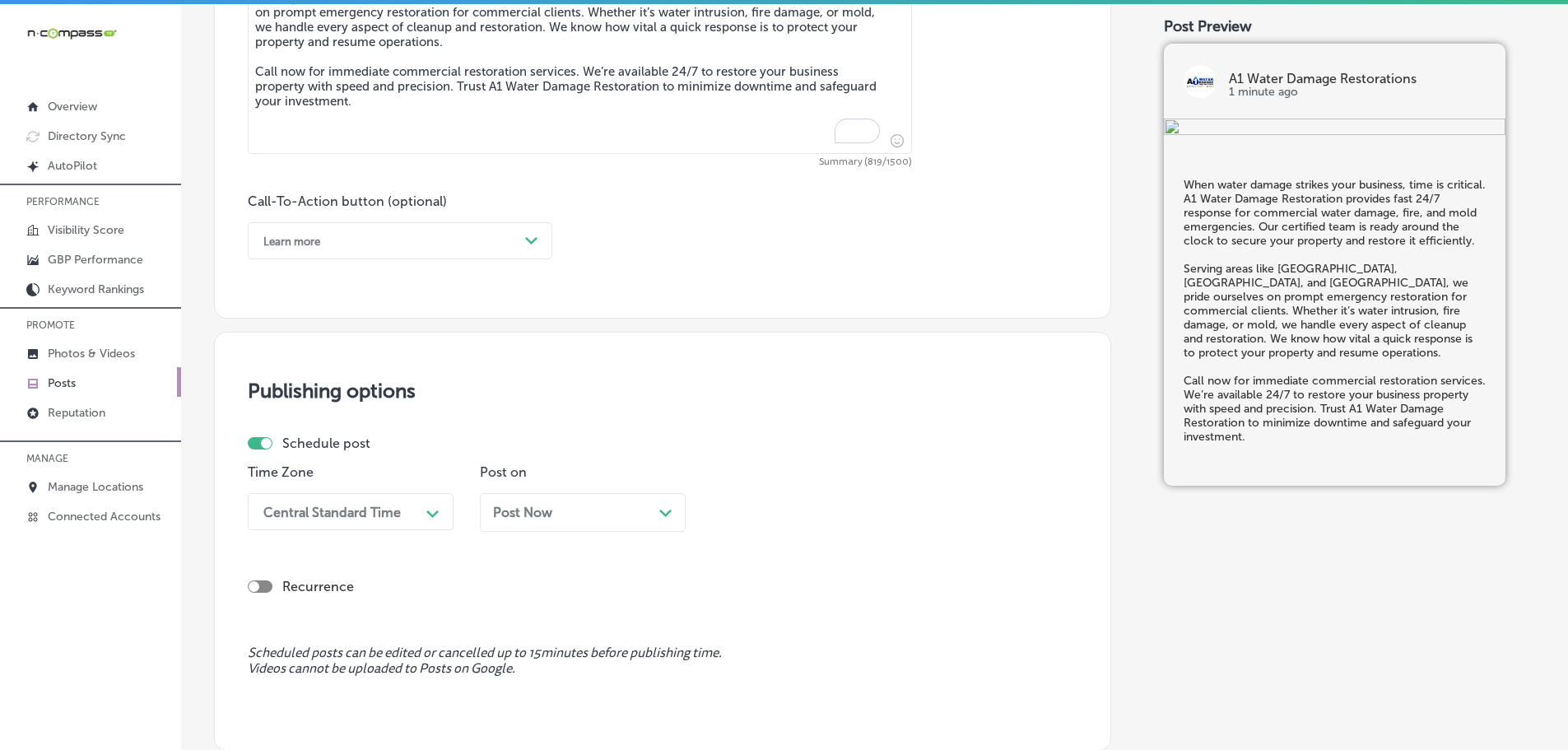
scroll to position [1077, 0]
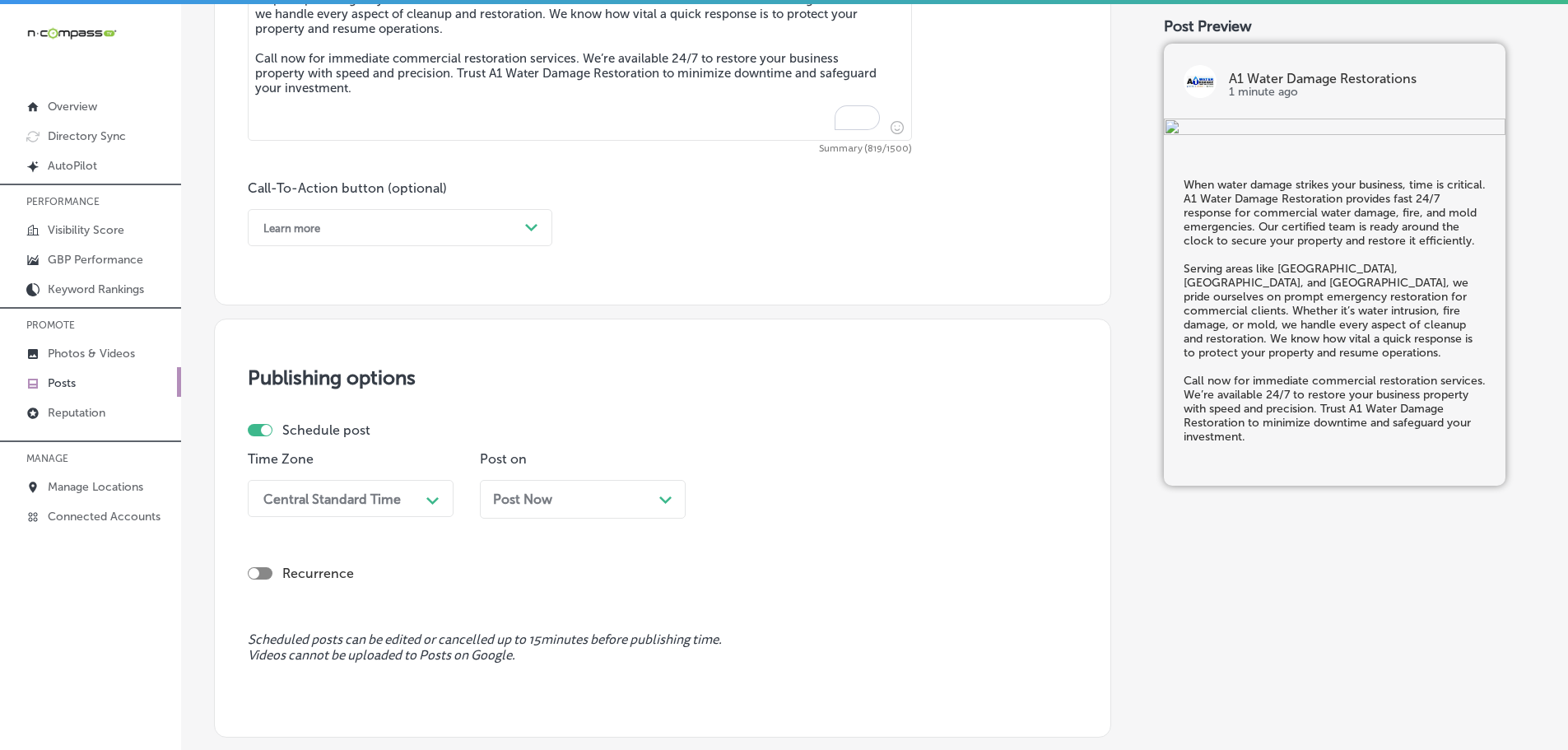
click at [513, 218] on div "Learn more" at bounding box center [386, 228] width 263 height 25
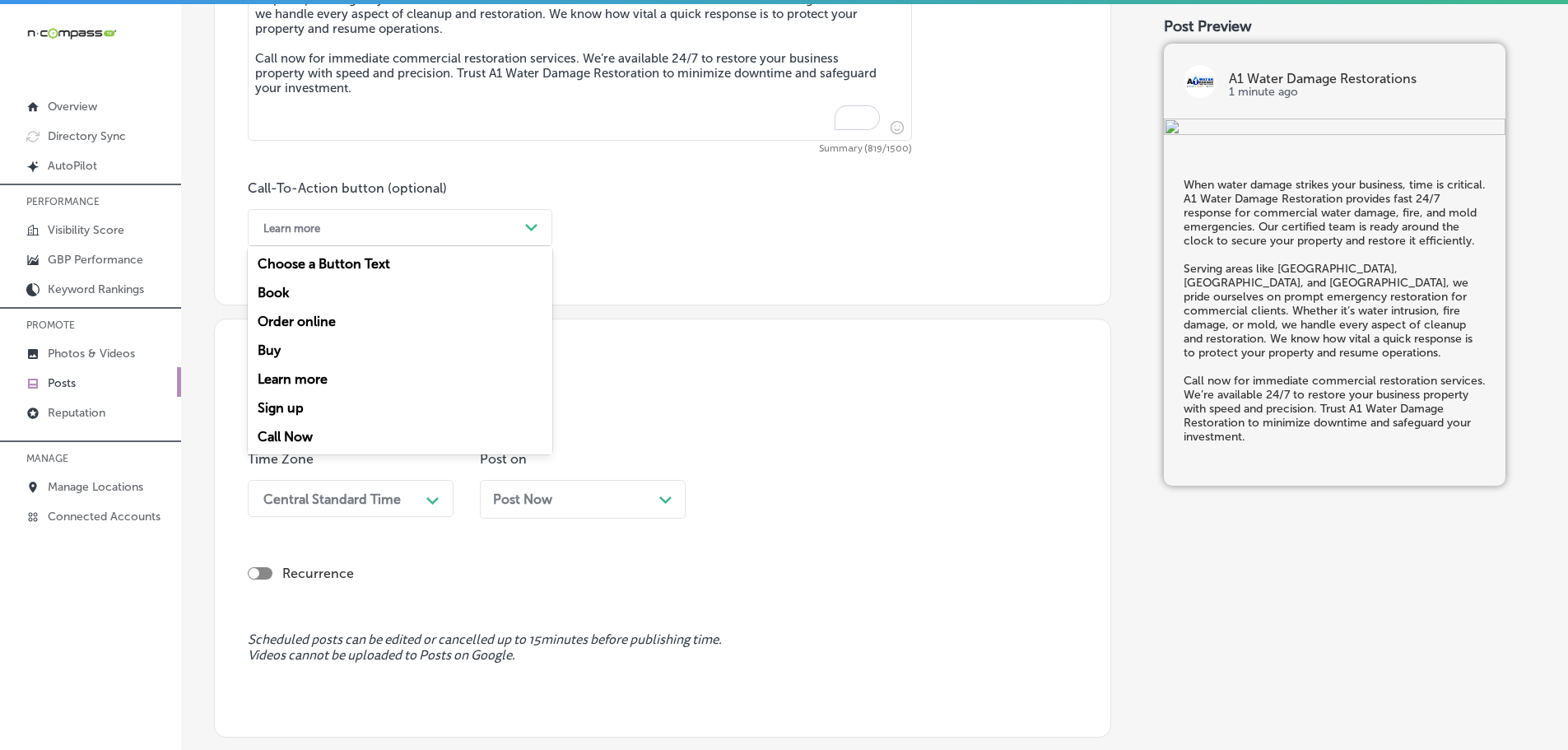
click at [303, 420] on div "Sign up" at bounding box center [400, 408] width 304 height 29
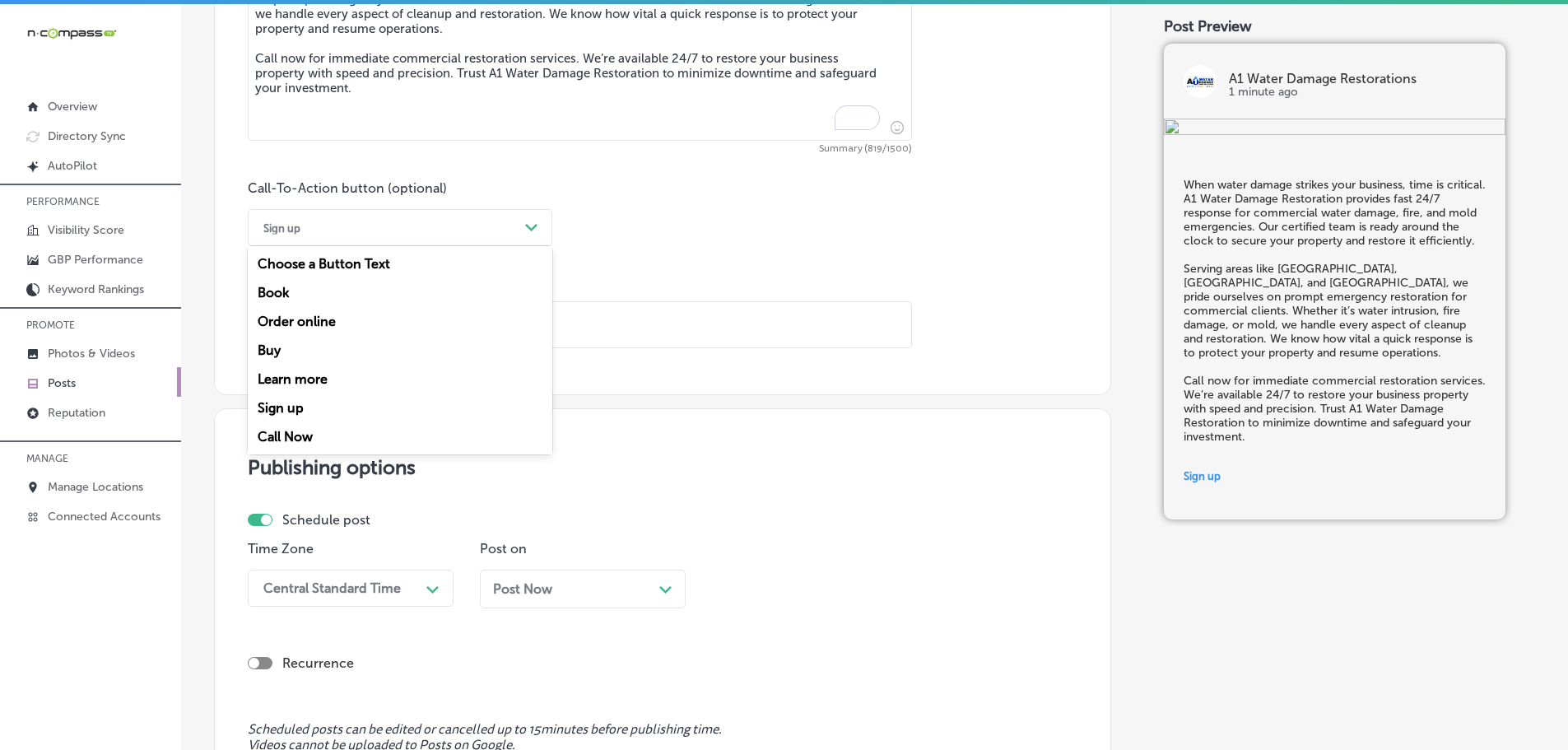
click at [456, 224] on div "Sign up" at bounding box center [386, 228] width 263 height 25
click at [332, 432] on div "Call Now" at bounding box center [400, 437] width 304 height 29
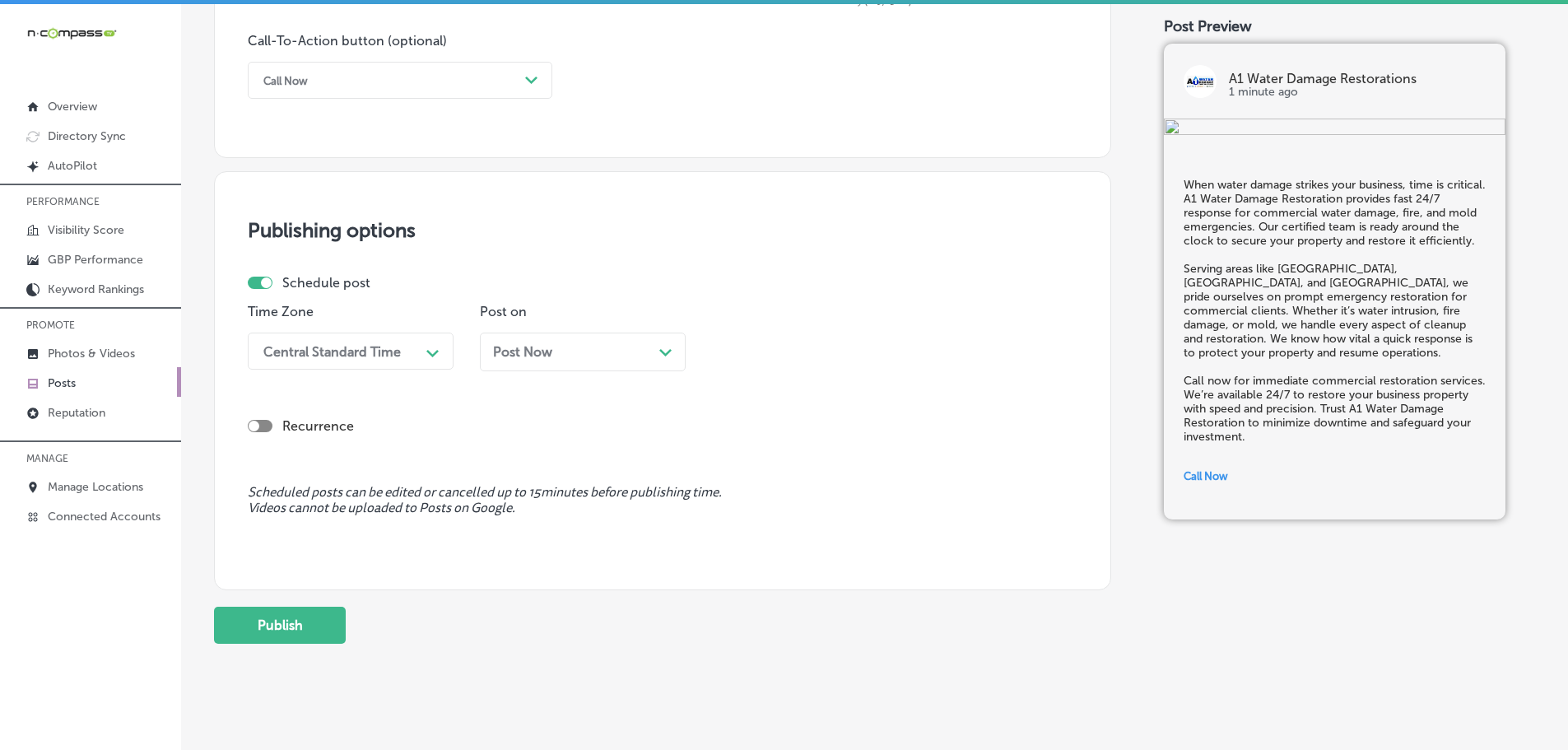
scroll to position [1242, 0]
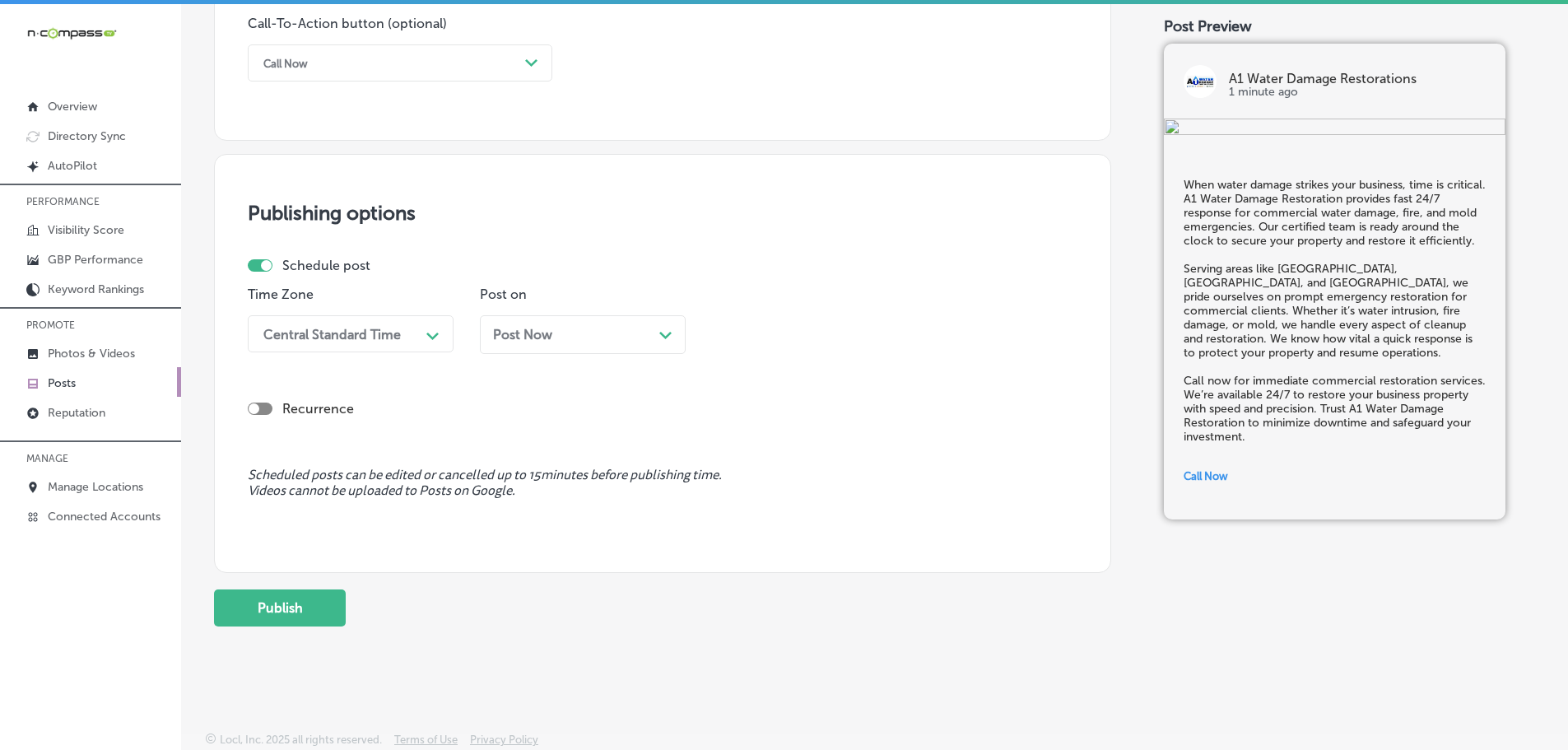
click at [418, 339] on div "Central Standard Time" at bounding box center [337, 334] width 165 height 29
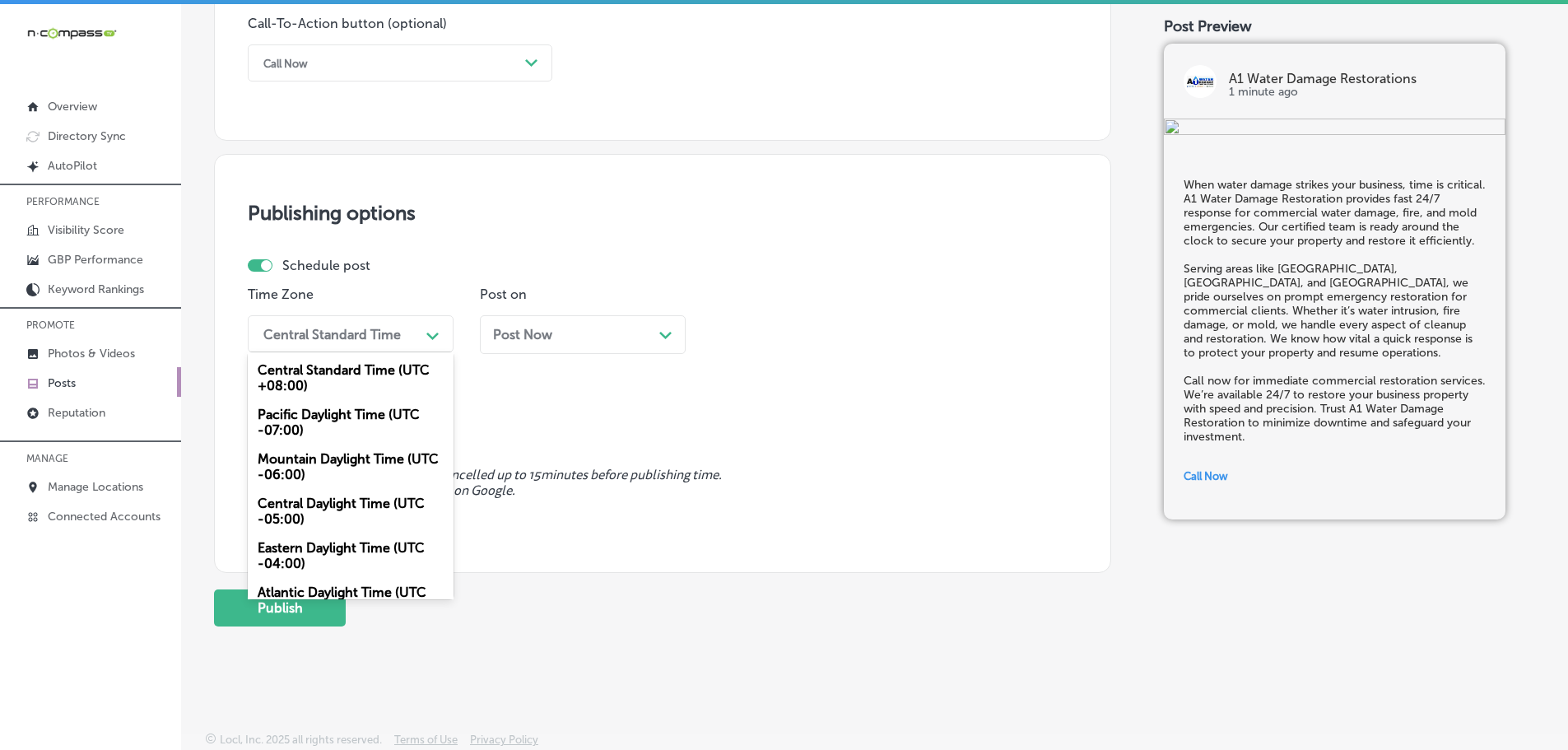
click at [314, 466] on div "Mountain Daylight Time (UTC -06:00)" at bounding box center [351, 466] width 206 height 45
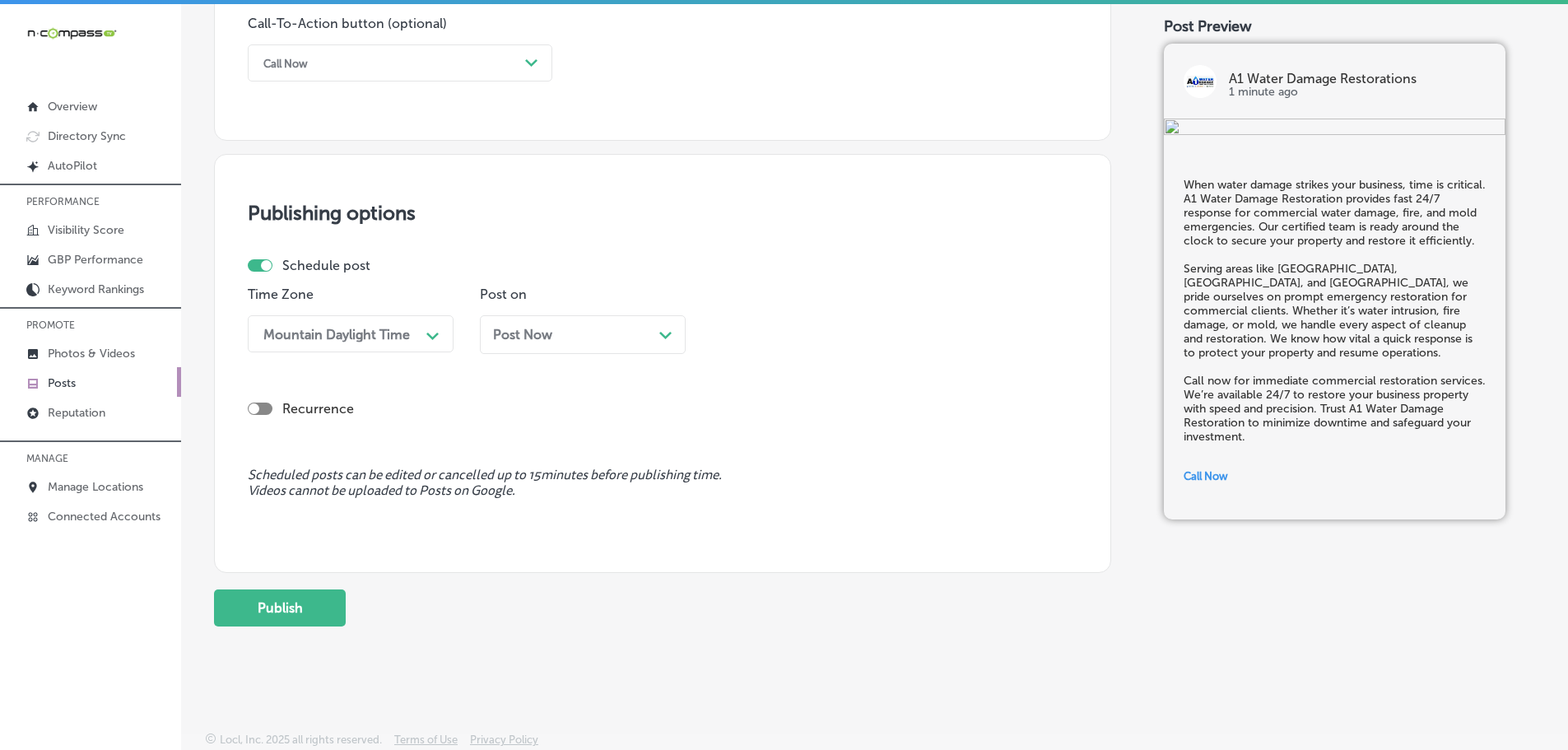
click at [651, 340] on div "Post Now Path Created with Sketch." at bounding box center [582, 334] width 179 height 15
click at [840, 337] on div "02:00 PM" at bounding box center [801, 334] width 165 height 29
click at [758, 428] on div "7:00 AM" at bounding box center [815, 436] width 206 height 29
click at [308, 617] on button "Publish" at bounding box center [280, 607] width 132 height 37
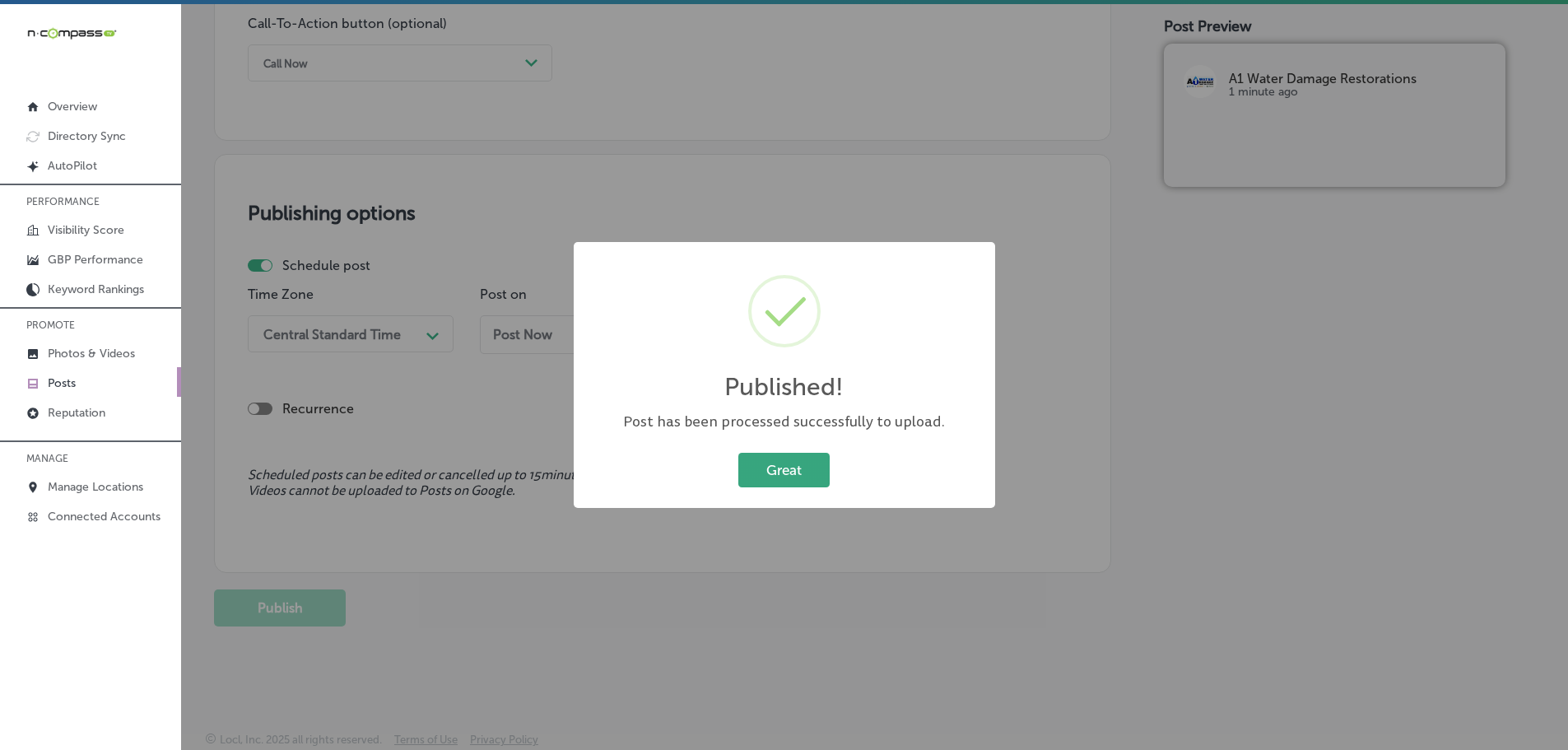
click at [792, 473] on button "Great" at bounding box center [784, 469] width 91 height 34
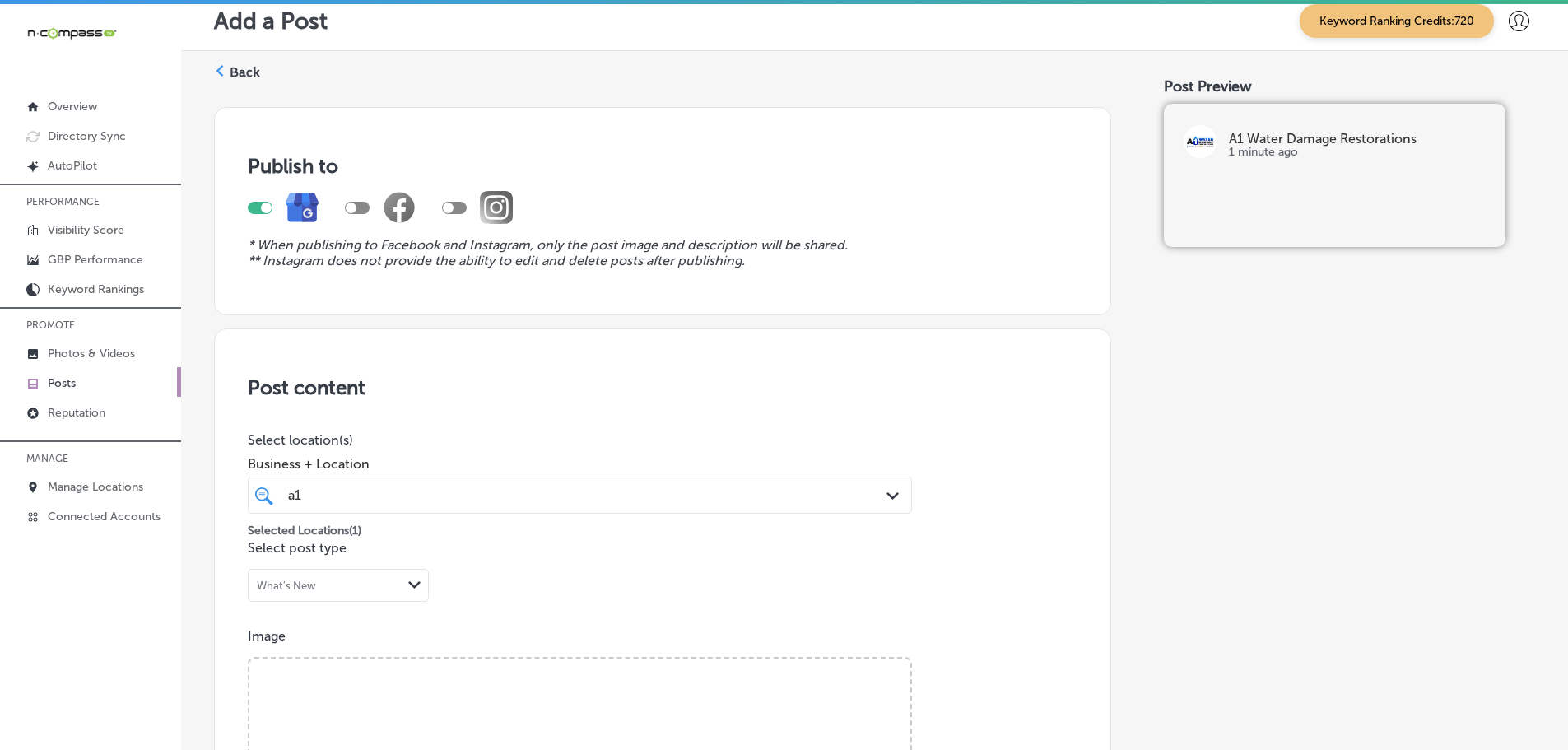
scroll to position [0, 0]
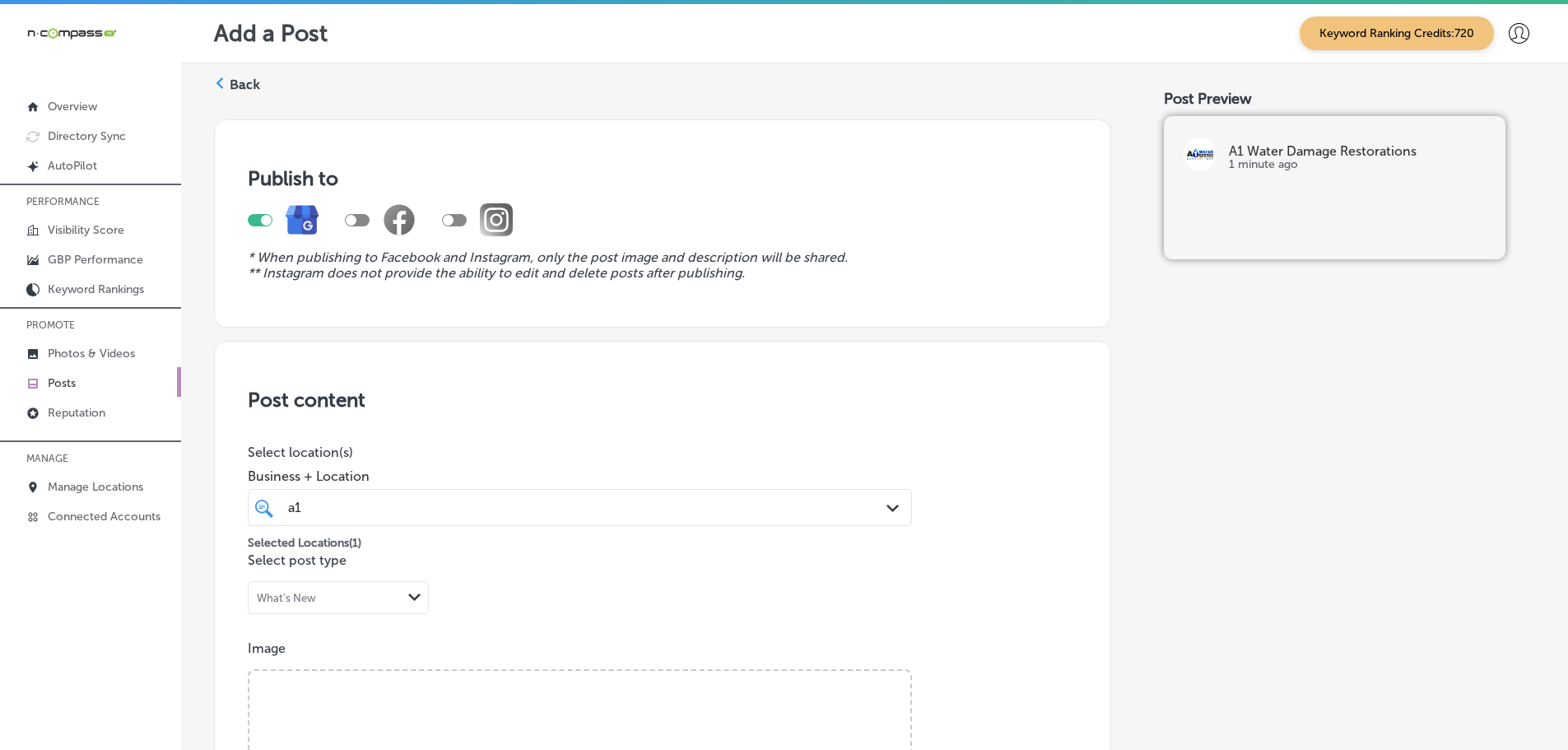
click at [229, 86] on div "Back" at bounding box center [237, 90] width 46 height 30
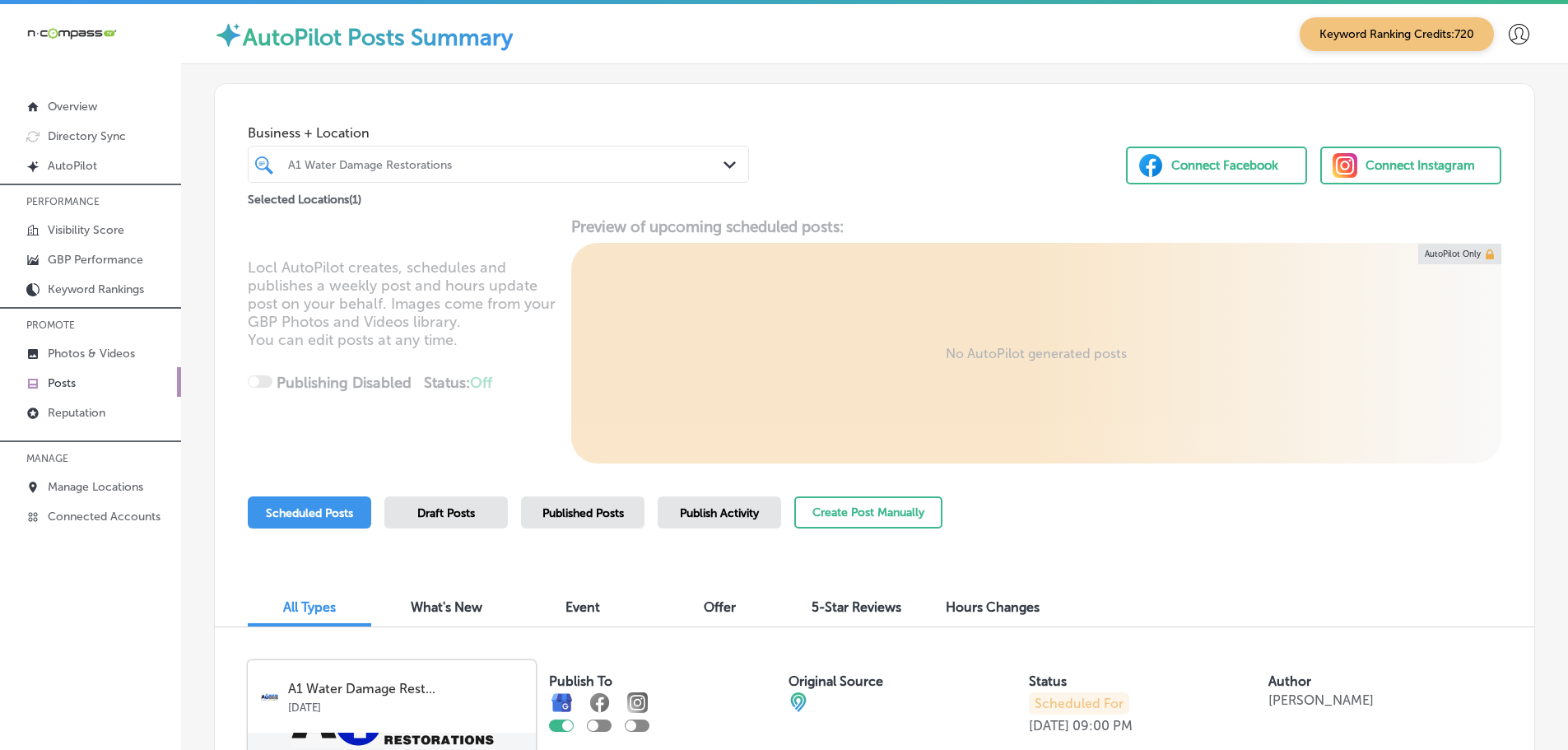
click at [724, 167] on polygon at bounding box center [730, 165] width 13 height 7
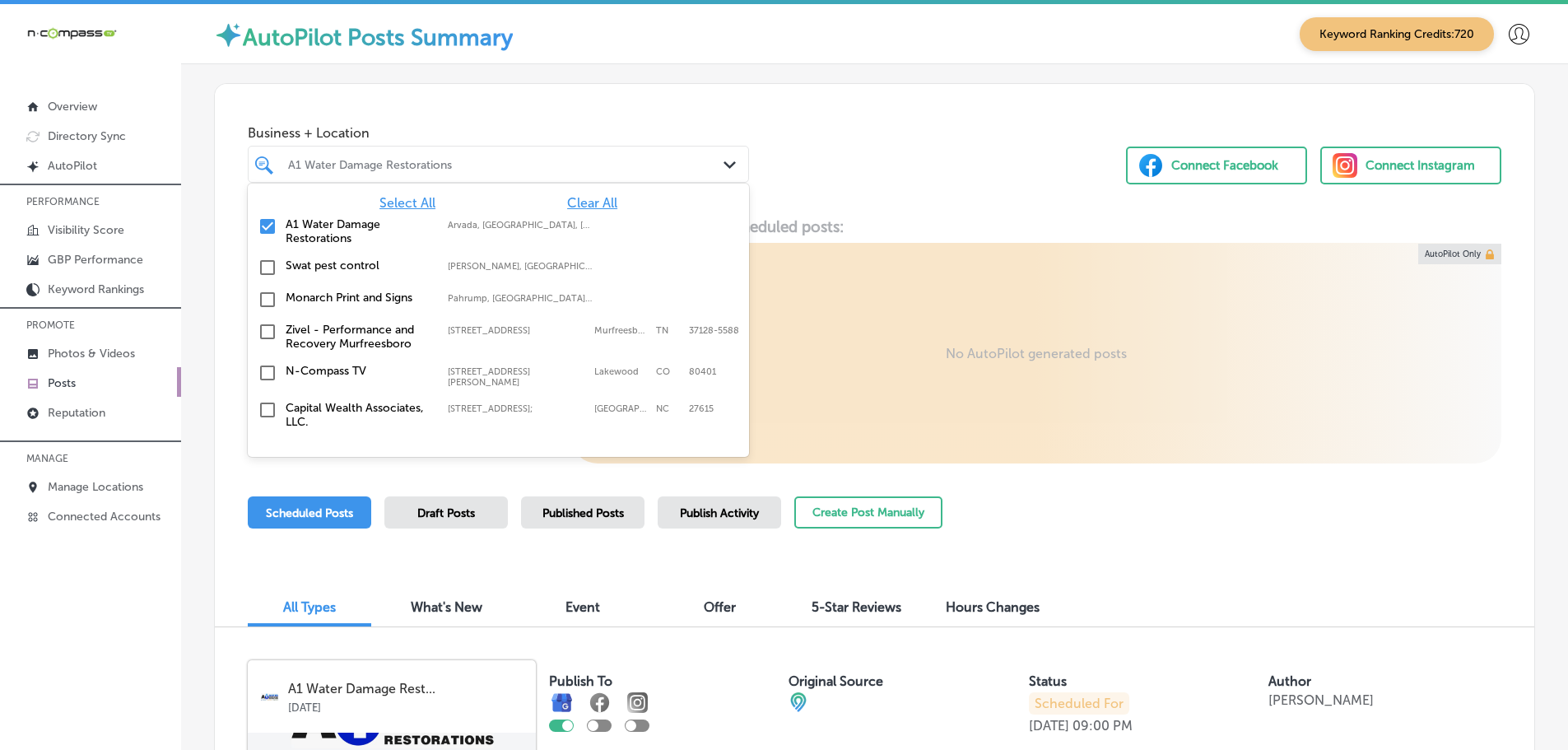
click at [598, 201] on span "Clear All" at bounding box center [592, 202] width 50 height 15
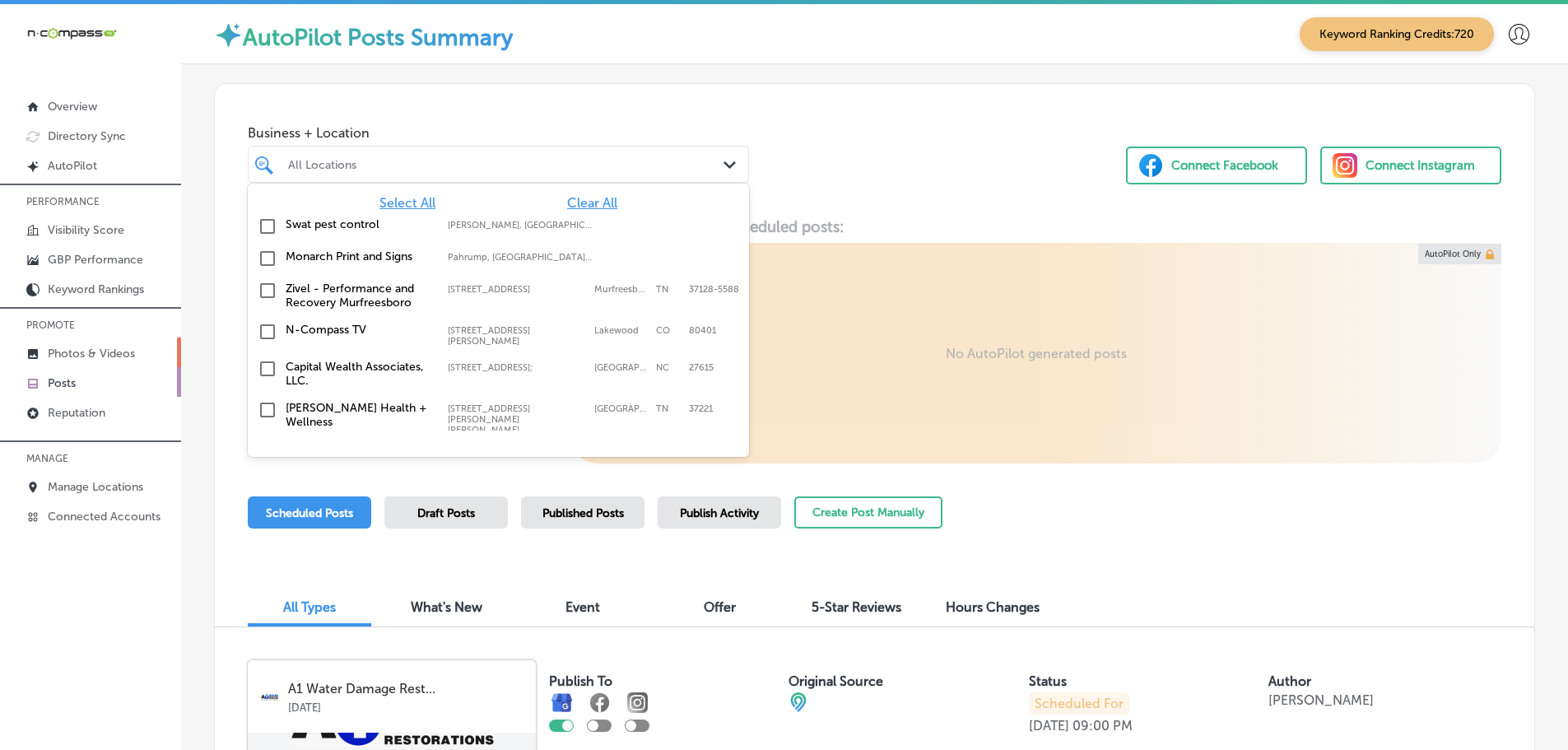
click at [102, 352] on p "Photos & Videos" at bounding box center [91, 353] width 87 height 14
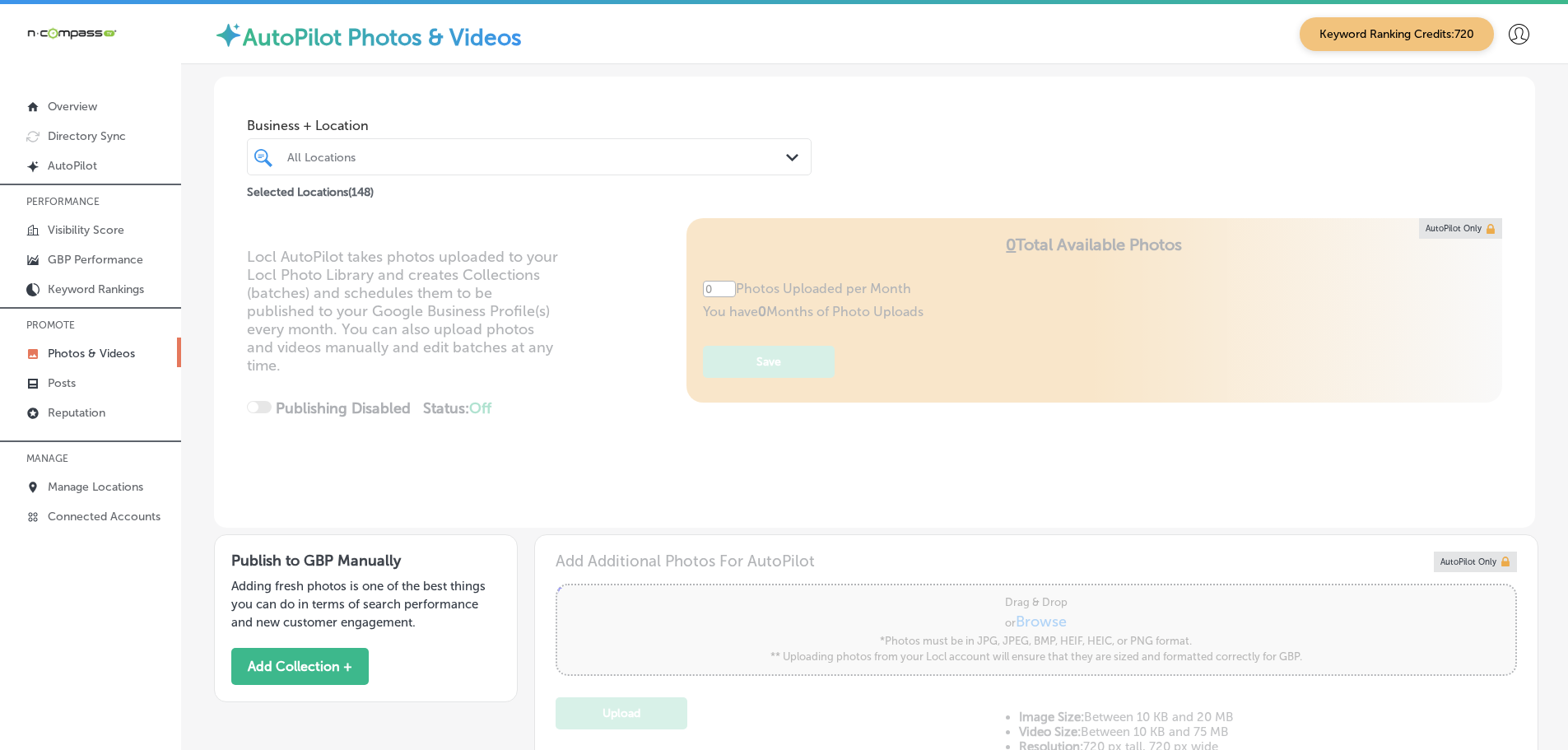
type input "5"
click at [786, 153] on div "Path Created with Sketch." at bounding box center [795, 158] width 18 height 18
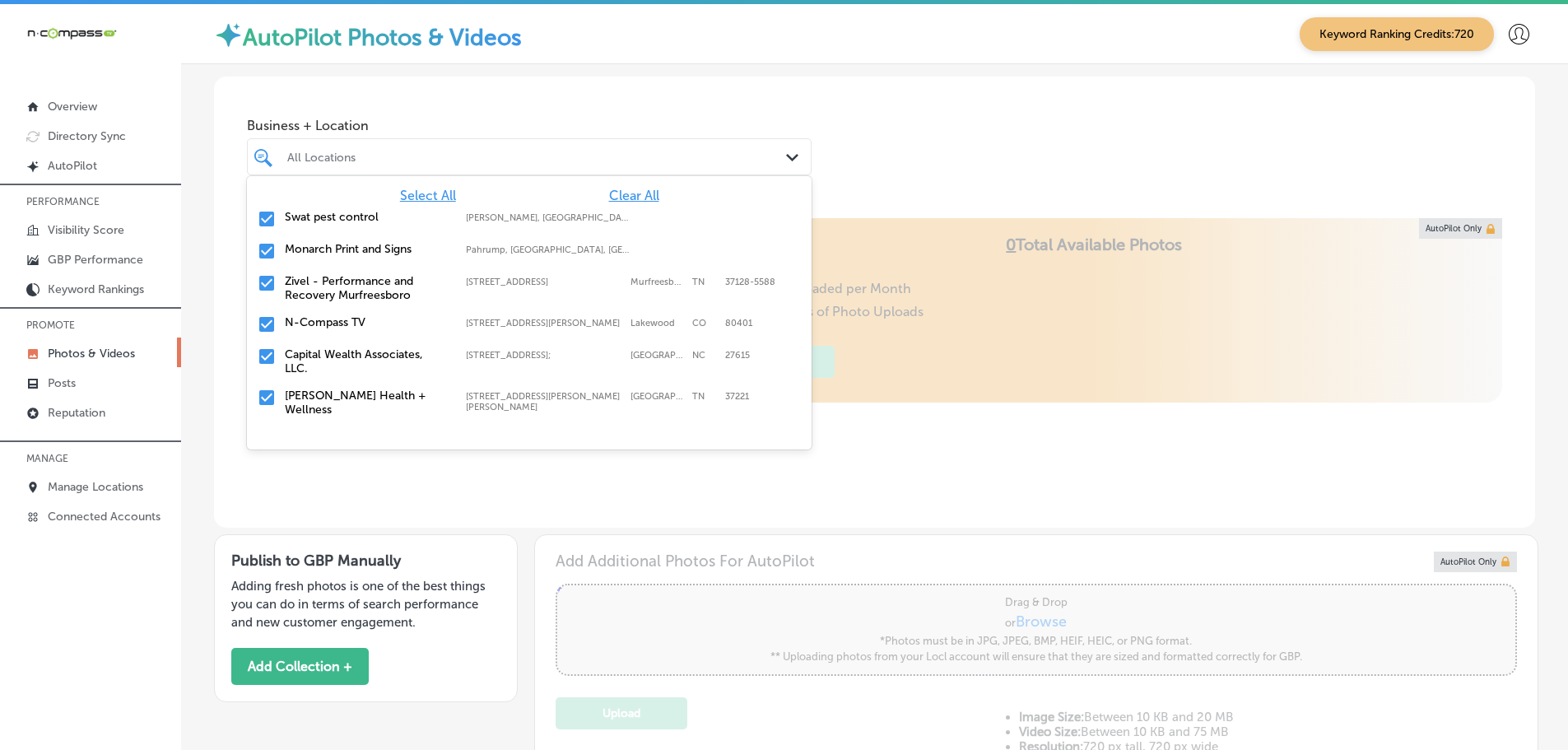
click at [609, 196] on span "Clear All" at bounding box center [634, 195] width 50 height 15
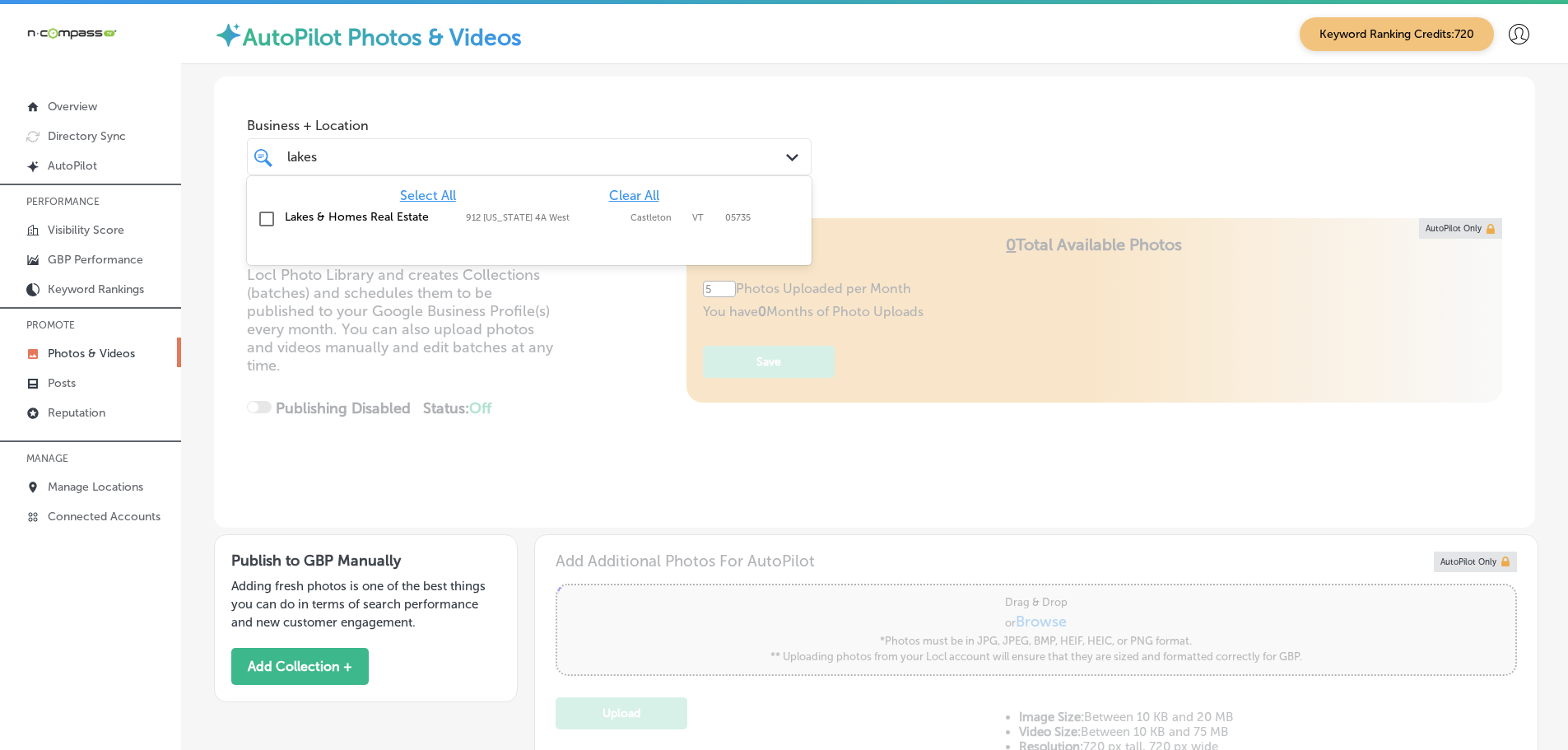
click at [561, 215] on label "912 [US_STATE] 4A West" at bounding box center [545, 218] width 157 height 11
type input "lakes"
click at [971, 150] on div "Business + Location option 912 Vermont 4A West, selected. option 912 Vermont 4A…" at bounding box center [874, 138] width 1321 height 125
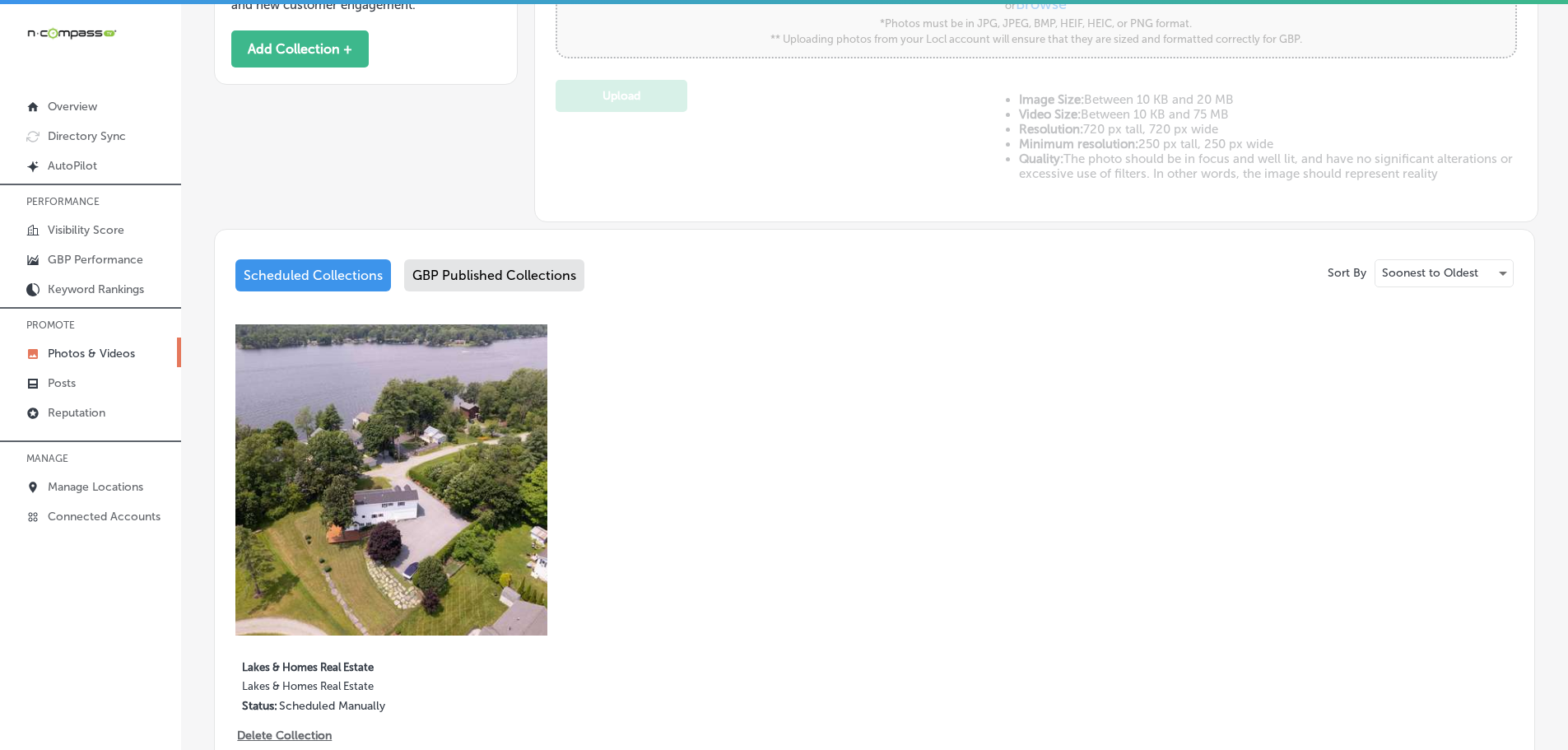
scroll to position [658, 0]
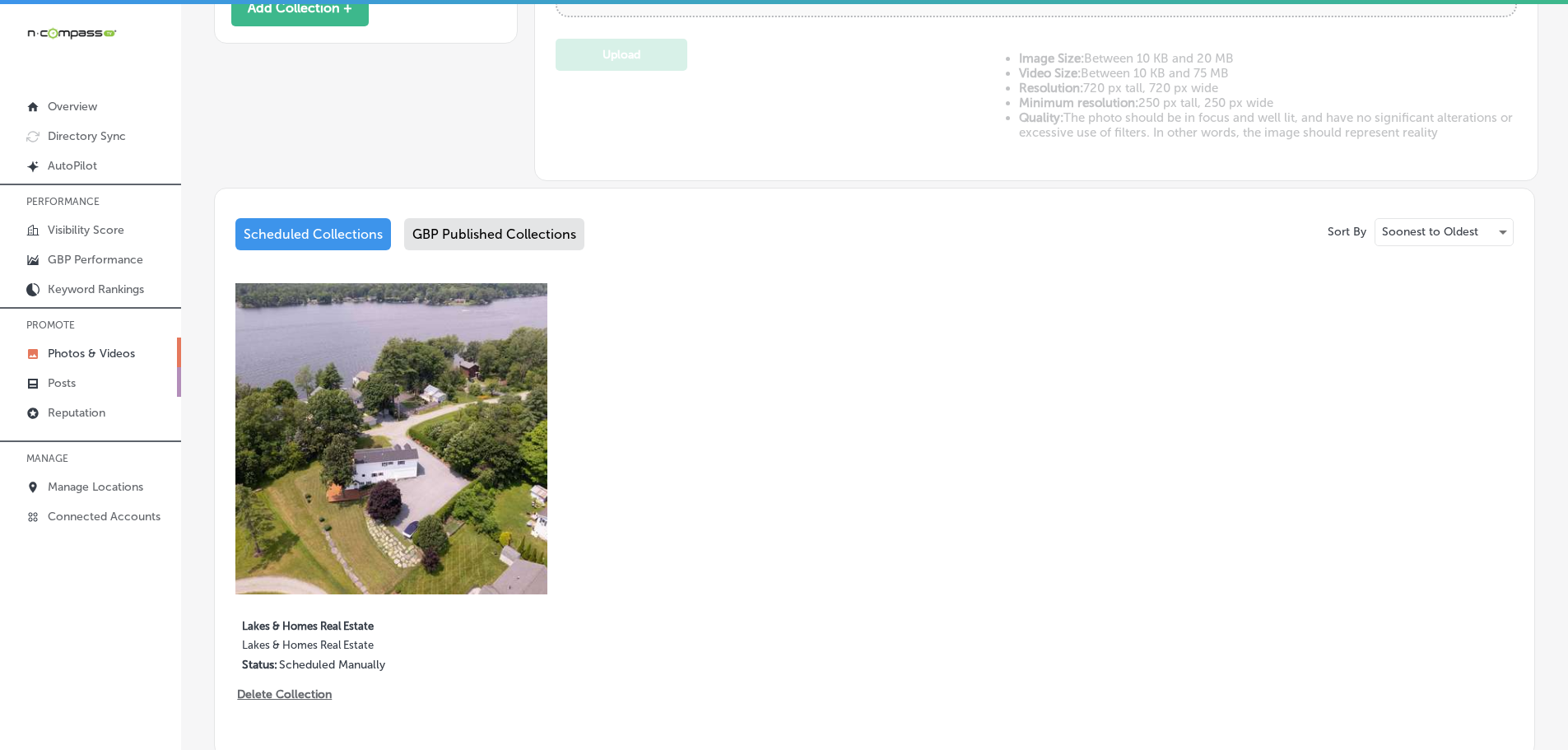
click at [63, 388] on p "Posts" at bounding box center [61, 382] width 28 height 14
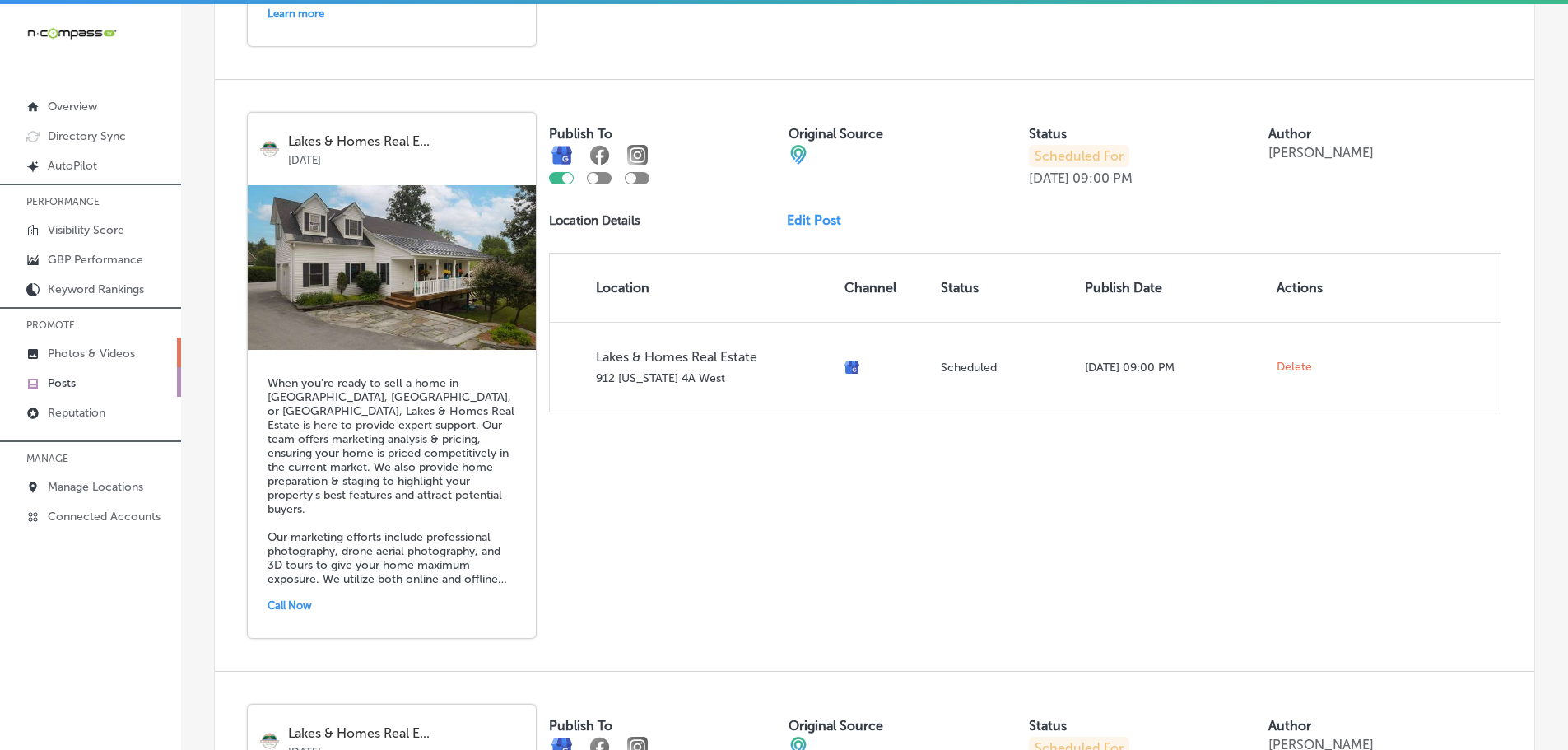
scroll to position [1701, 0]
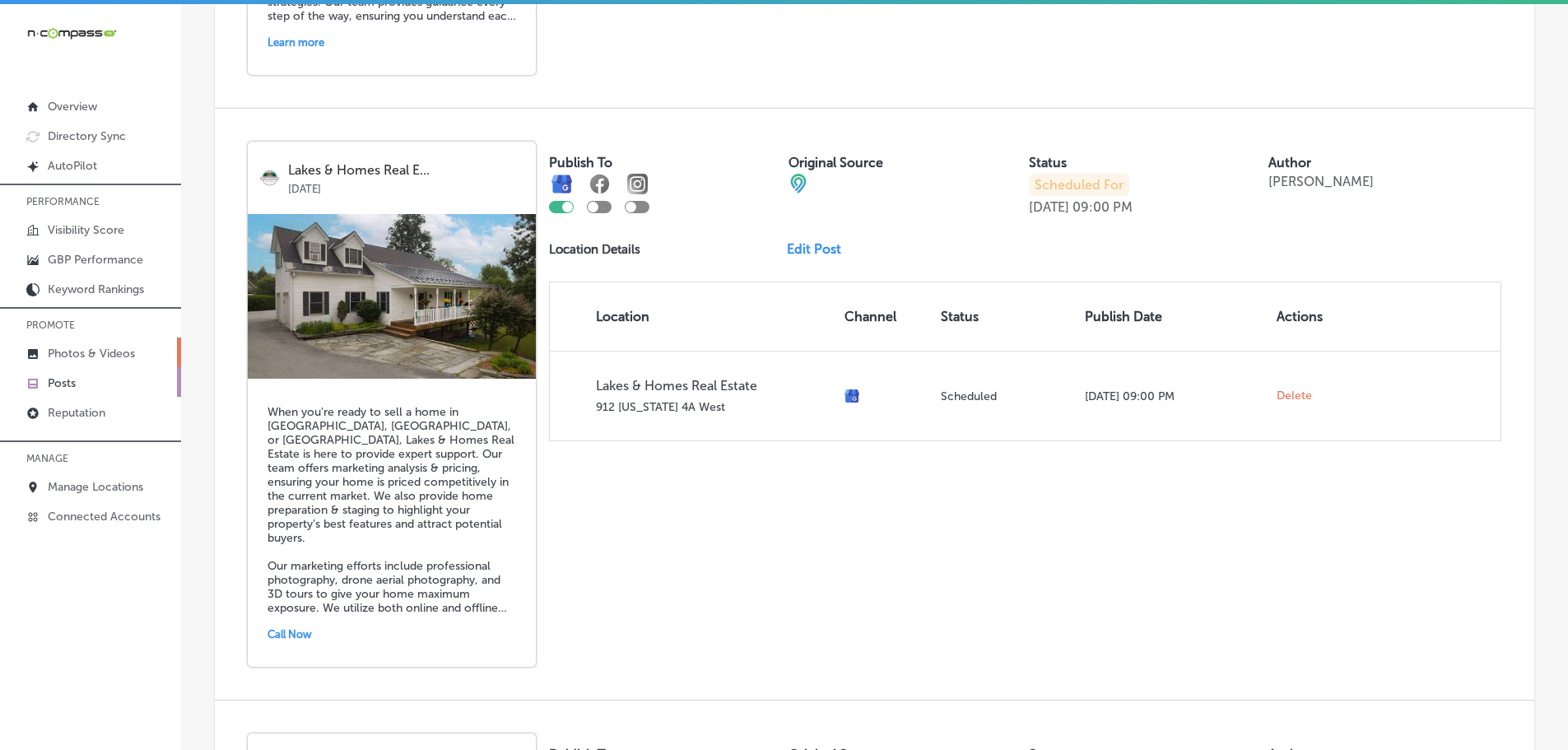
click at [90, 349] on p "Photos & Videos" at bounding box center [91, 353] width 87 height 14
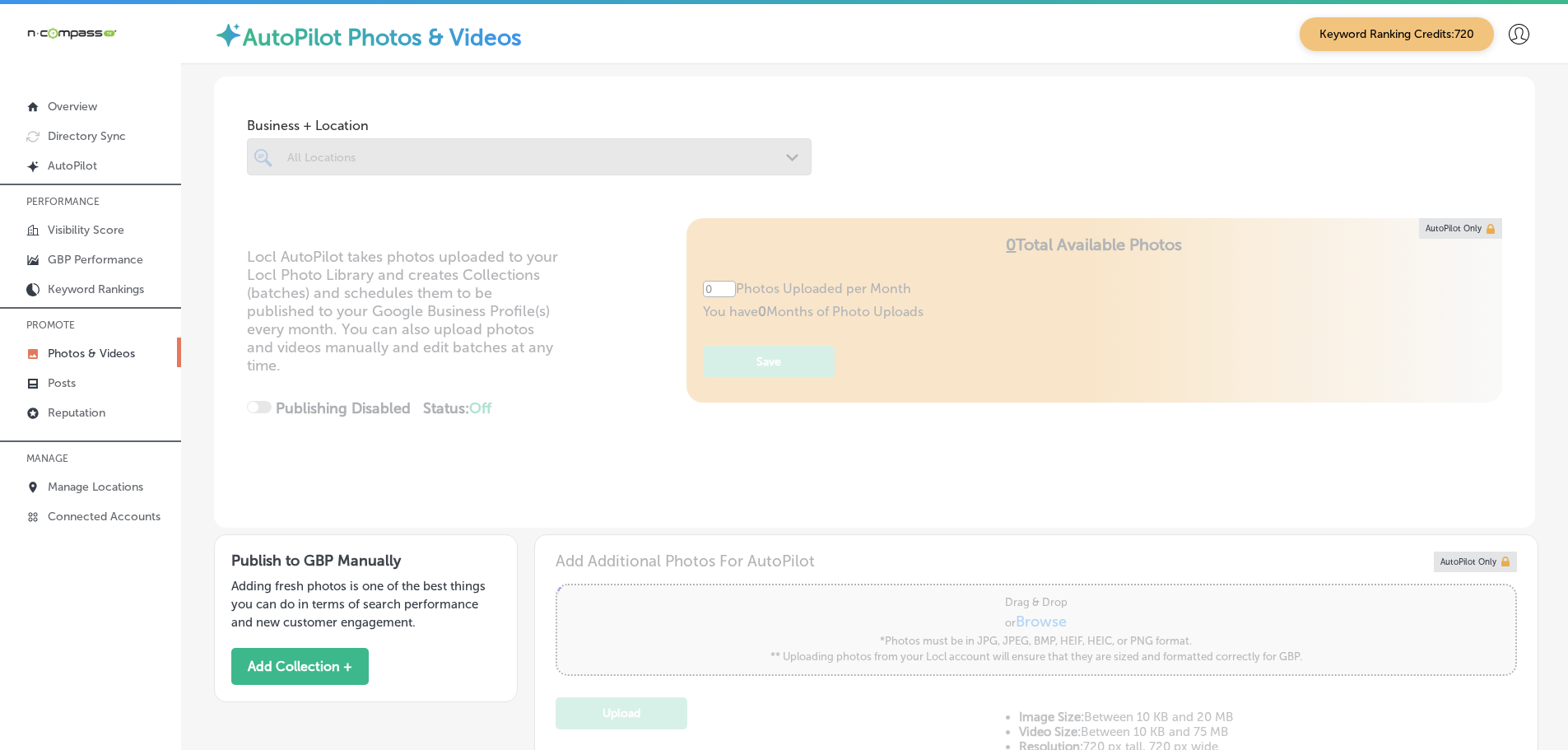
type input "5"
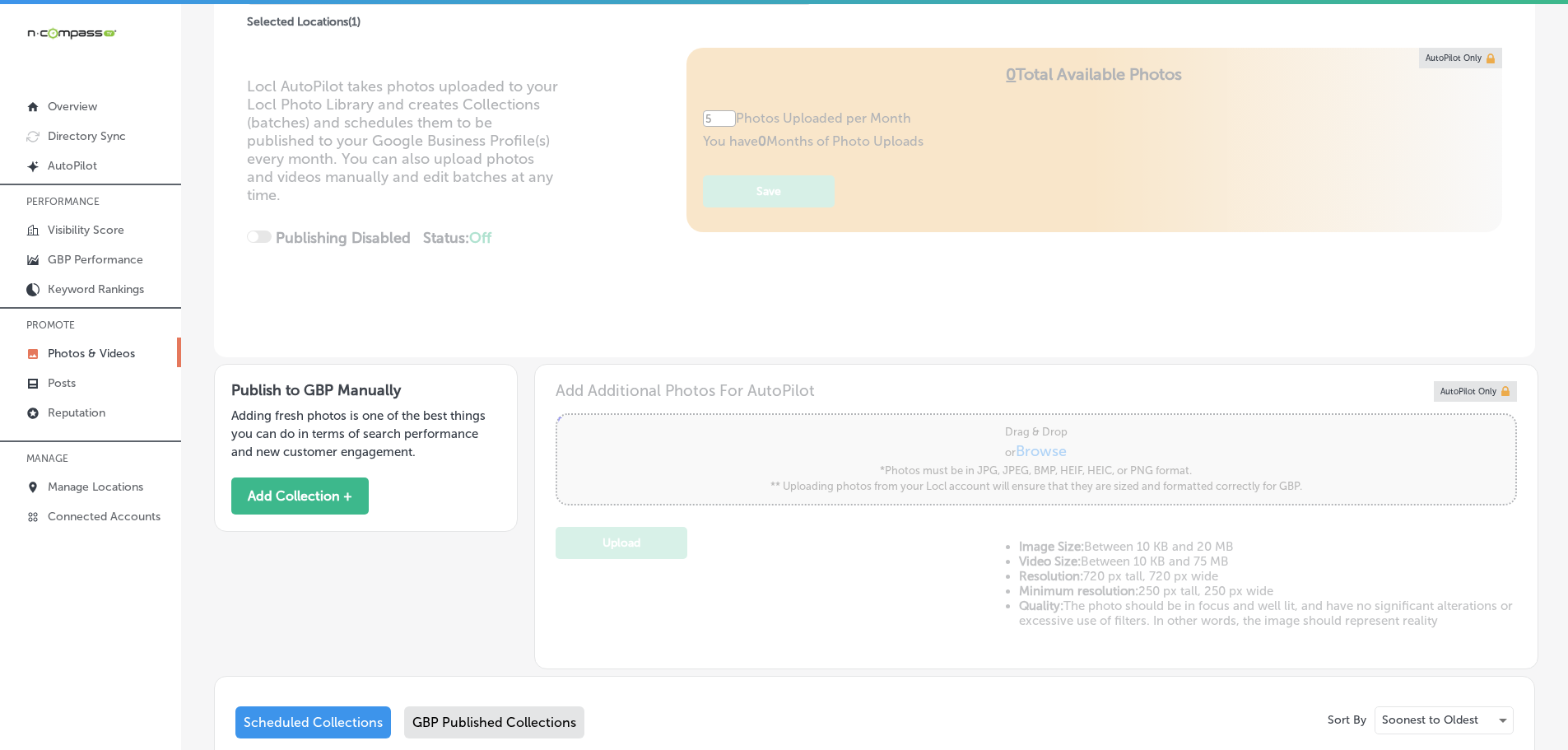
scroll to position [411, 0]
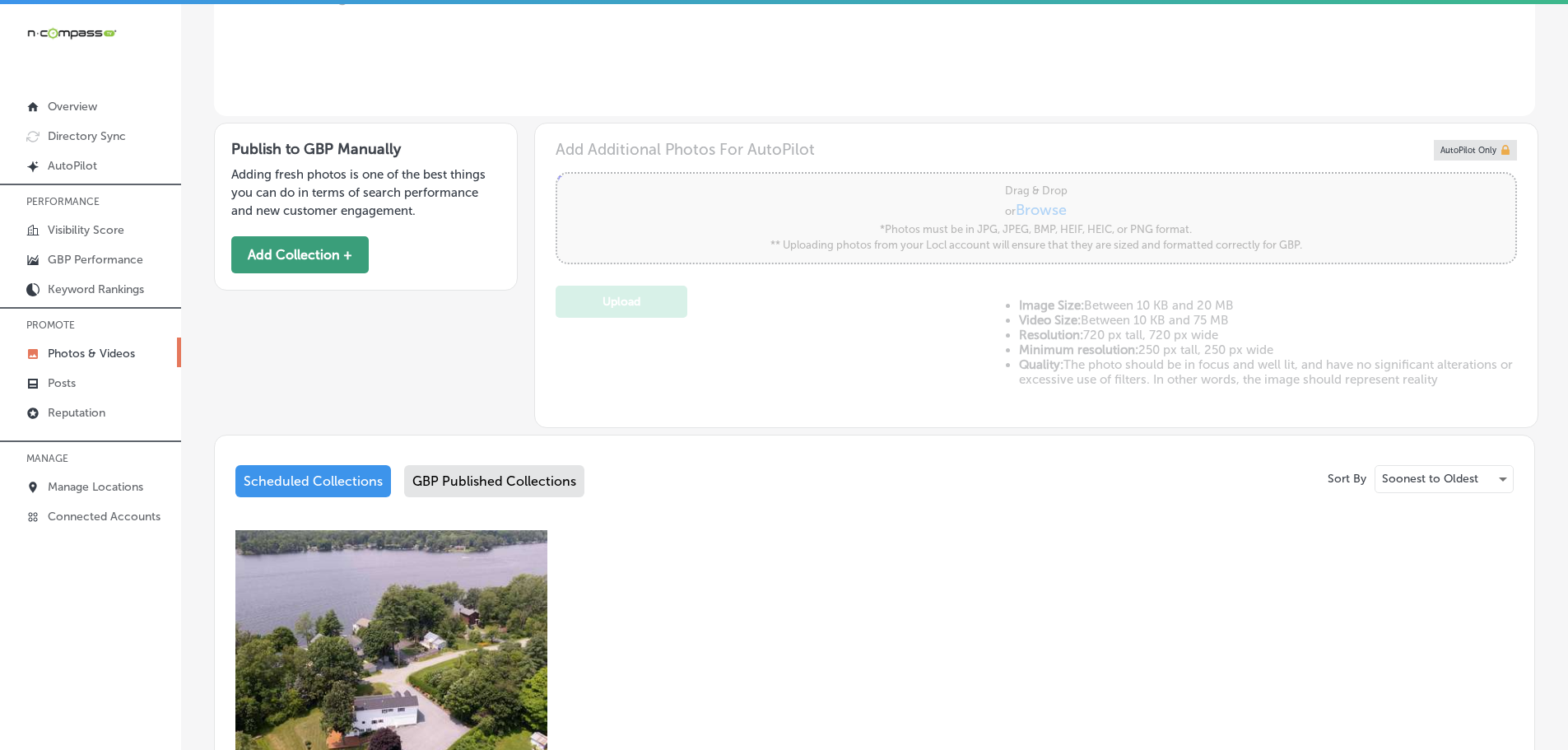
click at [304, 263] on button "Add Collection +" at bounding box center [300, 254] width 137 height 37
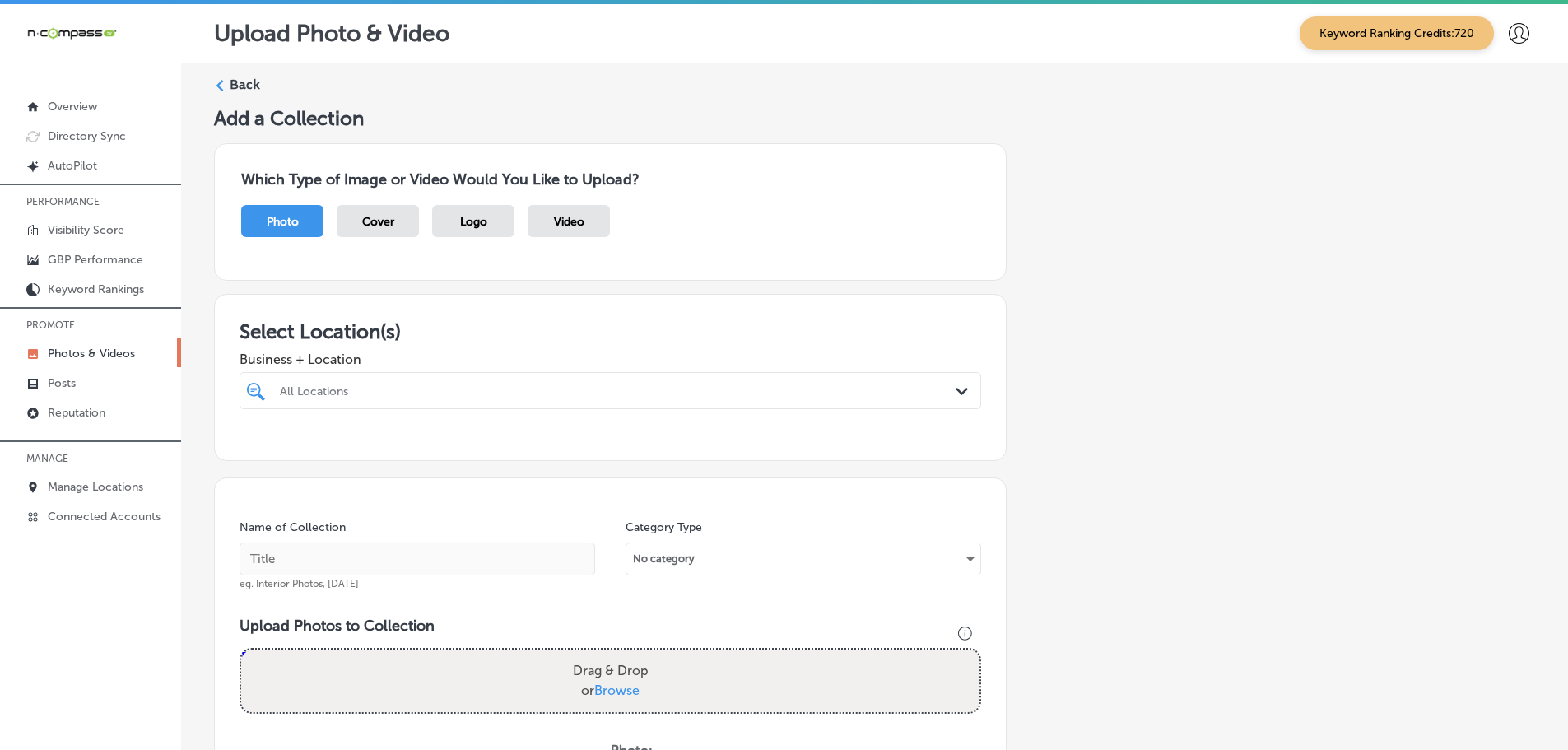
click at [535, 399] on div at bounding box center [577, 390] width 597 height 22
click at [401, 443] on label "Lakes & Homes Real Estate" at bounding box center [386, 450] width 218 height 14
type input "lakes"
click at [527, 343] on div "Business + Location option 912 Vermont 4A West, selected. option 912 Vermont 4A…" at bounding box center [610, 376] width 741 height 66
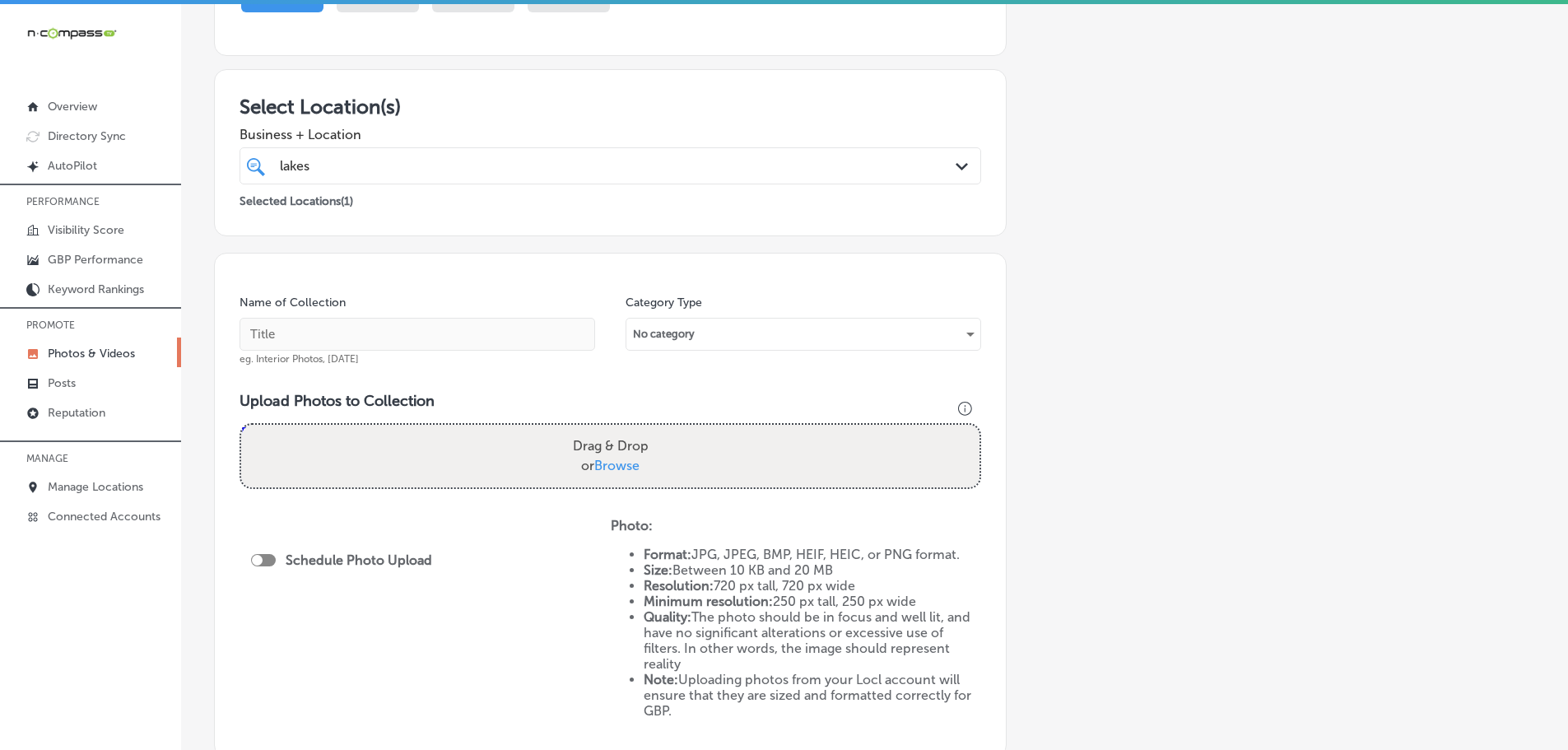
scroll to position [247, 0]
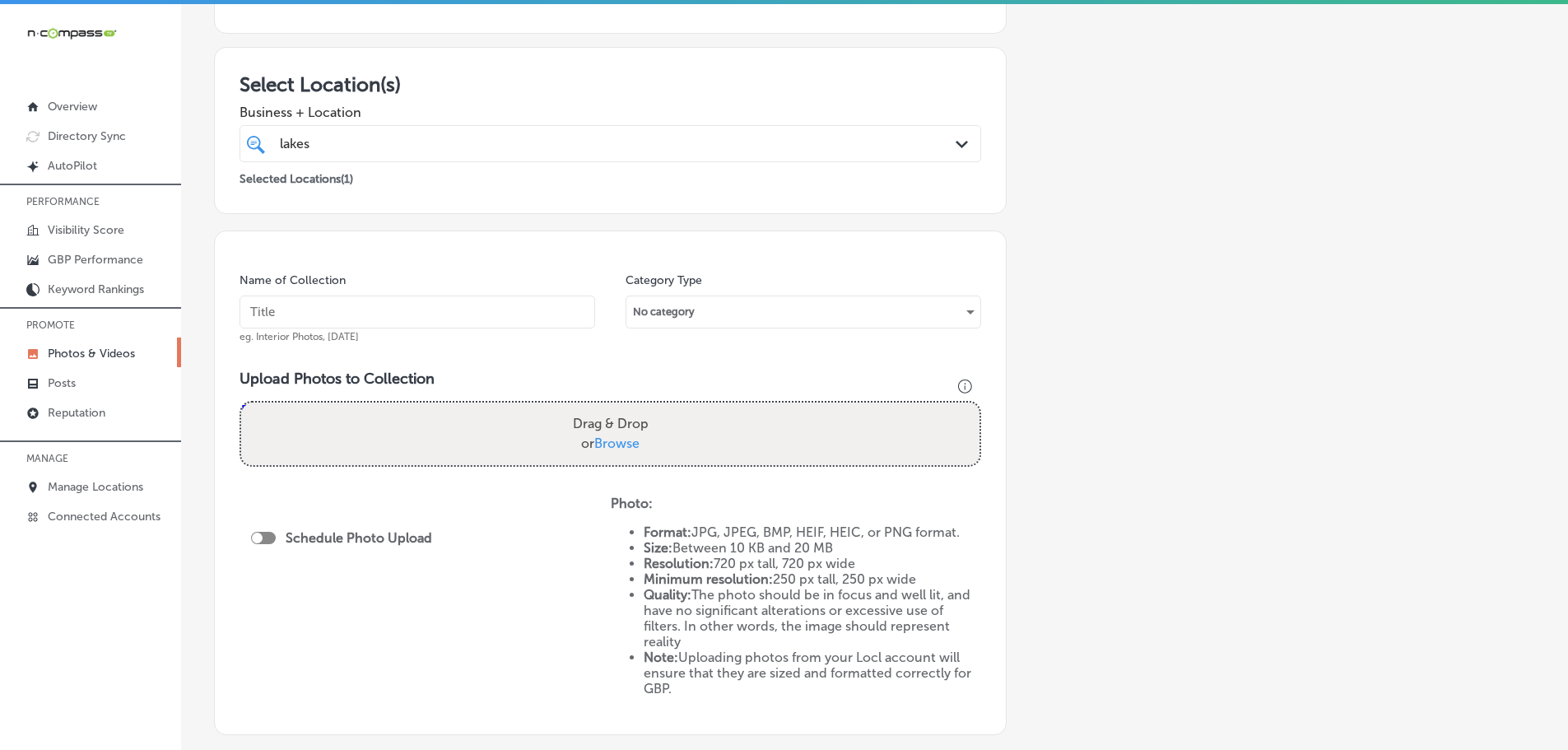
click at [627, 448] on span "Browse" at bounding box center [617, 442] width 46 height 15
click at [627, 407] on input "Drag & Drop or Browse" at bounding box center [610, 404] width 738 height 5
type input "C:\fakepath\l&h realty 58.jpg"
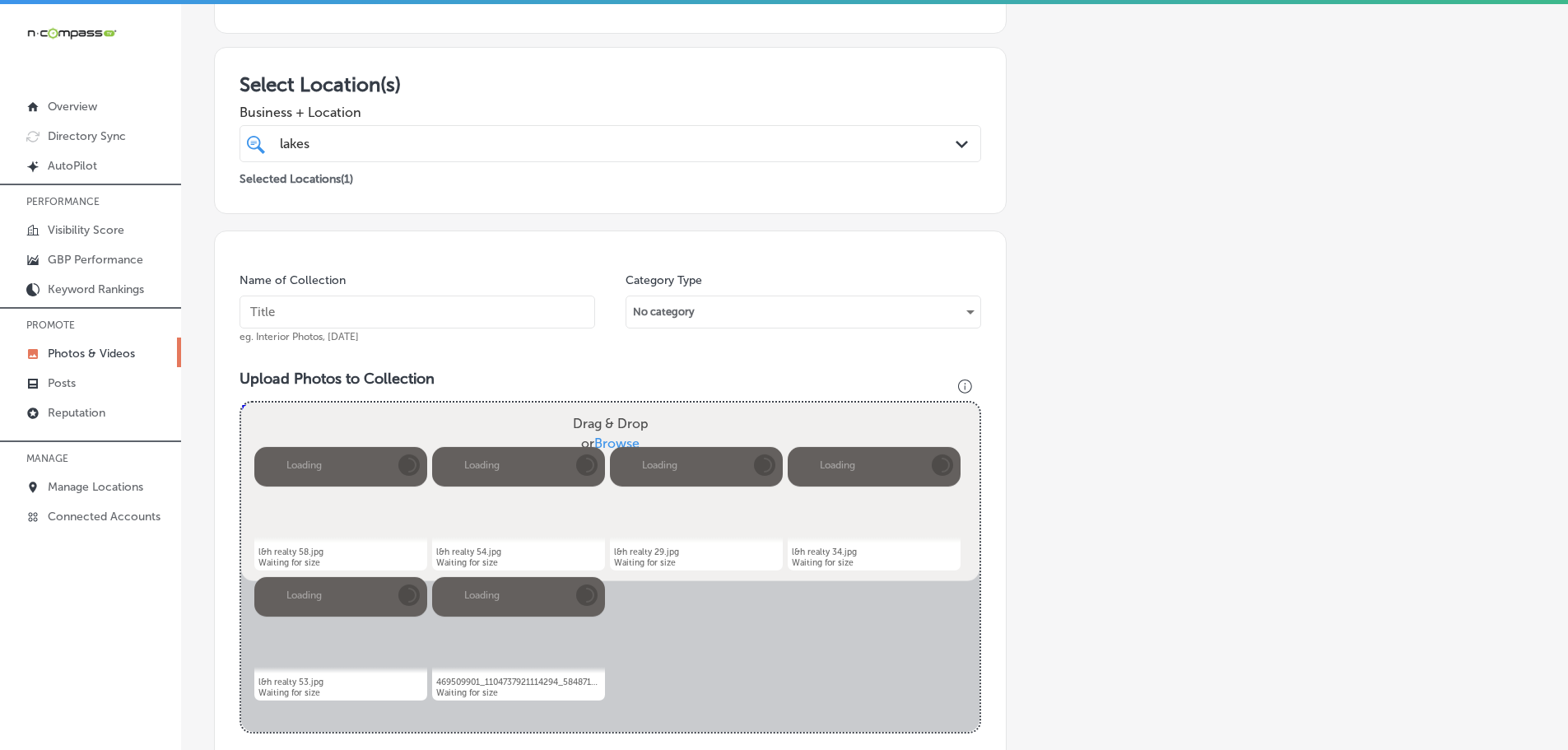
click at [463, 318] on input "text" at bounding box center [417, 312] width 356 height 33
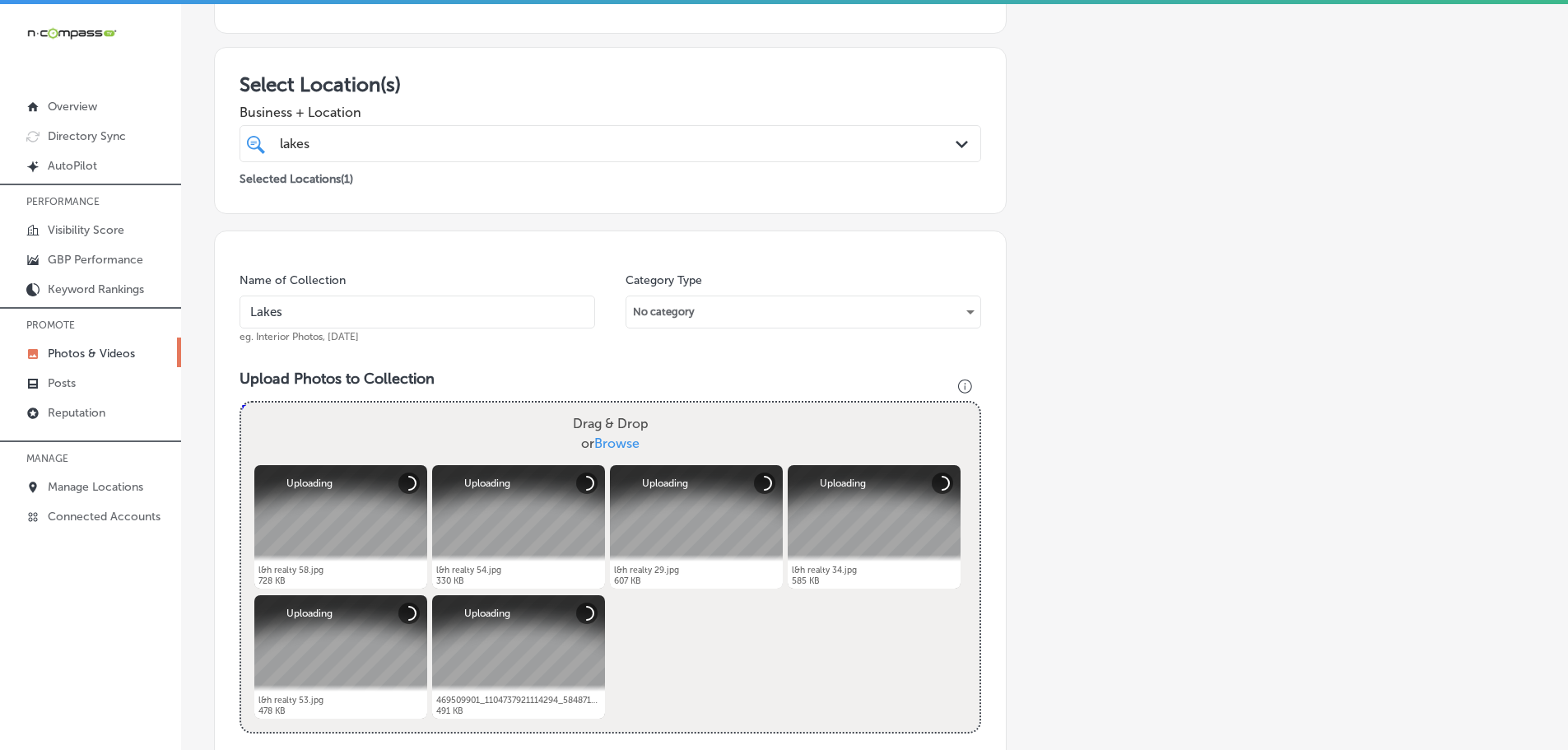
type input "Lakes & Homes Real Estate"
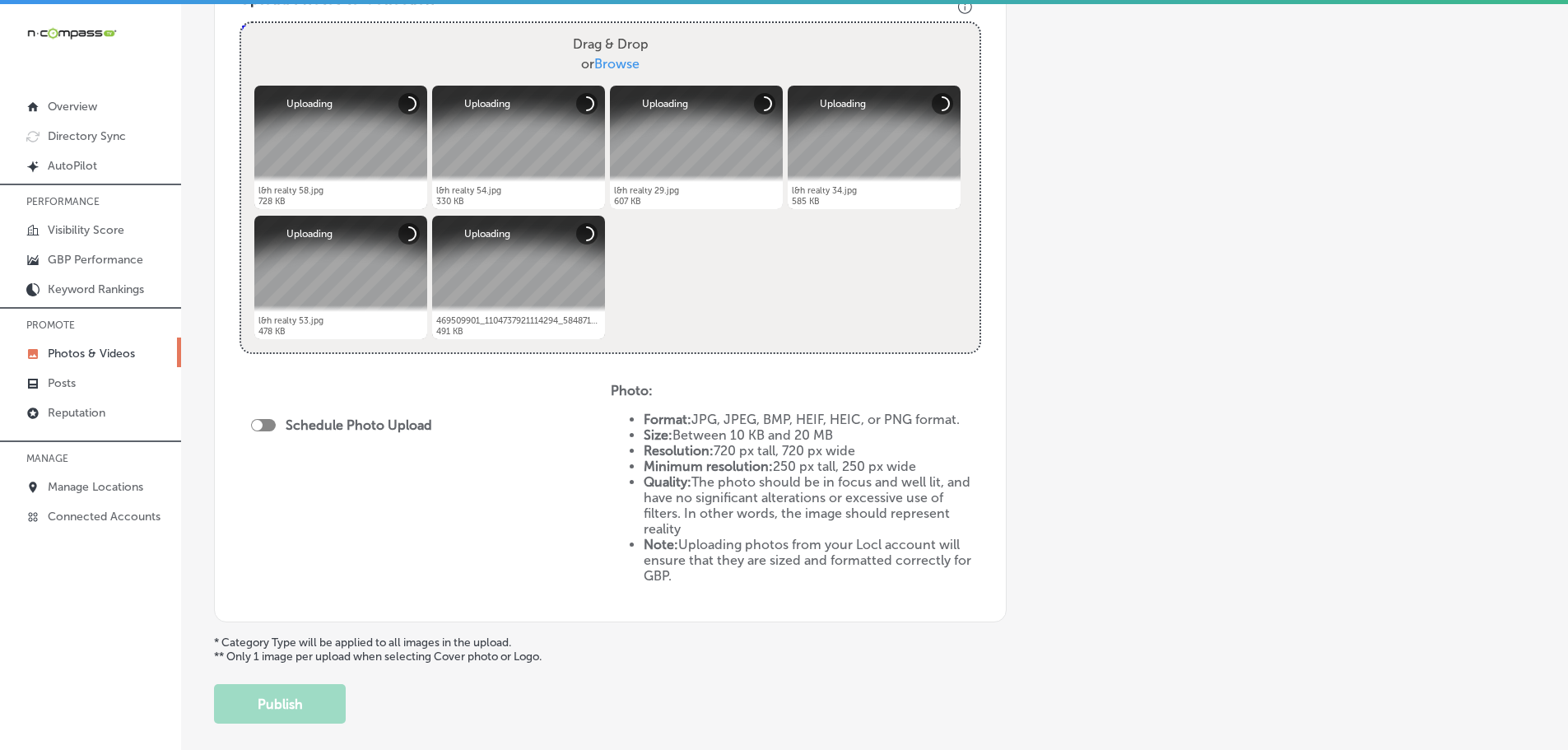
scroll to position [658, 0]
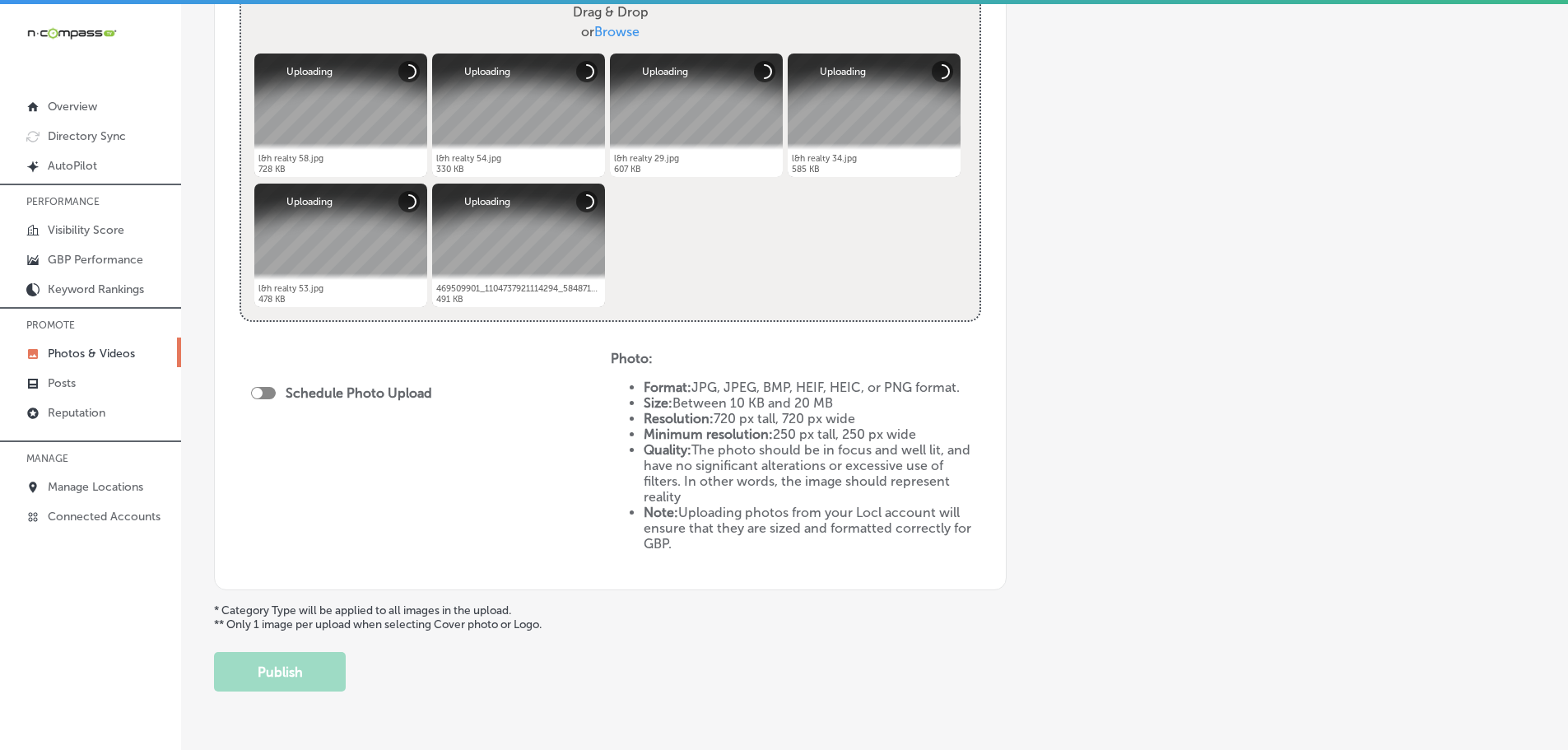
click at [259, 394] on div at bounding box center [258, 393] width 11 height 11
checkbox input "true"
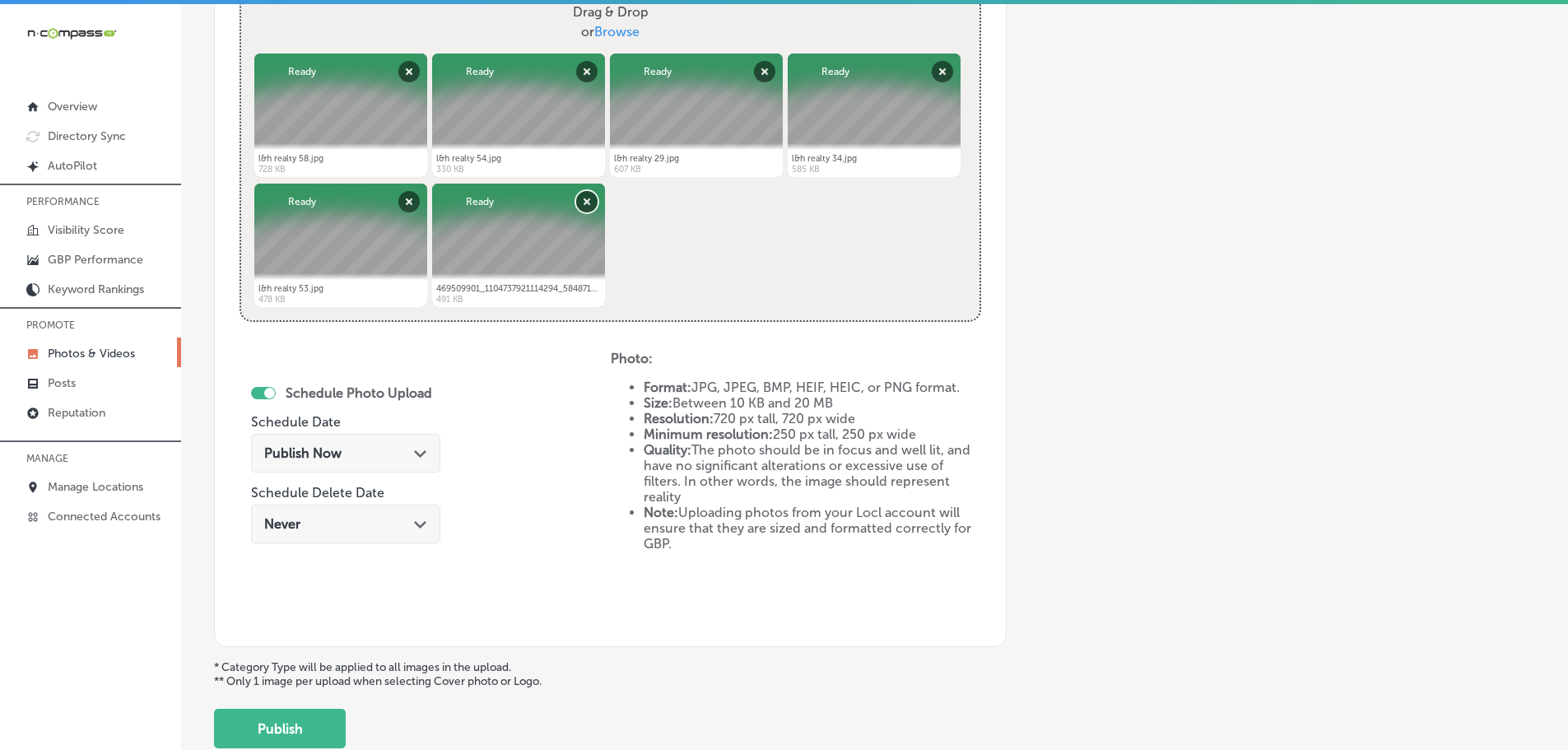
click at [586, 201] on button "Remove" at bounding box center [587, 202] width 22 height 22
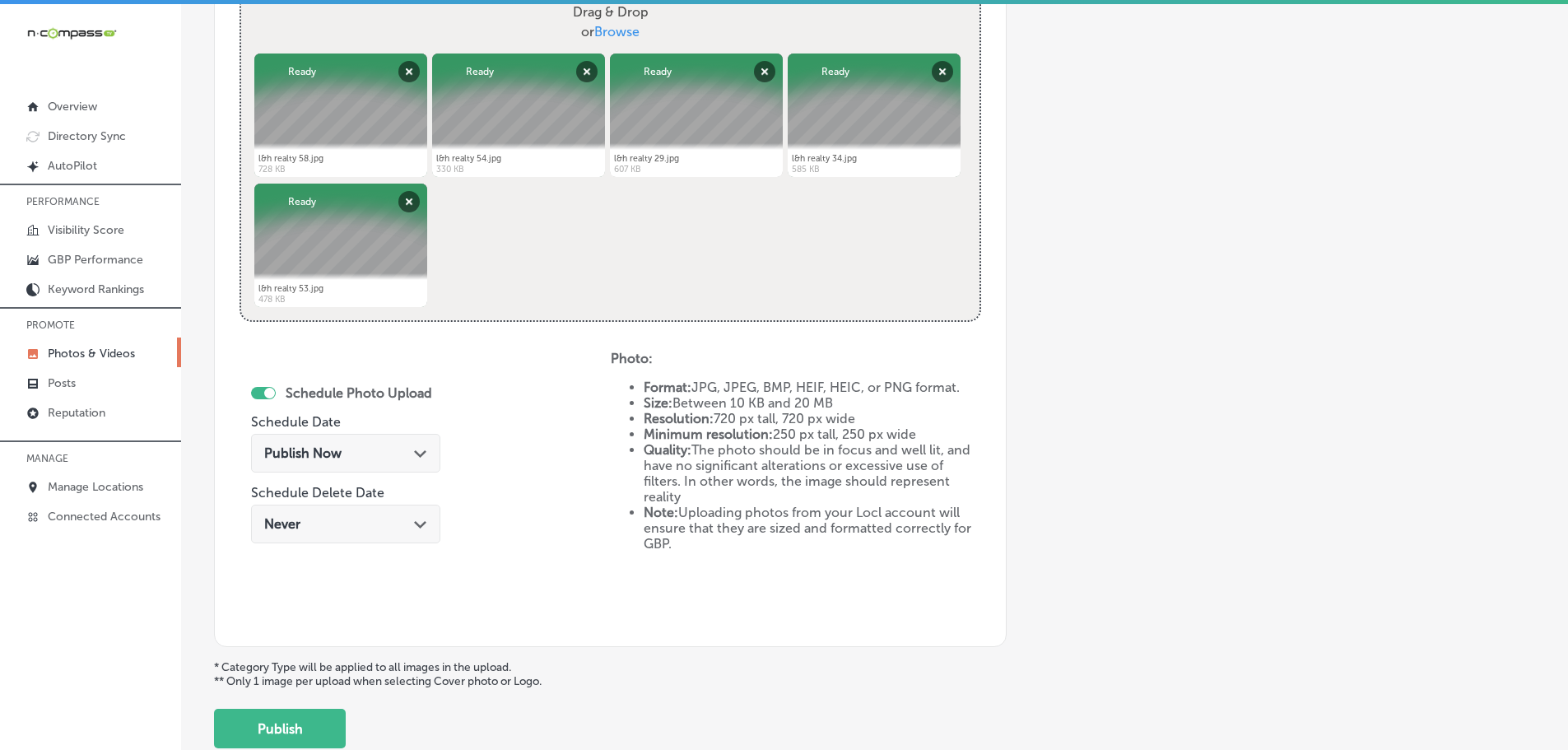
click at [415, 452] on polygon at bounding box center [421, 453] width 13 height 7
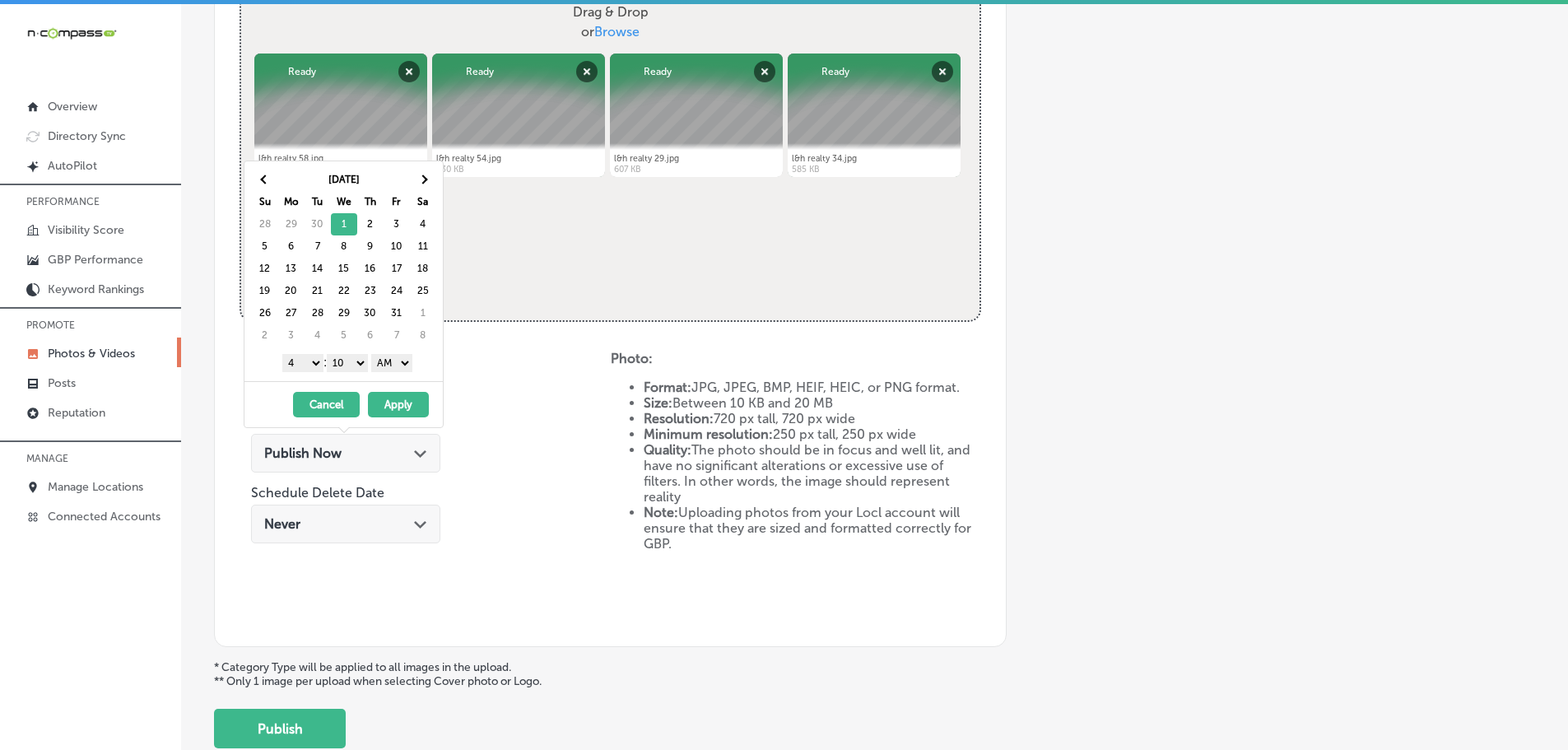
click at [308, 364] on select "1 2 3 4 5 6 7 8 9 10 11 12" at bounding box center [302, 363] width 41 height 18
click at [347, 361] on select "00 10 20 30 40 50" at bounding box center [347, 363] width 41 height 18
click at [394, 364] on select "AM PM" at bounding box center [392, 363] width 41 height 18
click at [398, 397] on button "Apply" at bounding box center [398, 404] width 61 height 25
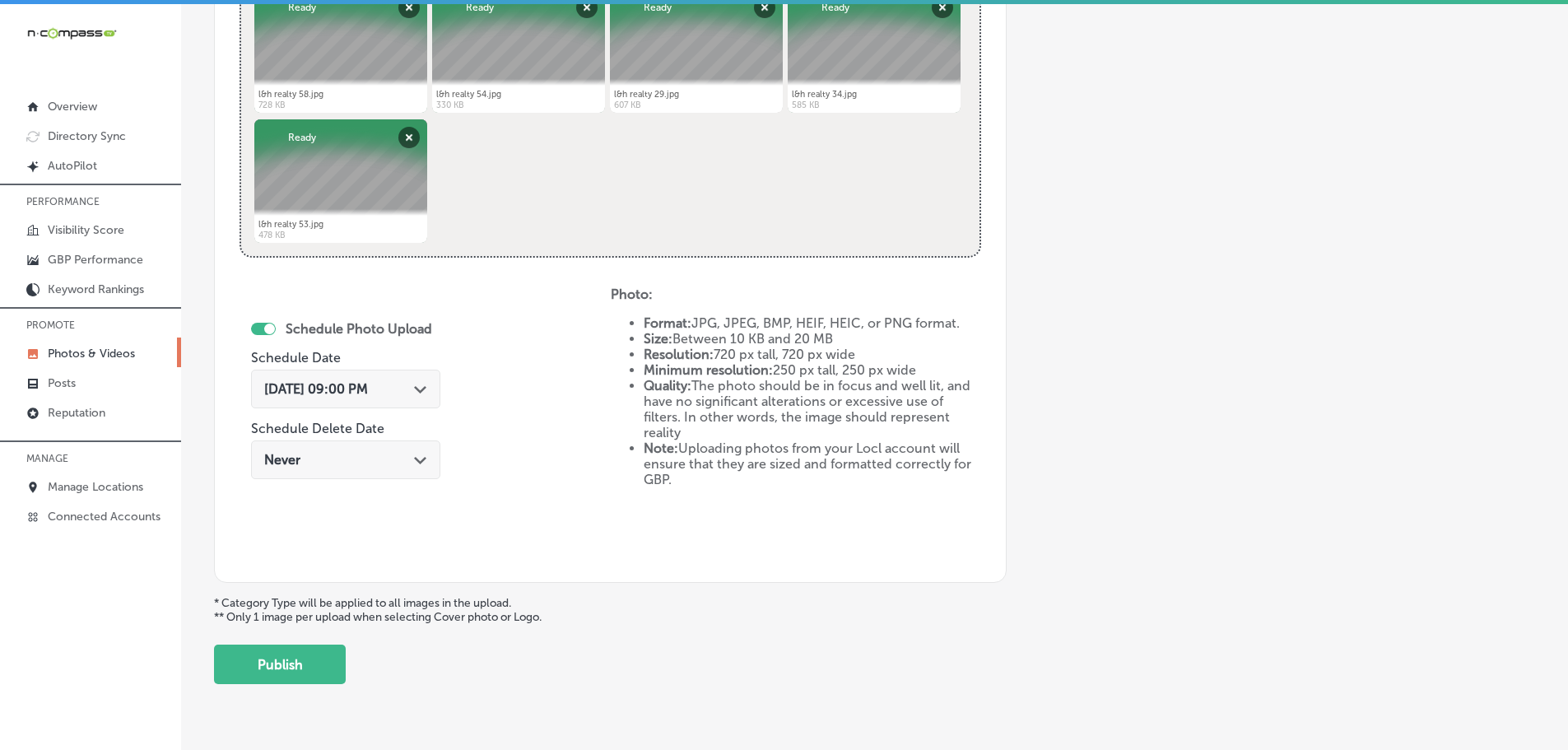
scroll to position [765, 0]
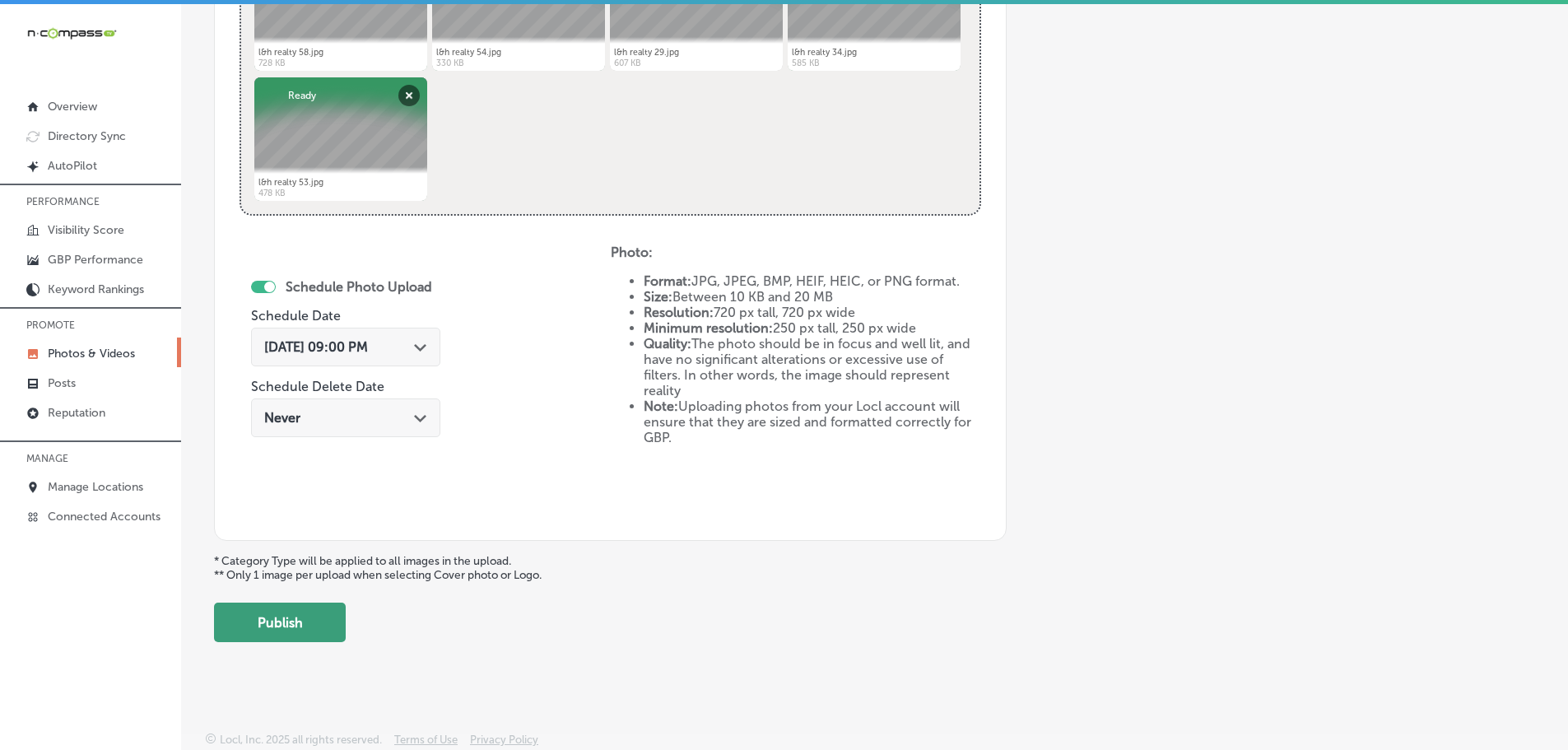
click at [308, 614] on button "Publish" at bounding box center [280, 622] width 132 height 39
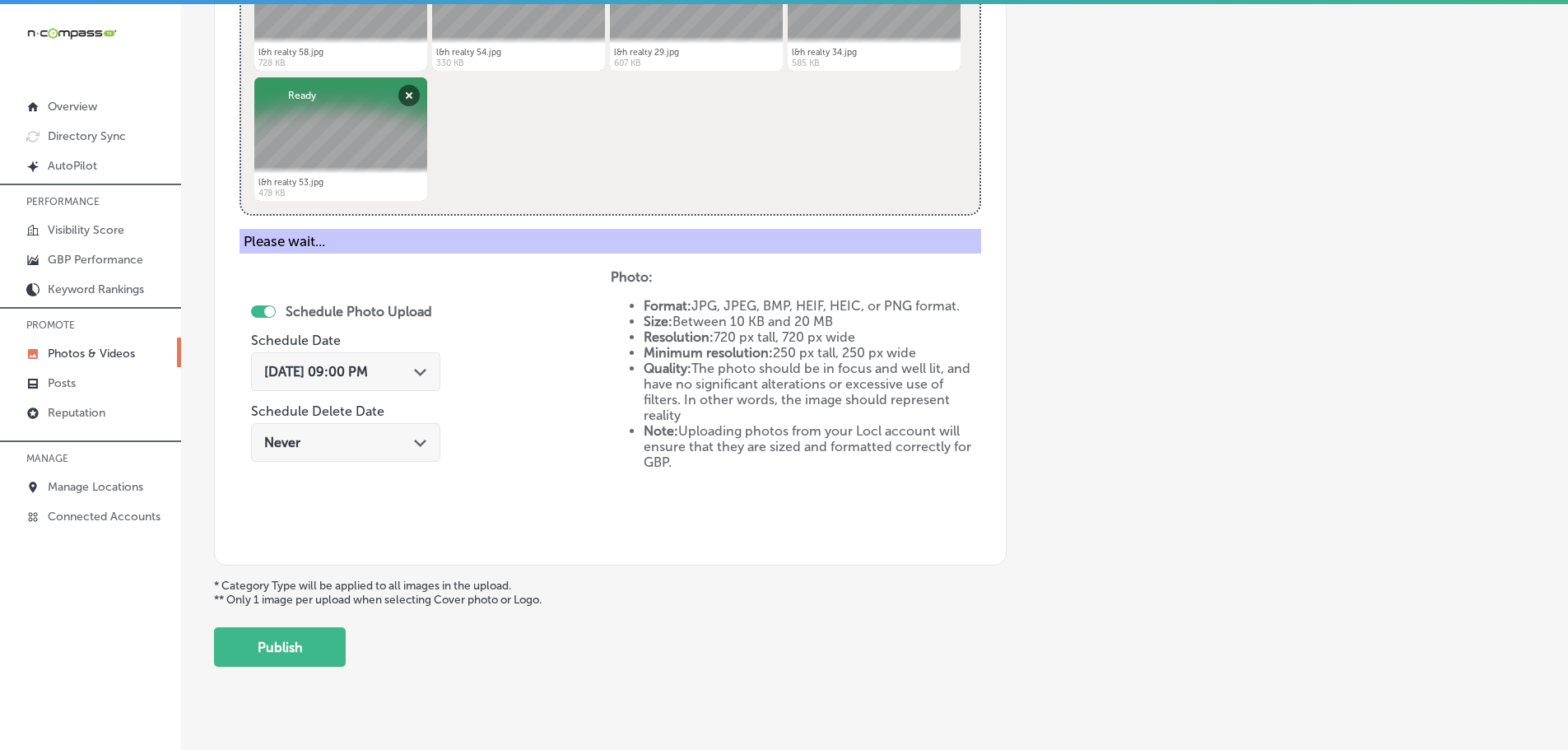
scroll to position [498, 0]
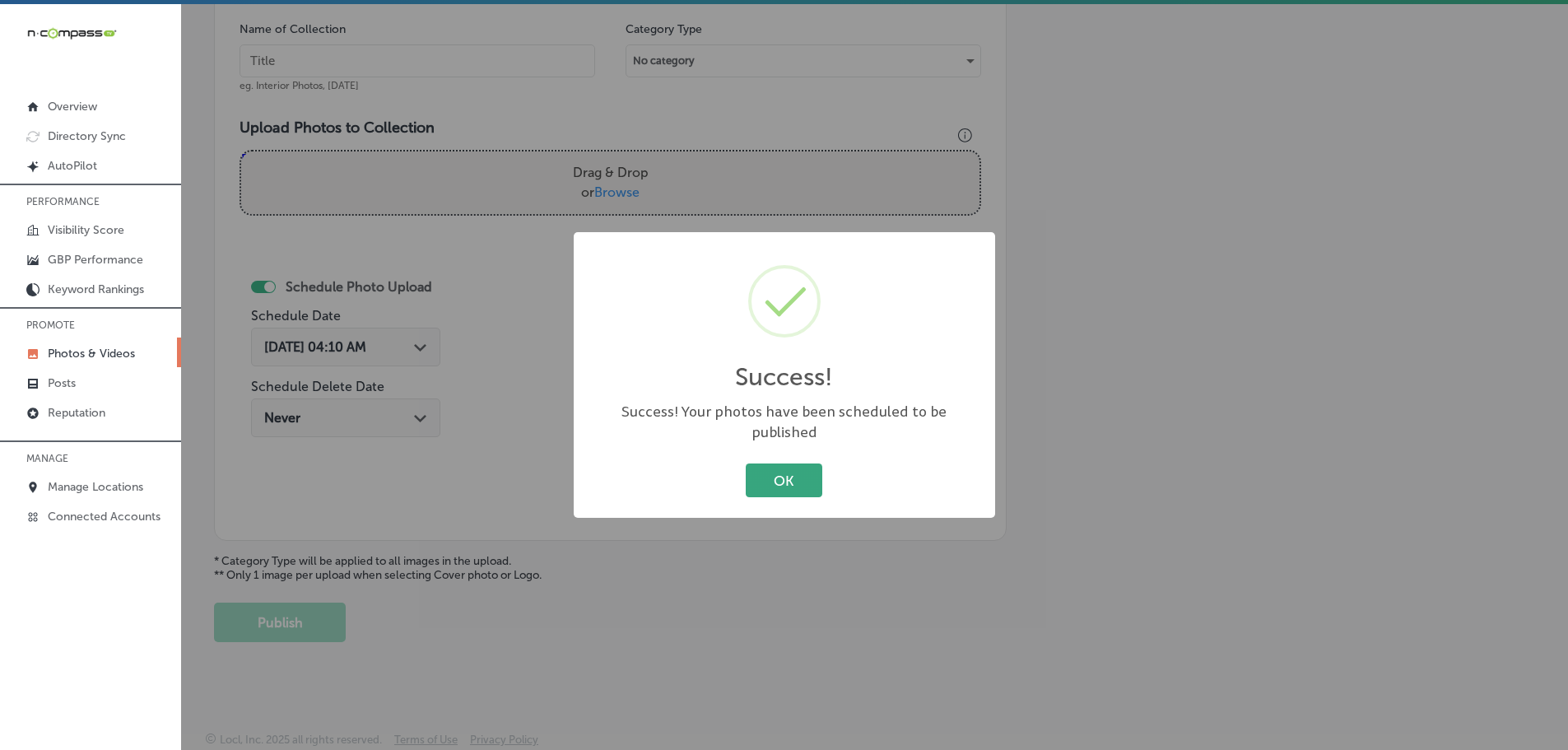
click at [768, 469] on button "OK" at bounding box center [784, 480] width 76 height 34
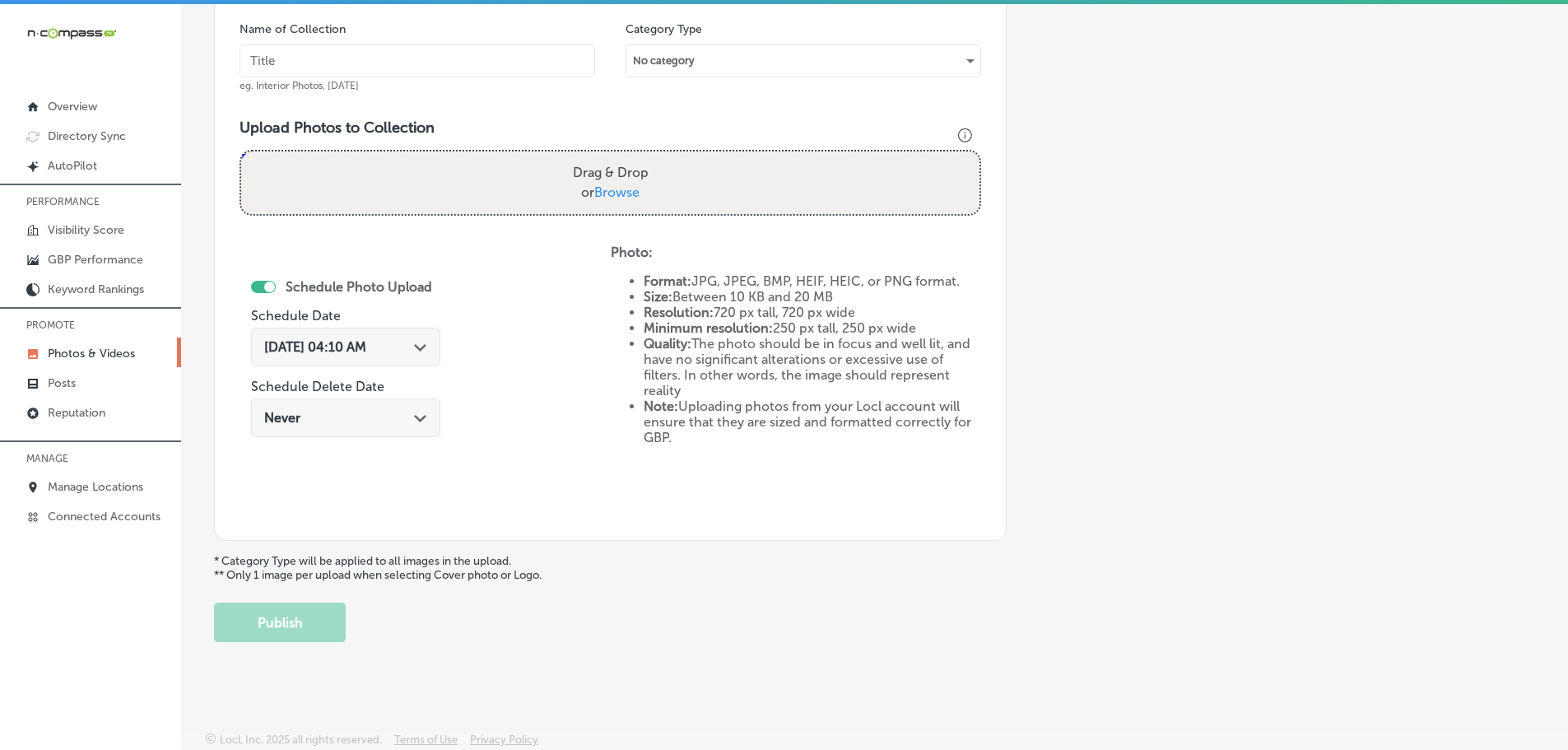
scroll to position [168, 0]
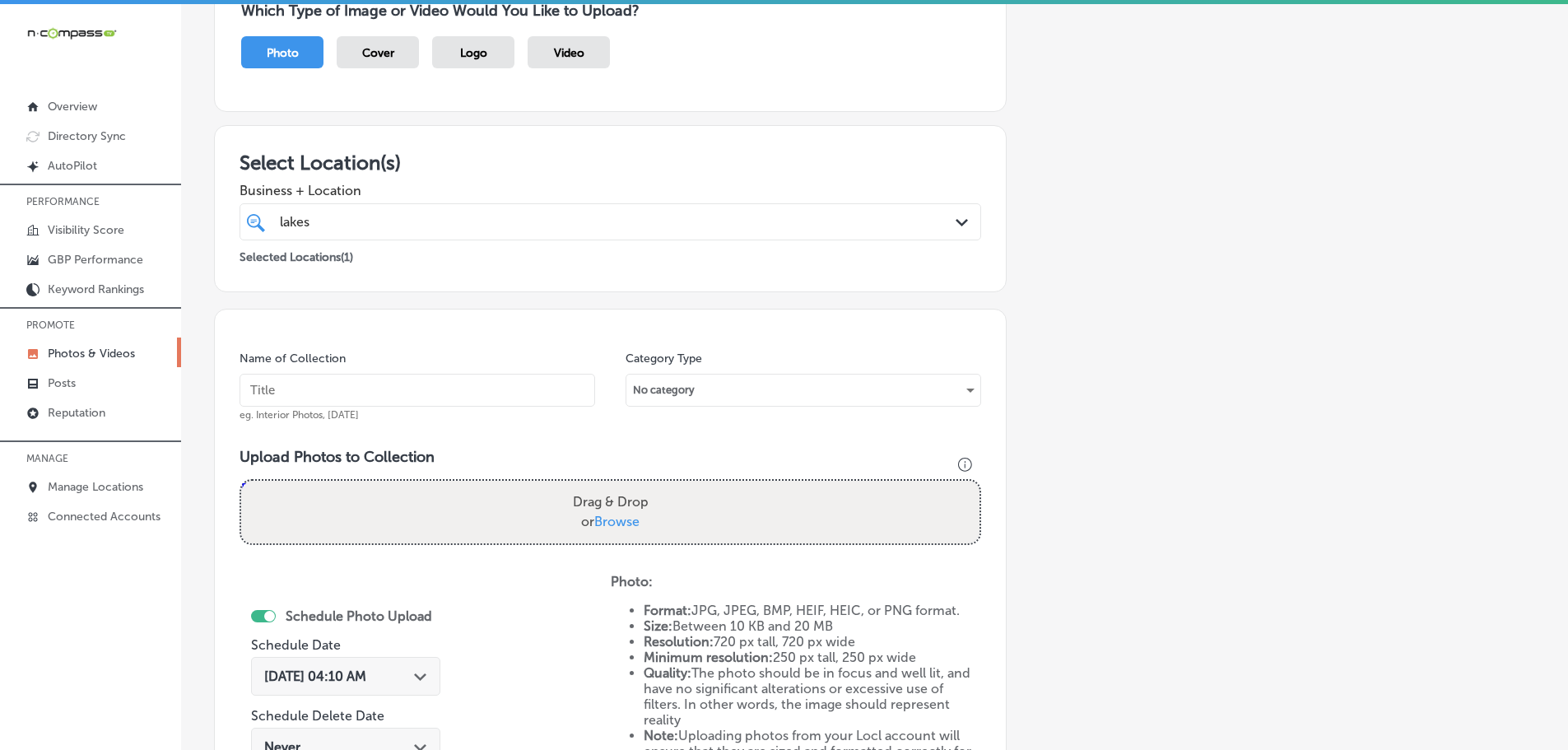
click at [622, 522] on span "Browse" at bounding box center [617, 521] width 46 height 15
click at [622, 485] on input "Drag & Drop or Browse" at bounding box center [610, 482] width 738 height 5
type input "C:\fakepath\l&h realty 69.jpg"
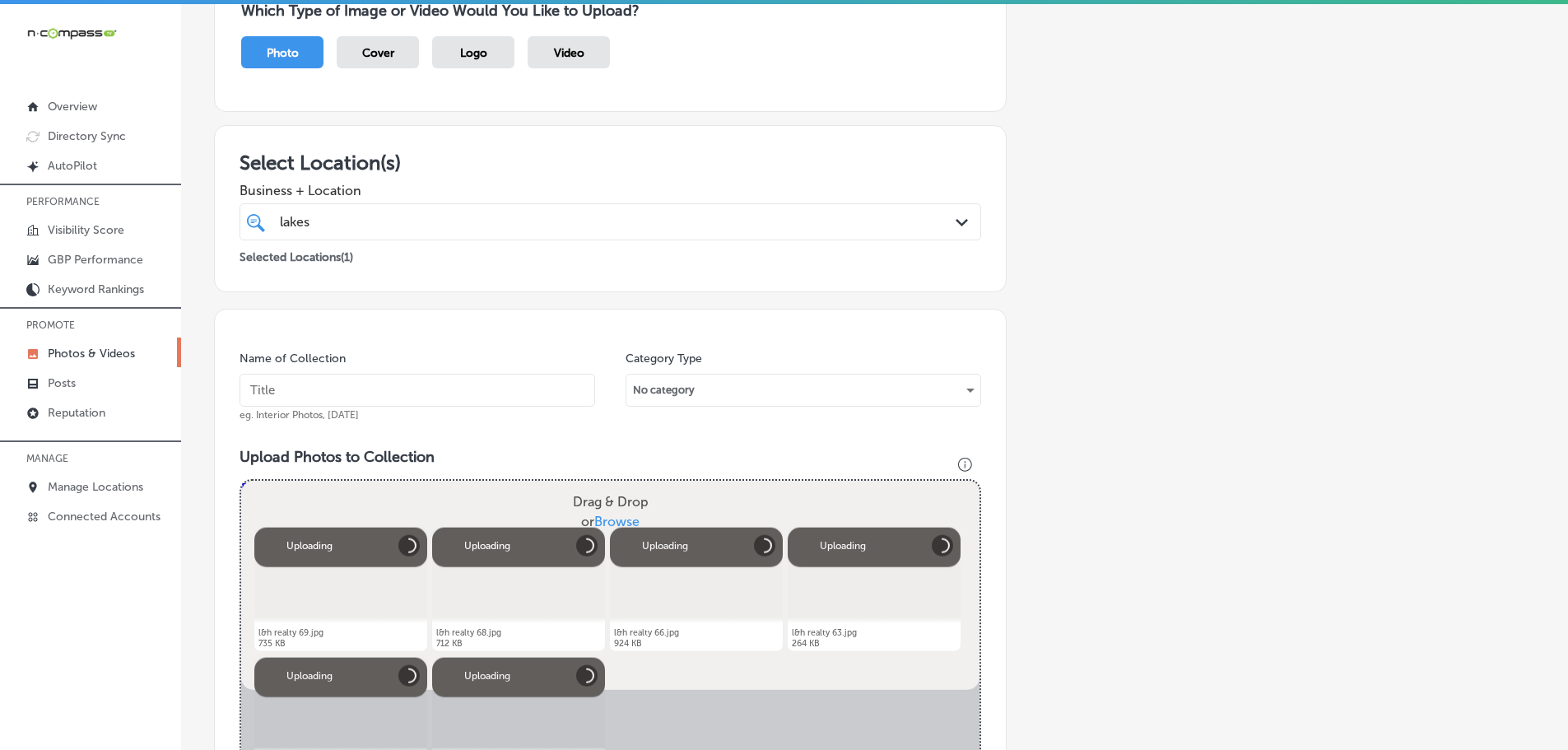
click at [395, 226] on div "lakes lakes" at bounding box center [577, 221] width 597 height 22
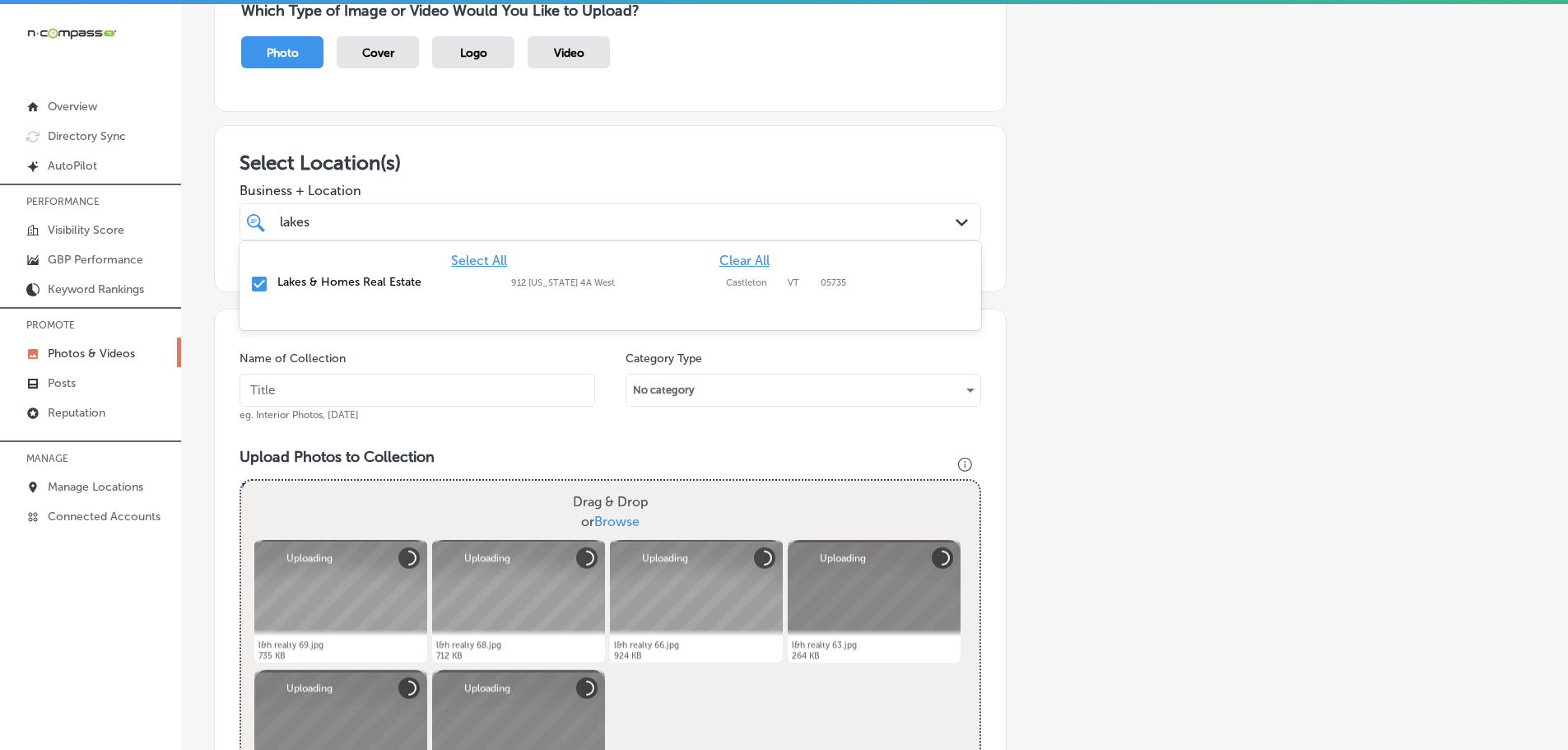
click at [453, 185] on span "Business + Location" at bounding box center [610, 190] width 741 height 15
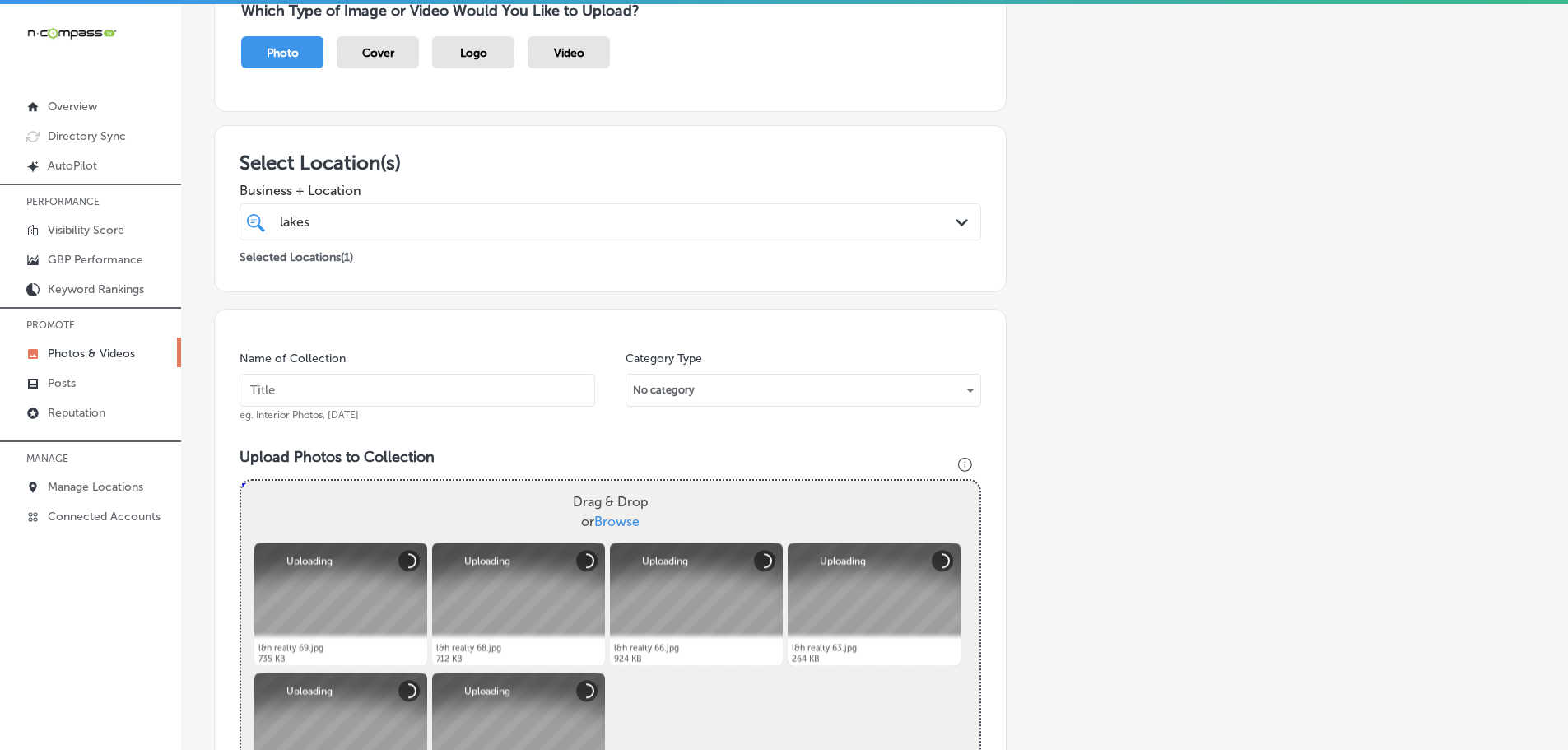
click at [393, 382] on input "text" at bounding box center [417, 390] width 356 height 33
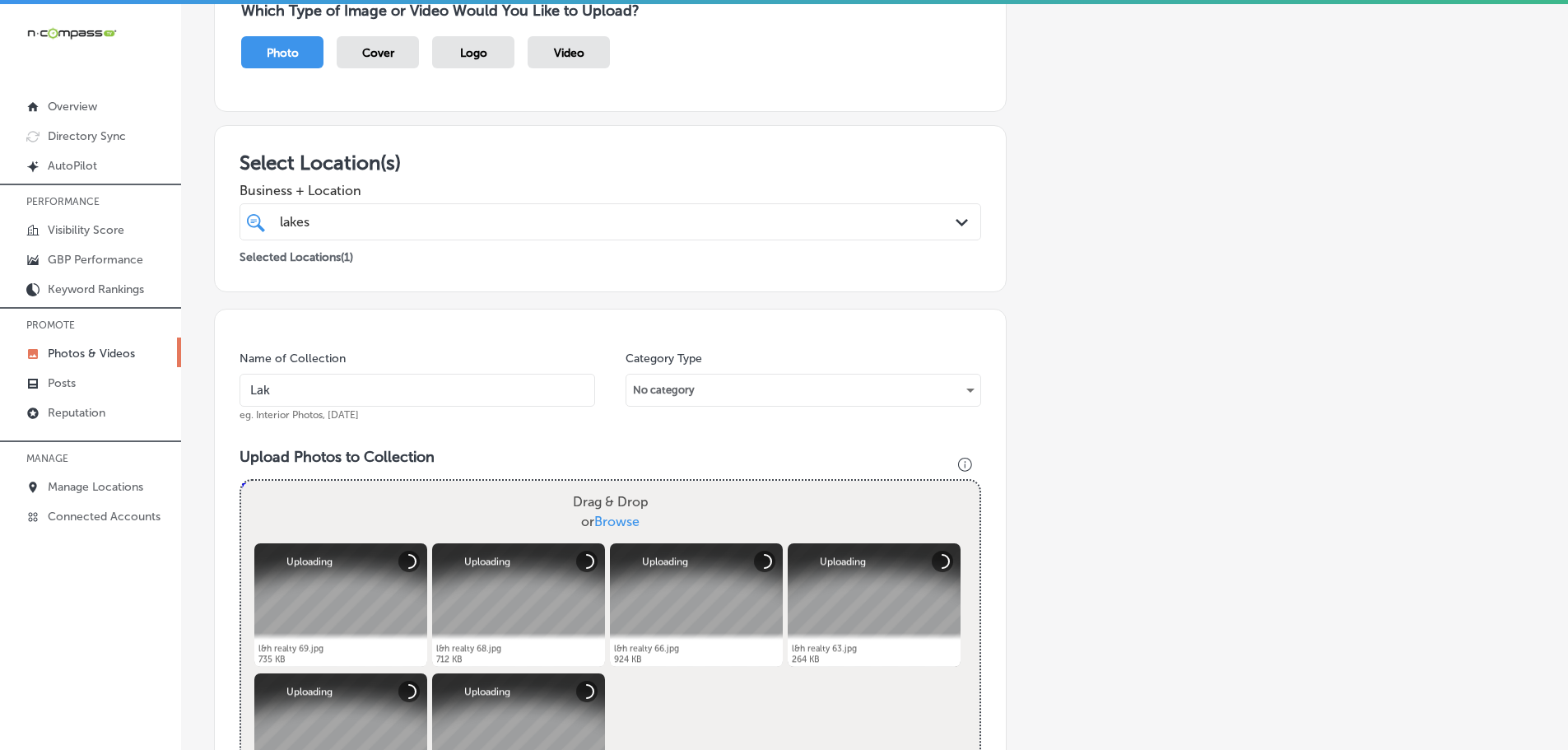
type input "Lakes & Homes Real Estate"
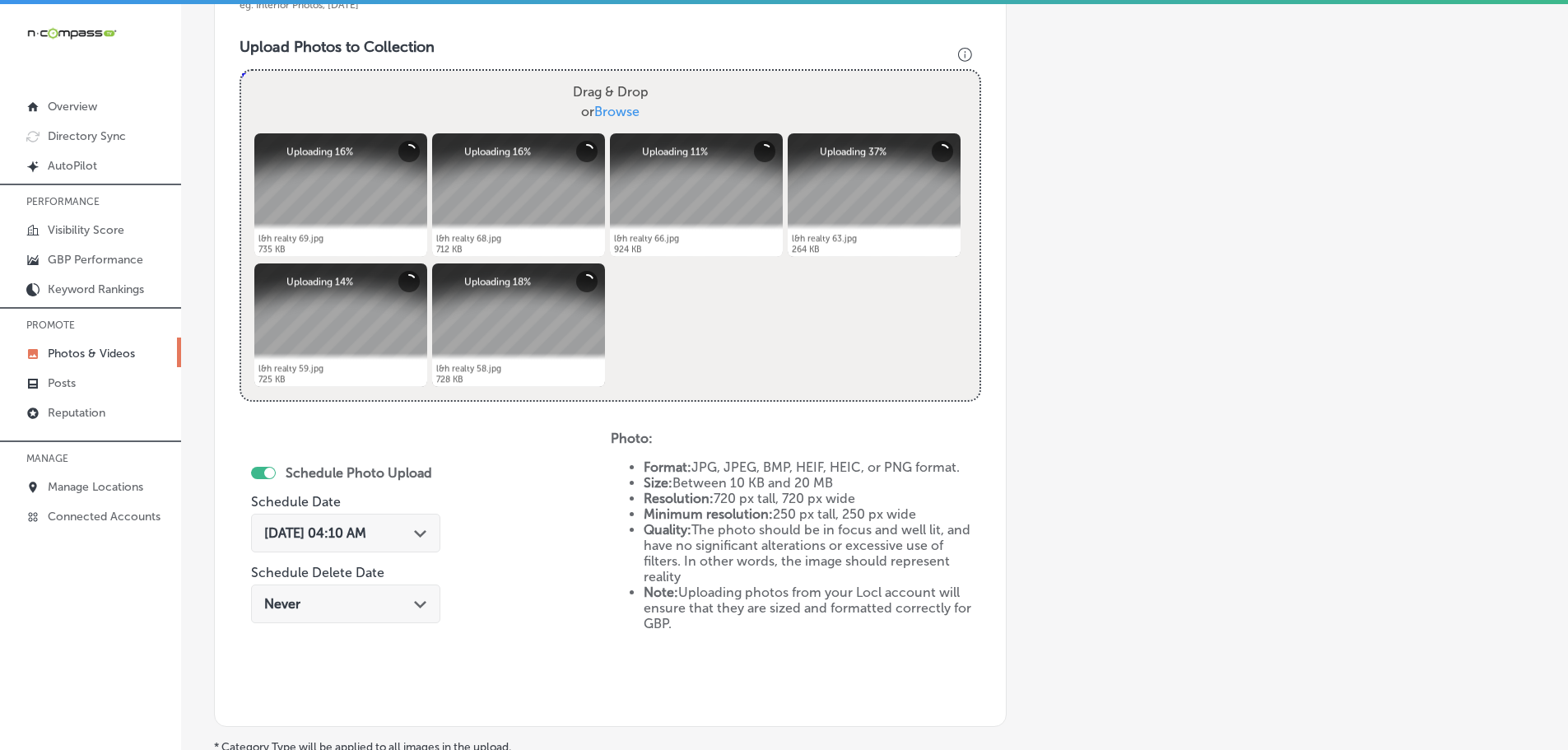
scroll to position [580, 0]
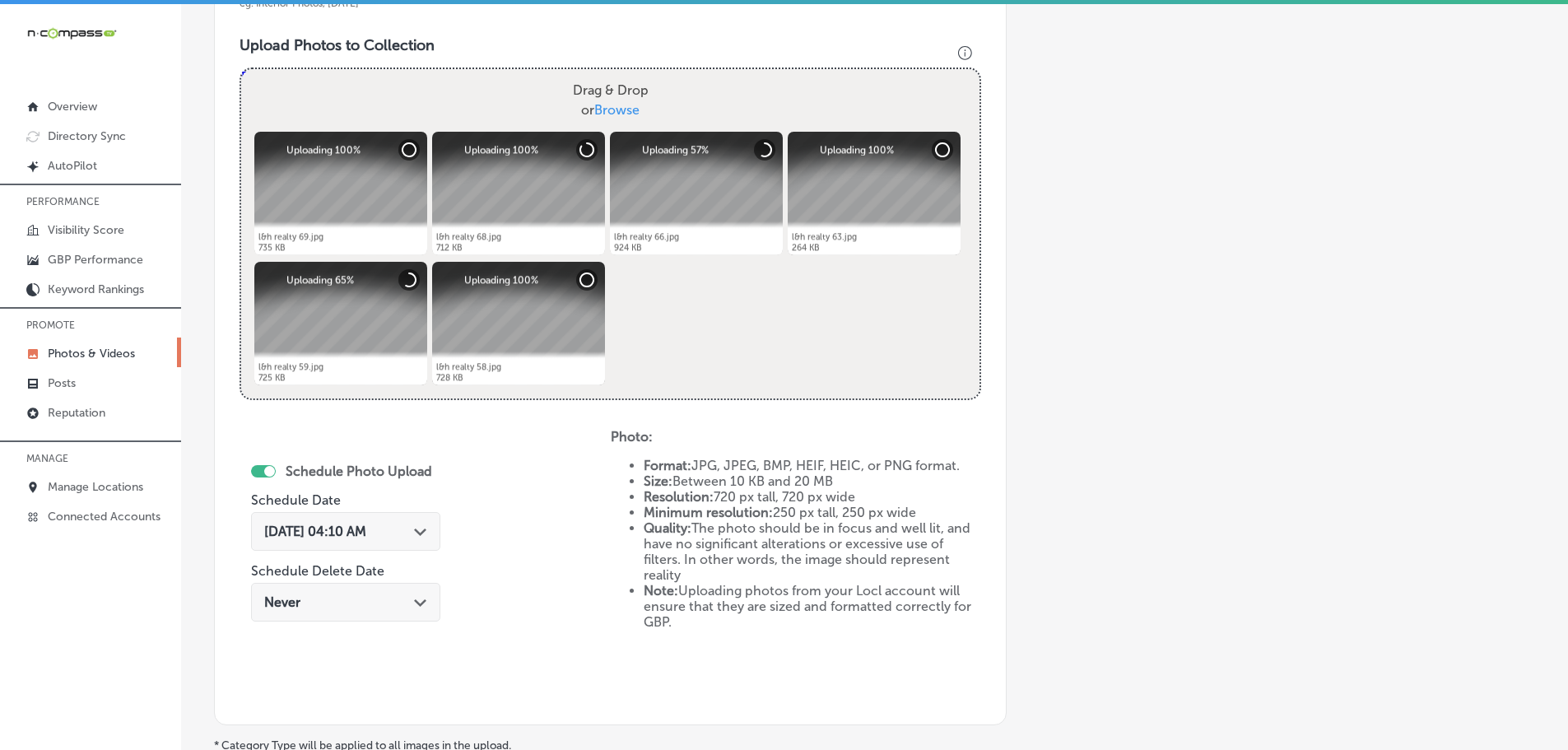
click at [423, 527] on div "Path Created with Sketch." at bounding box center [421, 530] width 13 height 13
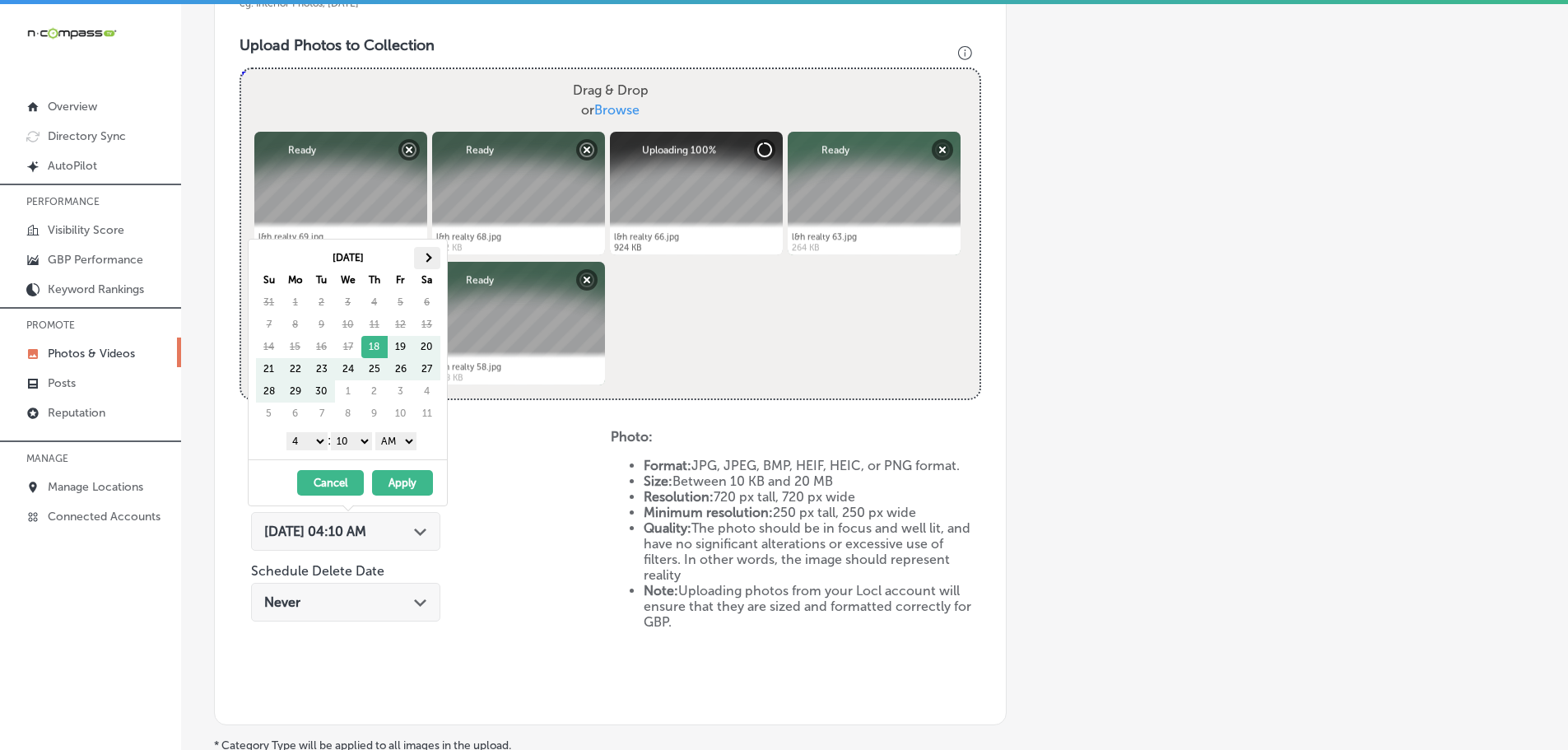
click at [428, 250] on th at bounding box center [427, 258] width 26 height 22
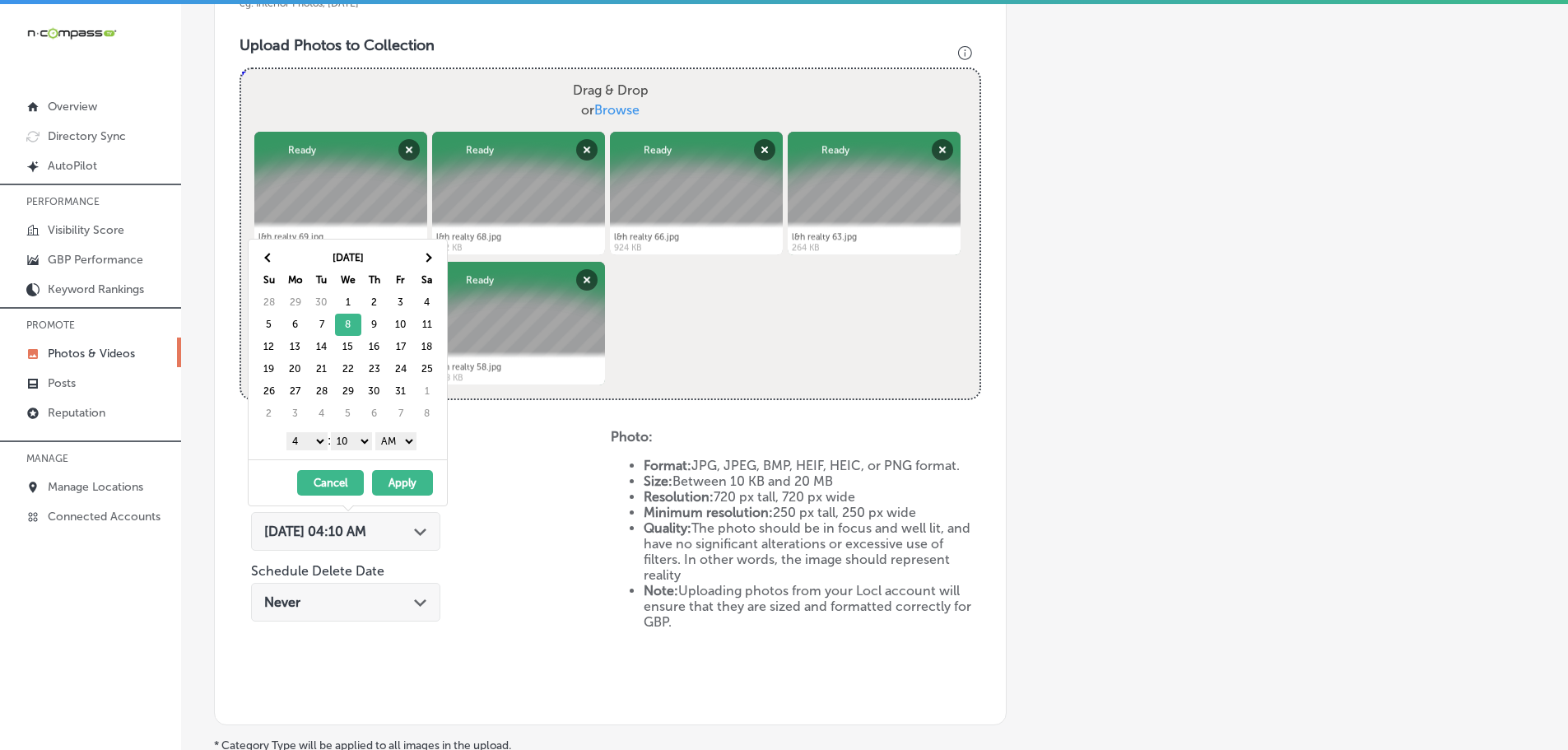
drag, startPoint x: 306, startPoint y: 439, endPoint x: 307, endPoint y: 449, distance: 10.0
click at [306, 439] on select "1 2 3 4 5 6 7 8 9 10 11 12" at bounding box center [307, 441] width 41 height 18
click at [355, 445] on select "00 10 20 30 40 50" at bounding box center [351, 441] width 41 height 18
click at [401, 441] on select "AM PM" at bounding box center [395, 441] width 41 height 18
click at [413, 476] on button "Apply" at bounding box center [402, 482] width 61 height 25
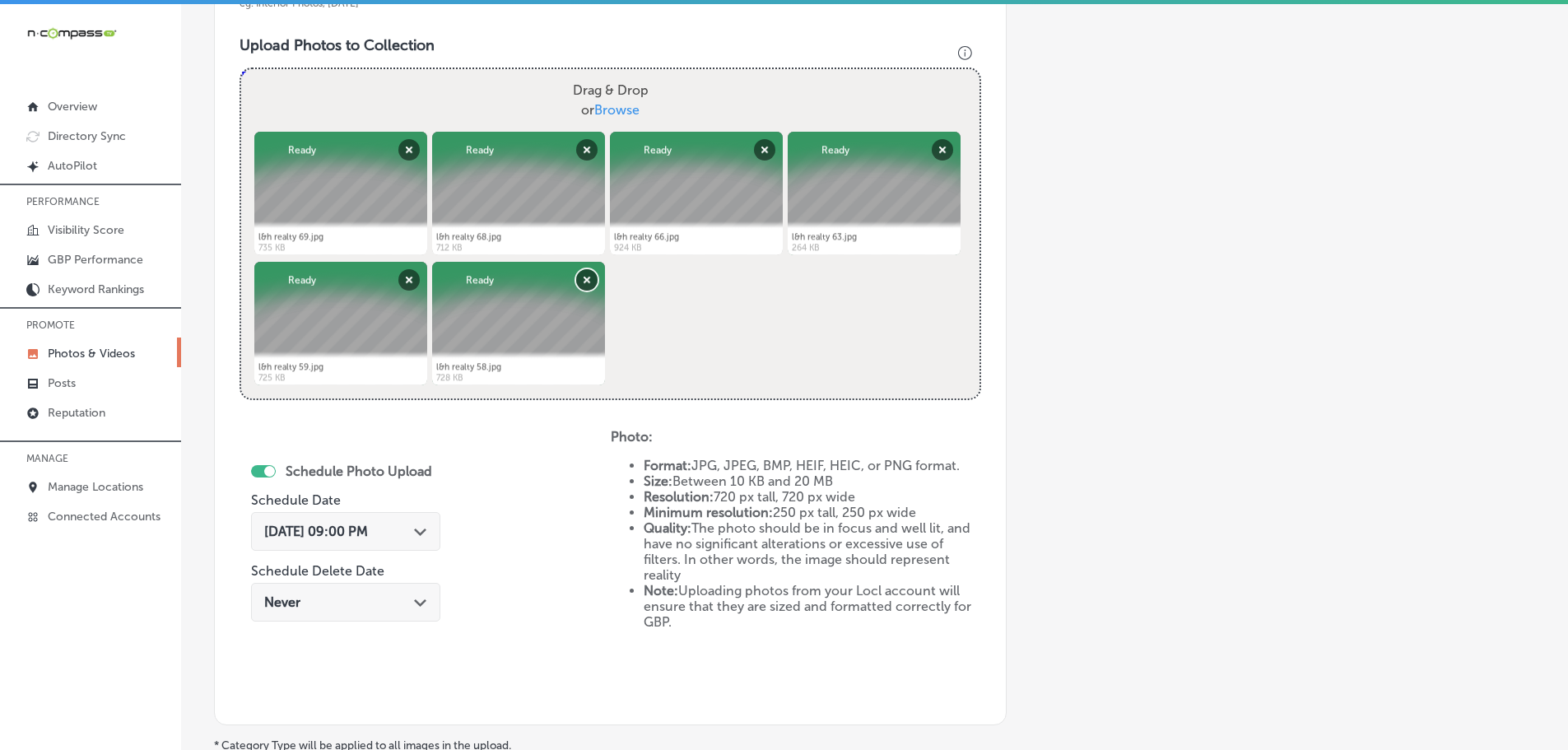
click at [578, 281] on button "Remove" at bounding box center [587, 280] width 22 height 22
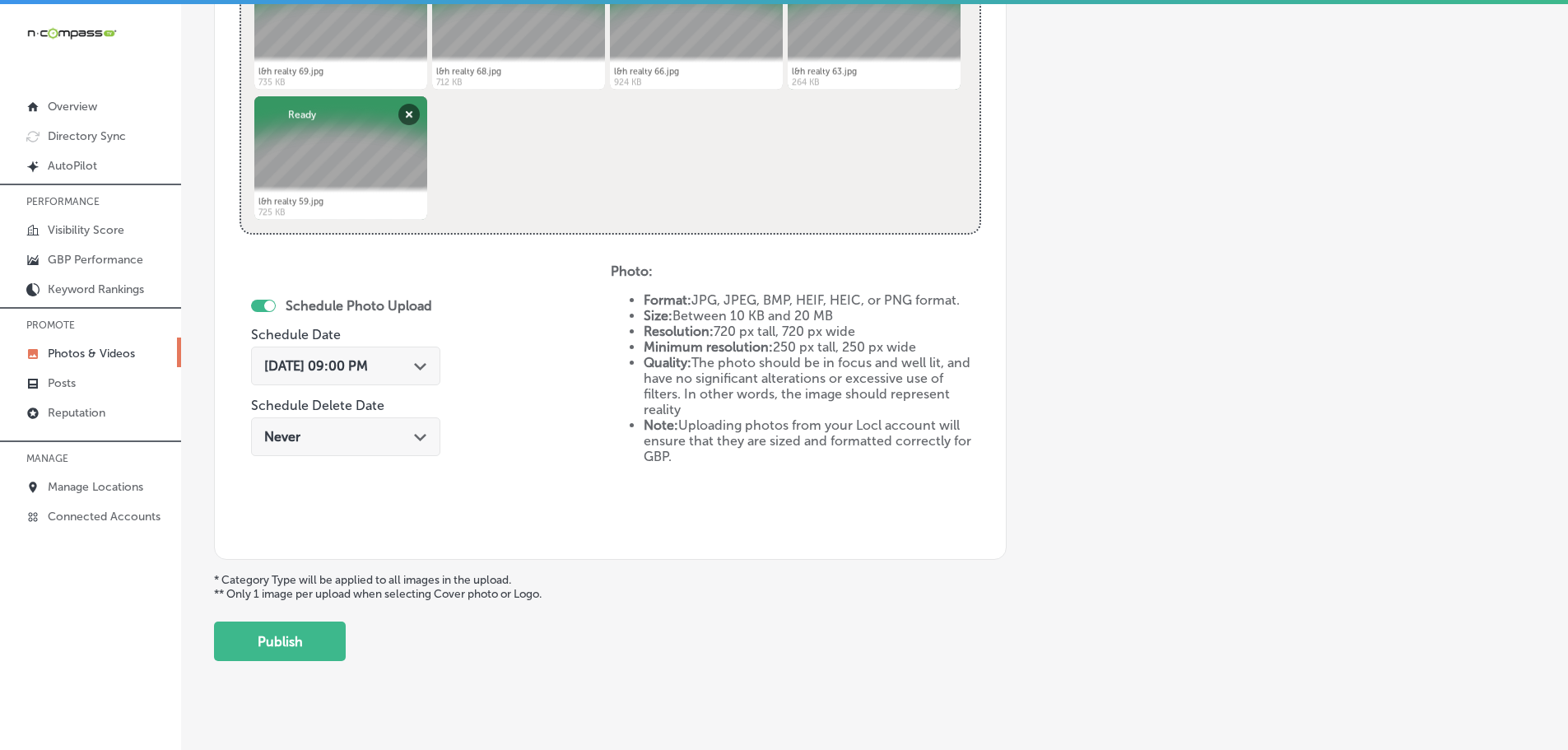
scroll to position [765, 0]
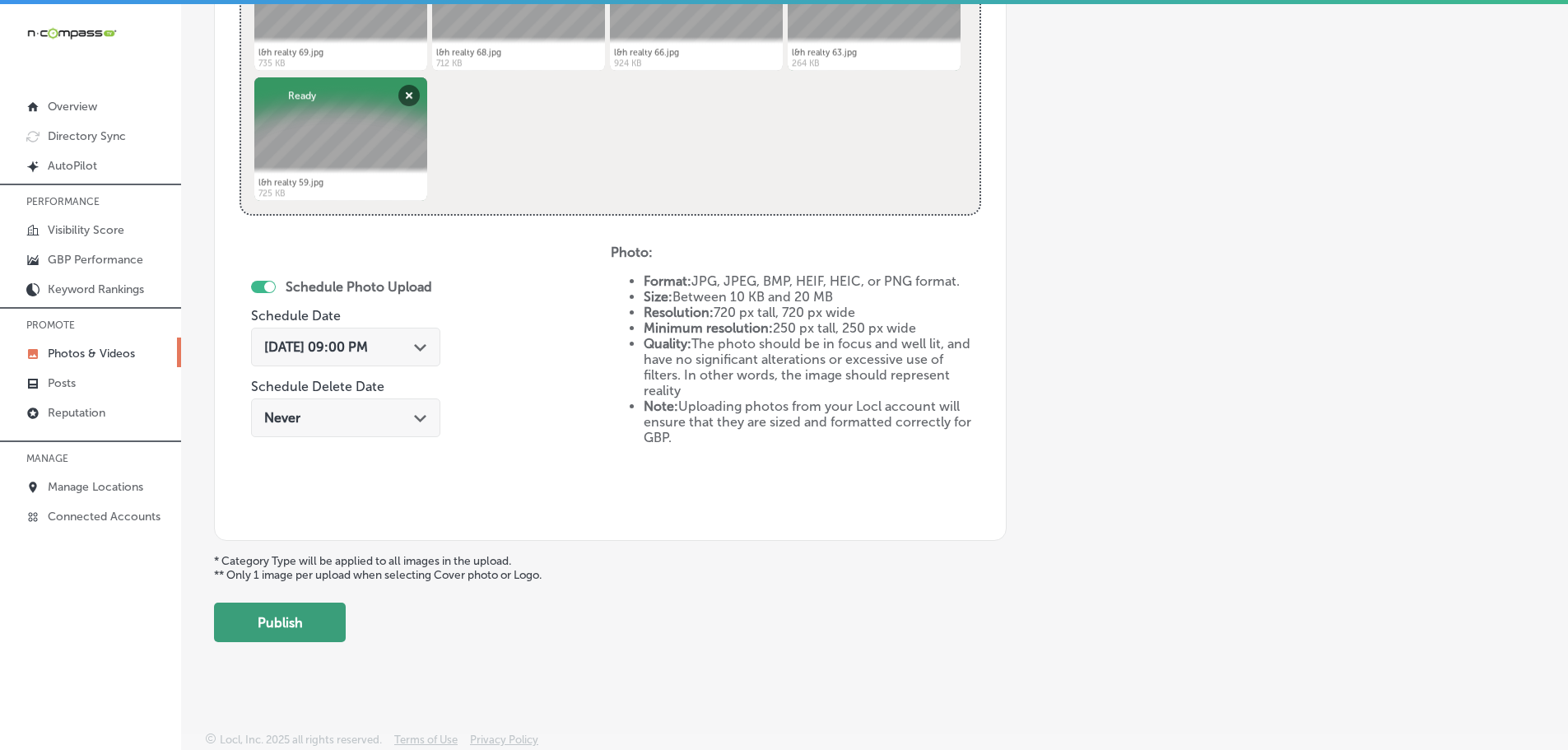
click at [310, 619] on button "Publish" at bounding box center [280, 622] width 132 height 39
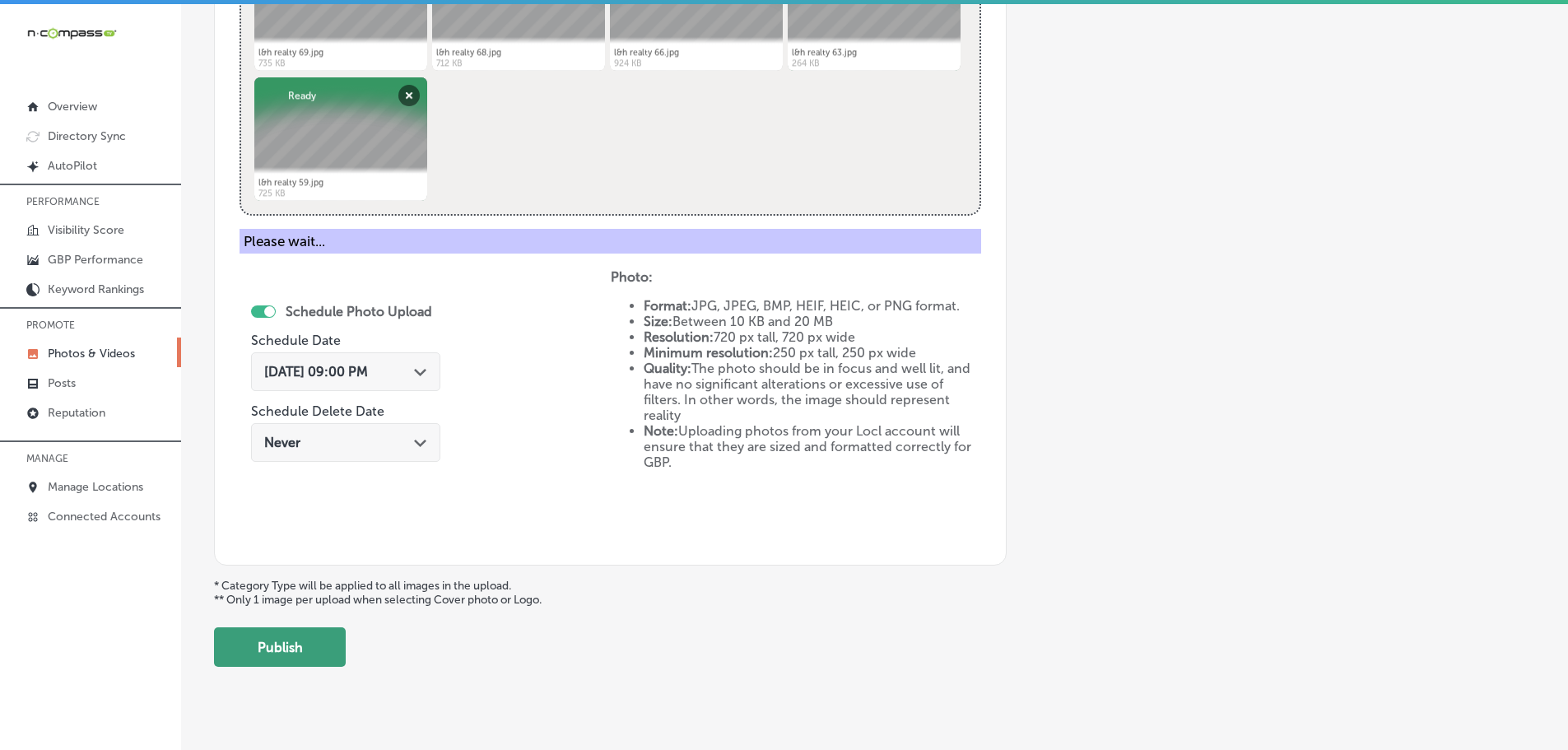
scroll to position [498, 0]
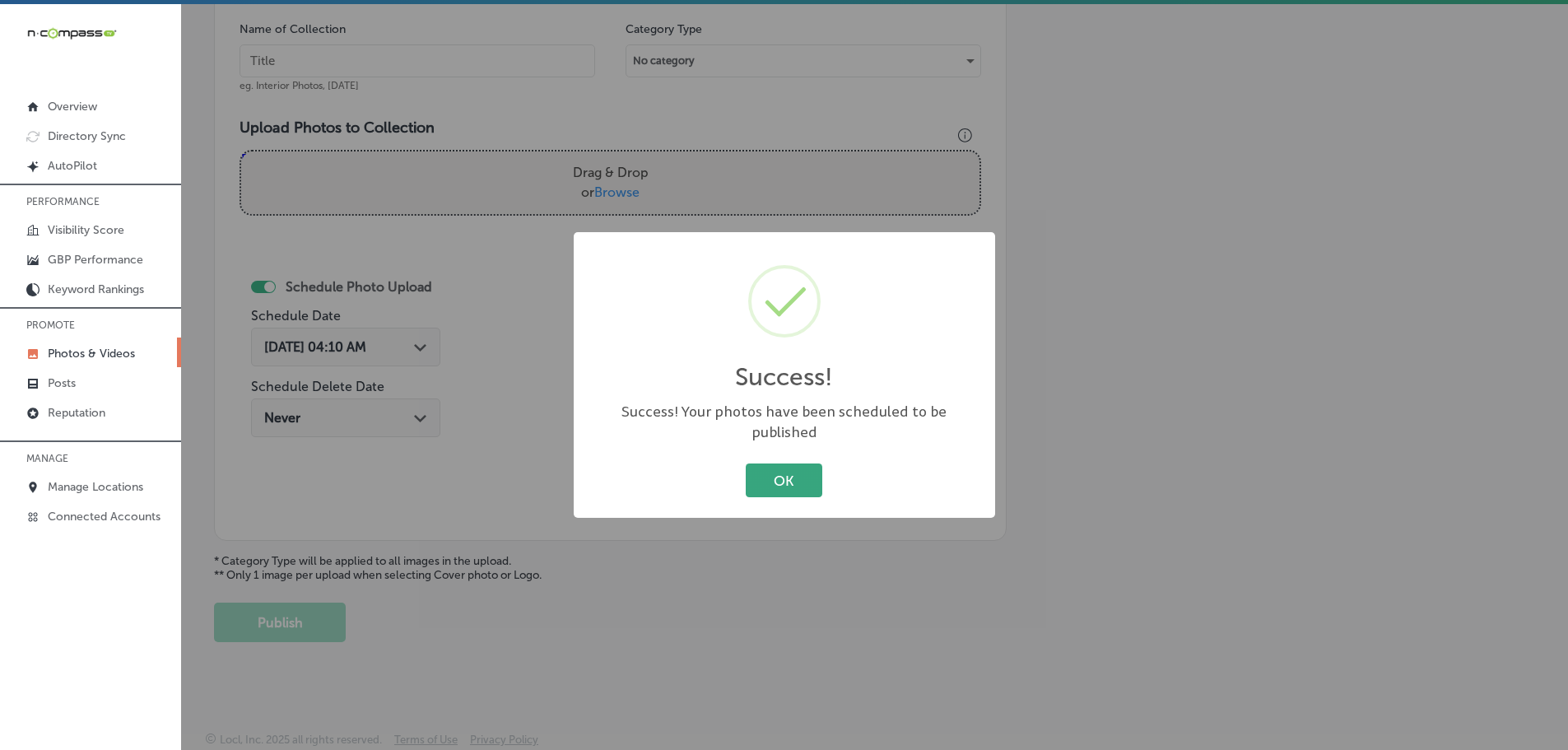
click at [766, 475] on button "OK" at bounding box center [784, 480] width 76 height 34
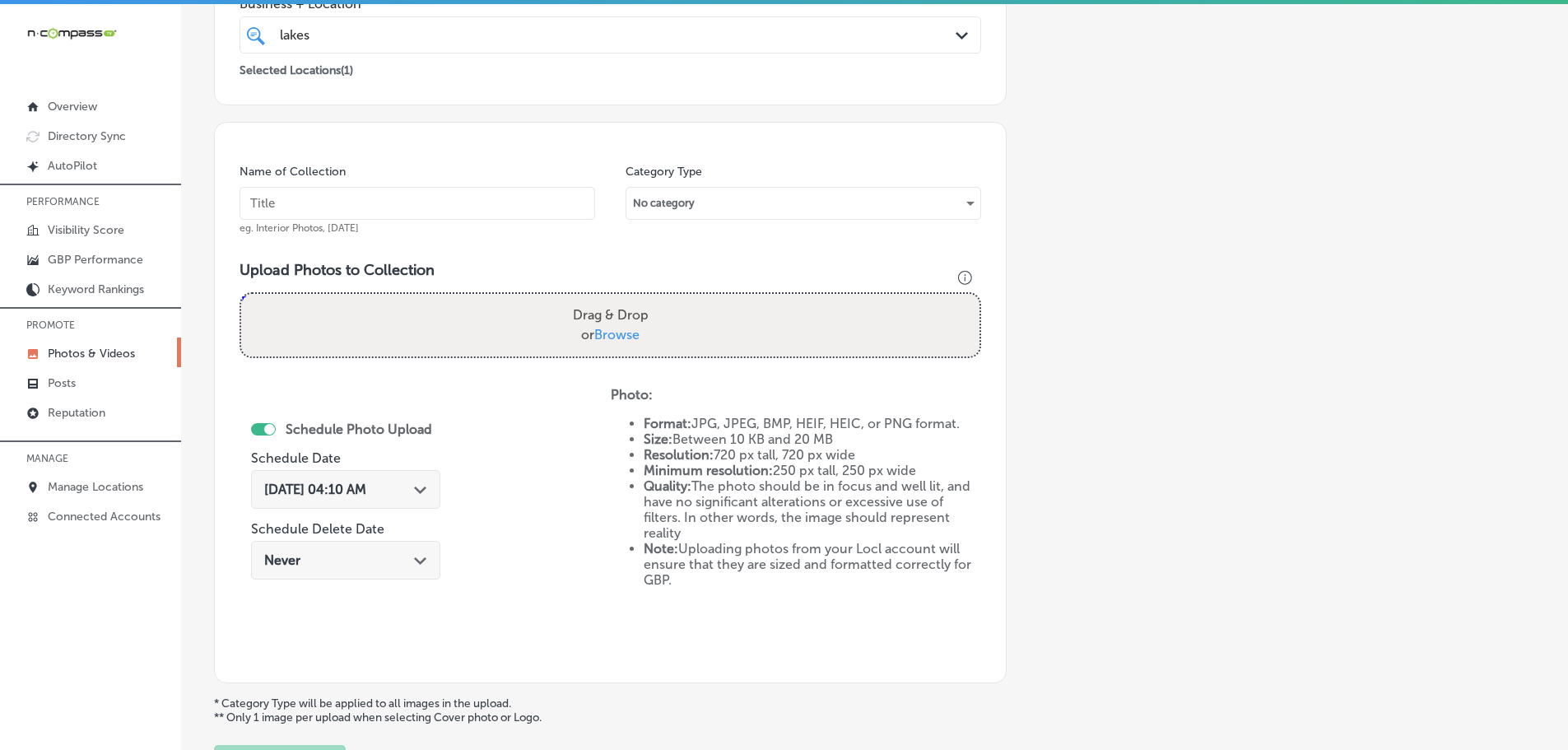
scroll to position [333, 0]
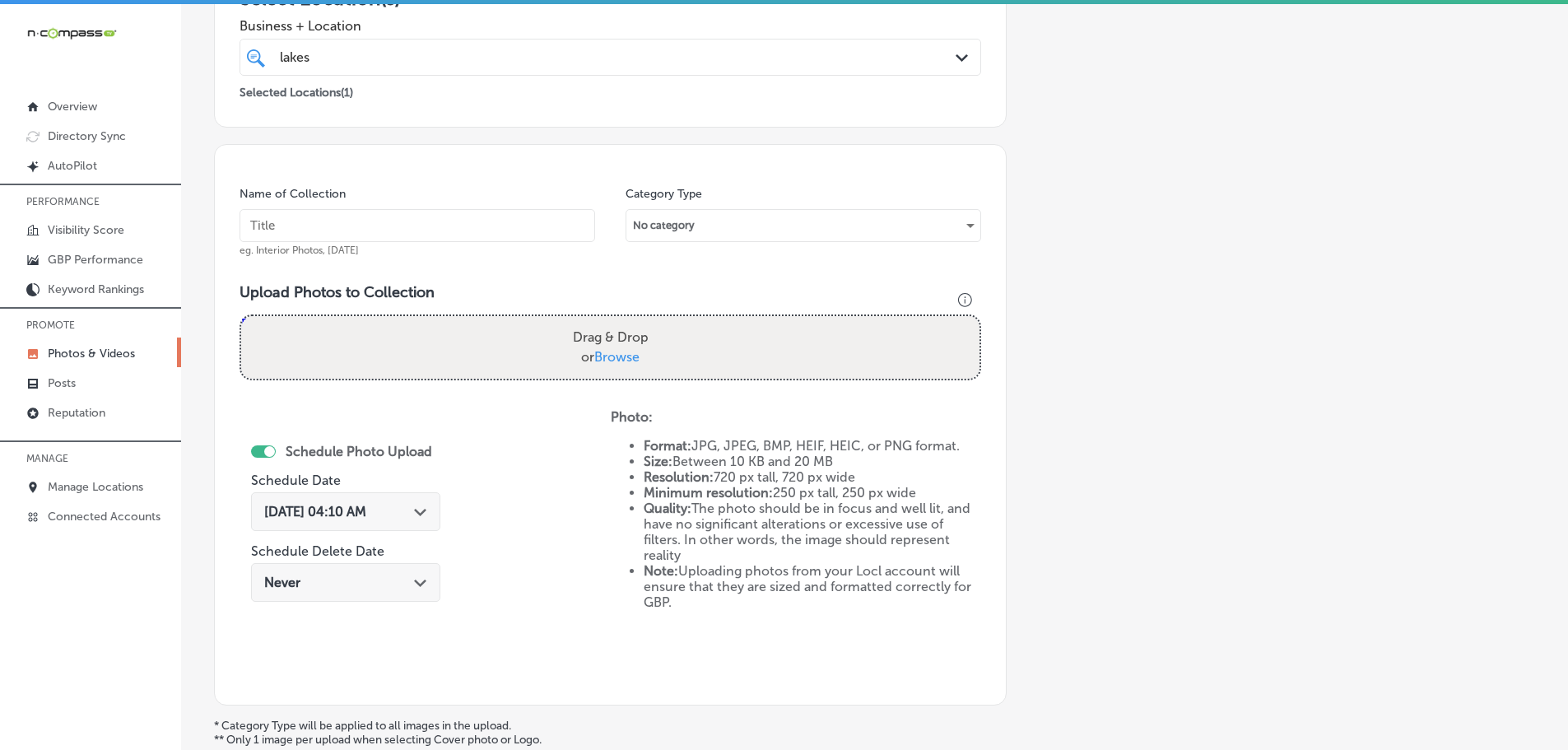
click at [623, 349] on span "Browse" at bounding box center [617, 356] width 46 height 15
click at [623, 321] on input "Drag & Drop or Browse" at bounding box center [610, 318] width 738 height 5
type input "C:\fakepath\l&h realty 78.jpg"
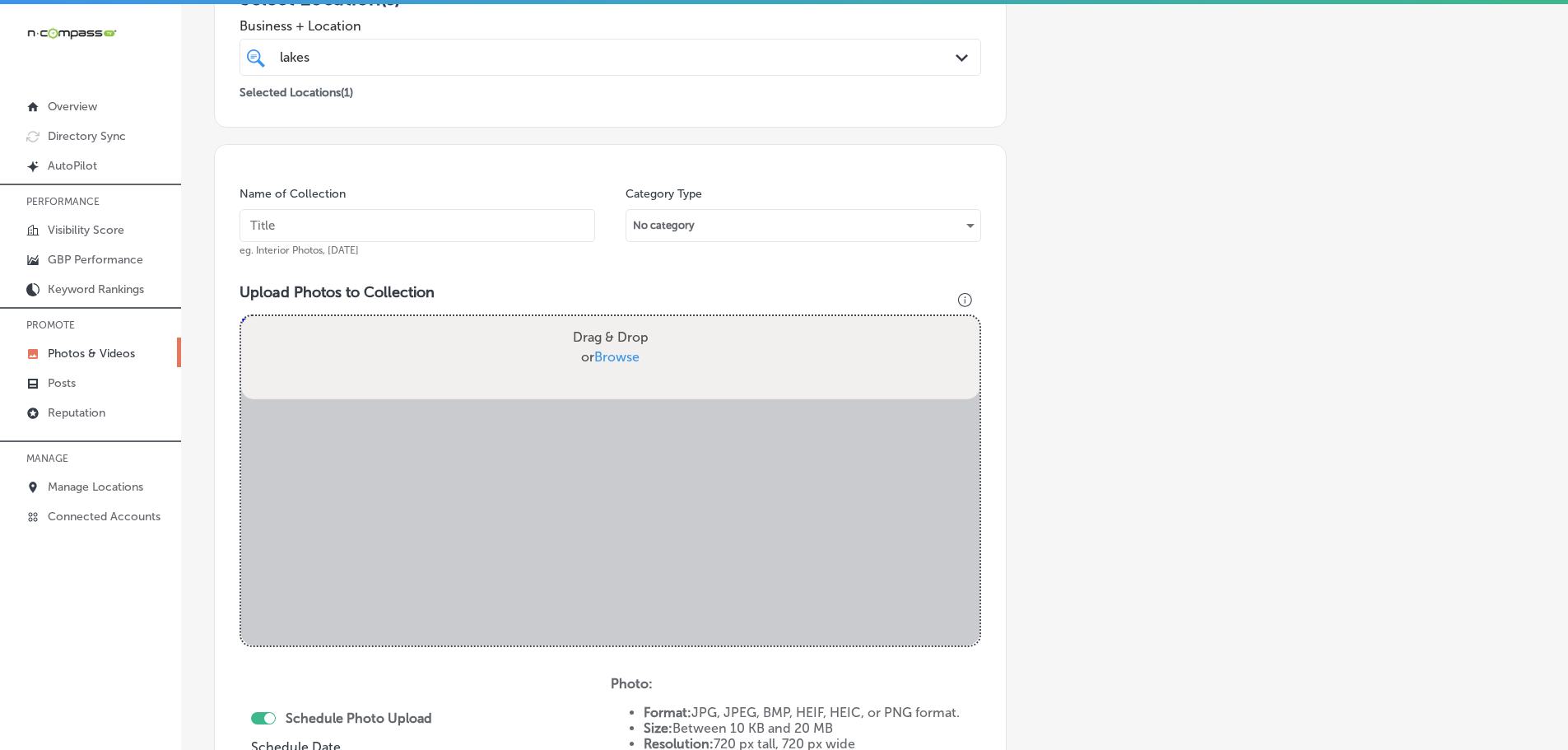
click at [472, 228] on input "text" at bounding box center [417, 226] width 356 height 33
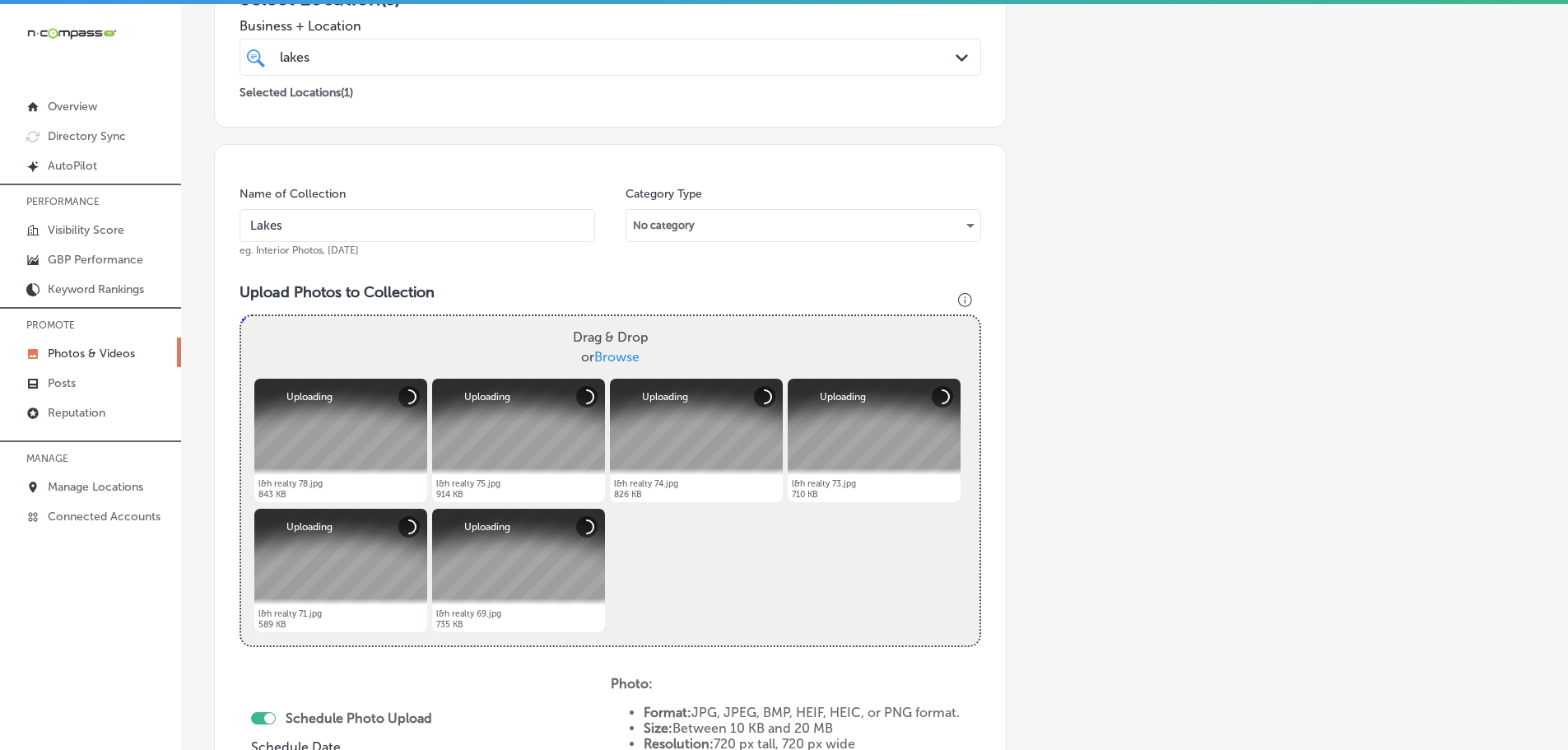
type input "Lakes & Homes Real Estate"
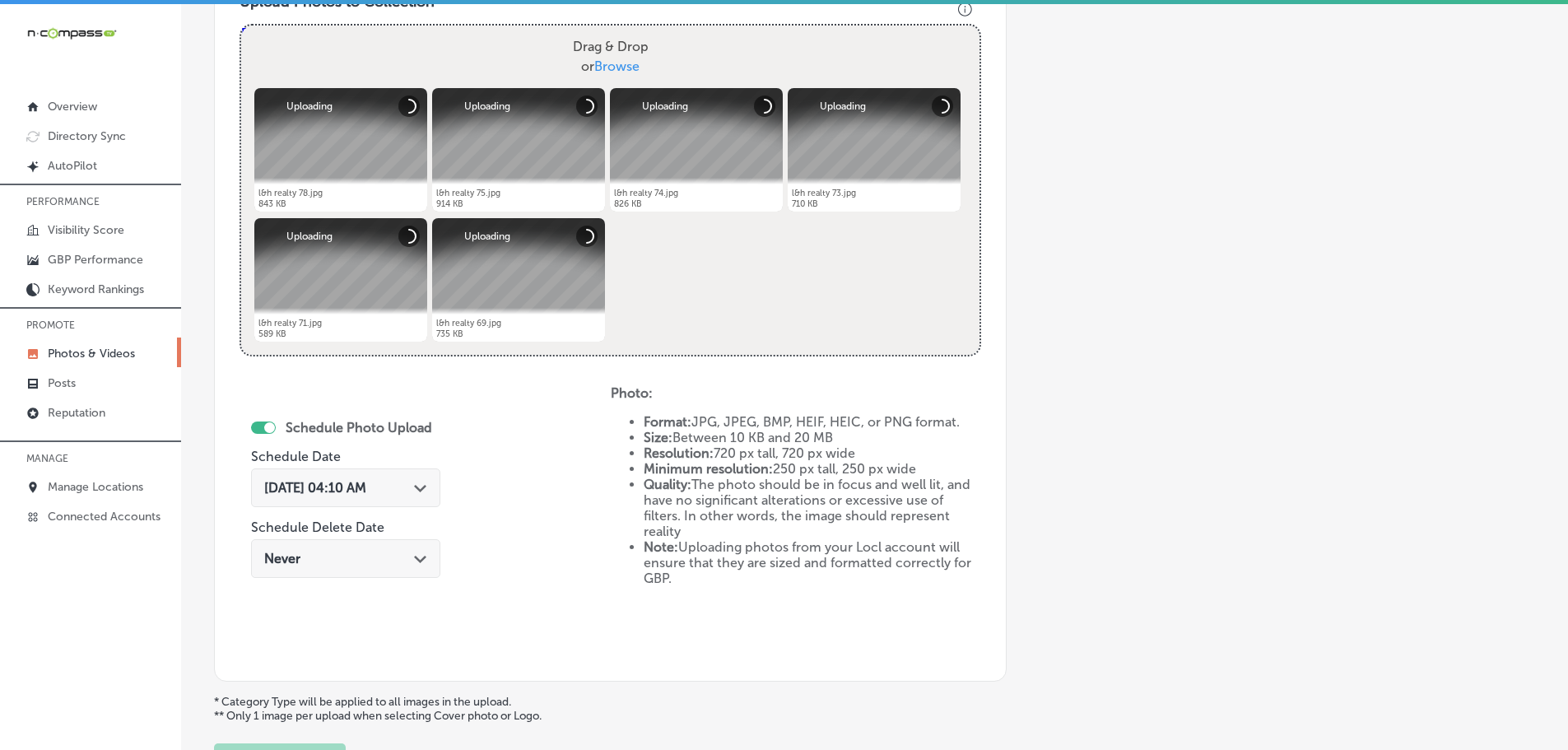
scroll to position [663, 0]
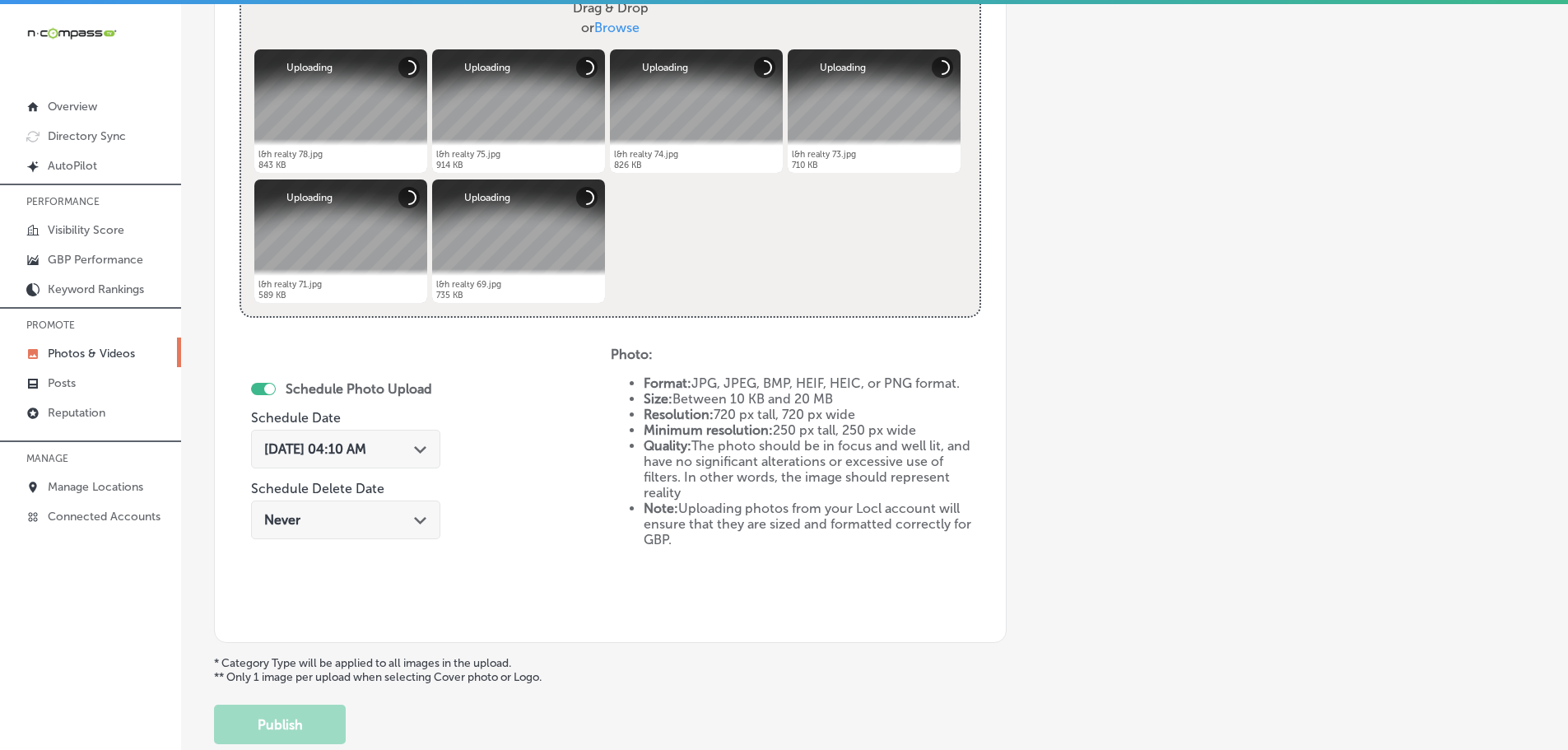
click at [433, 447] on div "Sep 18, 2025 04:10 AM Path Created with Sketch." at bounding box center [346, 449] width 189 height 38
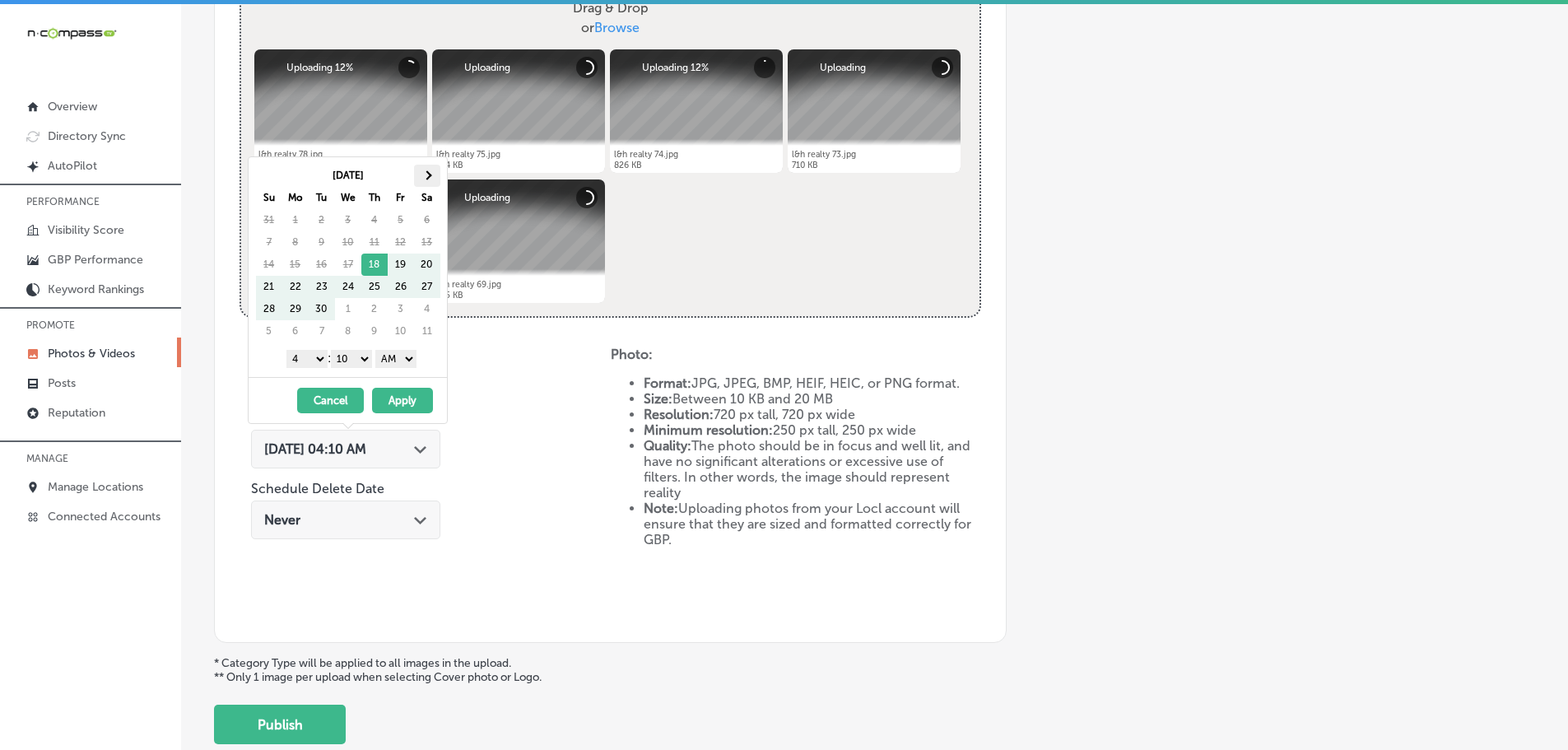
click at [433, 177] on th at bounding box center [427, 176] width 26 height 22
click at [300, 361] on select "1 2 3 4 5 6 7 8 9 10 11 12" at bounding box center [307, 359] width 41 height 18
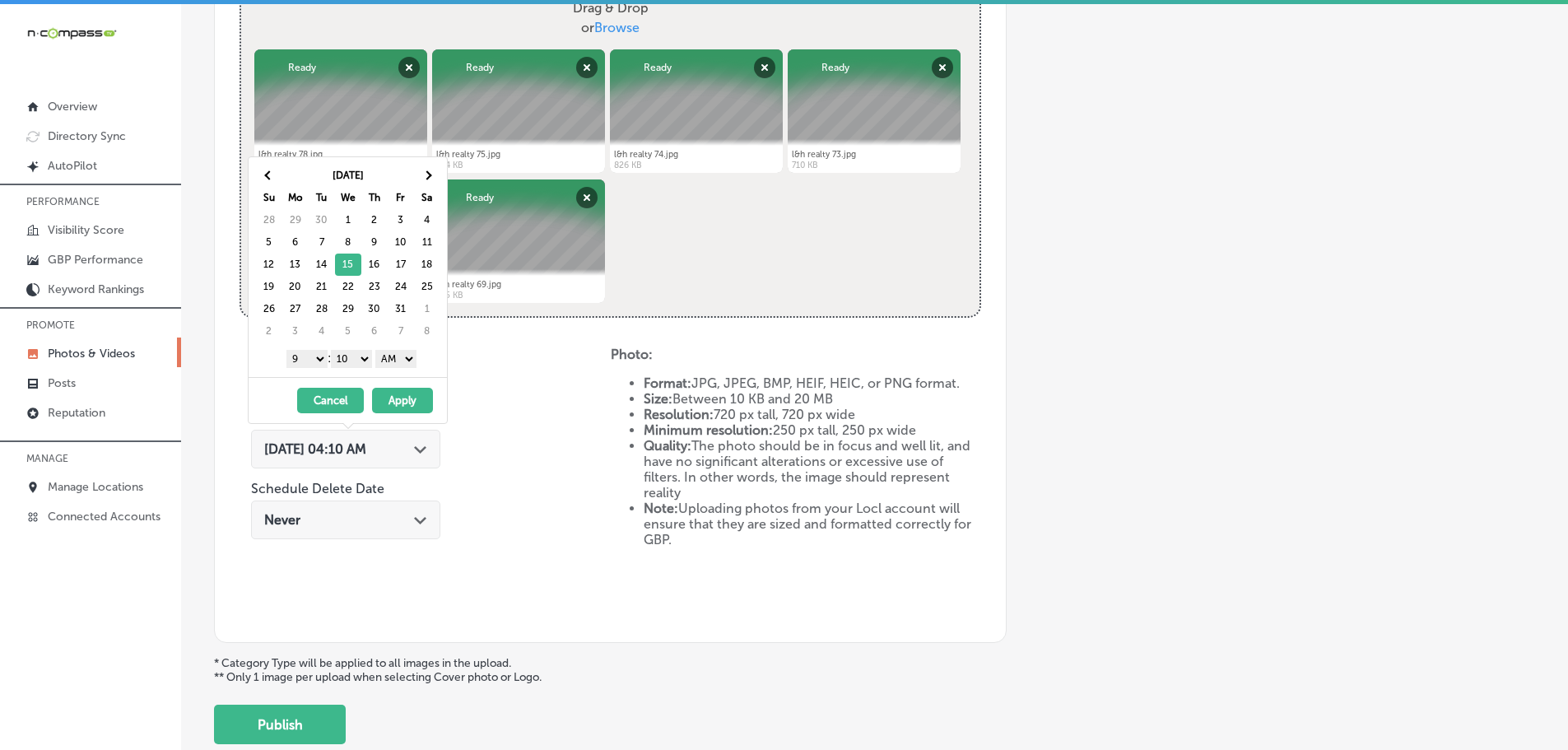
click at [351, 354] on select "00 10 20 30 40 50" at bounding box center [351, 359] width 41 height 18
drag, startPoint x: 390, startPoint y: 356, endPoint x: 392, endPoint y: 365, distance: 9.2
click at [390, 356] on select "AM PM" at bounding box center [395, 359] width 41 height 18
drag, startPoint x: 404, startPoint y: 398, endPoint x: 412, endPoint y: 389, distance: 12.0
click at [404, 397] on button "Apply" at bounding box center [402, 400] width 61 height 25
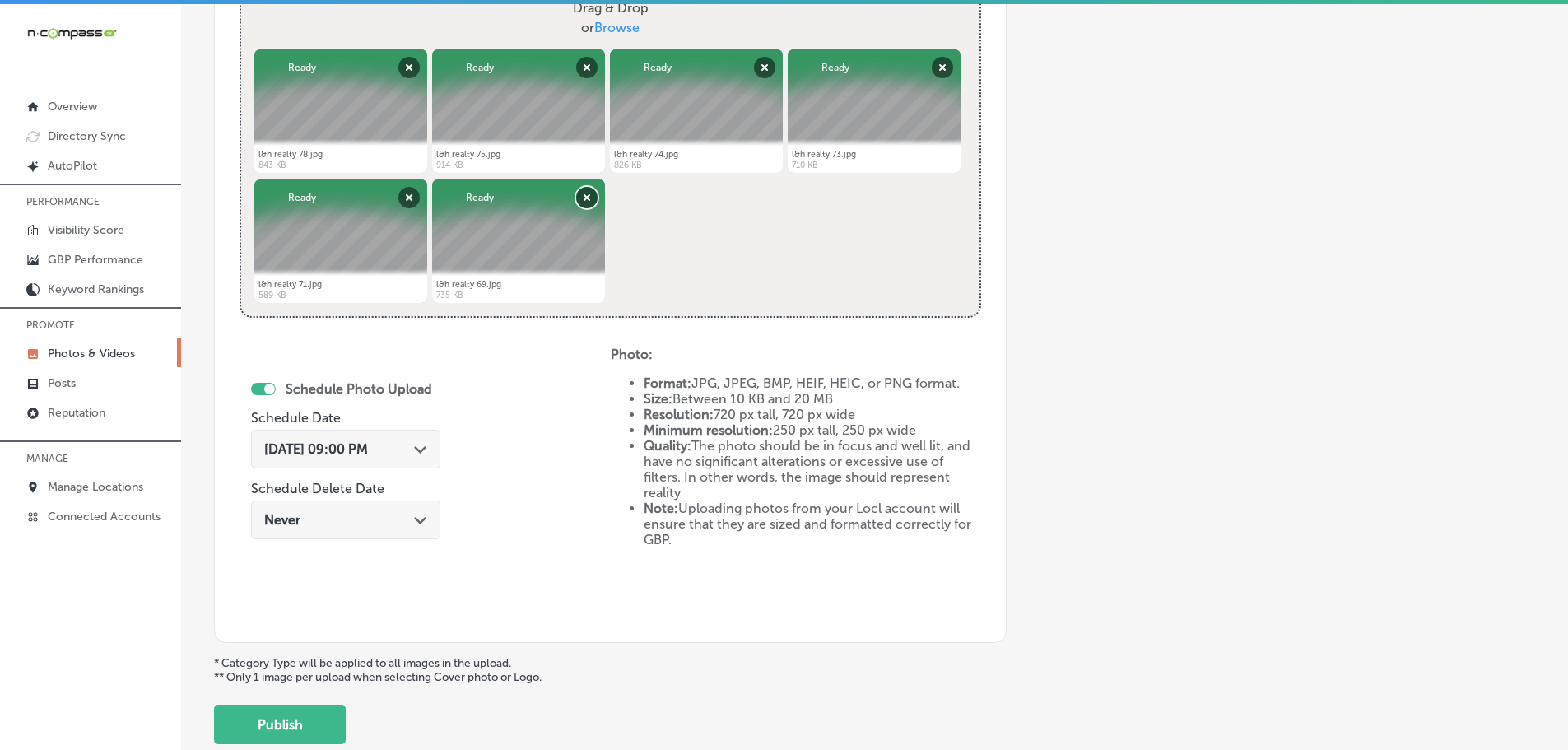
click at [585, 193] on button "Remove" at bounding box center [587, 198] width 22 height 22
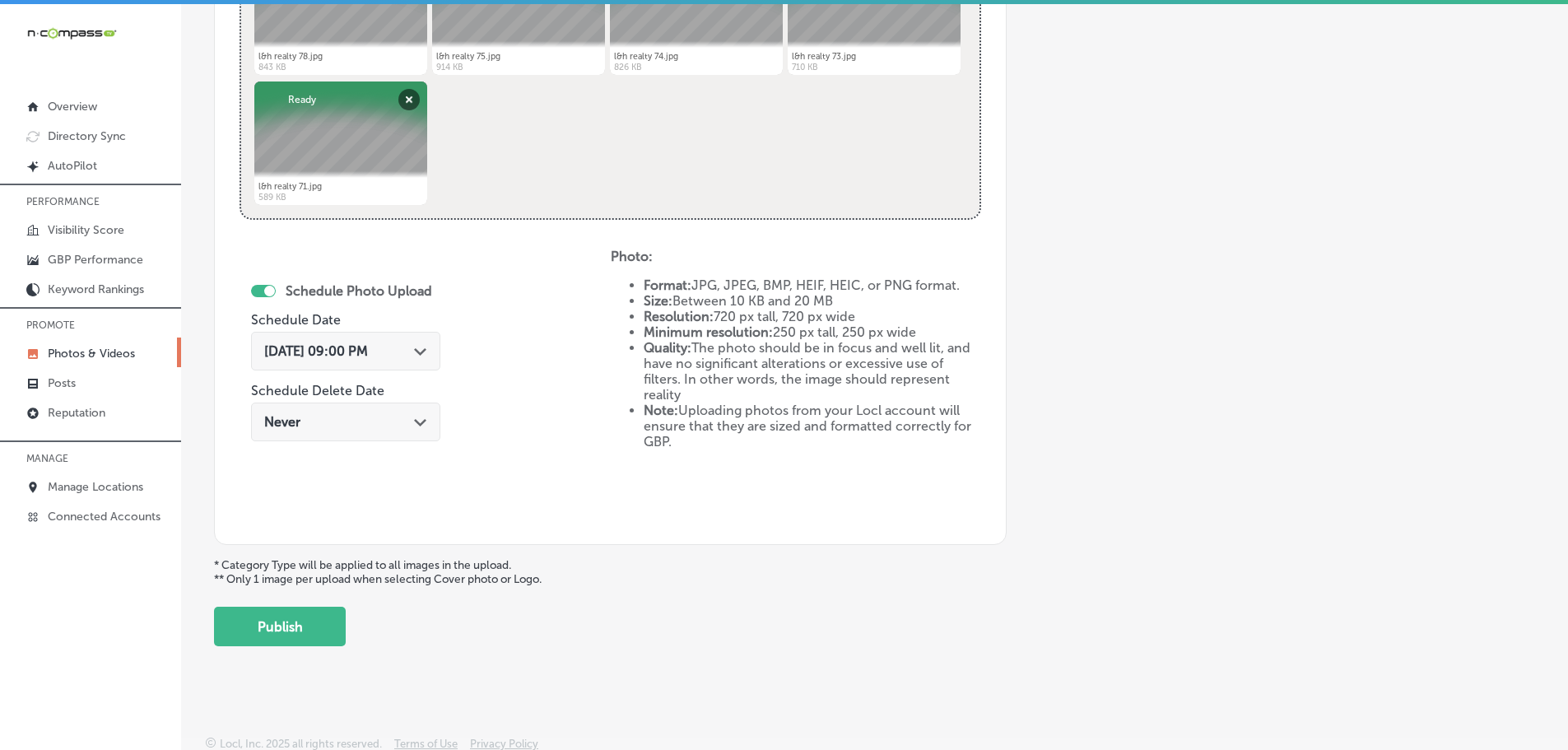
scroll to position [765, 0]
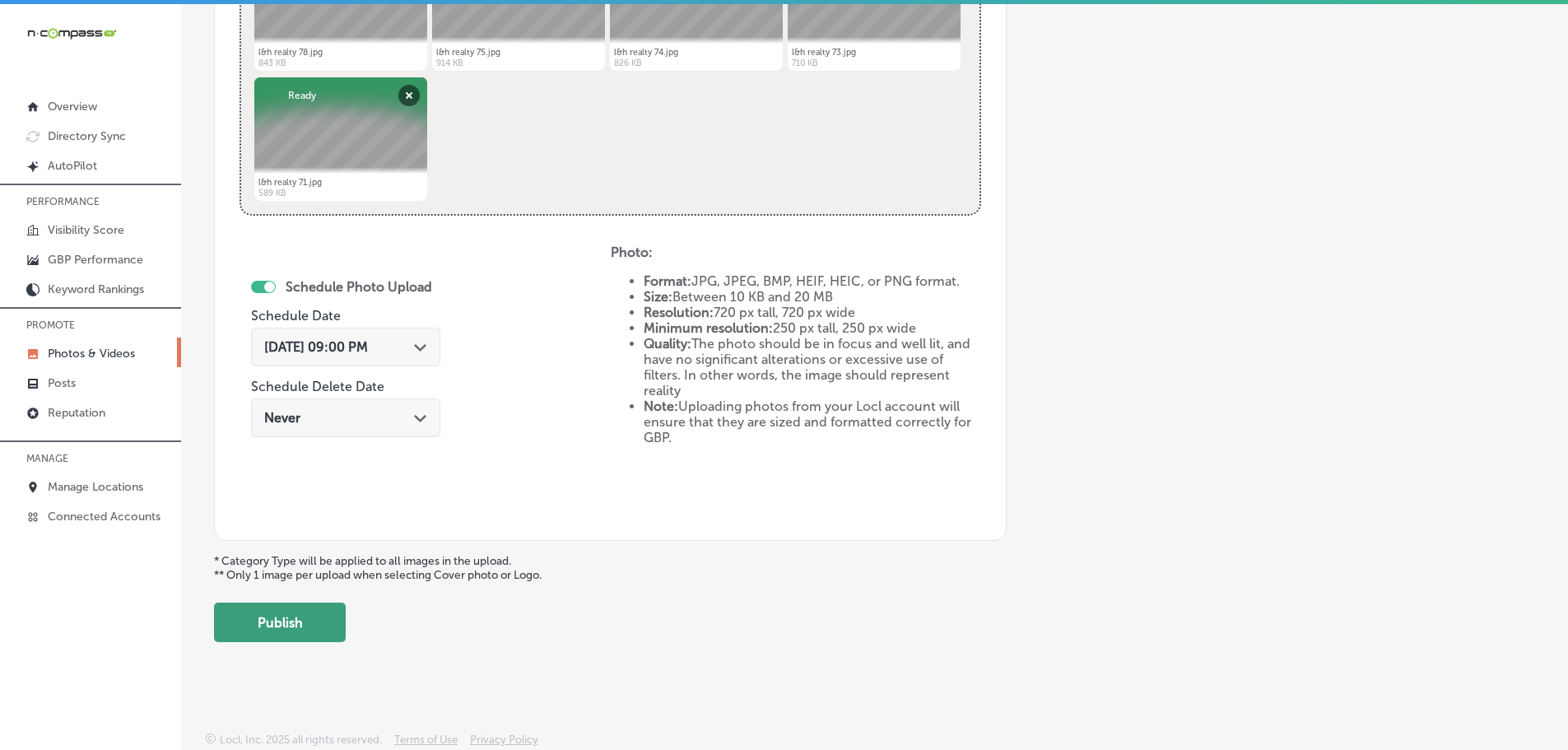
click at [253, 639] on button "Publish" at bounding box center [280, 622] width 132 height 39
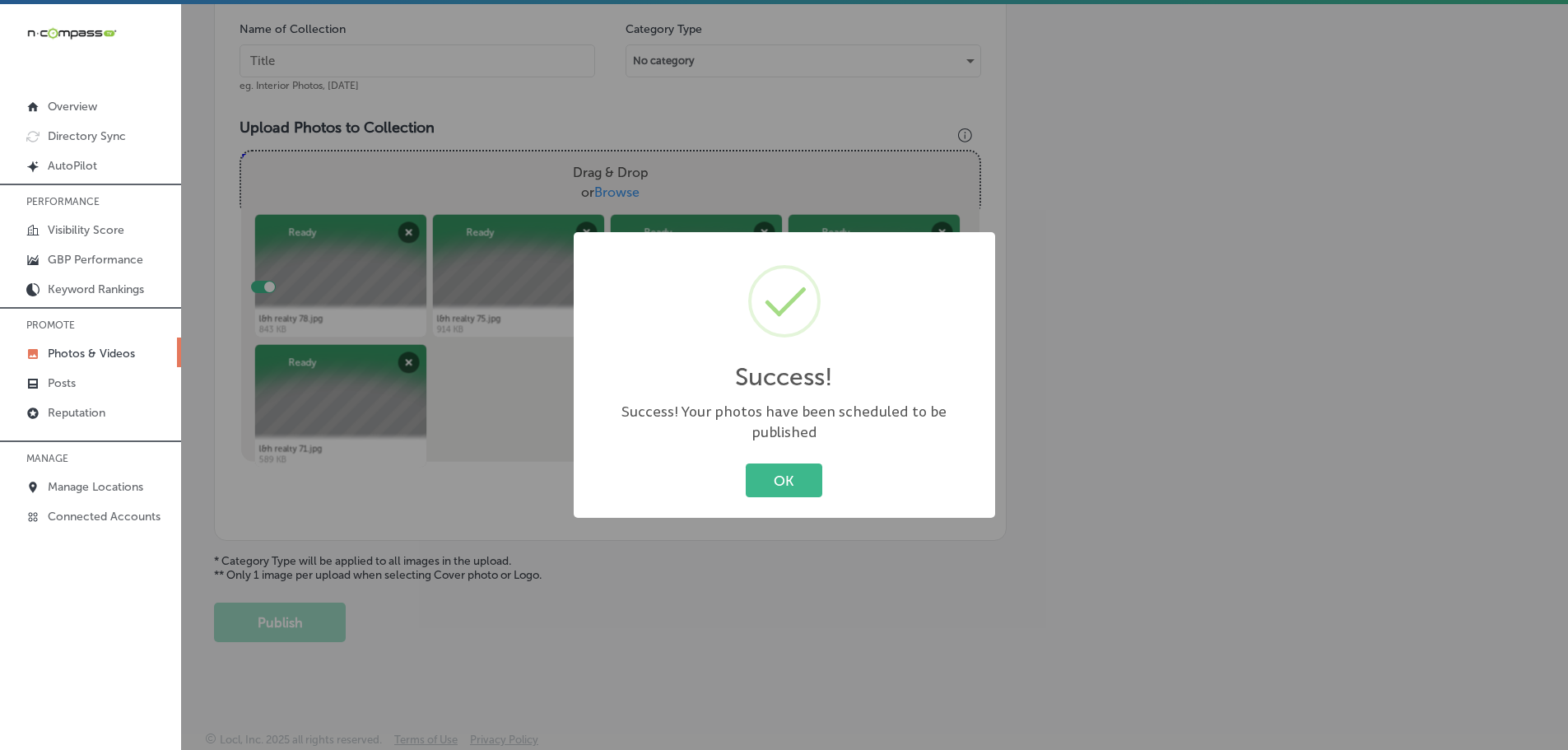
scroll to position [498, 0]
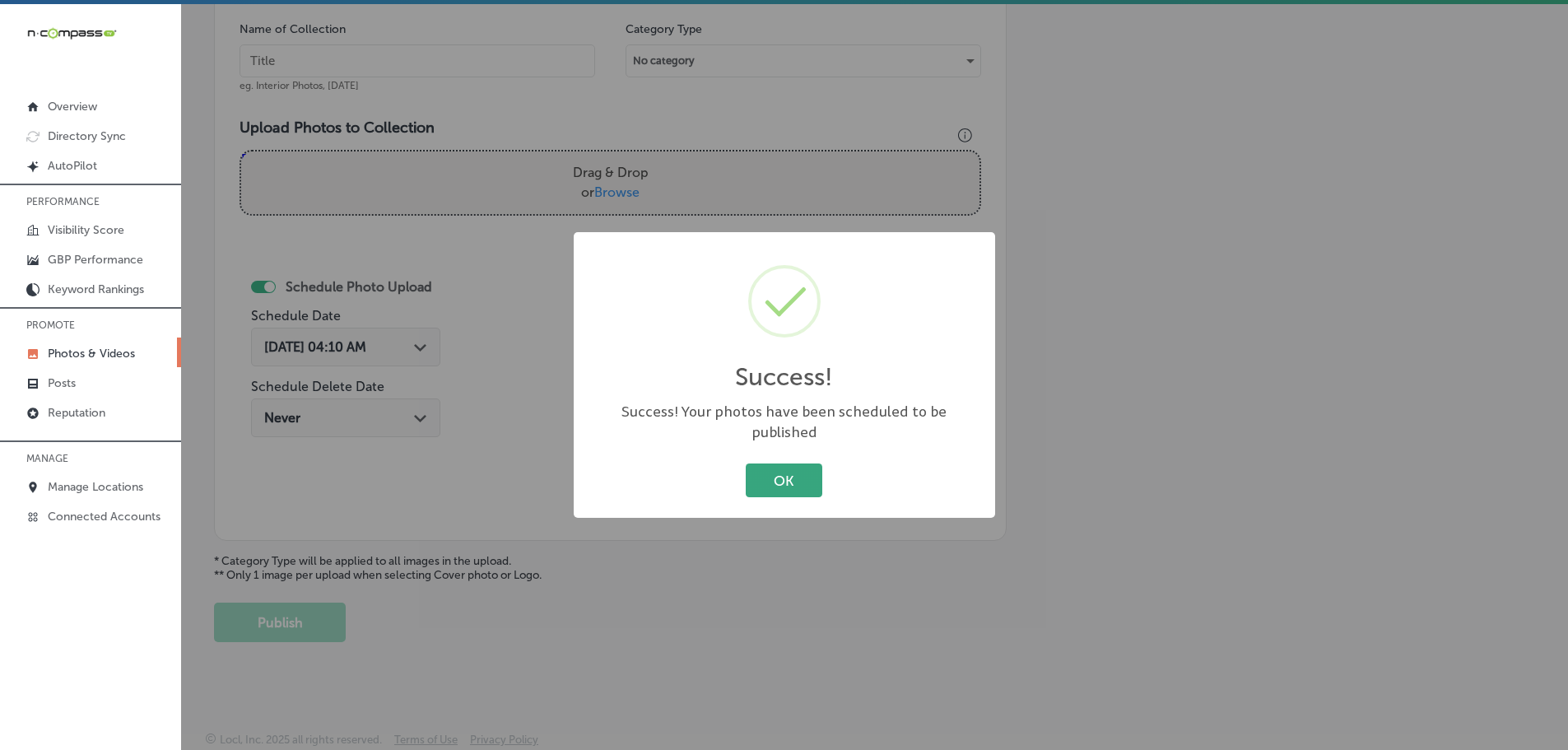
click at [774, 463] on button "OK" at bounding box center [784, 480] width 76 height 34
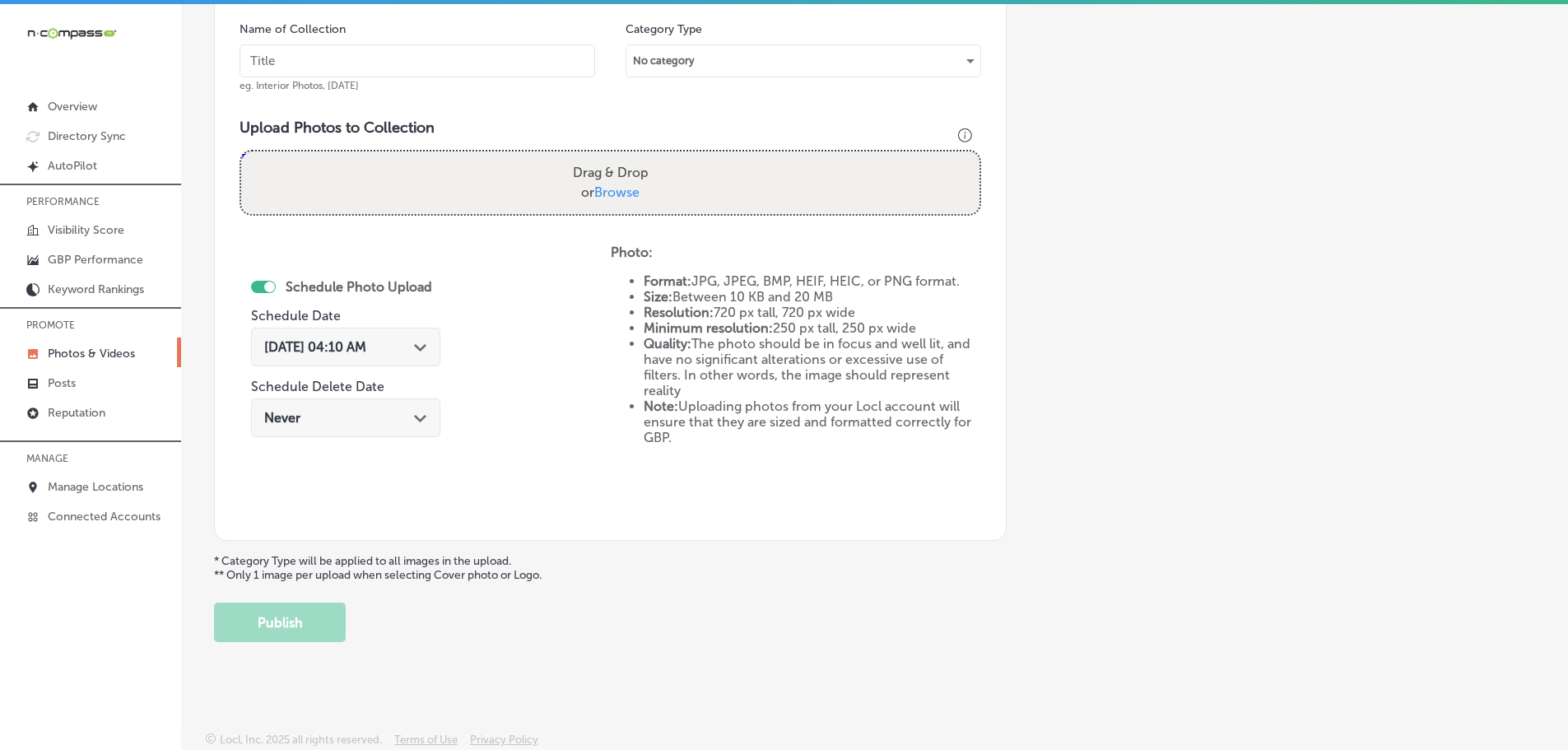
click at [609, 191] on span "Browse" at bounding box center [617, 191] width 46 height 15
click at [609, 157] on input "Drag & Drop or Browse" at bounding box center [610, 153] width 738 height 5
type input "C:\fakepath\l&h realty 89.jpg"
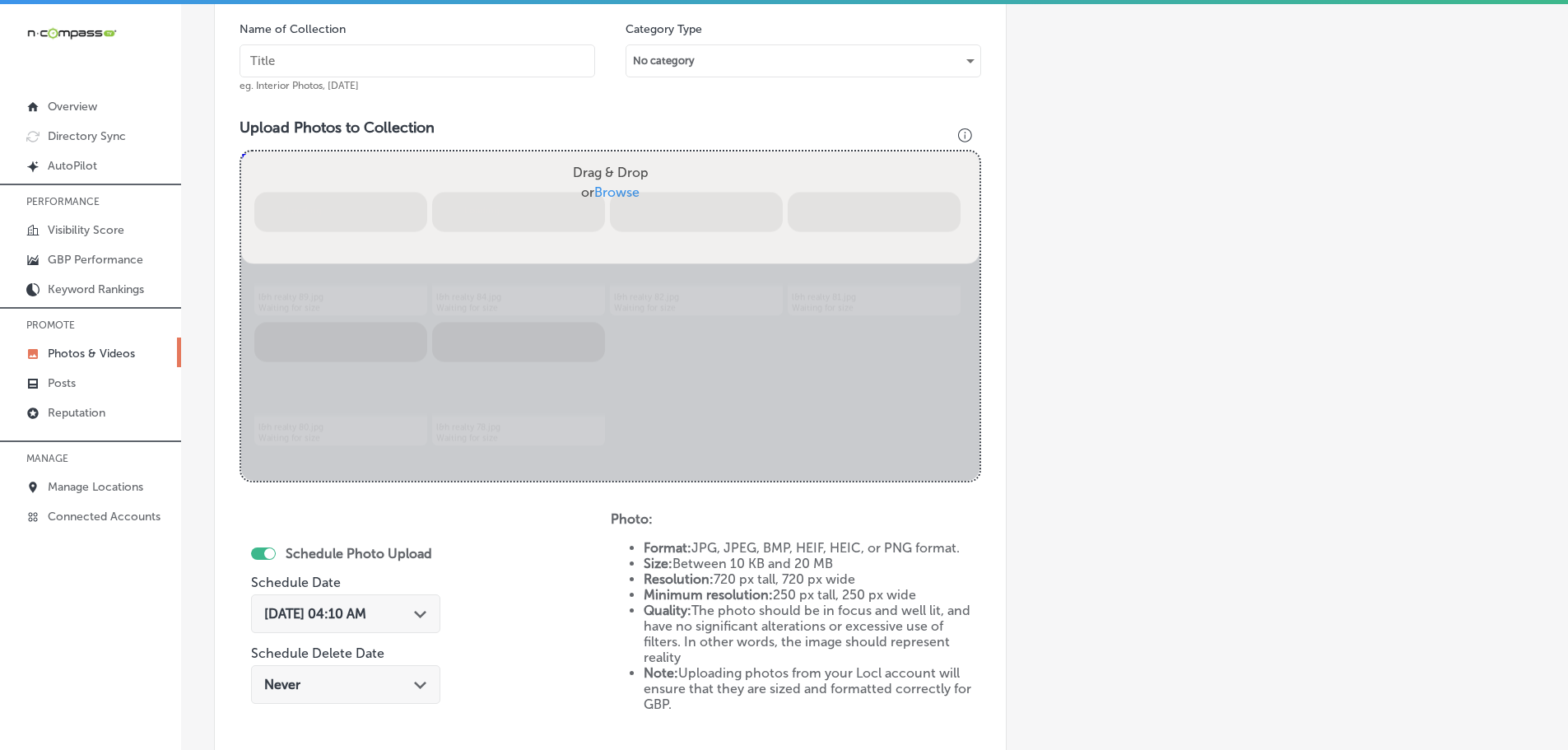
click at [461, 64] on input "text" at bounding box center [417, 61] width 356 height 33
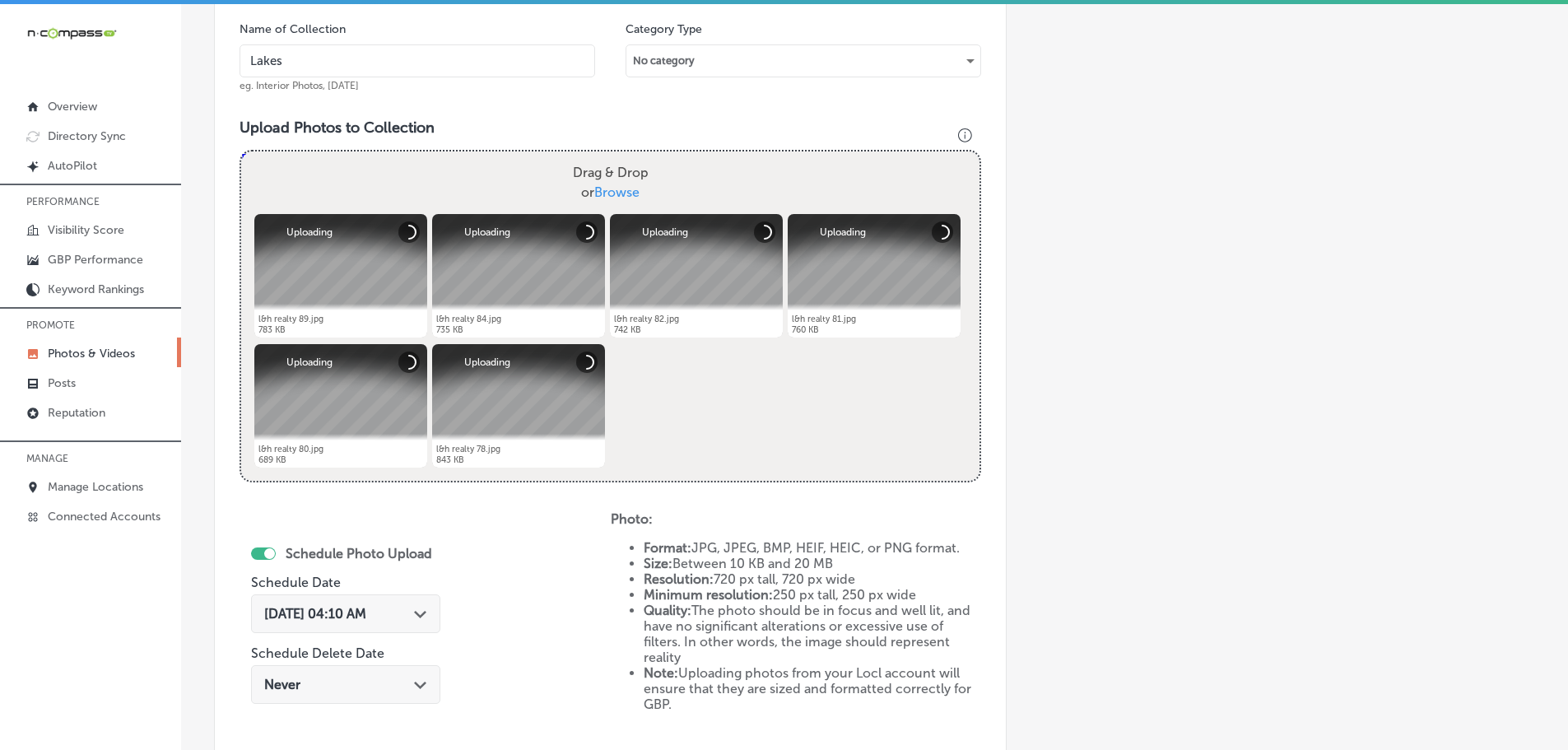
type input "Lakes & Homes Real Estate"
click at [426, 616] on icon "Path Created with Sketch." at bounding box center [421, 614] width 13 height 7
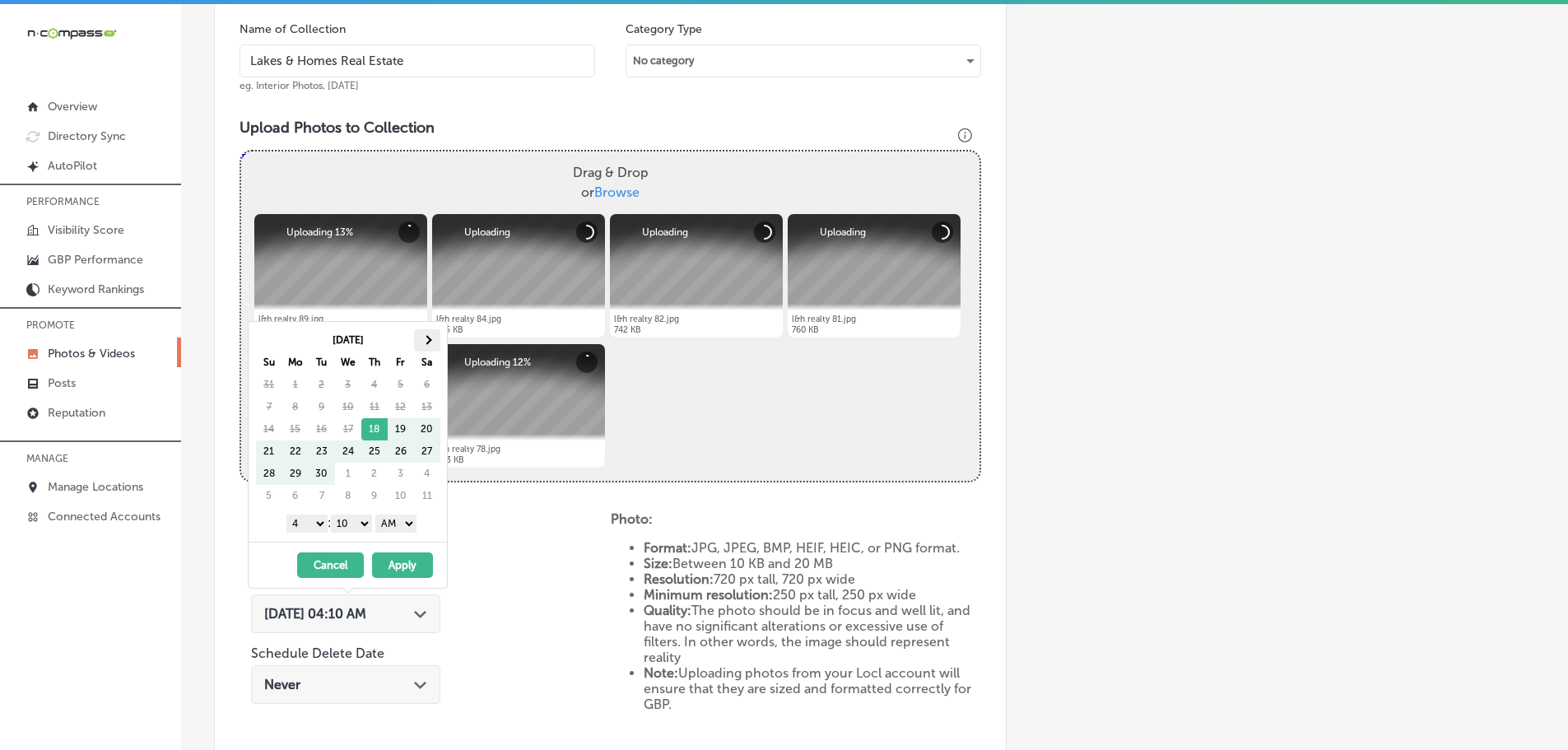
click at [426, 333] on th at bounding box center [427, 340] width 26 height 22
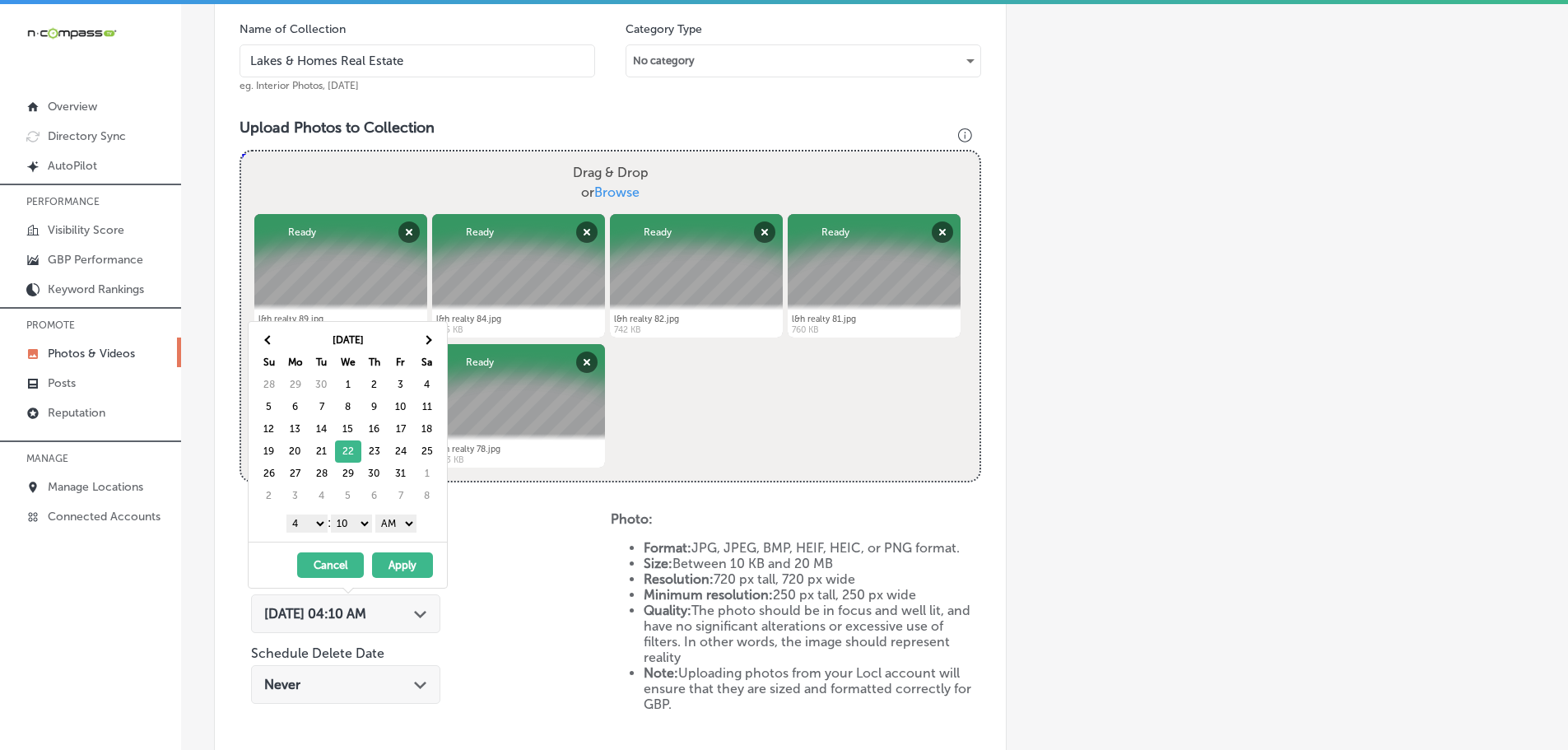
click at [305, 521] on select "1 2 3 4 5 6 7 8 9 10 11 12" at bounding box center [307, 523] width 41 height 18
click at [347, 524] on select "00 10 20 30 40 50" at bounding box center [351, 523] width 41 height 18
click at [391, 524] on select "AM PM" at bounding box center [395, 523] width 41 height 18
click at [401, 559] on button "Apply" at bounding box center [402, 565] width 61 height 25
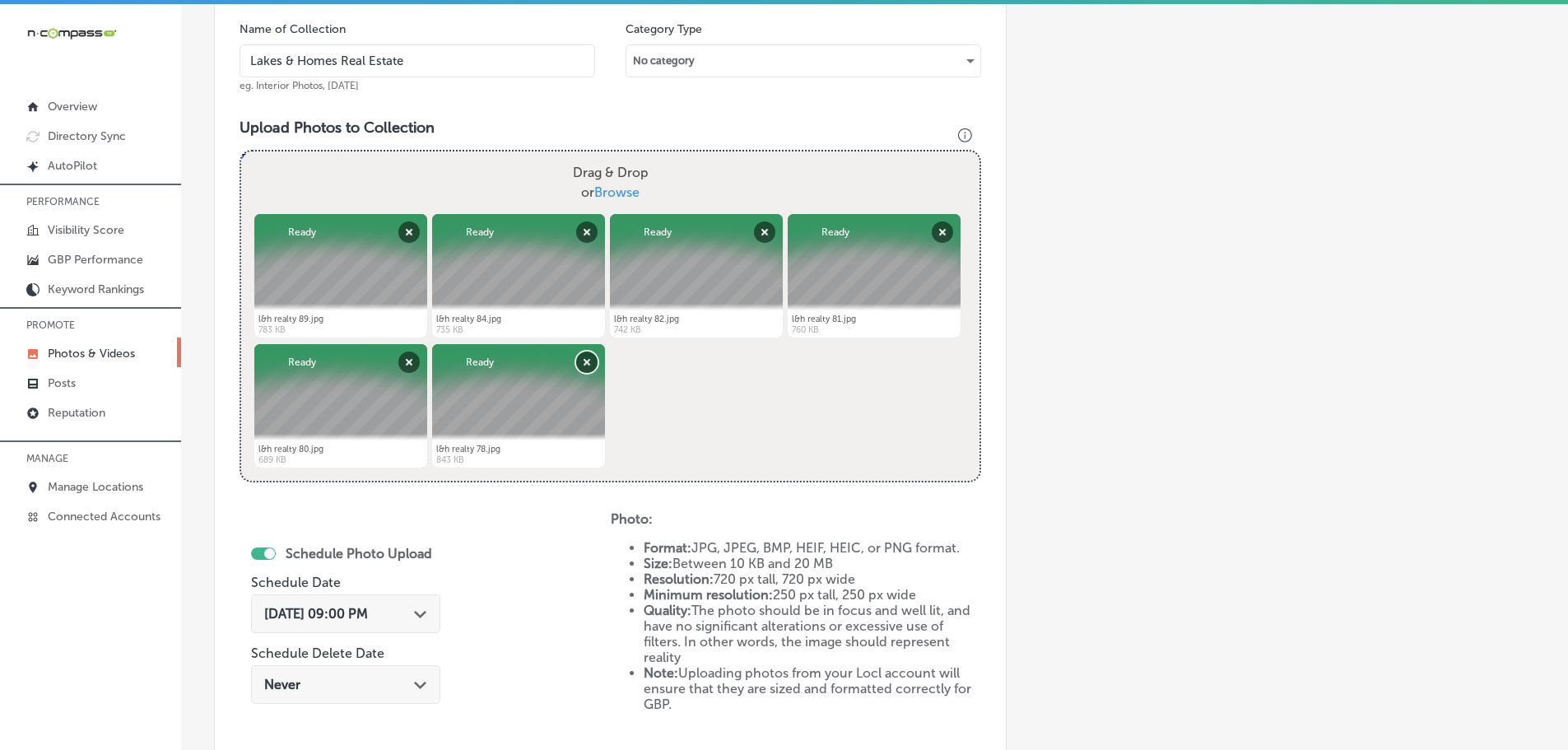
click at [584, 354] on button "Remove" at bounding box center [587, 362] width 22 height 22
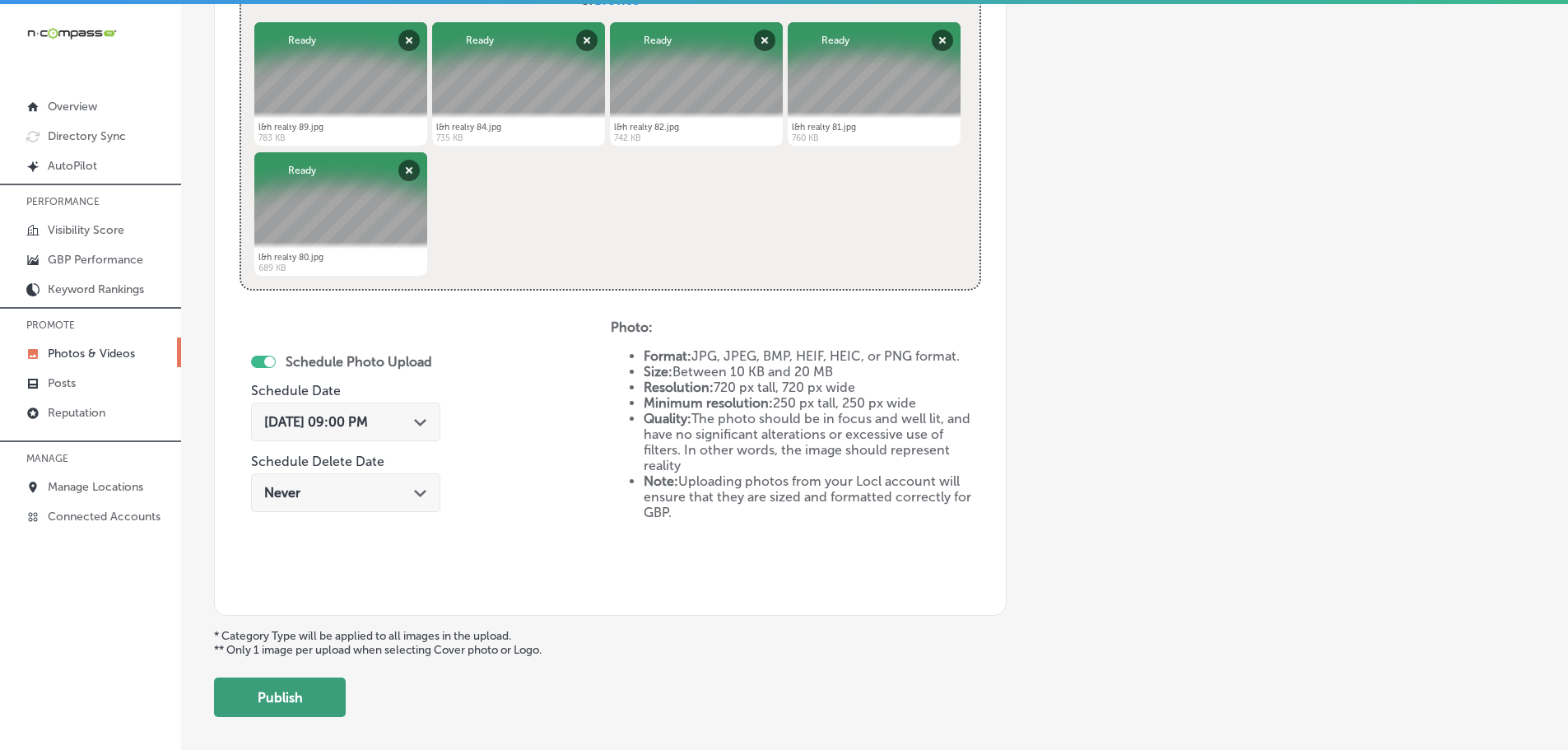
scroll to position [765, 0]
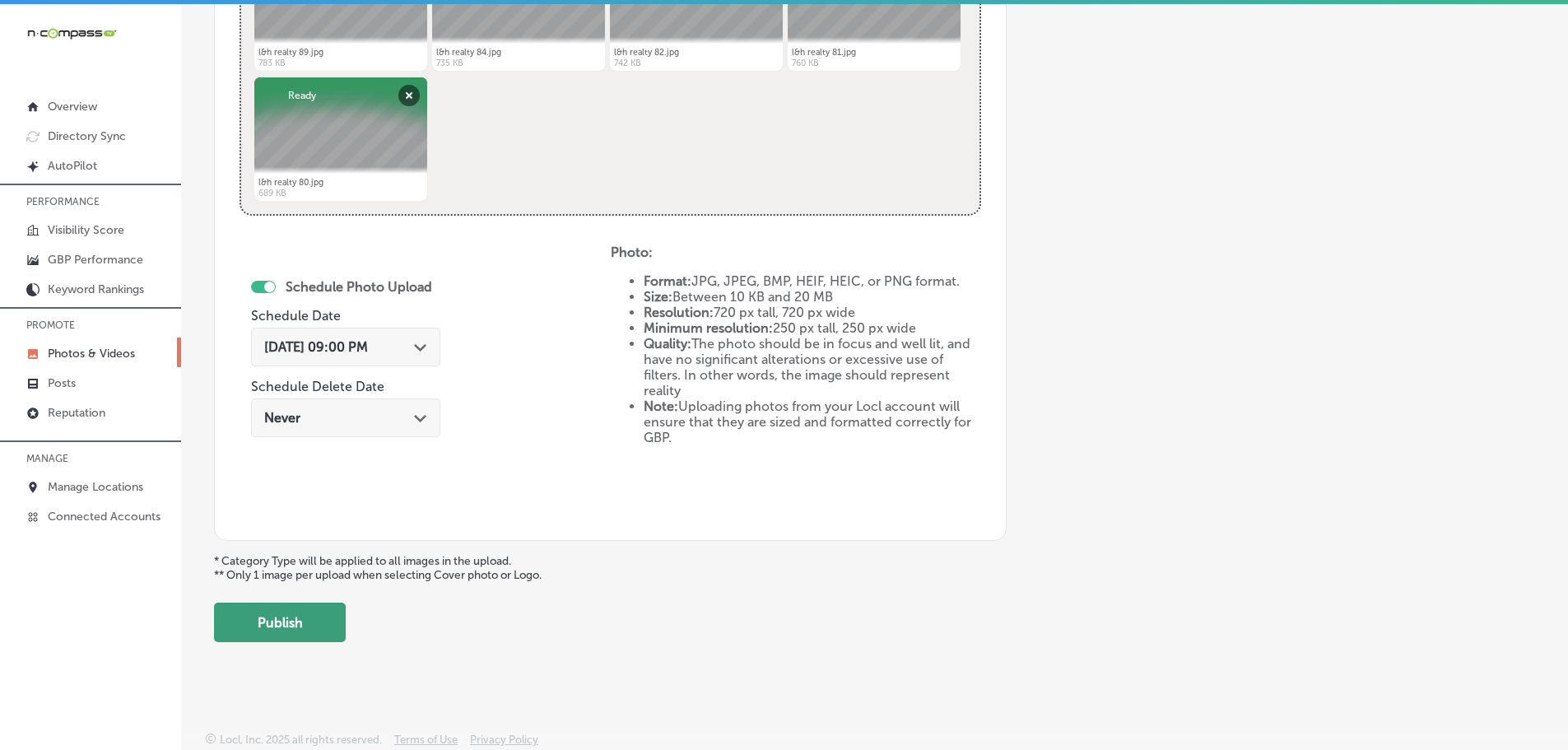
click at [280, 617] on button "Publish" at bounding box center [280, 622] width 132 height 39
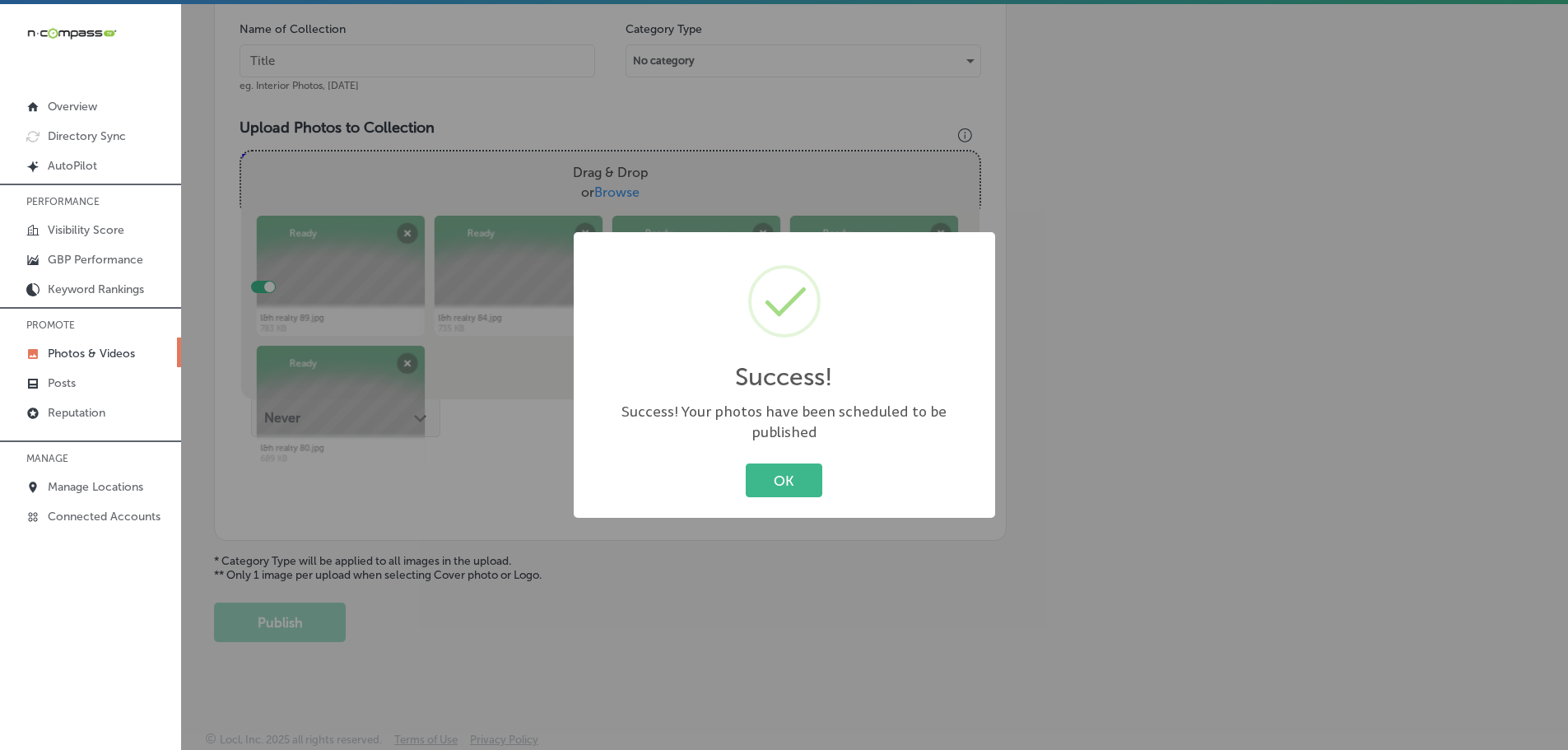
scroll to position [498, 0]
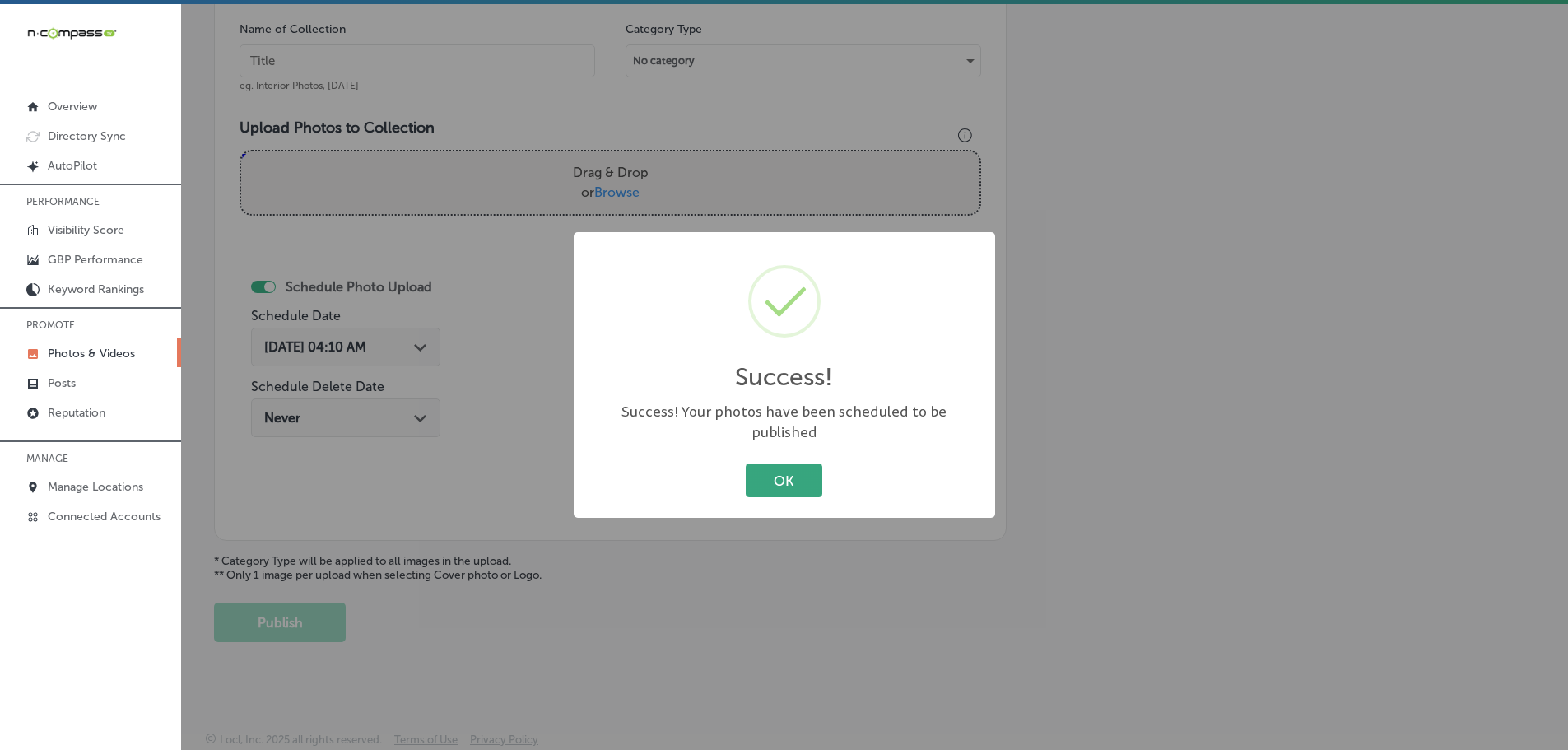
click at [762, 467] on button "OK" at bounding box center [784, 480] width 76 height 34
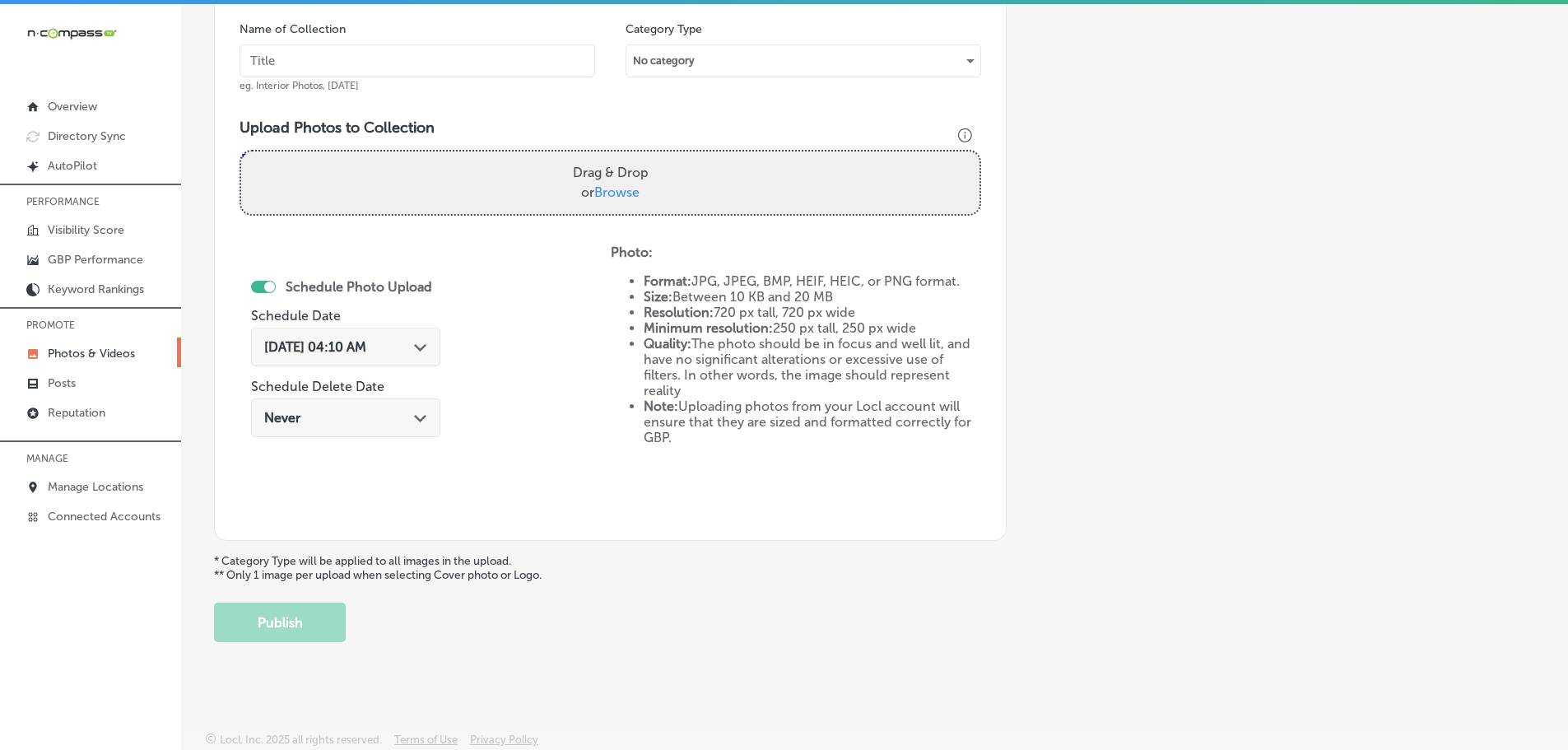
click at [607, 190] on span "Browse" at bounding box center [617, 191] width 46 height 15
click at [607, 157] on input "Drag & Drop or Browse" at bounding box center [610, 153] width 738 height 5
type input "C:\fakepath\l&h realty 94.jpg"
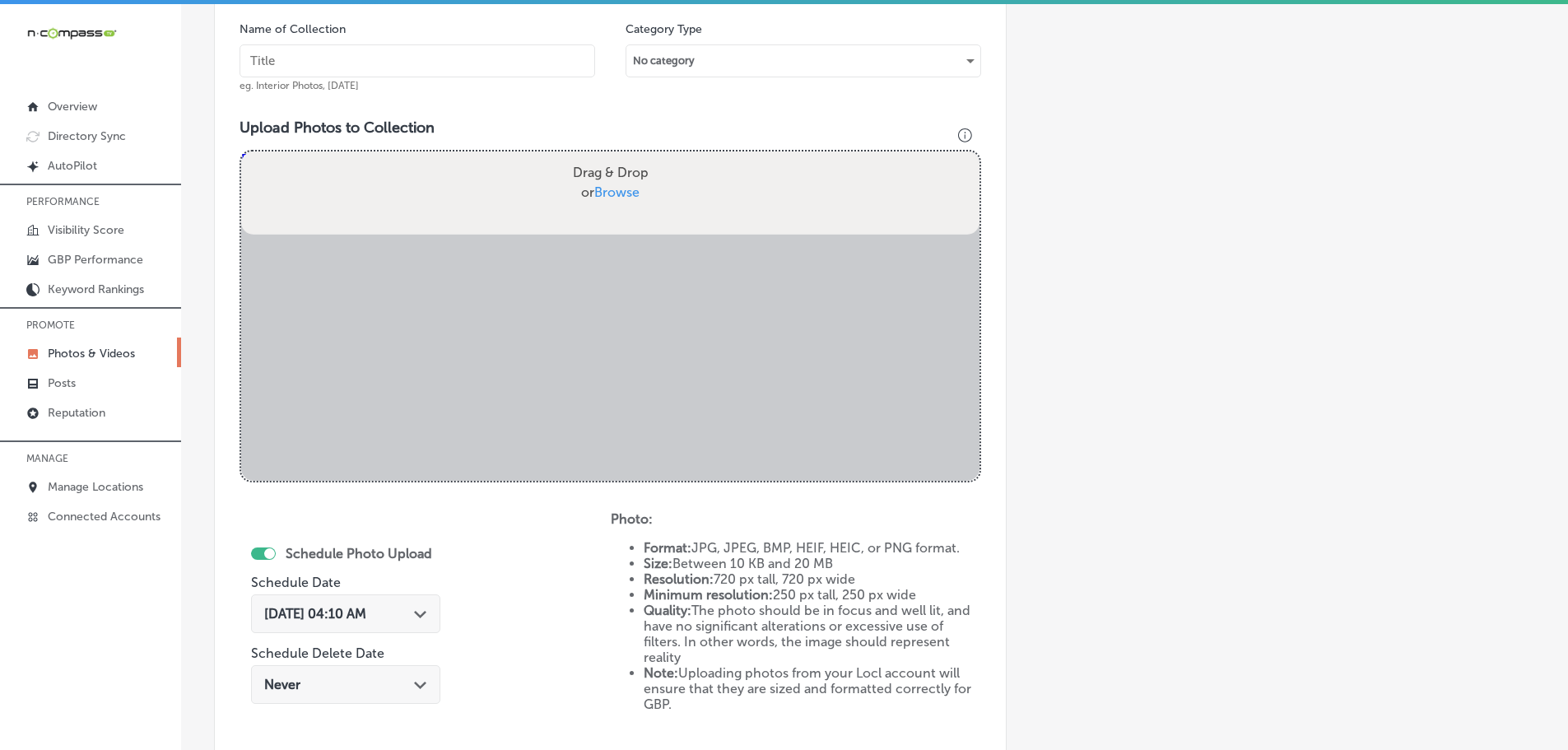
click at [451, 69] on input "text" at bounding box center [417, 61] width 356 height 33
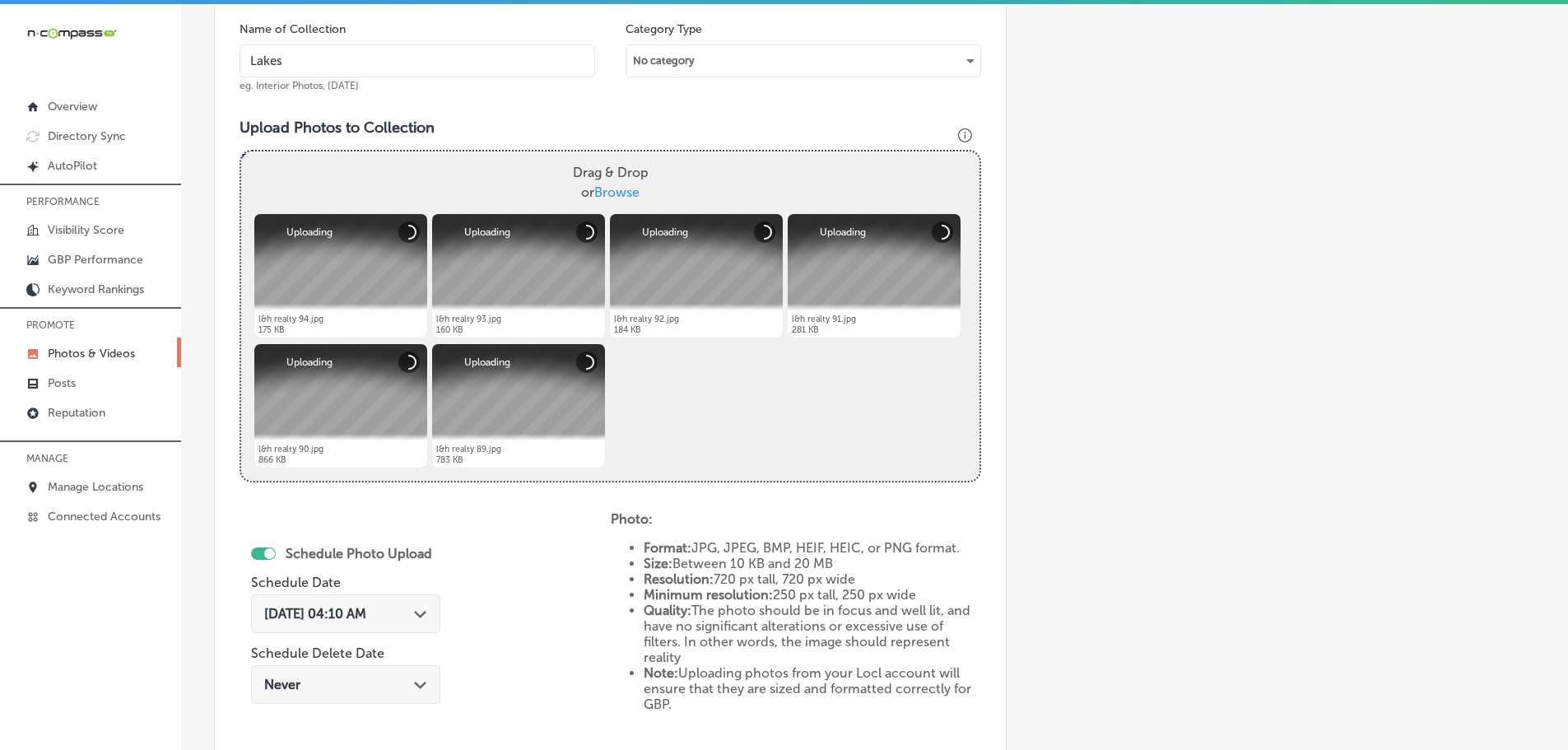
type input "Lakes & Homes Real Estate"
click at [426, 607] on div "Path Created with Sketch." at bounding box center [421, 612] width 13 height 13
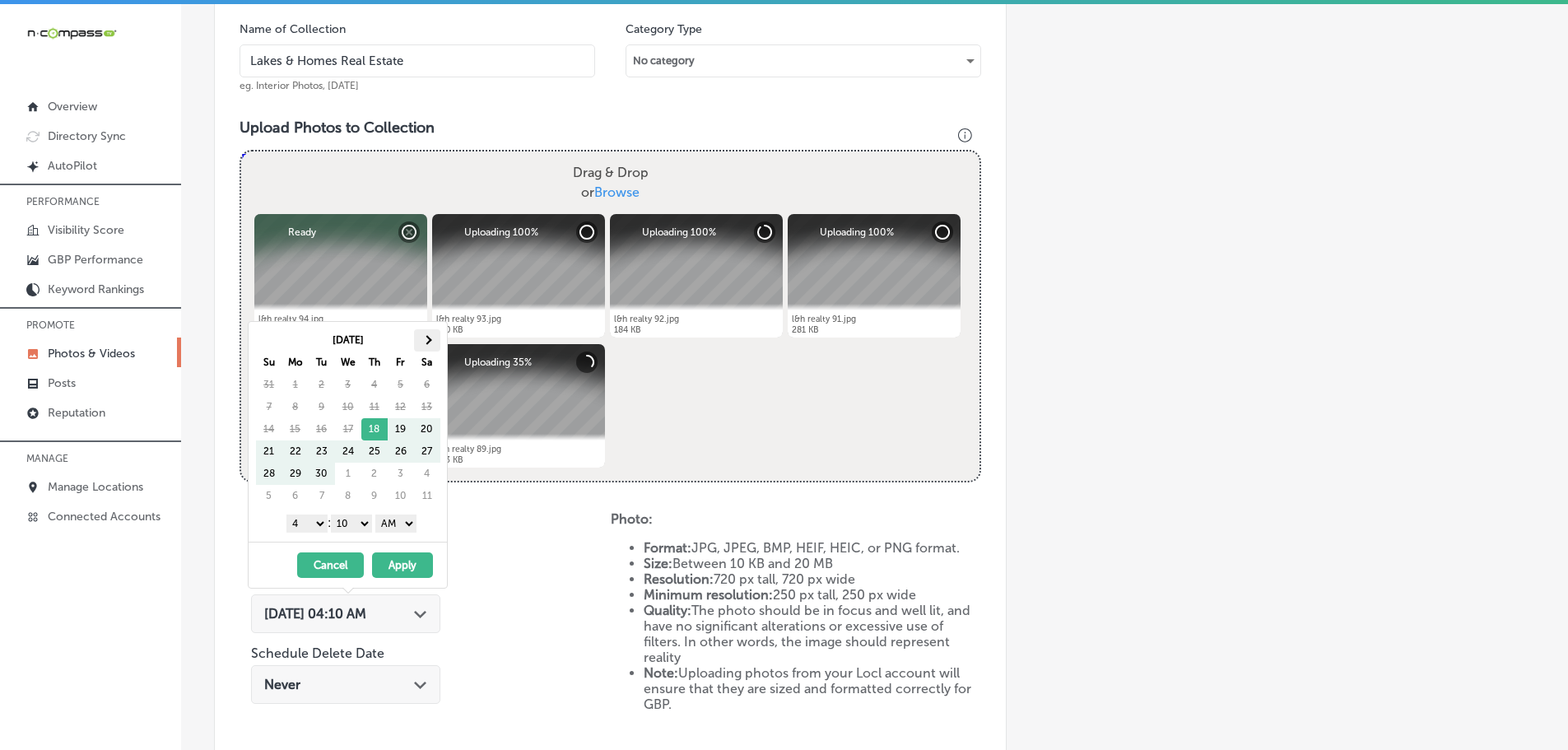
click at [432, 339] on th at bounding box center [427, 340] width 26 height 22
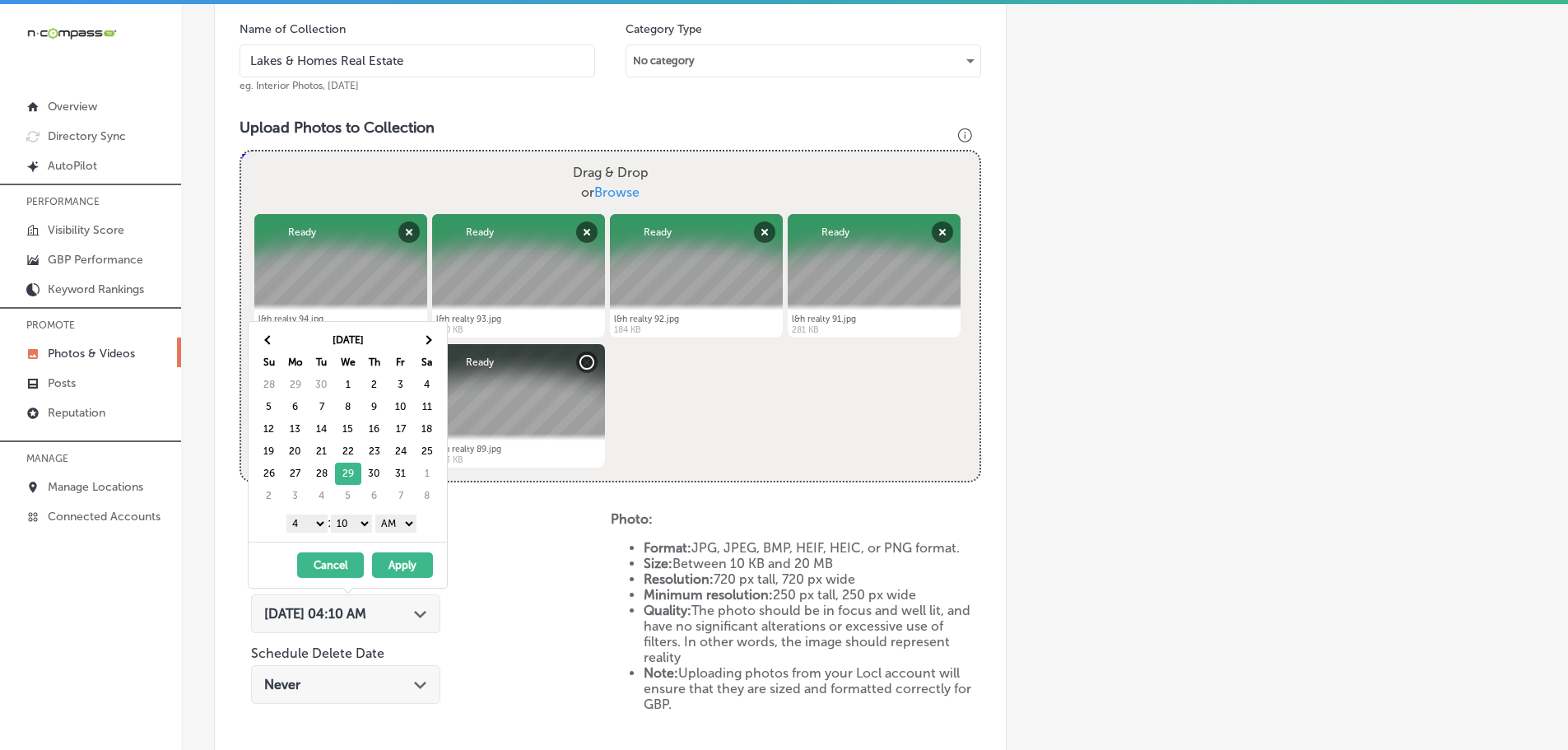
click at [305, 530] on select "1 2 3 4 5 6 7 8 9 10 11 12" at bounding box center [307, 523] width 41 height 18
click at [356, 513] on div "1 2 3 4 5 6 7 8 9 10 11 12 : 00 10 20 30 40 50 AM PM" at bounding box center [351, 522] width 192 height 25
click at [360, 523] on select "00 10 20 30 40 50" at bounding box center [351, 523] width 41 height 18
drag, startPoint x: 372, startPoint y: 534, endPoint x: 394, endPoint y: 529, distance: 22.6
click at [395, 527] on select "AM PM" at bounding box center [395, 523] width 41 height 18
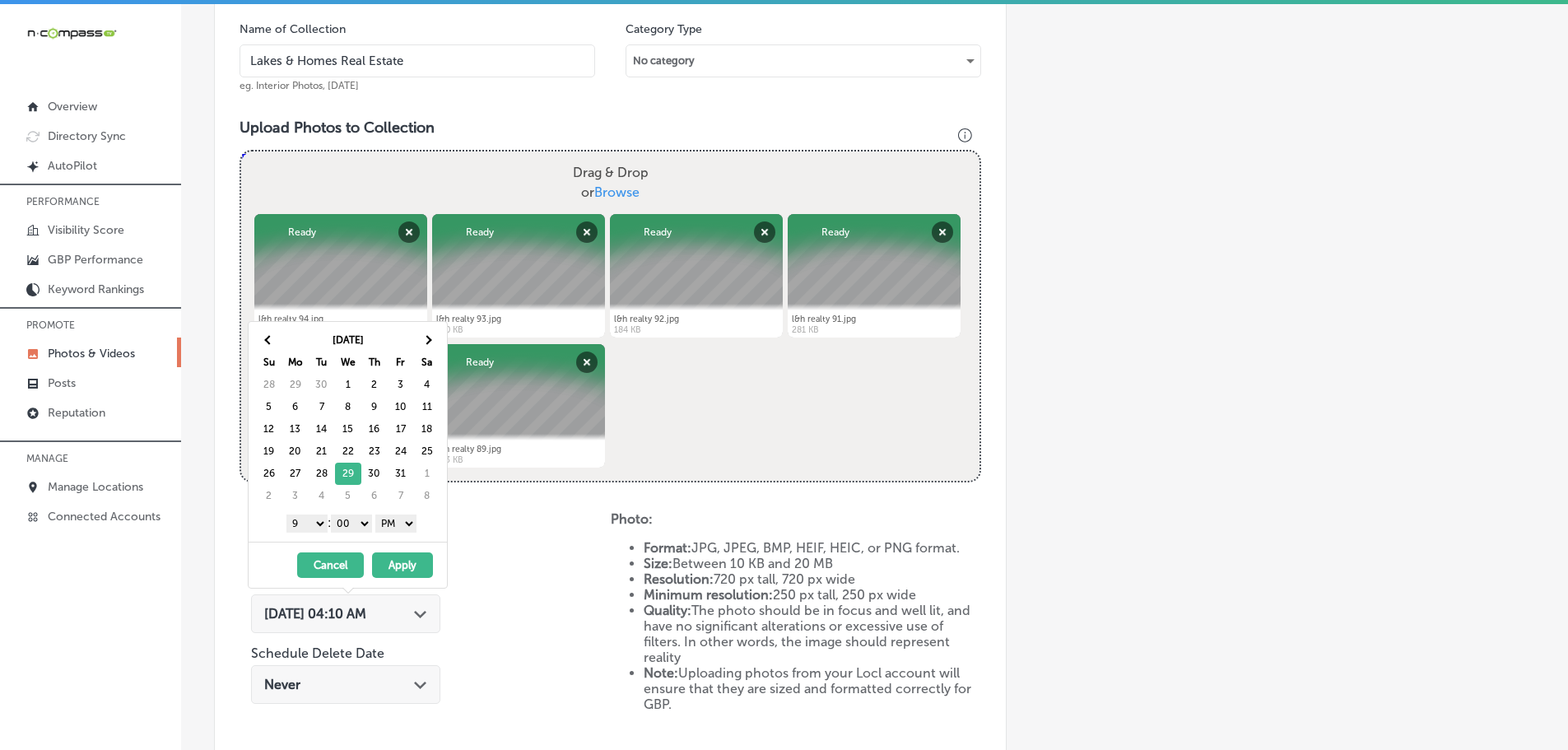
drag, startPoint x: 398, startPoint y: 559, endPoint x: 526, endPoint y: 427, distance: 183.9
click at [399, 559] on button "Apply" at bounding box center [402, 565] width 61 height 25
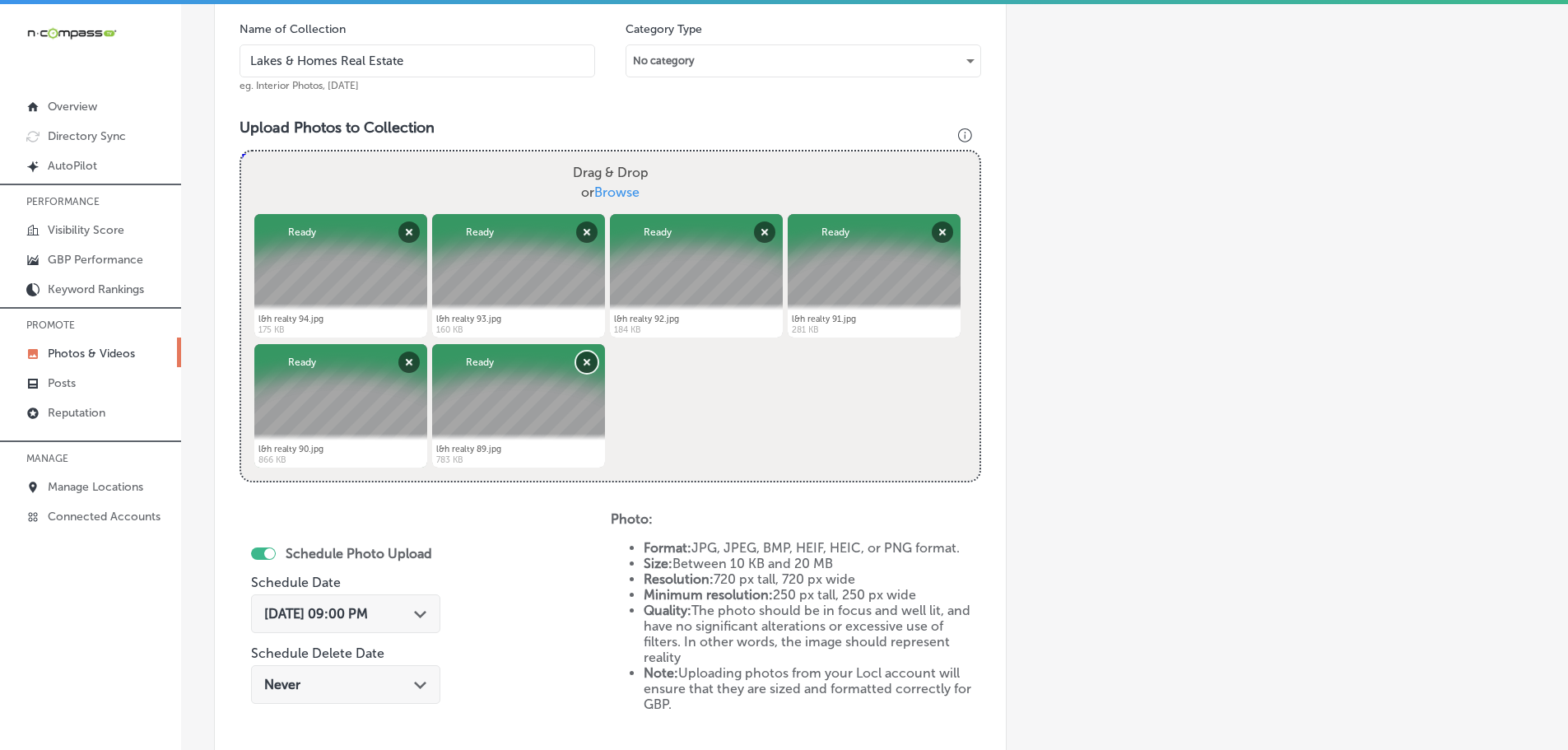
click at [587, 359] on button "Remove" at bounding box center [587, 362] width 22 height 22
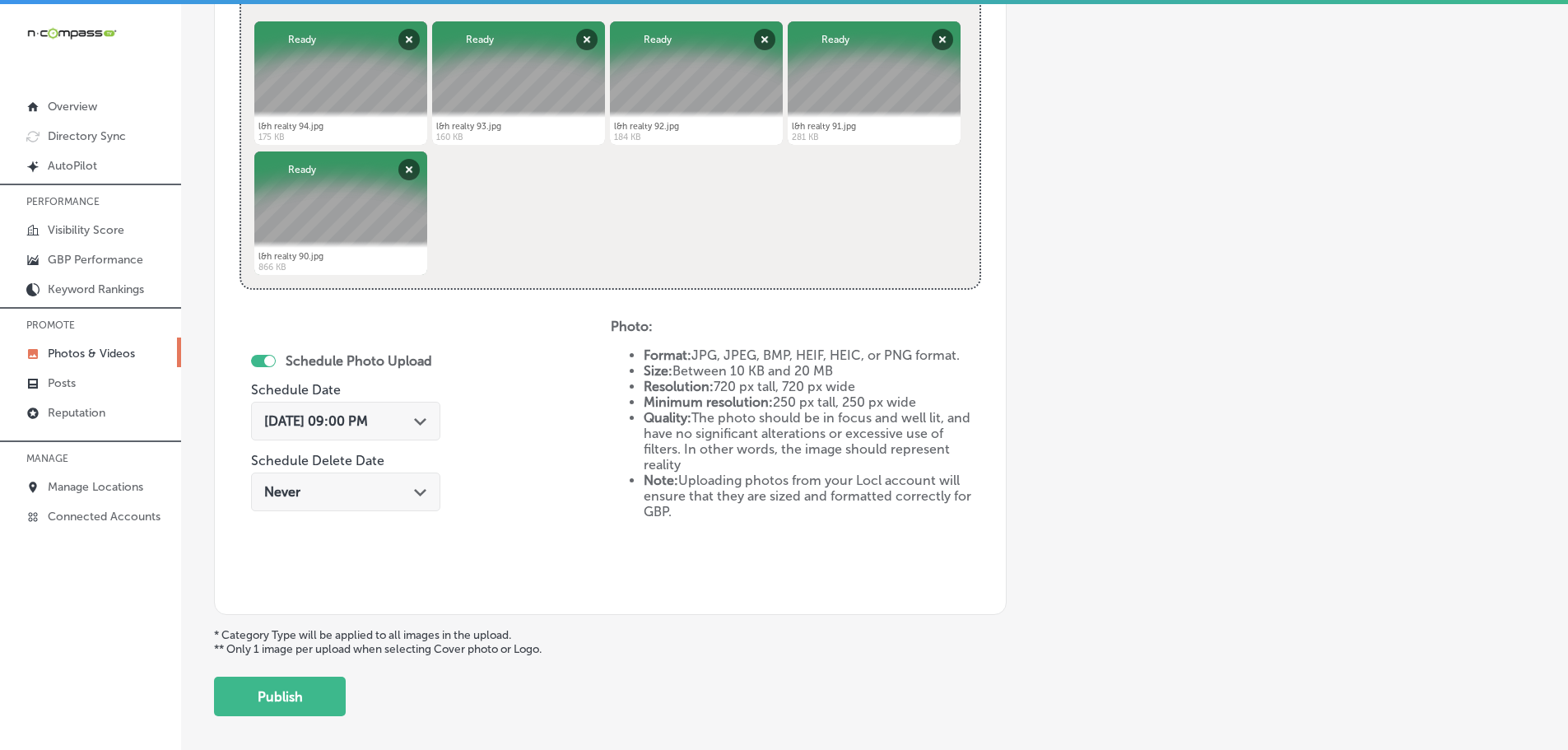
scroll to position [765, 0]
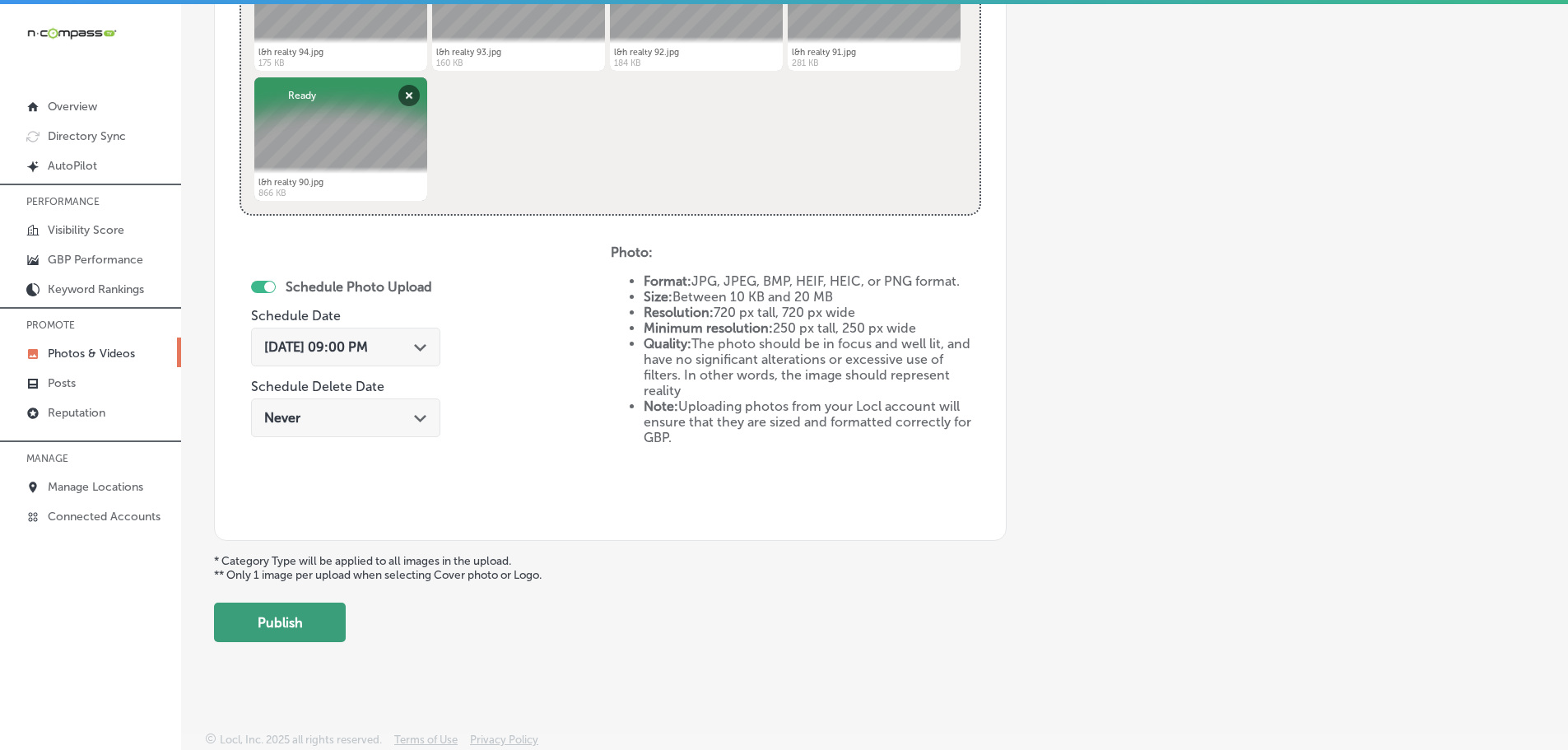
click at [321, 625] on button "Publish" at bounding box center [280, 622] width 132 height 39
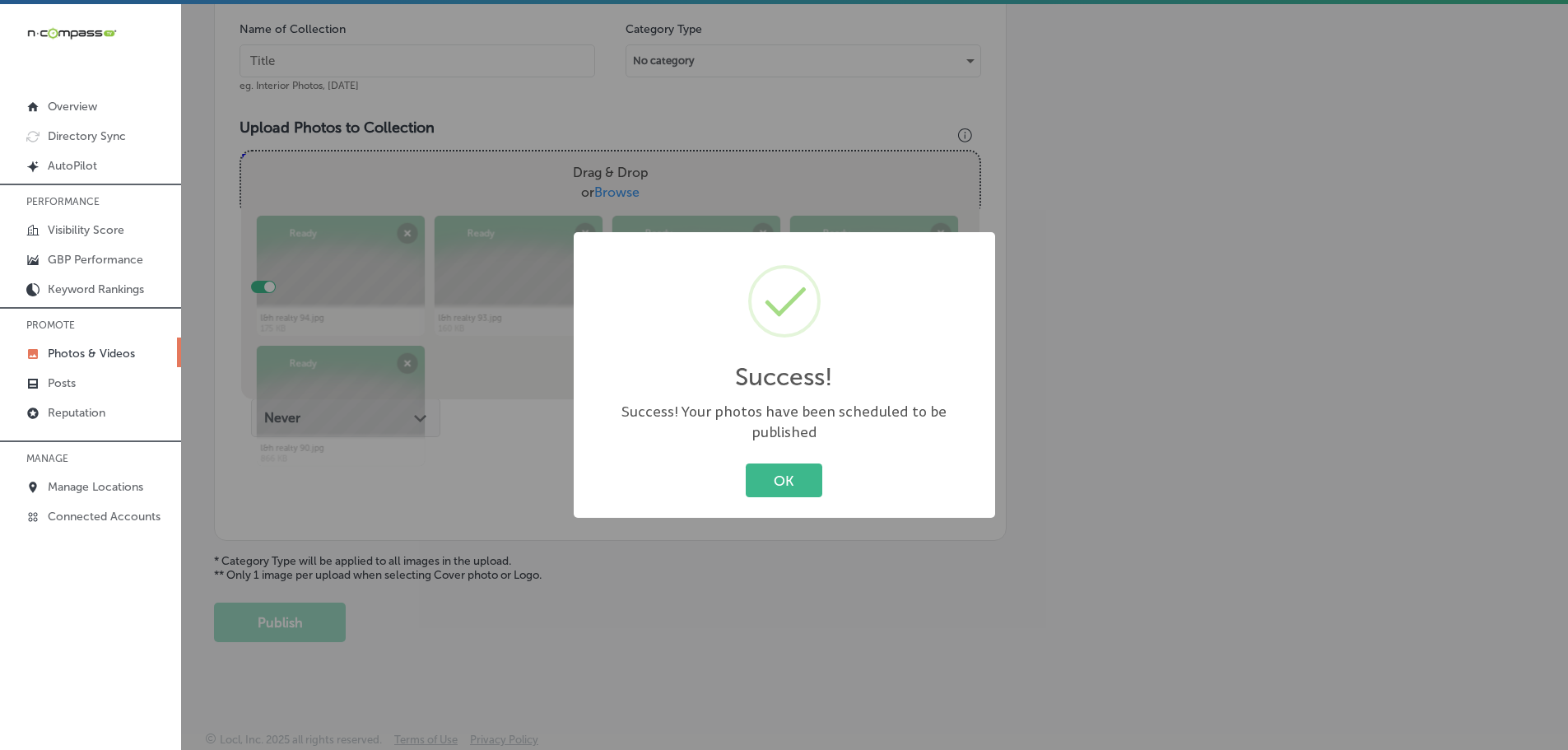
scroll to position [498, 0]
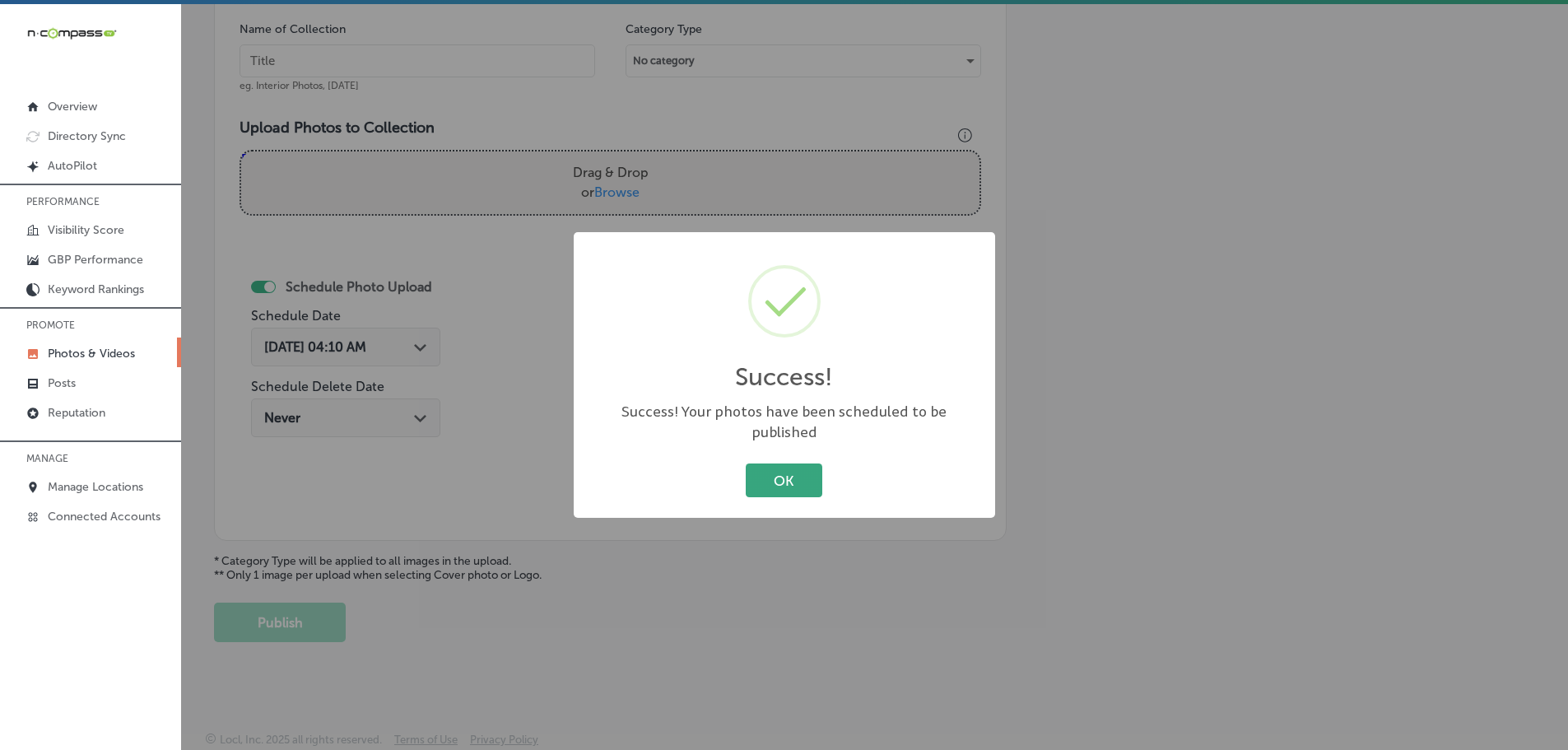
click at [768, 463] on button "OK" at bounding box center [784, 480] width 76 height 34
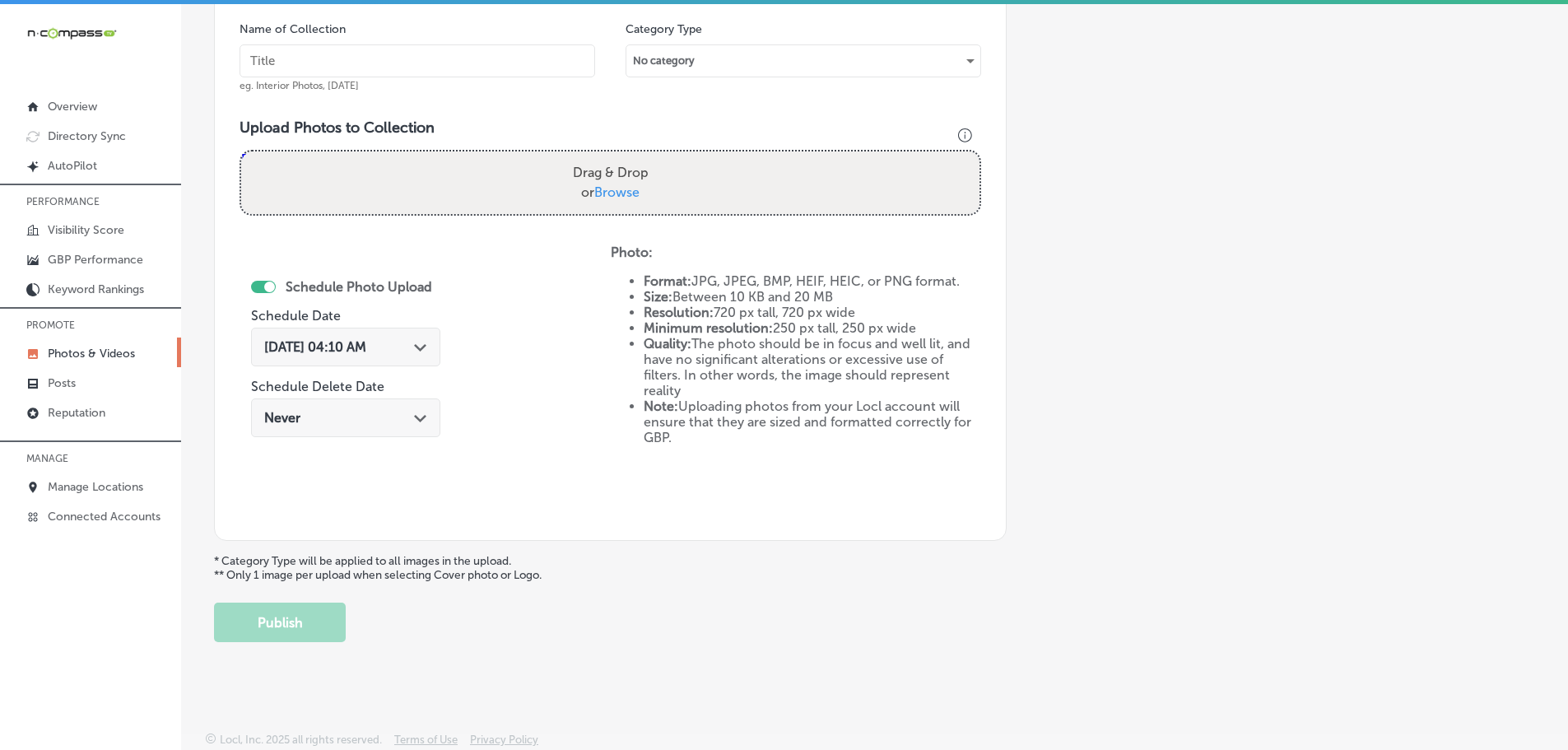
click at [617, 193] on span "Browse" at bounding box center [617, 191] width 46 height 15
click at [617, 157] on input "Drag & Drop or Browse" at bounding box center [610, 153] width 738 height 5
type input "C:\fakepath\l&h realty 99.jpg"
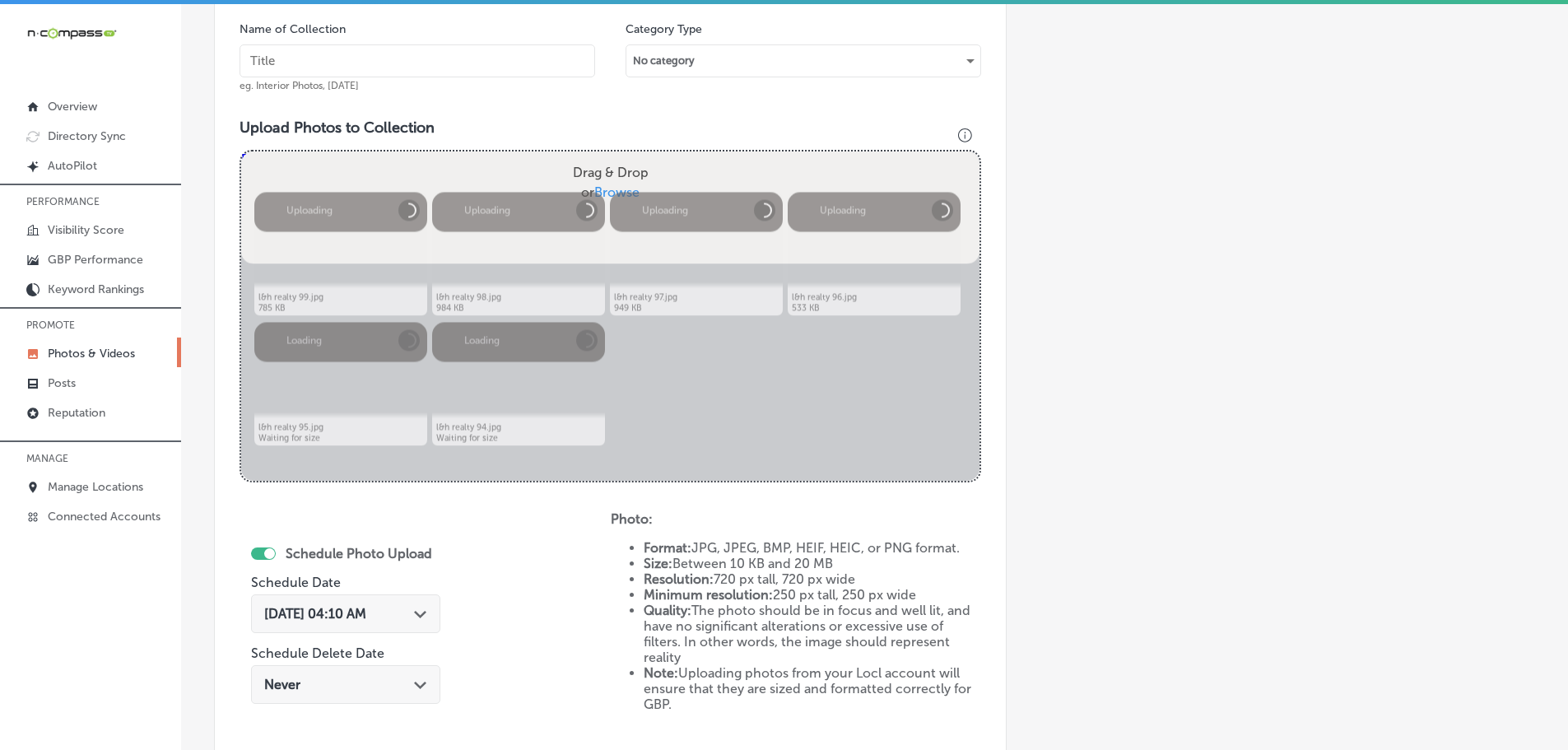
click at [488, 52] on input "text" at bounding box center [417, 61] width 356 height 33
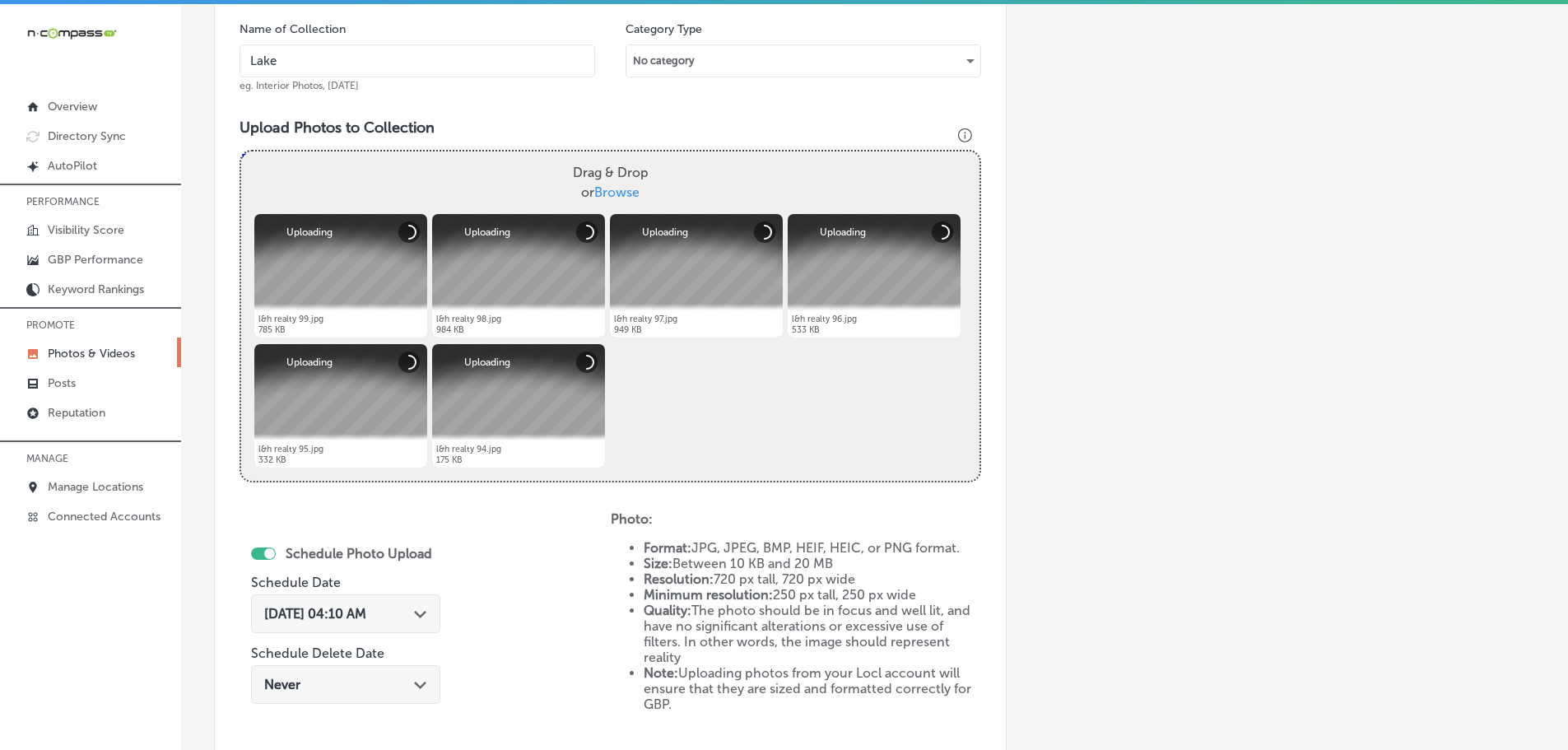
type input "Lakes & Homes Real Estate"
click at [426, 613] on icon "Path Created with Sketch." at bounding box center [421, 614] width 13 height 7
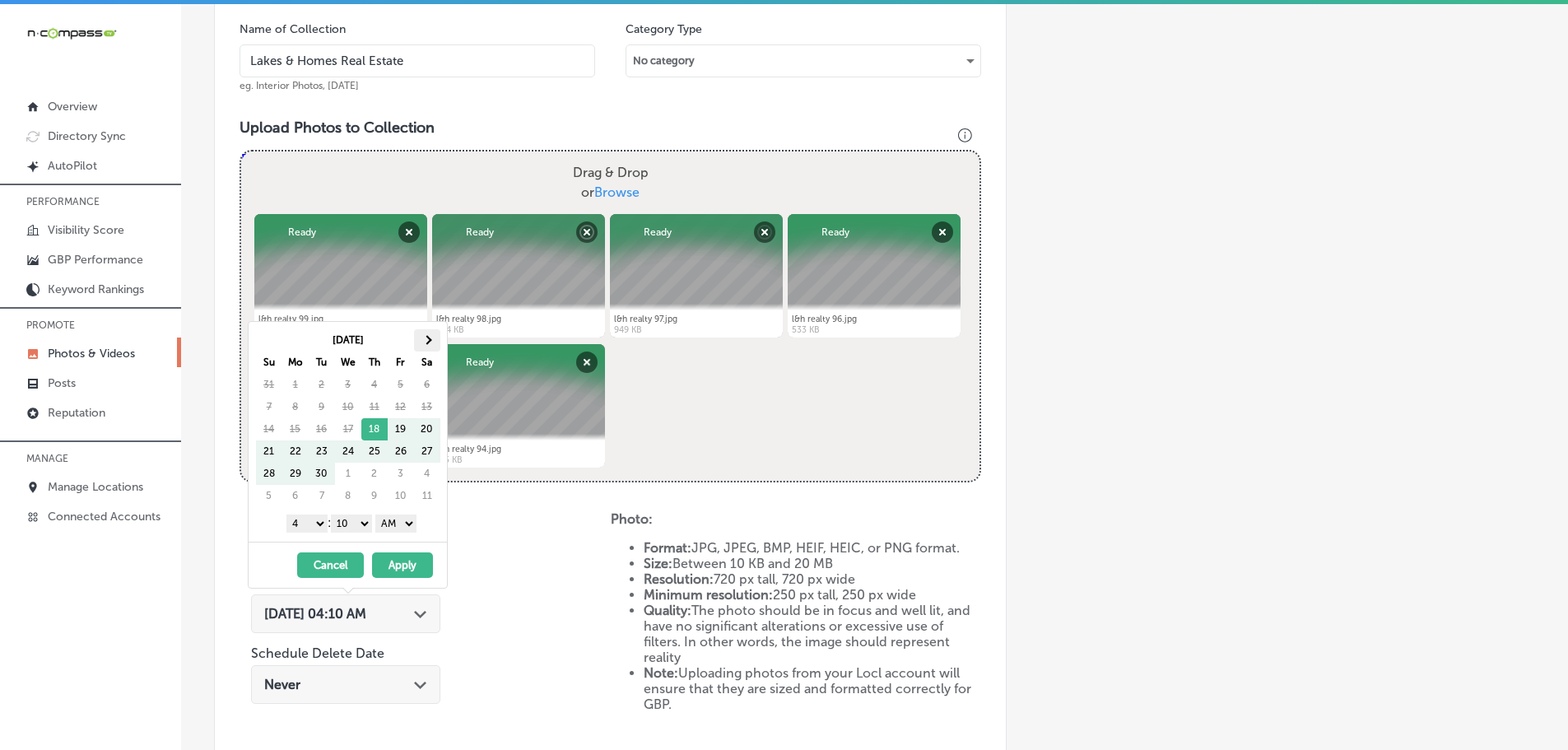
click at [423, 334] on th at bounding box center [427, 340] width 26 height 22
click at [425, 336] on th at bounding box center [427, 340] width 26 height 22
click at [262, 345] on th at bounding box center [269, 340] width 26 height 22
click at [299, 519] on select "1 2 3 4 5 6 7 8 9 10 11 12" at bounding box center [307, 523] width 41 height 18
click at [361, 524] on select "00 10 20 30 40 50" at bounding box center [351, 523] width 41 height 18
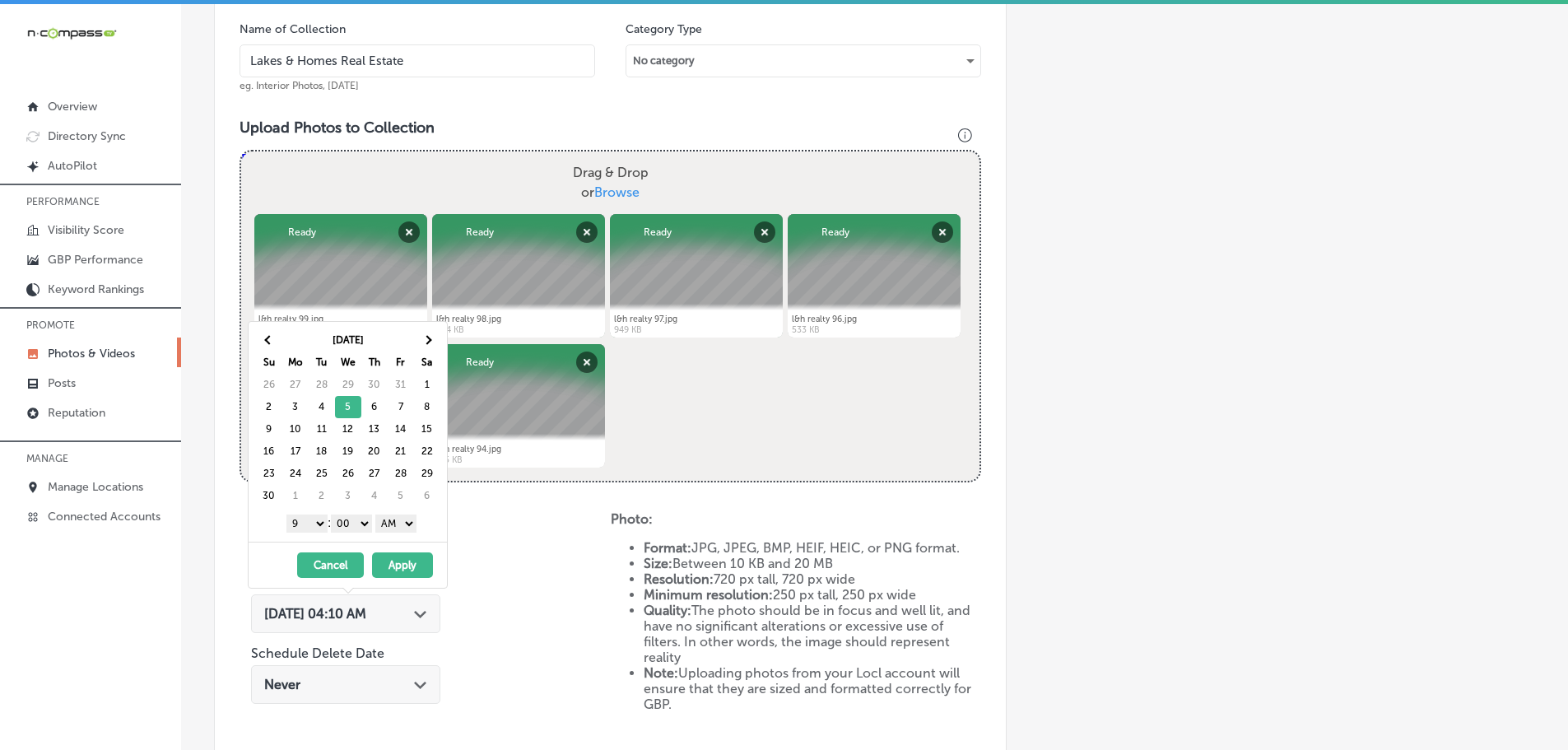
click at [399, 525] on select "AM PM" at bounding box center [395, 523] width 41 height 18
click at [409, 562] on button "Apply" at bounding box center [402, 565] width 61 height 25
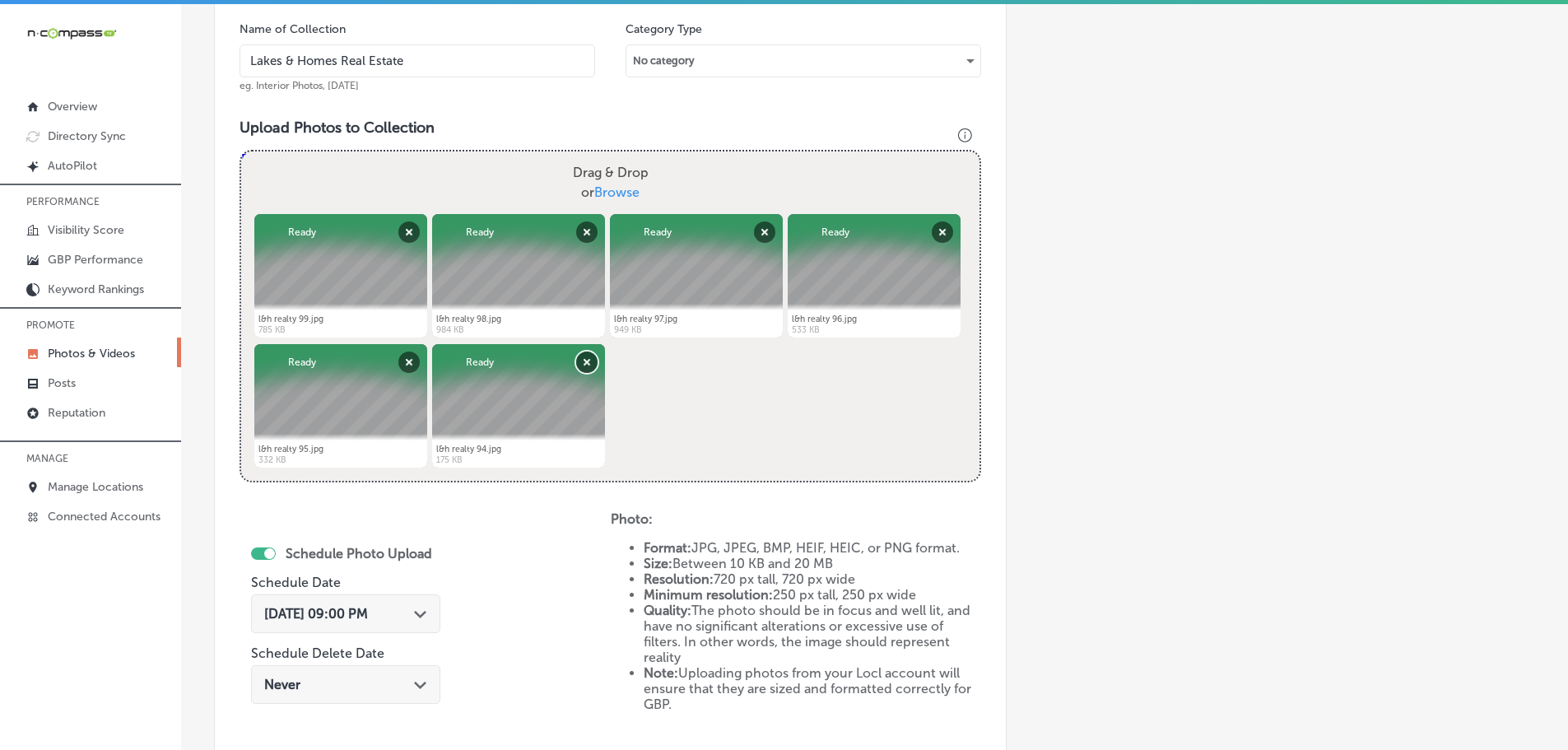
click at [586, 365] on button "Remove" at bounding box center [587, 362] width 22 height 22
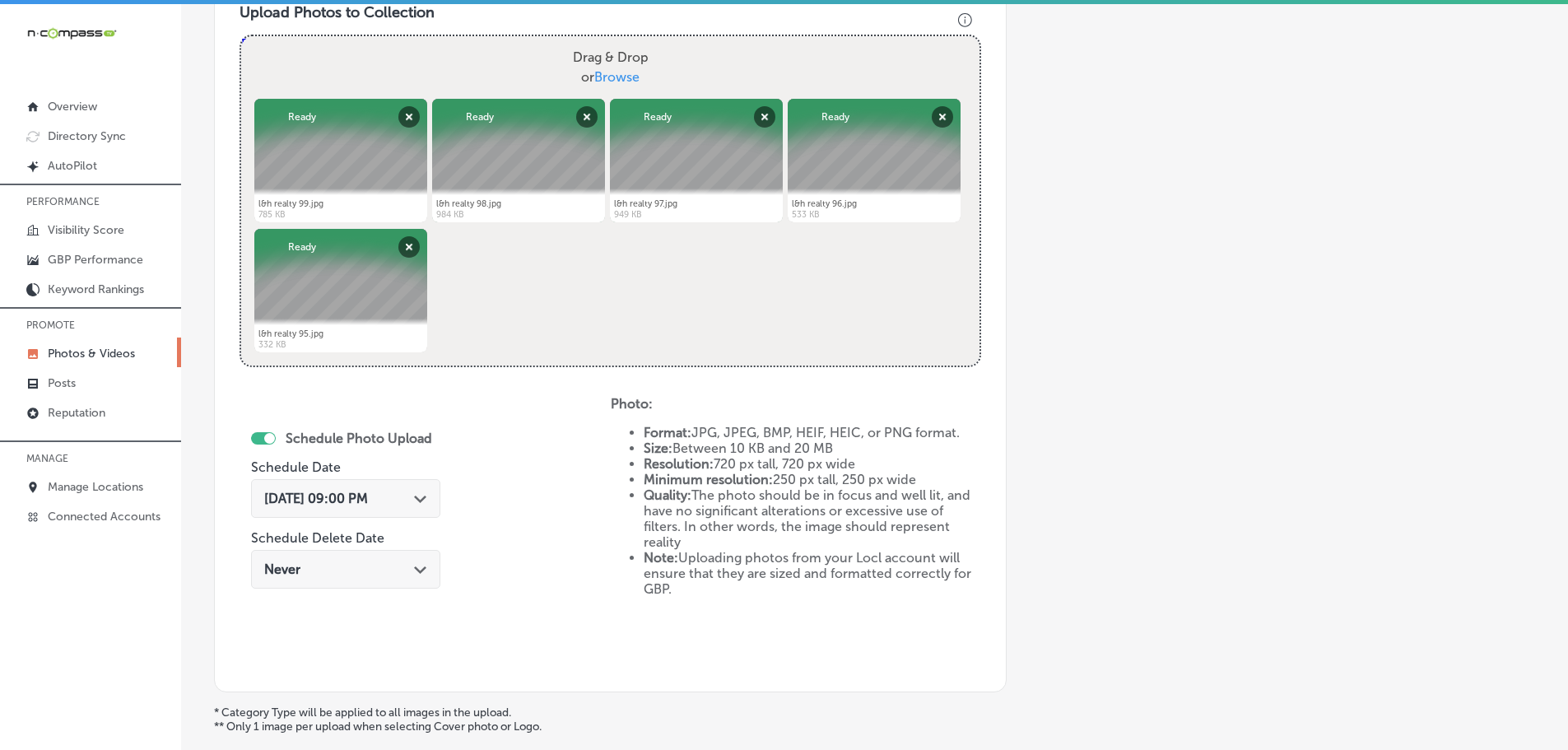
scroll to position [765, 0]
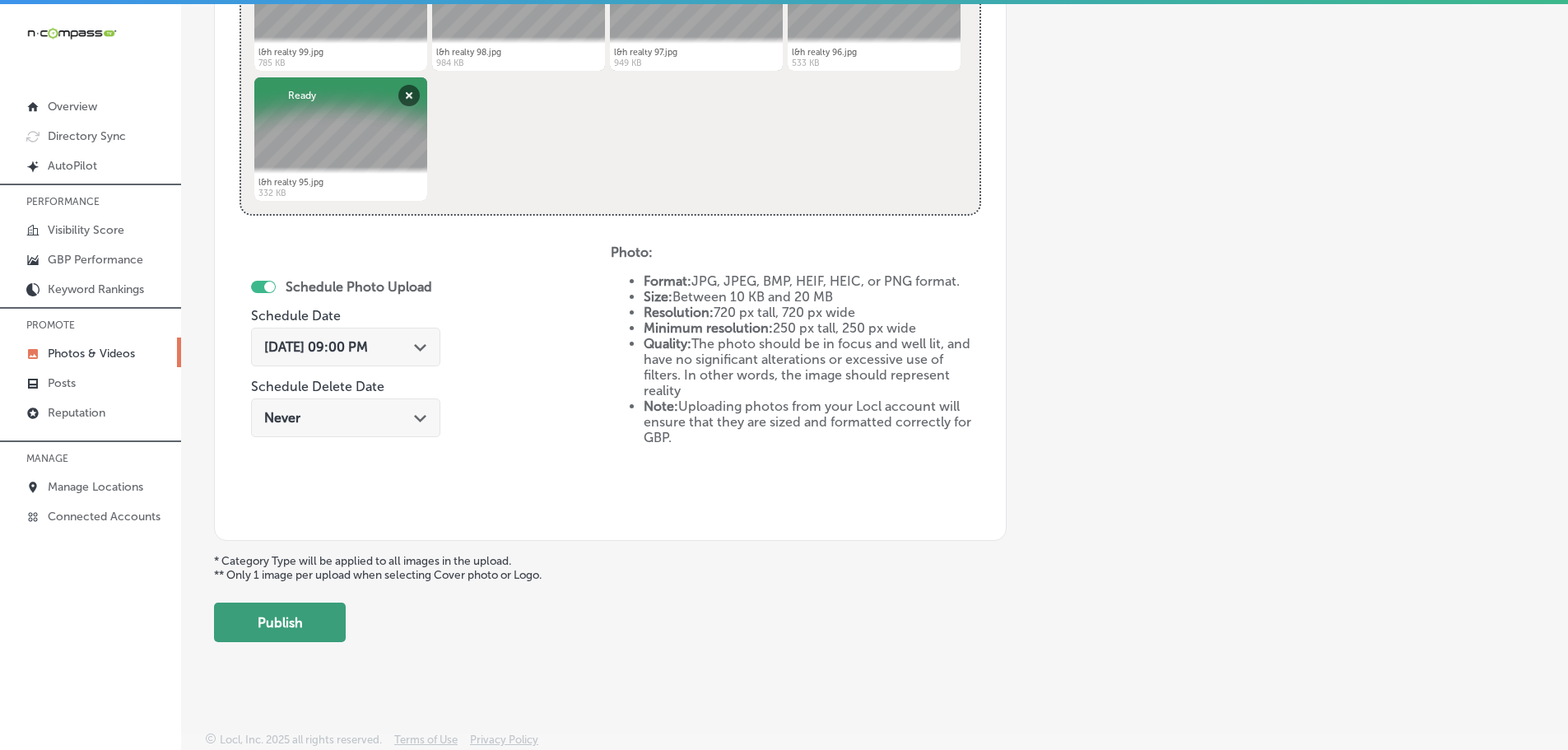
click at [317, 625] on button "Publish" at bounding box center [280, 622] width 132 height 39
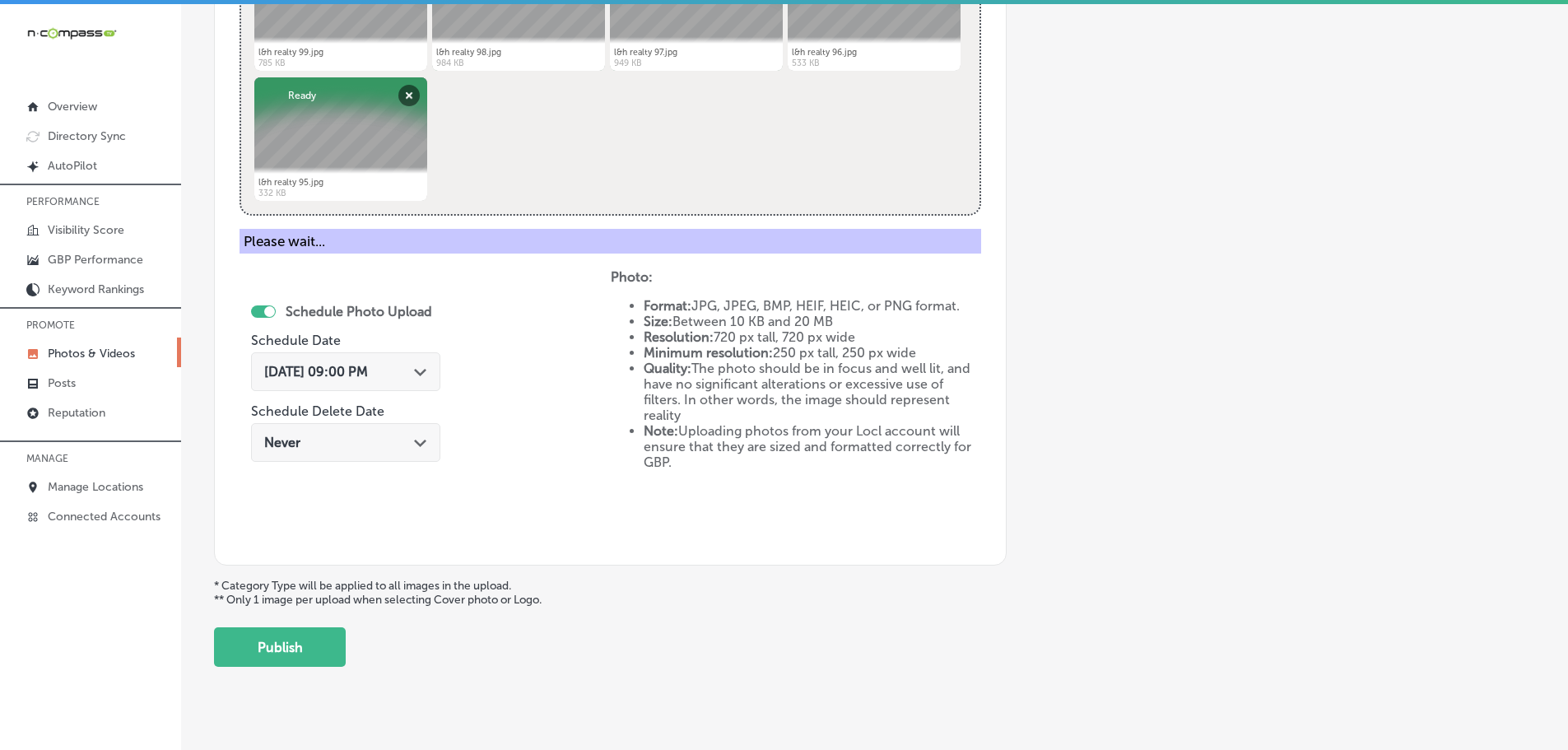
scroll to position [498, 0]
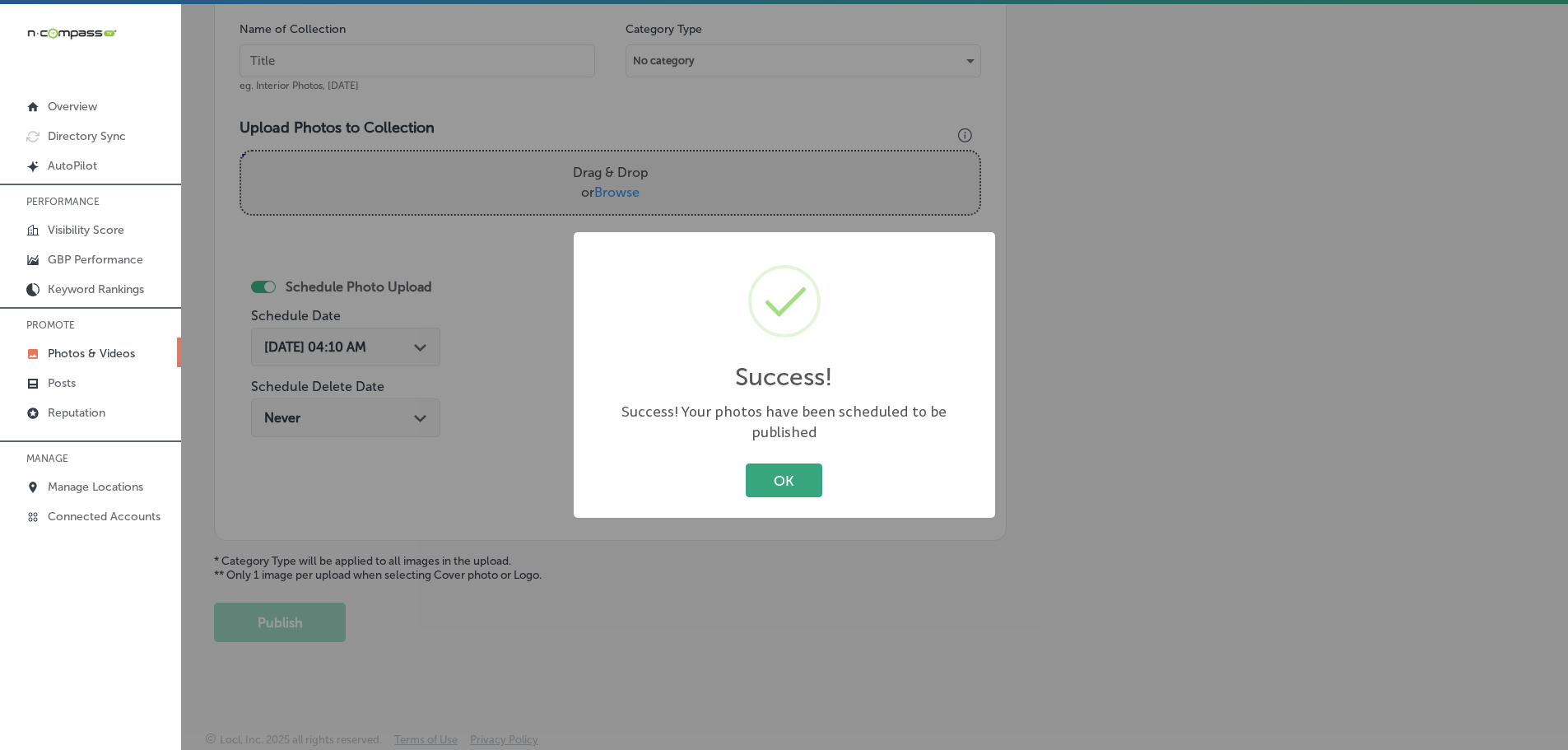
click at [772, 479] on button "OK" at bounding box center [784, 480] width 76 height 34
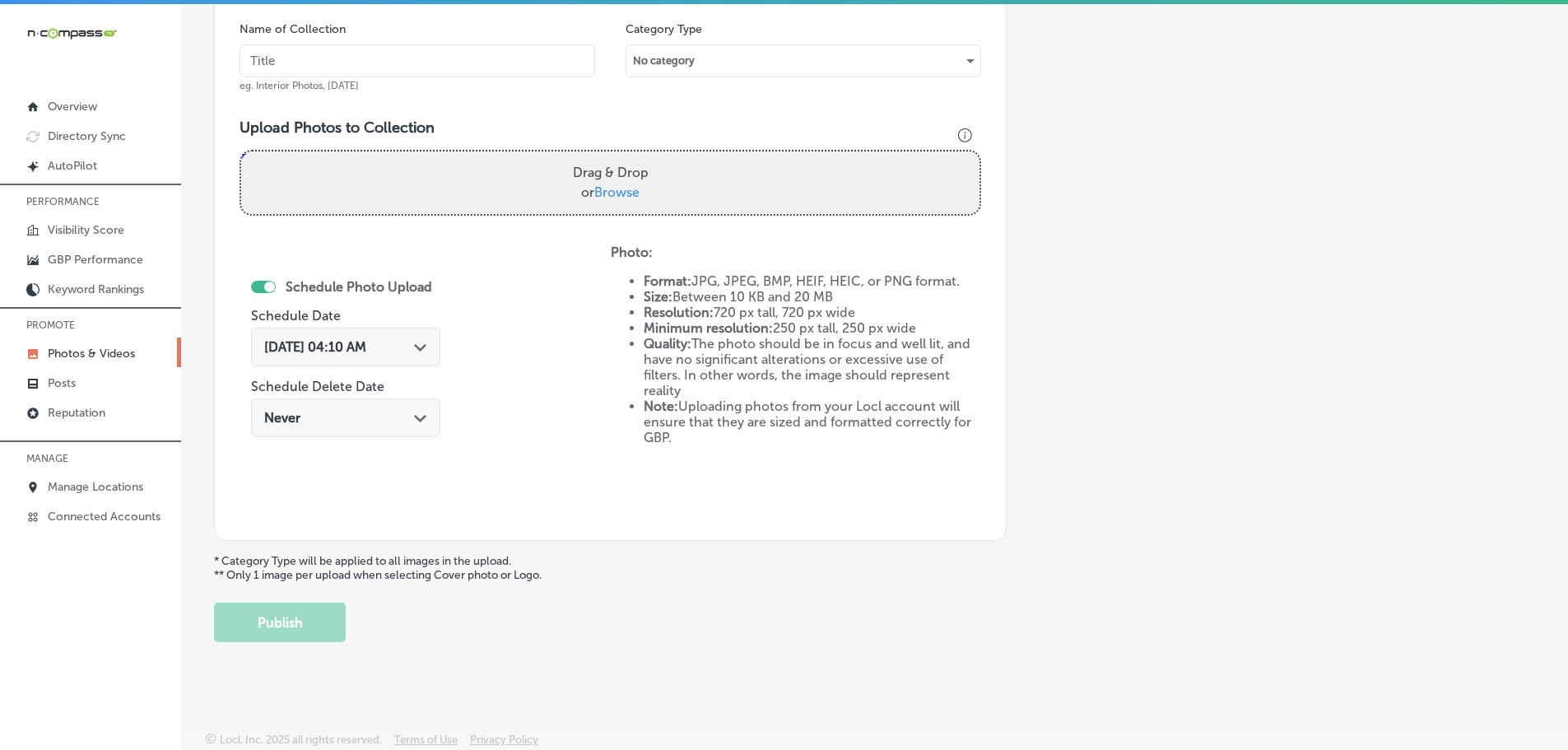
click at [607, 191] on span "Browse" at bounding box center [617, 191] width 46 height 15
click at [607, 157] on input "Drag & Drop or Browse" at bounding box center [610, 153] width 738 height 5
type input "C:\fakepath\l&h realty 105.jpg"
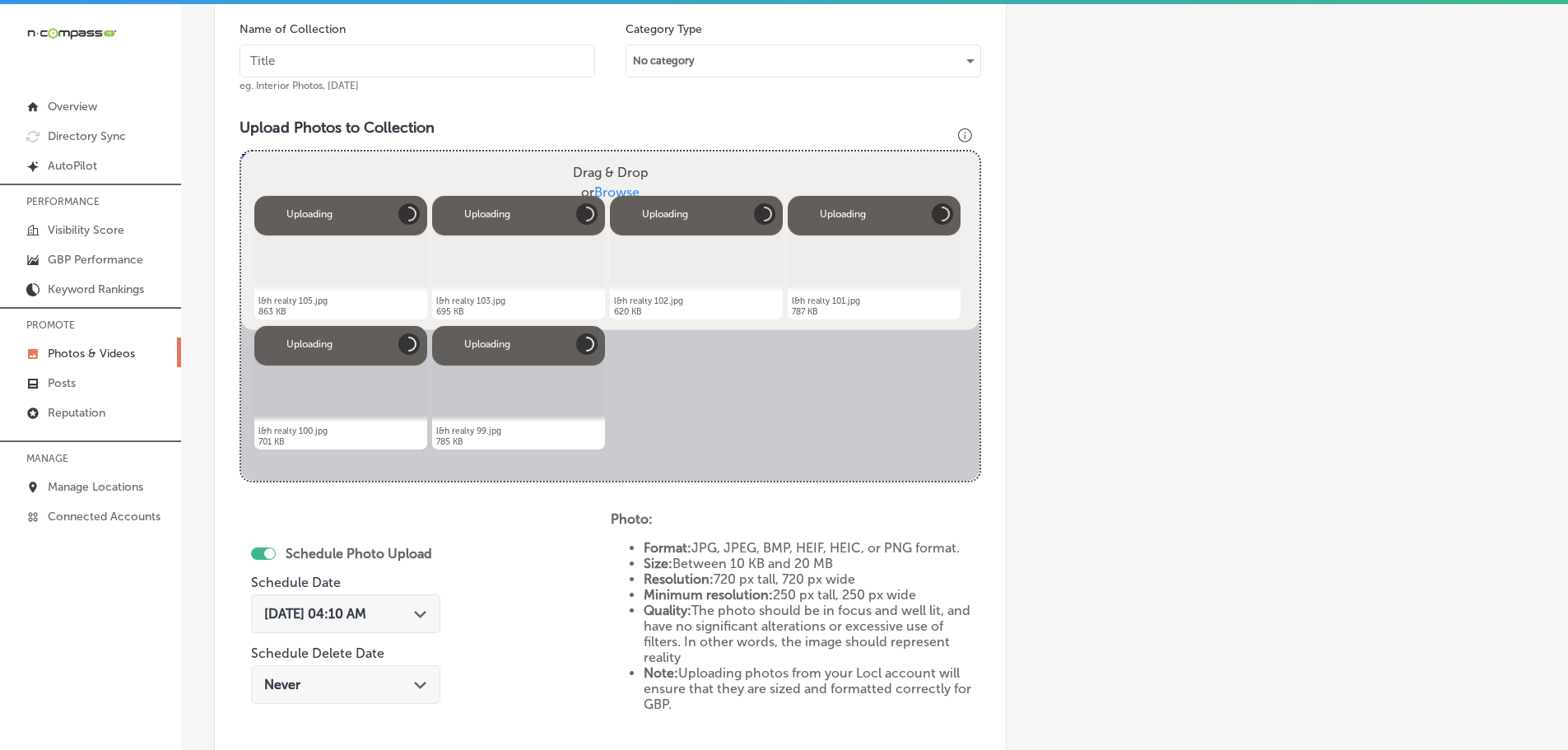
click at [439, 56] on input "text" at bounding box center [417, 61] width 356 height 33
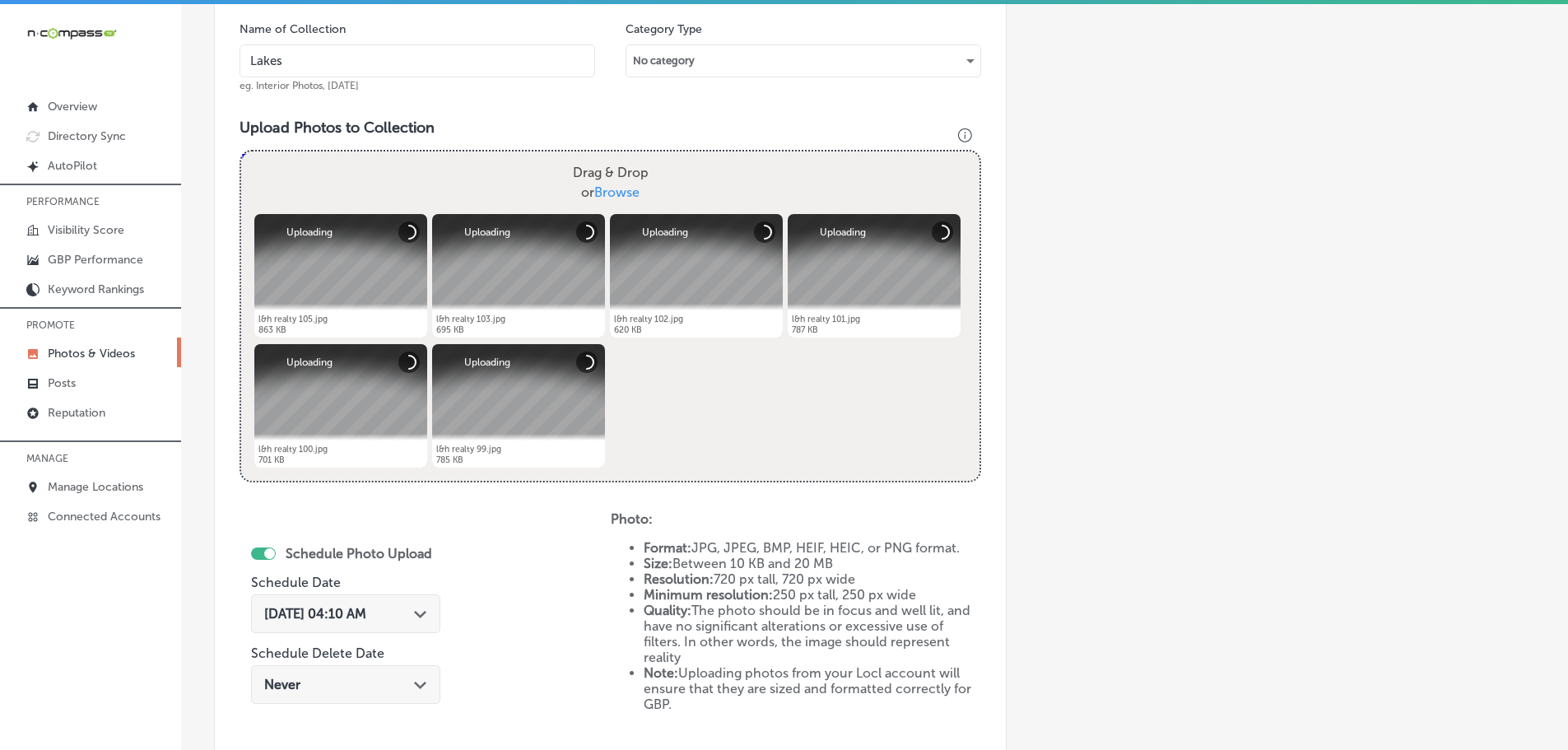
type input "Lakes & Homes Real Estate"
click at [426, 613] on polygon at bounding box center [421, 614] width 13 height 7
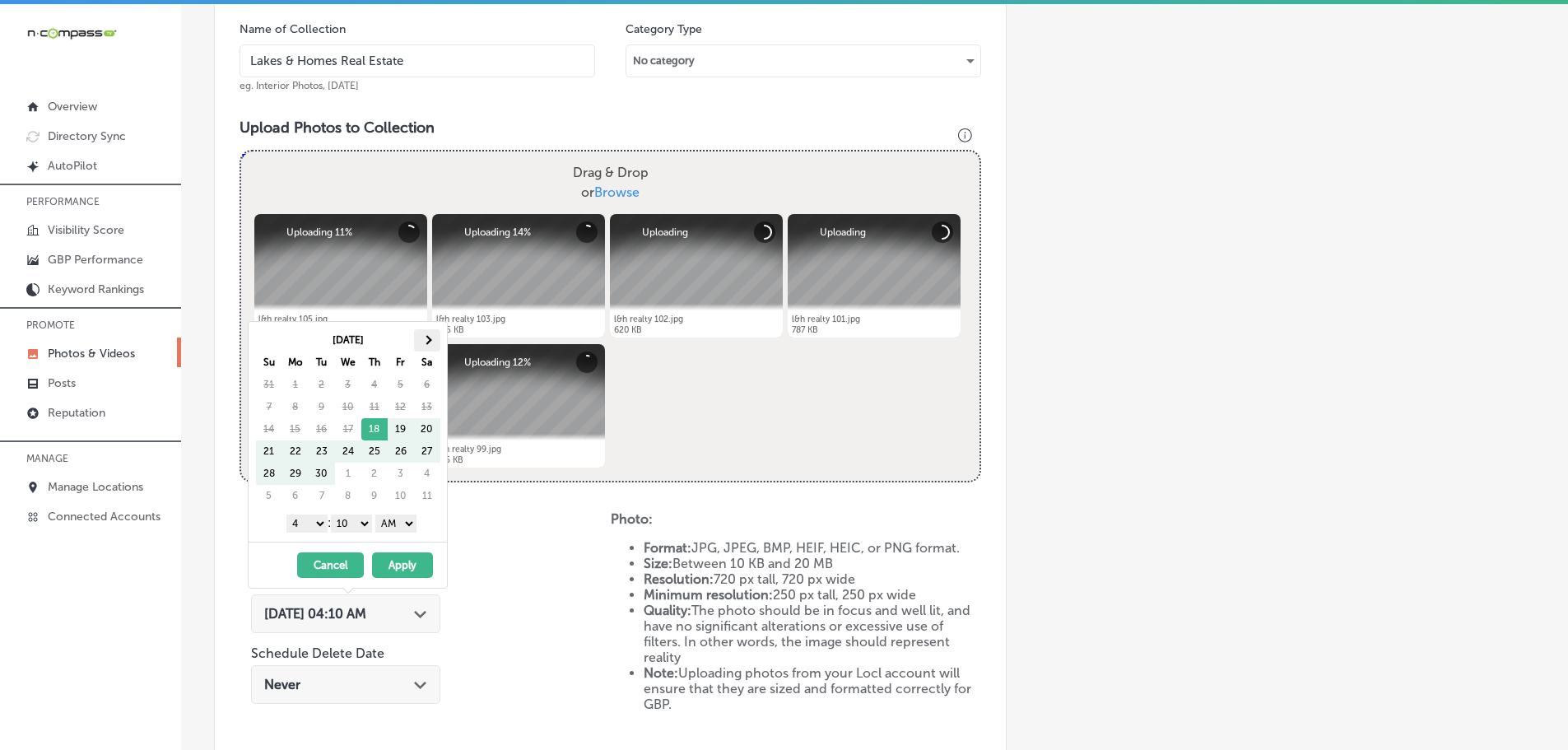
click at [423, 345] on th at bounding box center [427, 340] width 26 height 22
click at [424, 345] on th at bounding box center [427, 340] width 26 height 22
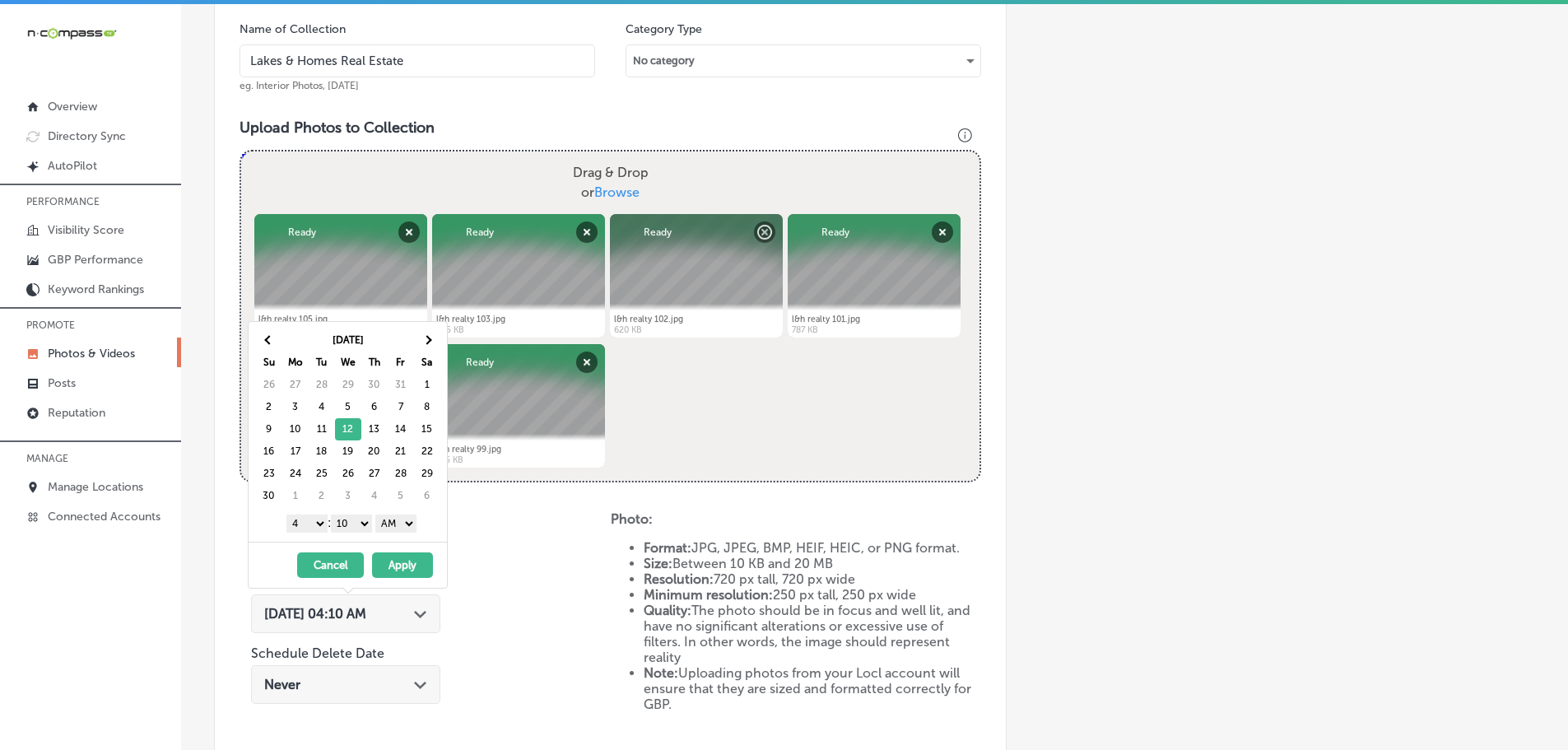
click at [300, 526] on select "1 2 3 4 5 6 7 8 9 10 11 12" at bounding box center [307, 523] width 41 height 18
click at [356, 521] on select "00 10 20 30 40 50" at bounding box center [351, 523] width 41 height 18
click at [399, 526] on select "AM PM" at bounding box center [395, 523] width 41 height 18
click at [398, 562] on button "Apply" at bounding box center [402, 565] width 61 height 25
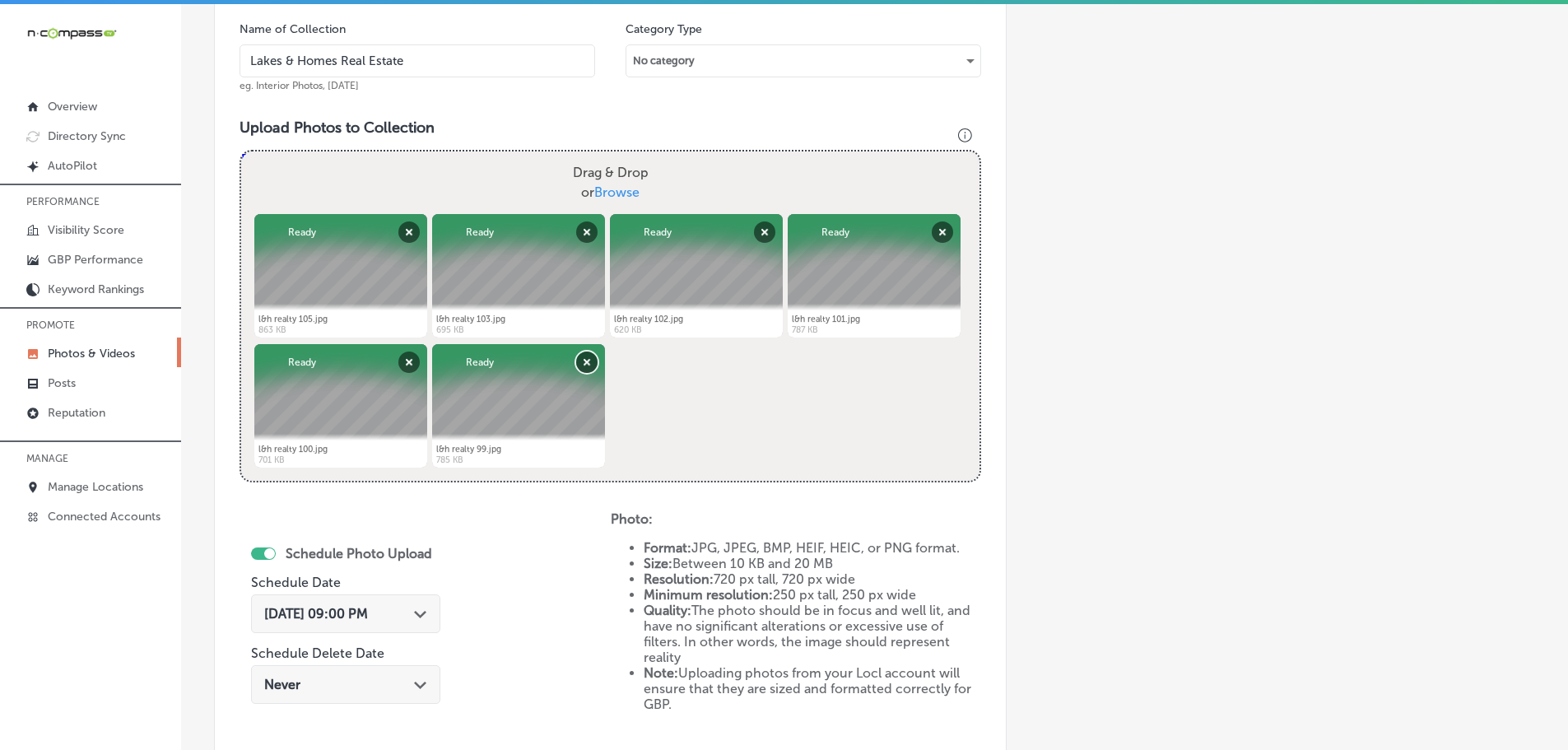
click at [578, 365] on button "Remove" at bounding box center [587, 362] width 22 height 22
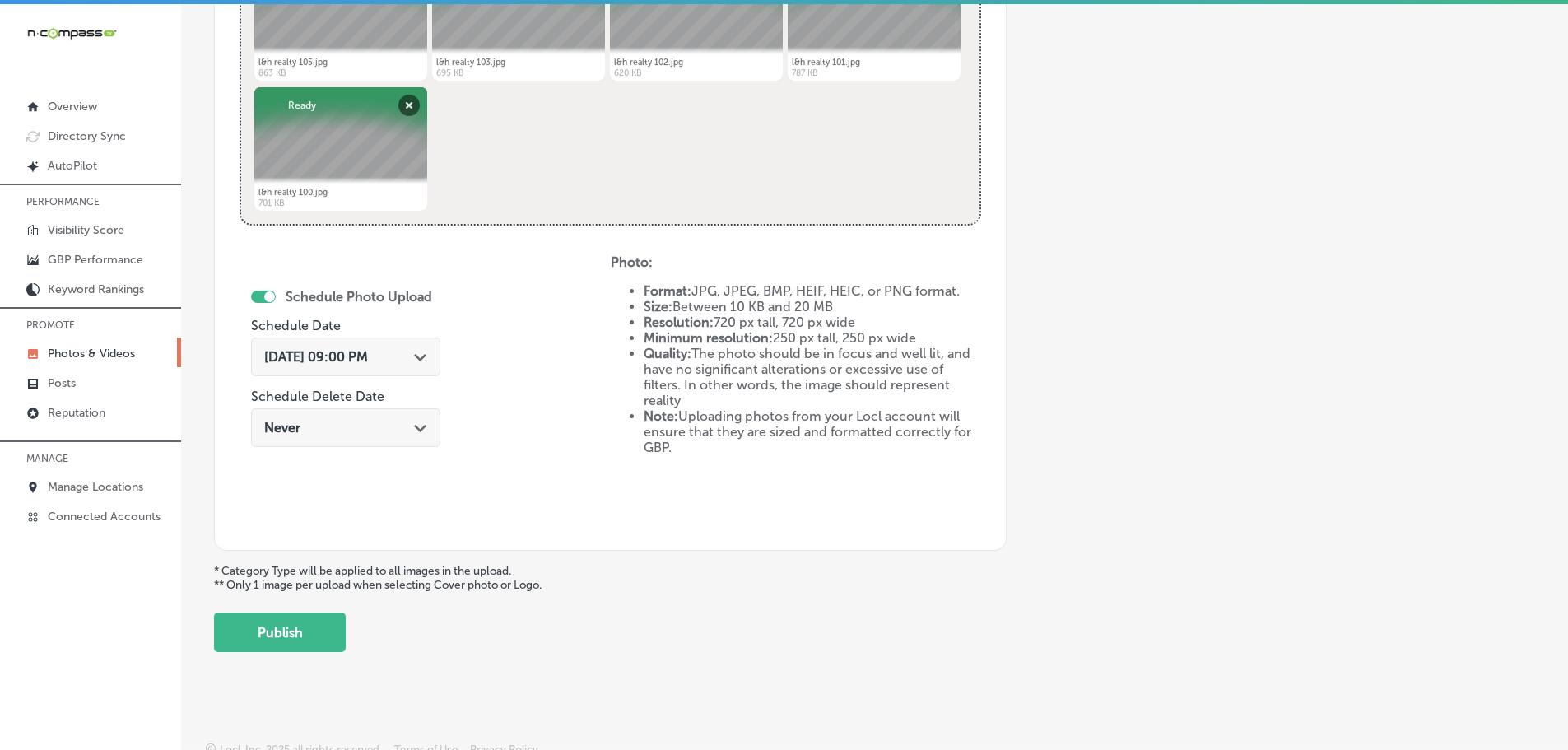
scroll to position [765, 0]
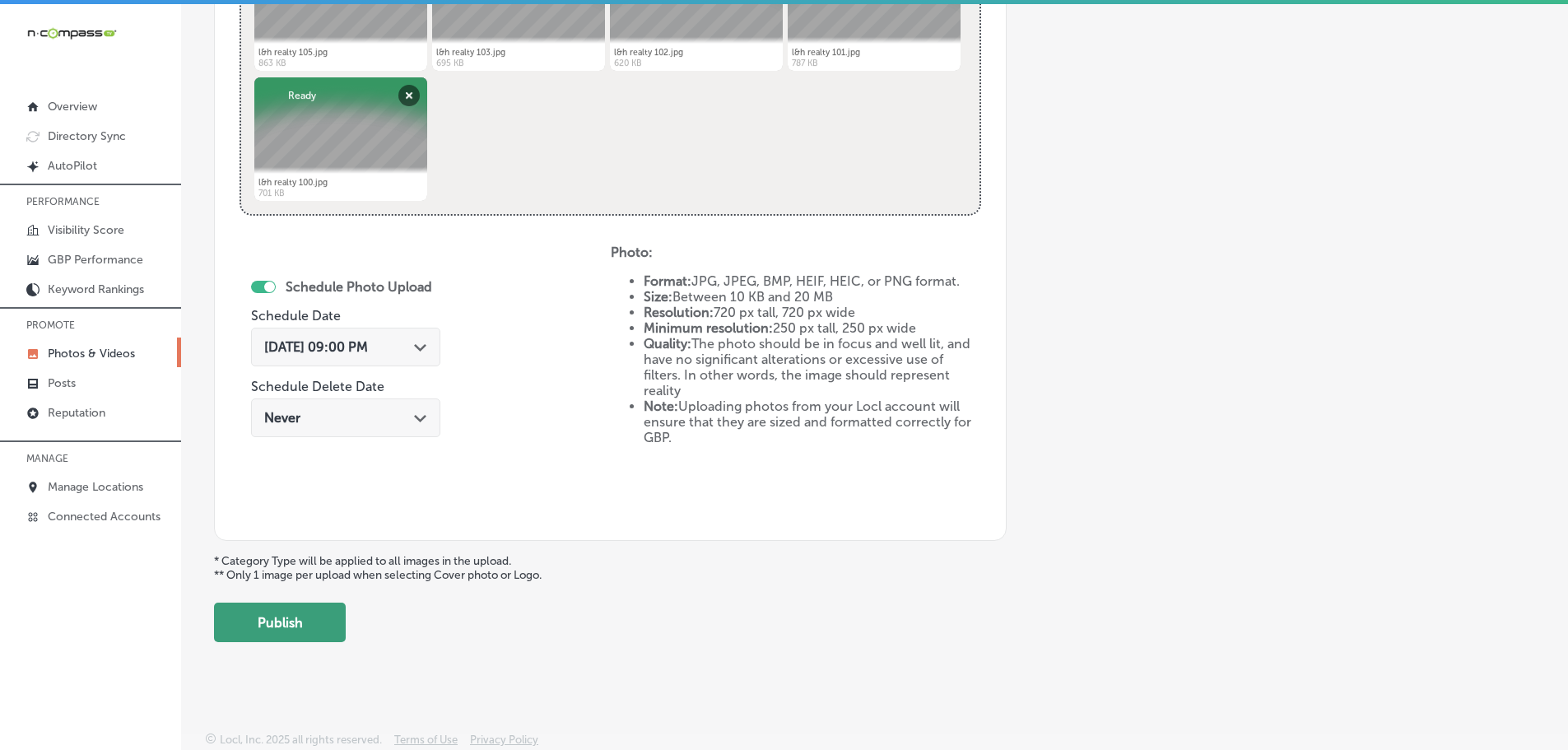
click at [330, 633] on button "Publish" at bounding box center [280, 622] width 132 height 39
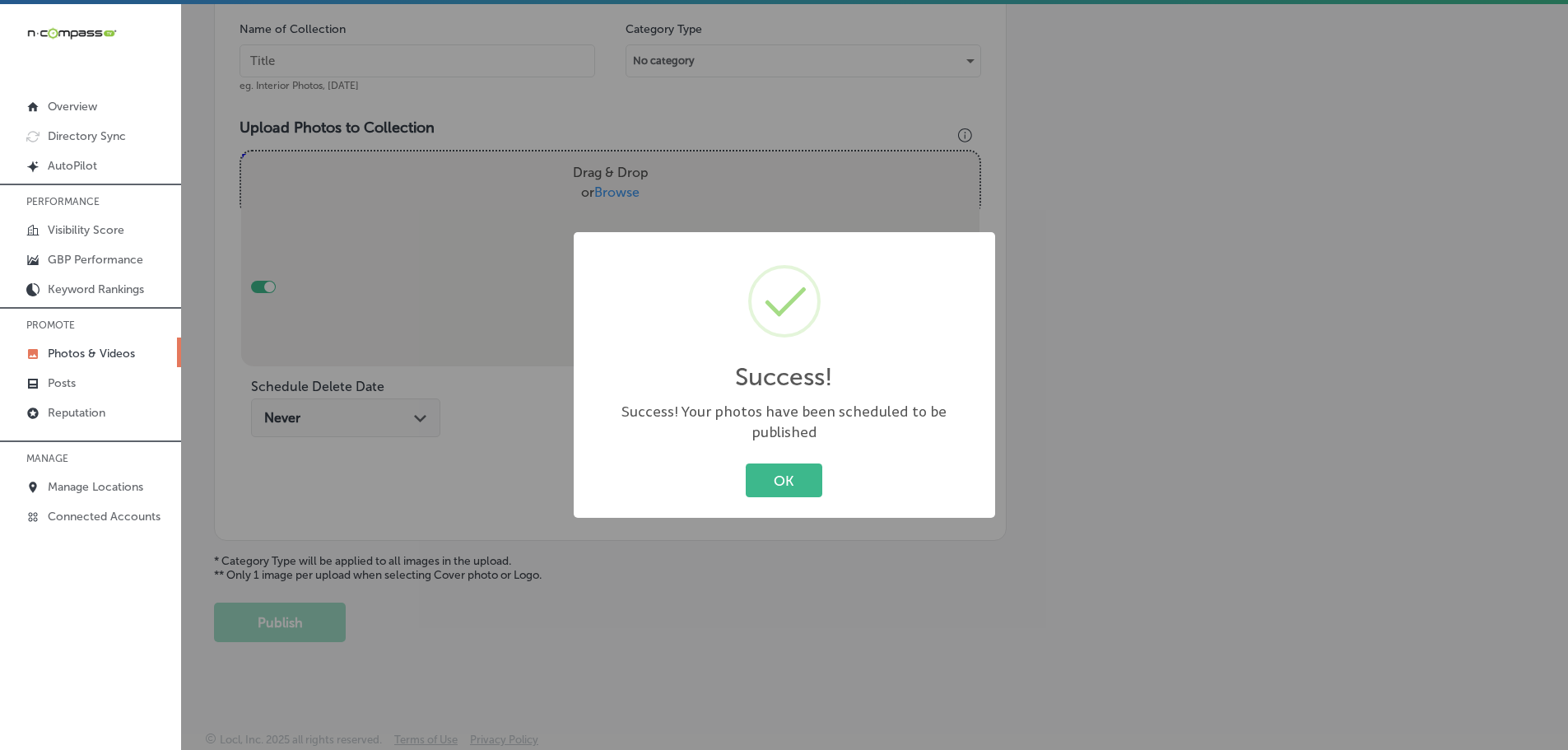
scroll to position [498, 0]
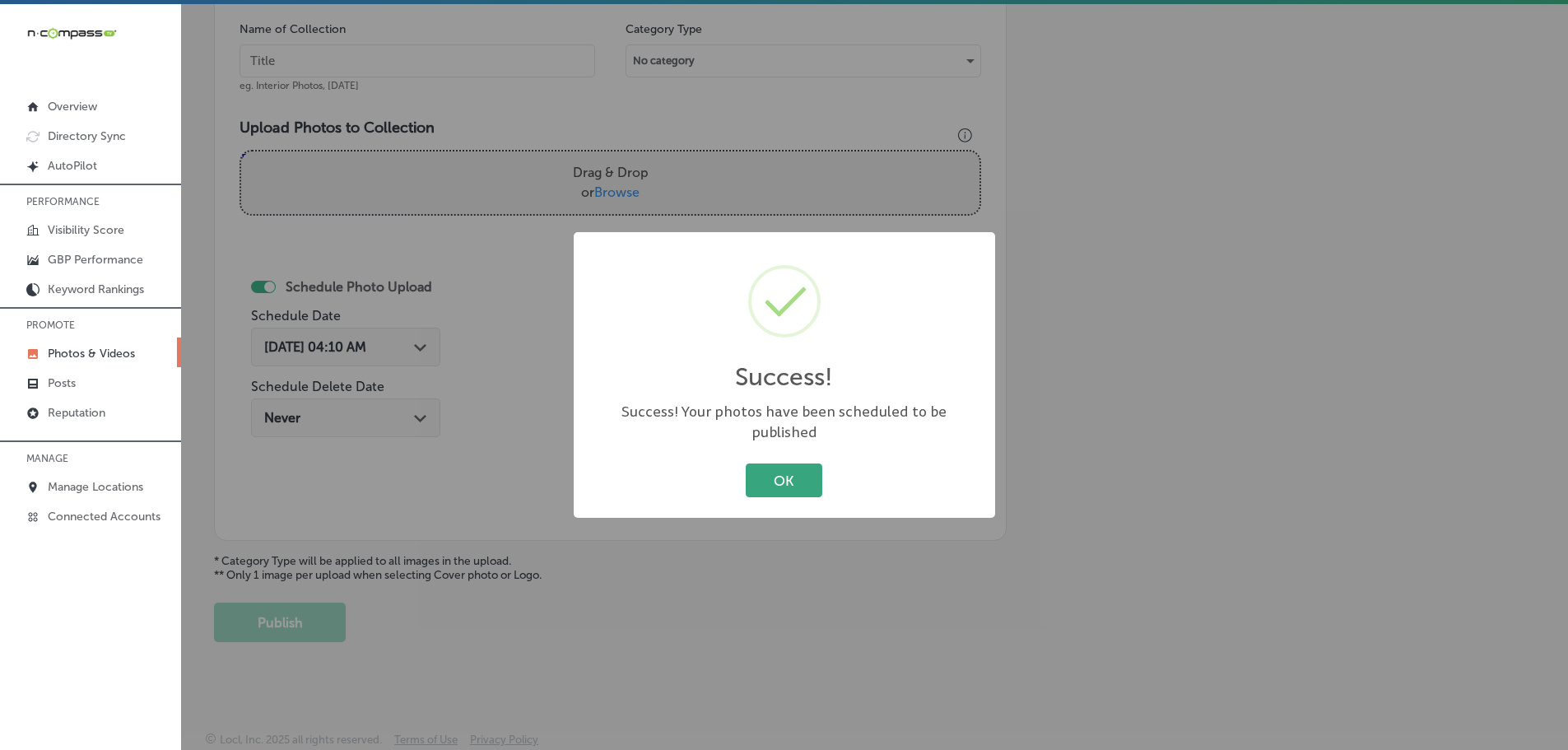
click at [775, 475] on button "OK" at bounding box center [784, 480] width 76 height 34
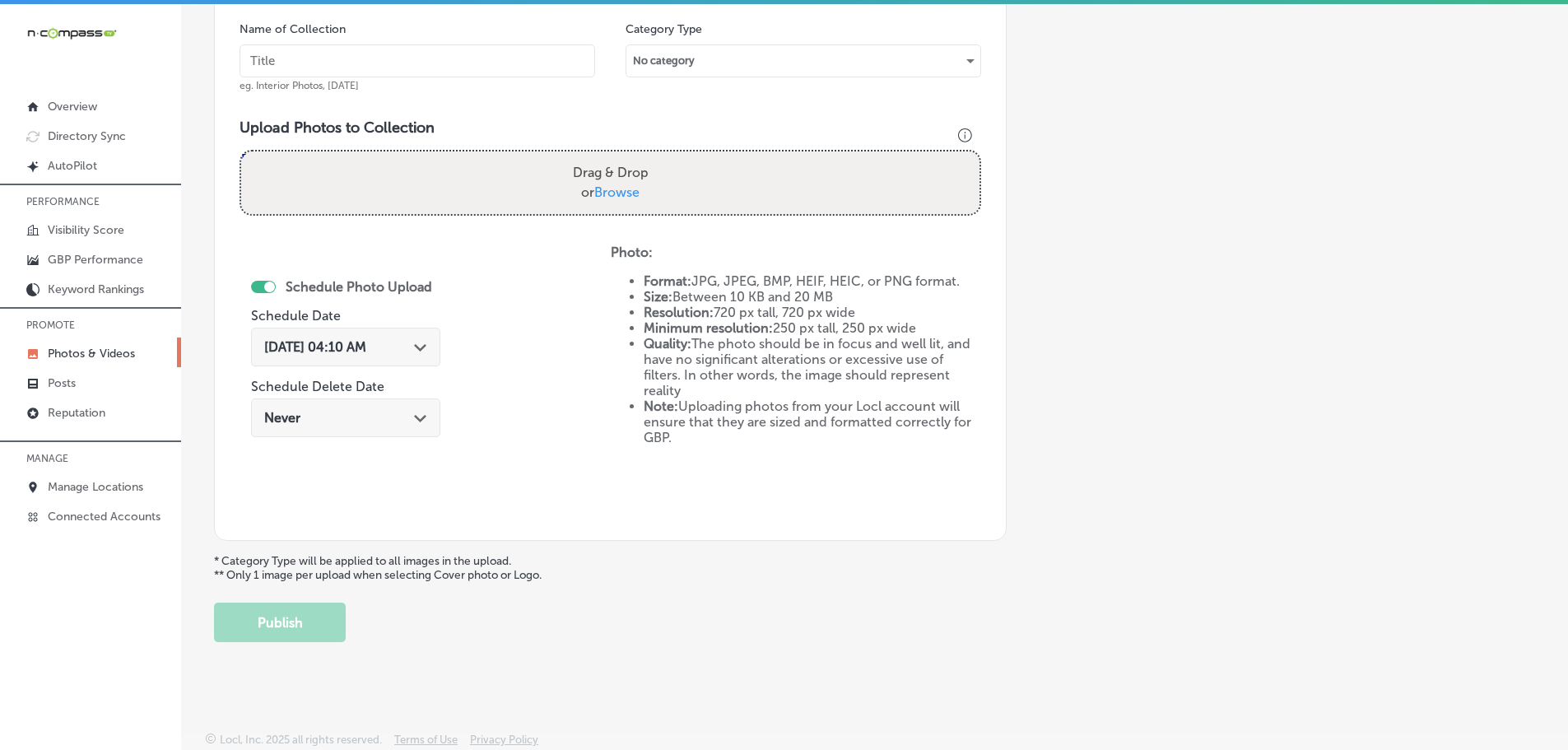
click at [605, 192] on span "Browse" at bounding box center [617, 191] width 46 height 15
click at [605, 157] on input "Drag & Drop or Browse" at bounding box center [610, 153] width 738 height 5
type input "C:\fakepath\l&h realty 110.jpg"
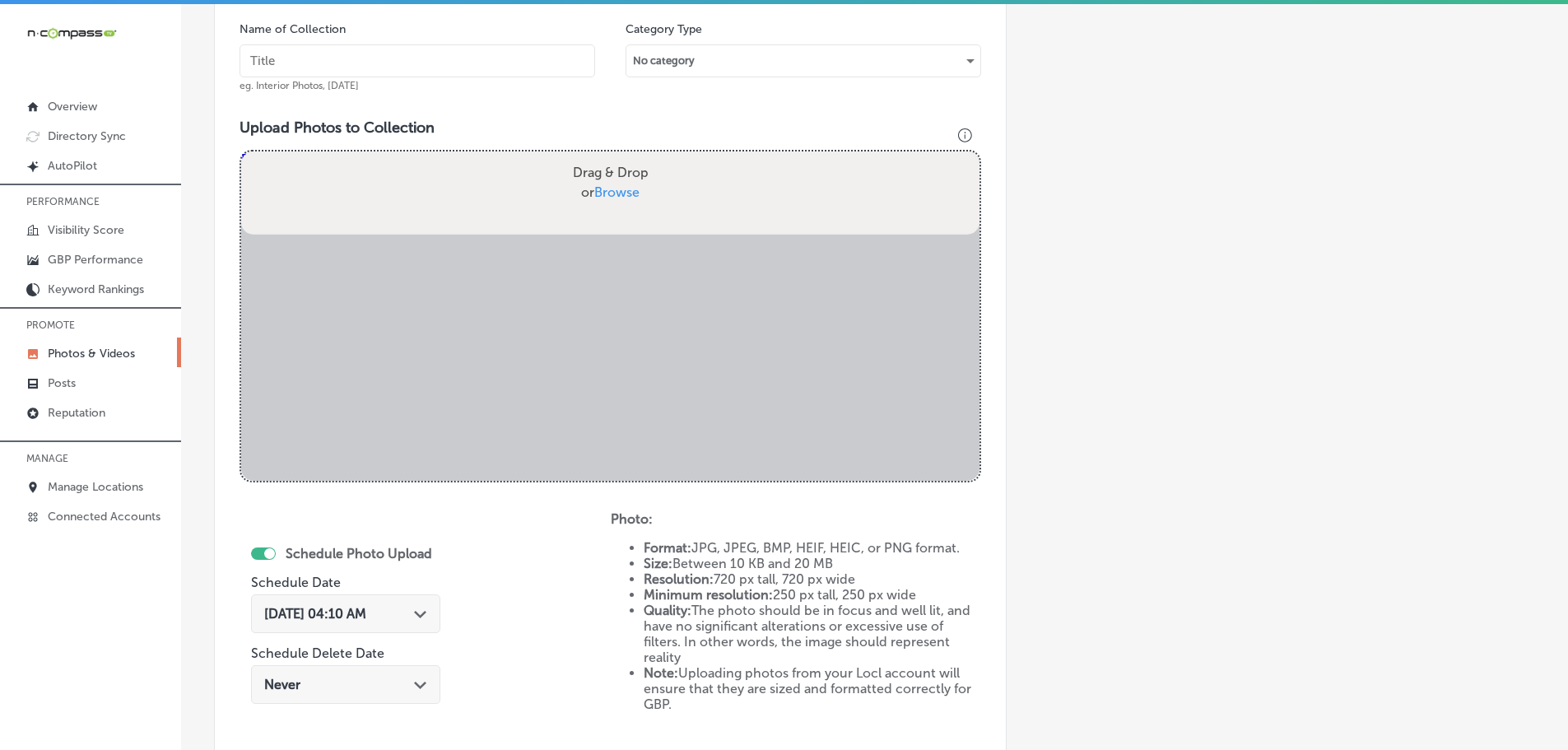
drag, startPoint x: 453, startPoint y: 43, endPoint x: 453, endPoint y: 58, distance: 15.0
click at [453, 46] on div "Name of Collection eg. Interior Photos, March 2020" at bounding box center [417, 57] width 356 height 71
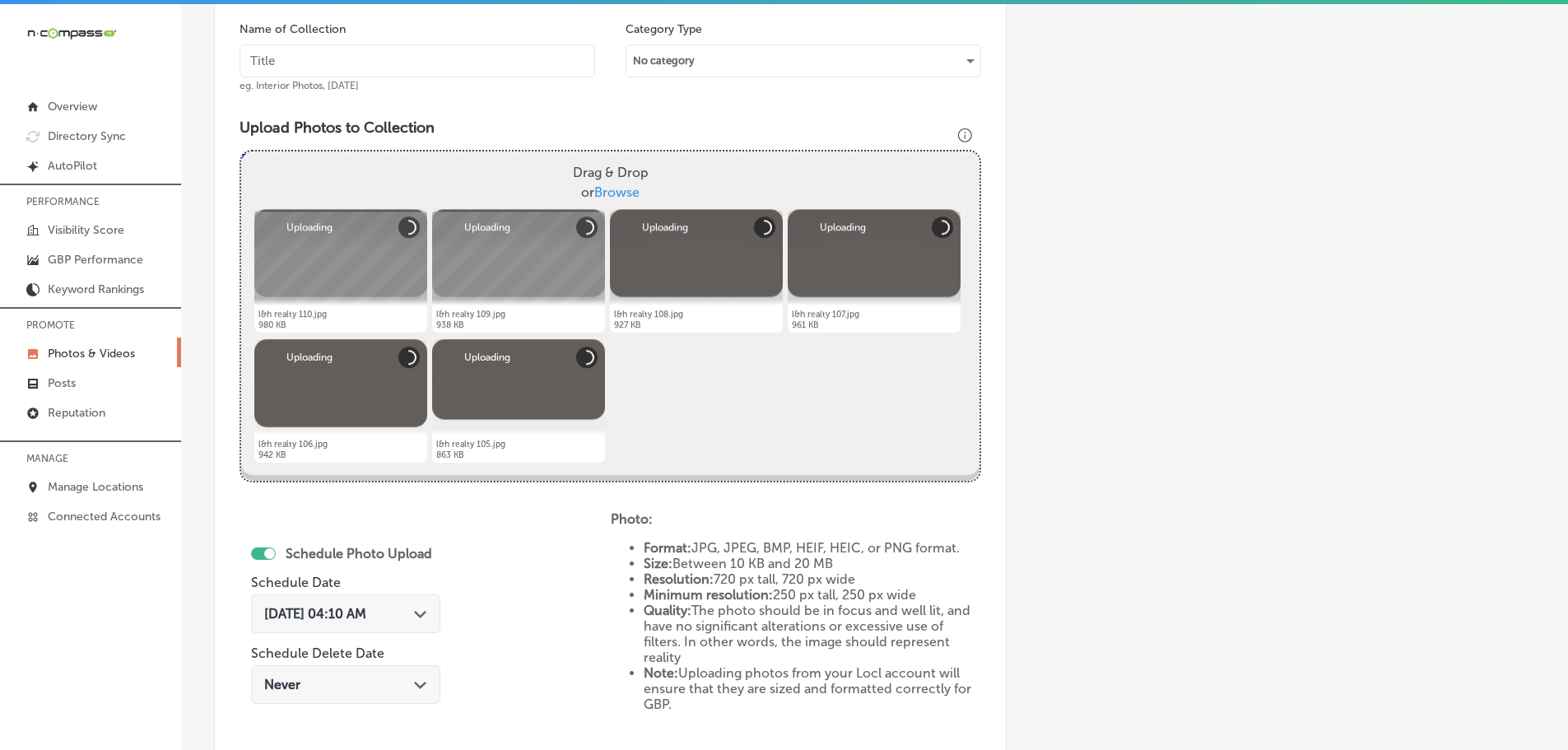
click at [453, 58] on input "text" at bounding box center [417, 61] width 356 height 33
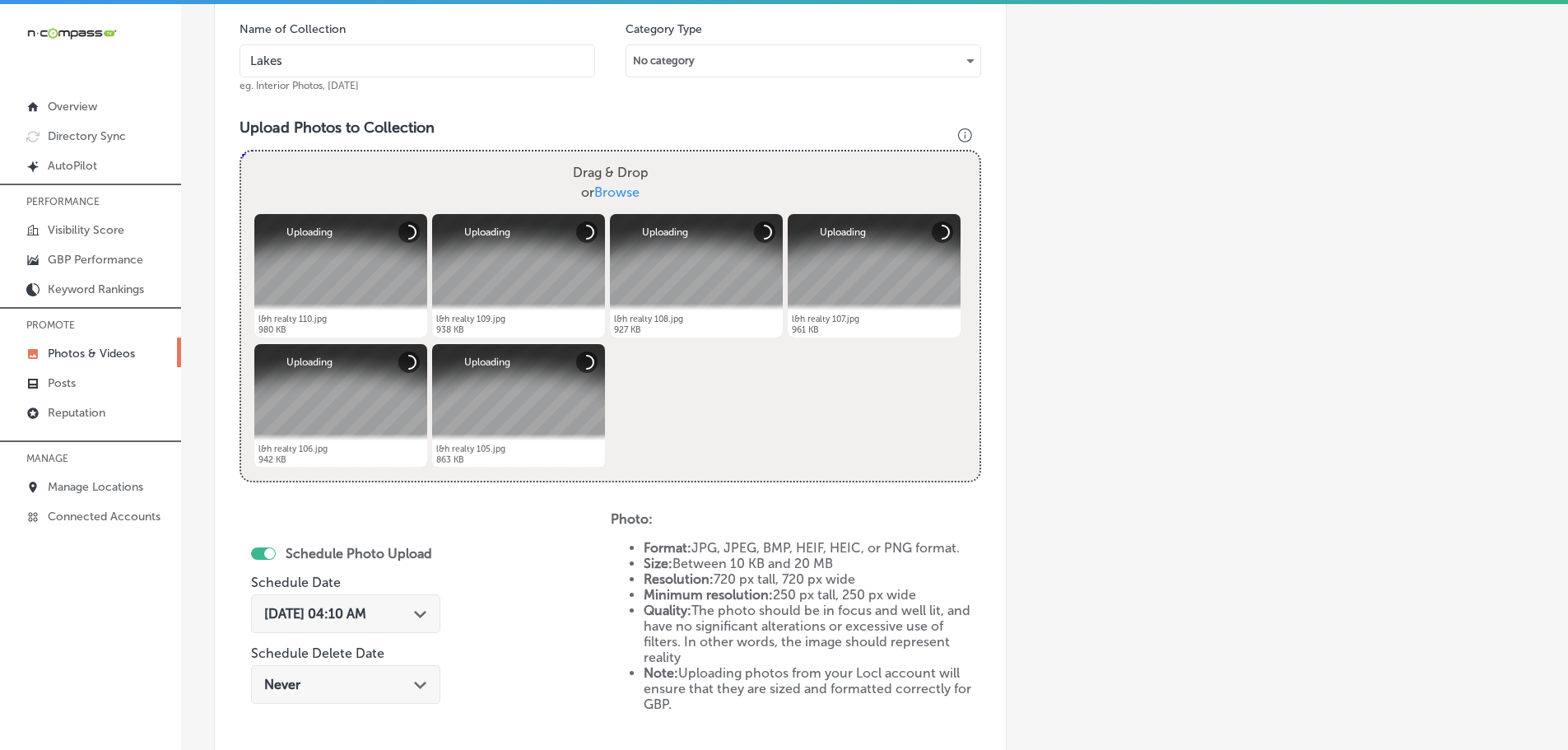
type input "Lakes & Homes Real Estate"
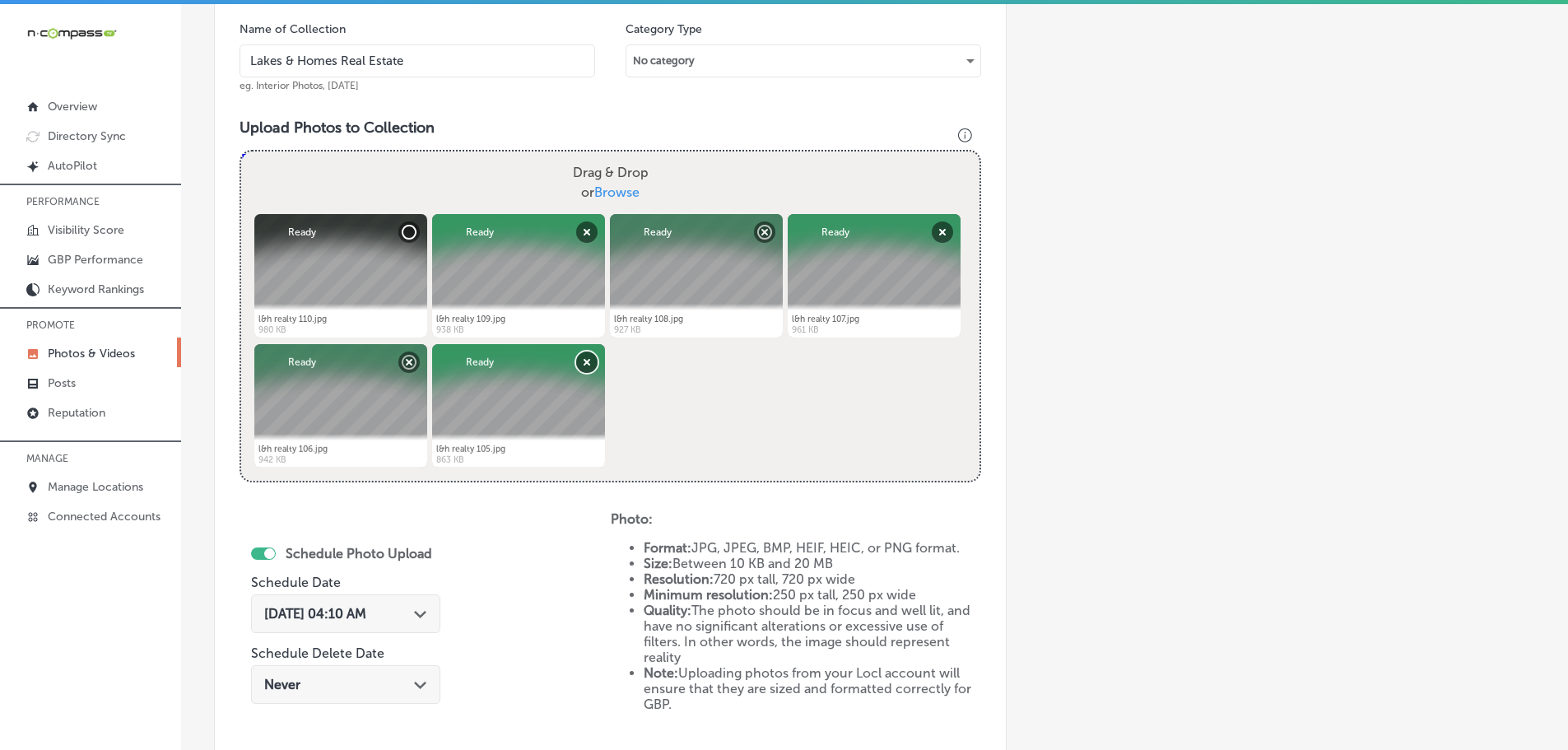
click at [587, 361] on button "Remove" at bounding box center [587, 362] width 22 height 22
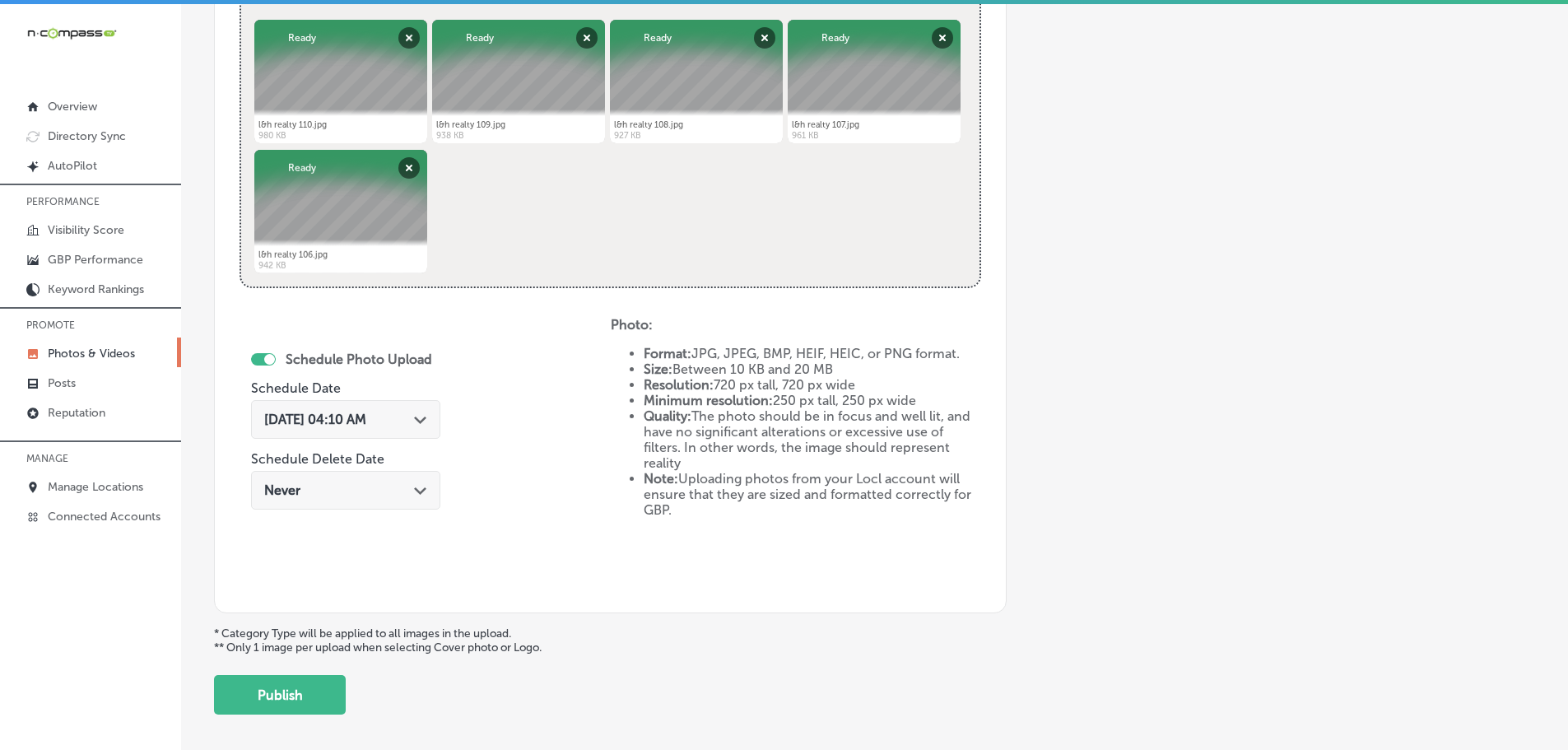
scroll to position [745, 0]
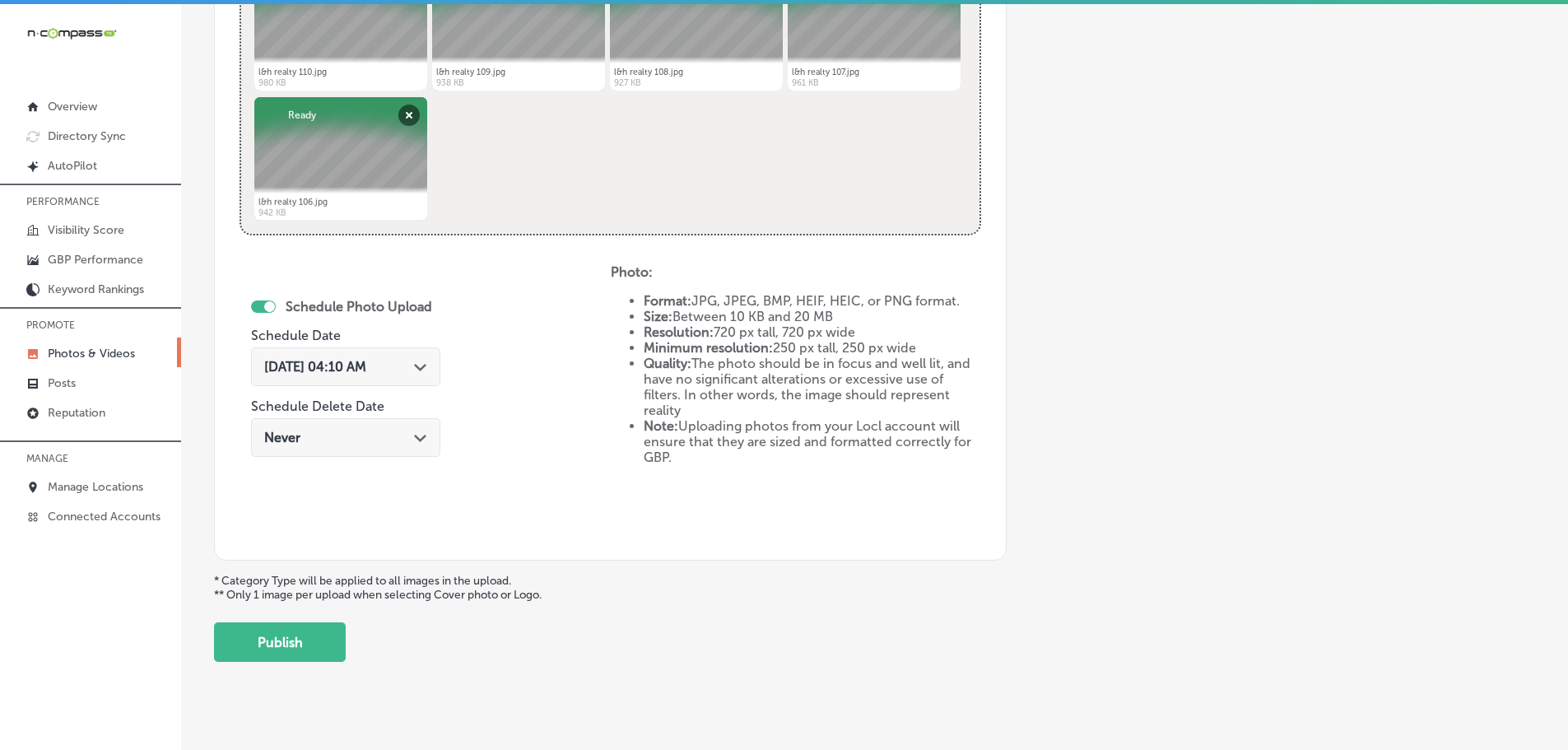
click at [421, 365] on polygon at bounding box center [421, 368] width 13 height 7
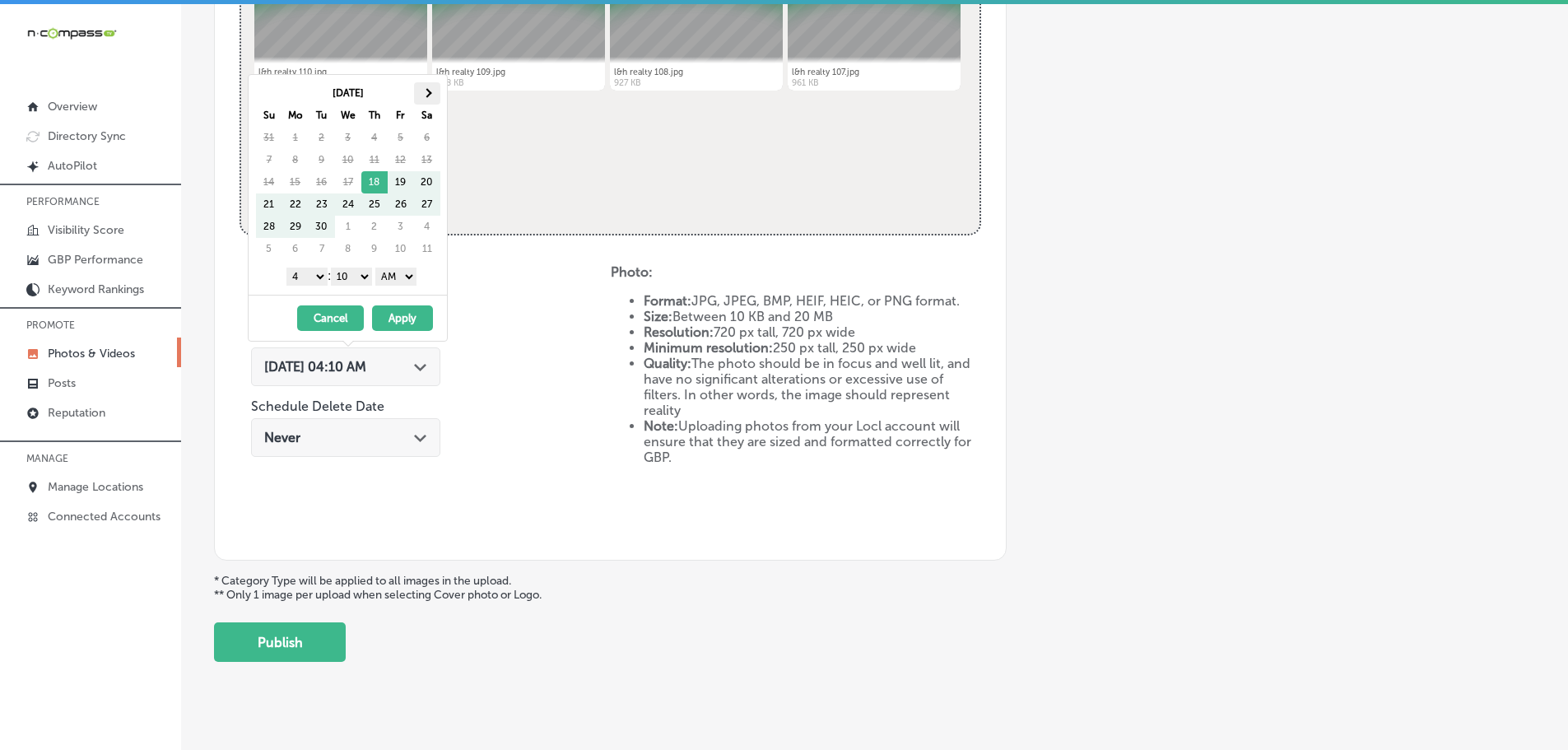
click at [428, 93] on span at bounding box center [427, 93] width 9 height 9
click at [313, 278] on select "1 2 3 4 5 6 7 8 9 10 11 12" at bounding box center [307, 277] width 41 height 18
click at [361, 266] on div "1 2 3 4 5 6 7 8 9 10 11 12 : 00 10 20 30 40 50 AM PM" at bounding box center [351, 275] width 192 height 25
click at [364, 279] on select "00 10 20 30 40 50" at bounding box center [351, 277] width 41 height 18
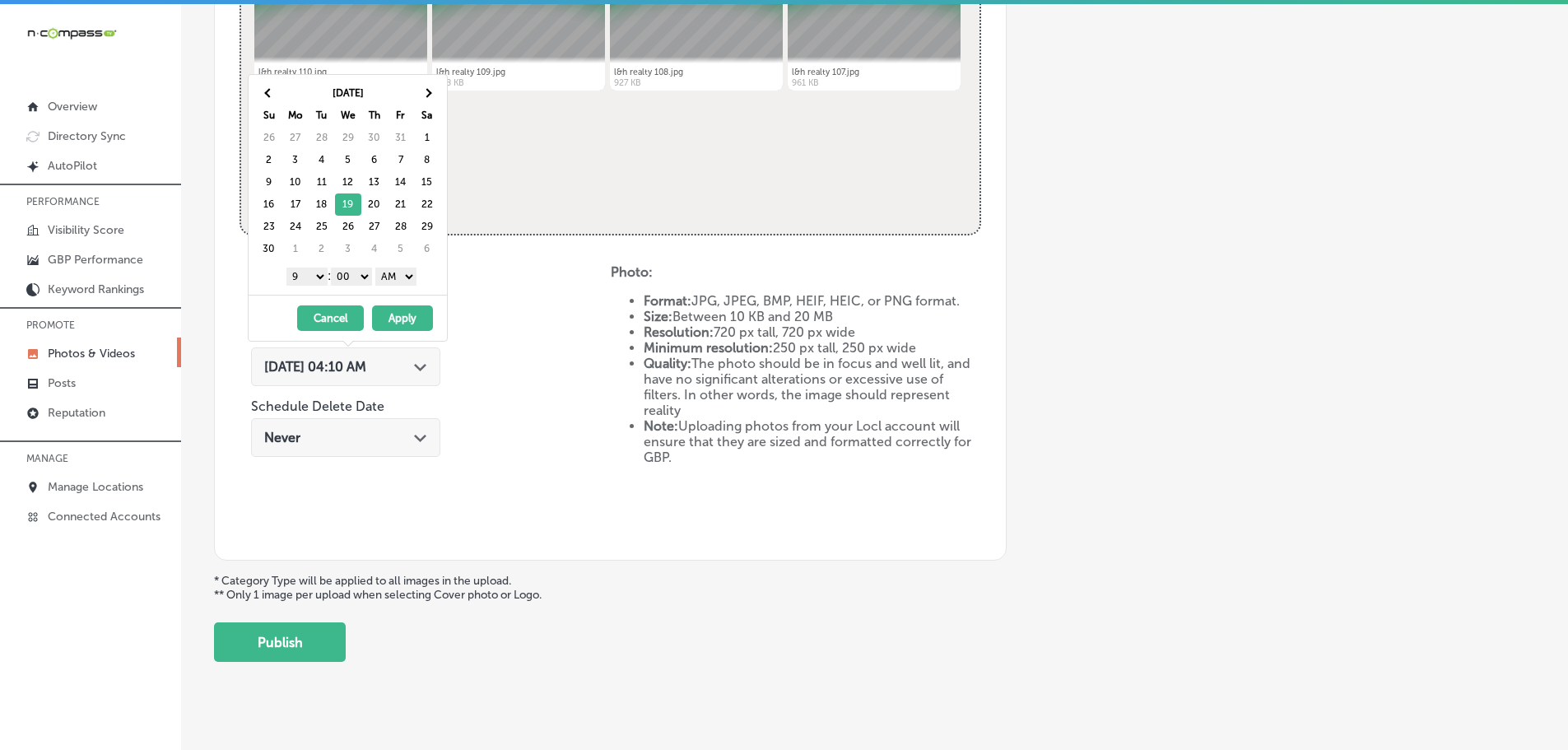
click at [401, 272] on select "AM PM" at bounding box center [395, 277] width 41 height 18
drag, startPoint x: 408, startPoint y: 314, endPoint x: 459, endPoint y: 363, distance: 70.7
click at [409, 314] on button "Apply" at bounding box center [402, 318] width 61 height 25
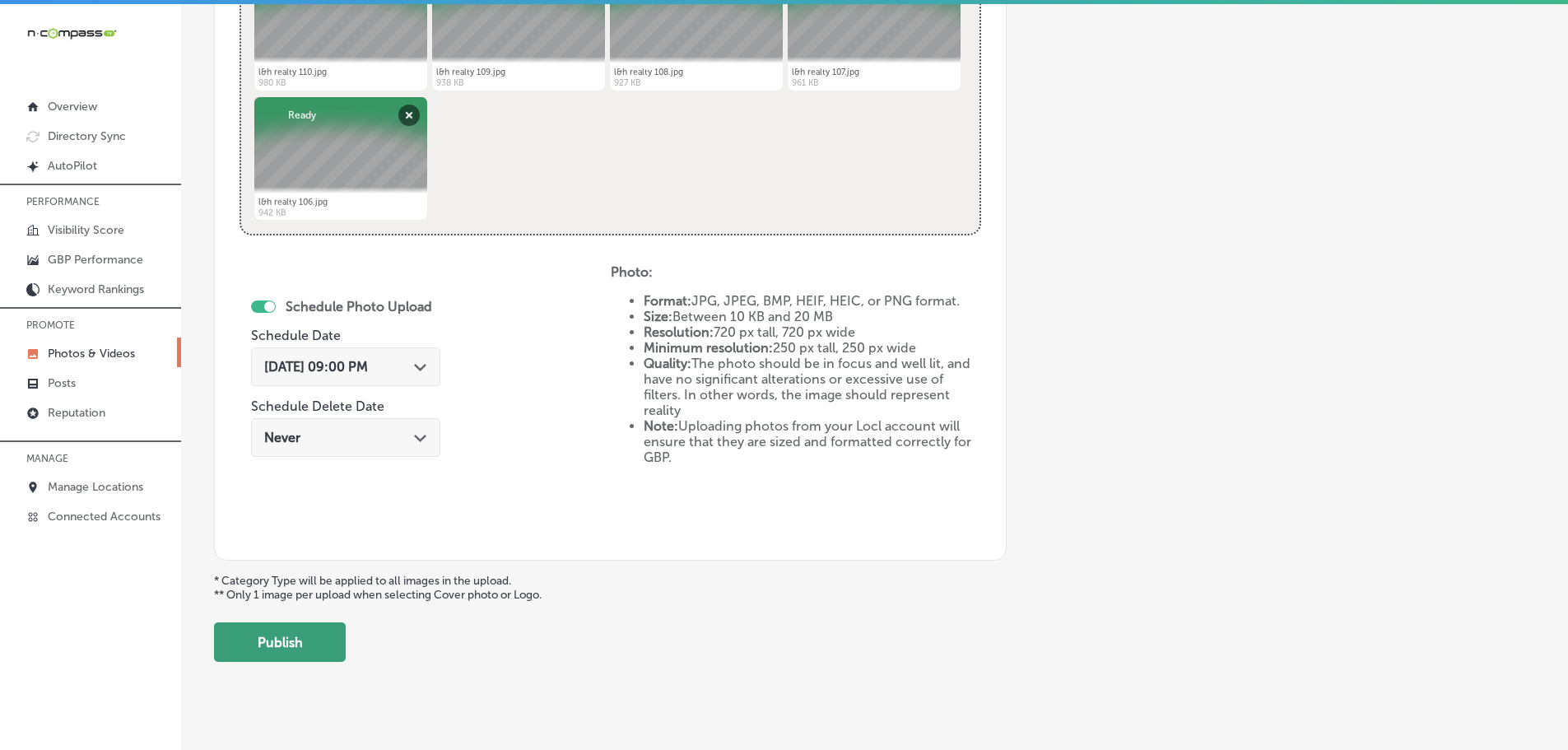
click at [273, 637] on button "Publish" at bounding box center [280, 641] width 132 height 39
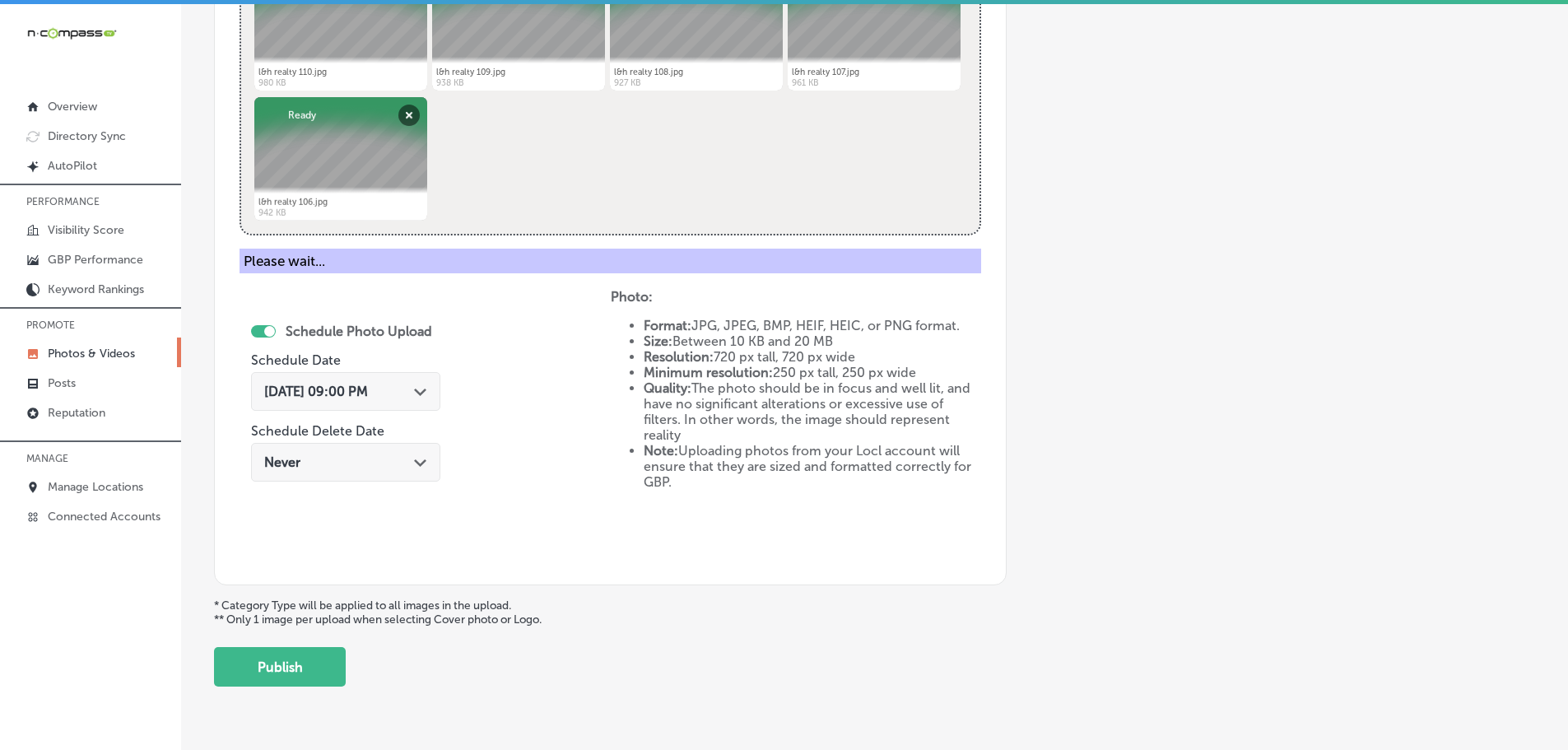
scroll to position [498, 0]
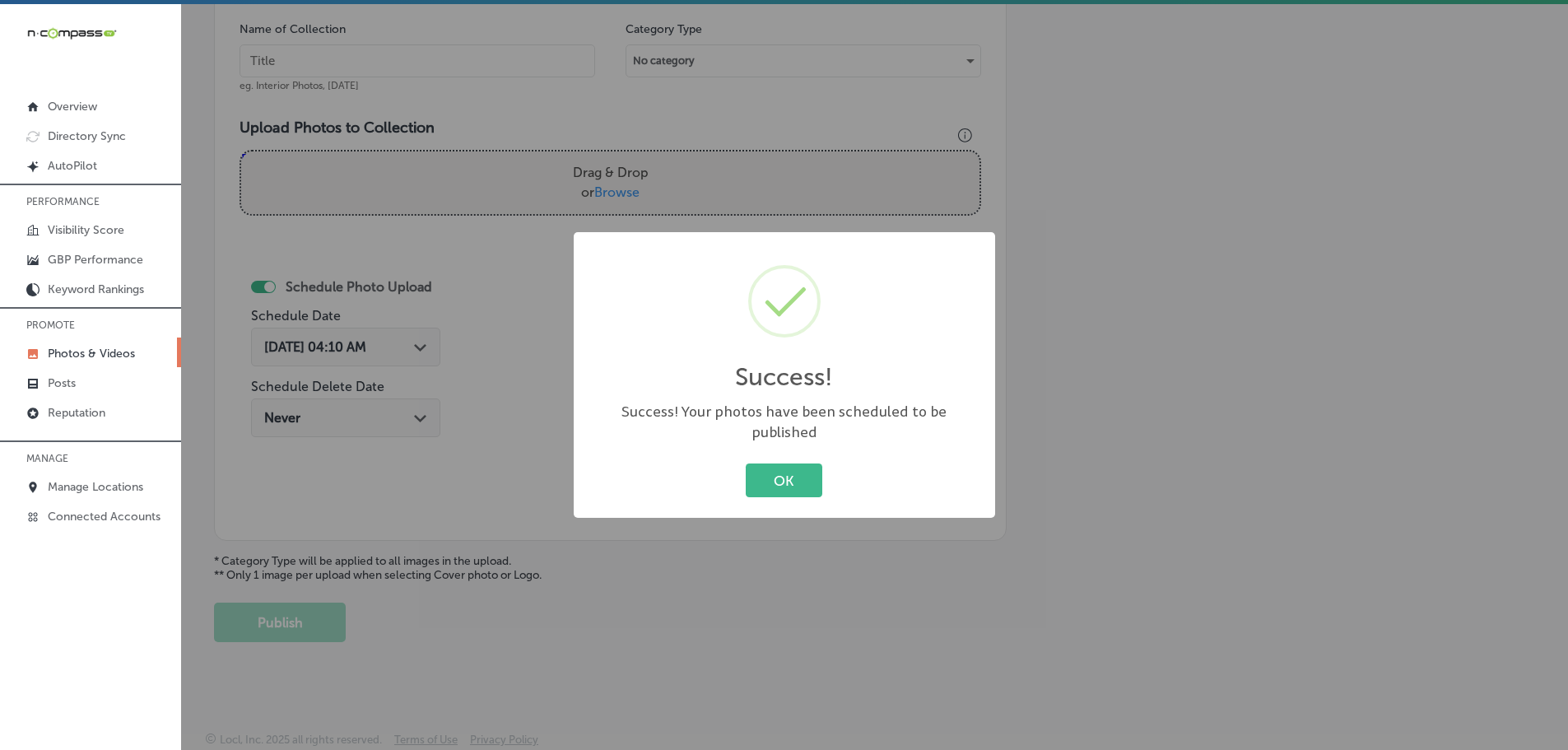
drag, startPoint x: 801, startPoint y: 465, endPoint x: 868, endPoint y: 547, distance: 105.9
click at [801, 464] on button "OK" at bounding box center [784, 480] width 76 height 34
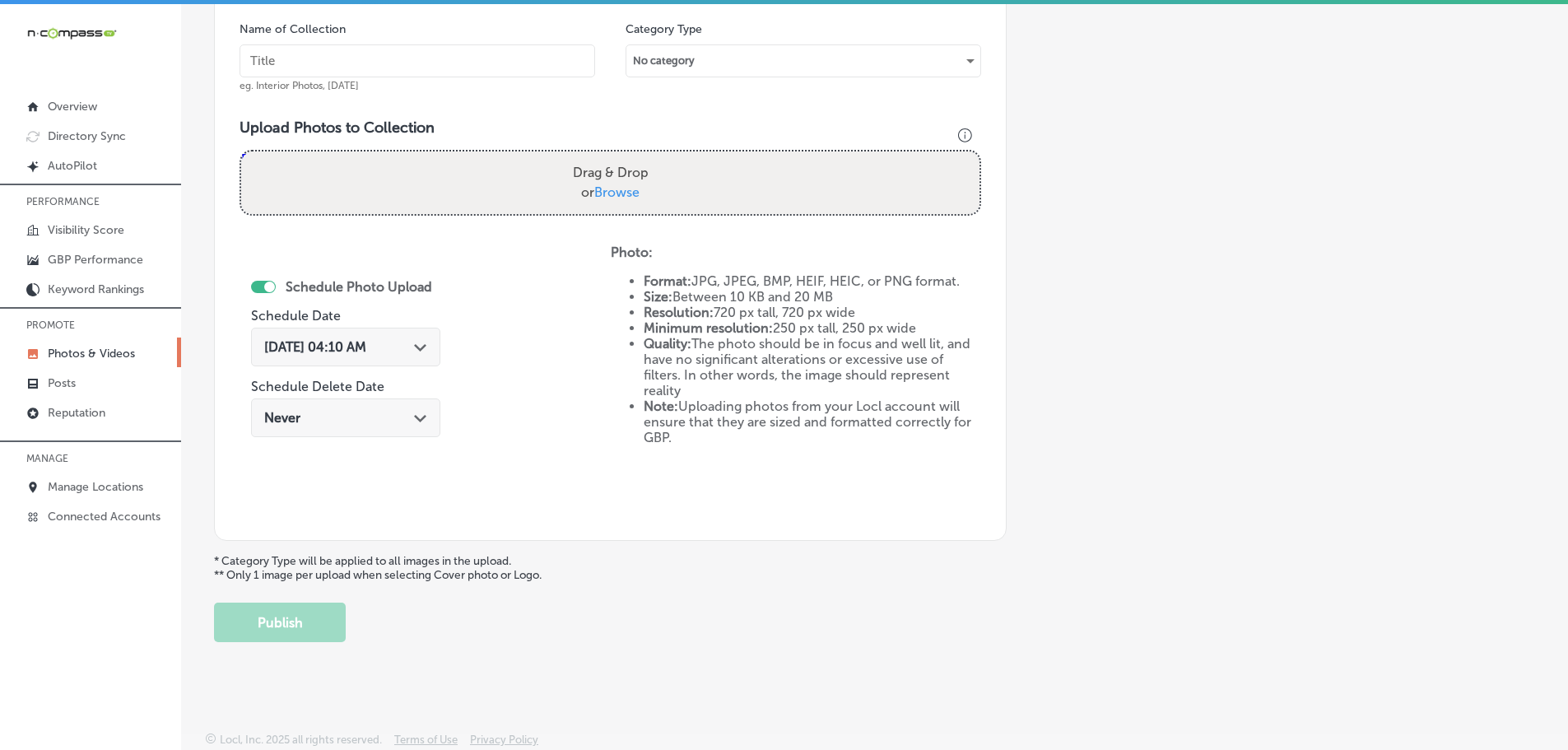
click at [609, 190] on span "Browse" at bounding box center [617, 191] width 46 height 15
click at [609, 157] on input "Drag & Drop or Browse" at bounding box center [610, 153] width 738 height 5
type input "C:\fakepath\l&h realty 115.jpg"
click at [391, 66] on input "text" at bounding box center [417, 61] width 356 height 33
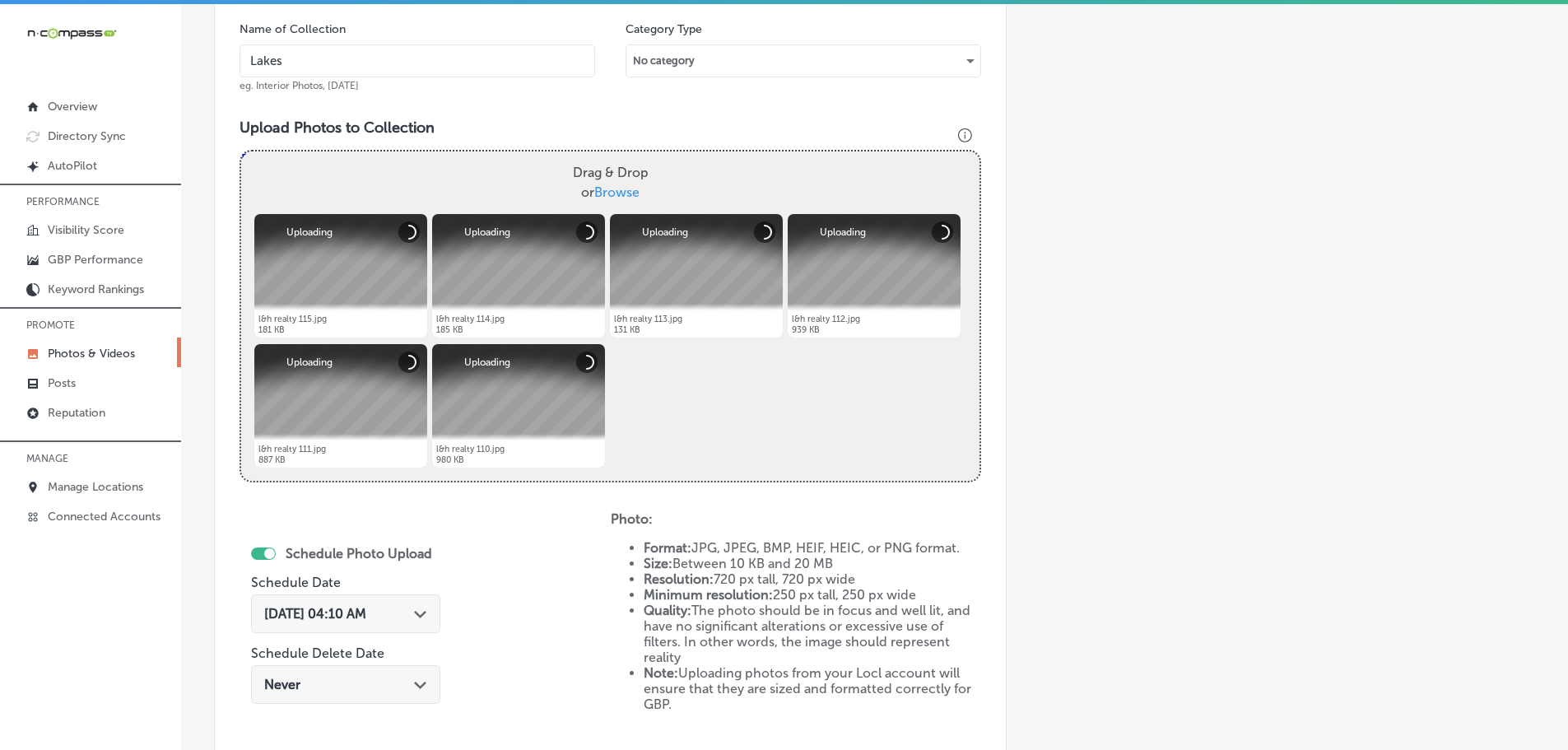
type input "Lakes & Homes Real Estate"
click at [424, 610] on div "Path Created with Sketch." at bounding box center [421, 612] width 13 height 13
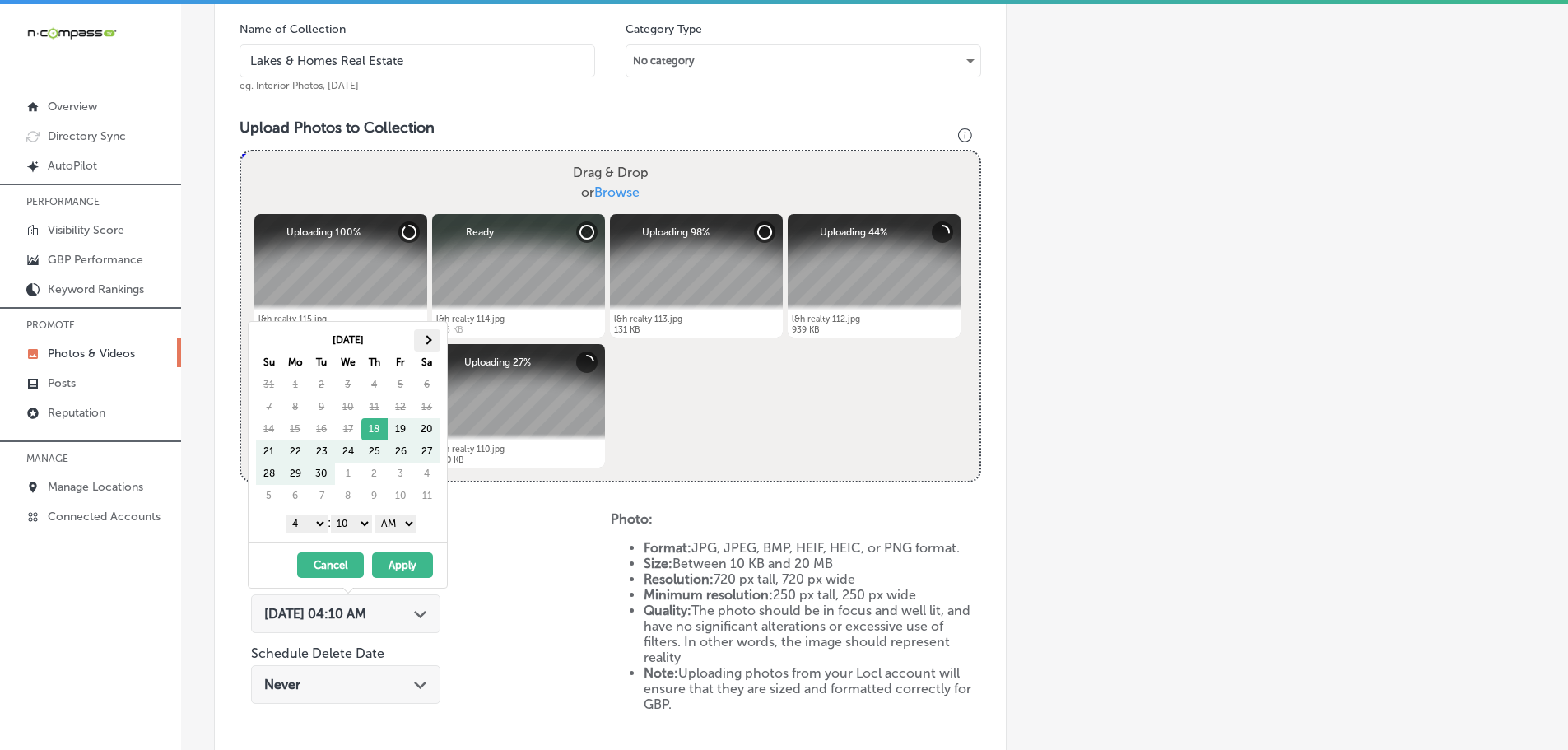
click at [433, 336] on th at bounding box center [427, 340] width 26 height 22
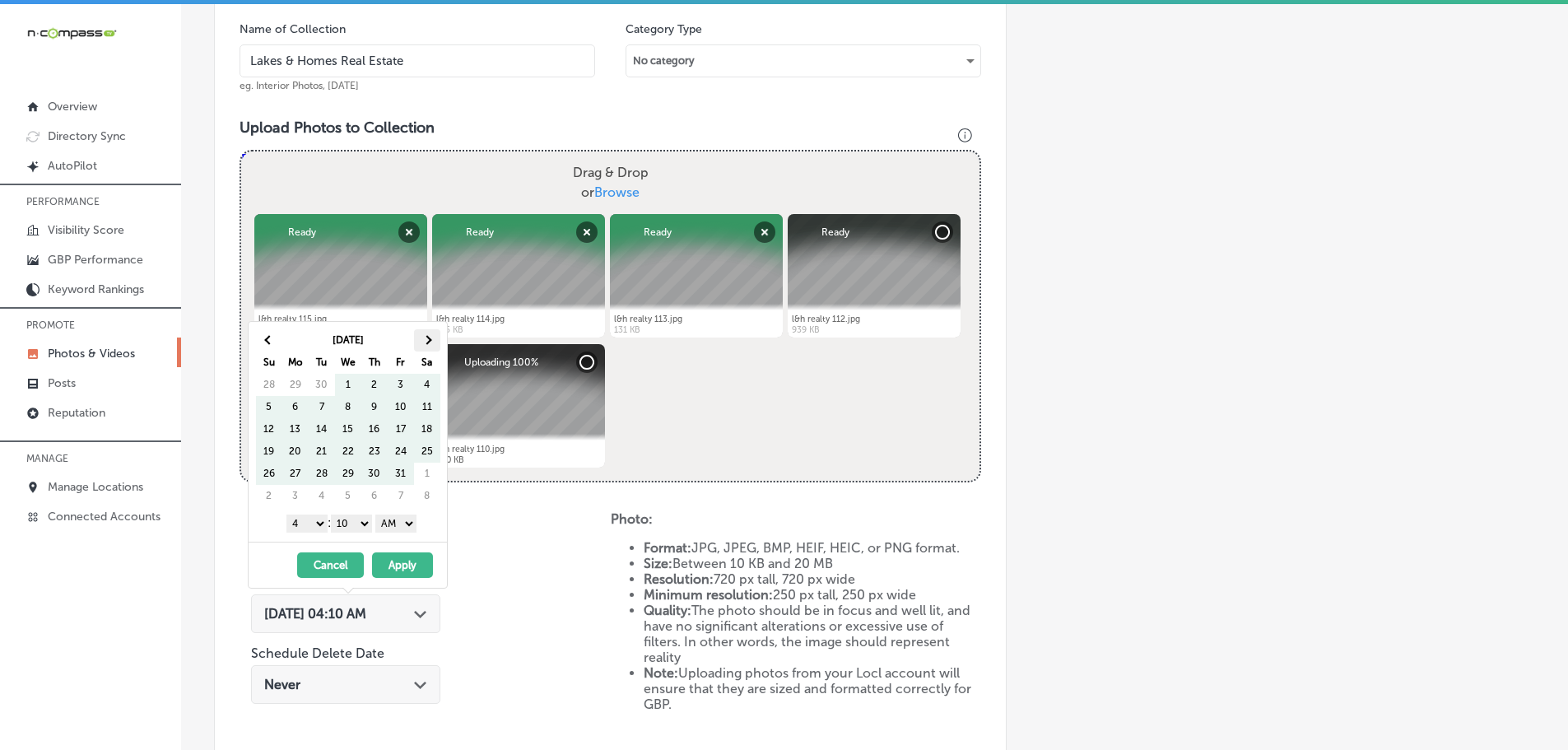
click at [427, 337] on span at bounding box center [427, 340] width 9 height 9
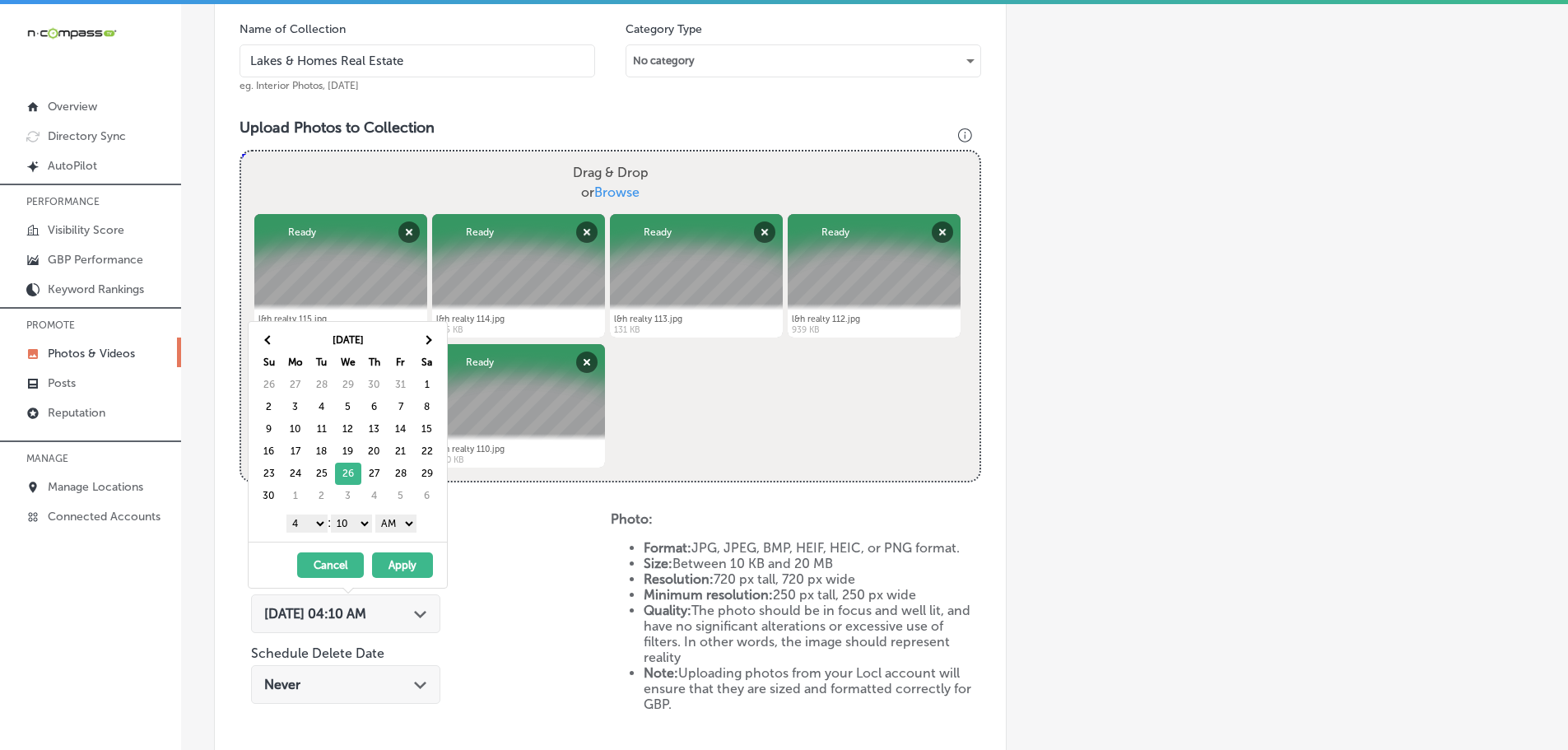
click at [302, 526] on select "1 2 3 4 5 6 7 8 9 10 11 12" at bounding box center [307, 523] width 41 height 18
click at [358, 522] on select "00 10 20 30 40 50" at bounding box center [351, 523] width 41 height 18
click at [399, 523] on select "AM PM" at bounding box center [395, 523] width 41 height 18
click at [407, 559] on button "Apply" at bounding box center [402, 565] width 61 height 25
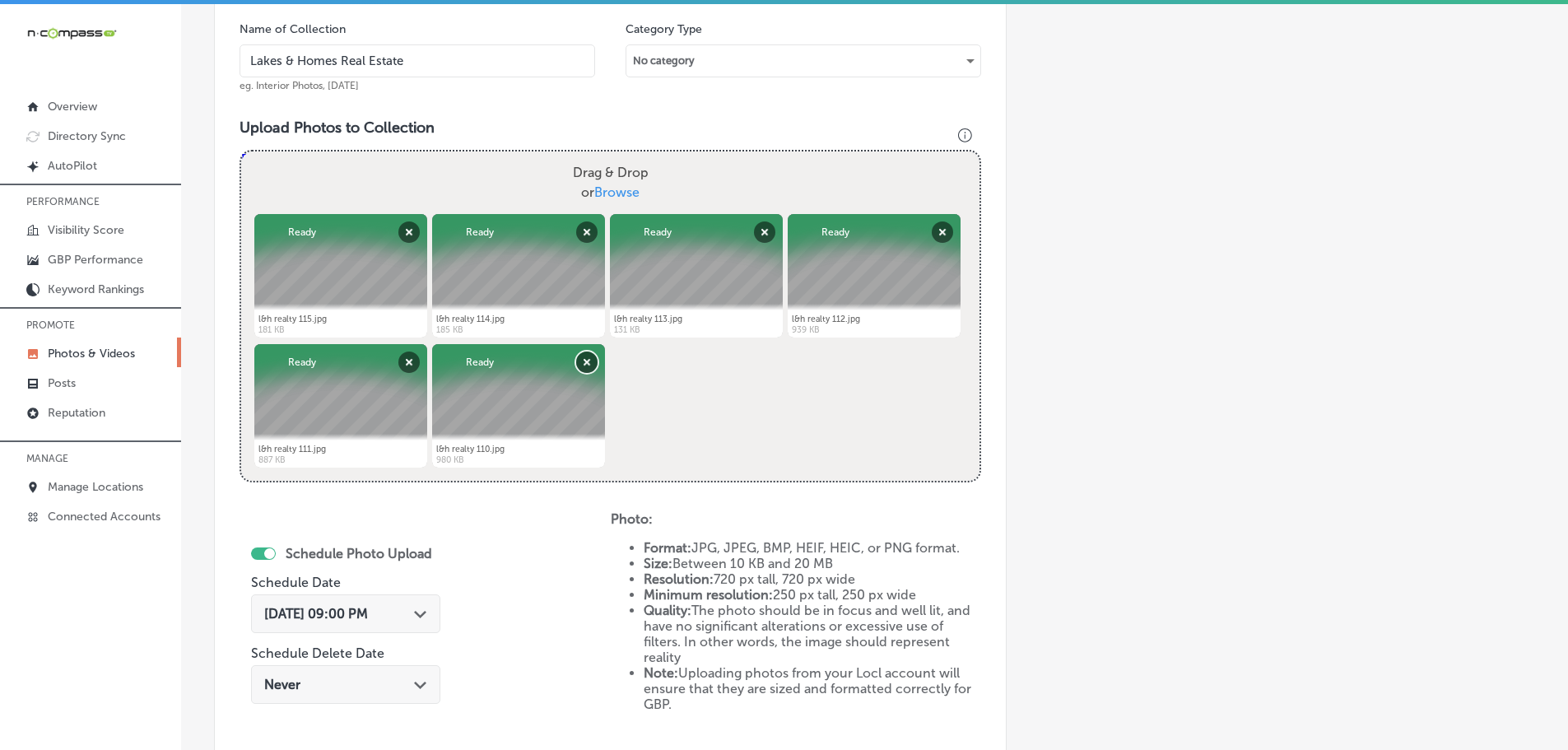
click at [588, 360] on button "Remove" at bounding box center [587, 362] width 22 height 22
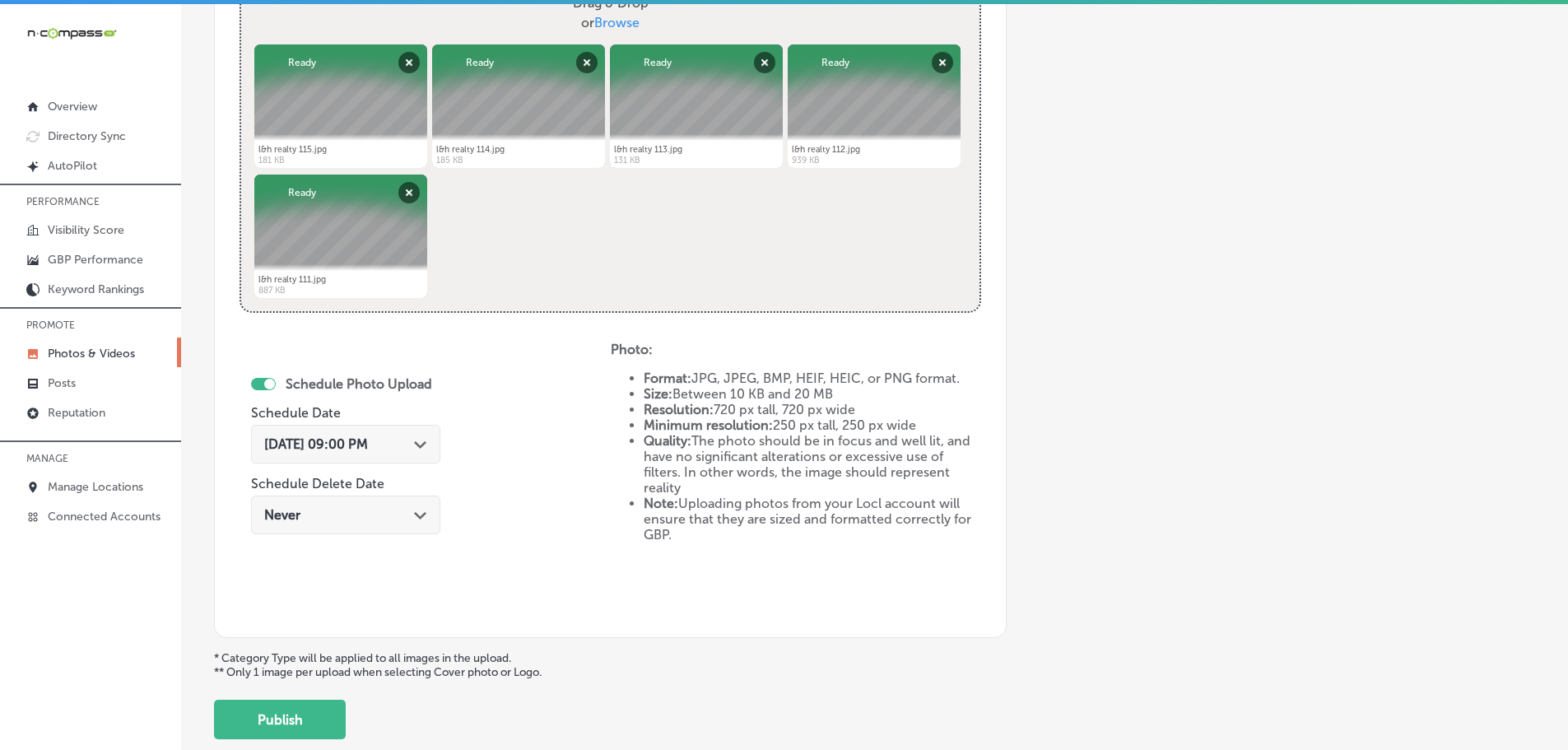
scroll to position [765, 0]
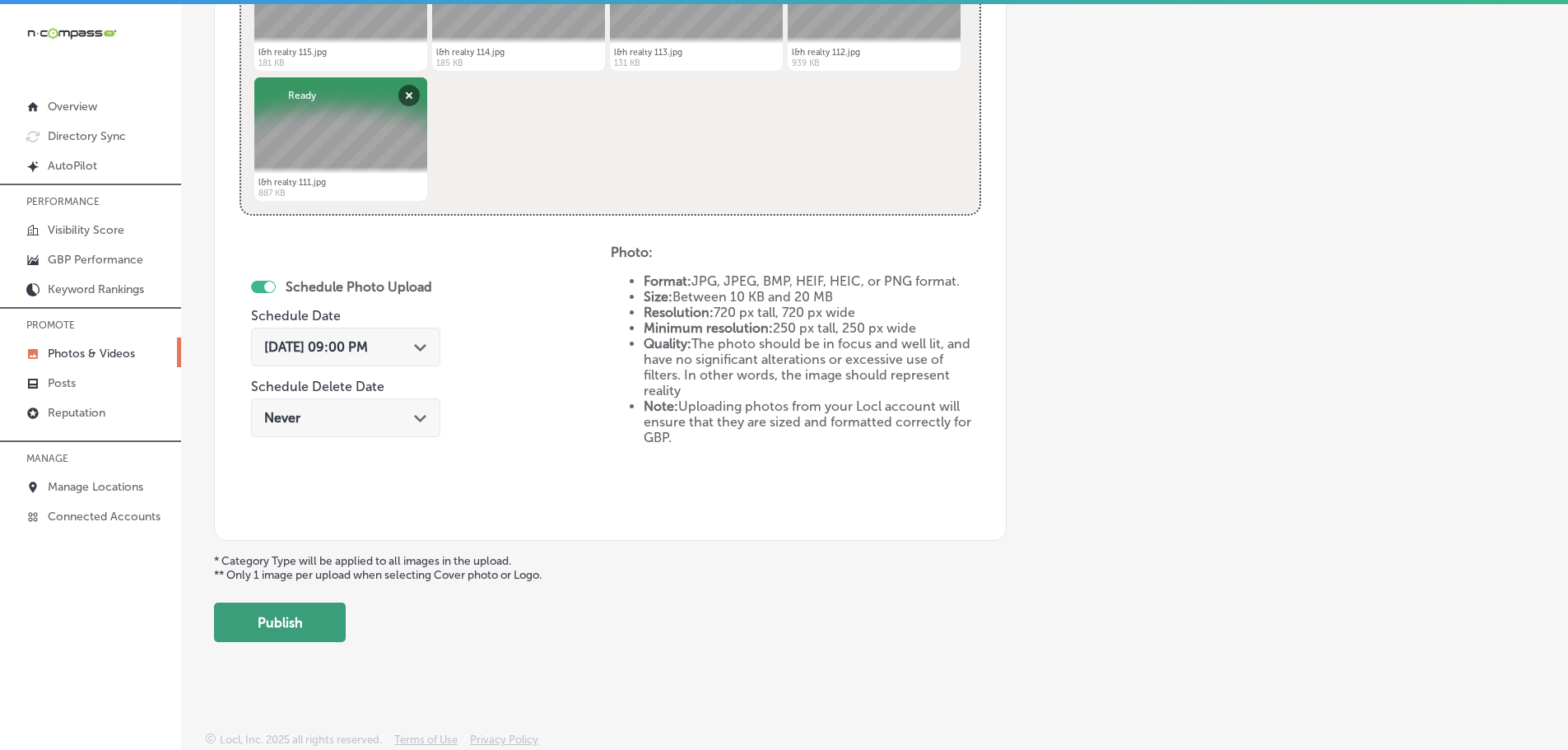
click at [305, 627] on button "Publish" at bounding box center [280, 622] width 132 height 39
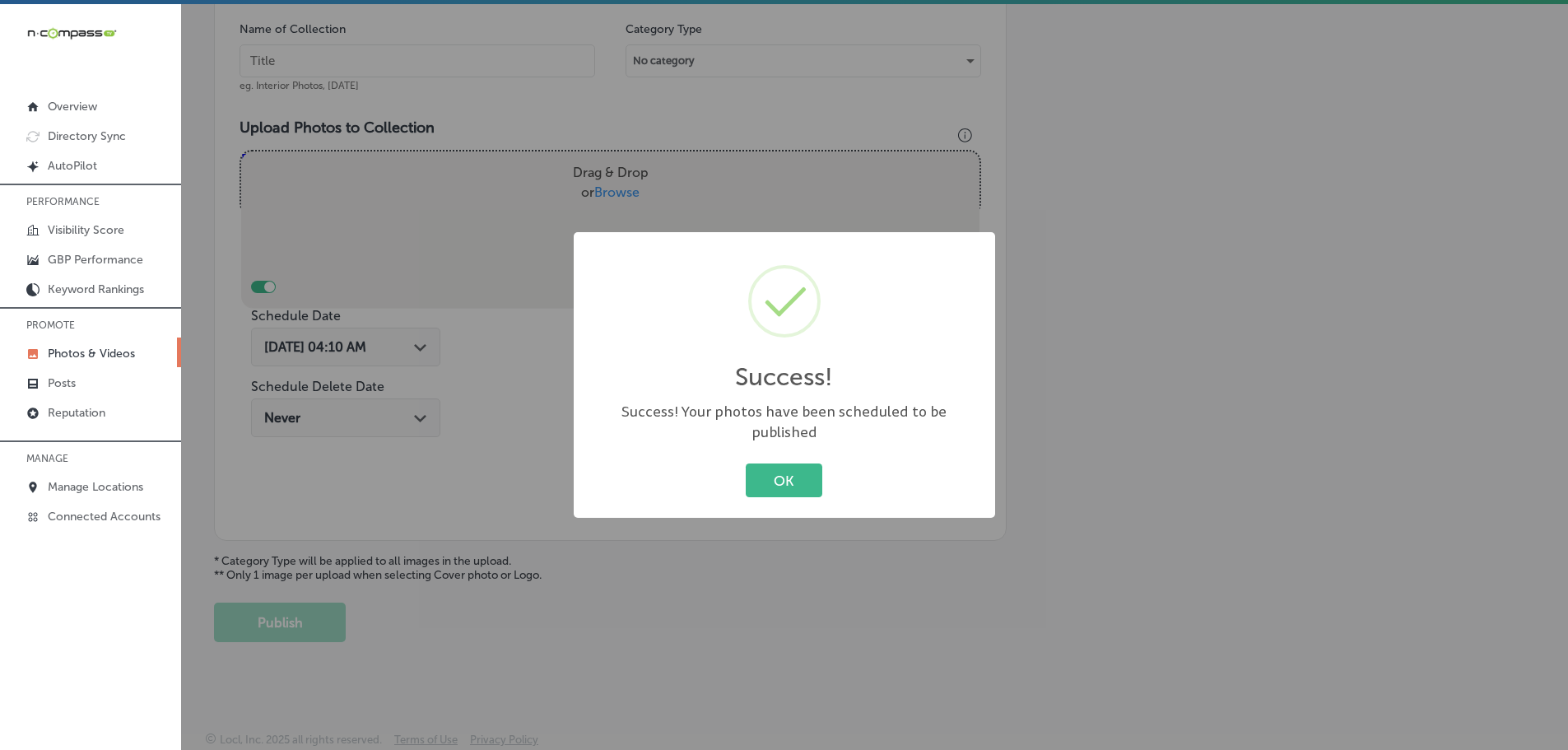
scroll to position [498, 0]
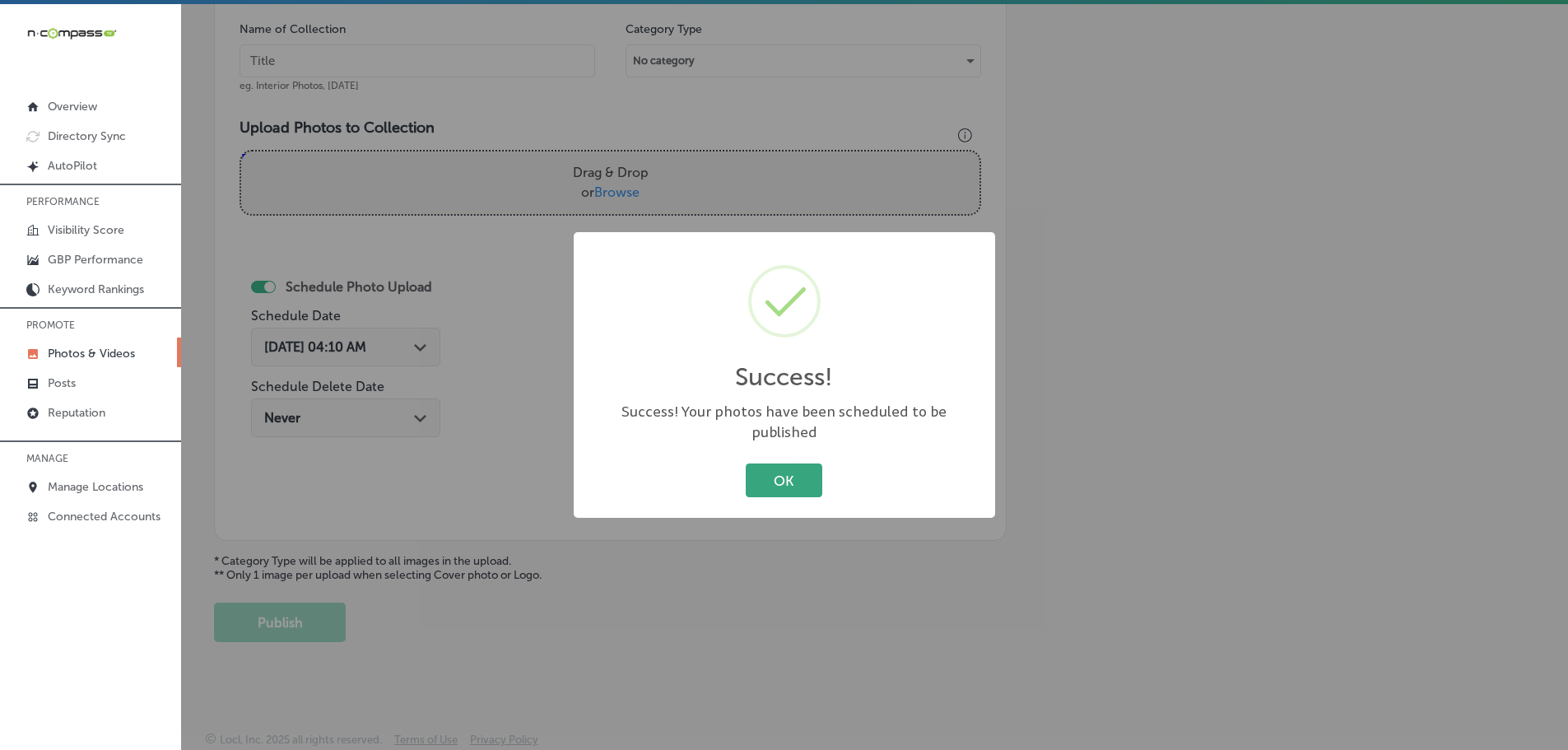
click at [771, 476] on button "OK" at bounding box center [784, 480] width 76 height 34
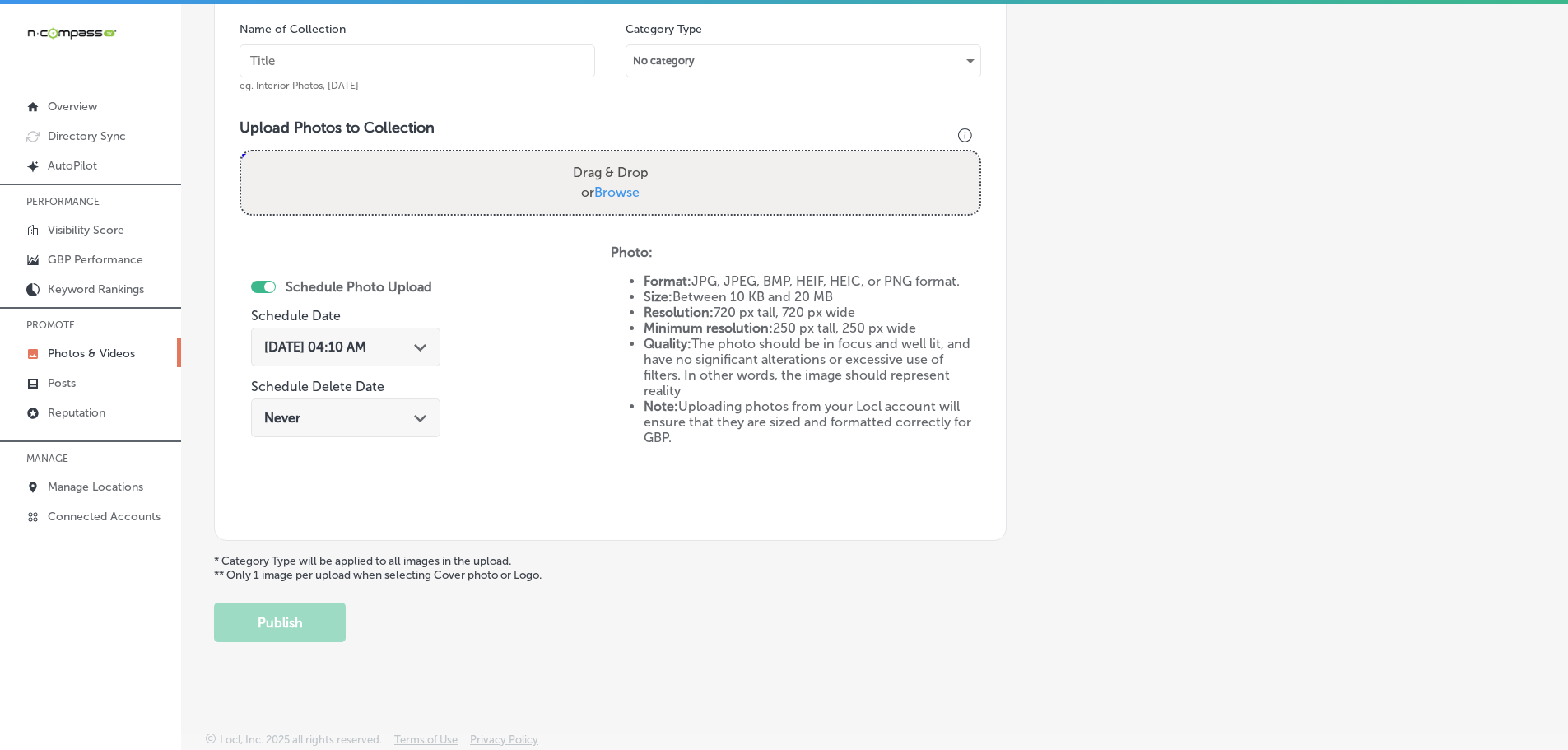
click at [618, 194] on span "Browse" at bounding box center [617, 191] width 46 height 15
click at [618, 157] on input "Drag & Drop or Browse" at bounding box center [610, 153] width 738 height 5
type input "C:\fakepath\l&h realty 120.jpg"
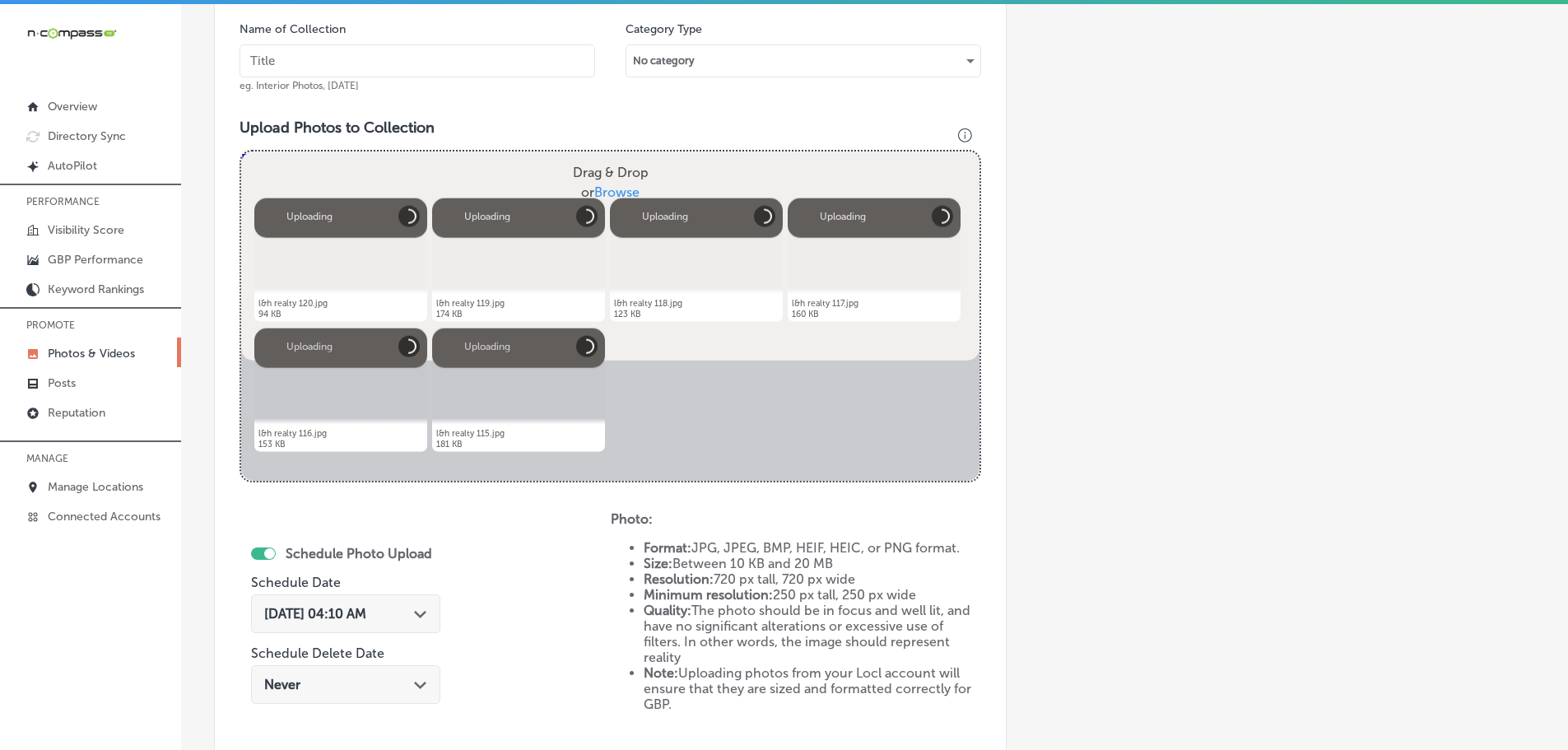
click at [401, 56] on input "text" at bounding box center [417, 61] width 356 height 33
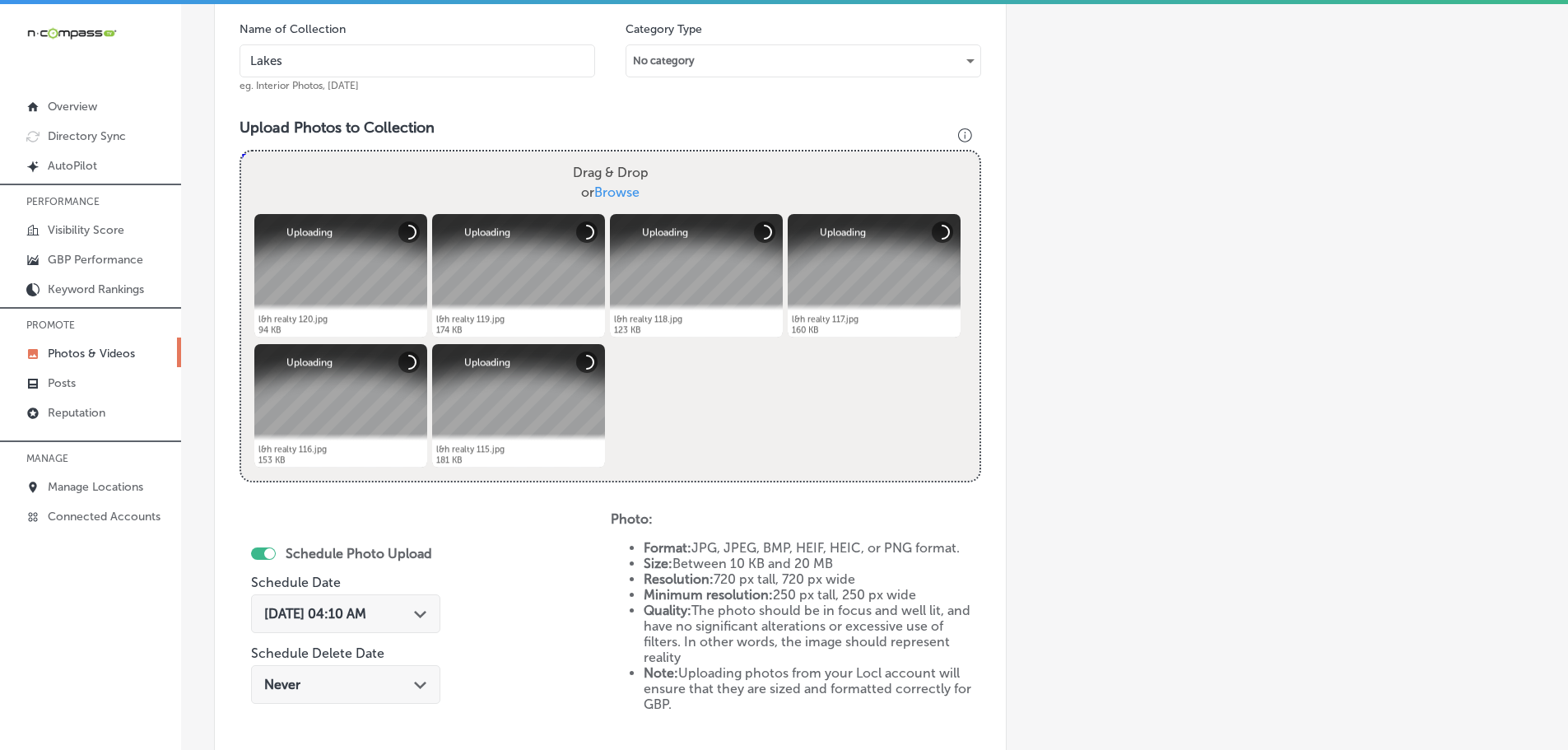
type input "Lakes & Homes Real Estate"
click at [426, 613] on polygon at bounding box center [421, 614] width 13 height 7
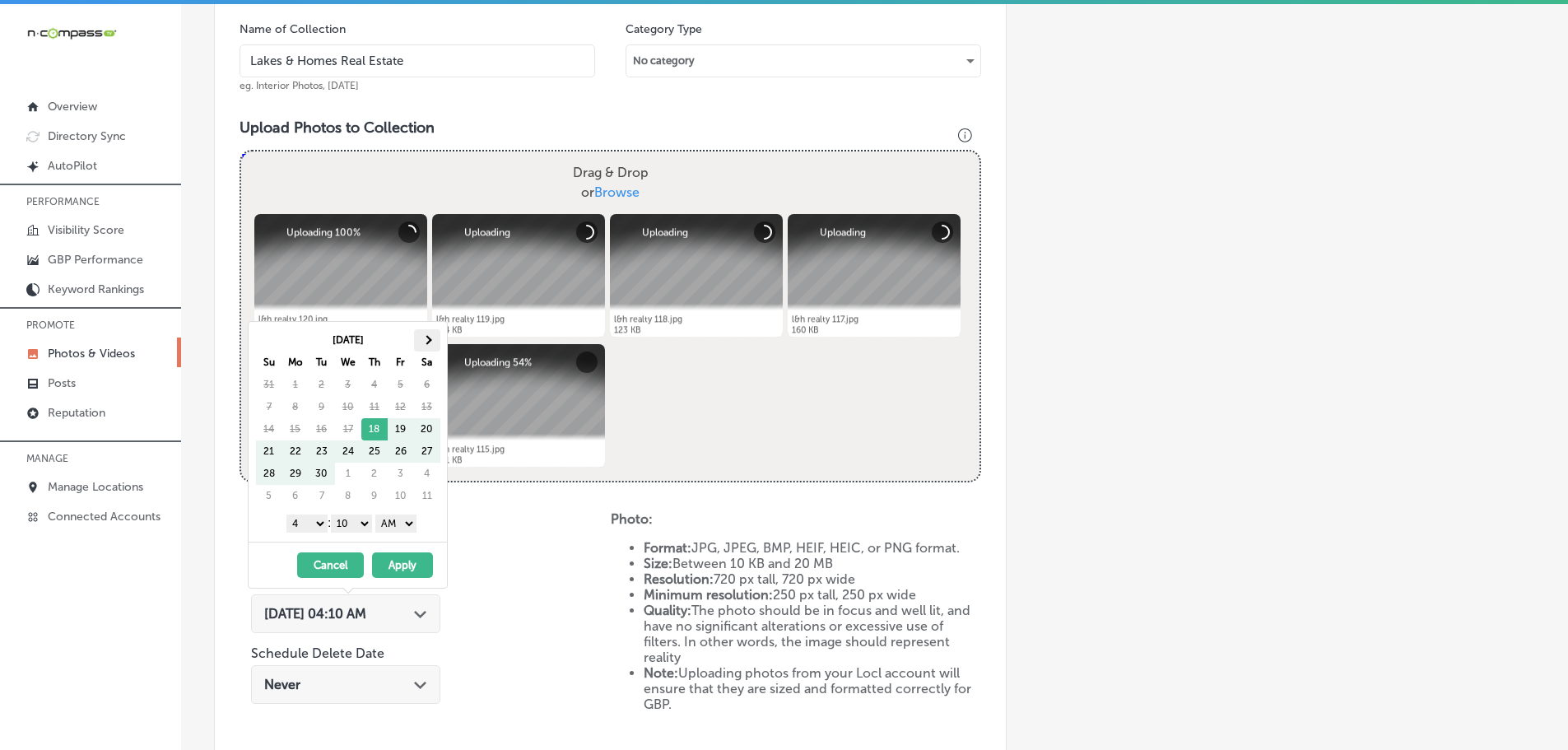
click at [433, 341] on th at bounding box center [427, 340] width 26 height 22
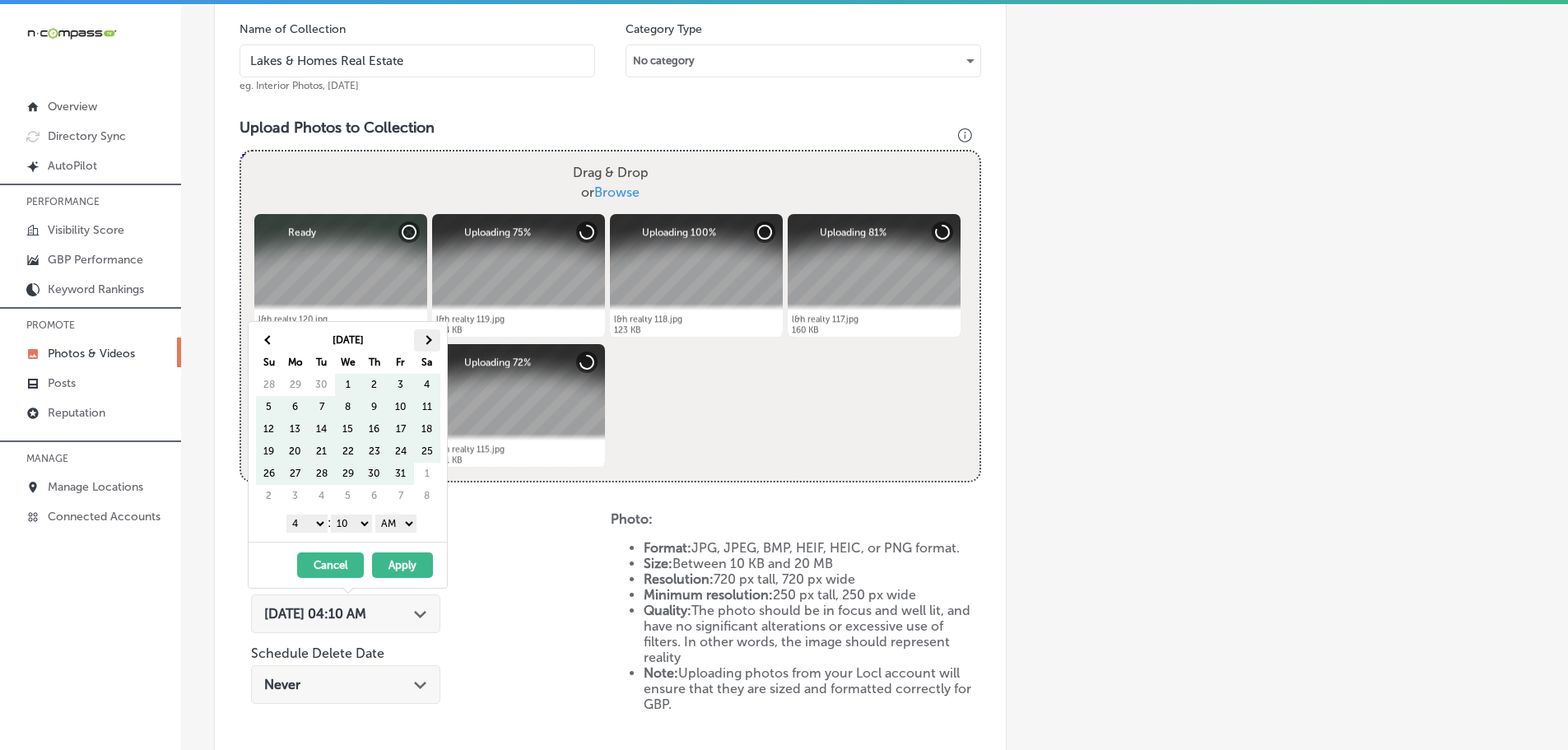
click at [431, 336] on th at bounding box center [427, 340] width 26 height 22
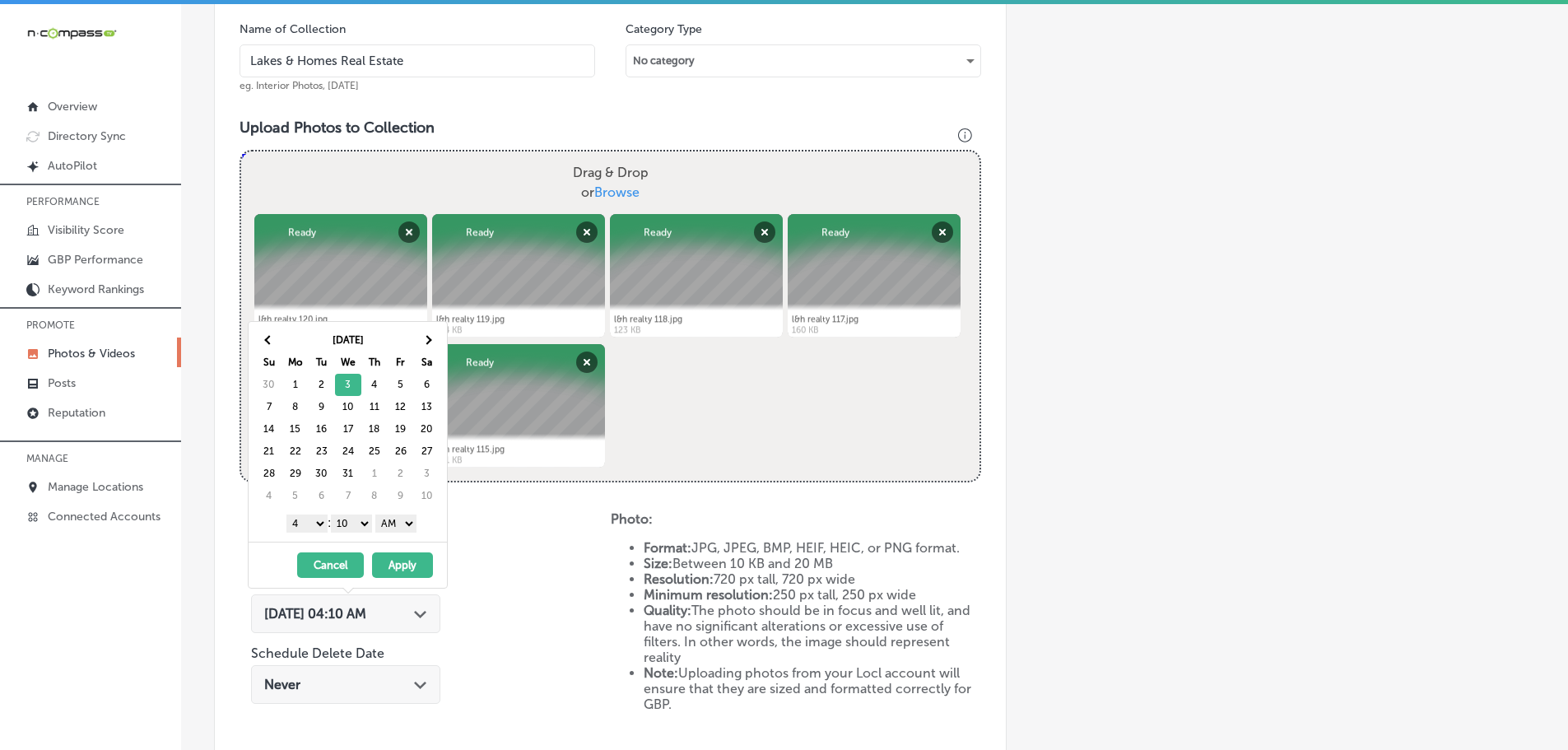
click at [302, 522] on select "1 2 3 4 5 6 7 8 9 10 11 12" at bounding box center [307, 523] width 41 height 18
drag, startPoint x: 343, startPoint y: 514, endPoint x: 344, endPoint y: 522, distance: 8.1
click at [343, 514] on select "00 10 20 30 40 50" at bounding box center [351, 523] width 41 height 18
click at [390, 528] on select "AM PM" at bounding box center [395, 523] width 41 height 18
click at [401, 557] on button "Apply" at bounding box center [402, 565] width 61 height 25
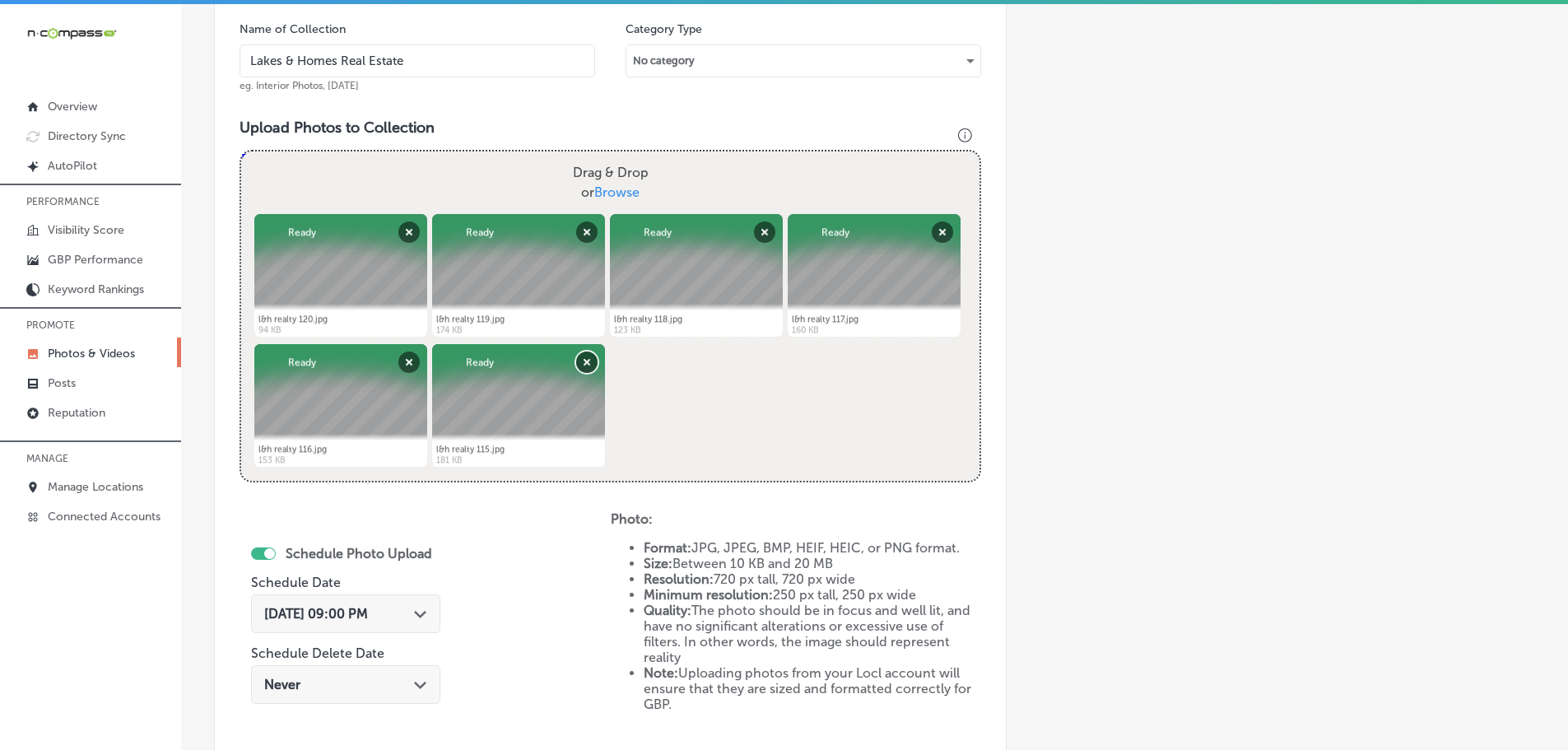
click at [581, 366] on button "Remove" at bounding box center [587, 362] width 22 height 22
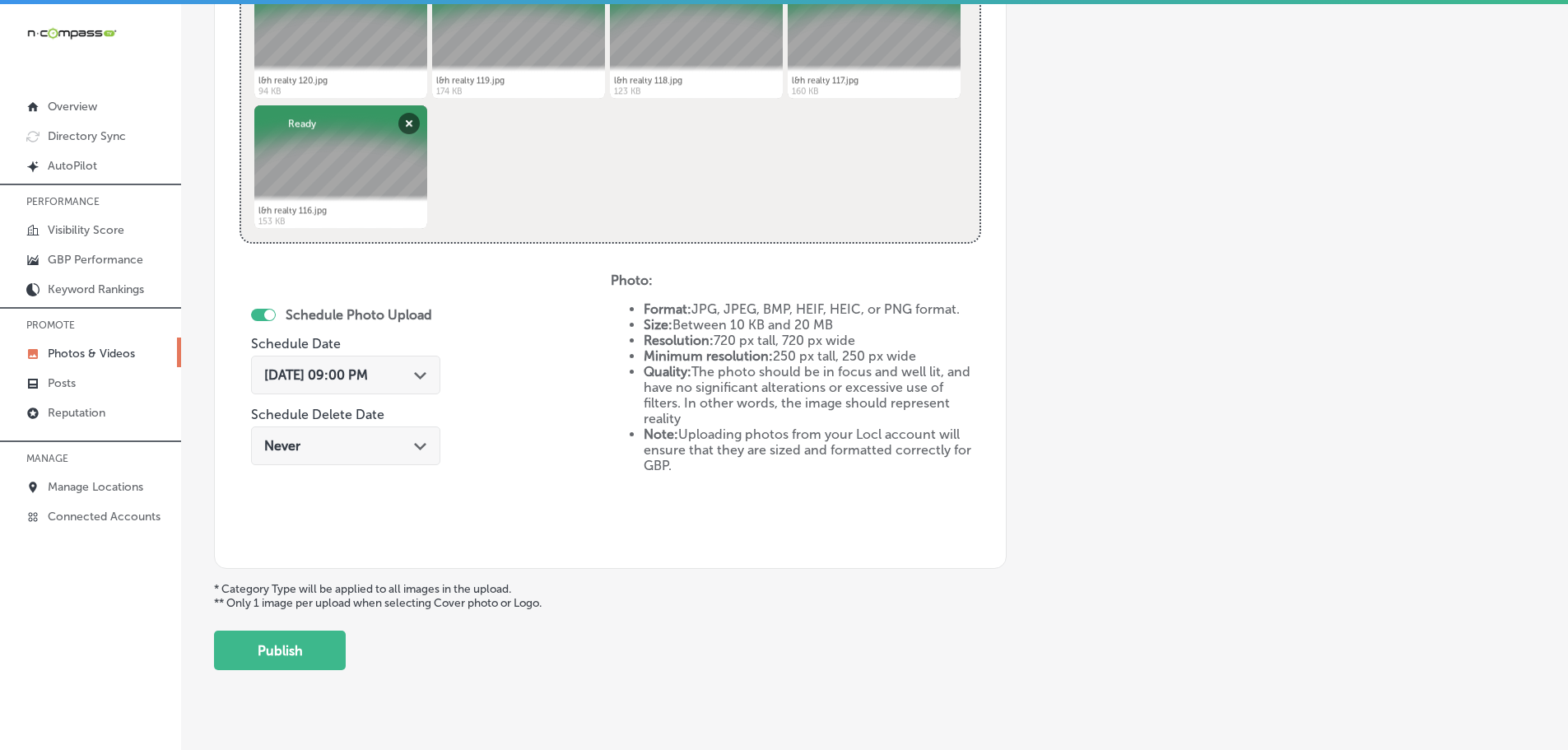
scroll to position [765, 0]
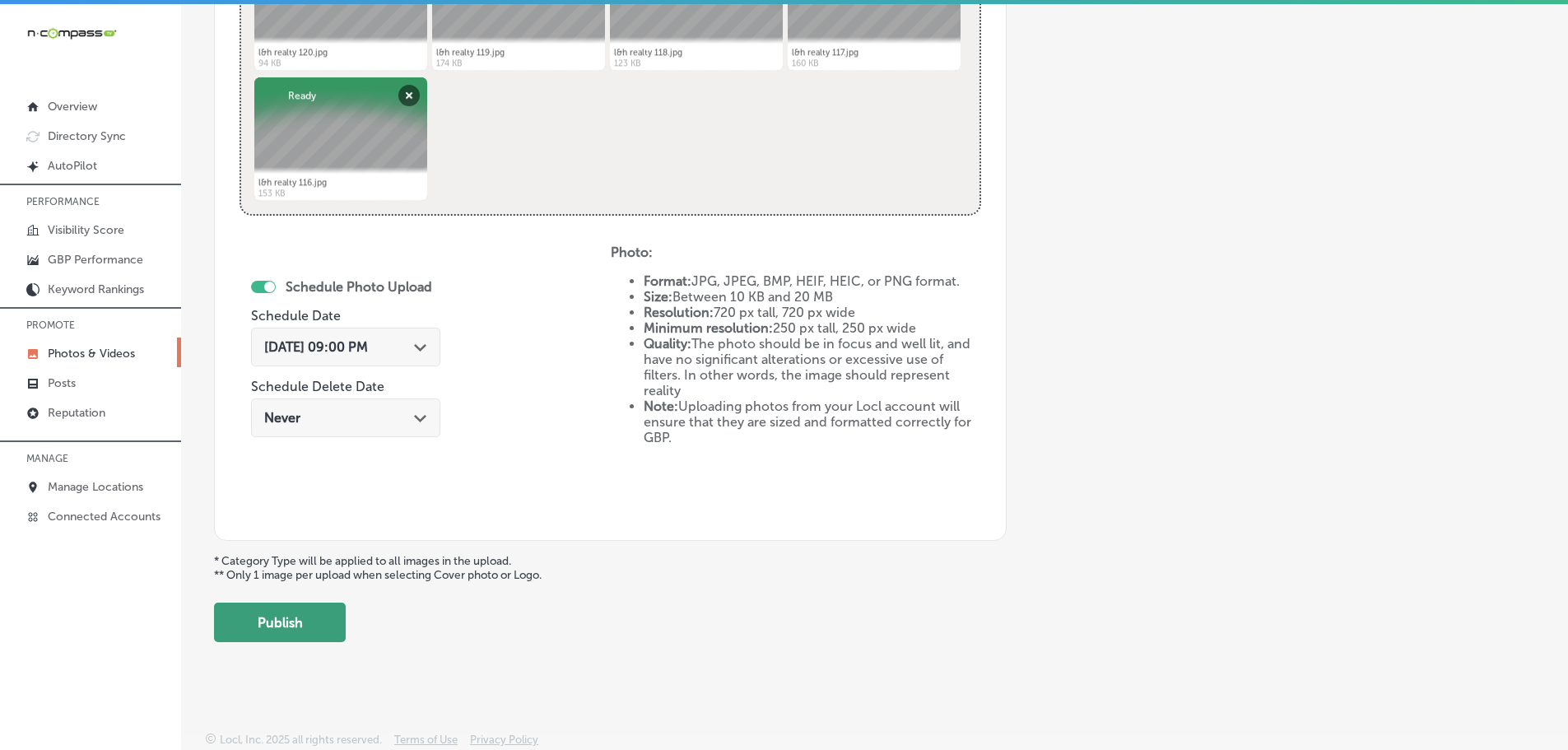
click at [322, 608] on button "Publish" at bounding box center [280, 622] width 132 height 39
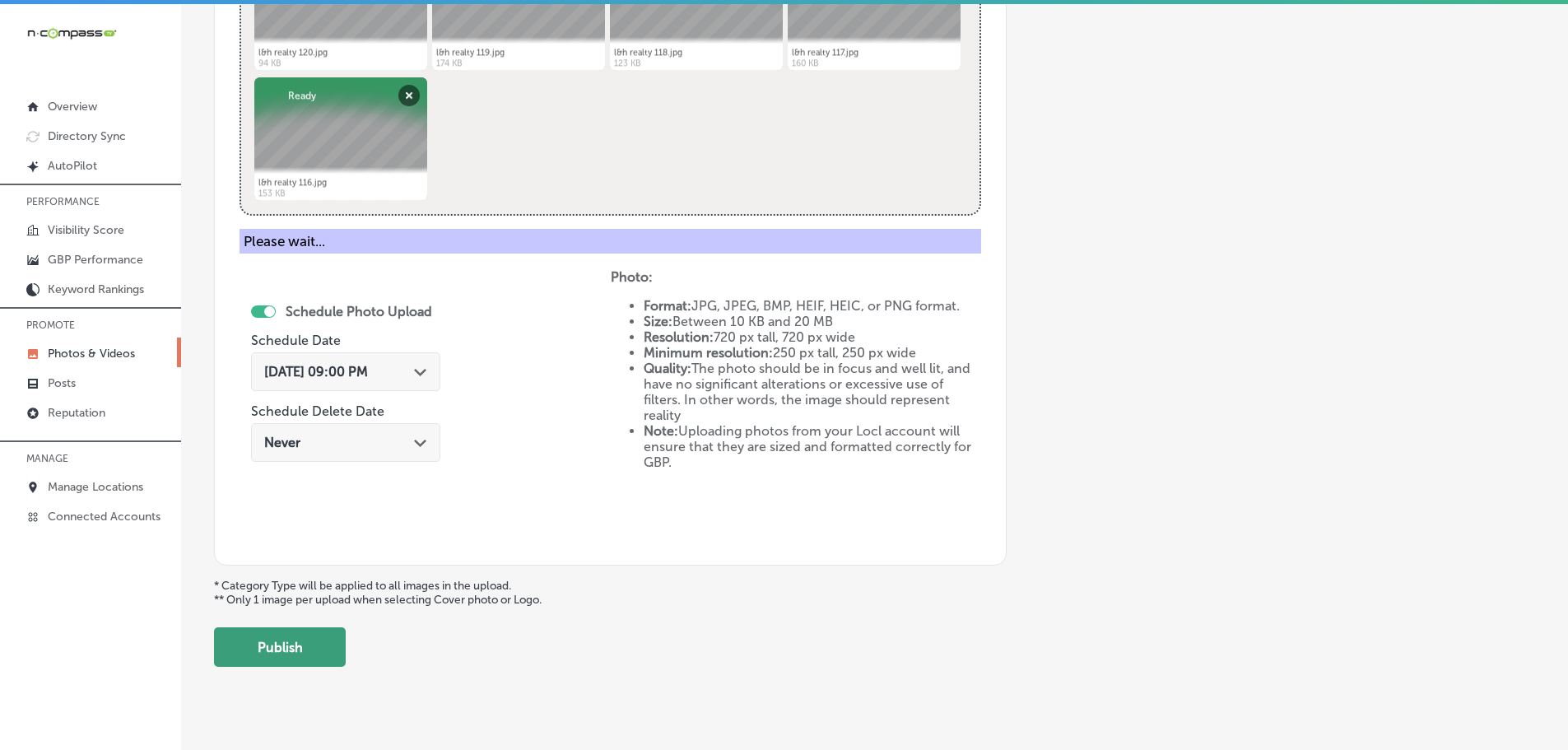
scroll to position [498, 0]
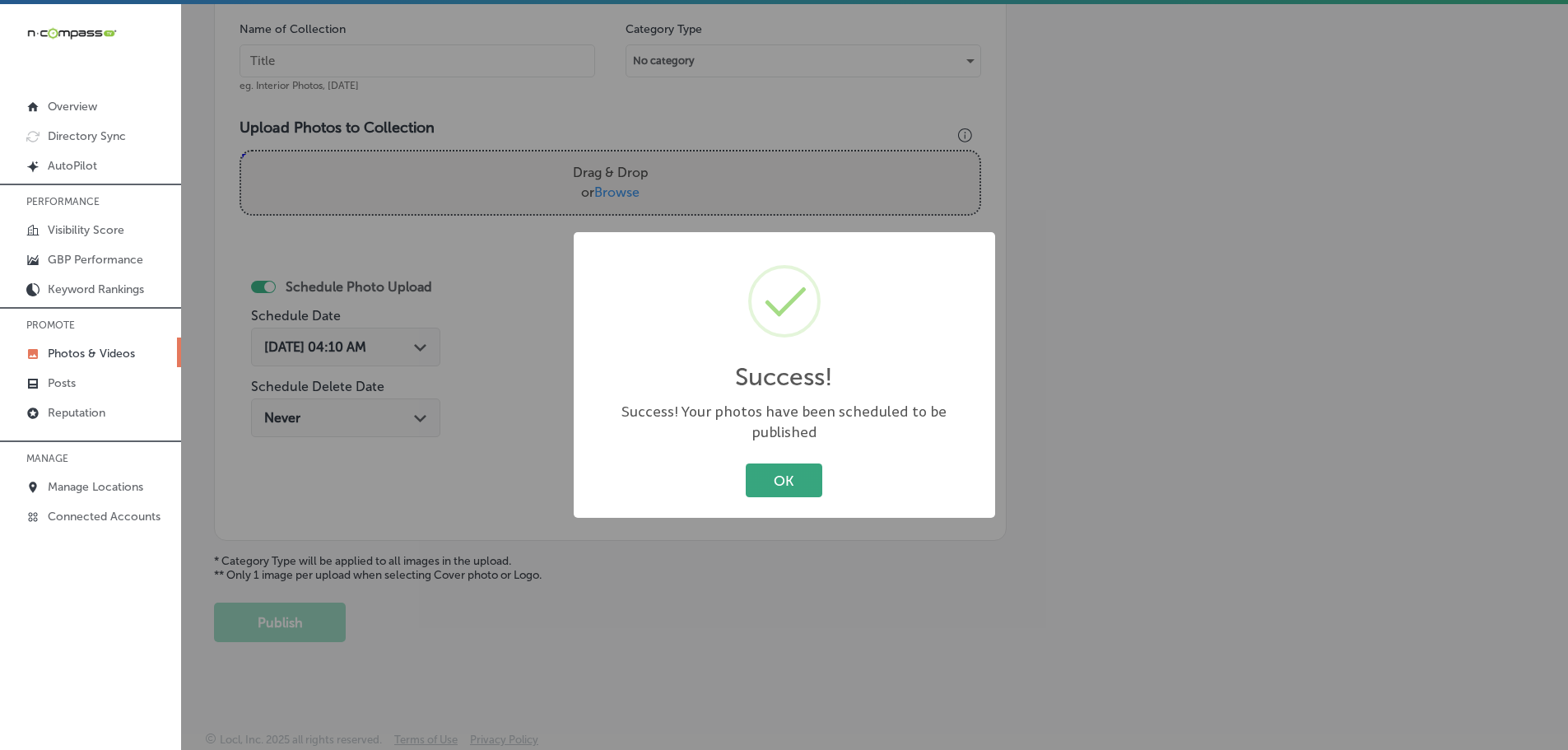
click at [784, 472] on button "OK" at bounding box center [784, 480] width 76 height 34
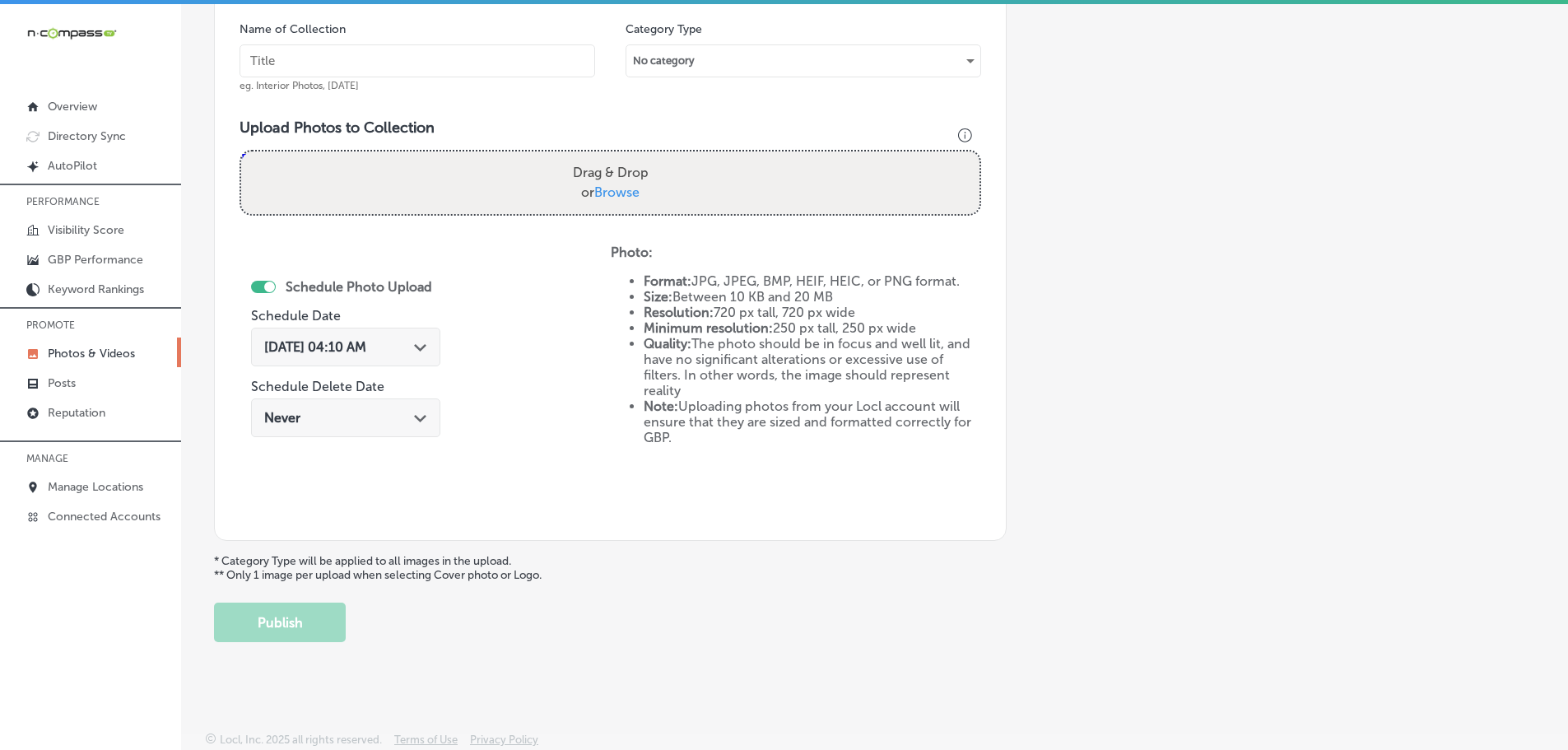
click at [630, 191] on span "Browse" at bounding box center [617, 191] width 46 height 15
click at [630, 157] on input "Drag & Drop or Browse" at bounding box center [610, 153] width 738 height 5
type input "C:\fakepath\l&h realty 125.jpg"
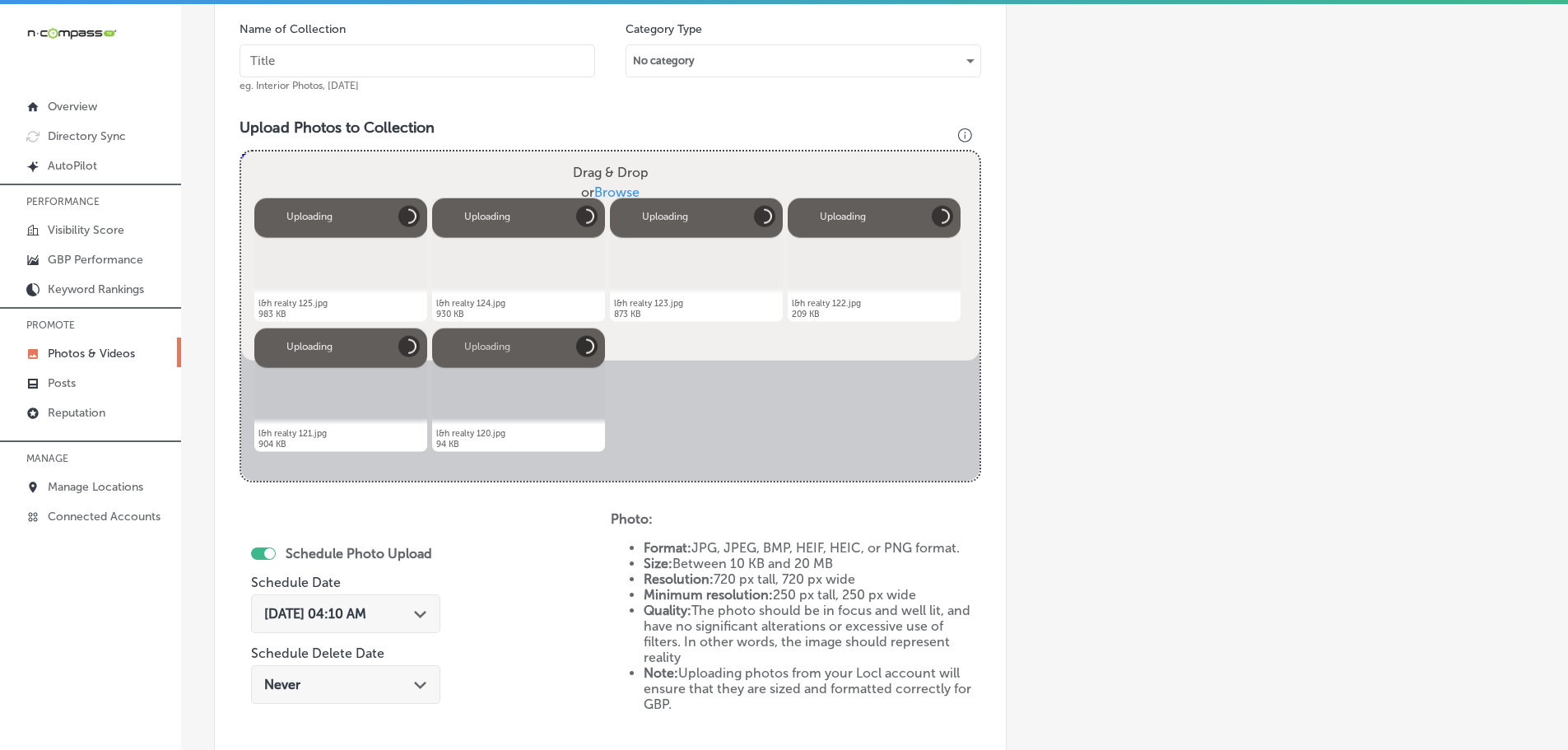
click at [452, 66] on input "text" at bounding box center [417, 61] width 356 height 33
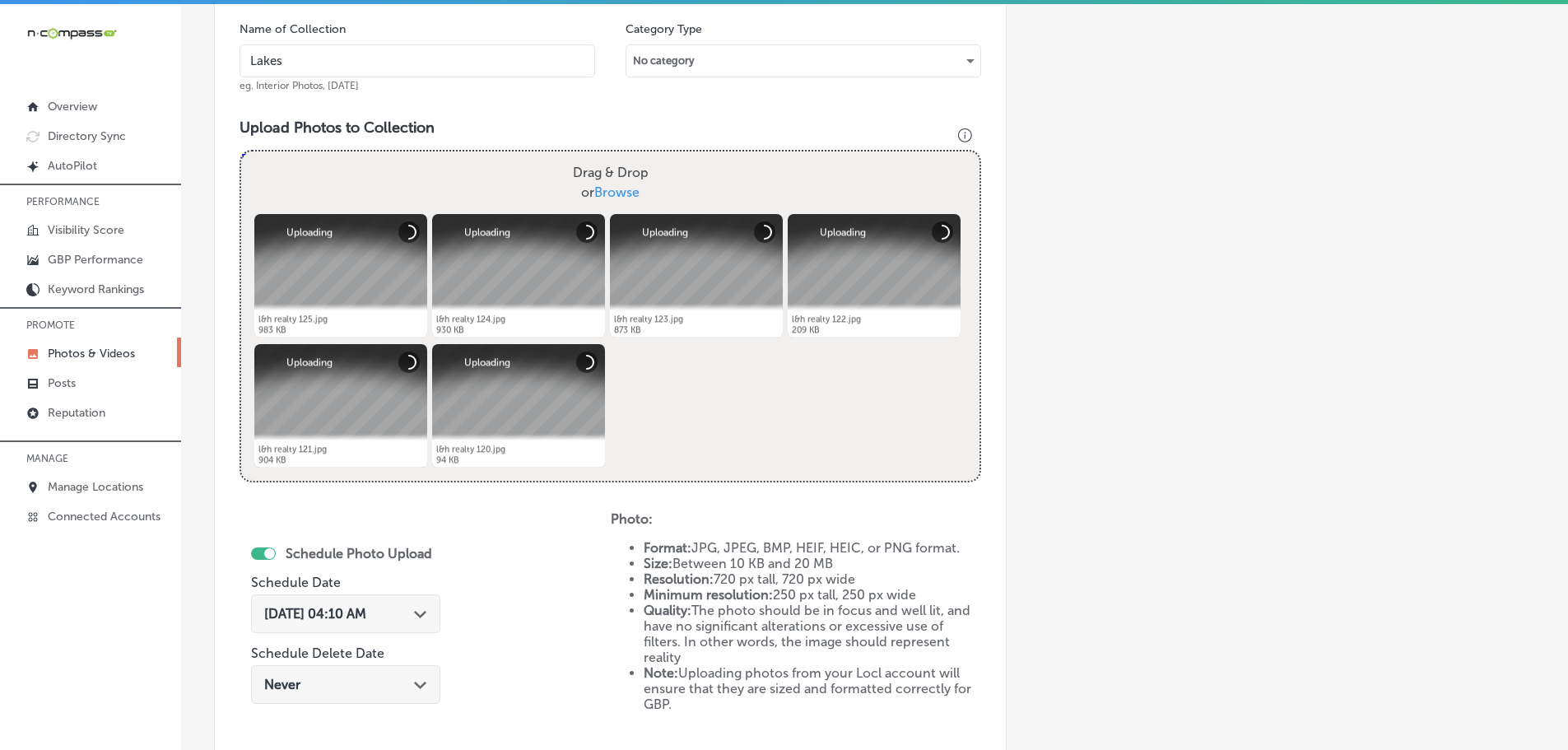
type input "Lakes & Homes Real Estate"
click at [419, 613] on icon "Path Created with Sketch." at bounding box center [421, 614] width 13 height 7
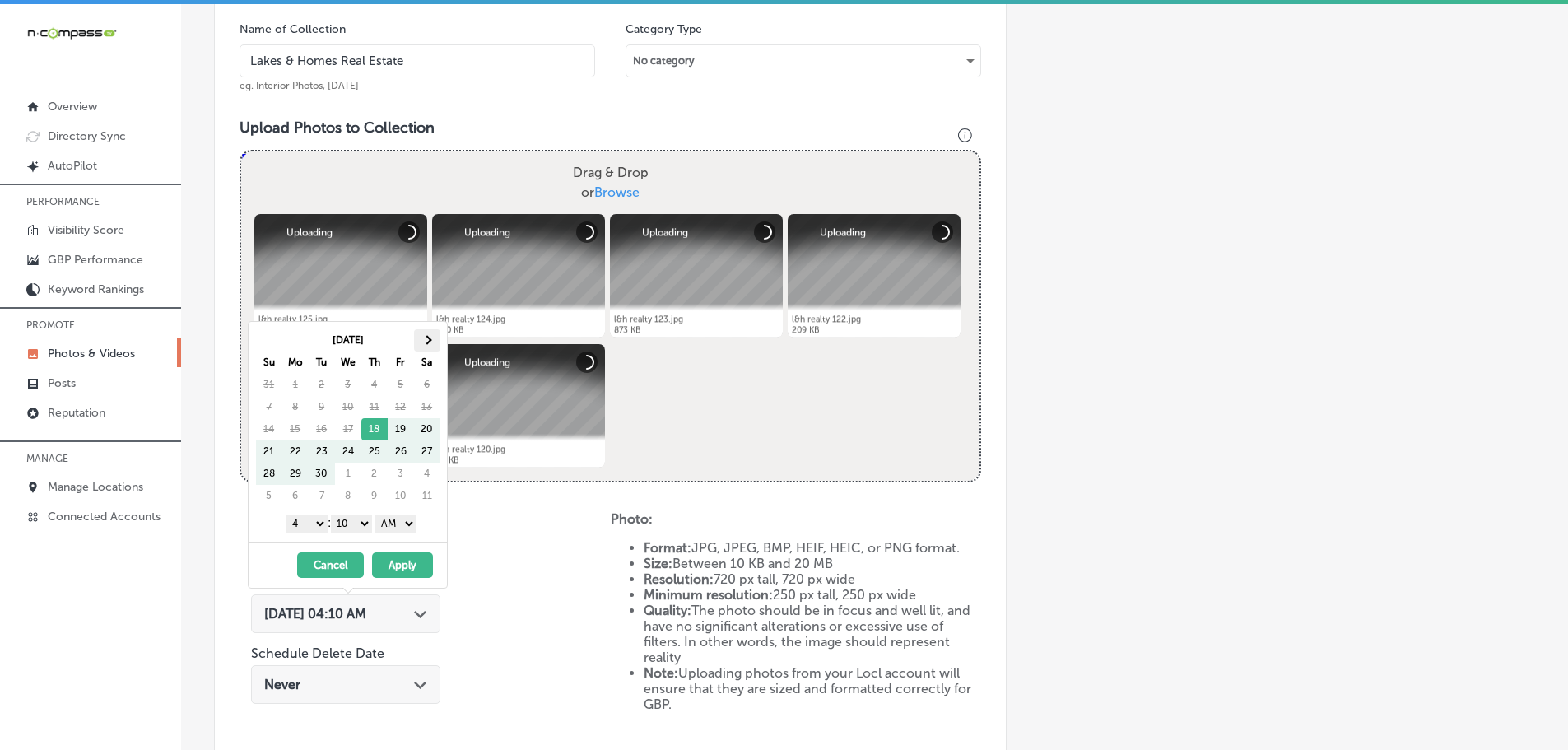
click at [423, 340] on span at bounding box center [427, 340] width 9 height 9
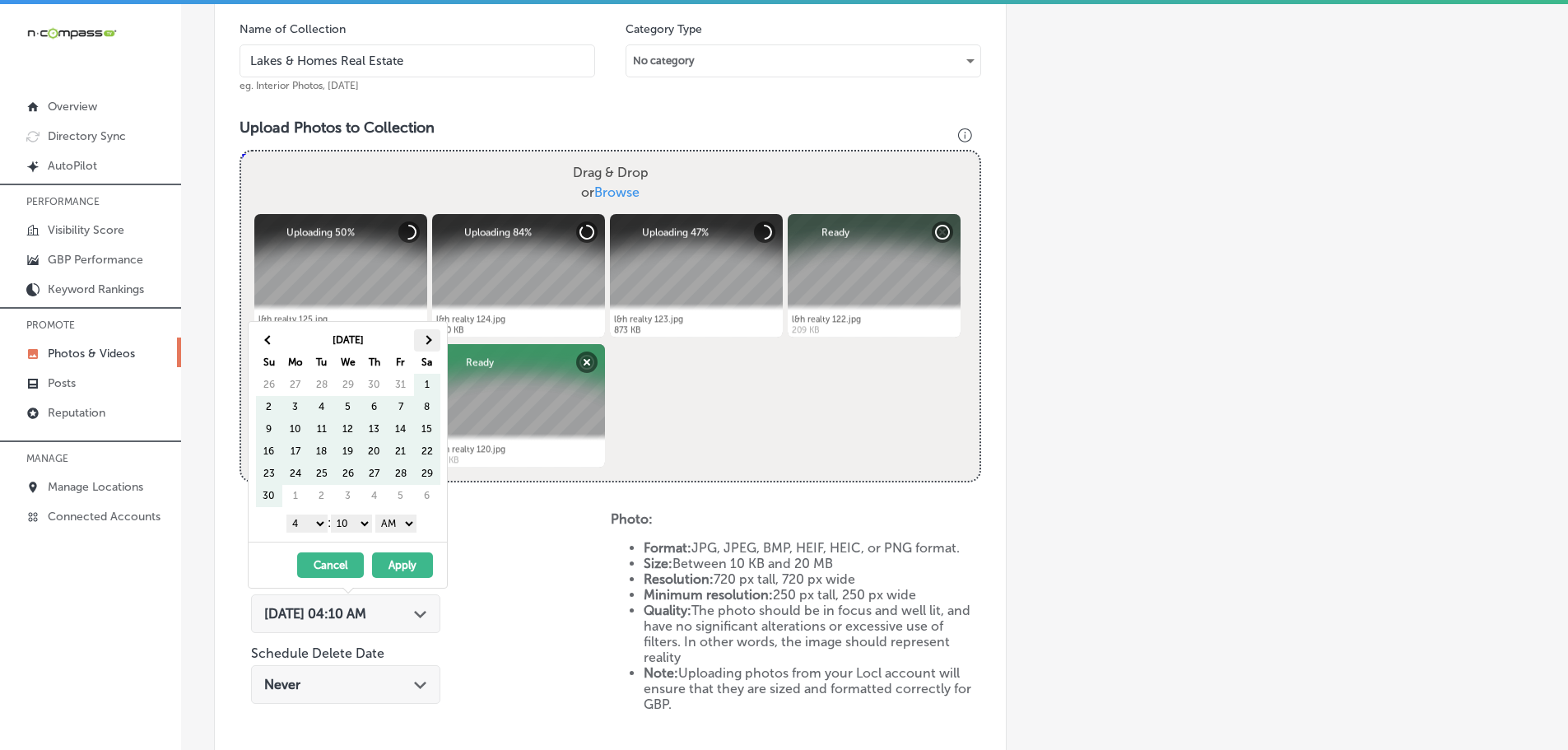
click at [431, 339] on span at bounding box center [427, 340] width 9 height 9
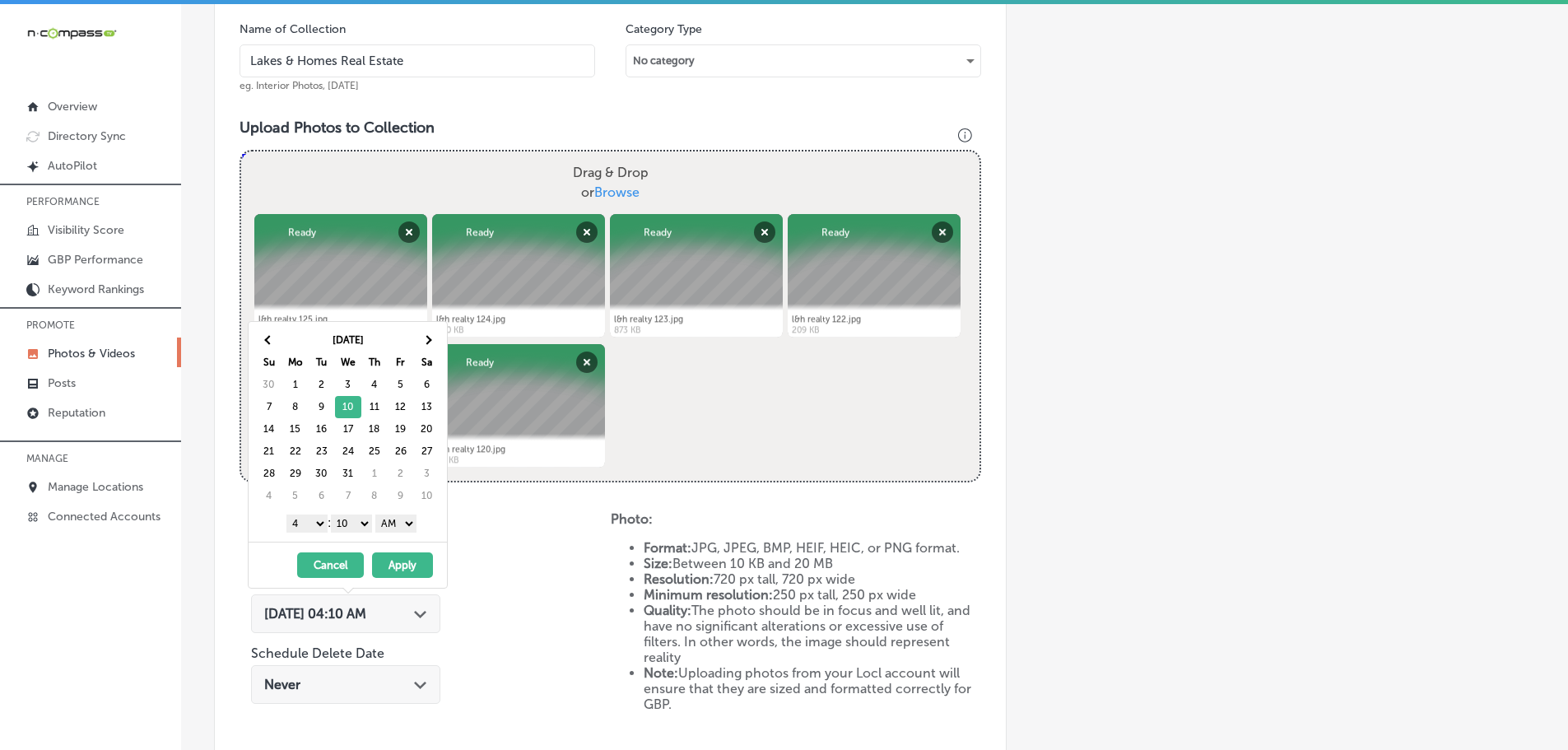
click at [300, 525] on select "1 2 3 4 5 6 7 8 9 10 11 12" at bounding box center [307, 523] width 41 height 18
click at [355, 520] on select "00 10 20 30 40 50" at bounding box center [351, 523] width 41 height 18
click at [397, 526] on select "AM PM" at bounding box center [395, 523] width 41 height 18
click at [405, 559] on button "Apply" at bounding box center [402, 565] width 61 height 25
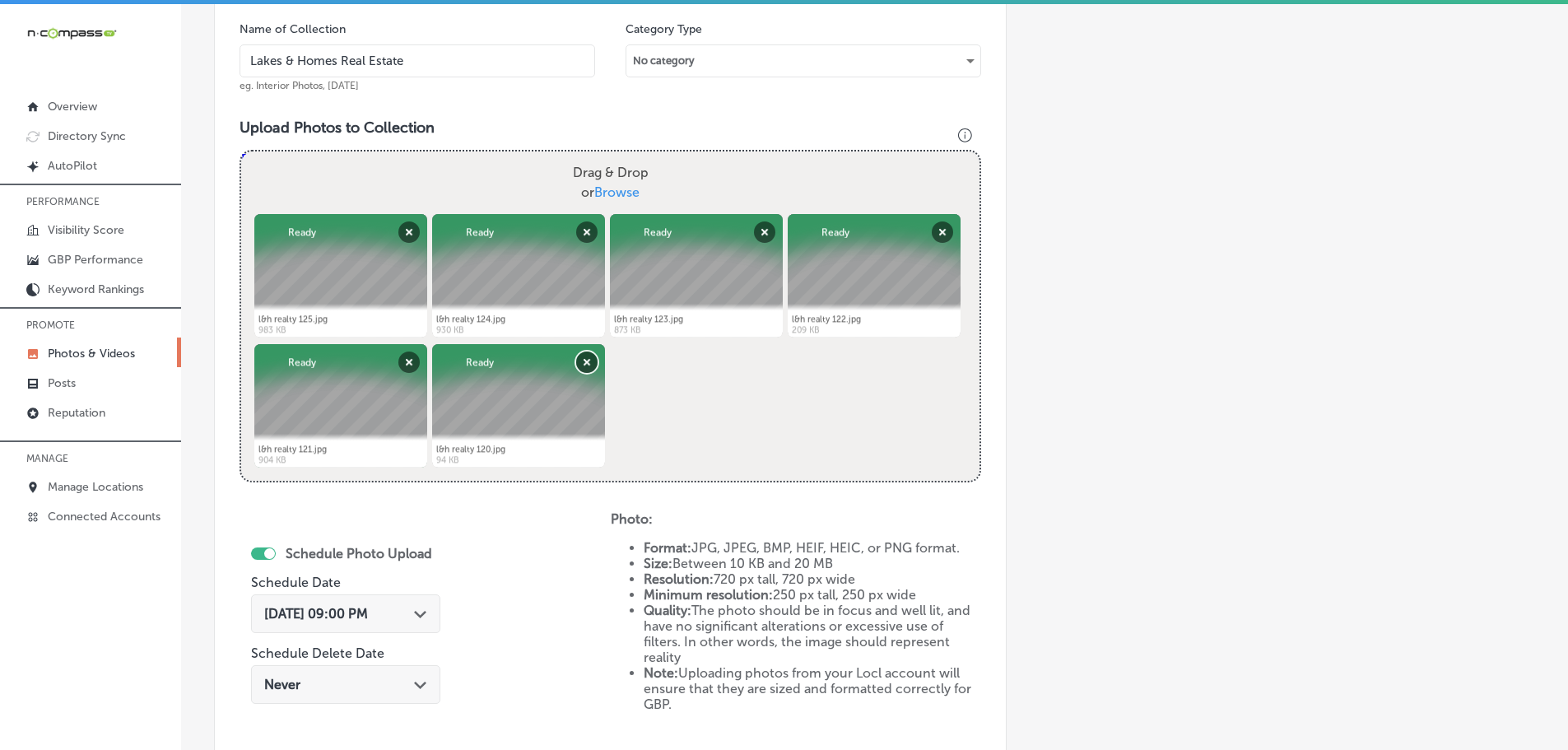
click at [589, 360] on button "Remove" at bounding box center [587, 362] width 22 height 22
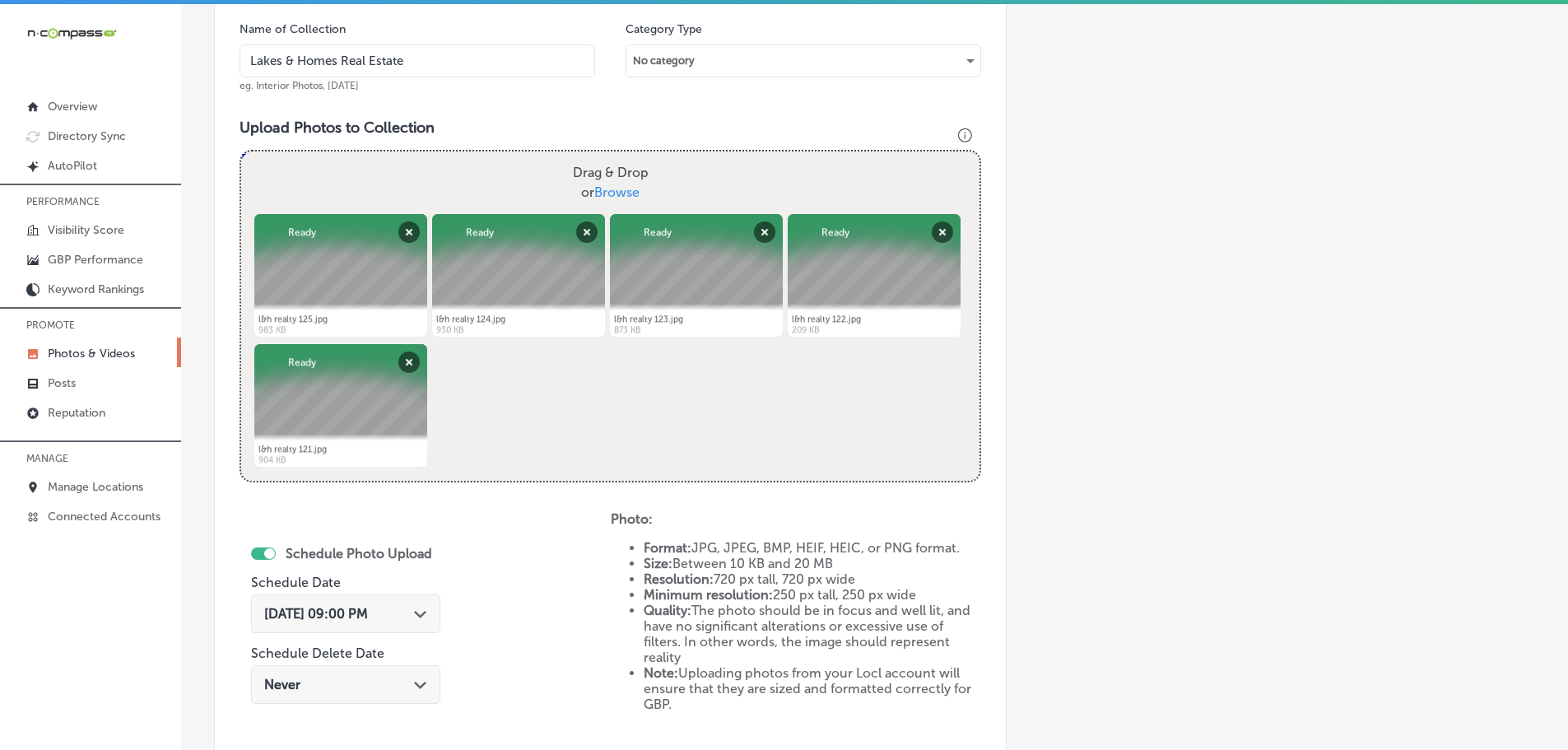
scroll to position [765, 0]
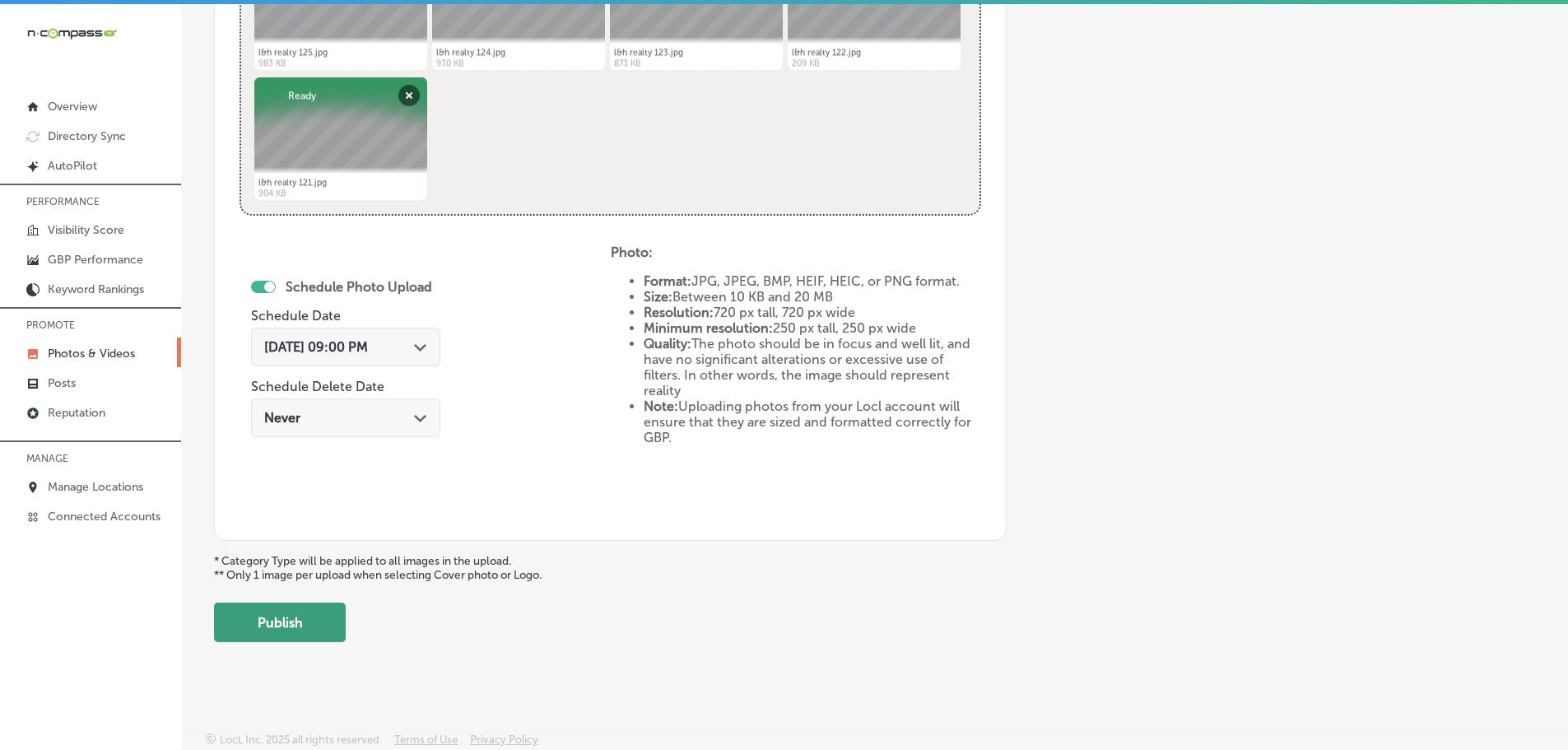
click at [325, 623] on button "Publish" at bounding box center [280, 622] width 132 height 39
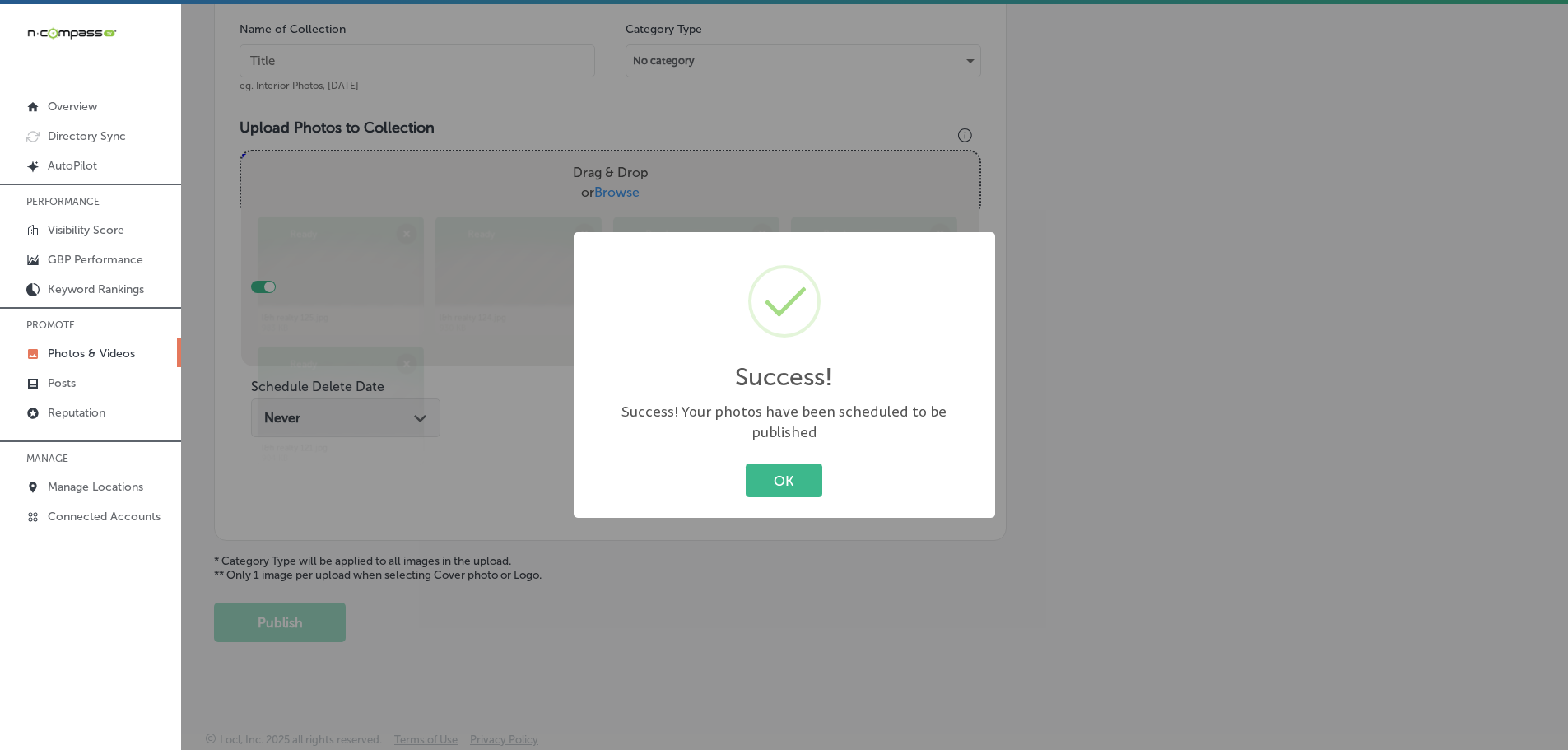
scroll to position [498, 0]
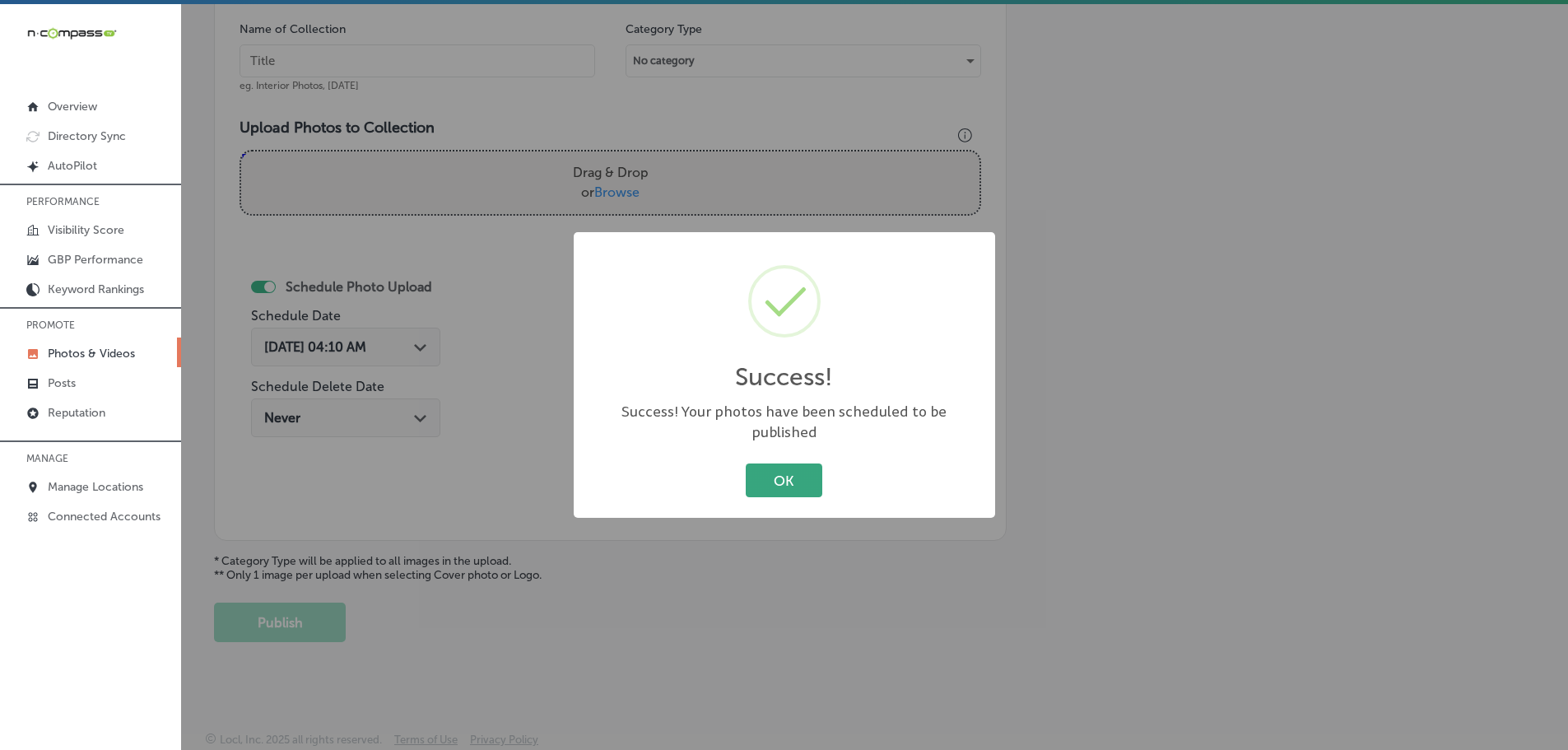
click at [765, 475] on button "OK" at bounding box center [784, 480] width 76 height 34
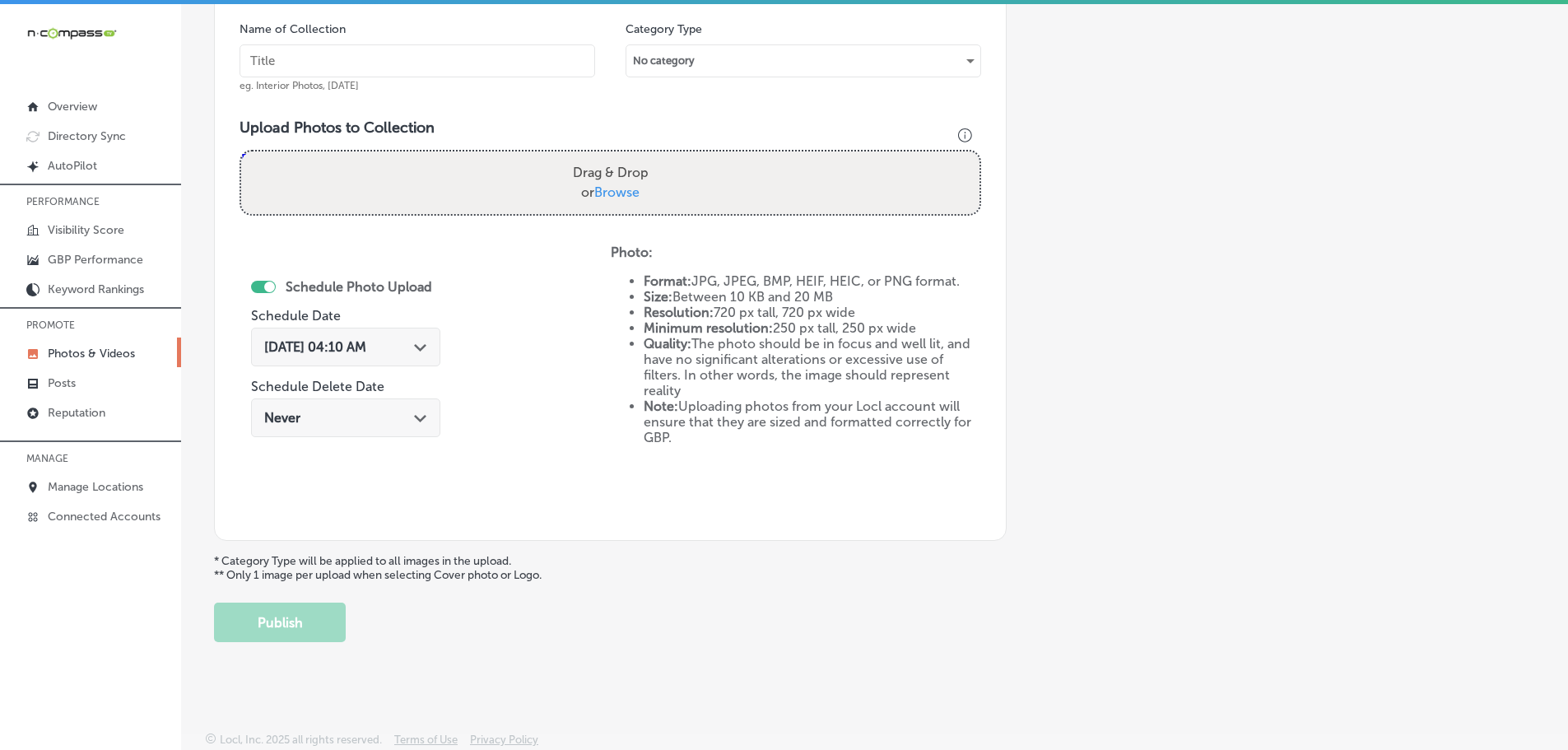
click at [617, 186] on span "Browse" at bounding box center [617, 191] width 46 height 15
click at [617, 157] on input "Drag & Drop or Browse" at bounding box center [610, 153] width 738 height 5
type input "C:\fakepath\l&h realty 130.jpg"
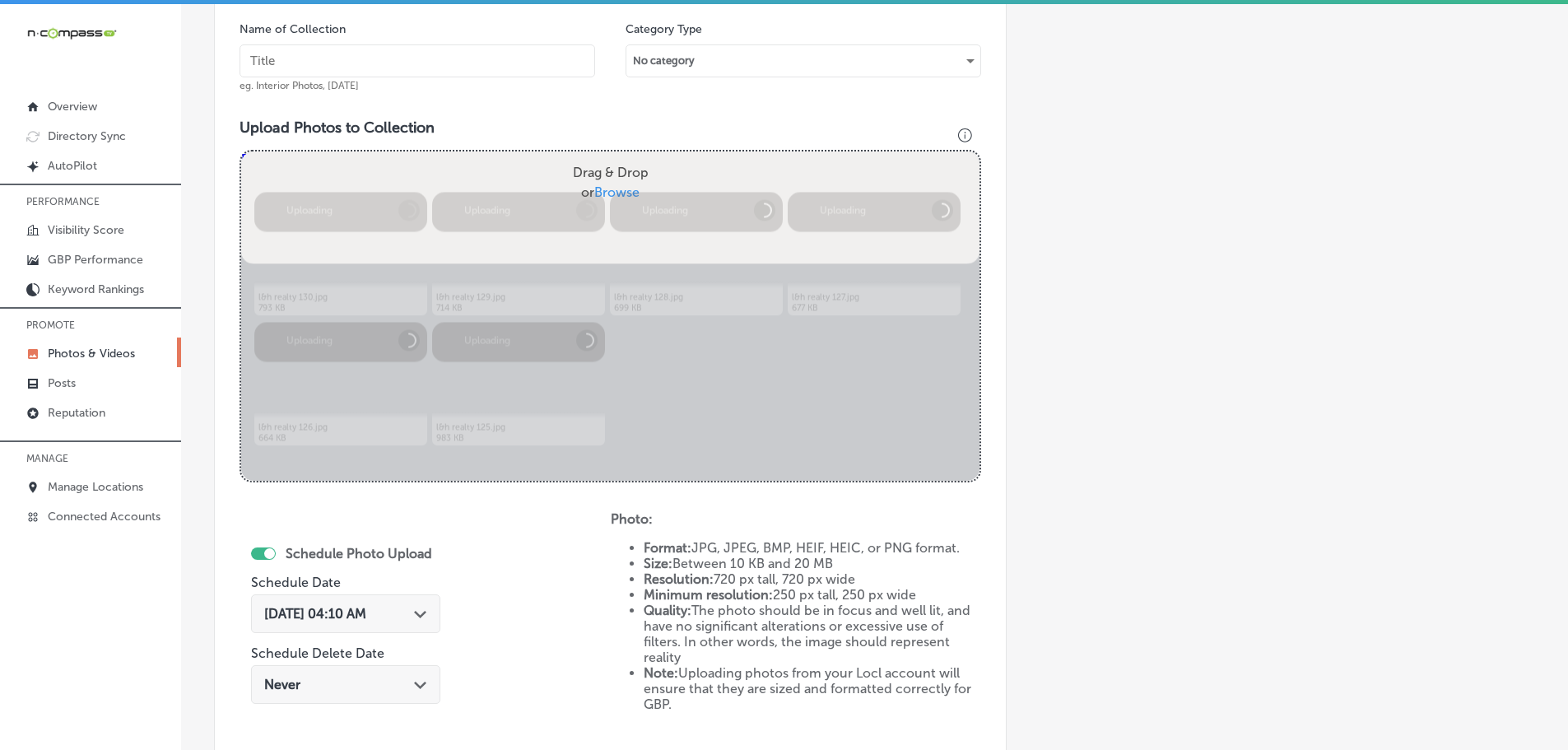
click at [516, 65] on input "text" at bounding box center [417, 61] width 356 height 33
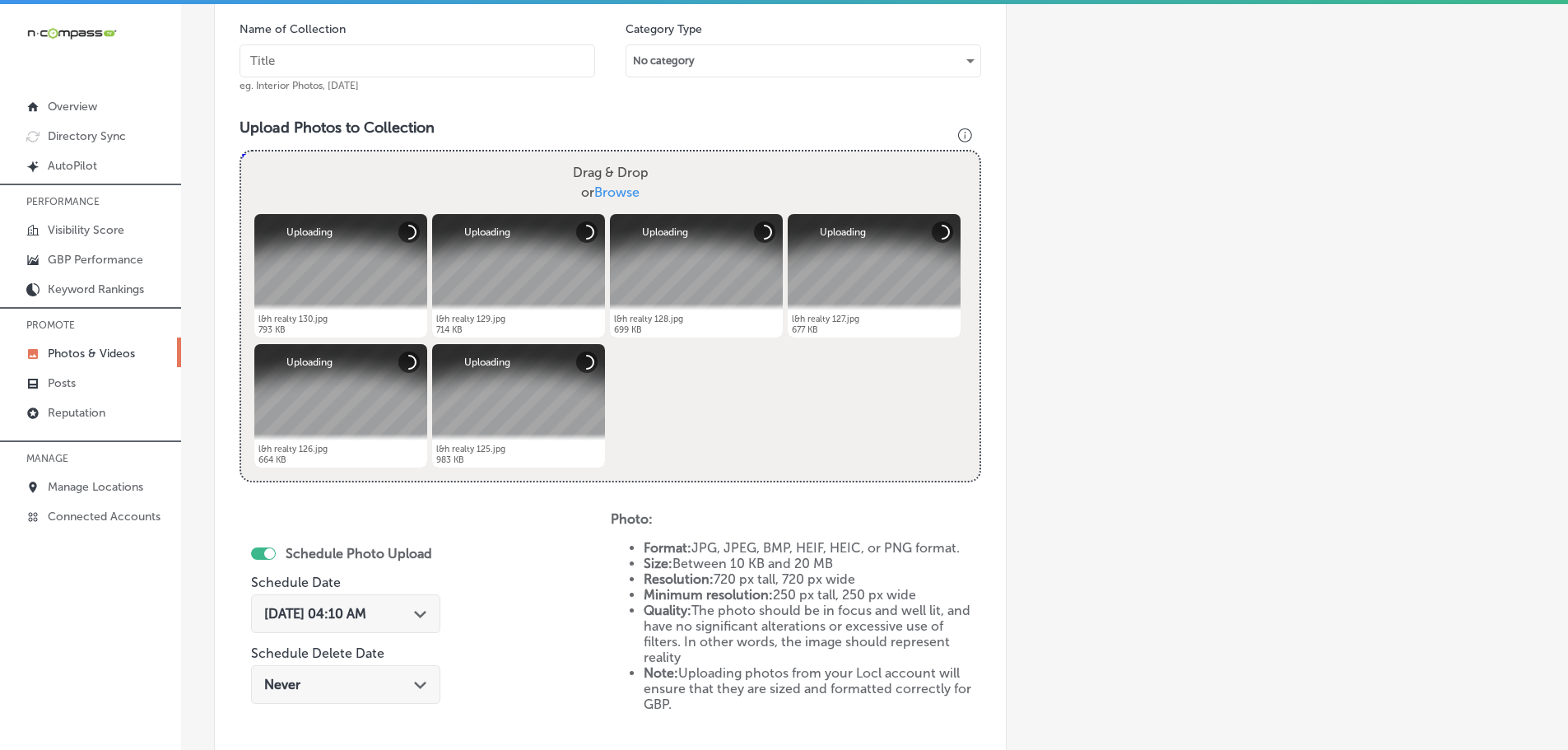
click at [516, 64] on input "text" at bounding box center [417, 61] width 356 height 33
type input "Lakes & Homes Real Estate"
click at [425, 615] on polygon at bounding box center [421, 614] width 13 height 7
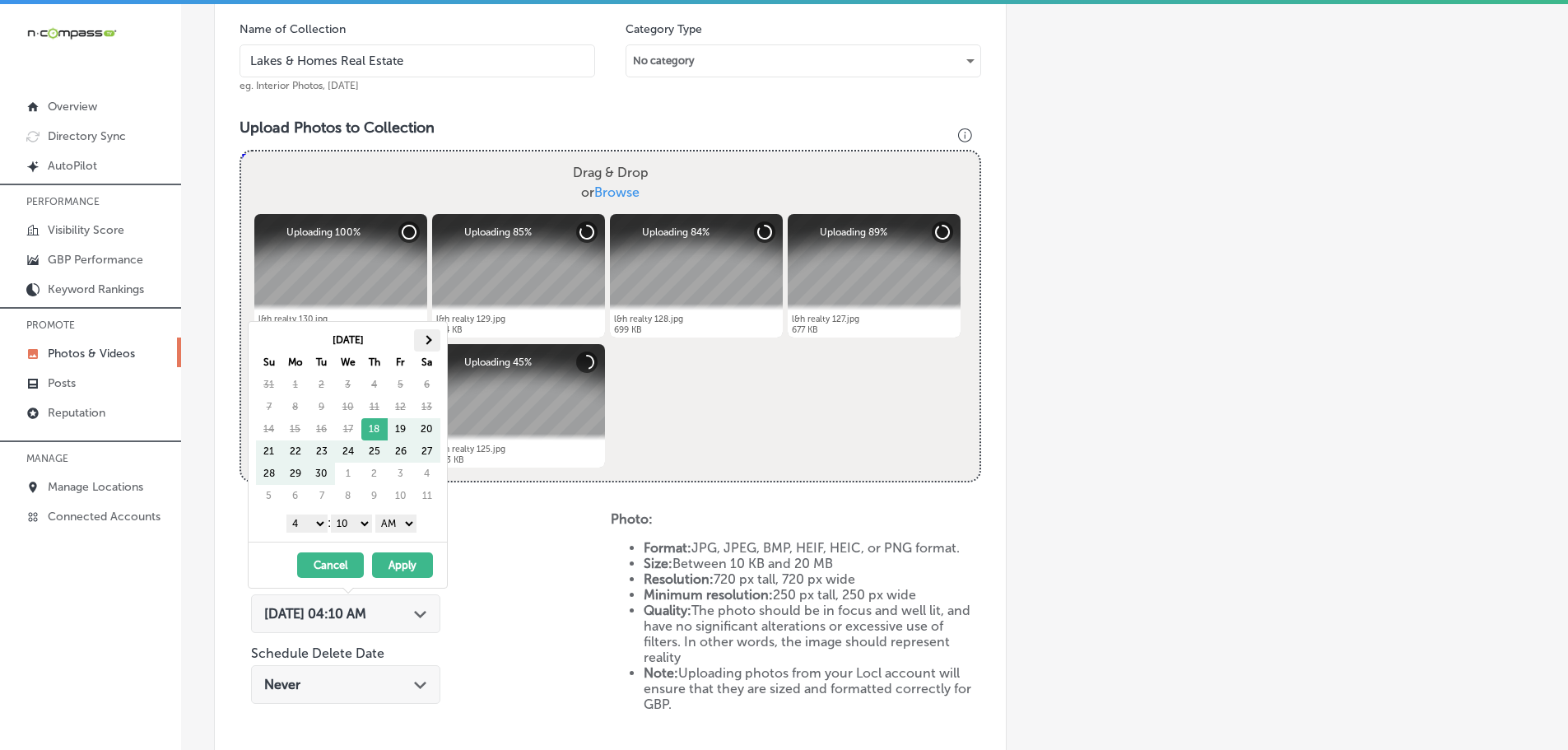
click at [416, 345] on th at bounding box center [427, 340] width 26 height 22
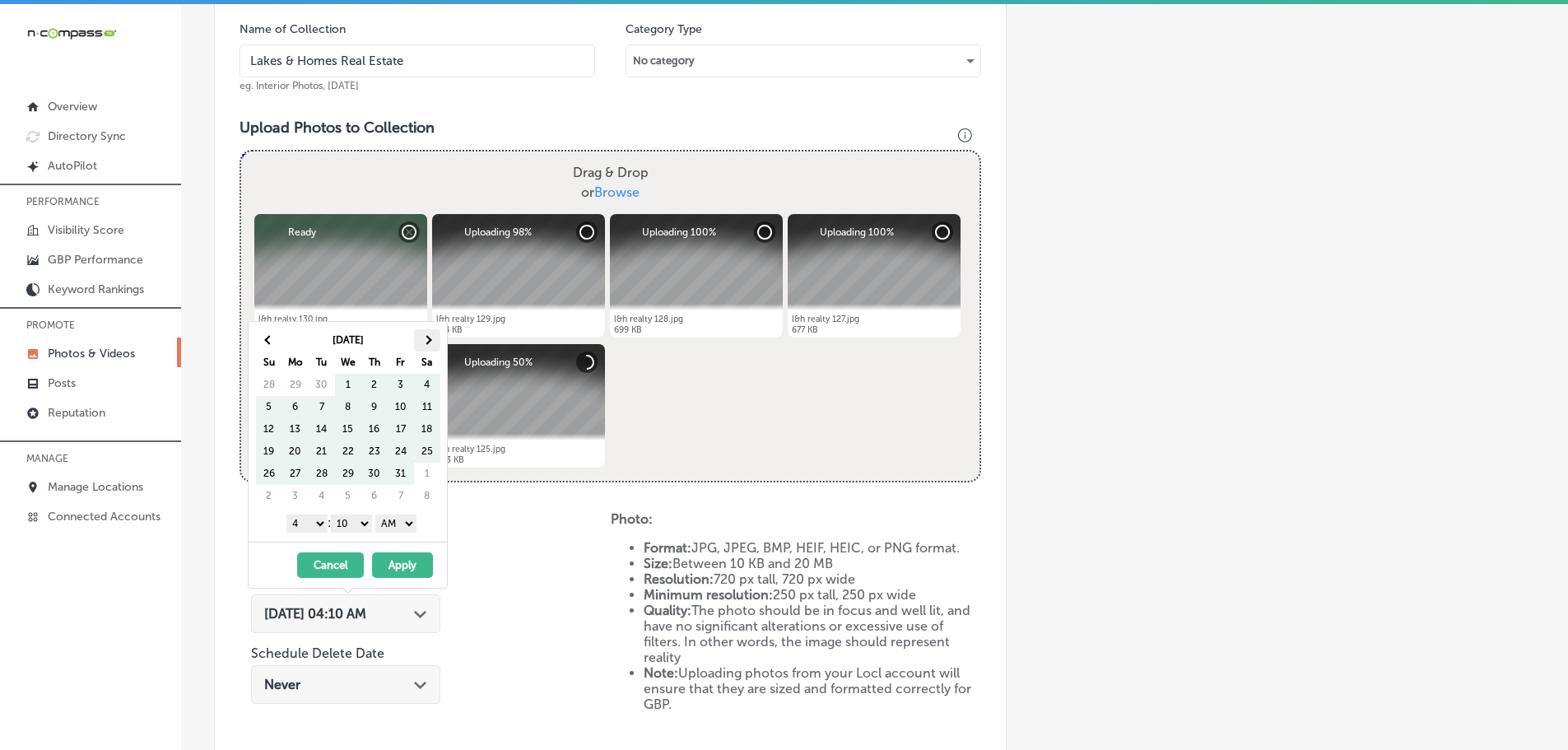
click at [416, 346] on th at bounding box center [427, 340] width 26 height 22
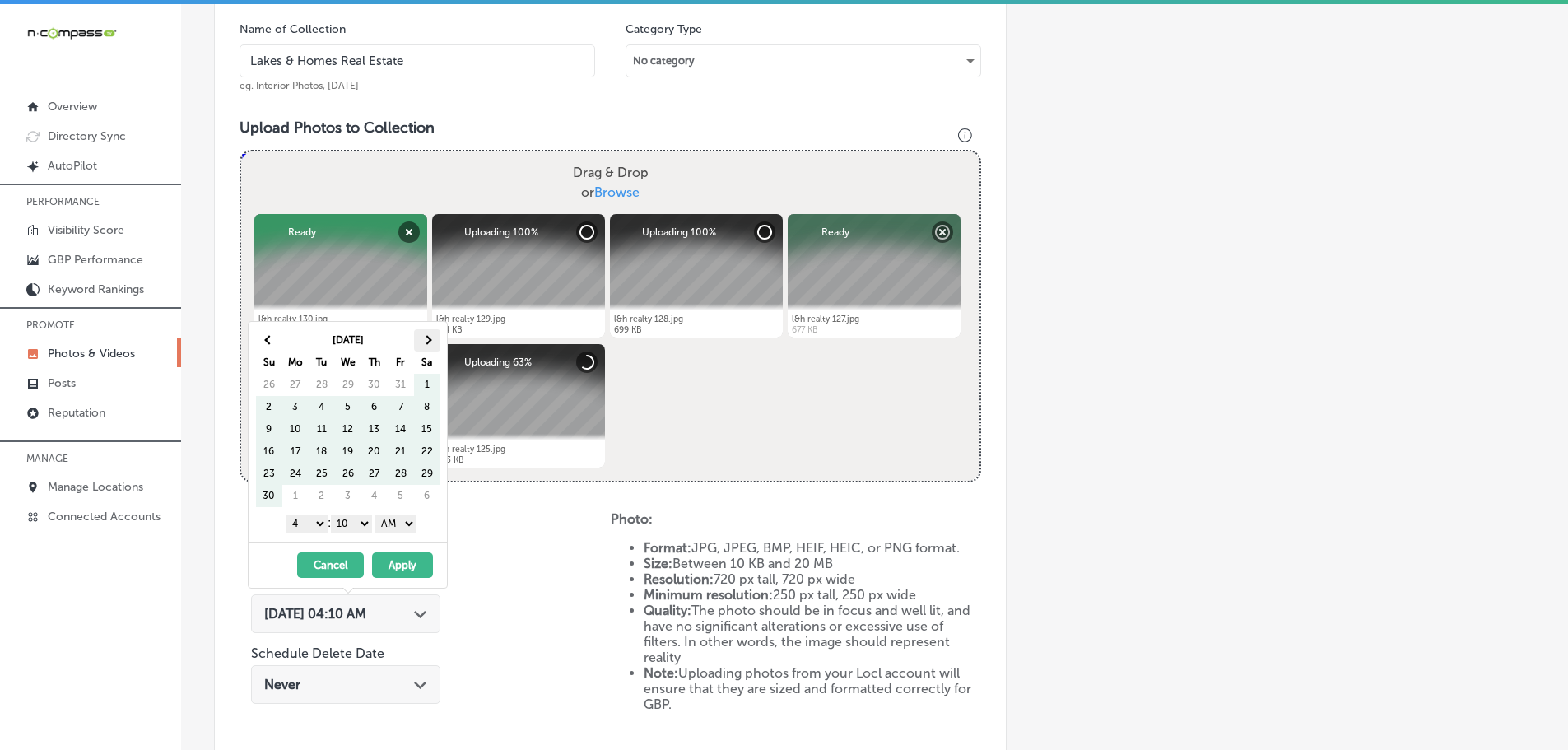
click at [423, 342] on th at bounding box center [427, 340] width 26 height 22
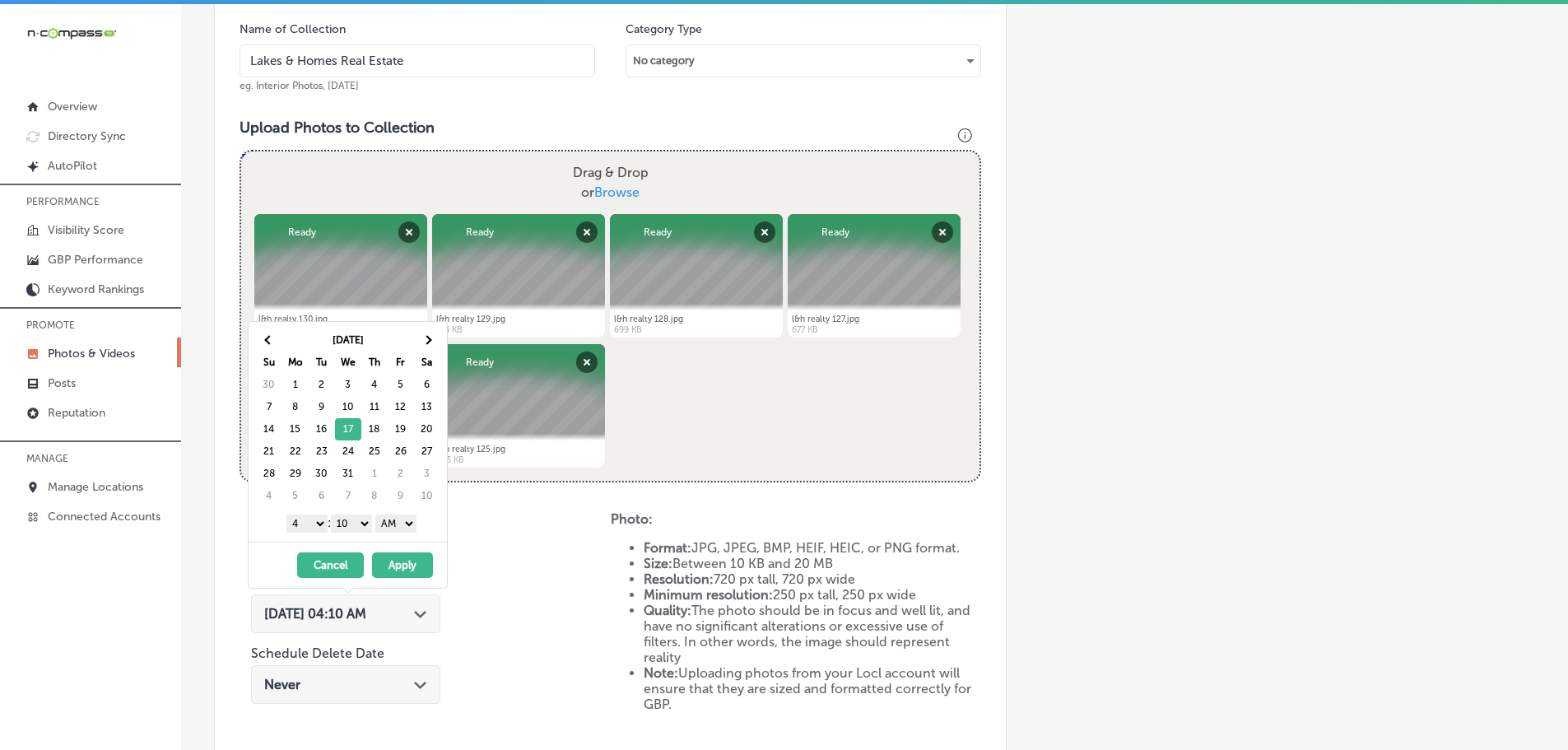
click at [300, 524] on select "1 2 3 4 5 6 7 8 9 10 11 12" at bounding box center [307, 523] width 41 height 18
click at [361, 521] on select "00 10 20 30 40 50" at bounding box center [351, 523] width 41 height 18
click at [400, 525] on select "AM PM" at bounding box center [395, 523] width 41 height 18
click at [411, 562] on button "Apply" at bounding box center [402, 565] width 61 height 25
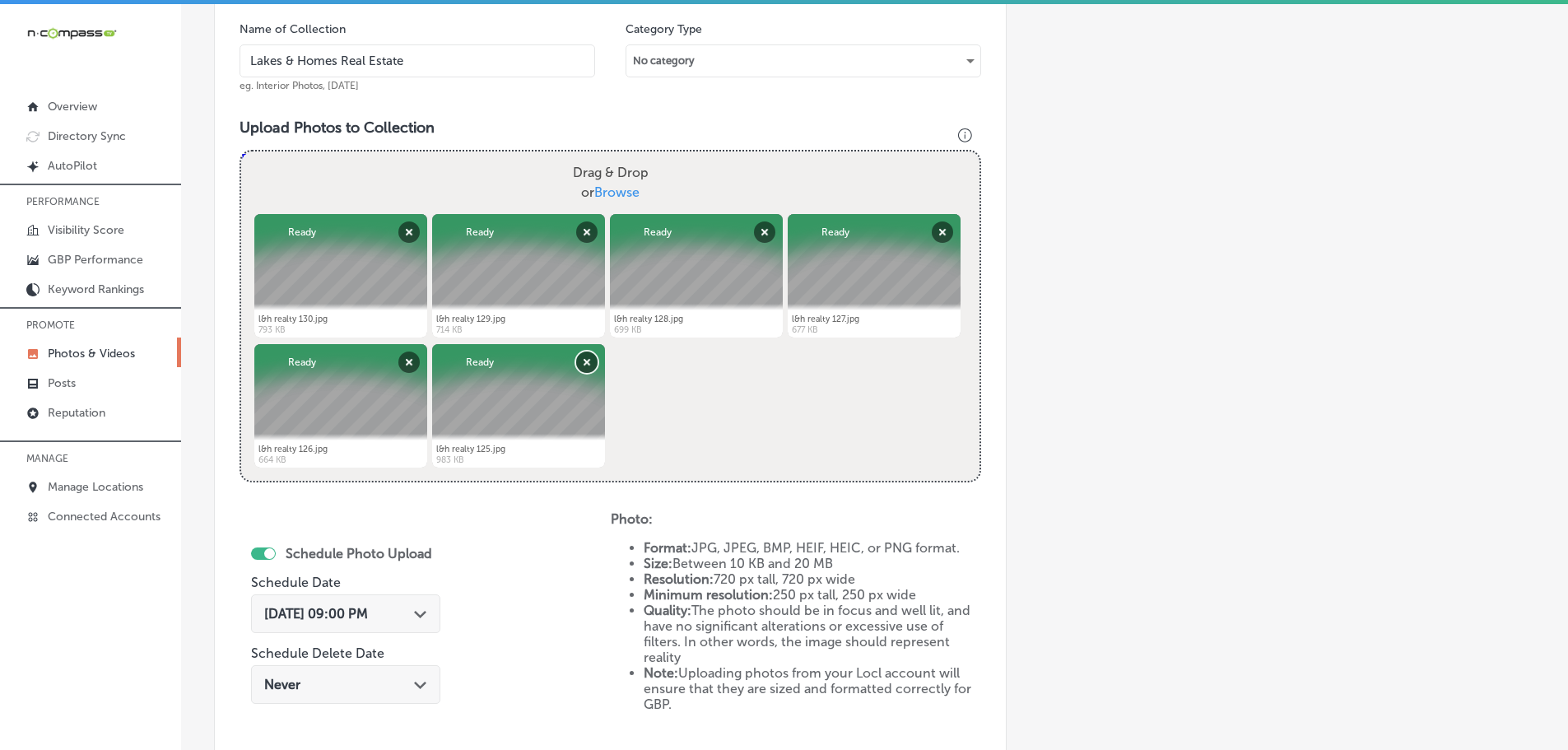
click at [584, 370] on button "Remove" at bounding box center [587, 362] width 22 height 22
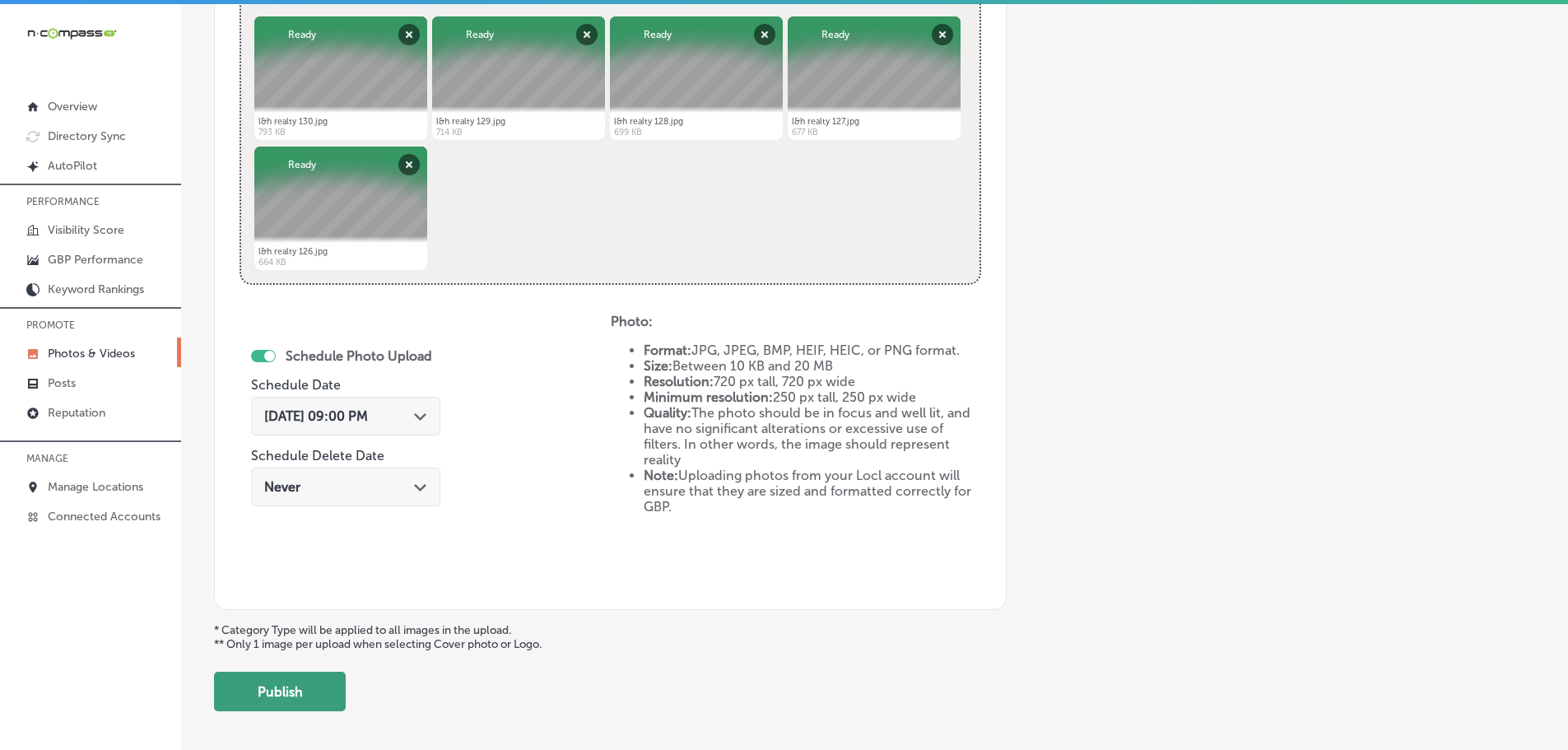
scroll to position [765, 0]
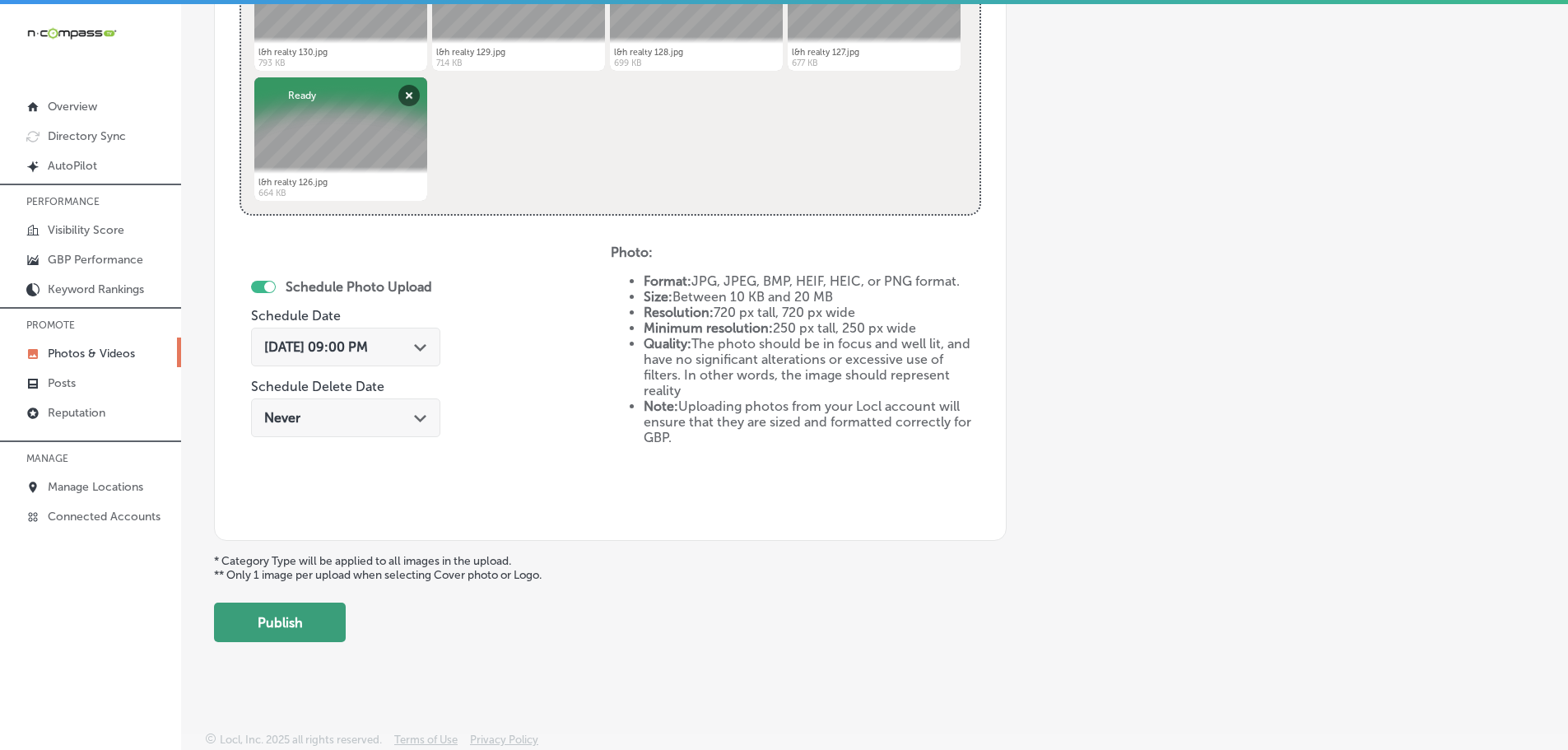
click at [315, 625] on button "Publish" at bounding box center [280, 622] width 132 height 39
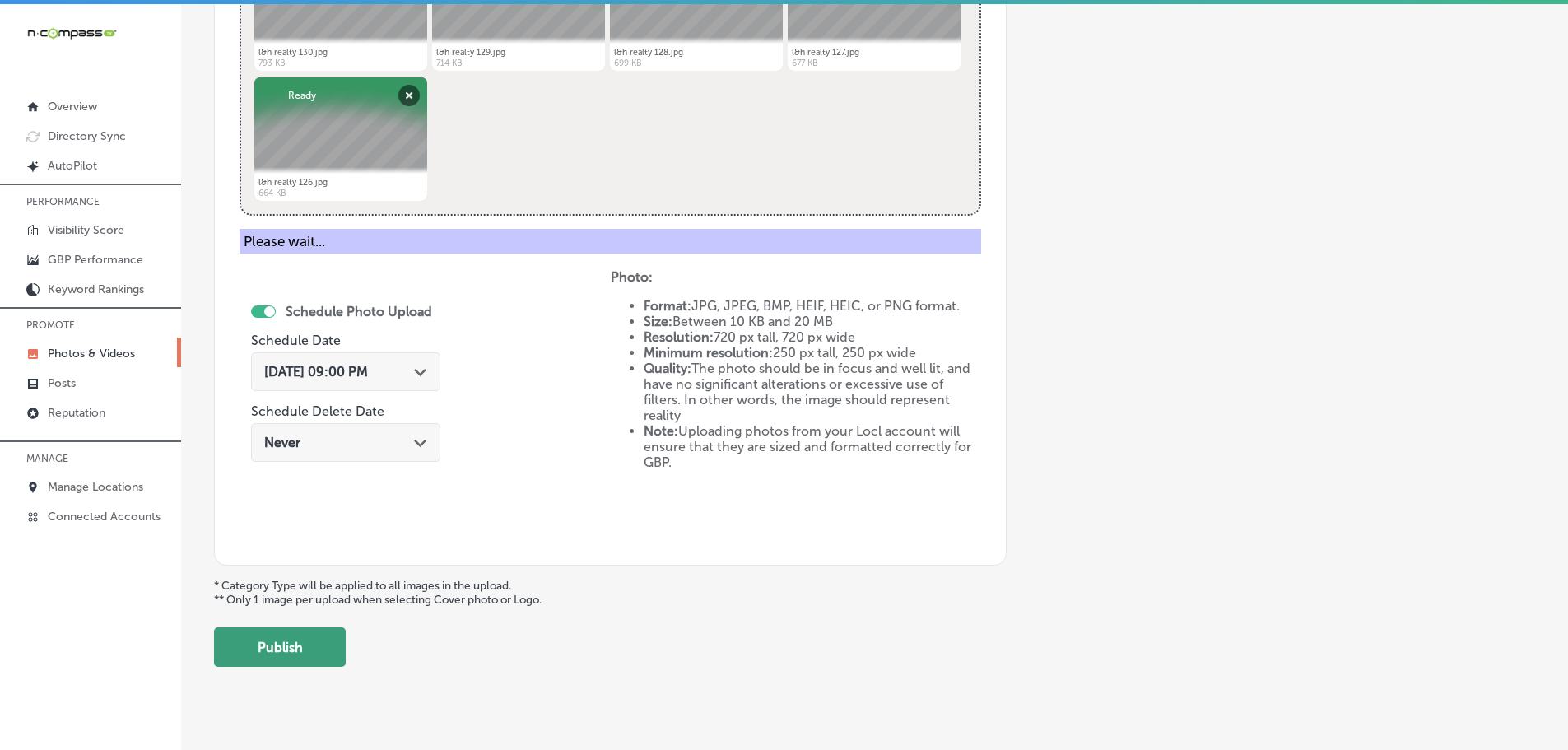
scroll to position [498, 0]
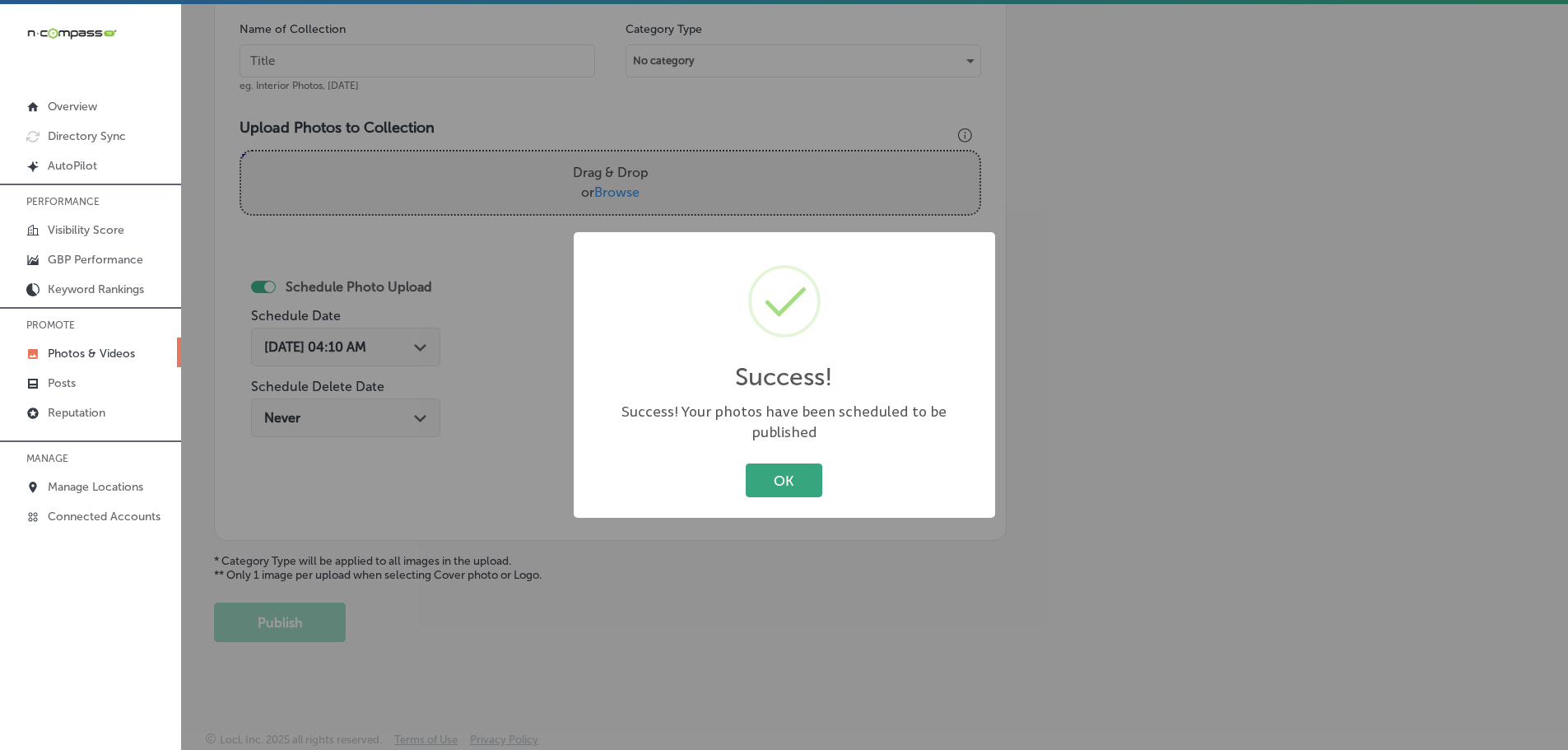
click at [803, 474] on button "OK" at bounding box center [784, 480] width 76 height 34
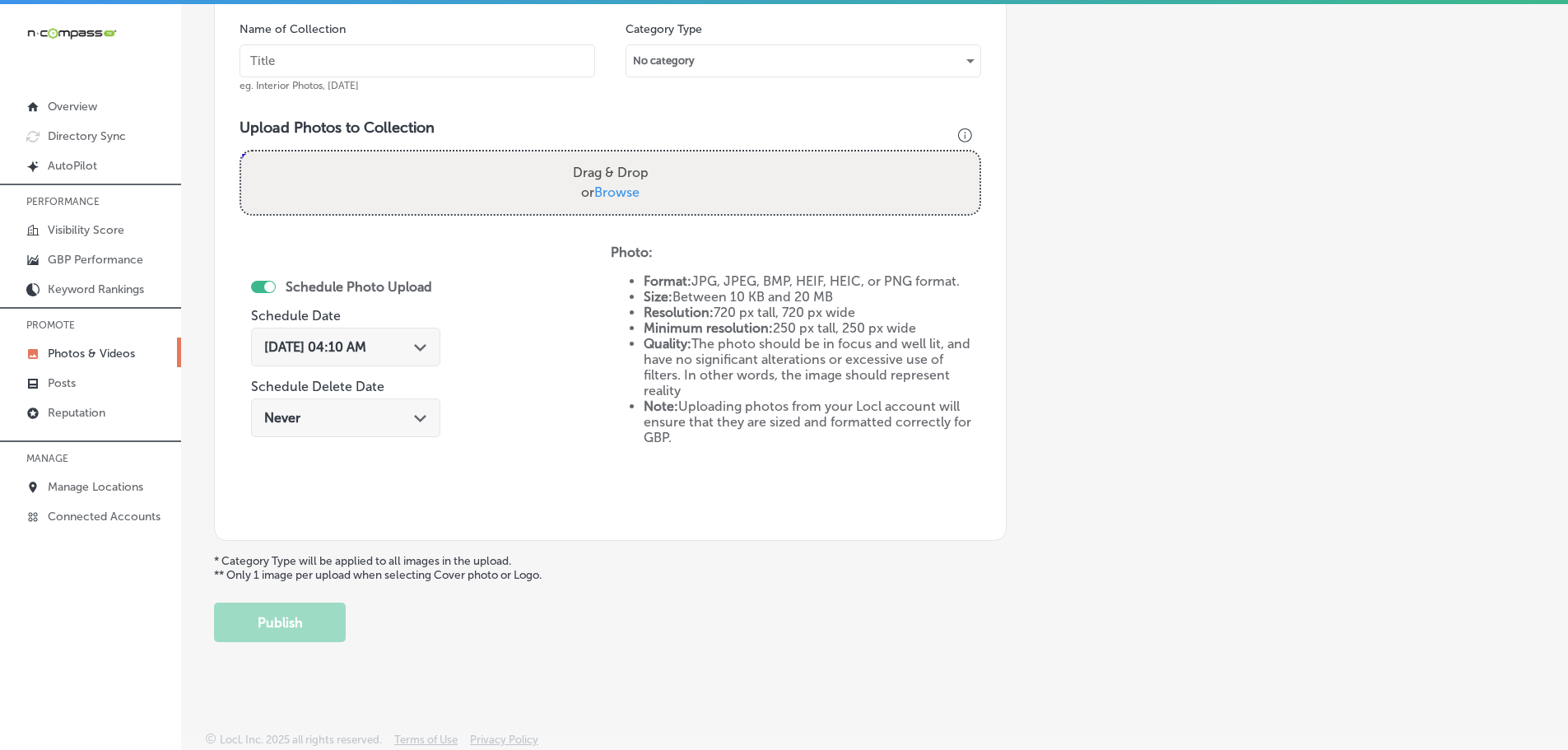
click at [616, 187] on span "Browse" at bounding box center [617, 191] width 46 height 15
click at [616, 157] on input "Drag & Drop or Browse" at bounding box center [610, 153] width 738 height 5
type input "C:\fakepath\l&h realty 135.jpg"
click at [457, 56] on input "text" at bounding box center [417, 61] width 356 height 33
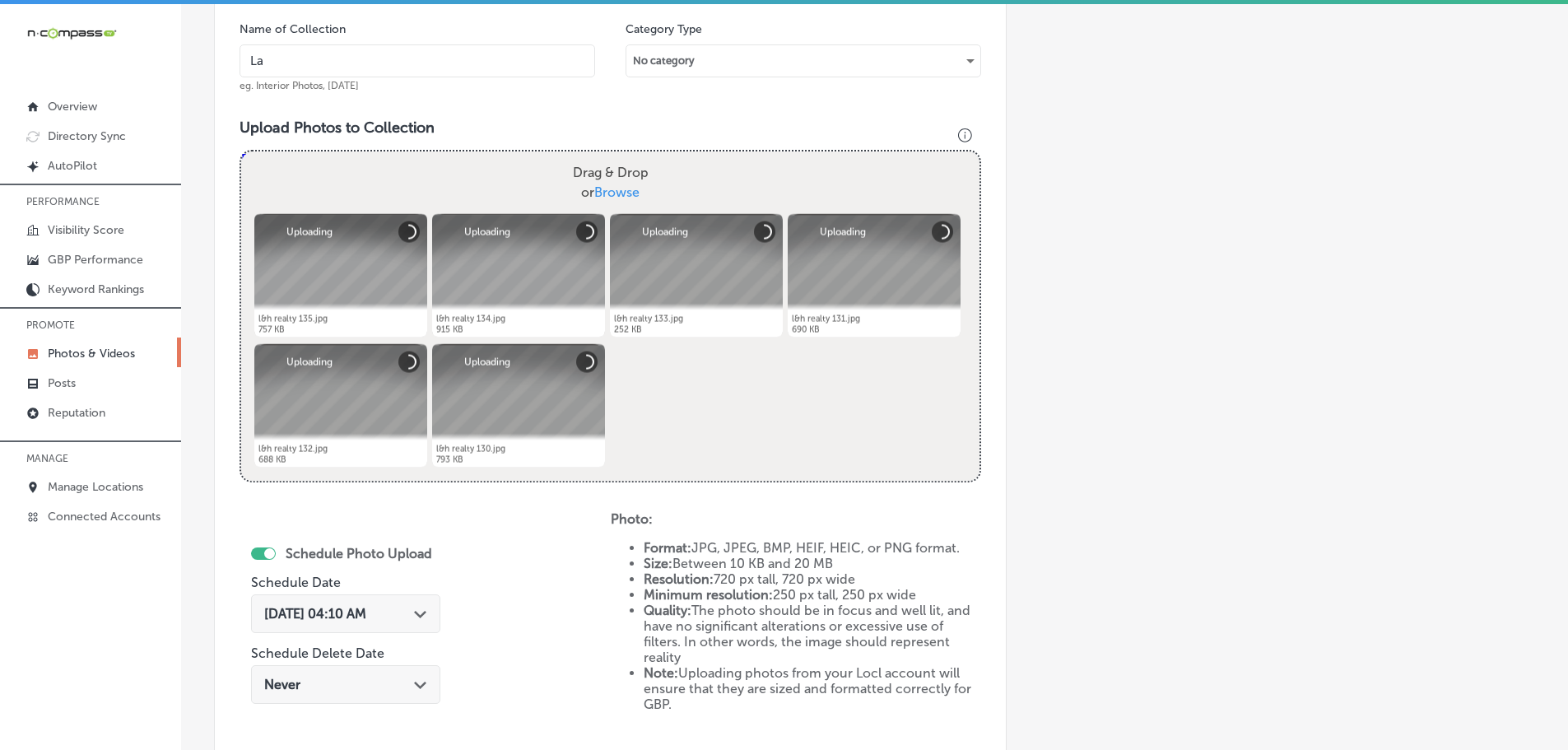
type input "Lak"
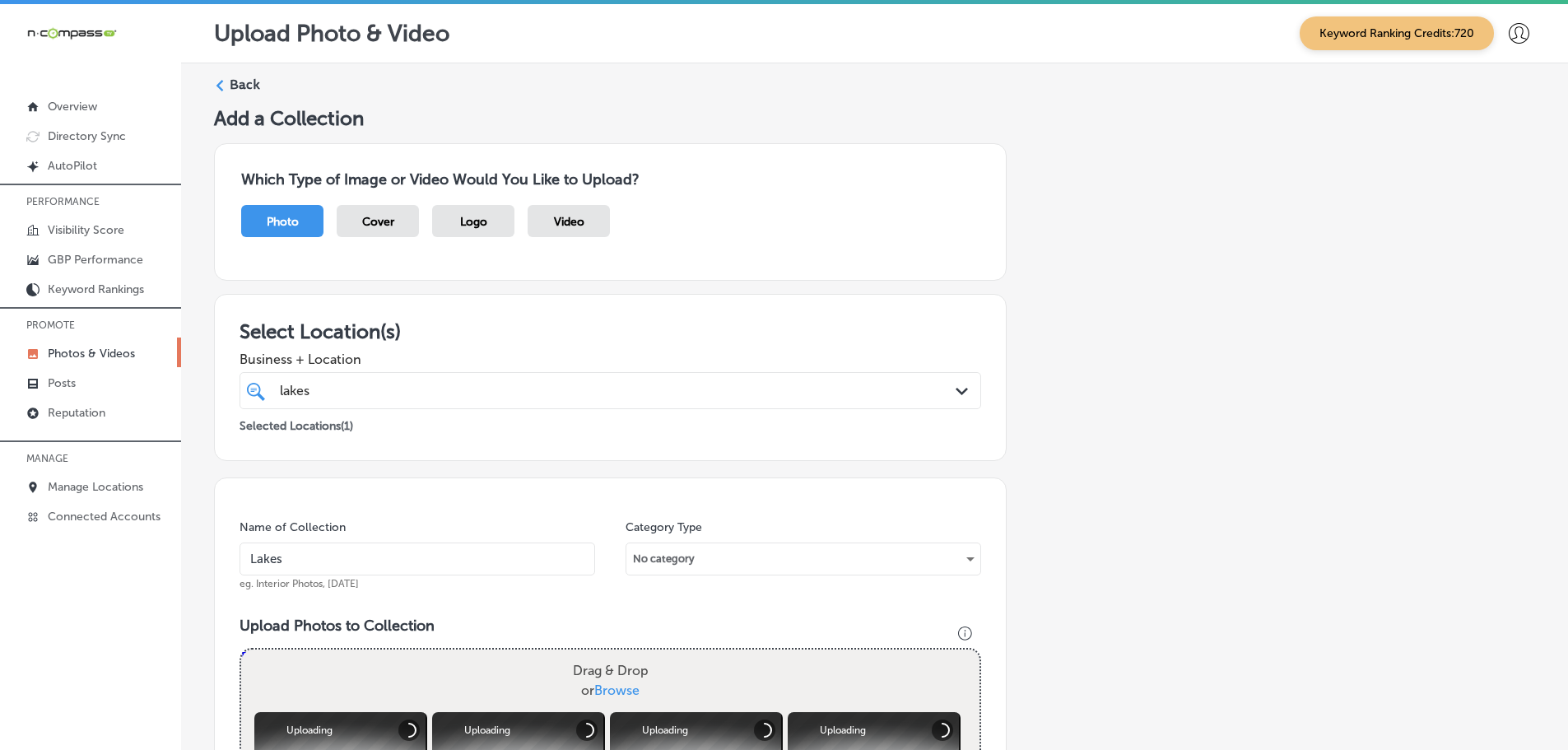
scroll to position [498, 0]
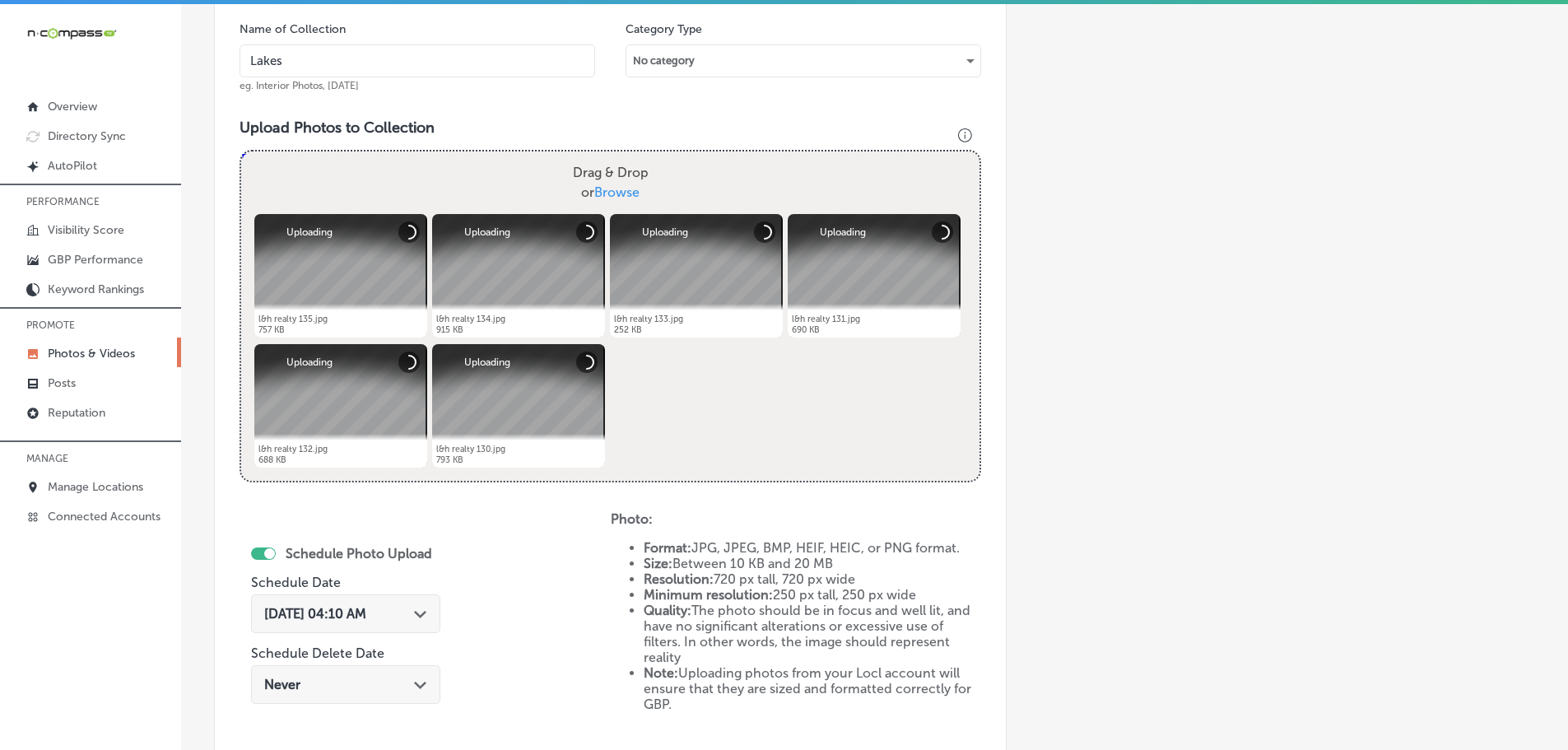
type input "Lakes & Homes Real Estate"
click at [424, 613] on icon "Path Created with Sketch." at bounding box center [421, 614] width 13 height 7
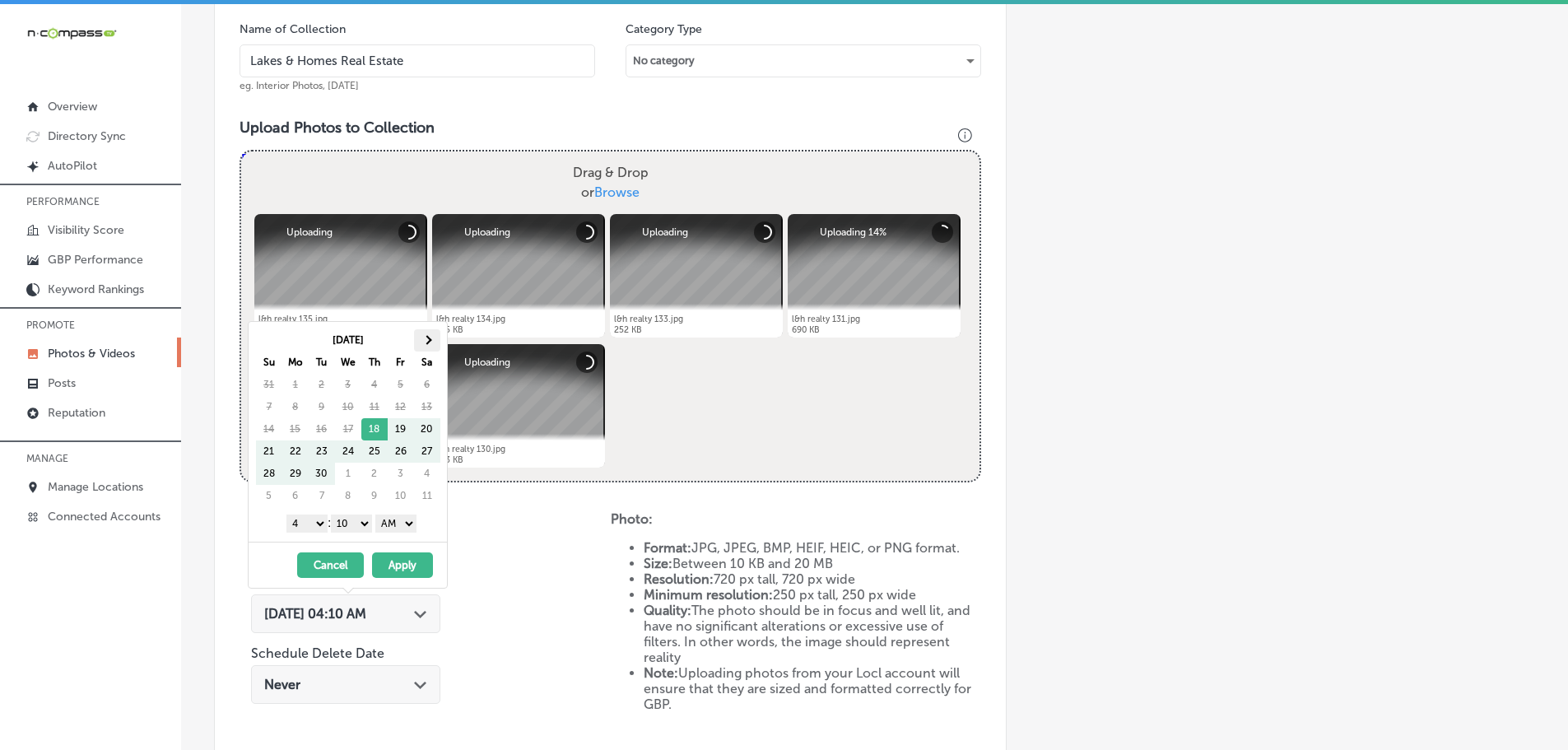
click at [422, 345] on th at bounding box center [427, 340] width 26 height 22
click at [421, 347] on th at bounding box center [427, 340] width 26 height 22
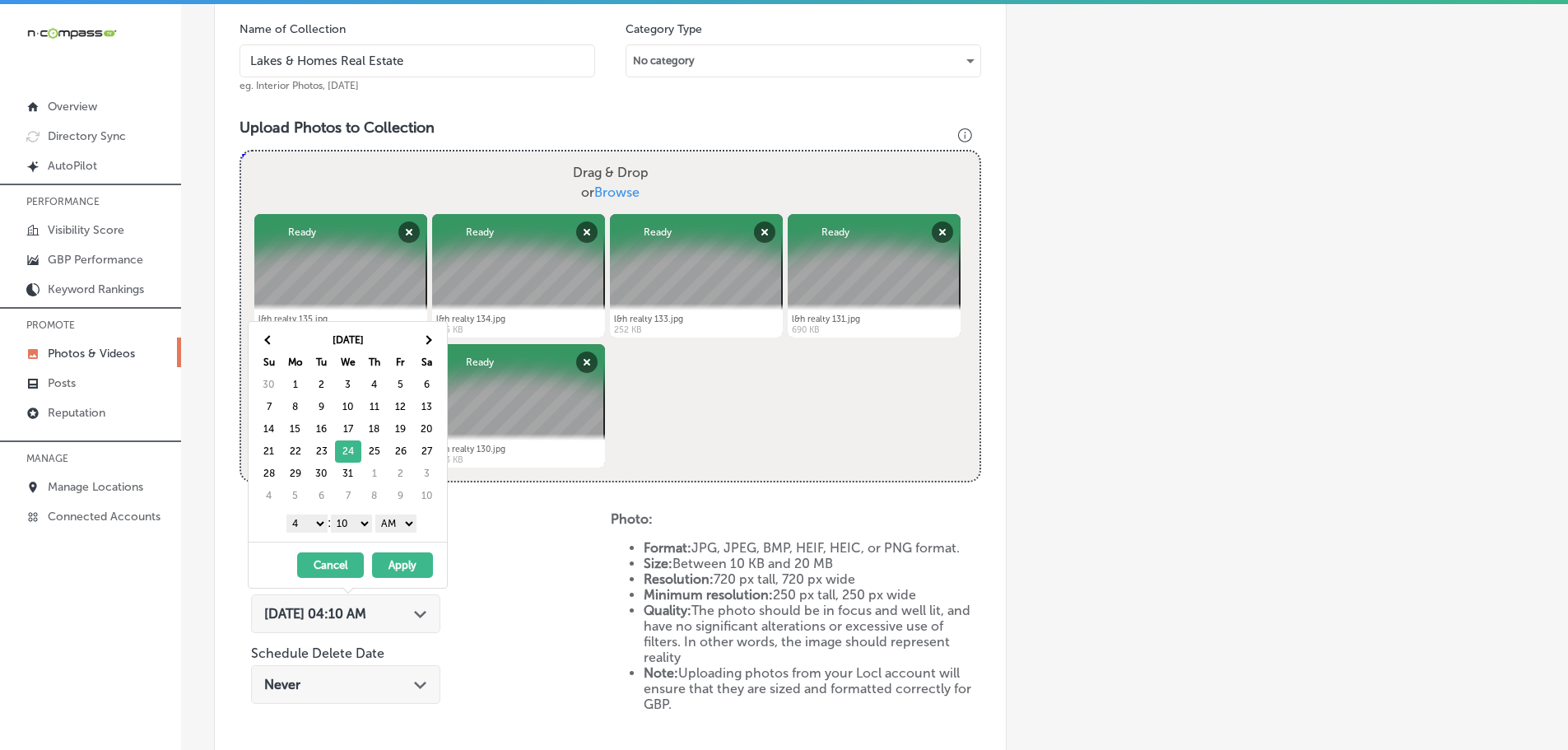
click at [311, 523] on select "1 2 3 4 5 6 7 8 9 10 11 12" at bounding box center [307, 523] width 41 height 18
click at [354, 518] on select "00 10 20 30 40 50" at bounding box center [351, 523] width 41 height 18
click at [402, 522] on select "AM PM" at bounding box center [395, 523] width 41 height 18
click at [407, 558] on button "Apply" at bounding box center [402, 565] width 61 height 25
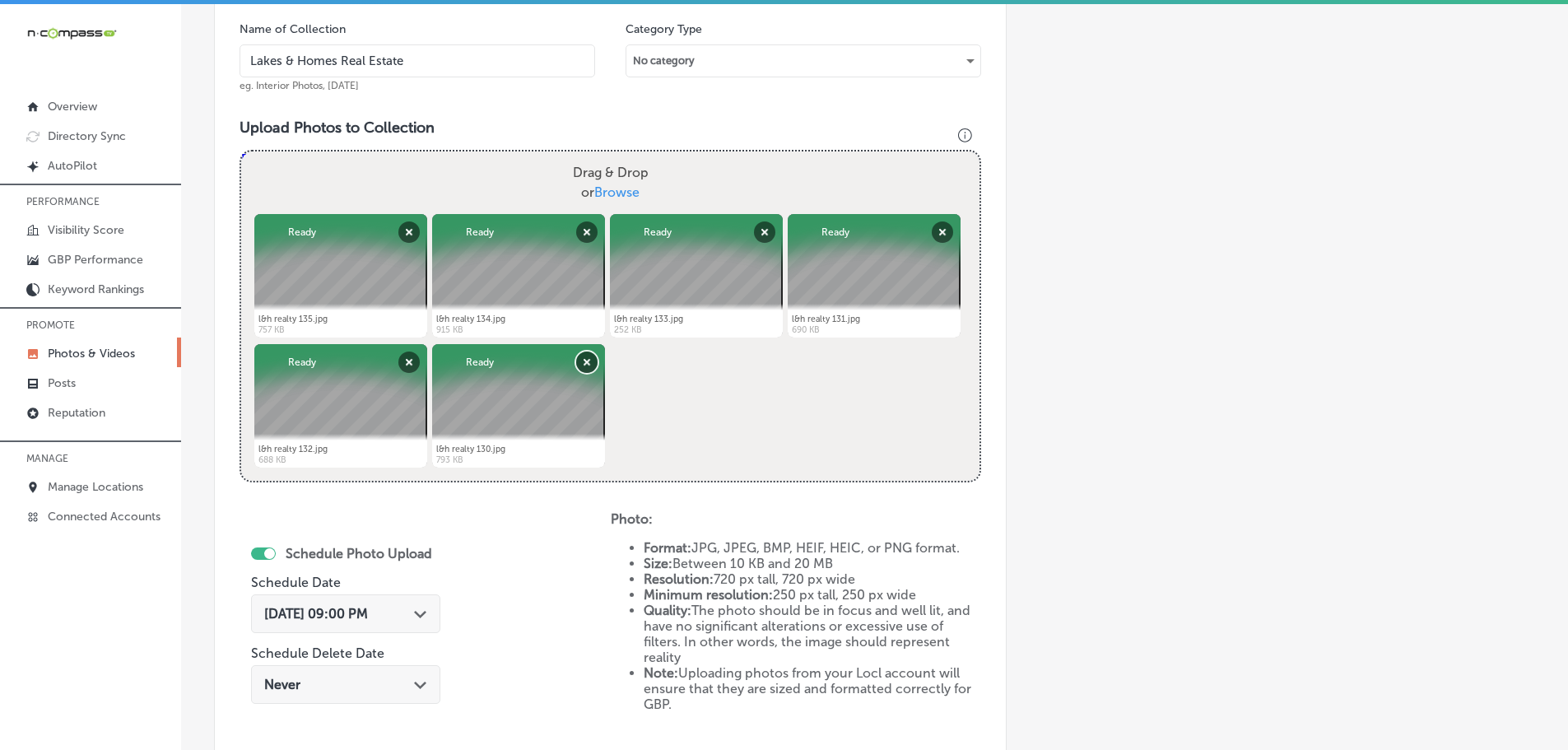
click at [589, 359] on button "Remove" at bounding box center [587, 362] width 22 height 22
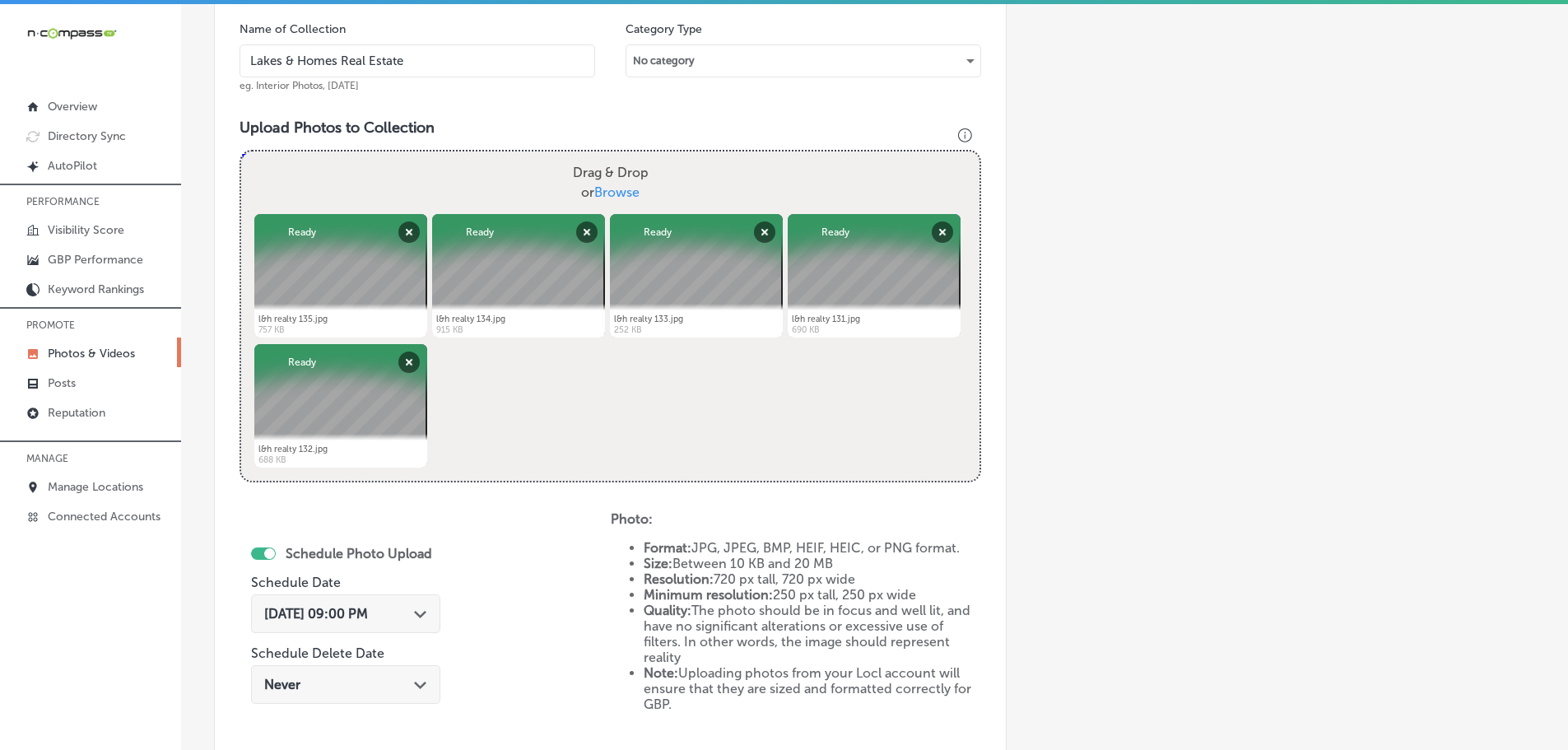
scroll to position [765, 0]
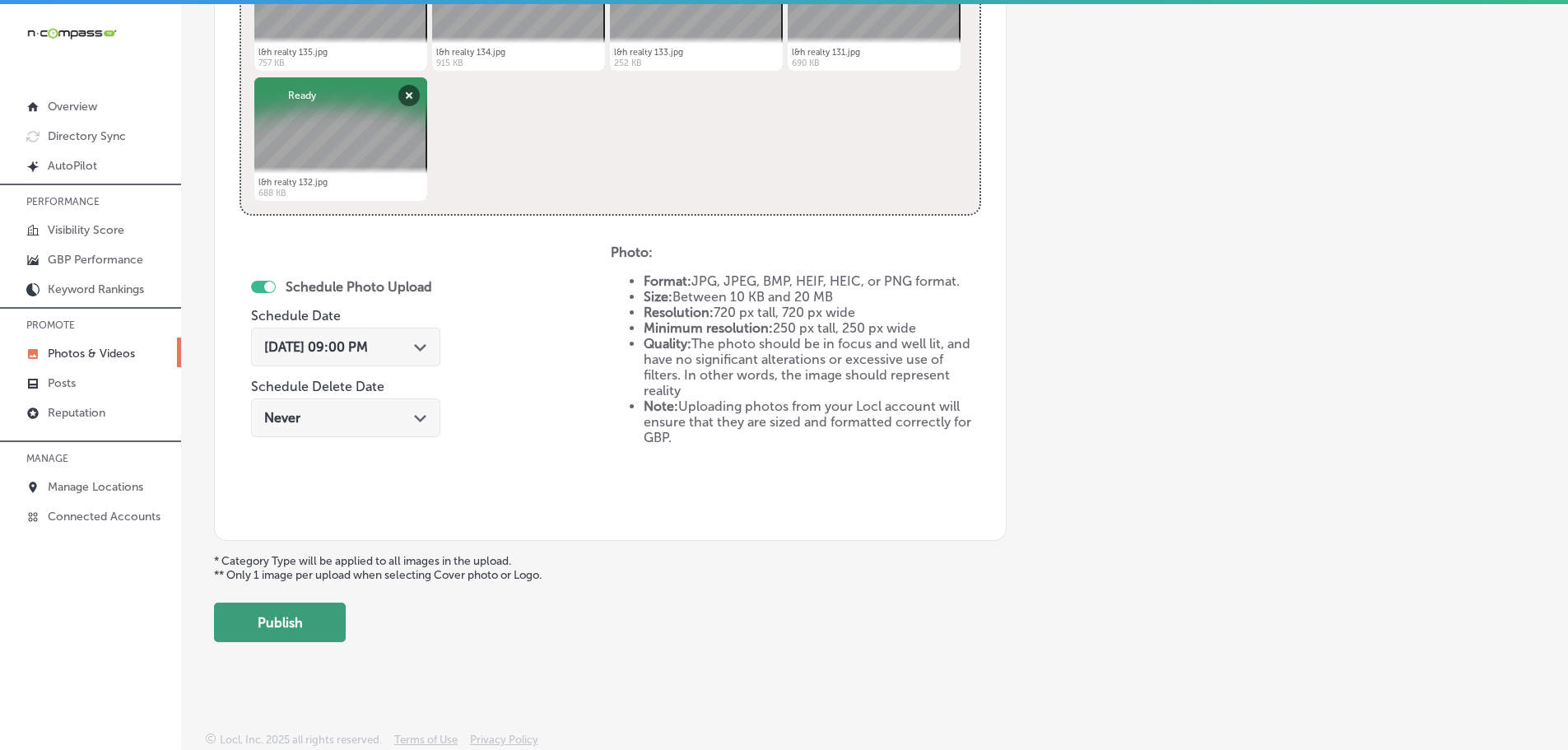
click at [304, 616] on button "Publish" at bounding box center [280, 622] width 132 height 39
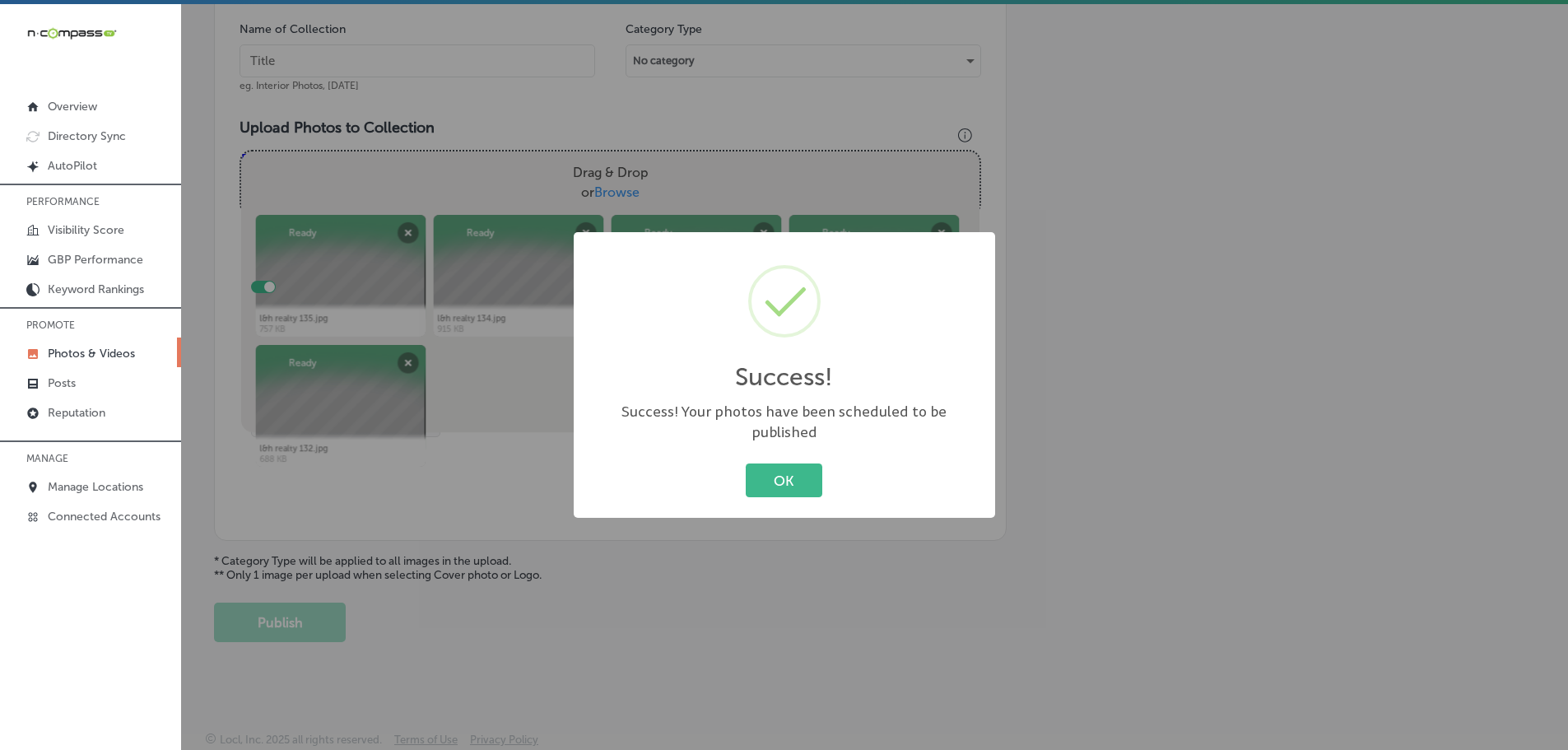
scroll to position [498, 0]
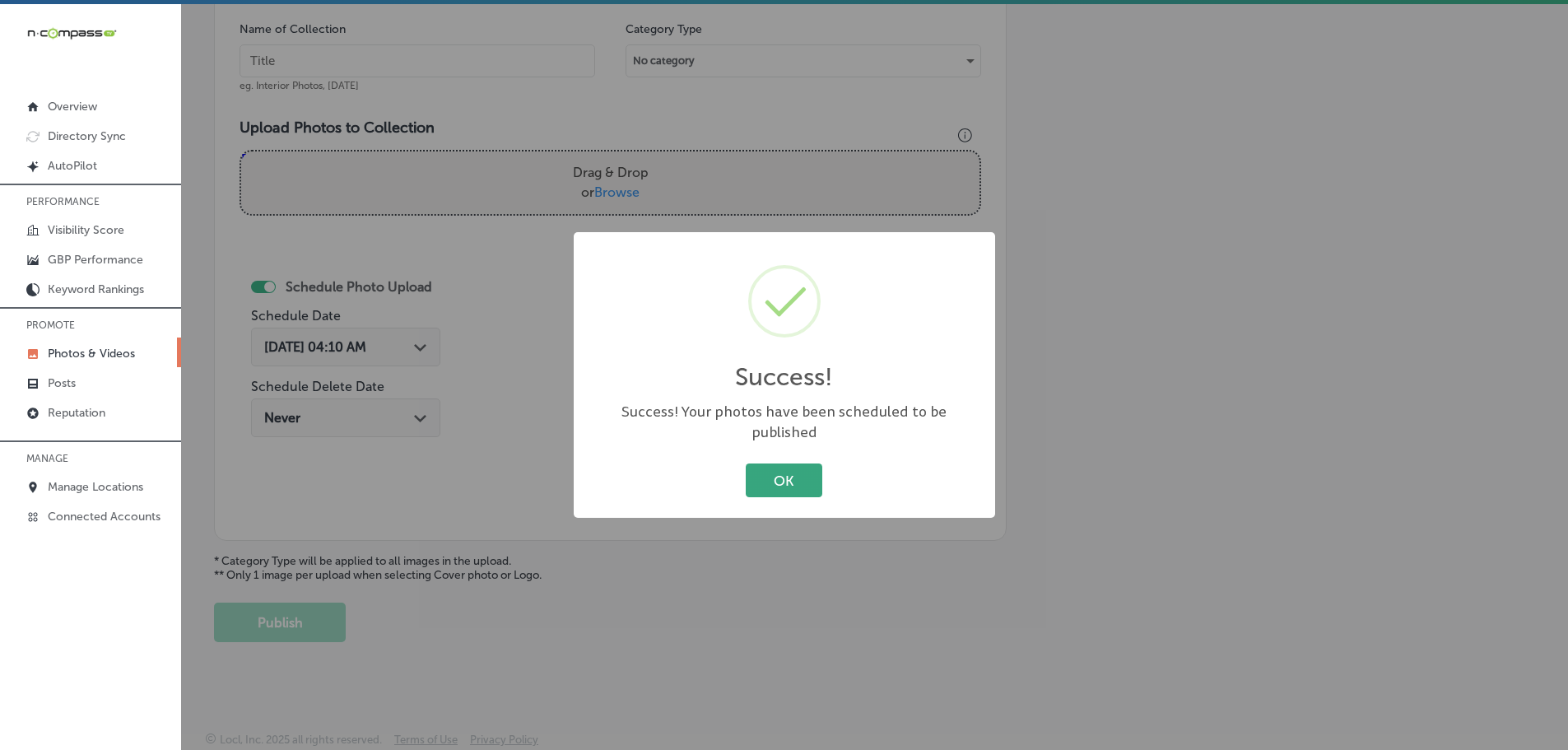
click at [775, 469] on button "OK" at bounding box center [784, 480] width 76 height 34
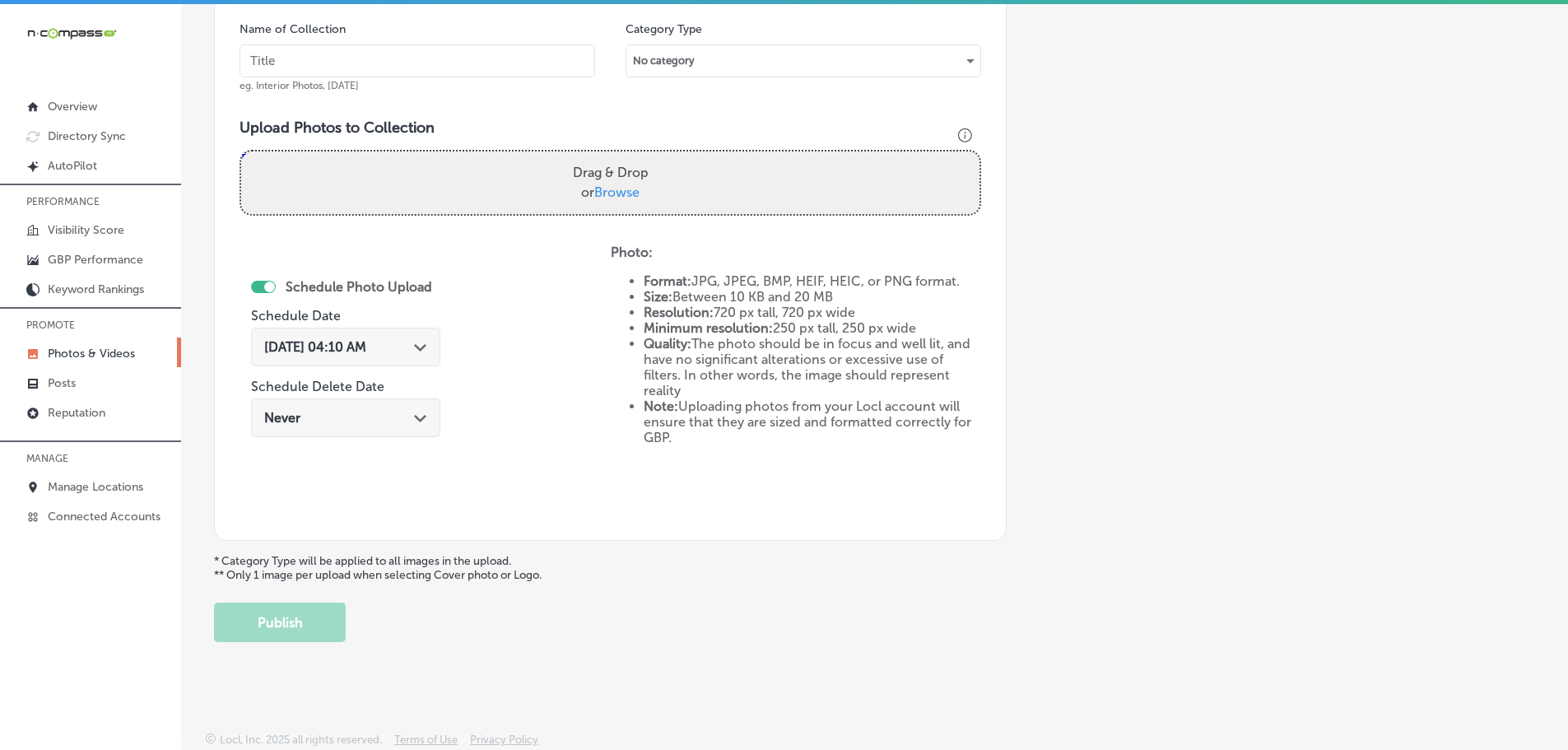
click at [607, 189] on span "Browse" at bounding box center [617, 191] width 46 height 15
click at [607, 157] on input "Drag & Drop or Browse" at bounding box center [610, 153] width 738 height 5
type input "C:\fakepath\l&h realty 140.jpg"
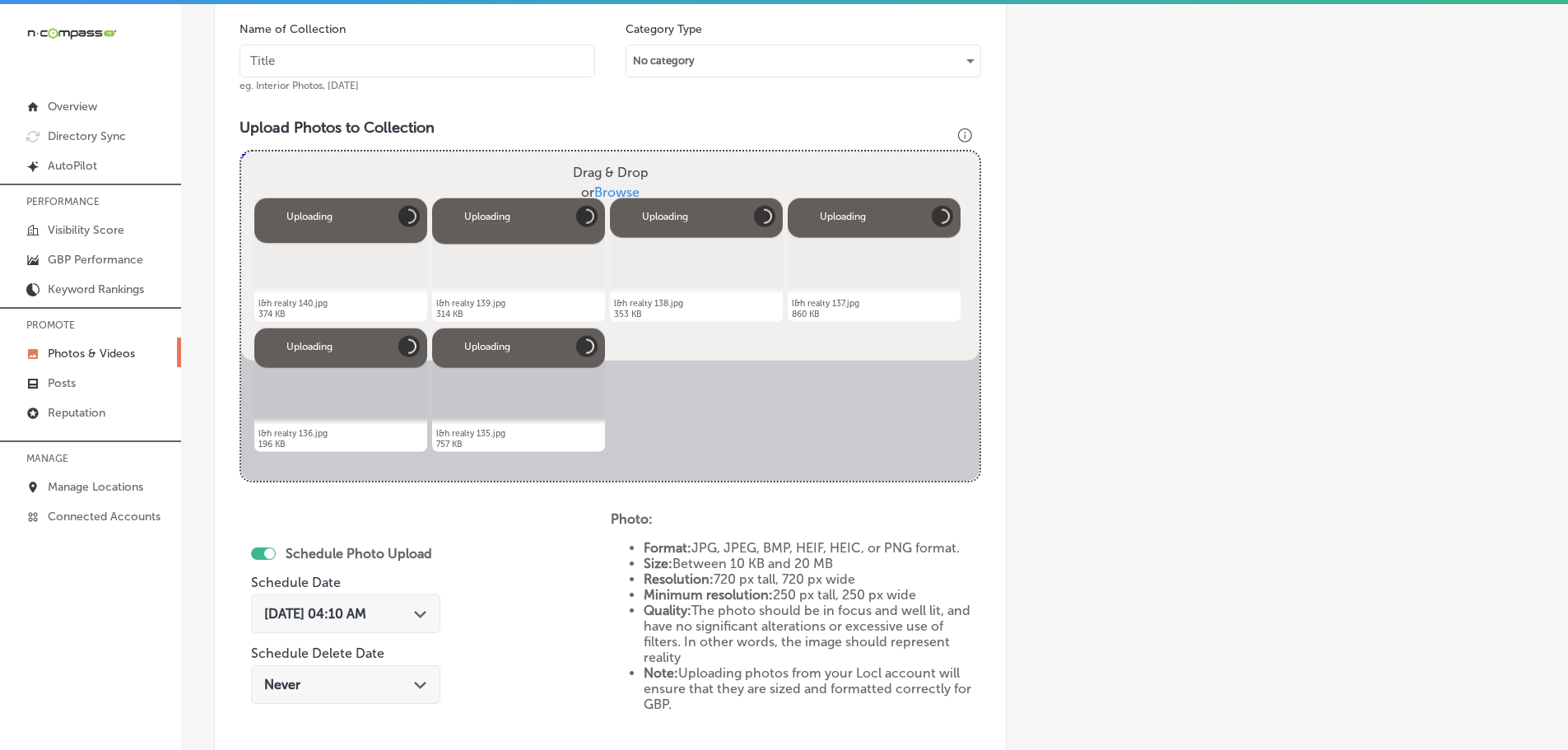
click at [475, 56] on input "text" at bounding box center [417, 61] width 356 height 33
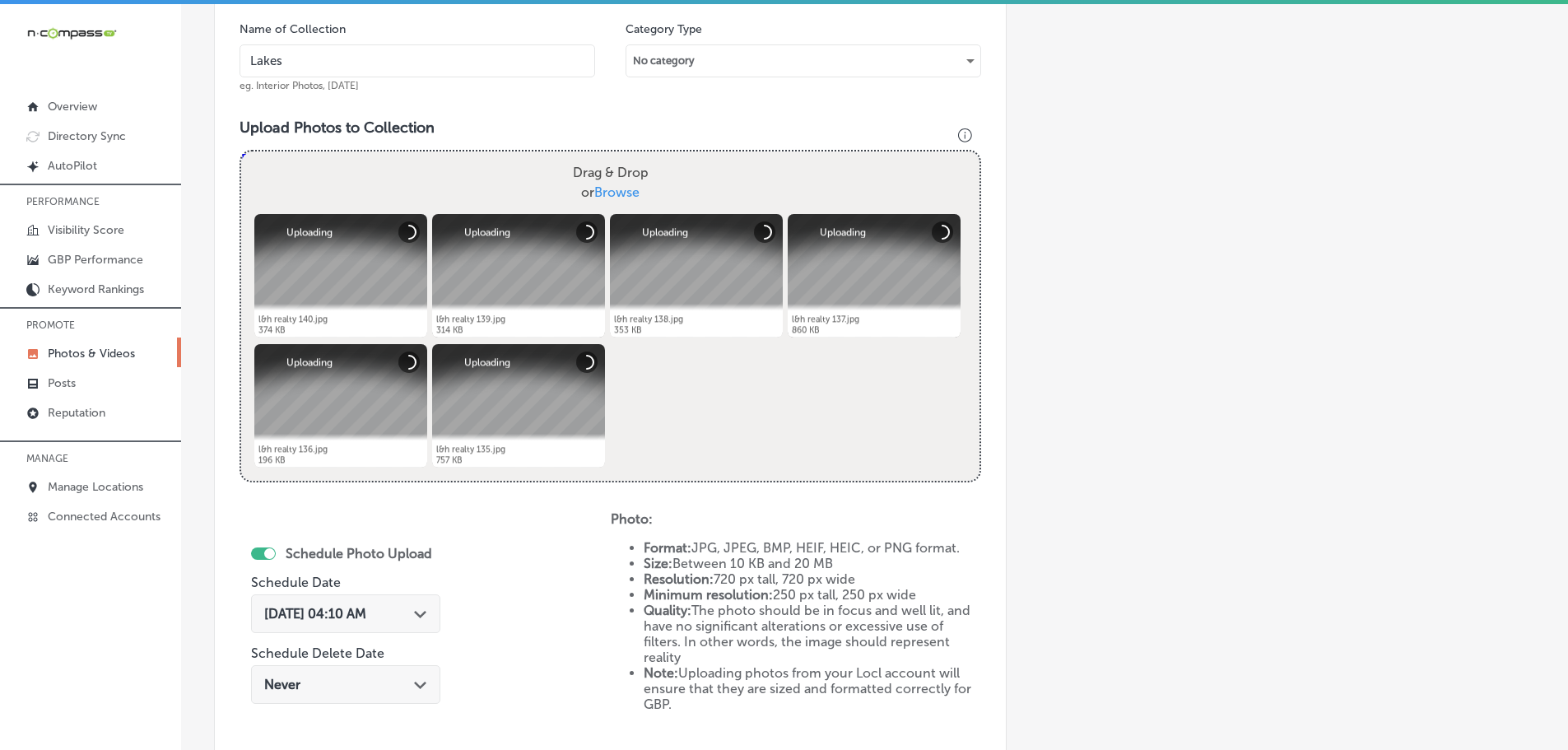
type input "Lakes & Homes Real Estate"
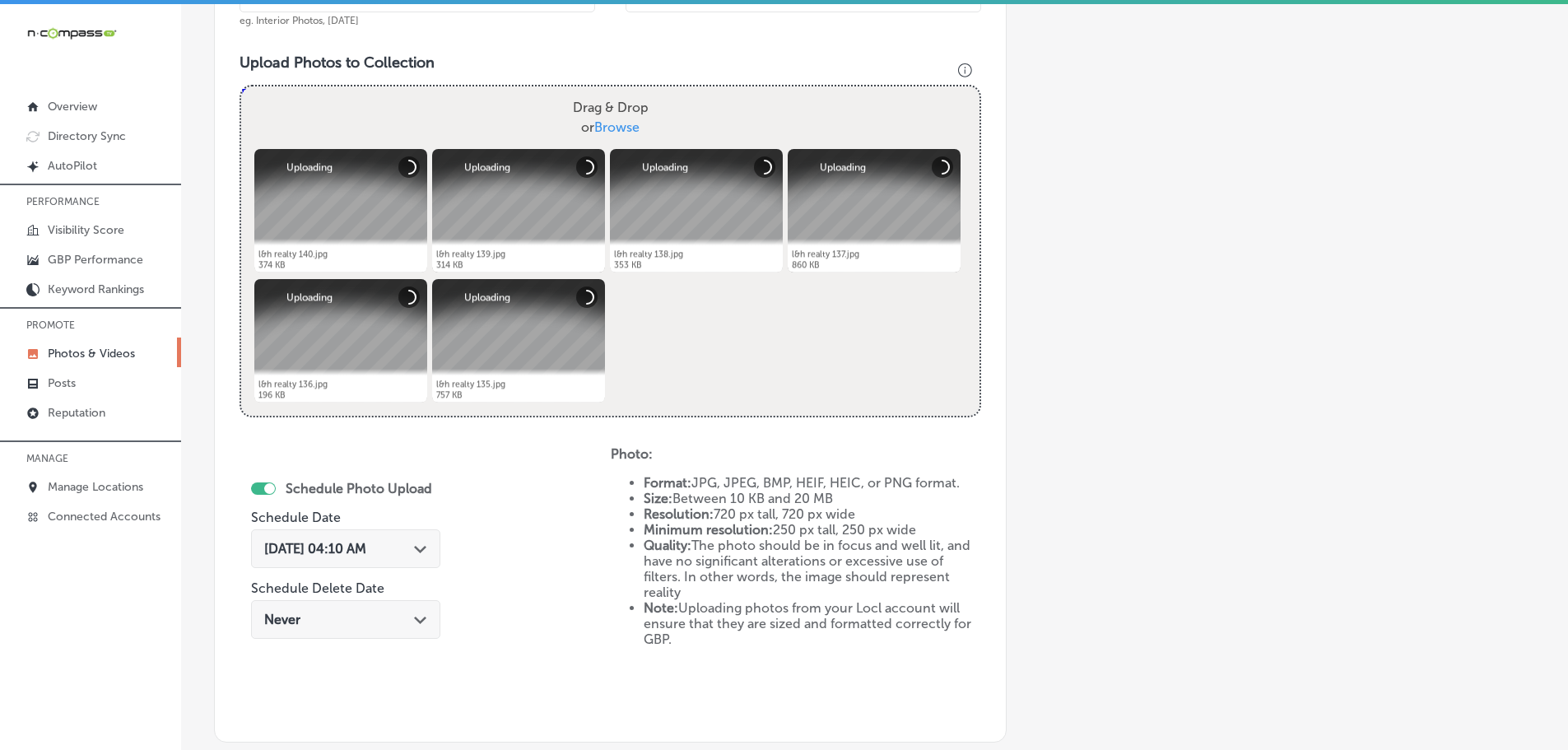
scroll to position [745, 0]
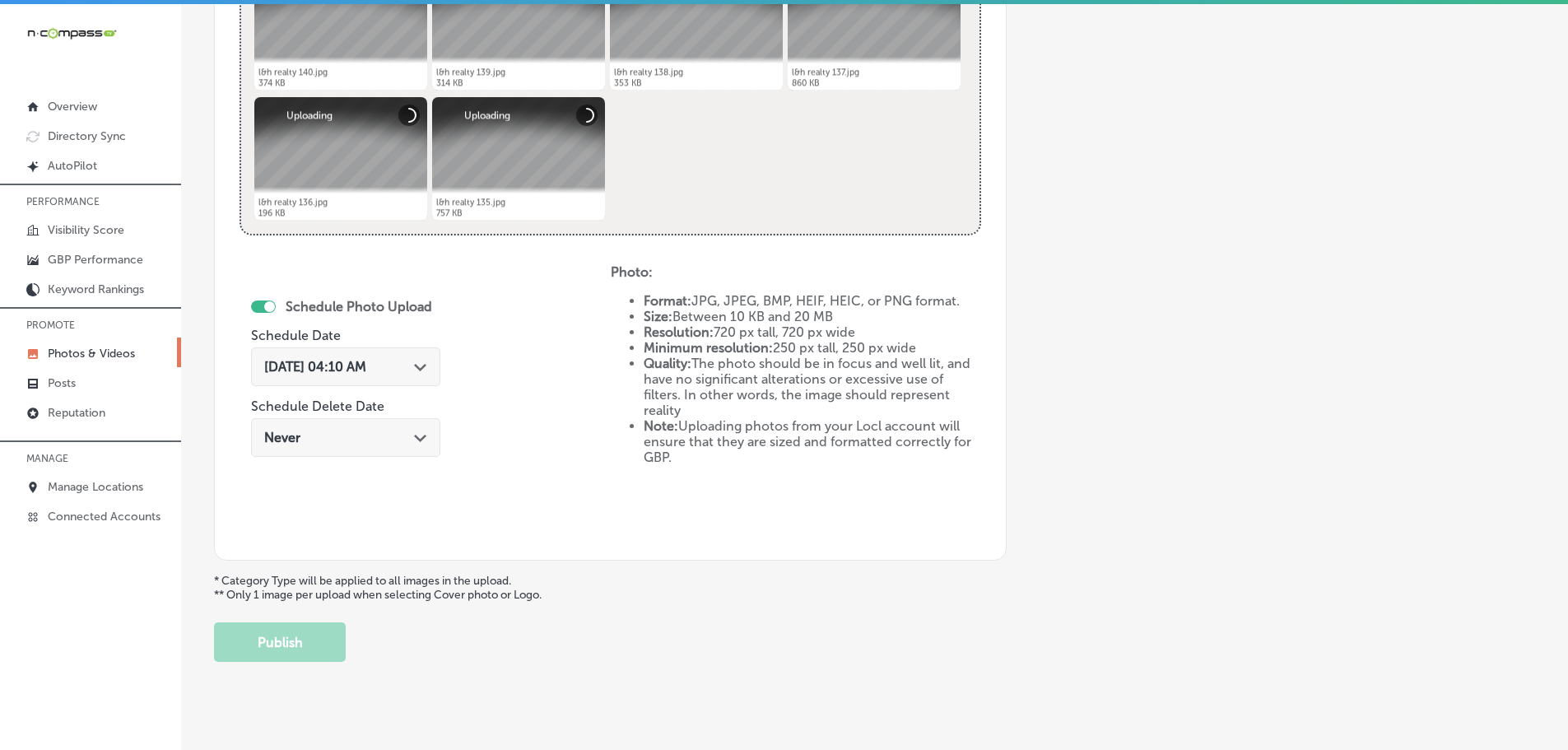
click at [404, 372] on div "Sep 18, 2025 04:10 AM Path Created with Sketch." at bounding box center [345, 366] width 163 height 15
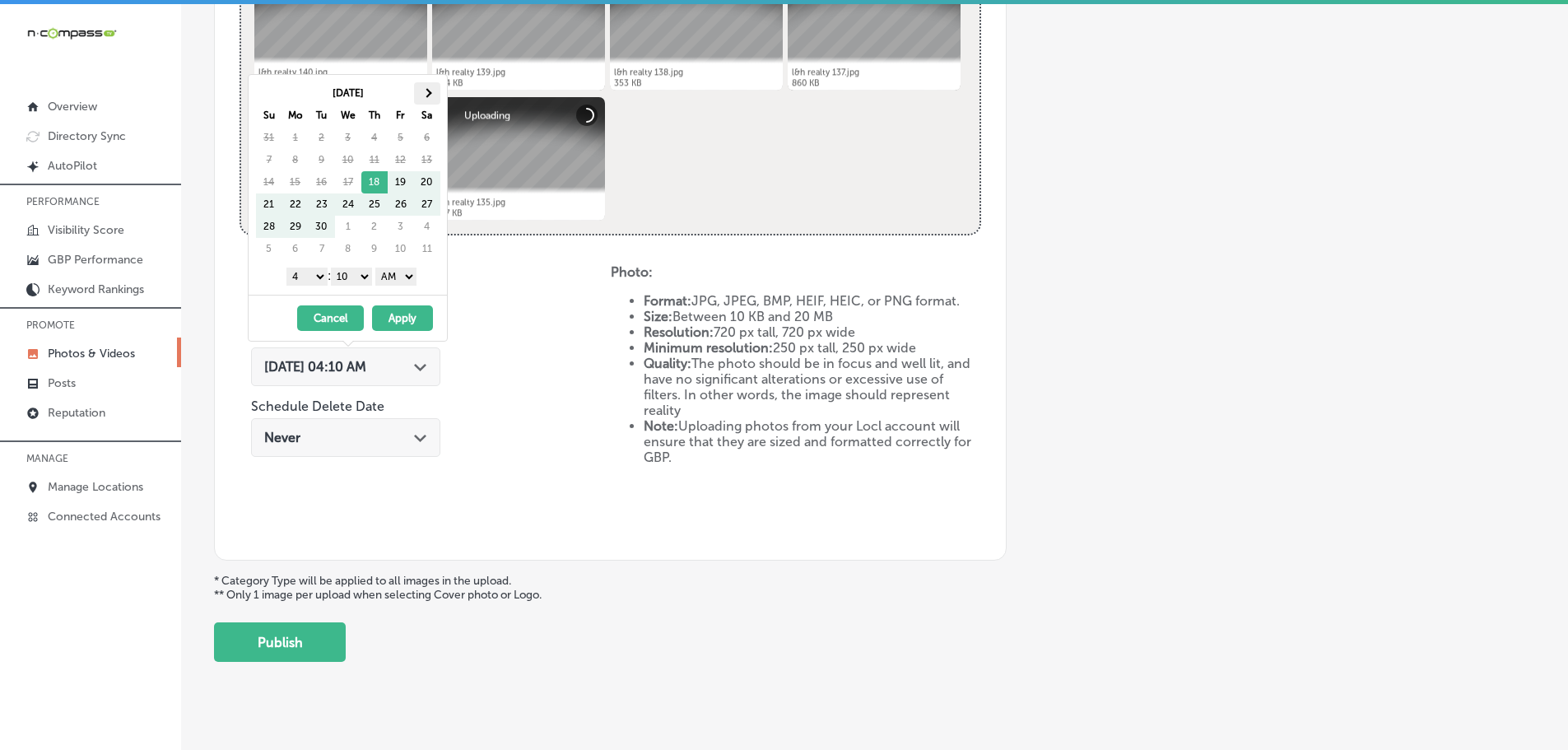
click at [426, 90] on span at bounding box center [427, 93] width 9 height 9
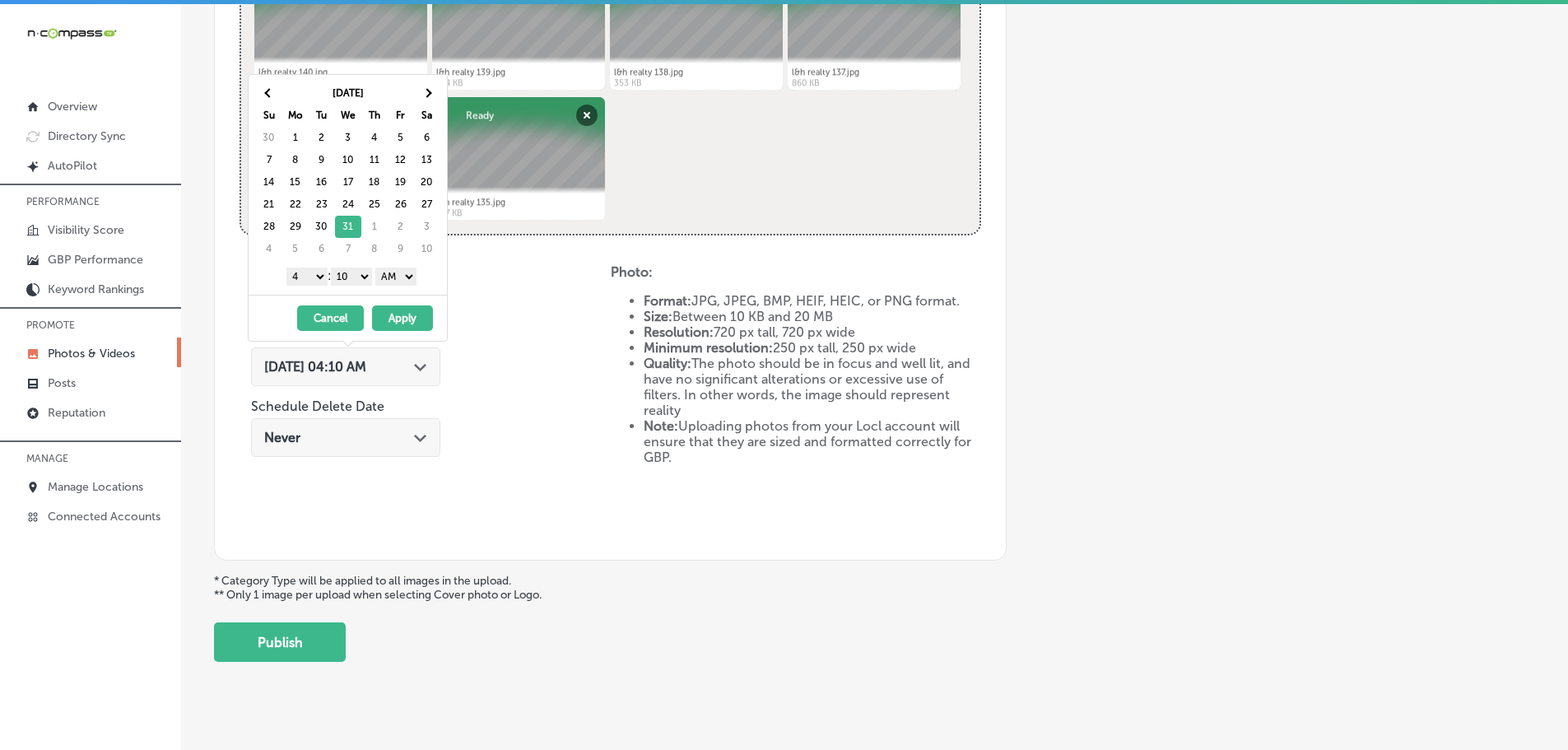
click at [295, 274] on select "1 2 3 4 5 6 7 8 9 10 11 12" at bounding box center [307, 277] width 41 height 18
click at [362, 272] on select "00 10 20 30 40 50" at bounding box center [351, 277] width 41 height 18
click at [402, 273] on select "AM PM" at bounding box center [395, 277] width 41 height 18
drag, startPoint x: 404, startPoint y: 313, endPoint x: 410, endPoint y: 306, distance: 9.2
click at [405, 313] on button "Apply" at bounding box center [402, 318] width 61 height 25
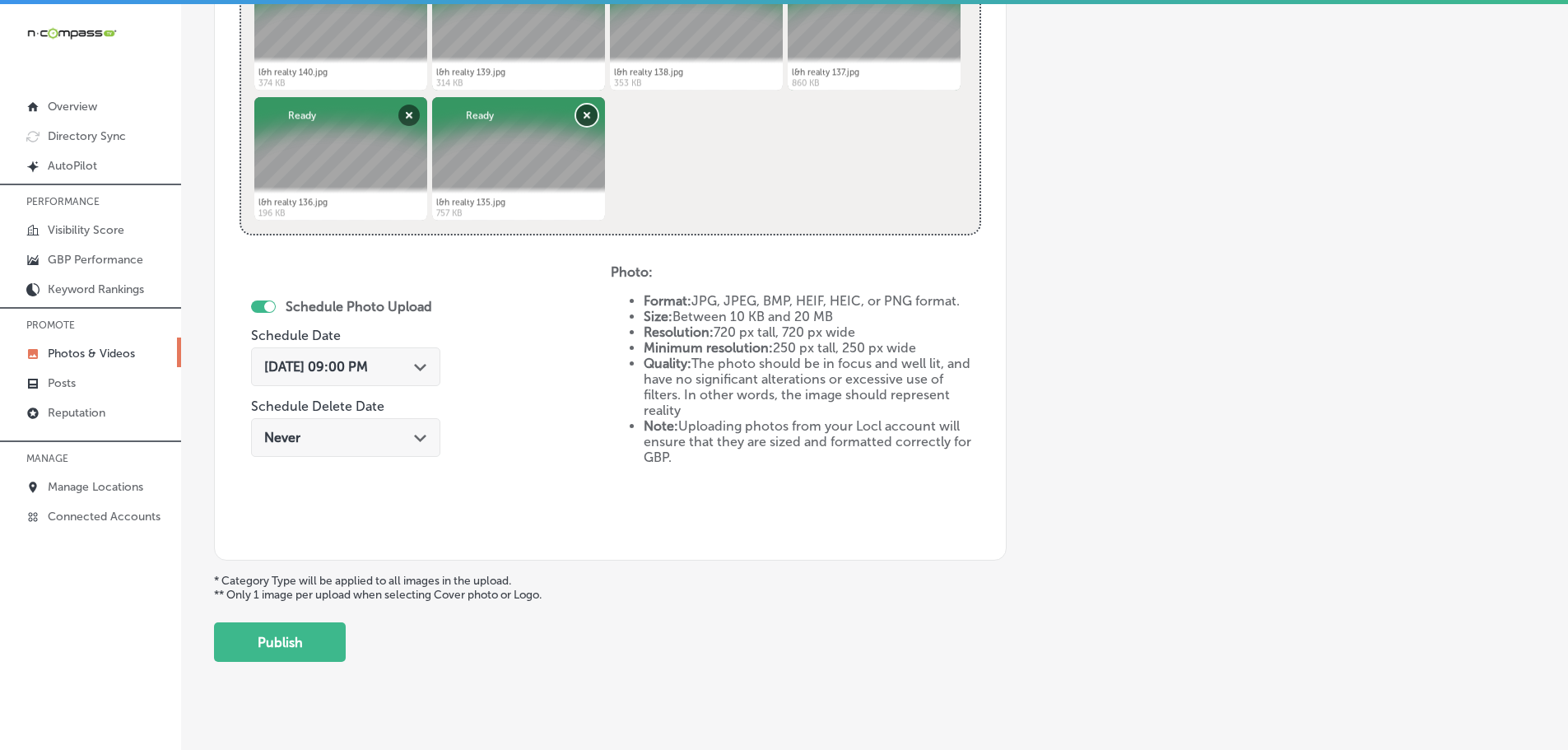
click at [590, 105] on button "Remove" at bounding box center [587, 116] width 22 height 22
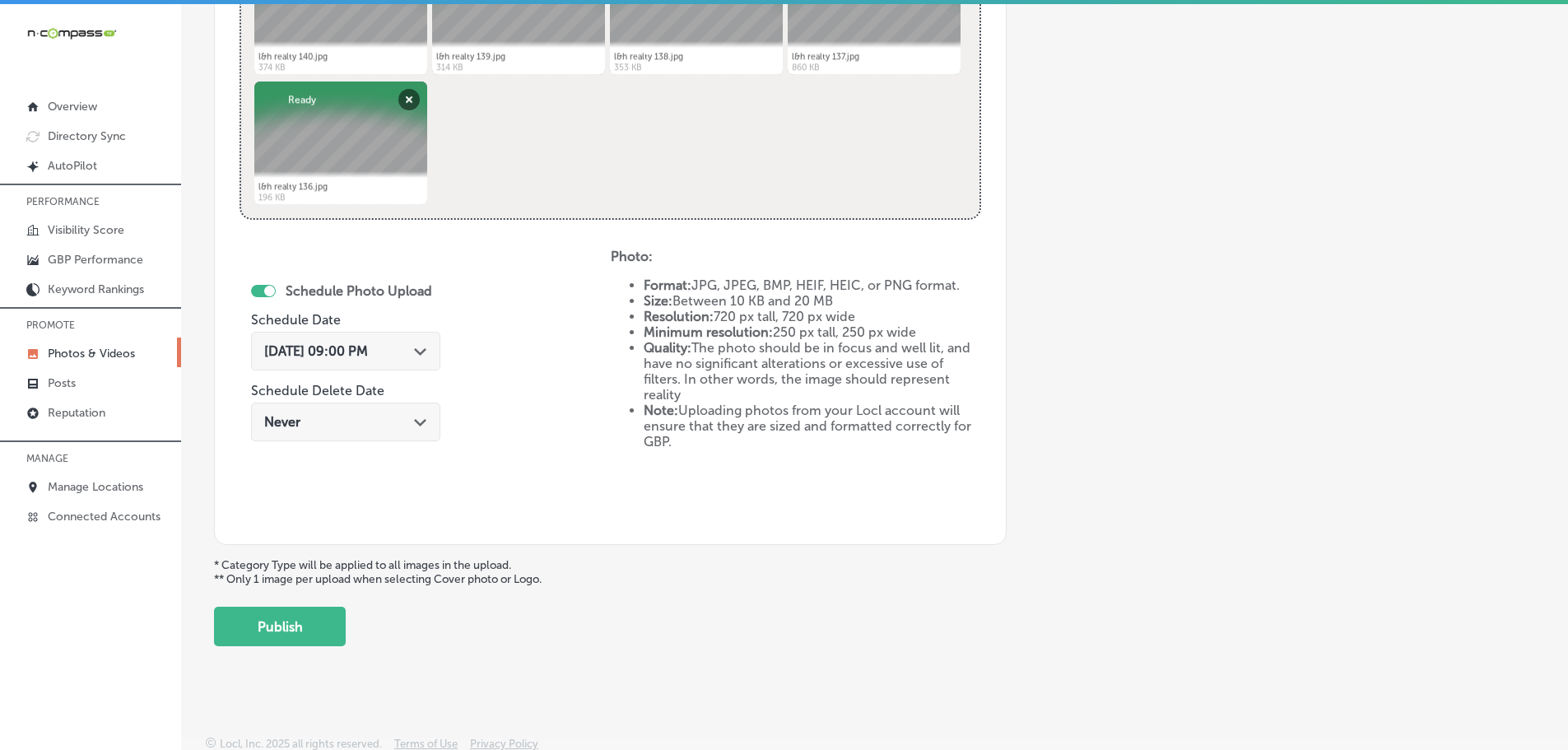
scroll to position [765, 0]
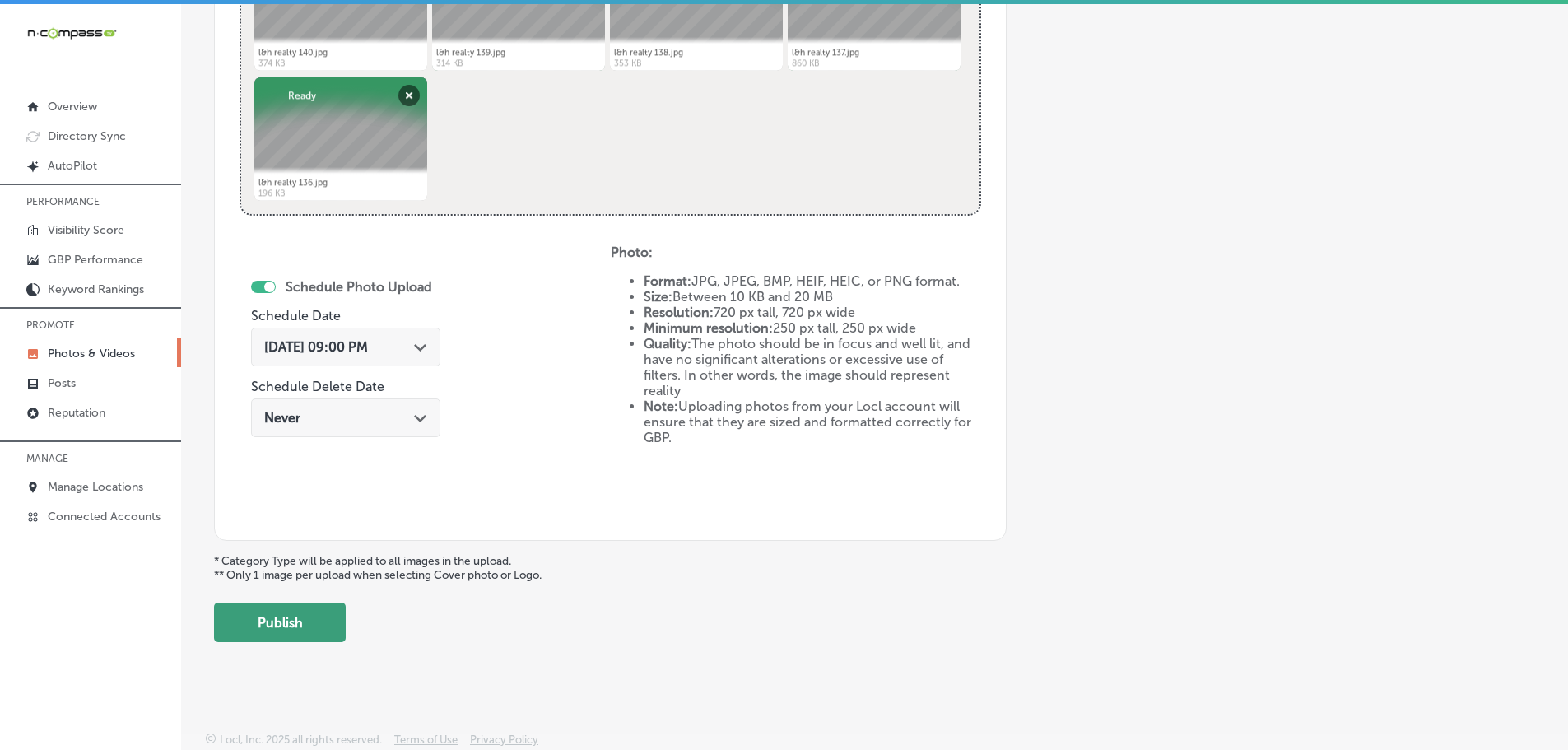
click at [308, 620] on button "Publish" at bounding box center [280, 622] width 132 height 39
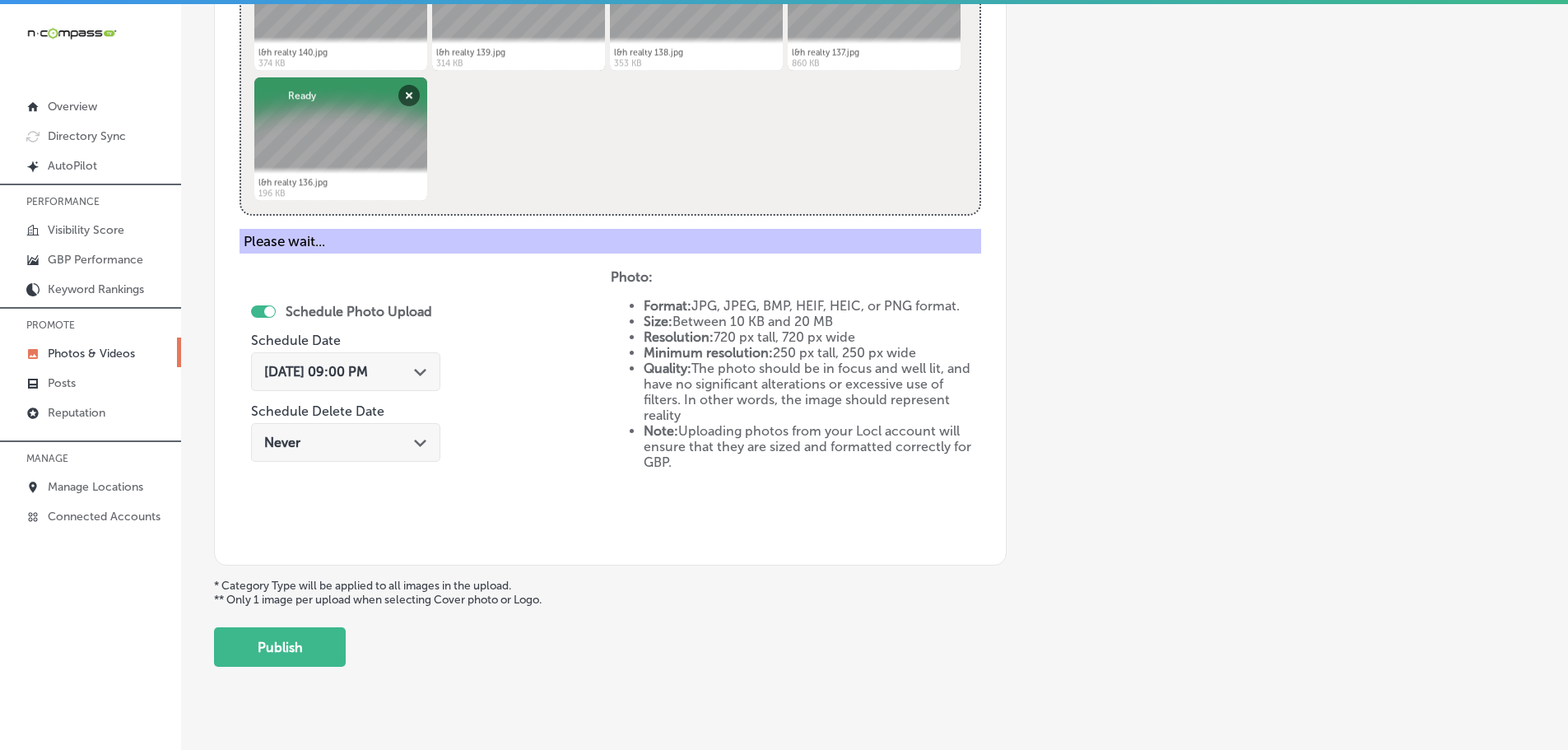
scroll to position [498, 0]
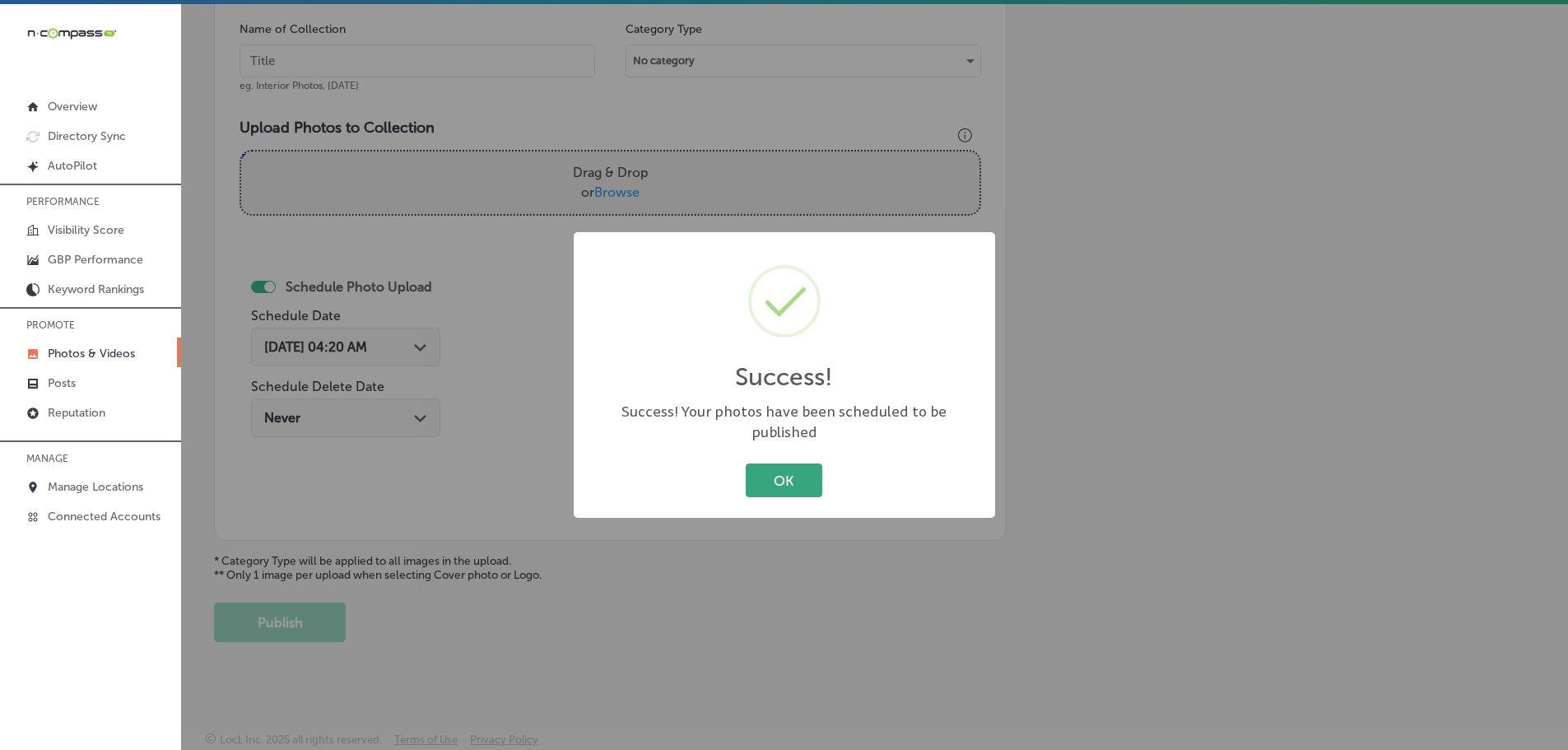
click at [783, 463] on button "OK" at bounding box center [784, 480] width 76 height 34
